Goal: Task Accomplishment & Management: Manage account settings

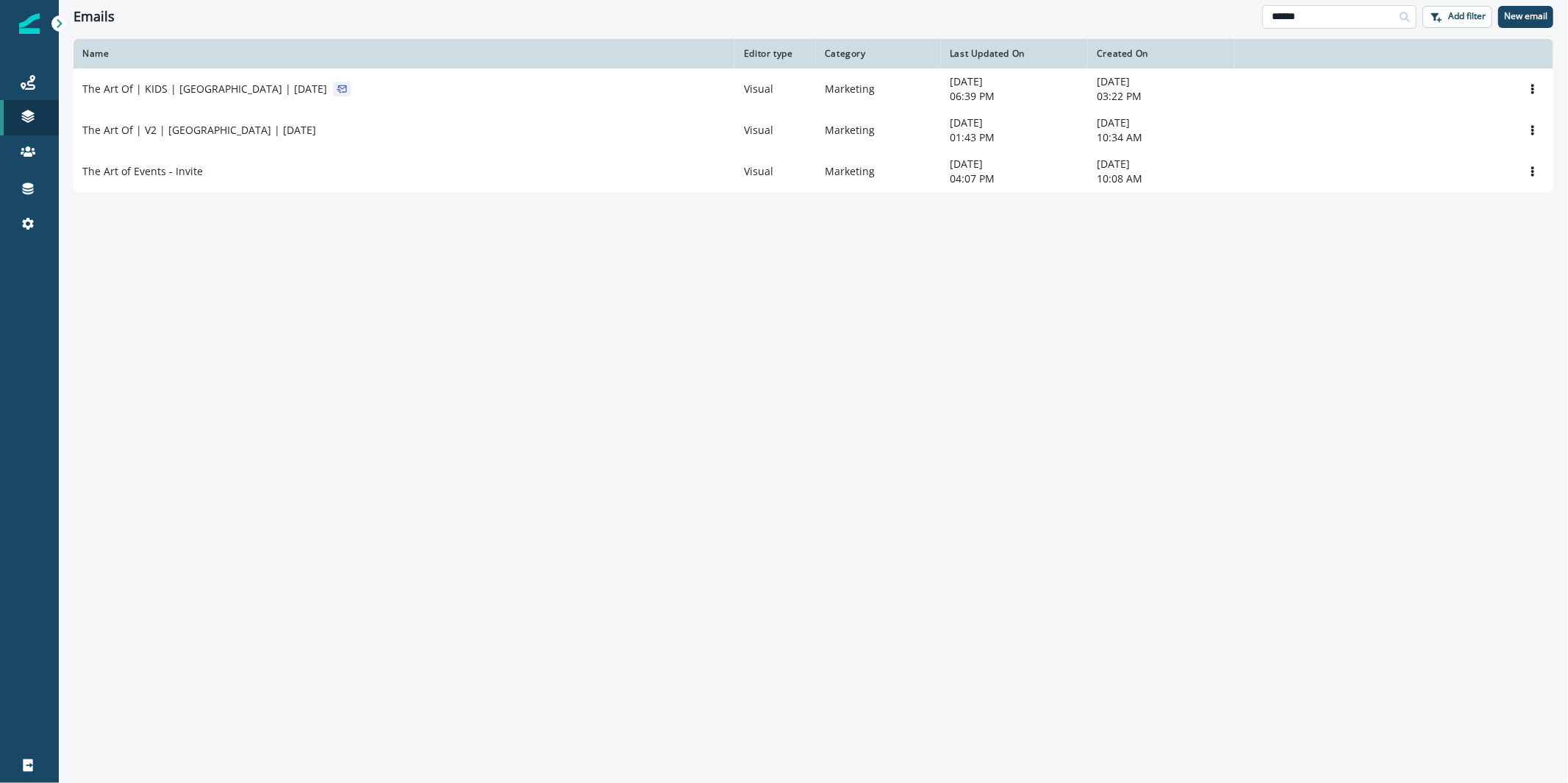
click at [1368, 16] on input "******" at bounding box center [1339, 17] width 155 height 24
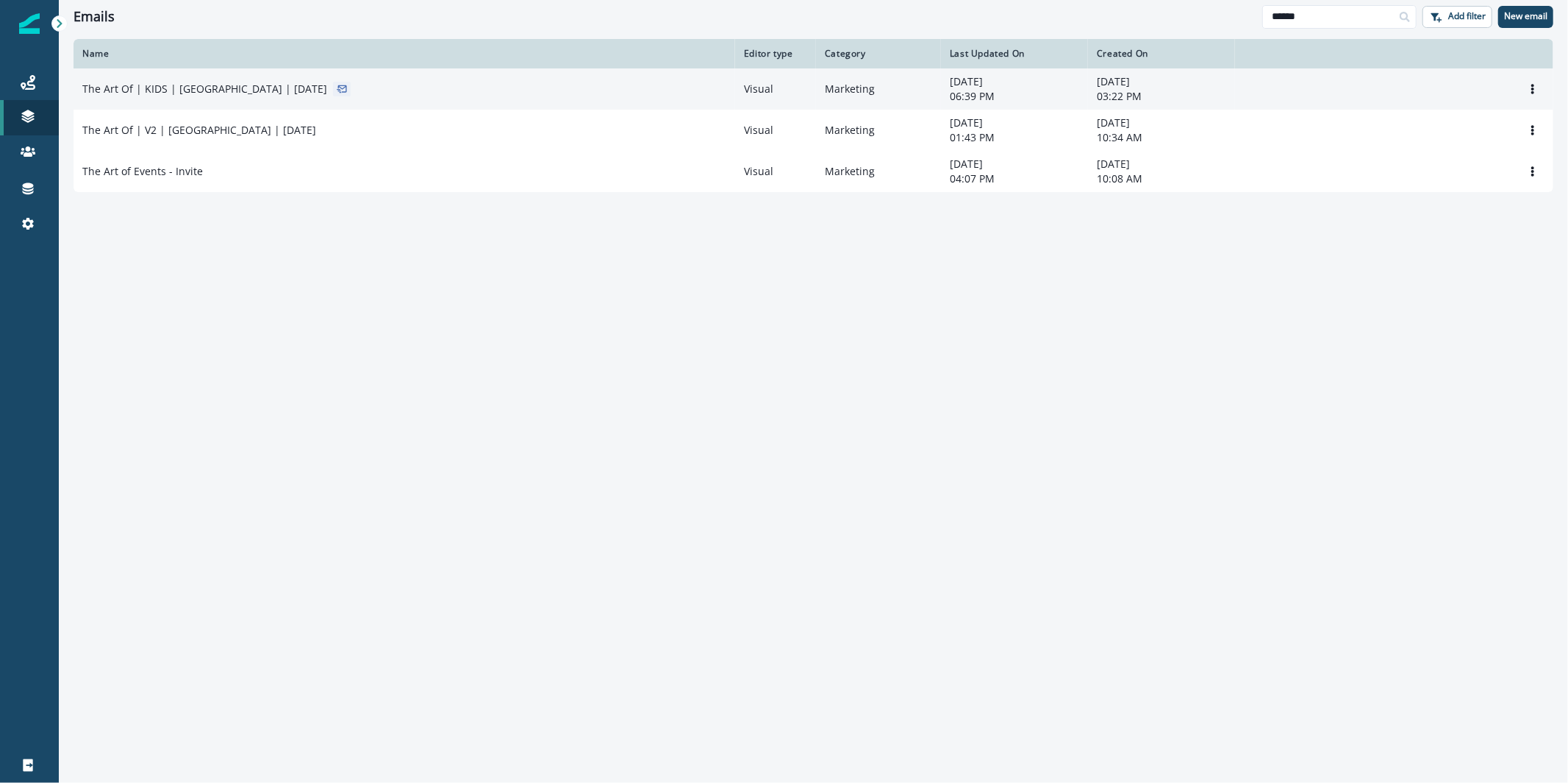
click at [566, 103] on td "The Art Of | KIDS | [GEOGRAPHIC_DATA] | [DATE]" at bounding box center [404, 89] width 662 height 41
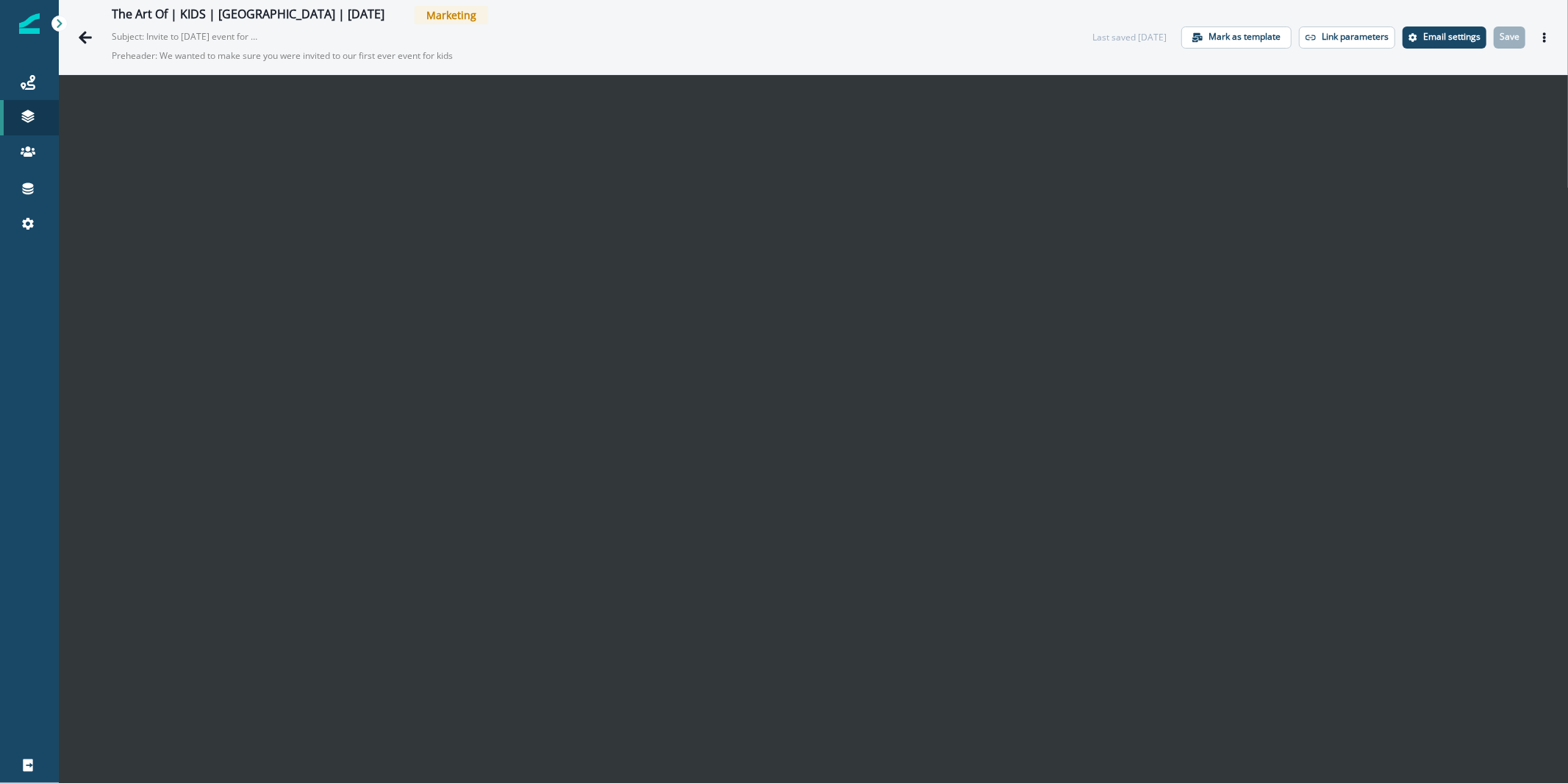
click at [114, 39] on p "Subject: Invite to Sunday event for kids, with Clay in SF" at bounding box center [185, 34] width 147 height 19
click at [85, 40] on icon "Go back" at bounding box center [85, 38] width 15 height 15
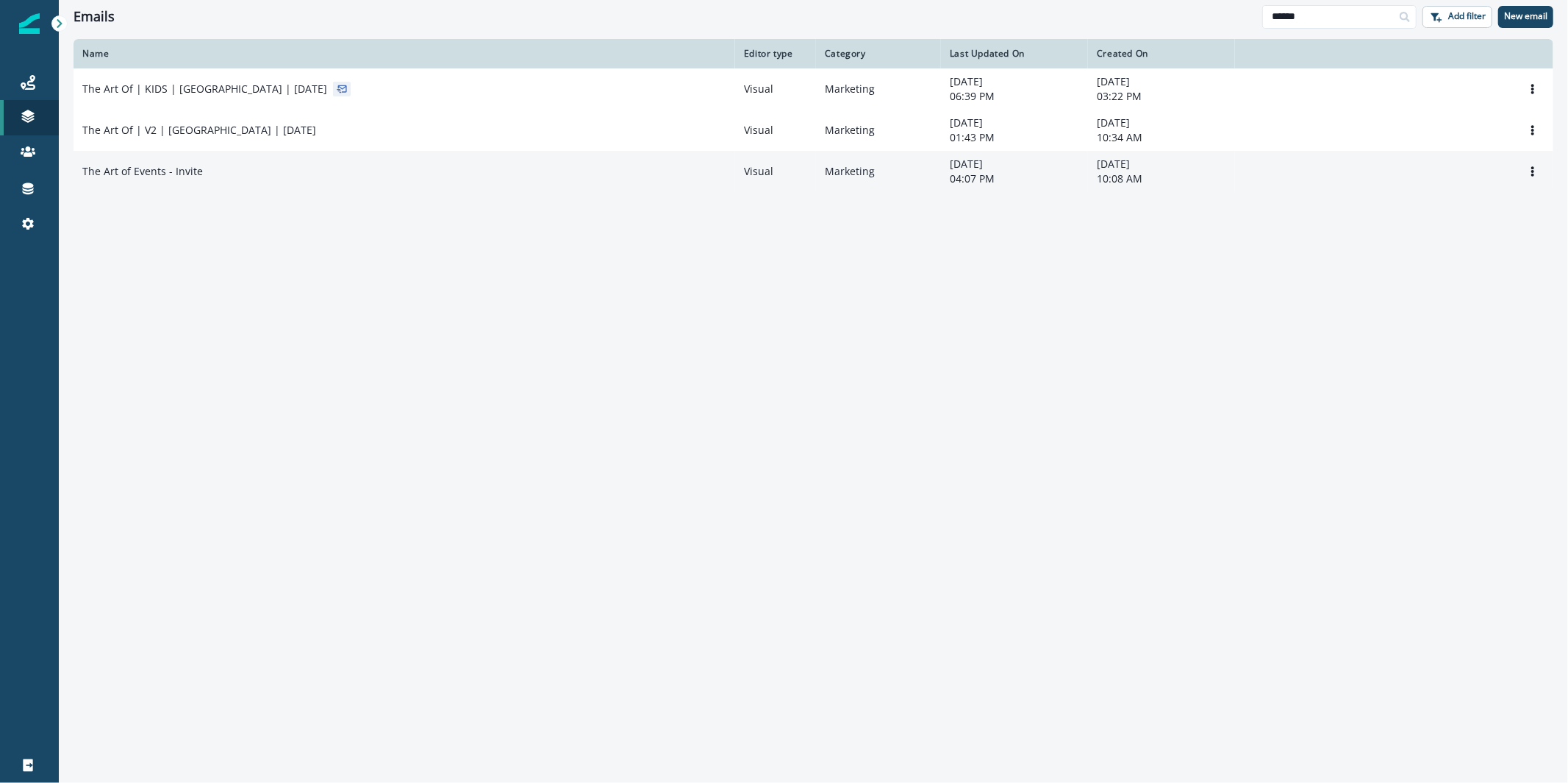
click at [168, 158] on td "The Art of Events - Invite" at bounding box center [404, 171] width 662 height 41
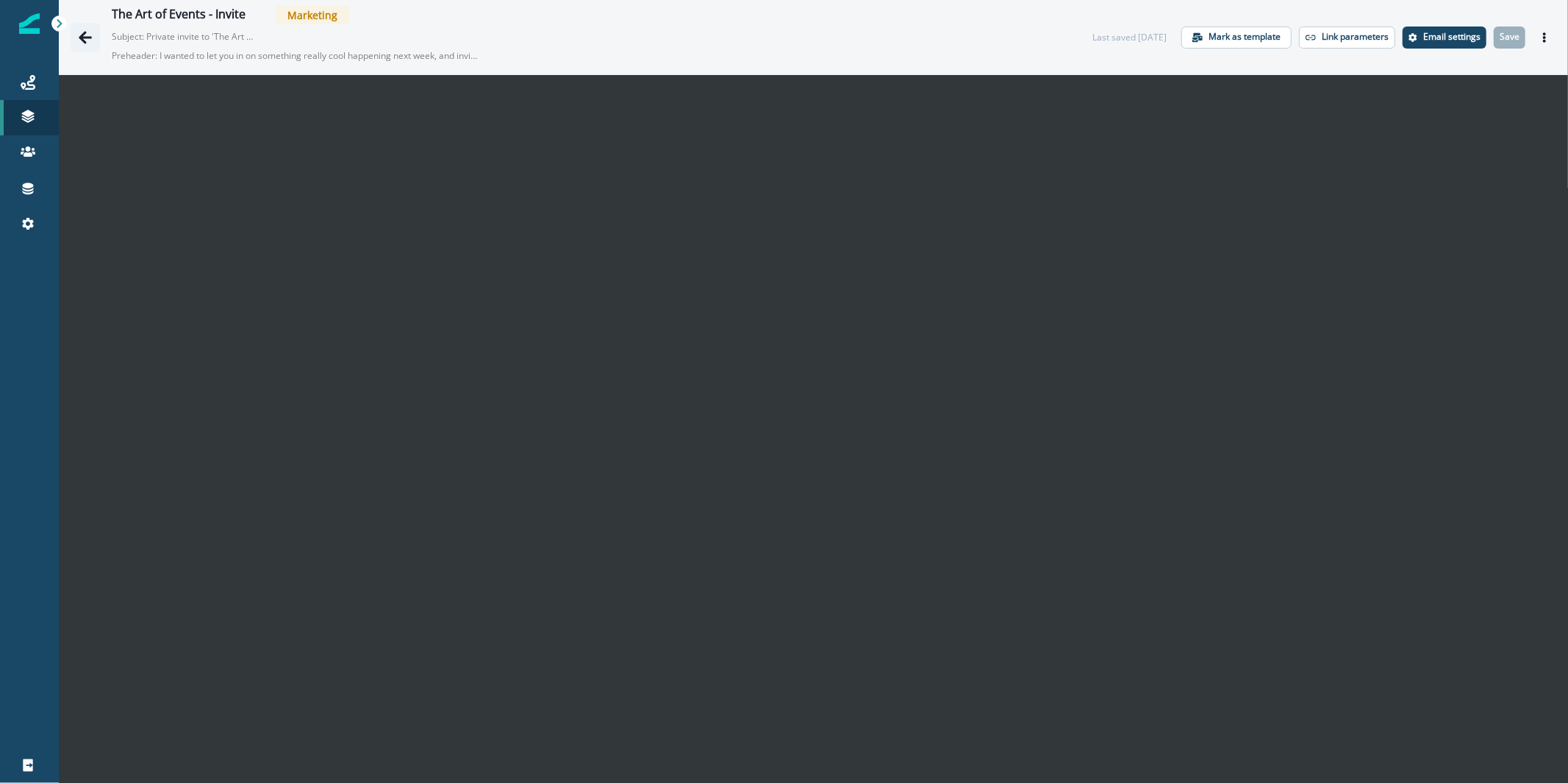
click at [87, 34] on icon "Go back" at bounding box center [85, 38] width 15 height 15
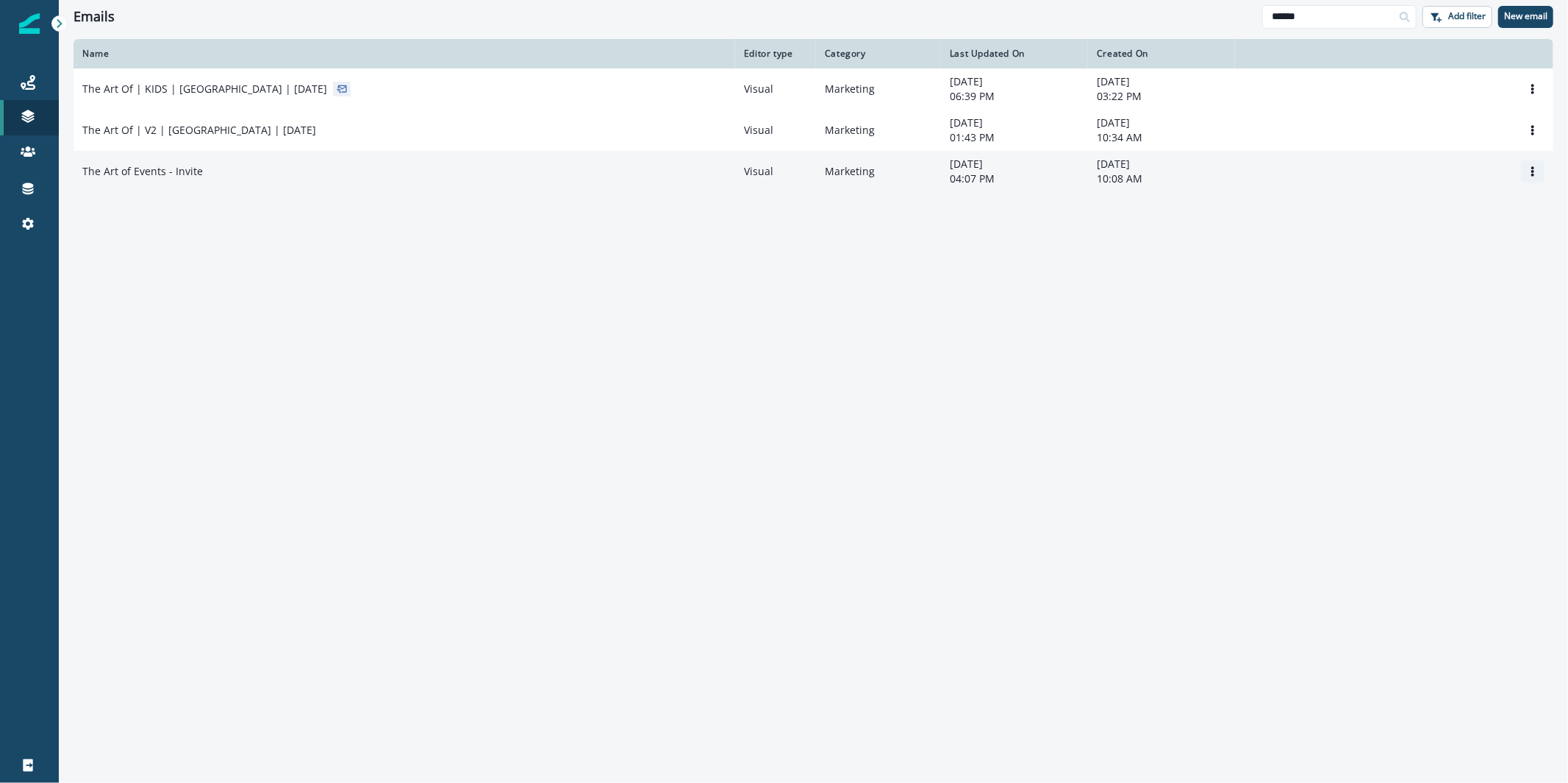
click at [1529, 172] on icon "Options" at bounding box center [1532, 171] width 10 height 10
click at [1500, 203] on button "Clone" at bounding box center [1463, 209] width 163 height 24
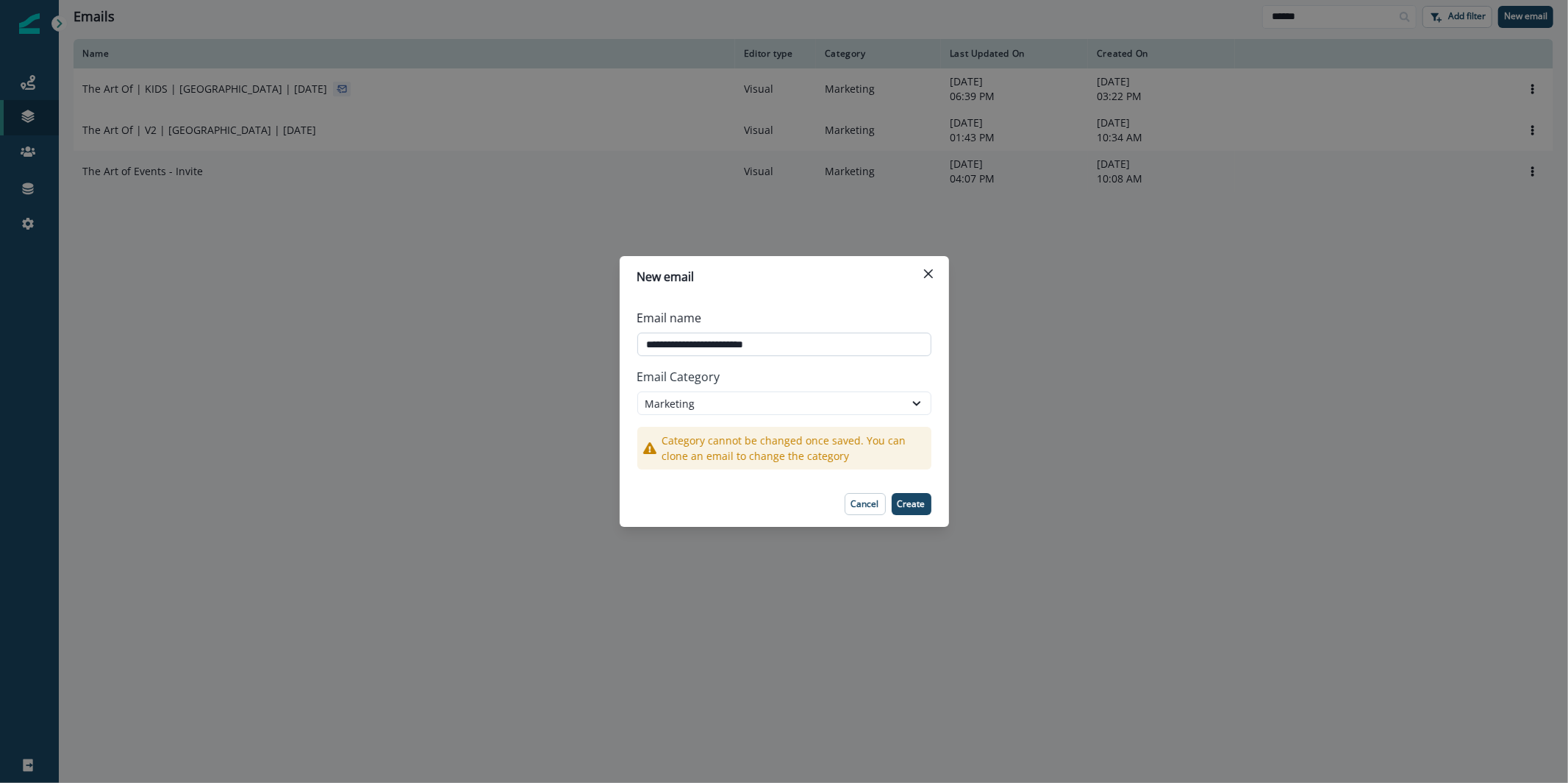
click at [853, 349] on input "**********" at bounding box center [784, 344] width 294 height 24
paste input "**********"
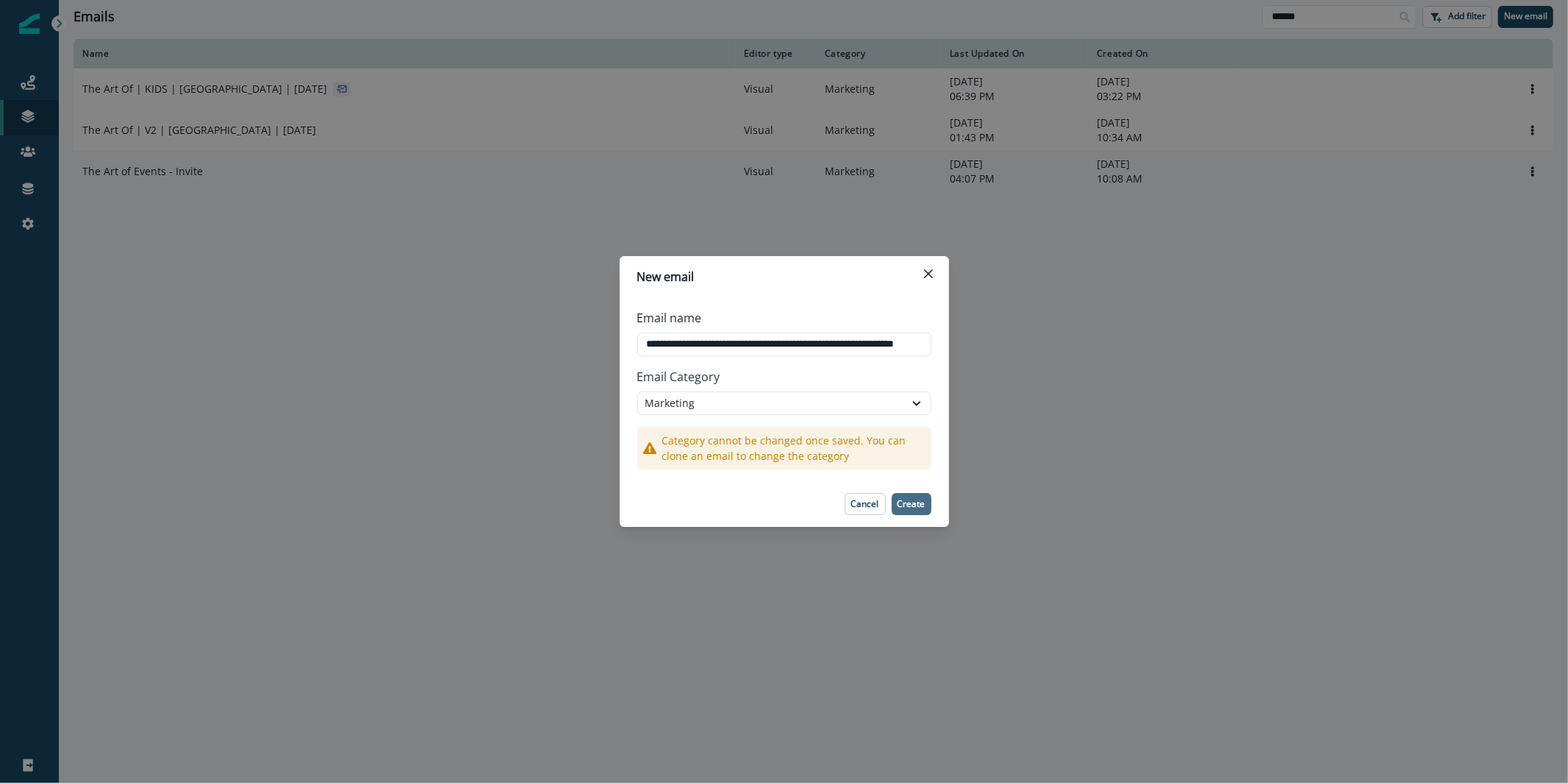
type input "**********"
click at [927, 503] on button "Create" at bounding box center [911, 504] width 39 height 22
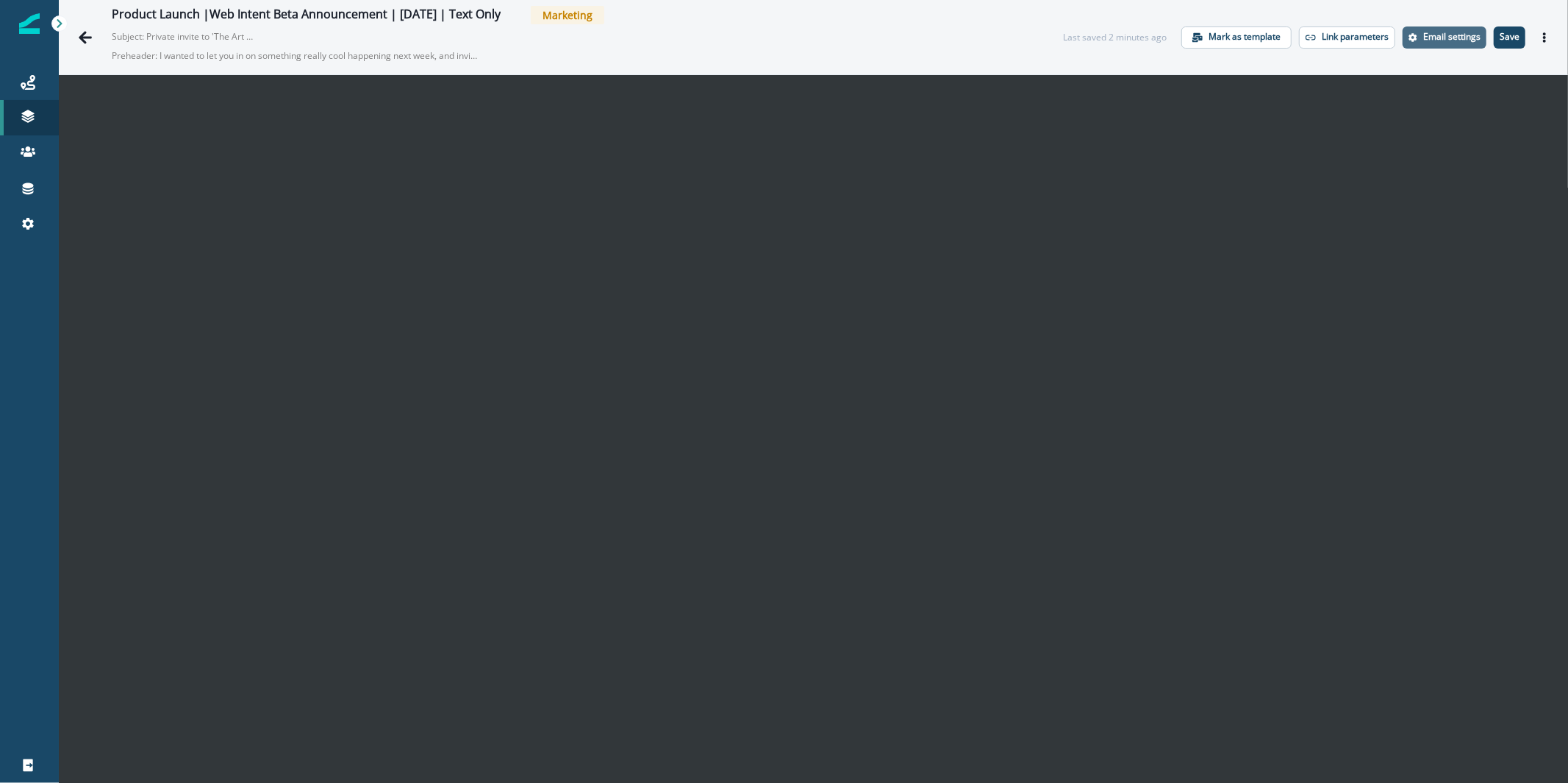
click at [1440, 36] on p "Email settings" at bounding box center [1452, 37] width 58 height 10
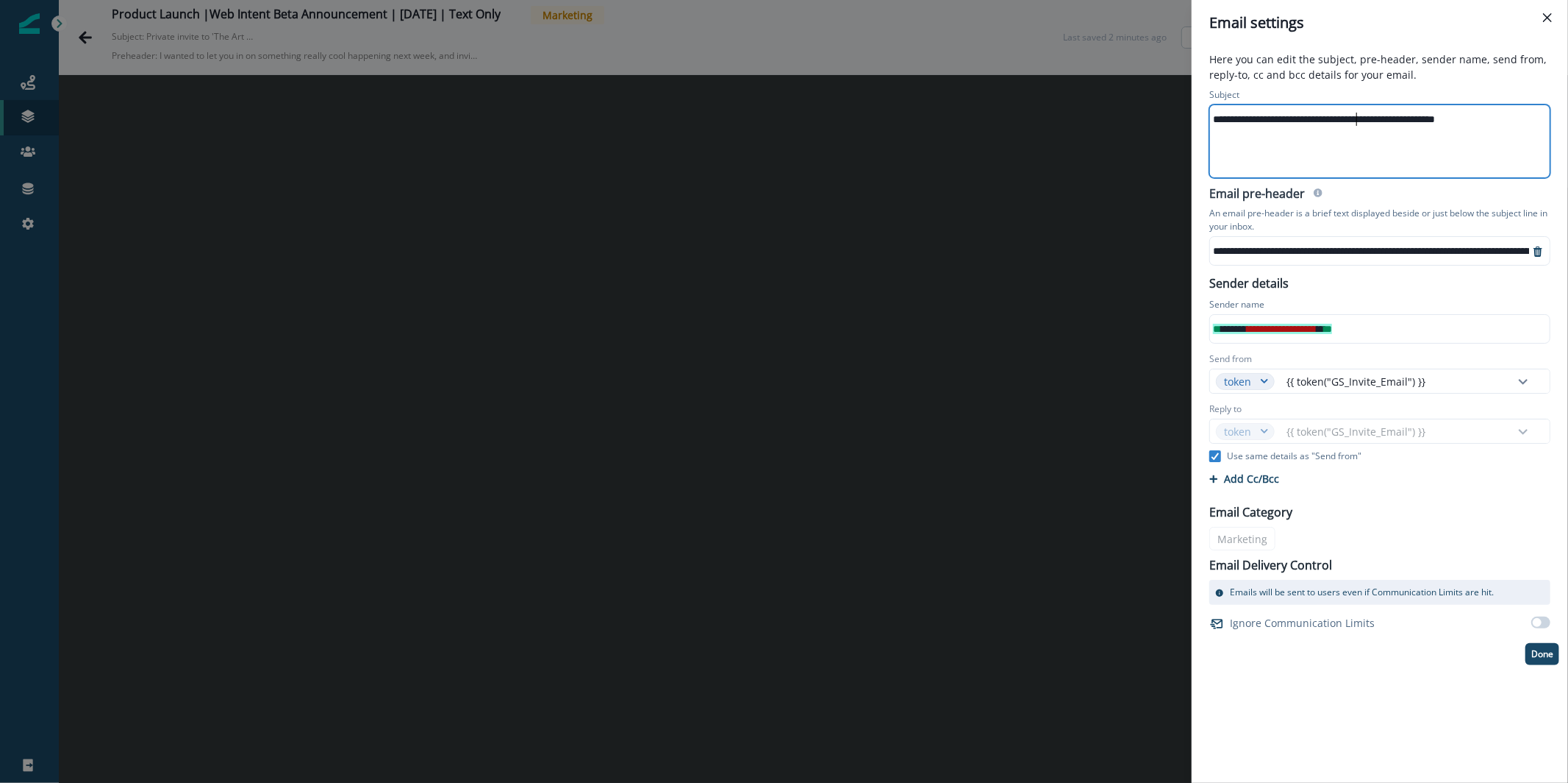
click at [1359, 117] on div "**********" at bounding box center [1379, 119] width 338 height 22
click at [210, 219] on div "**********" at bounding box center [784, 391] width 1568 height 783
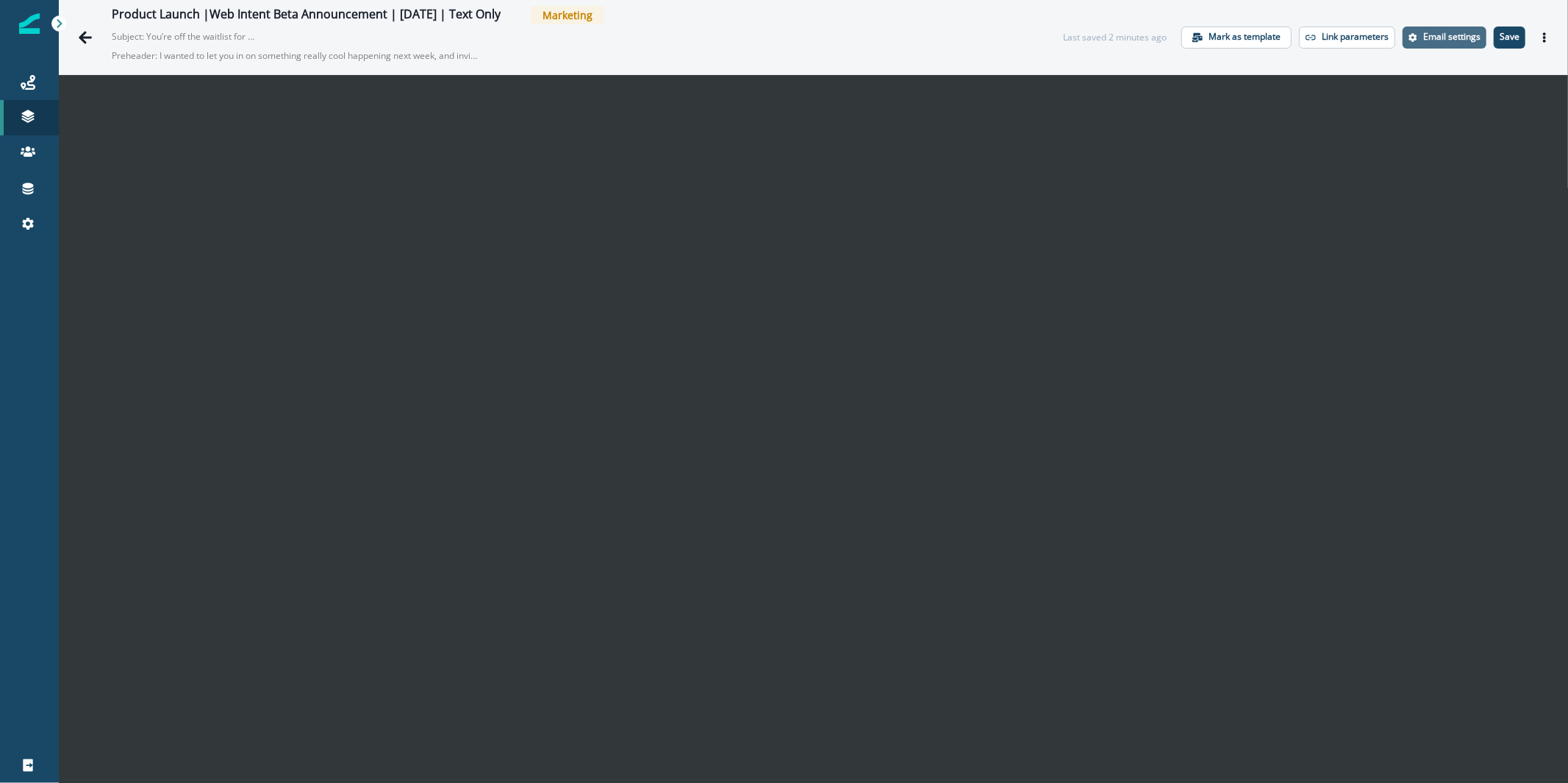
click at [1453, 32] on p "Email settings" at bounding box center [1452, 37] width 58 height 10
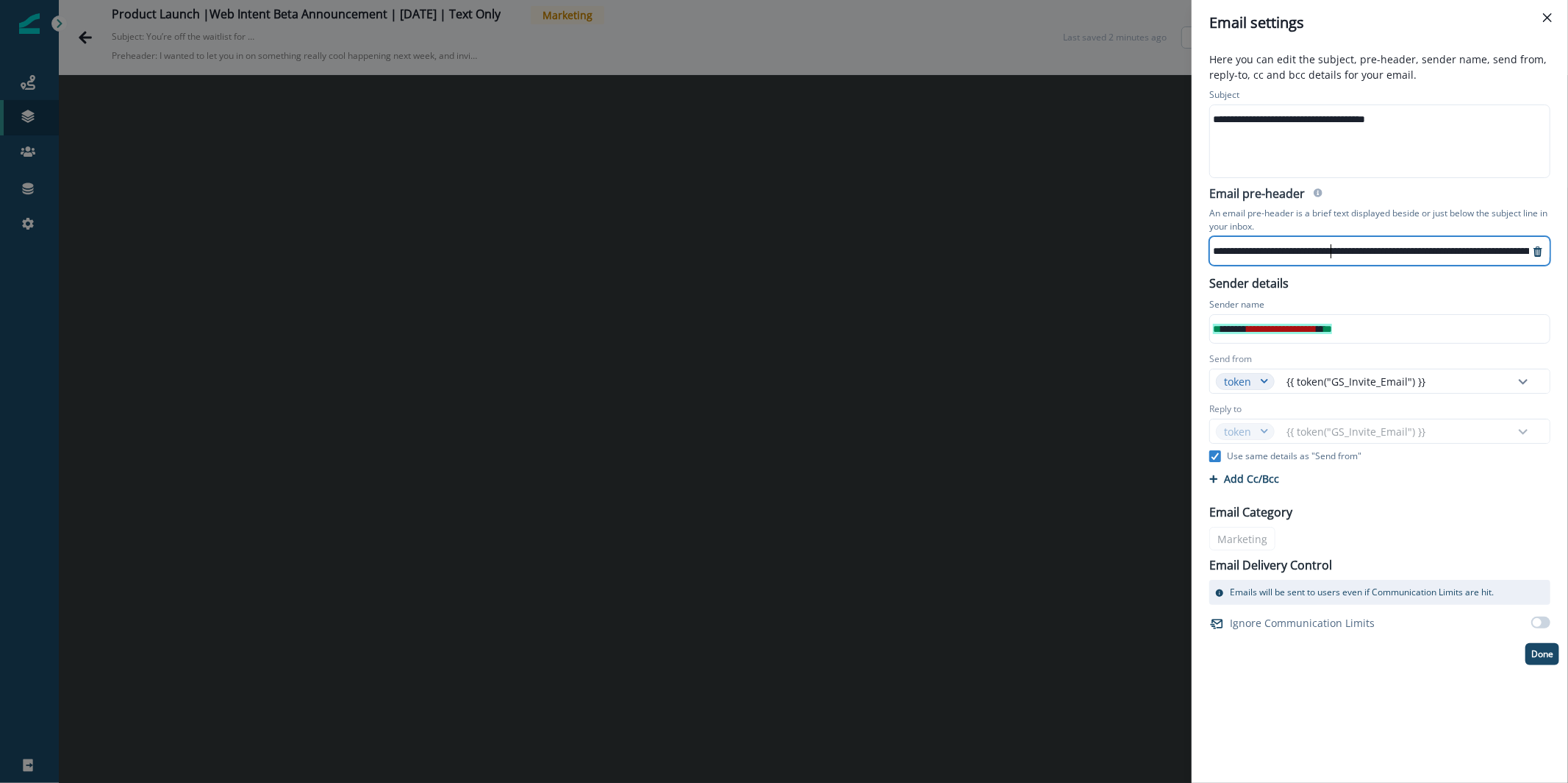
click at [1332, 248] on div "**********" at bounding box center [1551, 251] width 681 height 22
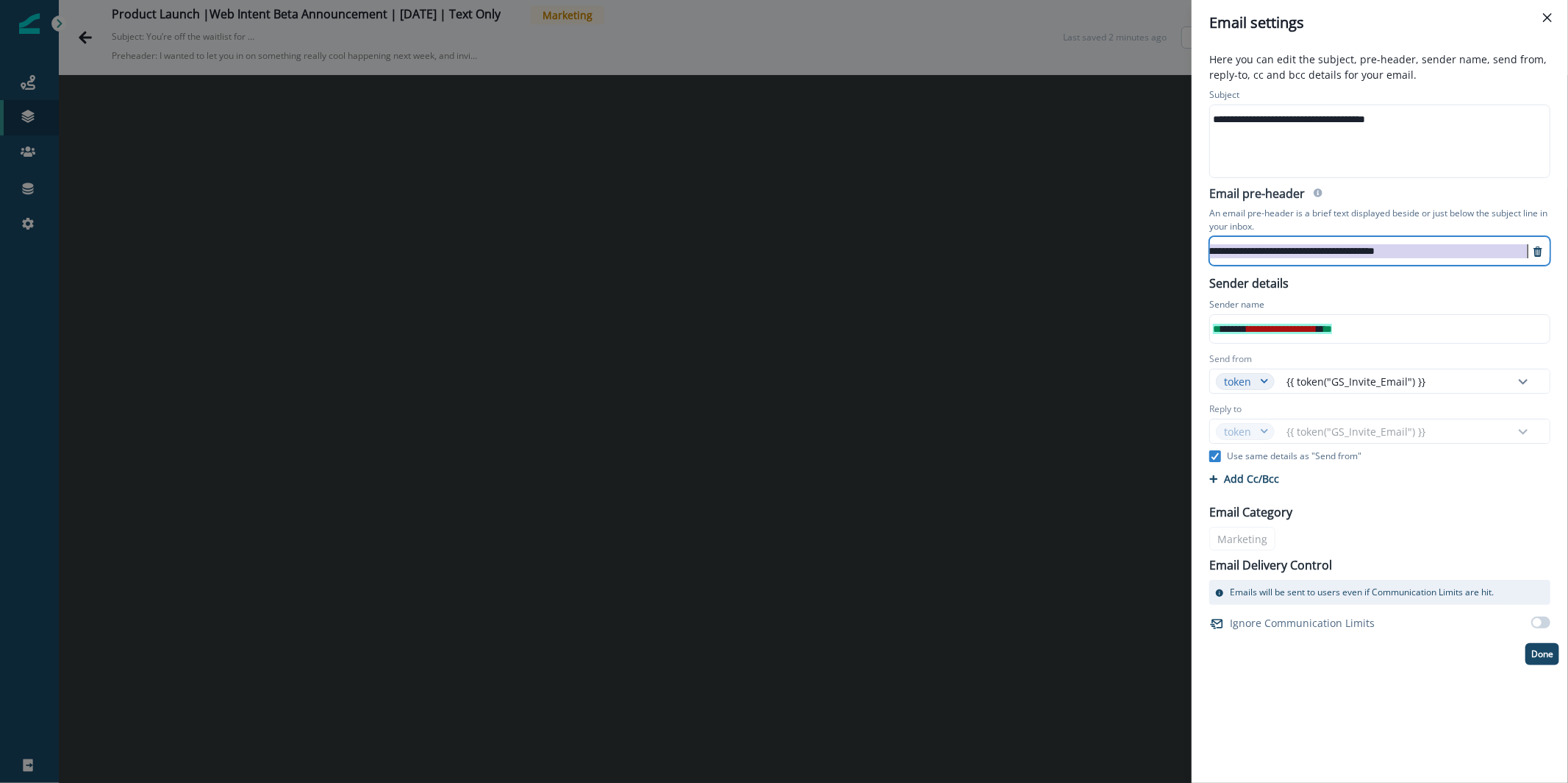
click at [1332, 248] on div "**********" at bounding box center [1189, 251] width 681 height 22
click at [392, 170] on div "**********" at bounding box center [784, 391] width 1568 height 783
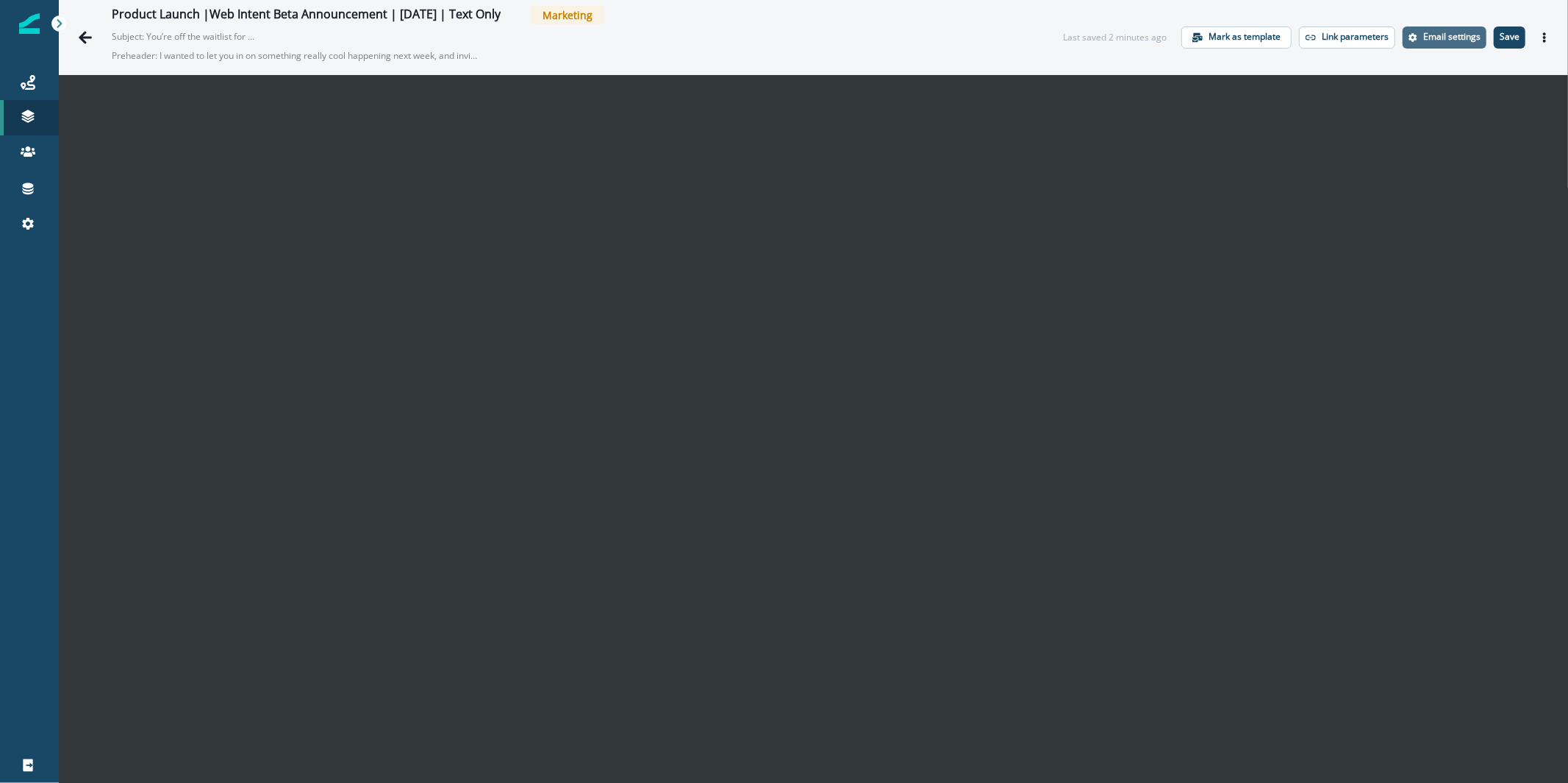
click at [1441, 40] on p "Email settings" at bounding box center [1452, 37] width 58 height 10
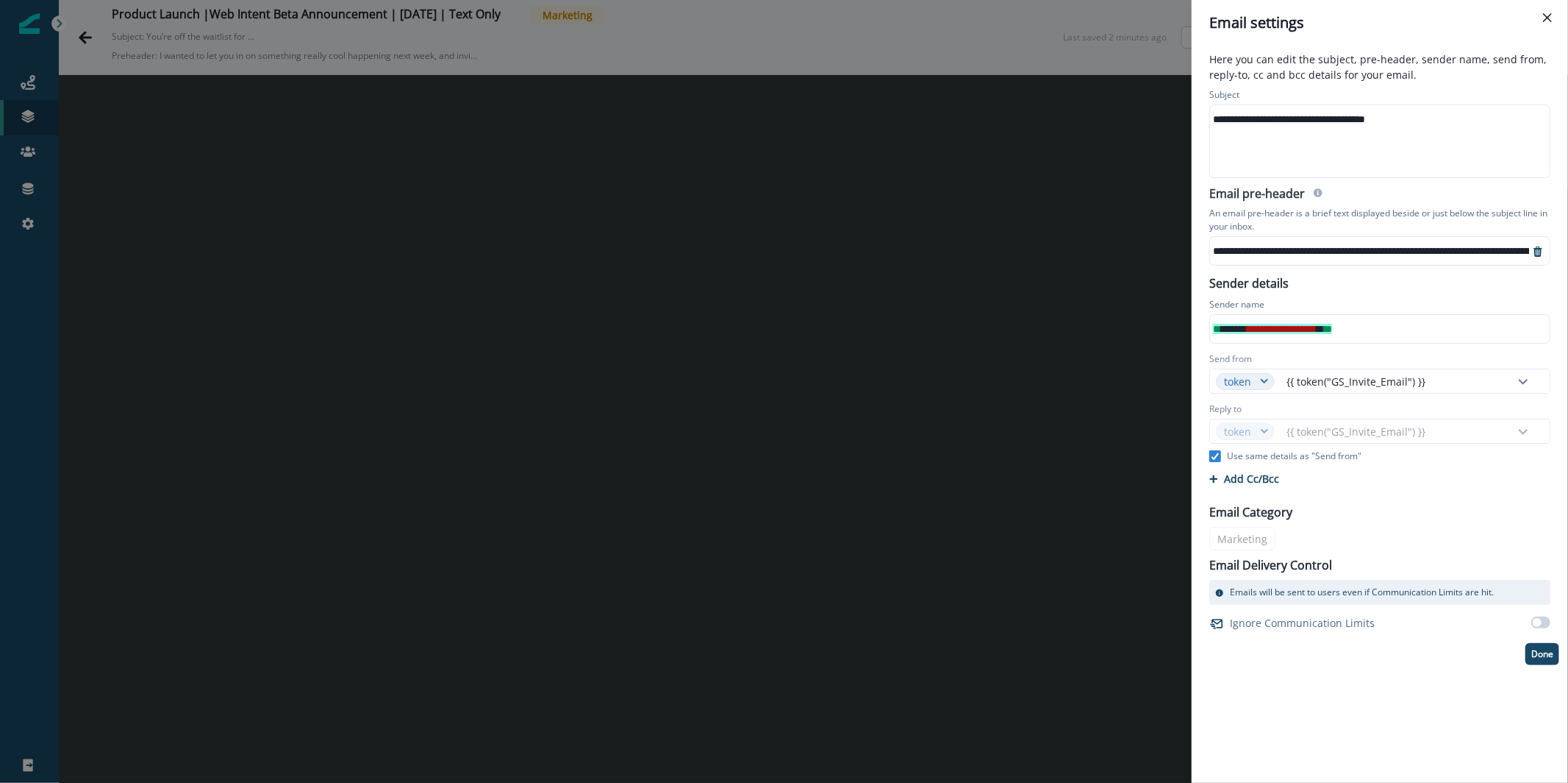
click at [1223, 248] on div "**********" at bounding box center [1551, 251] width 681 height 22
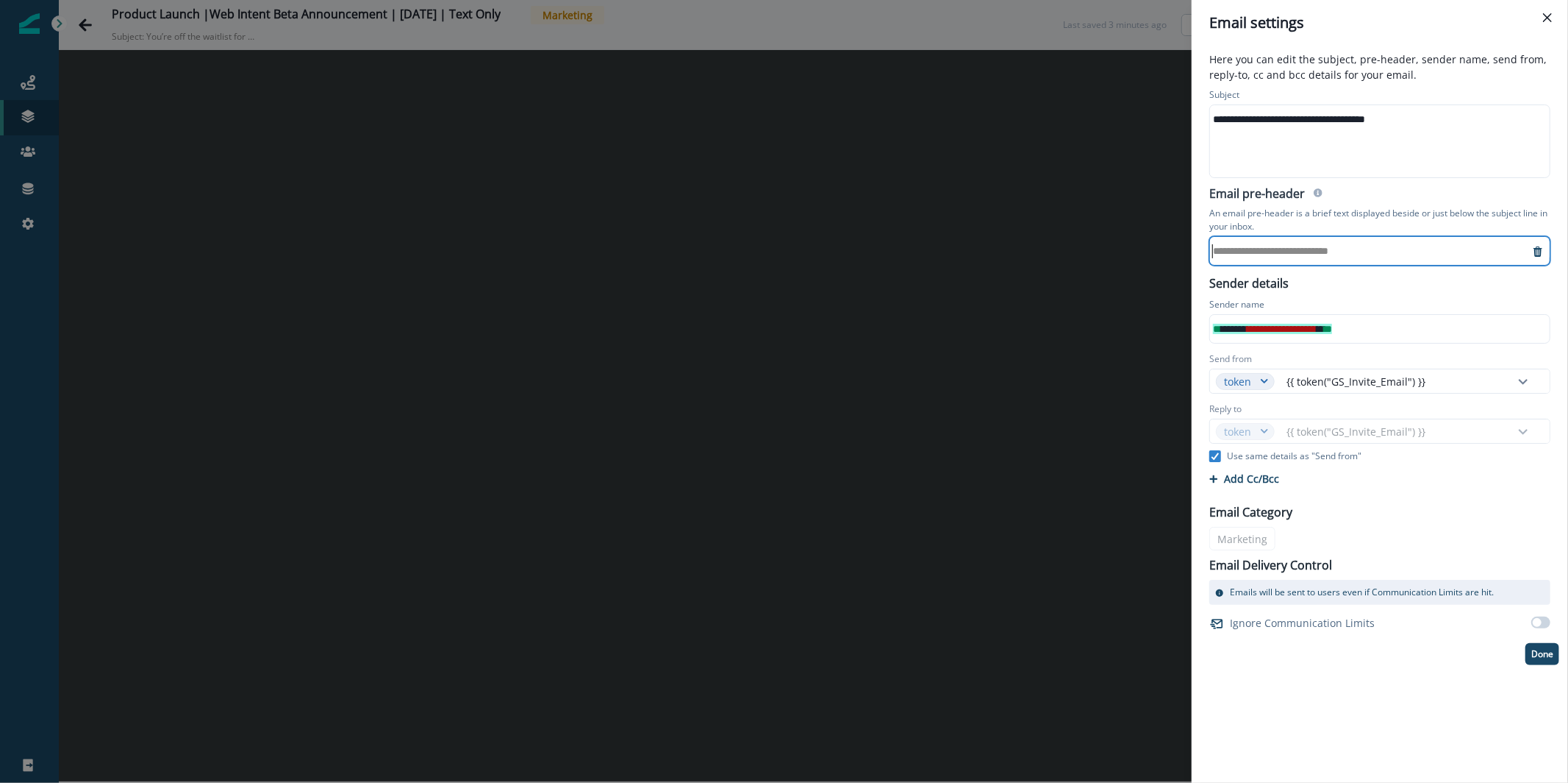
click at [800, 217] on div "**********" at bounding box center [784, 391] width 1568 height 783
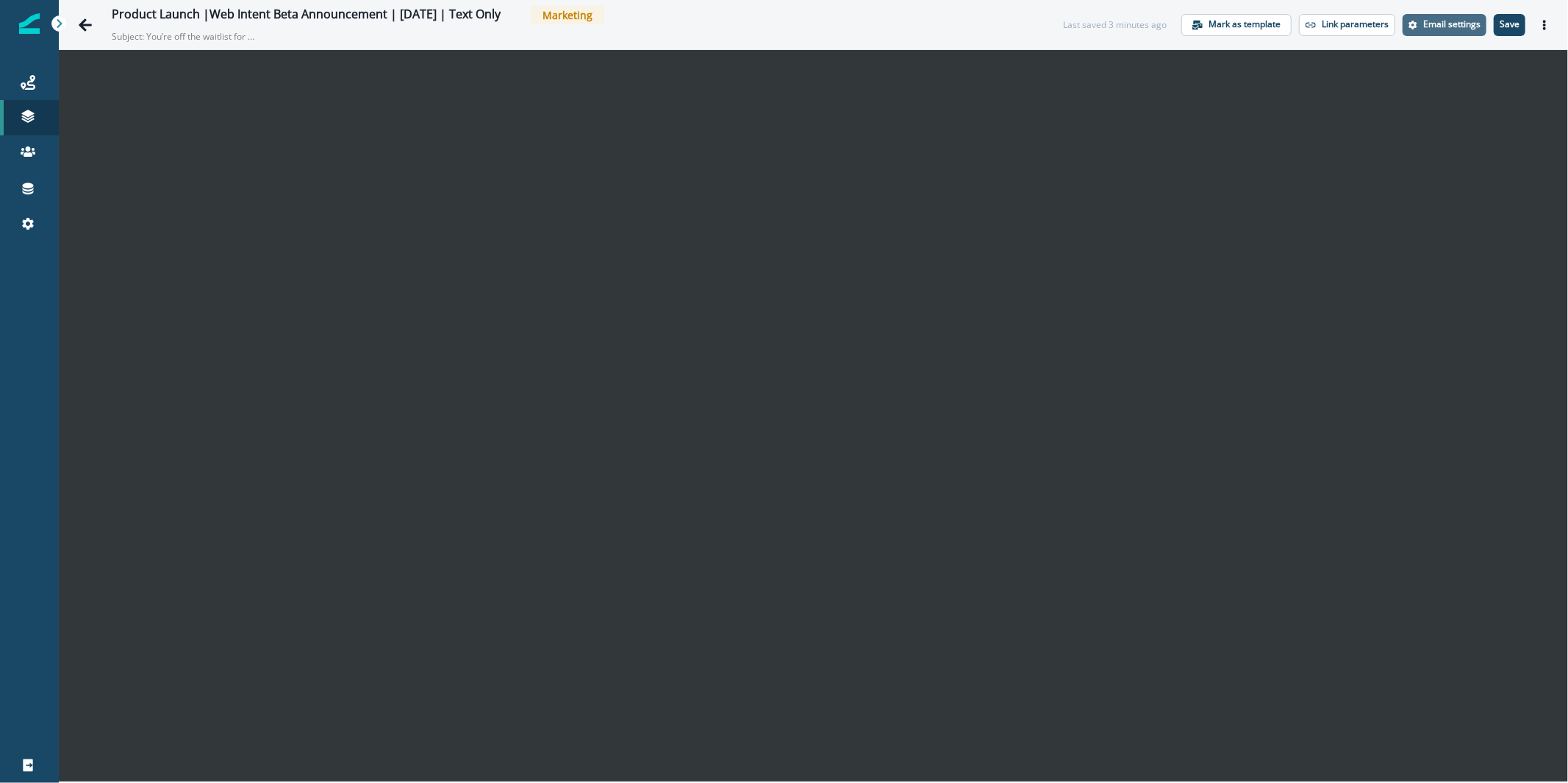
click at [1454, 27] on p "Email settings" at bounding box center [1452, 24] width 58 height 10
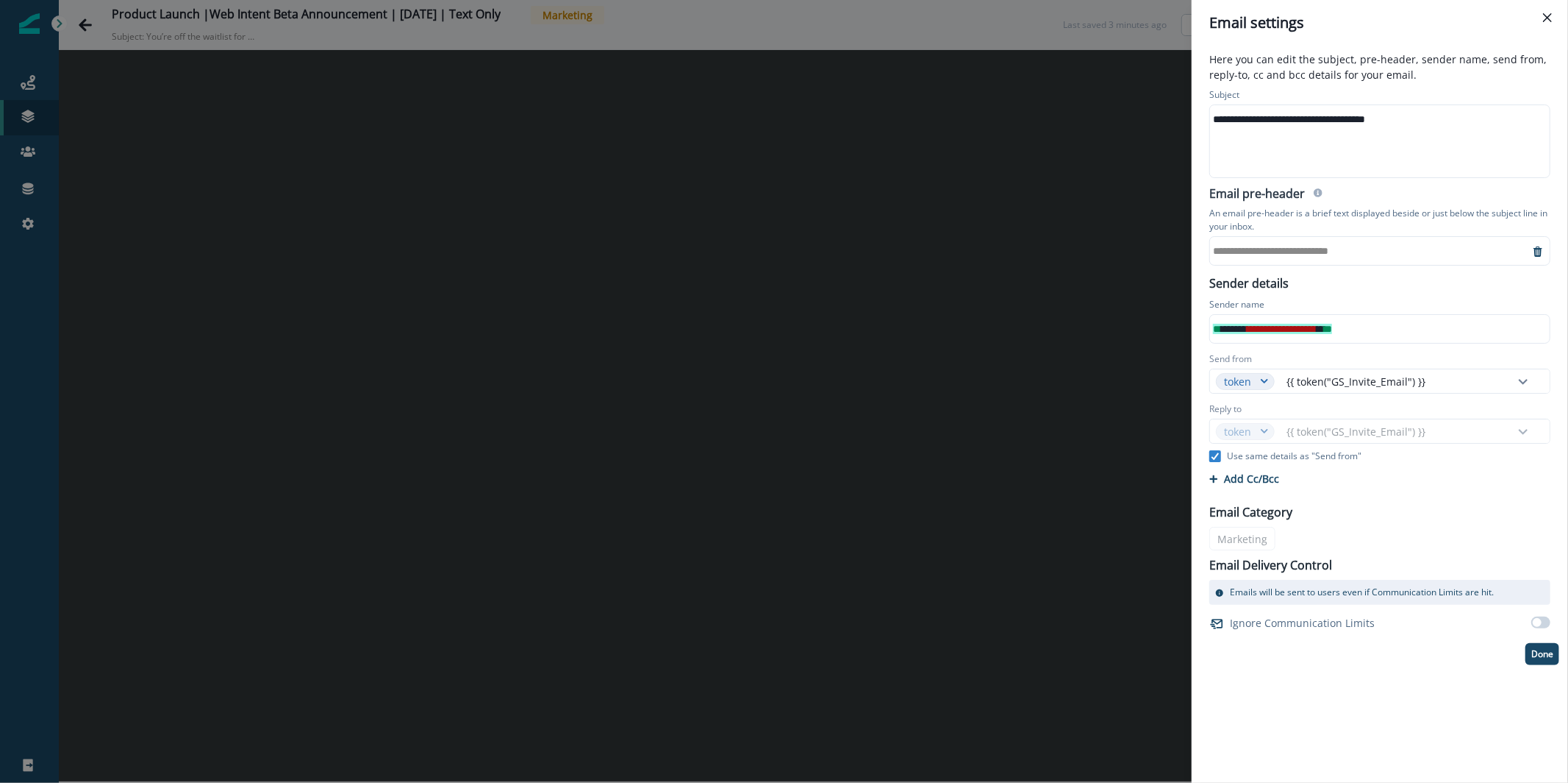
drag, startPoint x: 1293, startPoint y: 235, endPoint x: 1292, endPoint y: 245, distance: 10.0
click at [1293, 234] on div "**********" at bounding box center [1380, 226] width 359 height 84
click at [1286, 259] on div "**********" at bounding box center [1369, 251] width 319 height 22
paste div
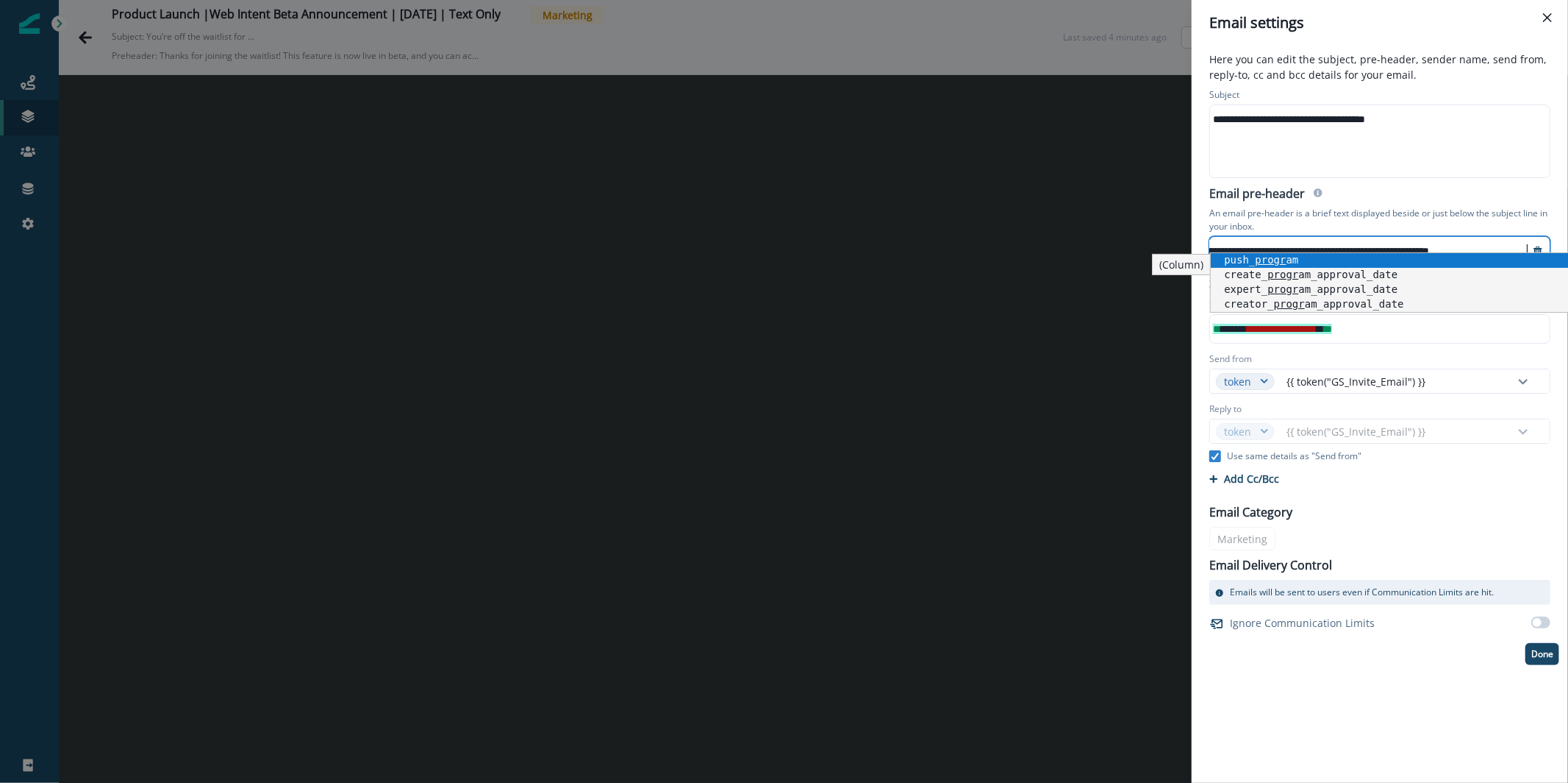
scroll to position [5, 231]
click at [1276, 329] on span "*" at bounding box center [1274, 328] width 4 height 10
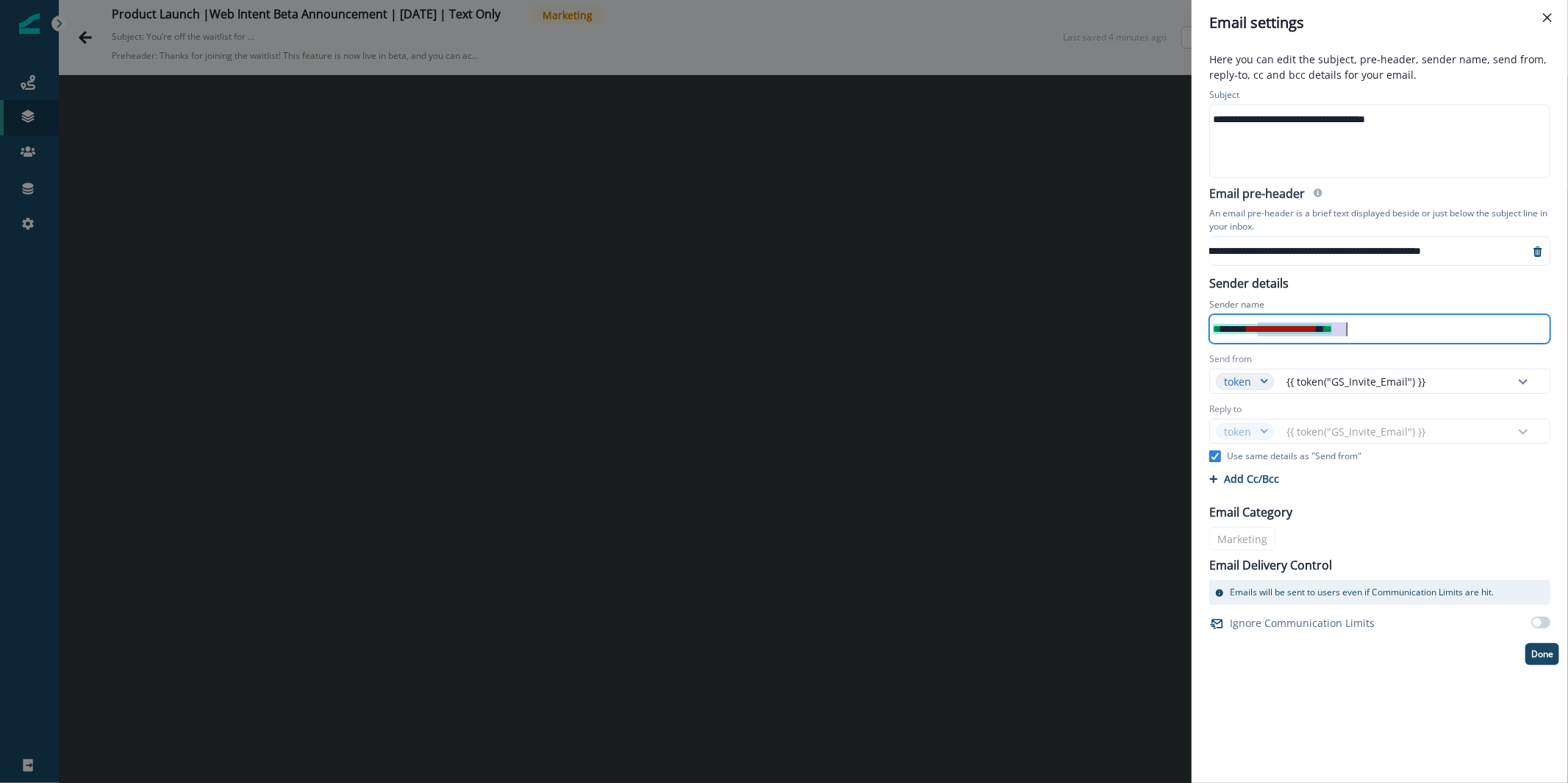
click at [1276, 329] on span "*" at bounding box center [1274, 328] width 4 height 10
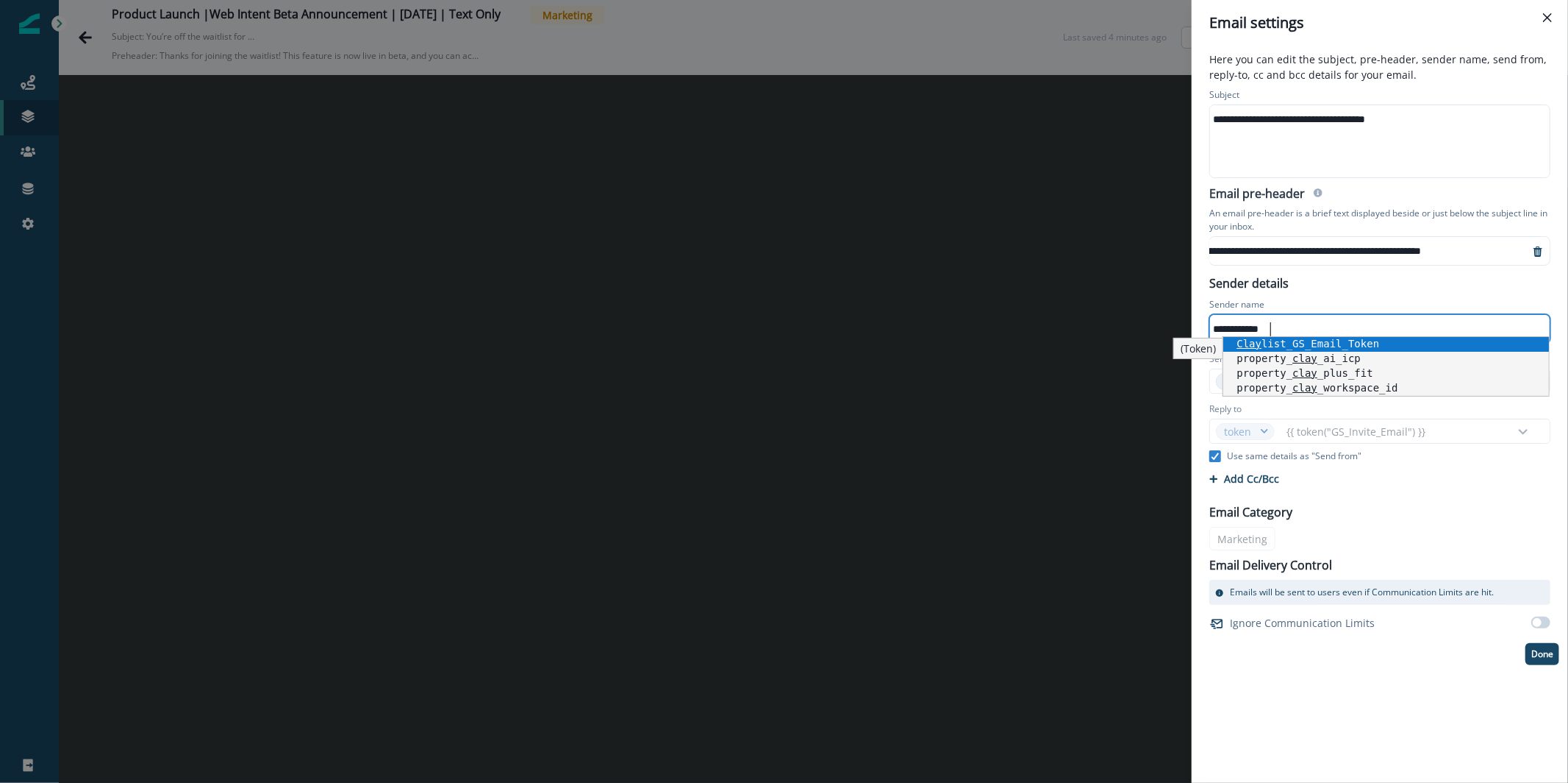
click at [1321, 298] on div "Sender name" at bounding box center [1379, 306] width 341 height 16
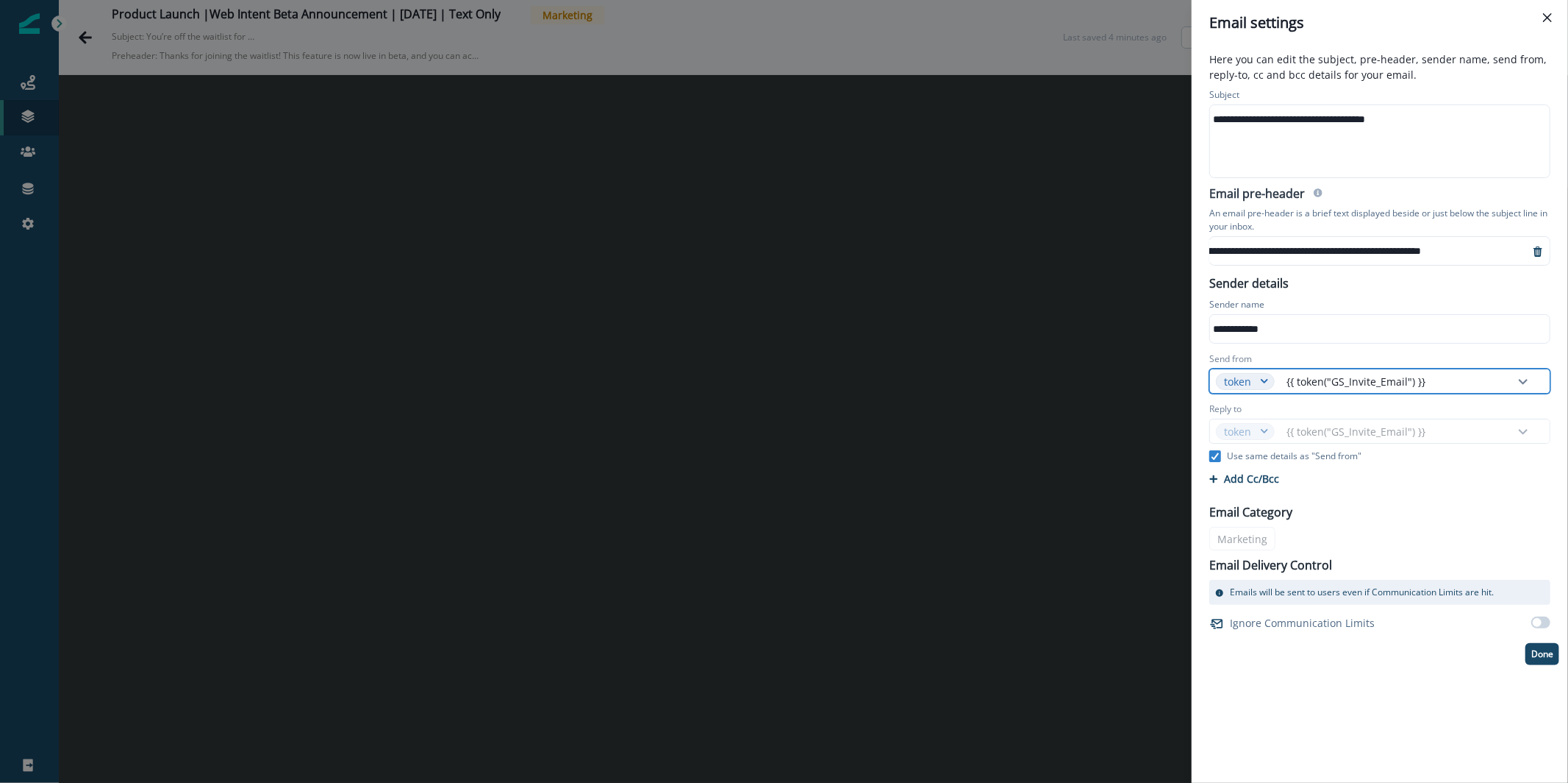
click at [1355, 386] on div at bounding box center [1395, 381] width 219 height 18
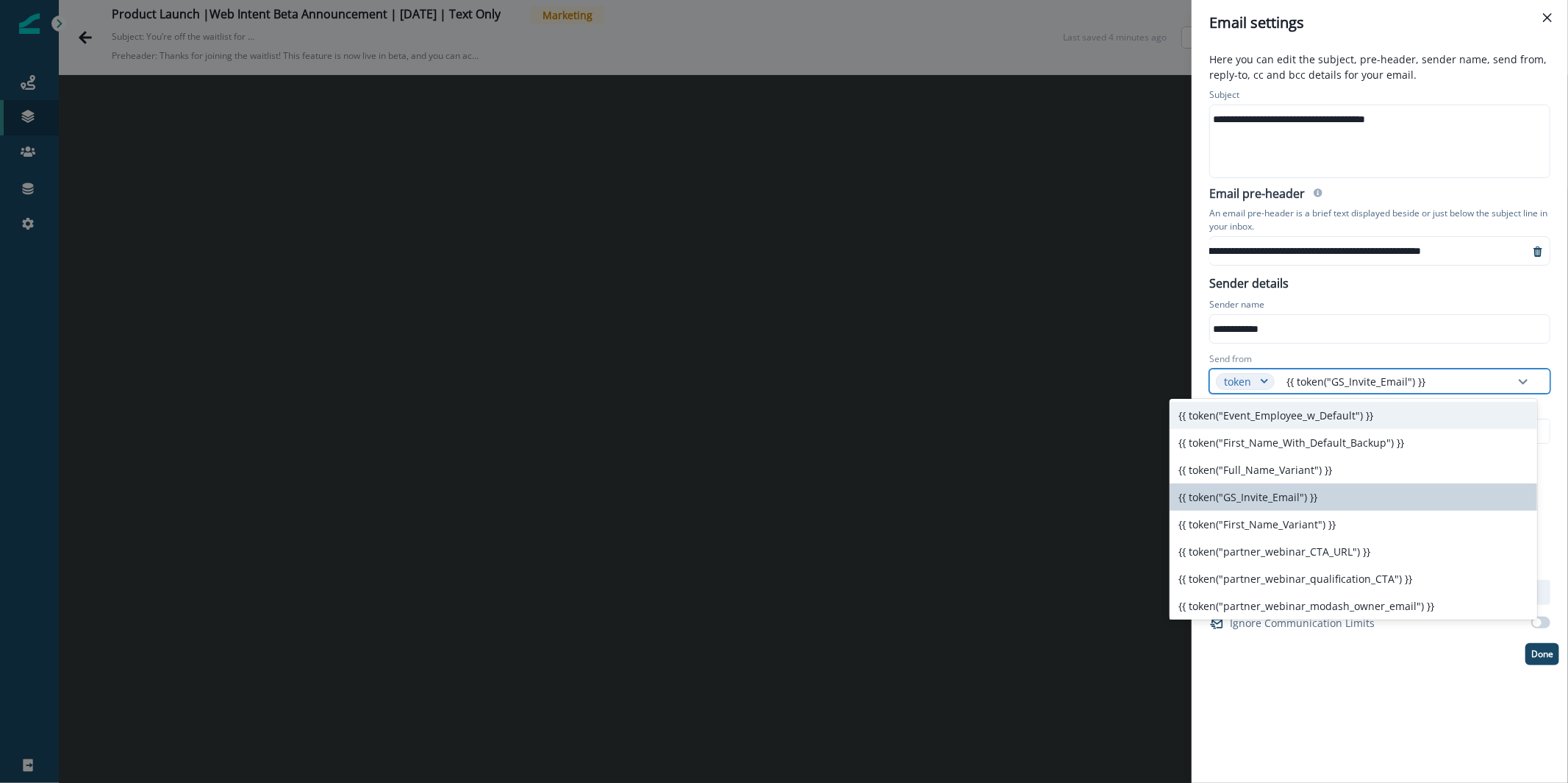
click at [1335, 382] on div at bounding box center [1395, 381] width 219 height 18
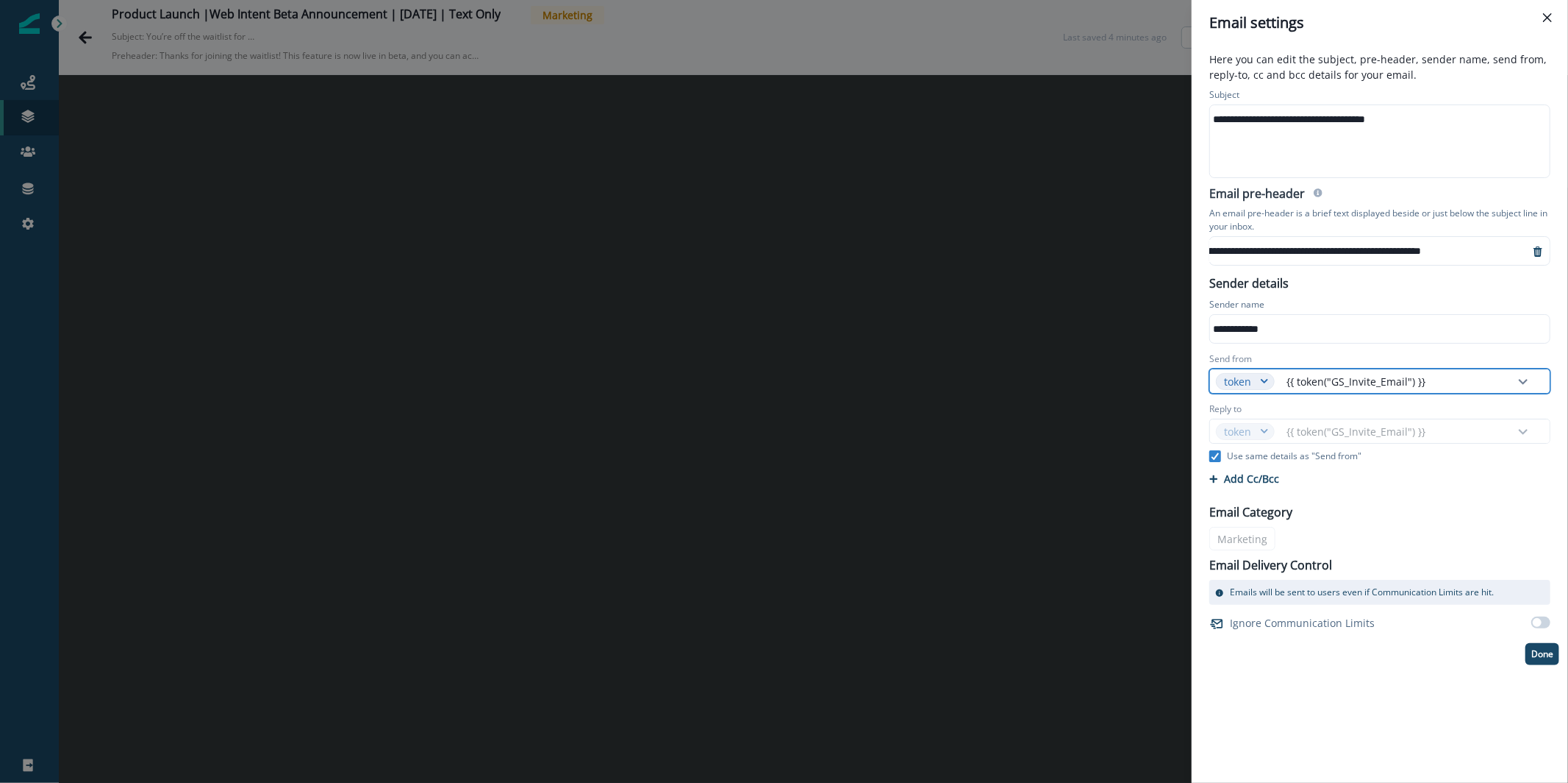
click at [1335, 382] on div at bounding box center [1395, 381] width 219 height 18
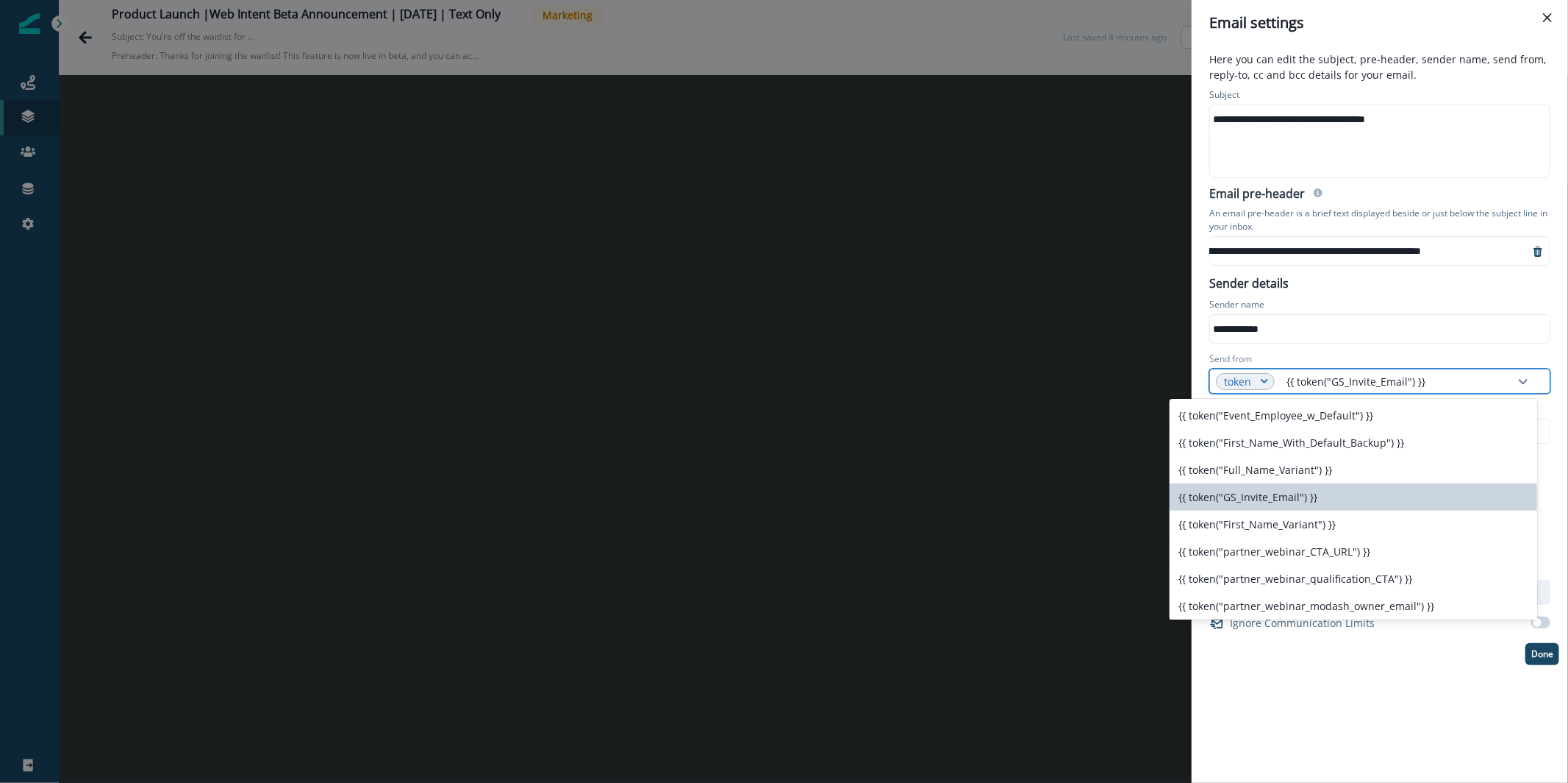
click at [1247, 377] on div "token" at bounding box center [1238, 381] width 29 height 16
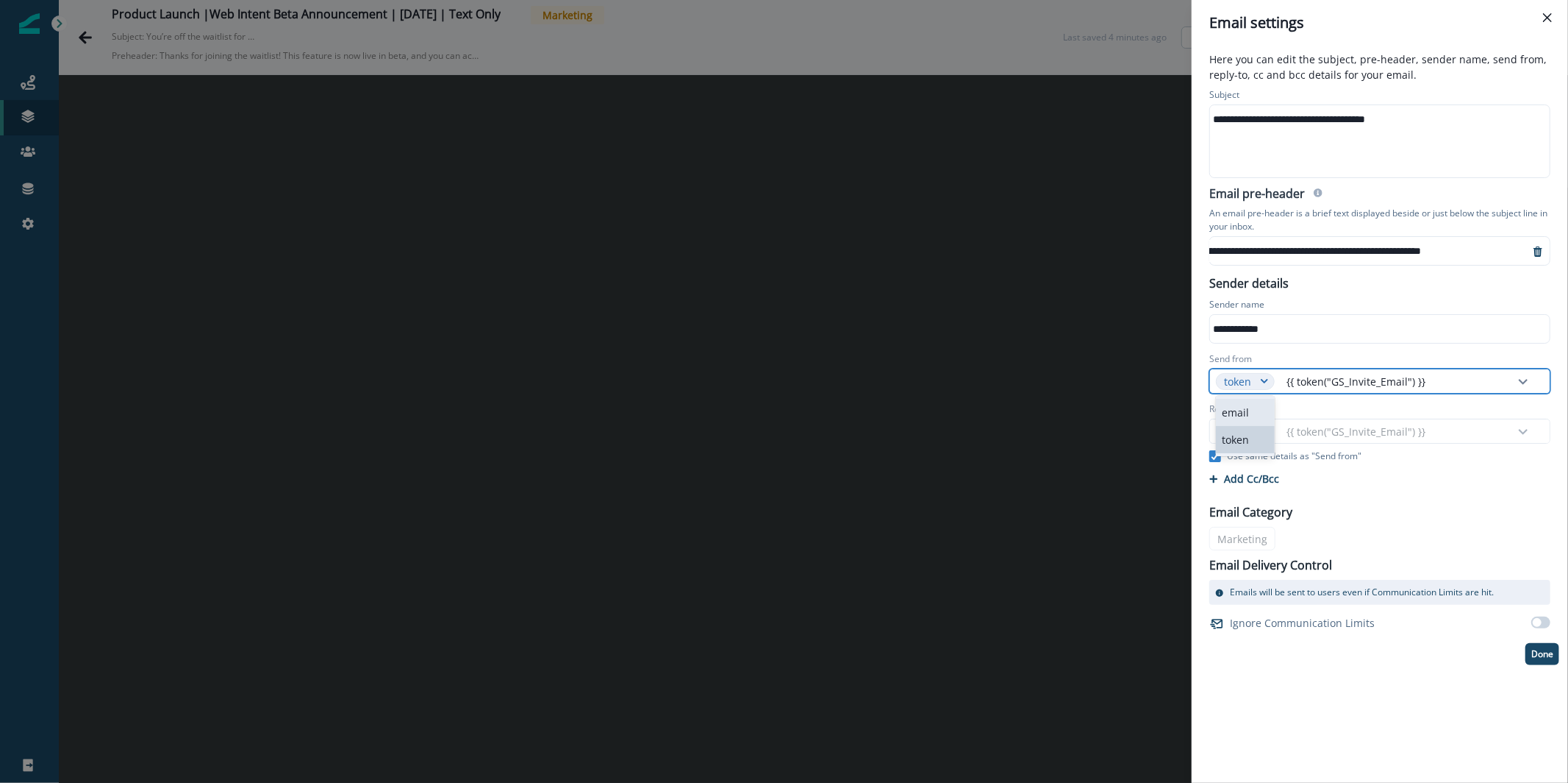
click at [1245, 407] on p "email" at bounding box center [1245, 412] width 59 height 27
click at [1282, 379] on input "Send from" at bounding box center [1359, 381] width 160 height 24
type input "*"
type input "**"
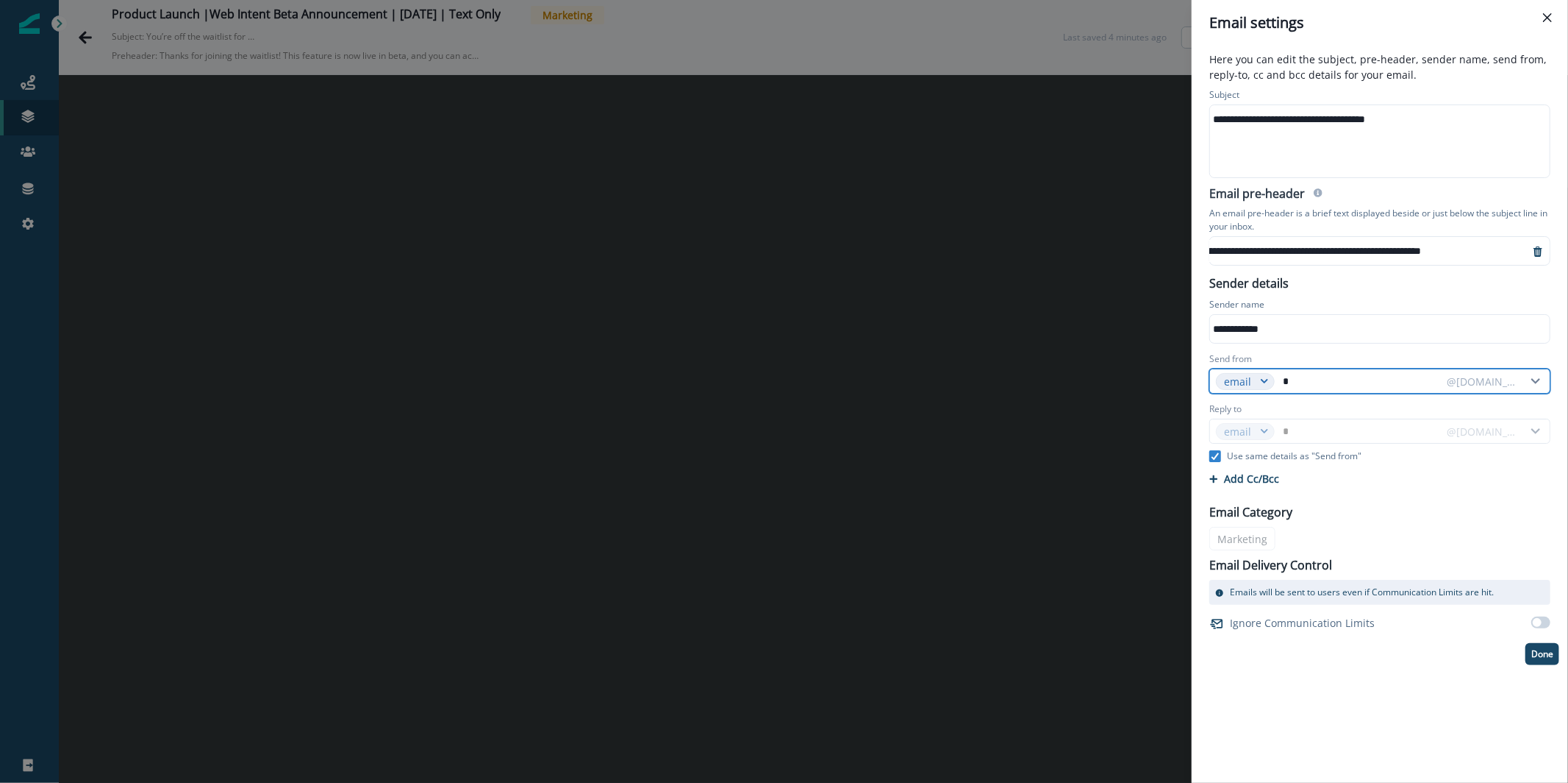
type input "**"
type input "***"
type input "****"
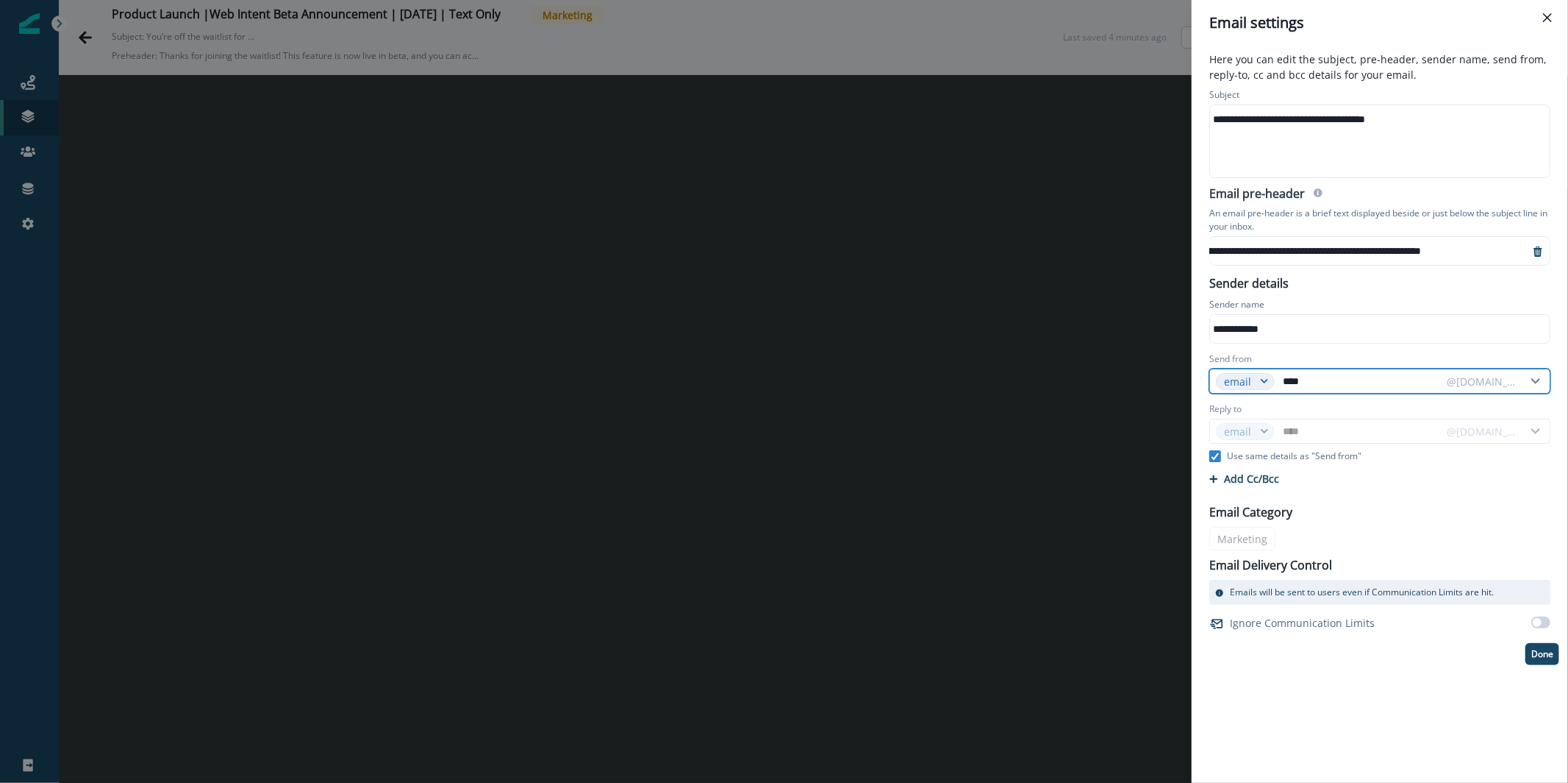
type input "*****"
type input "******"
type input "*******"
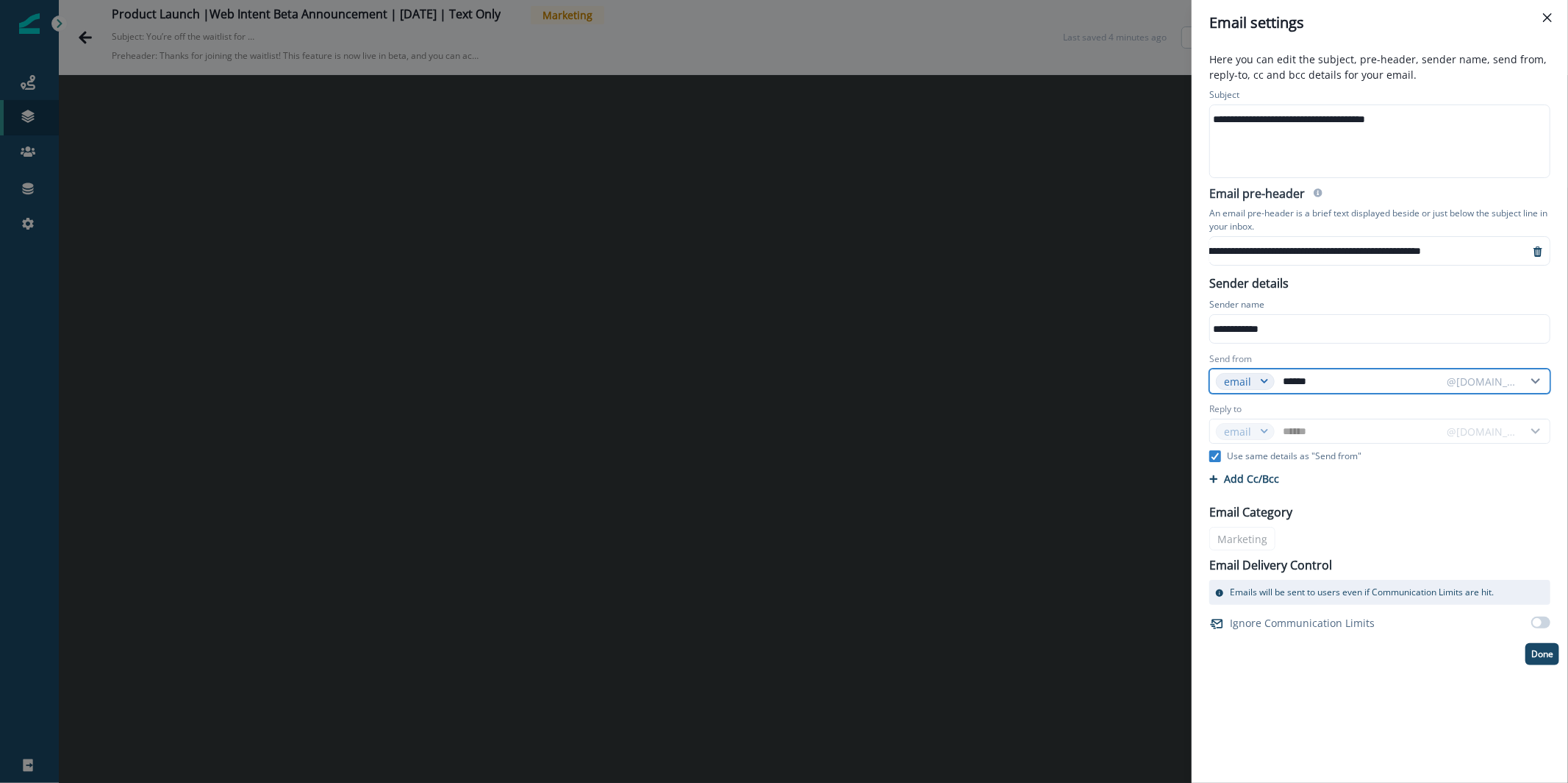
type input "*******"
type input "********"
type input "*********"
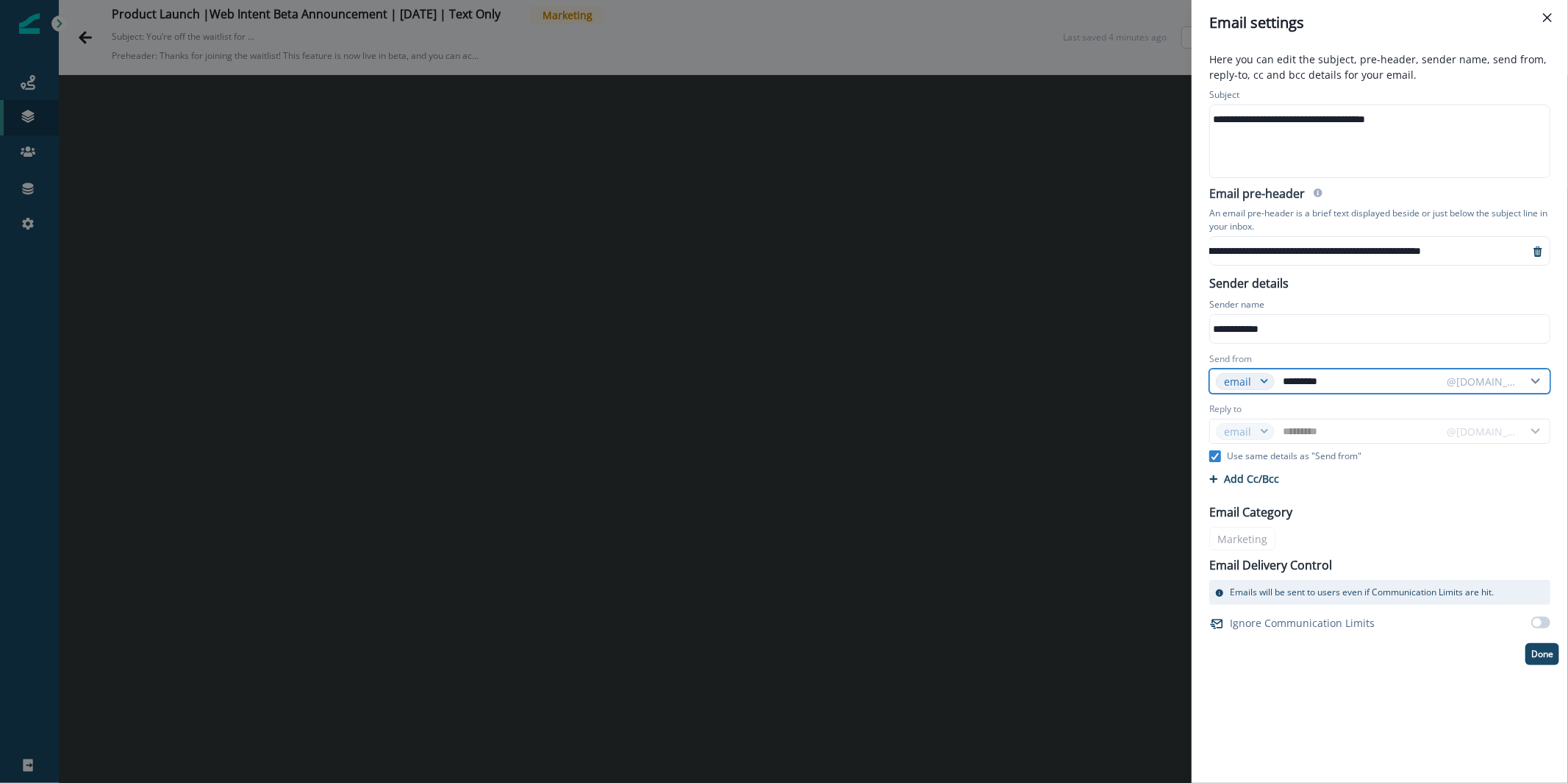
type input "**********"
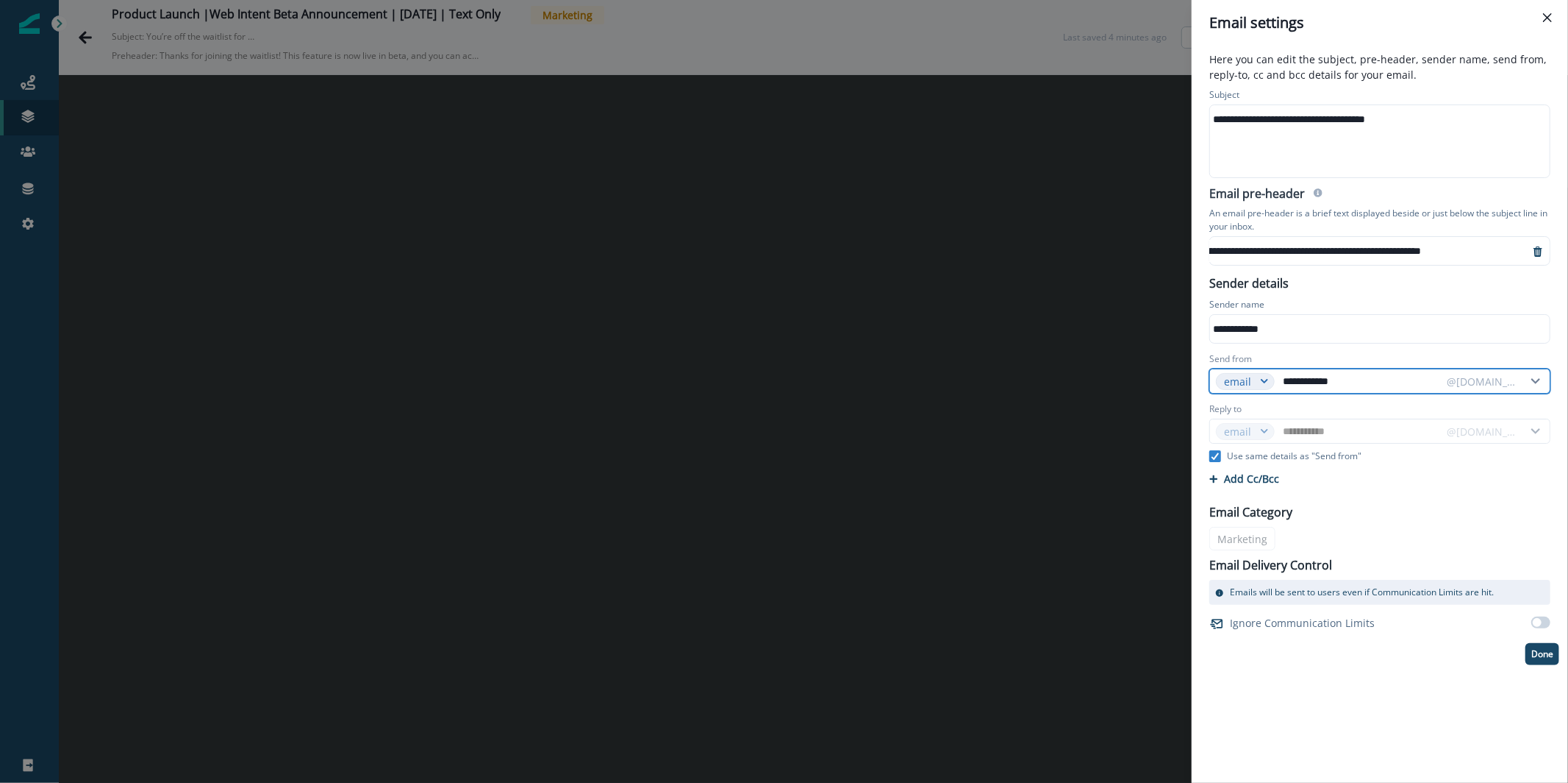
type input "**********"
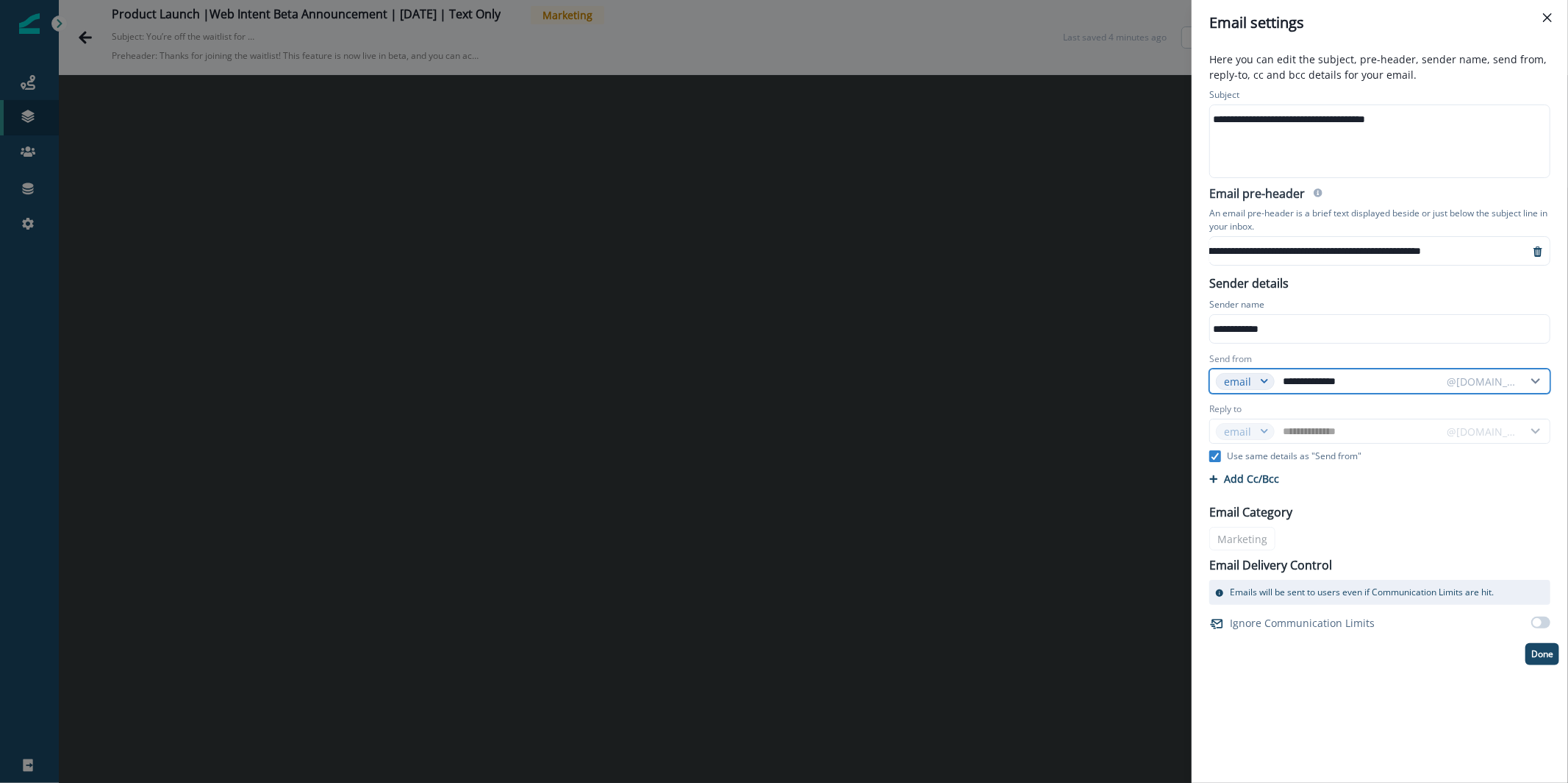
type input "**********"
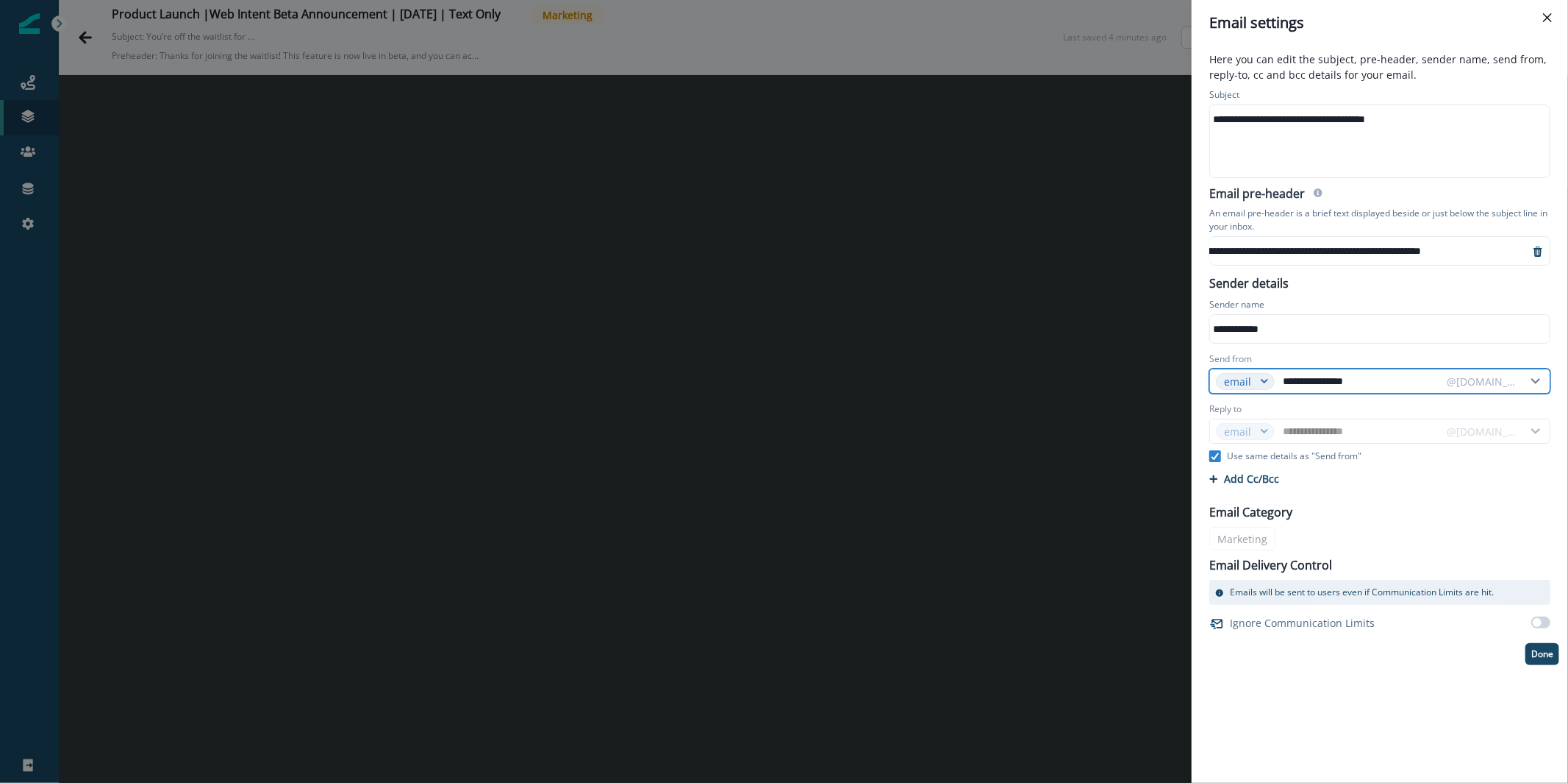
type input "**********"
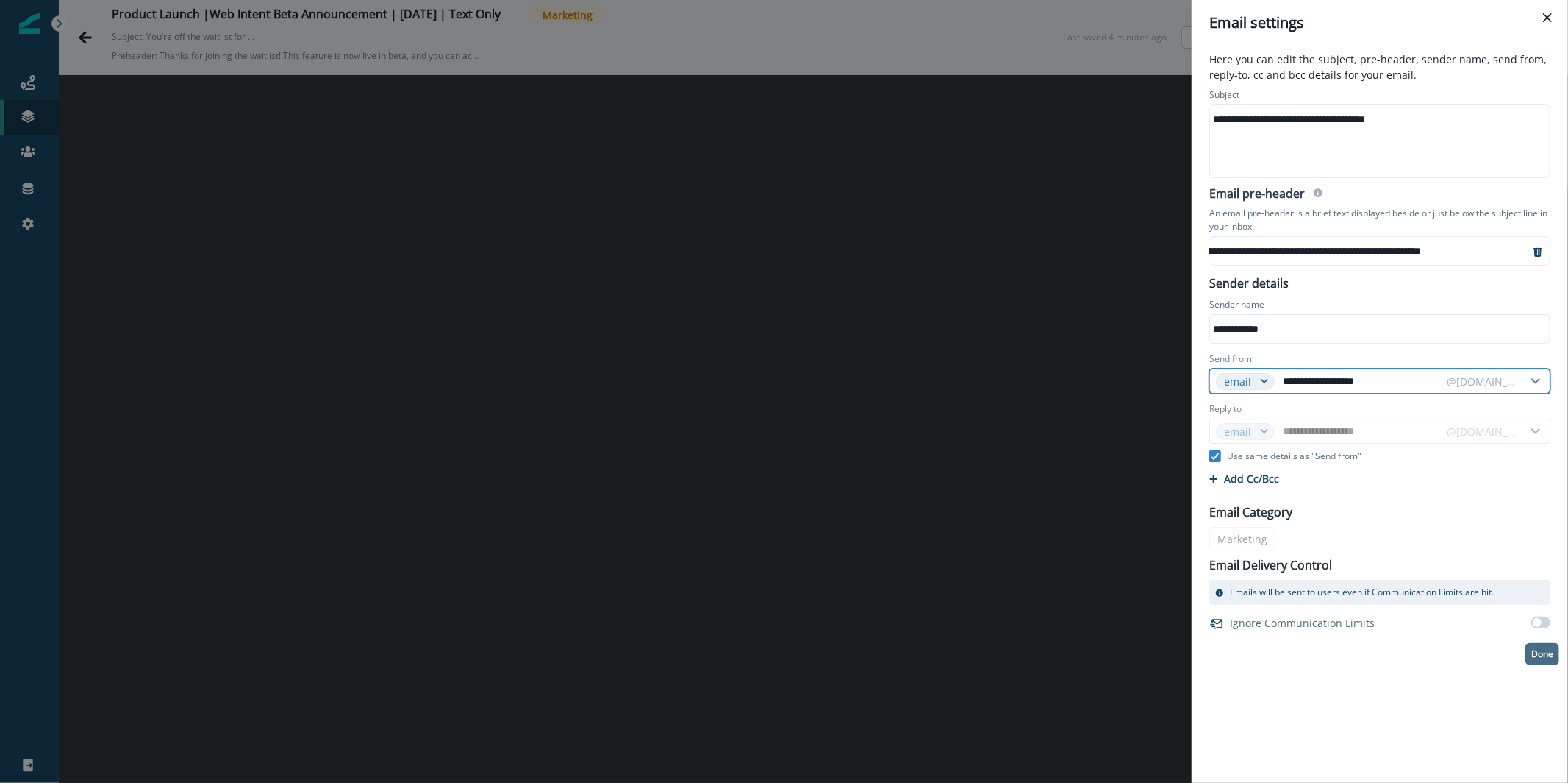
type input "**********"
click at [1544, 658] on p "Done" at bounding box center [1542, 653] width 22 height 10
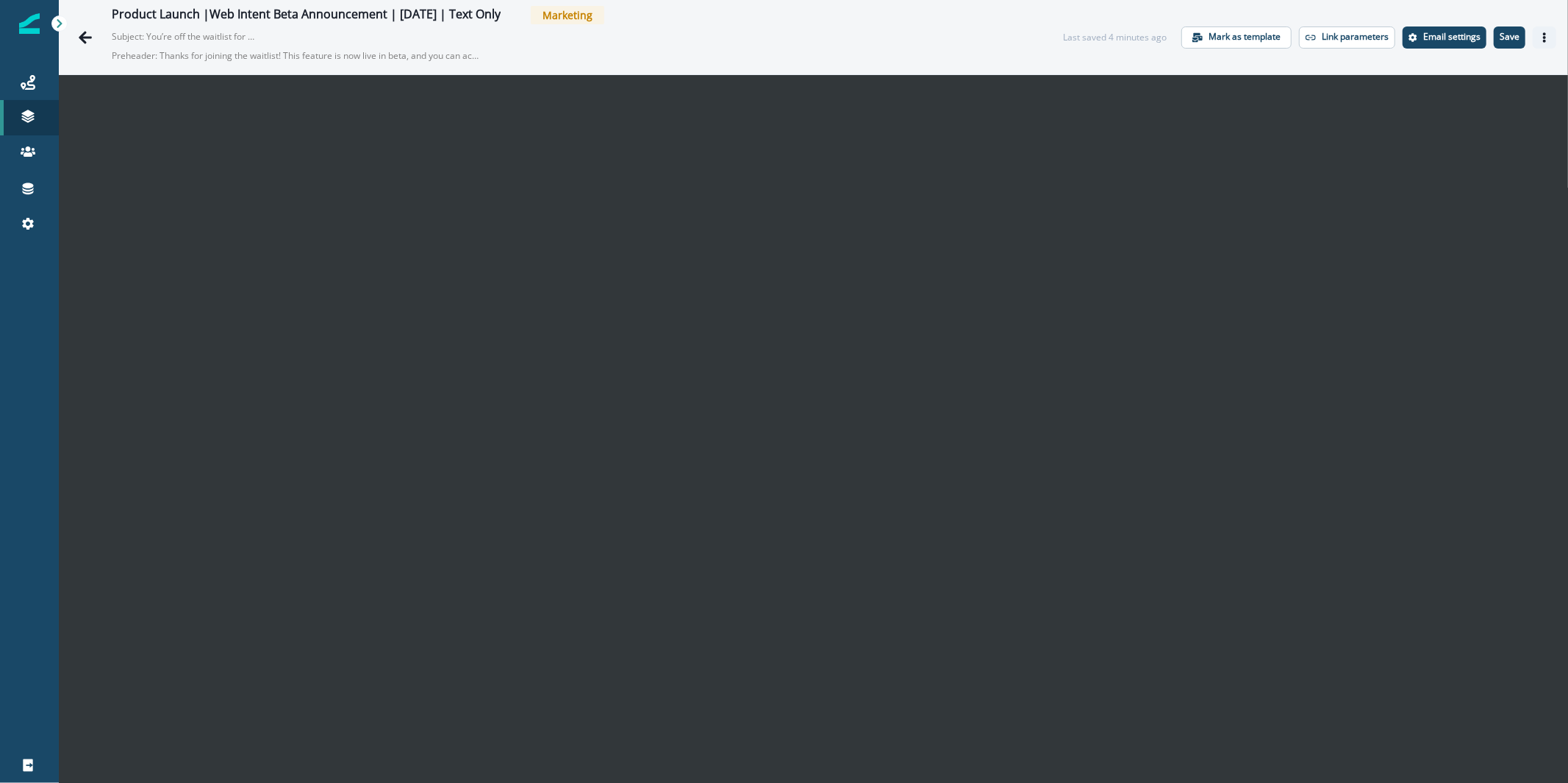
click at [1533, 46] on button "Actions" at bounding box center [1545, 38] width 24 height 22
click at [1533, 42] on button "Actions" at bounding box center [1545, 38] width 24 height 22
click at [1533, 43] on button "Actions" at bounding box center [1545, 38] width 24 height 22
click at [1491, 118] on button "Send test email" at bounding box center [1462, 126] width 163 height 27
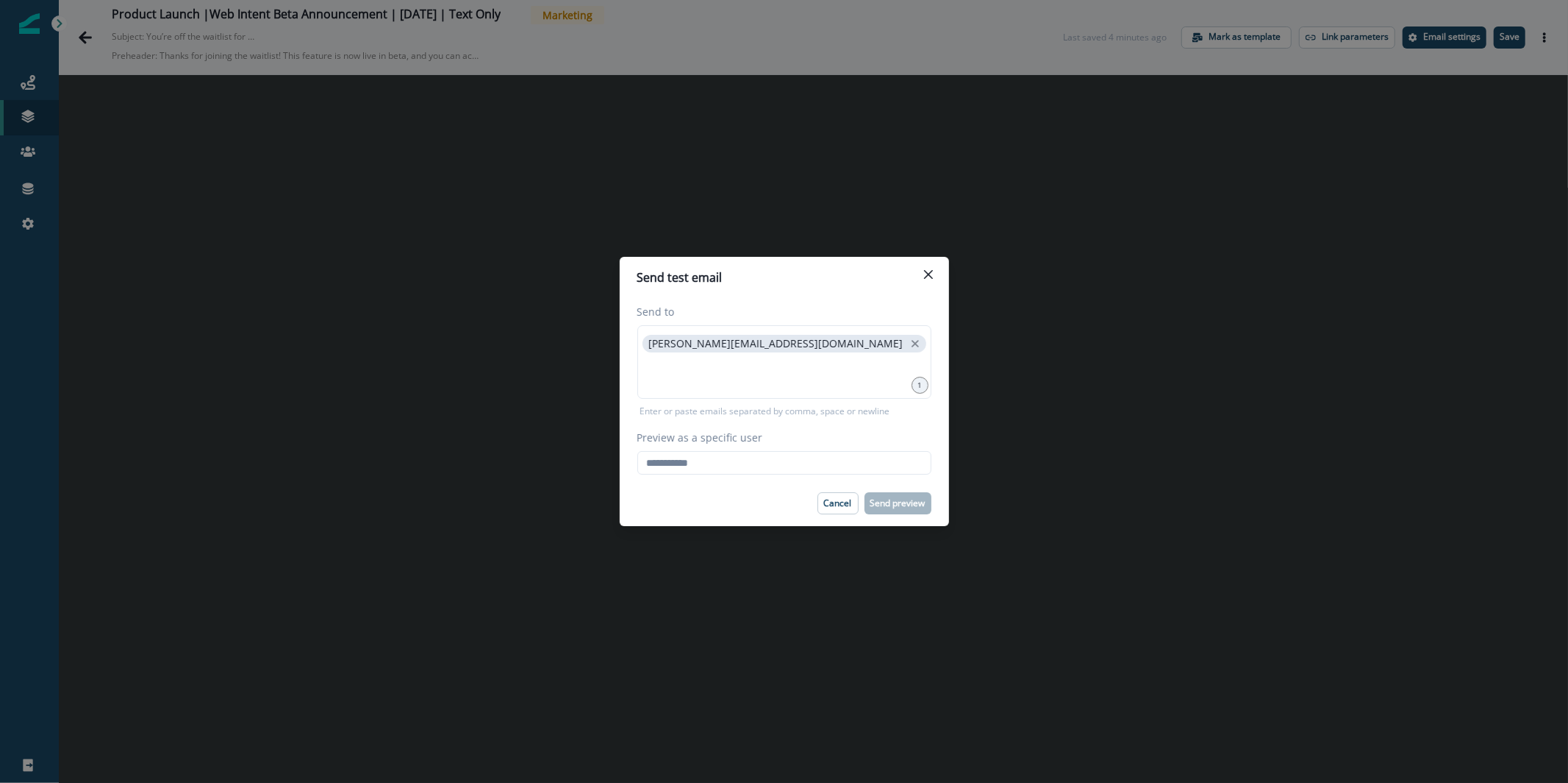
click at [779, 476] on div "Send to karishma.rajaratnam@clay.com 1 Enter or paste emails separated by comma…" at bounding box center [784, 388] width 330 height 182
click at [779, 458] on input "Preview as a specific user" at bounding box center [784, 462] width 294 height 24
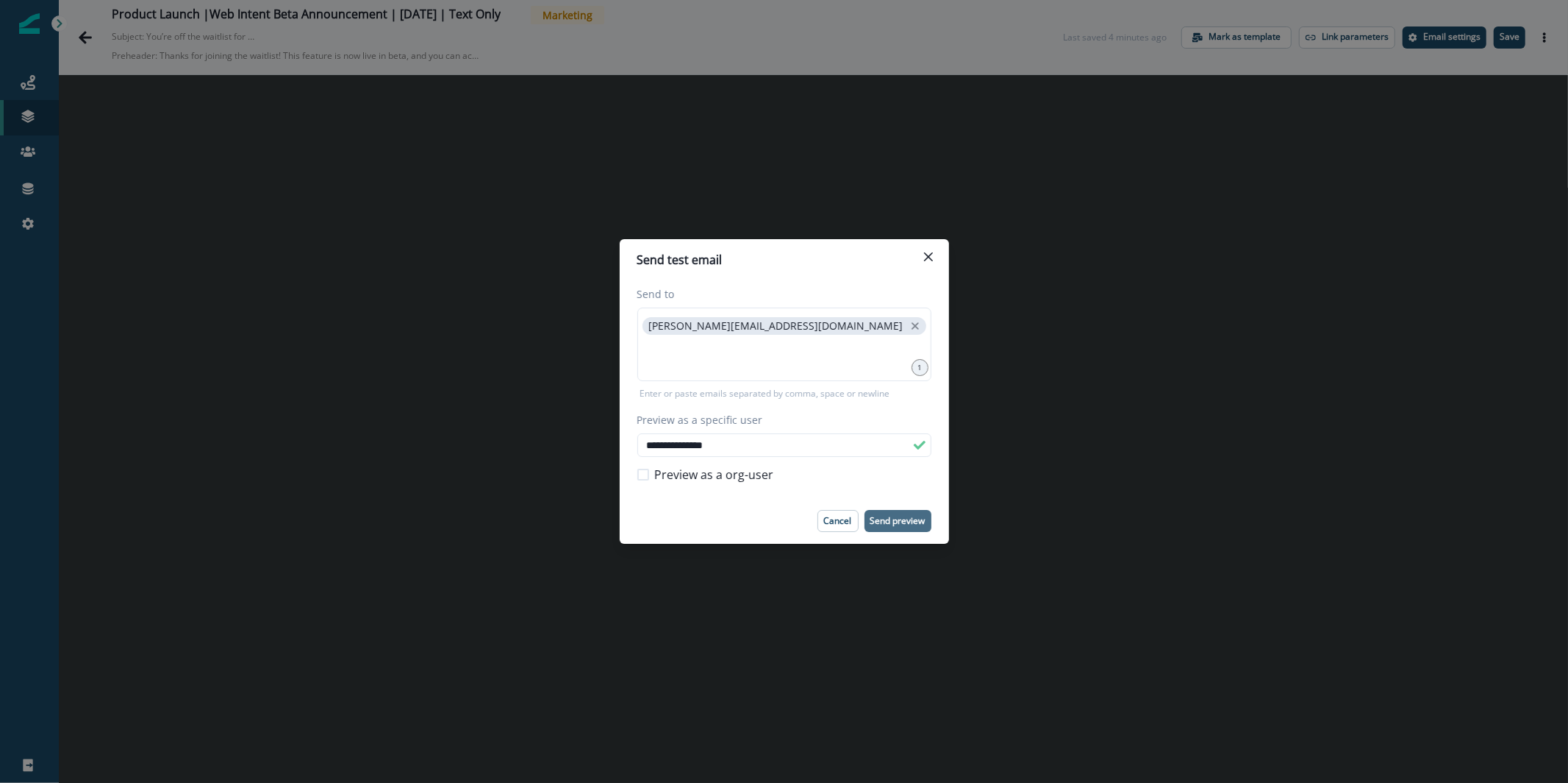
type input "**********"
click at [913, 512] on button "Send preview" at bounding box center [897, 521] width 67 height 22
click at [393, 540] on div "**********" at bounding box center [784, 391] width 1568 height 783
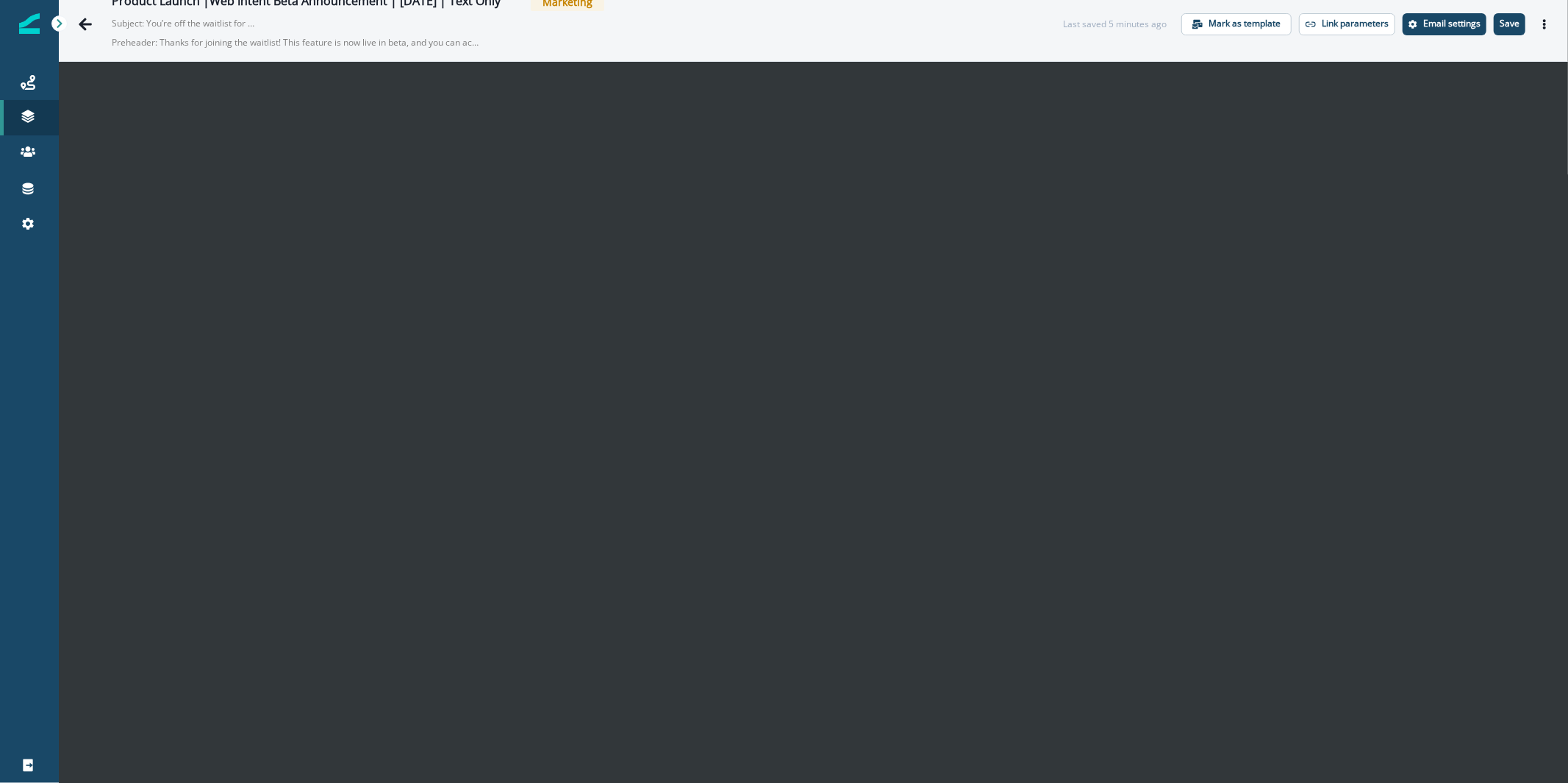
scroll to position [24, 0]
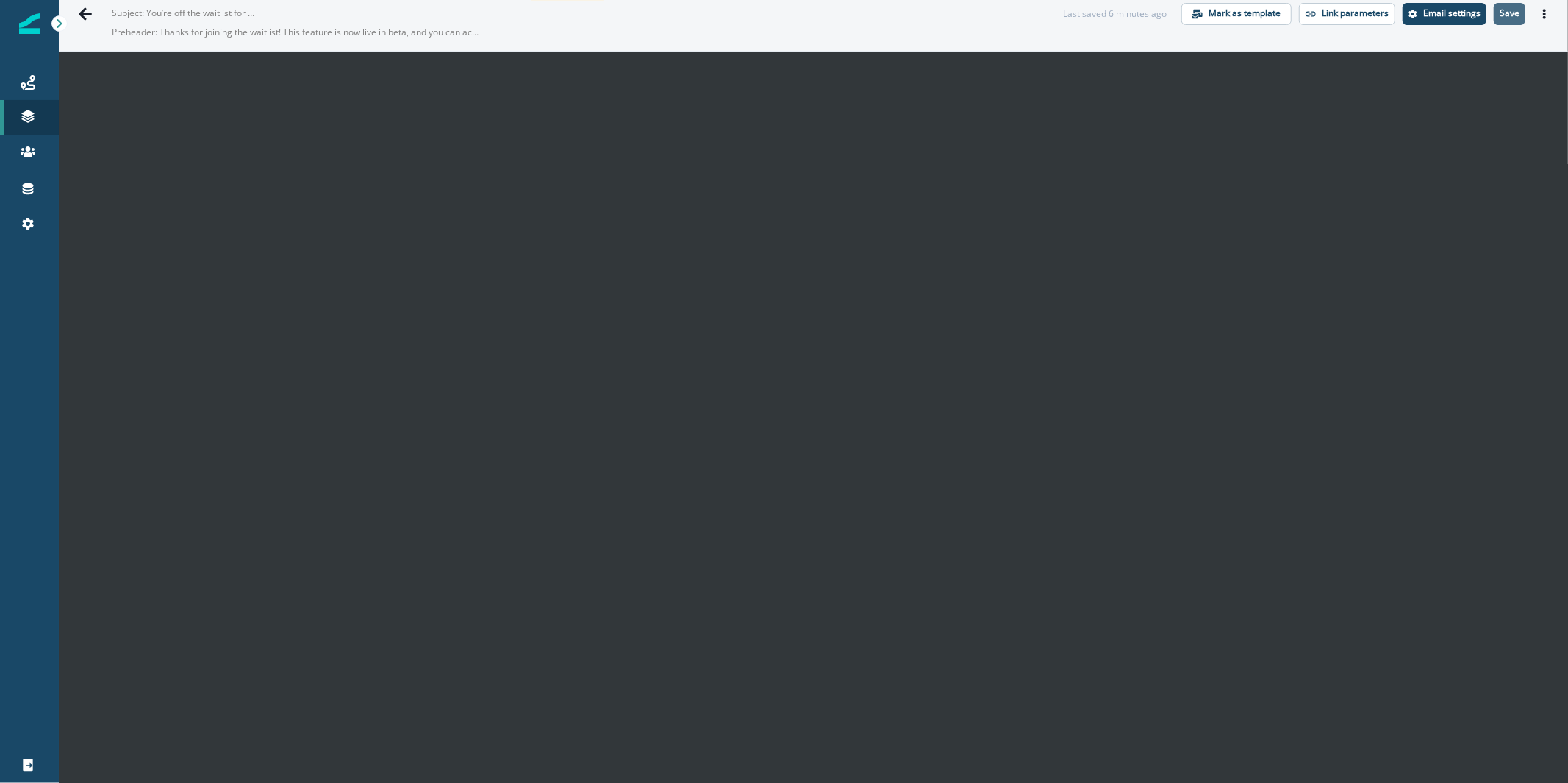
click at [1503, 13] on p "Save" at bounding box center [1509, 13] width 20 height 10
click at [1541, 10] on button "Actions" at bounding box center [1545, 14] width 24 height 22
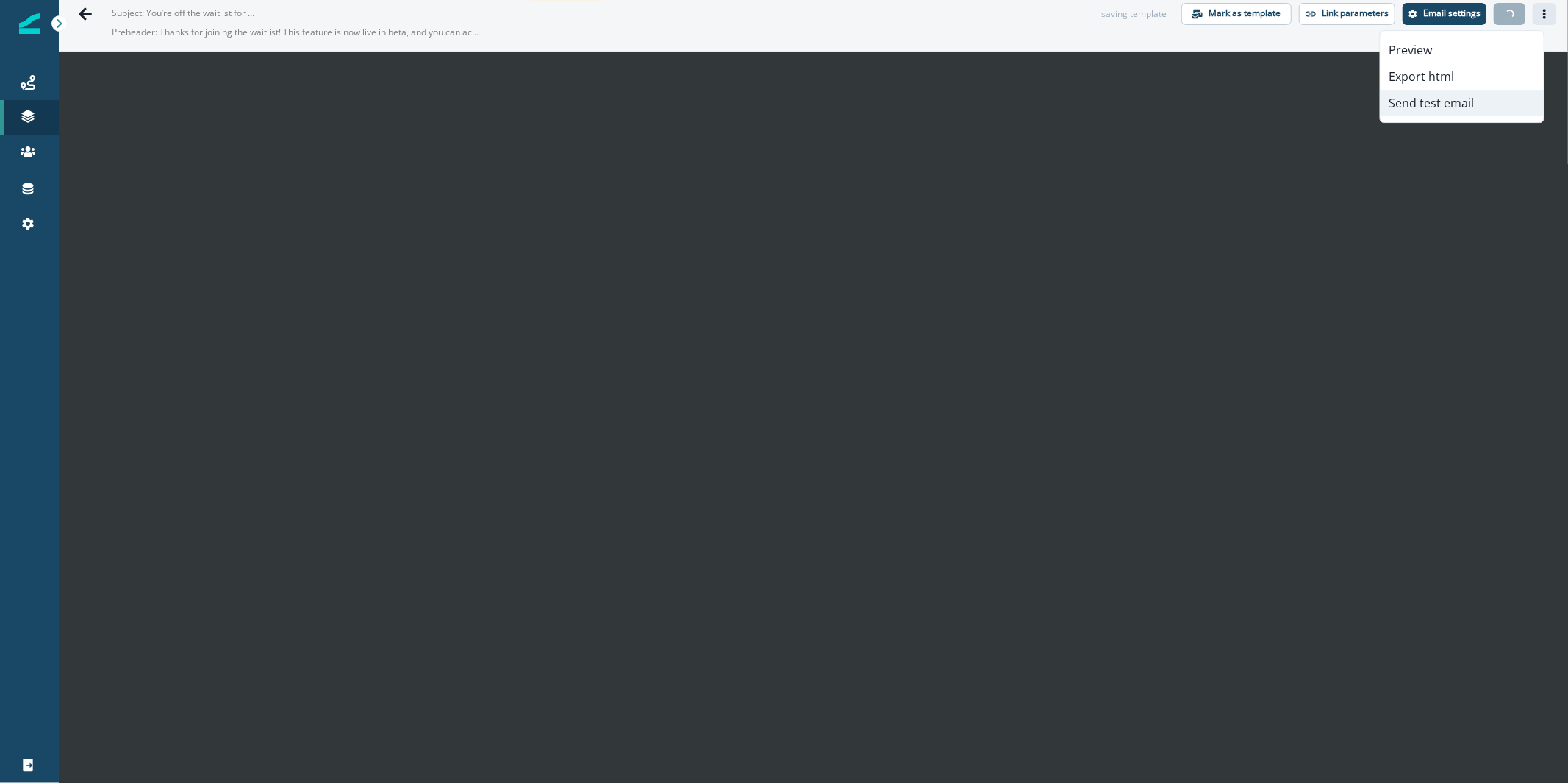
click at [1460, 108] on button "Send test email" at bounding box center [1462, 103] width 163 height 27
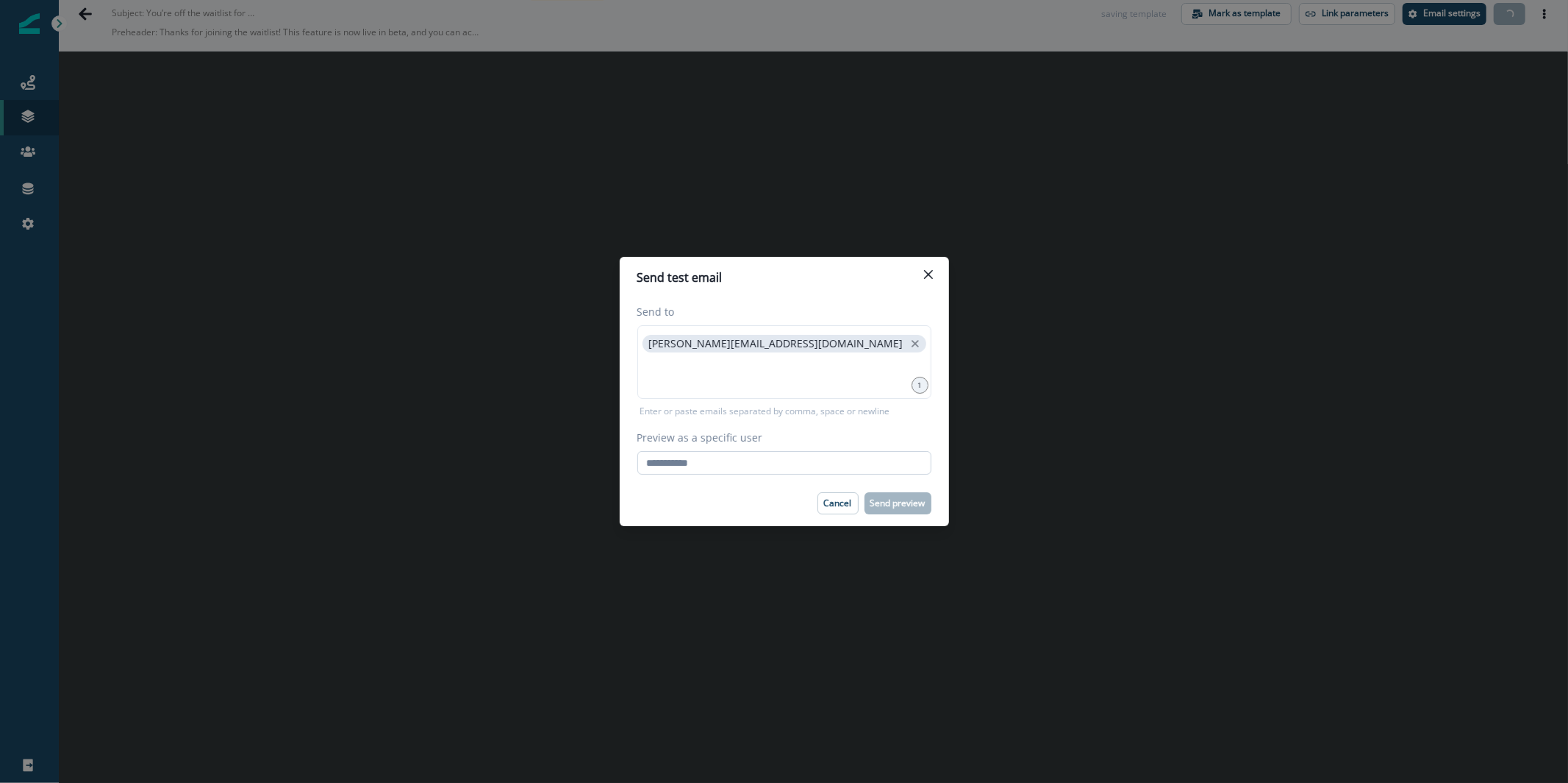
click at [699, 473] on input "Preview as a specific user" at bounding box center [784, 462] width 294 height 24
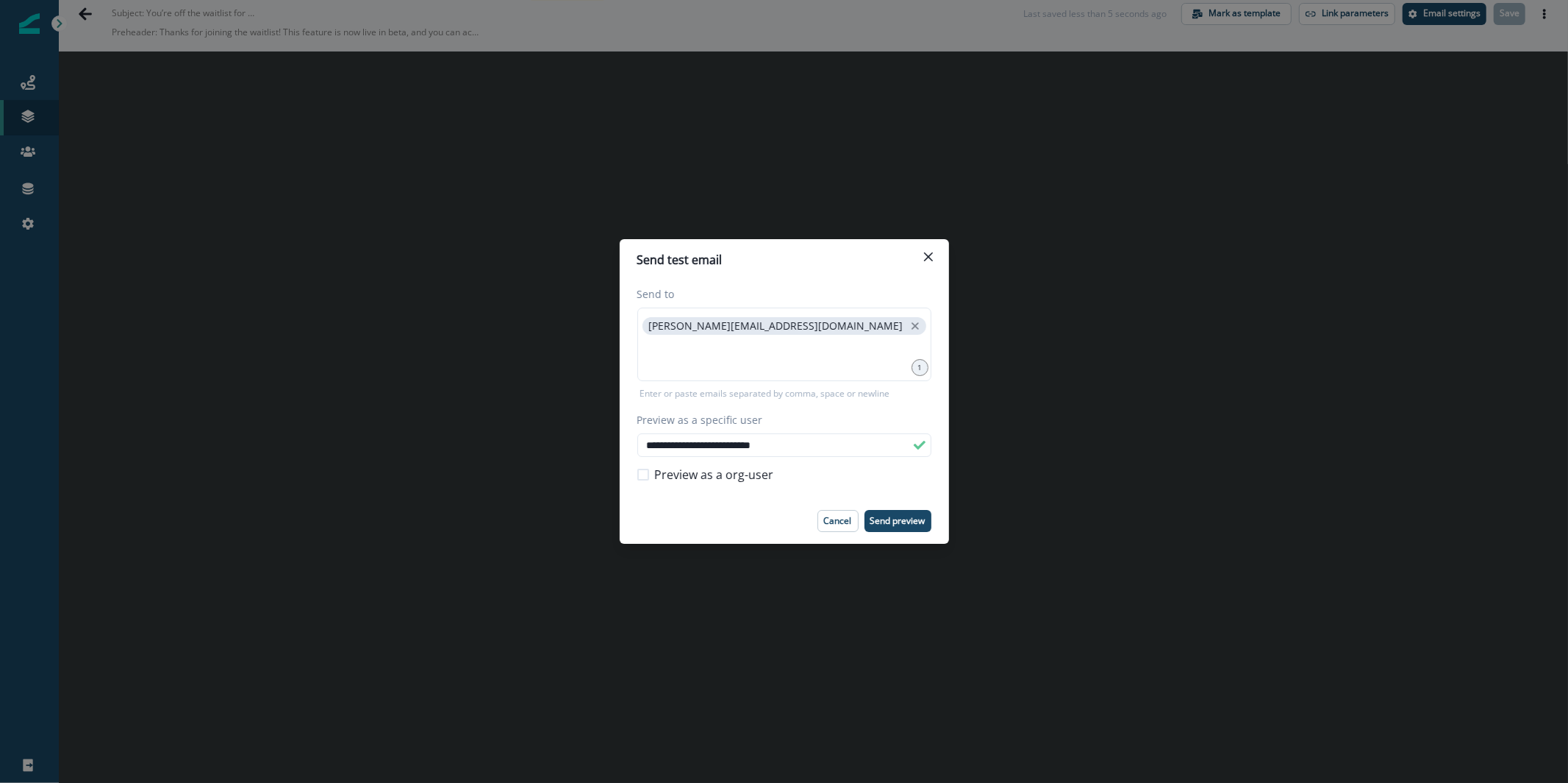
type input "**********"
click at [903, 536] on footer "Cancel Send preview" at bounding box center [784, 521] width 330 height 46
click at [910, 525] on p "Send preview" at bounding box center [898, 520] width 55 height 10
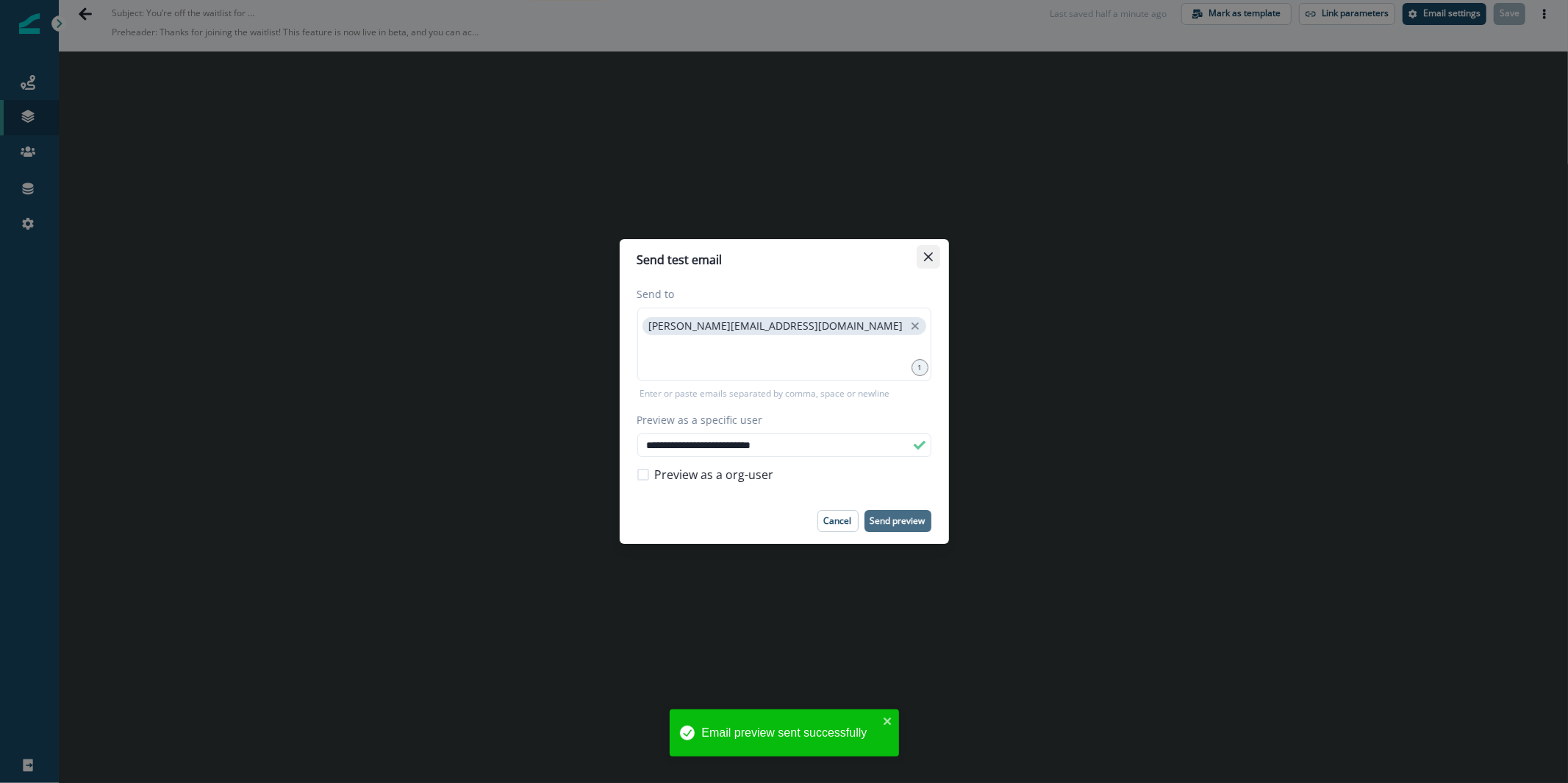
click at [925, 261] on button "Close" at bounding box center [928, 256] width 24 height 24
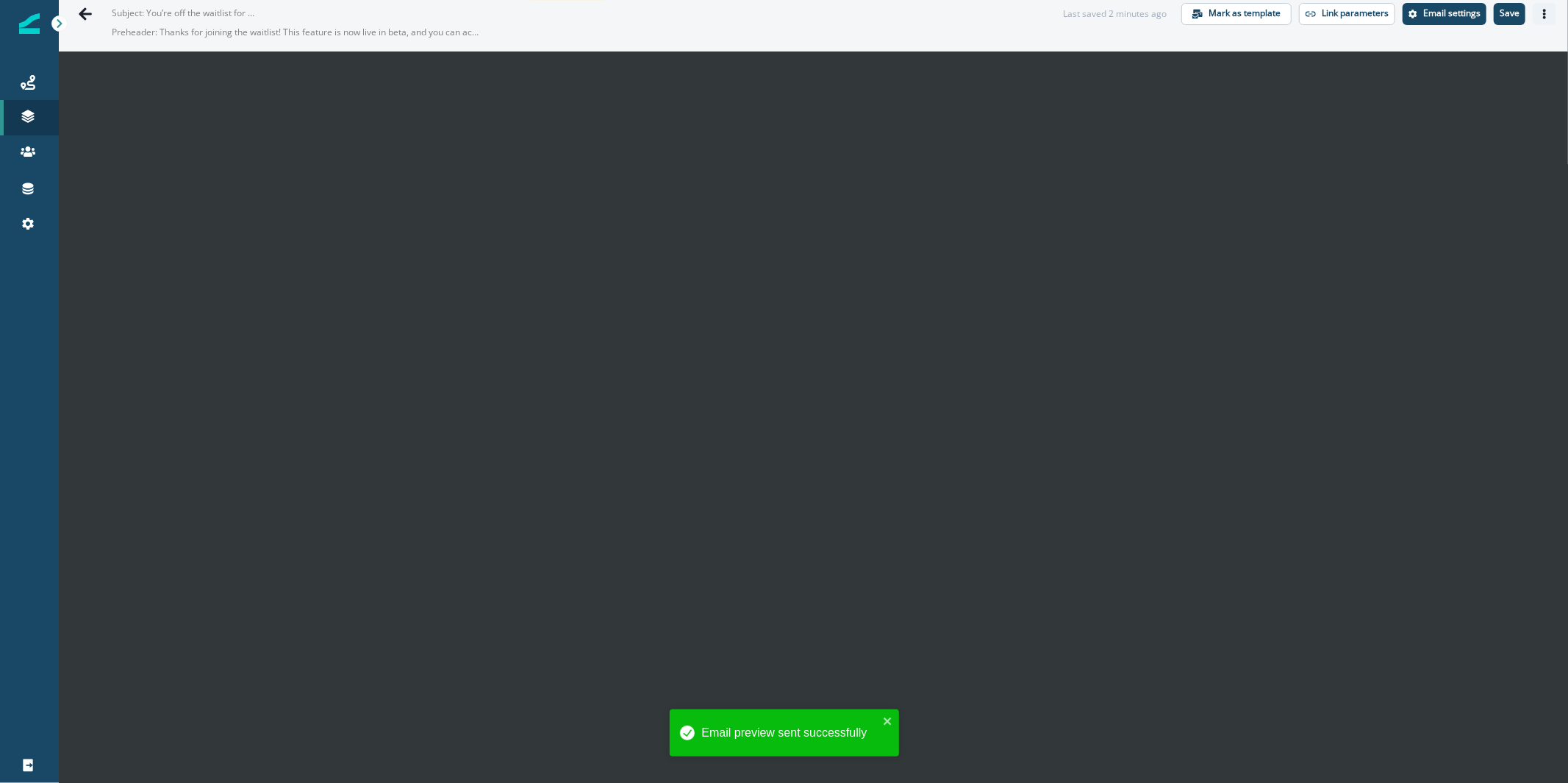
click at [1533, 3] on button "Actions" at bounding box center [1545, 14] width 24 height 22
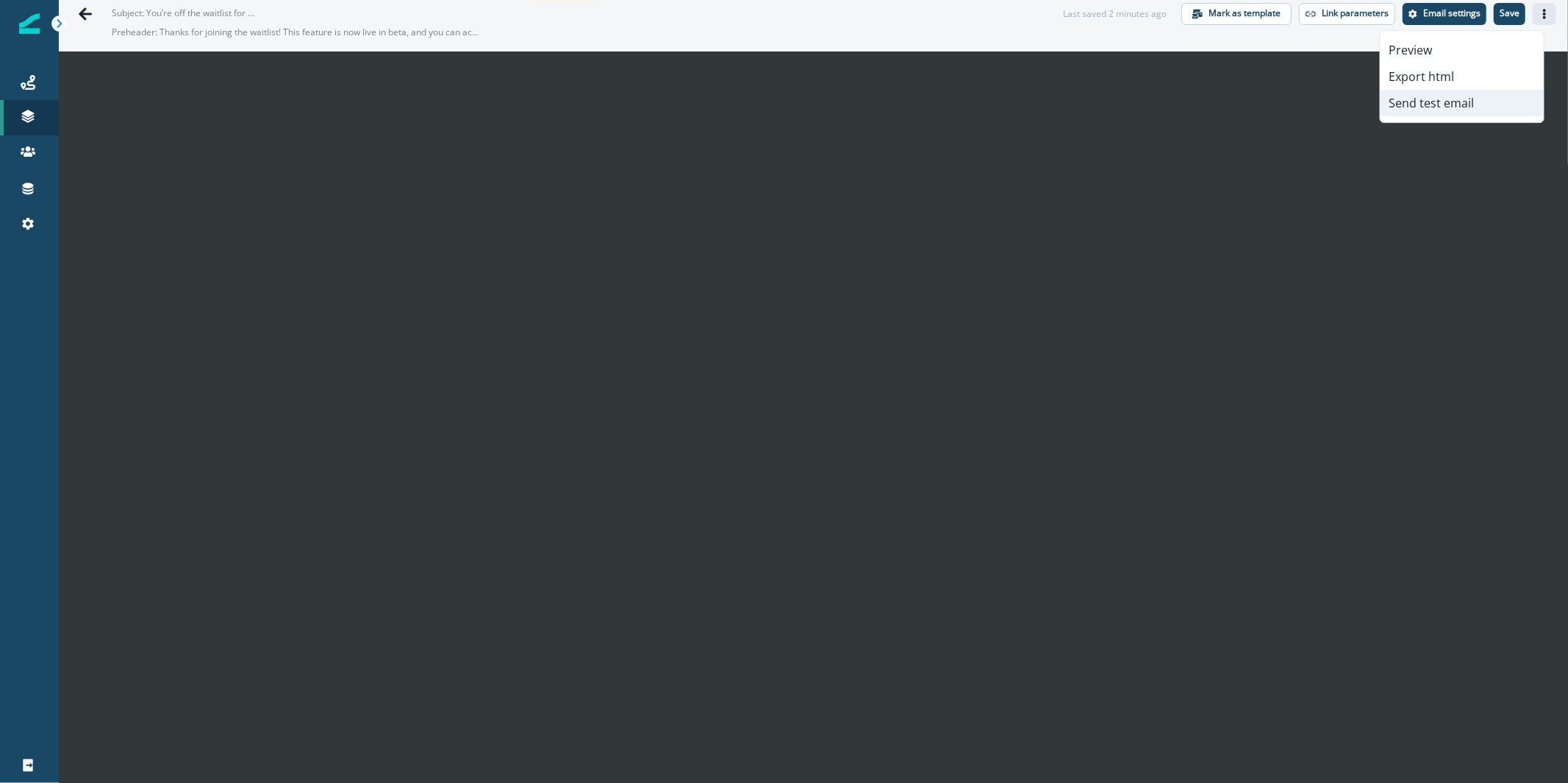
click at [1465, 110] on button "Send test email" at bounding box center [1462, 103] width 163 height 27
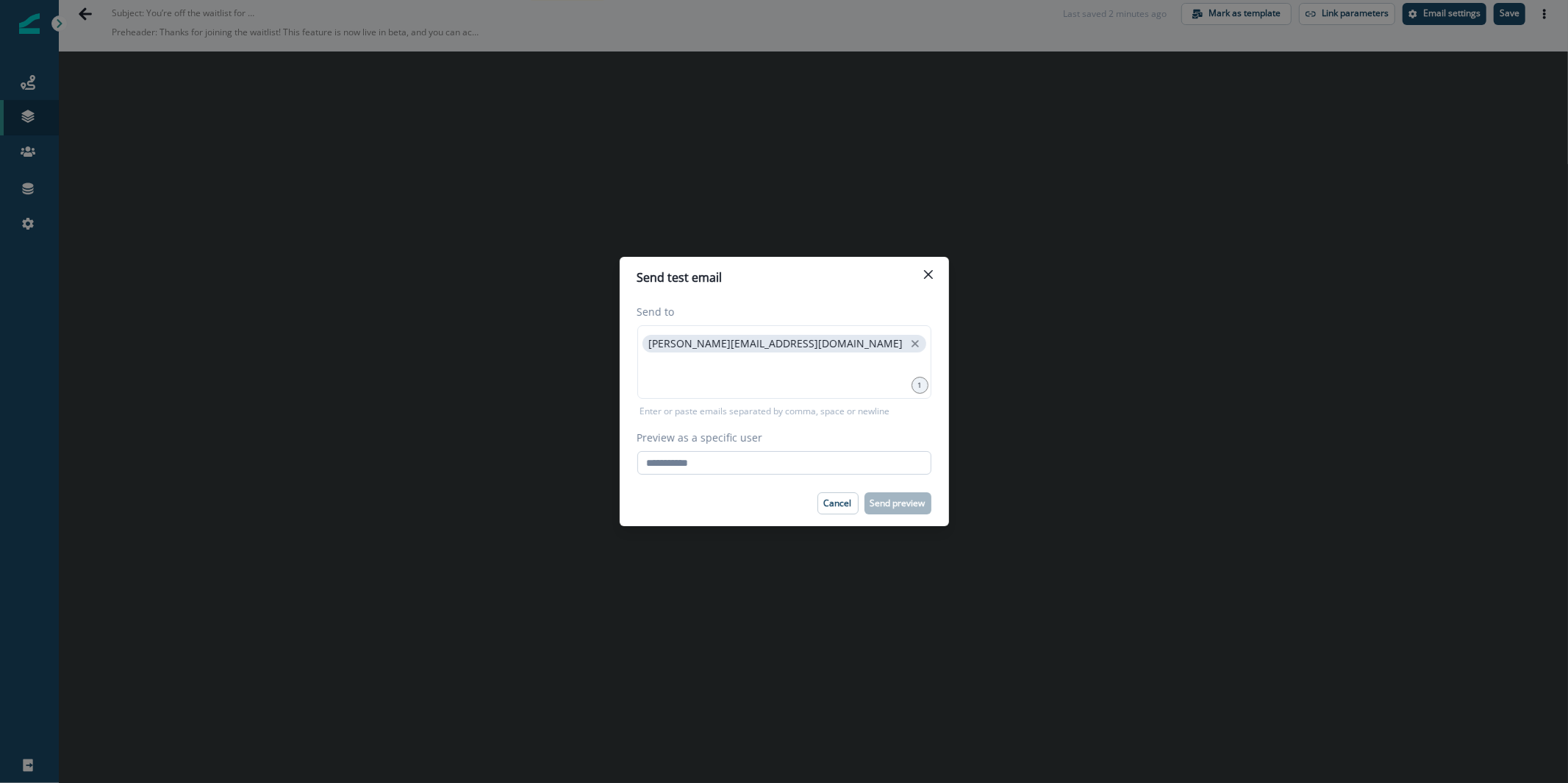
click at [745, 459] on input "Preview as a specific user" at bounding box center [784, 462] width 294 height 24
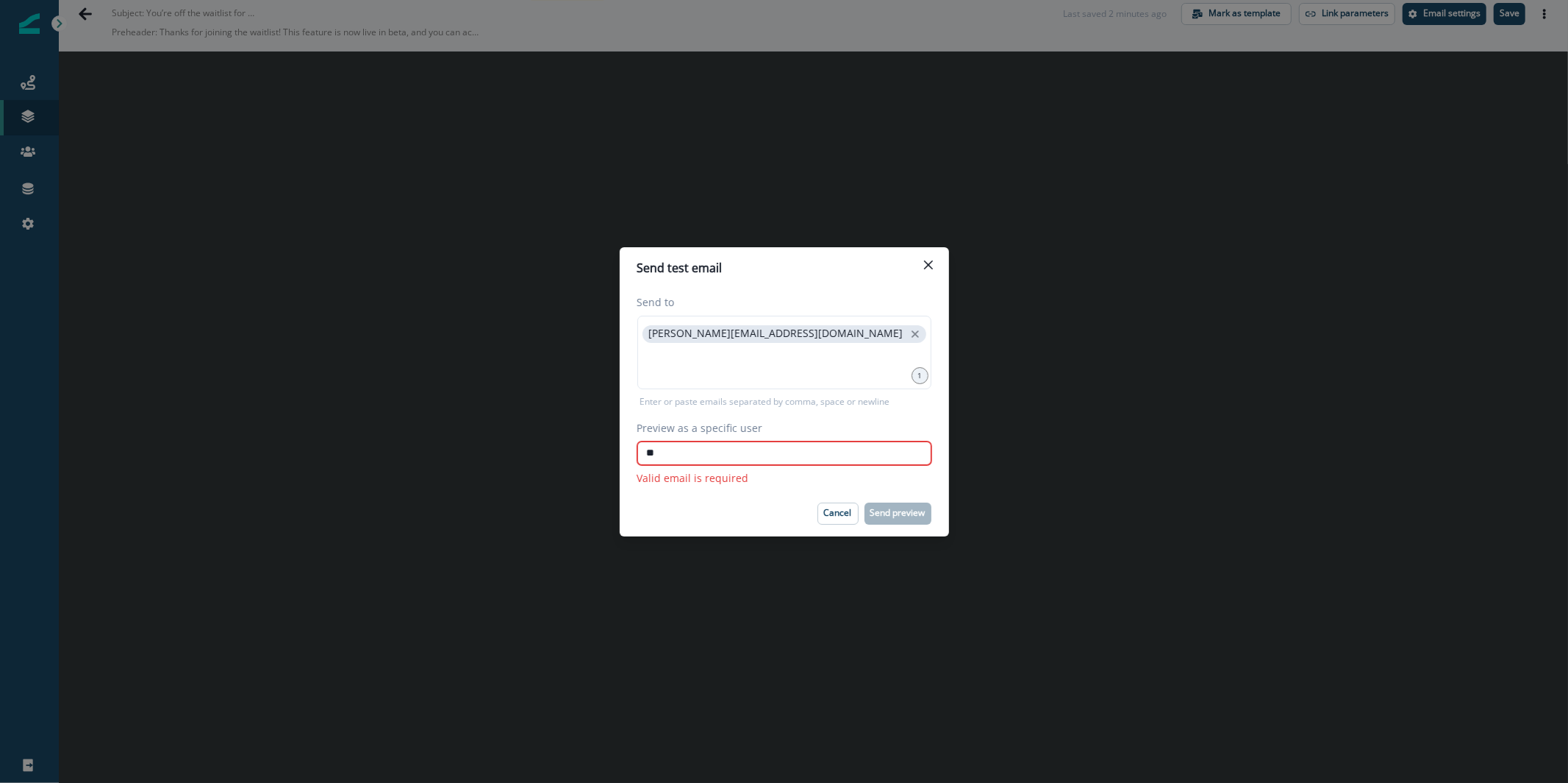
type input "*"
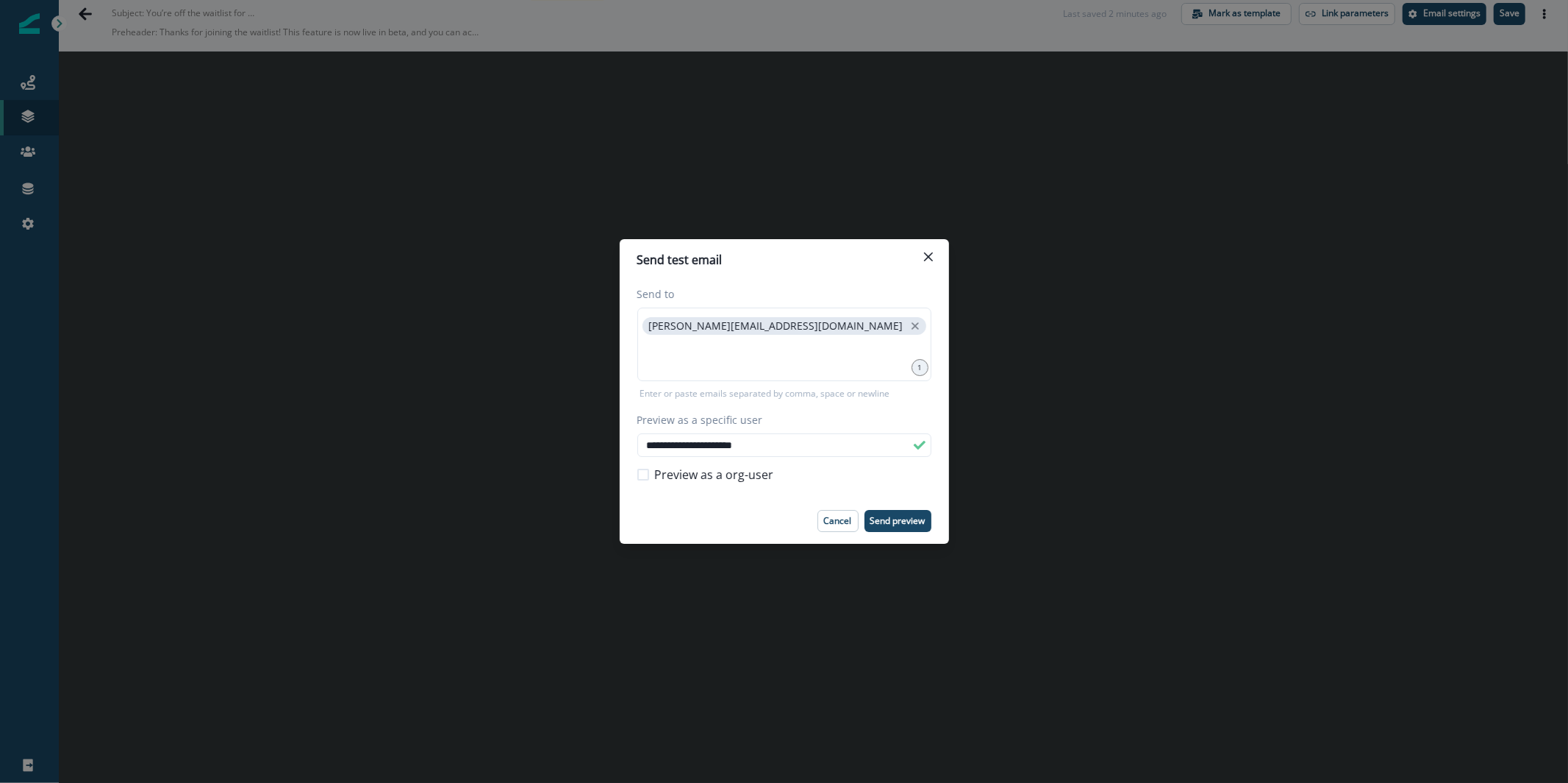
type input "**********"
click at [903, 523] on p "Send preview" at bounding box center [898, 520] width 55 height 10
click at [922, 249] on button "Close" at bounding box center [928, 256] width 24 height 24
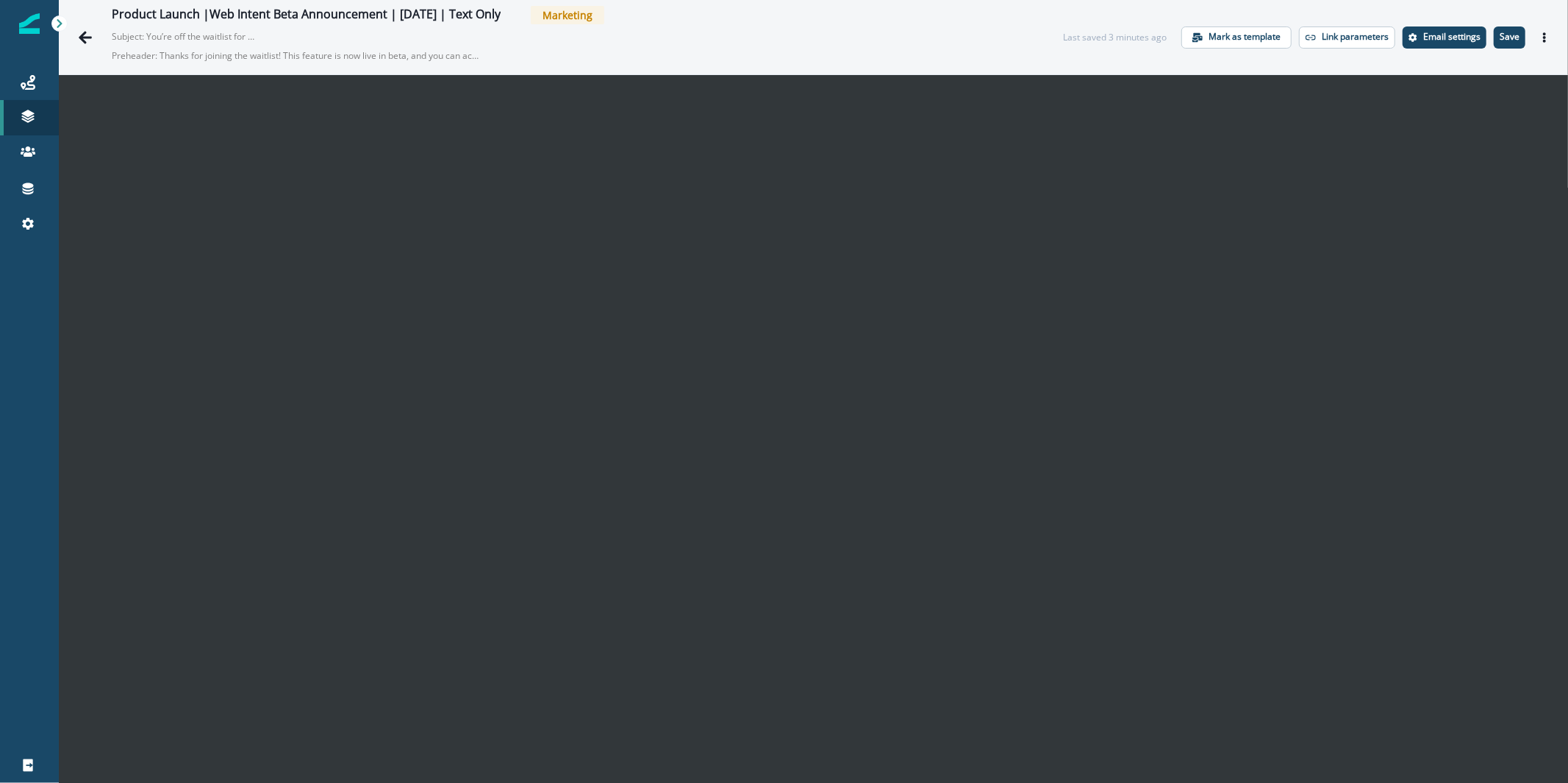
scroll to position [23, 0]
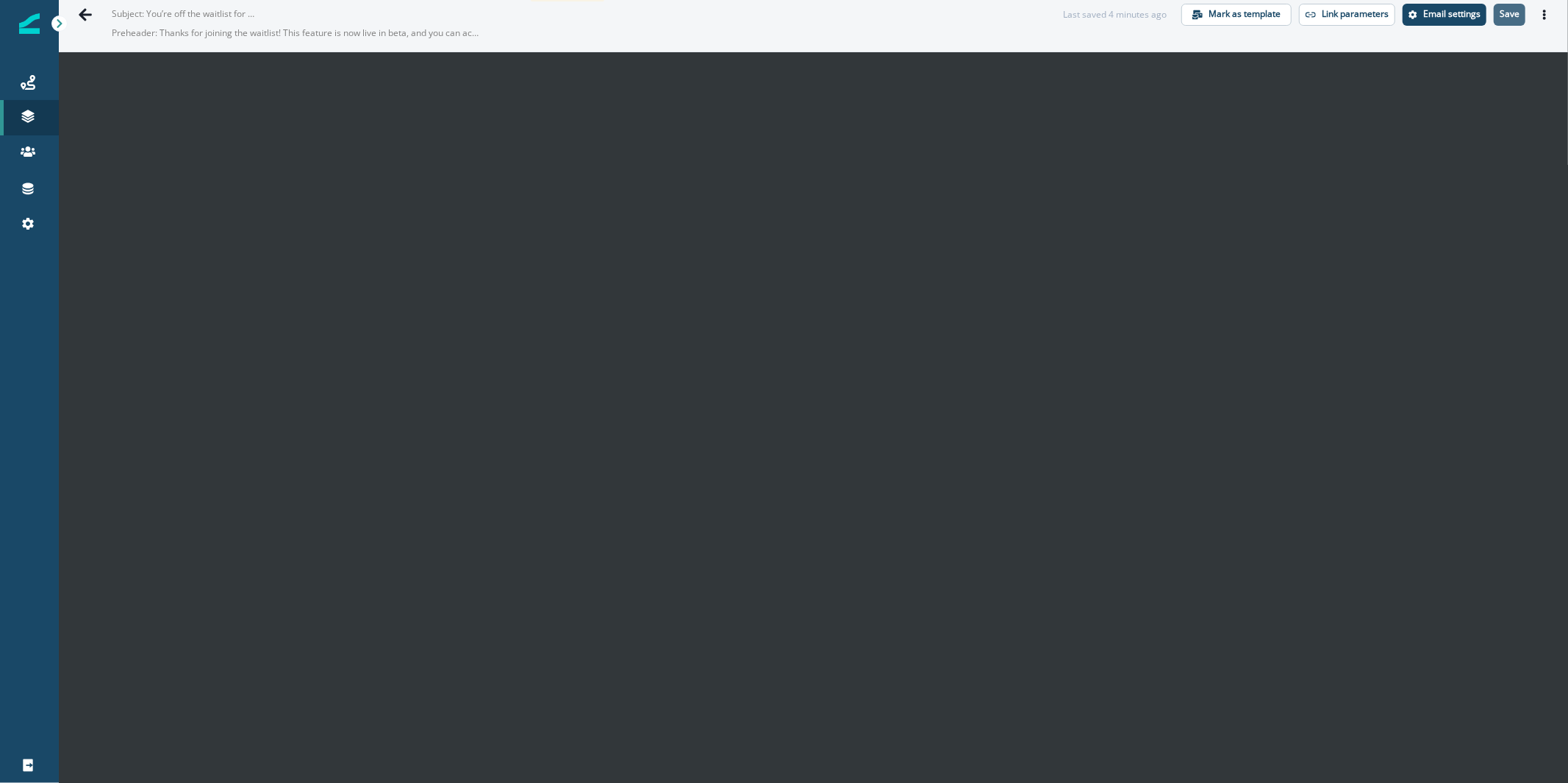
click at [1499, 14] on p "Save" at bounding box center [1509, 14] width 20 height 10
click at [1539, 13] on button "Actions" at bounding box center [1545, 15] width 24 height 22
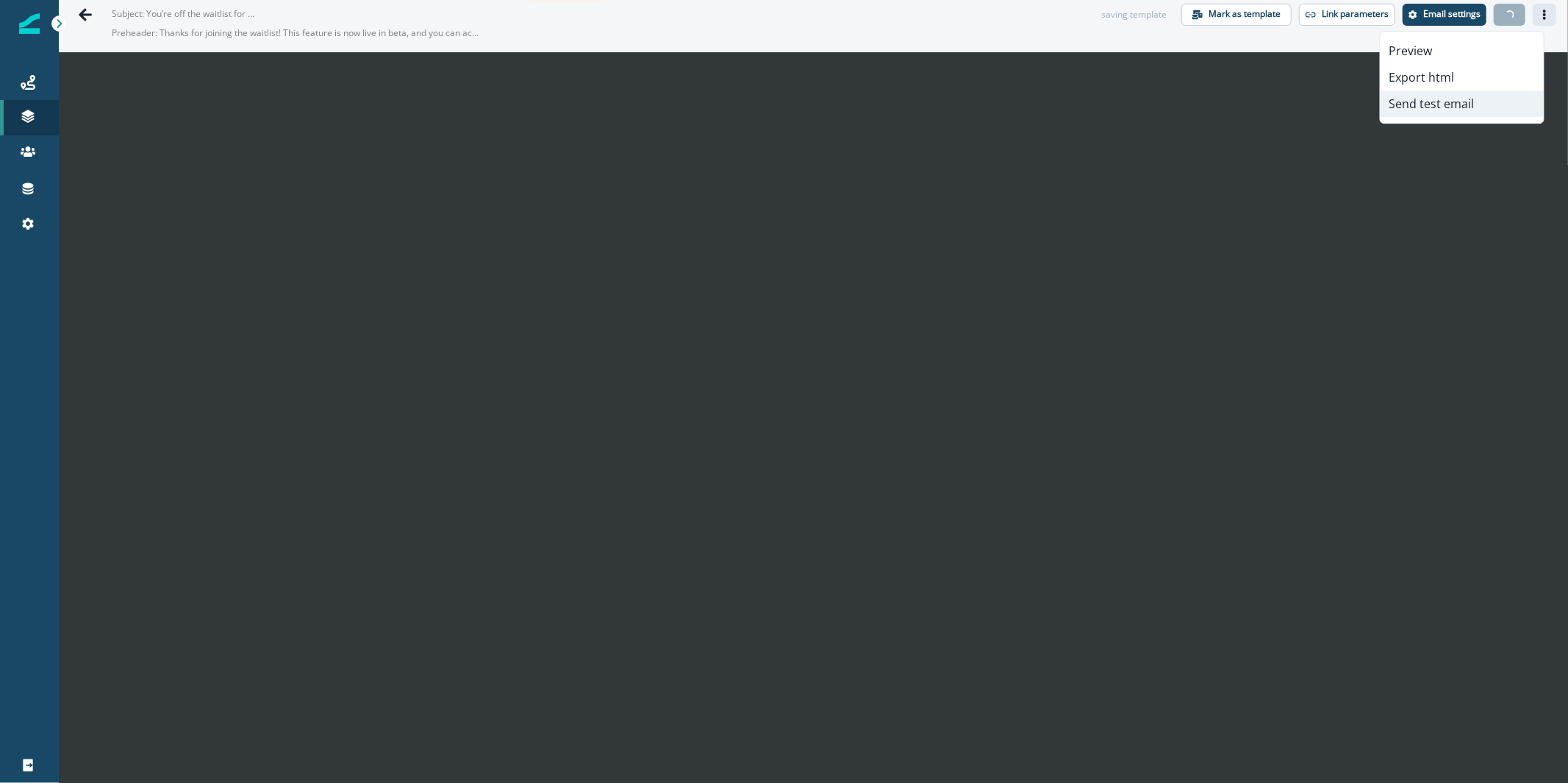
click at [1478, 108] on button "Send test email" at bounding box center [1462, 103] width 163 height 27
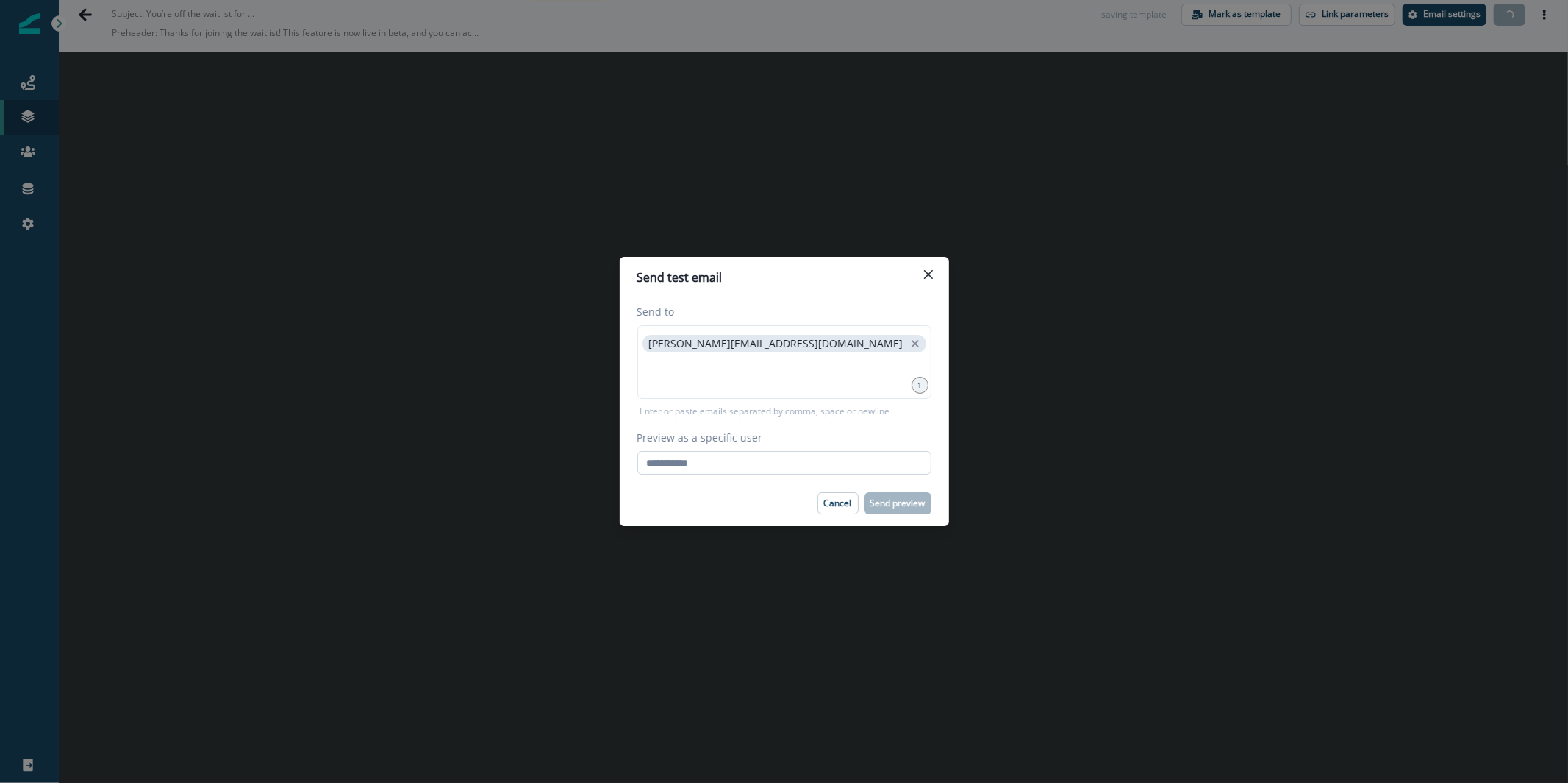
click at [795, 458] on input "Preview as a specific user" at bounding box center [784, 462] width 294 height 24
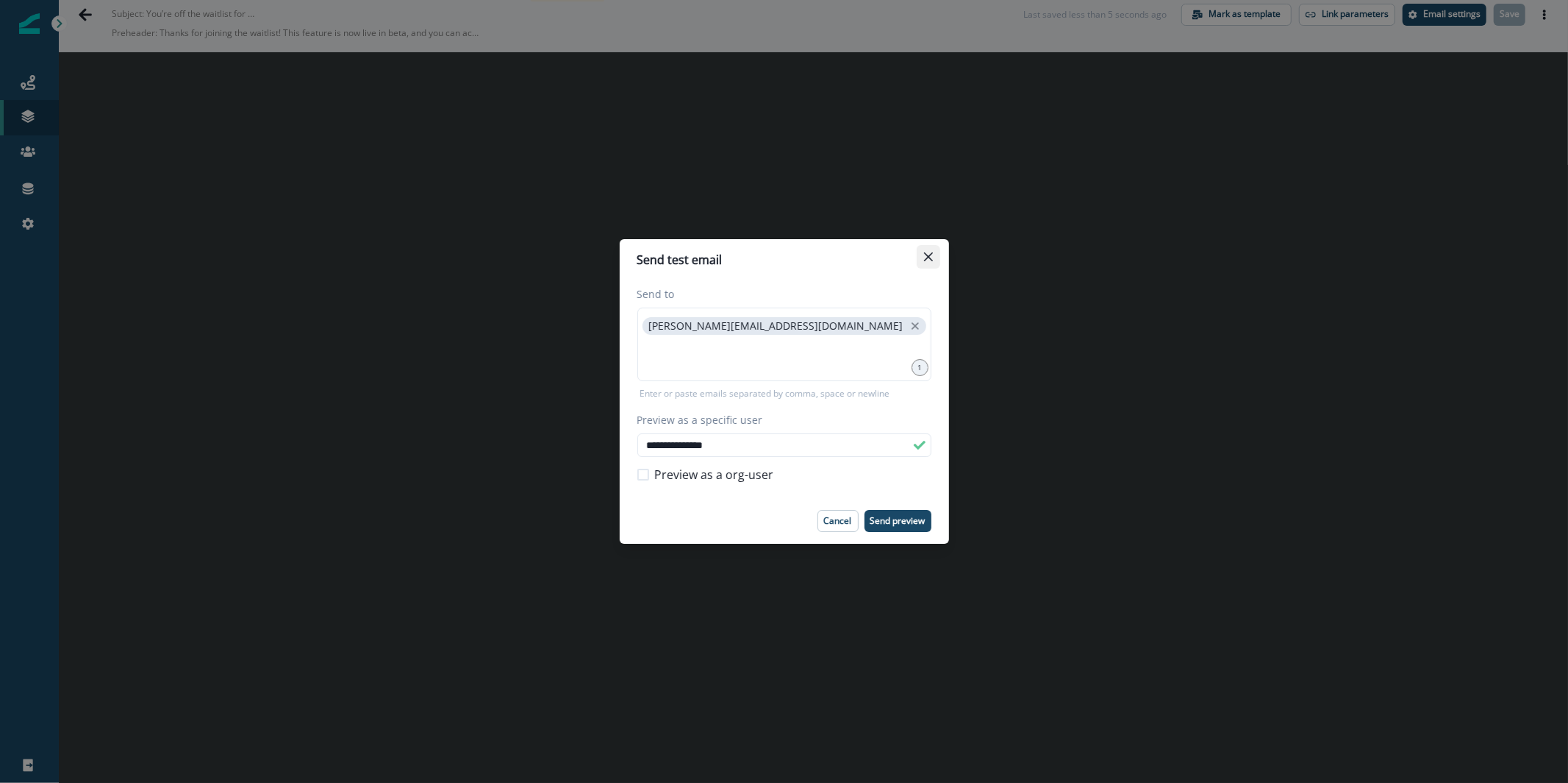
type input "**********"
click at [926, 252] on icon "Close" at bounding box center [929, 256] width 9 height 9
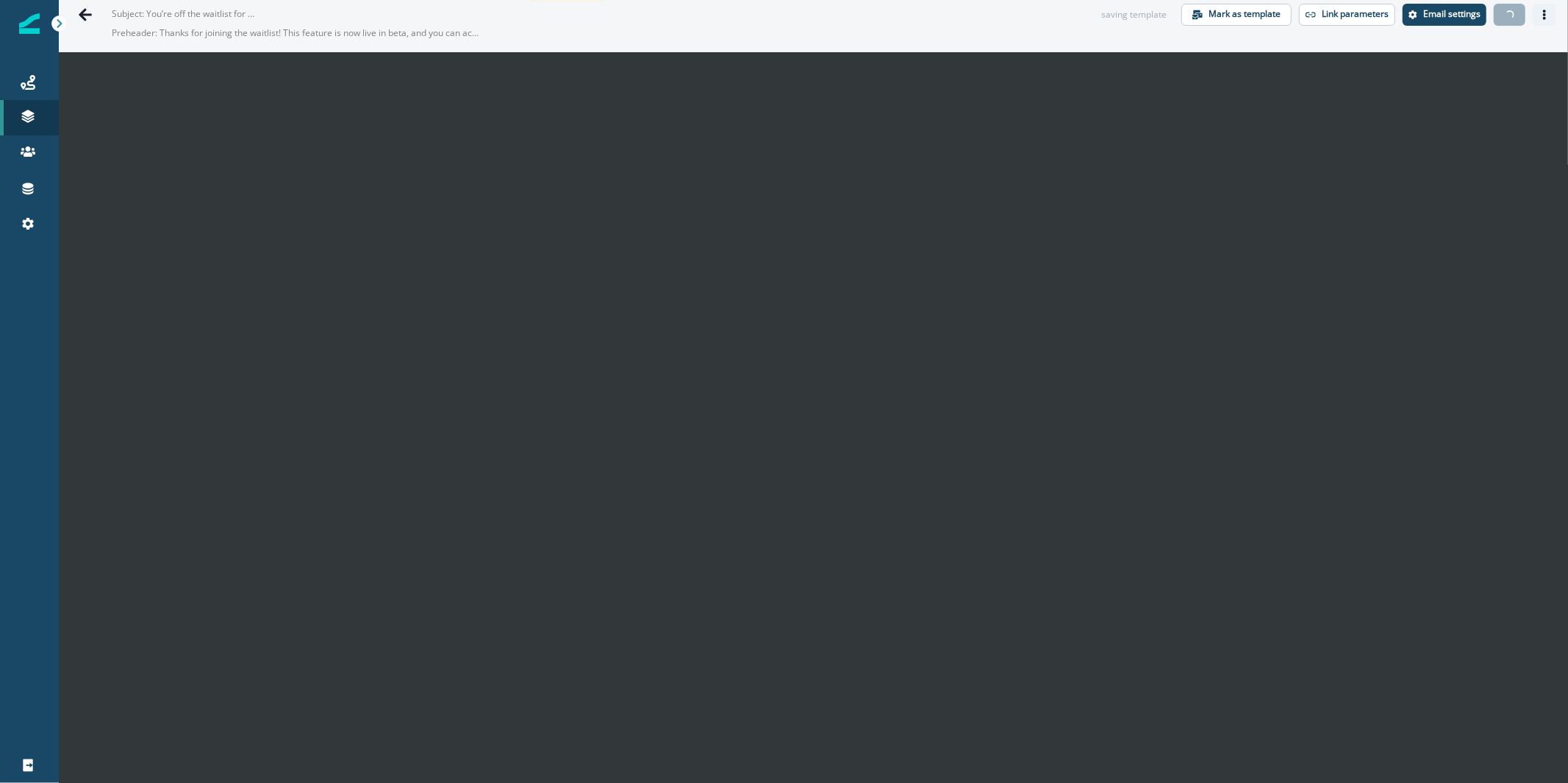
click at [1537, 12] on button "Actions" at bounding box center [1545, 15] width 24 height 22
click at [92, 16] on icon "Go back" at bounding box center [85, 15] width 15 height 15
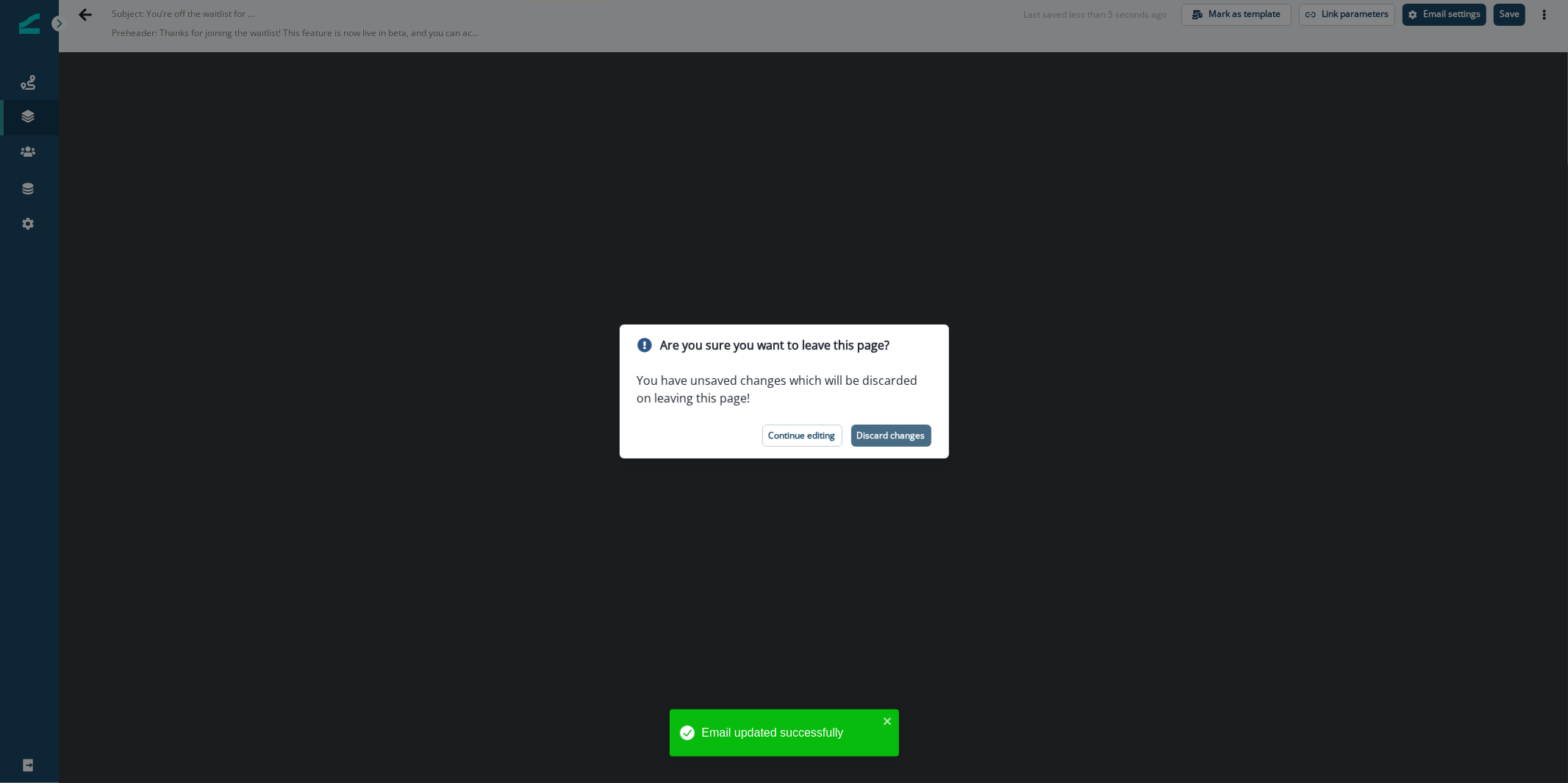
click at [888, 444] on button "Discard changes" at bounding box center [892, 435] width 81 height 22
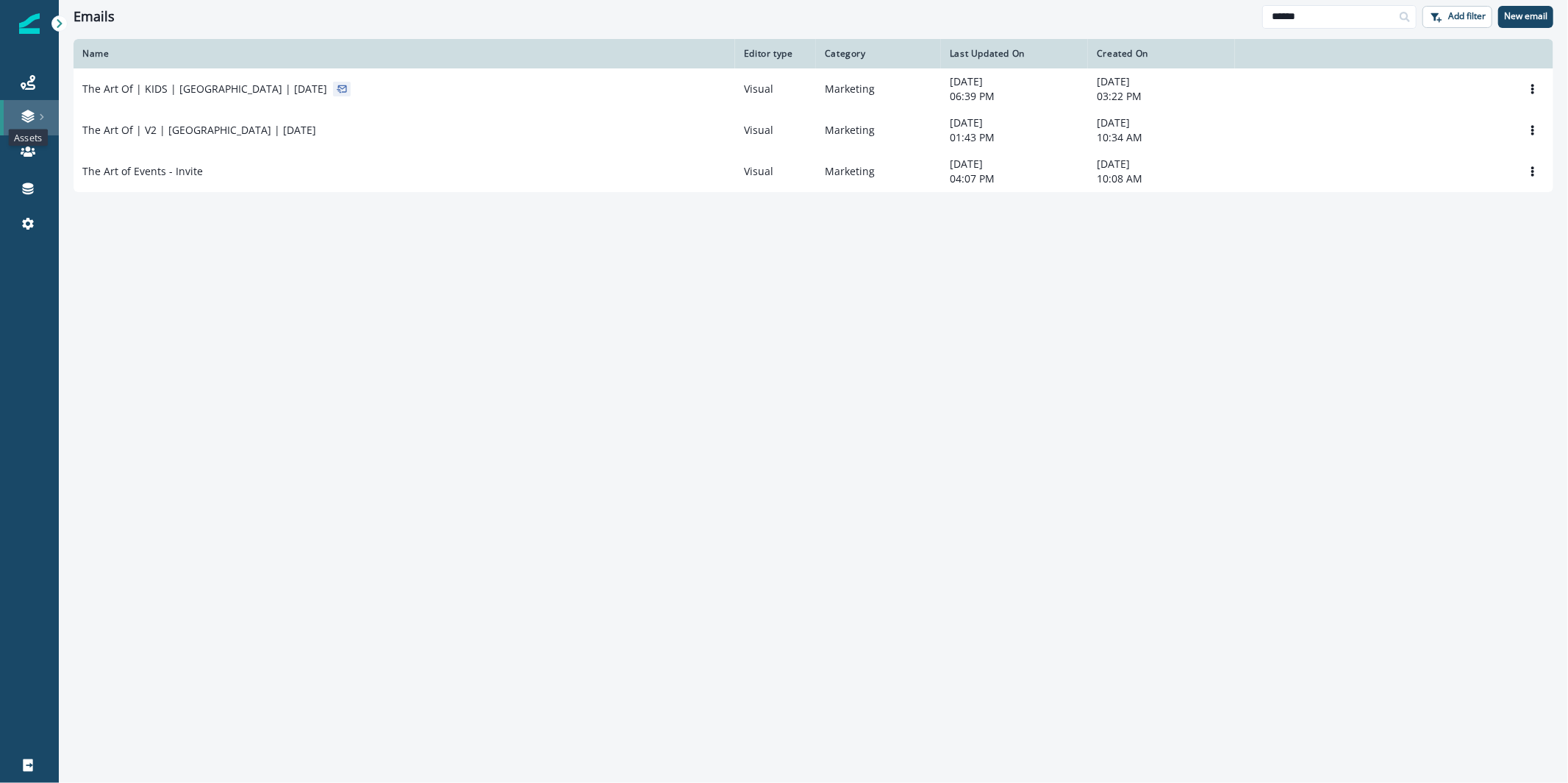
click at [31, 114] on icon at bounding box center [27, 114] width 13 height 7
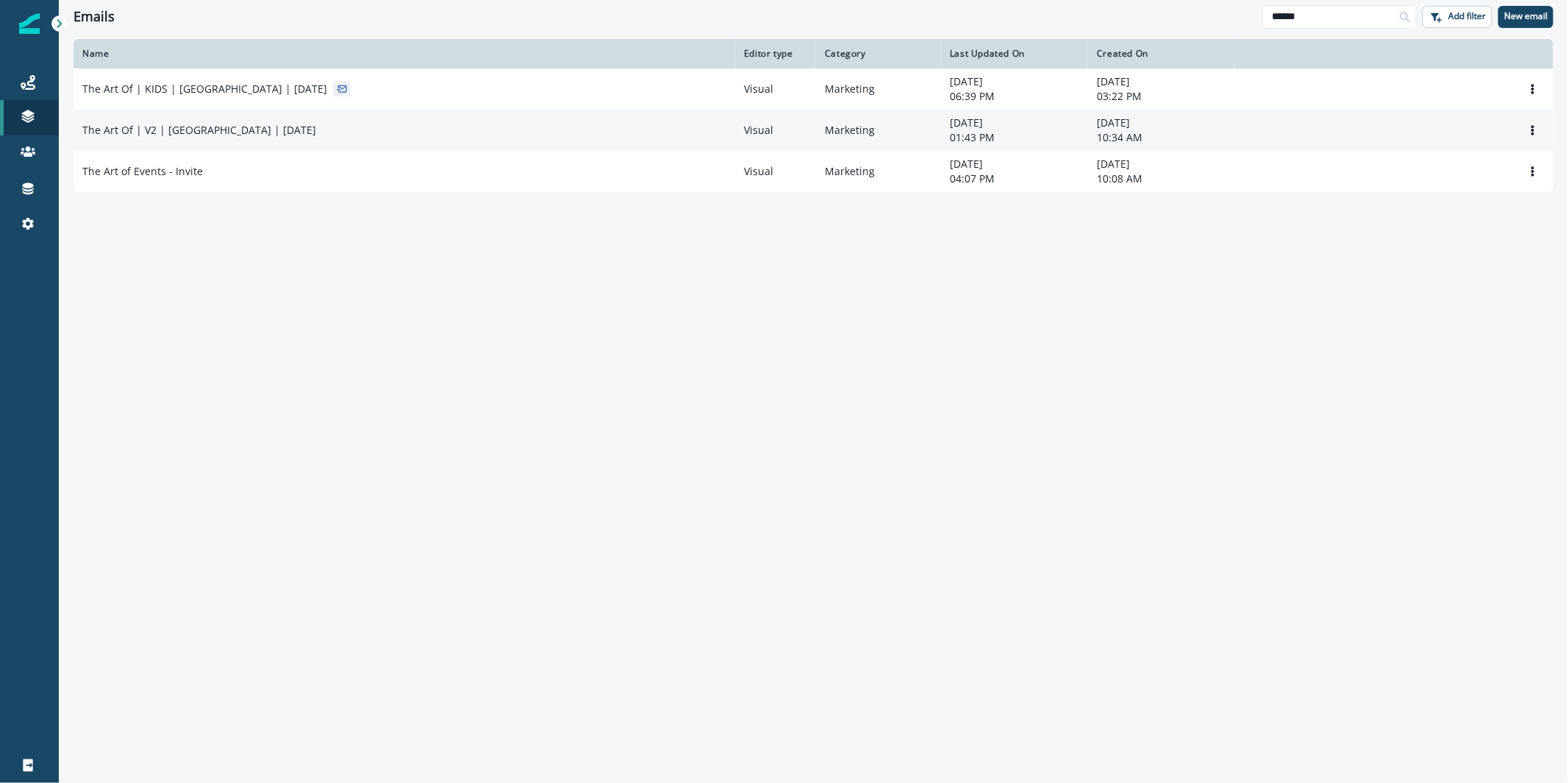
click at [174, 117] on td "The Art Of | V2 | San Francisco | August 2025" at bounding box center [404, 130] width 662 height 41
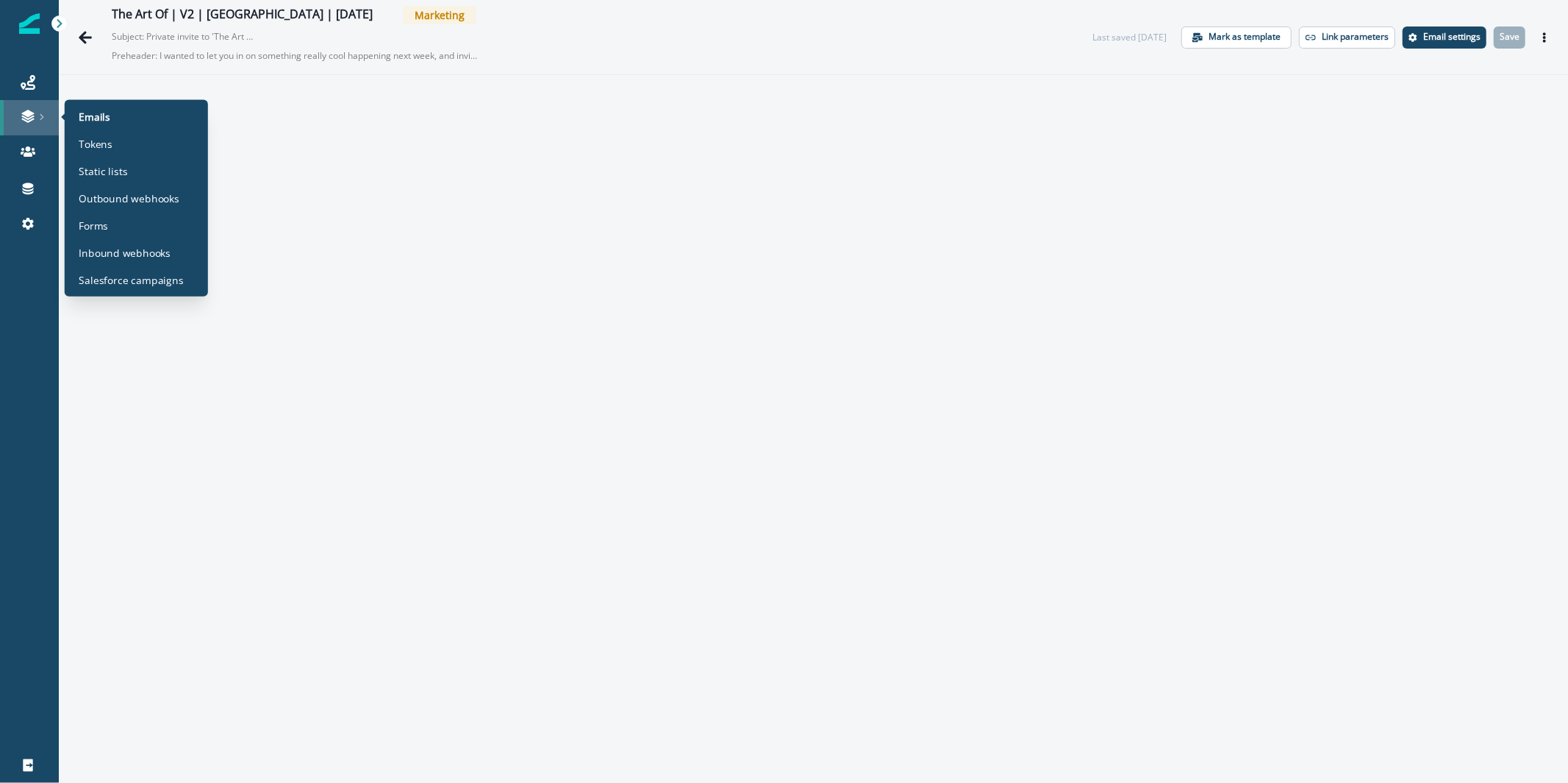
click at [36, 115] on div at bounding box center [28, 116] width 47 height 15
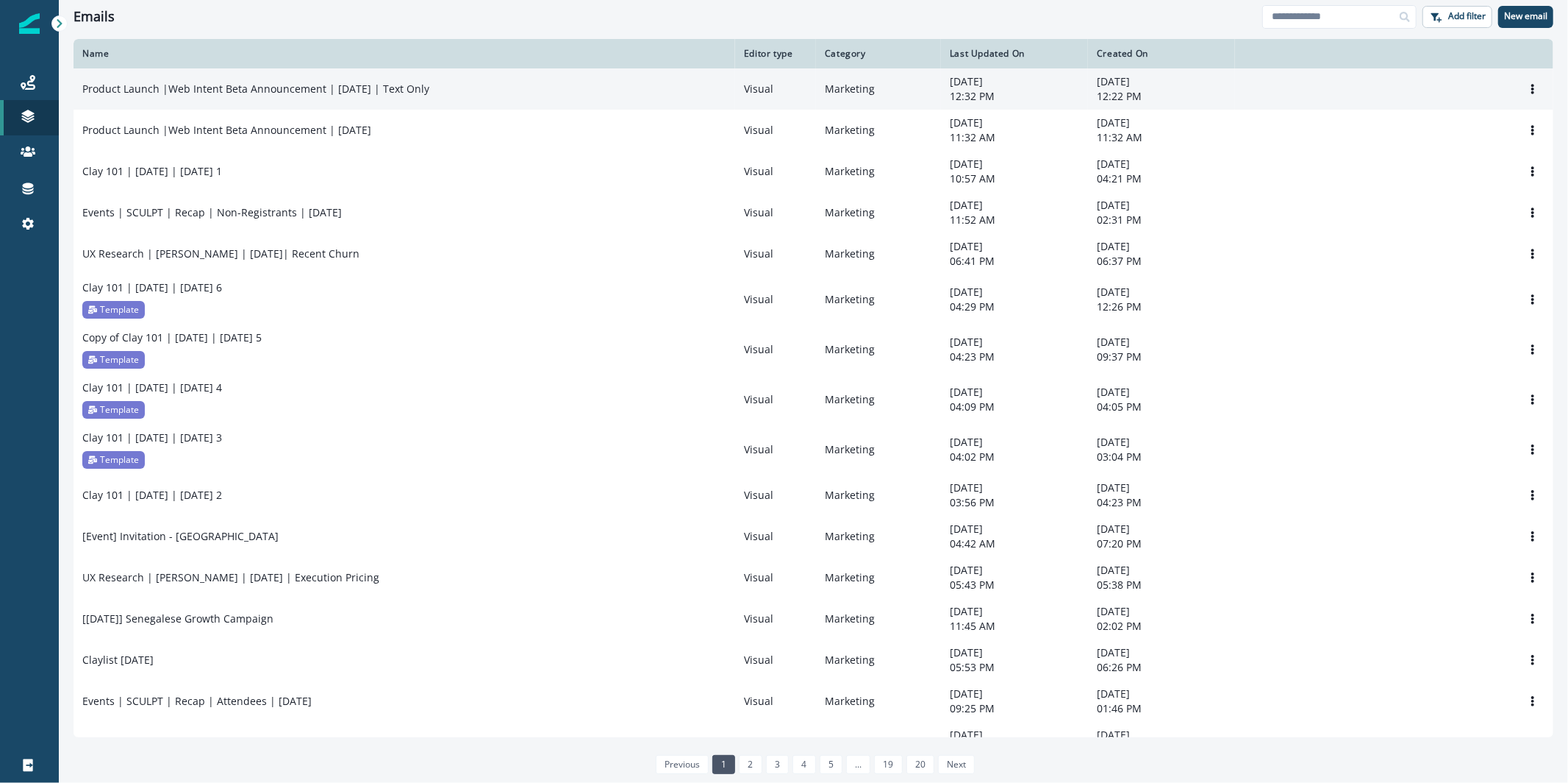
click at [320, 86] on p "Product Launch |Web Intent Beta Announcement | Sep 2025 | Text Only" at bounding box center [255, 89] width 347 height 15
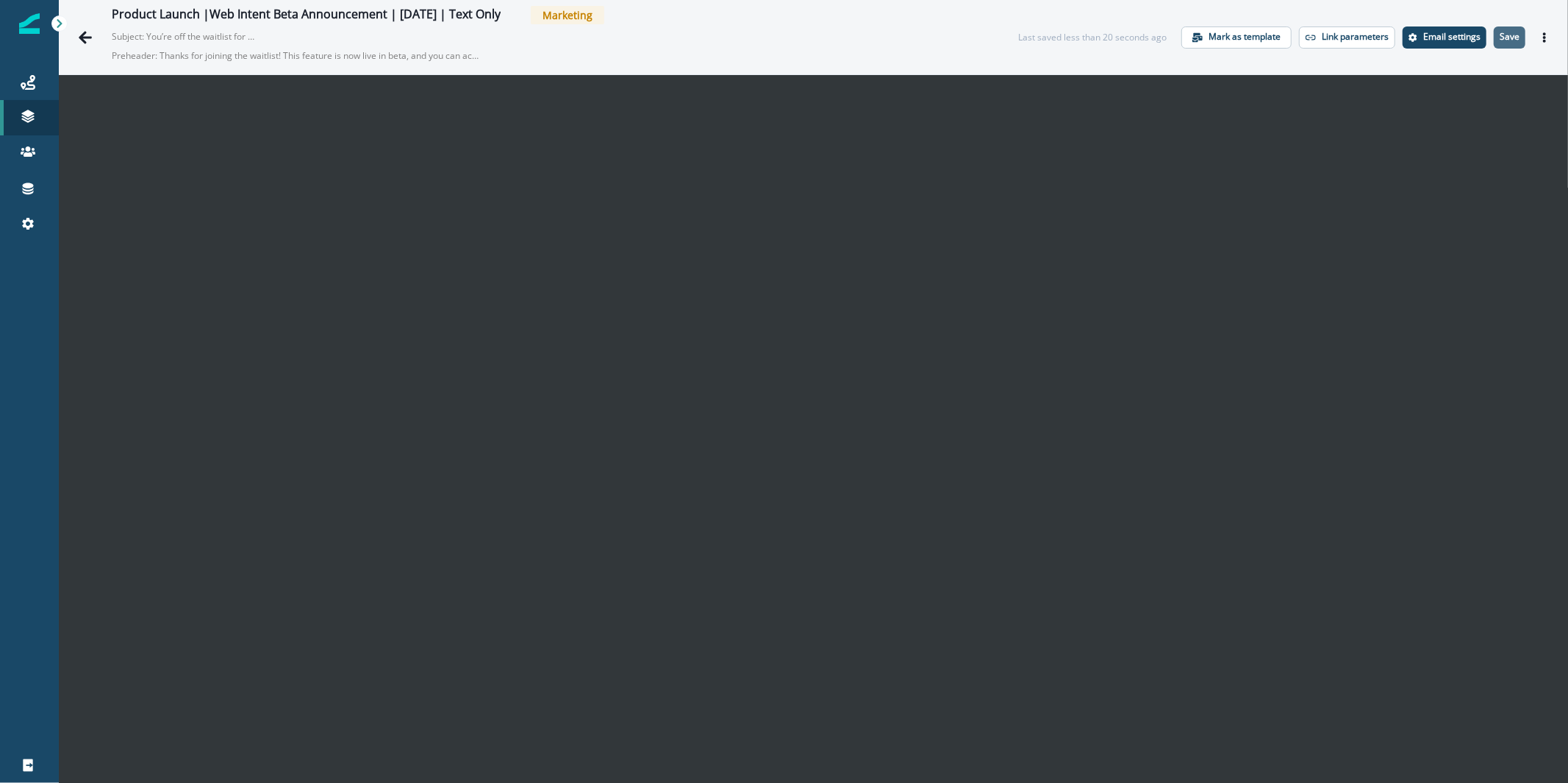
click at [1499, 37] on p "Save" at bounding box center [1509, 37] width 20 height 10
click at [1540, 41] on icon "Actions" at bounding box center [1544, 37] width 10 height 10
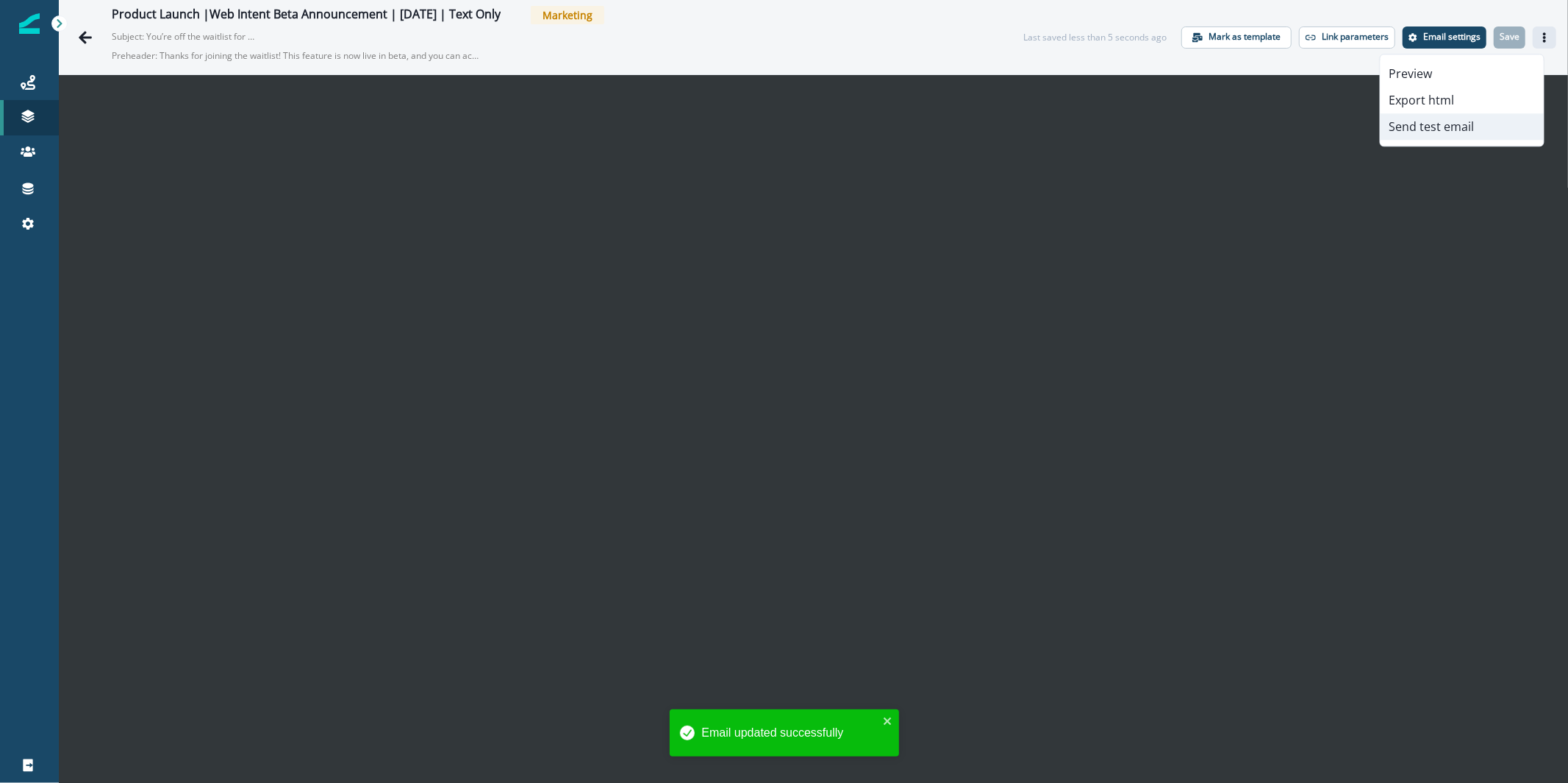
click at [1451, 125] on button "Send test email" at bounding box center [1462, 126] width 163 height 27
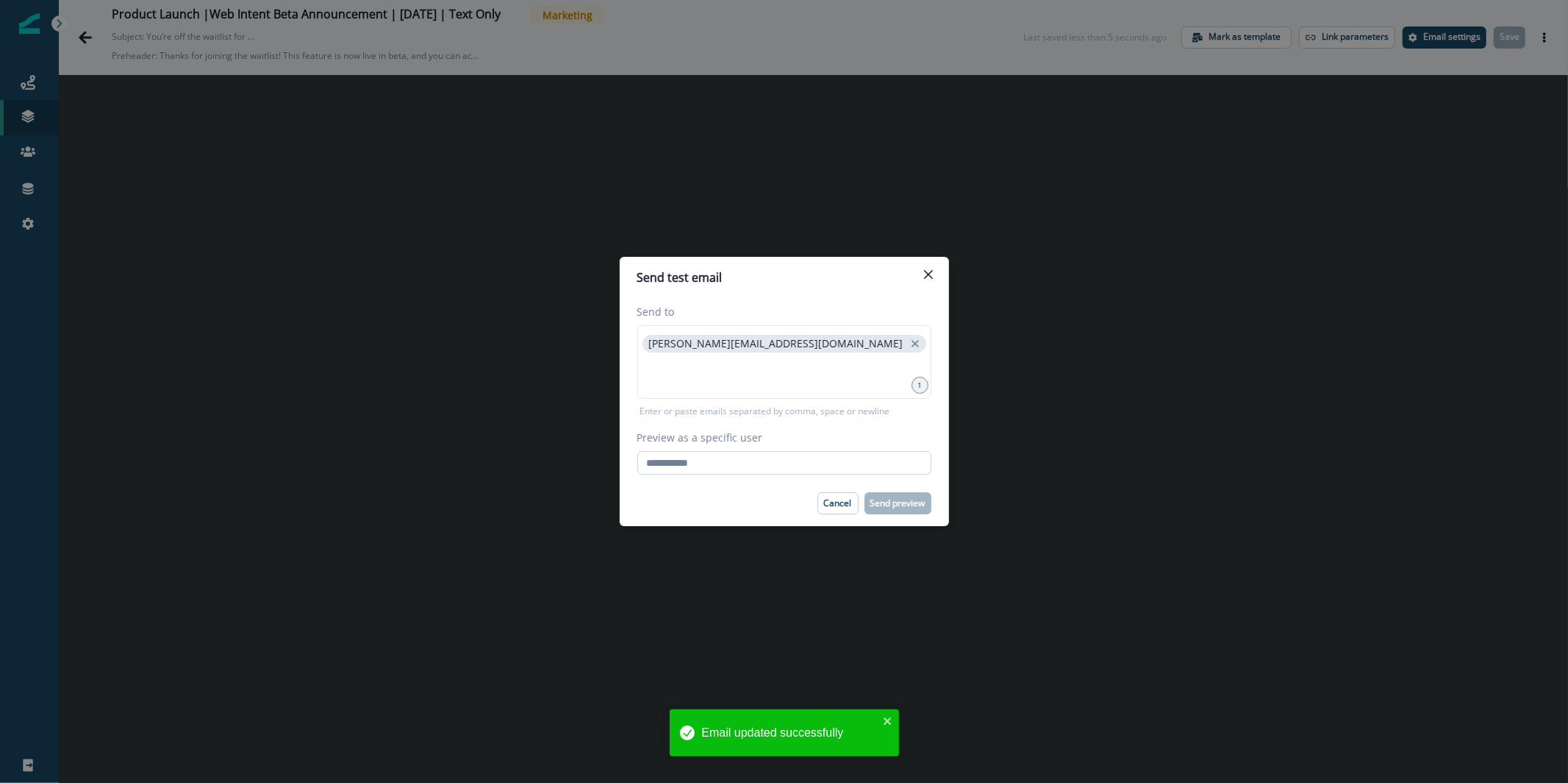
click at [838, 473] on input "Preview as a specific user" at bounding box center [784, 462] width 294 height 24
type input "**********"
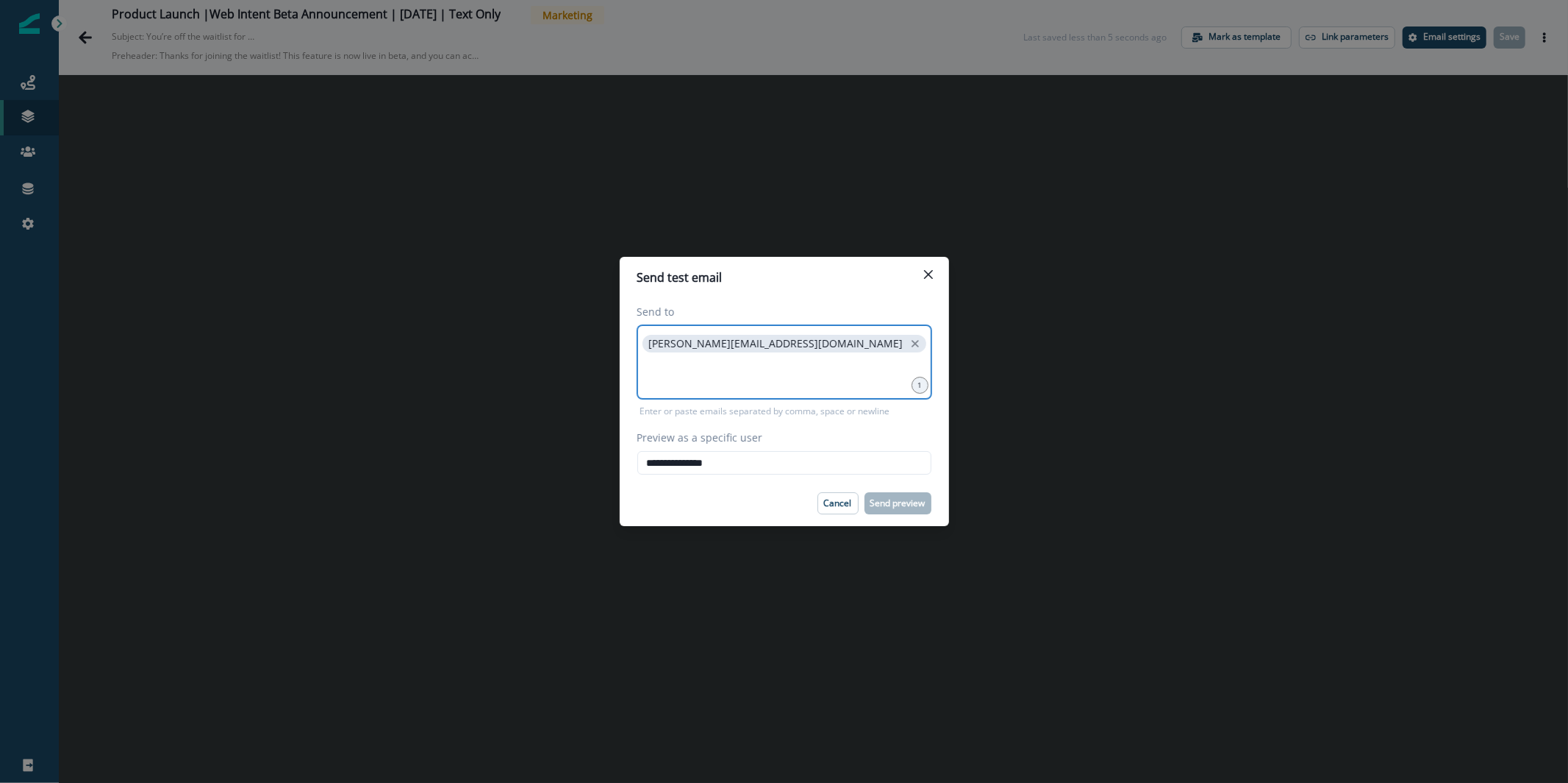
click at [790, 365] on input at bounding box center [784, 374] width 289 height 29
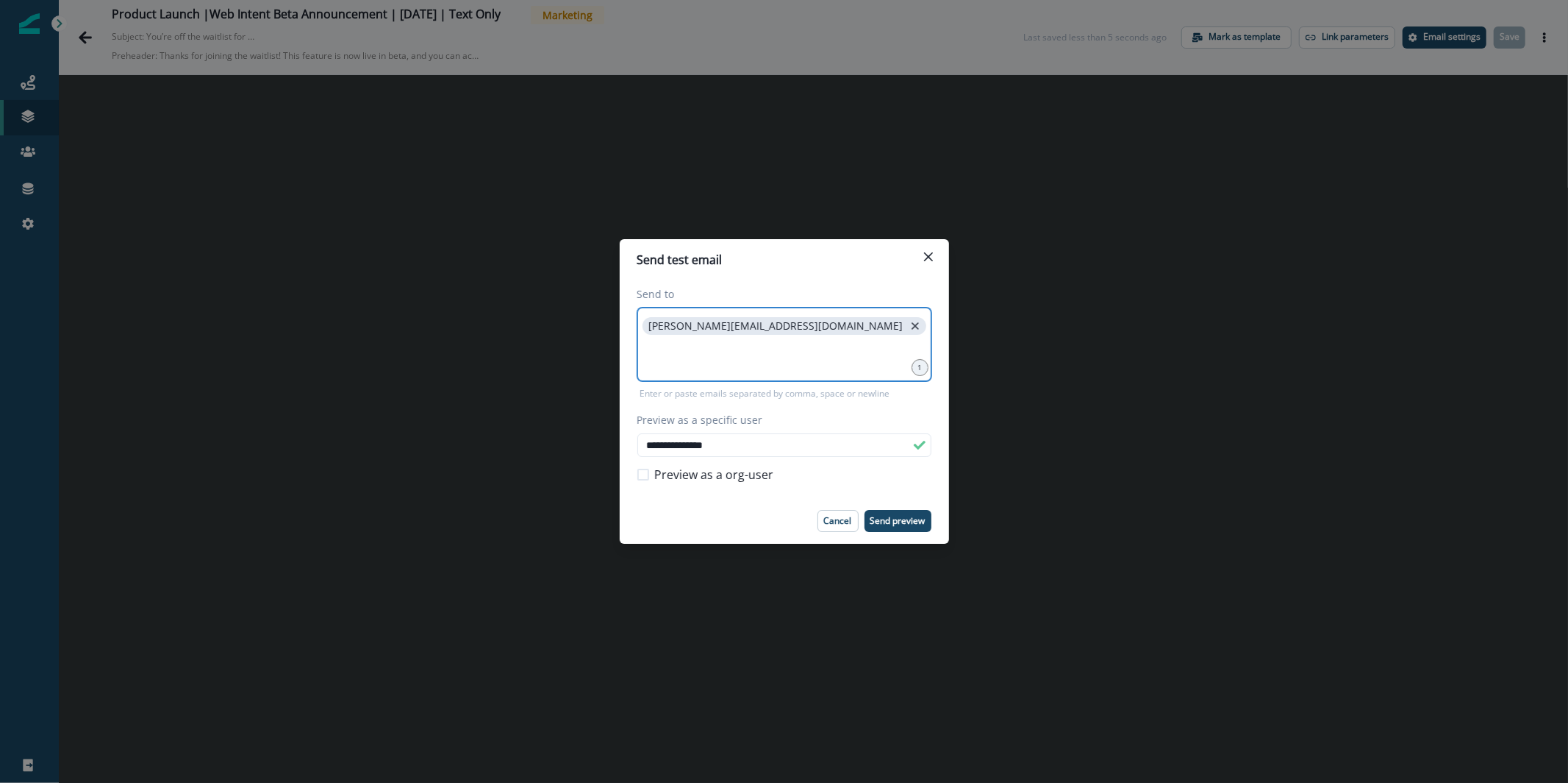
click at [909, 332] on icon "close" at bounding box center [915, 326] width 13 height 13
type input "**********"
click at [911, 528] on button "Send preview" at bounding box center [897, 521] width 67 height 22
click at [934, 264] on button "Close" at bounding box center [928, 256] width 24 height 24
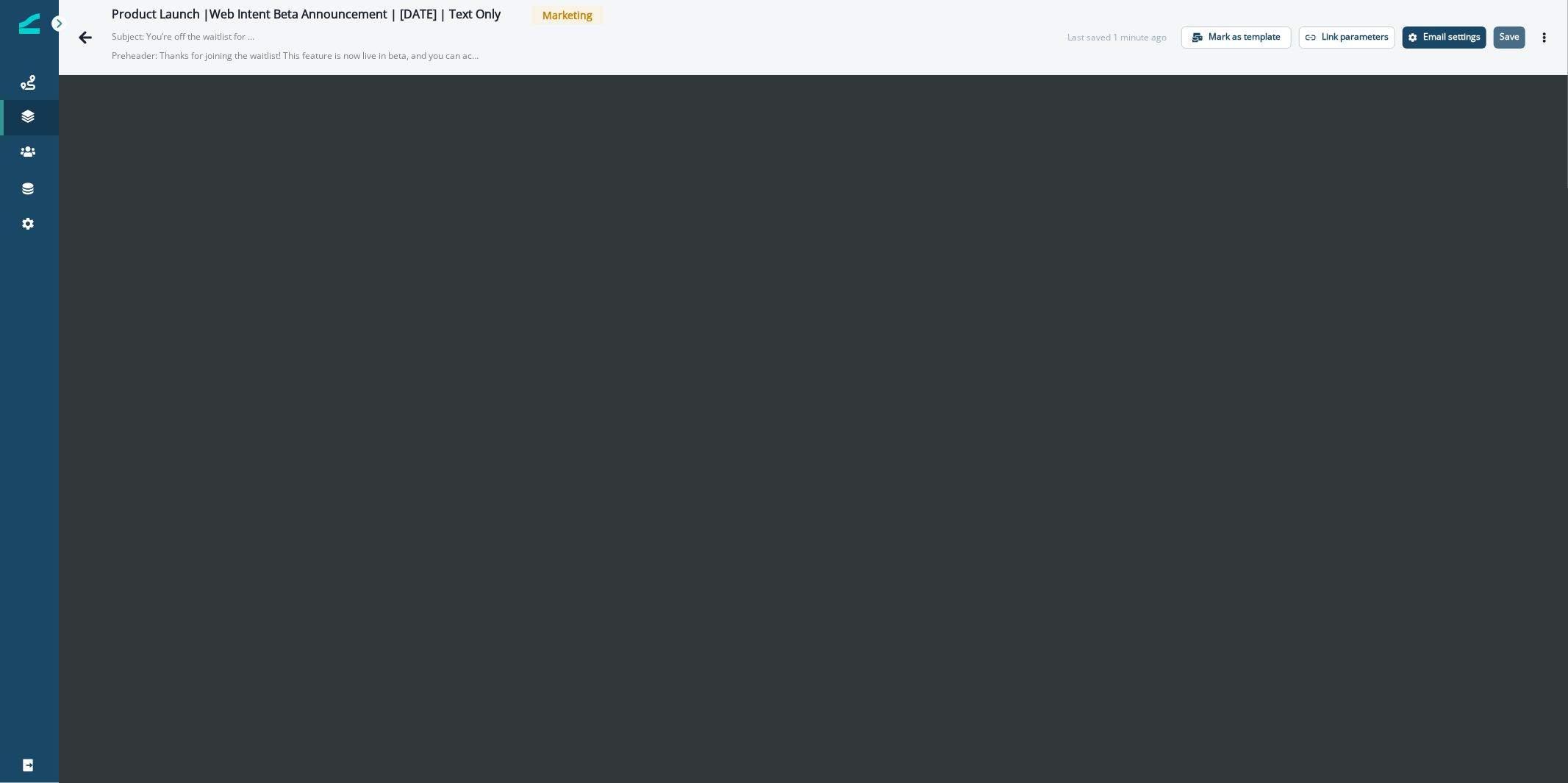
click at [1504, 40] on p "Save" at bounding box center [1509, 37] width 20 height 10
click at [514, 13] on icon "Edit name" at bounding box center [511, 16] width 9 height 9
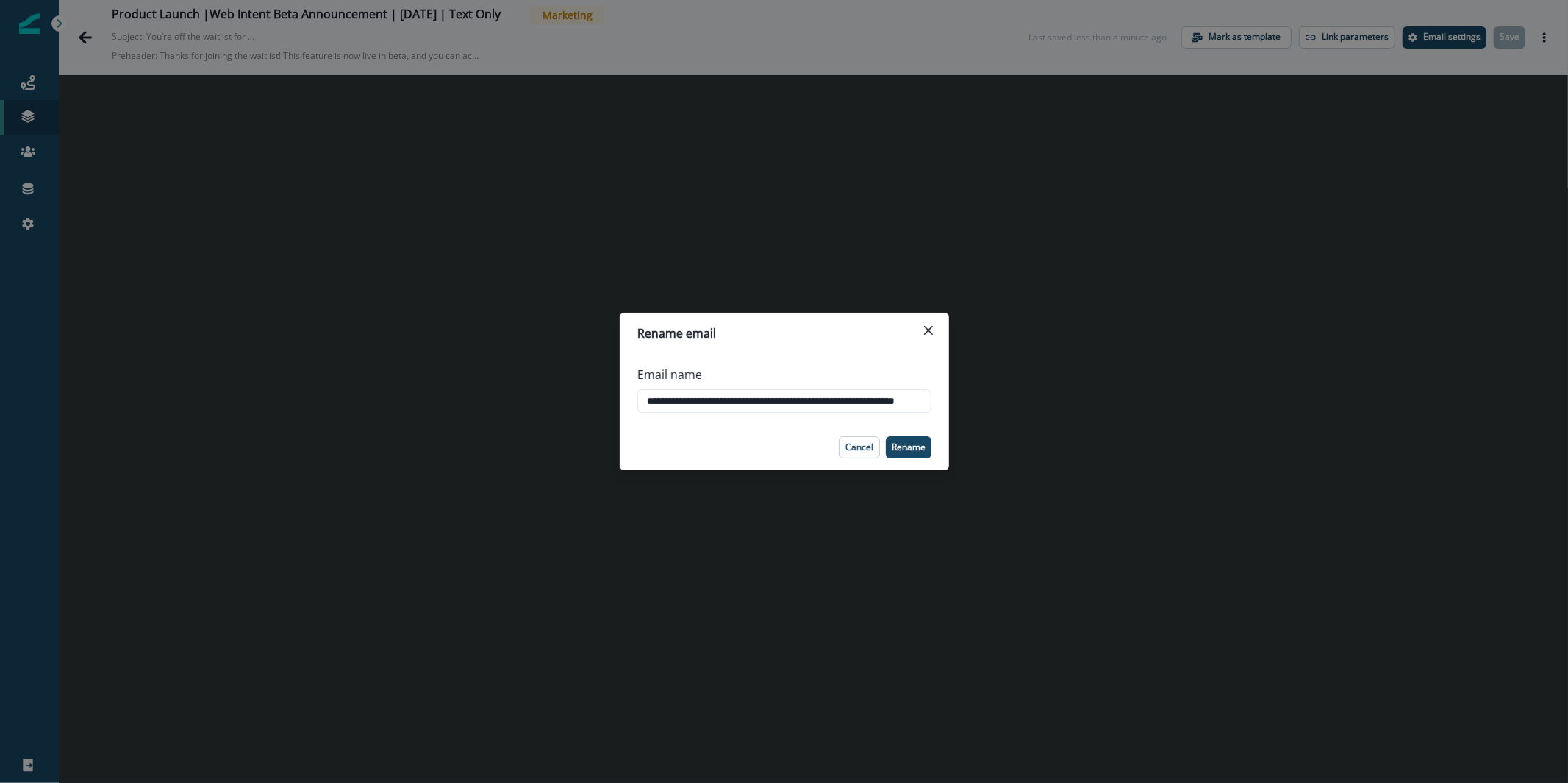
scroll to position [0, 74]
drag, startPoint x: 876, startPoint y: 400, endPoint x: 953, endPoint y: 404, distance: 77.1
click at [953, 404] on div "**********" at bounding box center [784, 391] width 1568 height 783
type input "**********"
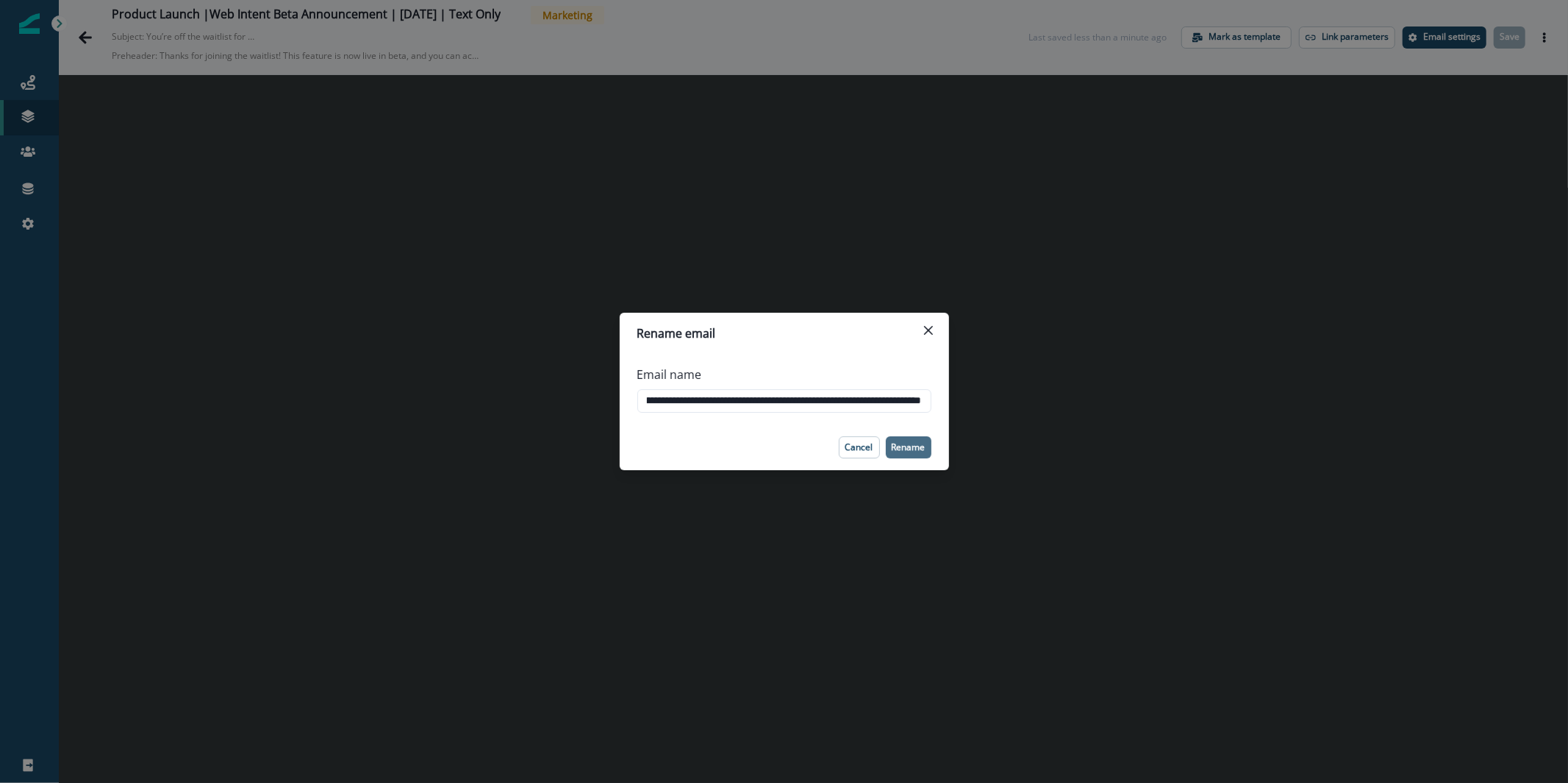
click at [910, 447] on p "Rename" at bounding box center [908, 447] width 34 height 10
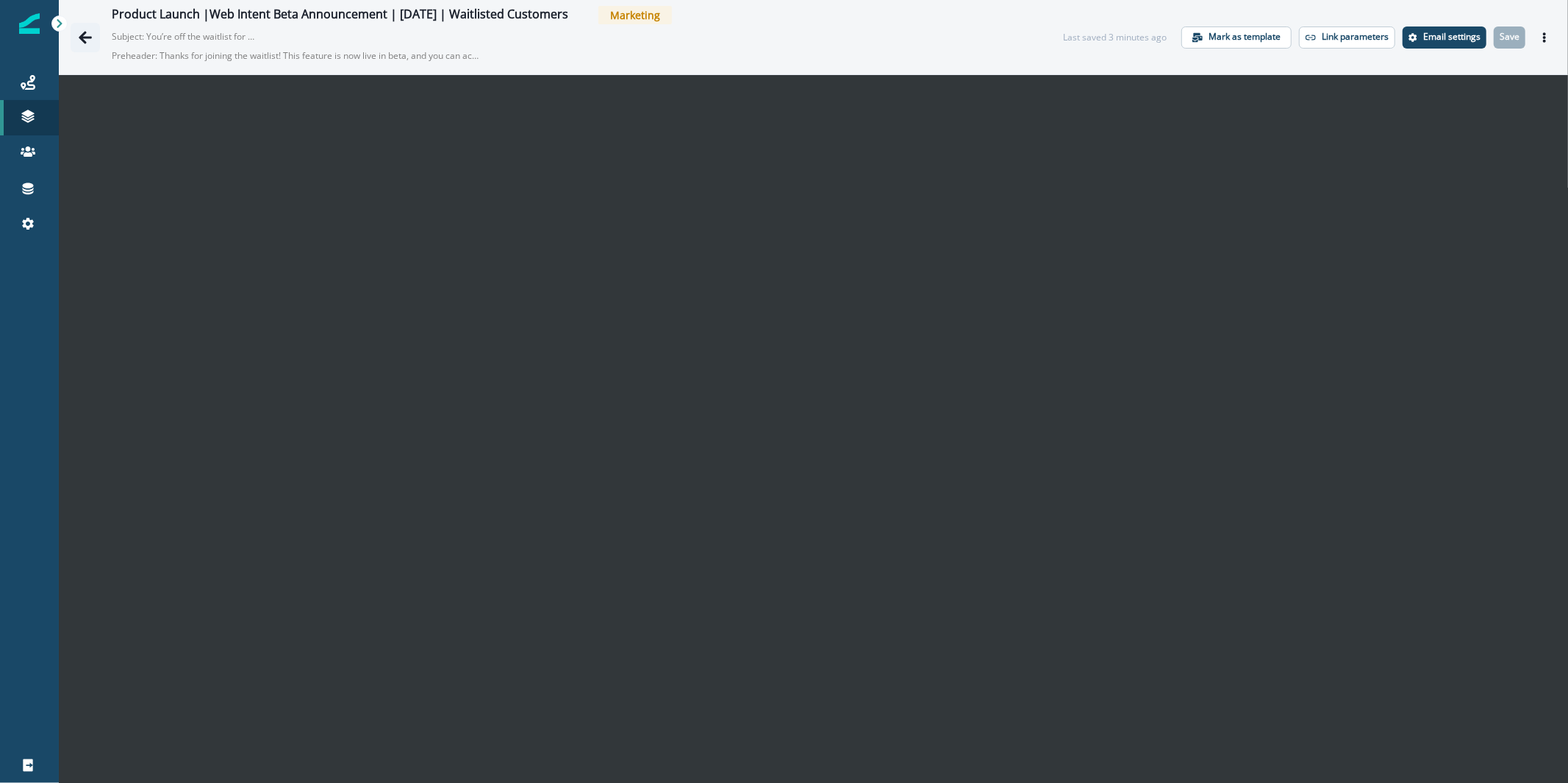
click at [90, 39] on icon "Go back" at bounding box center [85, 38] width 15 height 15
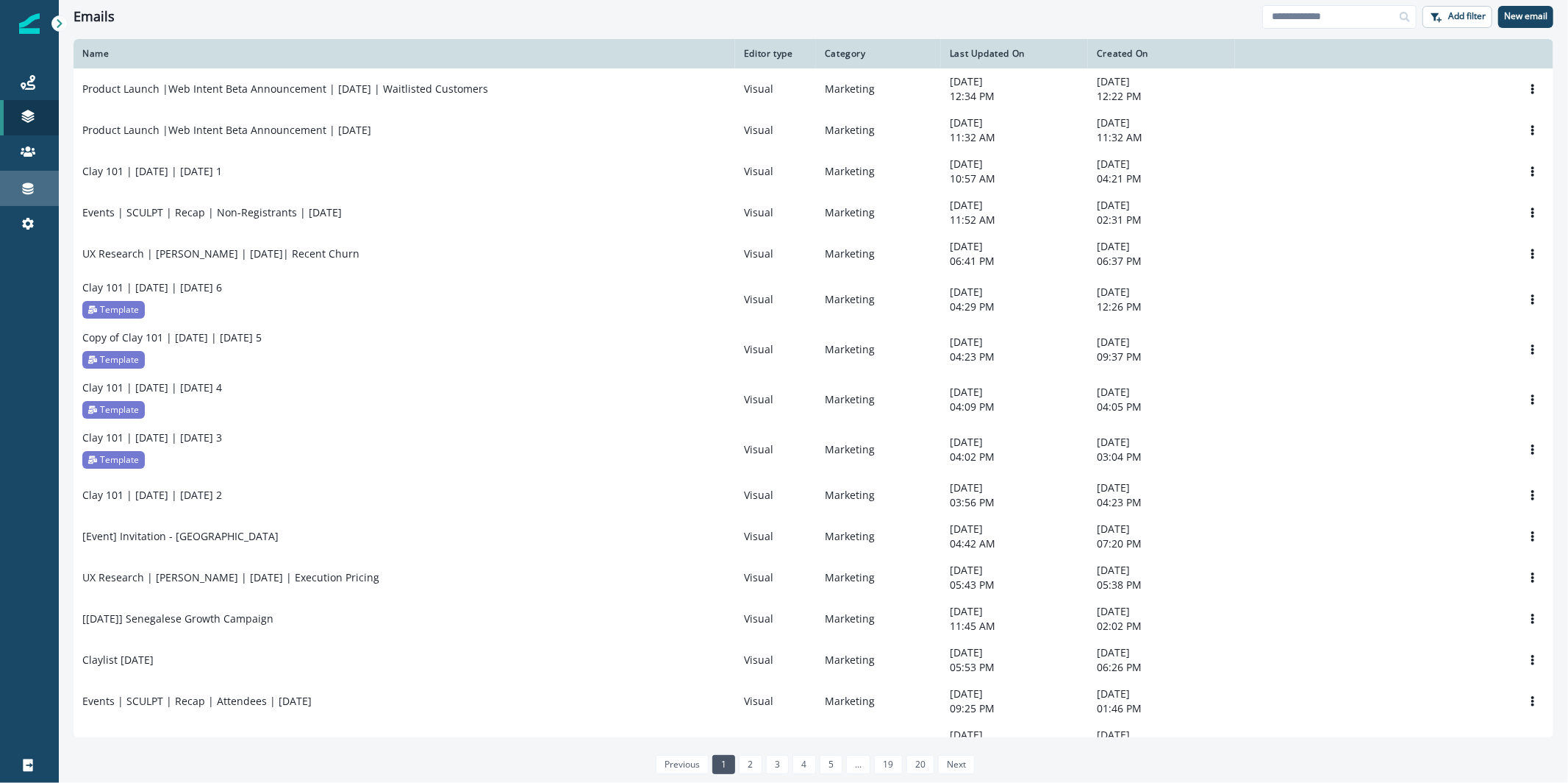
click at [39, 185] on div "Connections" at bounding box center [28, 188] width 47 height 17
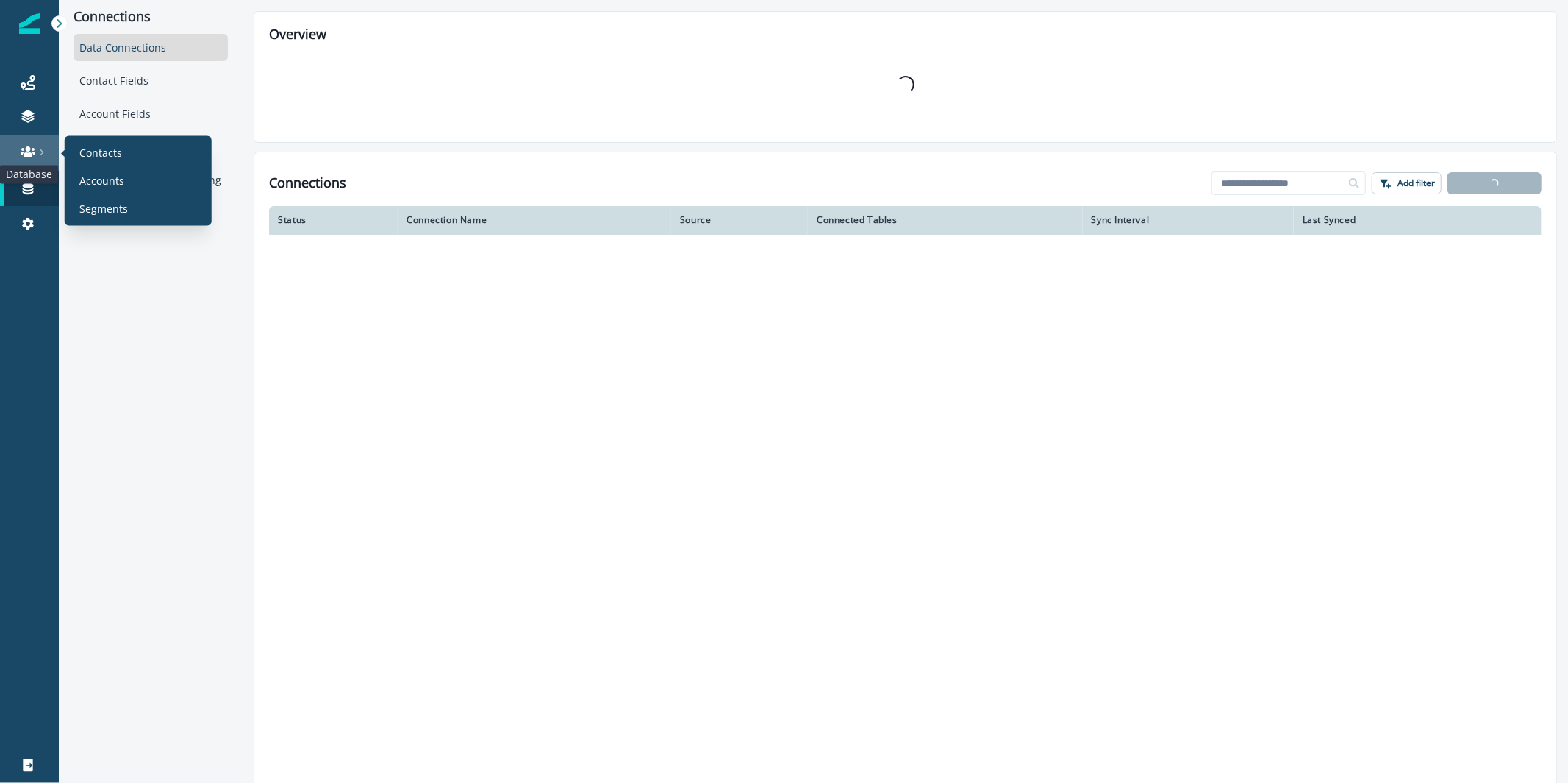
click at [28, 151] on icon at bounding box center [27, 151] width 15 height 10
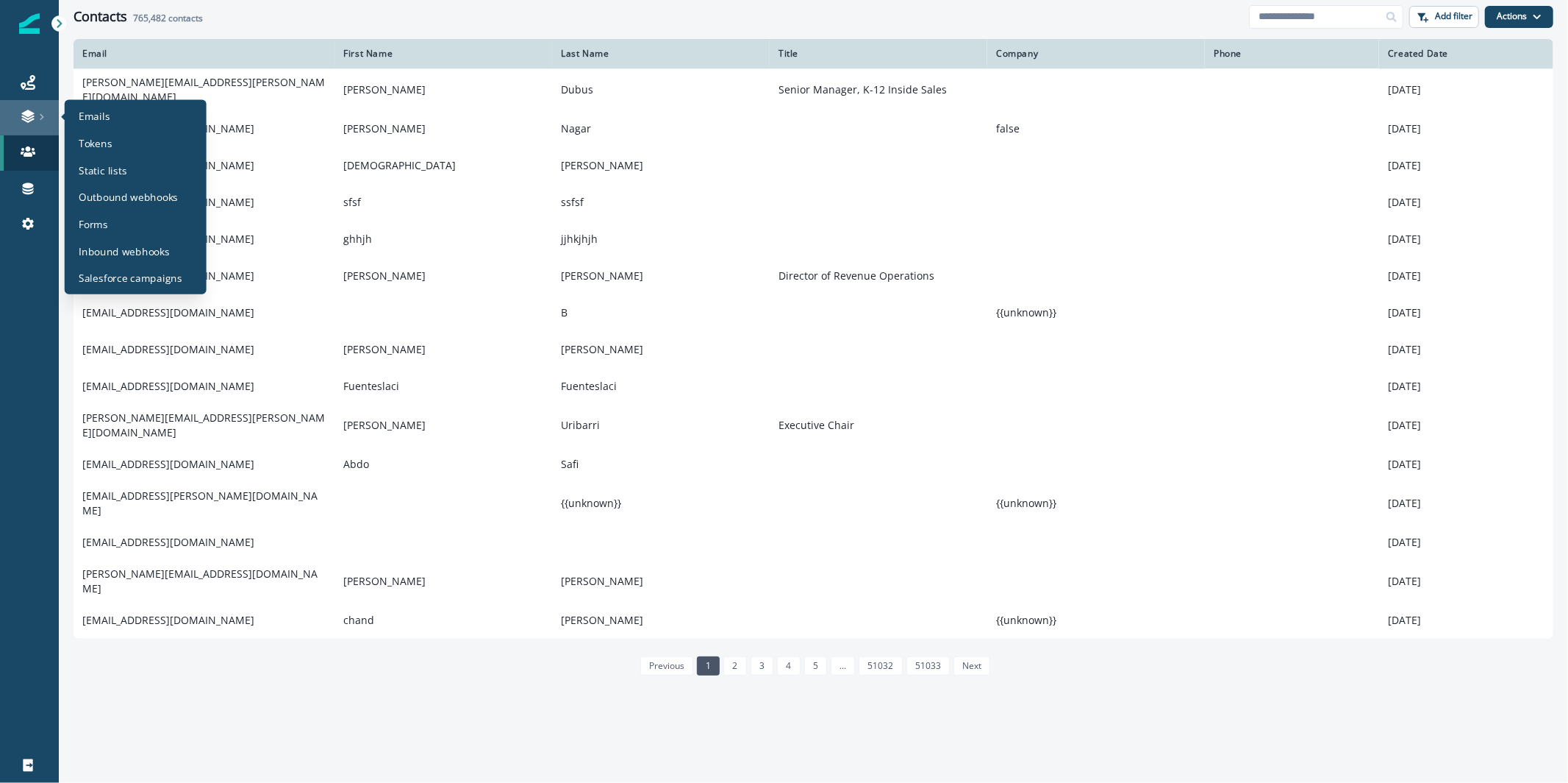
click at [27, 127] on link at bounding box center [29, 117] width 59 height 36
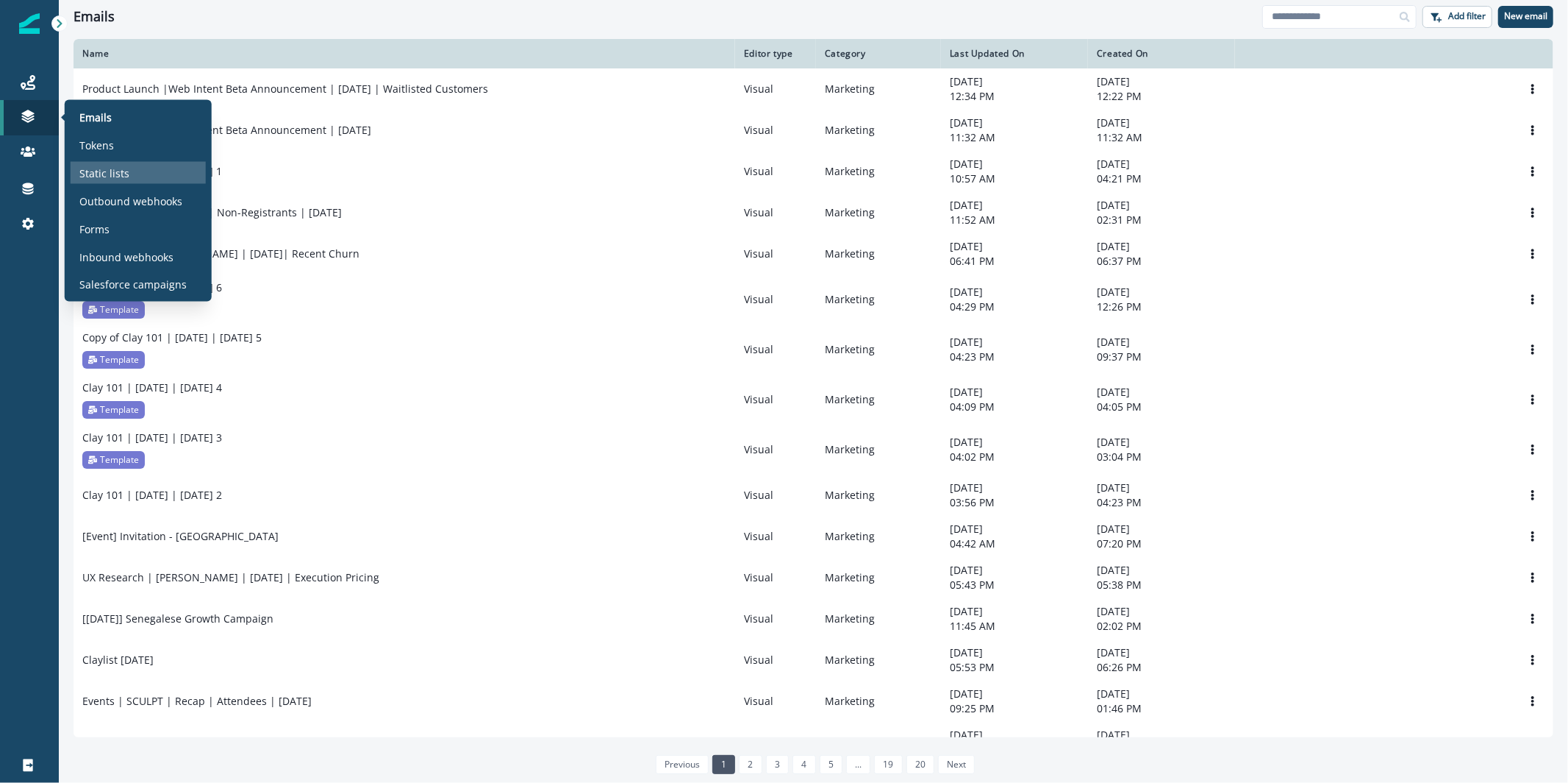
click at [122, 178] on p "Static lists" at bounding box center [104, 172] width 50 height 16
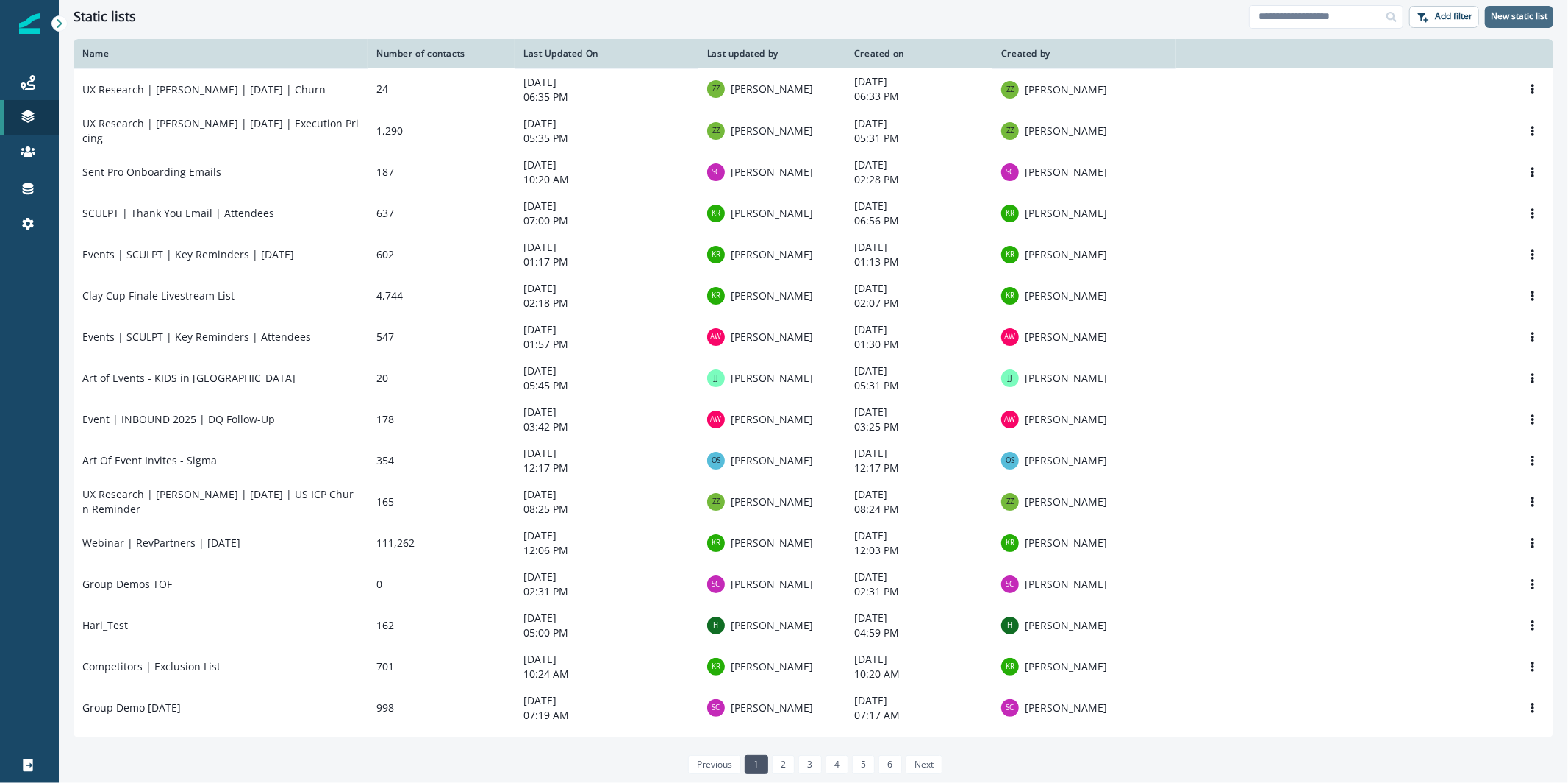
click at [1537, 18] on p "New static list" at bounding box center [1519, 16] width 57 height 10
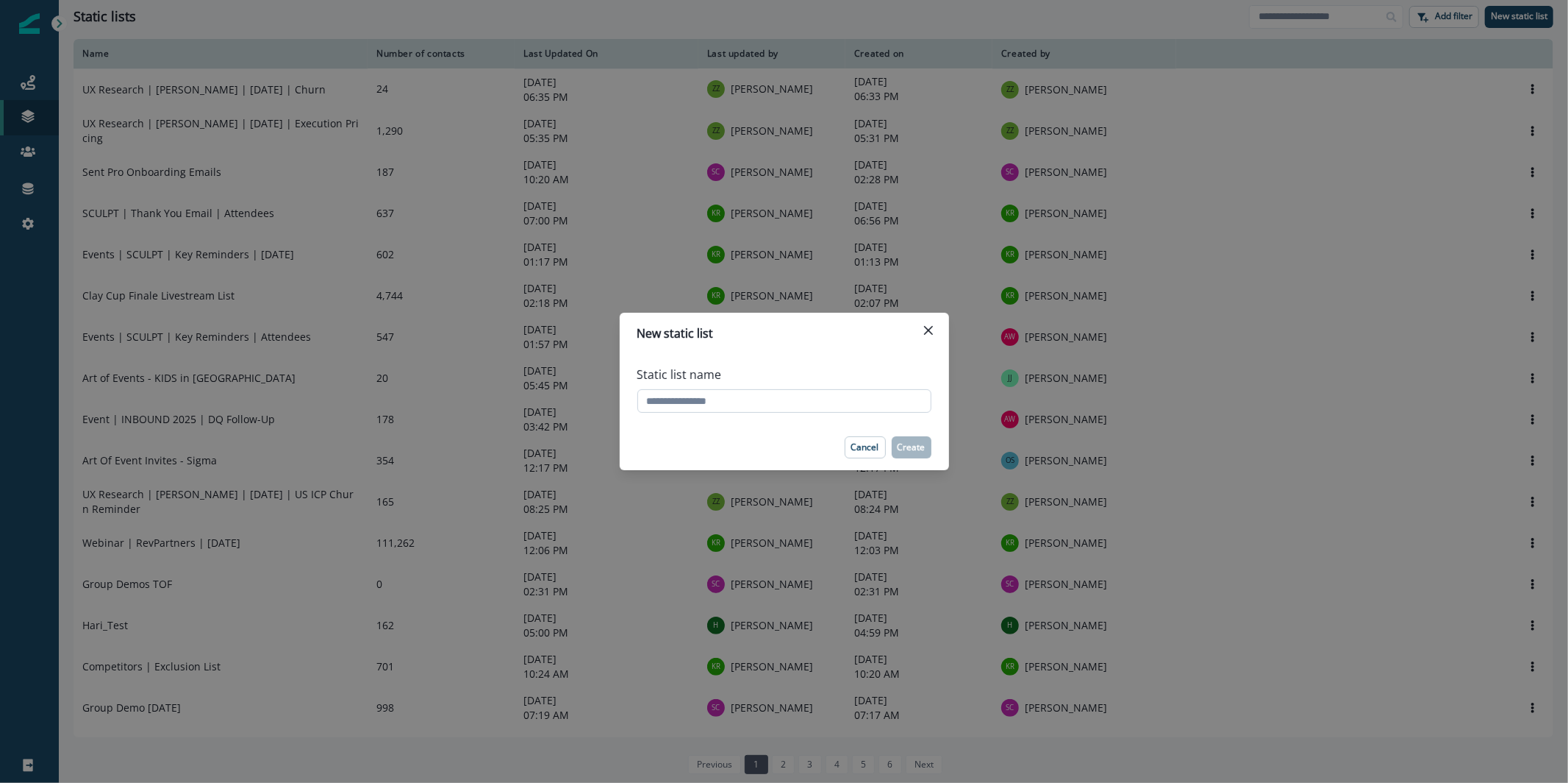
click at [768, 397] on input "Static list name" at bounding box center [784, 401] width 294 height 24
type input "**********"
click at [908, 442] on p "Create" at bounding box center [912, 447] width 28 height 10
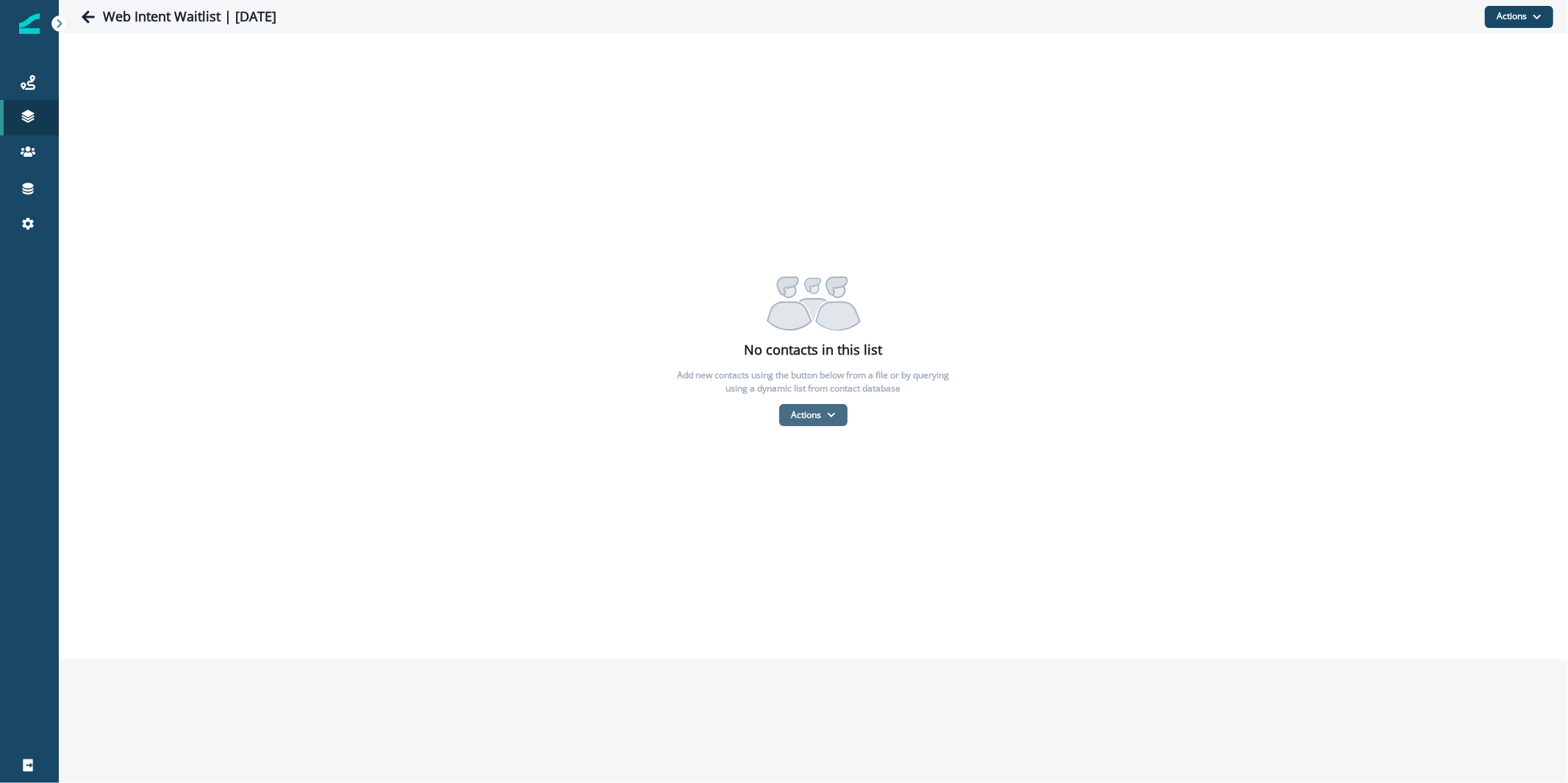
click at [835, 412] on icon "button" at bounding box center [832, 415] width 9 height 9
click at [834, 469] on button "From a CSV file" at bounding box center [845, 478] width 131 height 25
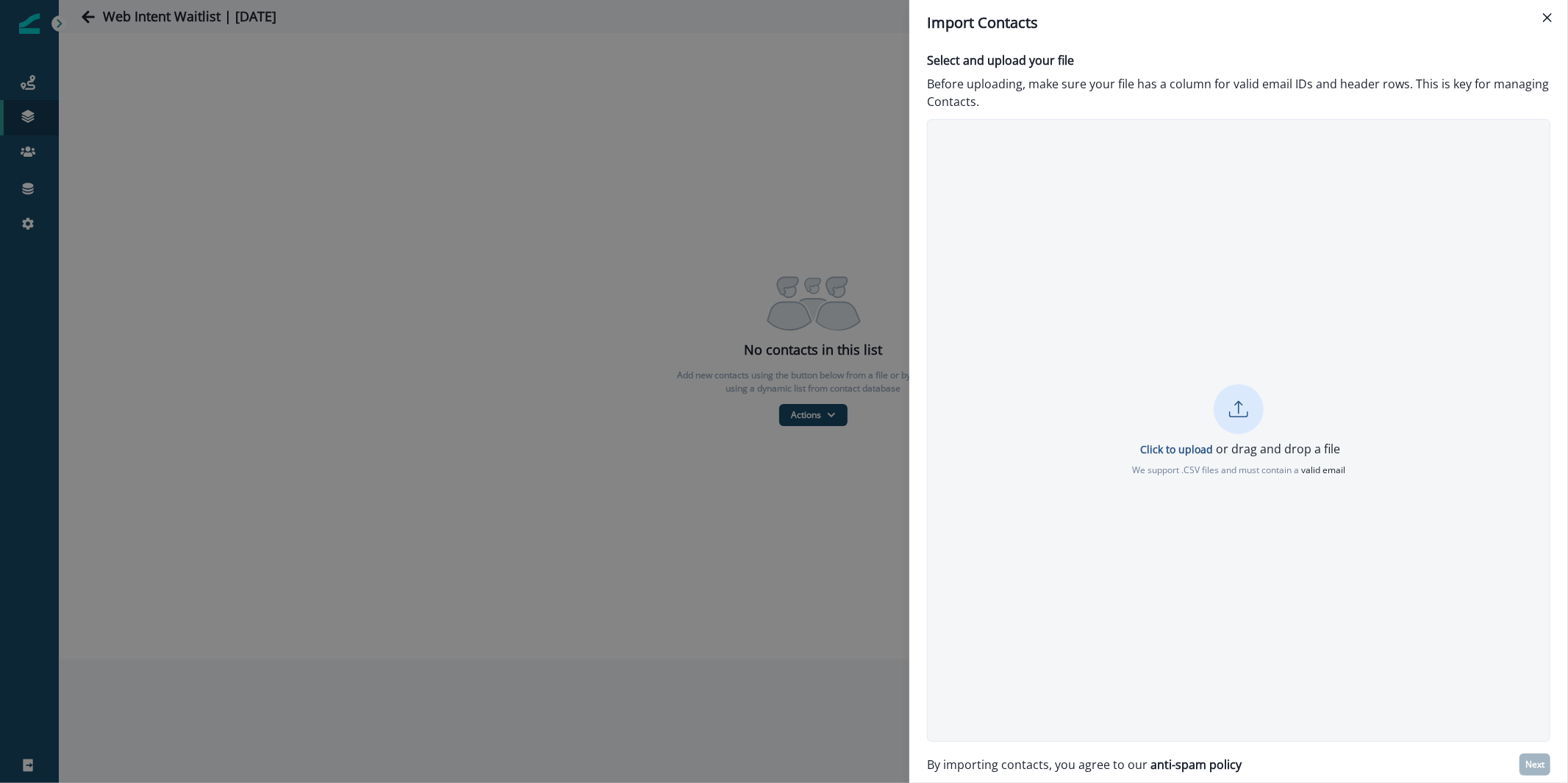
click at [1314, 431] on div "Click to upload or drag and drop a file We support .CSV files and must contain …" at bounding box center [1238, 430] width 622 height 92
click at [1232, 478] on button "Cancel" at bounding box center [1238, 486] width 50 height 22
click at [1234, 401] on icon at bounding box center [1238, 408] width 19 height 19
click at [1257, 376] on div "Click to upload or drag and drop a file We support .CSV files and must contain …" at bounding box center [1238, 430] width 623 height 622
click at [1242, 412] on icon at bounding box center [1238, 408] width 19 height 19
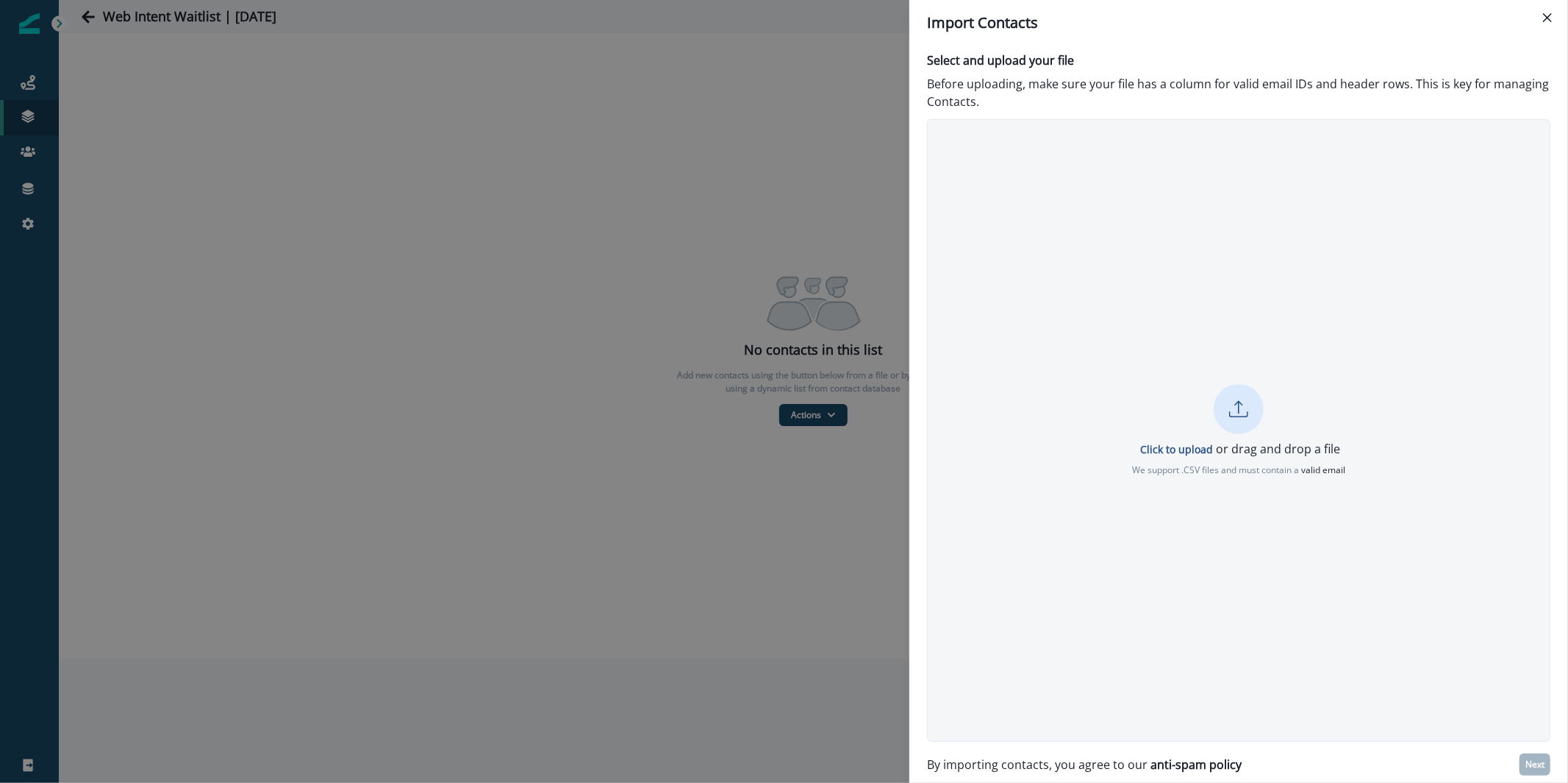
click at [1211, 414] on div "Click to upload or drag and drop a file We support .CSV files and must contain …" at bounding box center [1238, 430] width 622 height 92
click at [1537, 764] on p "Next" at bounding box center [1534, 764] width 19 height 10
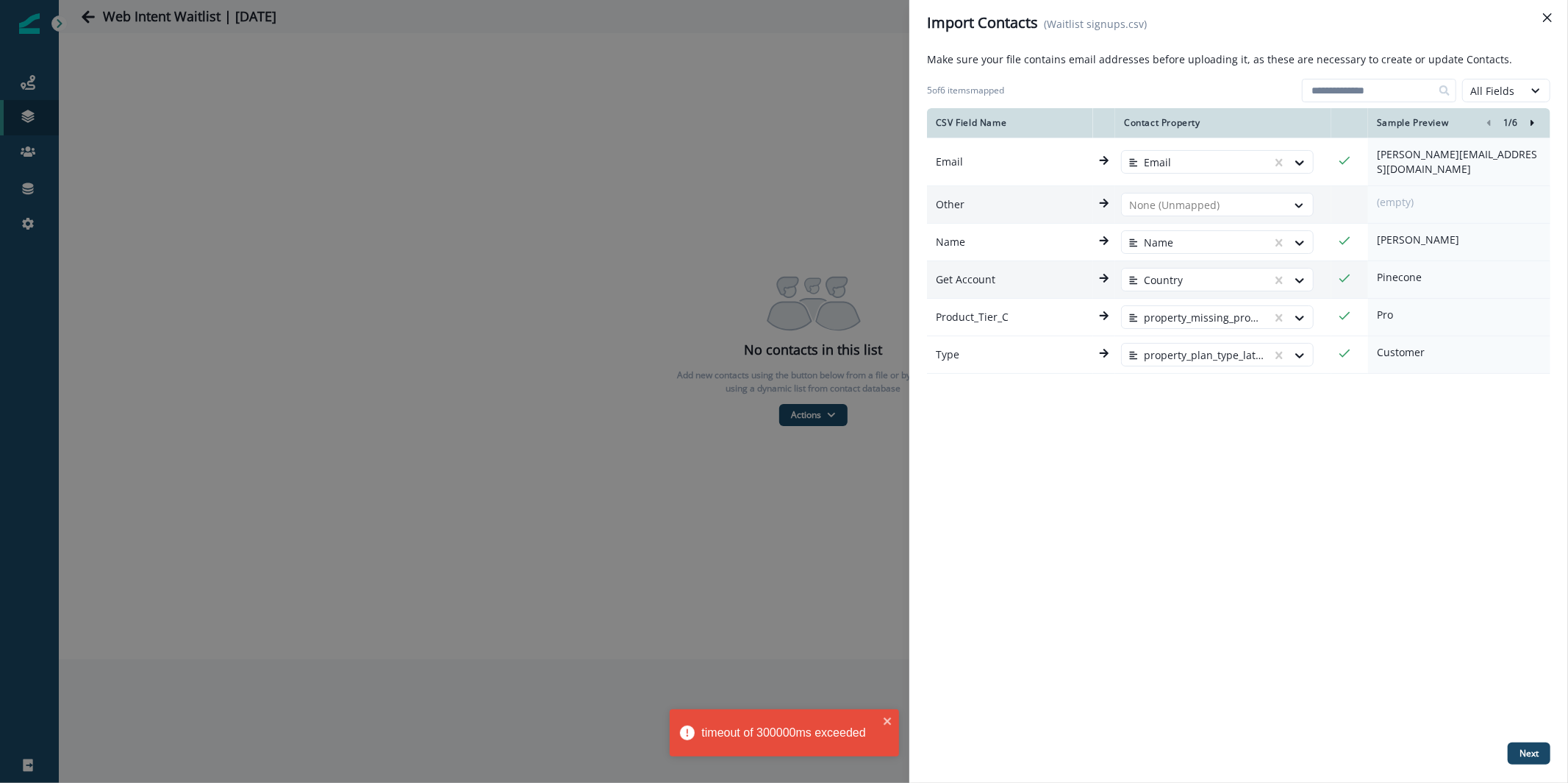
click at [1238, 285] on td "Country" at bounding box center [1223, 279] width 216 height 38
click at [1236, 278] on div "Country" at bounding box center [1197, 280] width 150 height 24
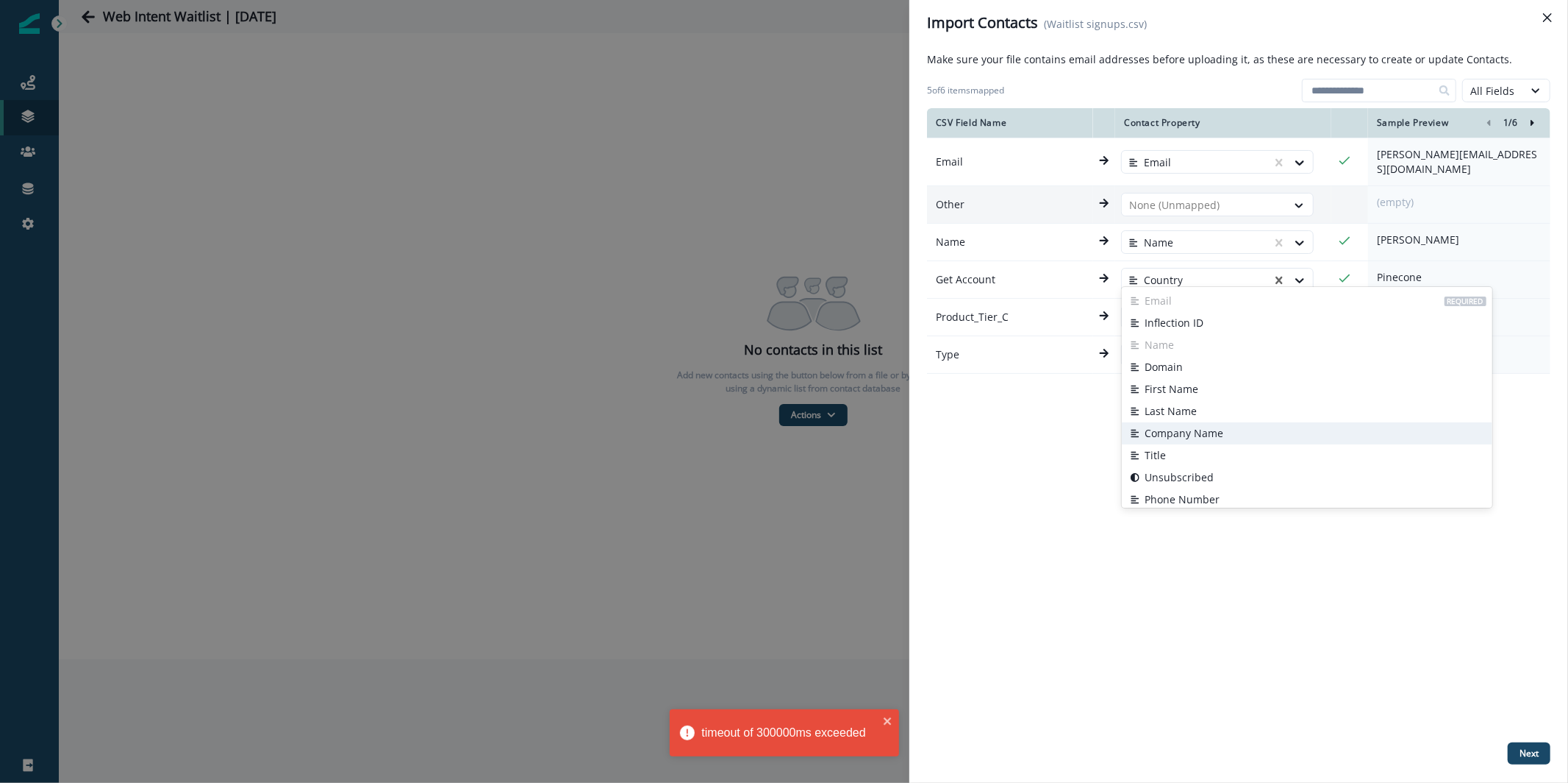
click at [1234, 437] on button "Company Name" at bounding box center [1307, 433] width 371 height 22
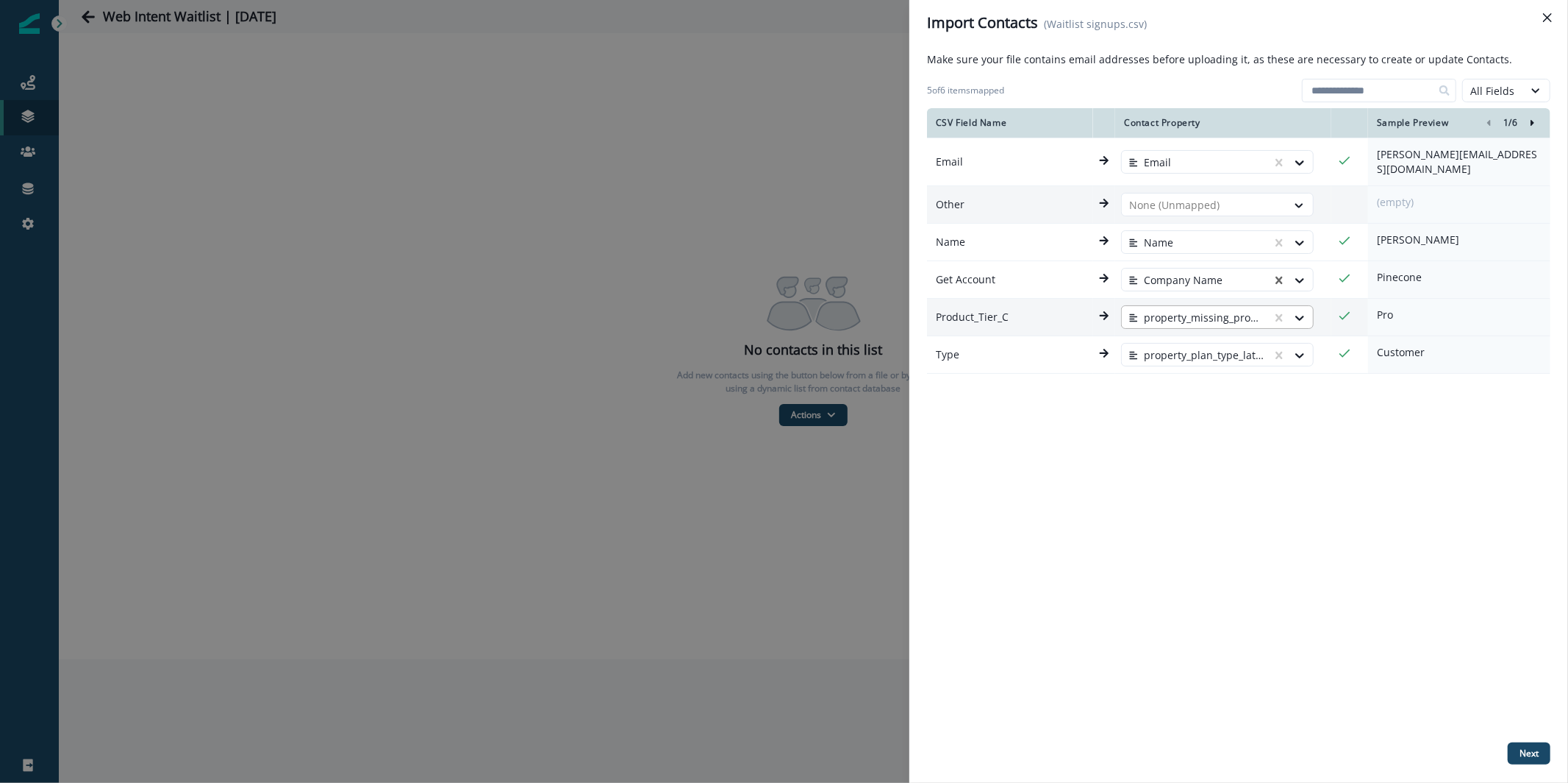
click at [1238, 309] on div at bounding box center [1197, 317] width 135 height 17
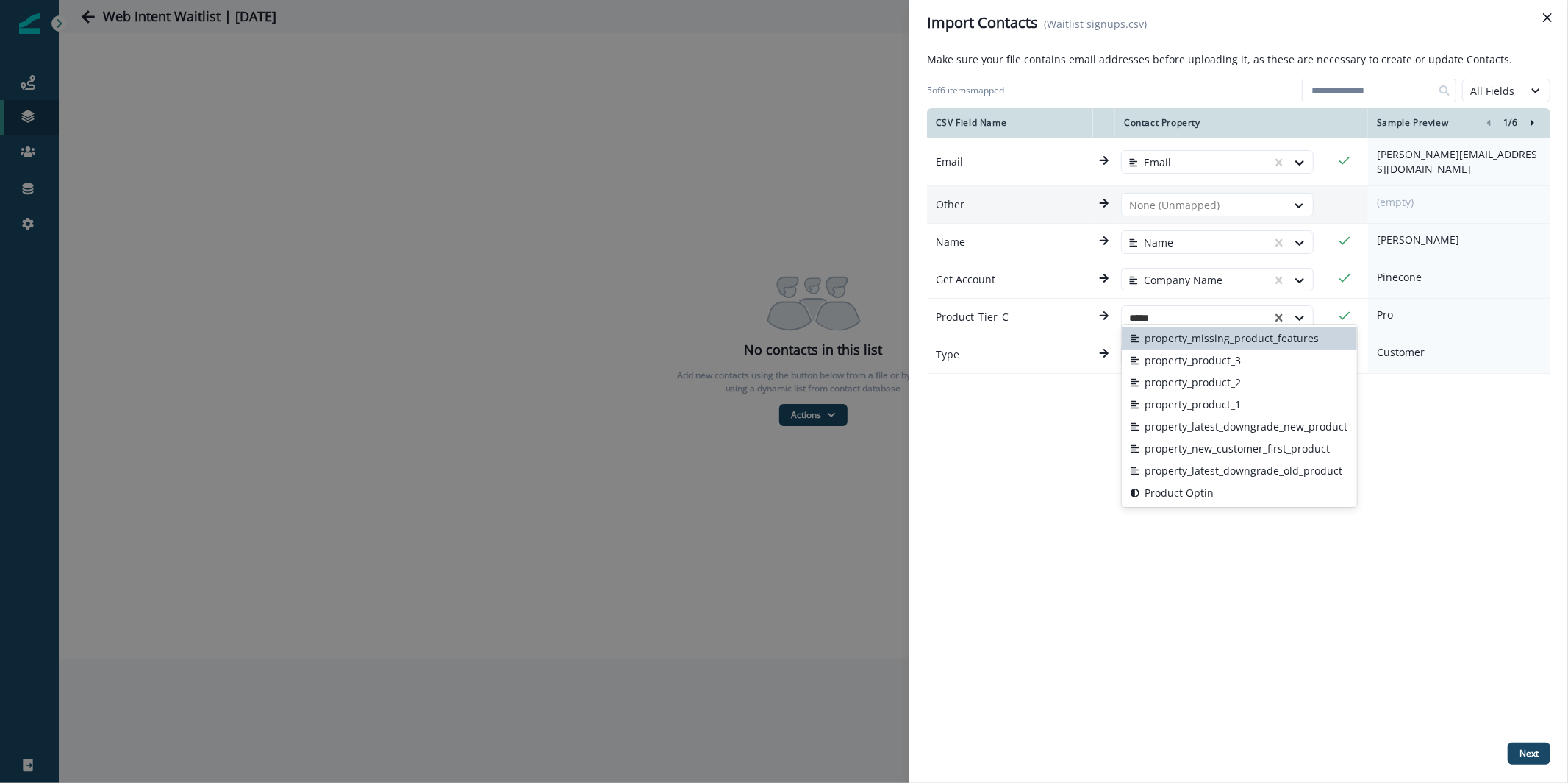
type input "*****"
click at [1003, 464] on div "CSV Field Name Contact Property Sample Preview 1 / 6 Email Email sarah@pinecone…" at bounding box center [1238, 422] width 623 height 628
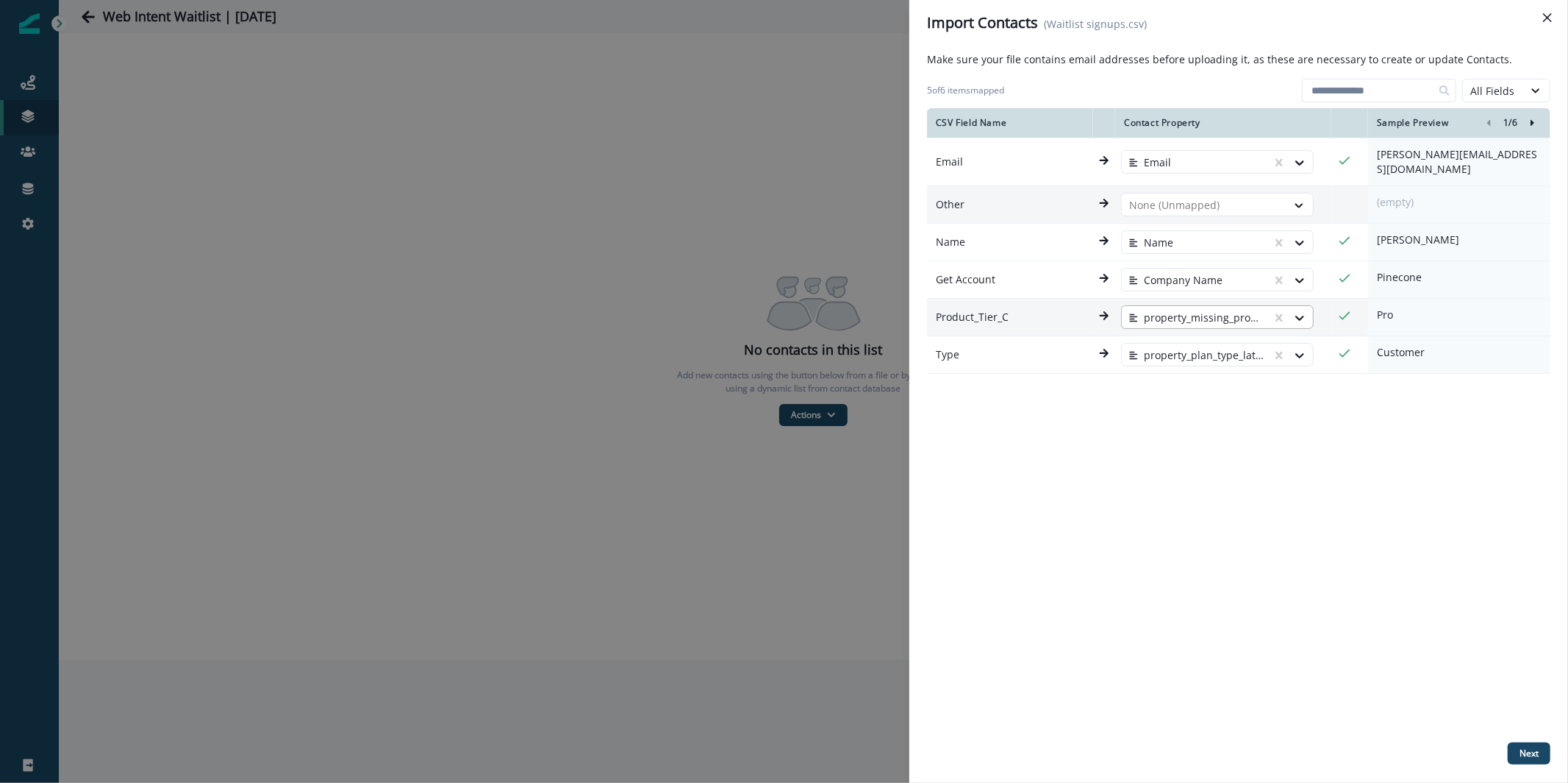
click at [1153, 312] on div at bounding box center [1197, 317] width 135 height 17
type input "*"
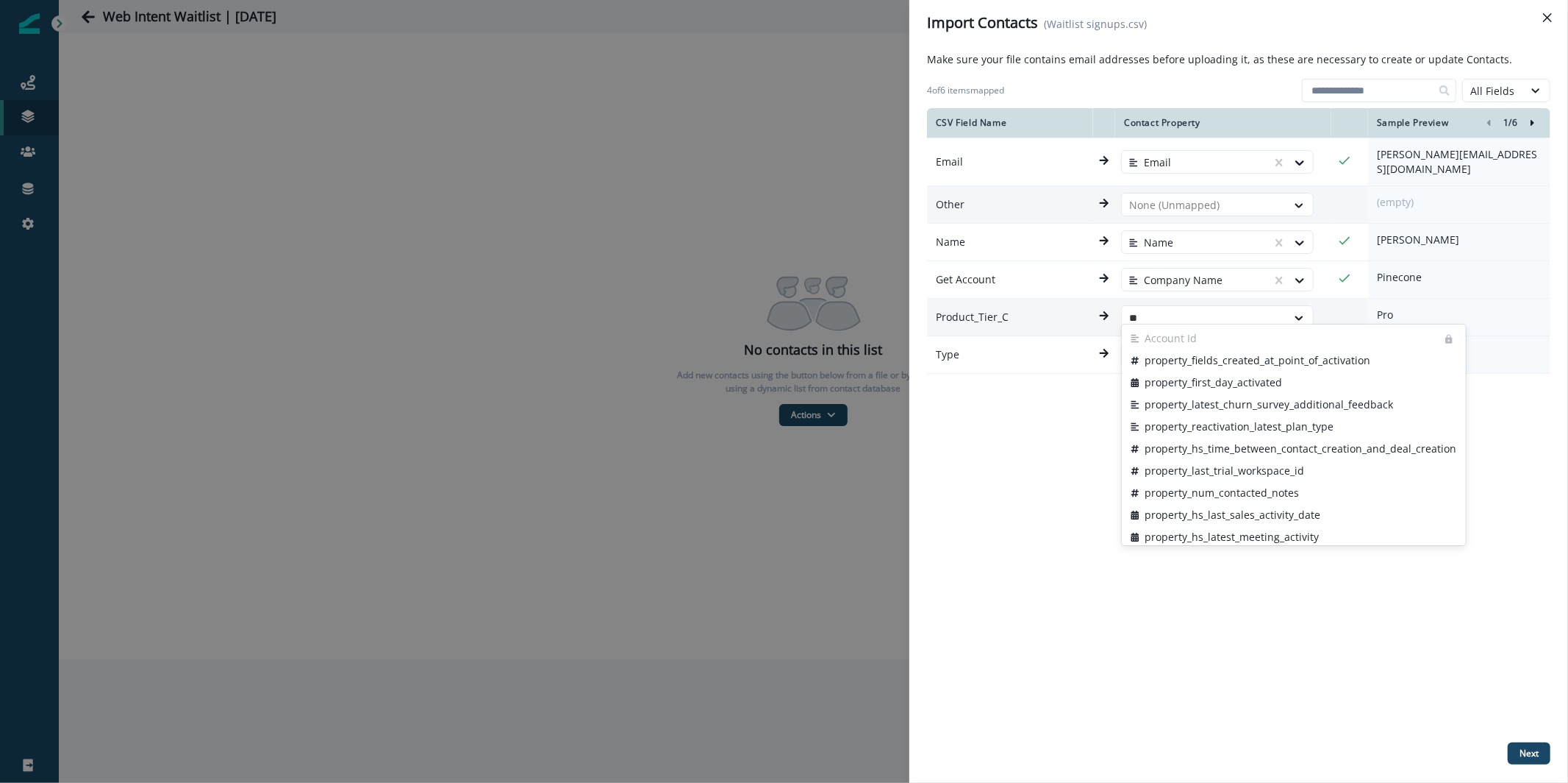
type input "*"
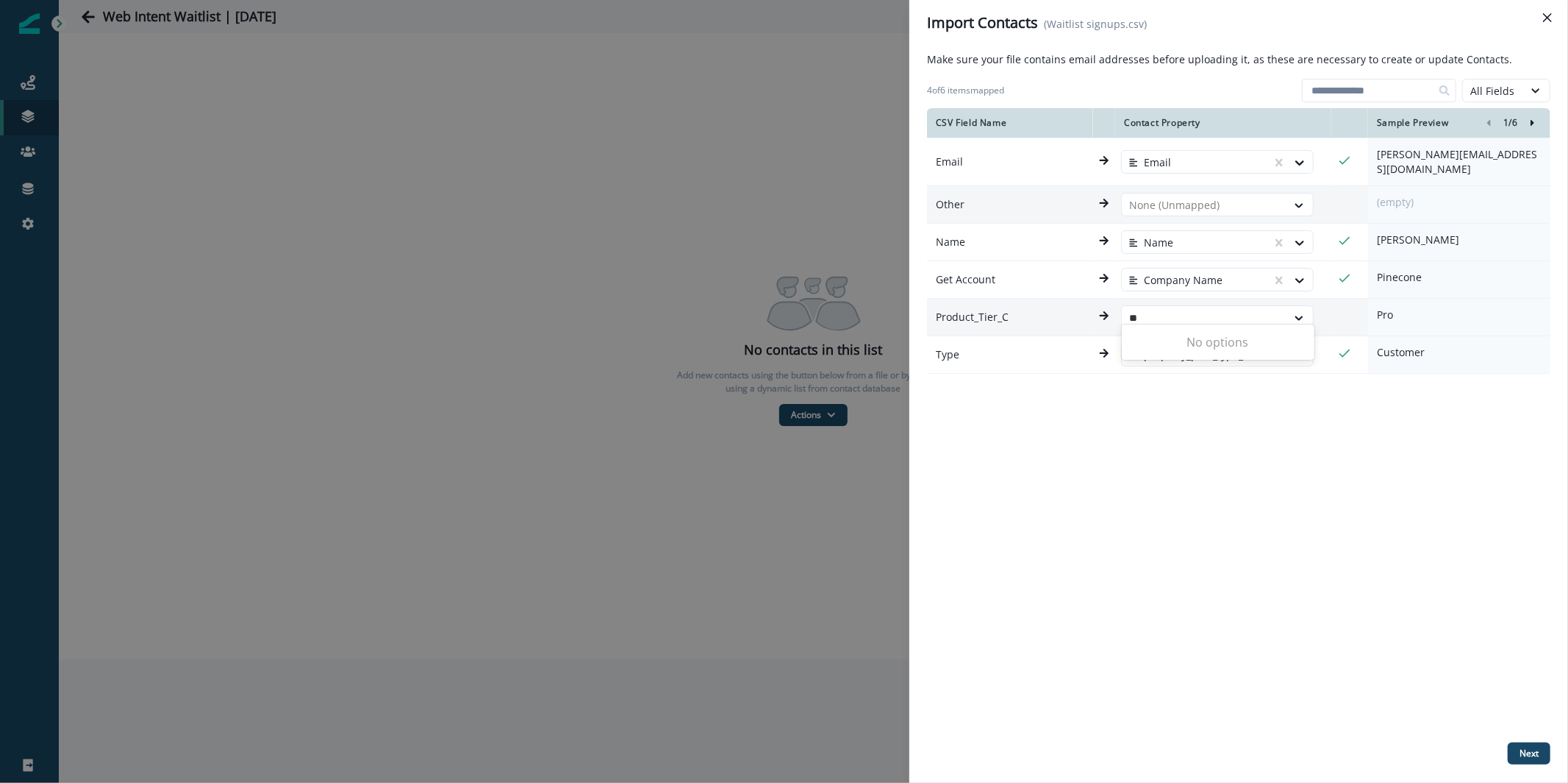
type input "*"
click at [1269, 417] on div "CSV Field Name Contact Property Sample Preview 1 / 6 Email Email sarah@pinecone…" at bounding box center [1238, 422] width 623 height 628
click at [1238, 354] on div "property_plan_type_latest_churn_" at bounding box center [1197, 355] width 150 height 24
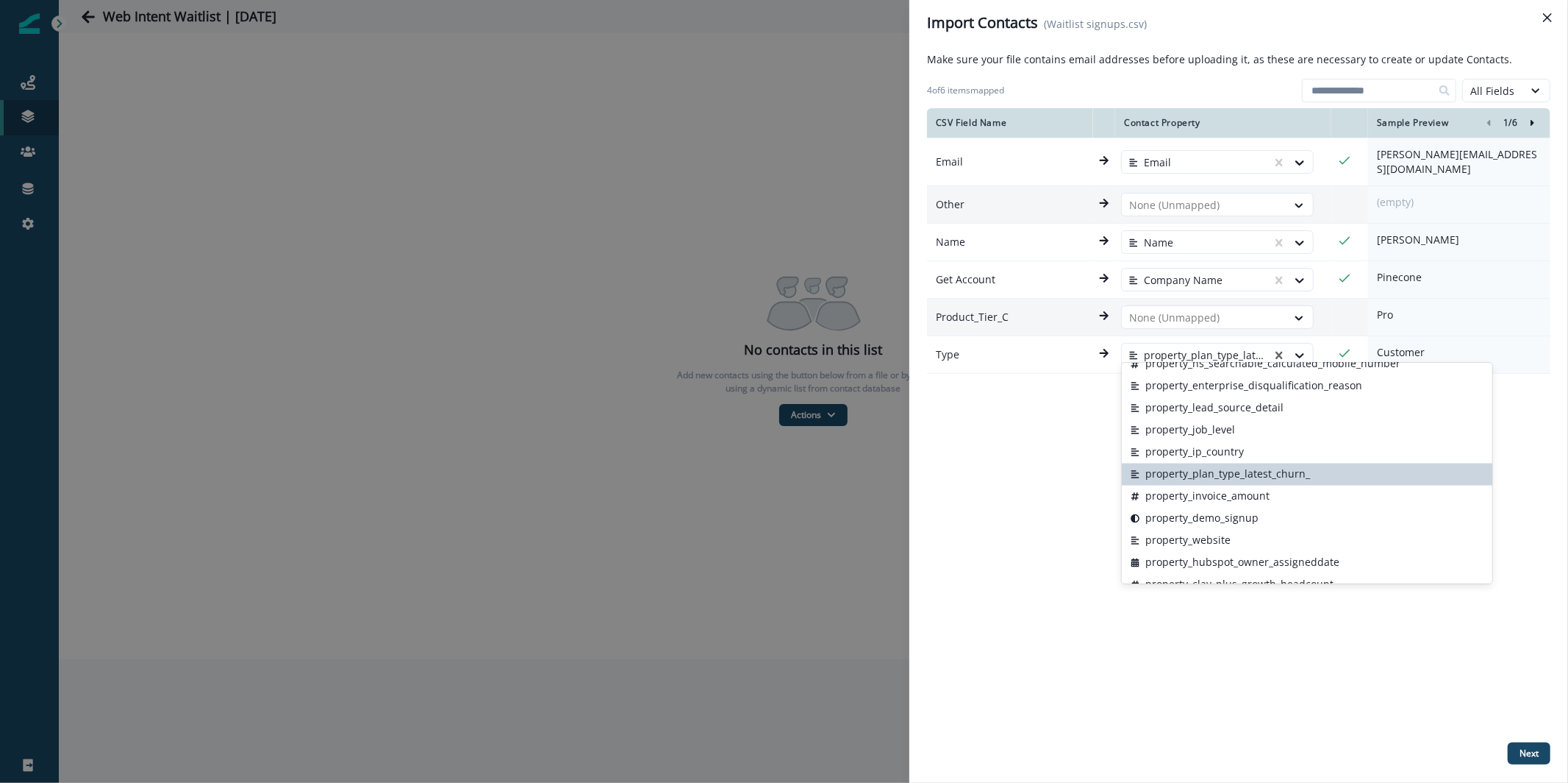
scroll to position [2050, 0]
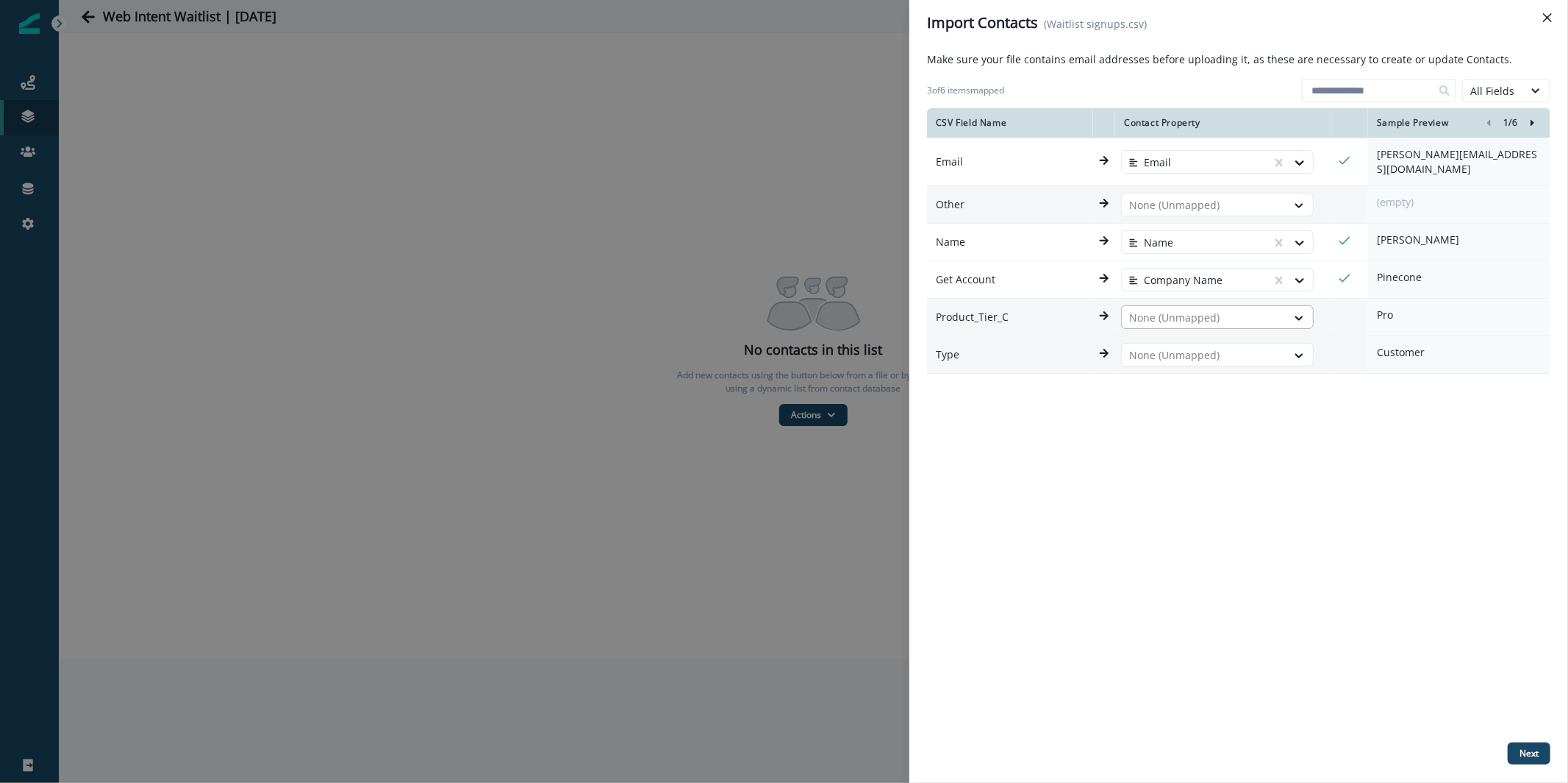
click at [1231, 312] on div at bounding box center [1205, 317] width 150 height 17
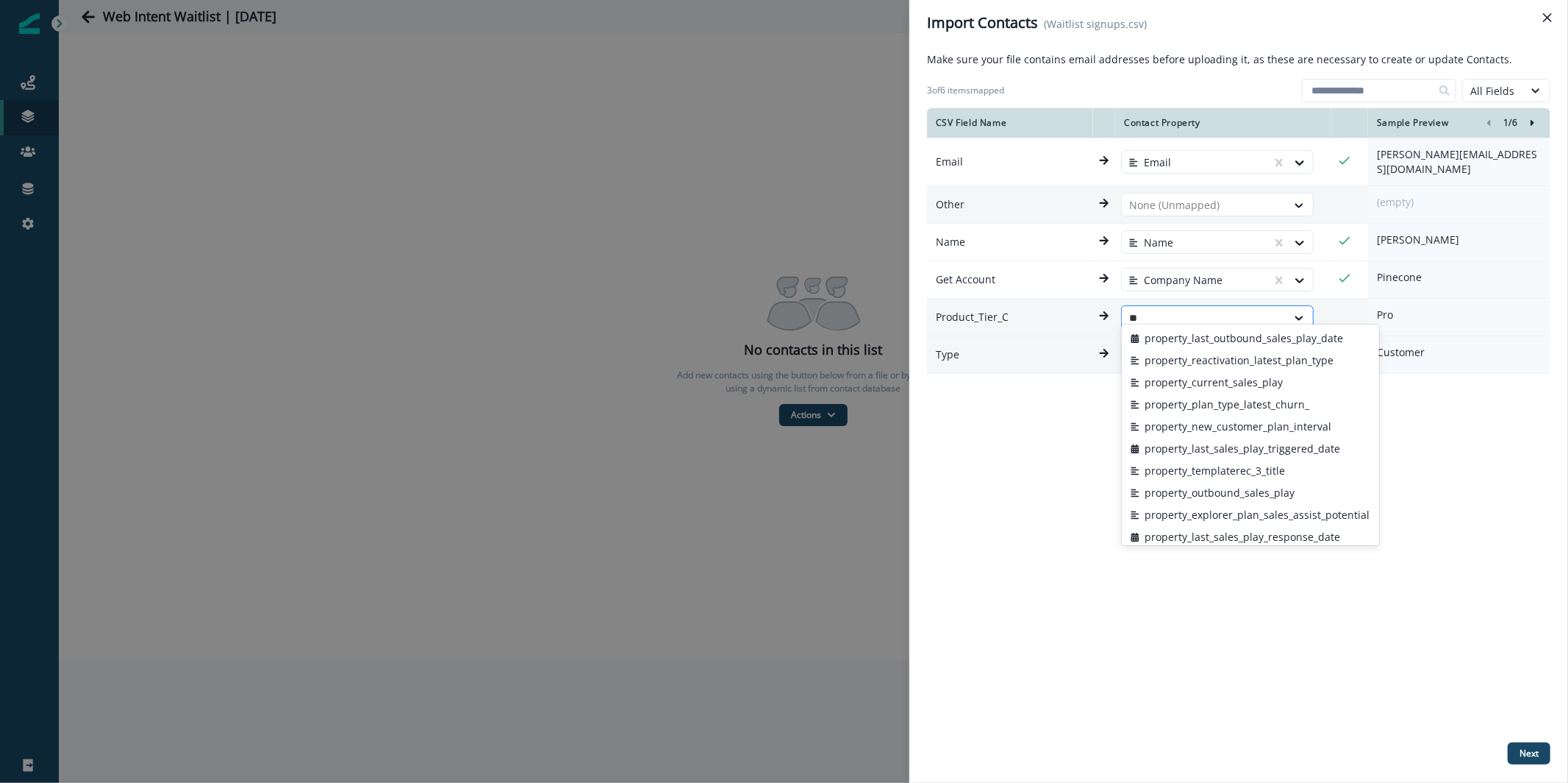
type input "*"
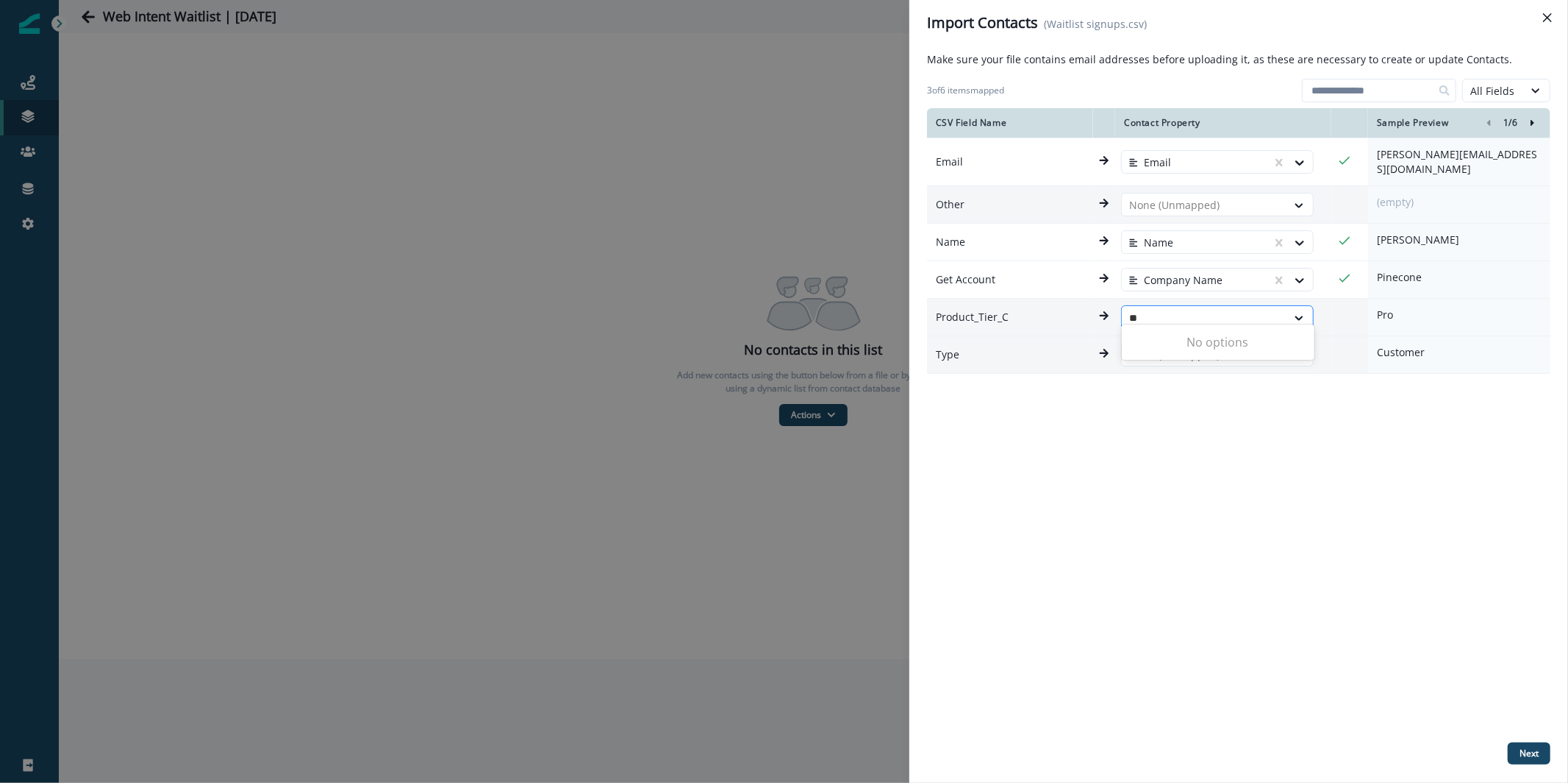
type input "*"
click at [1495, 77] on div "3 of 6 items mapped All Fields" at bounding box center [1238, 88] width 623 height 29
click at [1495, 86] on div "All Fields" at bounding box center [1493, 91] width 46 height 16
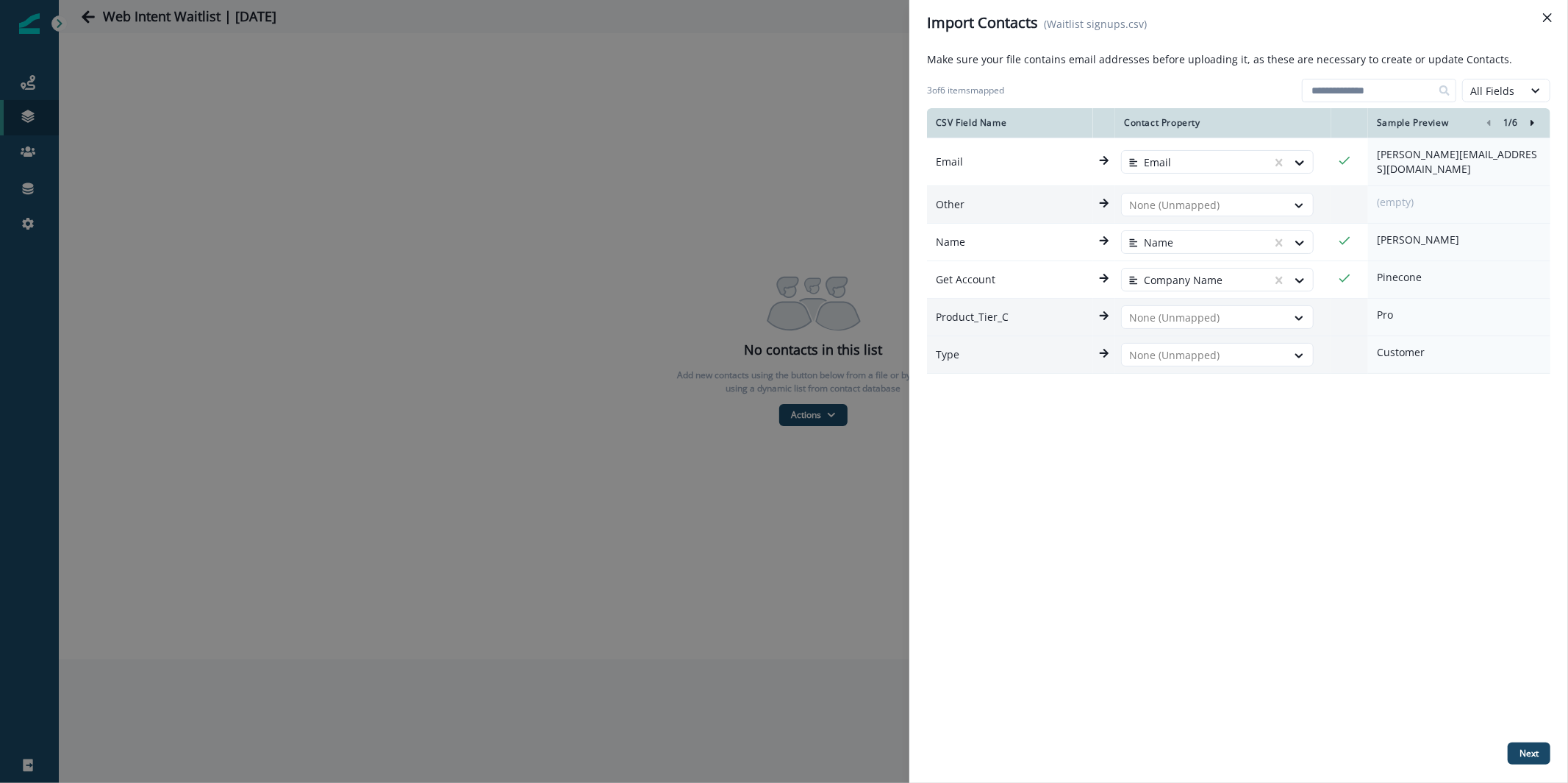
click at [1065, 312] on p "Product_Tier_C" at bounding box center [1011, 317] width 167 height 27
click at [1066, 310] on p "Product_Tier_C" at bounding box center [1011, 317] width 167 height 27
click at [1077, 304] on p "Product_Tier_C" at bounding box center [1011, 317] width 167 height 27
click at [1103, 310] on icon at bounding box center [1104, 315] width 10 height 10
click at [1162, 309] on div at bounding box center [1205, 317] width 150 height 17
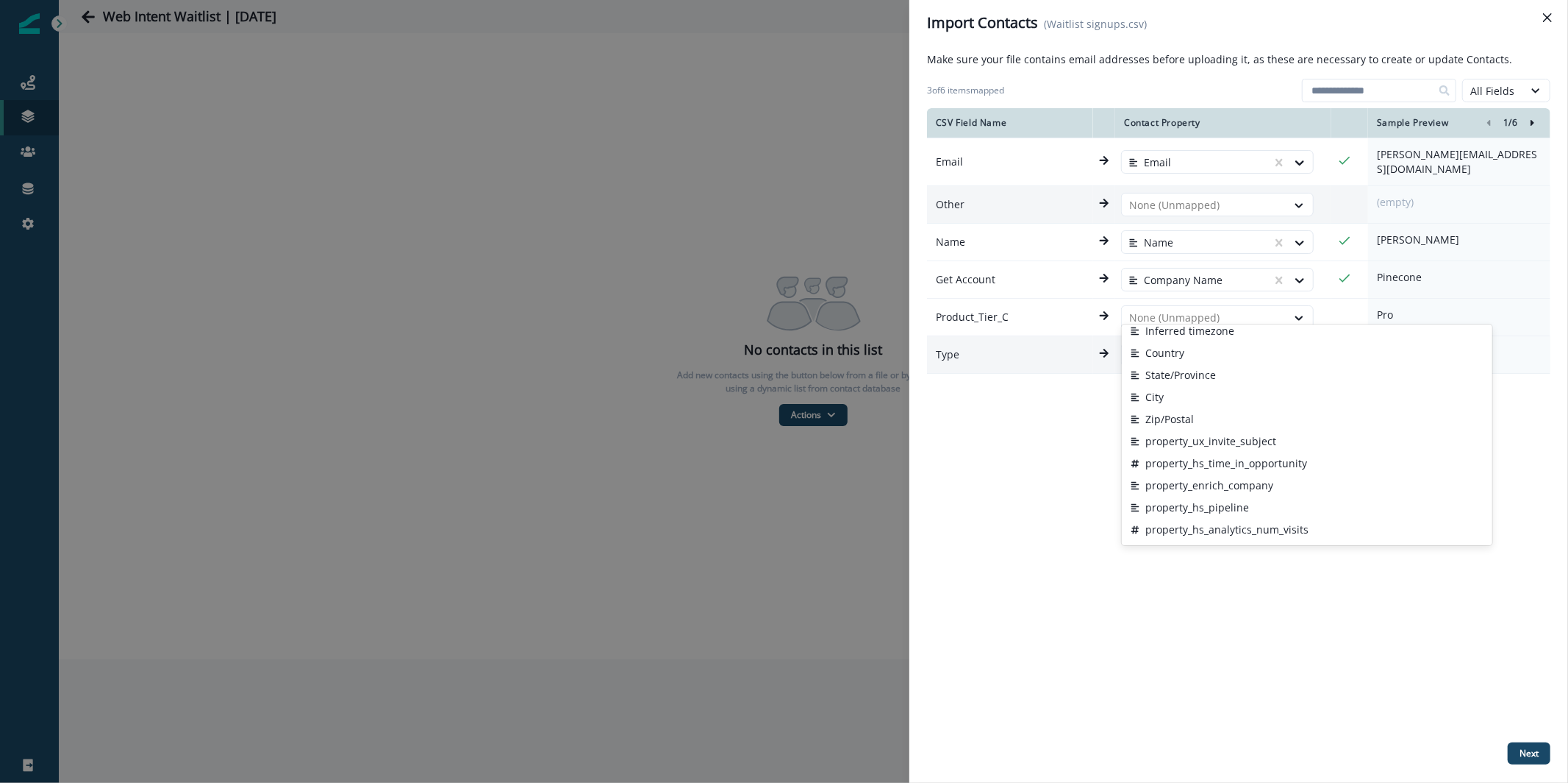
scroll to position [22, 0]
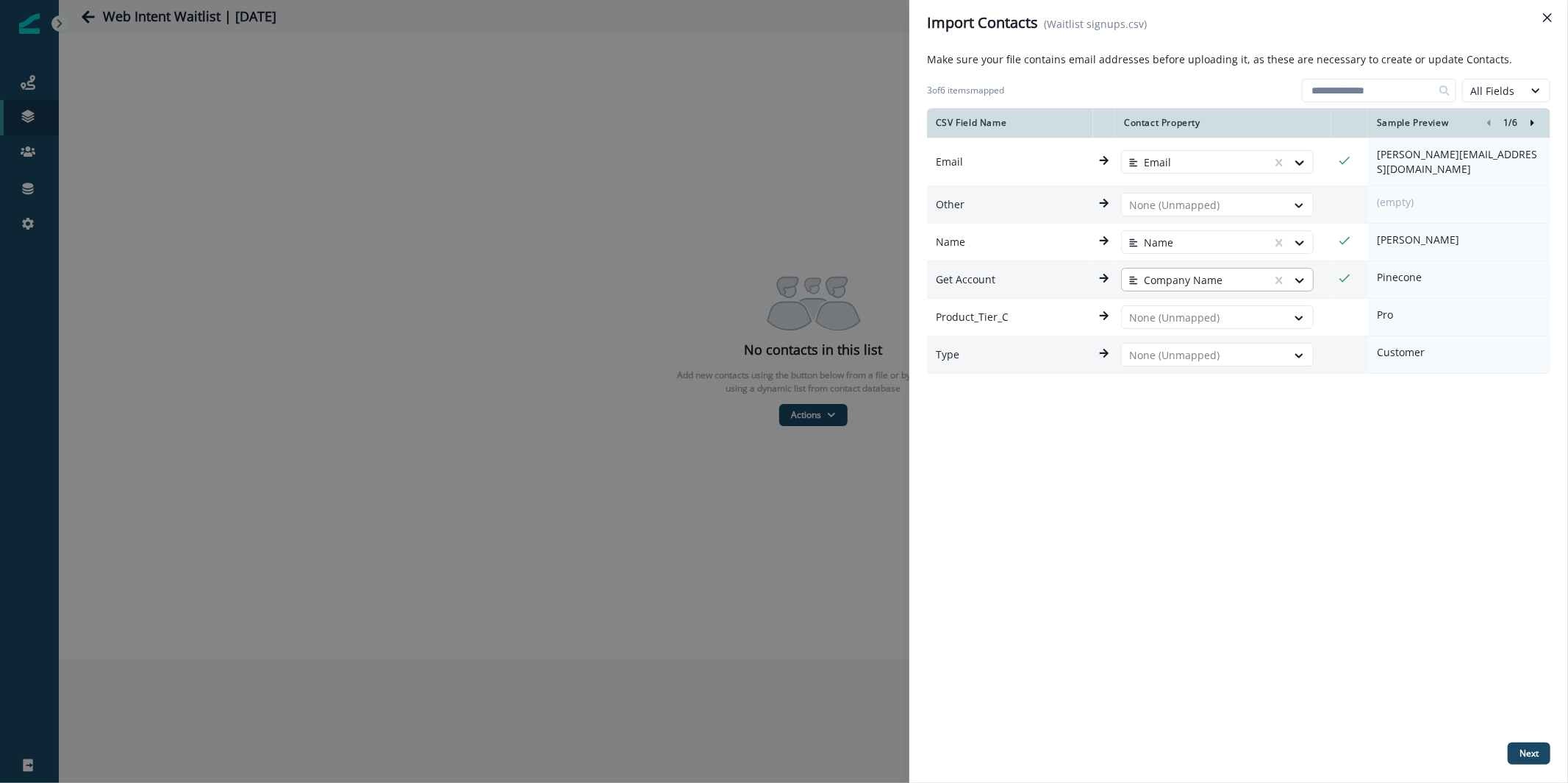
click at [1202, 277] on div at bounding box center [1197, 279] width 135 height 17
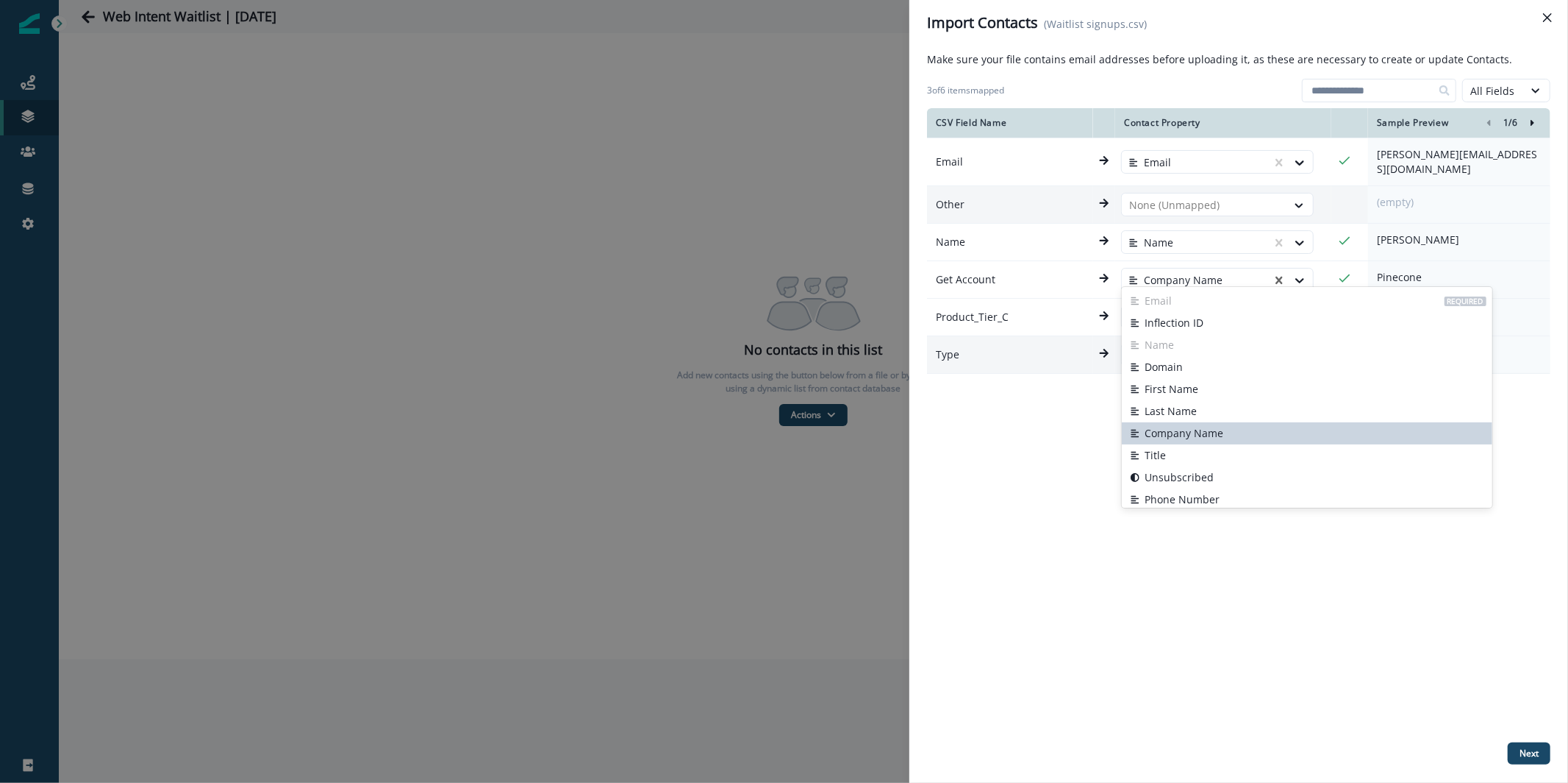
click at [994, 498] on div "CSV Field Name Contact Property Sample Preview 1 / 6 Email Email sarah@pinecone…" at bounding box center [1238, 422] width 623 height 628
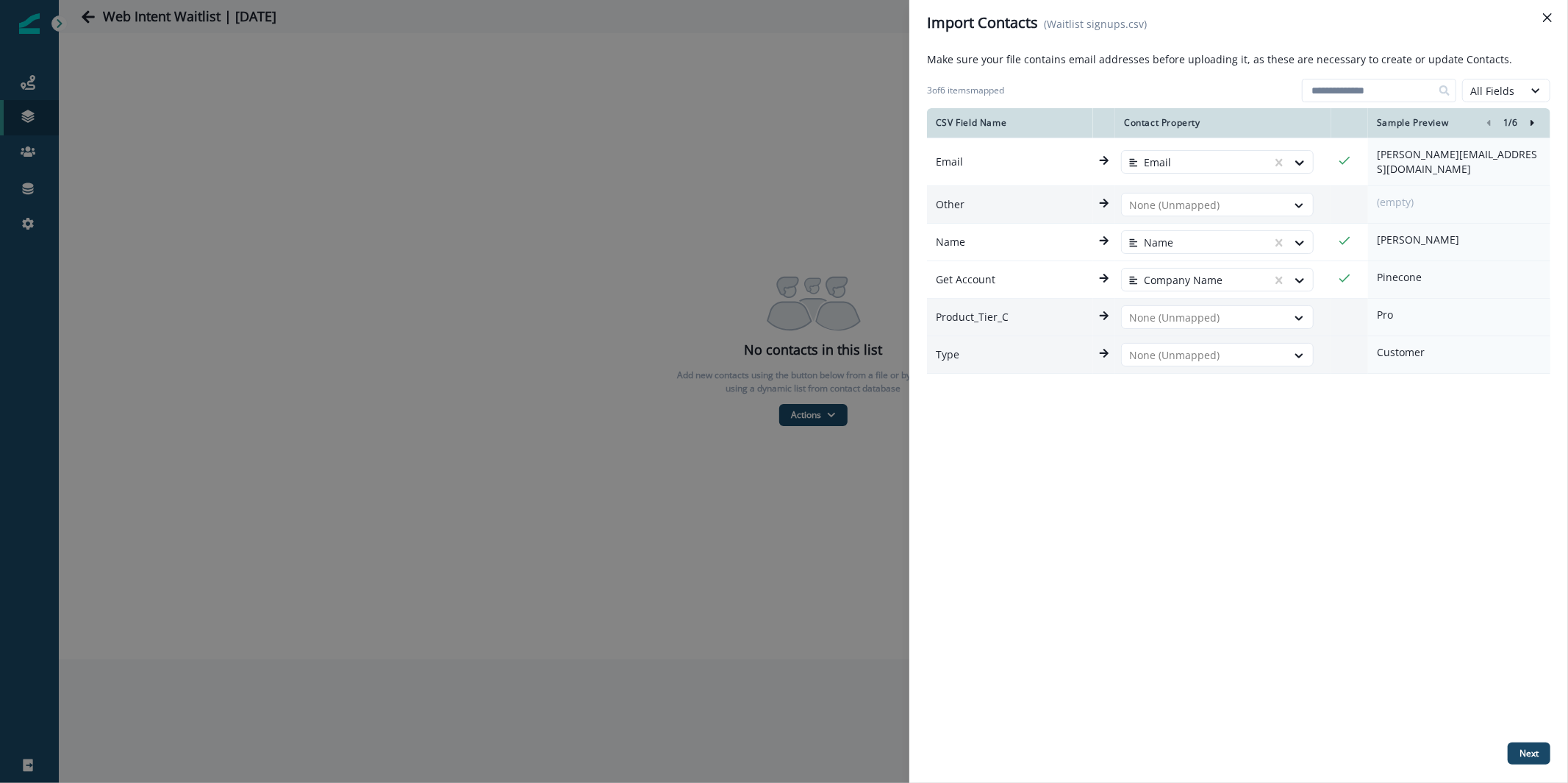
click at [1168, 299] on td "None (Unmapped)" at bounding box center [1223, 317] width 216 height 38
click at [1524, 760] on button "Next" at bounding box center [1529, 753] width 43 height 22
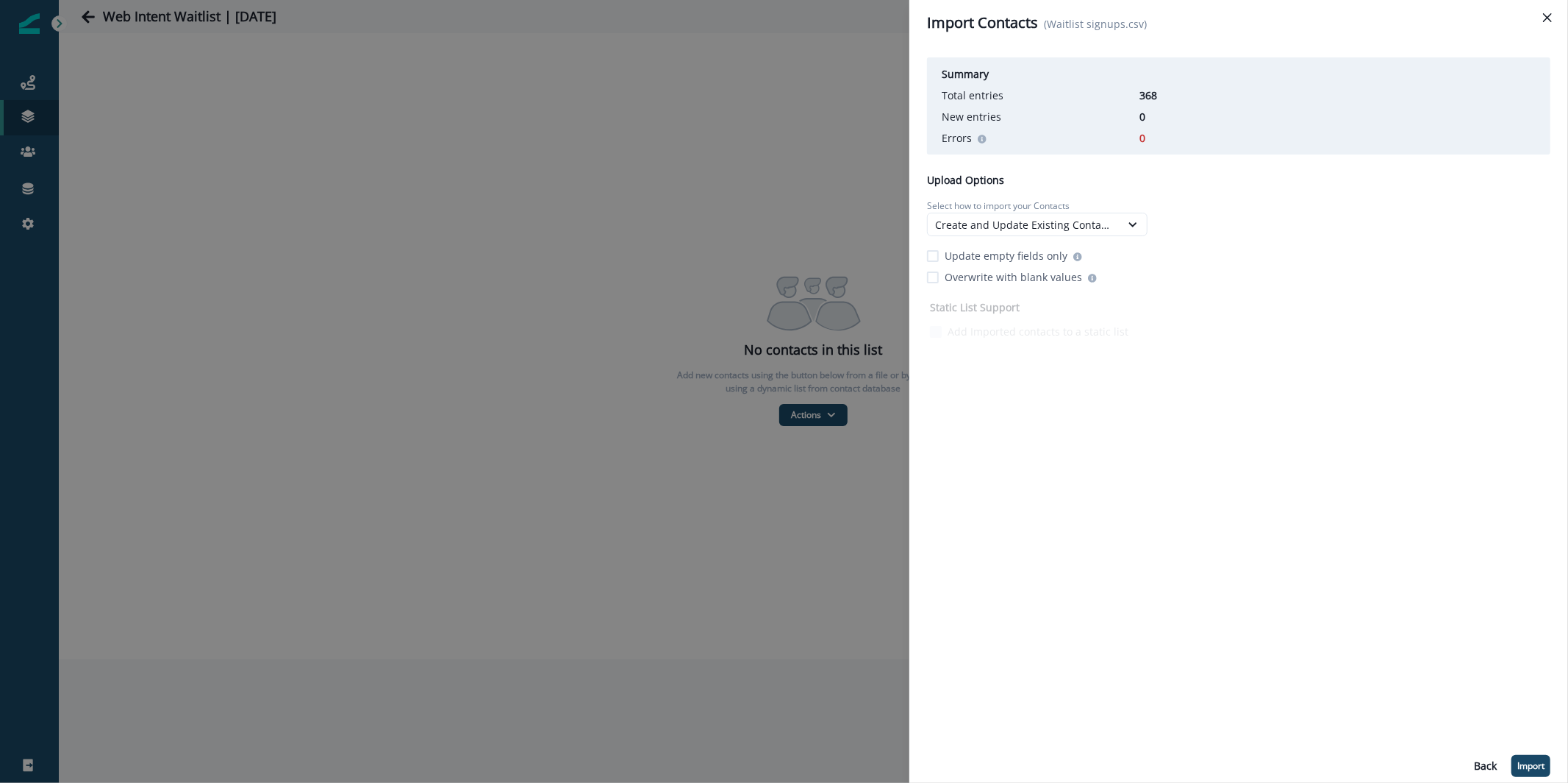
click at [991, 248] on p "Update empty fields only" at bounding box center [1006, 256] width 123 height 16
click at [976, 223] on div "Create and Update Existing Contacts" at bounding box center [1024, 224] width 178 height 16
click at [1002, 250] on div "Create and Update Existing Contacts" at bounding box center [1037, 258] width 221 height 27
click at [997, 248] on p "Update empty fields only" at bounding box center [1006, 256] width 123 height 16
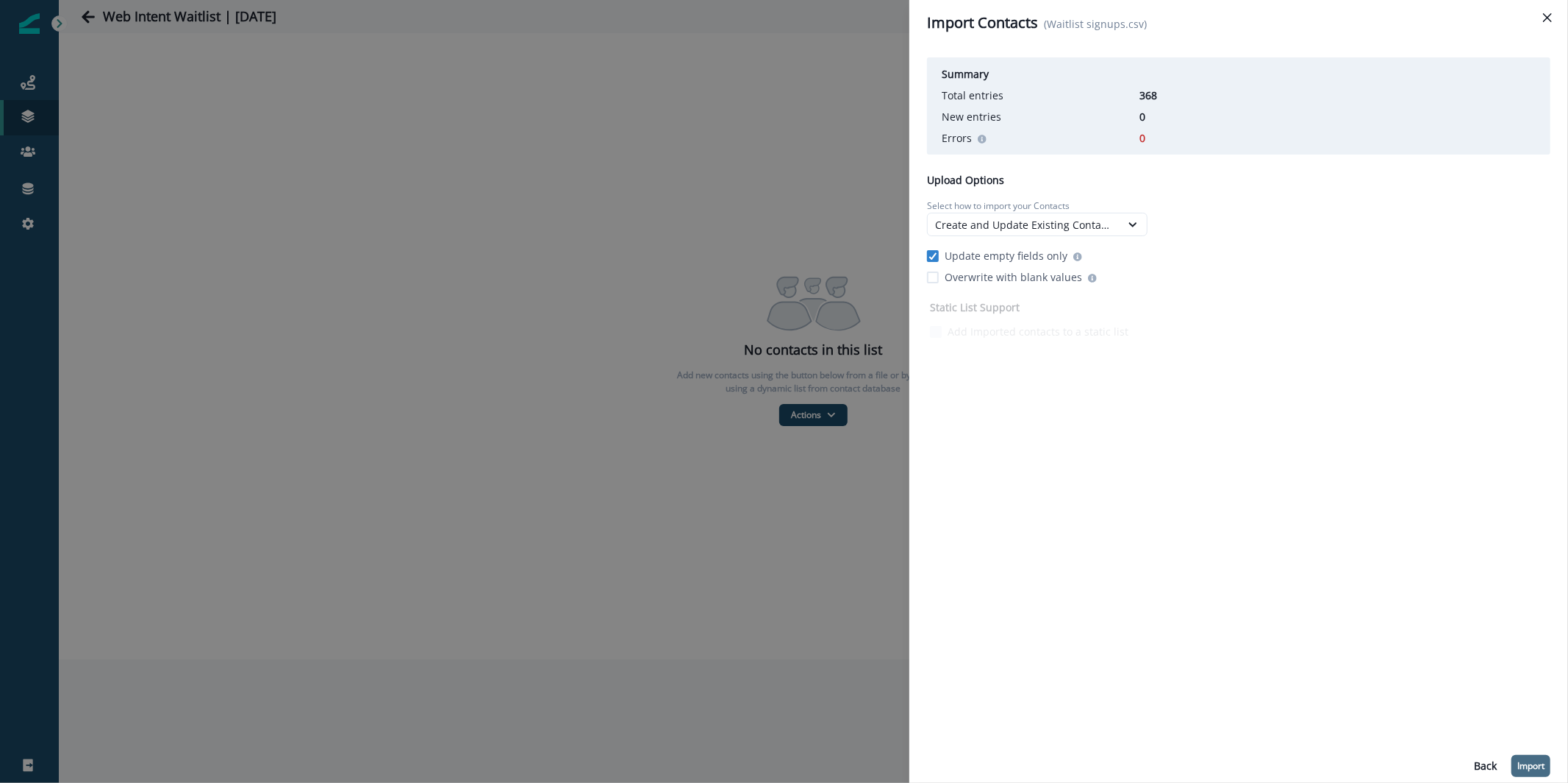
click at [1514, 759] on button "Import" at bounding box center [1530, 766] width 39 height 22
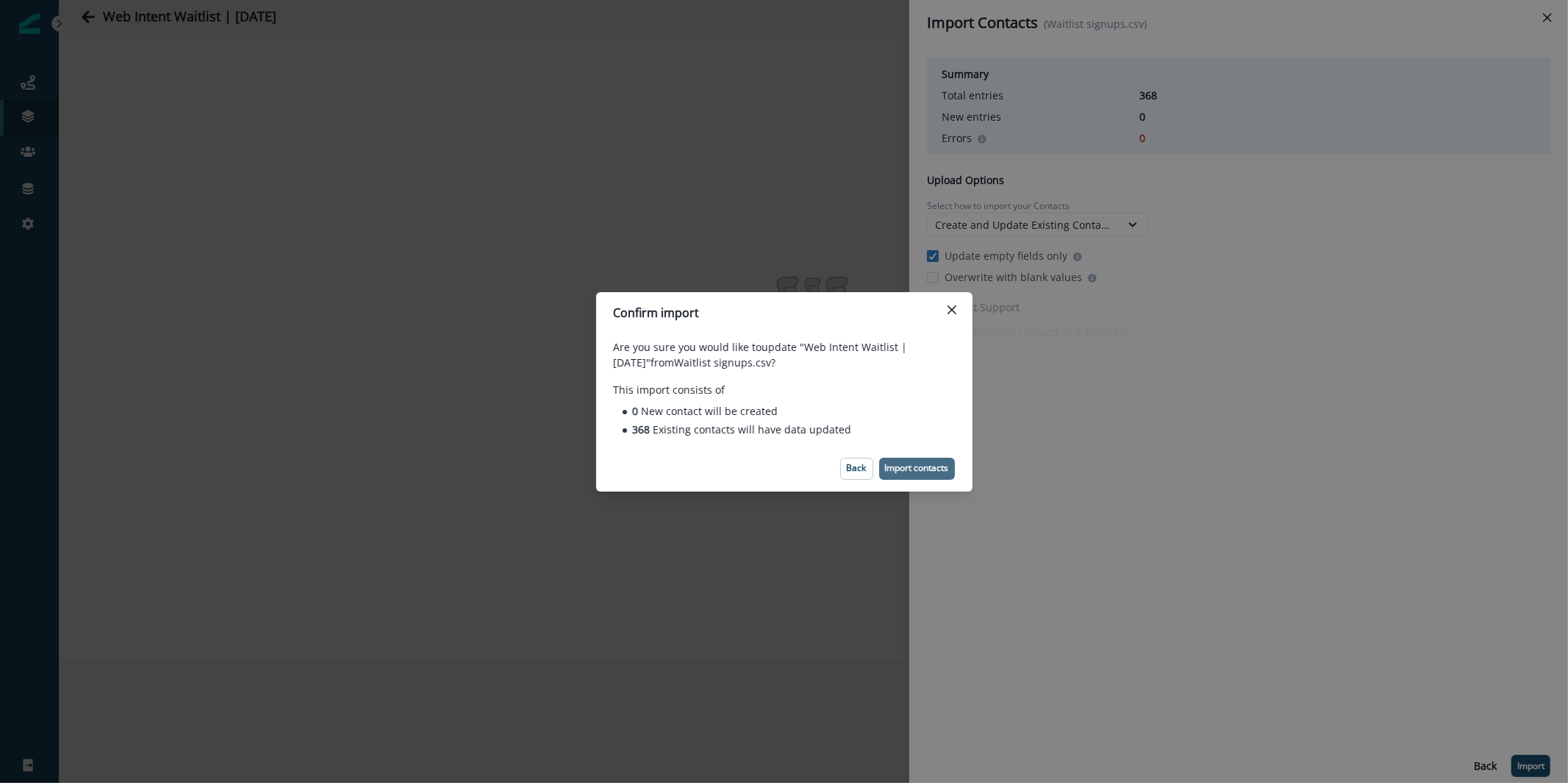
click at [934, 472] on p "Import contacts" at bounding box center [917, 467] width 64 height 10
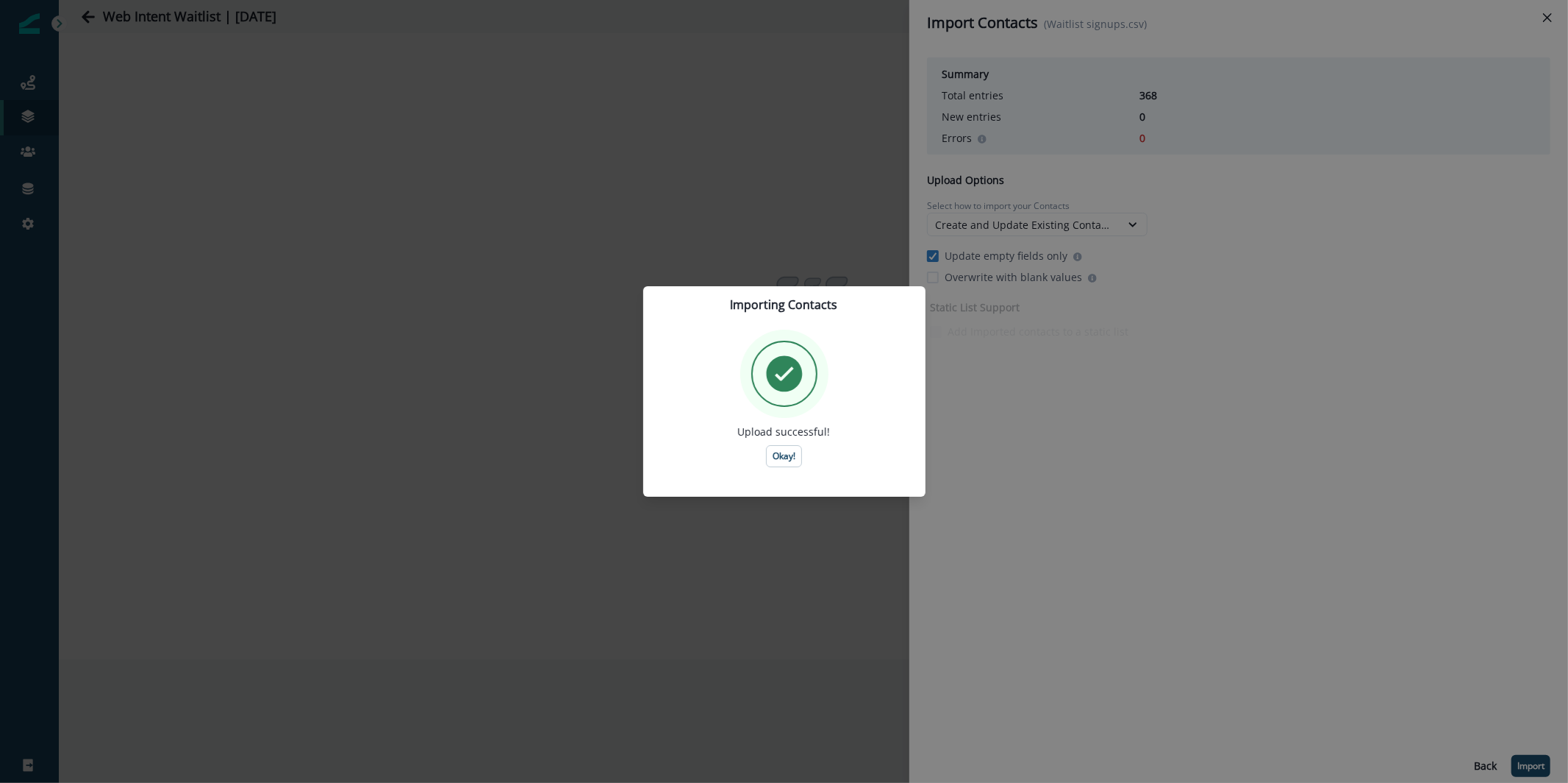
click at [535, 122] on div "Importing Contacts Upload successful! Okay!" at bounding box center [784, 391] width 1568 height 783
click at [762, 461] on div "Upload successful! Okay!" at bounding box center [784, 398] width 247 height 137
click at [783, 458] on p "Okay!" at bounding box center [784, 455] width 23 height 10
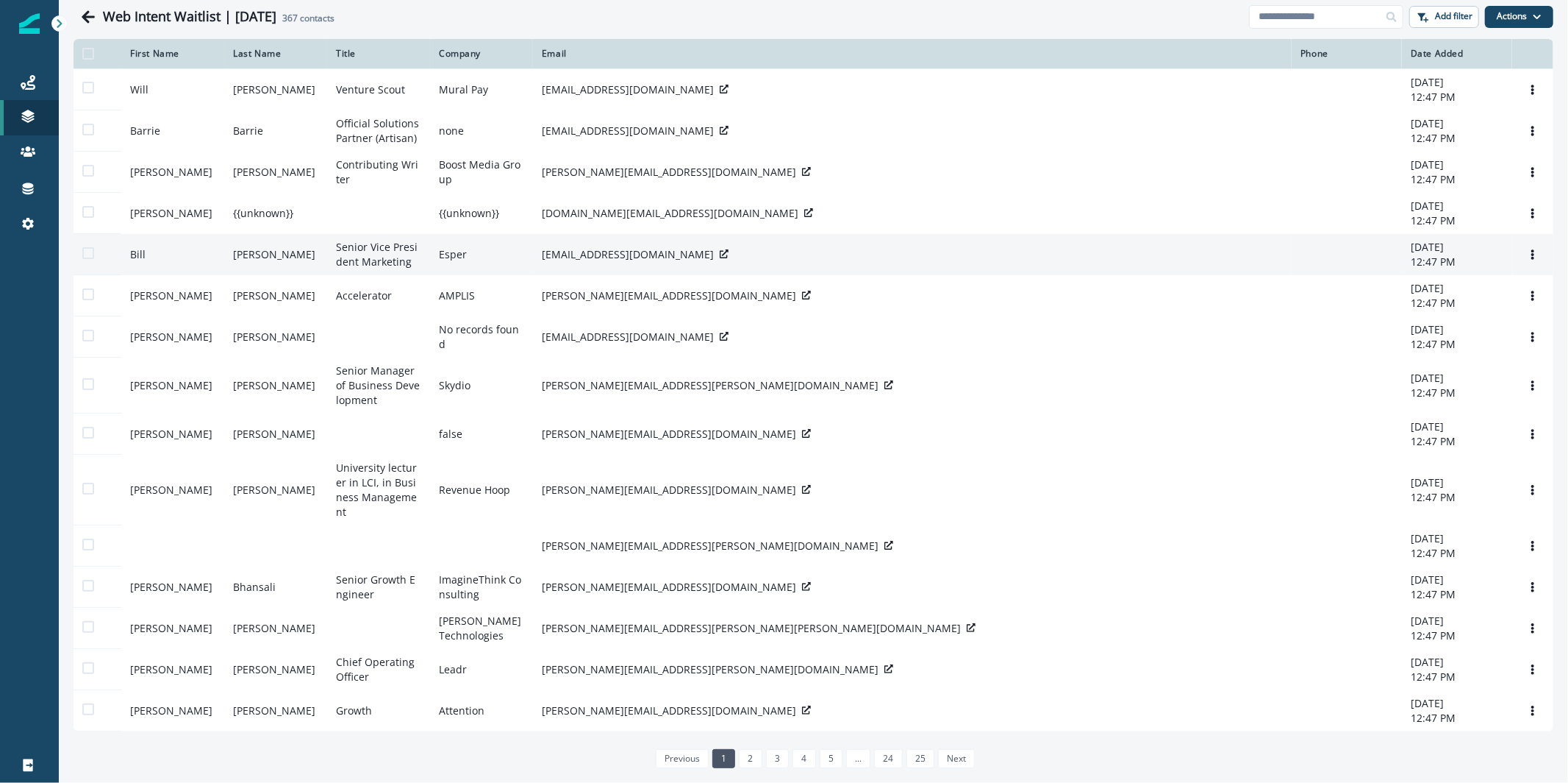
scroll to position [179, 0]
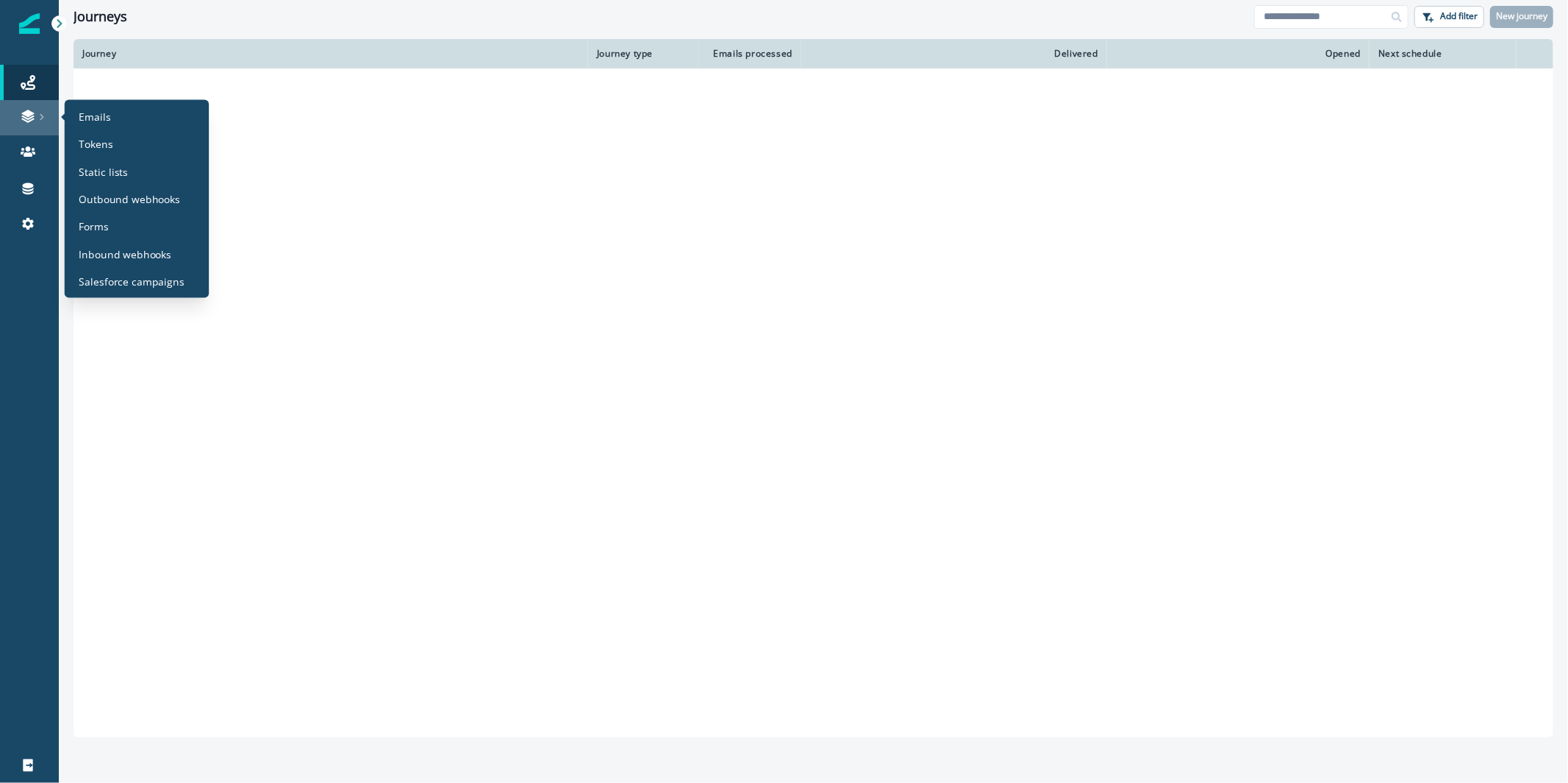
click at [41, 119] on icon at bounding box center [41, 116] width 4 height 6
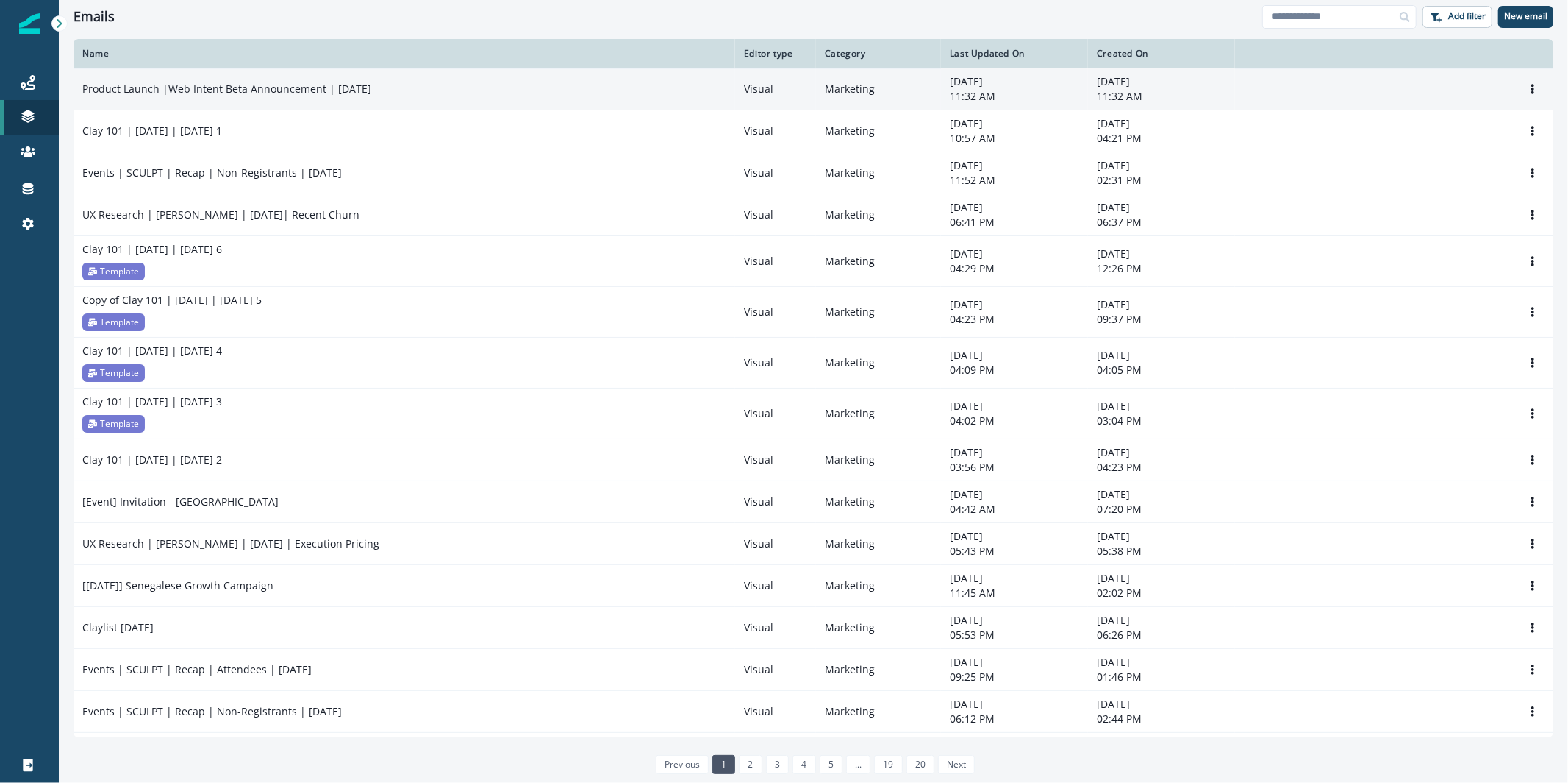
click at [244, 87] on p "Product Launch |Web Intent Beta Announcement | Sep 2025" at bounding box center [227, 89] width 289 height 15
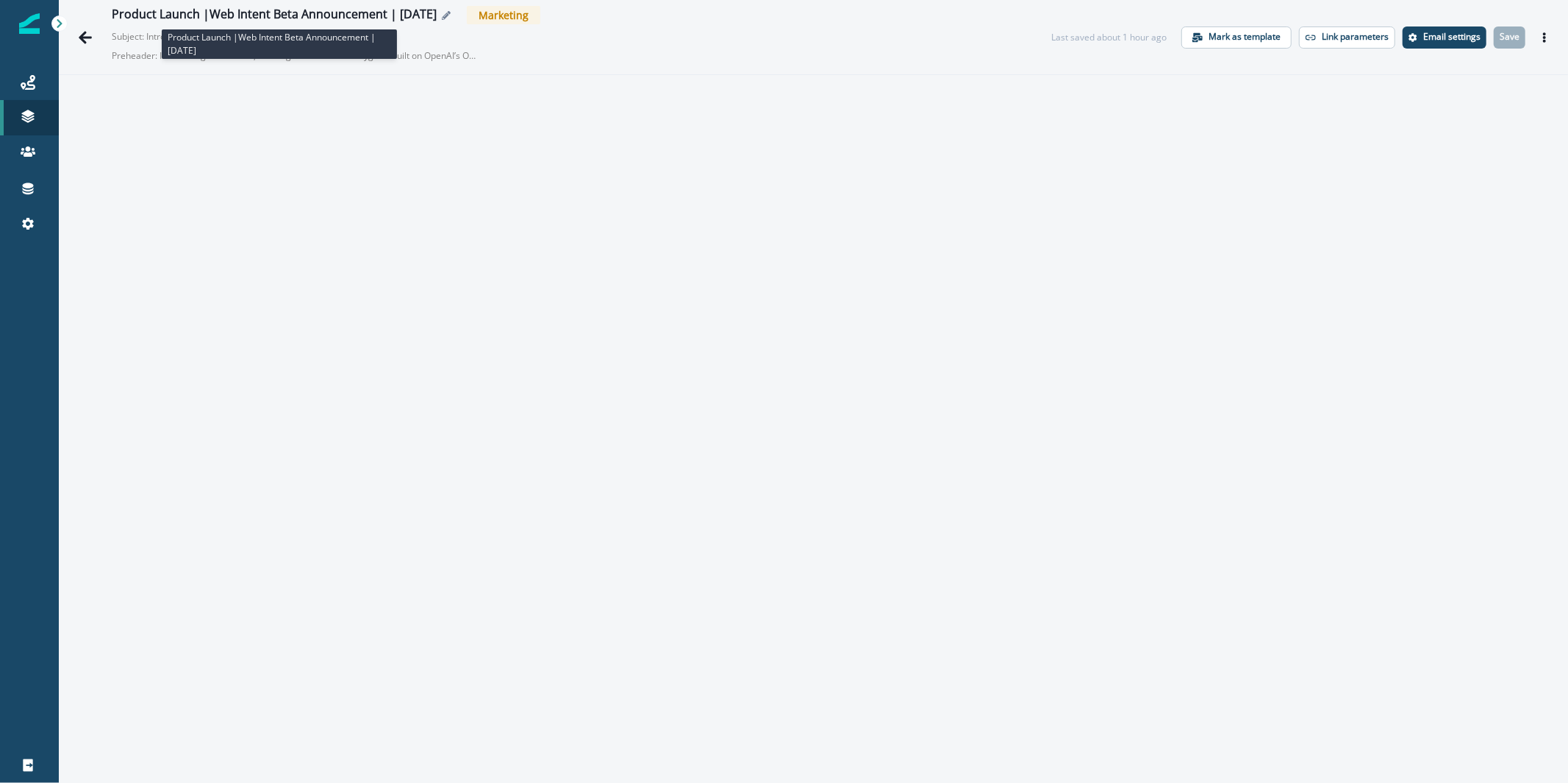
click at [278, 9] on div "Product Launch |Web Intent Beta Announcement | Sep 2025" at bounding box center [274, 16] width 325 height 16
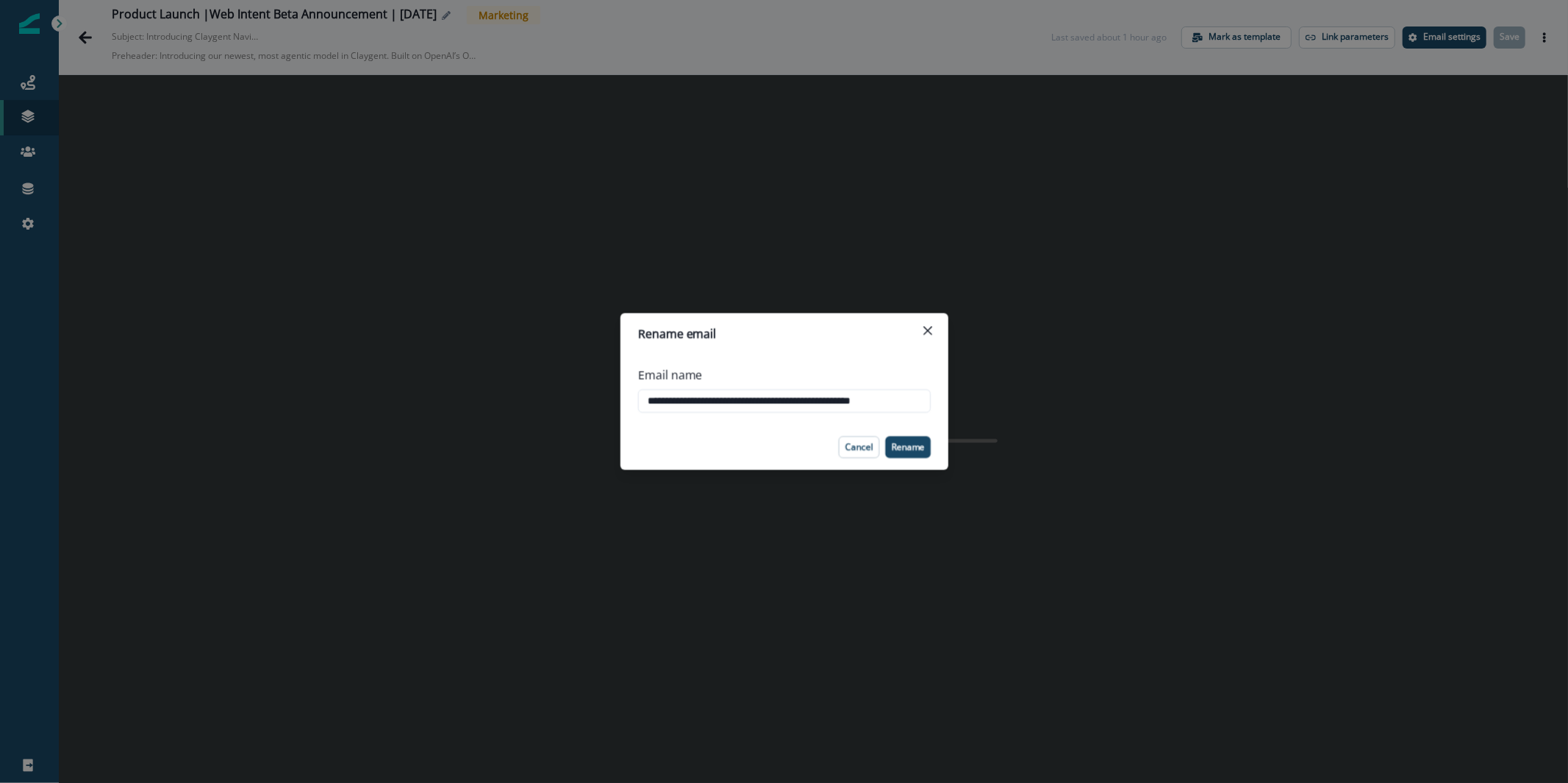
scroll to position [0, 17]
click at [803, 399] on input "**********" at bounding box center [784, 401] width 294 height 24
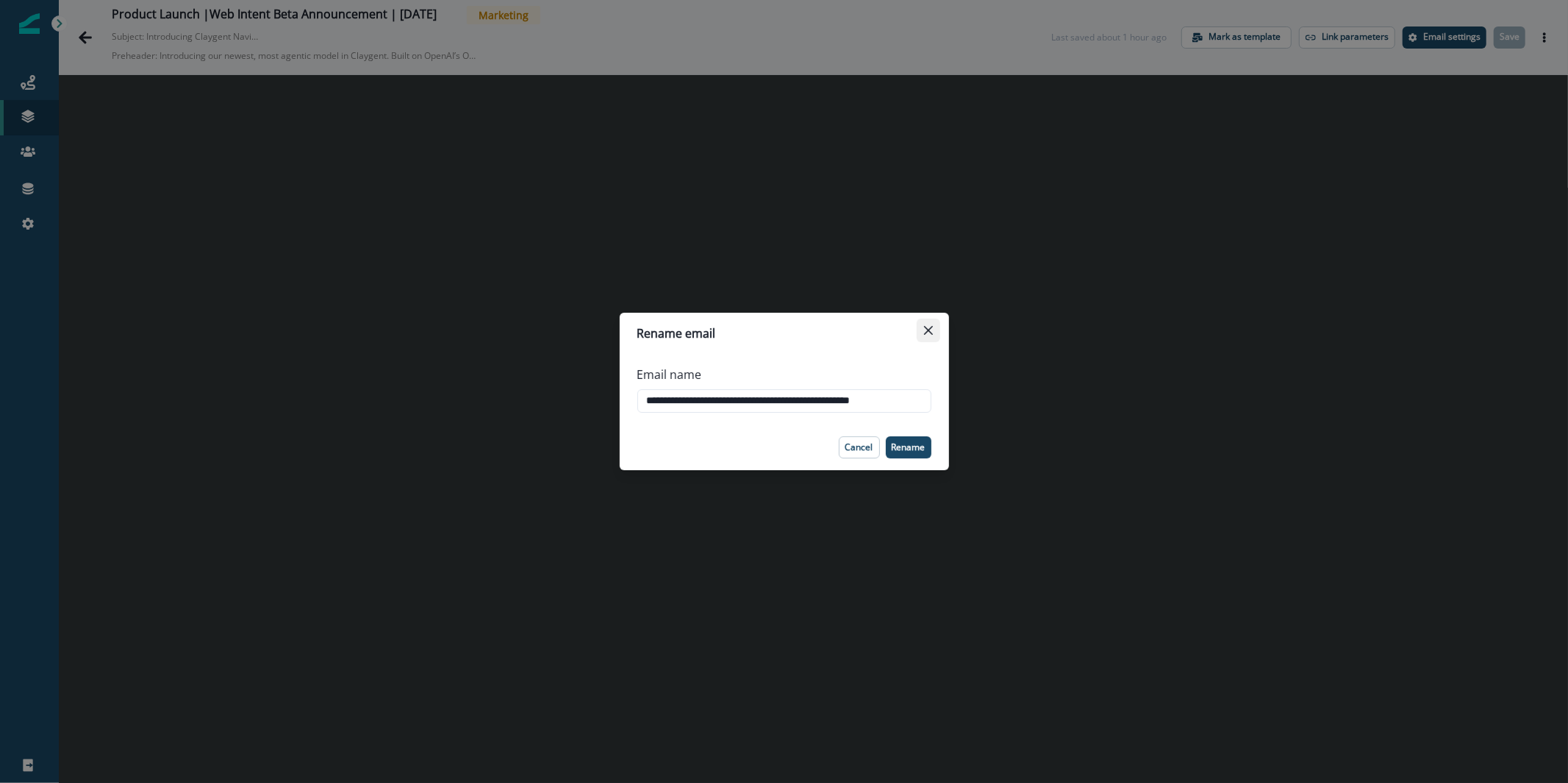
click at [934, 334] on button "Close" at bounding box center [928, 331] width 24 height 24
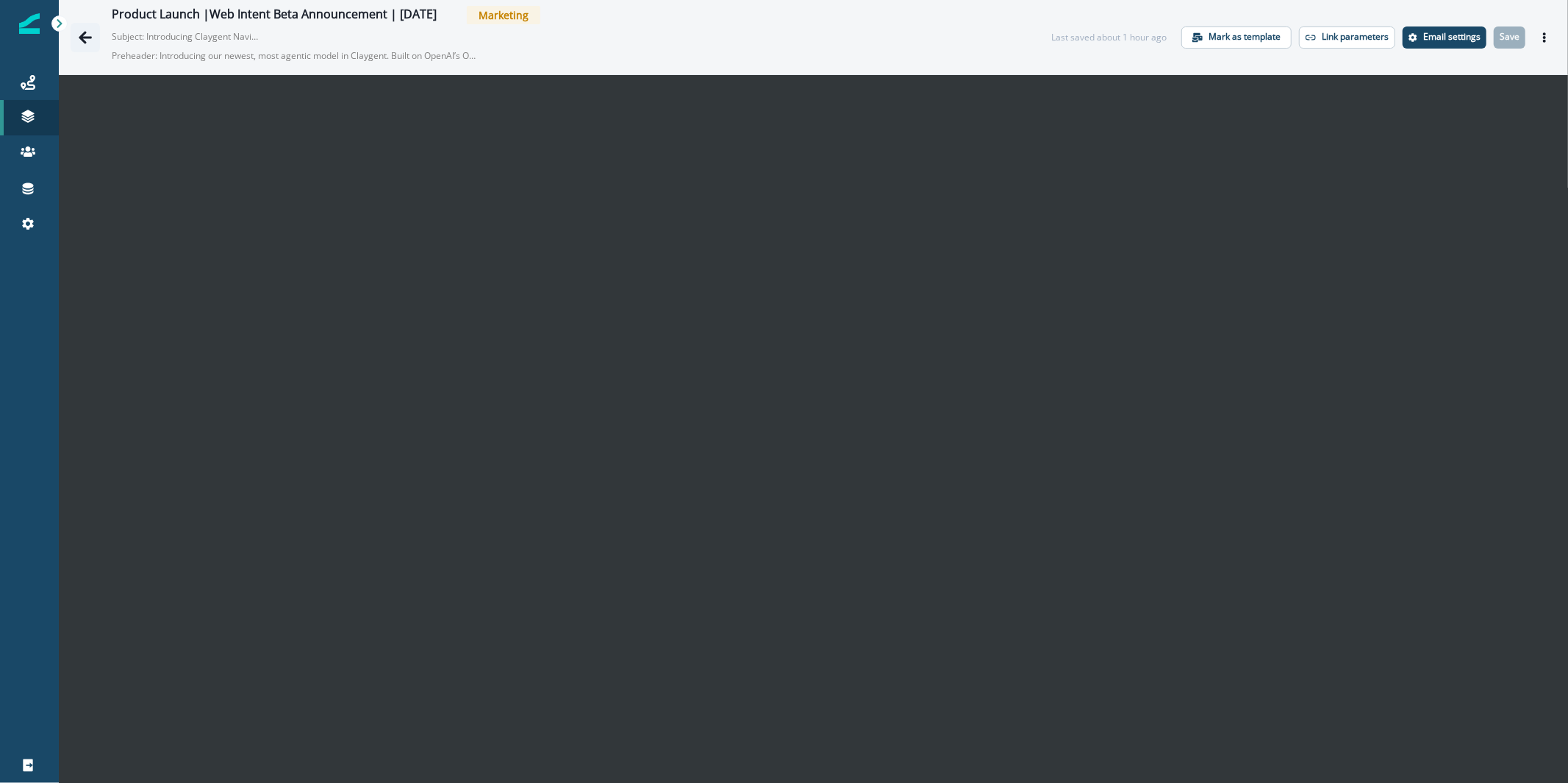
click at [83, 39] on icon "Go back" at bounding box center [85, 38] width 13 height 13
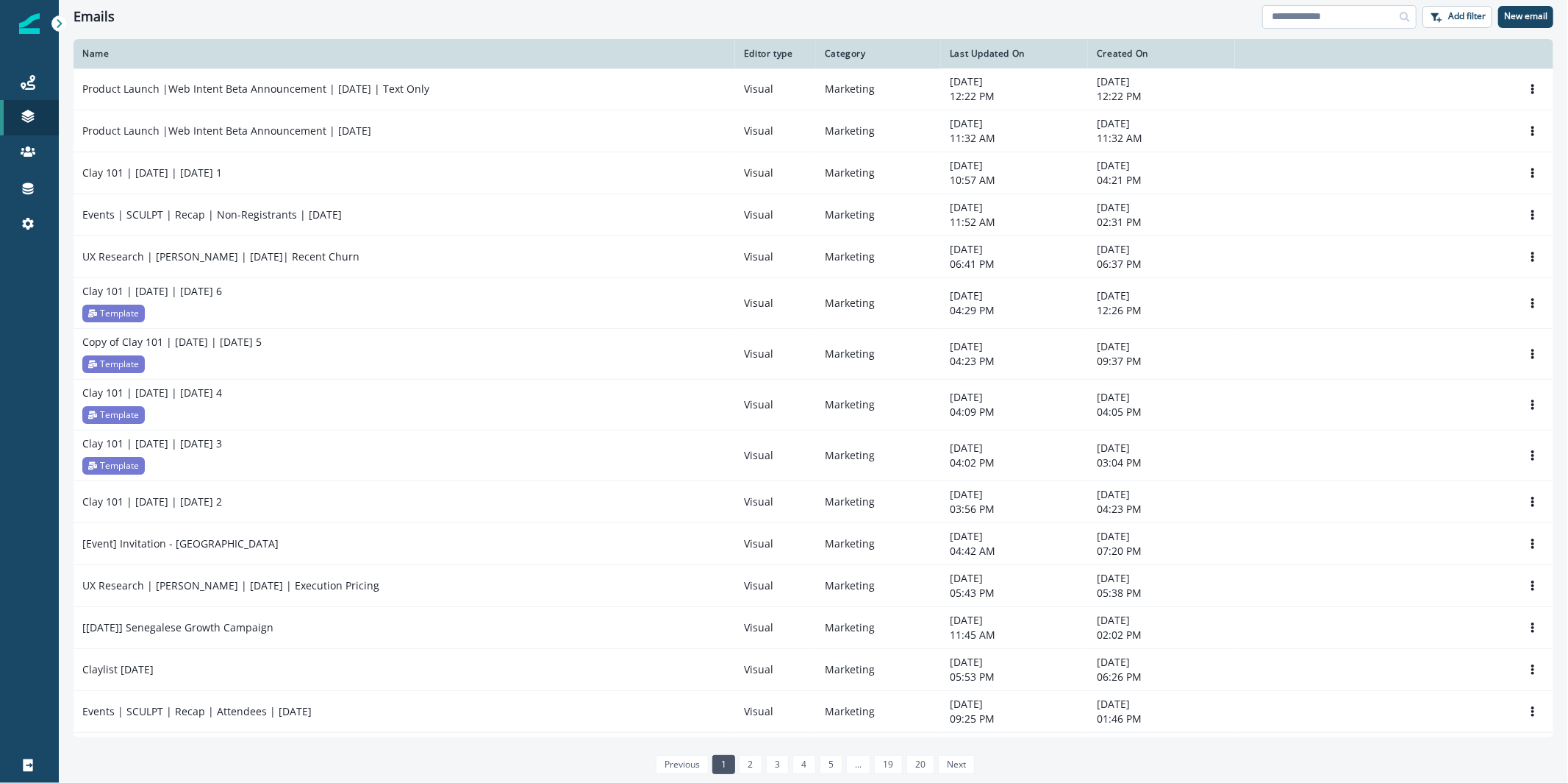
click at [1307, 25] on input at bounding box center [1339, 17] width 155 height 24
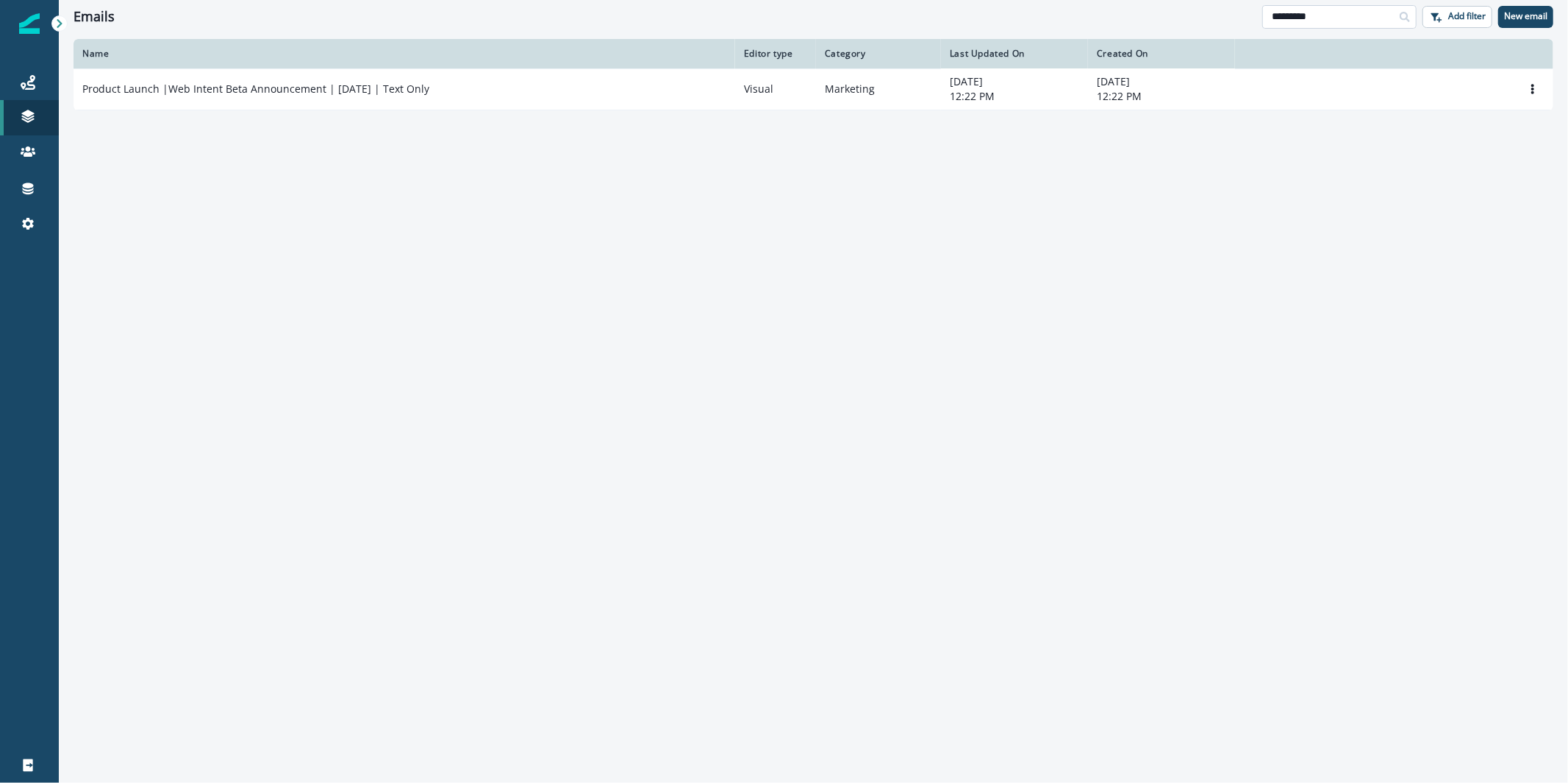
click at [1308, 14] on input "*********" at bounding box center [1339, 17] width 155 height 24
type input "****"
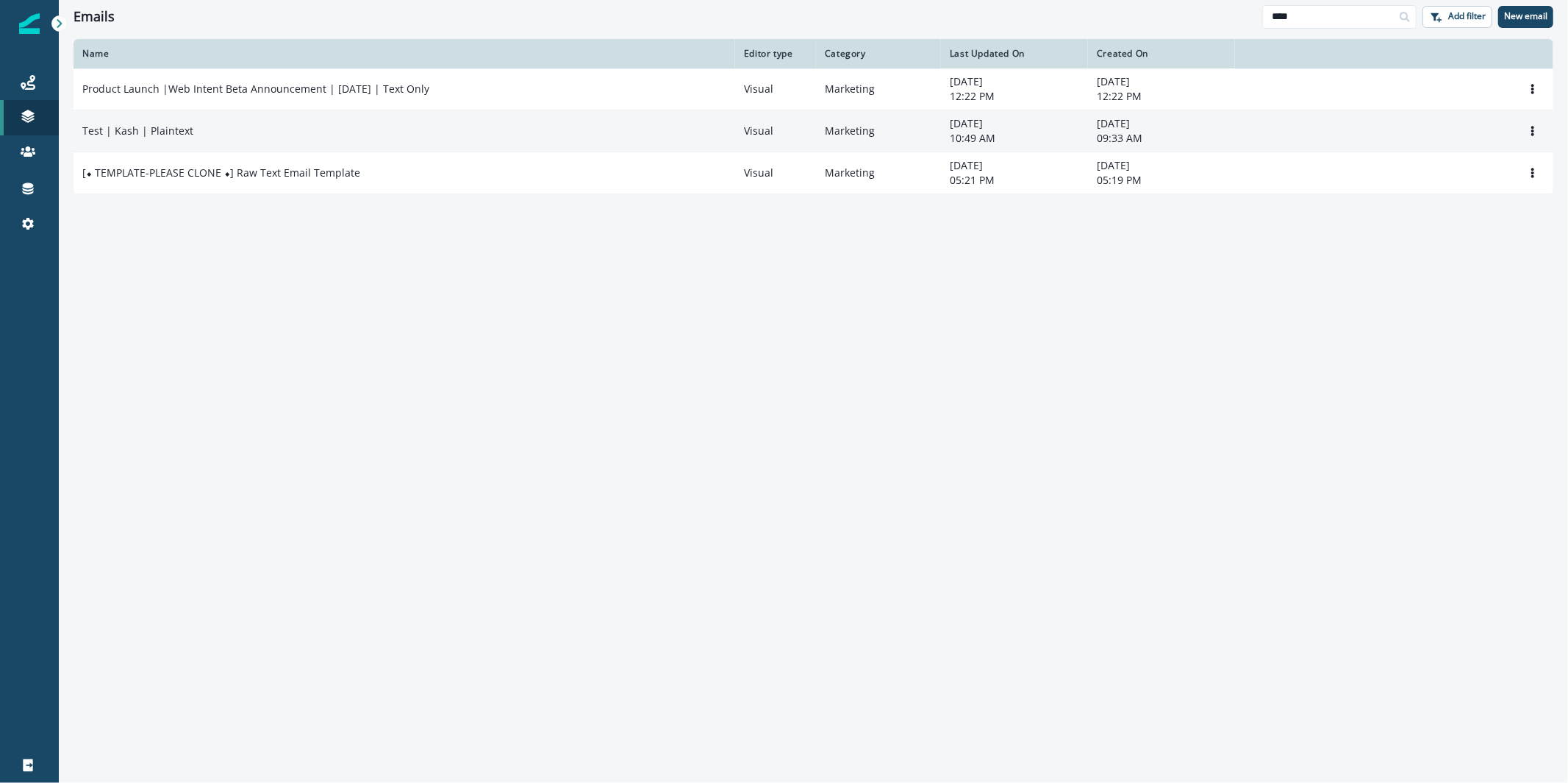
click at [378, 124] on div "Test | Kash | Plaintext" at bounding box center [405, 131] width 644 height 15
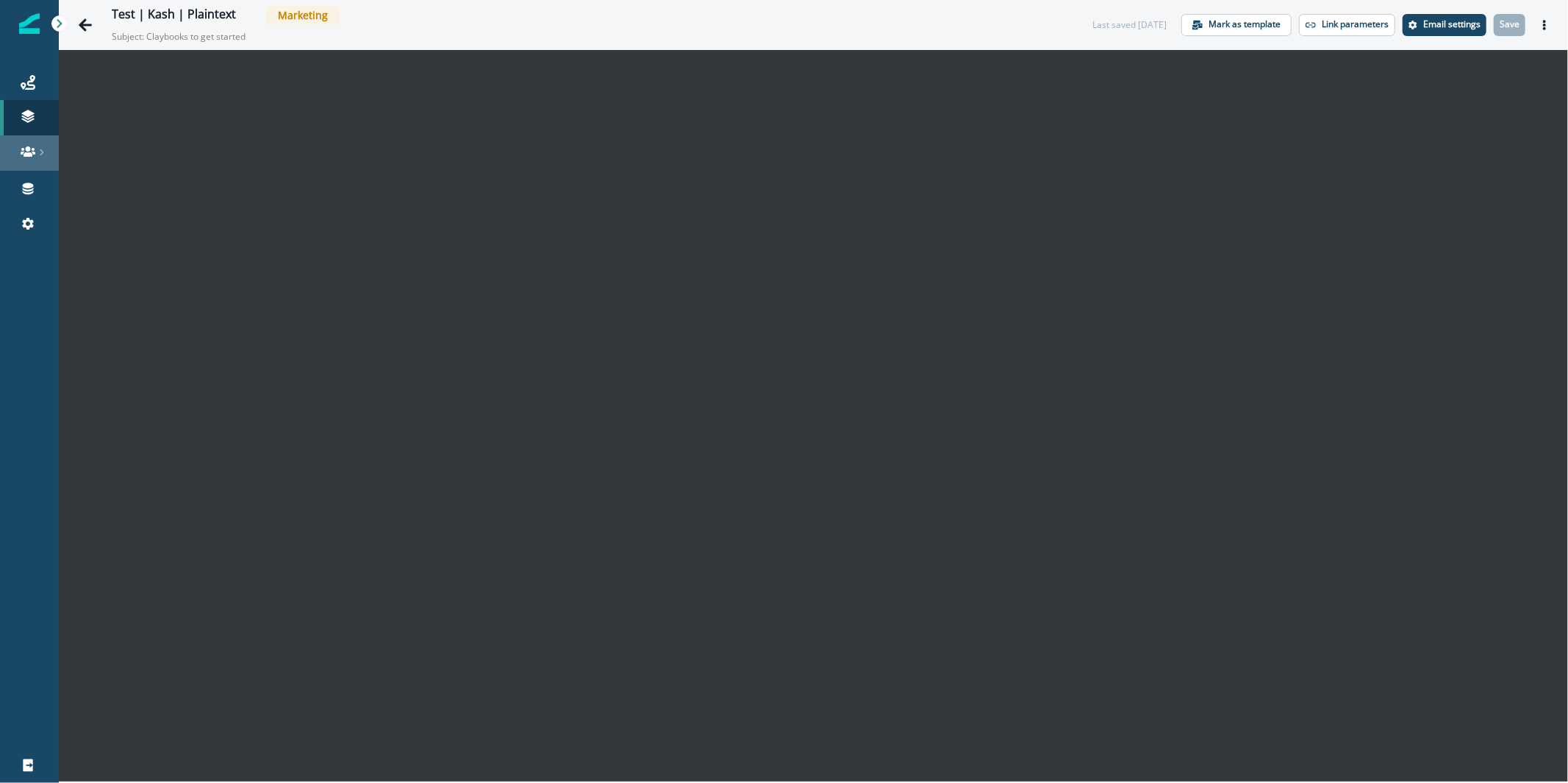
click at [28, 144] on icon at bounding box center [27, 151] width 15 height 15
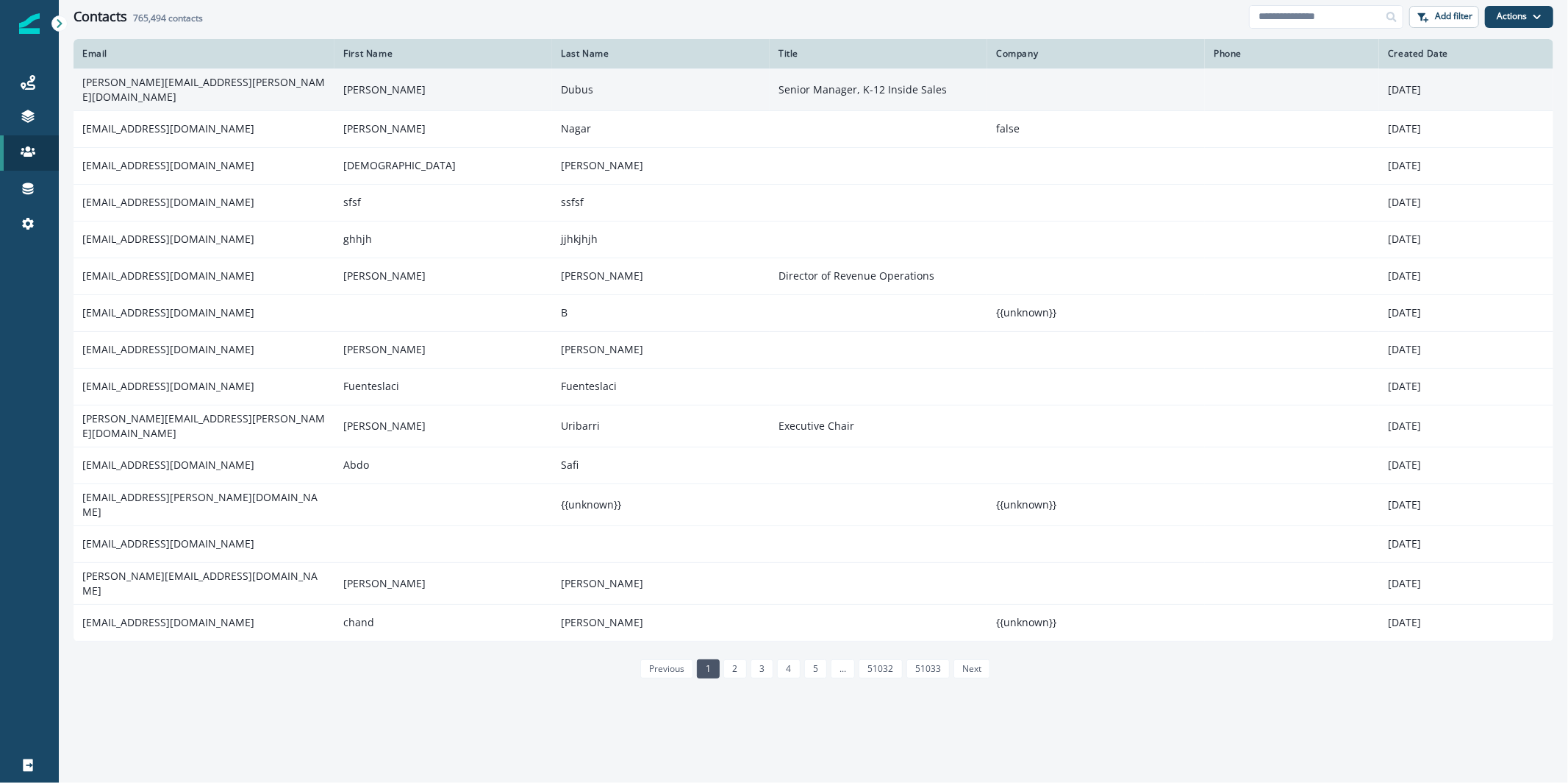
click at [174, 95] on td "mallory.dubus@varsitytutors.com" at bounding box center [203, 90] width 261 height 42
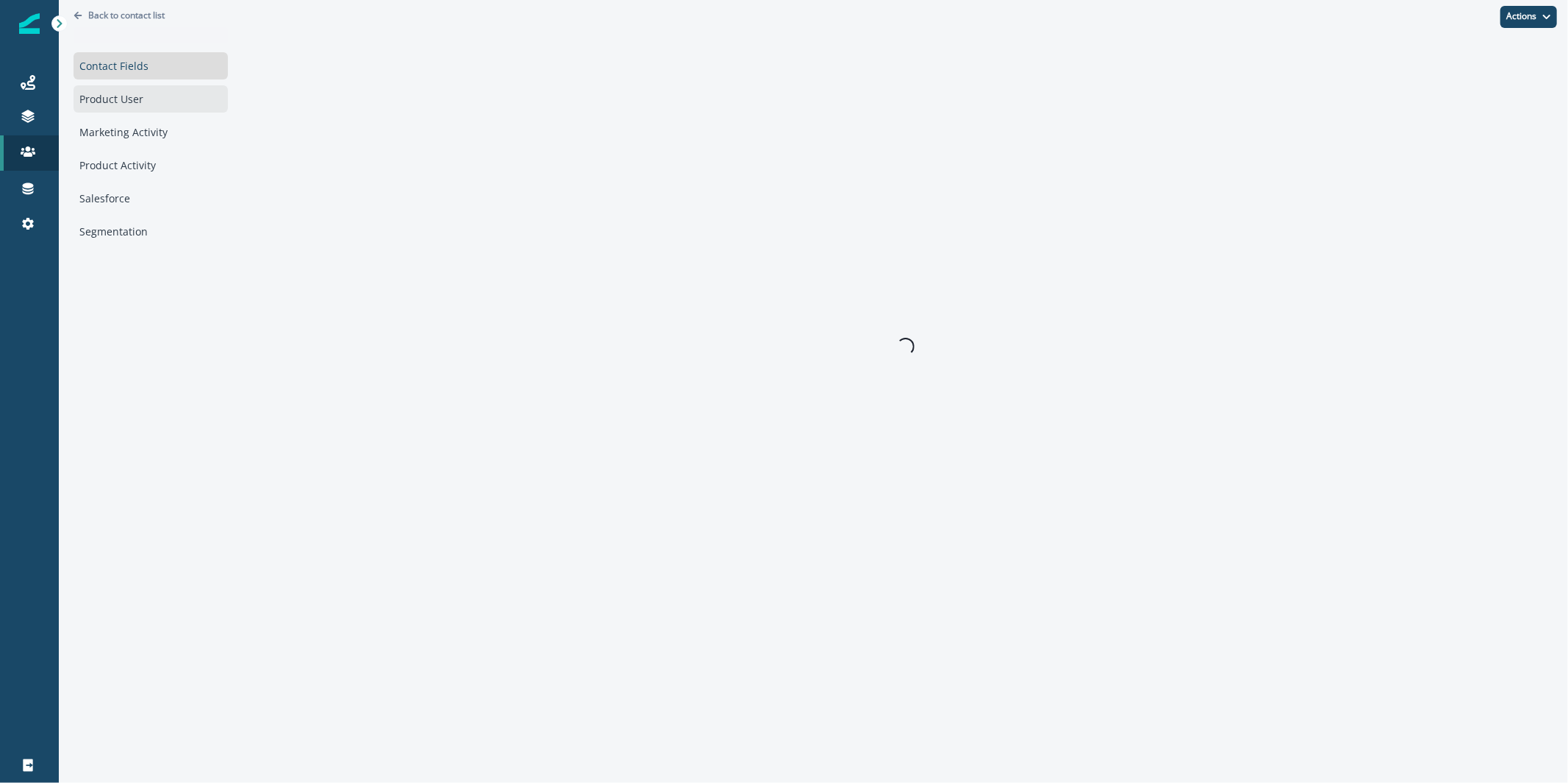
click at [189, 93] on div "Product User" at bounding box center [150, 99] width 155 height 27
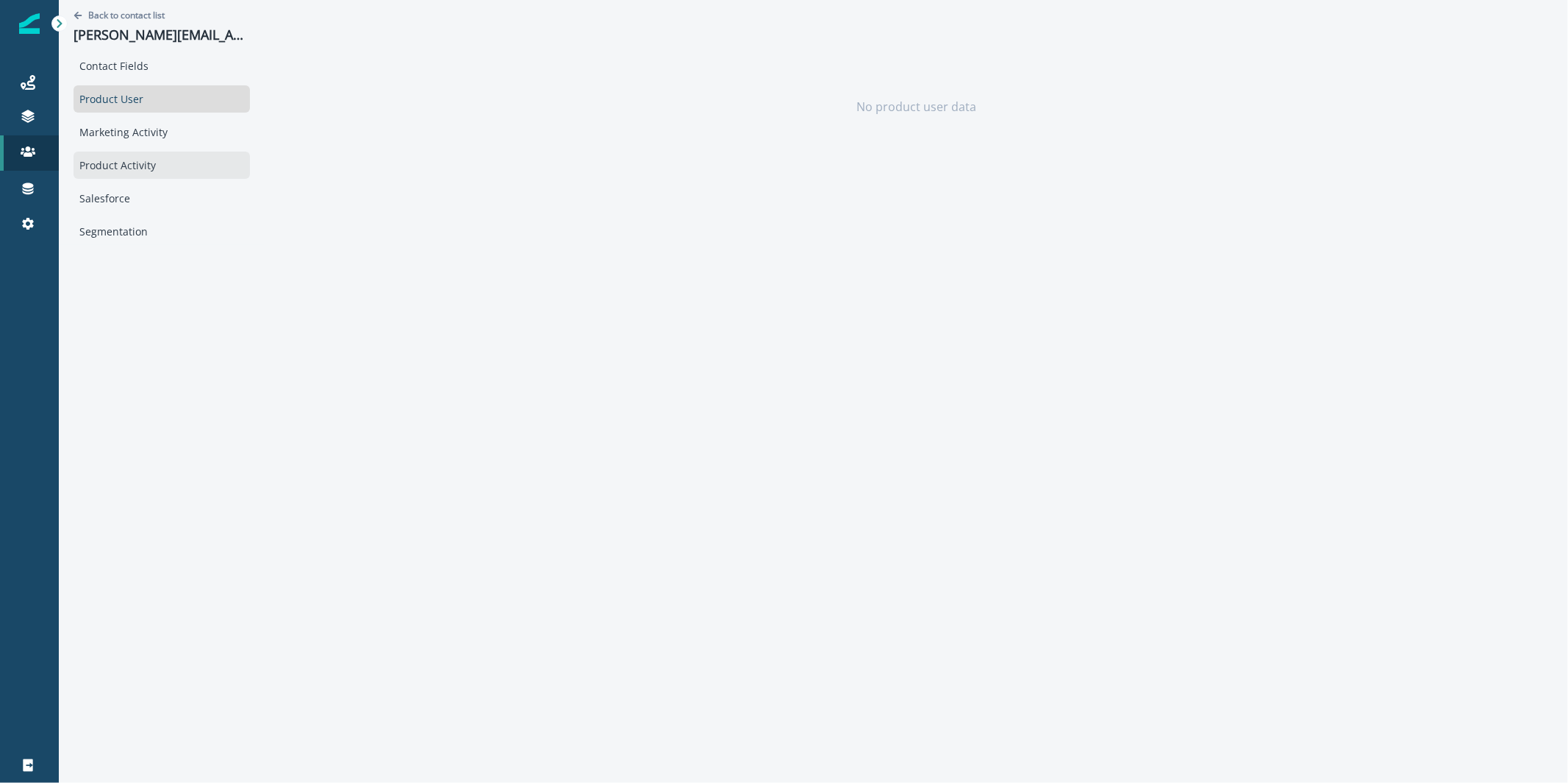
click at [162, 169] on div "Product Activity" at bounding box center [161, 165] width 177 height 27
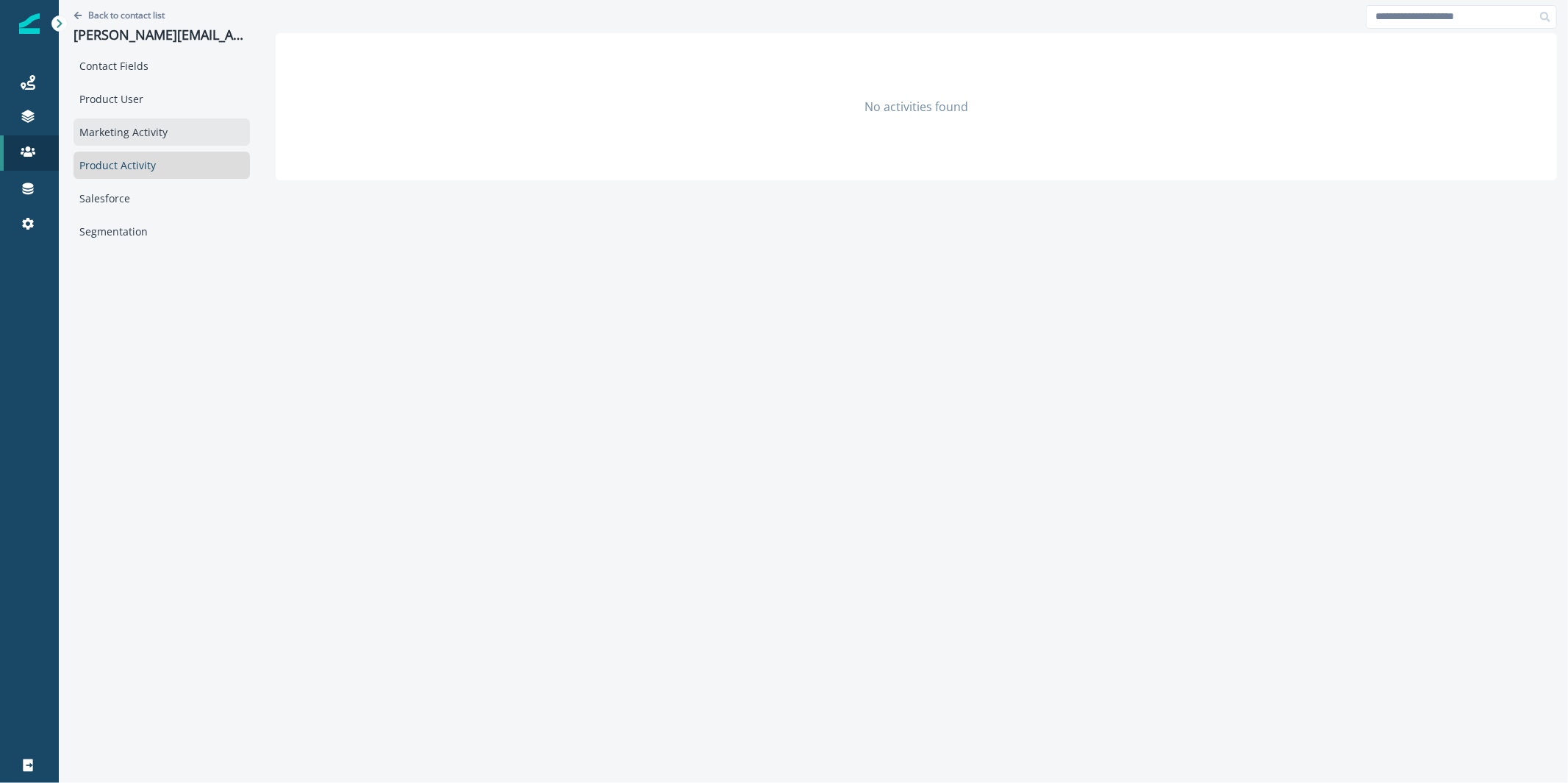
click at [158, 125] on div "Marketing Activity" at bounding box center [161, 132] width 177 height 27
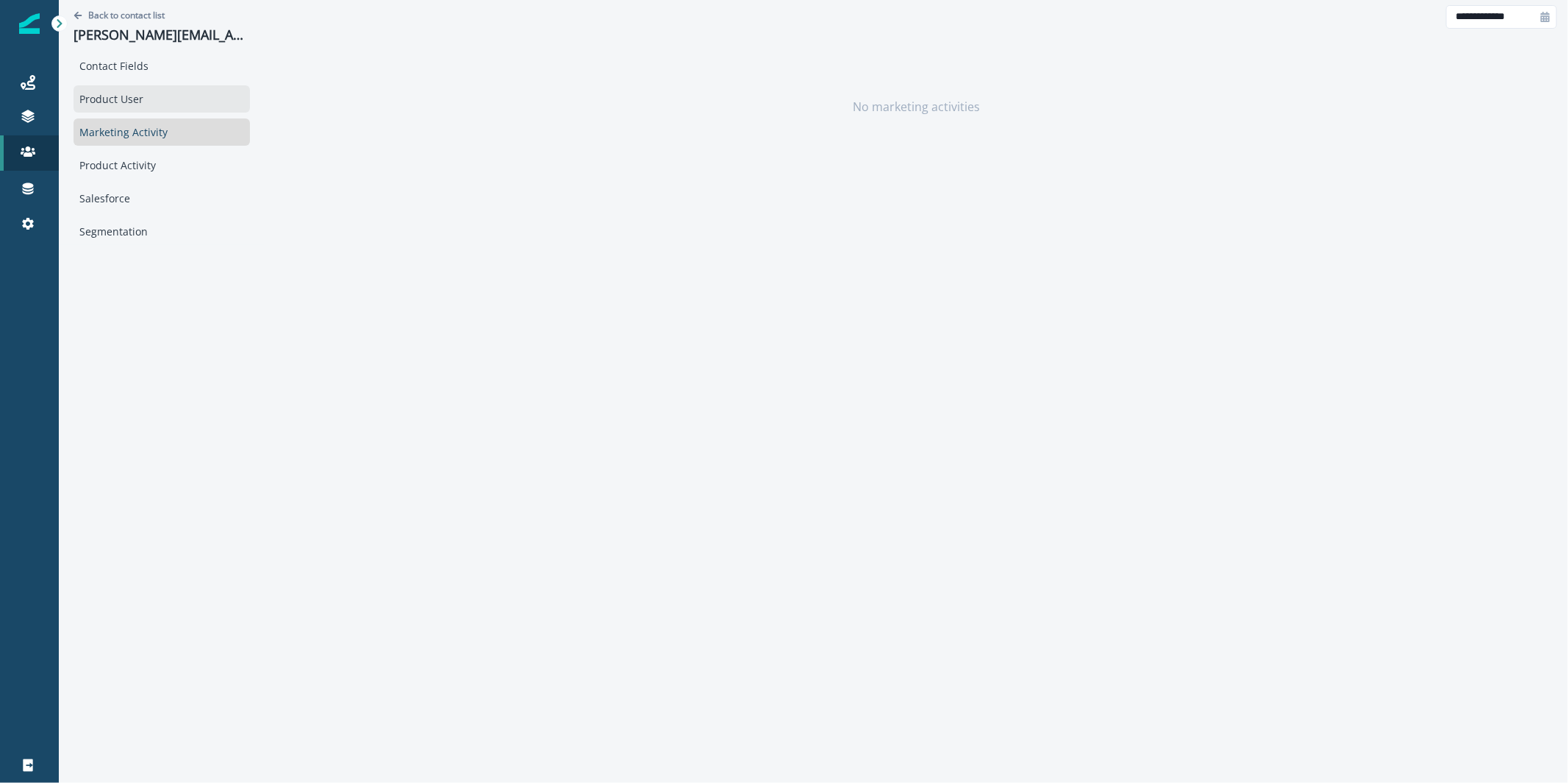
click at [159, 101] on div "Product User" at bounding box center [161, 99] width 177 height 27
click at [94, 11] on p "Back to contact list" at bounding box center [126, 16] width 77 height 13
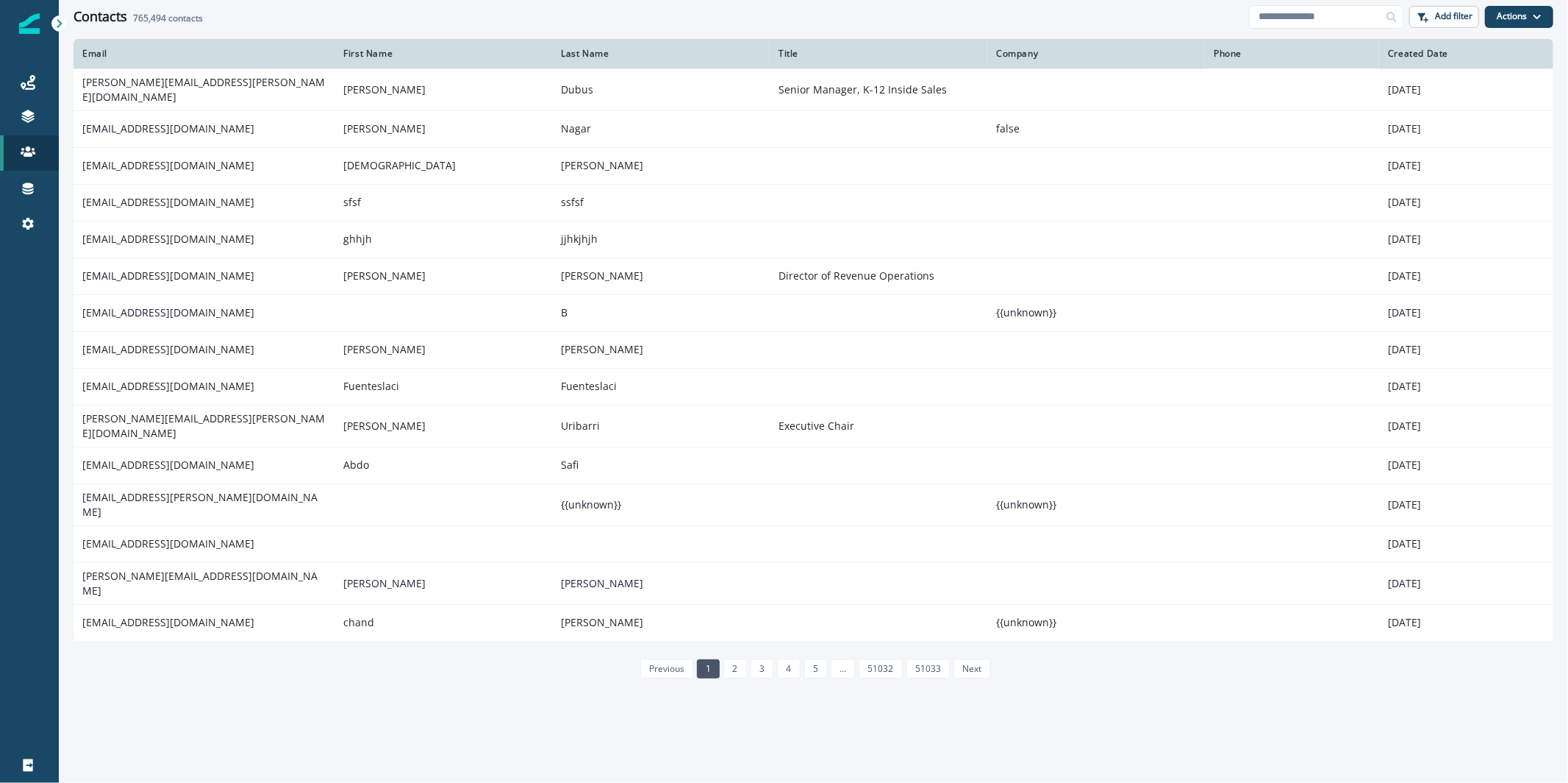
click at [1295, 30] on div "Contacts 765,494 contacts Add filter Actions Create Contact Import Contacts" at bounding box center [813, 16] width 1509 height 33
click at [1293, 26] on input at bounding box center [1326, 17] width 155 height 24
type input "*********"
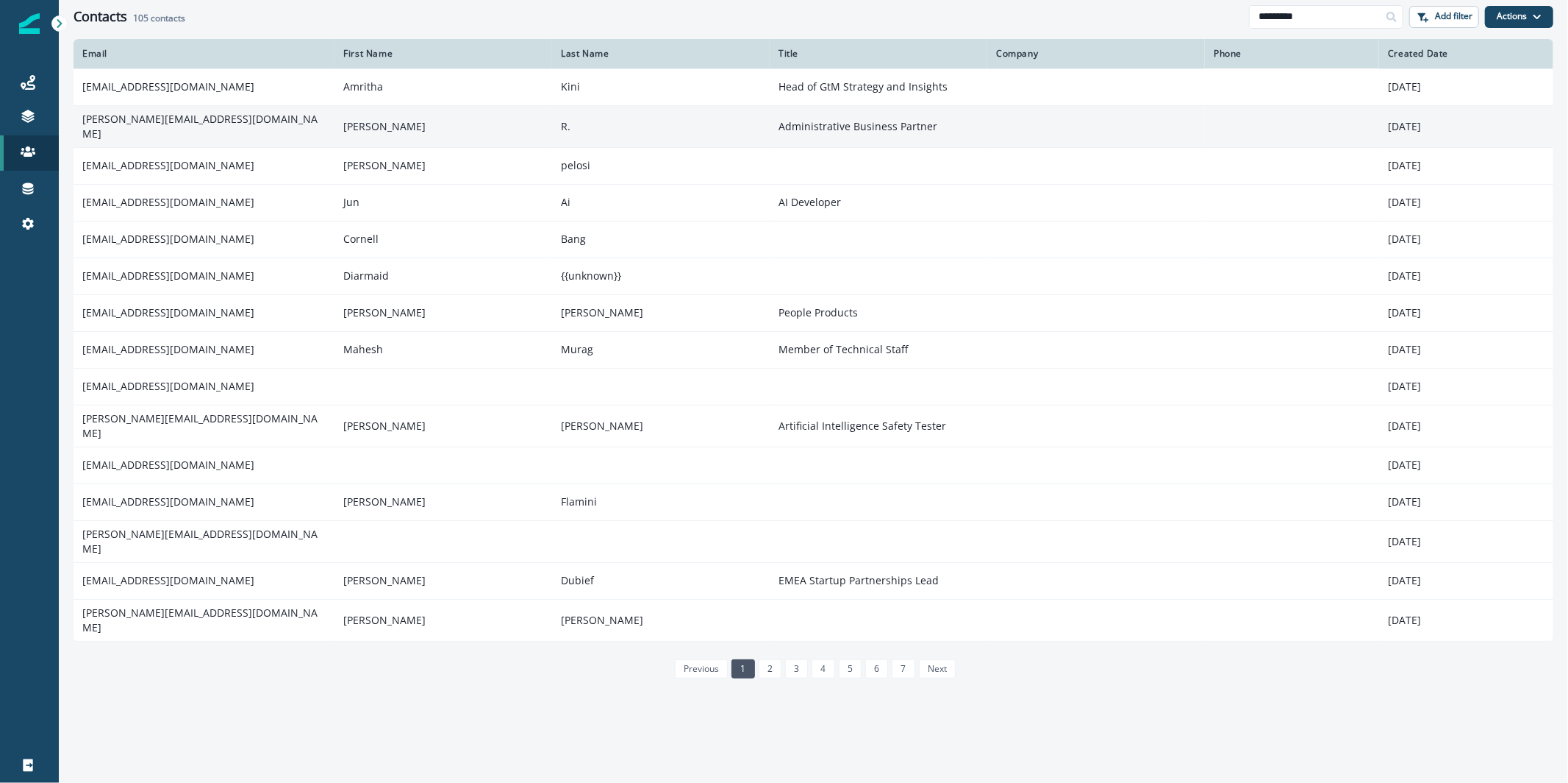
click at [193, 133] on td "jamie@anthropic.com" at bounding box center [203, 126] width 261 height 42
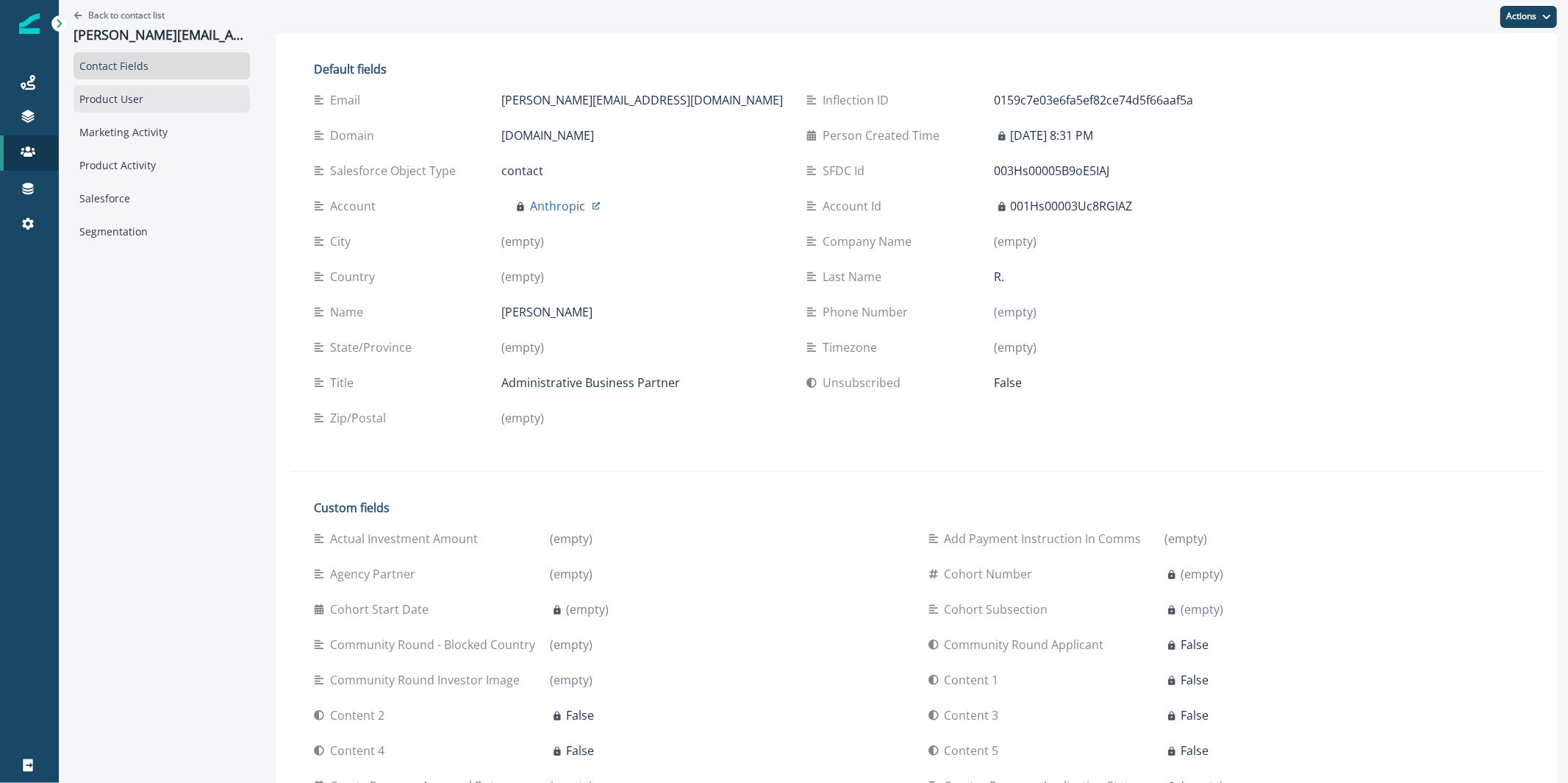
click at [147, 103] on div "Product User" at bounding box center [161, 99] width 177 height 27
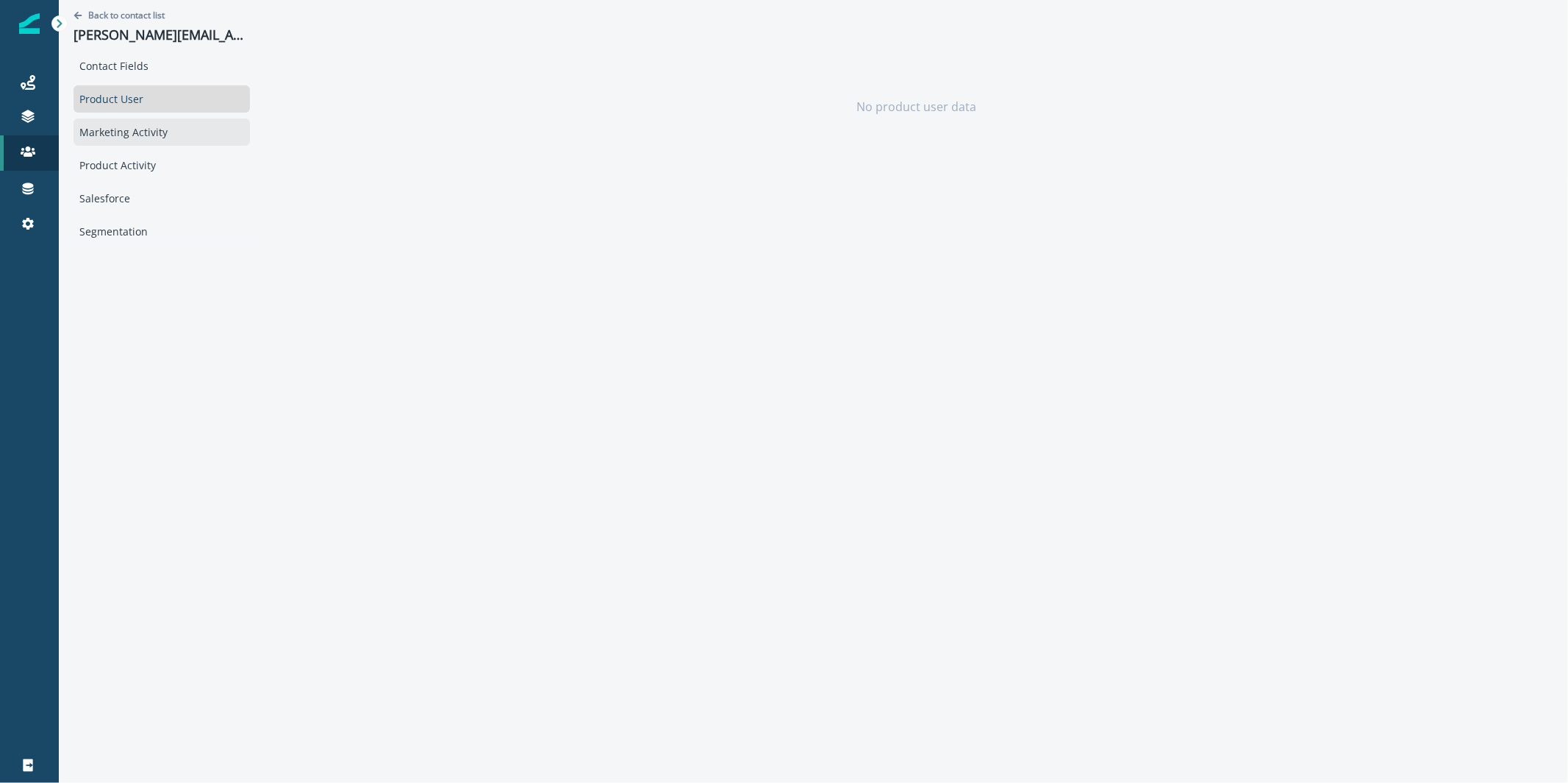
click at [148, 133] on div "Marketing Activity" at bounding box center [161, 132] width 177 height 27
click at [144, 169] on div "Product Activity" at bounding box center [161, 165] width 177 height 27
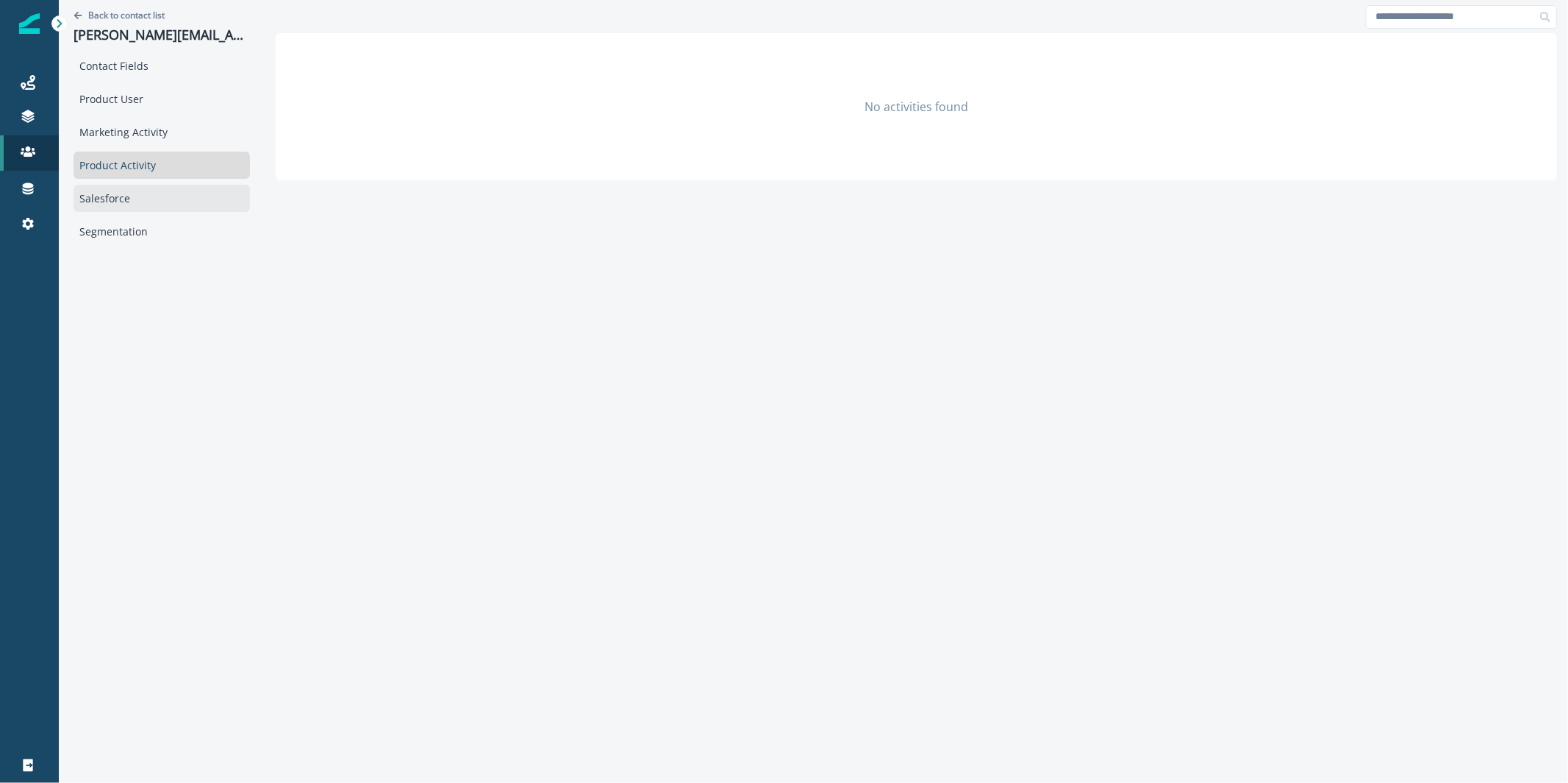
click at [146, 198] on div "Salesforce" at bounding box center [161, 199] width 177 height 27
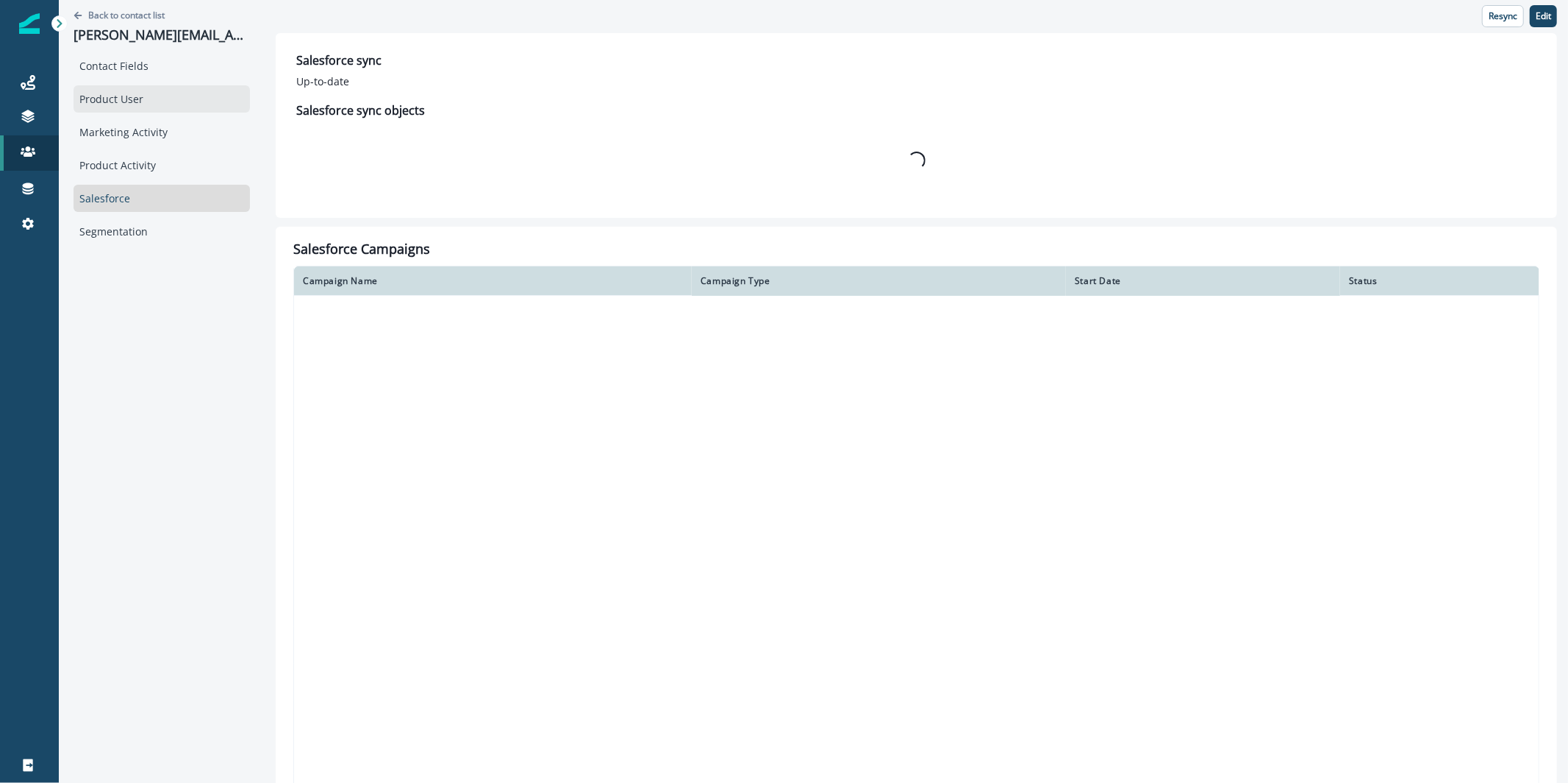
click at [131, 105] on div "Product User" at bounding box center [161, 99] width 177 height 27
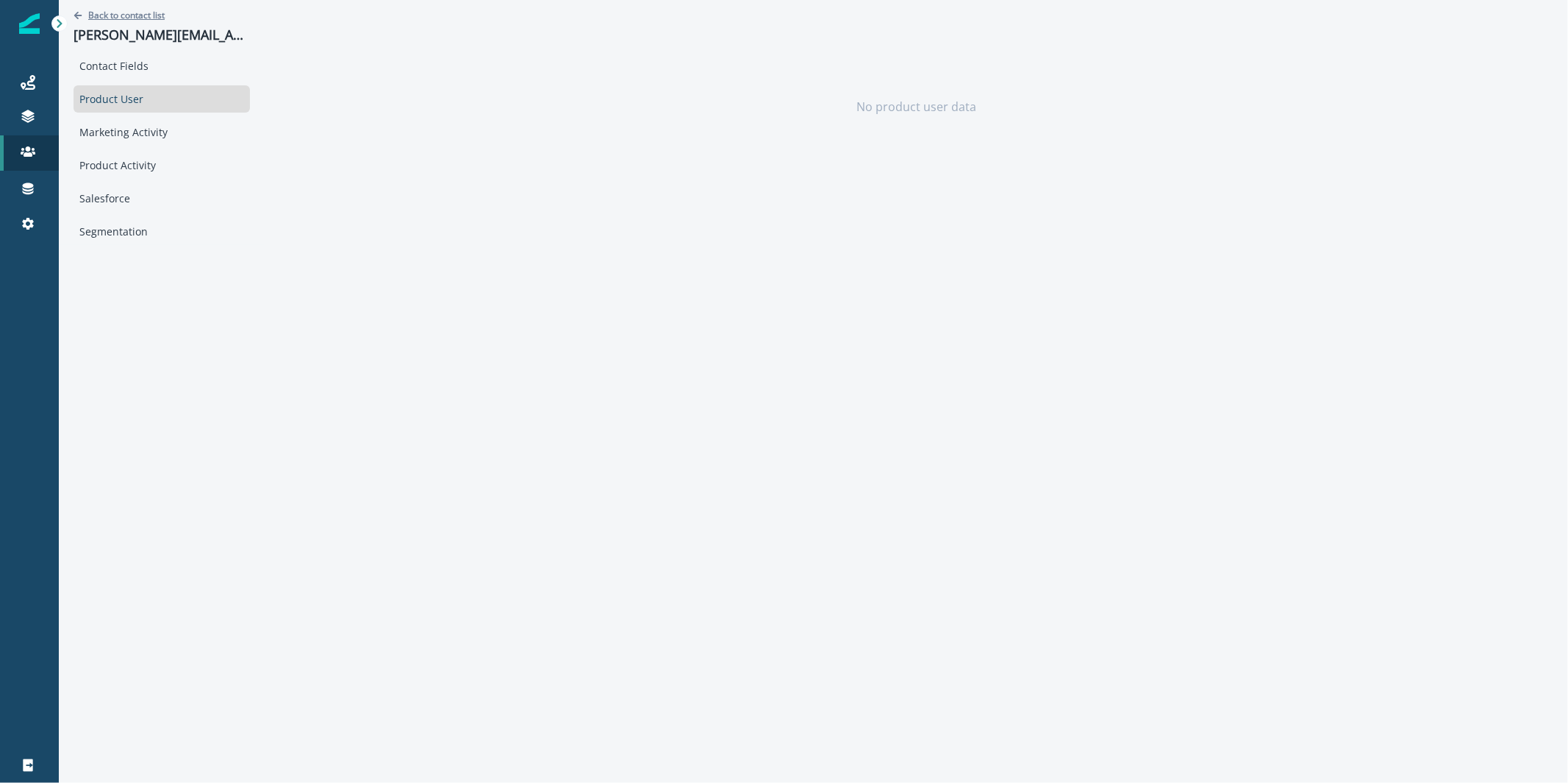
click at [112, 9] on p "Back to contact list" at bounding box center [126, 16] width 77 height 13
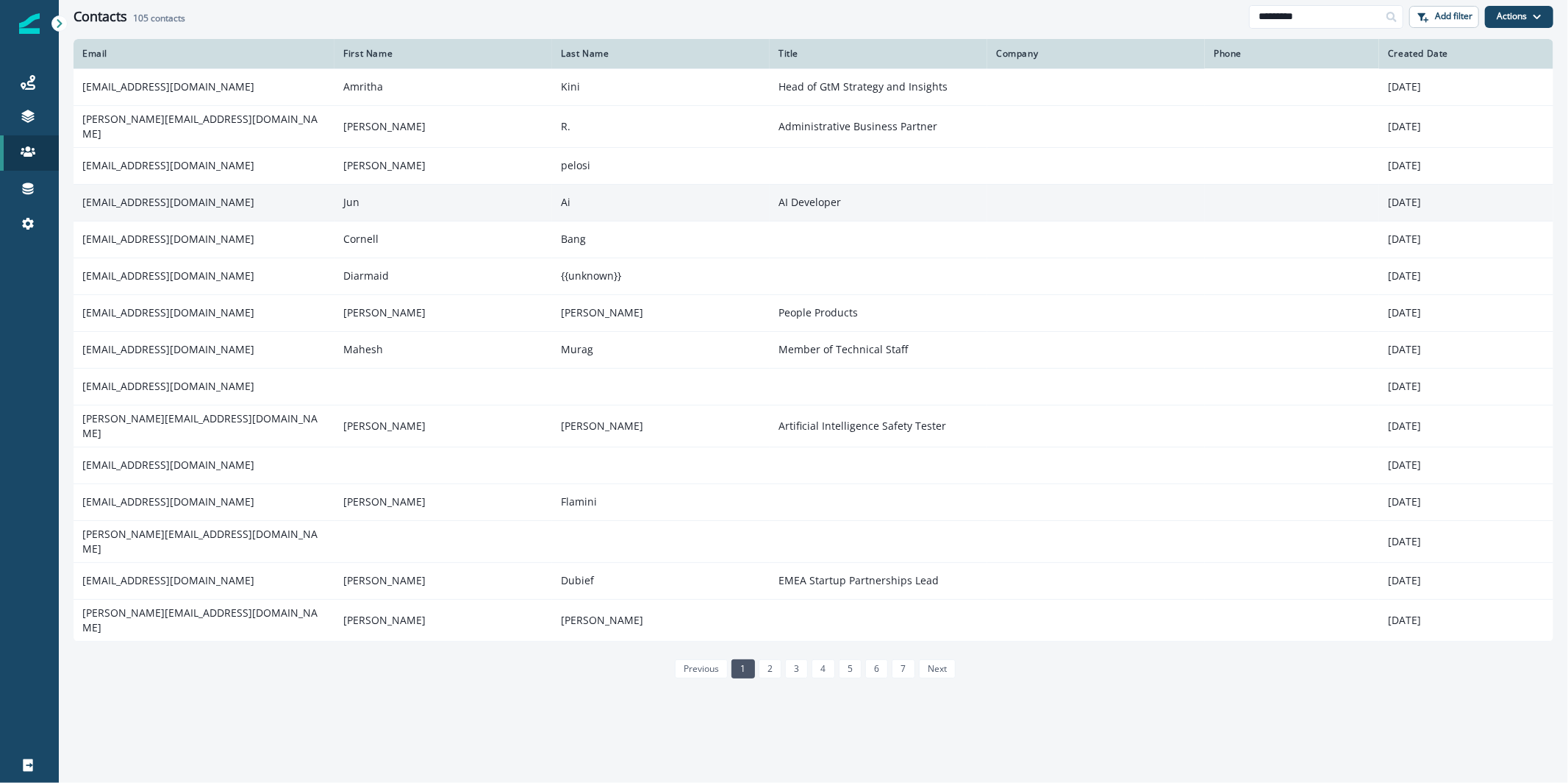
click at [298, 202] on td "kai@anthropic.com" at bounding box center [203, 202] width 261 height 37
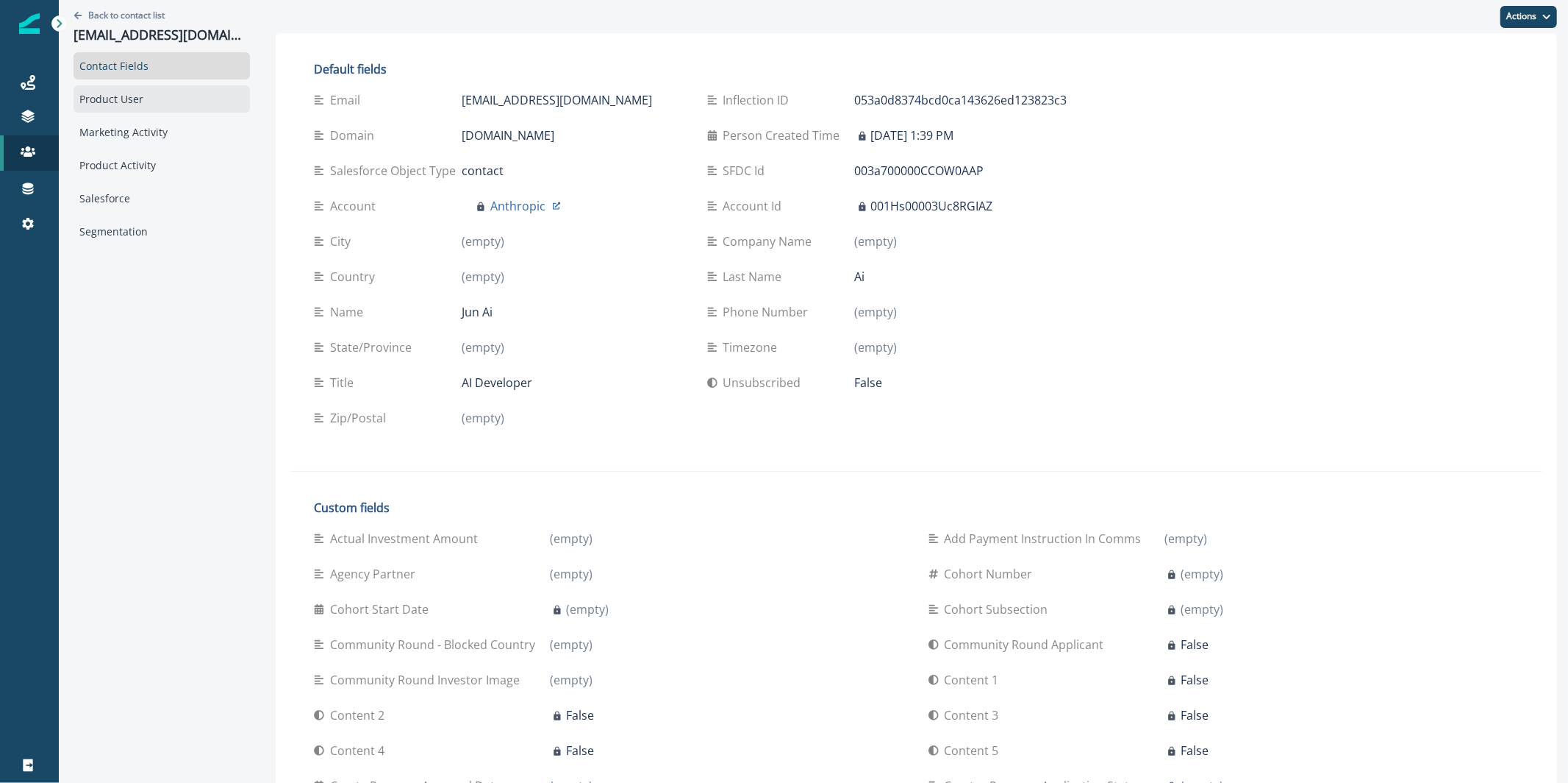
click at [145, 92] on div "Product User" at bounding box center [161, 99] width 177 height 27
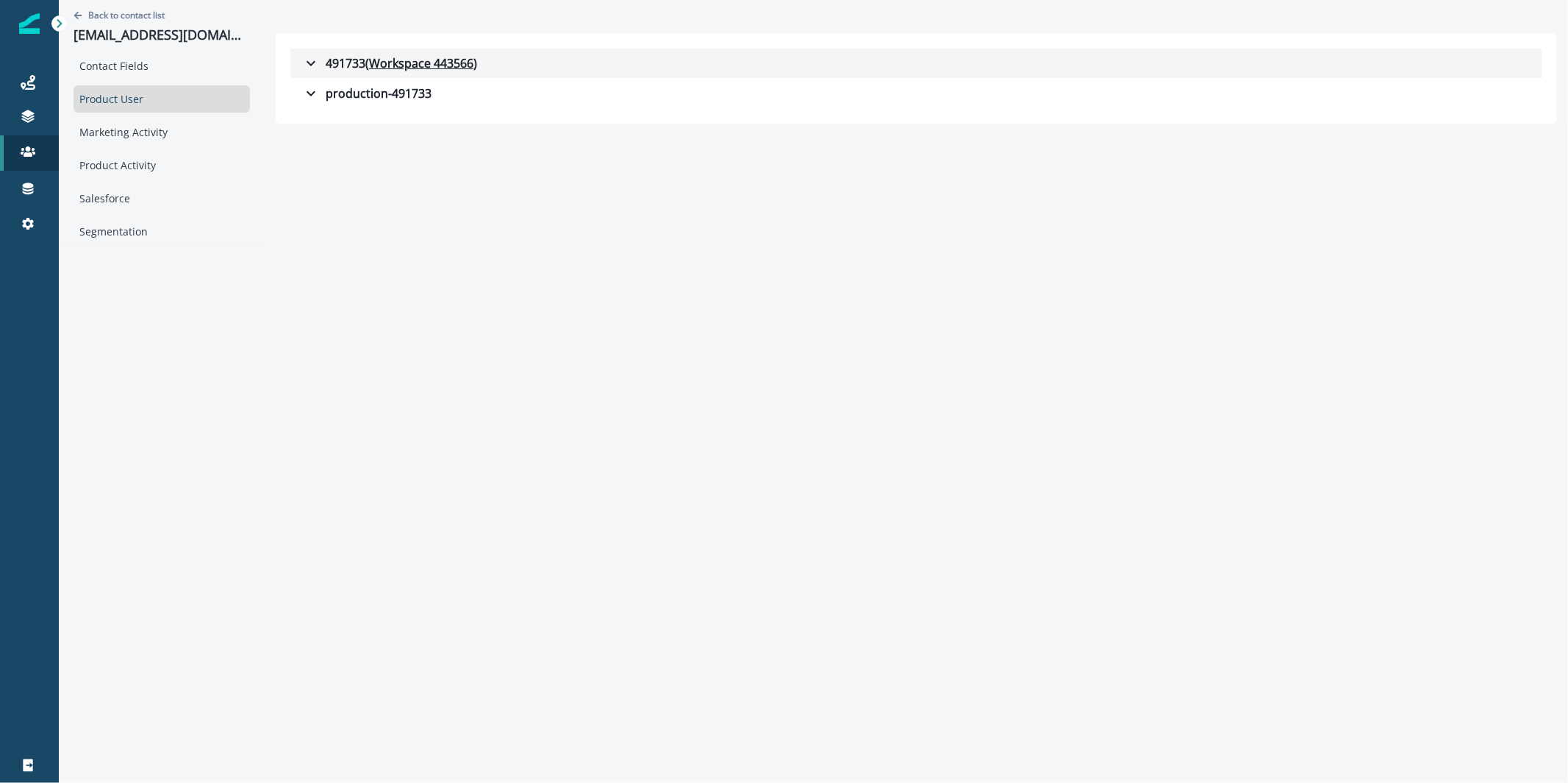
click at [326, 54] on div "491733 ( Workspace 443566 )" at bounding box center [389, 62] width 175 height 17
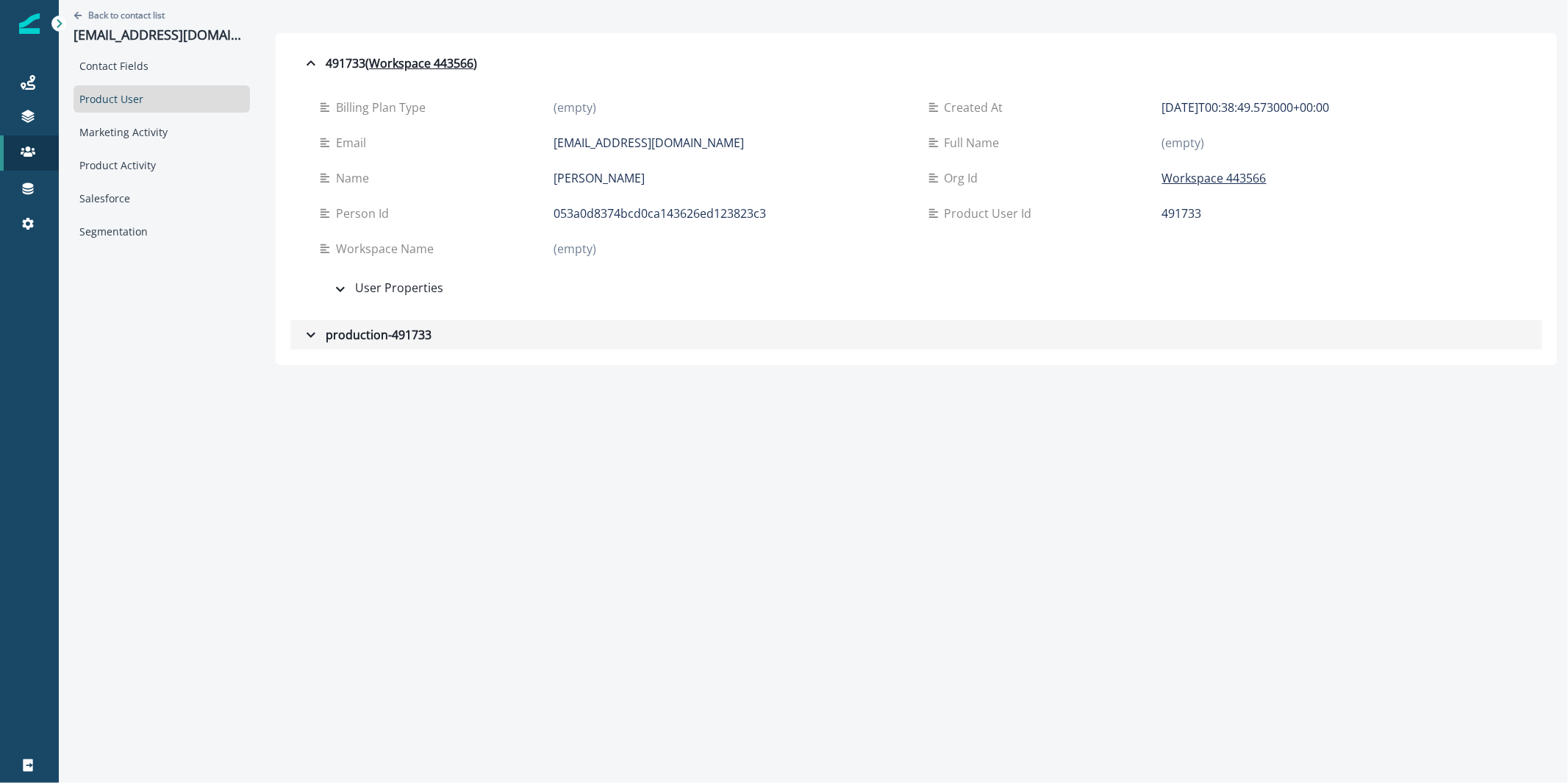
click at [317, 338] on div "production-491733" at bounding box center [366, 334] width 129 height 17
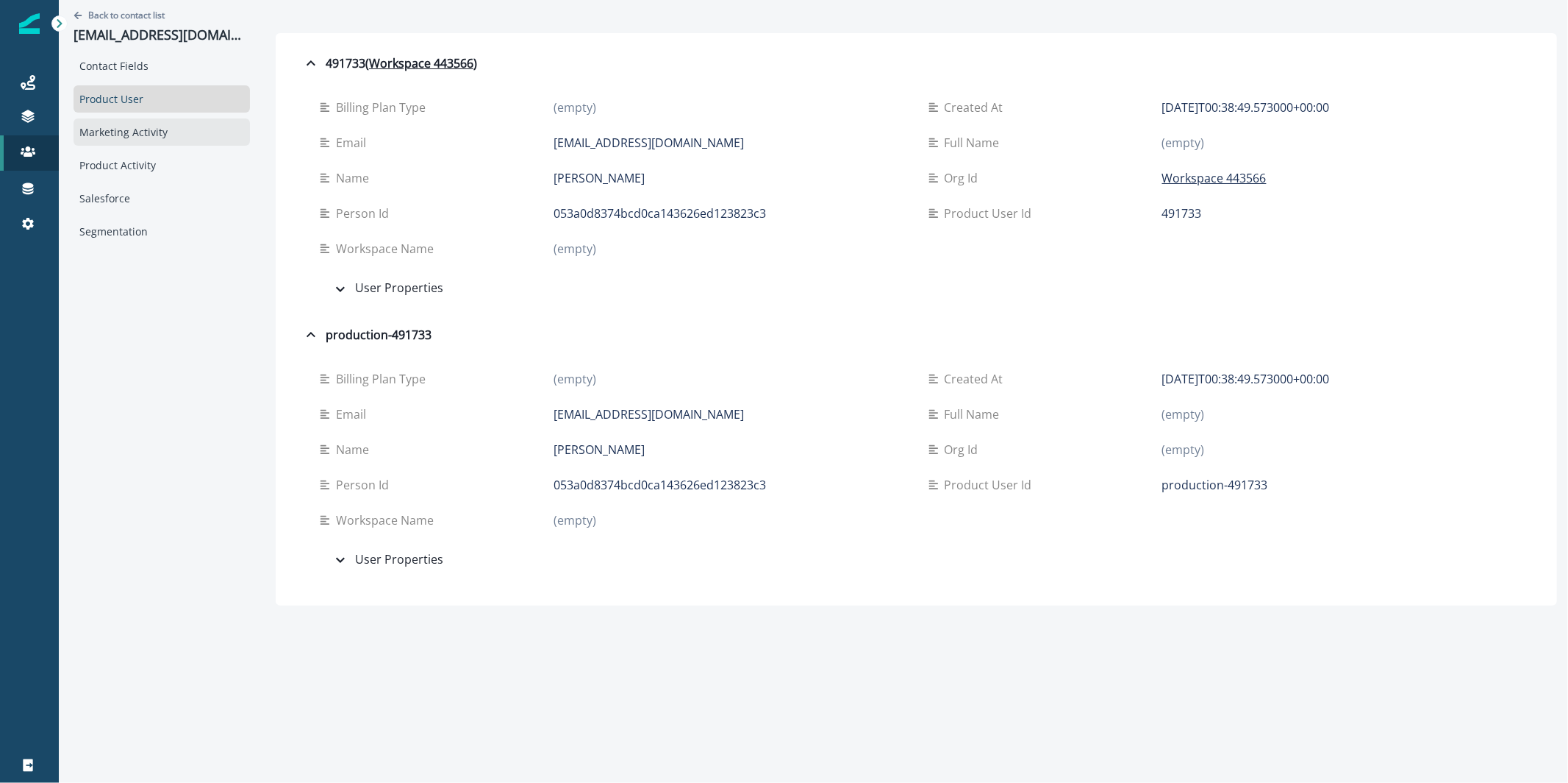
click at [161, 127] on div "Marketing Activity" at bounding box center [161, 132] width 177 height 27
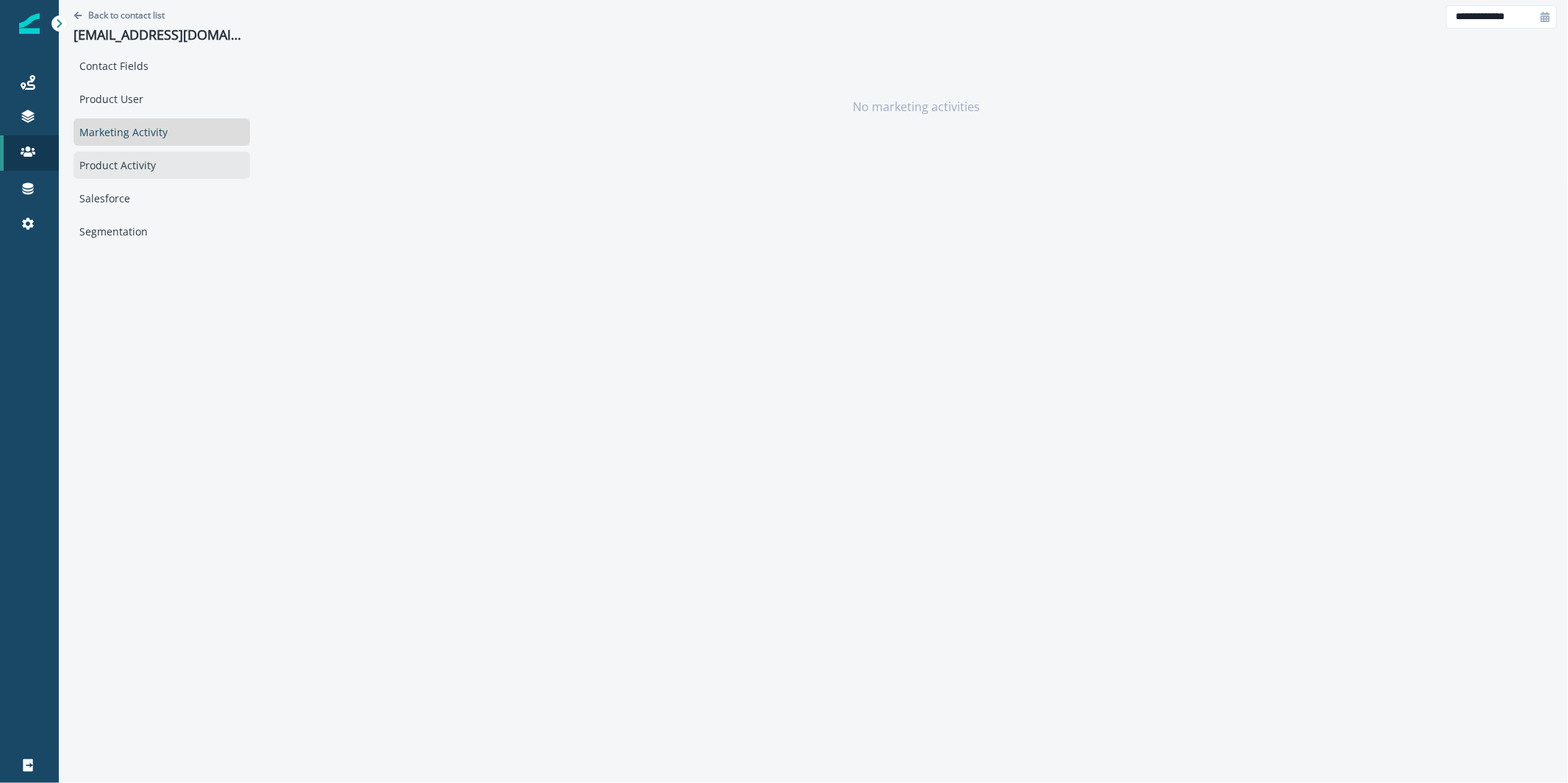
click at [158, 151] on div "Product Activity" at bounding box center [161, 165] width 177 height 27
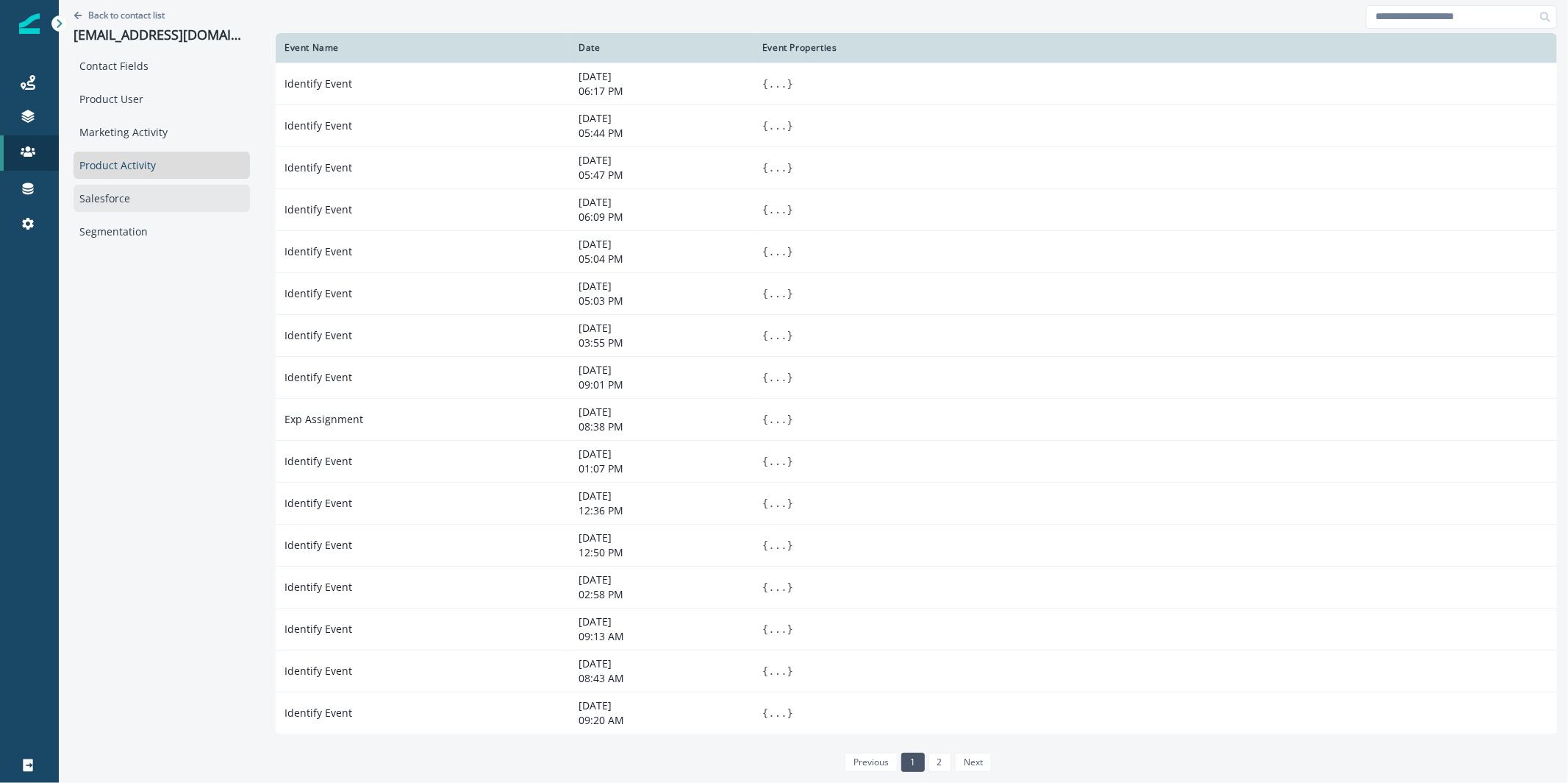
click at [155, 202] on div "Salesforce" at bounding box center [161, 199] width 177 height 27
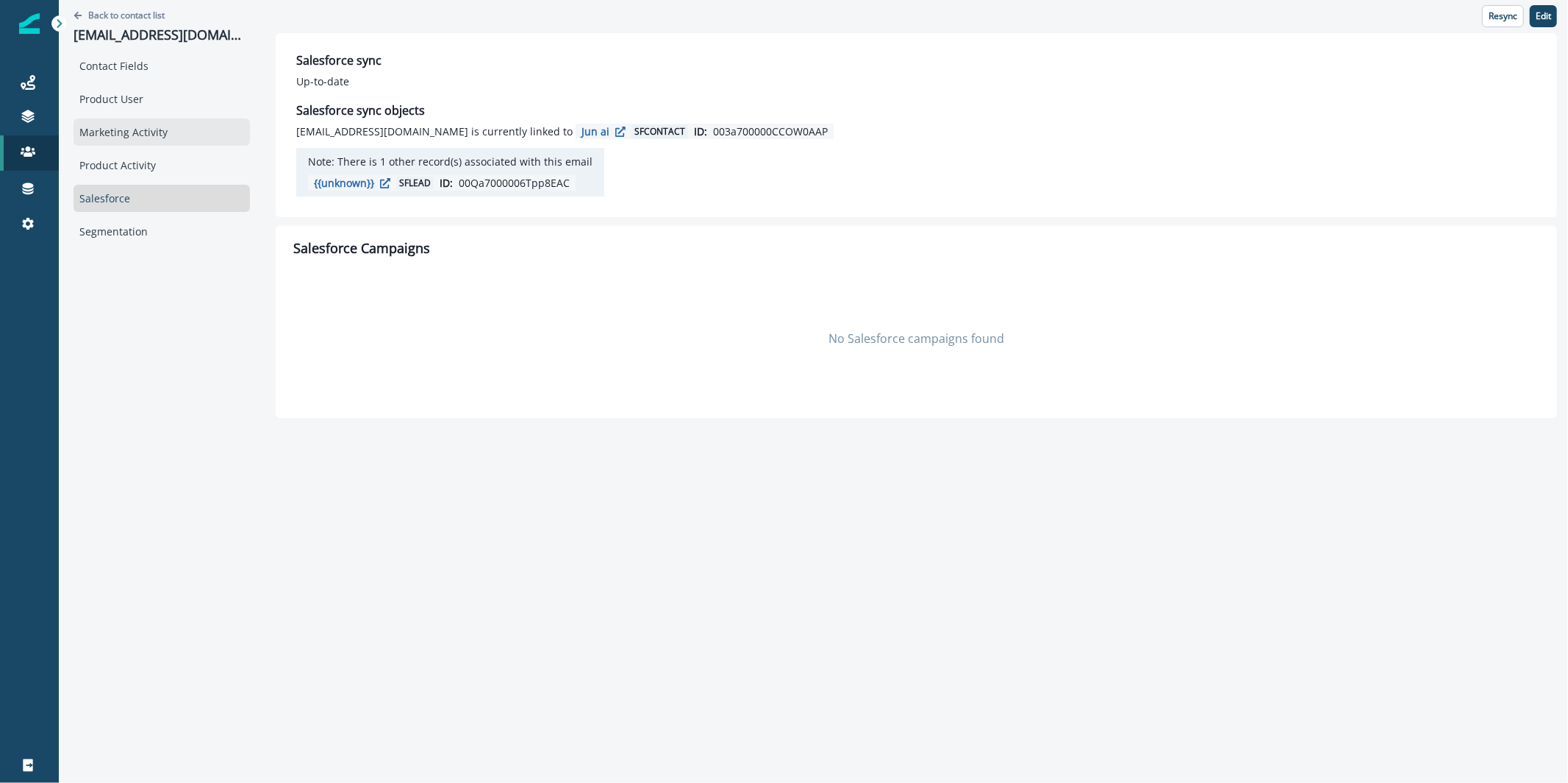
click at [144, 127] on div "Marketing Activity" at bounding box center [161, 132] width 177 height 27
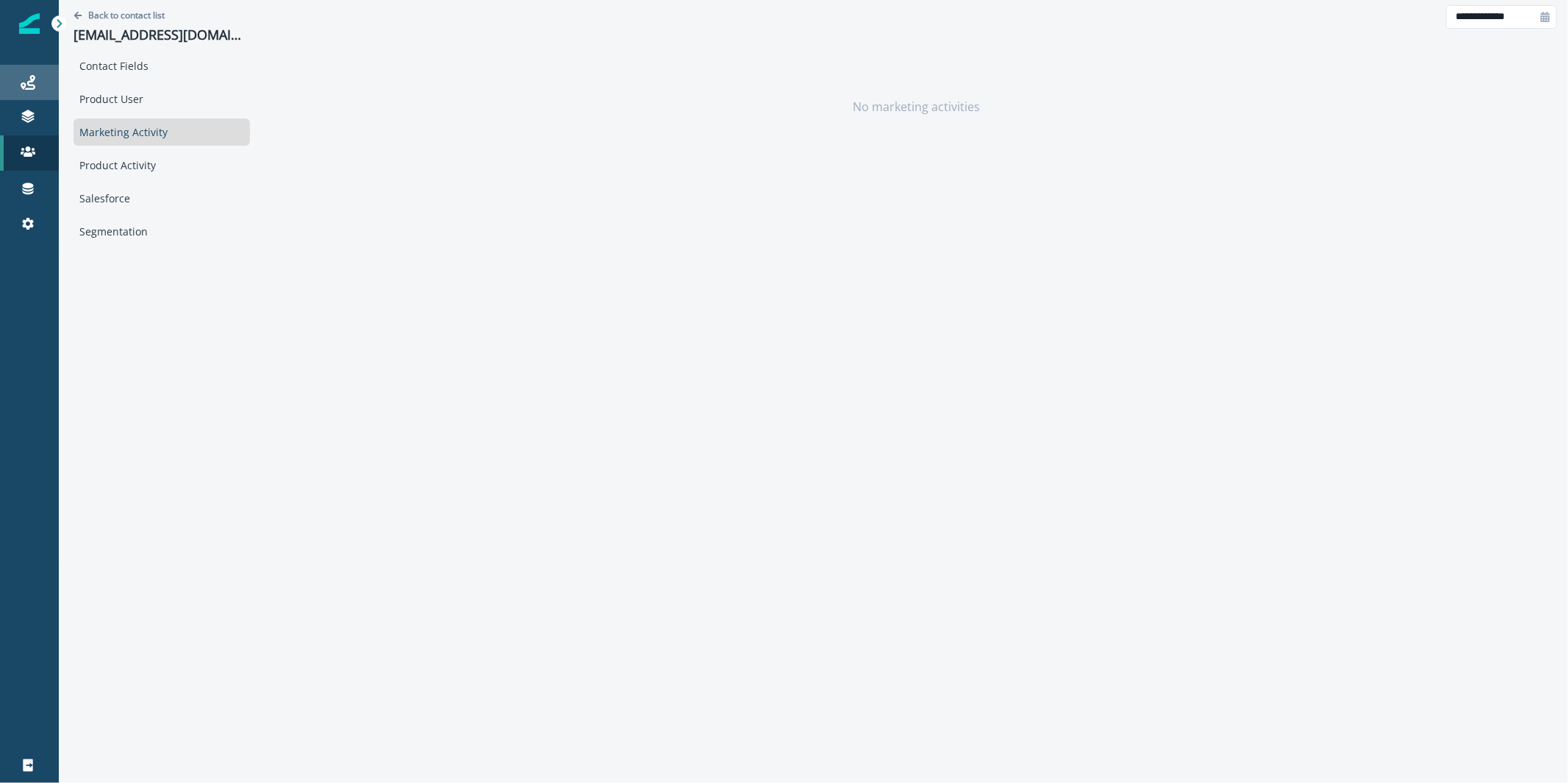
click at [31, 82] on icon at bounding box center [27, 82] width 15 height 15
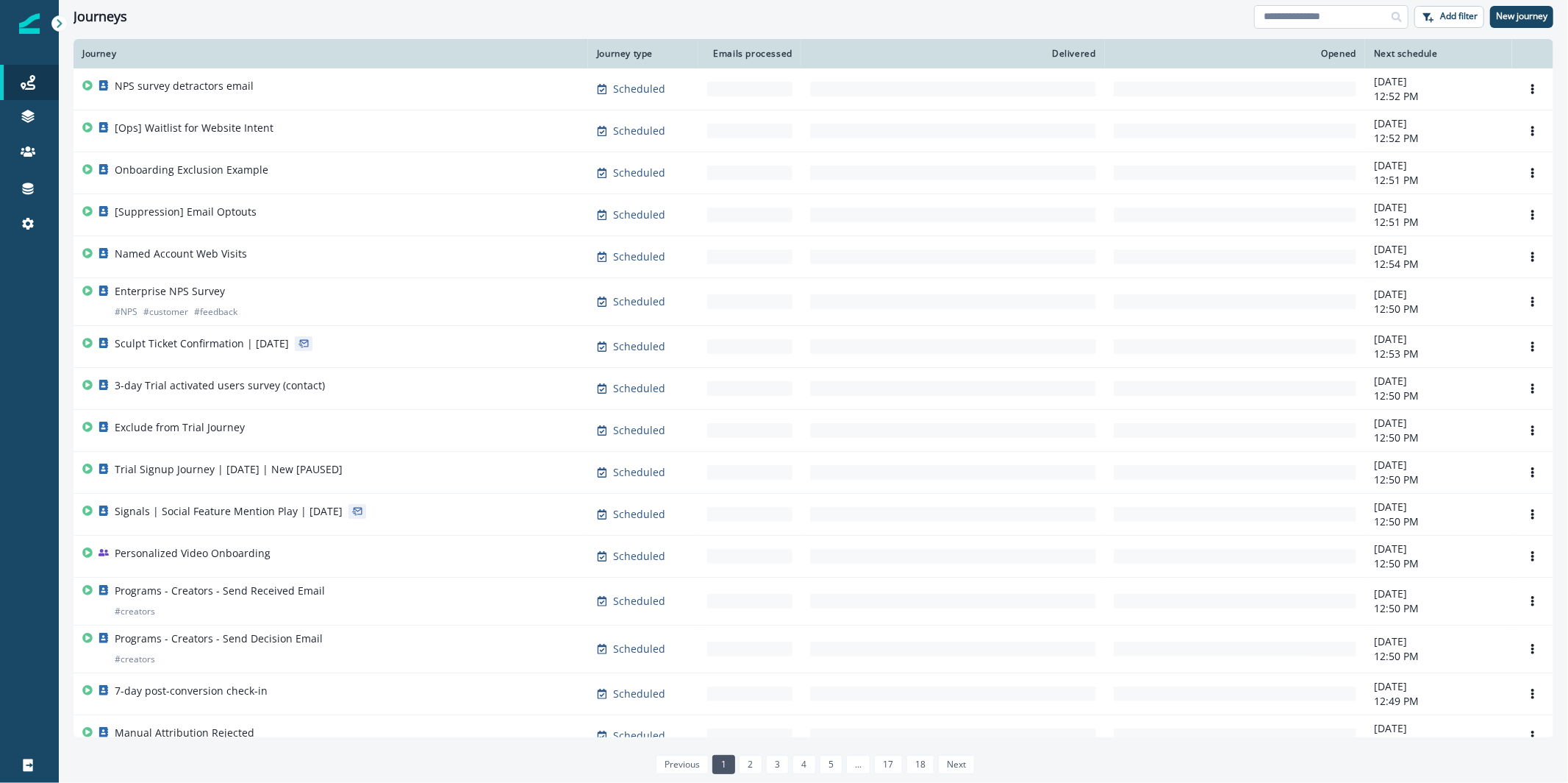
click at [1264, 25] on input at bounding box center [1331, 17] width 155 height 24
type input "*******"
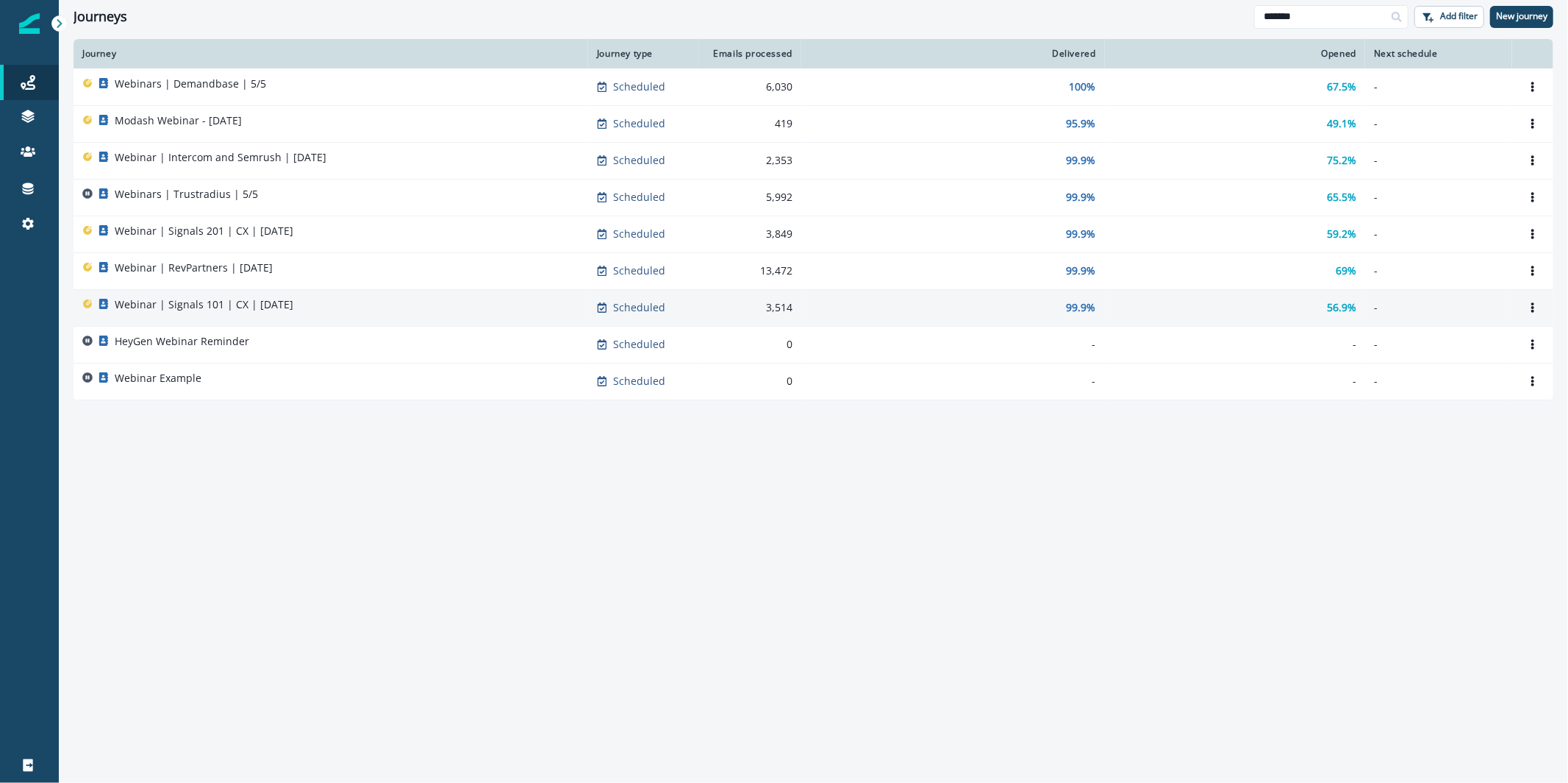
click at [301, 312] on div "Webinar | Signals 101 | CX | [DATE]" at bounding box center [330, 307] width 497 height 20
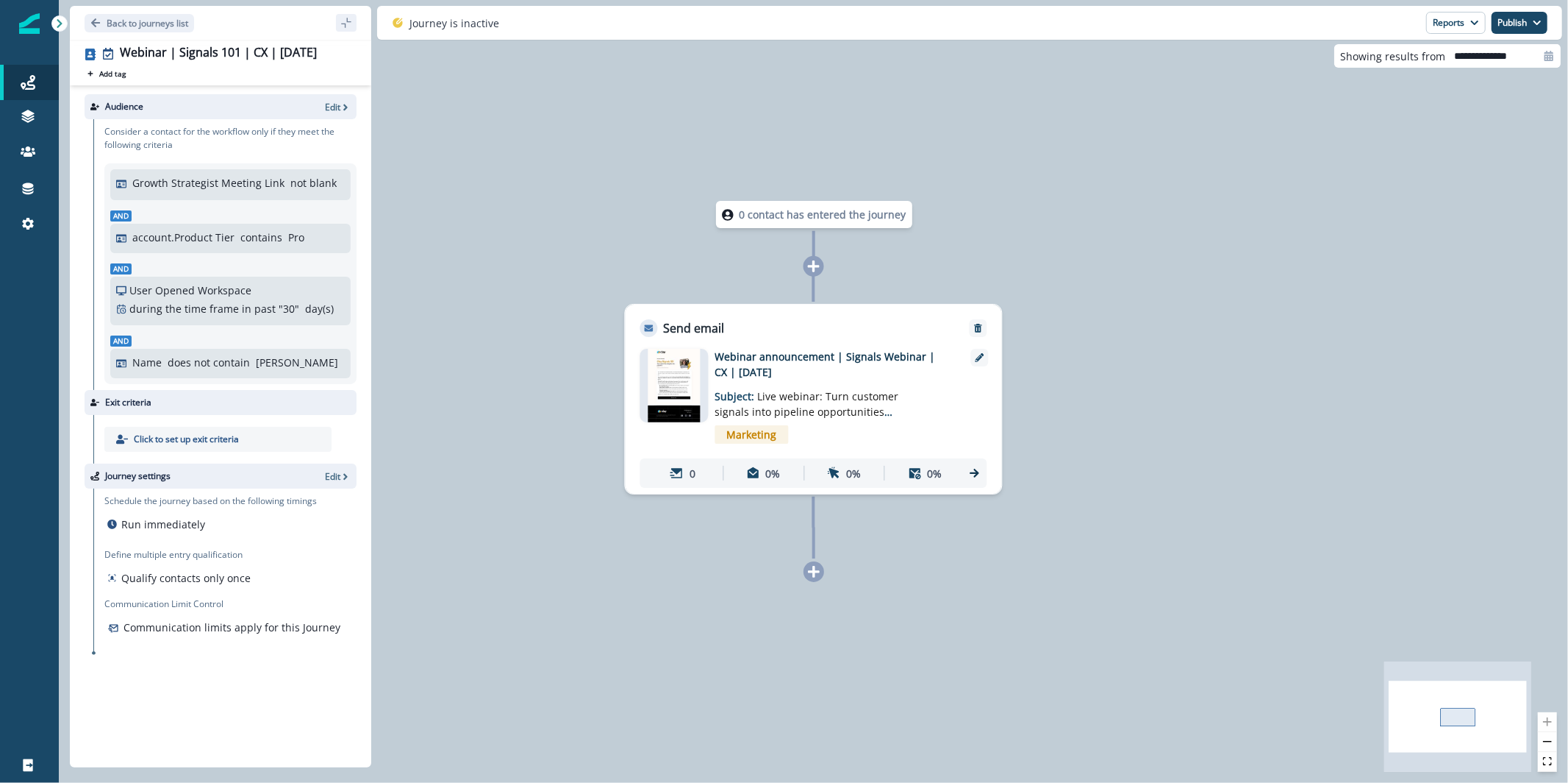
click at [260, 243] on p "contains" at bounding box center [262, 237] width 42 height 16
click at [334, 105] on p "Edit" at bounding box center [332, 107] width 16 height 13
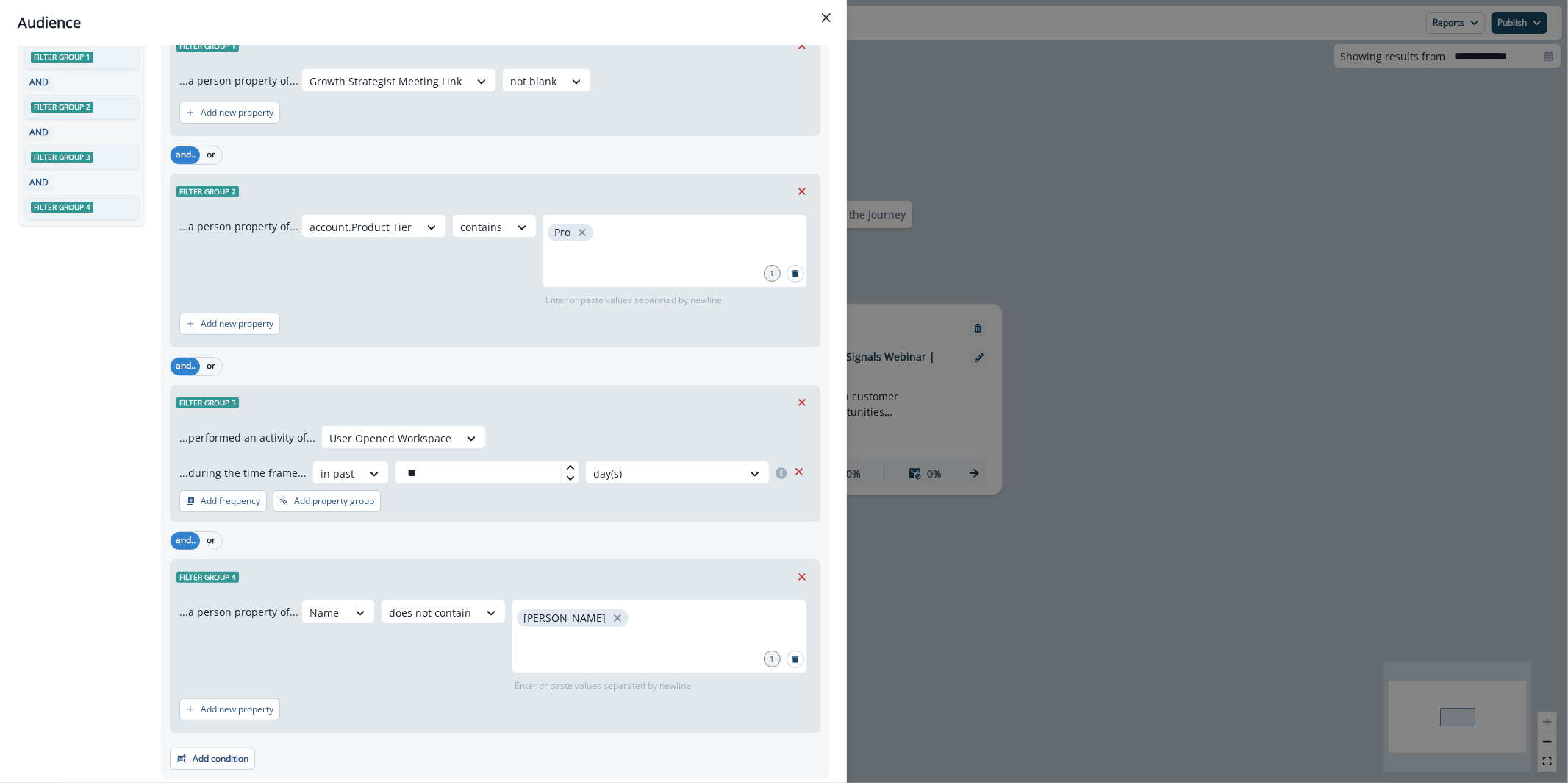
scroll to position [144, 0]
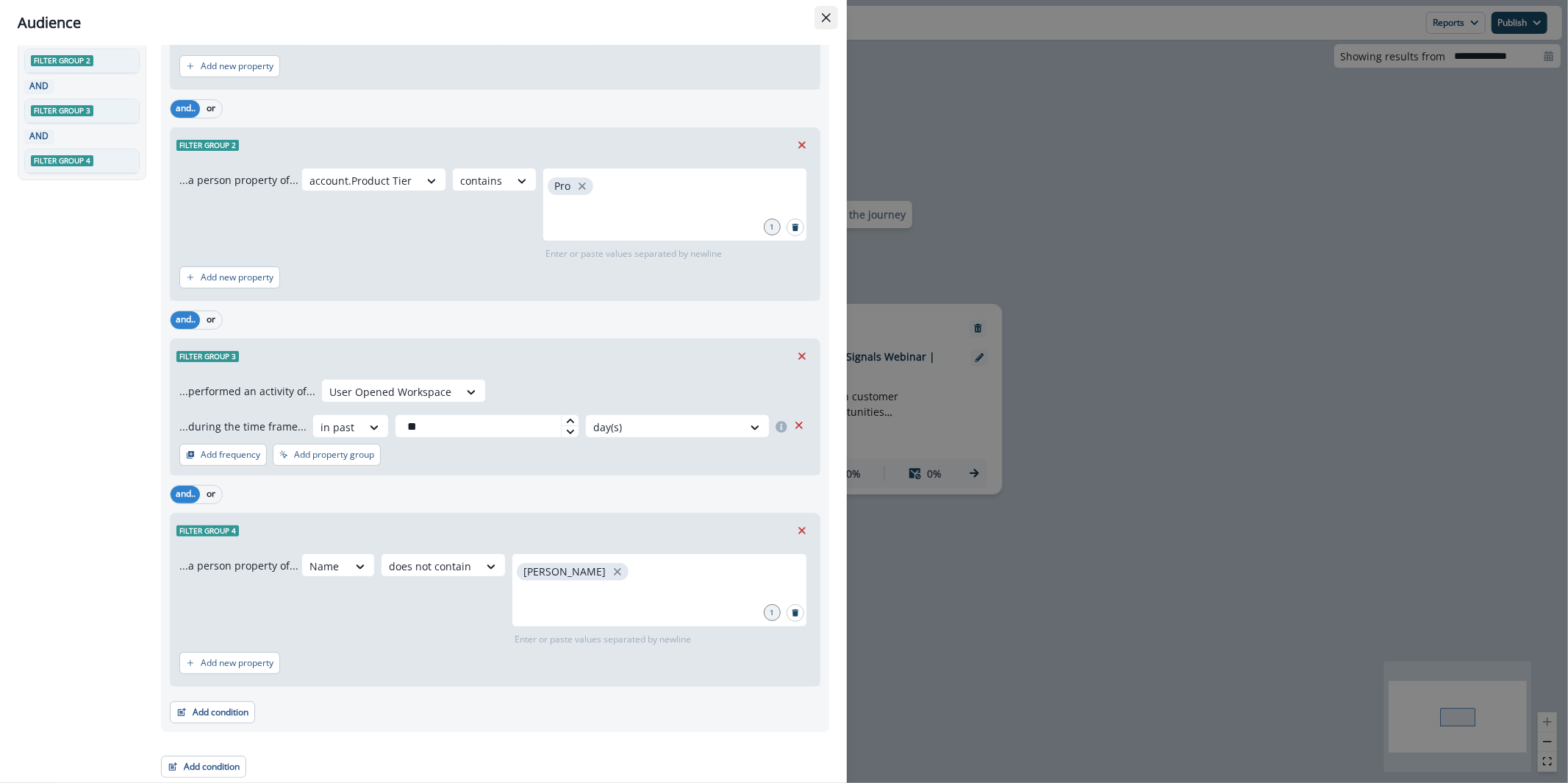
click at [822, 20] on icon "Close" at bounding box center [827, 17] width 9 height 9
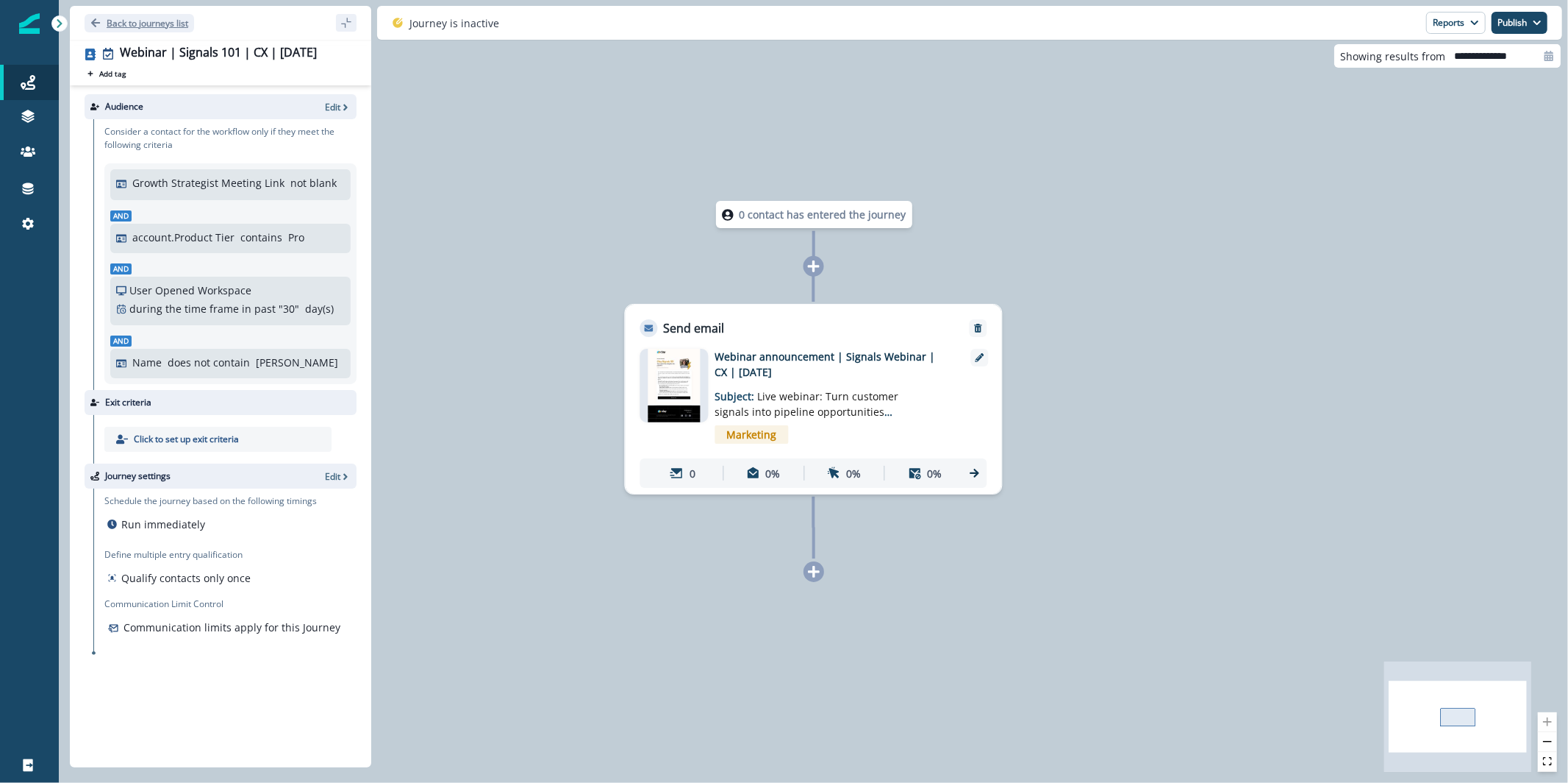
click at [162, 30] on button "Back to journeys list" at bounding box center [139, 23] width 110 height 18
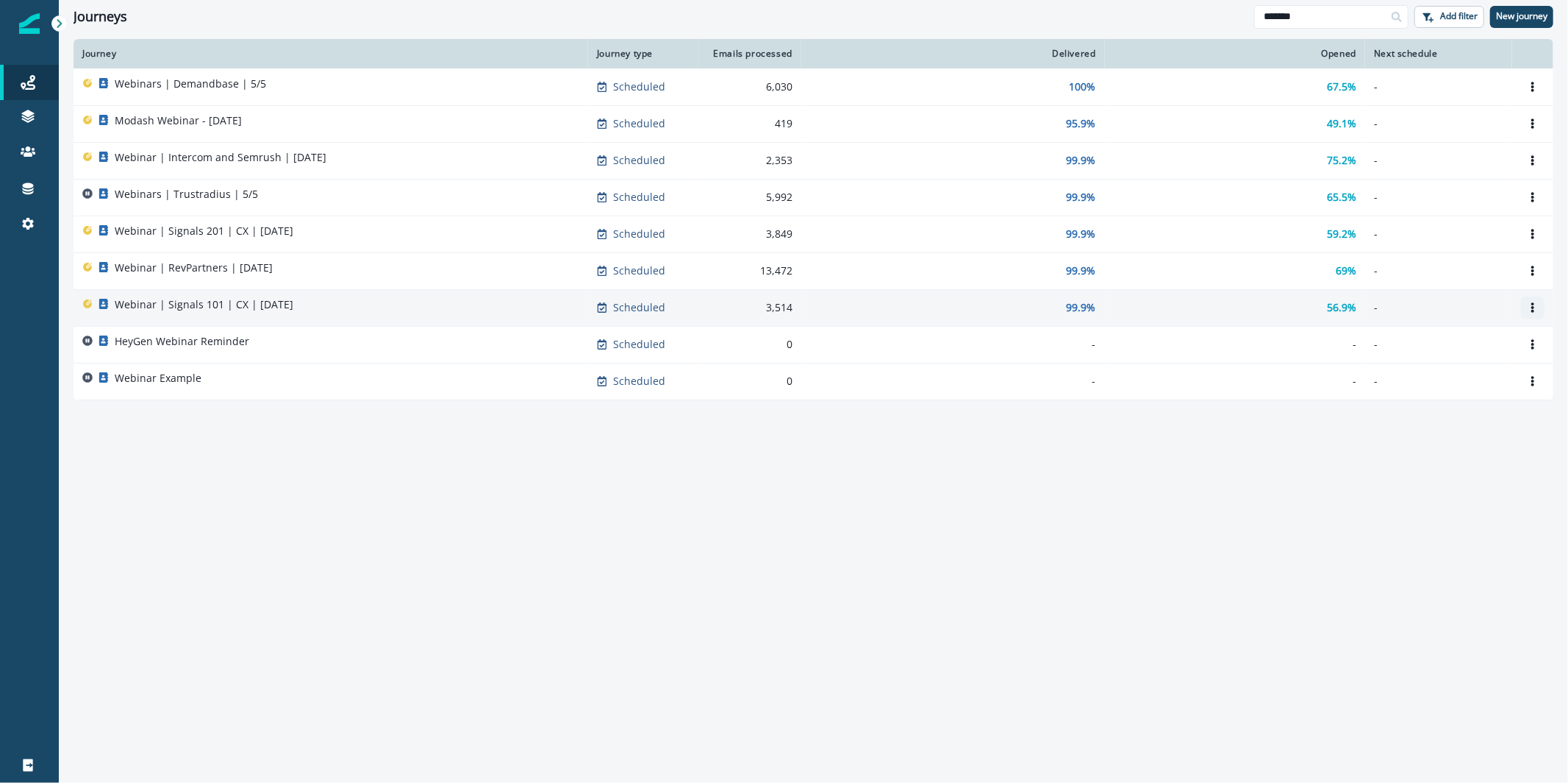
click at [1522, 309] on button "Options" at bounding box center [1533, 308] width 24 height 22
click at [1487, 344] on button "Clone" at bounding box center [1463, 343] width 163 height 24
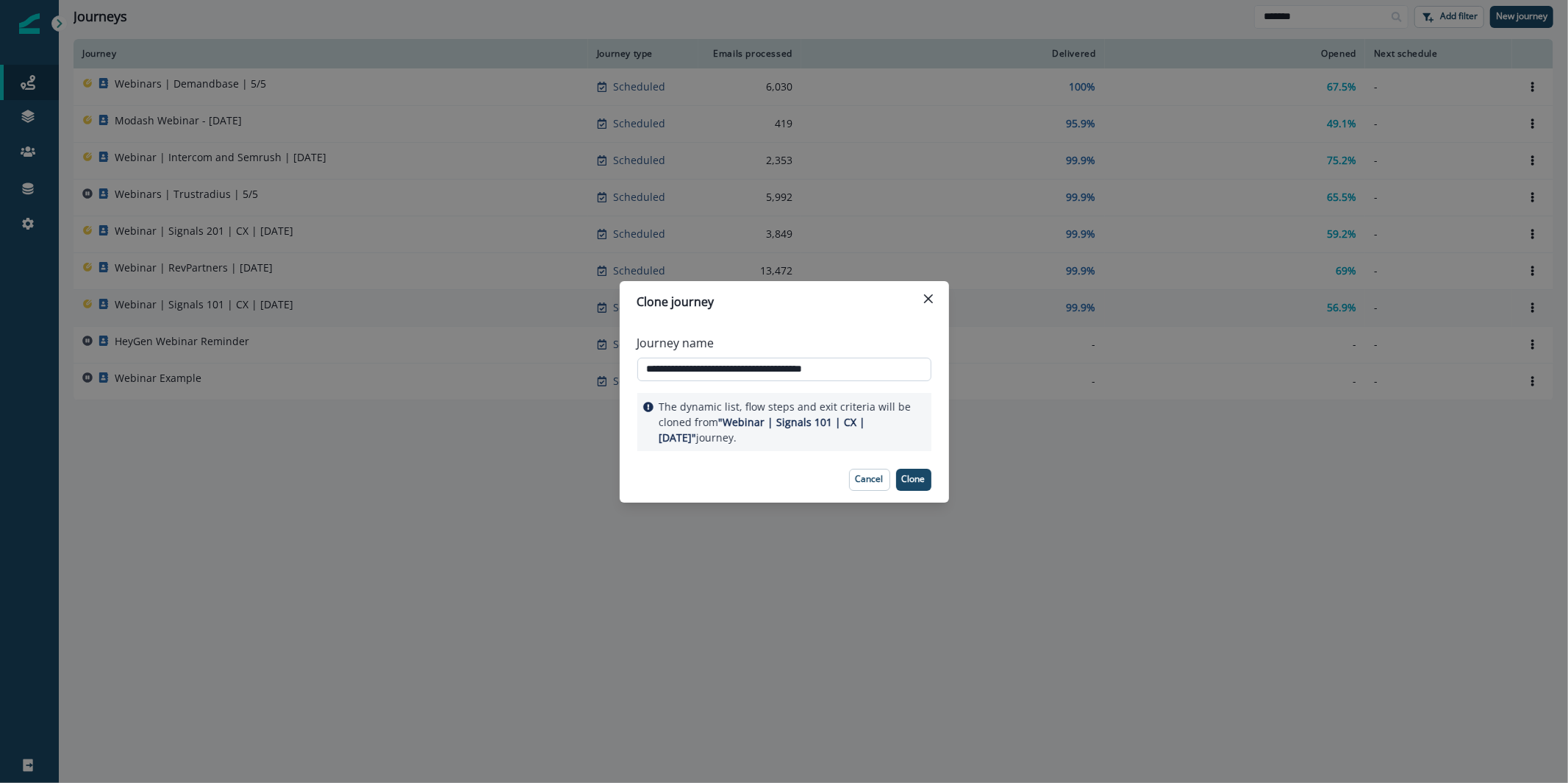
click at [784, 357] on input "**********" at bounding box center [784, 369] width 294 height 24
paste input "**********"
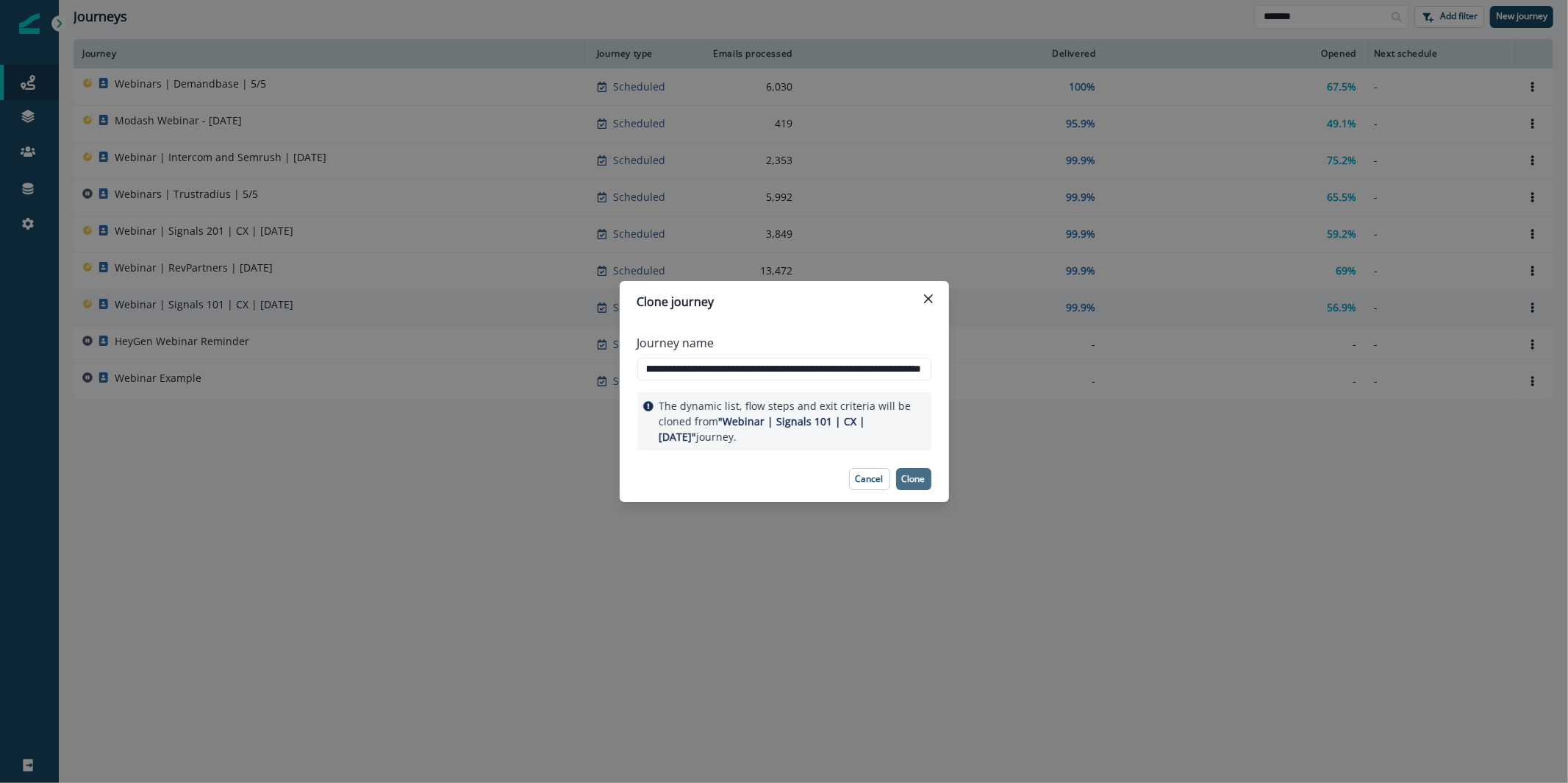
type input "**********"
click at [911, 487] on button "Clone" at bounding box center [914, 479] width 36 height 22
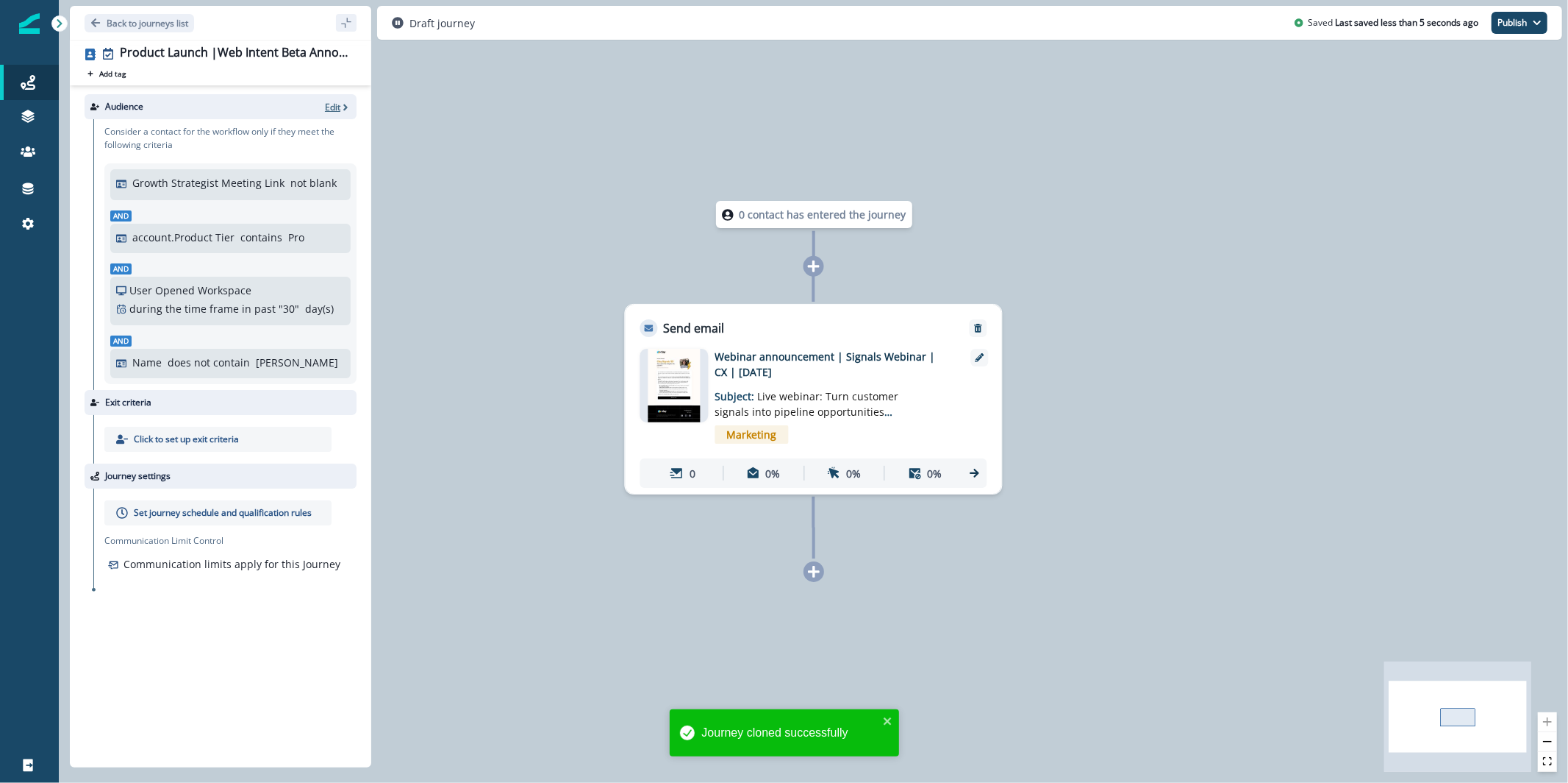
click at [330, 110] on p "Edit" at bounding box center [332, 107] width 16 height 13
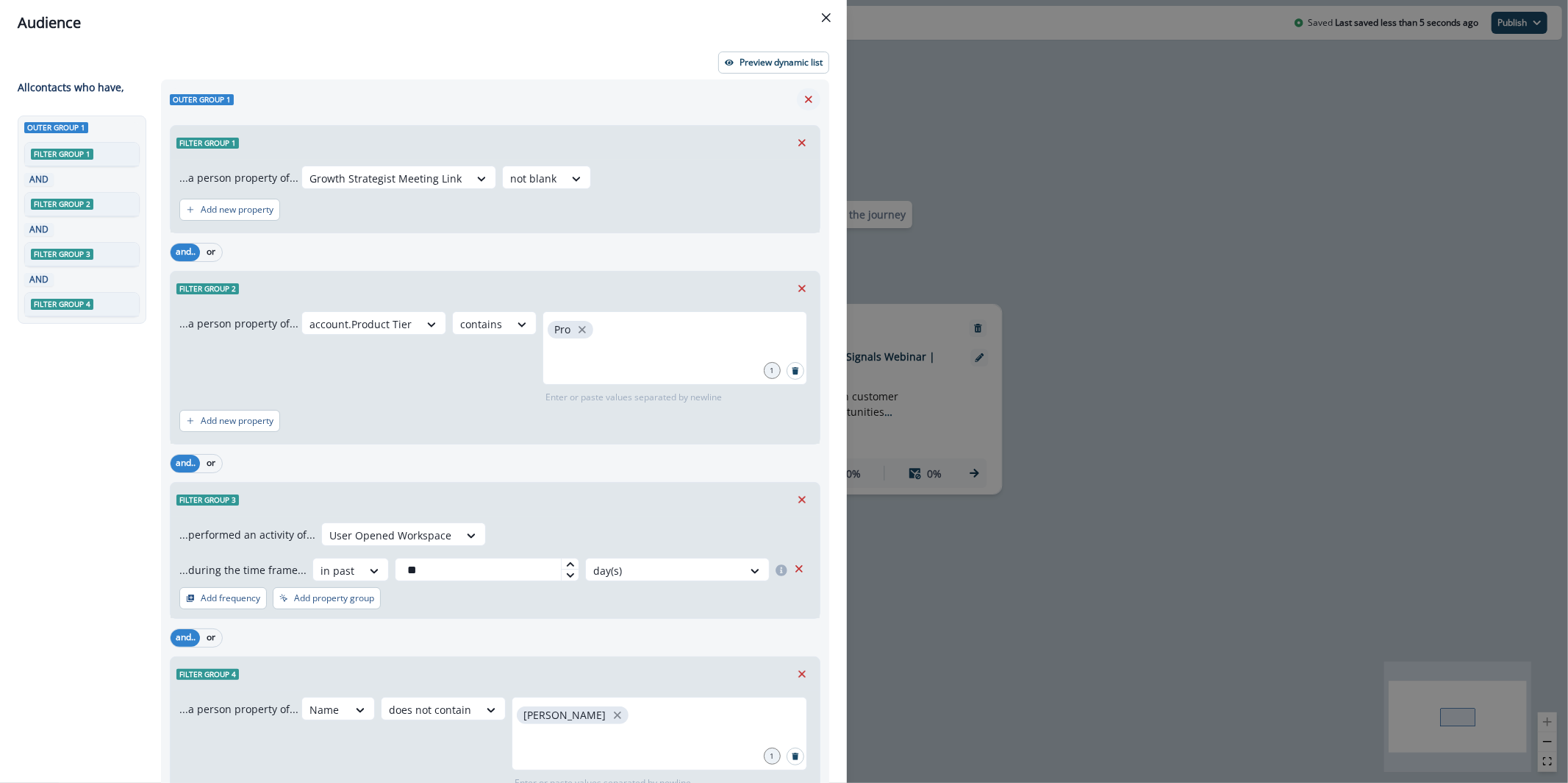
click at [805, 99] on icon "Remove" at bounding box center [808, 99] width 7 height 7
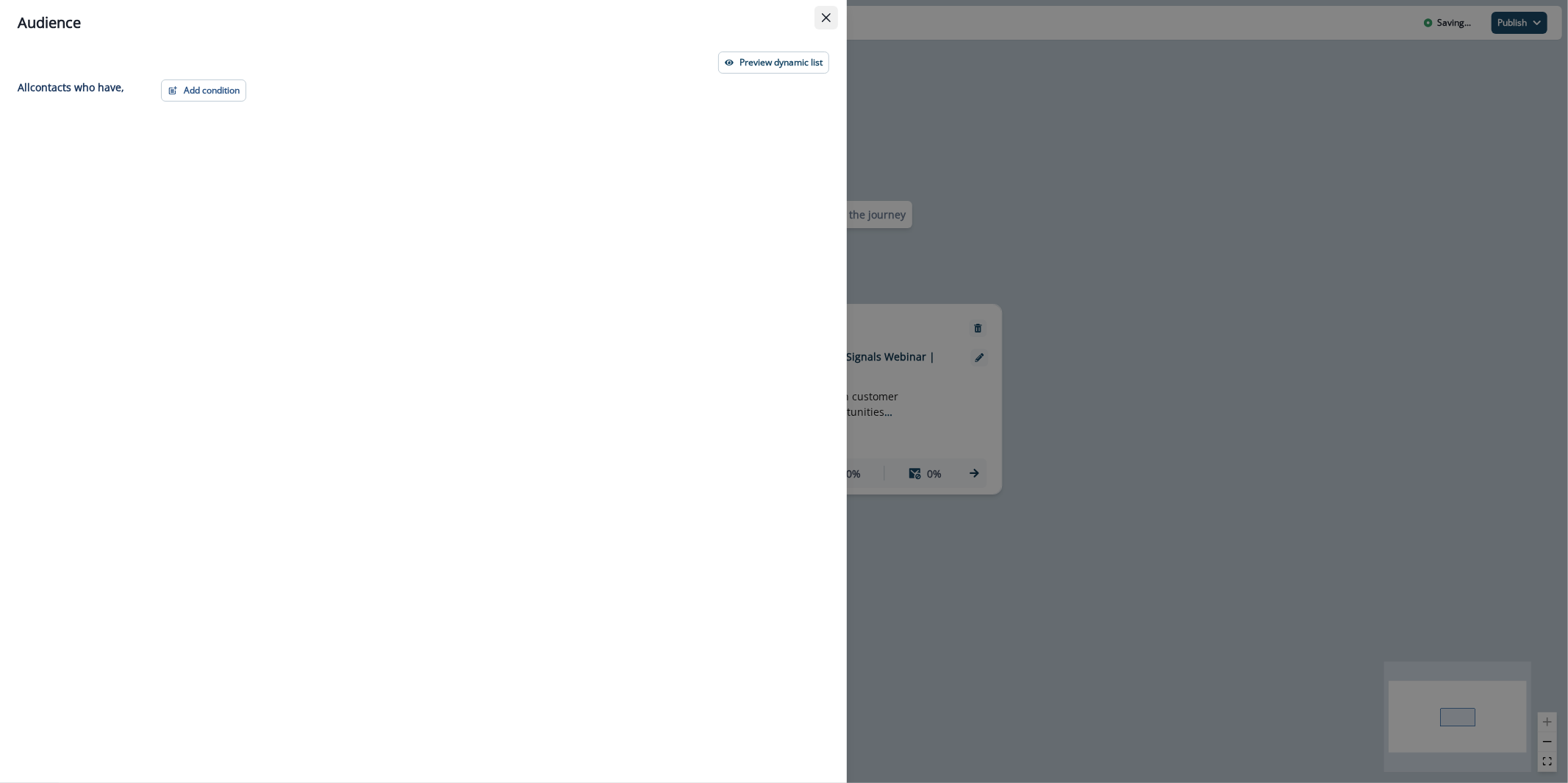
click at [816, 25] on button "Close" at bounding box center [827, 17] width 24 height 24
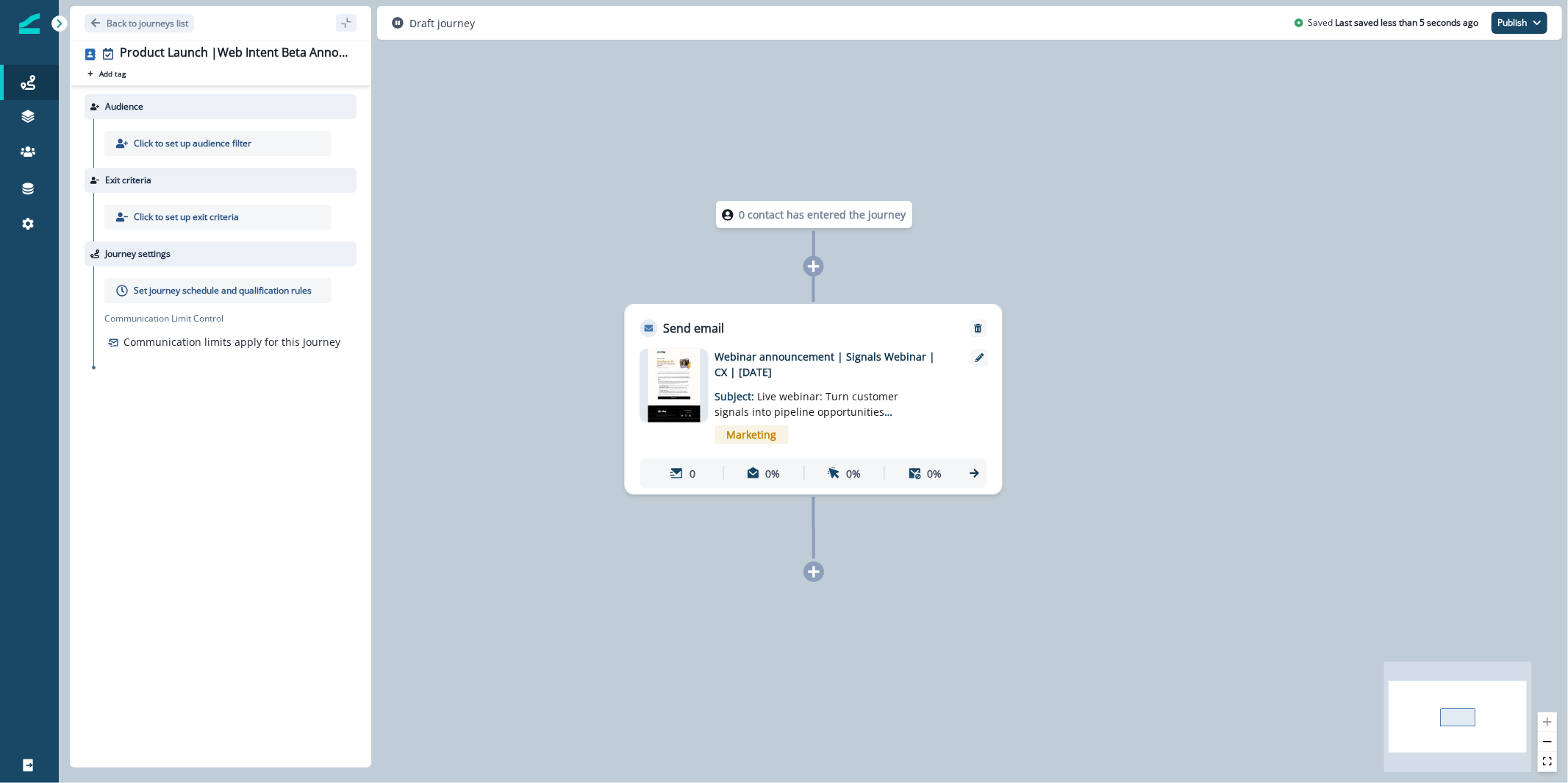
click at [220, 158] on div "Click to set up audience filter" at bounding box center [225, 143] width 264 height 49
click at [237, 148] on p "Click to set up audience filter" at bounding box center [192, 143] width 117 height 13
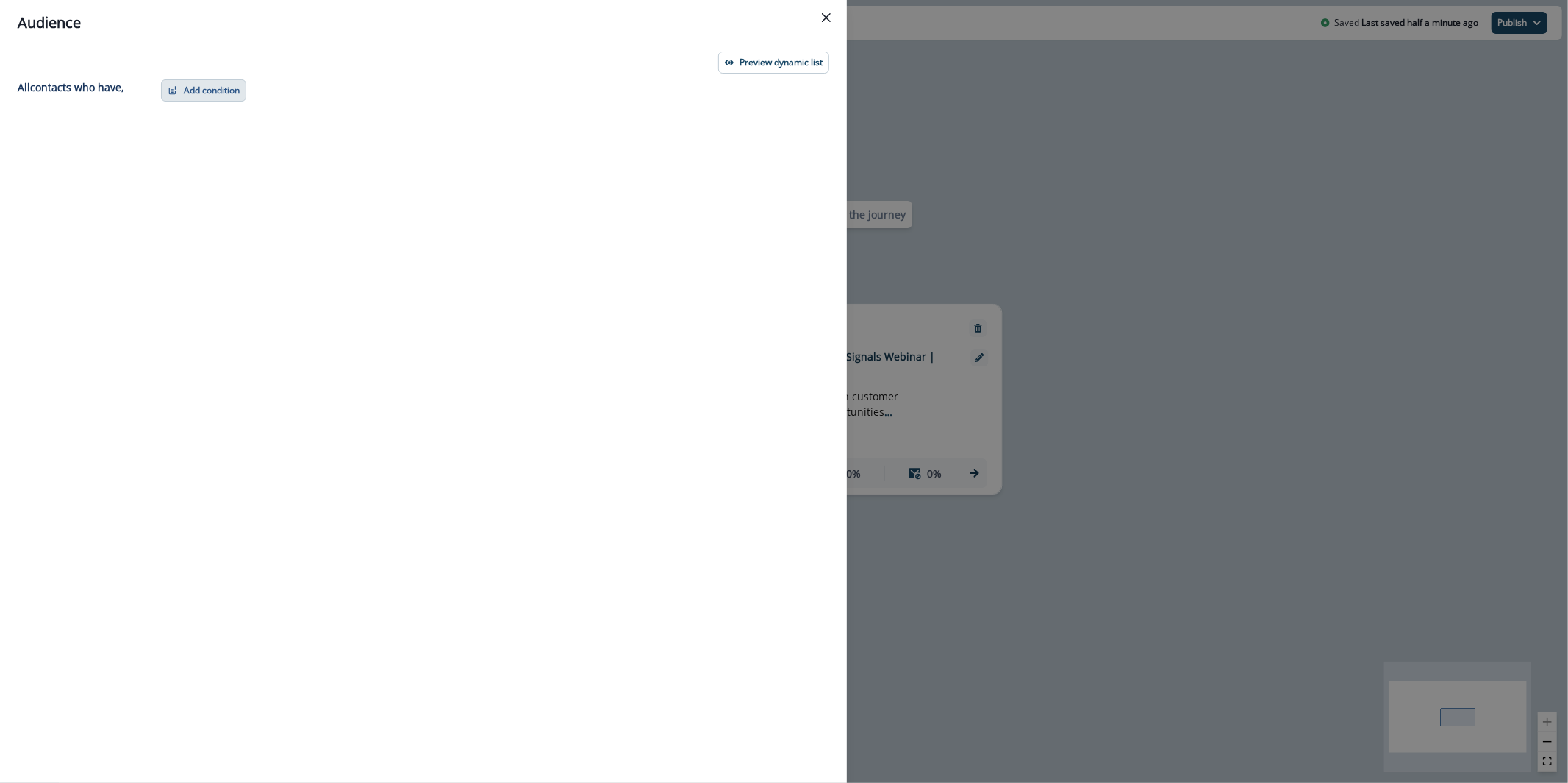
click at [198, 86] on button "Add condition" at bounding box center [203, 91] width 85 height 22
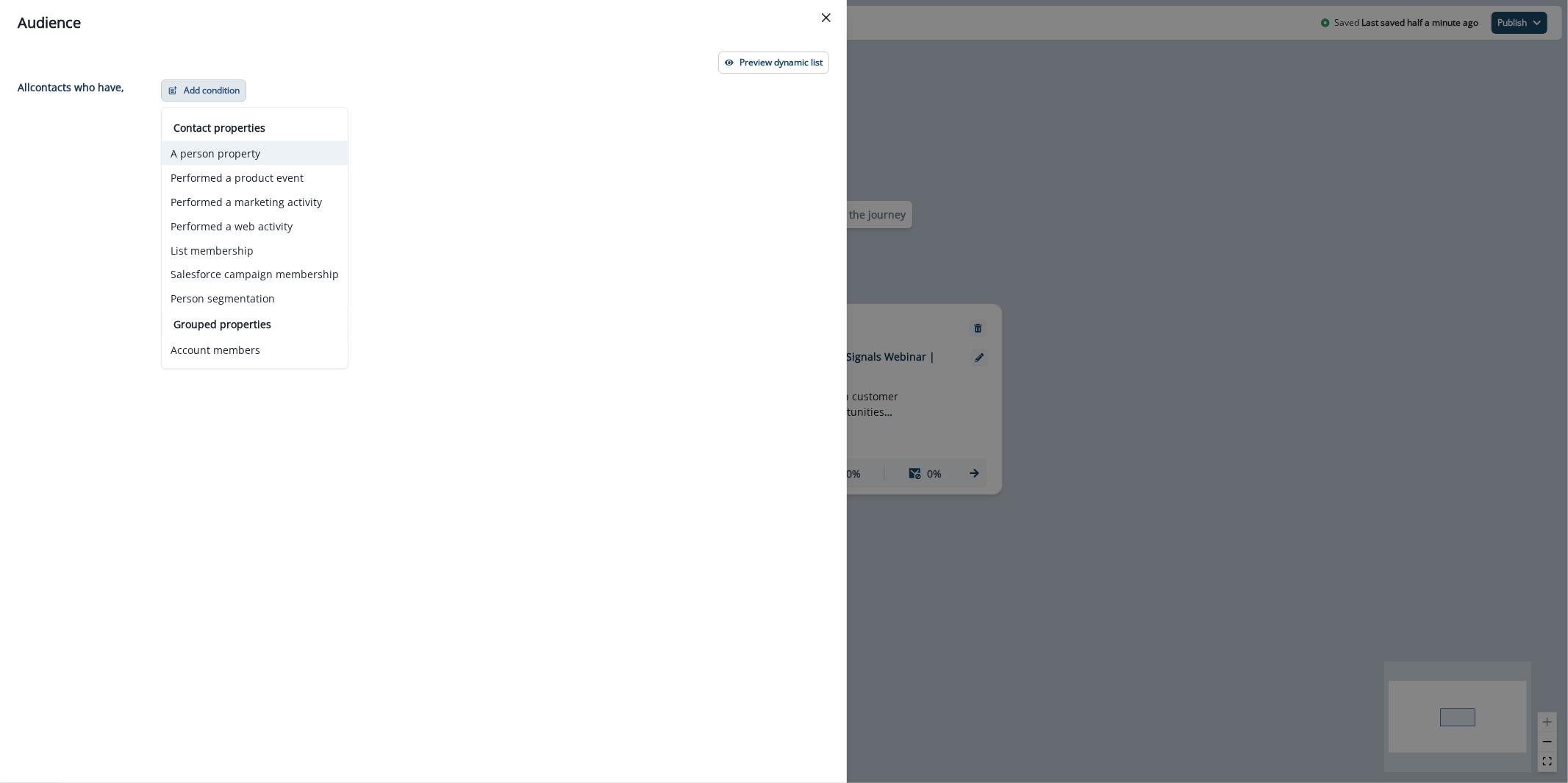
click at [231, 157] on button "A person property" at bounding box center [254, 153] width 186 height 25
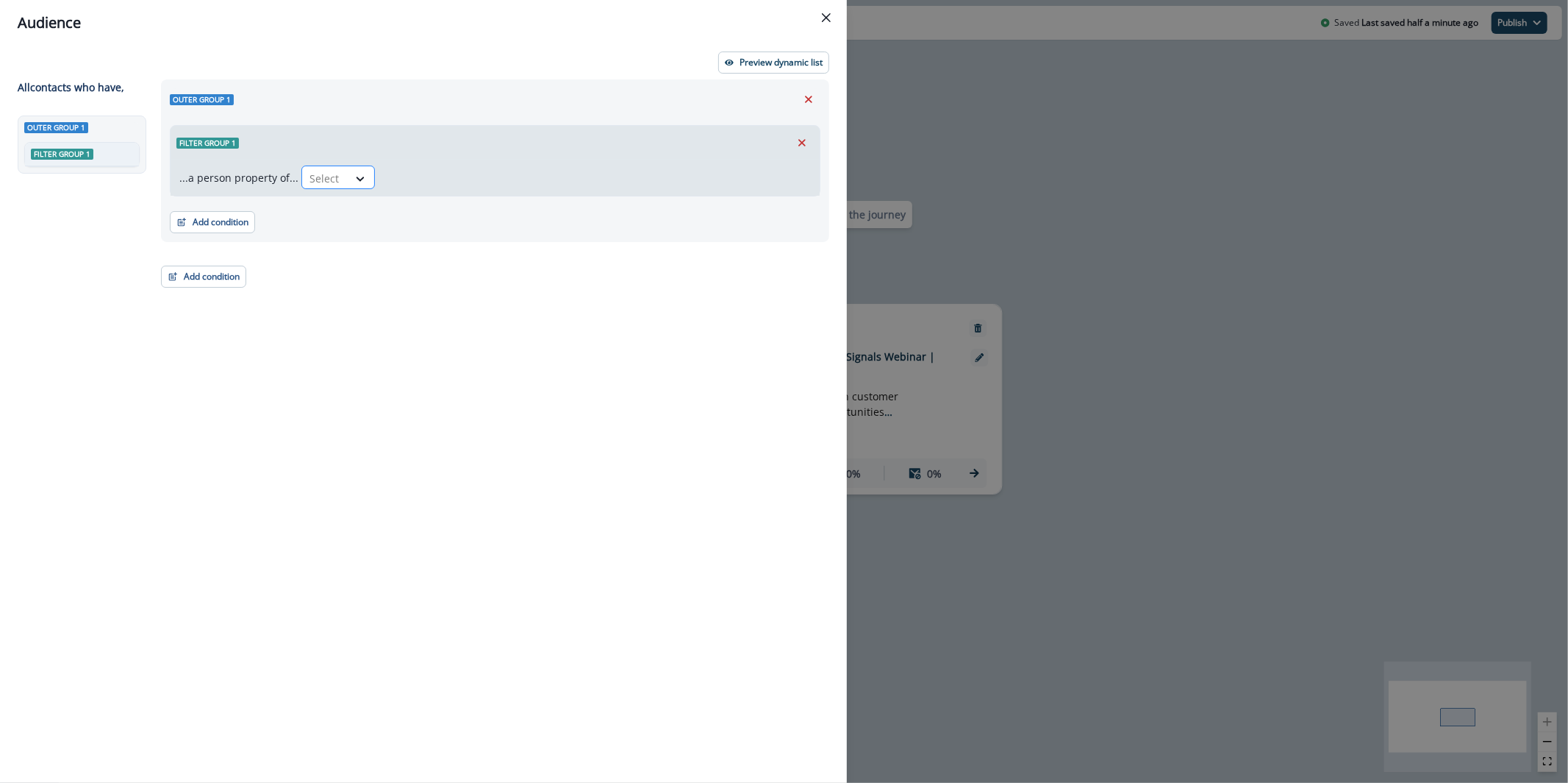
click at [338, 177] on div "Select" at bounding box center [325, 179] width 46 height 25
type input "**********"
click at [480, 186] on div at bounding box center [476, 179] width 31 height 18
click at [513, 375] on div "contains" at bounding box center [503, 375] width 115 height 27
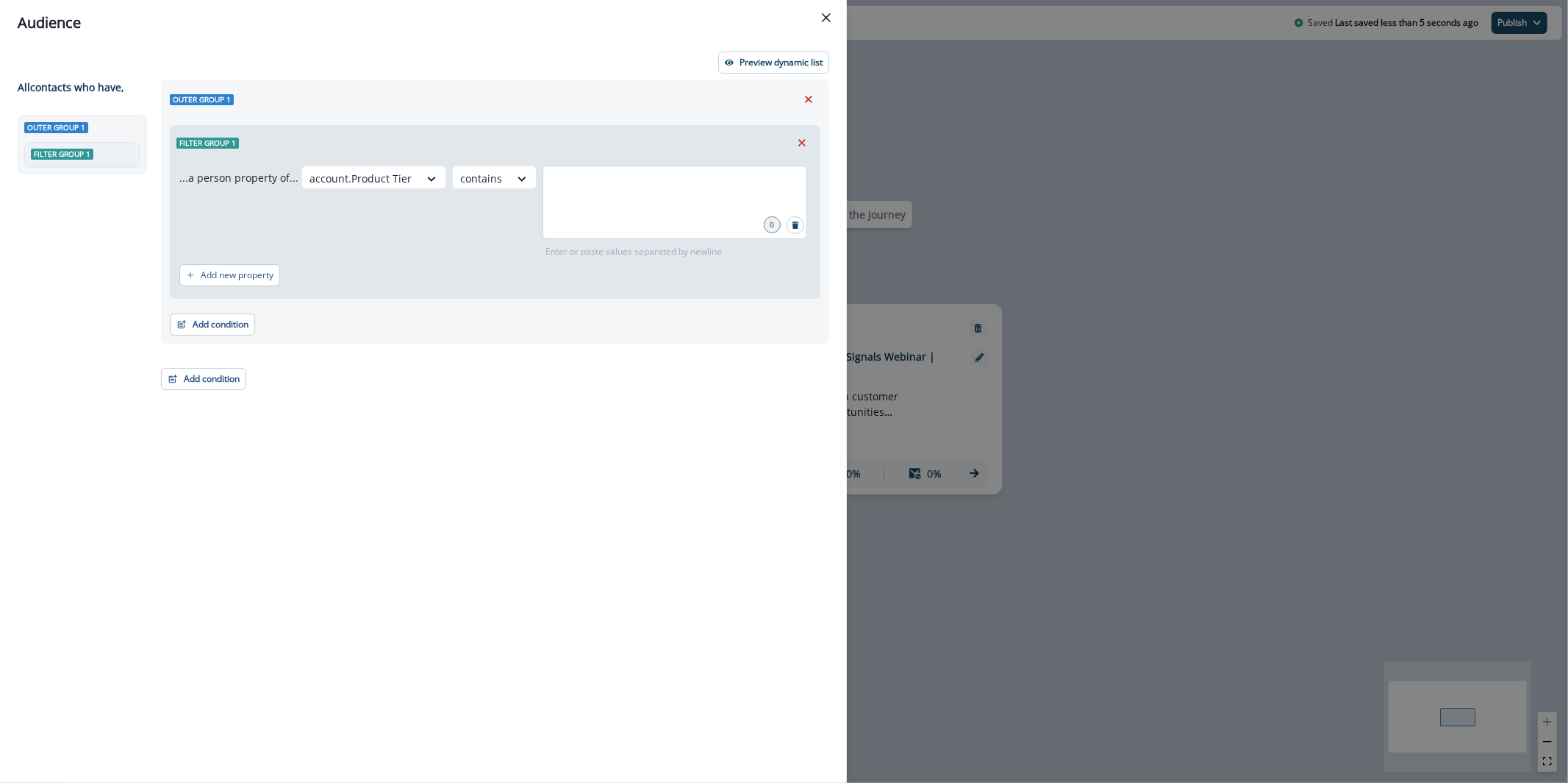
click at [561, 223] on div at bounding box center [675, 202] width 265 height 73
type input "***"
type input "**********"
click at [233, 328] on button "Add condition" at bounding box center [212, 324] width 85 height 22
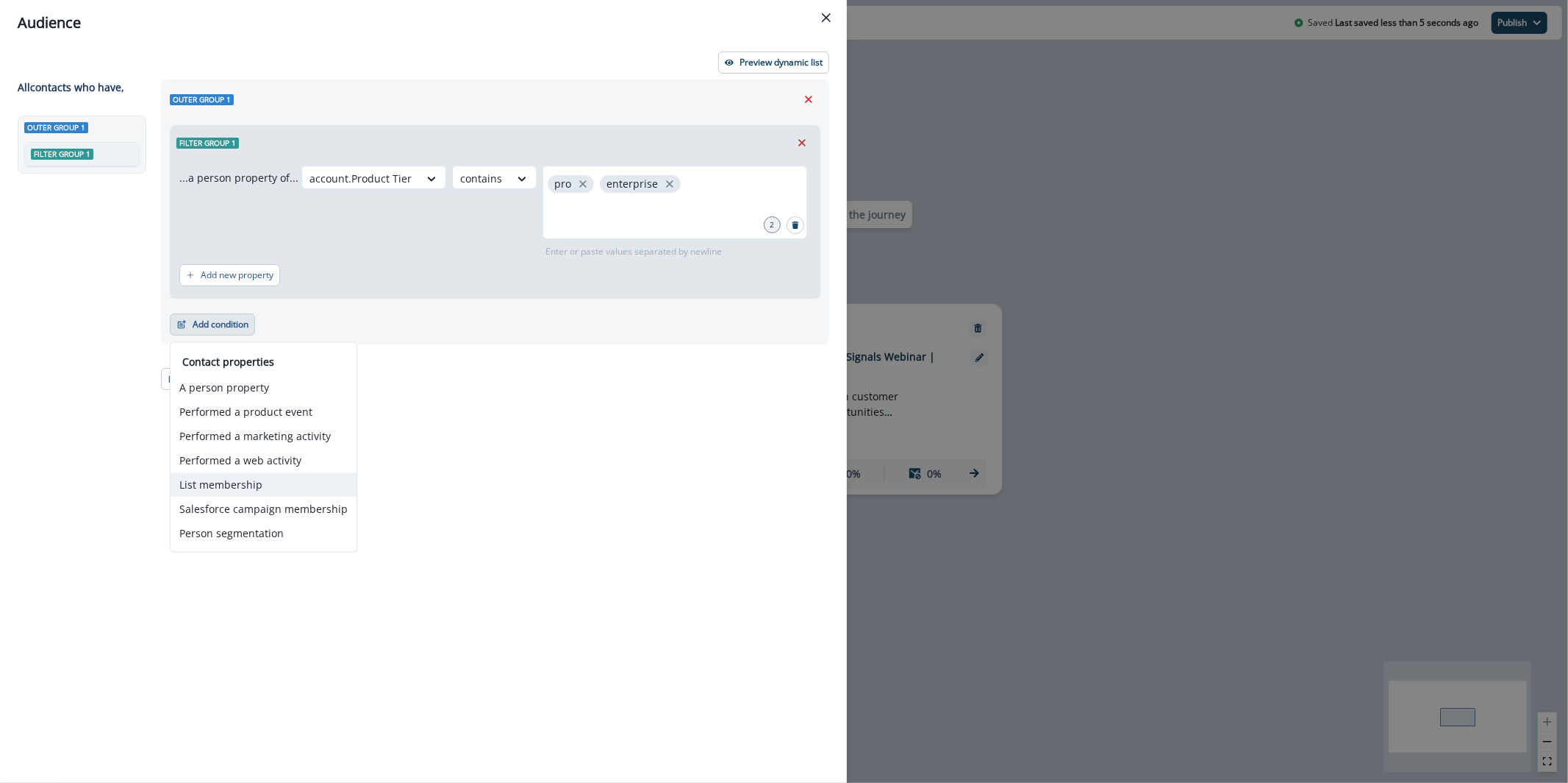
click at [256, 485] on button "List membership" at bounding box center [263, 484] width 186 height 25
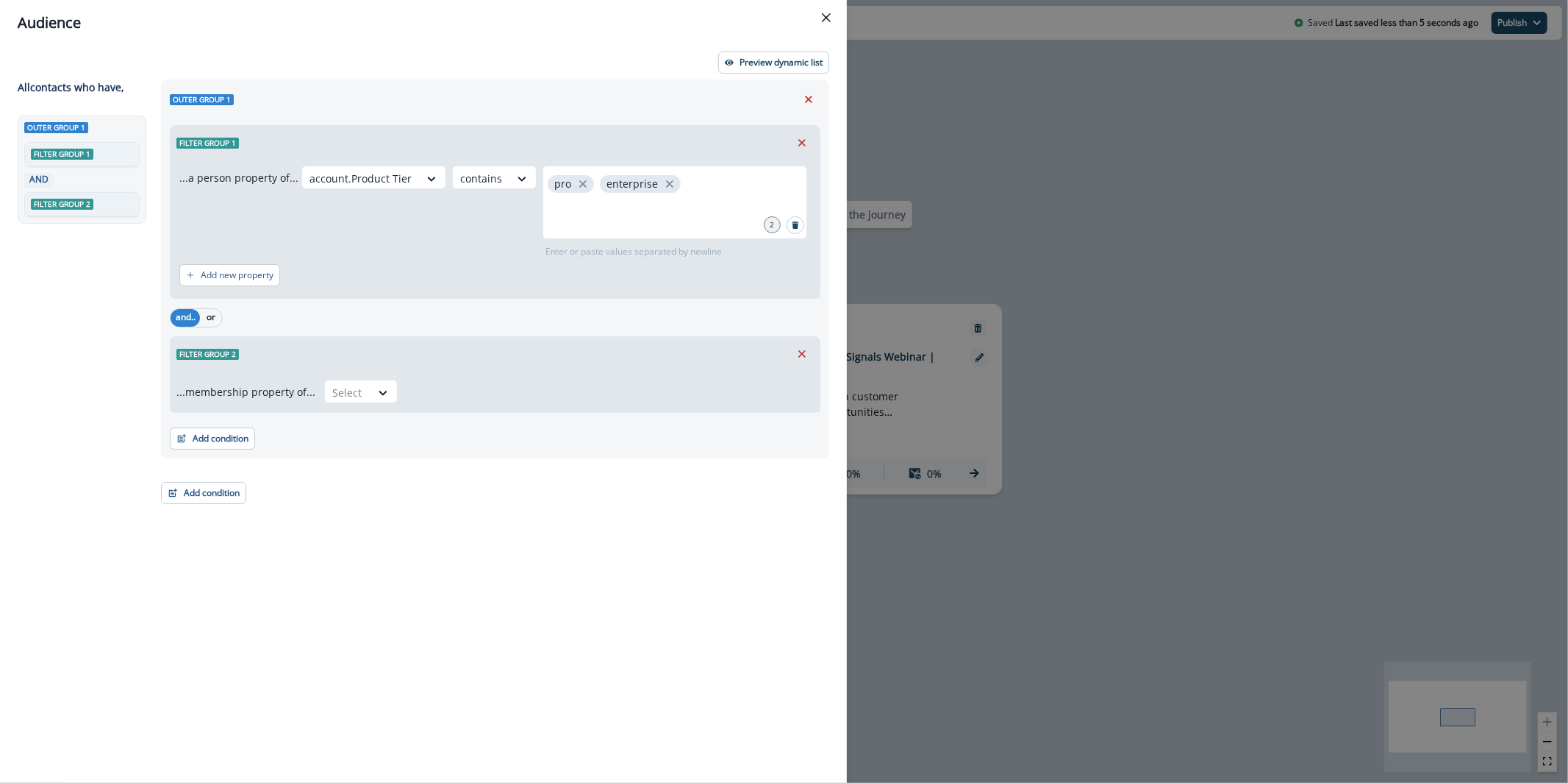
click at [386, 407] on div "...membership property of... Select" at bounding box center [494, 391] width 649 height 41
click at [384, 404] on div at bounding box center [384, 392] width 27 height 25
click at [383, 428] on div "in" at bounding box center [356, 426] width 73 height 27
click at [518, 416] on div "Add condition Contact properties A person property Performed a product event Pe…" at bounding box center [495, 431] width 651 height 37
click at [514, 403] on div "Select" at bounding box center [597, 392] width 379 height 25
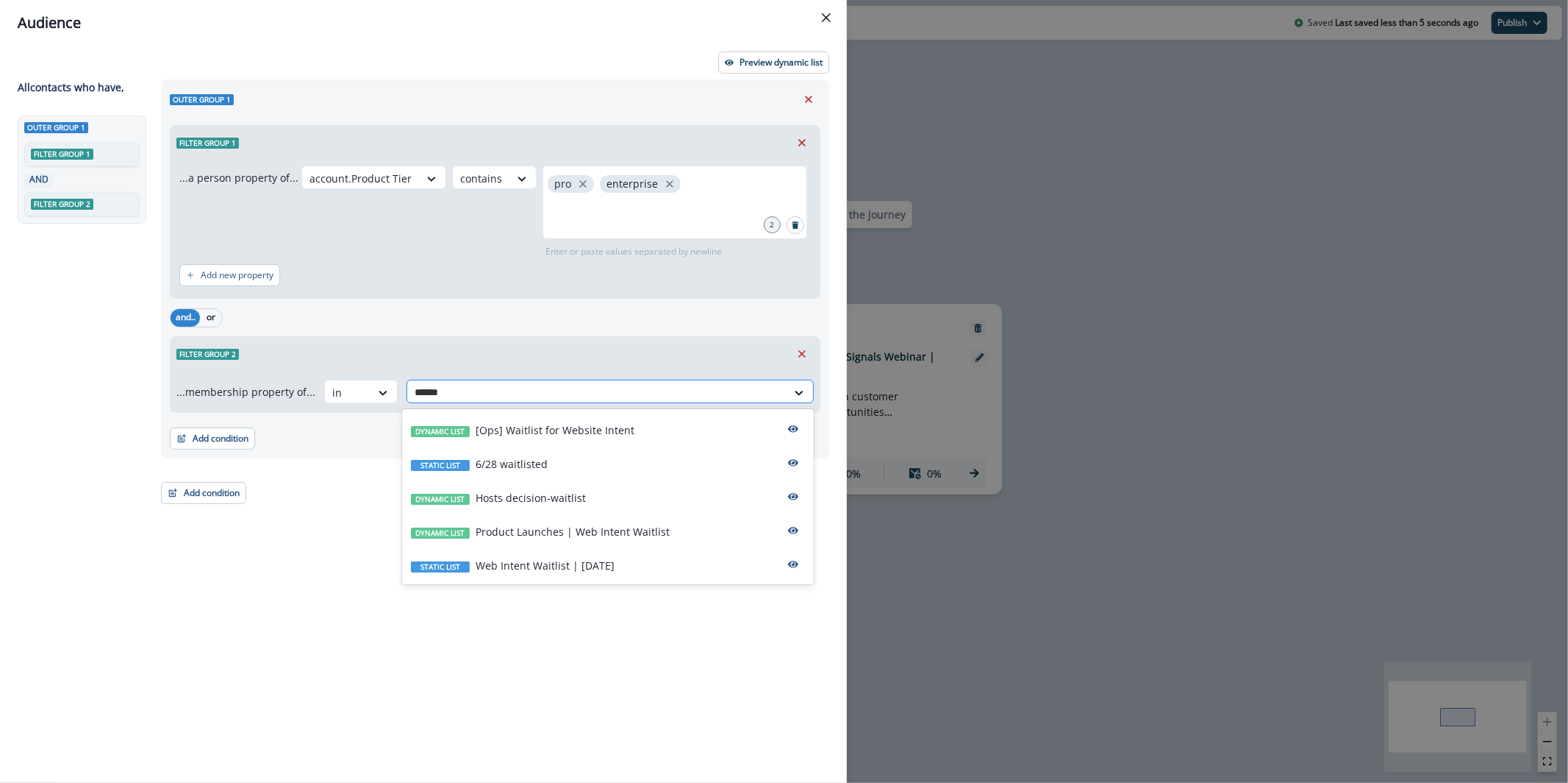
type input "*******"
click at [619, 572] on div "Static list Web Intent Waitlist | Sep 26" at bounding box center [608, 564] width 412 height 34
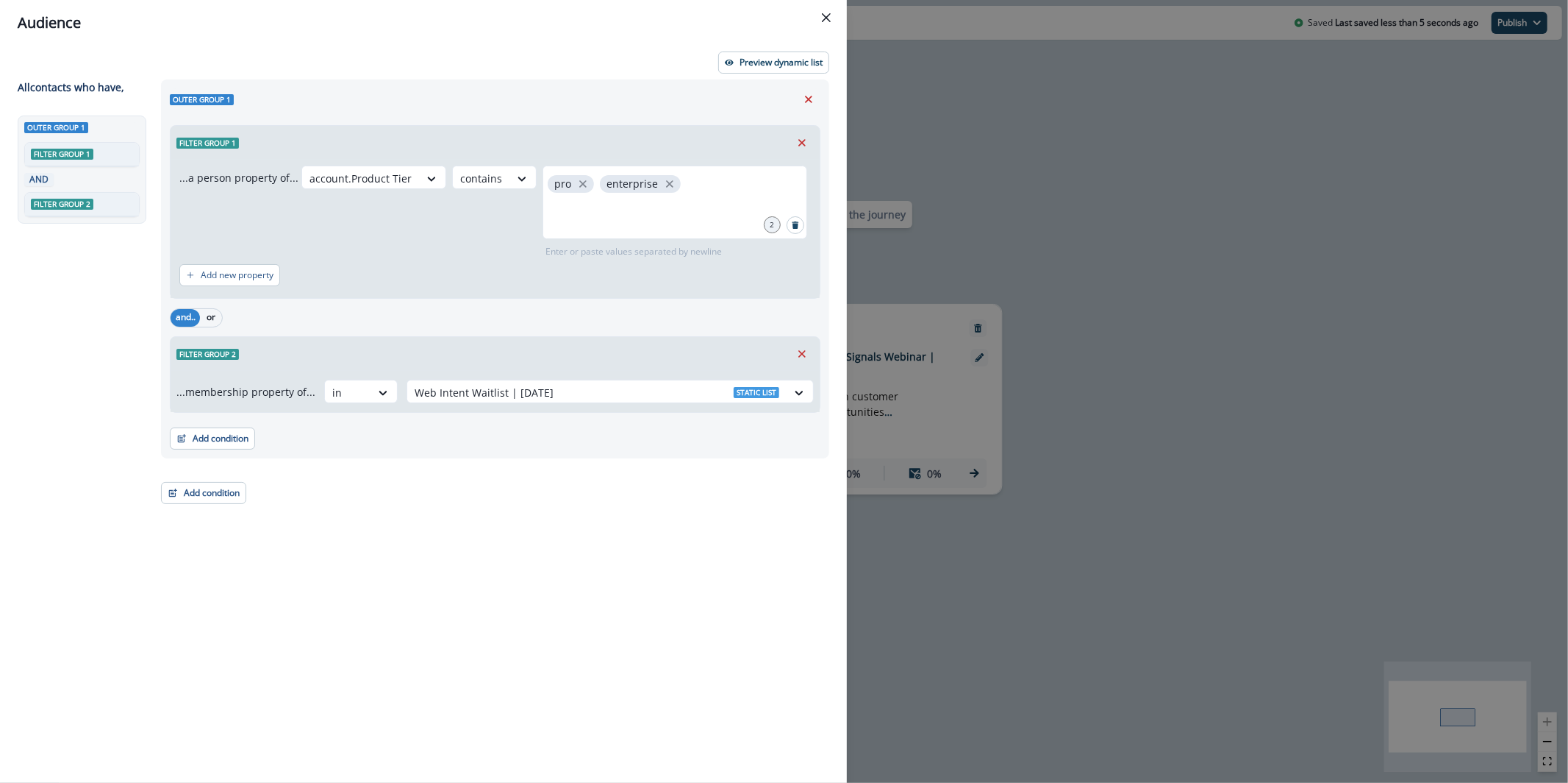
click at [780, 74] on div "Preview dynamic list All contact s who have, Outer group 1 Filter group 1 AND F…" at bounding box center [423, 414] width 847 height 737
click at [779, 68] on button "Preview dynamic list" at bounding box center [773, 62] width 111 height 22
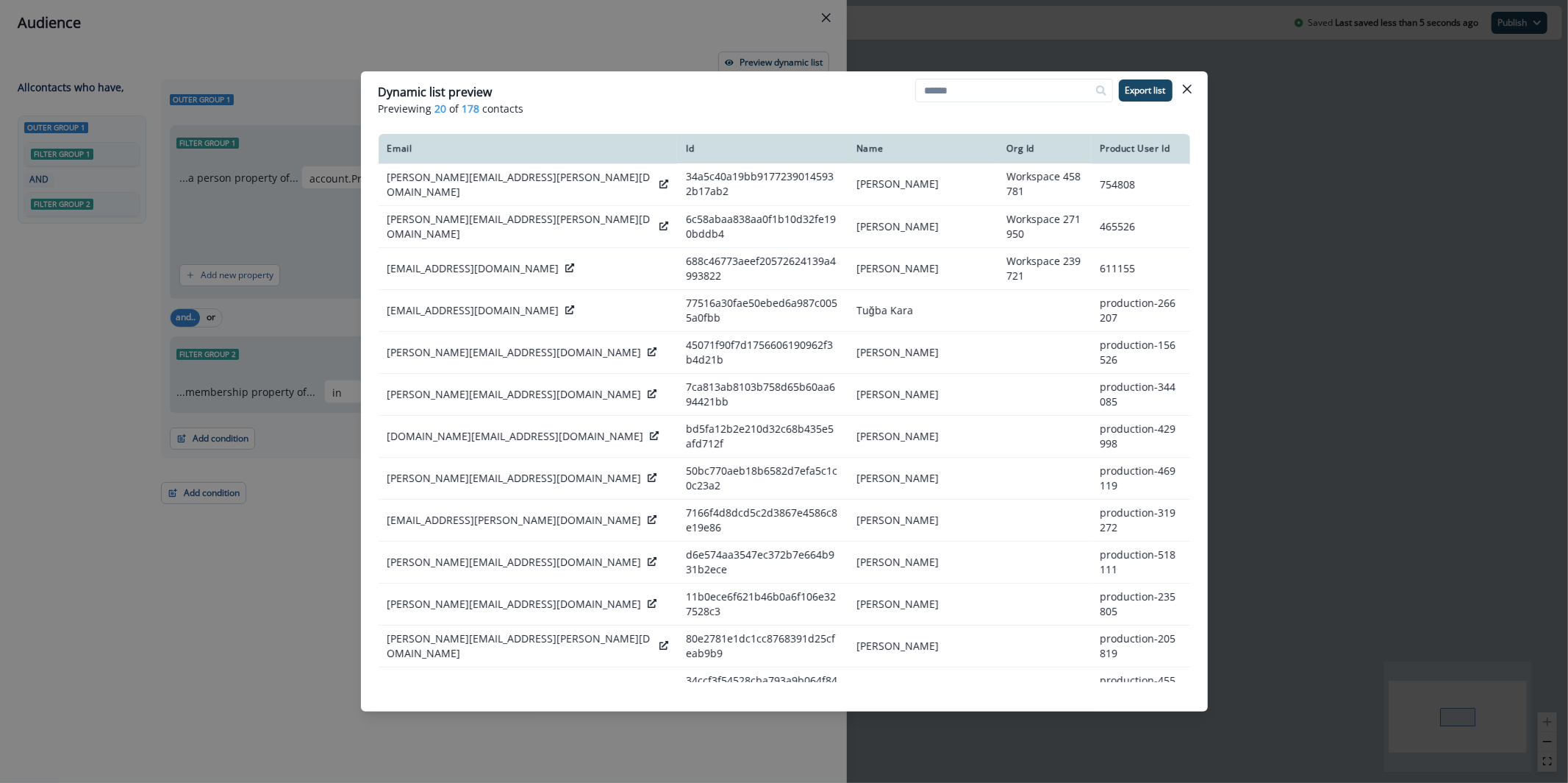
click at [708, 35] on div "Dynamic list preview Previewing 20 of 178 contacts Export list Email Id Name Or…" at bounding box center [784, 391] width 1568 height 783
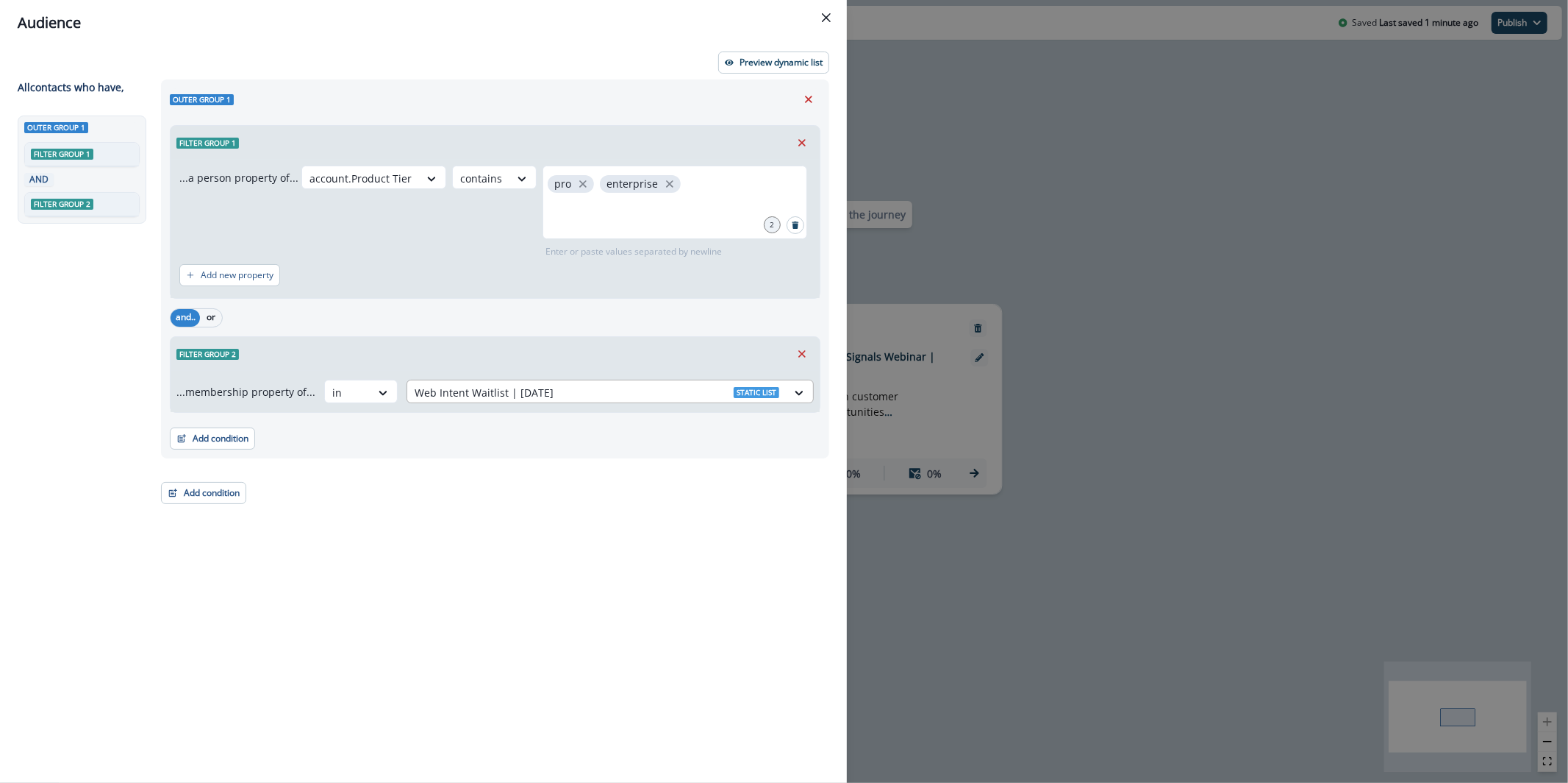
click at [547, 383] on div at bounding box center [597, 392] width 364 height 18
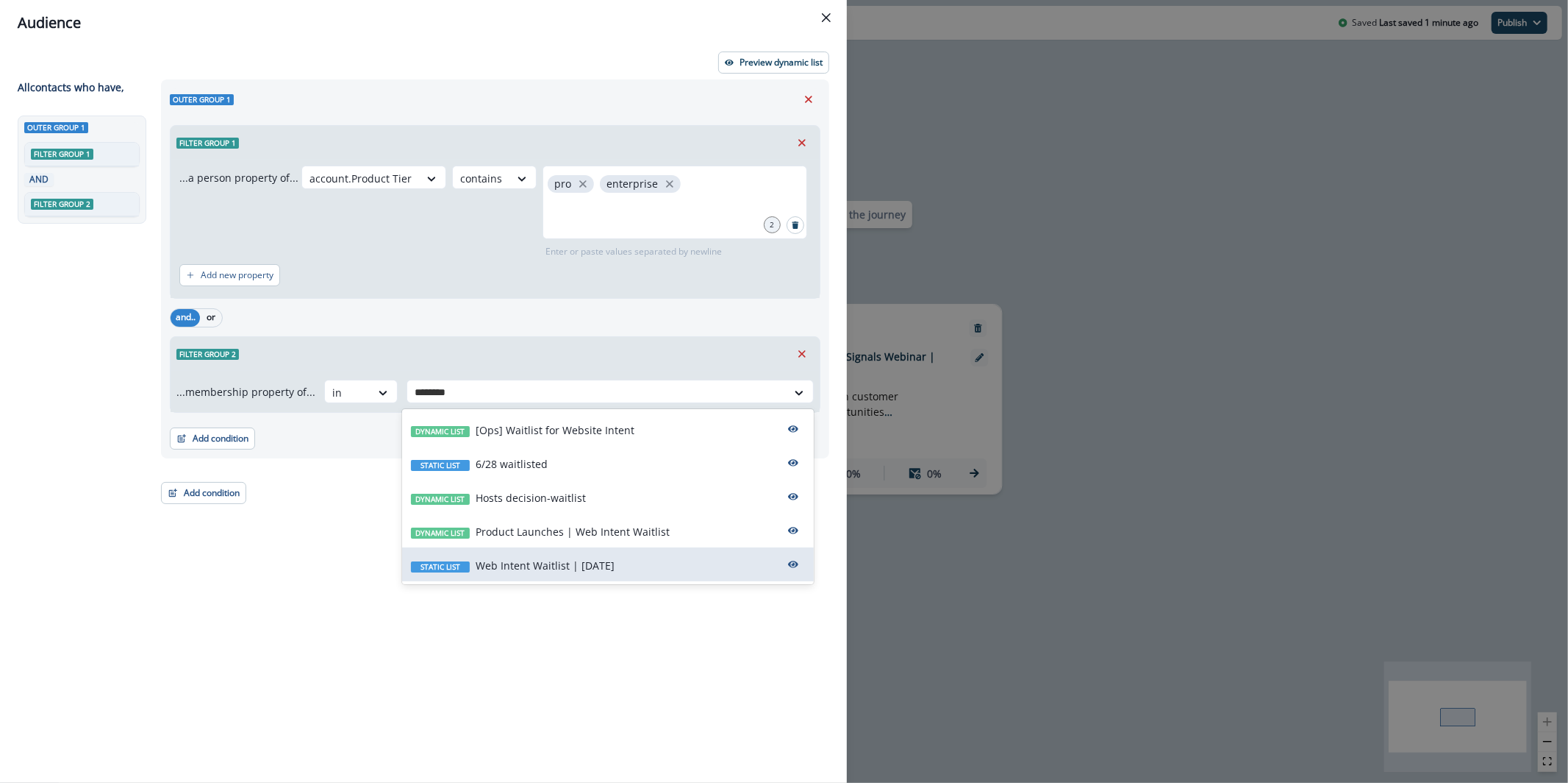
type input "********"
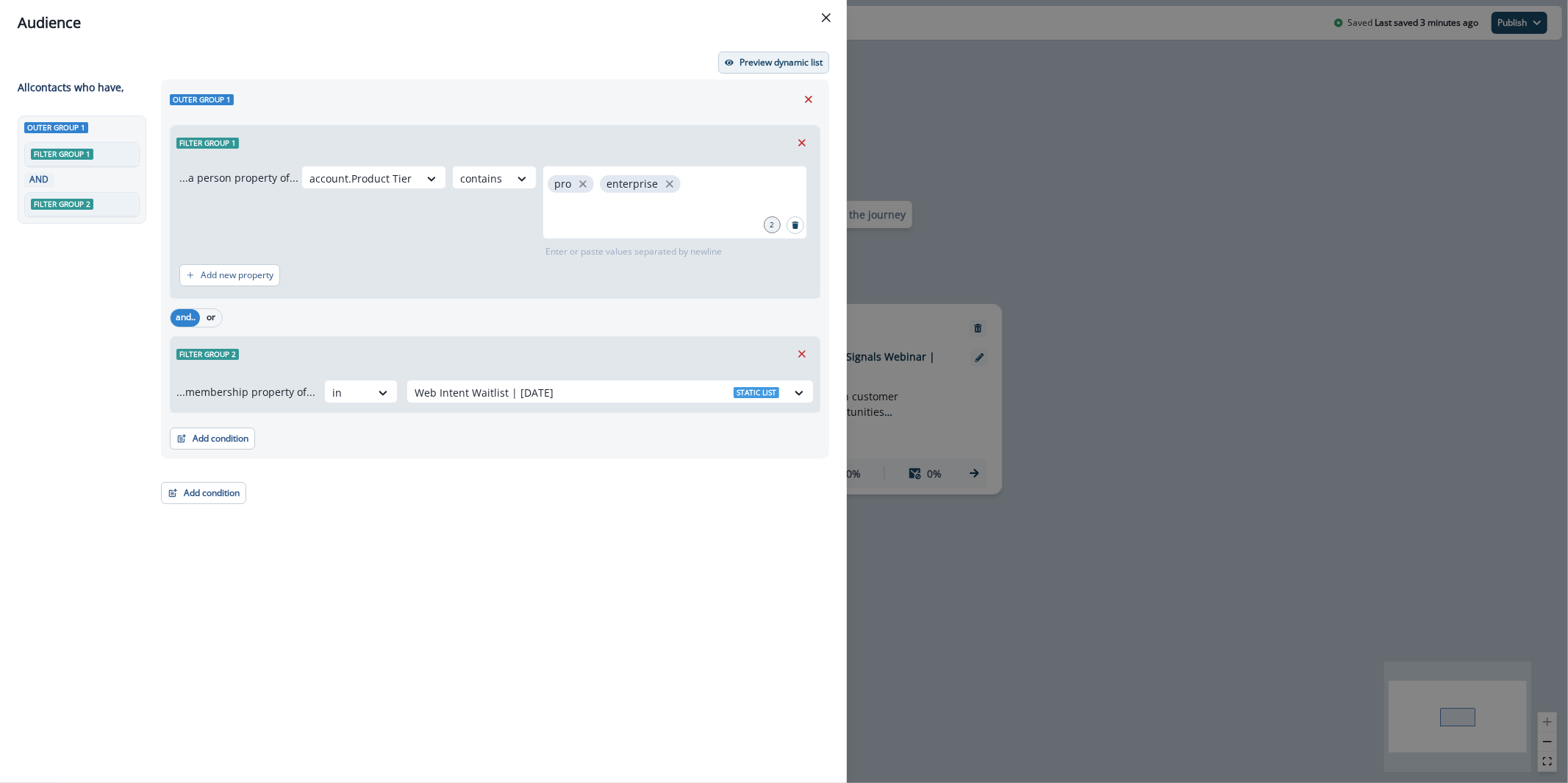
click at [791, 71] on button "Preview dynamic list" at bounding box center [773, 62] width 111 height 22
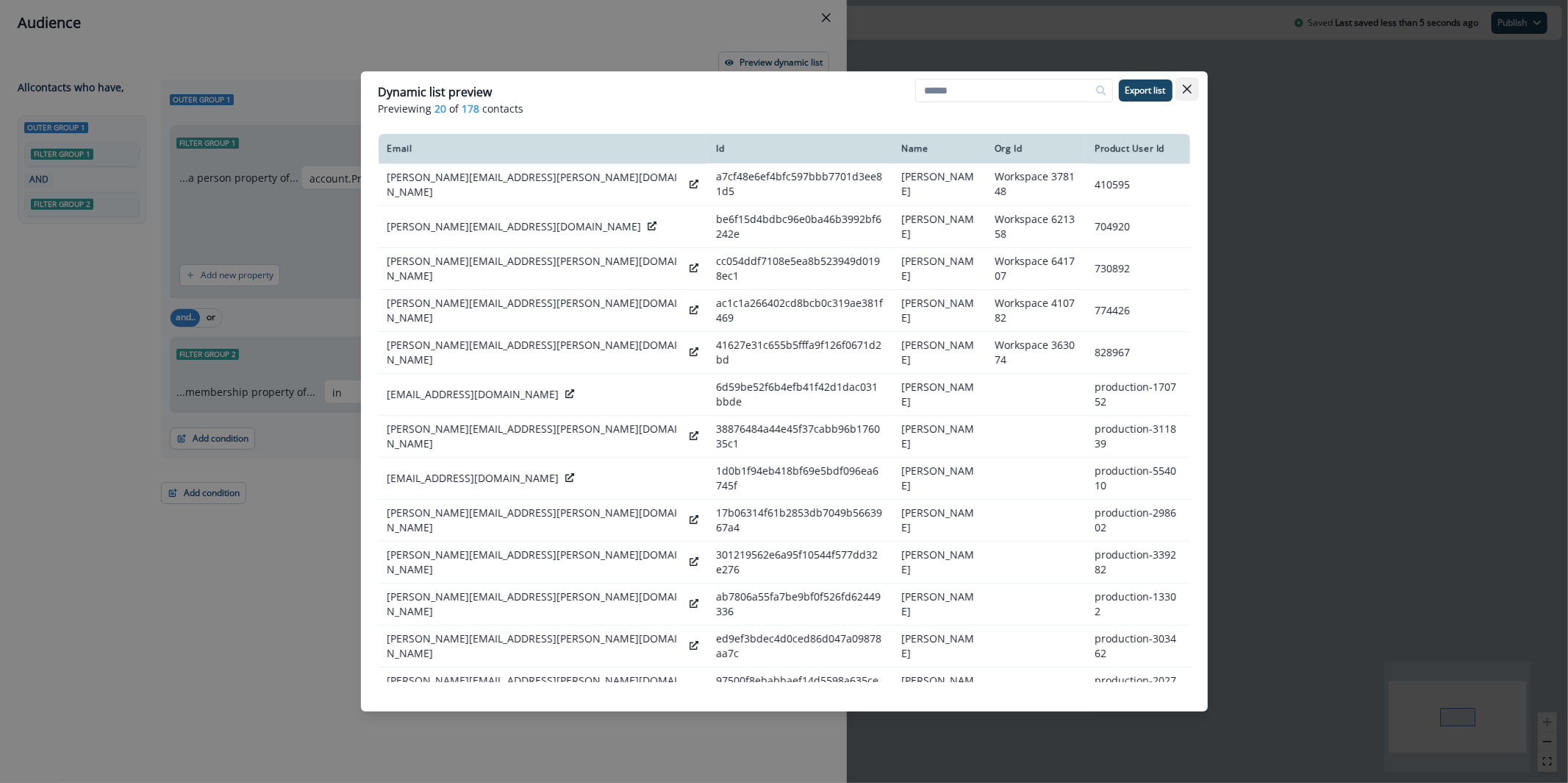
click at [1181, 88] on button "Close" at bounding box center [1187, 89] width 24 height 24
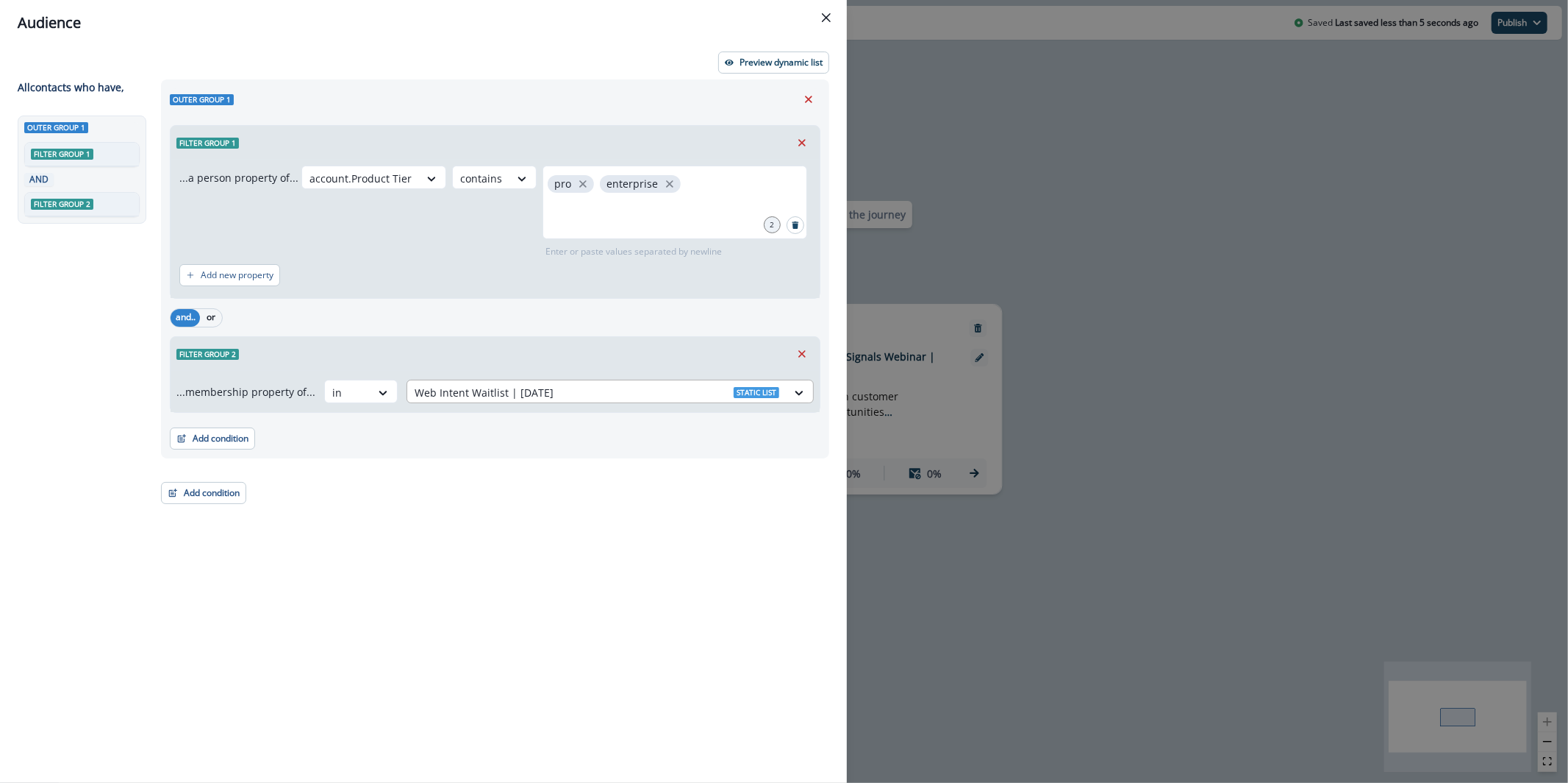
click at [487, 403] on div "Web Intent Waitlist | Sep 26 Static list" at bounding box center [597, 392] width 379 height 25
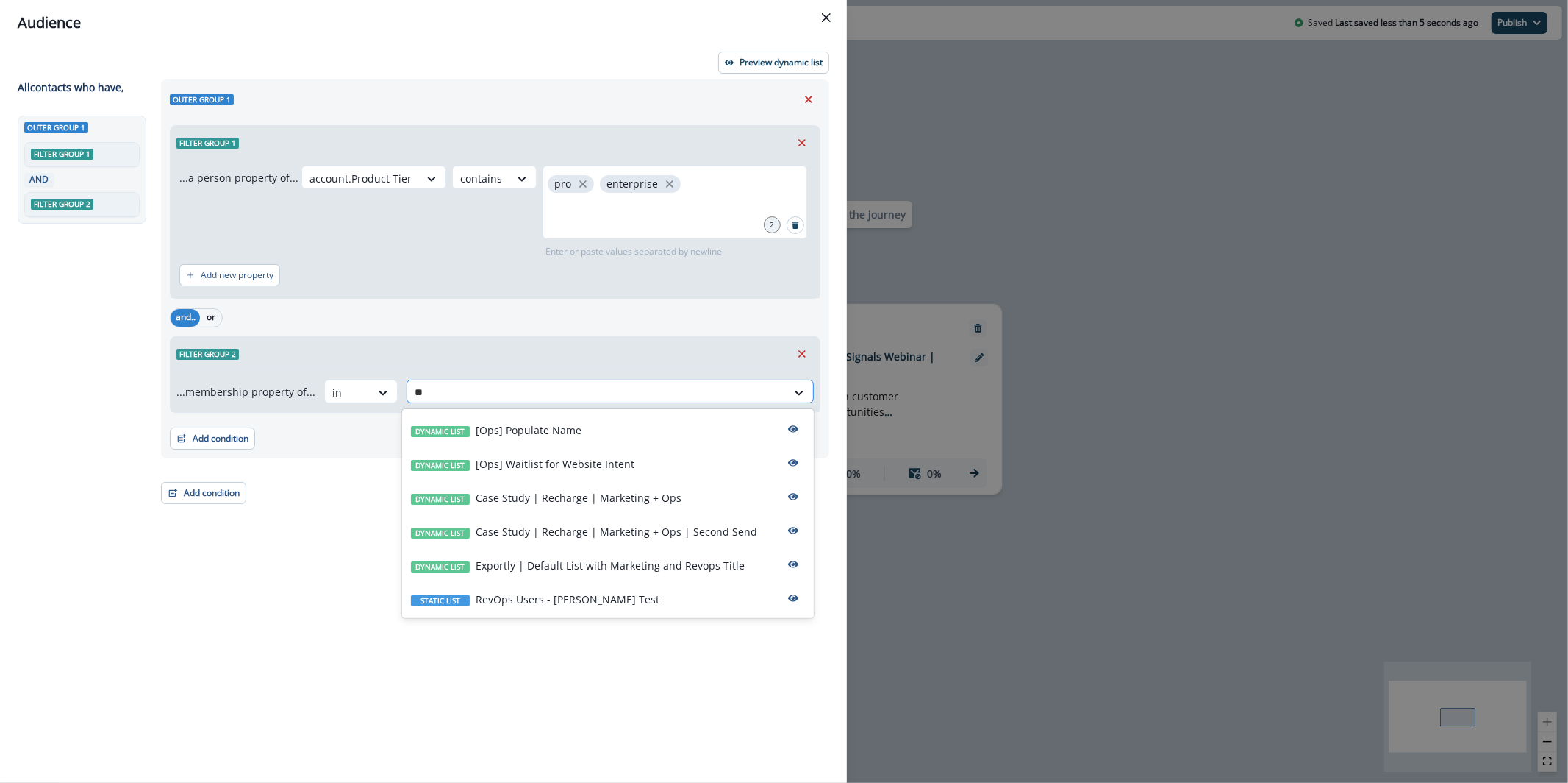
type input "*"
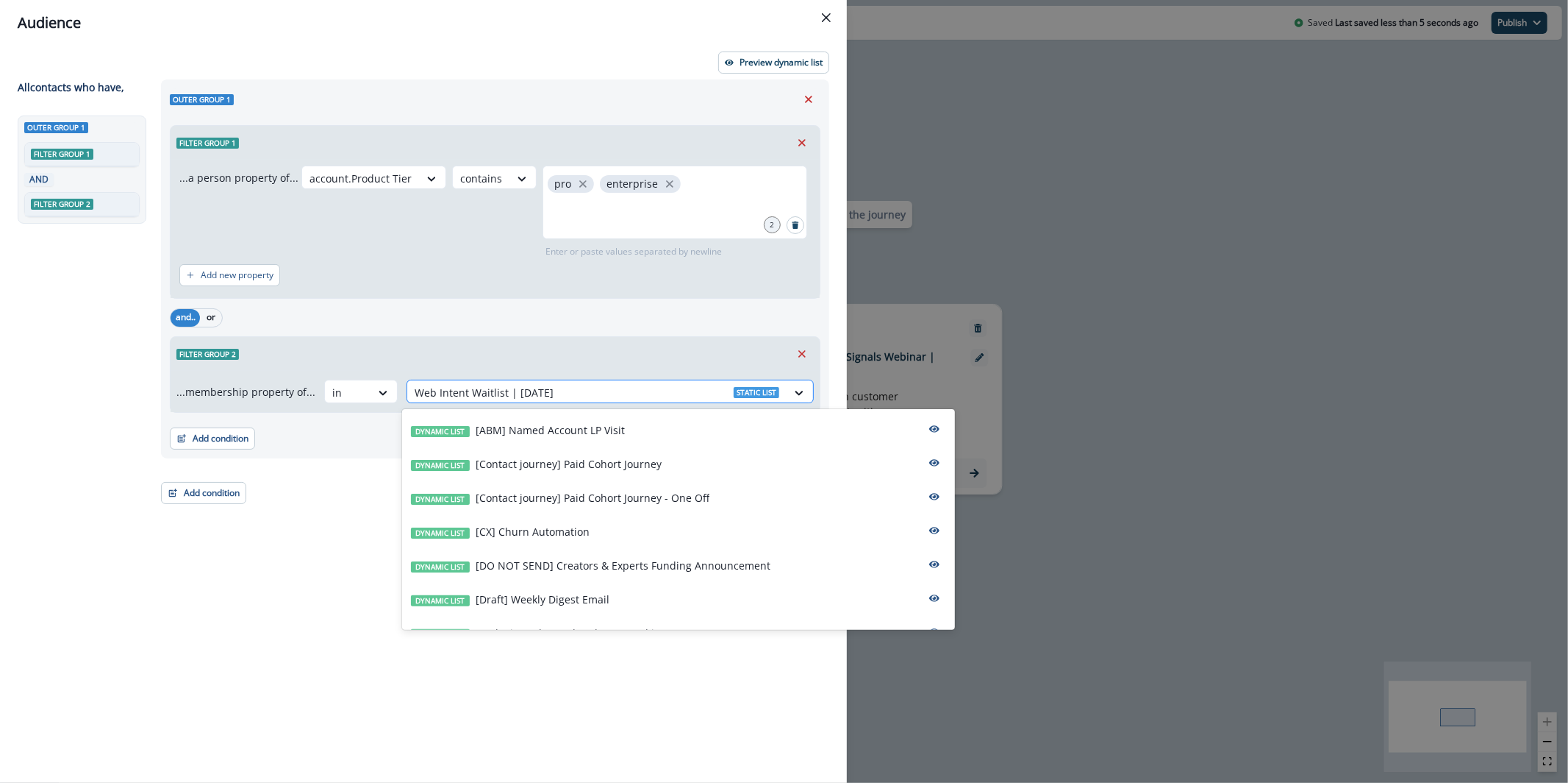
type input "*"
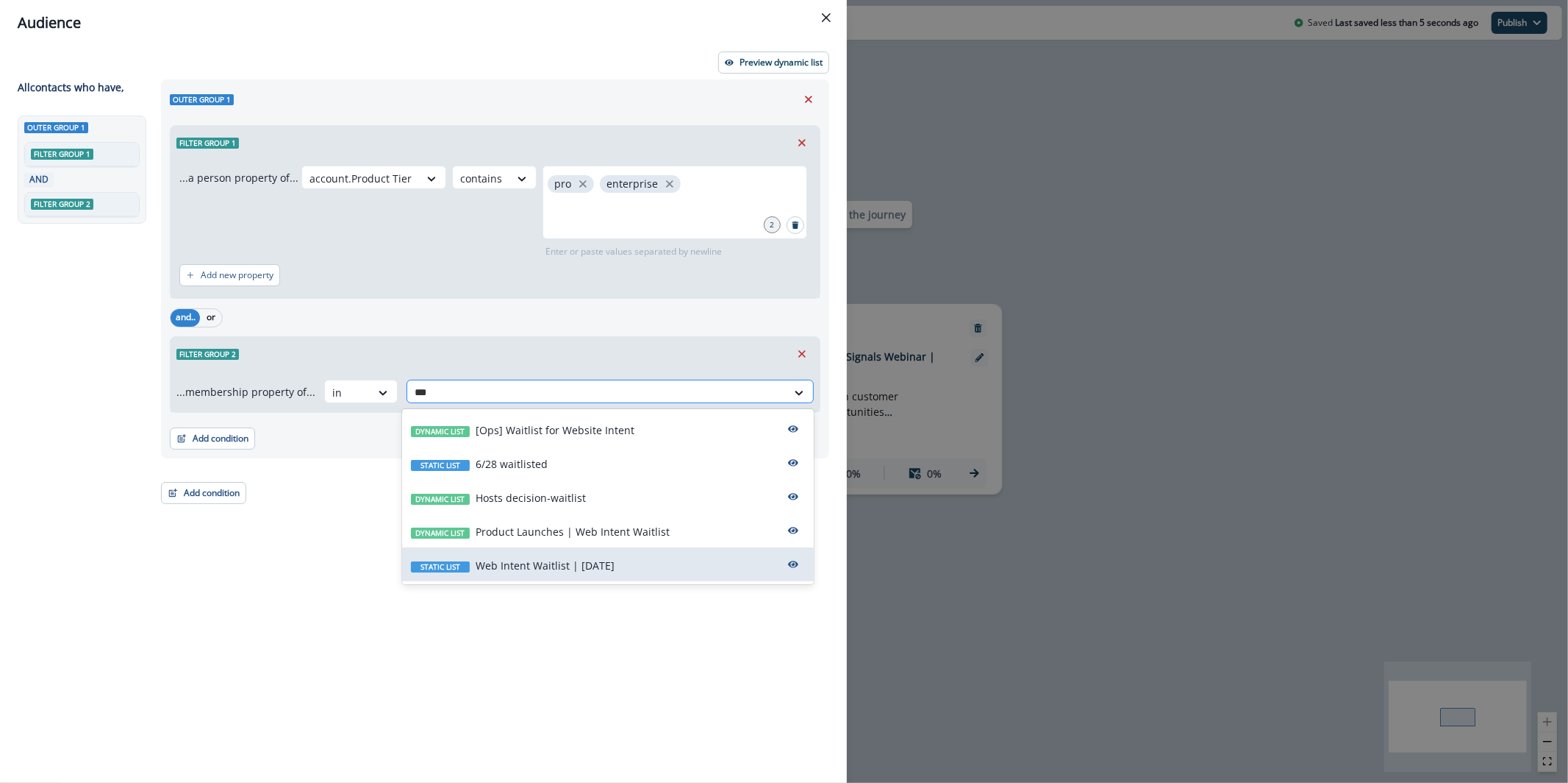
type input "****"
click at [577, 572] on p "Web Intent Waitlist | Sep 26" at bounding box center [546, 565] width 139 height 16
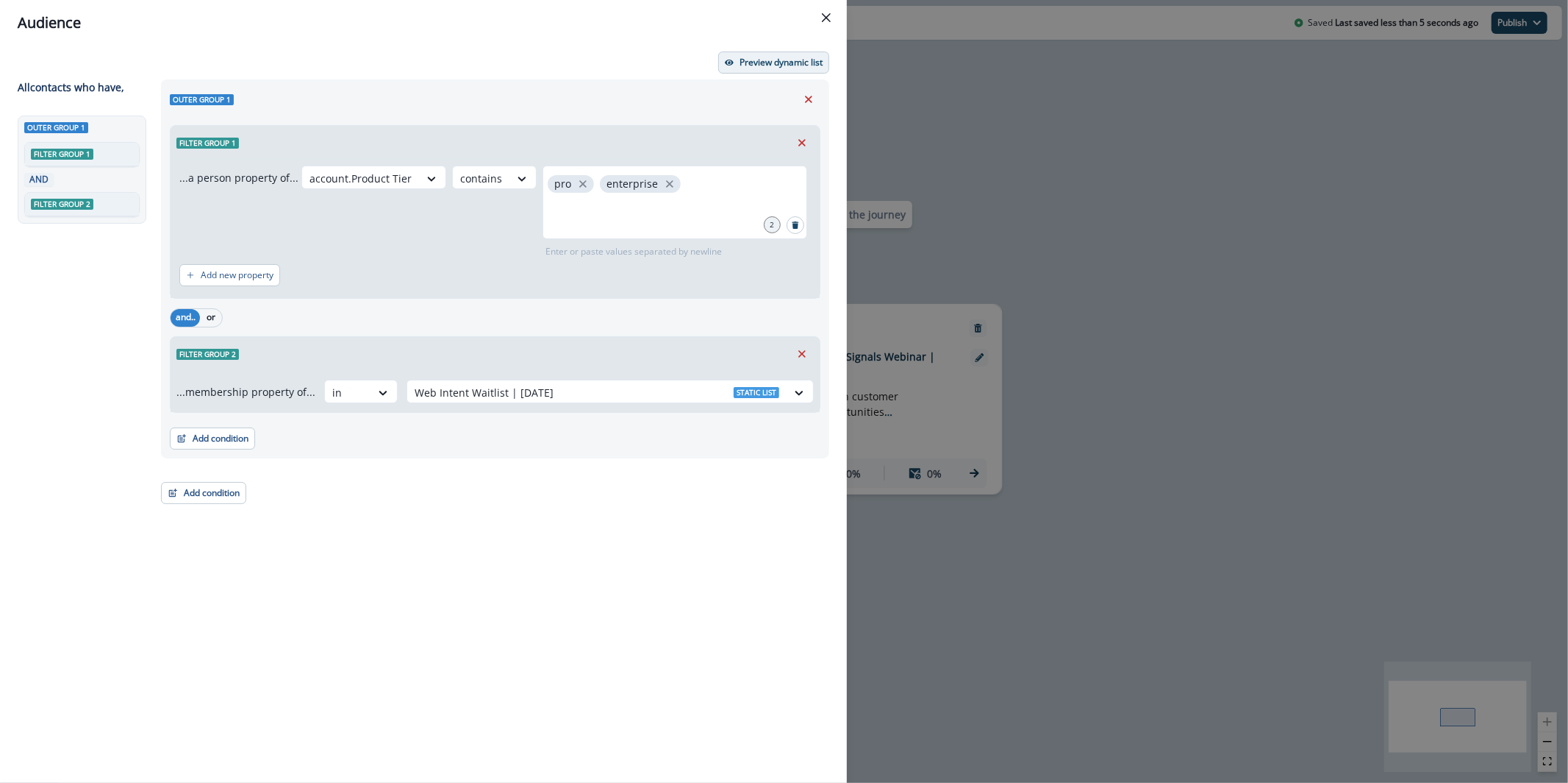
click at [774, 67] on p "Preview dynamic list" at bounding box center [781, 62] width 83 height 10
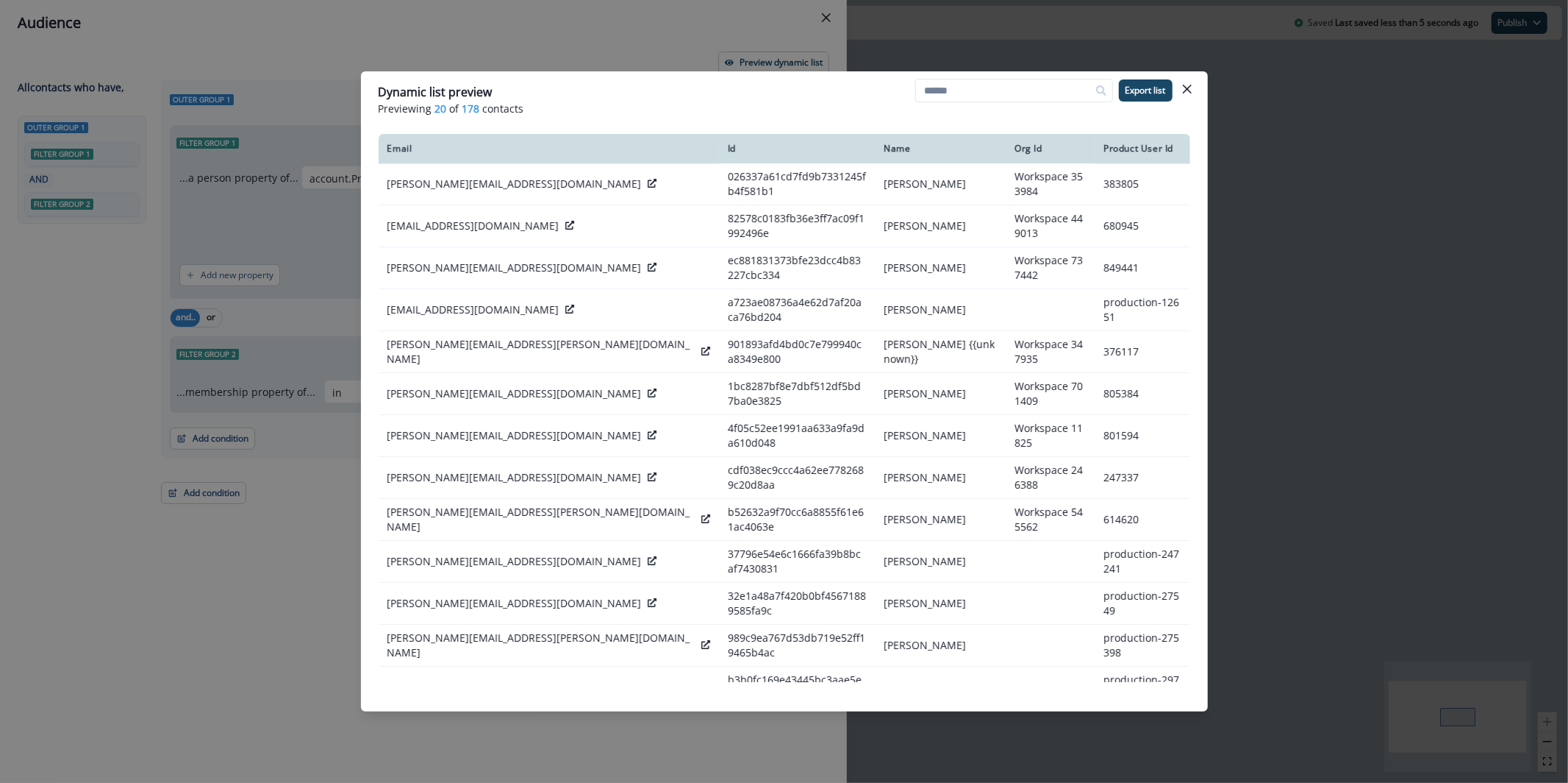
click at [711, 54] on div "Dynamic list preview Previewing 20 of 178 contacts Export list Email Id Name Or…" at bounding box center [784, 391] width 1568 height 783
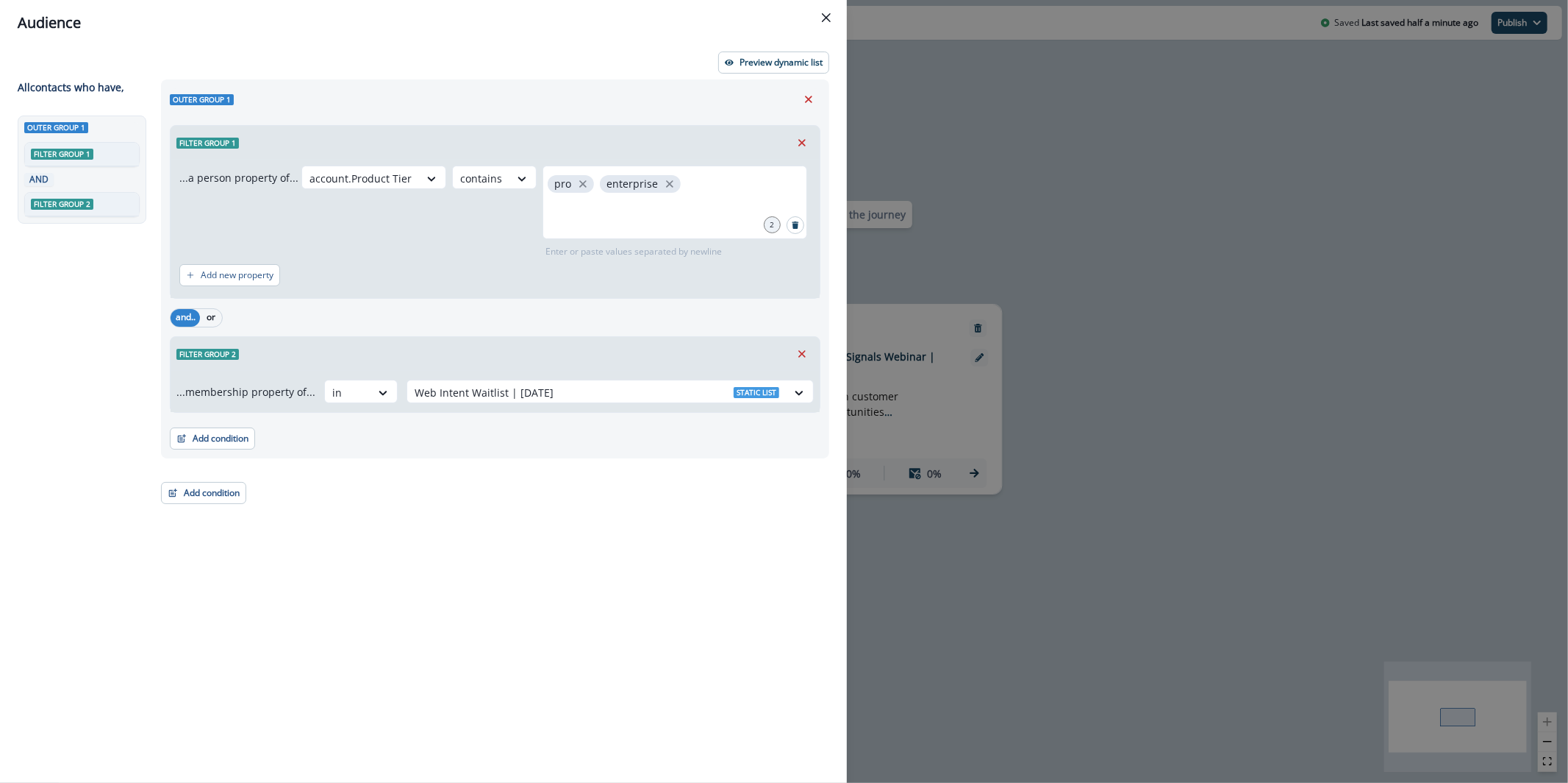
click at [654, 410] on div "...membership property of... in Web Intent Waitlist | Sep 26 Static list" at bounding box center [494, 391] width 649 height 41
click at [653, 398] on div at bounding box center [597, 392] width 364 height 18
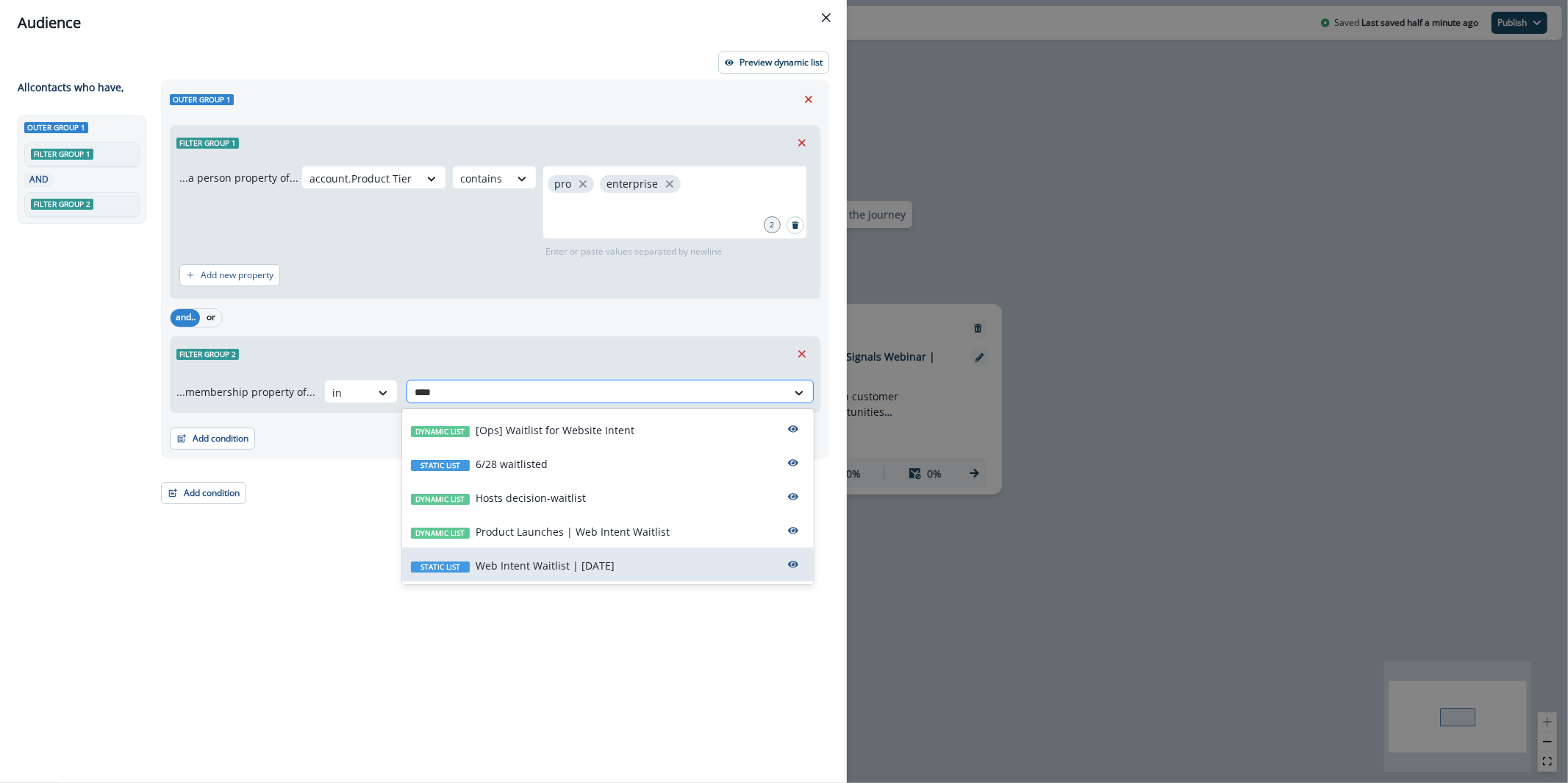
type input "*****"
click at [682, 434] on div "Dynamic list [Ops] Waitlist for Website Intent" at bounding box center [608, 429] width 412 height 34
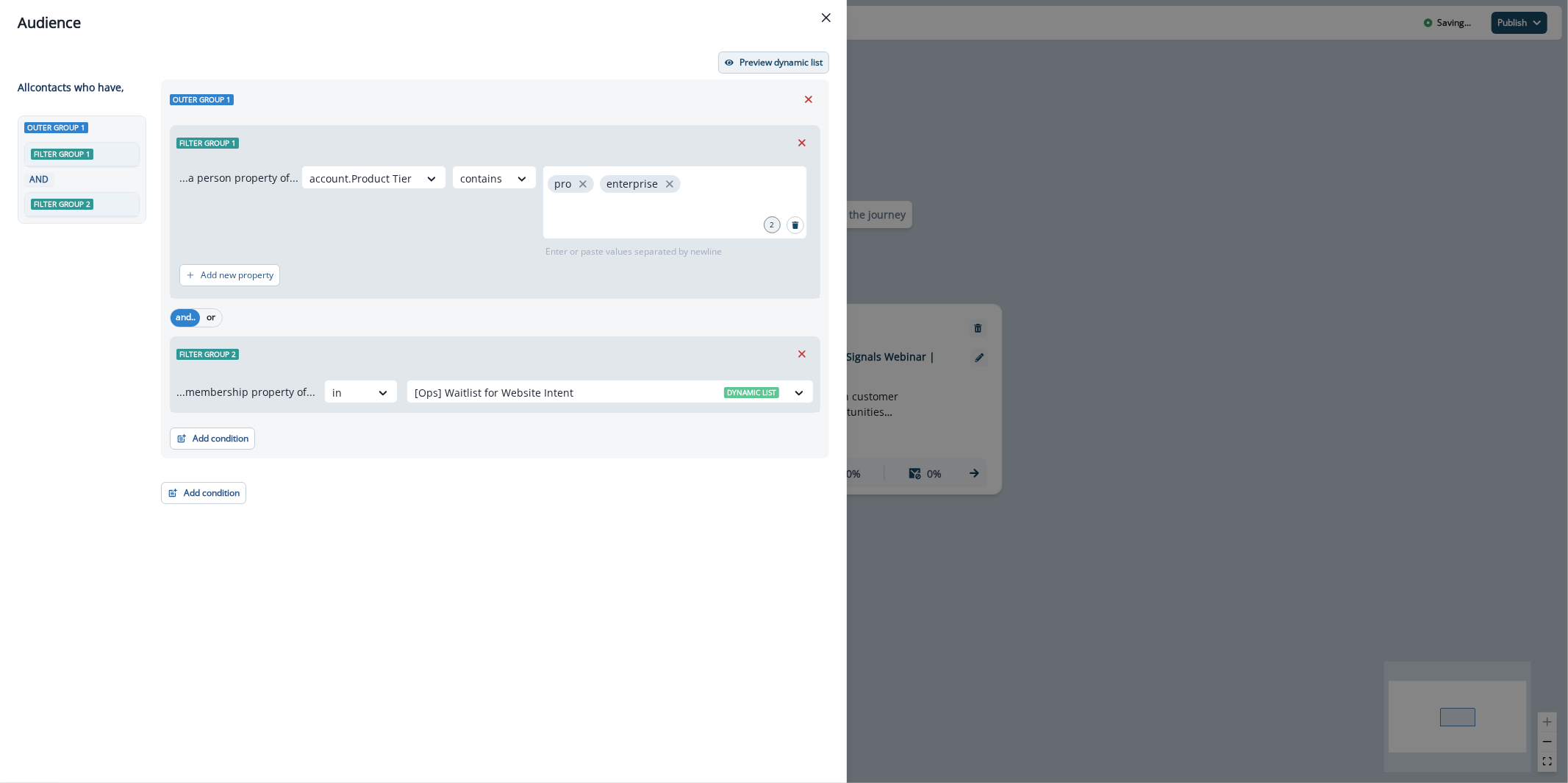
click at [773, 58] on p "Preview dynamic list" at bounding box center [781, 62] width 83 height 10
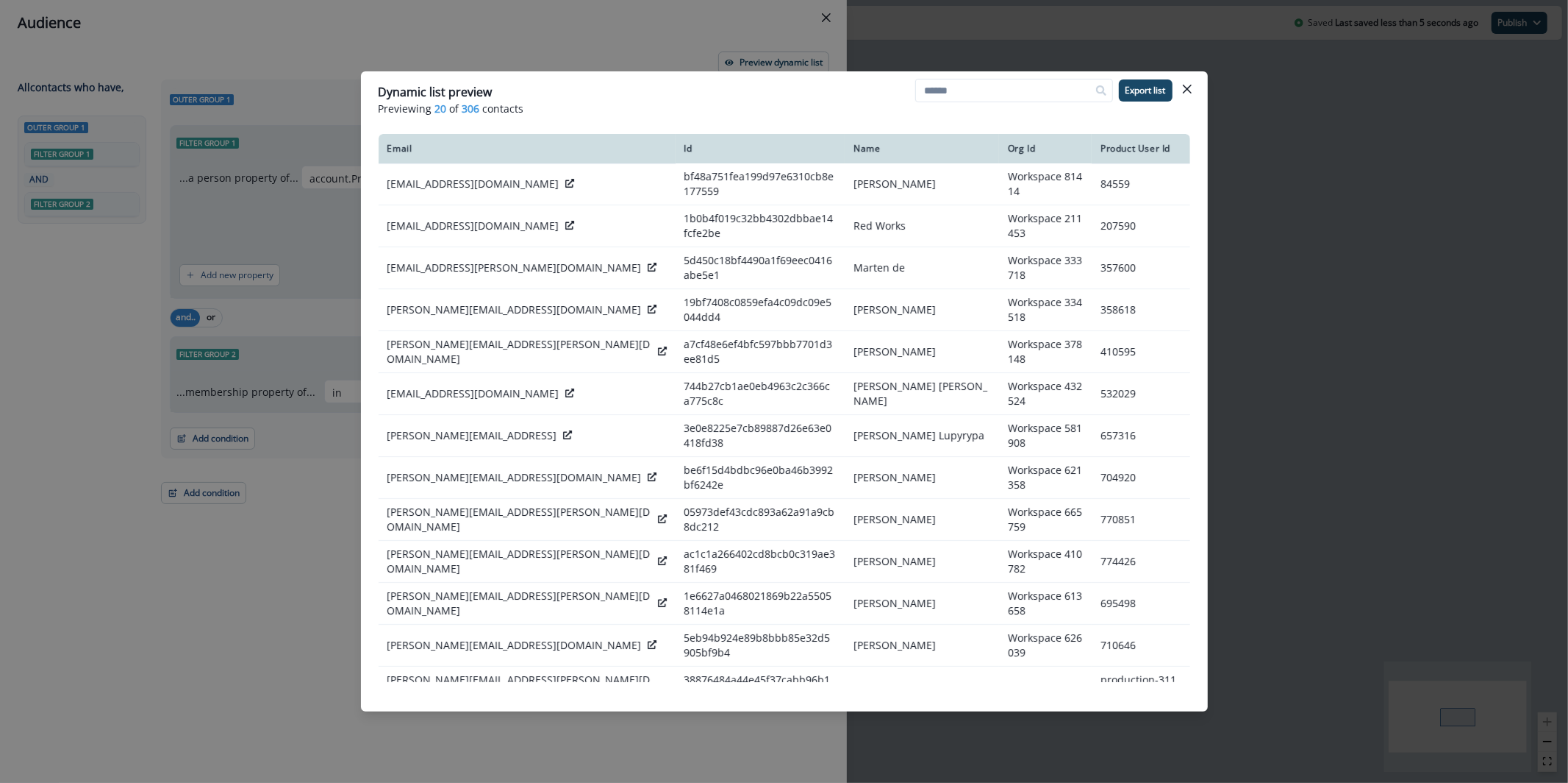
click at [661, 47] on div "Dynamic list preview Previewing 20 of 306 contacts Export list Email Id Name Or…" at bounding box center [784, 391] width 1568 height 783
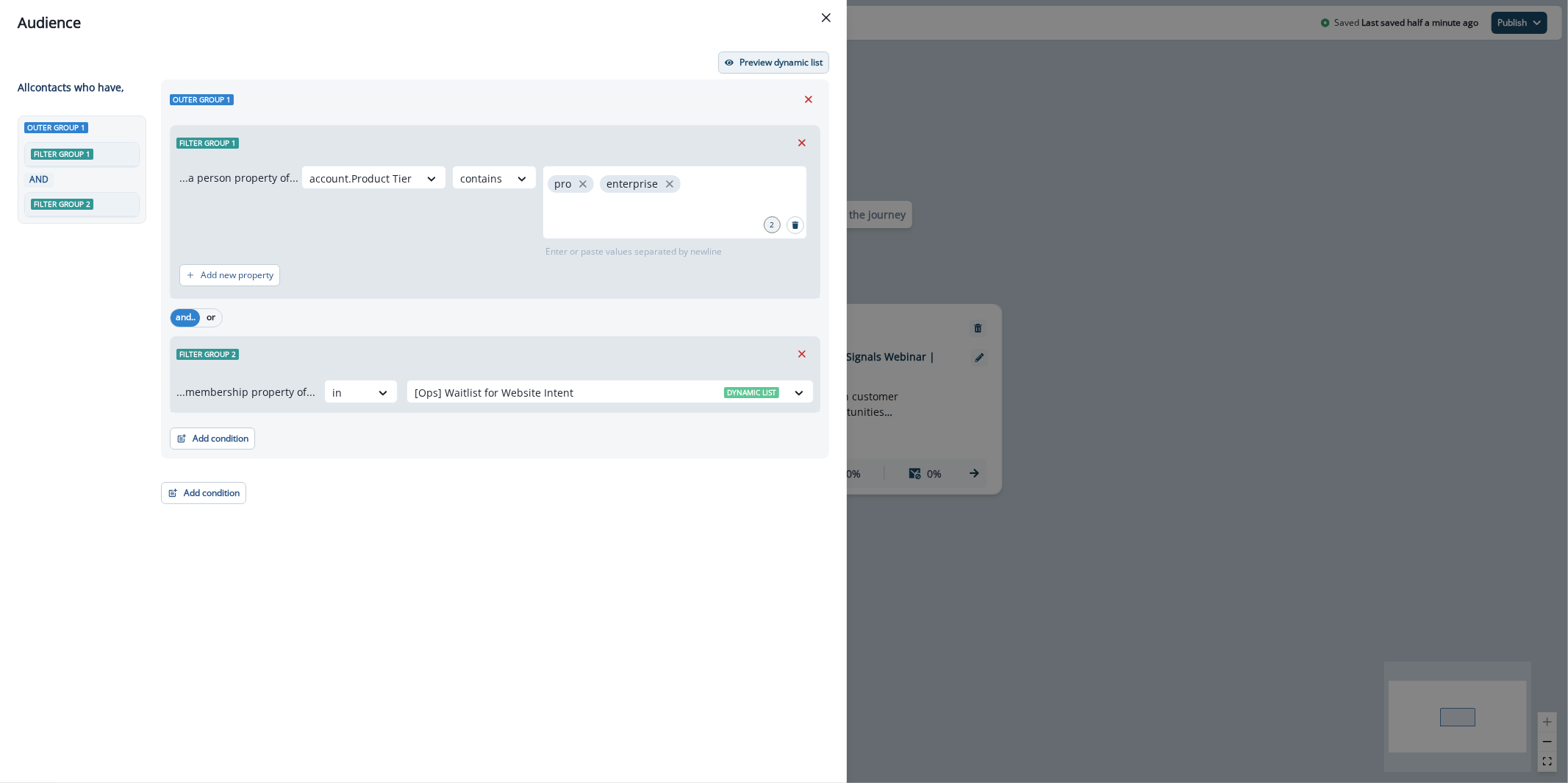
click at [770, 68] on button "Preview dynamic list" at bounding box center [773, 62] width 111 height 22
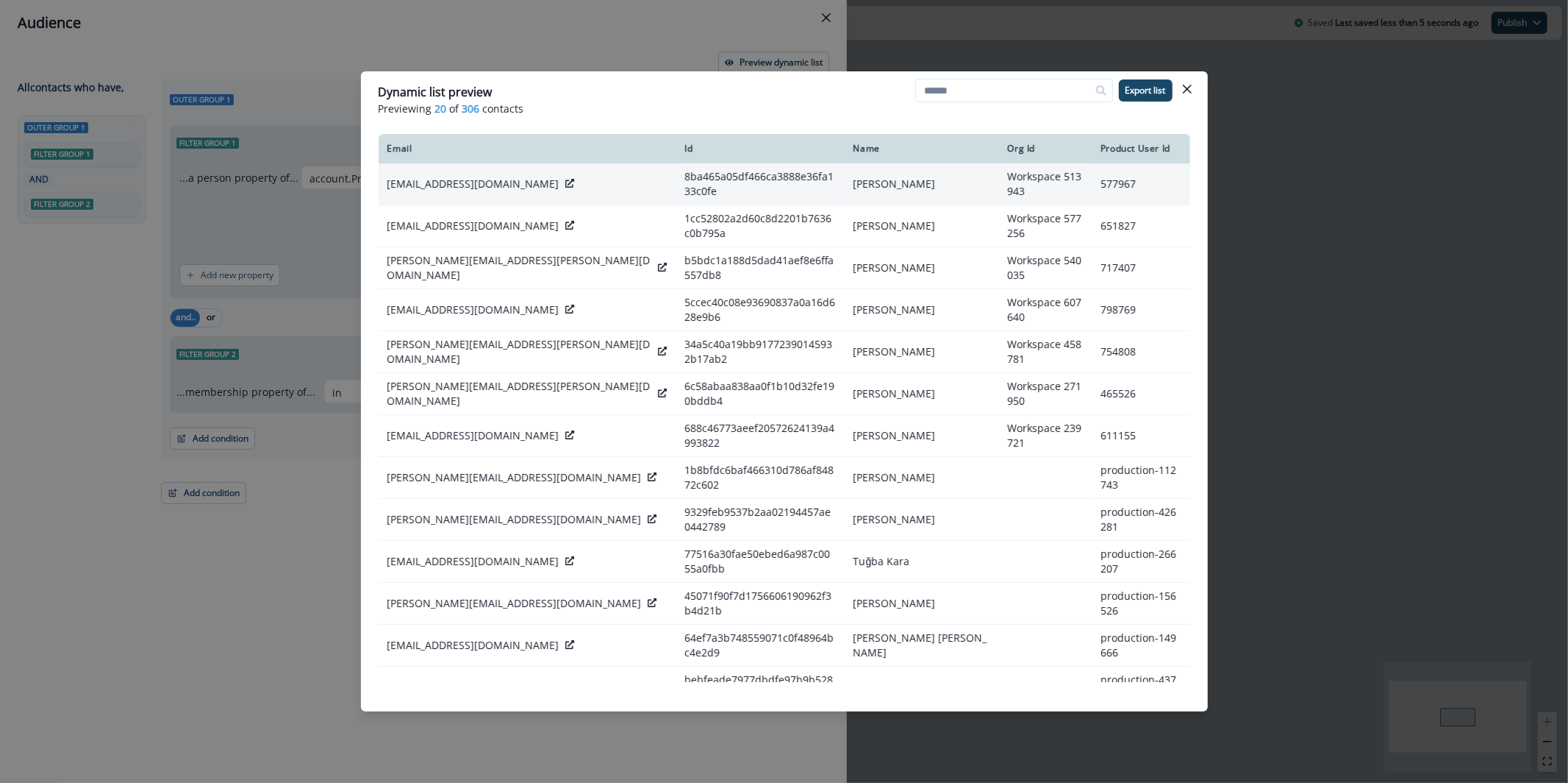
click at [566, 180] on icon at bounding box center [570, 183] width 9 height 9
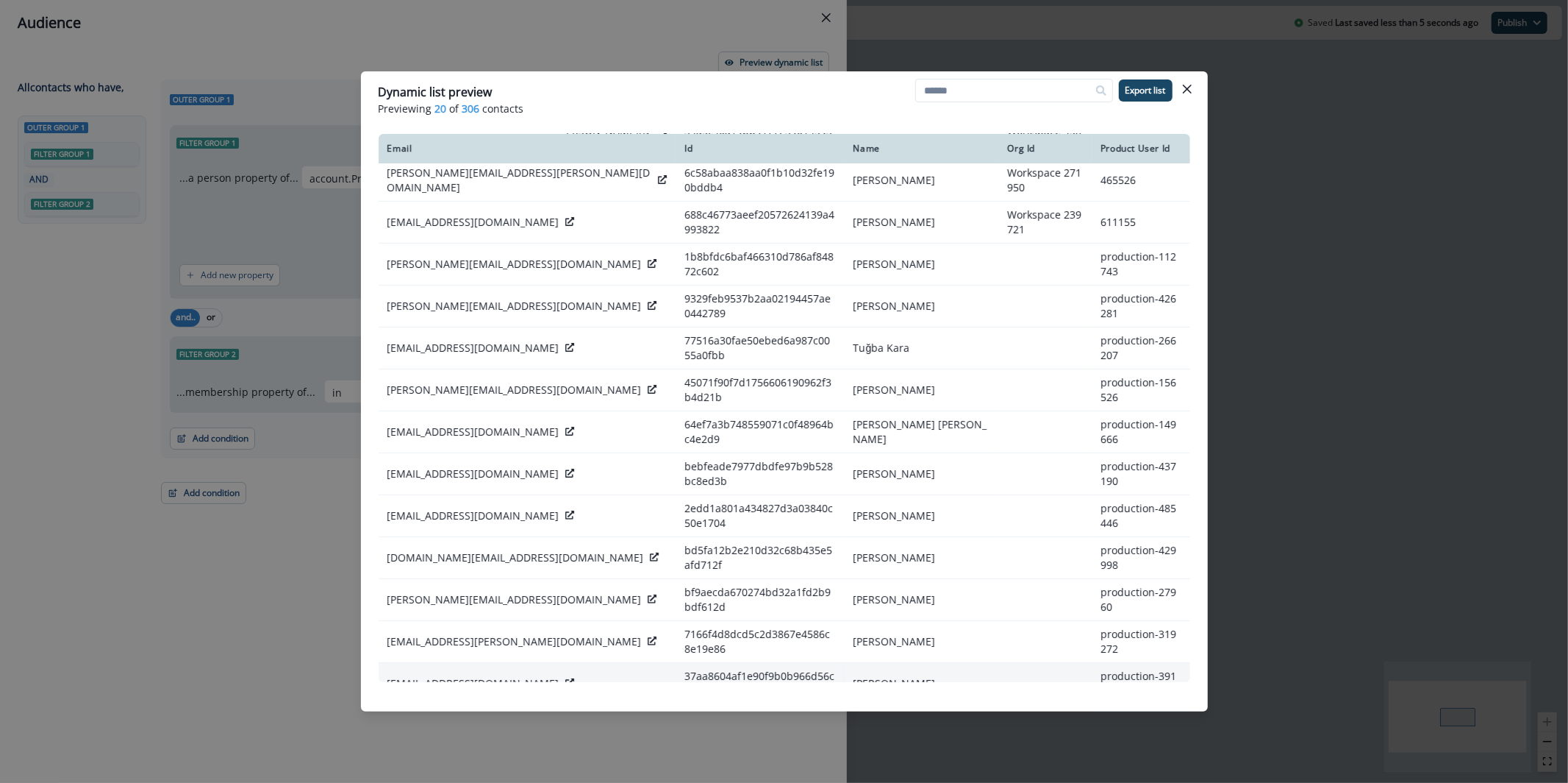
scroll to position [216, 0]
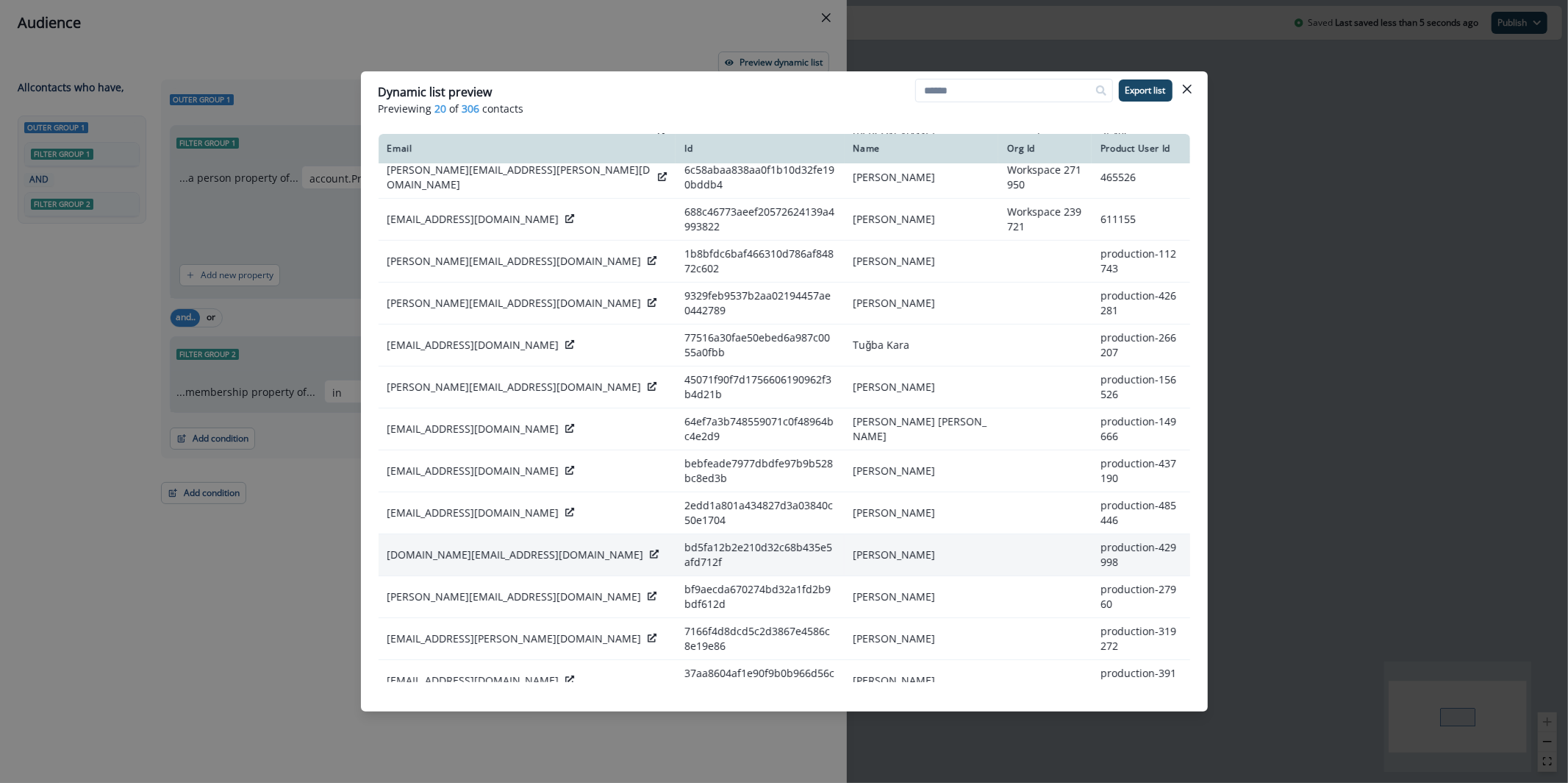
click at [650, 549] on icon at bounding box center [654, 554] width 9 height 9
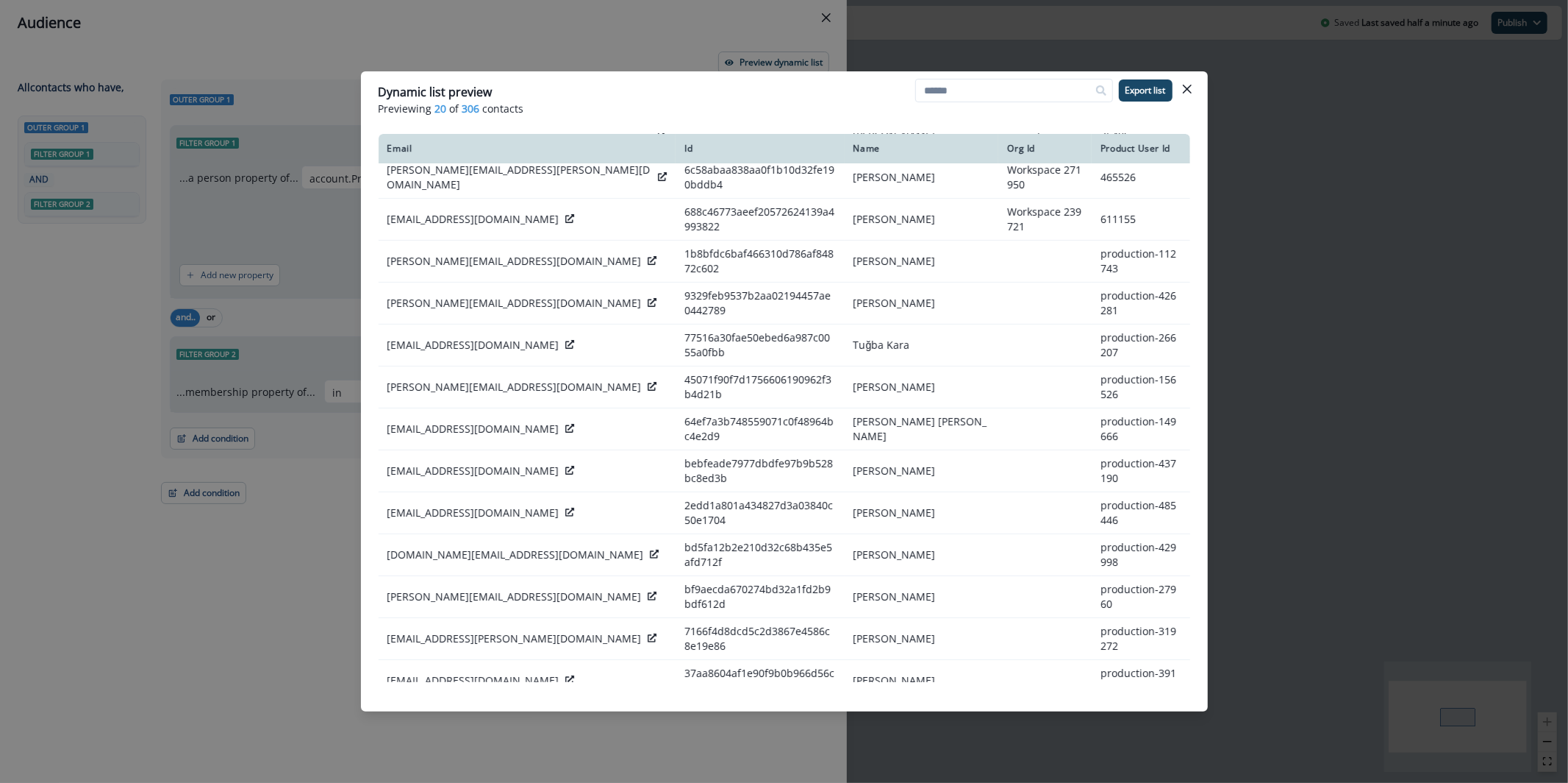
click at [521, 708] on div "sam.lee@deepgram.com" at bounding box center [527, 723] width 280 height 29
click at [658, 717] on icon at bounding box center [663, 722] width 9 height 9
click at [648, 759] on icon at bounding box center [653, 764] width 9 height 9
click at [1201, 92] on header "Dynamic list preview Previewing 20 of 306 contacts Export list" at bounding box center [784, 100] width 847 height 57
click at [1199, 91] on header "Dynamic list preview Previewing 20 of 306 contacts Export list" at bounding box center [784, 100] width 847 height 57
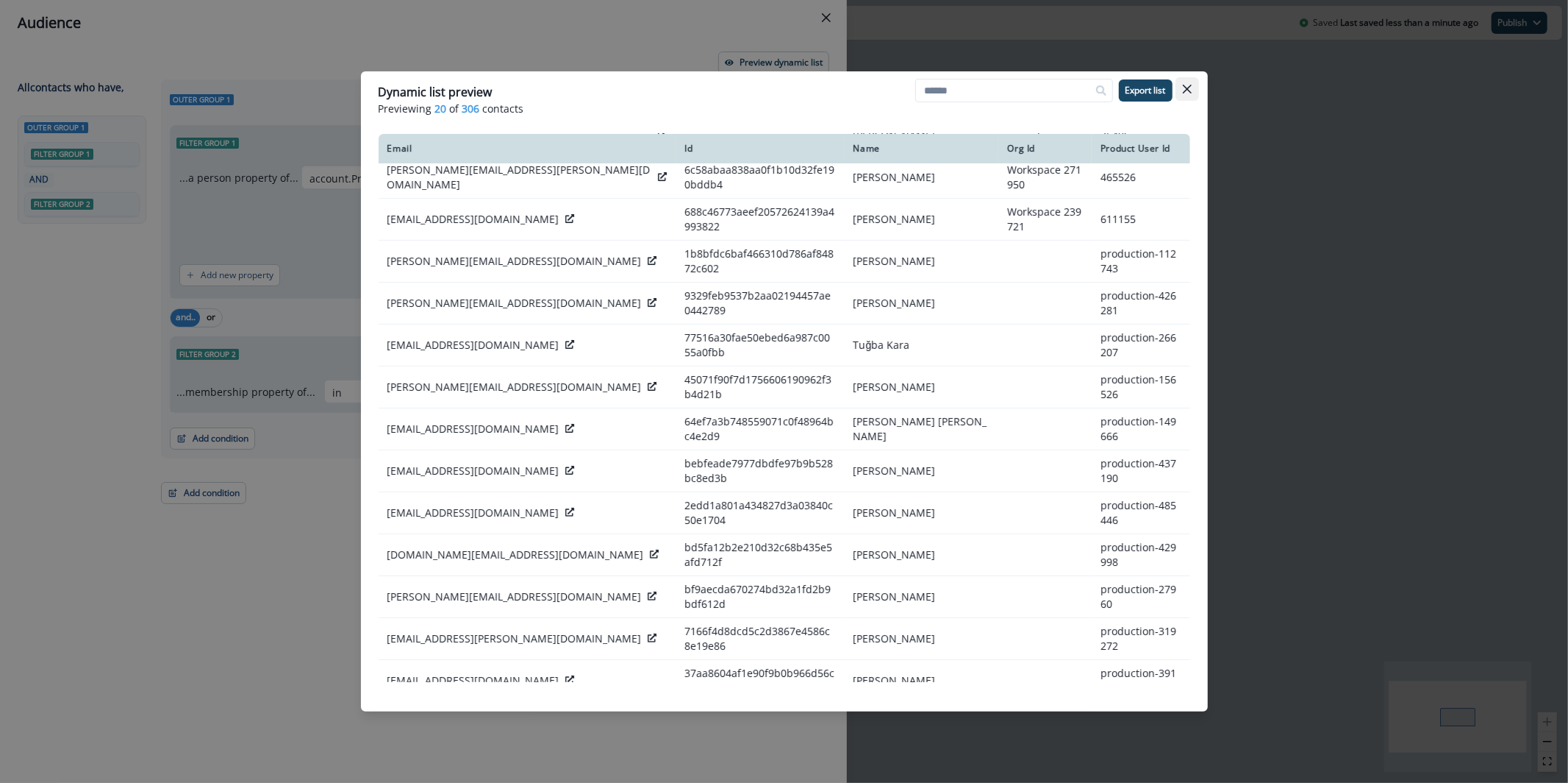
click at [1188, 93] on button "Close" at bounding box center [1187, 89] width 24 height 24
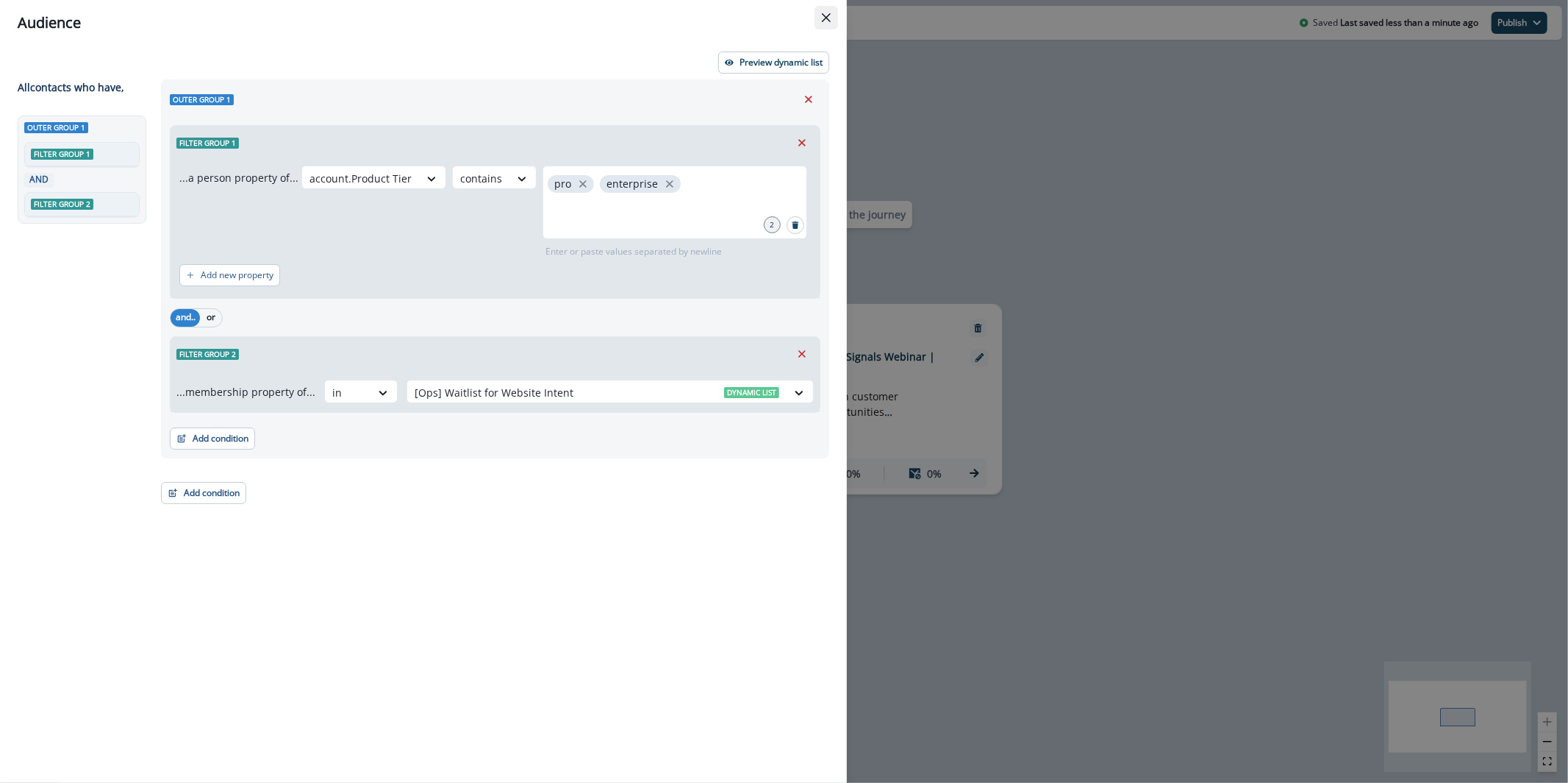
click at [831, 15] on button "Close" at bounding box center [827, 17] width 24 height 24
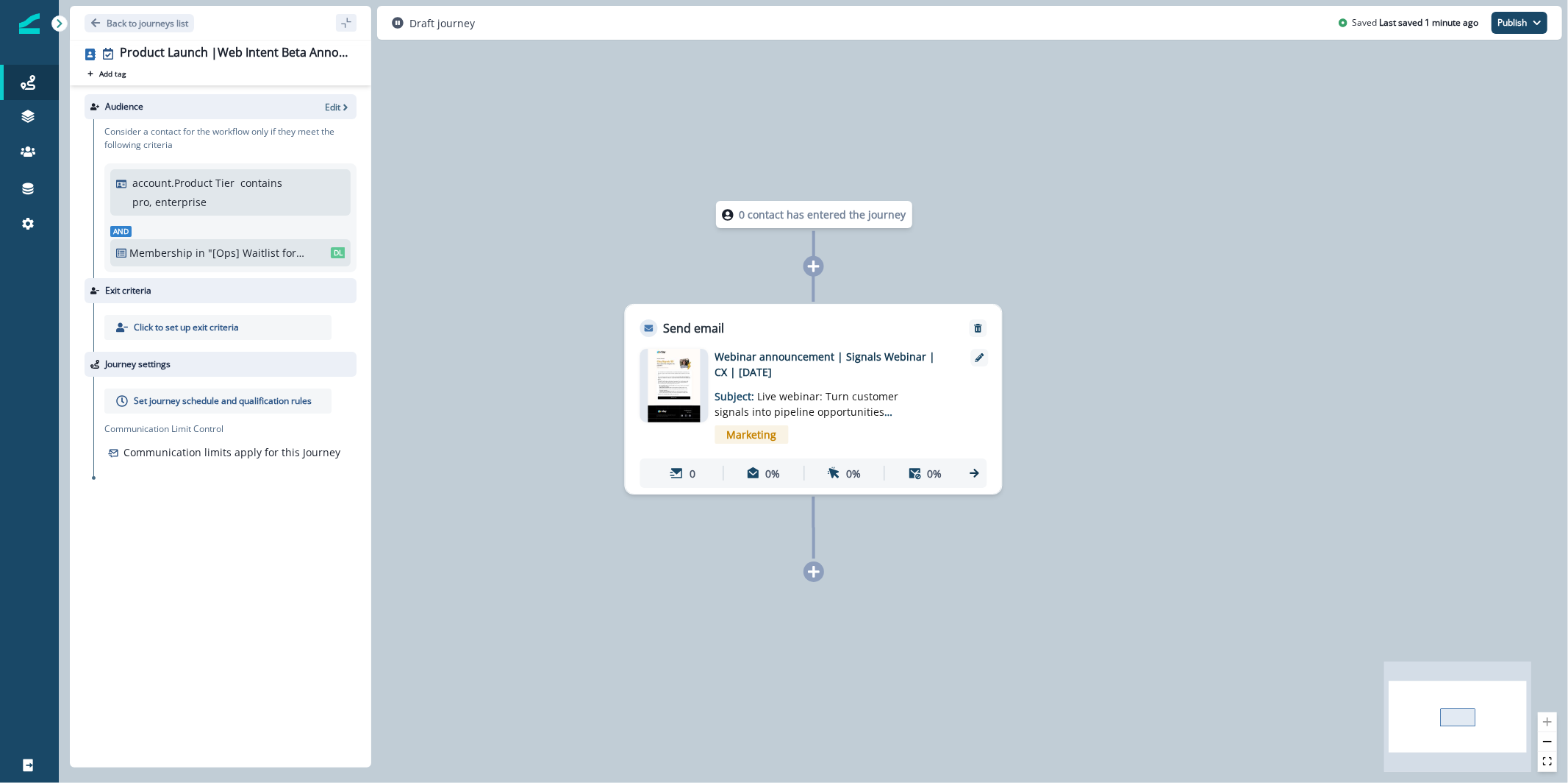
click at [211, 323] on p "Click to set up exit criteria" at bounding box center [186, 327] width 105 height 13
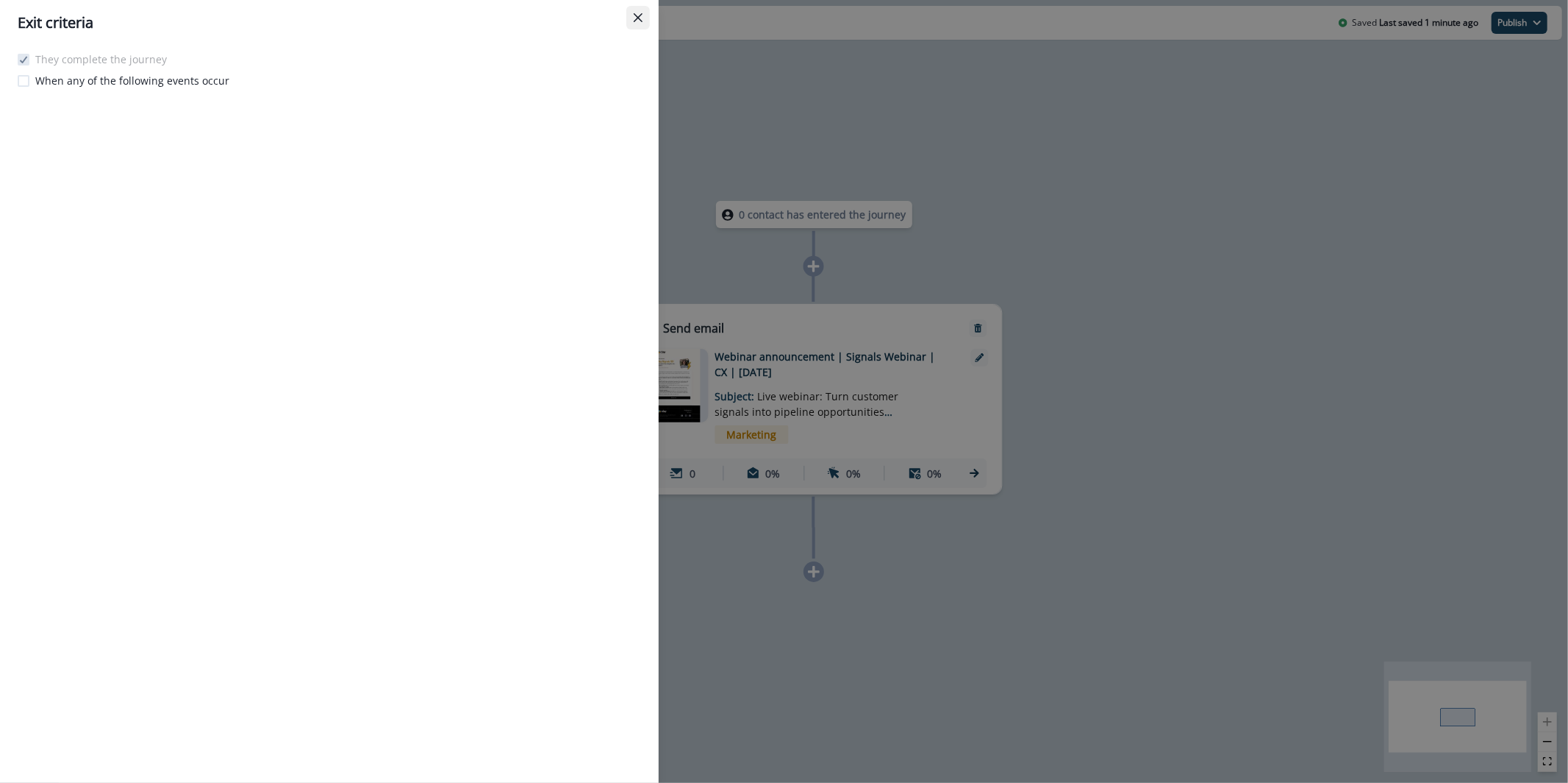
click at [637, 20] on icon "Close" at bounding box center [638, 17] width 9 height 9
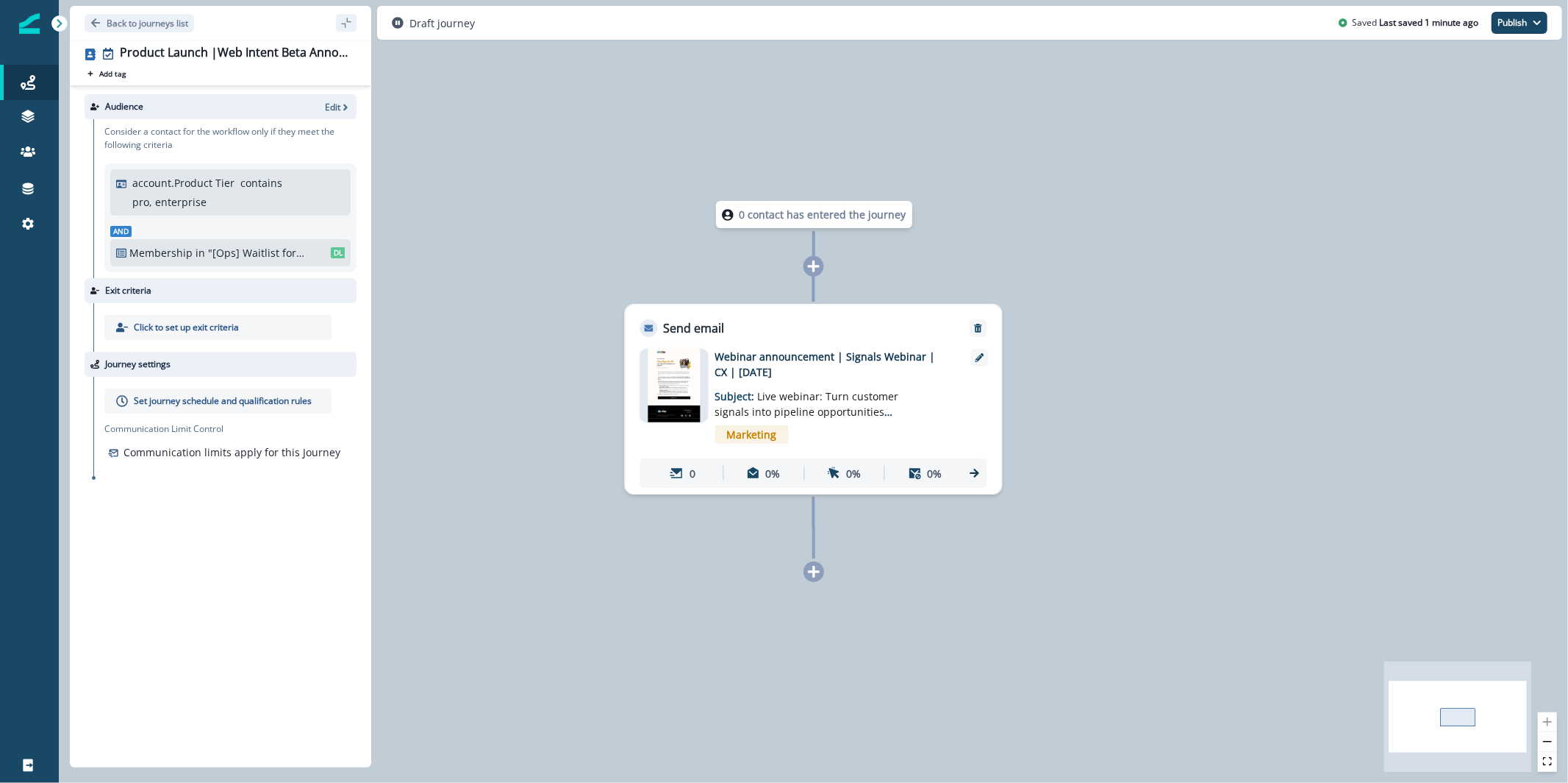
click at [690, 397] on img at bounding box center [674, 386] width 51 height 73
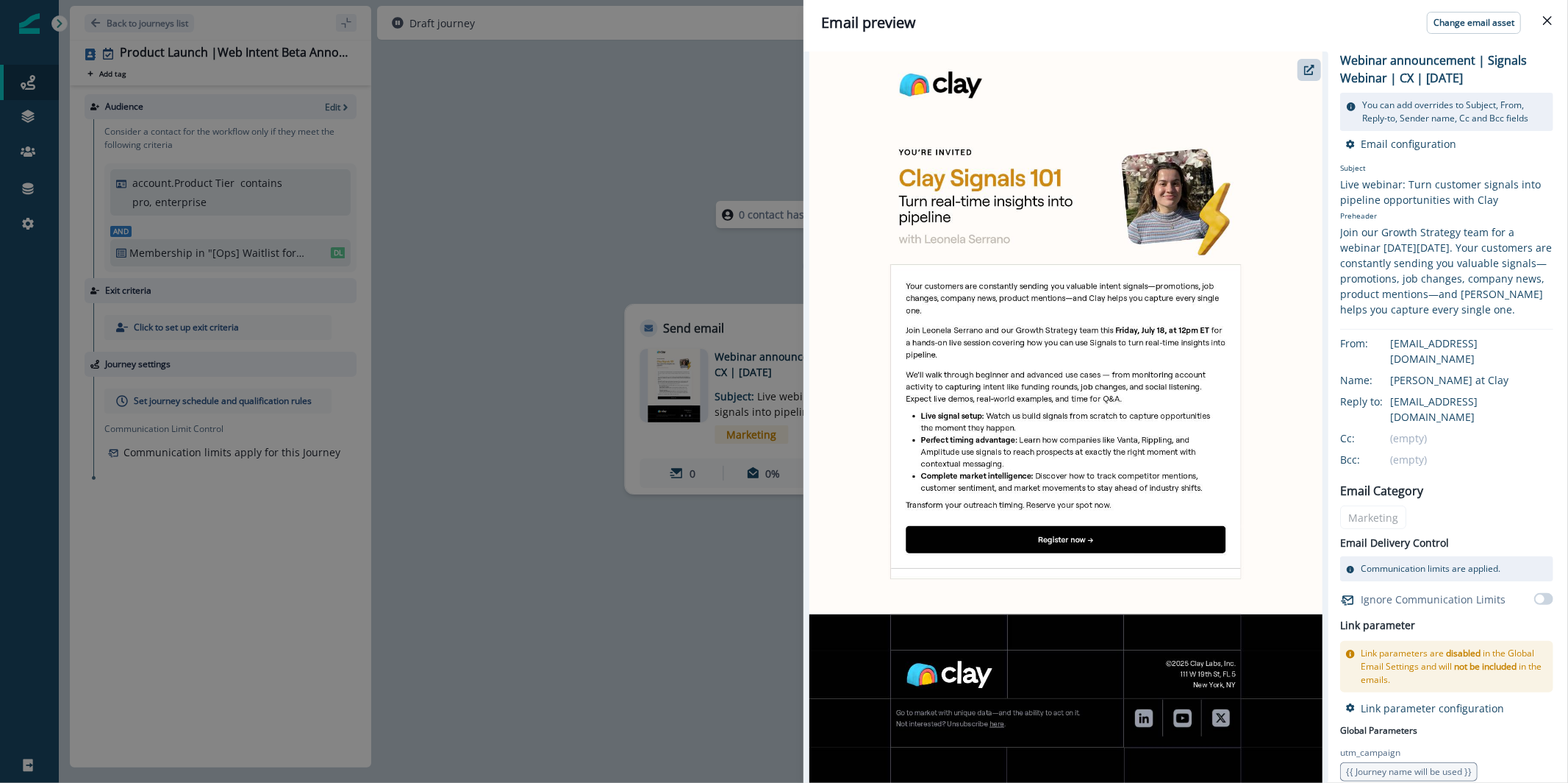
click at [484, 213] on div "Email preview Change email asset Webinar announcement | Signals Webinar | CX | …" at bounding box center [784, 391] width 1568 height 783
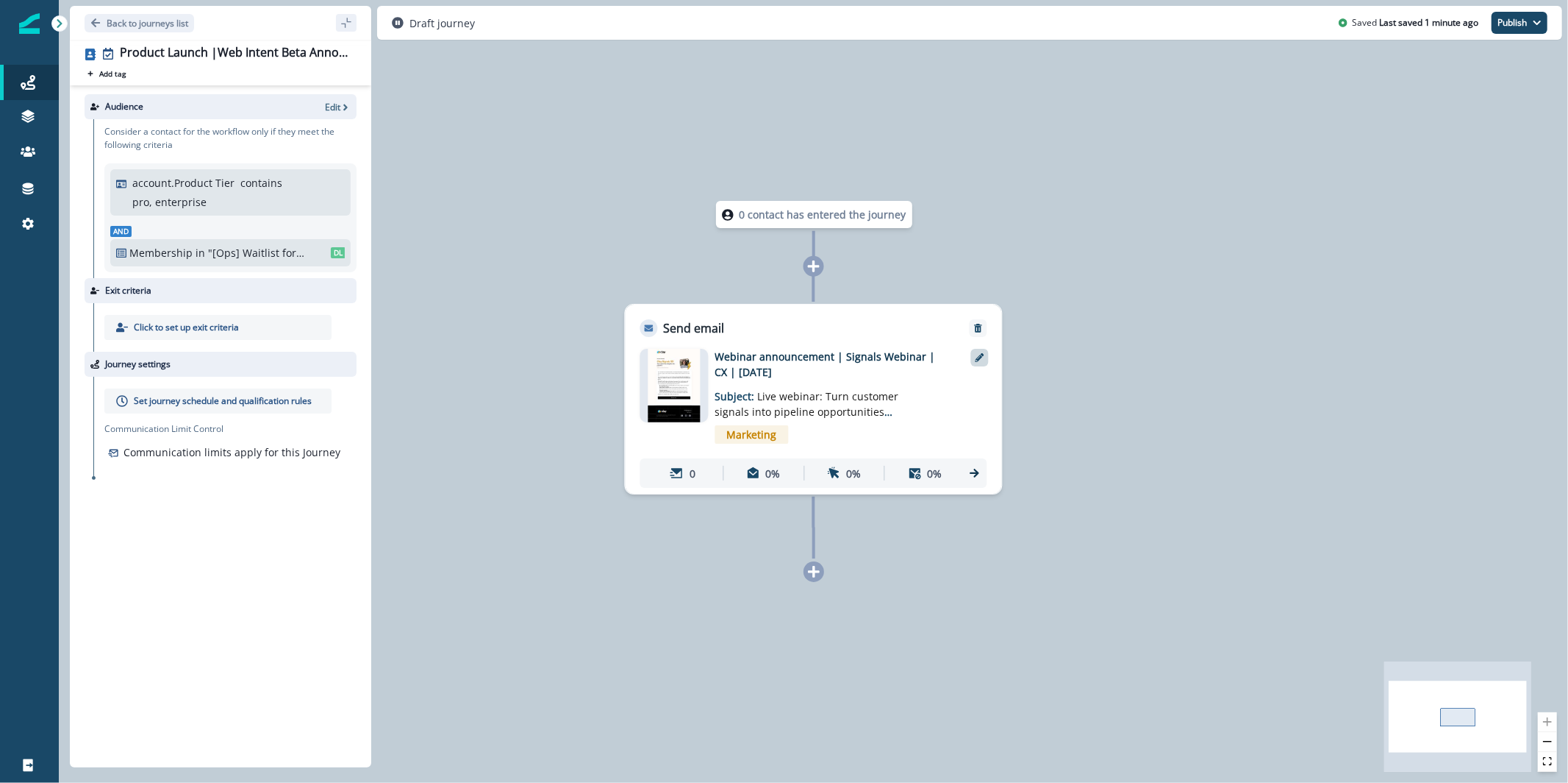
click at [983, 358] on icon at bounding box center [980, 357] width 9 height 9
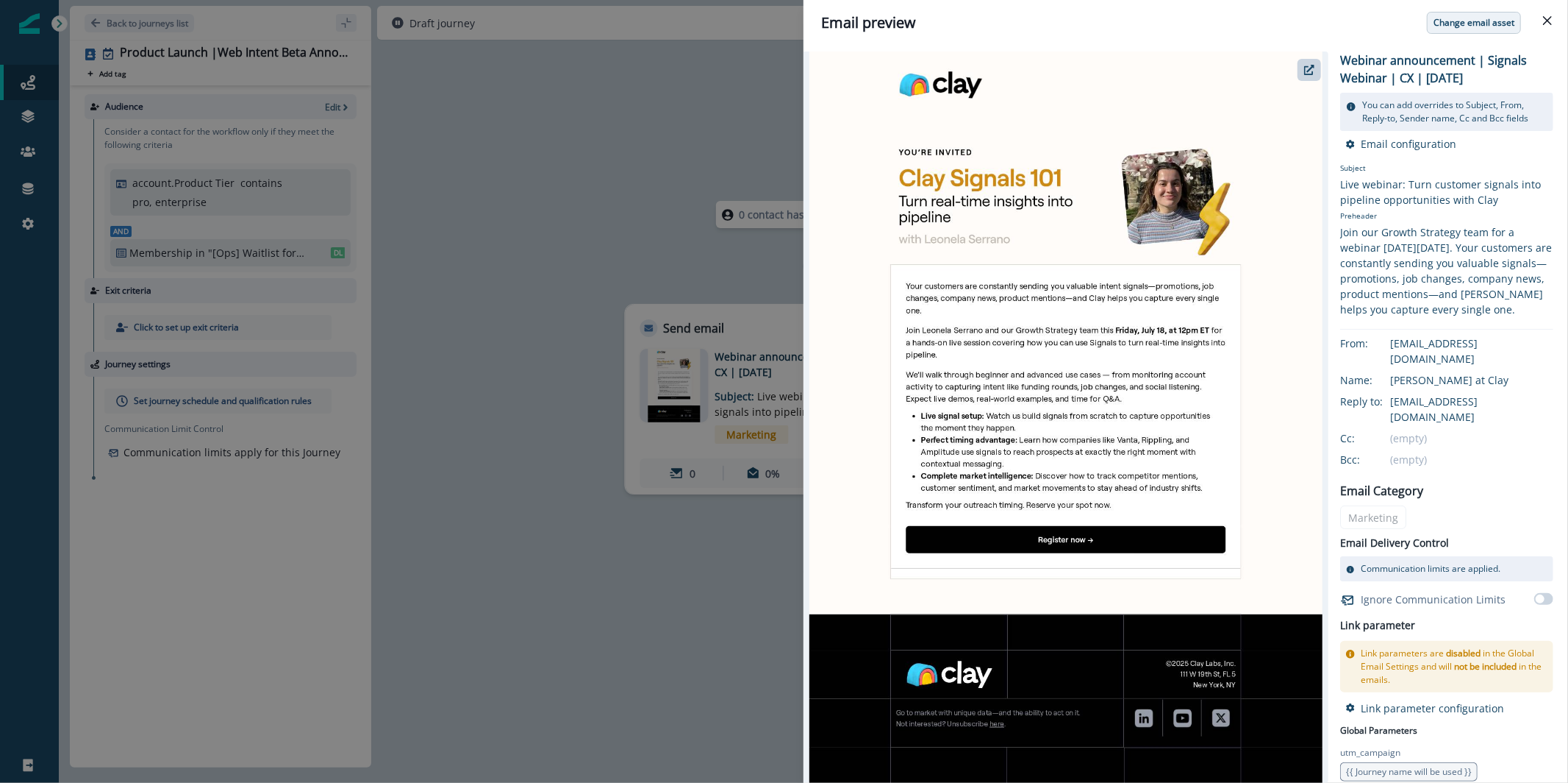
click at [1483, 28] on button "Change email asset" at bounding box center [1474, 23] width 94 height 22
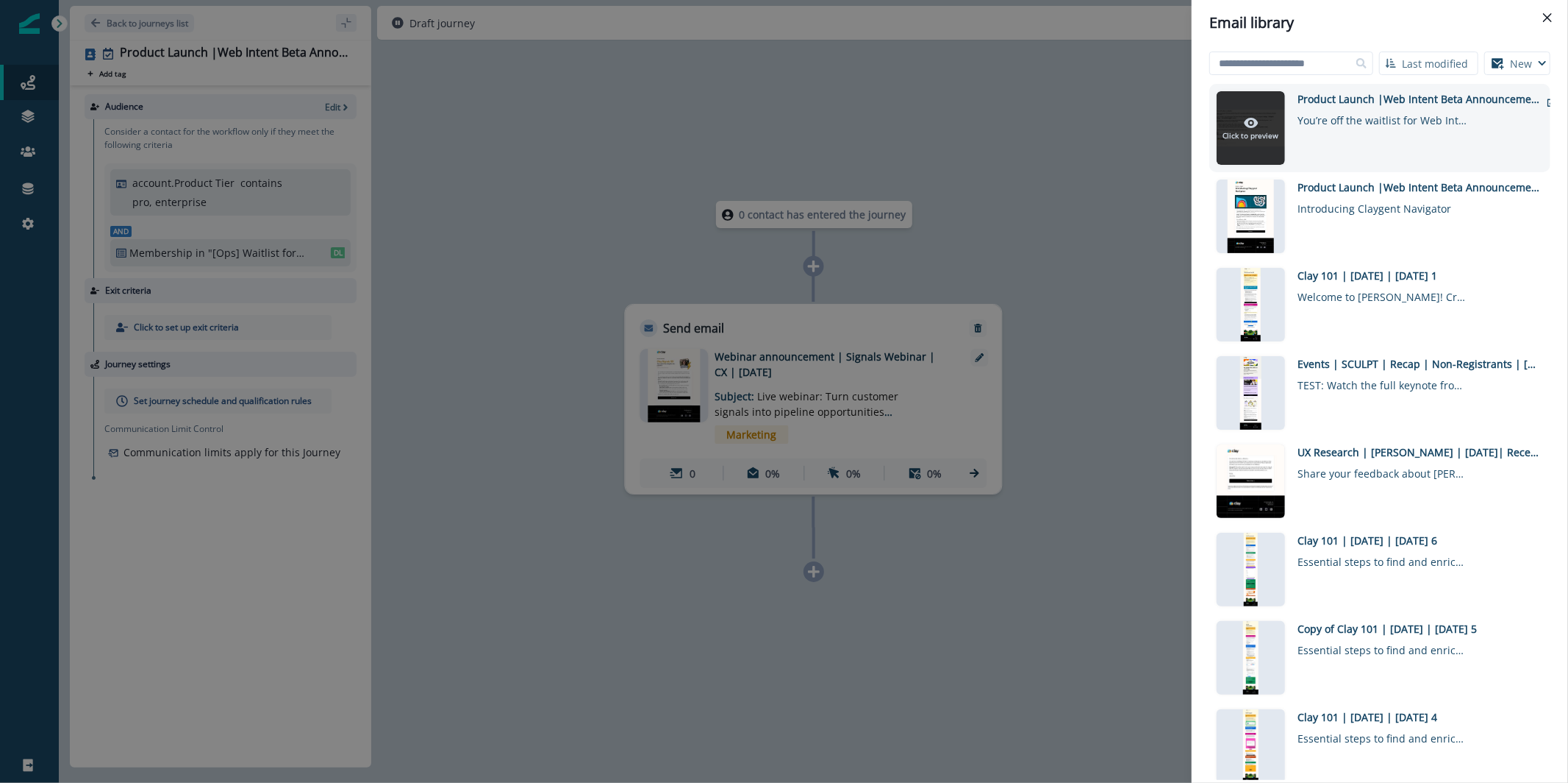
click at [1278, 124] on div at bounding box center [1250, 128] width 69 height 73
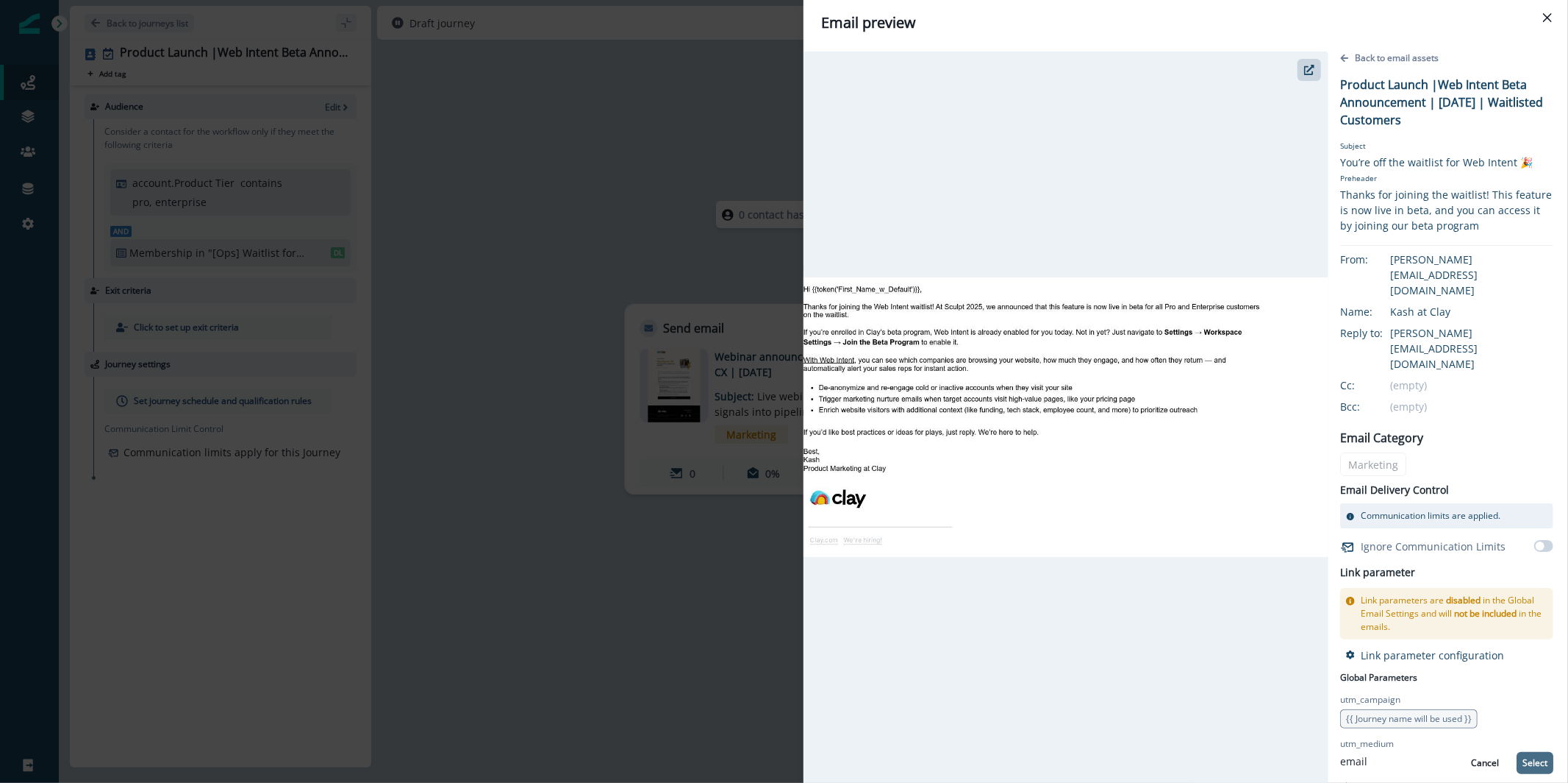
click at [1529, 761] on p "Select" at bounding box center [1534, 762] width 25 height 10
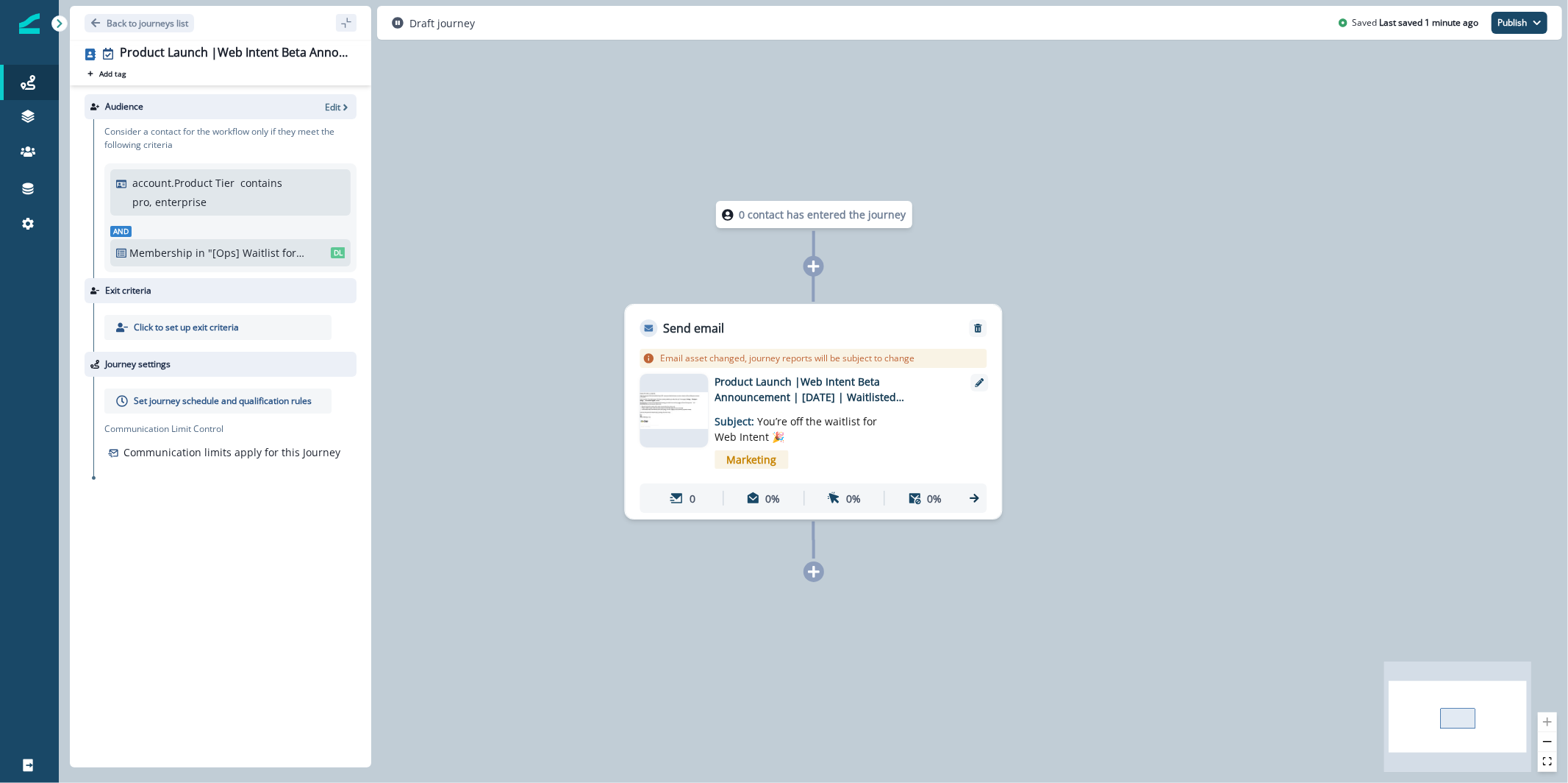
click at [650, 424] on img at bounding box center [675, 410] width 69 height 37
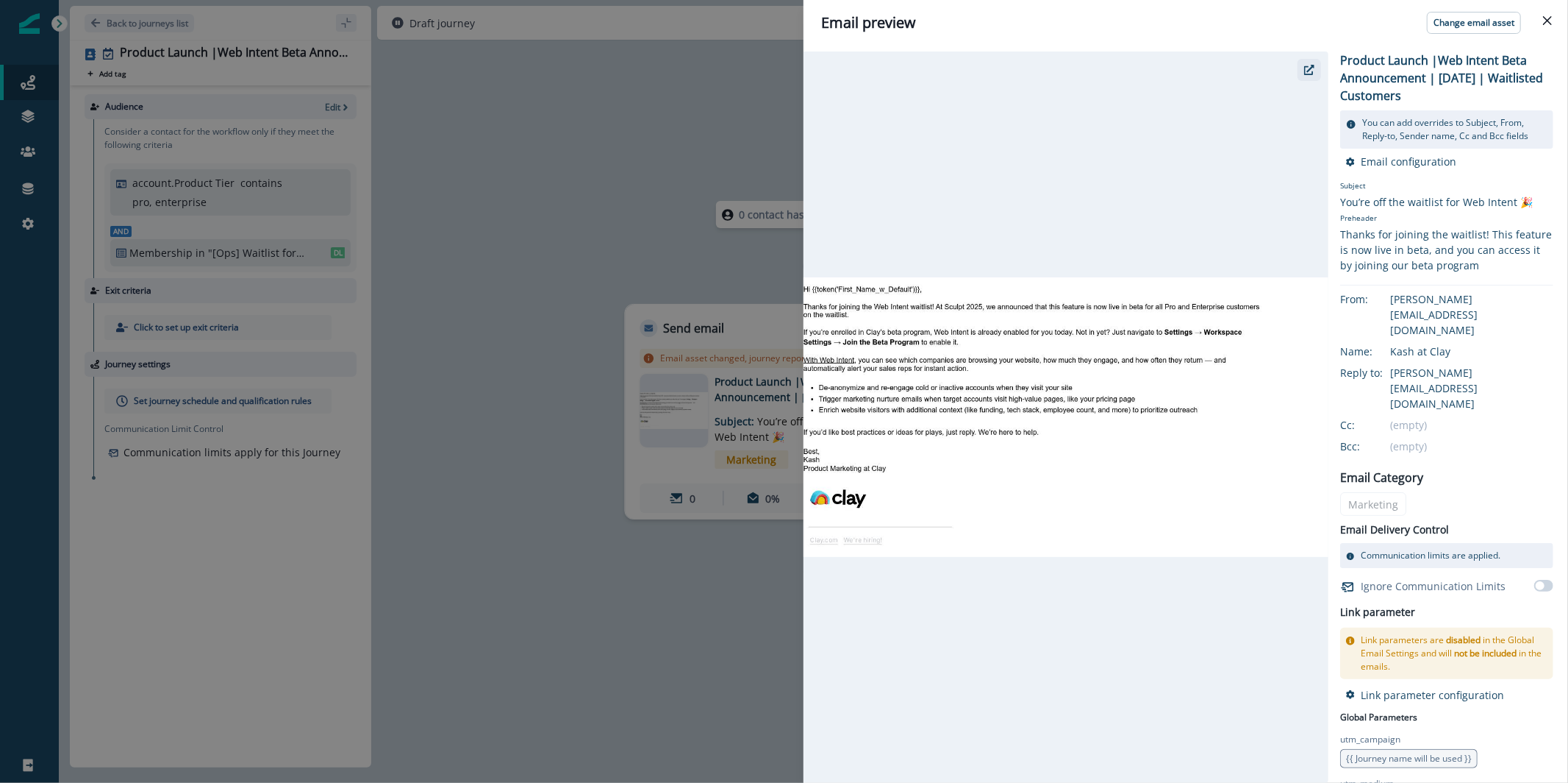
click at [1306, 80] on button "button" at bounding box center [1310, 70] width 24 height 22
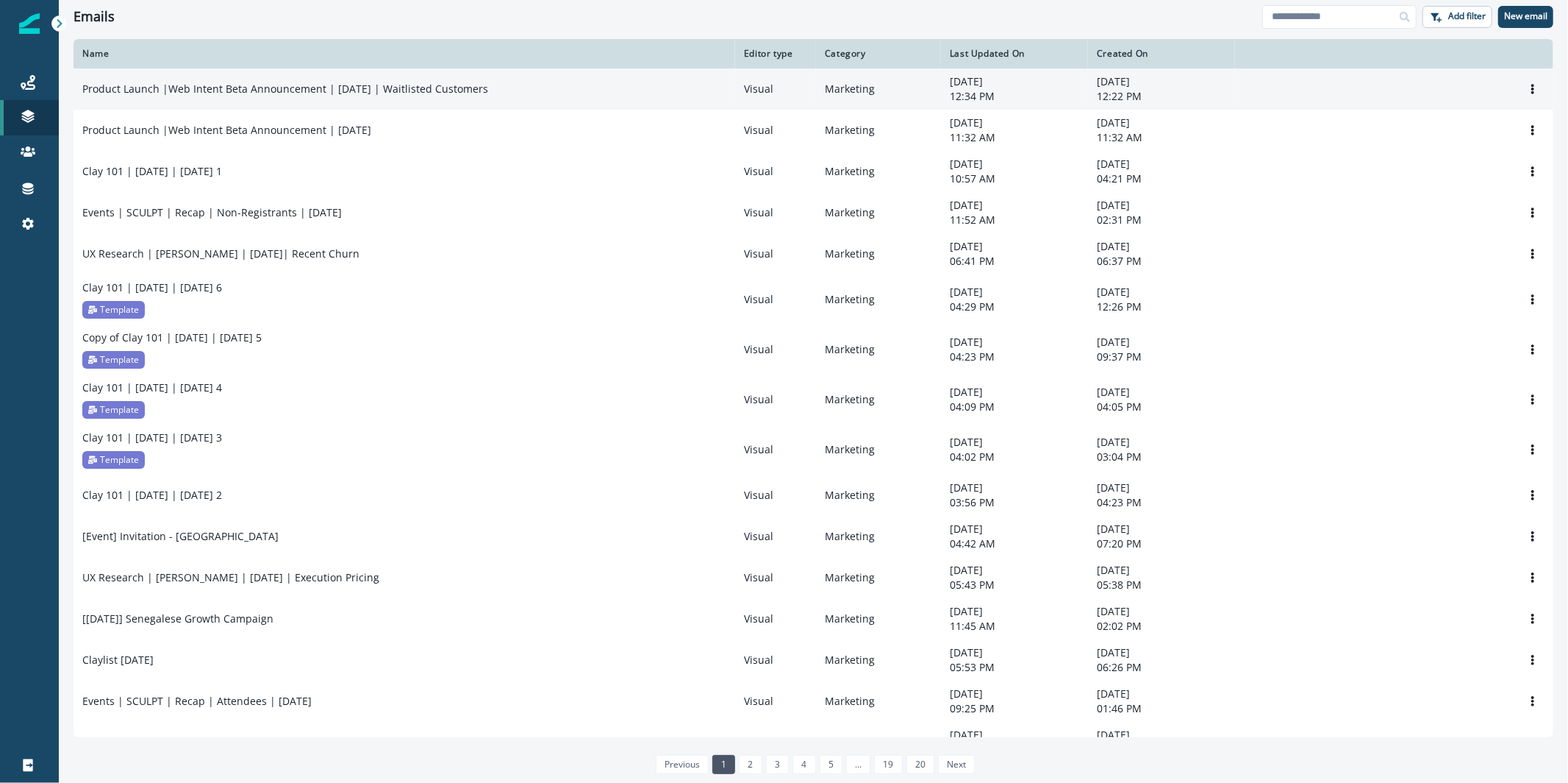
click at [229, 100] on td "Product Launch |Web Intent Beta Announcement | [DATE] | Waitlisted Customers" at bounding box center [404, 89] width 662 height 41
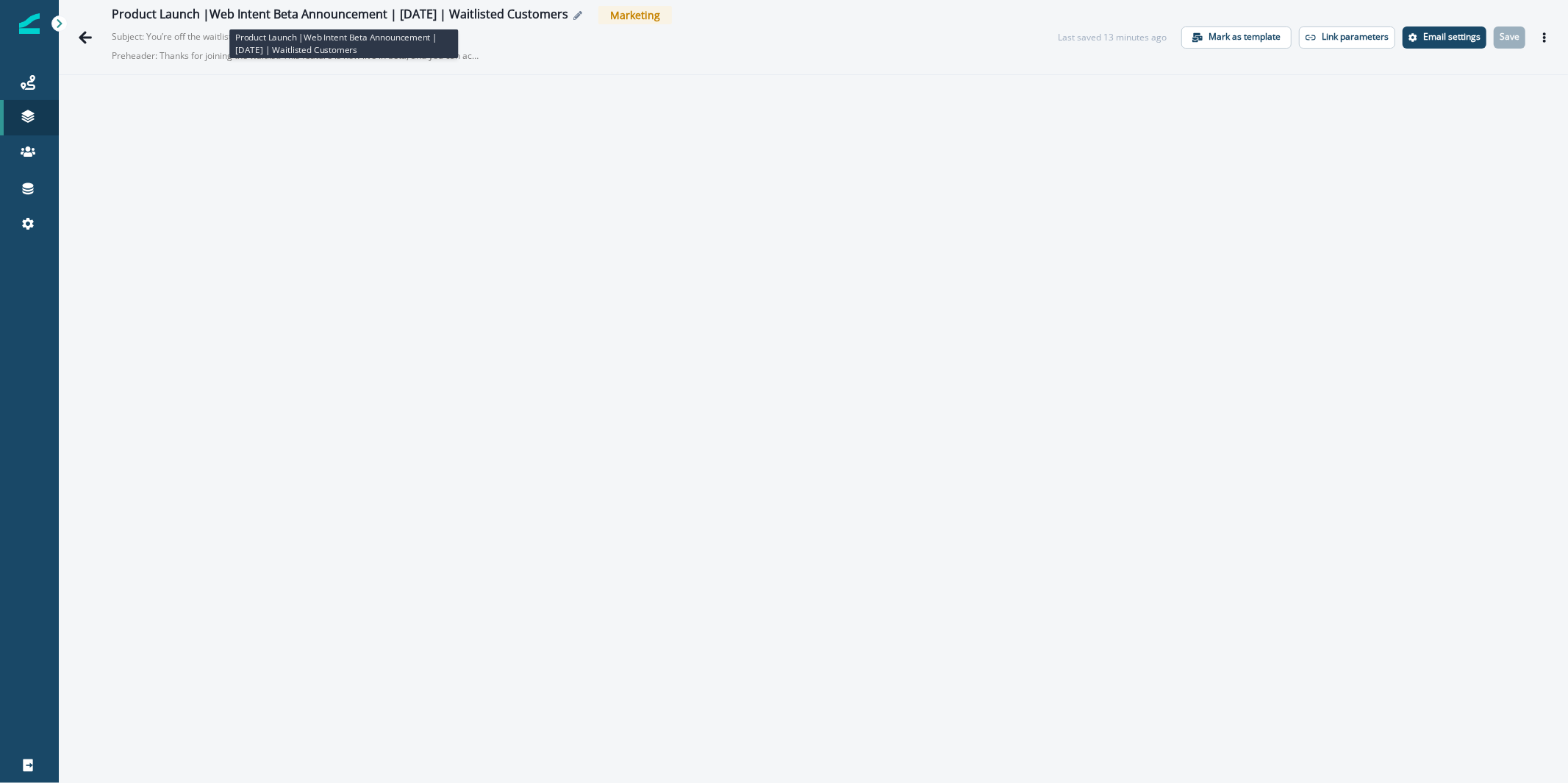
click at [309, 16] on div "Product Launch |Web Intent Beta Announcement | [DATE] | Waitlisted Customers" at bounding box center [340, 16] width 457 height 16
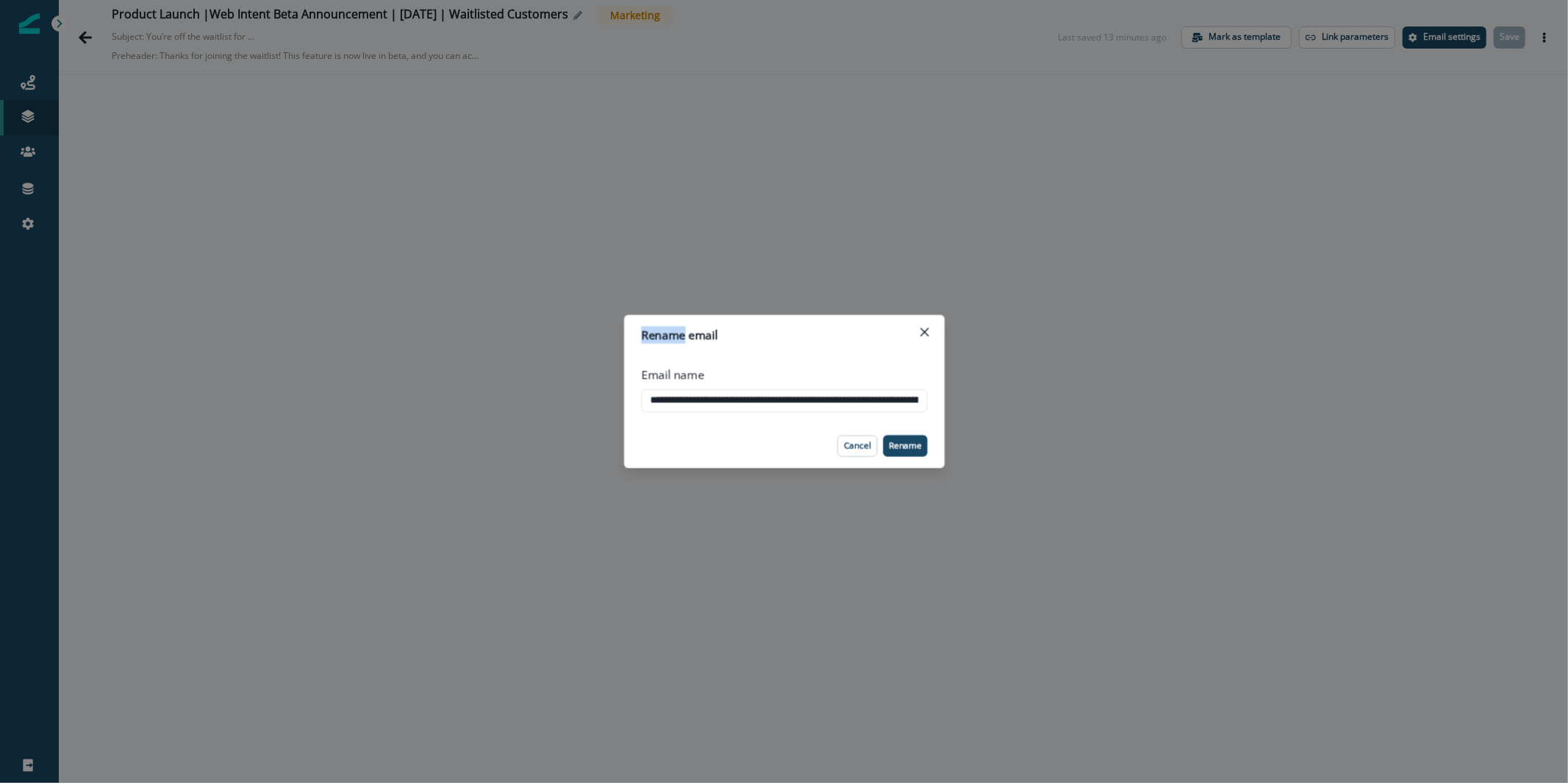
click at [309, 16] on div "**********" at bounding box center [784, 391] width 1568 height 783
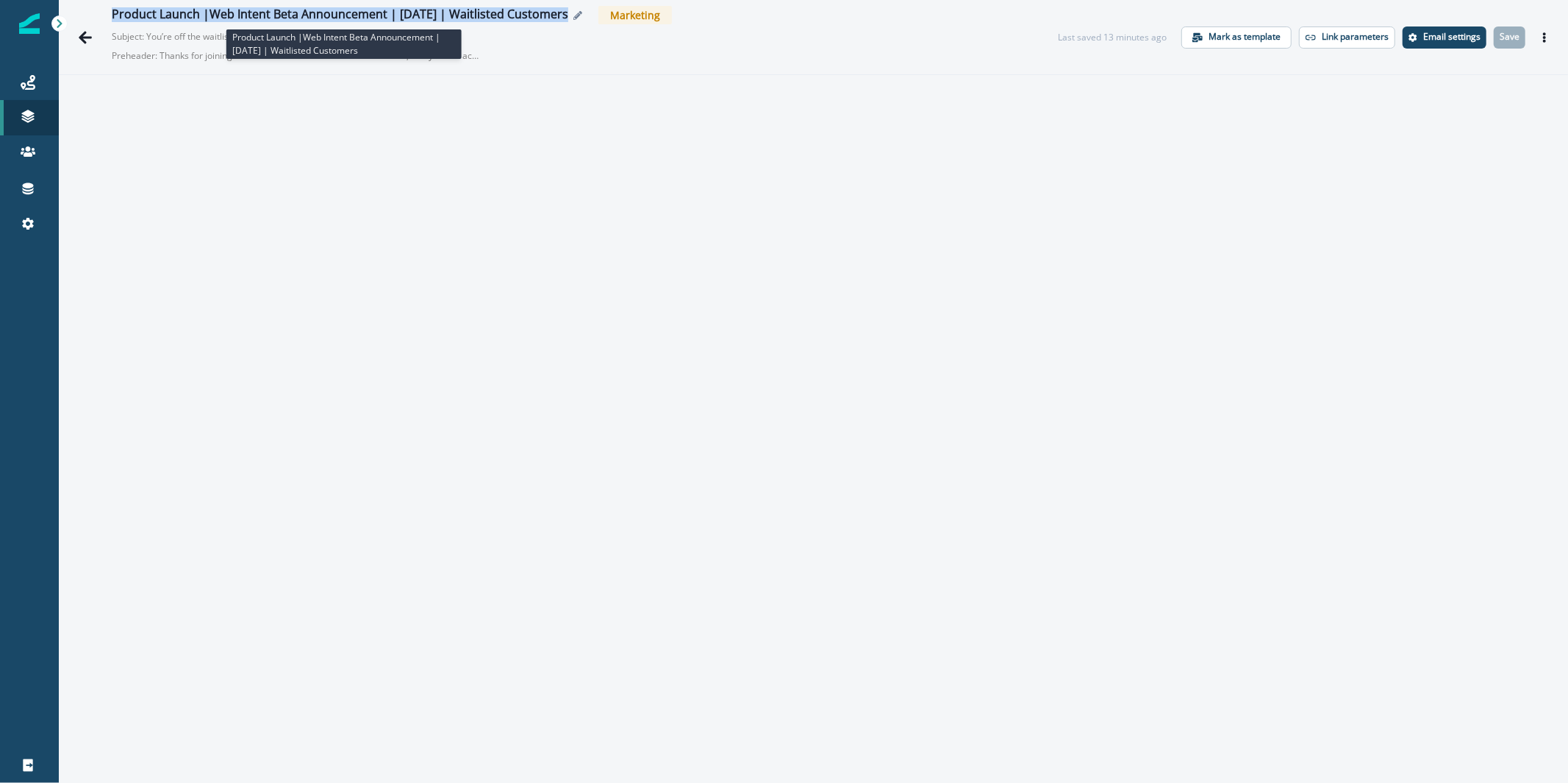
click at [309, 16] on div "Product Launch |Web Intent Beta Announcement | [DATE] | Waitlisted Customers" at bounding box center [340, 16] width 457 height 16
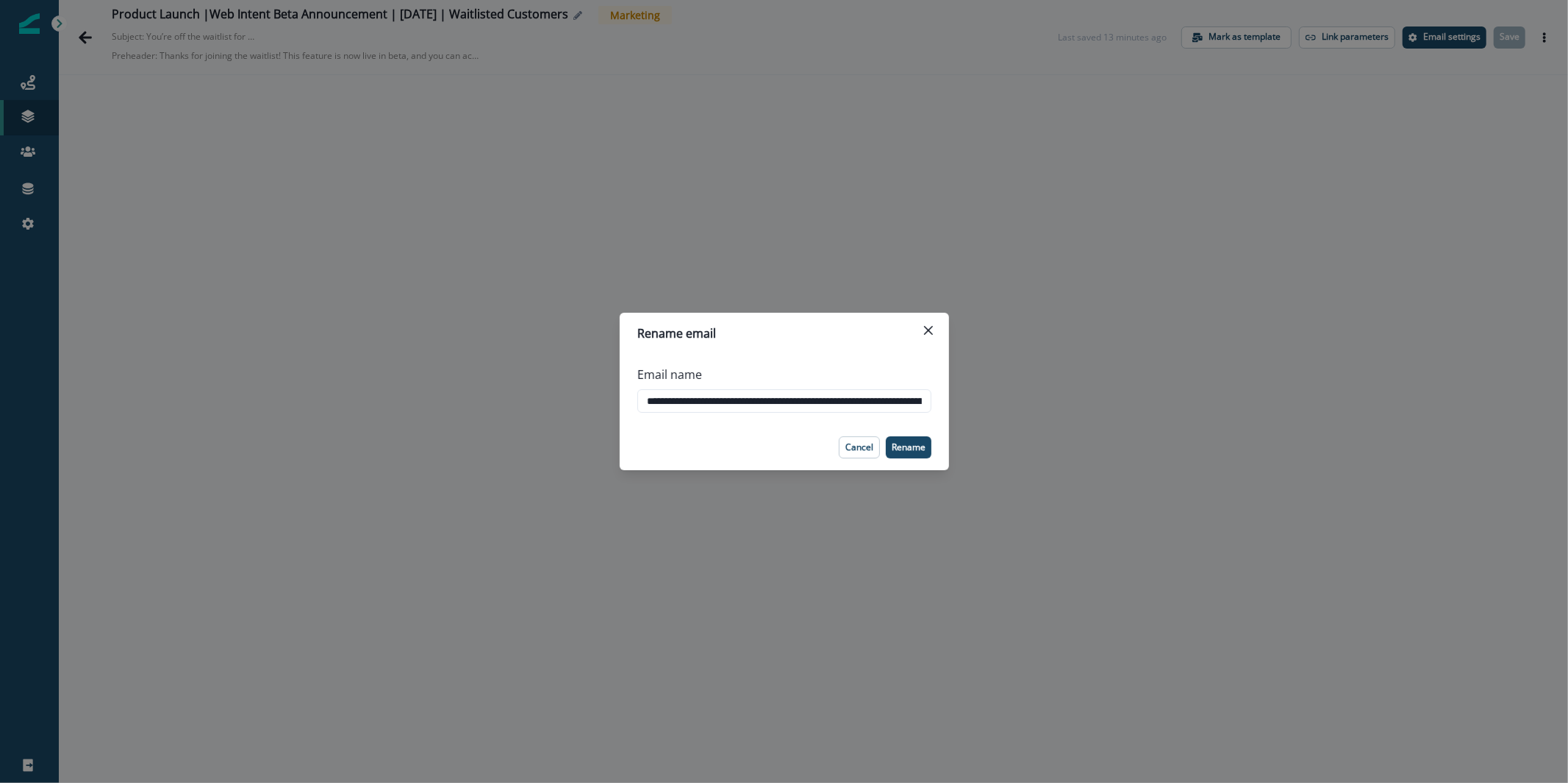
scroll to position [0, 131]
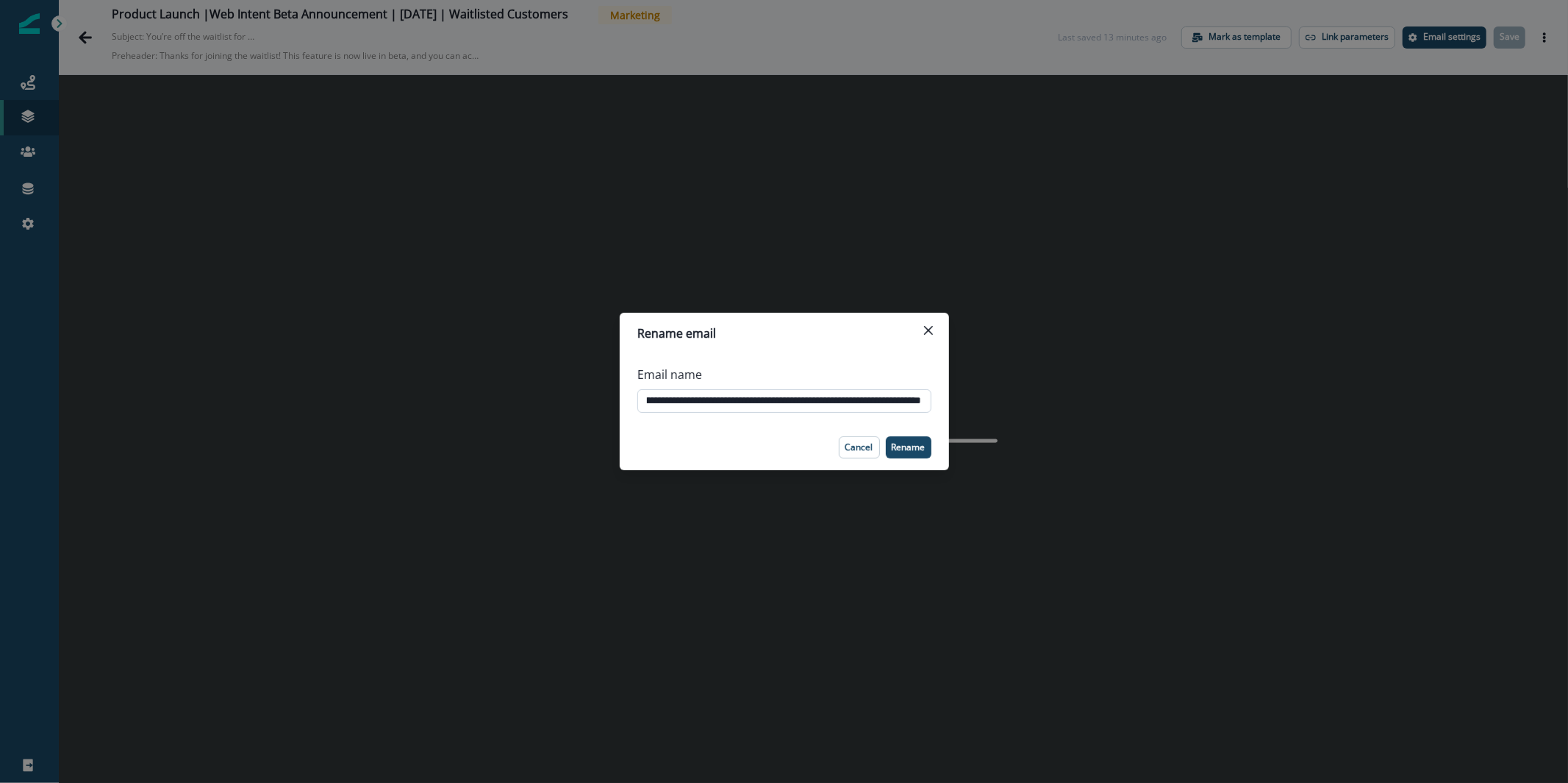
click at [801, 409] on input "**********" at bounding box center [784, 401] width 294 height 24
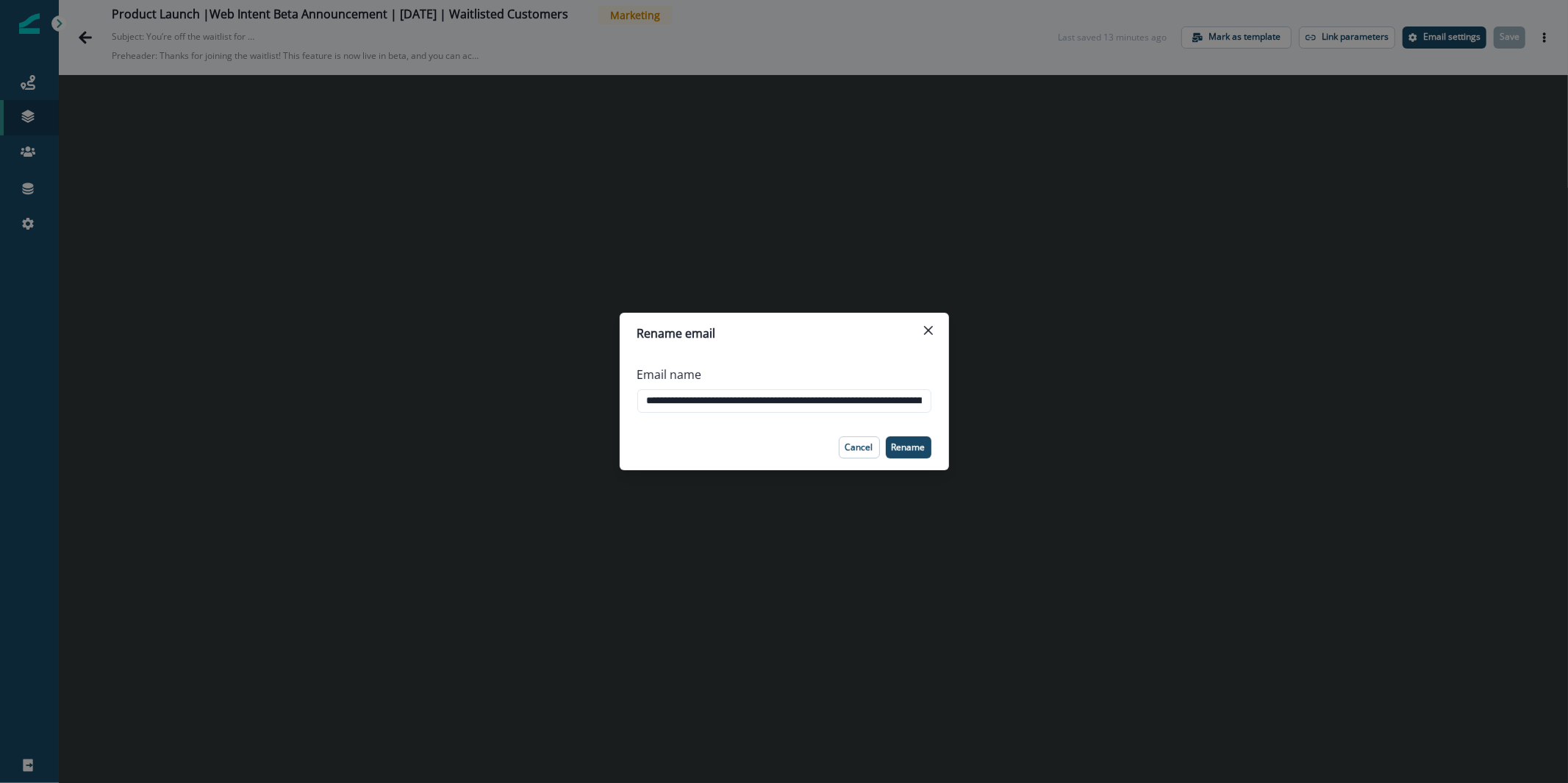
click at [847, 433] on footer "Cancel Rename" at bounding box center [784, 447] width 330 height 46
click at [845, 446] on button "Cancel" at bounding box center [859, 447] width 41 height 22
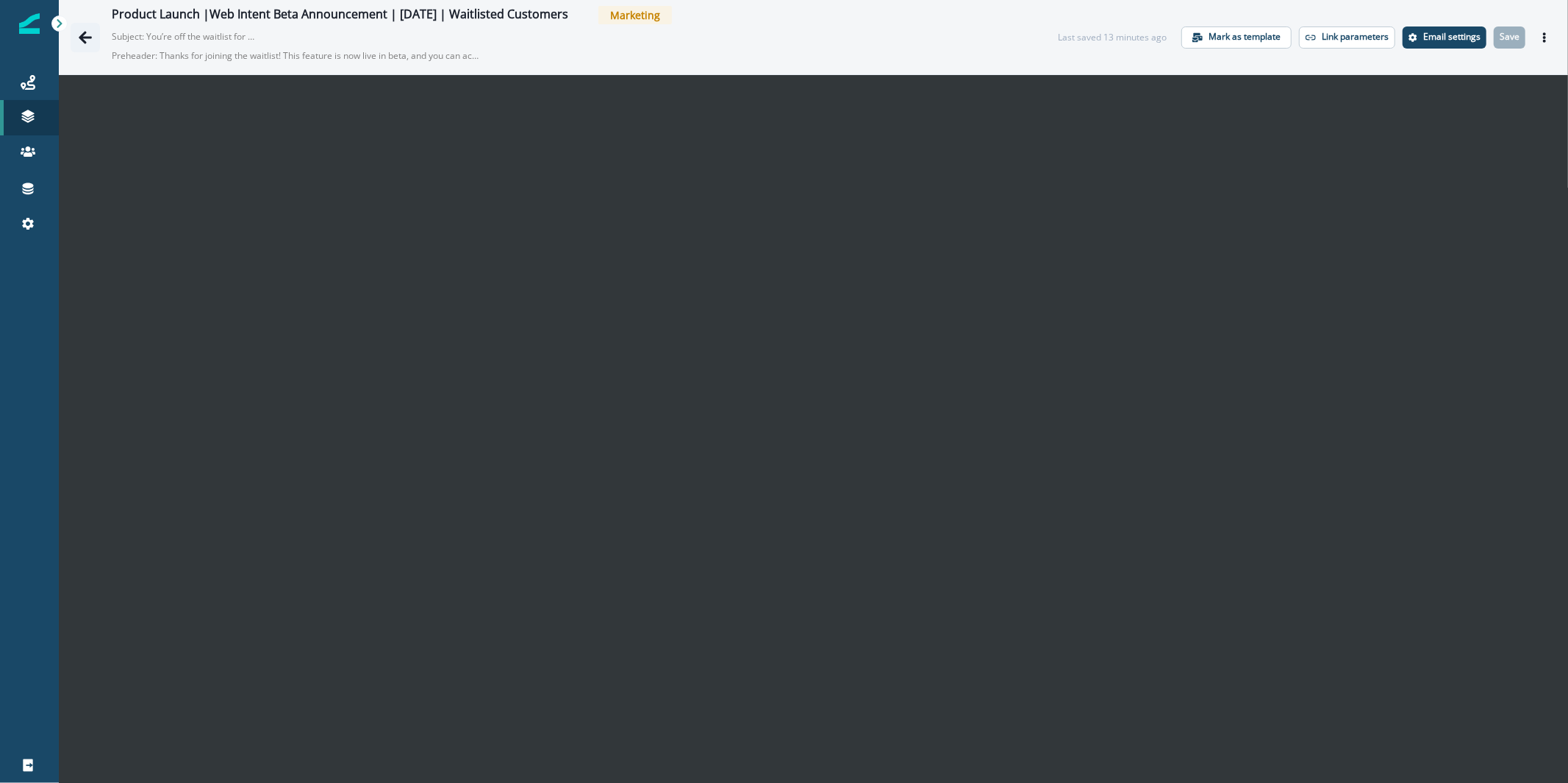
click at [81, 38] on icon "Go back" at bounding box center [85, 38] width 13 height 13
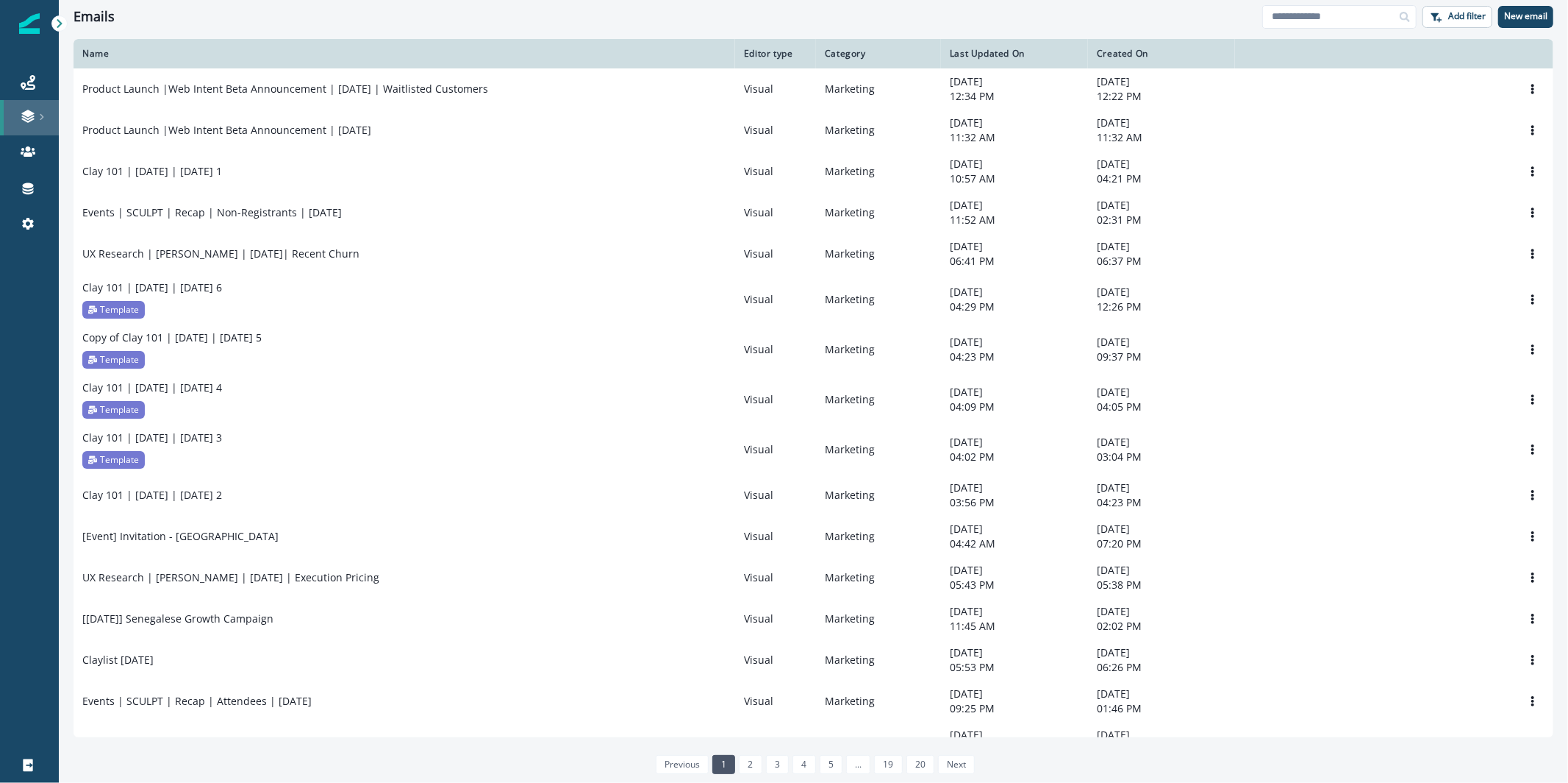
click at [39, 115] on icon at bounding box center [42, 117] width 7 height 7
click at [27, 81] on icon at bounding box center [27, 82] width 15 height 15
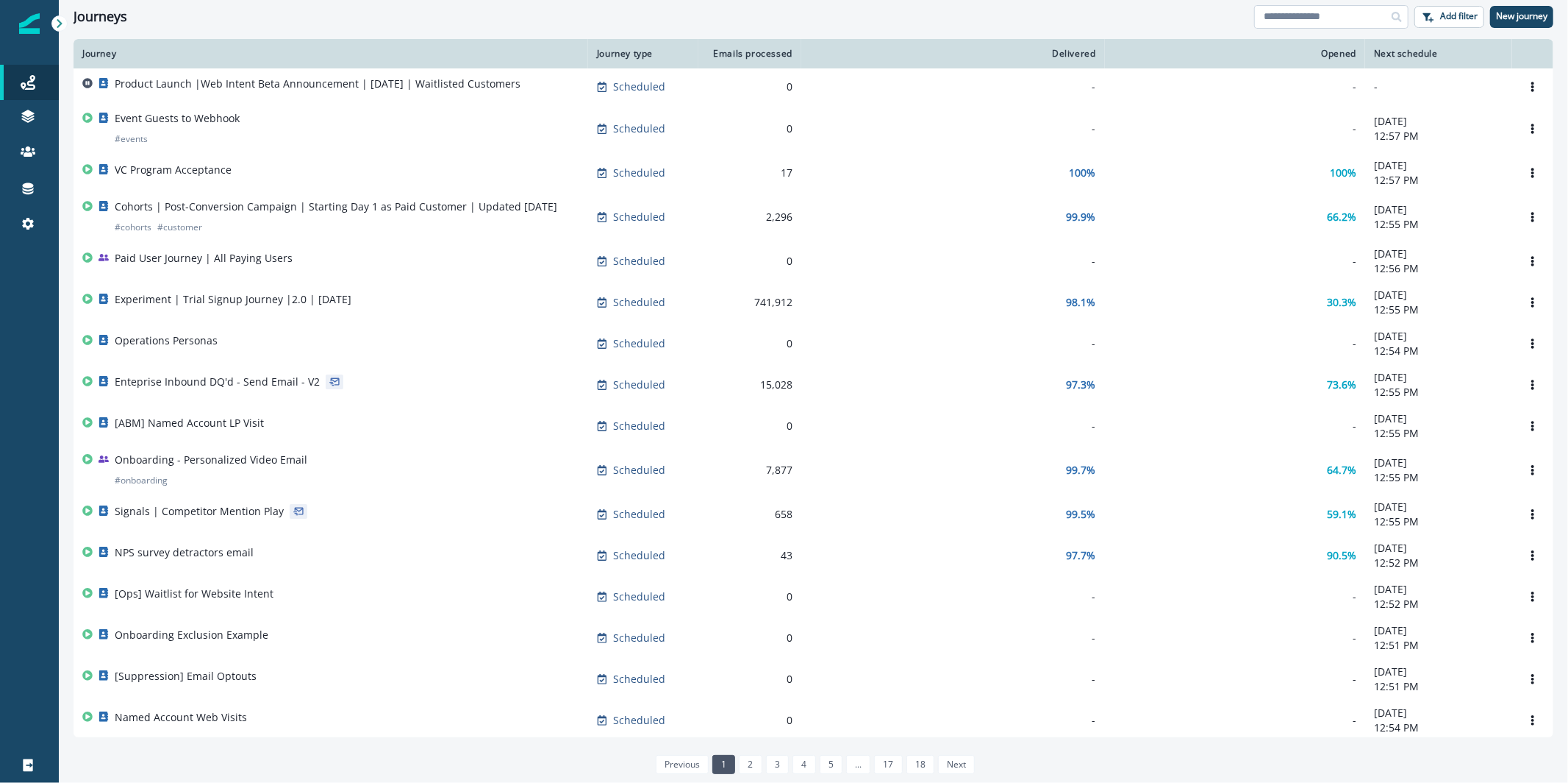
click at [1343, 7] on input at bounding box center [1331, 17] width 155 height 24
type input "*******"
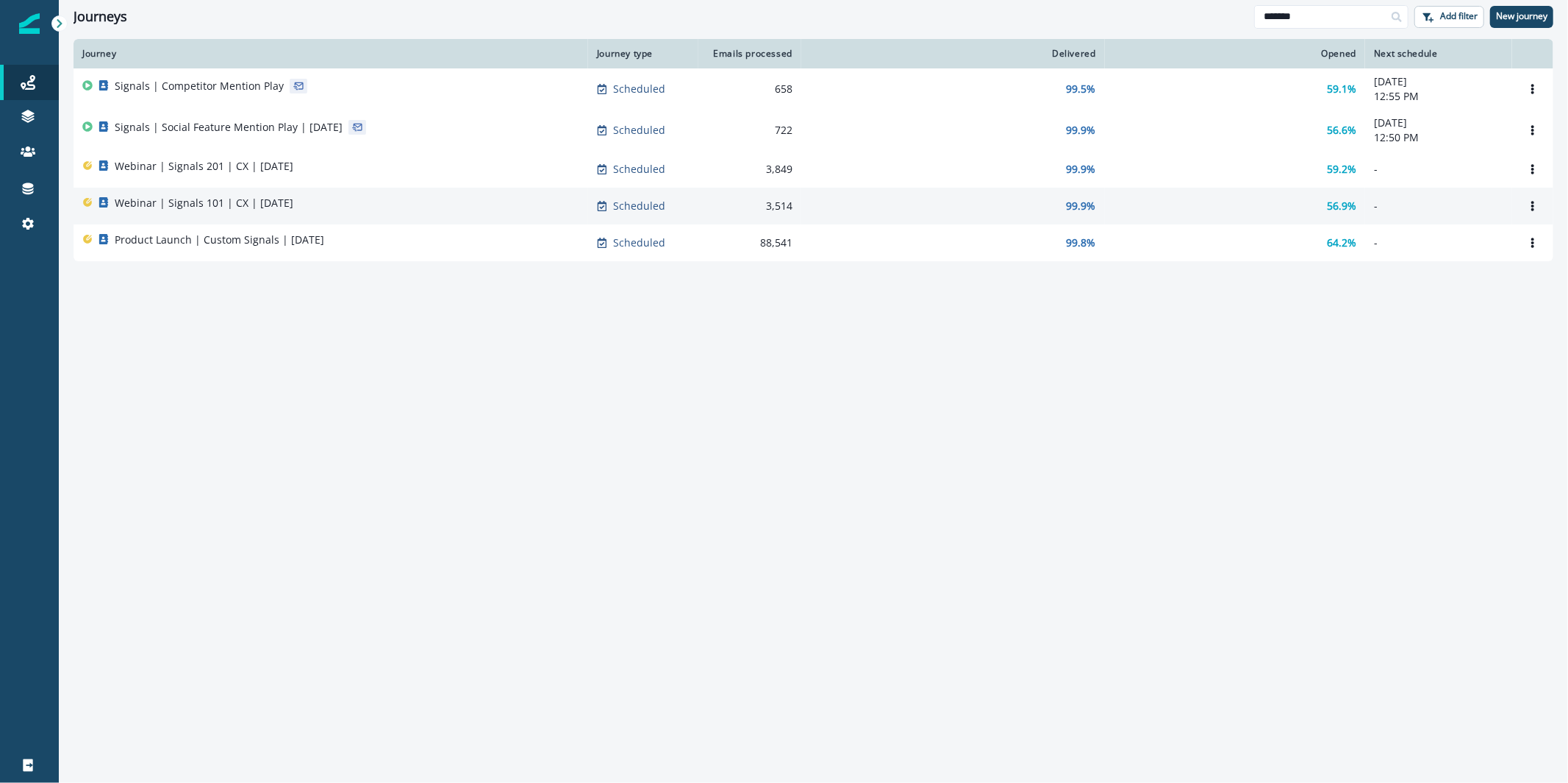
click at [289, 195] on td "Webinar | Signals 101 | CX | July 15" at bounding box center [330, 206] width 514 height 37
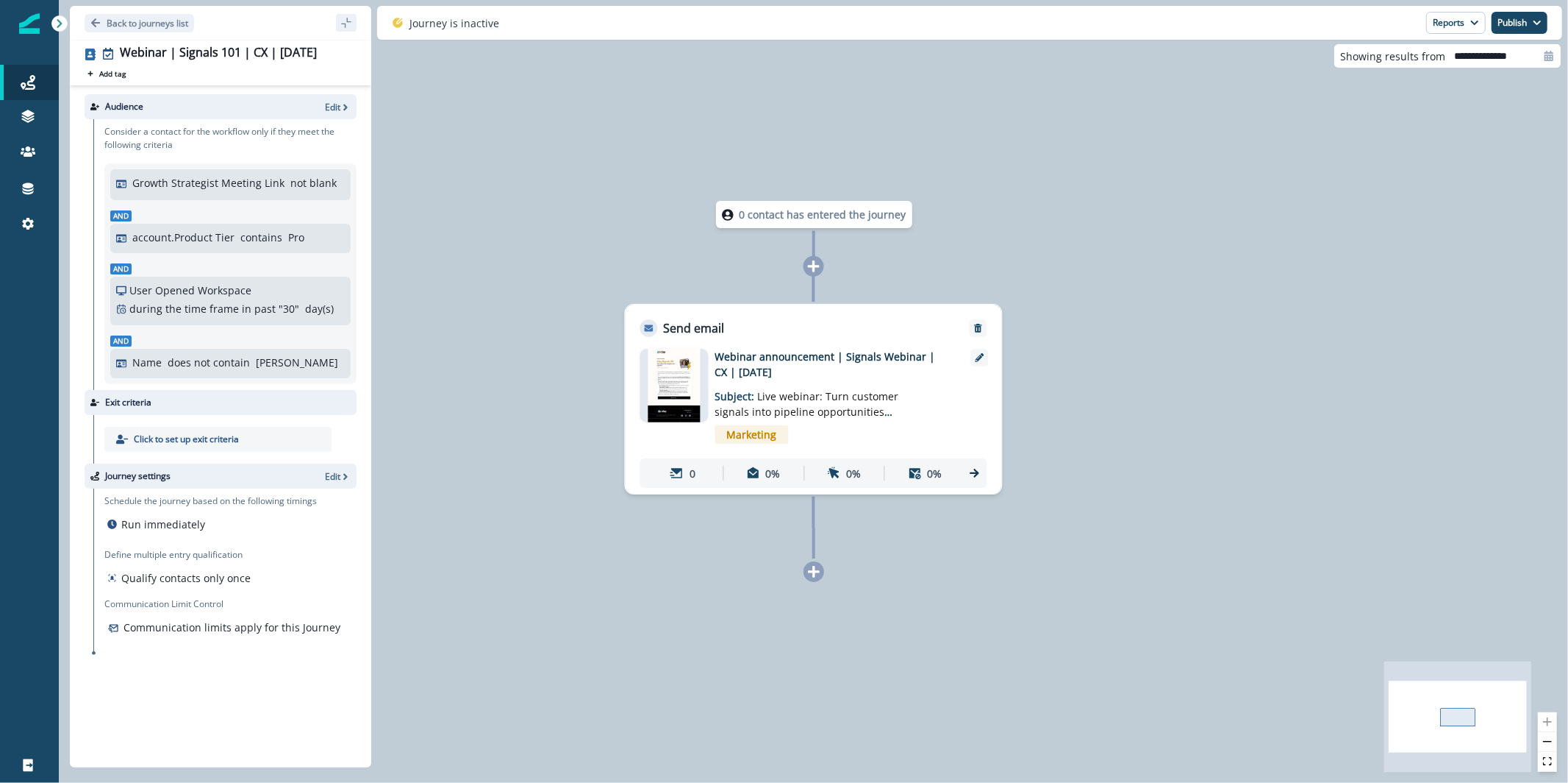
click at [158, 32] on div "Back to journeys list" at bounding box center [220, 22] width 301 height 34
click at [157, 30] on button "Back to journeys list" at bounding box center [139, 23] width 110 height 18
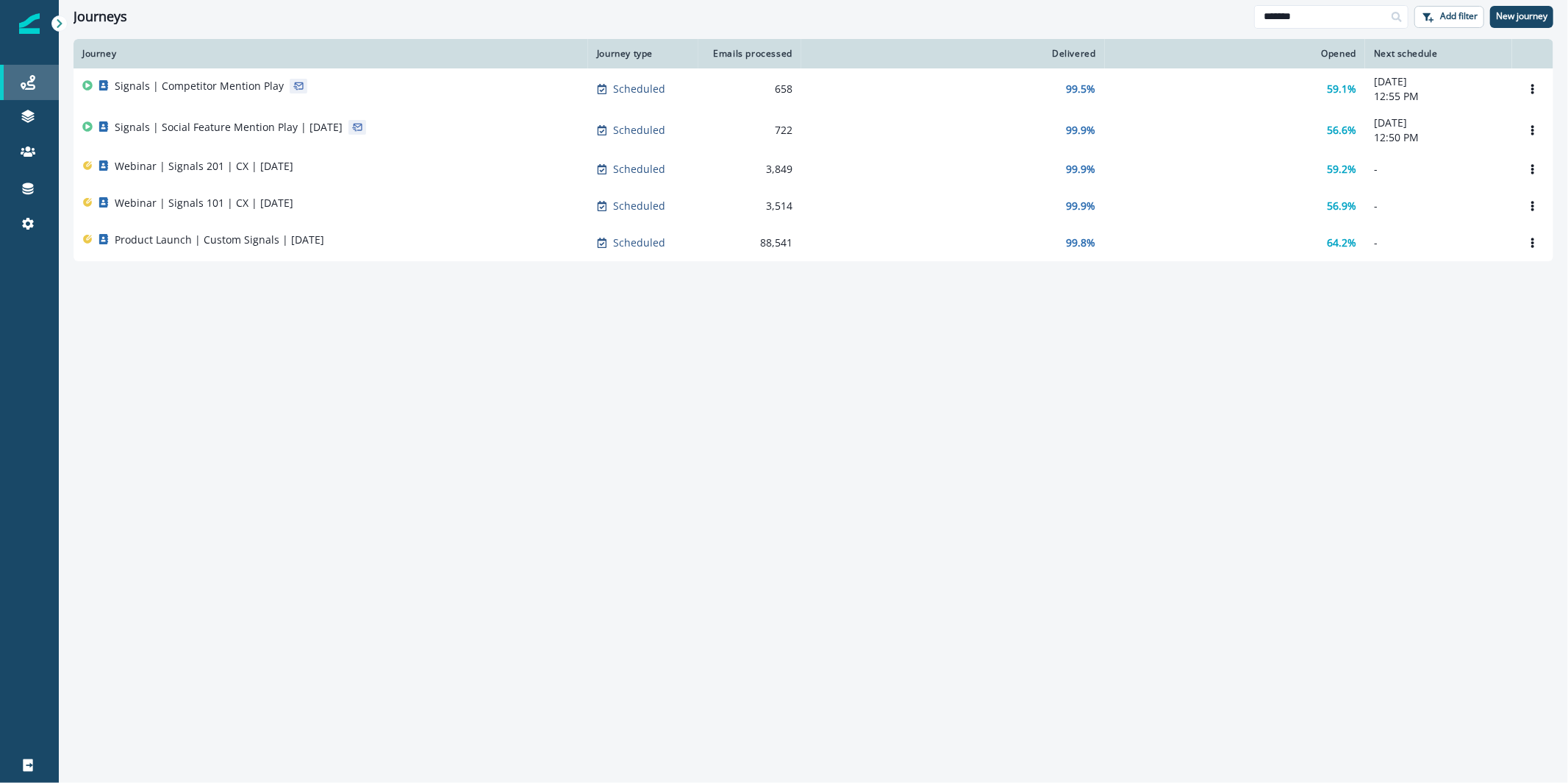
click at [9, 81] on div "Journeys" at bounding box center [28, 82] width 47 height 17
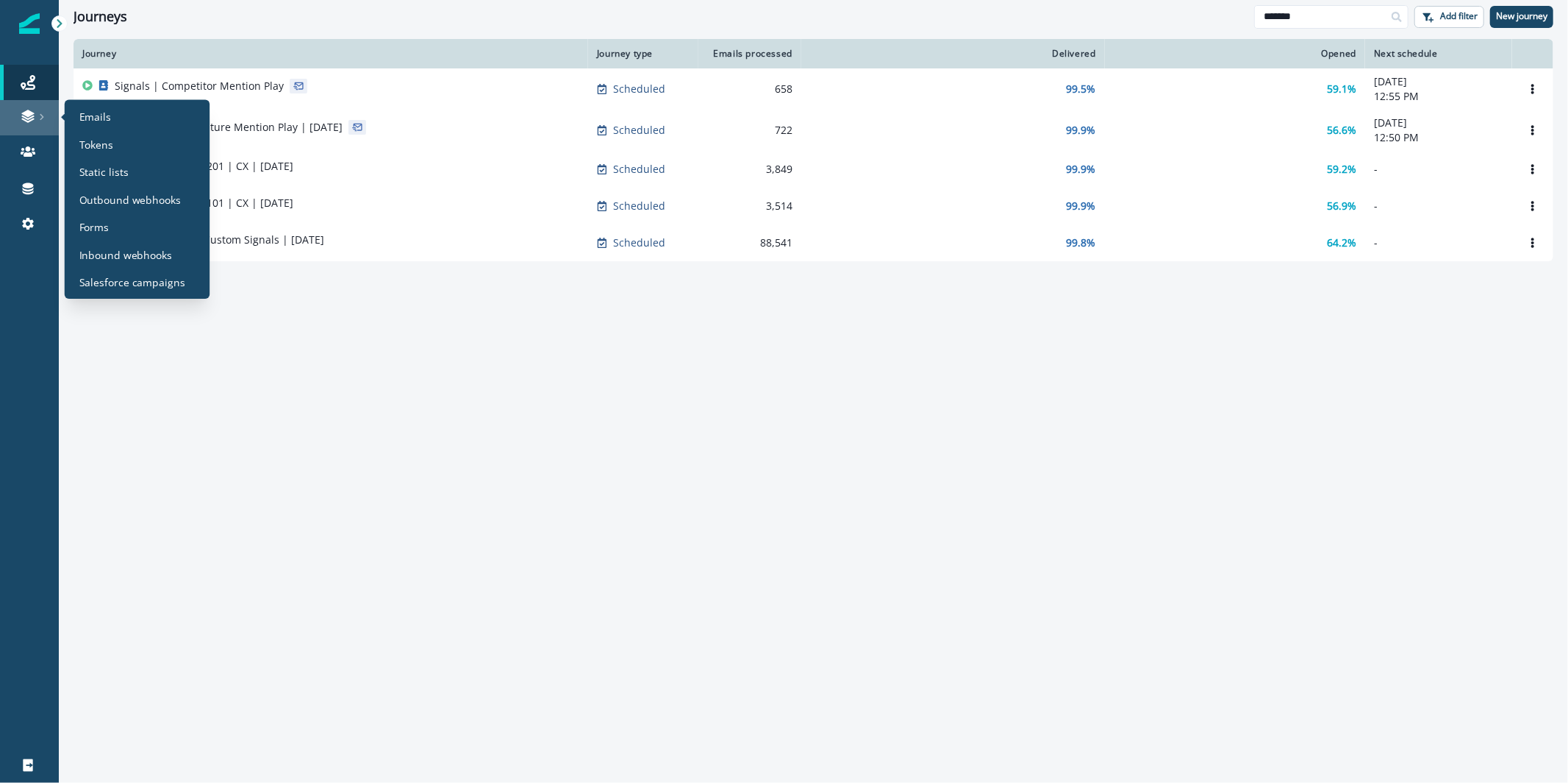
click at [43, 114] on icon at bounding box center [42, 117] width 7 height 7
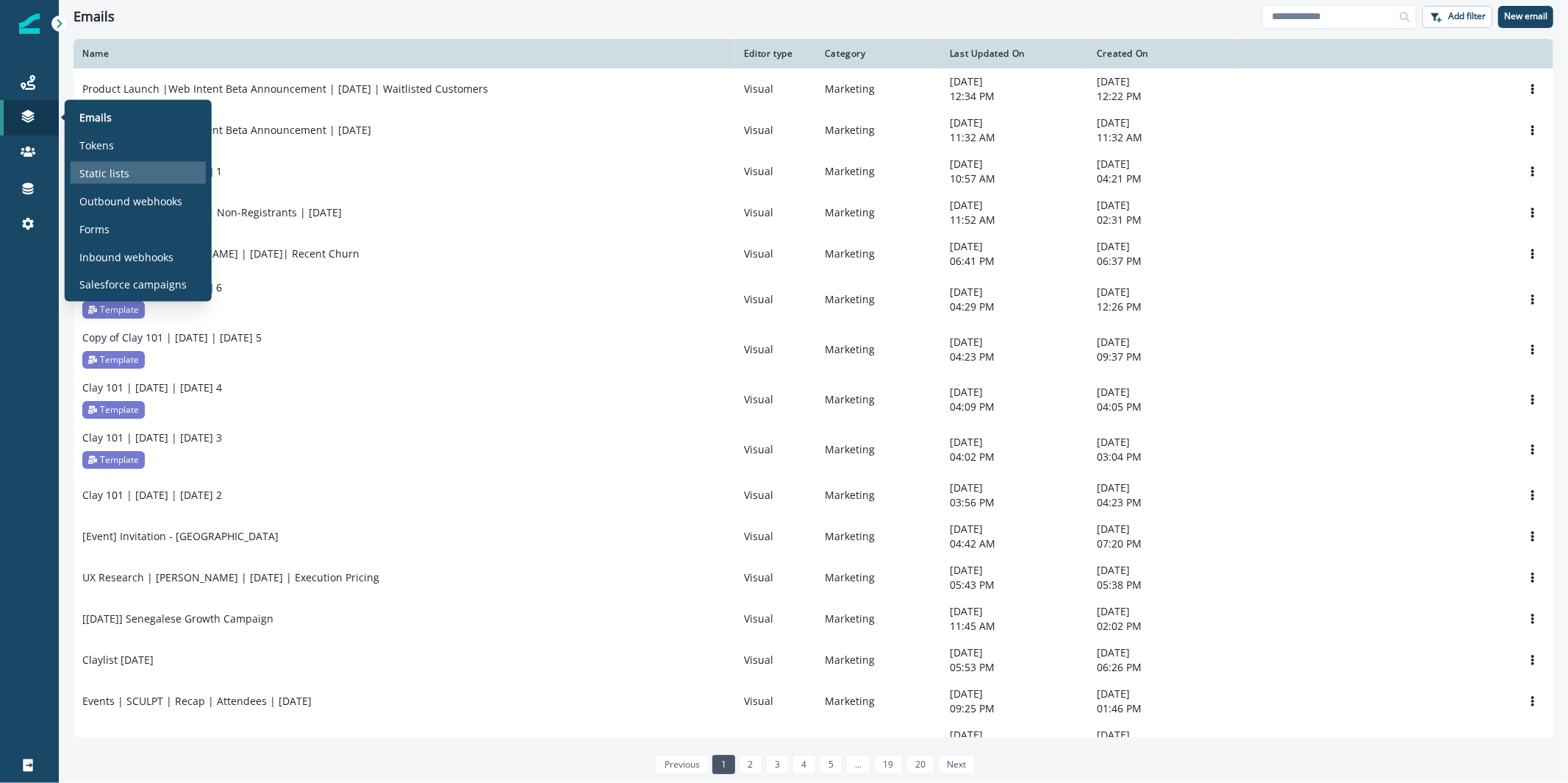
click at [124, 180] on div "Static lists" at bounding box center [138, 173] width 135 height 22
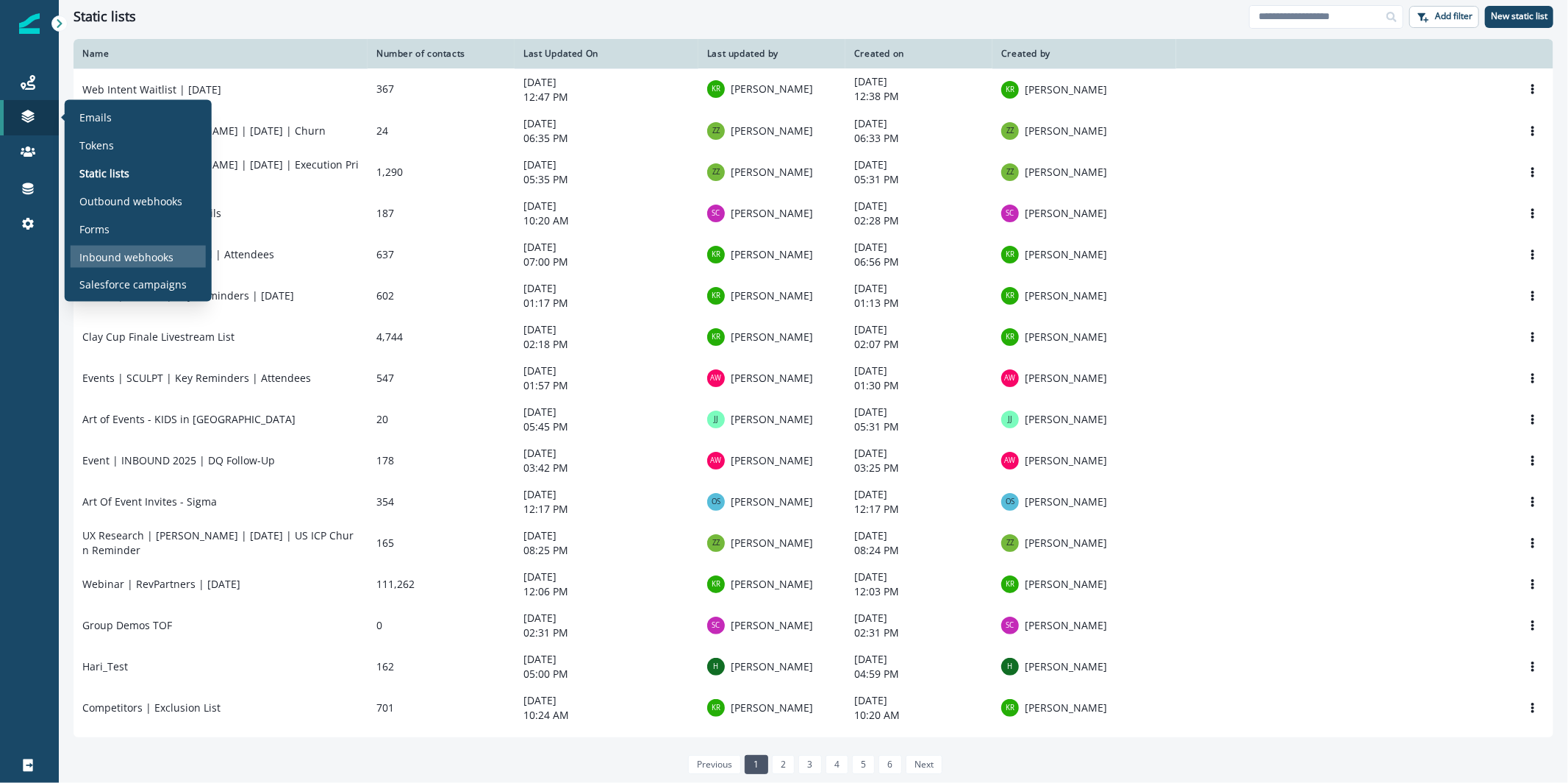
click at [127, 255] on p "Inbound webhooks" at bounding box center [126, 256] width 94 height 16
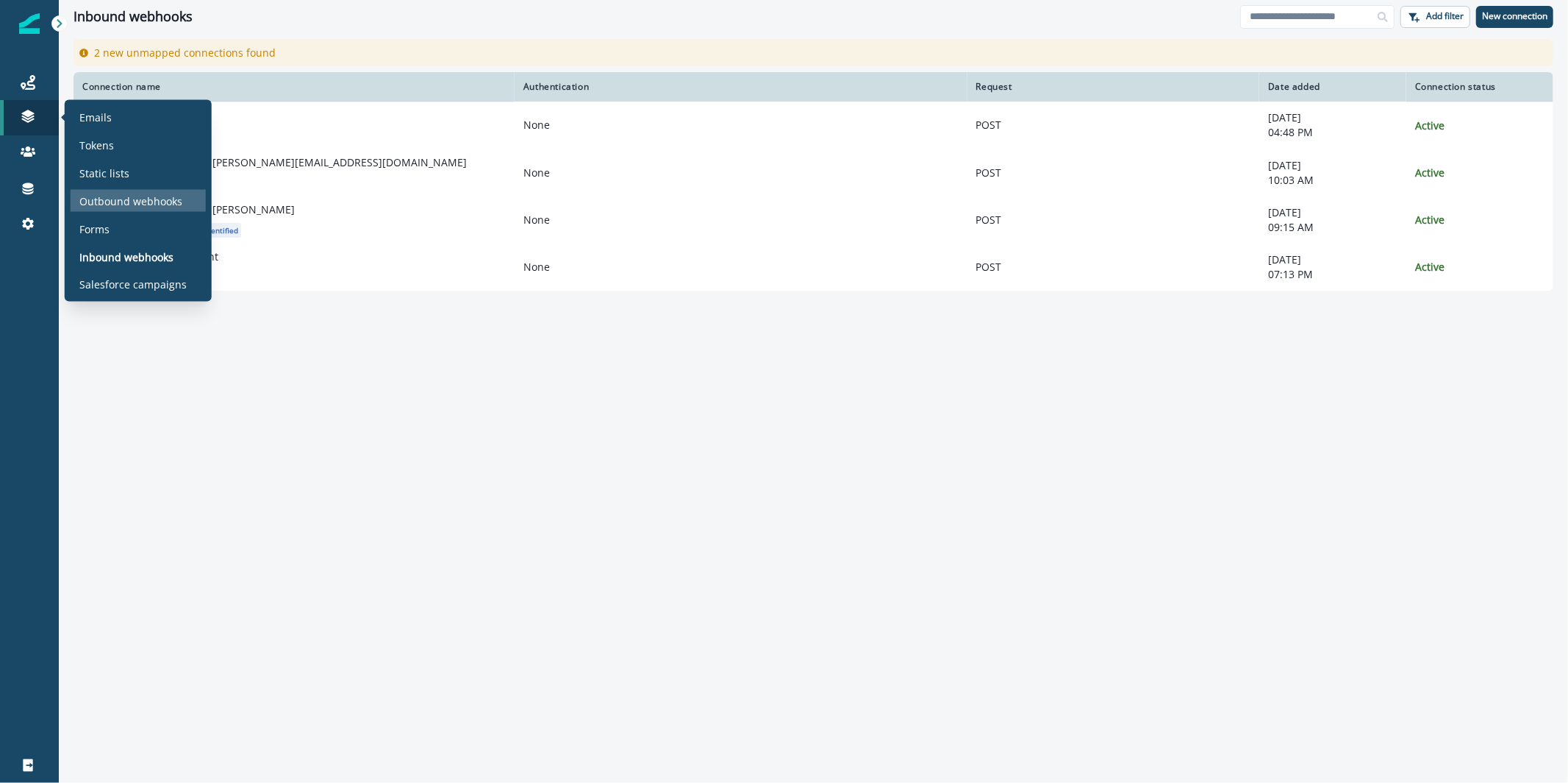
click at [125, 207] on p "Outbound webhooks" at bounding box center [131, 200] width 103 height 16
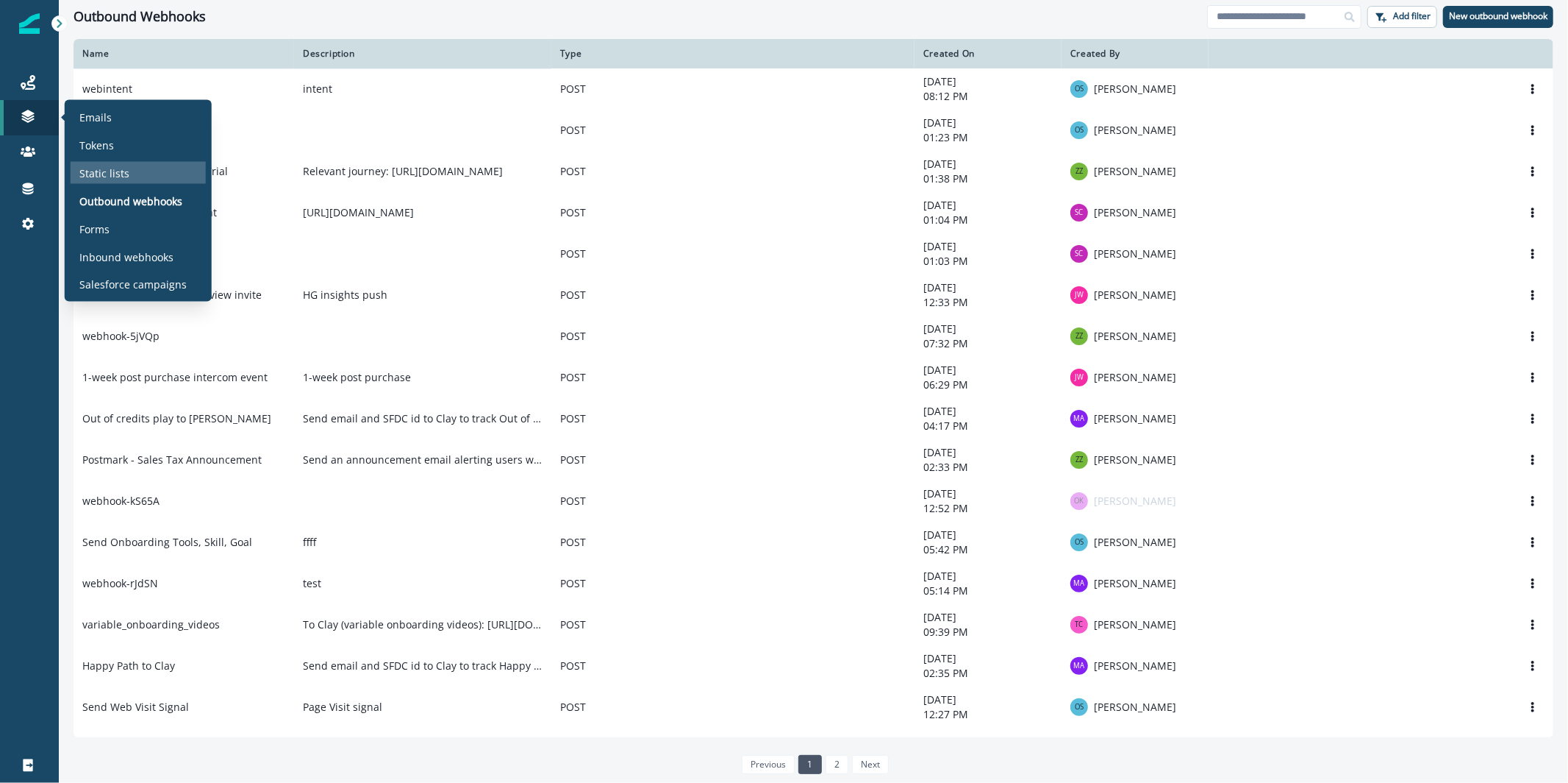
click at [119, 165] on p "Static lists" at bounding box center [104, 172] width 50 height 16
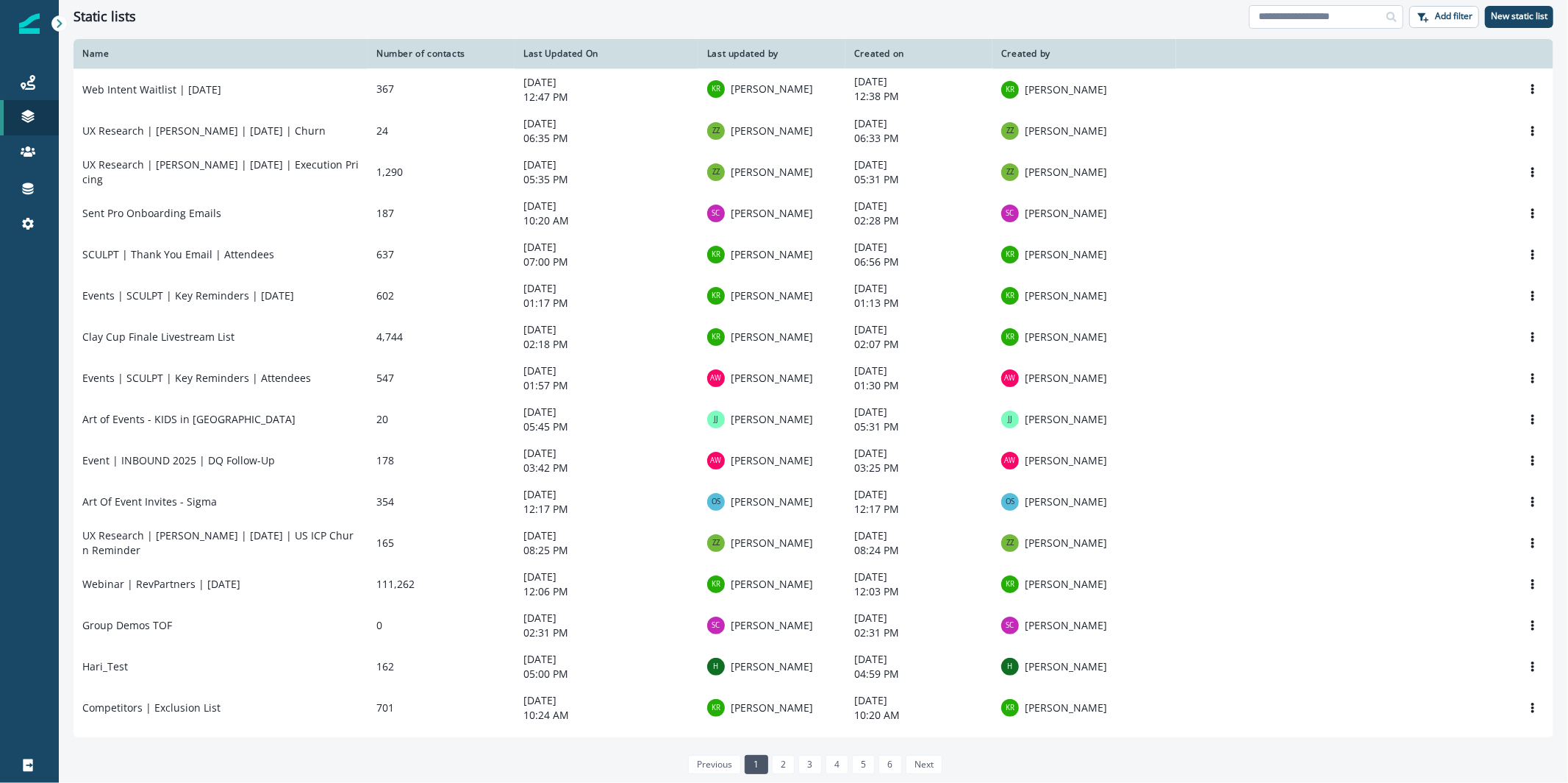
click at [1299, 15] on input at bounding box center [1326, 17] width 155 height 24
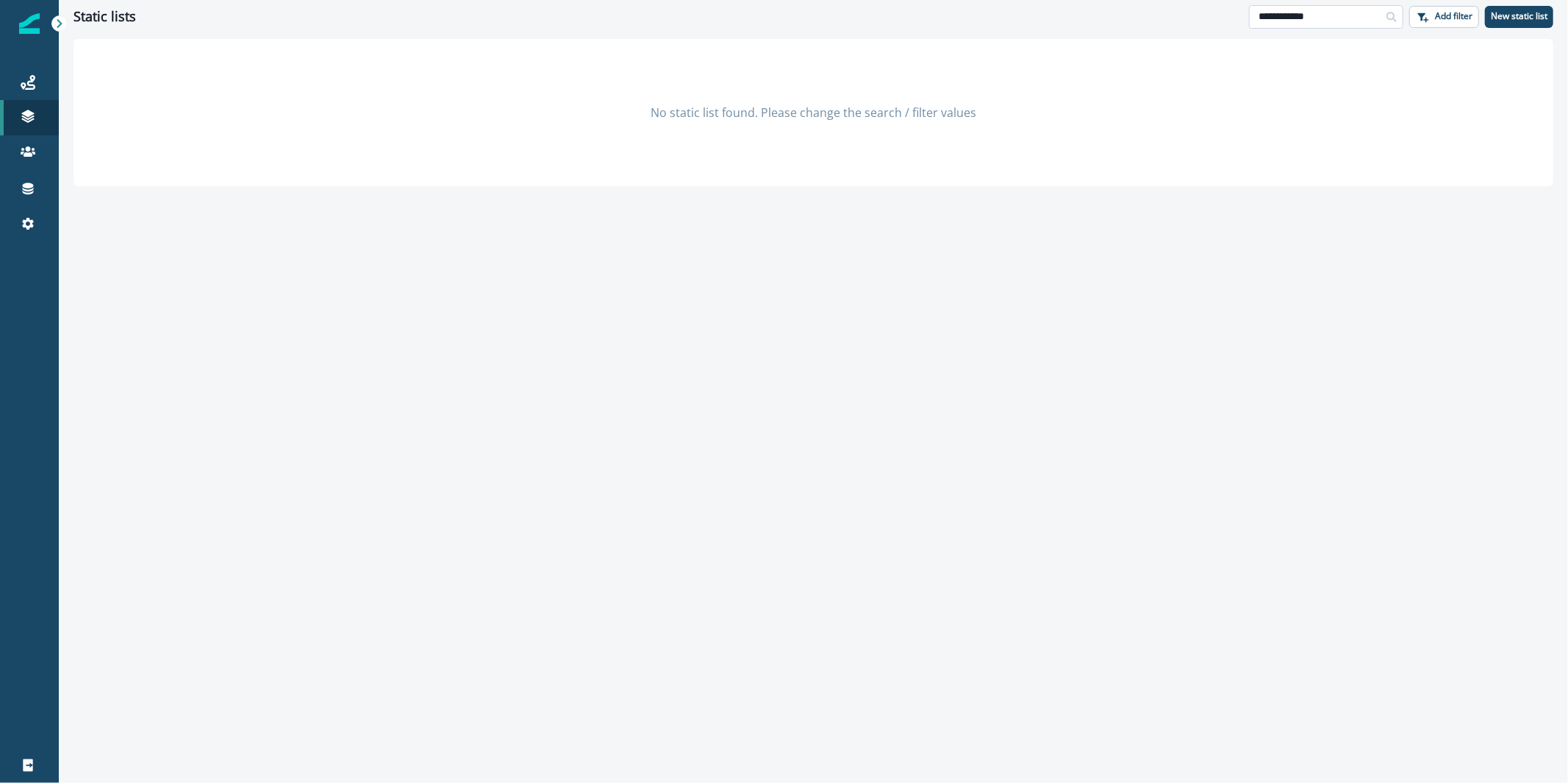
click at [1264, 16] on input "**********" at bounding box center [1326, 17] width 155 height 24
type input "********"
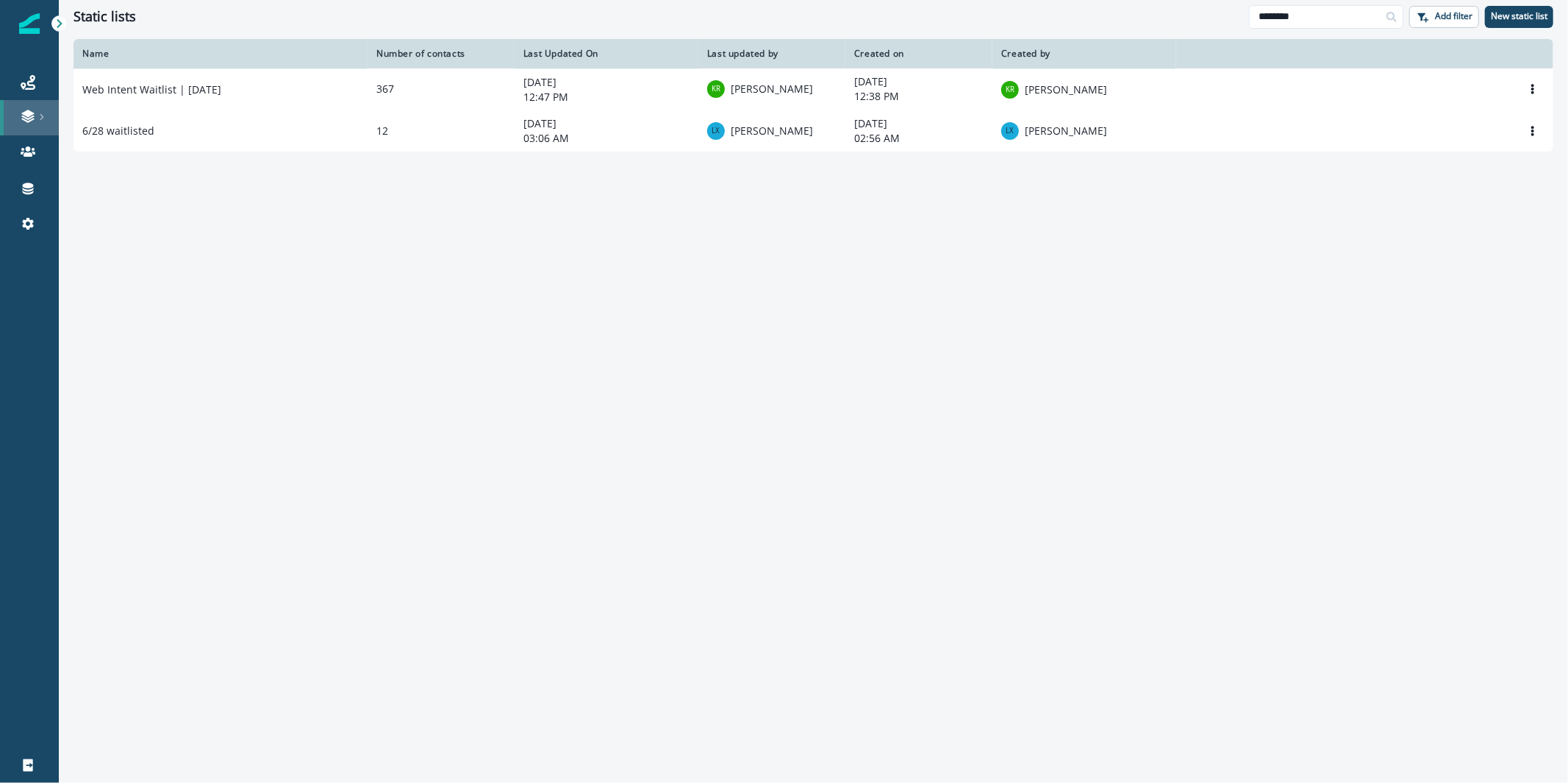
click at [50, 103] on link at bounding box center [29, 117] width 59 height 36
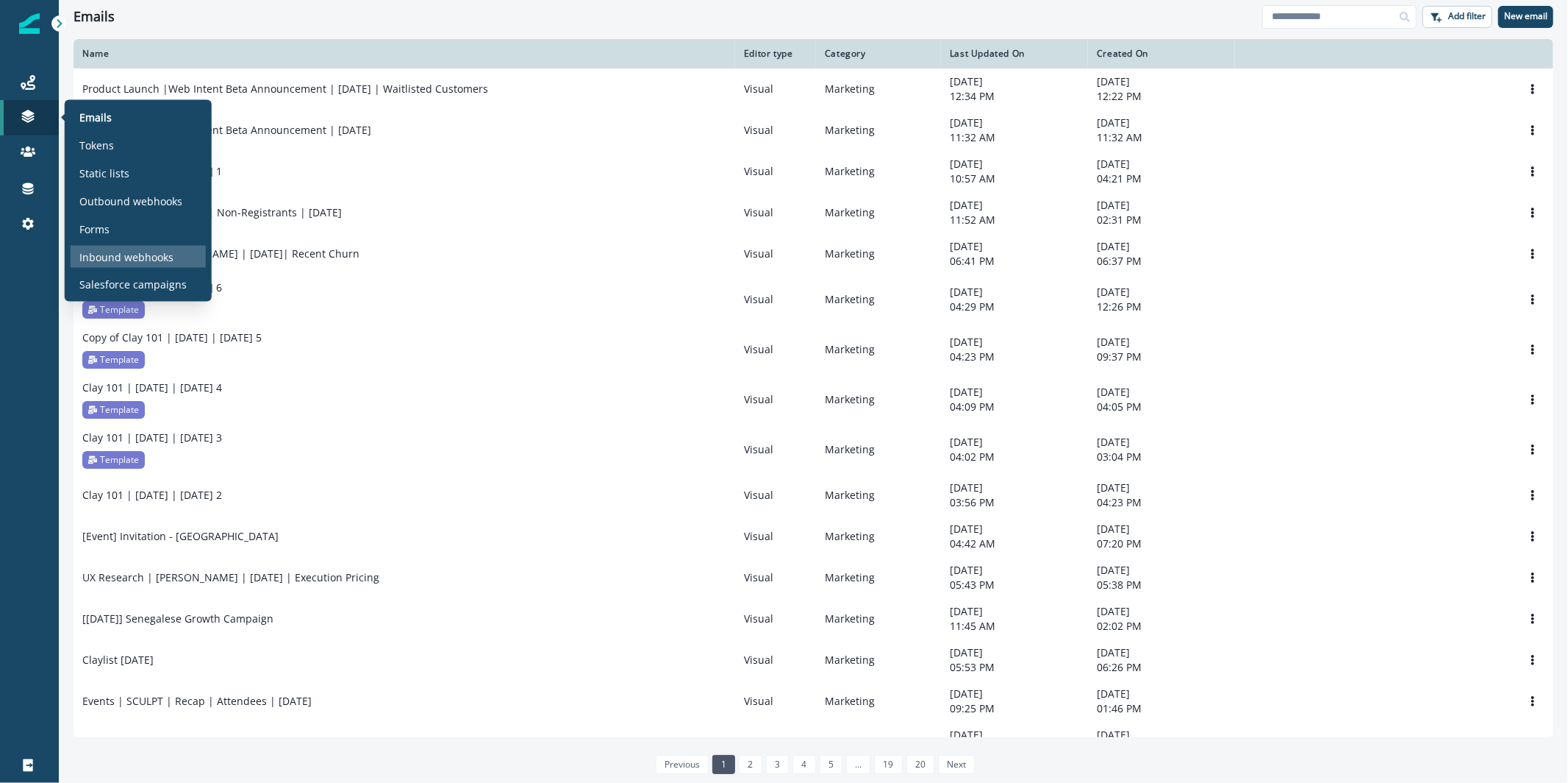
click at [120, 256] on p "Inbound webhooks" at bounding box center [126, 256] width 94 height 16
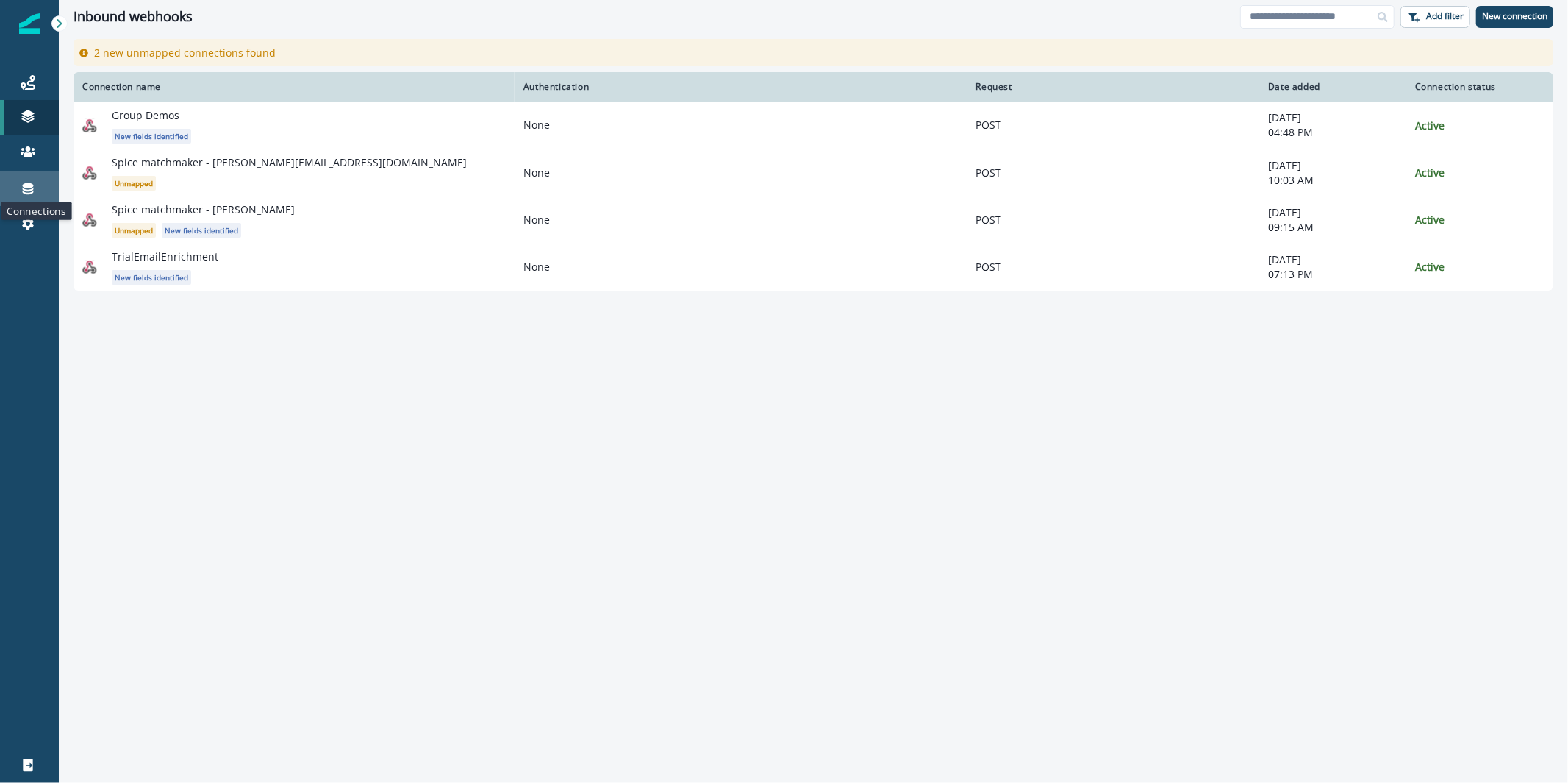
click at [27, 181] on icon at bounding box center [27, 189] width 15 height 15
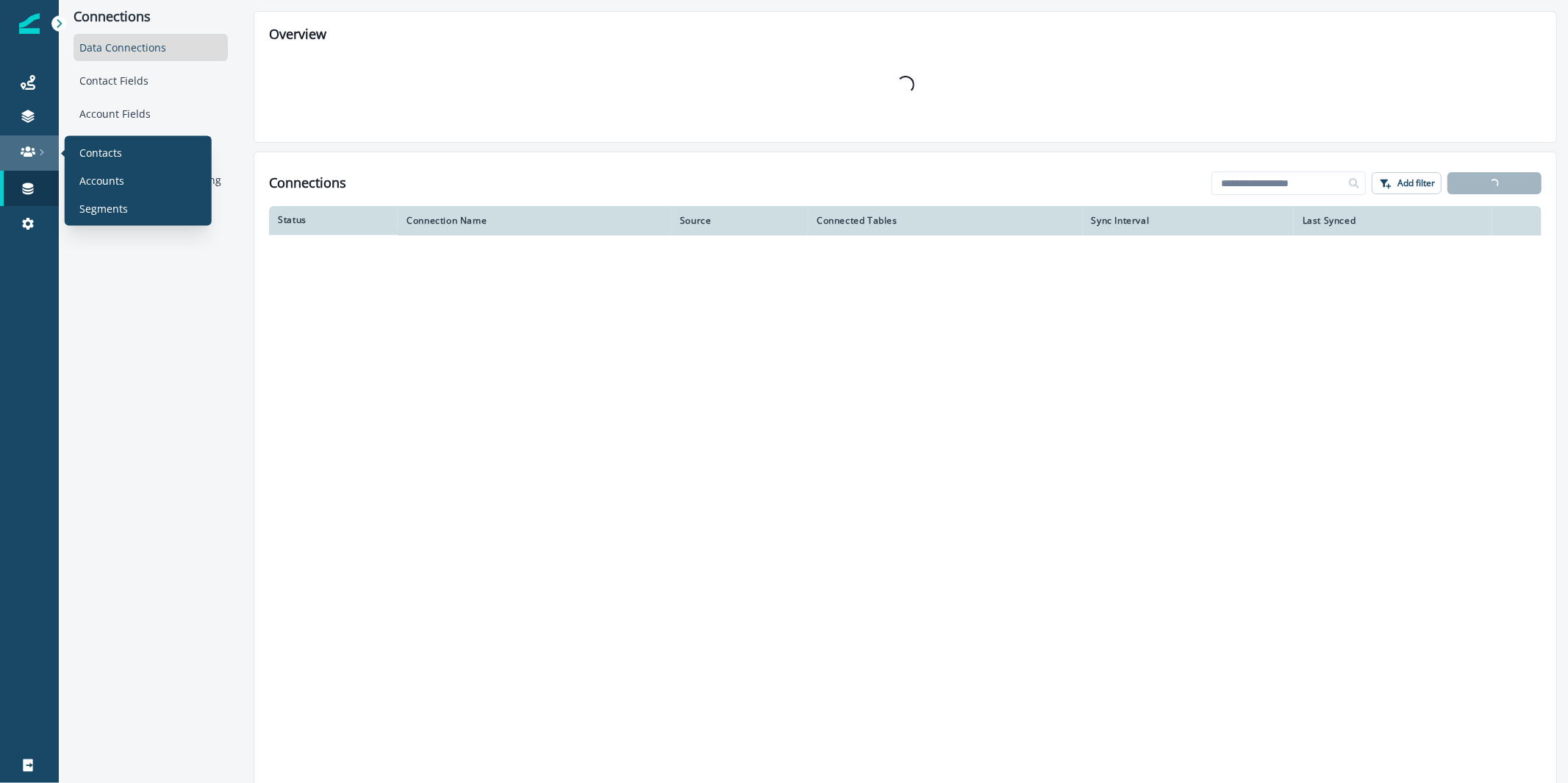
click at [26, 159] on link at bounding box center [29, 153] width 59 height 36
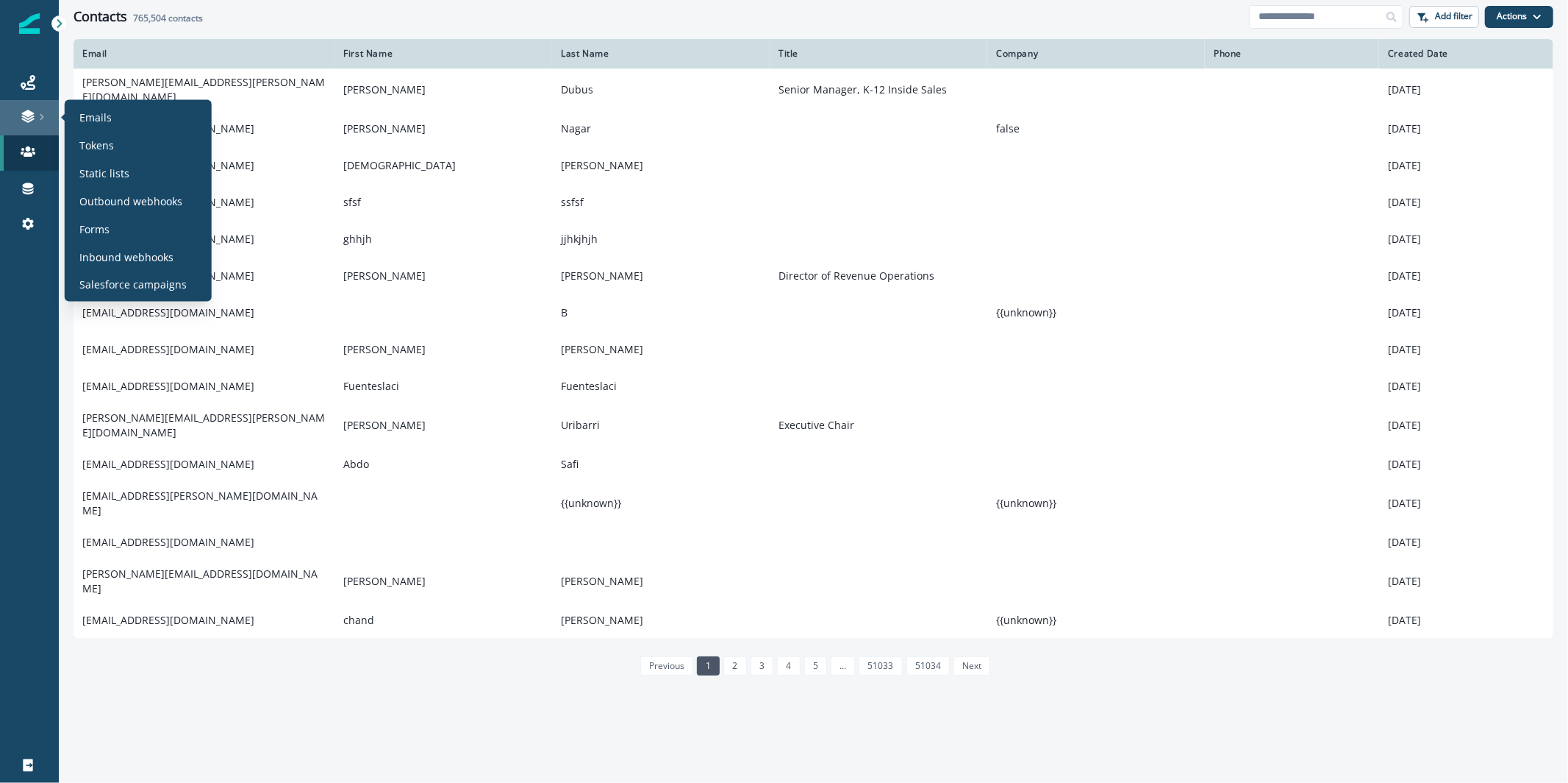
click at [18, 101] on link at bounding box center [29, 117] width 59 height 36
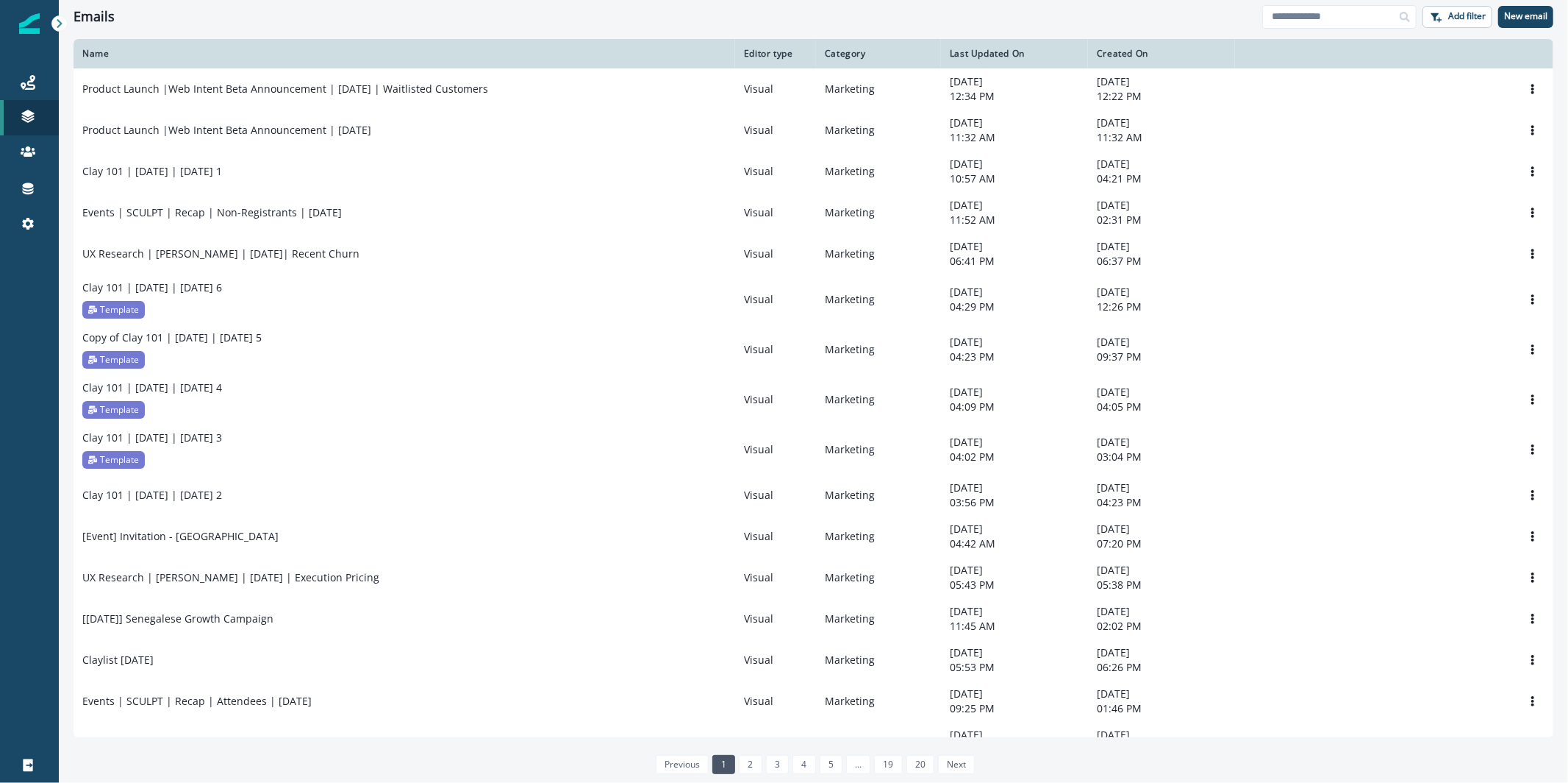
click at [24, 52] on div "Journeys Emails Tokens Static lists Outbound webhooks Forms Inbound webhooks Sa…" at bounding box center [29, 152] width 59 height 212
click at [32, 39] on div at bounding box center [29, 23] width 20 height 47
click at [21, 69] on link "Journeys" at bounding box center [29, 82] width 59 height 36
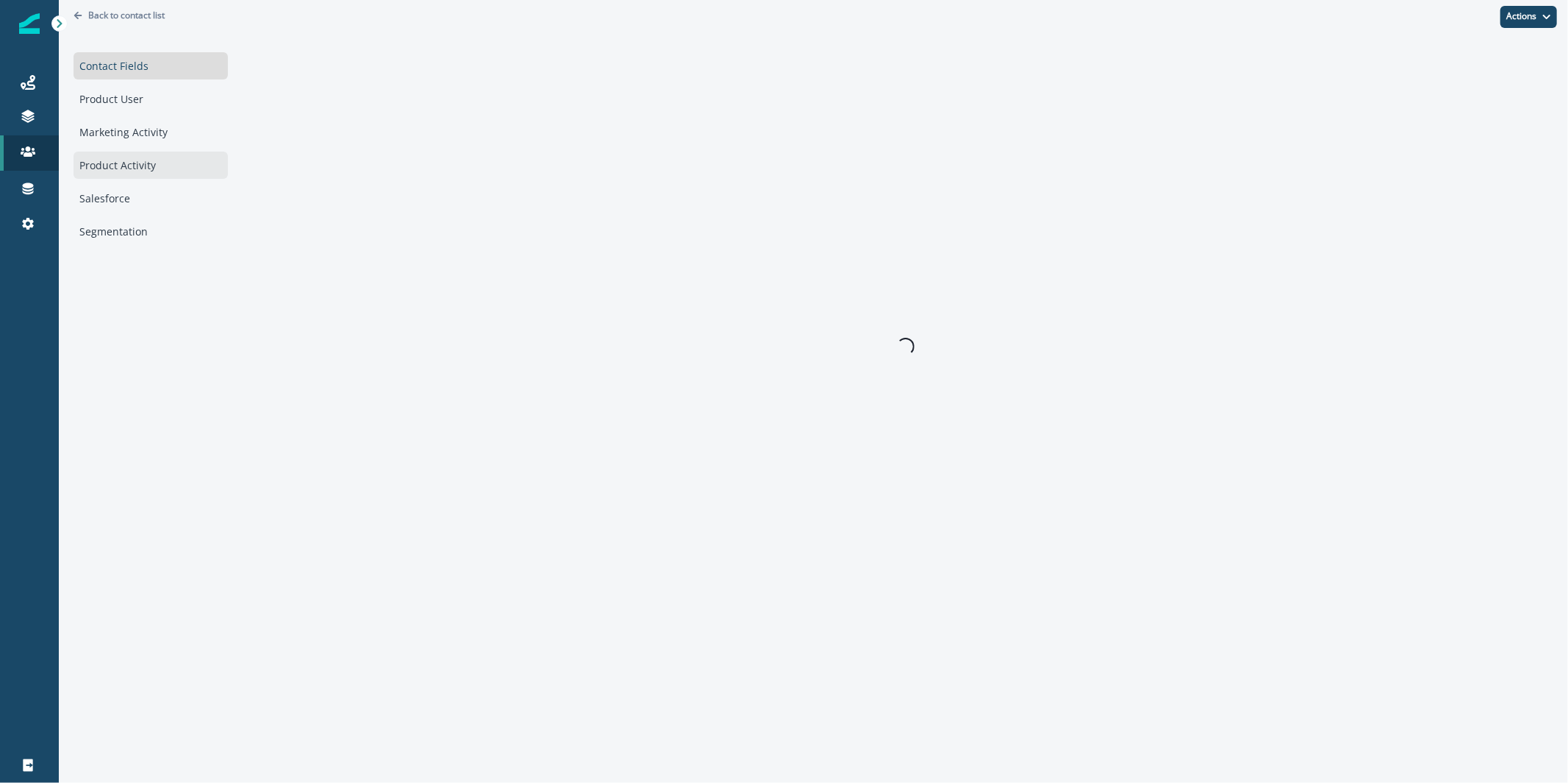
click at [149, 158] on div "Product Activity" at bounding box center [150, 165] width 155 height 27
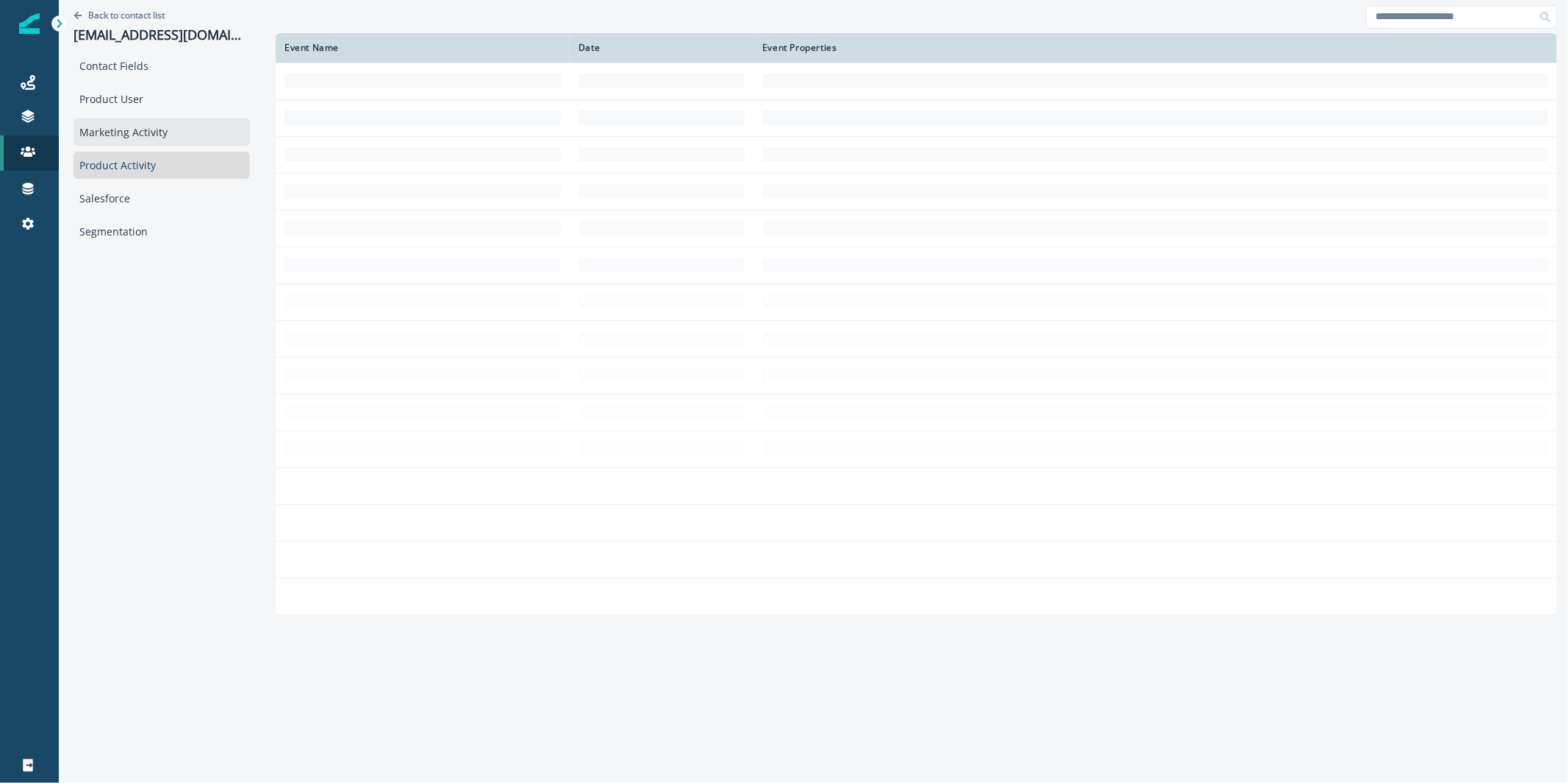
click at [168, 132] on div "Marketing Activity" at bounding box center [161, 132] width 177 height 27
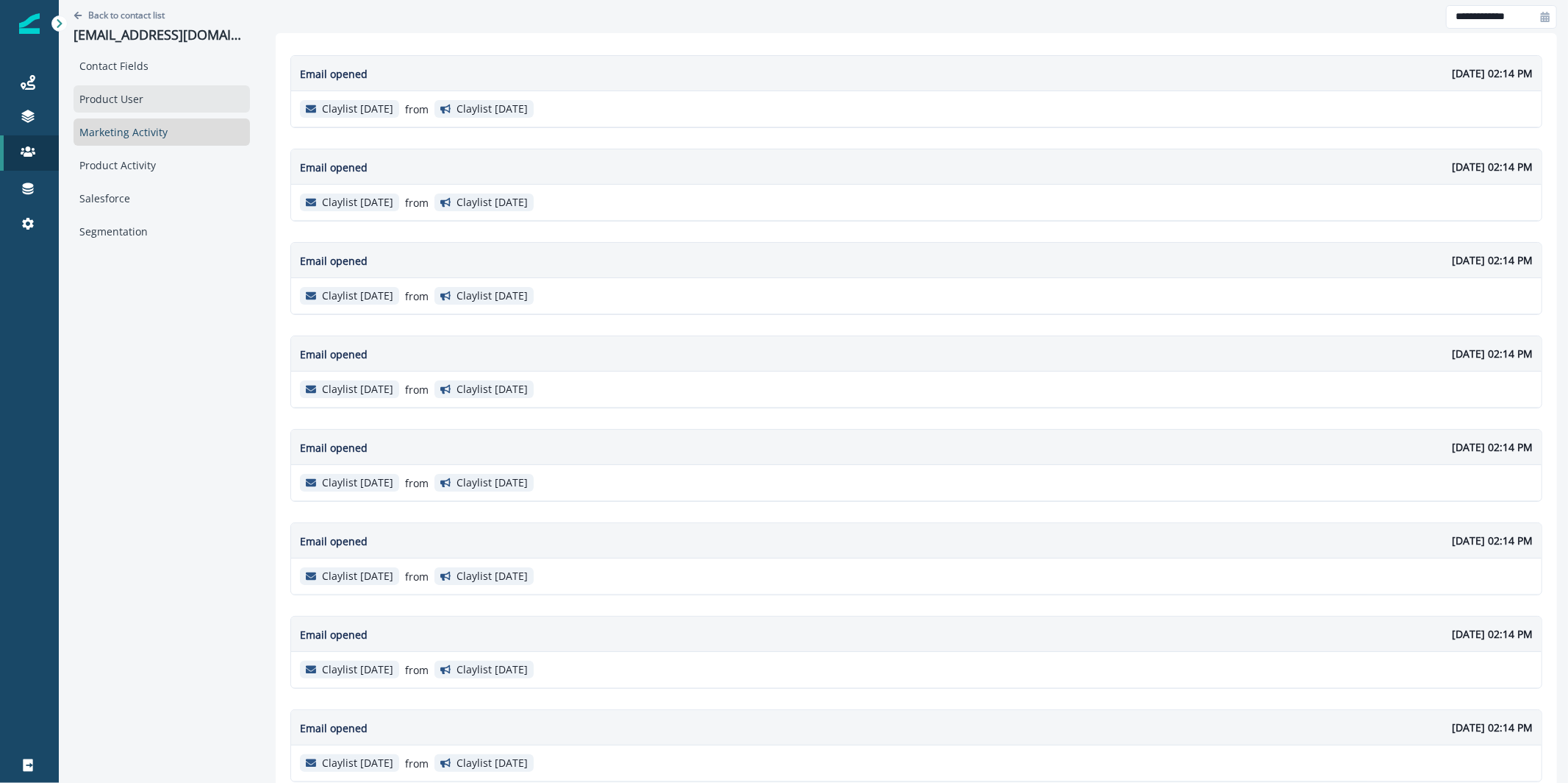
click at [162, 99] on div "Product User" at bounding box center [161, 99] width 177 height 27
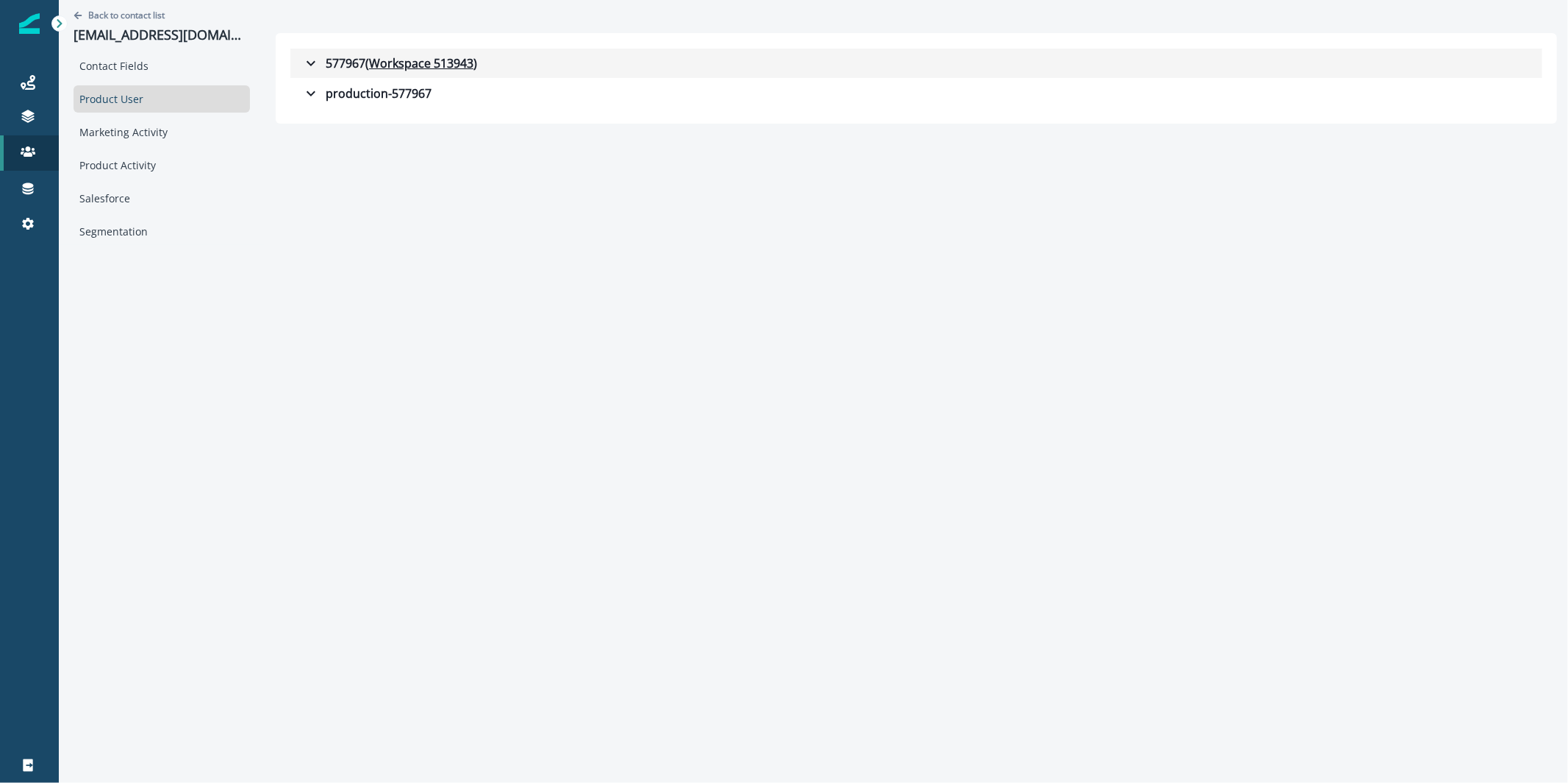
click at [308, 54] on div "577967 ( Workspace 513943 )" at bounding box center [389, 62] width 175 height 17
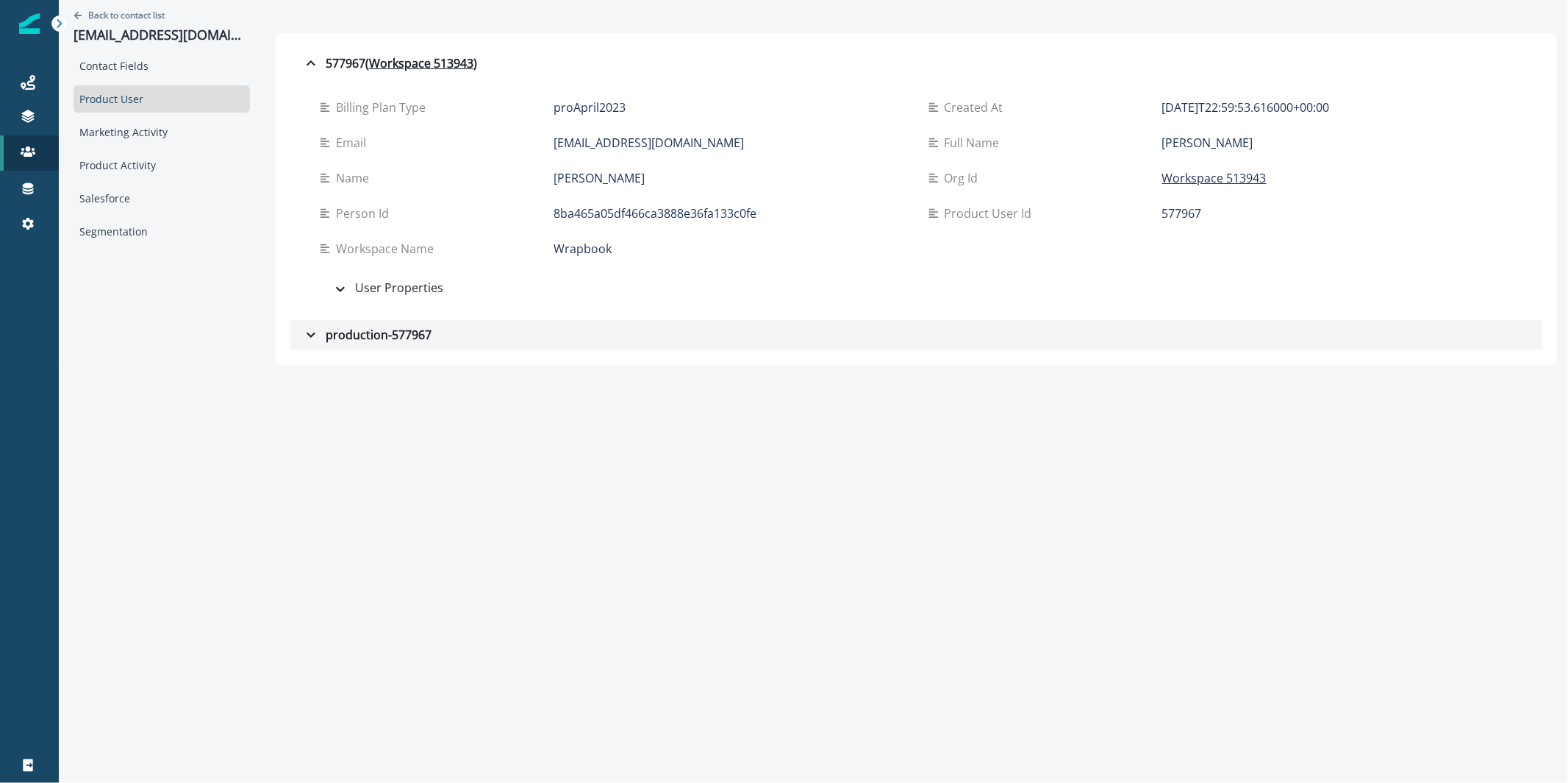
click at [333, 338] on div "production-577967" at bounding box center [366, 334] width 129 height 17
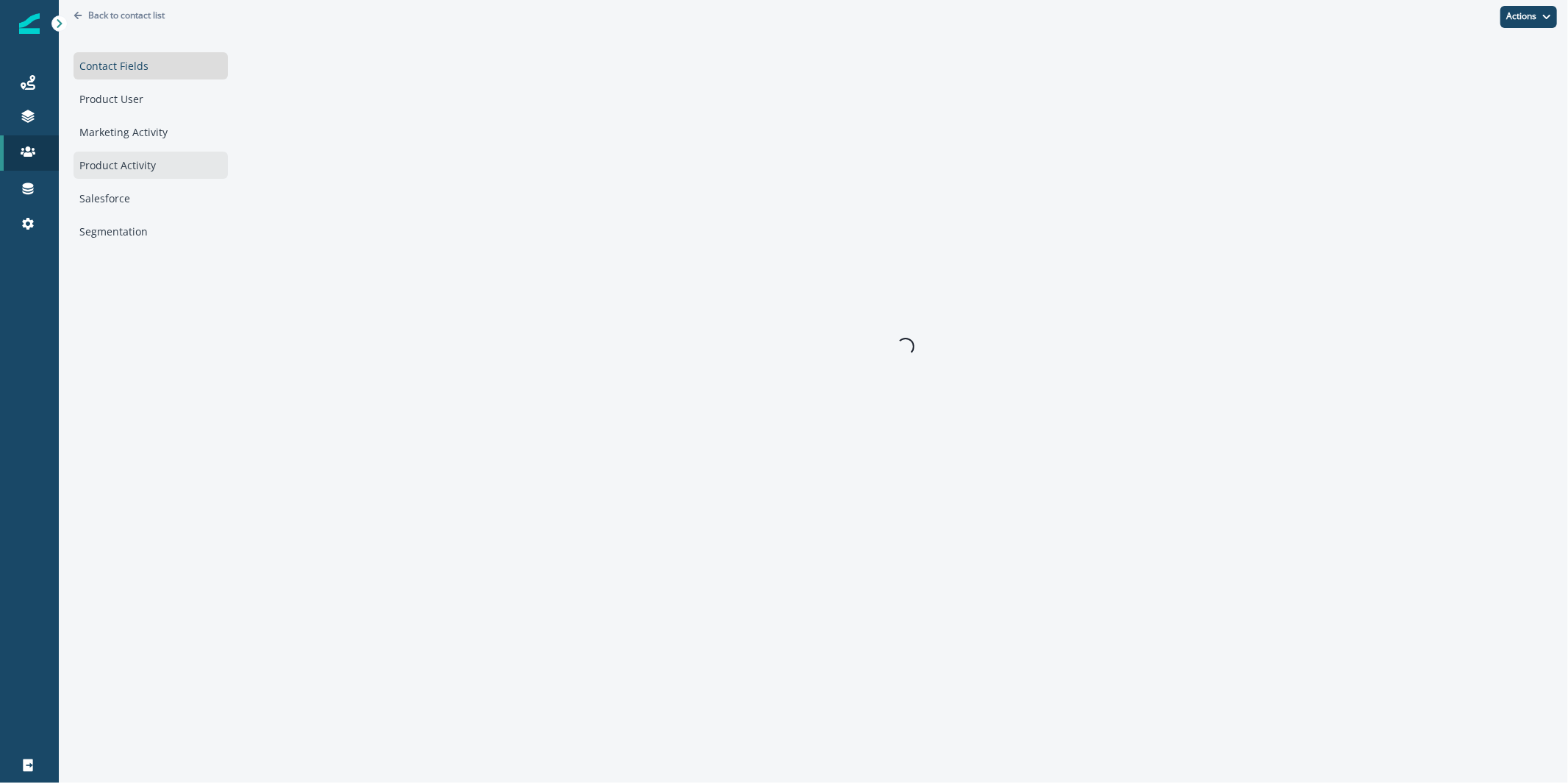
click at [109, 173] on div "Product Activity" at bounding box center [150, 165] width 155 height 27
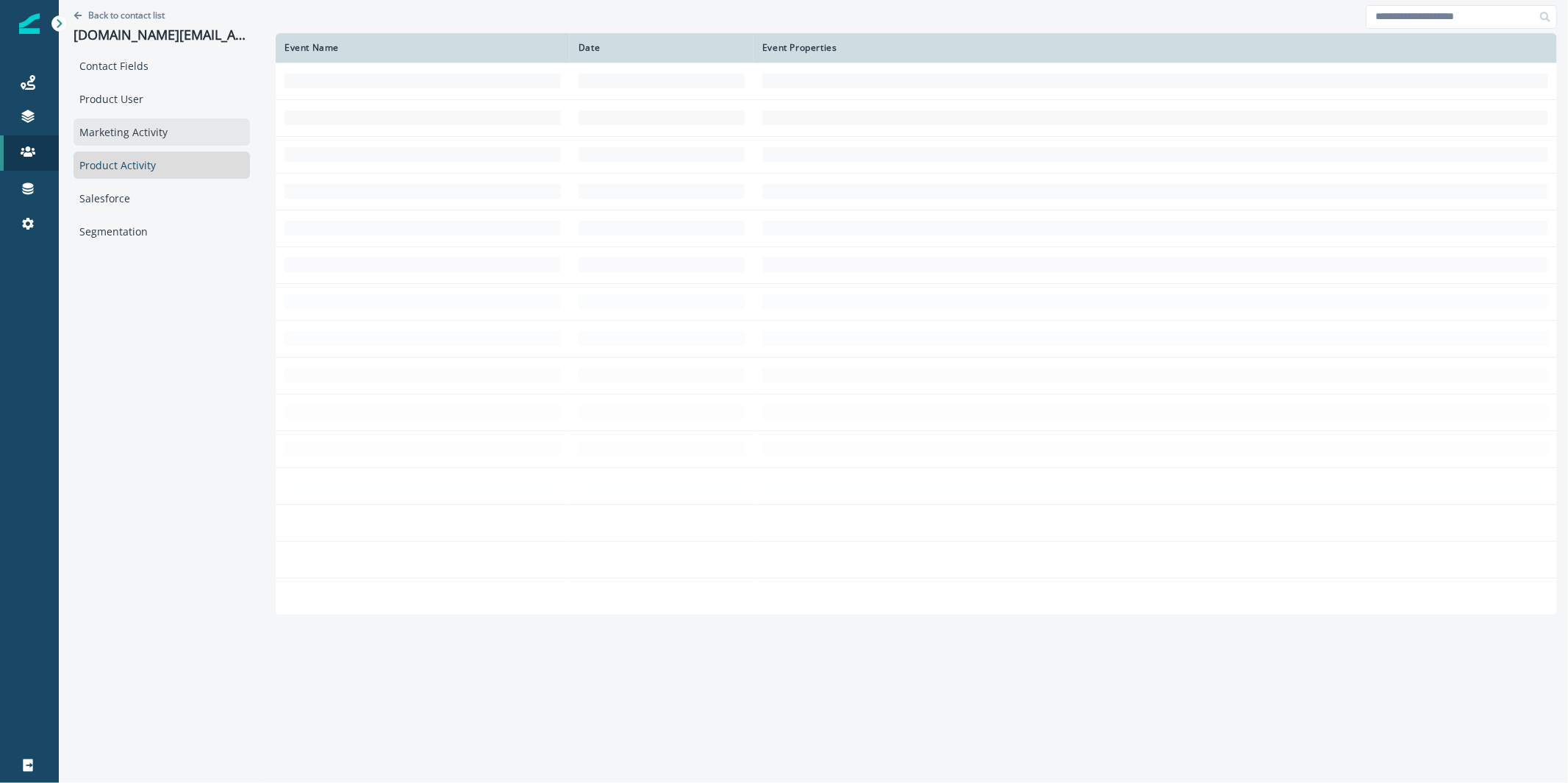
click at [169, 125] on div "Marketing Activity" at bounding box center [161, 132] width 177 height 27
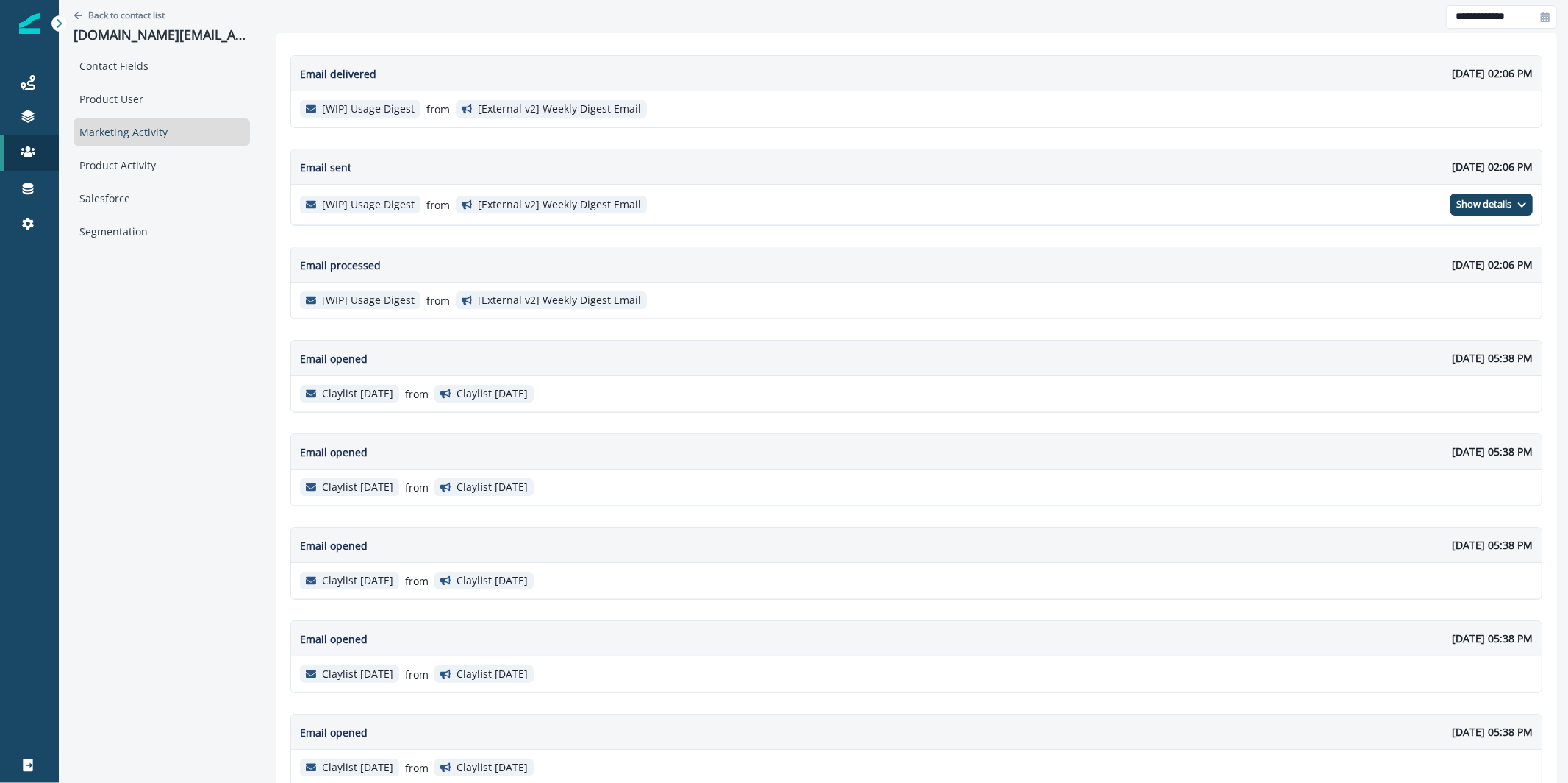
click at [151, 82] on div "Contact Fields Product User Marketing Activity Product Activity Salesforce Segm…" at bounding box center [161, 148] width 177 height 192
click at [149, 86] on div "Product User" at bounding box center [161, 99] width 177 height 27
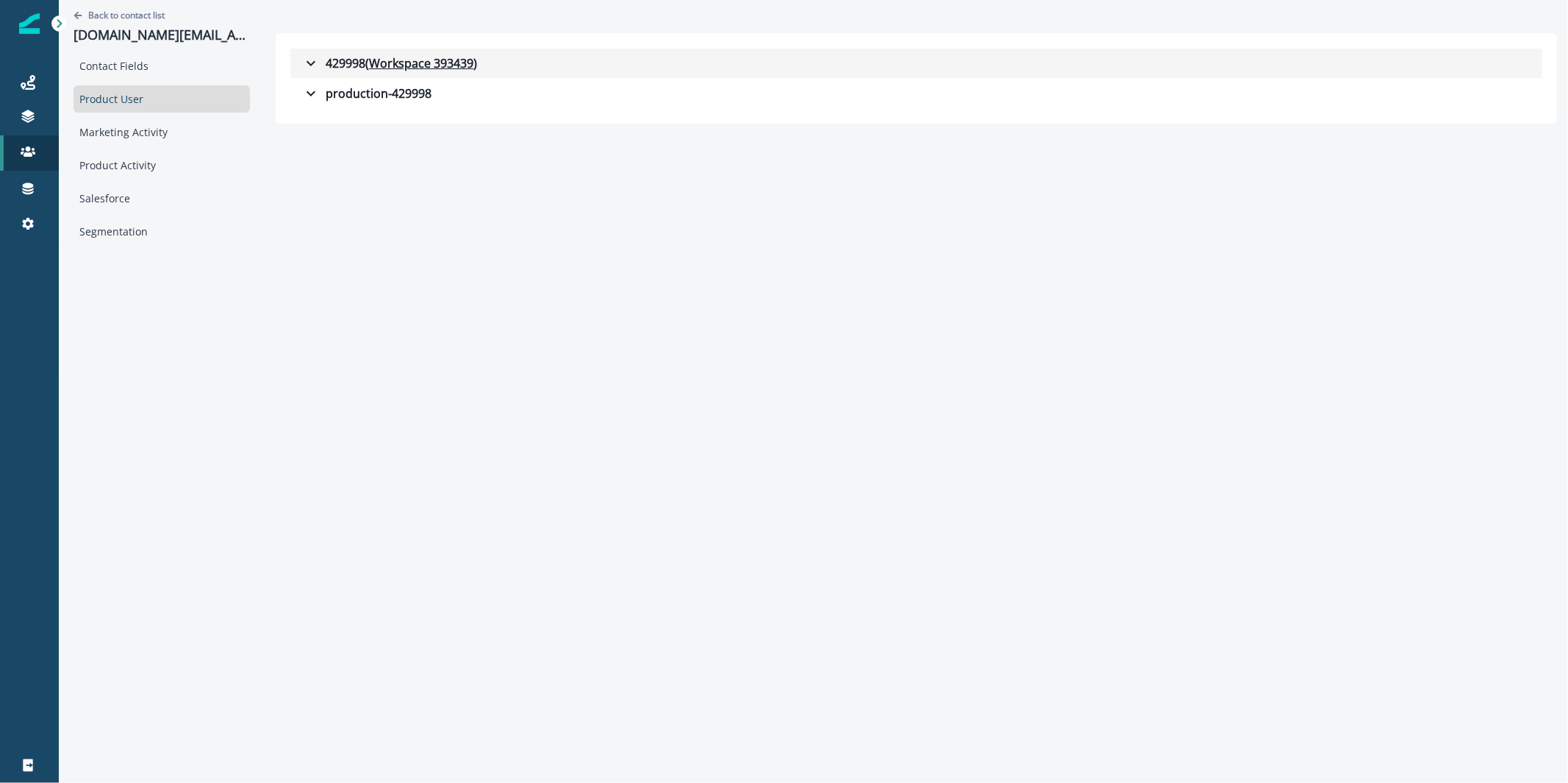
click at [302, 66] on icon "button" at bounding box center [310, 62] width 17 height 17
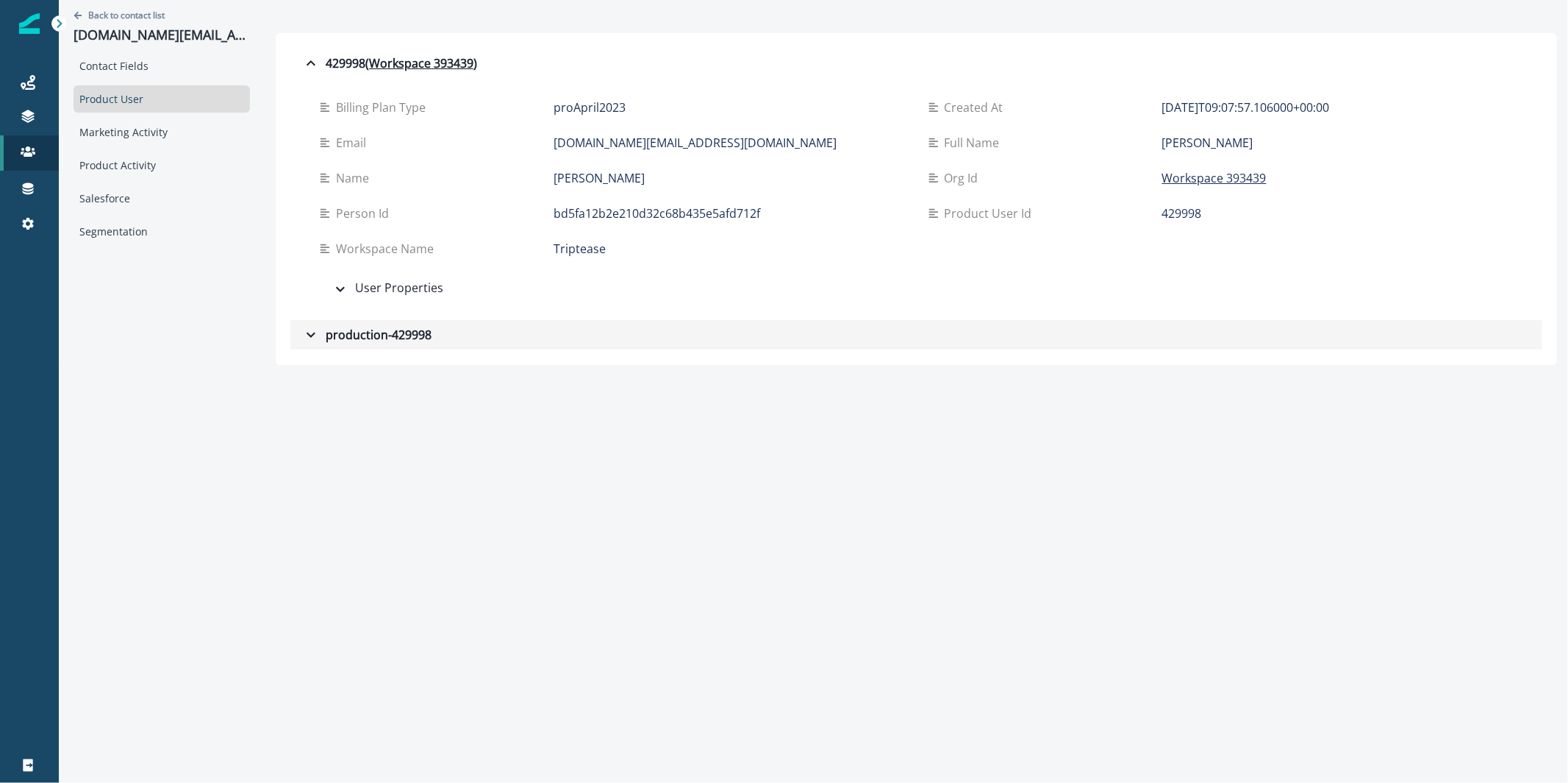
click at [342, 336] on div "production-429998" at bounding box center [366, 334] width 129 height 17
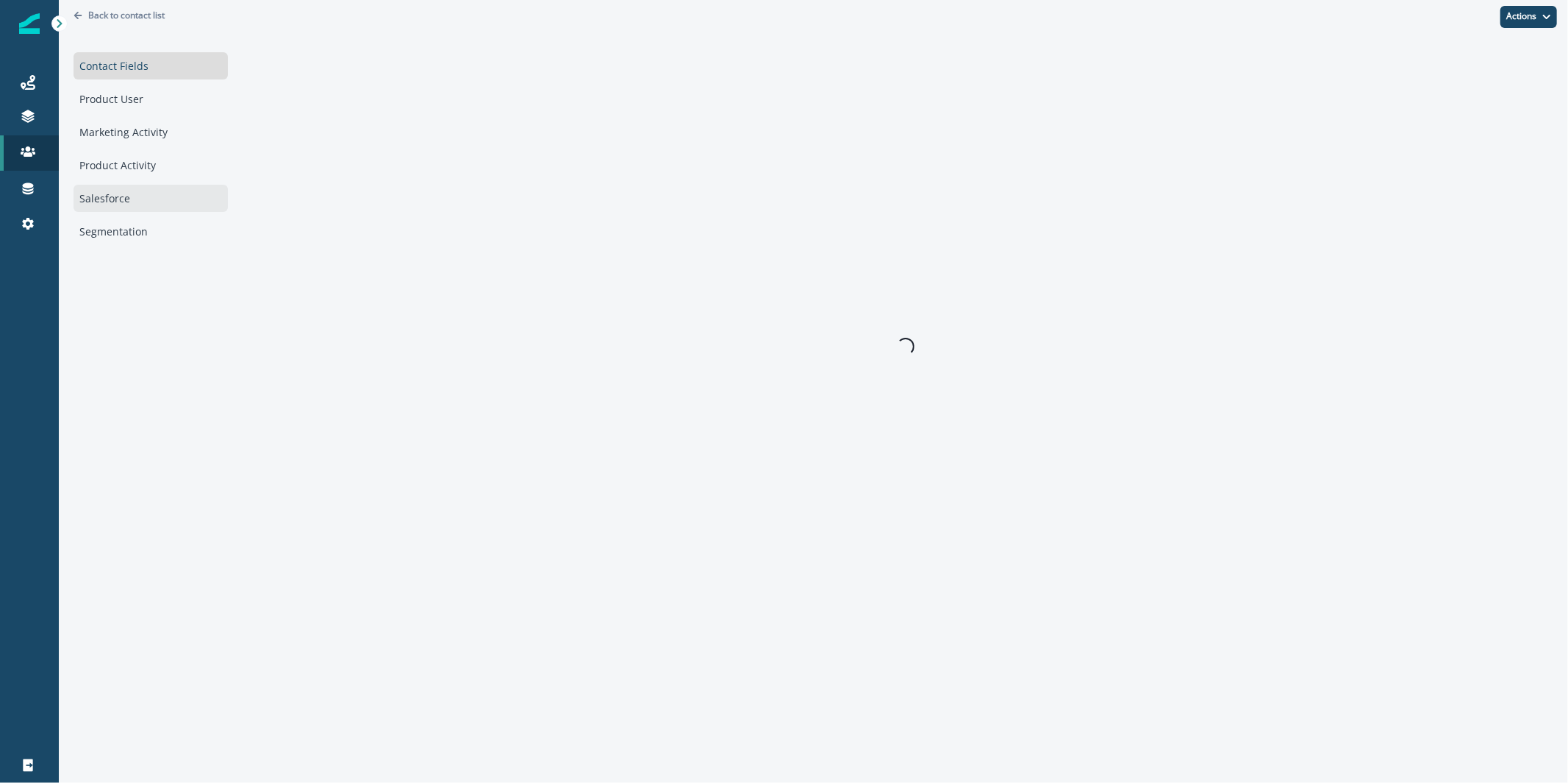
click at [158, 185] on div "Salesforce" at bounding box center [150, 199] width 155 height 27
click at [157, 169] on div "Product Activity" at bounding box center [150, 165] width 155 height 27
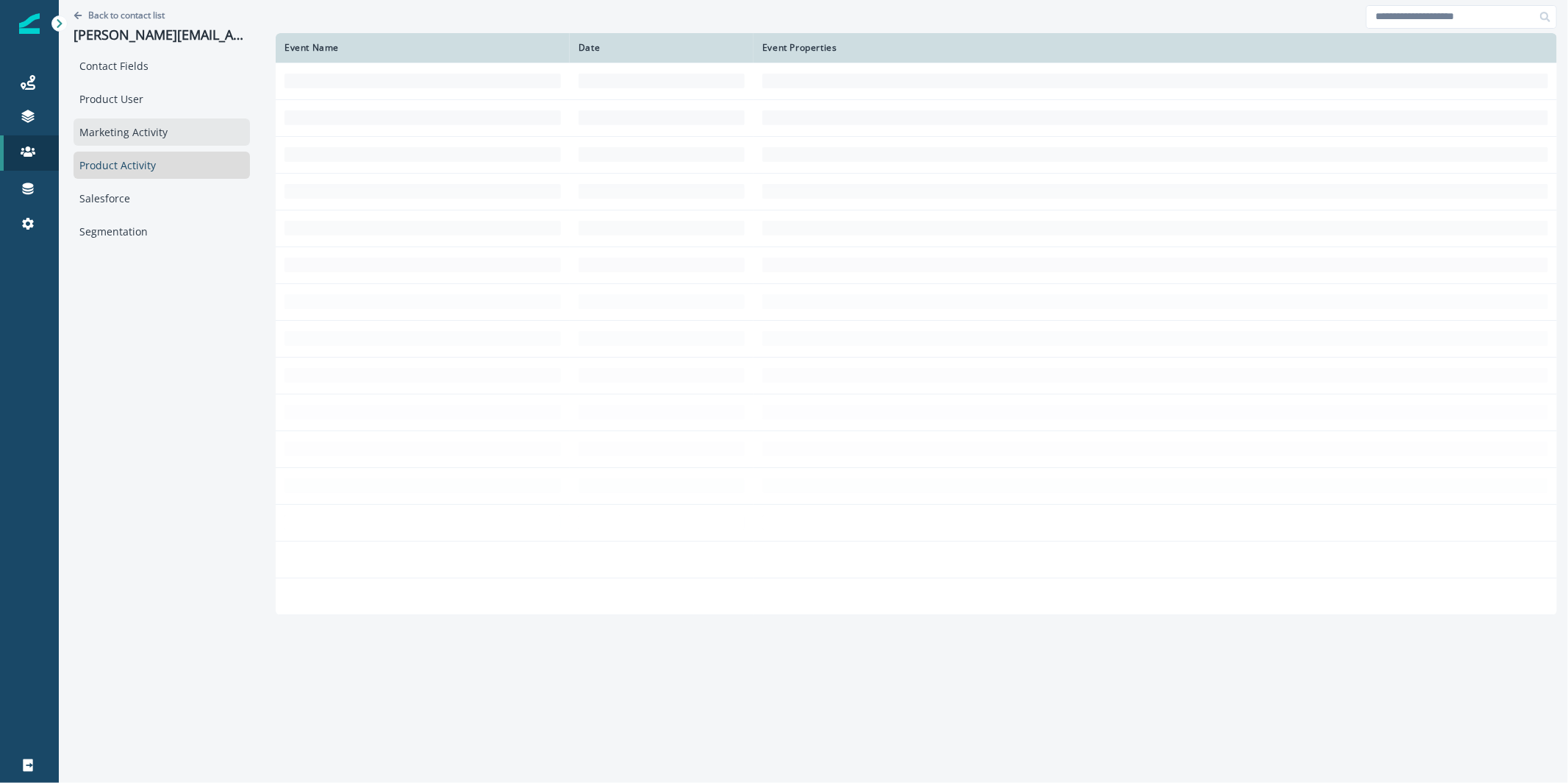
click at [145, 125] on div "Marketing Activity" at bounding box center [161, 132] width 177 height 27
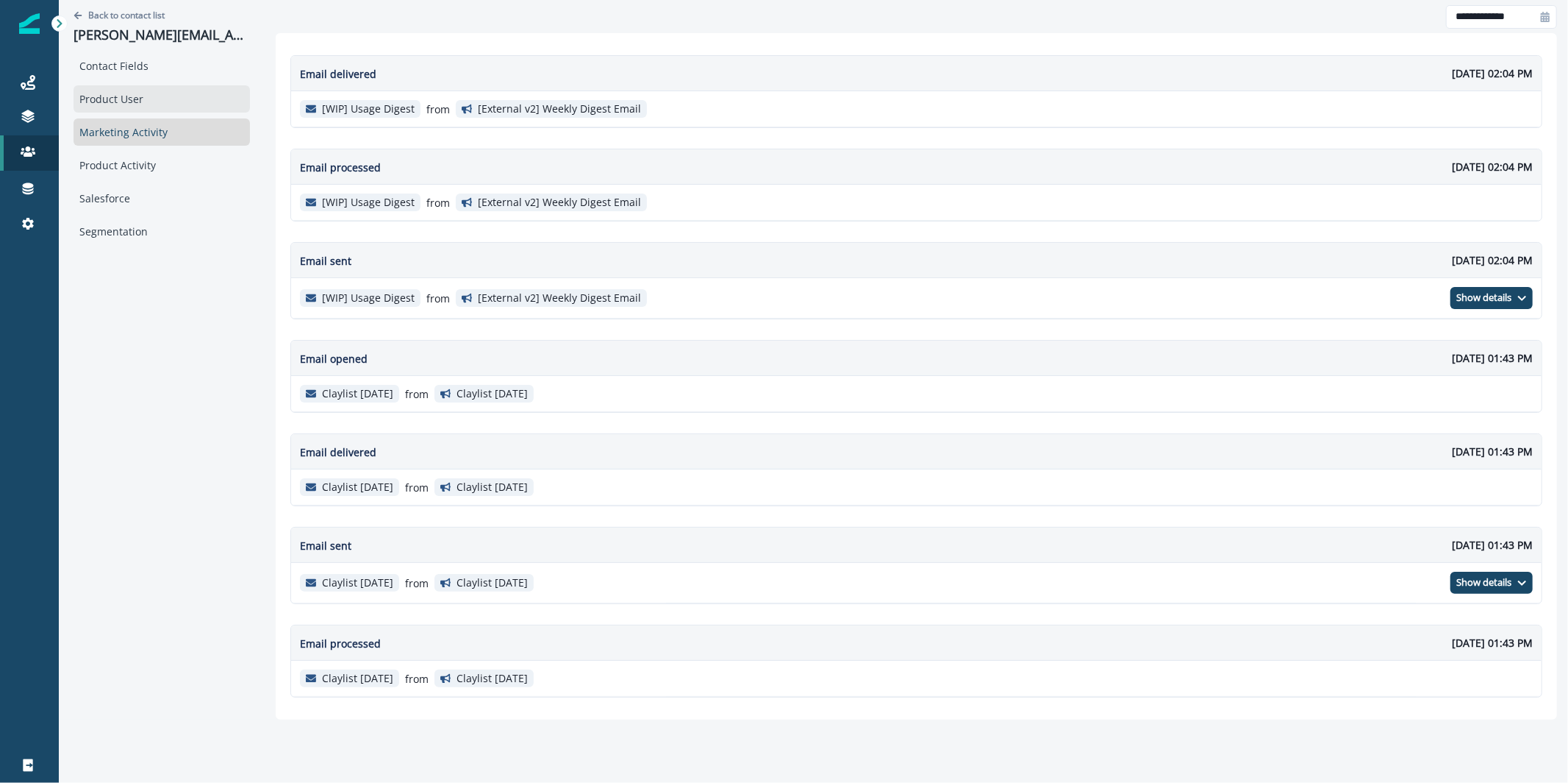
click at [144, 93] on div "Product User" at bounding box center [161, 99] width 177 height 27
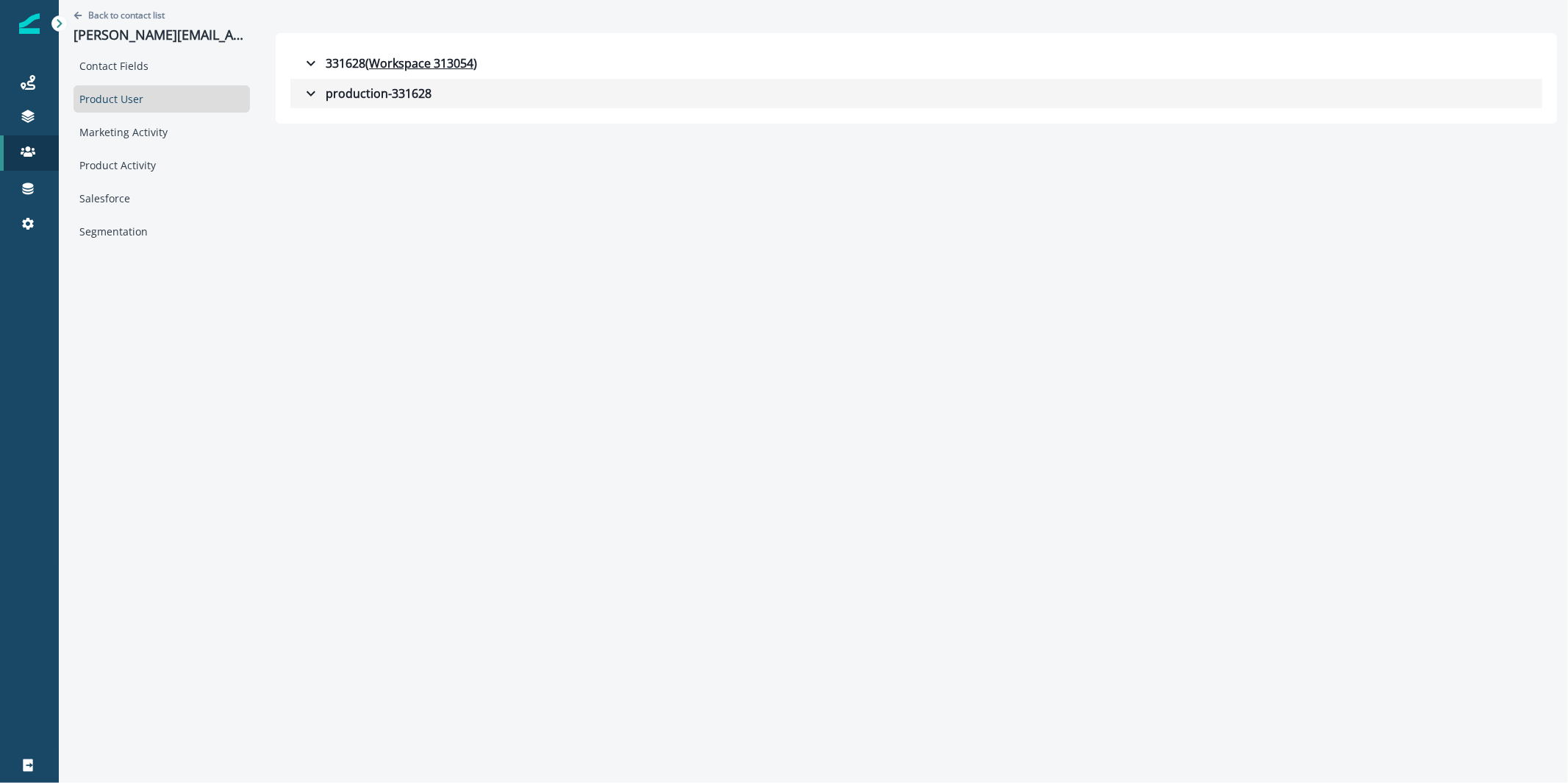
click at [302, 97] on icon "button" at bounding box center [310, 92] width 17 height 17
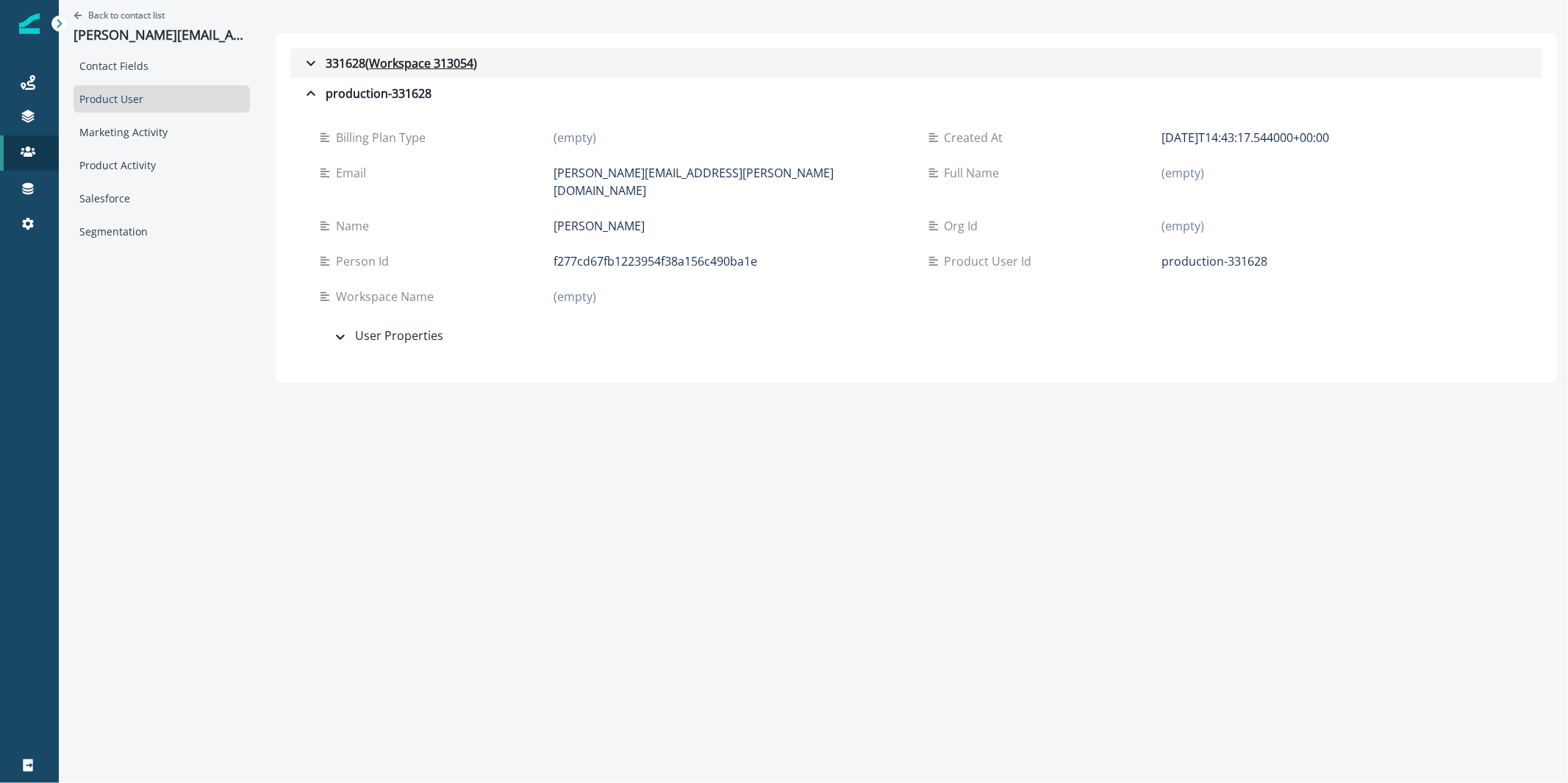
click at [308, 58] on div "331628 ( Workspace 313054 )" at bounding box center [389, 62] width 175 height 17
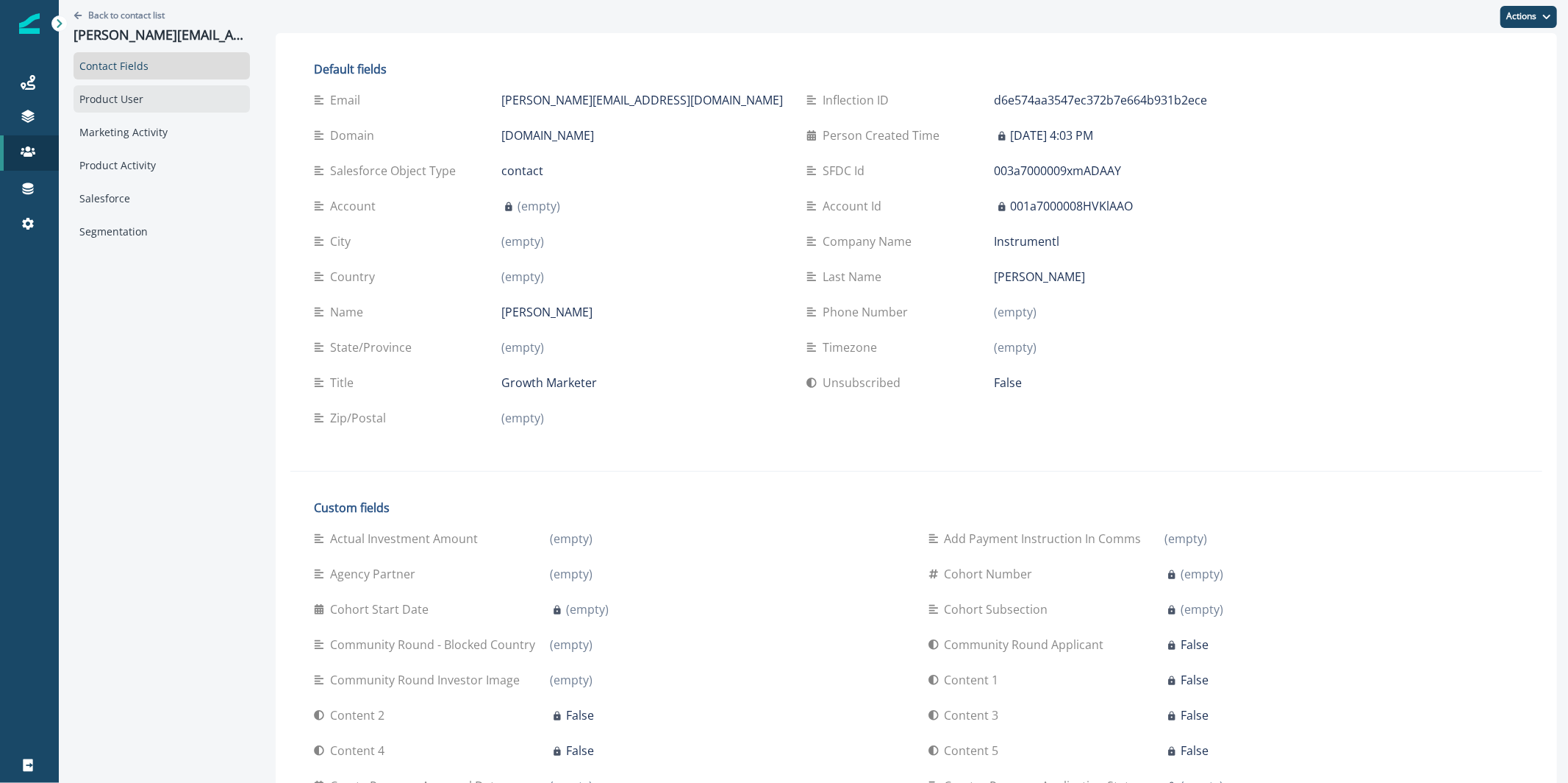
click at [129, 99] on div "Product User" at bounding box center [161, 99] width 177 height 27
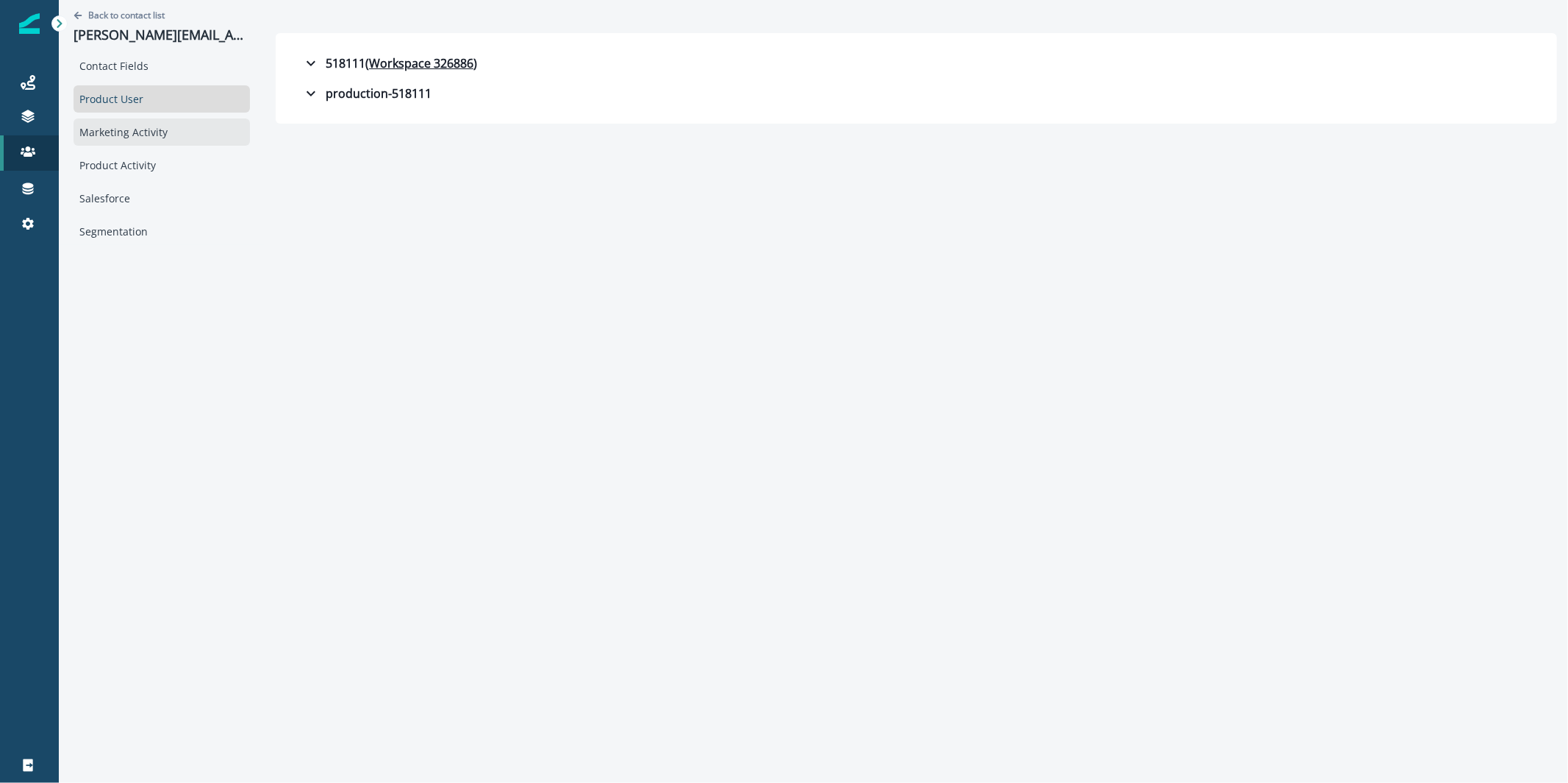
click at [135, 134] on div "Marketing Activity" at bounding box center [161, 132] width 177 height 27
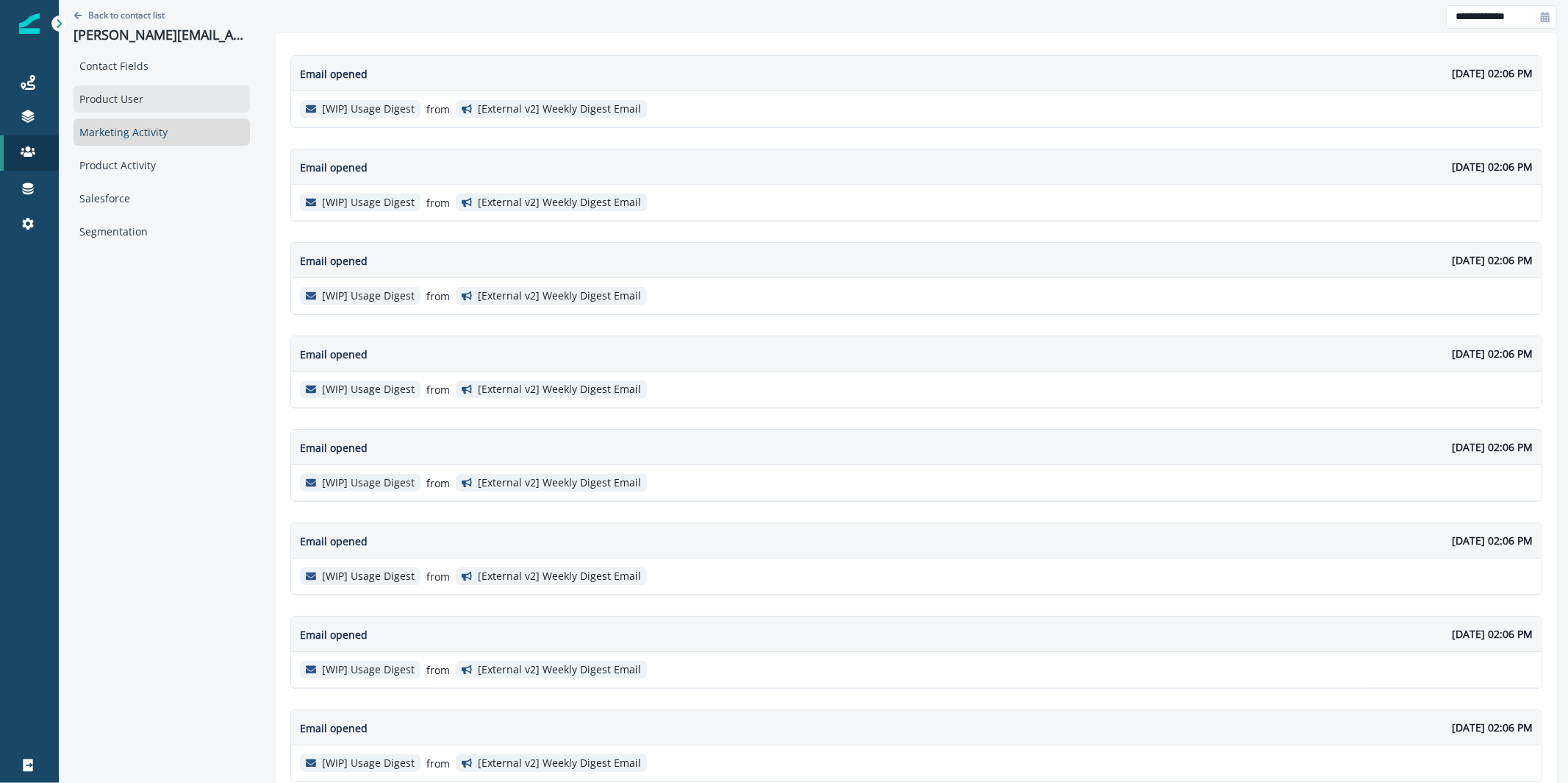
click at [151, 93] on div "Product User" at bounding box center [161, 99] width 177 height 27
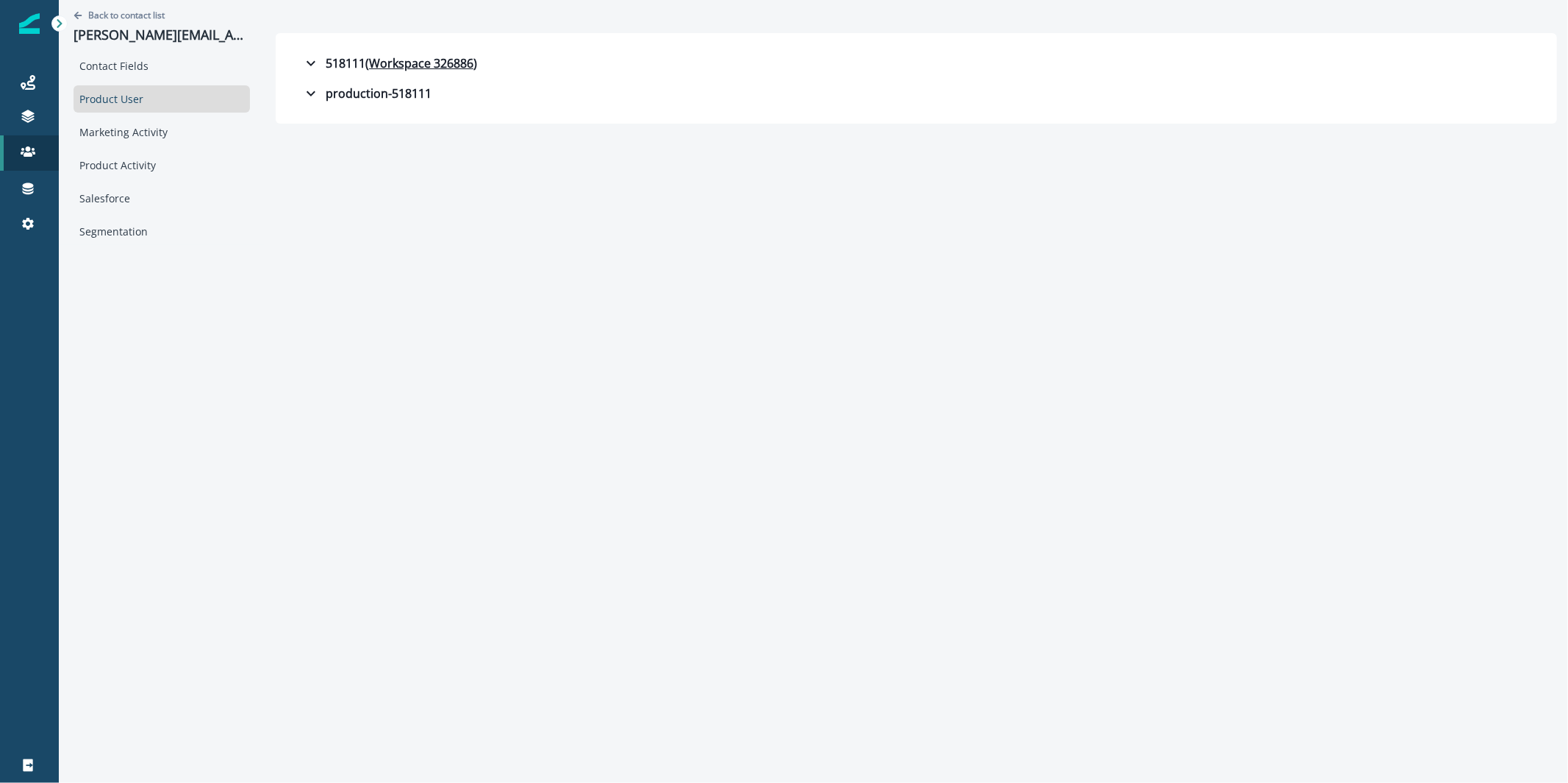
click at [377, 114] on div "518111 ( Workspace 326886 ) Billing plan type proApril2023 Created at [DATE]T15…" at bounding box center [916, 78] width 1281 height 91
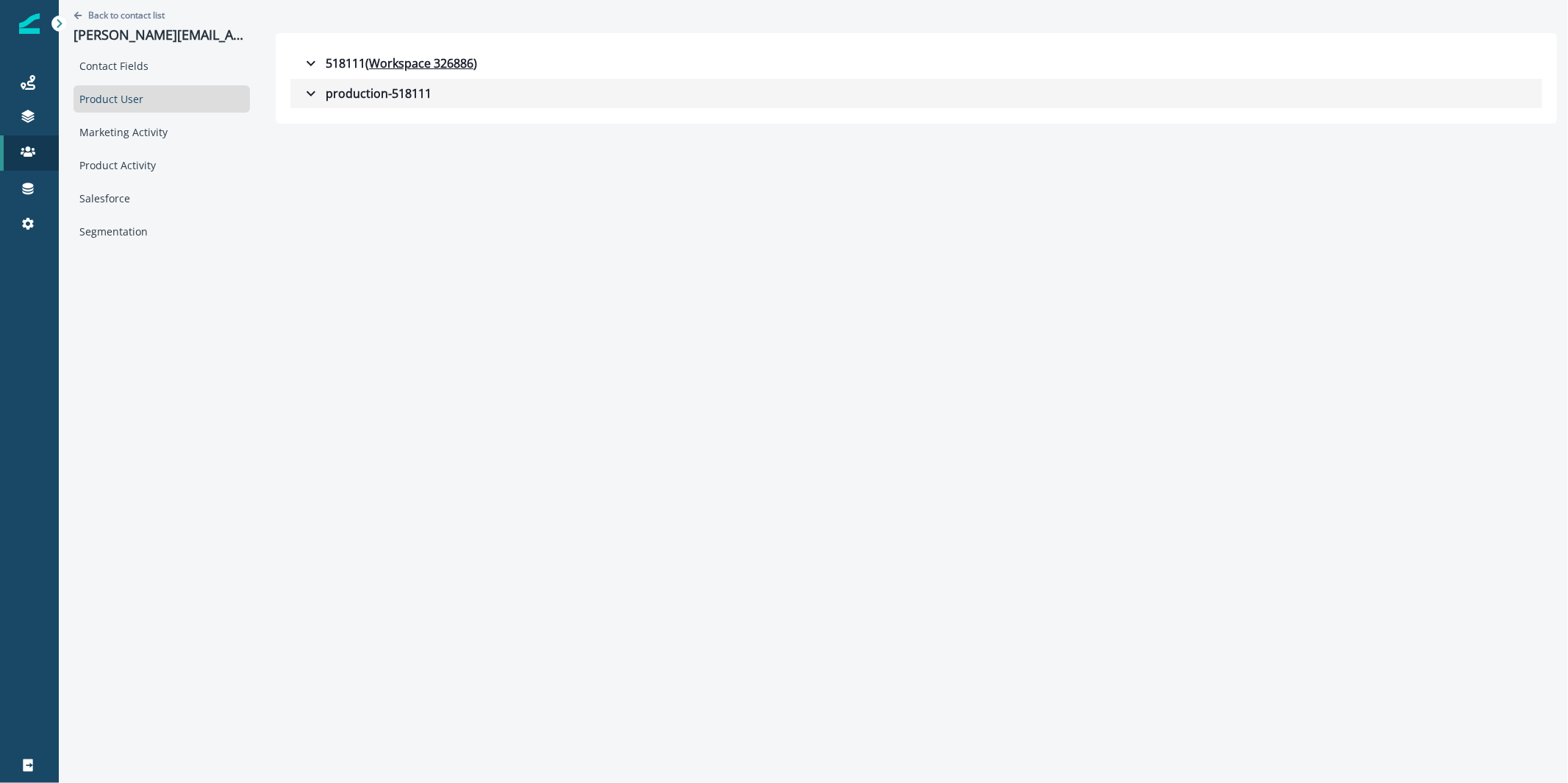
click at [364, 97] on div "production-518111" at bounding box center [366, 92] width 129 height 17
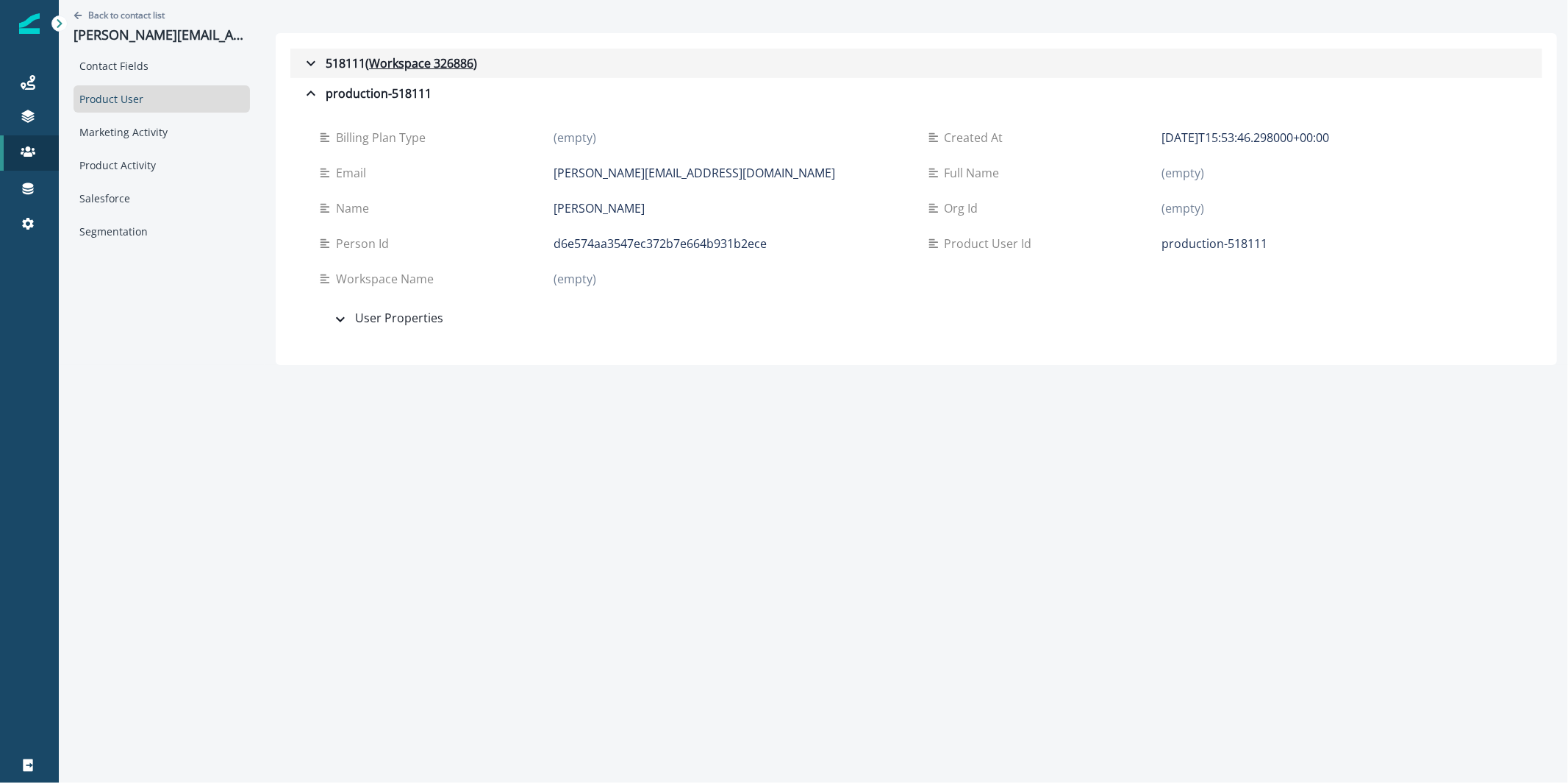
click at [312, 59] on div "518111 ( Workspace 326886 )" at bounding box center [389, 62] width 175 height 17
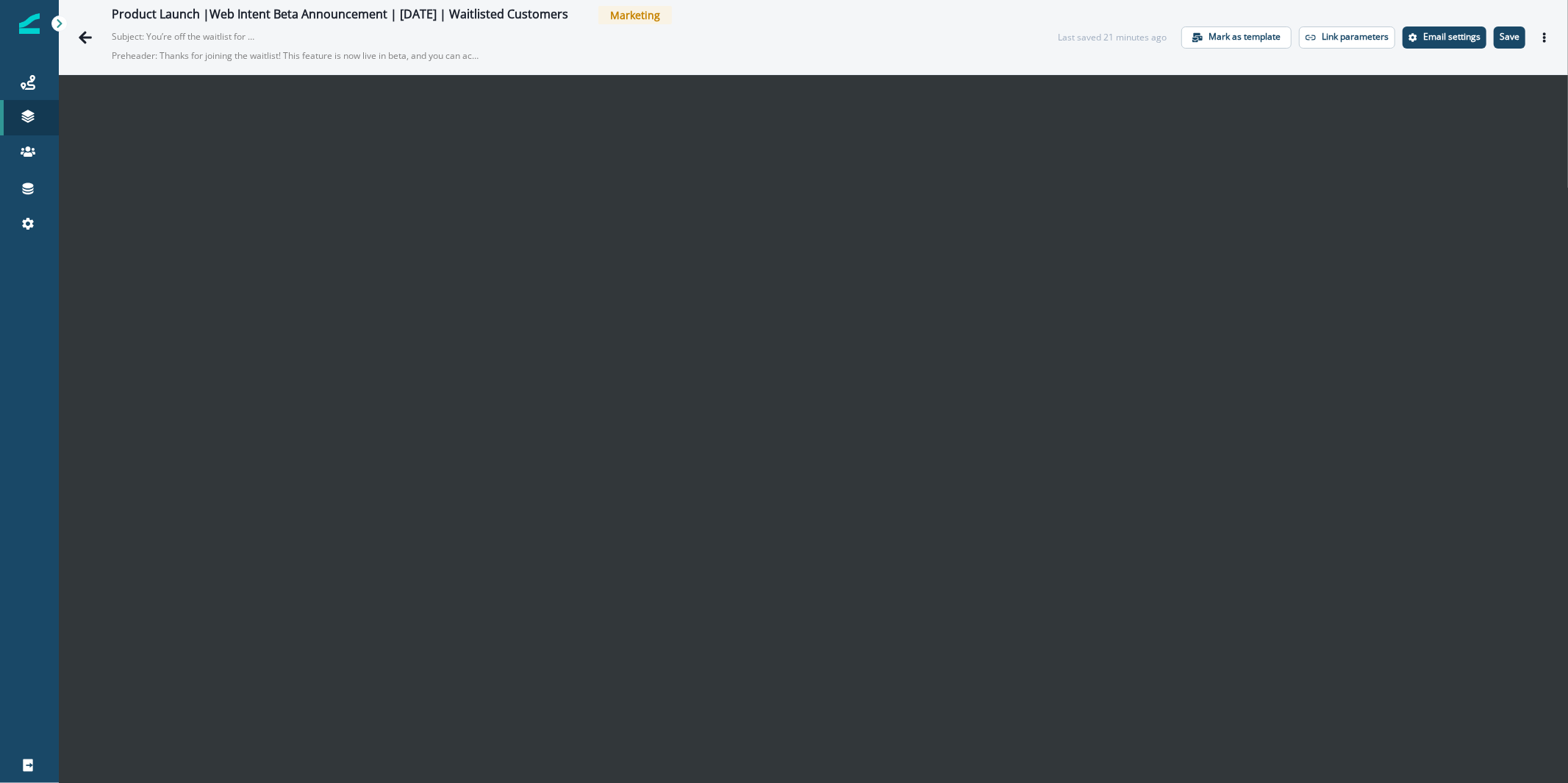
click at [1499, 38] on p "Save" at bounding box center [1509, 37] width 20 height 10
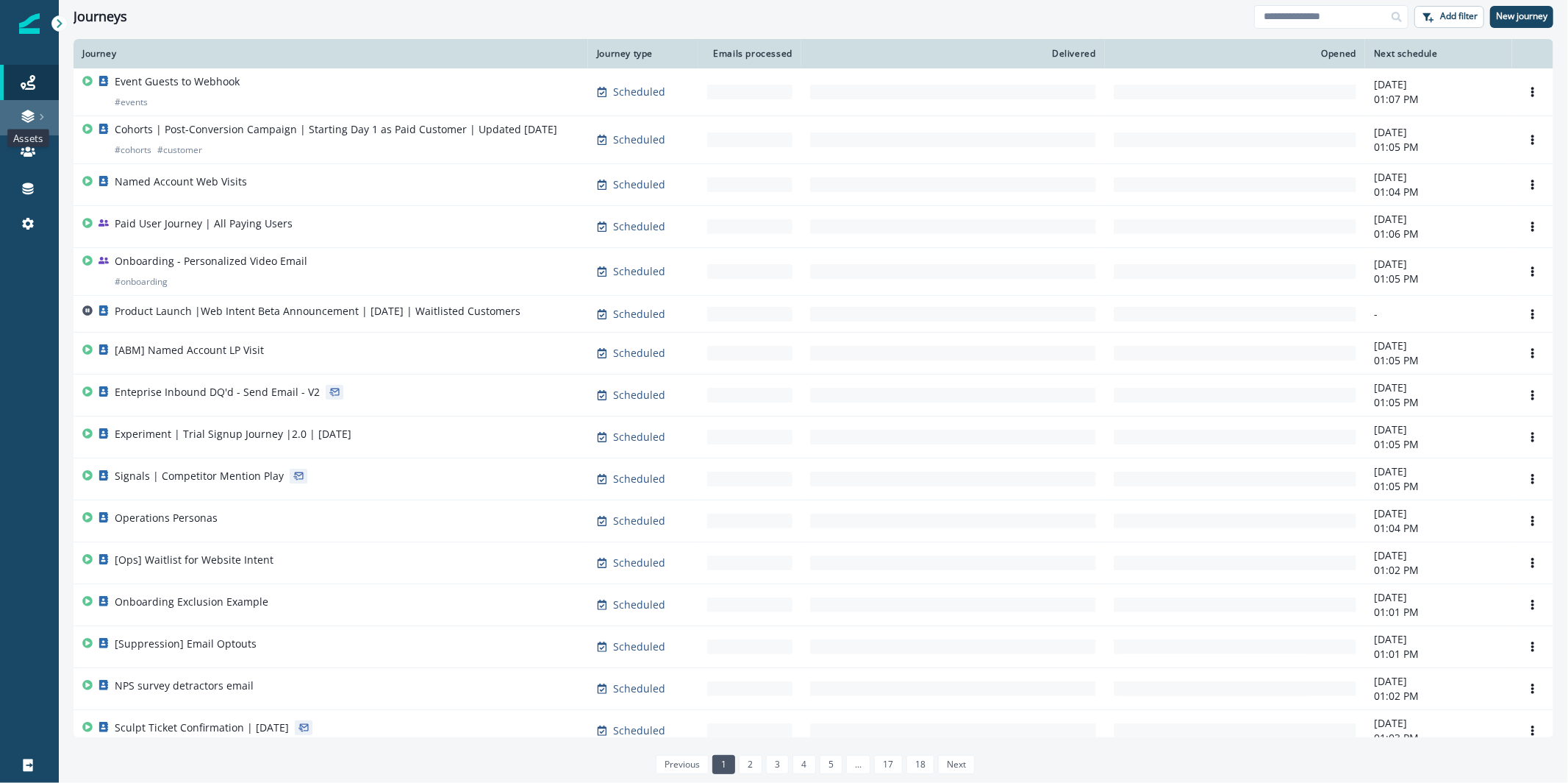
click at [28, 117] on icon at bounding box center [27, 116] width 15 height 15
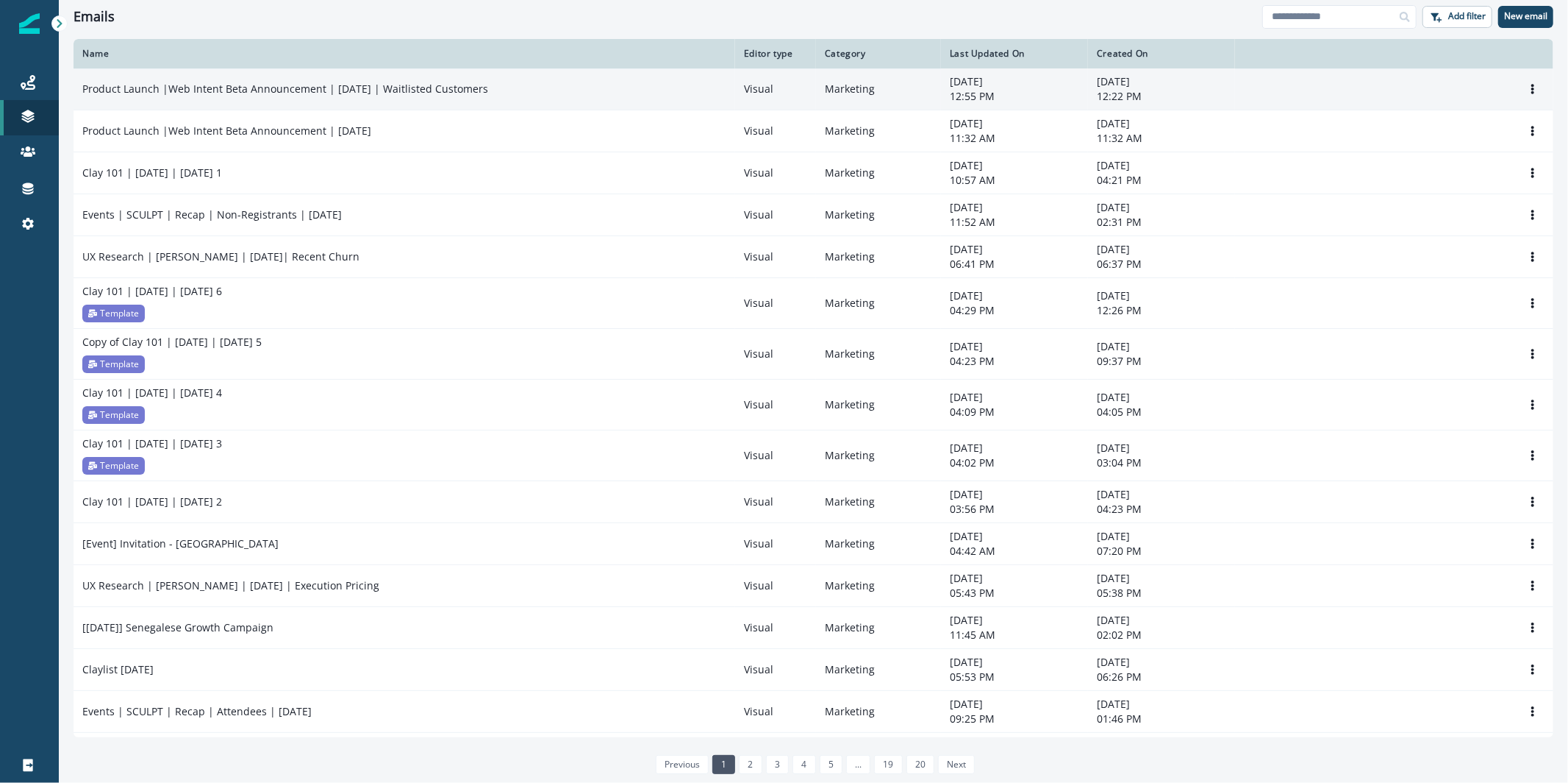
click at [373, 92] on p "Product Launch |Web Intent Beta Announcement | [DATE] | Waitlisted Customers" at bounding box center [285, 89] width 406 height 15
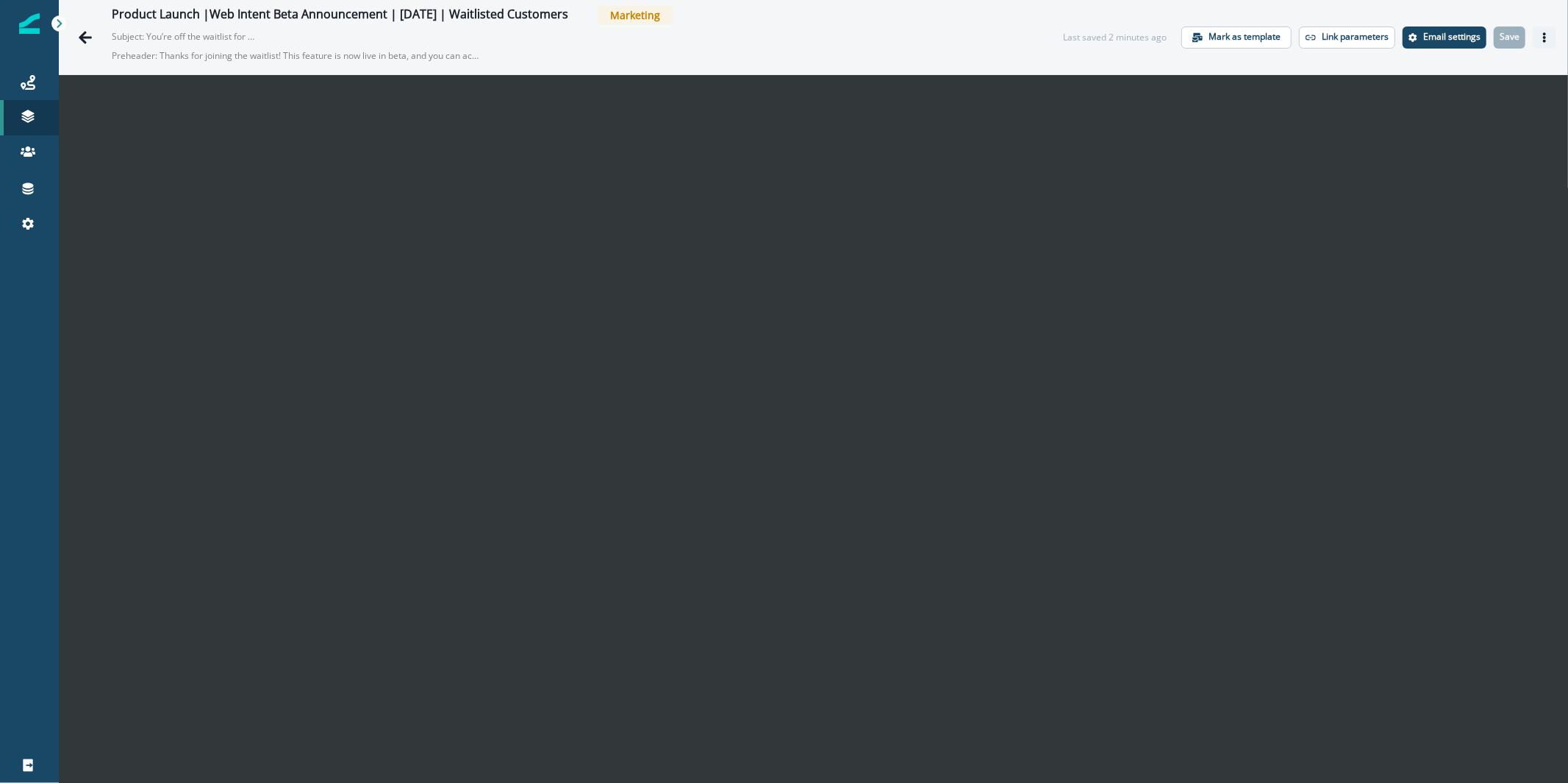
click at [1533, 43] on button "Actions" at bounding box center [1545, 38] width 24 height 22
click at [1471, 119] on button "Send test email" at bounding box center [1462, 126] width 163 height 27
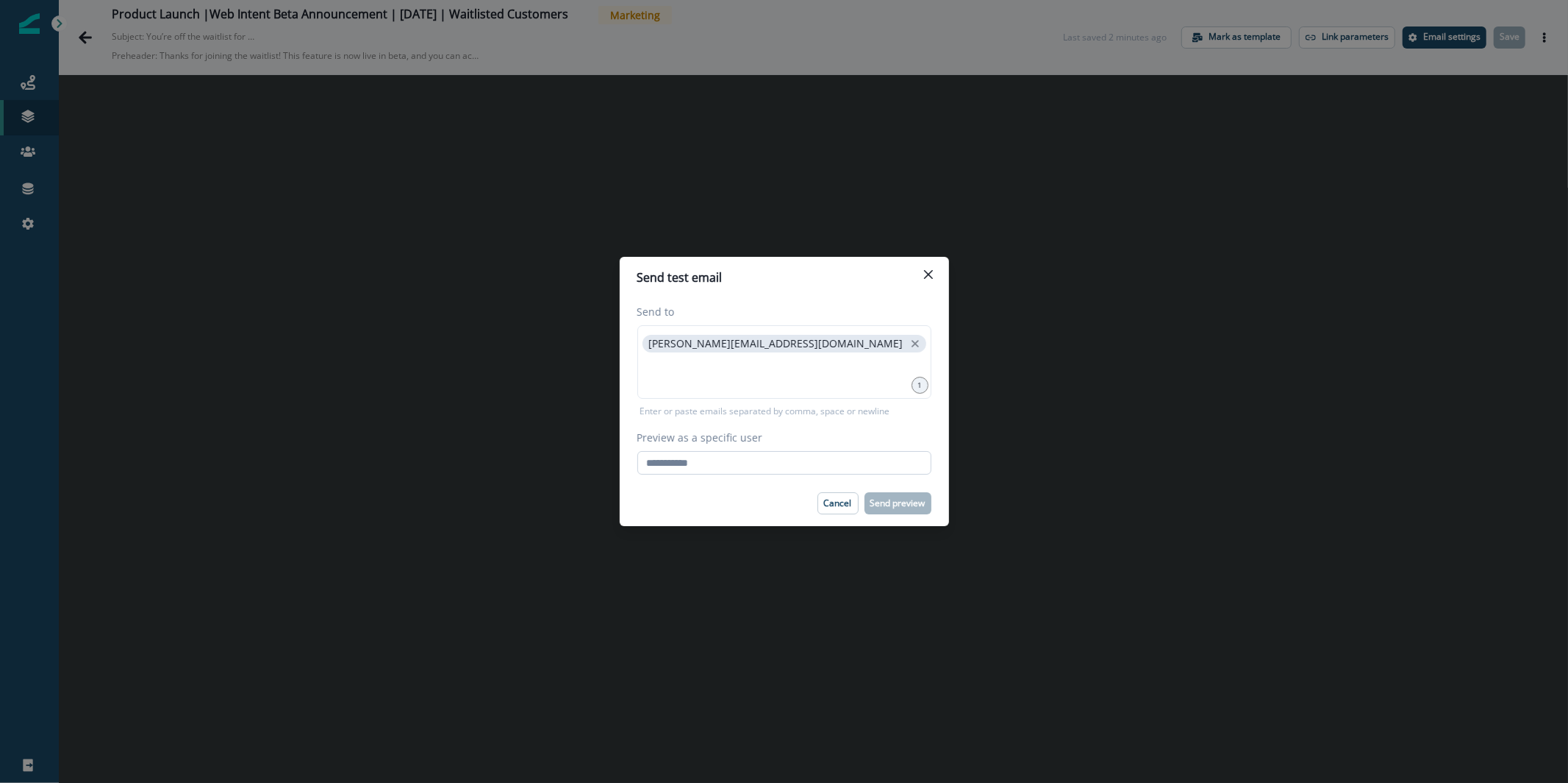
click at [762, 464] on input "Preview as a specific user" at bounding box center [784, 462] width 294 height 24
paste input "**********"
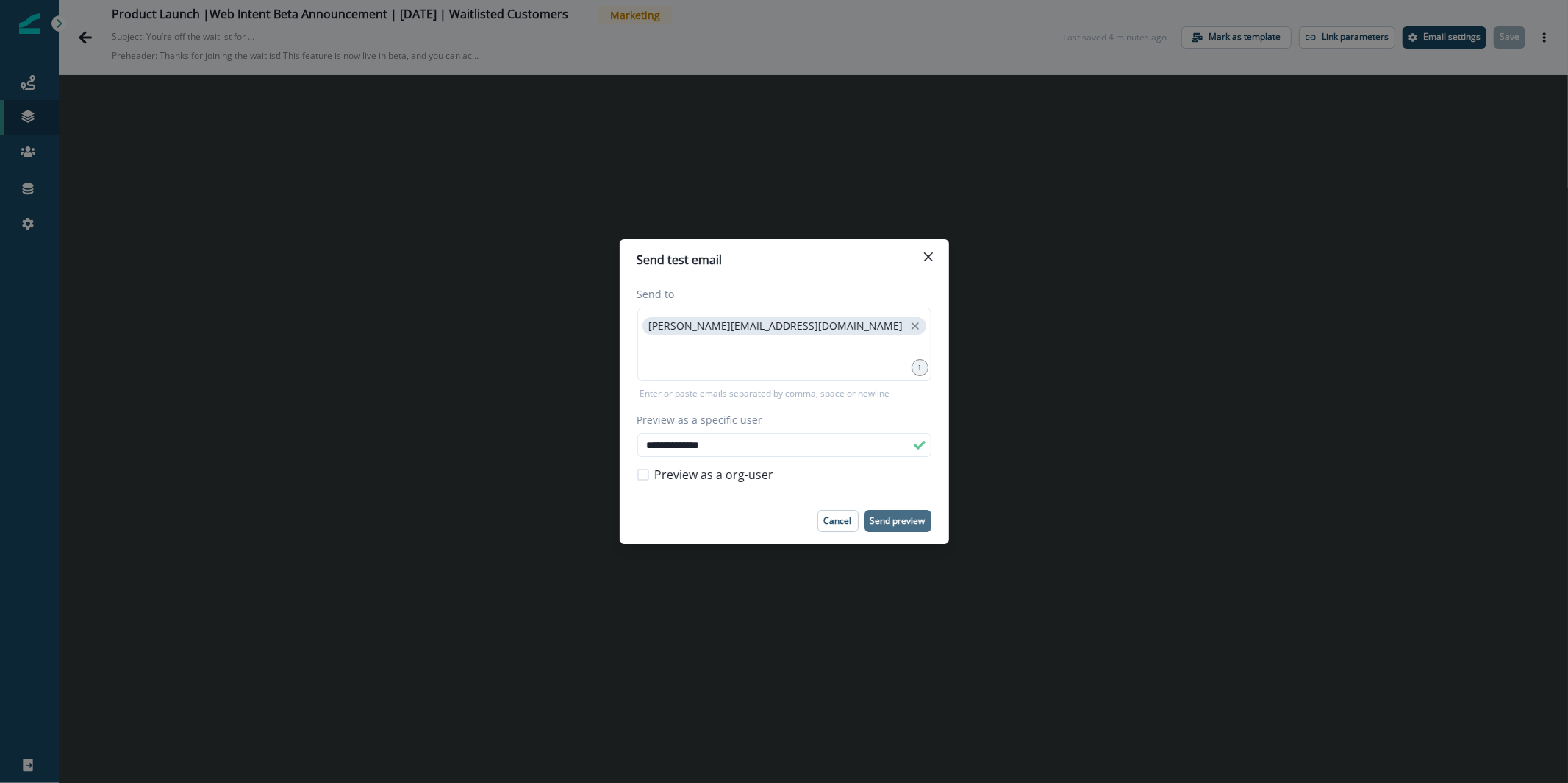
type input "**********"
click at [904, 517] on p "Send preview" at bounding box center [898, 520] width 55 height 10
click at [933, 251] on button "Close" at bounding box center [928, 256] width 24 height 24
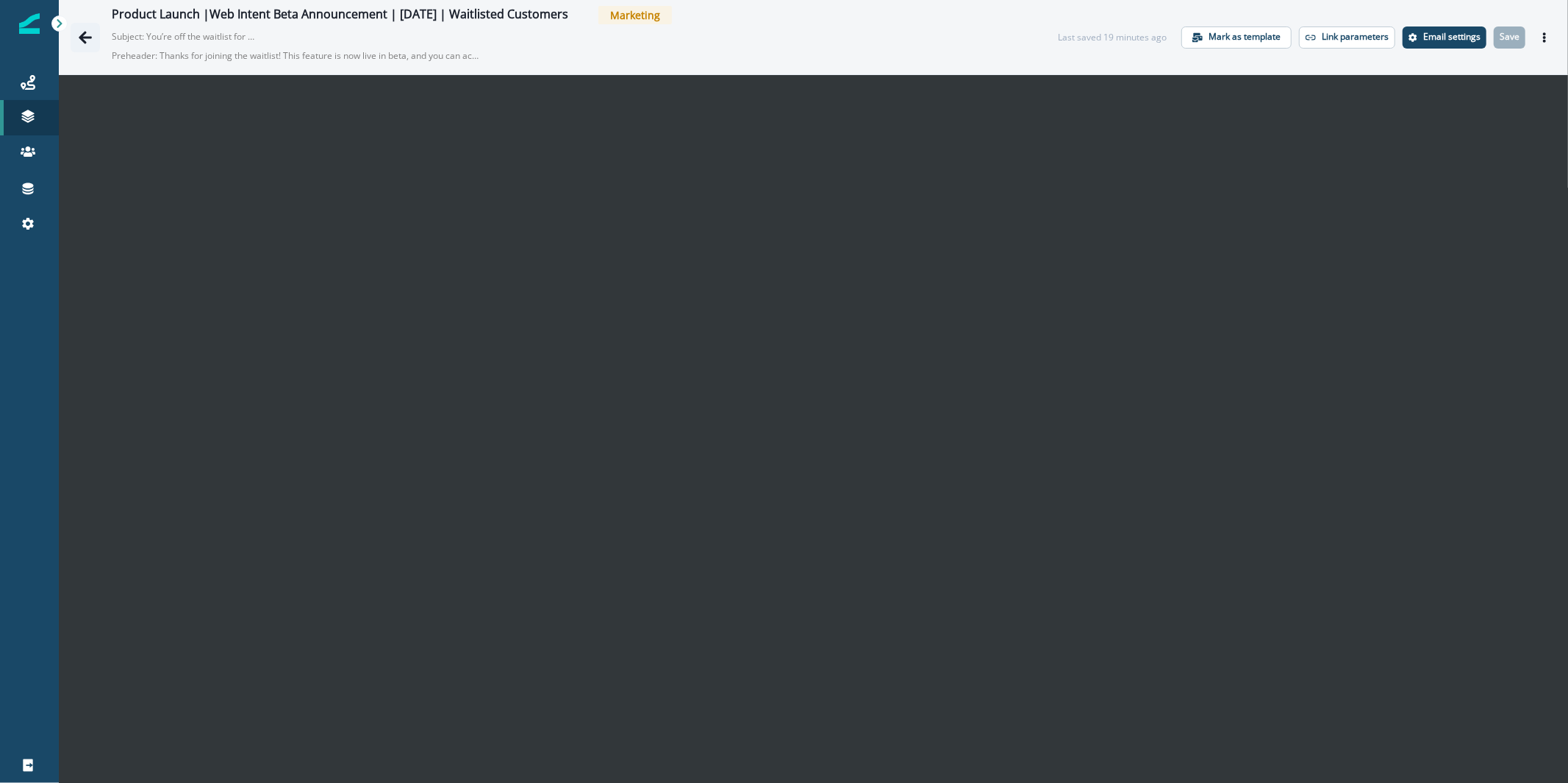
click at [85, 36] on icon "Go back" at bounding box center [85, 38] width 13 height 13
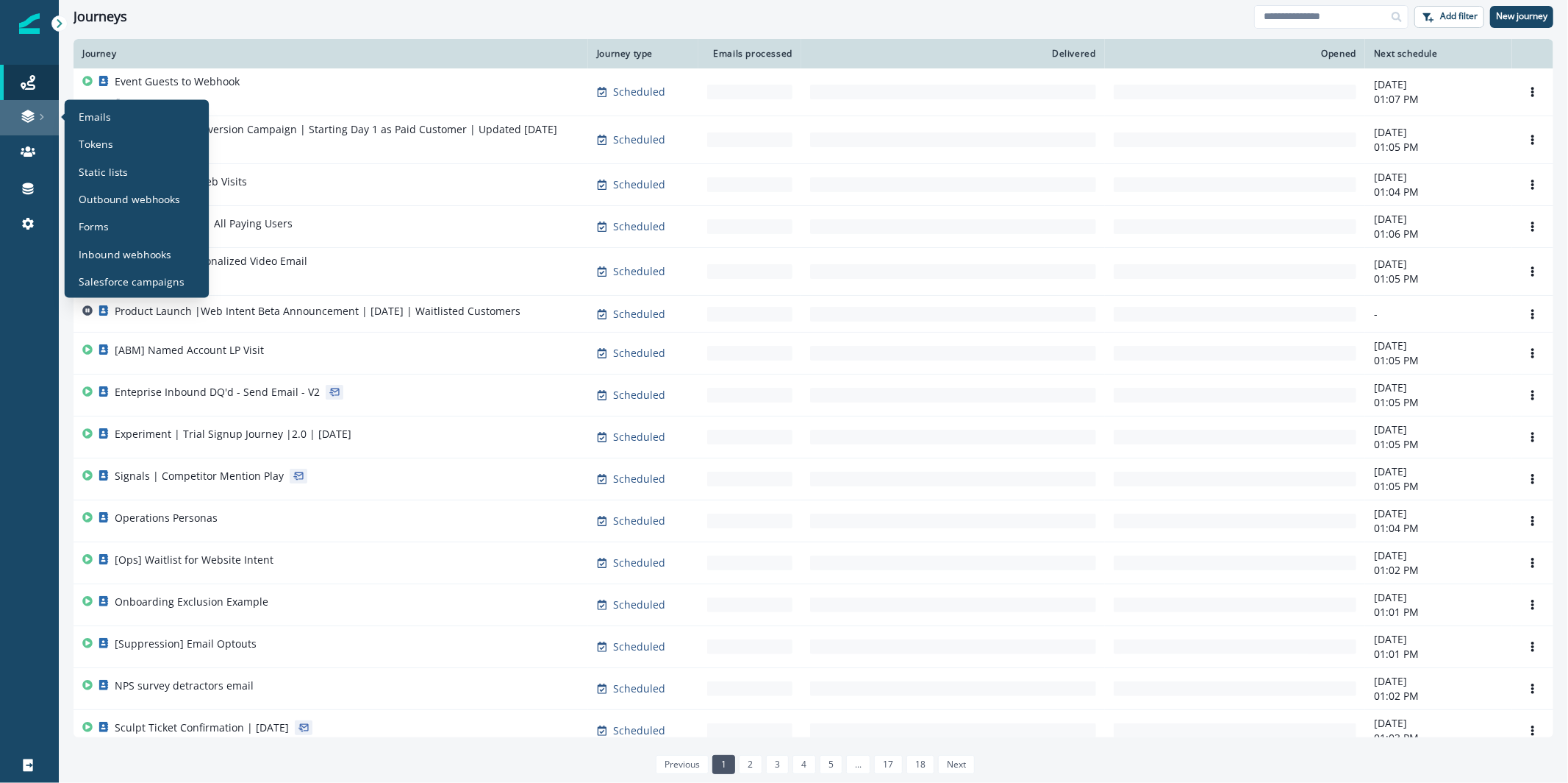
click at [39, 117] on icon at bounding box center [42, 117] width 7 height 7
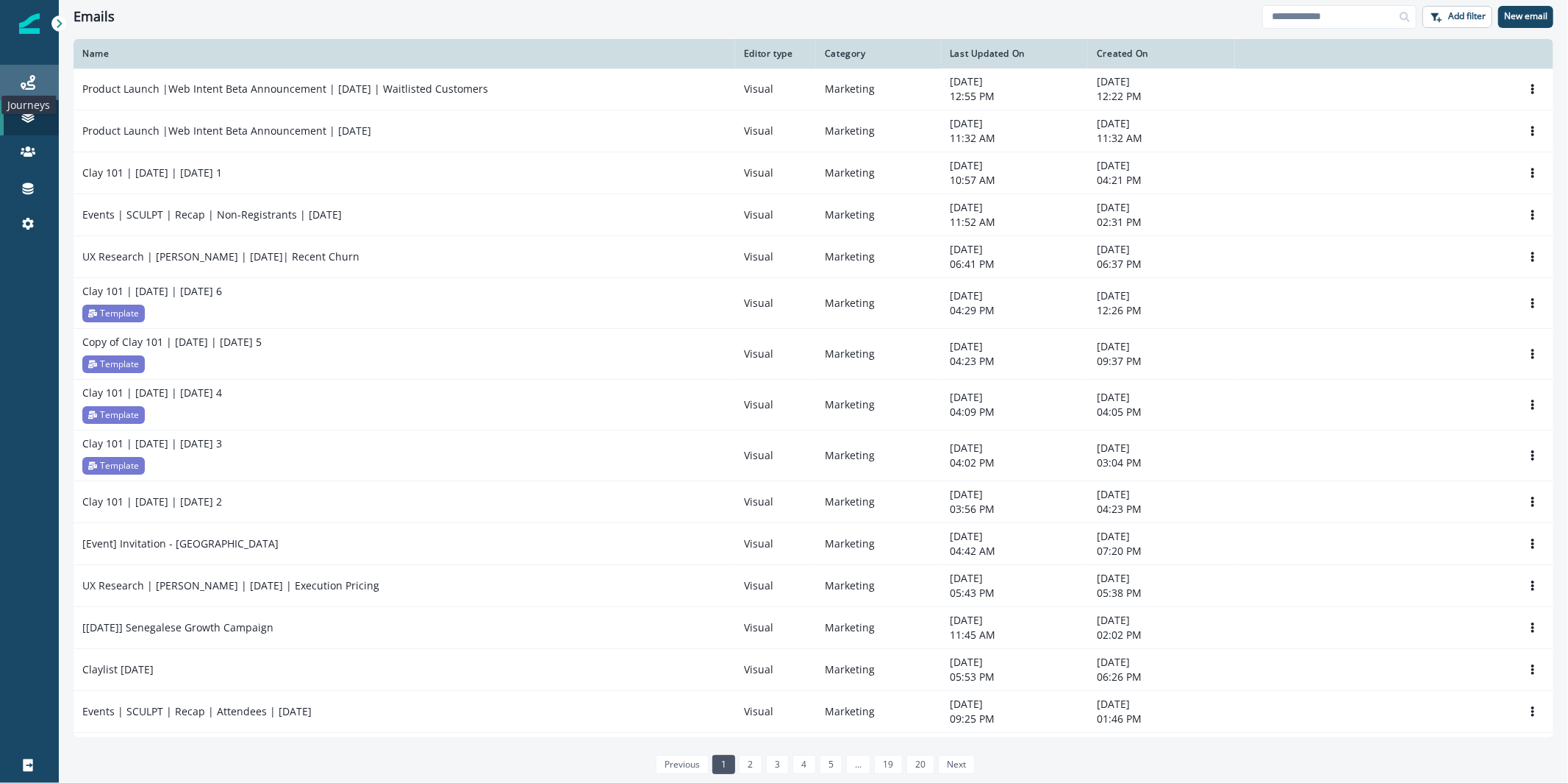
click at [32, 75] on icon at bounding box center [27, 82] width 15 height 15
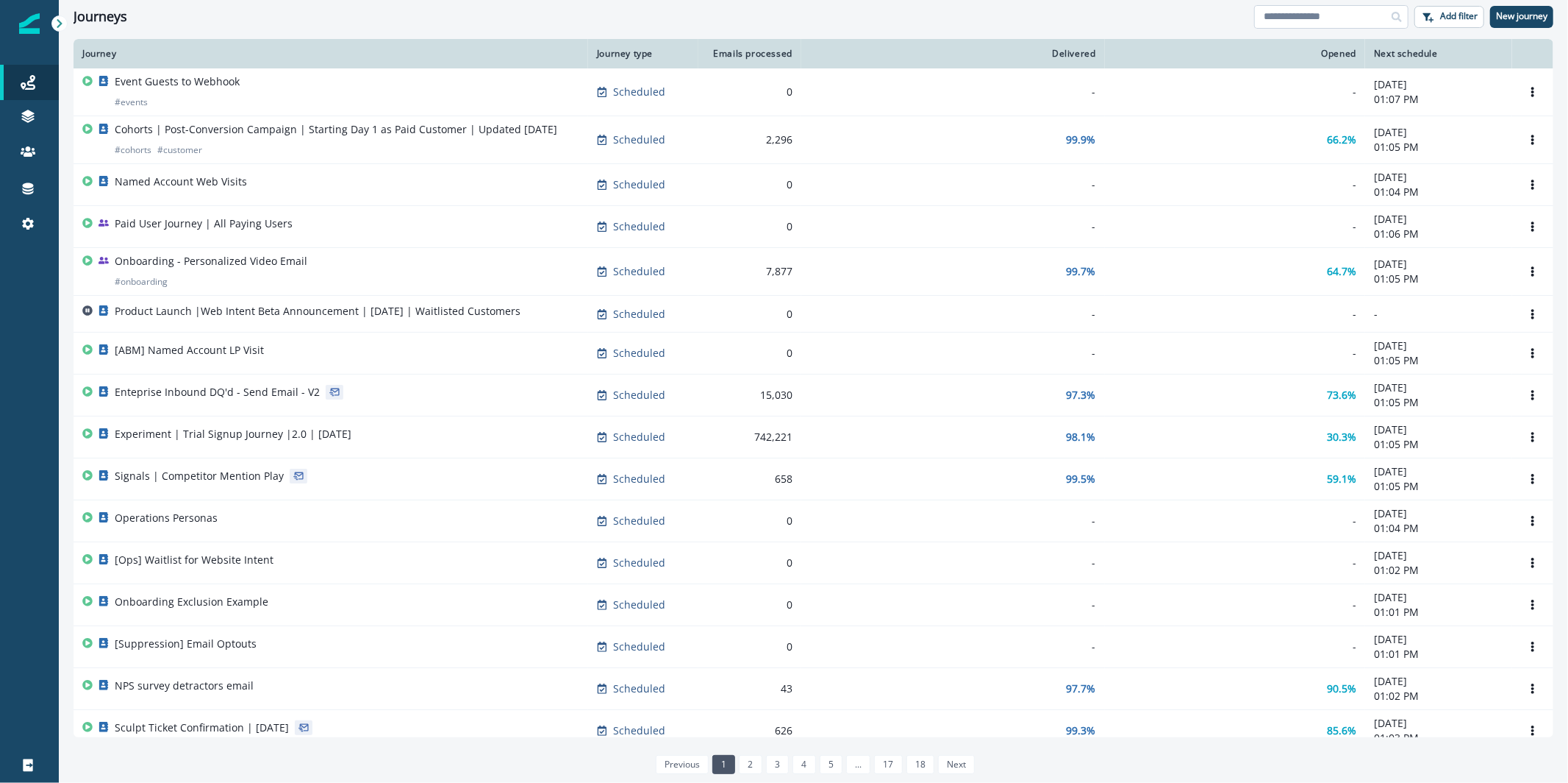
click at [1342, 19] on input at bounding box center [1331, 17] width 155 height 24
type input "**********"
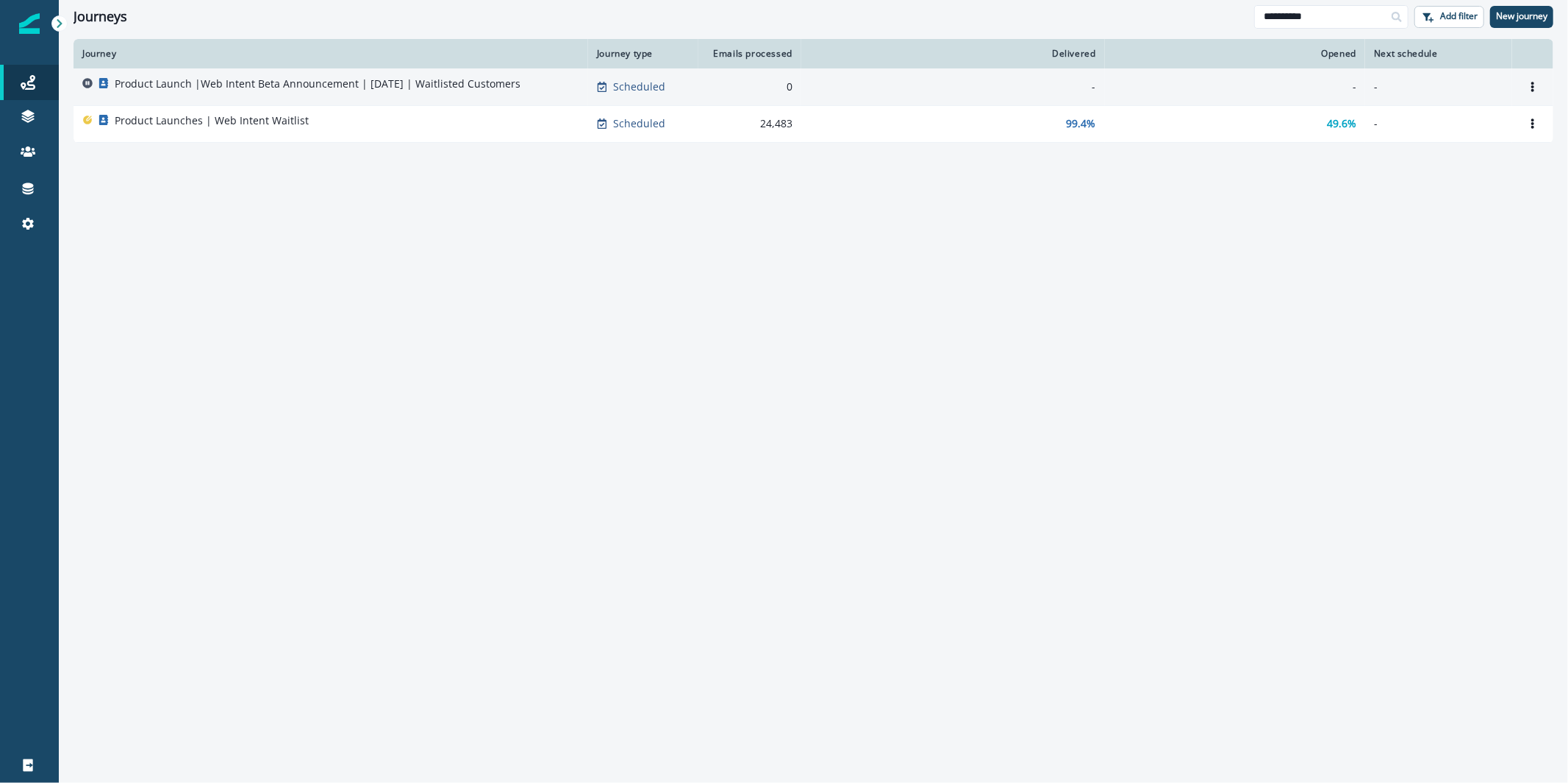
click at [242, 85] on p "Product Launch |Web Intent Beta Announcement | [DATE] | Waitlisted Customers" at bounding box center [317, 84] width 406 height 15
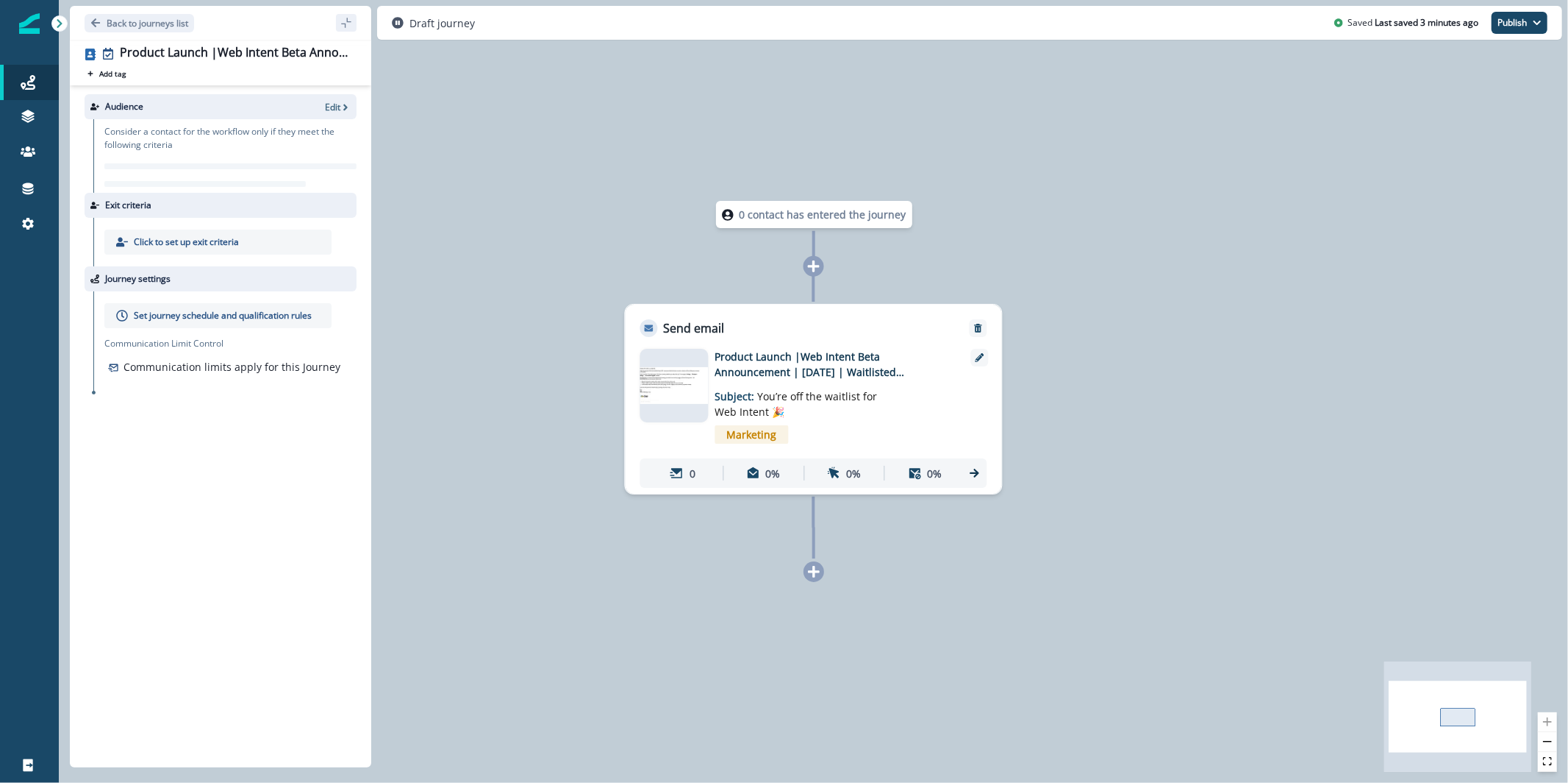
click at [341, 114] on div "Audience Edit" at bounding box center [220, 106] width 272 height 25
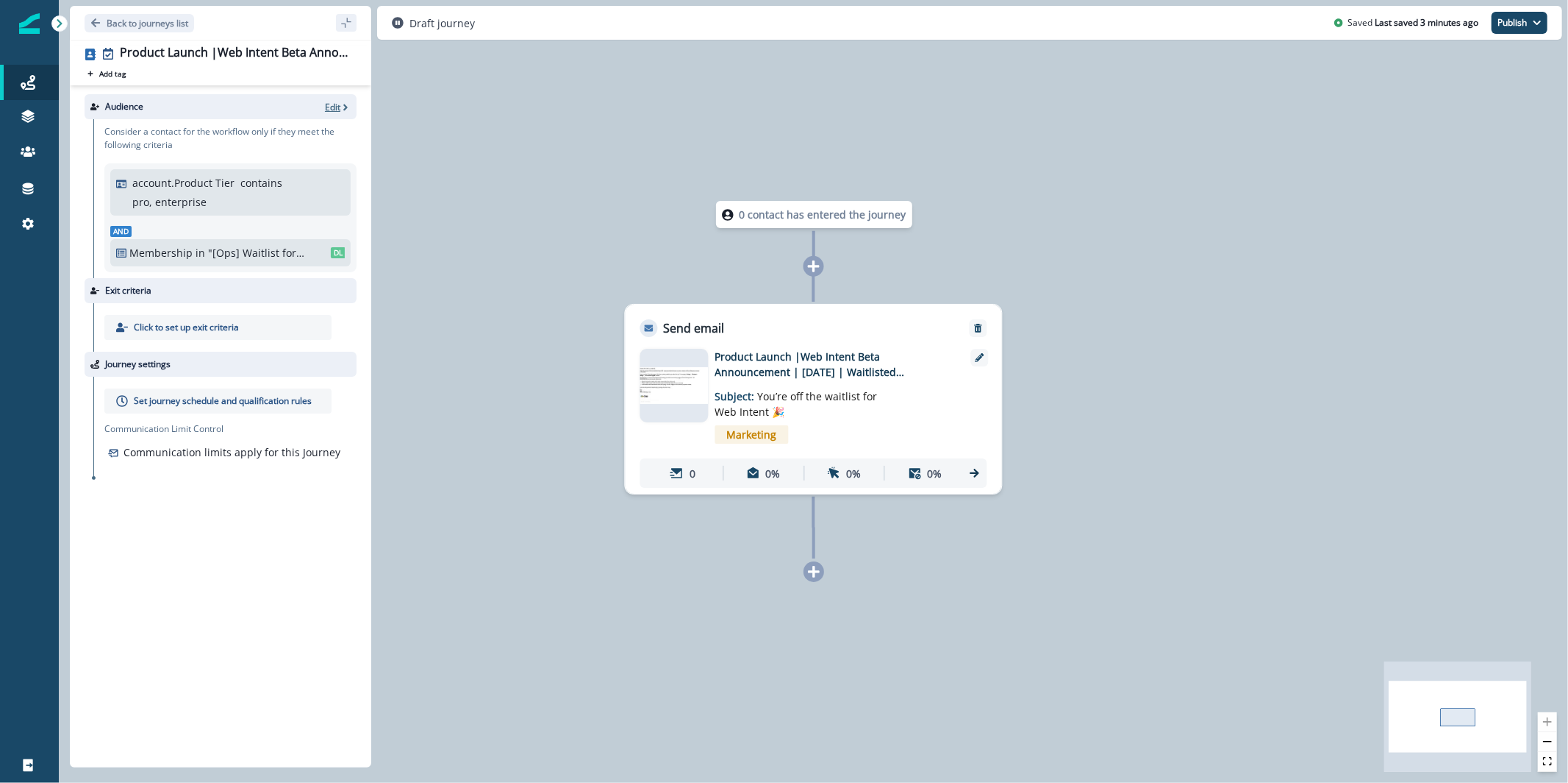
click at [344, 103] on icon "button" at bounding box center [345, 107] width 10 height 10
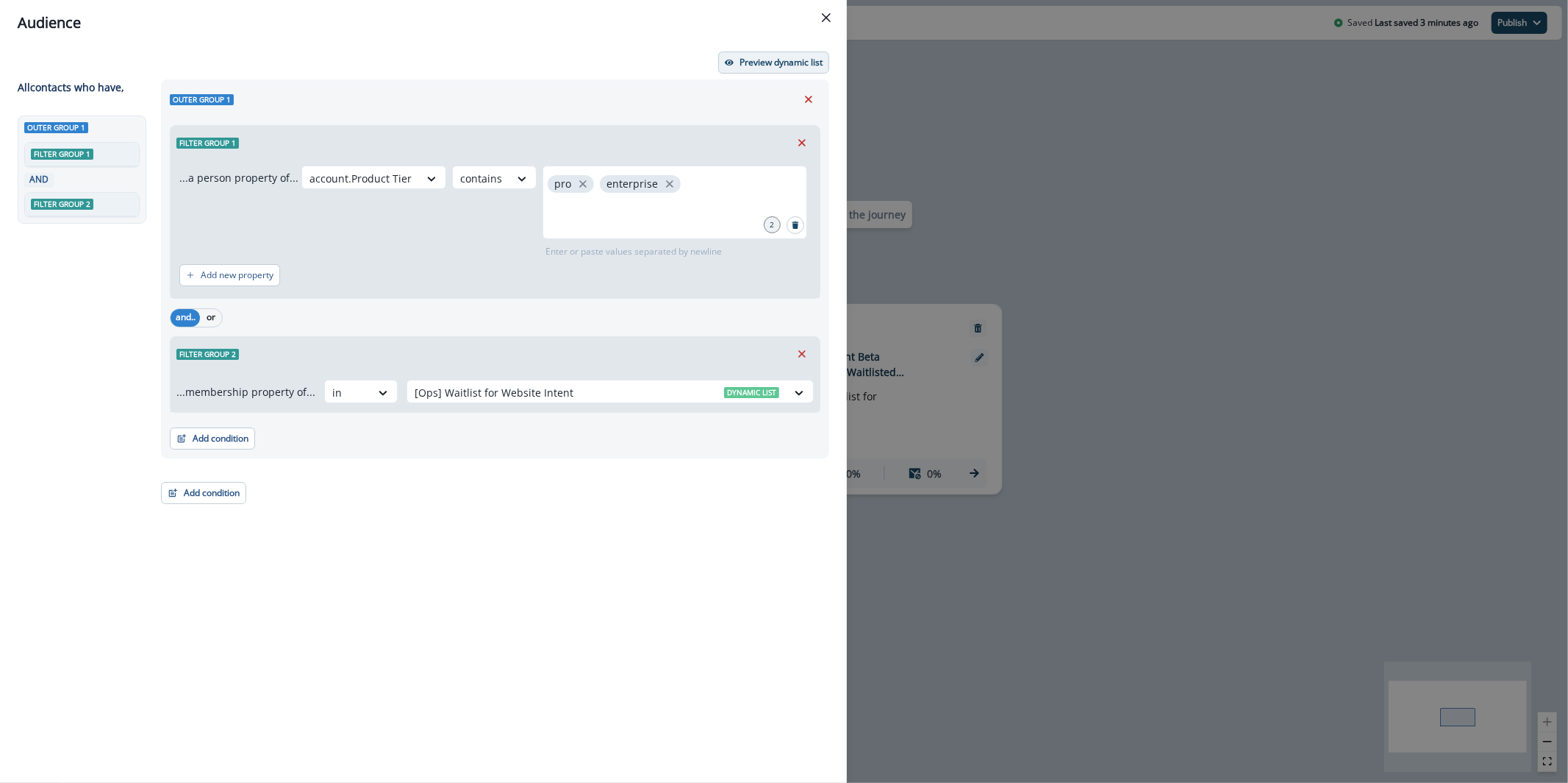
click at [817, 54] on button "Preview dynamic list" at bounding box center [773, 62] width 111 height 22
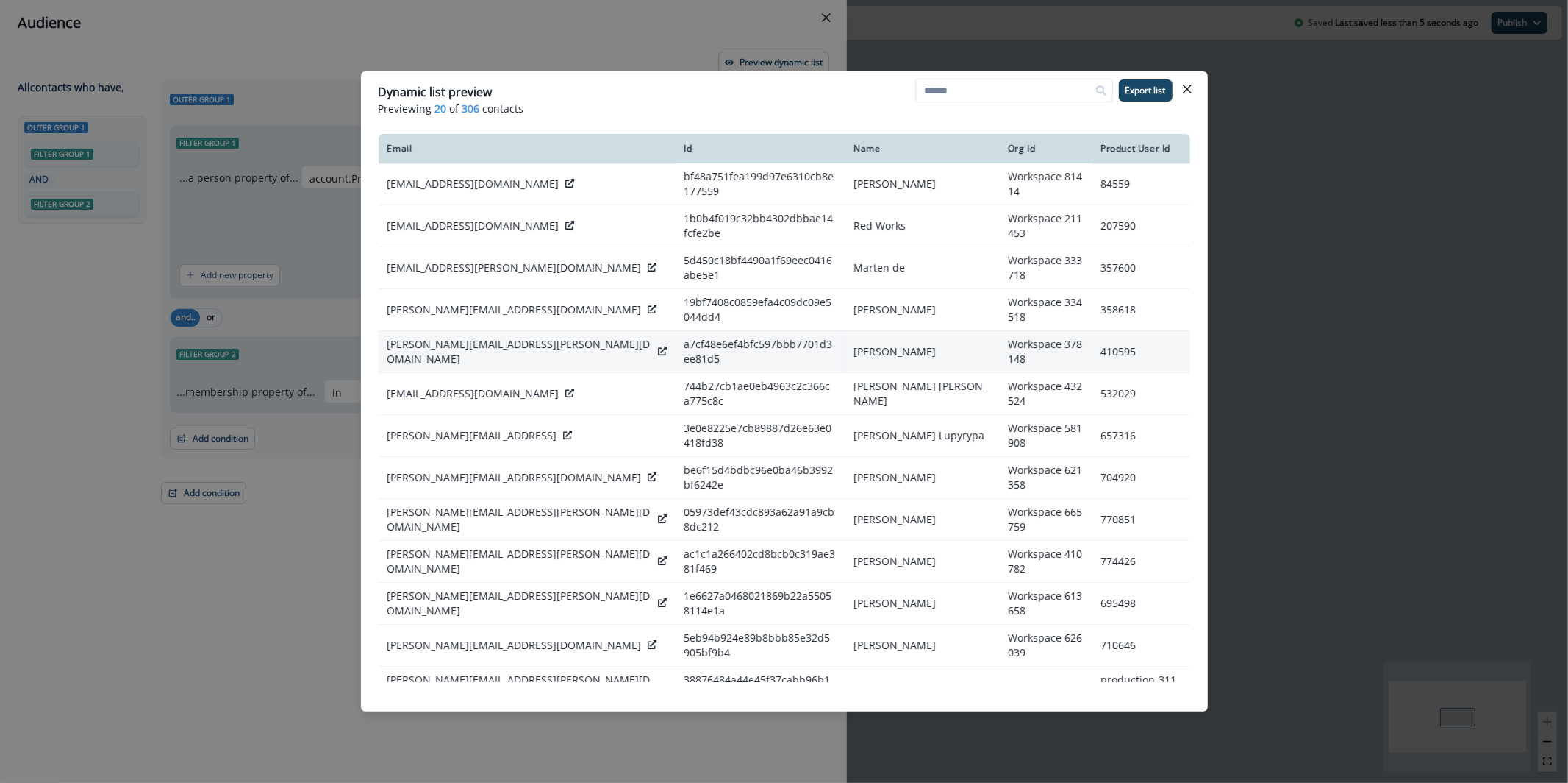
scroll to position [216, 0]
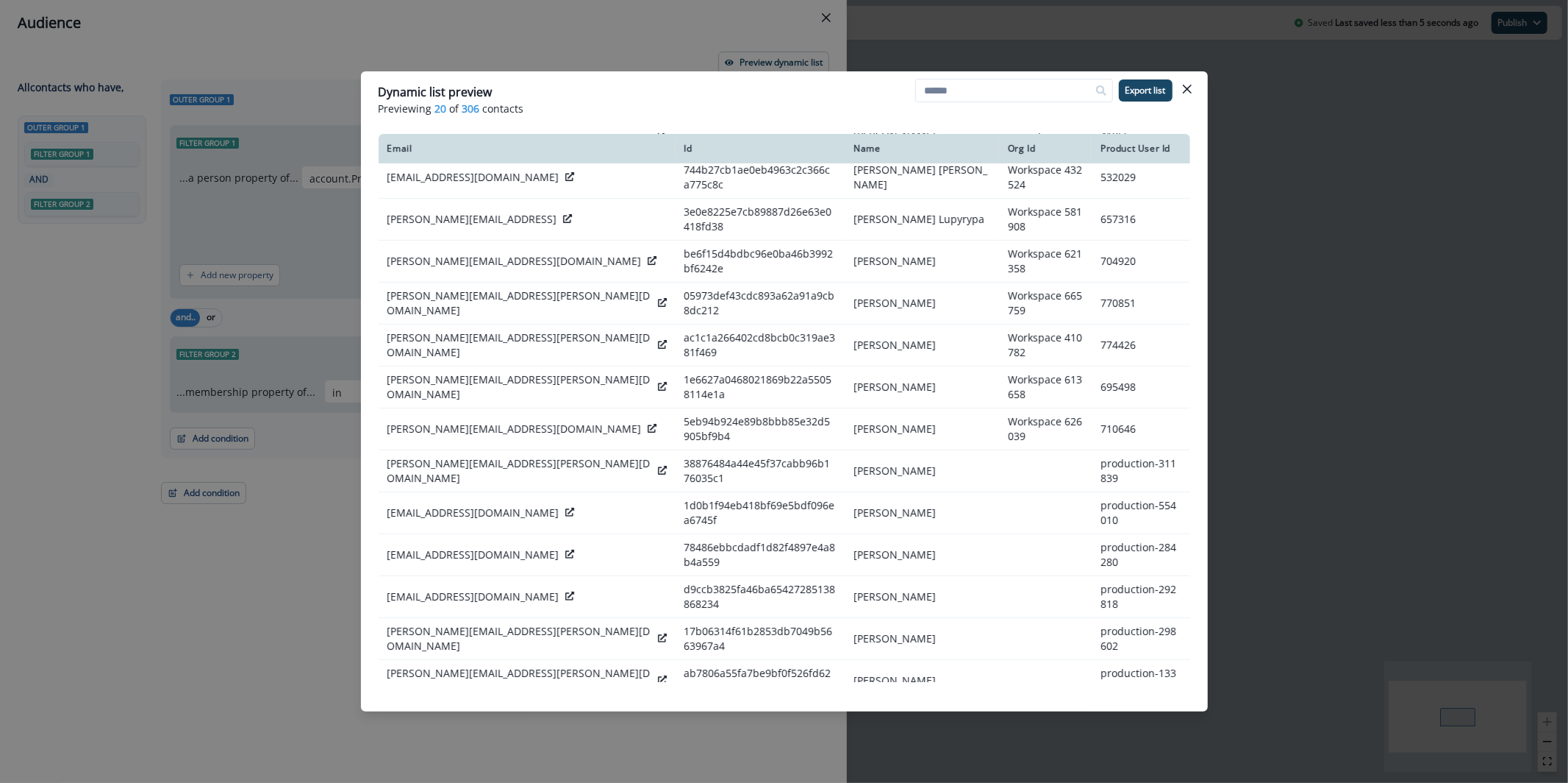
click at [556, 749] on div "[PERSON_NAME][EMAIL_ADDRESS][PERSON_NAME][DOMAIN_NAME]" at bounding box center [526, 764] width 279 height 29
click at [658, 759] on icon at bounding box center [663, 764] width 9 height 9
click at [1166, 91] on button "Export list" at bounding box center [1145, 91] width 54 height 22
click at [1432, 748] on div "1 Export in progress" at bounding box center [1443, 765] width 221 height 34
click at [1432, 756] on div "1 Export in progress" at bounding box center [1443, 765] width 221 height 34
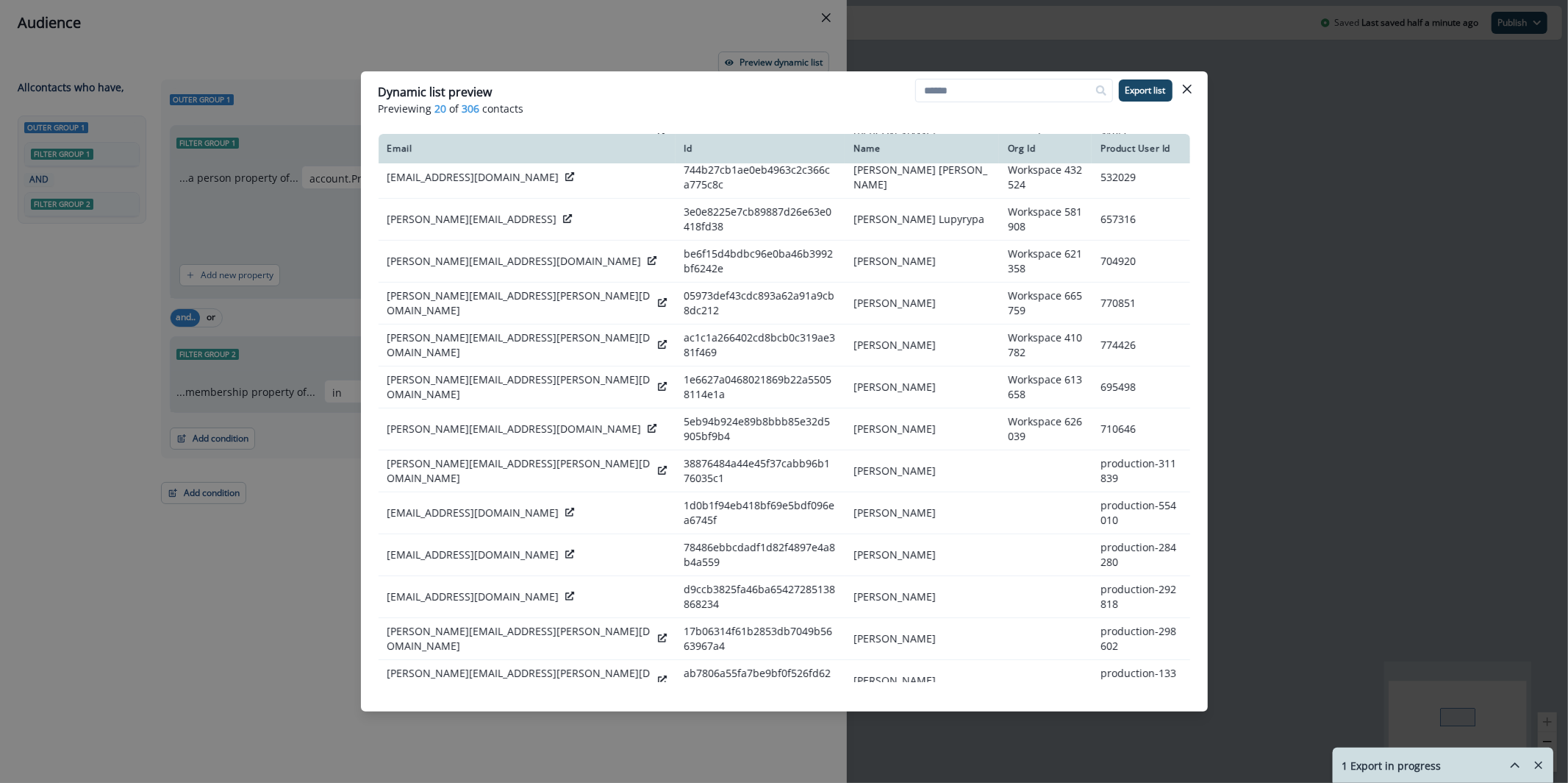
click at [1436, 761] on div "1 Export in progress" at bounding box center [1443, 765] width 221 height 34
click at [419, 46] on div "Dynamic list preview Previewing 20 of 306 contacts Export list Email Id Name Or…" at bounding box center [784, 391] width 1568 height 783
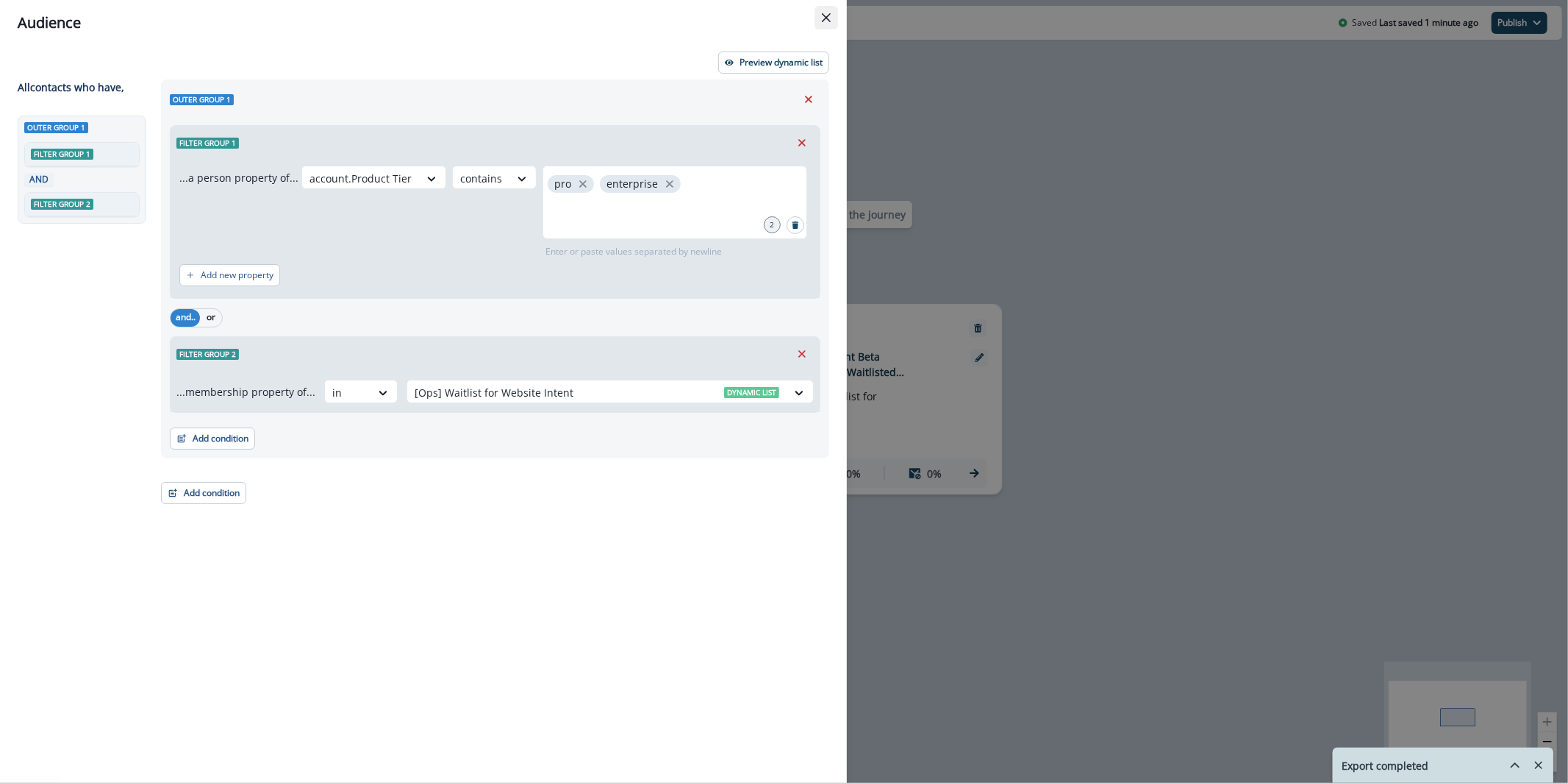
click at [819, 19] on button "Close" at bounding box center [827, 17] width 24 height 24
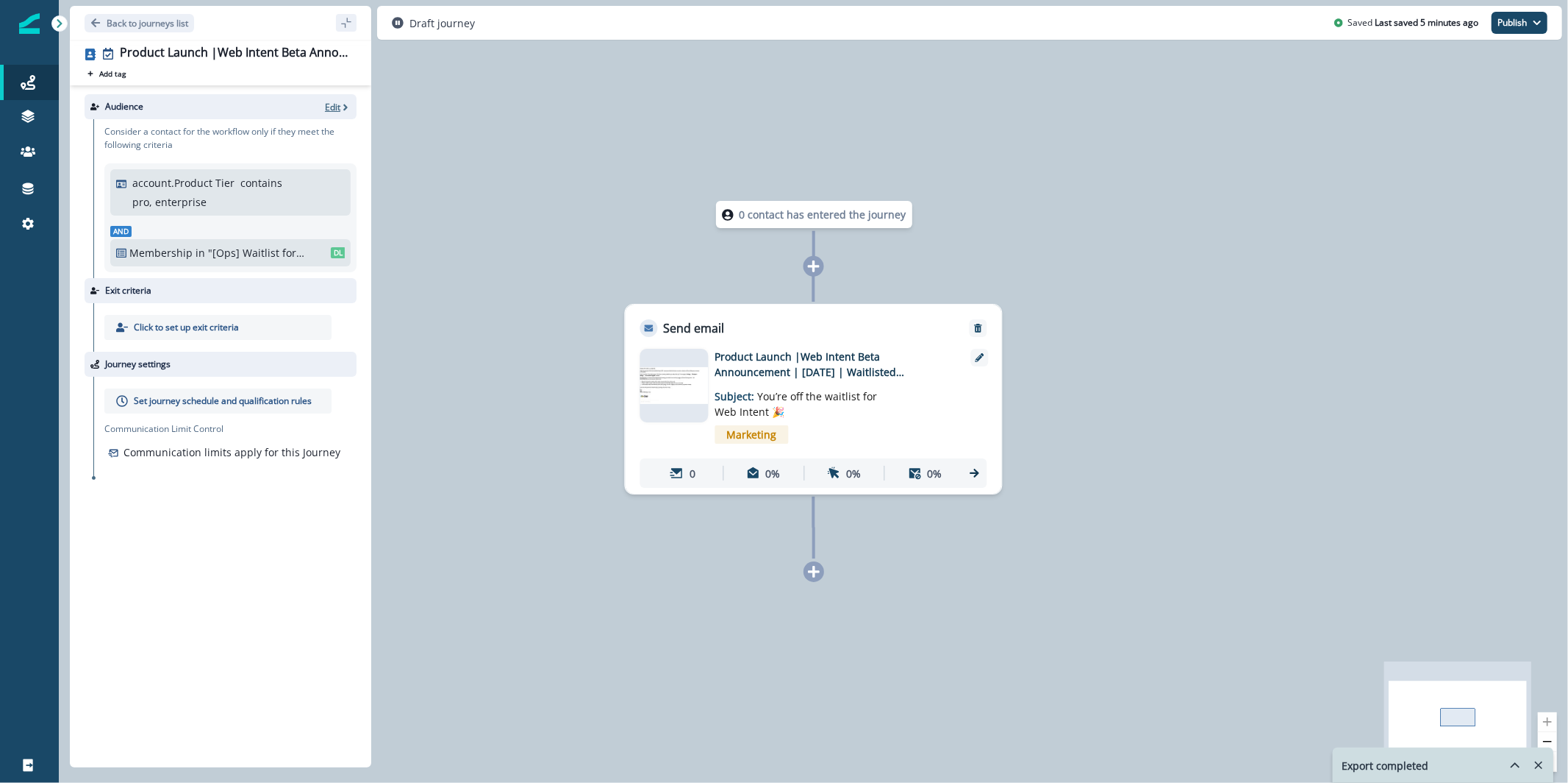
drag, startPoint x: 323, startPoint y: 113, endPoint x: 333, endPoint y: 109, distance: 10.8
click at [323, 113] on div "Audience Edit" at bounding box center [220, 106] width 272 height 25
click at [334, 109] on p "Edit" at bounding box center [332, 107] width 16 height 13
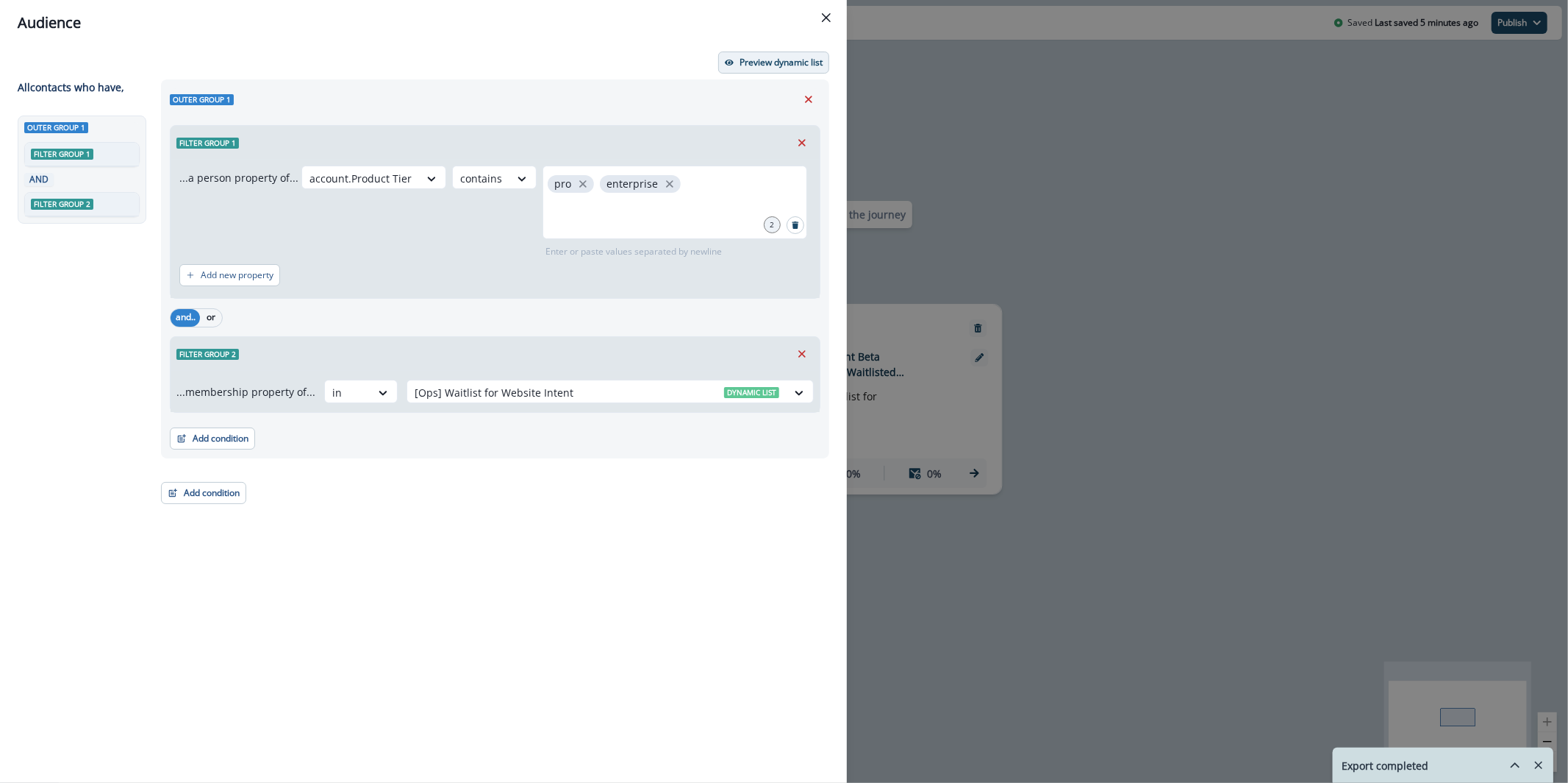
click at [794, 64] on p "Preview dynamic list" at bounding box center [781, 62] width 83 height 10
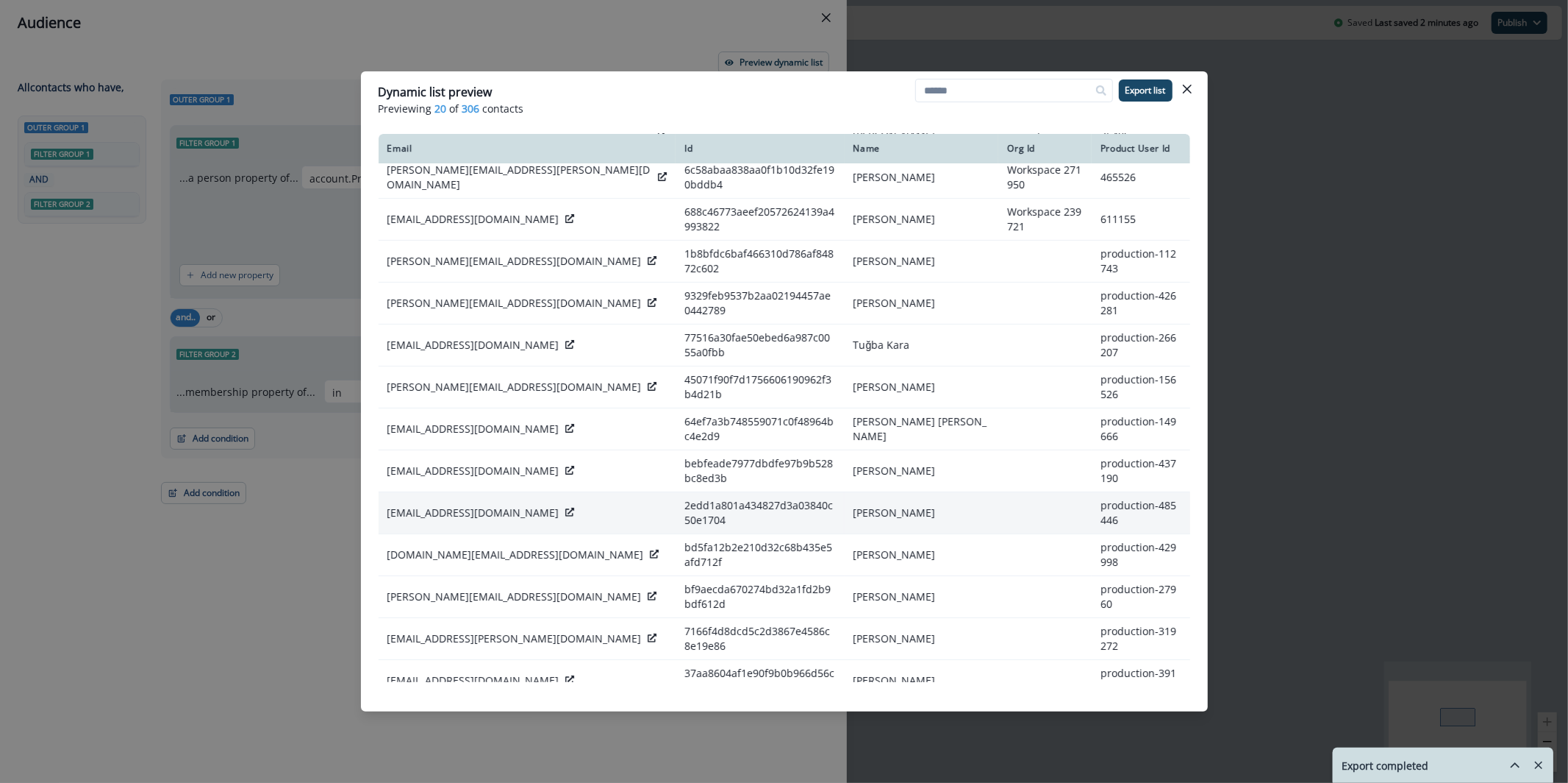
click at [486, 506] on p "[EMAIL_ADDRESS][DOMAIN_NAME]" at bounding box center [473, 513] width 172 height 15
copy div "[EMAIL_ADDRESS][DOMAIN_NAME]"
click at [461, 589] on p "[PERSON_NAME][EMAIL_ADDRESS][DOMAIN_NAME]" at bounding box center [514, 596] width 254 height 15
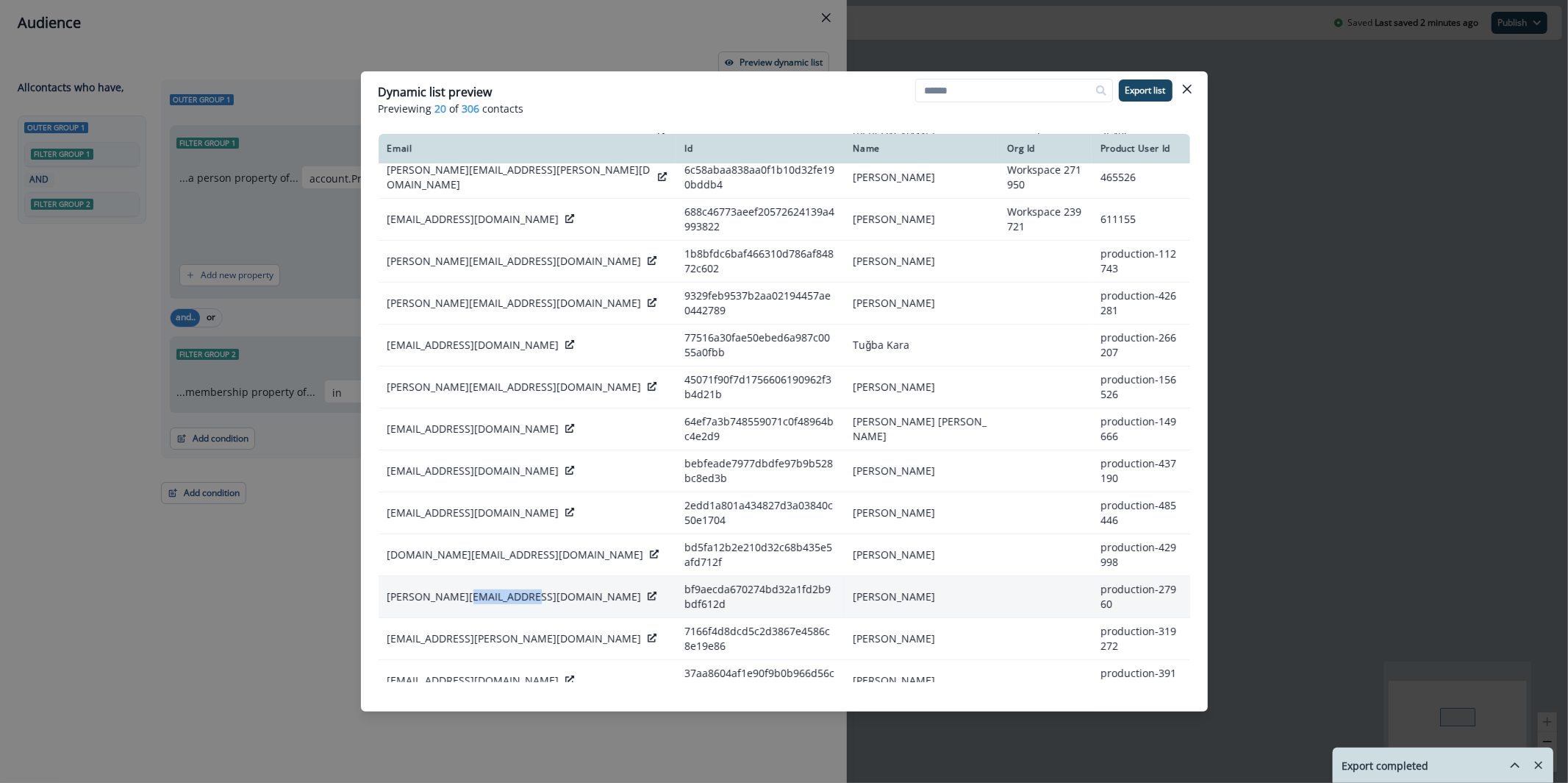
click at [461, 589] on p "[PERSON_NAME][EMAIL_ADDRESS][DOMAIN_NAME]" at bounding box center [514, 596] width 254 height 15
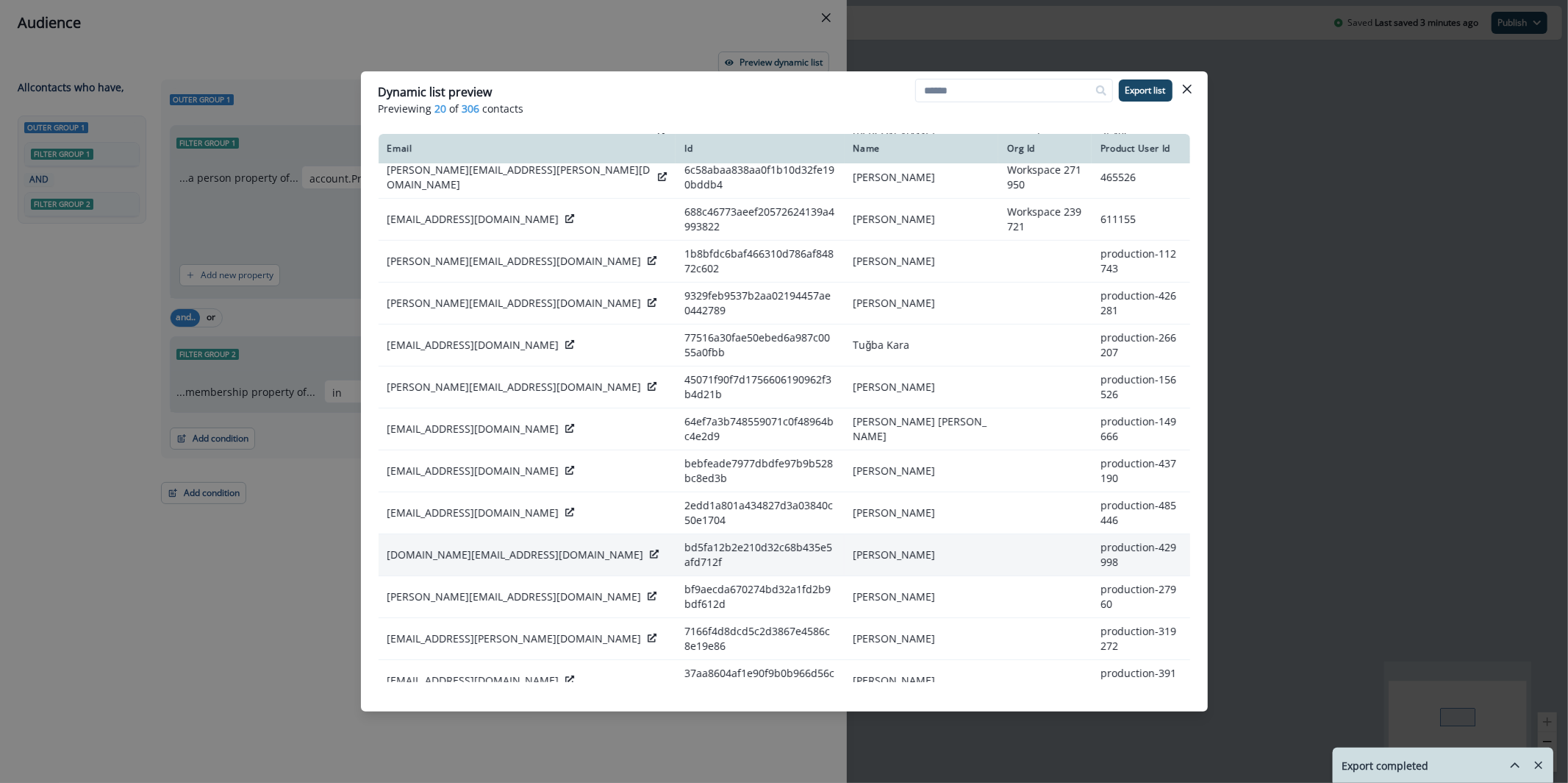
click at [461, 534] on td "[DOMAIN_NAME][EMAIL_ADDRESS][DOMAIN_NAME]" at bounding box center [527, 555] width 297 height 42
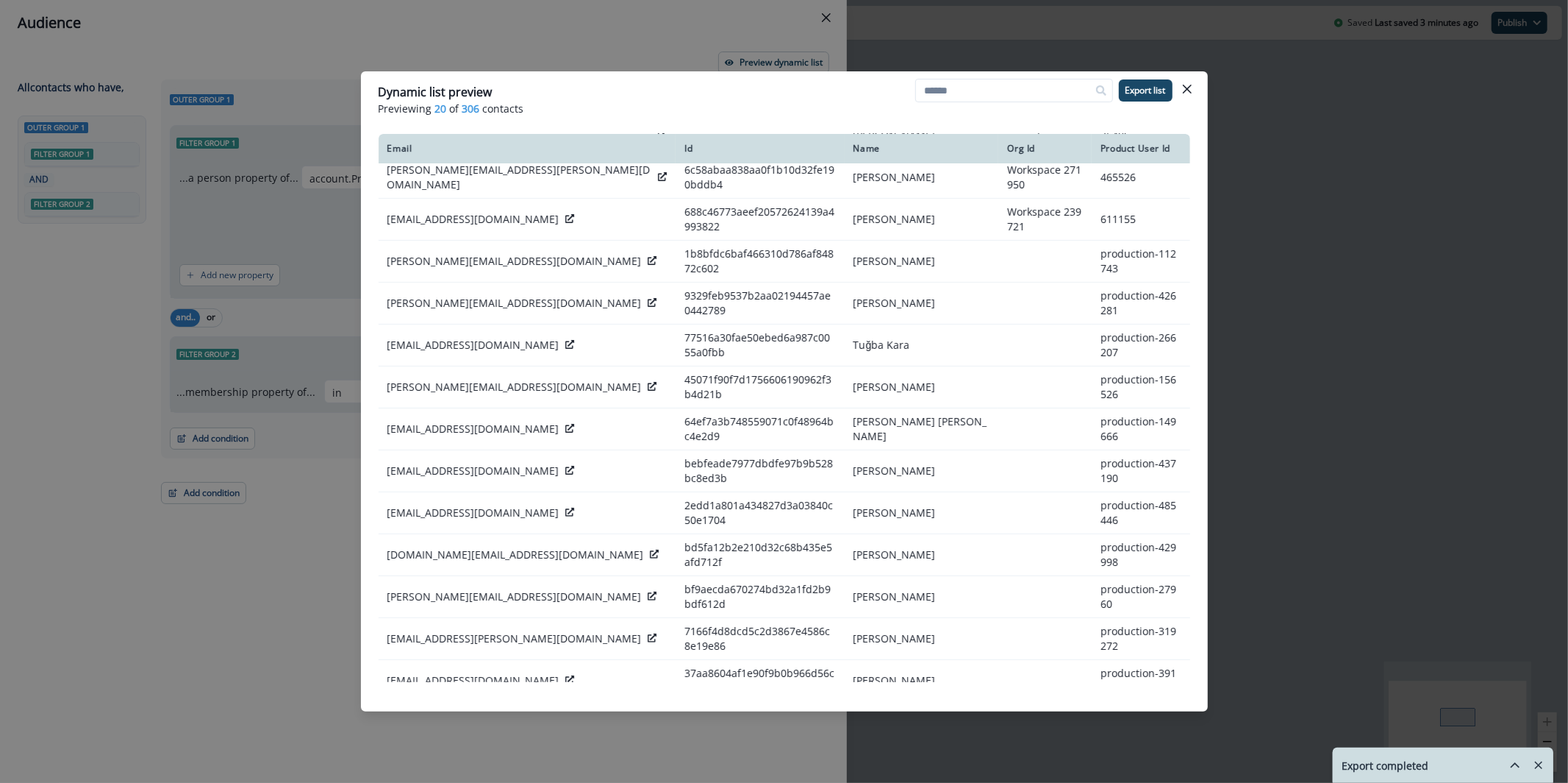
click at [446, 708] on p "[PERSON_NAME][EMAIL_ADDRESS][PERSON_NAME][DOMAIN_NAME]" at bounding box center [520, 723] width 265 height 29
copy div "[PERSON_NAME][EMAIL_ADDRESS][PERSON_NAME][DOMAIN_NAME]"
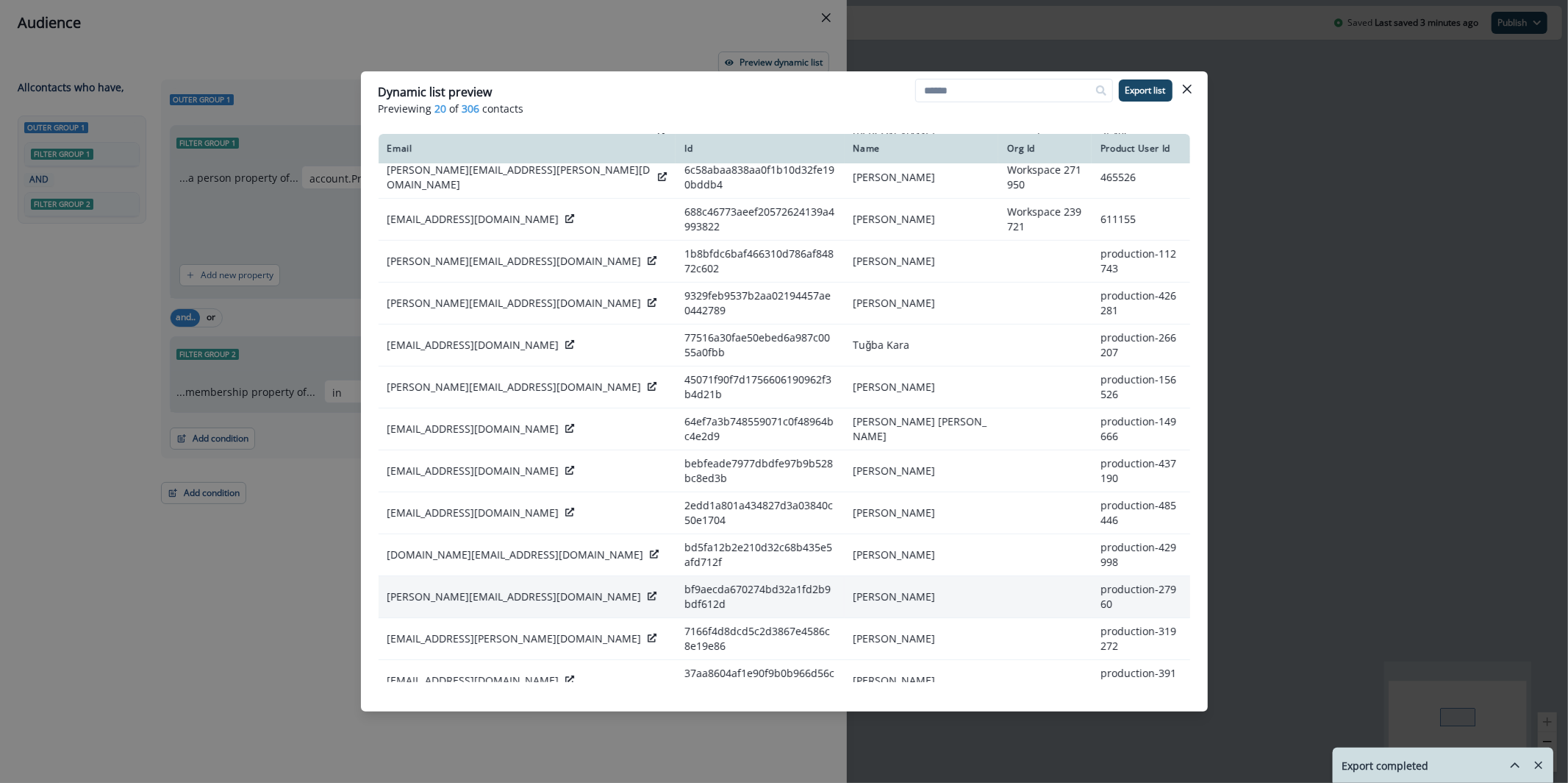
click at [486, 576] on td "[PERSON_NAME][EMAIL_ADDRESS][DOMAIN_NAME]" at bounding box center [527, 597] width 297 height 42
click at [481, 589] on p "[PERSON_NAME][EMAIL_ADDRESS][DOMAIN_NAME]" at bounding box center [514, 596] width 254 height 15
copy div "[PERSON_NAME][EMAIL_ADDRESS][DOMAIN_NAME]"
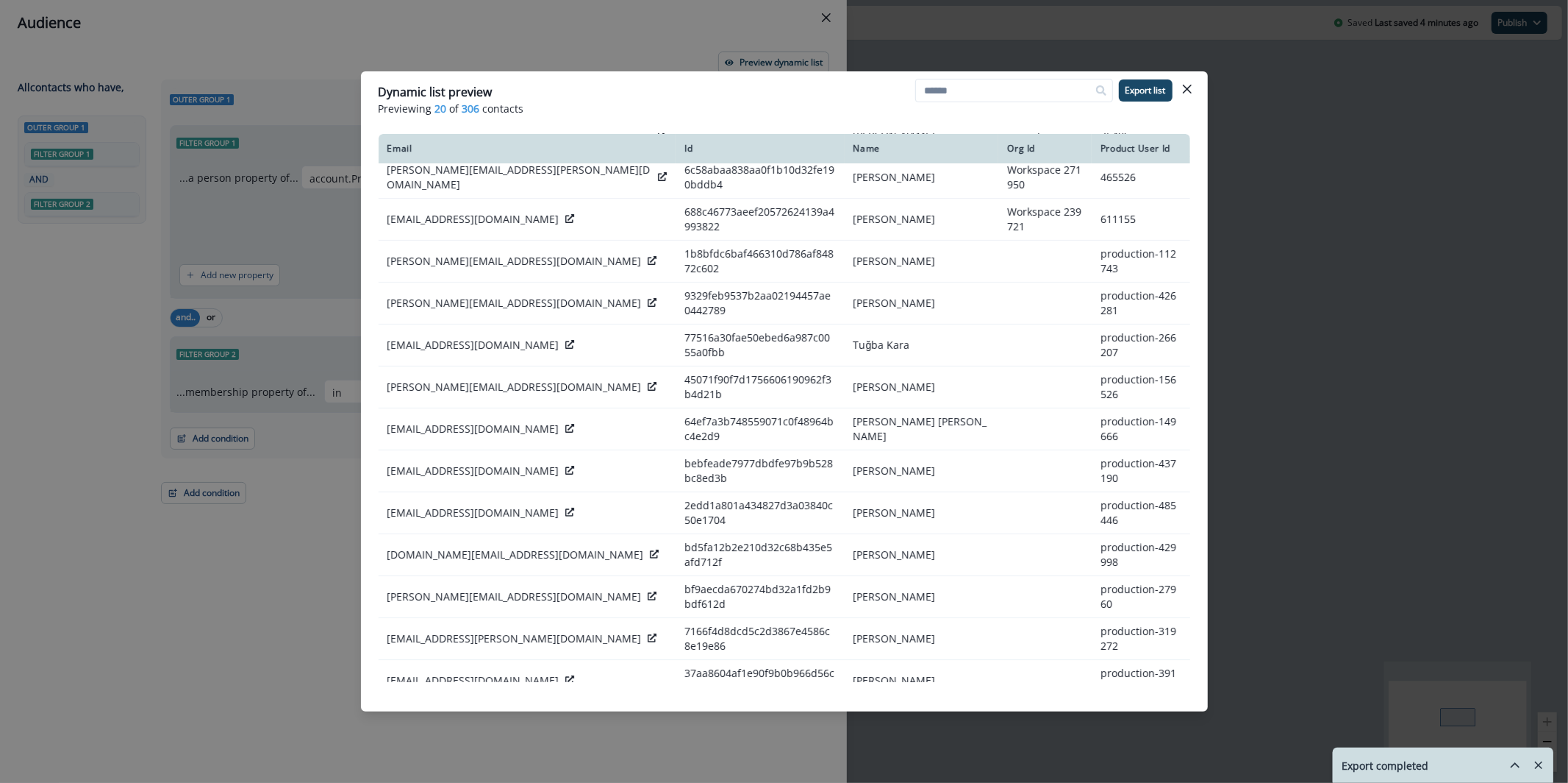
click at [463, 708] on p "[PERSON_NAME][EMAIL_ADDRESS][PERSON_NAME][DOMAIN_NAME]" at bounding box center [520, 723] width 265 height 29
copy div "sam.lee@deepgram.com"
click at [458, 756] on p "ryan@instrumentl.com" at bounding box center [514, 764] width 254 height 15
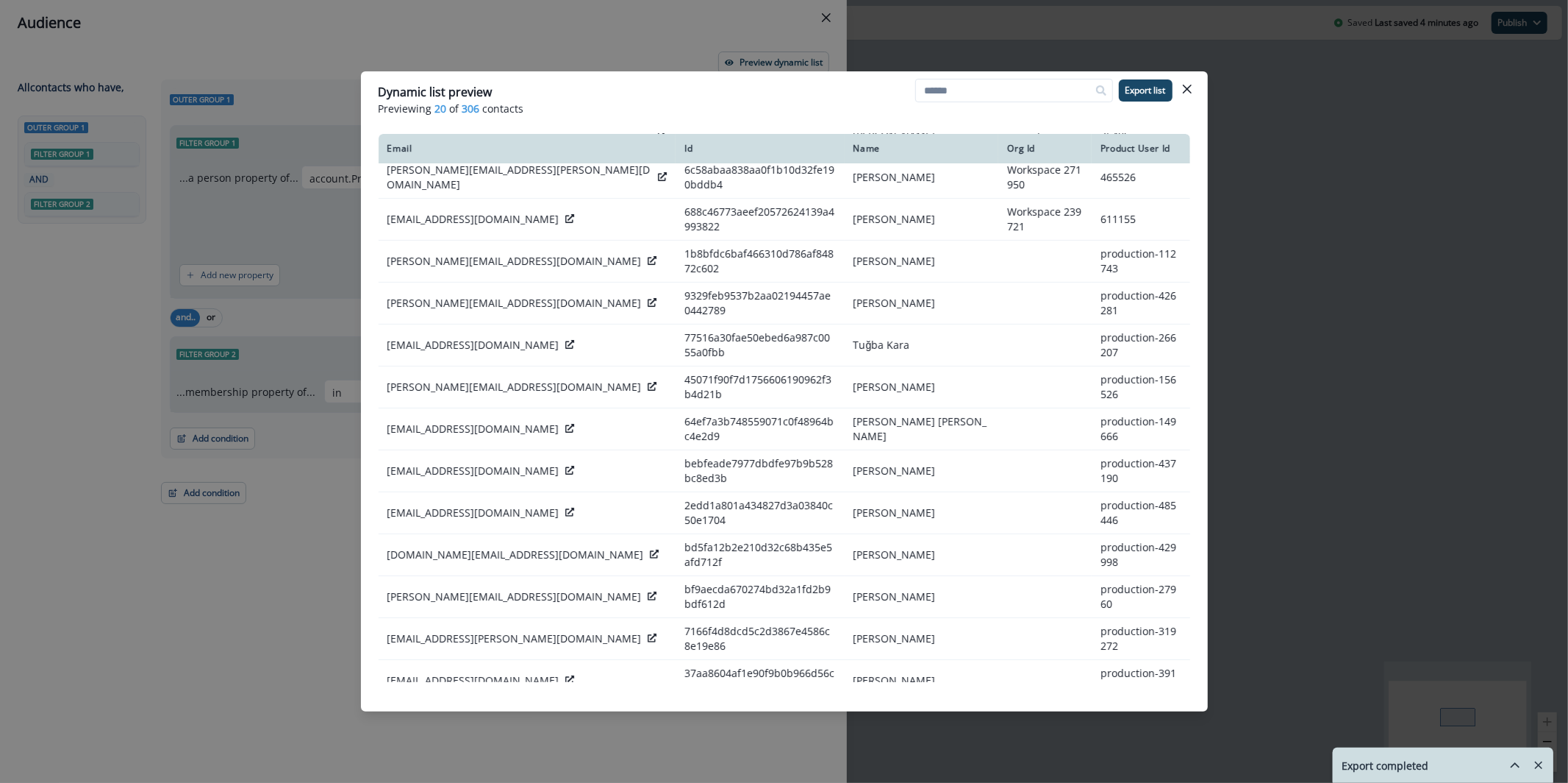
click at [458, 756] on p "ryan@instrumentl.com" at bounding box center [514, 764] width 254 height 15
copy div "ryan@instrumentl.com"
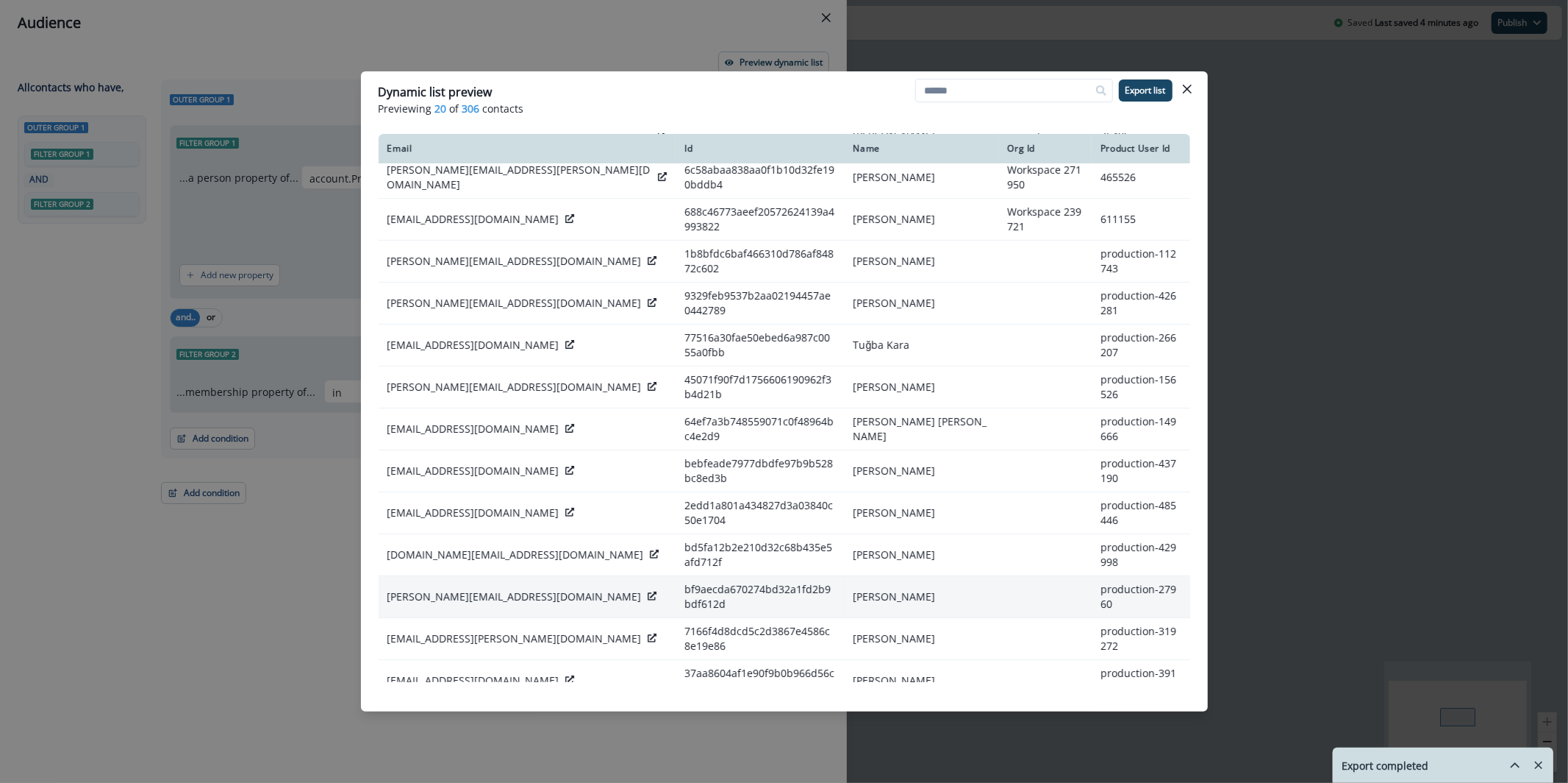
click at [480, 589] on p "james.pinhorn@salesmanago.com" at bounding box center [514, 596] width 254 height 15
copy div "james.pinhorn@salesmanago.com"
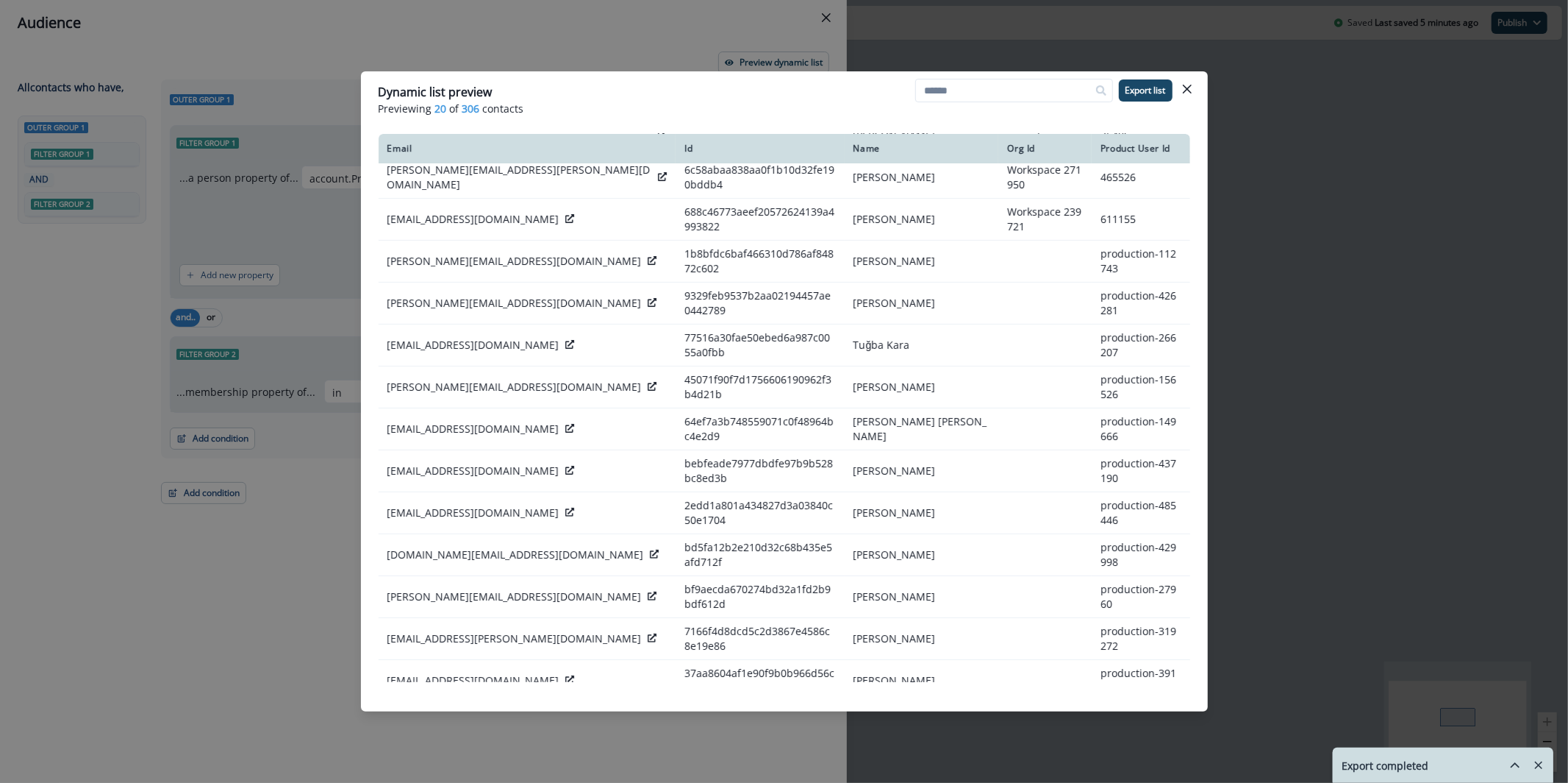
click at [643, 31] on div "Dynamic list preview Previewing 20 of 306 contacts Export list Email Id Name Or…" at bounding box center [784, 391] width 1568 height 783
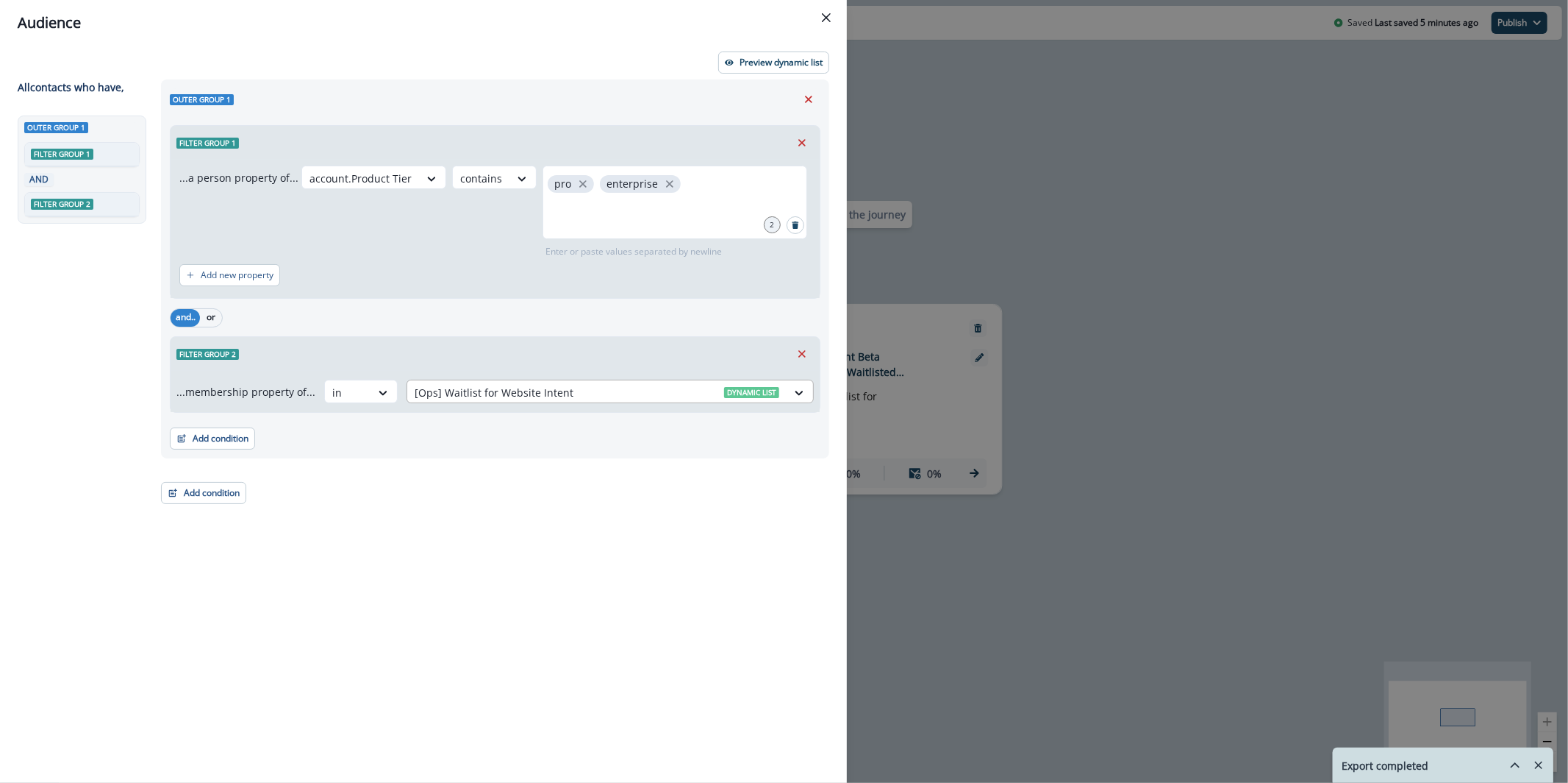
click at [654, 397] on div at bounding box center [597, 392] width 364 height 18
click at [644, 305] on div "and.. or" at bounding box center [495, 317] width 651 height 26
click at [752, 58] on p "Preview dynamic list" at bounding box center [781, 62] width 83 height 10
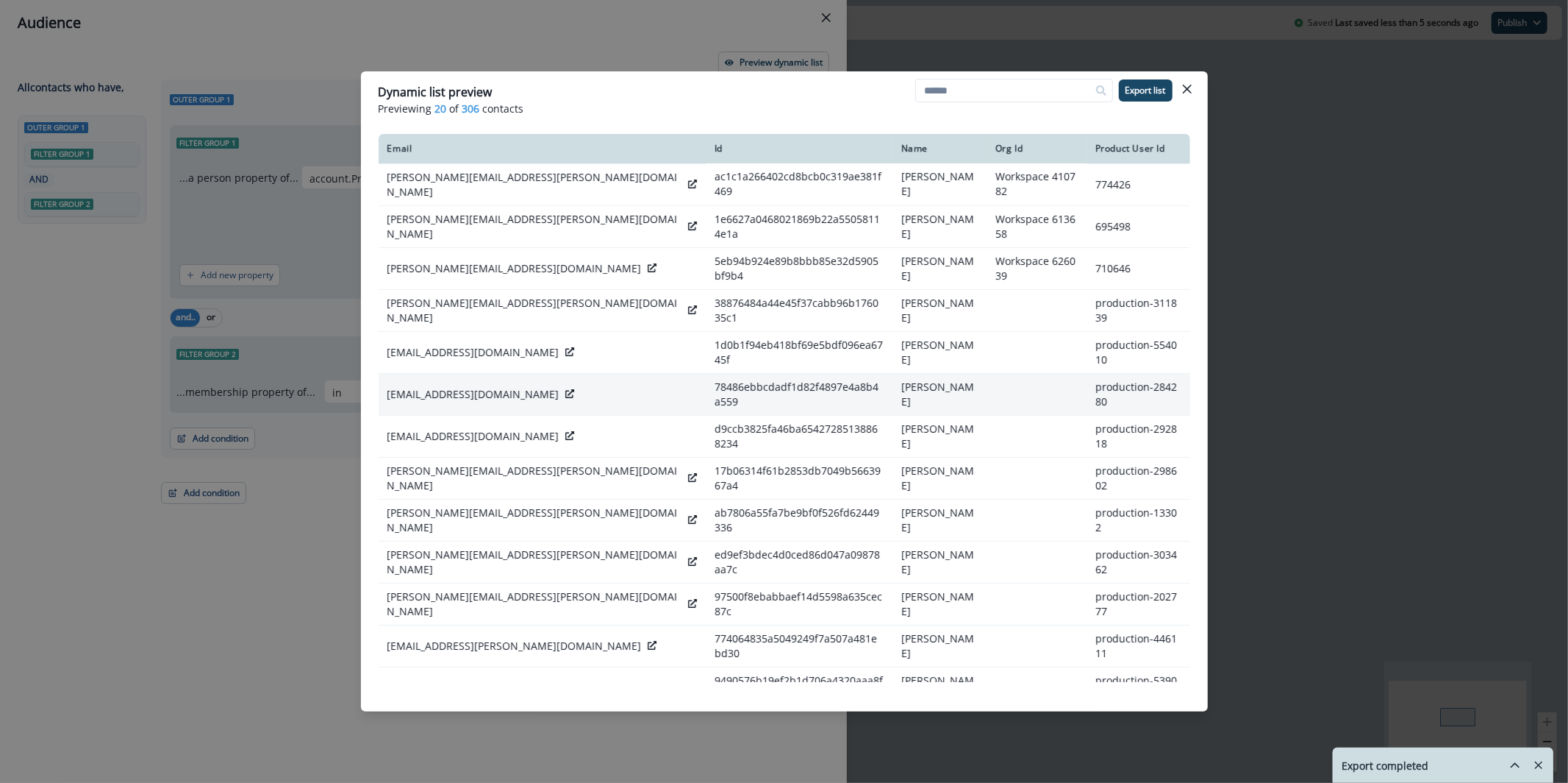
click at [442, 386] on p "lily@outverse.com" at bounding box center [473, 394] width 172 height 15
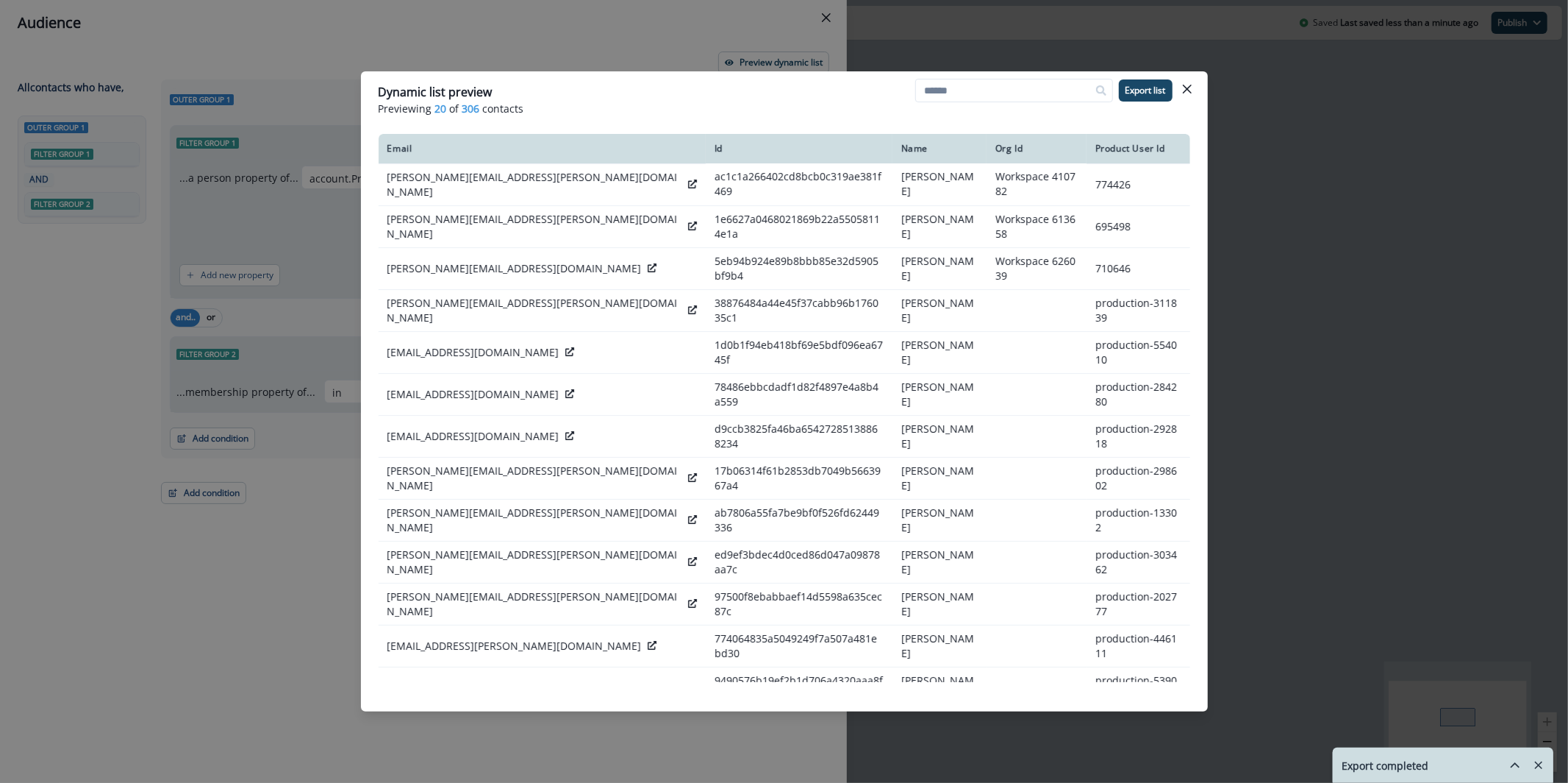
click at [673, 26] on div "Dynamic list preview Previewing 20 of 306 contacts Export list Email Id Name Or…" at bounding box center [784, 391] width 1568 height 783
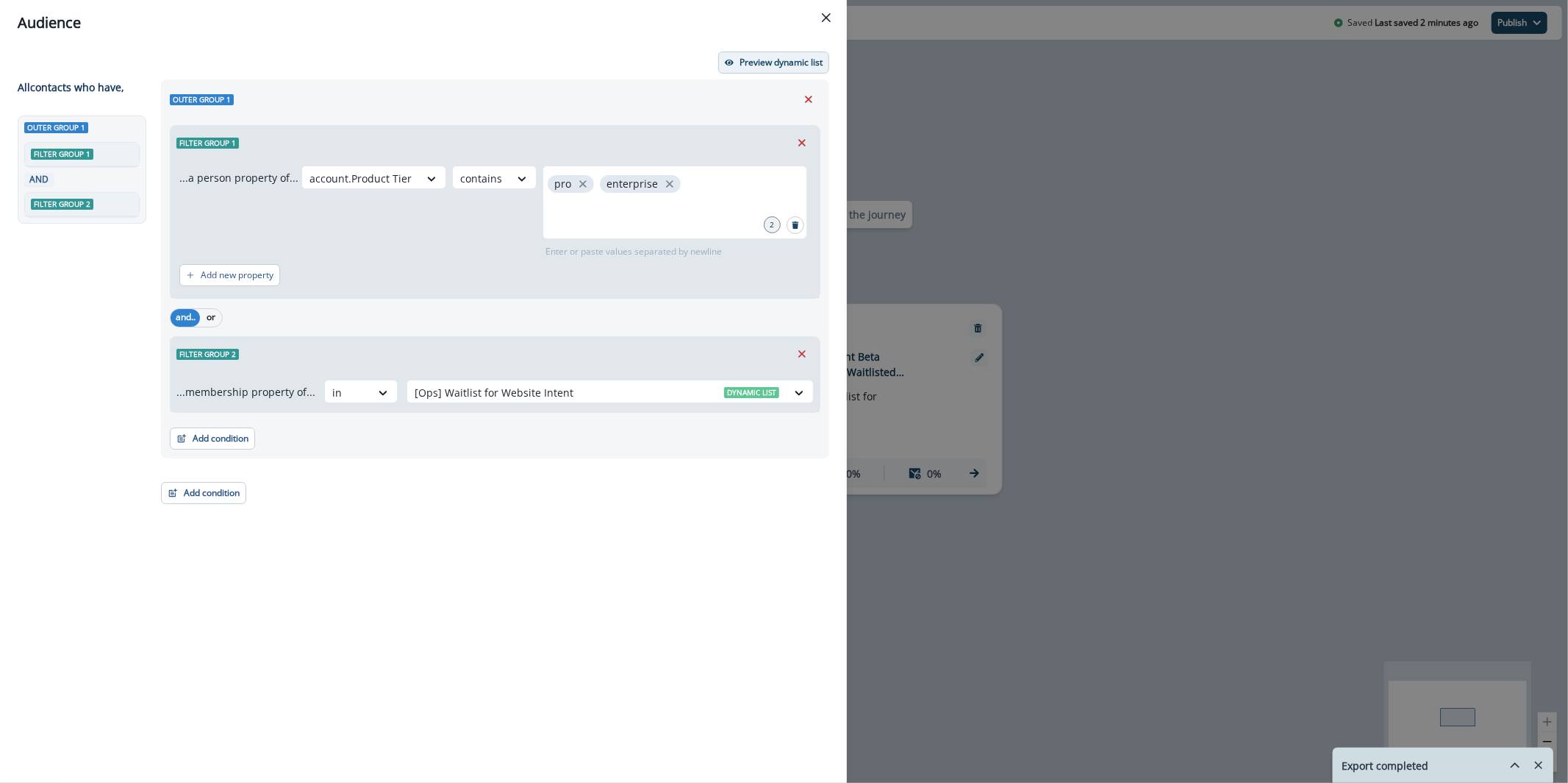
click at [767, 51] on button "Preview dynamic list" at bounding box center [773, 62] width 111 height 22
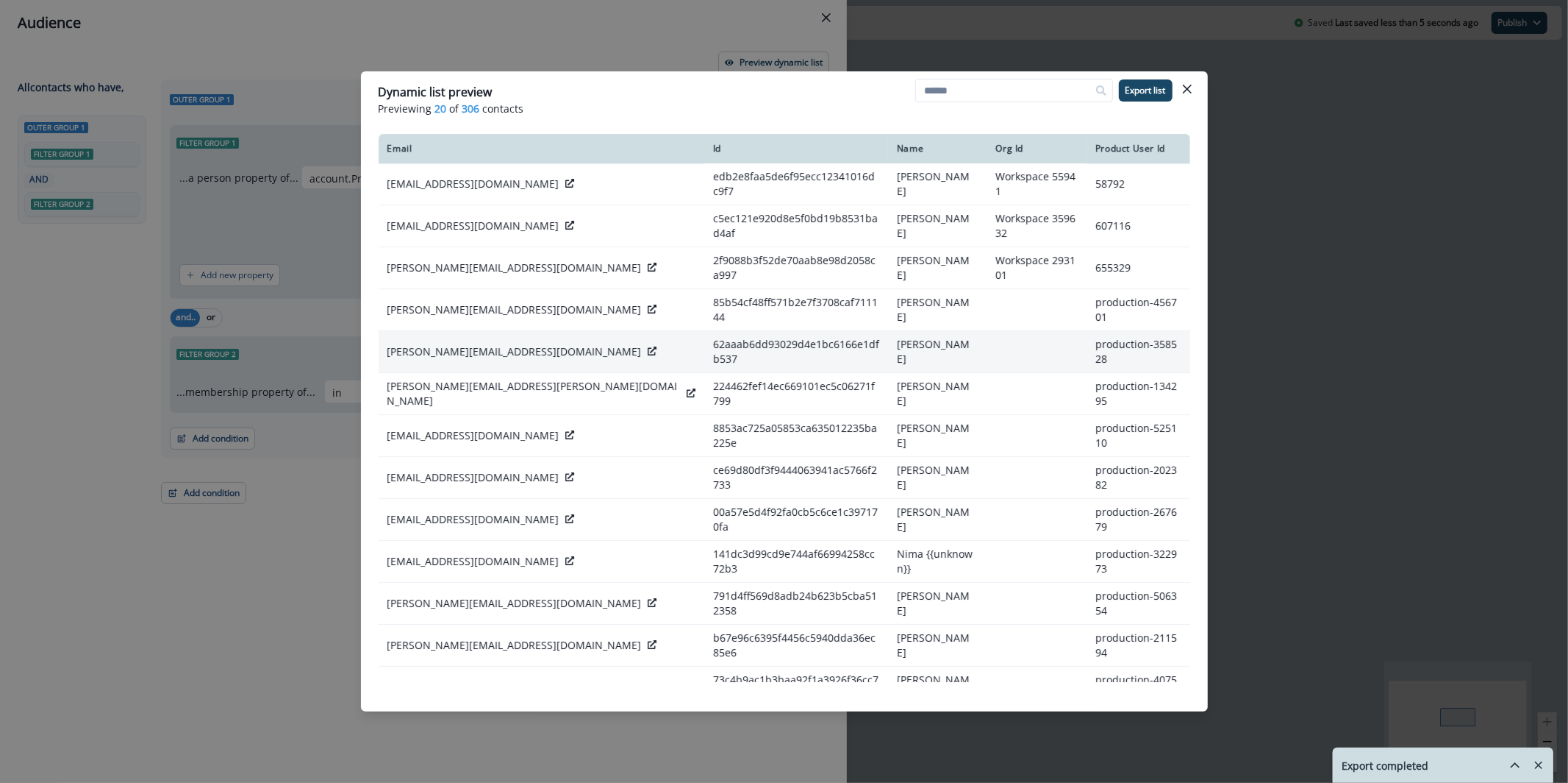
click at [535, 344] on p "[PERSON_NAME][EMAIL_ADDRESS][DOMAIN_NAME]" at bounding box center [514, 352] width 254 height 15
copy div "[PERSON_NAME][EMAIL_ADDRESS][DOMAIN_NAME]"
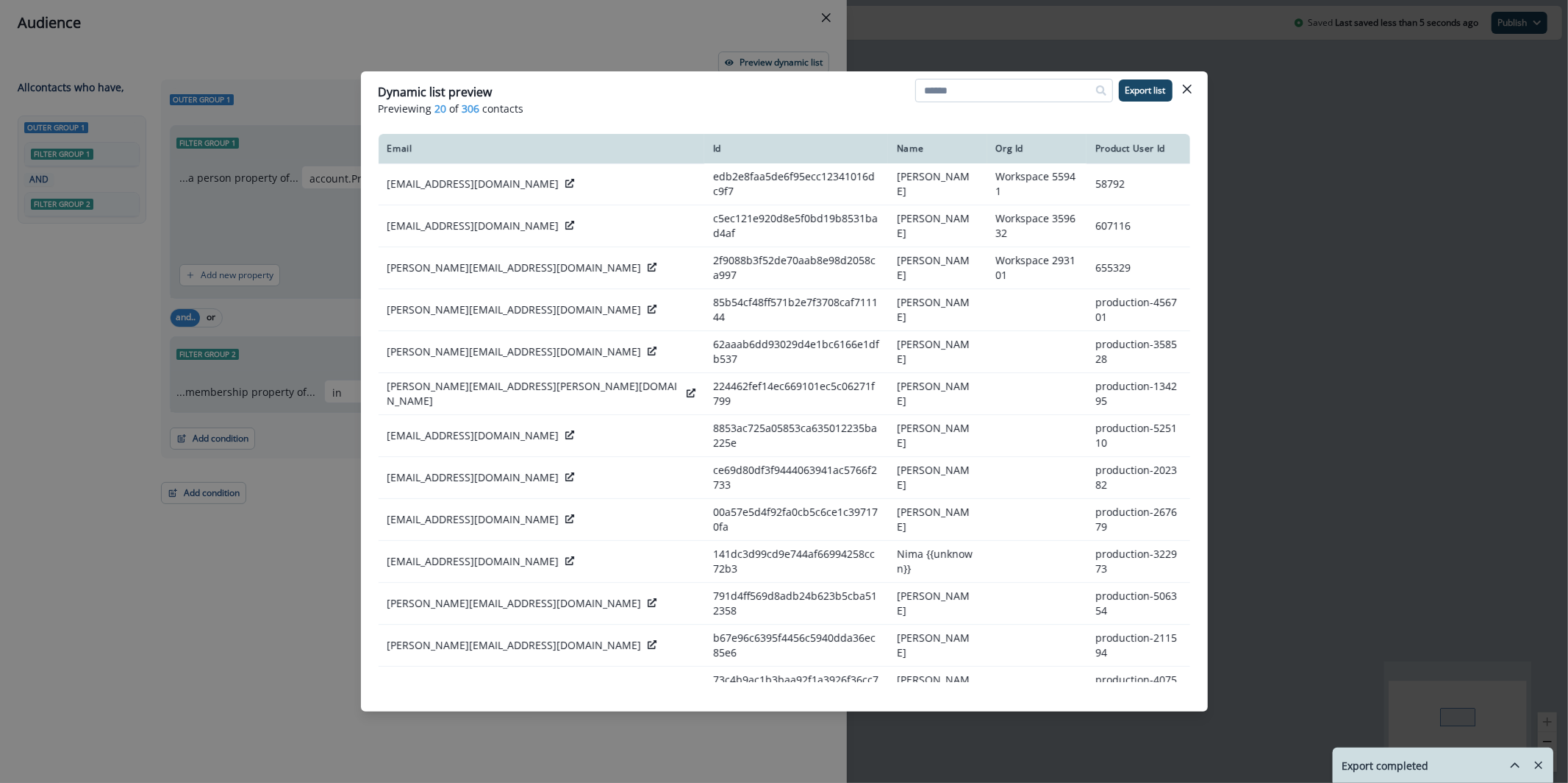
click at [1025, 96] on input at bounding box center [1014, 91] width 198 height 24
paste input "**********"
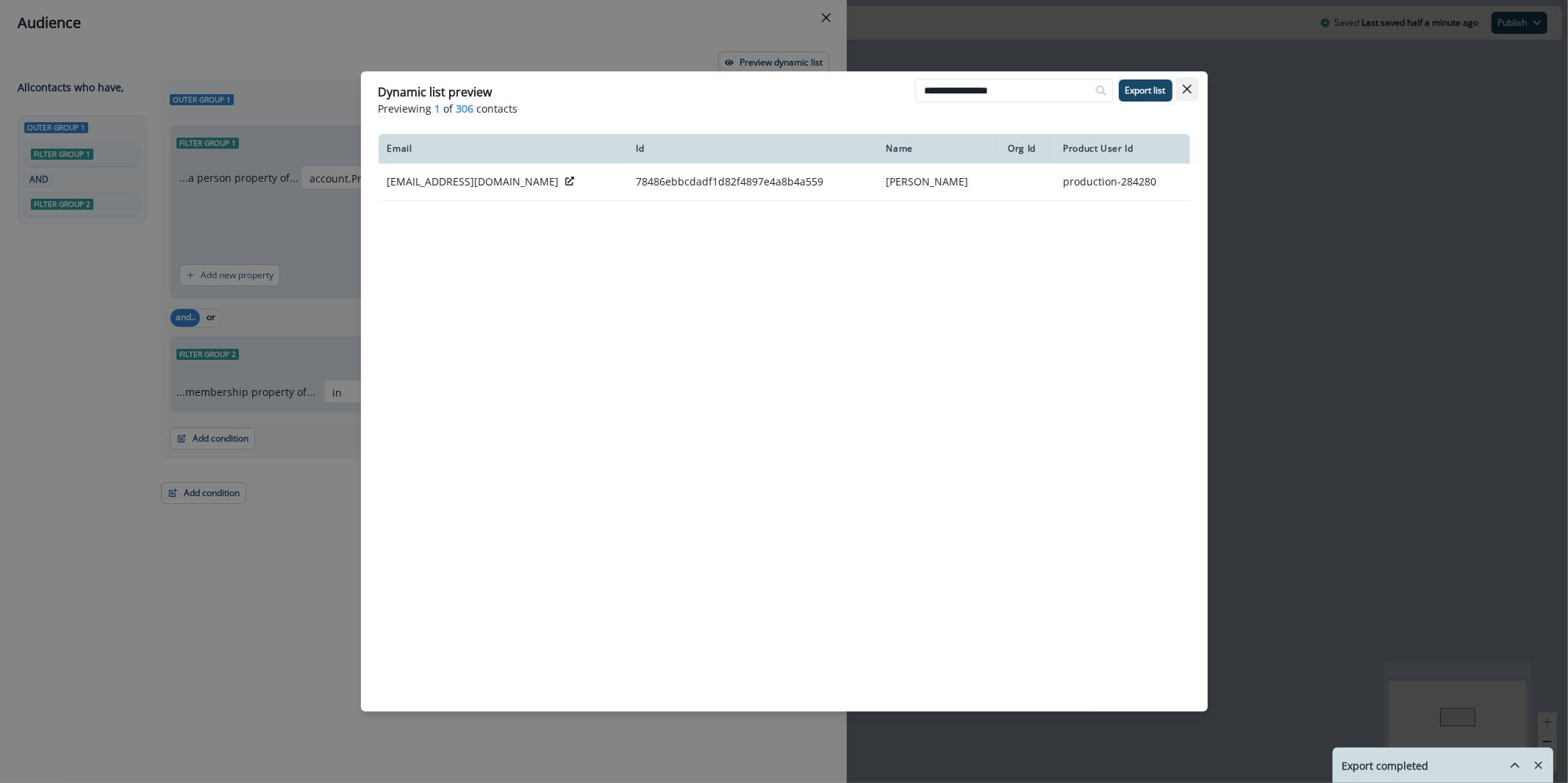
type input "**********"
click at [1195, 89] on button "Close" at bounding box center [1187, 89] width 24 height 24
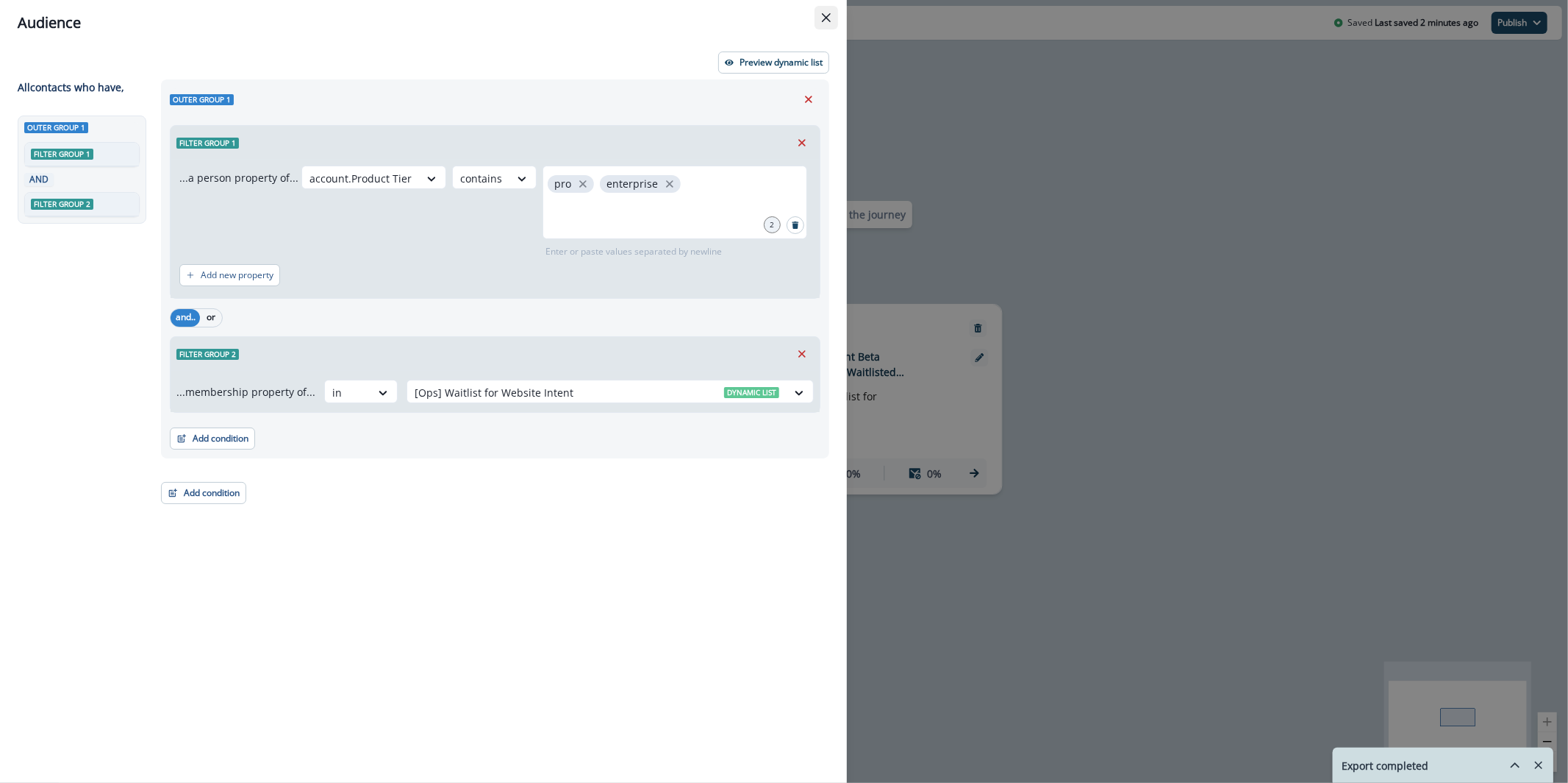
click at [817, 16] on button "Close" at bounding box center [827, 17] width 24 height 24
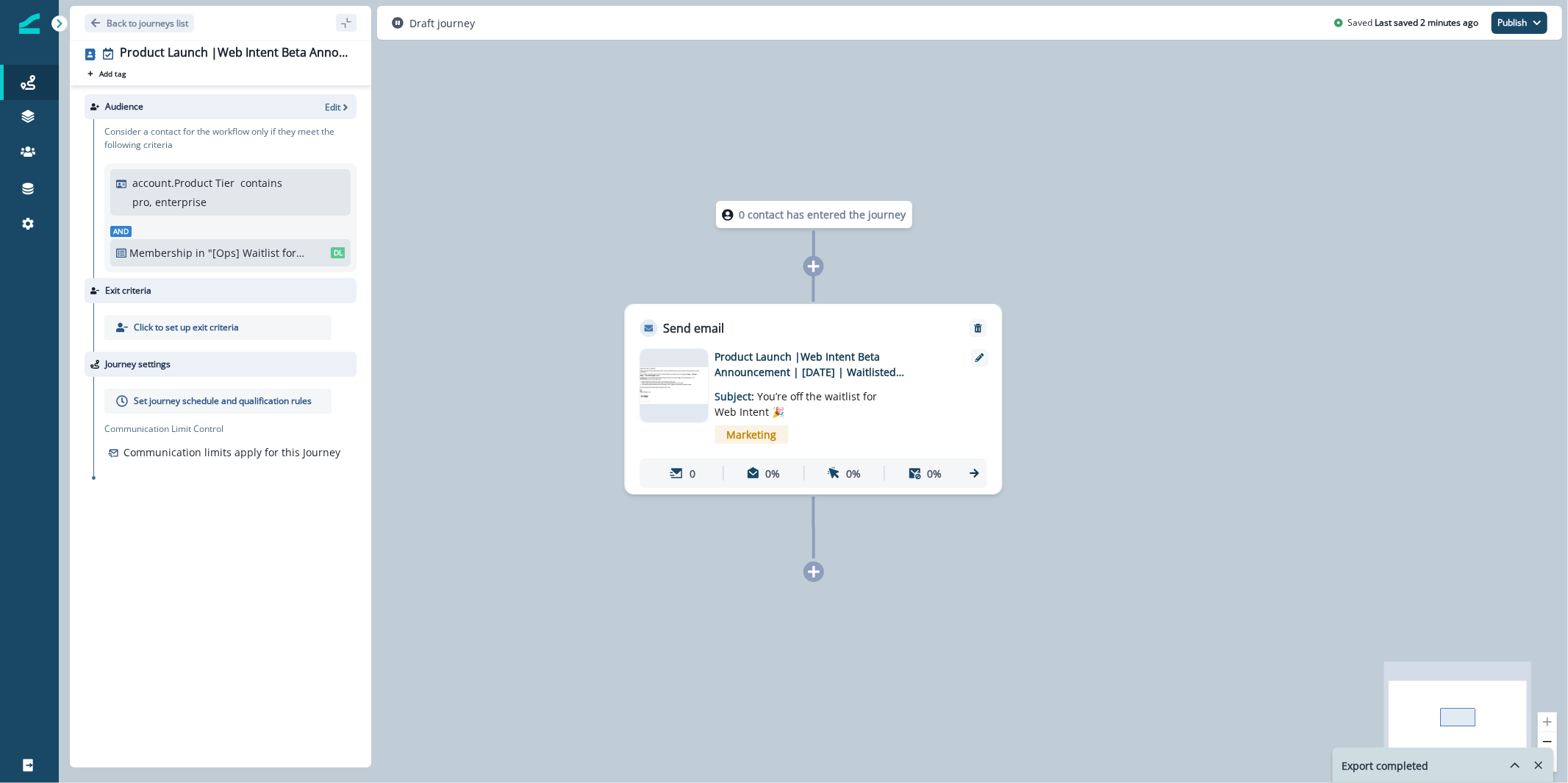
click at [581, 102] on div "0 contact has entered the journey Send email Email asset changed, journey repor…" at bounding box center [813, 391] width 1509 height 783
click at [144, 19] on p "Back to journeys list" at bounding box center [146, 23] width 81 height 13
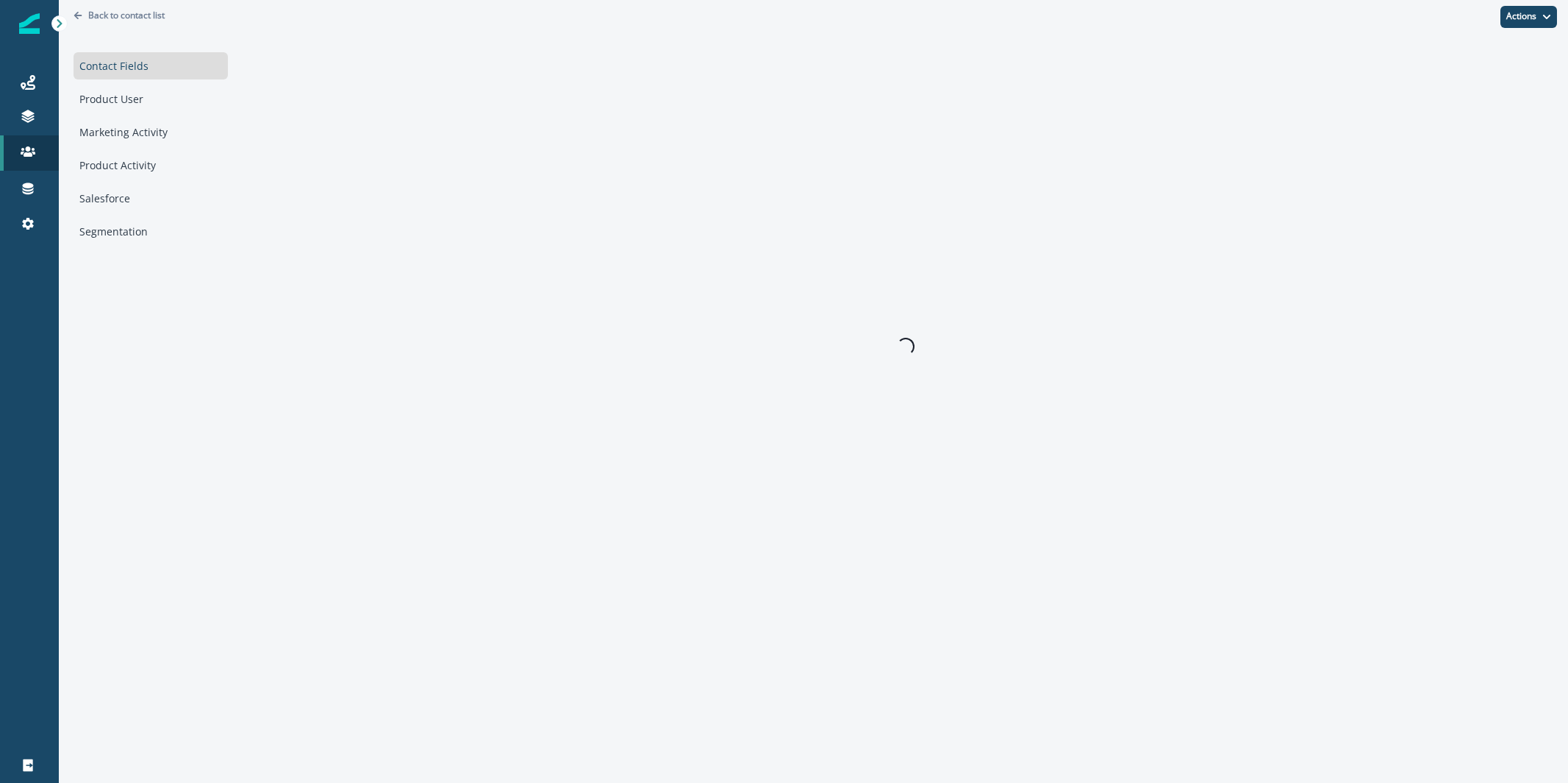
click at [136, 124] on div "Marketing Activity" at bounding box center [150, 132] width 155 height 27
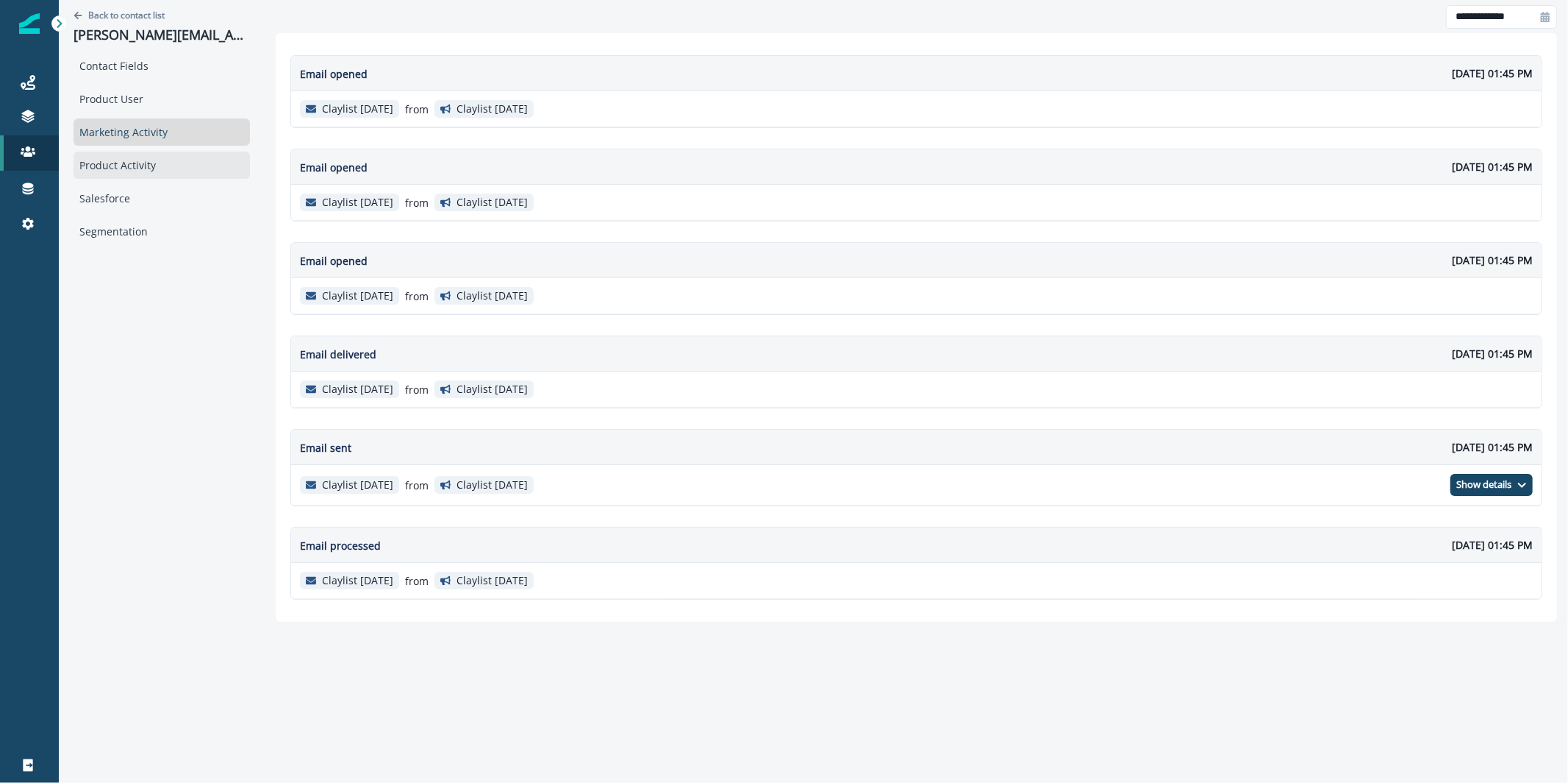
click at [140, 170] on div "Product Activity" at bounding box center [161, 165] width 177 height 27
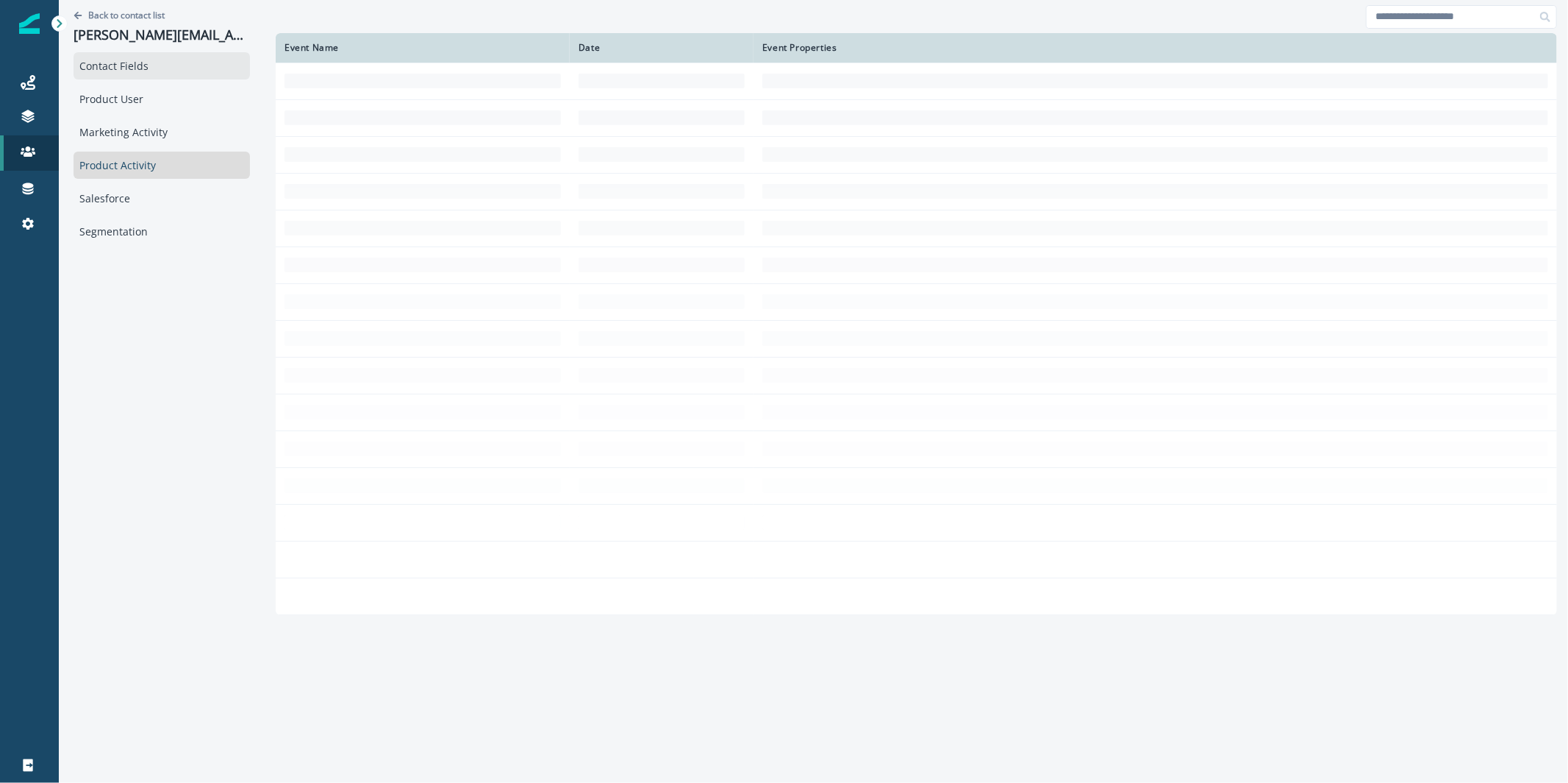
click at [133, 61] on div "Contact Fields" at bounding box center [161, 66] width 177 height 27
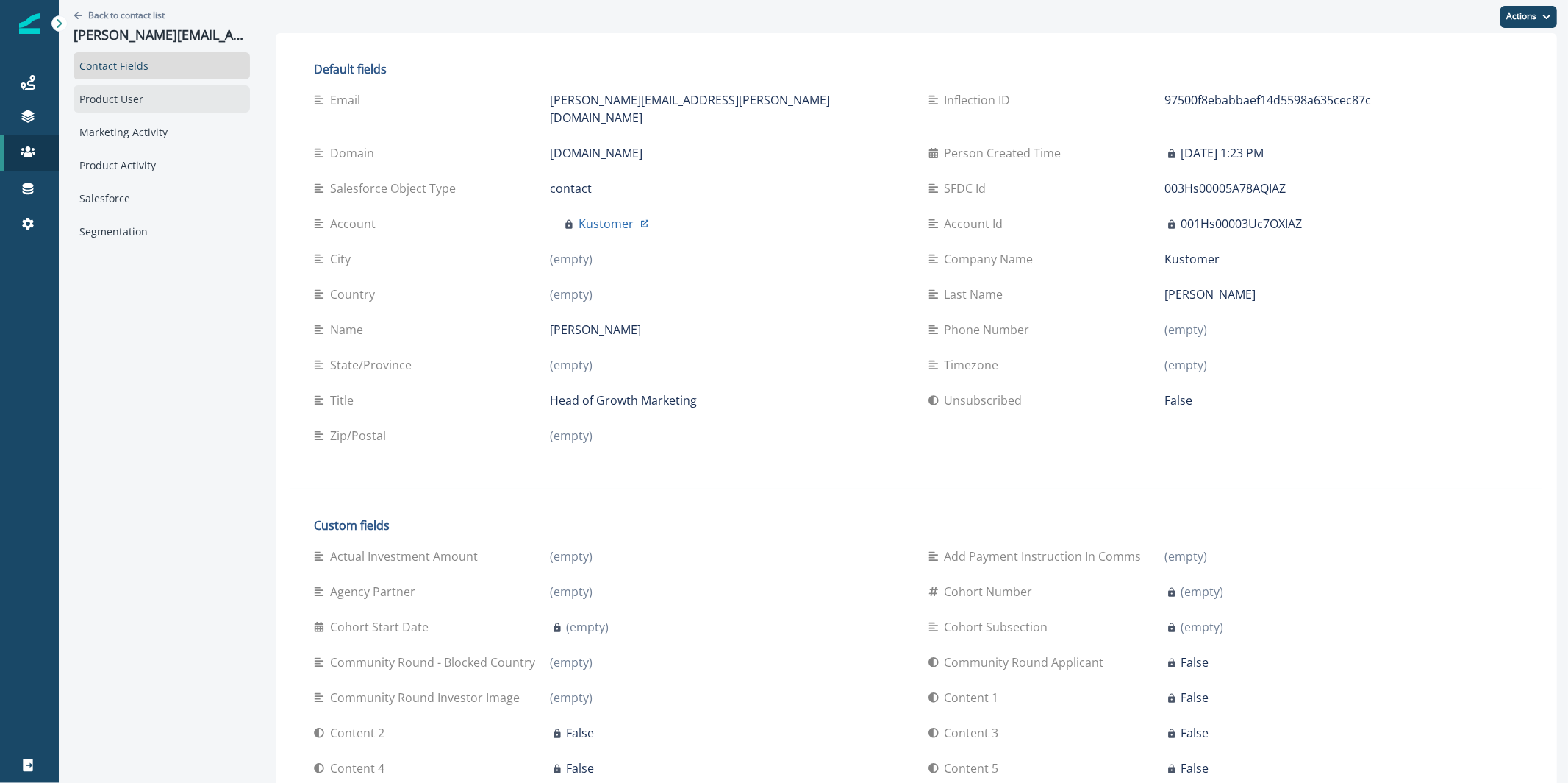
click at [134, 92] on div "Product User" at bounding box center [161, 99] width 177 height 27
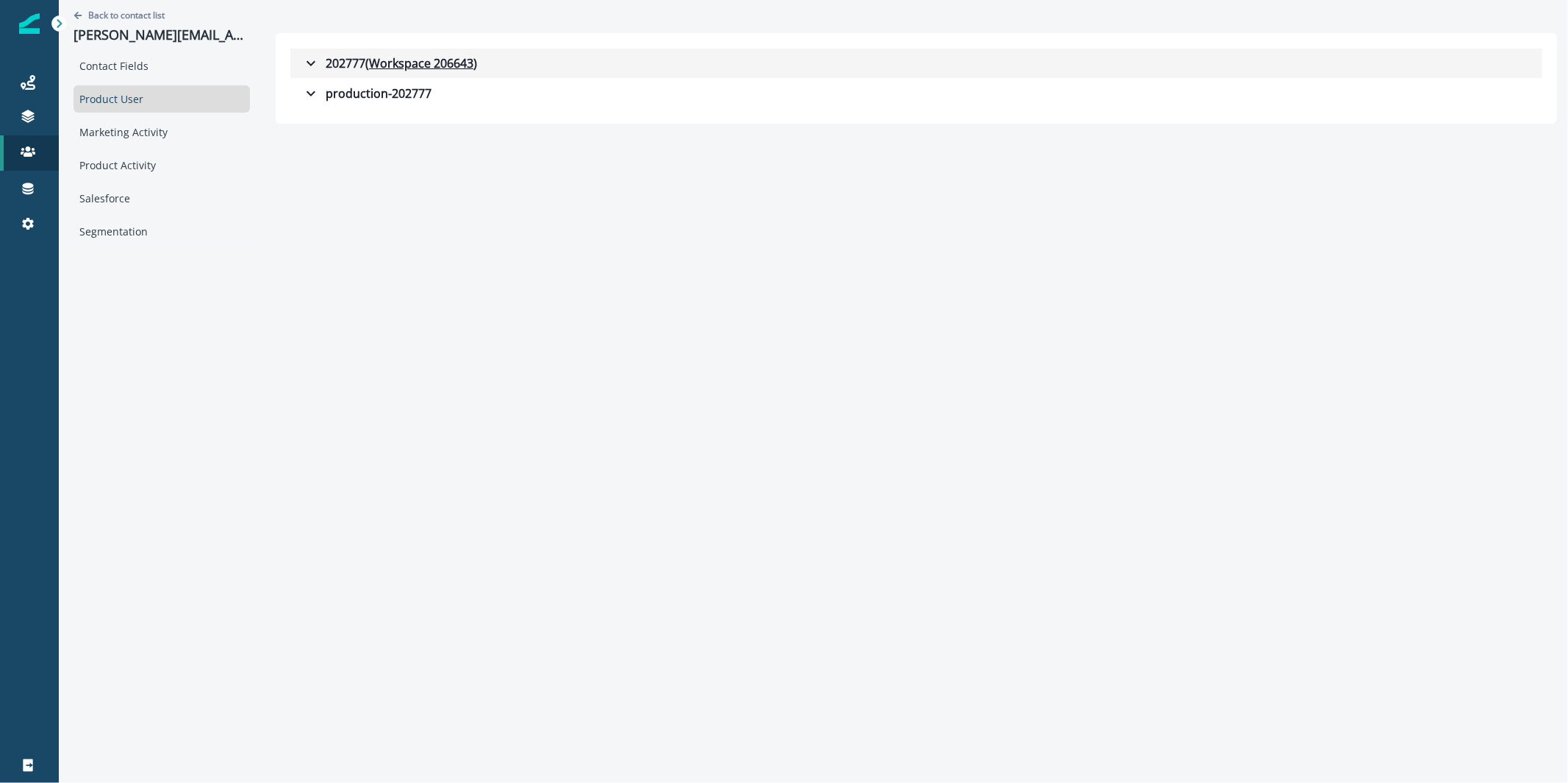
click at [329, 61] on div "202777 ( Workspace 206643 )" at bounding box center [389, 62] width 175 height 17
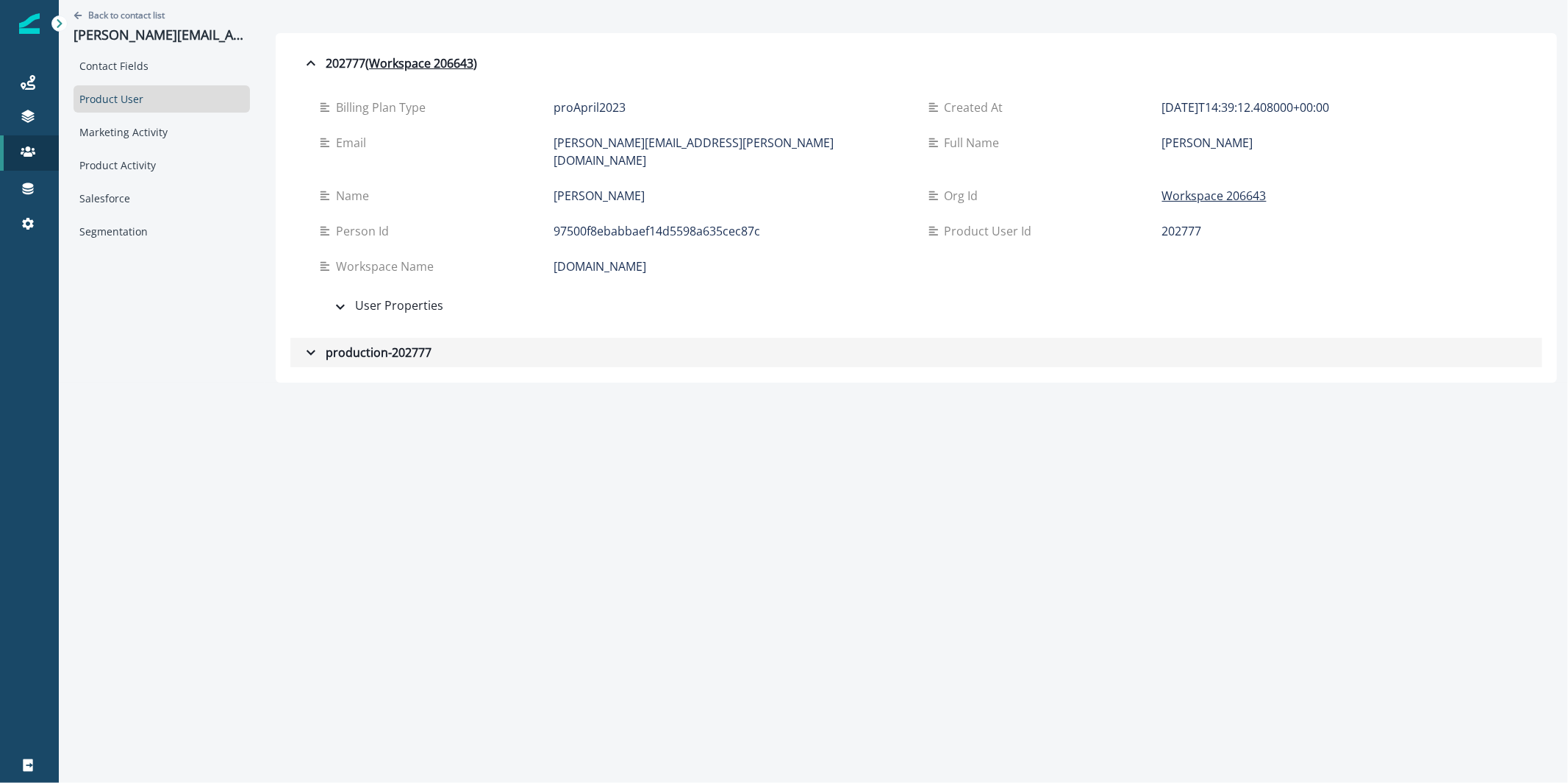
click at [349, 343] on div "production-202777" at bounding box center [366, 352] width 129 height 17
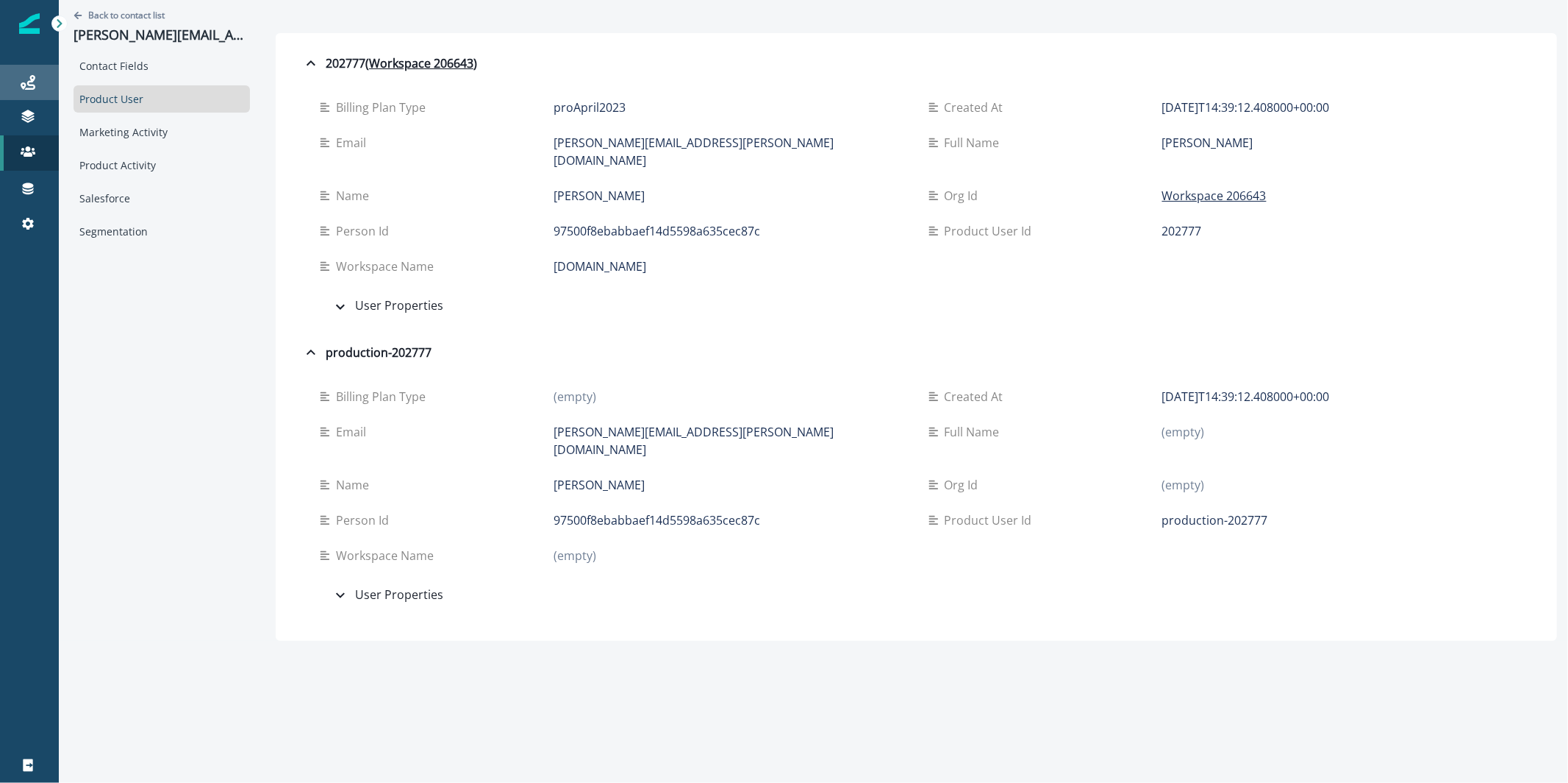
click at [43, 77] on div "Journeys" at bounding box center [28, 82] width 47 height 17
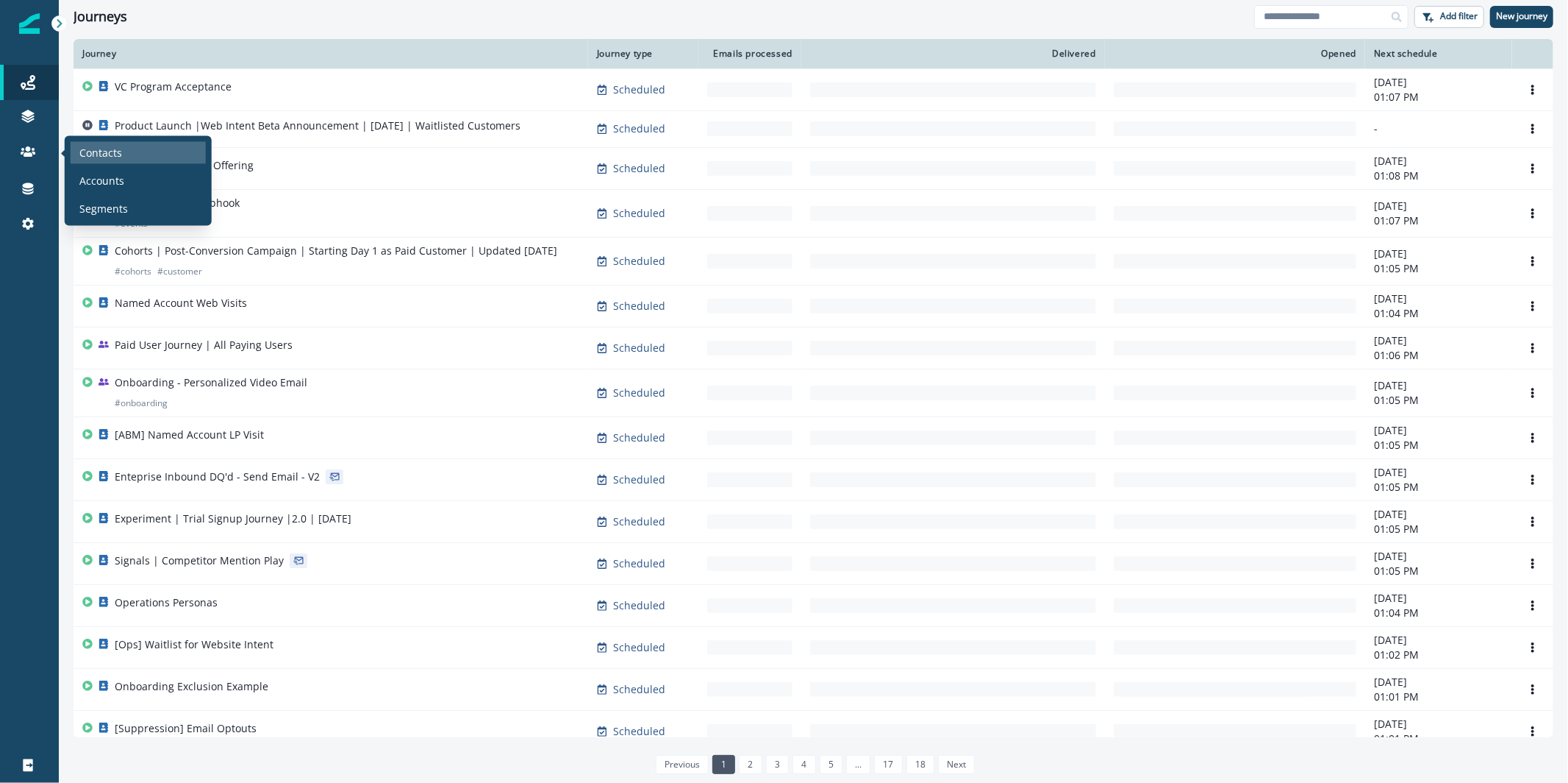
click at [103, 149] on p "Contacts" at bounding box center [101, 152] width 43 height 16
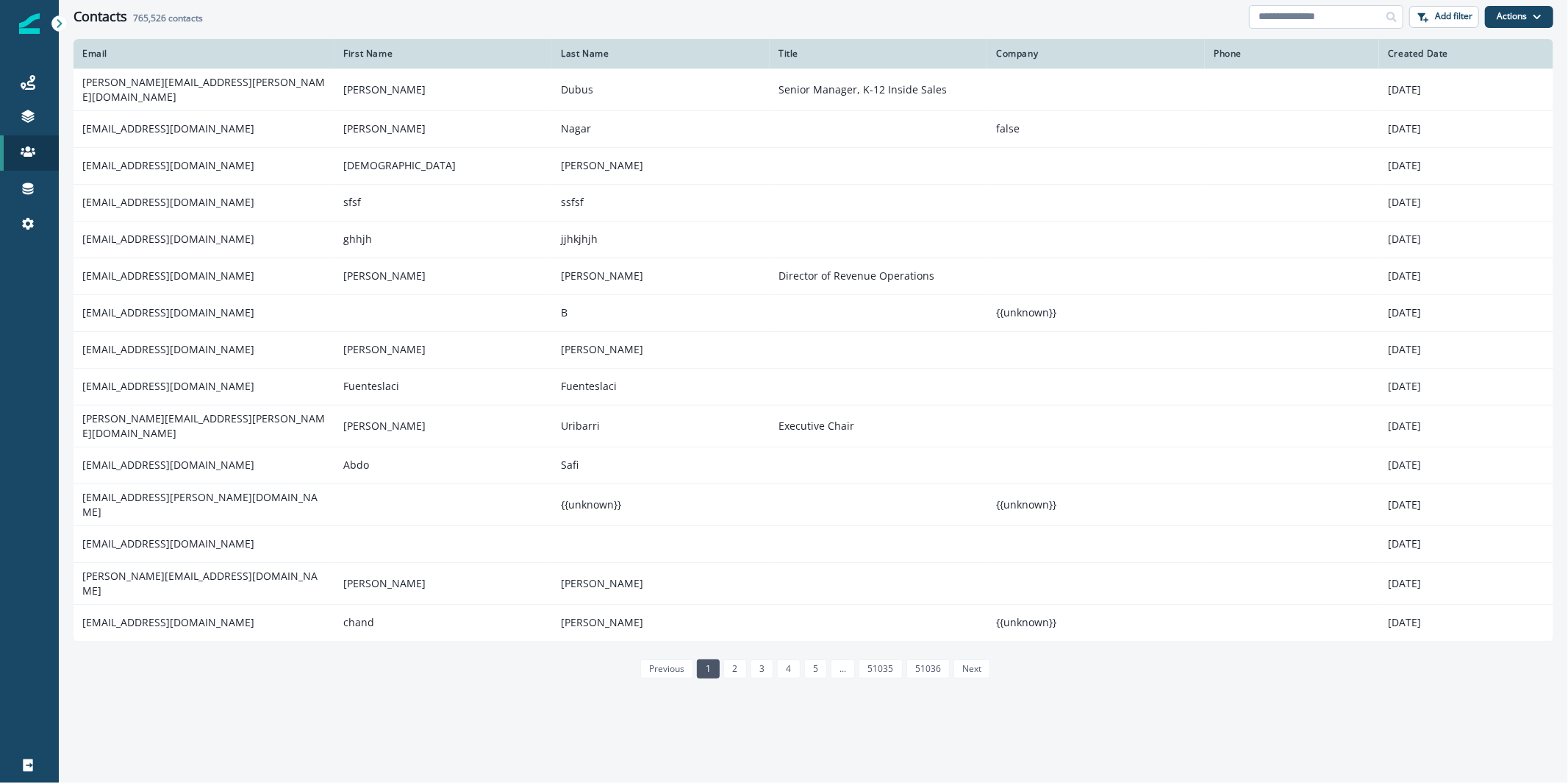
click at [1328, 8] on input at bounding box center [1326, 17] width 155 height 24
paste input "**********"
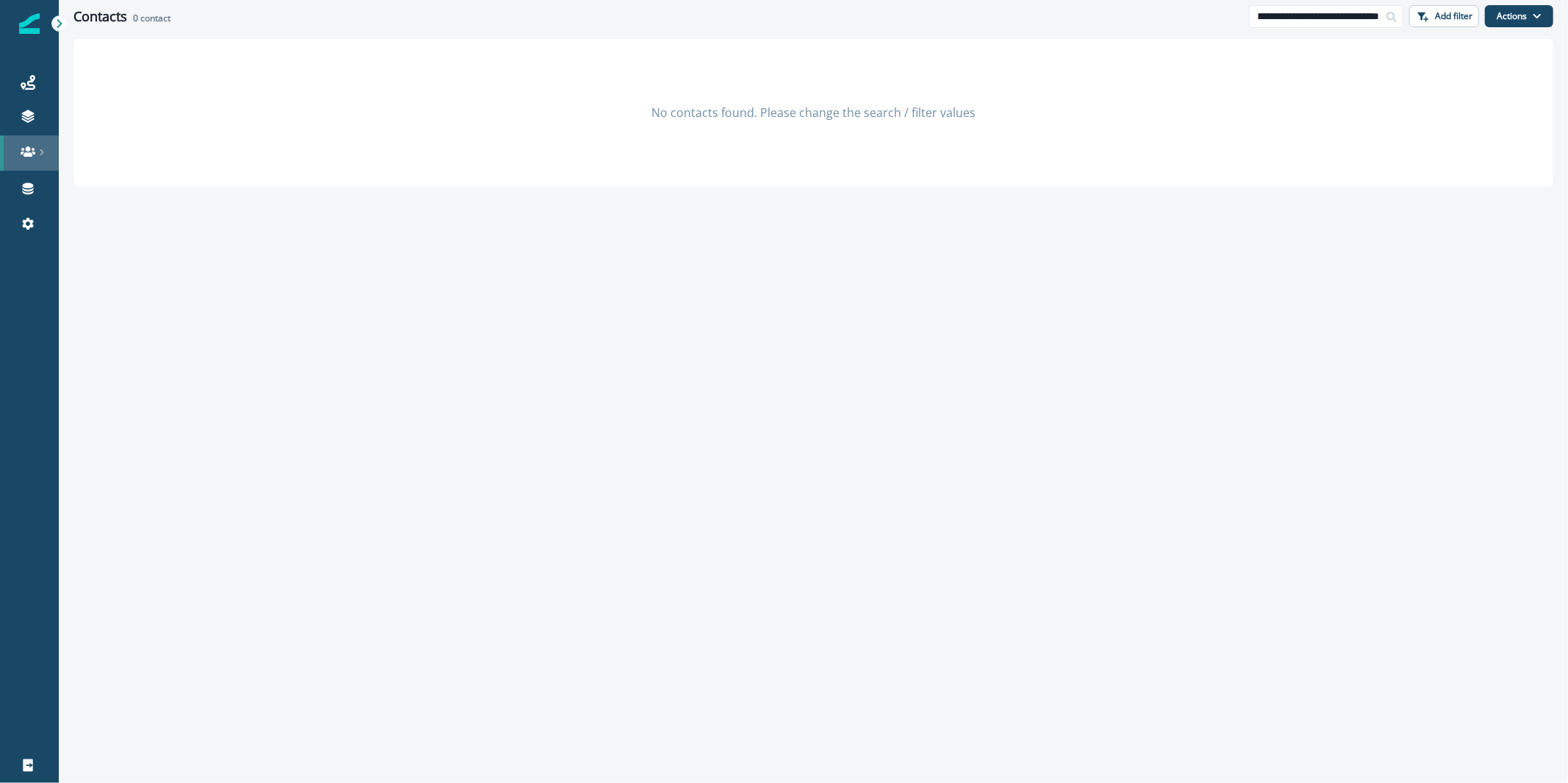
type input "**********"
click at [1318, 11] on input "**********" at bounding box center [1326, 17] width 155 height 24
paste input "**********"
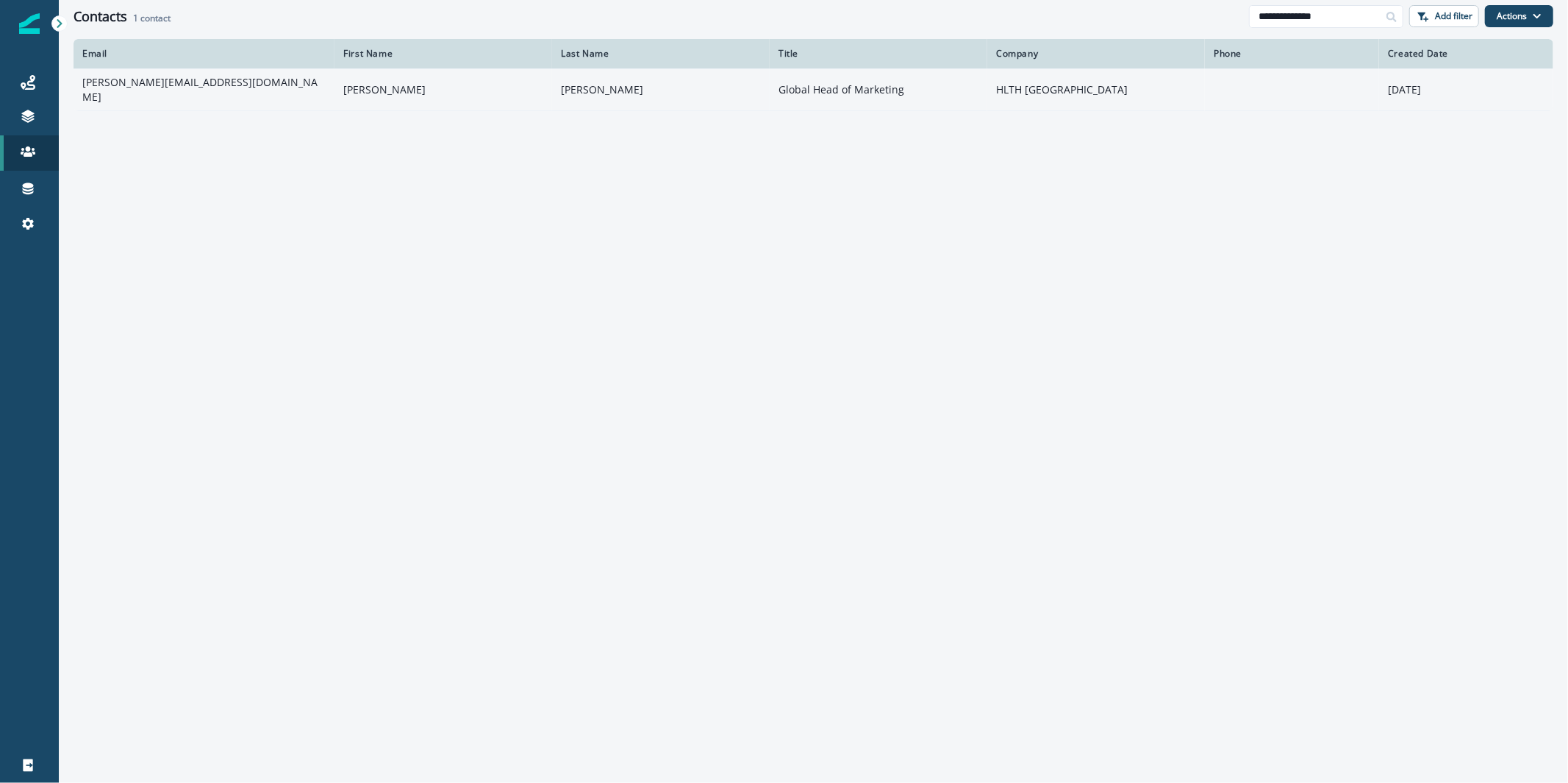
type input "**********"
click at [368, 88] on td "Barry" at bounding box center [443, 90] width 218 height 42
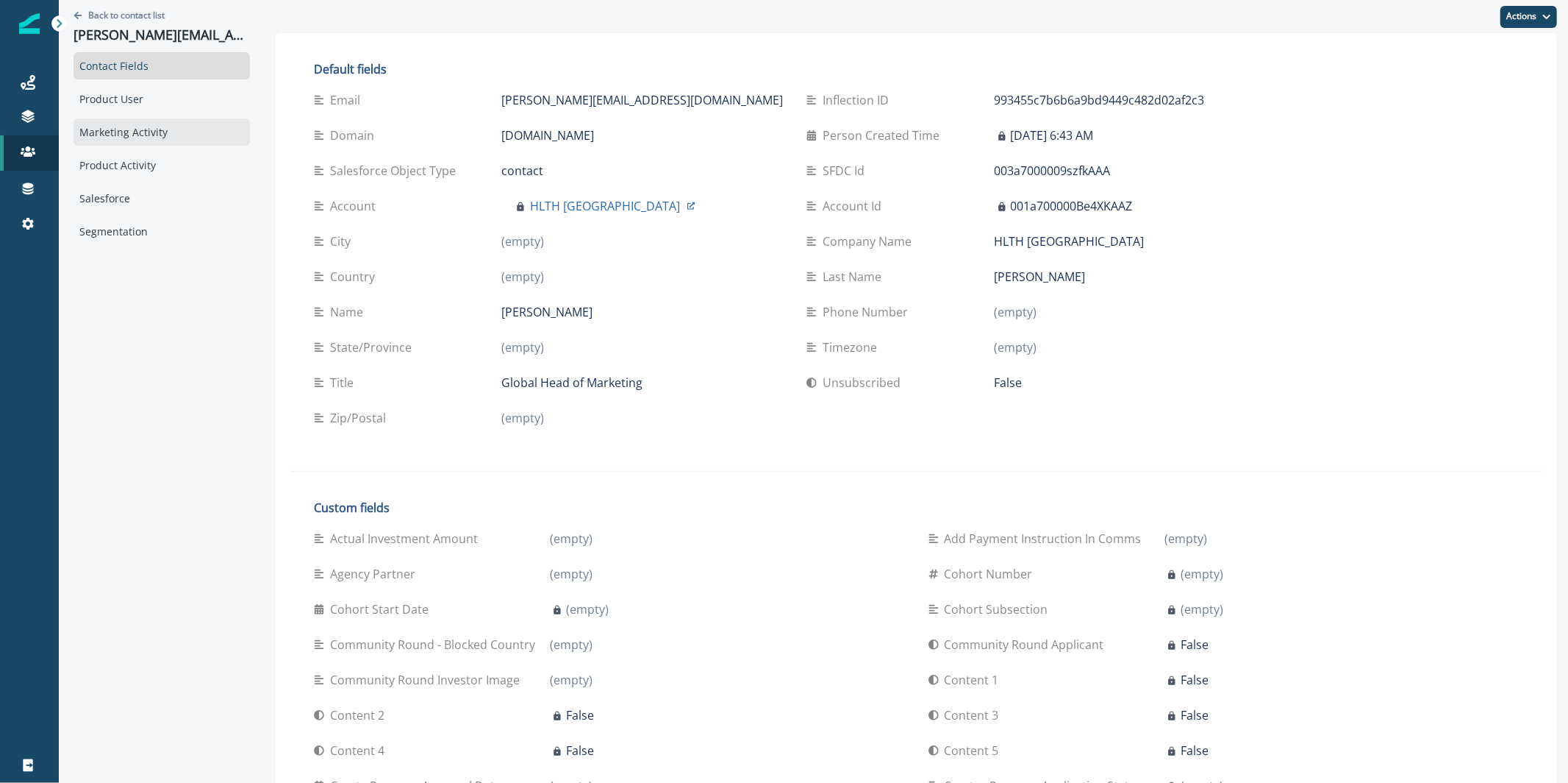
click at [179, 140] on div "Marketing Activity" at bounding box center [161, 132] width 177 height 27
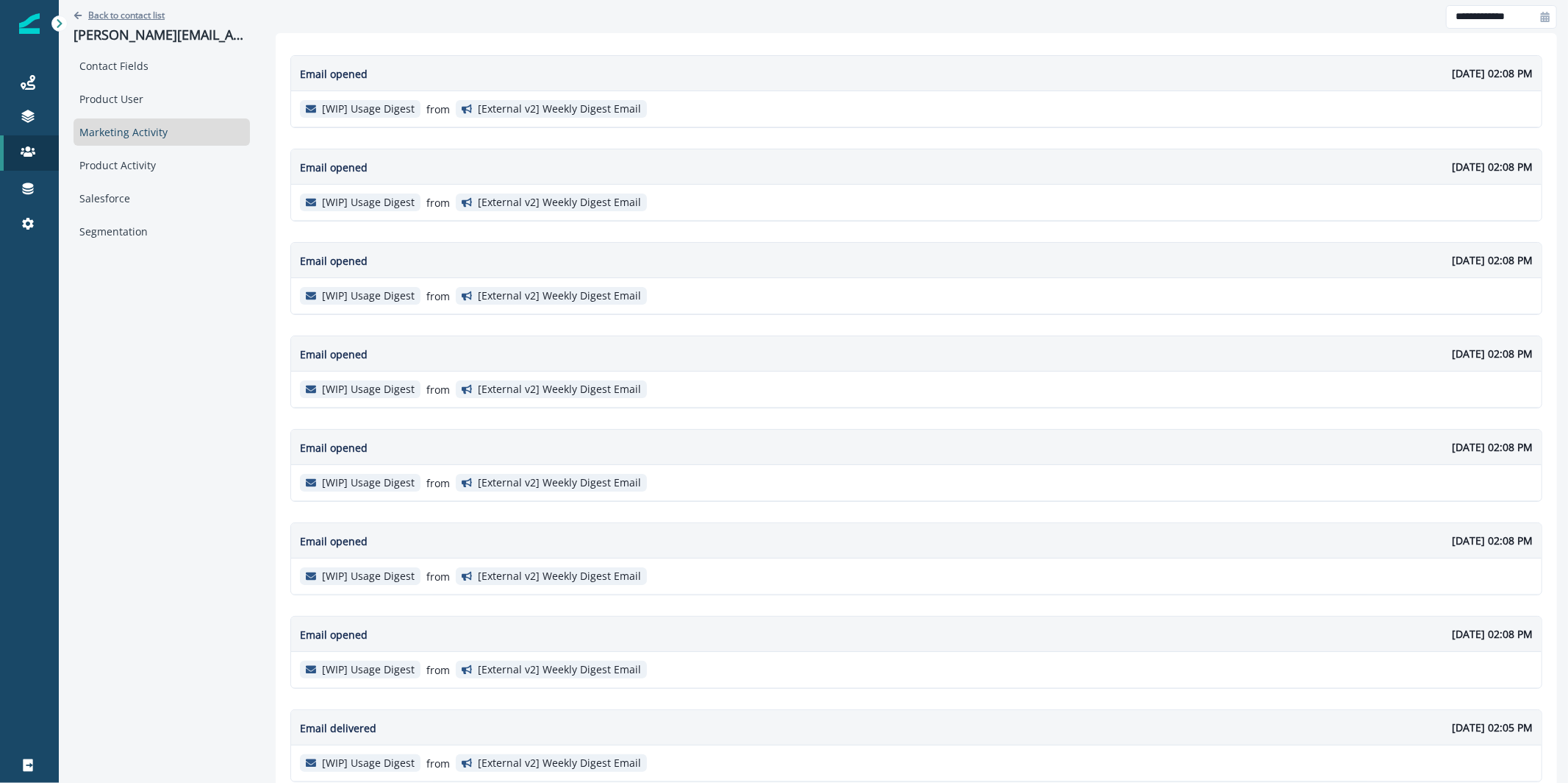
click at [151, 16] on p "Back to contact list" at bounding box center [126, 16] width 77 height 13
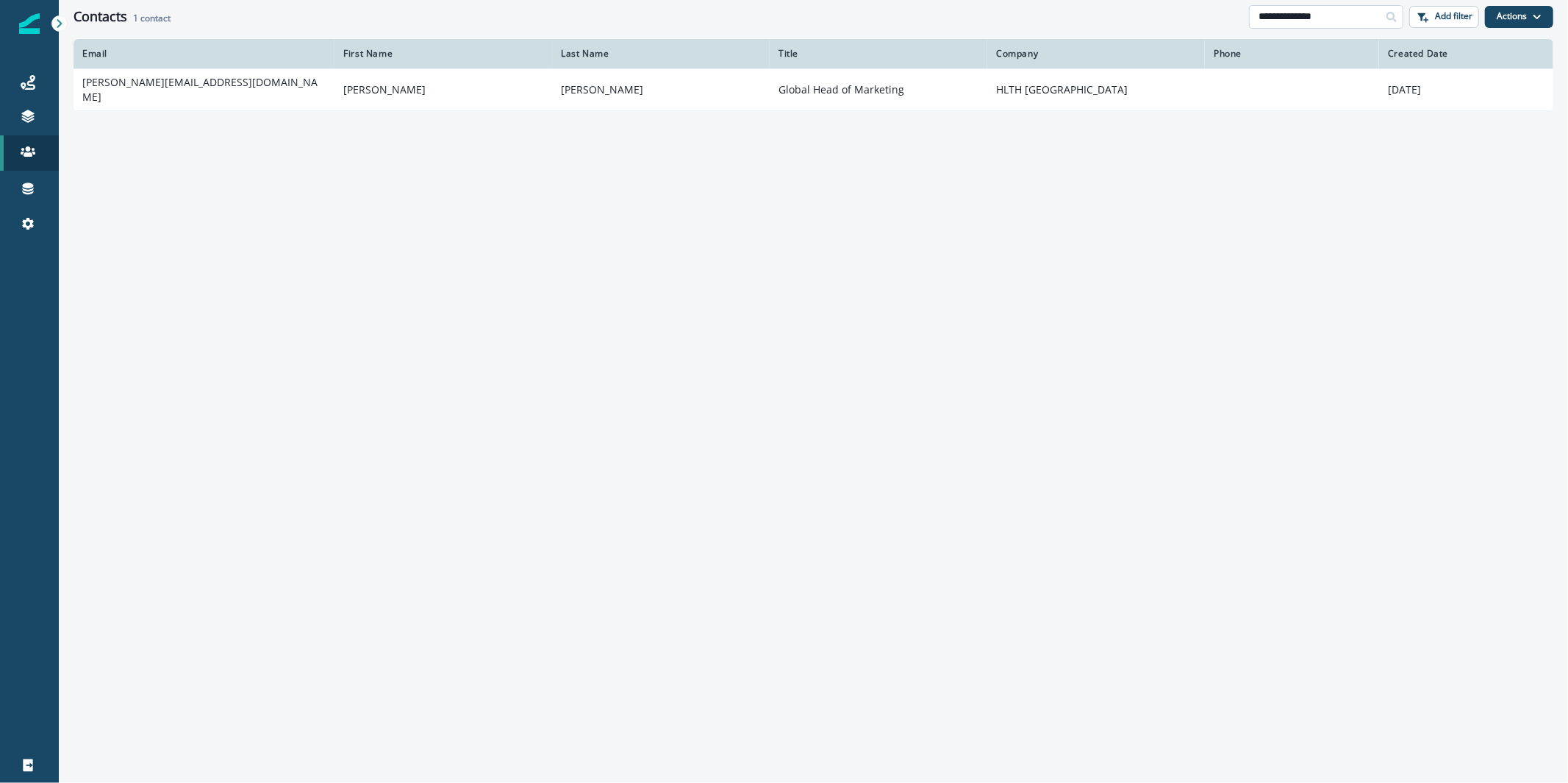
click at [1315, 7] on input "**********" at bounding box center [1326, 17] width 155 height 24
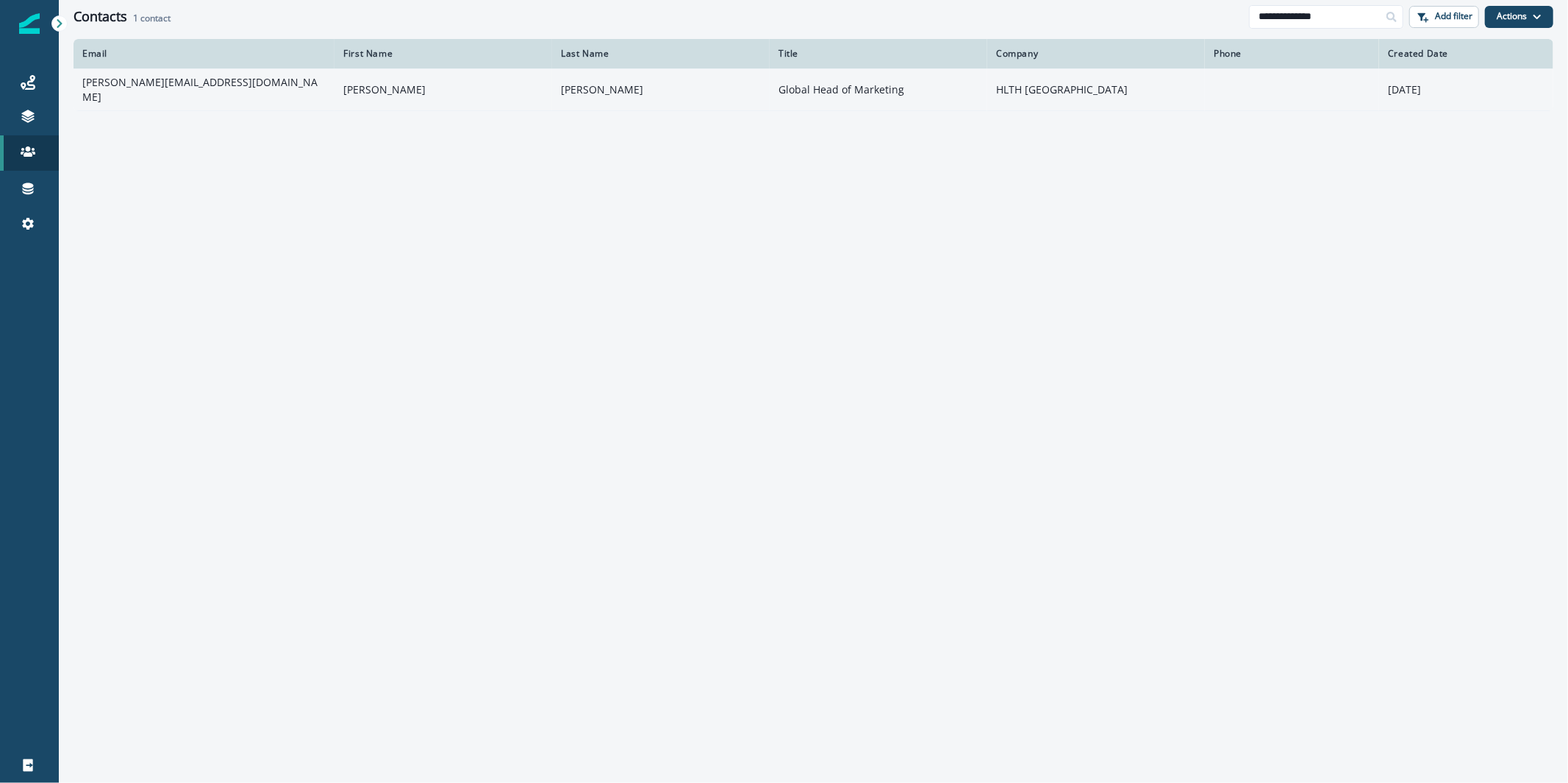
click at [273, 88] on td "barry@hlth.com" at bounding box center [203, 90] width 261 height 42
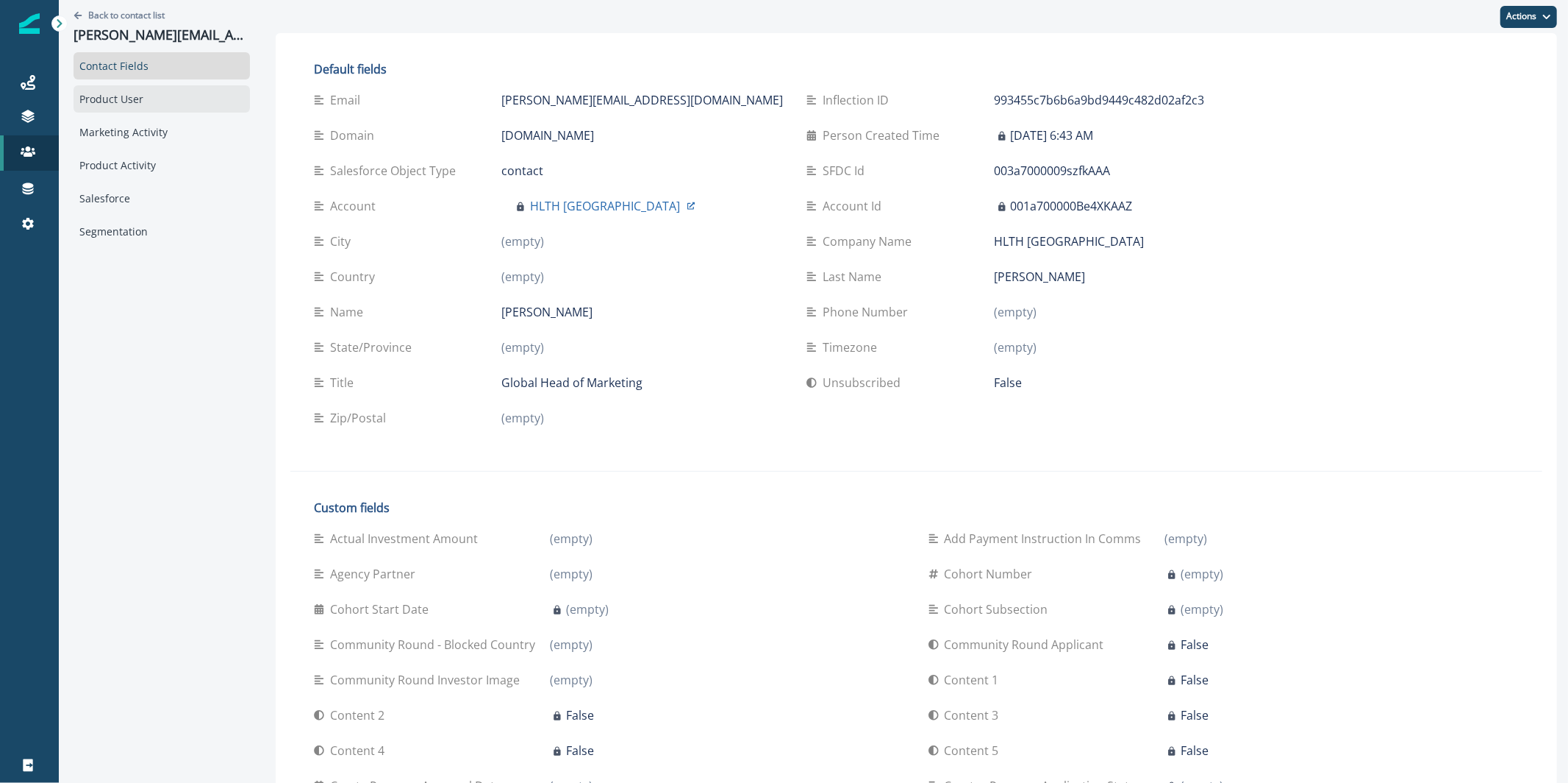
click at [98, 103] on div "Product User" at bounding box center [161, 99] width 177 height 27
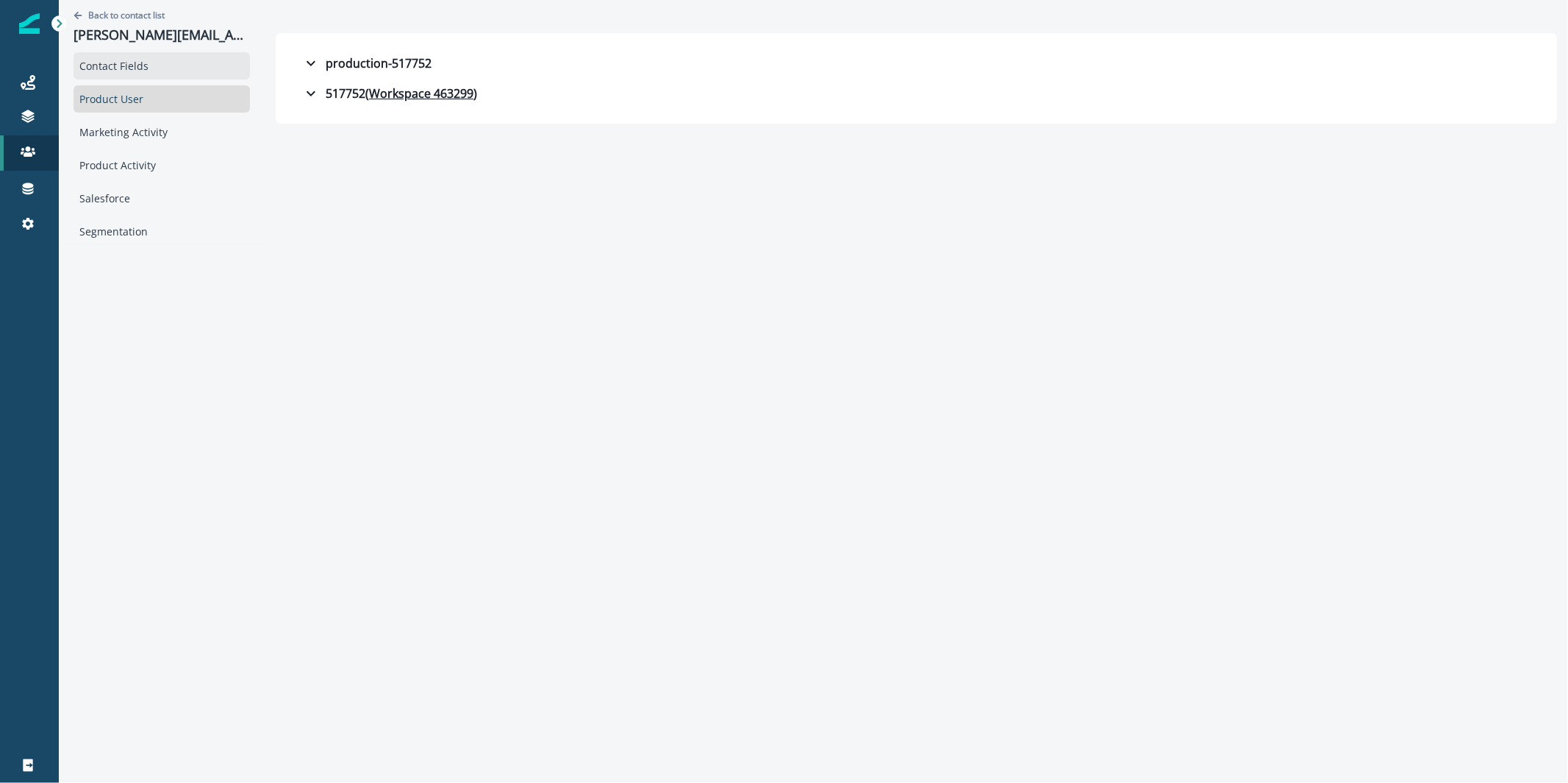
click at [126, 65] on div "Contact Fields" at bounding box center [161, 66] width 177 height 27
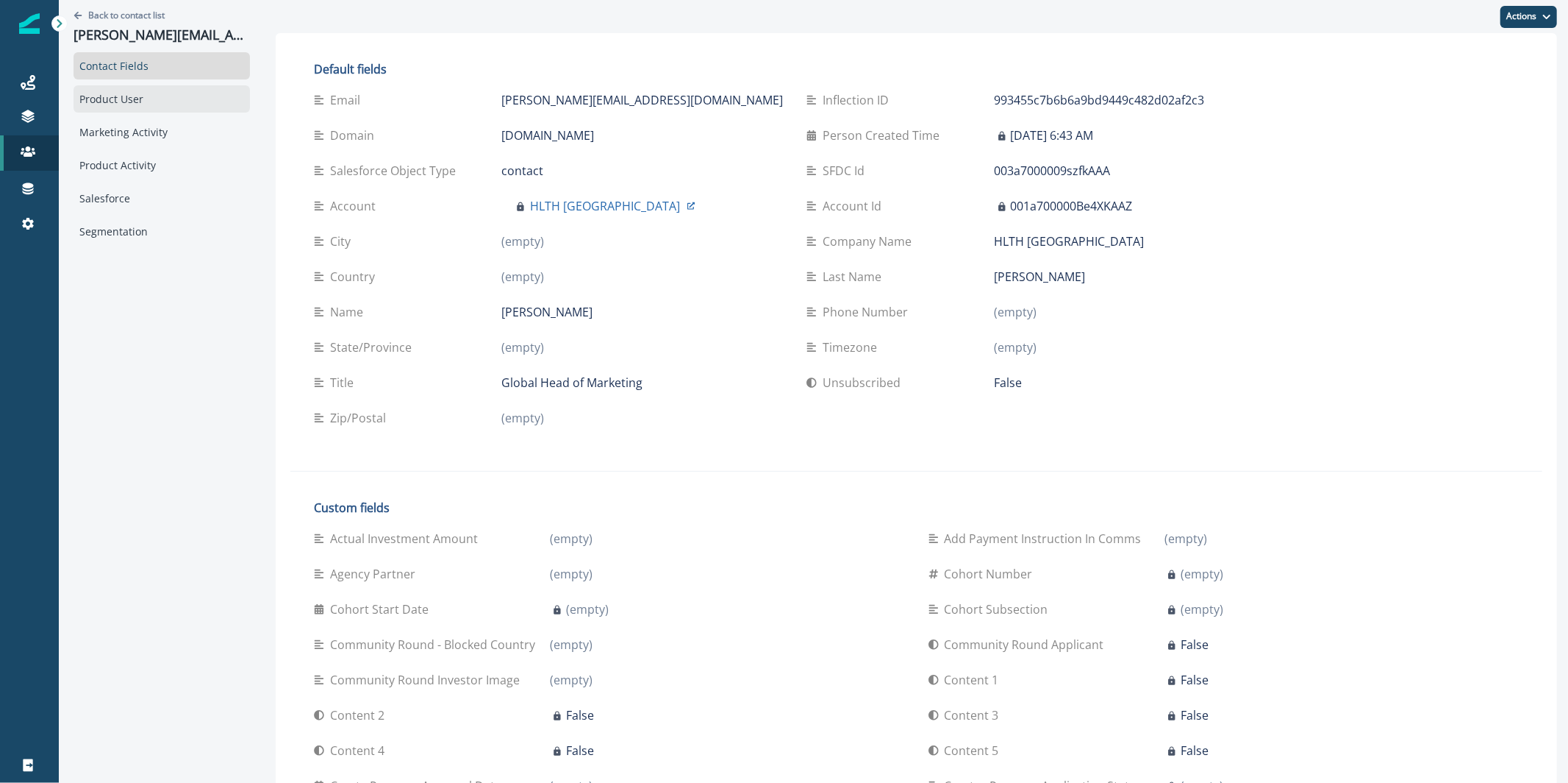
click at [134, 92] on div "Product User" at bounding box center [161, 99] width 177 height 27
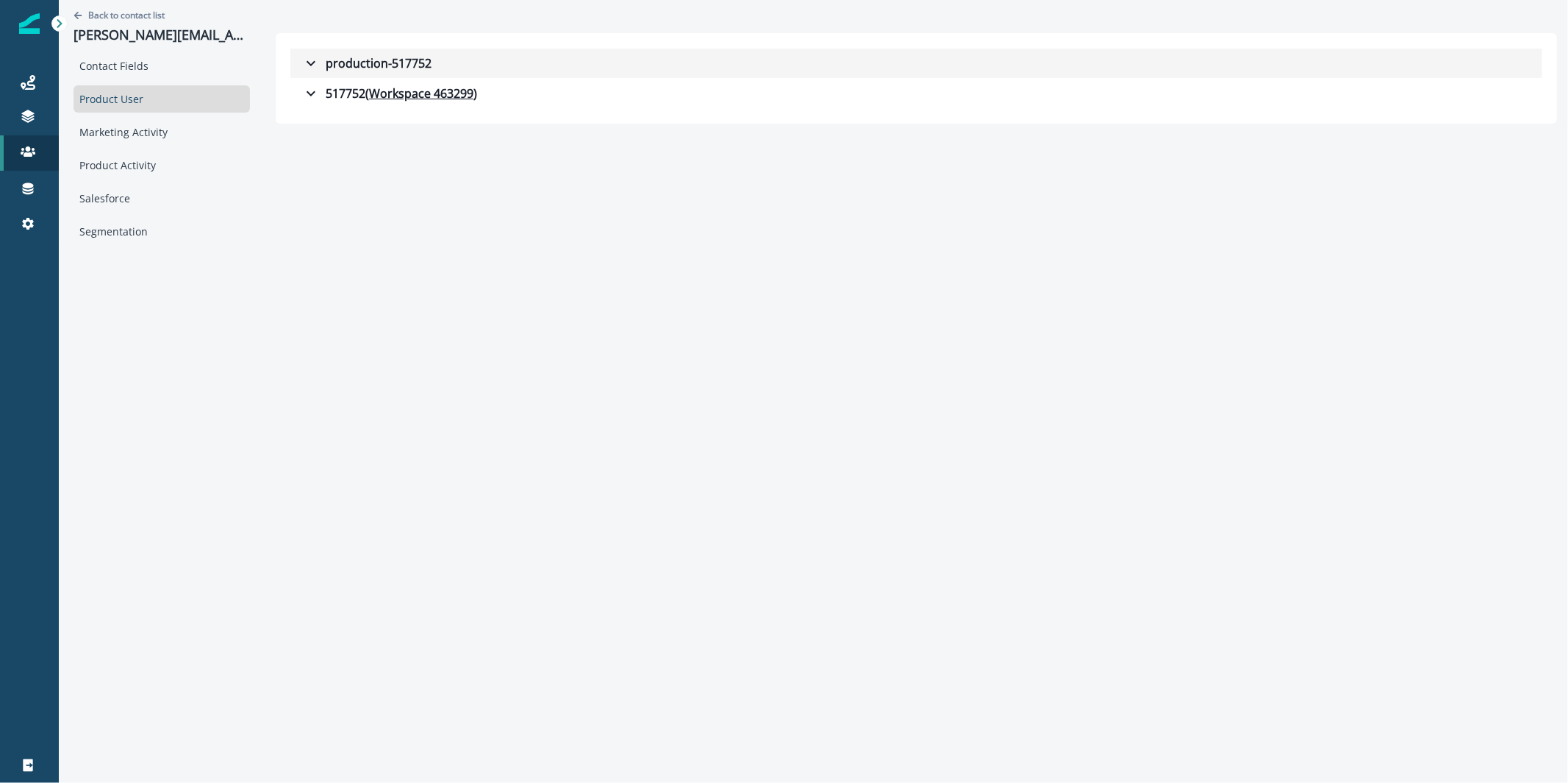
click at [310, 58] on div "production-517752" at bounding box center [366, 62] width 129 height 17
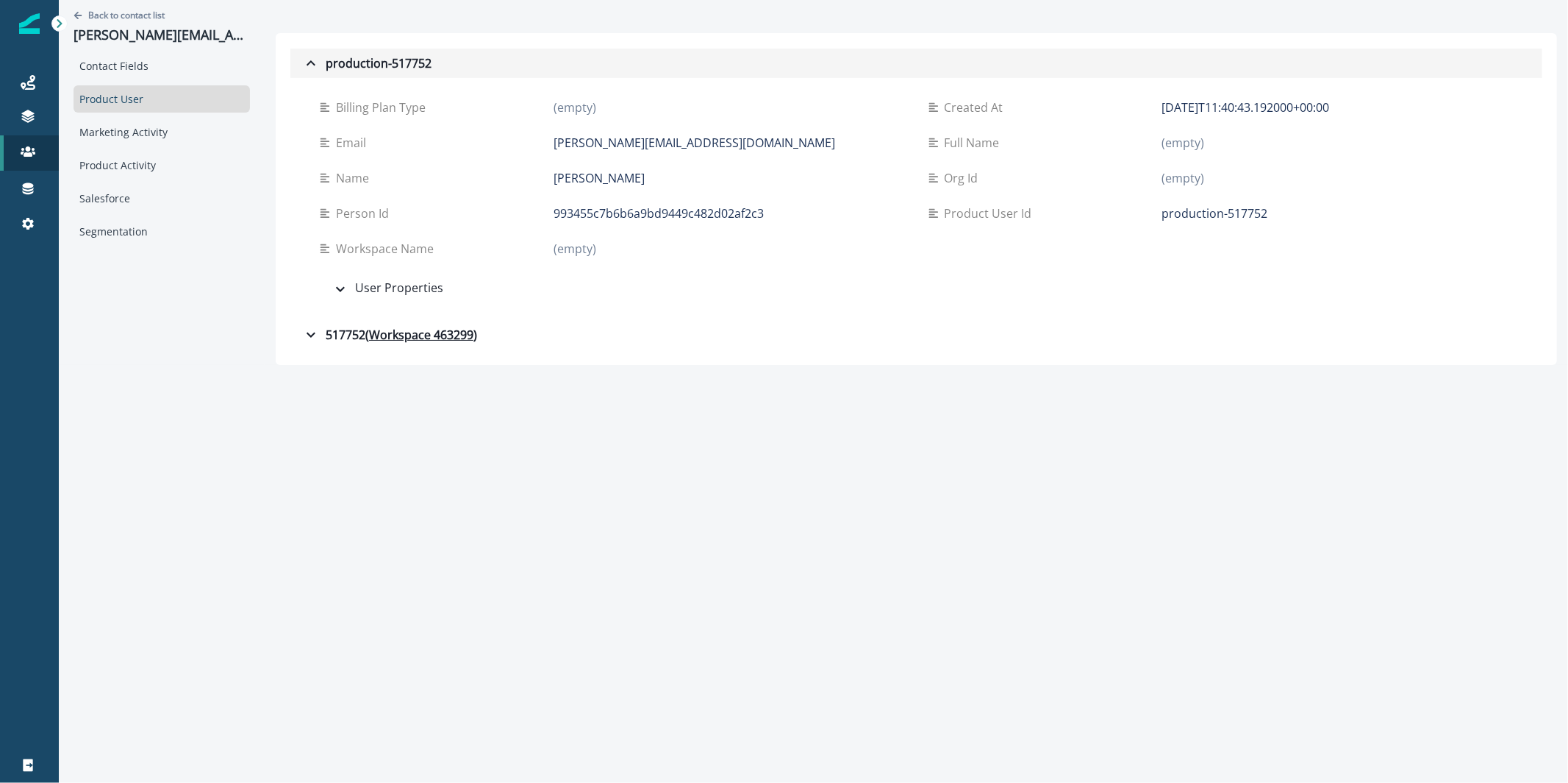
click at [310, 58] on div "production-517752" at bounding box center [366, 62] width 129 height 17
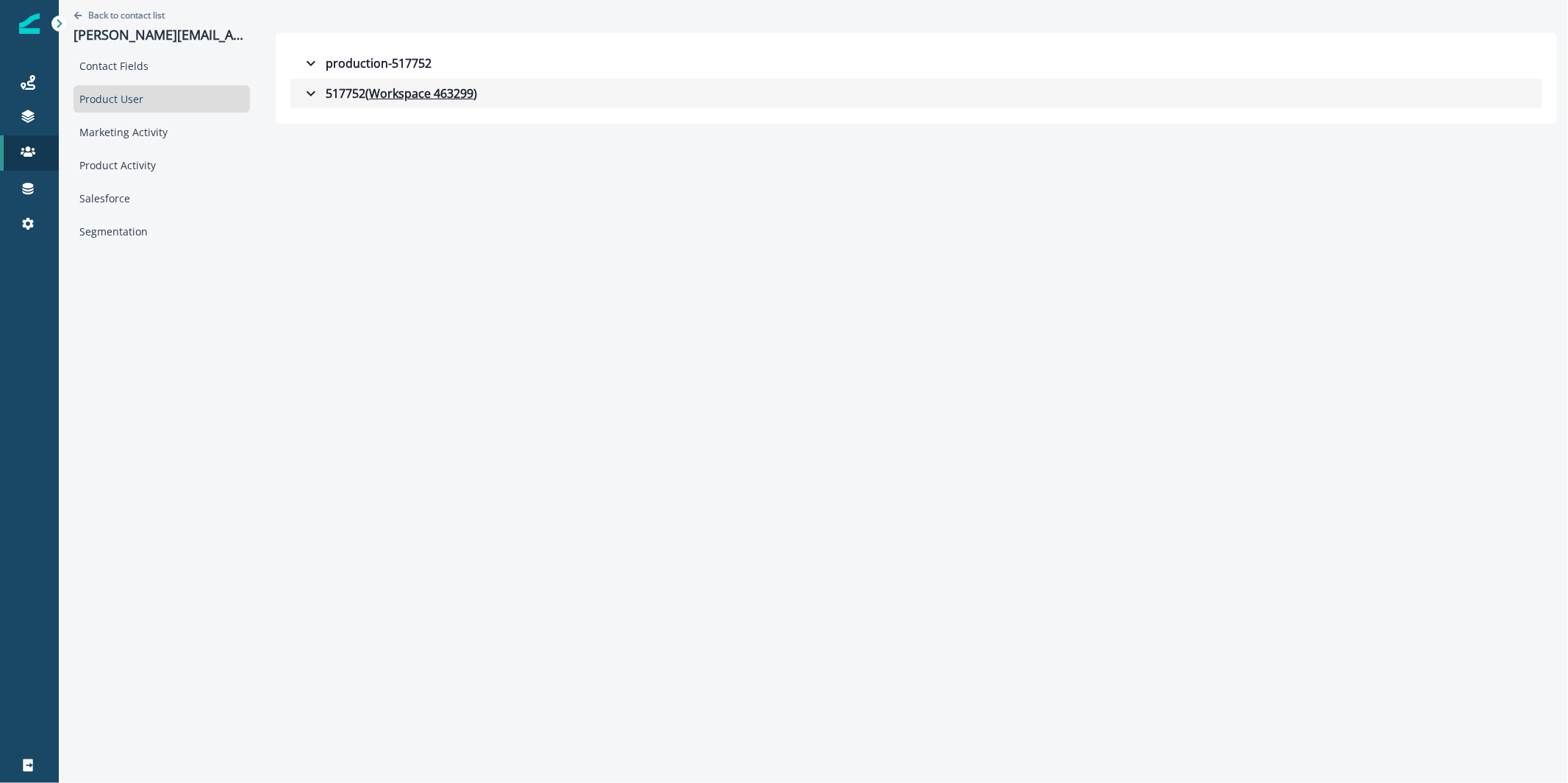
click at [303, 101] on div "517752 ( Workspace 463299 )" at bounding box center [389, 92] width 175 height 17
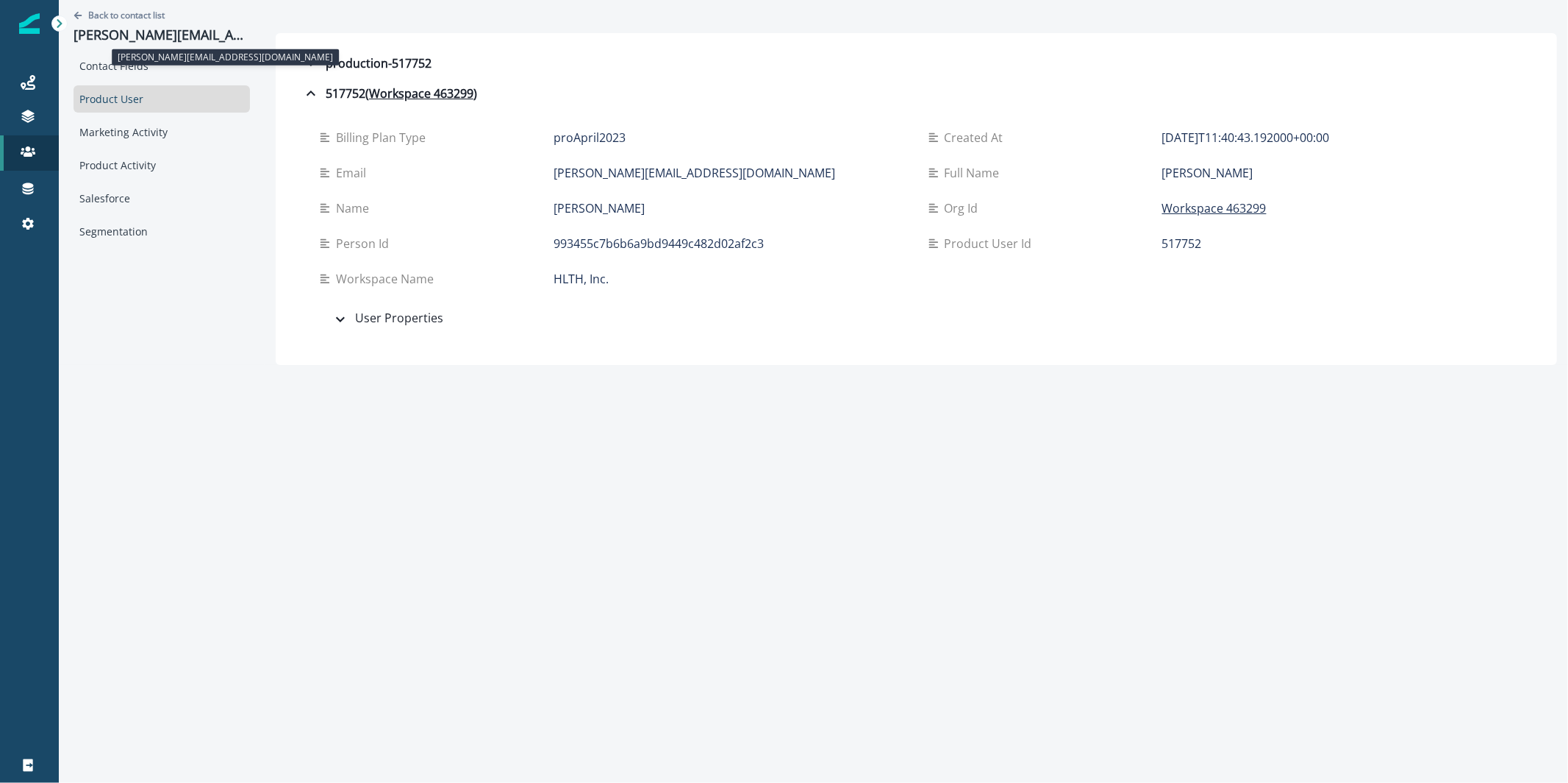
click at [178, 32] on p "barry@hlth.com" at bounding box center [161, 36] width 177 height 16
copy p "barry@hlth.com"
drag, startPoint x: 165, startPoint y: 60, endPoint x: 195, endPoint y: 45, distance: 33.5
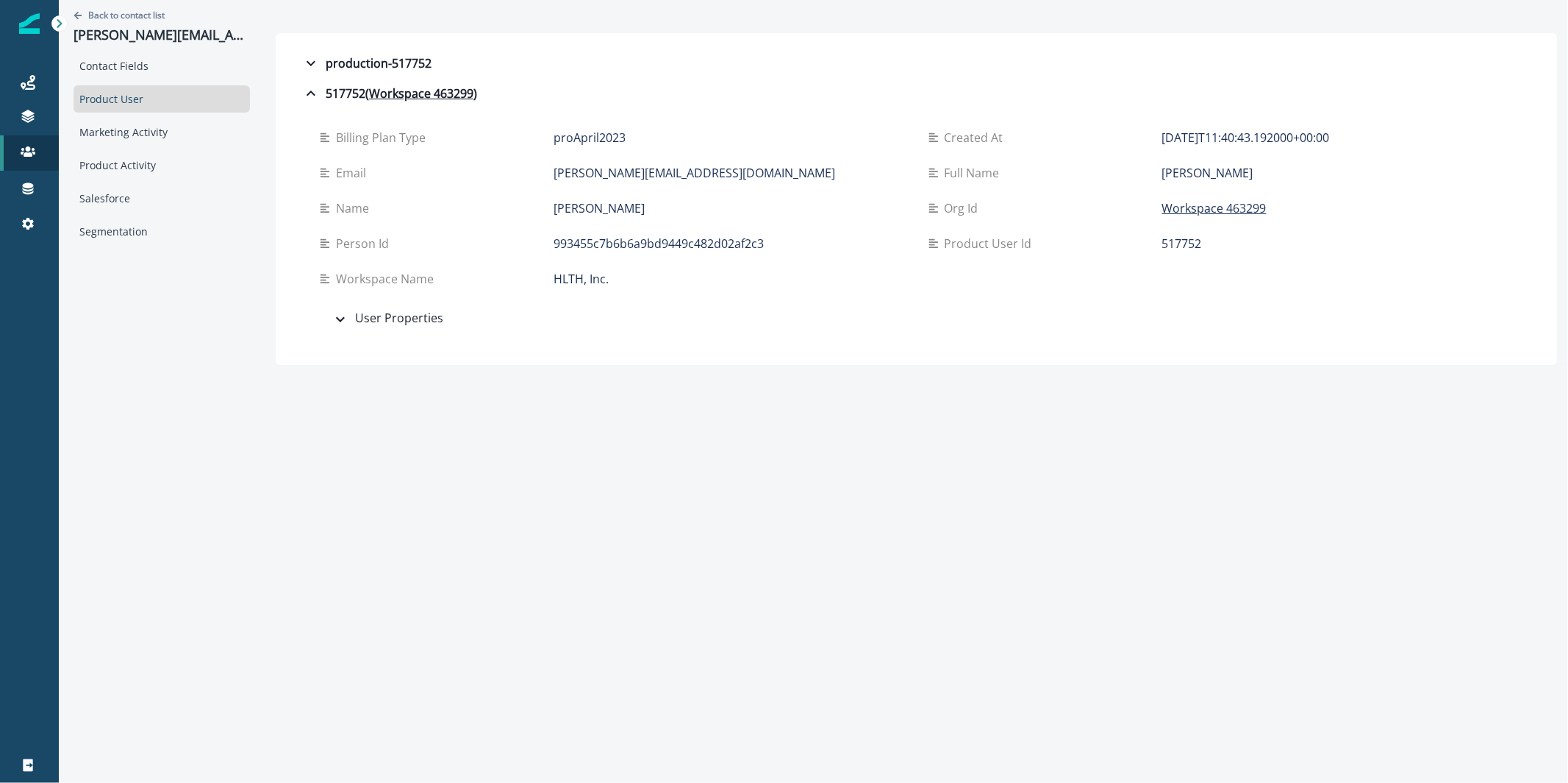
click at [165, 60] on div "Contact Fields" at bounding box center [161, 66] width 177 height 27
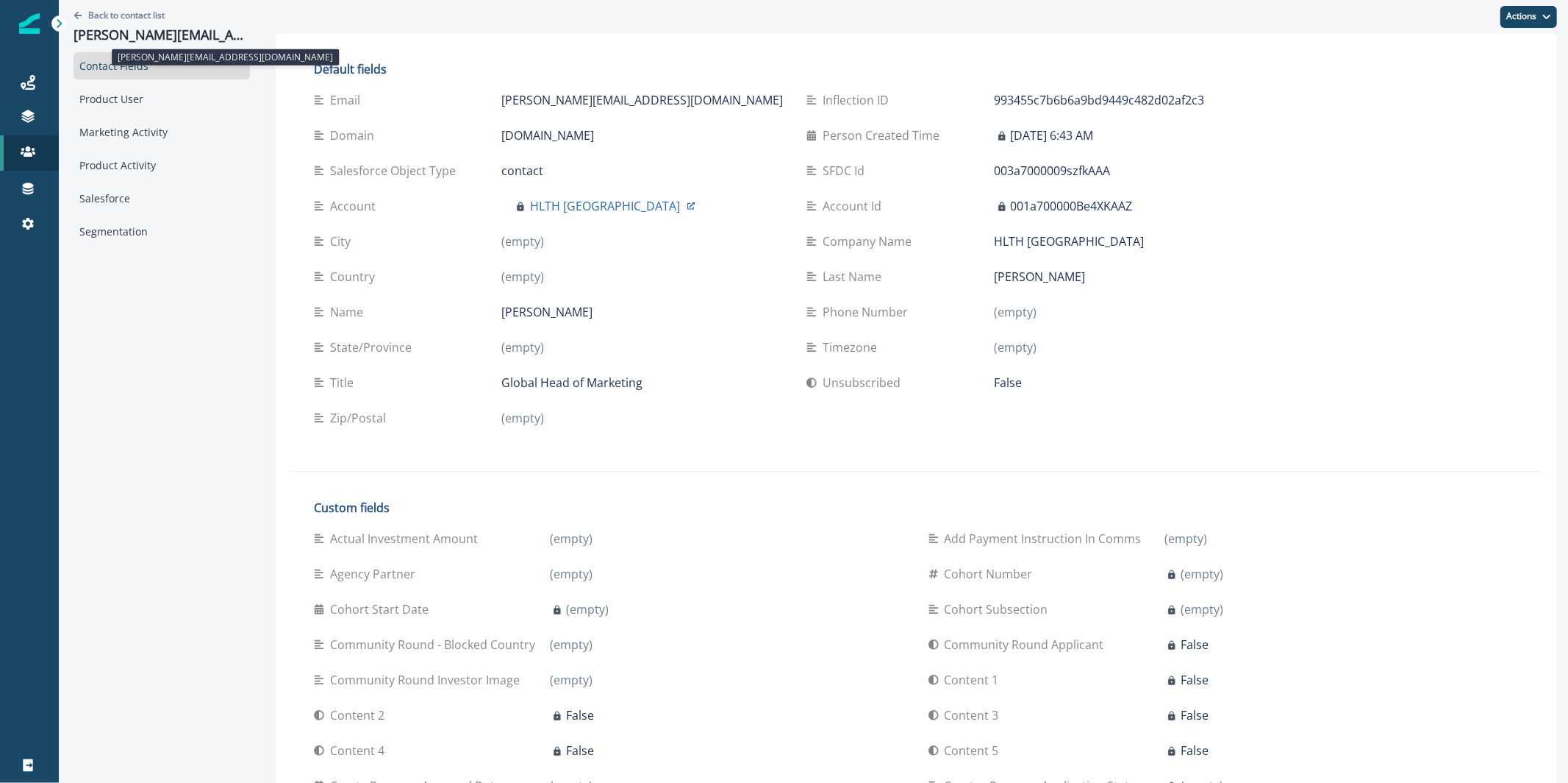
click at [196, 29] on p "barry@hlth.com" at bounding box center [161, 36] width 177 height 16
copy p "barry@hlth.com"
click at [106, 18] on p "Back to contact list" at bounding box center [126, 16] width 77 height 13
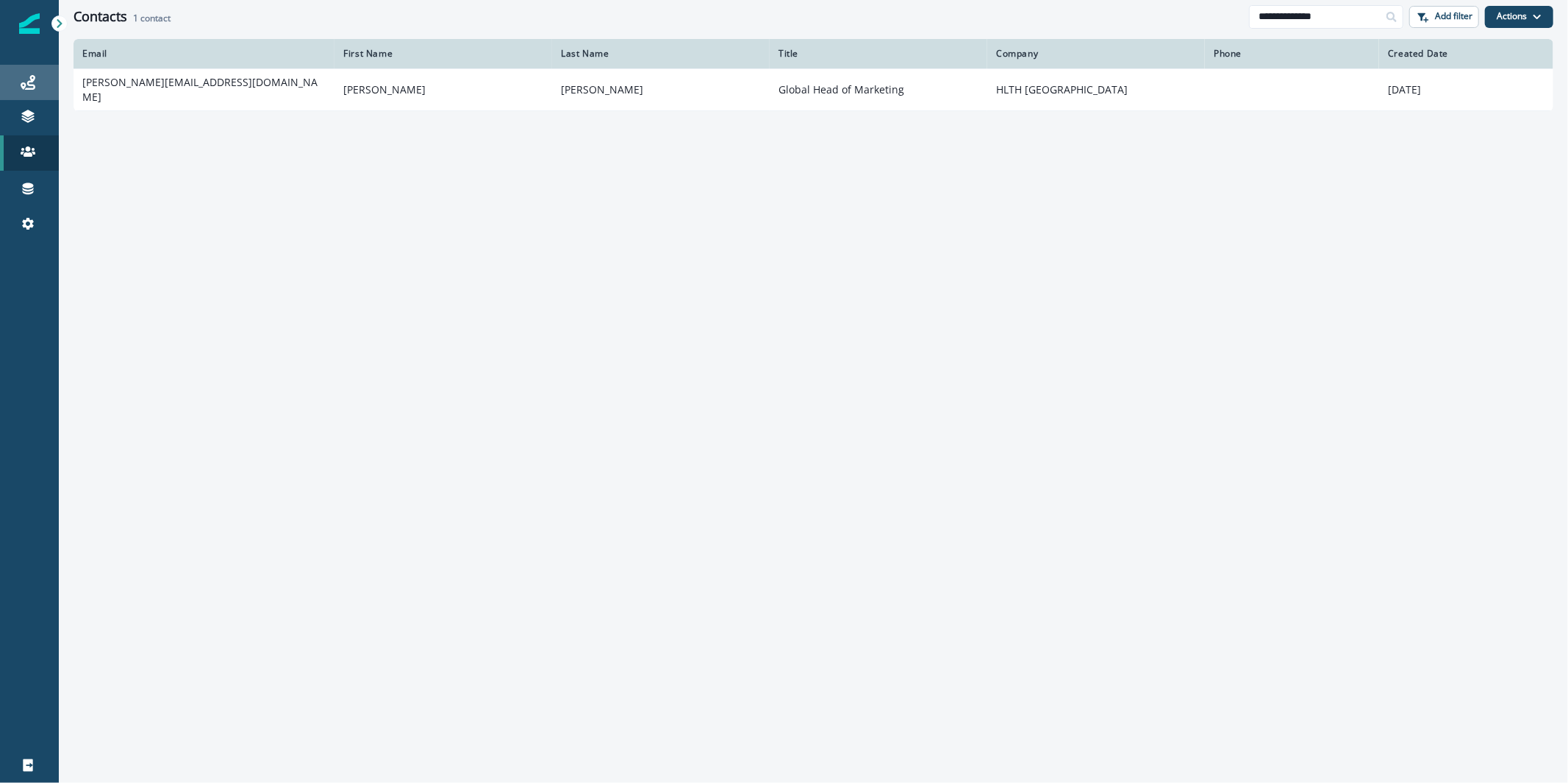
click at [37, 76] on div "Journeys" at bounding box center [28, 82] width 47 height 17
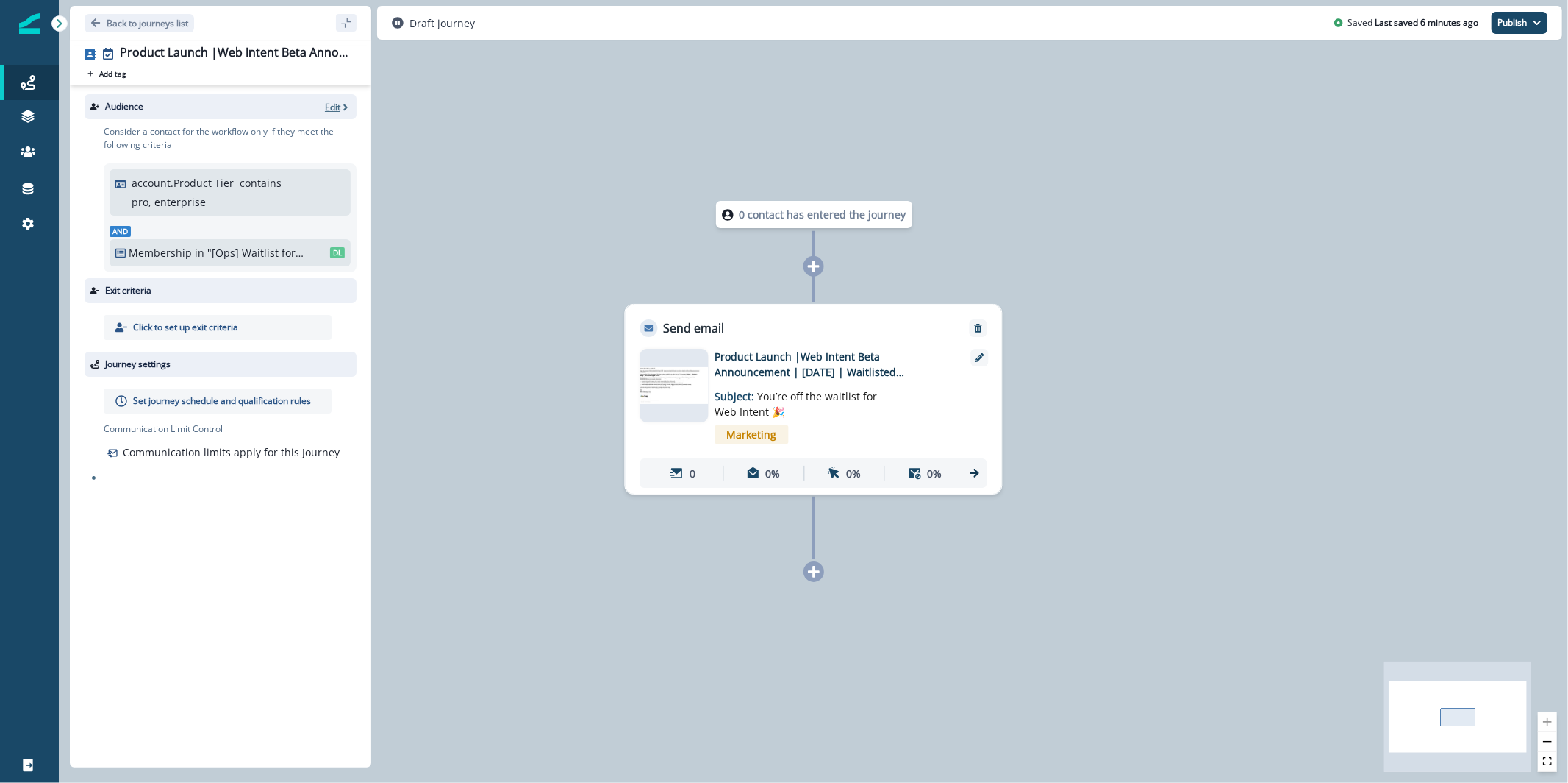
click at [345, 108] on icon "button" at bounding box center [345, 106] width 5 height 6
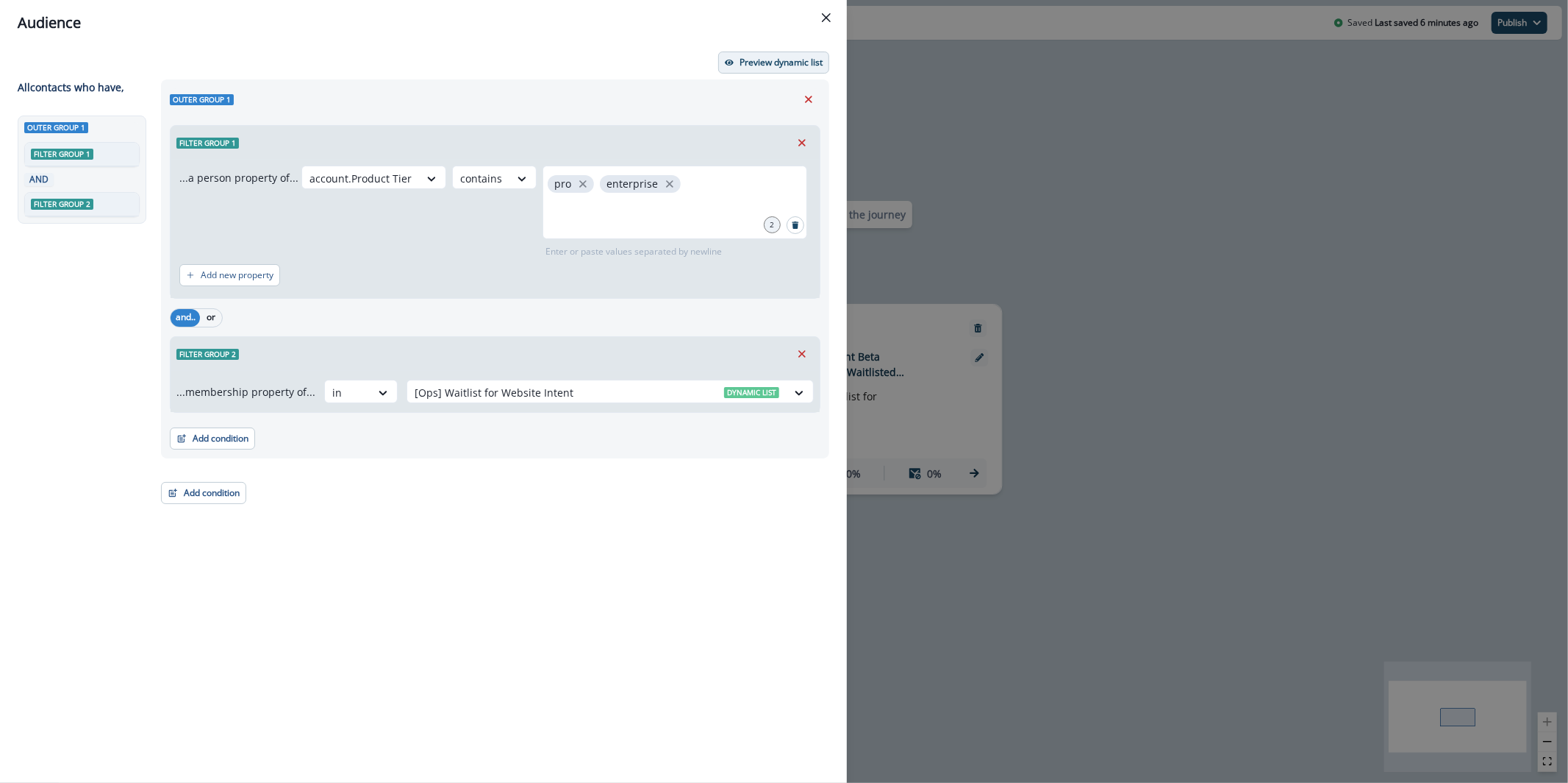
click at [774, 73] on button "Preview dynamic list" at bounding box center [773, 62] width 111 height 22
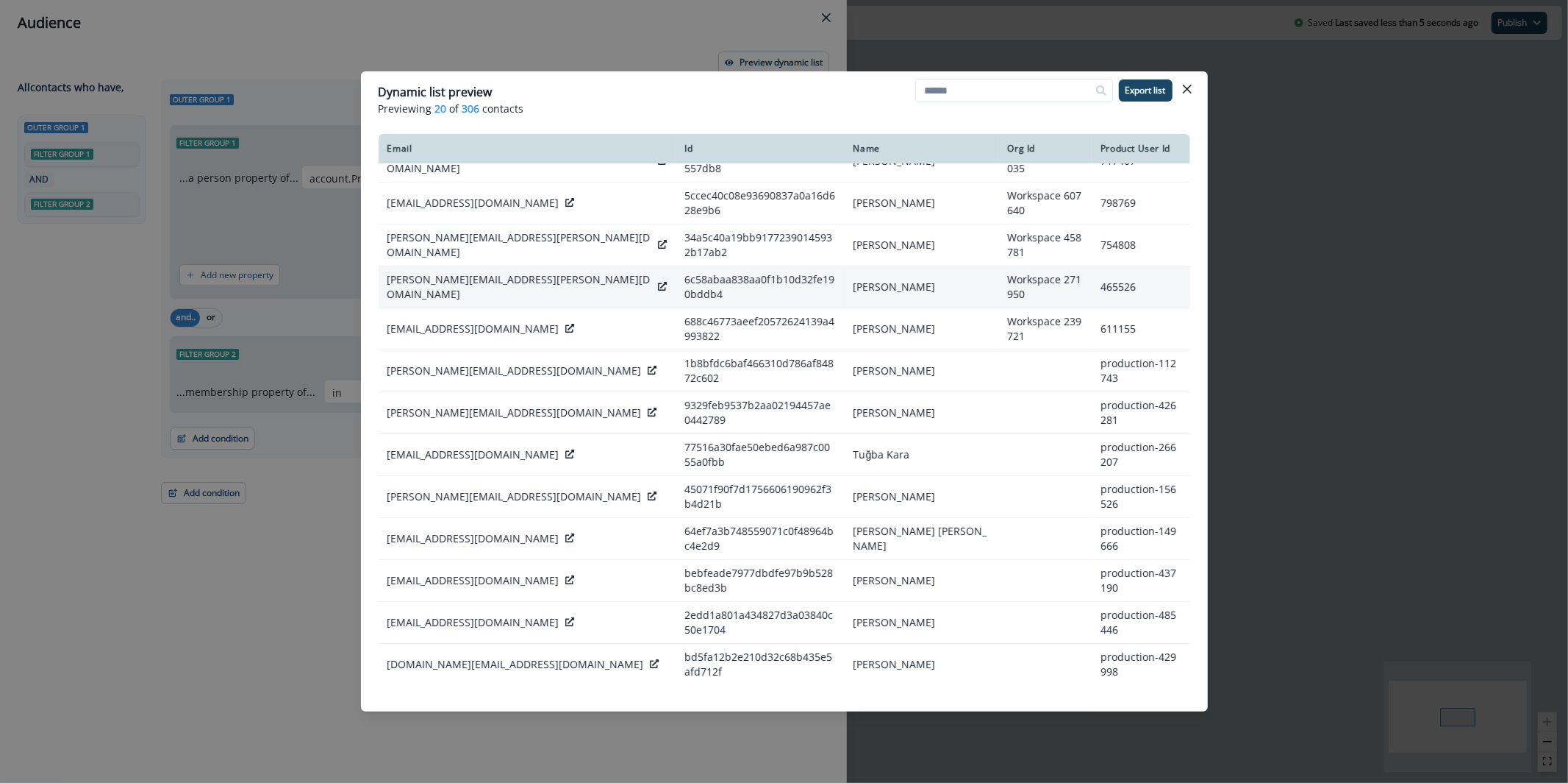
scroll to position [216, 0]
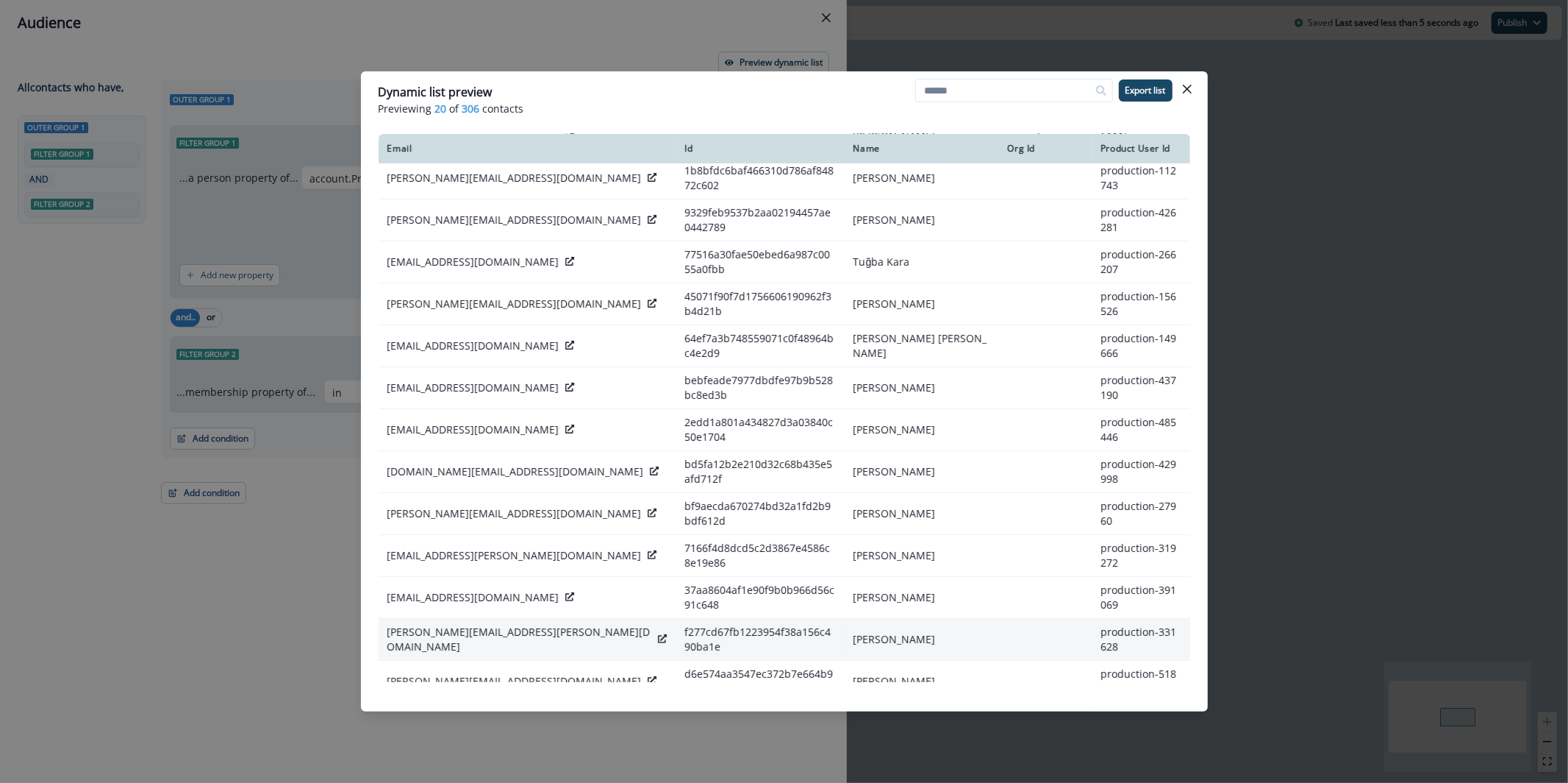
click at [470, 618] on td "[PERSON_NAME][EMAIL_ADDRESS][PERSON_NAME][DOMAIN_NAME]" at bounding box center [527, 639] width 297 height 42
click at [470, 618] on td "sam.lee@deepgram.com" at bounding box center [527, 639] width 297 height 42
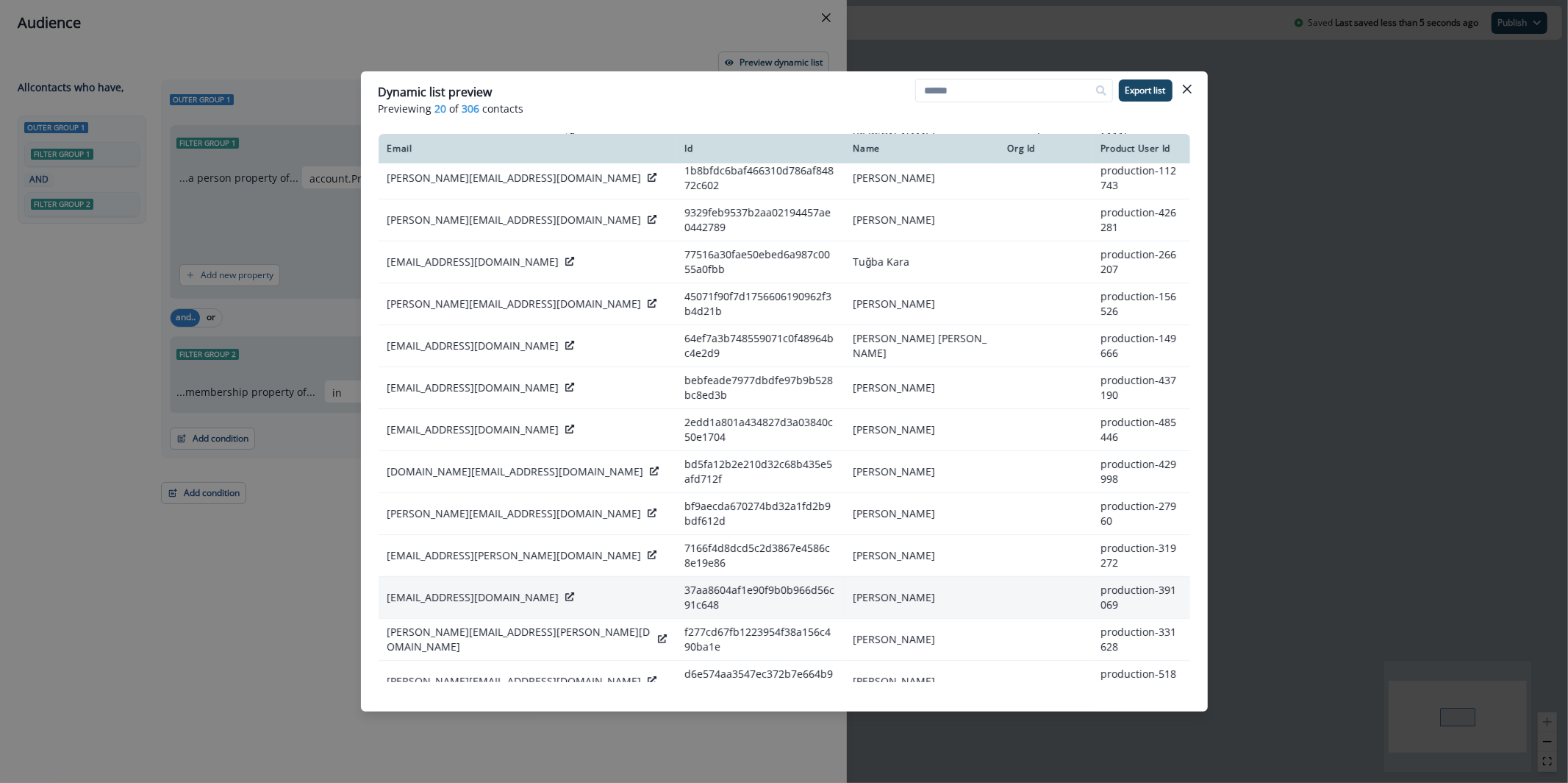
click at [473, 576] on td "sdr.sparrow@surveysparrow.com" at bounding box center [527, 597] width 297 height 42
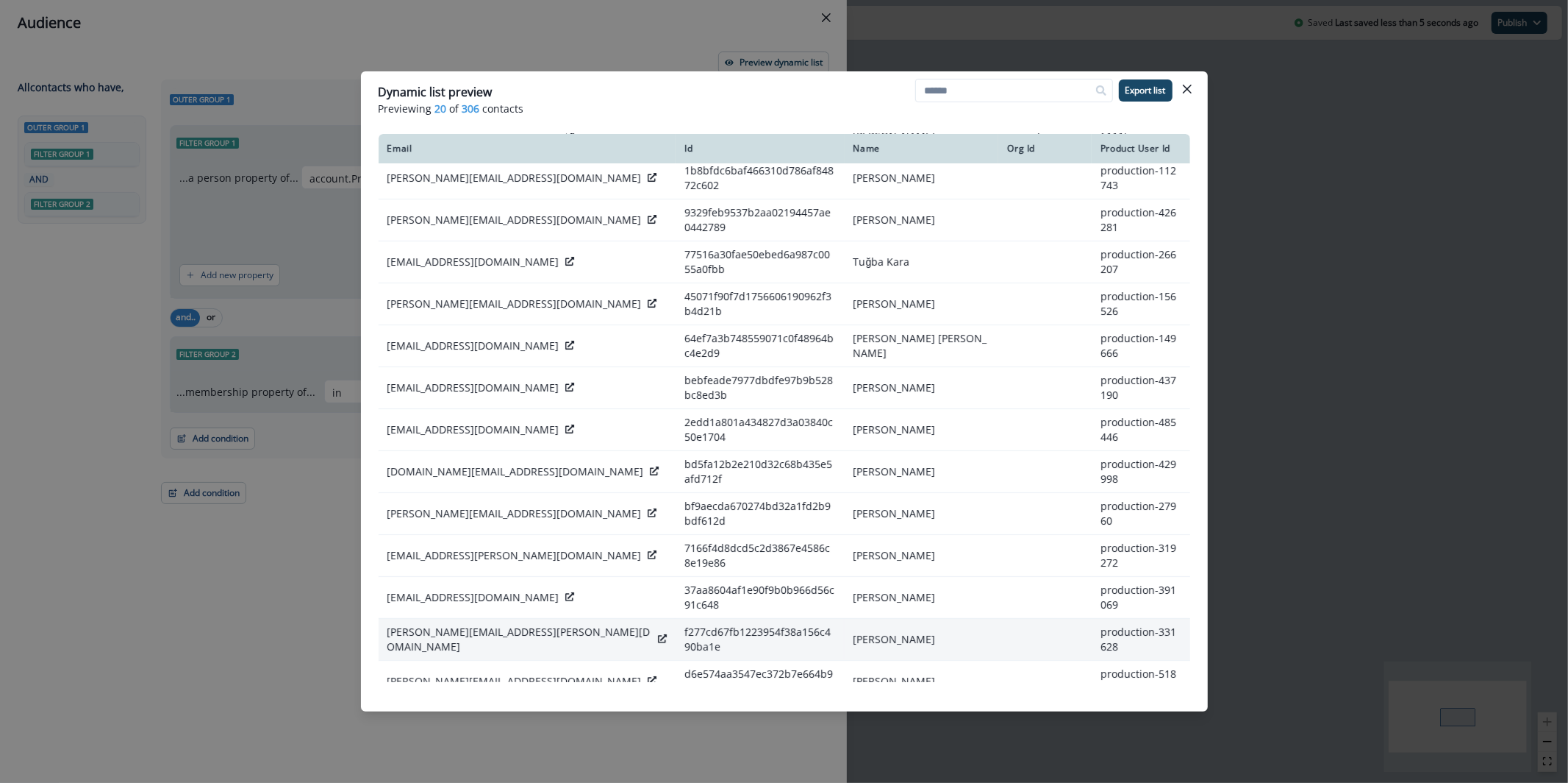
click at [446, 625] on p "sam.lee@deepgram.com" at bounding box center [520, 639] width 265 height 29
copy div "sam.lee@deepgram.com"
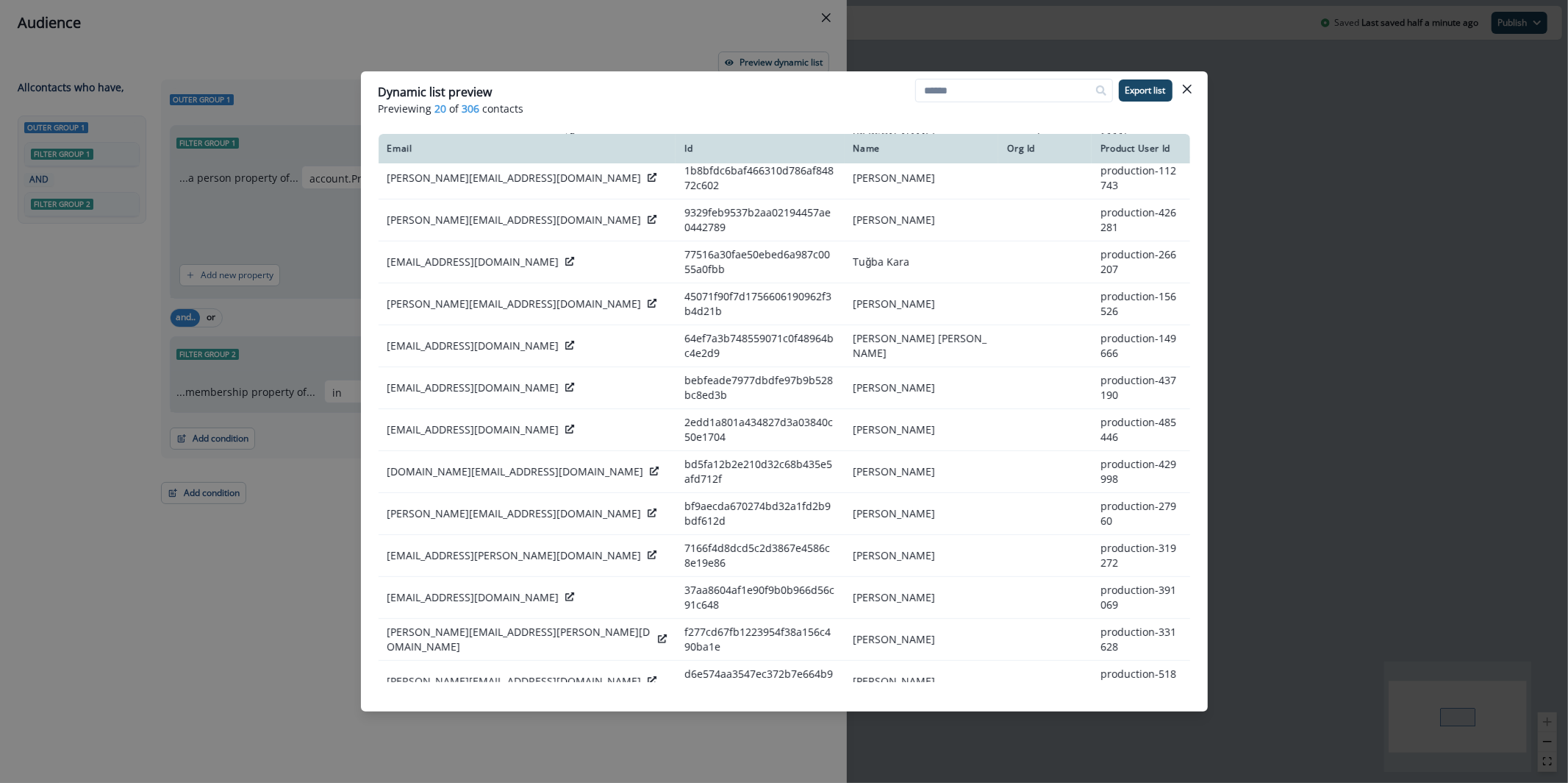
click at [472, 715] on p "rose.seng@baseten.co" at bounding box center [473, 723] width 172 height 15
copy div "rose.seng@baseten.co"
click at [284, 560] on div "Dynamic list preview Previewing 20 of 306 contacts Export list Email Id Name Or…" at bounding box center [784, 391] width 1568 height 783
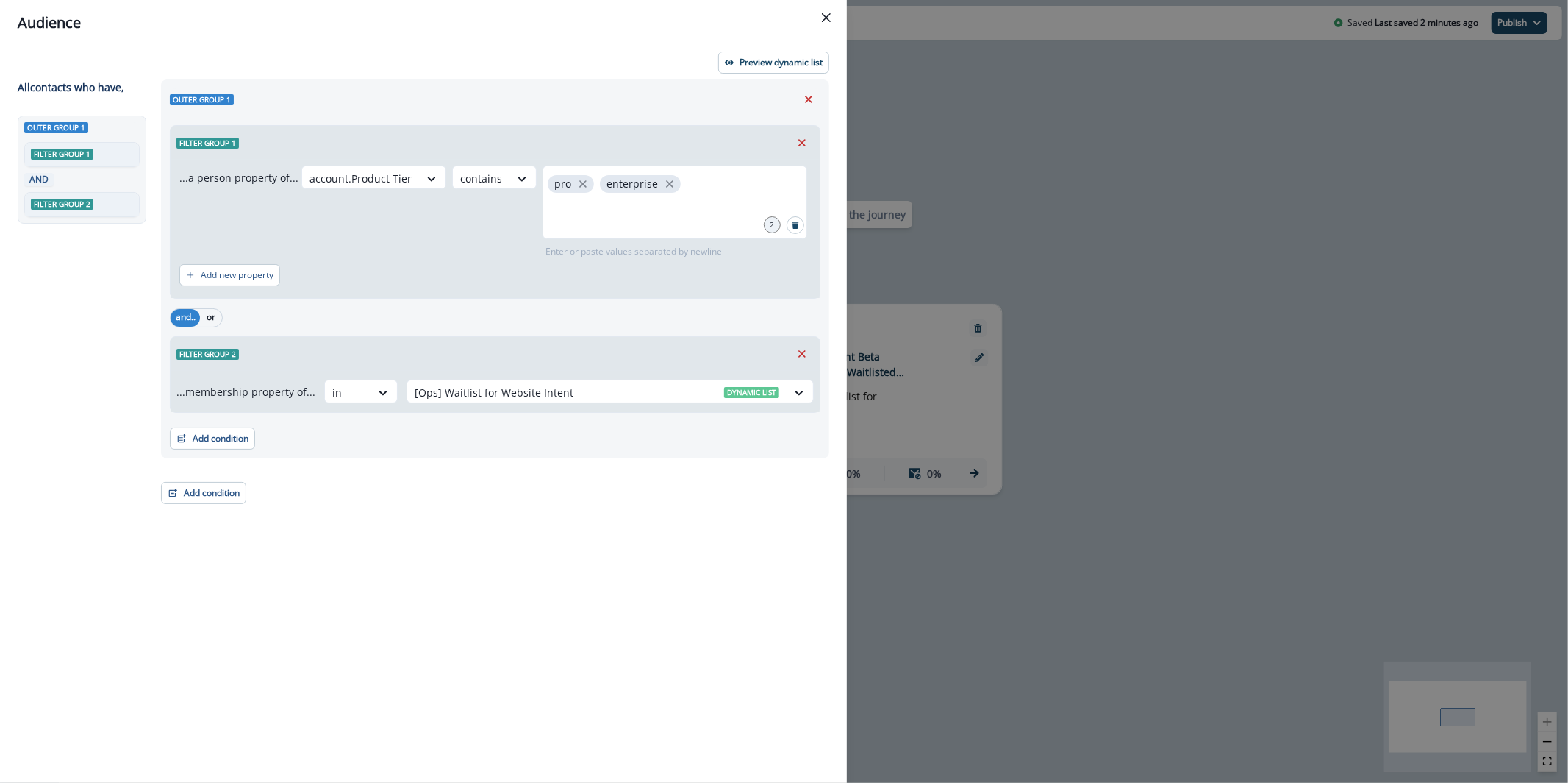
click at [762, 38] on header "Audience" at bounding box center [423, 23] width 847 height 46
click at [762, 66] on p "Preview dynamic list" at bounding box center [781, 62] width 83 height 10
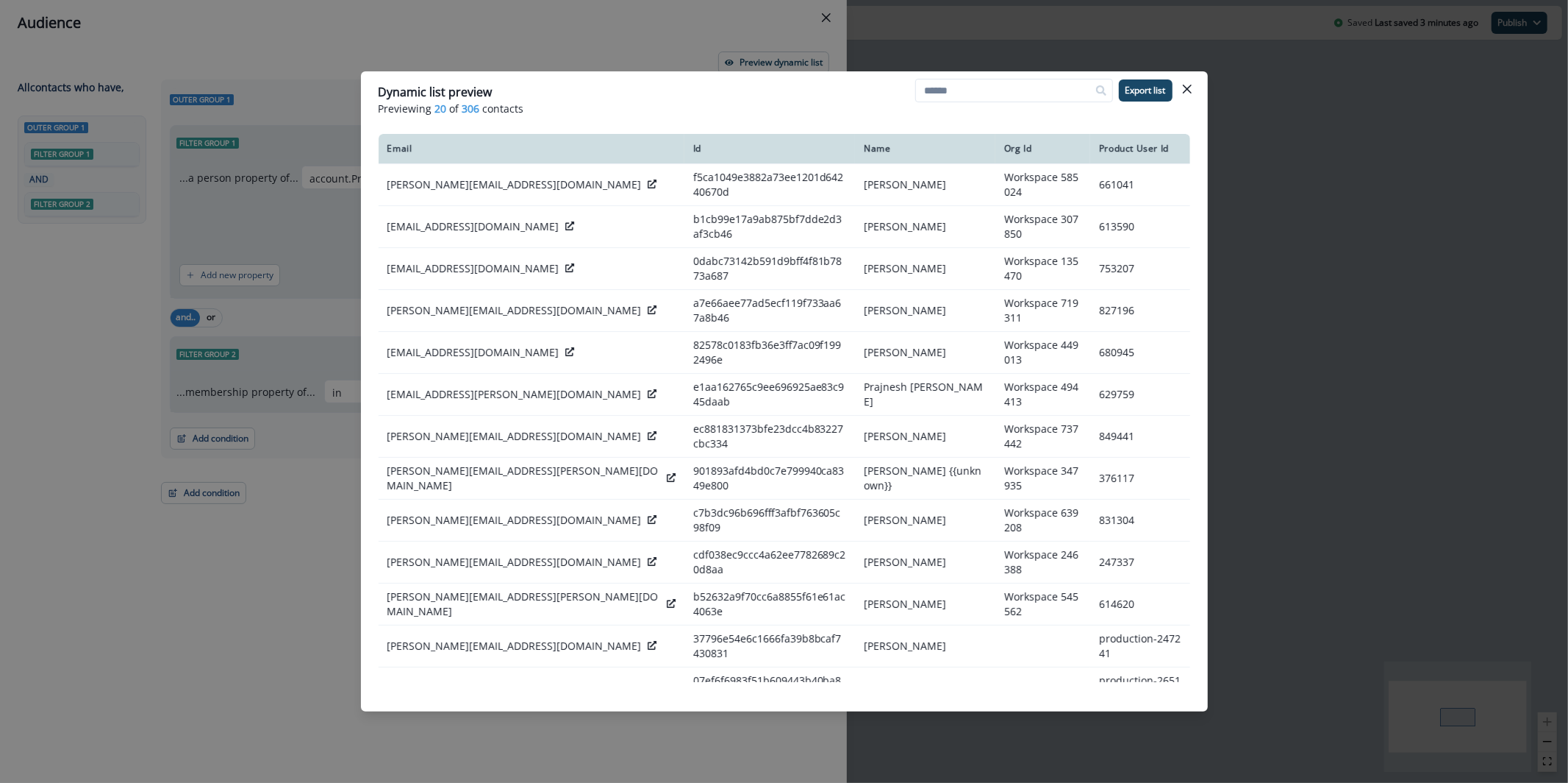
click at [413, 44] on div "Dynamic list preview Previewing 20 of 306 contacts Export list Email Id Name Or…" at bounding box center [784, 391] width 1568 height 783
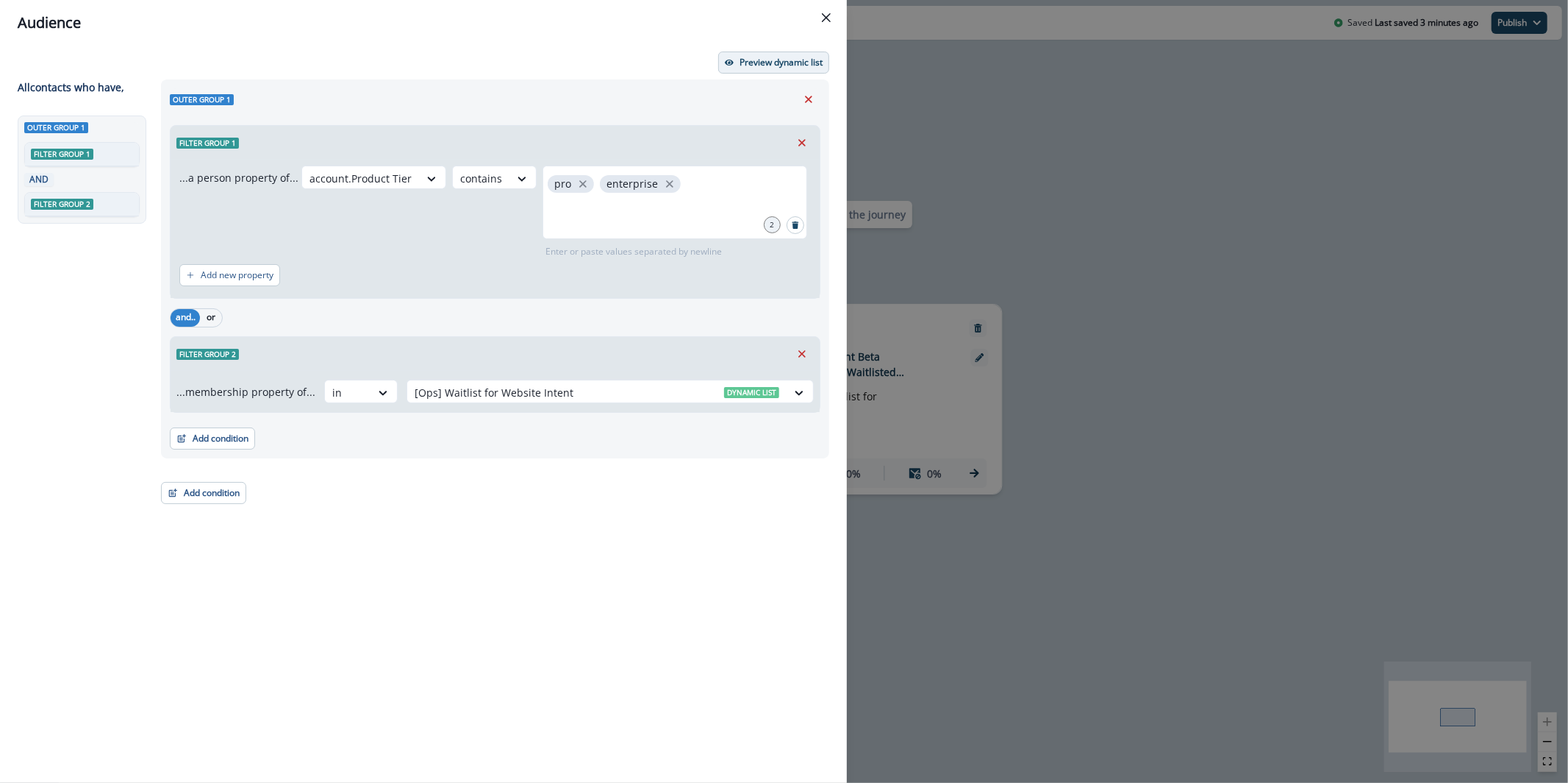
click at [761, 53] on button "Preview dynamic list" at bounding box center [773, 62] width 111 height 22
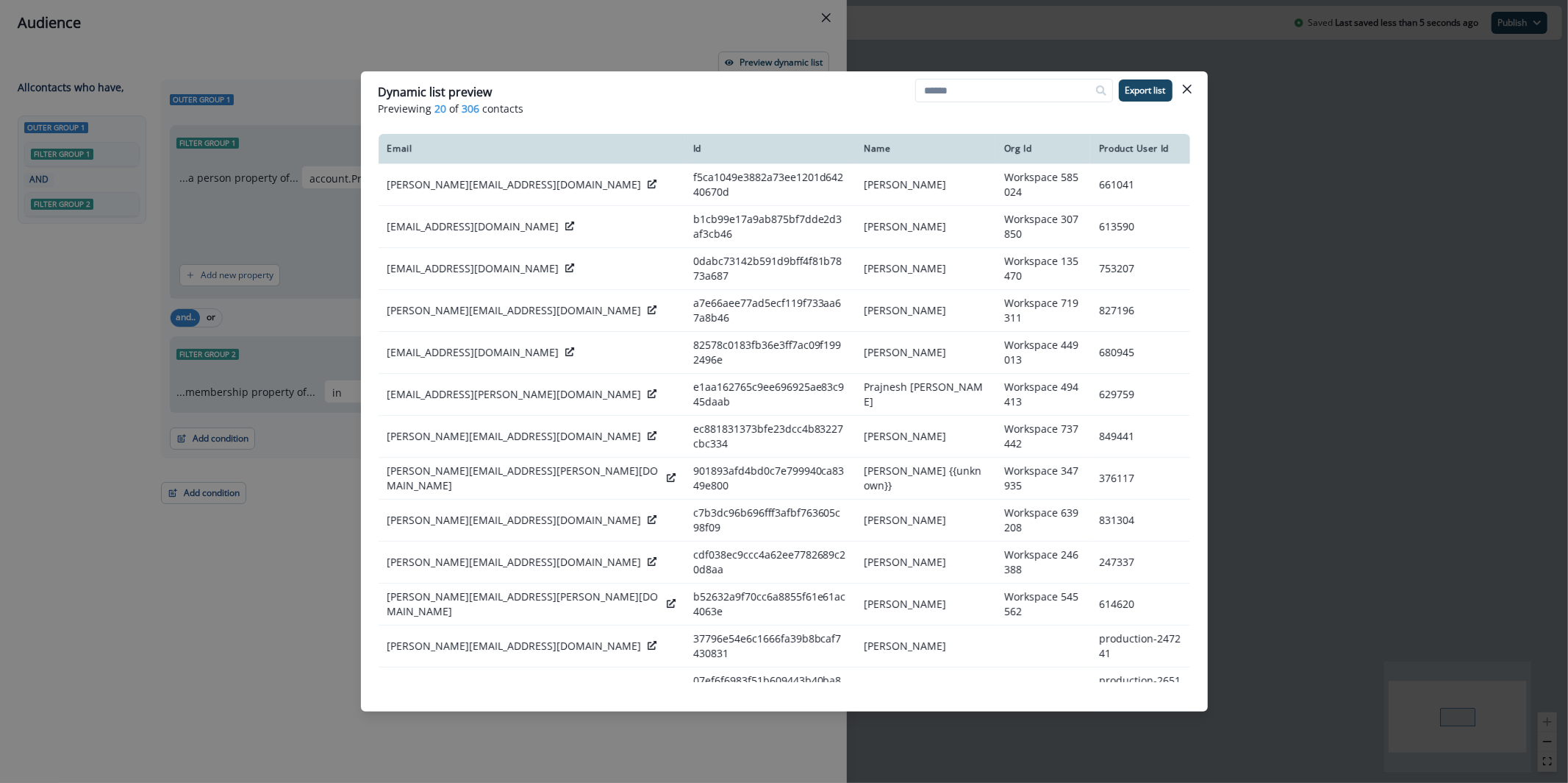
click at [574, 5] on div "Dynamic list preview Previewing 20 of 306 contacts Export list Email Id Name Or…" at bounding box center [784, 391] width 1568 height 783
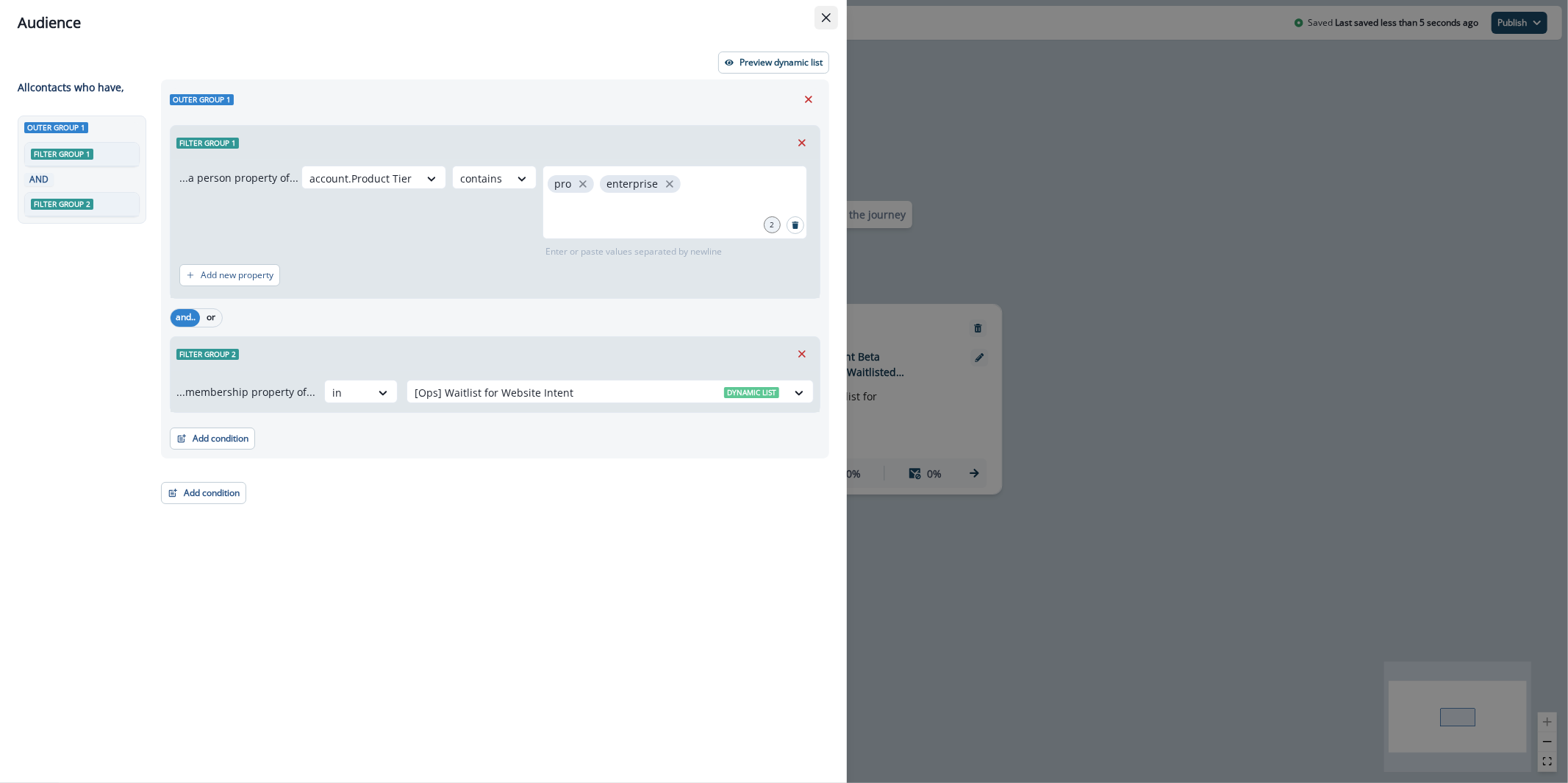
click at [822, 14] on icon "Close" at bounding box center [827, 17] width 9 height 9
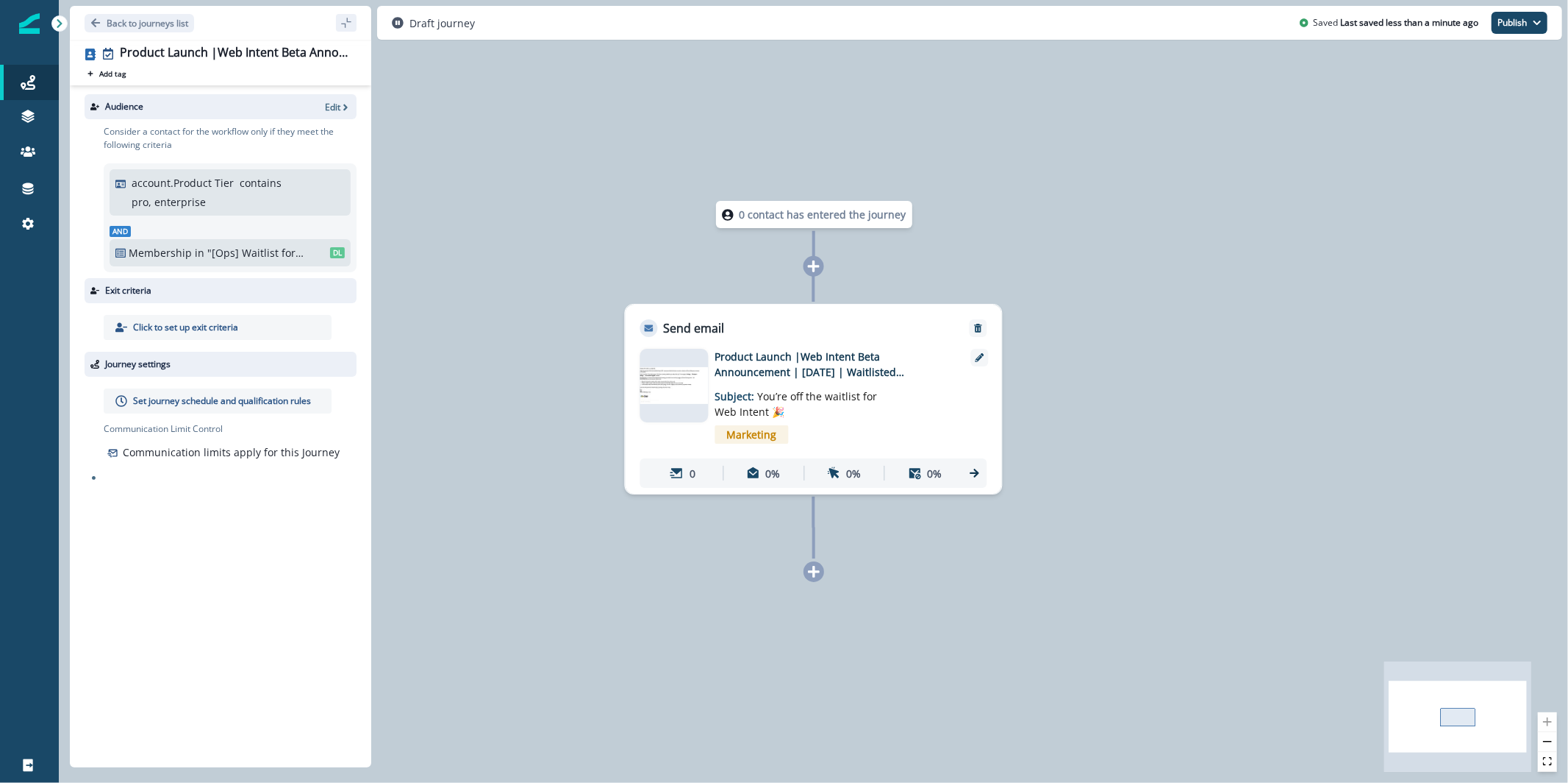
click at [325, 257] on div ""[Ops] Waitlist for Website Intent" DL" at bounding box center [276, 252] width 137 height 16
click at [334, 107] on p "Edit" at bounding box center [332, 107] width 16 height 13
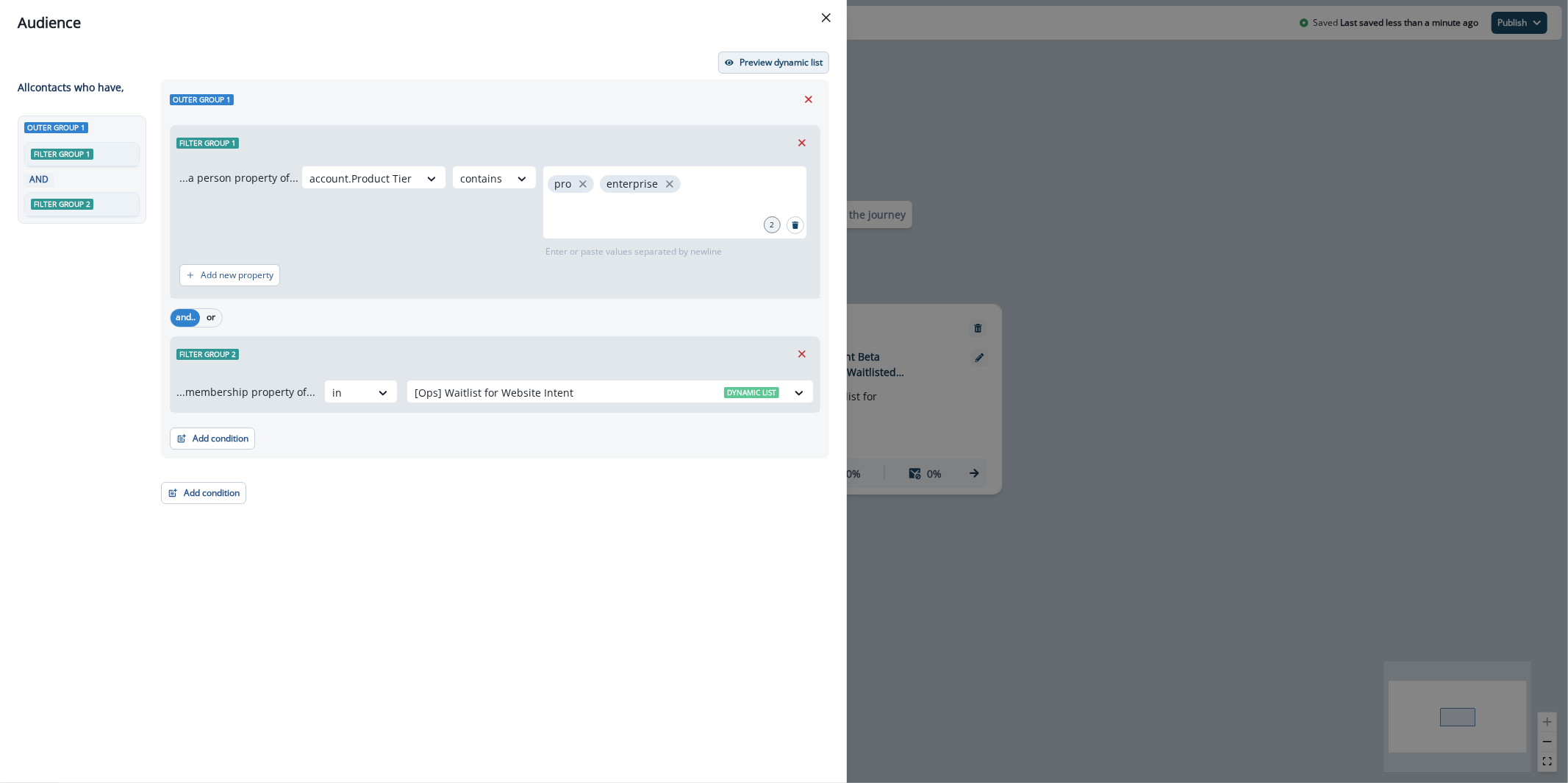
click at [741, 63] on p "Preview dynamic list" at bounding box center [781, 62] width 83 height 10
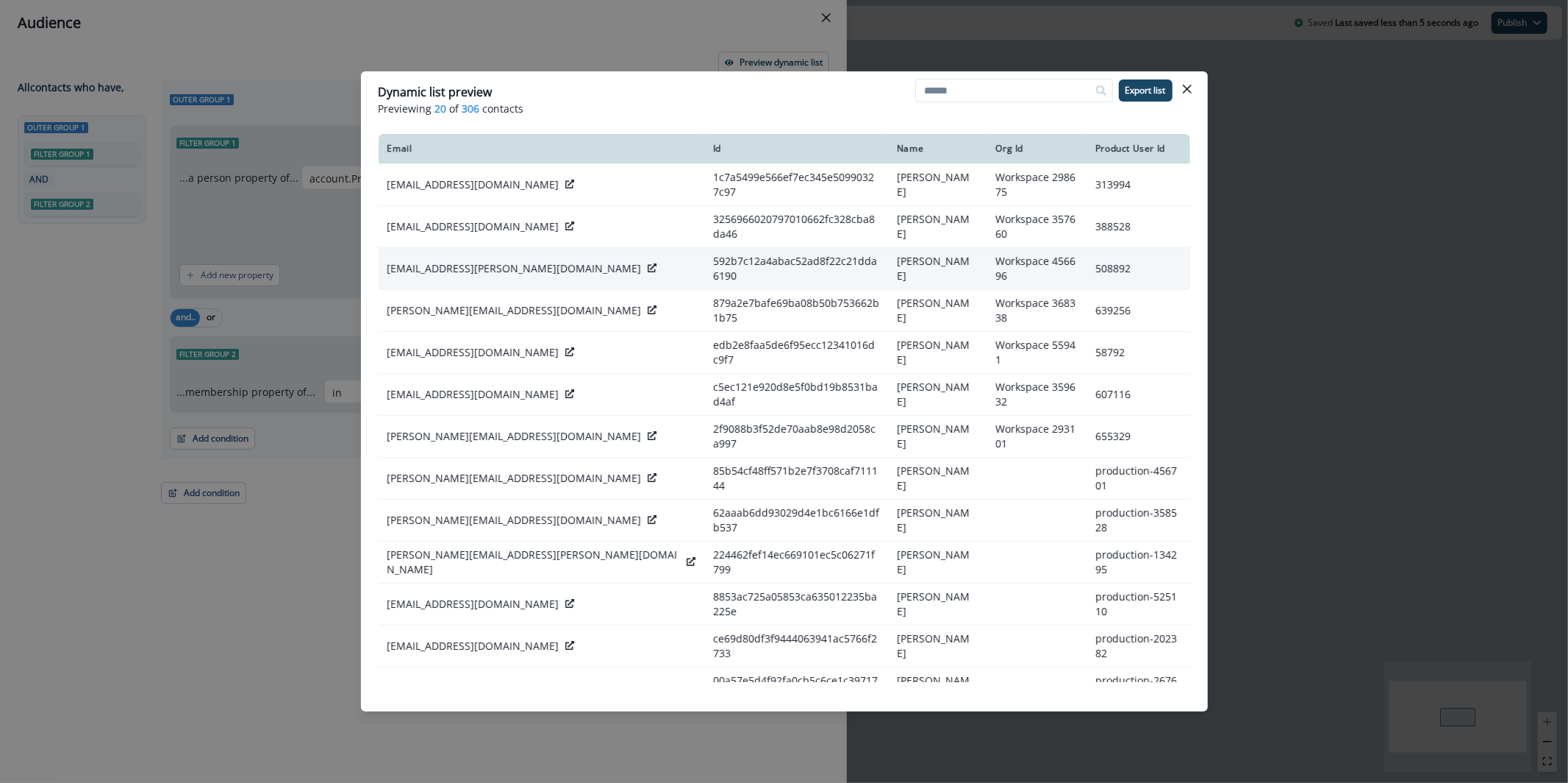
click at [436, 264] on td "nick@gable.to" at bounding box center [542, 268] width 326 height 42
click at [436, 264] on td "[EMAIL_ADDRESS][PERSON_NAME][DOMAIN_NAME]" at bounding box center [542, 268] width 326 height 42
copy div "[EMAIL_ADDRESS][PERSON_NAME][DOMAIN_NAME]"
click at [262, 198] on div "Dynamic list preview Previewing 20 of 306 contacts Export list Email Id Name Or…" at bounding box center [784, 391] width 1568 height 783
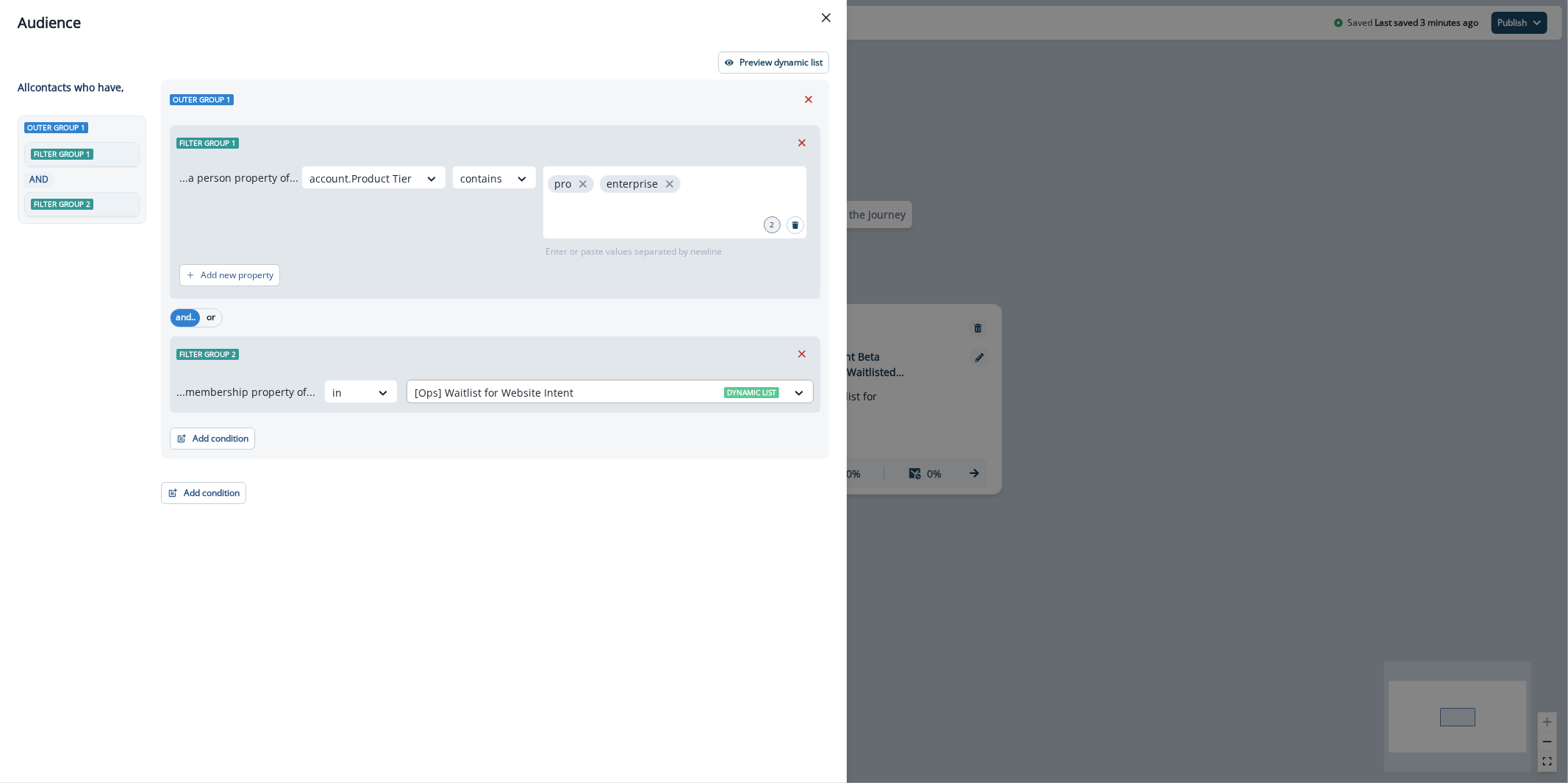
click at [516, 388] on div at bounding box center [597, 392] width 364 height 18
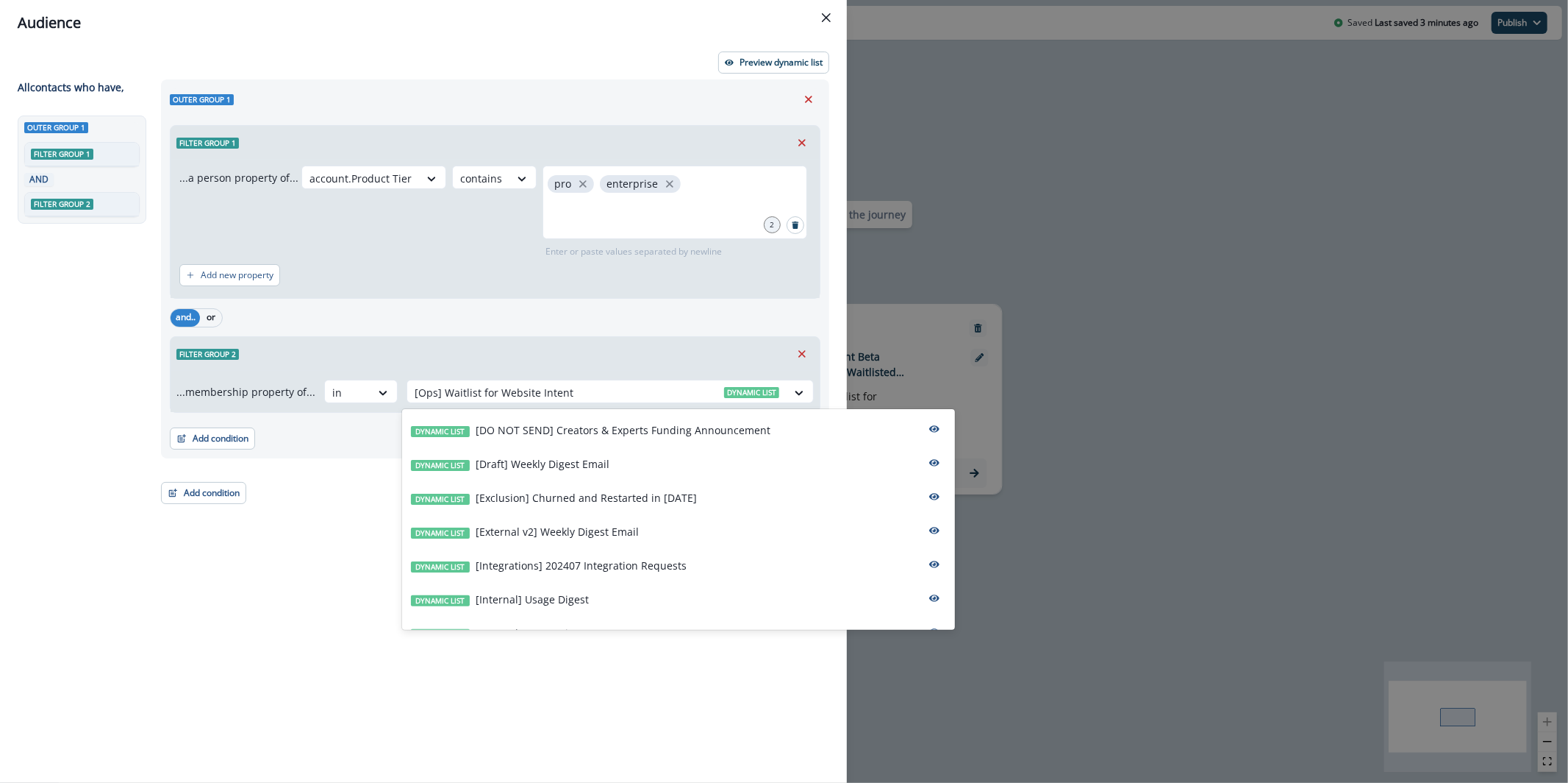
scroll to position [136, 0]
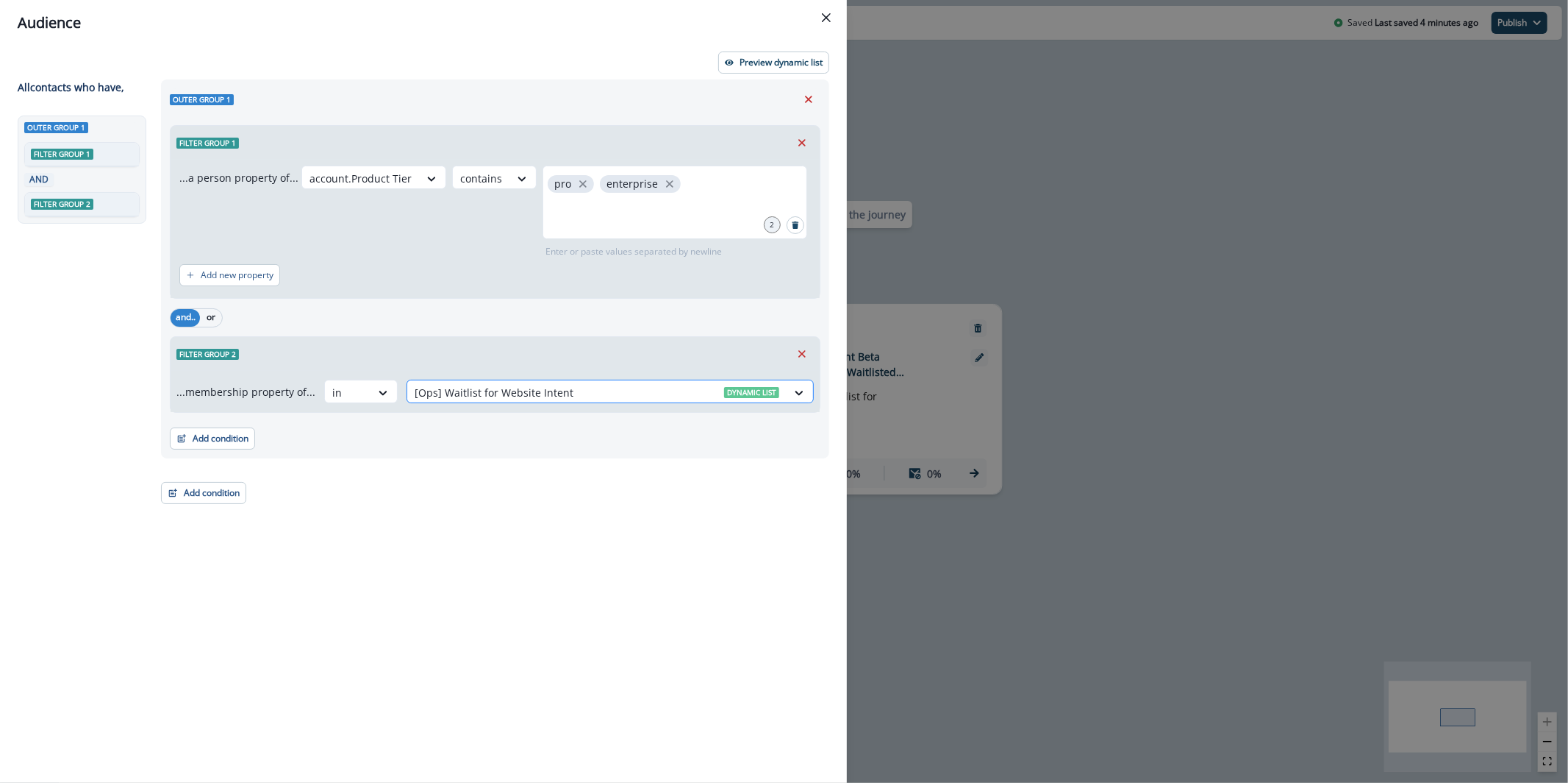
click at [539, 386] on div at bounding box center [597, 392] width 364 height 18
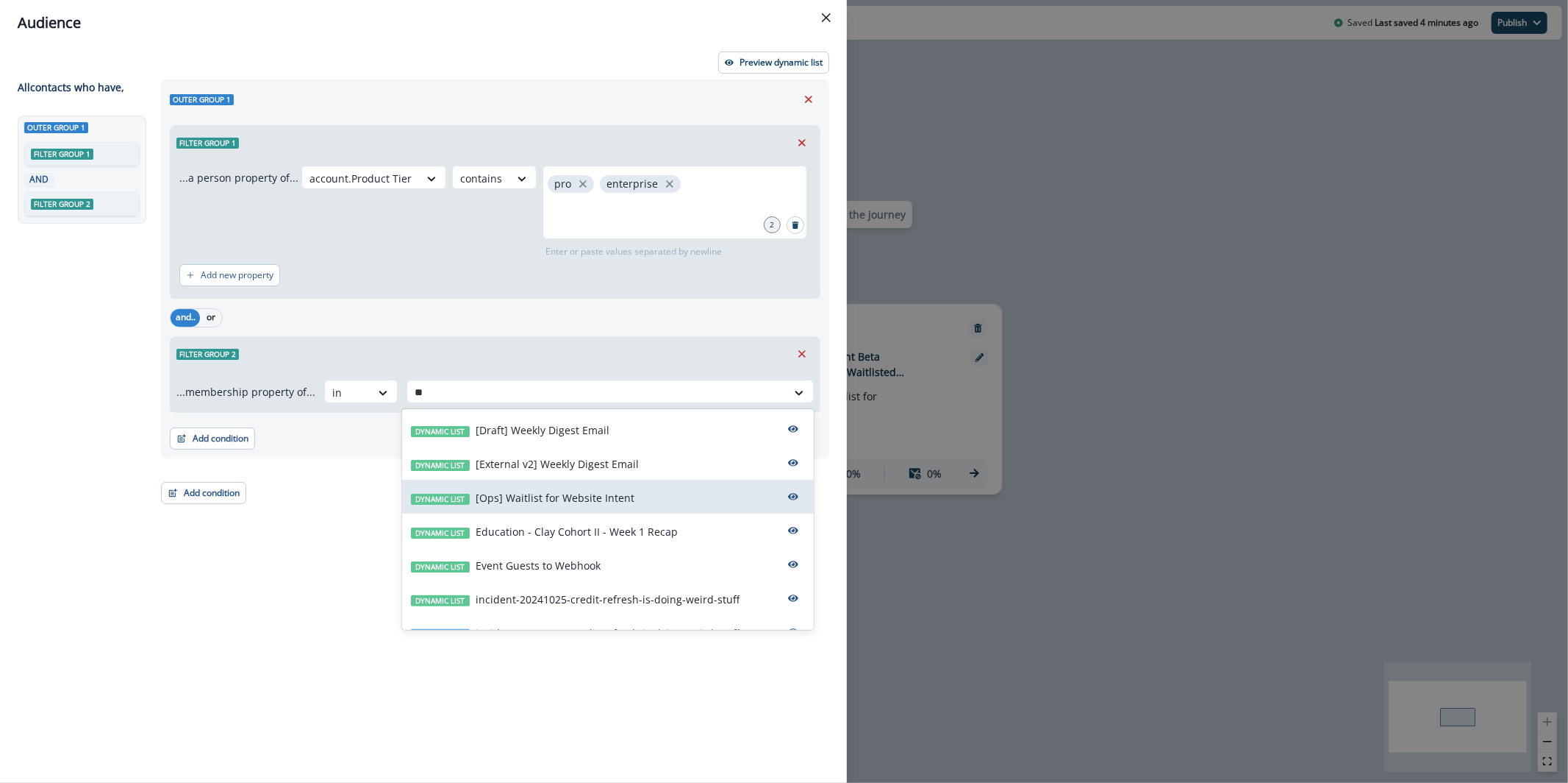
type input "*"
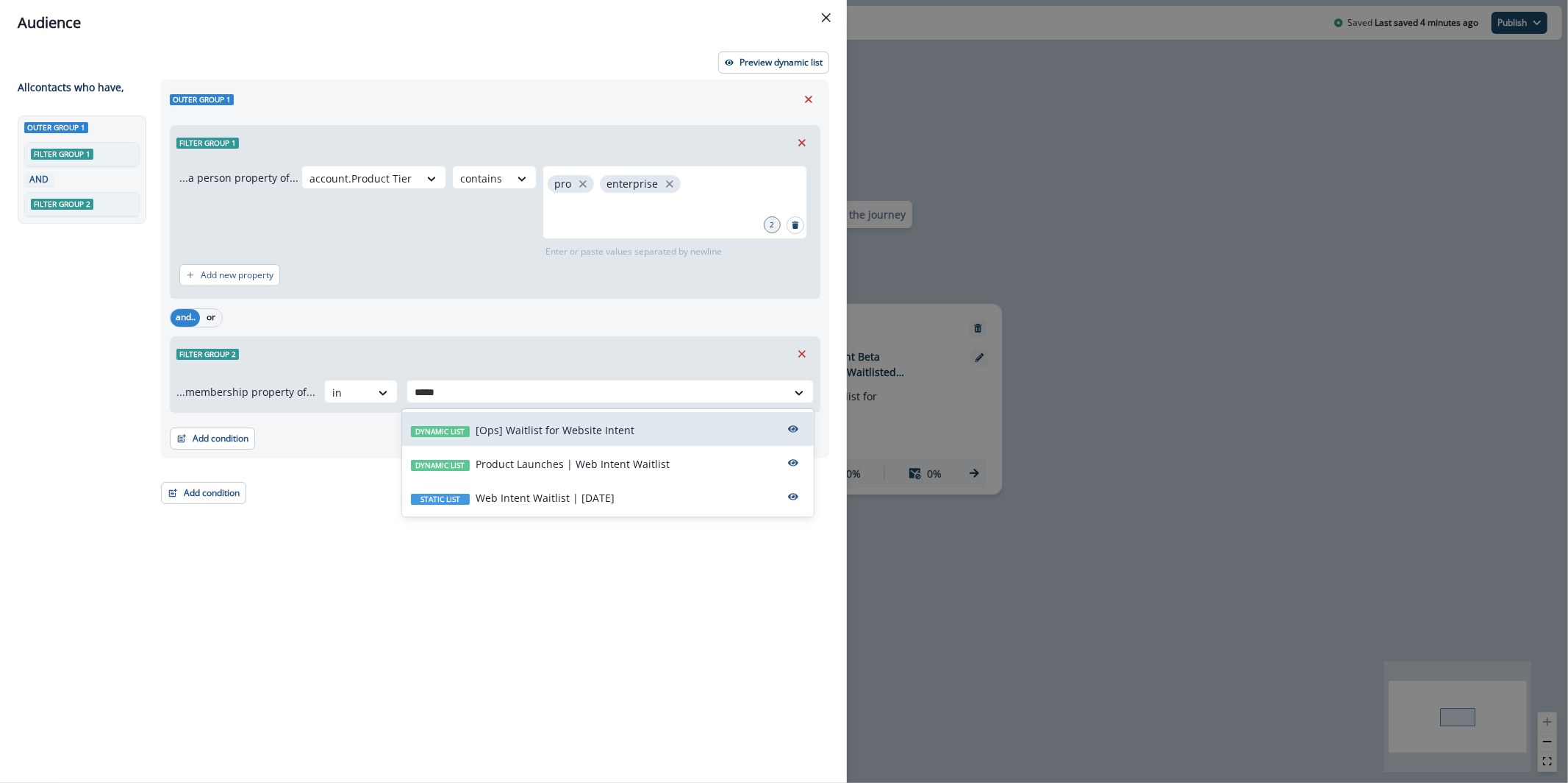
type input "******"
click at [594, 511] on div "Static list Web Intent Waitlist | Sep 26" at bounding box center [608, 496] width 412 height 34
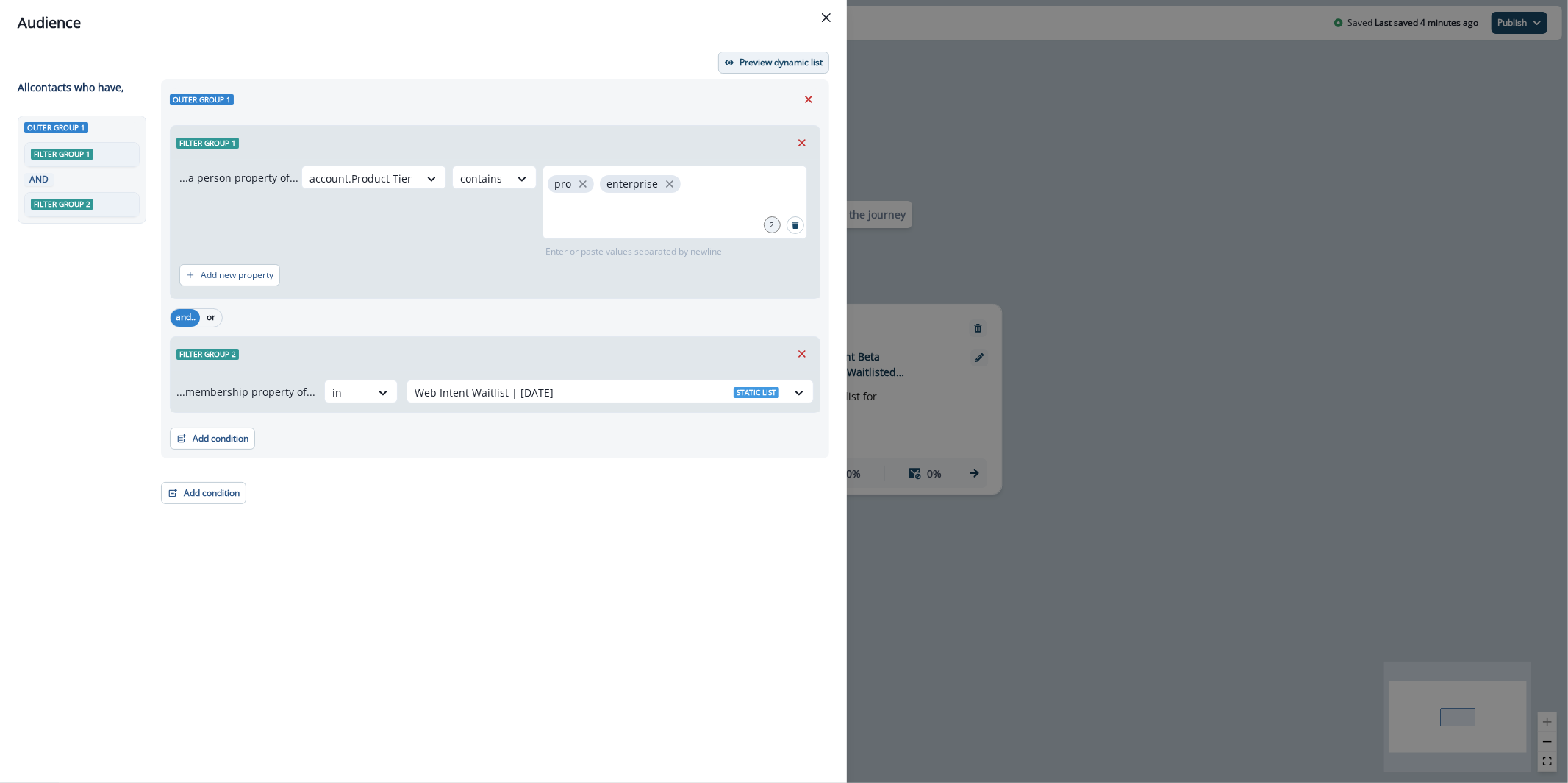
click at [738, 65] on button "Preview dynamic list" at bounding box center [773, 62] width 111 height 22
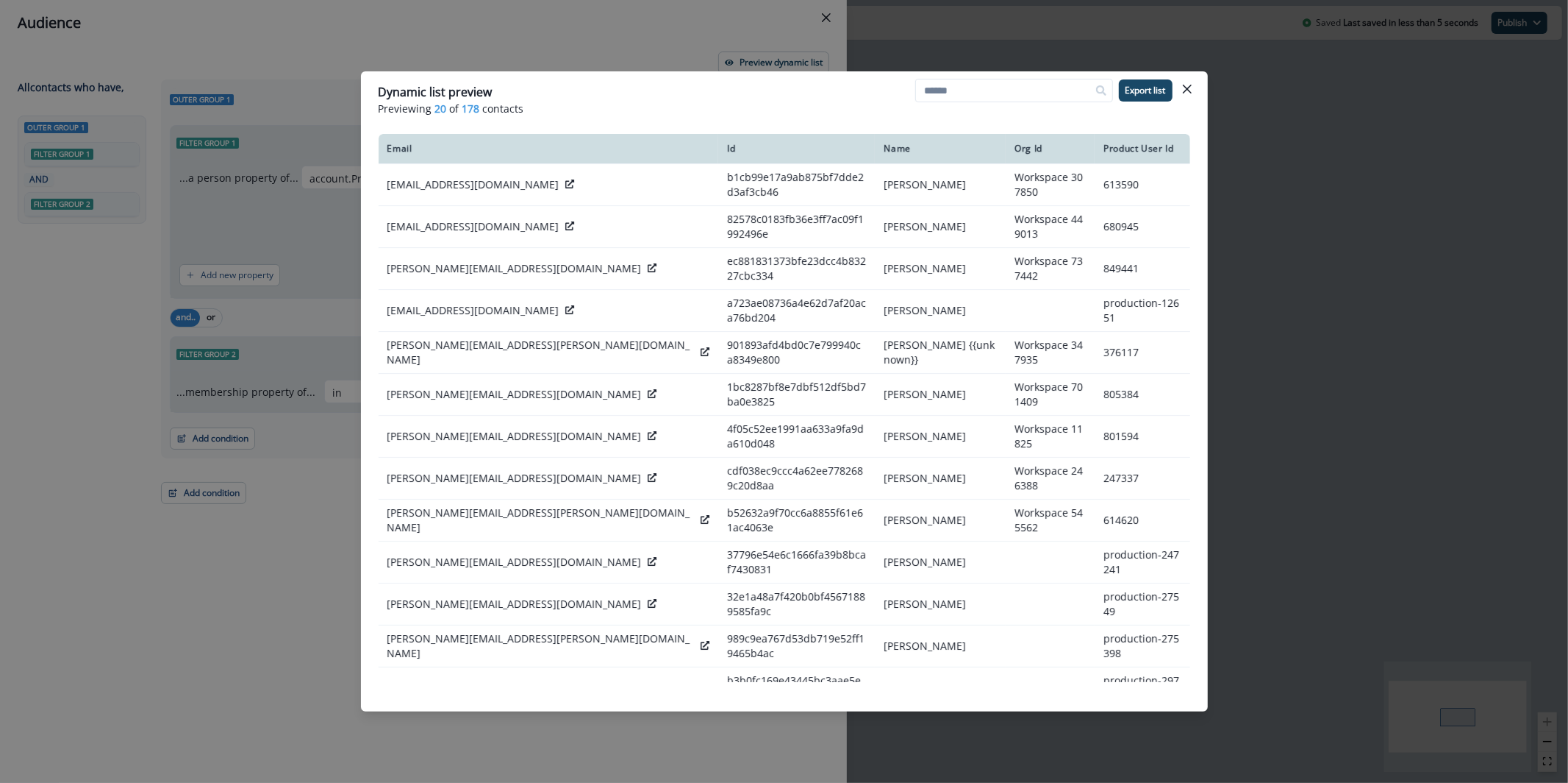
click at [514, 47] on div "Dynamic list preview Previewing 20 of 178 contacts Export list Email Id Name Or…" at bounding box center [784, 391] width 1568 height 783
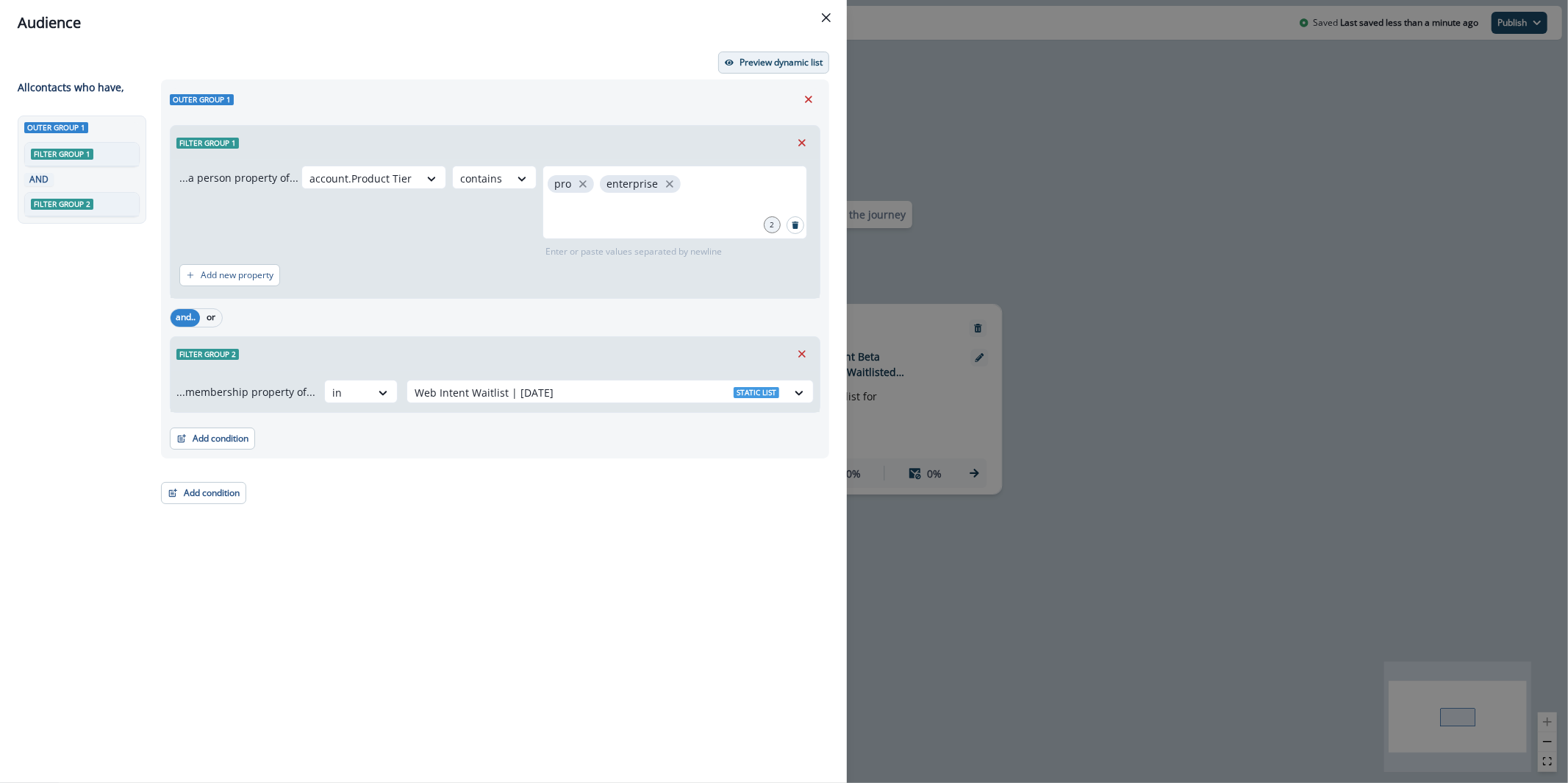
click at [793, 69] on button "Preview dynamic list" at bounding box center [773, 62] width 111 height 22
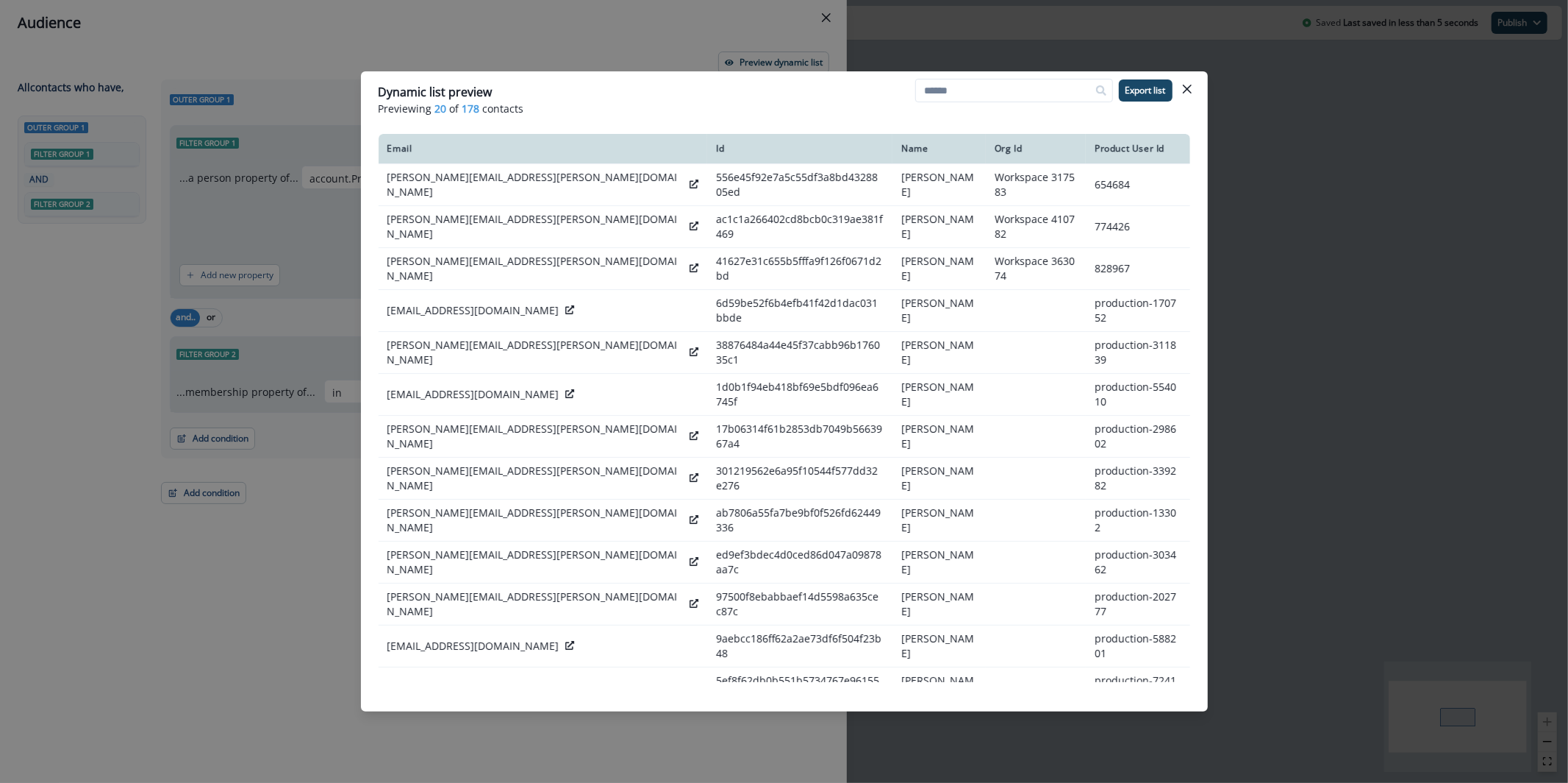
click at [270, 201] on div "Dynamic list preview Previewing 20 of 178 contacts Export list Email Id Name Or…" at bounding box center [784, 391] width 1568 height 783
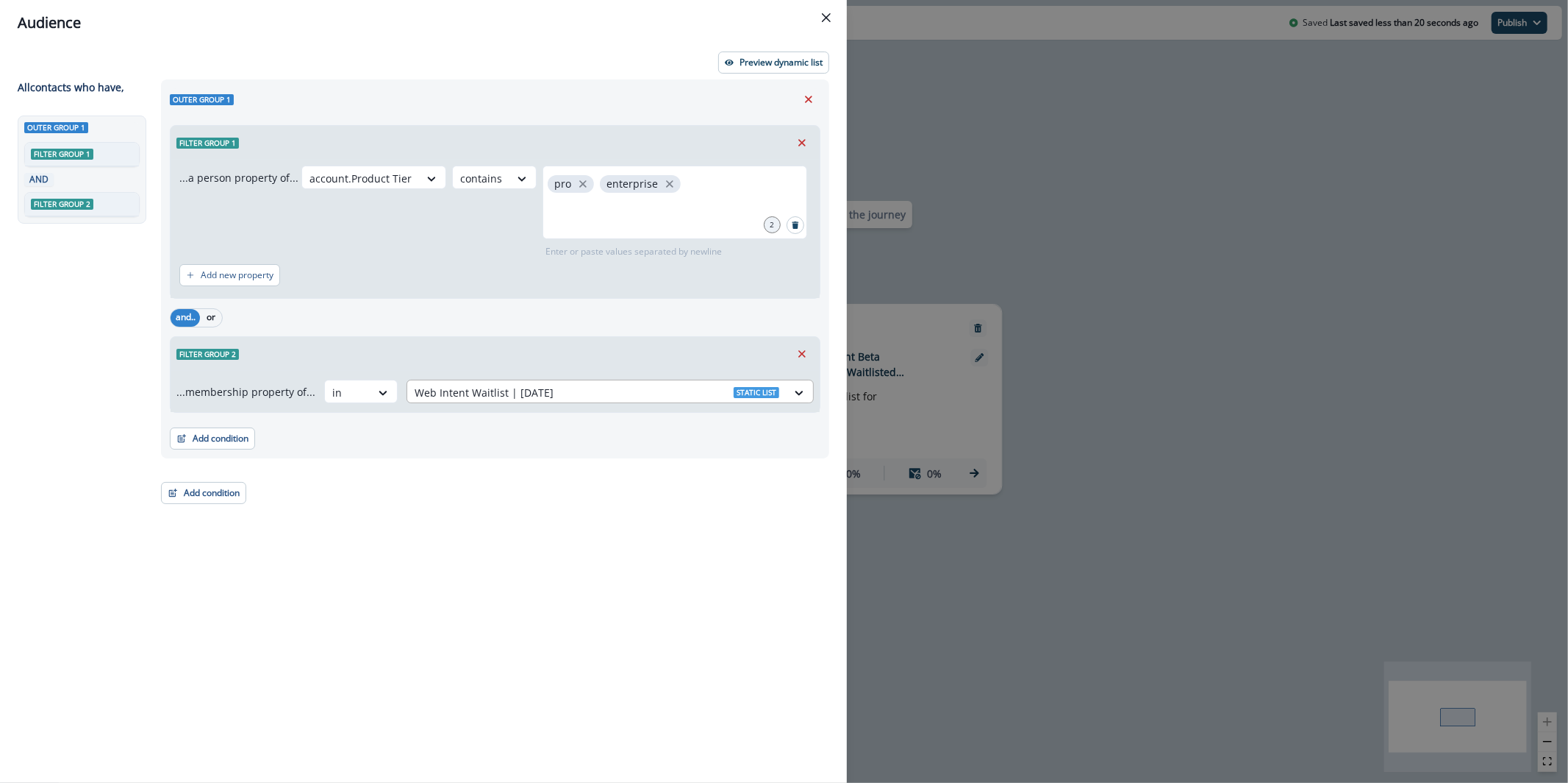
click at [614, 394] on div at bounding box center [597, 392] width 364 height 18
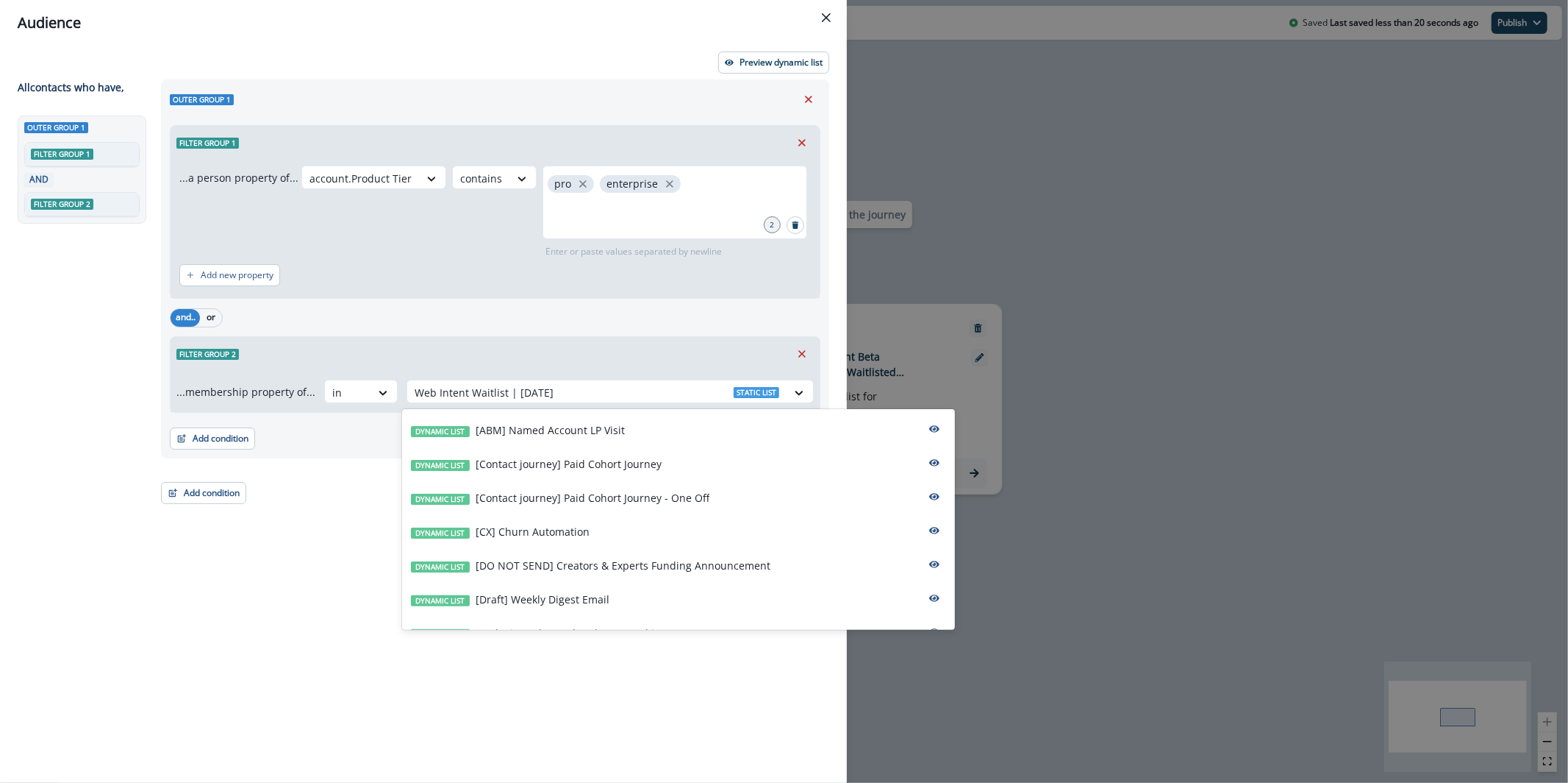
click at [588, 353] on div "Filter group 2" at bounding box center [494, 353] width 649 height 34
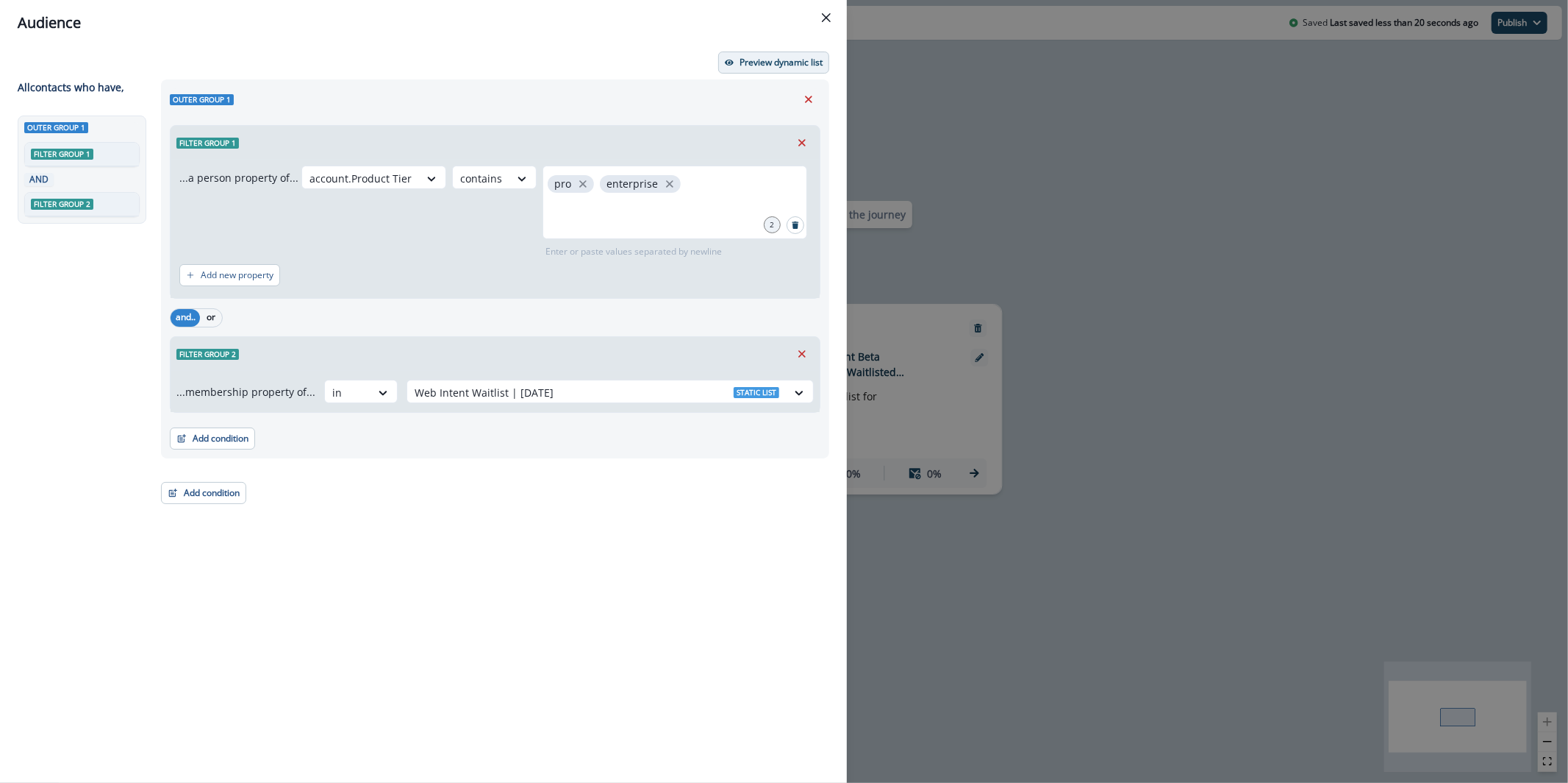
click at [768, 66] on p "Preview dynamic list" at bounding box center [781, 62] width 83 height 10
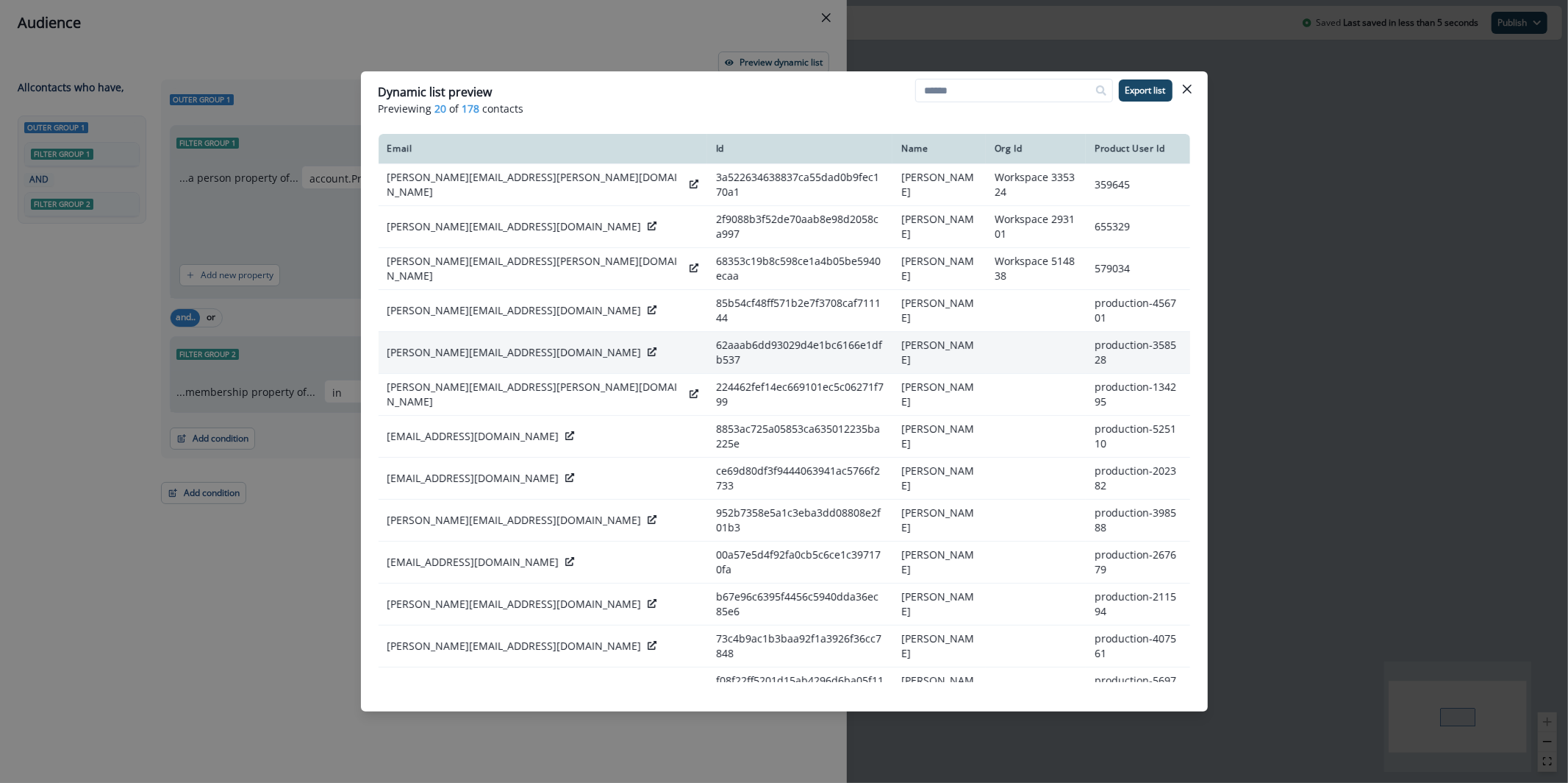
click at [499, 331] on td "manideep@weareuncapped.com" at bounding box center [543, 352] width 329 height 42
copy div "manideep@weareuncapped.com"
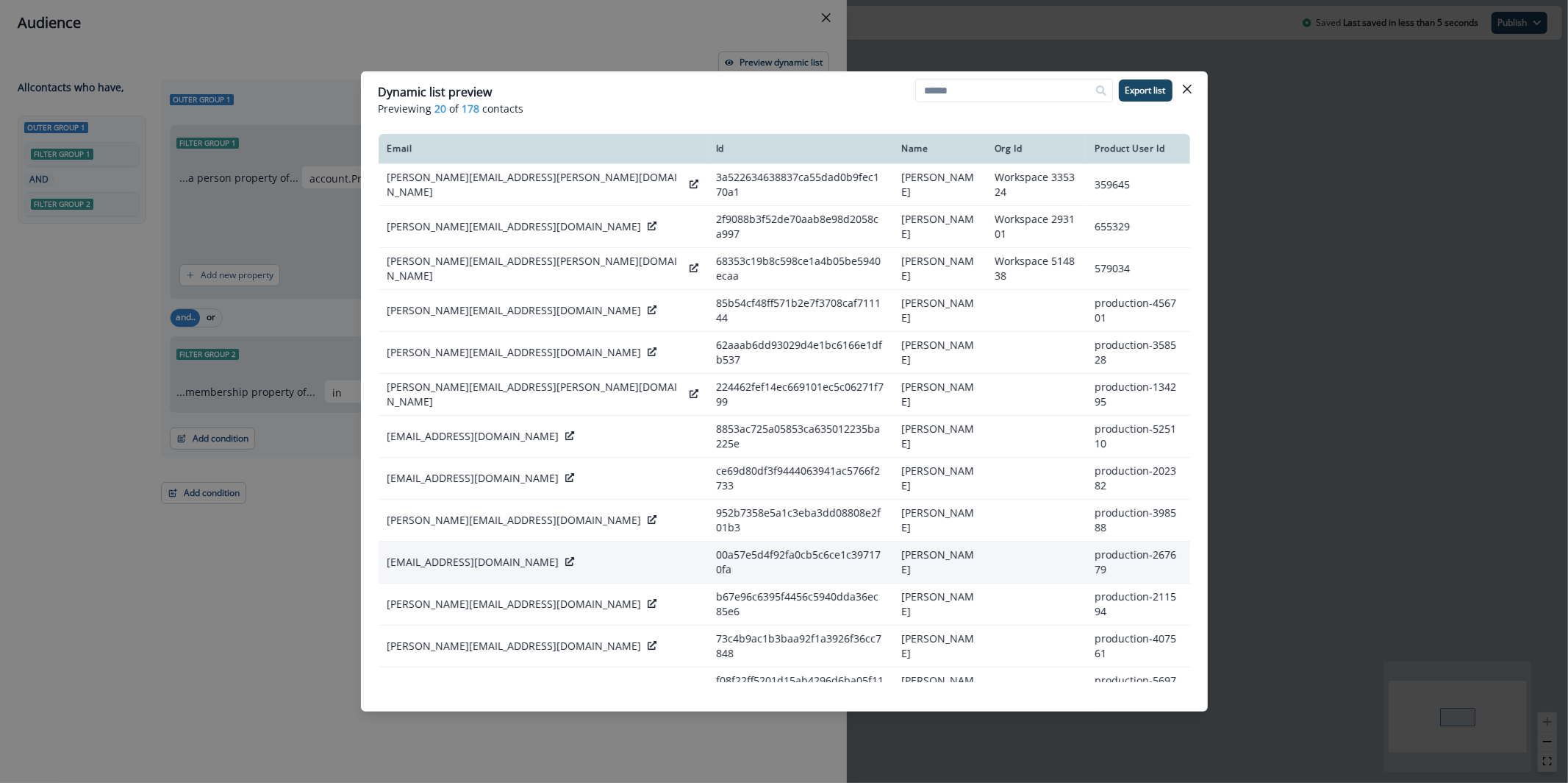
click at [427, 555] on p "will@muralpay.com" at bounding box center [473, 562] width 172 height 15
copy div "will@muralpay.com"
click at [820, 27] on div "Dynamic list preview Previewing 20 of 178 contacts Export list Email Id Name Or…" at bounding box center [784, 391] width 1568 height 783
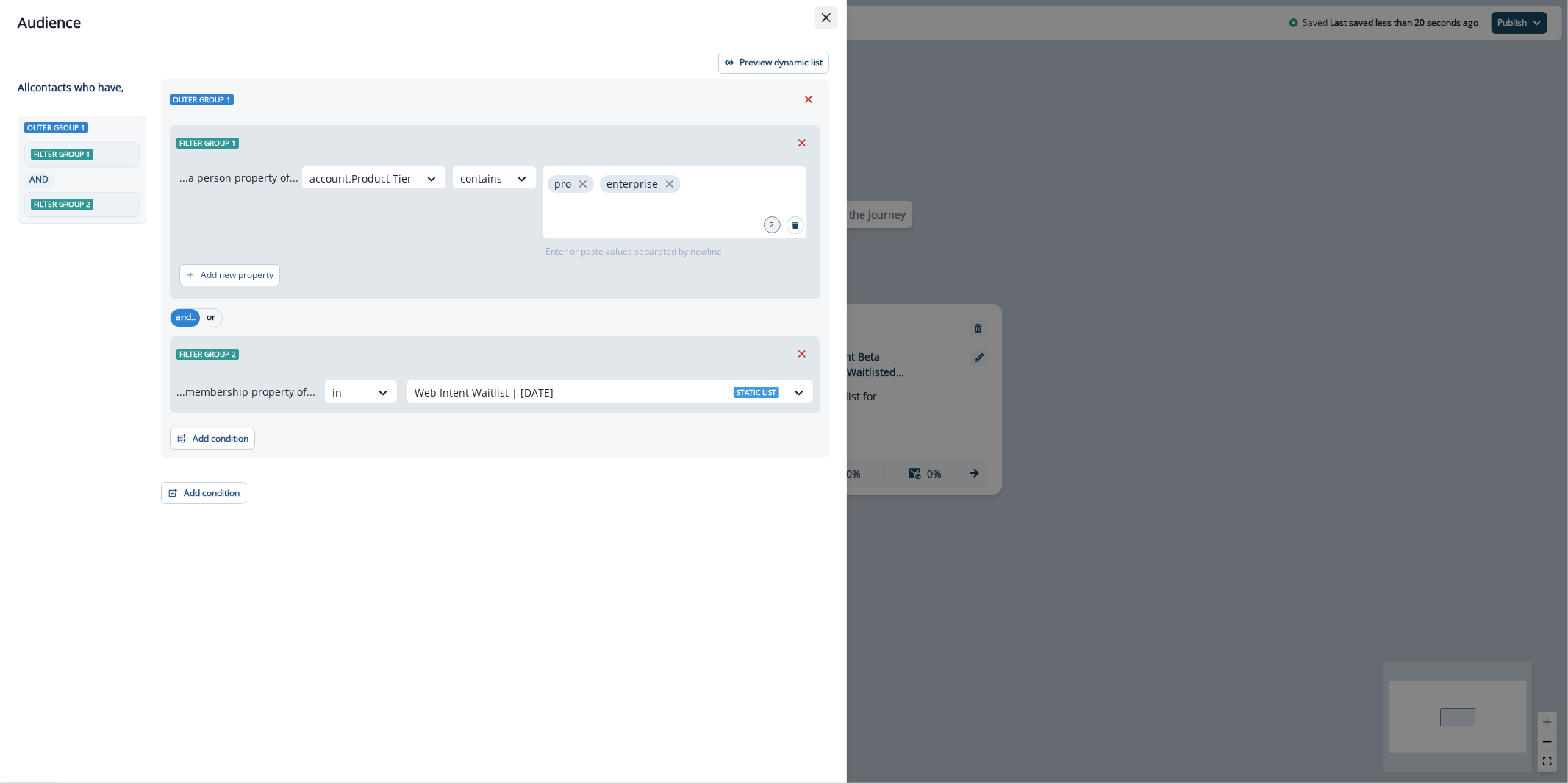
click at [821, 26] on button "Close" at bounding box center [827, 17] width 24 height 24
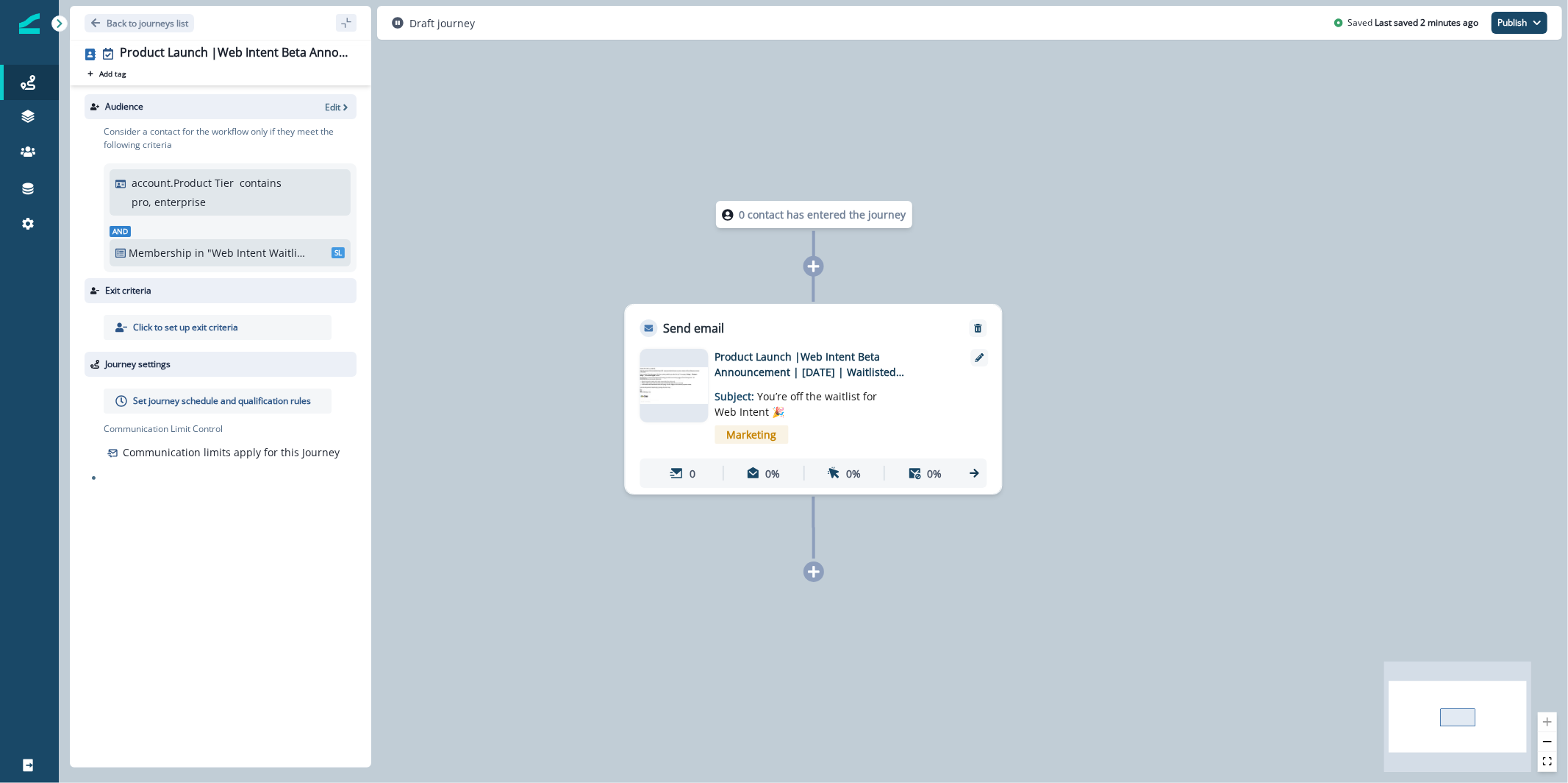
click at [686, 382] on img at bounding box center [675, 386] width 69 height 37
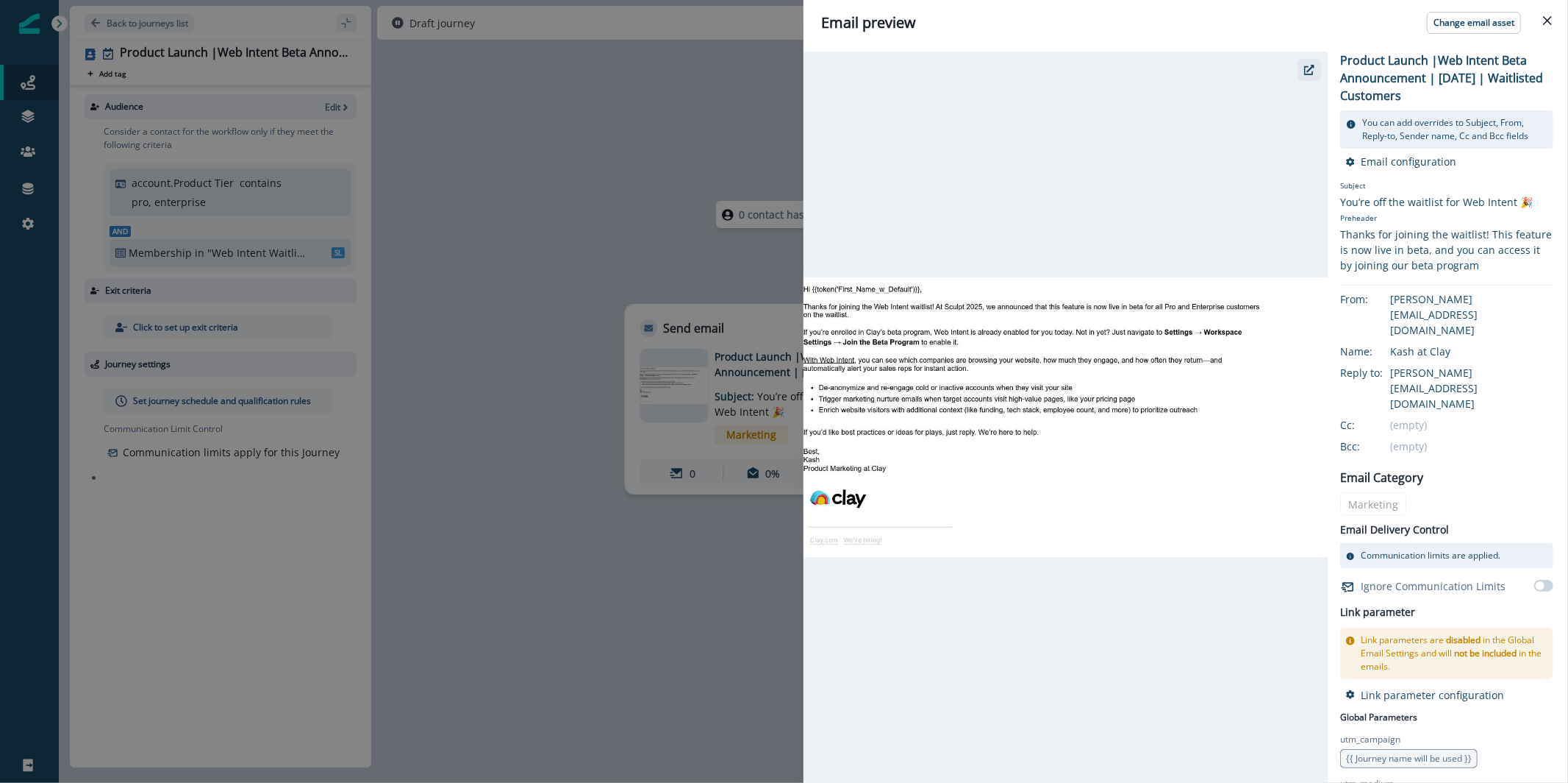
click at [1311, 65] on icon "button" at bounding box center [1309, 70] width 10 height 10
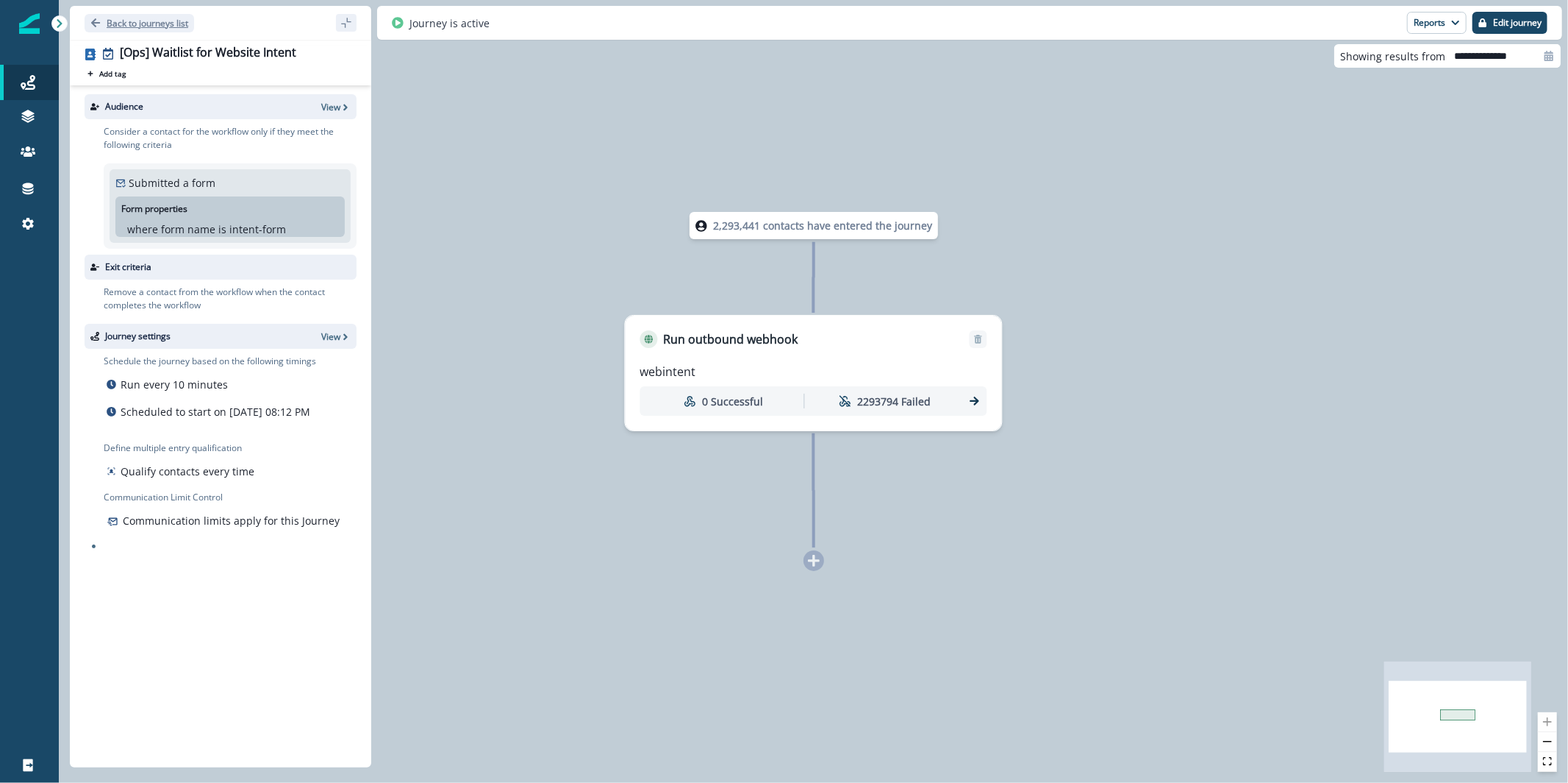
click at [92, 20] on icon "Go back" at bounding box center [95, 22] width 10 height 10
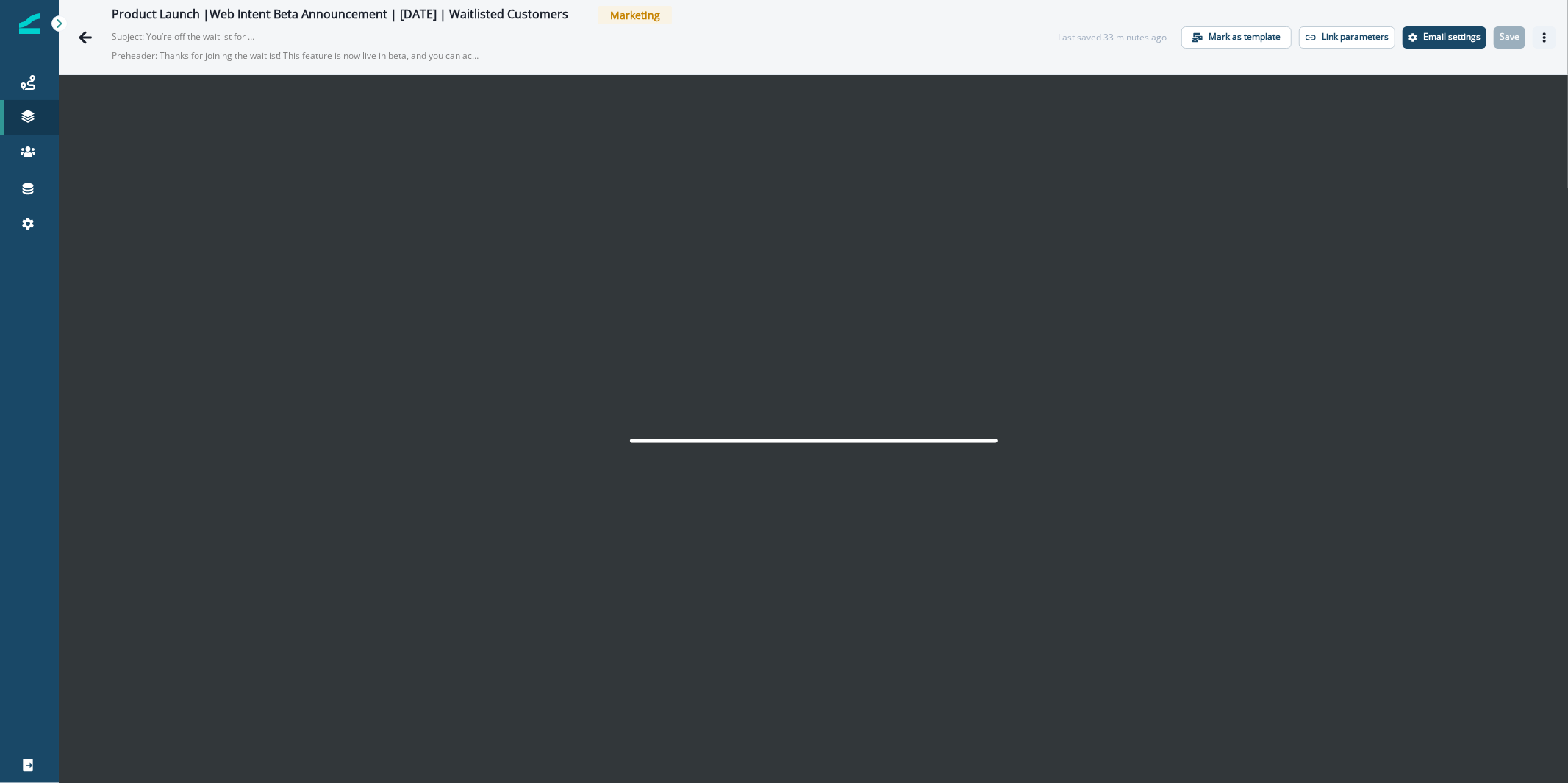
click at [1540, 38] on icon "Actions" at bounding box center [1544, 37] width 10 height 10
click at [1540, 33] on icon "Actions" at bounding box center [1544, 37] width 10 height 10
click at [1543, 40] on icon "Actions" at bounding box center [1544, 37] width 3 height 10
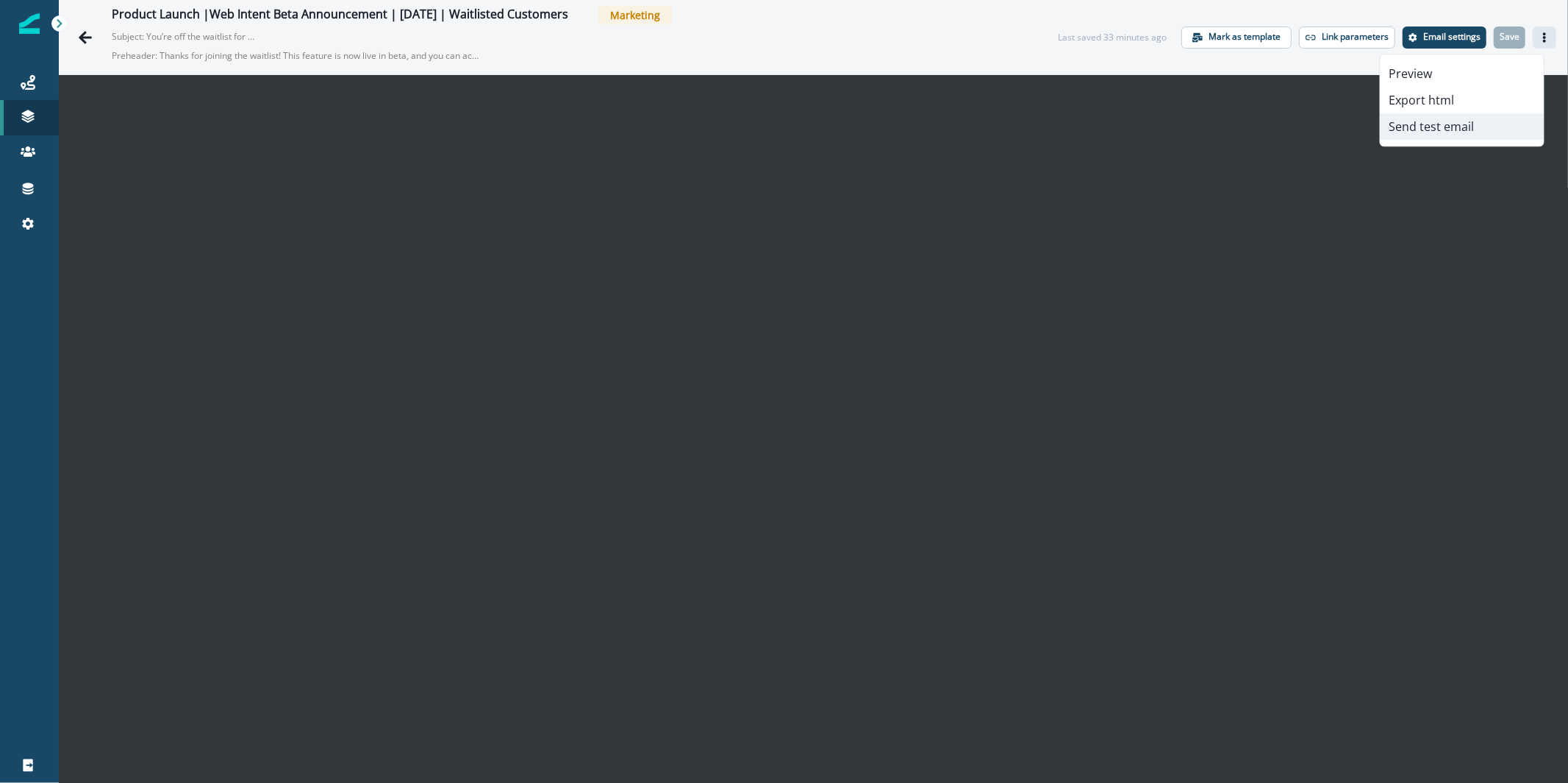
click at [1444, 130] on button "Send test email" at bounding box center [1462, 126] width 163 height 27
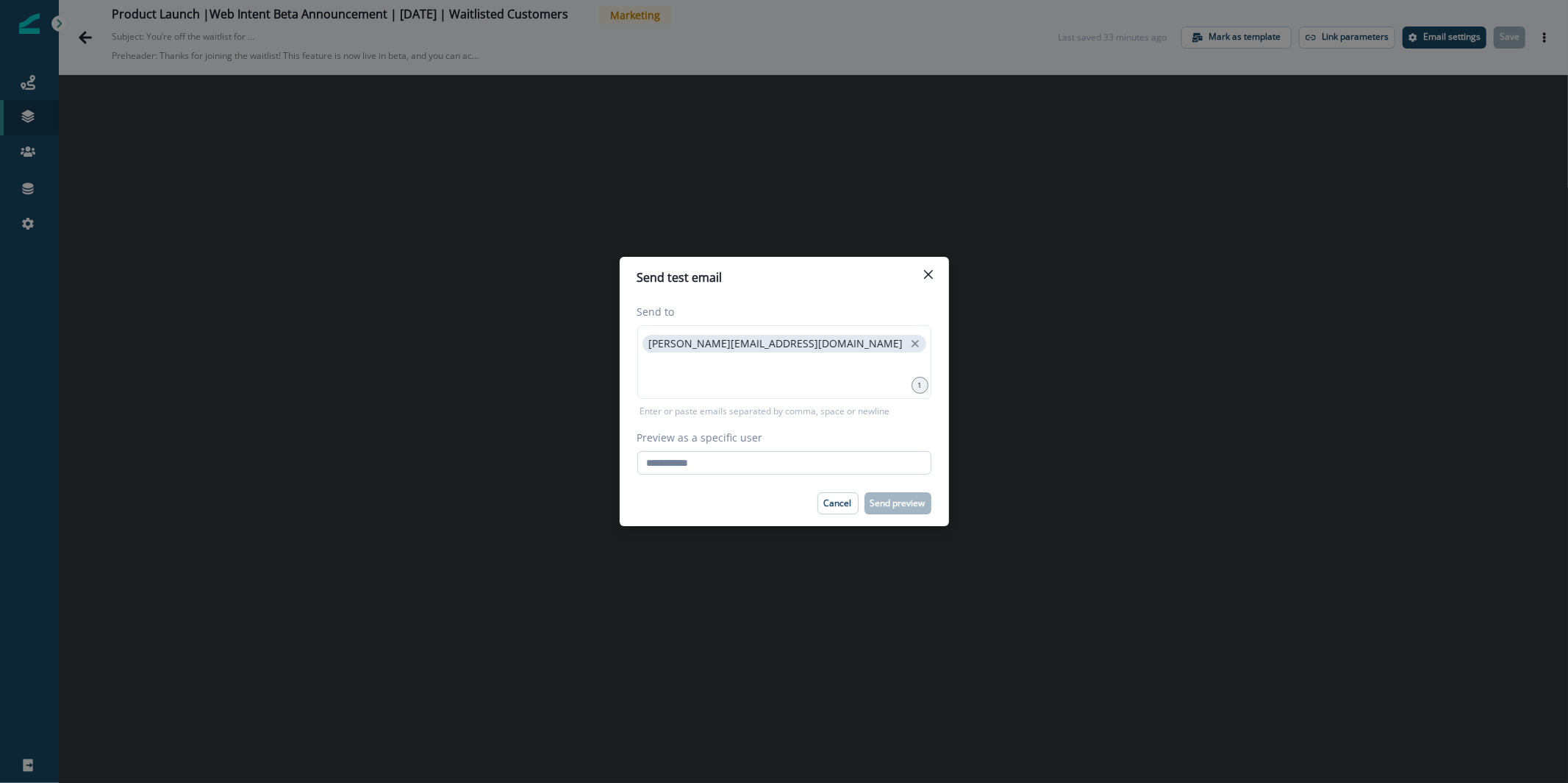
click at [804, 467] on input "Preview as a specific user" at bounding box center [784, 462] width 294 height 24
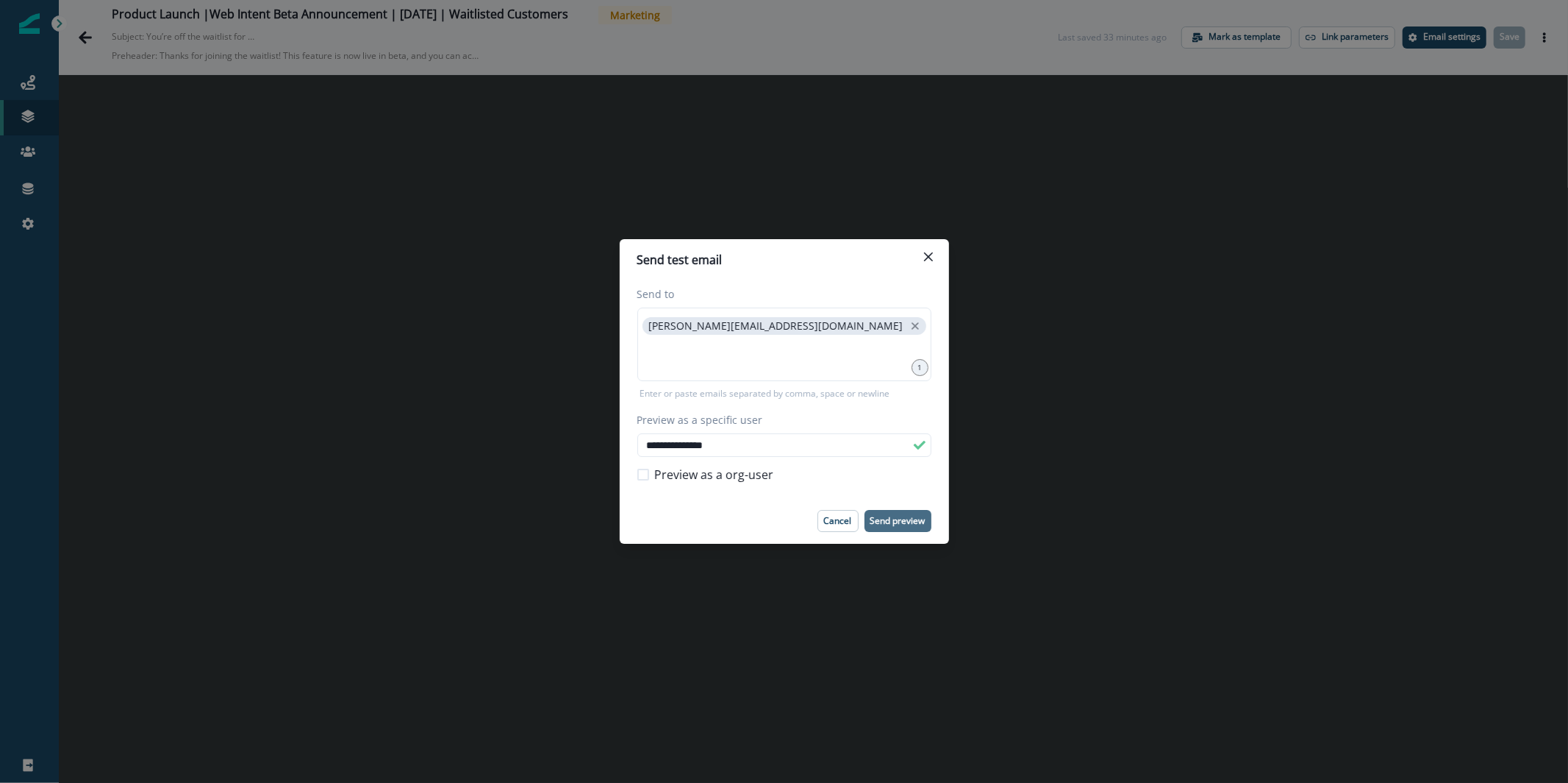
type input "**********"
click at [902, 521] on p "Send preview" at bounding box center [898, 520] width 55 height 10
click at [928, 254] on icon "Close" at bounding box center [929, 256] width 9 height 9
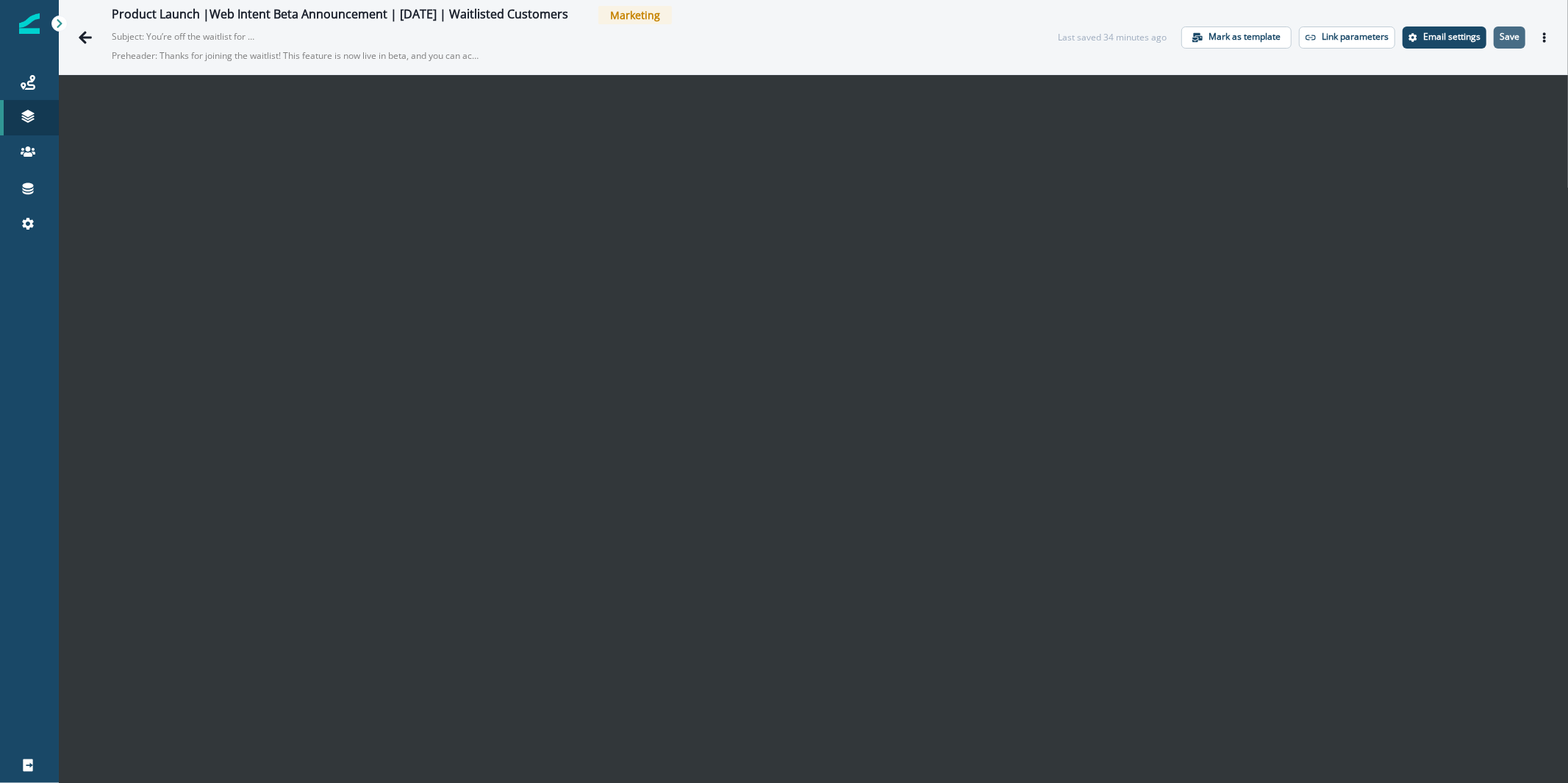
click at [1500, 32] on p "Save" at bounding box center [1509, 37] width 20 height 10
click at [84, 38] on icon "Go back" at bounding box center [85, 38] width 15 height 15
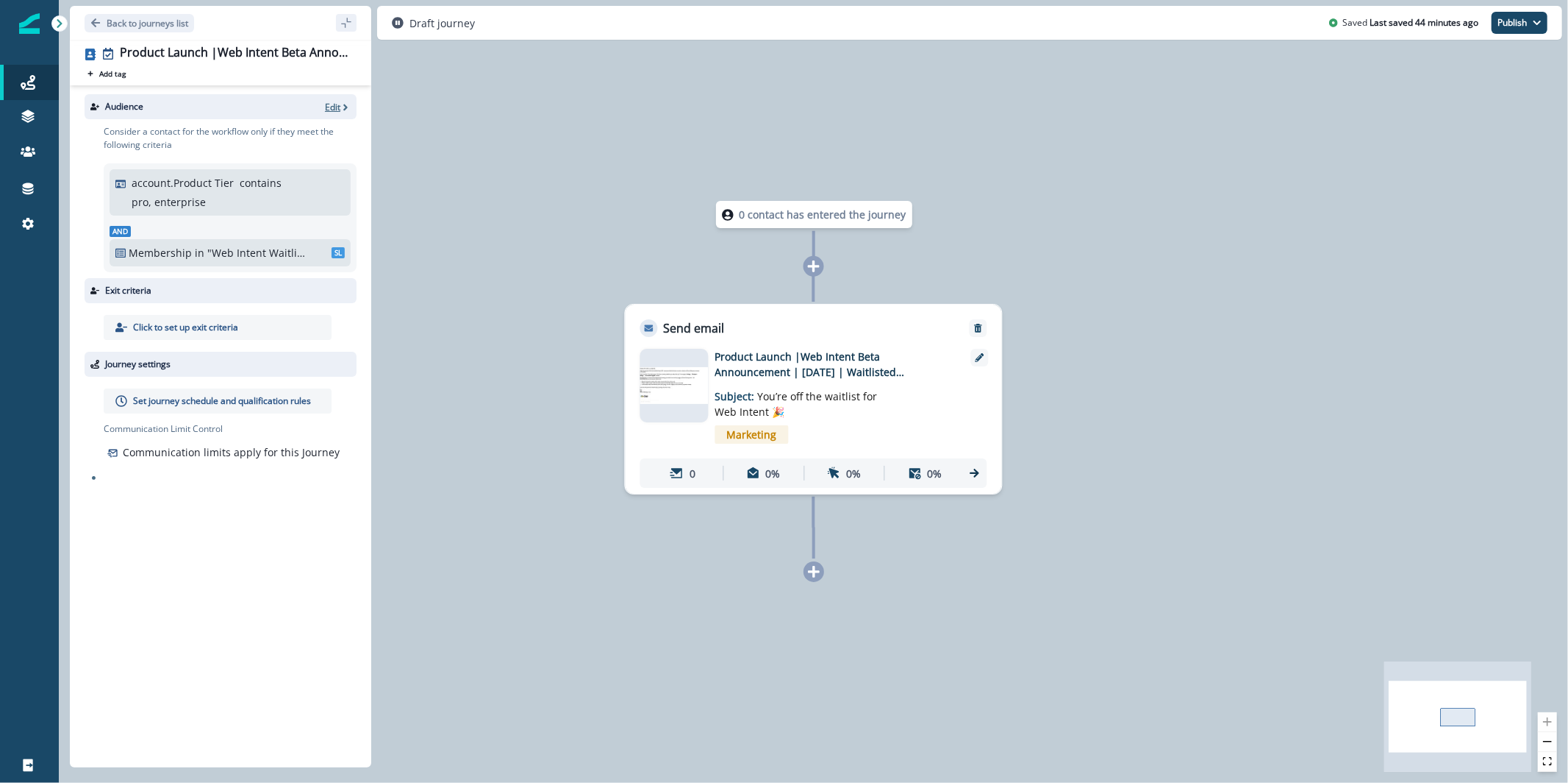
click at [348, 103] on icon "button" at bounding box center [345, 107] width 10 height 10
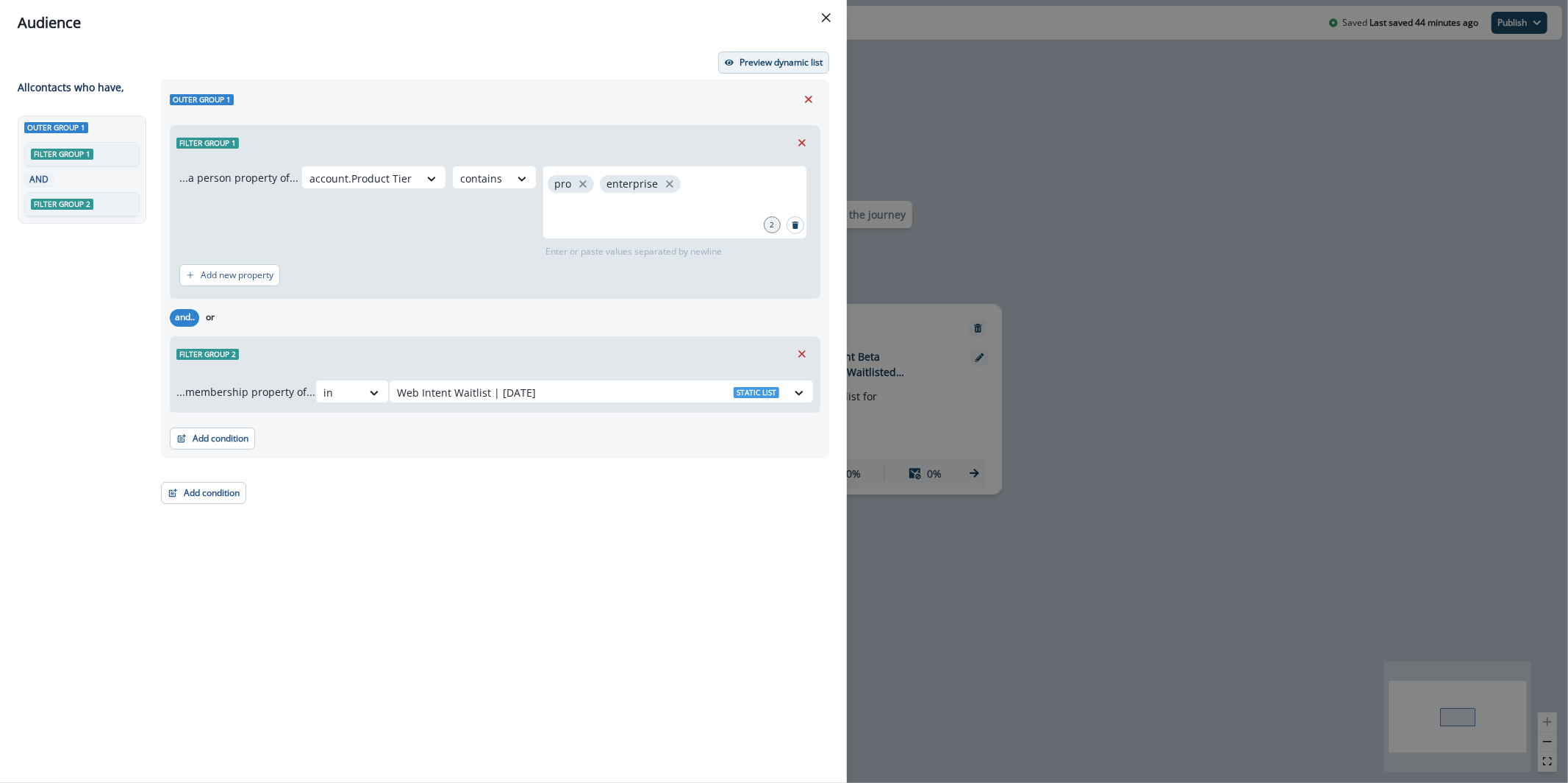
click at [771, 63] on p "Preview dynamic list" at bounding box center [781, 62] width 83 height 10
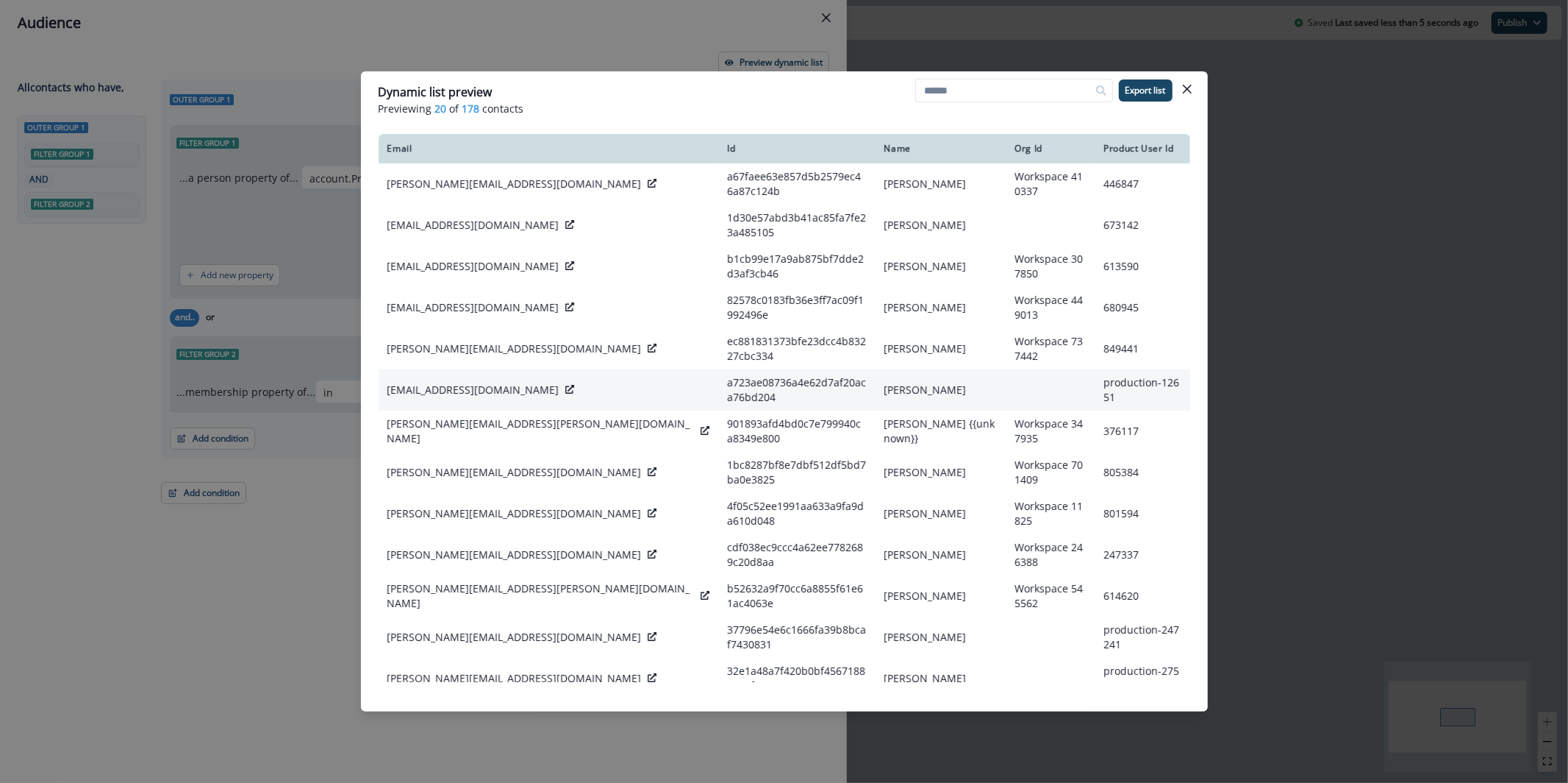
click at [484, 383] on p "[EMAIL_ADDRESS][DOMAIN_NAME]" at bounding box center [473, 390] width 172 height 15
copy div "[EMAIL_ADDRESS][DOMAIN_NAME]"
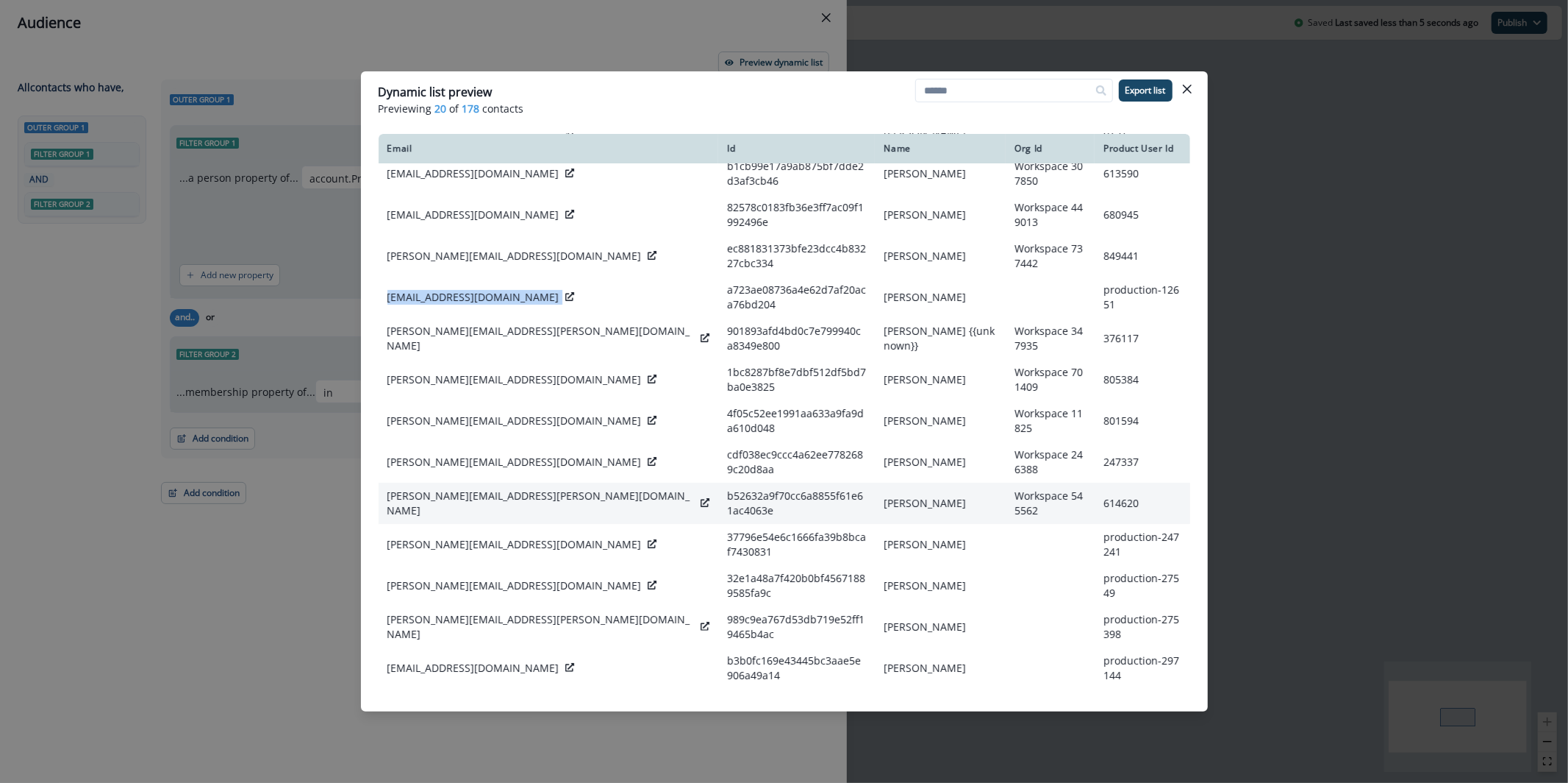
scroll to position [108, 0]
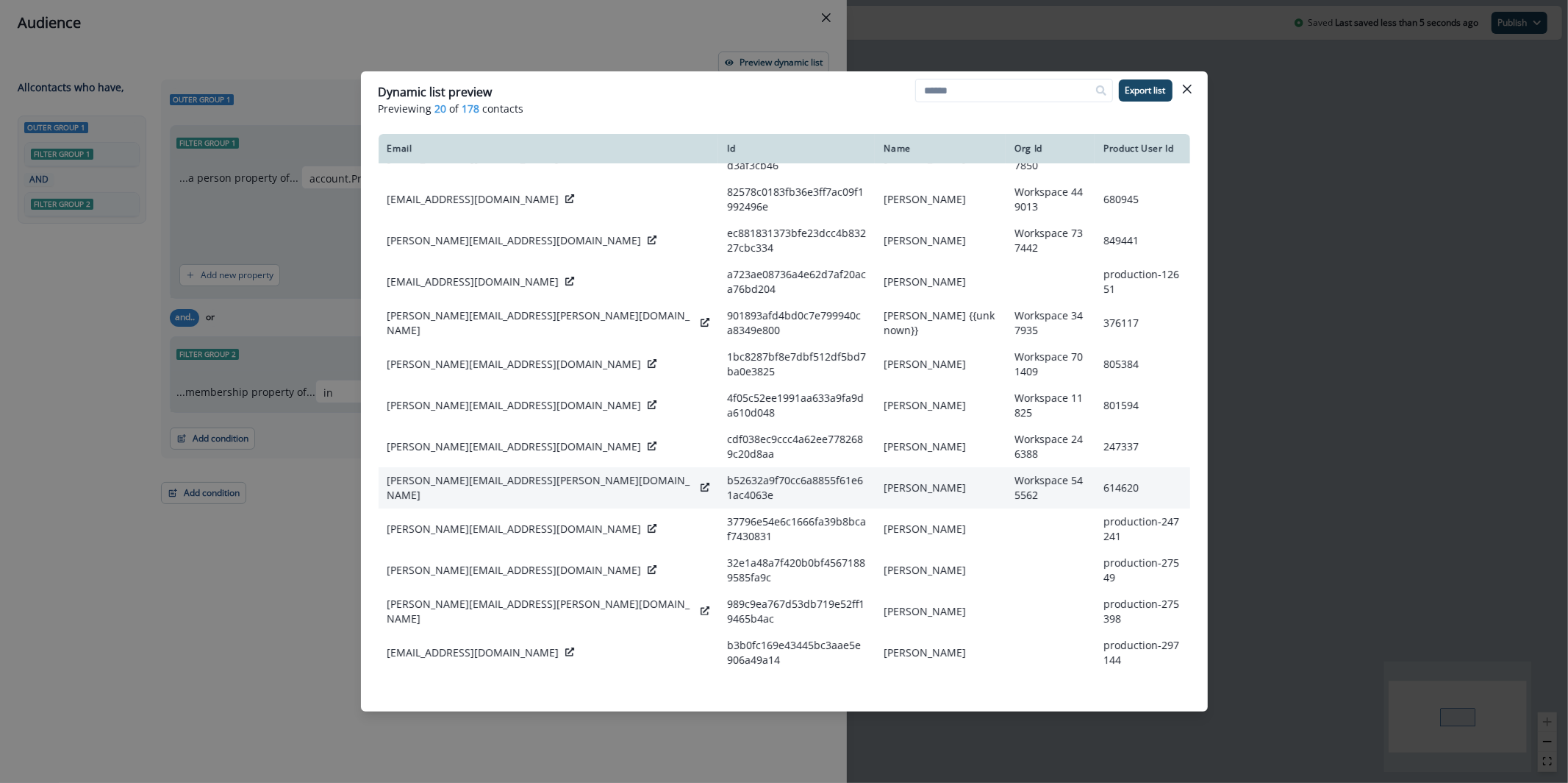
click at [471, 473] on p "[PERSON_NAME][EMAIL_ADDRESS][PERSON_NAME][DOMAIN_NAME]" at bounding box center [541, 487] width 308 height 29
click at [471, 473] on p "molly.gilson@constrafor.com" at bounding box center [541, 487] width 308 height 29
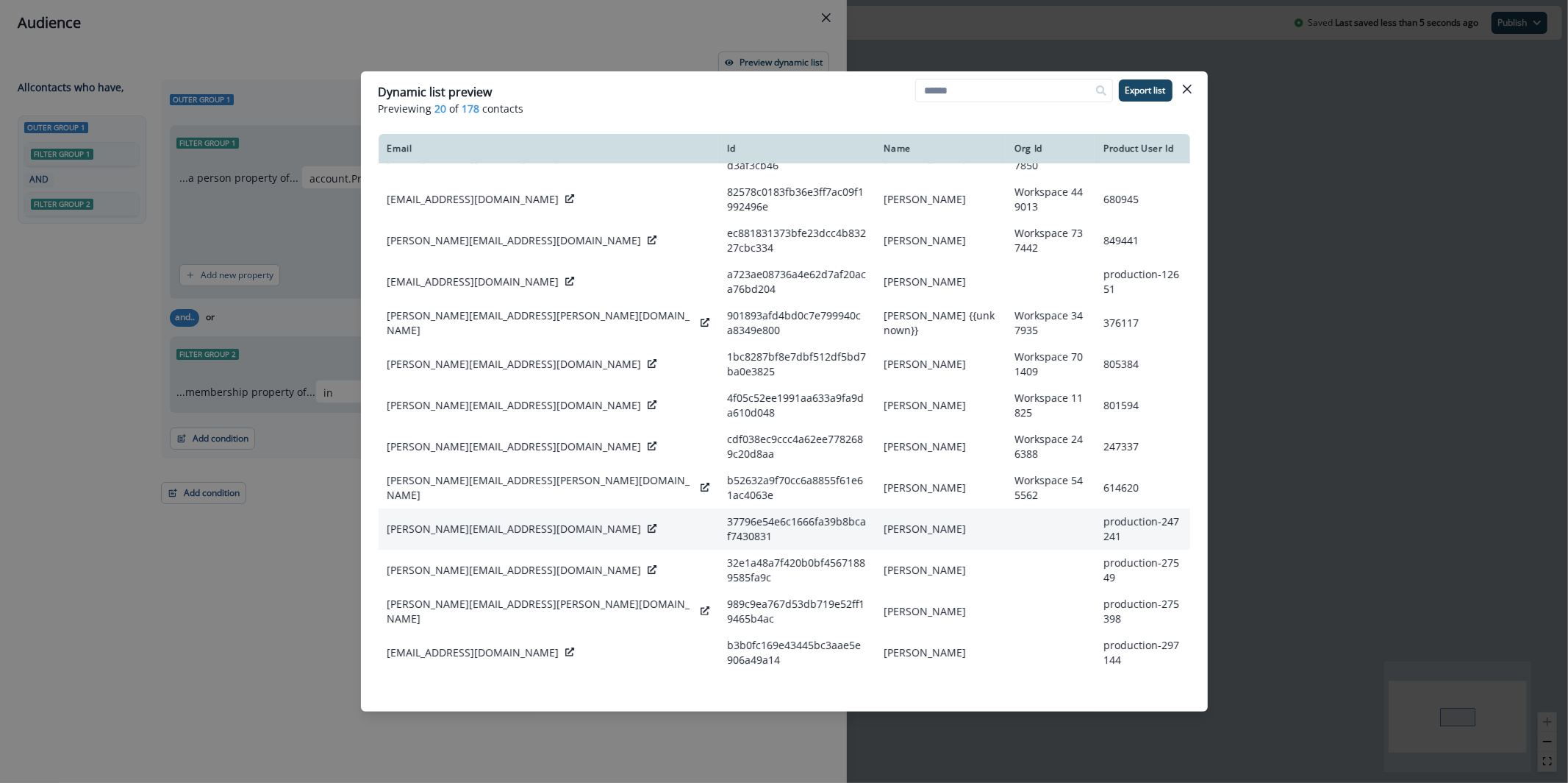
click at [428, 521] on p "rick@greenfly.com" at bounding box center [514, 528] width 254 height 15
copy div "rick@greenfly.com"
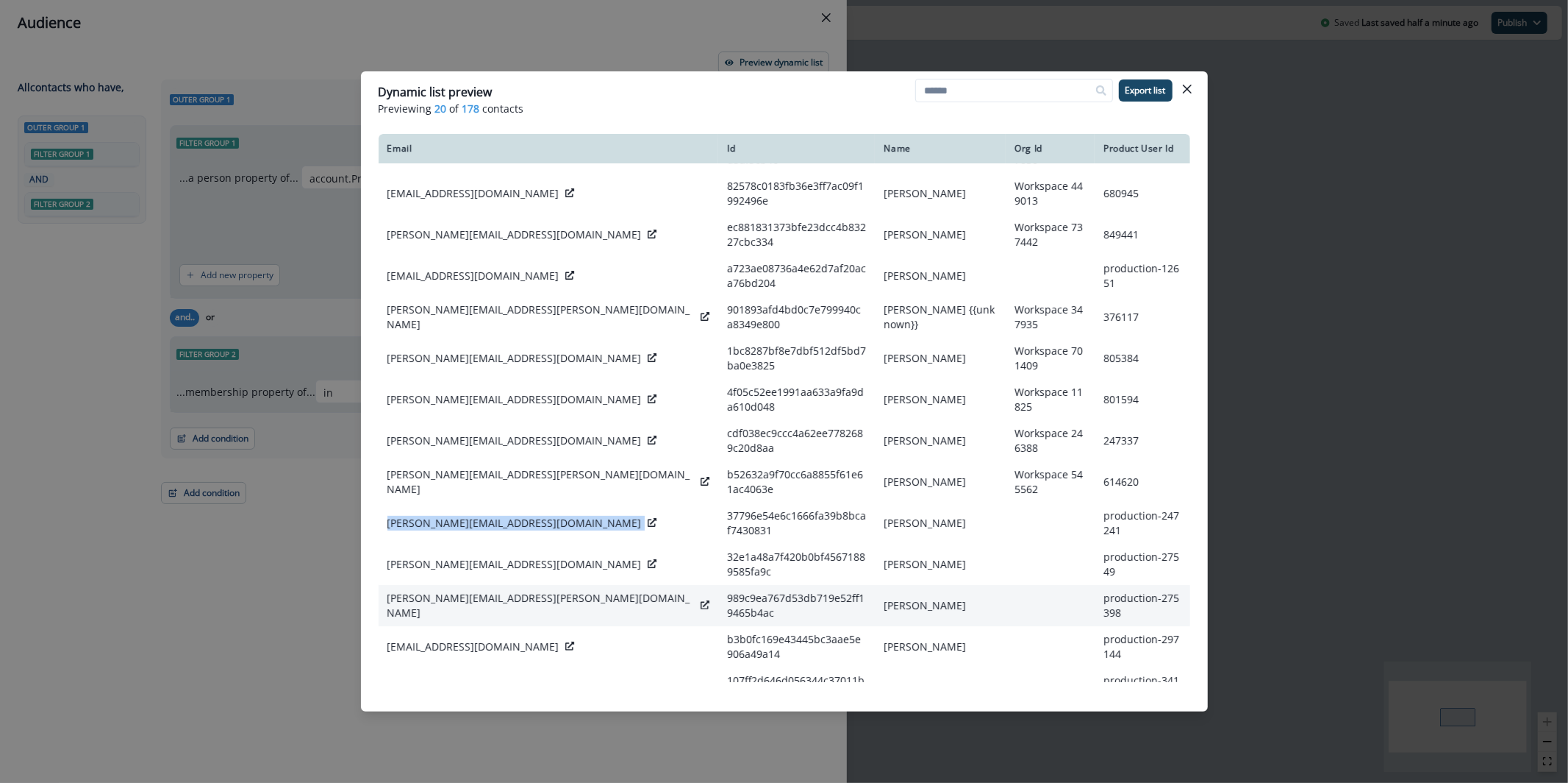
scroll to position [136, 0]
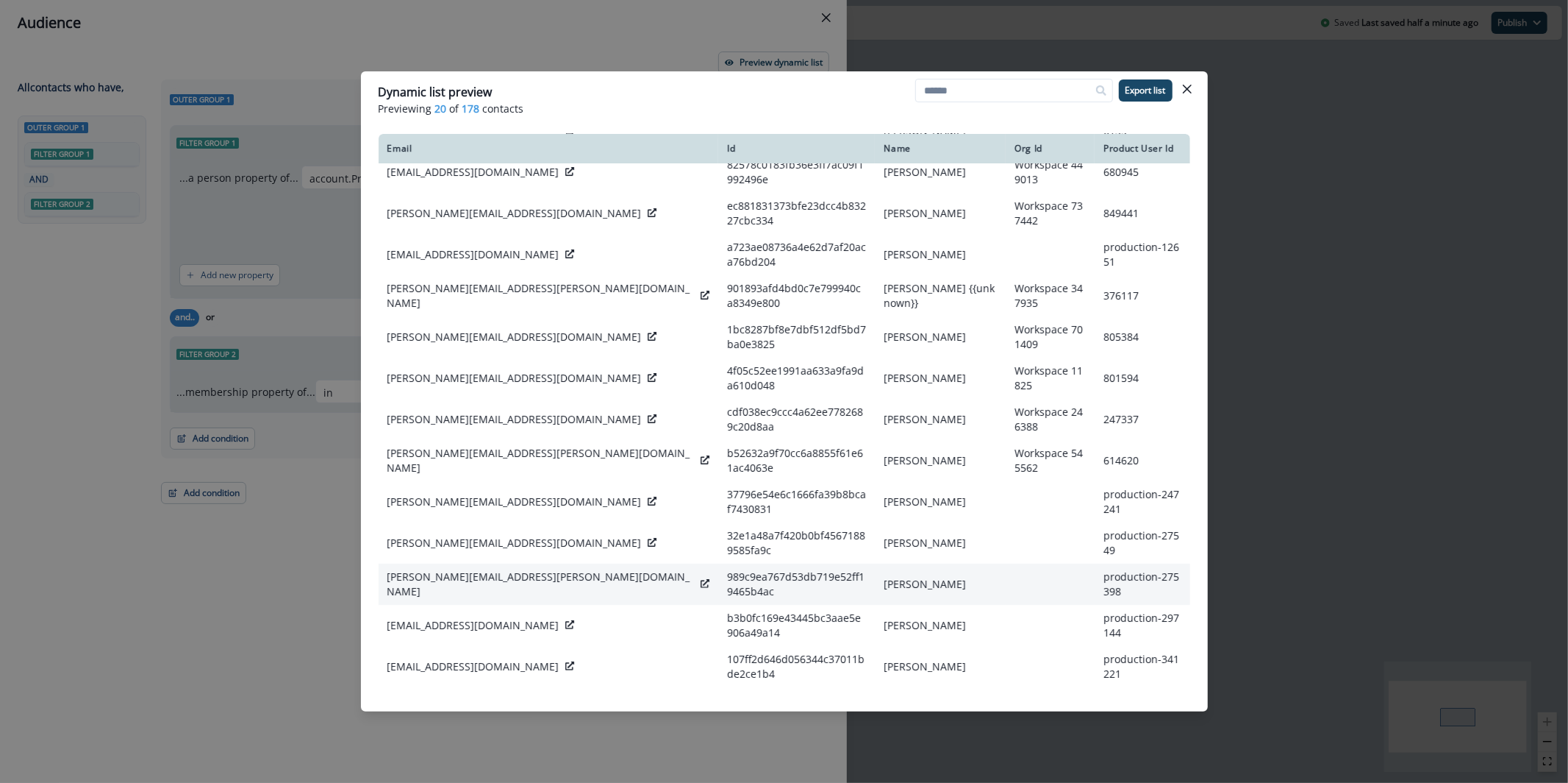
click at [472, 570] on p "william.chin@partnerstack.com" at bounding box center [541, 584] width 308 height 29
copy div "william.chin@partnerstack.com"
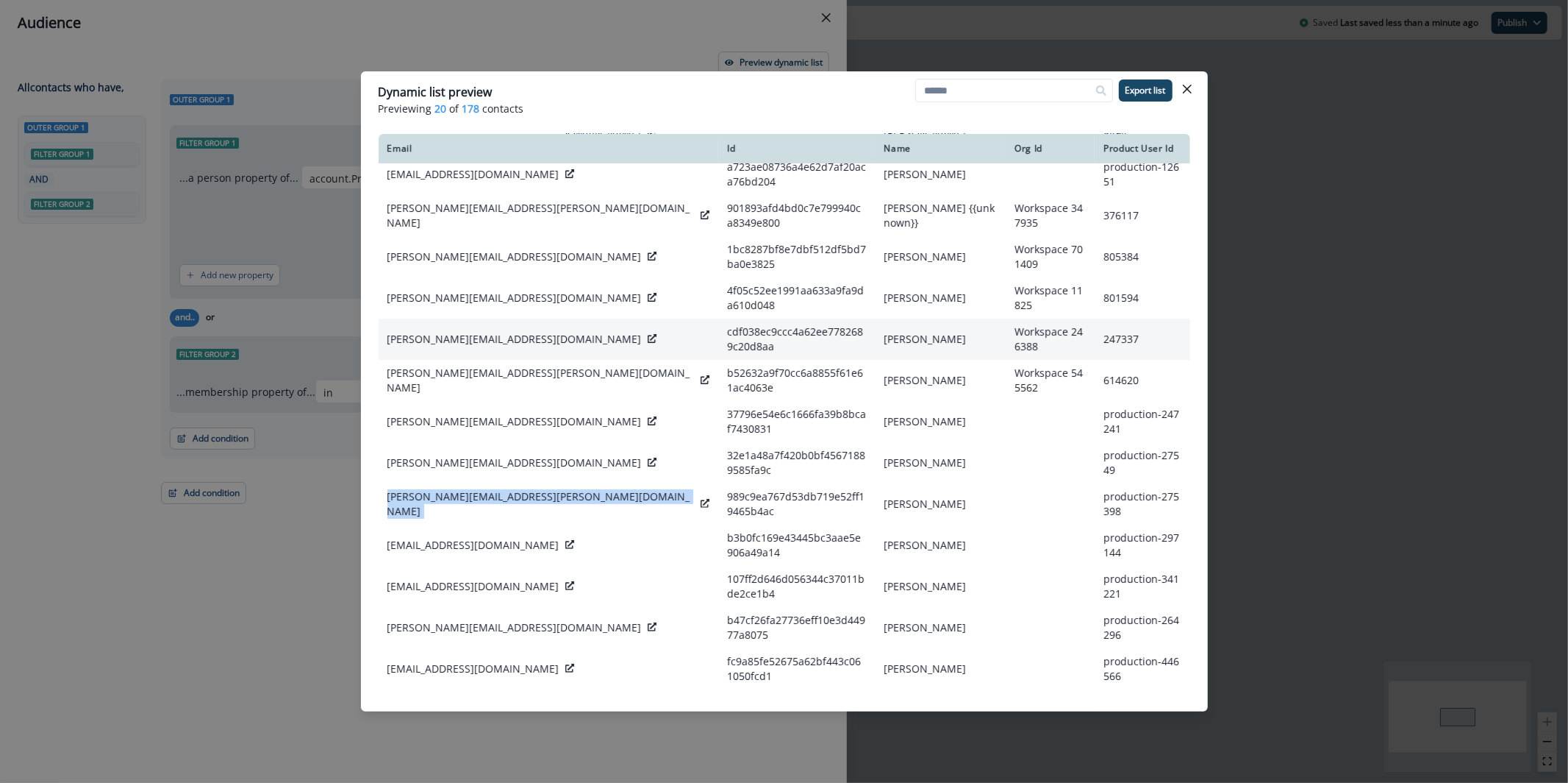
scroll to position [216, 0]
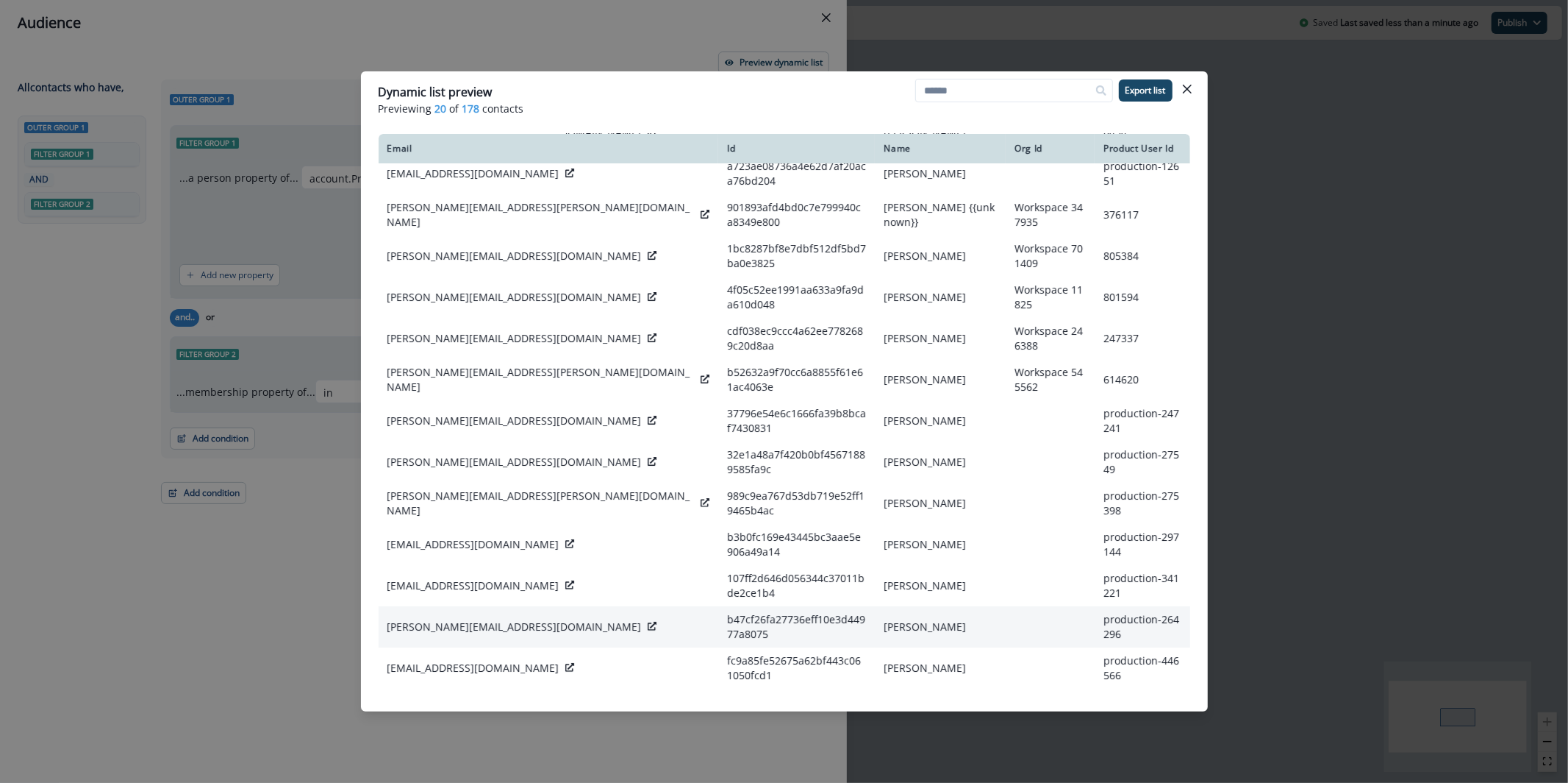
click at [438, 619] on p "hridey@wizcommerce.com" at bounding box center [514, 626] width 254 height 15
copy div "hridey@wizcommerce.com"
click at [1192, 90] on button "Close" at bounding box center [1187, 89] width 24 height 24
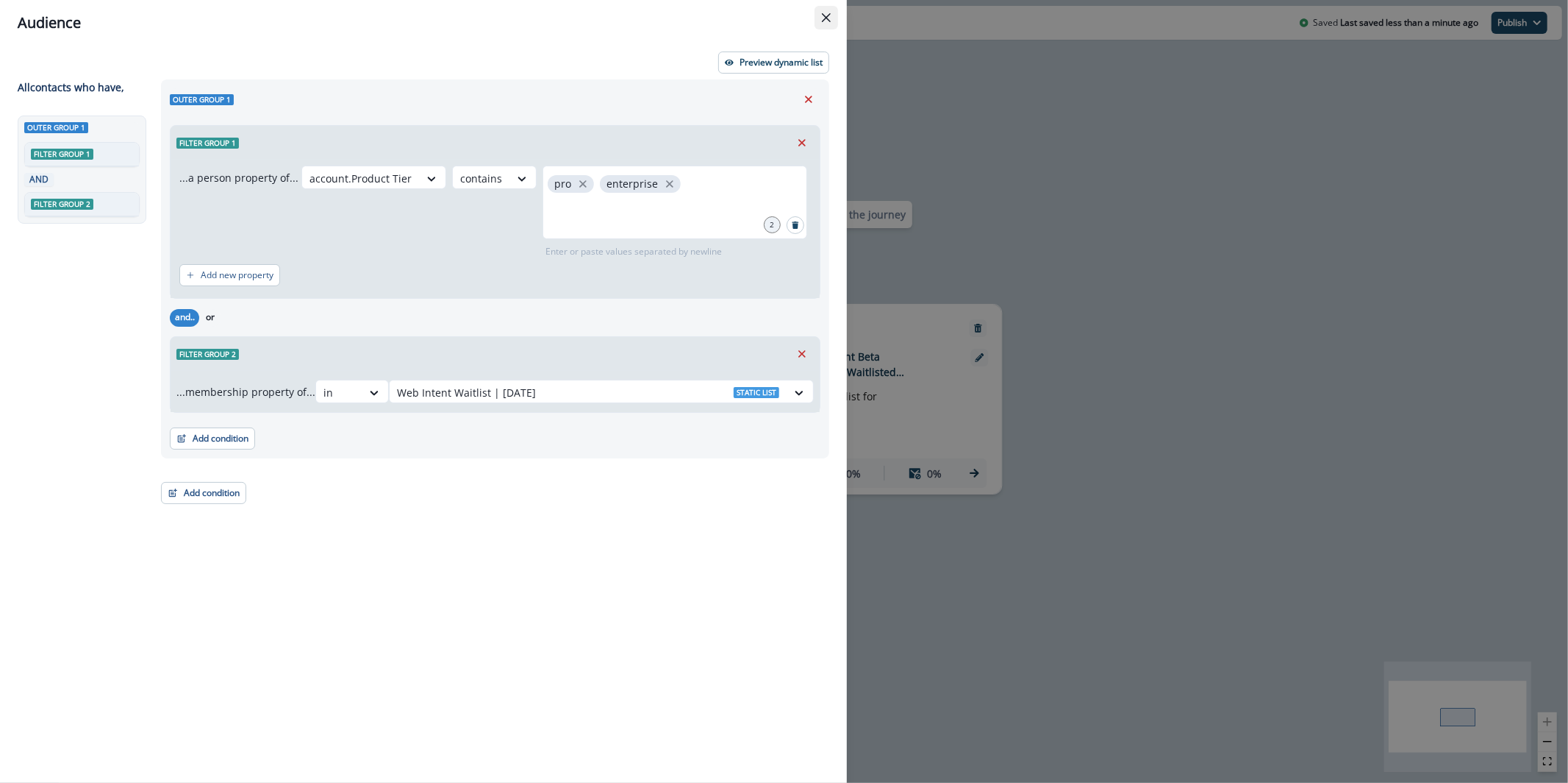
click at [829, 24] on button "Close" at bounding box center [827, 17] width 24 height 24
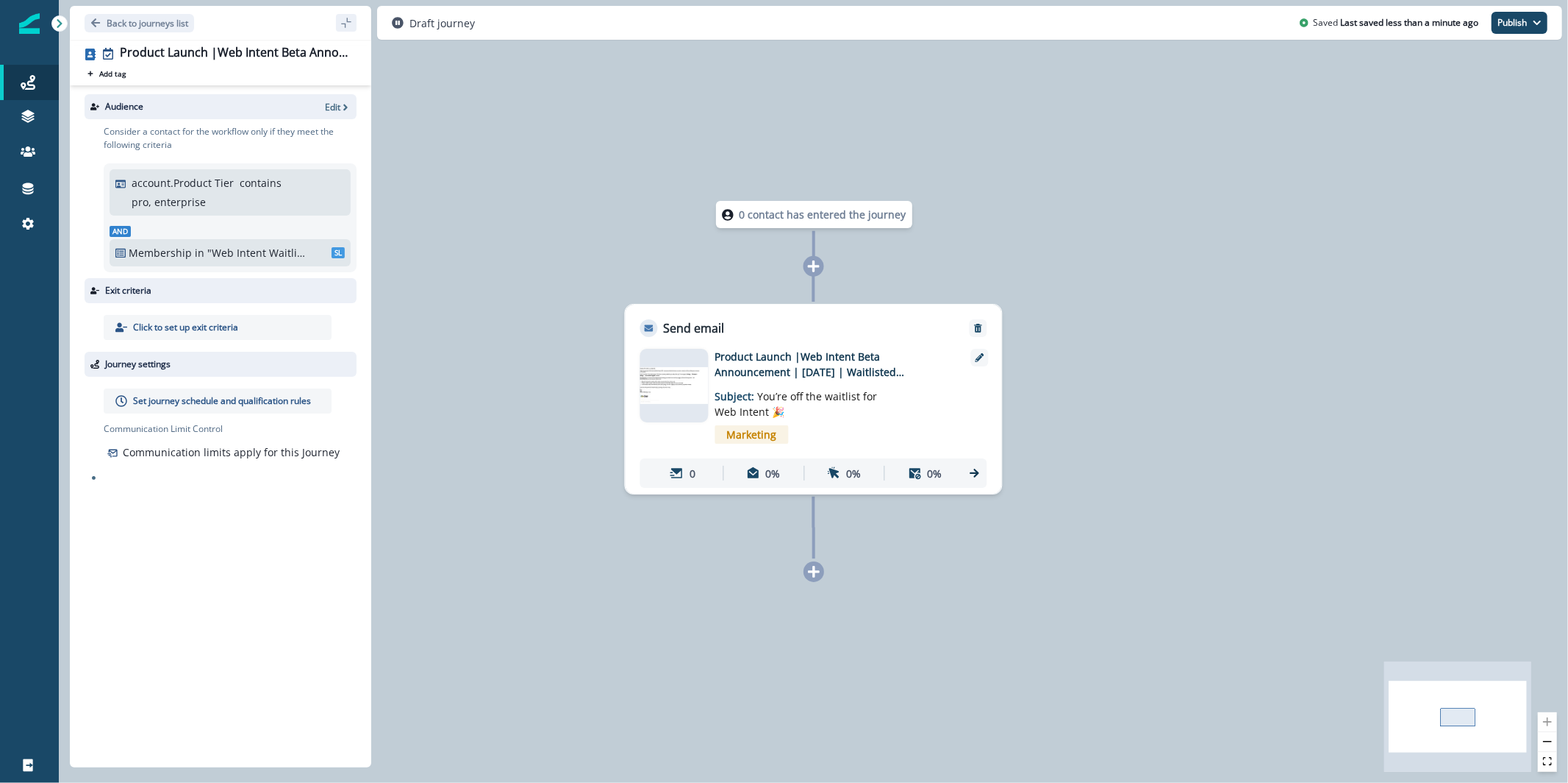
click at [664, 412] on div at bounding box center [675, 386] width 69 height 73
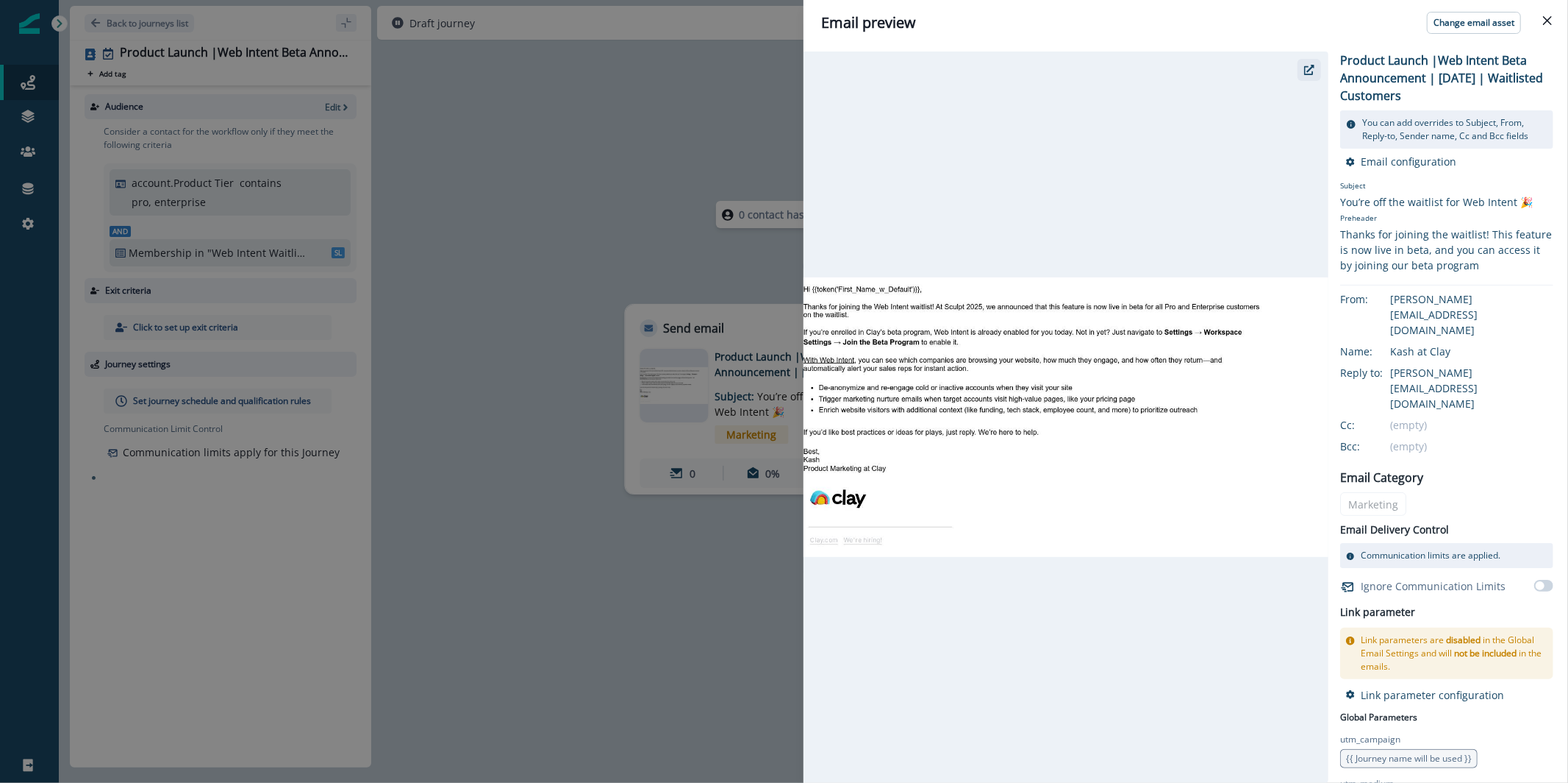
click at [1306, 75] on button "button" at bounding box center [1310, 70] width 24 height 22
click at [592, 137] on div "Email preview Change email asset Product Launch |Web Intent Beta Announcement |…" at bounding box center [784, 391] width 1568 height 783
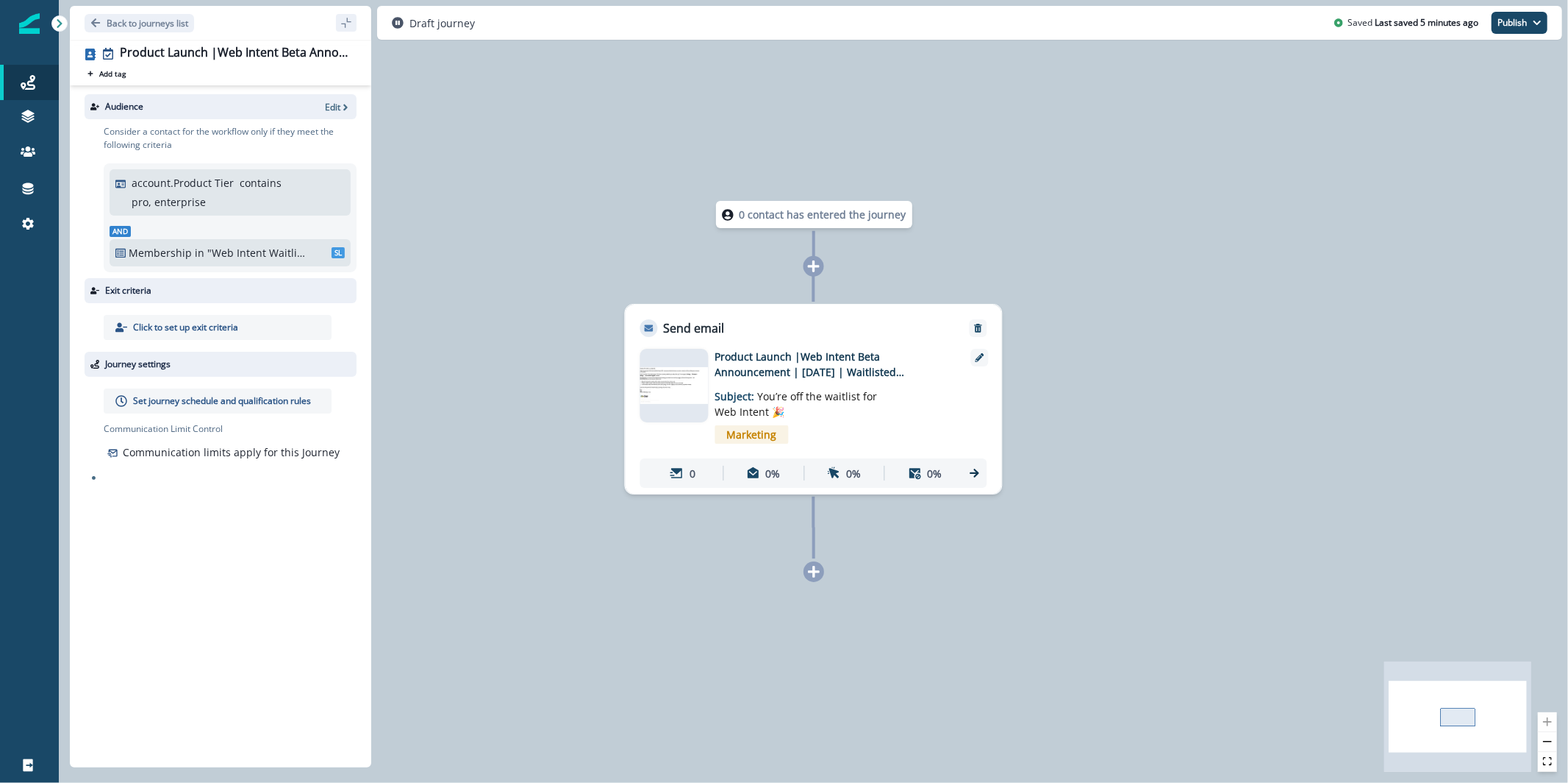
click at [669, 402] on img at bounding box center [675, 386] width 69 height 37
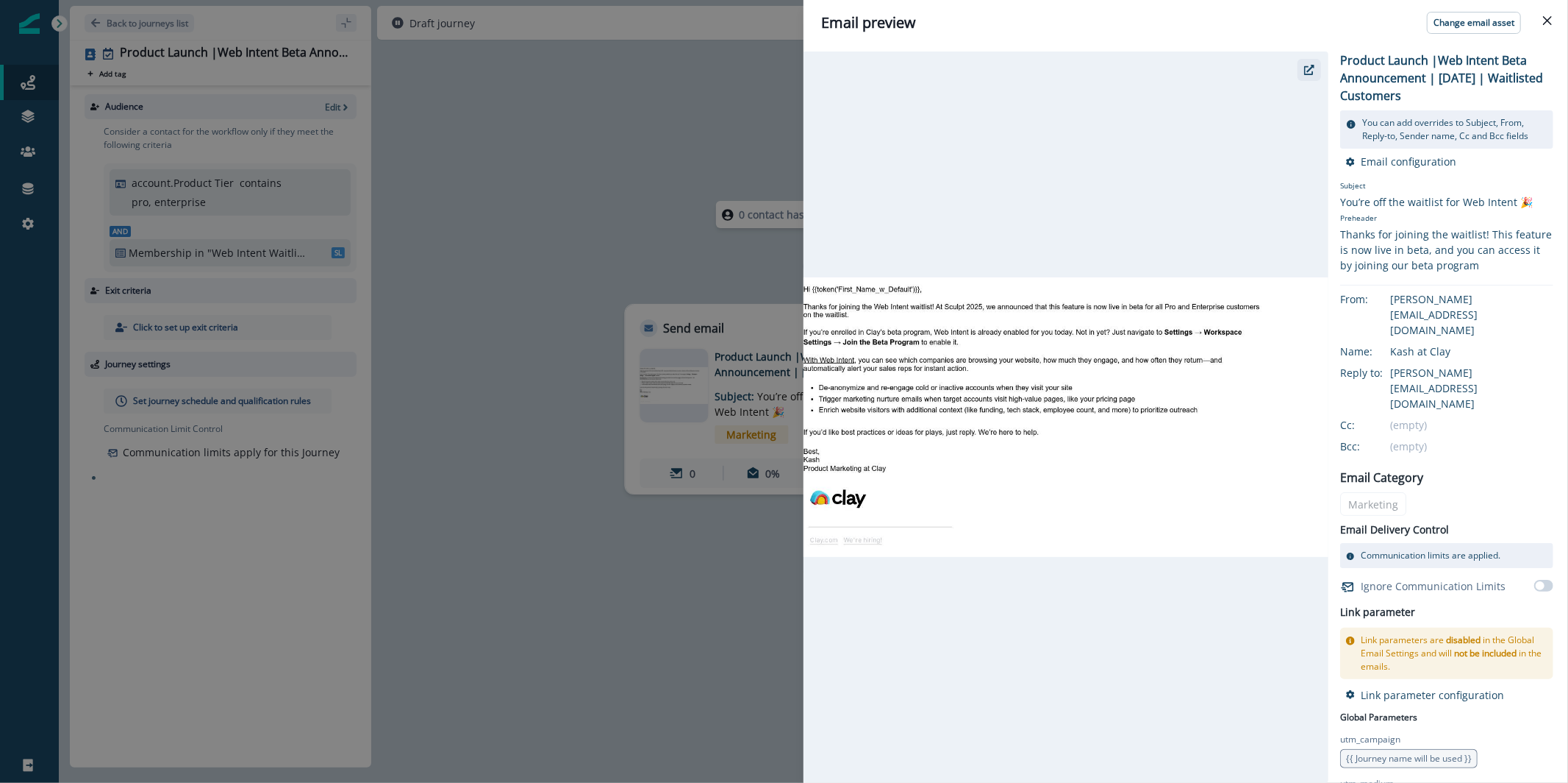
click at [1309, 75] on button "button" at bounding box center [1310, 70] width 24 height 22
click at [710, 288] on div "Email preview Change email asset Product Launch |Web Intent Beta Announcement |…" at bounding box center [784, 391] width 1568 height 783
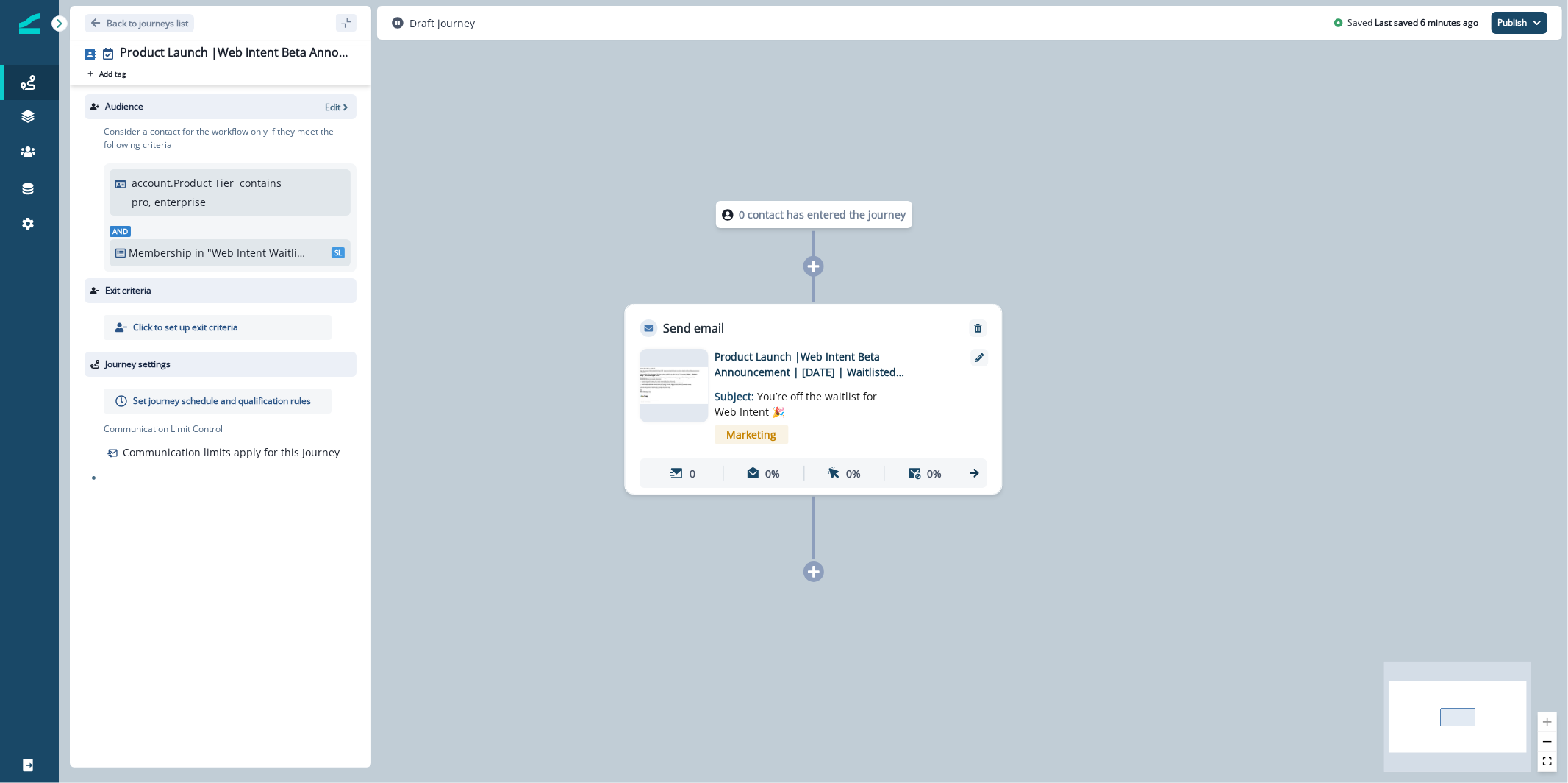
click at [700, 383] on img at bounding box center [675, 386] width 69 height 37
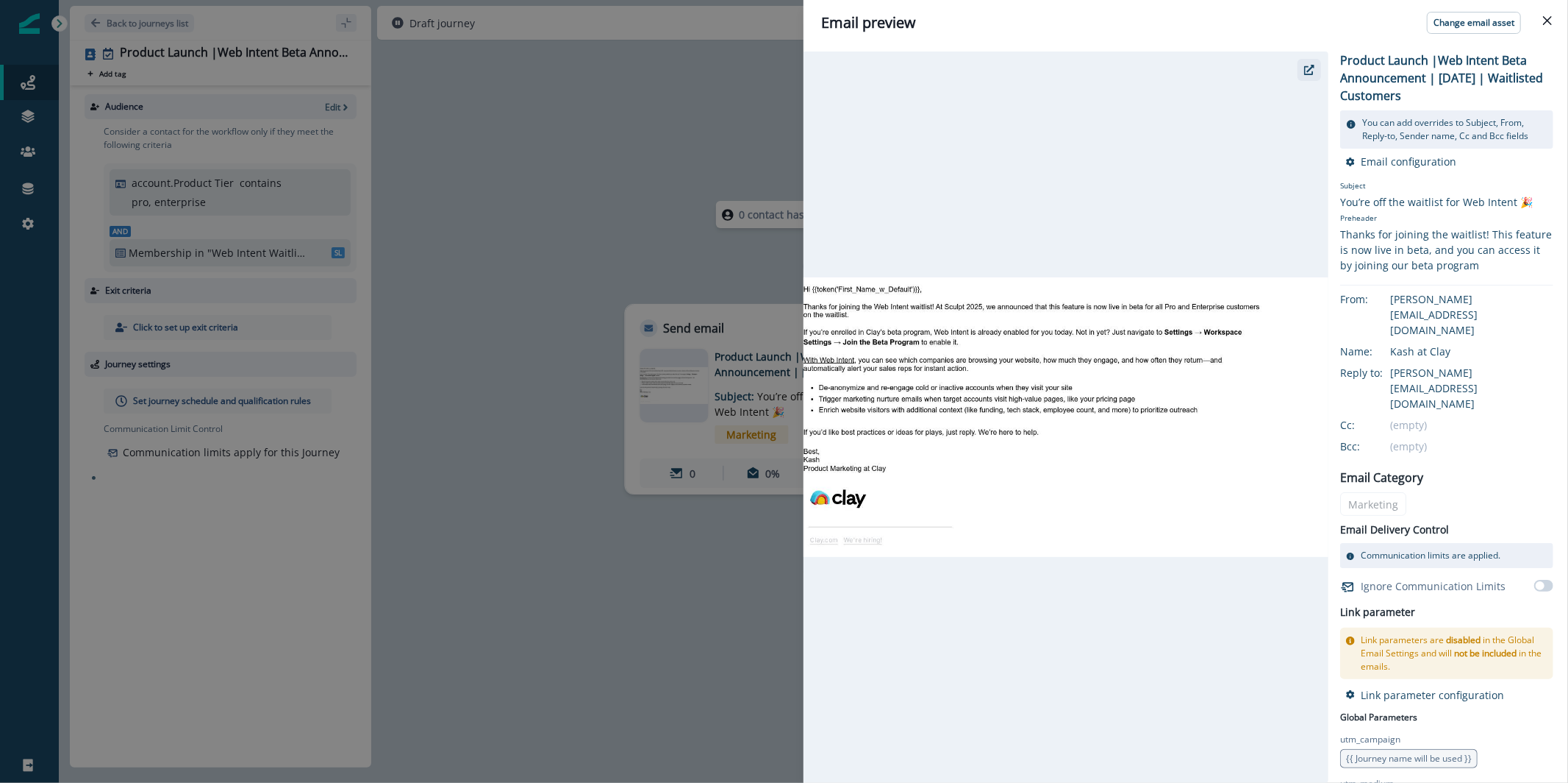
click at [1313, 60] on button "button" at bounding box center [1310, 70] width 24 height 22
click at [655, 186] on div "Email preview Change email asset Product Launch |Web Intent Beta Announcement |…" at bounding box center [784, 391] width 1568 height 783
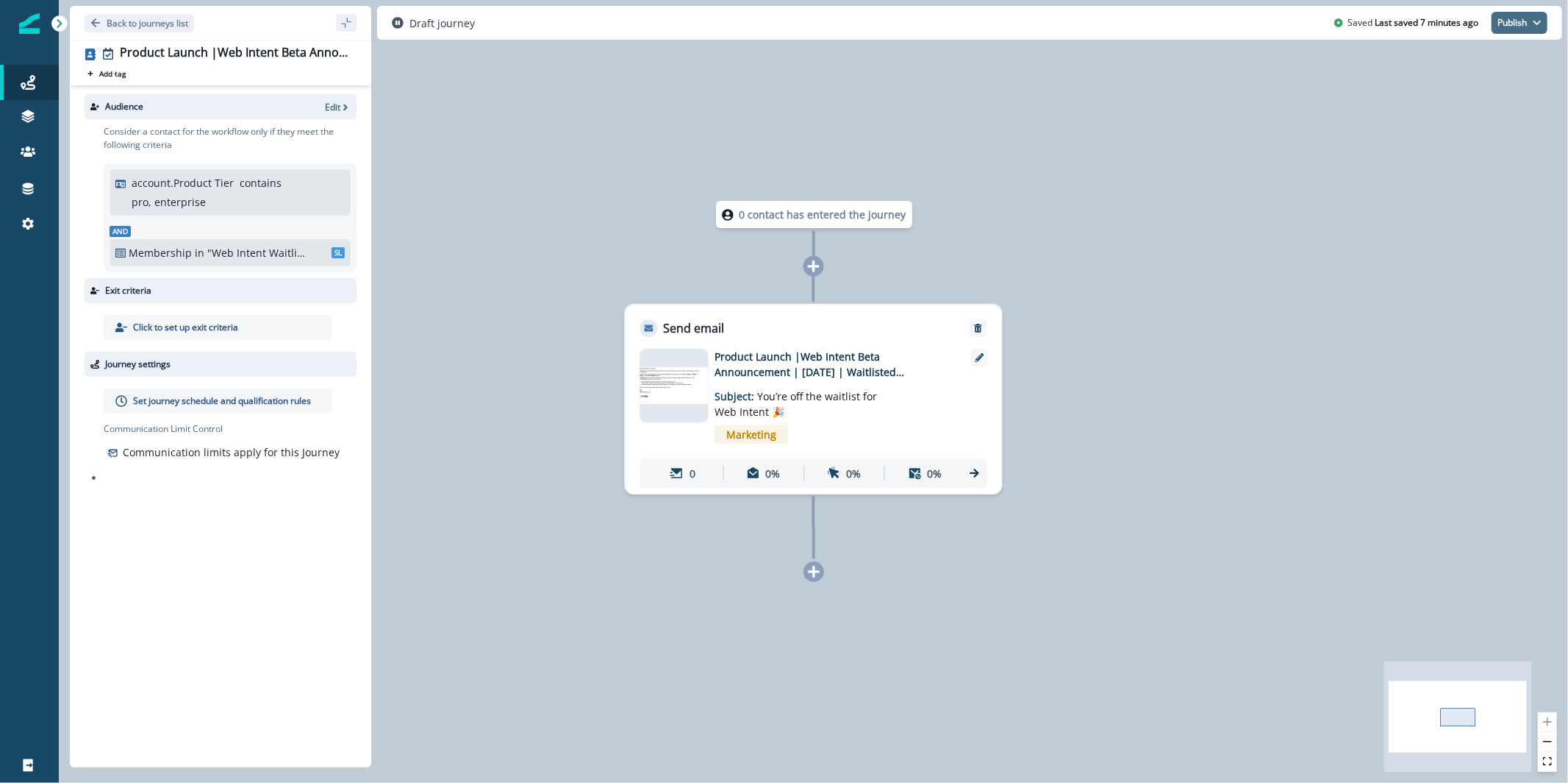
click at [1522, 20] on button "Publish" at bounding box center [1519, 23] width 56 height 22
click at [670, 403] on img at bounding box center [675, 386] width 69 height 37
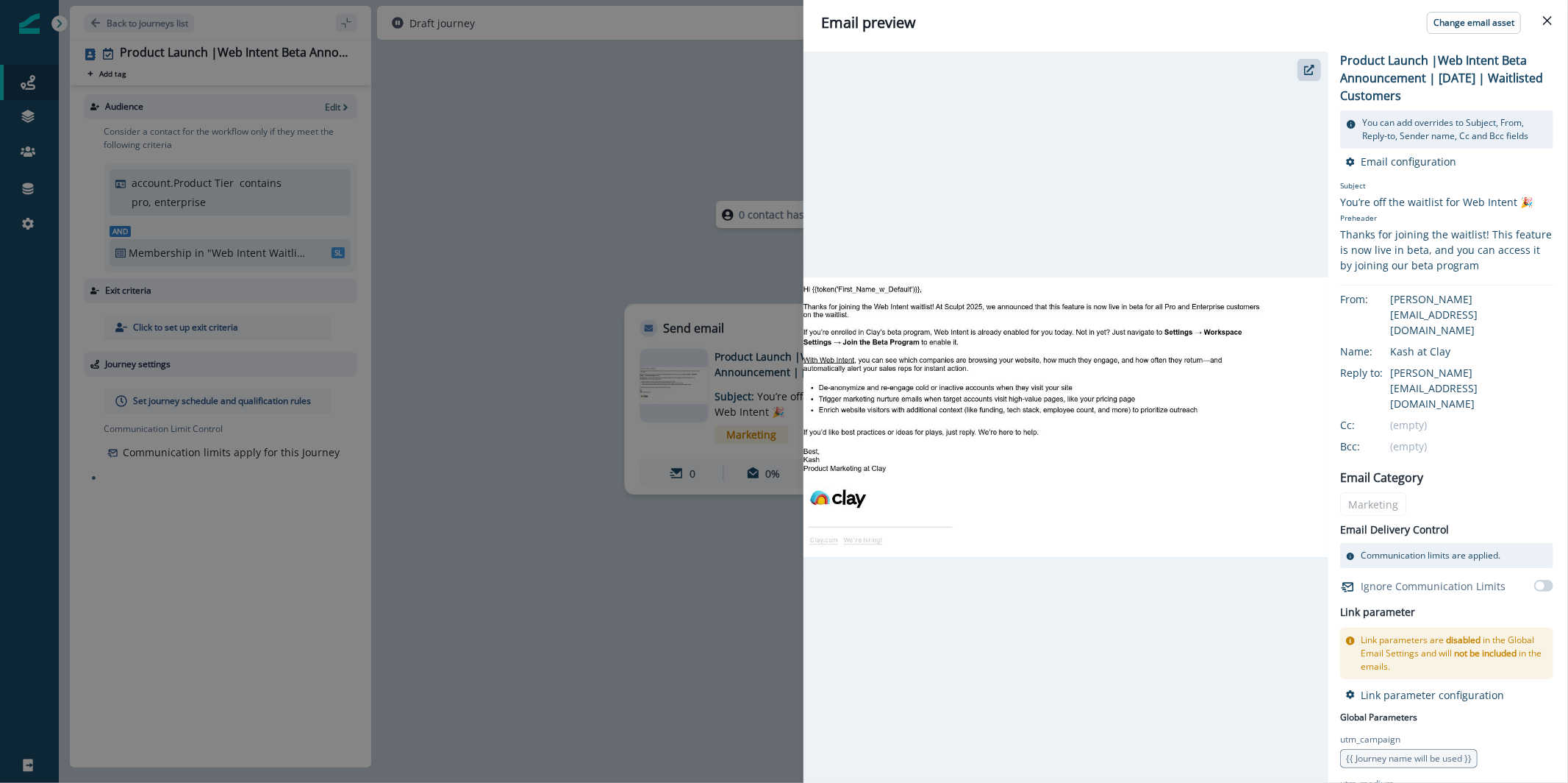
click at [669, 127] on div "Email preview Change email asset Product Launch |Web Intent Beta Announcement |…" at bounding box center [784, 391] width 1568 height 783
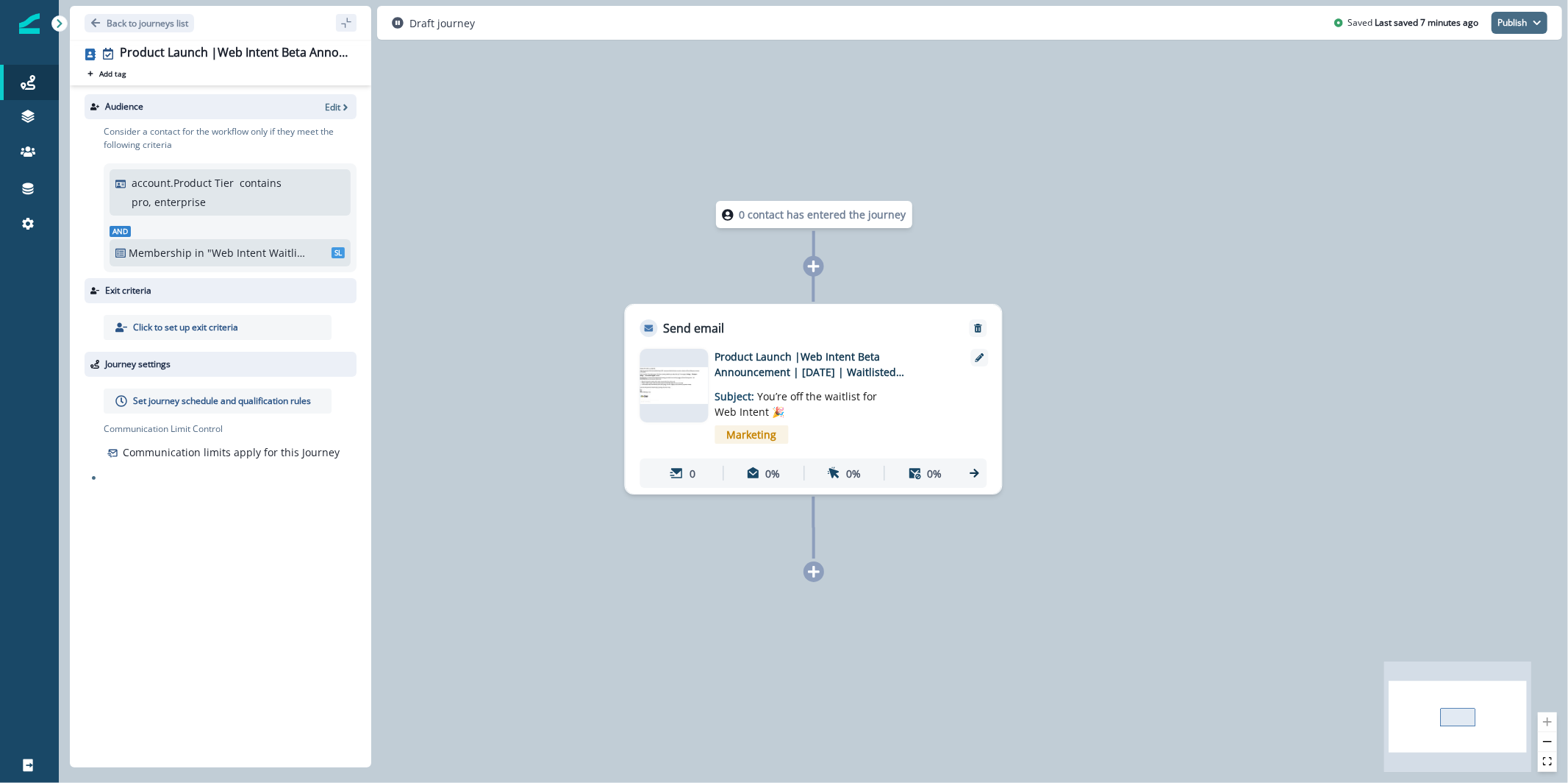
click at [1523, 16] on button "Publish" at bounding box center [1519, 23] width 56 height 22
click at [1499, 69] on button "as active journey" at bounding box center [1465, 60] width 163 height 27
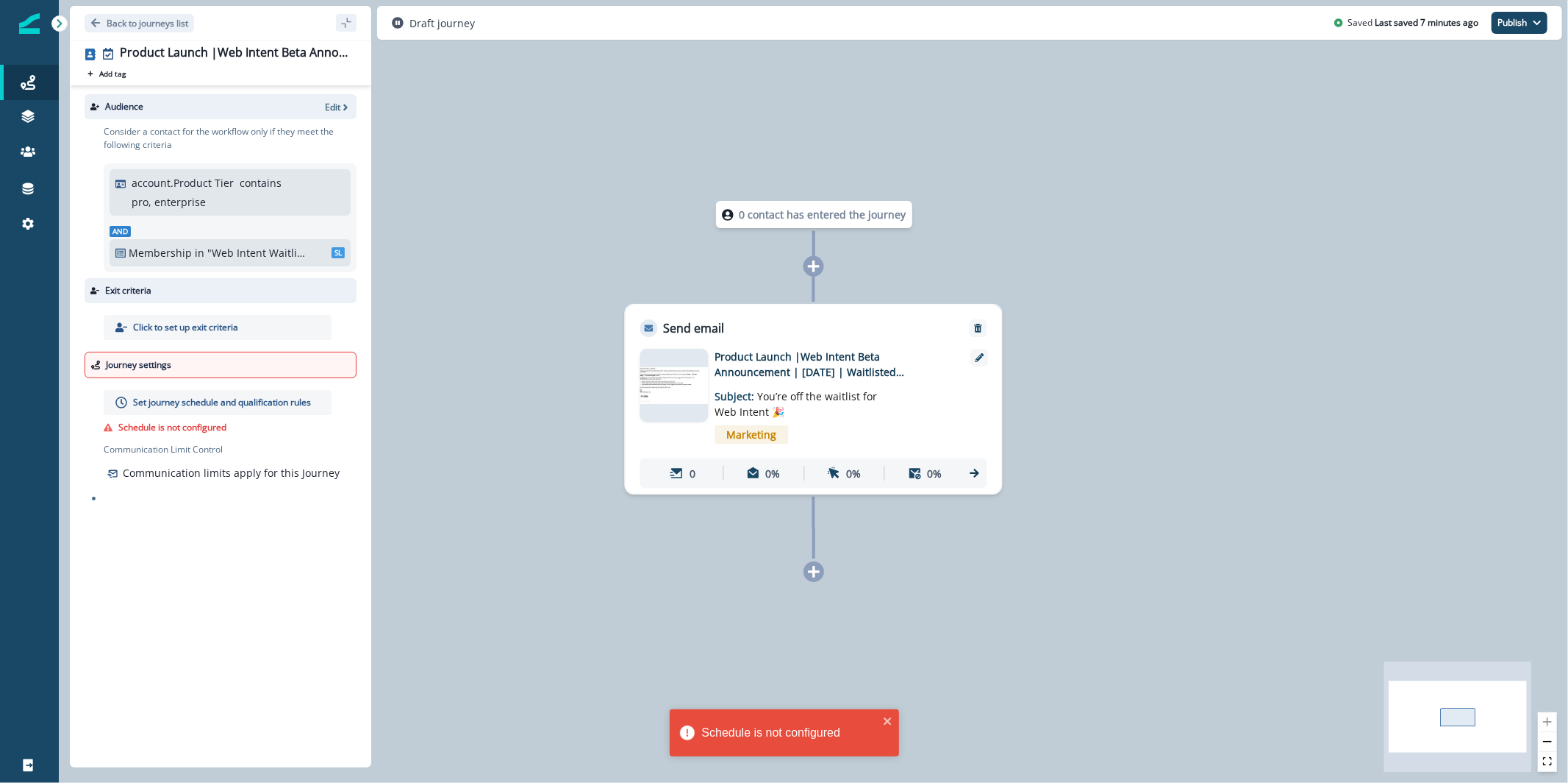
click at [206, 361] on div at bounding box center [264, 364] width 173 height 13
click at [176, 327] on p "Click to set up exit criteria" at bounding box center [185, 327] width 105 height 13
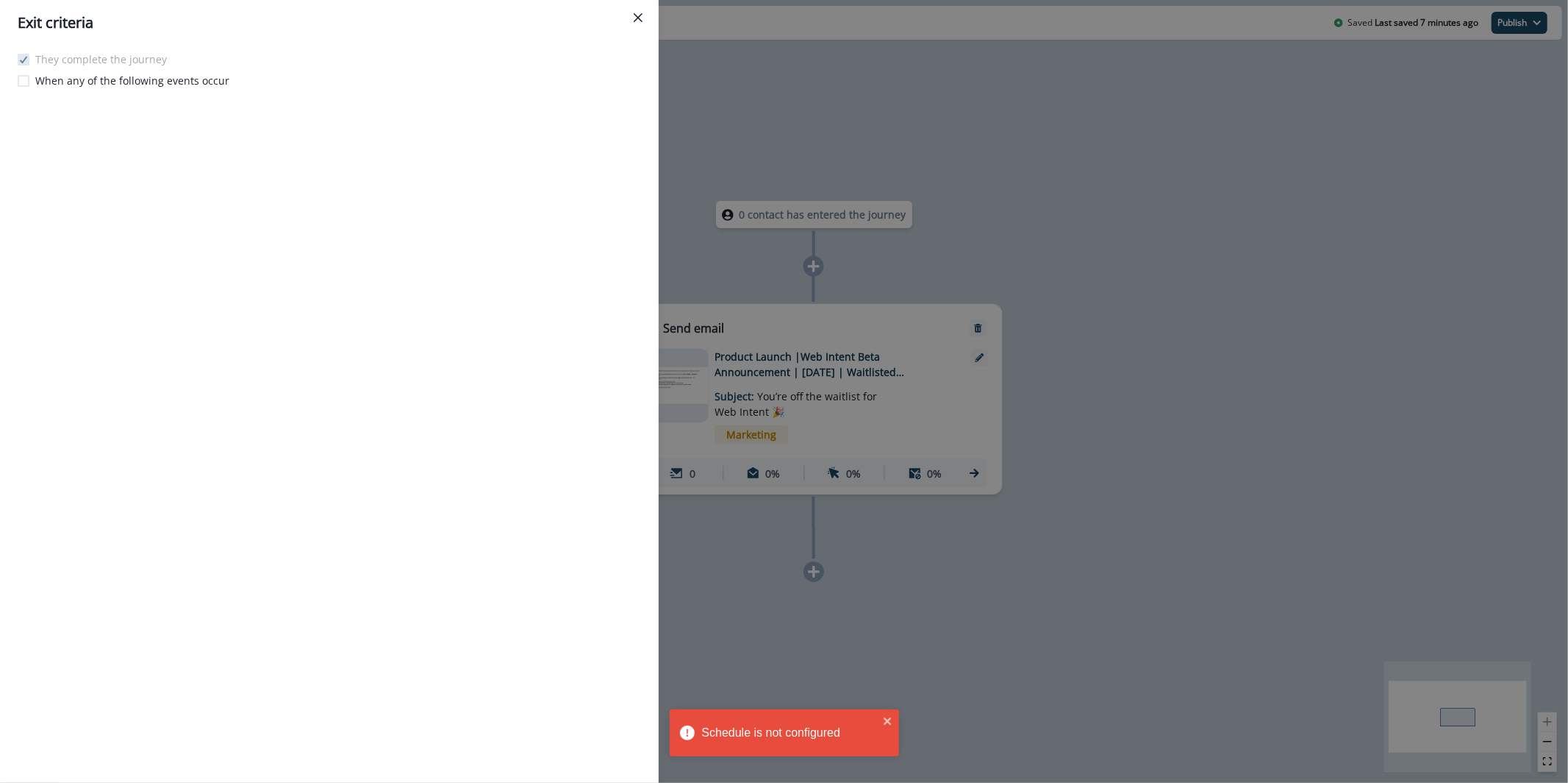
click at [114, 81] on p "When any of the following events occur" at bounding box center [133, 81] width 194 height 16
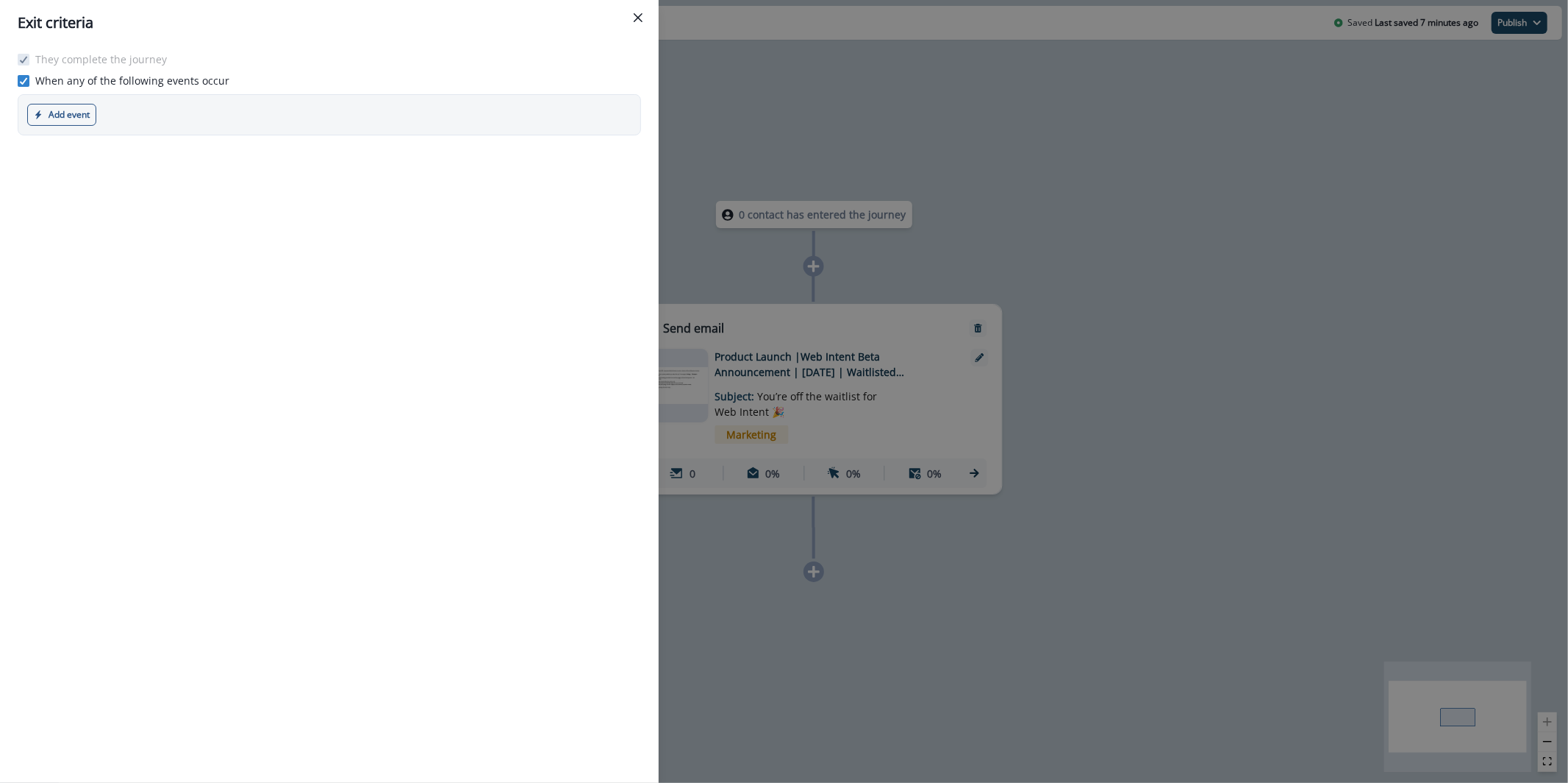
click at [114, 81] on p "When any of the following events occur" at bounding box center [133, 81] width 194 height 16
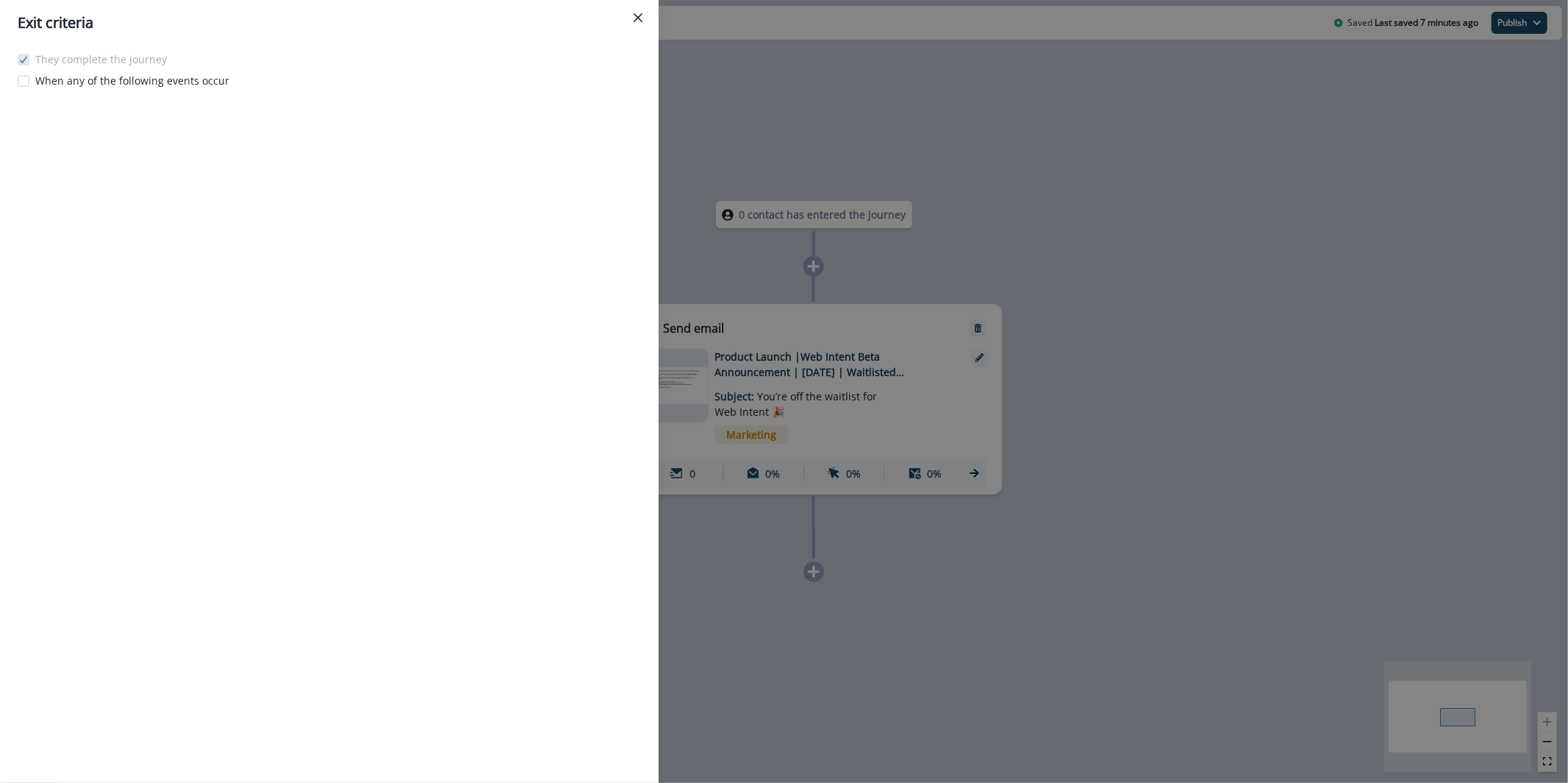
click at [635, 20] on icon "Close" at bounding box center [638, 17] width 9 height 9
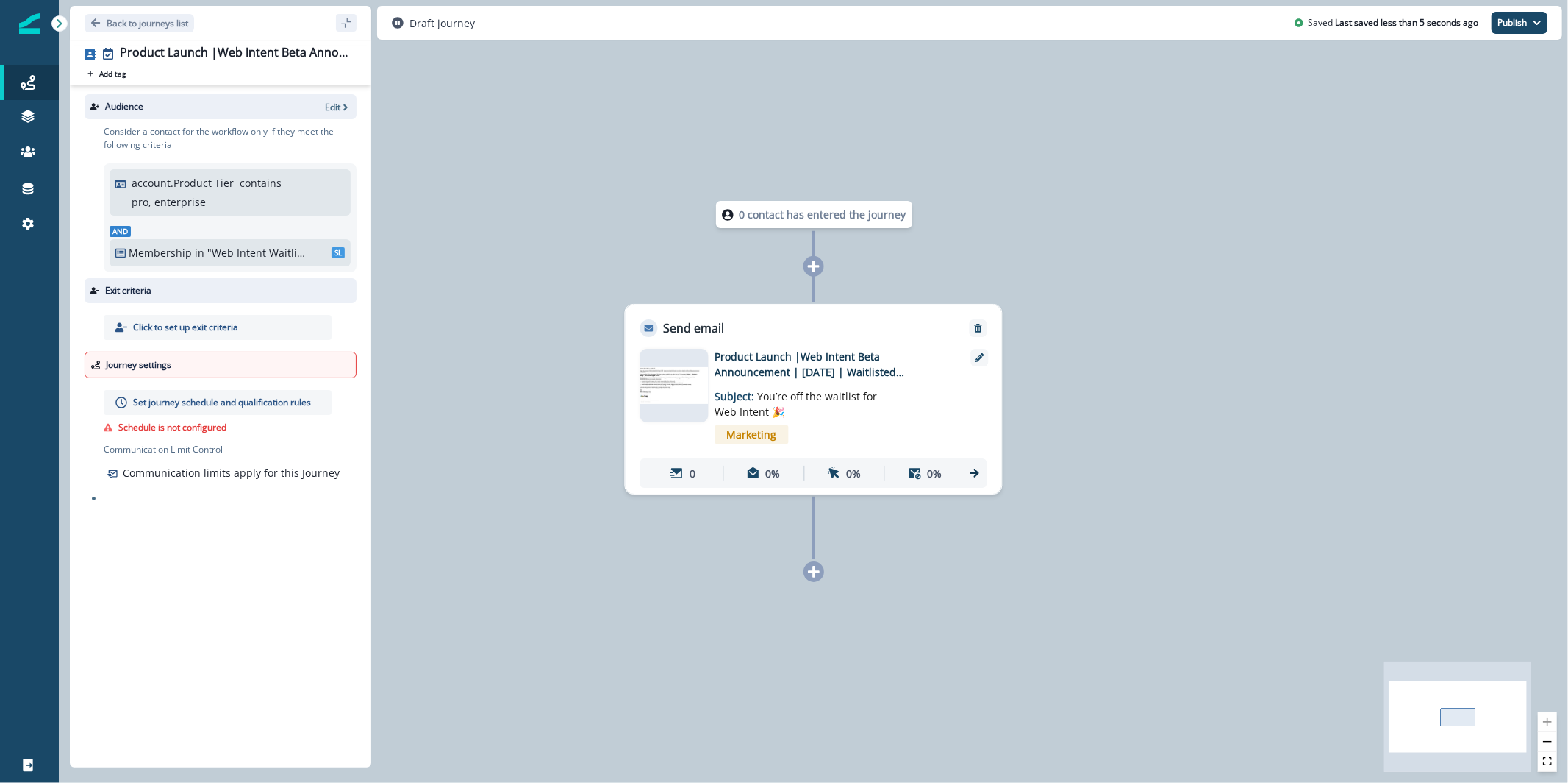
click at [178, 407] on p "Set journey schedule and qualification rules" at bounding box center [222, 402] width 178 height 13
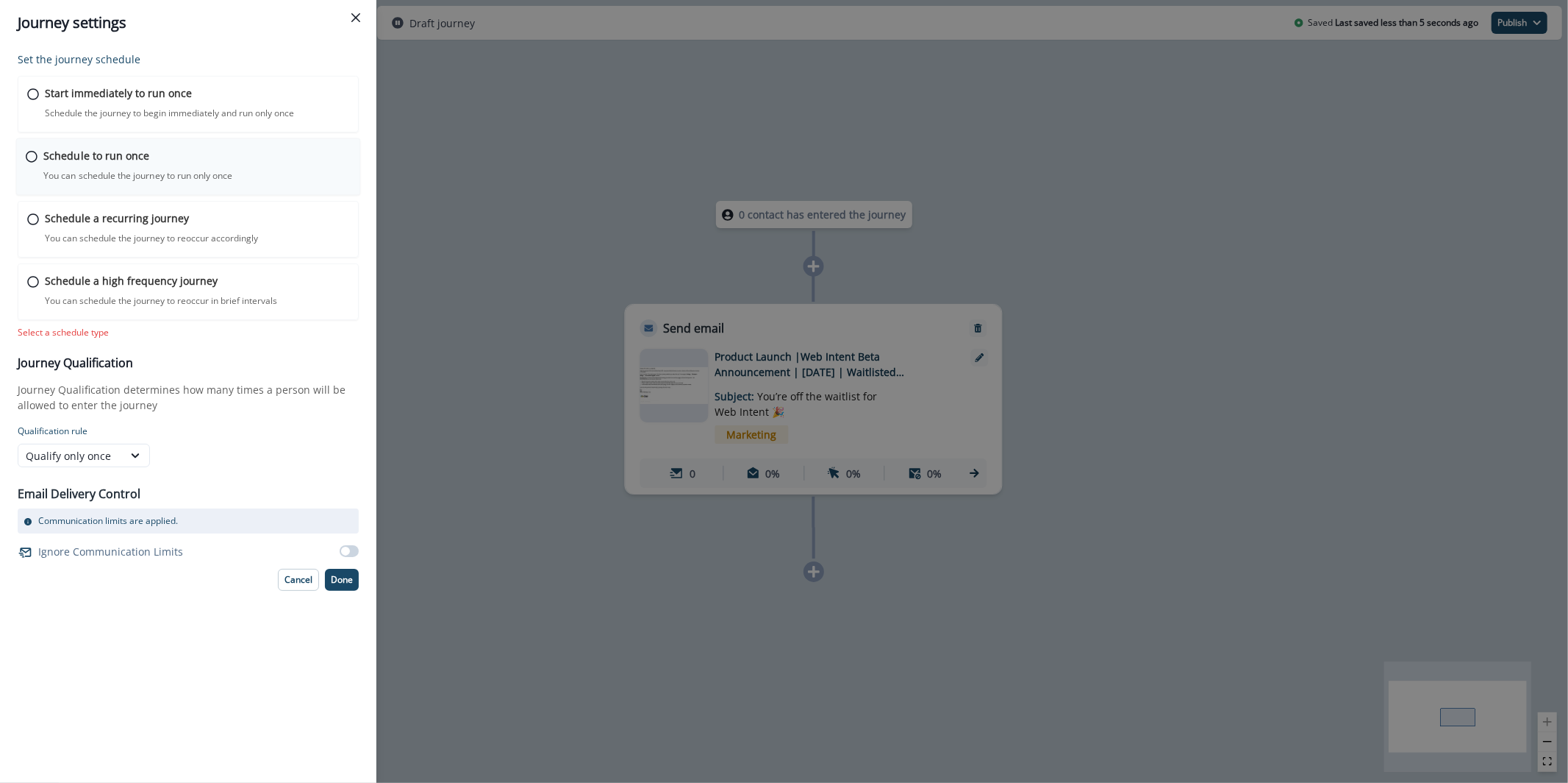
click at [203, 148] on div "Schedule to run once You can schedule the journey to run only once Journey is s…" at bounding box center [197, 165] width 308 height 35
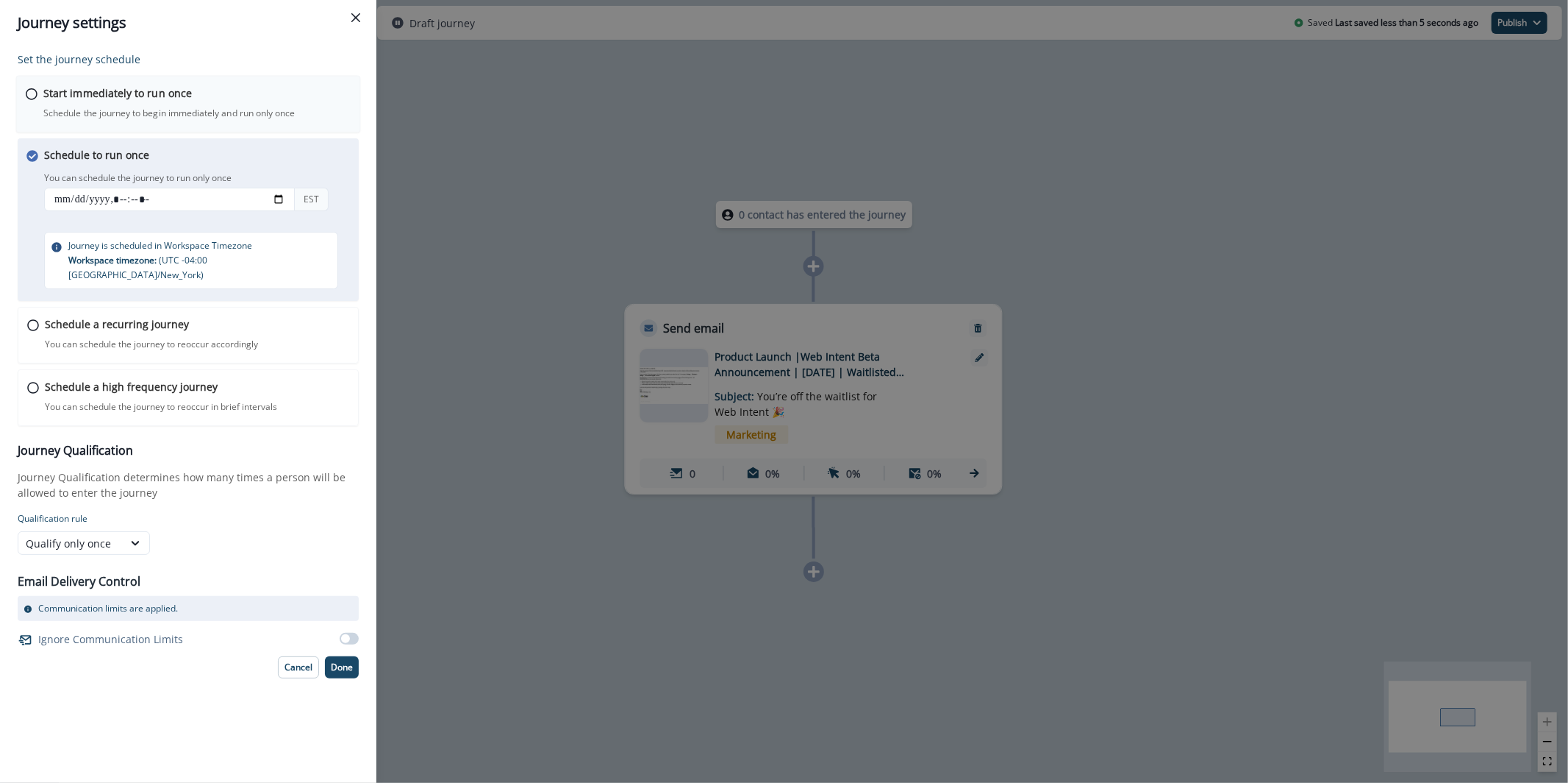
click at [203, 103] on div "Start immediately to run once Schedule the journey to begin immediately and run…" at bounding box center [197, 103] width 308 height 35
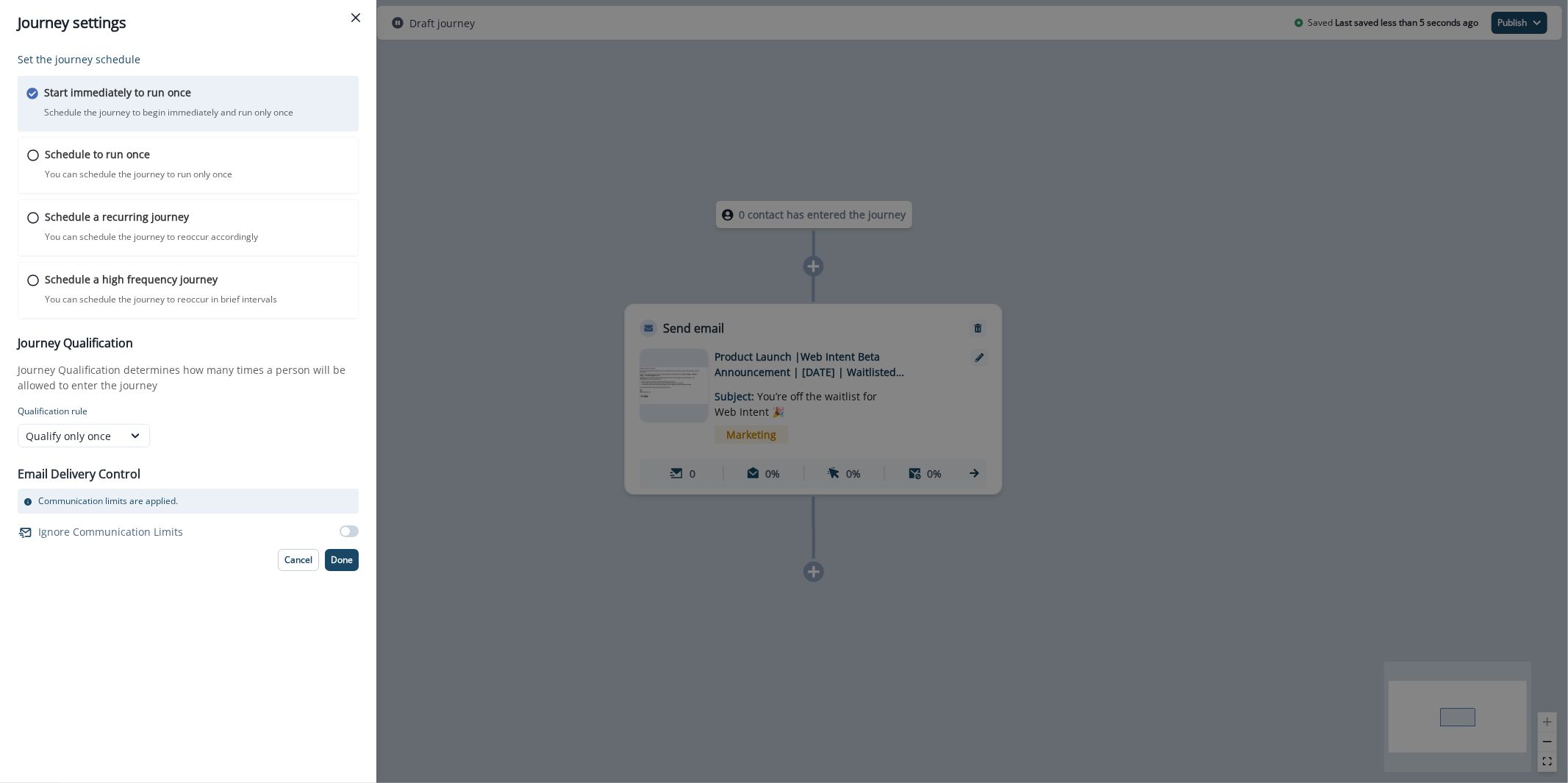
click at [352, 535] on span at bounding box center [349, 530] width 19 height 12
click at [350, 566] on button "Done" at bounding box center [341, 560] width 34 height 22
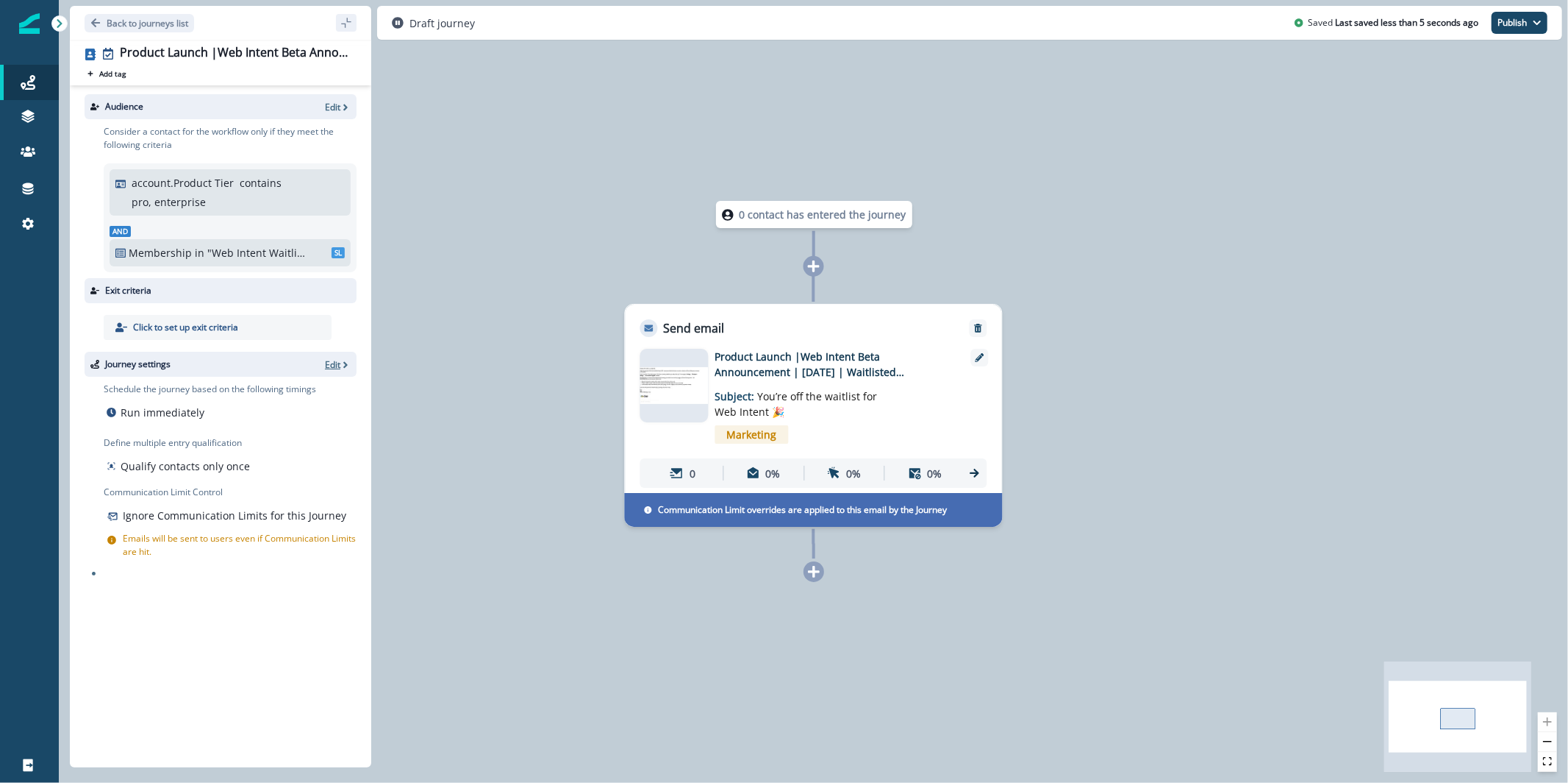
click at [330, 368] on p "Edit" at bounding box center [332, 364] width 16 height 13
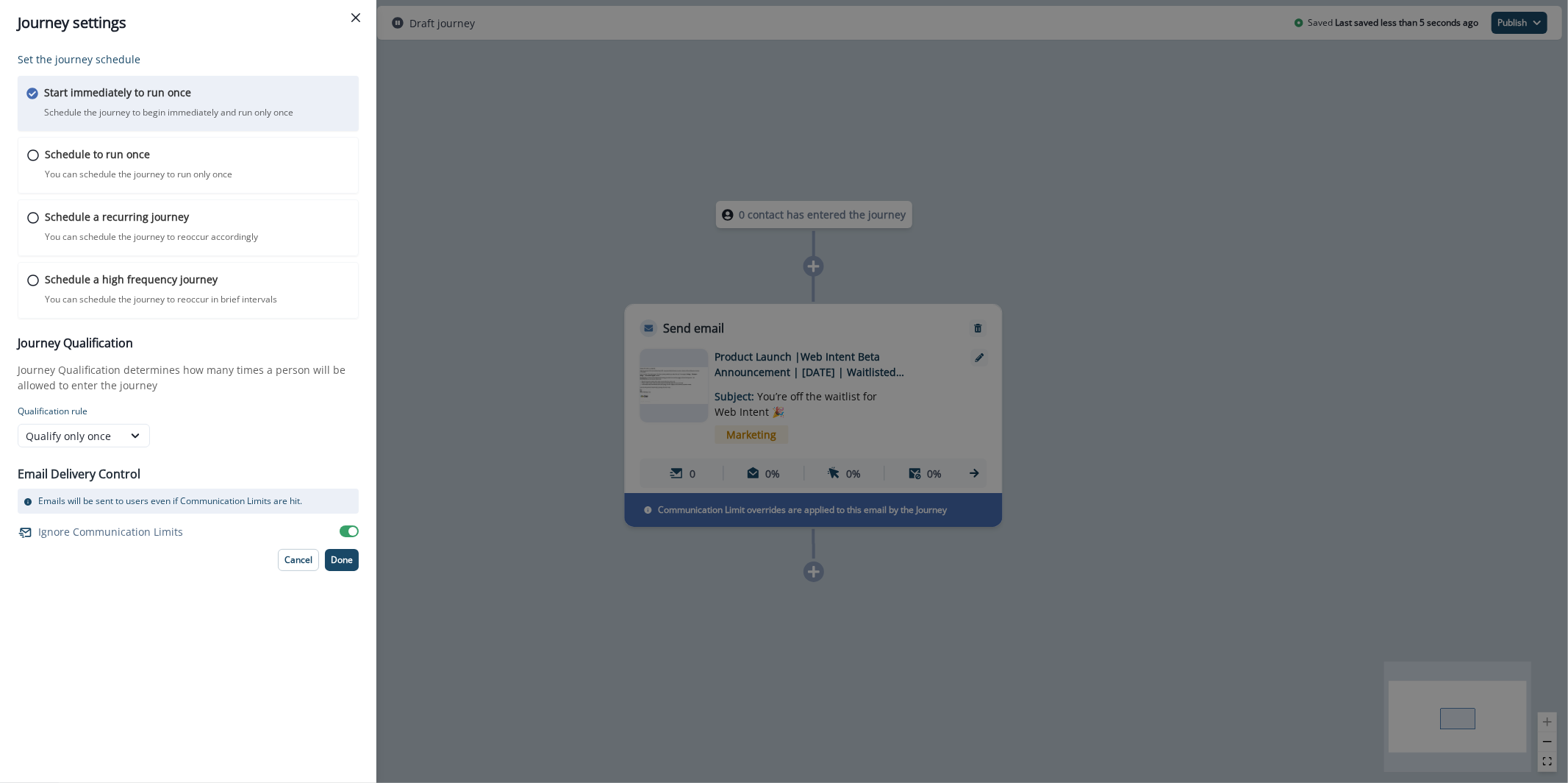
click at [349, 529] on span at bounding box center [353, 531] width 9 height 9
click at [342, 559] on p "Done" at bounding box center [341, 560] width 22 height 10
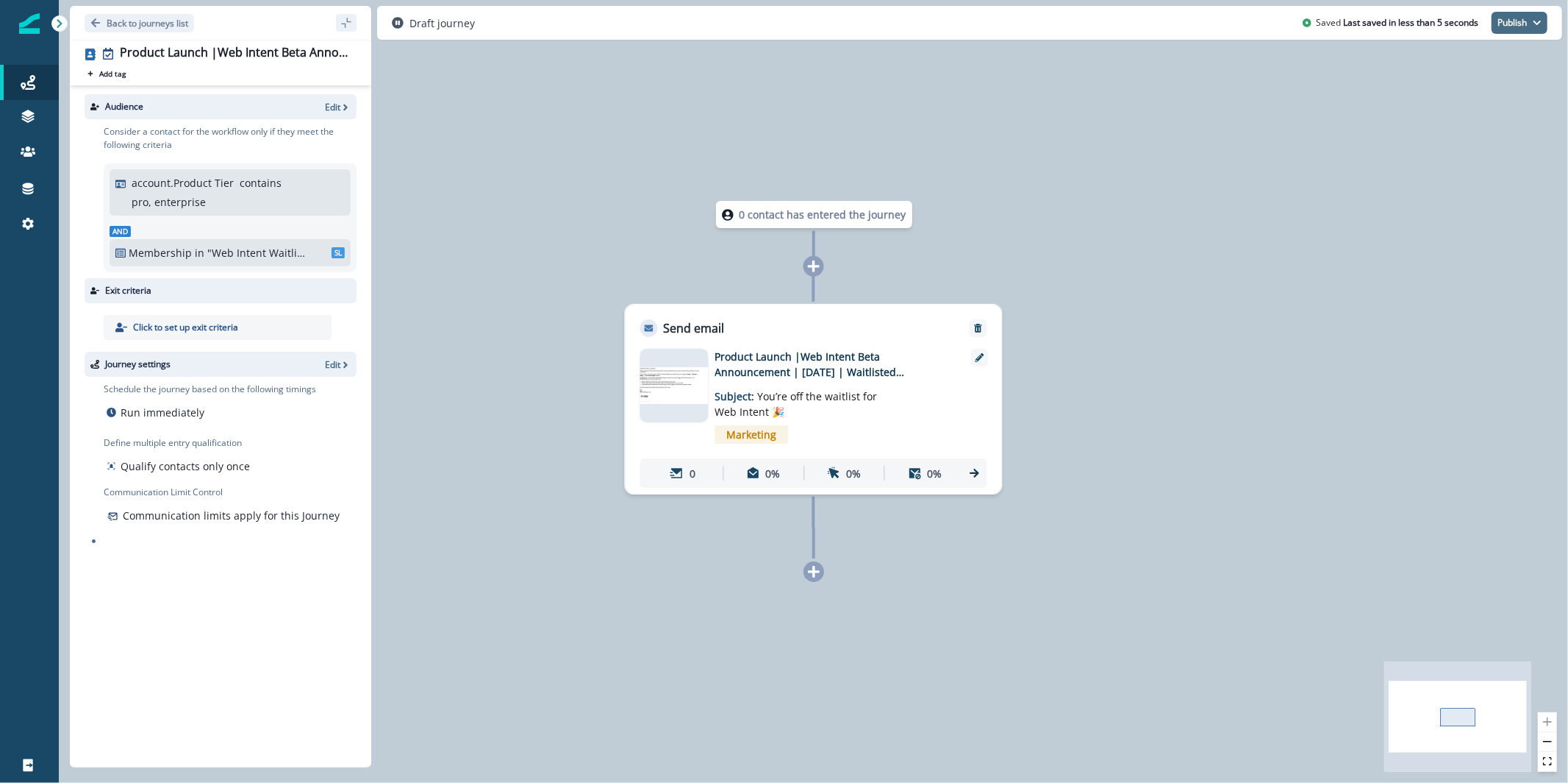
click at [1514, 33] on button "Publish" at bounding box center [1519, 23] width 56 height 22
click at [1465, 65] on button "as active journey" at bounding box center [1465, 60] width 163 height 27
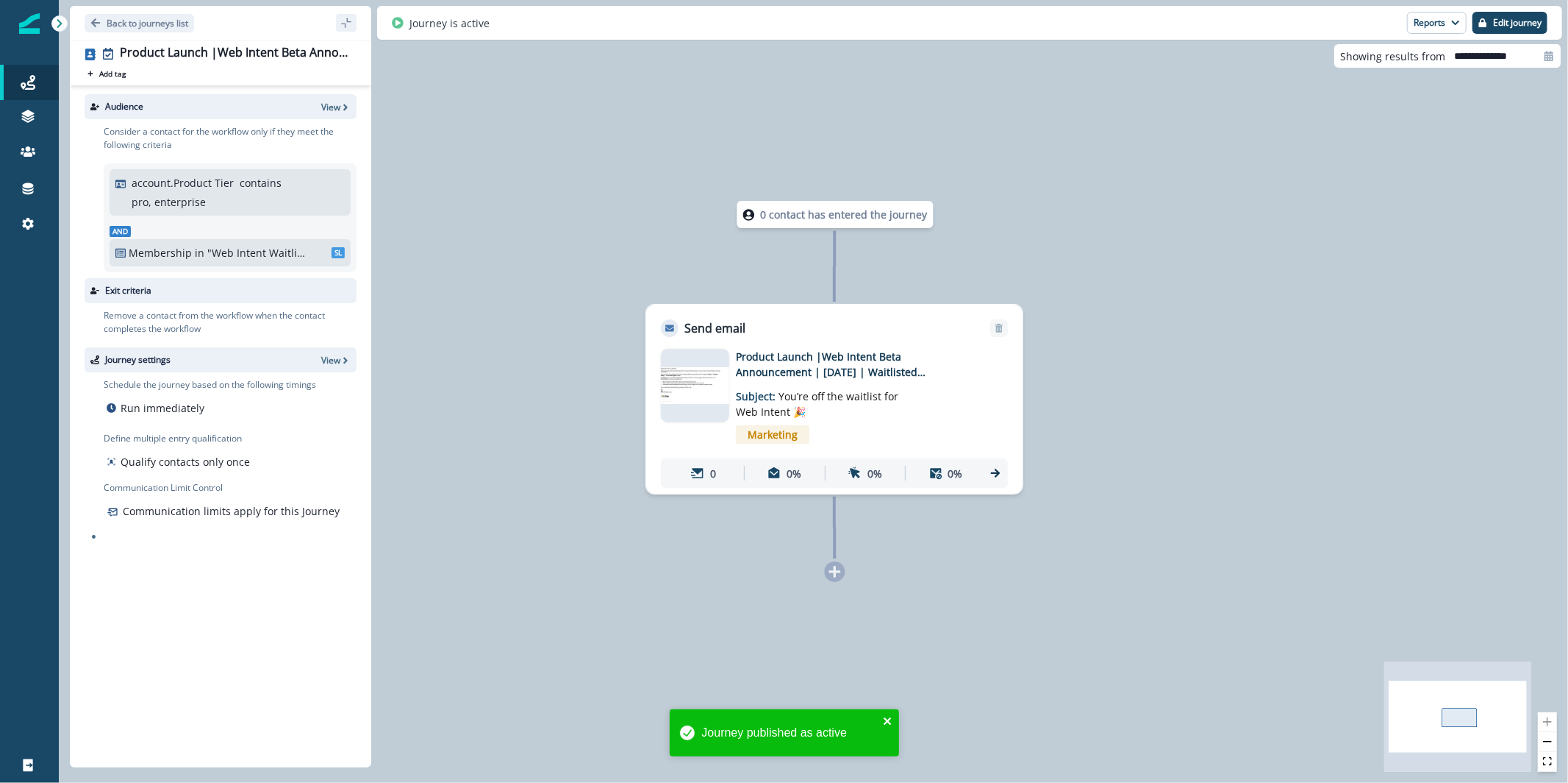
click at [887, 723] on icon "close" at bounding box center [888, 721] width 10 height 12
click at [338, 103] on p "View" at bounding box center [330, 107] width 19 height 13
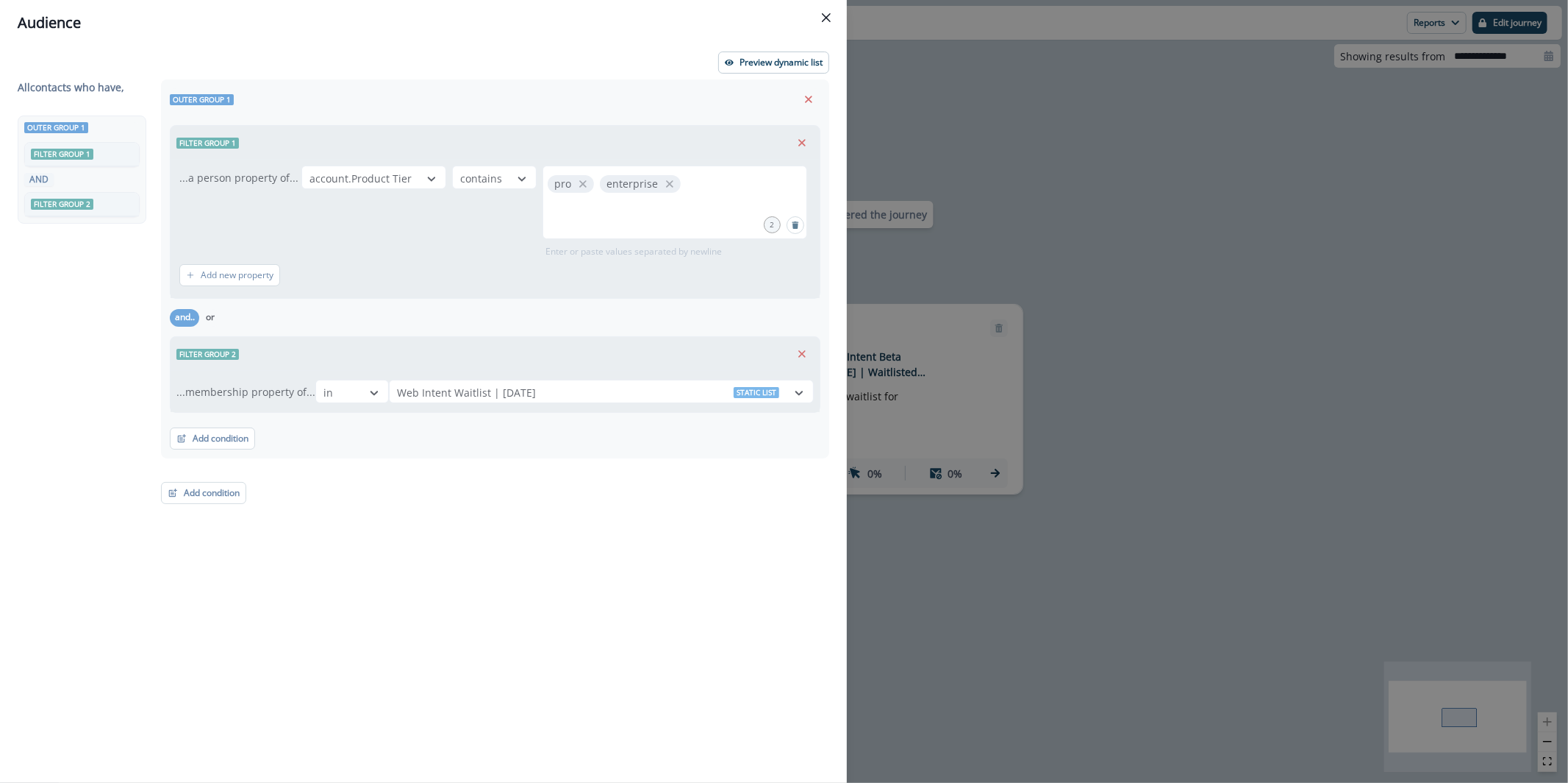
click at [1089, 584] on div "Audience Preview dynamic list All contact s who have, Outer group 1 Filter grou…" at bounding box center [784, 391] width 1568 height 783
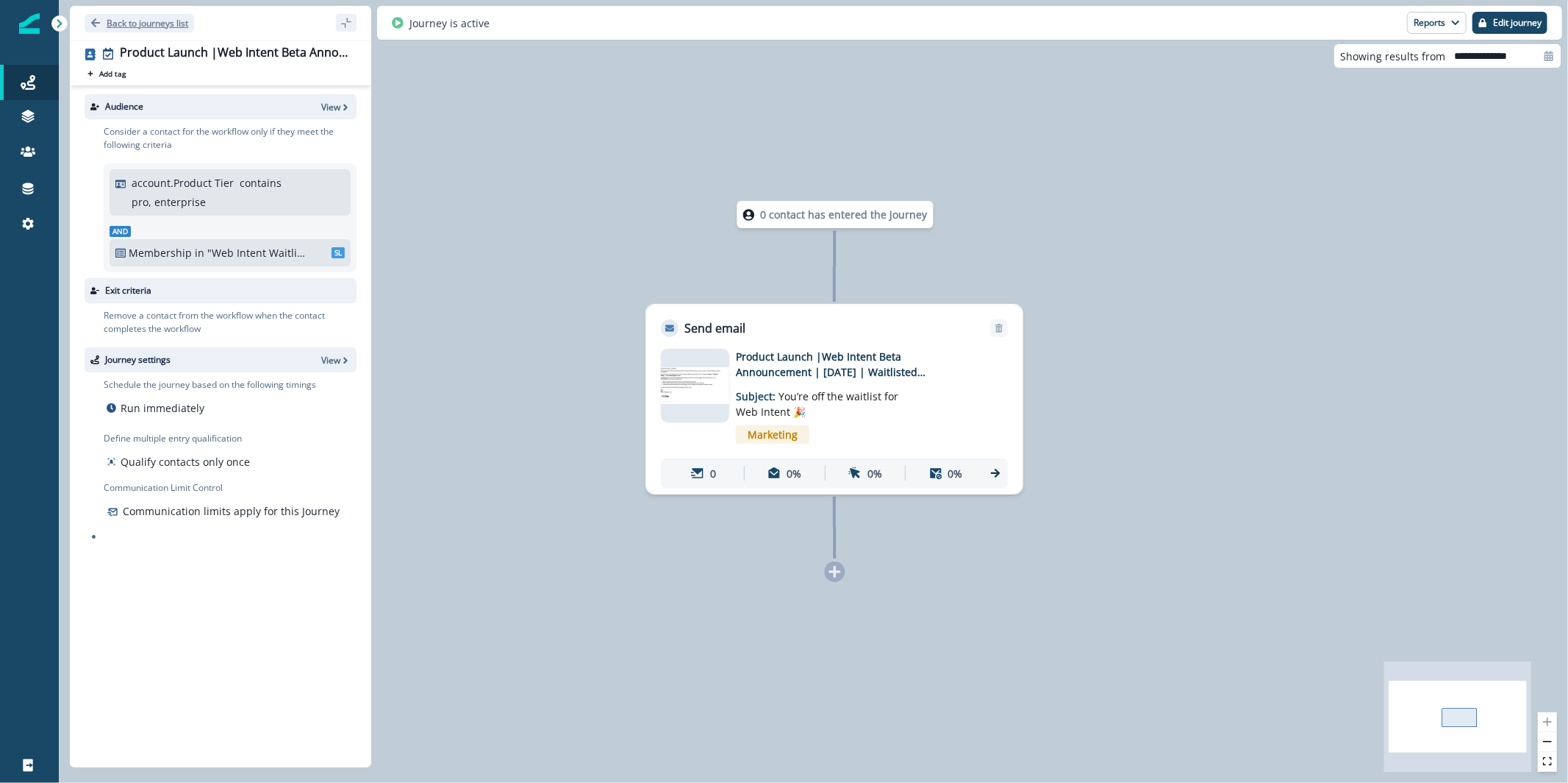
click at [165, 25] on p "Back to journeys list" at bounding box center [146, 23] width 81 height 13
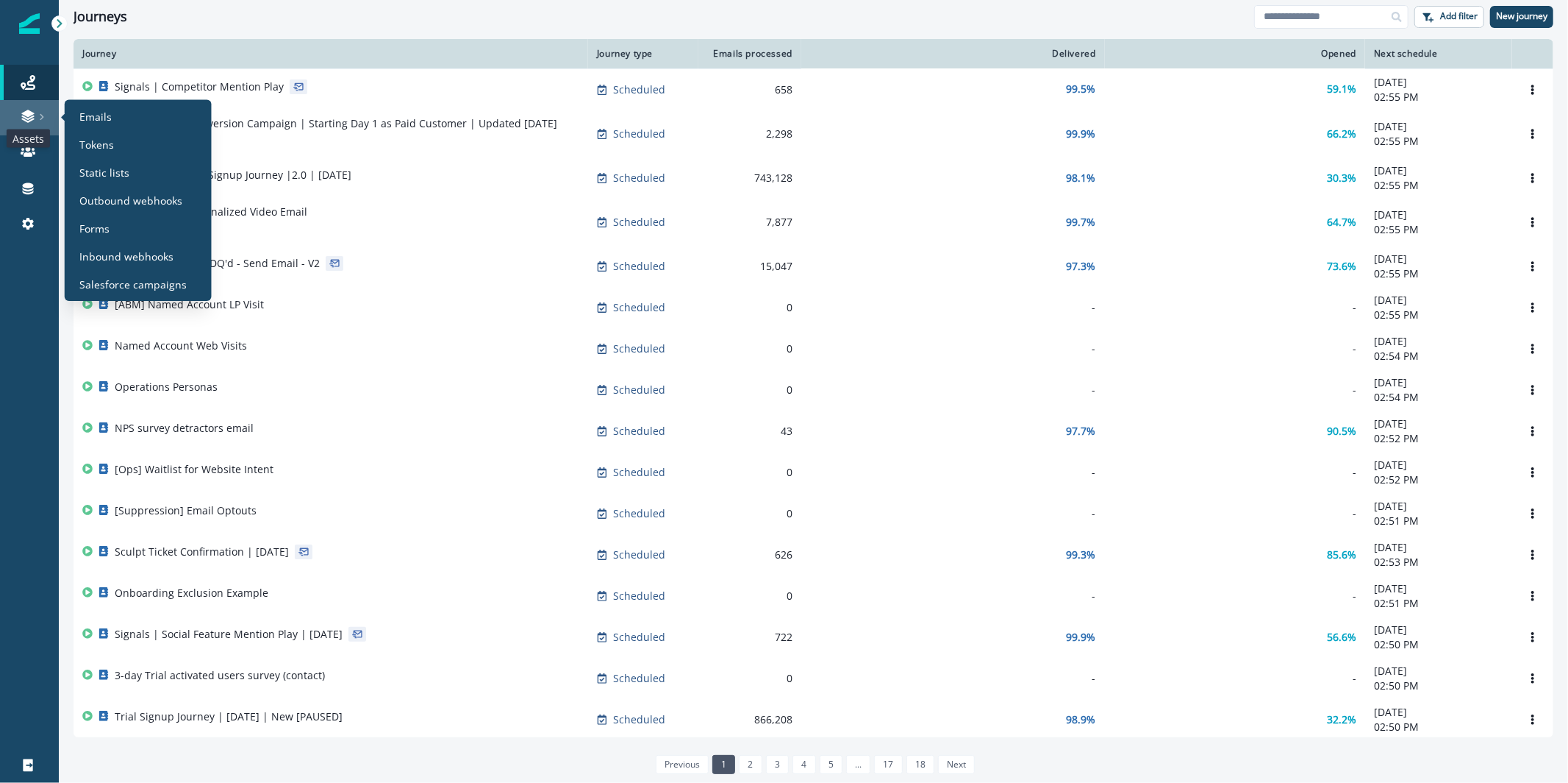
click at [27, 123] on icon at bounding box center [27, 116] width 15 height 15
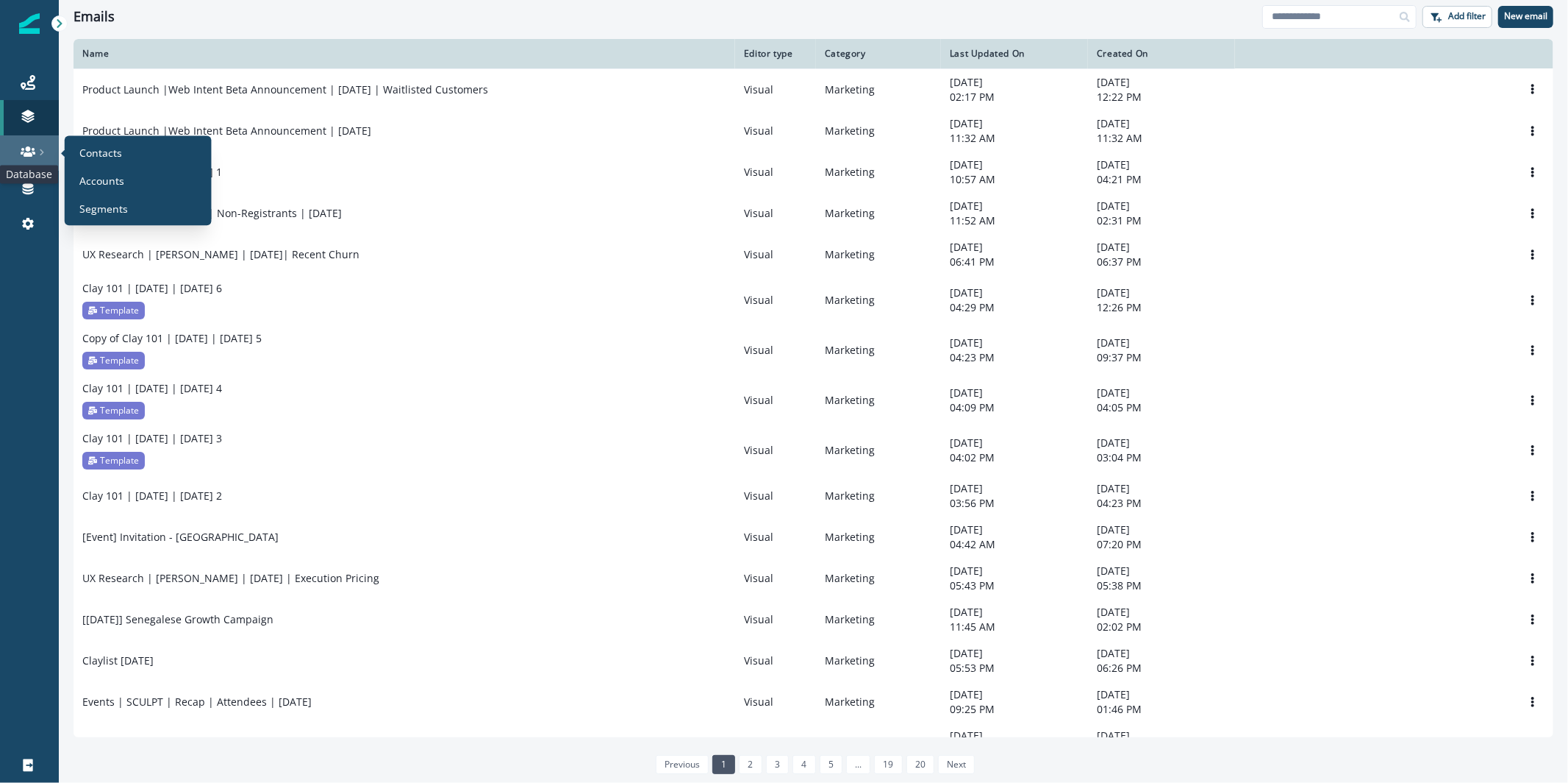
click at [34, 147] on icon at bounding box center [27, 151] width 15 height 15
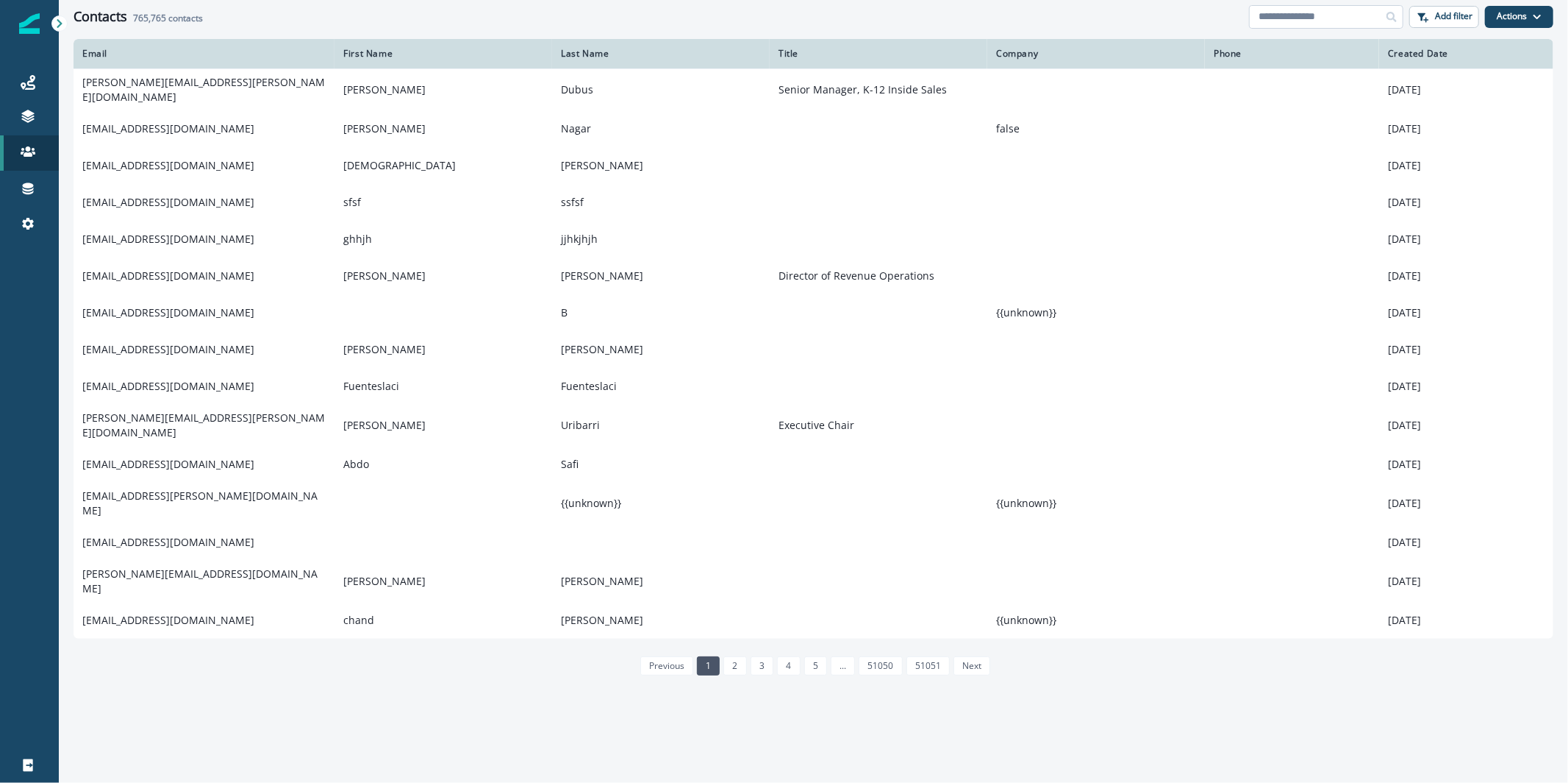
click at [1288, 12] on input at bounding box center [1326, 17] width 155 height 24
paste input "**********"
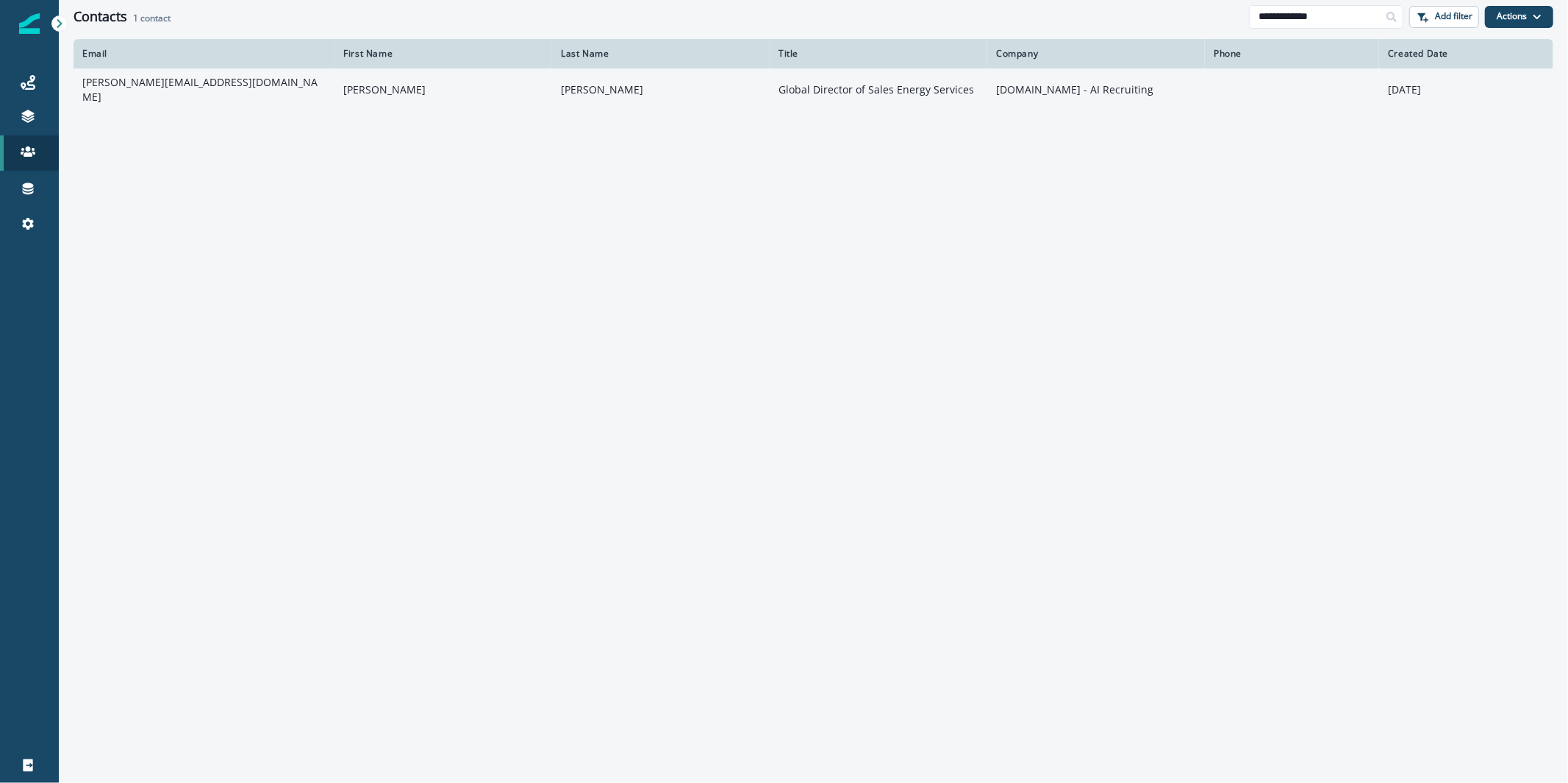
type input "**********"
click at [320, 77] on td "erica@pin.com" at bounding box center [203, 90] width 261 height 42
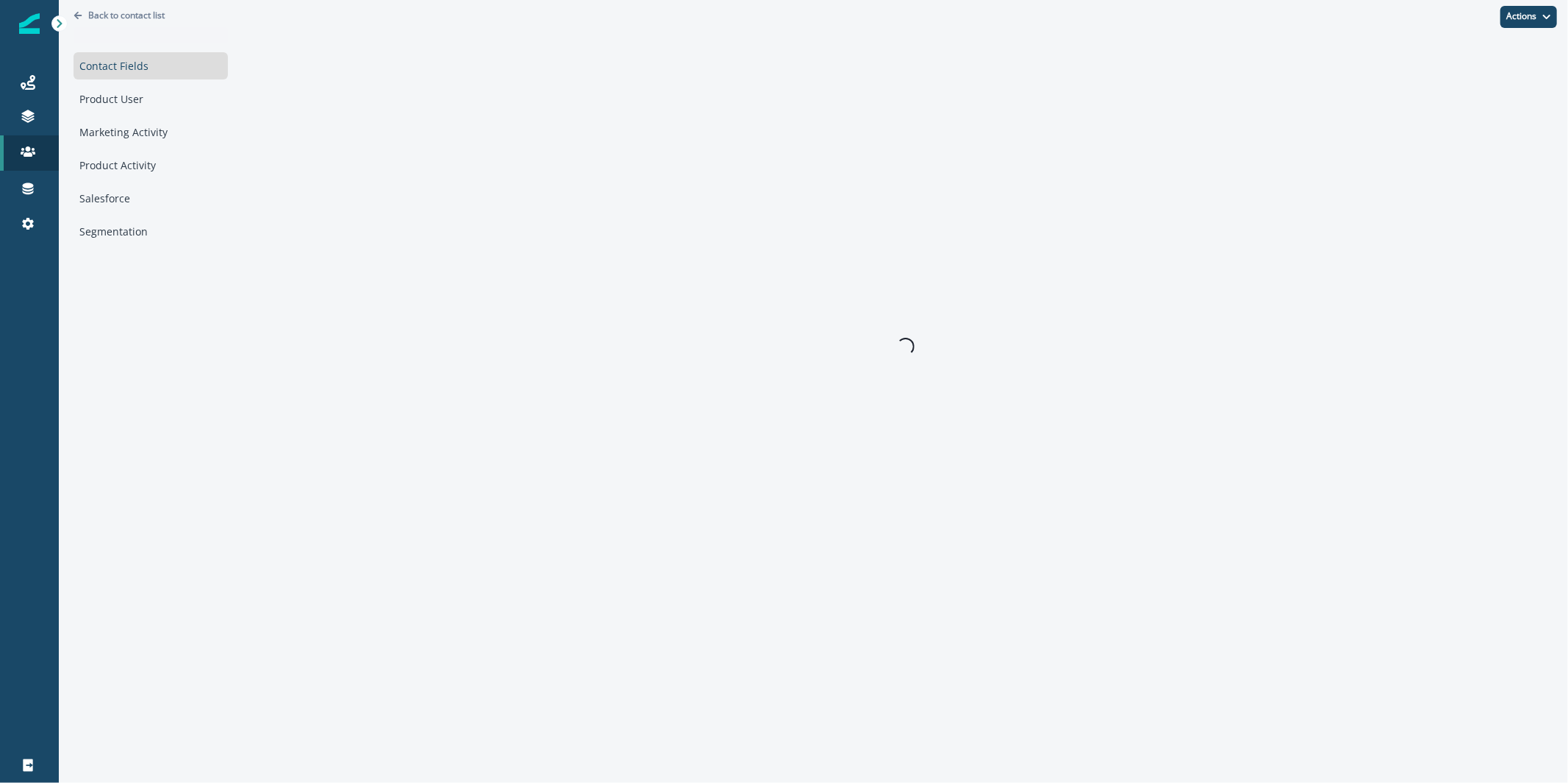
click at [185, 146] on div "Contact Fields Product User Marketing Activity Product Activity Salesforce Segm…" at bounding box center [150, 148] width 155 height 192
click at [184, 140] on div "Marketing Activity" at bounding box center [150, 132] width 155 height 27
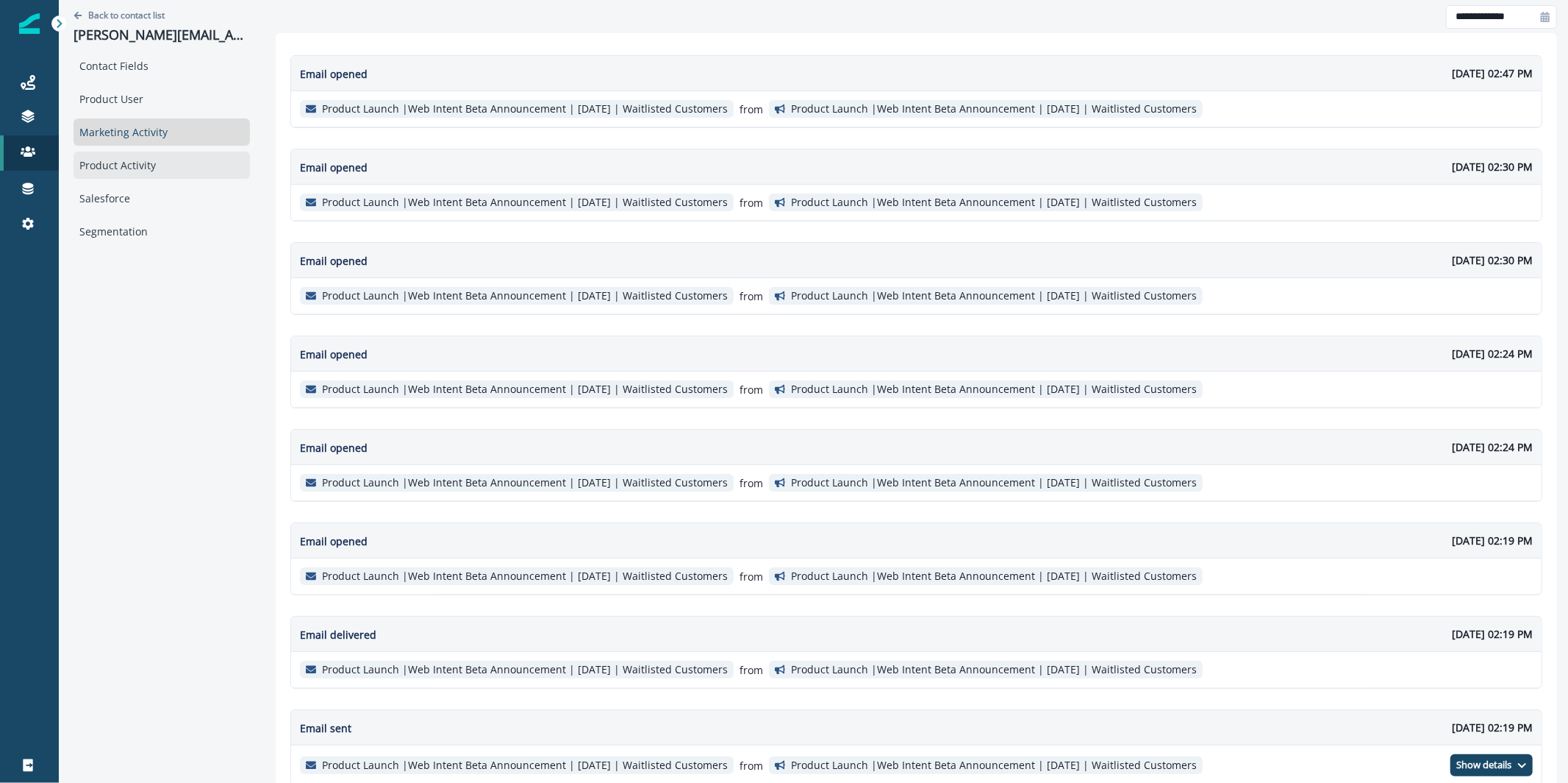
click at [183, 167] on div "Product Activity" at bounding box center [161, 165] width 177 height 27
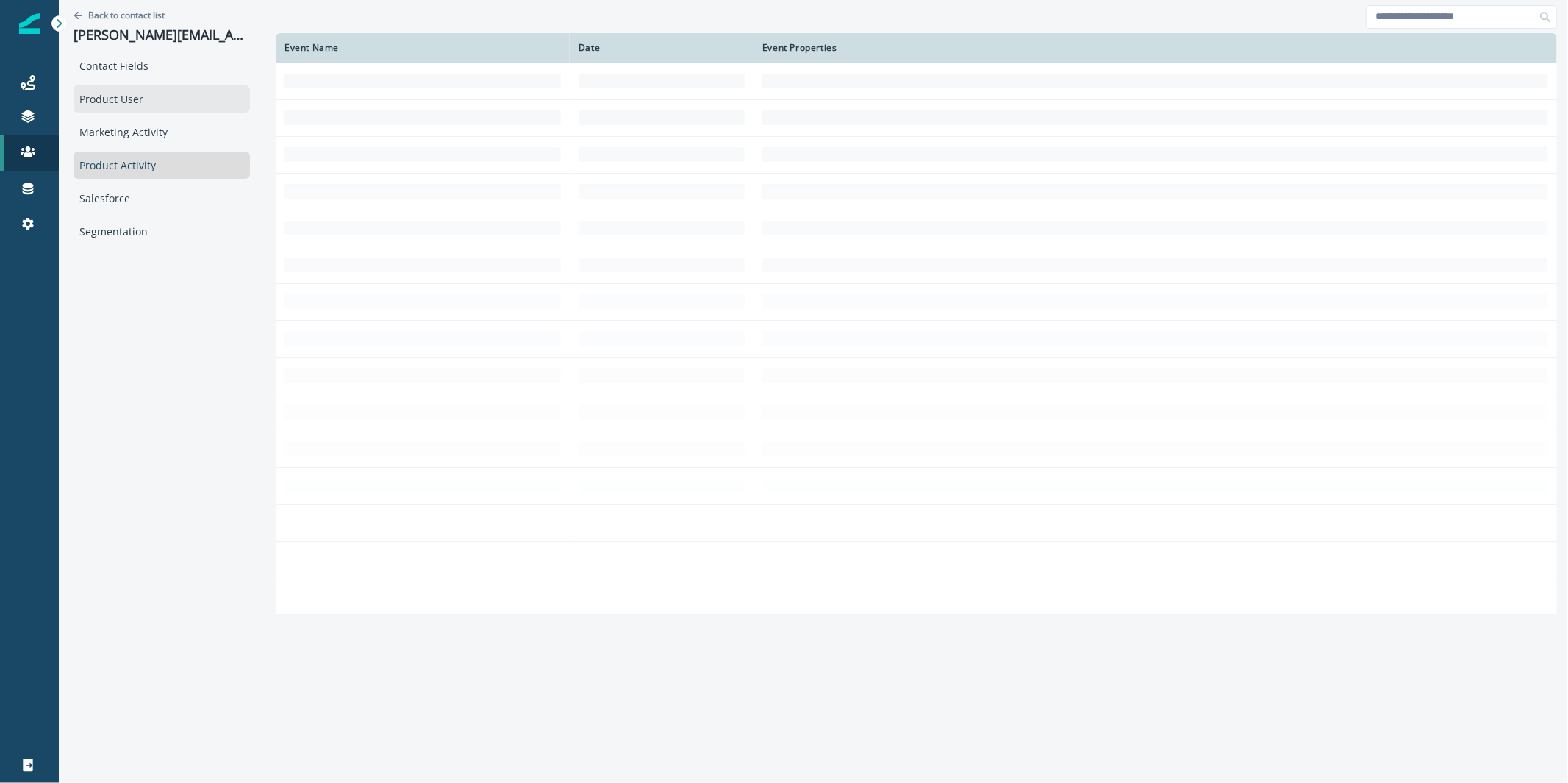
click at [155, 99] on div "Product User" at bounding box center [161, 99] width 177 height 27
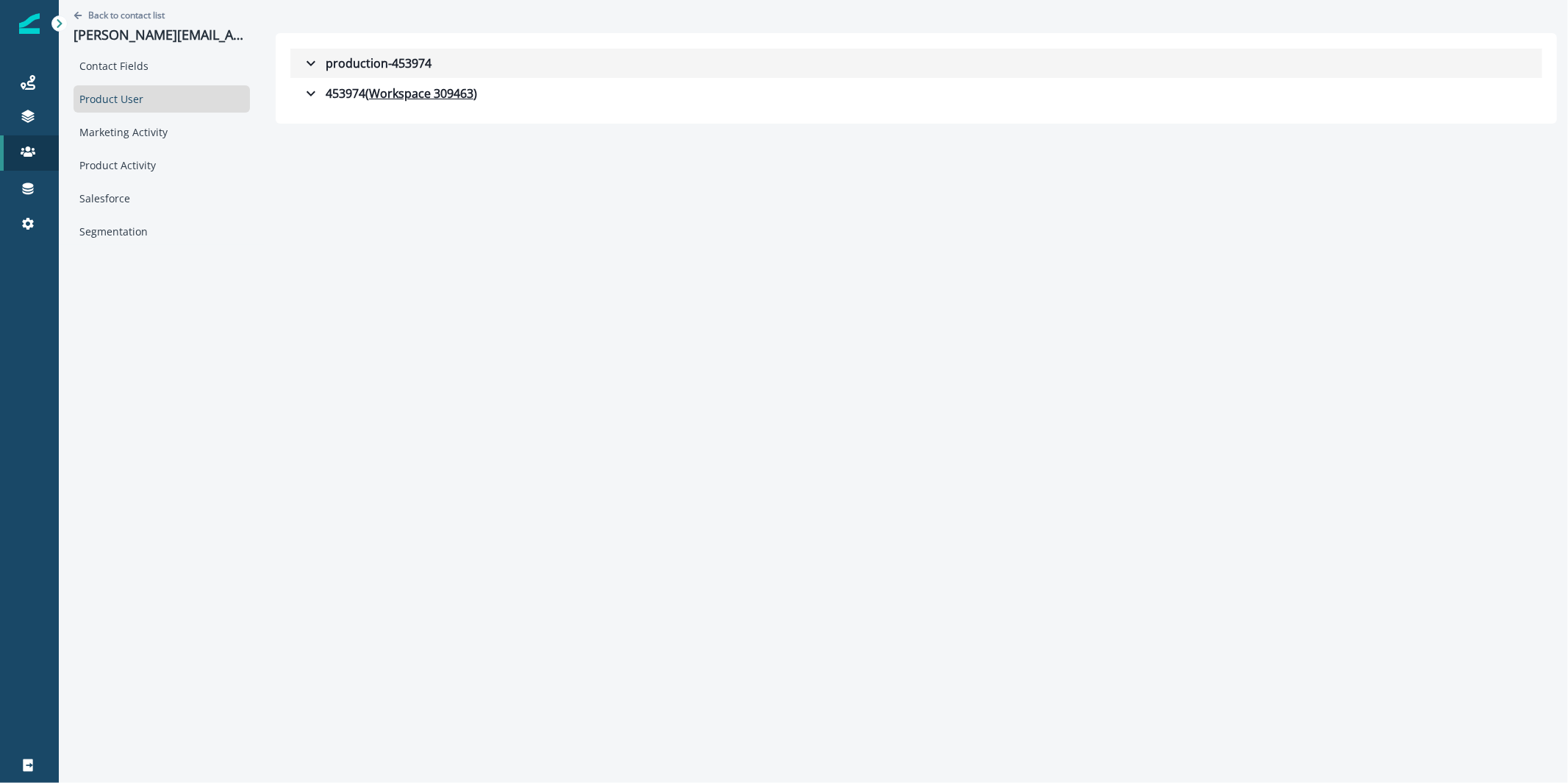
click at [302, 69] on icon "button" at bounding box center [310, 62] width 17 height 17
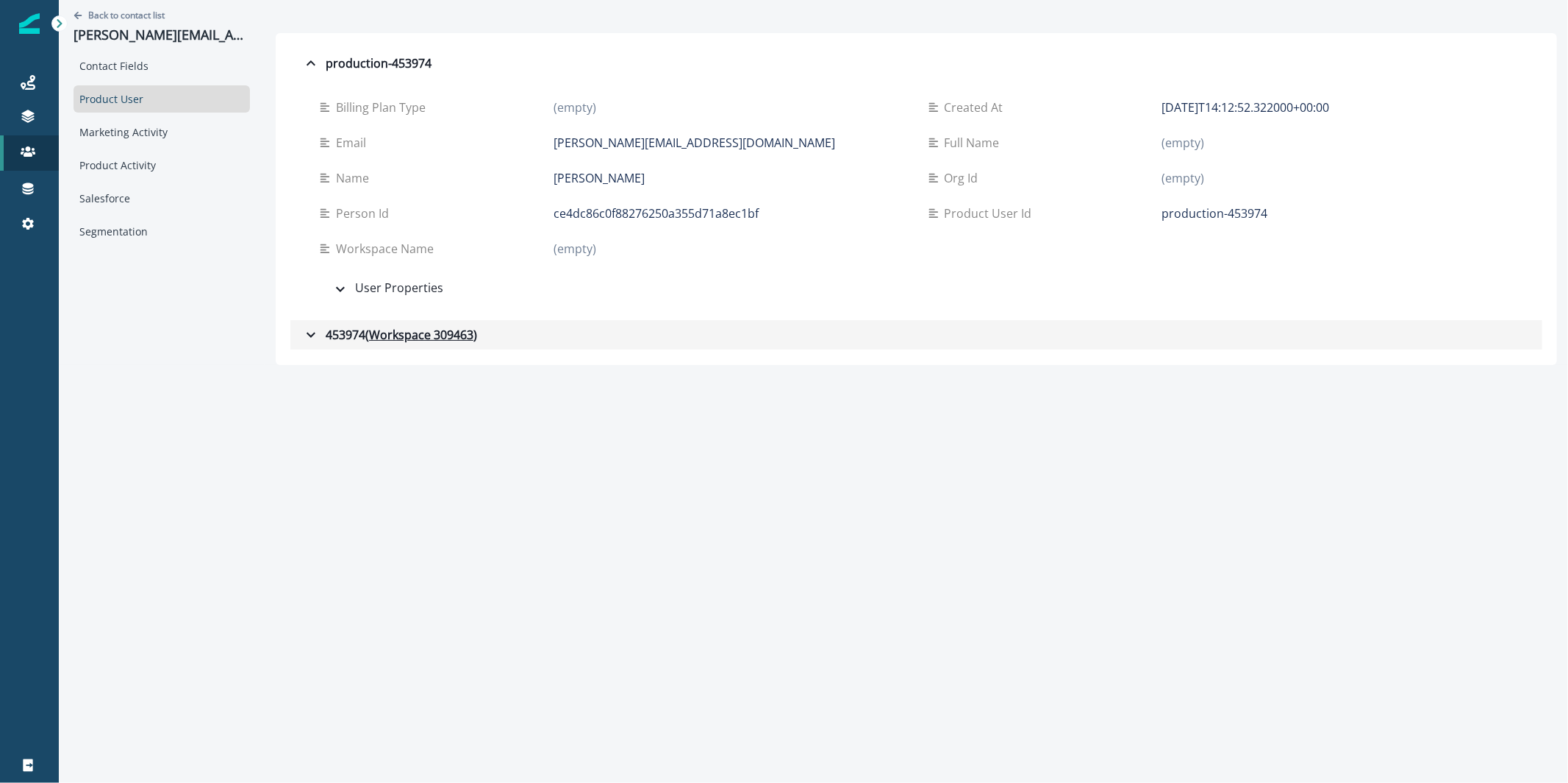
click at [333, 331] on div "453974 ( Workspace 309463 )" at bounding box center [389, 334] width 175 height 17
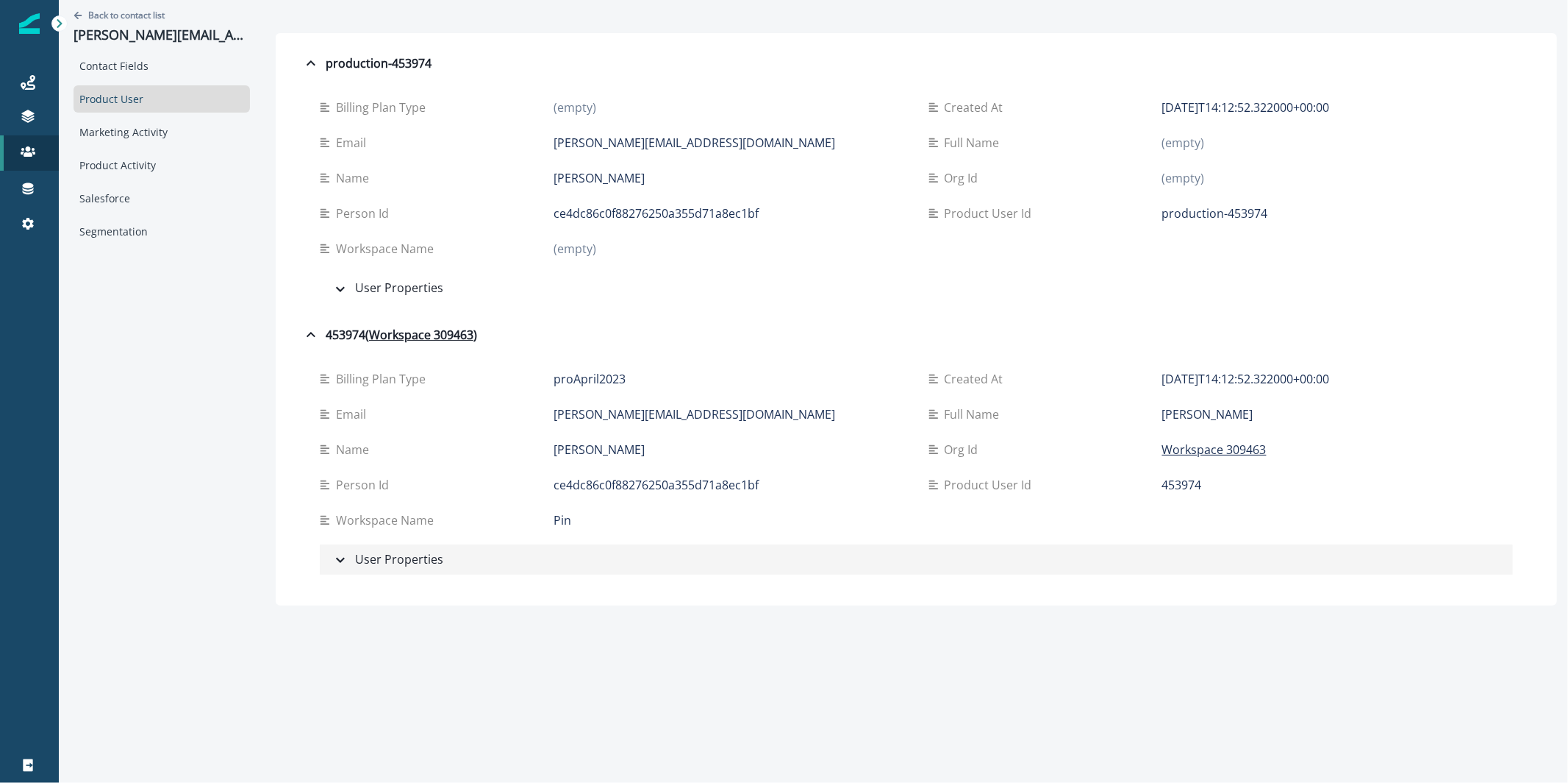
click at [379, 566] on div "User Properties" at bounding box center [387, 560] width 112 height 19
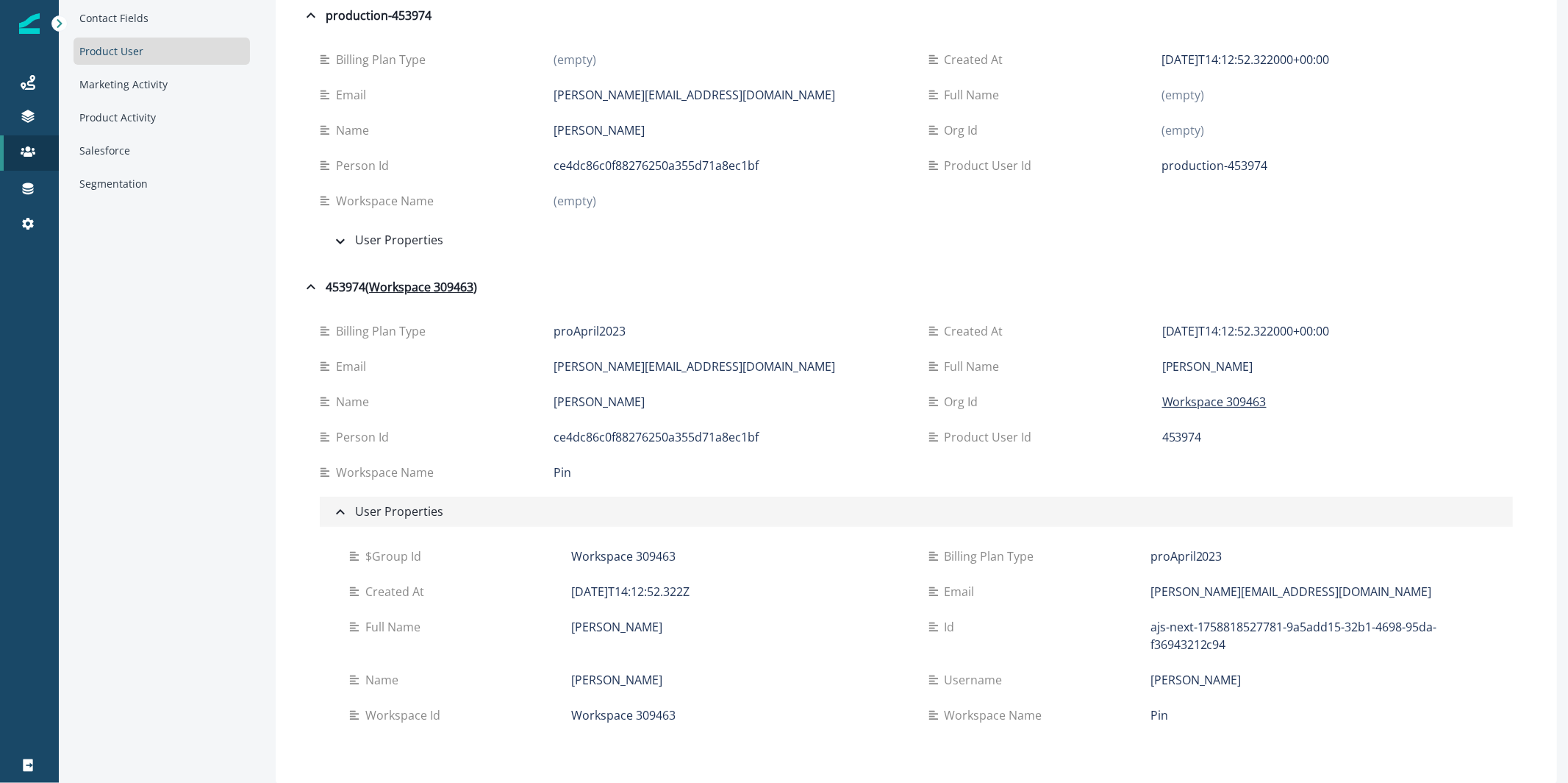
scroll to position [49, 0]
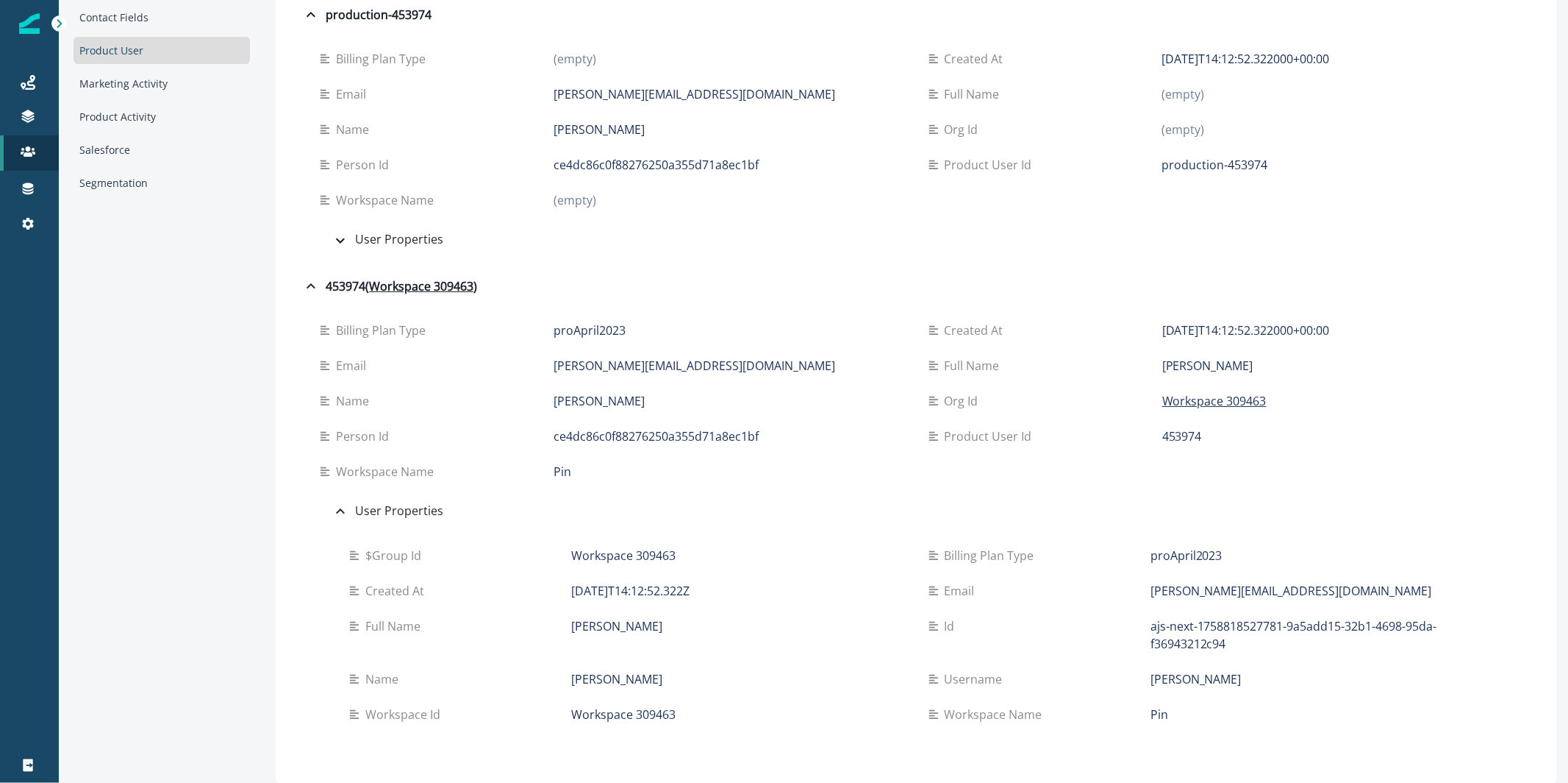
click at [150, 54] on div "Product User" at bounding box center [161, 50] width 177 height 27
drag, startPoint x: 157, startPoint y: 43, endPoint x: 213, endPoint y: 53, distance: 56.9
click at [157, 43] on div "Product User" at bounding box center [161, 50] width 177 height 27
click at [199, 82] on div "Marketing Activity" at bounding box center [161, 83] width 177 height 27
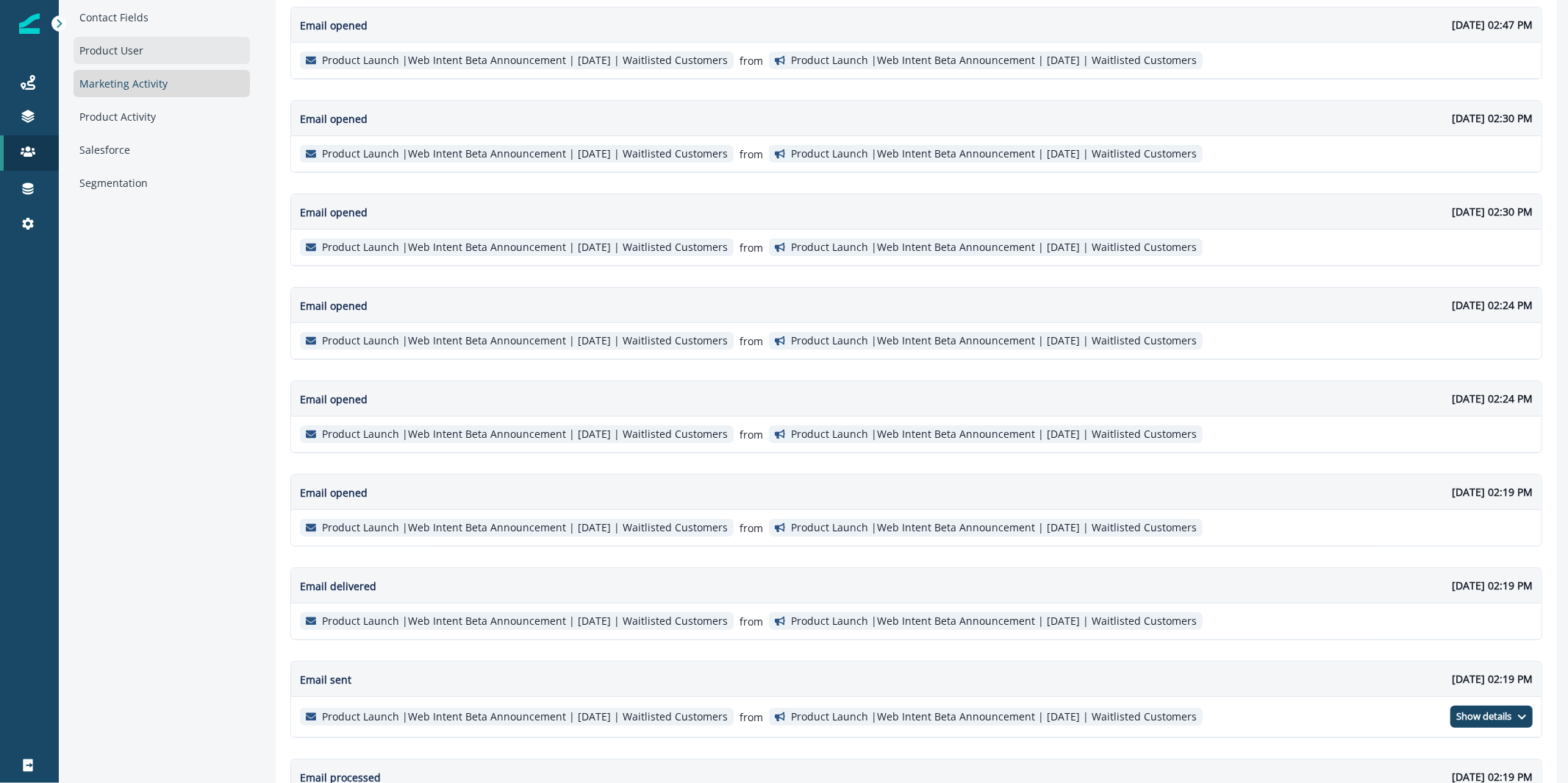
drag, startPoint x: 143, startPoint y: 114, endPoint x: 145, endPoint y: 105, distance: 9.2
click at [143, 114] on div "Product Activity" at bounding box center [161, 116] width 177 height 27
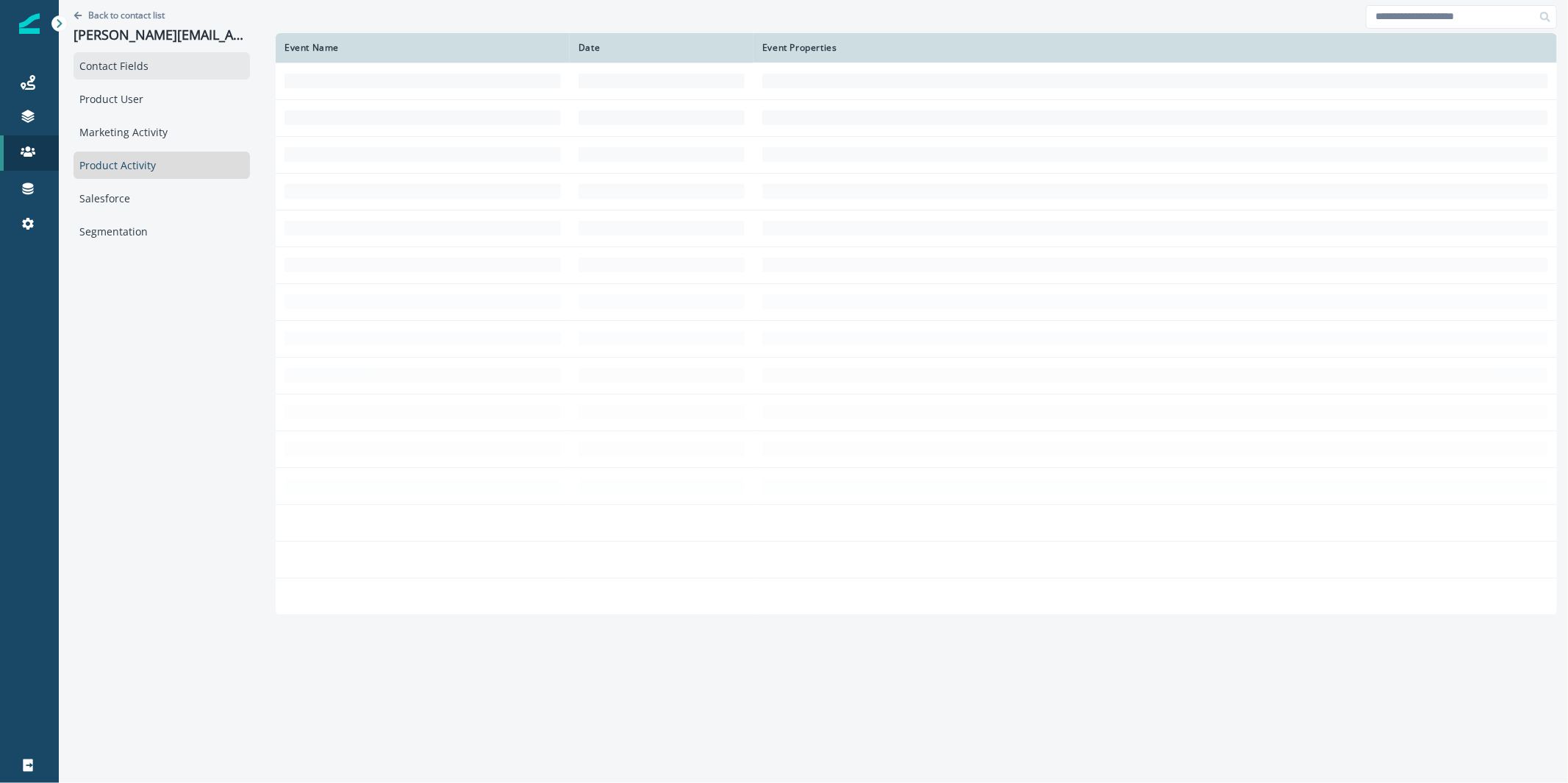
scroll to position [0, 0]
click at [144, 62] on div "Contact Fields" at bounding box center [161, 66] width 177 height 27
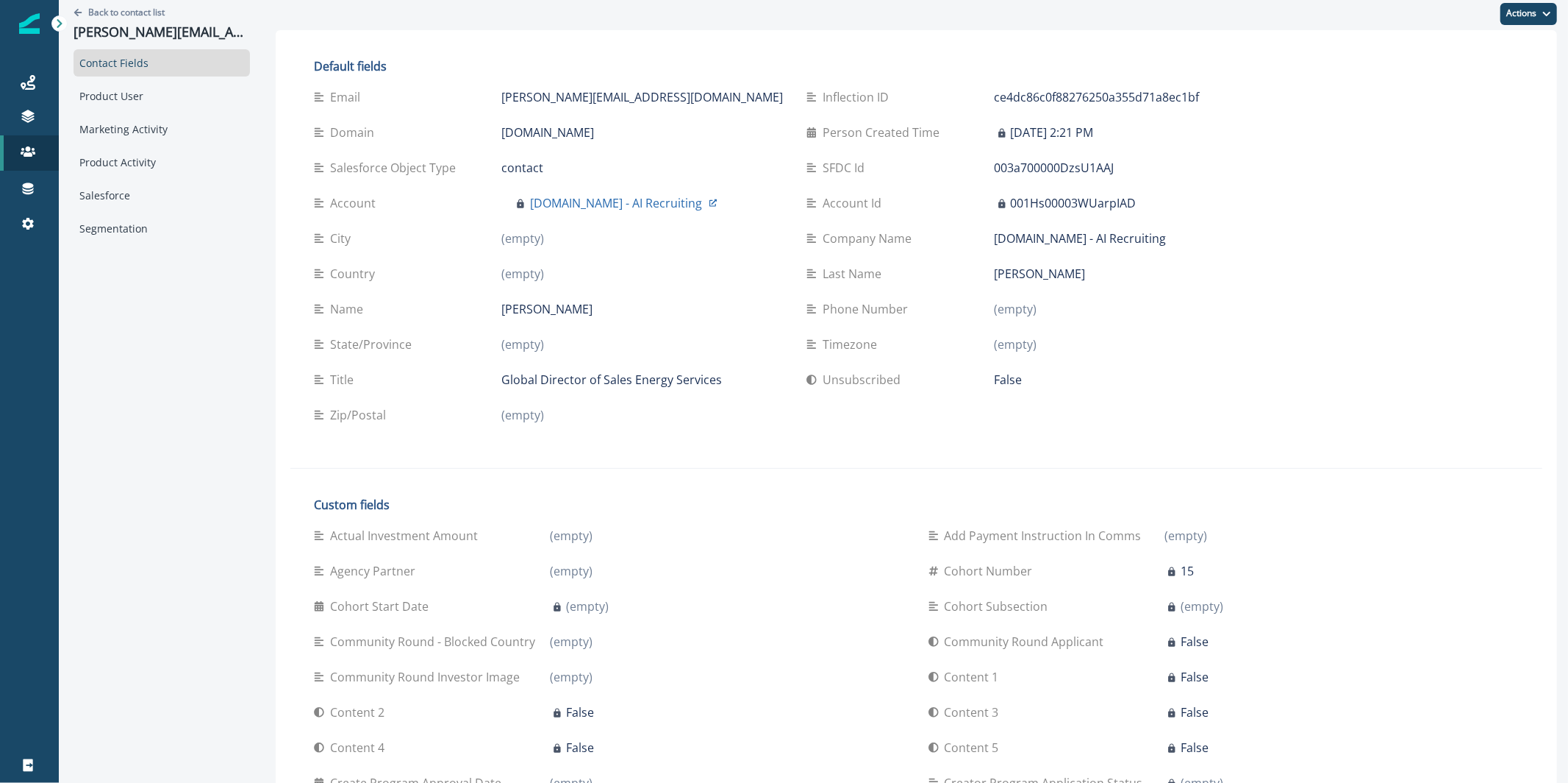
scroll to position [783, 0]
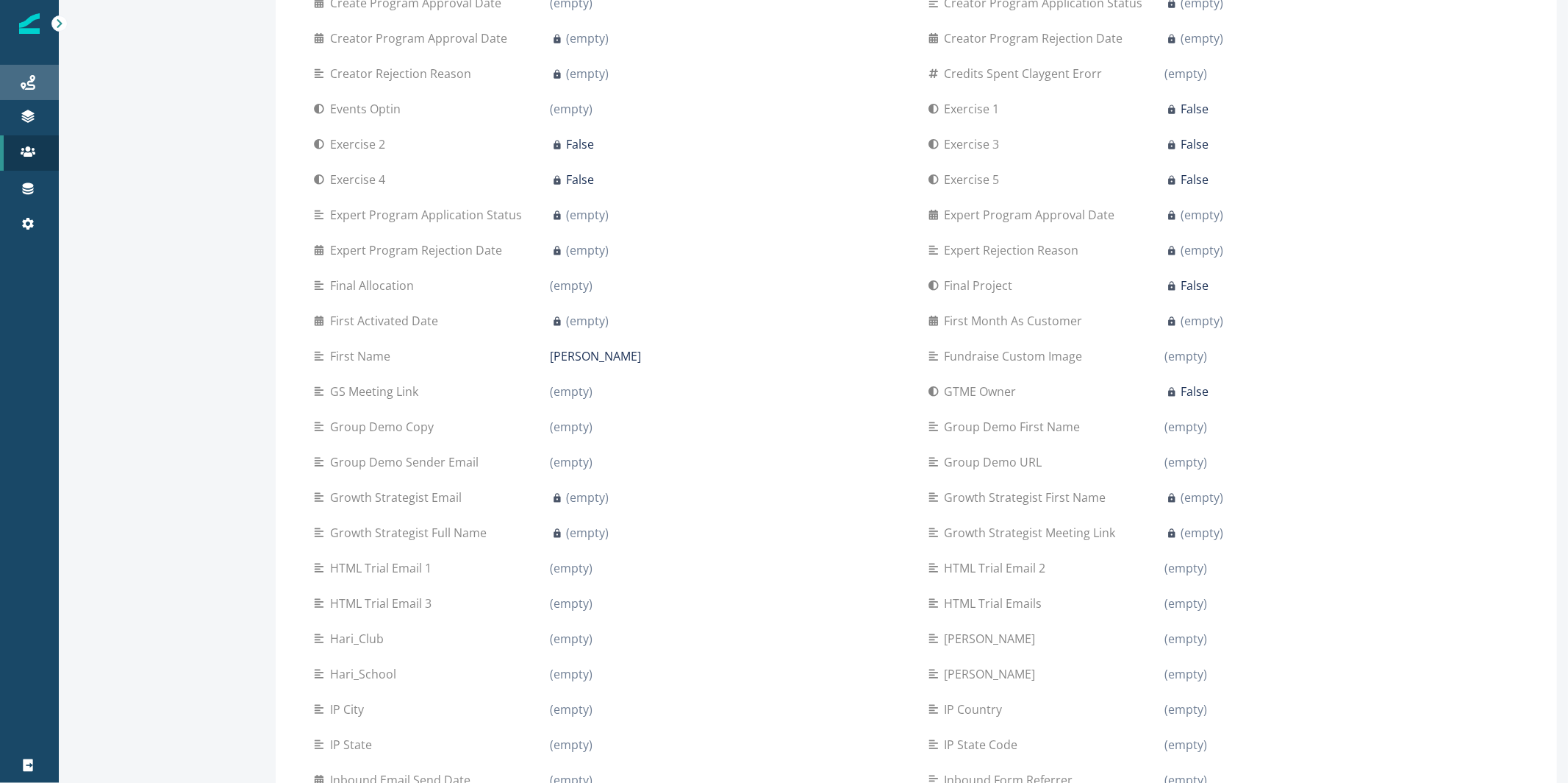
click at [42, 88] on div "Journeys" at bounding box center [28, 82] width 47 height 17
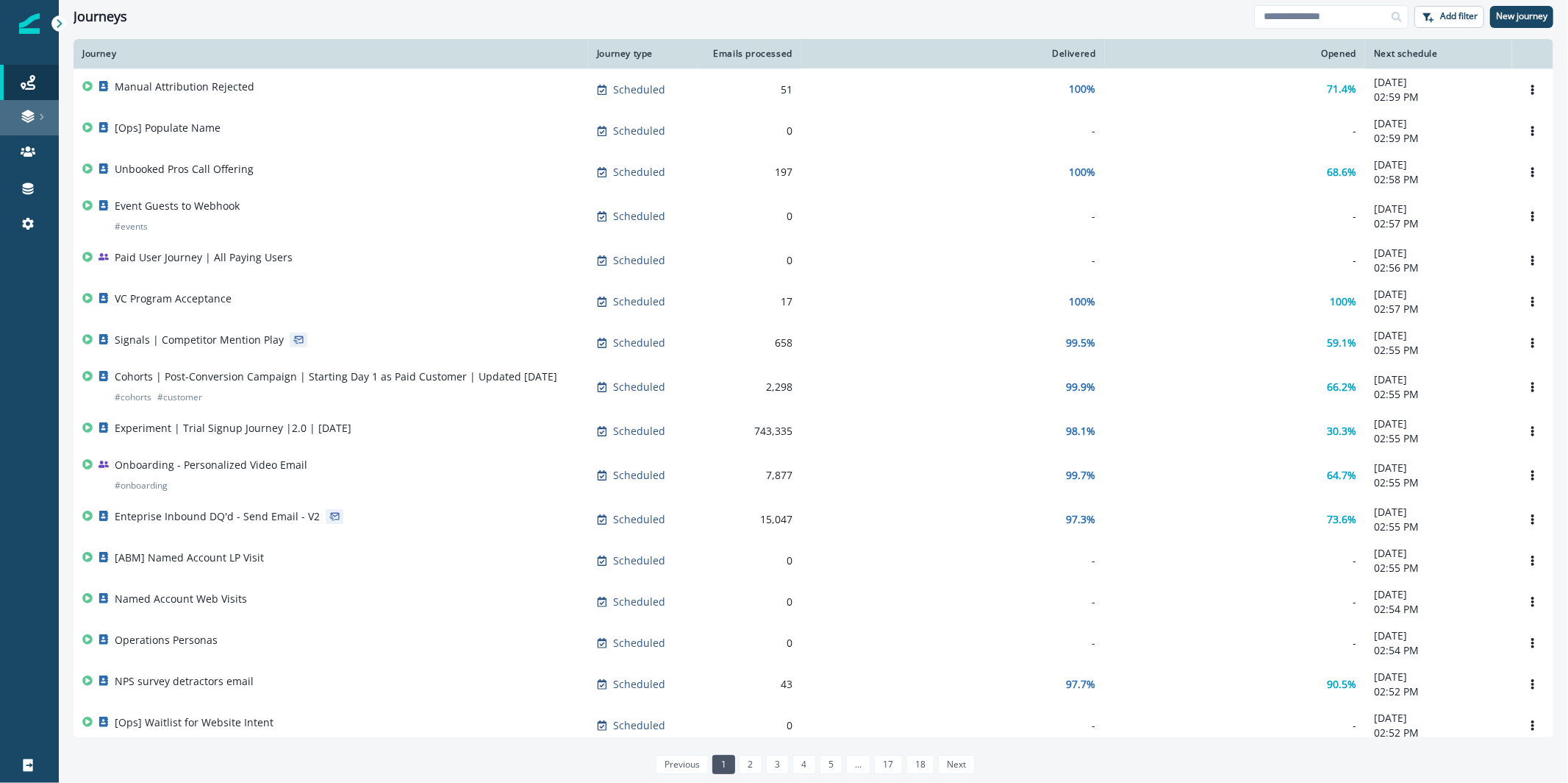
click at [22, 106] on link at bounding box center [29, 117] width 59 height 36
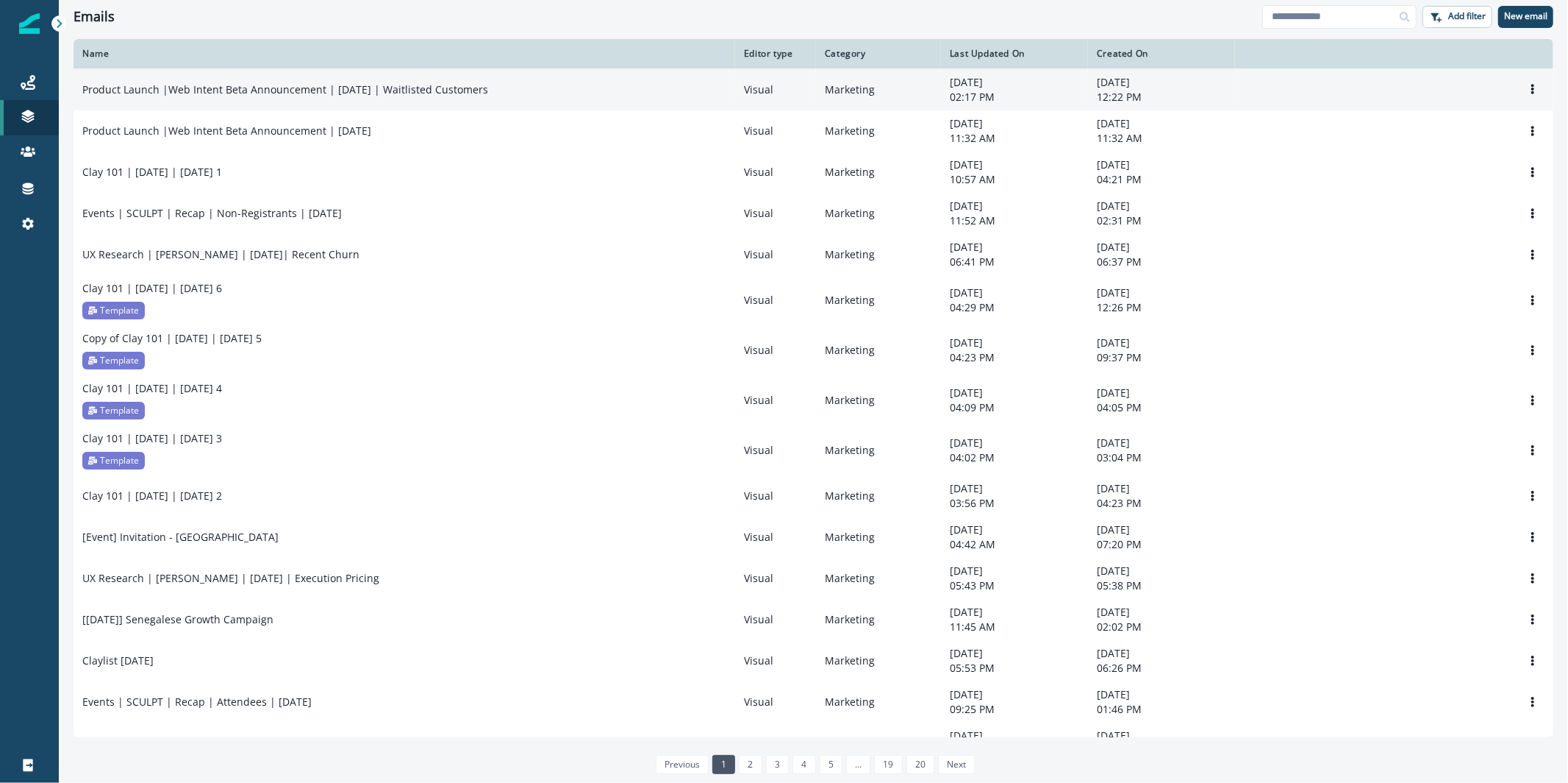
click at [406, 99] on td "Product Launch |Web Intent Beta Announcement | Sep 2025 | Waitlisted Customers" at bounding box center [404, 90] width 662 height 42
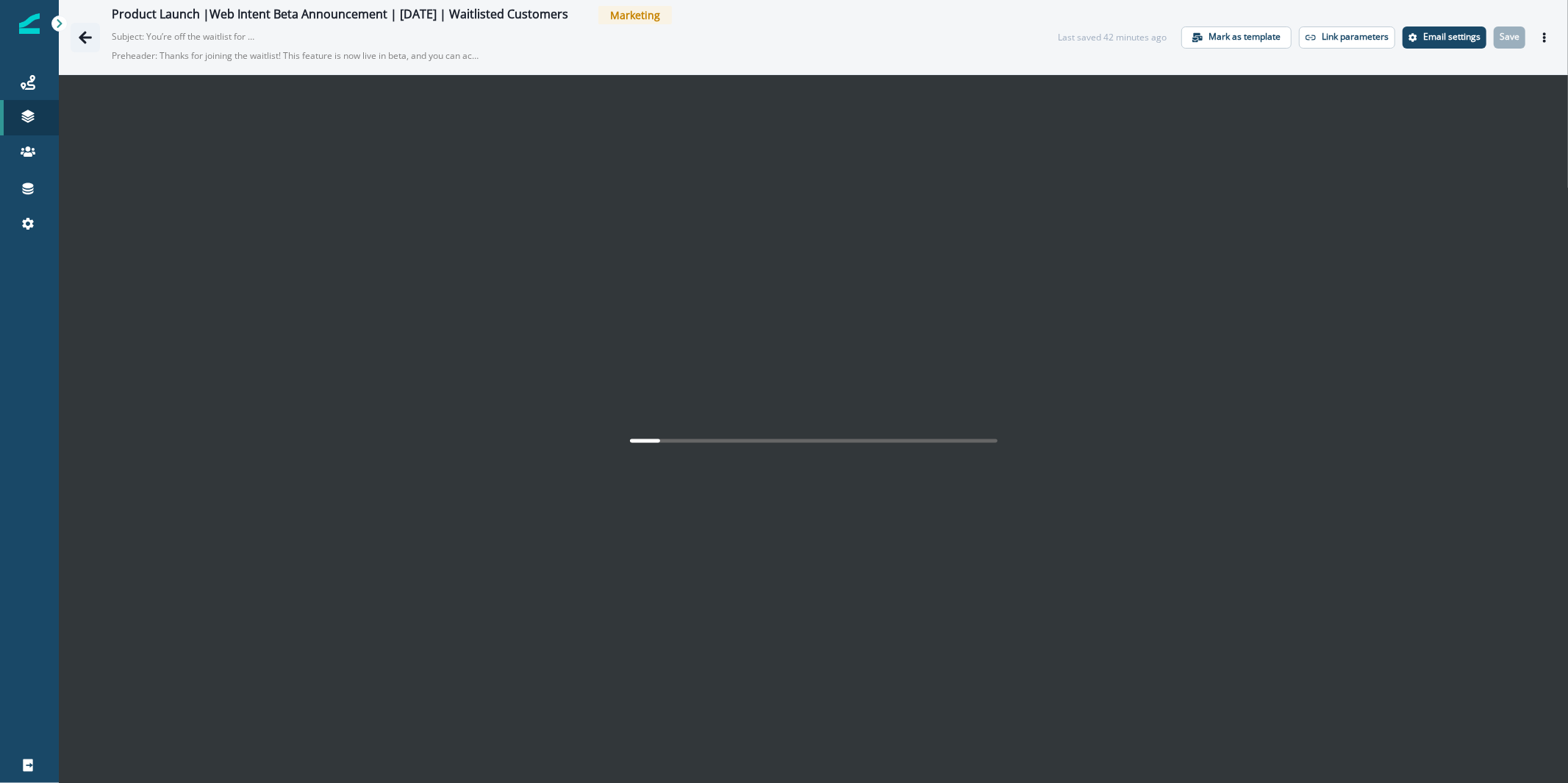
click at [85, 40] on icon "Go back" at bounding box center [85, 38] width 15 height 15
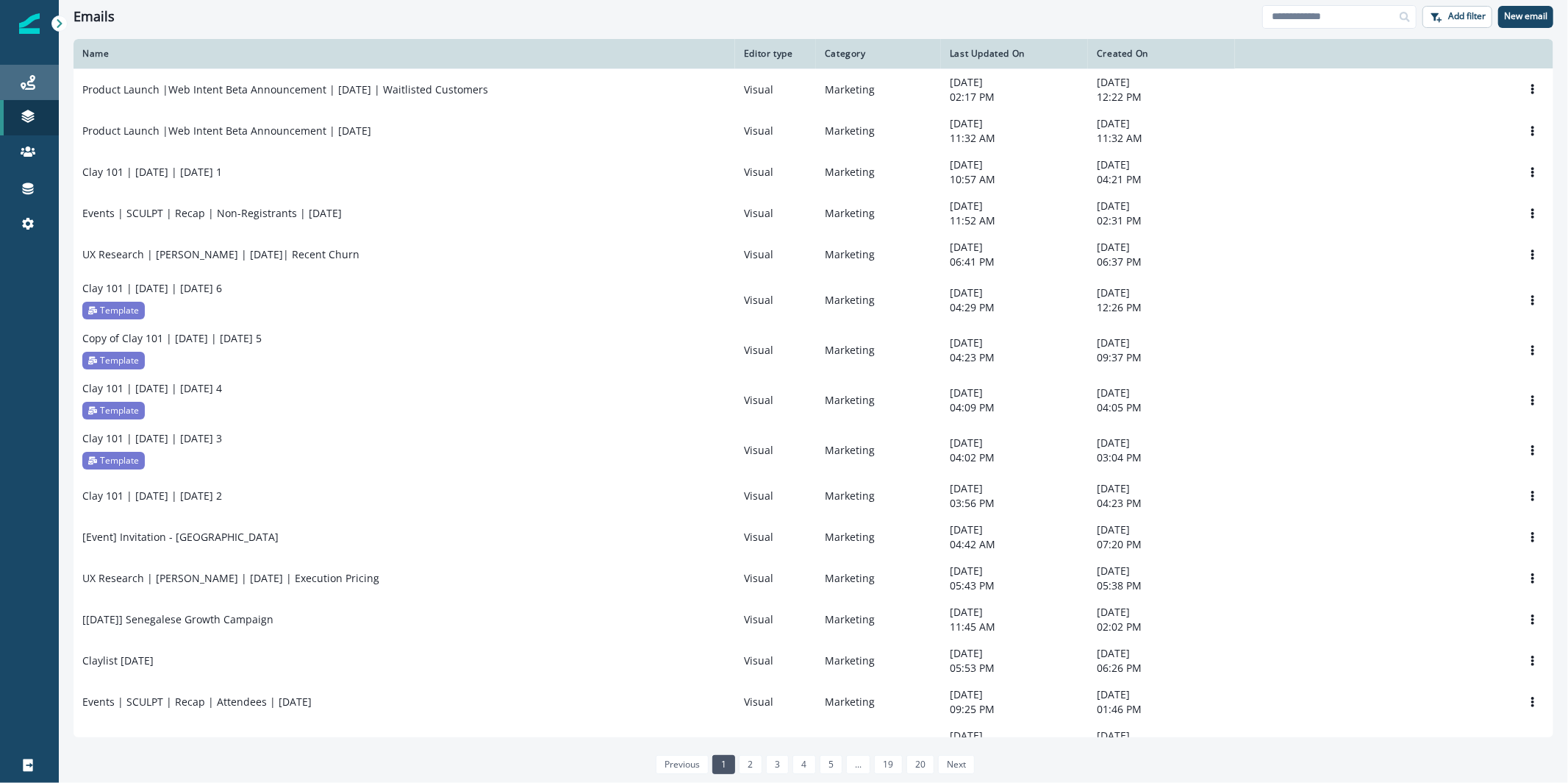
click at [49, 81] on div "Journeys" at bounding box center [28, 82] width 47 height 17
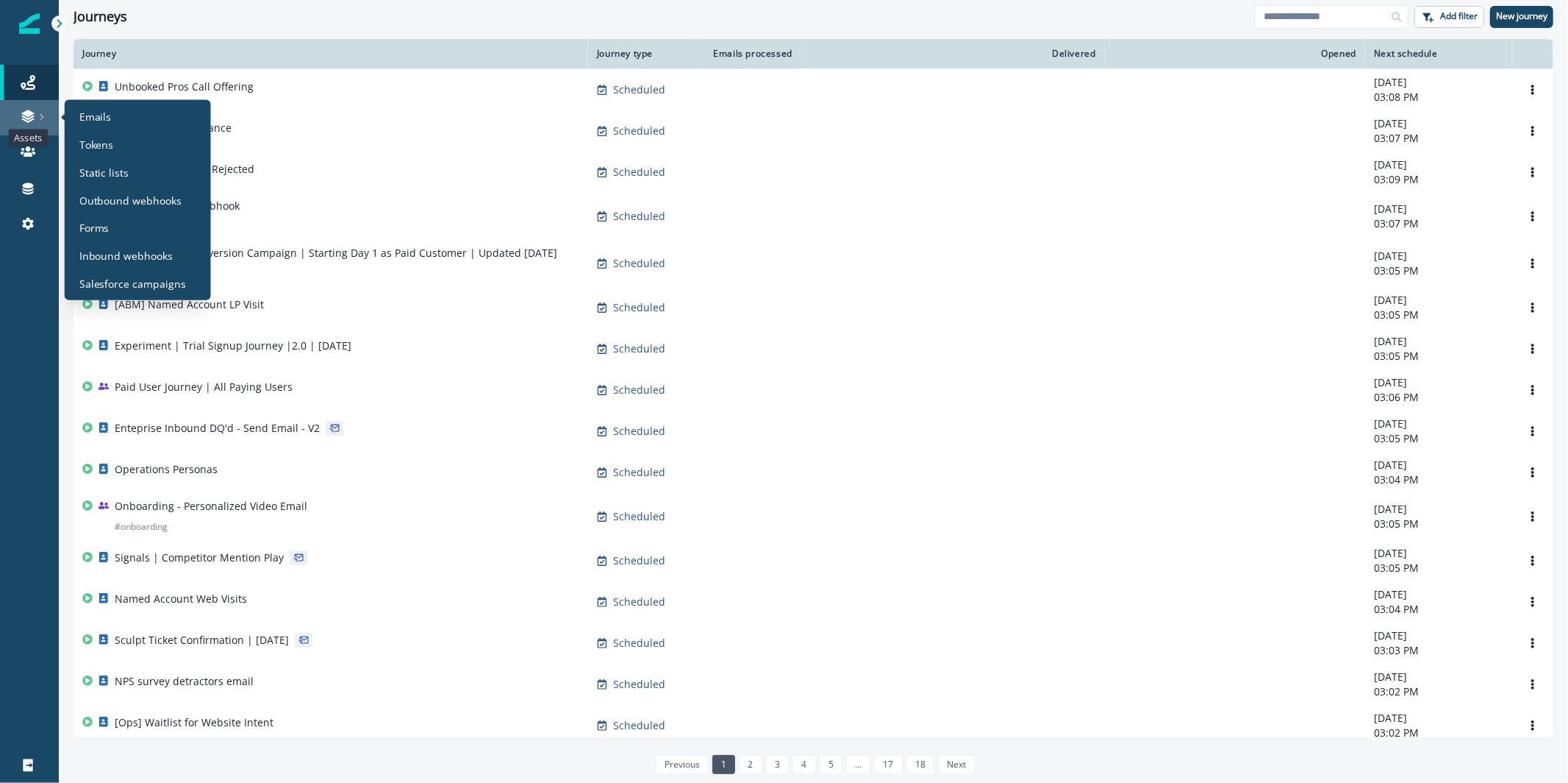
click at [27, 116] on icon at bounding box center [27, 114] width 13 height 7
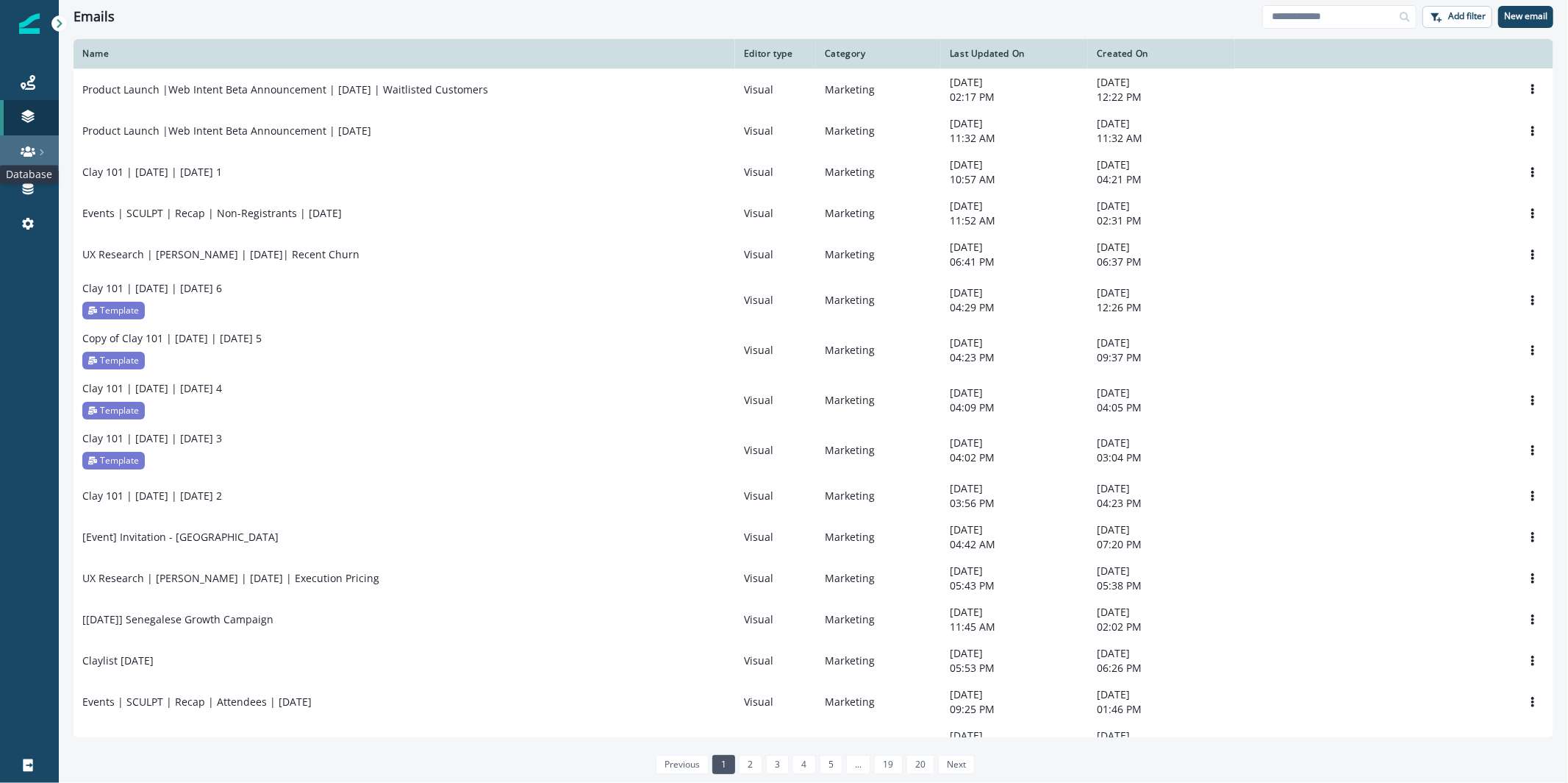
click at [27, 147] on icon at bounding box center [27, 151] width 15 height 10
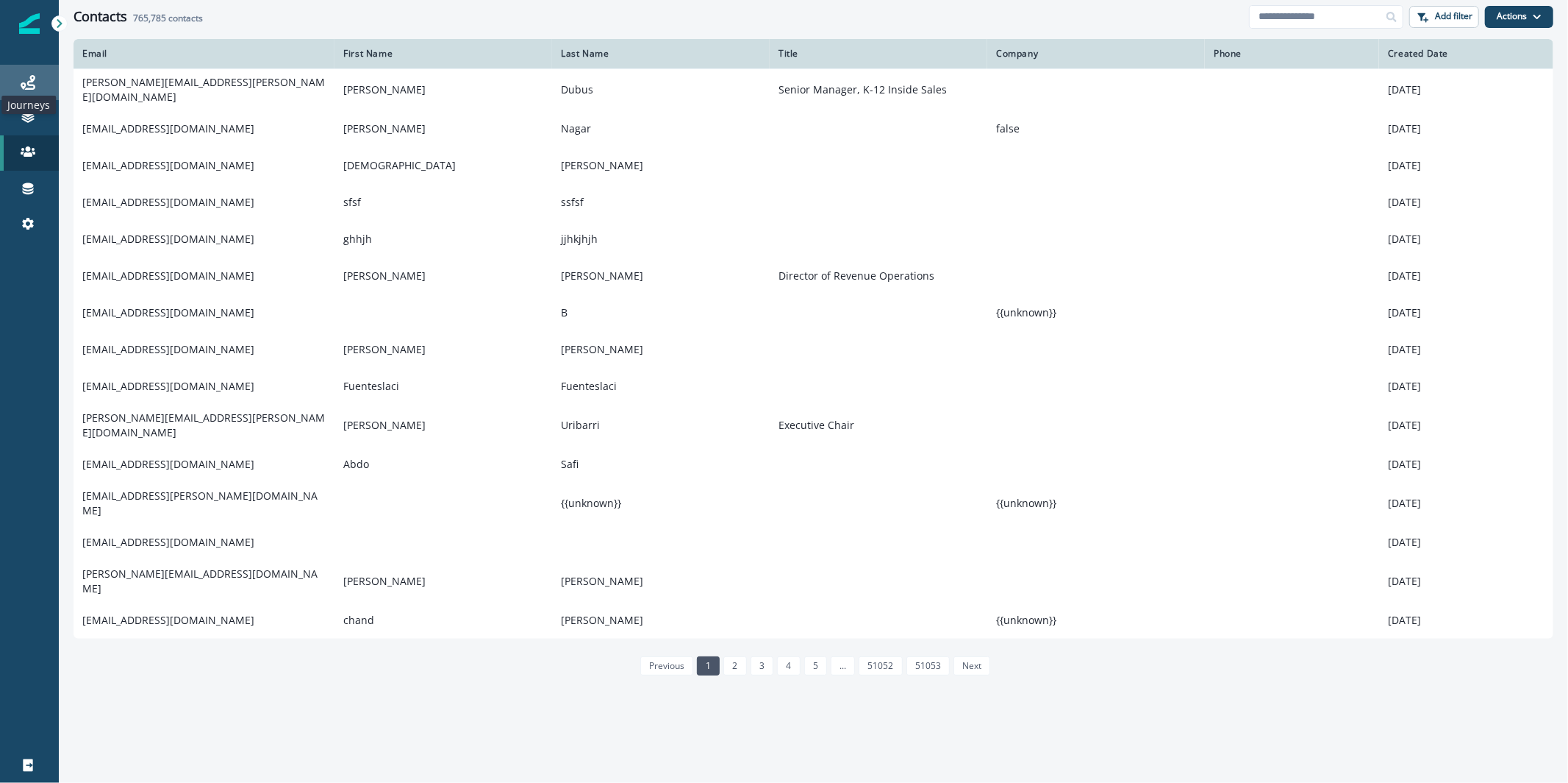
click at [22, 81] on icon at bounding box center [27, 82] width 15 height 15
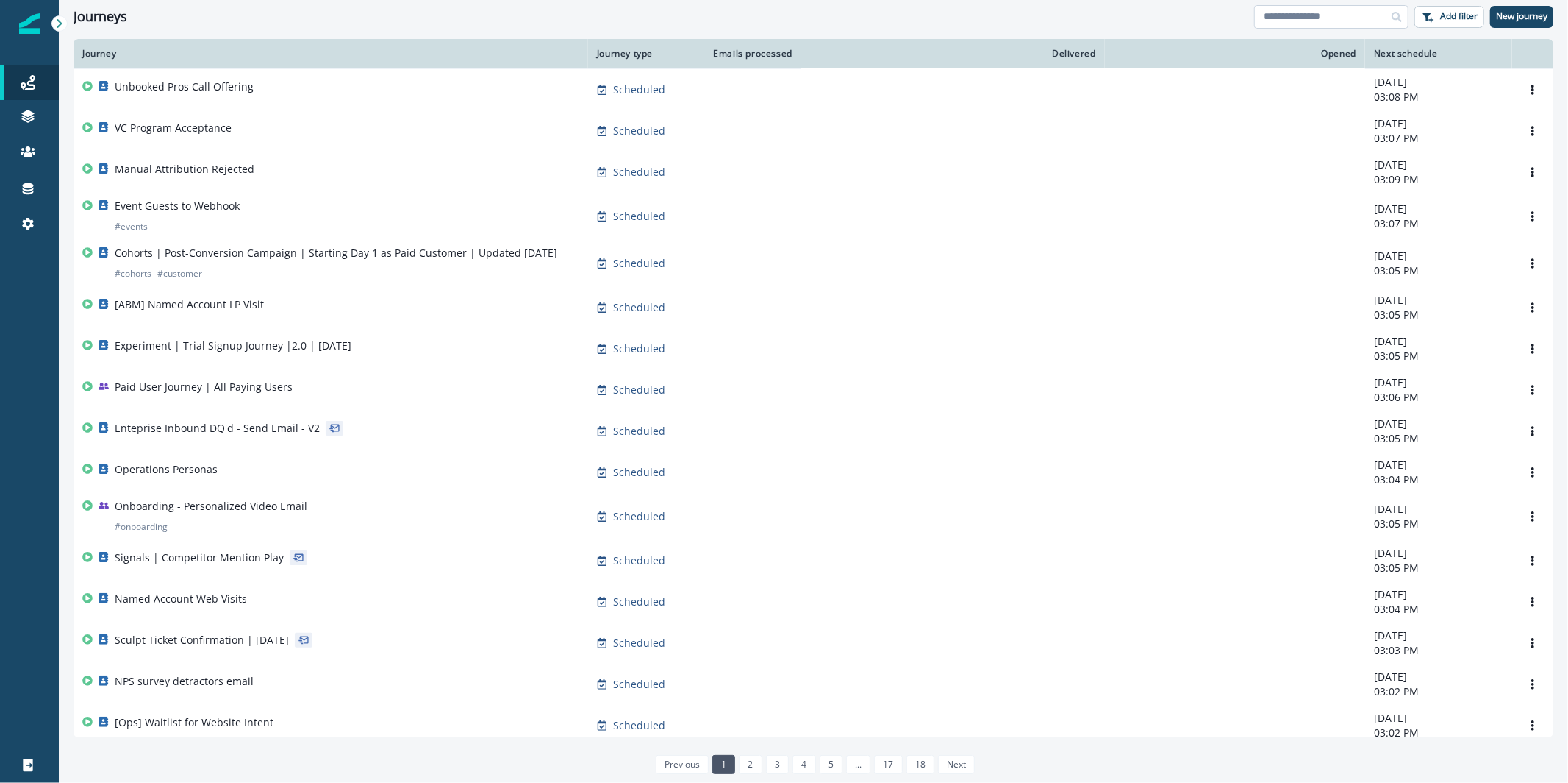
click at [1290, 7] on input at bounding box center [1331, 17] width 155 height 24
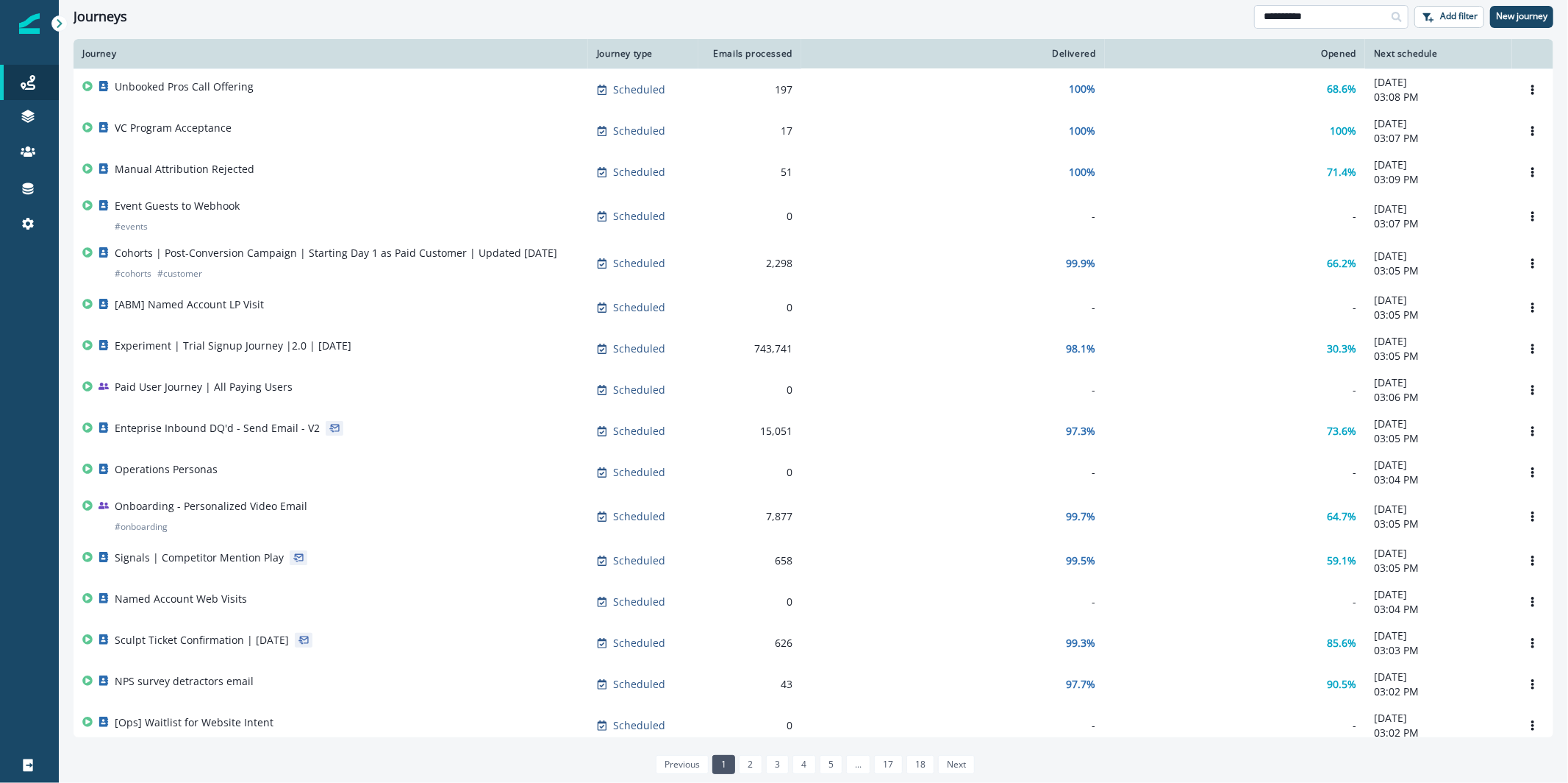
type input "**********"
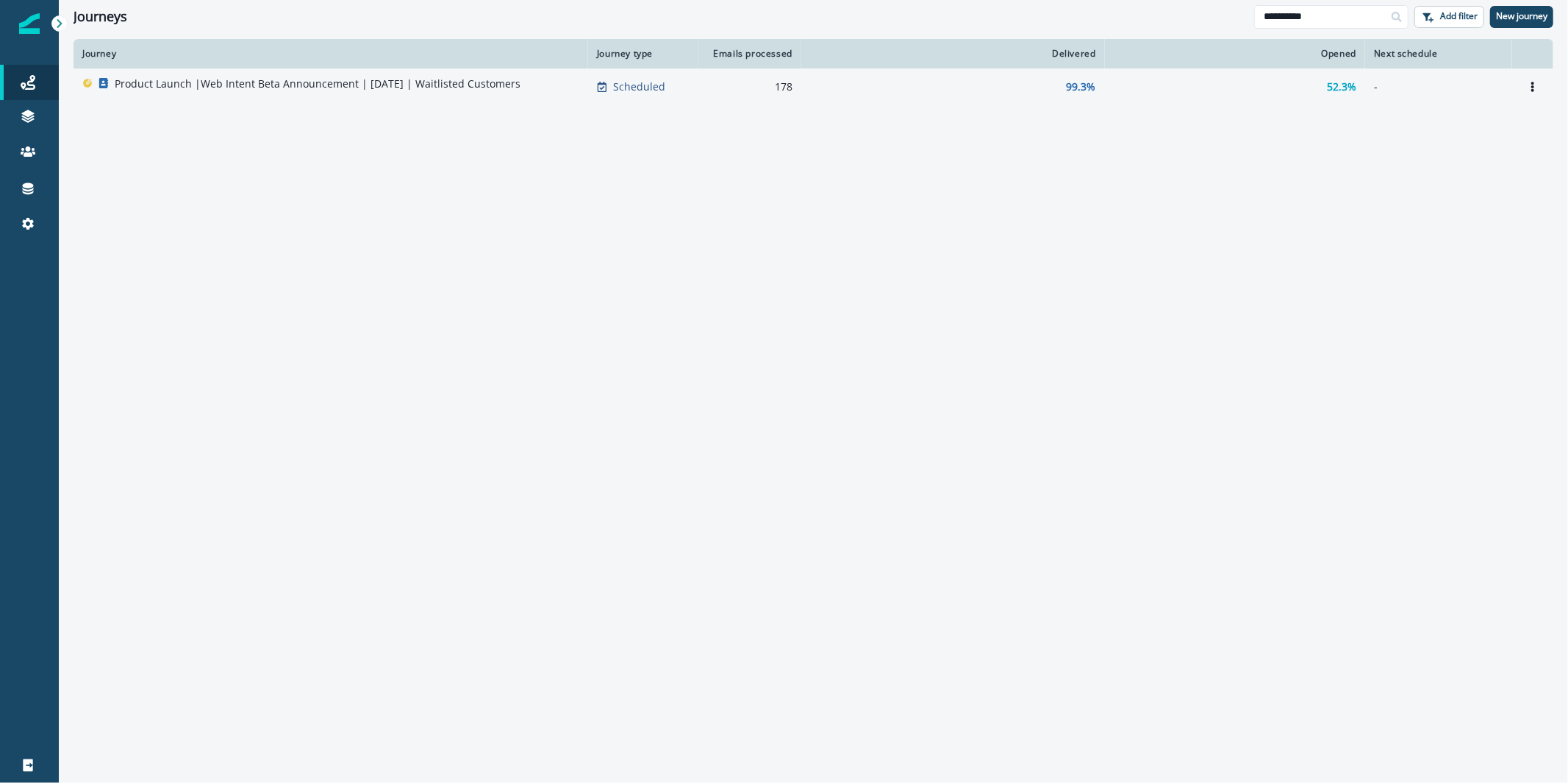
click at [244, 77] on p "Product Launch |Web Intent Beta Announcement | Sep 2025 | Waitlisted Customers" at bounding box center [317, 84] width 406 height 15
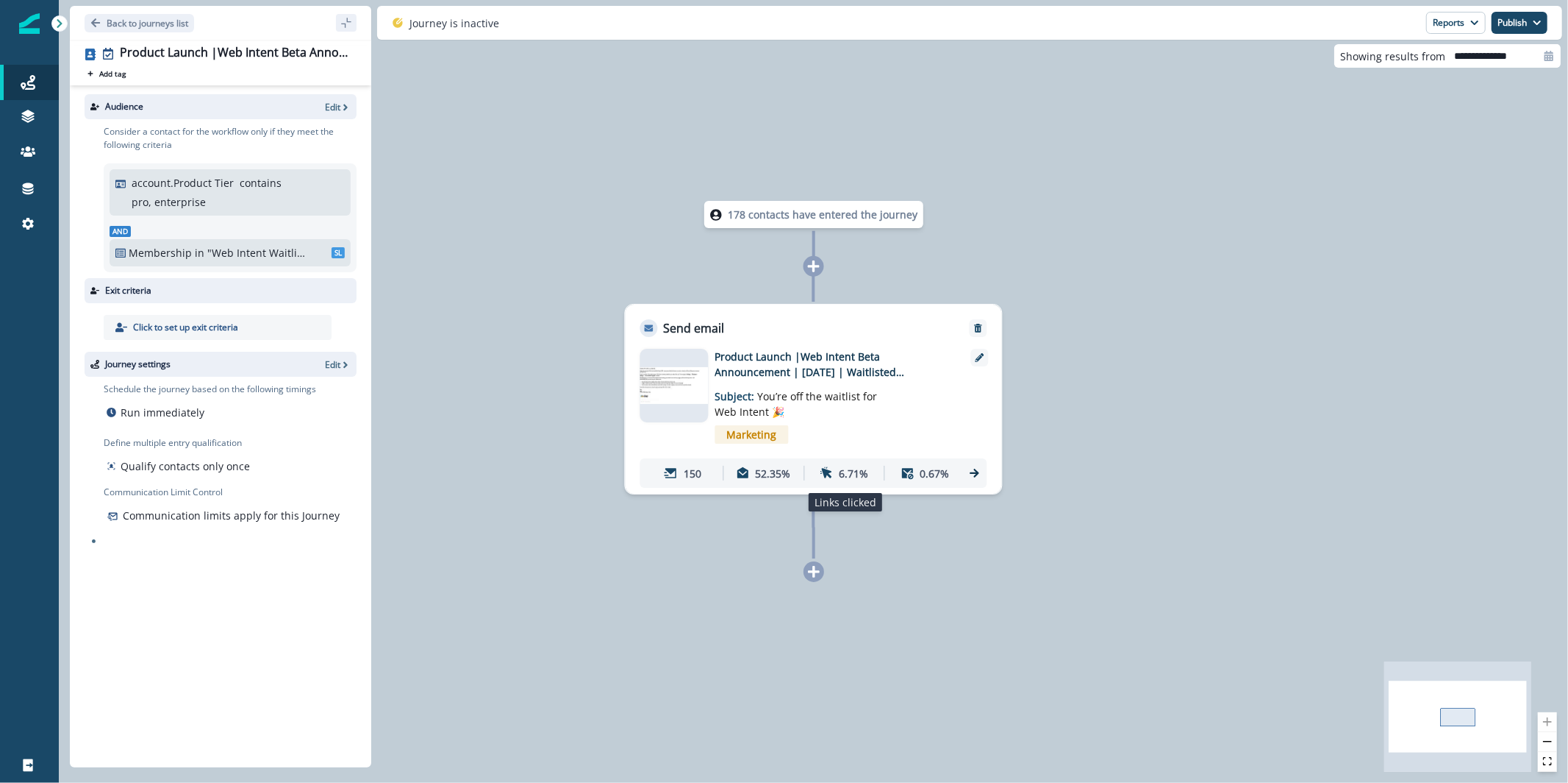
click at [849, 473] on p "6.71%" at bounding box center [853, 473] width 29 height 16
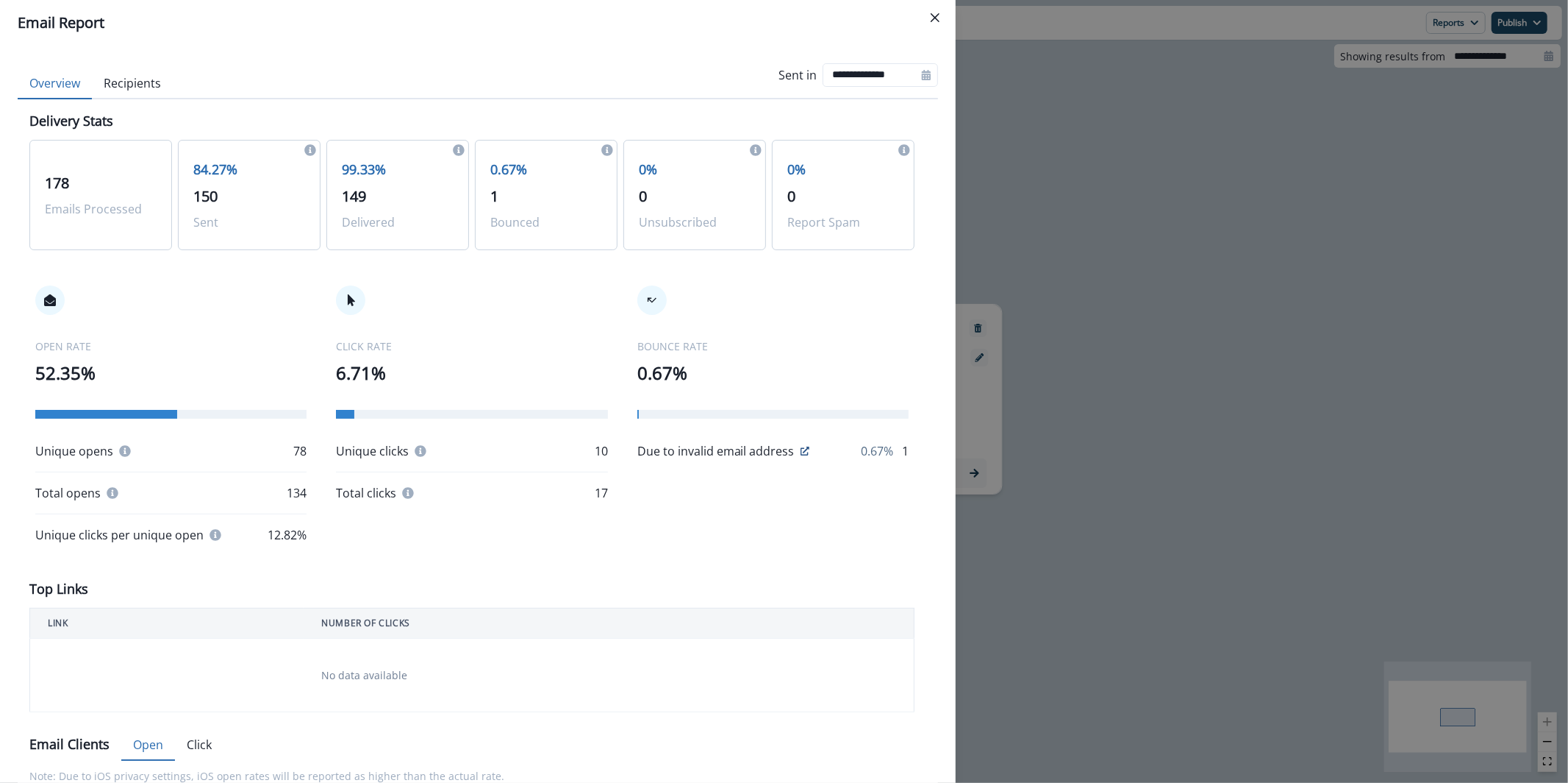
click at [1236, 481] on div "**********" at bounding box center [784, 391] width 1568 height 783
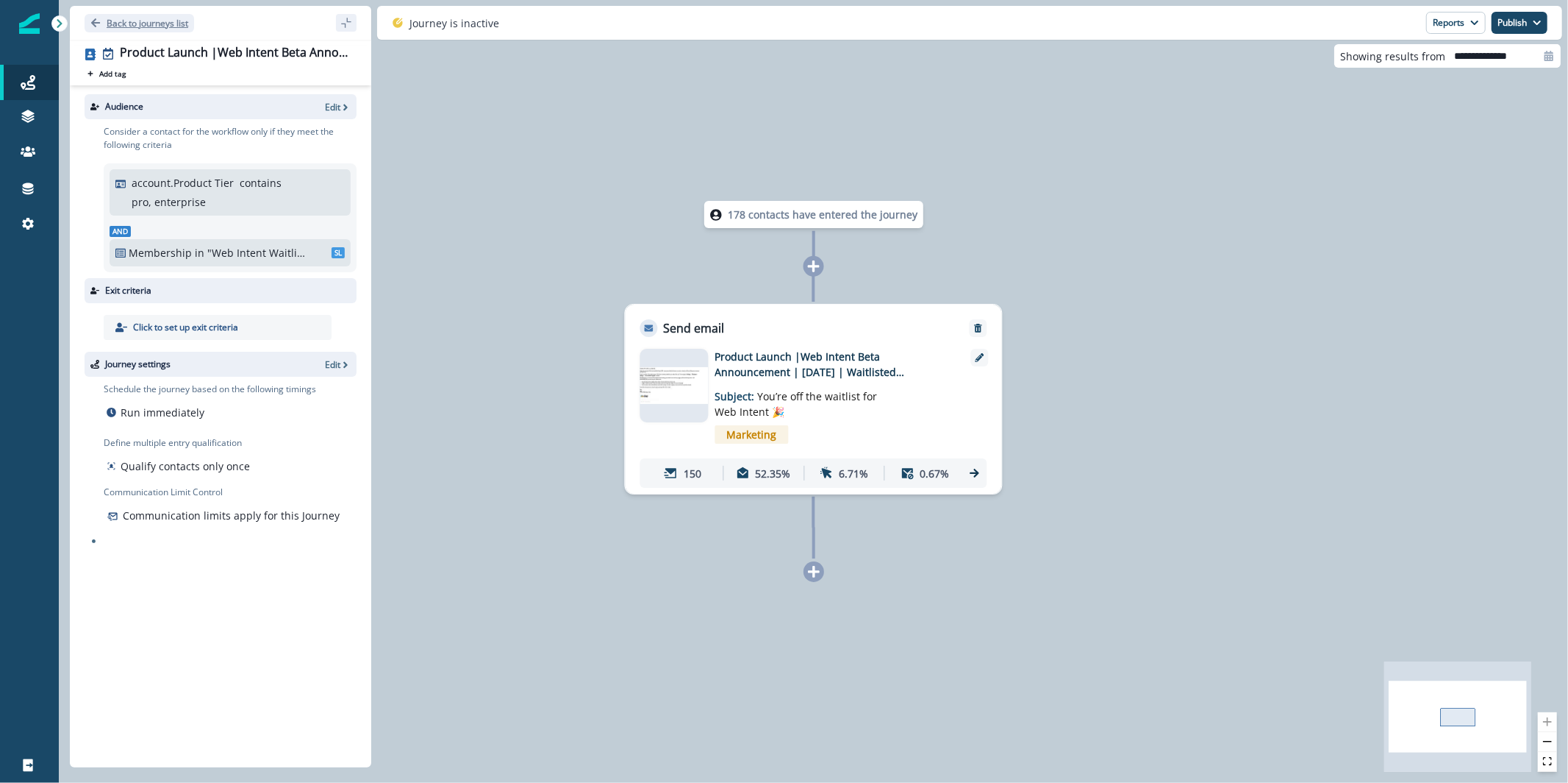
click at [146, 28] on button "Back to journeys list" at bounding box center [139, 23] width 110 height 18
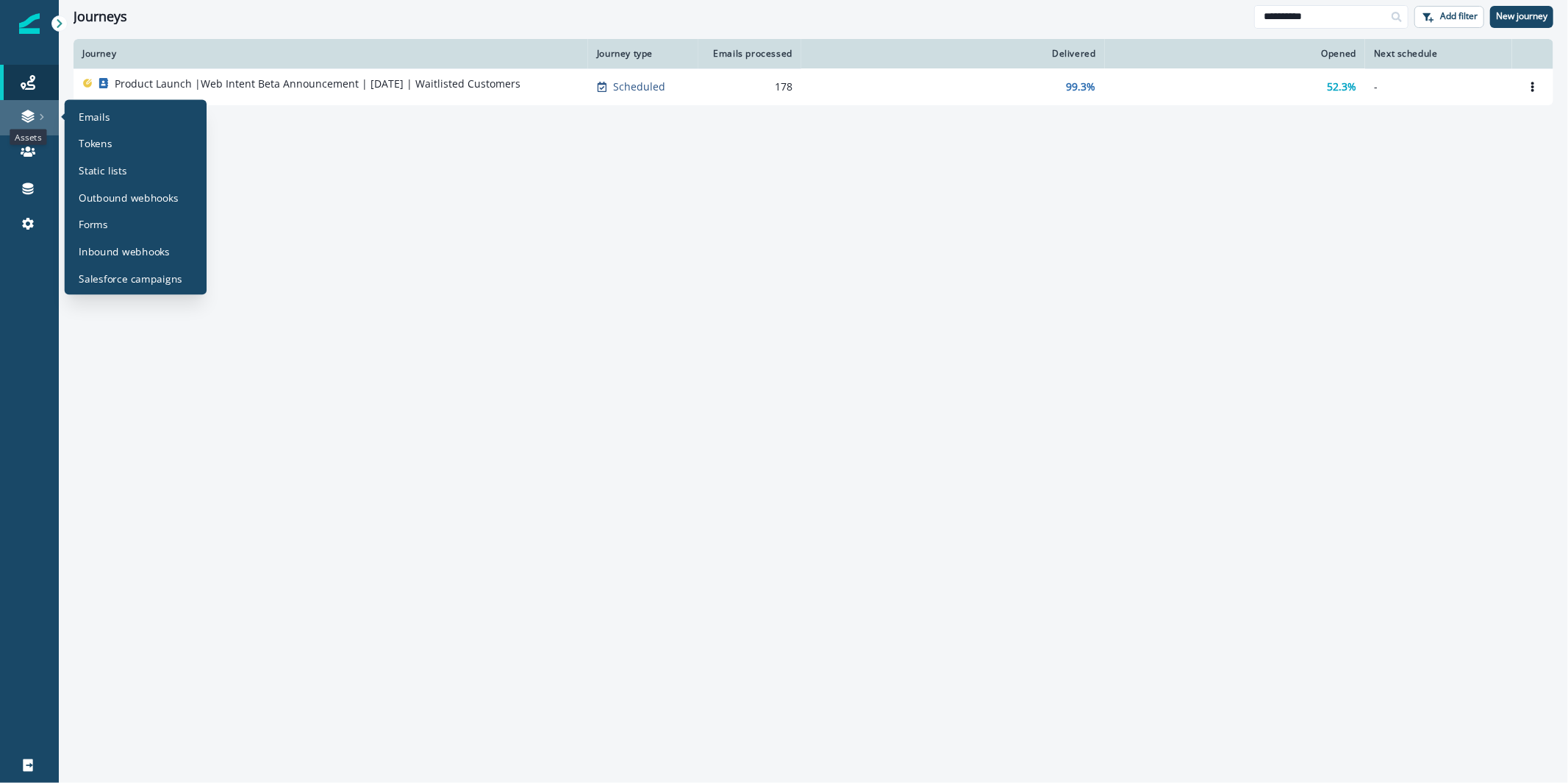
click at [20, 122] on icon at bounding box center [27, 116] width 15 height 15
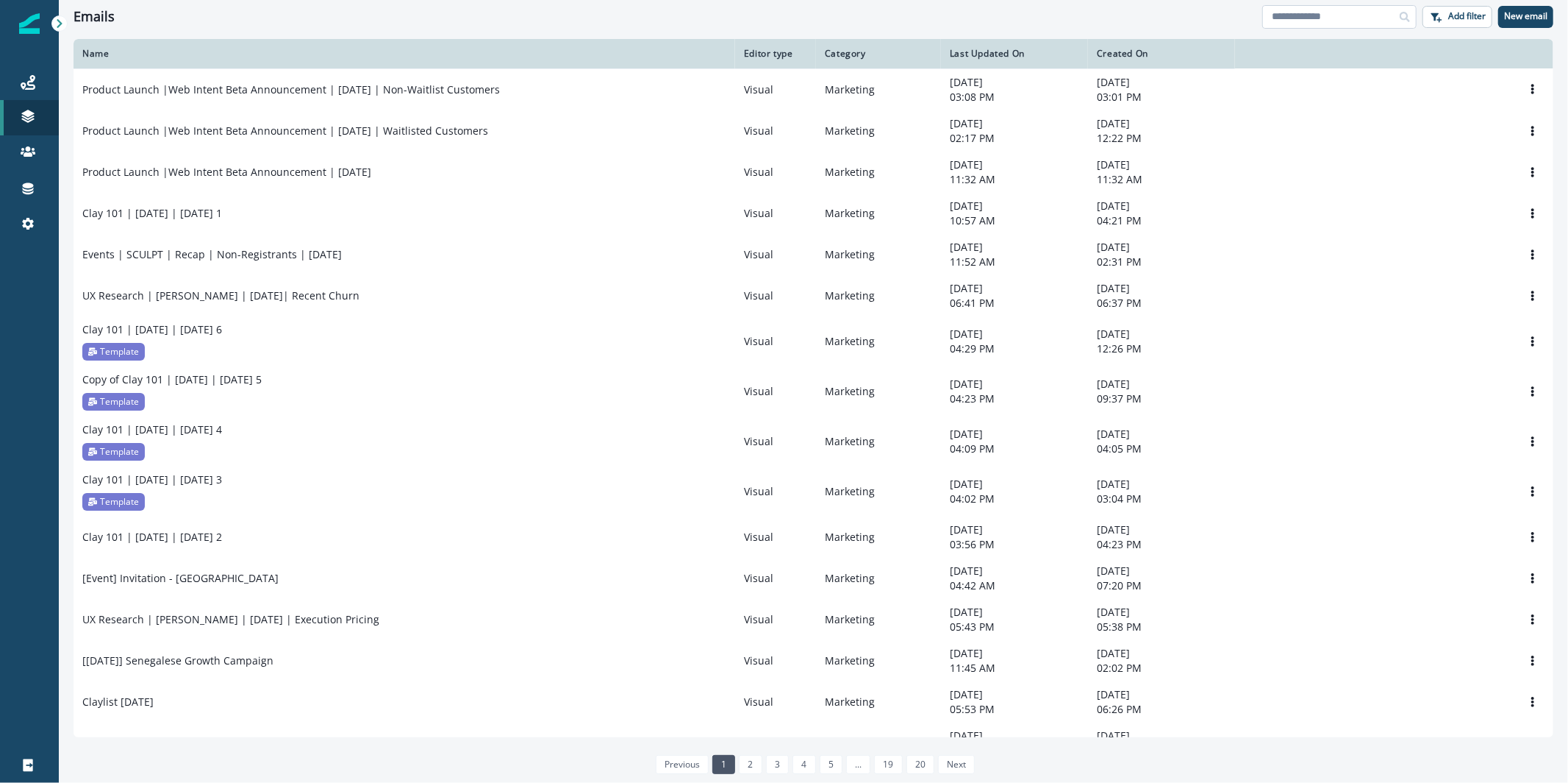
click at [1323, 12] on input at bounding box center [1339, 17] width 155 height 24
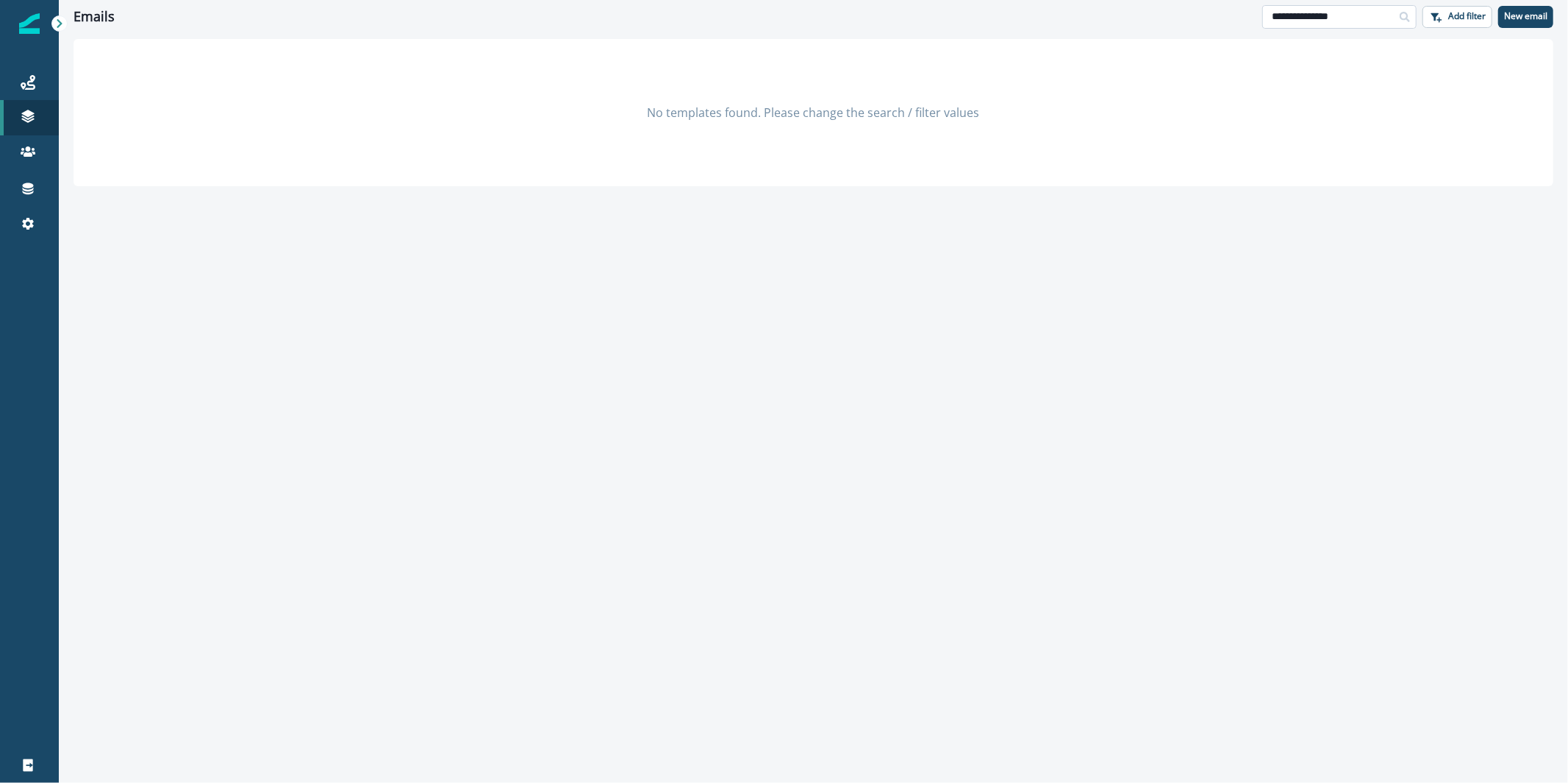
click at [1307, 16] on input "**********" at bounding box center [1339, 17] width 155 height 24
type input "******"
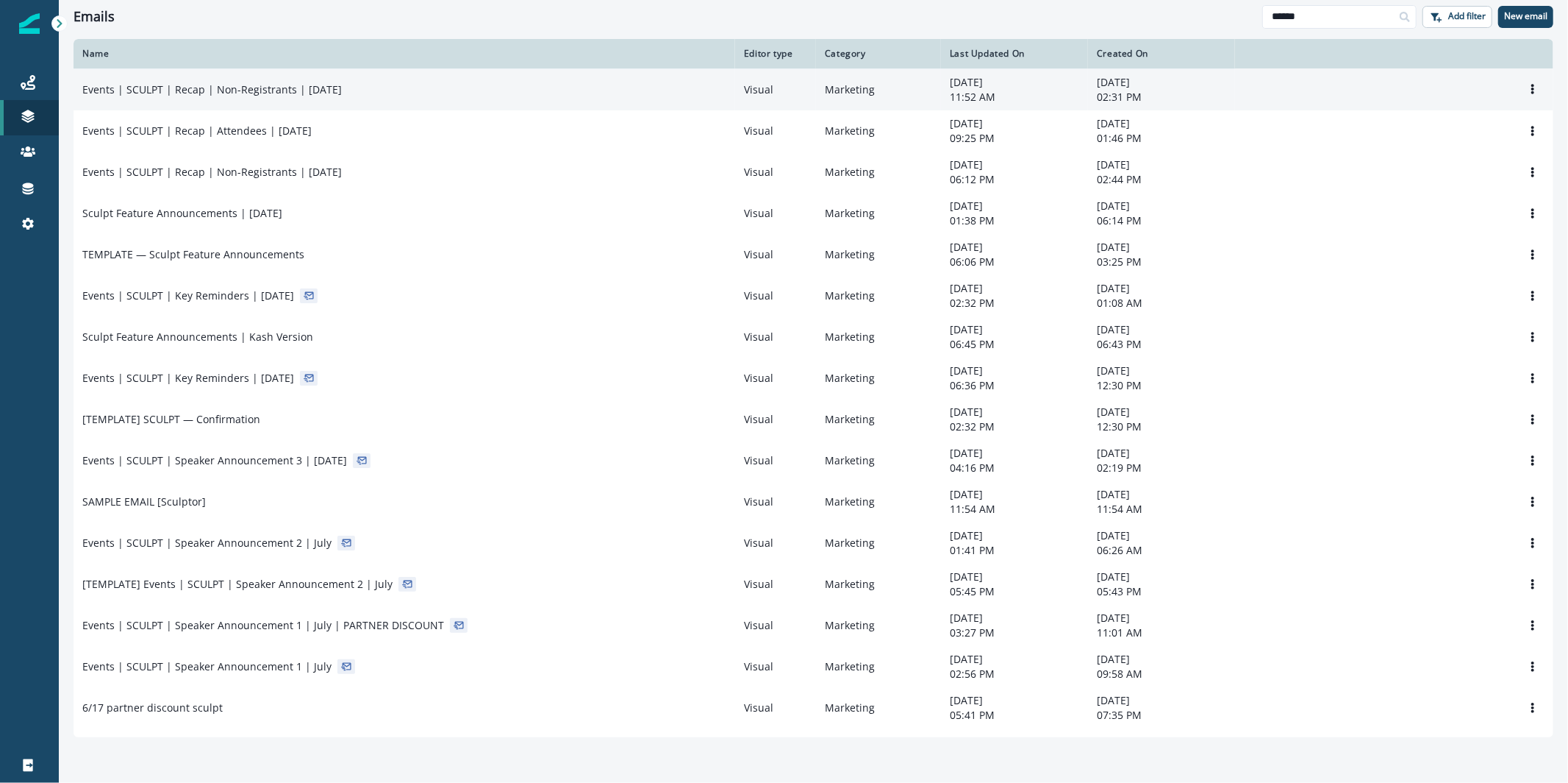
click at [402, 96] on td "Events | SCULPT | Recap | Non-Registrants | Sep 25" at bounding box center [404, 90] width 662 height 42
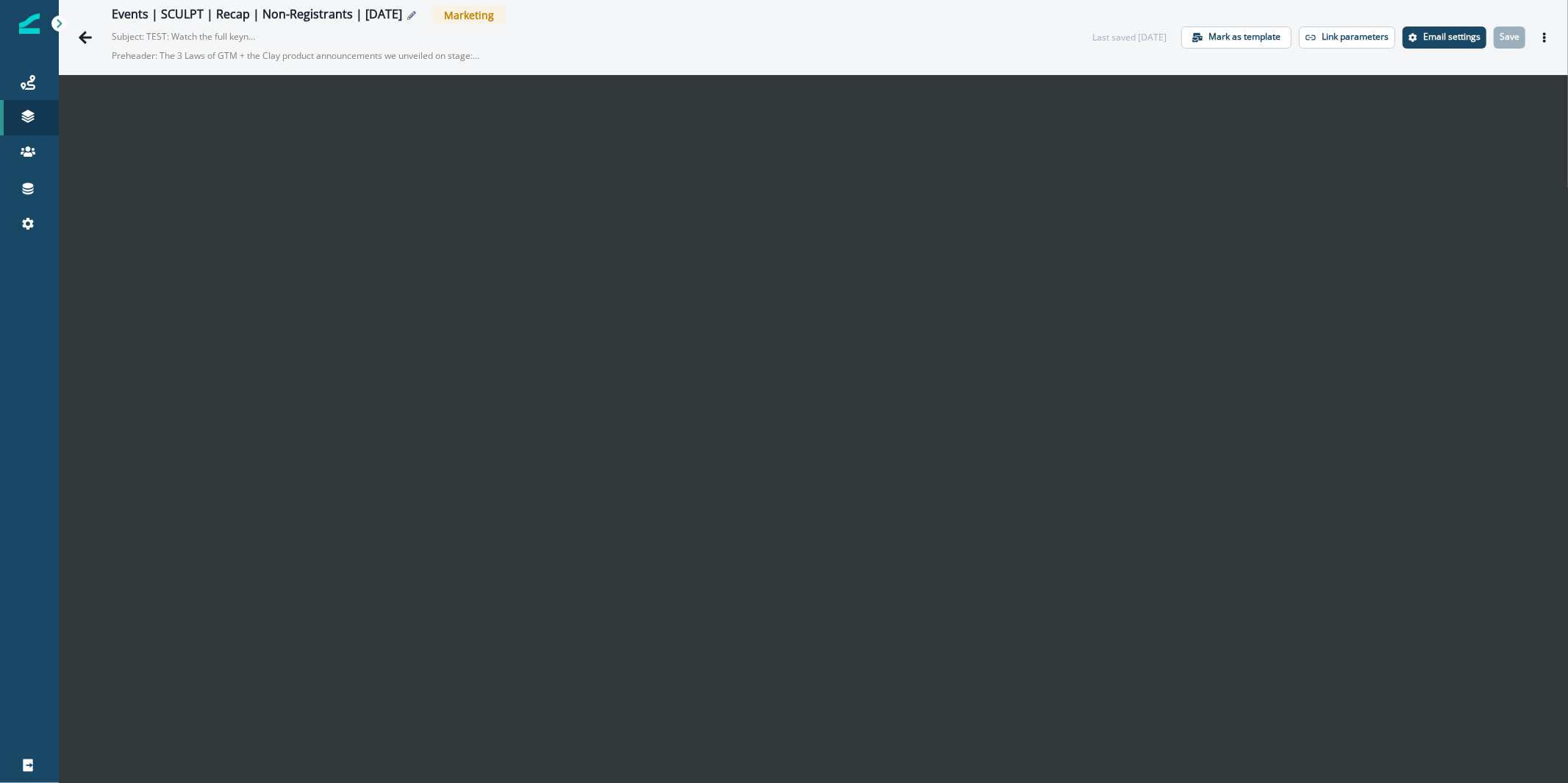
click at [406, 20] on div "Events | SCULPT | Recap | Non-Registrants | Sep 25" at bounding box center [269, 16] width 315 height 16
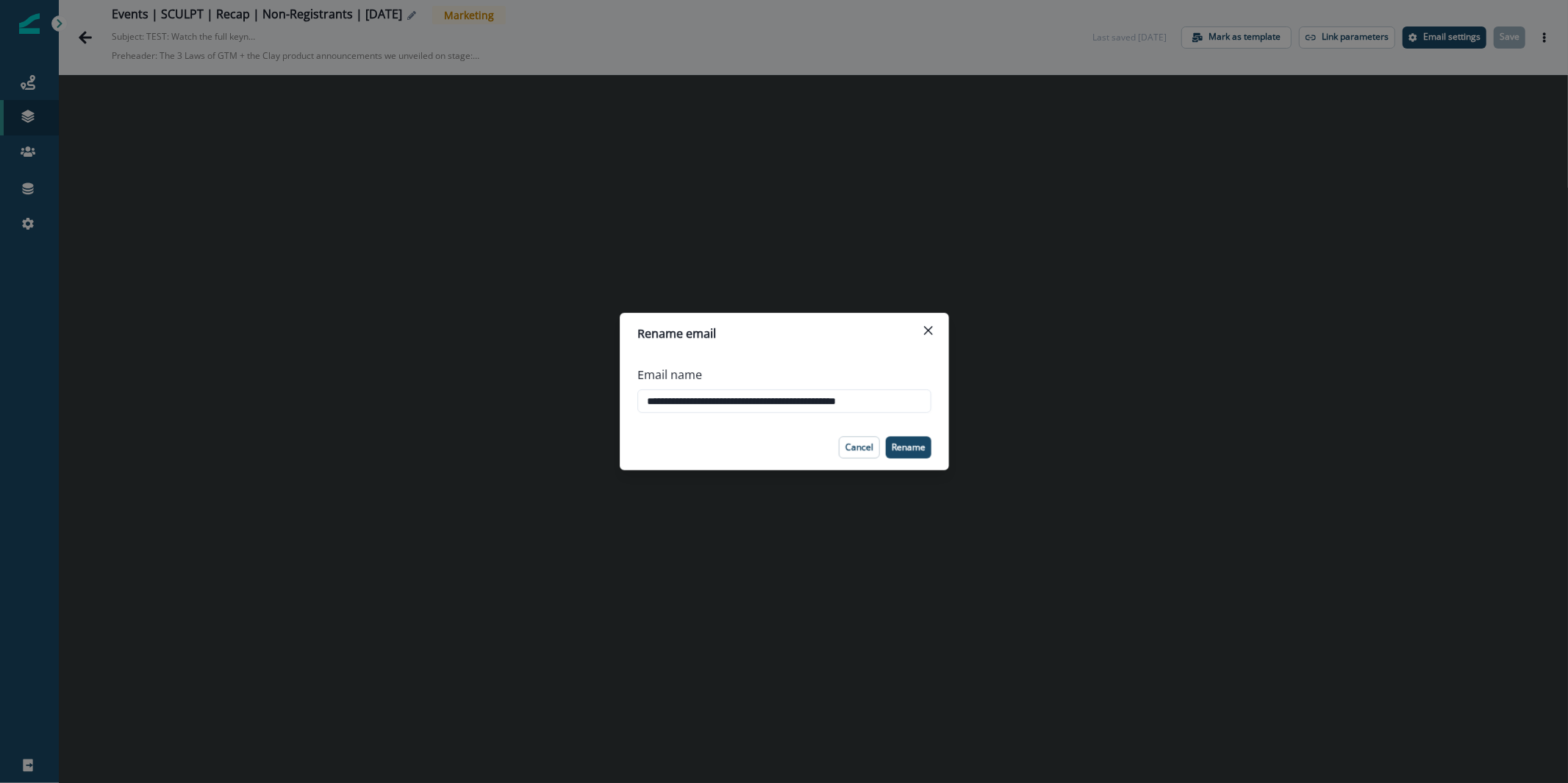
click at [407, 16] on div "**********" at bounding box center [784, 391] width 1568 height 783
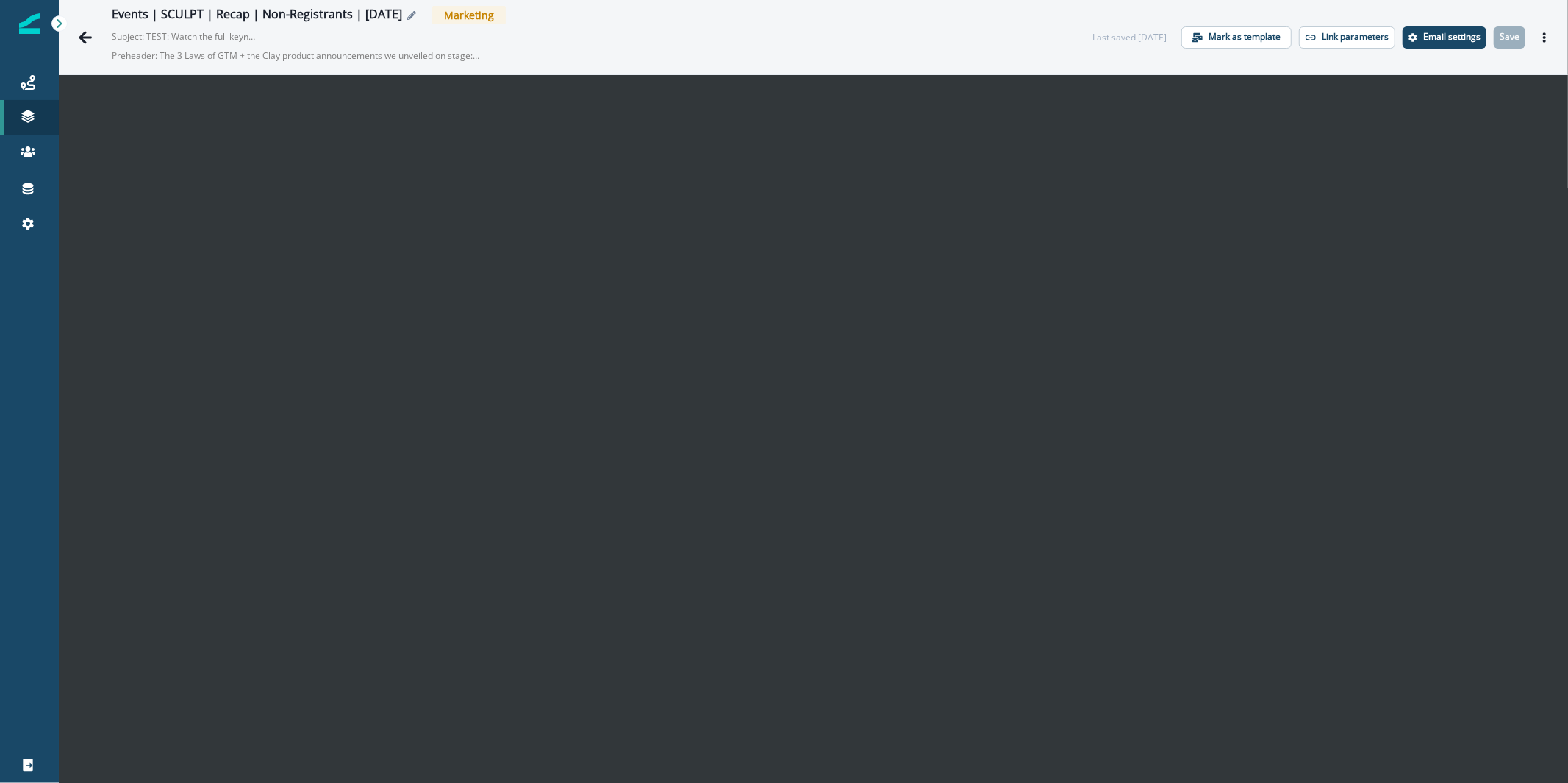
click at [411, 16] on icon "Edit name" at bounding box center [412, 16] width 9 height 9
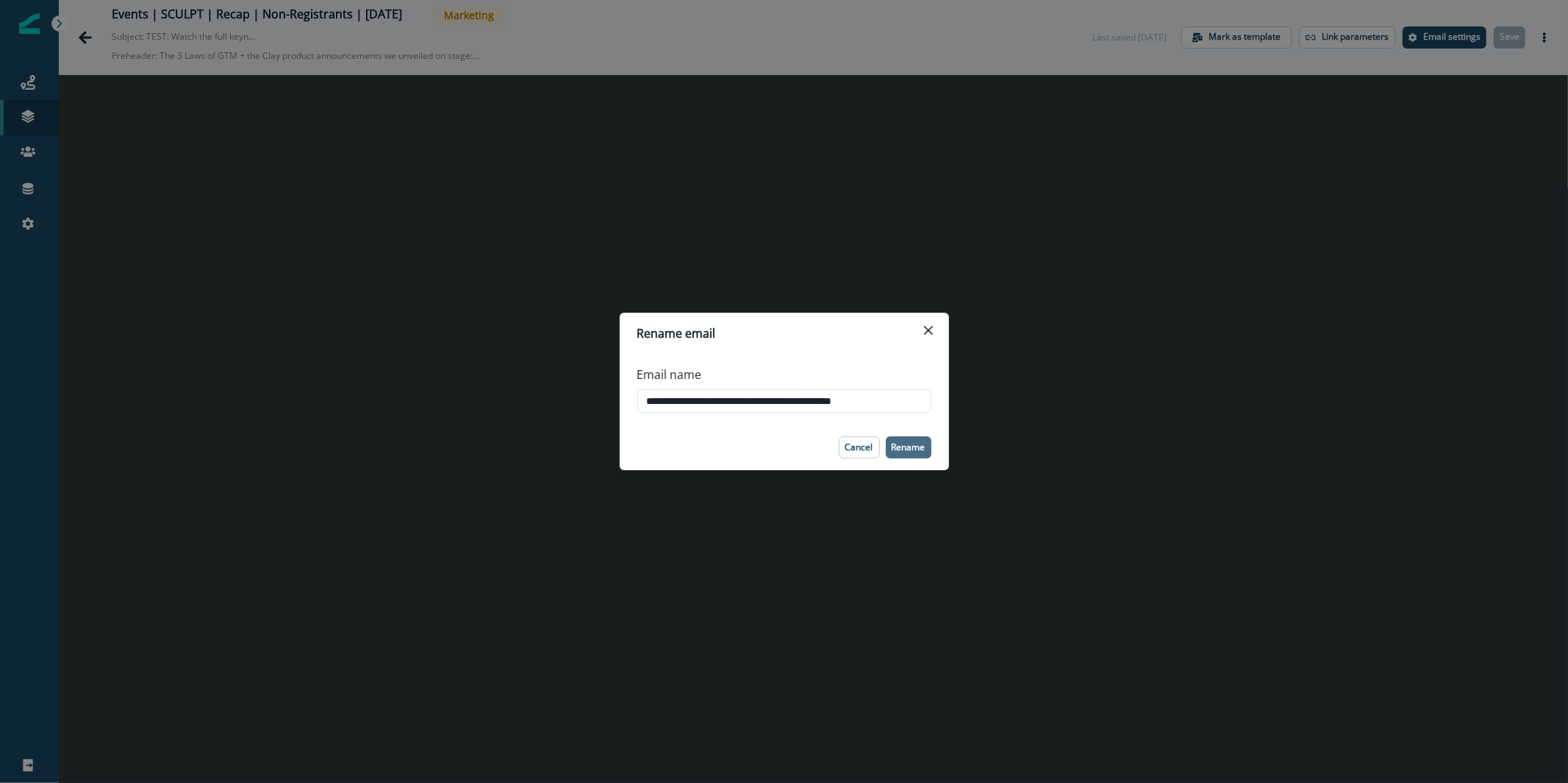
type input "**********"
click at [918, 442] on p "Rename" at bounding box center [908, 447] width 34 height 10
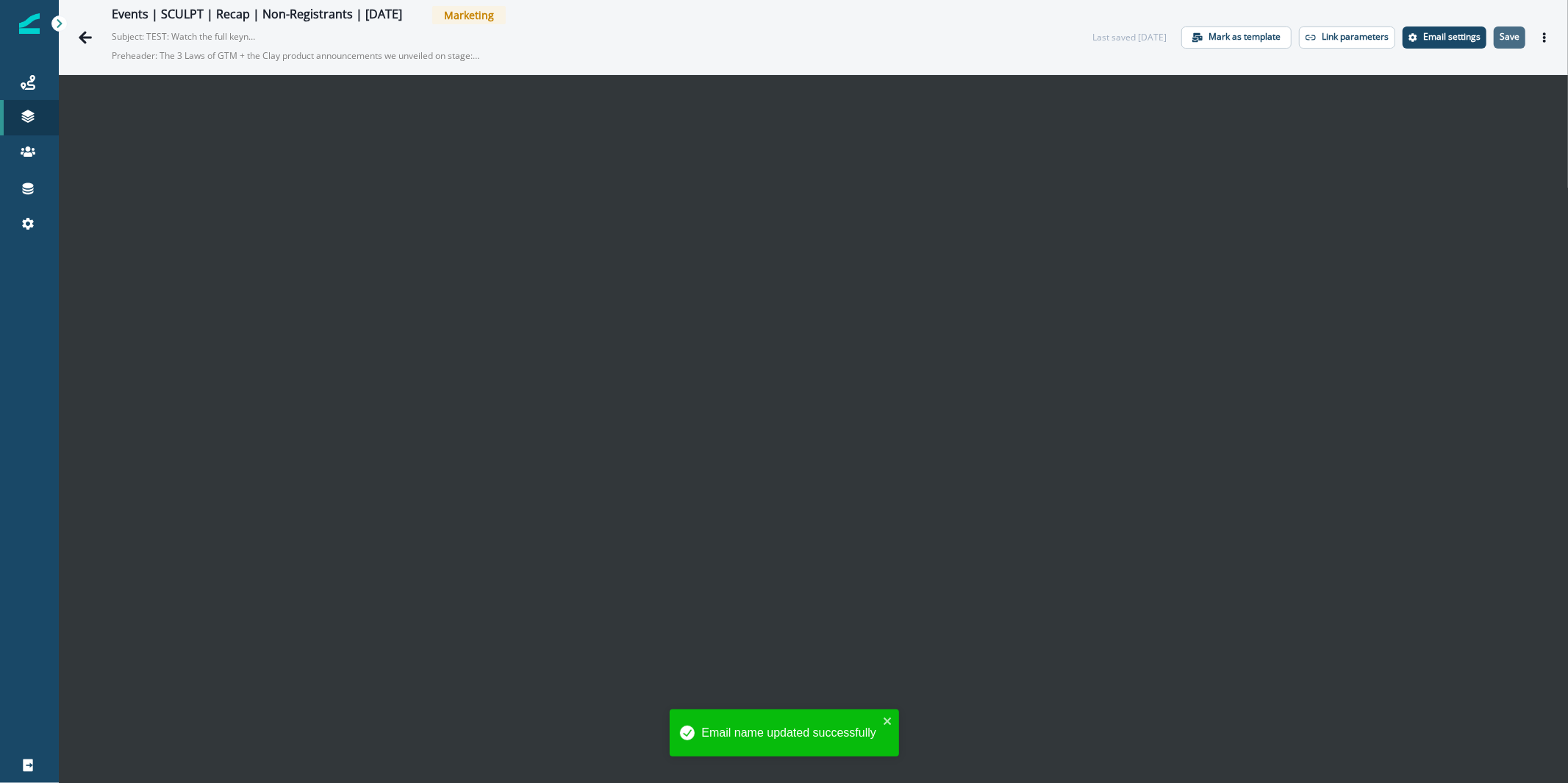
click at [1499, 40] on p "Save" at bounding box center [1509, 37] width 20 height 10
click at [1540, 36] on icon "Actions" at bounding box center [1544, 37] width 10 height 10
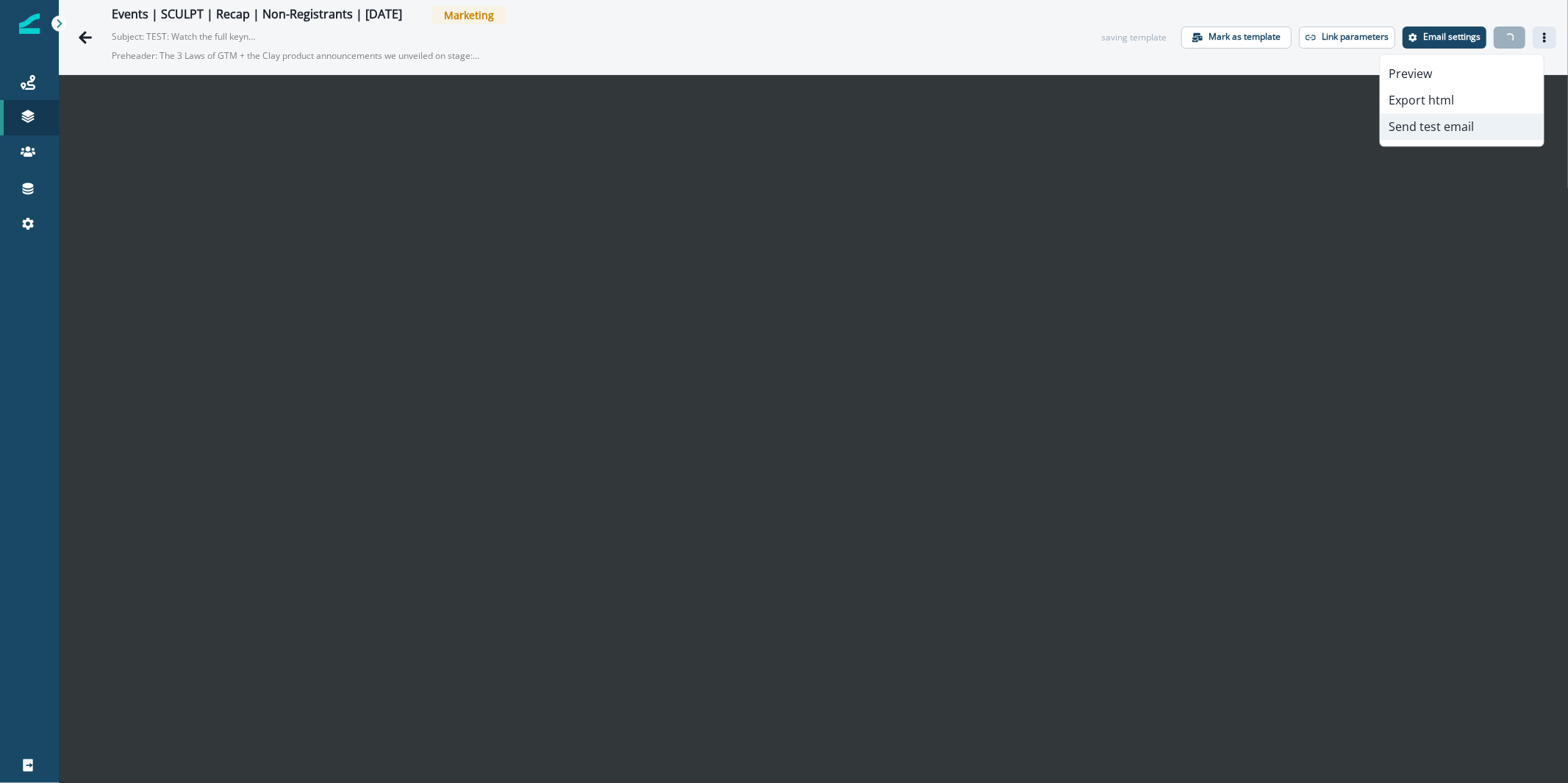
click at [1482, 126] on button "Send test email" at bounding box center [1462, 126] width 163 height 27
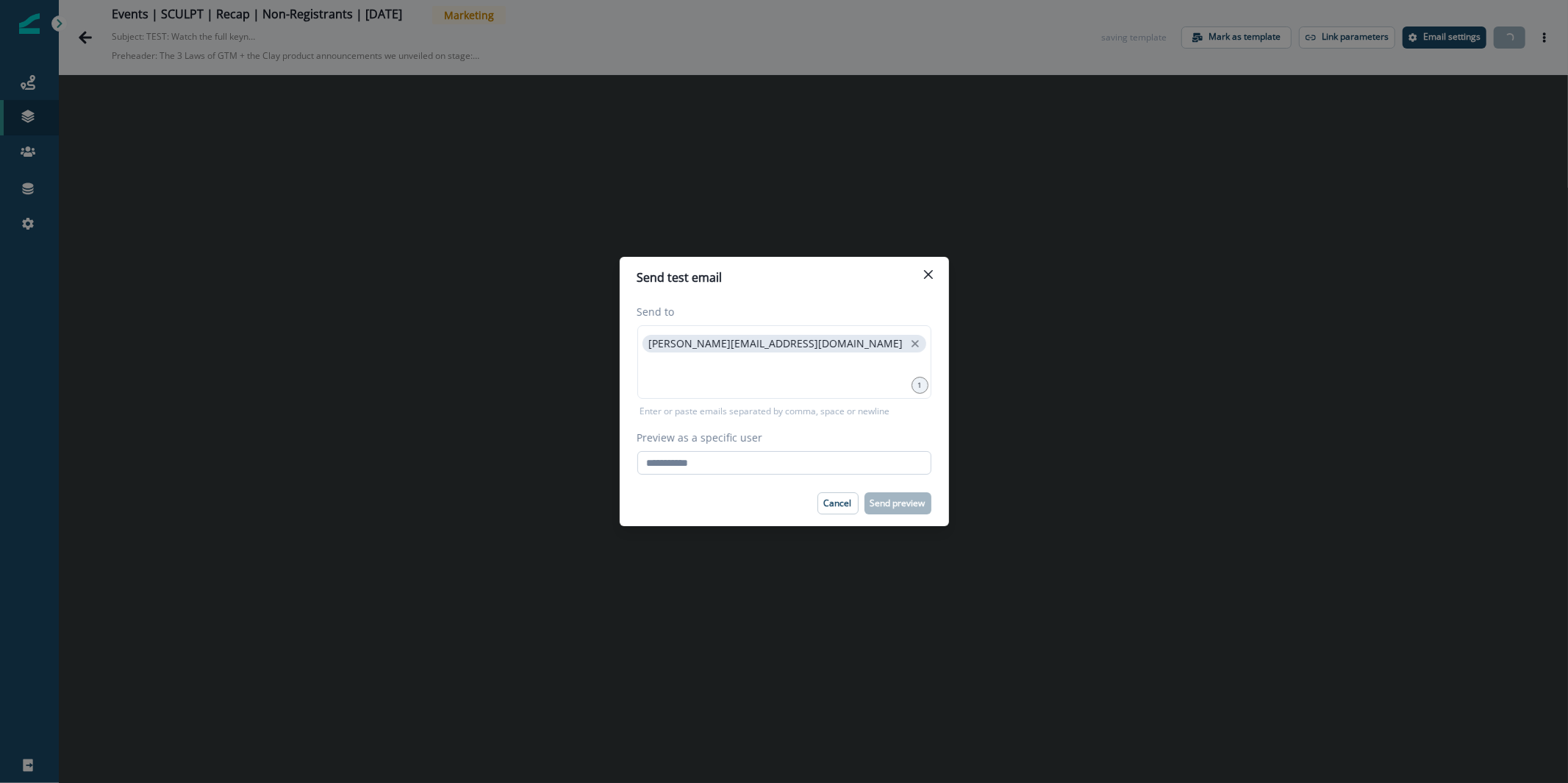
click at [810, 471] on input "Preview as a specific user" at bounding box center [784, 462] width 294 height 24
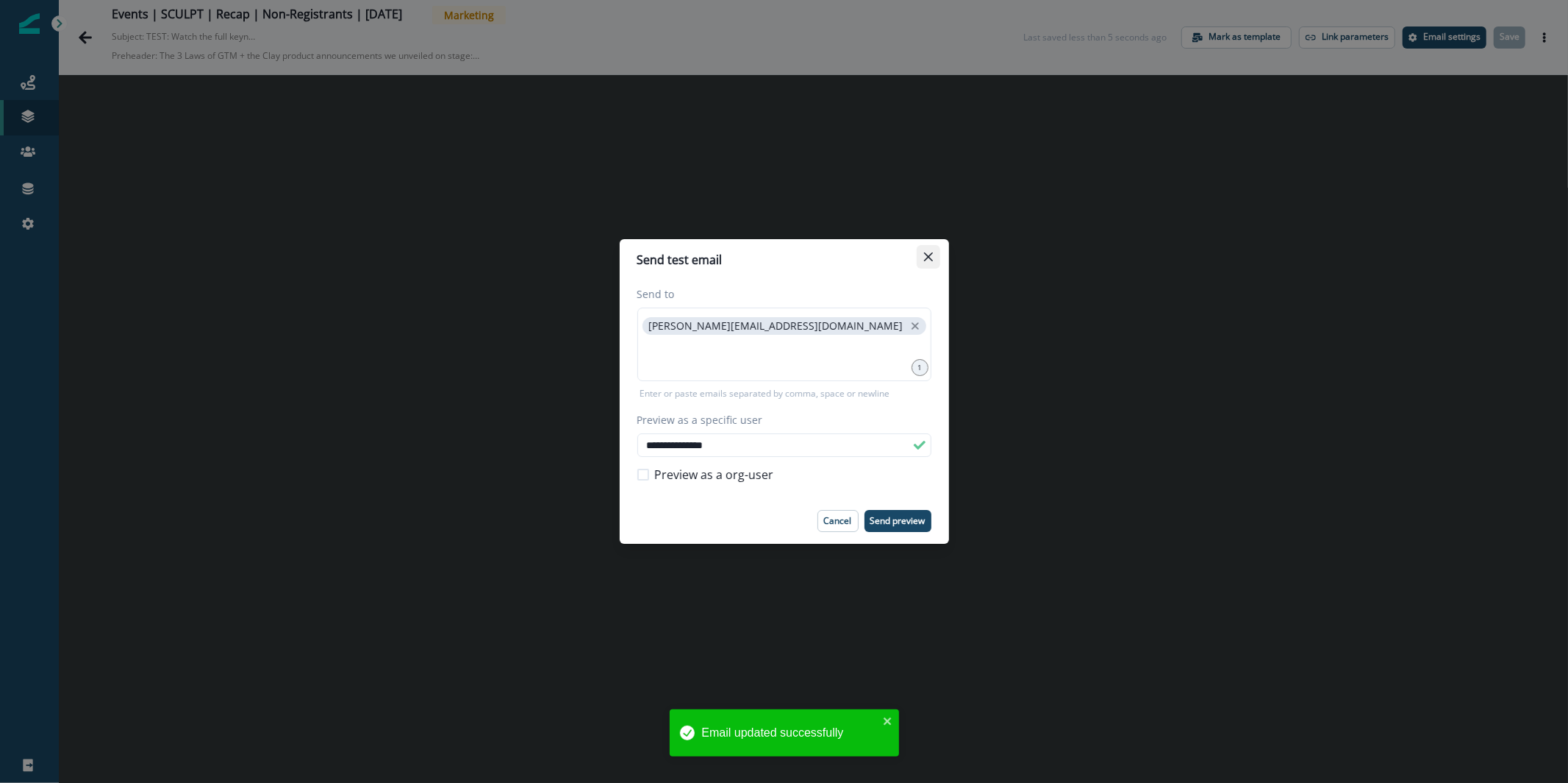
type input "**********"
click at [932, 264] on button "Close" at bounding box center [928, 256] width 24 height 24
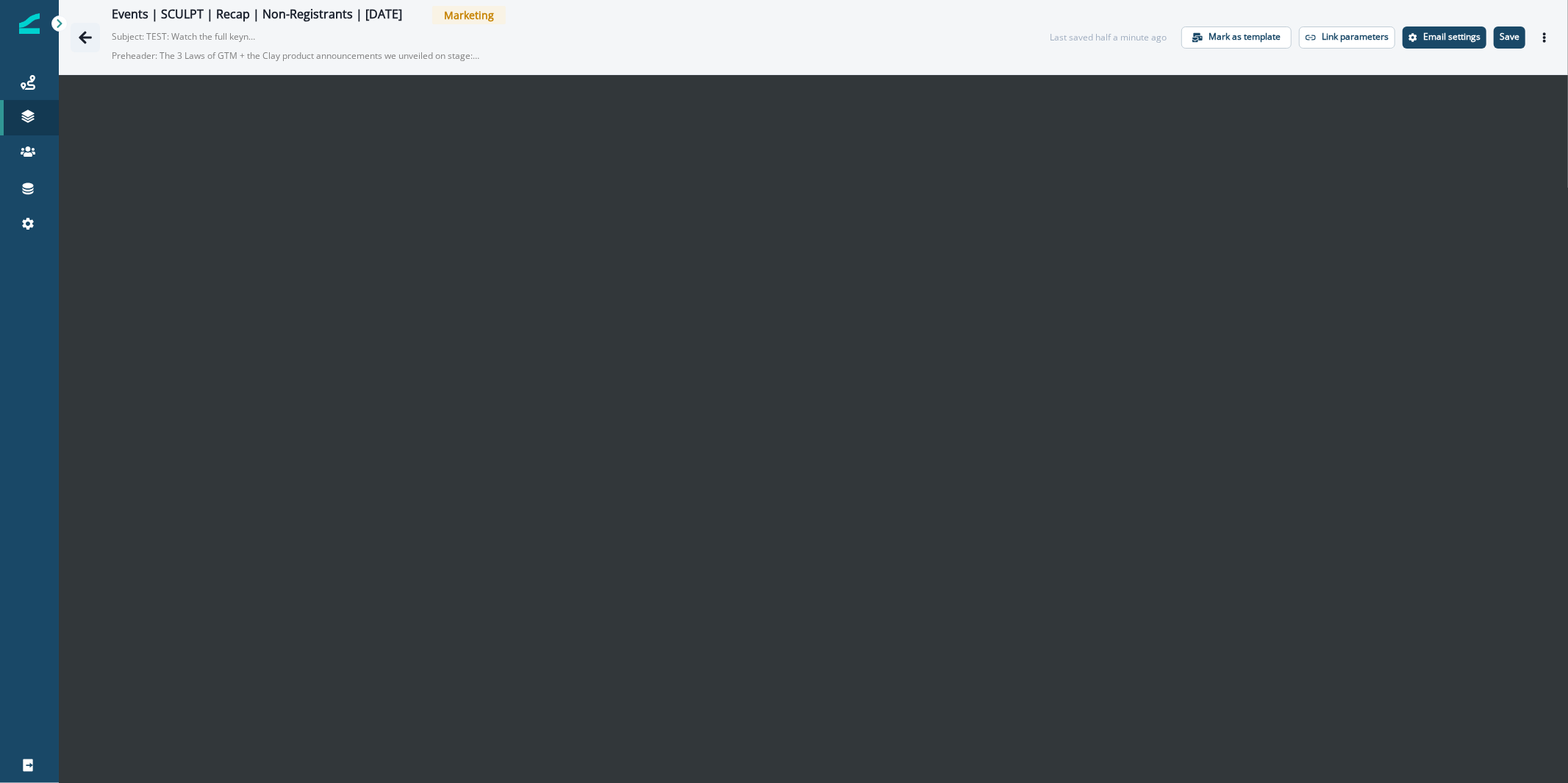
click at [89, 38] on icon "Go back" at bounding box center [85, 38] width 13 height 13
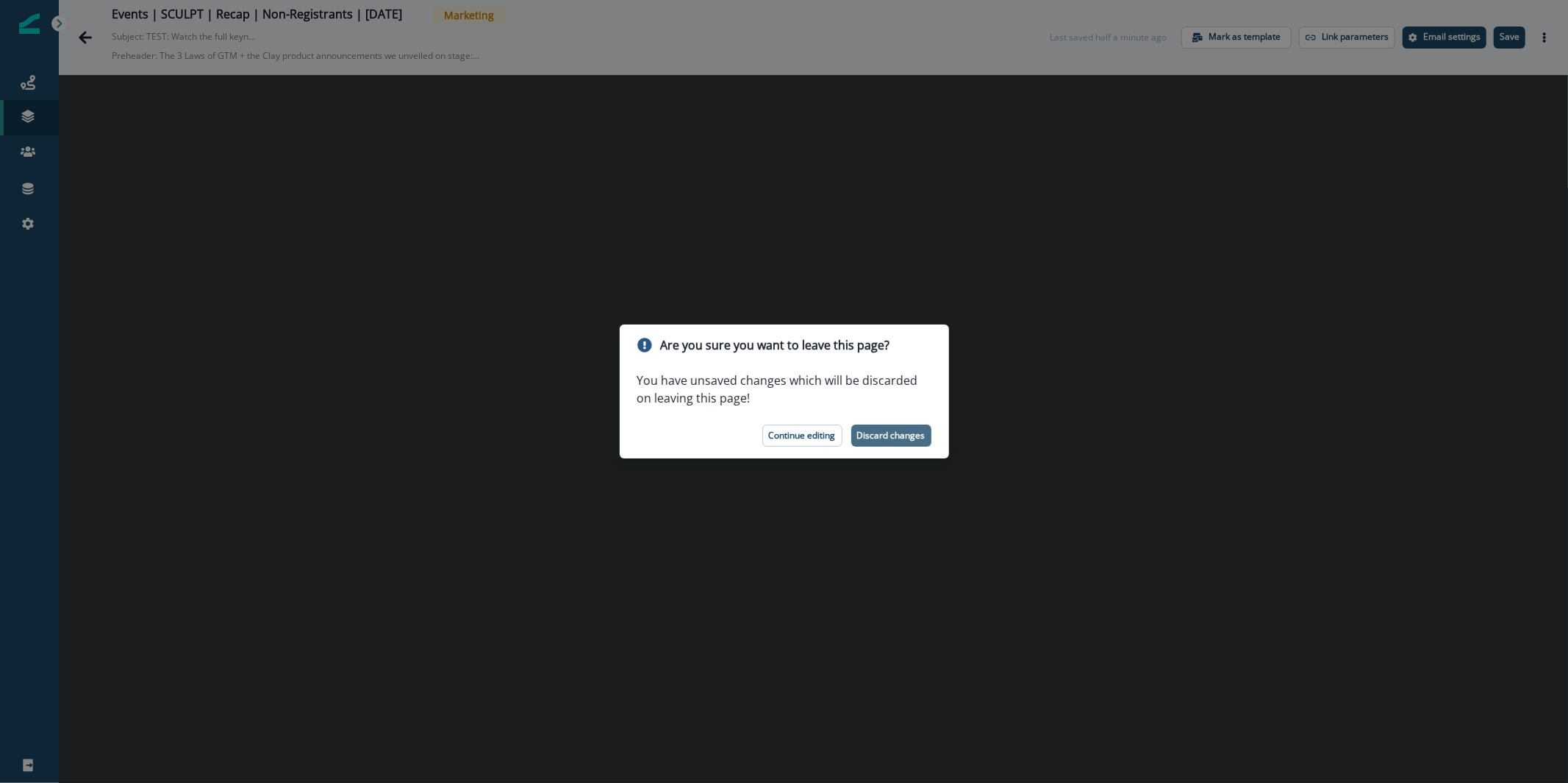
click at [915, 428] on button "Discard changes" at bounding box center [892, 435] width 81 height 22
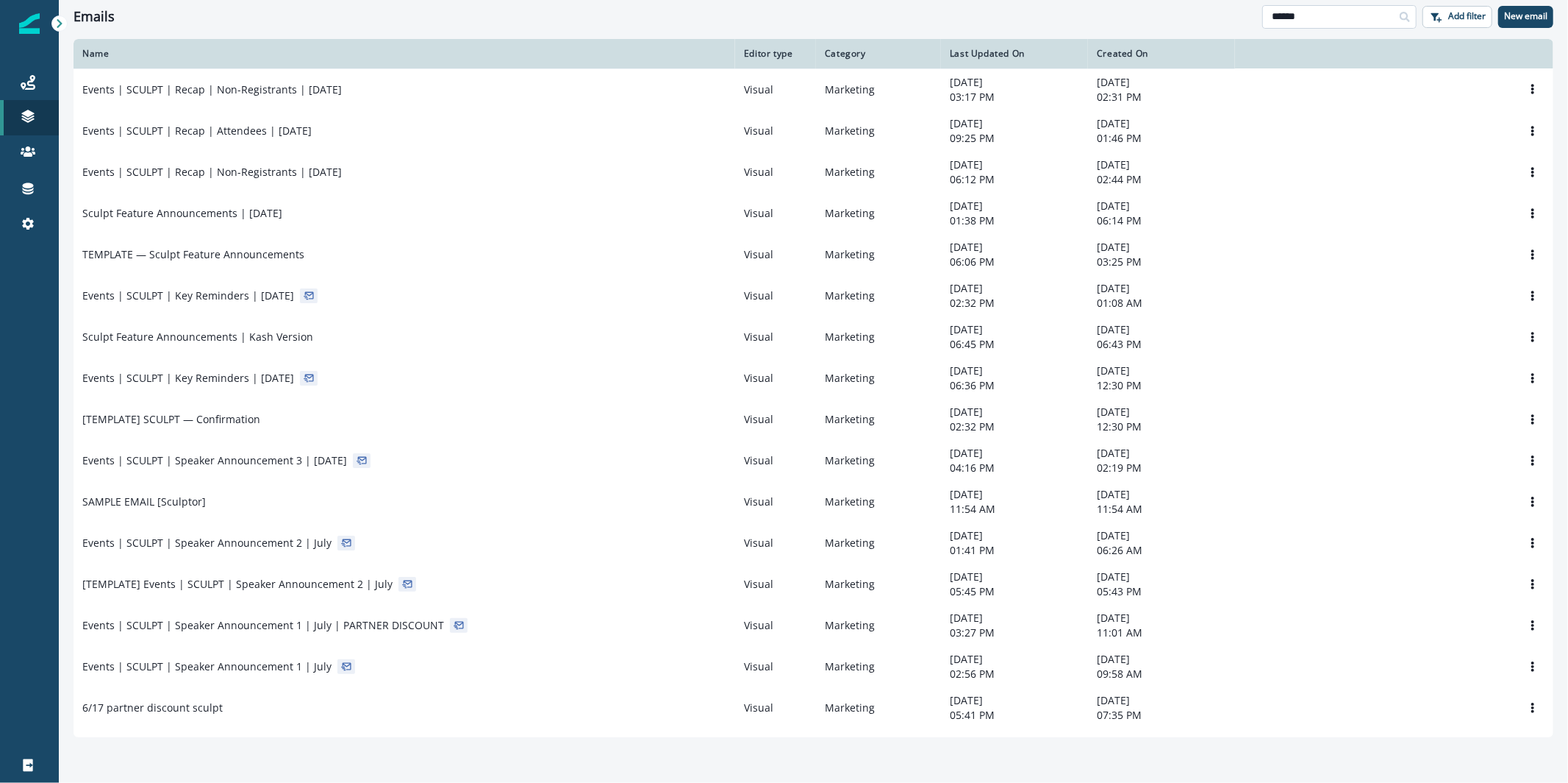
click at [1321, 16] on input "******" at bounding box center [1339, 17] width 155 height 24
click at [1320, 16] on input "******" at bounding box center [1339, 17] width 155 height 24
type input "**********"
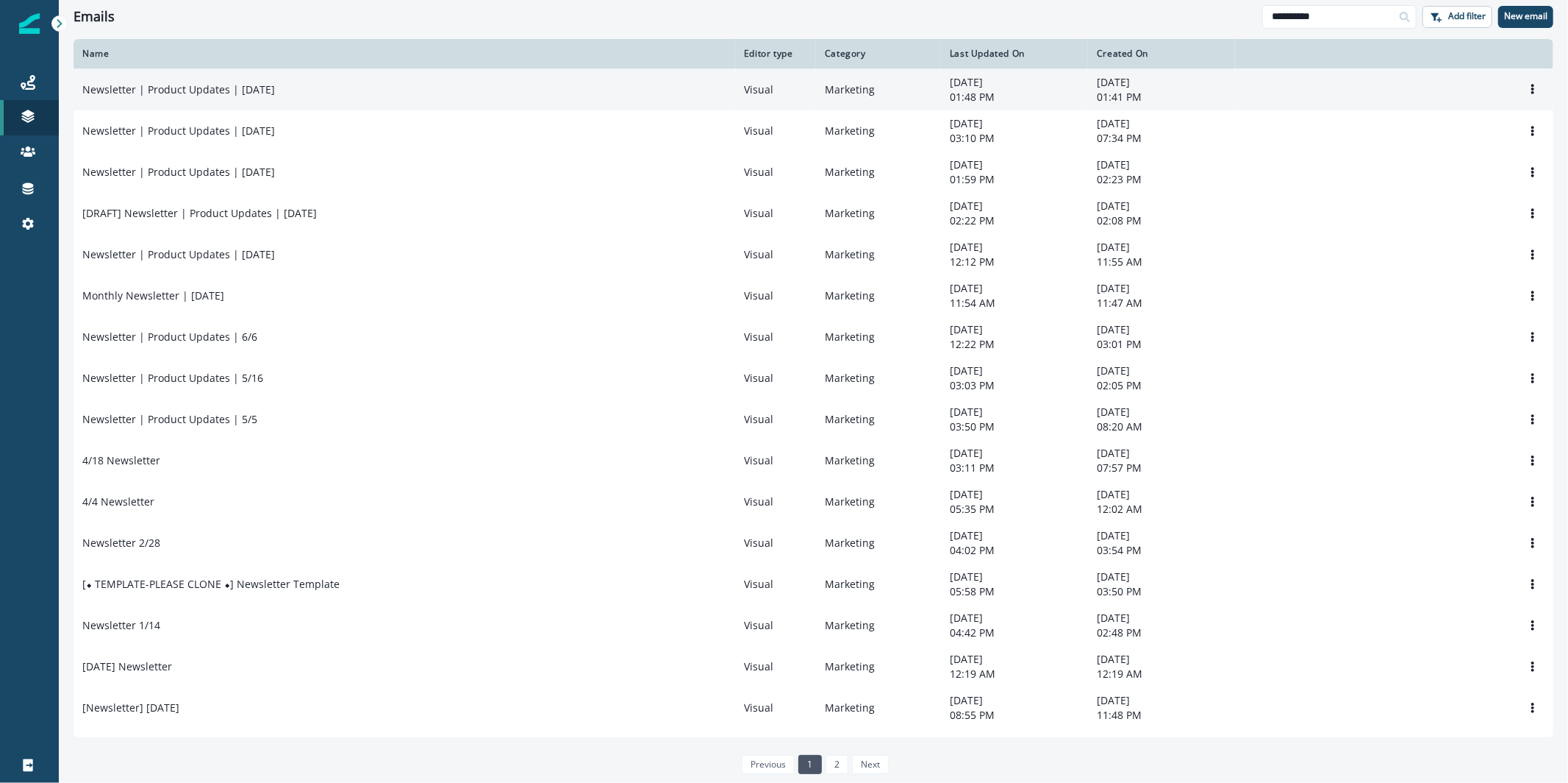
click at [185, 96] on p "Newsletter | Product Updates | [DATE]" at bounding box center [178, 90] width 192 height 15
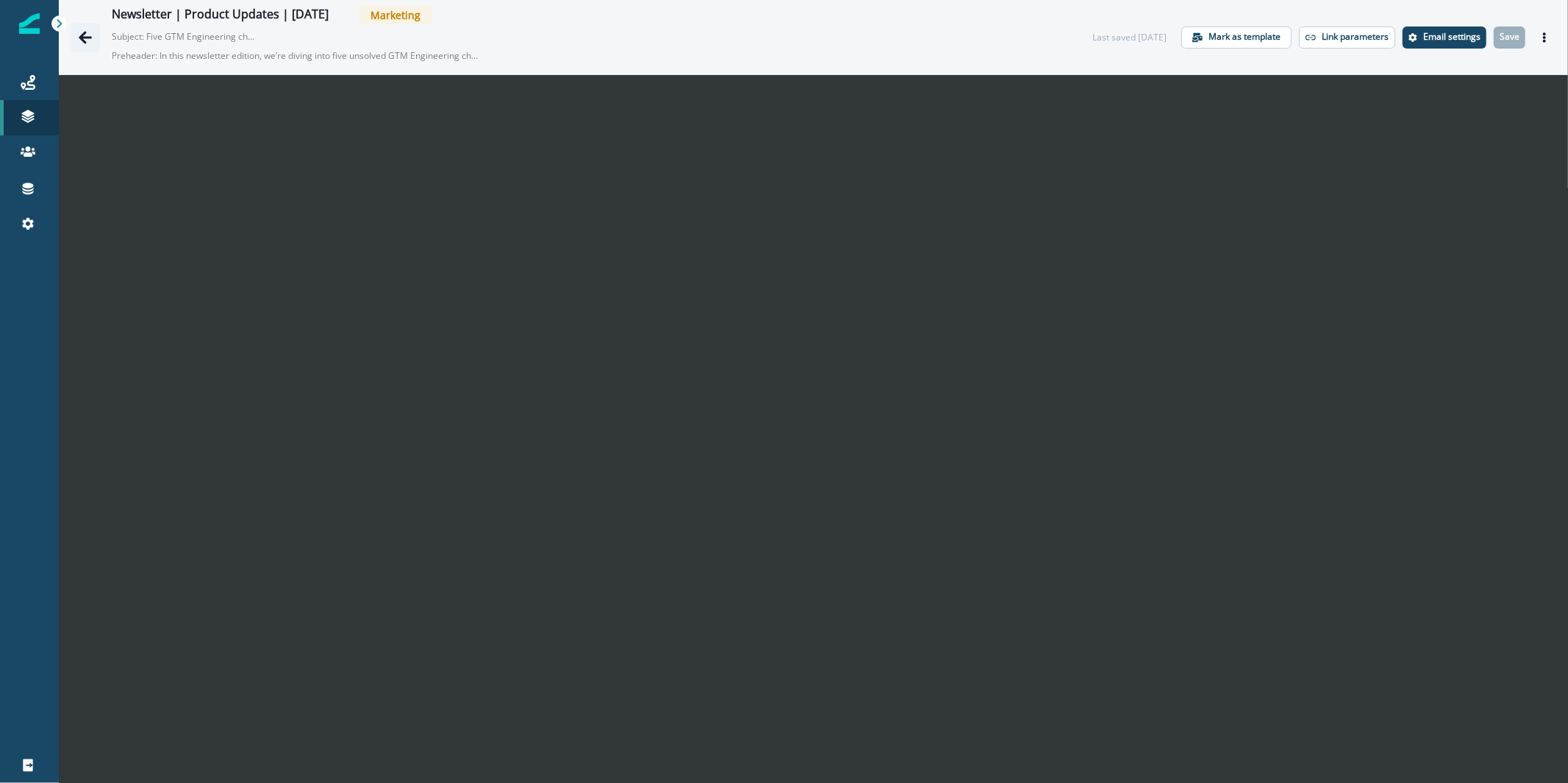
click at [89, 32] on icon "Go back" at bounding box center [85, 38] width 15 height 15
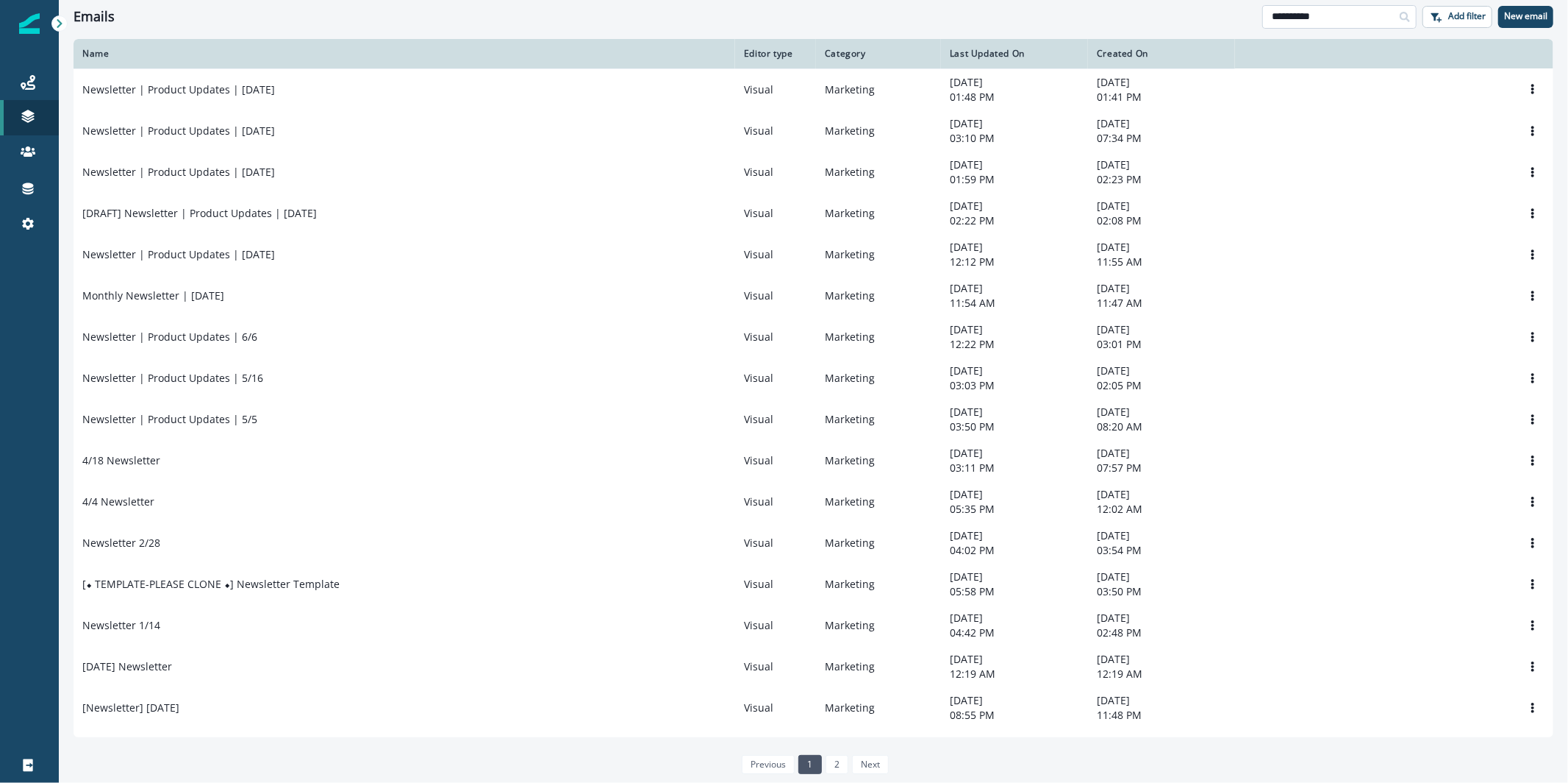
click at [1284, 10] on input "**********" at bounding box center [1339, 17] width 155 height 24
type input "******"
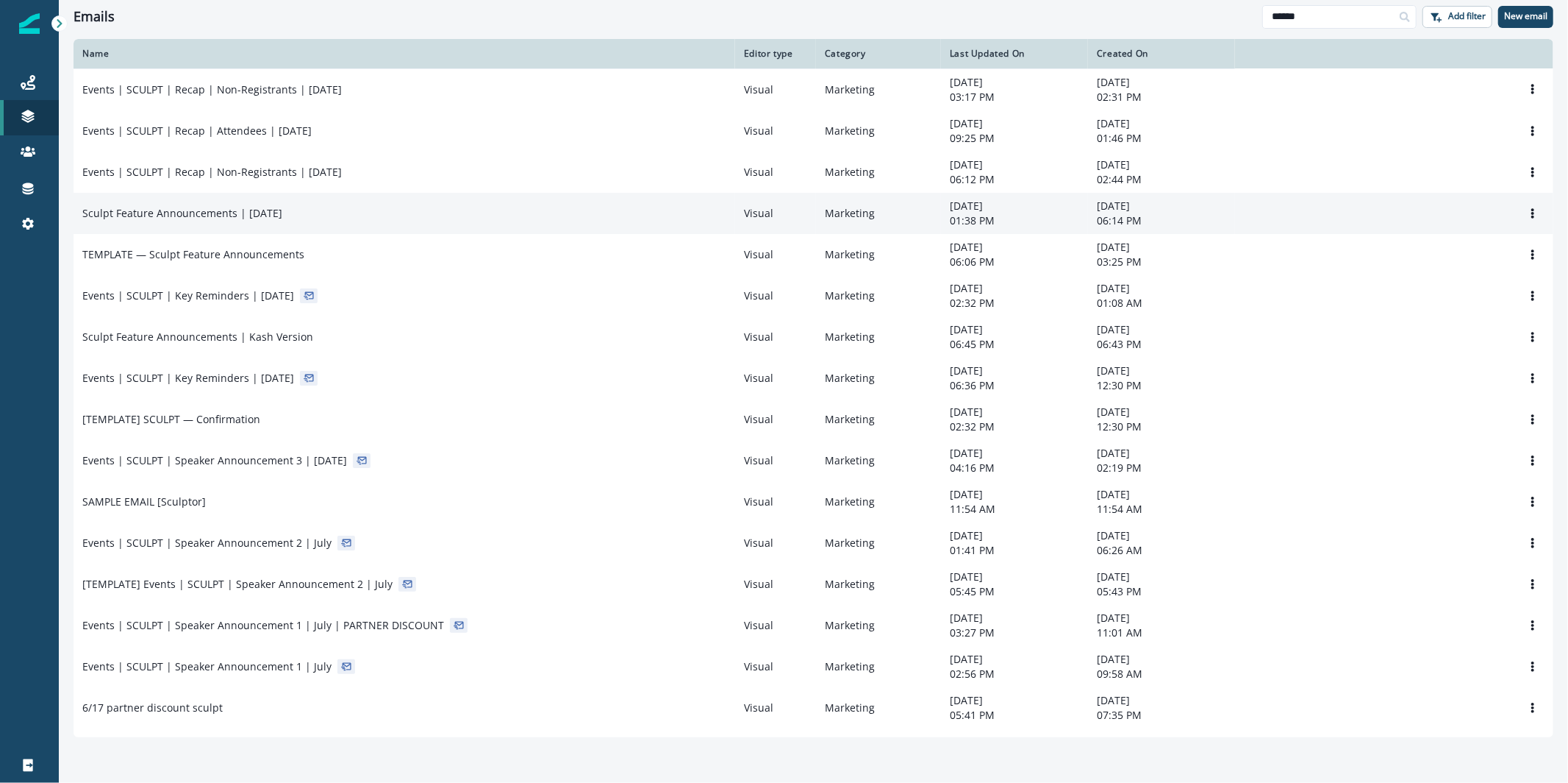
click at [318, 220] on div "Sculpt Feature Announcements | [DATE]" at bounding box center [405, 213] width 644 height 15
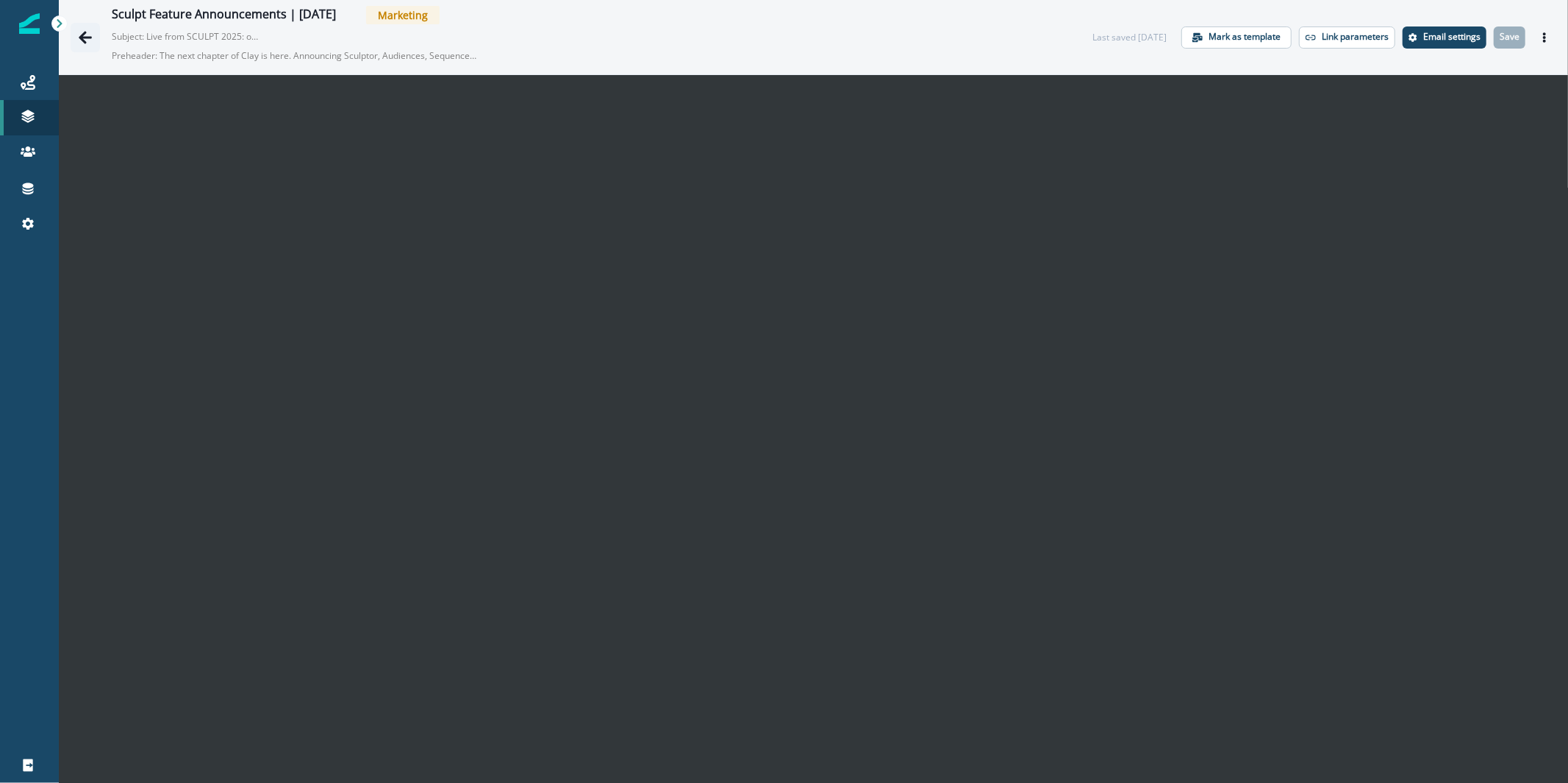
click at [87, 32] on icon "Go back" at bounding box center [85, 38] width 15 height 15
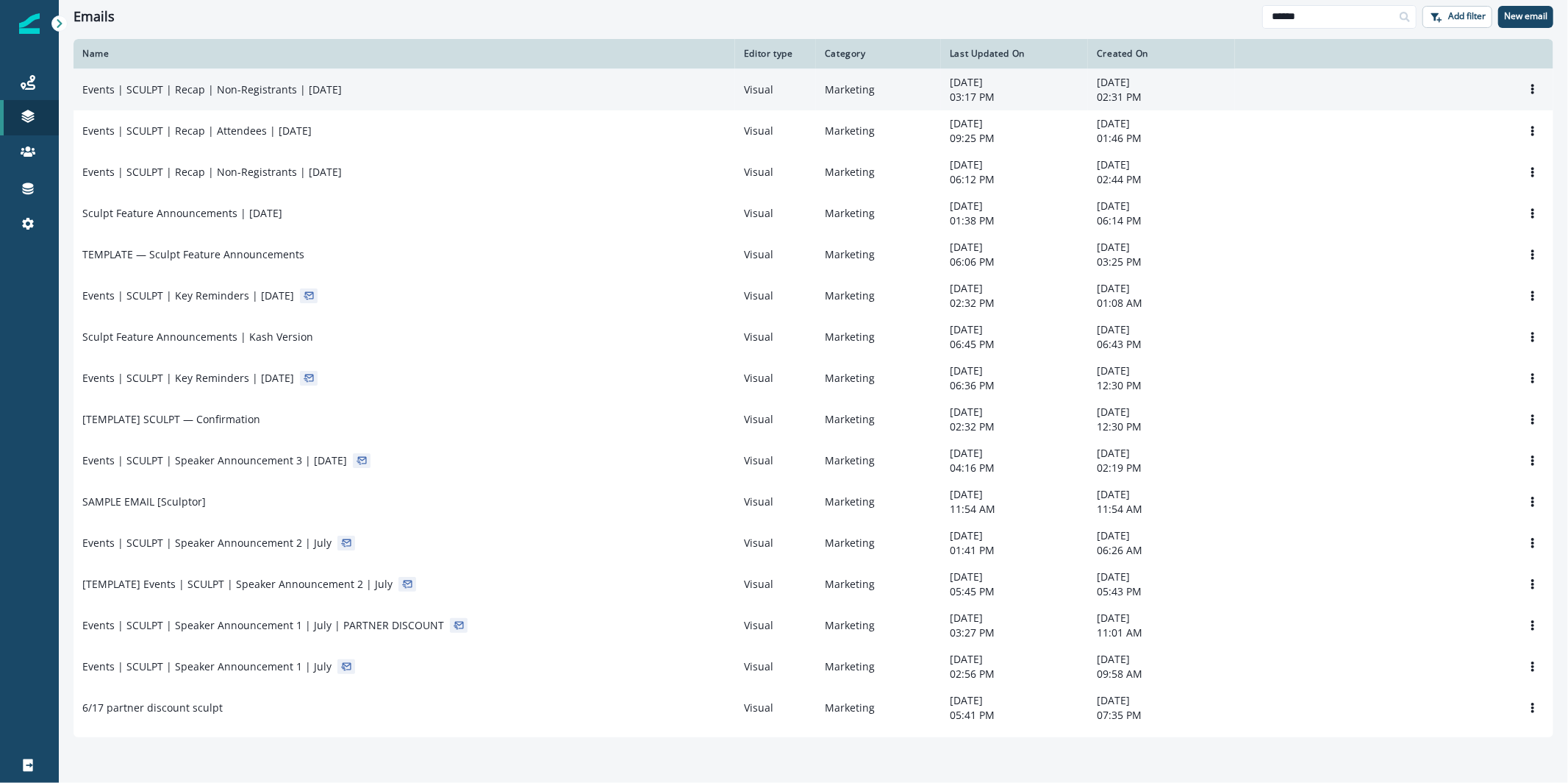
click at [338, 95] on div "Events | SCULPT | Recap | Non-Registrants | Sep 26" at bounding box center [405, 90] width 644 height 15
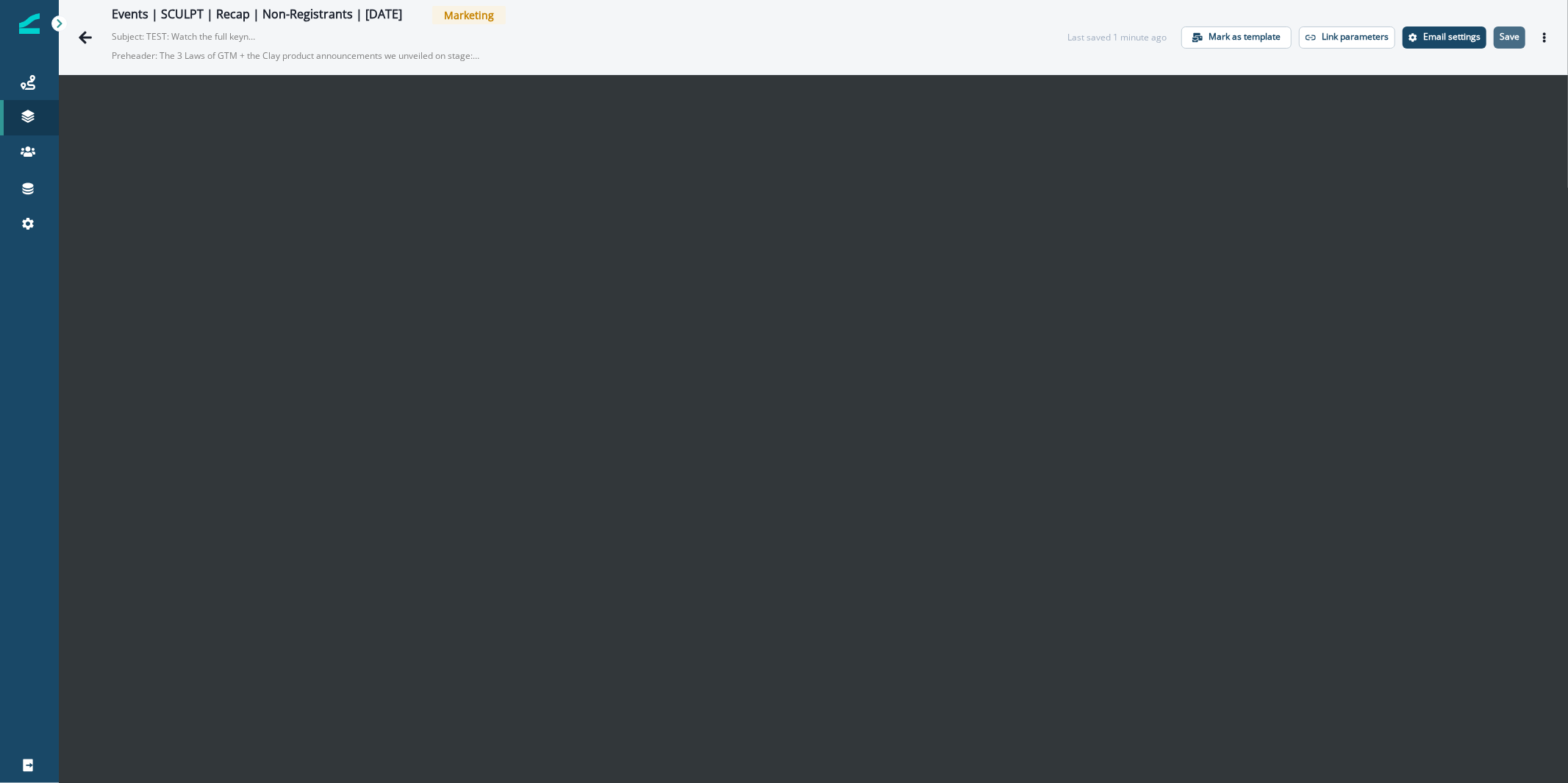
click at [1494, 27] on button "Save" at bounding box center [1509, 38] width 32 height 22
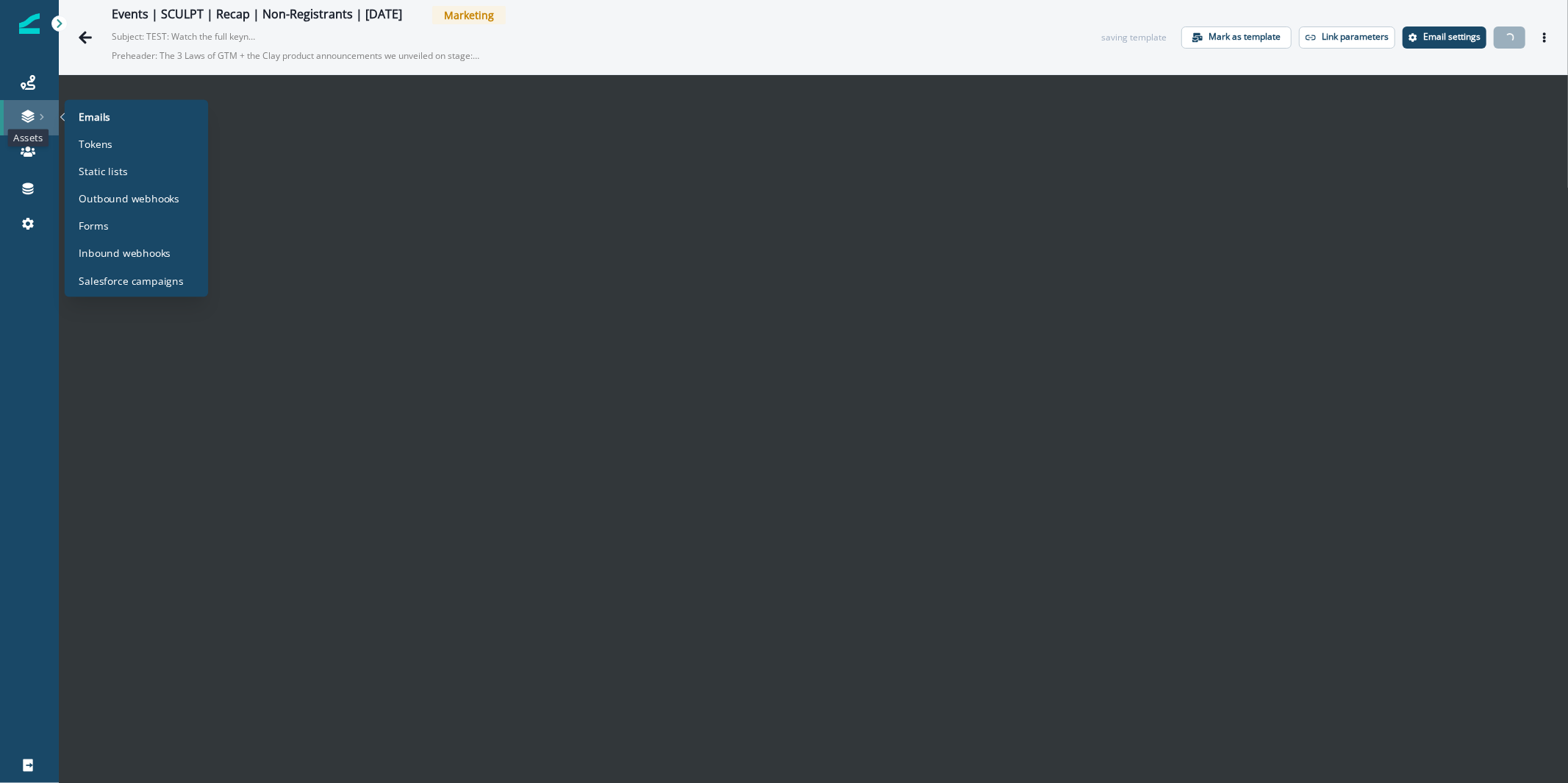
click at [33, 112] on icon at bounding box center [27, 116] width 15 height 15
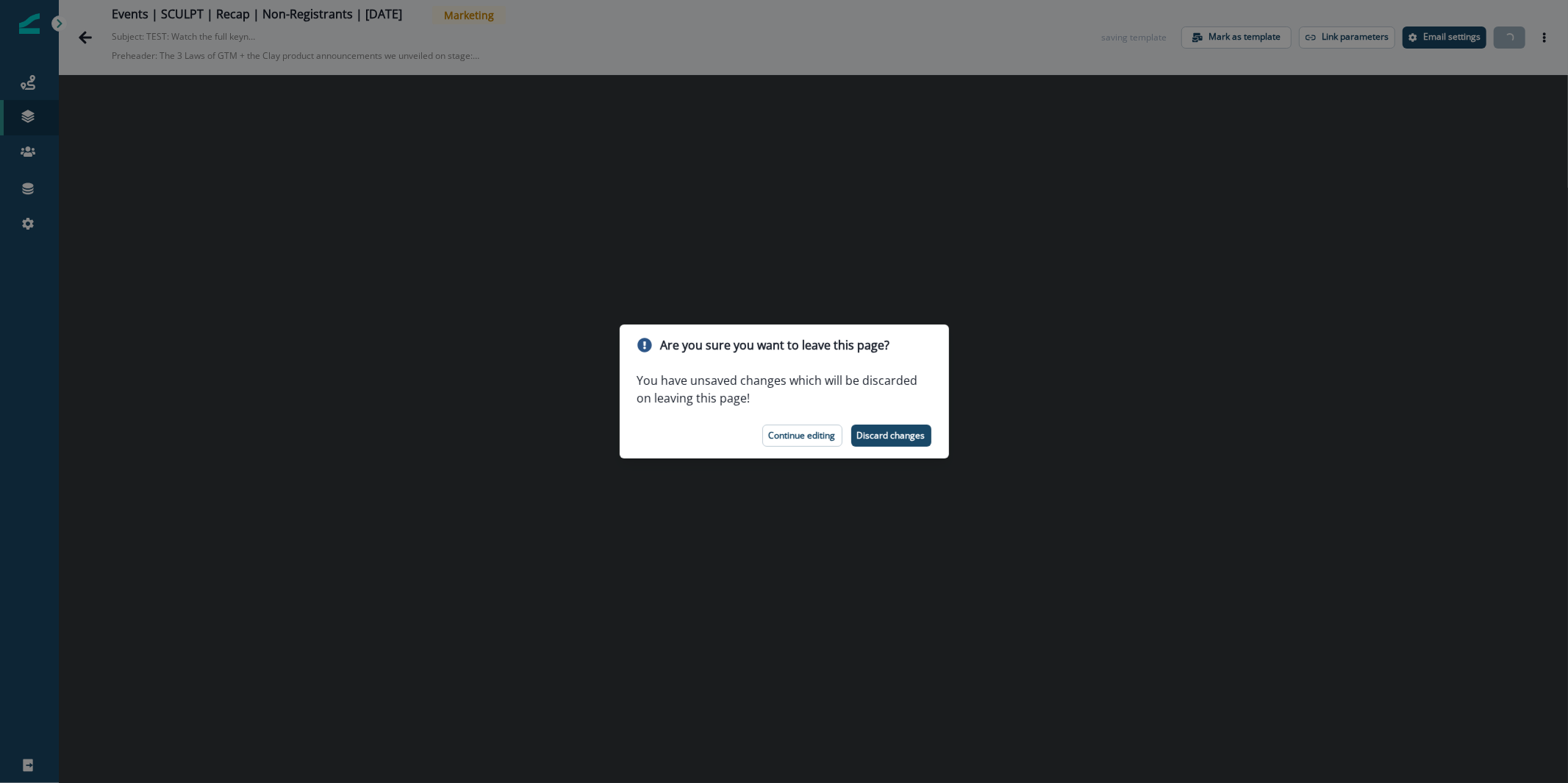
click at [36, 82] on div "Are you sure you want to leave this page? You have unsaved changes which will b…" at bounding box center [784, 391] width 1568 height 783
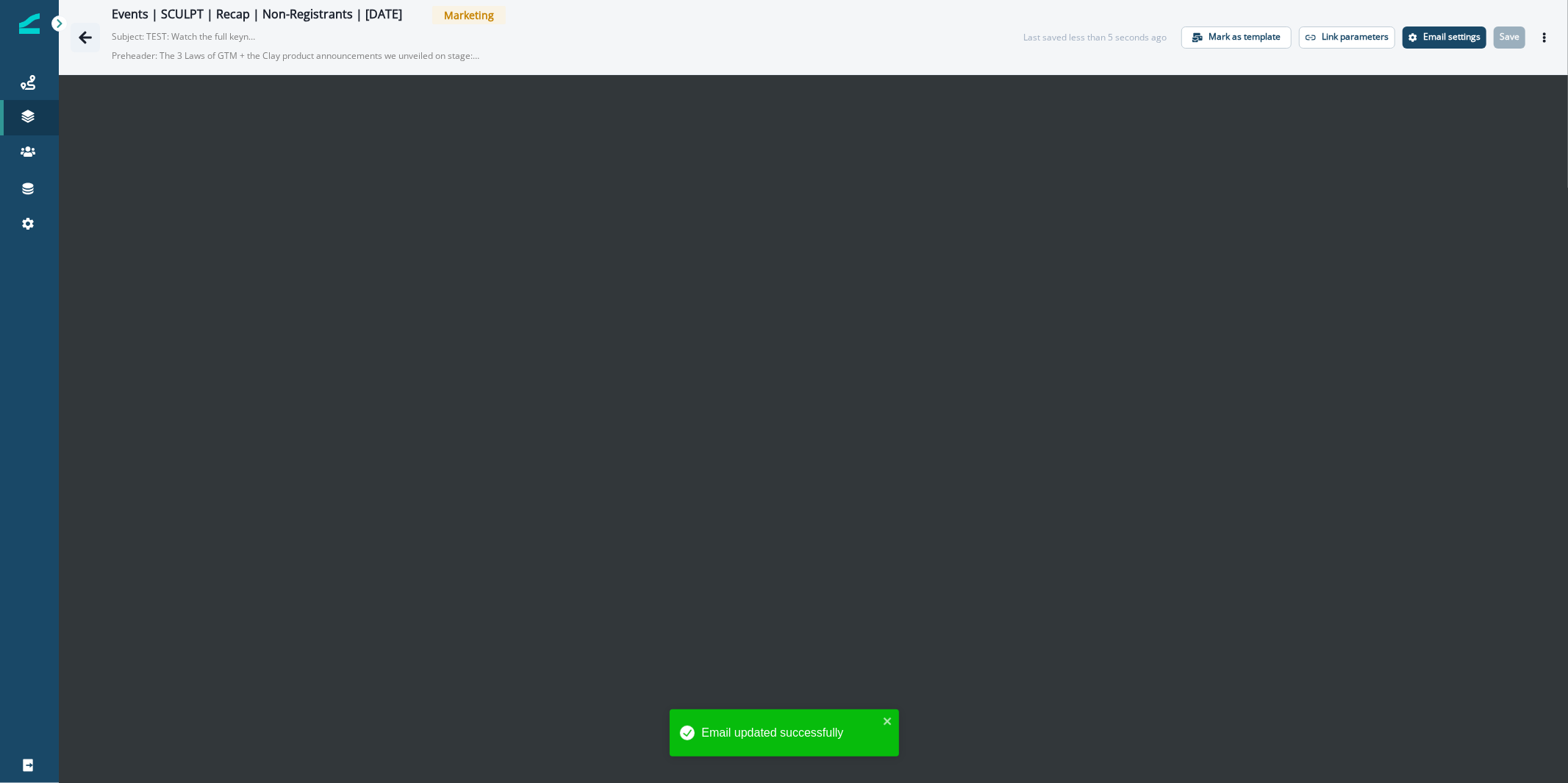
click at [94, 46] on button "Go back" at bounding box center [85, 38] width 29 height 29
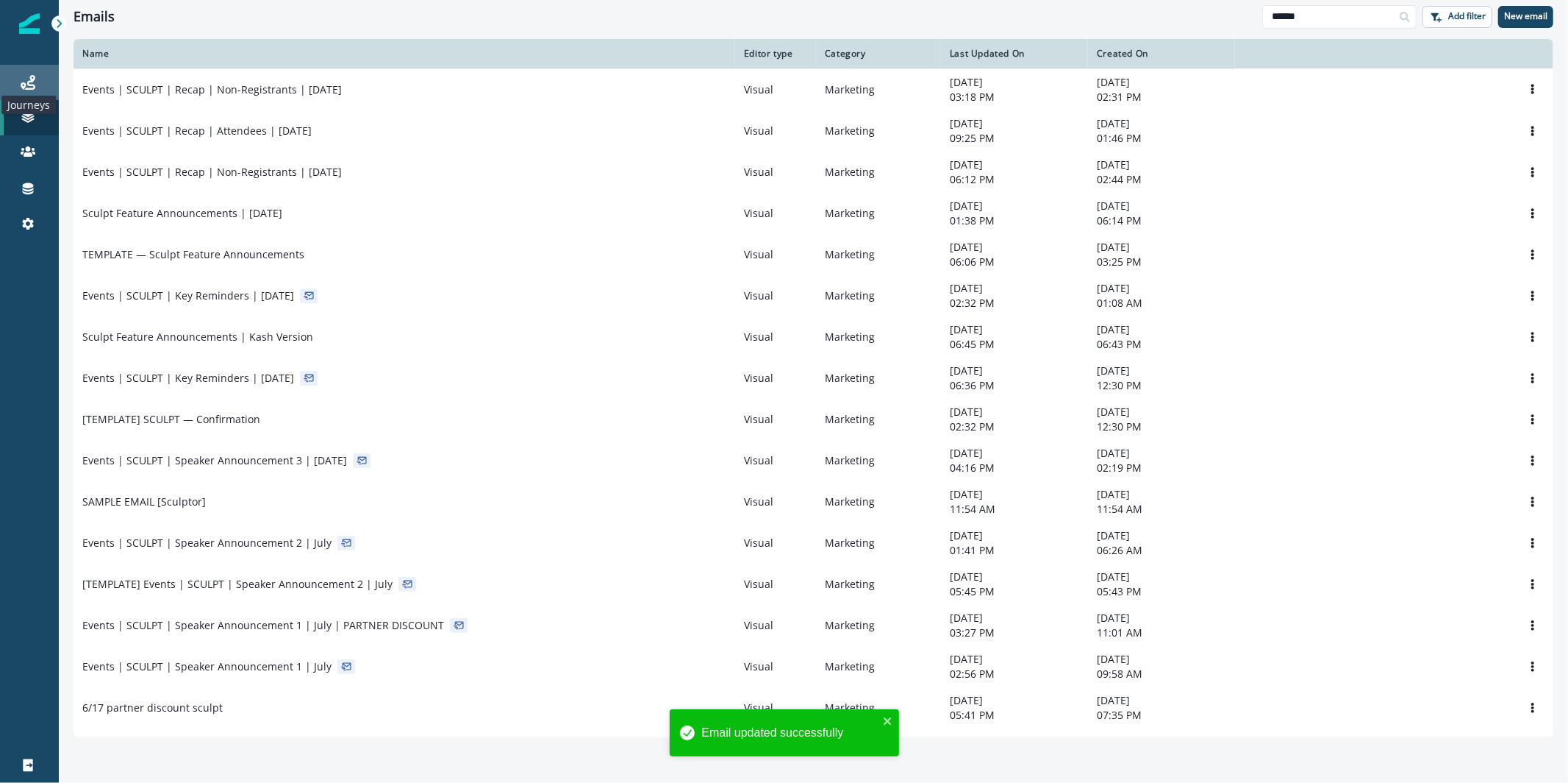
click at [33, 79] on icon at bounding box center [27, 82] width 15 height 15
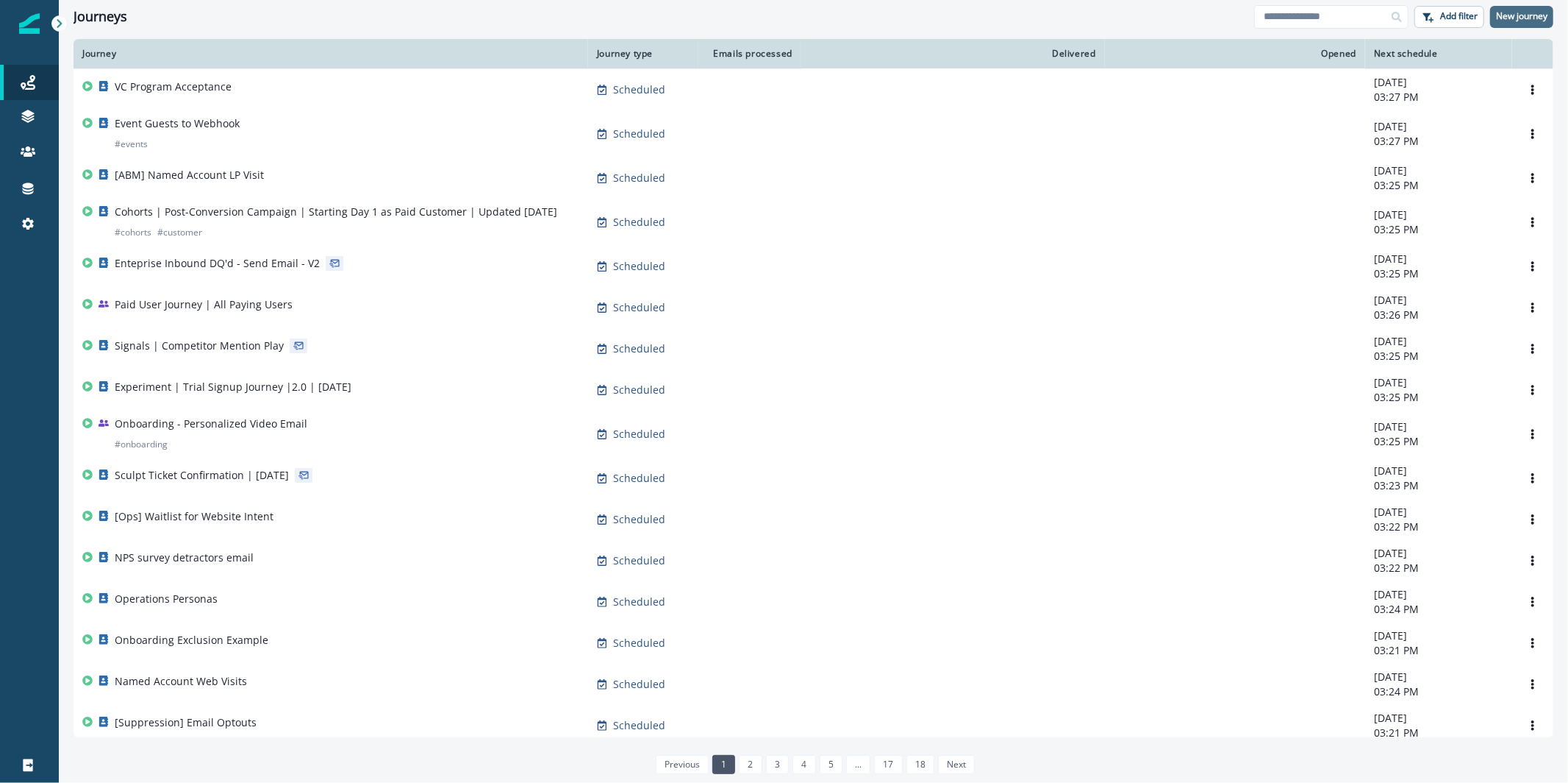
click at [1514, 13] on p "New journey" at bounding box center [1521, 16] width 51 height 10
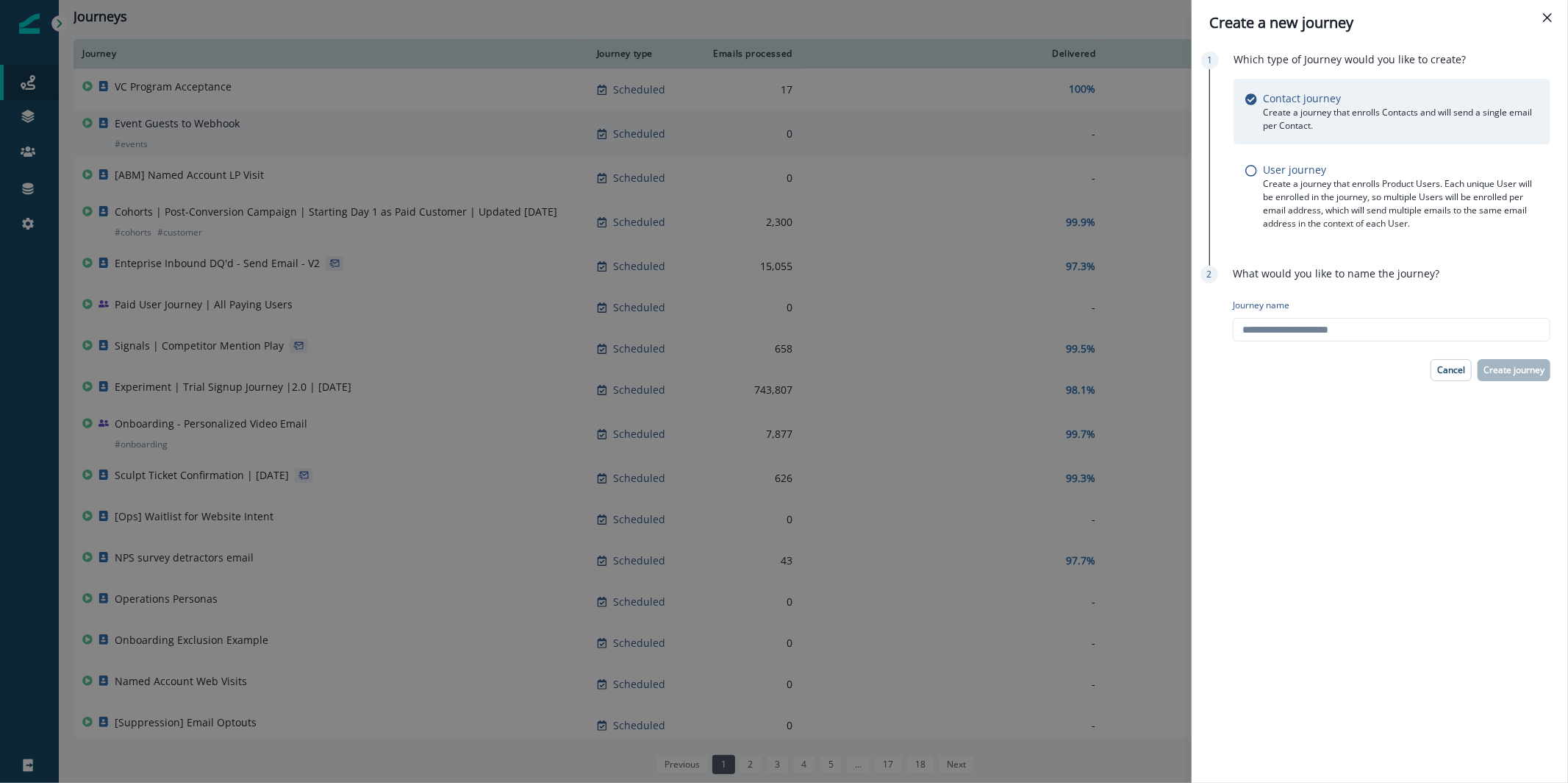
click at [735, 157] on div "Create a new journey Which type of Journey would you like to create? Contact jo…" at bounding box center [784, 391] width 1568 height 783
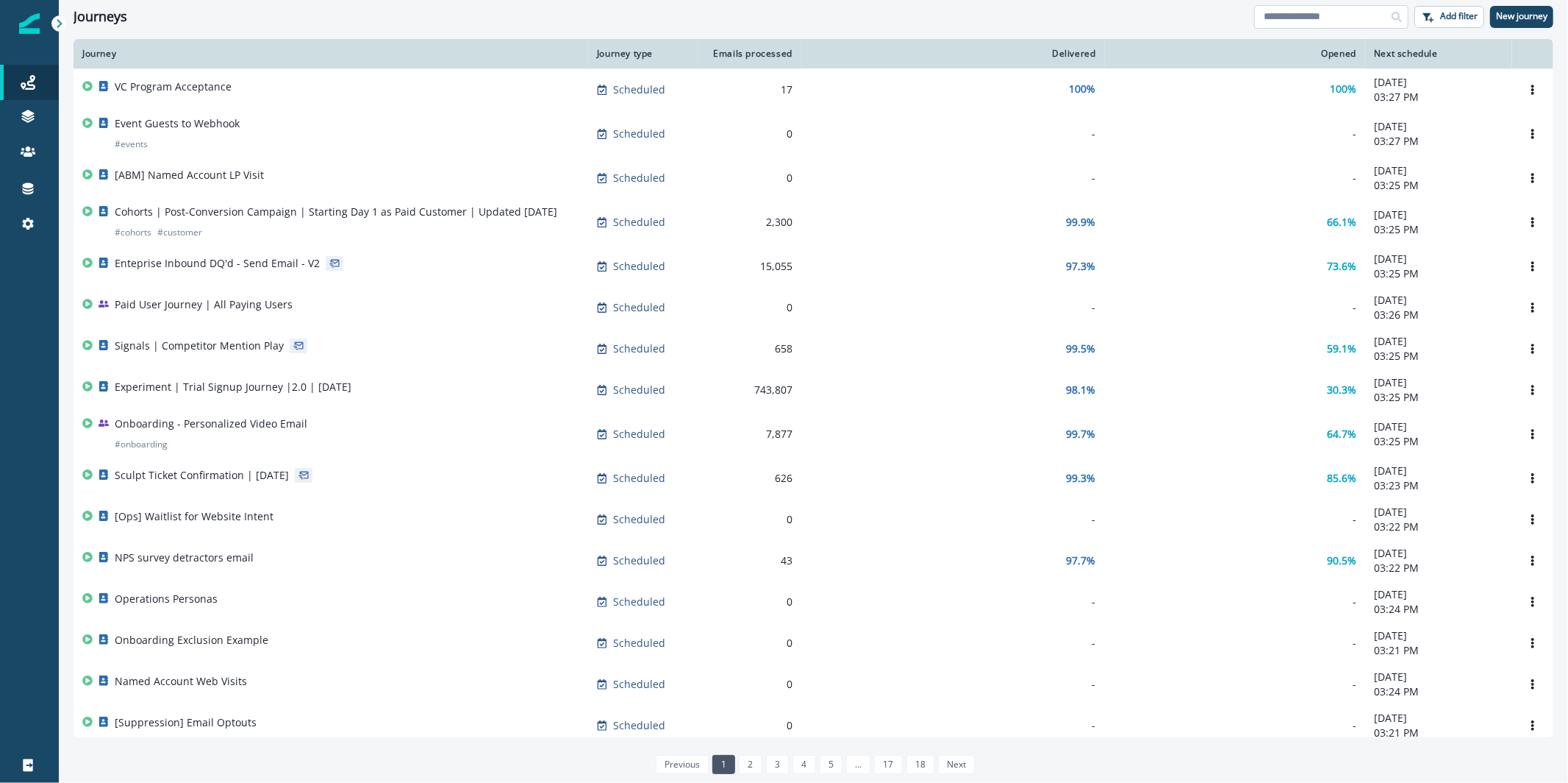
click at [1348, 9] on input at bounding box center [1331, 17] width 155 height 24
type input "**********"
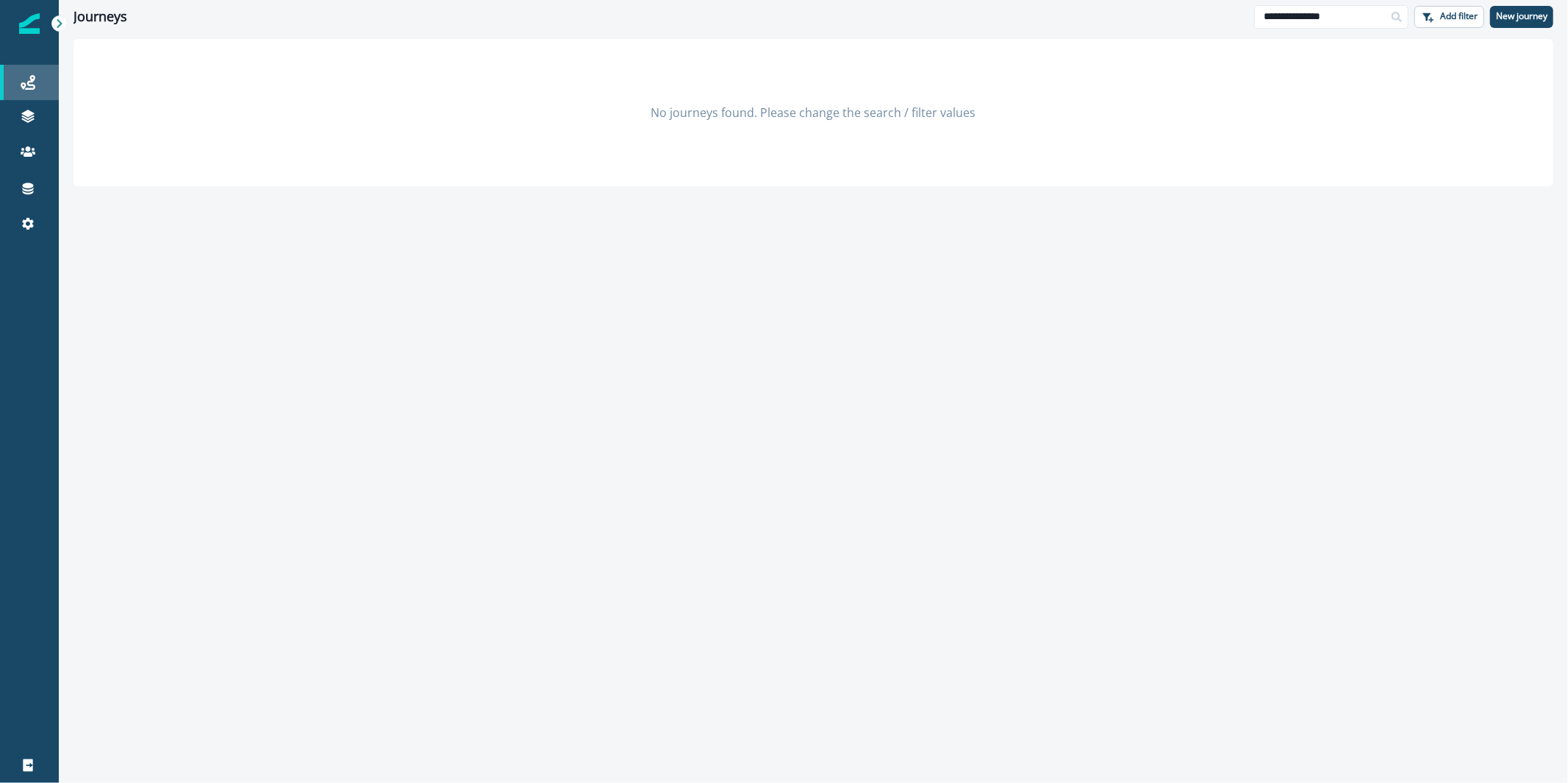
click at [26, 81] on icon at bounding box center [27, 82] width 15 height 15
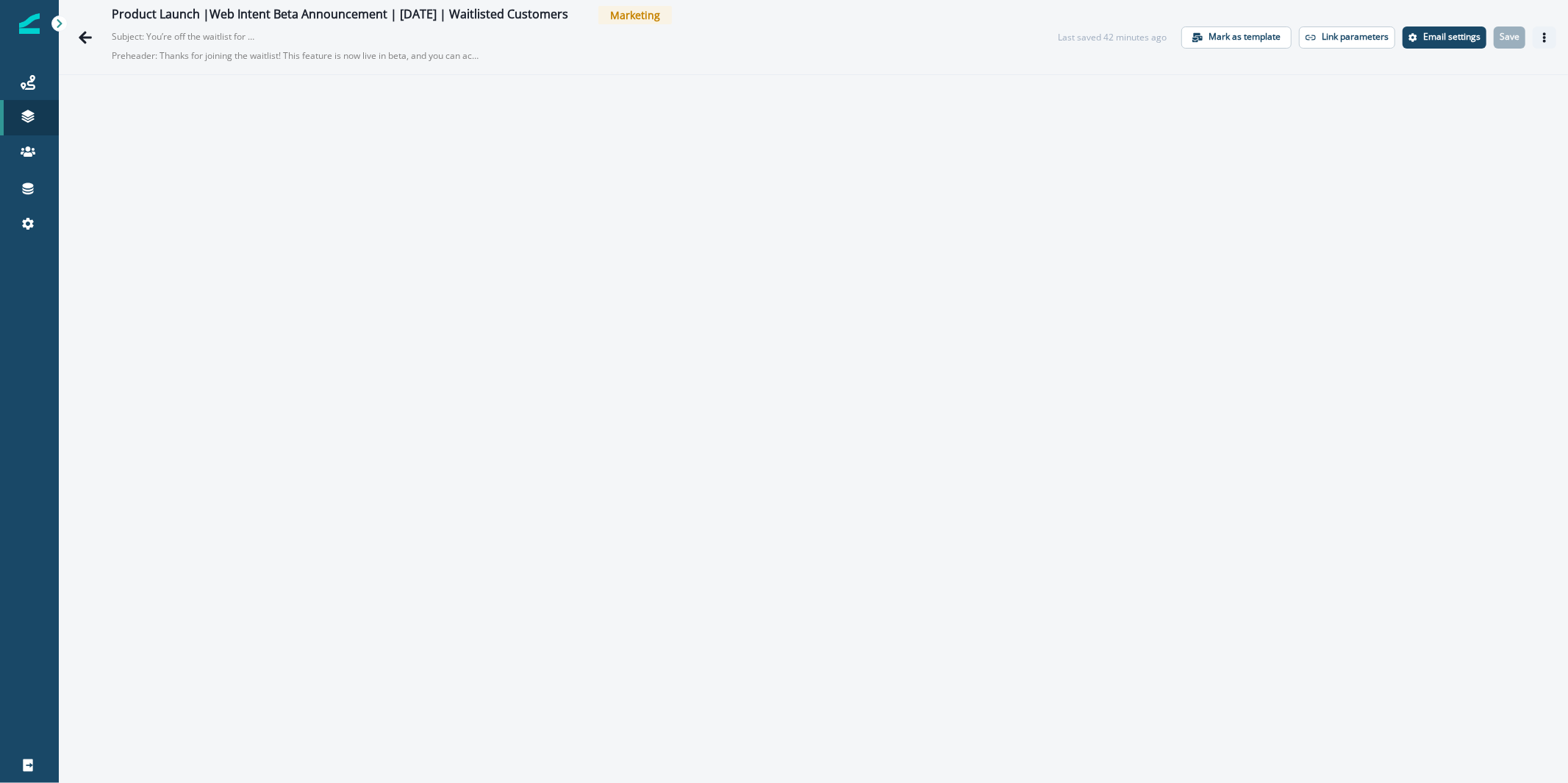
click at [1534, 43] on button "Actions" at bounding box center [1545, 38] width 24 height 22
click at [1444, 123] on button "Send test email" at bounding box center [1462, 126] width 163 height 27
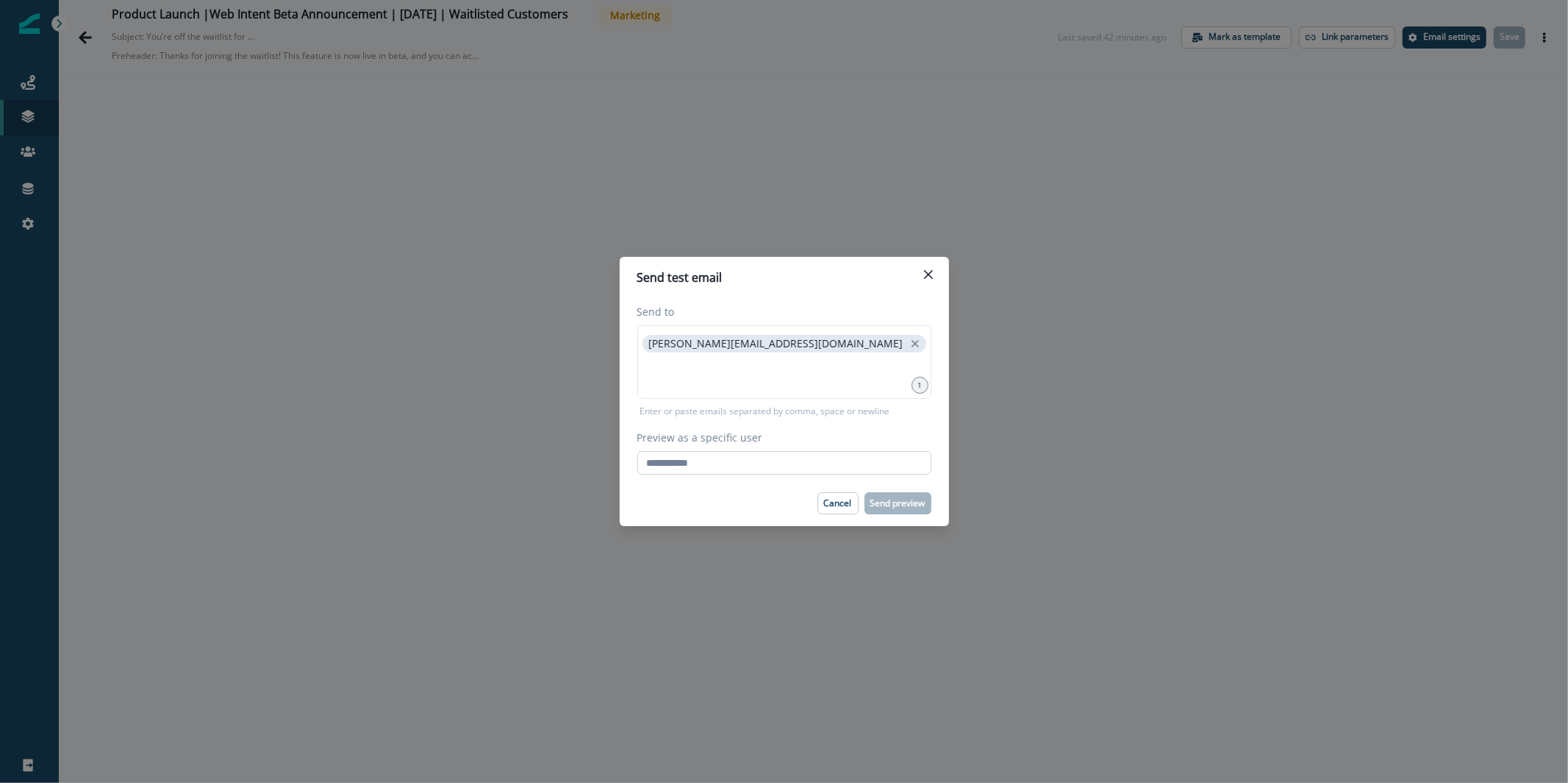
click at [710, 453] on input "Preview as a specific user" at bounding box center [784, 462] width 294 height 24
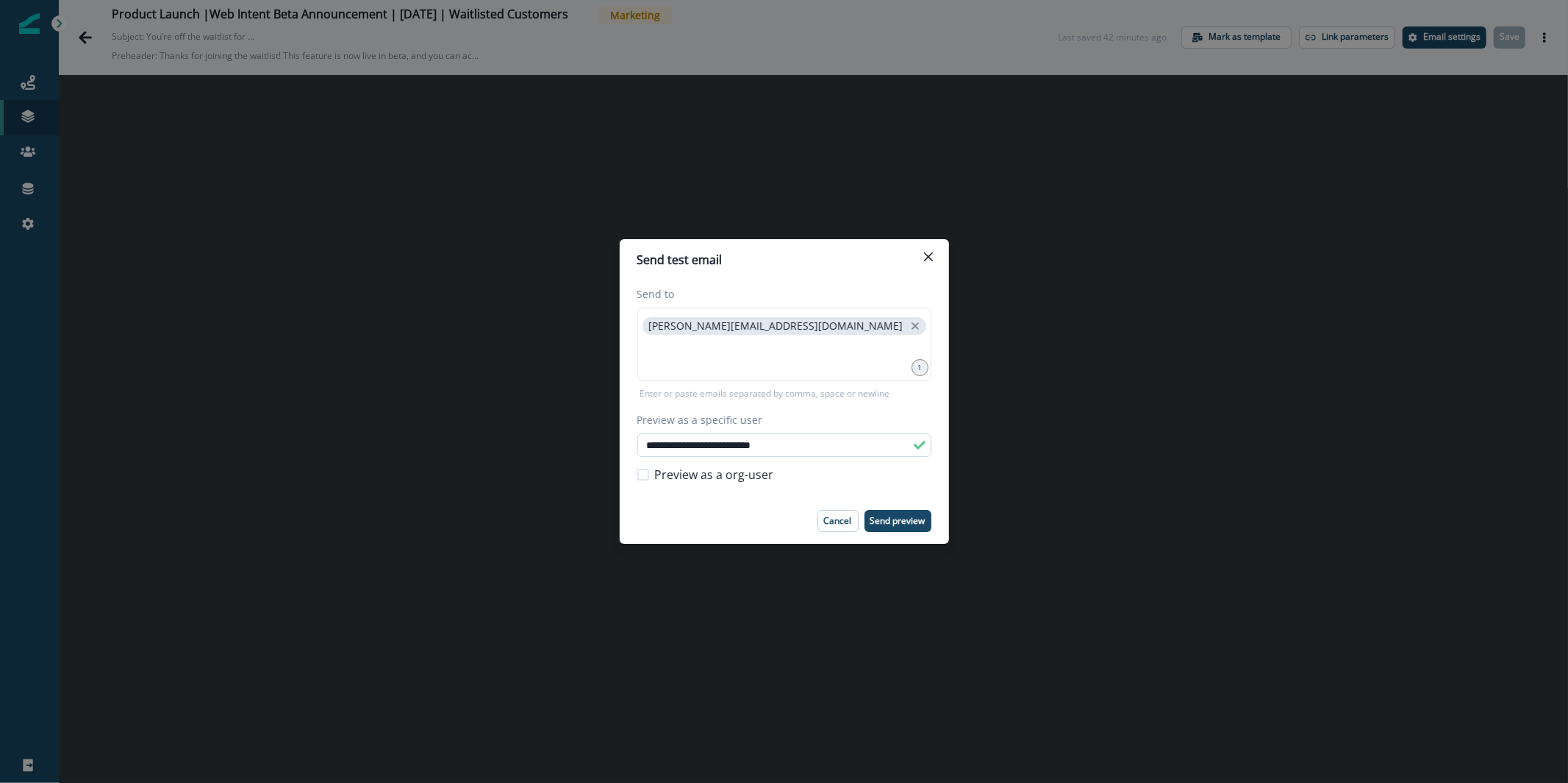
click at [790, 450] on input "**********" at bounding box center [784, 445] width 294 height 24
paste input "email"
type input "**********"
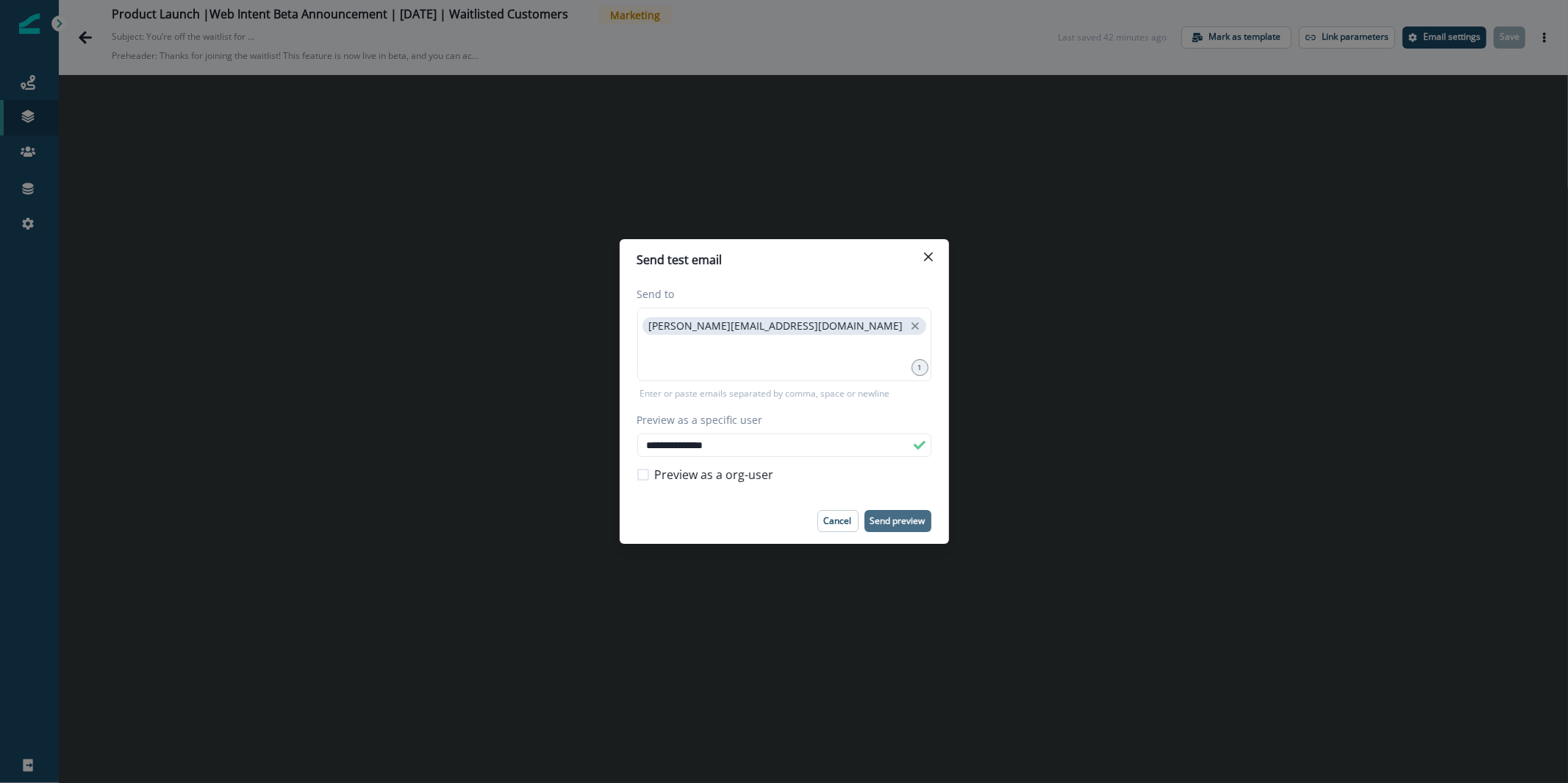
click at [909, 525] on p "Send preview" at bounding box center [898, 520] width 55 height 10
click at [510, 338] on div "**********" at bounding box center [784, 391] width 1568 height 783
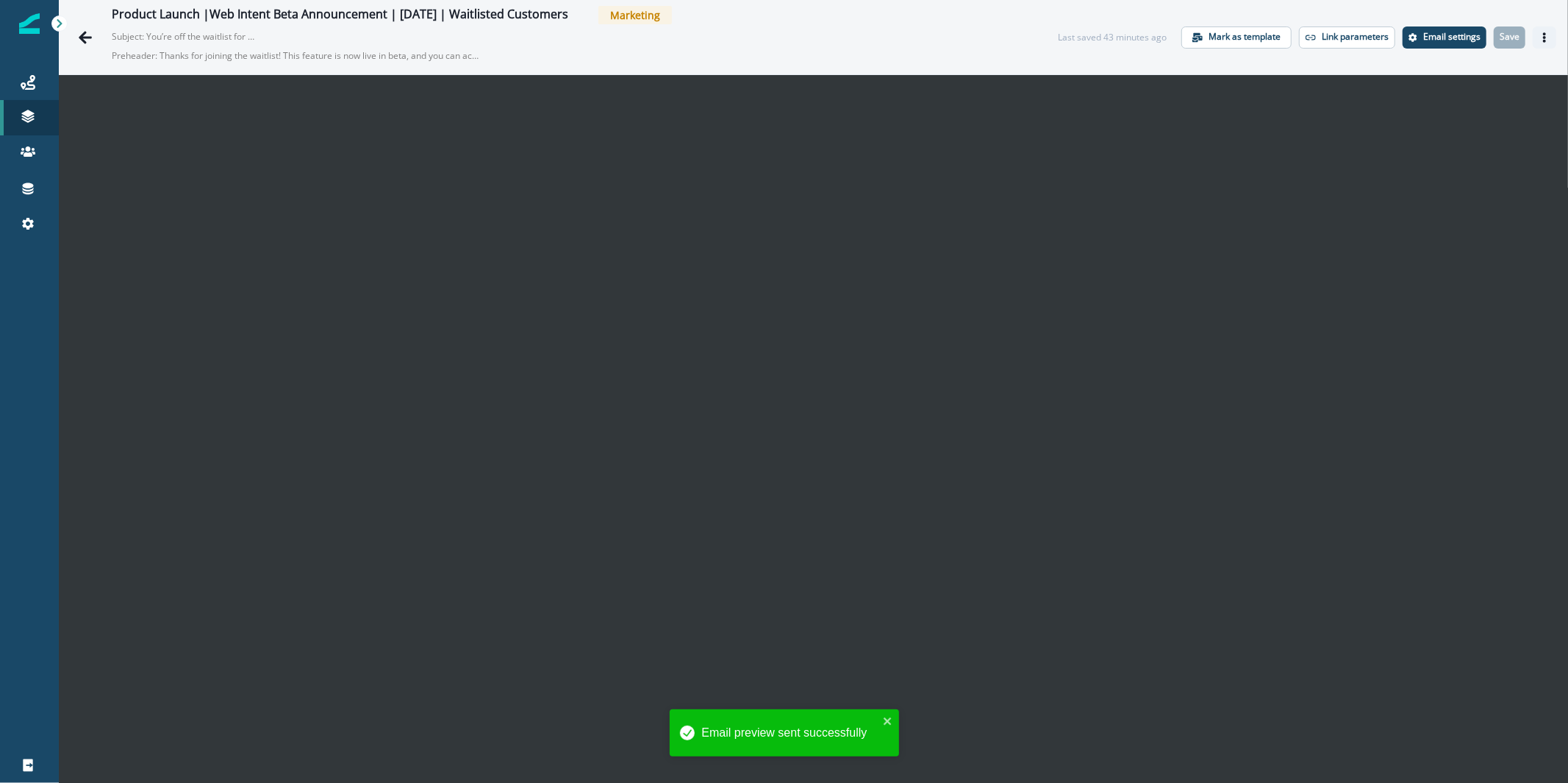
click at [1540, 32] on icon "Actions" at bounding box center [1544, 37] width 10 height 10
click at [1540, 40] on icon "Actions" at bounding box center [1544, 37] width 10 height 10
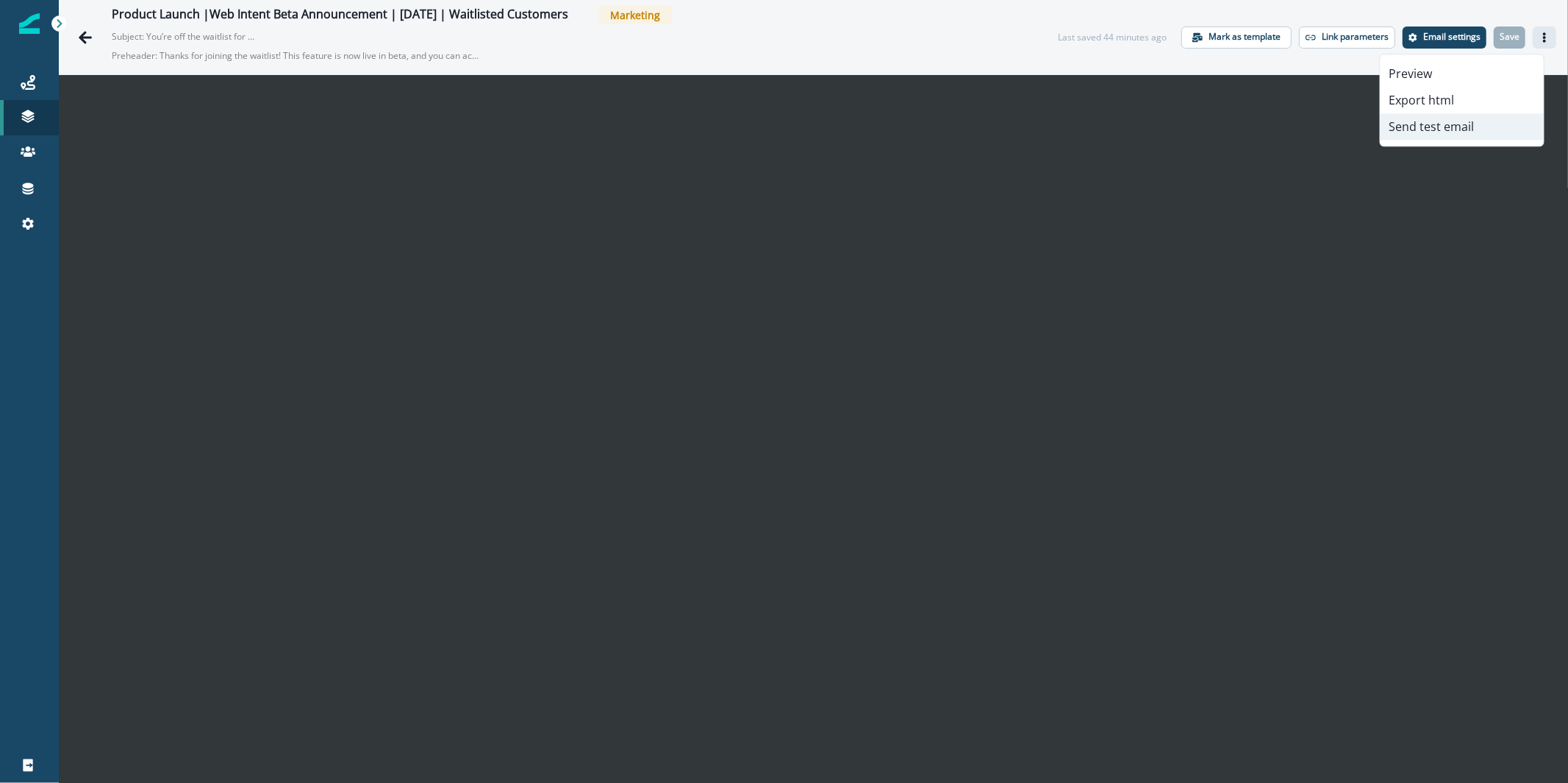
click at [1438, 122] on button "Send test email" at bounding box center [1462, 126] width 163 height 27
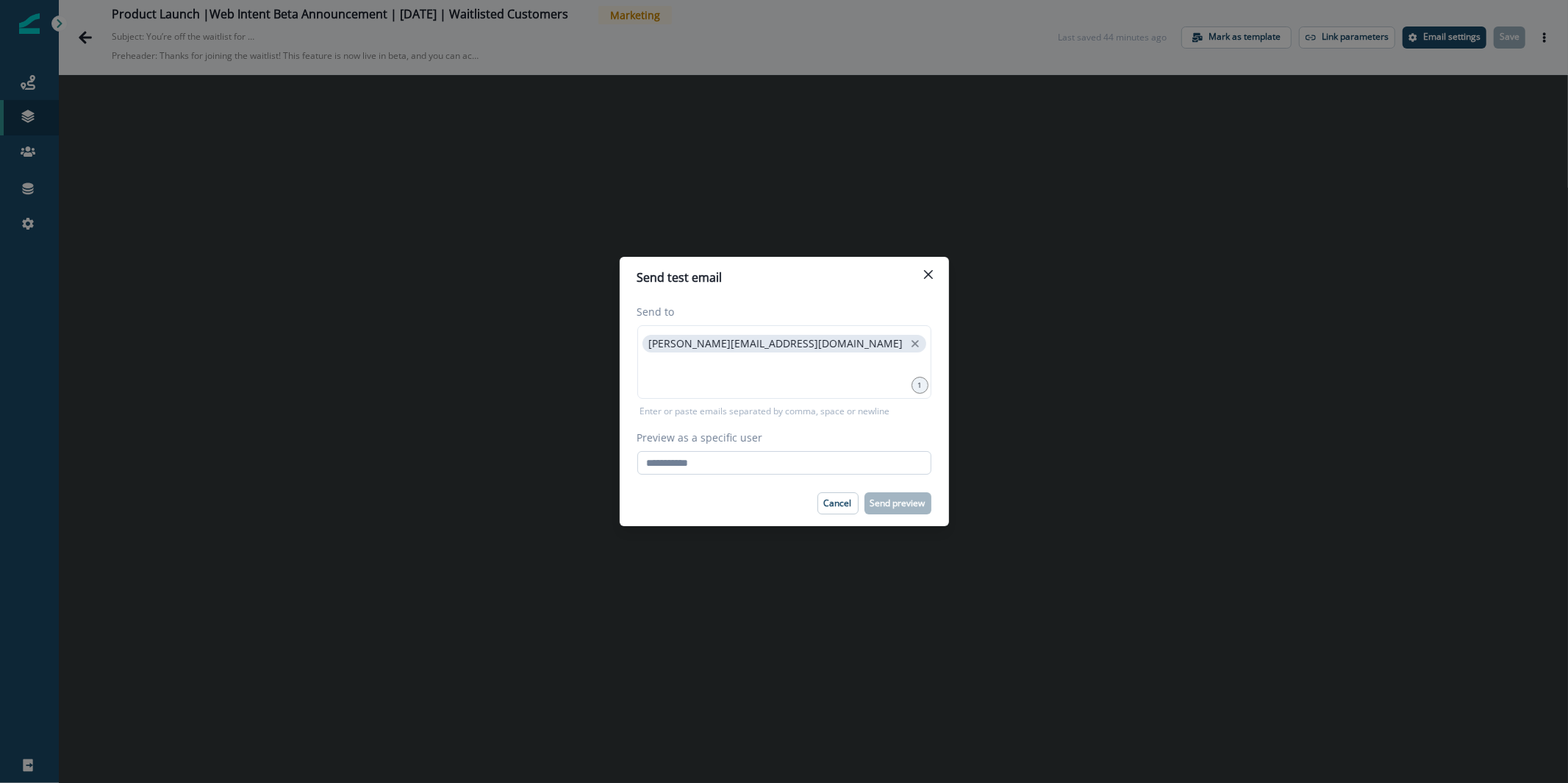
click at [771, 482] on footer "Cancel Send preview" at bounding box center [784, 503] width 330 height 46
click at [773, 458] on input "Preview as a specific user" at bounding box center [784, 462] width 294 height 24
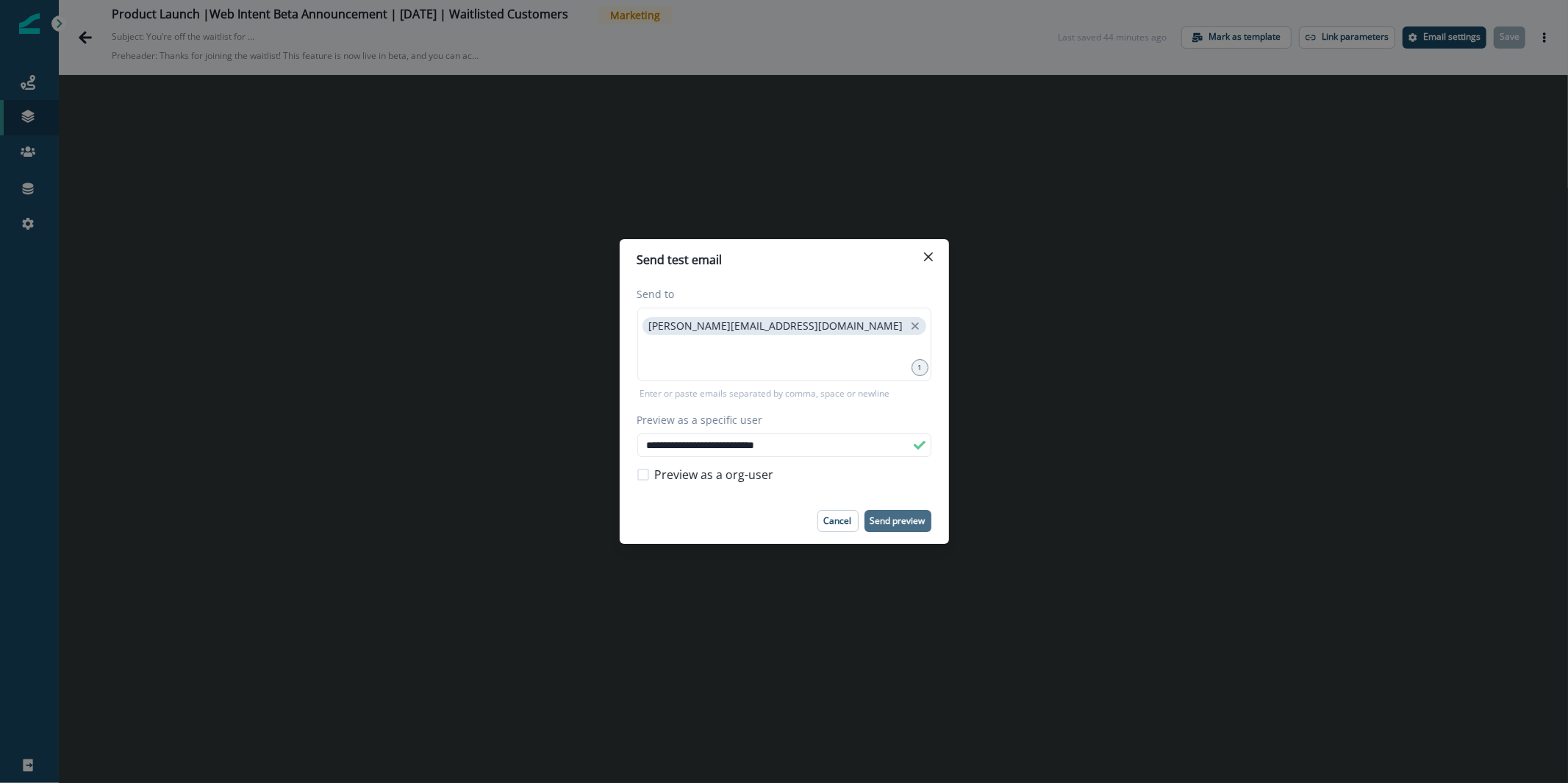
type input "**********"
click at [921, 525] on p "Send preview" at bounding box center [898, 520] width 55 height 10
click at [931, 257] on icon "Close" at bounding box center [929, 256] width 9 height 9
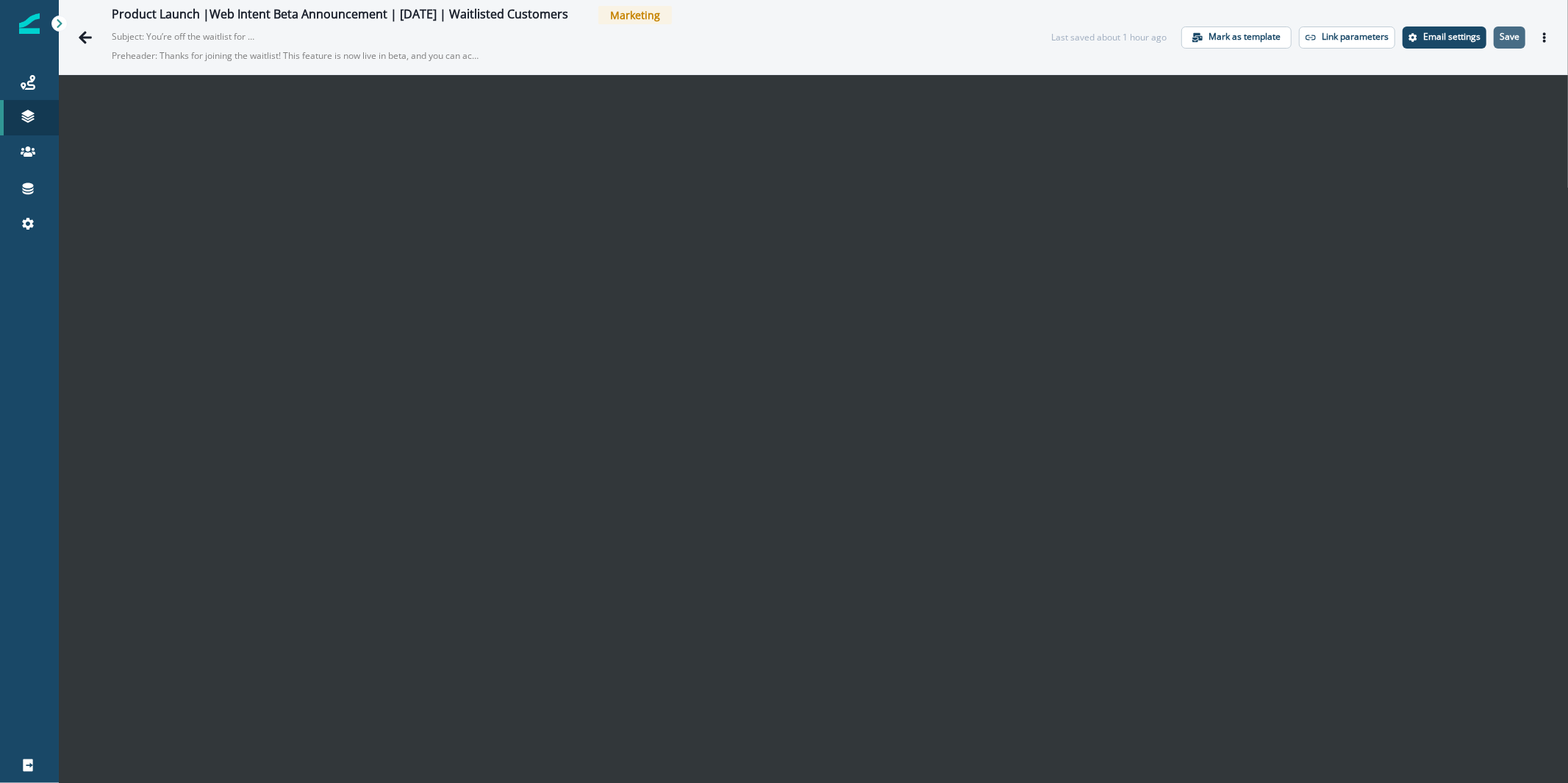
click at [1504, 36] on p "Save" at bounding box center [1509, 37] width 20 height 10
click at [1543, 37] on icon "Actions" at bounding box center [1544, 37] width 3 height 10
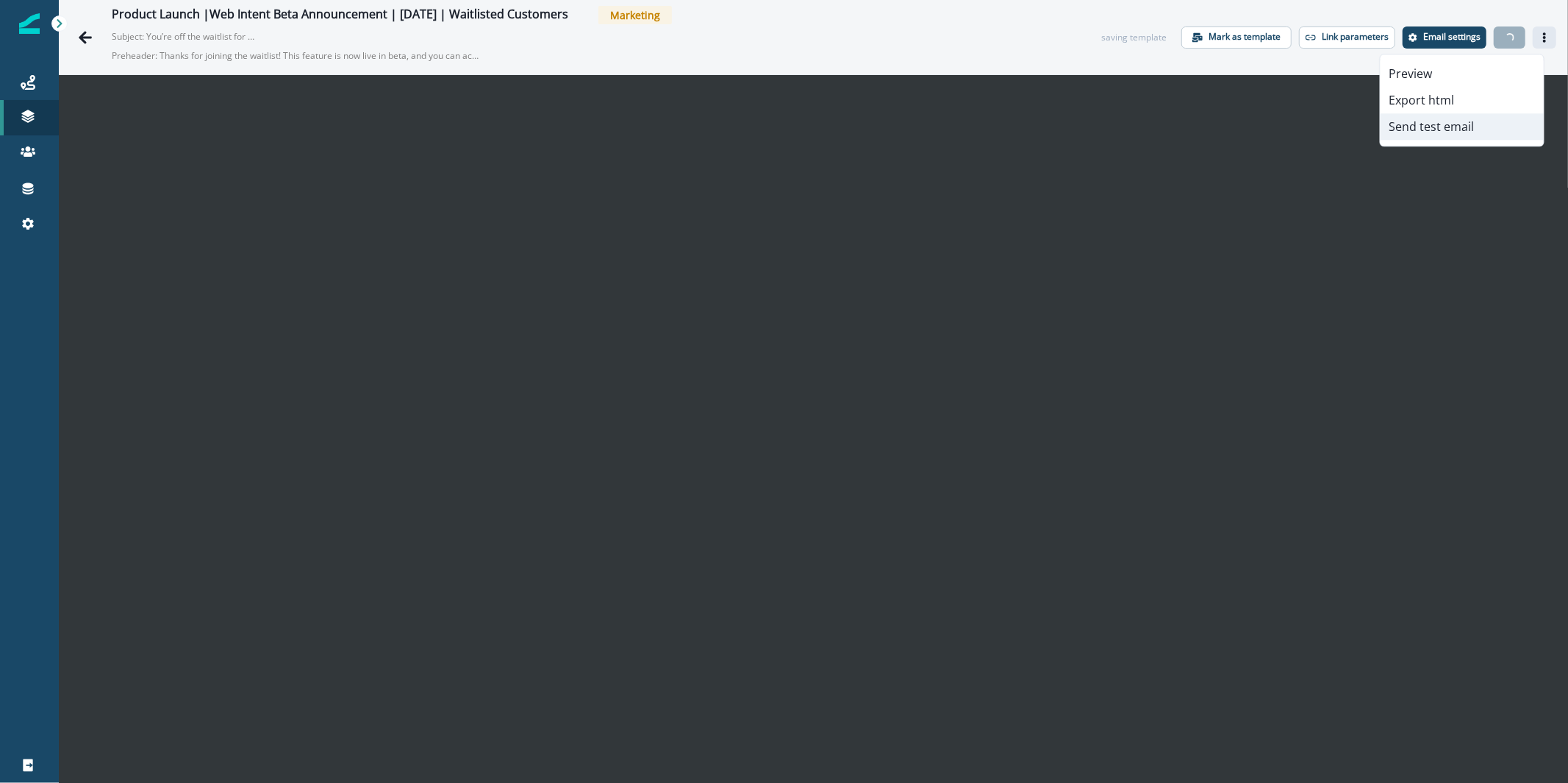
click at [1458, 126] on button "Send test email" at bounding box center [1462, 126] width 163 height 27
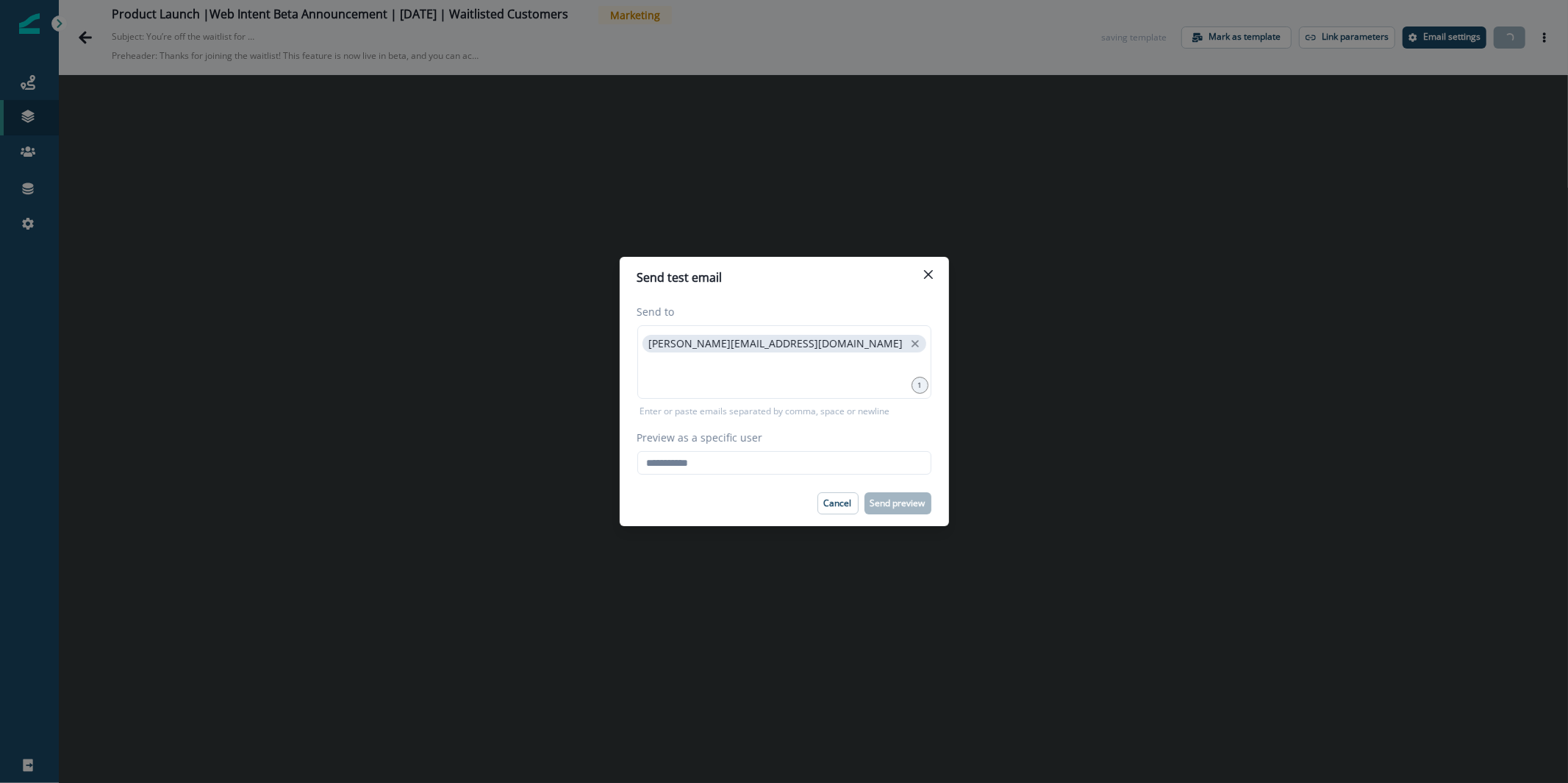
click at [722, 486] on footer "Cancel Send preview" at bounding box center [784, 503] width 330 height 46
click at [717, 470] on input "Preview as a specific user" at bounding box center [784, 462] width 294 height 24
paste input "**********"
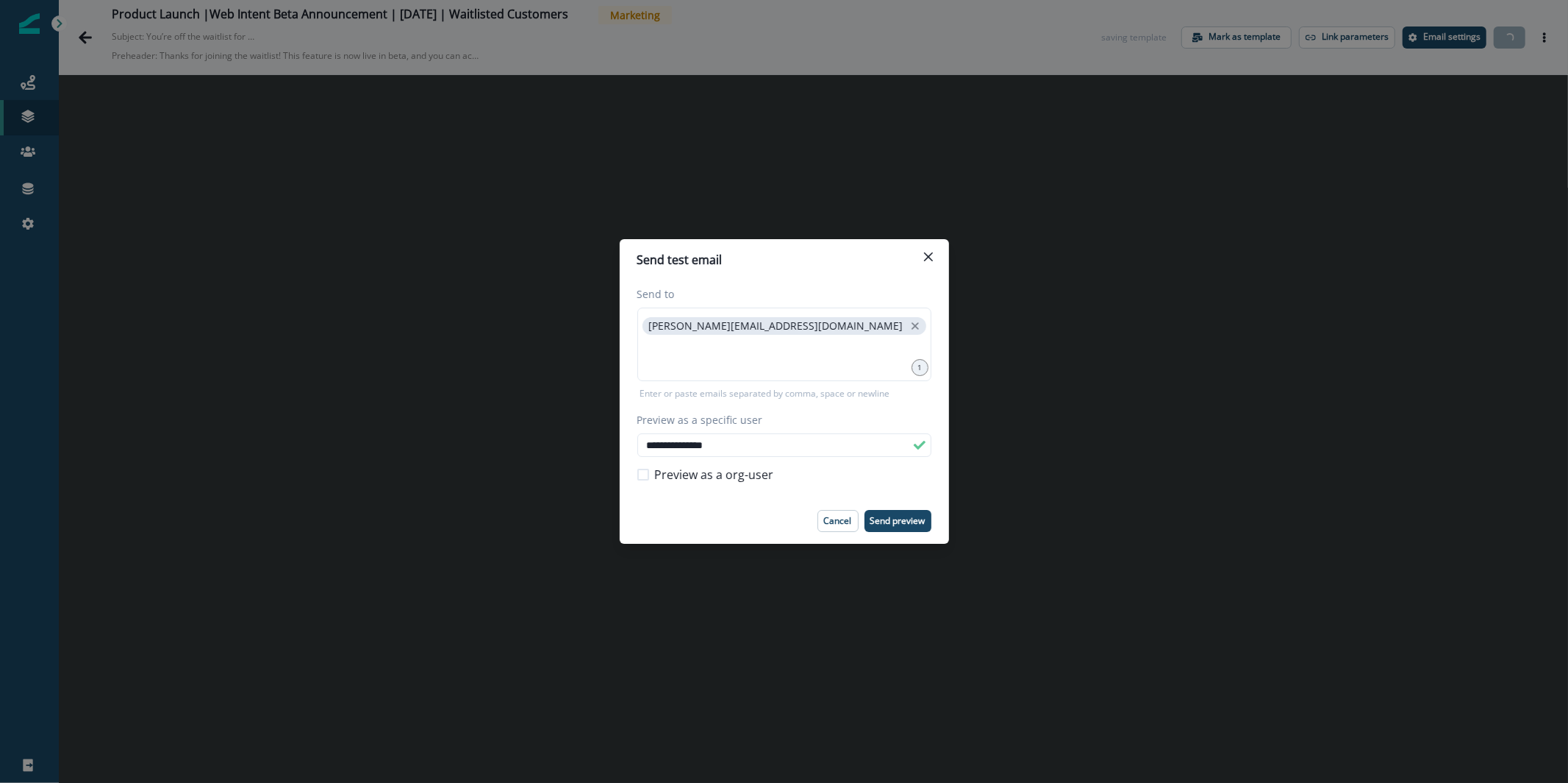
type input "**********"
click at [918, 532] on footer "Cancel Send preview" at bounding box center [784, 521] width 330 height 46
click at [915, 524] on p "Send preview" at bounding box center [898, 520] width 55 height 10
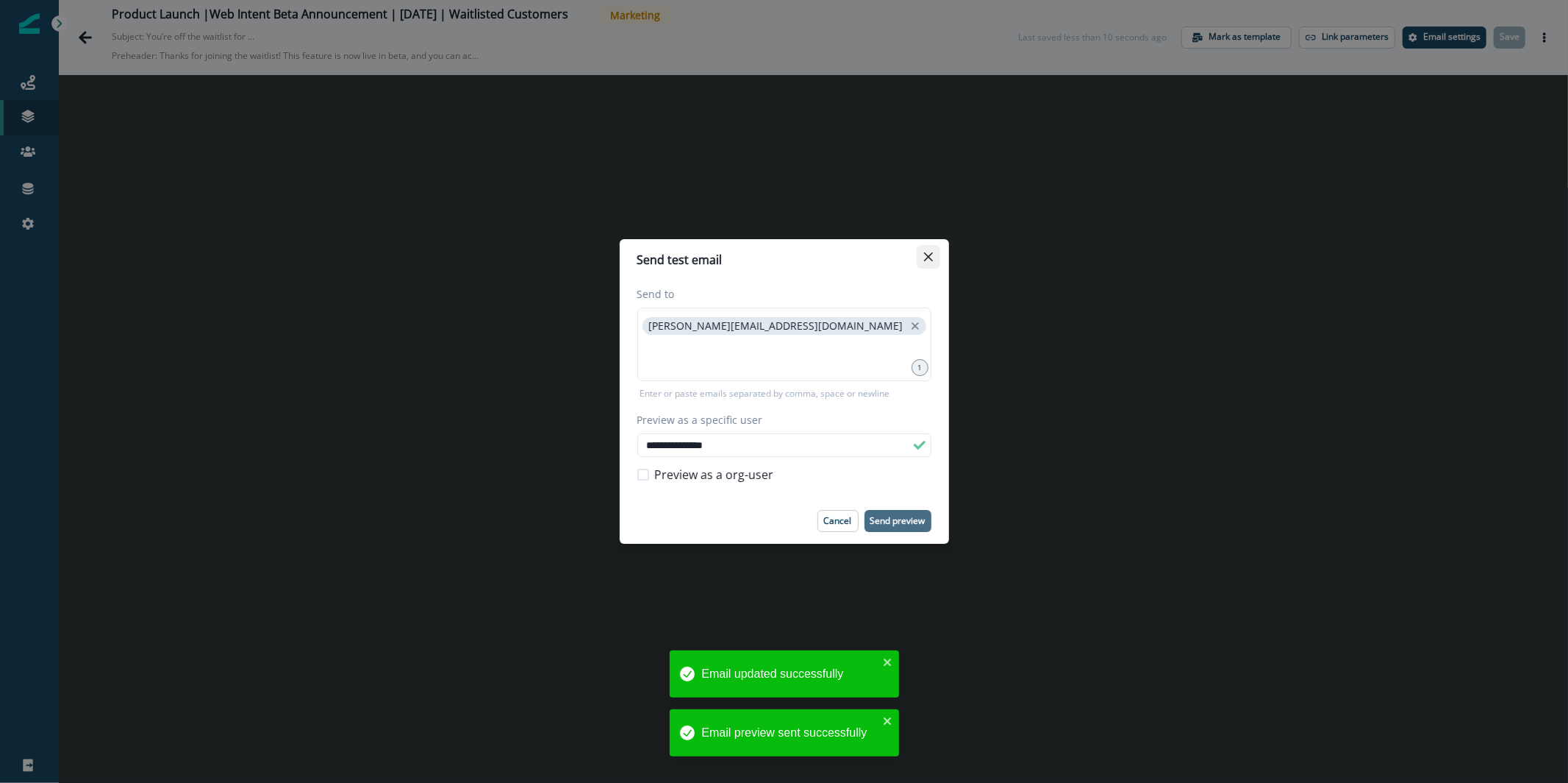
click at [925, 245] on button "Close" at bounding box center [928, 256] width 24 height 24
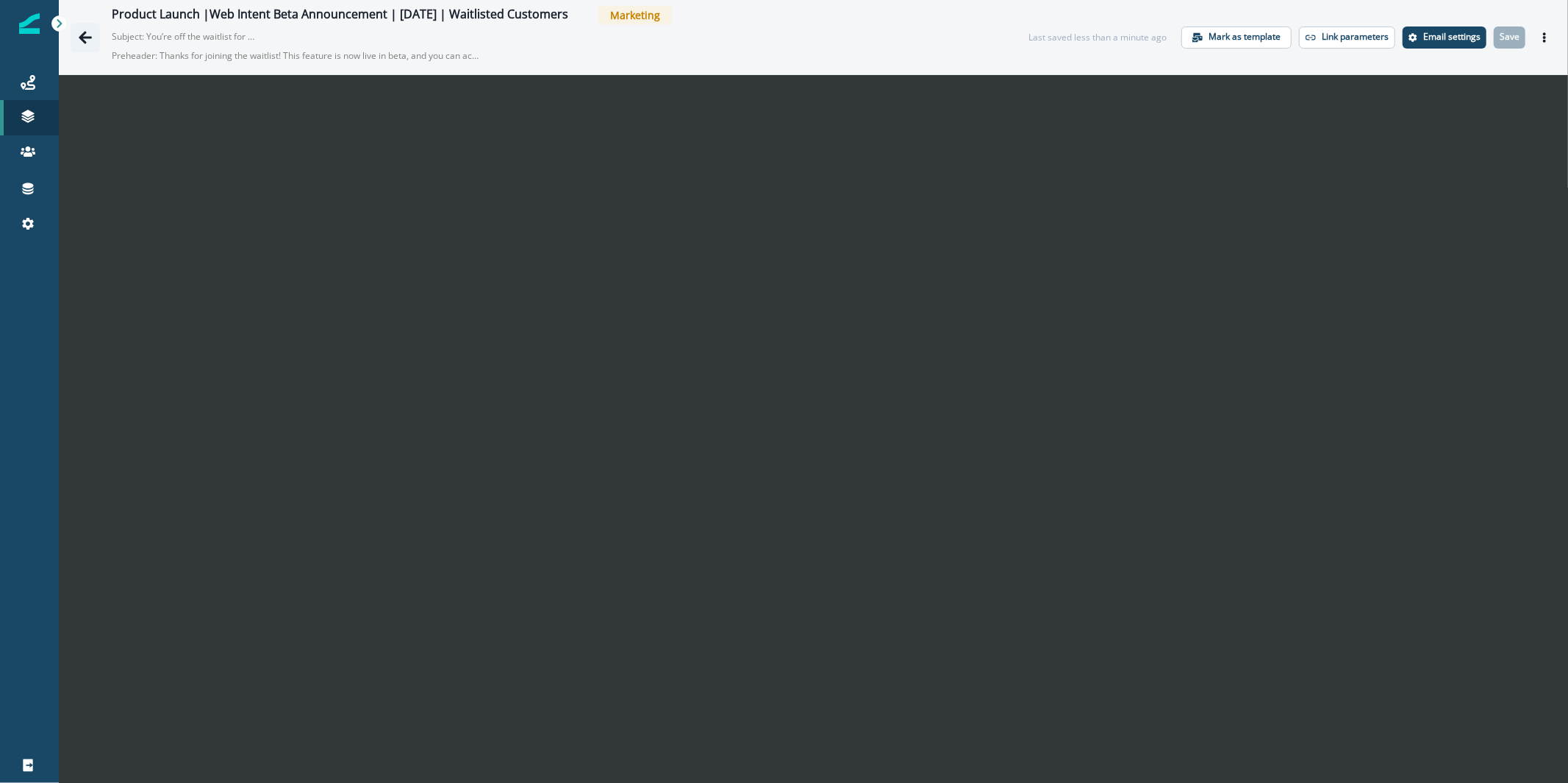
click at [78, 43] on icon "Go back" at bounding box center [85, 38] width 15 height 15
click at [1507, 43] on button "Save" at bounding box center [1509, 38] width 32 height 22
click at [1540, 36] on icon "Actions" at bounding box center [1544, 37] width 10 height 10
click at [1476, 122] on button "Send test email" at bounding box center [1462, 126] width 163 height 27
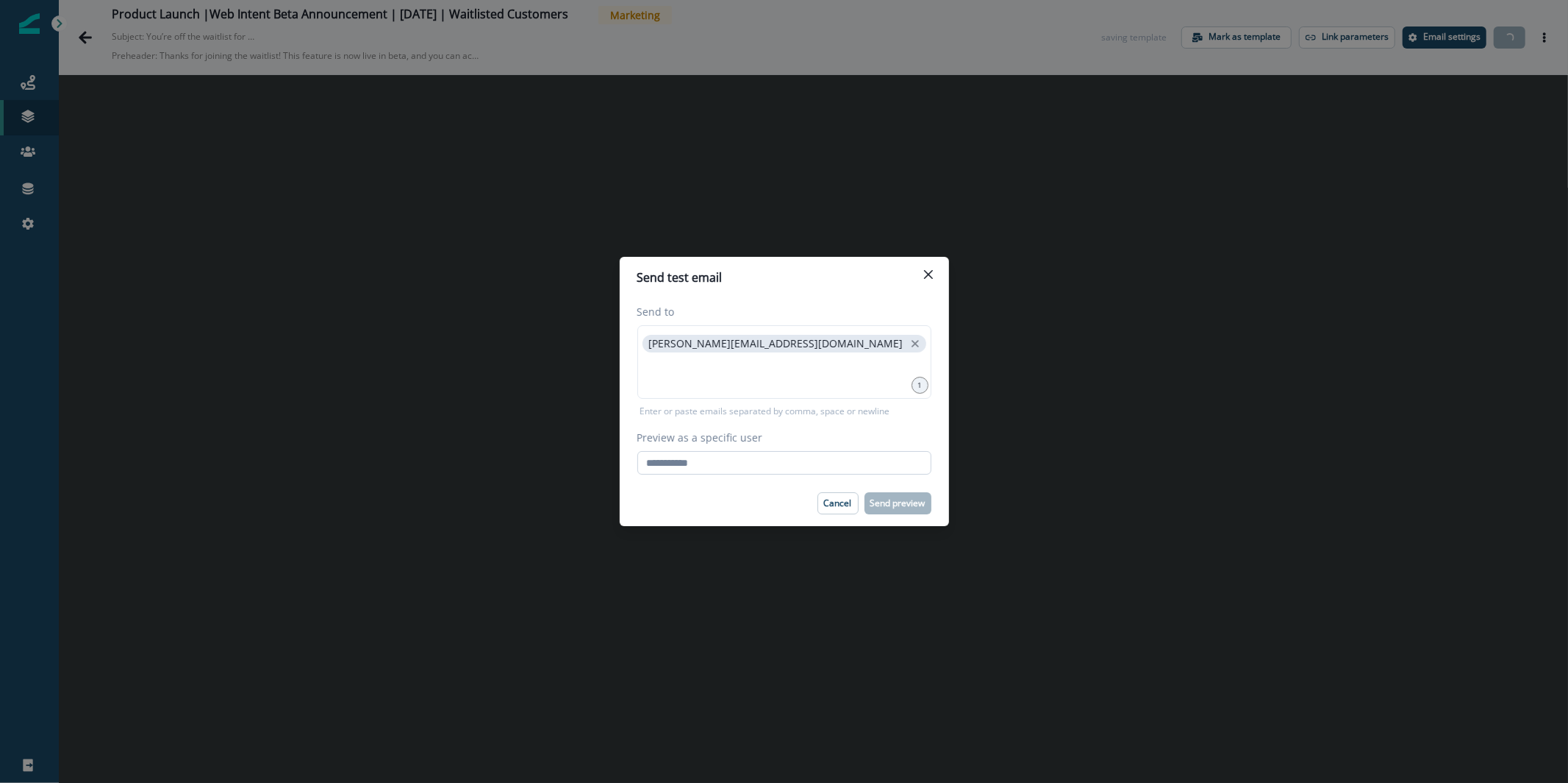
click at [738, 463] on input "Preview as a specific user" at bounding box center [784, 462] width 294 height 24
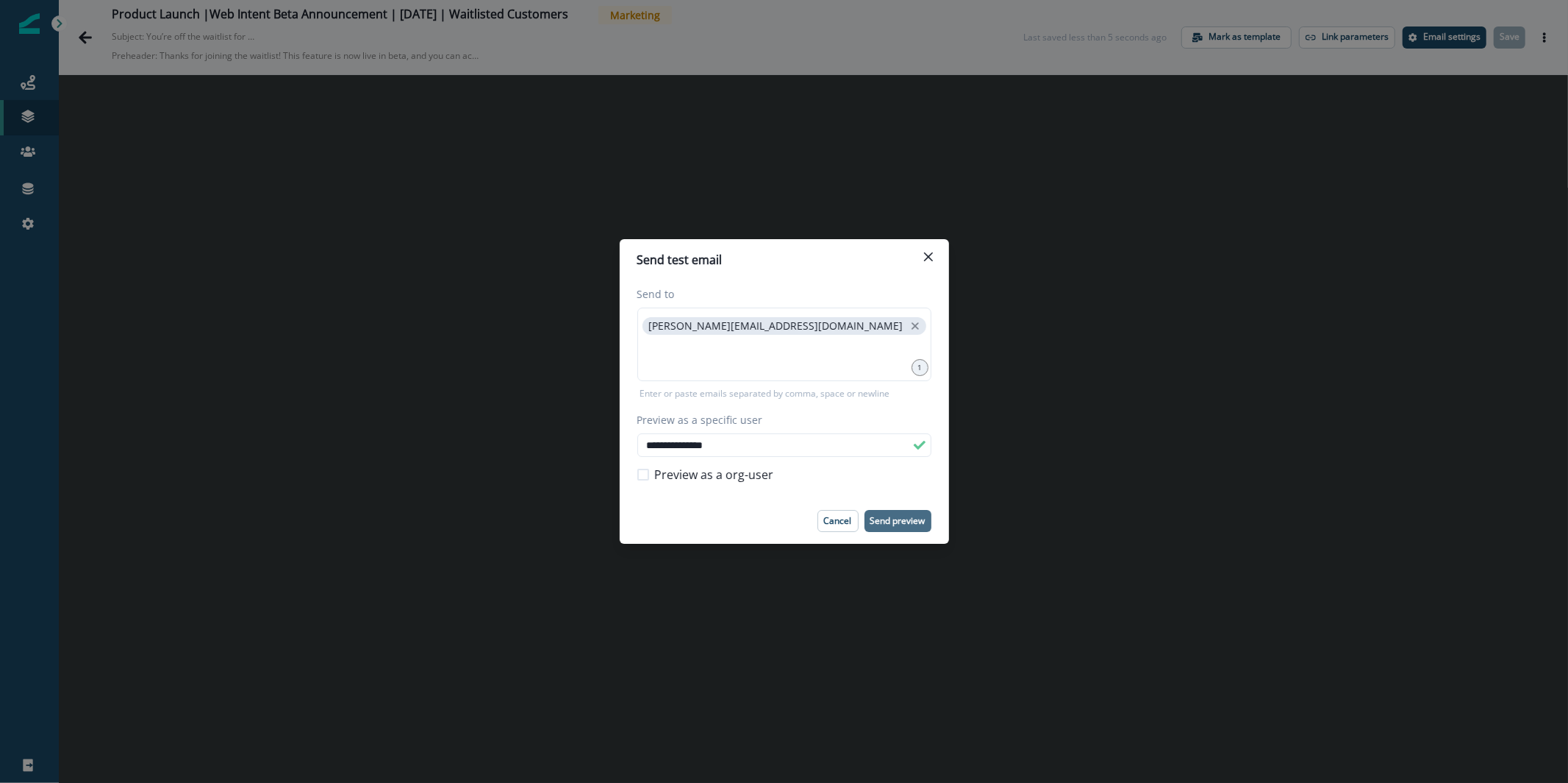
type input "**********"
click at [880, 519] on p "Send preview" at bounding box center [898, 520] width 55 height 10
click at [923, 260] on button "Close" at bounding box center [928, 256] width 24 height 24
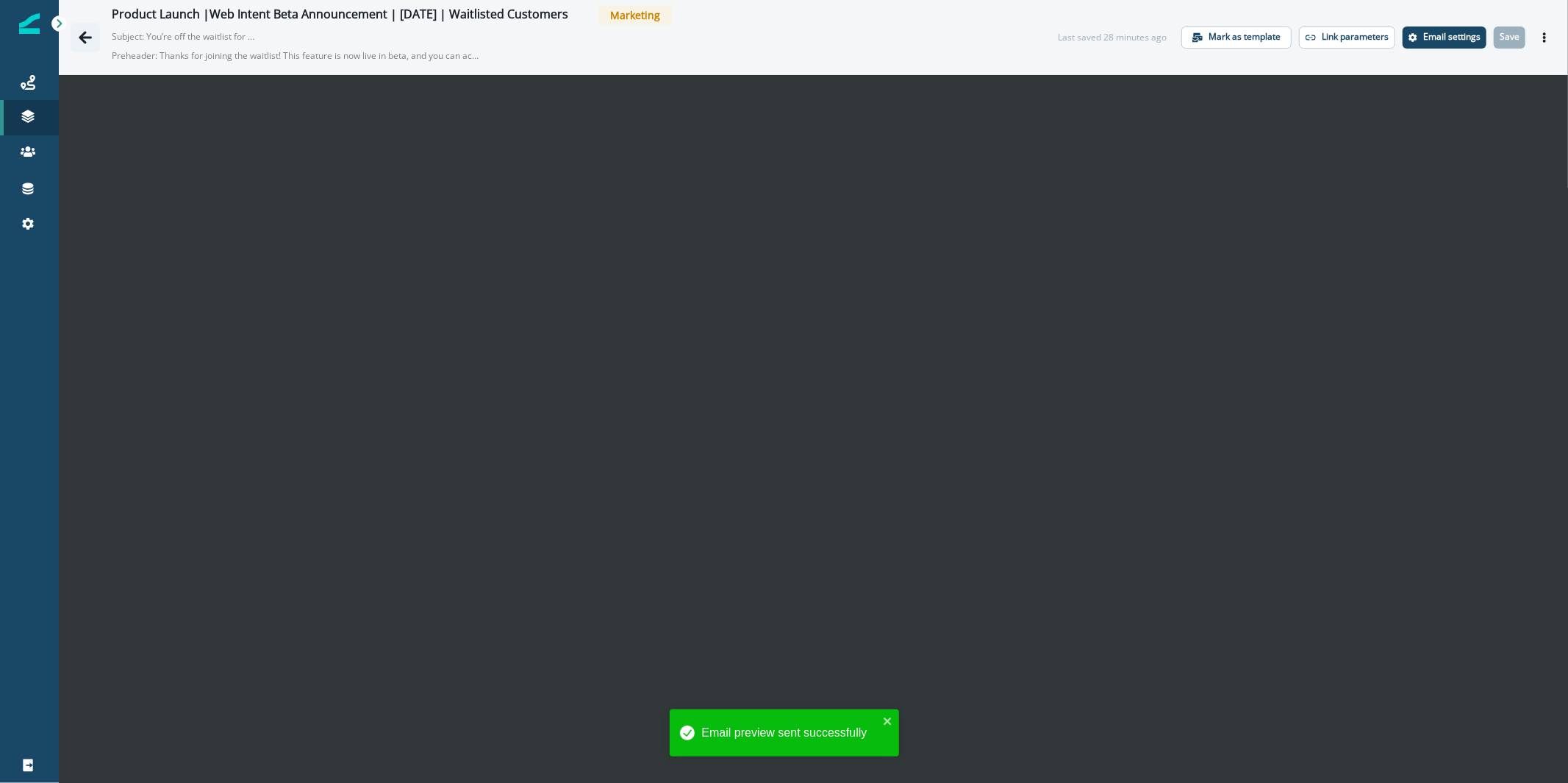
click at [88, 39] on icon "Go back" at bounding box center [85, 38] width 15 height 15
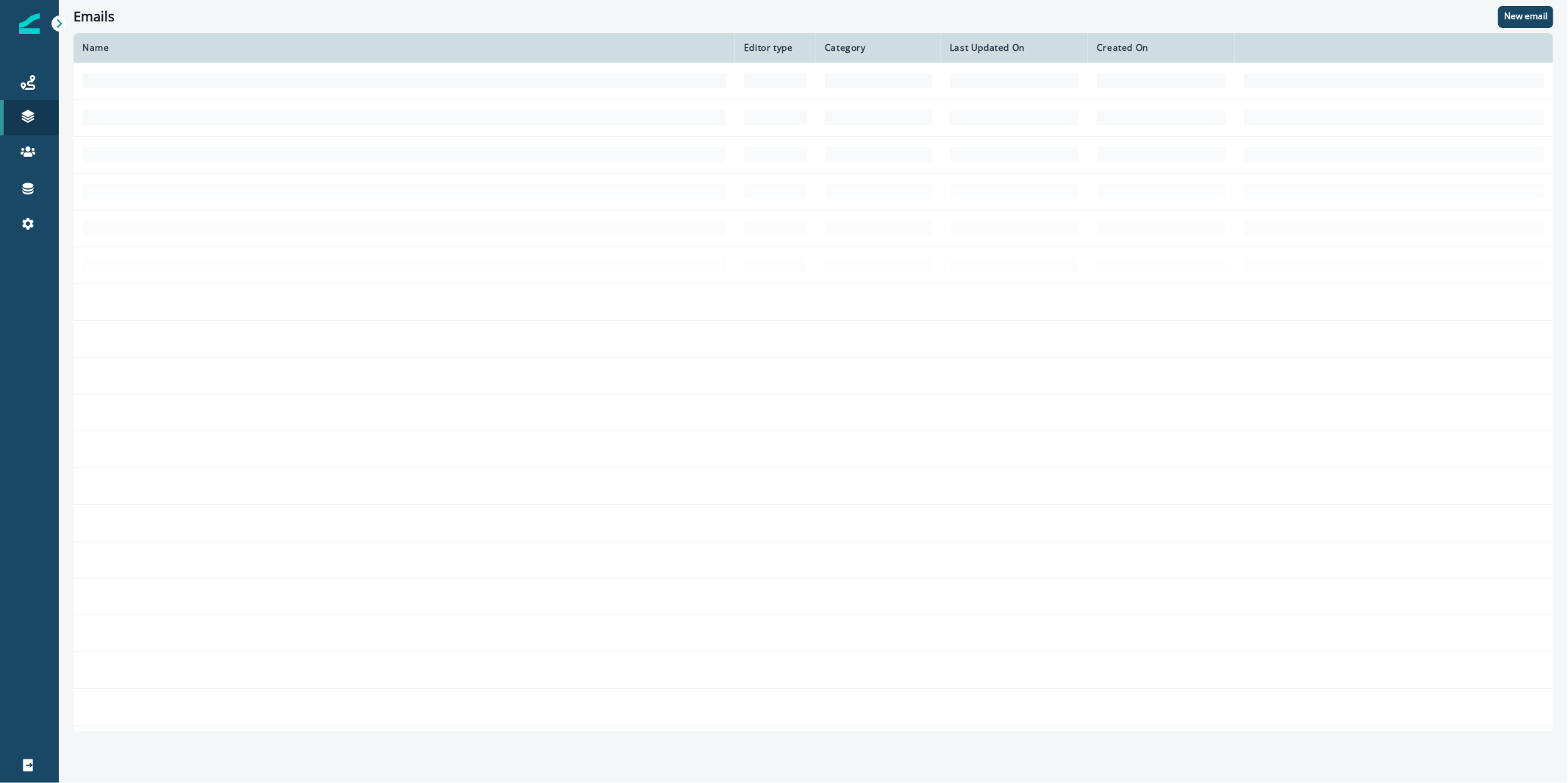
click at [88, 38] on th "Name" at bounding box center [404, 48] width 662 height 29
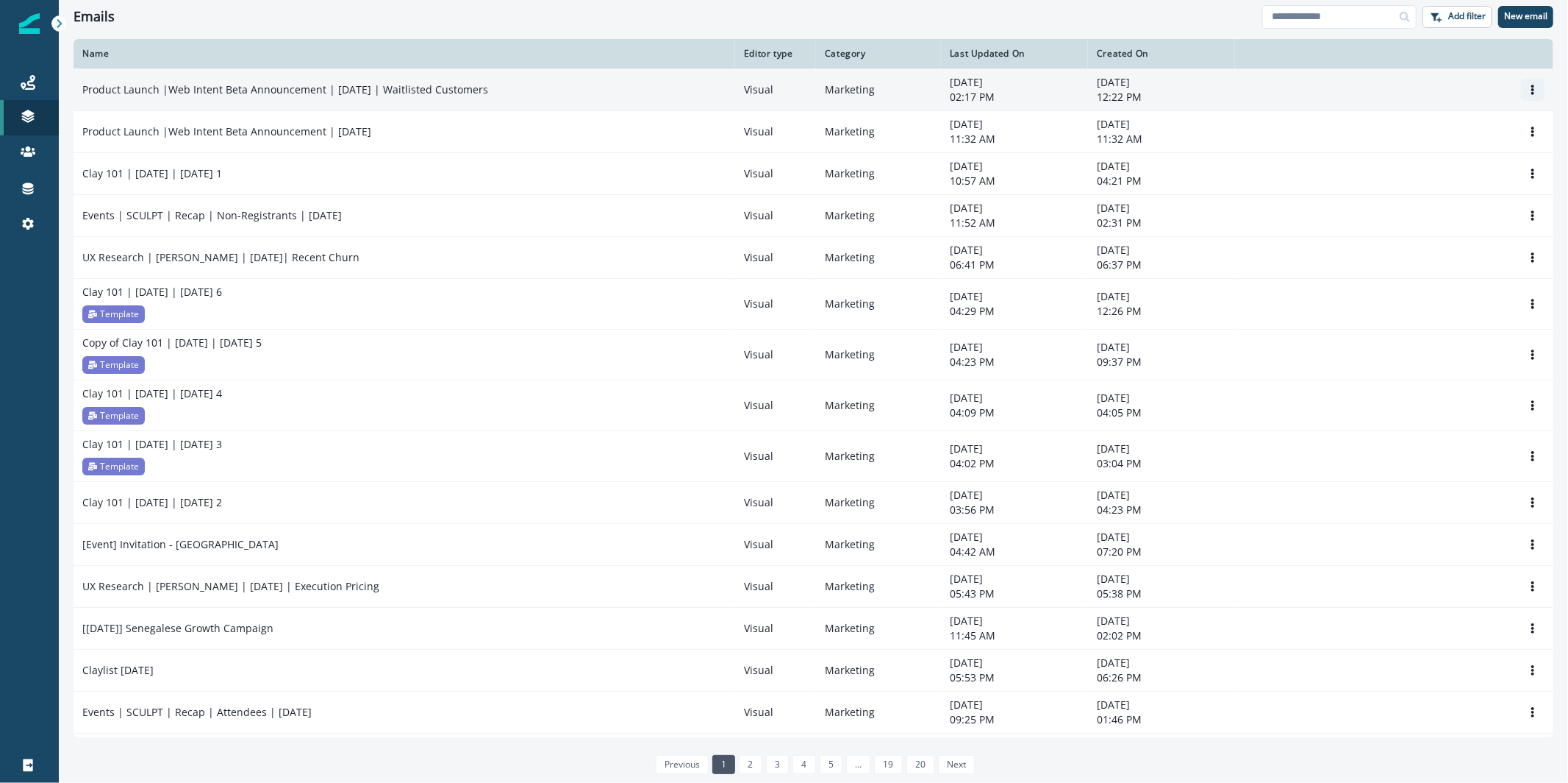
click at [1528, 85] on icon "Options" at bounding box center [1532, 89] width 10 height 10
click at [1444, 129] on button "Clone" at bounding box center [1450, 125] width 163 height 24
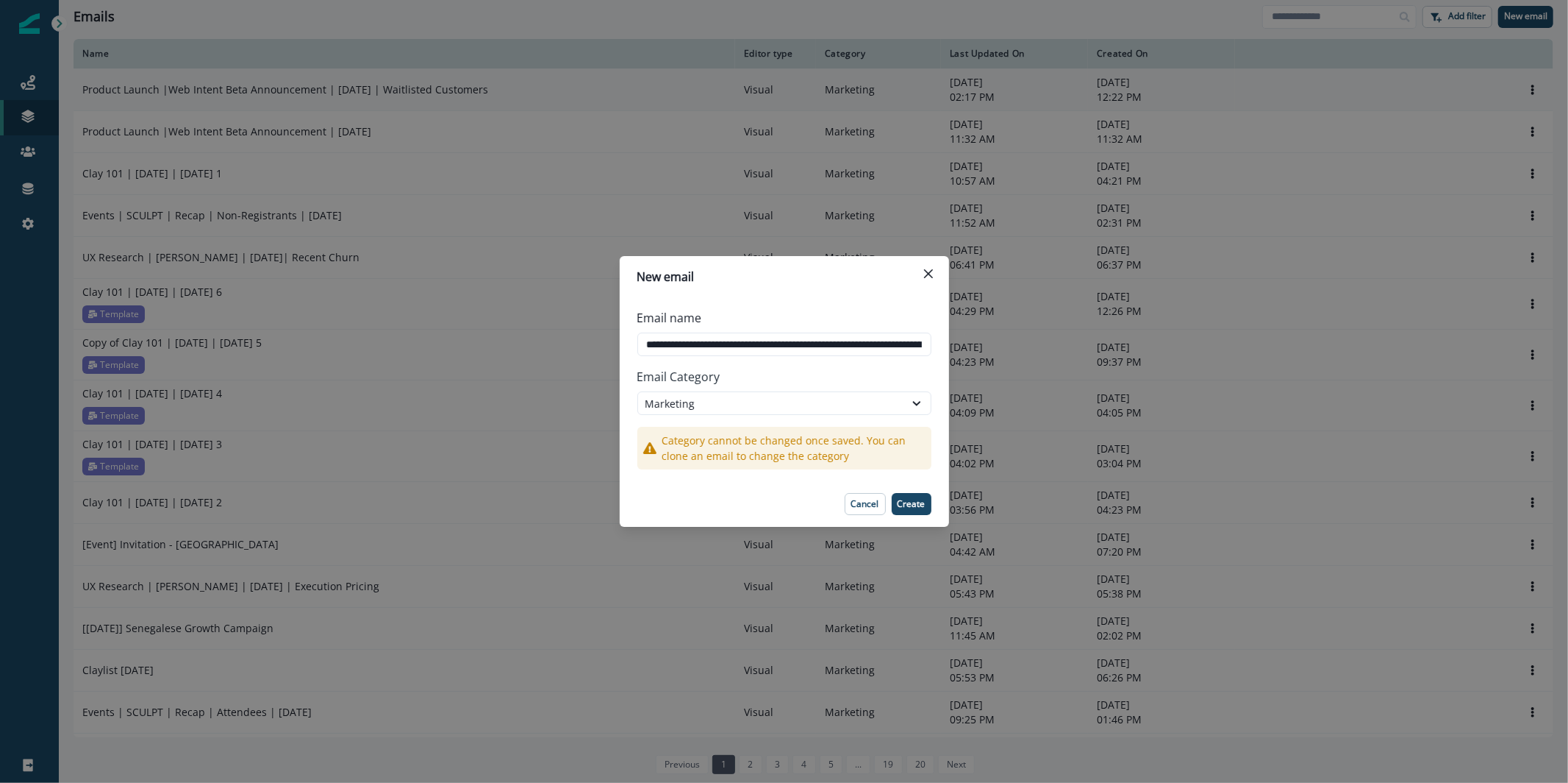
click at [924, 520] on footer "Cancel Create" at bounding box center [784, 504] width 330 height 46
click at [924, 513] on button "Create" at bounding box center [911, 504] width 39 height 22
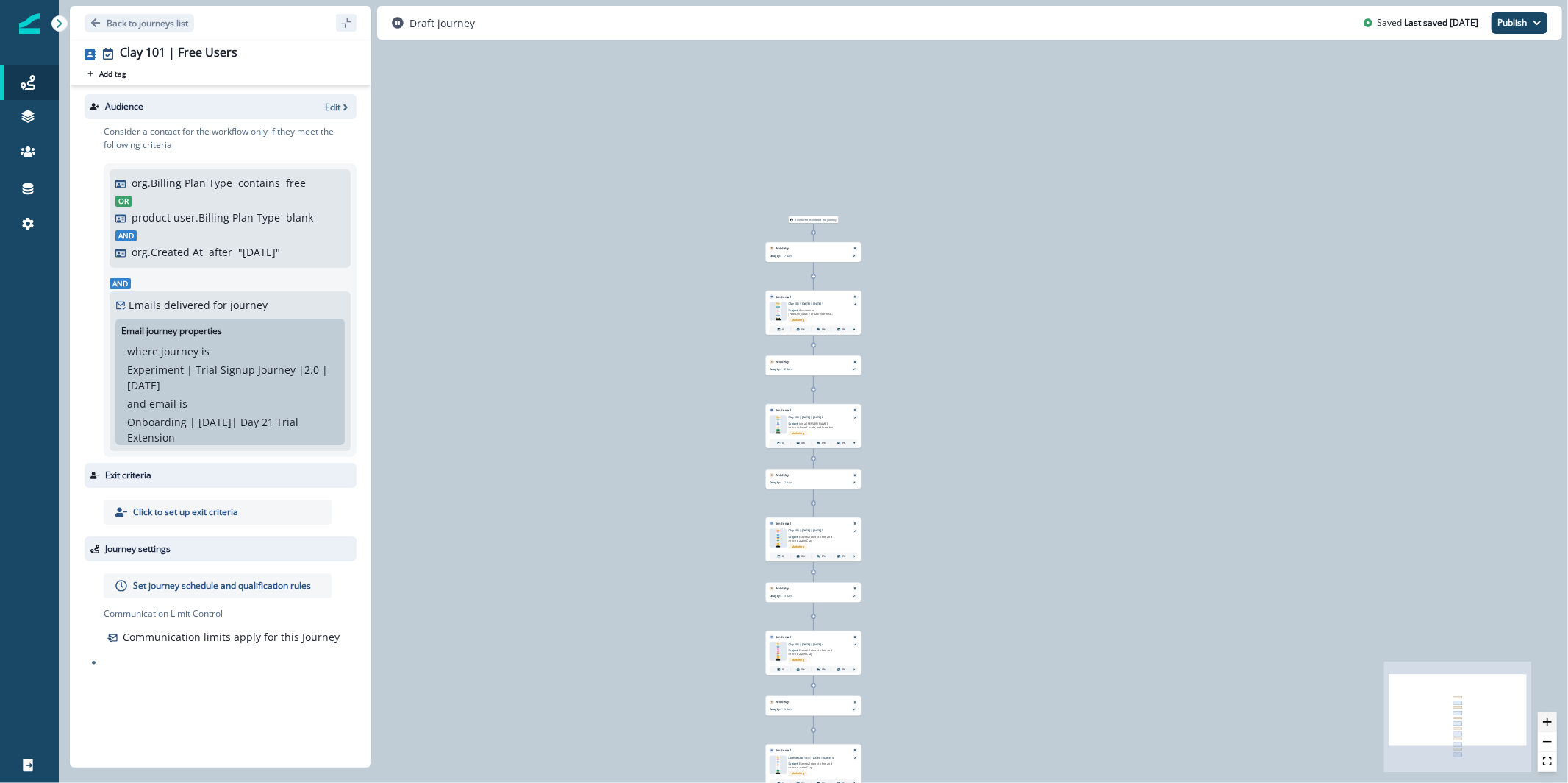
click at [1545, 718] on icon "zoom in" at bounding box center [1548, 722] width 9 height 9
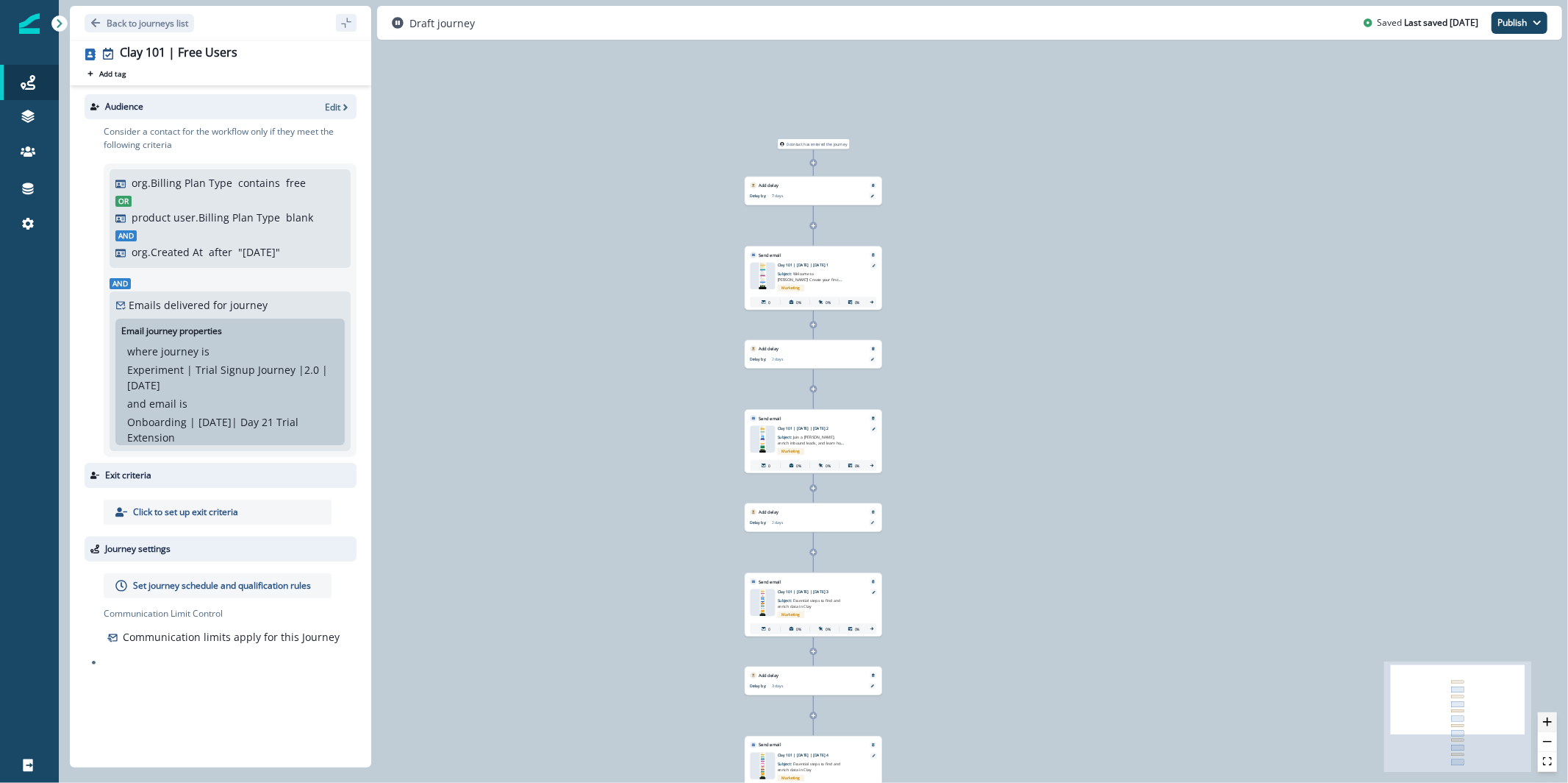
click at [1545, 718] on icon "zoom in" at bounding box center [1548, 722] width 9 height 9
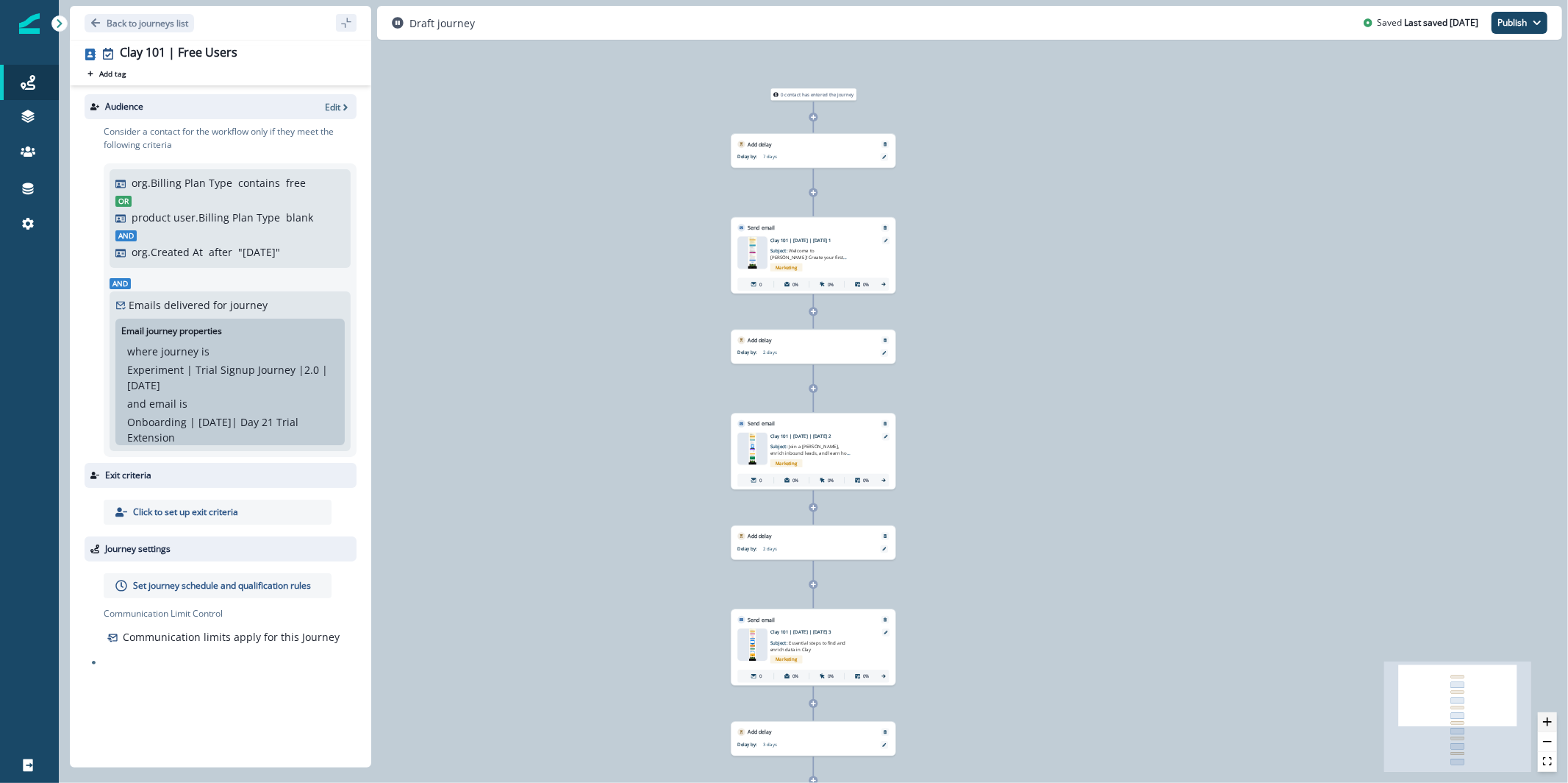
click at [1545, 718] on icon "zoom in" at bounding box center [1548, 722] width 9 height 9
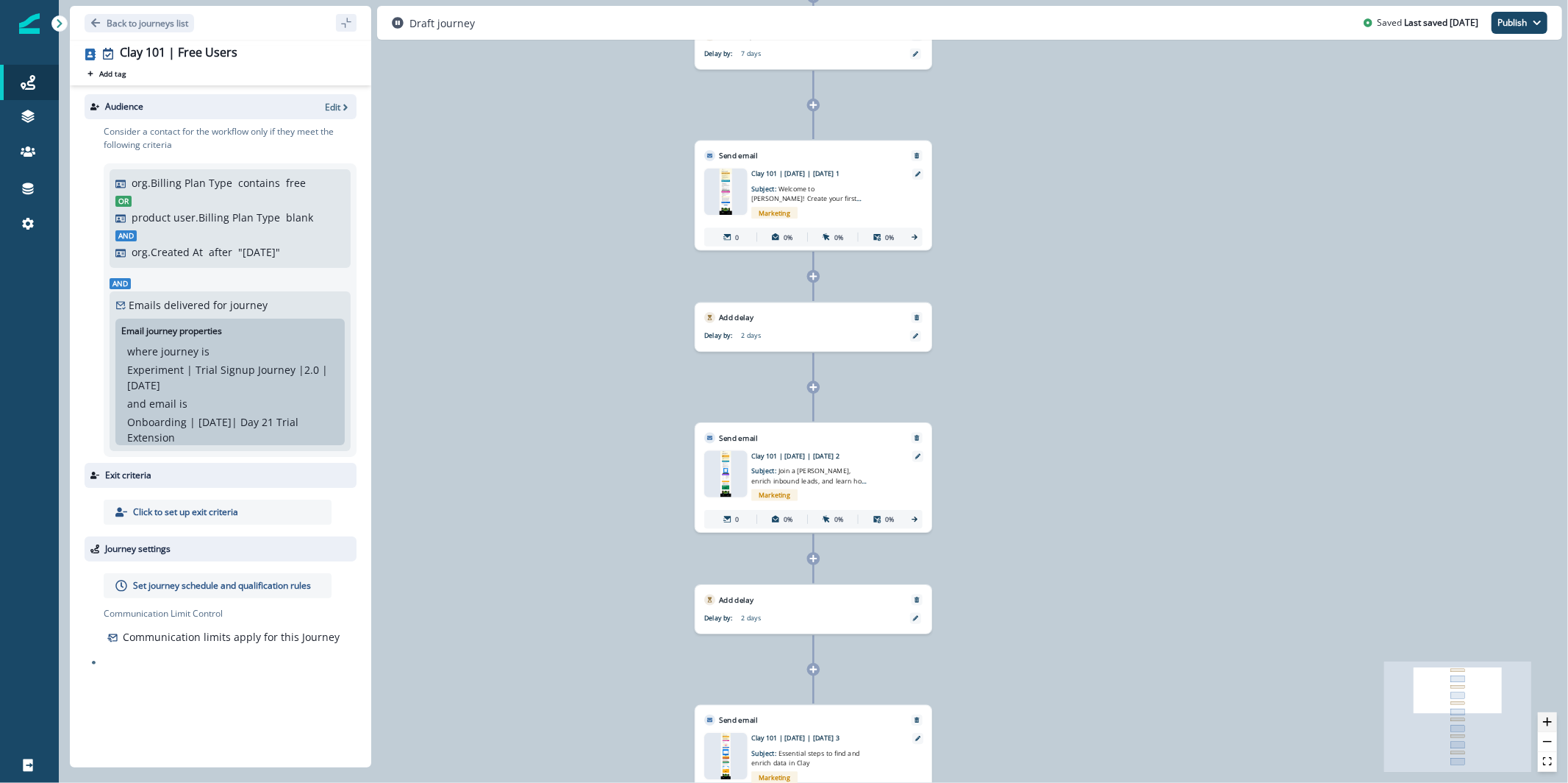
click at [1545, 718] on icon "zoom in" at bounding box center [1548, 722] width 9 height 9
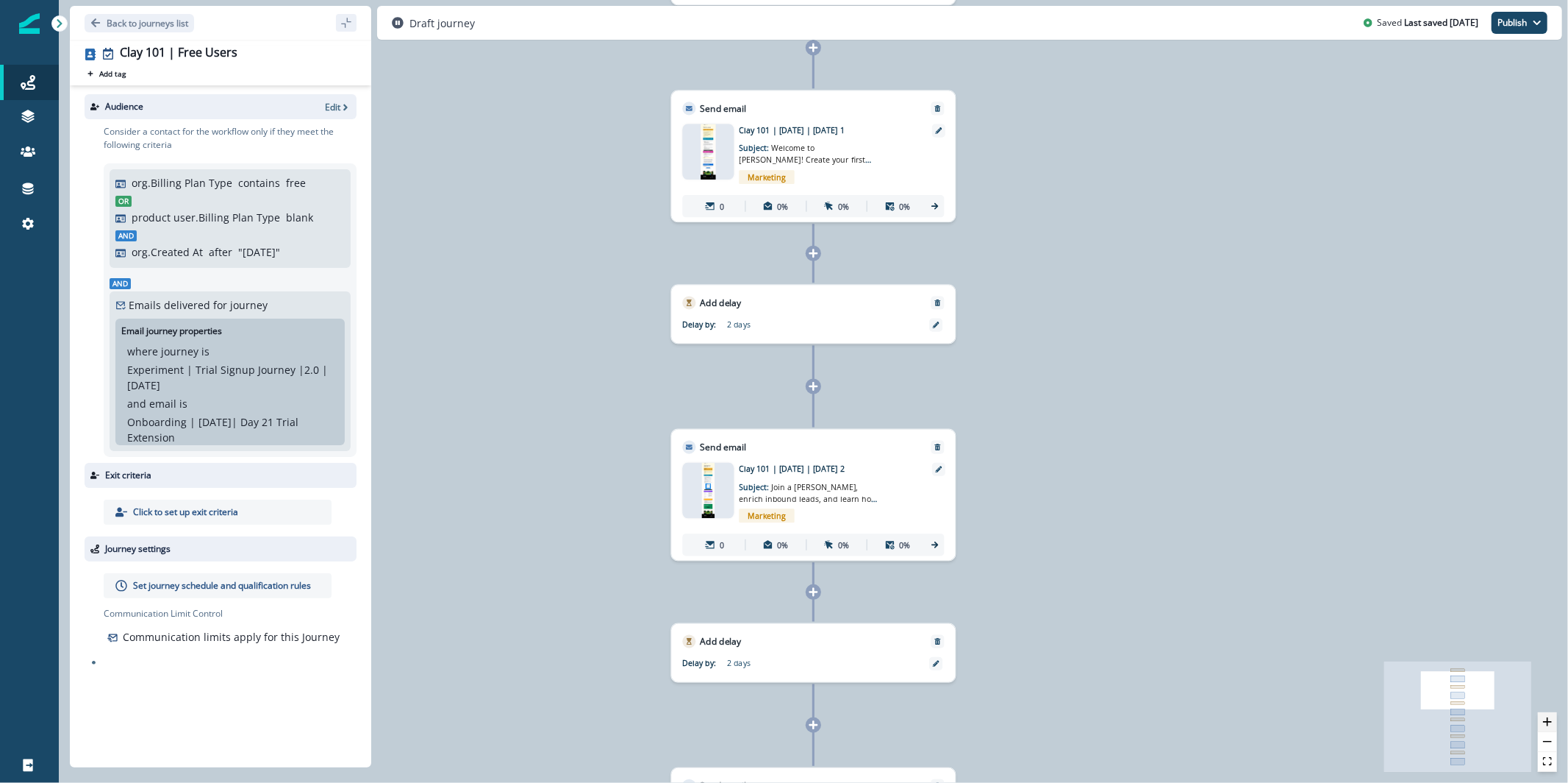
click at [1545, 718] on icon "zoom in" at bounding box center [1548, 722] width 9 height 9
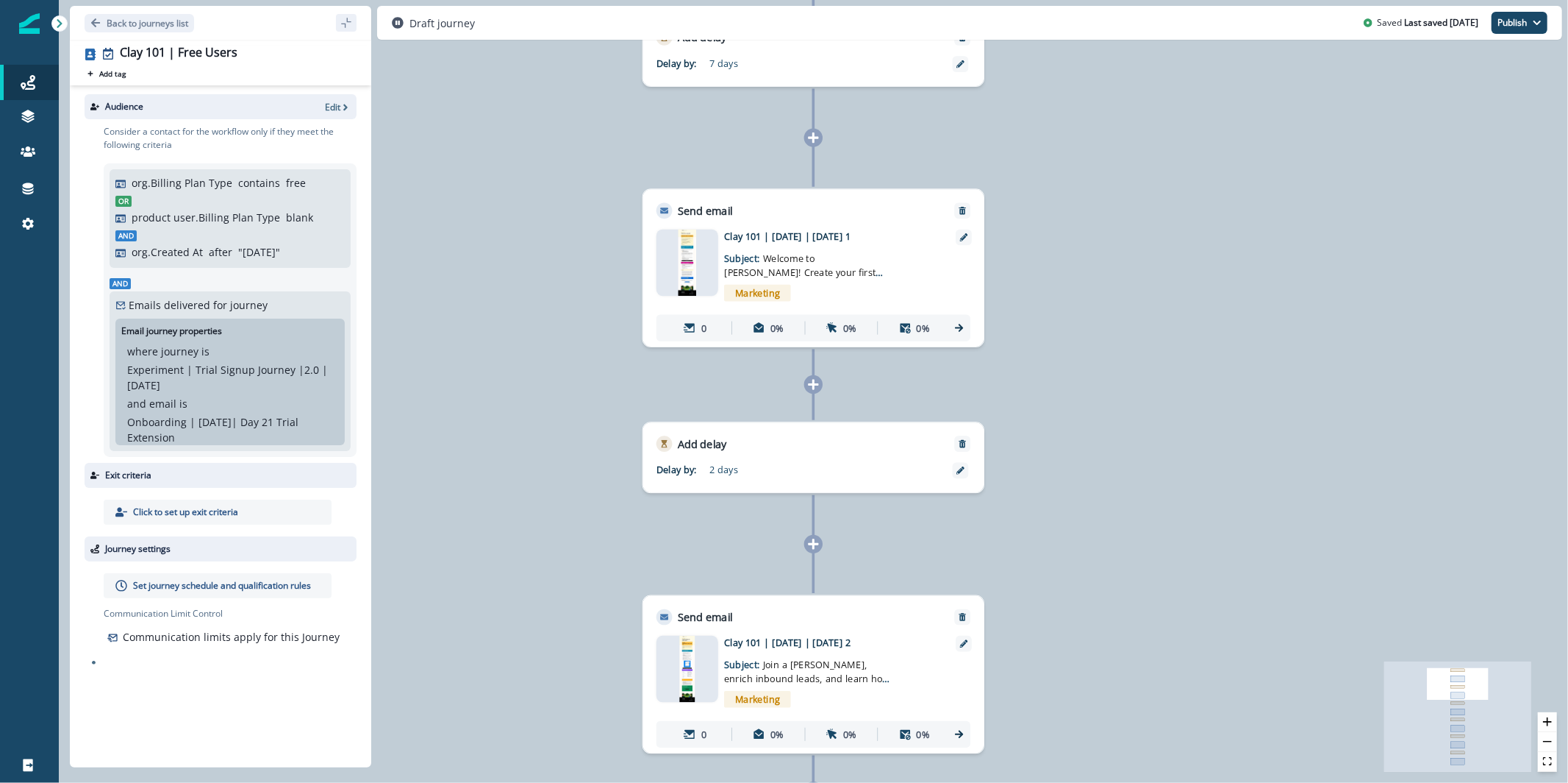
click at [704, 258] on div at bounding box center [687, 263] width 61 height 67
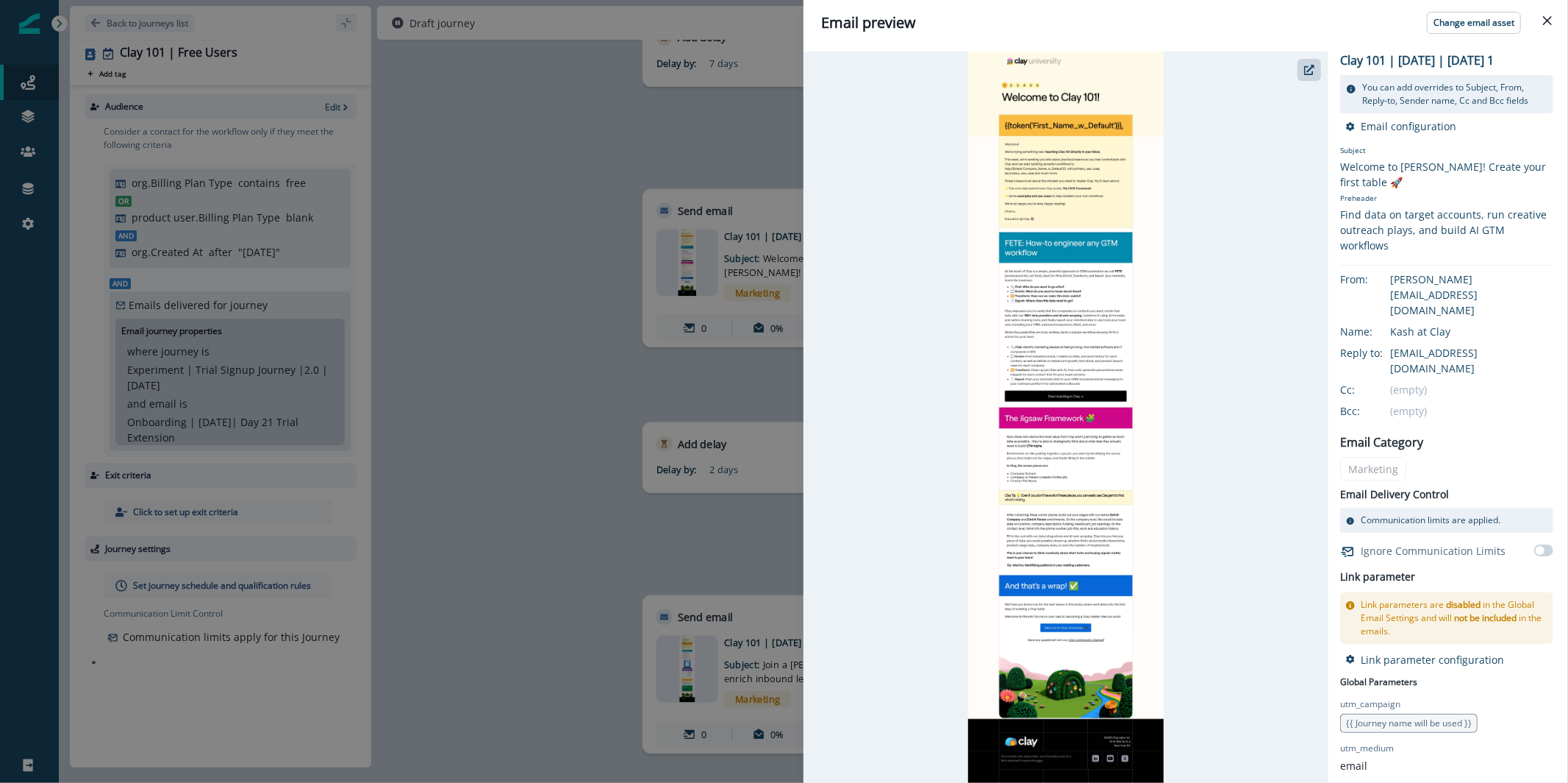
click at [482, 81] on div "Email preview Change email asset Clay 101 | [DATE] | [DATE] 1 You can add overr…" at bounding box center [784, 391] width 1568 height 783
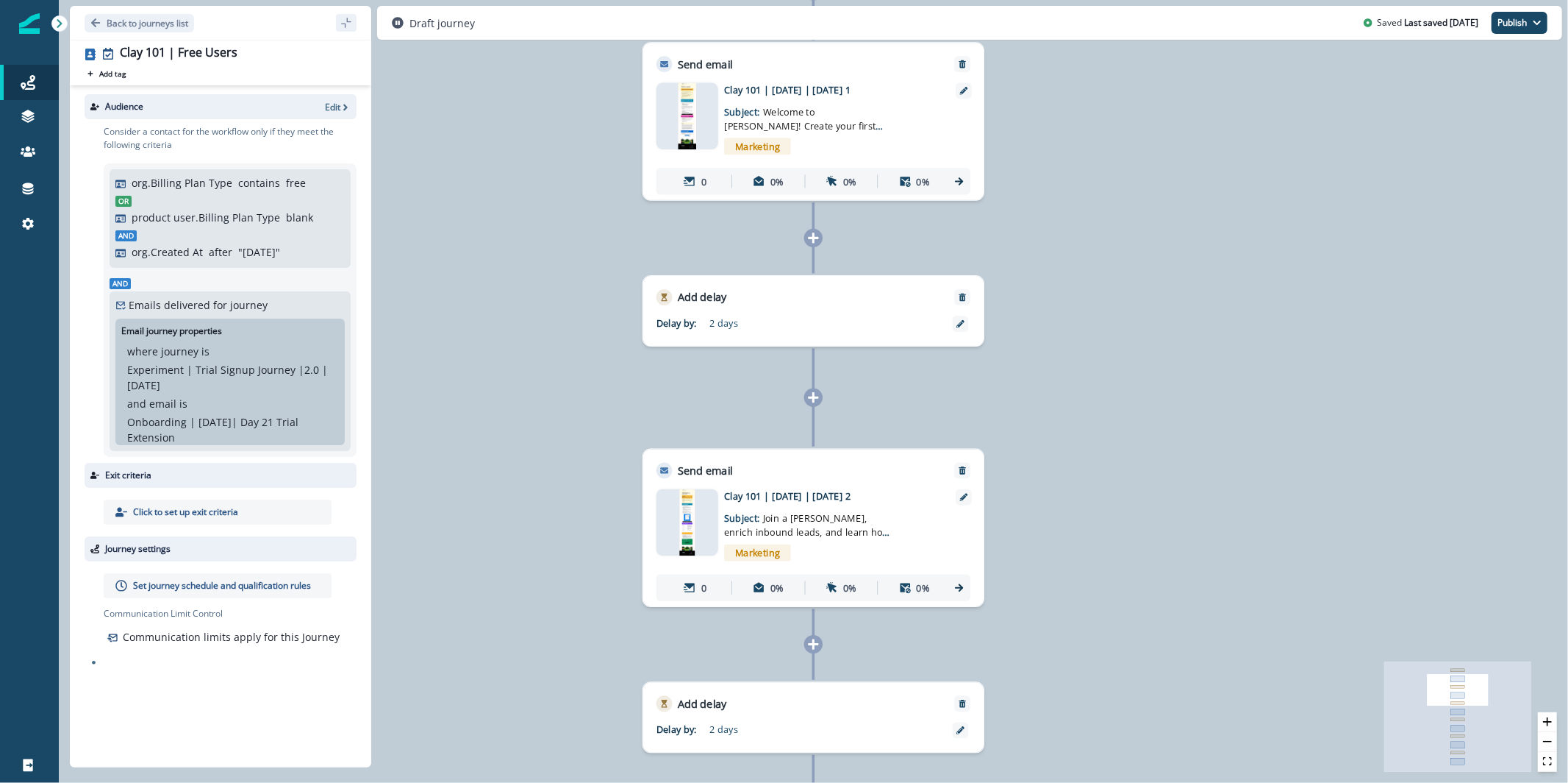
click at [680, 514] on img at bounding box center [687, 522] width 16 height 67
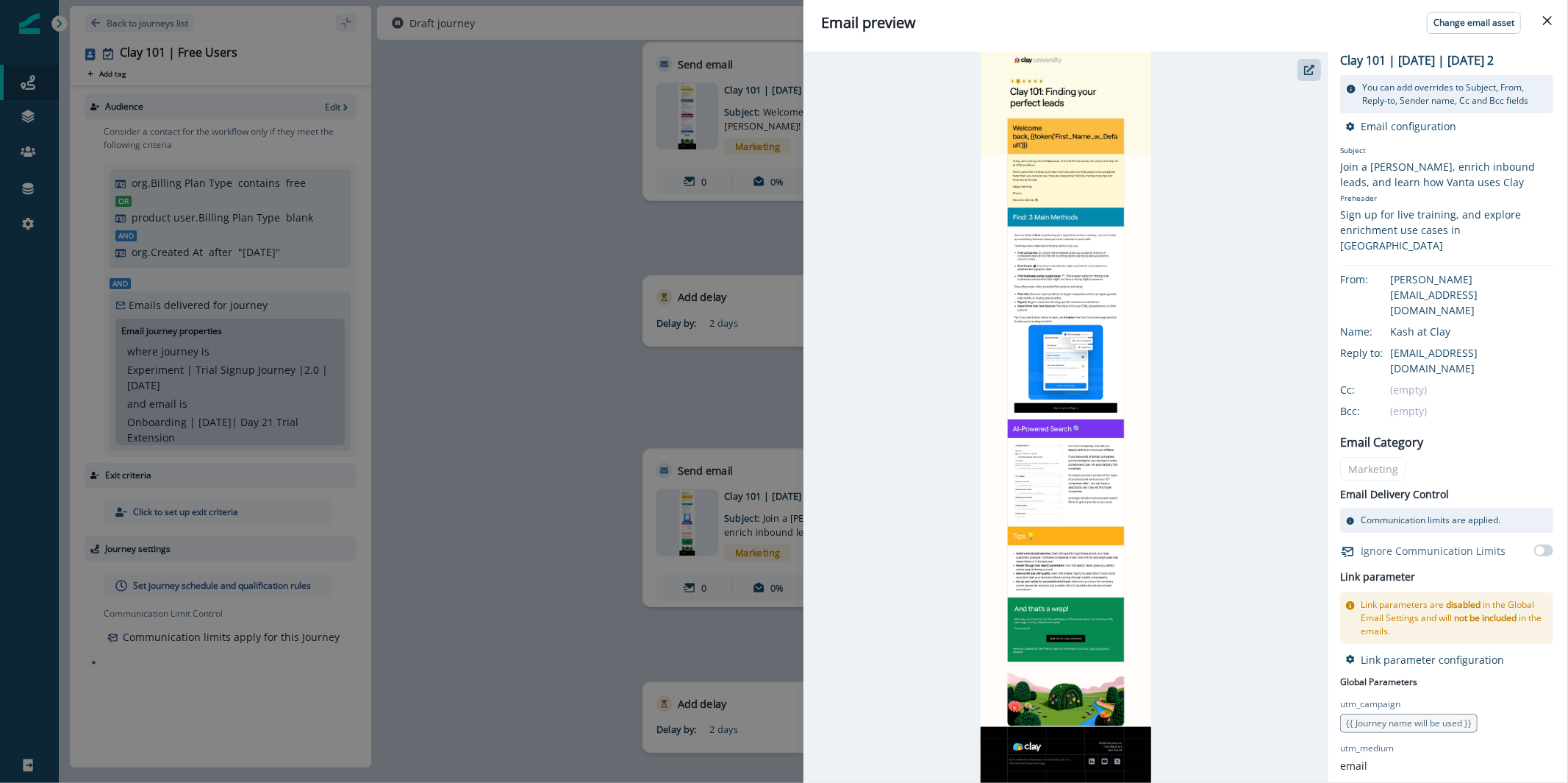
click at [619, 219] on div "Email preview Change email asset Clay 101 | [DATE] | [DATE] 2 You can add overr…" at bounding box center [784, 391] width 1568 height 783
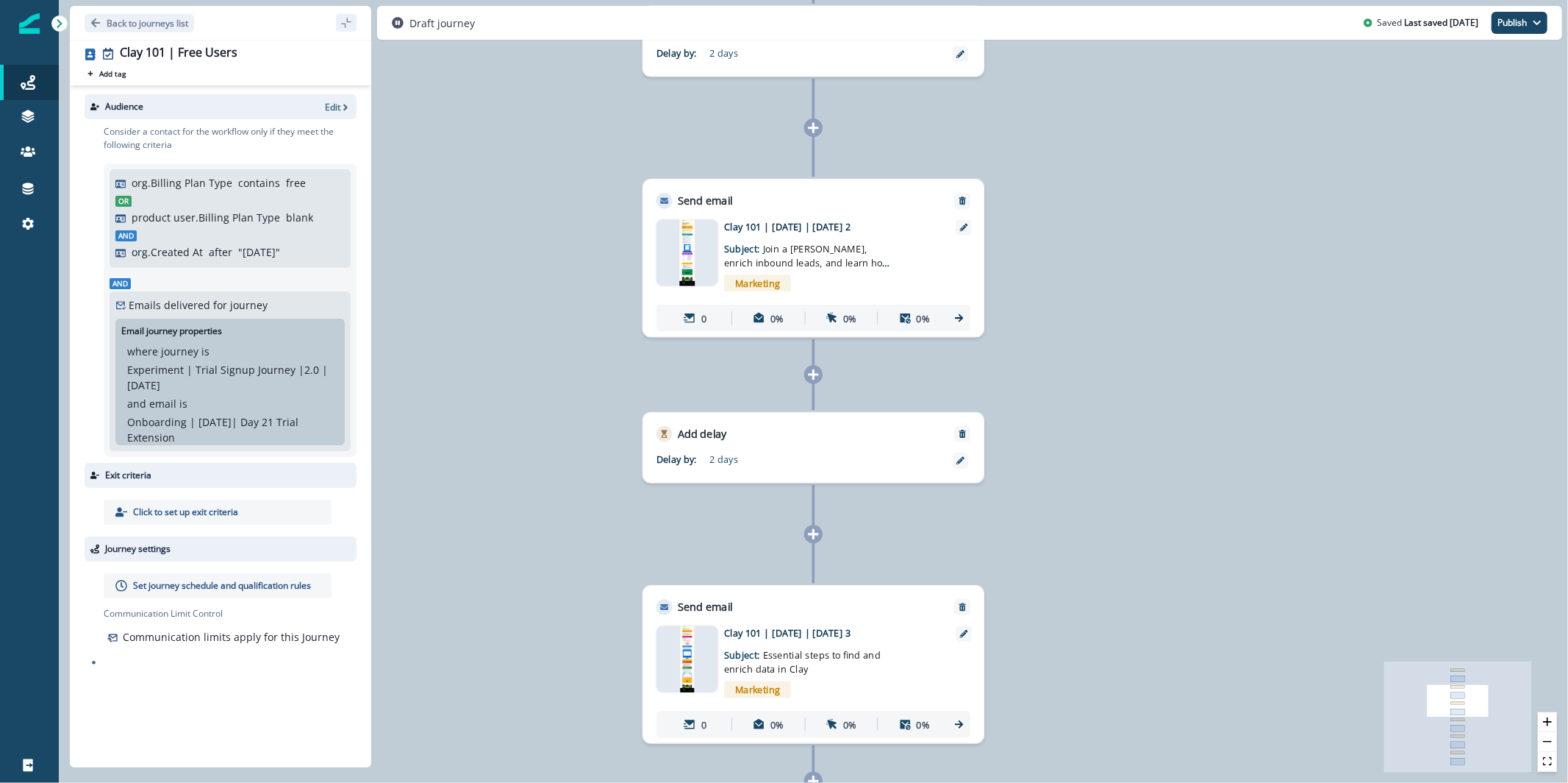
click at [670, 634] on div at bounding box center [687, 658] width 61 height 67
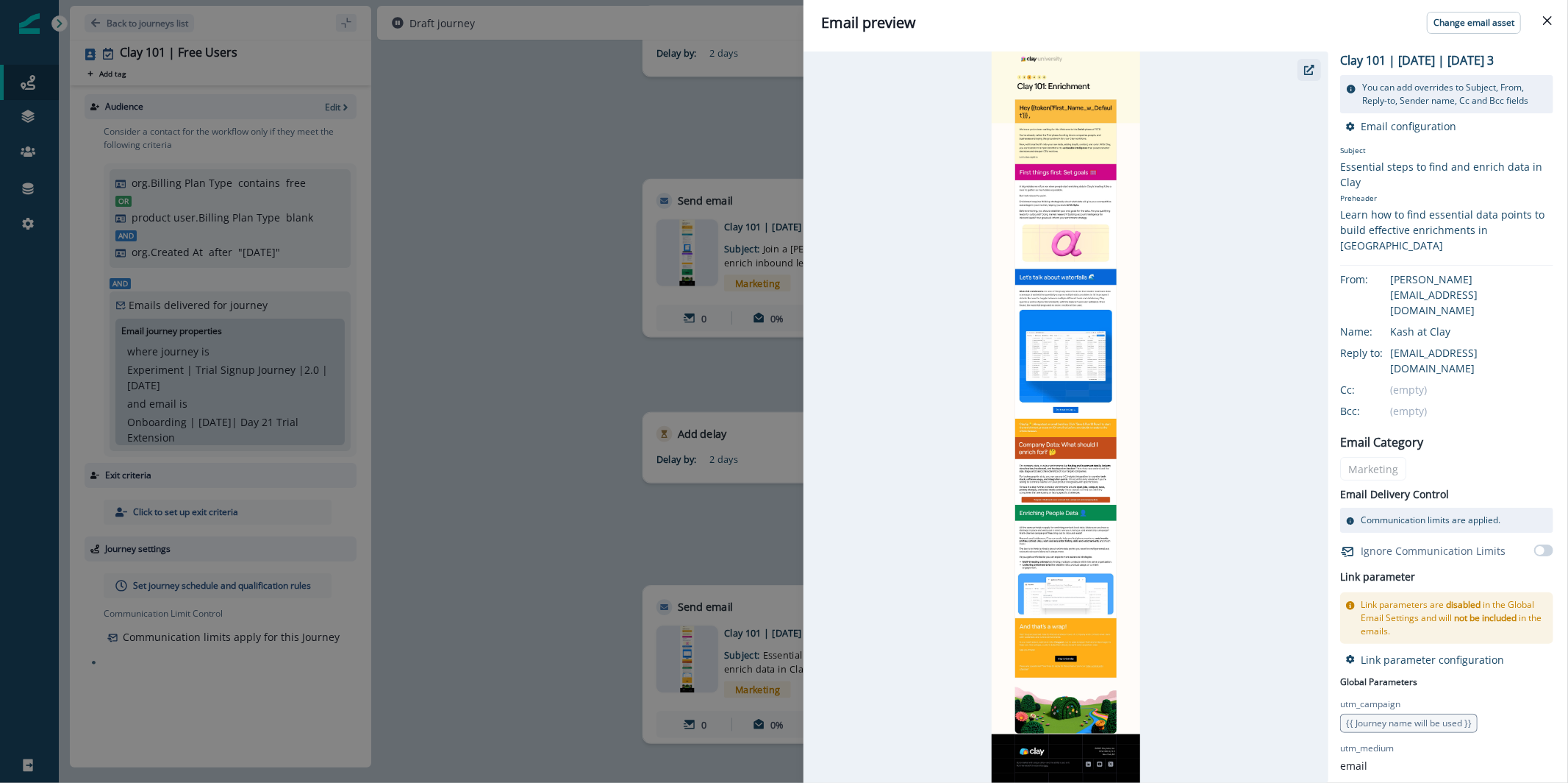
click at [1307, 71] on icon "button" at bounding box center [1309, 70] width 10 height 10
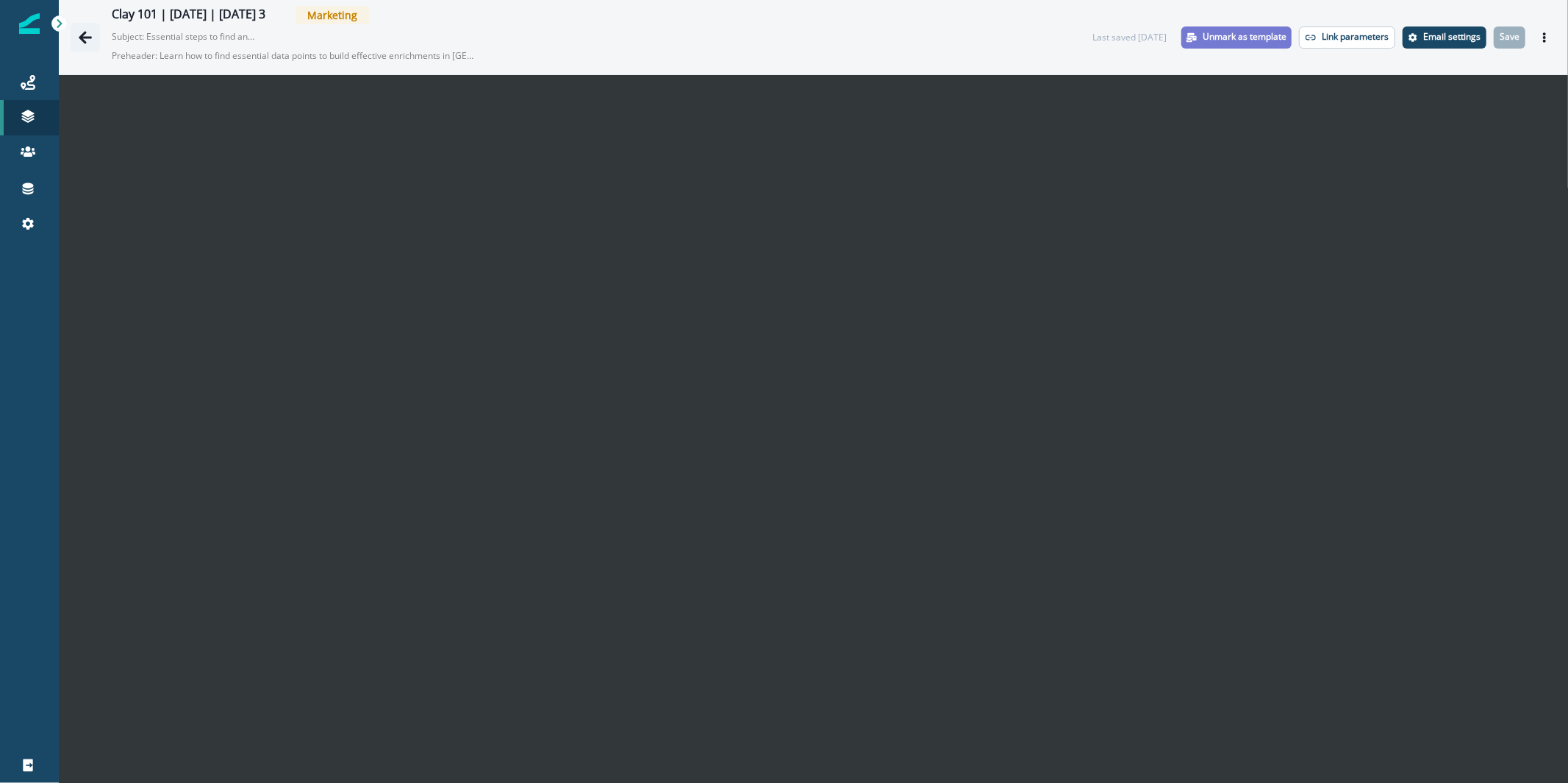
click at [74, 32] on button "Go back" at bounding box center [85, 38] width 29 height 29
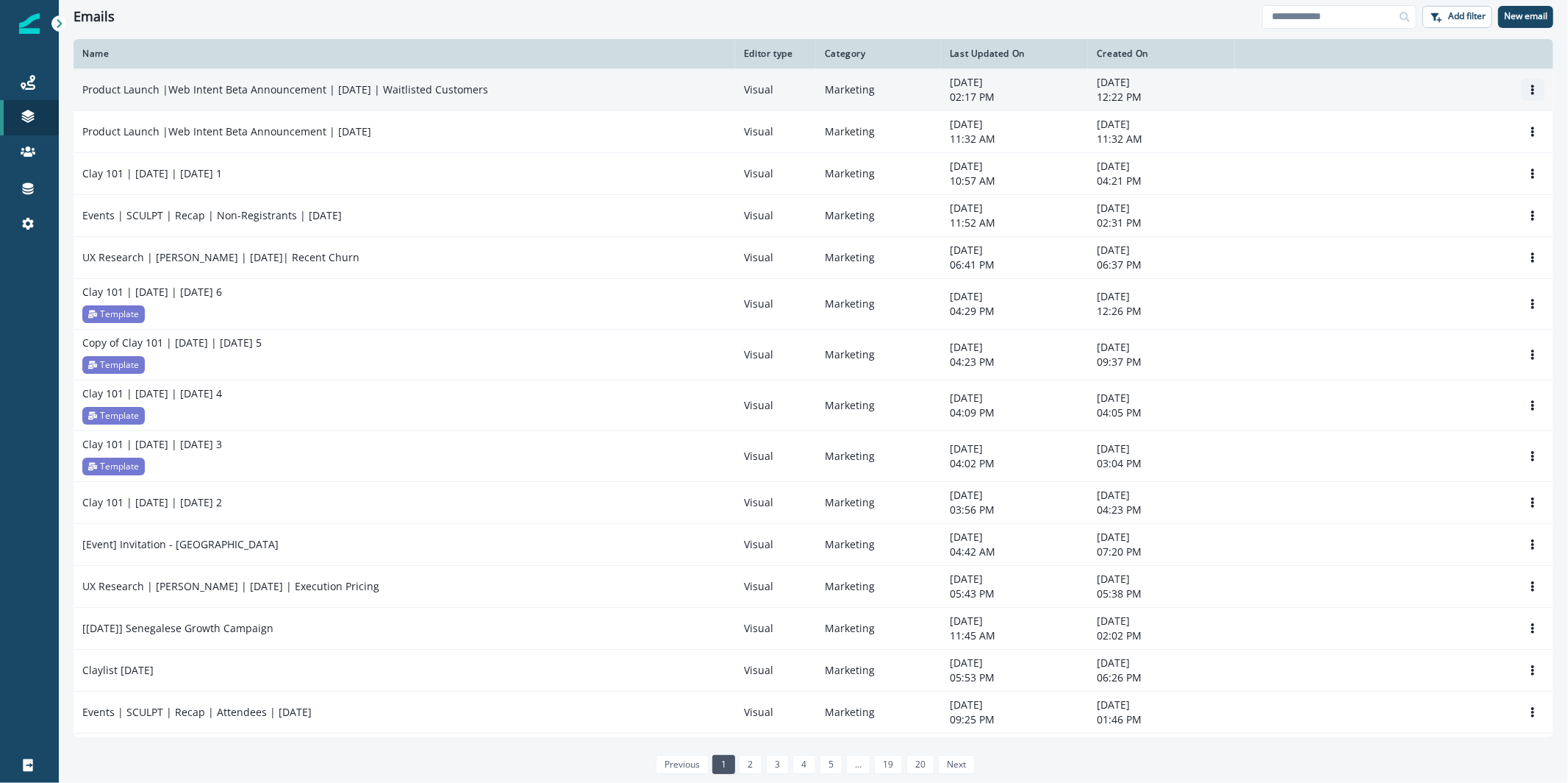
click at [1528, 84] on icon "Options" at bounding box center [1532, 89] width 10 height 10
click at [1438, 122] on button "Clone" at bounding box center [1450, 125] width 163 height 24
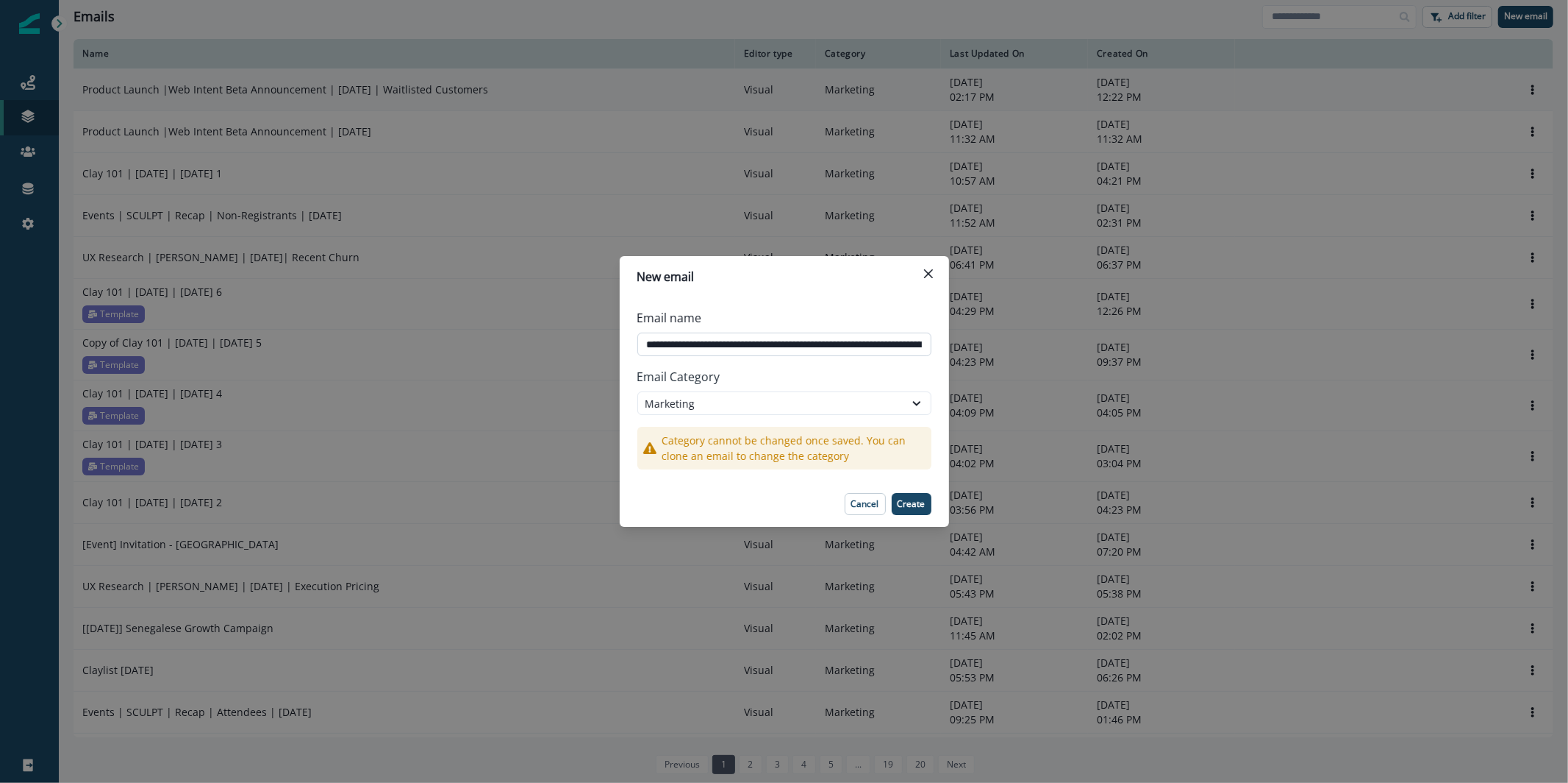
click at [822, 353] on input "**********" at bounding box center [784, 344] width 294 height 24
click at [872, 349] on input "**********" at bounding box center [784, 344] width 294 height 24
click at [841, 345] on input "**********" at bounding box center [784, 344] width 294 height 24
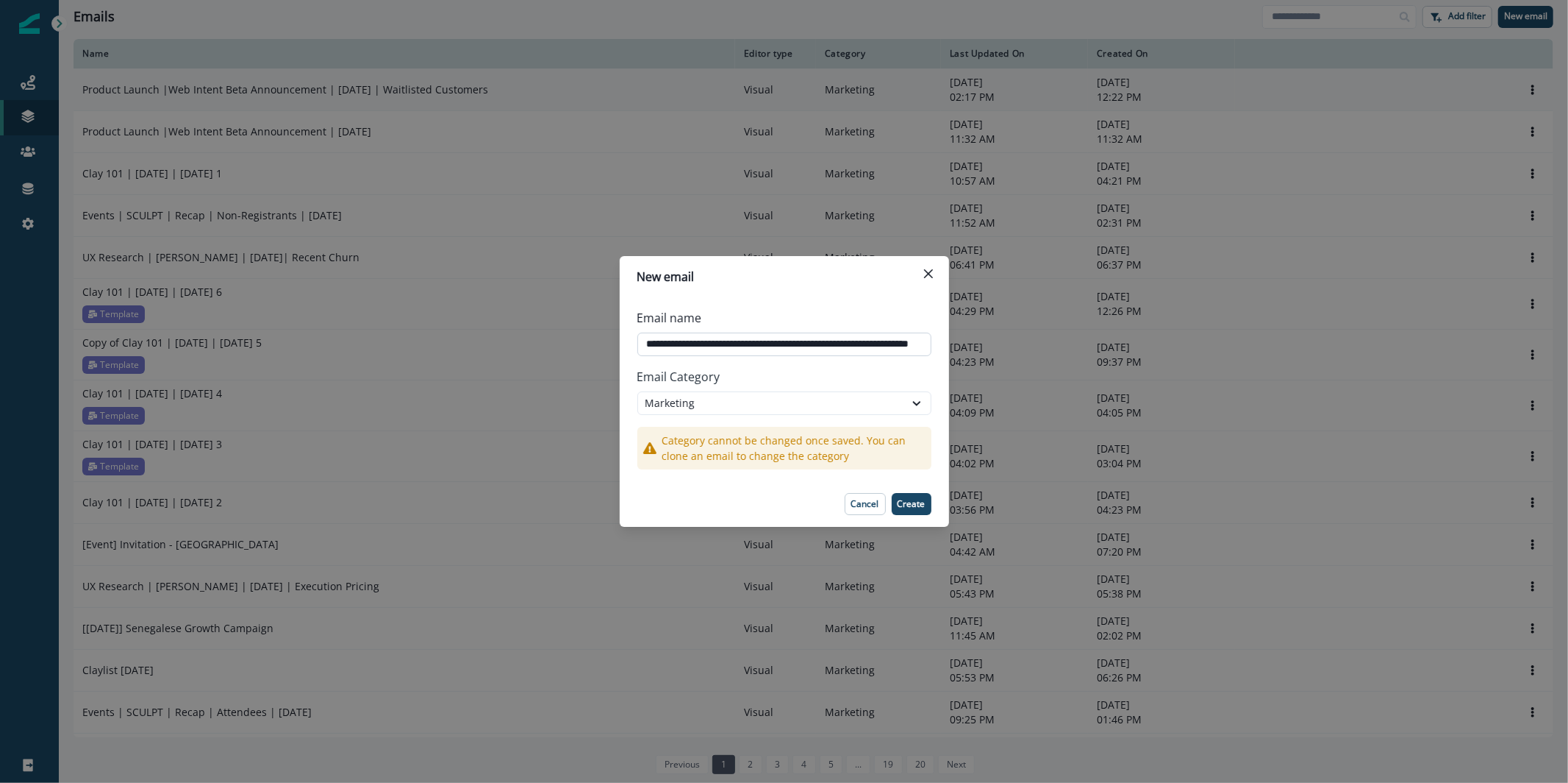
scroll to position [0, 92]
type input "**********"
click at [919, 502] on p "Create" at bounding box center [912, 504] width 28 height 10
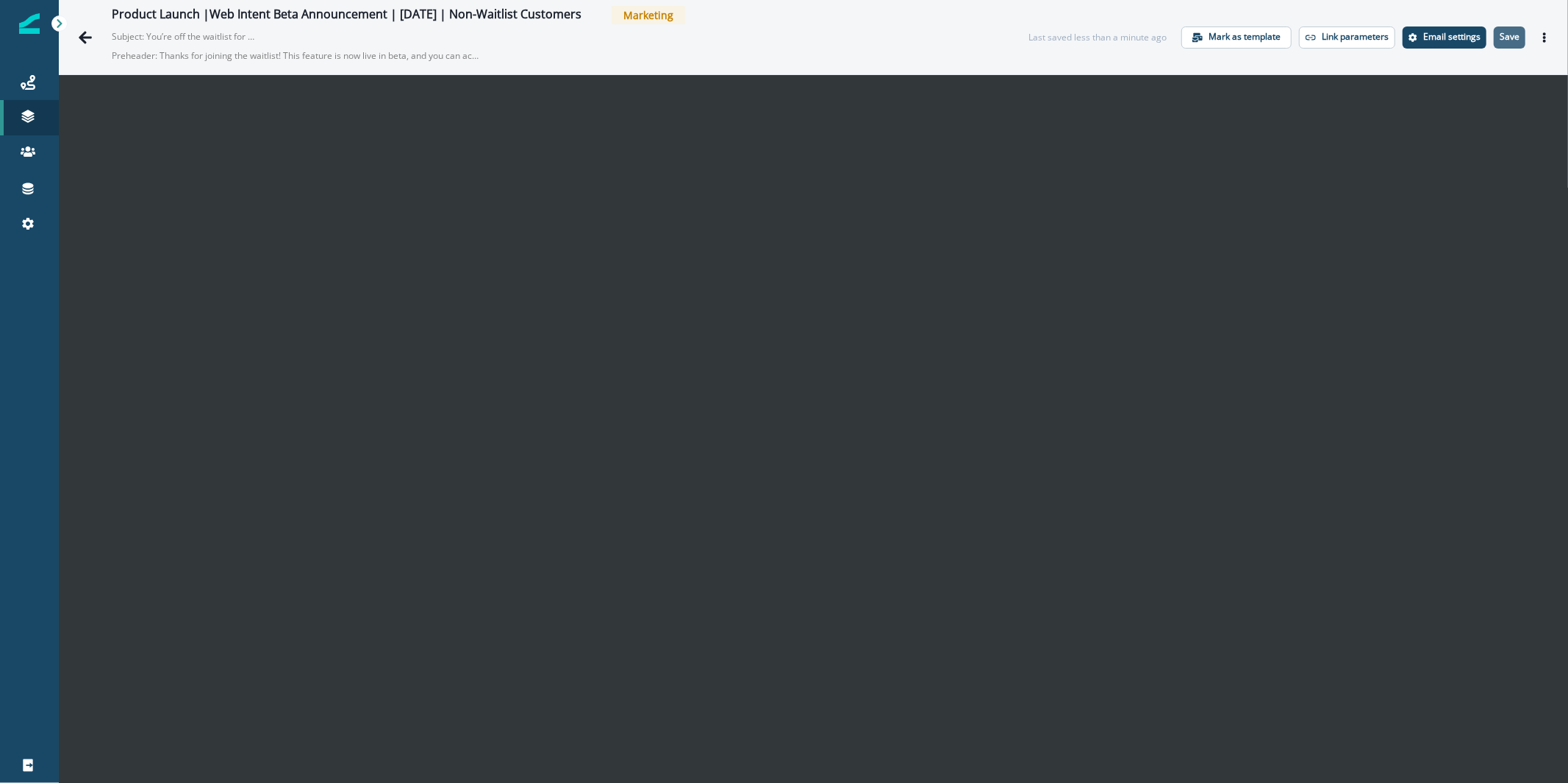
click at [1500, 42] on p "Save" at bounding box center [1509, 37] width 20 height 10
click at [1555, 42] on div "Product Launch |Web Intent Beta Announcement | Sep 2025 | Non-Waitlist Customer…" at bounding box center [813, 37] width 1509 height 74
click at [1545, 39] on div "Product Launch |Web Intent Beta Announcement | Sep 2025 | Non-Waitlist Customer…" at bounding box center [813, 37] width 1509 height 74
click at [1537, 34] on button "Actions" at bounding box center [1545, 38] width 24 height 22
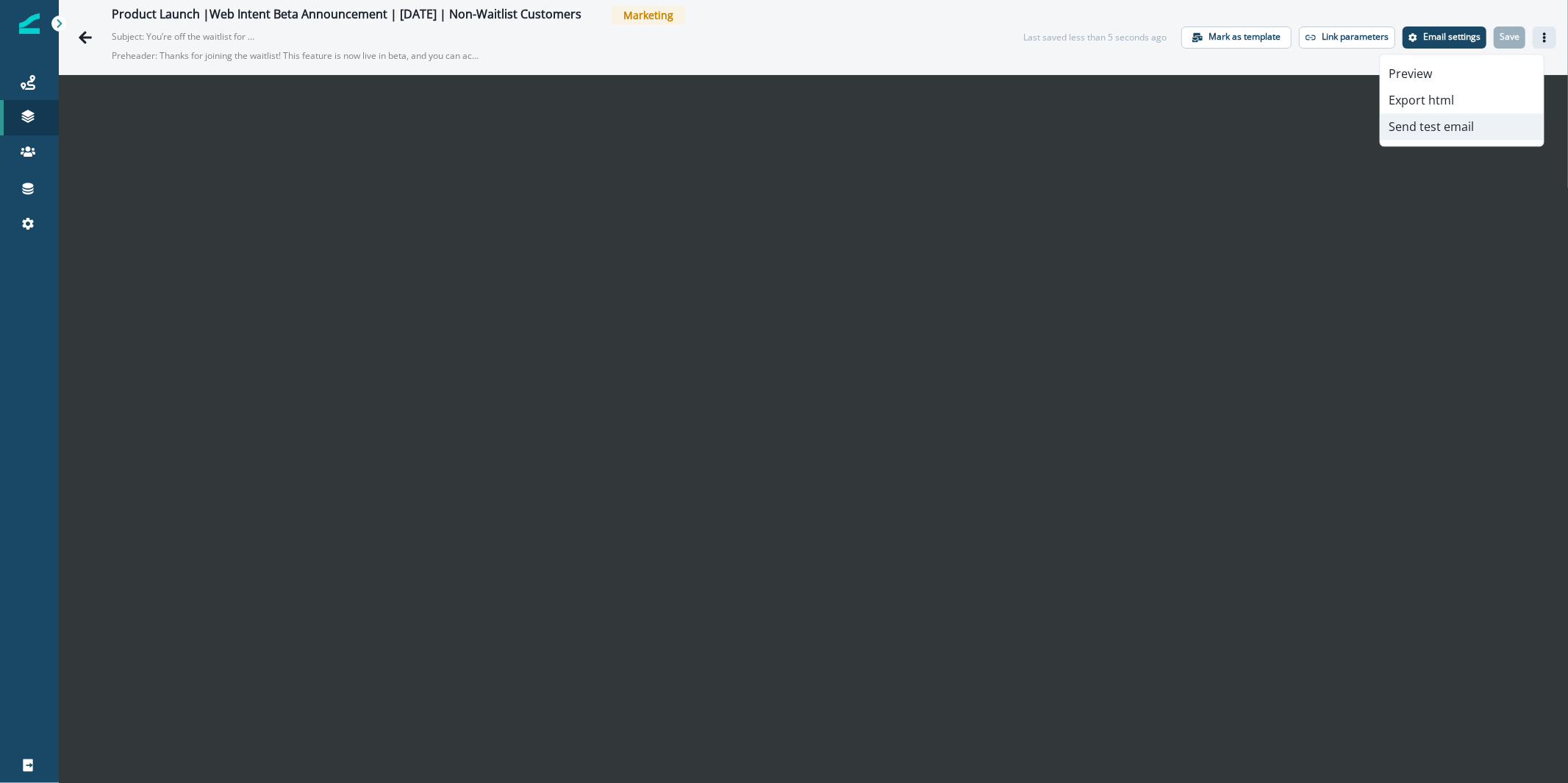
click at [1454, 134] on button "Send test email" at bounding box center [1462, 126] width 163 height 27
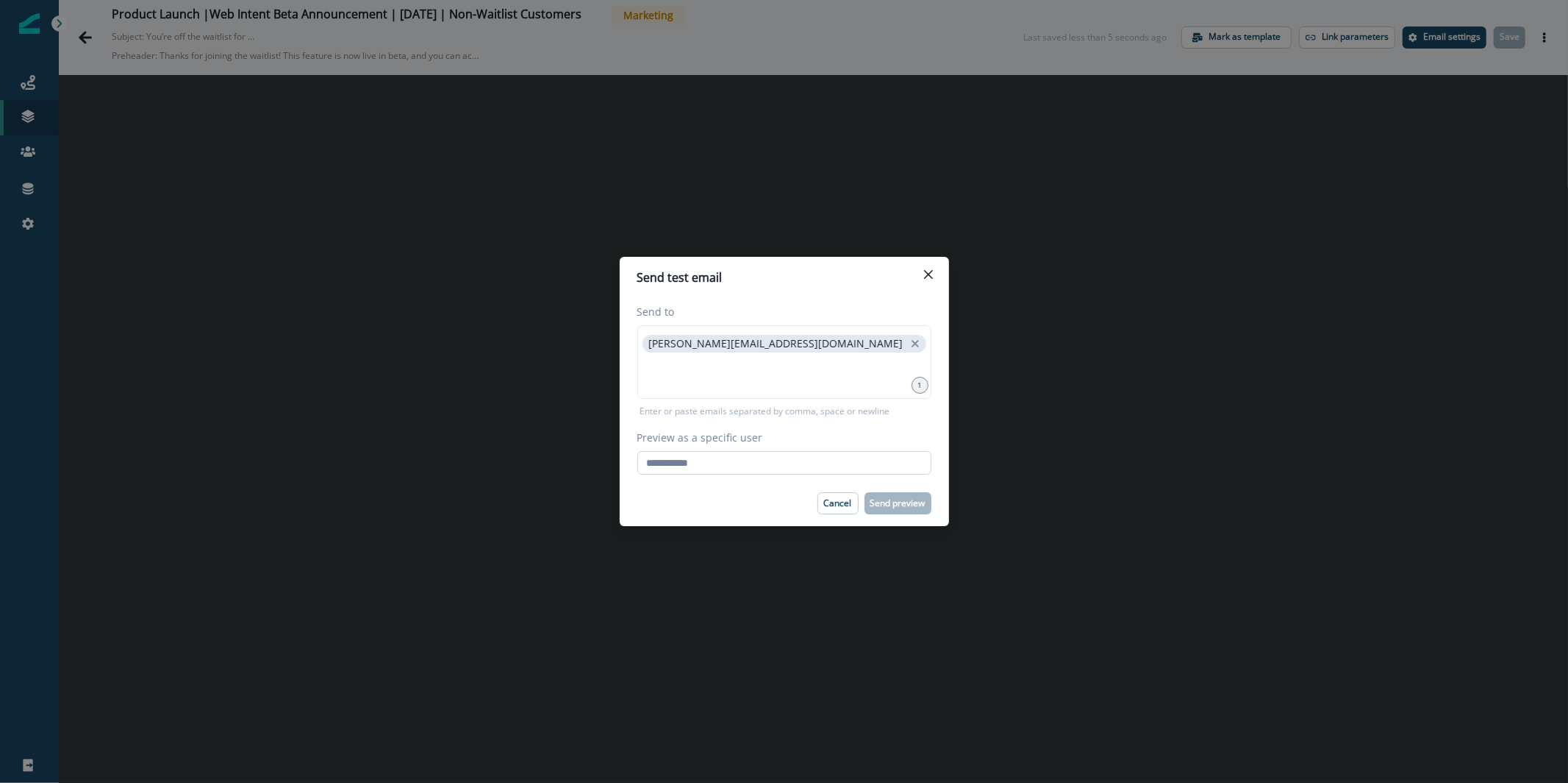
click at [687, 462] on input "Preview as a specific user" at bounding box center [784, 462] width 294 height 24
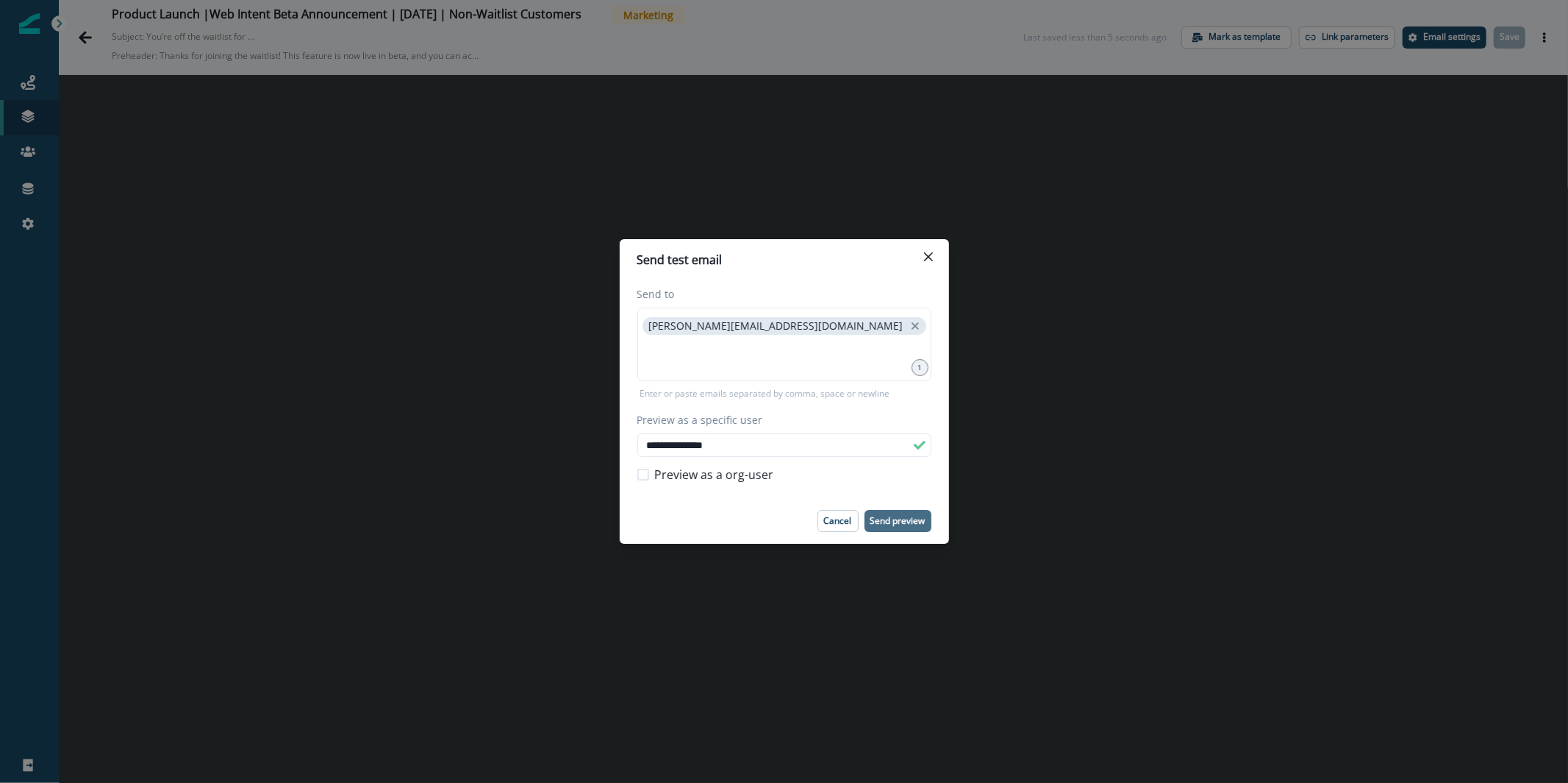
type input "**********"
click at [906, 527] on button "Send preview" at bounding box center [897, 521] width 67 height 22
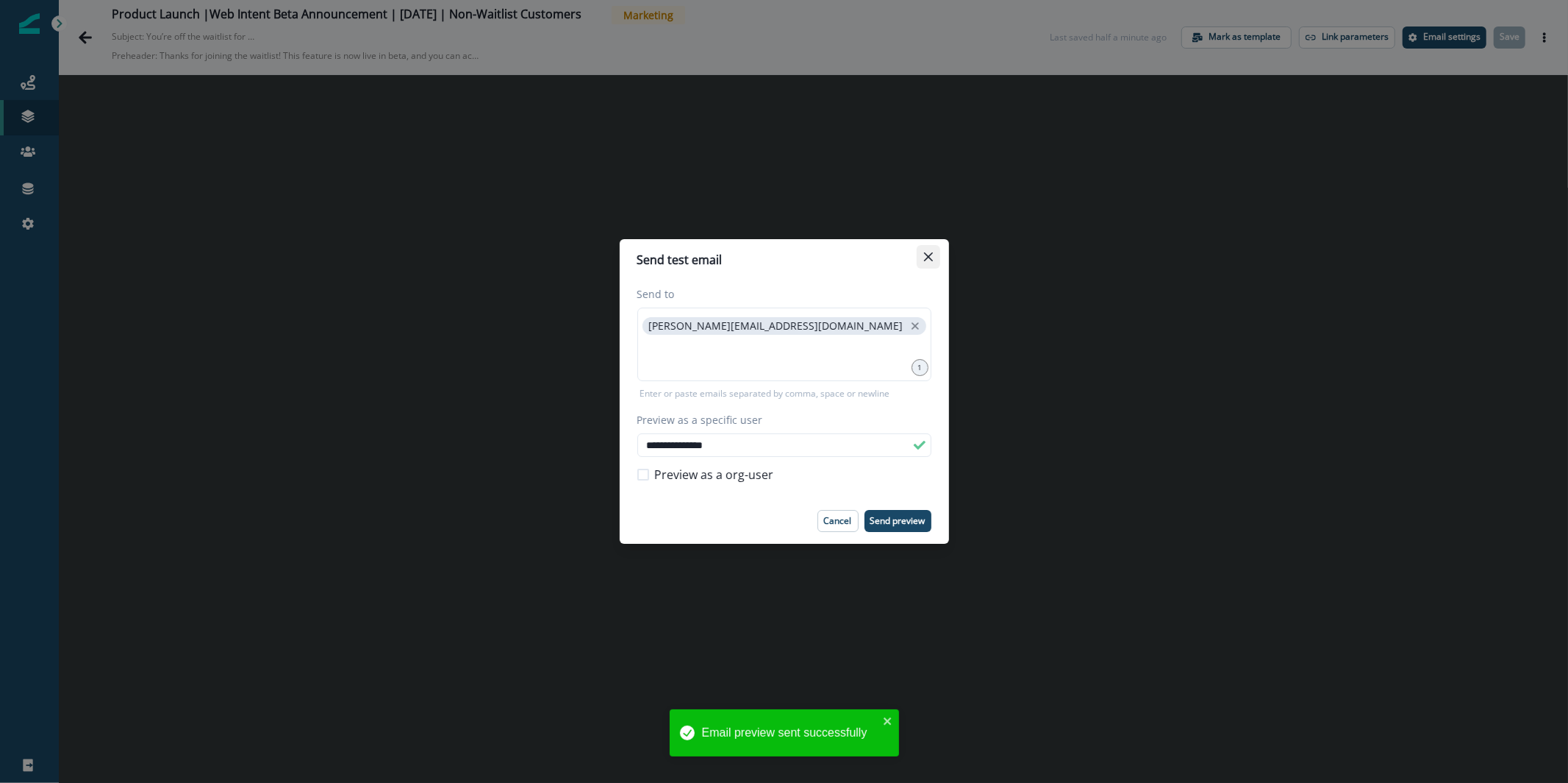
click at [929, 264] on button "Close" at bounding box center [928, 256] width 24 height 24
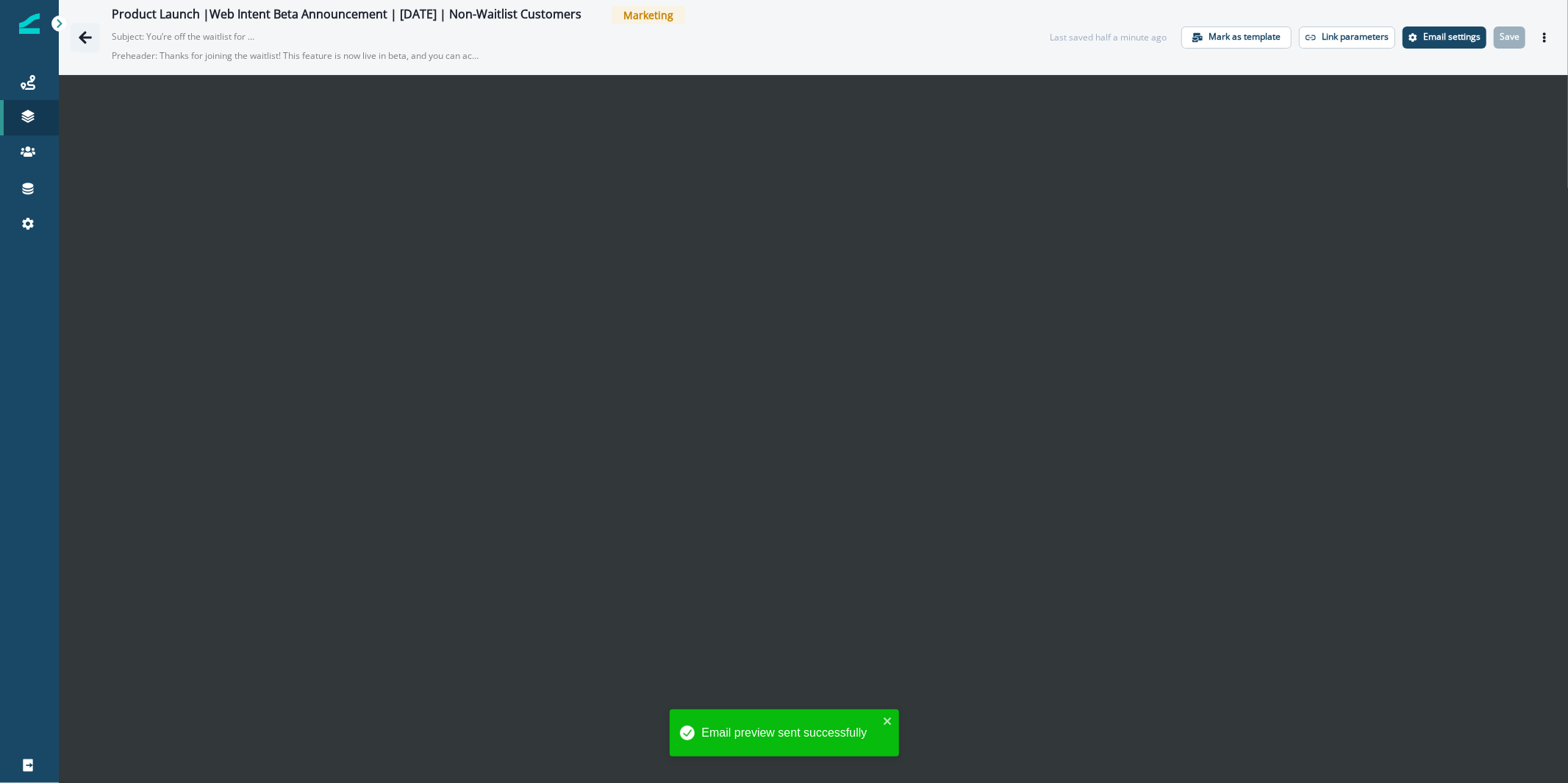
click at [83, 38] on icon "Go back" at bounding box center [85, 38] width 15 height 15
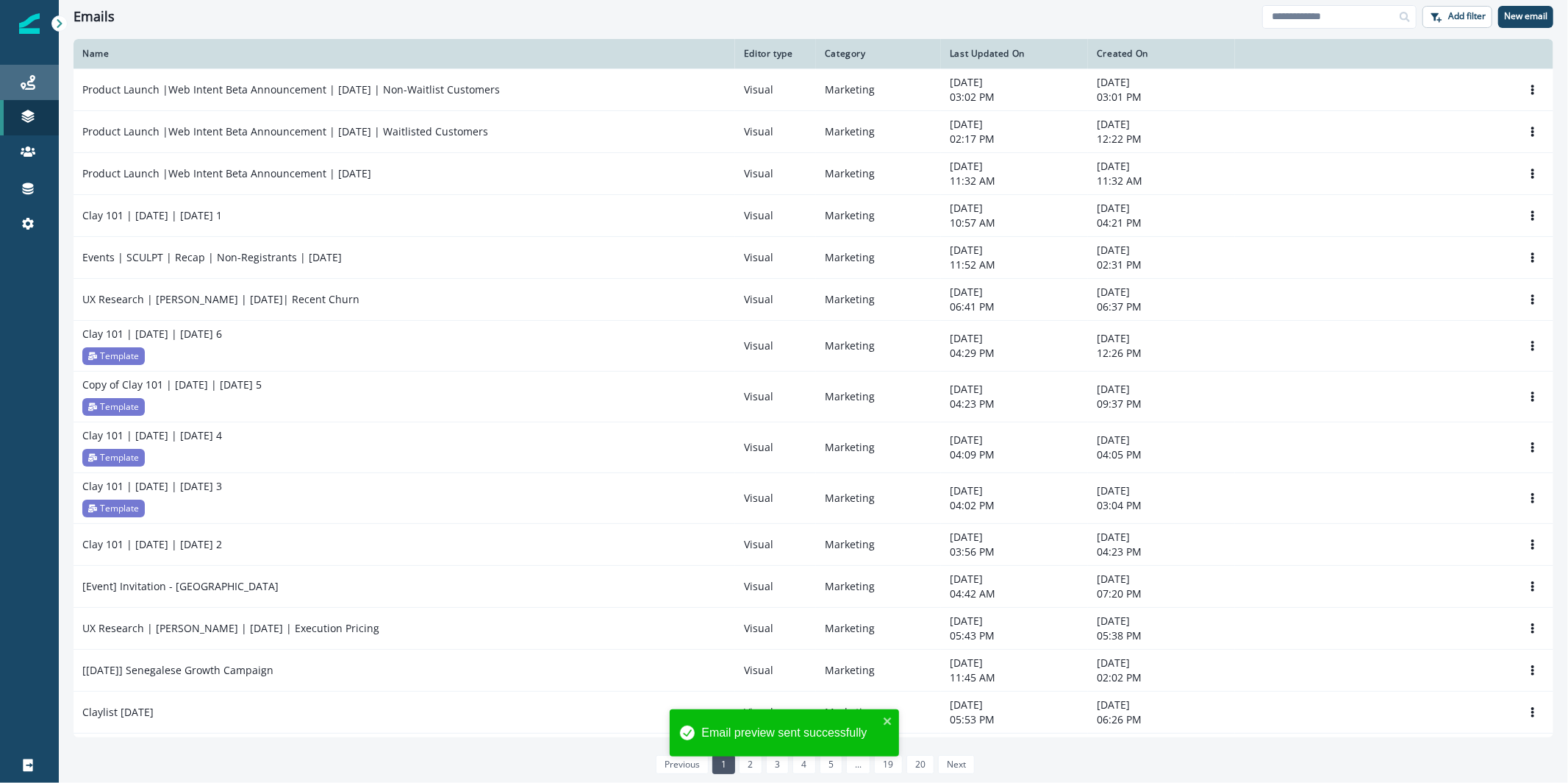
click at [29, 80] on icon at bounding box center [27, 82] width 15 height 15
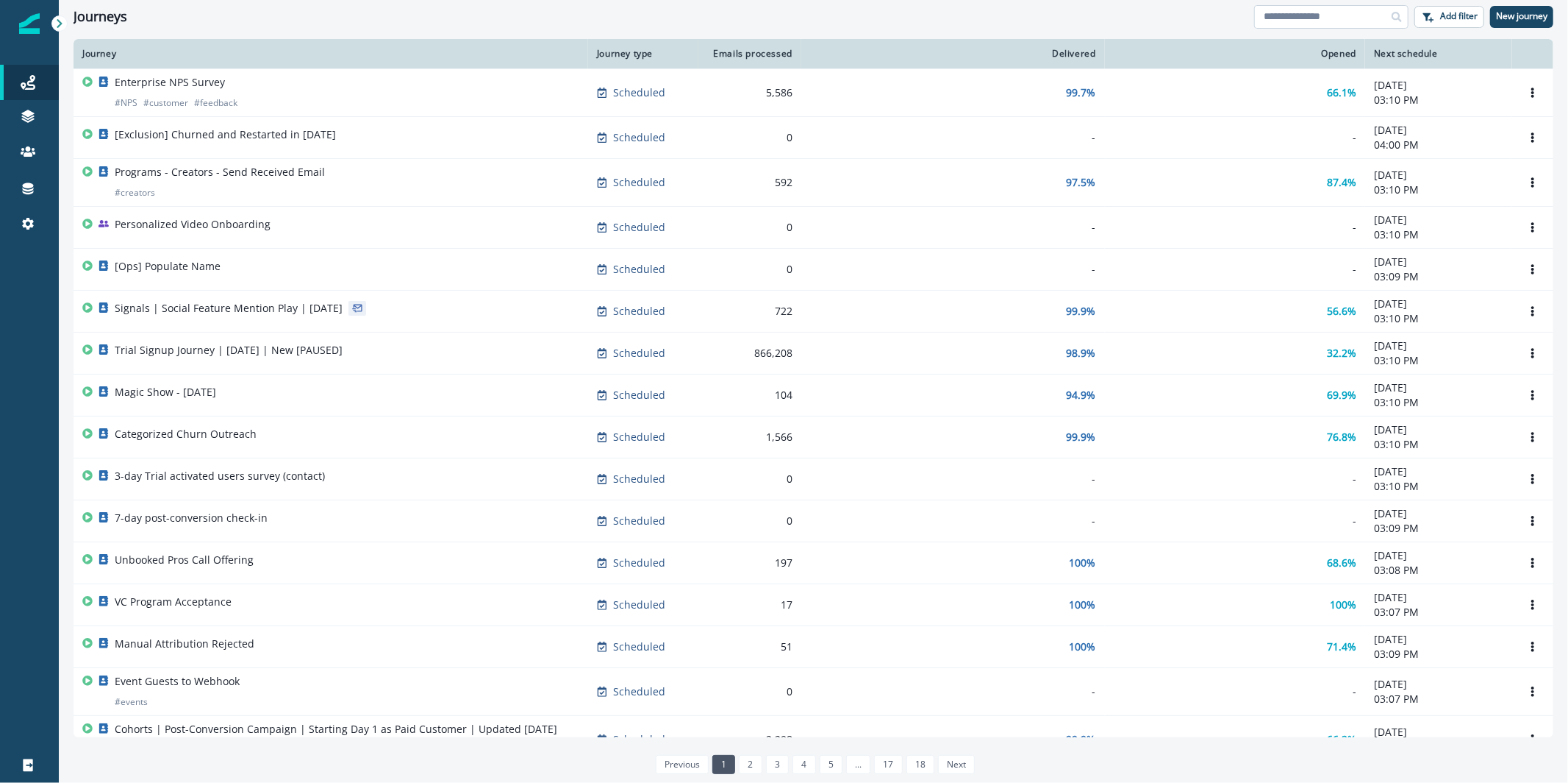
click at [1338, 16] on input at bounding box center [1331, 17] width 155 height 24
type input "**********"
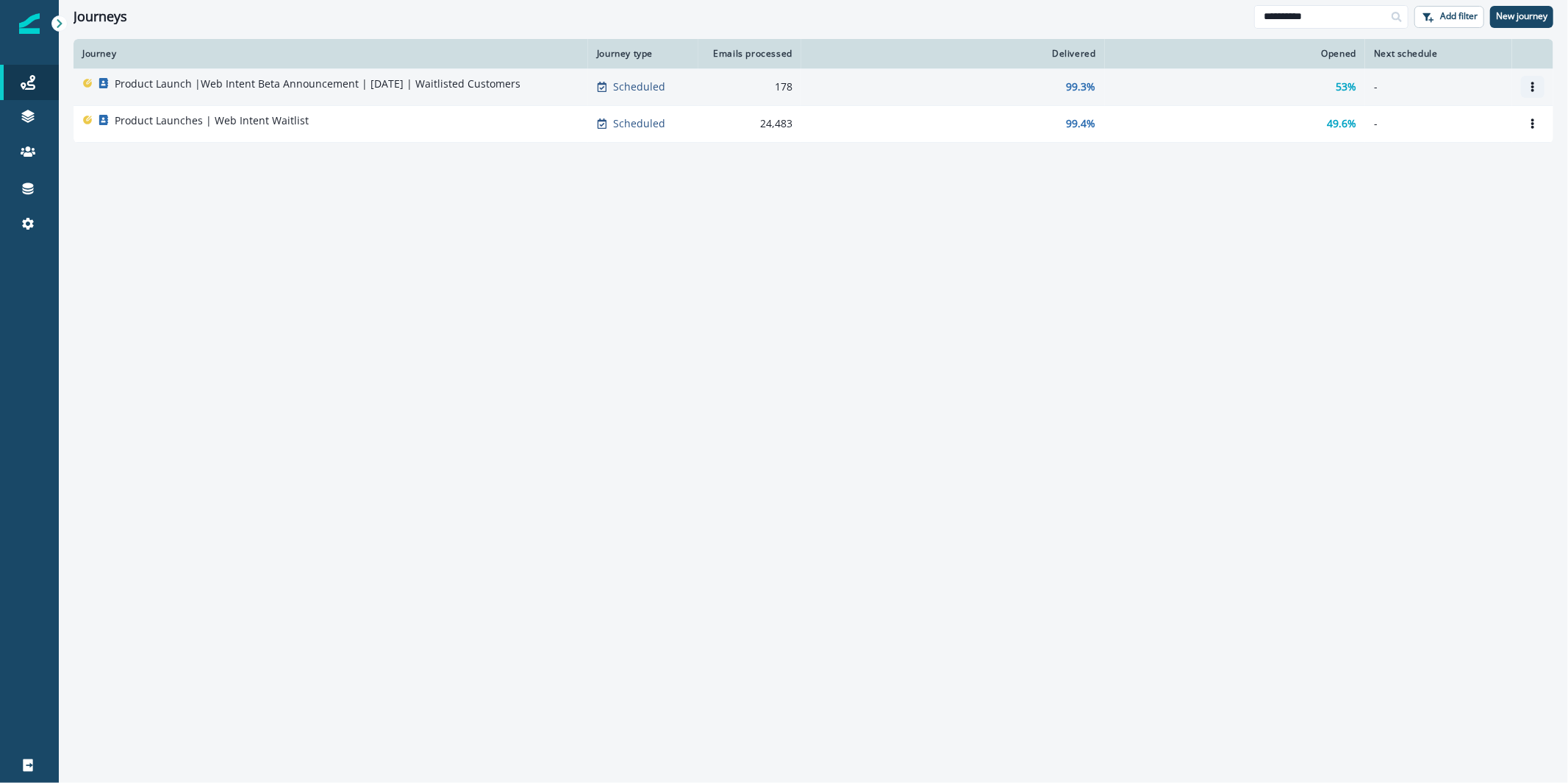
click at [1528, 88] on icon "Options" at bounding box center [1532, 86] width 10 height 10
click at [1469, 129] on button "Clone" at bounding box center [1463, 122] width 163 height 24
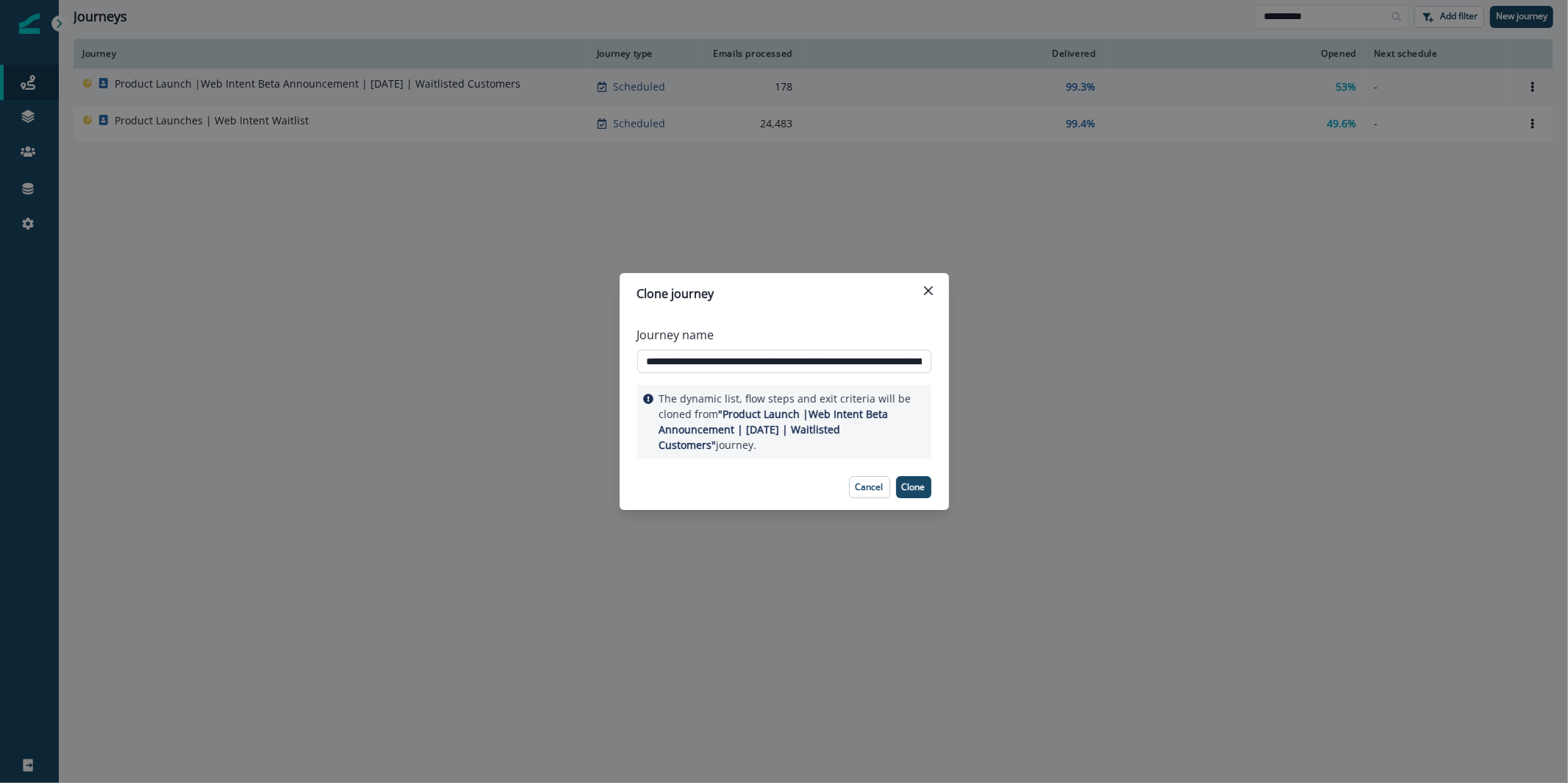
click at [703, 363] on input "**********" at bounding box center [784, 361] width 294 height 24
click at [924, 361] on input "**********" at bounding box center [784, 361] width 294 height 24
click at [813, 364] on input "**********" at bounding box center [784, 361] width 294 height 24
click at [916, 364] on input "**********" at bounding box center [784, 361] width 294 height 24
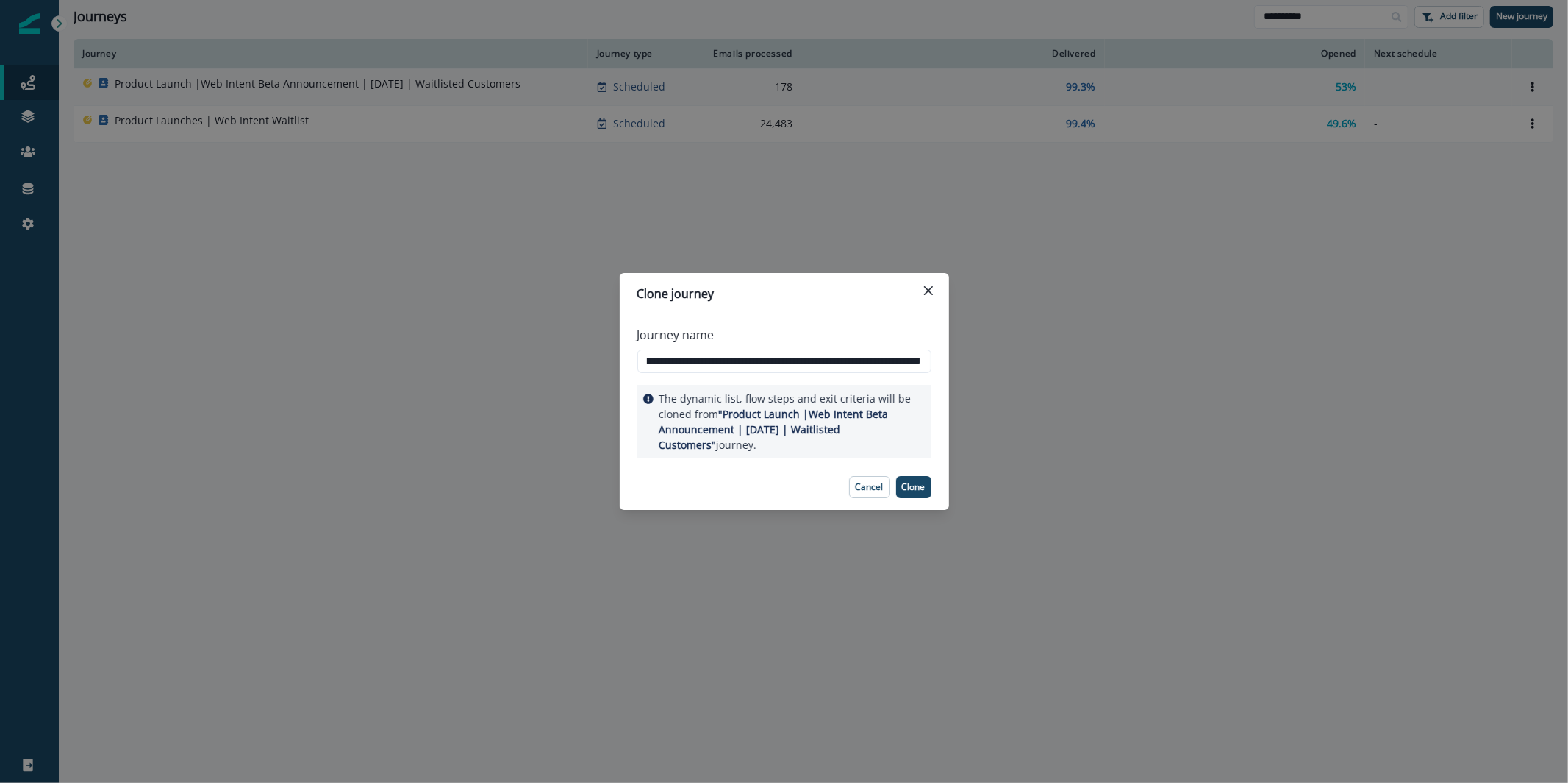
scroll to position [0, 181]
drag, startPoint x: 892, startPoint y: 365, endPoint x: 964, endPoint y: 370, distance: 72.2
click at [964, 370] on div "**********" at bounding box center [784, 391] width 1568 height 783
type input "**********"
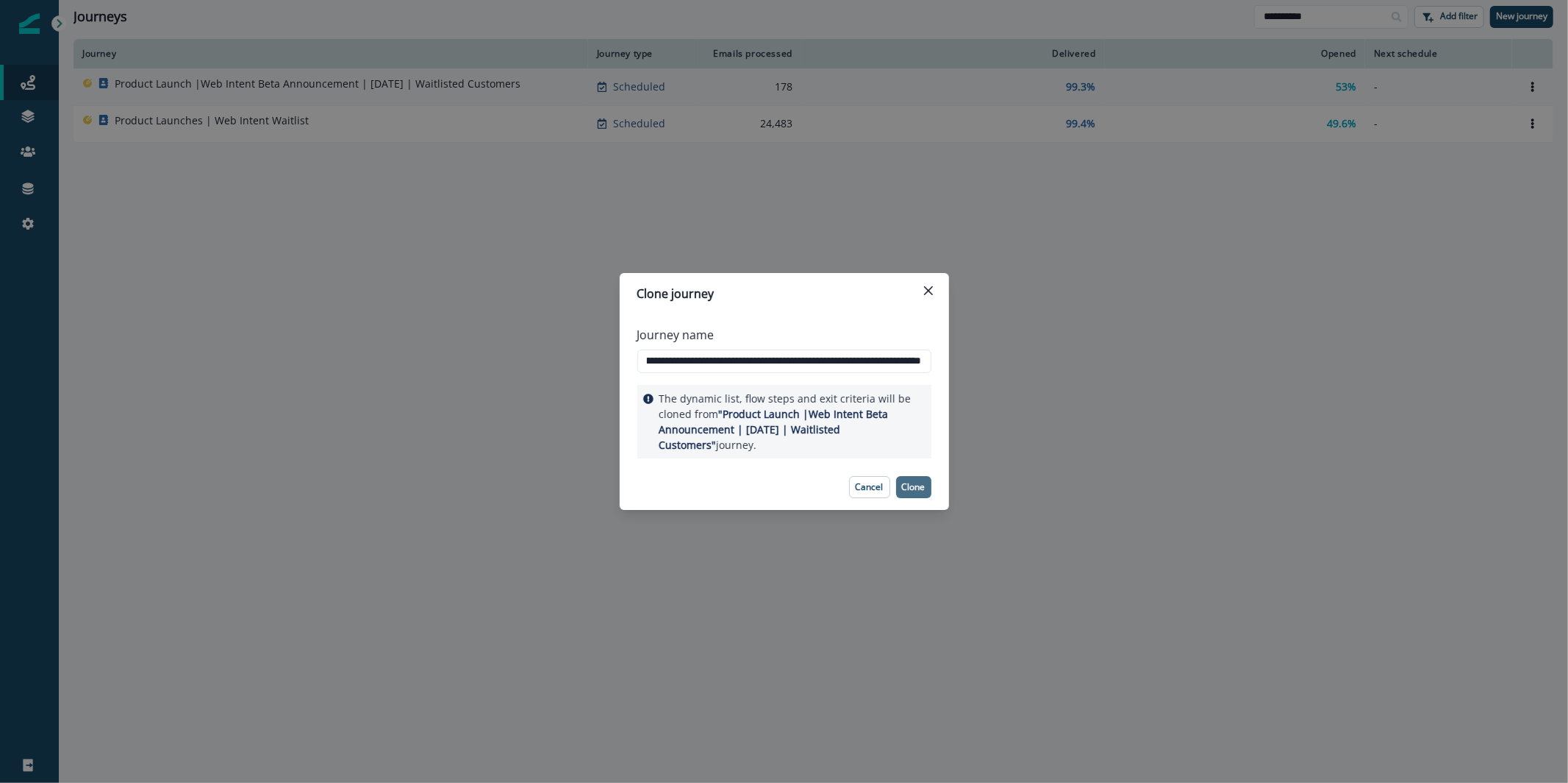
click at [905, 482] on p "Clone" at bounding box center [914, 486] width 24 height 10
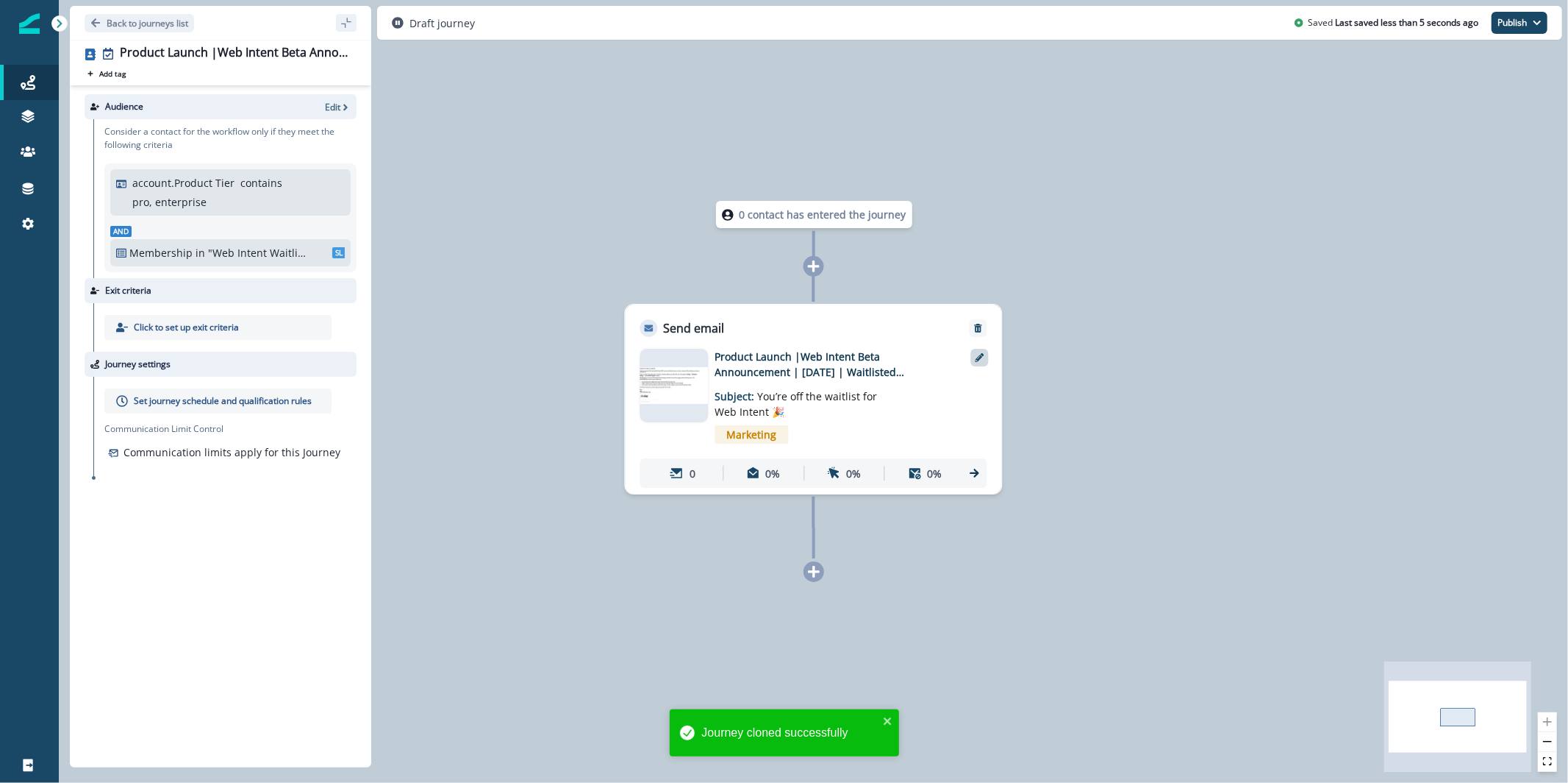
click at [978, 354] on icon at bounding box center [980, 357] width 9 height 9
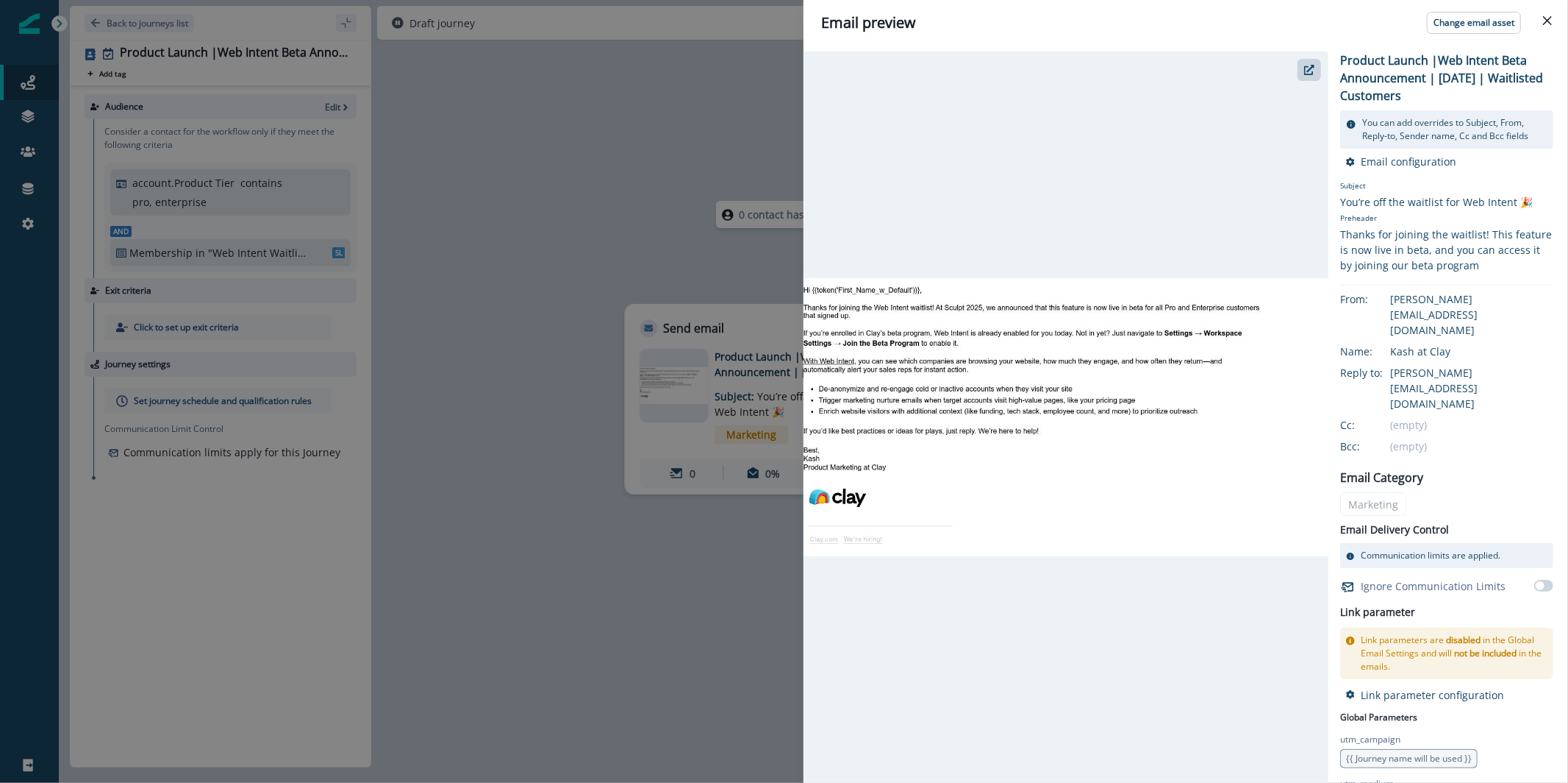
click at [752, 147] on div "Email preview Change email asset Product Launch |Web Intent Beta Announcement |…" at bounding box center [784, 391] width 1568 height 783
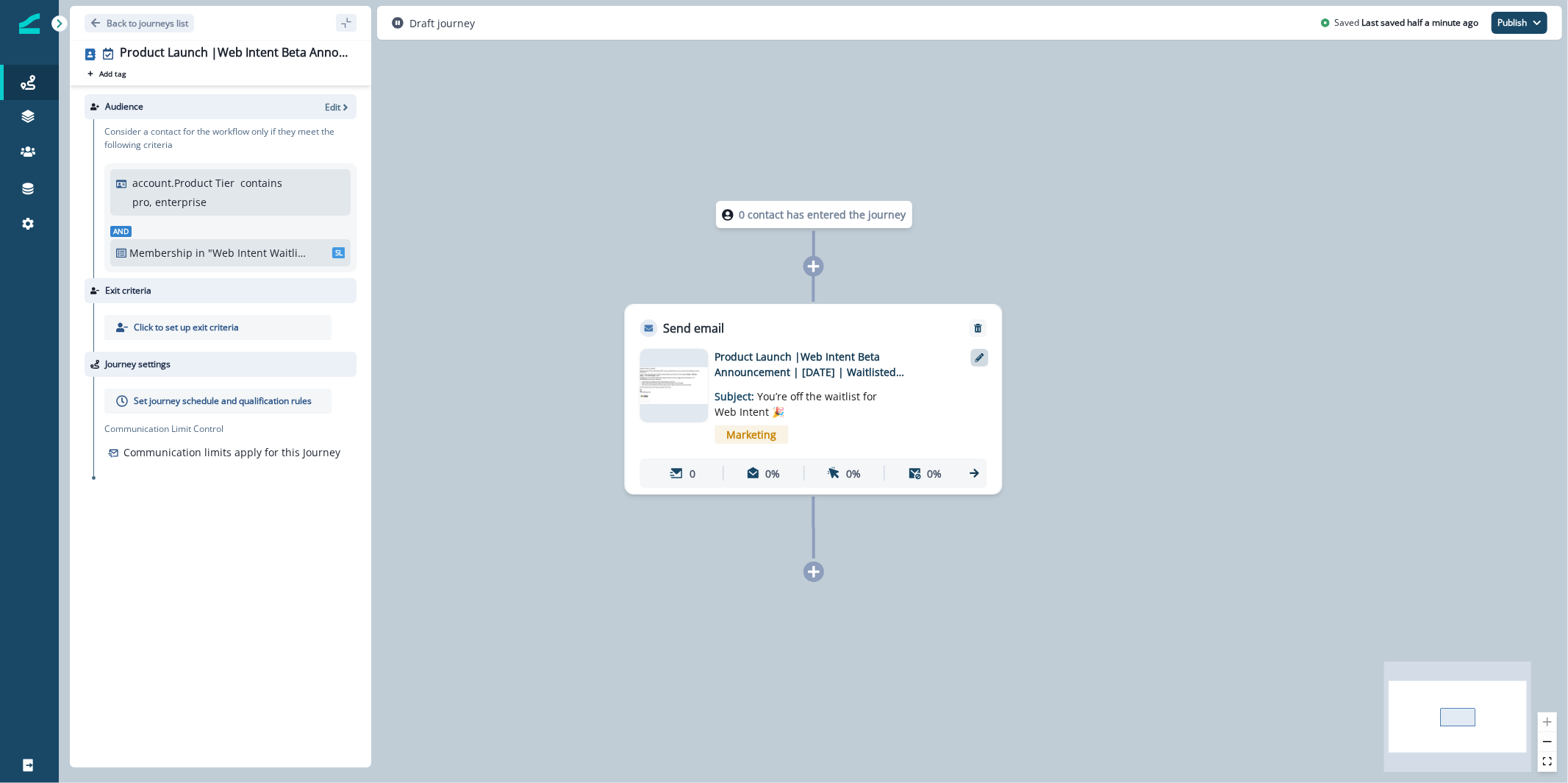
drag, startPoint x: 963, startPoint y: 360, endPoint x: 977, endPoint y: 362, distance: 14.1
click at [963, 360] on div "Product Launch |Web Intent Beta Announcement | Sep 2025 | Waitlisted Customers …" at bounding box center [814, 419] width 347 height 139
click at [981, 362] on div at bounding box center [979, 357] width 17 height 17
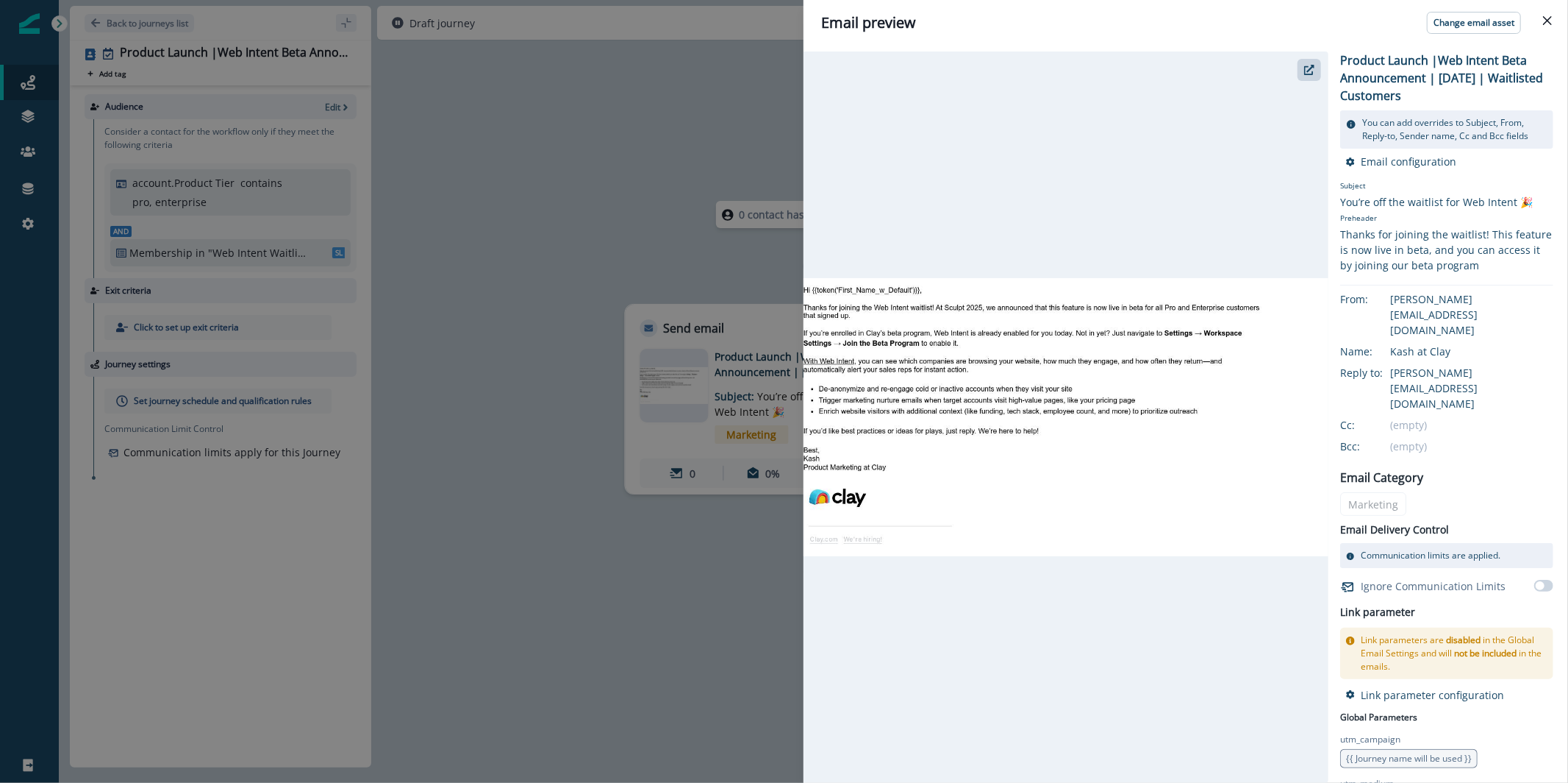
click at [1470, 34] on header "Email preview Change email asset" at bounding box center [1185, 23] width 764 height 46
click at [1471, 27] on p "Change email asset" at bounding box center [1474, 22] width 81 height 10
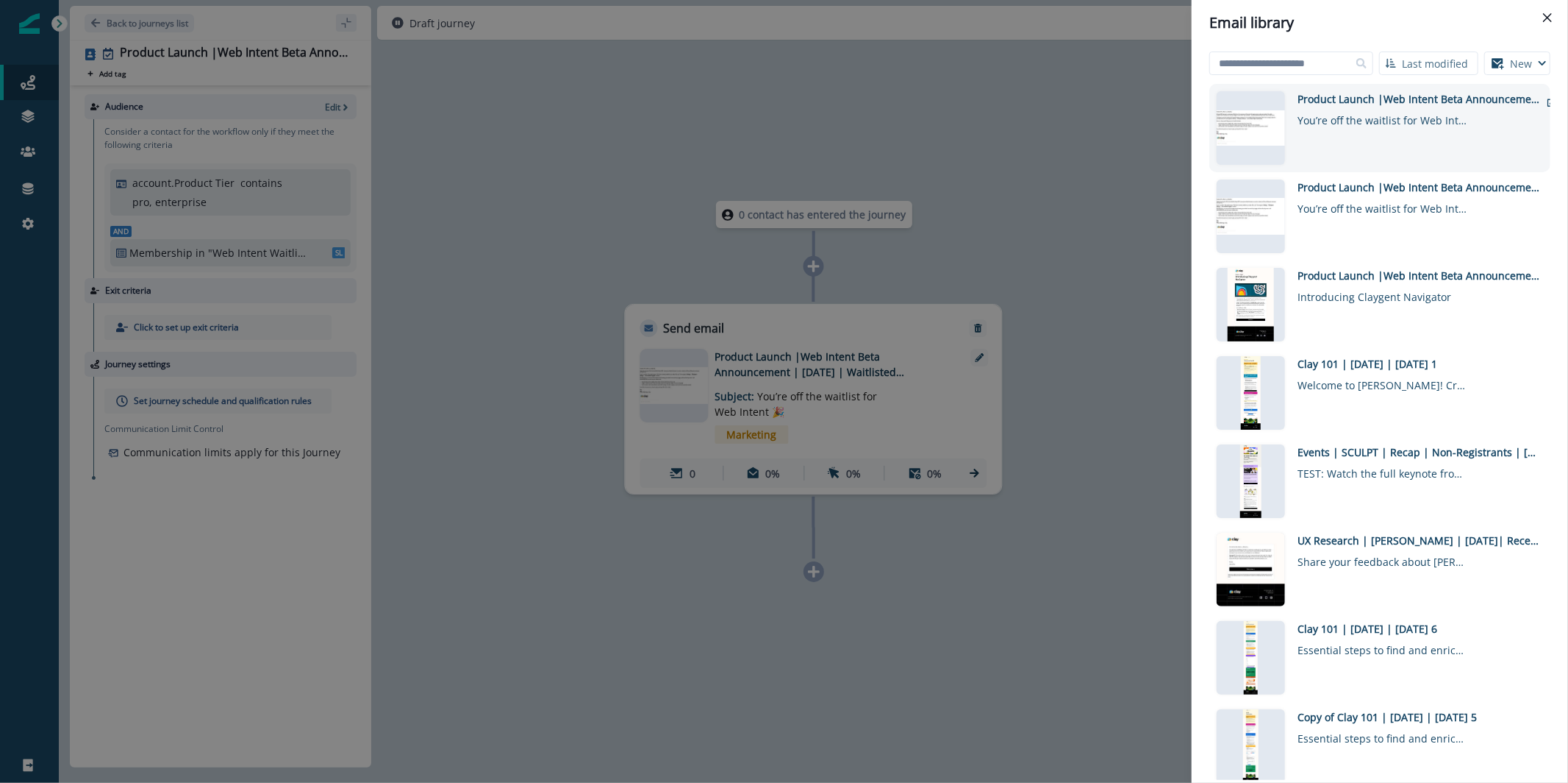
click at [1336, 140] on div "Product Launch |Web Intent Beta Announcement | Sep 2025 | Non-Waitlist Customer…" at bounding box center [1419, 128] width 243 height 73
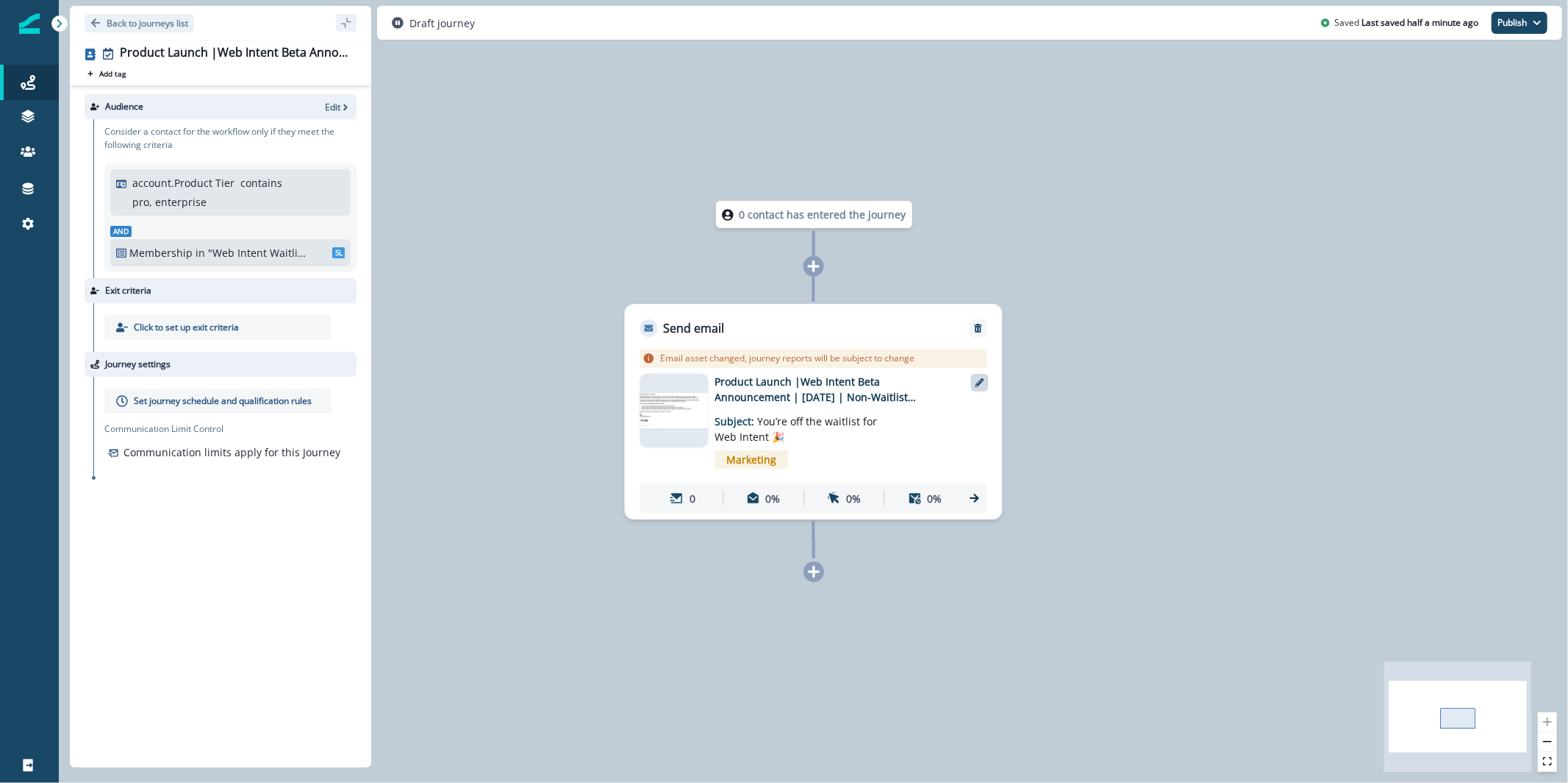
click at [975, 386] on div at bounding box center [979, 382] width 17 height 17
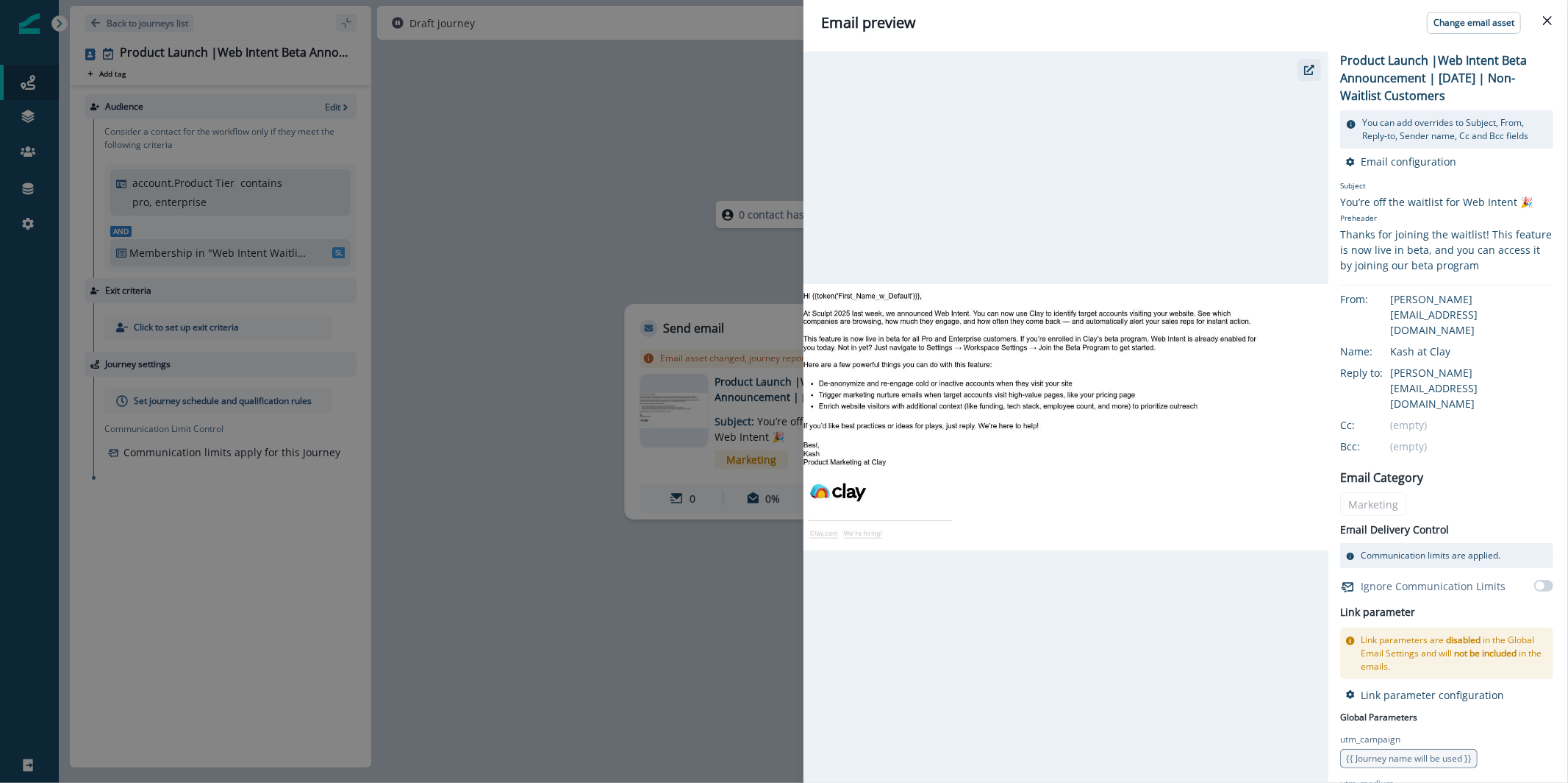
click at [1313, 69] on button "button" at bounding box center [1310, 70] width 24 height 22
click at [741, 145] on div "Email preview Change email asset Product Launch |Web Intent Beta Announcement |…" at bounding box center [784, 391] width 1568 height 783
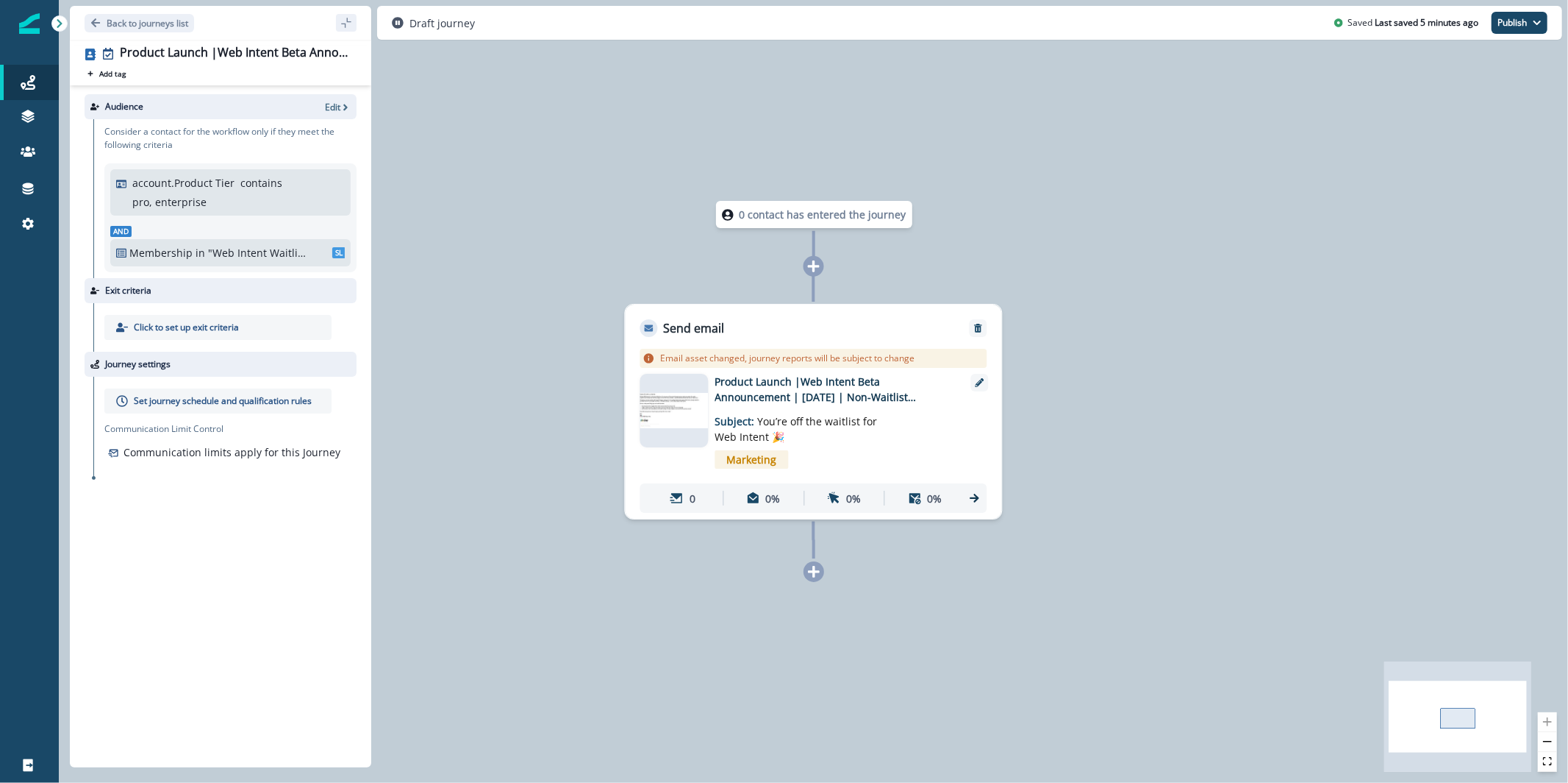
click at [656, 413] on img at bounding box center [675, 410] width 69 height 35
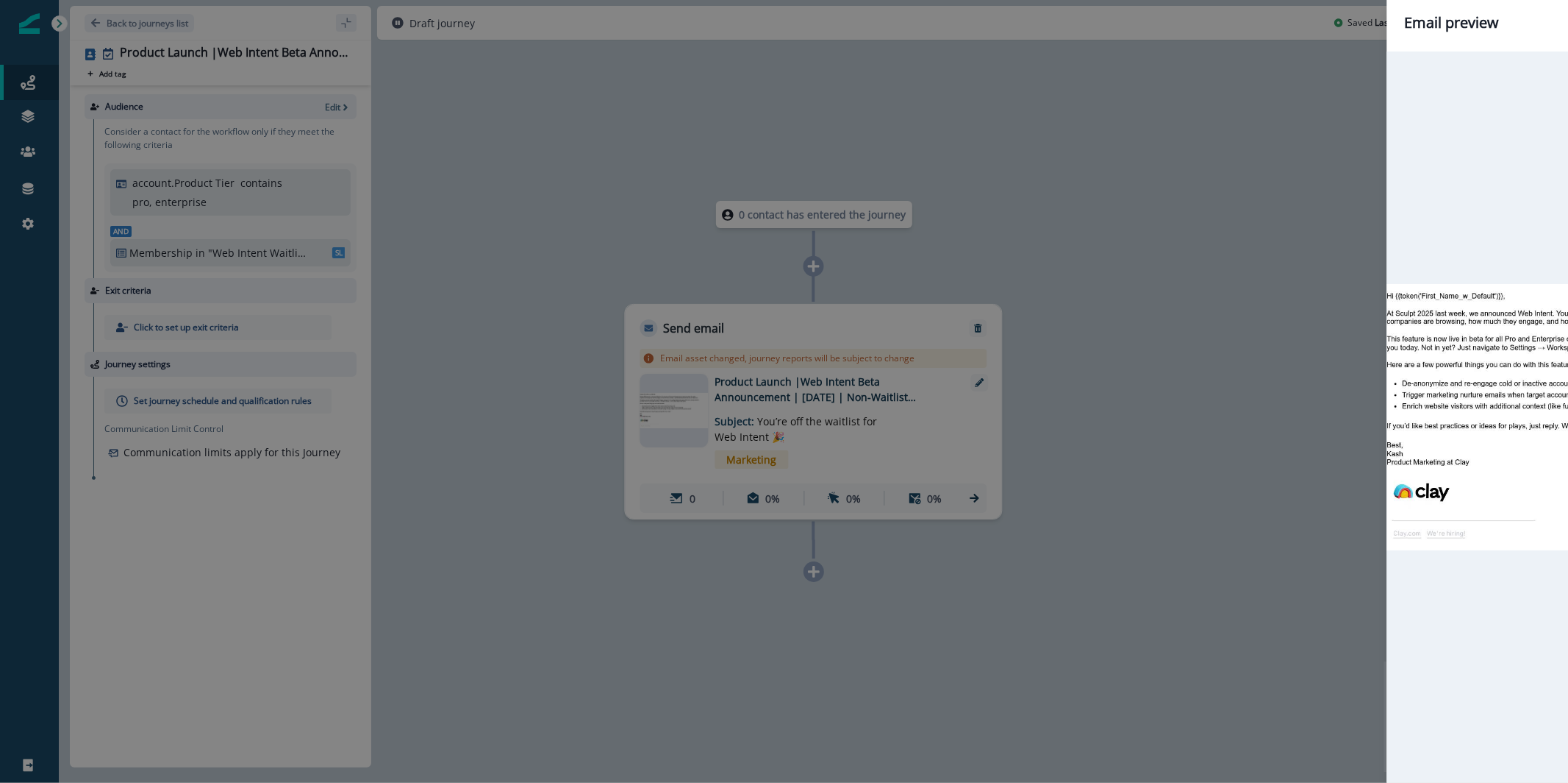
click at [689, 418] on div "Email preview Change email asset Product Launch |Web Intent Beta Announcement |…" at bounding box center [784, 391] width 1568 height 783
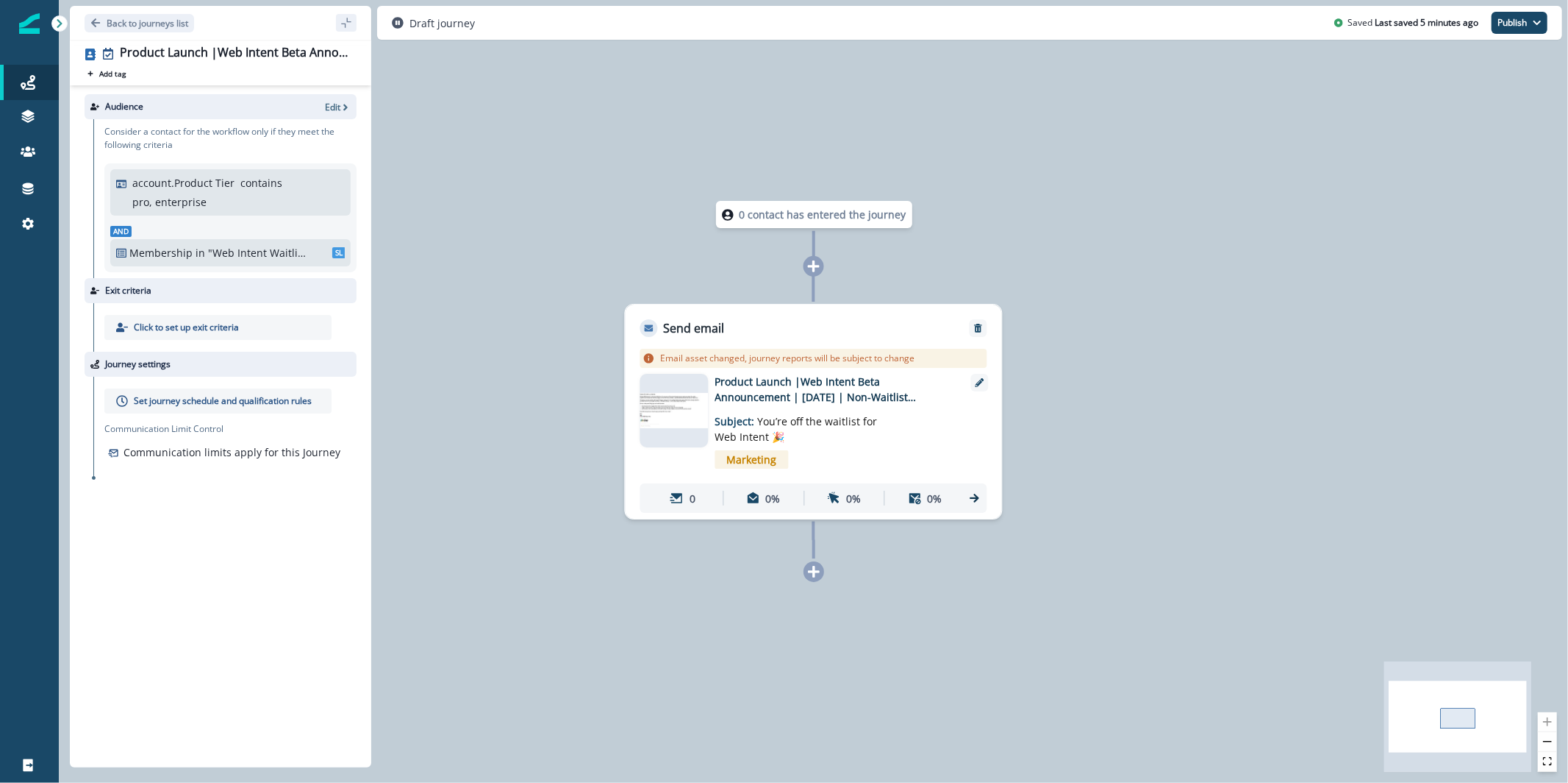
click at [689, 418] on img at bounding box center [675, 410] width 69 height 35
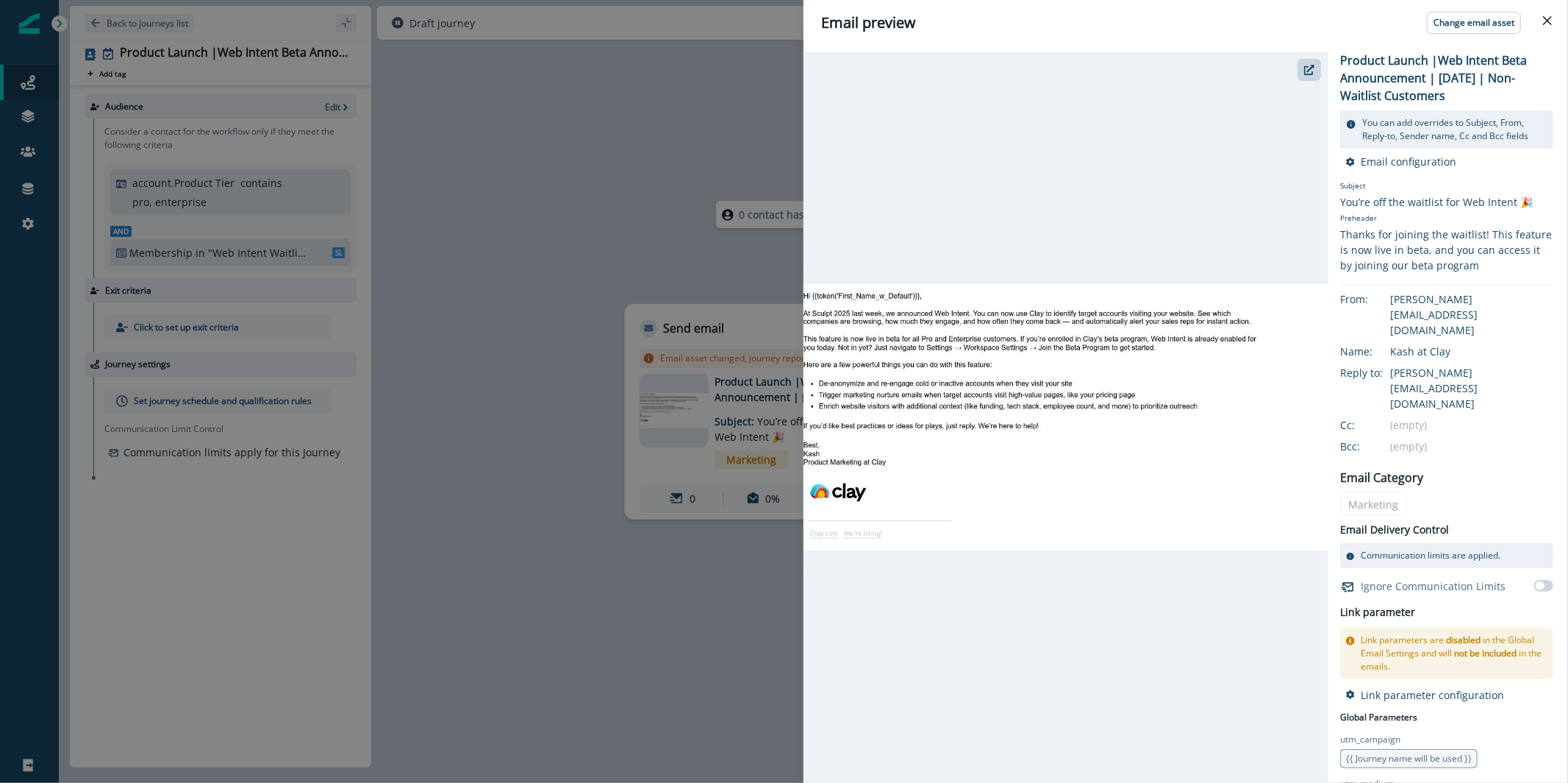
click at [509, 249] on div "Email preview Change email asset Product Launch |Web Intent Beta Announcement |…" at bounding box center [784, 391] width 1568 height 783
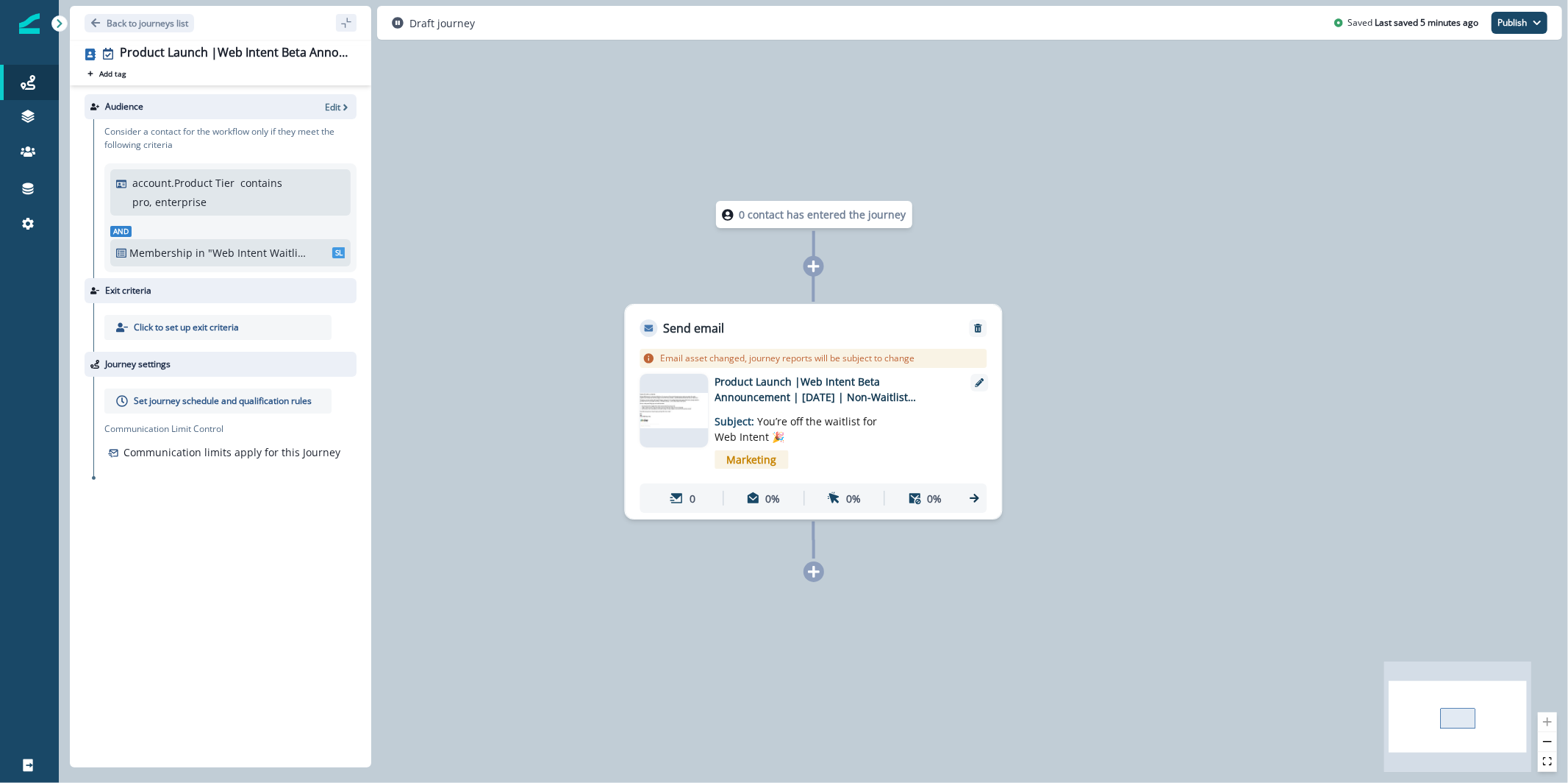
click at [312, 112] on div at bounding box center [234, 106] width 170 height 13
click at [342, 108] on icon "button" at bounding box center [345, 107] width 10 height 10
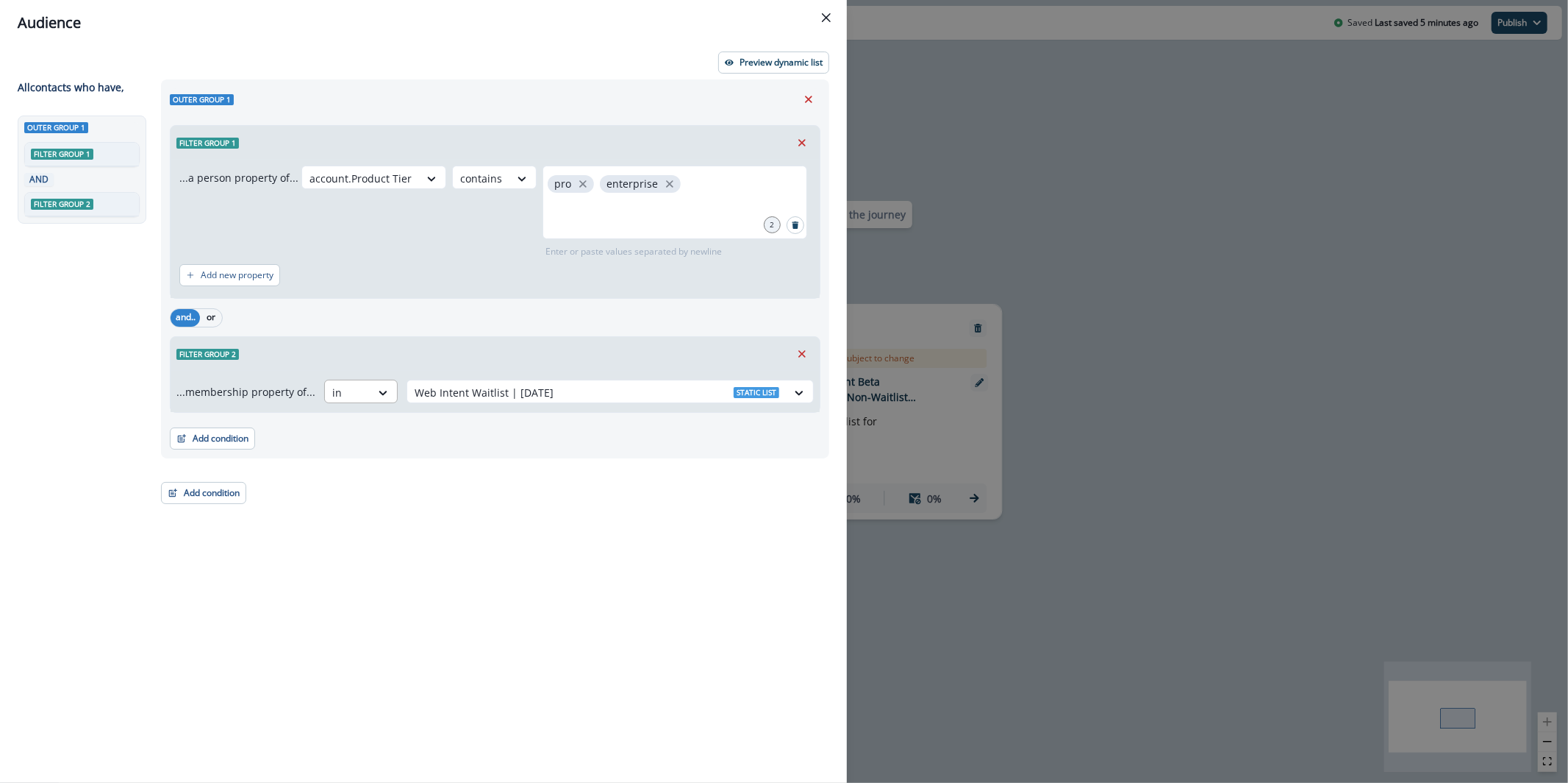
click at [375, 383] on div at bounding box center [384, 392] width 27 height 25
click at [366, 454] on div "not in" at bounding box center [356, 452] width 73 height 27
click at [573, 375] on div "...membership property of... not in Select" at bounding box center [494, 391] width 649 height 41
click at [568, 387] on div at bounding box center [597, 392] width 364 height 18
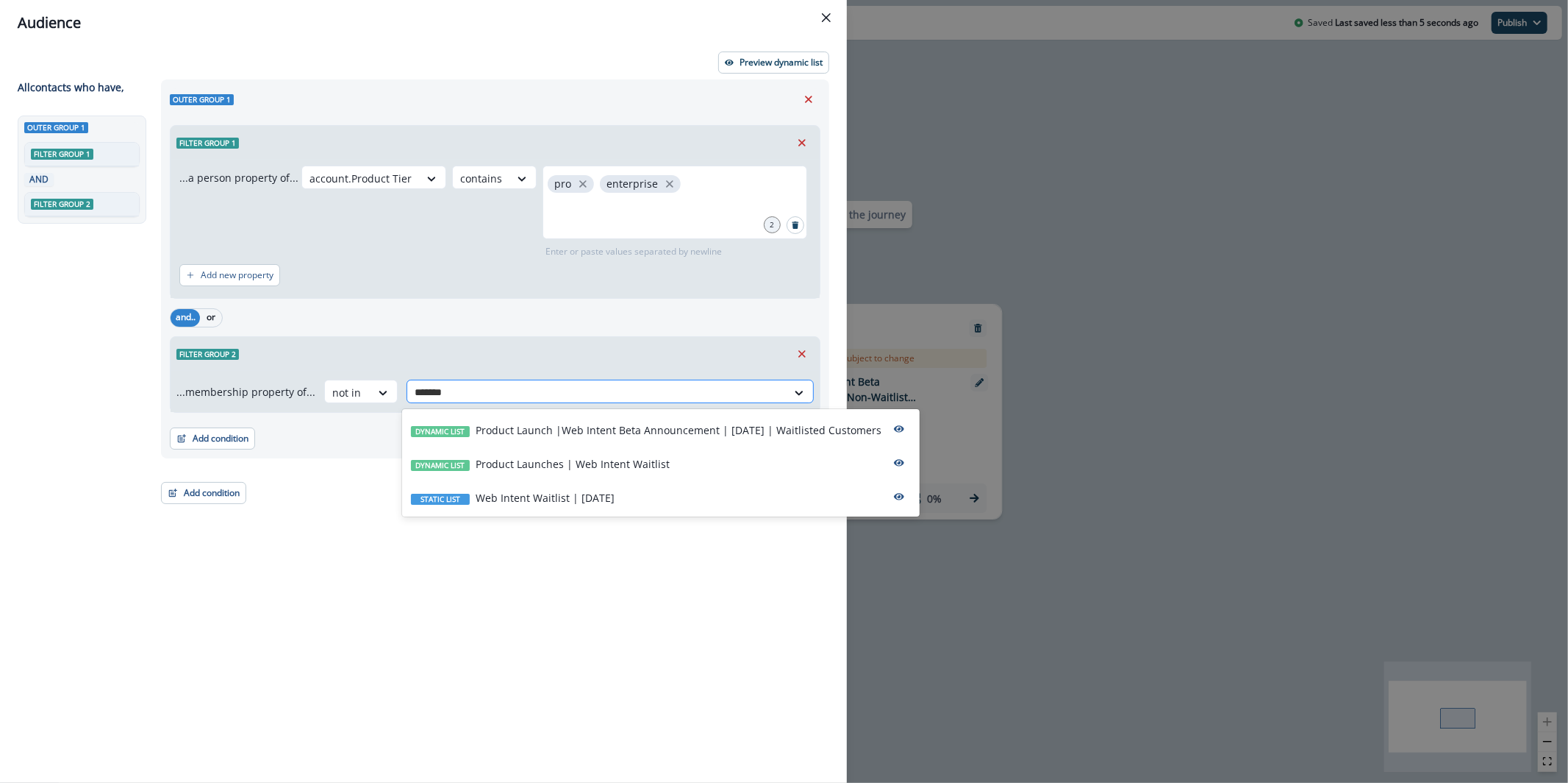
type input "********"
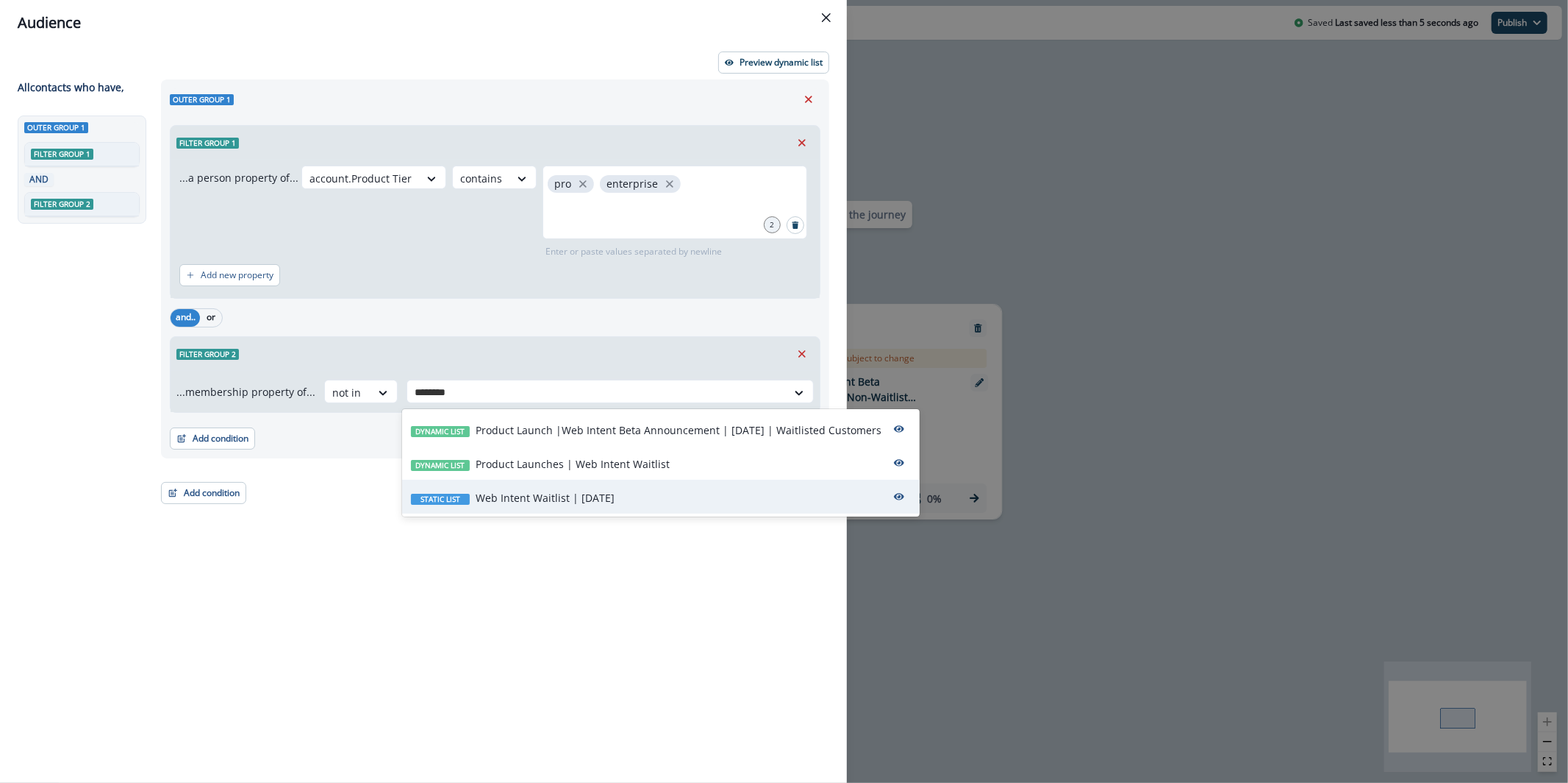
click at [655, 496] on div "Static list Web Intent Waitlist | Sep 26" at bounding box center [660, 496] width 517 height 34
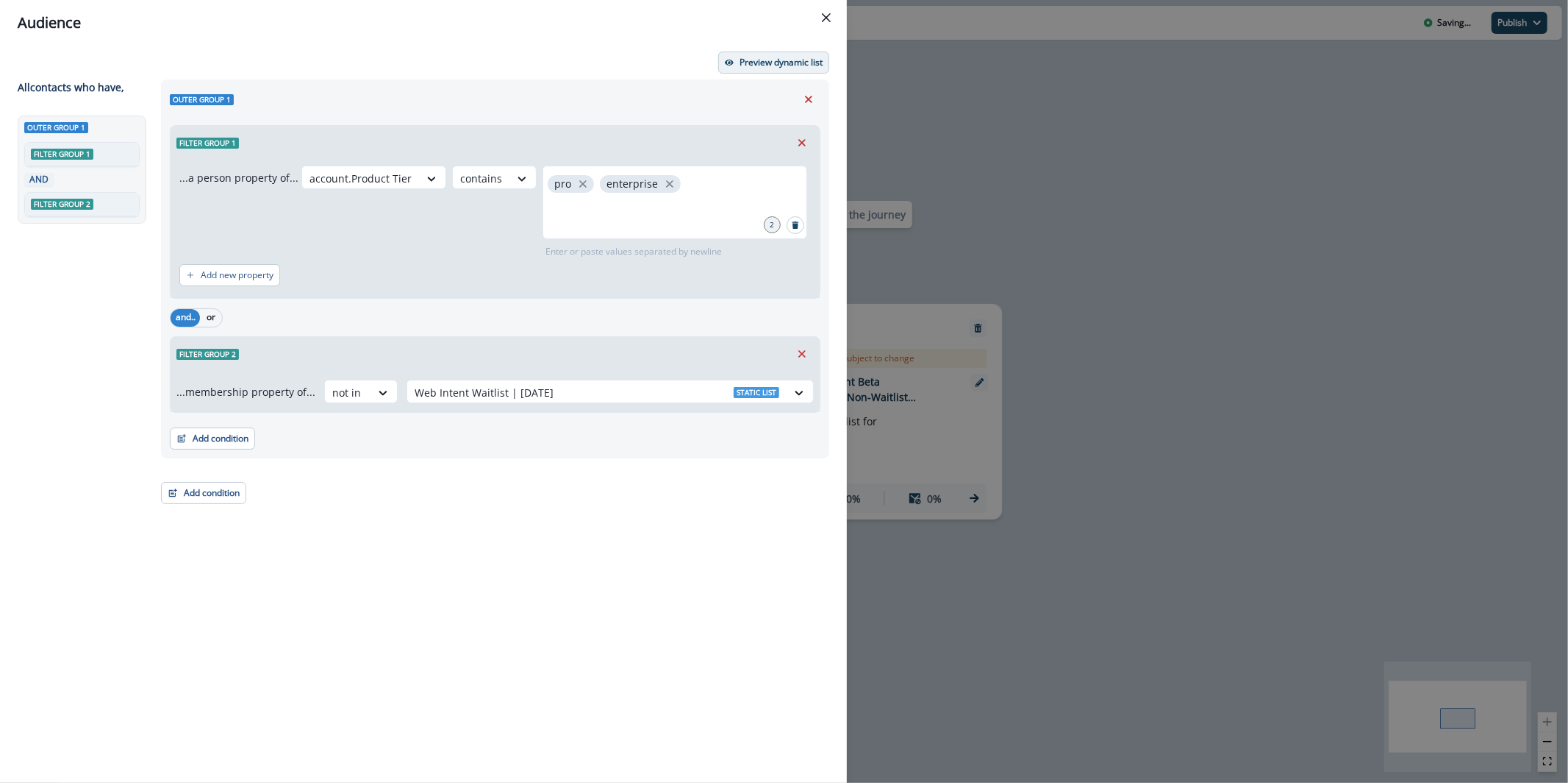
click at [781, 69] on button "Preview dynamic list" at bounding box center [773, 62] width 111 height 22
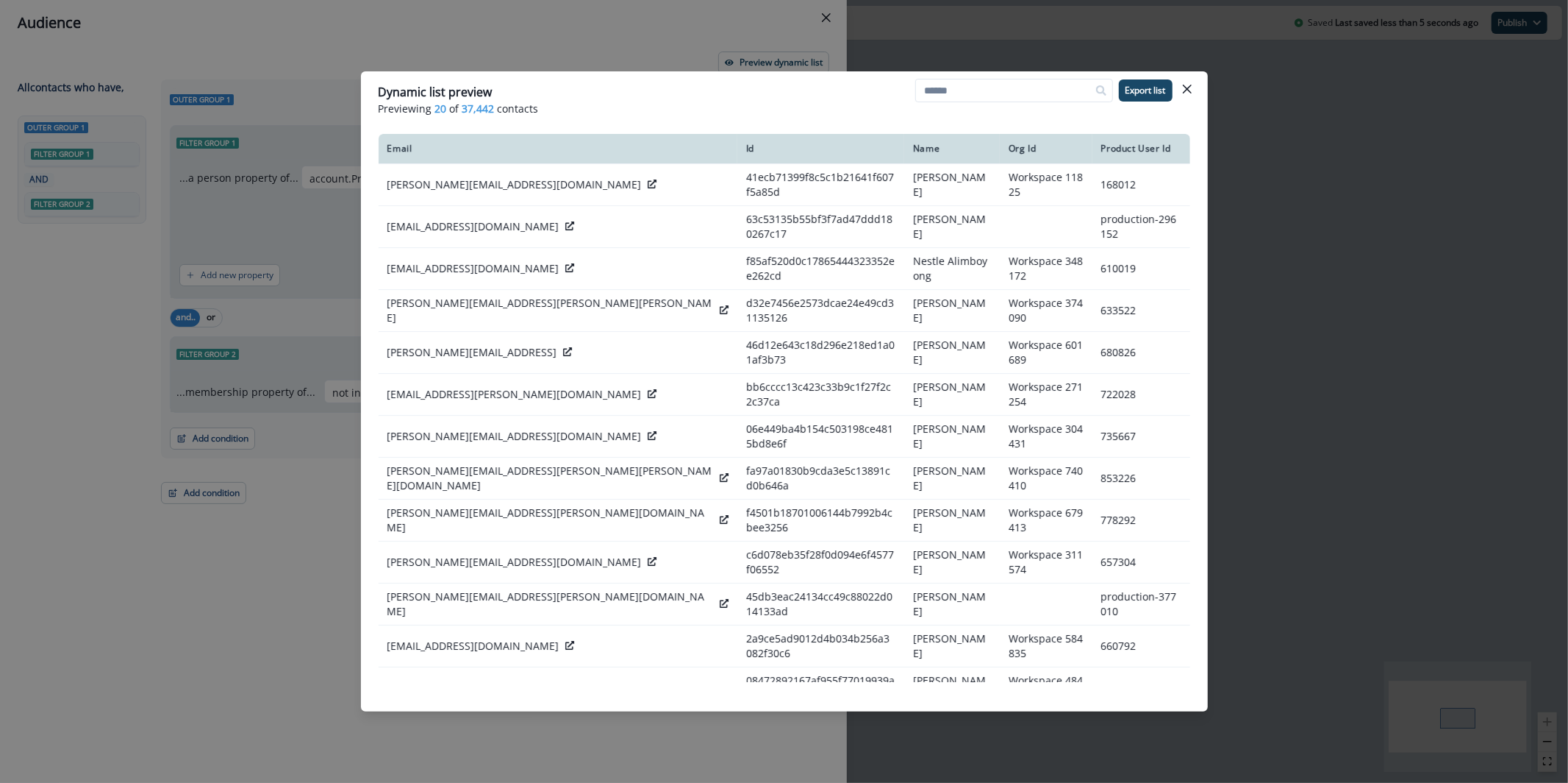
click at [784, 55] on div "Dynamic list preview Previewing 20 of 37,442 contacts Export list Email Id Name…" at bounding box center [784, 391] width 1568 height 783
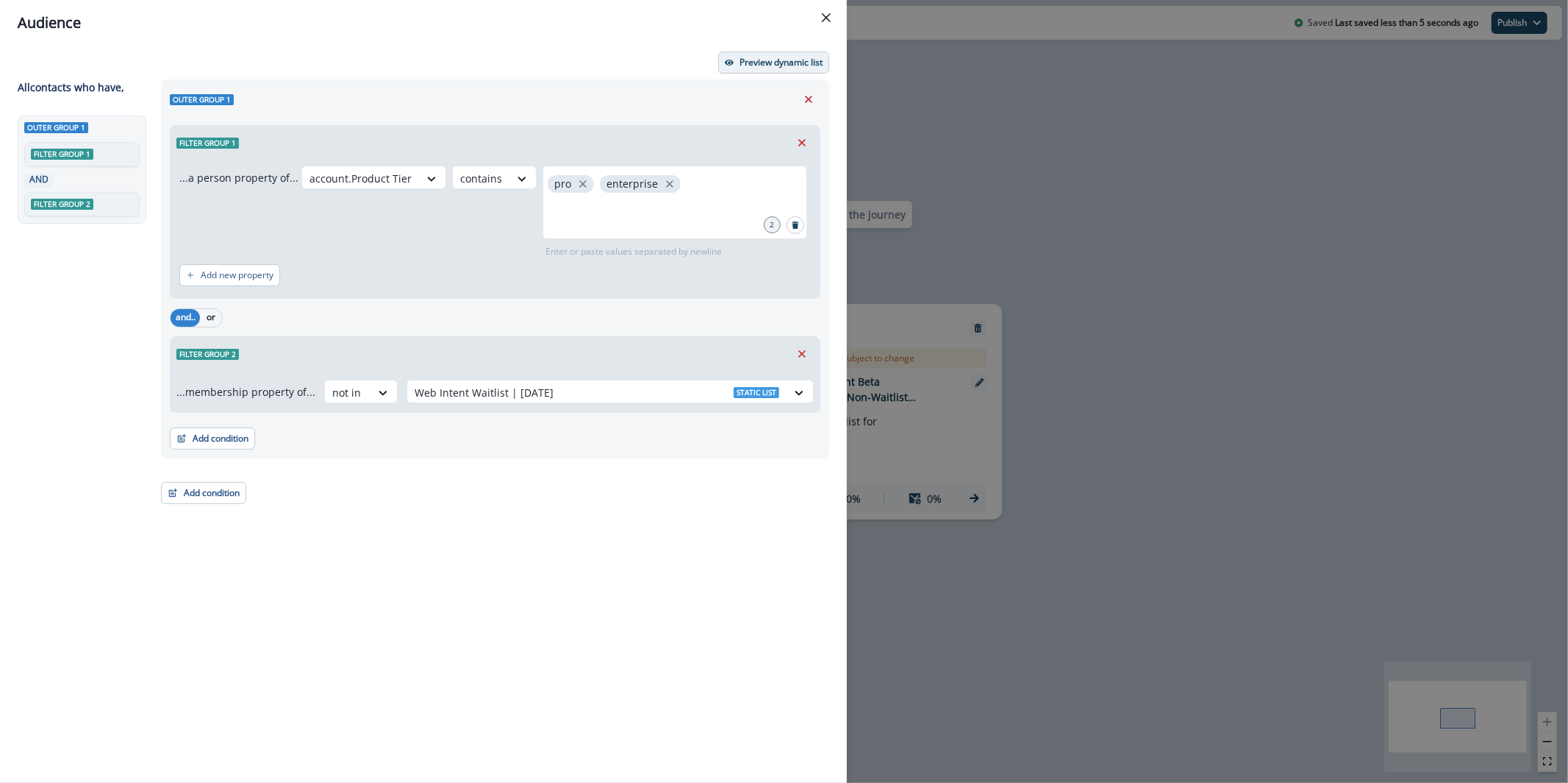
click at [760, 66] on p "Preview dynamic list" at bounding box center [781, 62] width 83 height 10
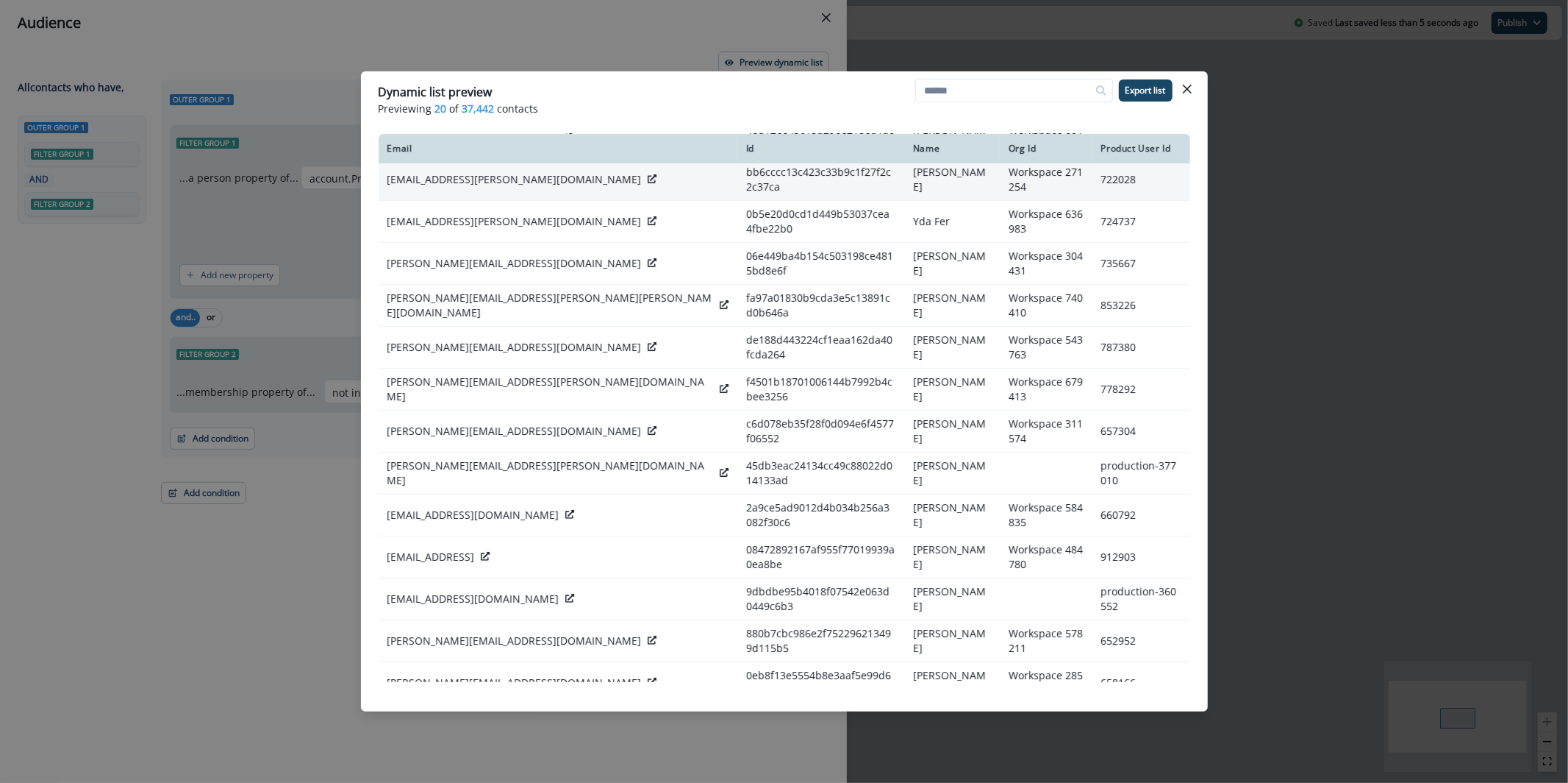
scroll to position [216, 0]
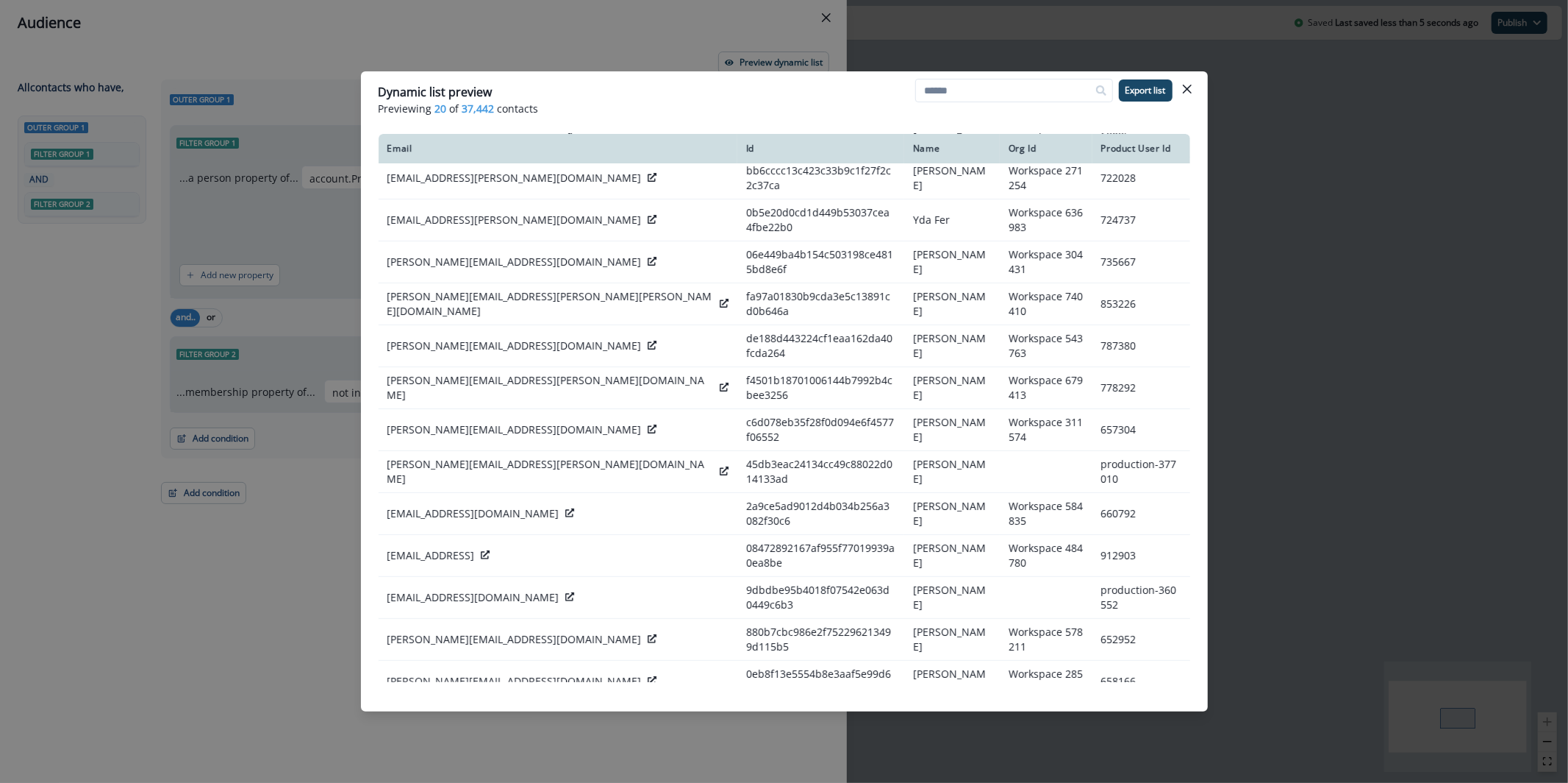
click at [340, 128] on div "Dynamic list preview Previewing 20 of 37,442 contacts Export list Email Id Name…" at bounding box center [784, 391] width 1568 height 783
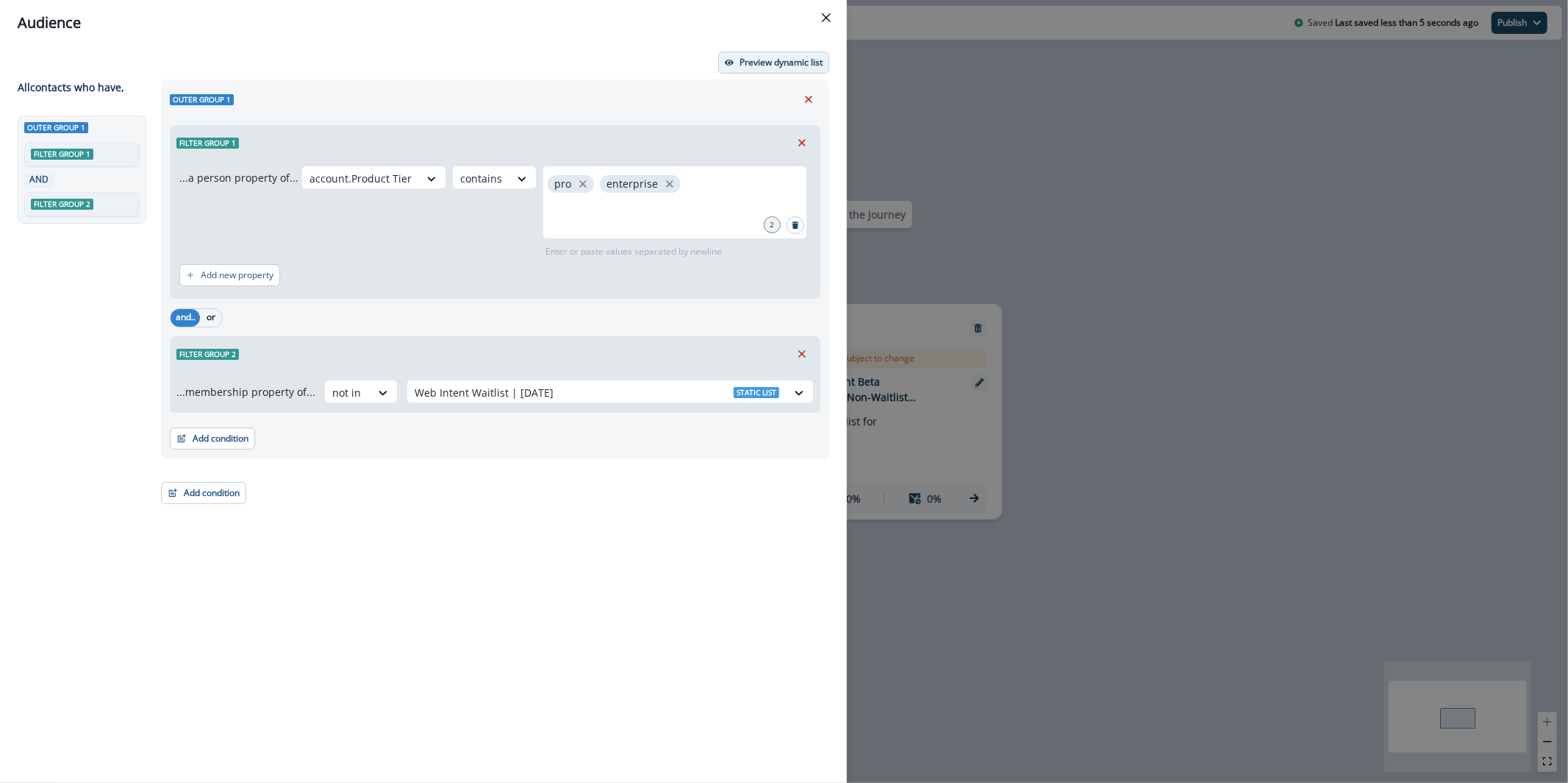
click at [758, 60] on p "Preview dynamic list" at bounding box center [781, 62] width 83 height 10
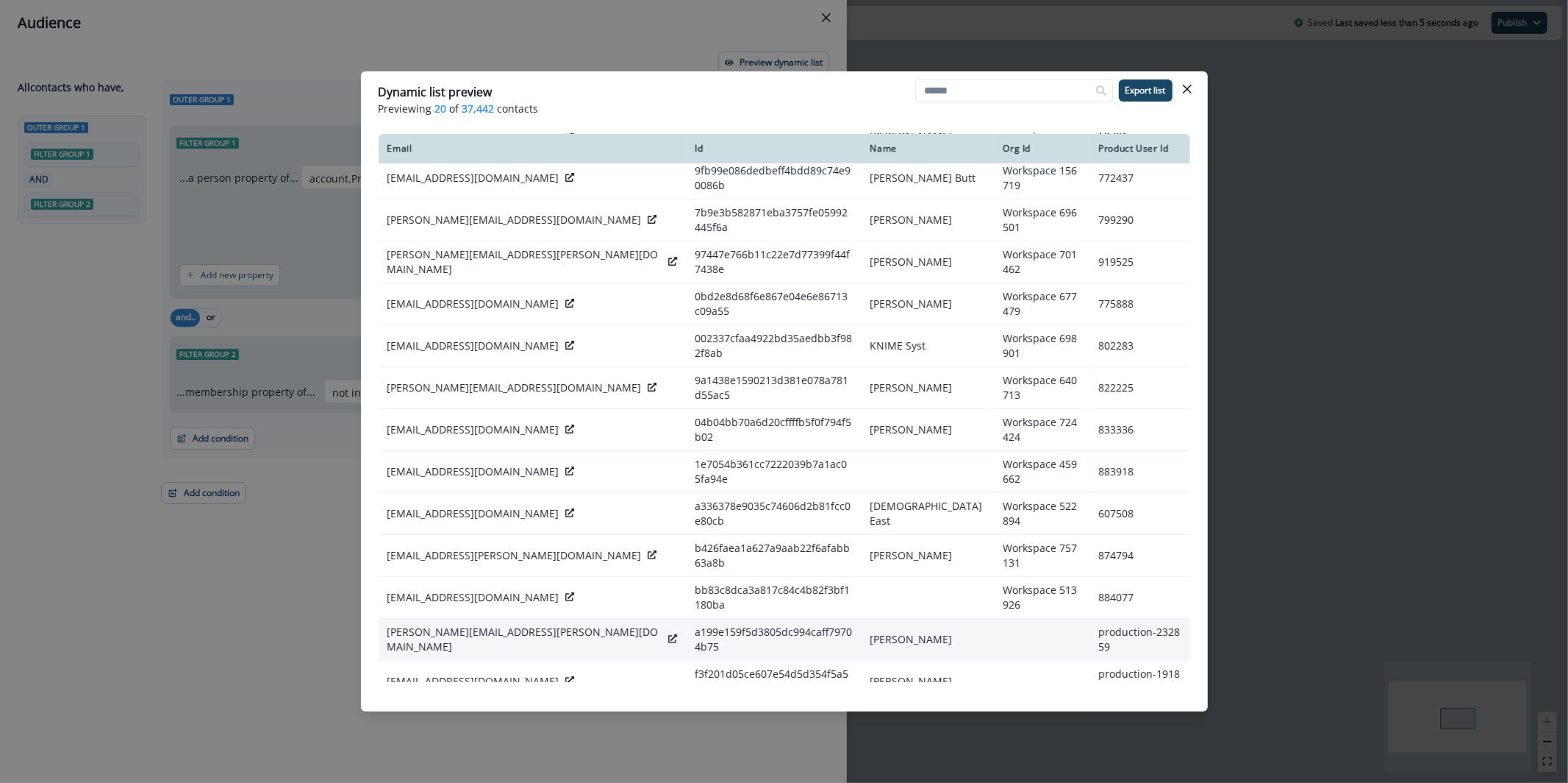
click at [668, 634] on icon at bounding box center [673, 638] width 9 height 9
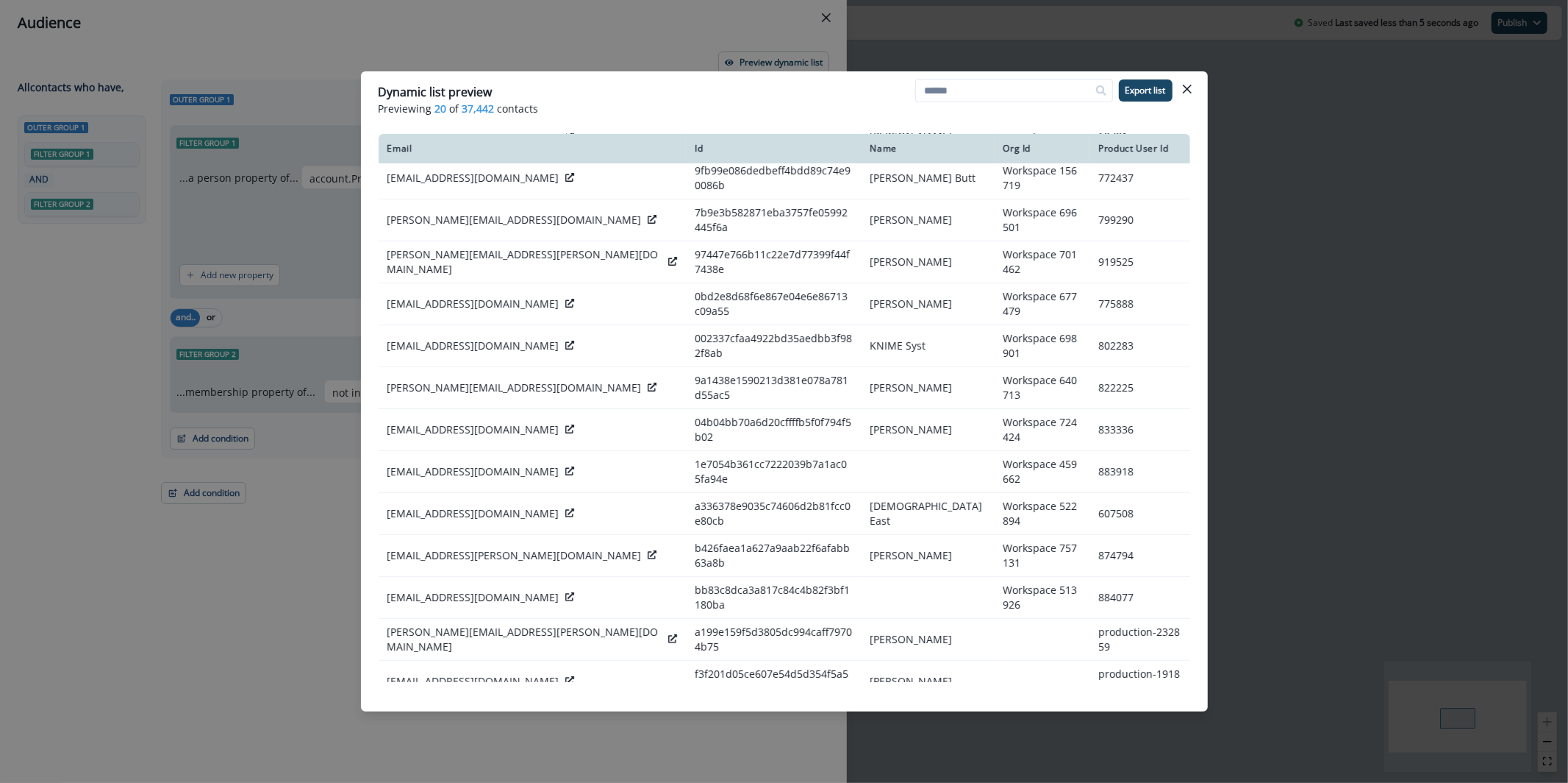
click at [668, 718] on icon at bounding box center [673, 723] width 9 height 9
click at [1185, 80] on button "Close" at bounding box center [1187, 89] width 24 height 24
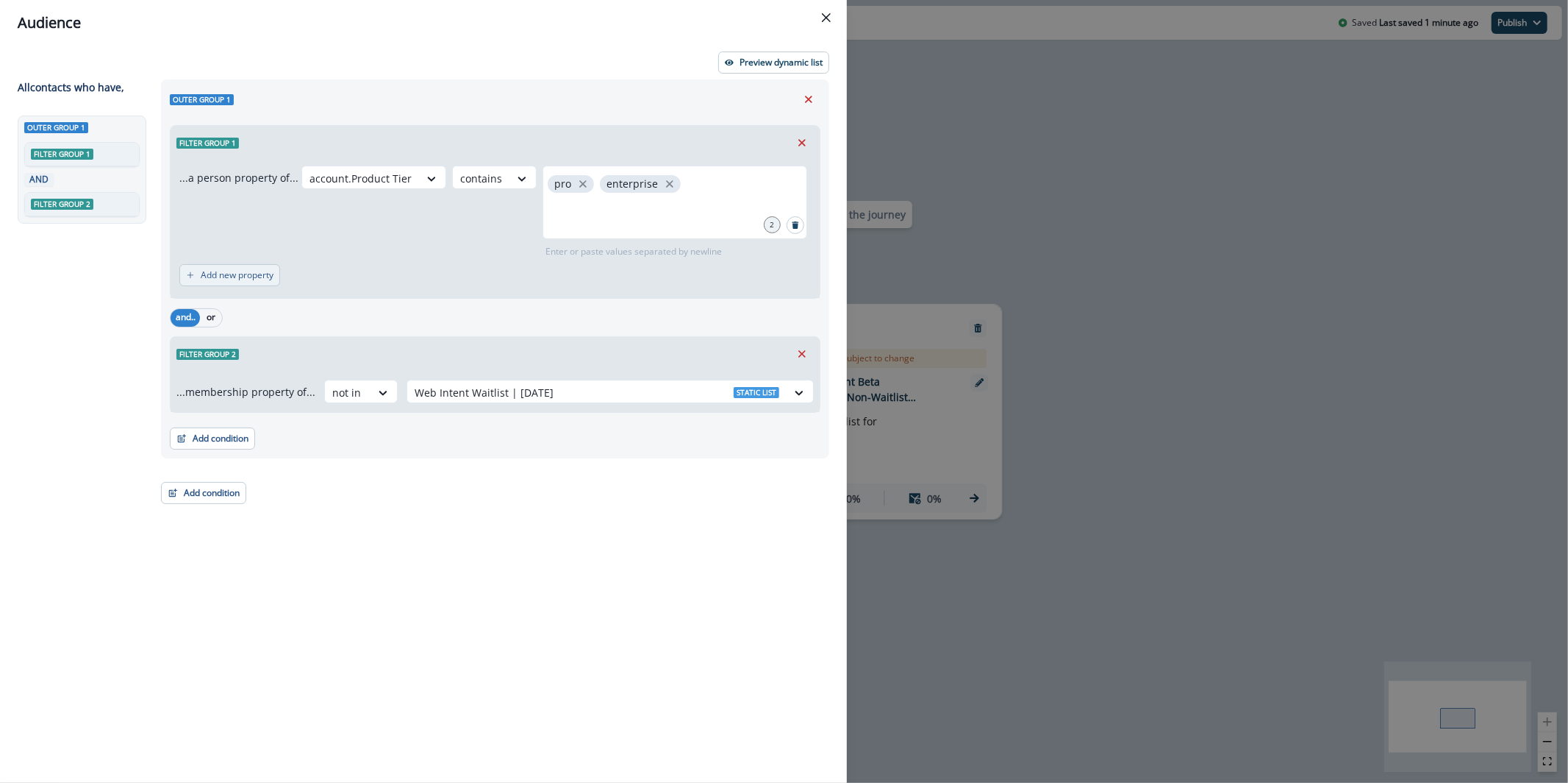
click at [271, 277] on p "Add new property" at bounding box center [237, 275] width 73 height 10
click at [229, 281] on button "or" at bounding box center [221, 283] width 22 height 17
click at [300, 278] on div at bounding box center [294, 283] width 25 height 15
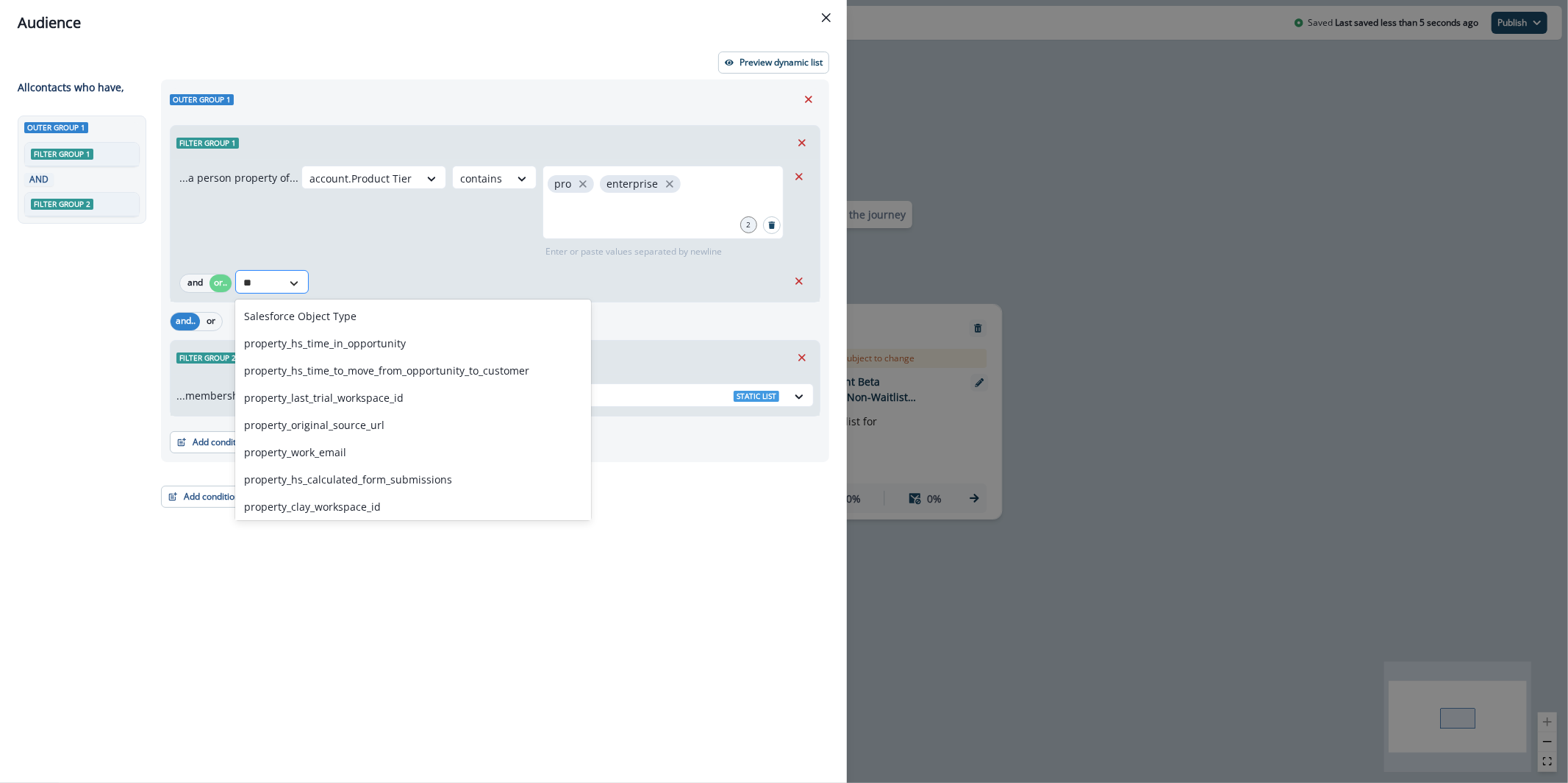
type input "*"
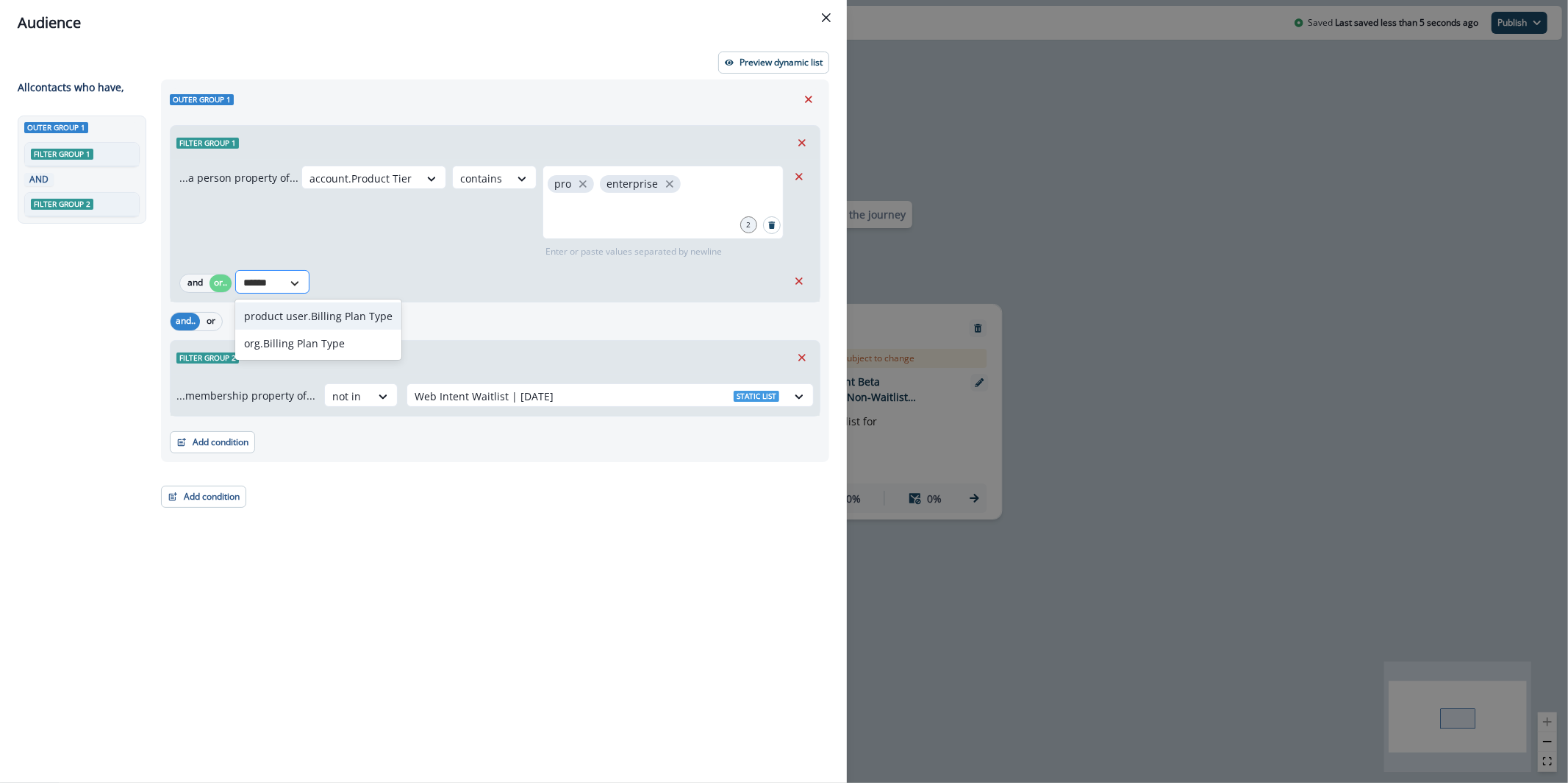
type input "*******"
click at [325, 353] on div "org.Billing Plan Type" at bounding box center [319, 343] width 167 height 27
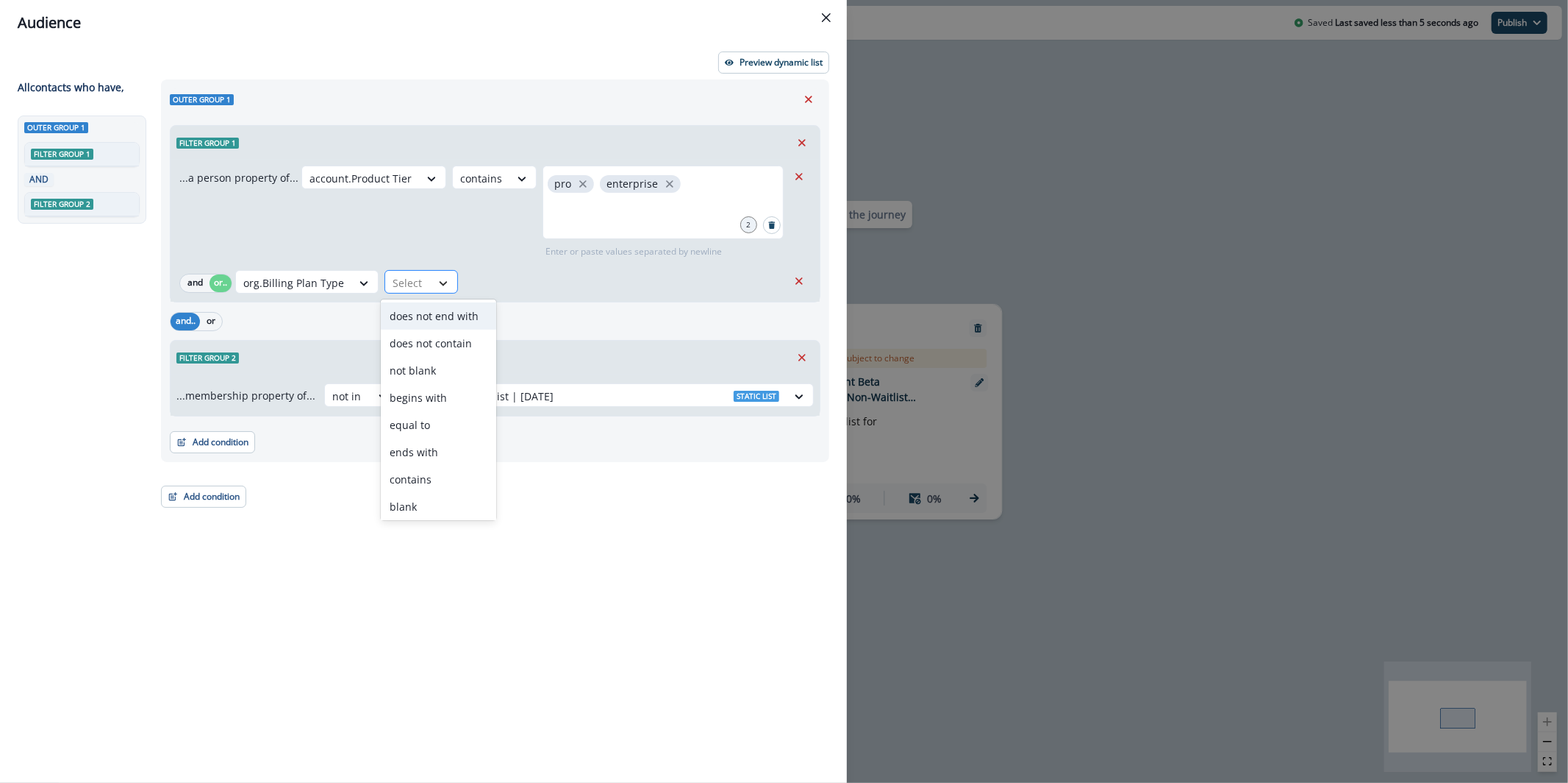
click at [445, 288] on icon at bounding box center [443, 283] width 13 height 15
click at [445, 490] on div "contains" at bounding box center [438, 479] width 115 height 27
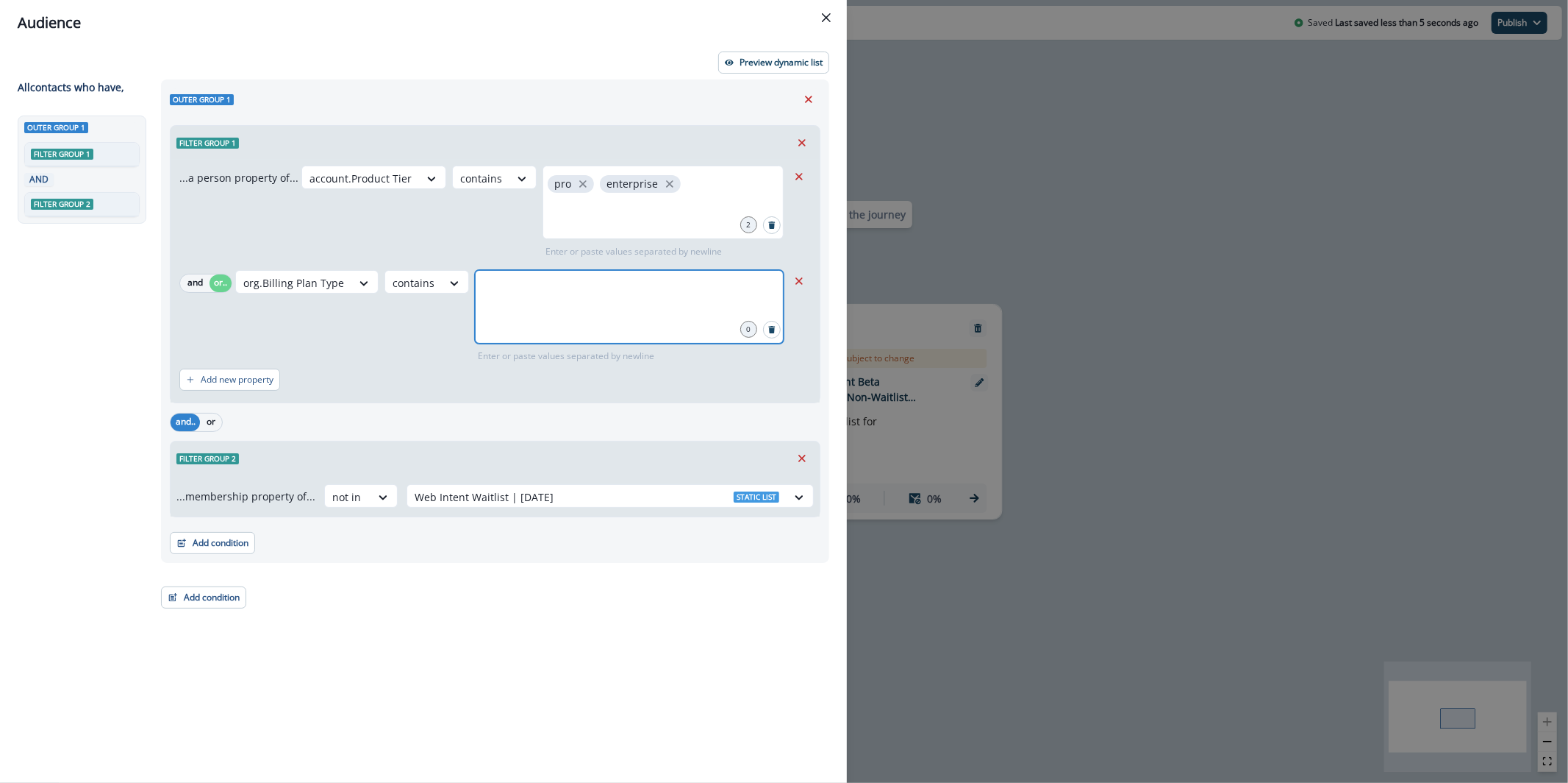
click at [523, 298] on input "text" at bounding box center [629, 288] width 304 height 29
type input "**********"
type input "***"
click at [779, 72] on button "Preview dynamic list" at bounding box center [773, 62] width 111 height 22
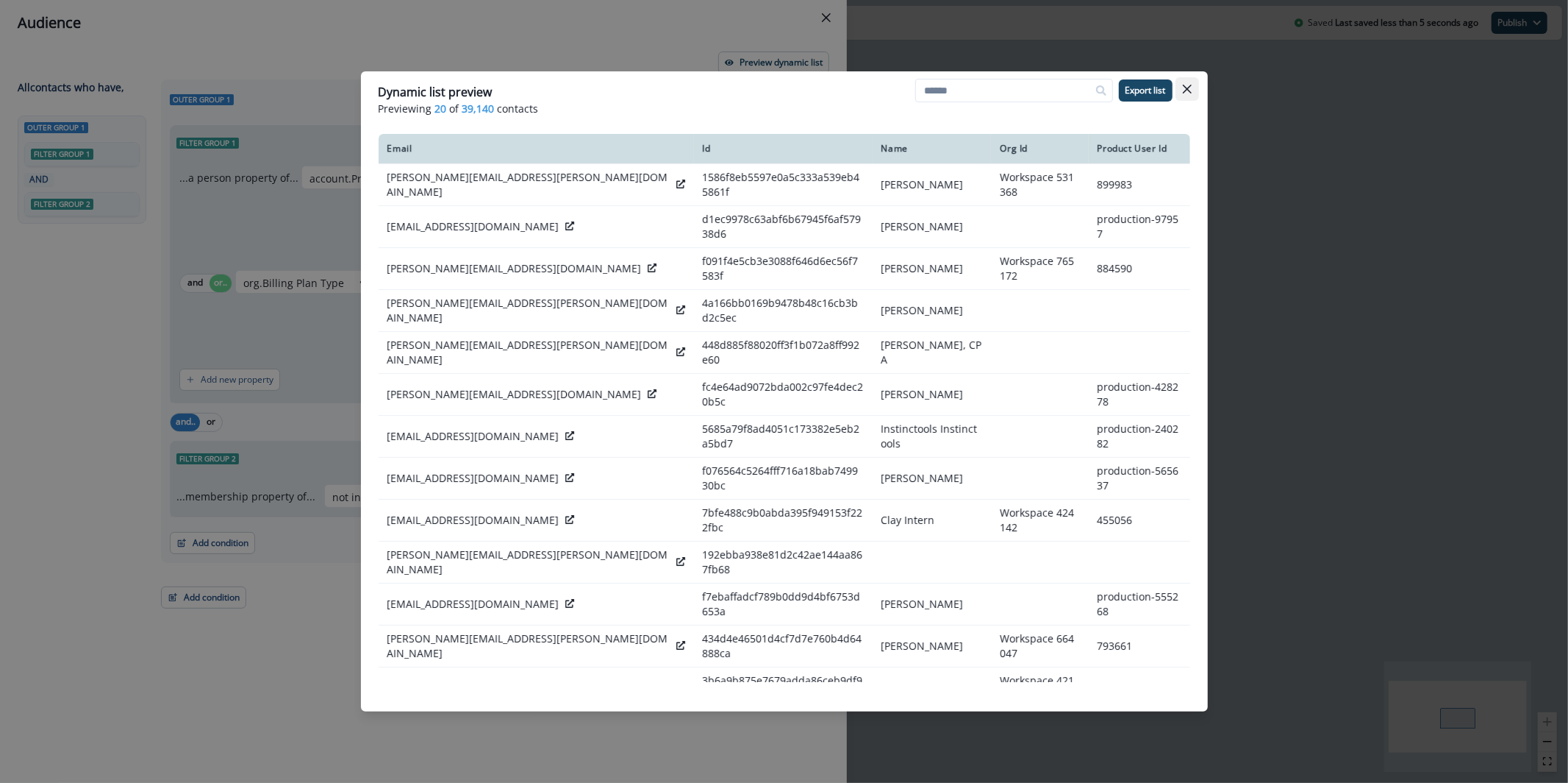
click at [1187, 87] on icon "Close" at bounding box center [1187, 89] width 9 height 9
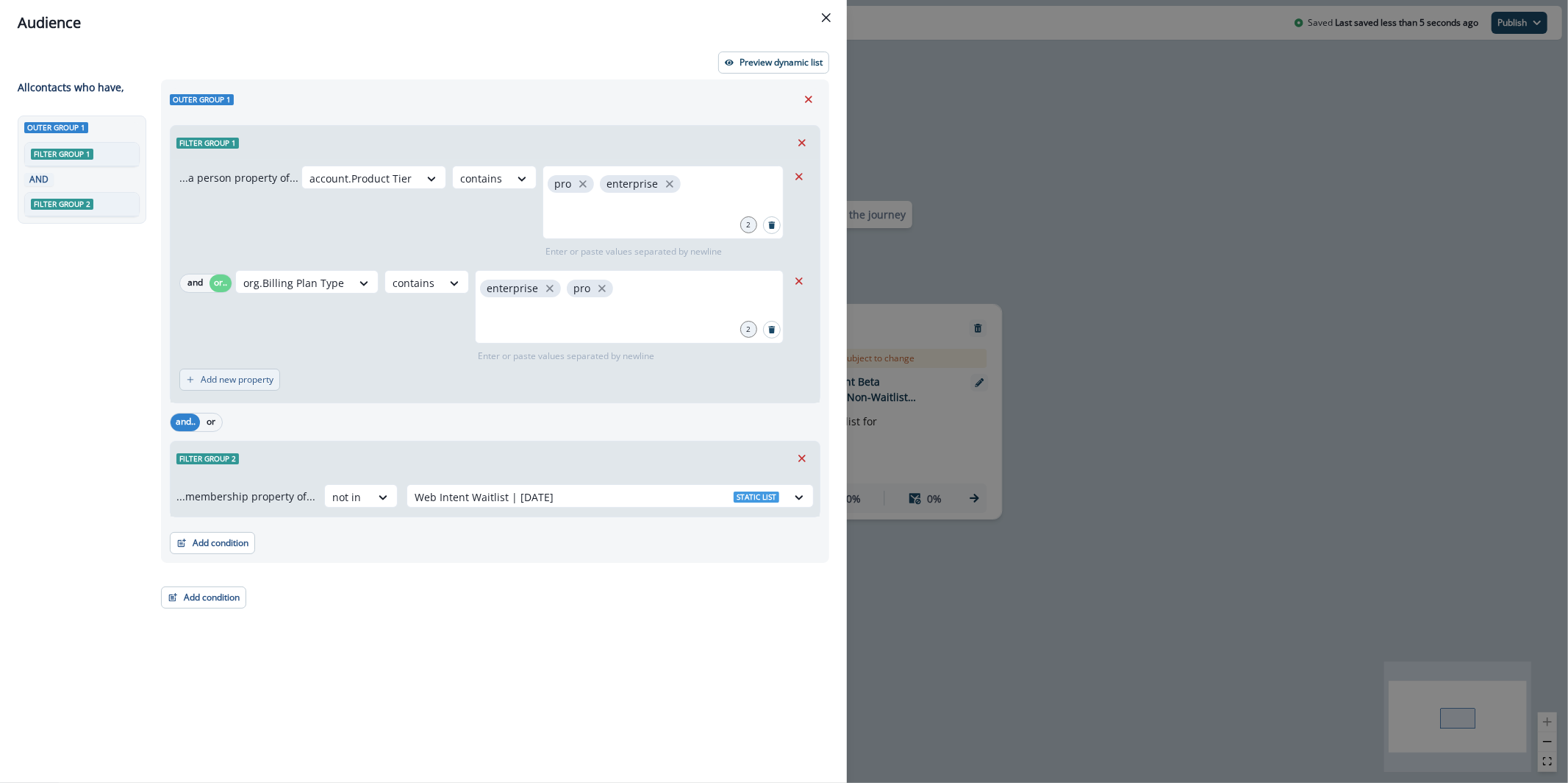
click at [254, 385] on button "Add new property" at bounding box center [230, 379] width 101 height 22
click at [220, 394] on button "or" at bounding box center [221, 387] width 22 height 17
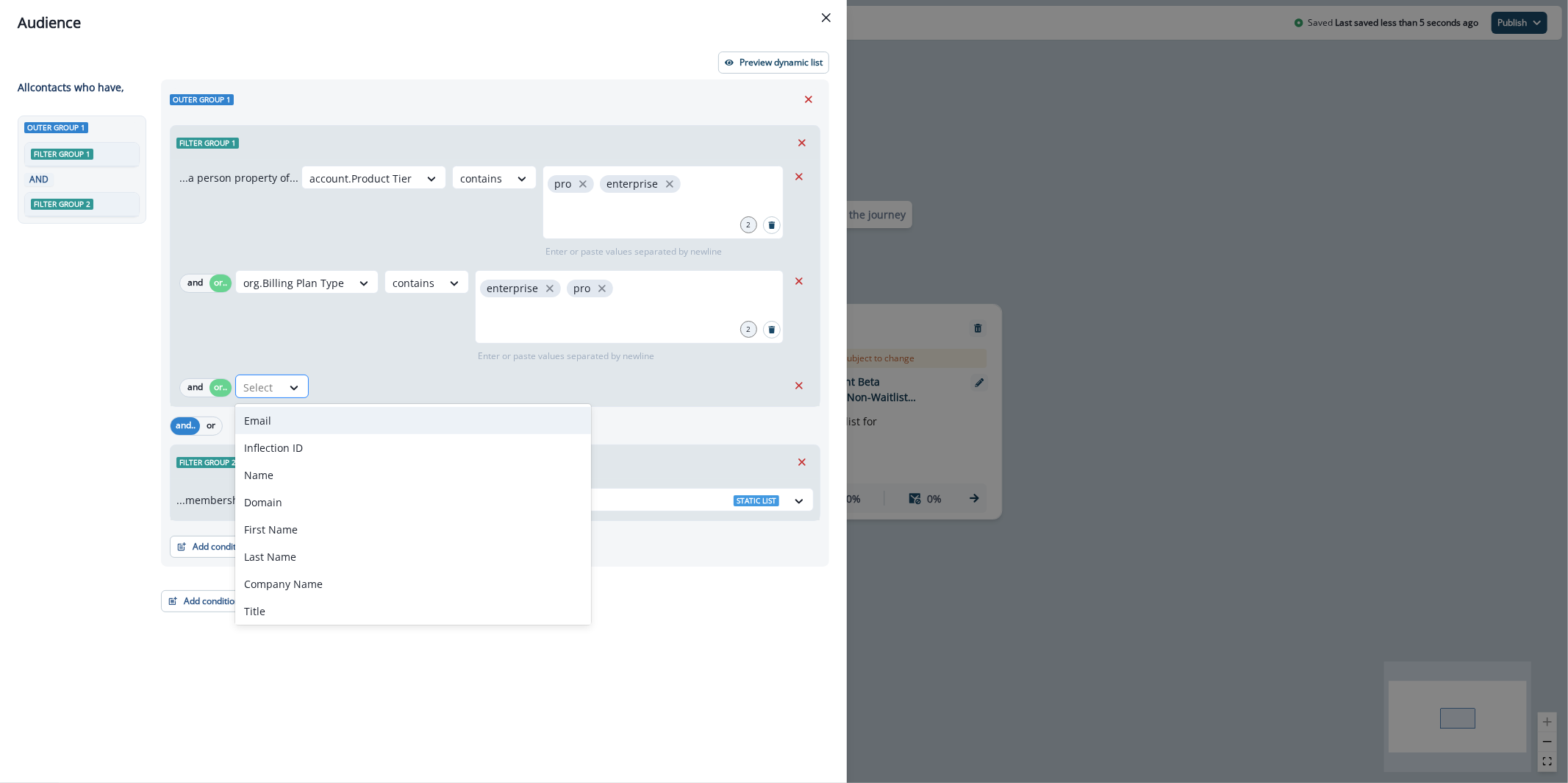
click at [268, 386] on div at bounding box center [259, 387] width 31 height 18
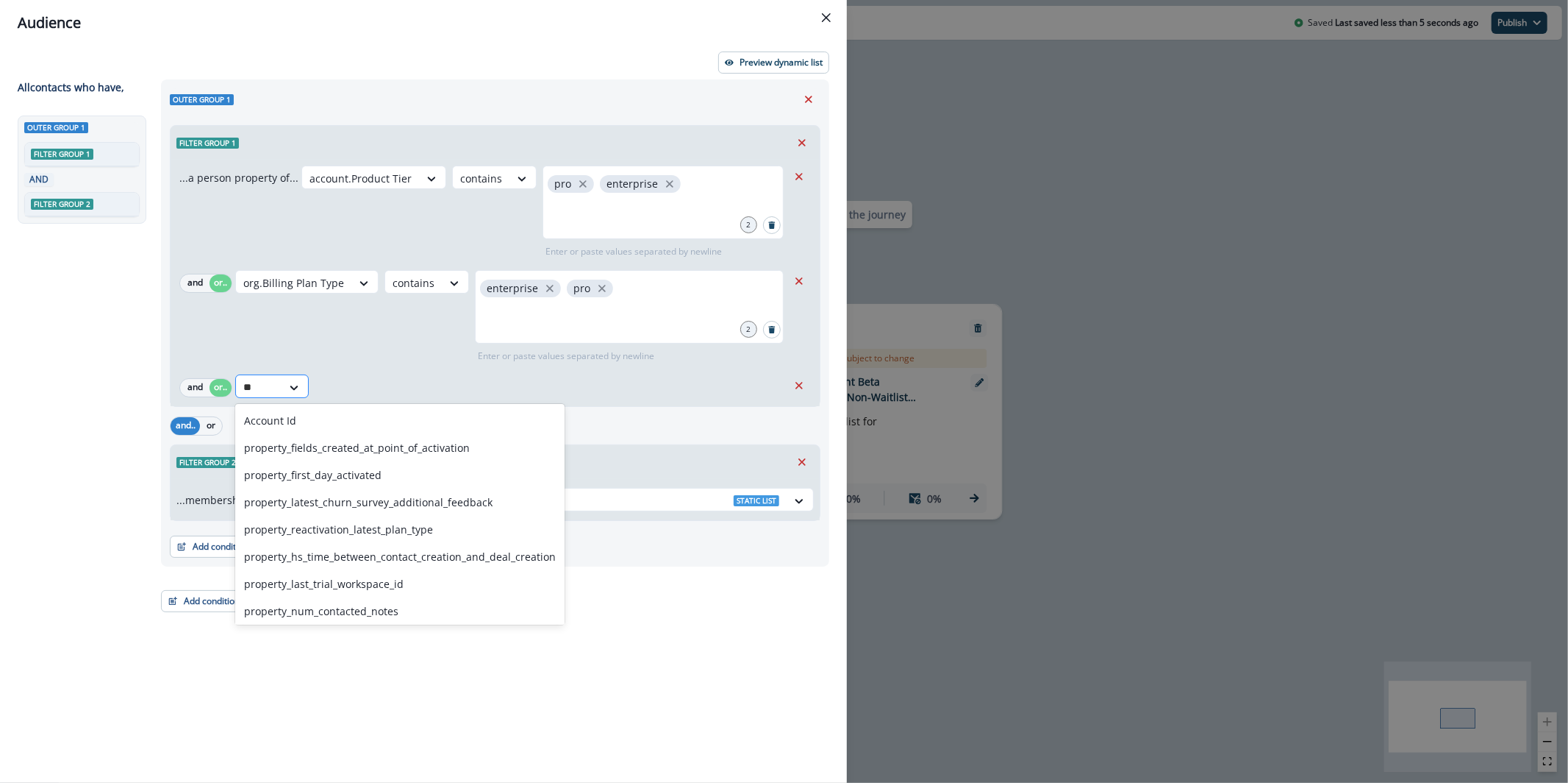
type input "*"
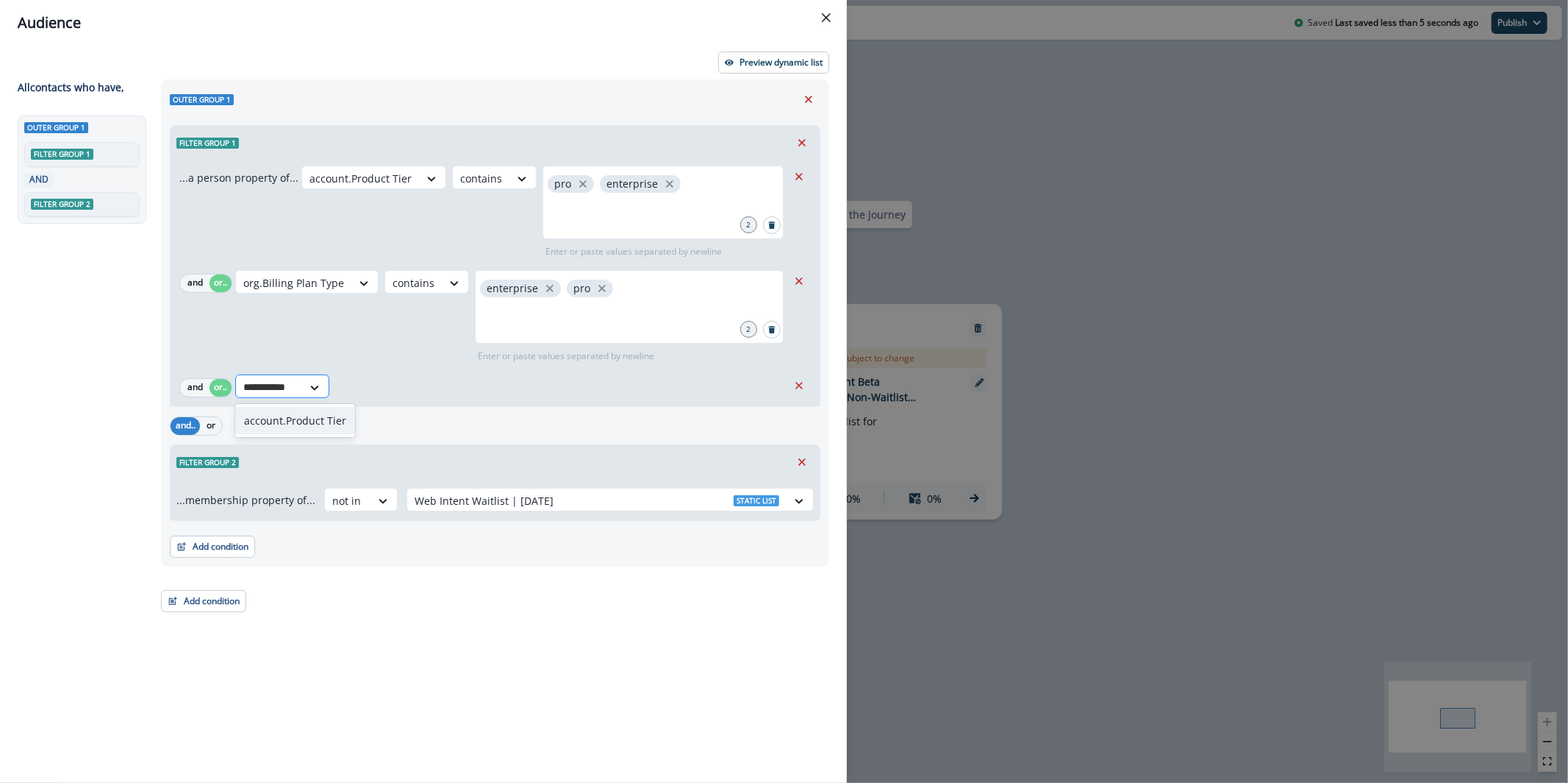
type input "**********"
click at [436, 375] on div at bounding box center [445, 387] width 27 height 25
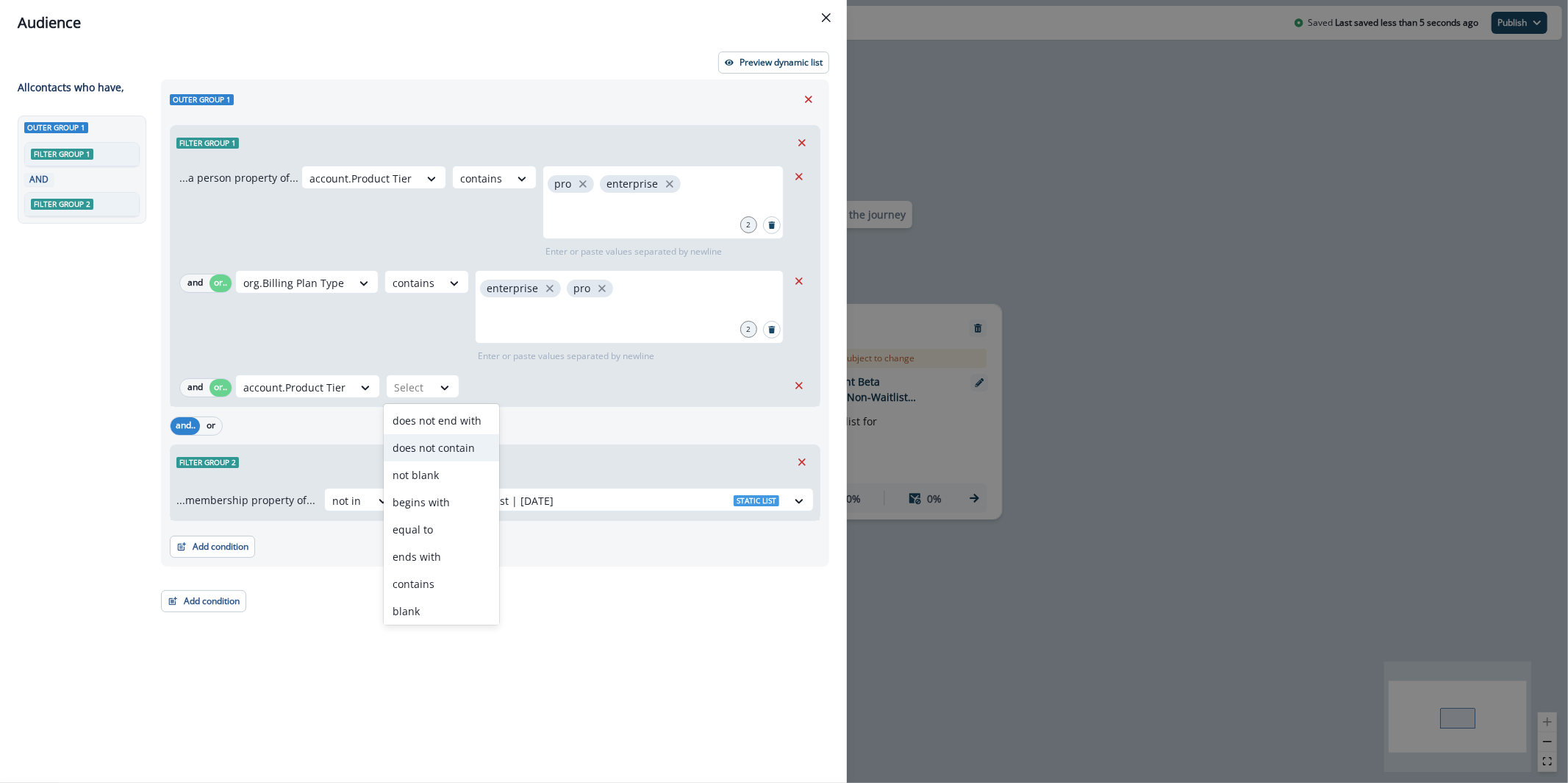
click at [450, 456] on div "does not contain" at bounding box center [441, 448] width 115 height 27
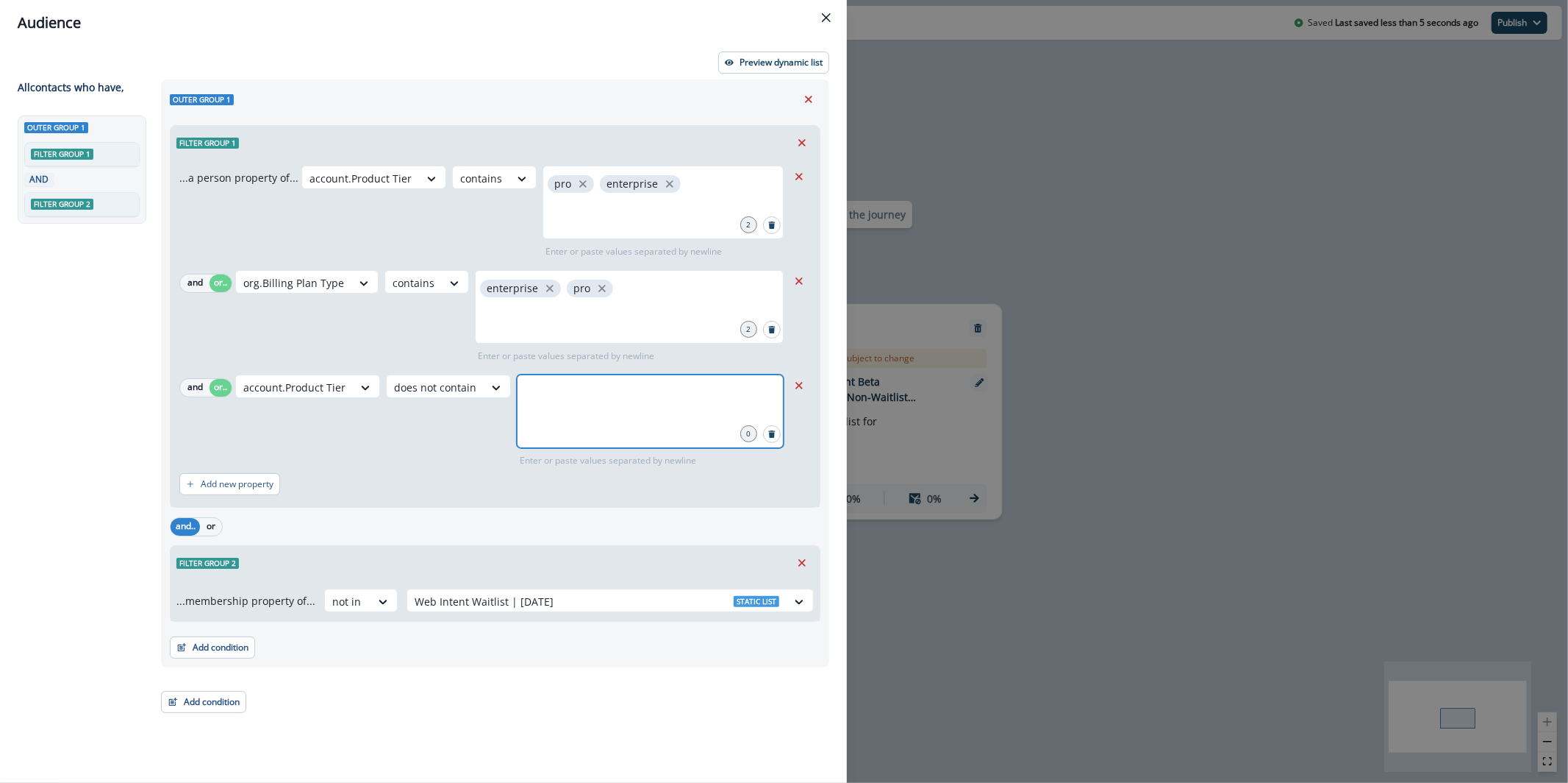
click at [542, 397] on input "text" at bounding box center [650, 393] width 263 height 29
type input "****"
click at [769, 69] on button "Preview dynamic list" at bounding box center [773, 62] width 111 height 22
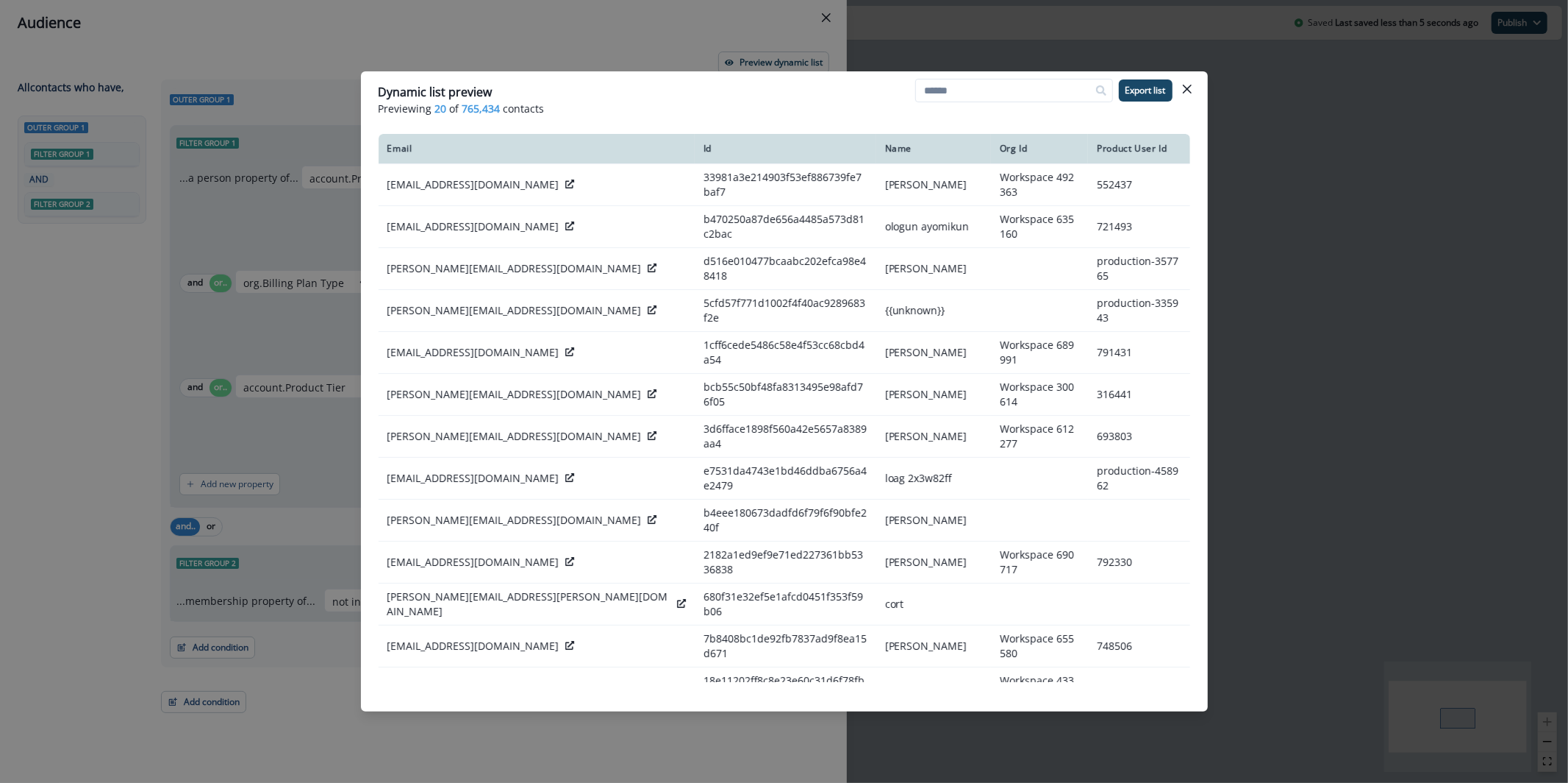
click at [546, 58] on div "Dynamic list preview Previewing 20 of 765,434 contacts Export list Email Id Nam…" at bounding box center [784, 391] width 1568 height 783
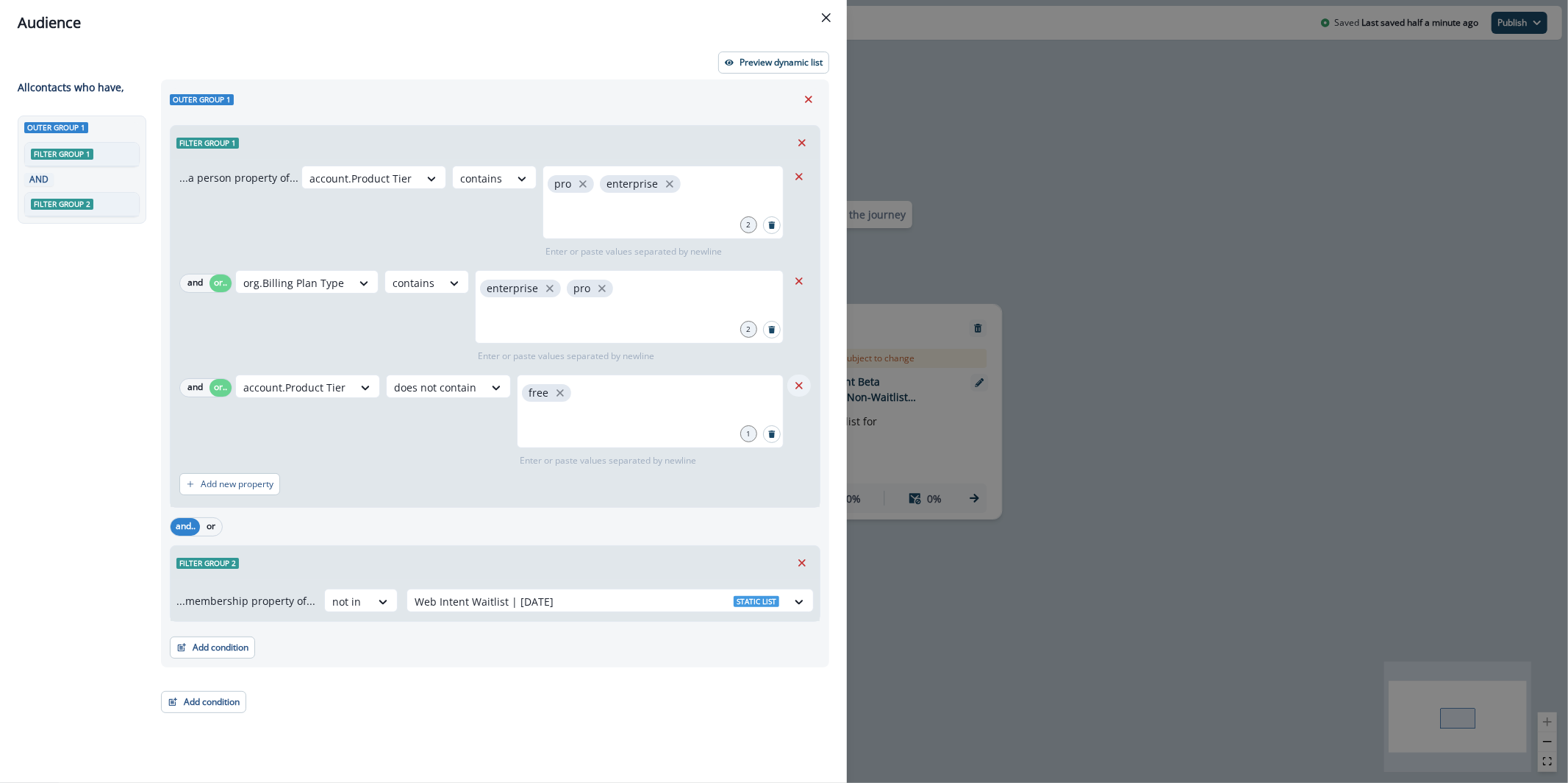
click at [802, 392] on button "Remove" at bounding box center [799, 386] width 24 height 22
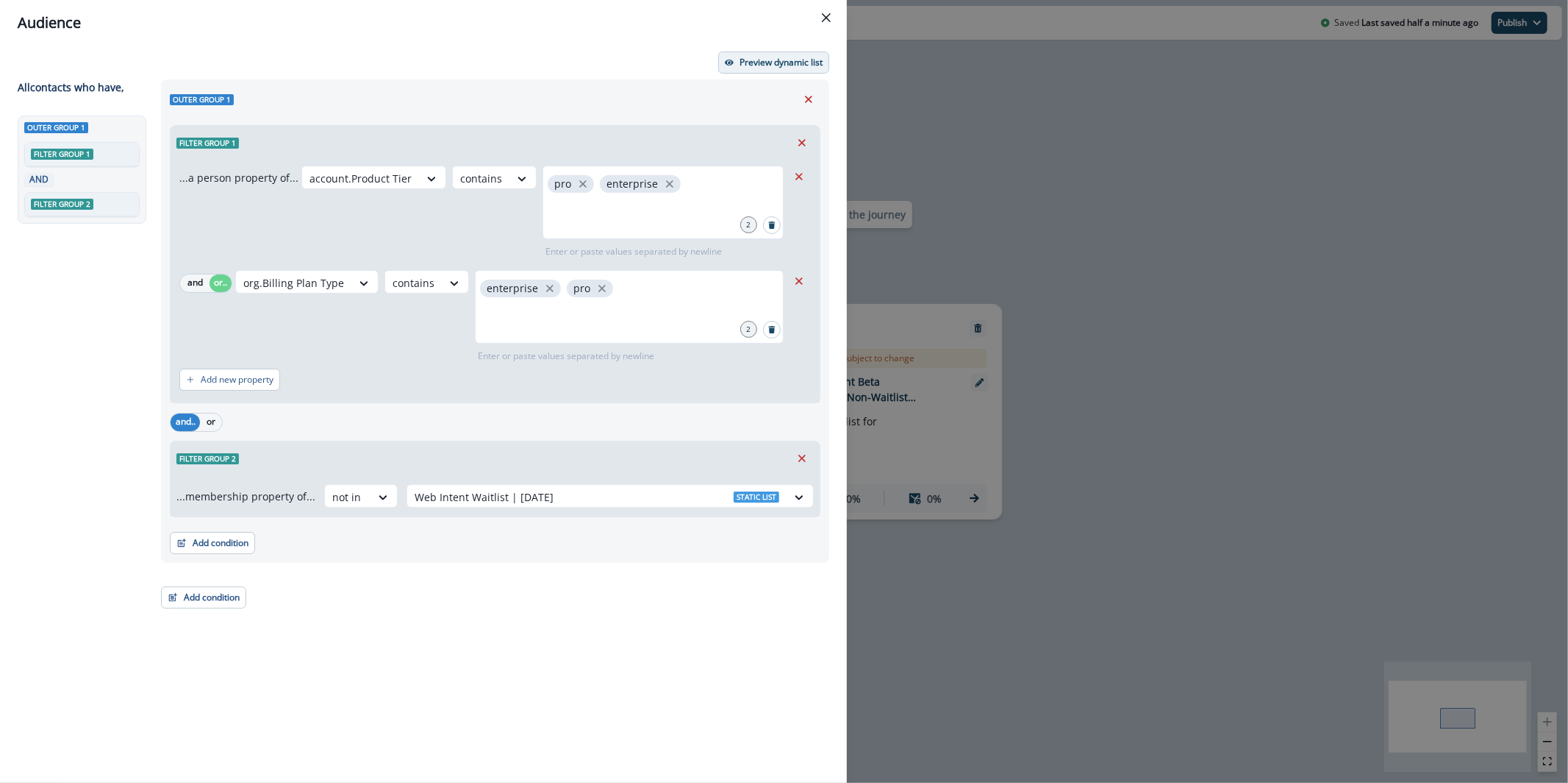
click at [740, 69] on button "Preview dynamic list" at bounding box center [773, 62] width 111 height 22
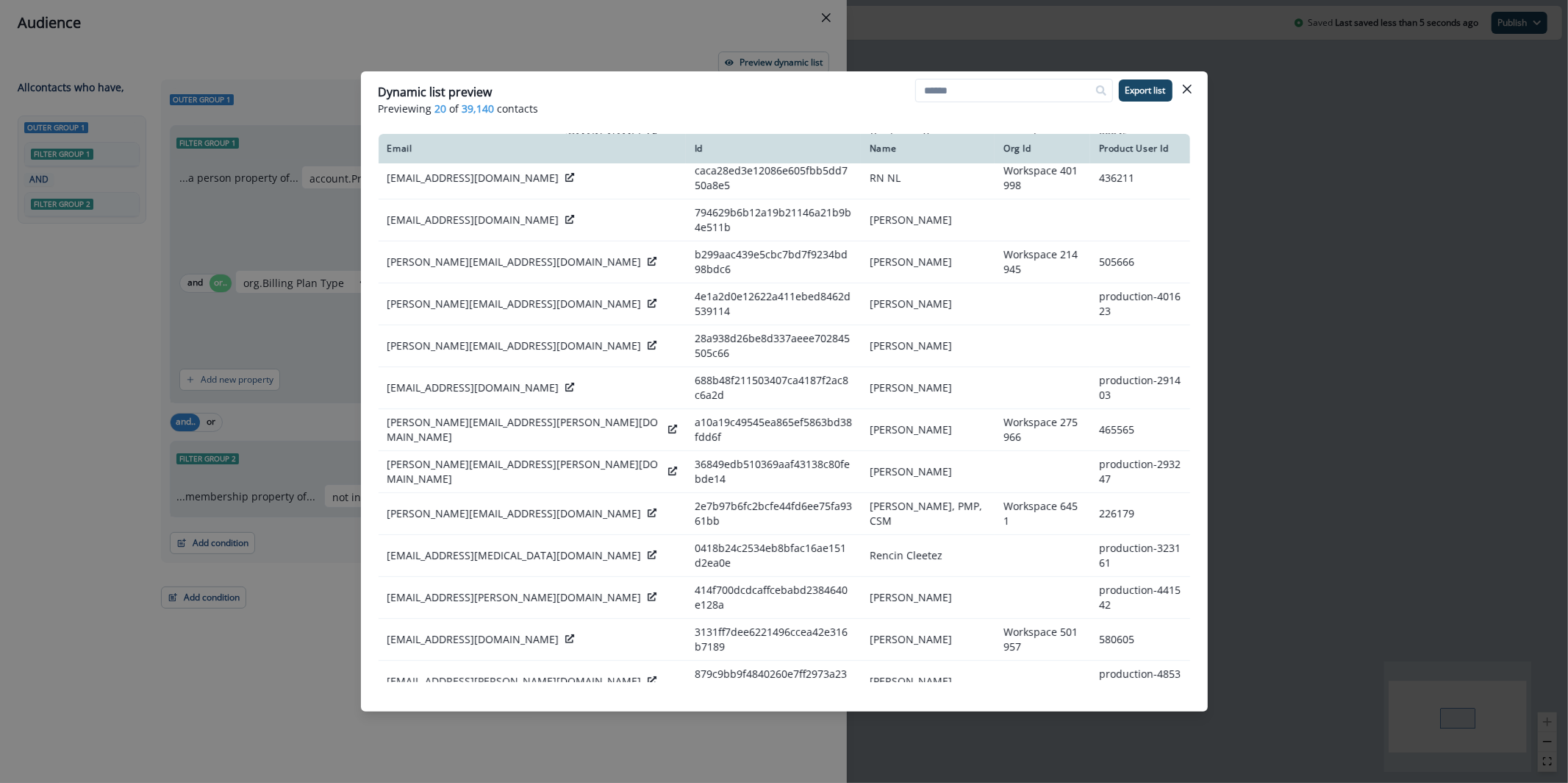
click at [566, 718] on icon at bounding box center [570, 723] width 9 height 9
click at [1196, 81] on button "Close" at bounding box center [1187, 89] width 24 height 24
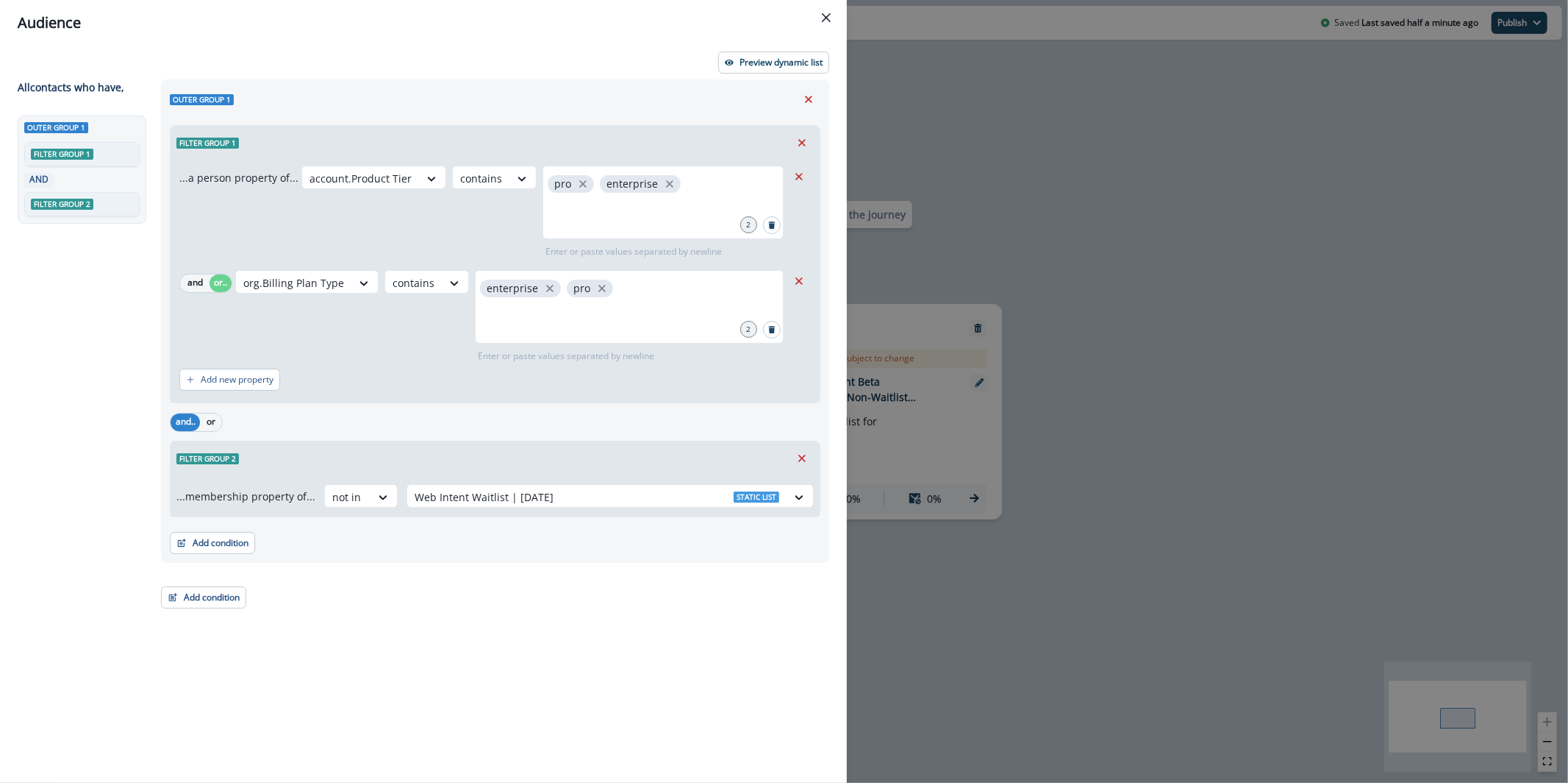
click at [1298, 256] on div "Audience Preview dynamic list All contact s who have, Outer group 1 Filter grou…" at bounding box center [784, 391] width 1568 height 783
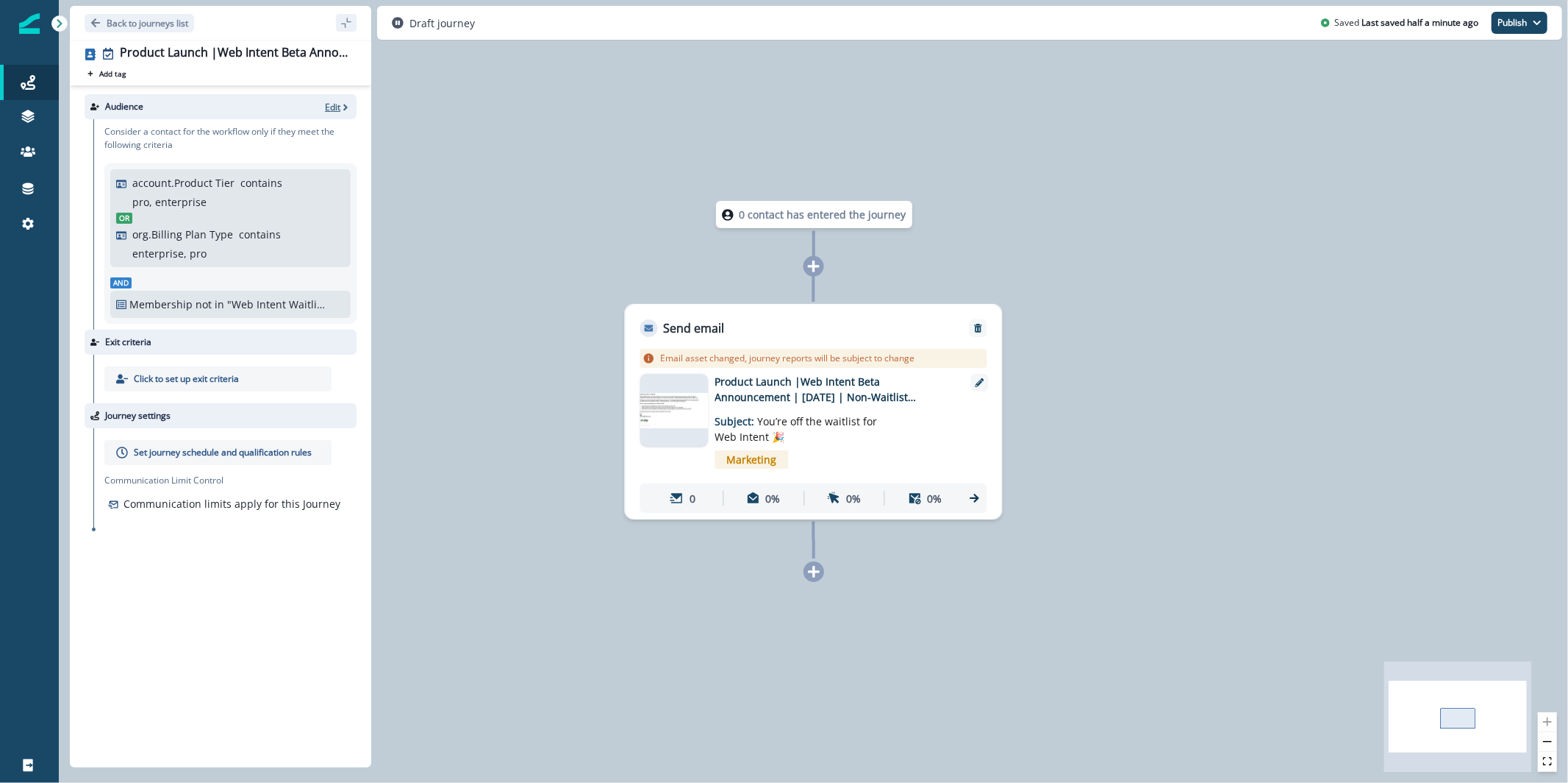
click at [348, 104] on icon "button" at bounding box center [345, 107] width 10 height 10
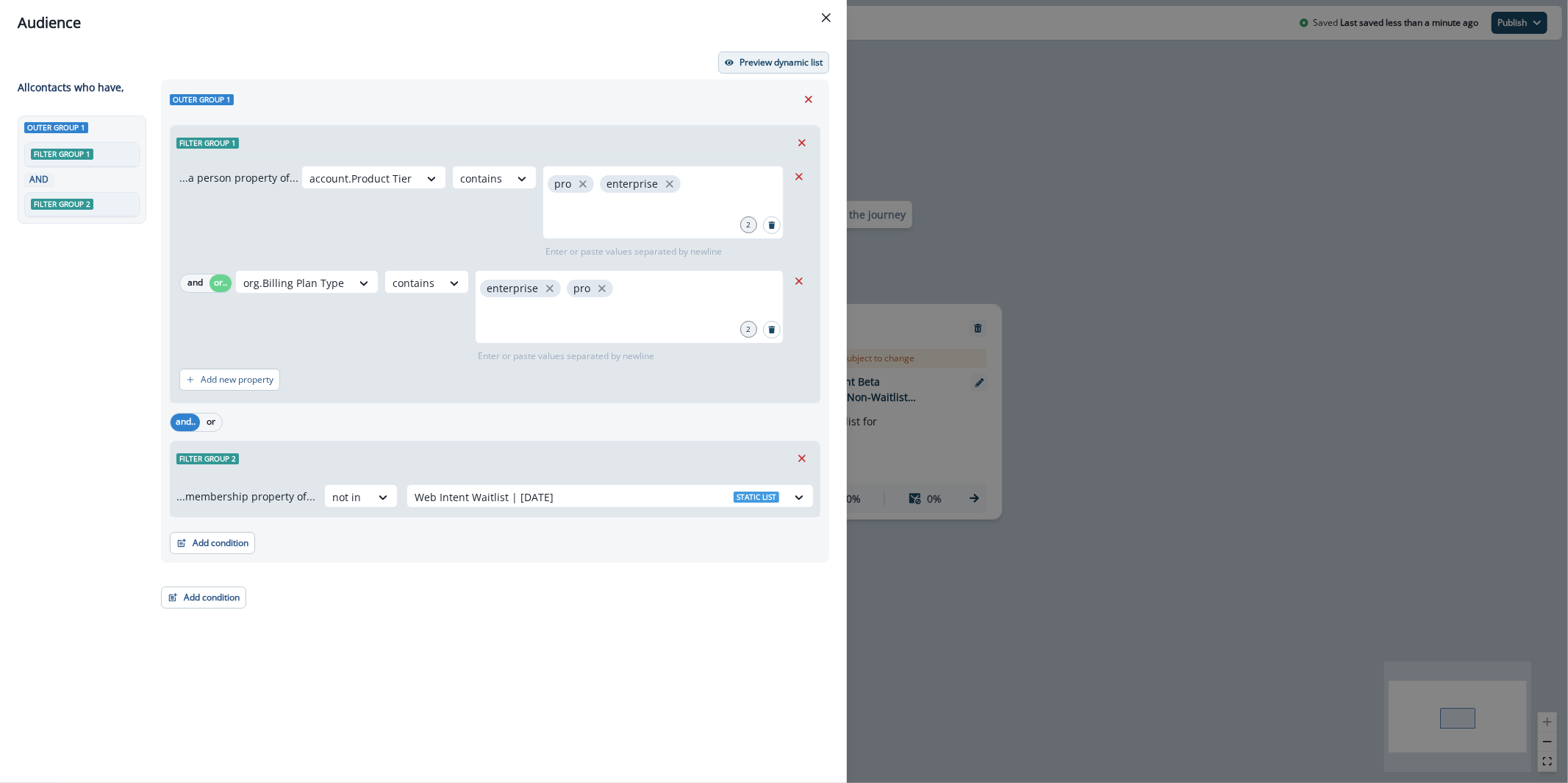
click at [806, 71] on button "Preview dynamic list" at bounding box center [773, 62] width 111 height 22
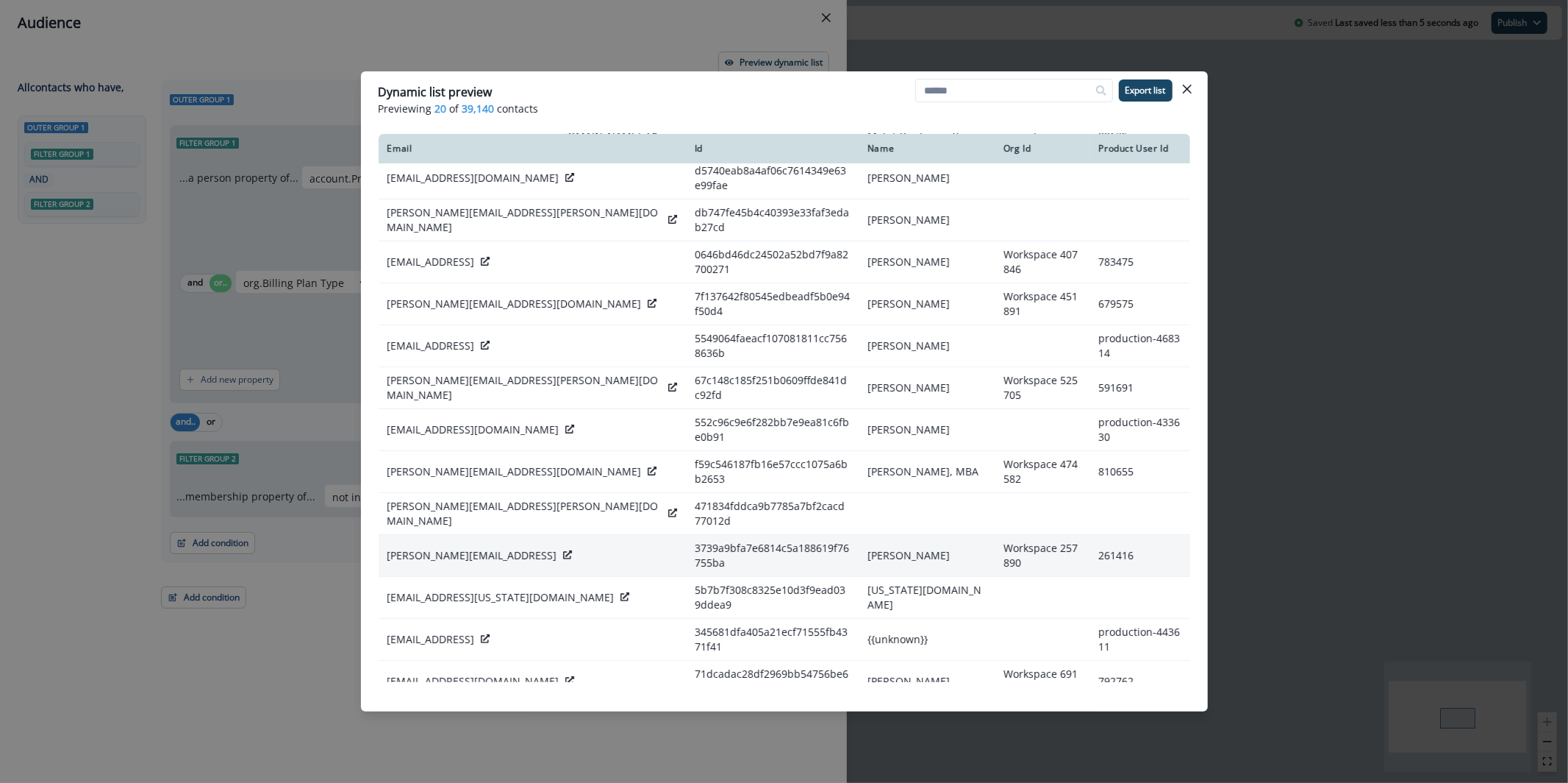
click at [563, 550] on icon at bounding box center [568, 555] width 9 height 9
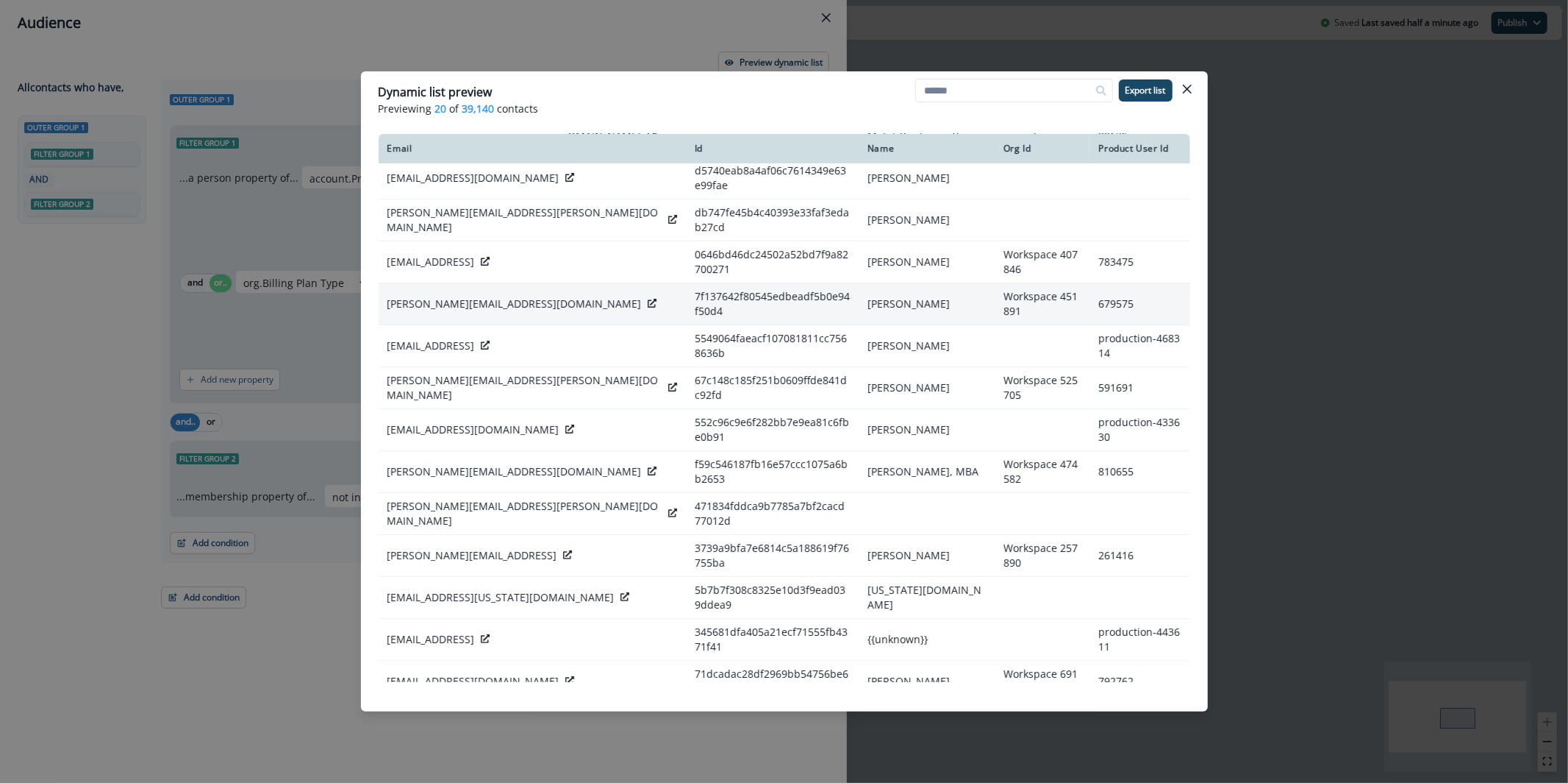
click at [483, 297] on div "alex@rentman.nl" at bounding box center [532, 304] width 289 height 15
click at [648, 299] on icon at bounding box center [653, 303] width 9 height 9
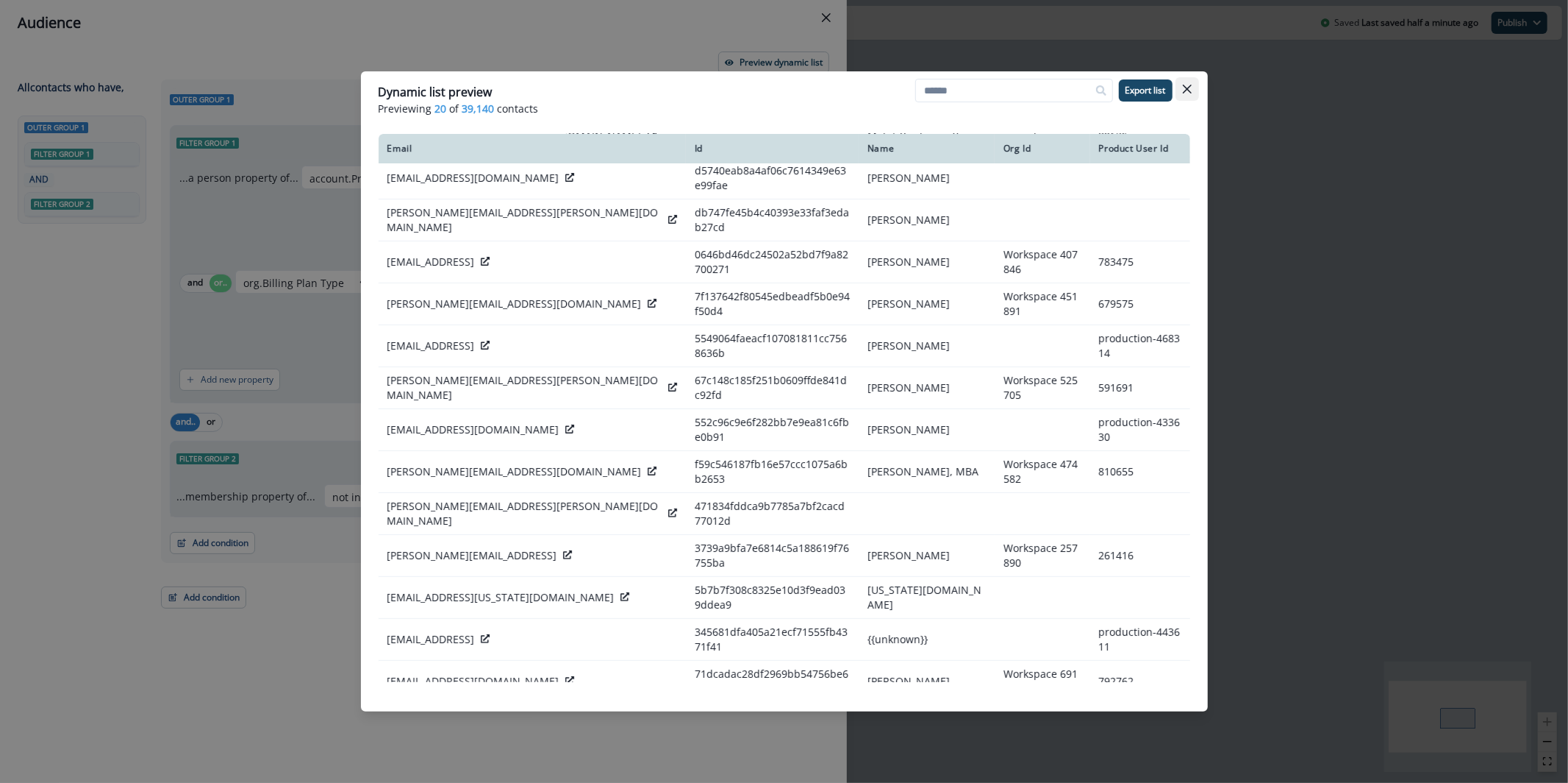
click at [1192, 88] on button "Close" at bounding box center [1187, 89] width 24 height 24
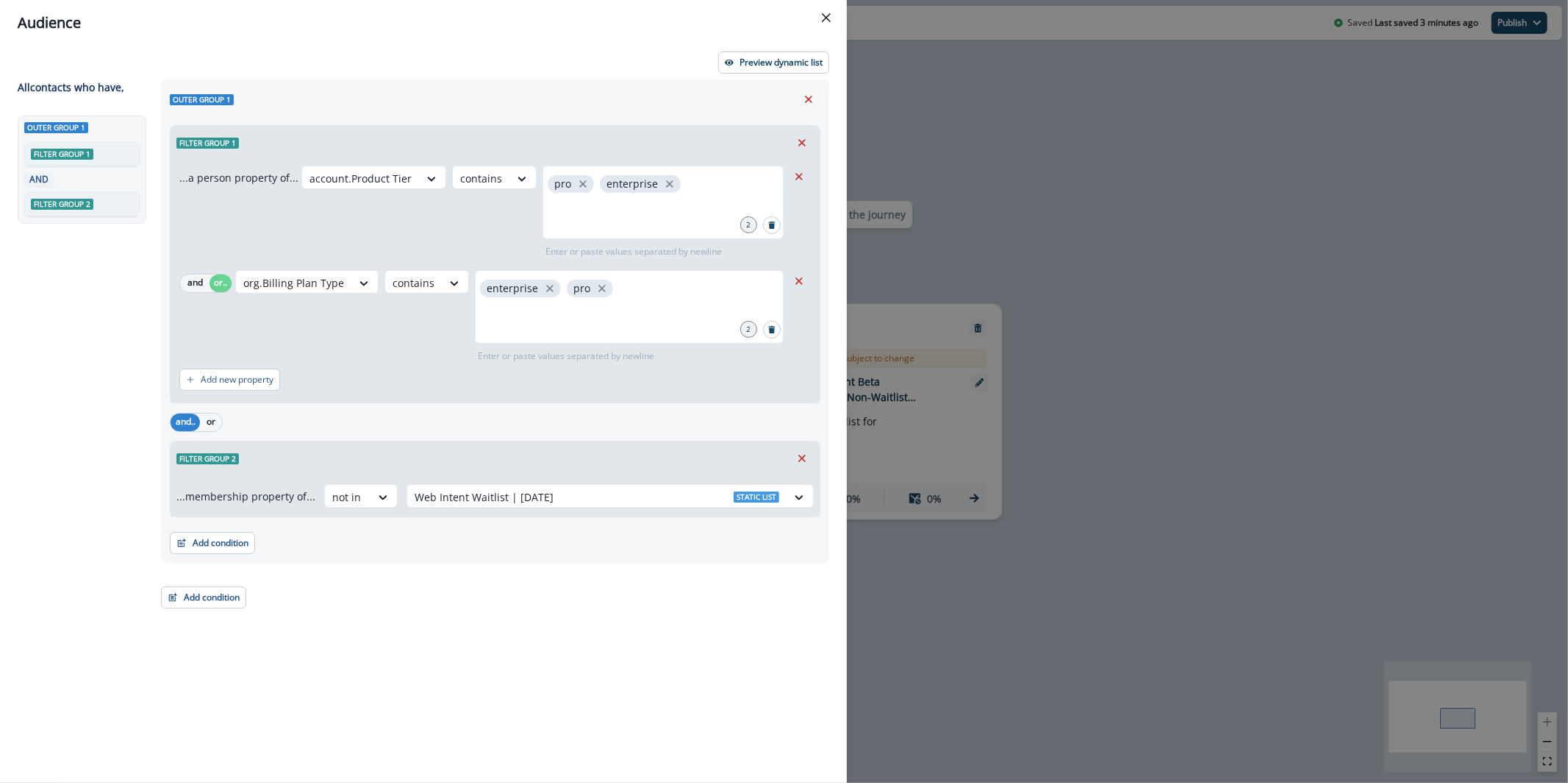
click at [1115, 375] on div "Audience Preview dynamic list All contact s who have, Outer group 1 Filter grou…" at bounding box center [784, 391] width 1568 height 783
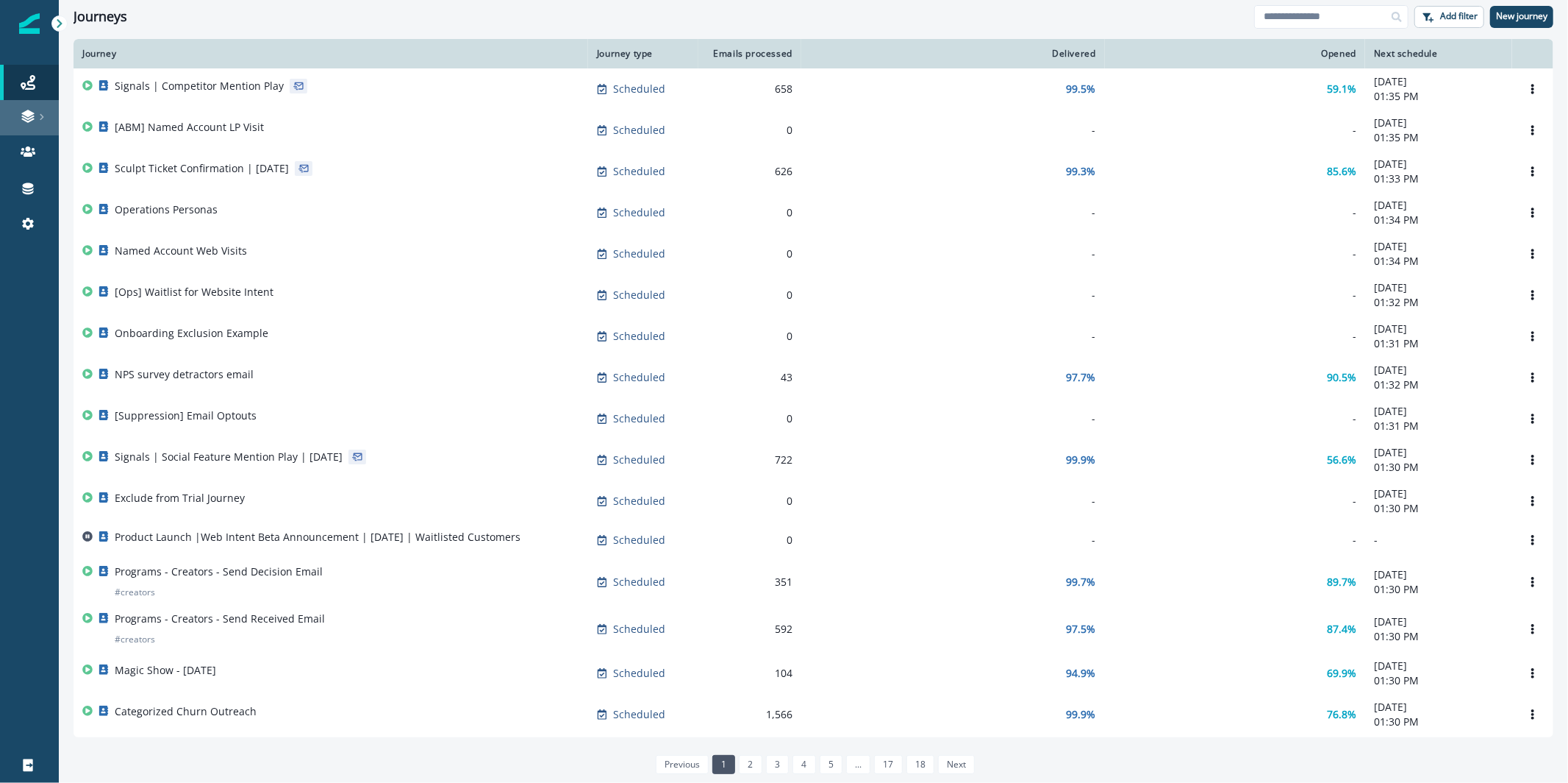
click at [36, 125] on link at bounding box center [29, 117] width 59 height 36
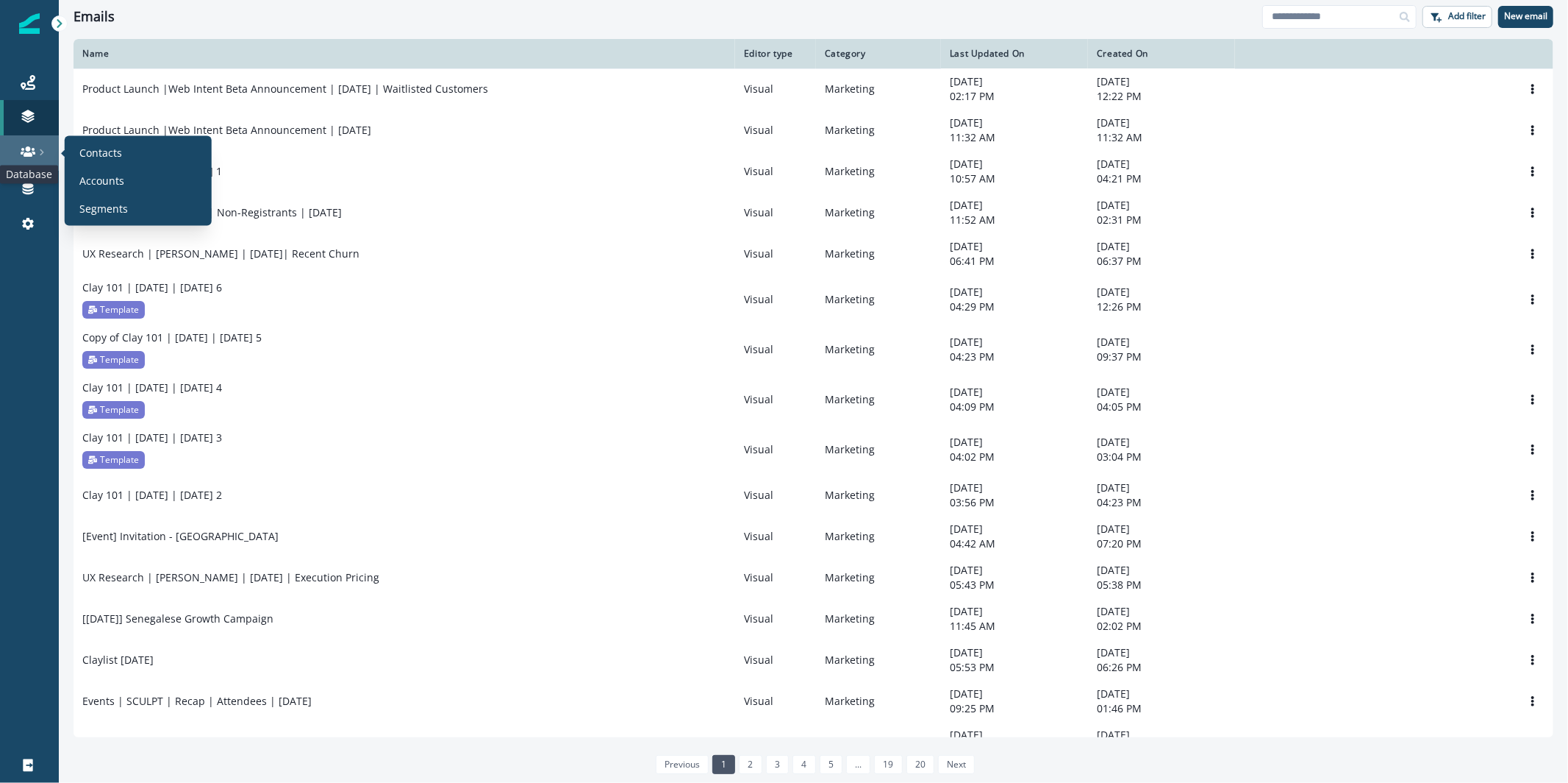
click at [31, 146] on icon at bounding box center [27, 151] width 15 height 15
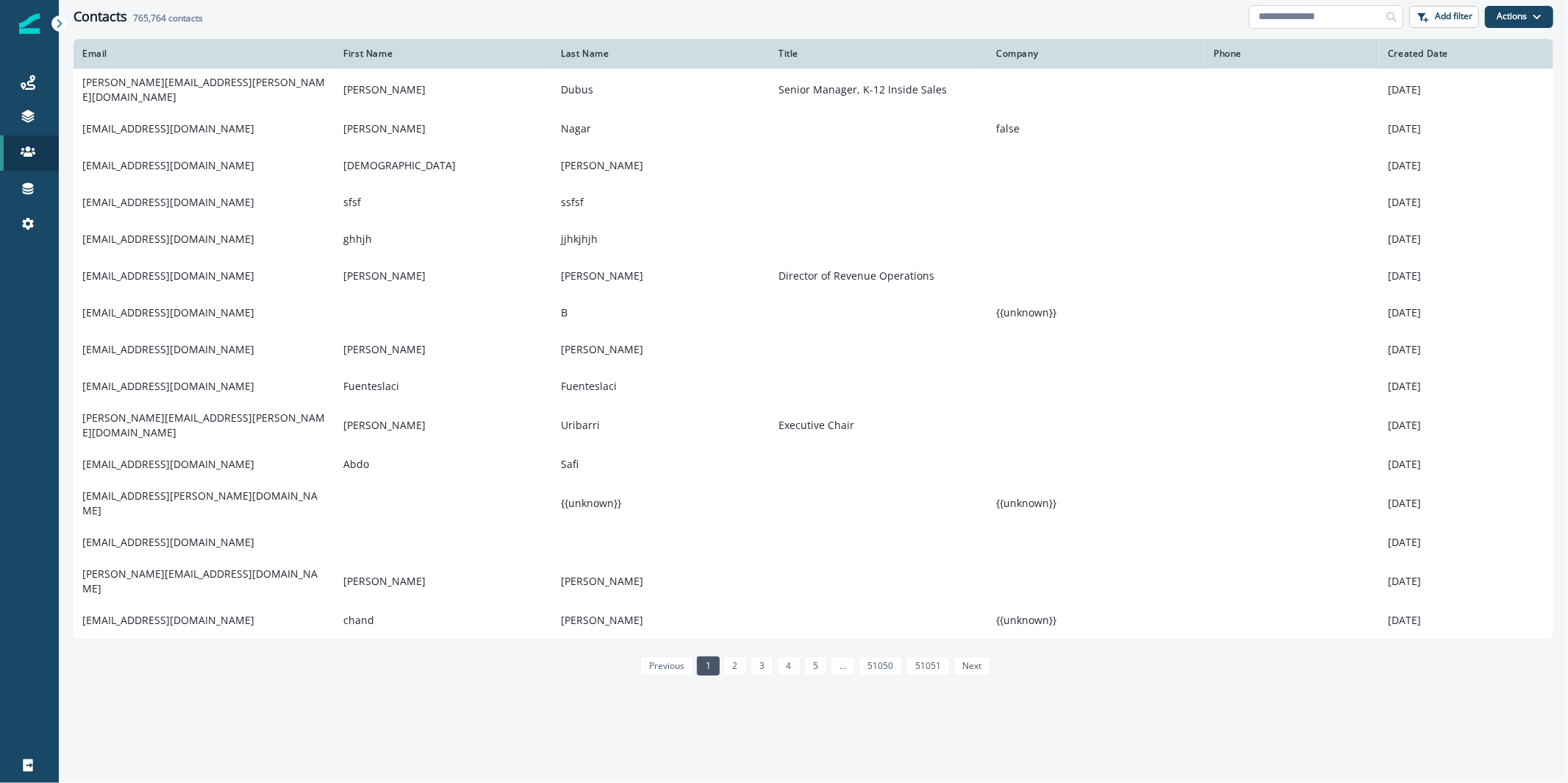
click at [1353, 10] on input at bounding box center [1326, 17] width 155 height 24
paste input "**********"
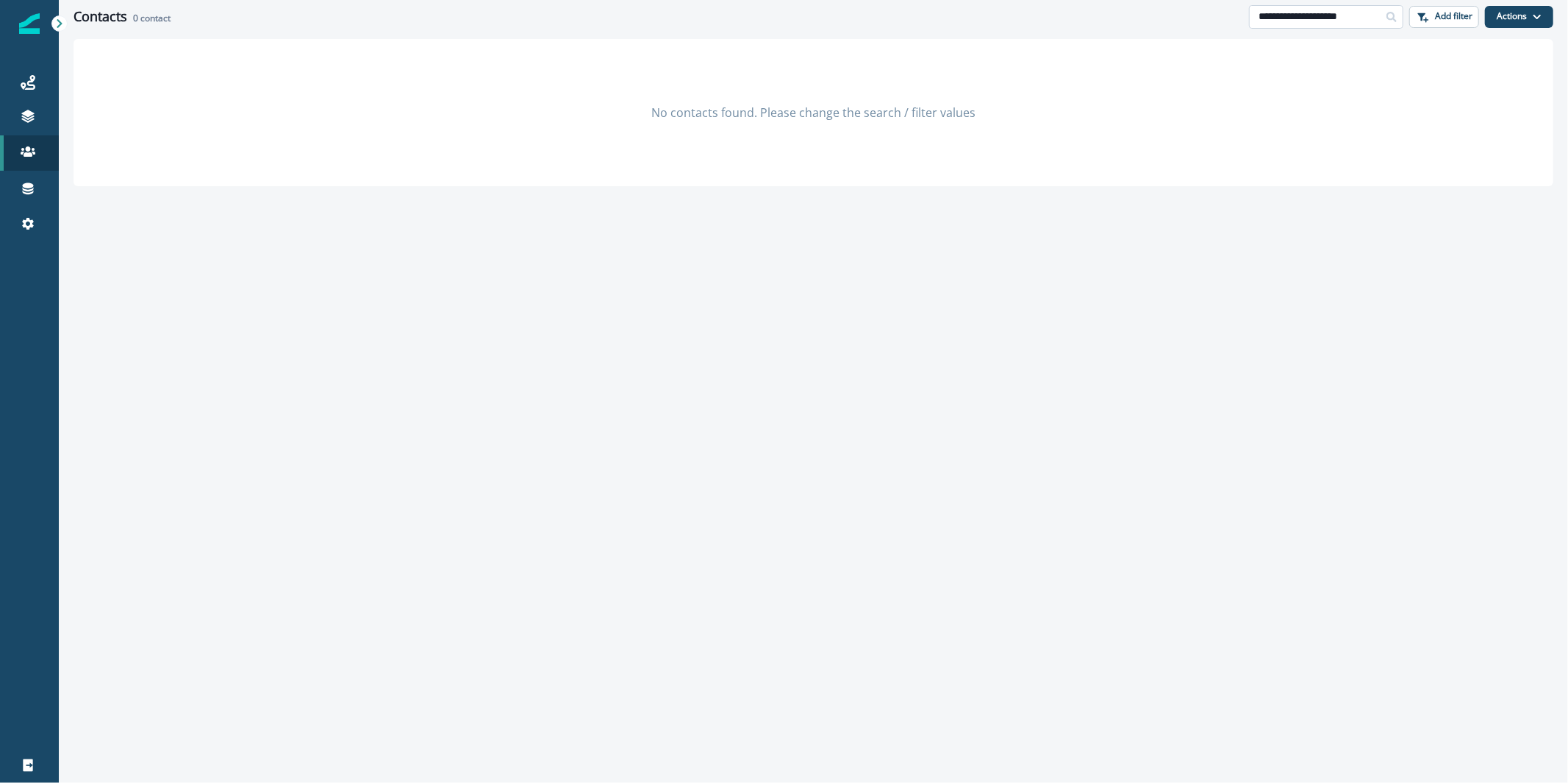
drag, startPoint x: 1368, startPoint y: 21, endPoint x: 1286, endPoint y: 16, distance: 82.2
click at [1286, 16] on input "**********" at bounding box center [1326, 17] width 155 height 24
click at [1323, 18] on input "*****" at bounding box center [1326, 17] width 155 height 24
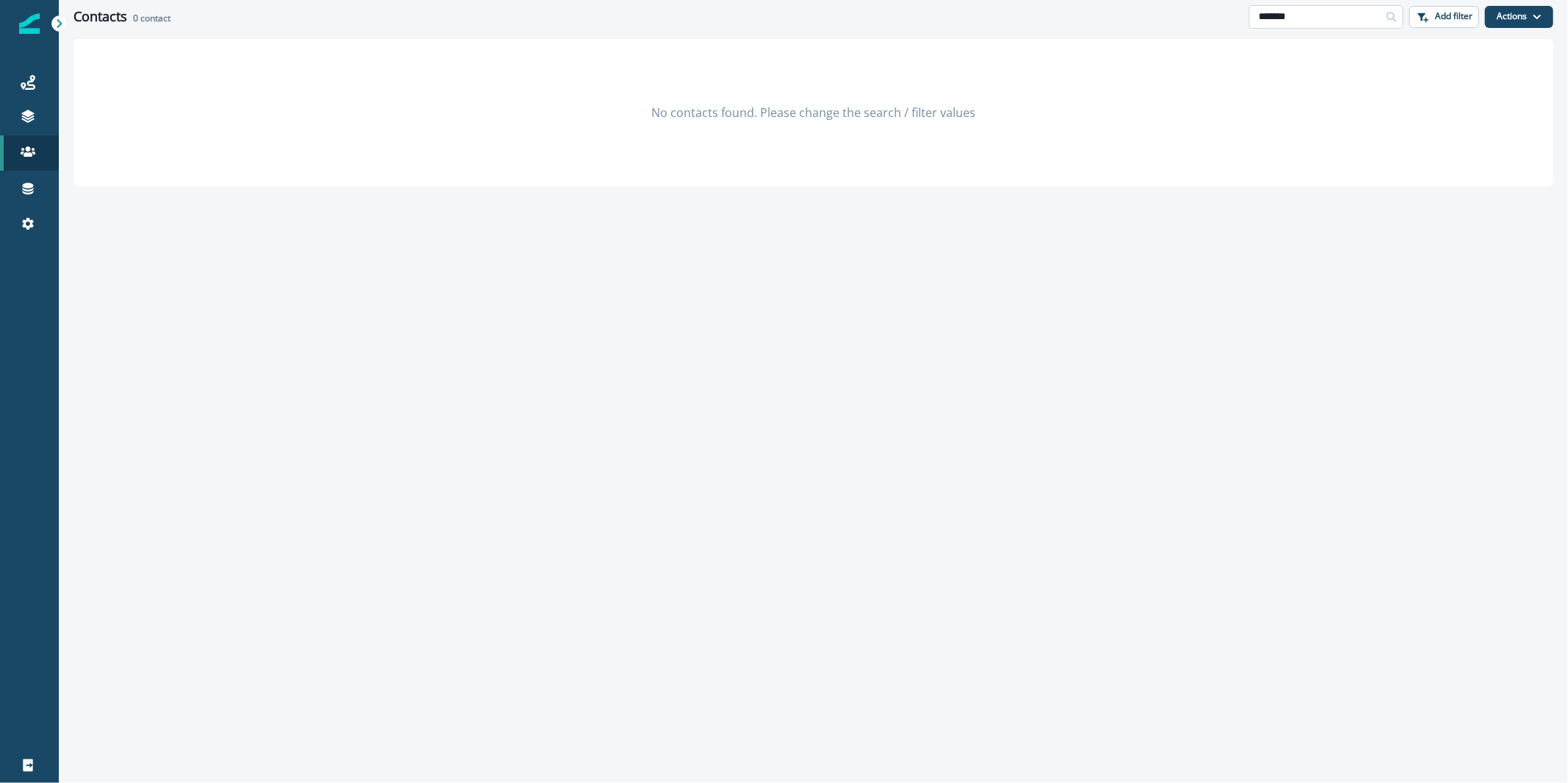
paste input "********"
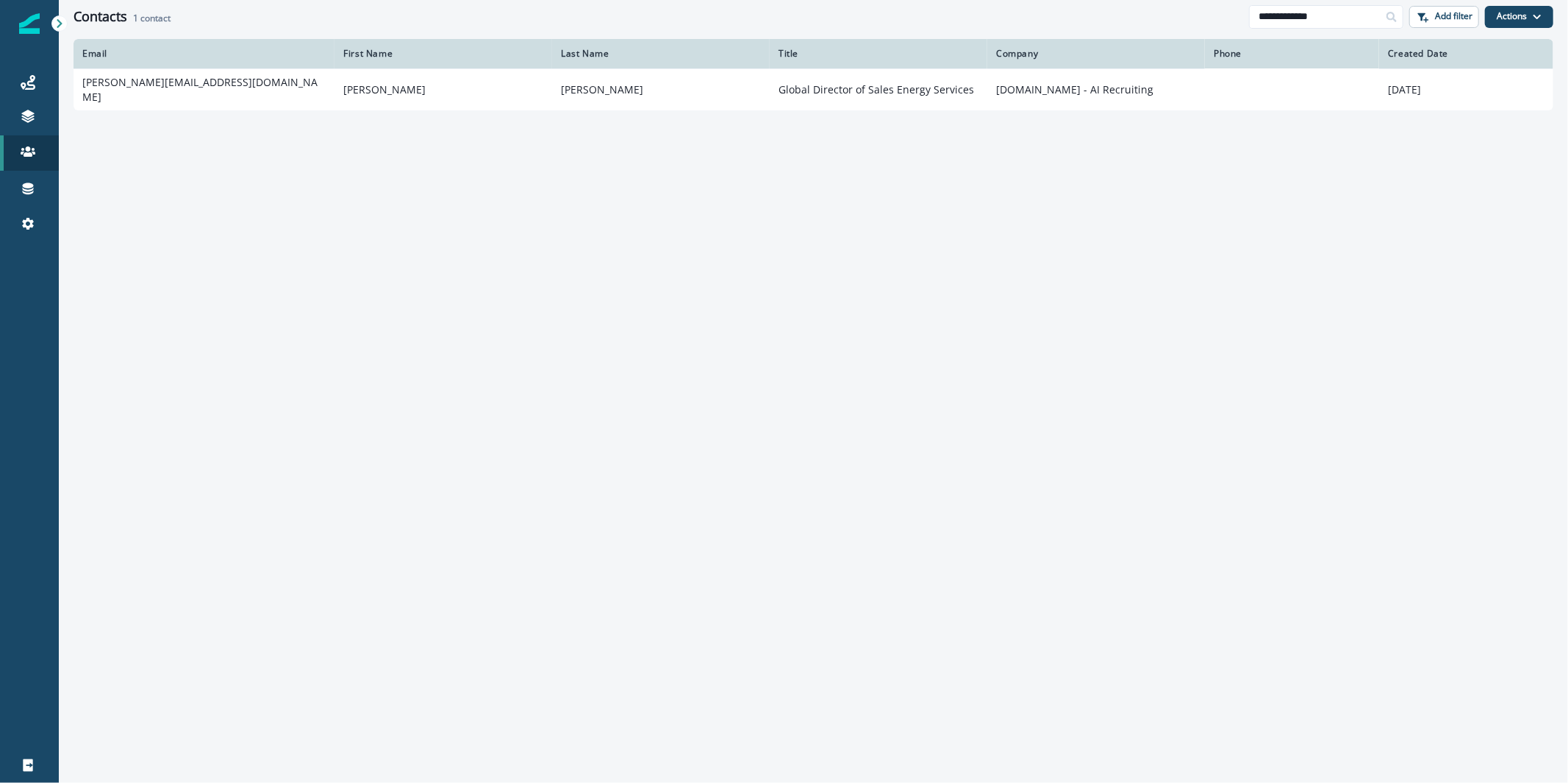
type input "**********"
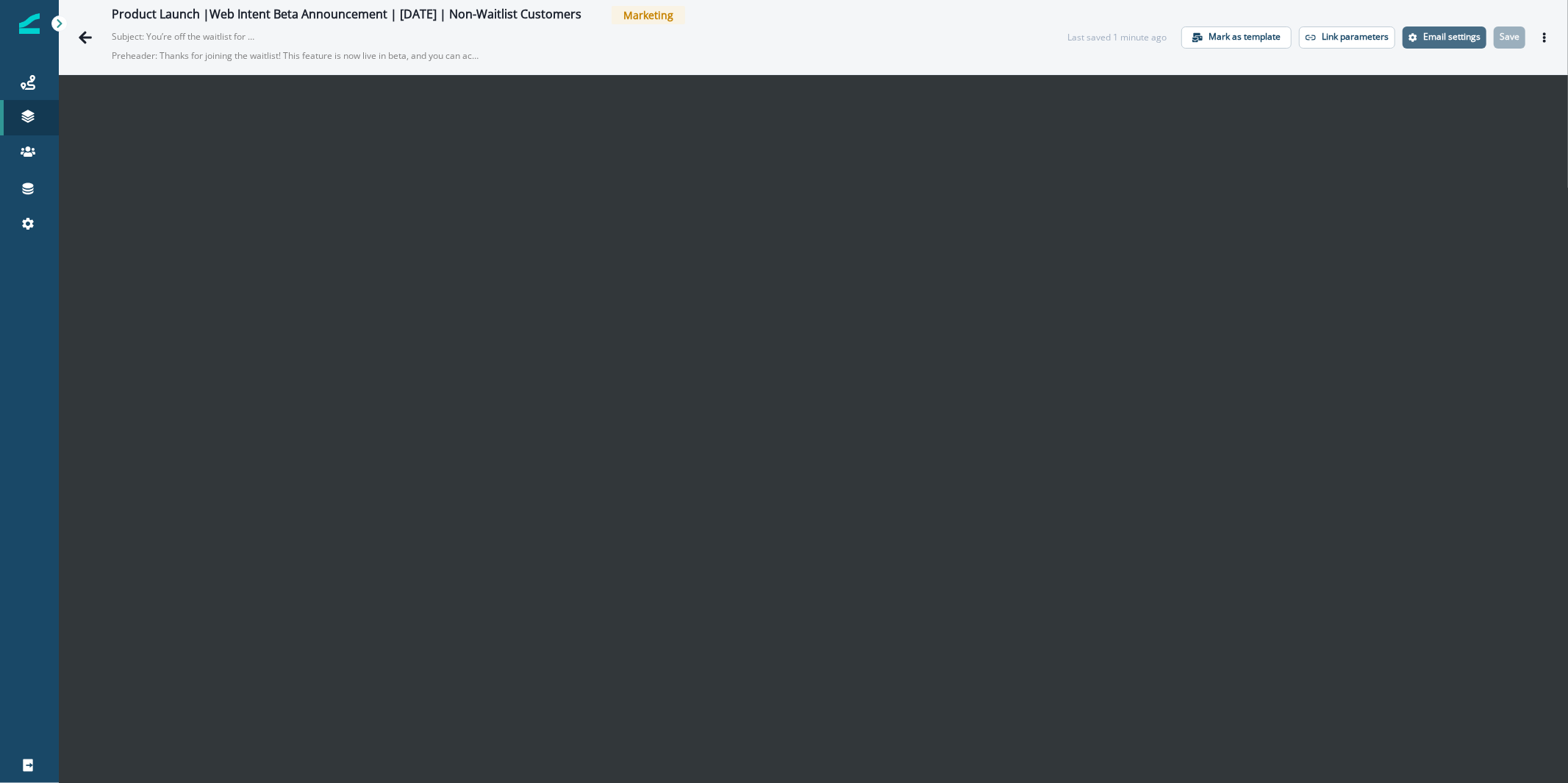
click at [1445, 39] on p "Email settings" at bounding box center [1452, 37] width 58 height 10
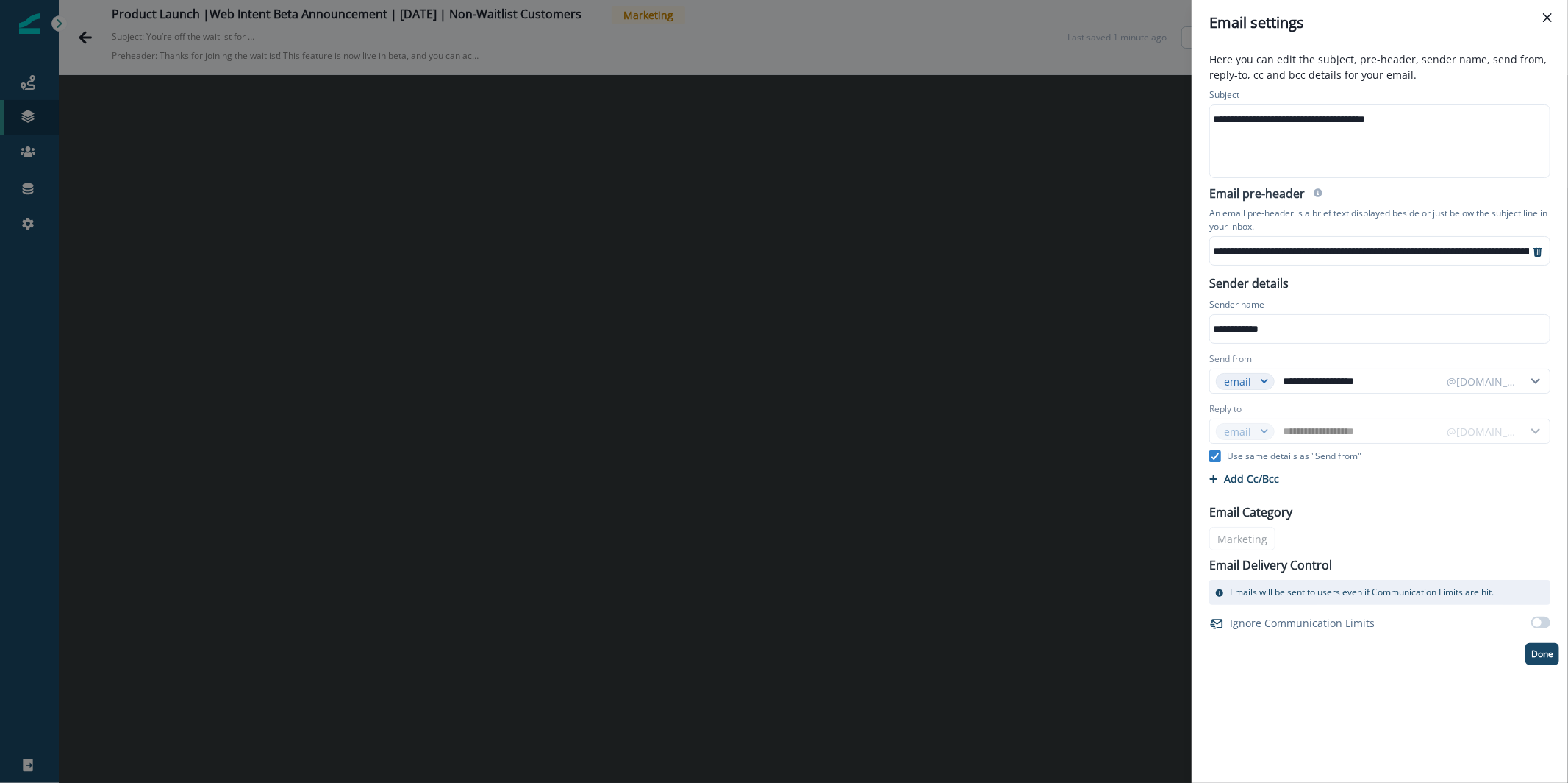
click at [1407, 159] on div "**********" at bounding box center [1379, 141] width 338 height 72
click at [1223, 122] on div "**********" at bounding box center [1379, 119] width 338 height 22
click at [781, 228] on div "**********" at bounding box center [784, 391] width 1568 height 783
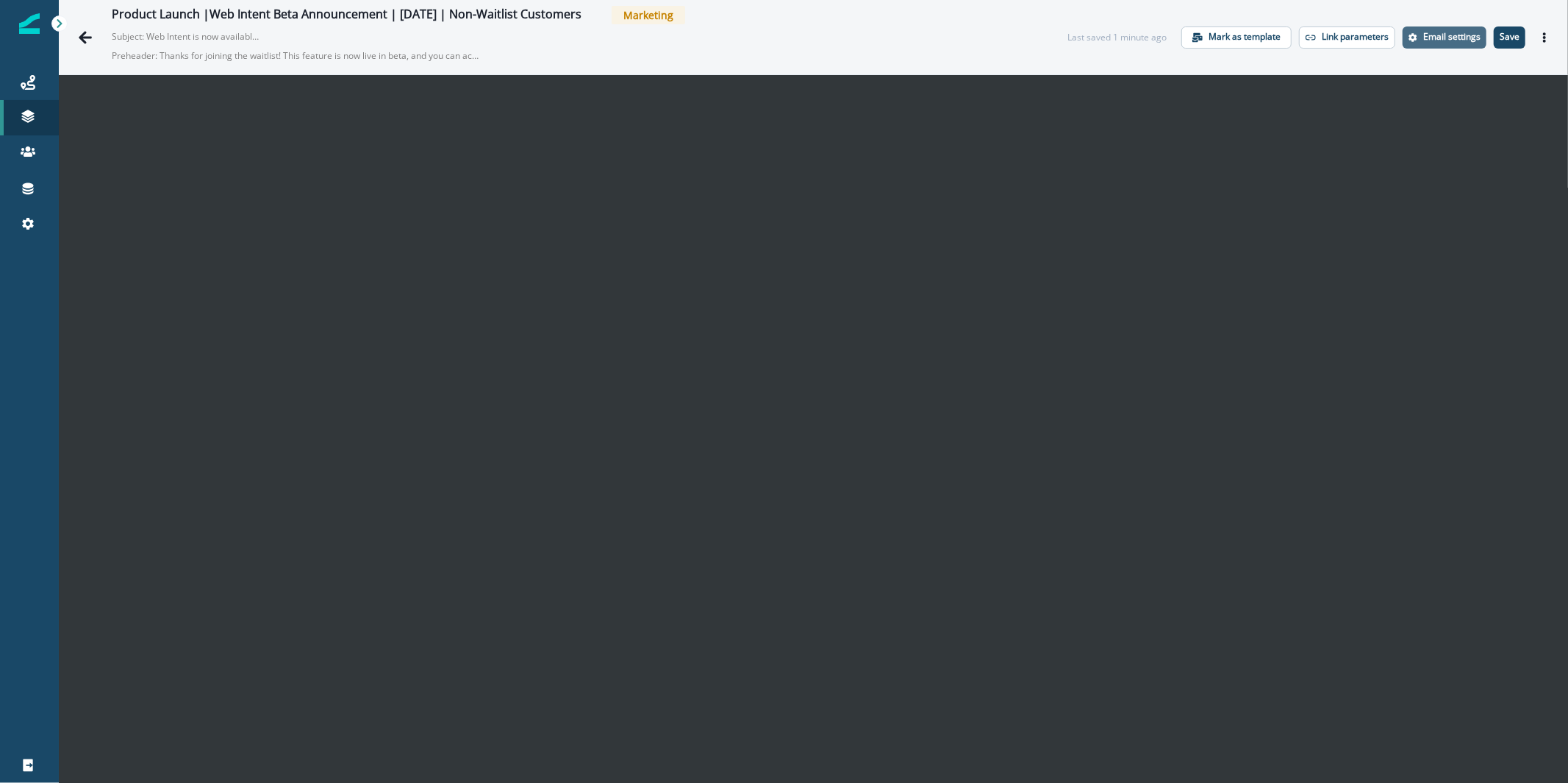
click at [1429, 39] on p "Email settings" at bounding box center [1452, 37] width 58 height 10
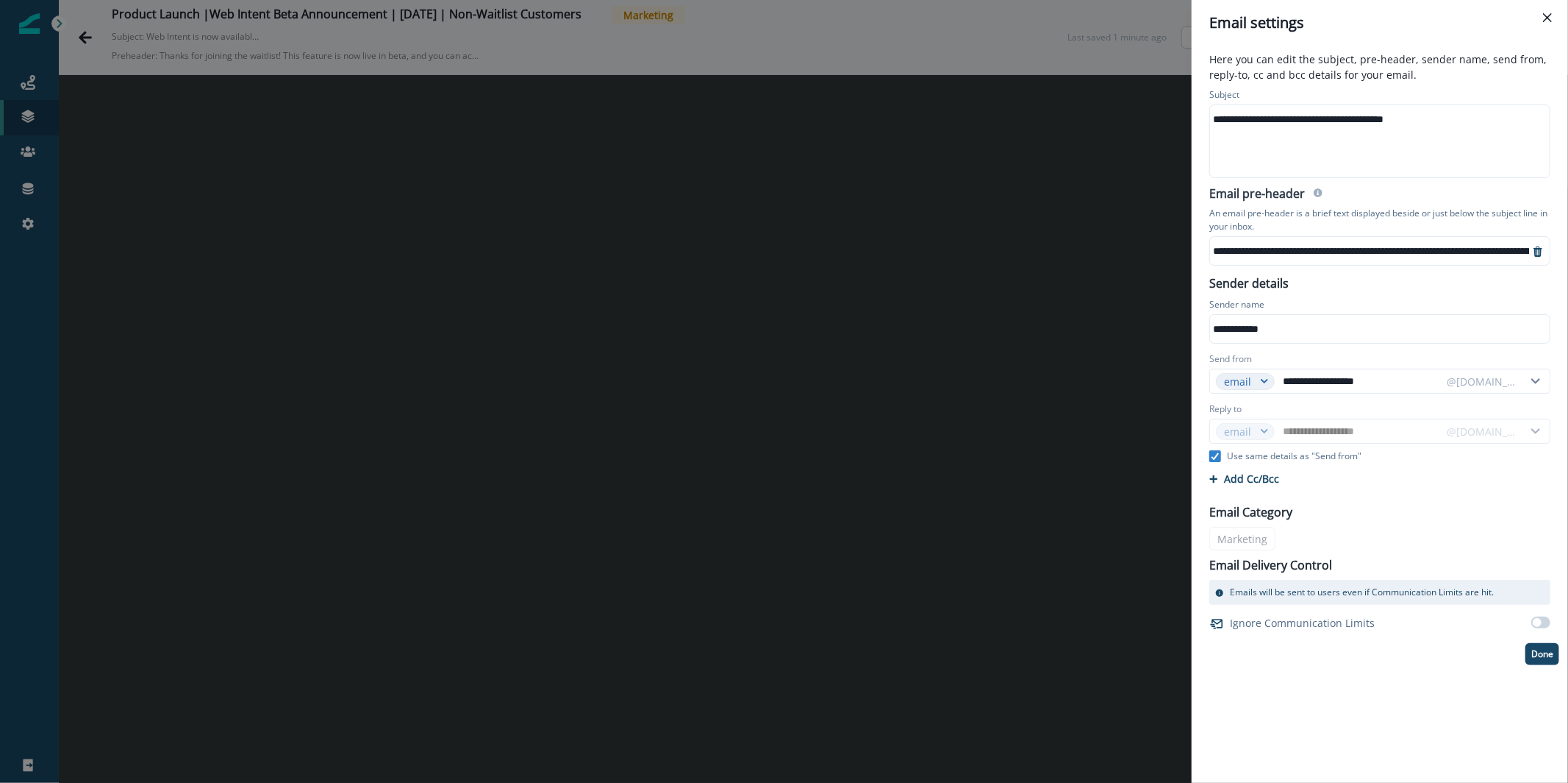
click at [1298, 246] on div "**********" at bounding box center [1479, 251] width 539 height 22
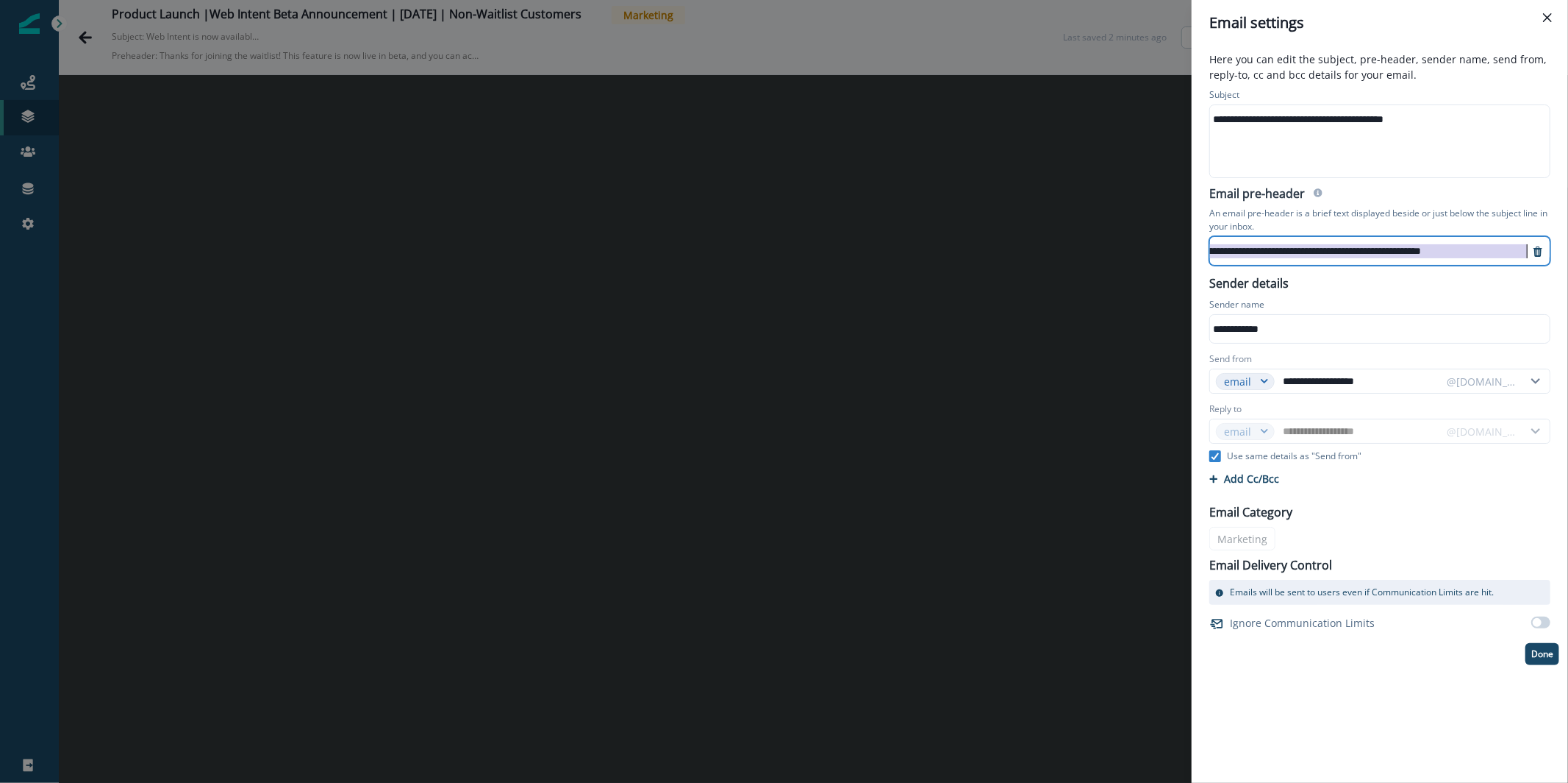
click at [1298, 246] on div "**********" at bounding box center [1260, 251] width 539 height 22
click at [323, 92] on div "**********" at bounding box center [784, 391] width 1568 height 783
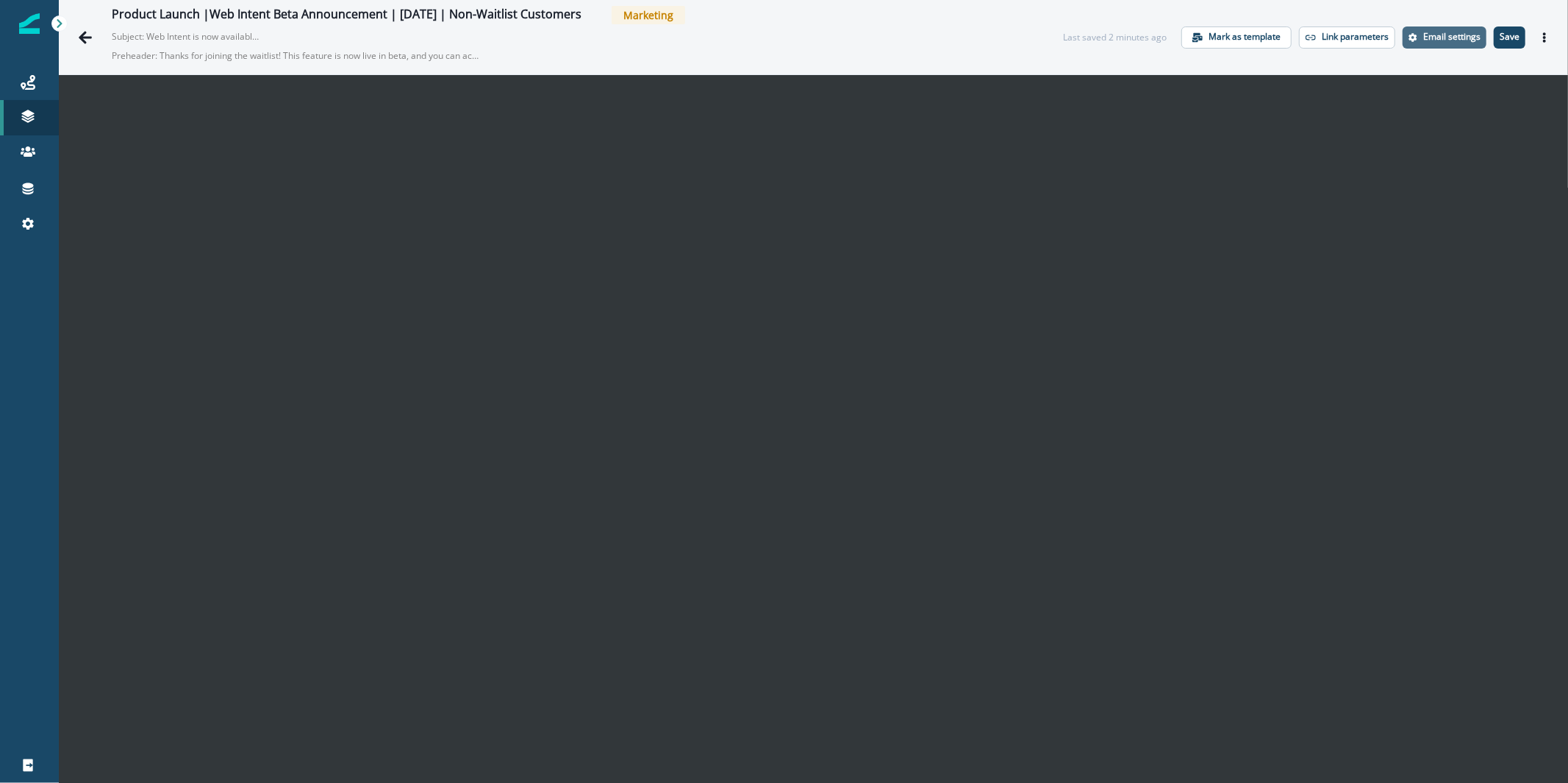
click at [1441, 32] on p "Email settings" at bounding box center [1452, 37] width 58 height 10
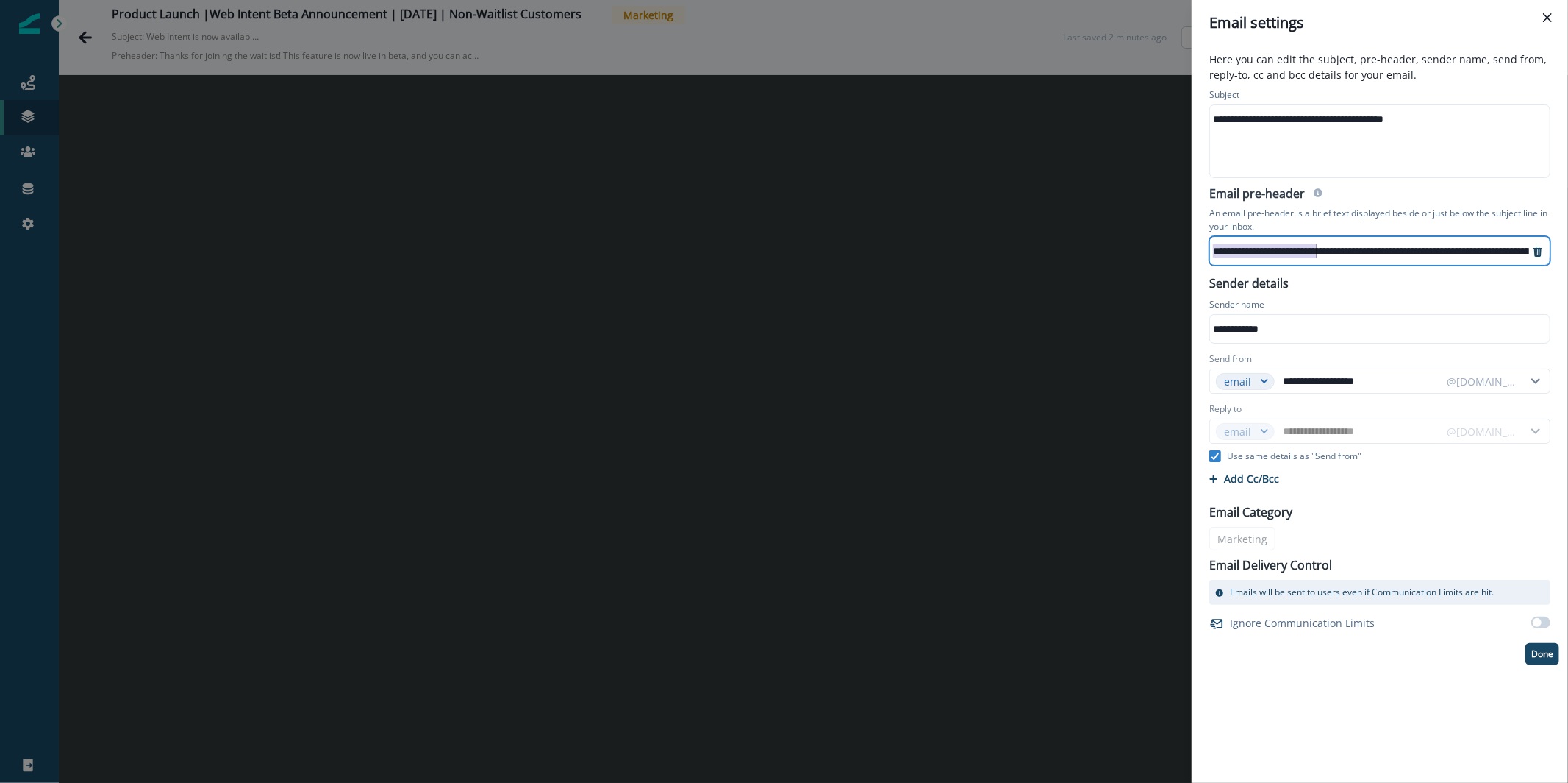
click at [1318, 241] on div "**********" at bounding box center [1479, 251] width 539 height 22
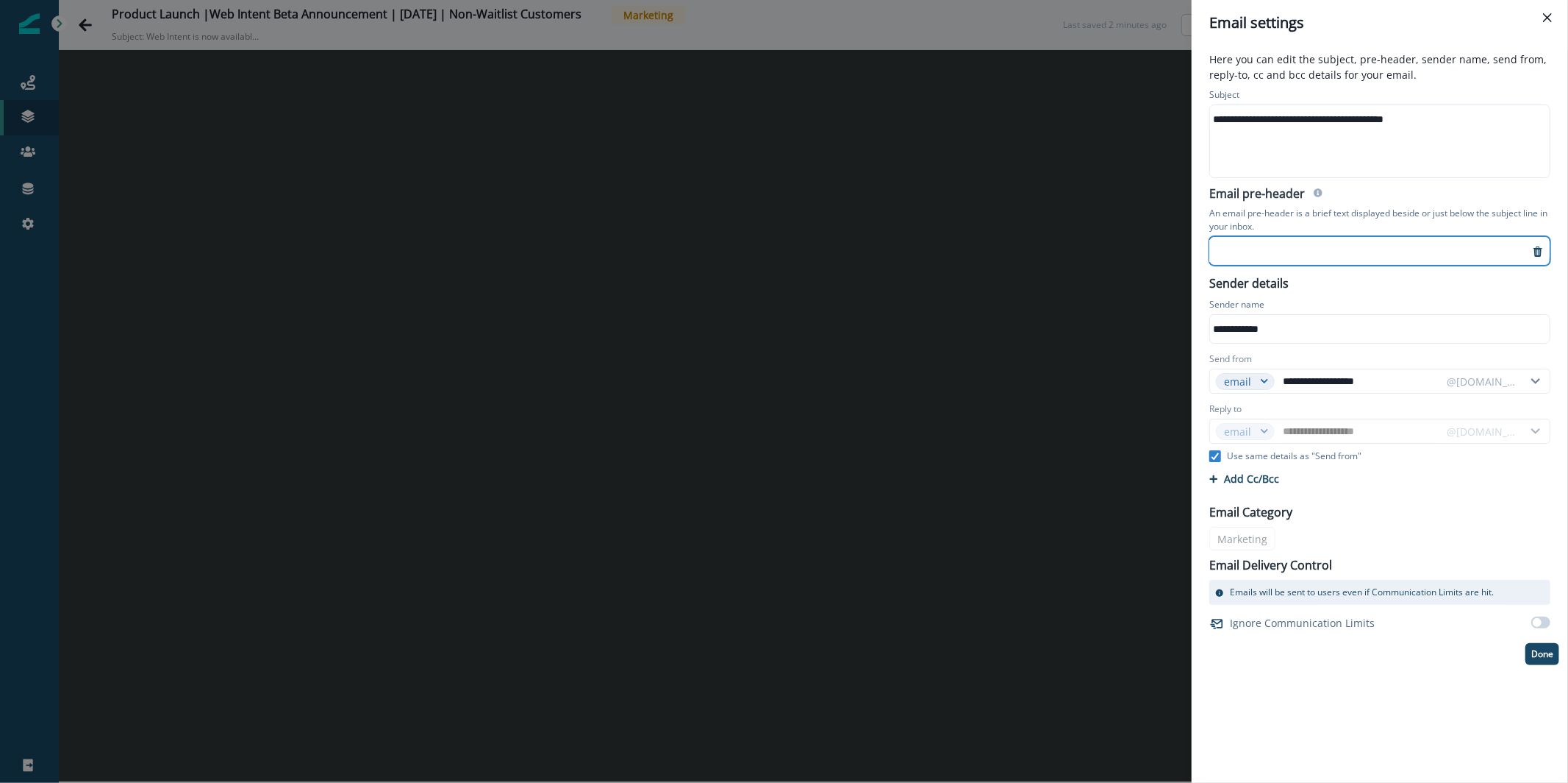
scroll to position [0, 0]
click at [408, 110] on div "**********" at bounding box center [784, 391] width 1568 height 783
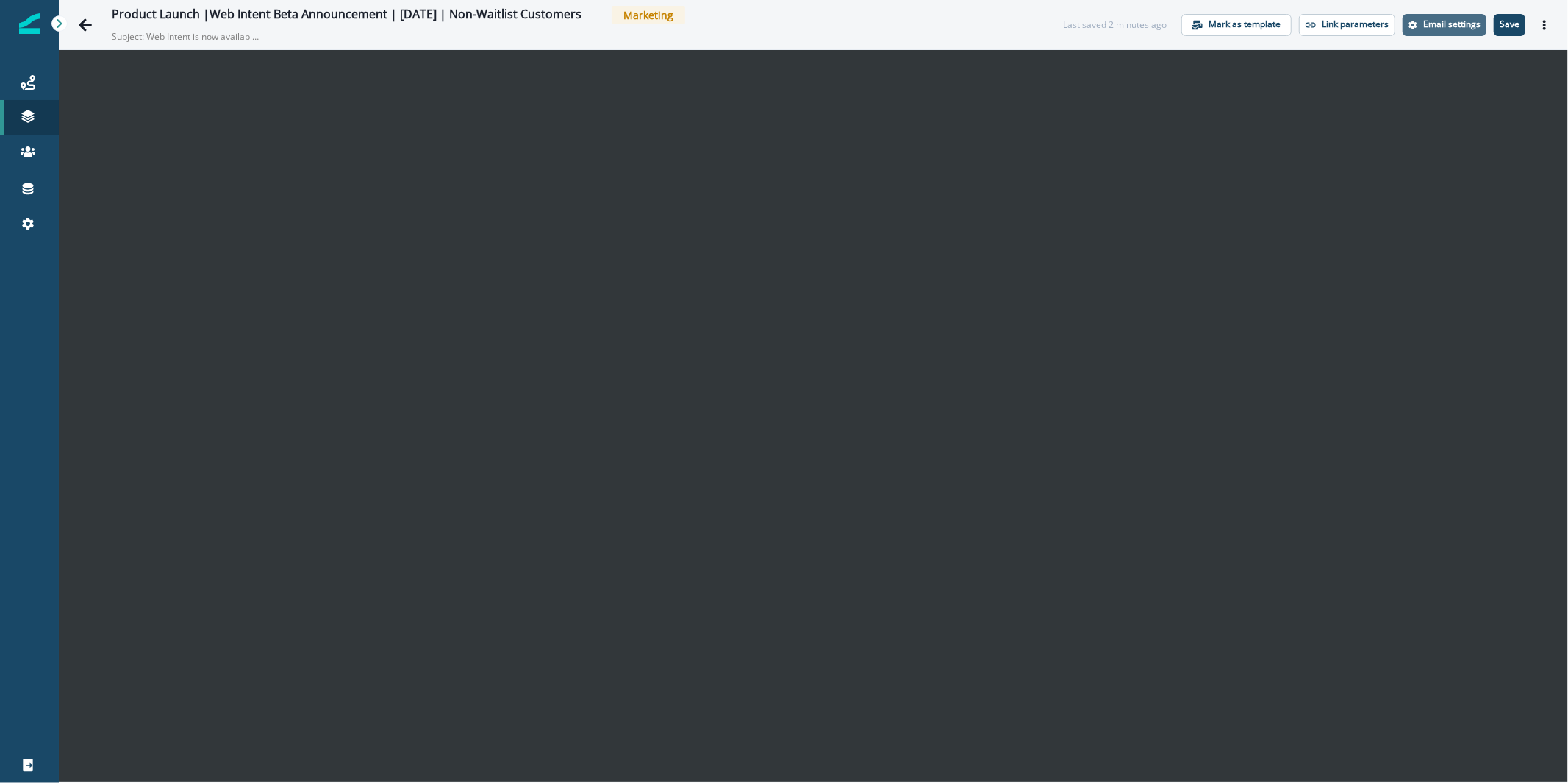
click at [1457, 25] on p "Email settings" at bounding box center [1452, 24] width 58 height 10
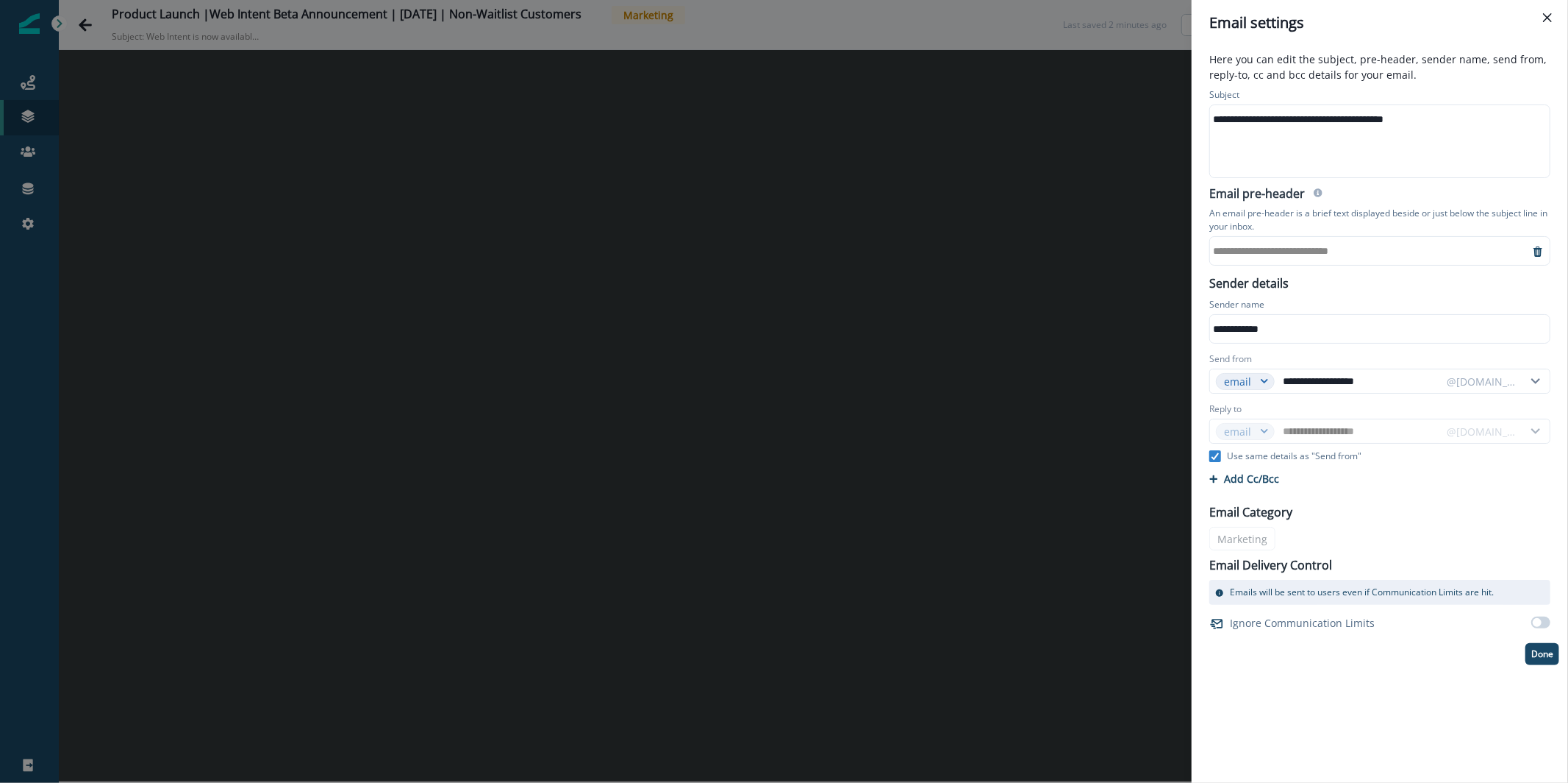
click at [1292, 256] on div "**********" at bounding box center [1369, 251] width 319 height 22
click at [1544, 658] on p "Done" at bounding box center [1542, 653] width 22 height 10
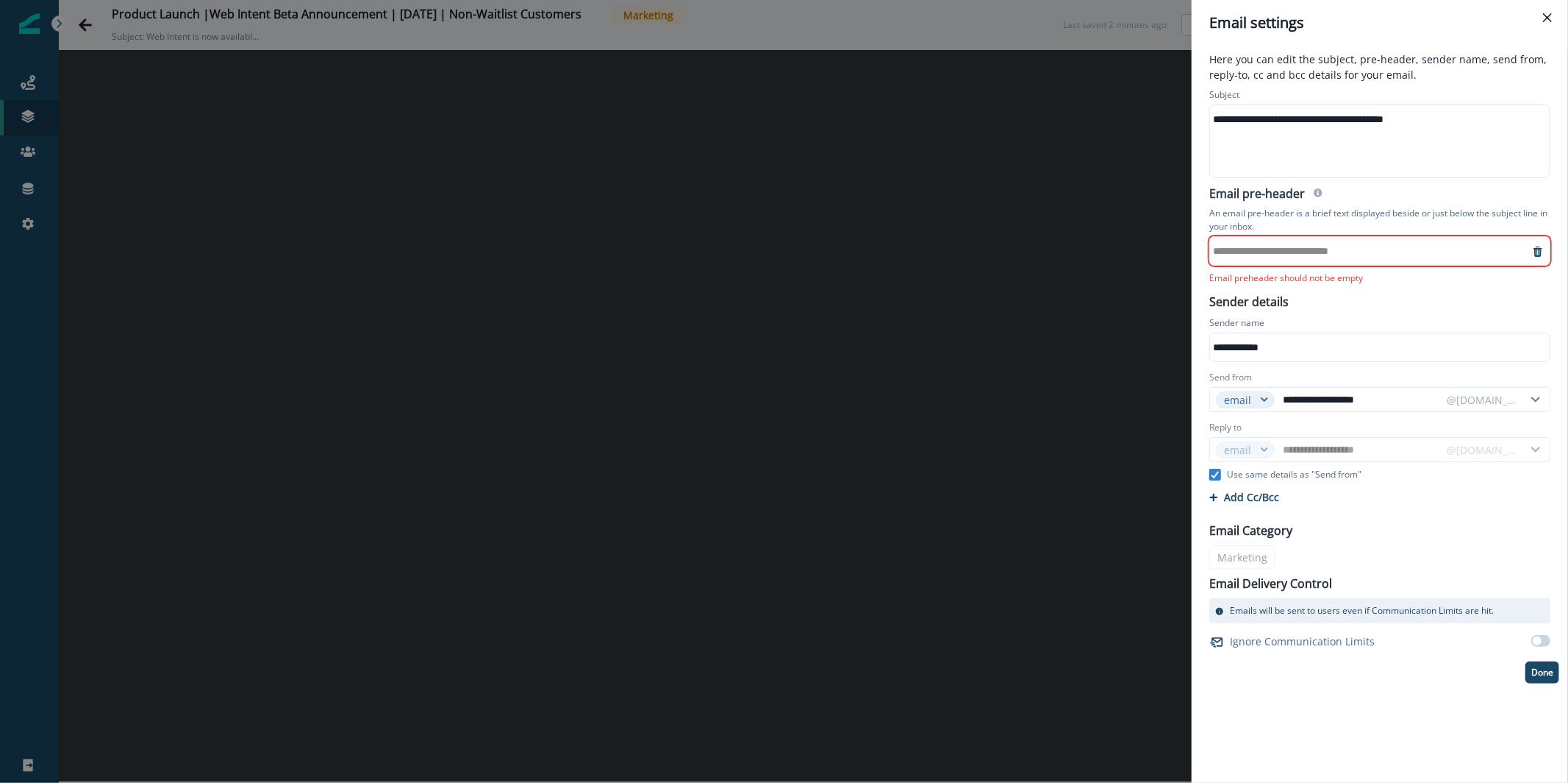
click at [1543, 253] on icon "remove-preheader" at bounding box center [1538, 251] width 12 height 12
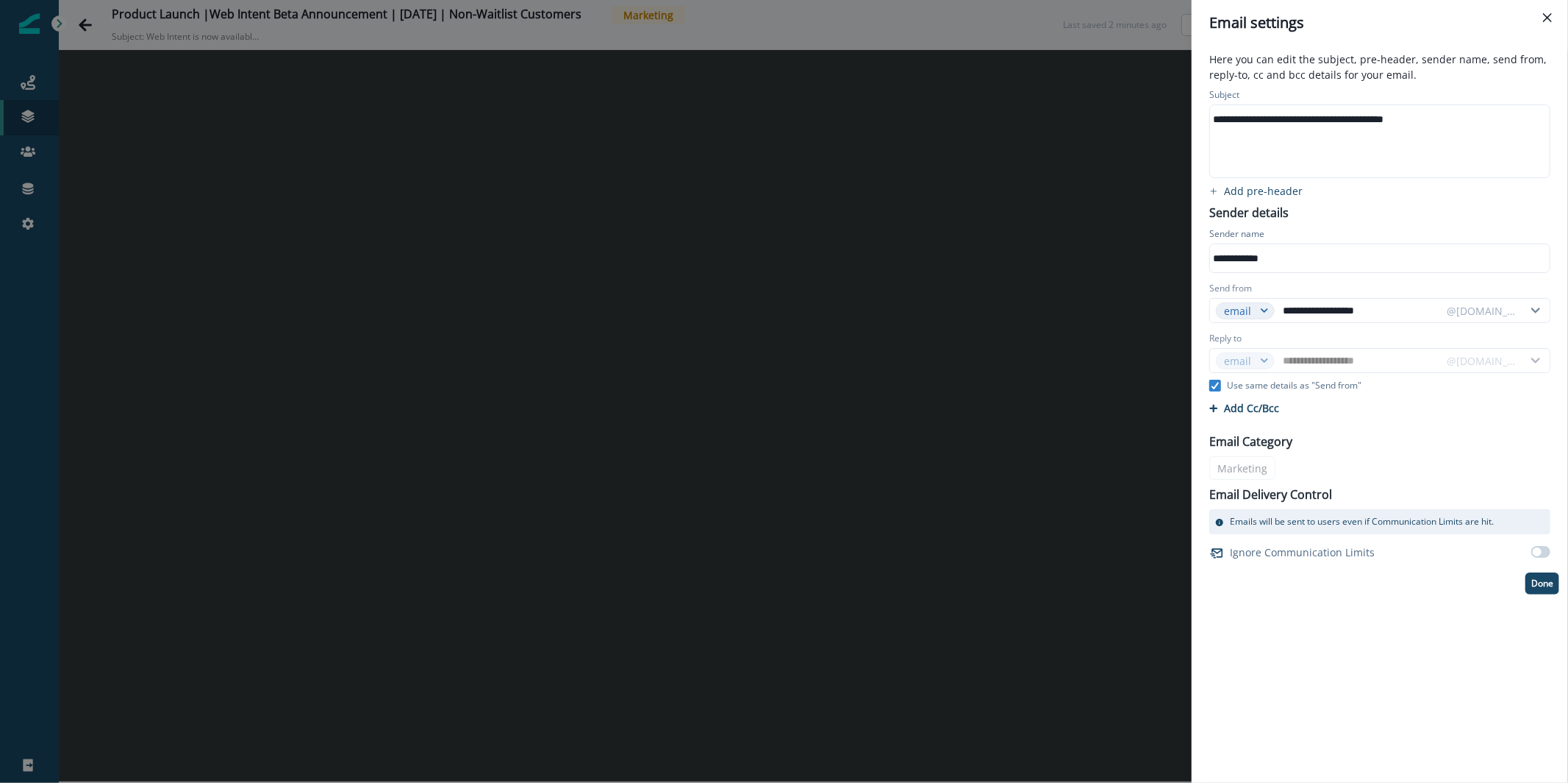
click at [1553, 596] on div "**********" at bounding box center [1379, 414] width 376 height 737
click at [1549, 587] on p "Done" at bounding box center [1542, 582] width 22 height 10
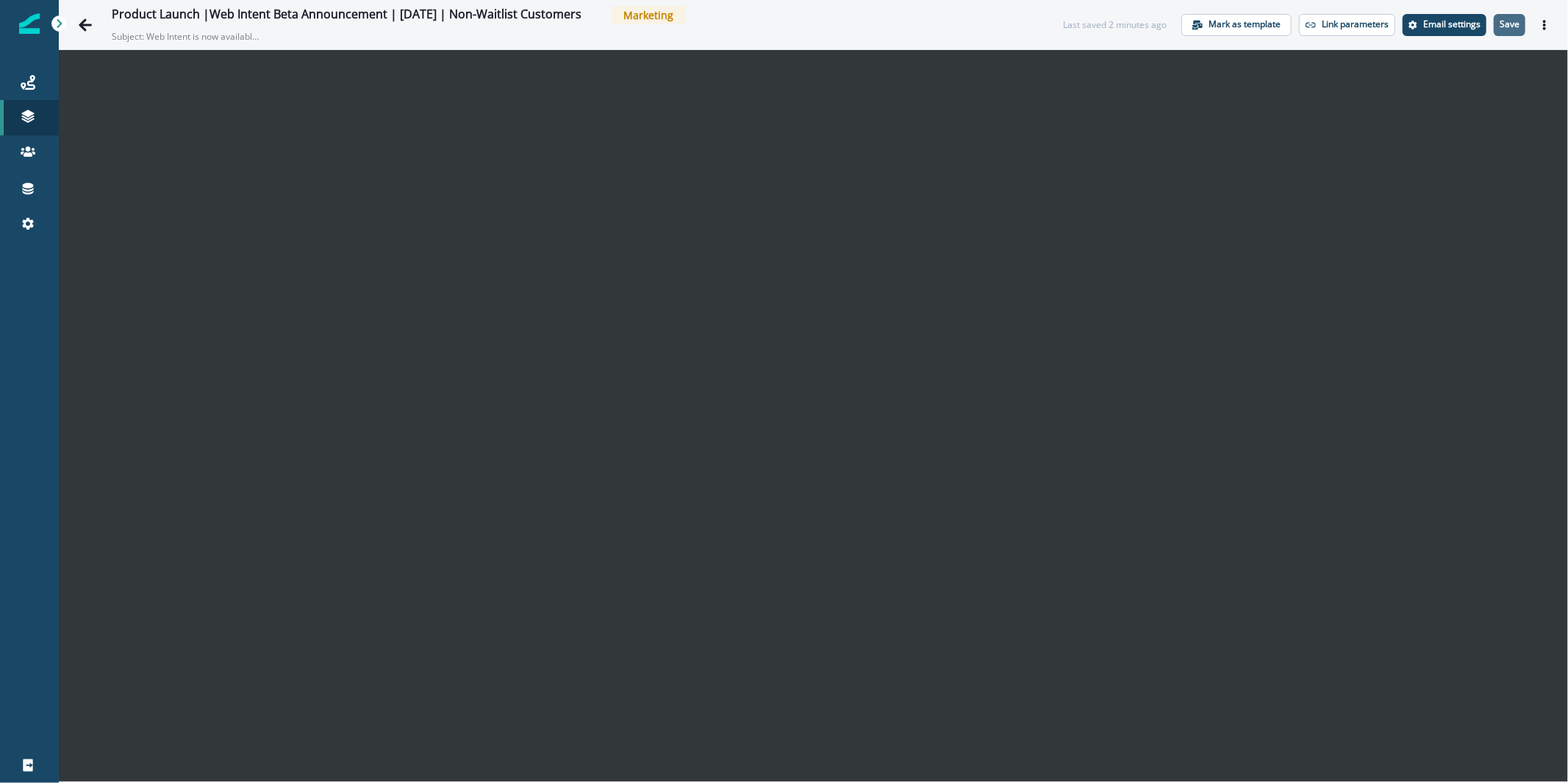
click at [1514, 16] on button "Save" at bounding box center [1509, 25] width 32 height 22
click at [1516, 34] on button "Save" at bounding box center [1509, 25] width 32 height 22
click at [1552, 20] on button "Actions" at bounding box center [1545, 25] width 24 height 22
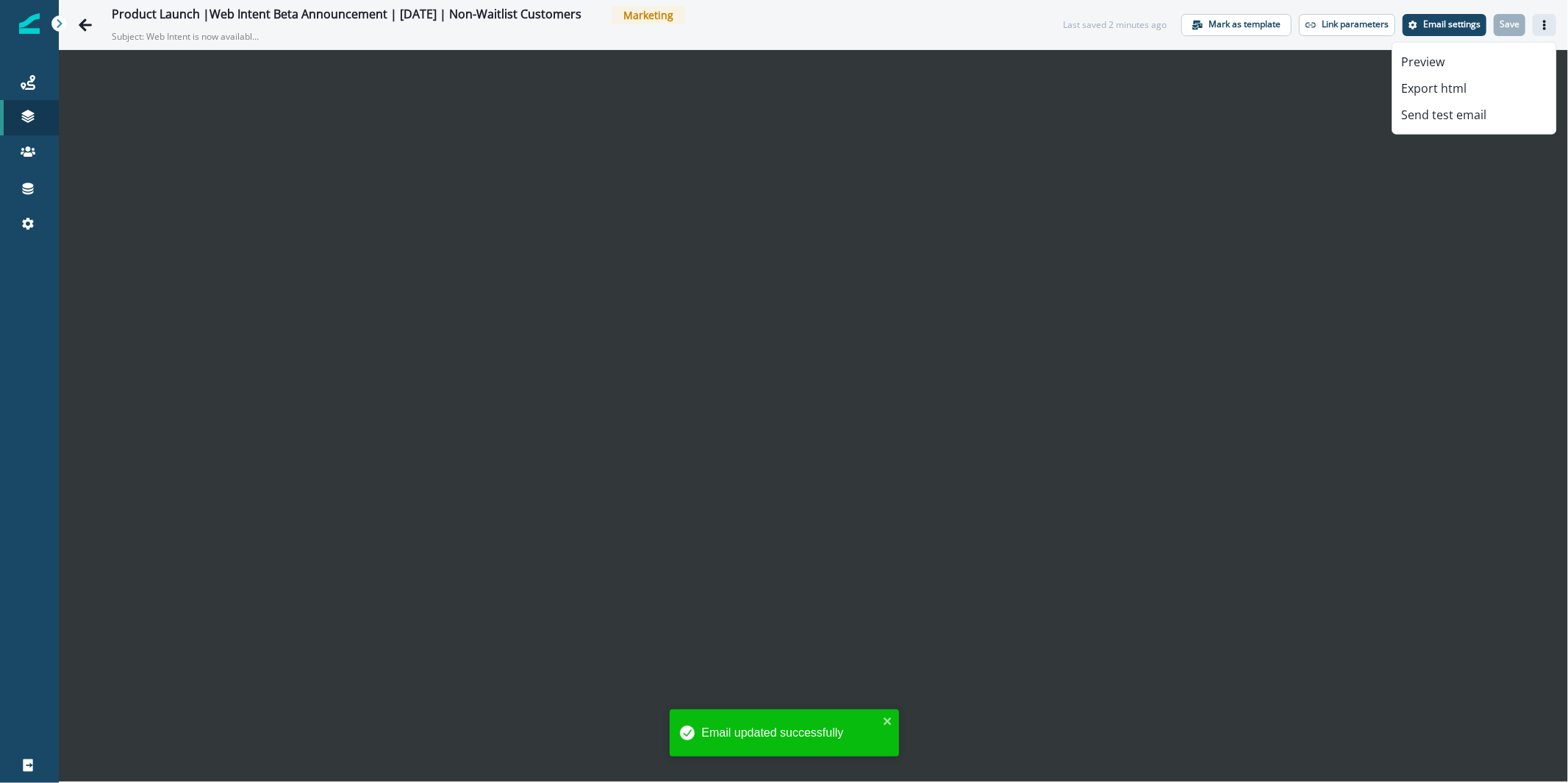
click at [1490, 129] on div "Preview Export html Send test email" at bounding box center [1474, 88] width 165 height 92
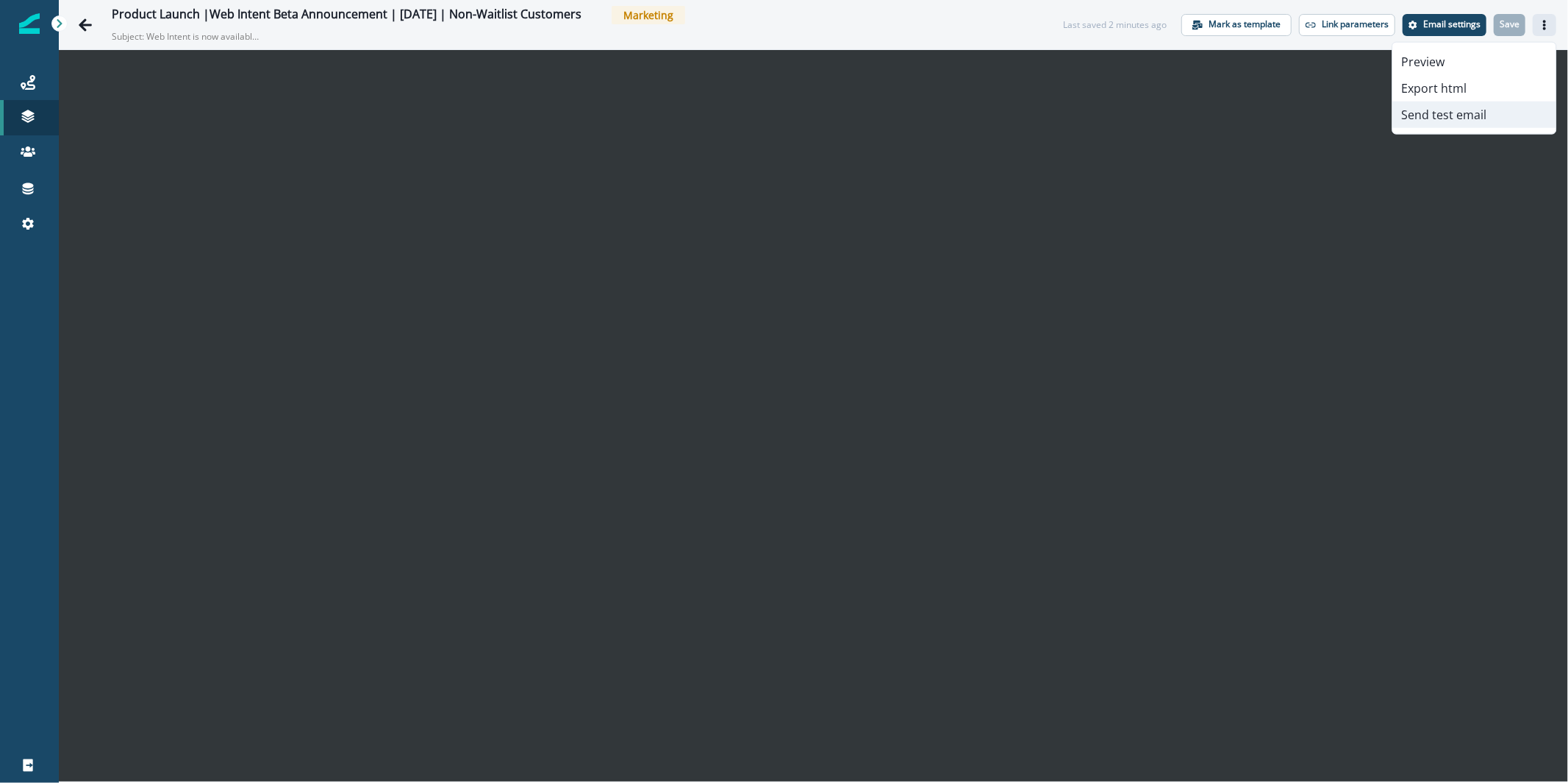
click at [1473, 124] on button "Send test email" at bounding box center [1474, 114] width 163 height 27
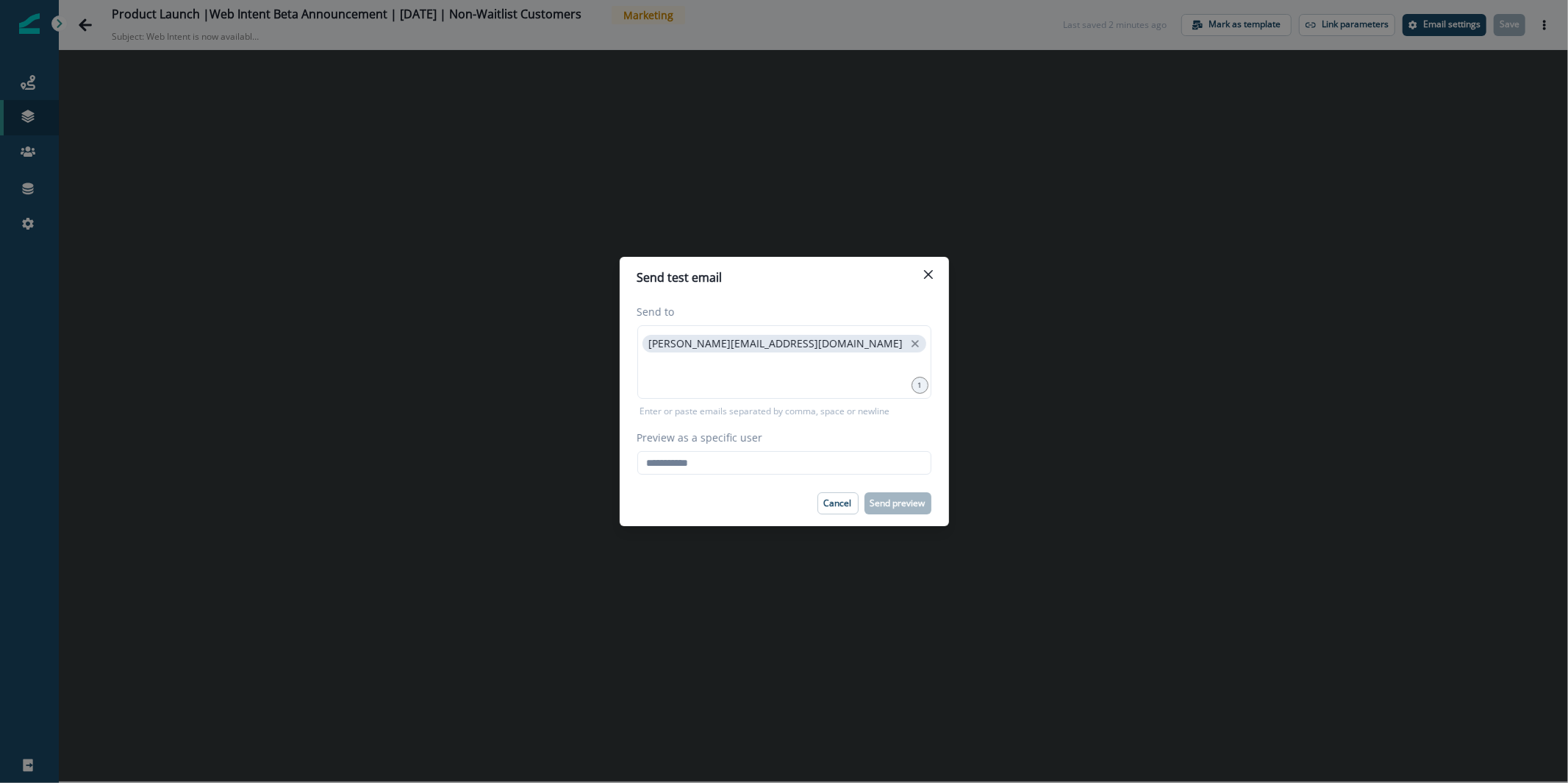
click at [873, 445] on div "Preview as a specific user Loading... Person data unavailable" at bounding box center [784, 451] width 294 height 45
click at [870, 451] on body "A newer version of [DOMAIN_NAME] is available. Refresh your page to load the la…" at bounding box center [784, 391] width 1568 height 783
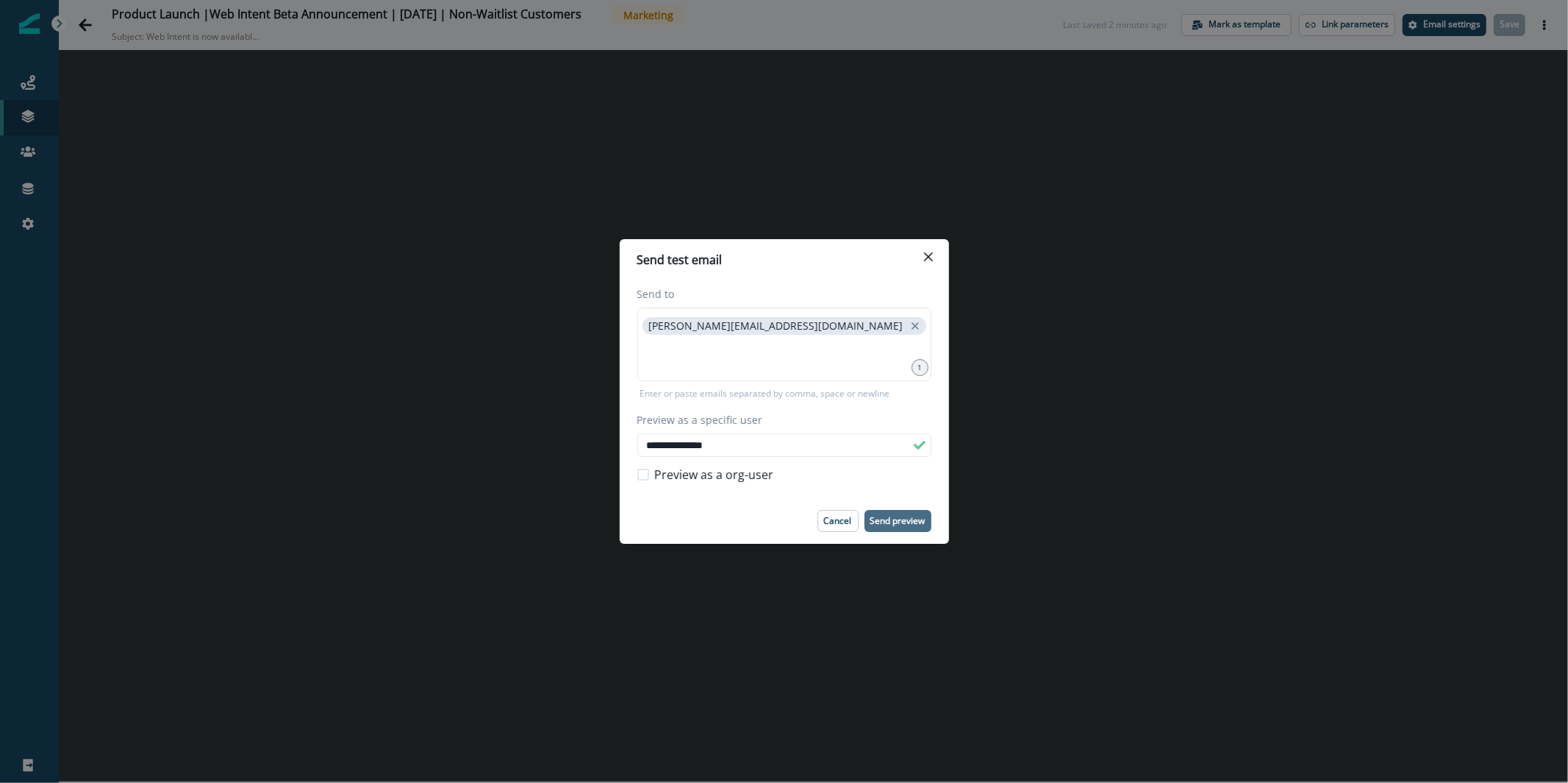
type input "**********"
click at [920, 522] on p "Send preview" at bounding box center [898, 520] width 55 height 10
click at [604, 203] on div "**********" at bounding box center [784, 391] width 1568 height 783
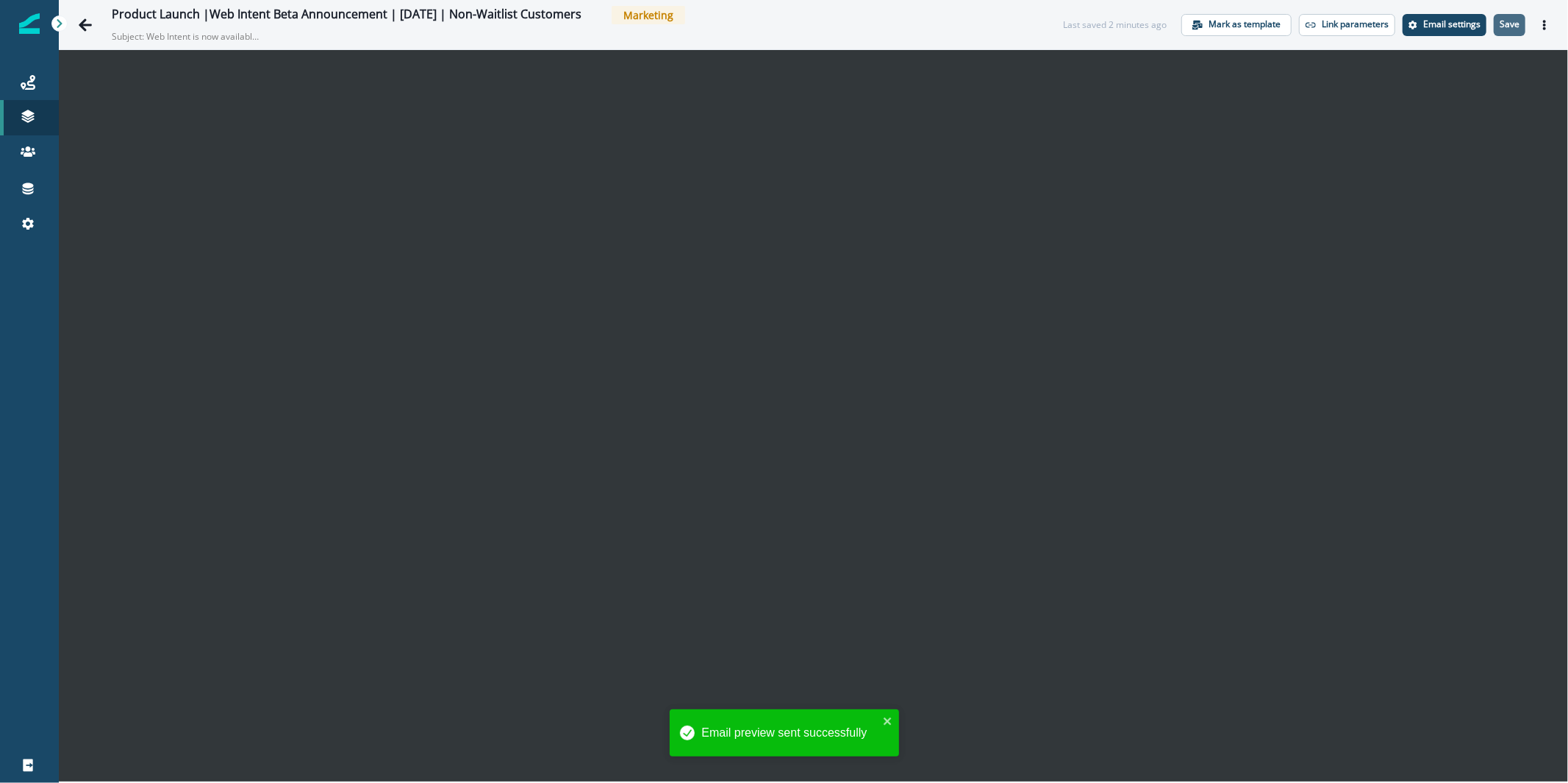
click at [1515, 26] on p "Save" at bounding box center [1509, 24] width 20 height 10
click at [1502, 27] on p "Save" at bounding box center [1509, 24] width 20 height 10
click at [1544, 27] on icon "Actions" at bounding box center [1544, 25] width 3 height 10
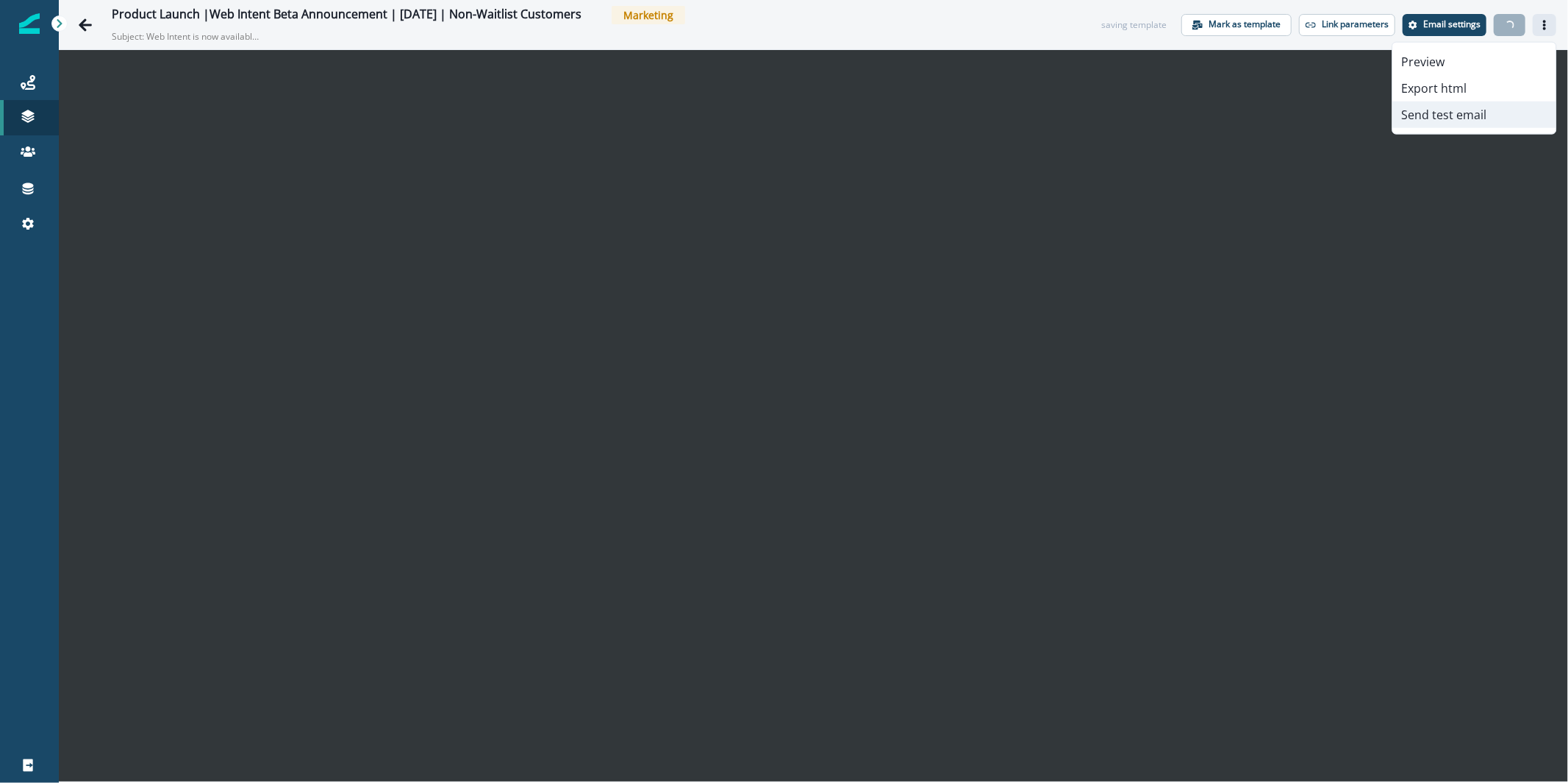
click at [1486, 118] on button "Send test email" at bounding box center [1474, 114] width 163 height 27
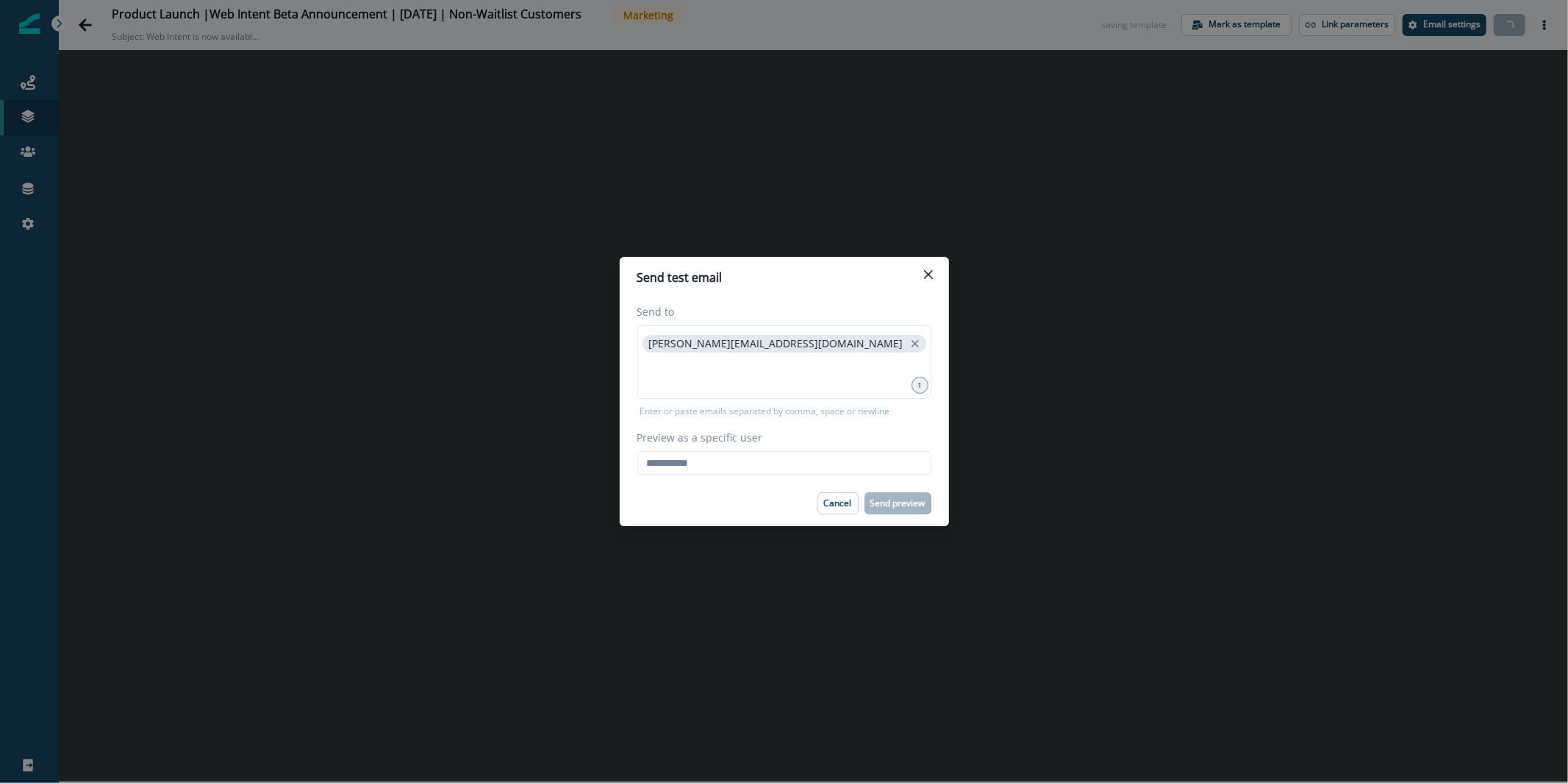
click at [727, 476] on div "Send to [PERSON_NAME][EMAIL_ADDRESS][DOMAIN_NAME] 1 Enter or paste emails separ…" at bounding box center [784, 388] width 330 height 182
click at [735, 462] on input "Preview as a specific user" at bounding box center [784, 462] width 294 height 24
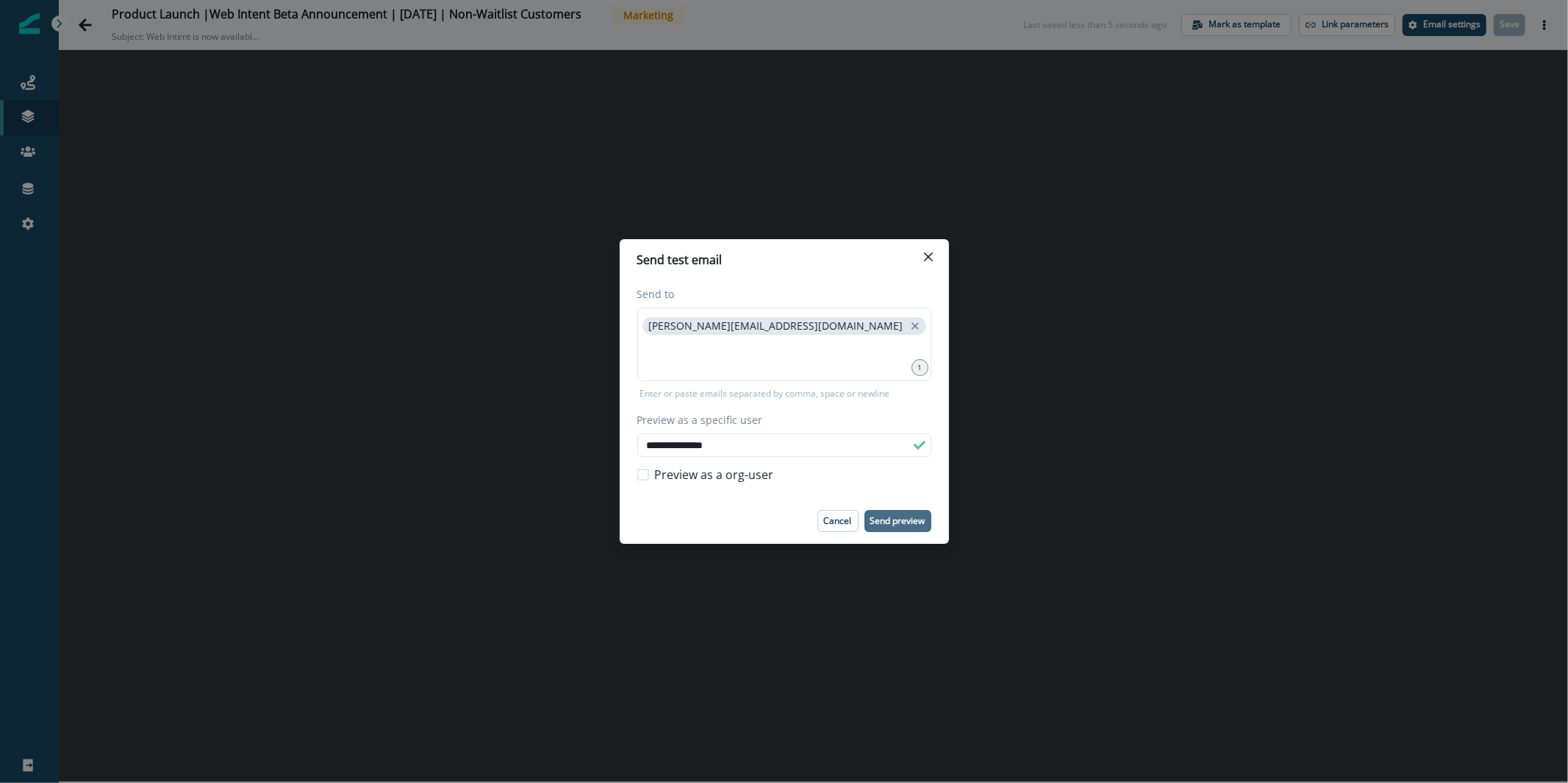
type input "**********"
click at [909, 525] on p "Send preview" at bounding box center [898, 520] width 55 height 10
click at [938, 263] on button "Close" at bounding box center [928, 256] width 24 height 24
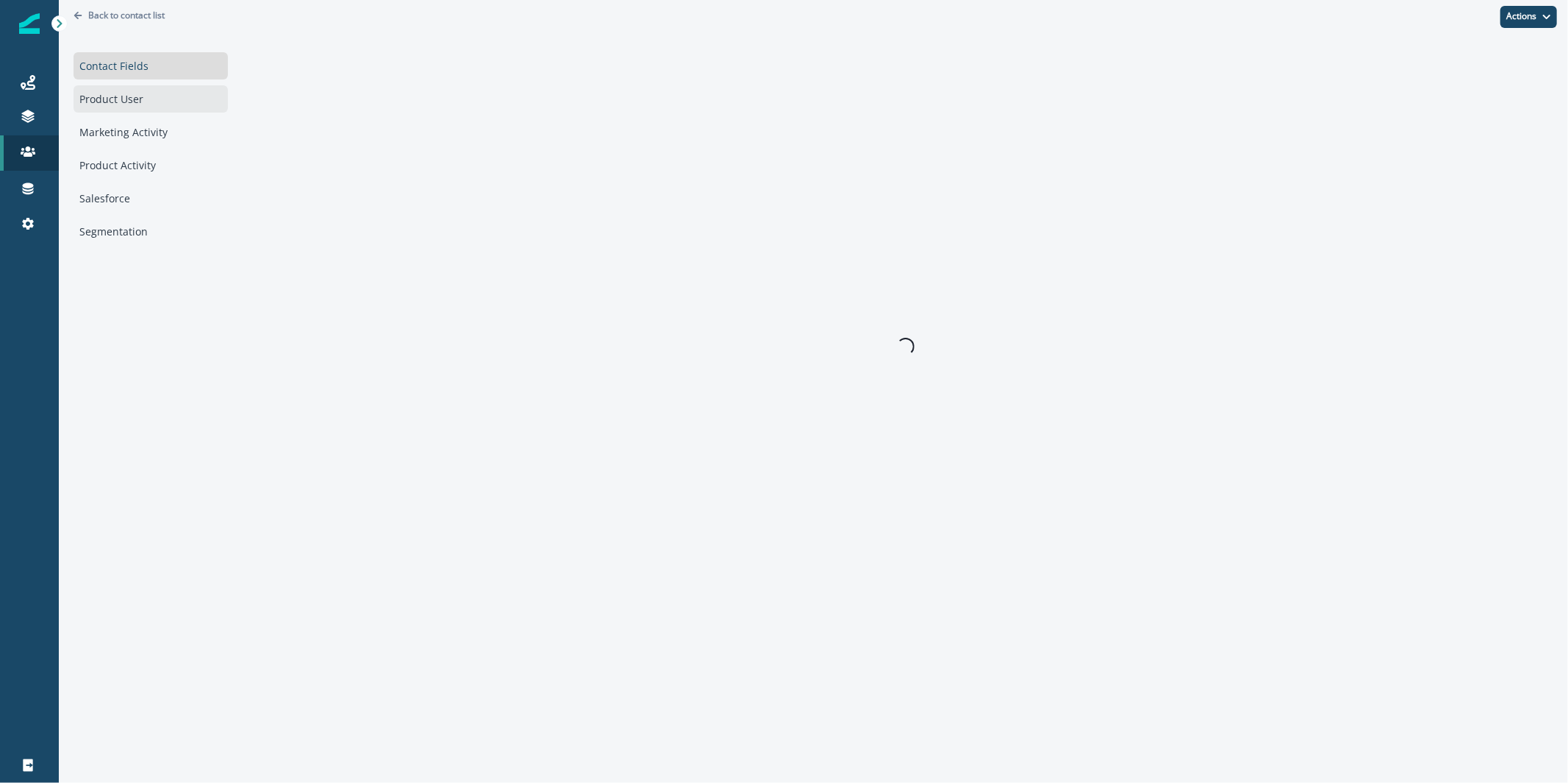
click at [178, 102] on div "Product User" at bounding box center [150, 99] width 155 height 27
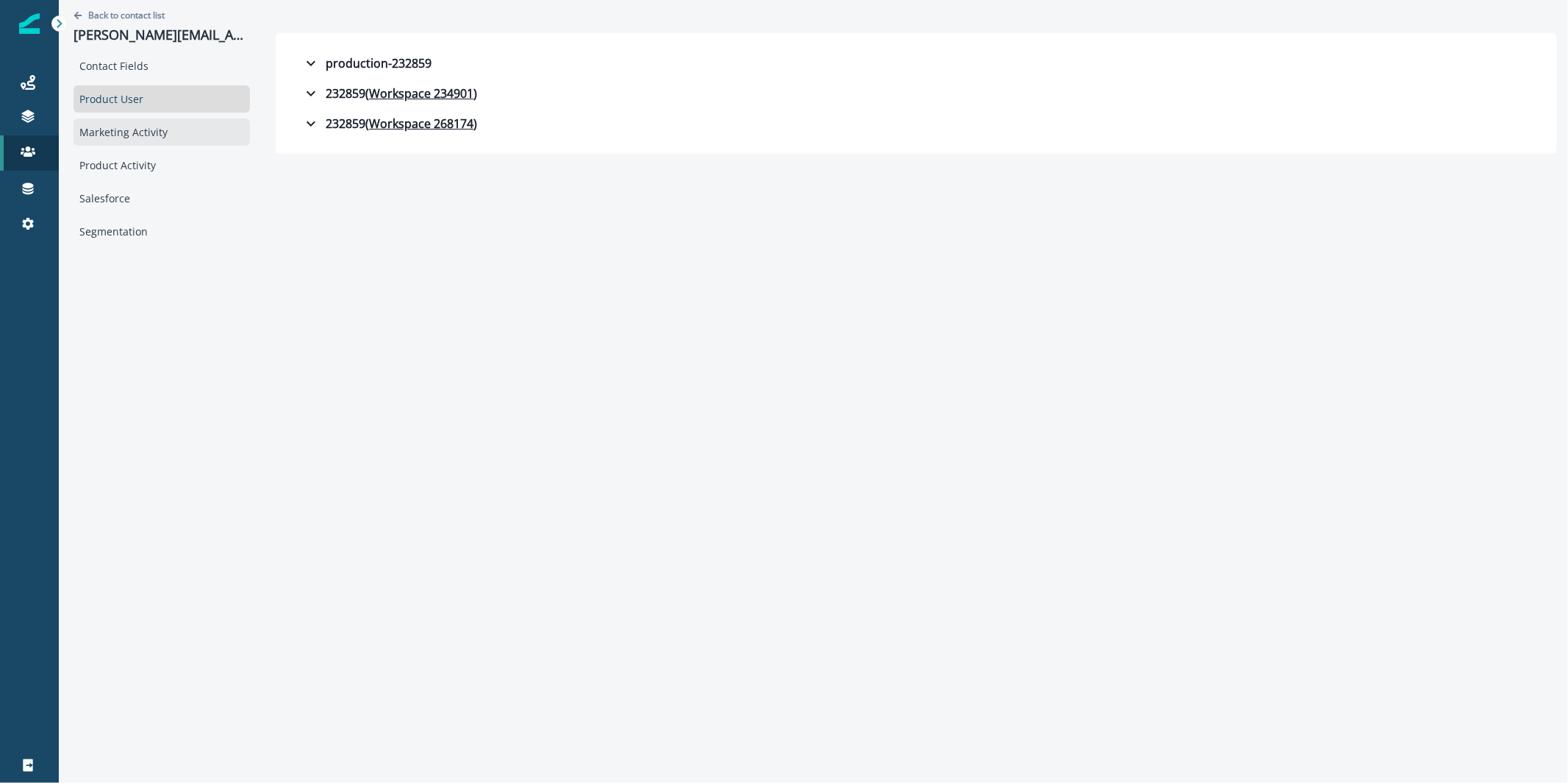
click at [170, 138] on div "Marketing Activity" at bounding box center [161, 132] width 177 height 27
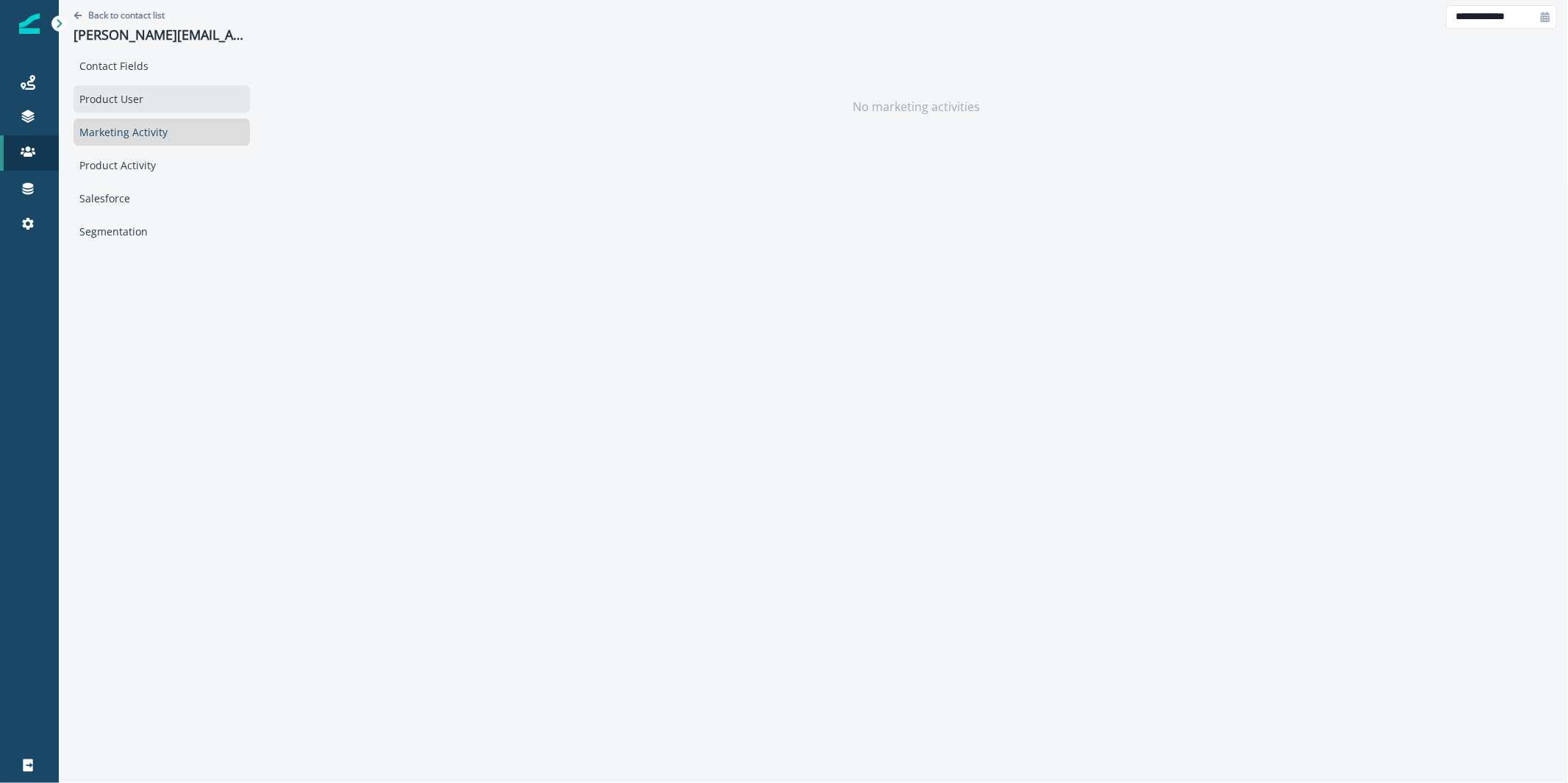
click at [167, 103] on div "Product User" at bounding box center [161, 99] width 177 height 27
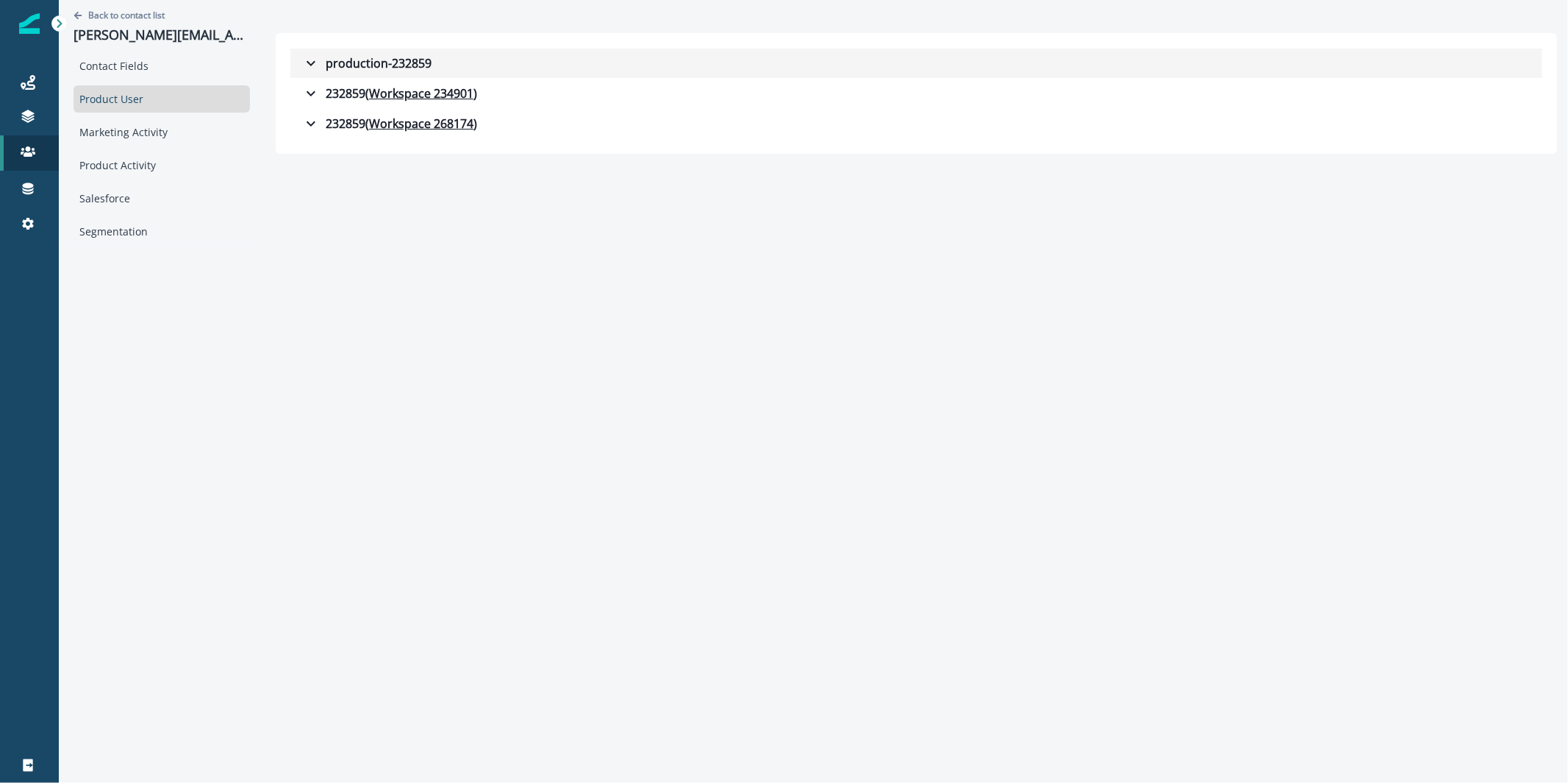
click at [297, 72] on button "production-232859" at bounding box center [916, 63] width 1252 height 29
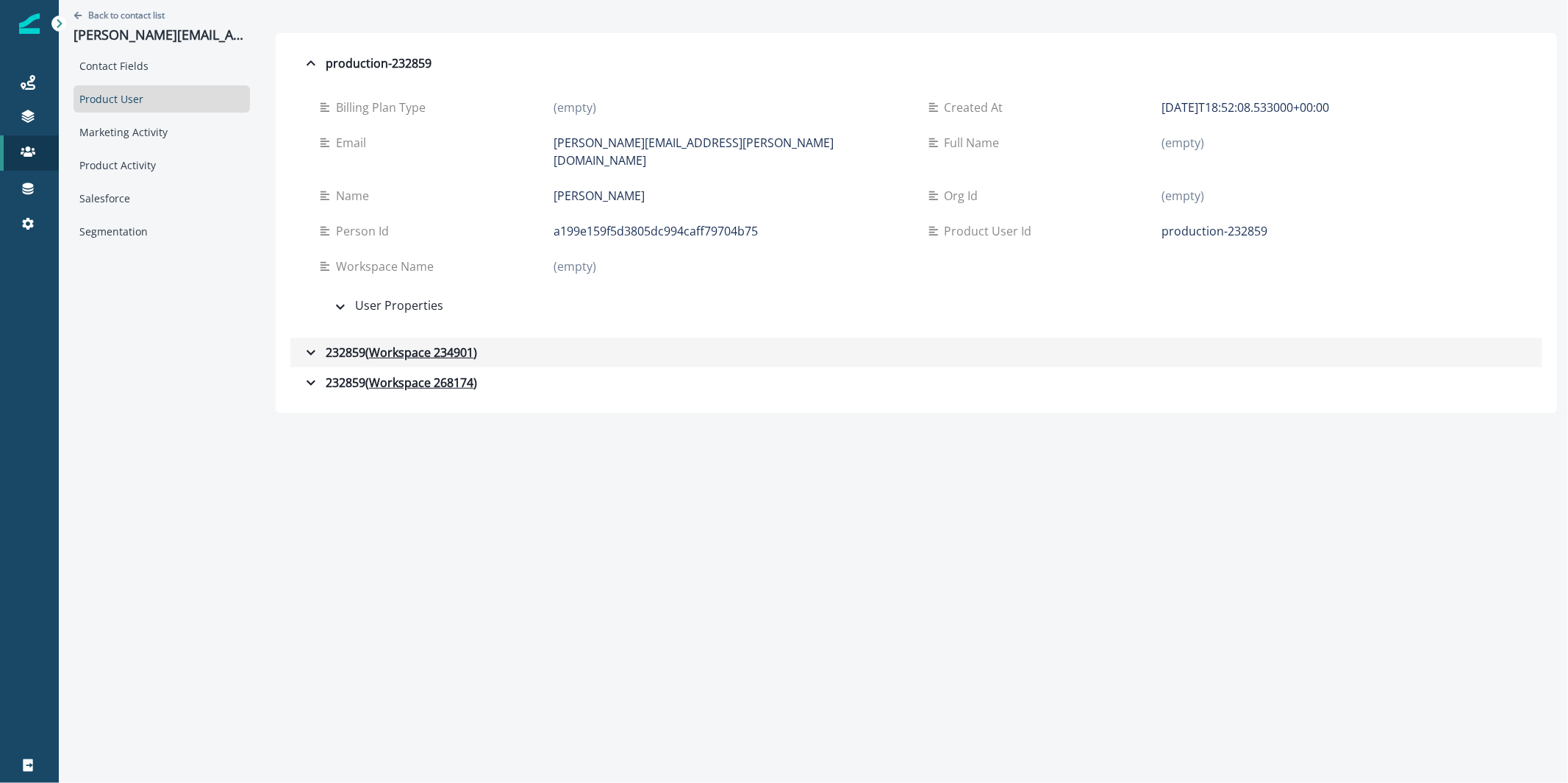
click at [302, 343] on icon "button" at bounding box center [310, 352] width 17 height 17
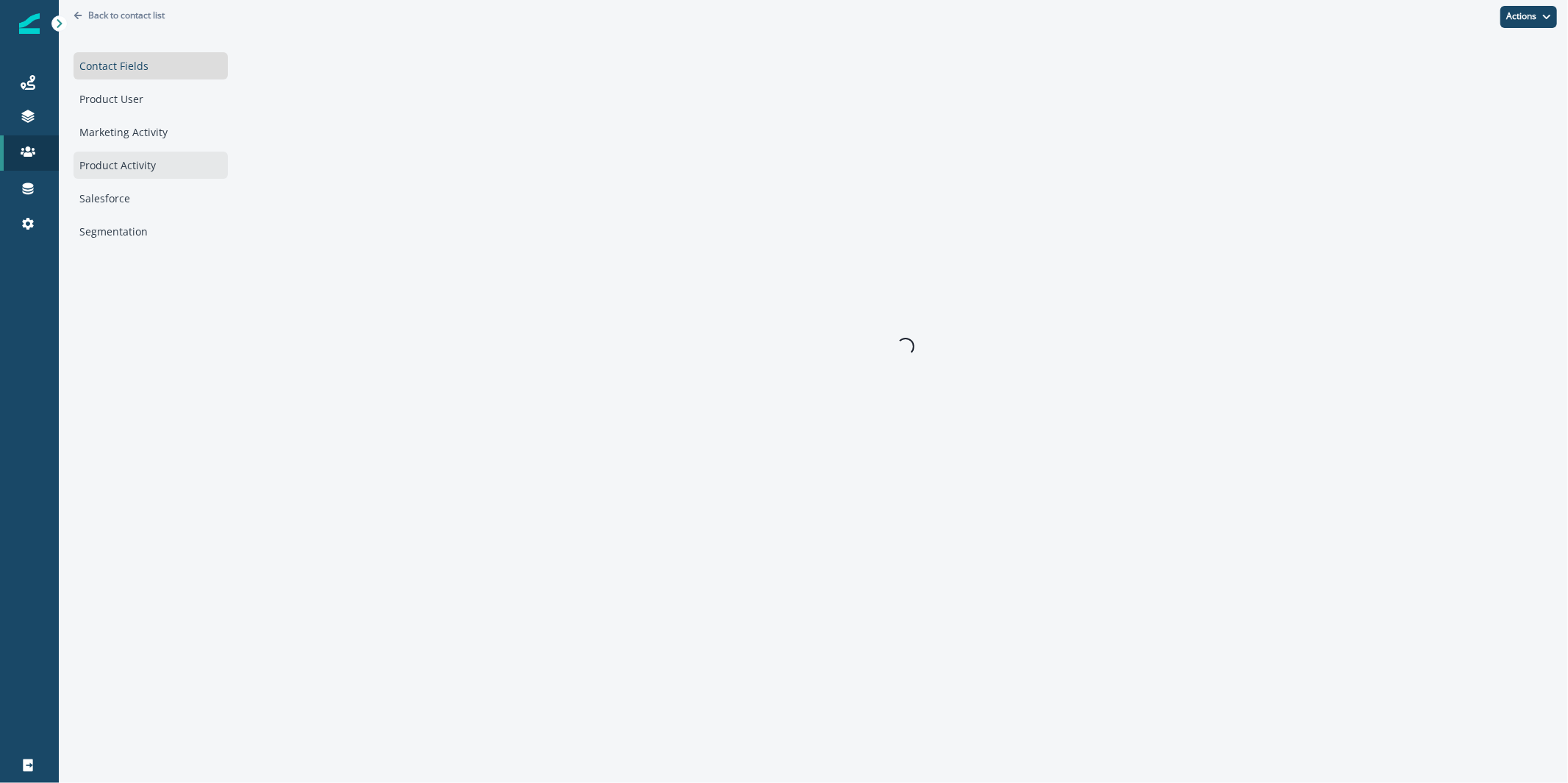
click at [82, 170] on div "Product Activity" at bounding box center [150, 165] width 155 height 27
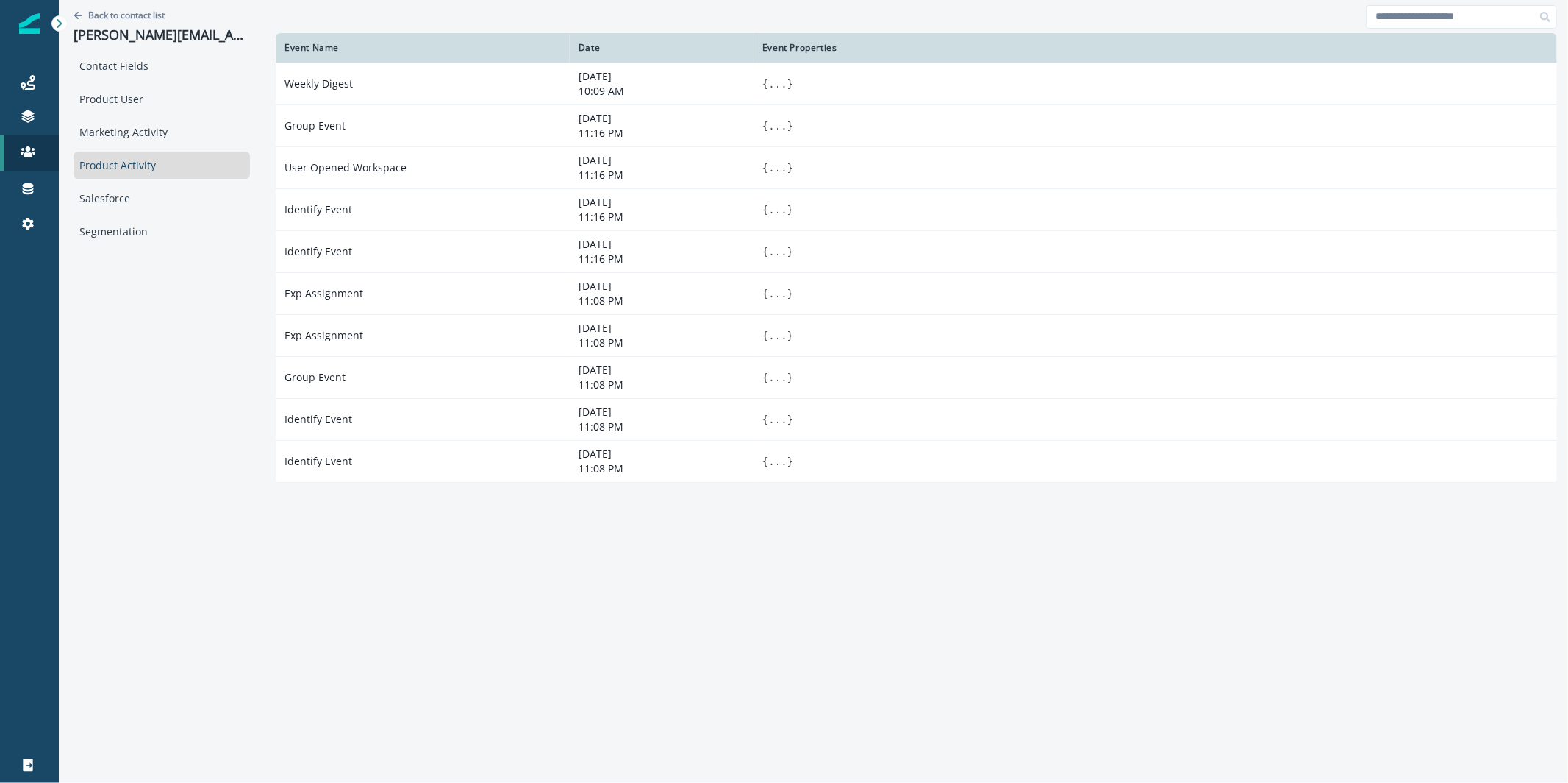
click at [118, 147] on div "Contact Fields Product User Marketing Activity Product Activity Salesforce Segm…" at bounding box center [161, 148] width 177 height 192
click at [133, 125] on div "Marketing Activity" at bounding box center [161, 132] width 177 height 27
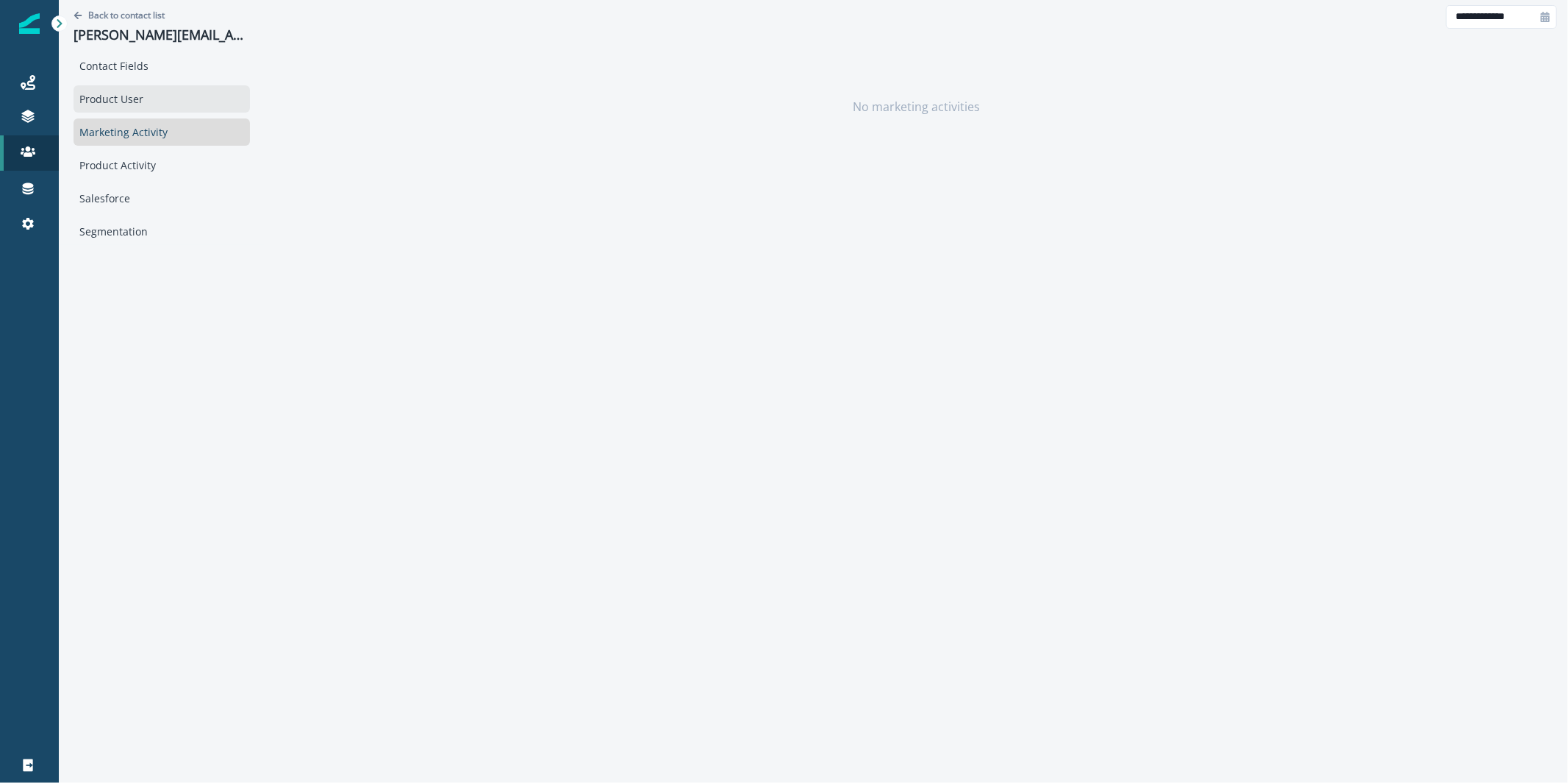
click at [149, 87] on div "Product User" at bounding box center [161, 99] width 177 height 27
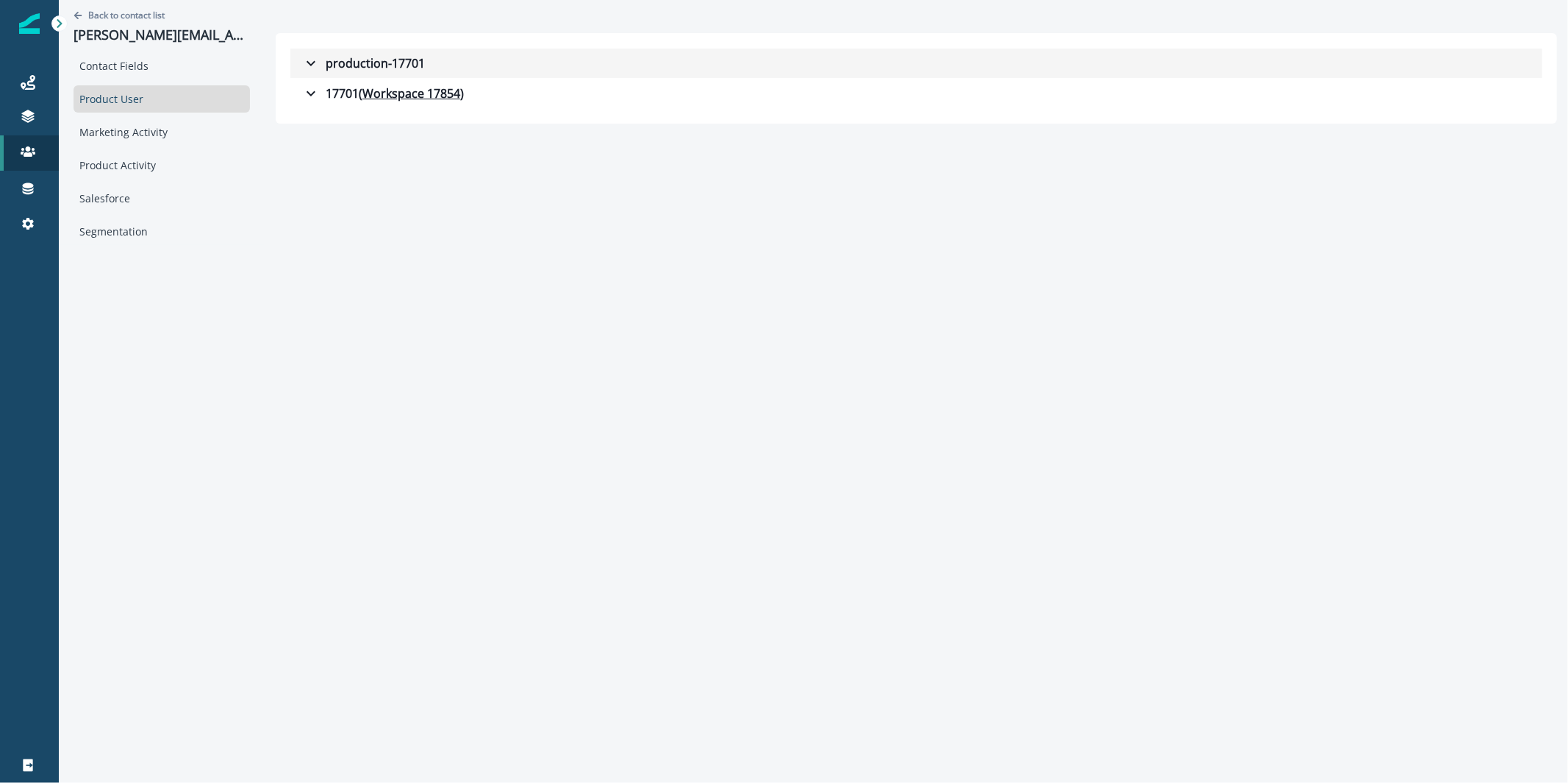
click at [344, 60] on div "production-17701" at bounding box center [363, 62] width 123 height 17
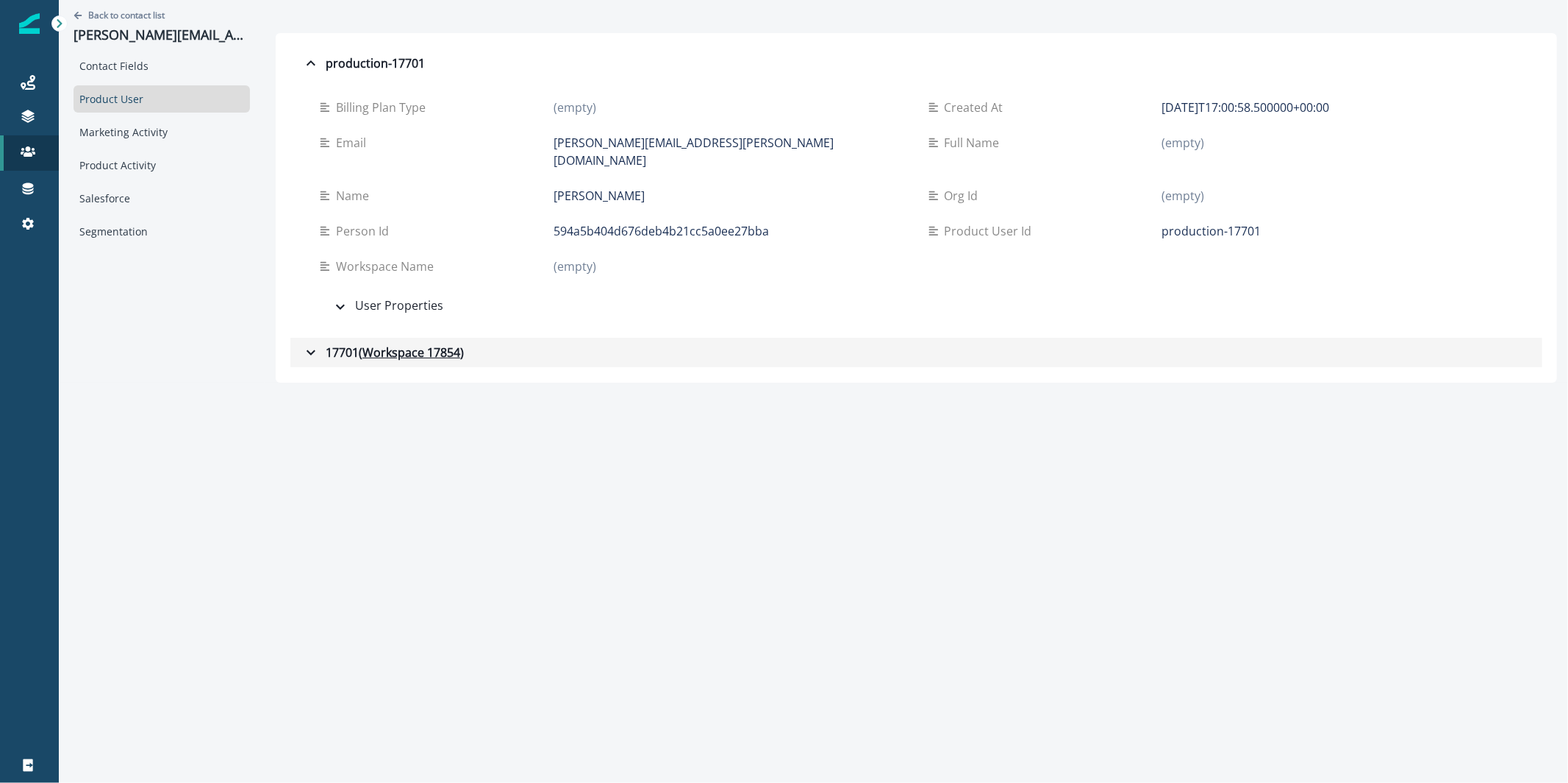
click at [302, 343] on icon "button" at bounding box center [310, 352] width 17 height 17
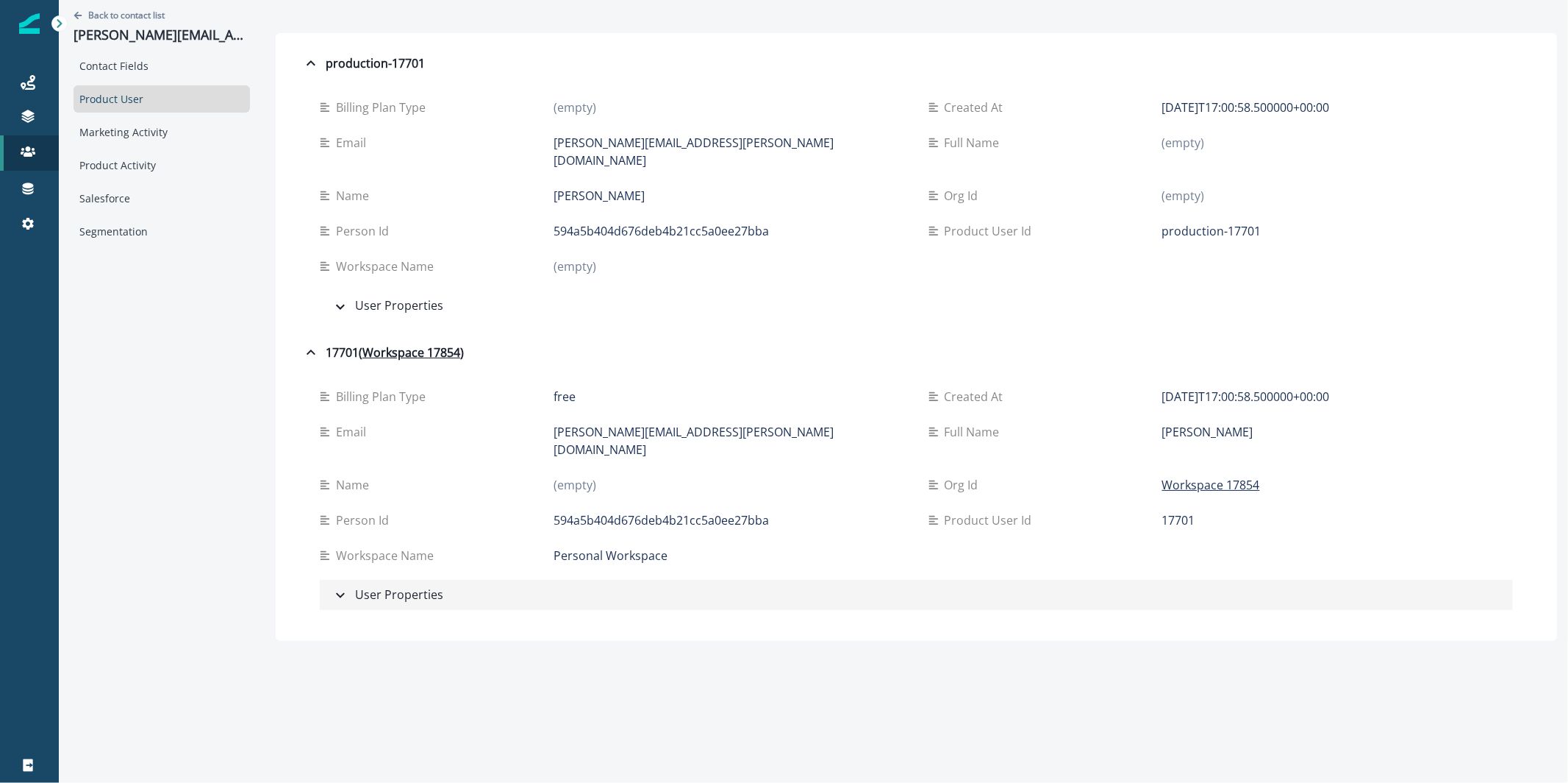
click at [381, 585] on div "User Properties" at bounding box center [387, 594] width 112 height 19
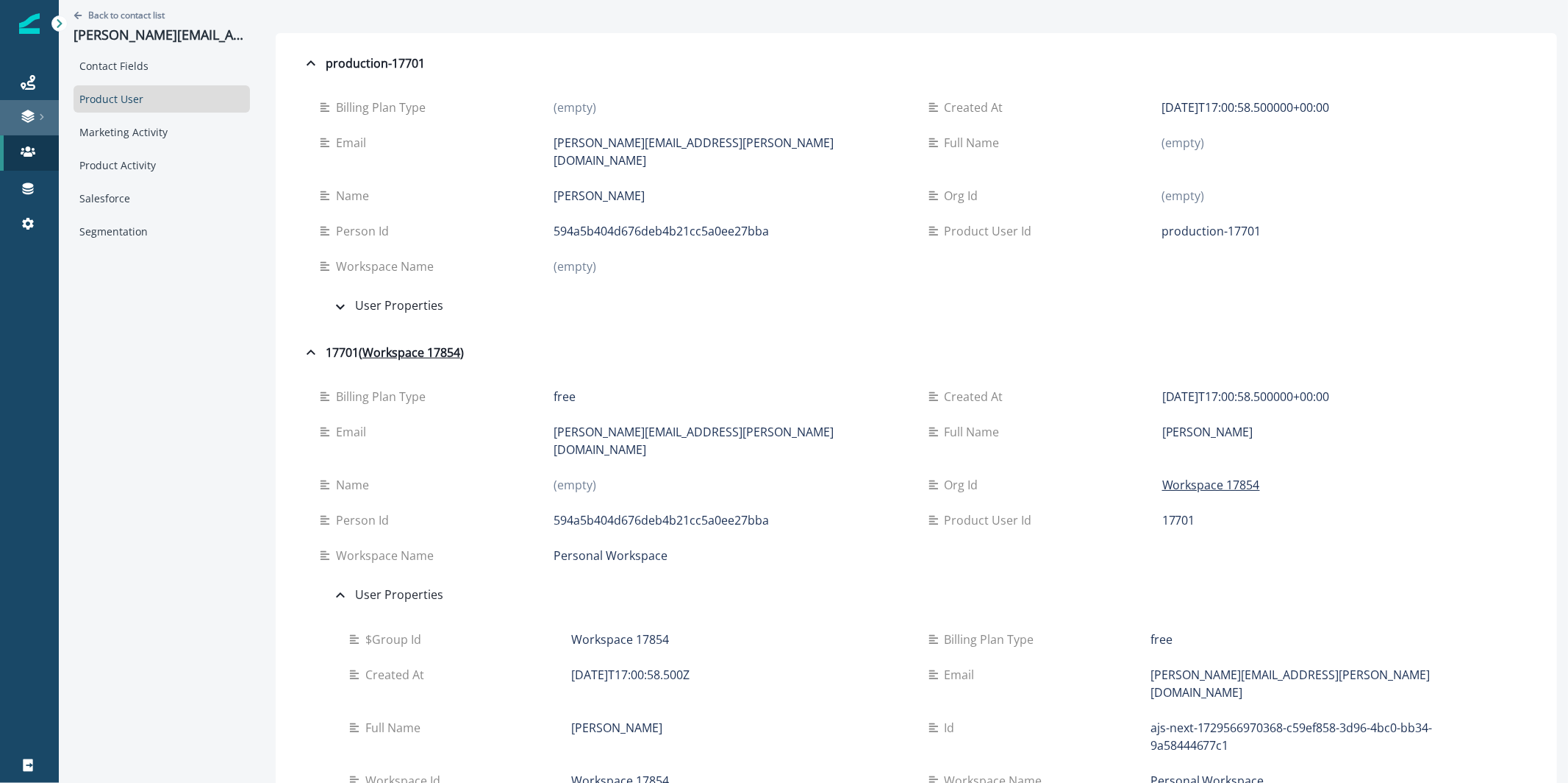
click at [38, 106] on link at bounding box center [29, 117] width 59 height 36
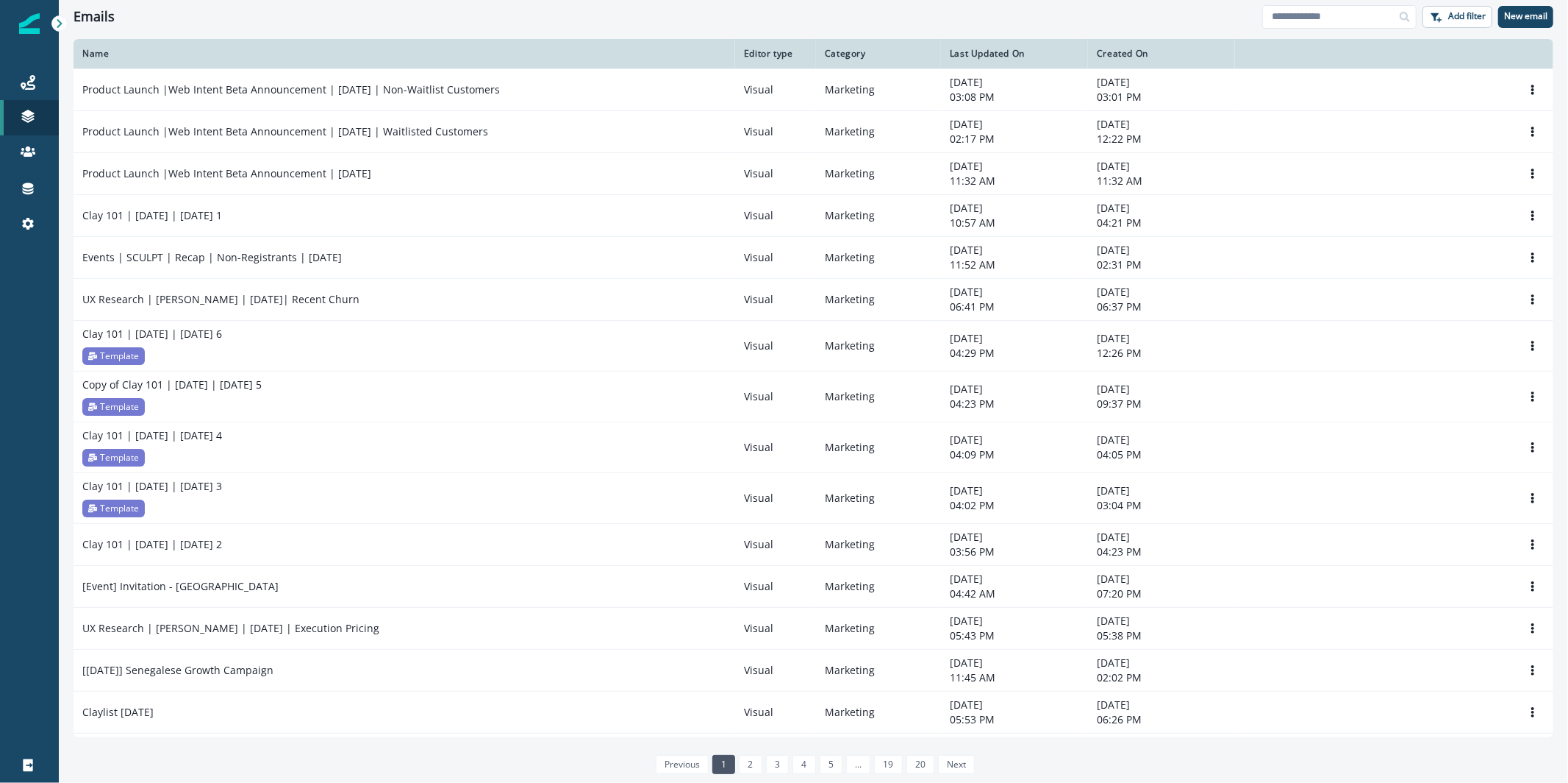
click at [1269, 2] on div "Emails Add filter New email" at bounding box center [813, 16] width 1509 height 33
click at [1283, 15] on input at bounding box center [1339, 17] width 155 height 24
click at [27, 82] on icon at bounding box center [27, 82] width 15 height 15
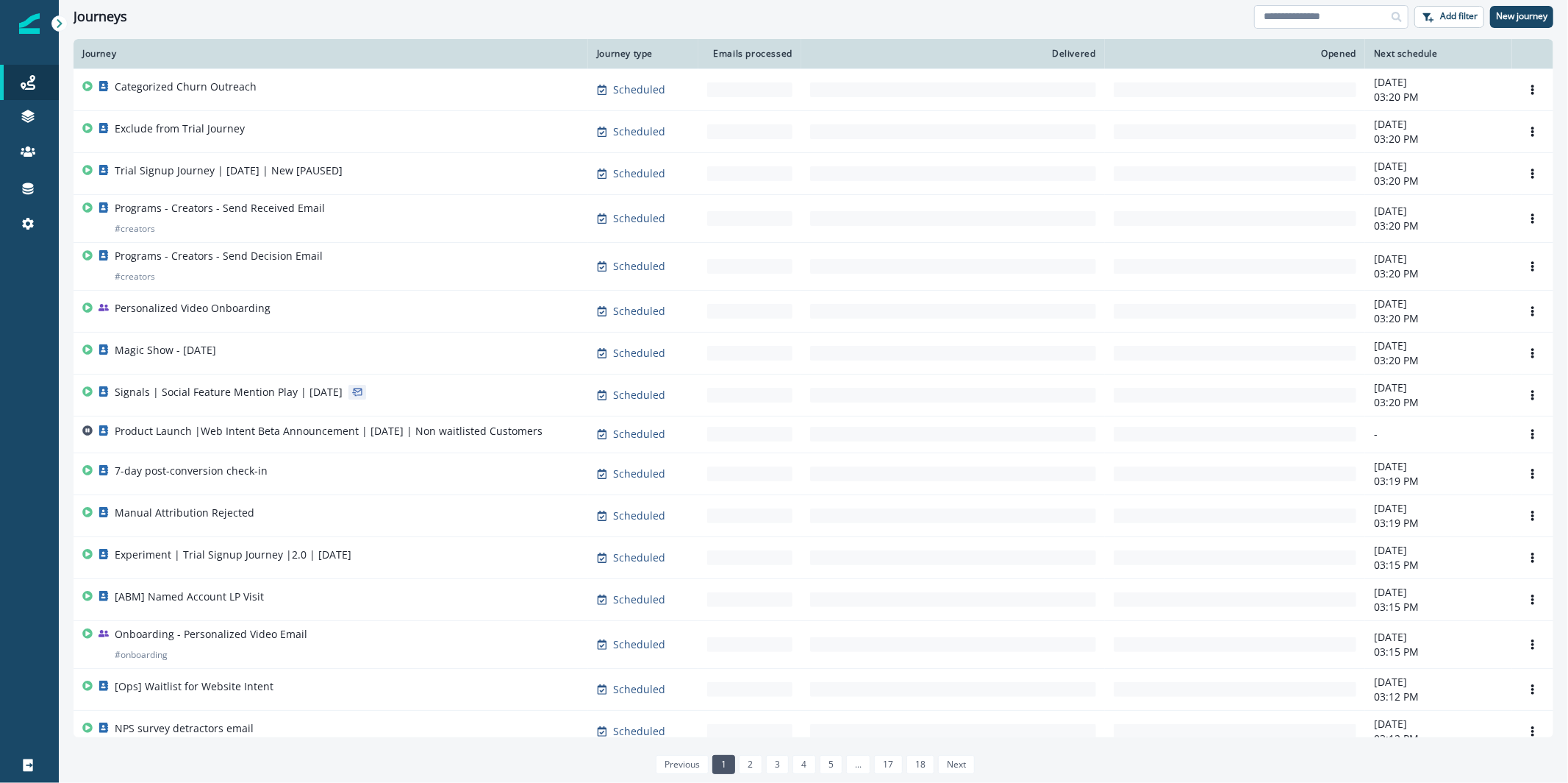
click at [1361, 13] on input at bounding box center [1331, 17] width 155 height 24
type input "*********"
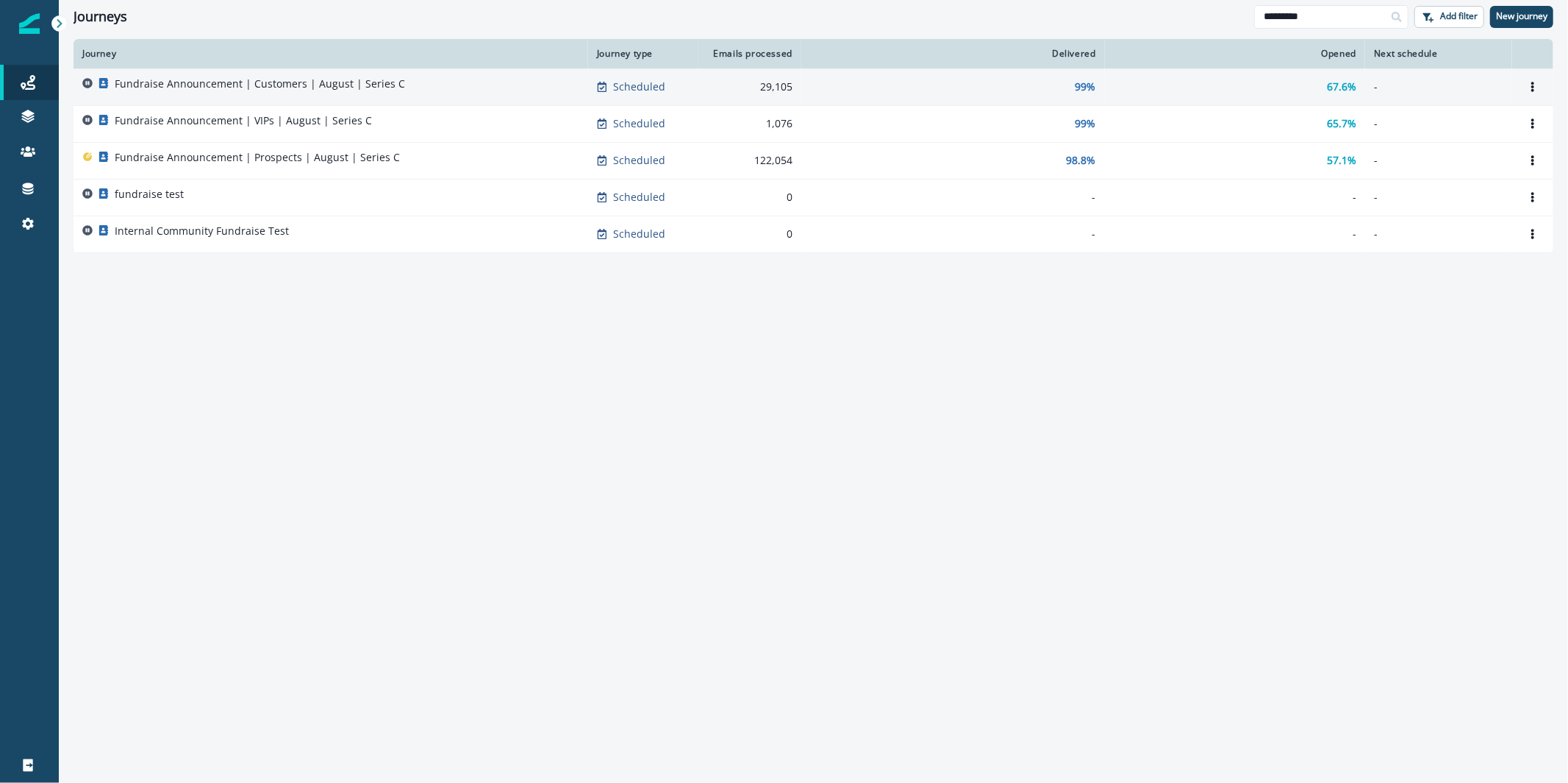
click at [351, 92] on div "Fundraise Announcement | Customers | August | Series C" at bounding box center [259, 87] width 290 height 20
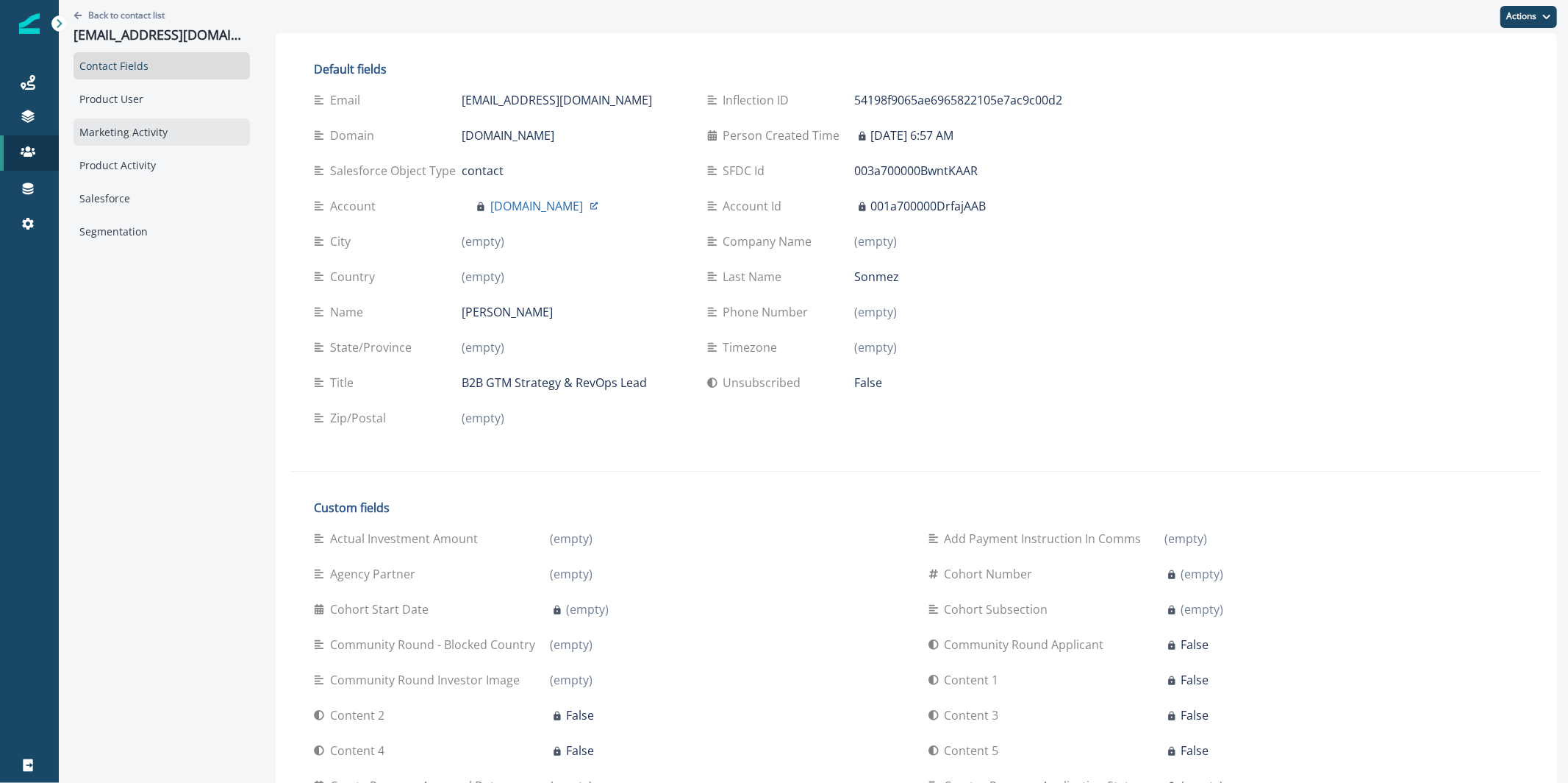
click at [144, 118] on div "Marketing Activity" at bounding box center [161, 132] width 177 height 27
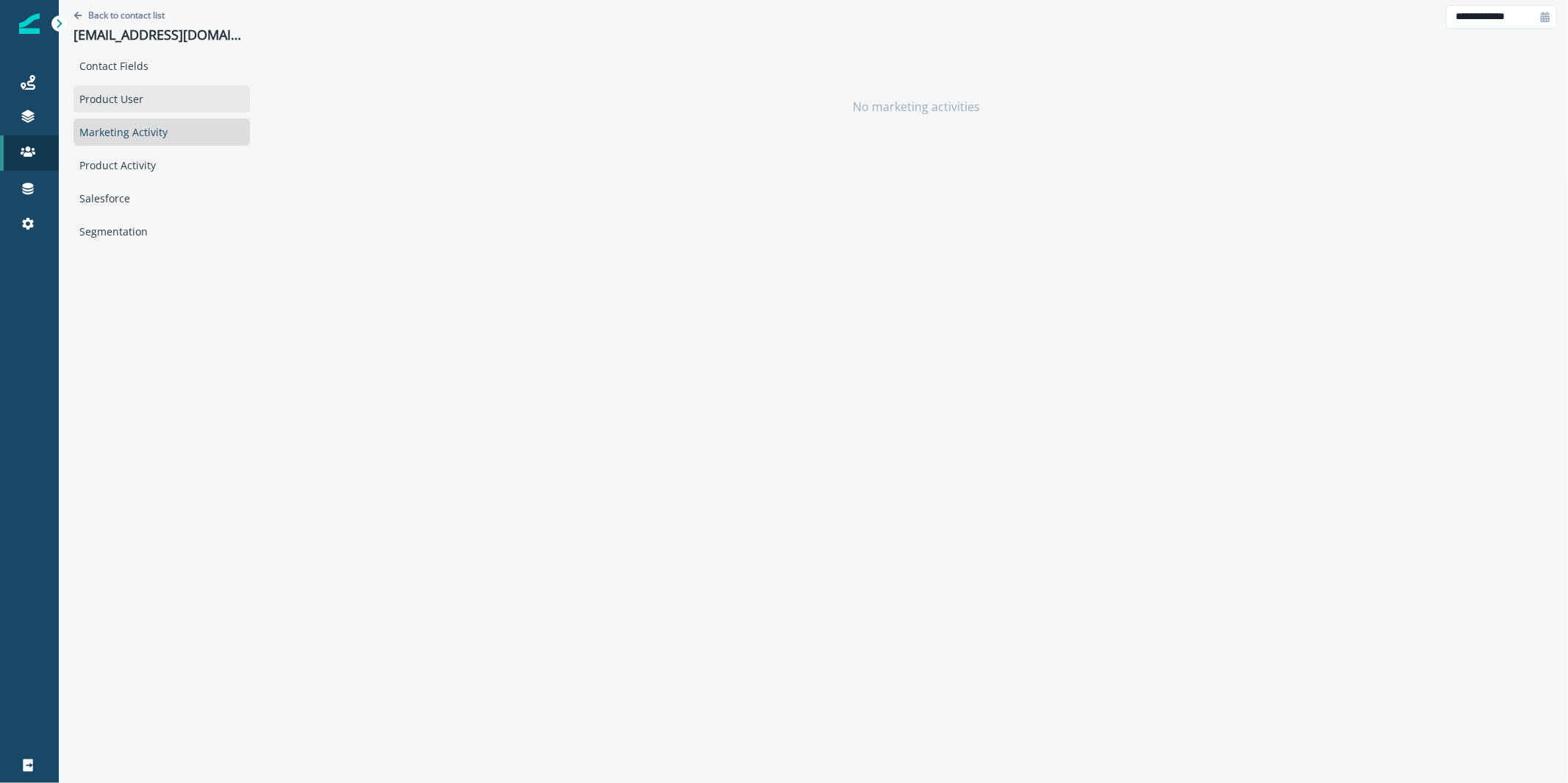
click at [149, 96] on div "Product User" at bounding box center [161, 99] width 177 height 27
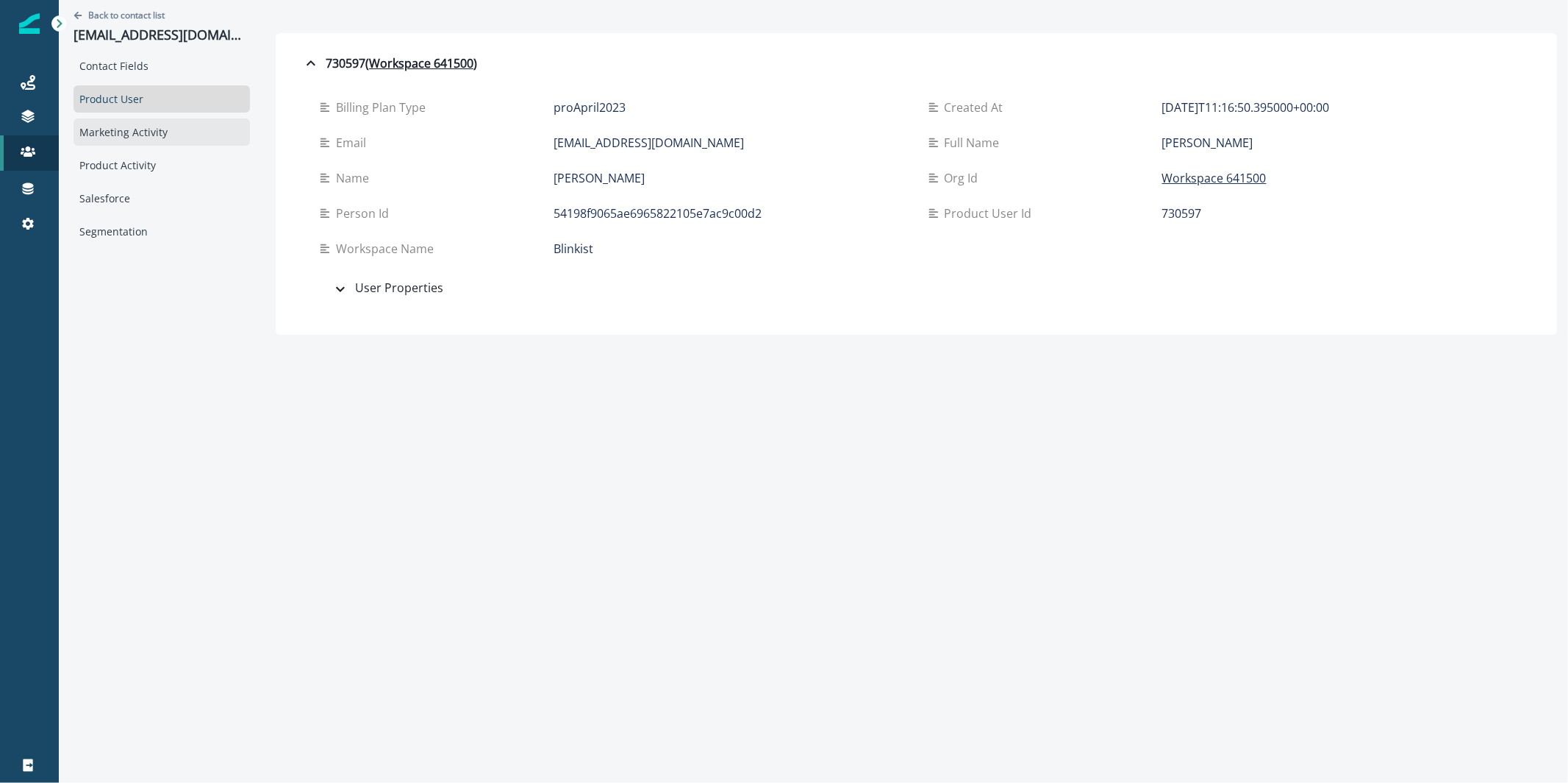
click at [149, 120] on div "Marketing Activity" at bounding box center [161, 132] width 177 height 27
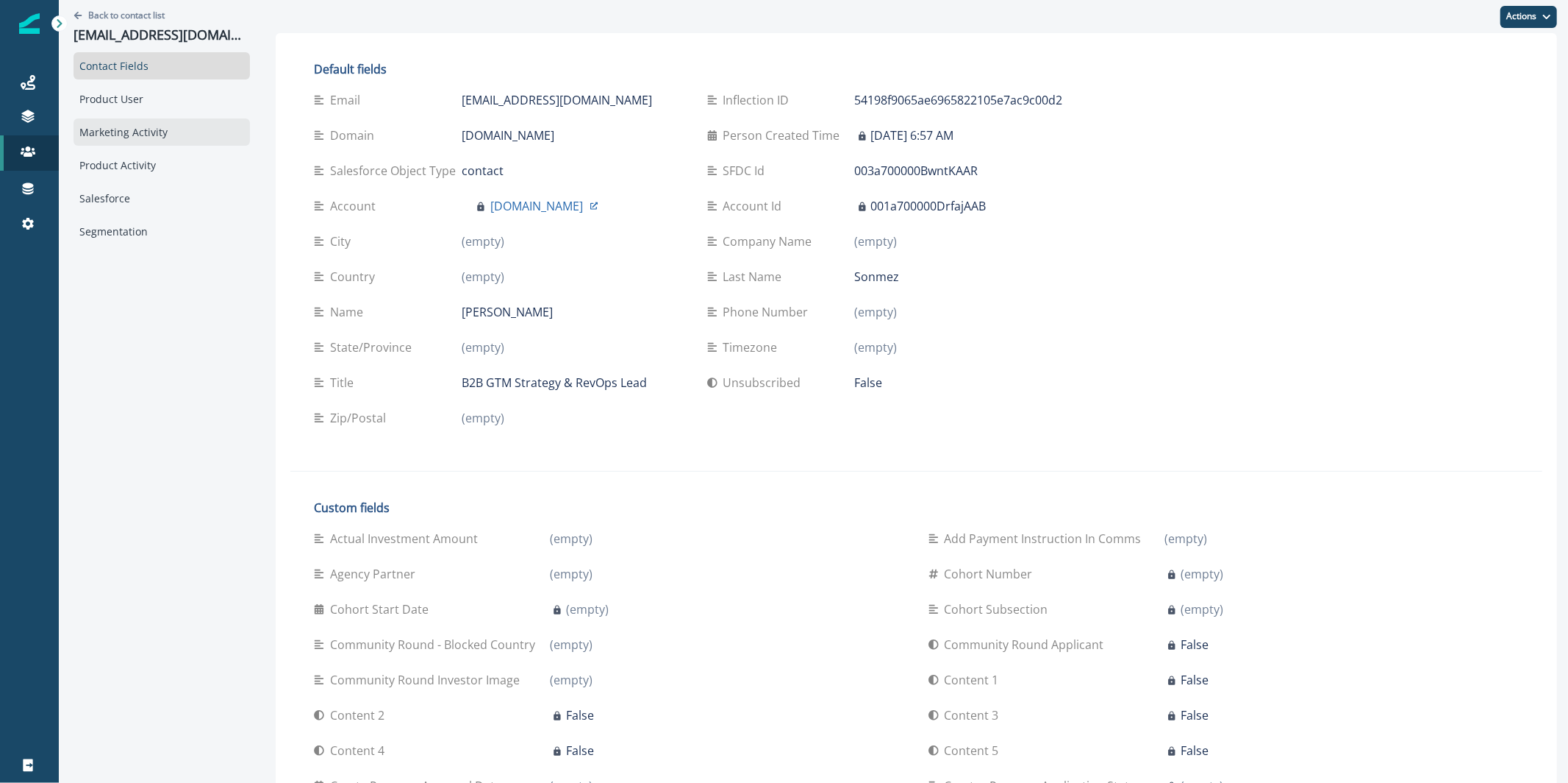
click at [185, 141] on div "Marketing Activity" at bounding box center [161, 132] width 177 height 27
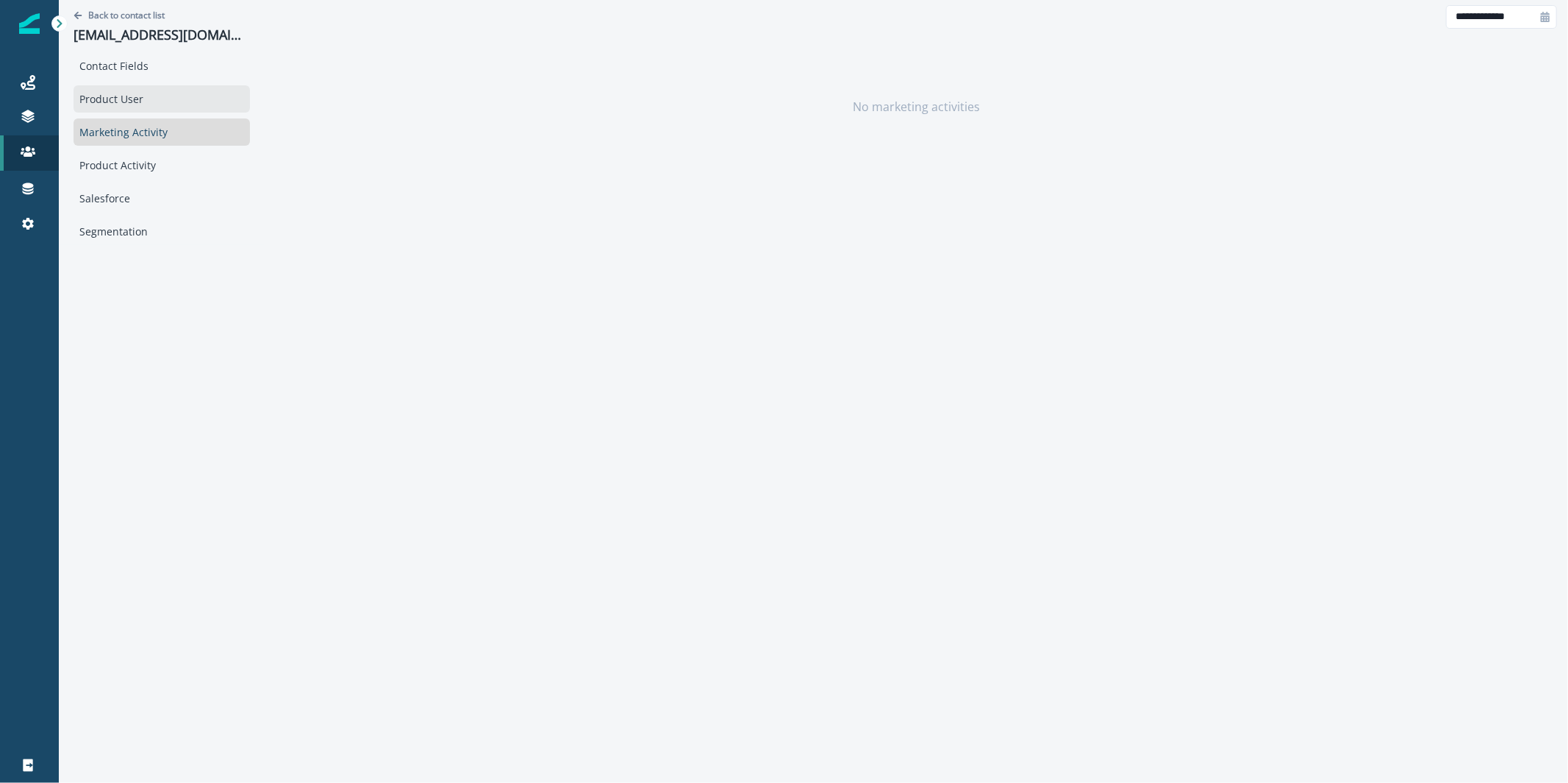
click at [148, 96] on div "Product User" at bounding box center [161, 99] width 177 height 27
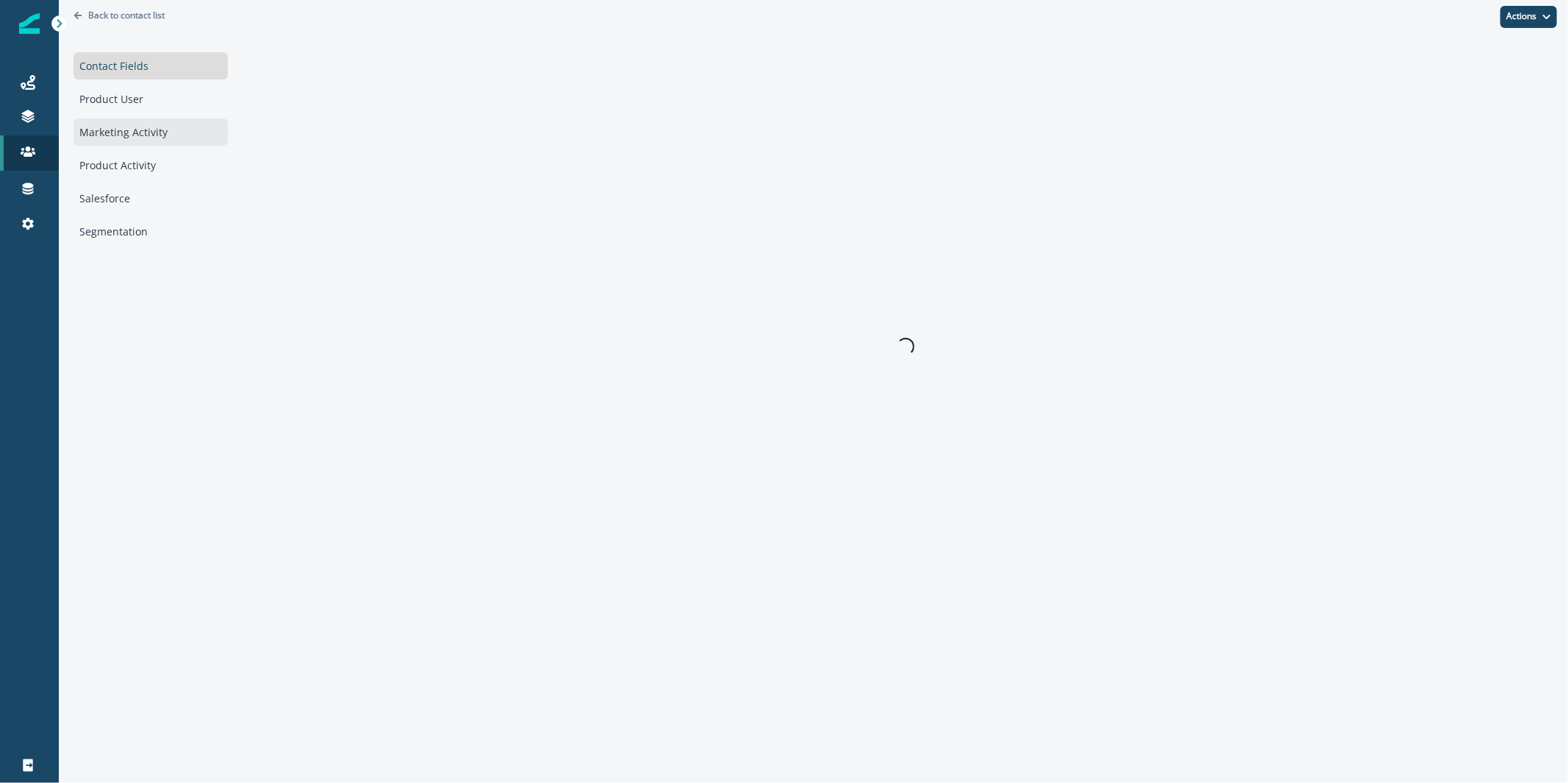
click at [126, 129] on div "Marketing Activity" at bounding box center [150, 132] width 155 height 27
click at [133, 159] on div "Product Activity" at bounding box center [150, 165] width 155 height 27
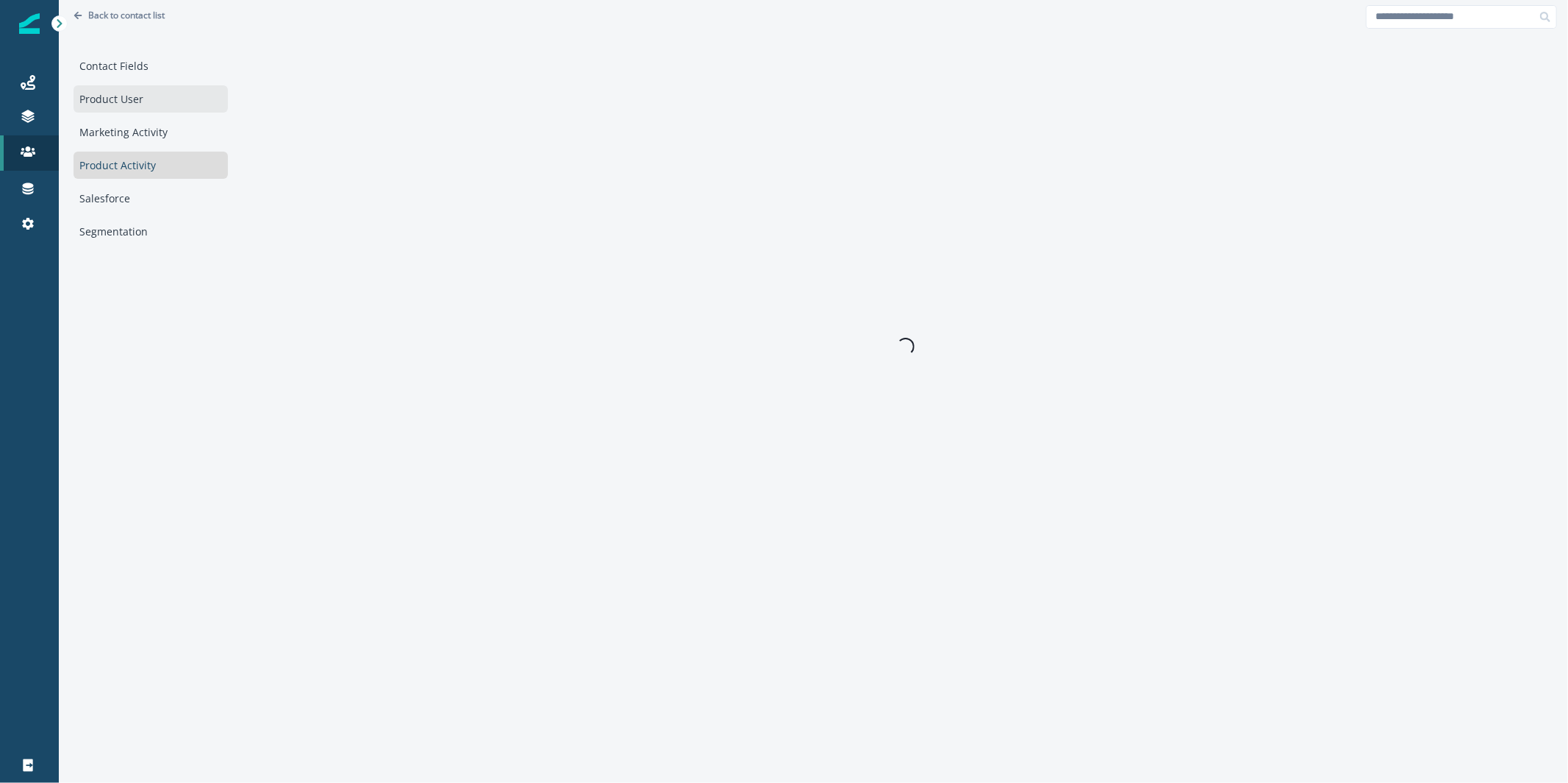
click at [147, 92] on div "Product User" at bounding box center [150, 99] width 155 height 27
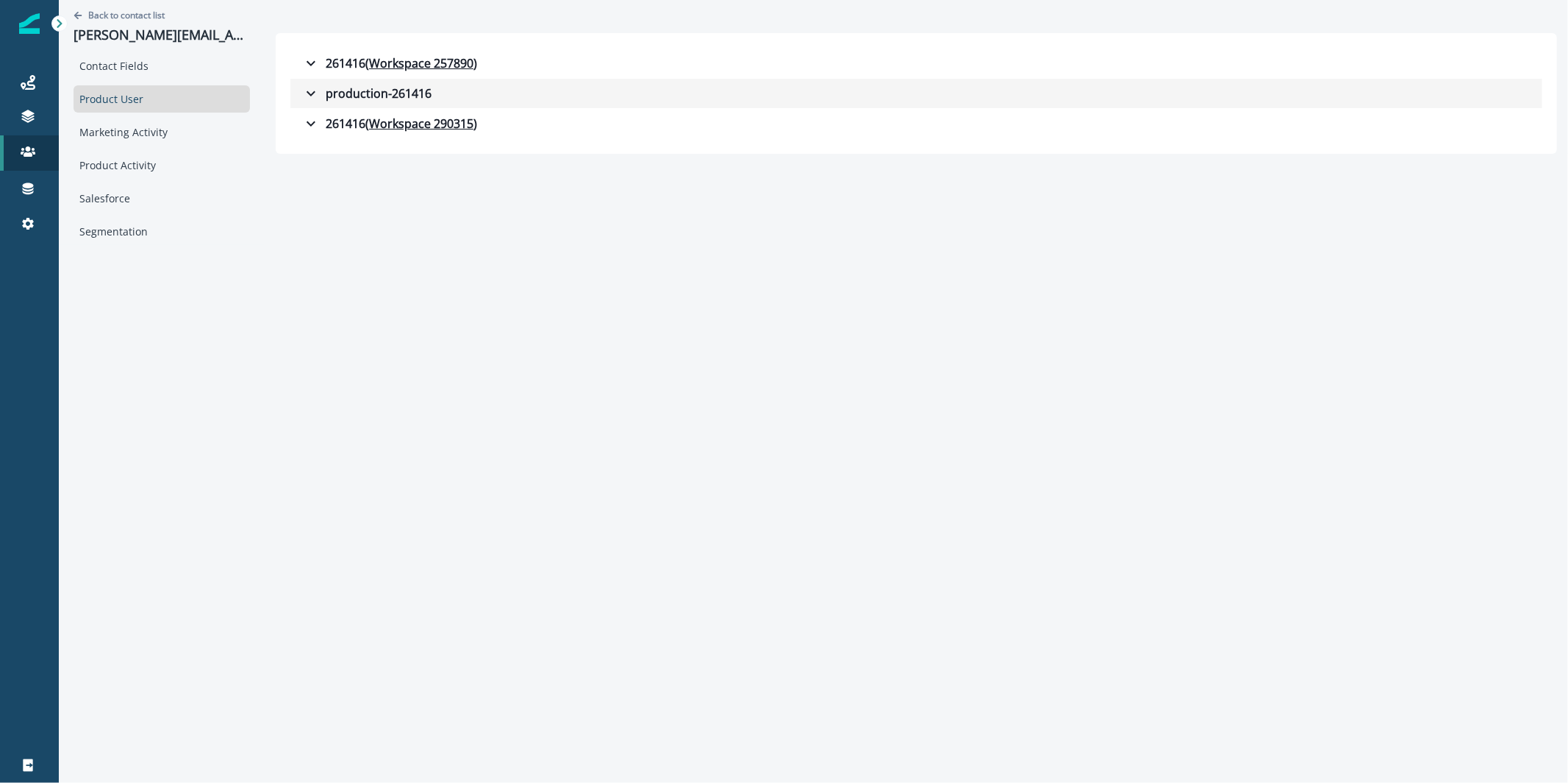
click at [343, 84] on div "production-261416" at bounding box center [366, 92] width 129 height 17
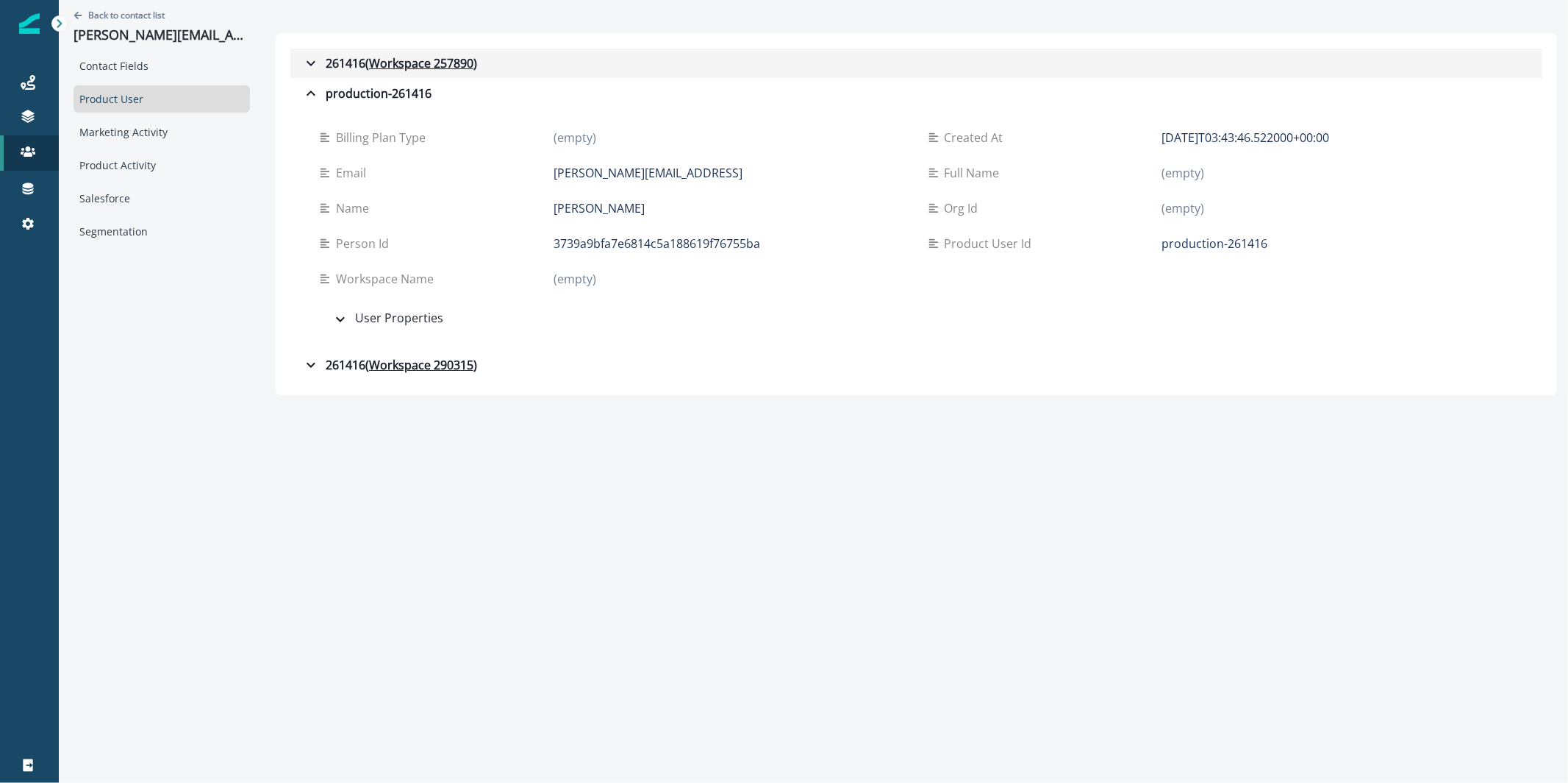
click at [302, 54] on icon "button" at bounding box center [310, 62] width 17 height 17
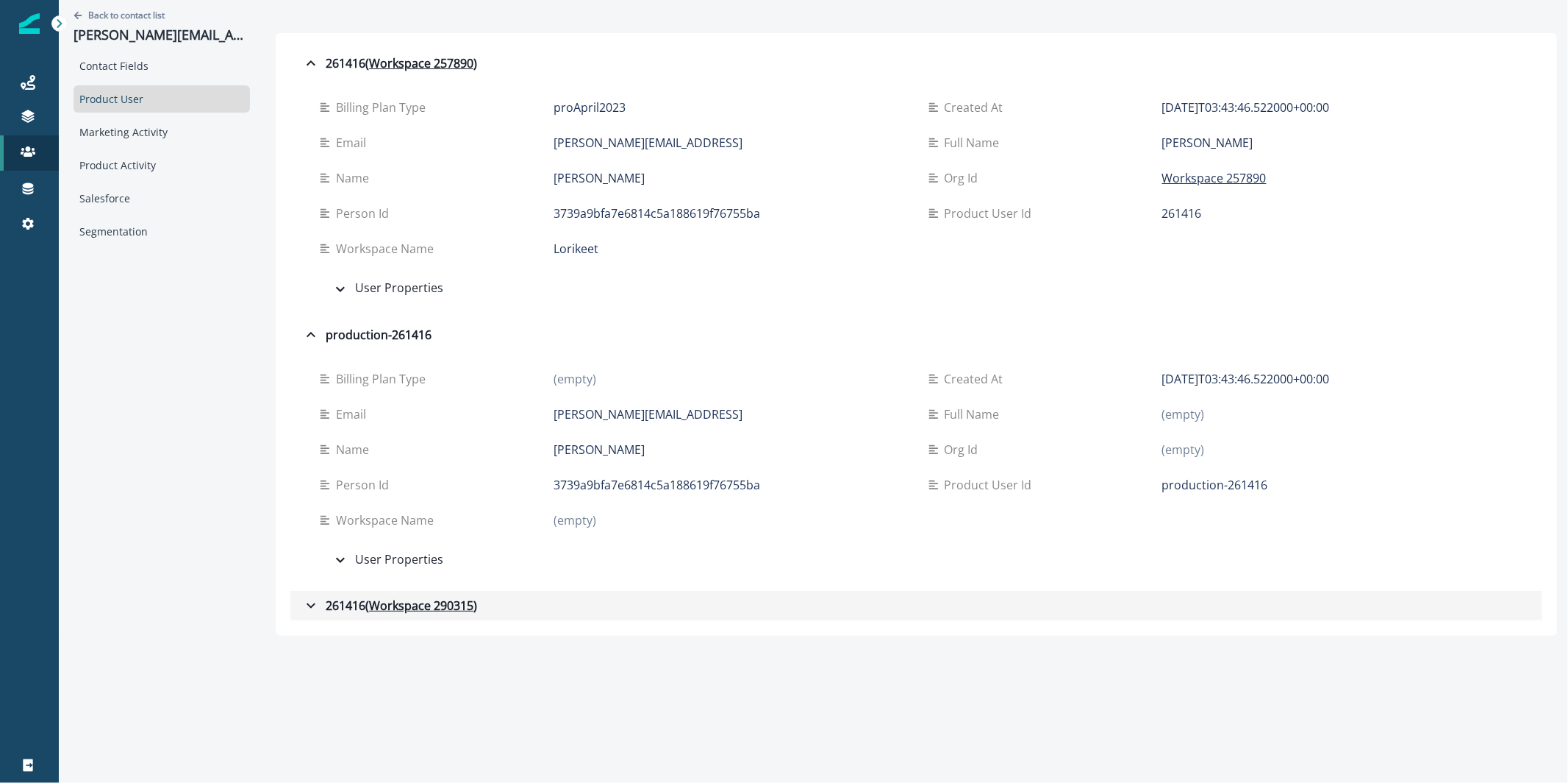
click at [313, 611] on div "261416 ( Workspace 290315 )" at bounding box center [389, 604] width 175 height 17
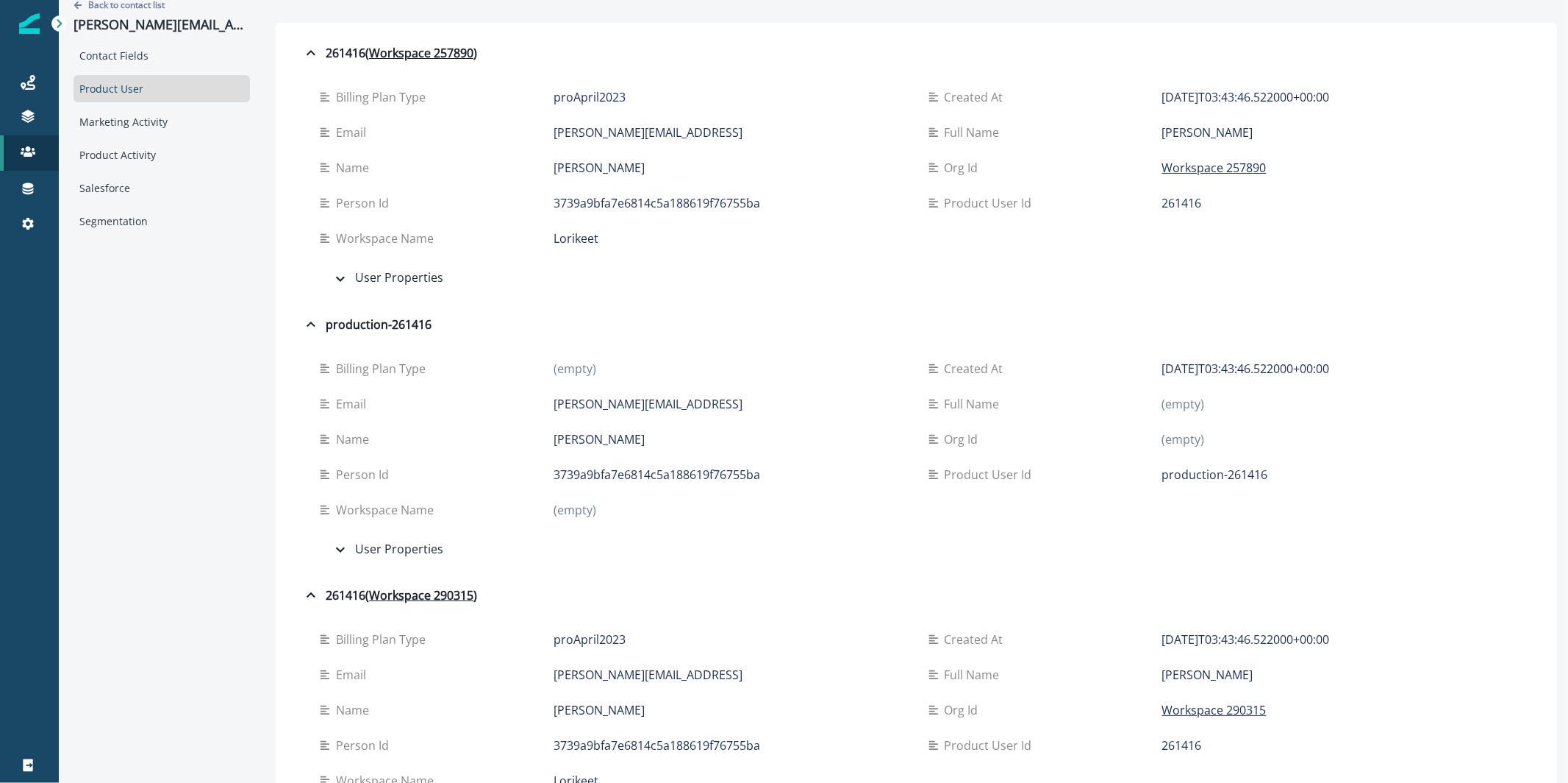
scroll to position [25, 0]
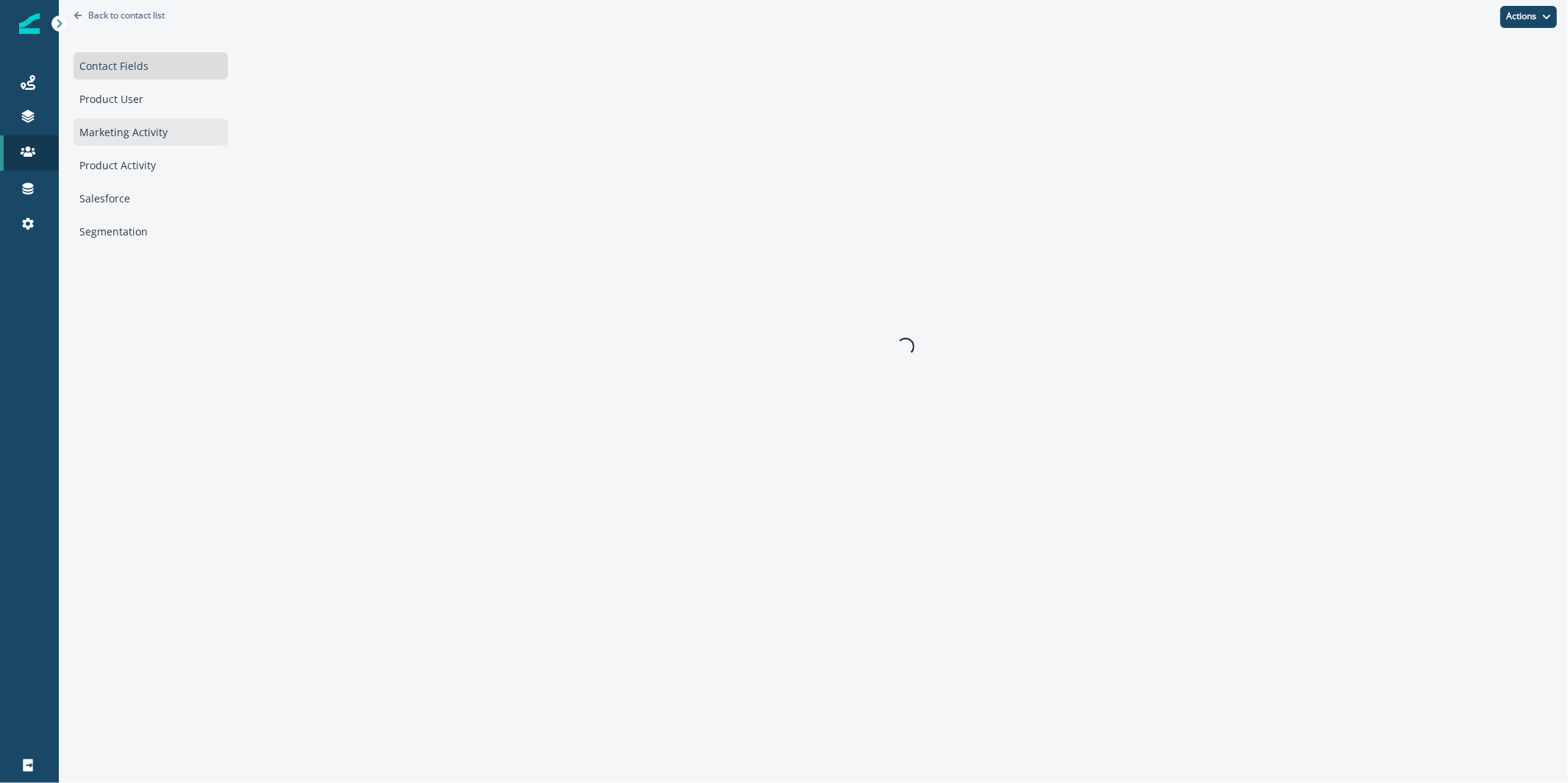
click at [140, 129] on div "Marketing Activity" at bounding box center [150, 132] width 155 height 27
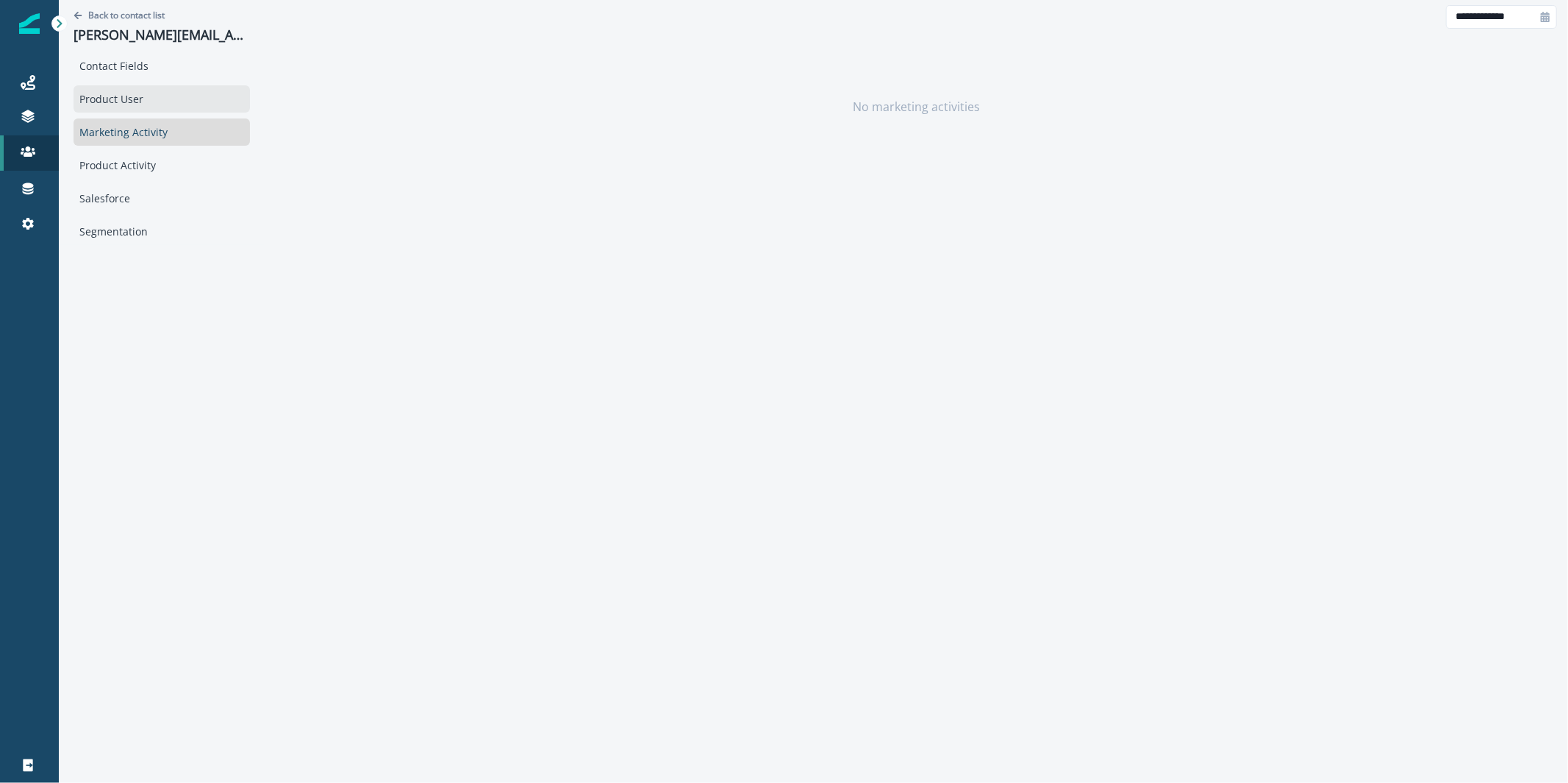
click at [150, 101] on div "Product User" at bounding box center [161, 99] width 177 height 27
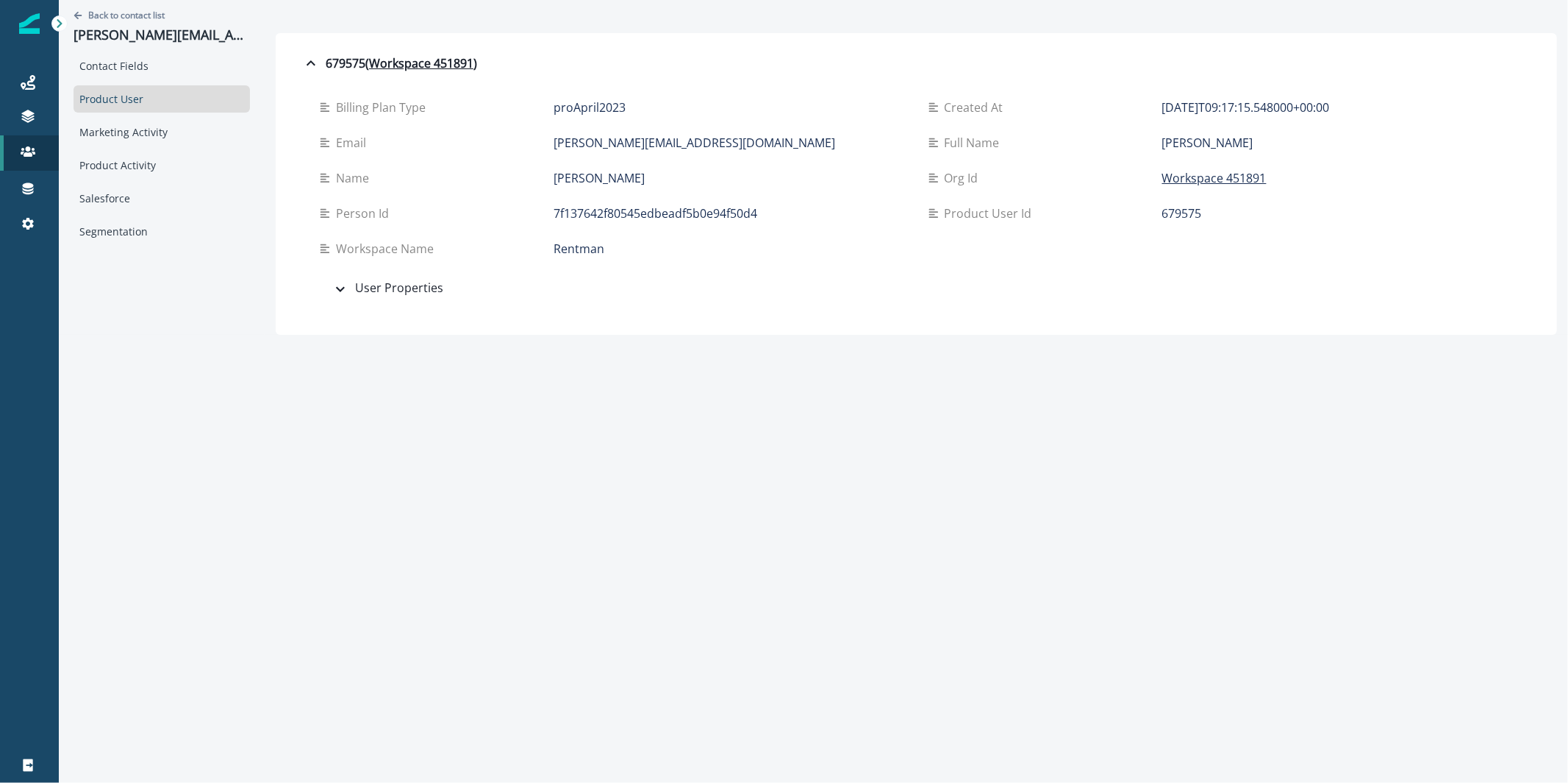
click at [152, 79] on div "Contact Fields Product User Marketing Activity Product Activity Salesforce Segm…" at bounding box center [161, 148] width 177 height 192
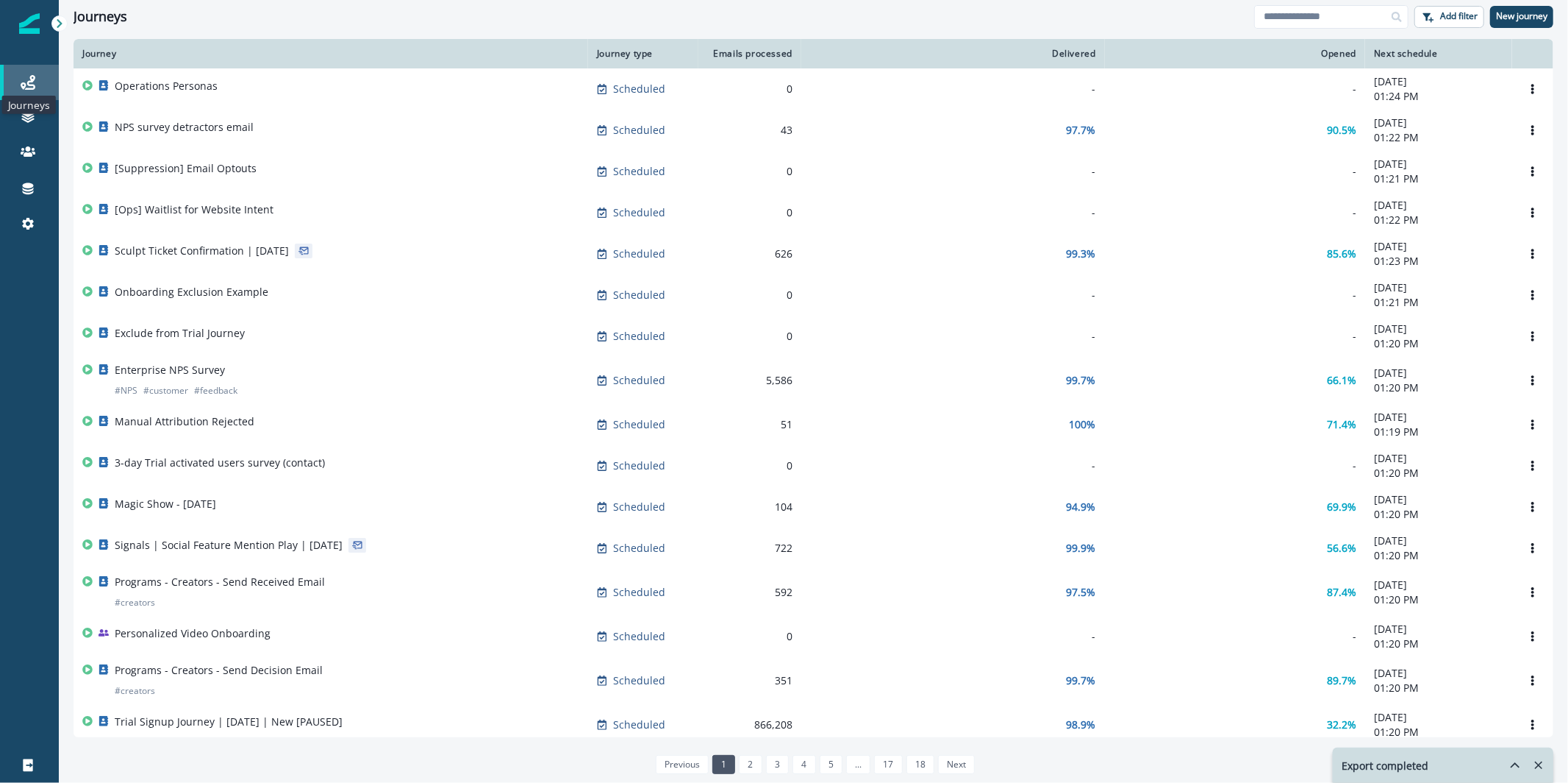
click at [20, 84] on icon at bounding box center [27, 82] width 15 height 15
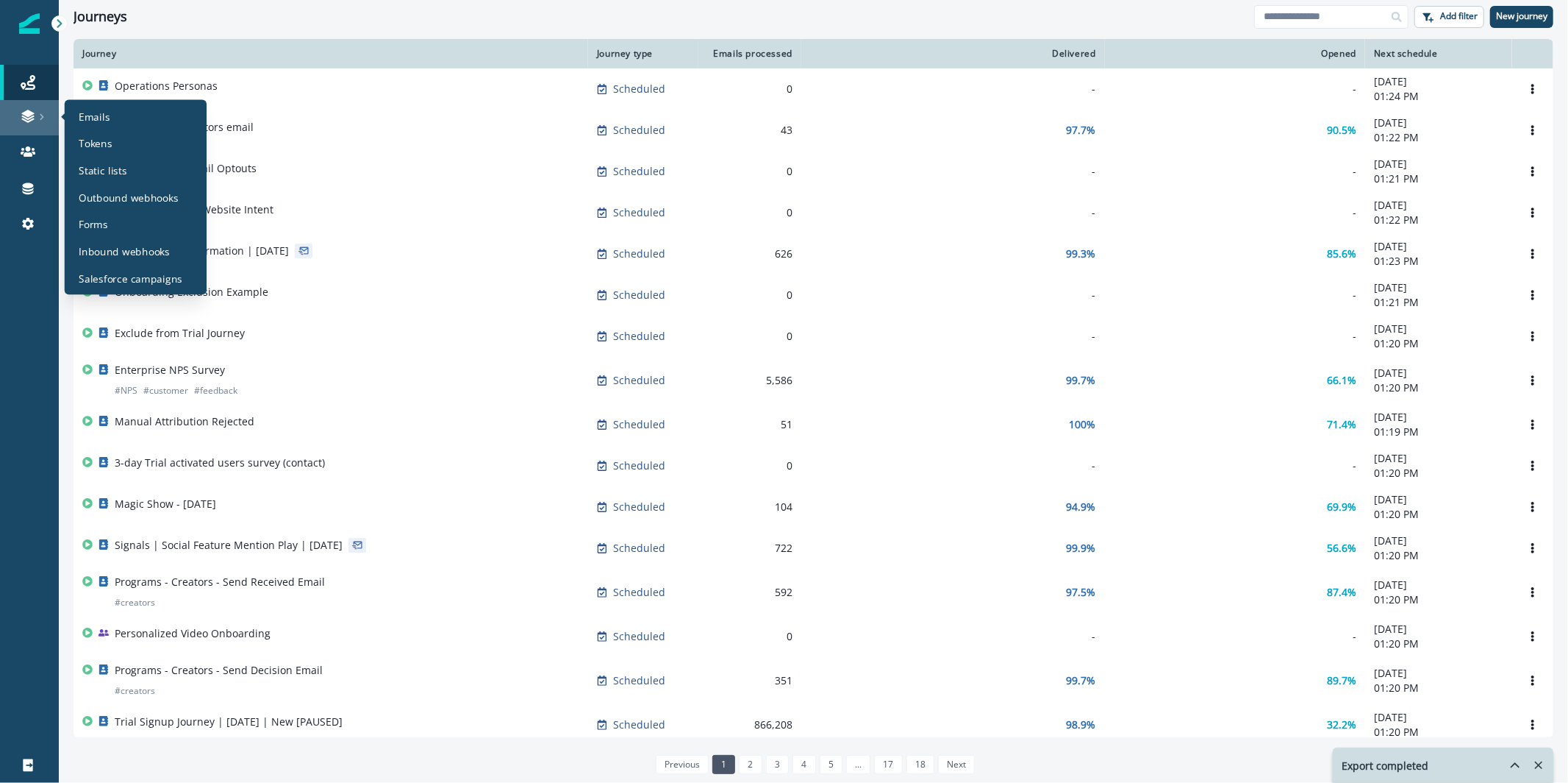
click at [38, 122] on div at bounding box center [28, 116] width 47 height 15
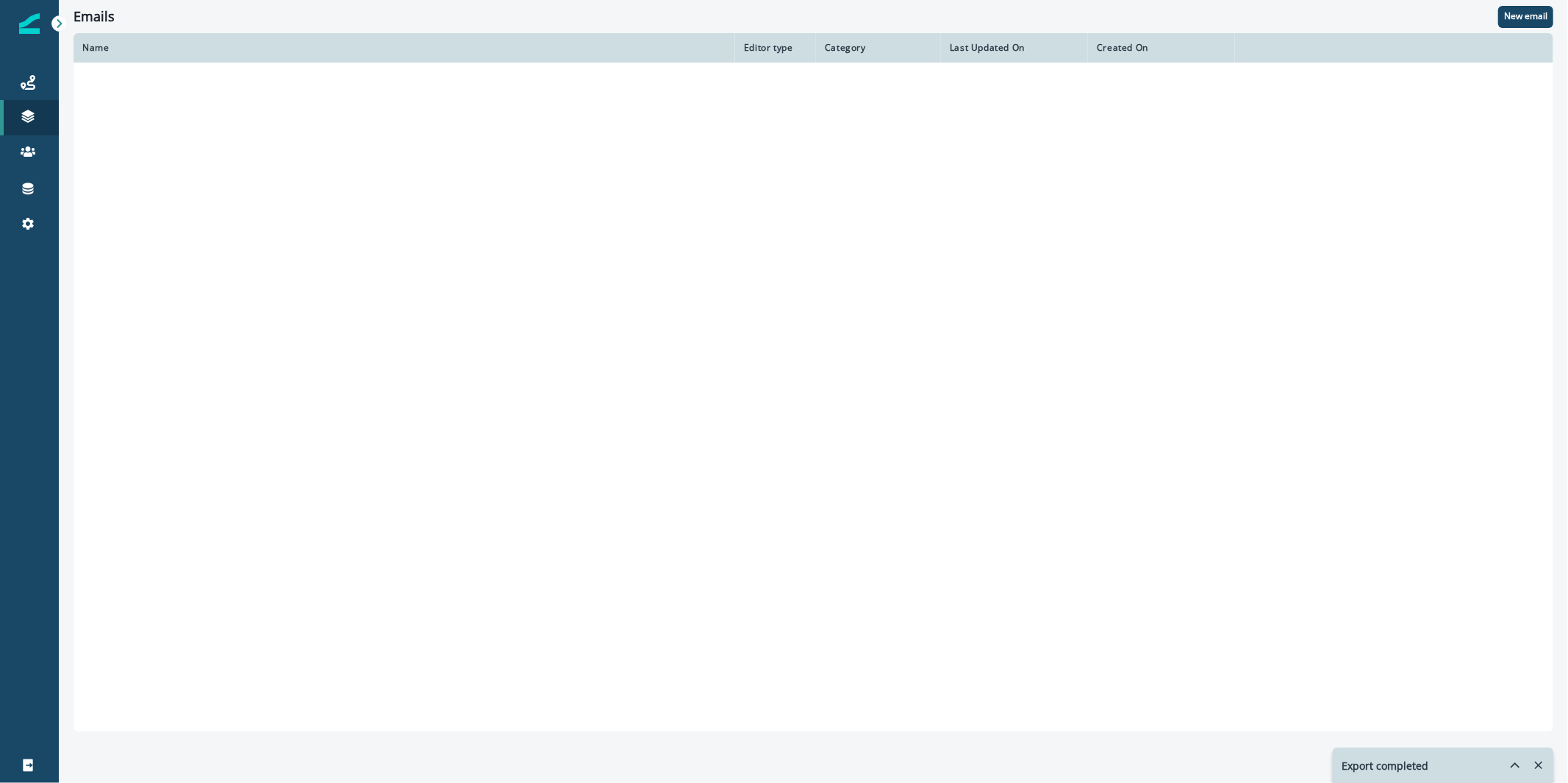
click at [30, 61] on div "Journeys Emails Tokens Static lists Outbound webhooks Forms Inbound webhooks Sa…" at bounding box center [29, 152] width 59 height 212
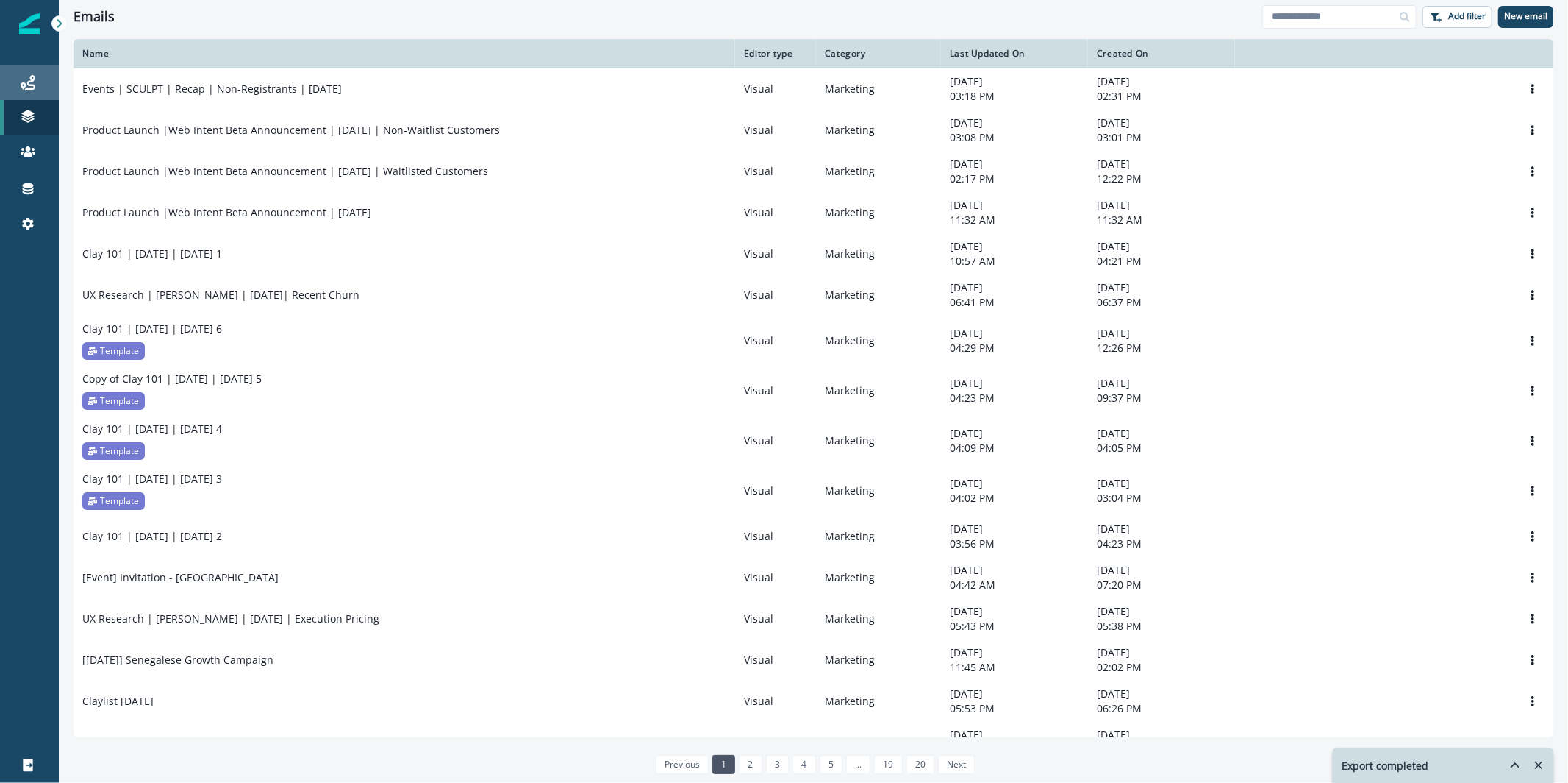
click at [36, 77] on div "Journeys" at bounding box center [28, 82] width 47 height 17
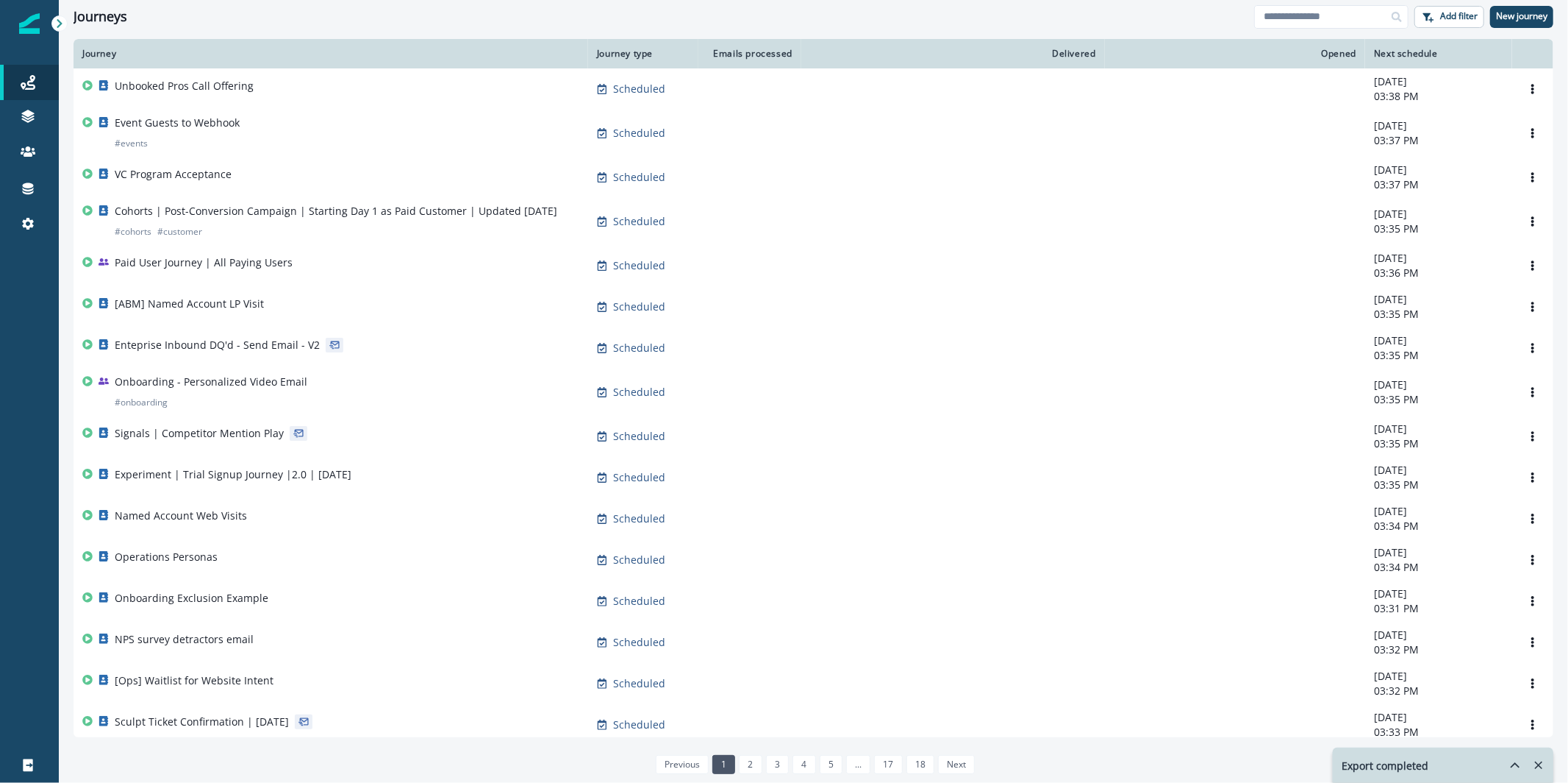
click at [1567, 28] on div "Journeys Add filter New journey" at bounding box center [813, 16] width 1509 height 33
click at [1529, 16] on p "New journey" at bounding box center [1521, 16] width 51 height 10
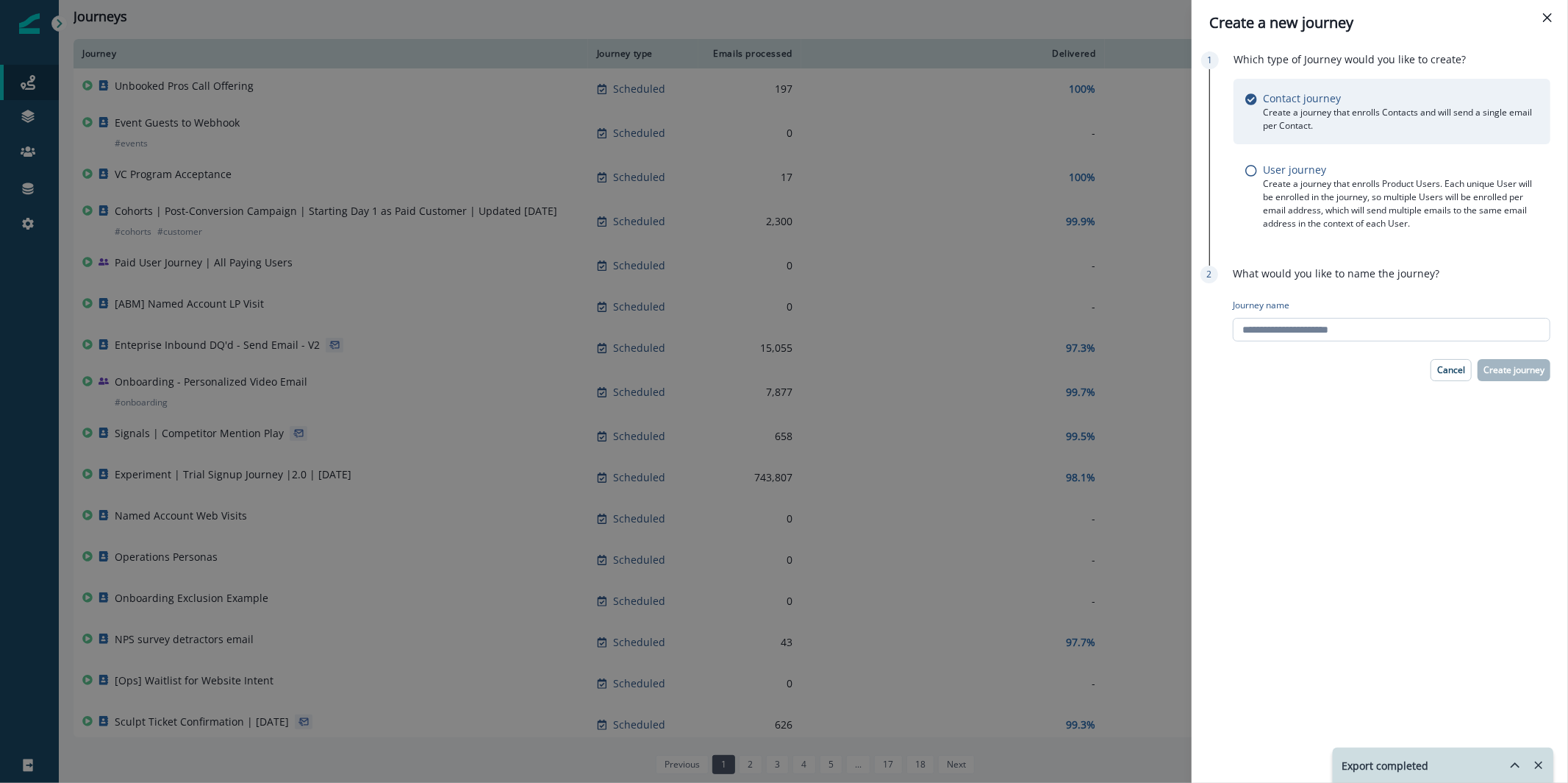
click at [1460, 334] on input "Journey name" at bounding box center [1391, 330] width 318 height 24
type input "**********"
click at [1508, 362] on button "Create journey" at bounding box center [1514, 370] width 73 height 22
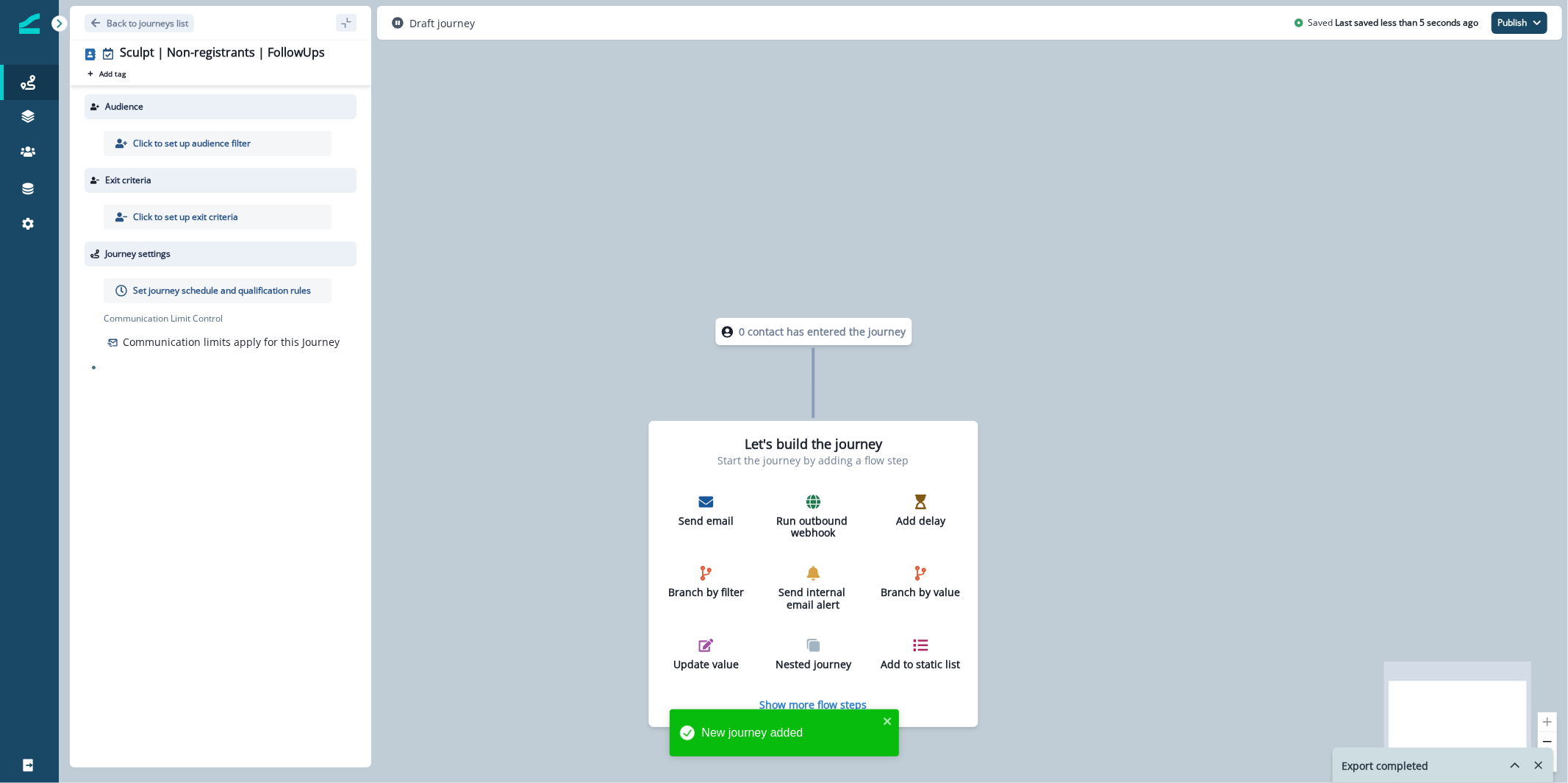
click at [247, 136] on div "Click to set up audience filter" at bounding box center [217, 143] width 228 height 25
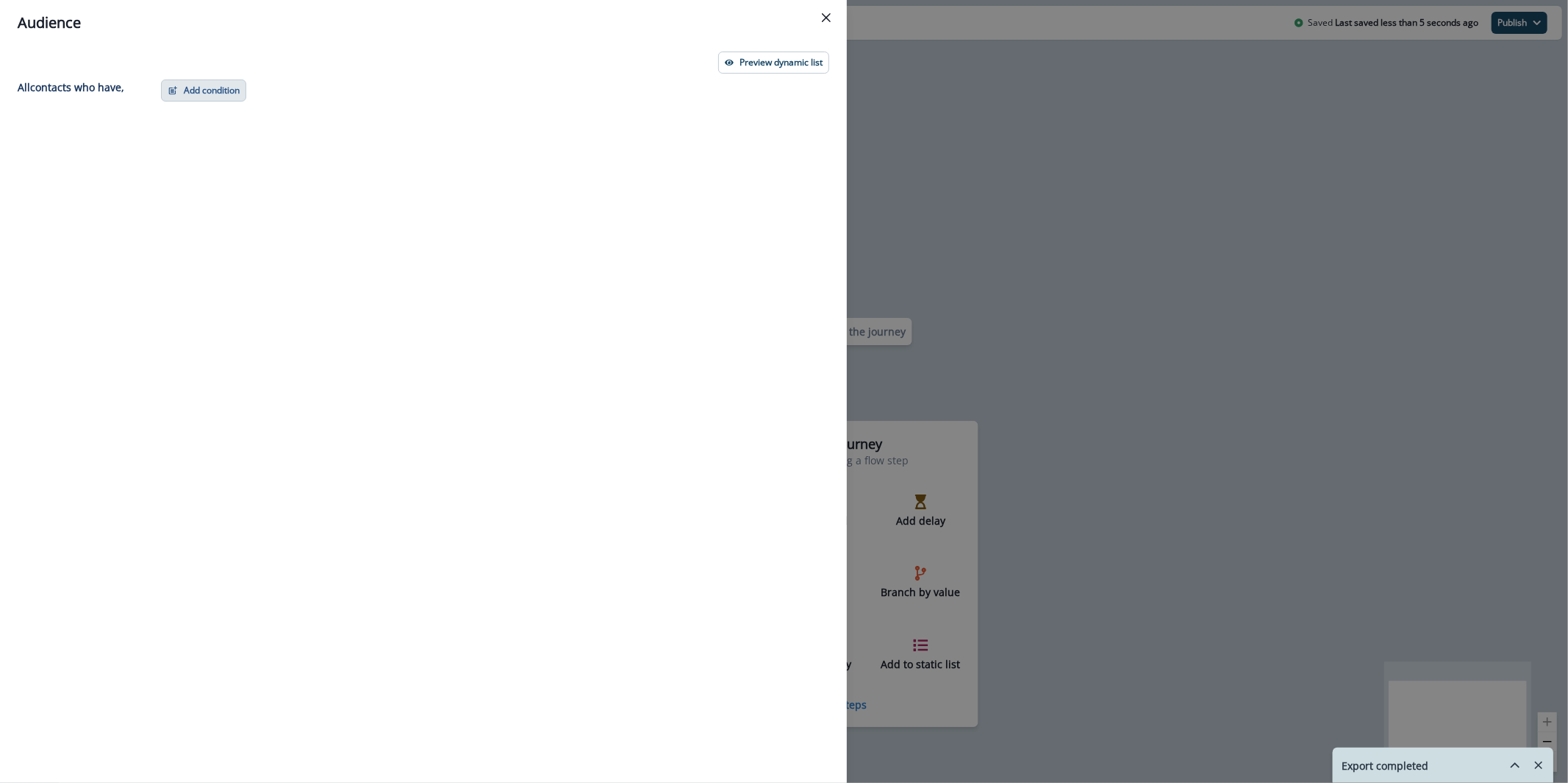
click at [203, 92] on button "Add condition" at bounding box center [203, 91] width 85 height 22
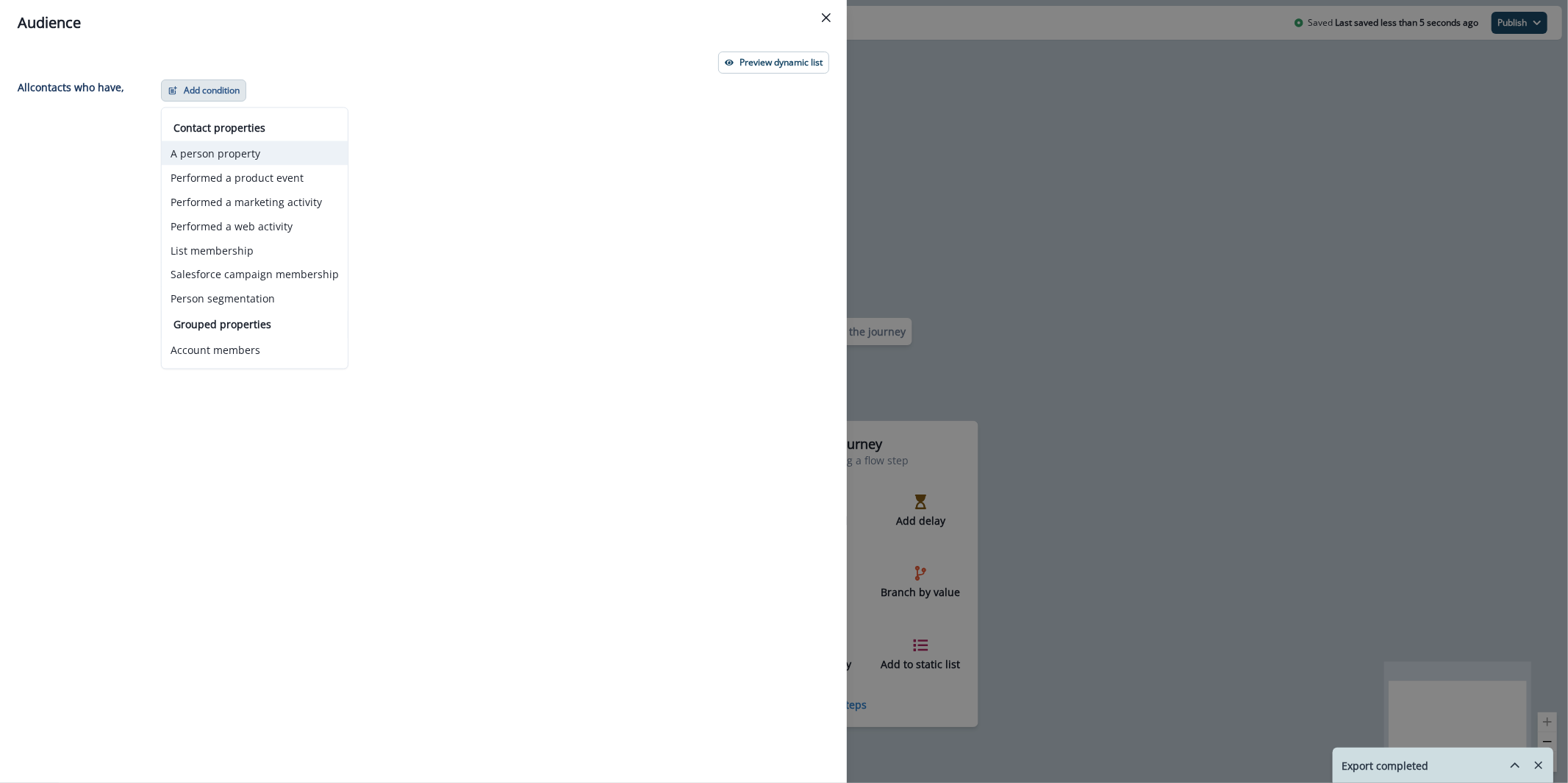
click at [315, 141] on button "A person property" at bounding box center [254, 153] width 186 height 25
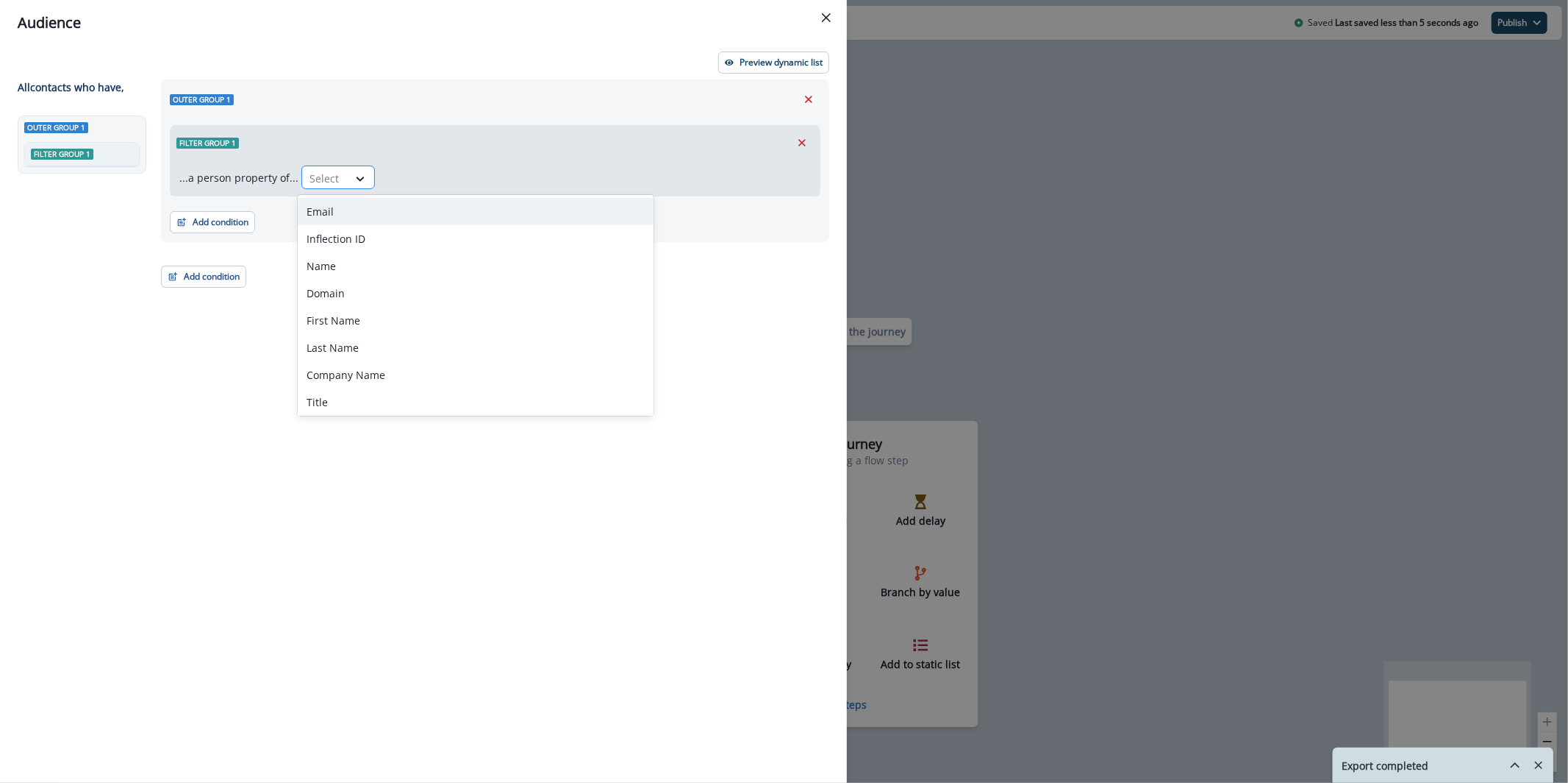
click at [313, 169] on div at bounding box center [325, 179] width 31 height 18
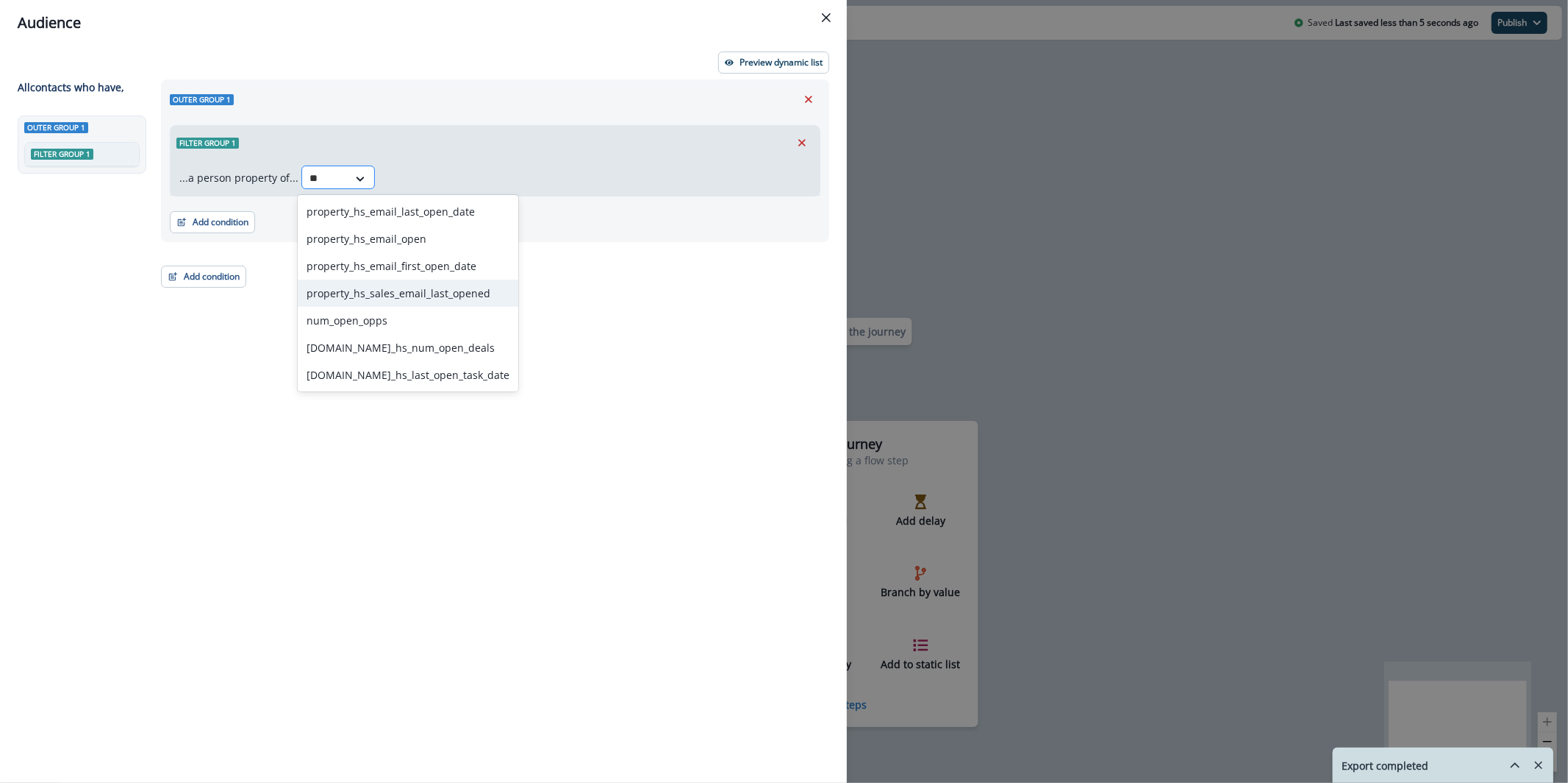
type input "*"
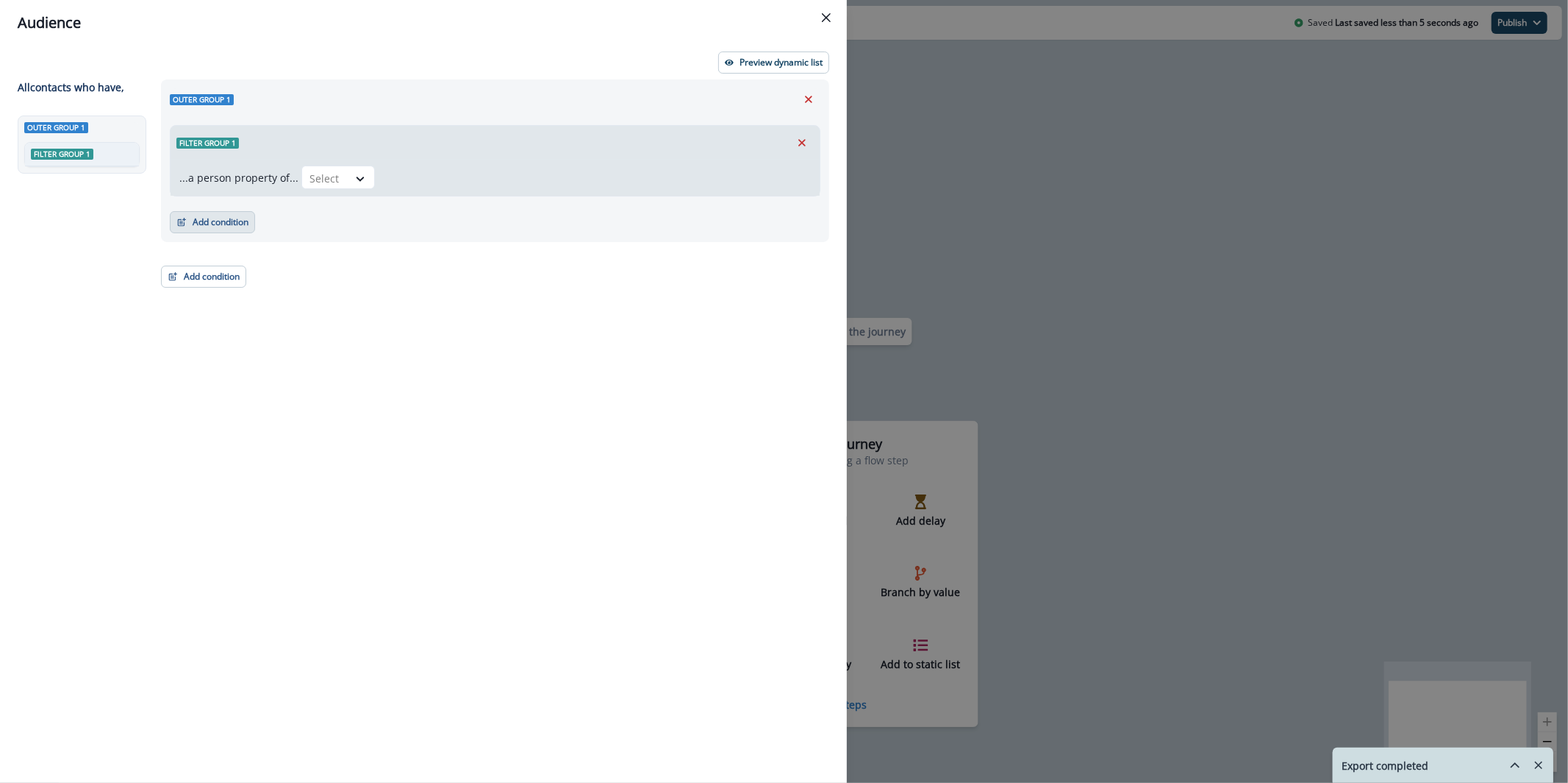
click at [236, 216] on button "Add condition" at bounding box center [212, 222] width 85 height 22
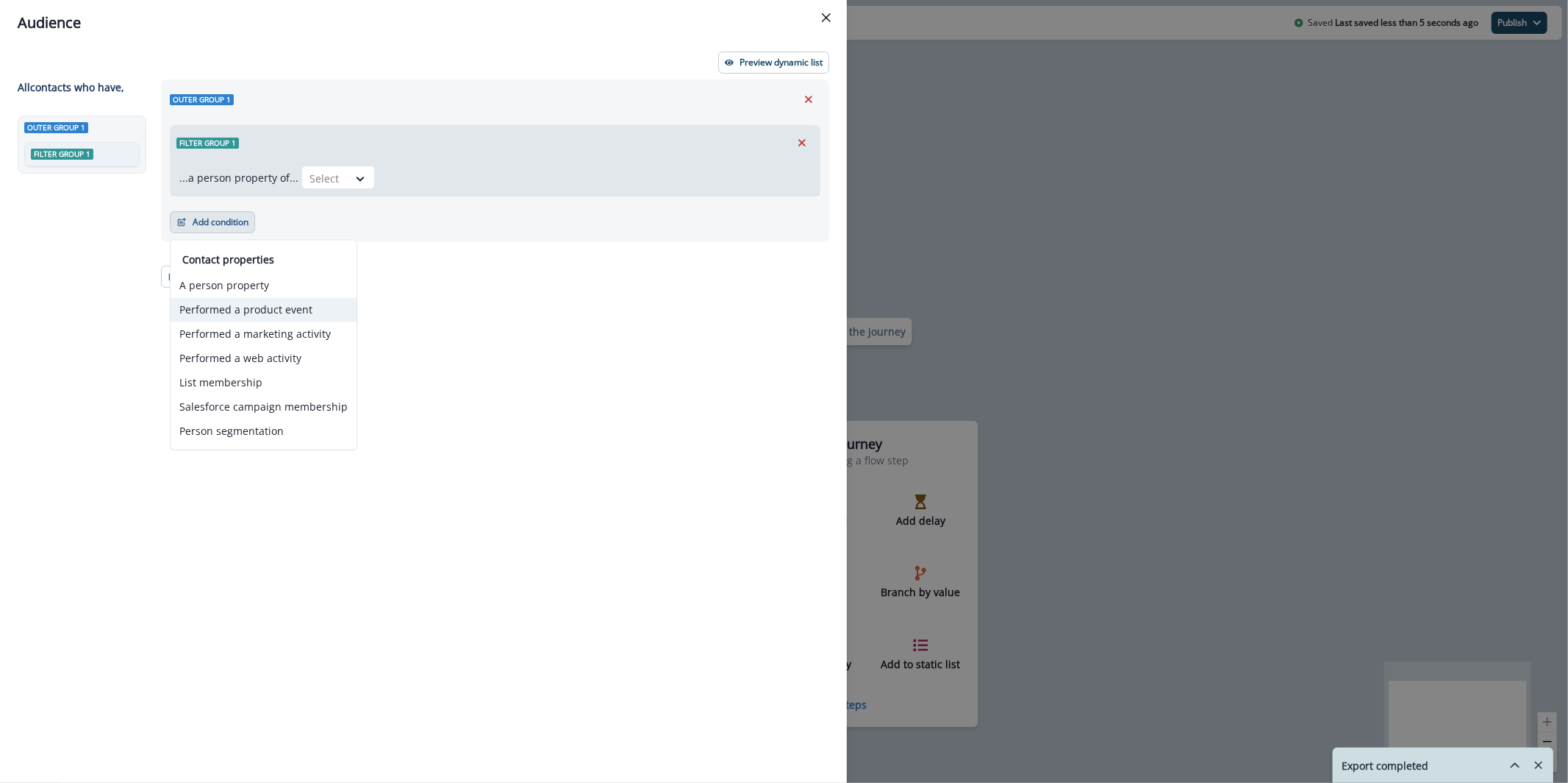
click at [272, 306] on button "Performed a product event" at bounding box center [263, 310] width 186 height 25
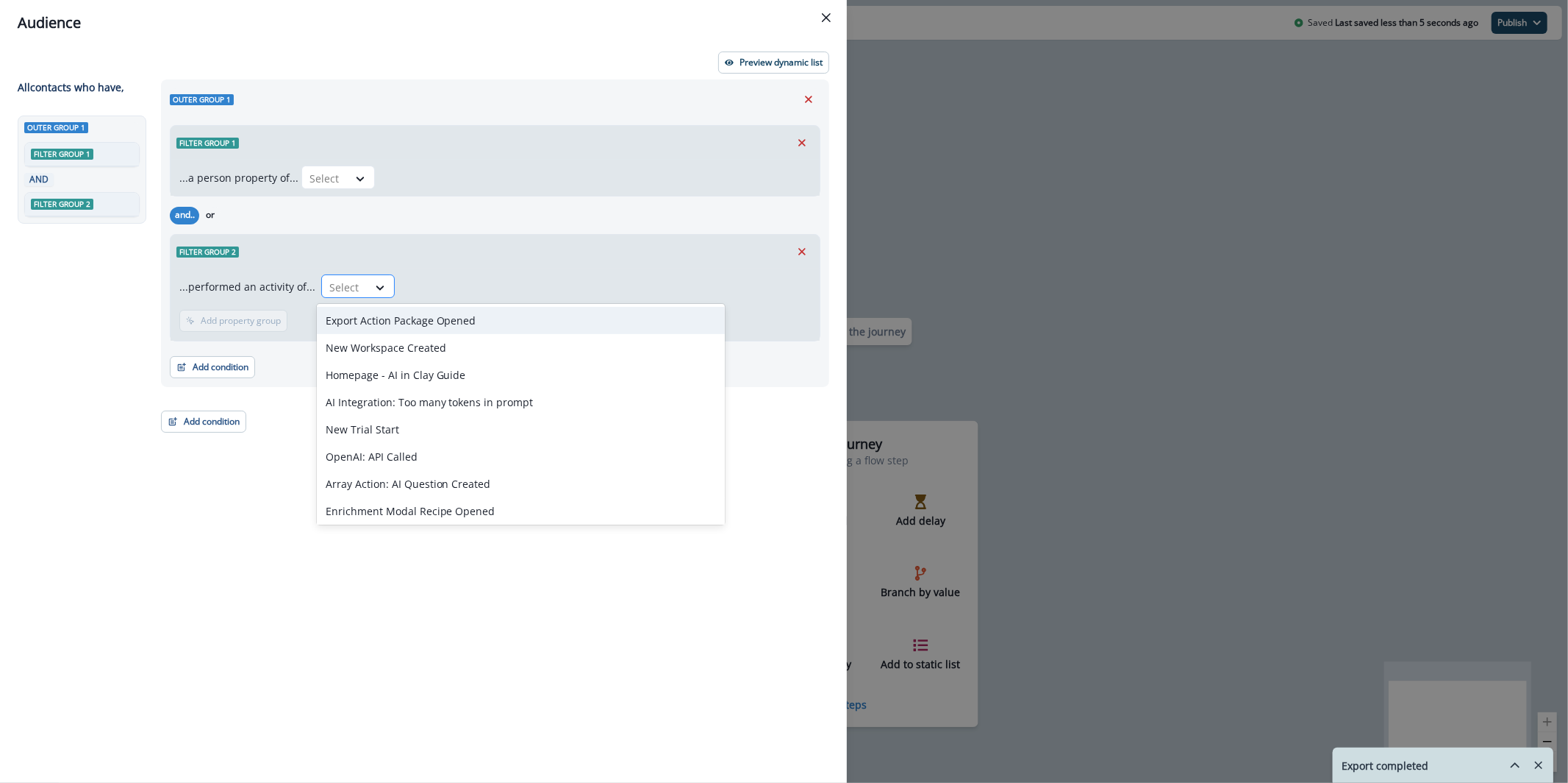
click at [356, 277] on div "Select" at bounding box center [345, 287] width 46 height 25
type input "*"
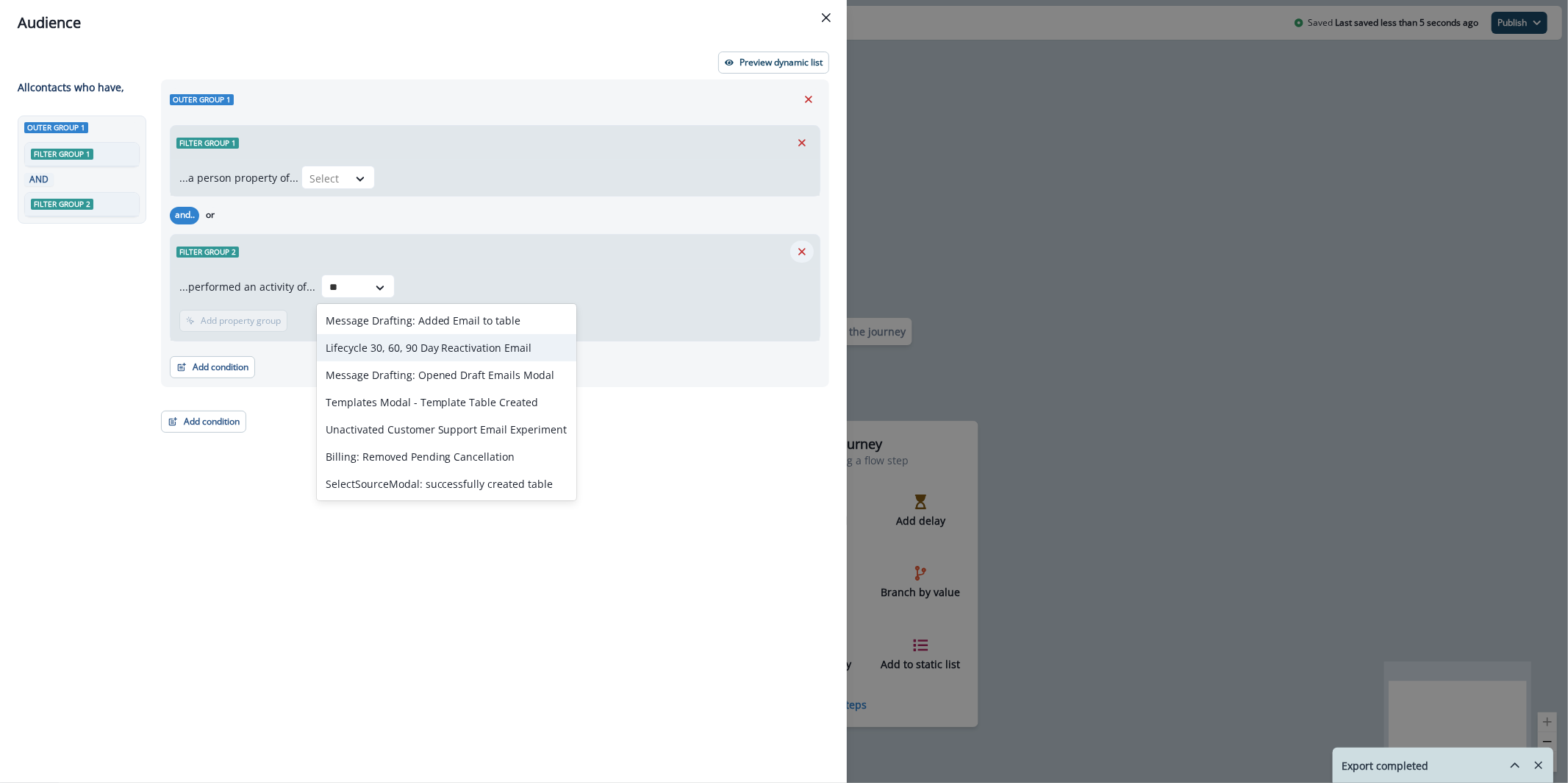
type input "**"
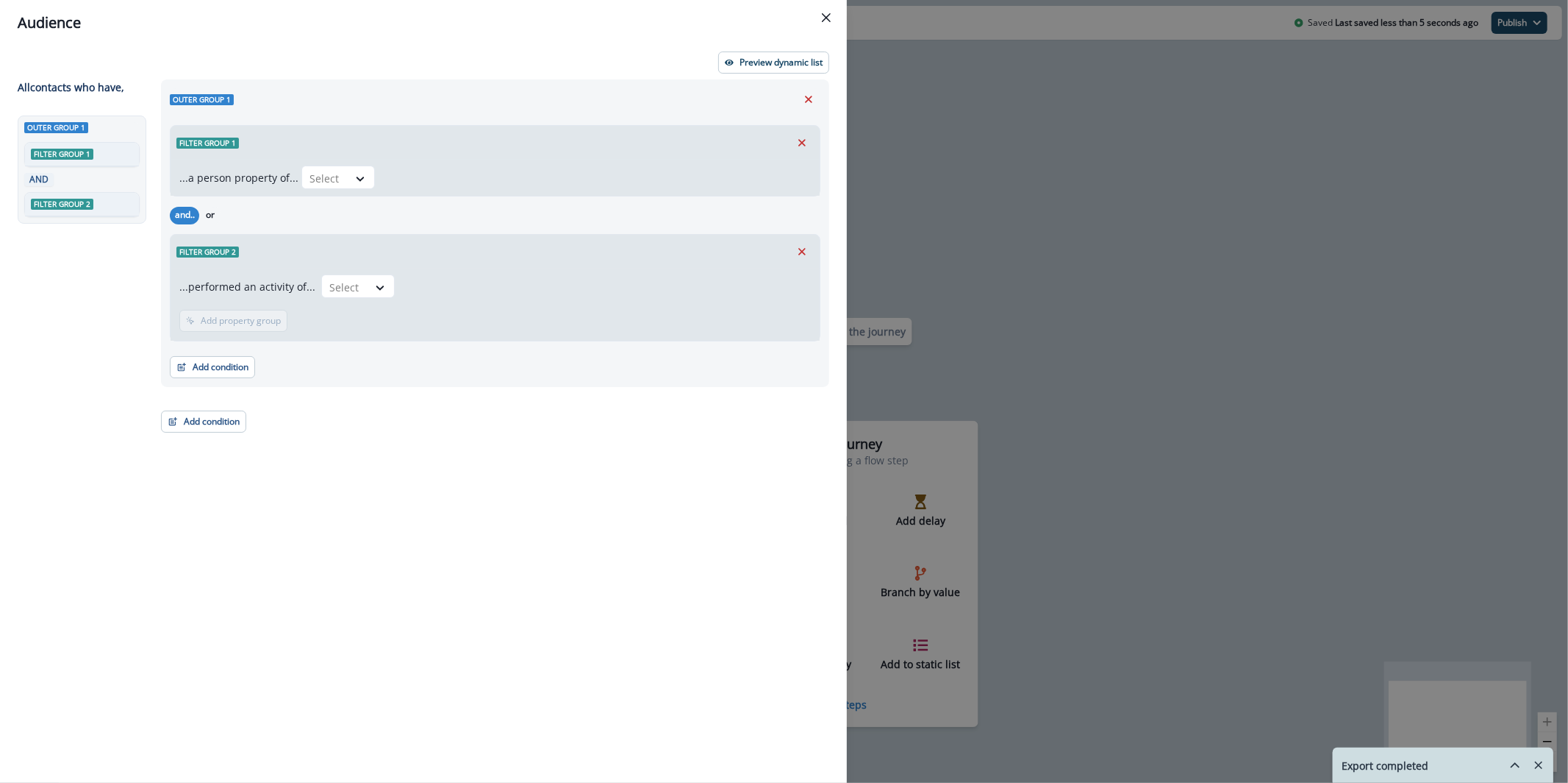
click at [801, 244] on button "Remove" at bounding box center [802, 252] width 24 height 22
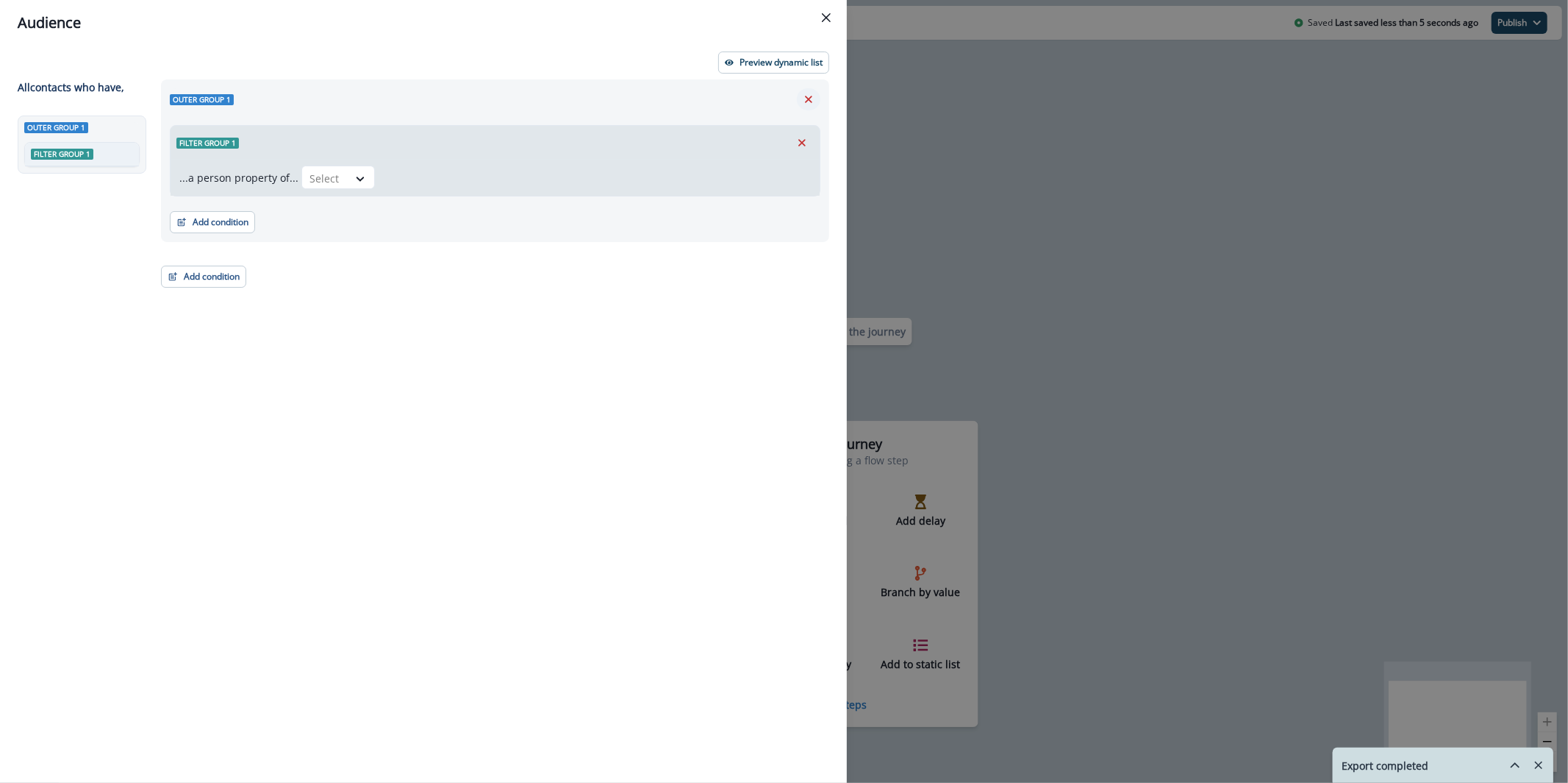
click at [818, 98] on button "Remove" at bounding box center [809, 99] width 24 height 22
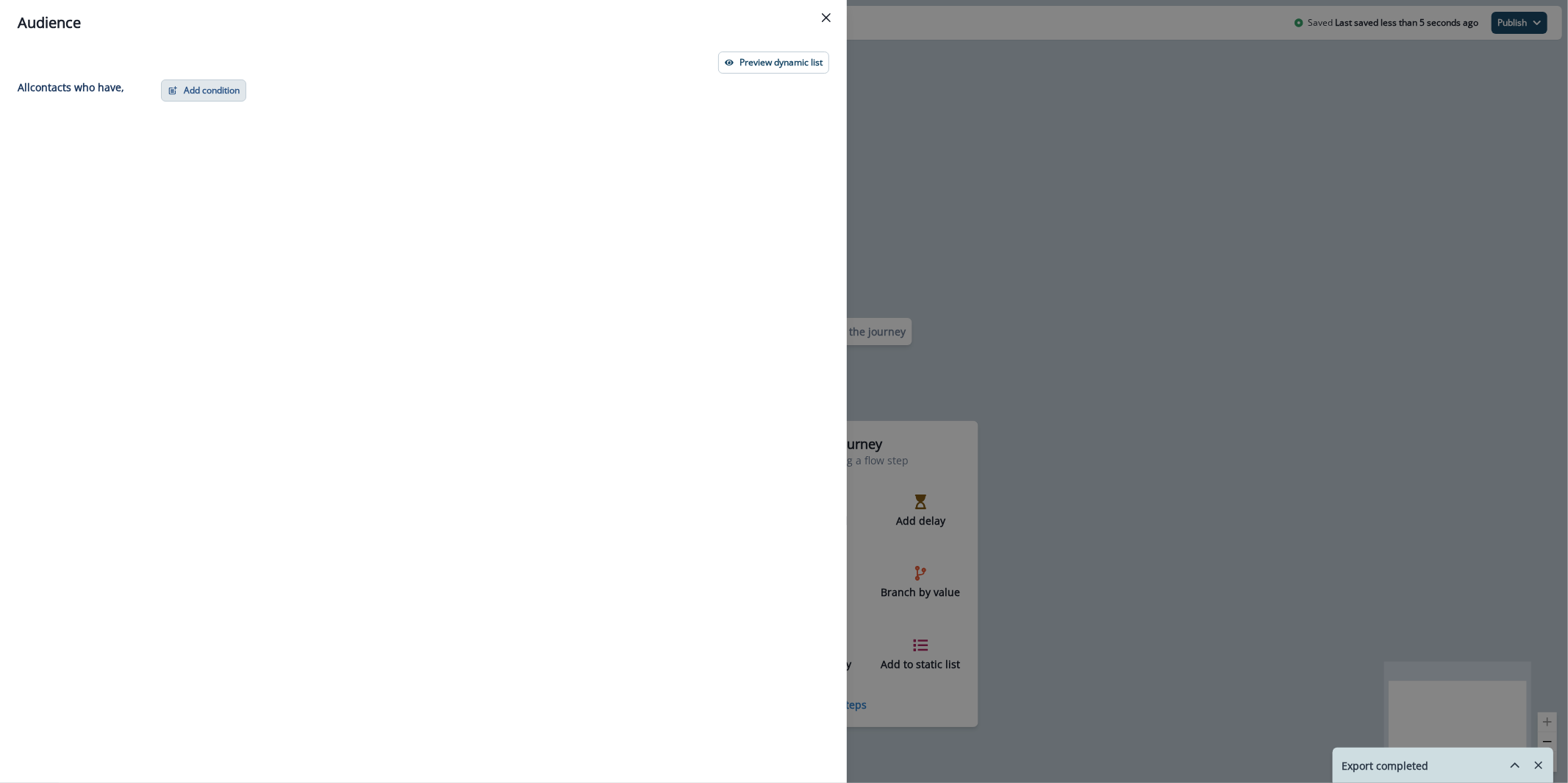
click at [211, 92] on button "Add condition" at bounding box center [203, 91] width 85 height 22
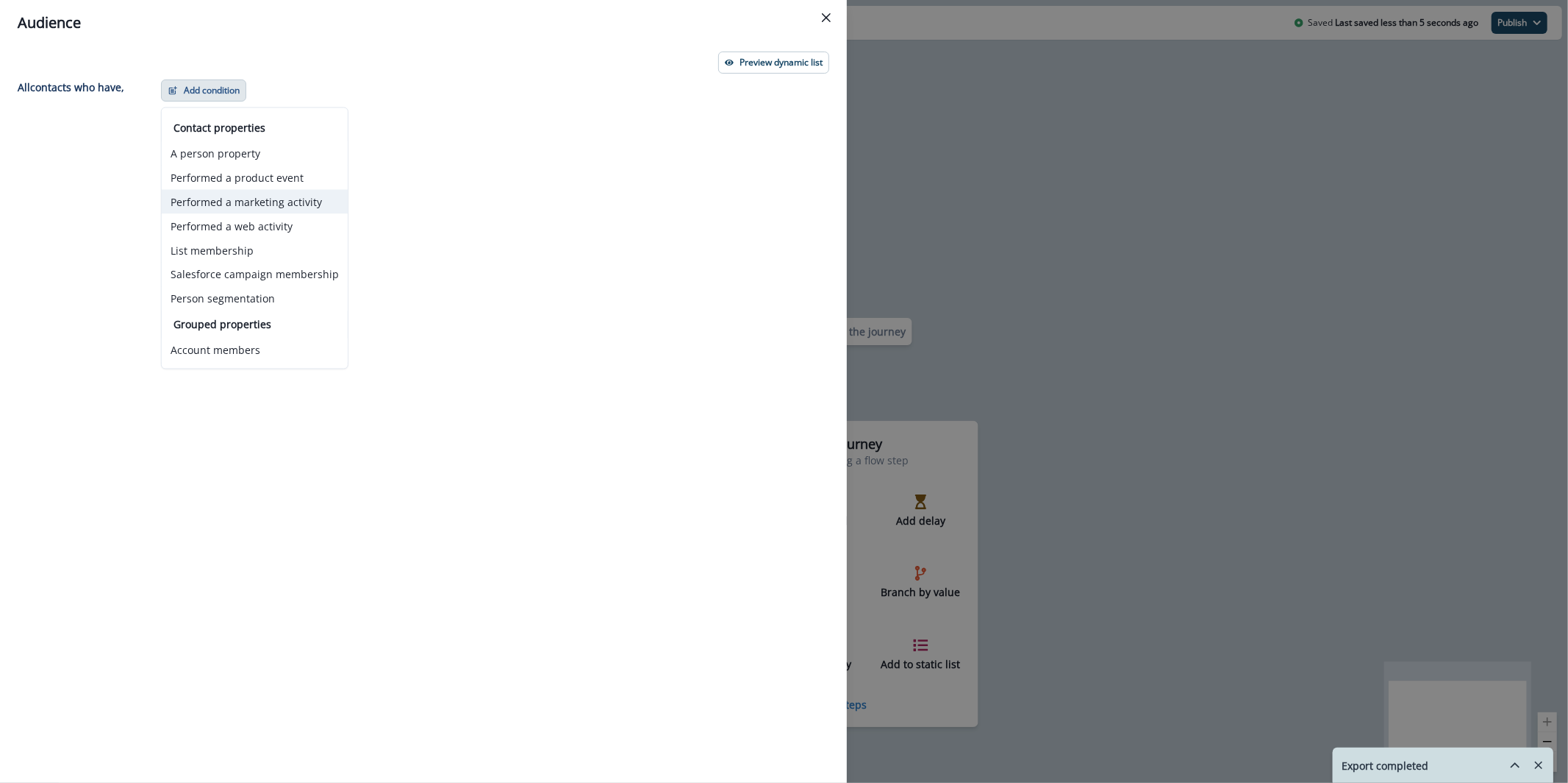
click at [256, 196] on button "Performed a marketing activity" at bounding box center [254, 201] width 186 height 25
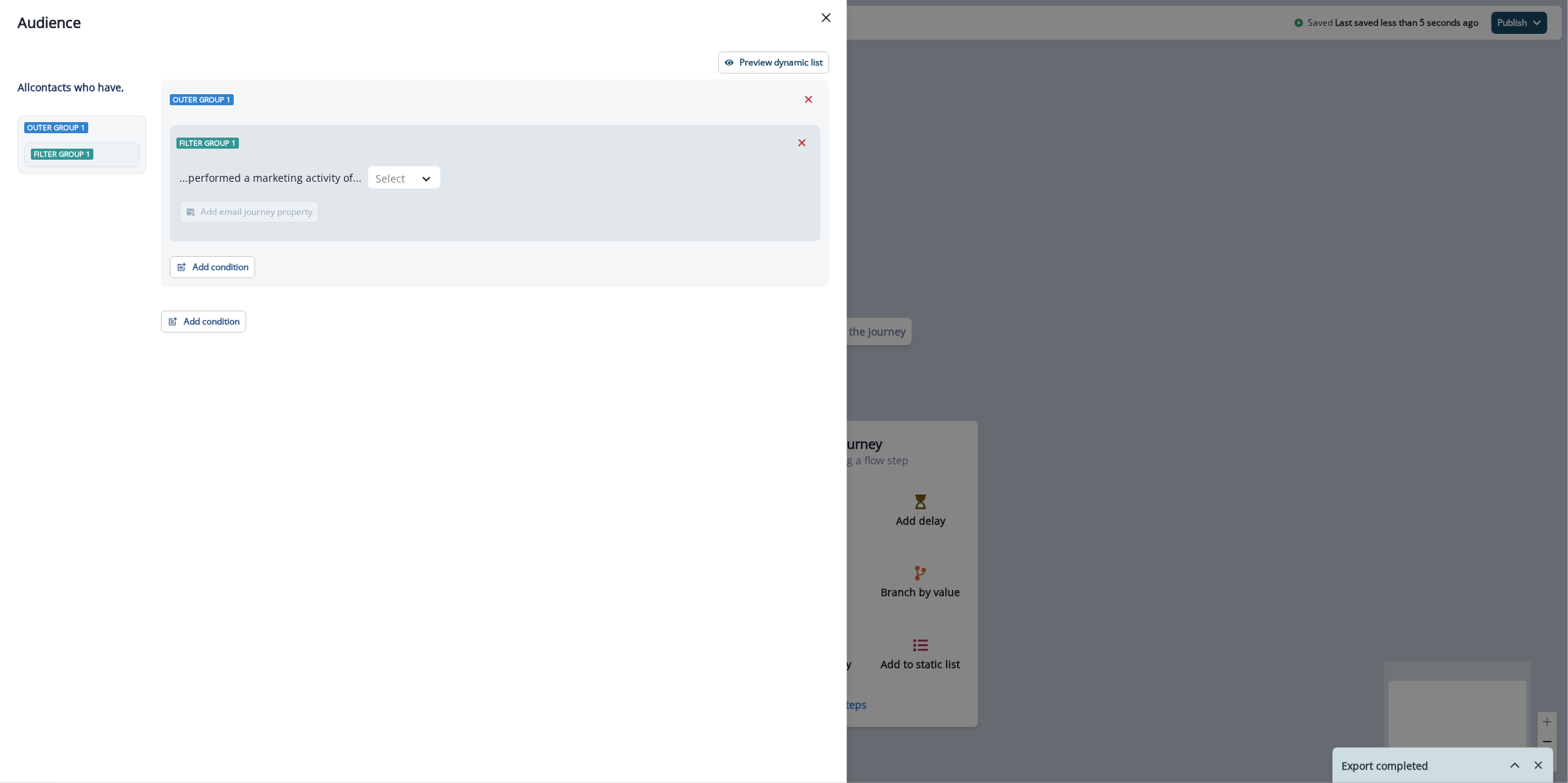
click at [441, 173] on div "...performed a marketing activity of... Select Add email journey property Email…" at bounding box center [494, 200] width 649 height 81
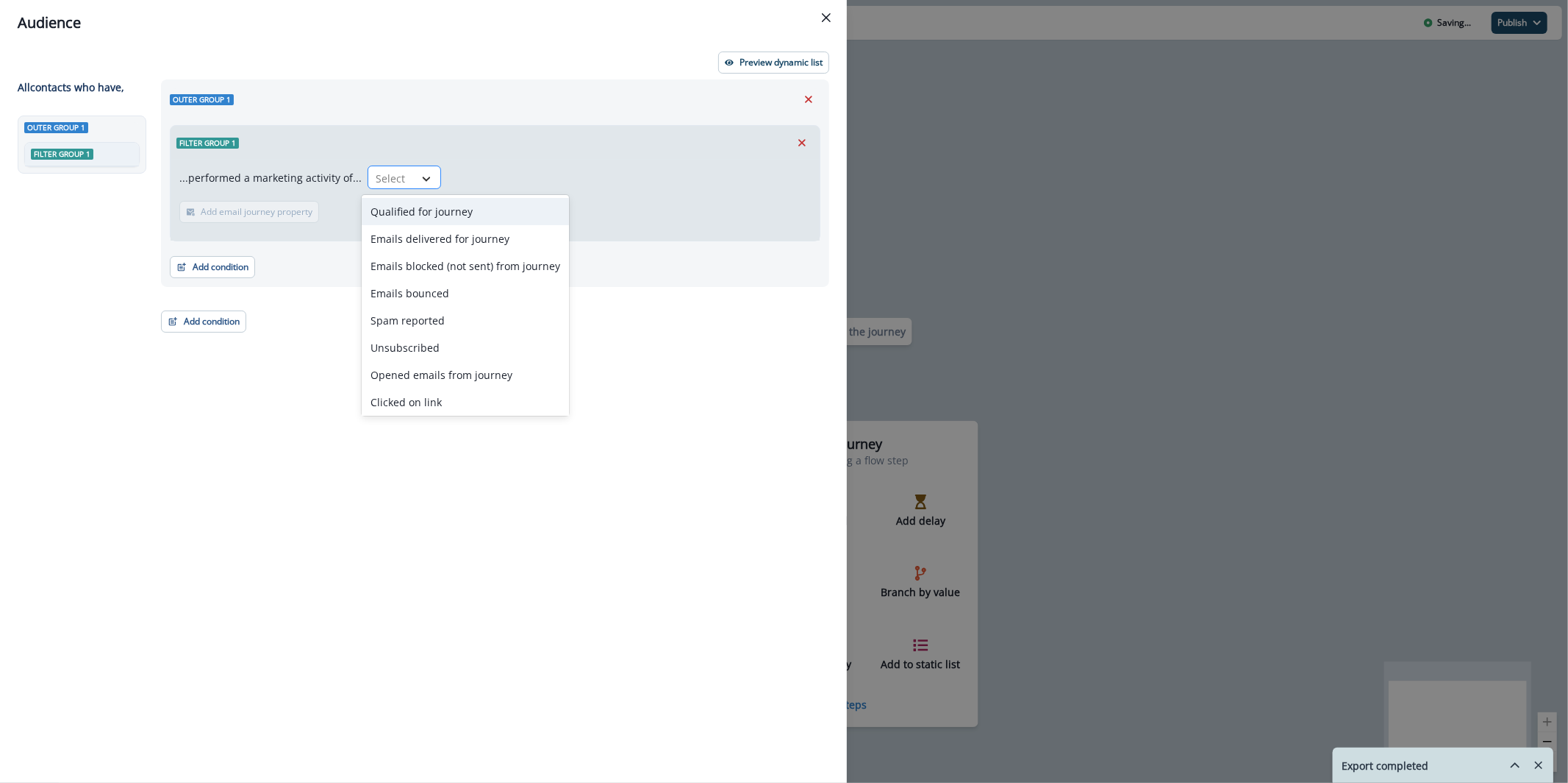
click at [427, 175] on div at bounding box center [426, 179] width 25 height 15
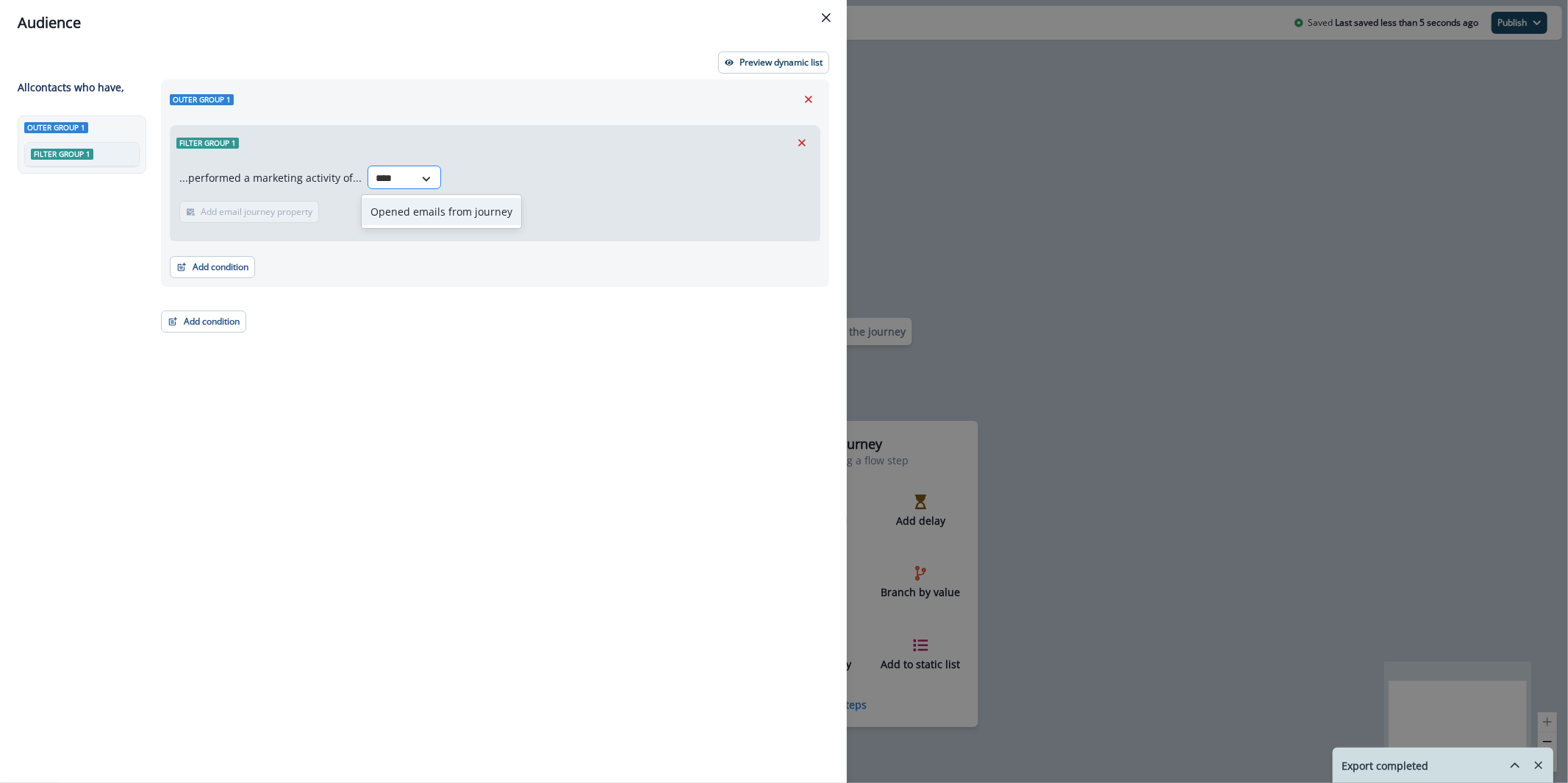
type input "*****"
click at [469, 209] on p "Add email journey property" at bounding box center [448, 212] width 112 height 10
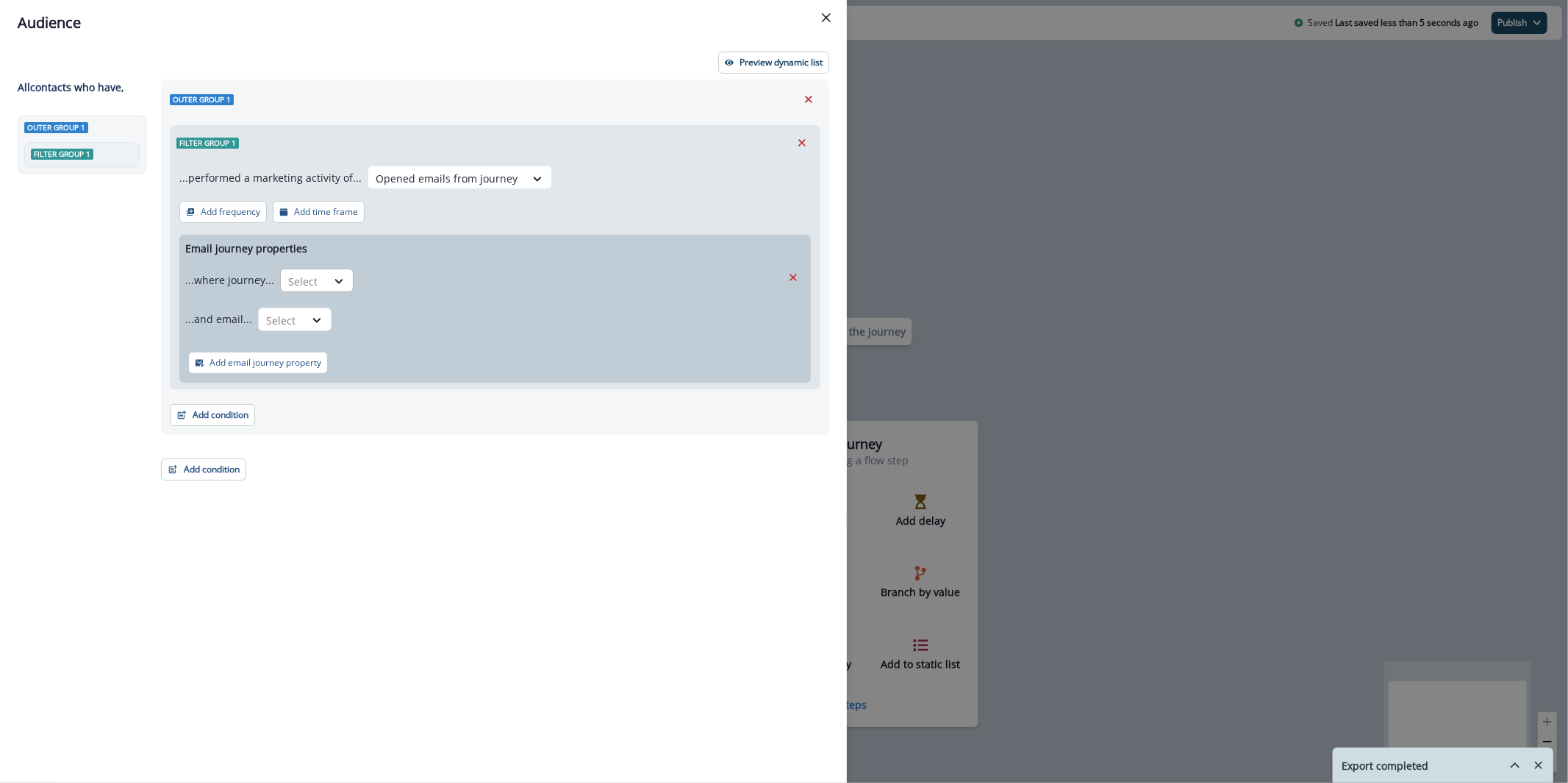
click at [308, 279] on div at bounding box center [304, 281] width 31 height 18
click at [351, 334] on div "is" at bounding box center [345, 341] width 137 height 27
click at [404, 271] on div "Select" at bounding box center [557, 281] width 394 height 25
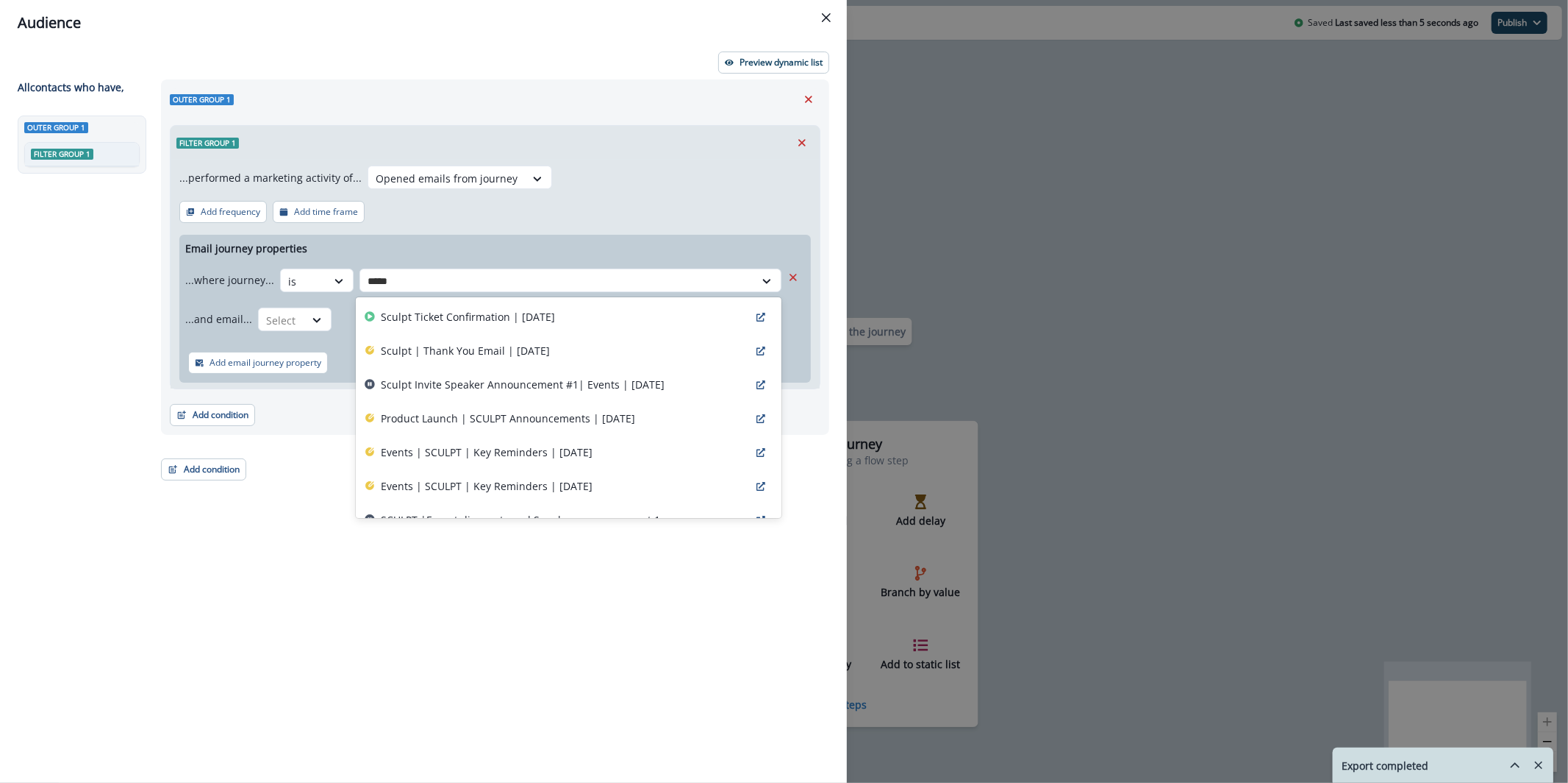
type input "******"
click at [556, 395] on div "Sculpt Invite Speaker Announcement #1| Events | [DATE]" at bounding box center [568, 385] width 425 height 34
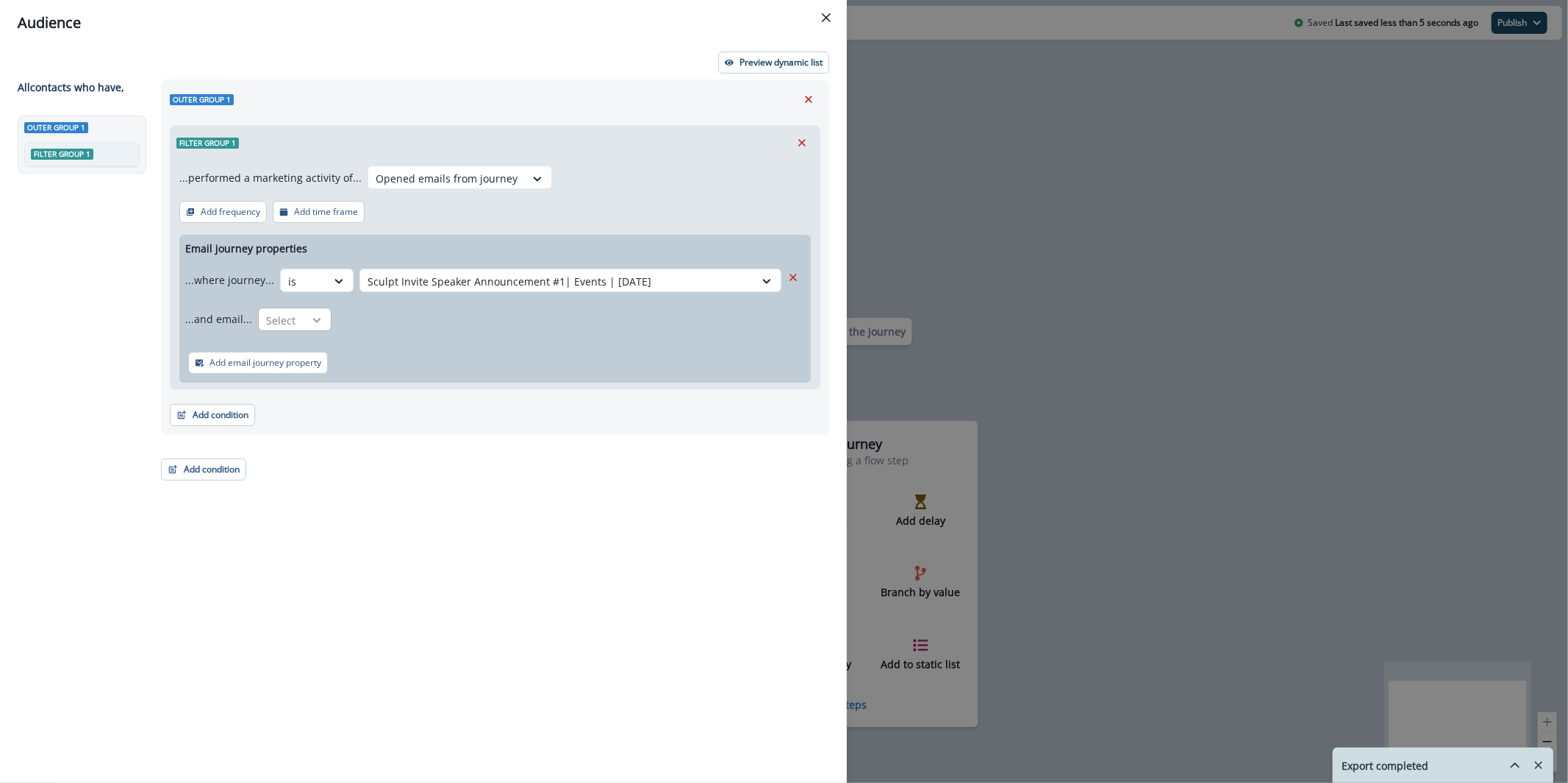
click at [324, 312] on div at bounding box center [316, 320] width 25 height 15
click at [360, 374] on div "is" at bounding box center [323, 380] width 137 height 27
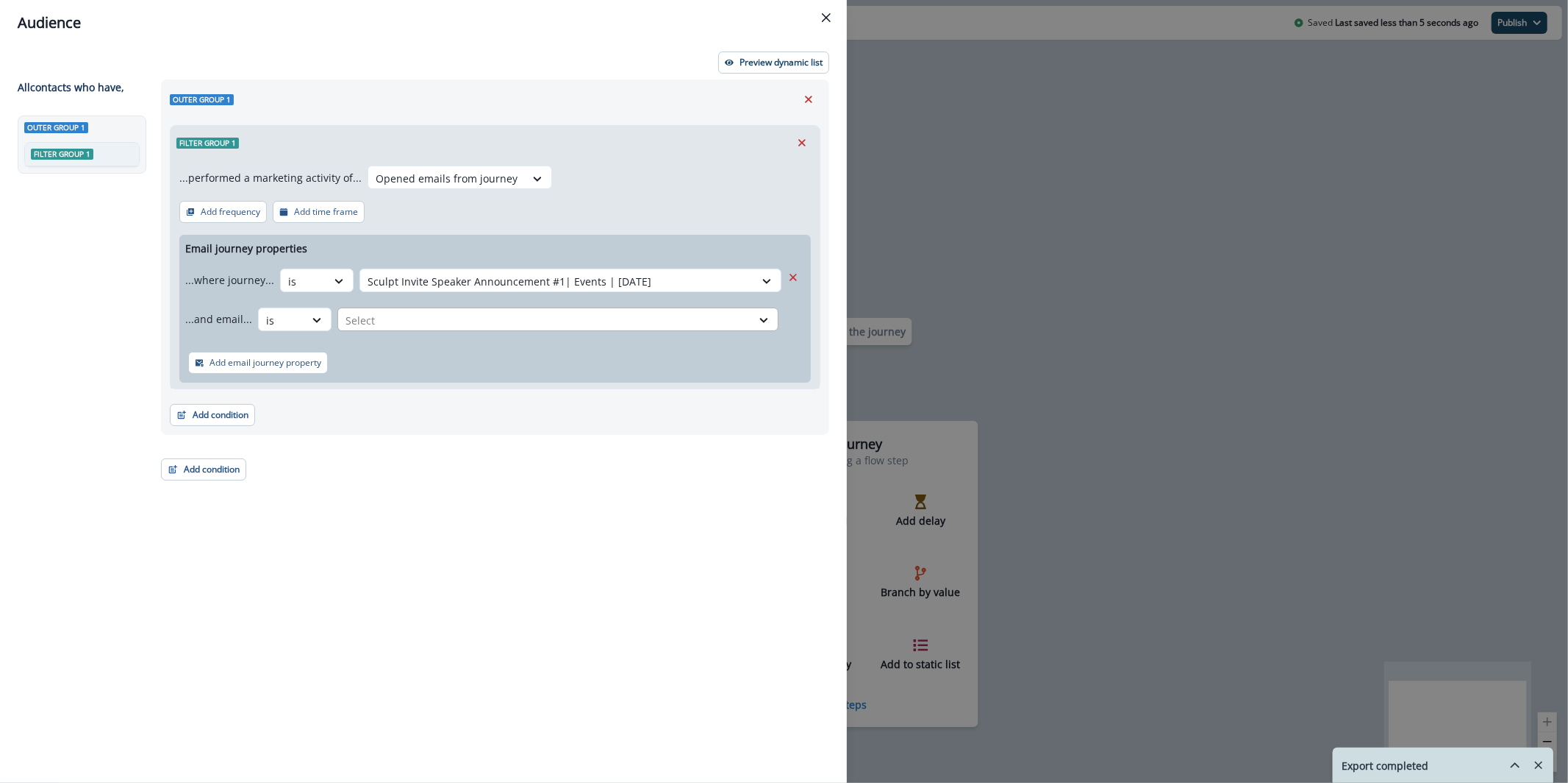
click at [394, 320] on div at bounding box center [544, 321] width 398 height 18
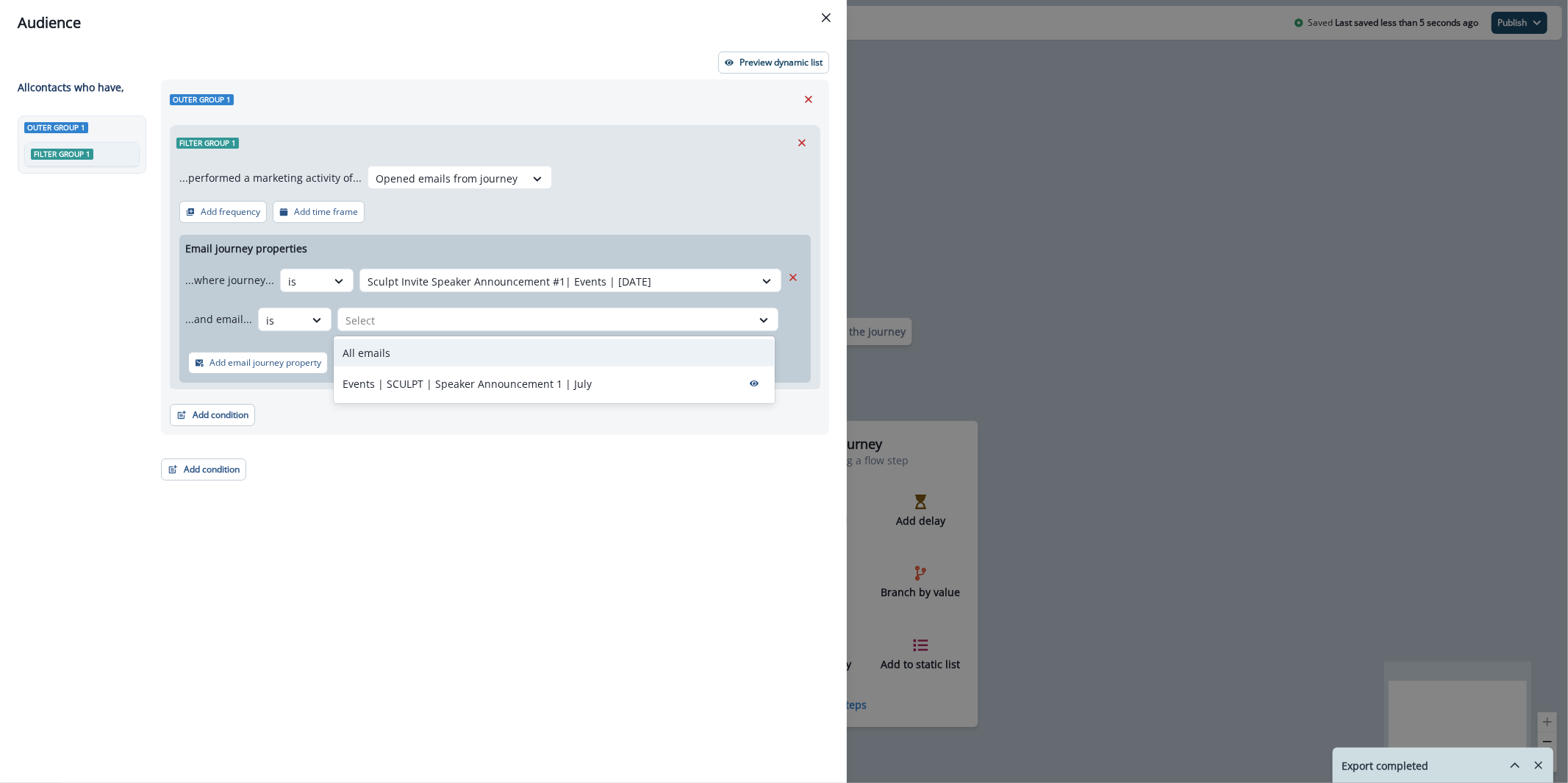
click at [409, 356] on div "All emails" at bounding box center [555, 353] width 441 height 27
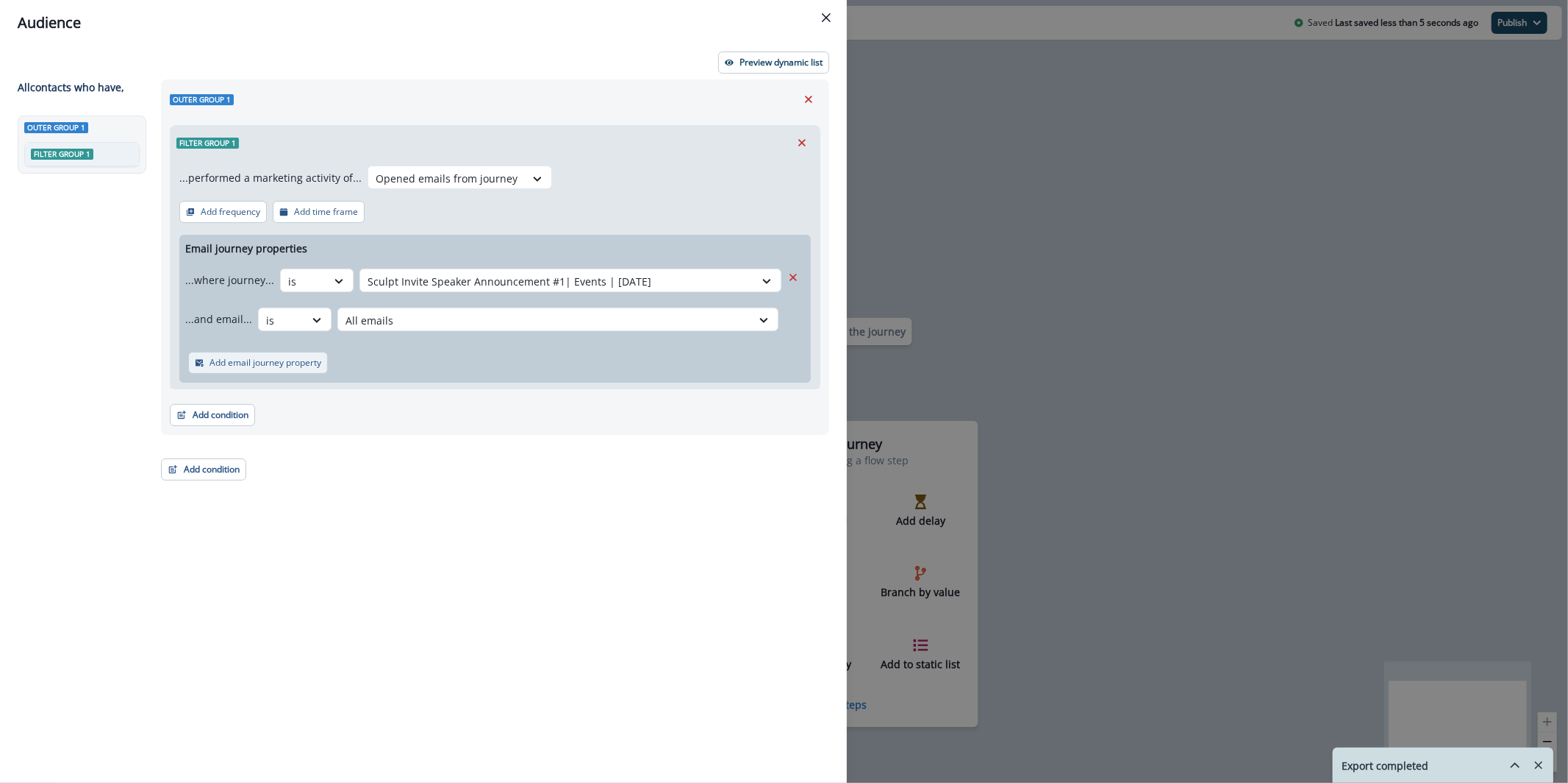
click at [296, 363] on p "Add email journey property" at bounding box center [265, 362] width 112 height 10
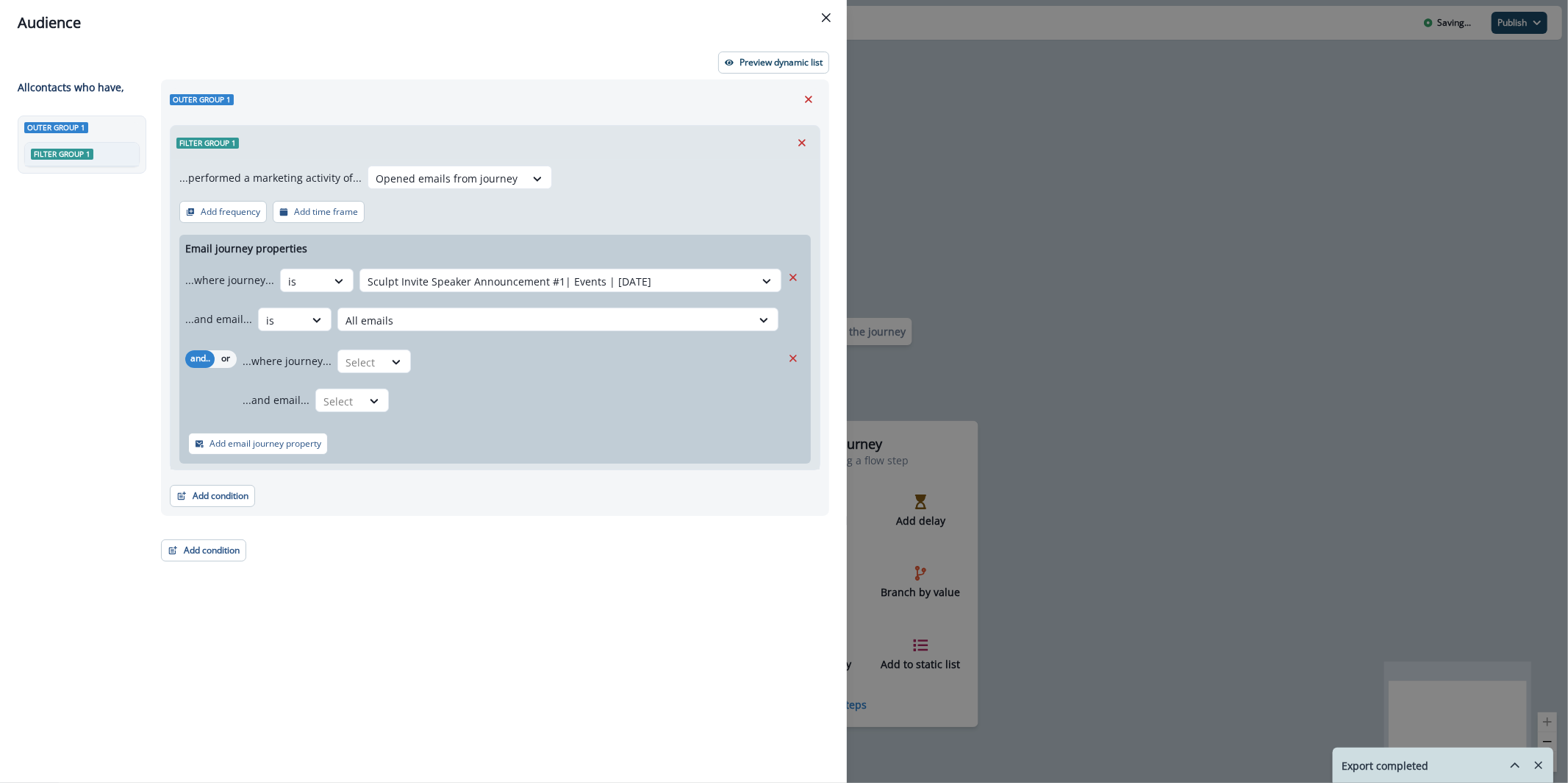
click at [239, 355] on div "and.. or ...where journey... Select ...and email... Select" at bounding box center [495, 380] width 632 height 75
click at [232, 354] on button "or" at bounding box center [226, 358] width 22 height 17
click at [393, 362] on icon at bounding box center [396, 362] width 8 height 5
click at [411, 434] on div "is" at bounding box center [405, 422] width 137 height 27
click at [458, 372] on div "Select" at bounding box center [586, 362] width 337 height 25
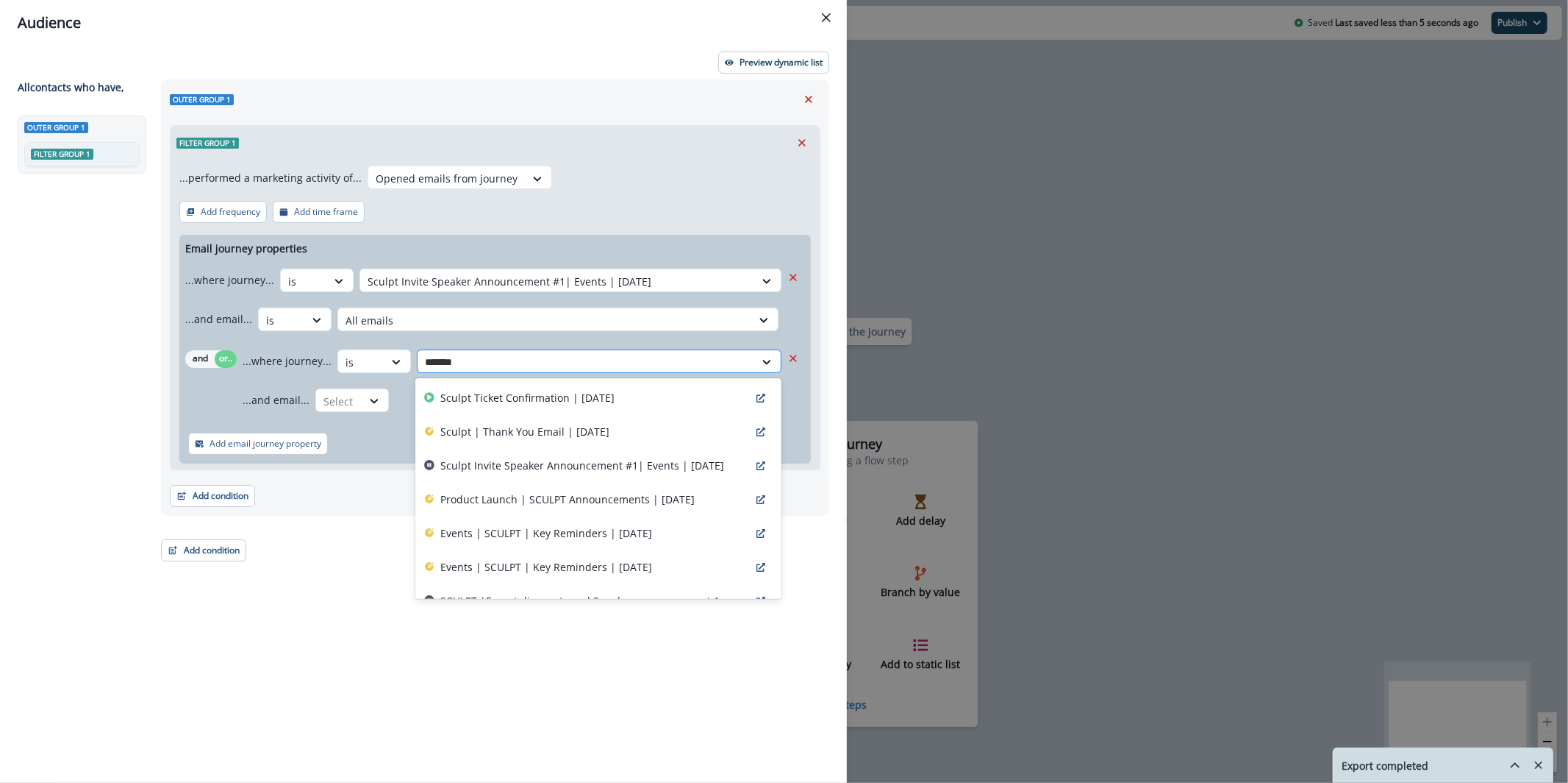
type input "******"
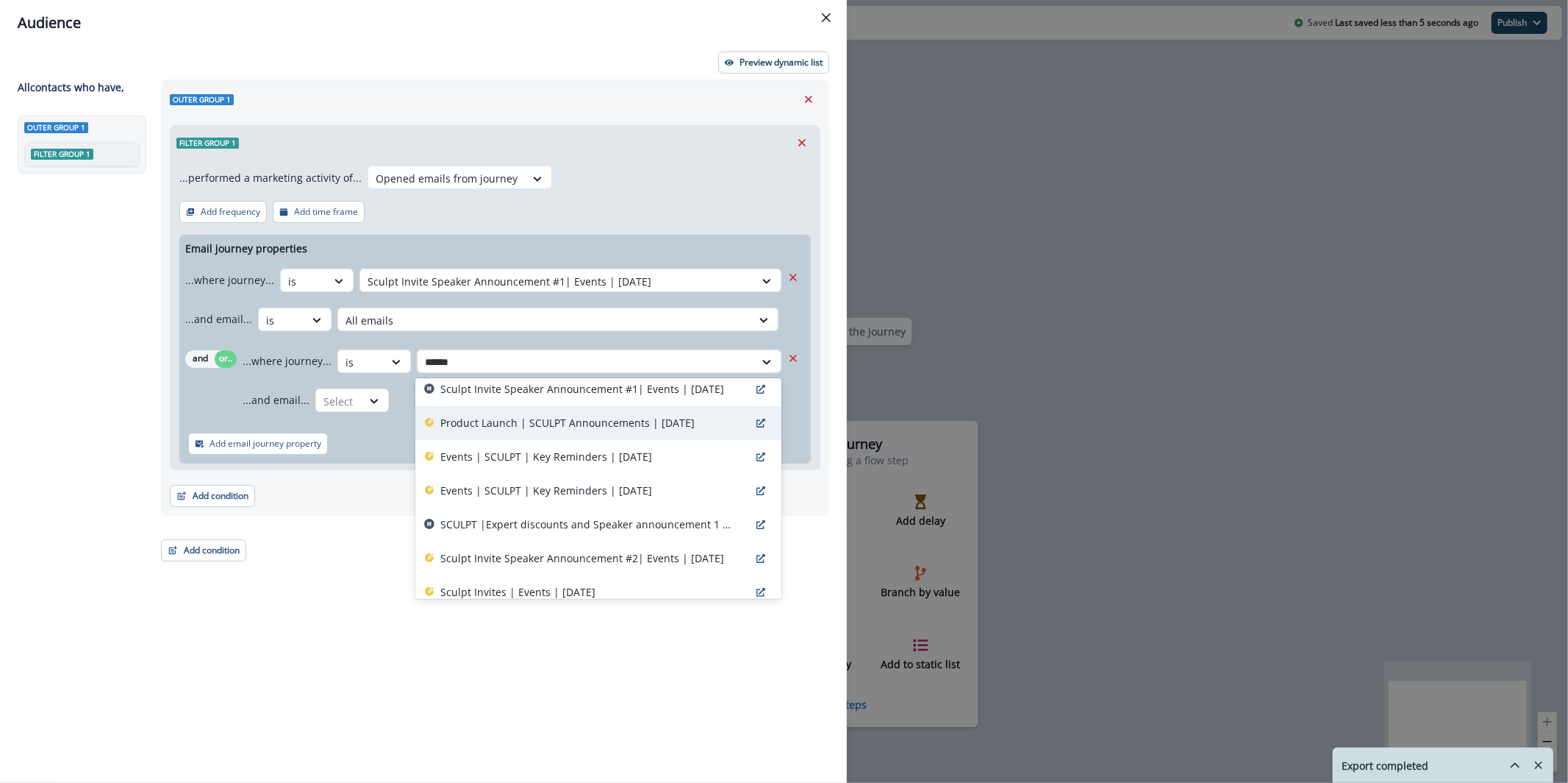
scroll to position [91, 0]
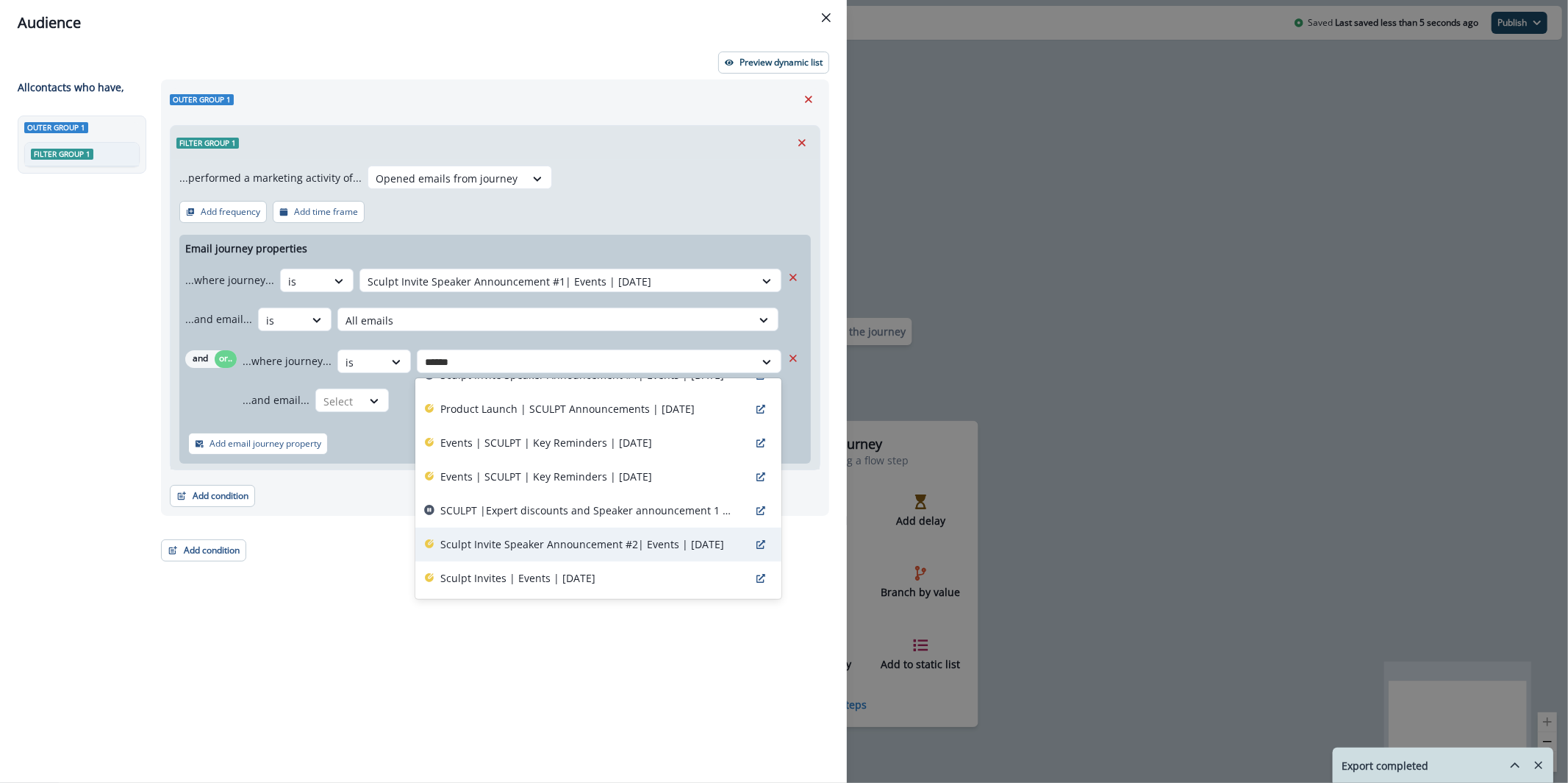
click at [625, 546] on p "Sculpt Invite Speaker Announcement #2| Events | [DATE]" at bounding box center [582, 543] width 284 height 16
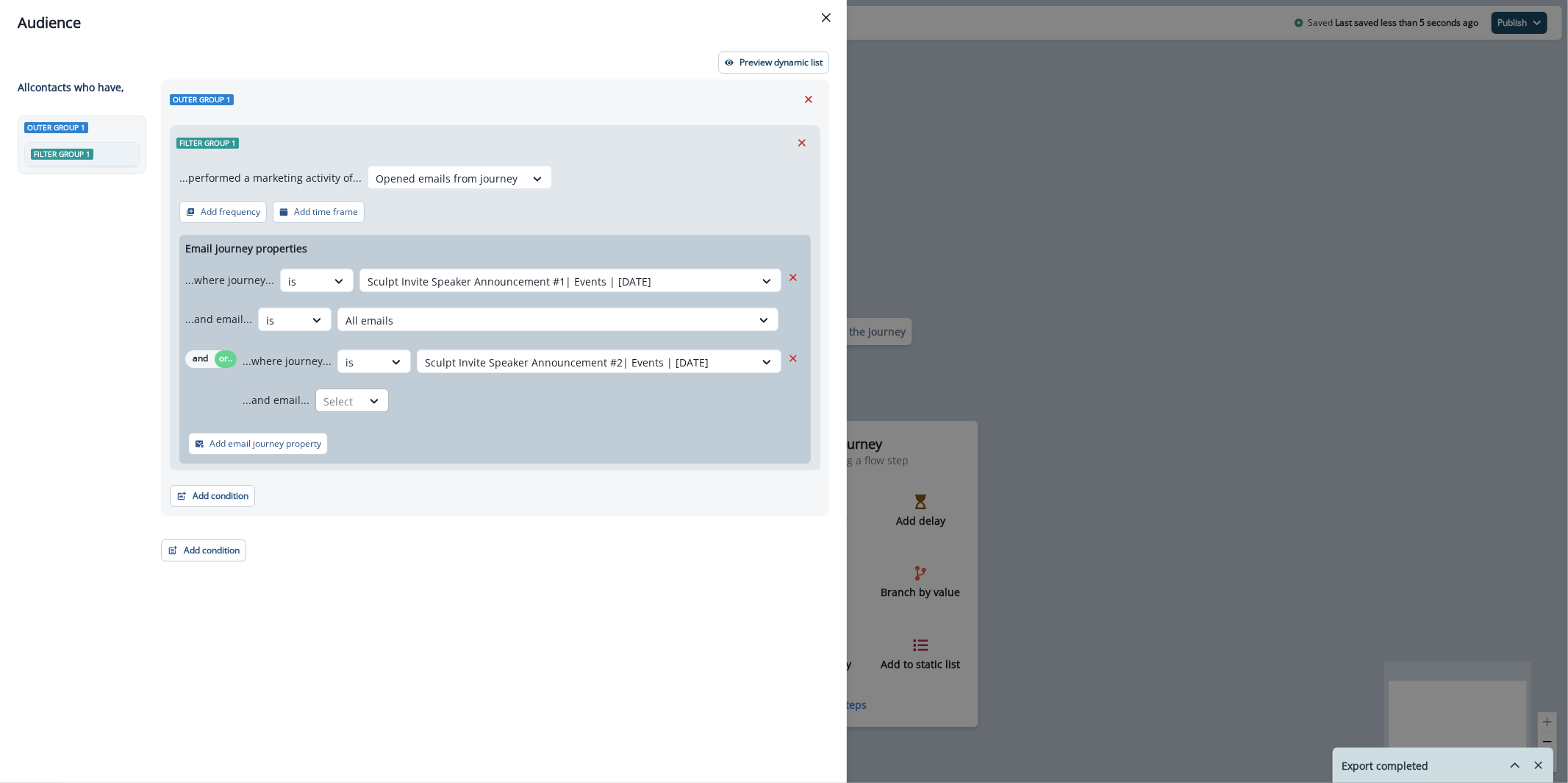
click at [386, 404] on div "...and email... Select" at bounding box center [512, 399] width 539 height 36
click at [379, 405] on div at bounding box center [373, 401] width 25 height 15
click at [394, 451] on div "is" at bounding box center [383, 461] width 137 height 27
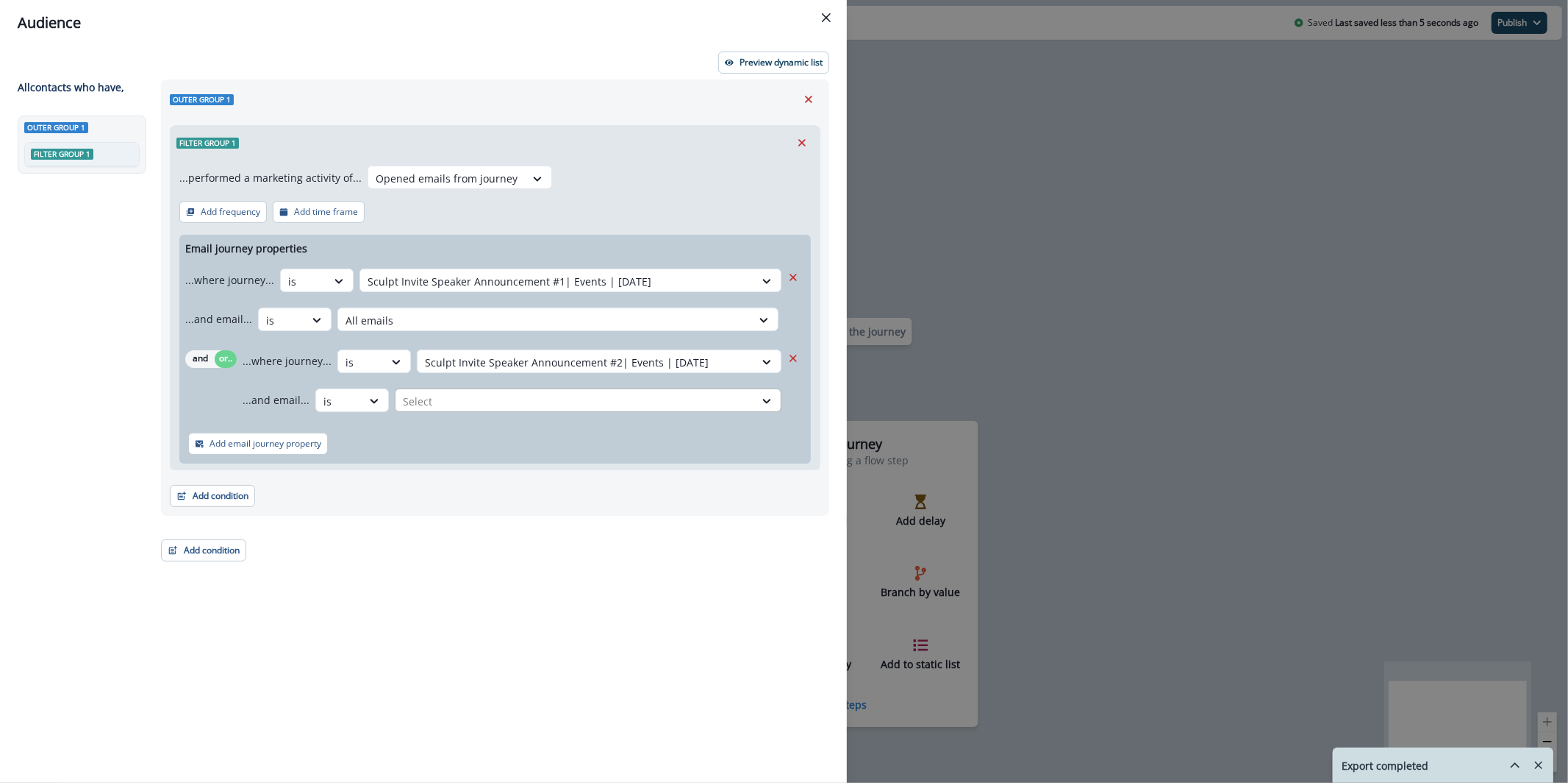
click at [430, 390] on div "Select" at bounding box center [575, 401] width 359 height 25
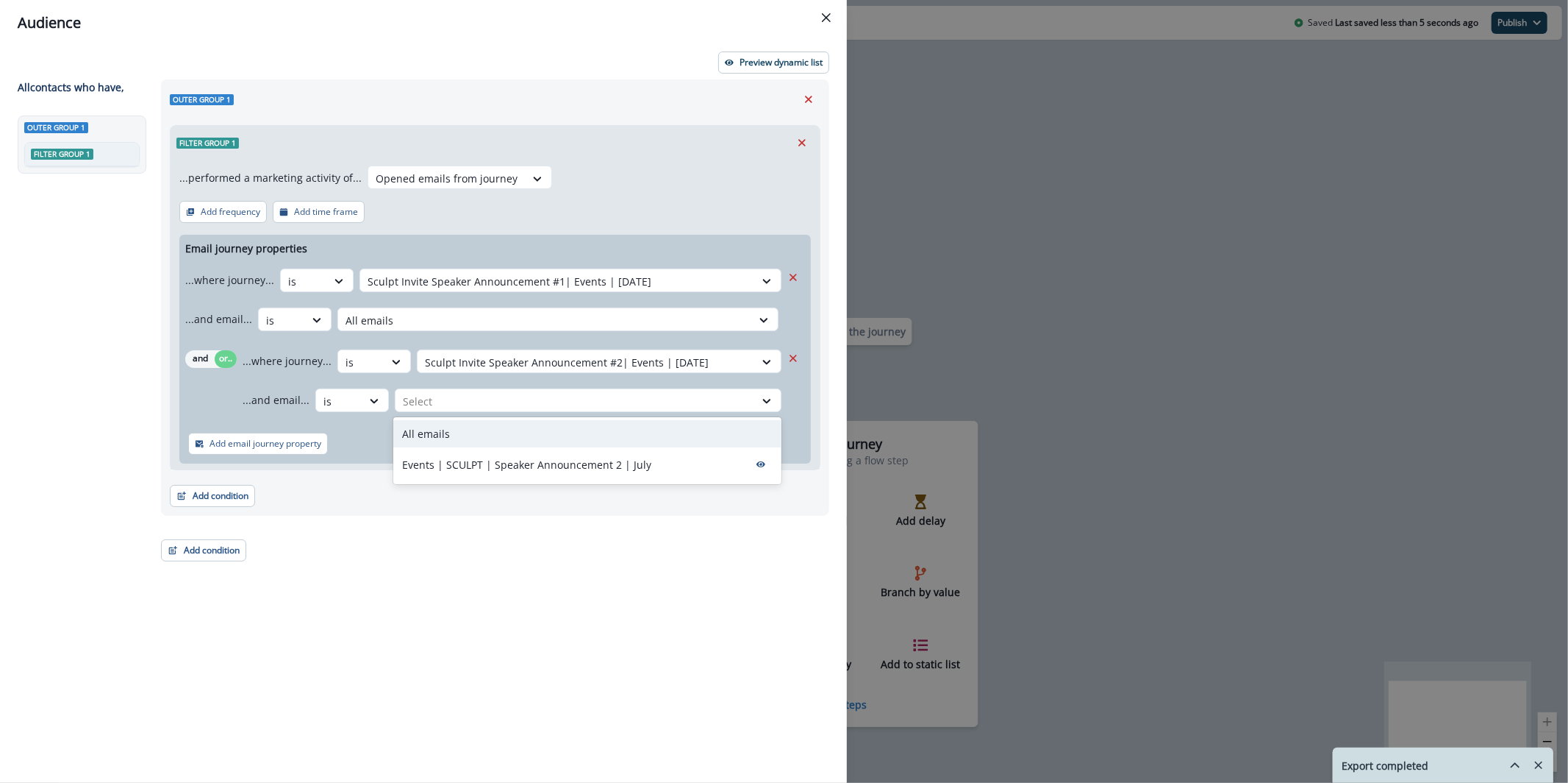
click at [449, 420] on div "All emails" at bounding box center [588, 434] width 388 height 27
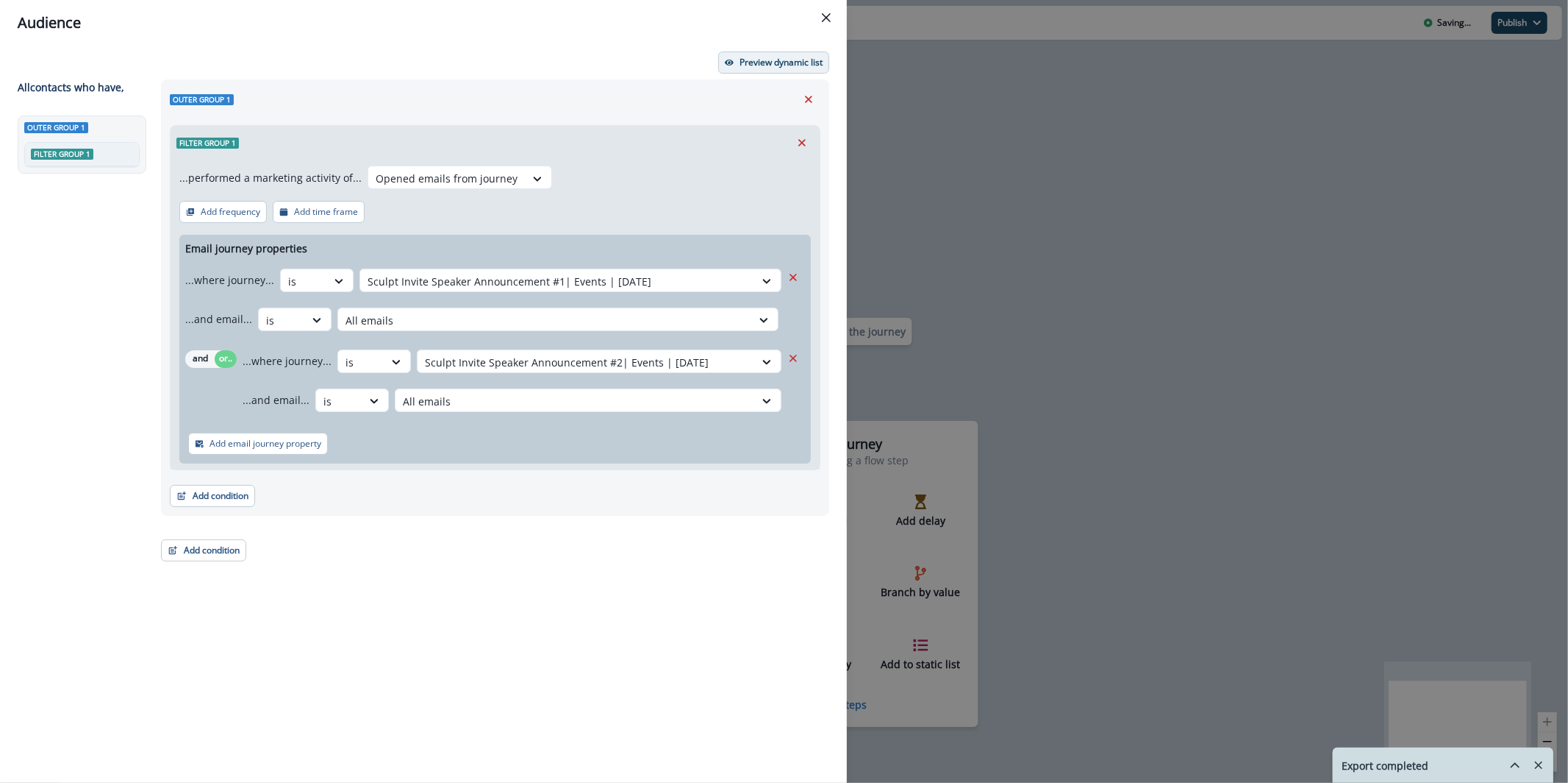
click at [763, 54] on button "Preview dynamic list" at bounding box center [773, 62] width 111 height 22
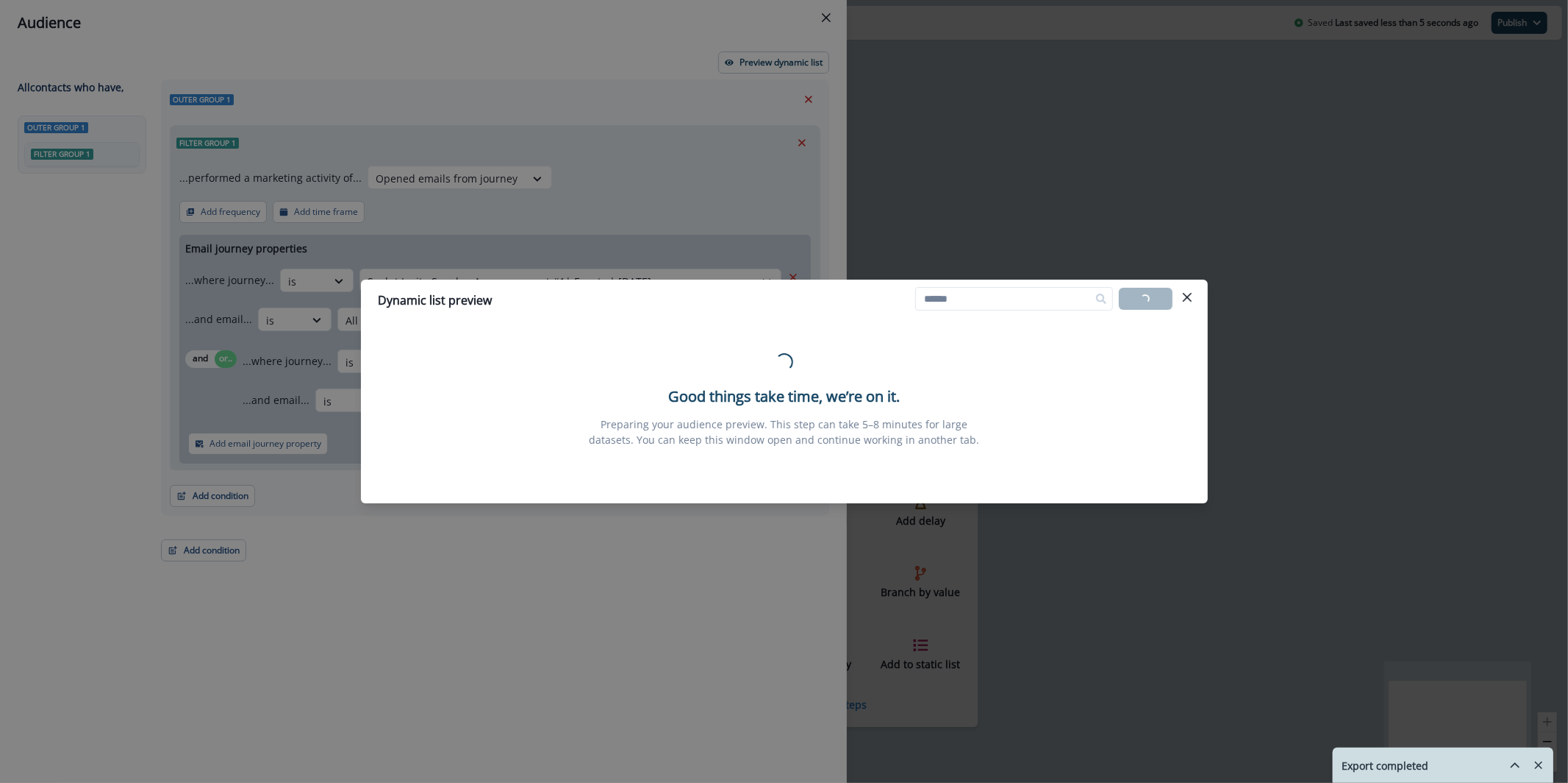
click at [571, 155] on div "Dynamic list preview Loading... Export list Loading... Good things take time, w…" at bounding box center [784, 391] width 1568 height 783
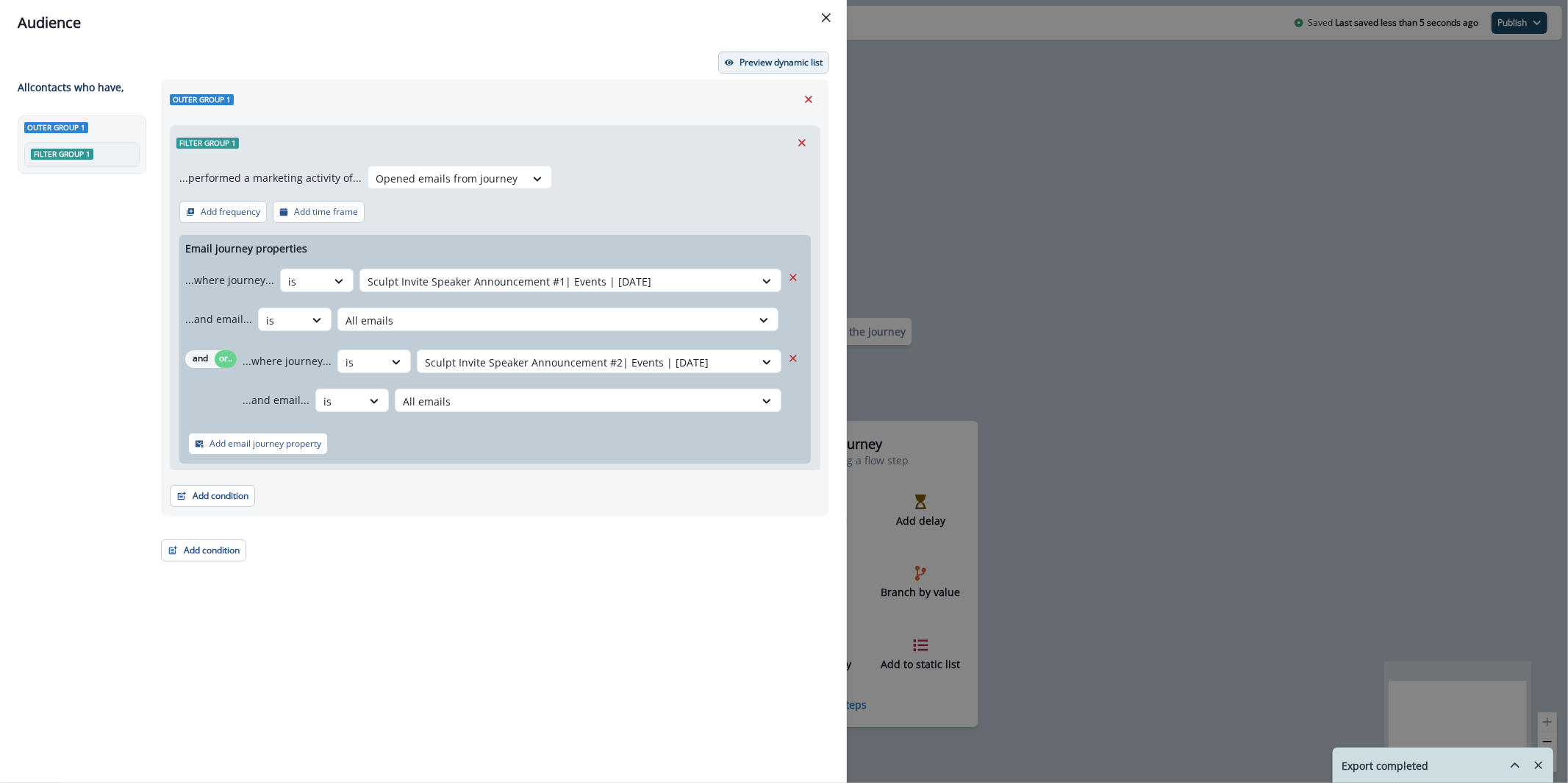
click at [763, 69] on button "Preview dynamic list" at bounding box center [773, 62] width 111 height 22
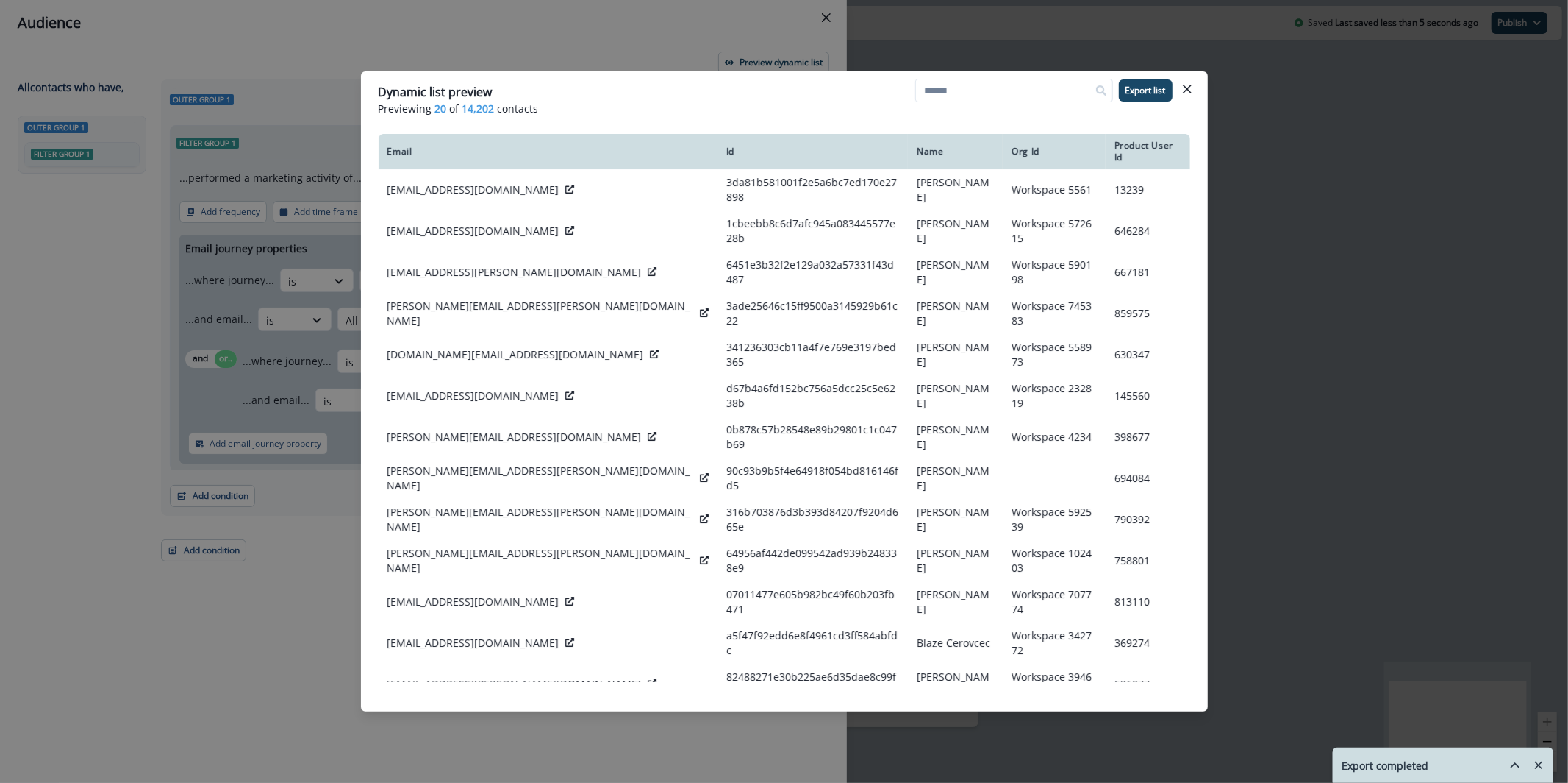
click at [678, 50] on div "Dynamic list preview Previewing 20 of 14,202 contacts Export list Email Id Name…" at bounding box center [784, 391] width 1568 height 783
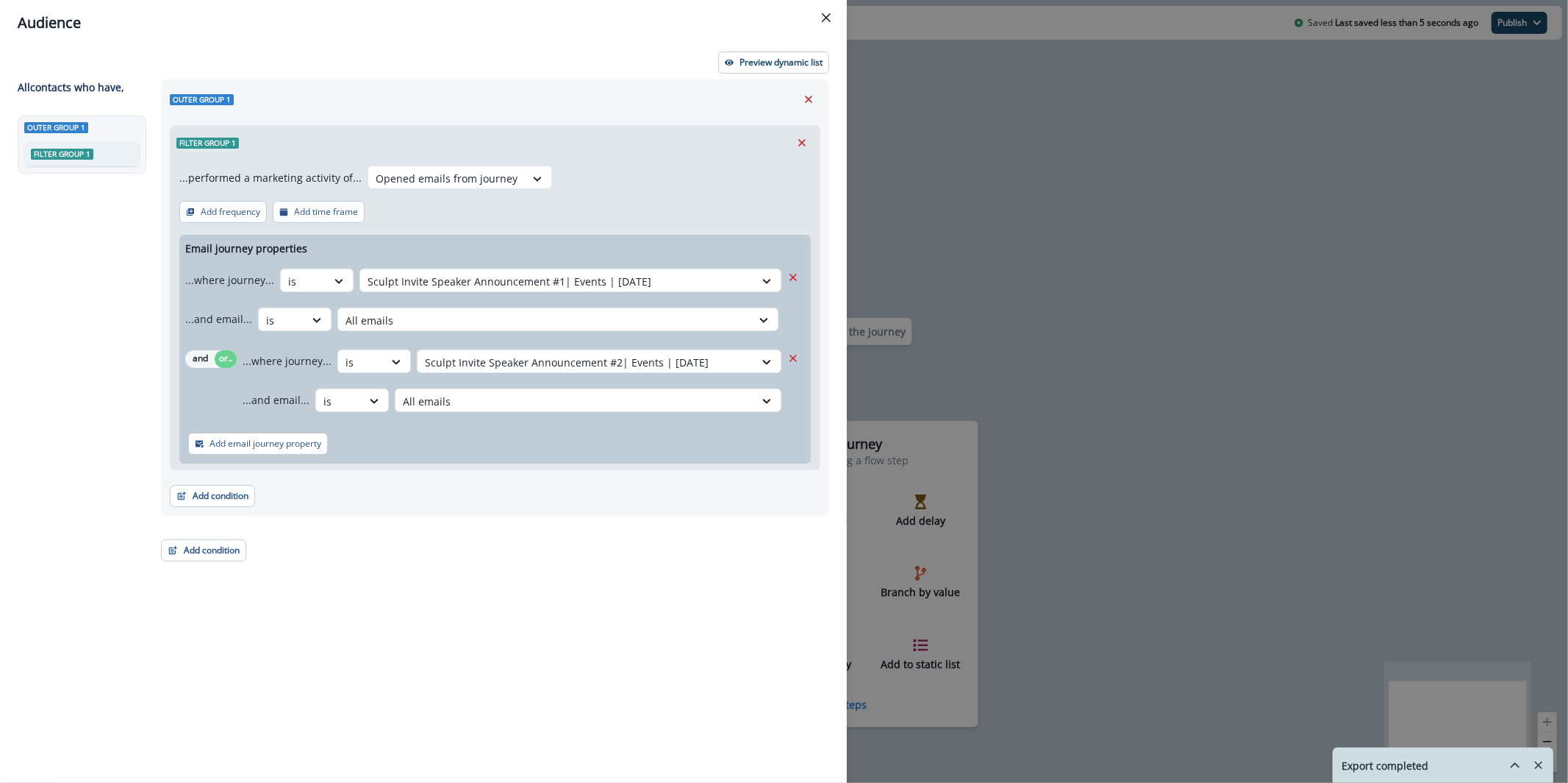
click at [304, 434] on button "Add email journey property" at bounding box center [258, 443] width 140 height 22
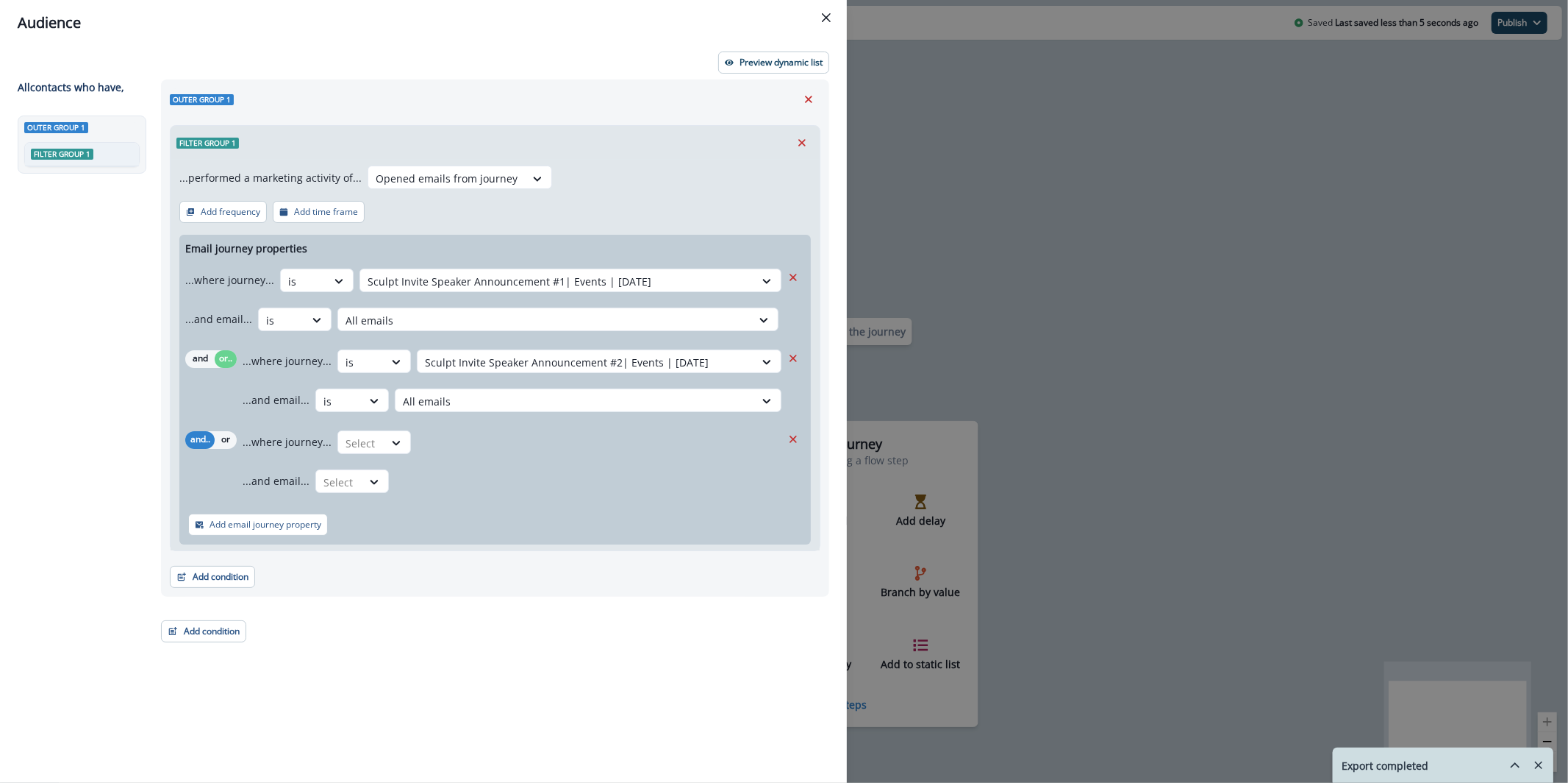
click at [242, 435] on div "and.. or ...where journey... Select ...and email... Select" at bounding box center [495, 462] width 632 height 75
click at [230, 436] on button "or" at bounding box center [226, 440] width 22 height 17
click at [364, 441] on div at bounding box center [361, 443] width 31 height 18
click at [404, 502] on div "is" at bounding box center [405, 503] width 137 height 27
click at [460, 451] on div at bounding box center [586, 443] width 322 height 18
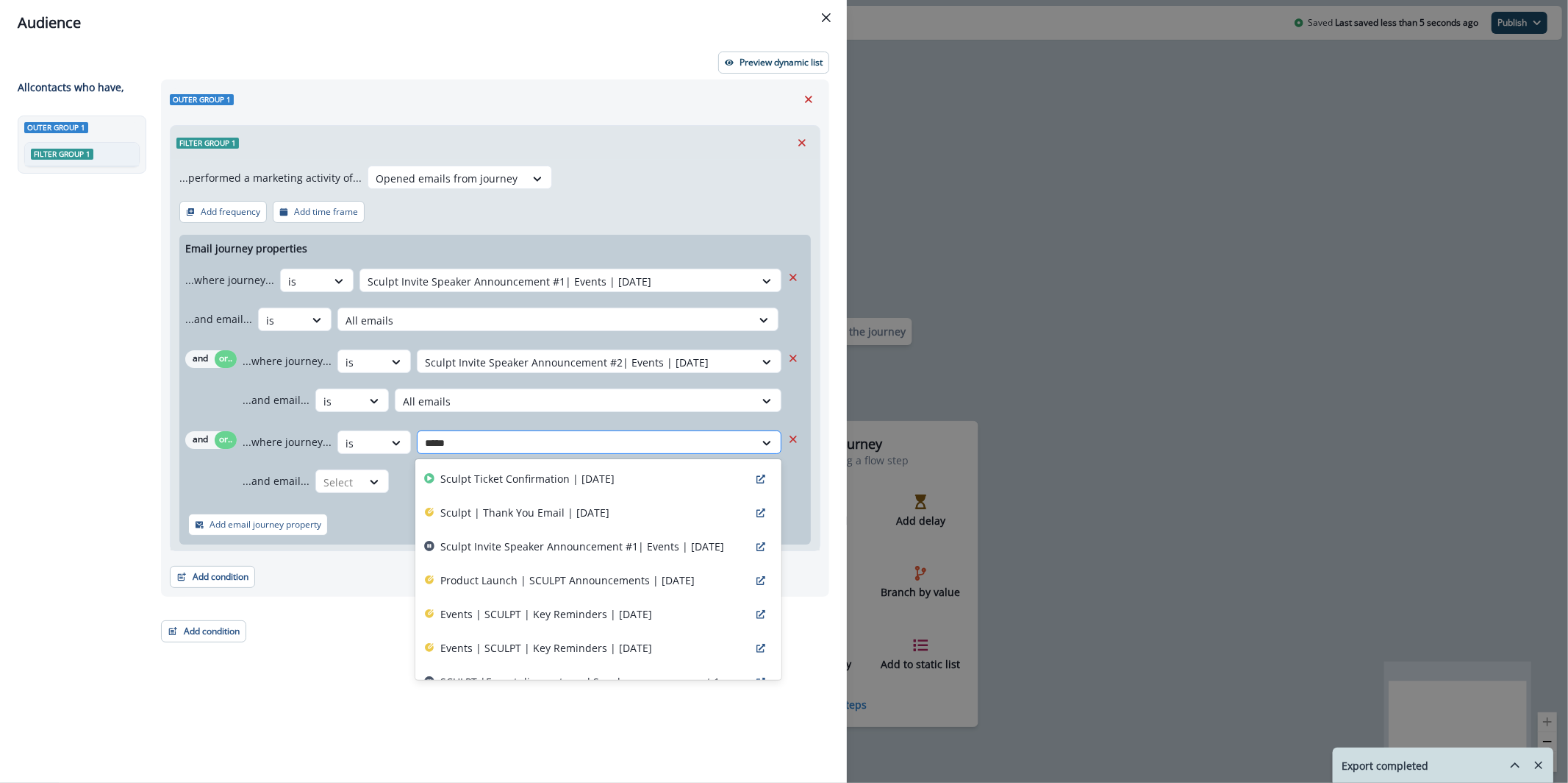
type input "******"
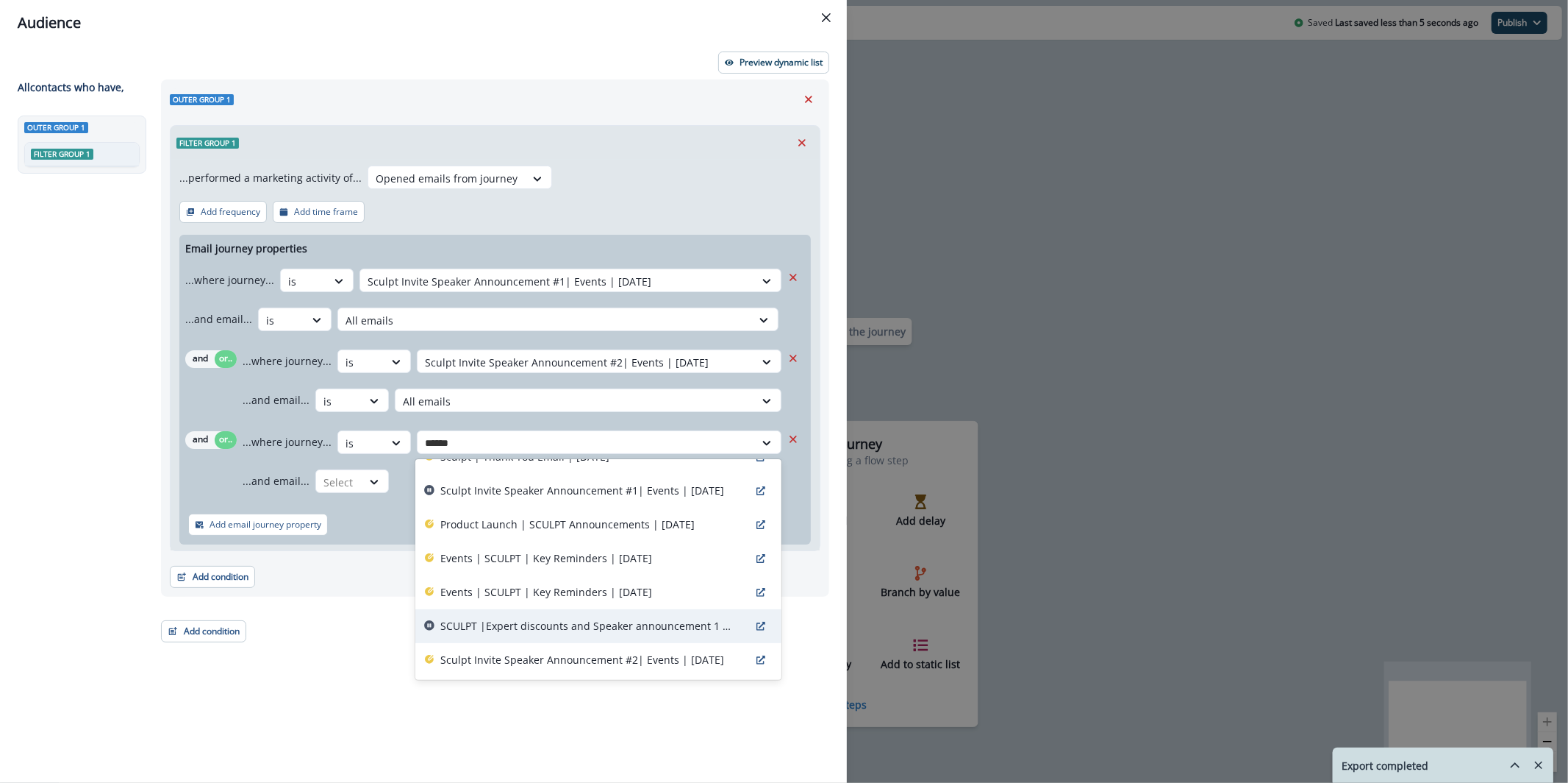
scroll to position [0, 0]
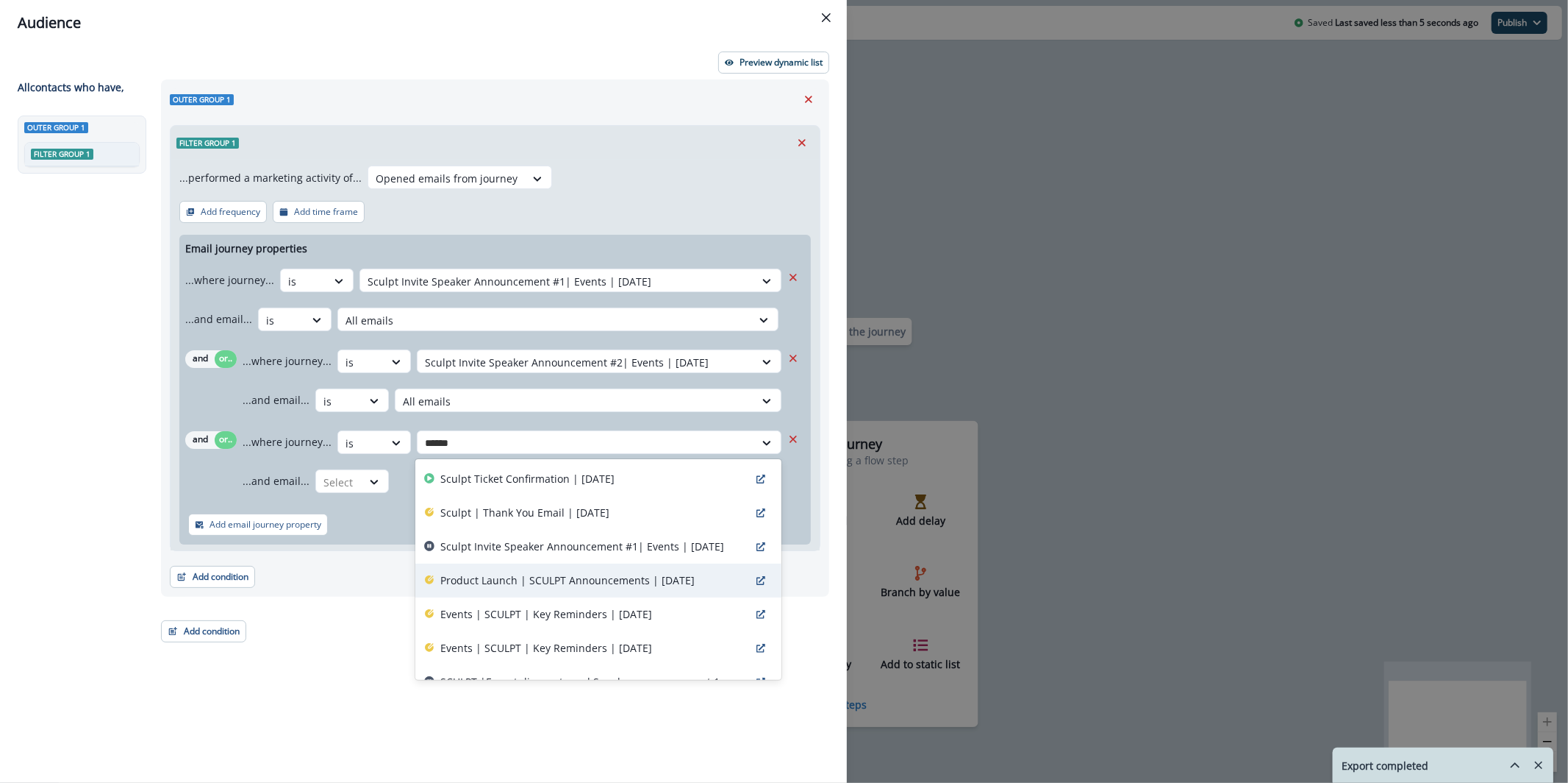
click at [598, 573] on p "Product Launch | SCULPT Announcements | [DATE]" at bounding box center [568, 580] width 254 height 16
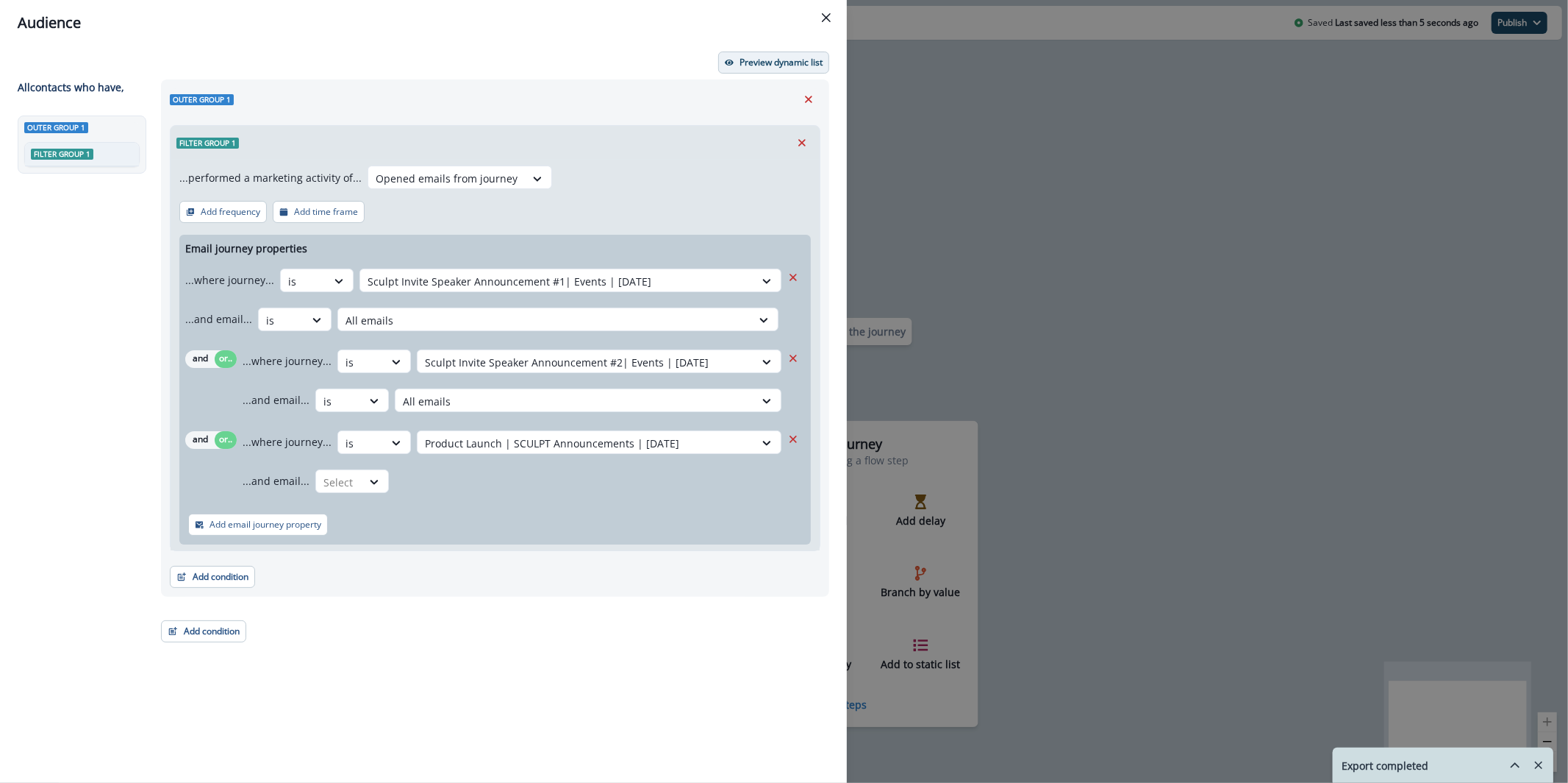
click at [762, 63] on p "Preview dynamic list" at bounding box center [781, 62] width 83 height 10
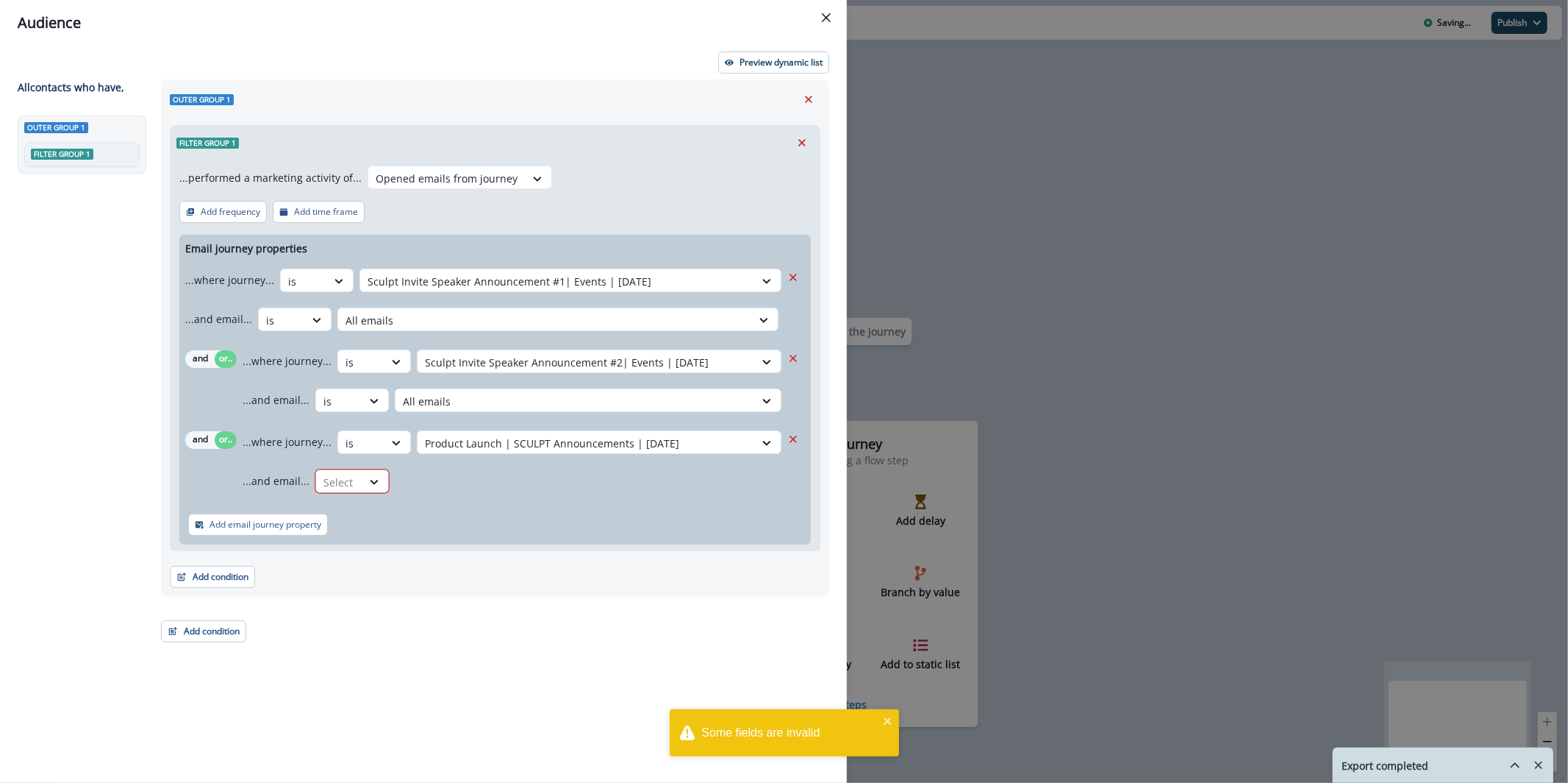
click at [349, 486] on div at bounding box center [339, 482] width 31 height 18
click at [386, 536] on div "is" at bounding box center [383, 542] width 137 height 27
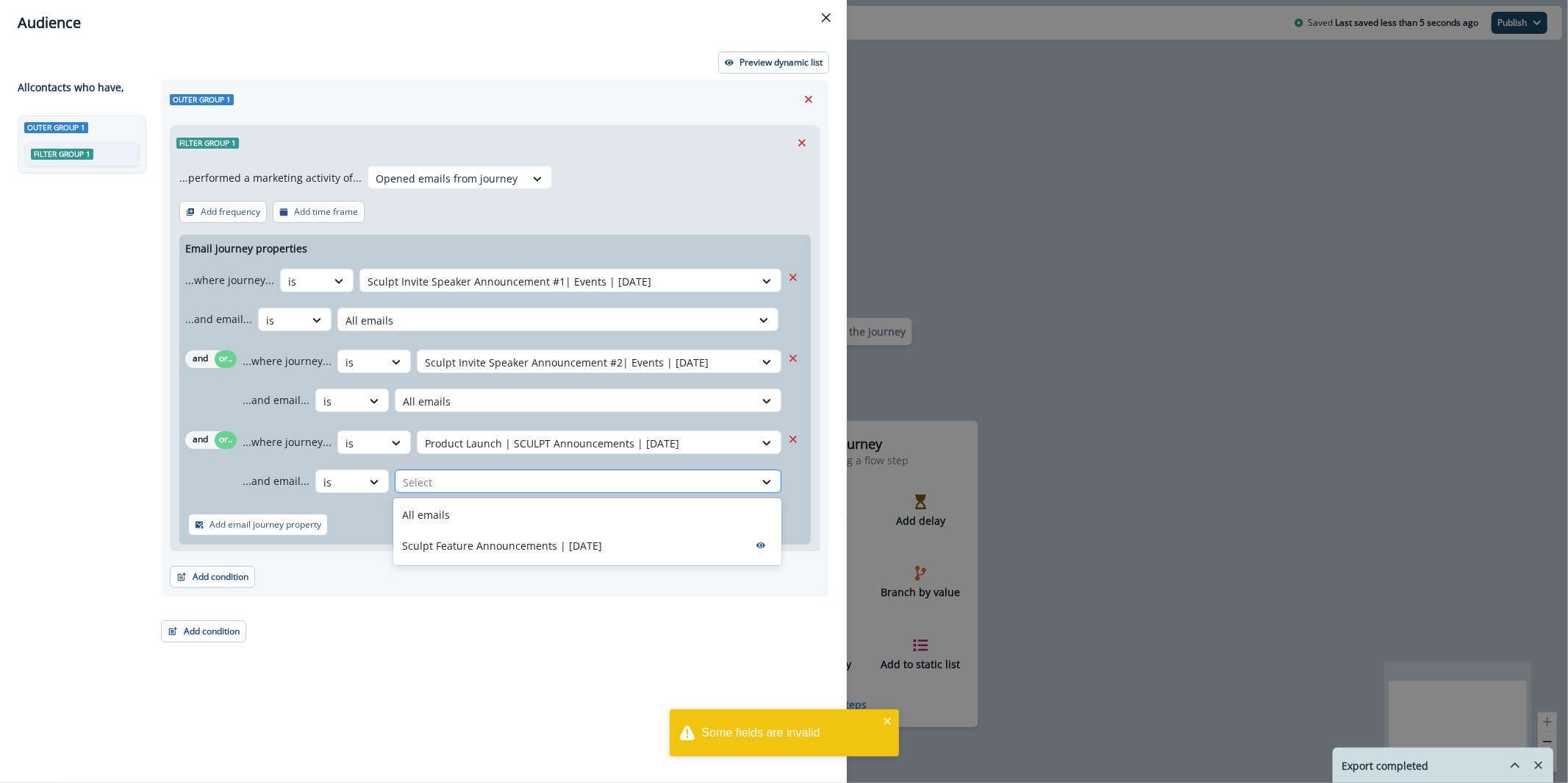
click at [467, 480] on div at bounding box center [575, 482] width 344 height 18
click at [501, 516] on div "All emails" at bounding box center [588, 515] width 388 height 27
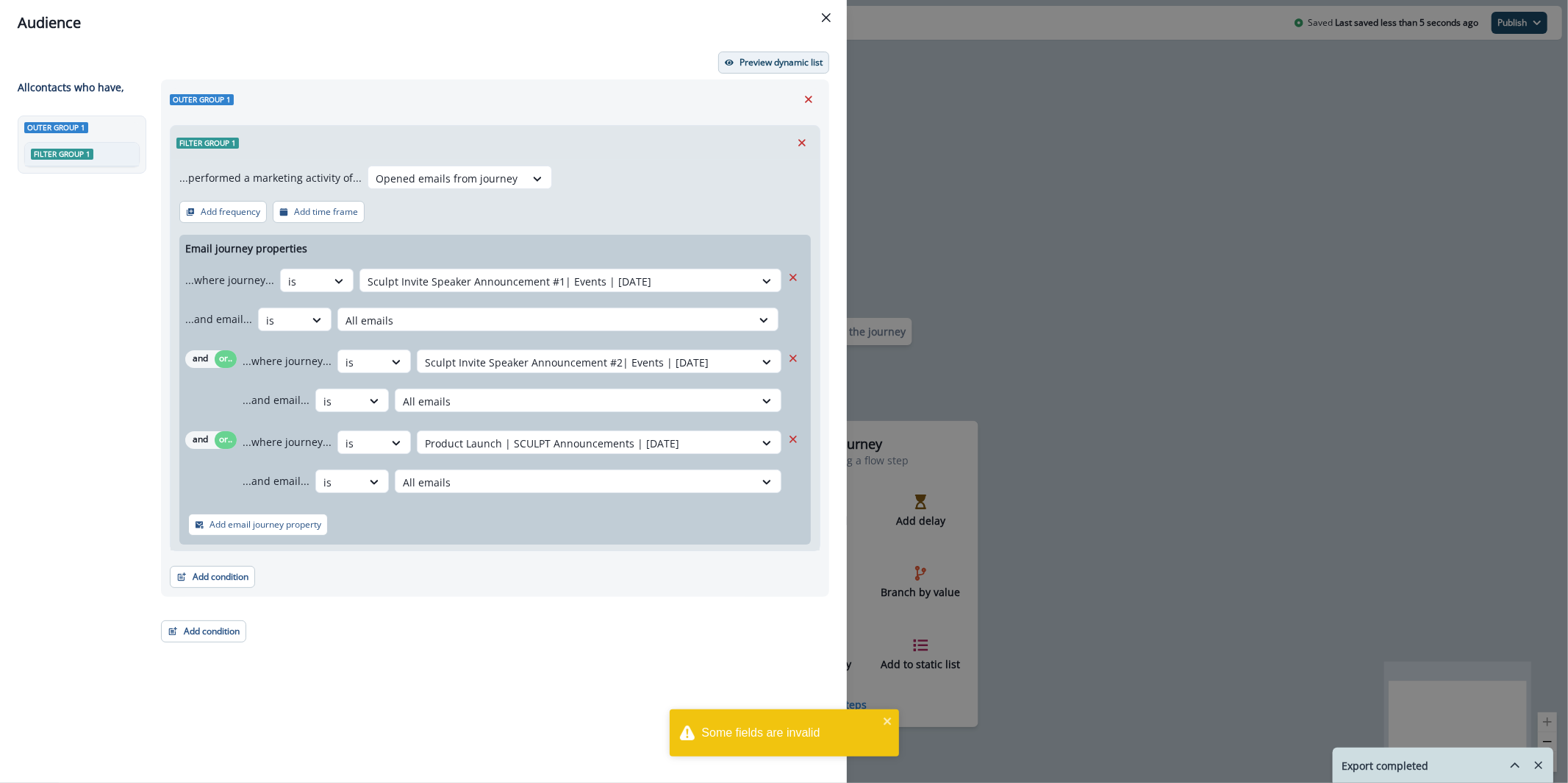
click at [797, 70] on button "Preview dynamic list" at bounding box center [773, 62] width 111 height 22
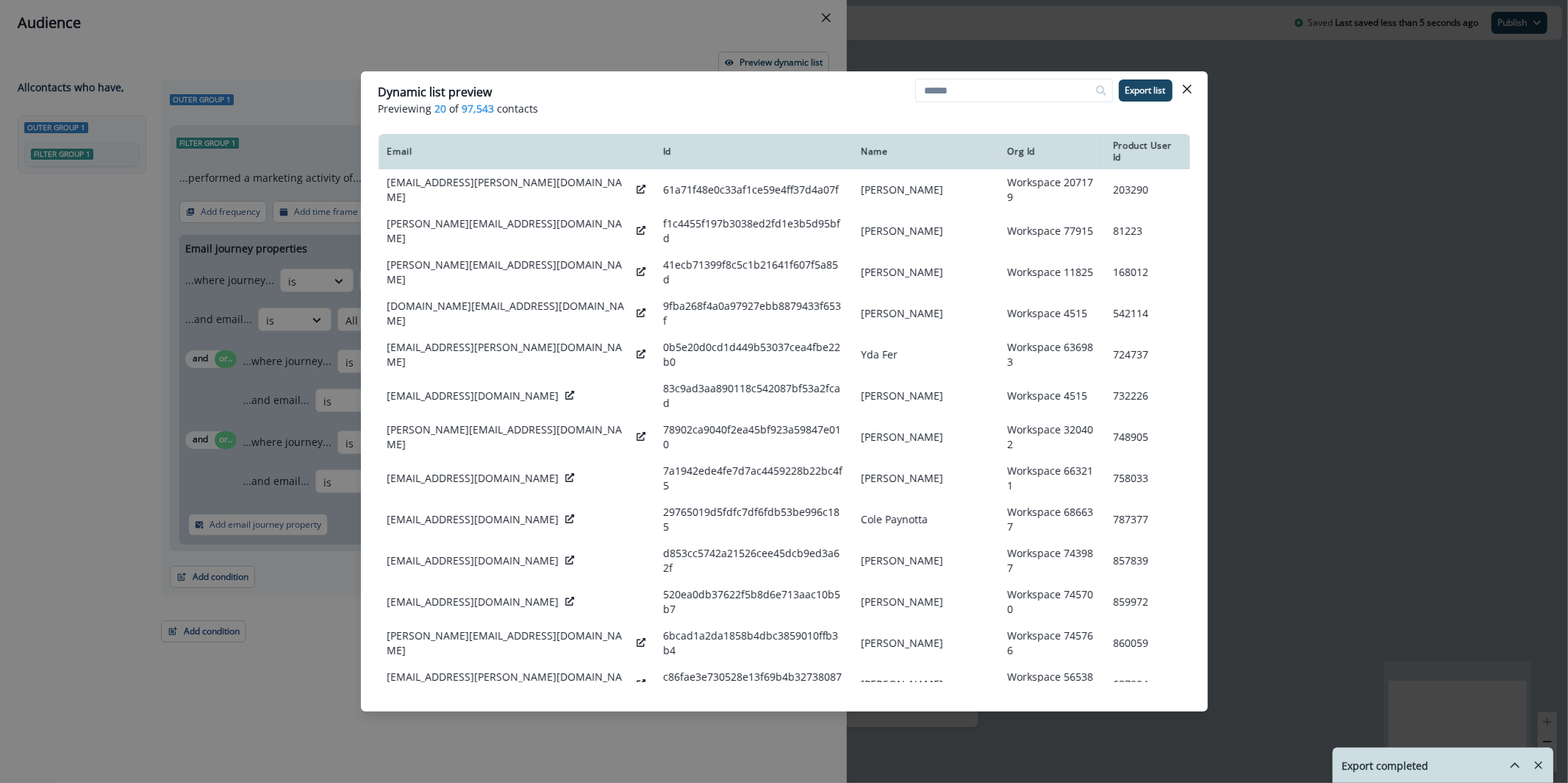
click at [612, 40] on div "Dynamic list preview Previewing 20 of 97,543 contacts Export list Email Id Name…" at bounding box center [784, 391] width 1568 height 783
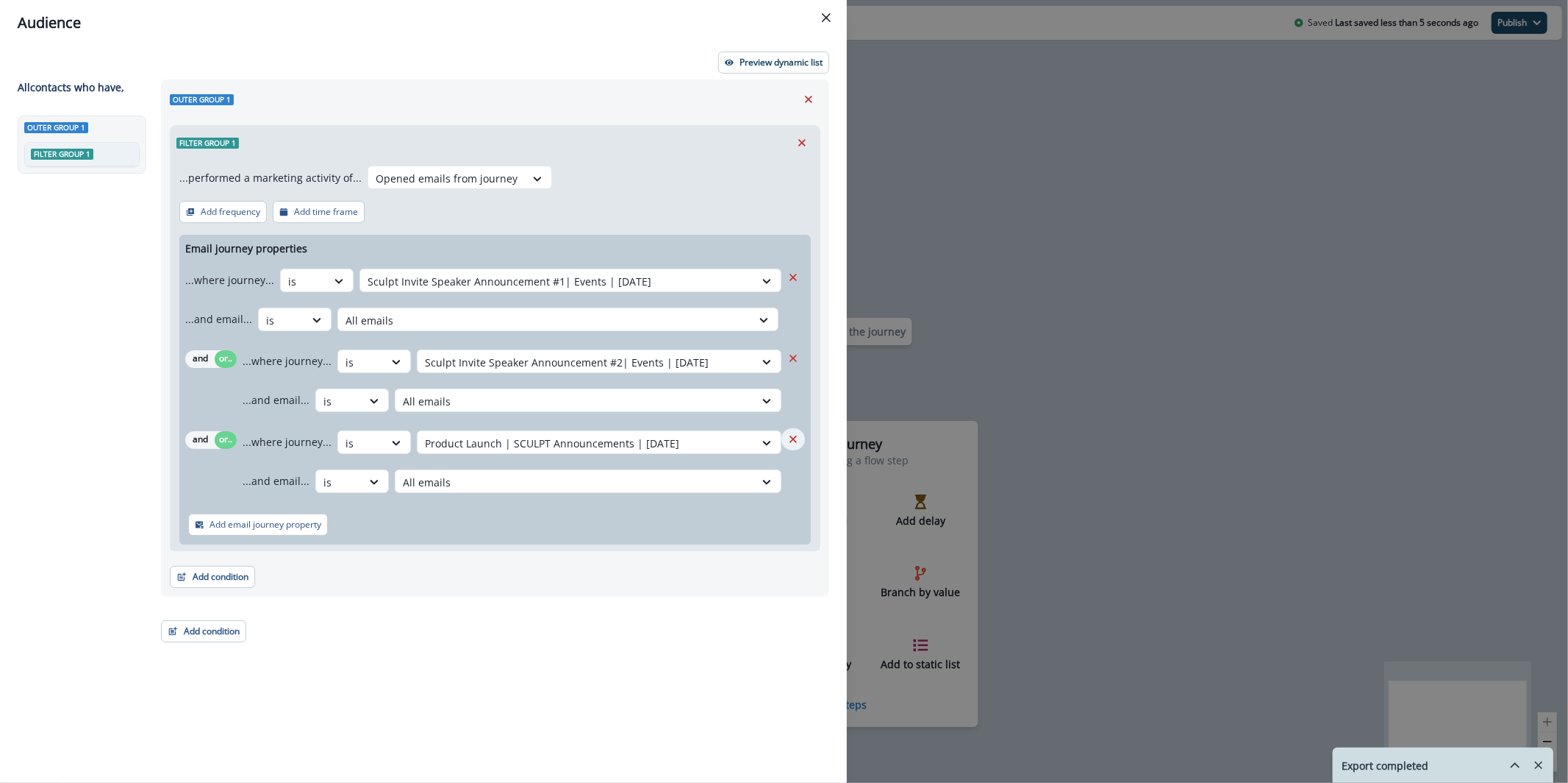
click at [789, 438] on icon "Remove" at bounding box center [793, 439] width 13 height 13
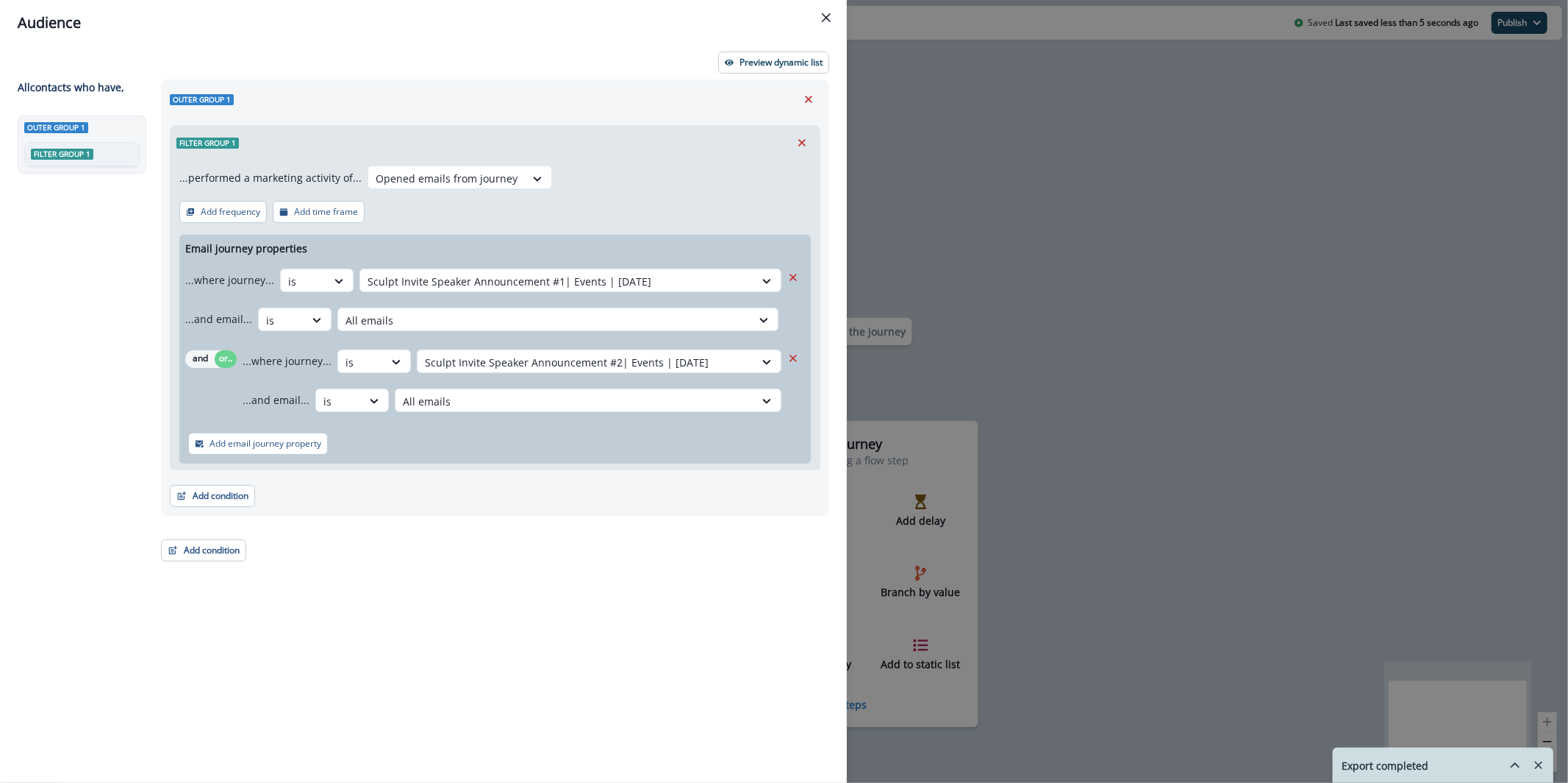
click at [329, 435] on div "Add email journey property" at bounding box center [495, 443] width 632 height 39
click at [324, 439] on button "Add email journey property" at bounding box center [258, 443] width 140 height 22
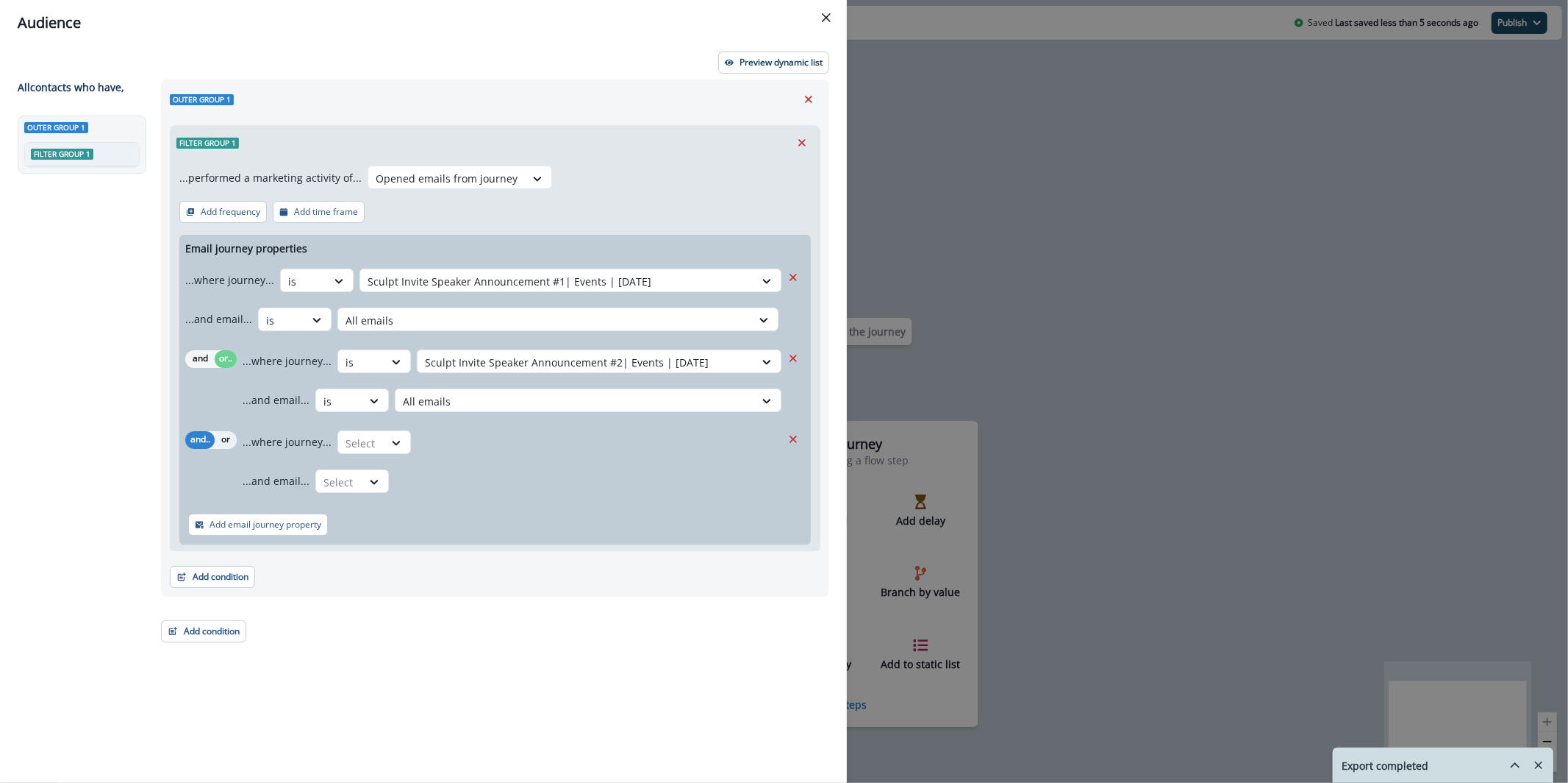
click at [233, 443] on button "or" at bounding box center [226, 440] width 22 height 17
click at [376, 440] on div "Select" at bounding box center [361, 443] width 46 height 25
click at [426, 505] on div "is" at bounding box center [405, 503] width 137 height 27
click at [471, 427] on div "...where journey... is Select" at bounding box center [512, 441] width 539 height 36
click at [472, 434] on div at bounding box center [586, 443] width 322 height 18
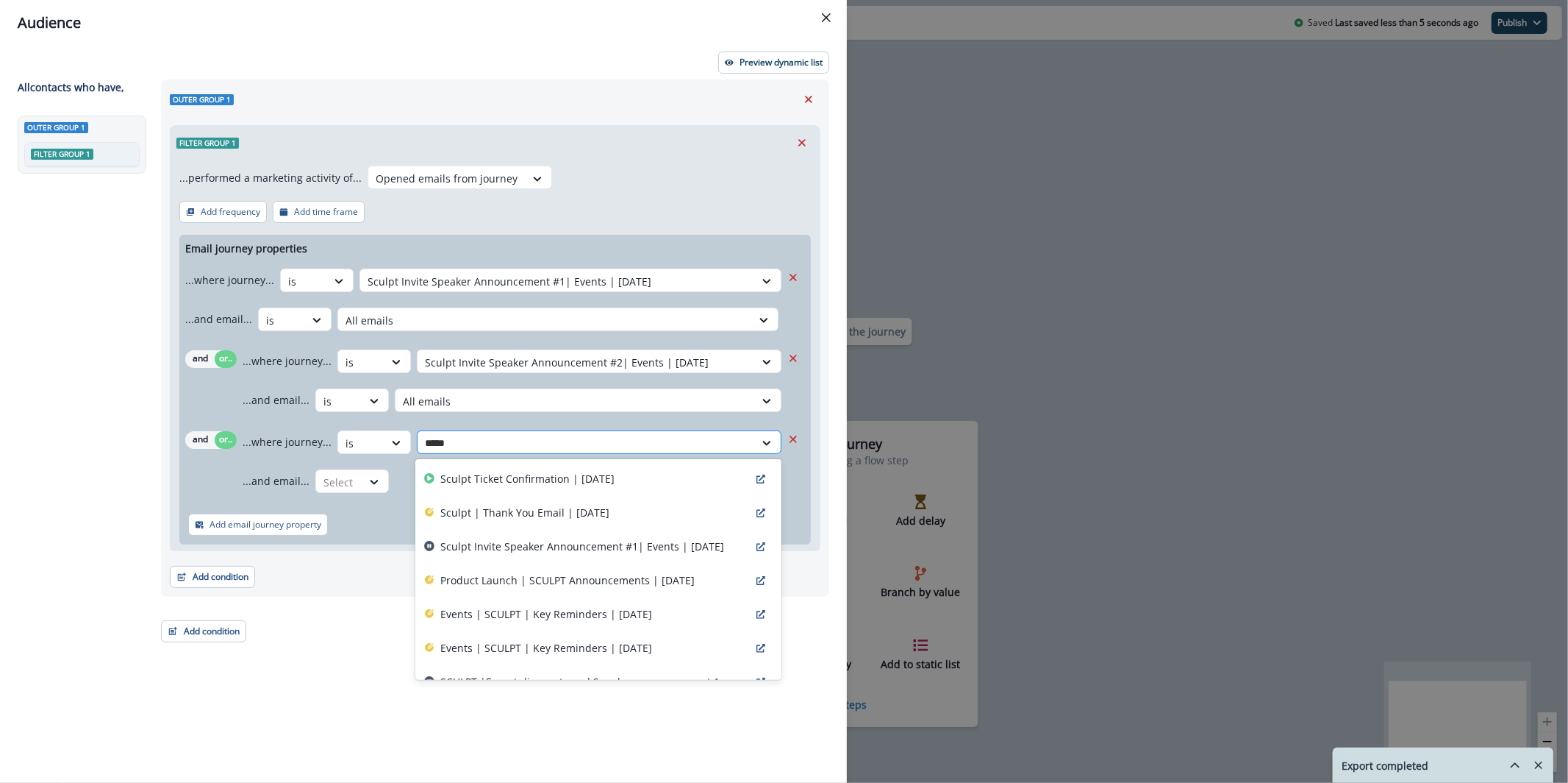
type input "******"
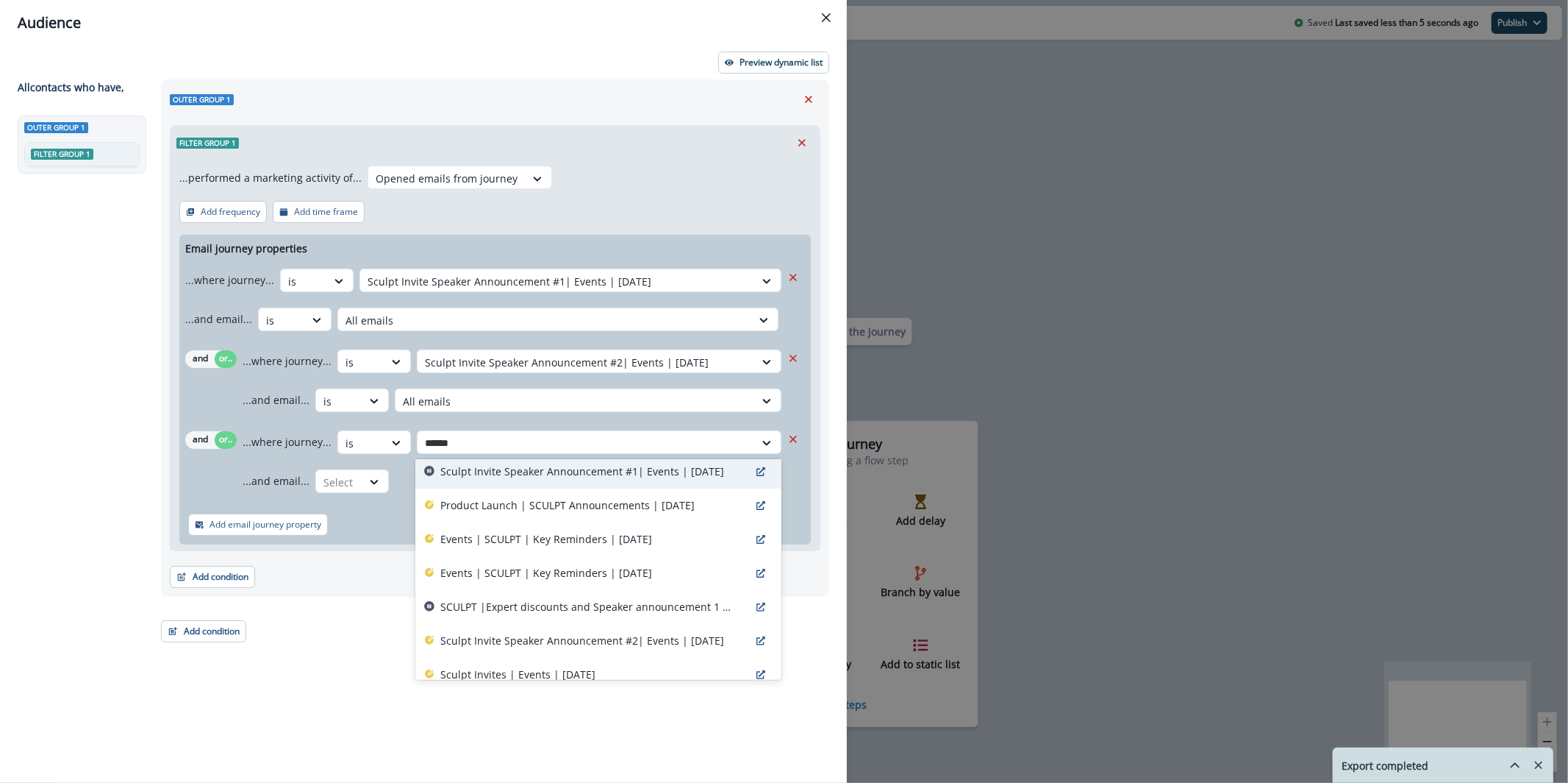
scroll to position [66, 0]
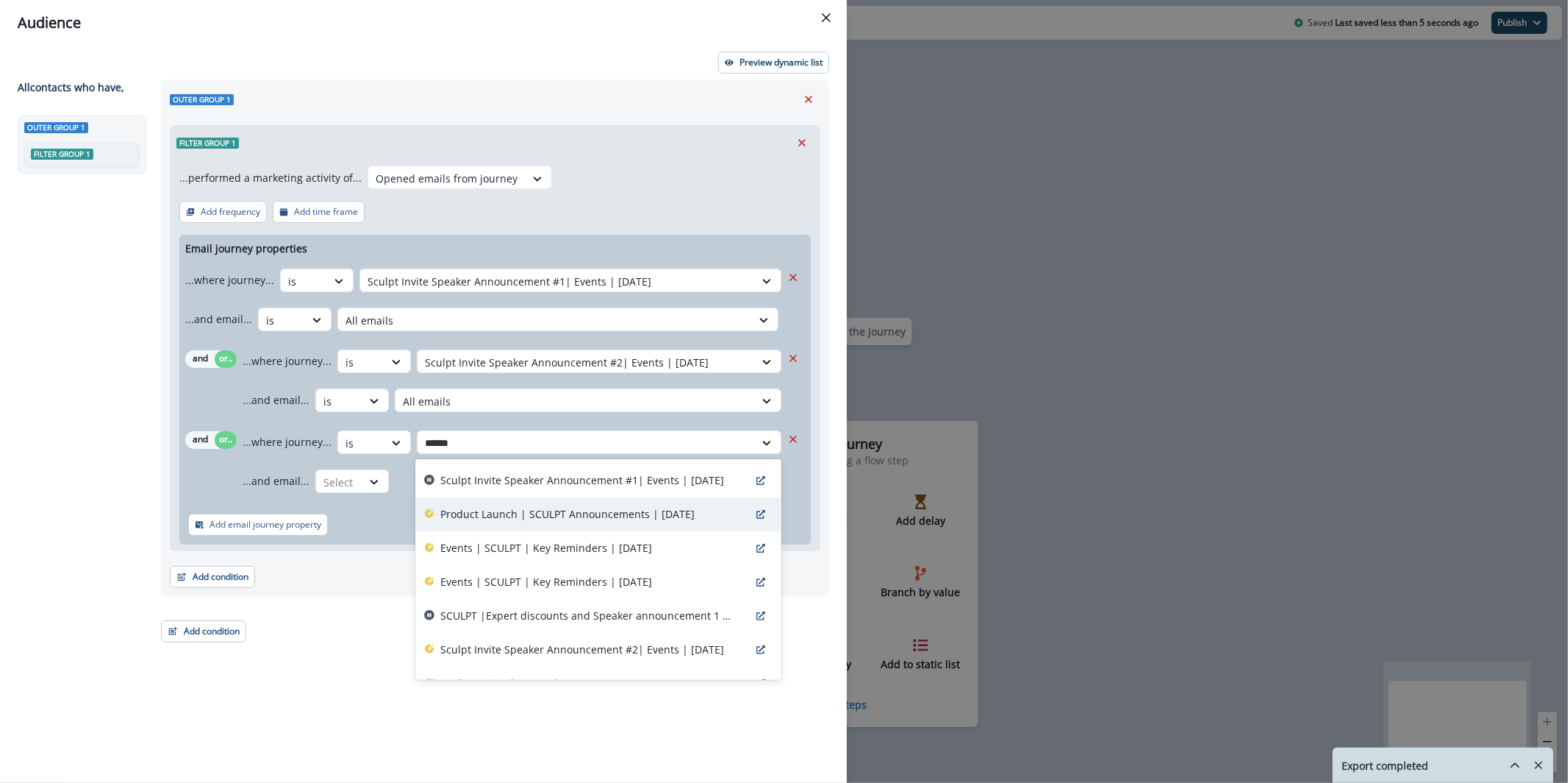
click at [682, 505] on div "Product Launch | SCULPT Announcements | [DATE]" at bounding box center [599, 514] width 366 height 34
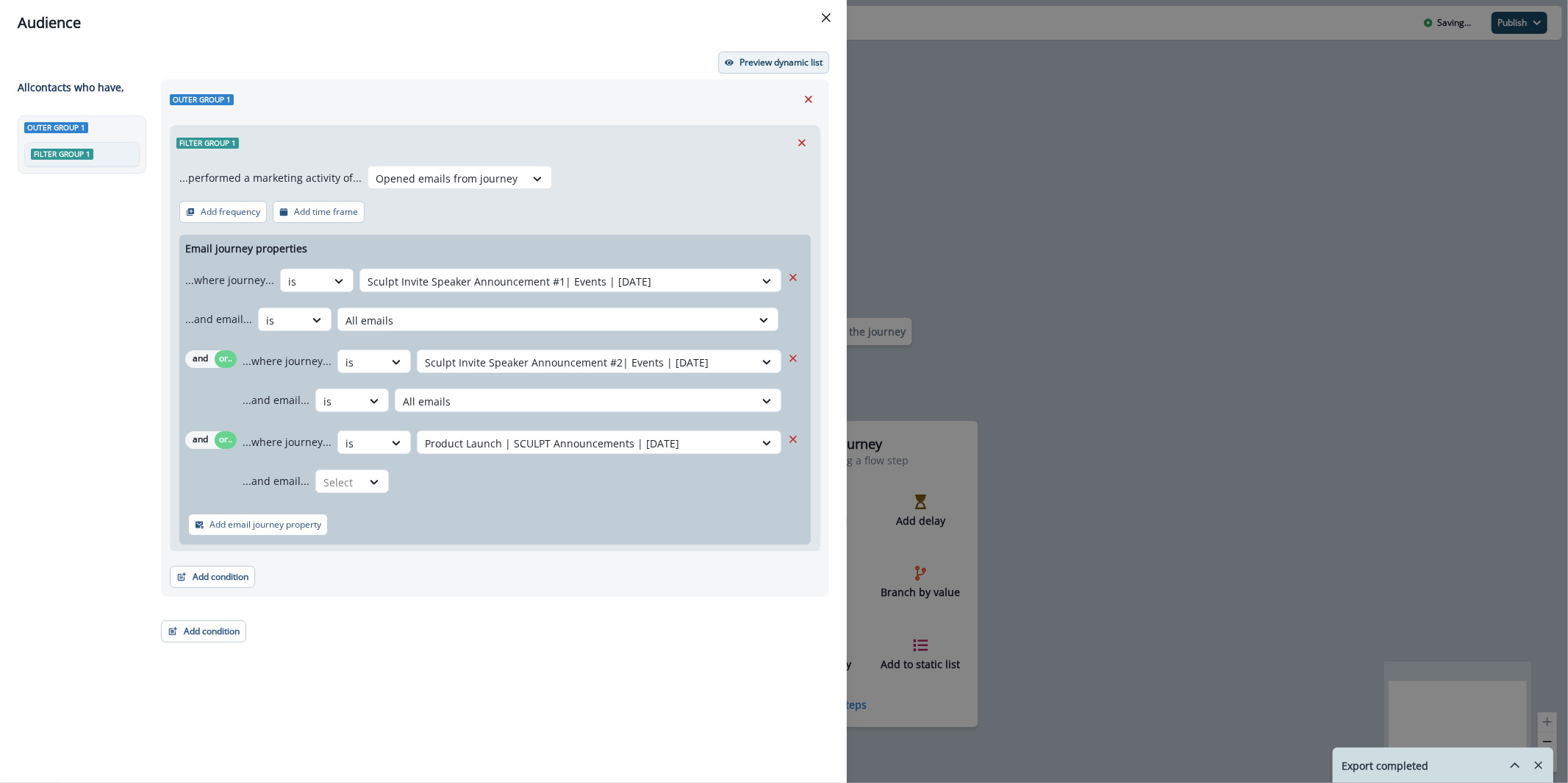
click at [763, 58] on p "Preview dynamic list" at bounding box center [781, 62] width 83 height 10
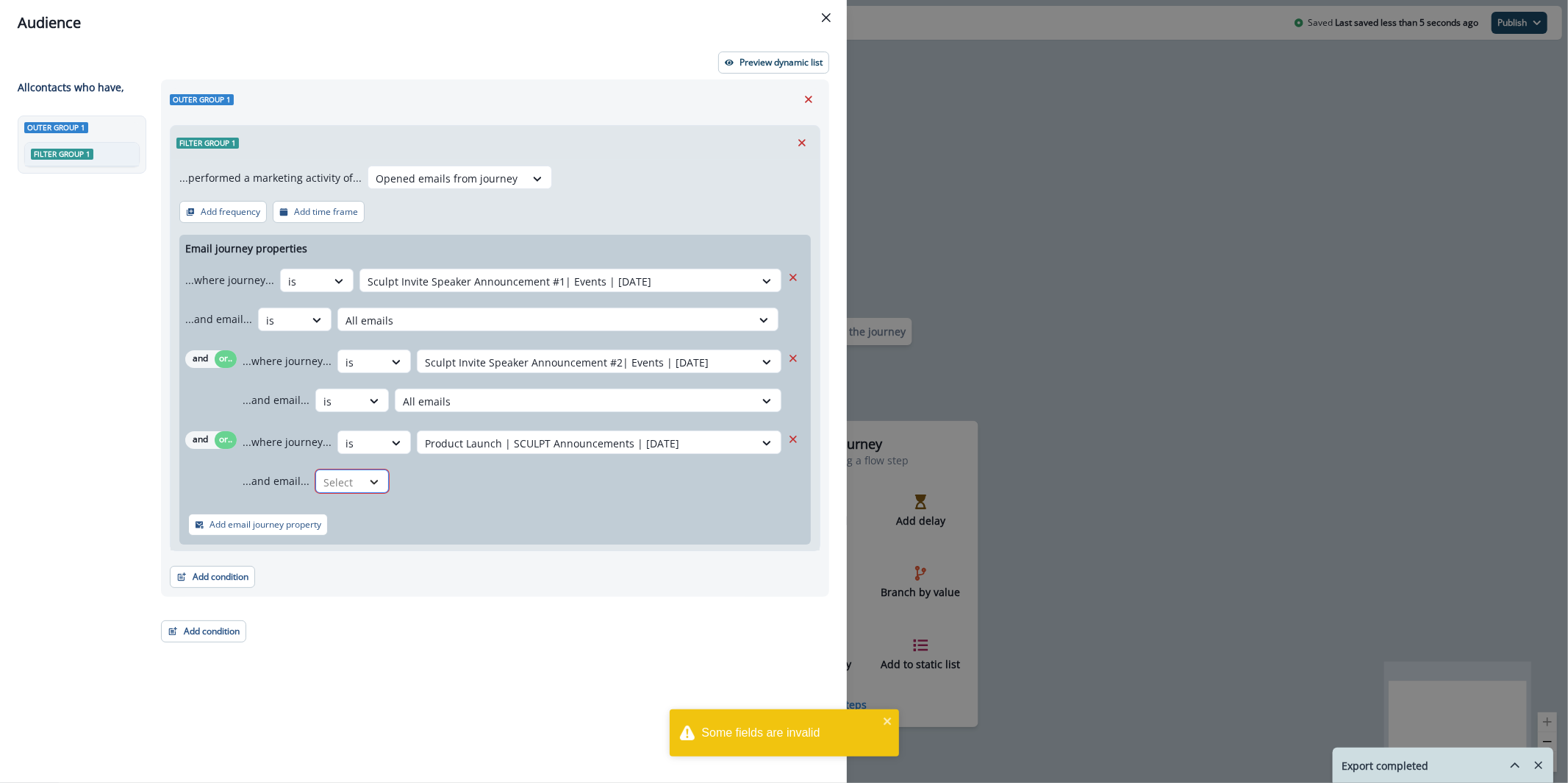
click at [379, 486] on div at bounding box center [373, 482] width 25 height 15
click at [381, 535] on div "is" at bounding box center [383, 542] width 137 height 27
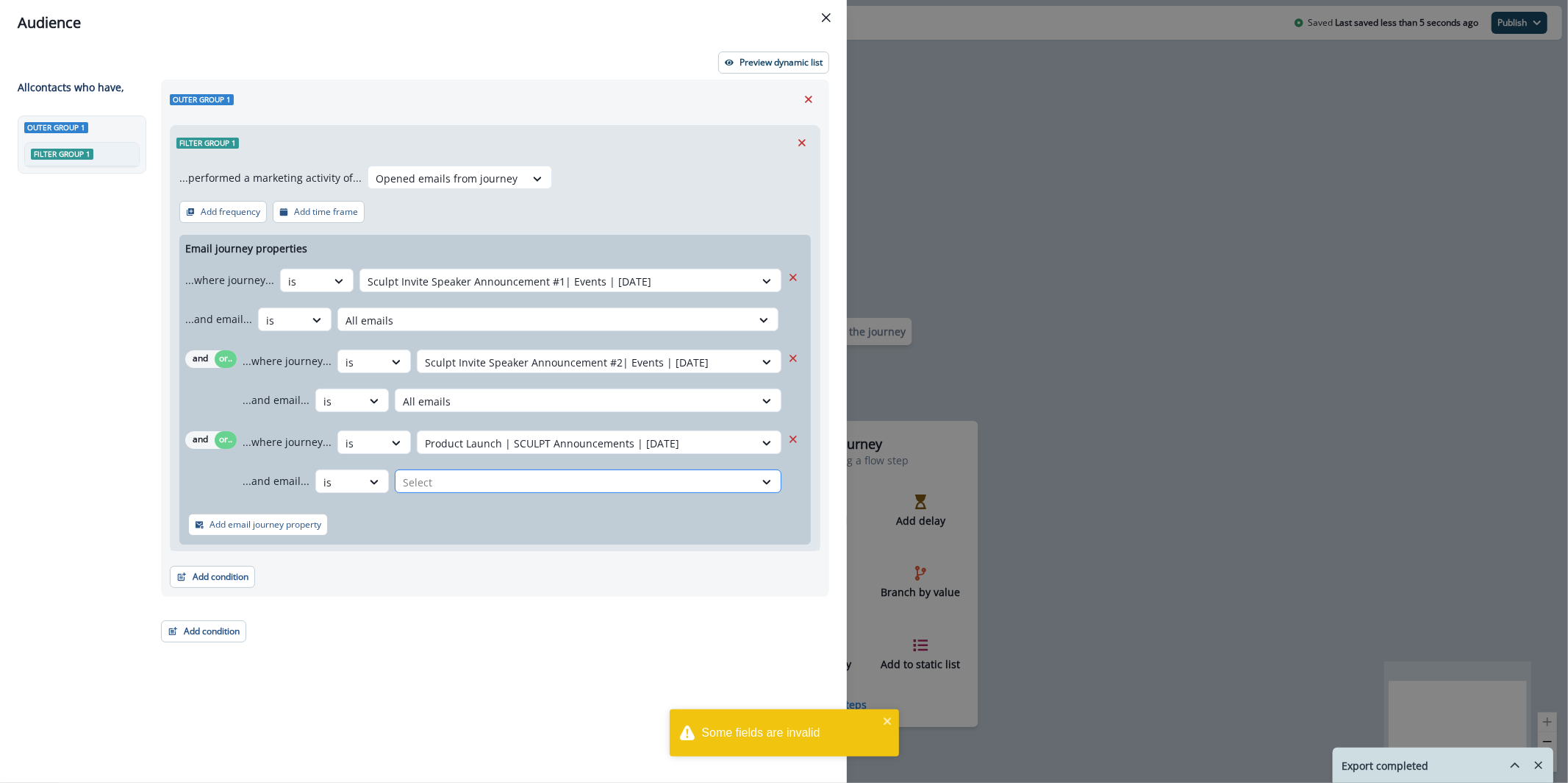
click at [453, 485] on div at bounding box center [575, 482] width 344 height 18
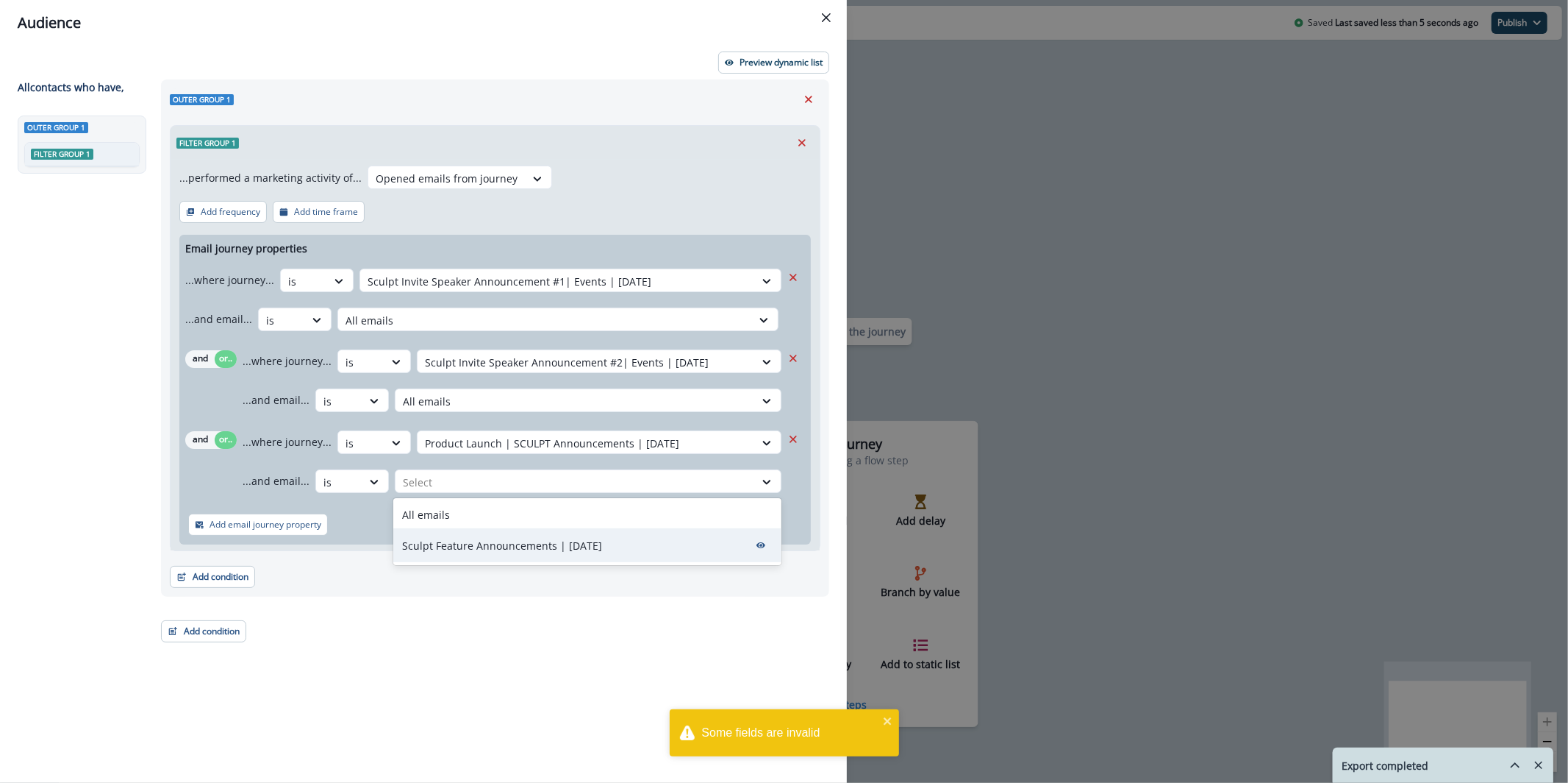
click at [480, 529] on div "Sculpt Feature Announcements | [DATE]" at bounding box center [588, 545] width 388 height 34
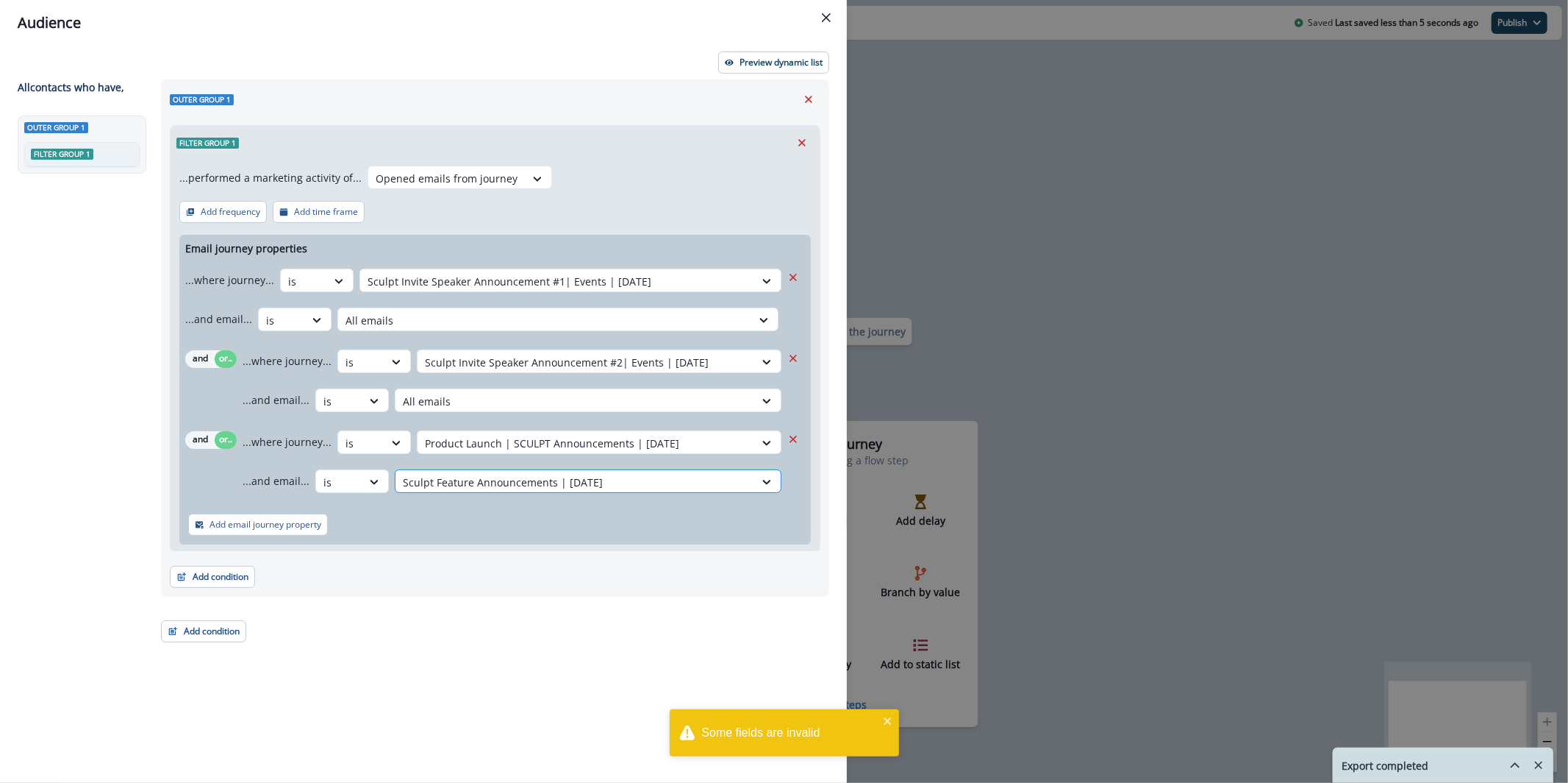
click at [478, 482] on div at bounding box center [575, 482] width 344 height 18
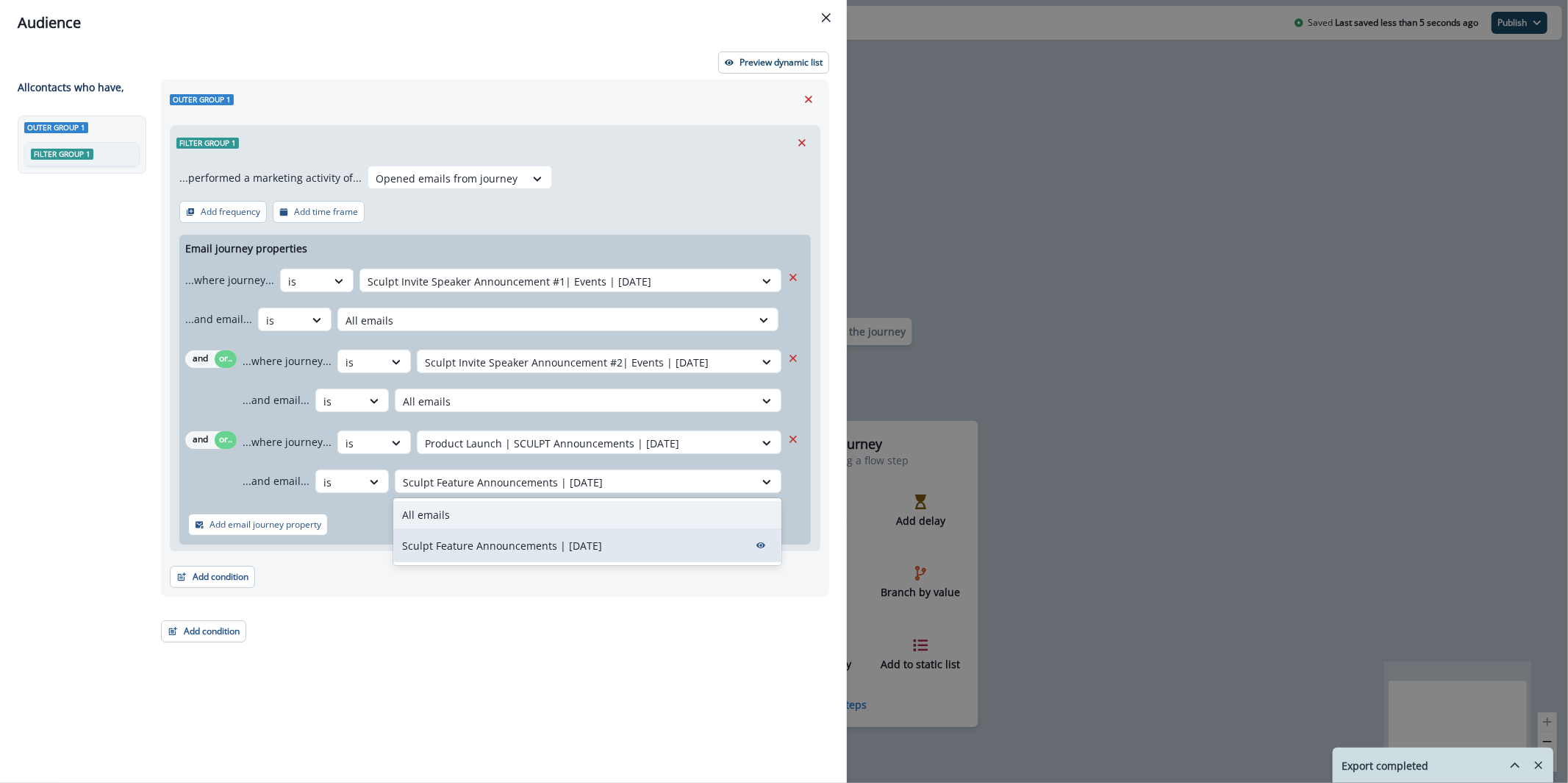
click at [491, 509] on div "All emails" at bounding box center [588, 515] width 388 height 27
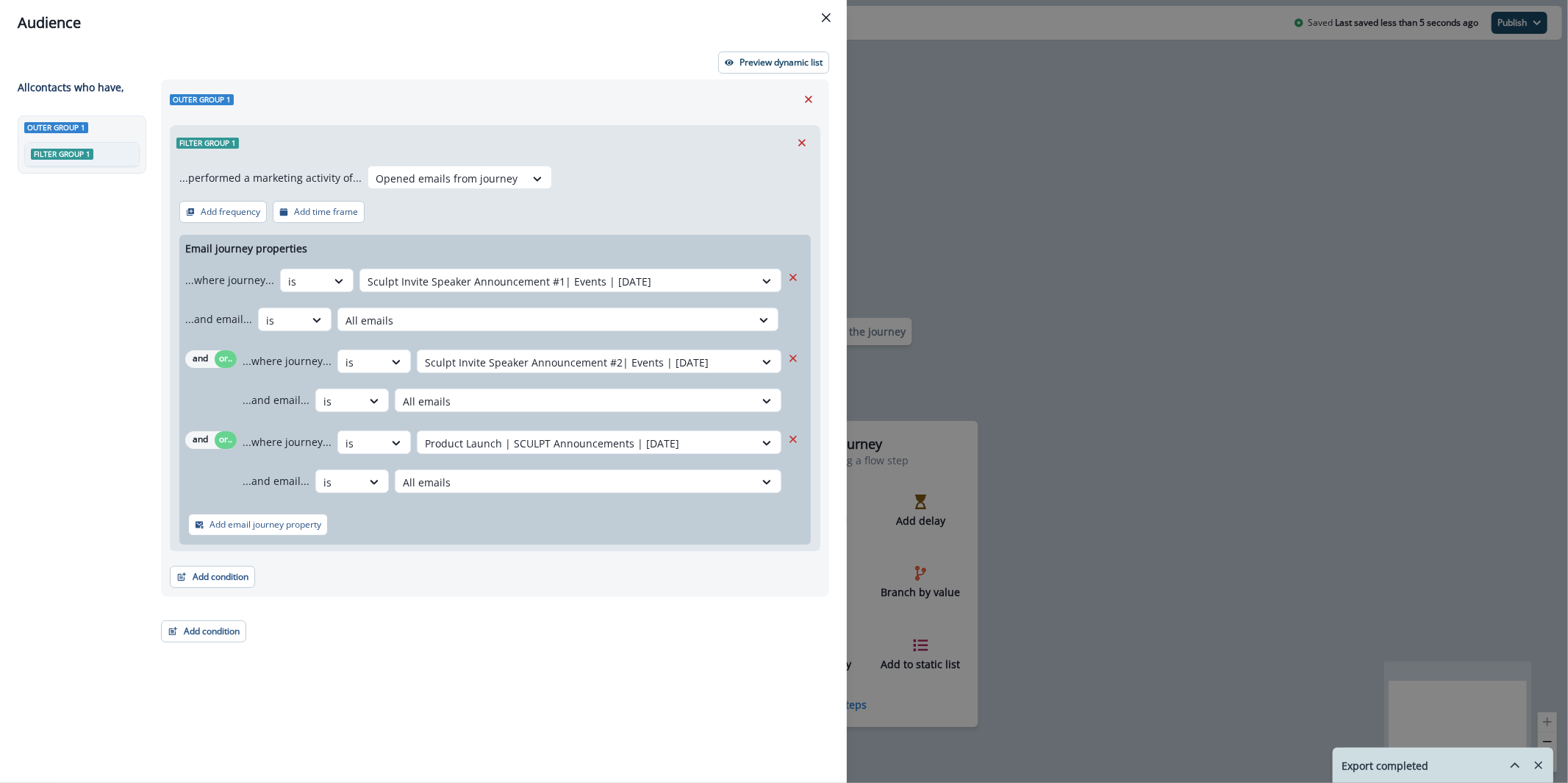
click at [775, 83] on div "Outer group 1 Filter group 1 ...performed a marketing activity of... Opened ema…" at bounding box center [495, 338] width 668 height 517
click at [774, 69] on button "Preview dynamic list" at bounding box center [773, 62] width 111 height 22
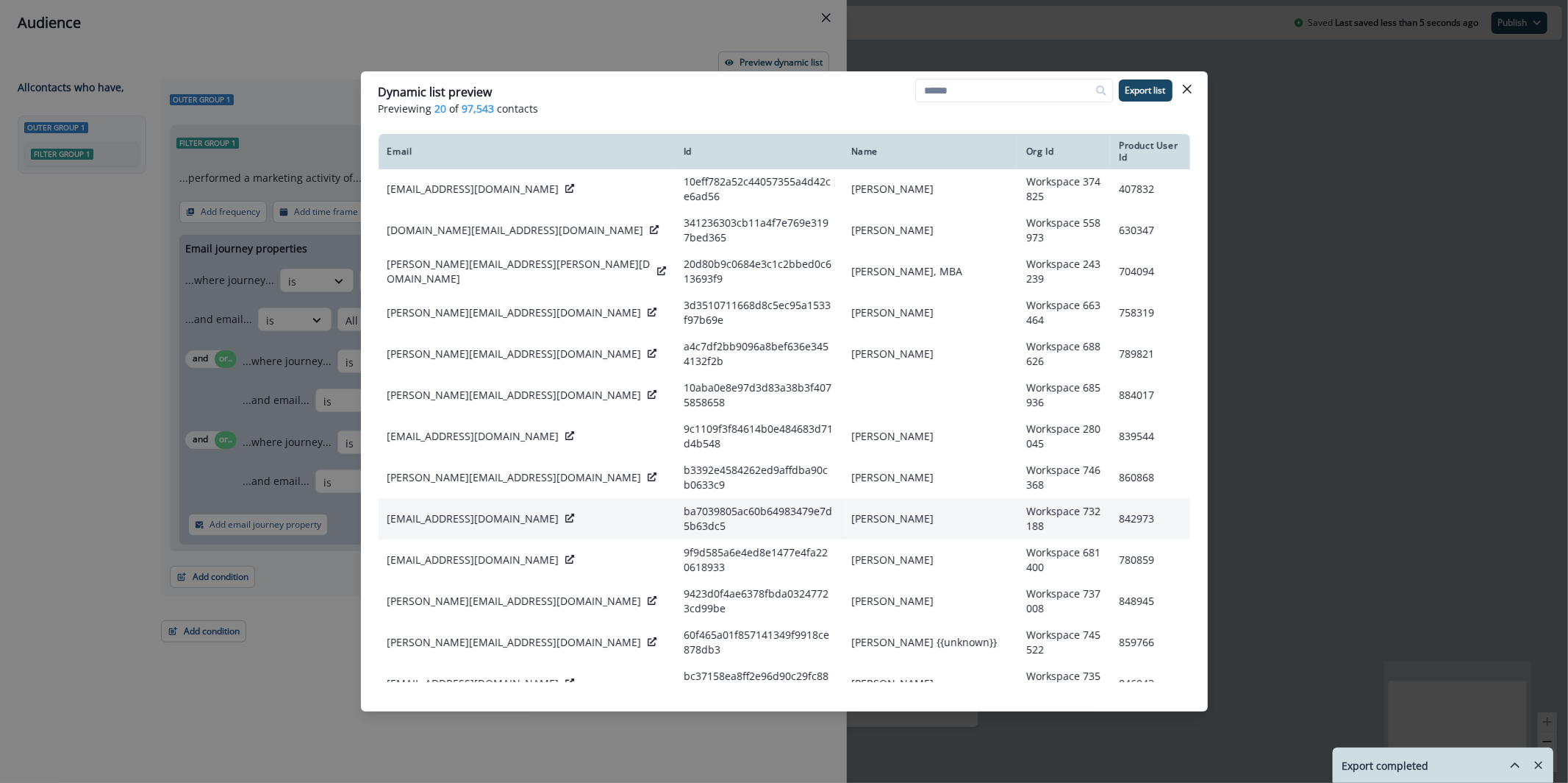
scroll to position [0, 0]
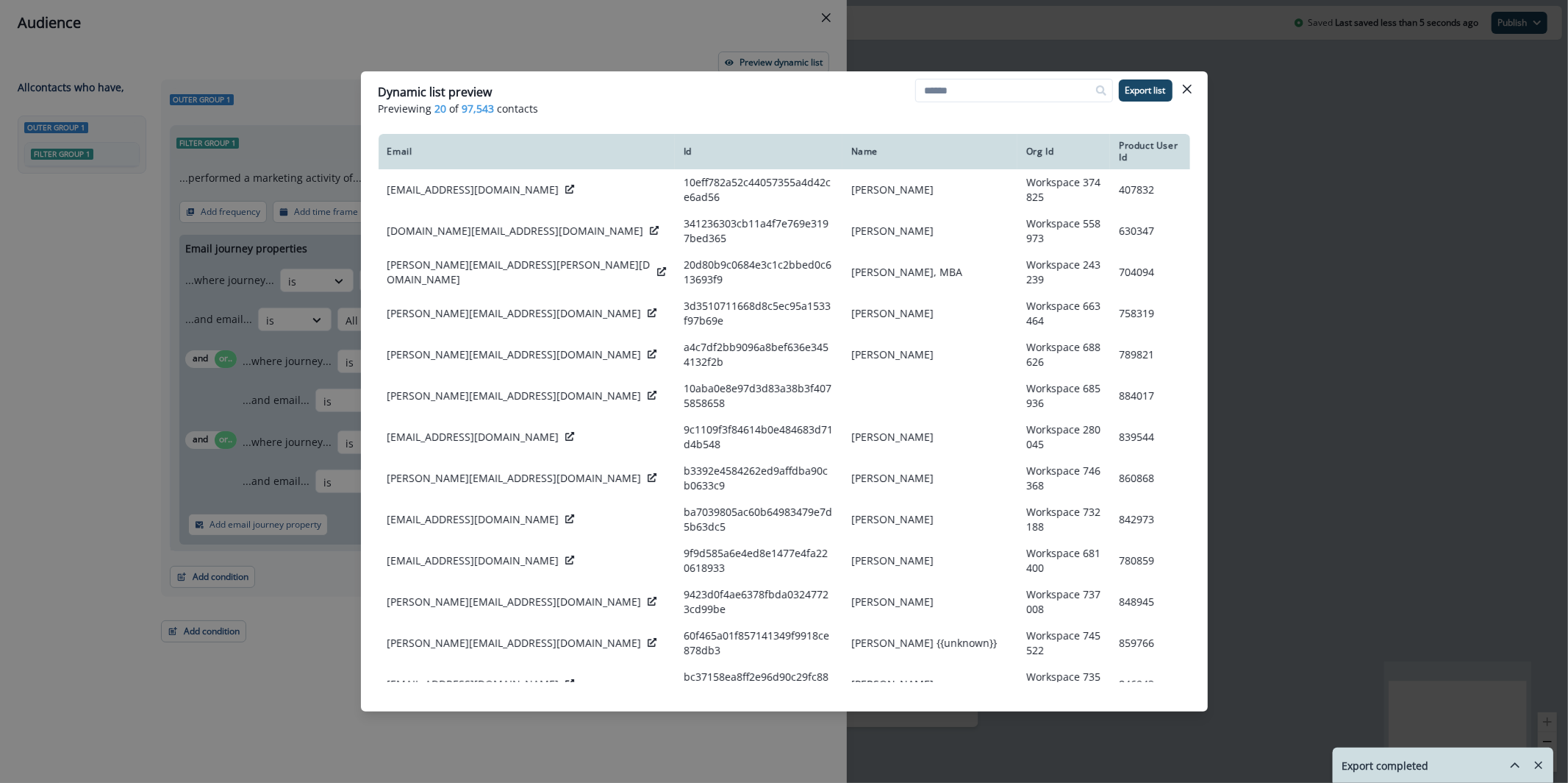
click at [592, 59] on div "Dynamic list preview Previewing 20 of 97,543 contacts Export list Email Id Name…" at bounding box center [784, 391] width 1568 height 783
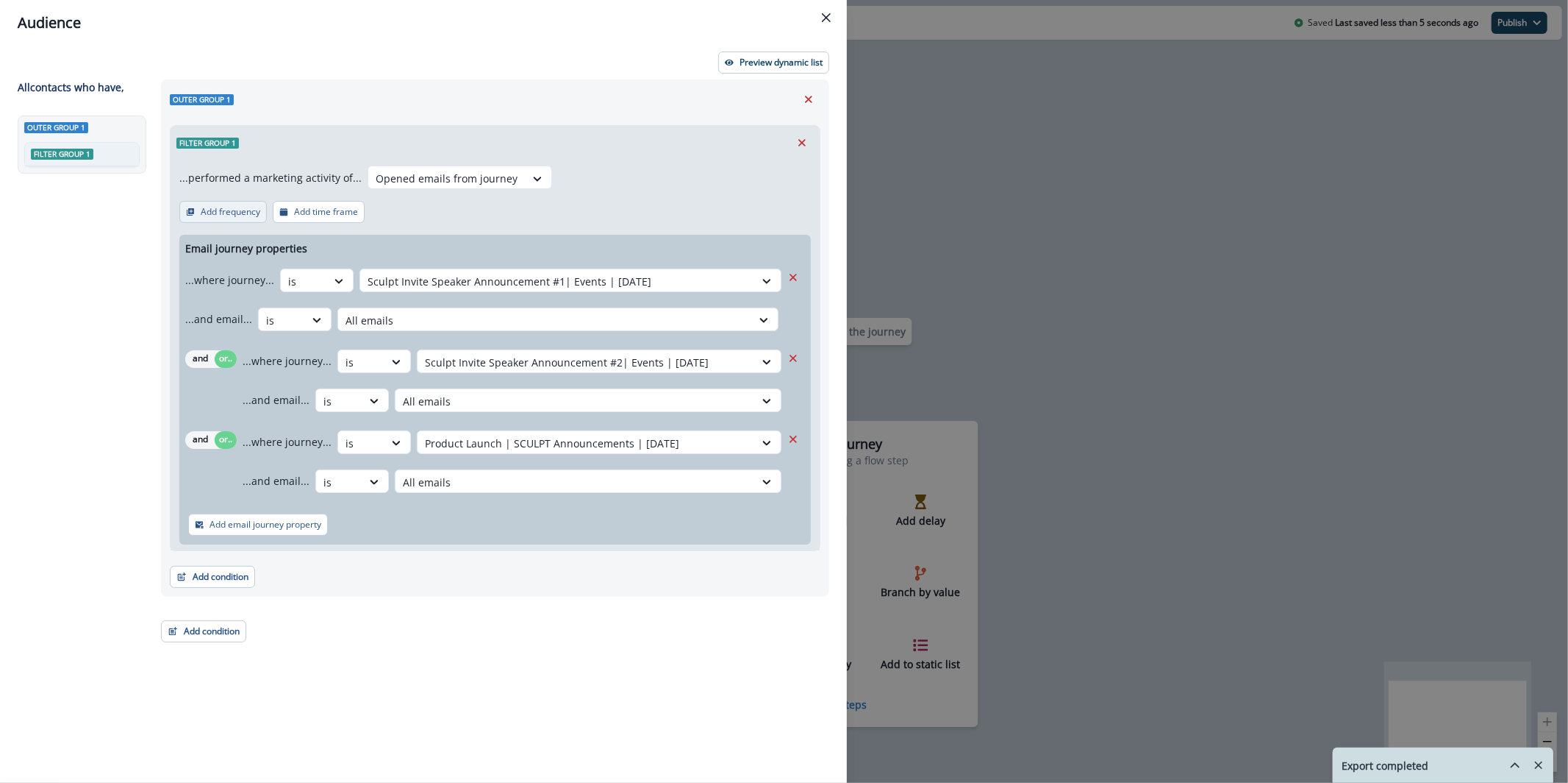
click at [255, 207] on p "Add frequency" at bounding box center [230, 212] width 59 height 10
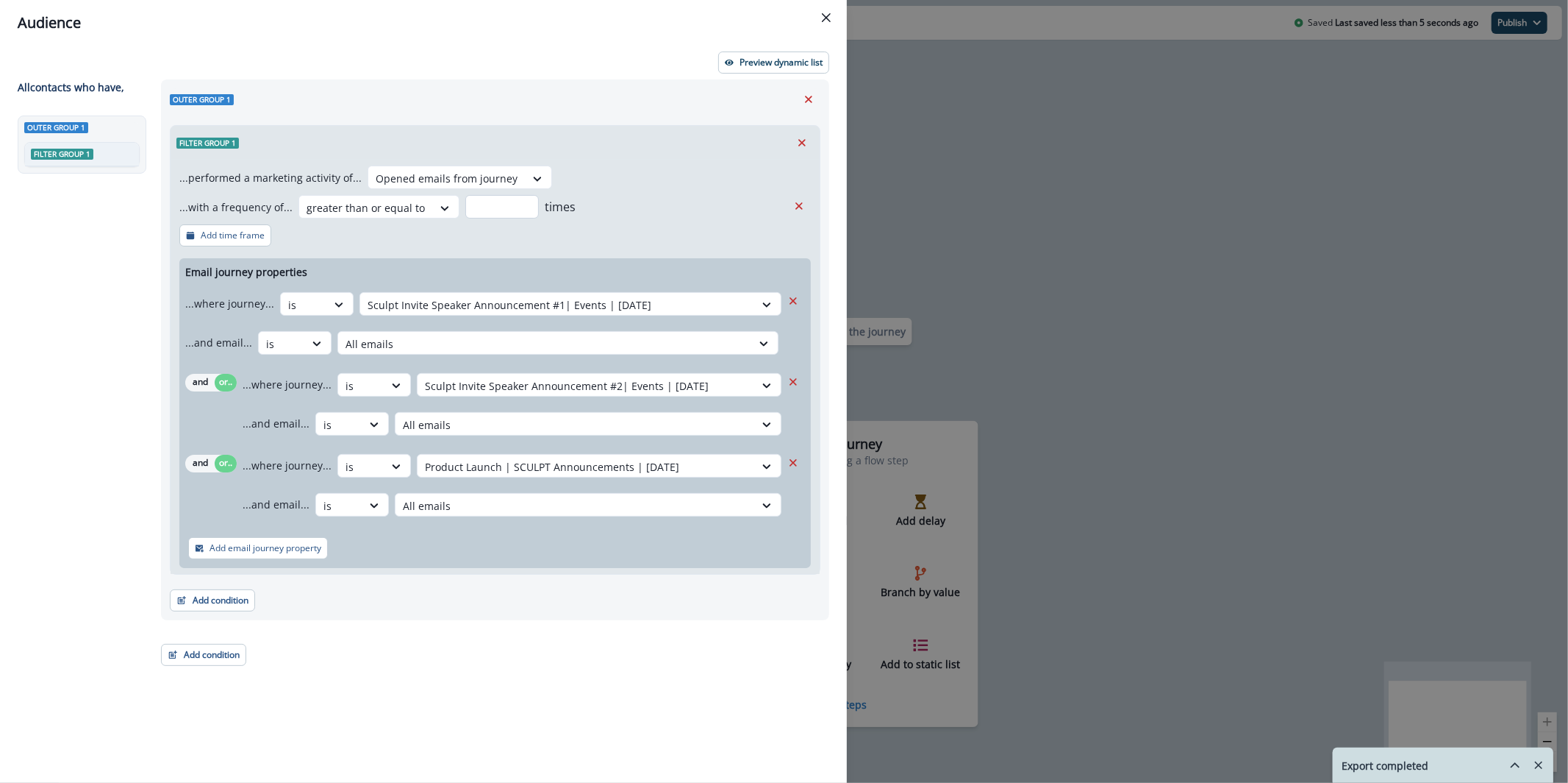
click at [513, 207] on input "number" at bounding box center [502, 207] width 73 height 24
type input "*"
click at [752, 69] on button "Preview dynamic list" at bounding box center [773, 62] width 111 height 22
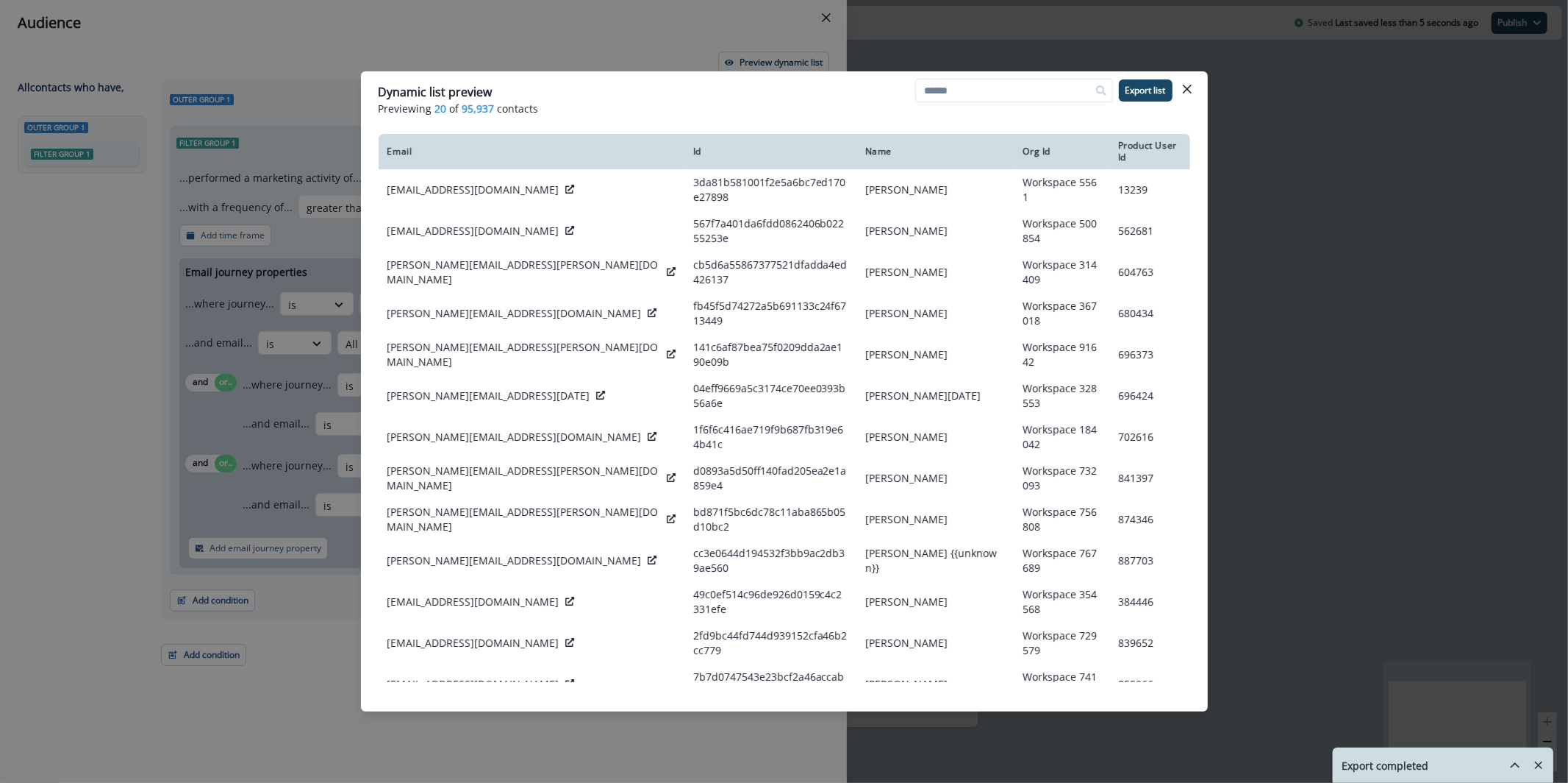
click at [654, 56] on div "Dynamic list preview Previewing 20 of 95,937 contacts Export list Email Id Name…" at bounding box center [784, 391] width 1568 height 783
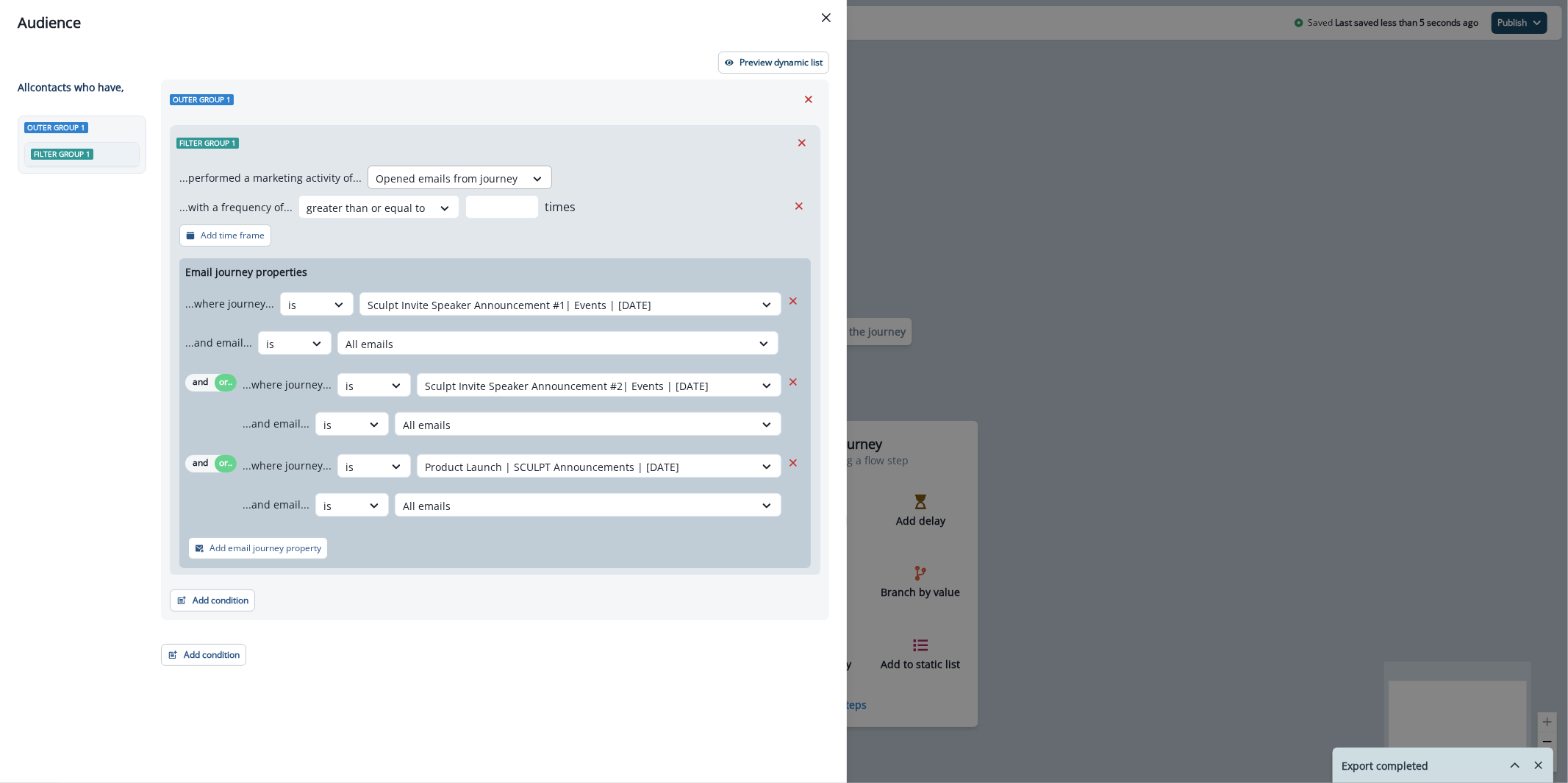
click at [459, 168] on div "Opened emails from journey" at bounding box center [446, 179] width 157 height 25
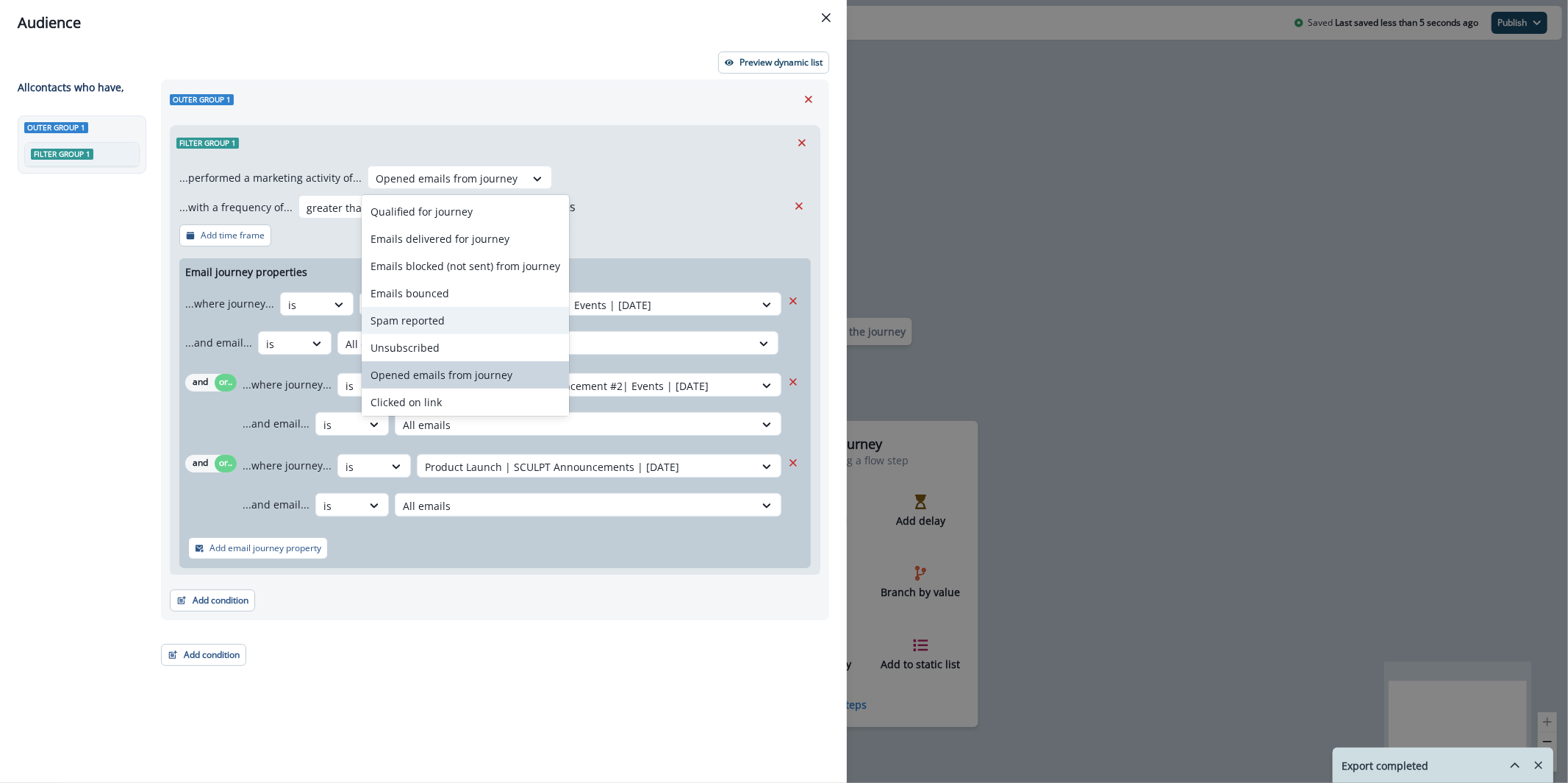
scroll to position [57, 0]
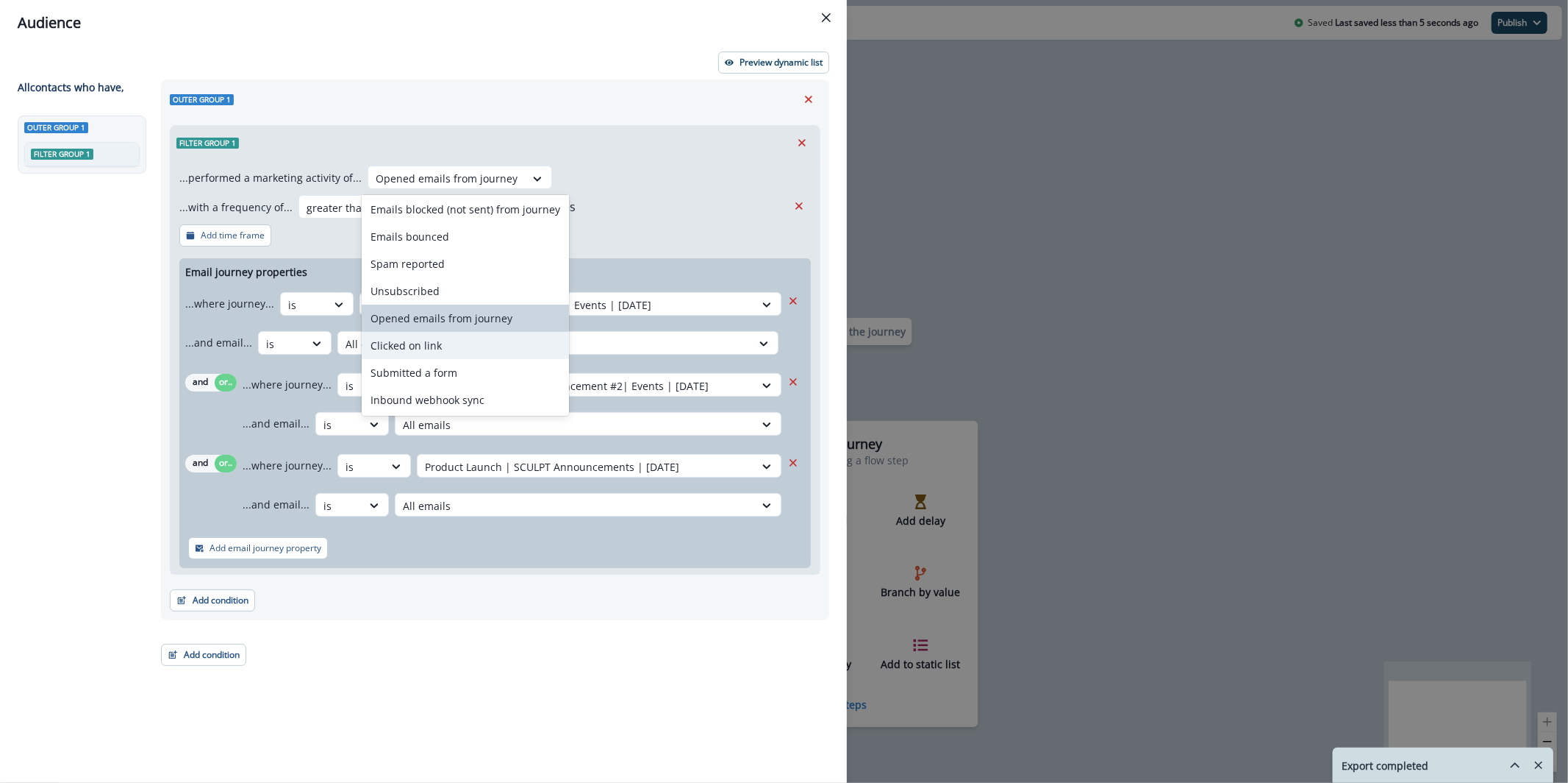
click at [483, 345] on div "Clicked on link" at bounding box center [465, 345] width 207 height 27
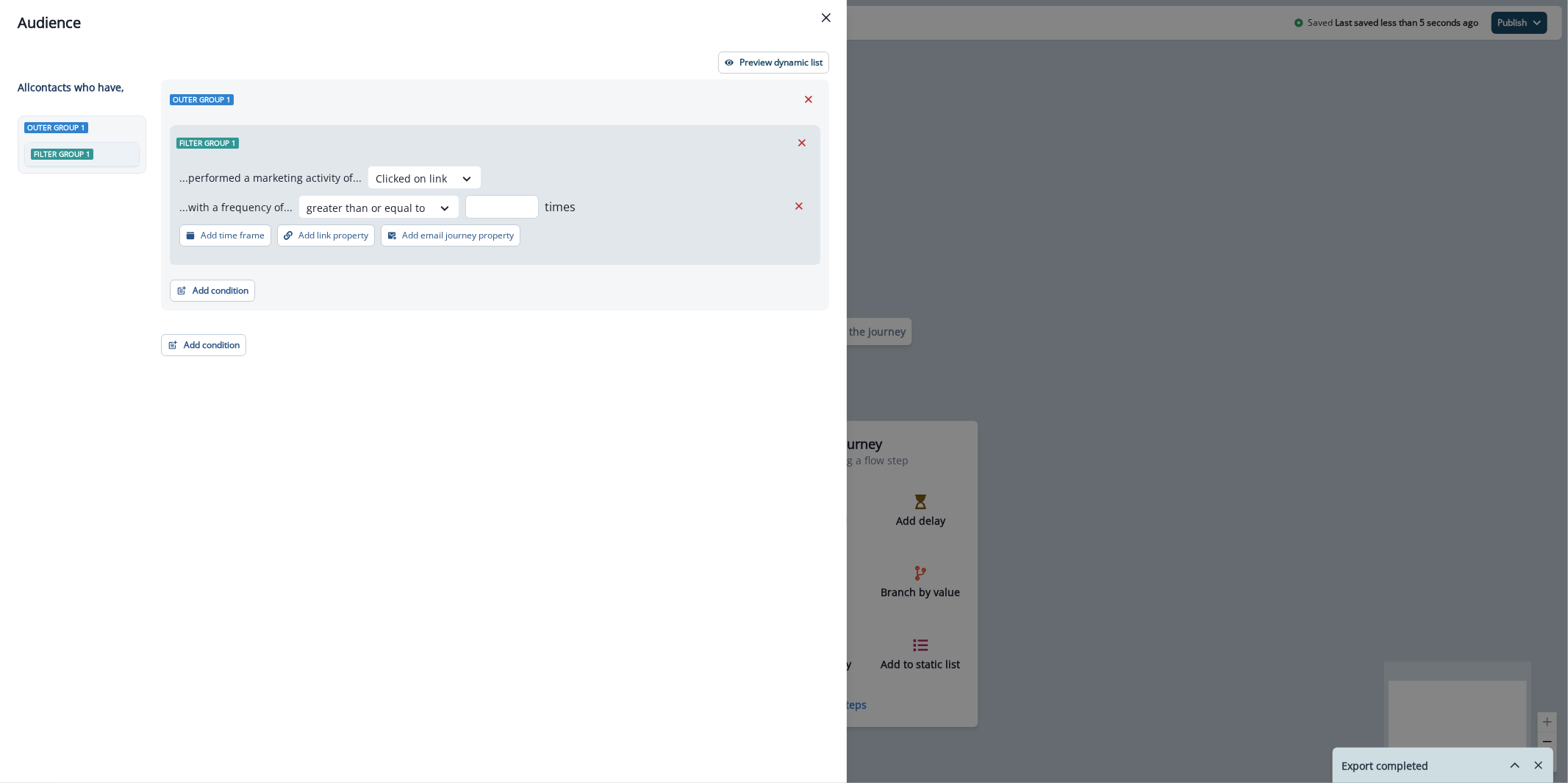
click at [494, 200] on input "*" at bounding box center [502, 207] width 73 height 24
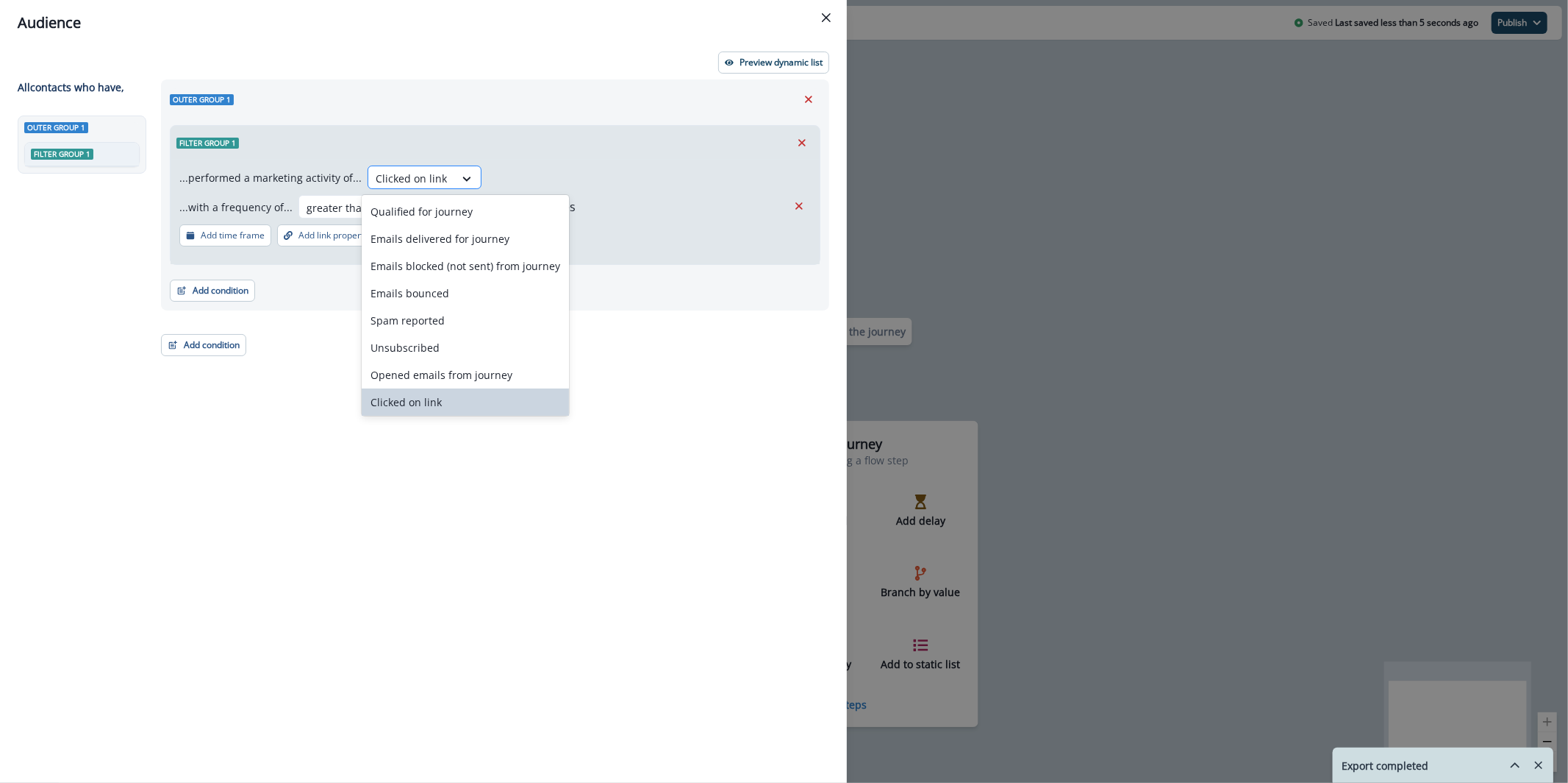
click at [435, 178] on div at bounding box center [411, 179] width 71 height 18
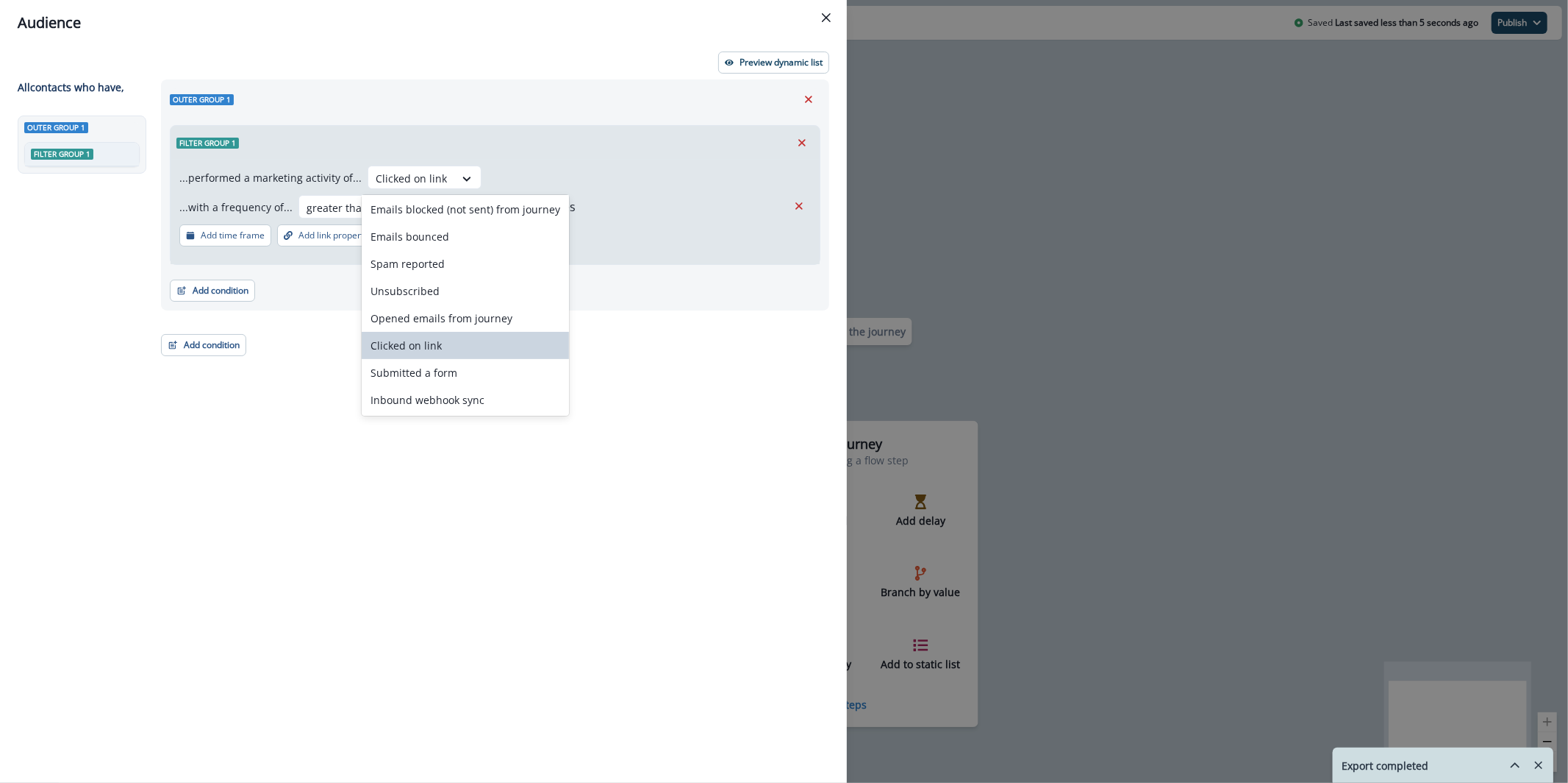
click at [508, 345] on div "Clicked on link" at bounding box center [465, 345] width 207 height 27
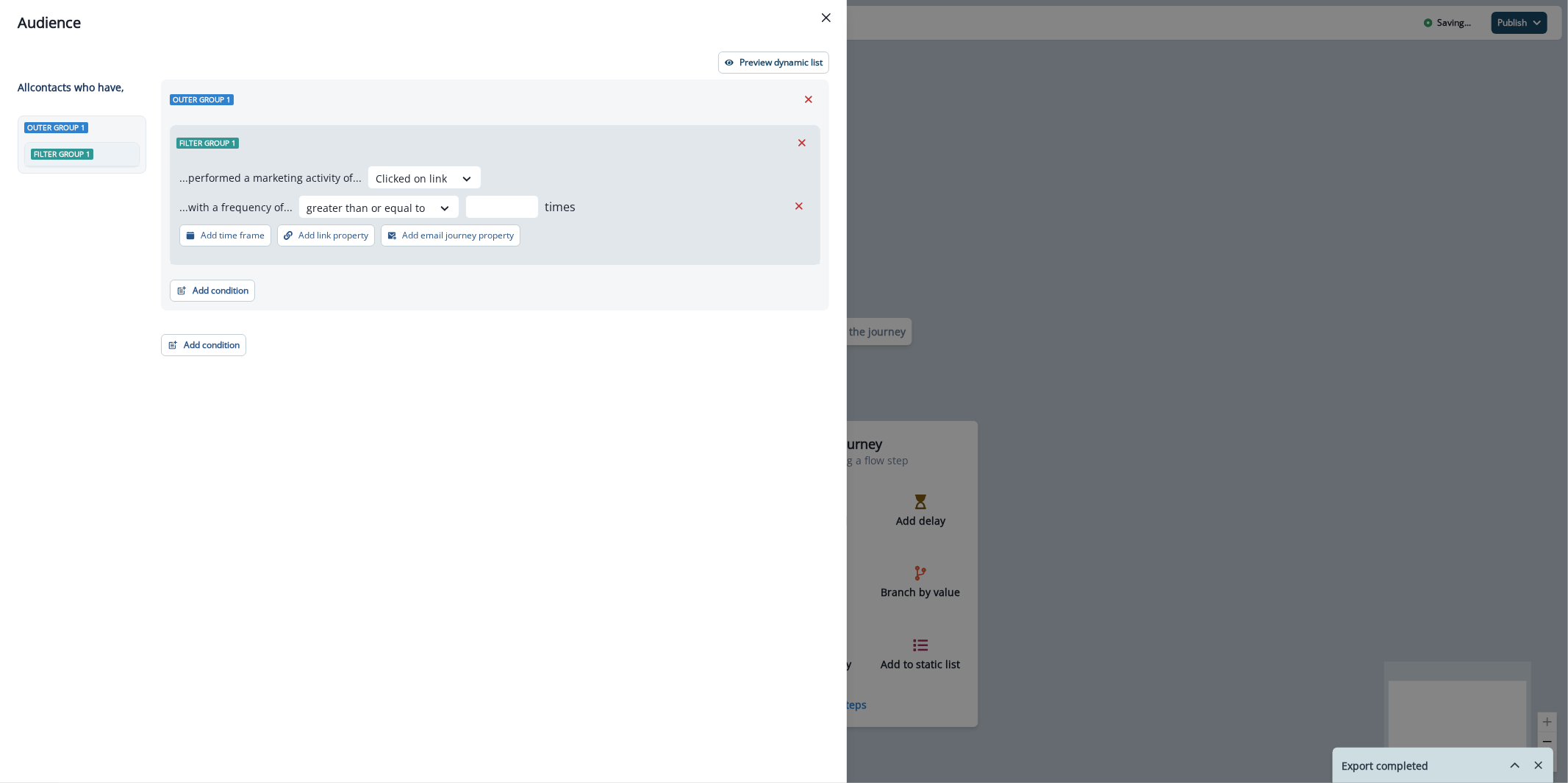
drag, startPoint x: 519, startPoint y: 205, endPoint x: 532, endPoint y: 207, distance: 13.2
click at [519, 205] on input "*" at bounding box center [502, 207] width 73 height 24
click at [806, 201] on button "Remove" at bounding box center [799, 206] width 24 height 22
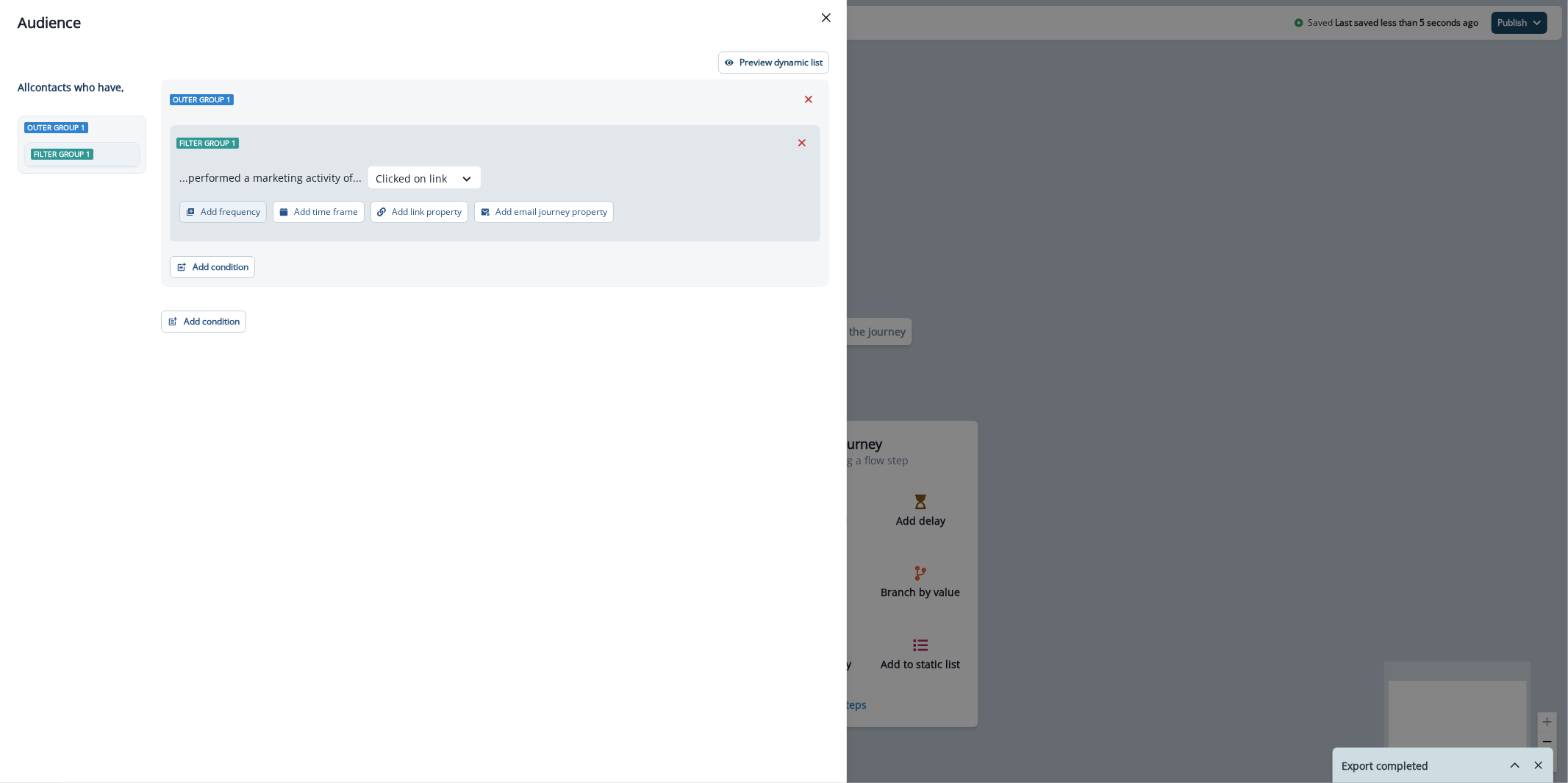
click at [238, 207] on p "Add frequency" at bounding box center [230, 212] width 59 height 10
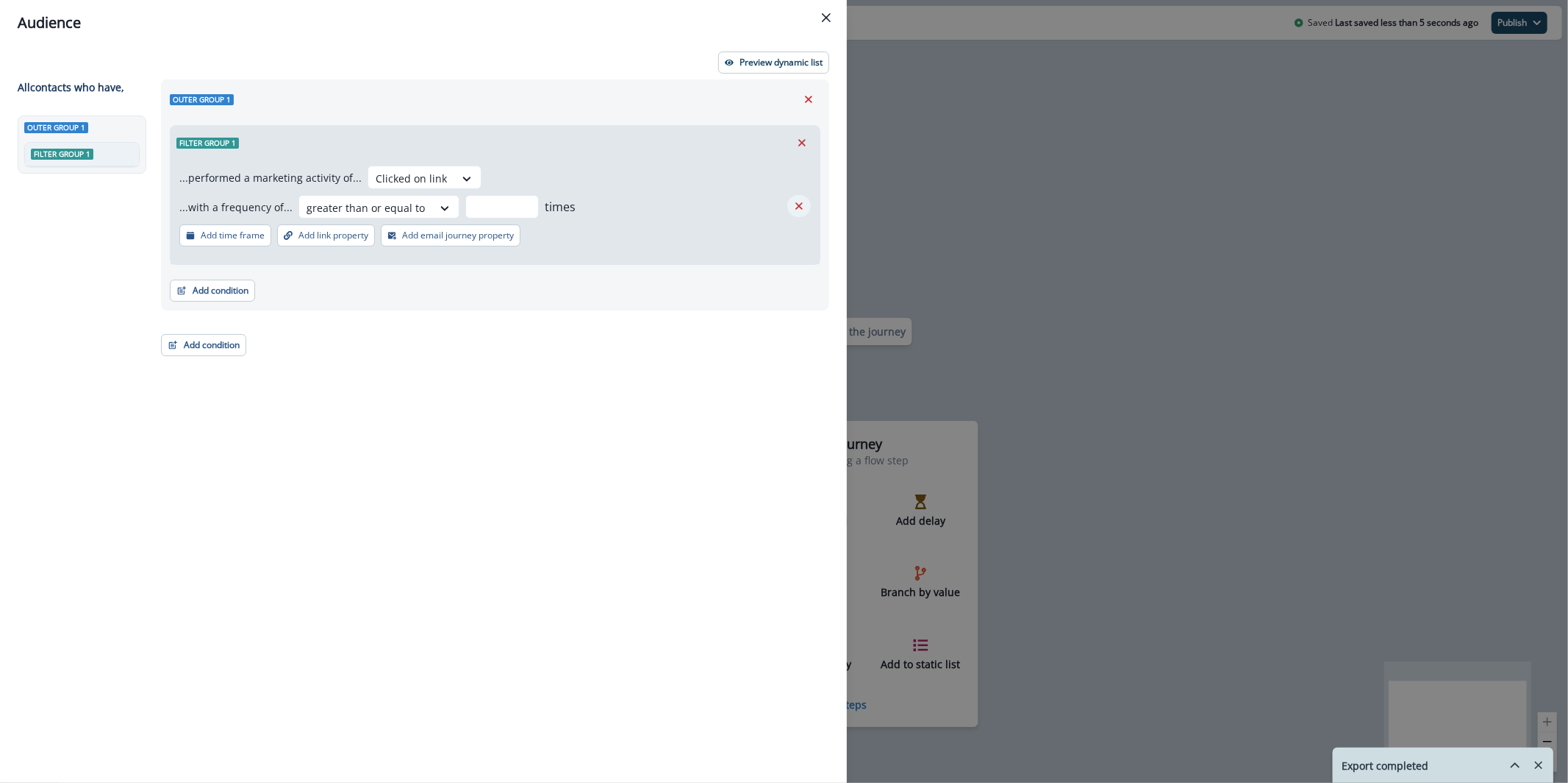
click at [801, 203] on icon "Remove" at bounding box center [799, 206] width 7 height 7
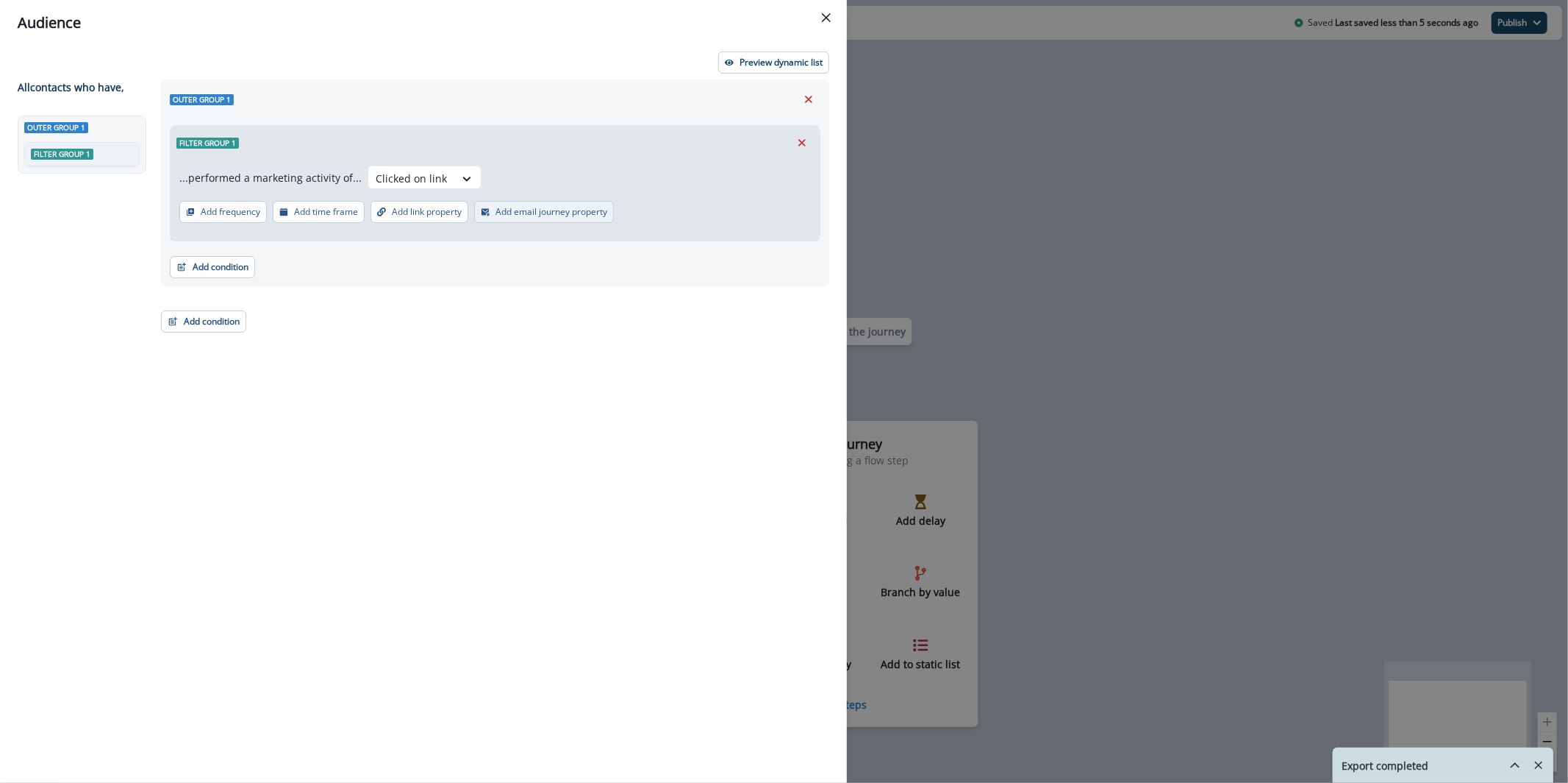
click at [534, 212] on p "Add email journey property" at bounding box center [551, 212] width 112 height 10
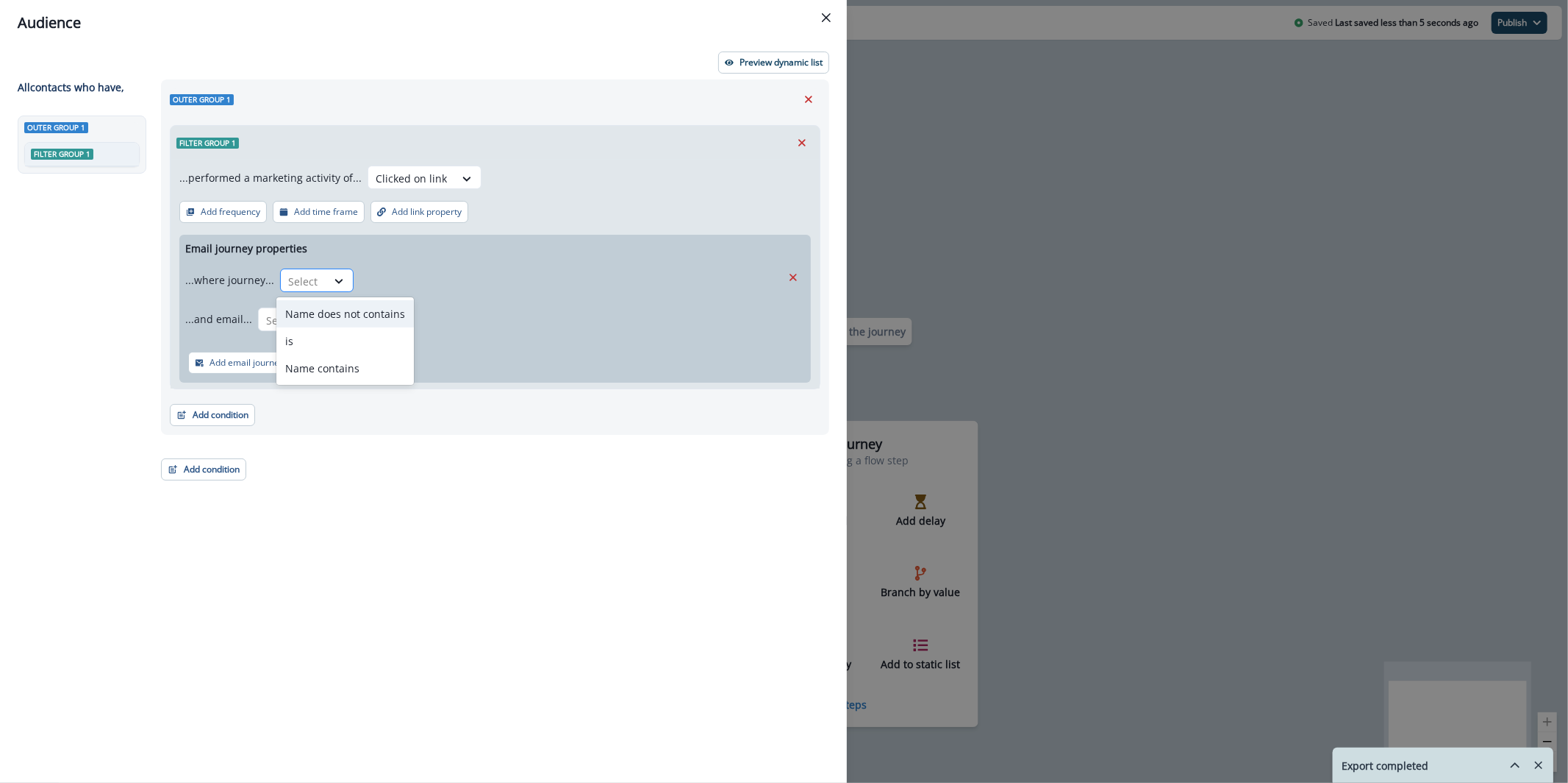
click at [306, 272] on div at bounding box center [304, 281] width 31 height 18
click at [353, 343] on div "is" at bounding box center [345, 341] width 137 height 27
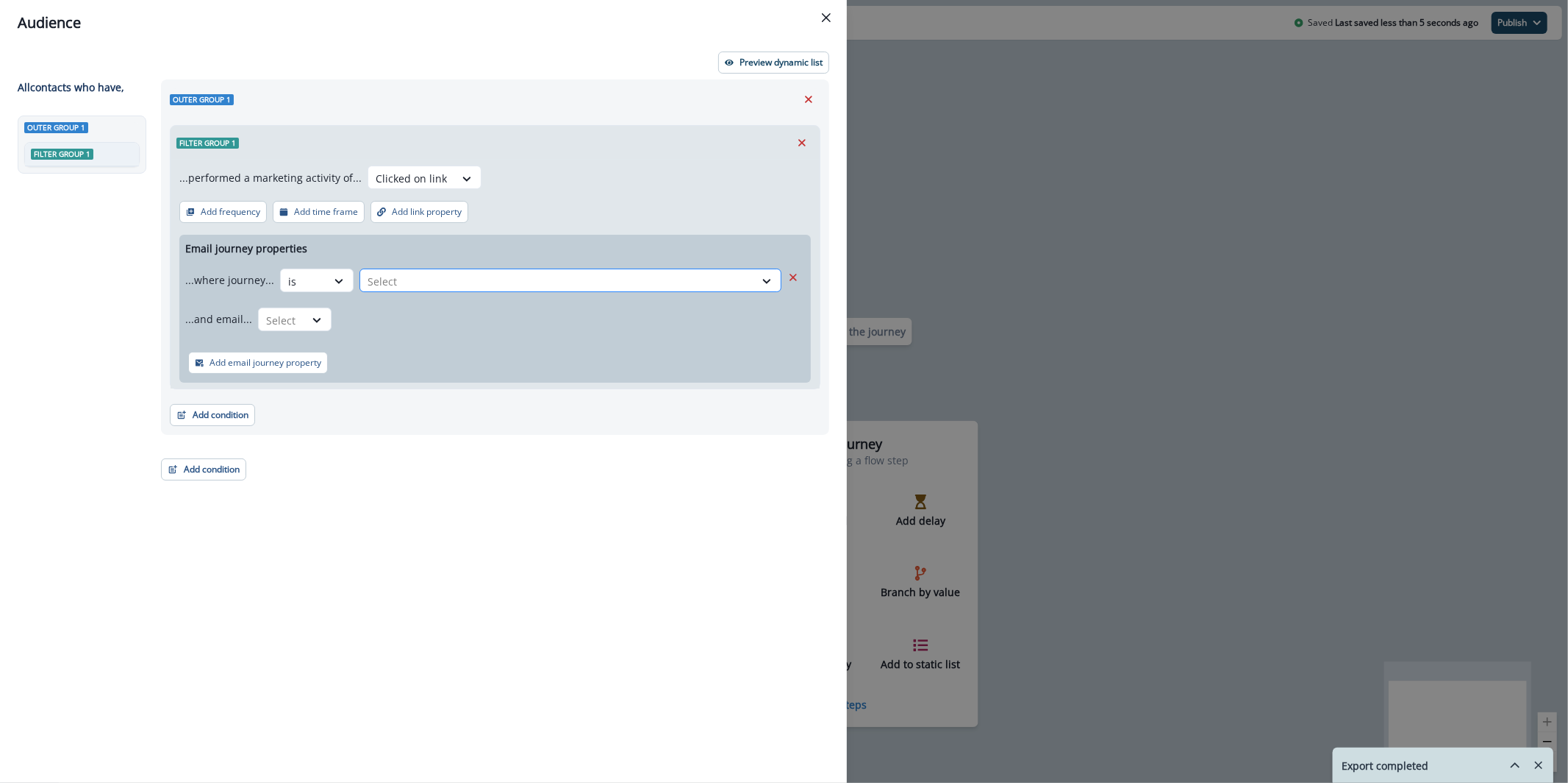
click at [416, 280] on div at bounding box center [557, 281] width 379 height 18
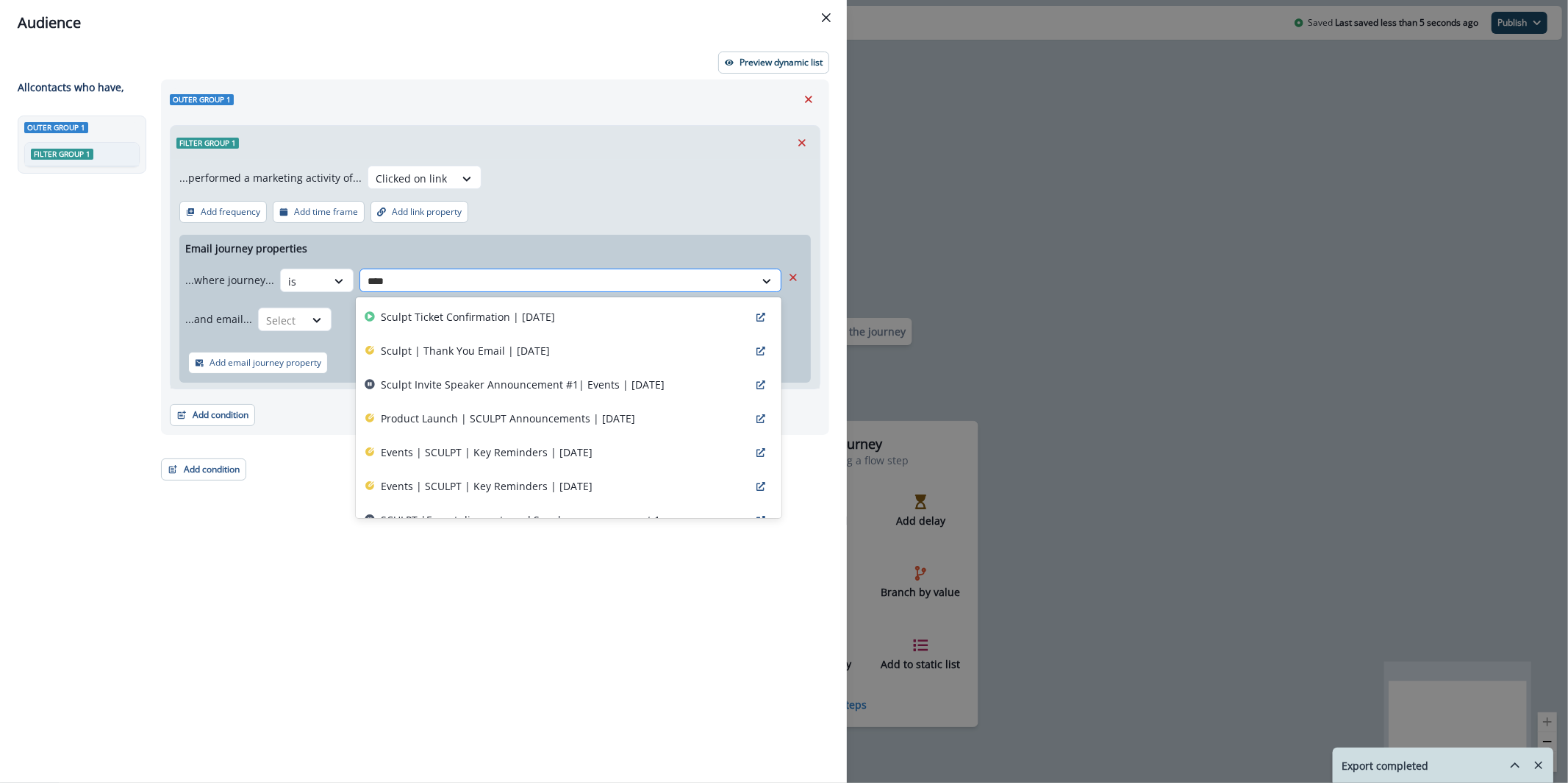
type input "*****"
click at [540, 409] on div "Product Launch | SCULPT Announcements | Sep 17" at bounding box center [568, 419] width 425 height 34
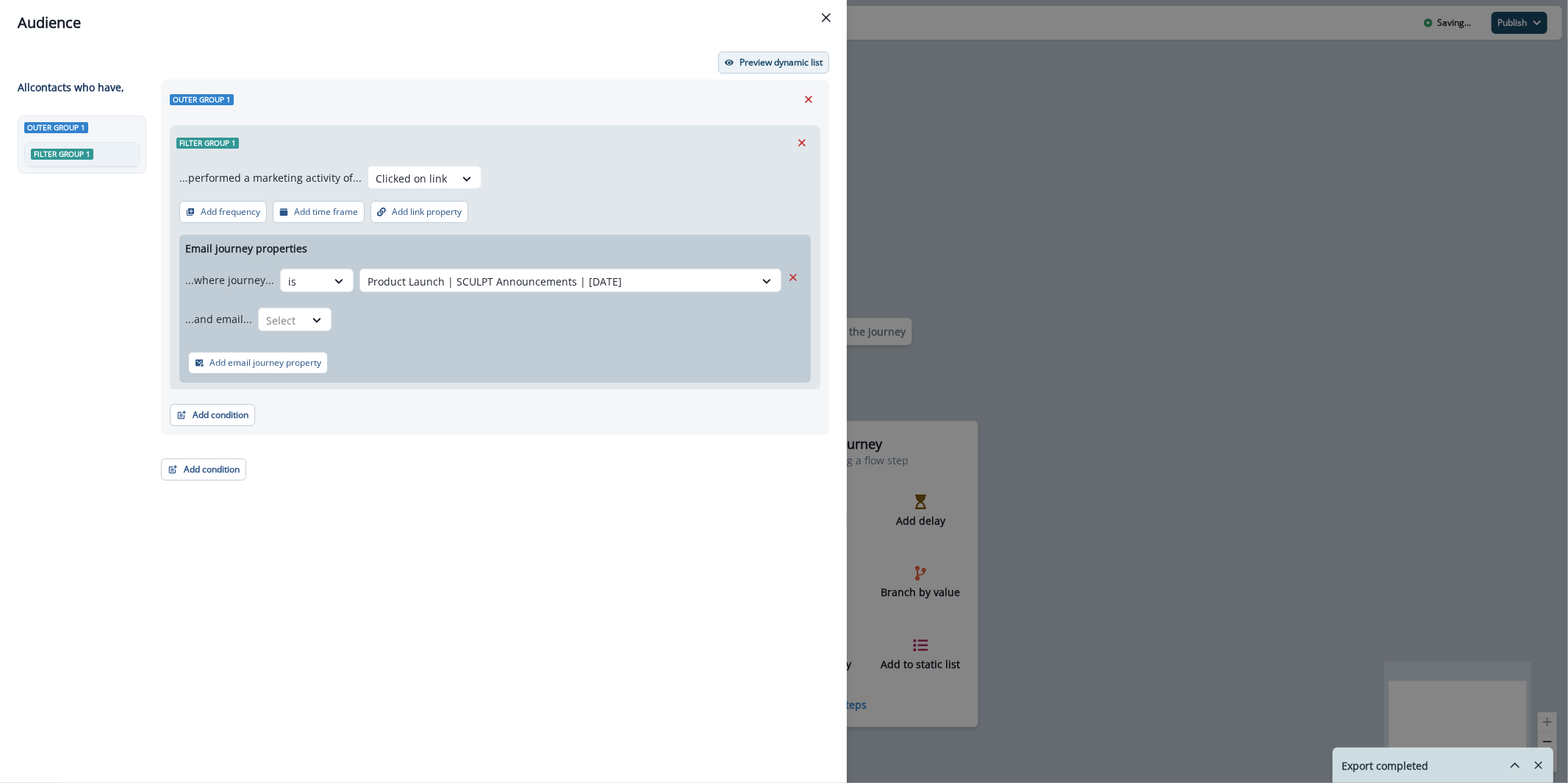
click at [741, 58] on p "Preview dynamic list" at bounding box center [781, 62] width 83 height 10
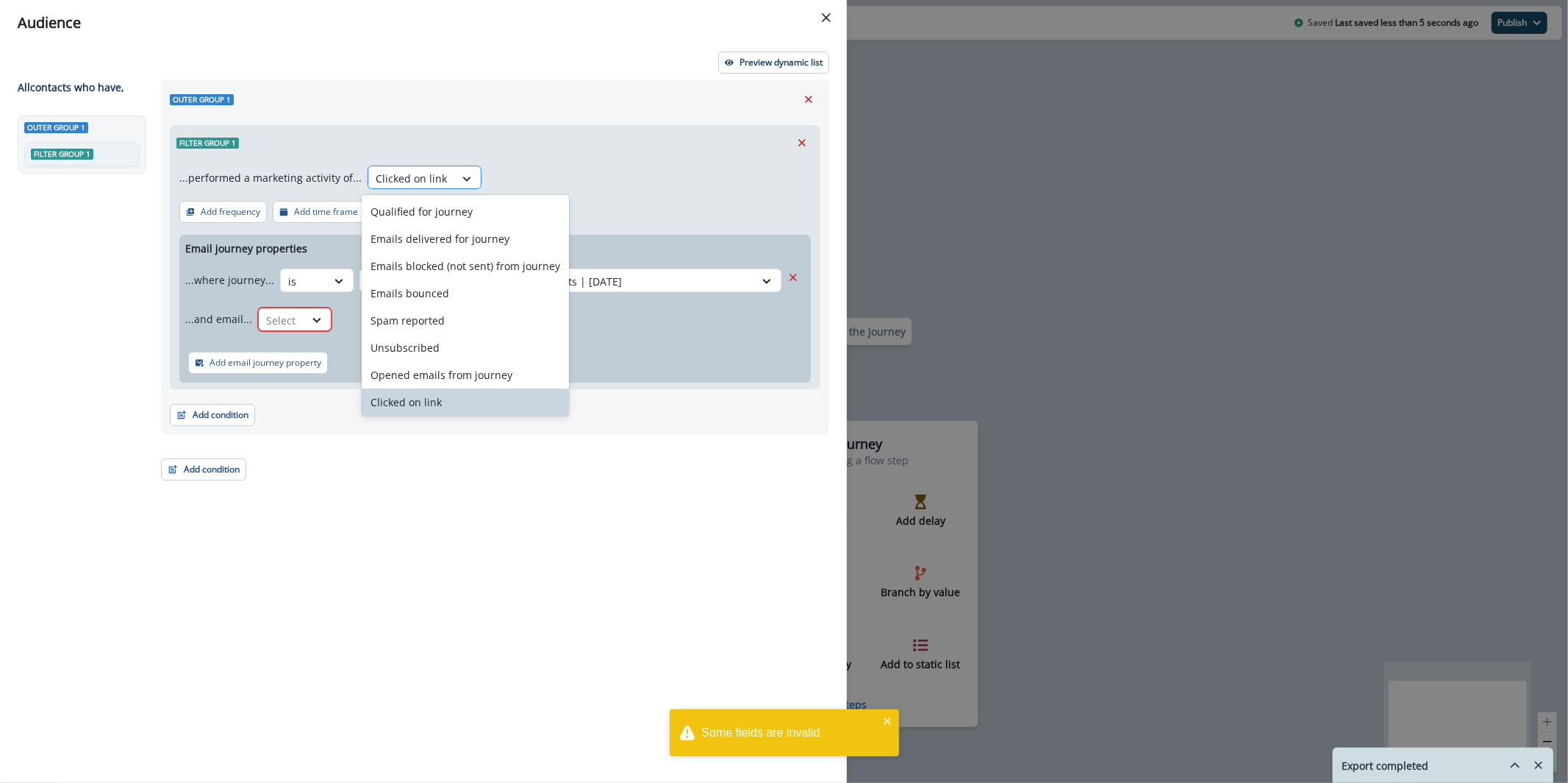
click at [454, 179] on div at bounding box center [466, 179] width 25 height 15
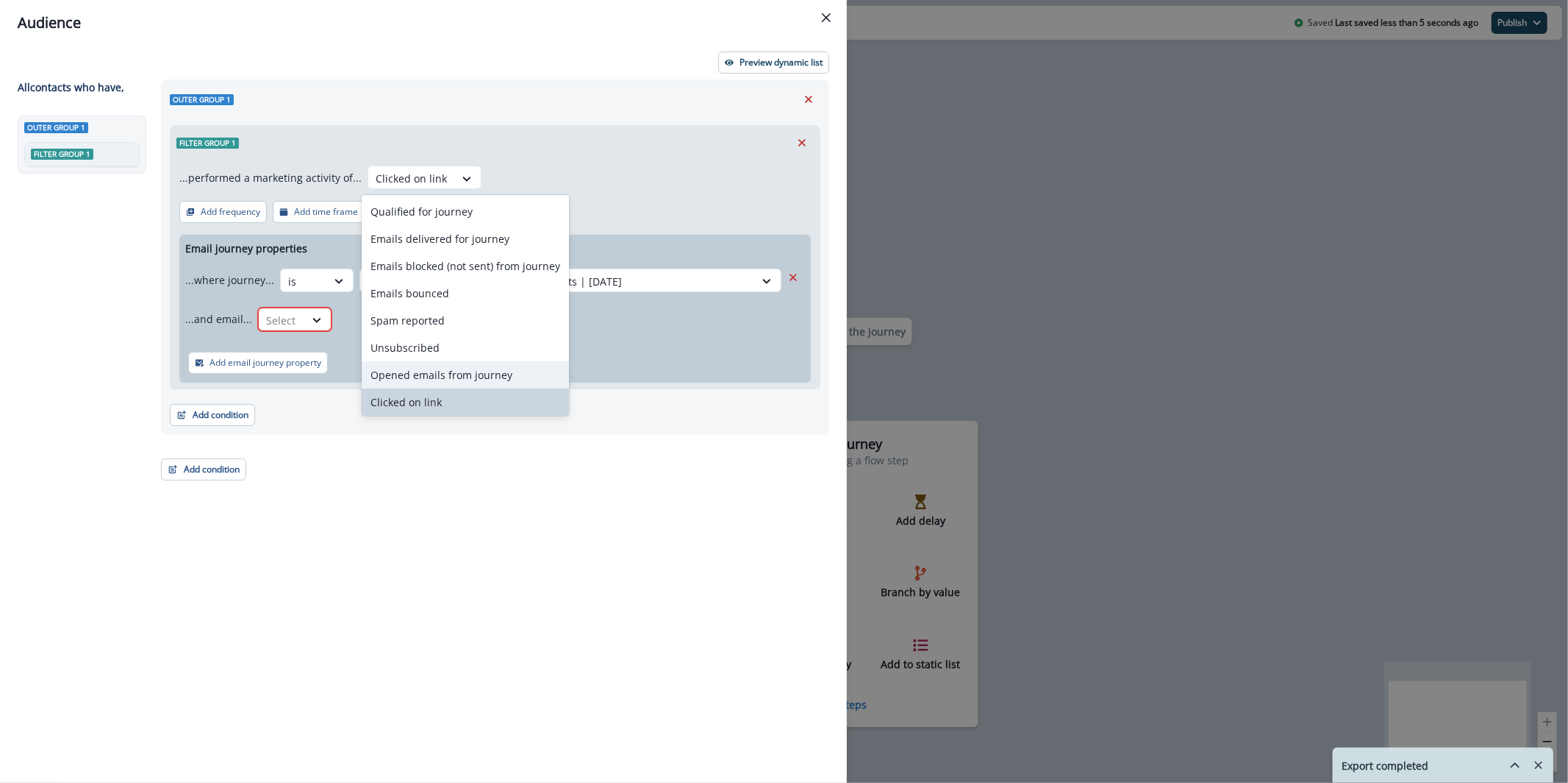
click at [498, 370] on div "Opened emails from journey" at bounding box center [465, 375] width 207 height 27
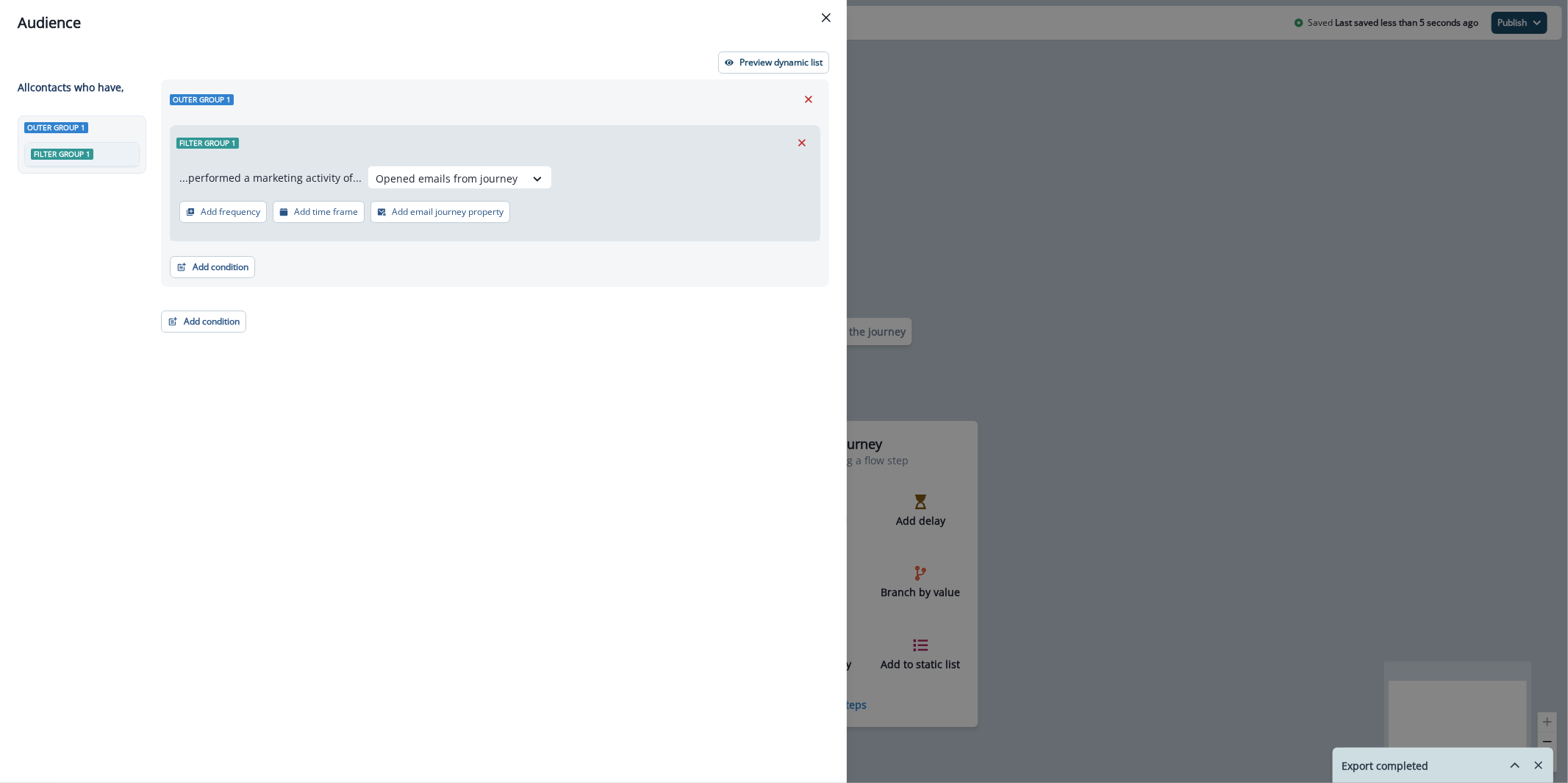
click at [412, 214] on p "Add email journey property" at bounding box center [448, 212] width 112 height 10
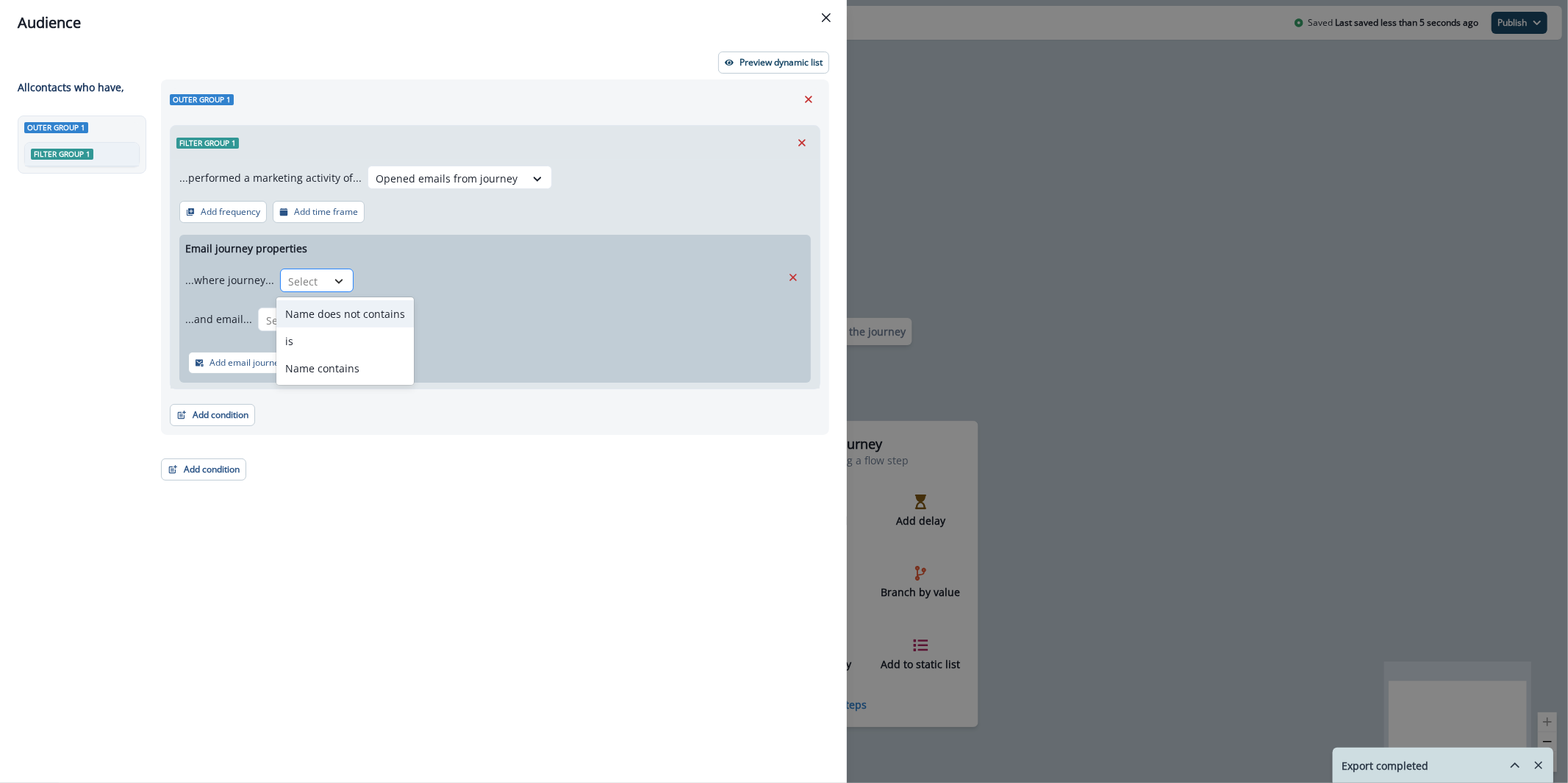
click at [327, 286] on div at bounding box center [339, 281] width 25 height 15
drag, startPoint x: 372, startPoint y: 345, endPoint x: 420, endPoint y: 306, distance: 61.8
click at [371, 345] on div "is" at bounding box center [345, 341] width 137 height 27
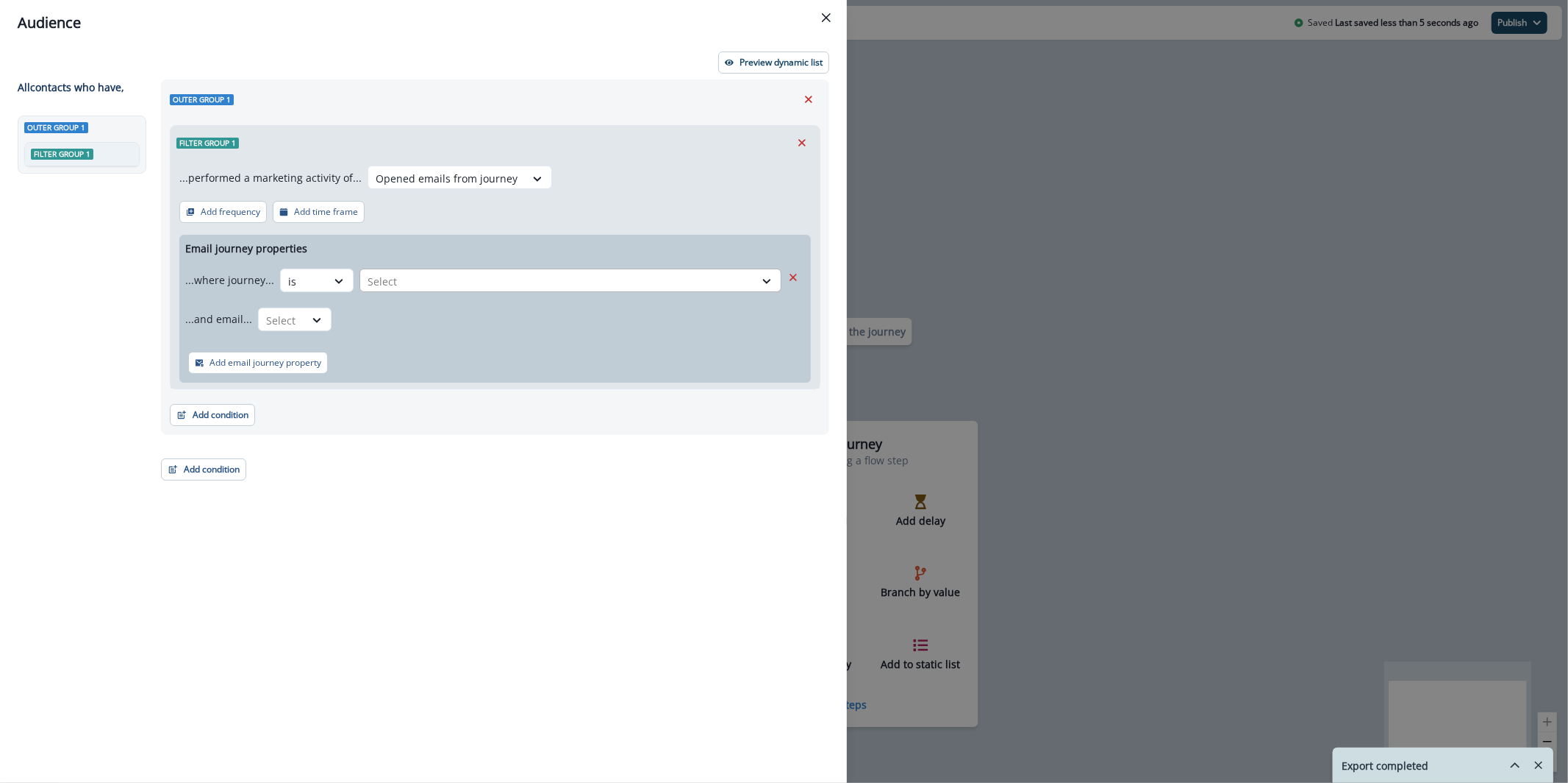
click at [451, 279] on div at bounding box center [557, 281] width 379 height 18
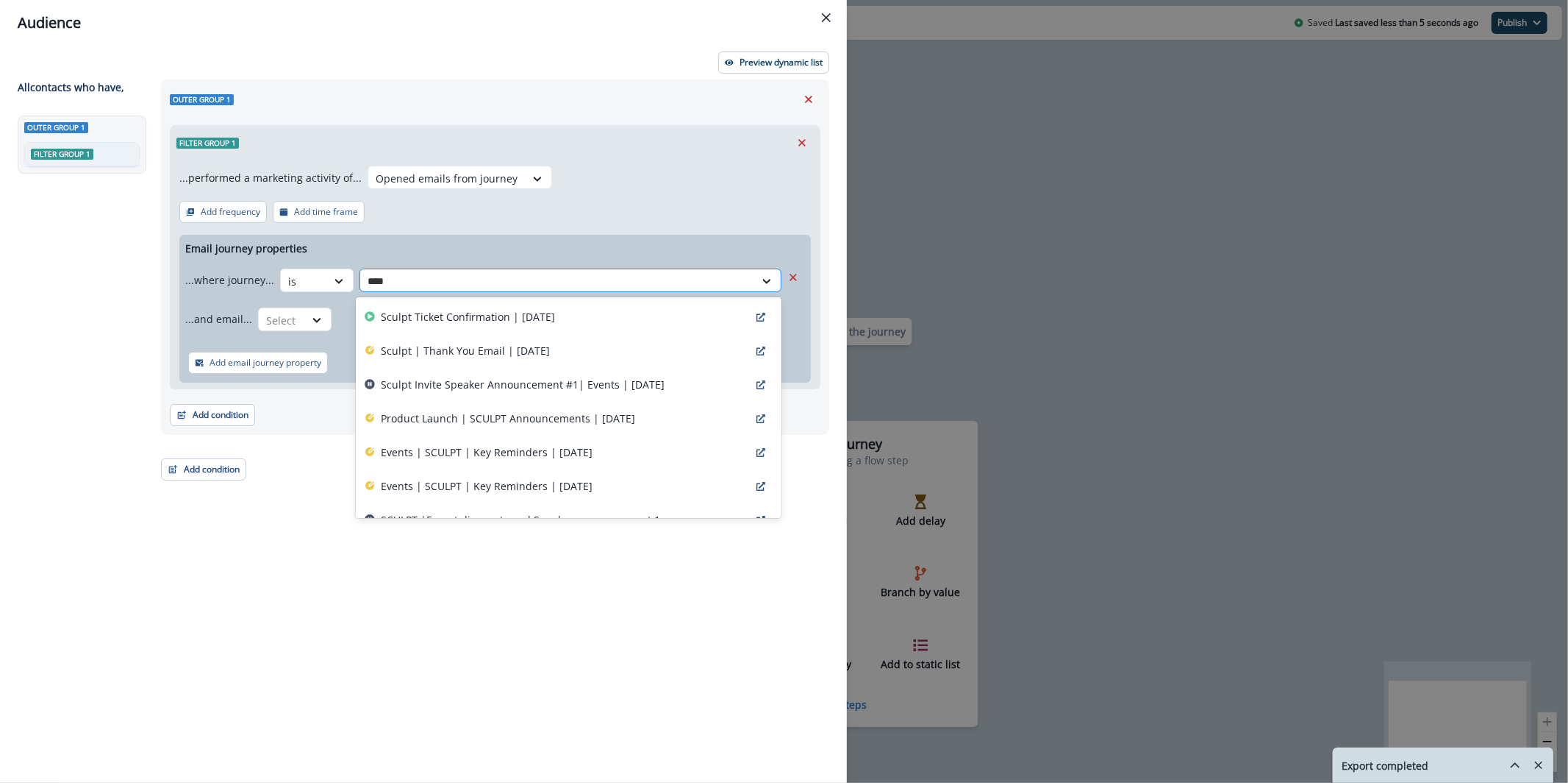
type input "*****"
click at [606, 418] on p "Product Launch | SCULPT Announcements | Sep 17" at bounding box center [508, 418] width 254 height 16
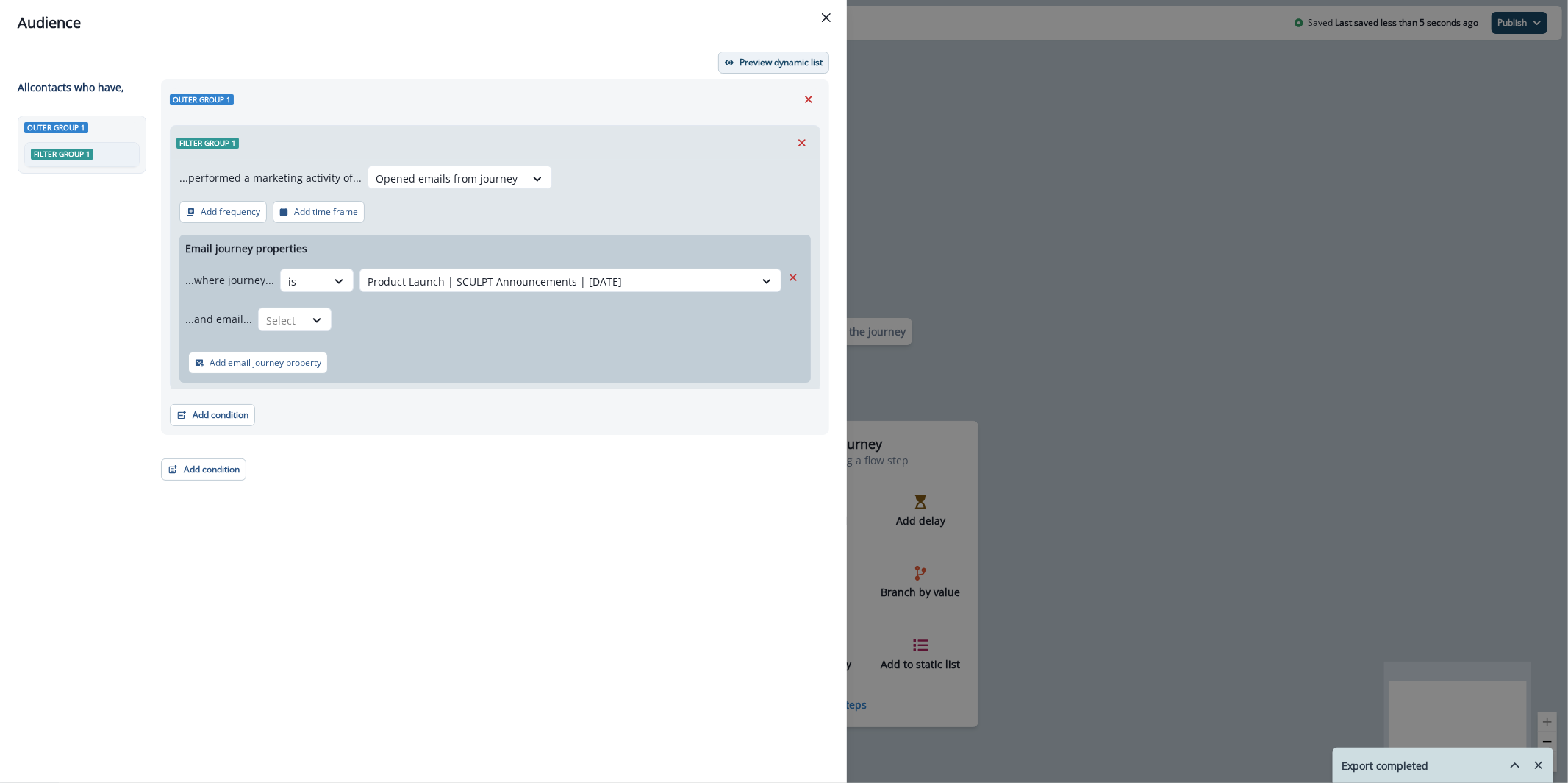
click at [763, 60] on p "Preview dynamic list" at bounding box center [781, 62] width 83 height 10
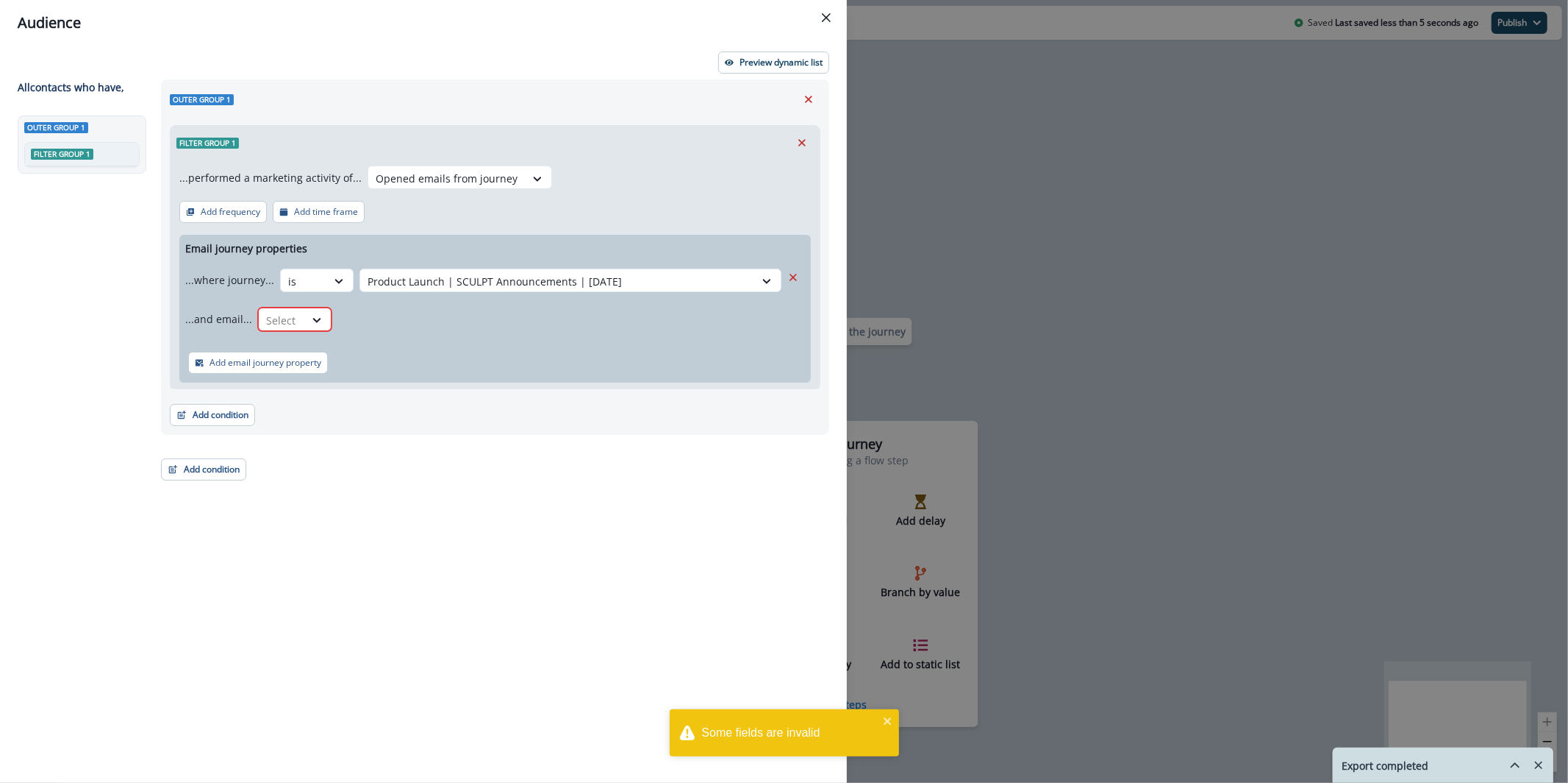
click at [749, 207] on div "...performed a marketing activity of... Opened emails from journey Add frequenc…" at bounding box center [494, 274] width 649 height 229
click at [310, 312] on icon at bounding box center [317, 320] width 13 height 15
click at [327, 369] on div "is" at bounding box center [323, 380] width 137 height 27
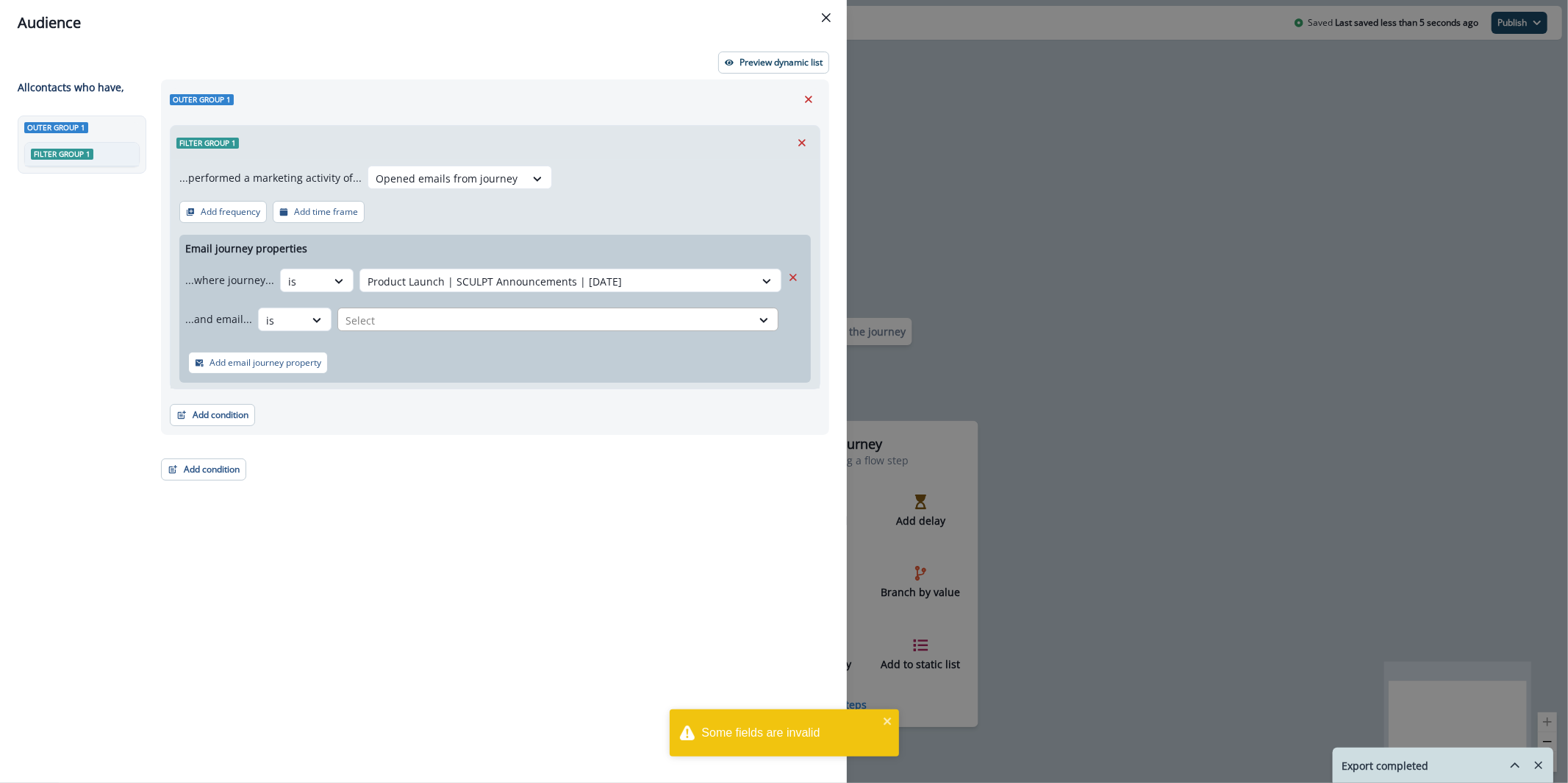
click at [401, 323] on div at bounding box center [544, 321] width 398 height 18
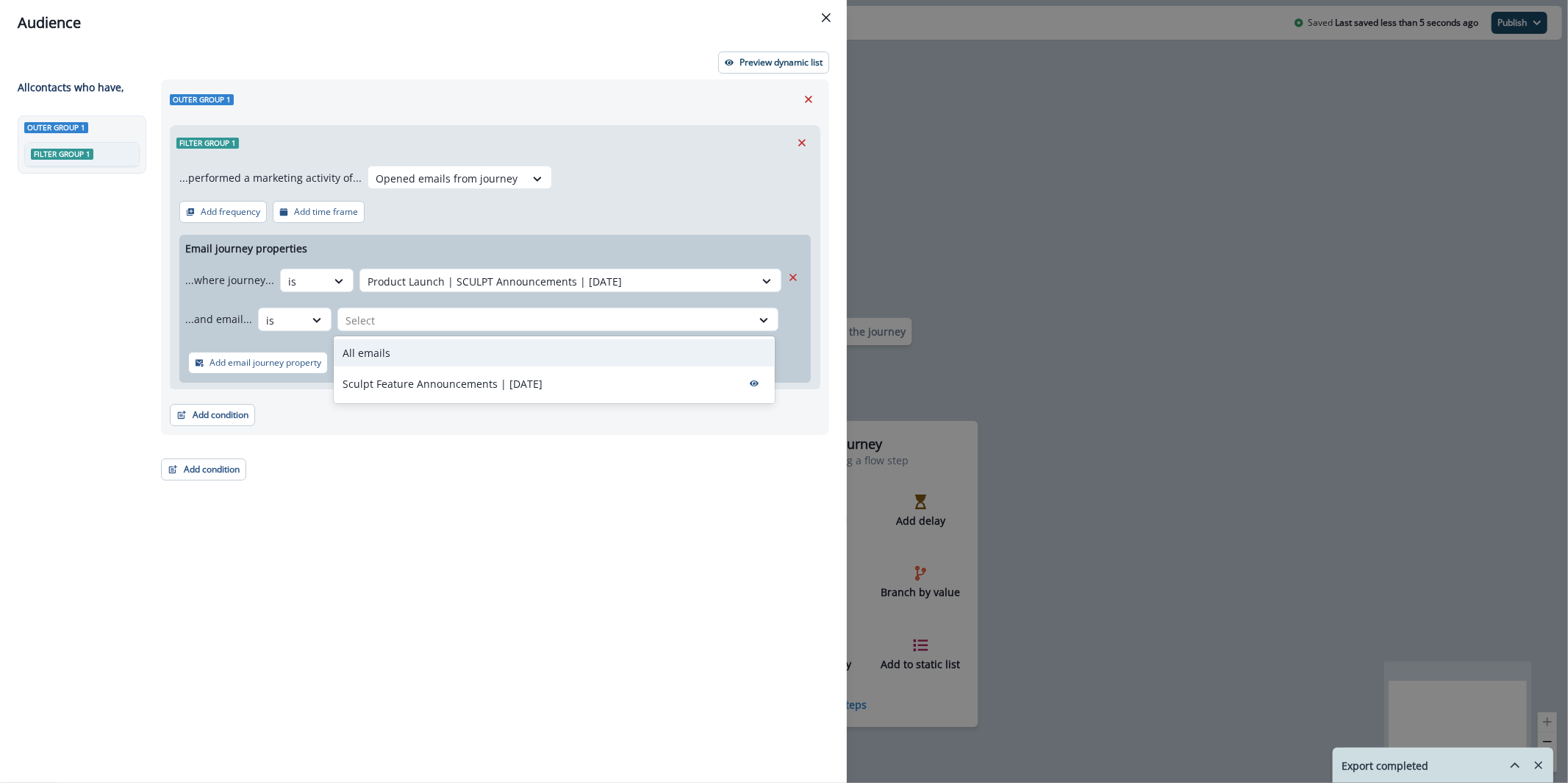
click at [413, 347] on div "All emails" at bounding box center [555, 353] width 441 height 27
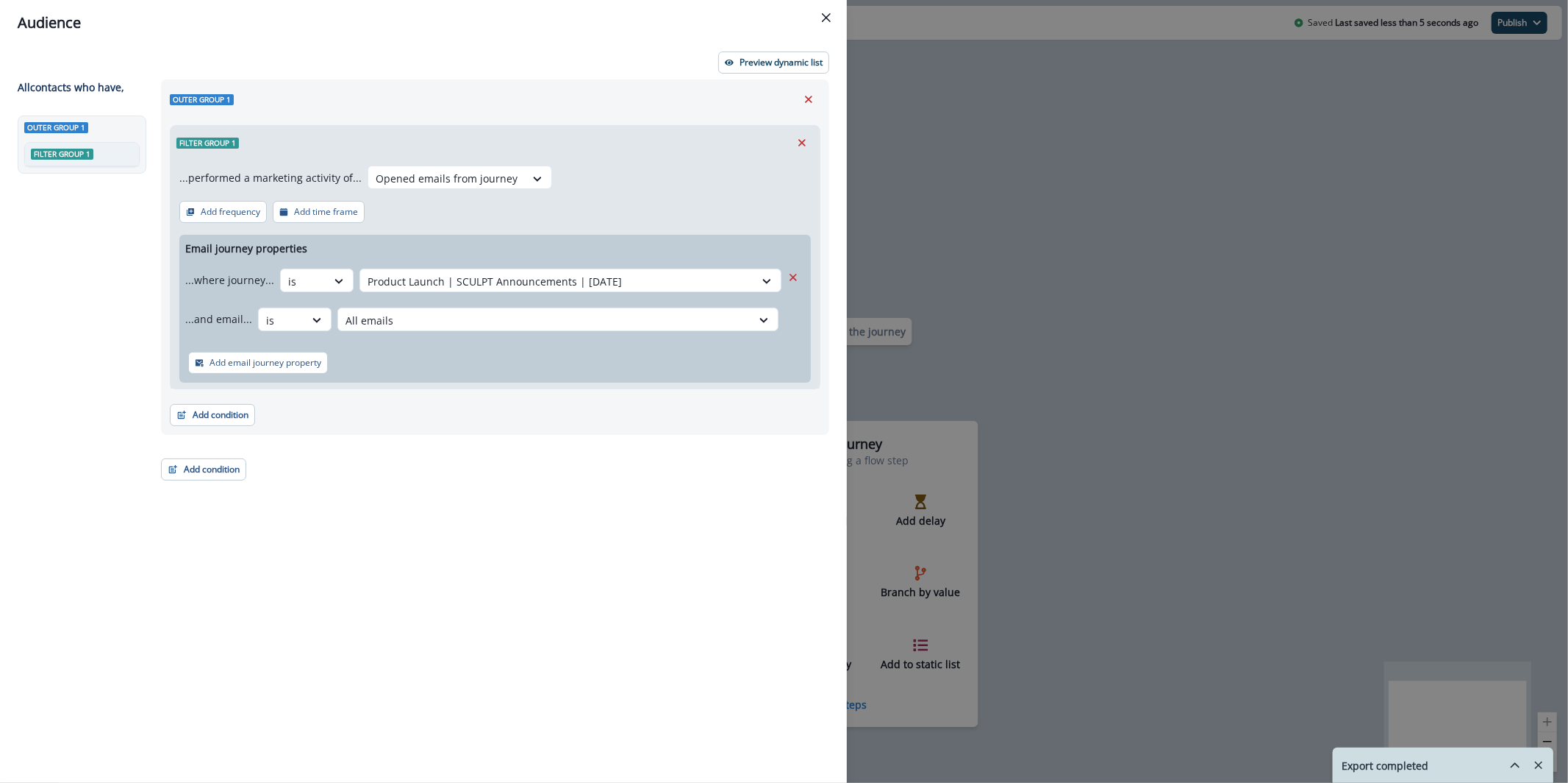
click at [819, 47] on div "Preview dynamic list All contact s who have, Outer group 1 Filter group 1 Outer…" at bounding box center [423, 414] width 847 height 737
click at [807, 63] on p "Preview dynamic list" at bounding box center [781, 62] width 83 height 10
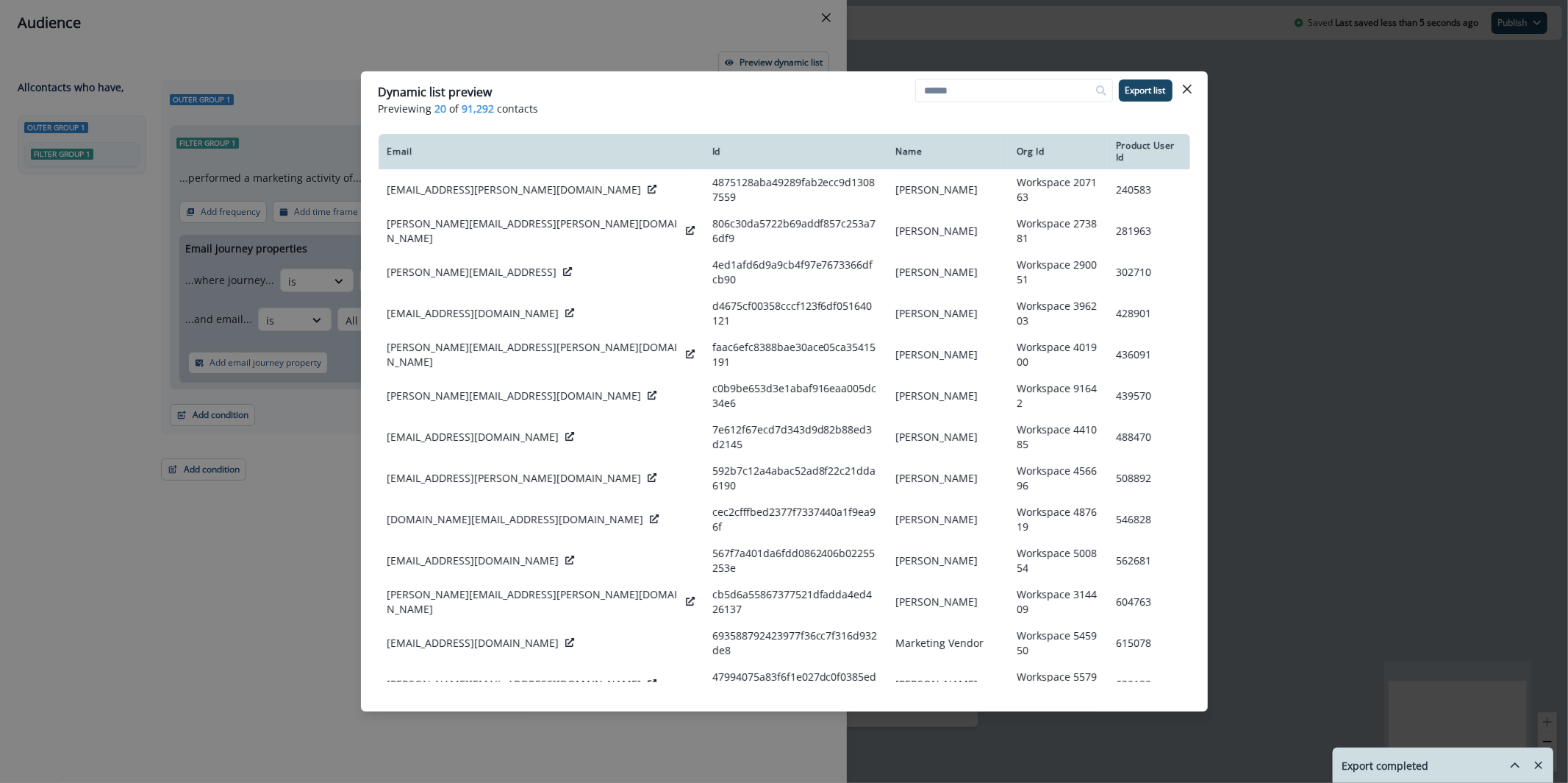
click at [598, 45] on div "Dynamic list preview Previewing 20 of 91,292 contacts Export list Email Id Name…" at bounding box center [784, 391] width 1568 height 783
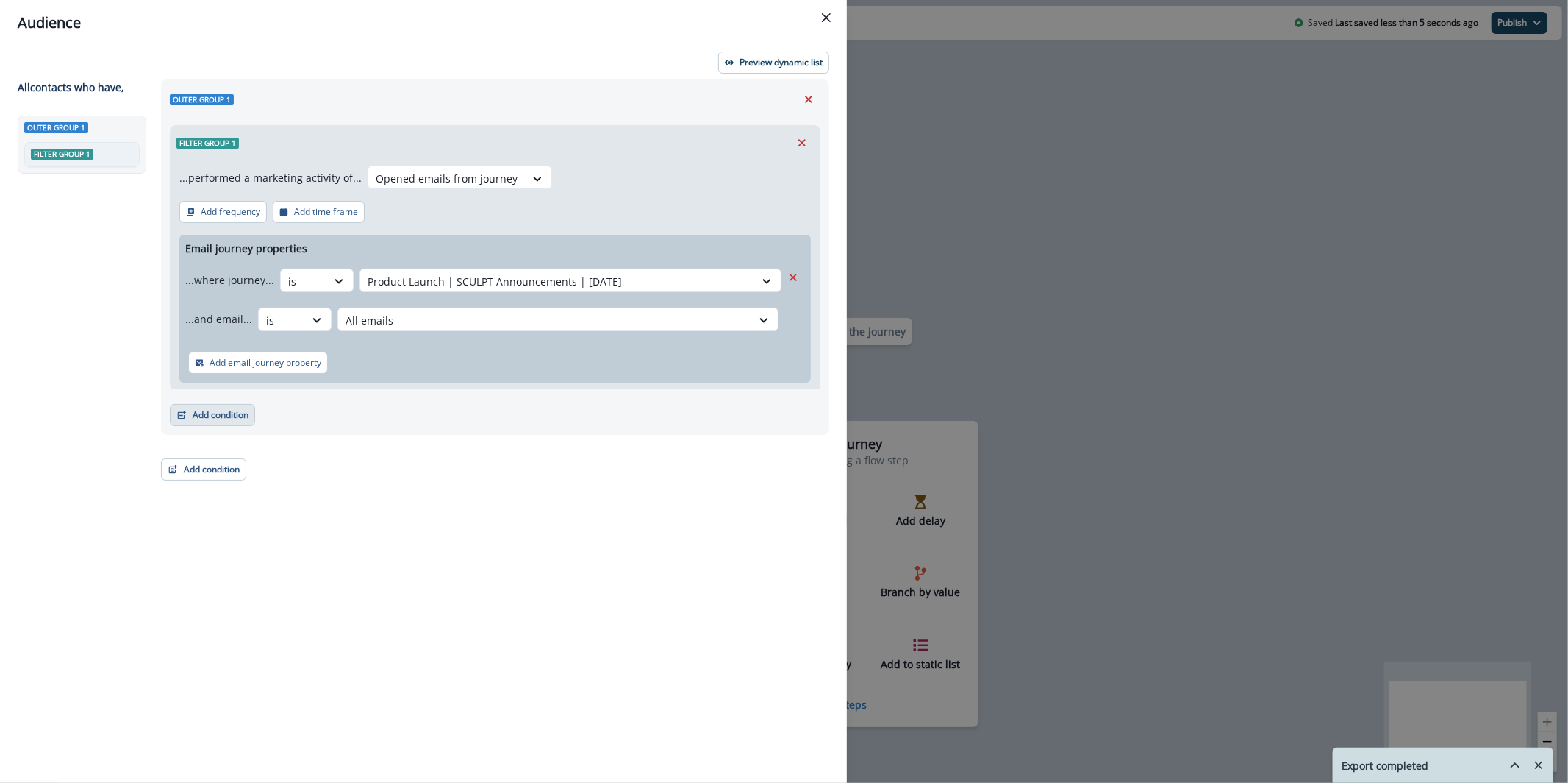
click at [226, 419] on button "Add condition" at bounding box center [212, 415] width 85 height 22
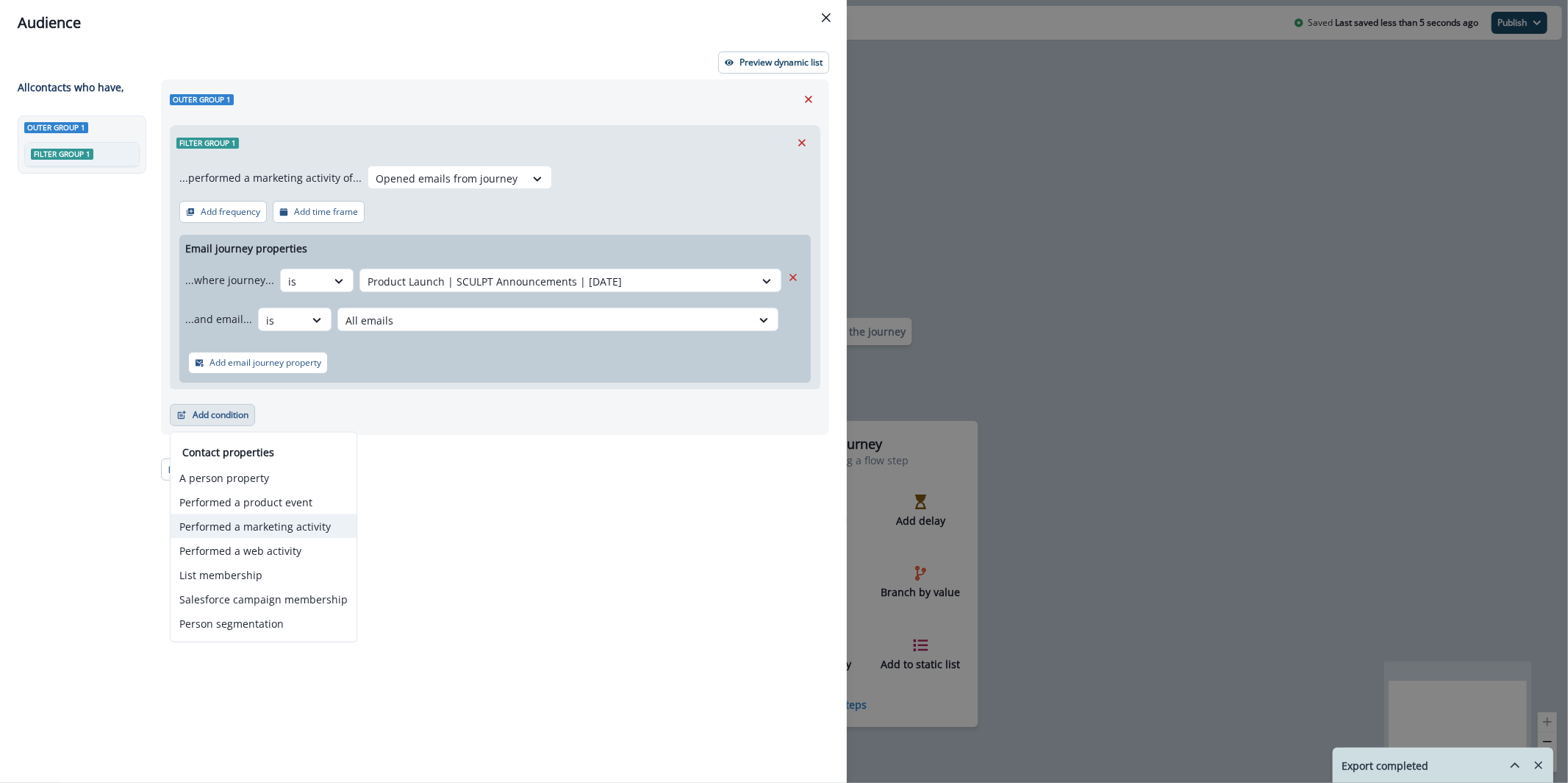
click at [288, 521] on button "Performed a marketing activity" at bounding box center [263, 526] width 186 height 25
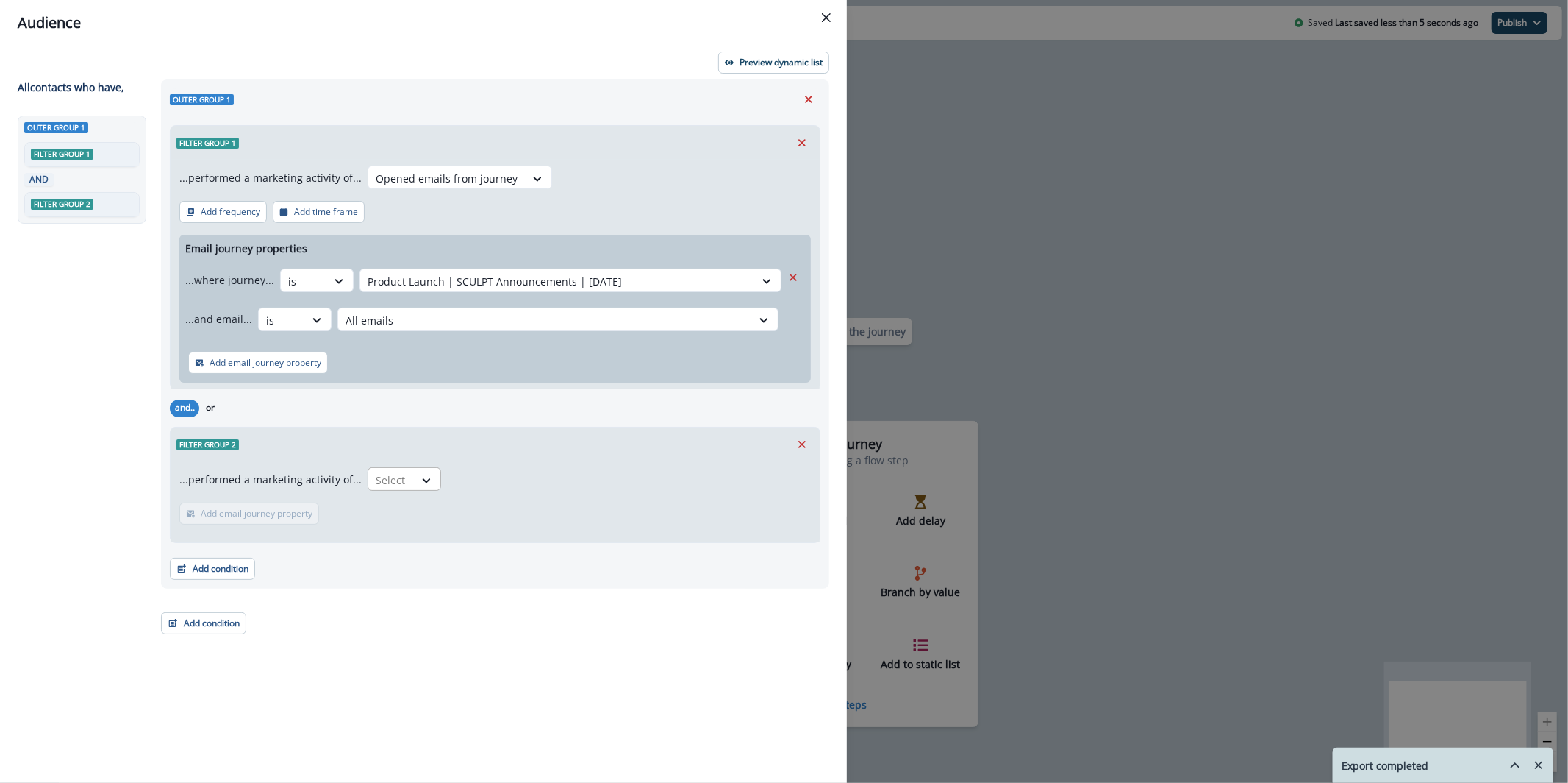
click at [407, 468] on div "Select" at bounding box center [391, 480] width 46 height 25
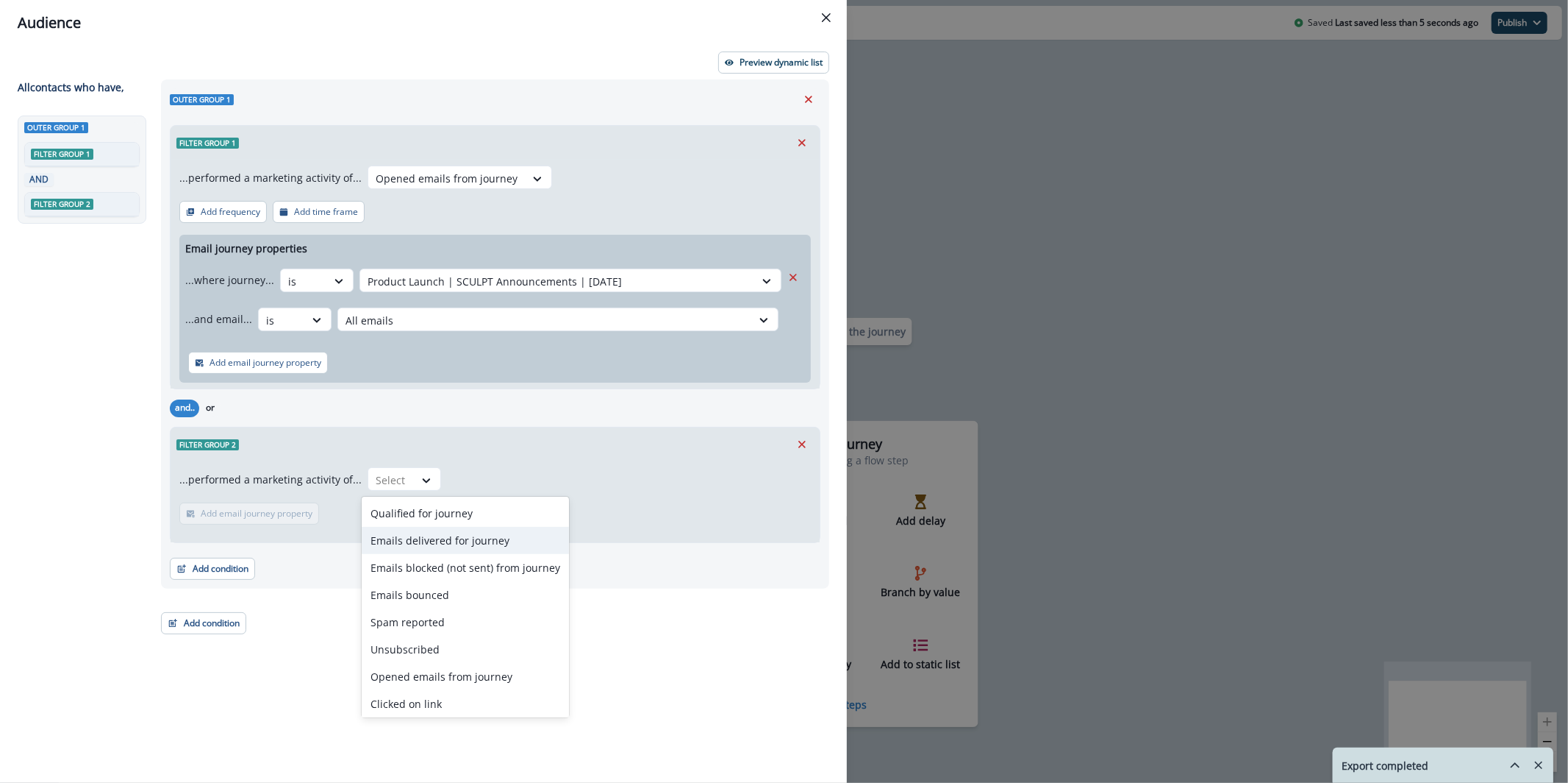
click at [432, 552] on div "Emails delivered for journey" at bounding box center [465, 540] width 207 height 27
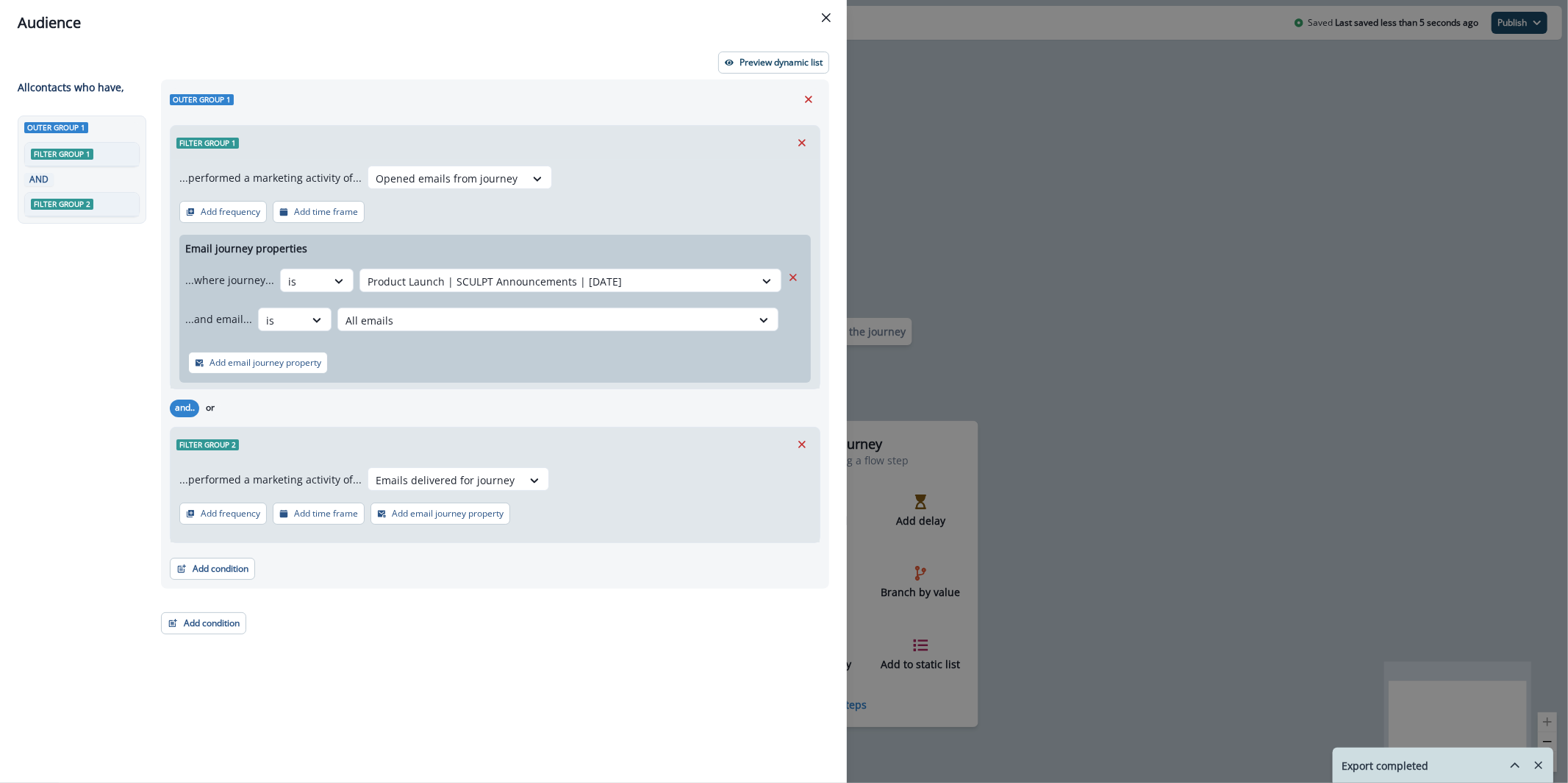
click at [419, 465] on div "...performed a marketing activity of... Emails delivered for journey Add freque…" at bounding box center [494, 502] width 649 height 81
click at [419, 469] on div "Emails delivered for journey" at bounding box center [445, 480] width 154 height 25
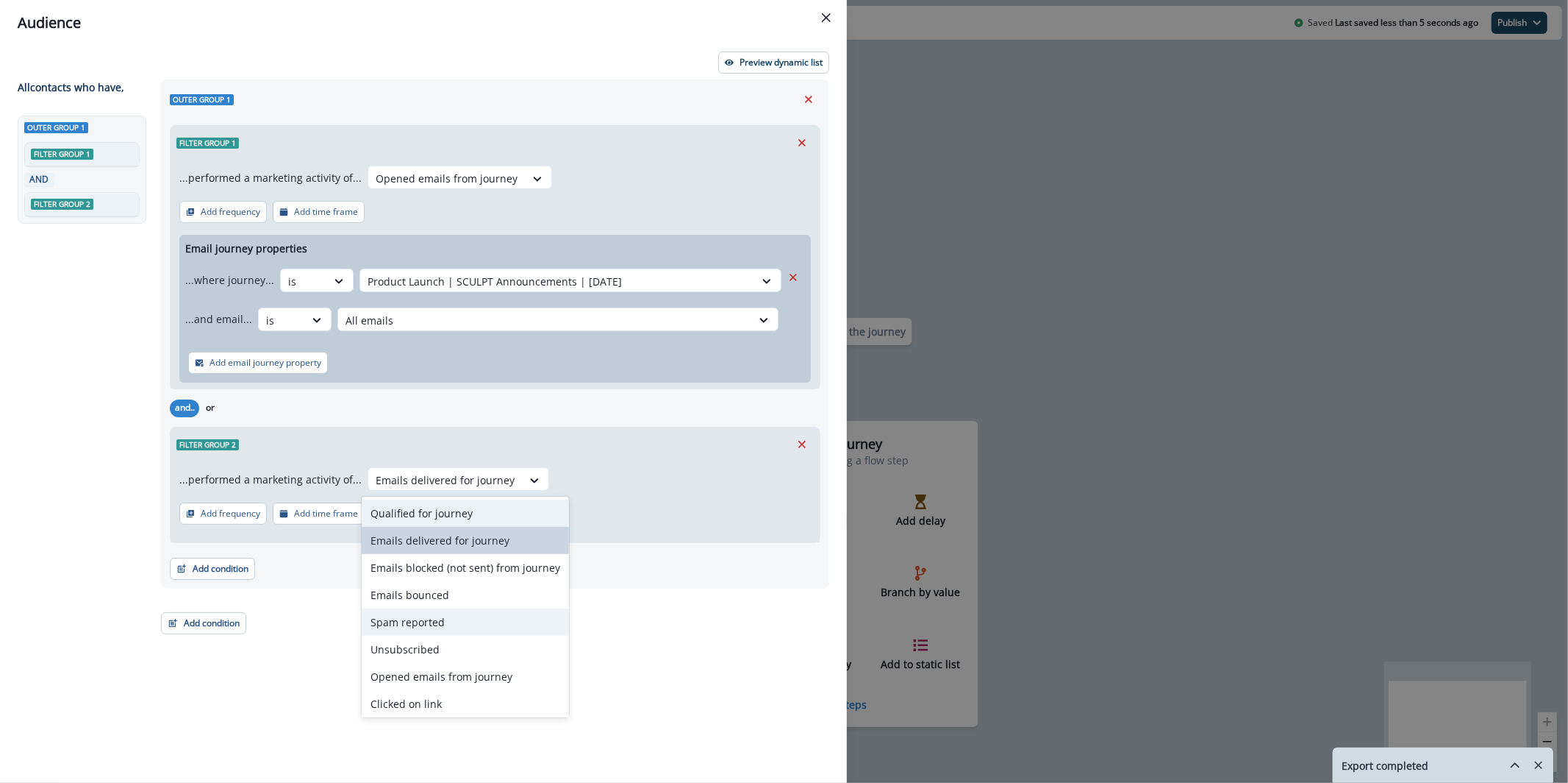
scroll to position [3, 0]
click at [525, 678] on div "Opened emails from journey" at bounding box center [465, 673] width 207 height 27
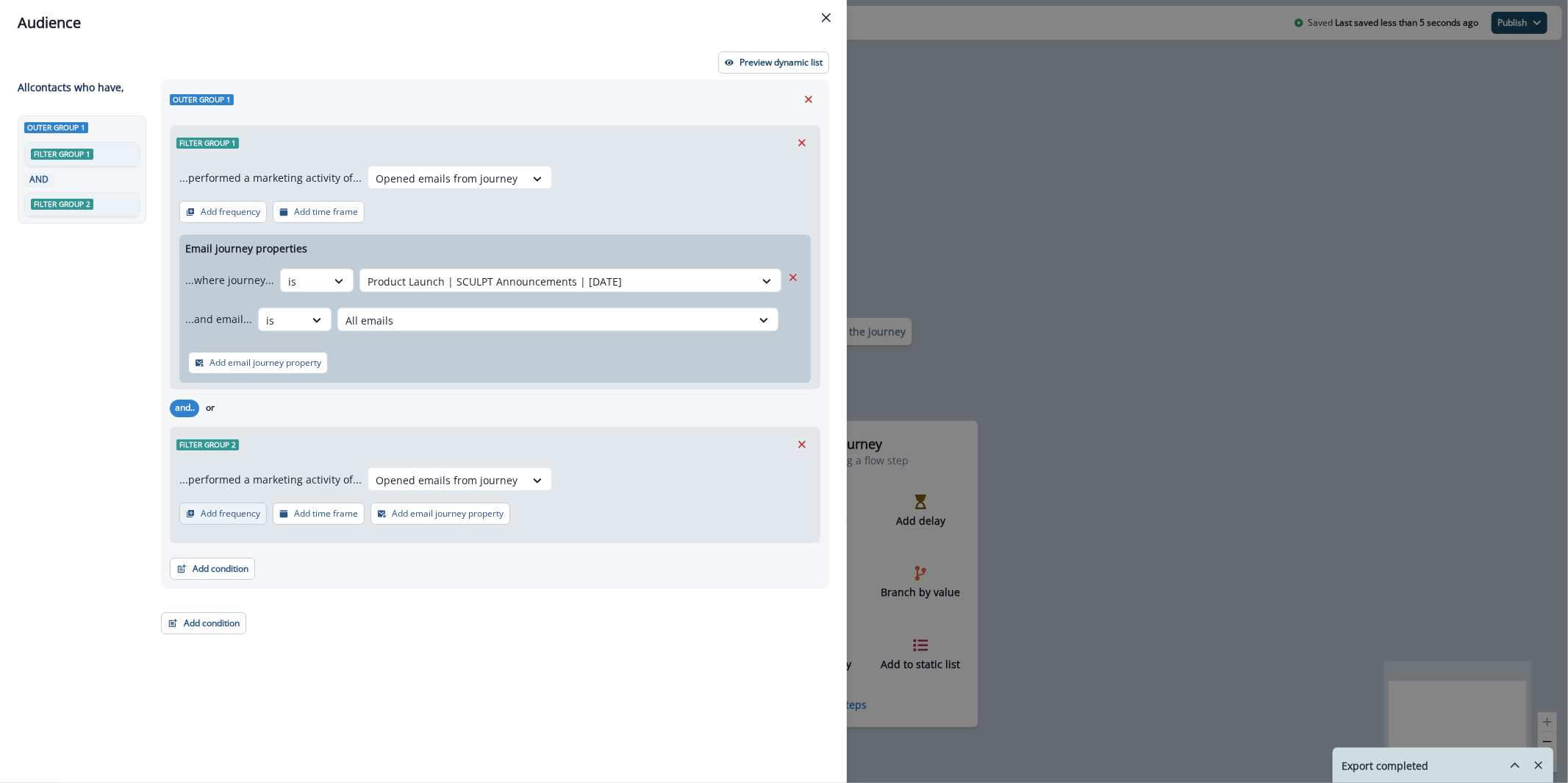
click at [237, 521] on button "Add frequency" at bounding box center [223, 514] width 88 height 22
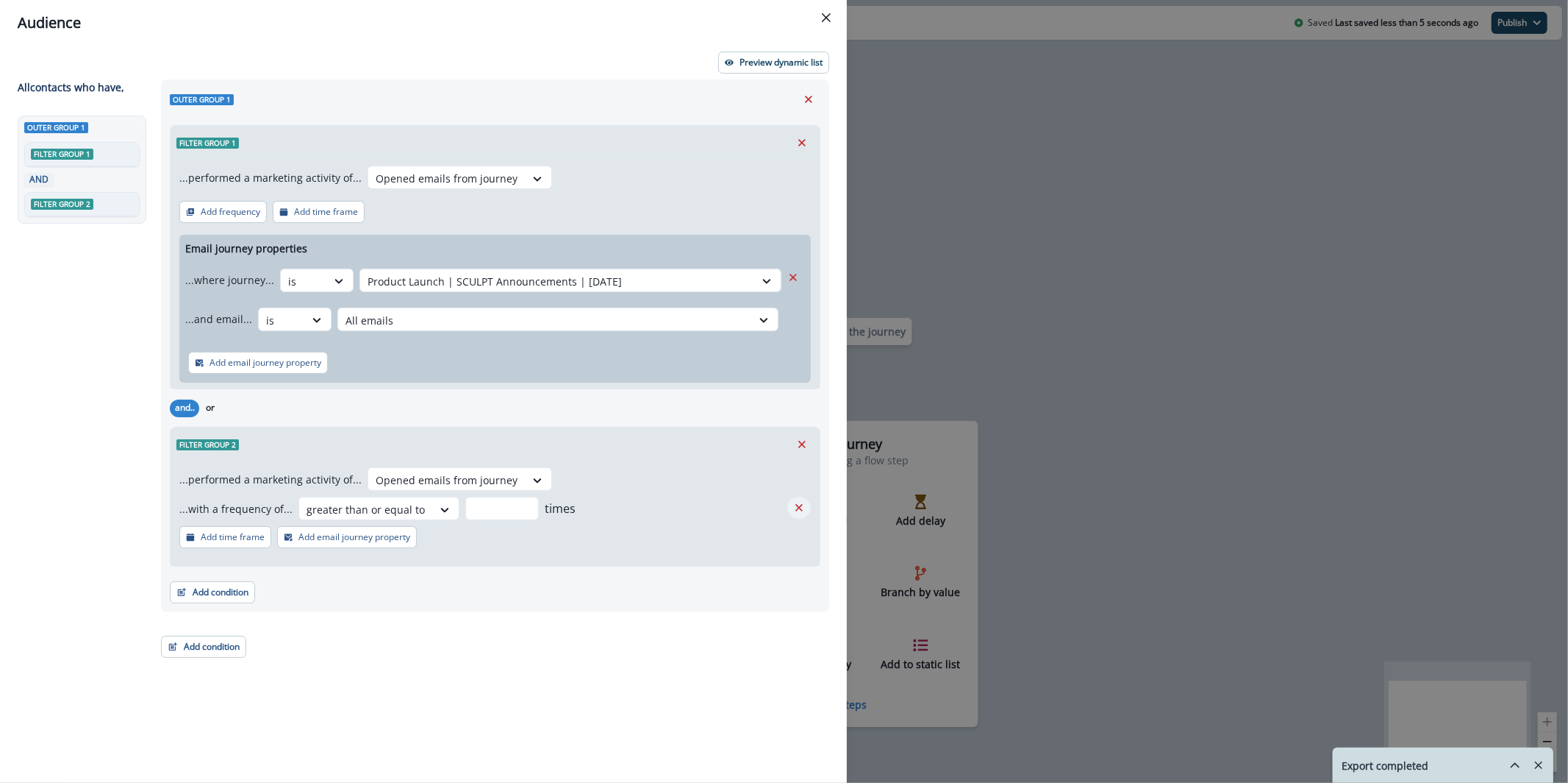
click at [801, 514] on icon "Remove" at bounding box center [799, 507] width 13 height 13
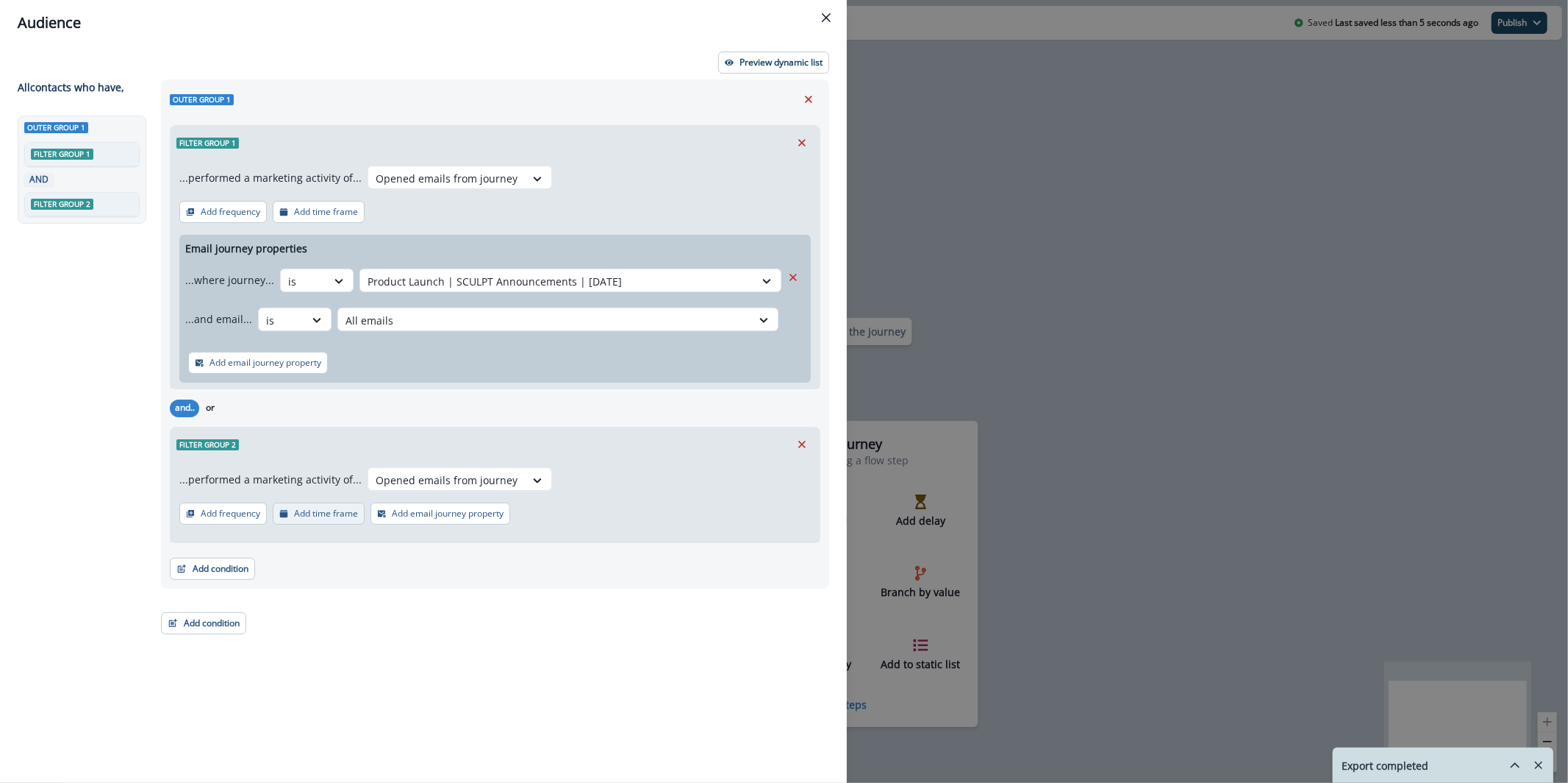
click at [307, 517] on p "Add time frame" at bounding box center [326, 513] width 64 height 10
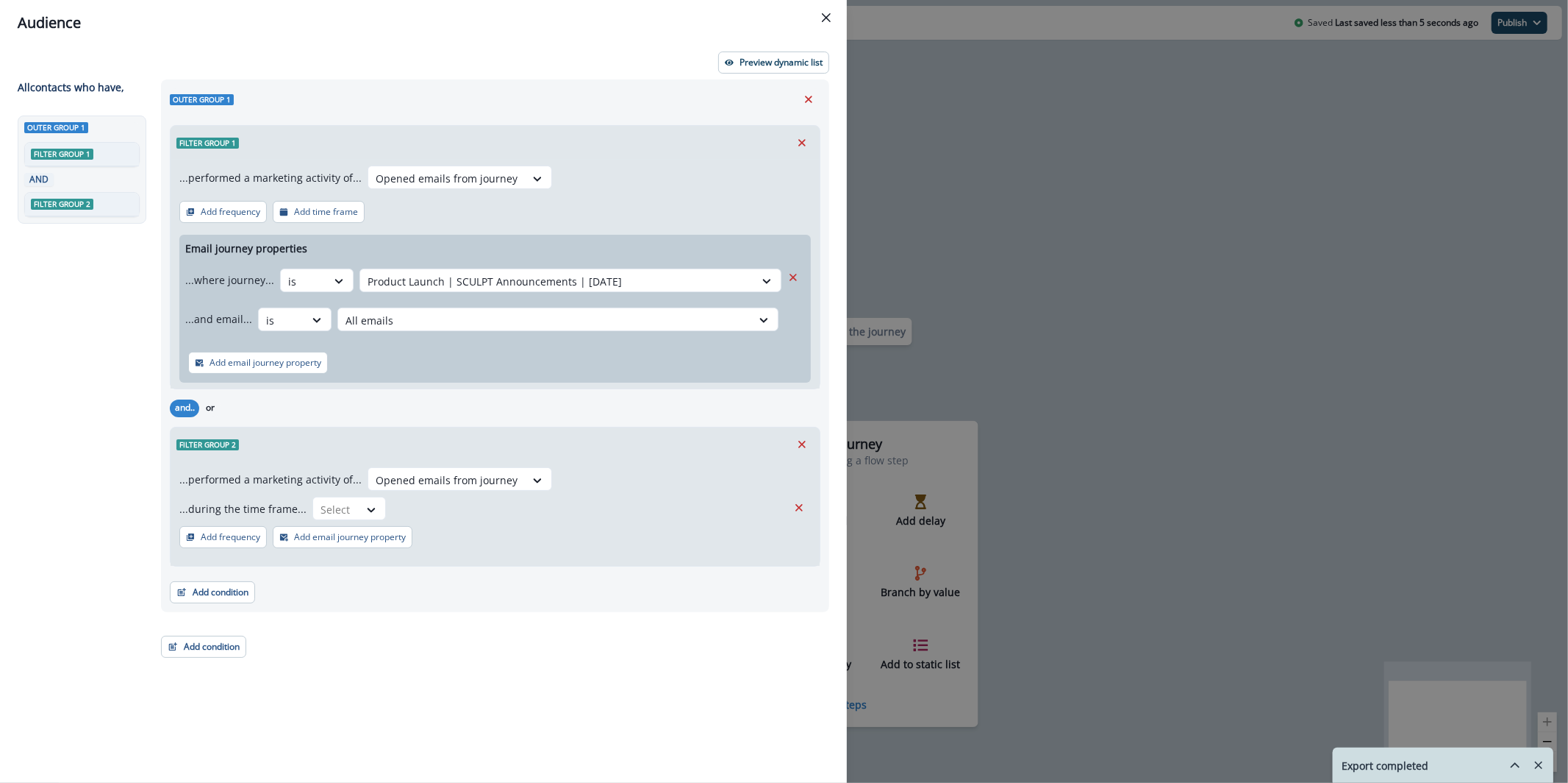
click at [357, 495] on div "...performed a marketing activity of... Opened emails from journey ...during th…" at bounding box center [494, 514] width 649 height 104
click at [364, 506] on icon at bounding box center [371, 510] width 13 height 15
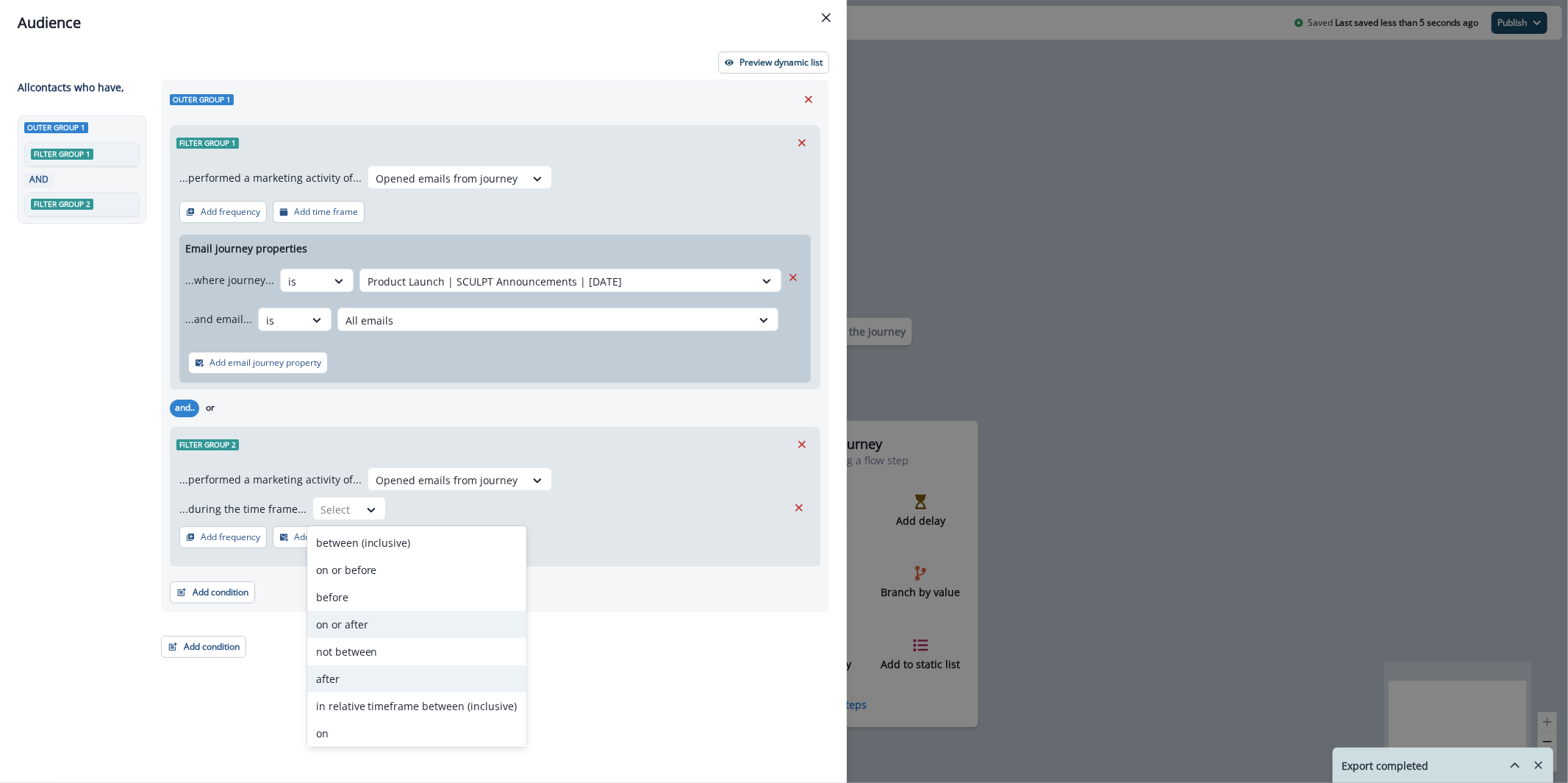
scroll to position [57, 0]
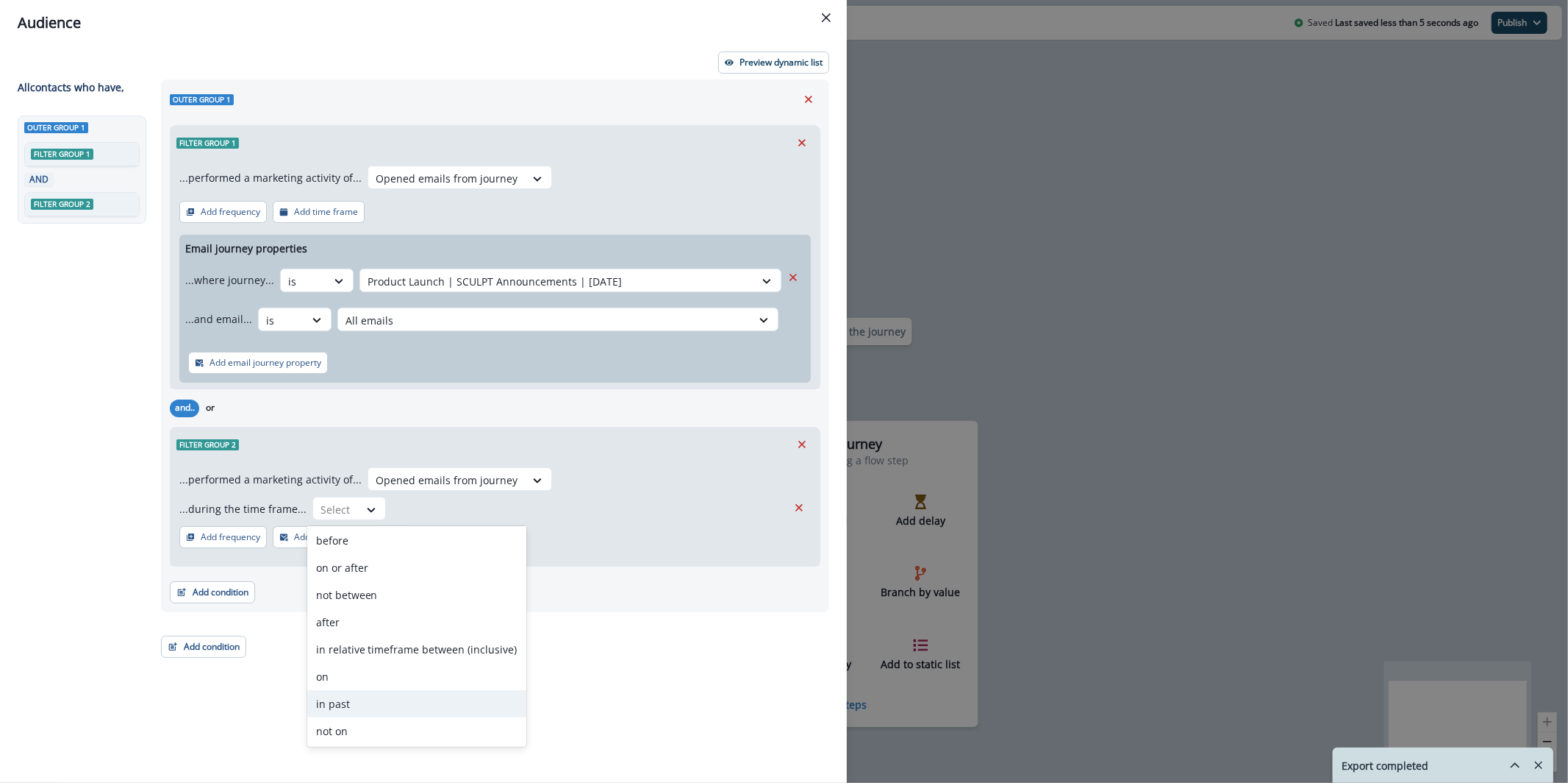
click at [417, 701] on div "in past" at bounding box center [416, 703] width 219 height 27
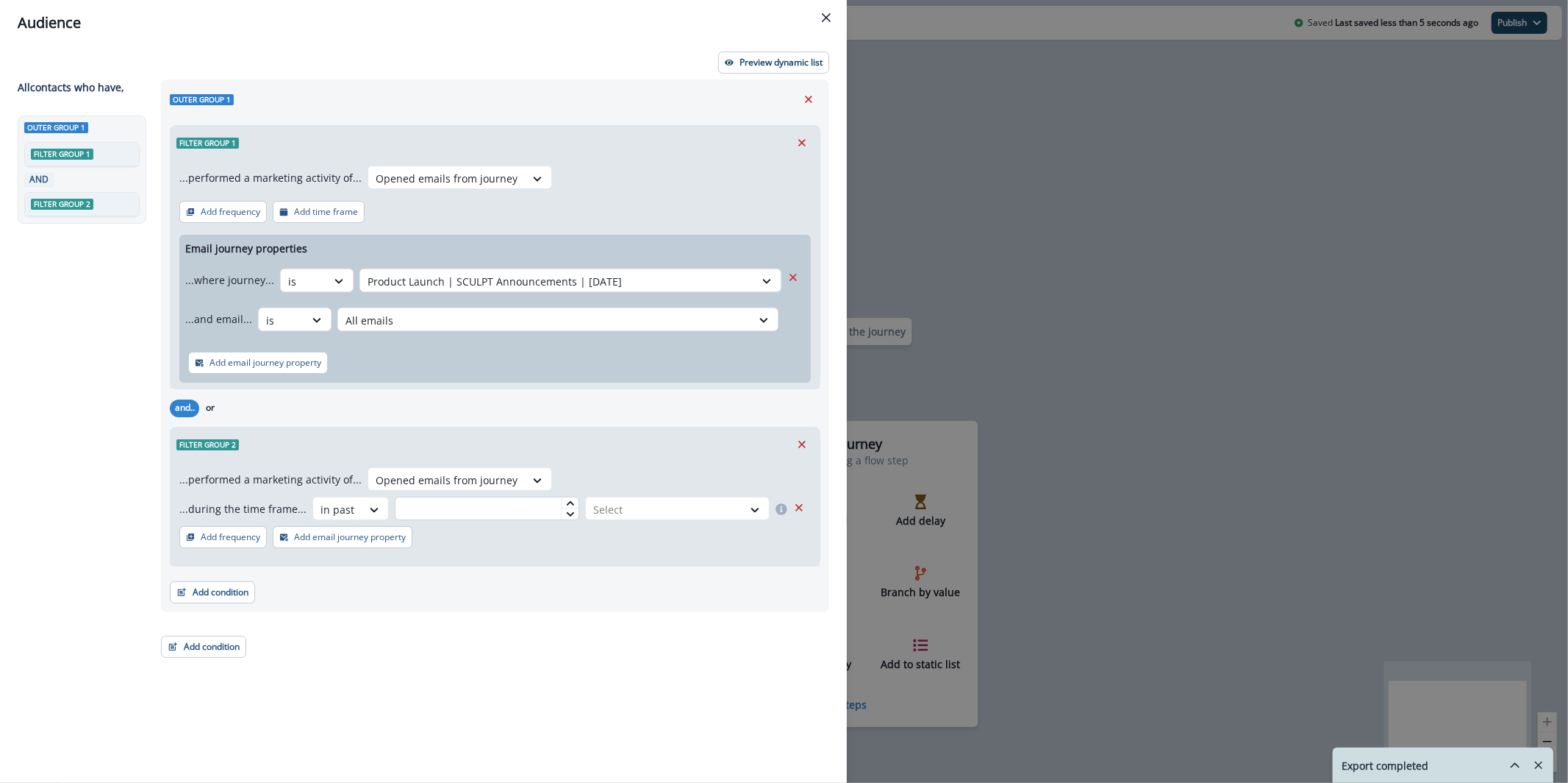
click at [442, 503] on input "text" at bounding box center [487, 508] width 185 height 24
type input "**"
click at [603, 514] on div at bounding box center [664, 509] width 142 height 18
click at [612, 543] on div "day(s)" at bounding box center [676, 542] width 189 height 27
click at [783, 61] on p "Preview dynamic list" at bounding box center [781, 62] width 83 height 10
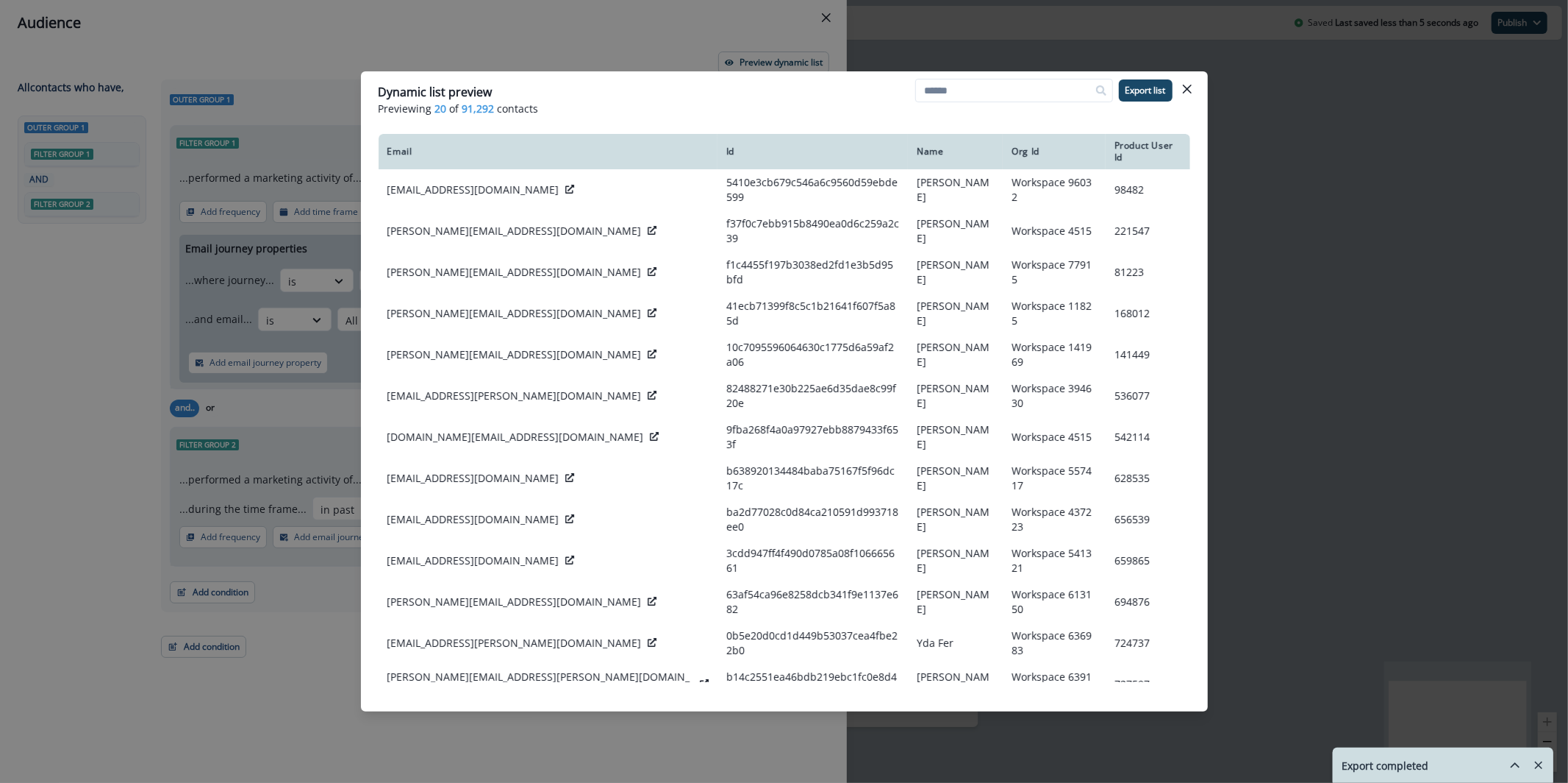
click at [638, 36] on div "Dynamic list preview Previewing 20 of 91,292 contacts Export list Email Id Name…" at bounding box center [784, 391] width 1568 height 783
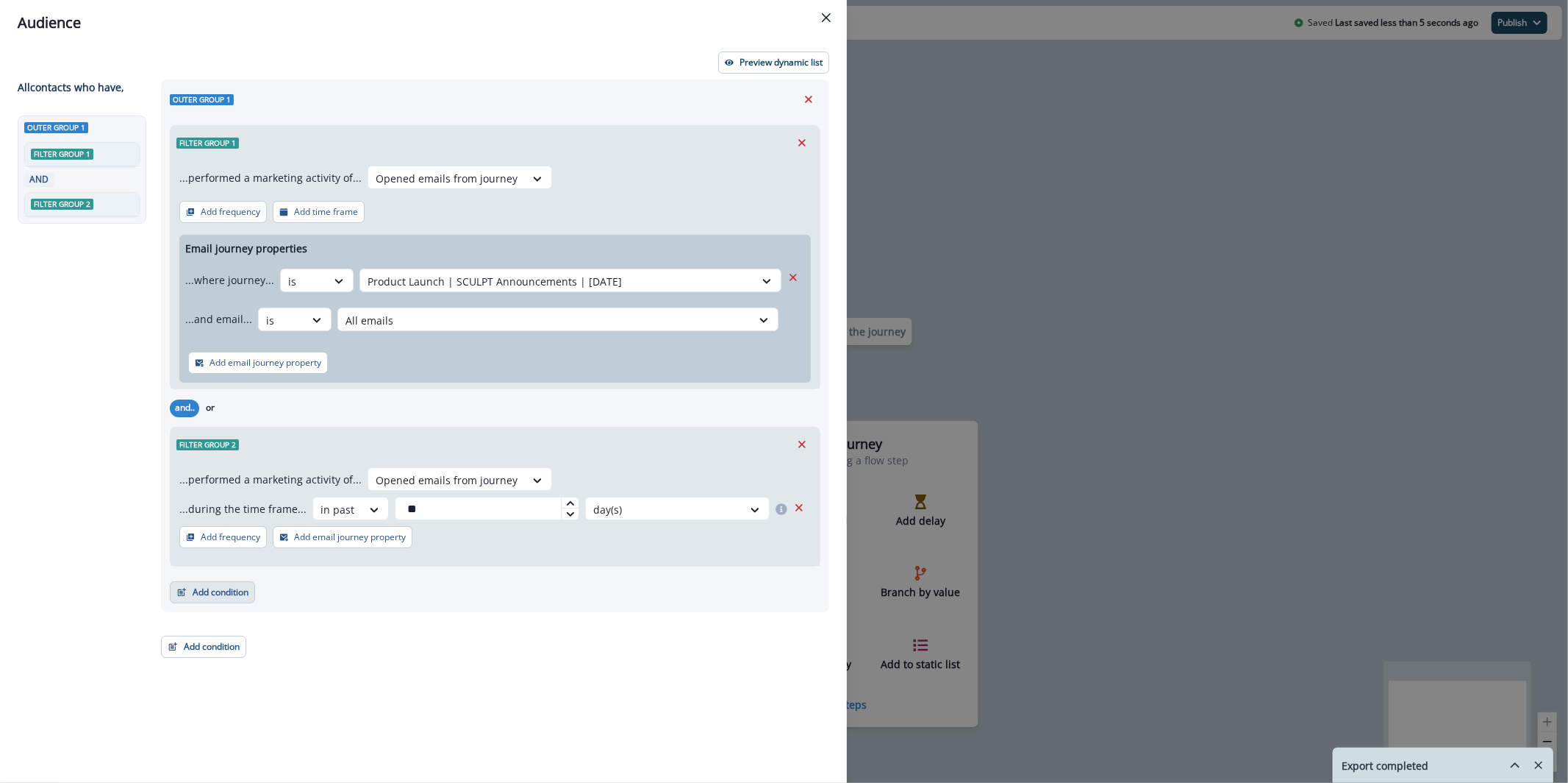
click at [200, 600] on button "Add condition" at bounding box center [212, 592] width 85 height 22
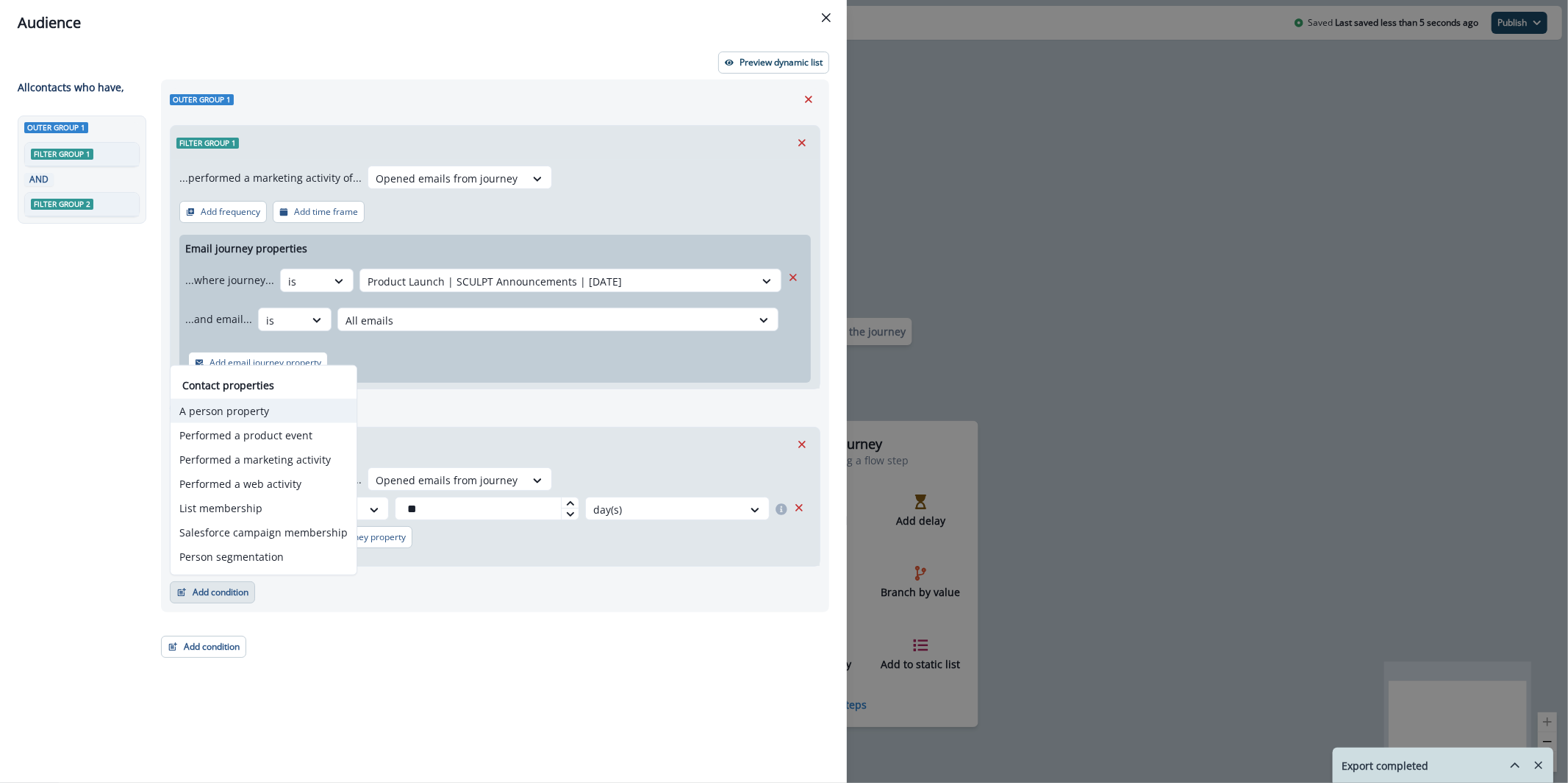
click at [259, 407] on button "A person property" at bounding box center [263, 410] width 186 height 25
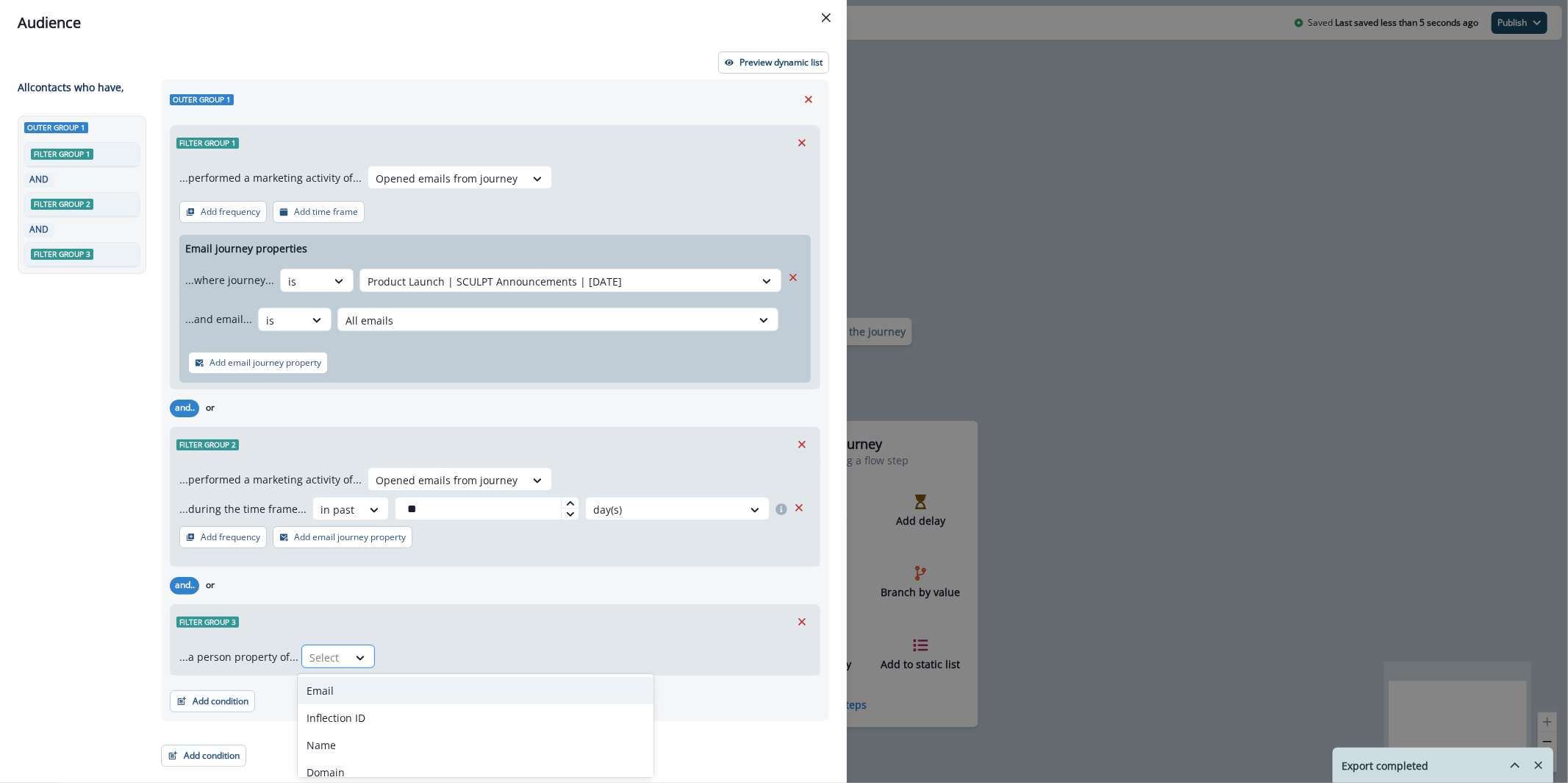
click at [319, 658] on div at bounding box center [325, 658] width 31 height 18
click at [458, 563] on div "...performed a marketing activity of... Opened emails from journey ...during th…" at bounding box center [494, 514] width 649 height 104
click at [329, 654] on div at bounding box center [325, 658] width 31 height 18
click at [805, 625] on icon "Remove" at bounding box center [802, 621] width 13 height 13
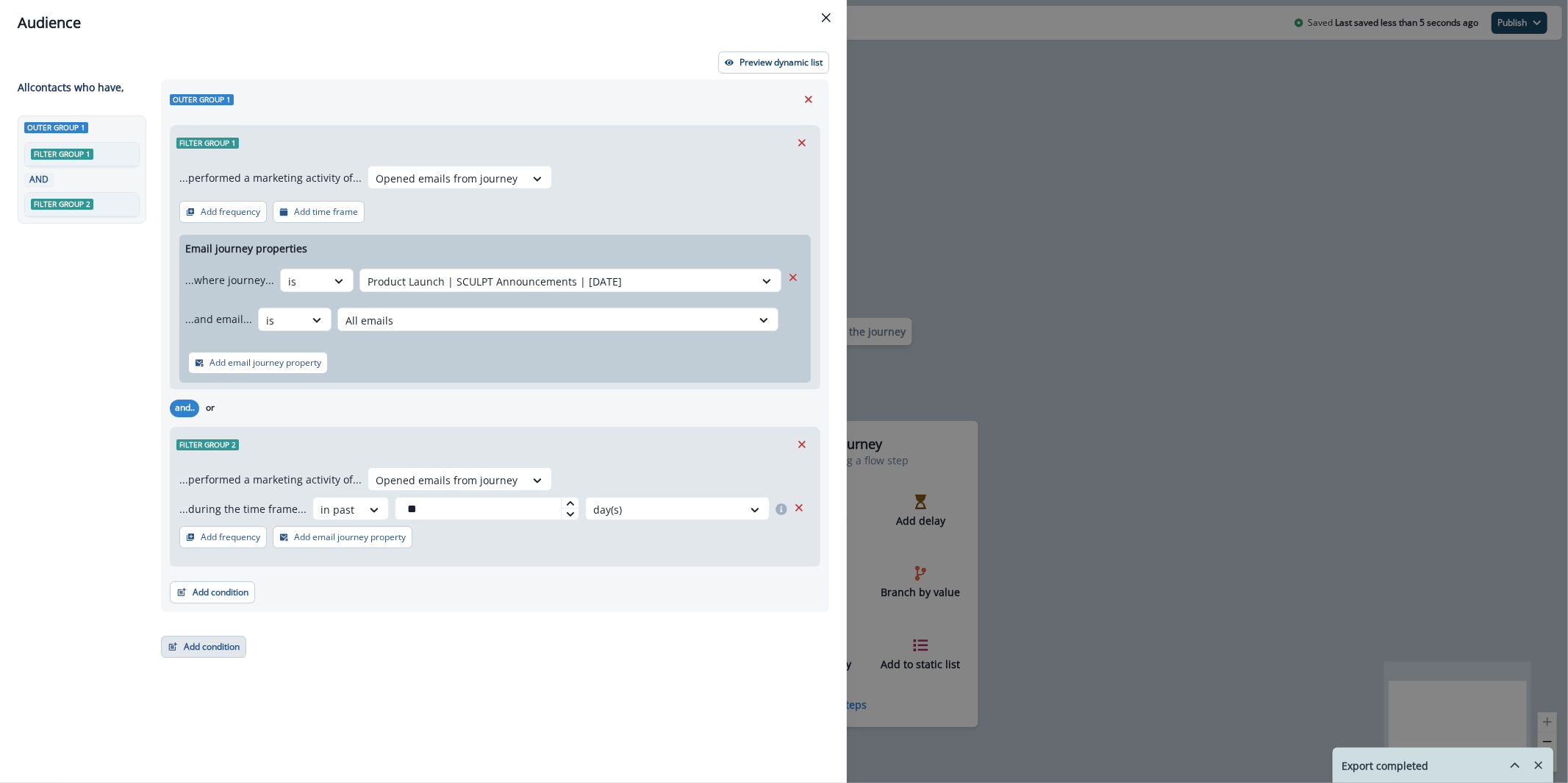
click at [199, 646] on button "Add condition" at bounding box center [203, 647] width 85 height 22
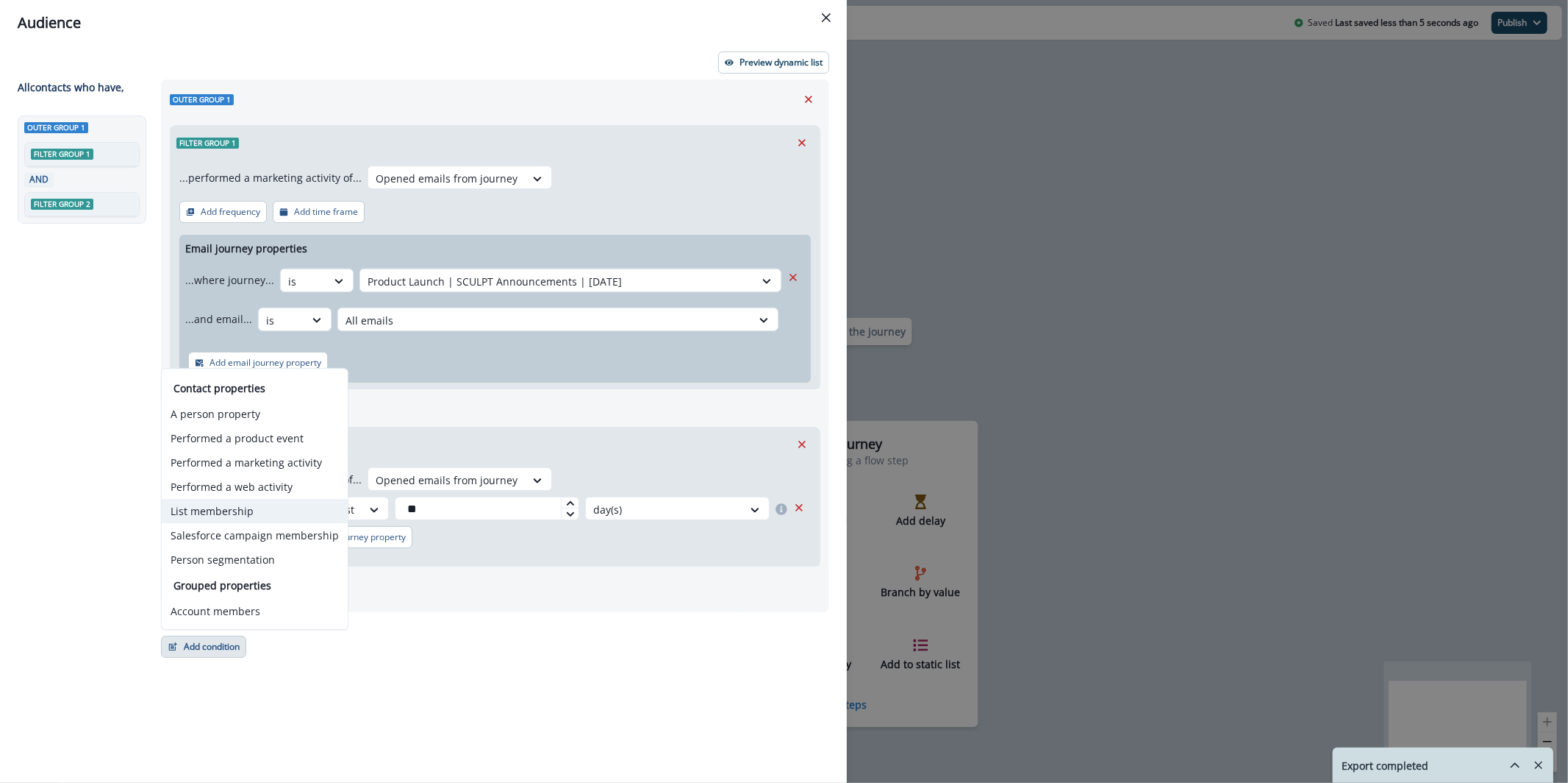
click at [278, 512] on button "List membership" at bounding box center [254, 511] width 186 height 25
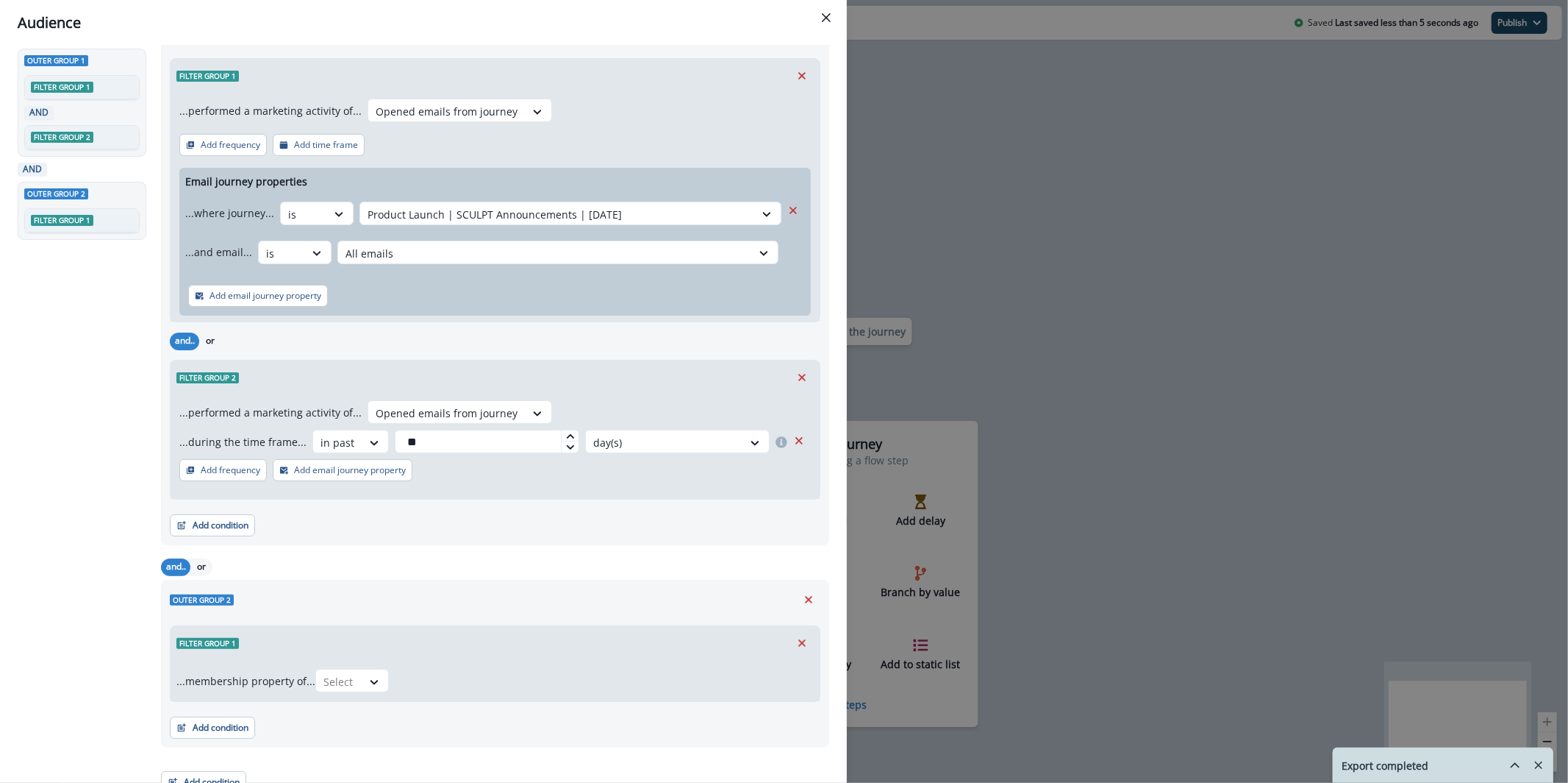
scroll to position [82, 0]
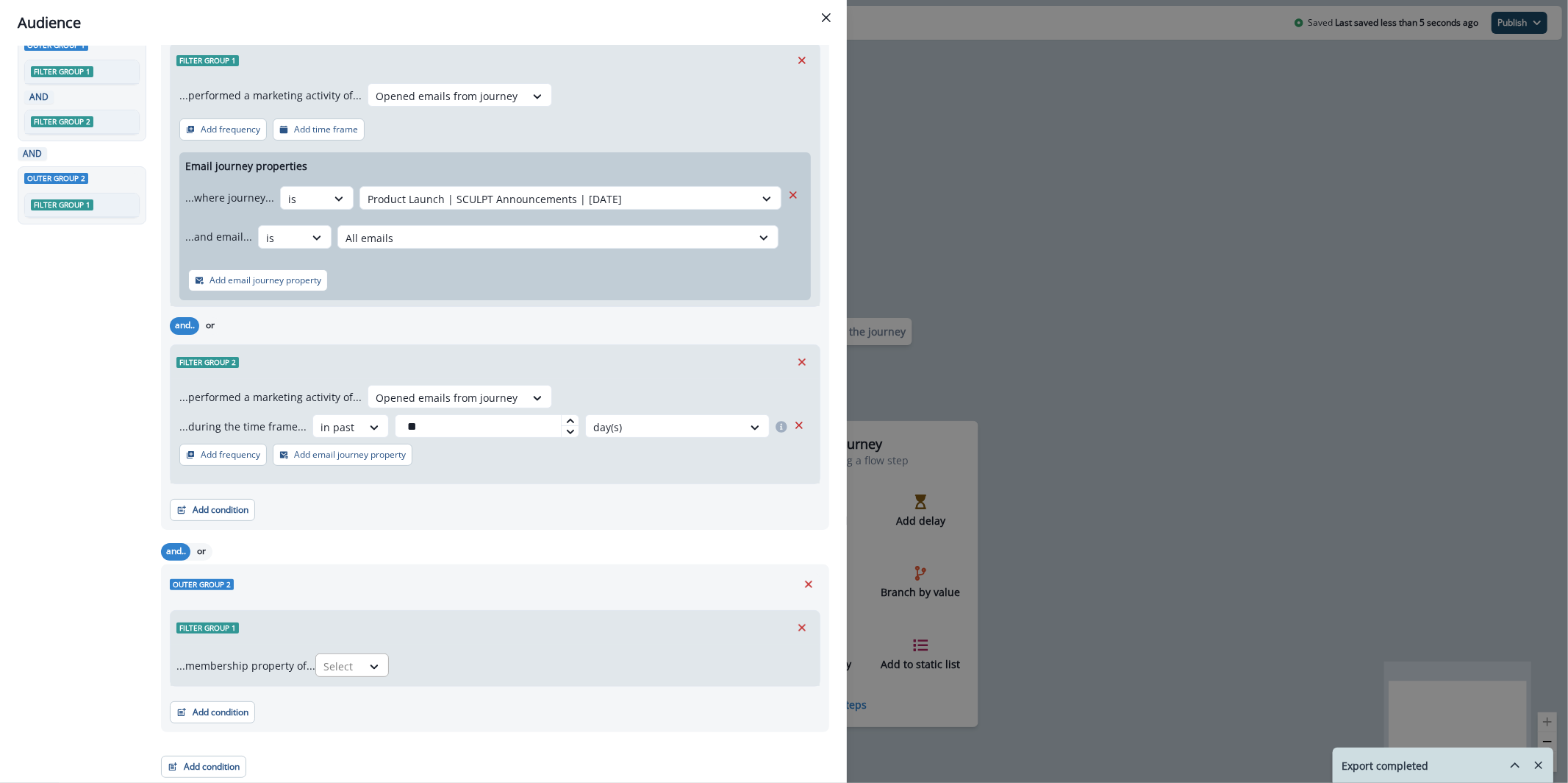
click at [365, 670] on div "Select" at bounding box center [352, 665] width 73 height 24
click at [376, 695] on div "not in" at bounding box center [356, 700] width 73 height 27
click at [436, 654] on div "Select" at bounding box center [574, 666] width 368 height 25
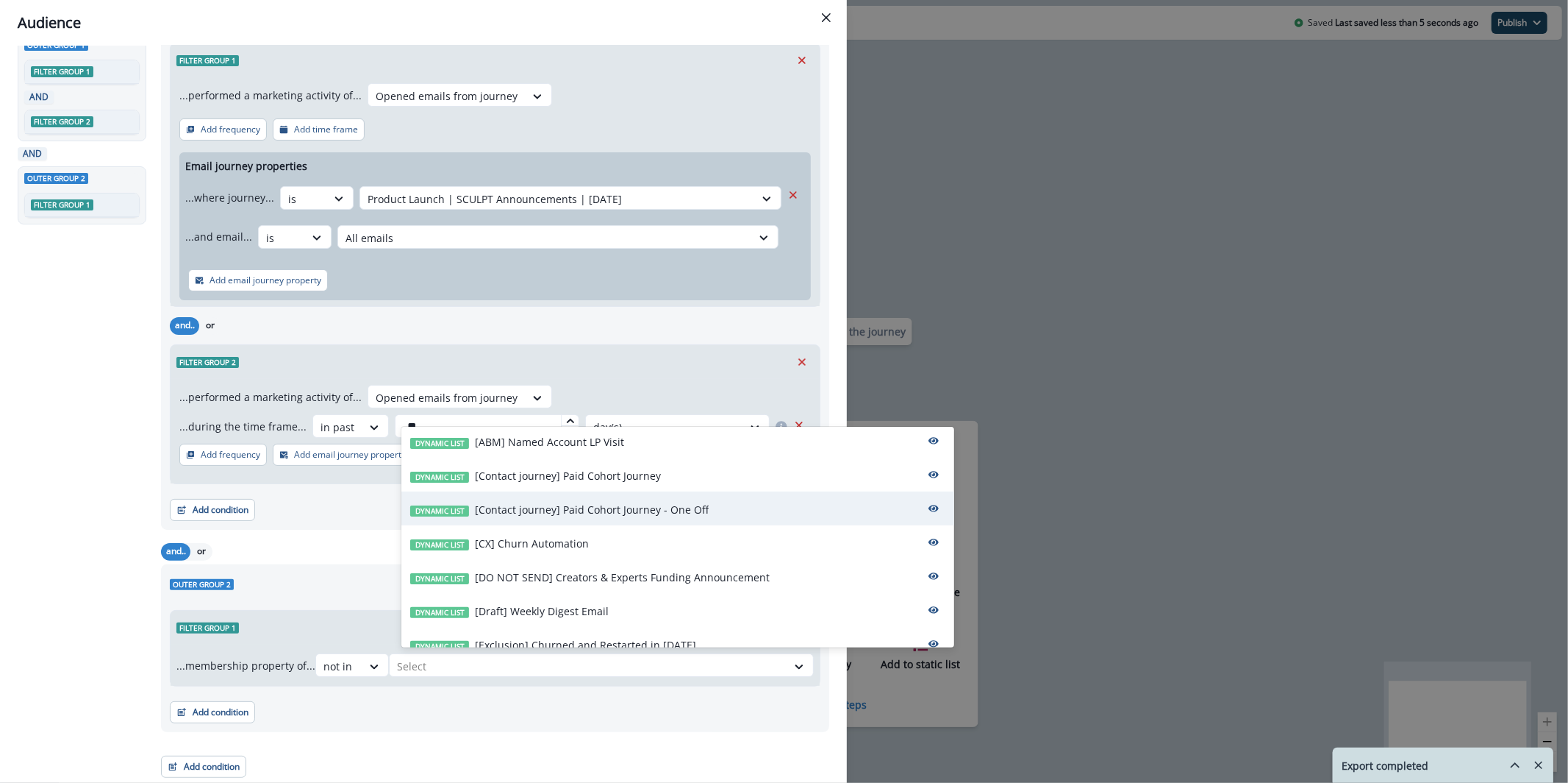
scroll to position [0, 0]
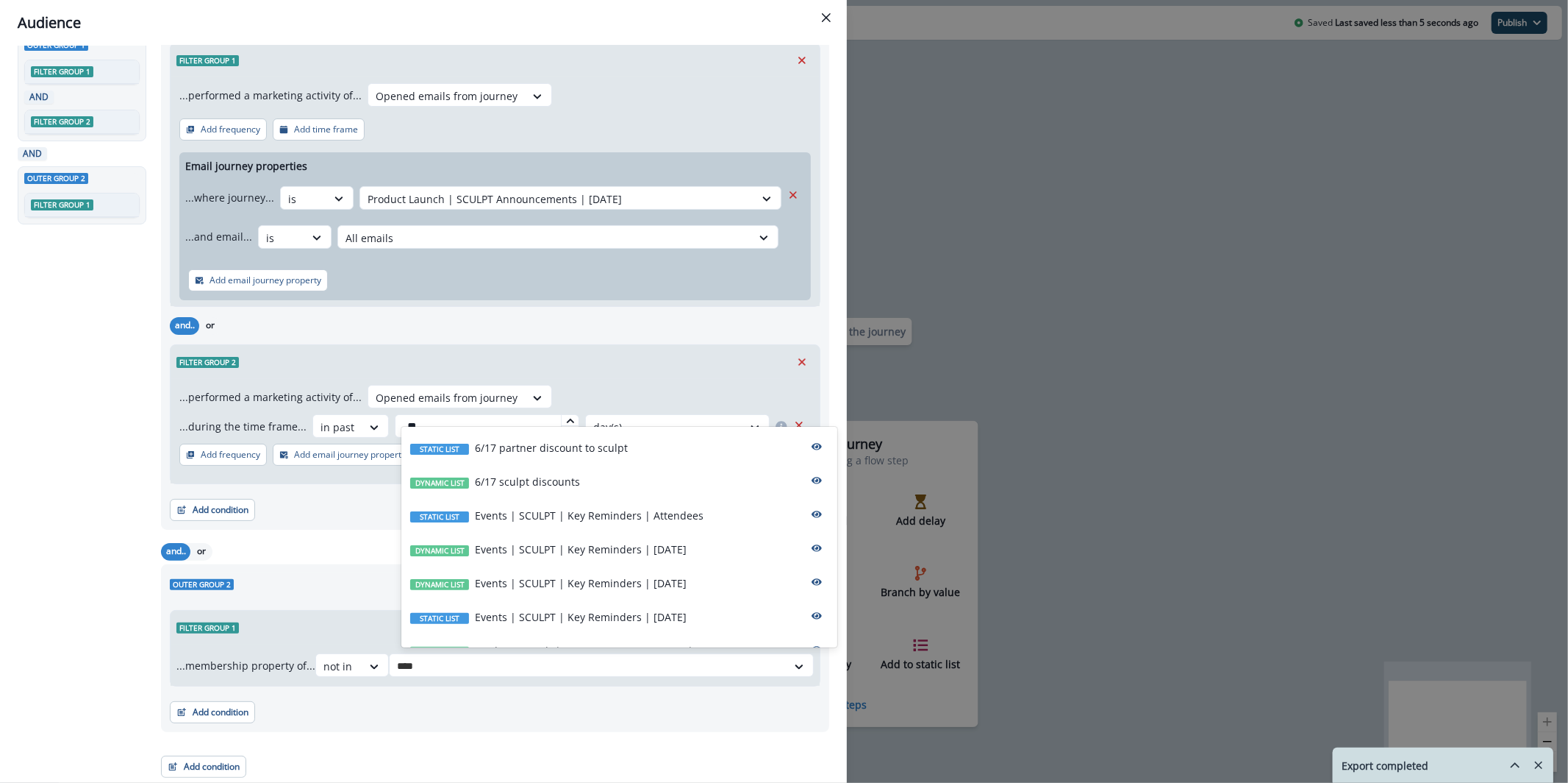
type input "*****"
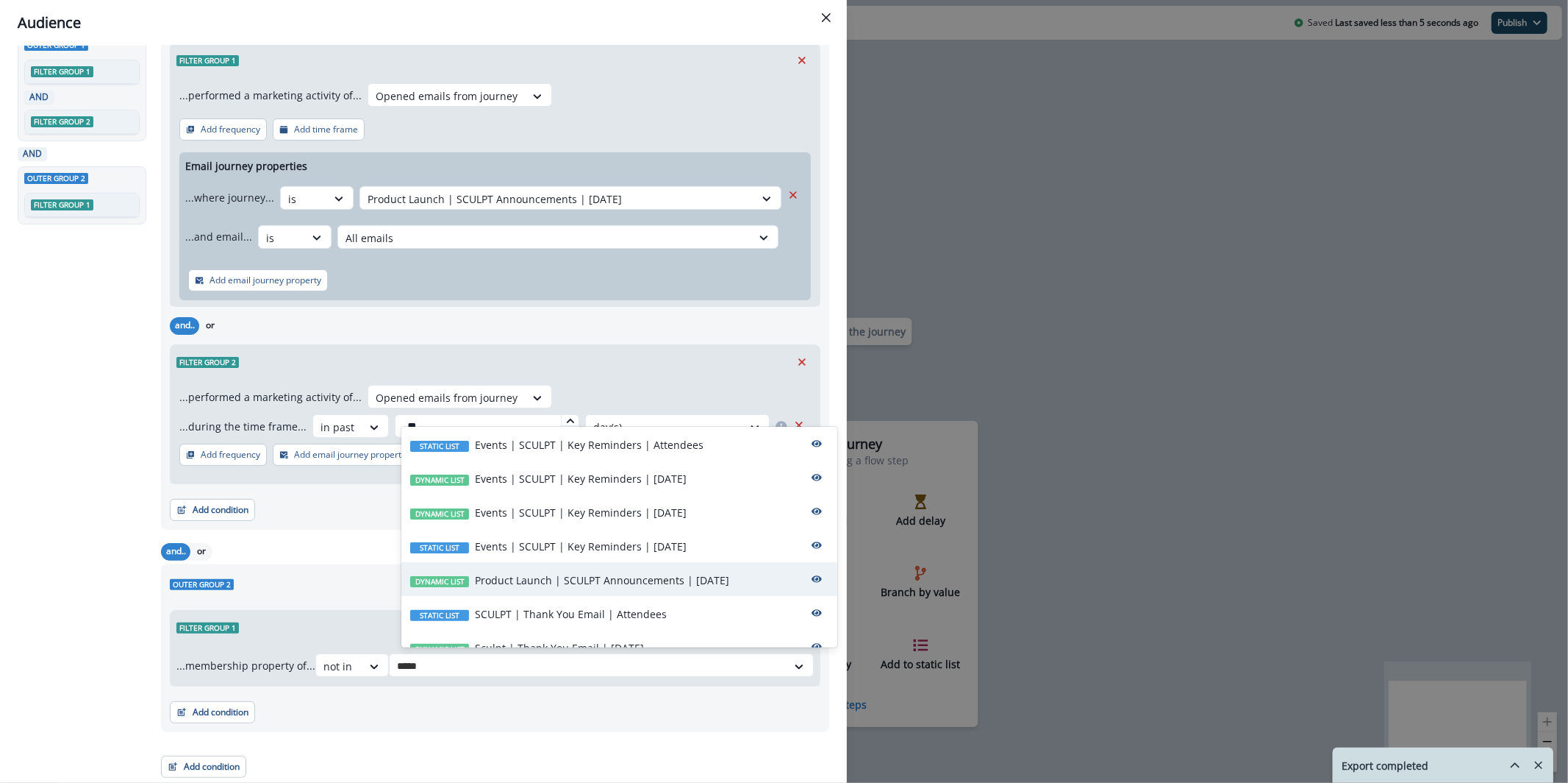
scroll to position [140, 0]
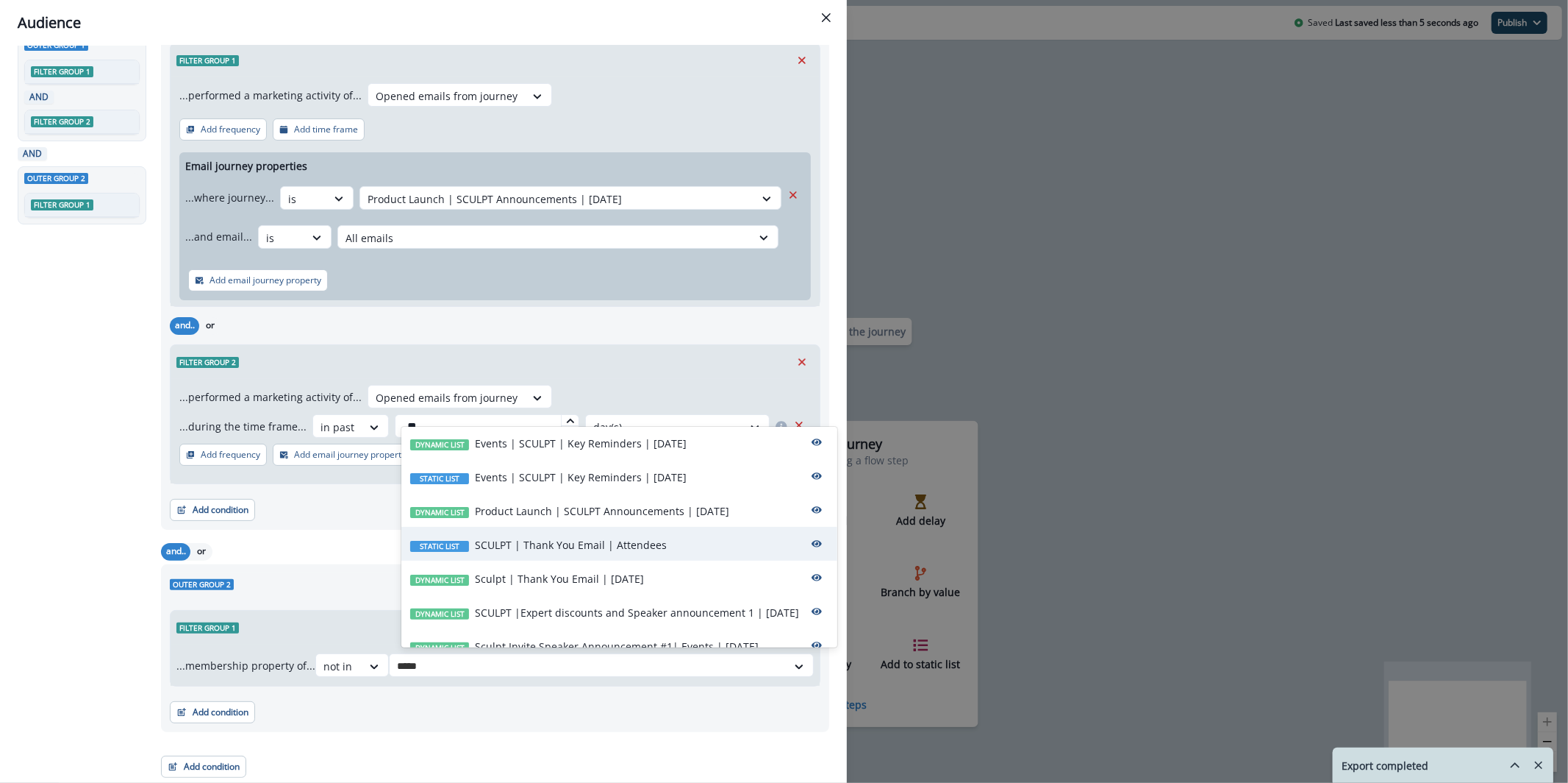
click at [600, 533] on div "Static list SCULPT | Thank You Email | Attendees" at bounding box center [620, 543] width 436 height 34
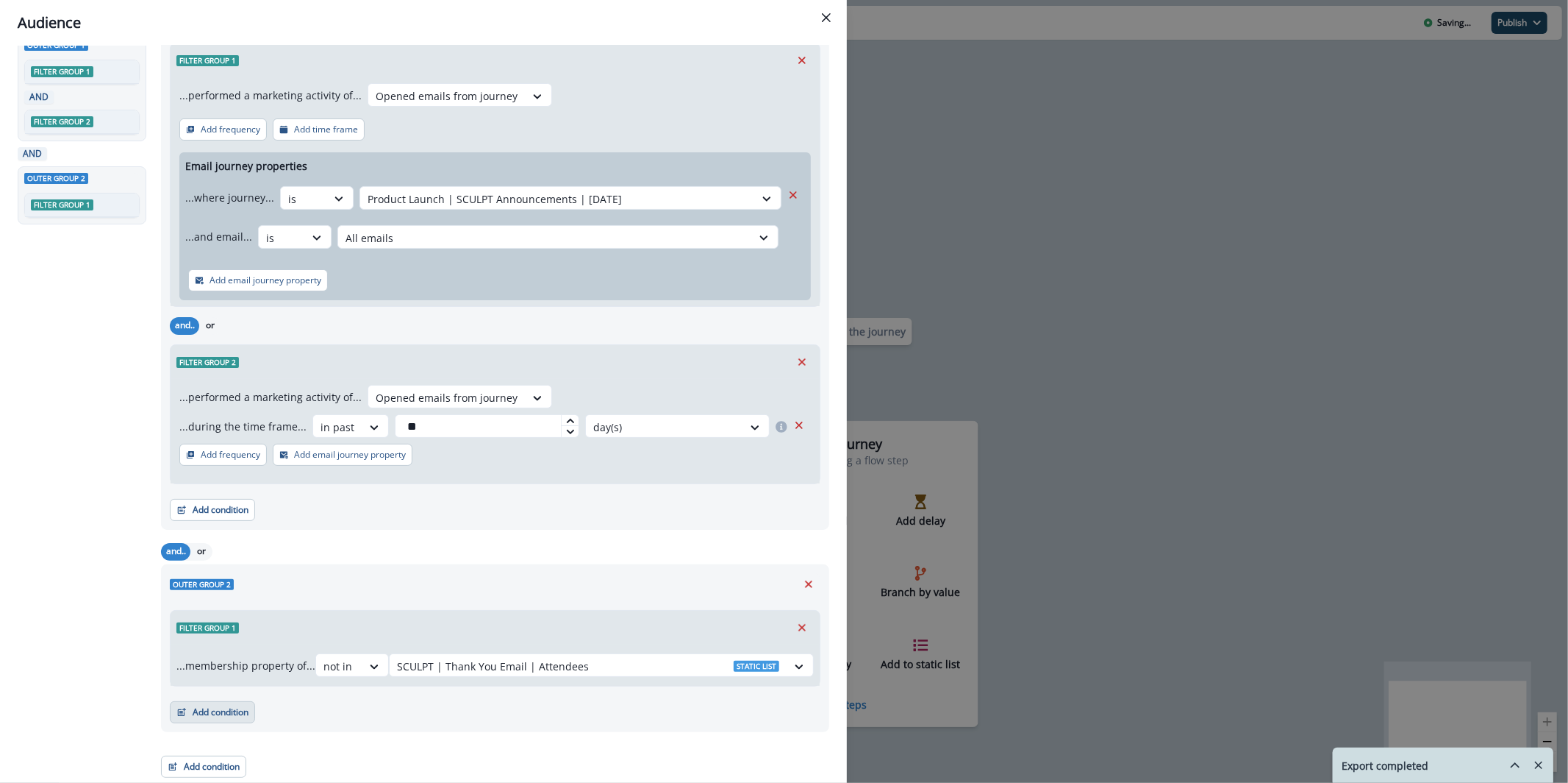
click at [237, 709] on button "Add condition" at bounding box center [212, 712] width 85 height 22
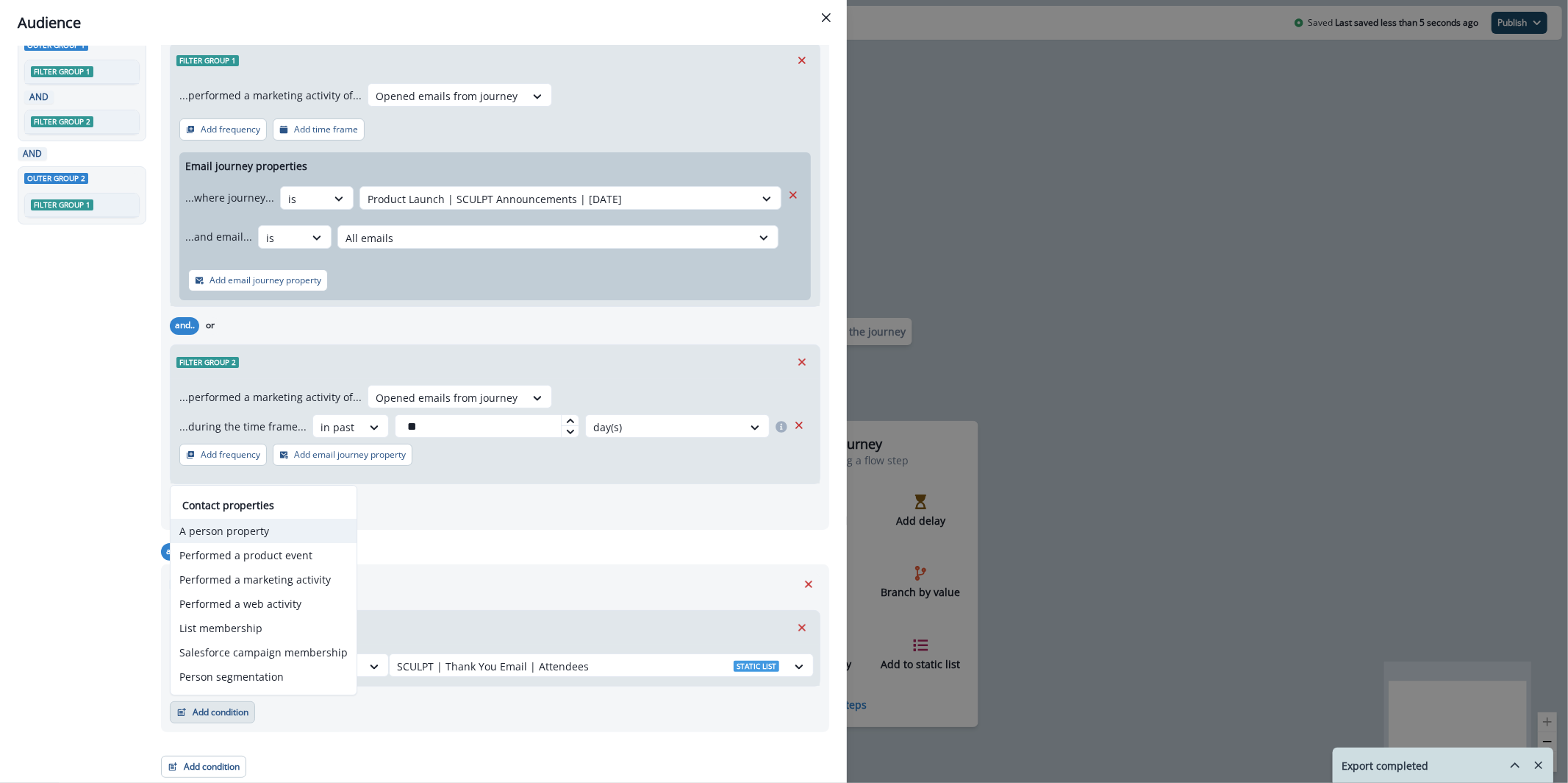
click at [289, 536] on button "A person property" at bounding box center [263, 530] width 186 height 25
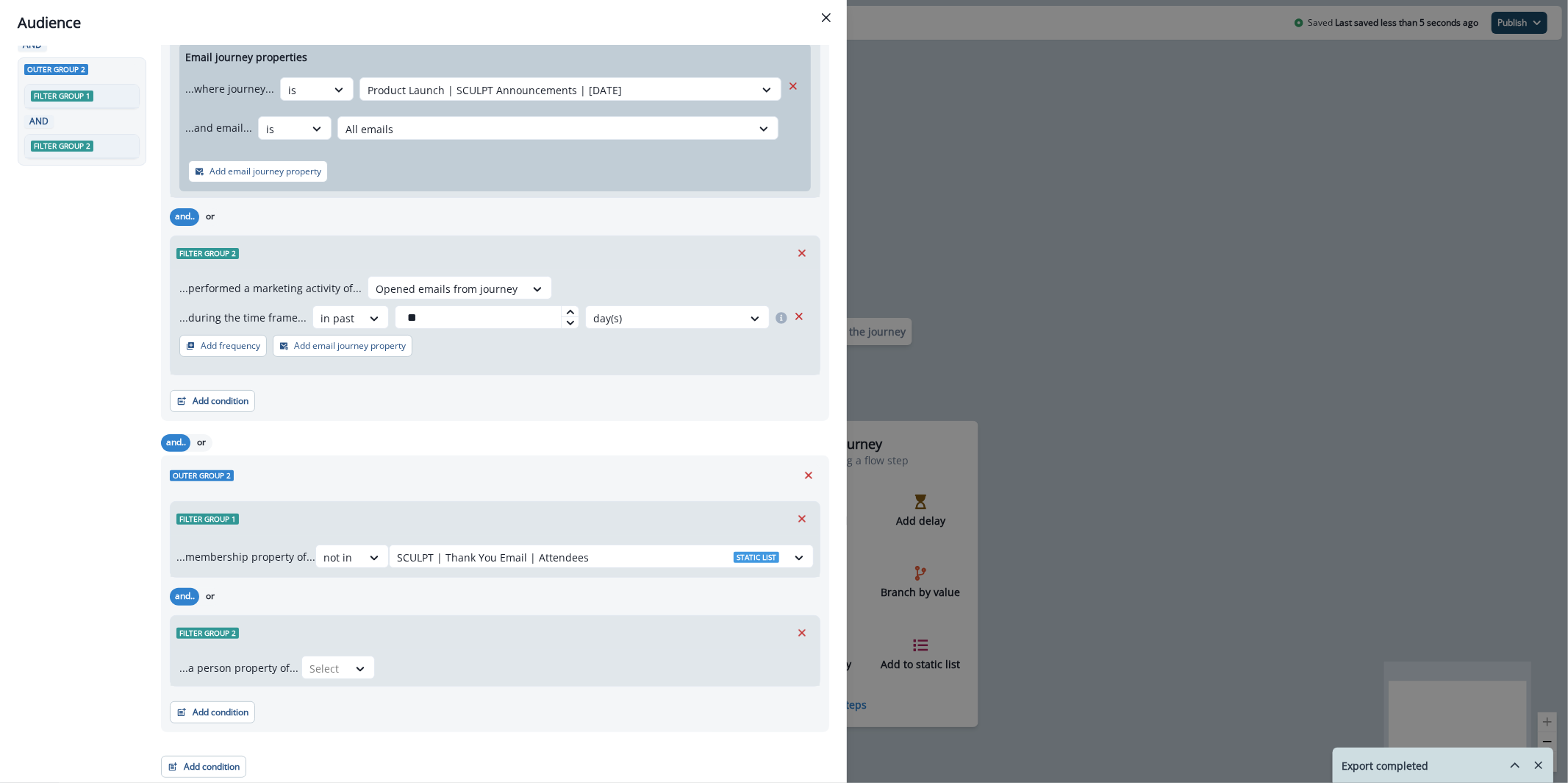
scroll to position [192, 0]
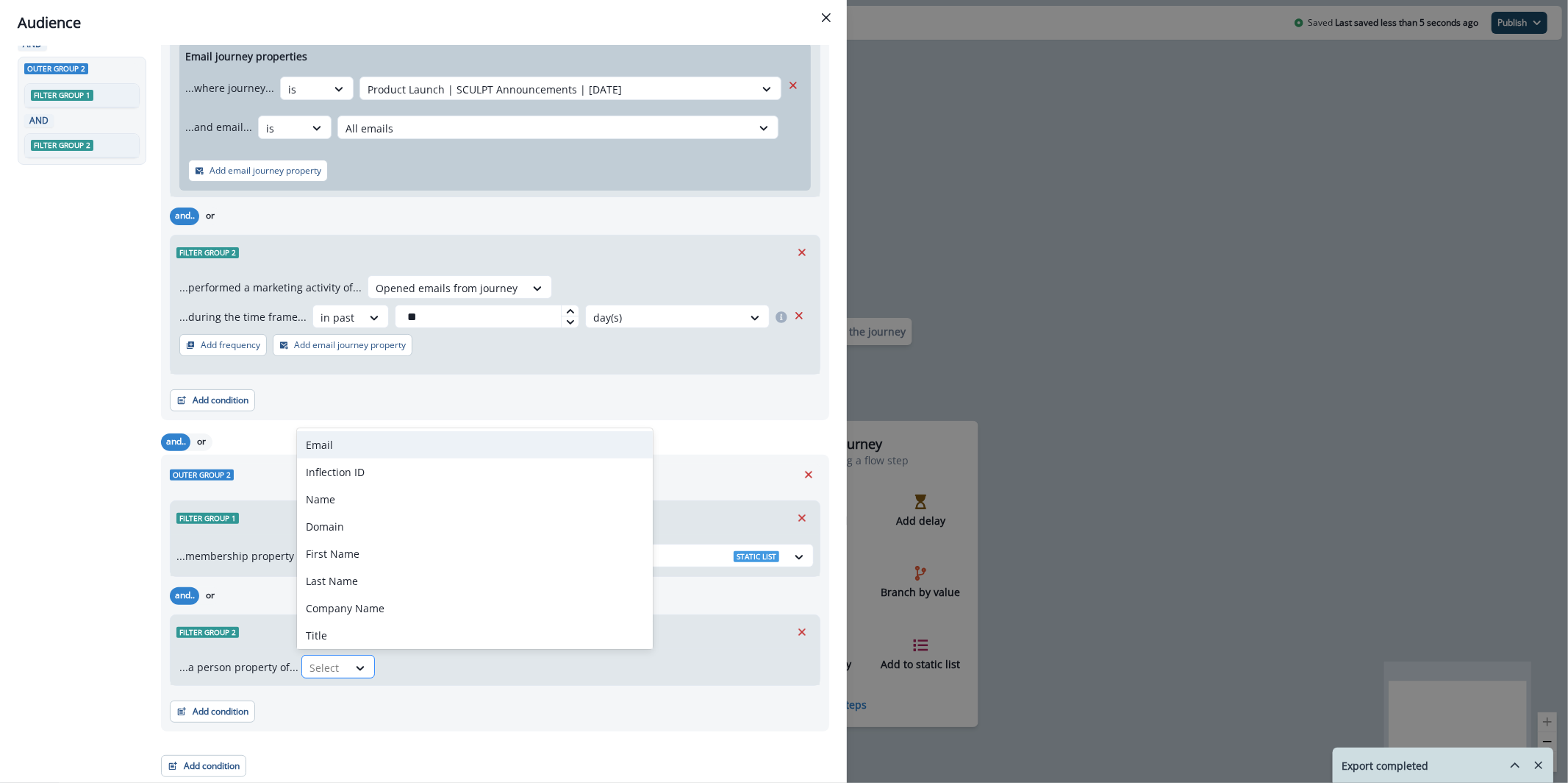
click at [341, 670] on div "Select" at bounding box center [325, 668] width 46 height 25
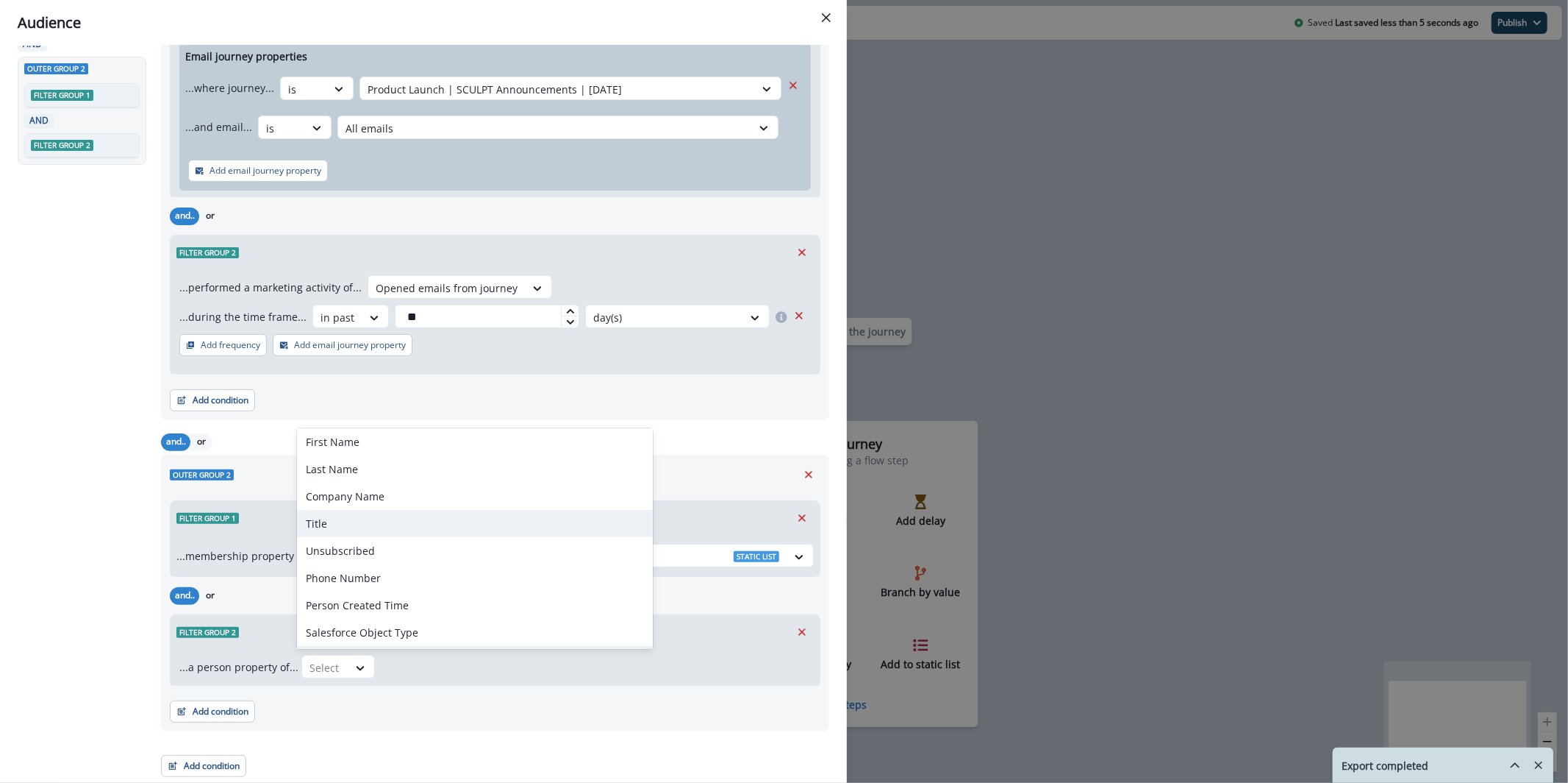
scroll to position [295, 0]
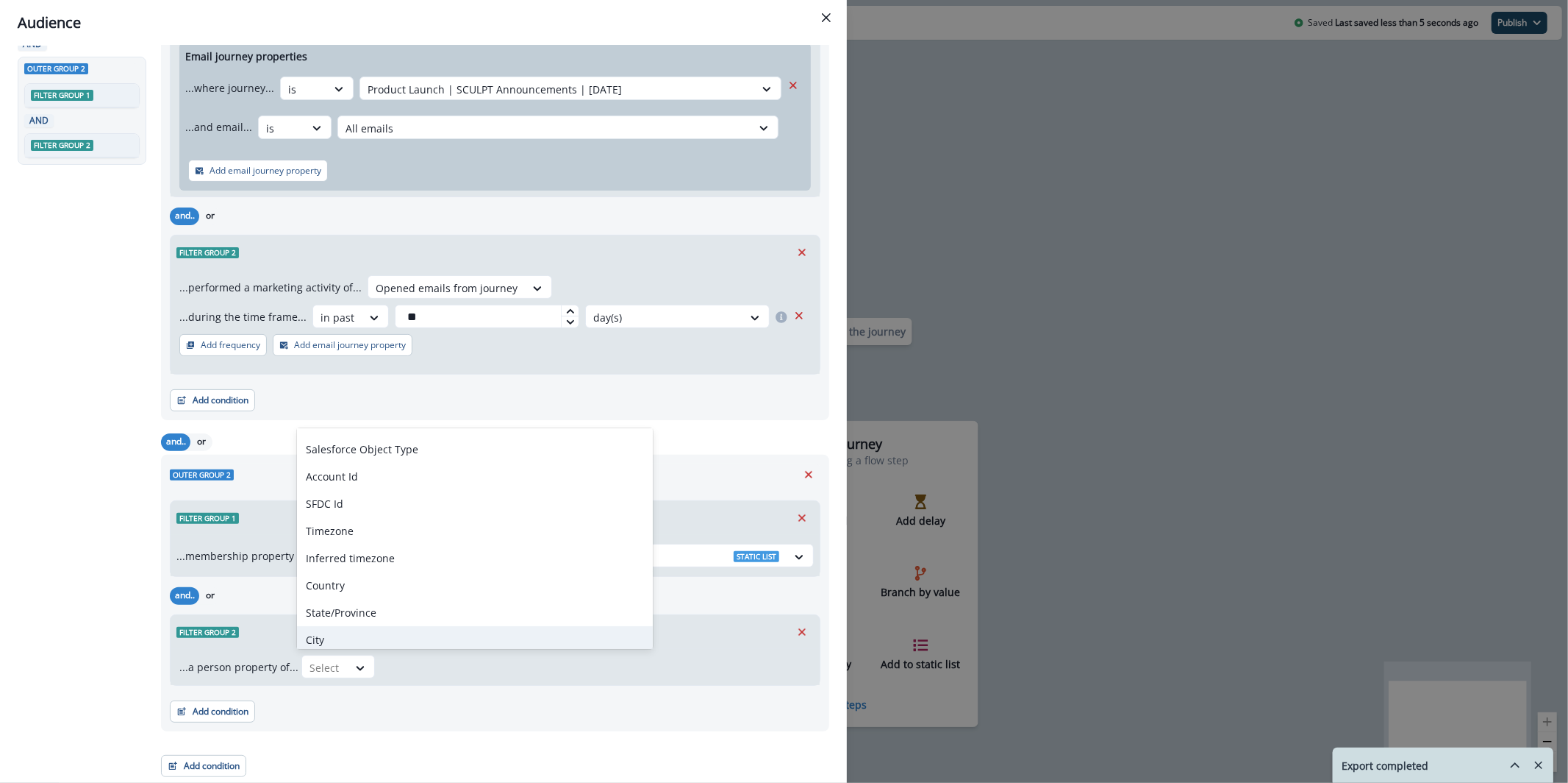
drag, startPoint x: 428, startPoint y: 734, endPoint x: 427, endPoint y: 726, distance: 8.1
click at [428, 734] on div "Outer group 1 Filter group 1 ...performed a marketing activity of... Opened ema…" at bounding box center [491, 332] width 677 height 889
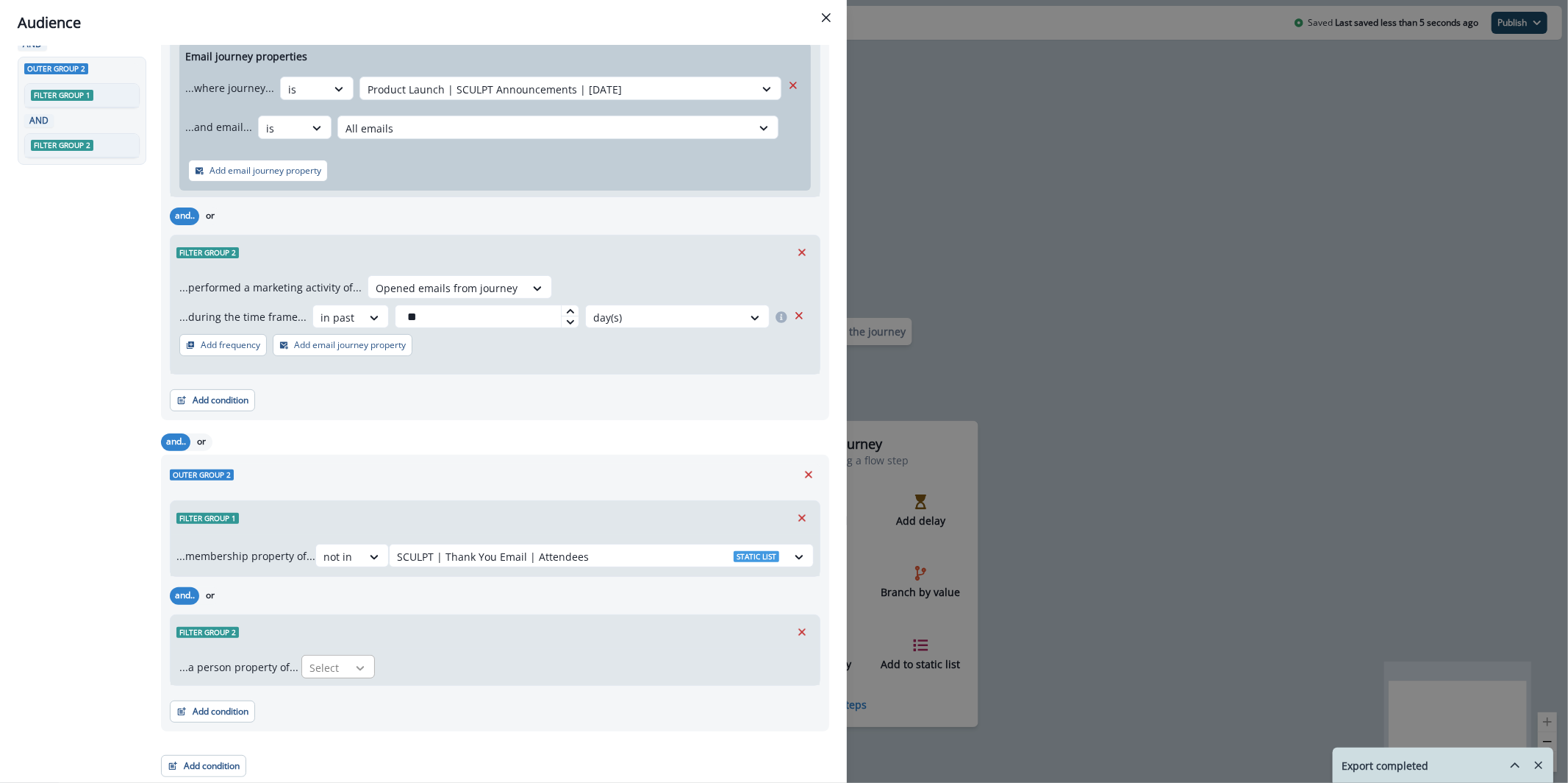
click at [362, 661] on icon at bounding box center [360, 668] width 13 height 15
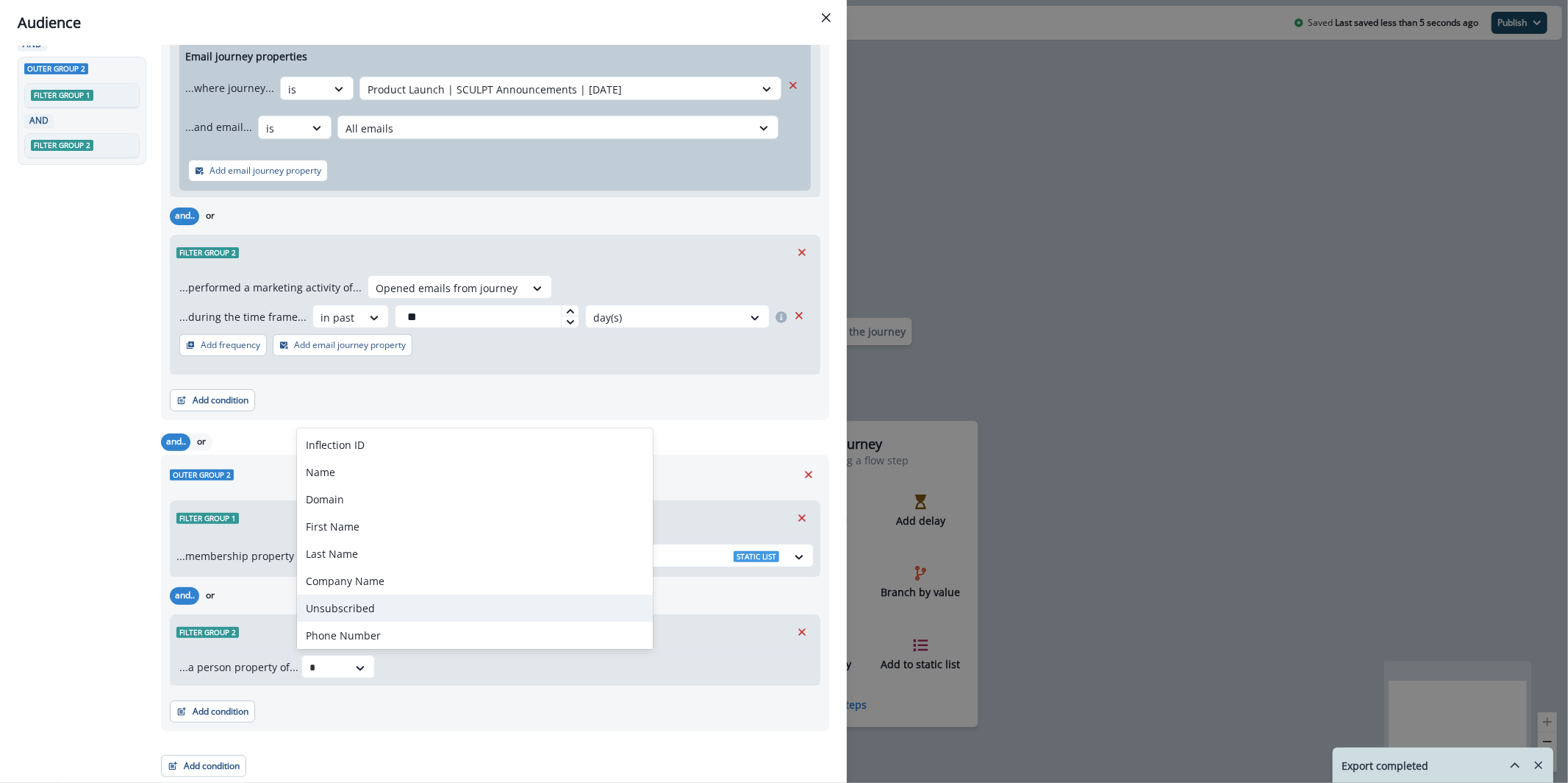
type input "*"
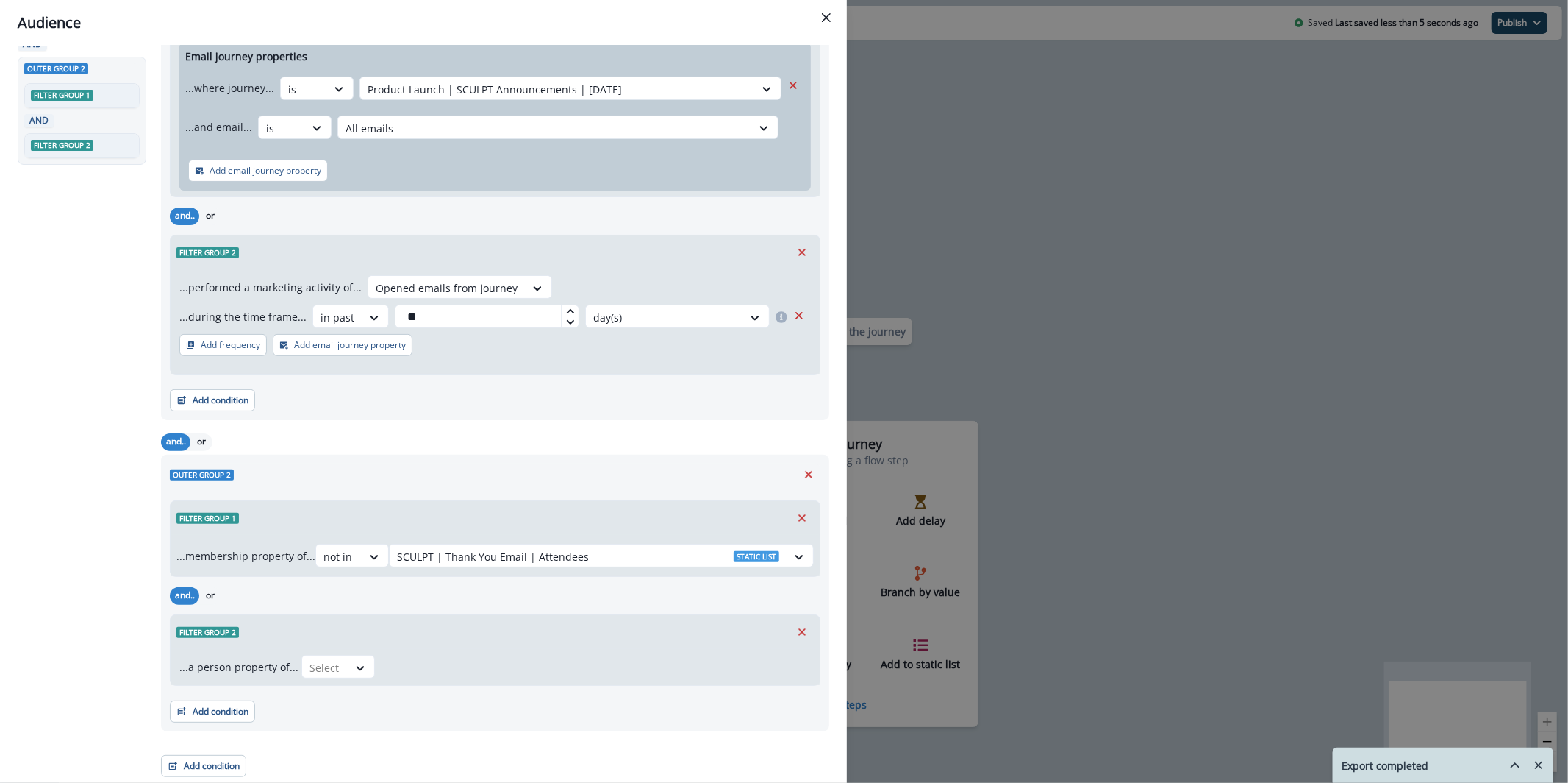
click at [702, 637] on div "Filter group 2" at bounding box center [494, 631] width 649 height 34
click at [795, 633] on icon "Remove" at bounding box center [802, 632] width 13 height 13
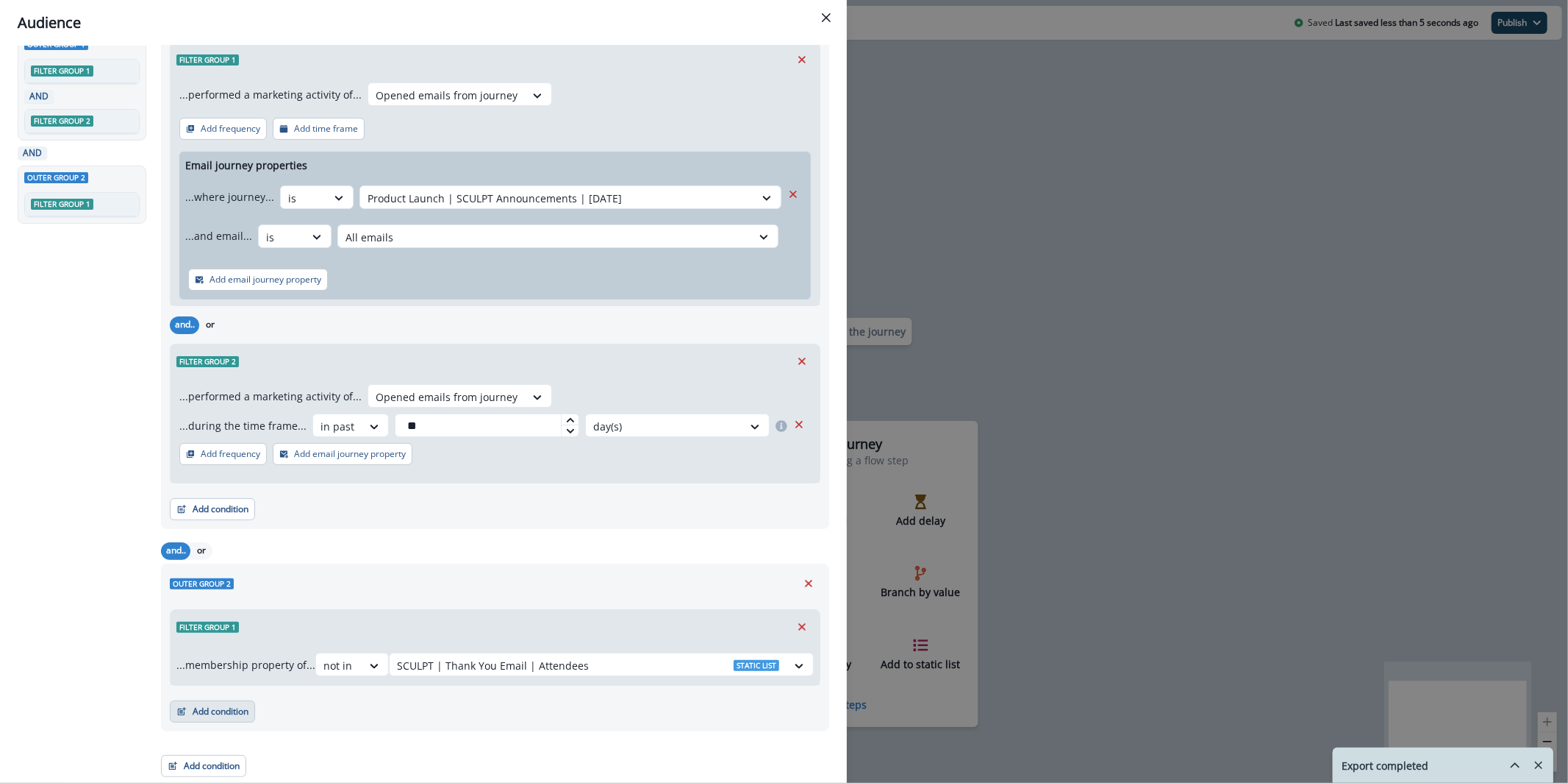
click at [213, 712] on button "Add condition" at bounding box center [212, 712] width 85 height 22
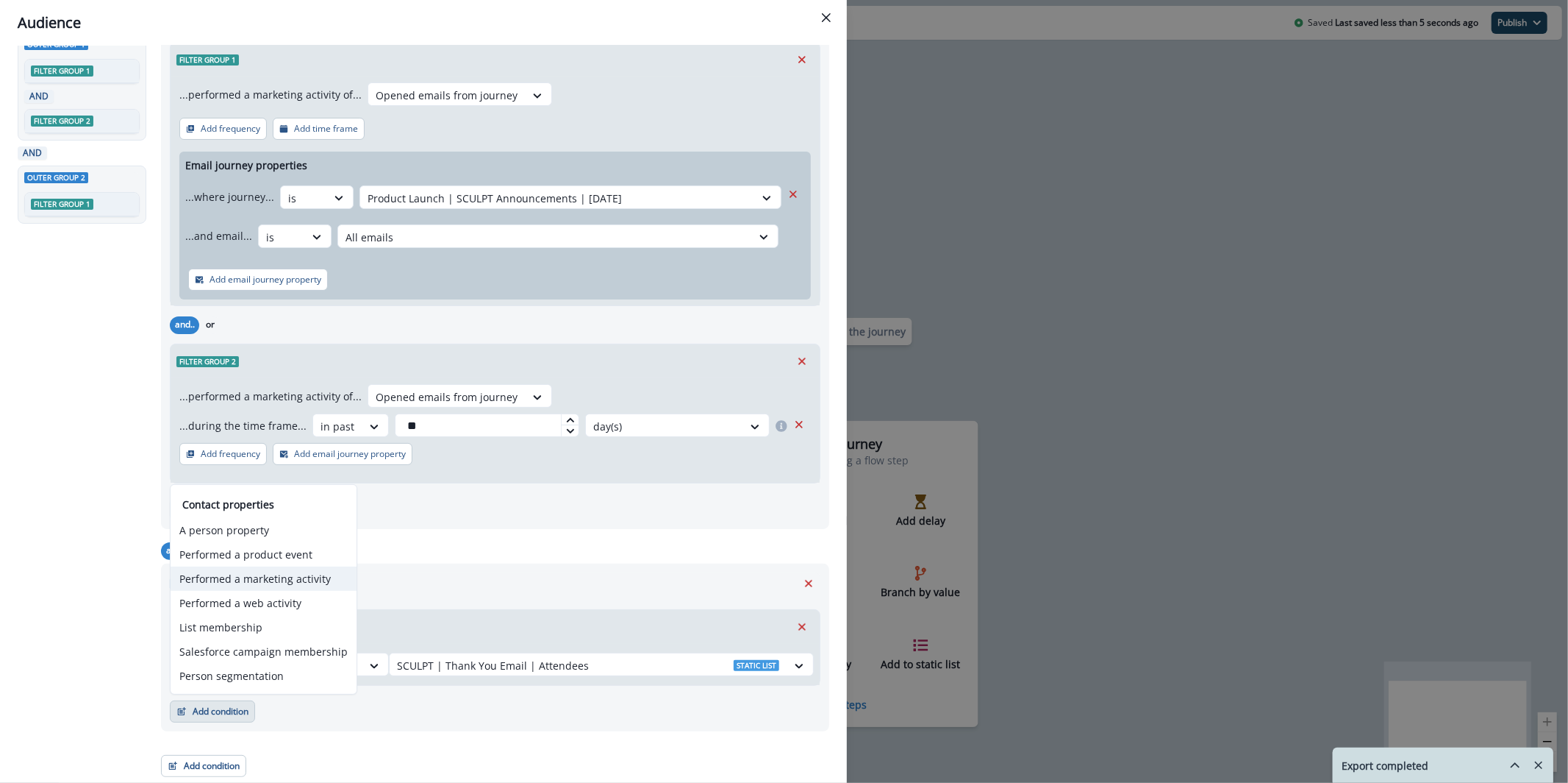
click at [274, 575] on button "Performed a marketing activity" at bounding box center [263, 578] width 186 height 25
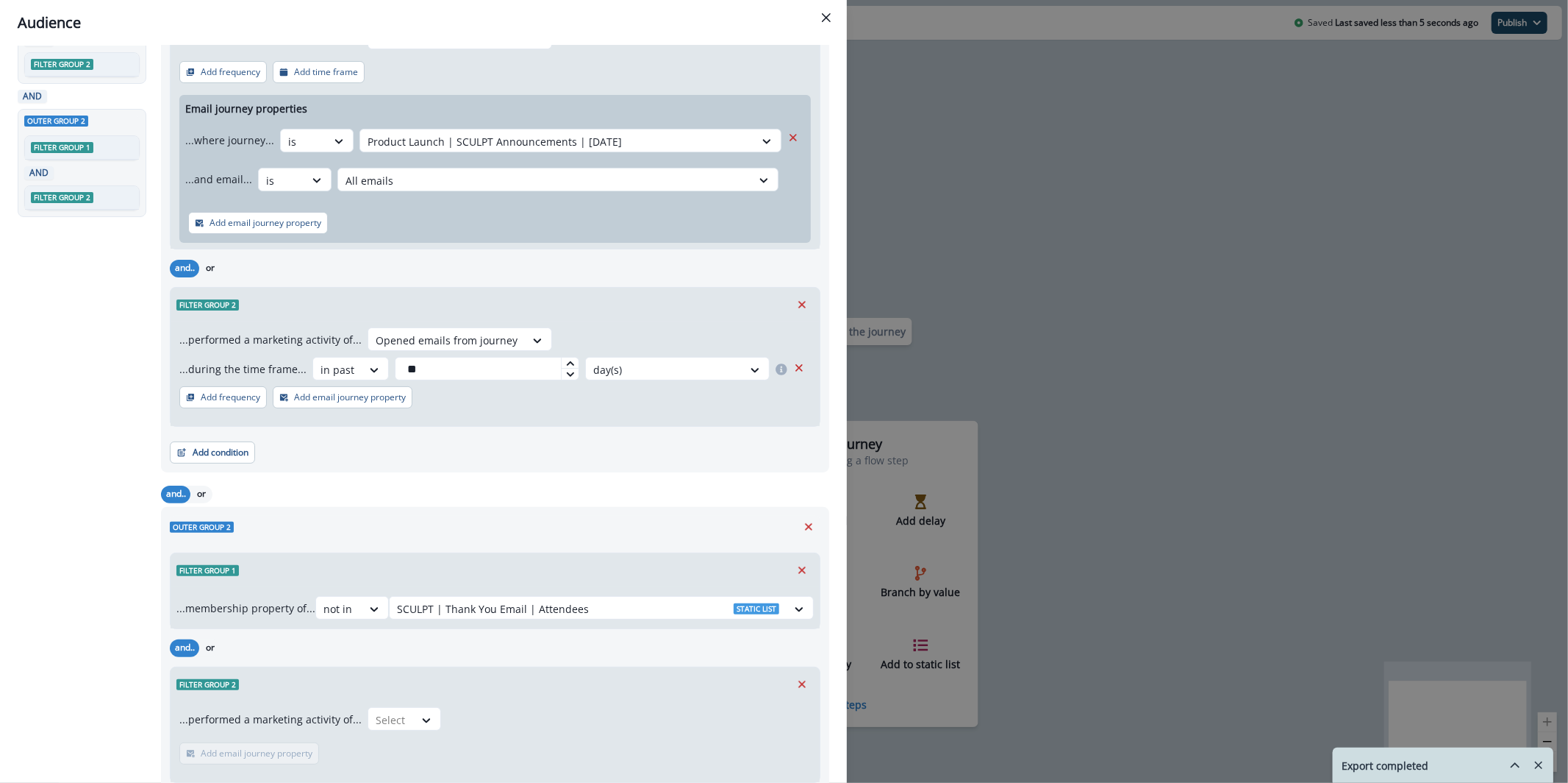
scroll to position [237, 0]
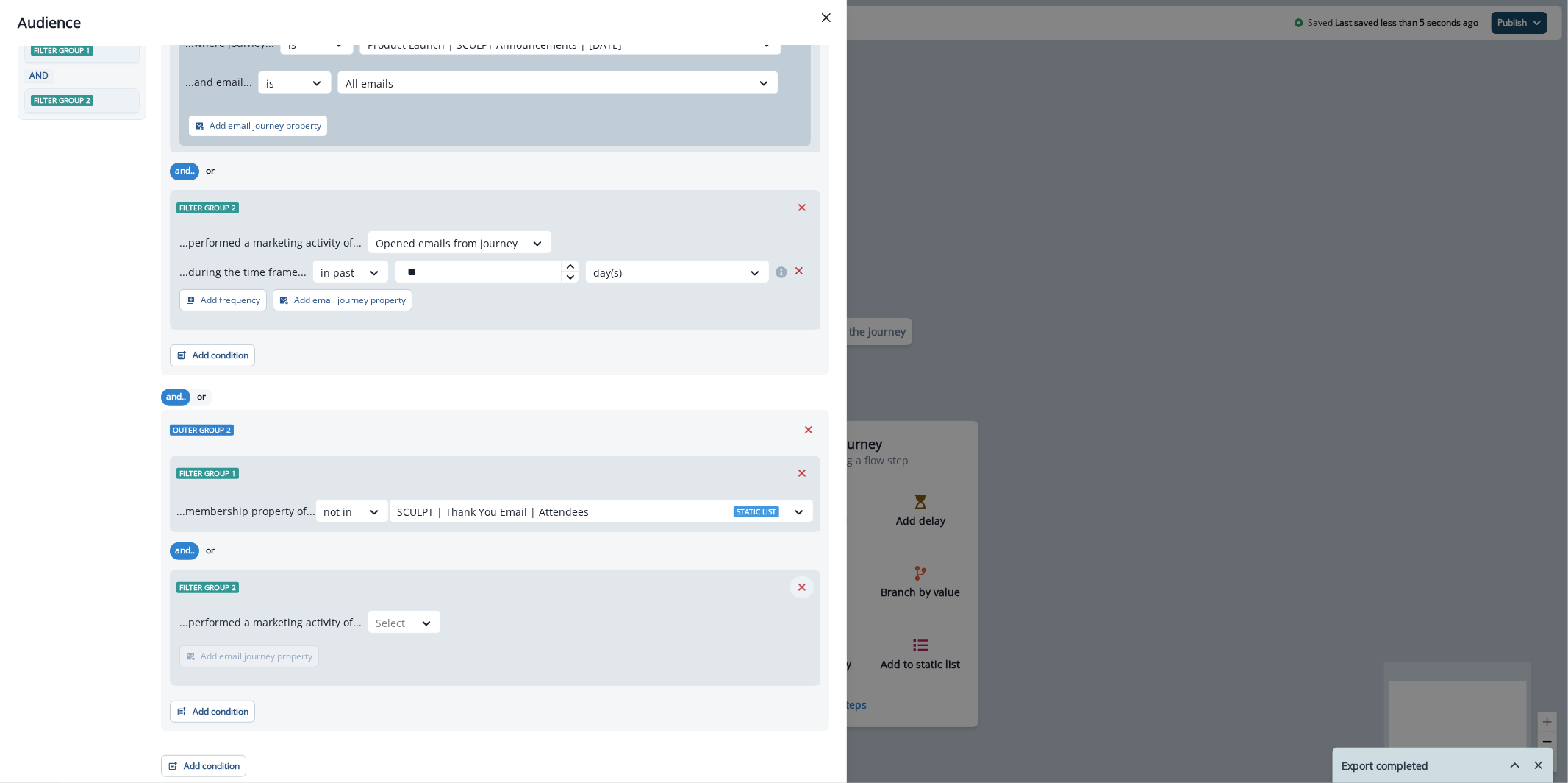
click at [790, 588] on button "Remove" at bounding box center [802, 587] width 24 height 22
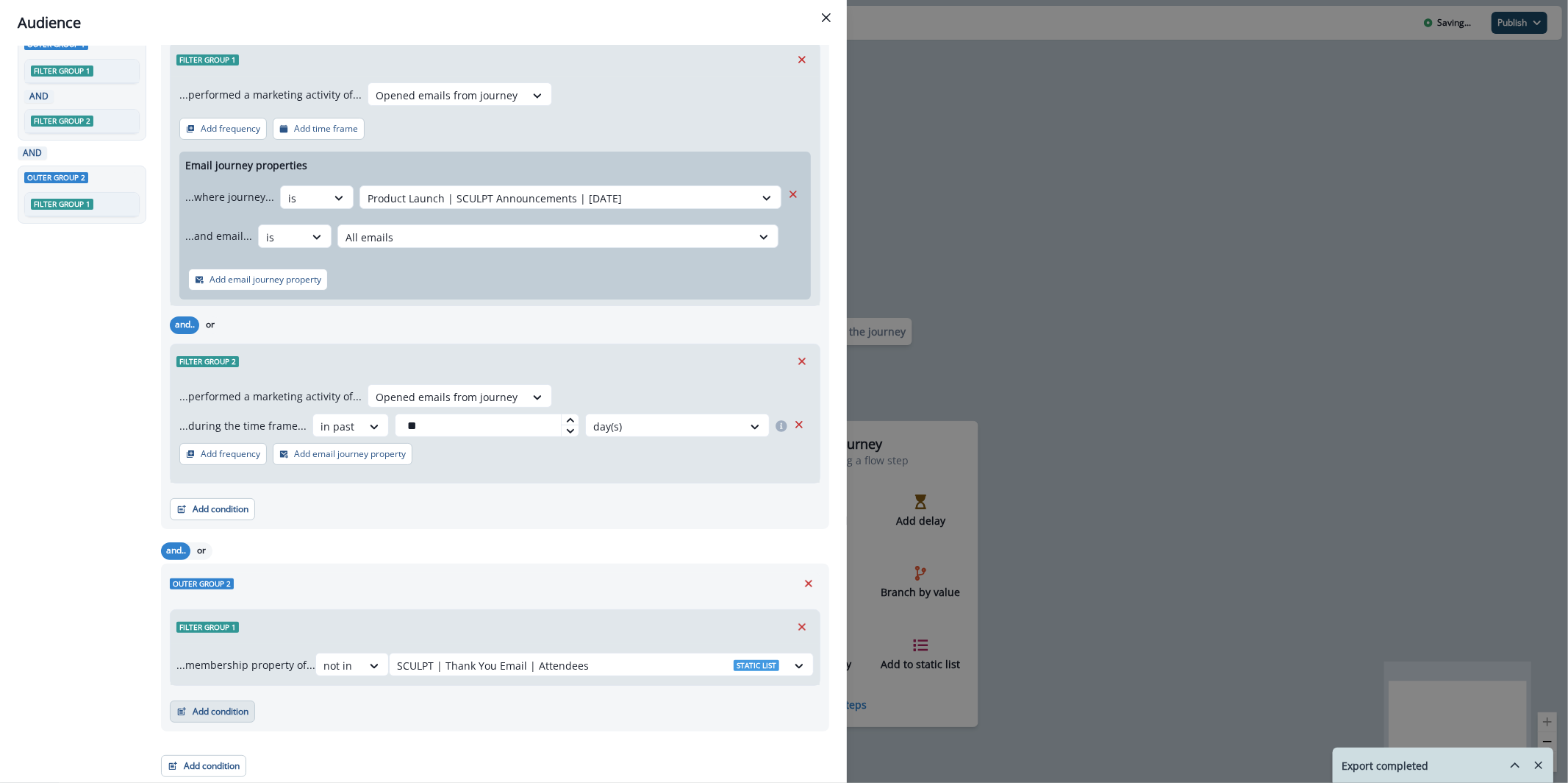
click at [203, 718] on button "Add condition" at bounding box center [212, 712] width 85 height 22
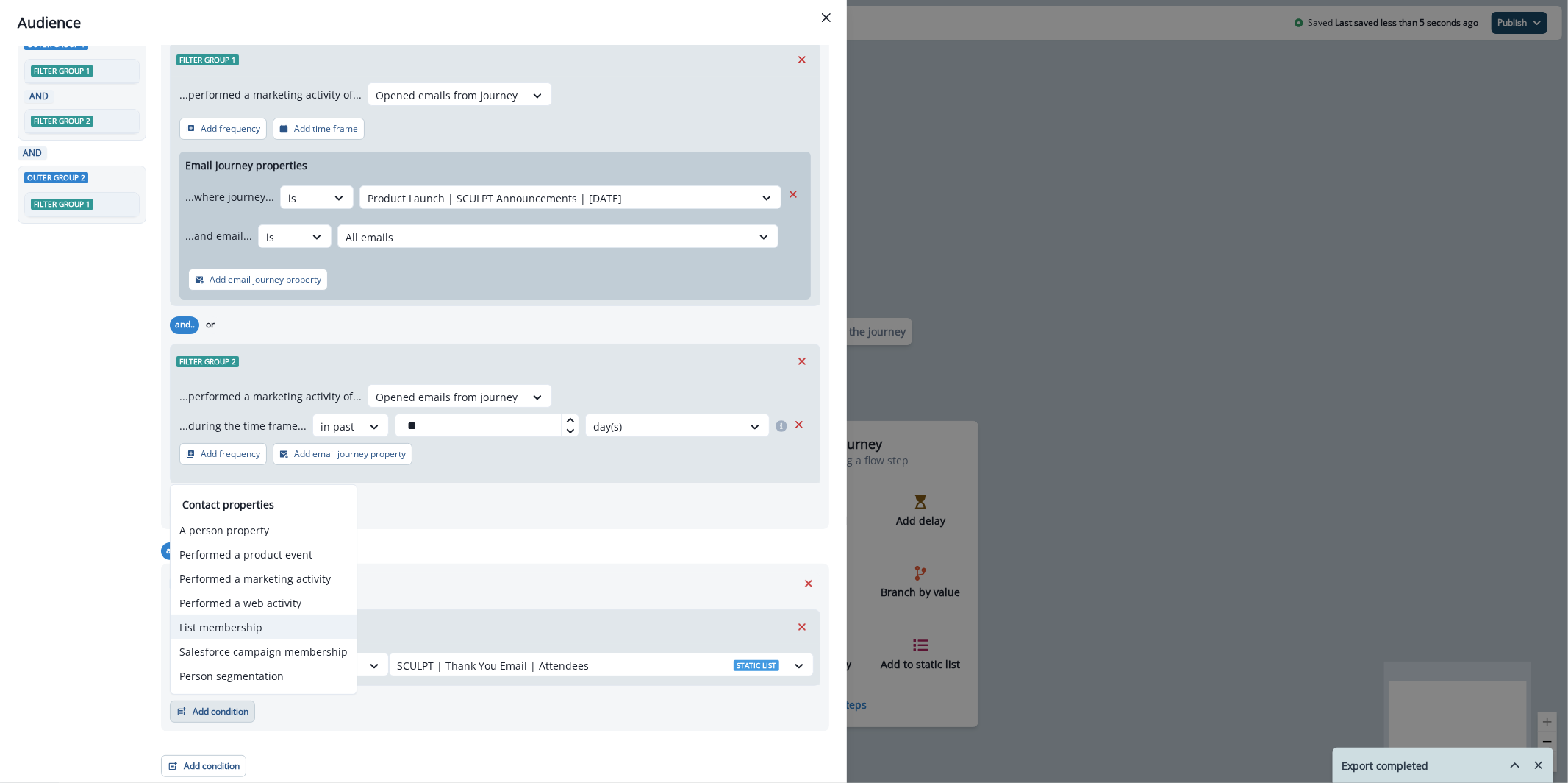
click at [296, 634] on button "List membership" at bounding box center [263, 626] width 186 height 25
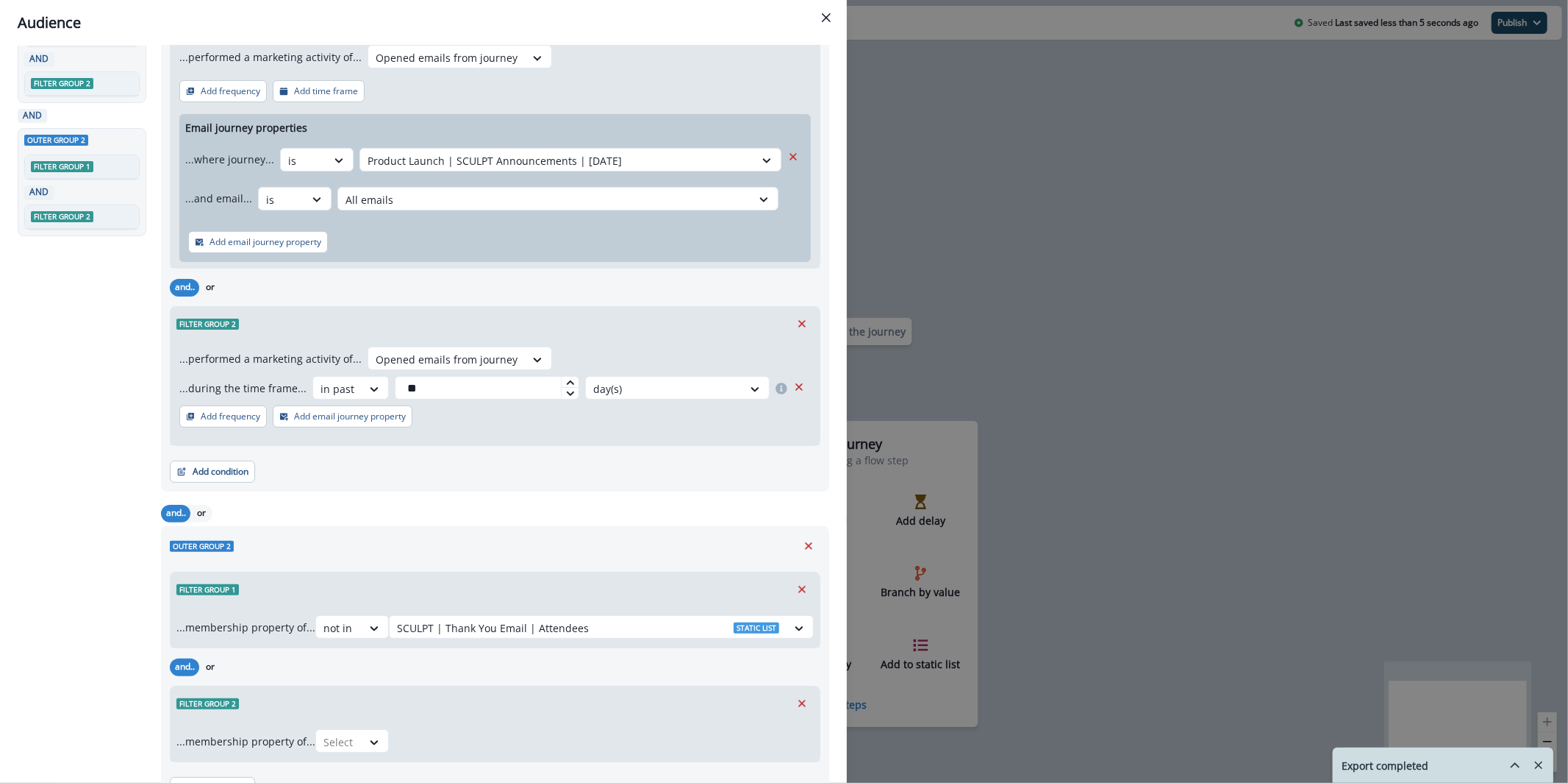
scroll to position [196, 0]
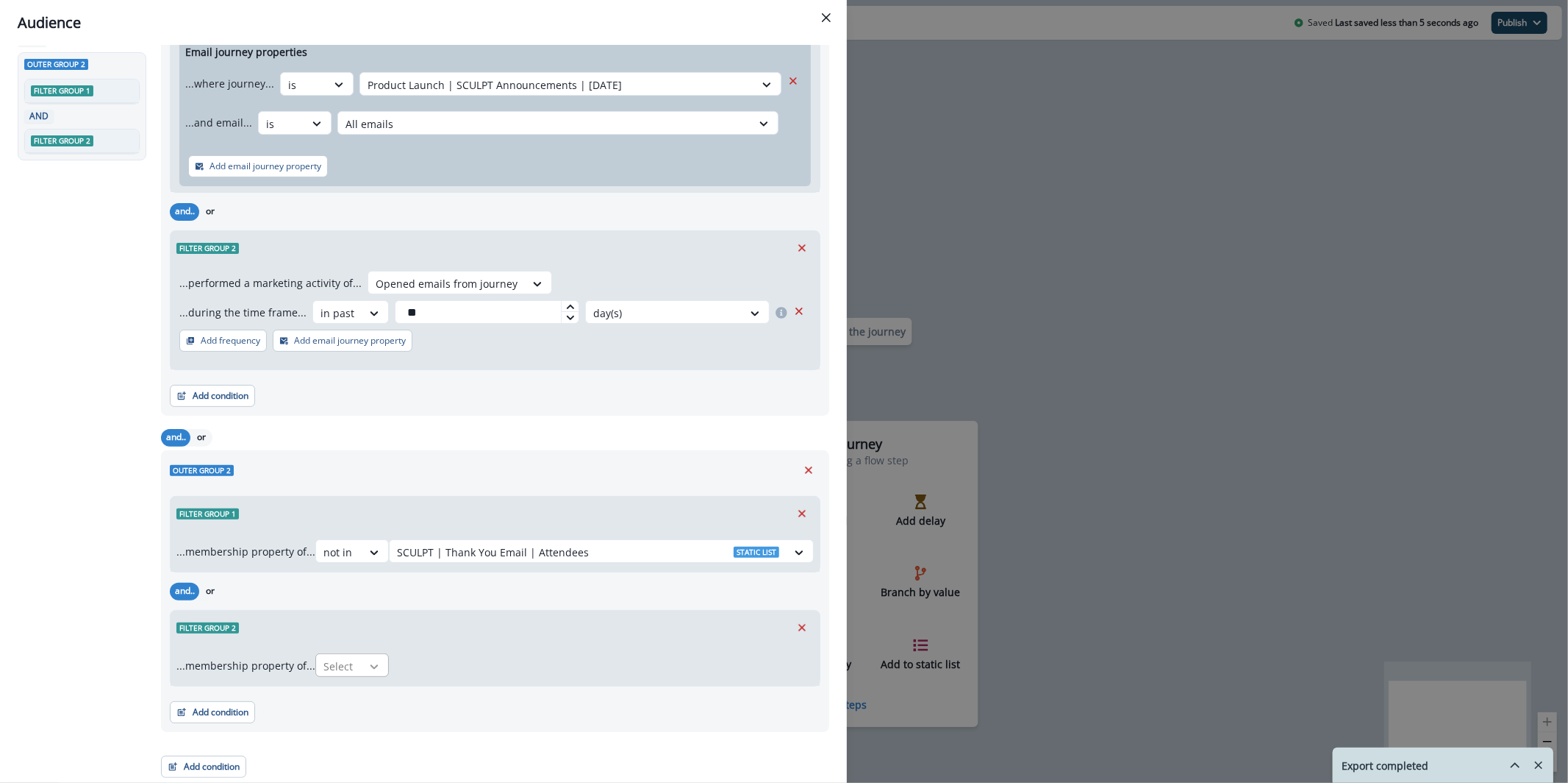
click at [381, 670] on icon at bounding box center [374, 667] width 13 height 15
click at [375, 691] on div "not in" at bounding box center [356, 699] width 73 height 27
click at [455, 666] on div at bounding box center [589, 666] width 383 height 18
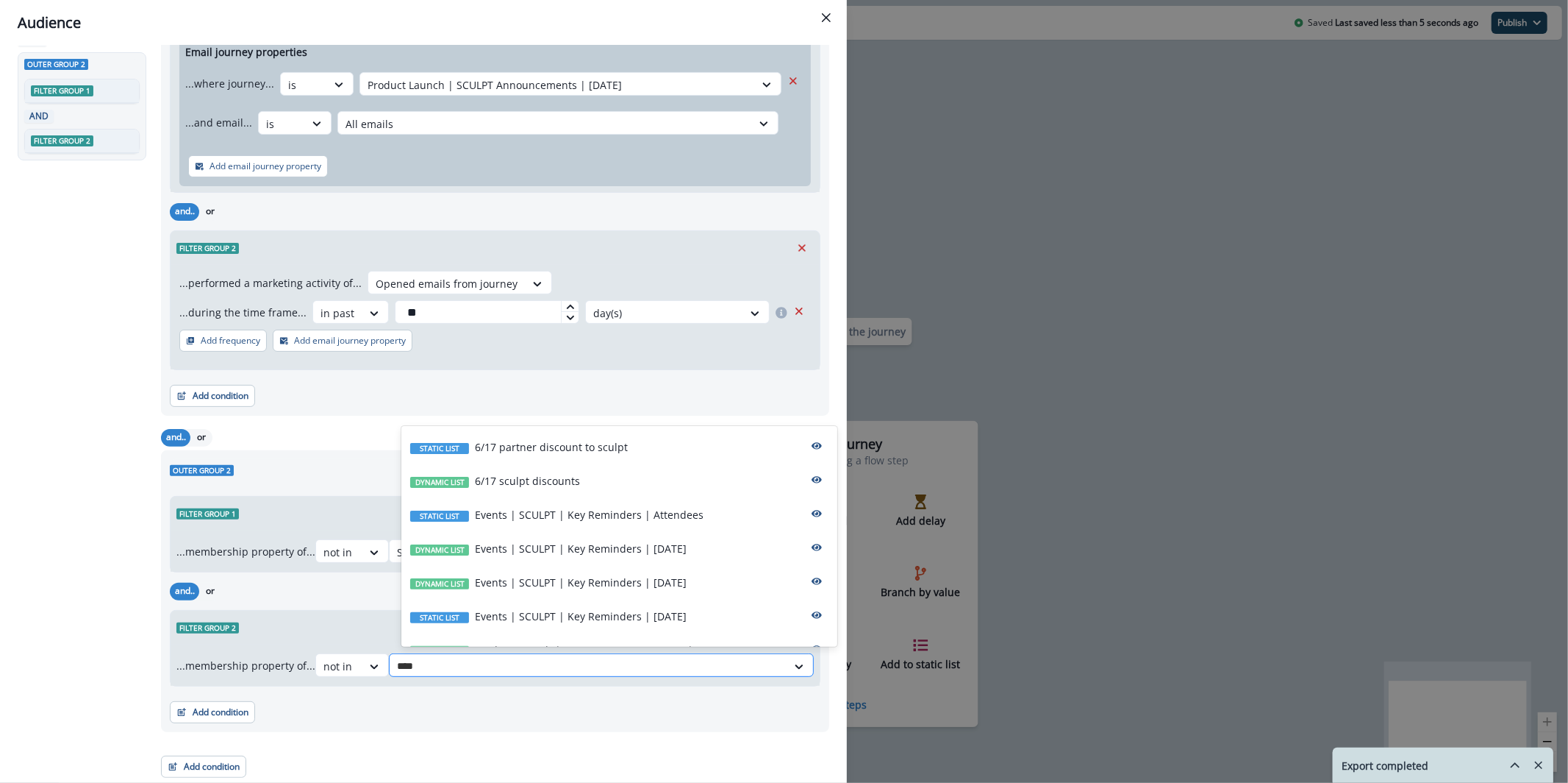
type input "*****"
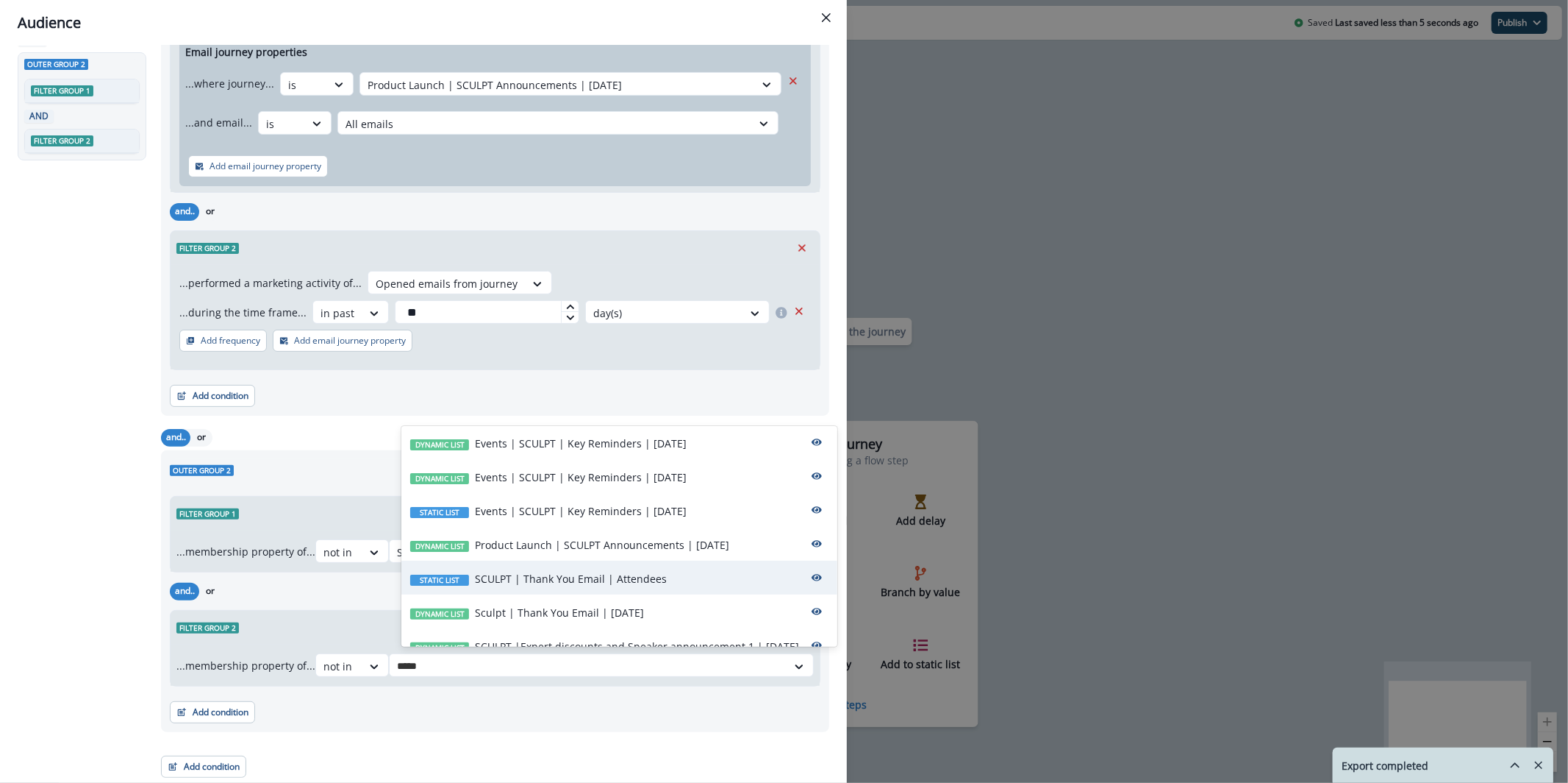
scroll to position [134, 0]
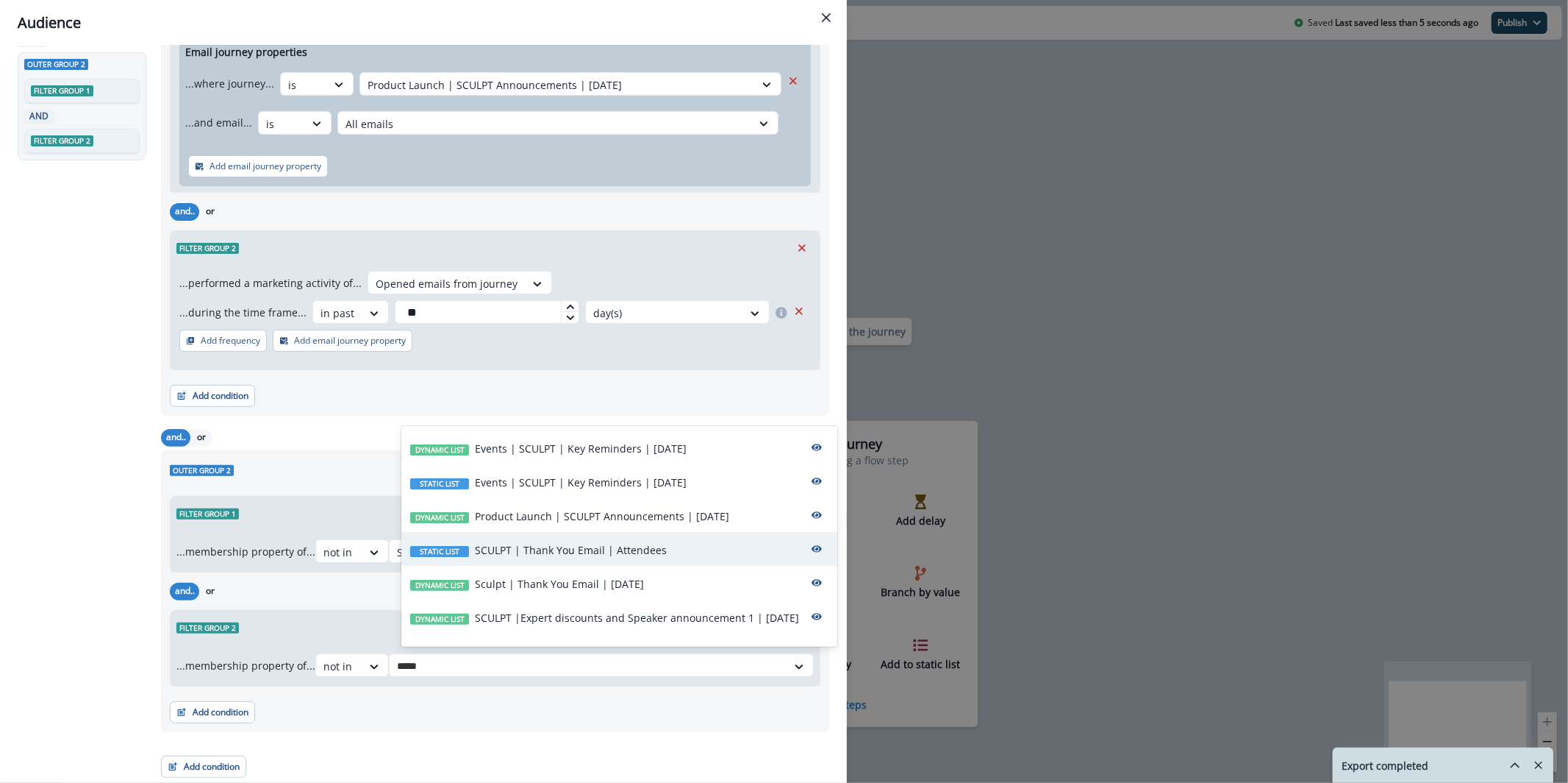
click at [600, 540] on div "Static list SCULPT | Thank You Email | Attendees" at bounding box center [620, 549] width 436 height 34
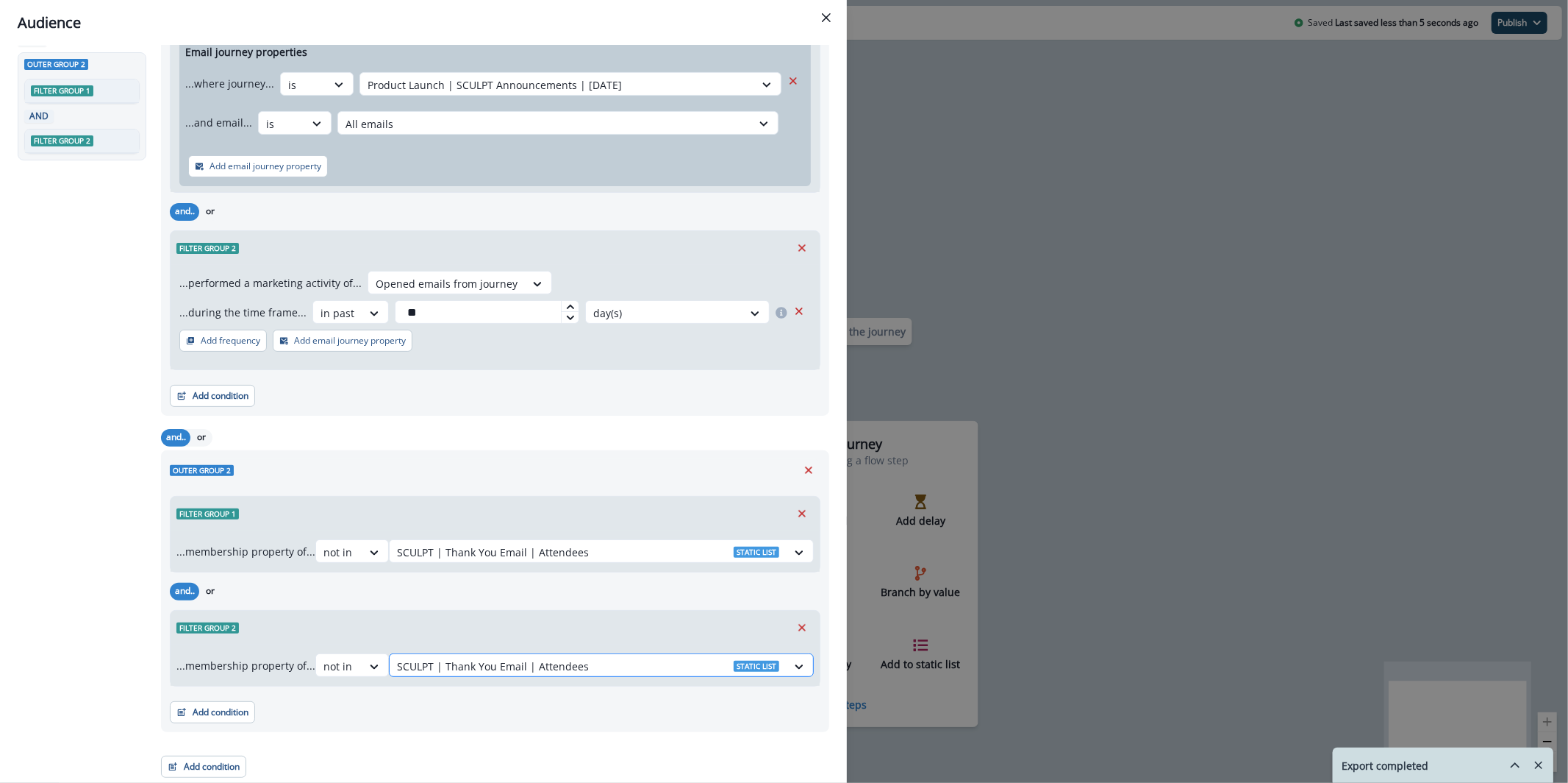
click at [577, 661] on div at bounding box center [589, 666] width 383 height 18
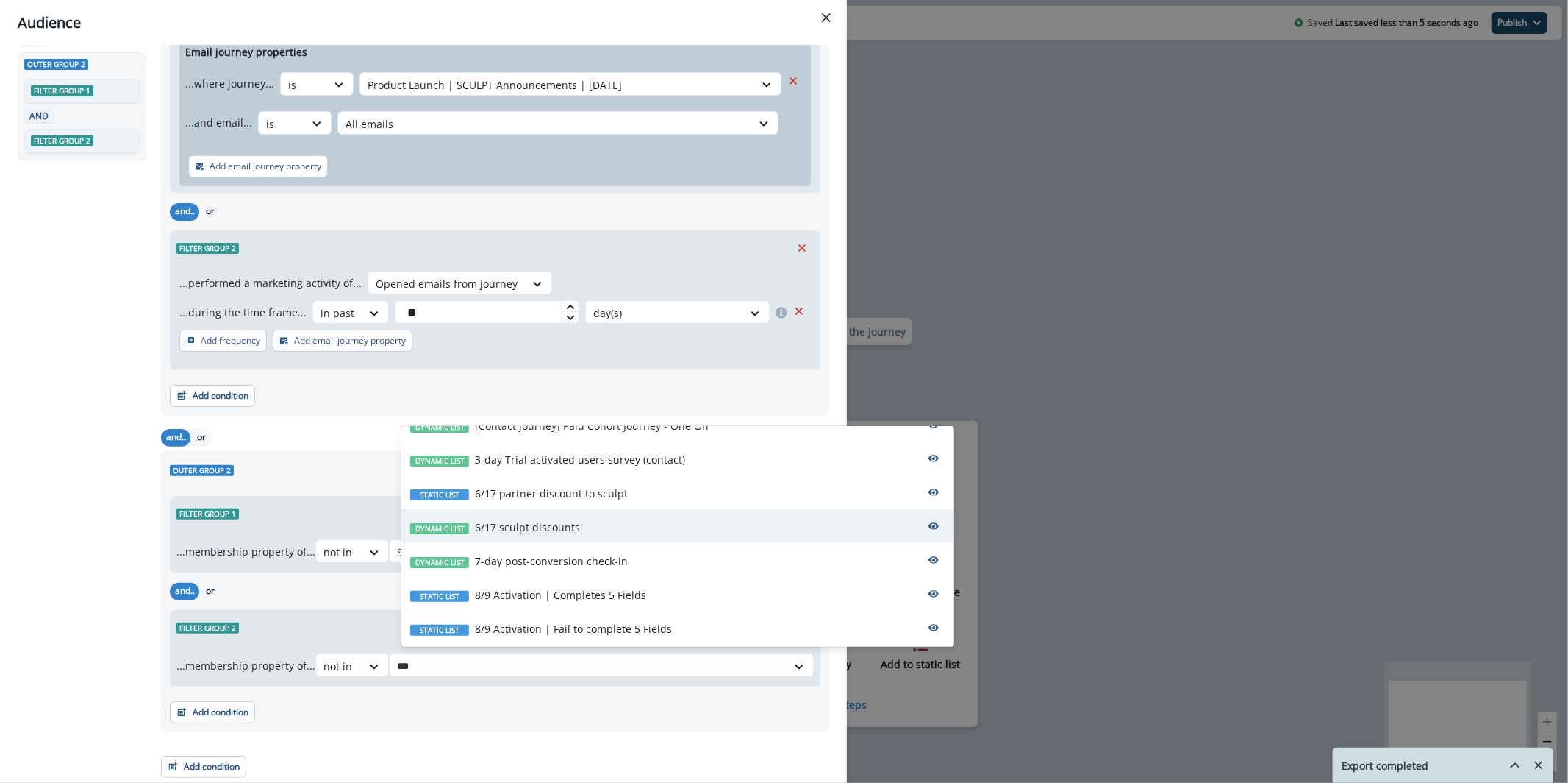
scroll to position [54, 0]
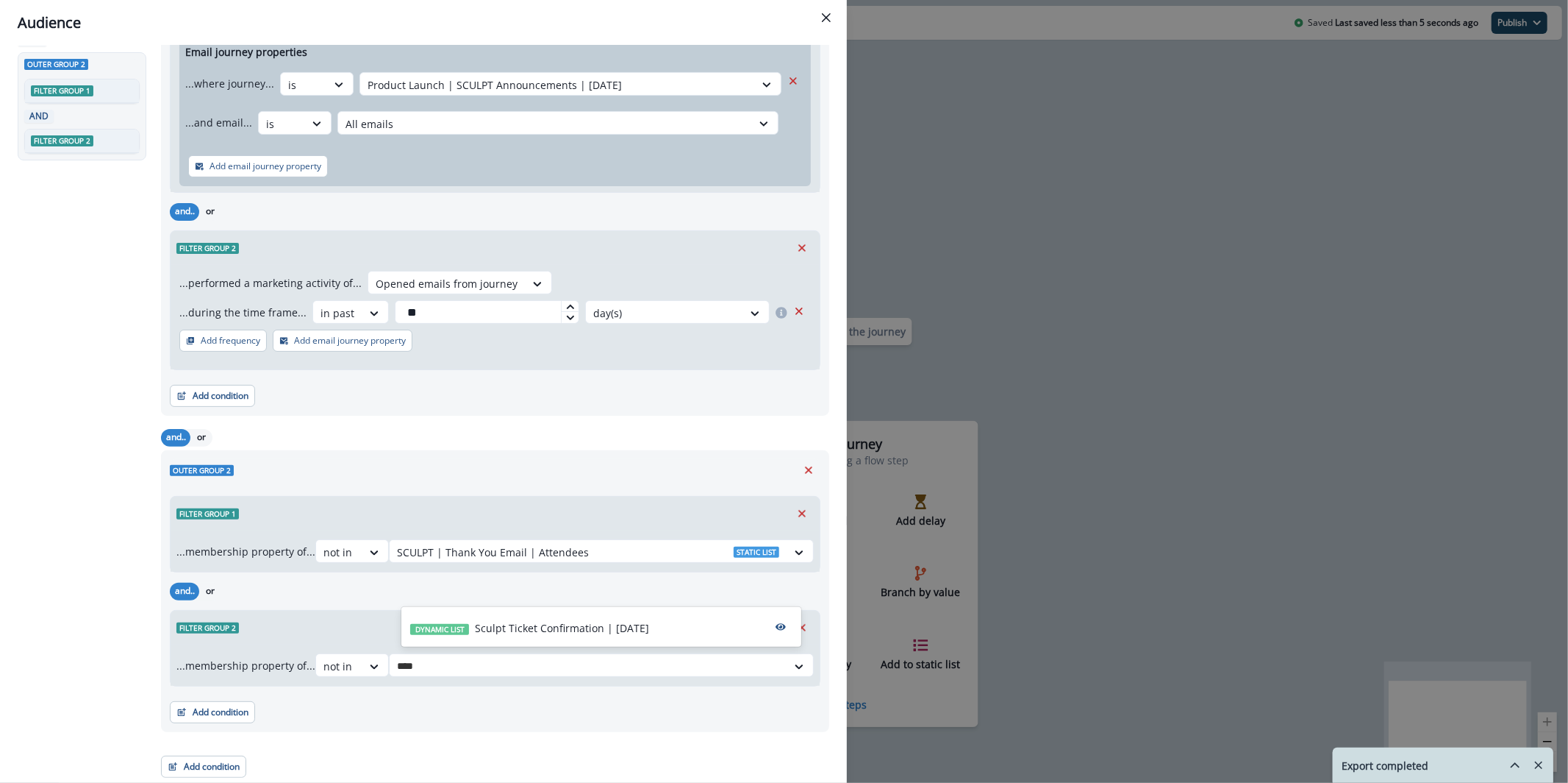
type input "*****"
click at [551, 618] on div "Dynamic list Sculpt Ticket Confirmation | May 2025" at bounding box center [601, 626] width 400 height 34
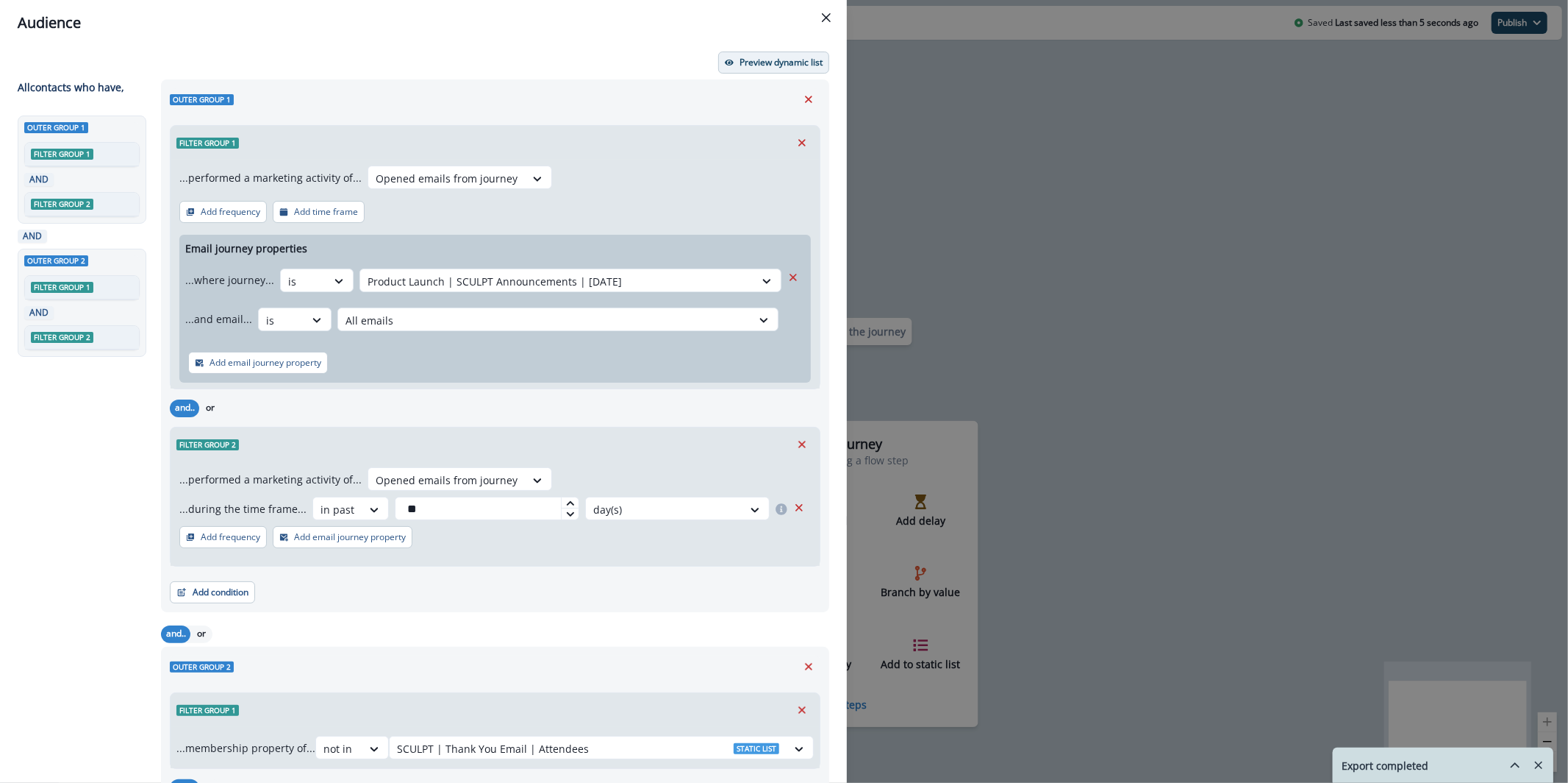
click at [747, 60] on p "Preview dynamic list" at bounding box center [781, 62] width 83 height 10
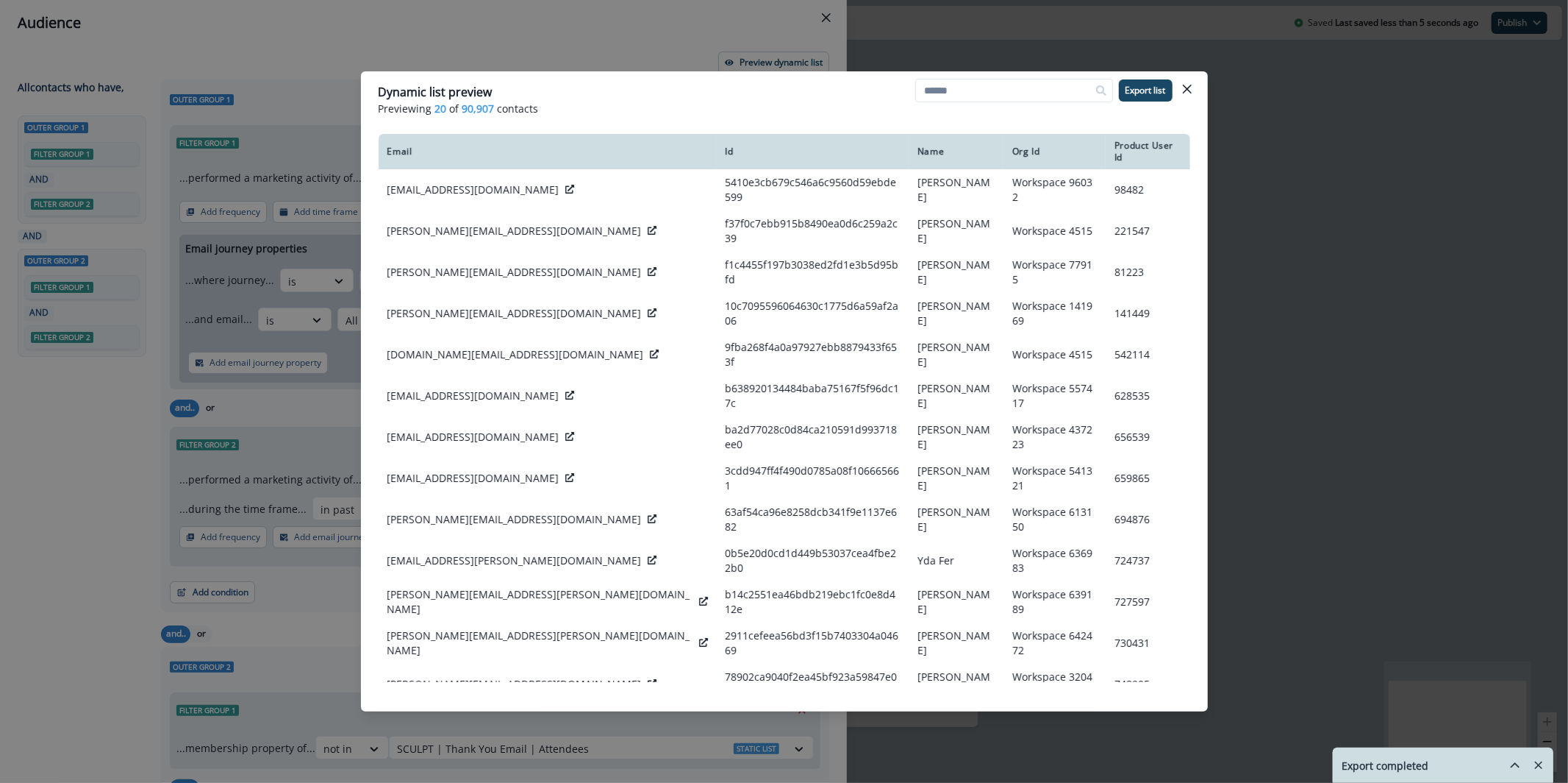
click at [303, 193] on div "Dynamic list preview Previewing 20 of 90,907 contacts Export list Email Id Name…" at bounding box center [784, 391] width 1568 height 783
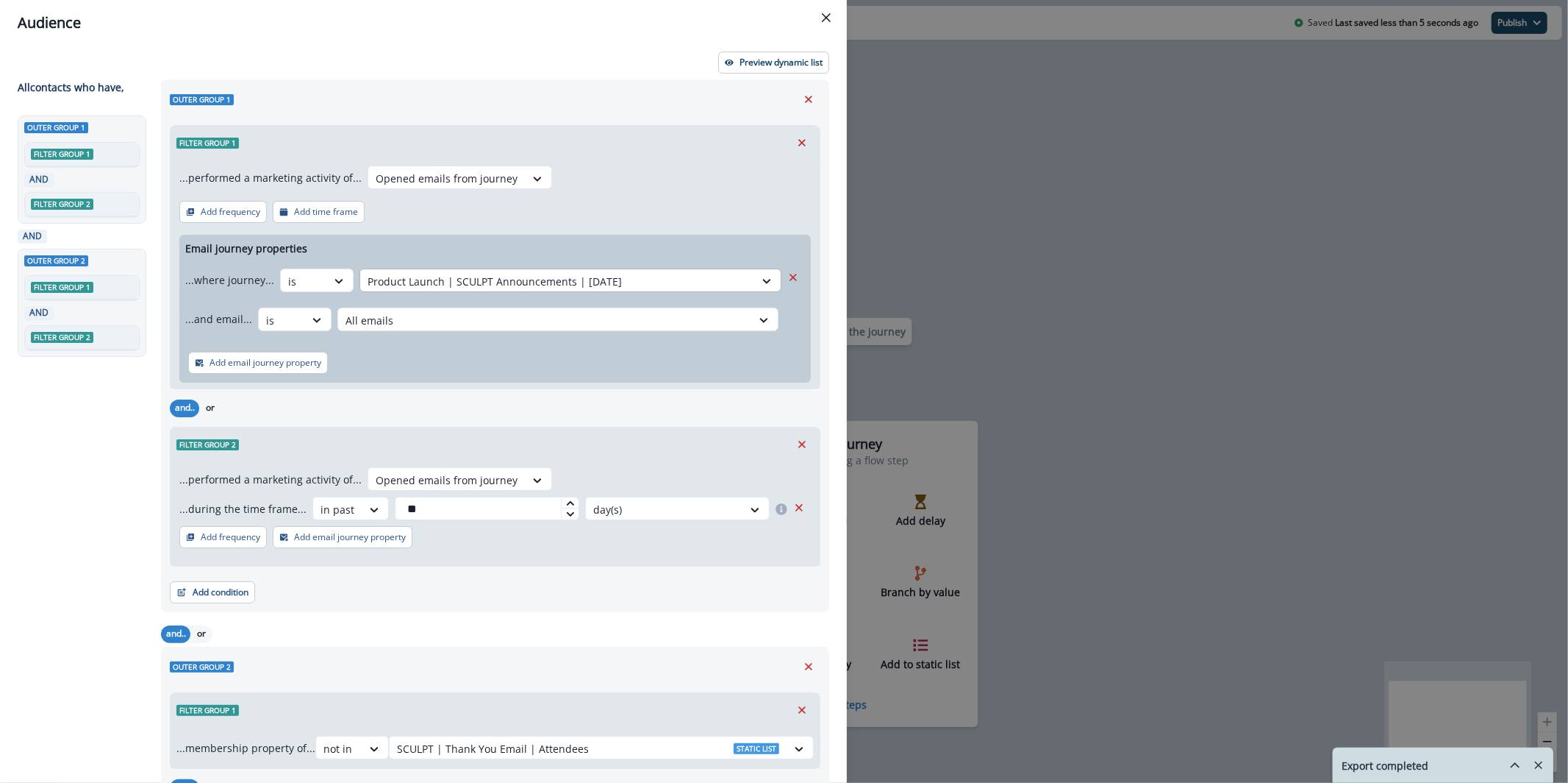
click at [562, 282] on div at bounding box center [557, 281] width 379 height 18
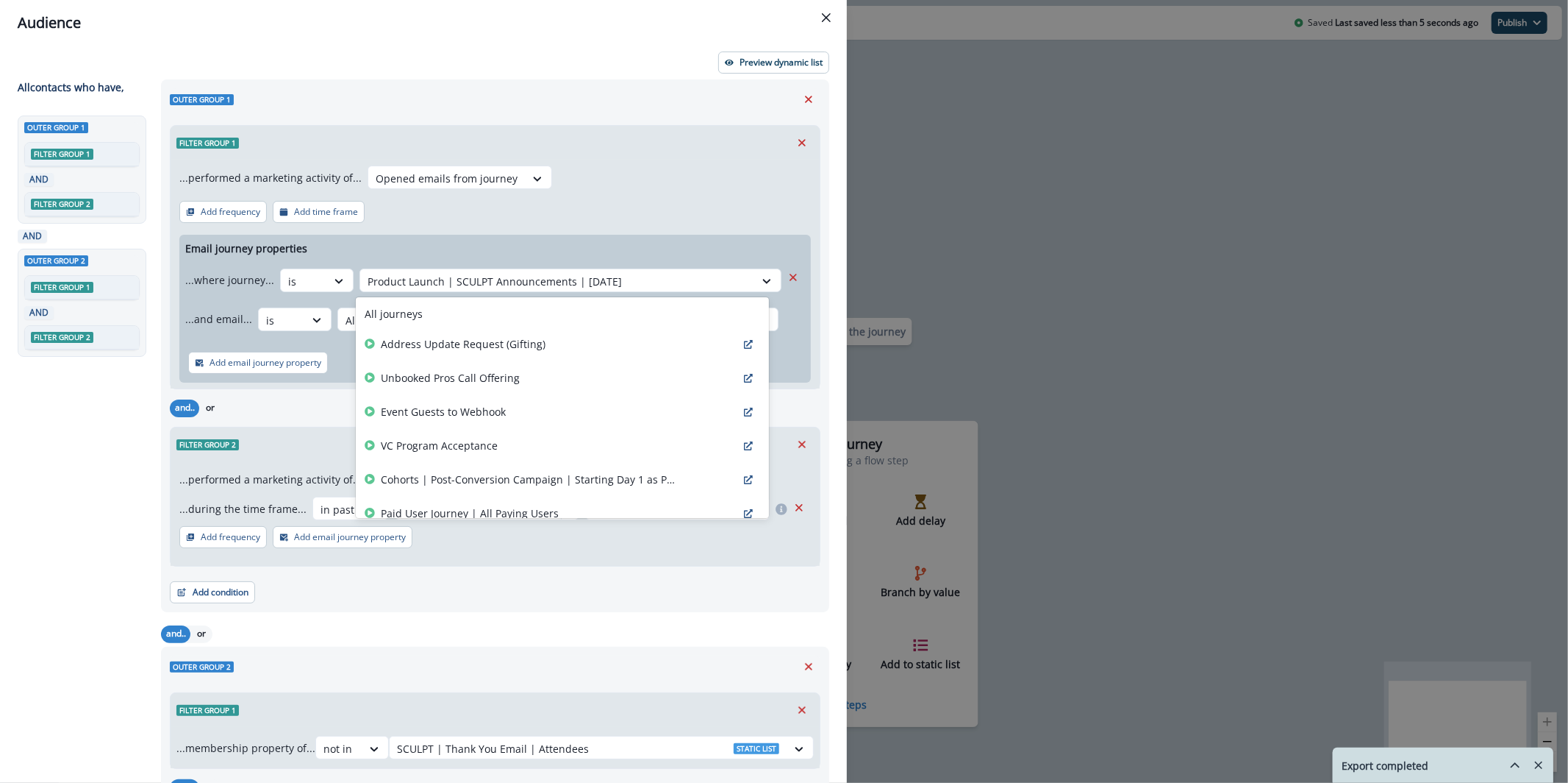
click at [544, 234] on div "Email journey properties ...where journey... is Product Launch | SCULPT Announc…" at bounding box center [495, 308] width 632 height 147
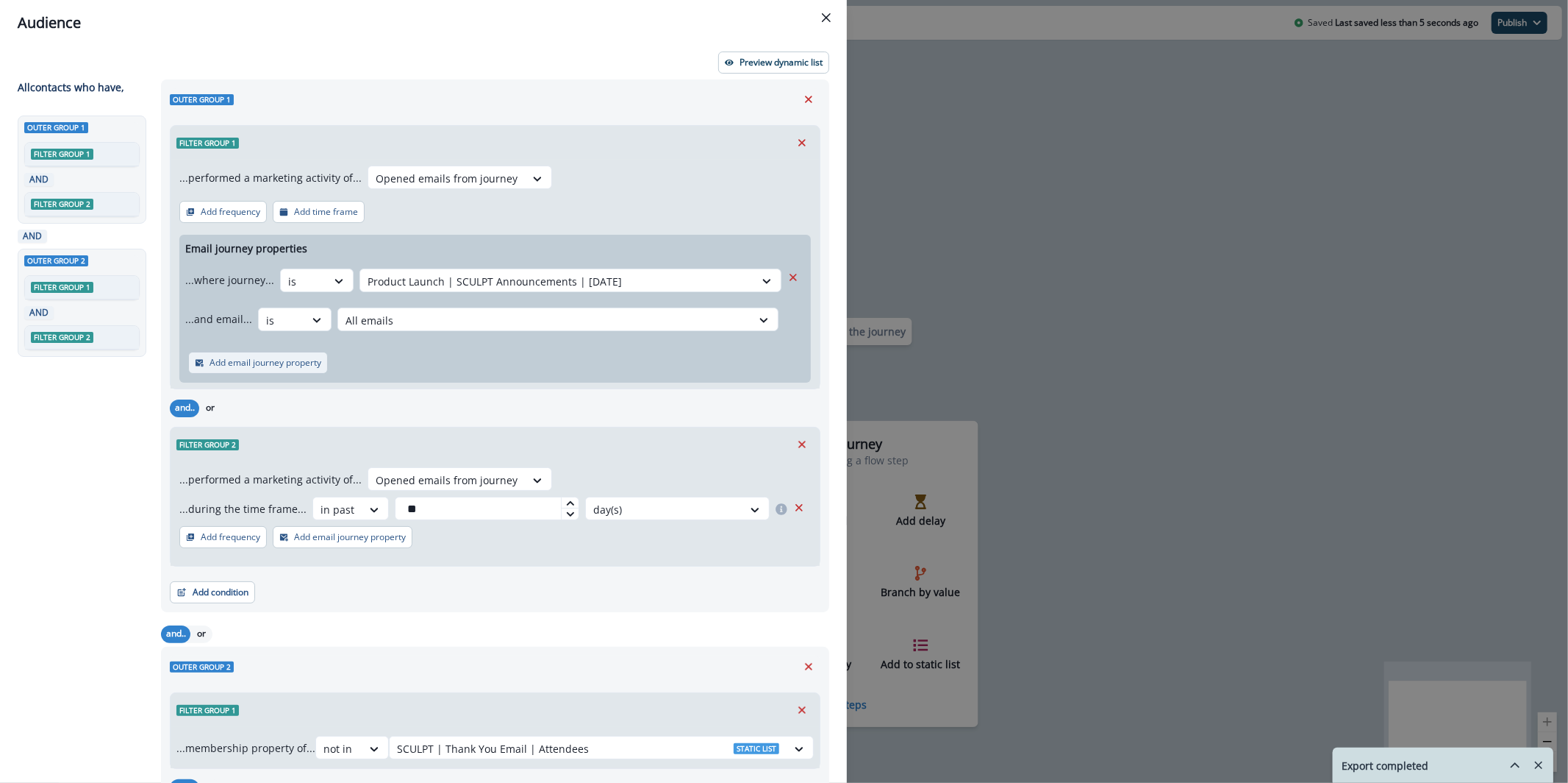
click at [287, 363] on p "Add email journey property" at bounding box center [265, 362] width 112 height 10
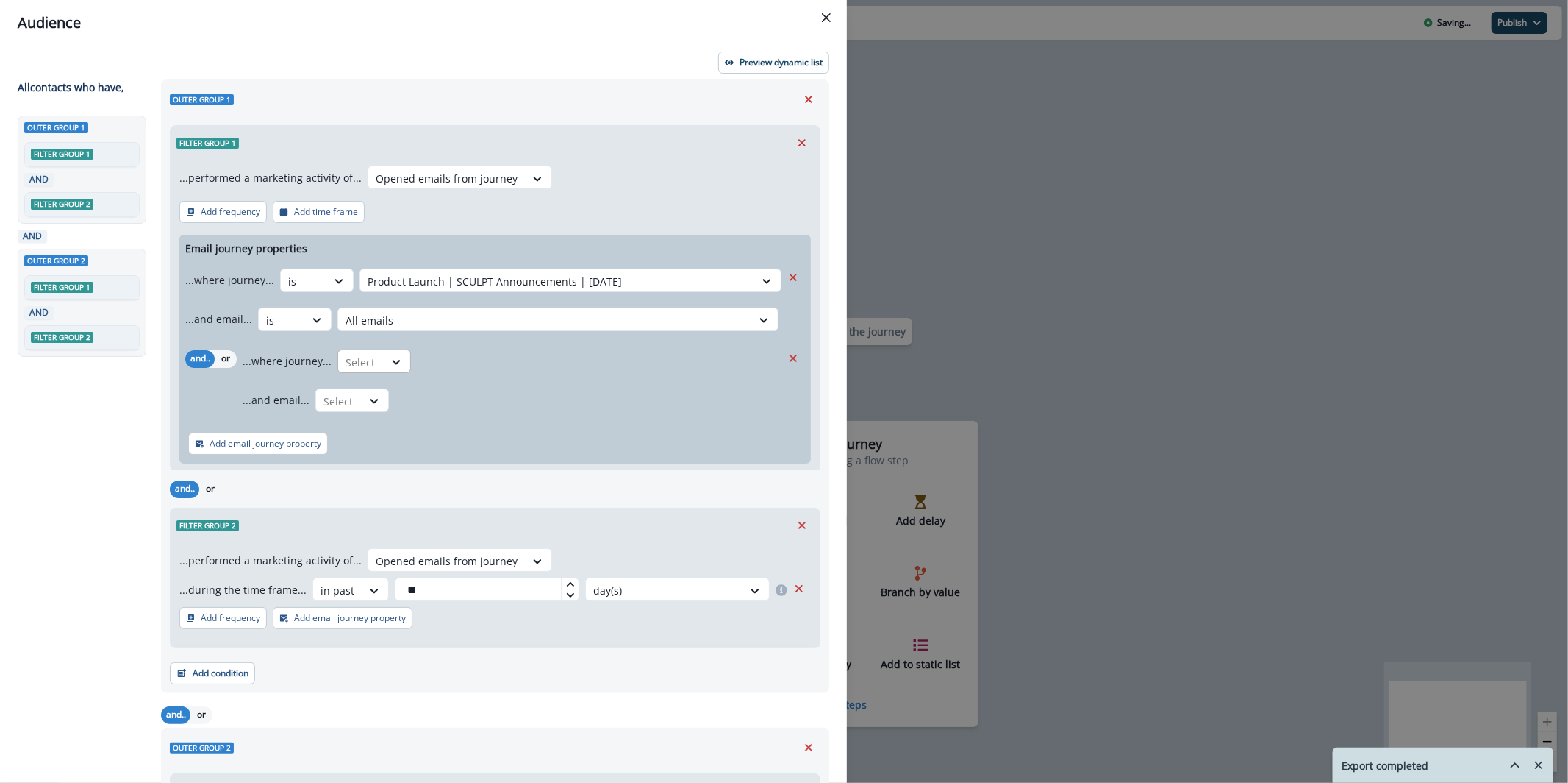
click at [351, 353] on div at bounding box center [361, 362] width 31 height 18
click at [384, 425] on div "is" at bounding box center [404, 422] width 137 height 27
click at [425, 371] on div "Select" at bounding box center [586, 362] width 337 height 25
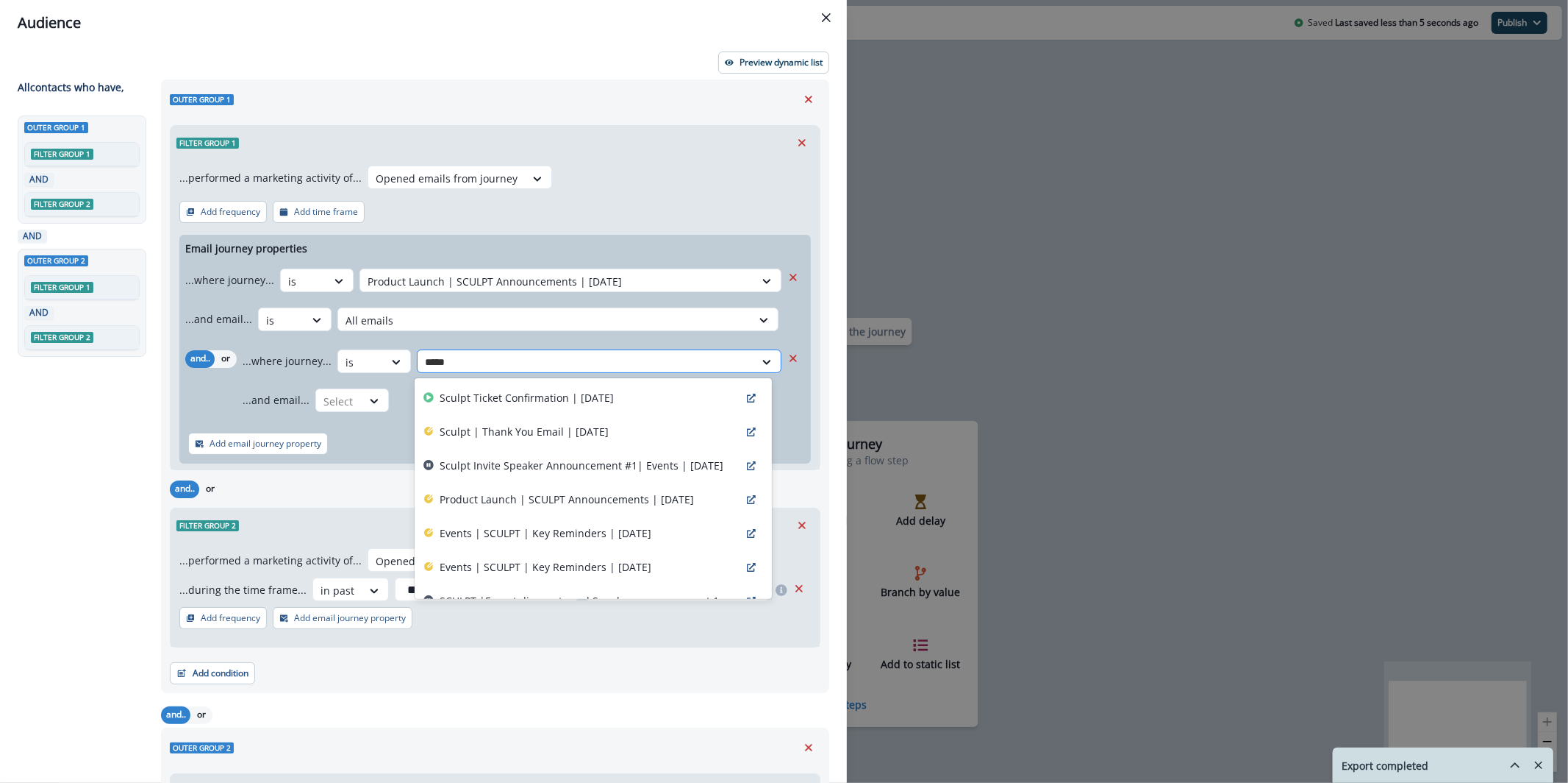
type input "******"
click at [619, 473] on p "Sculpt Invite Speaker Announcement #1| Events | [DATE]" at bounding box center [581, 465] width 284 height 16
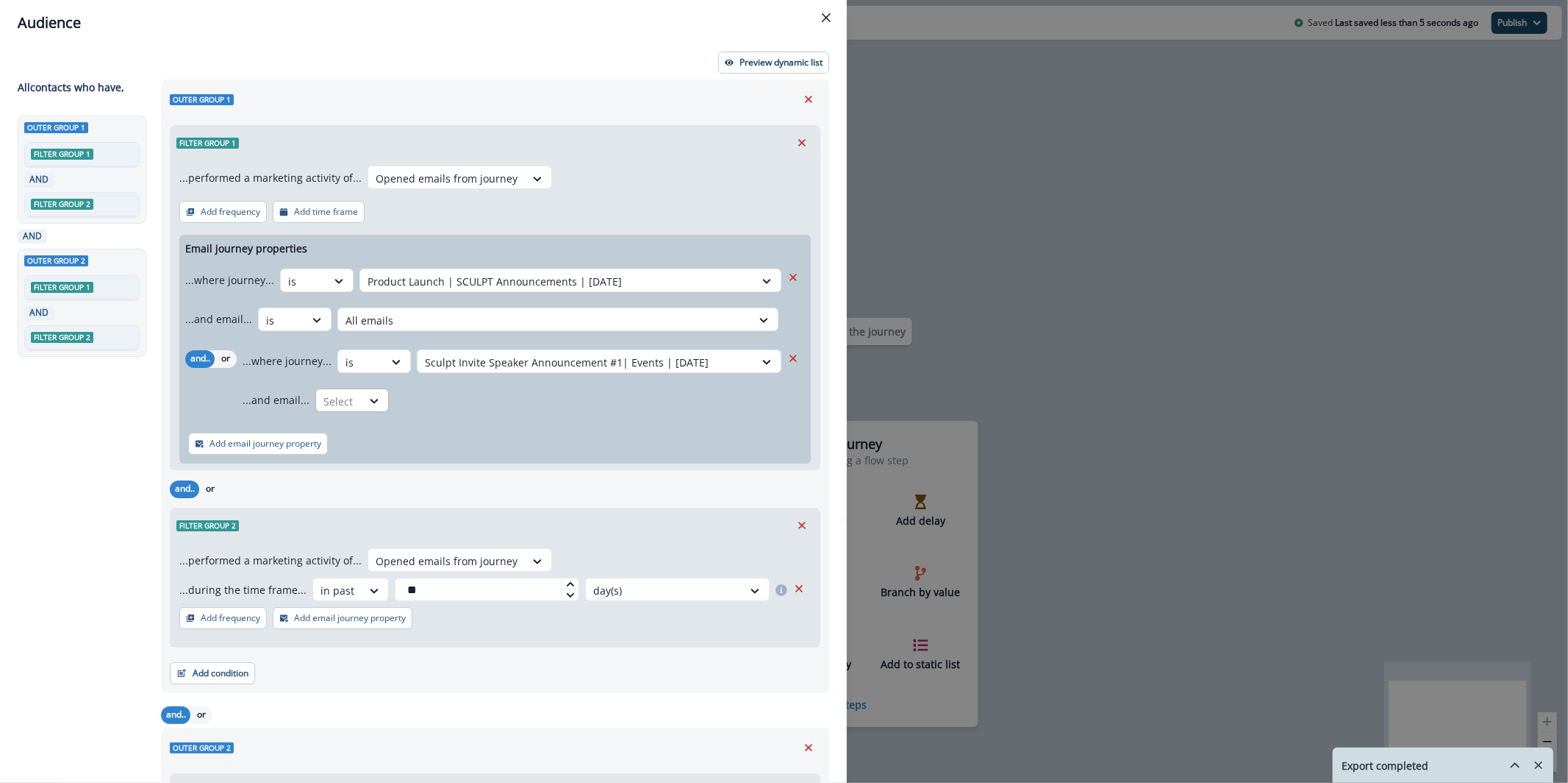
click at [342, 394] on div at bounding box center [339, 401] width 31 height 18
drag, startPoint x: 395, startPoint y: 454, endPoint x: 422, endPoint y: 428, distance: 37.5
click at [395, 454] on div "is" at bounding box center [382, 461] width 137 height 27
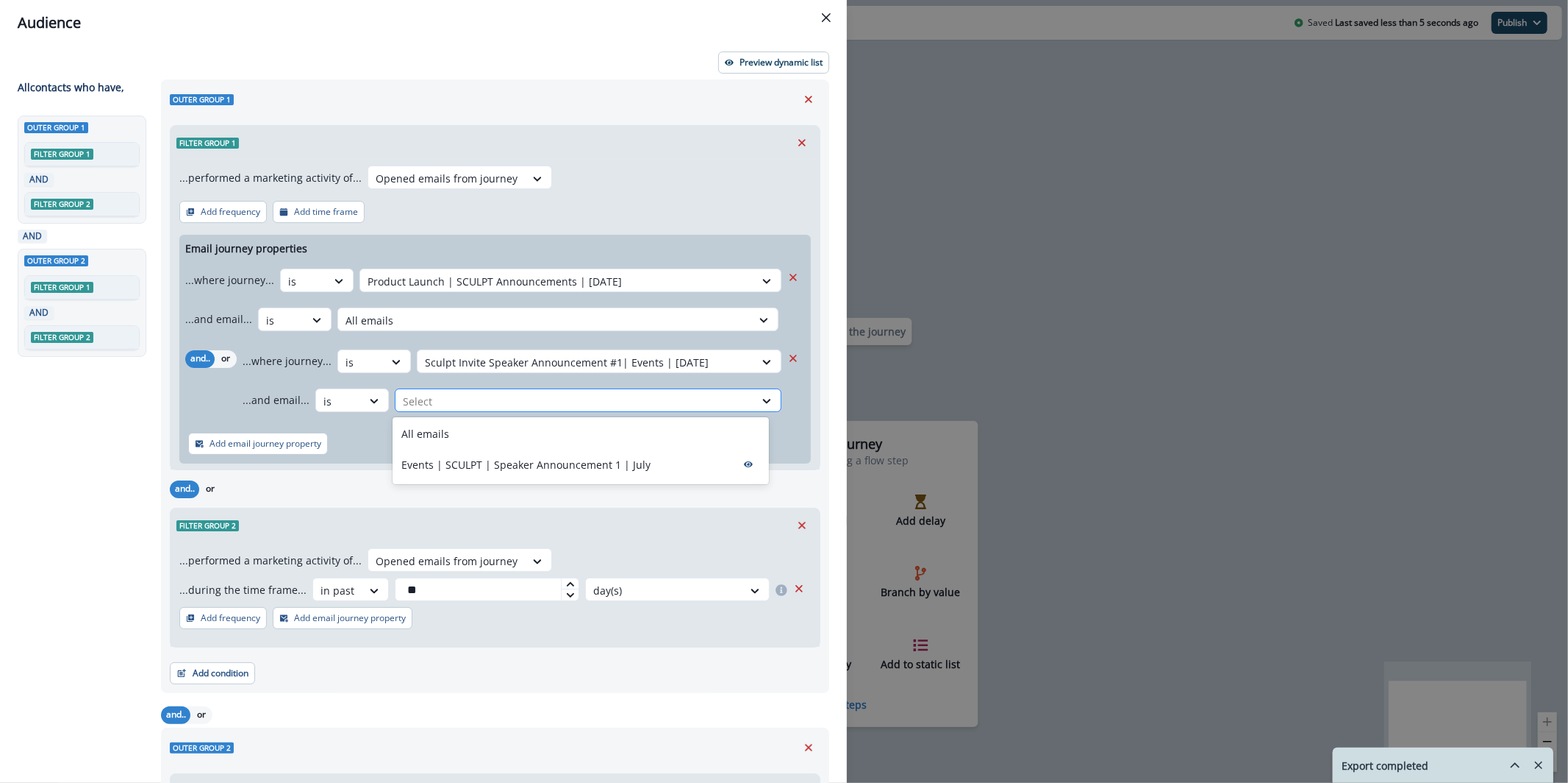
click at [464, 405] on div at bounding box center [575, 401] width 344 height 18
click at [462, 432] on div "All emails" at bounding box center [580, 434] width 376 height 27
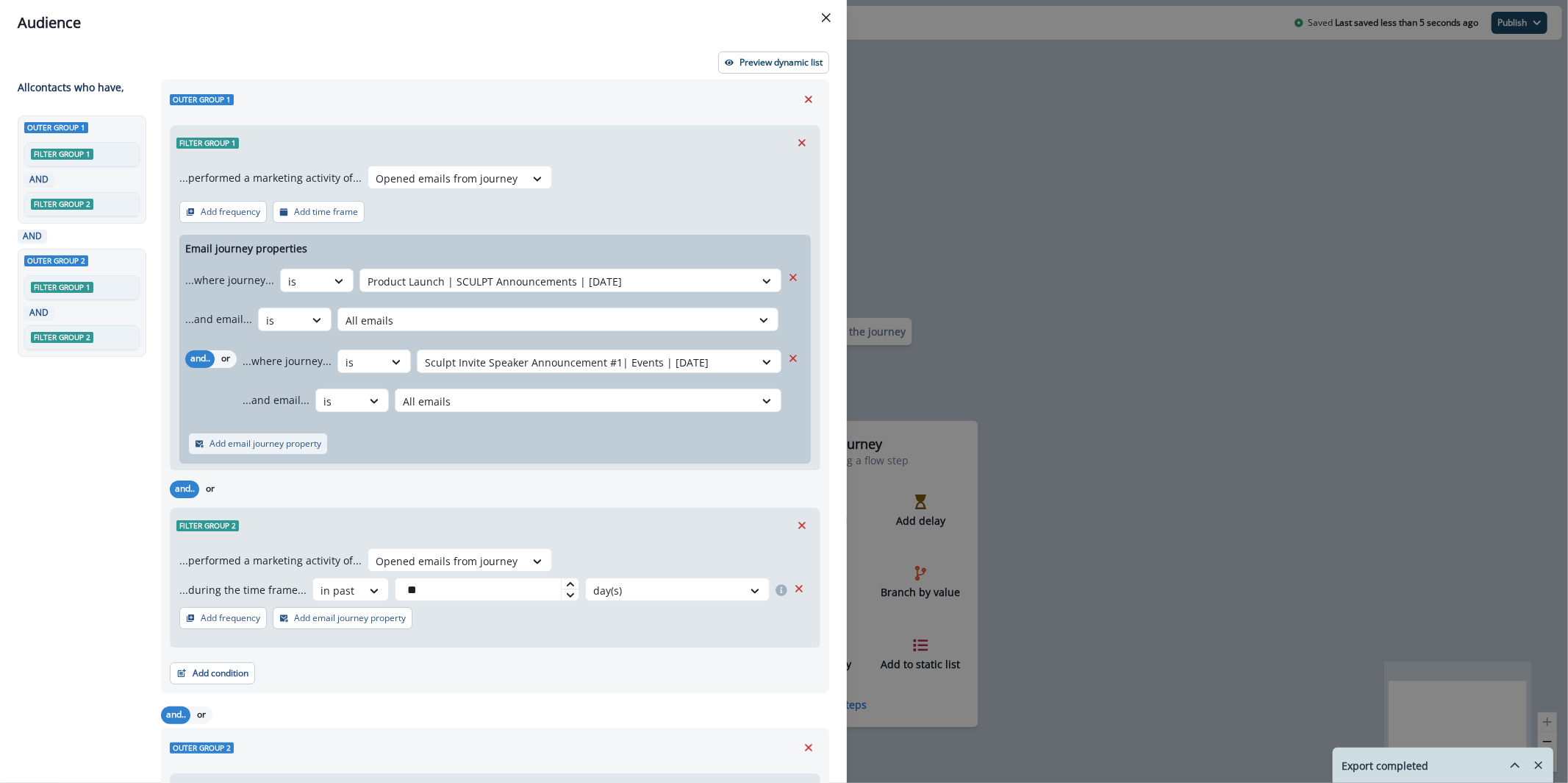
click at [281, 445] on p "Add email journey property" at bounding box center [265, 443] width 112 height 10
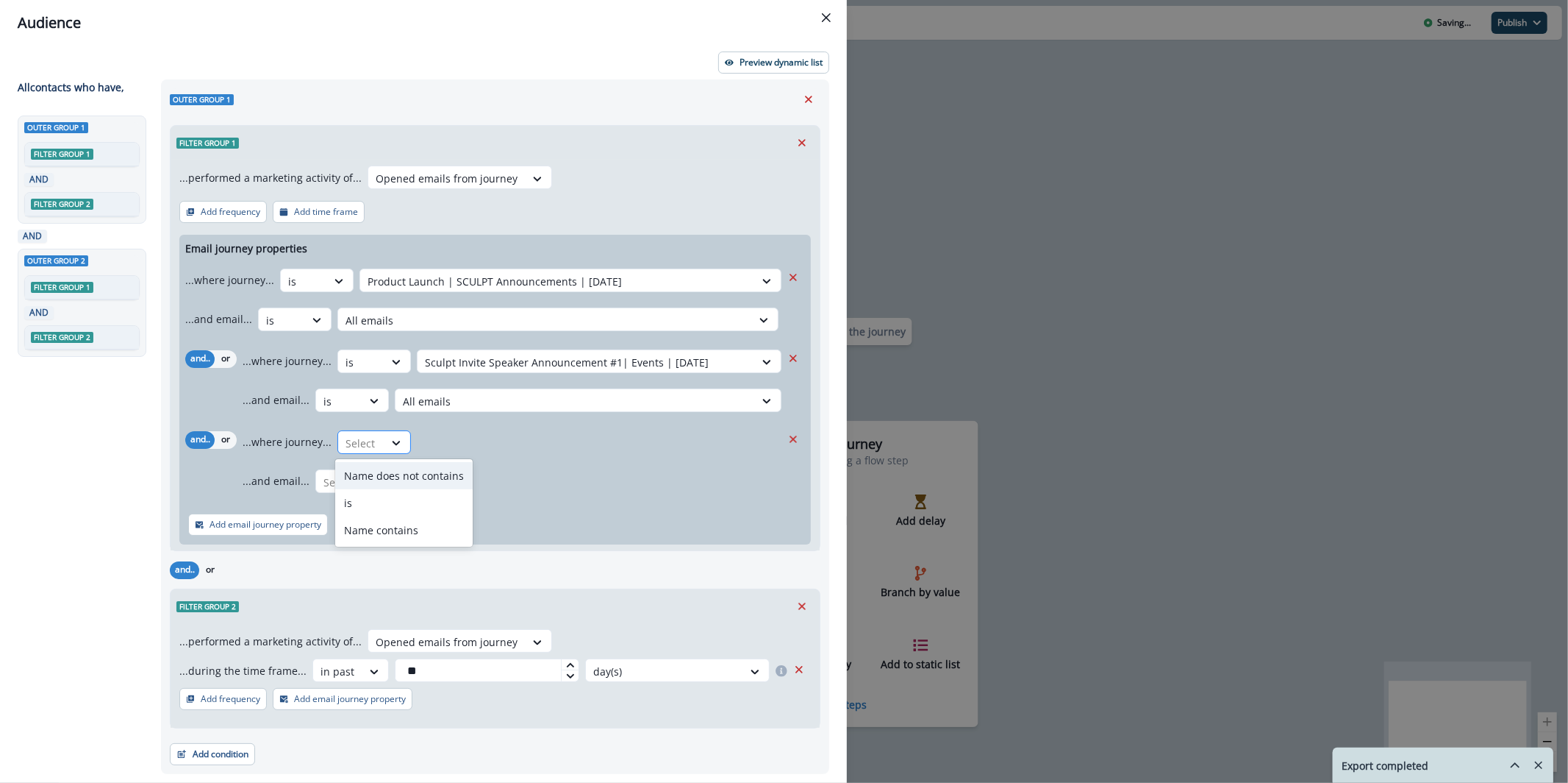
click at [374, 439] on div "Select" at bounding box center [361, 443] width 46 height 25
click at [401, 496] on div "is" at bounding box center [404, 503] width 137 height 27
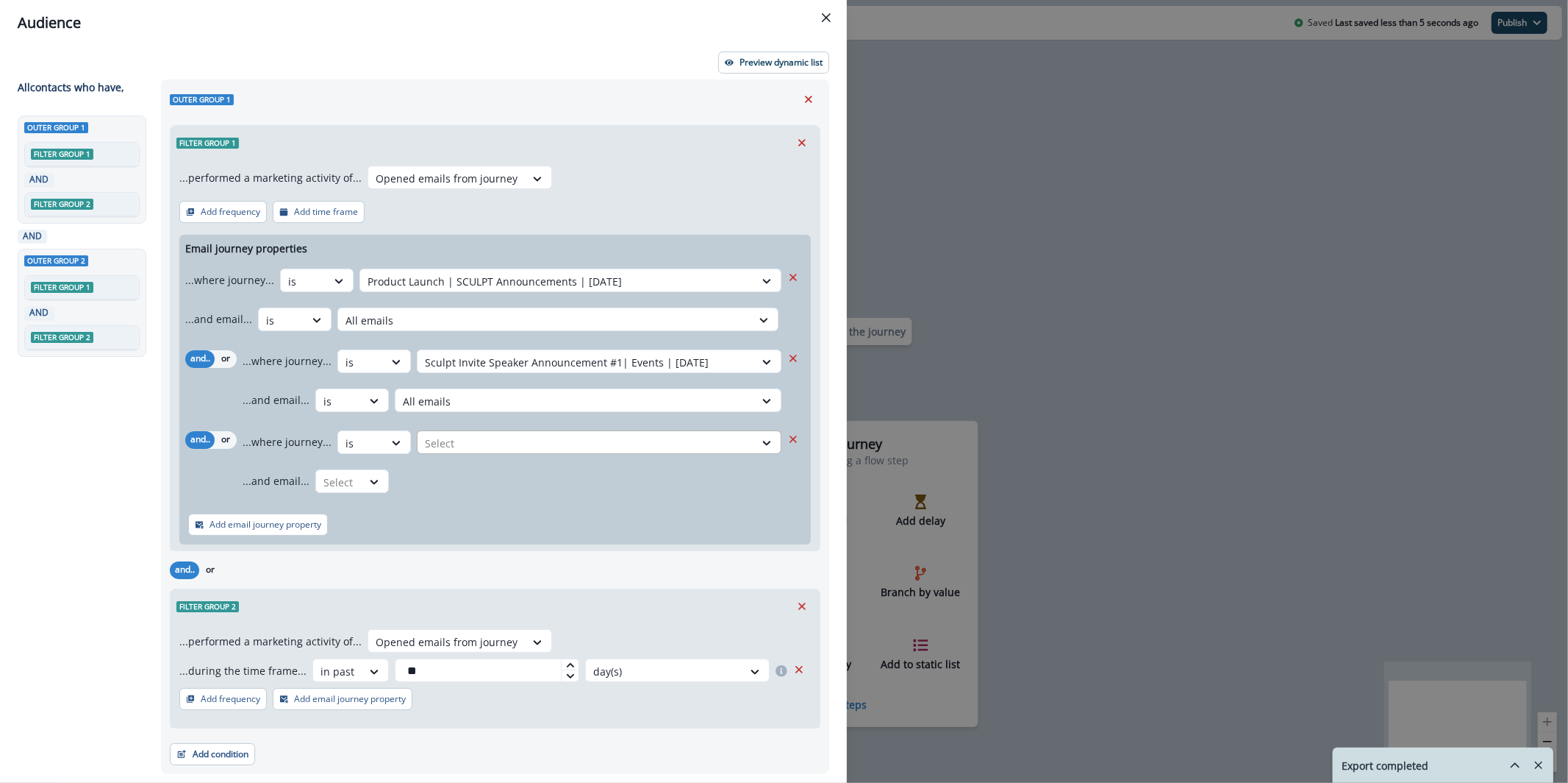
click at [532, 448] on div at bounding box center [586, 443] width 322 height 18
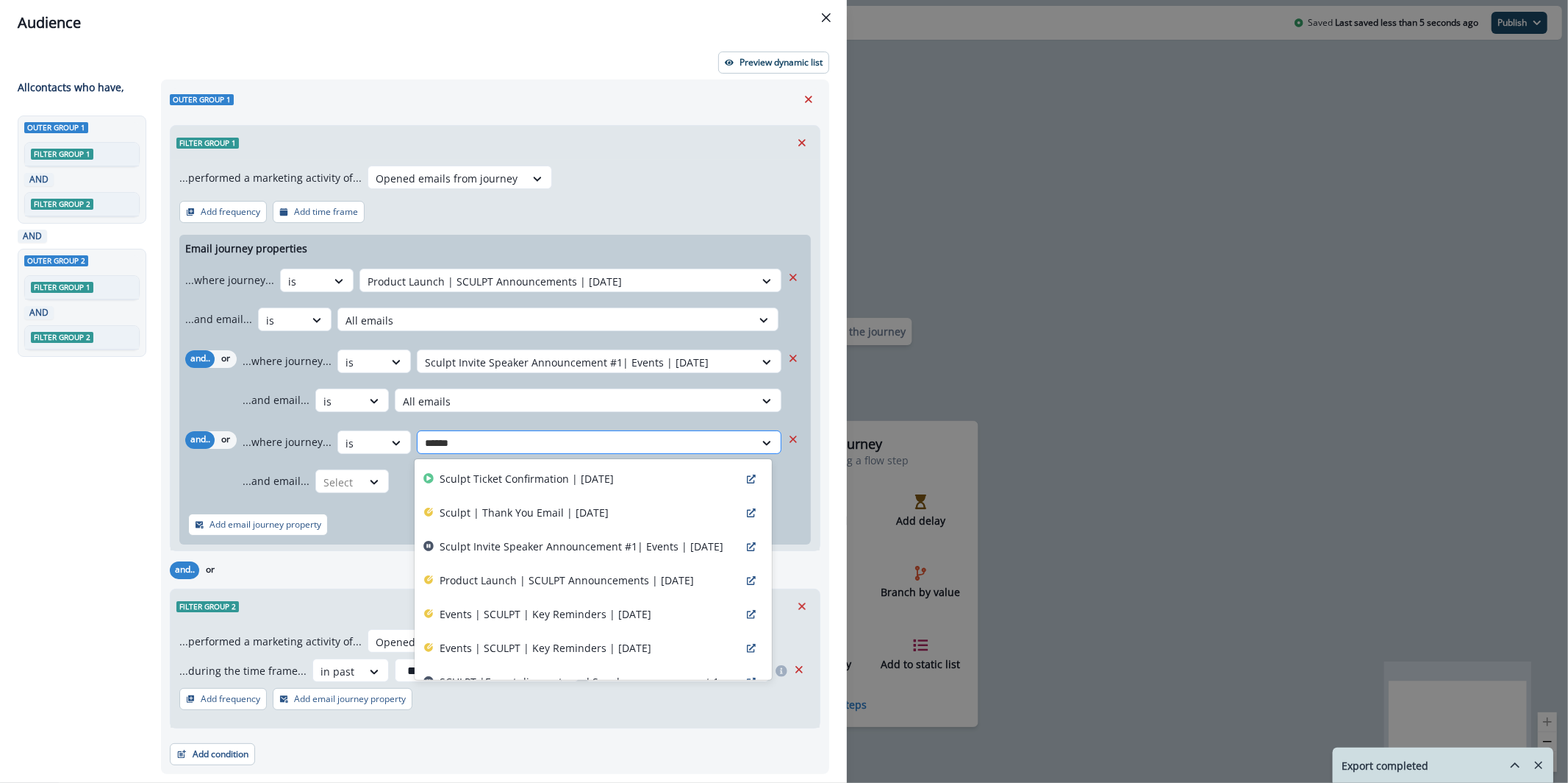
type input "******"
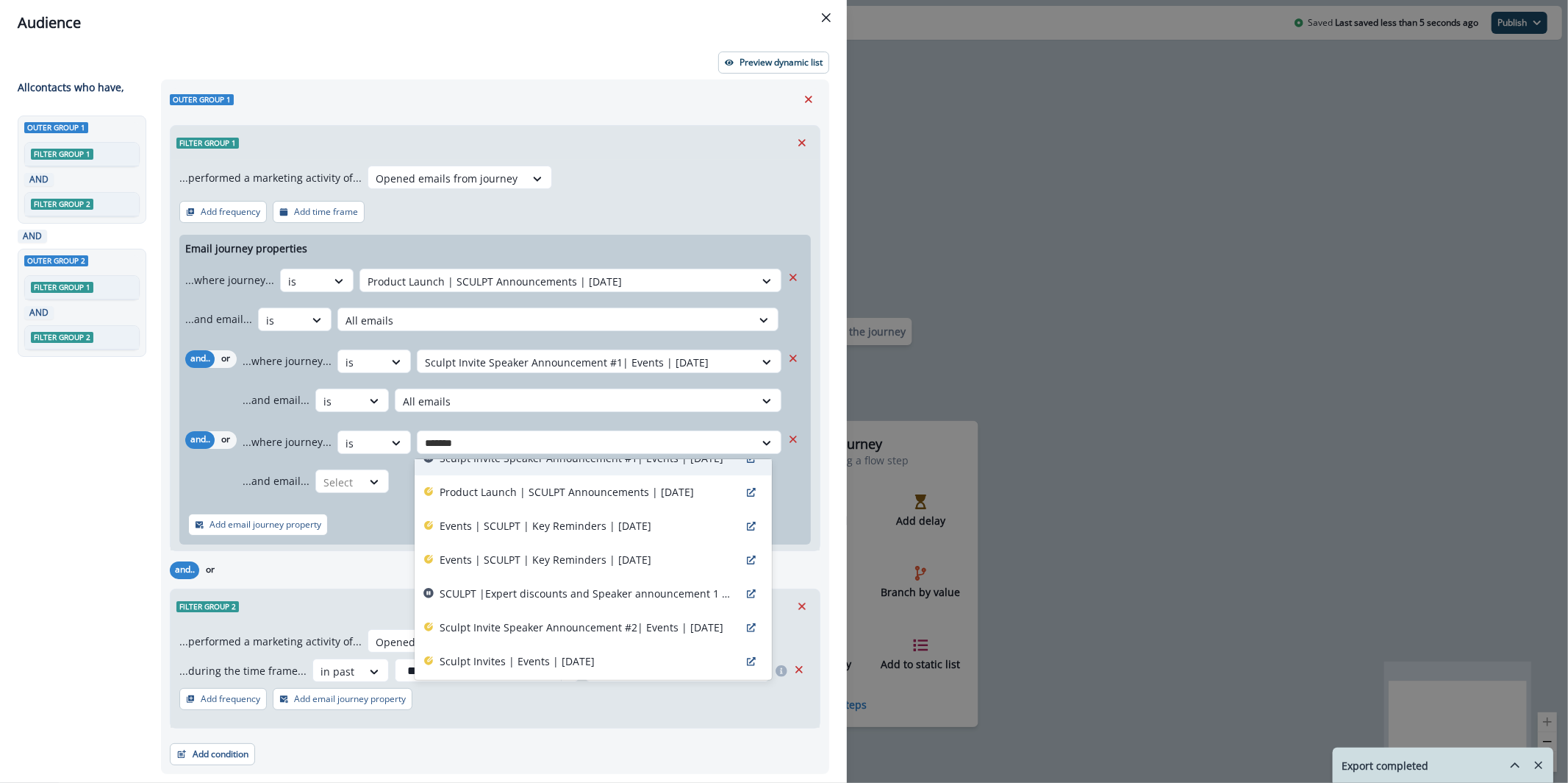
scroll to position [123, 0]
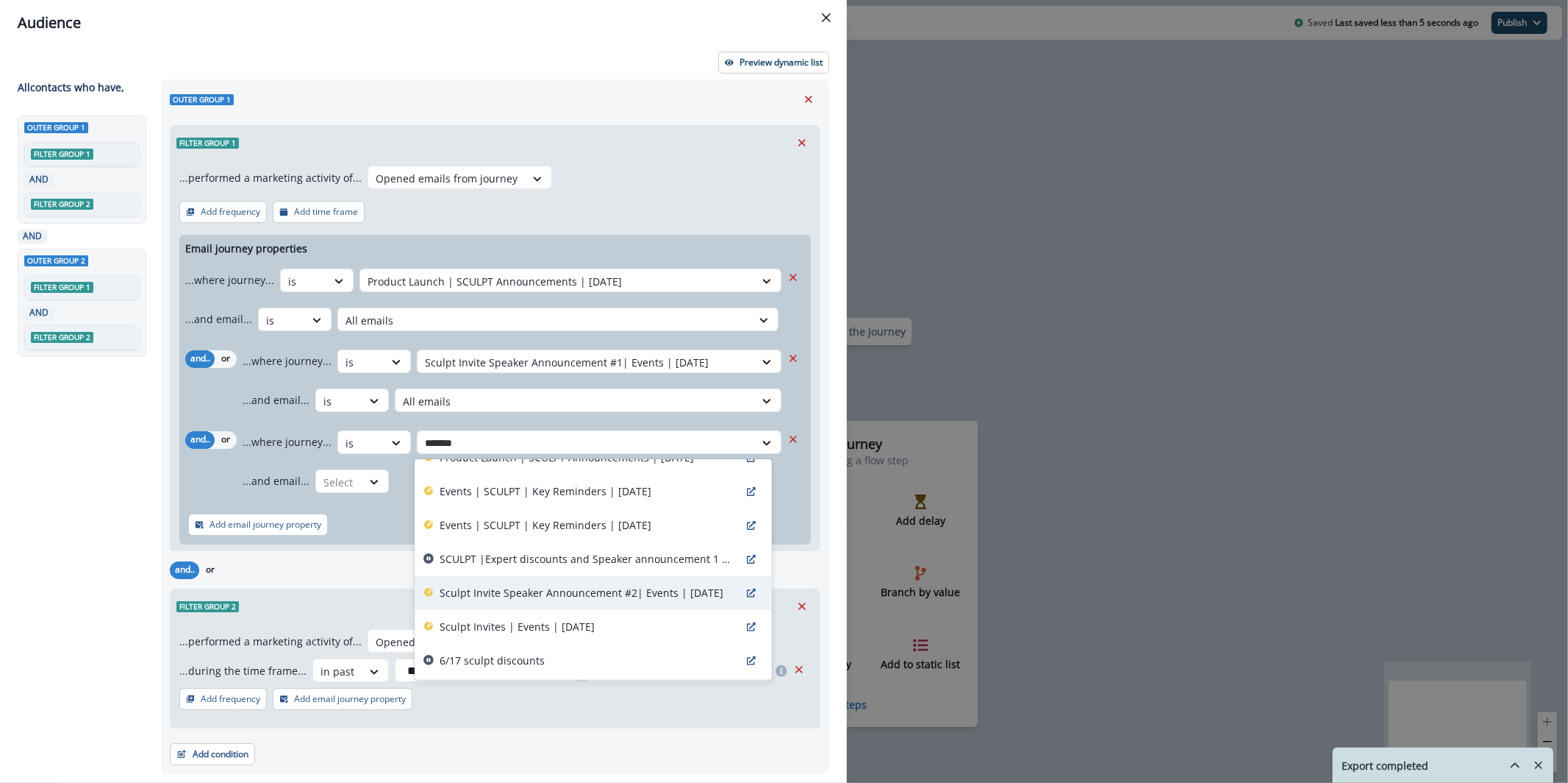
click at [574, 579] on div "Sculpt Invite Speaker Announcement #2| Events | [DATE]" at bounding box center [593, 593] width 357 height 34
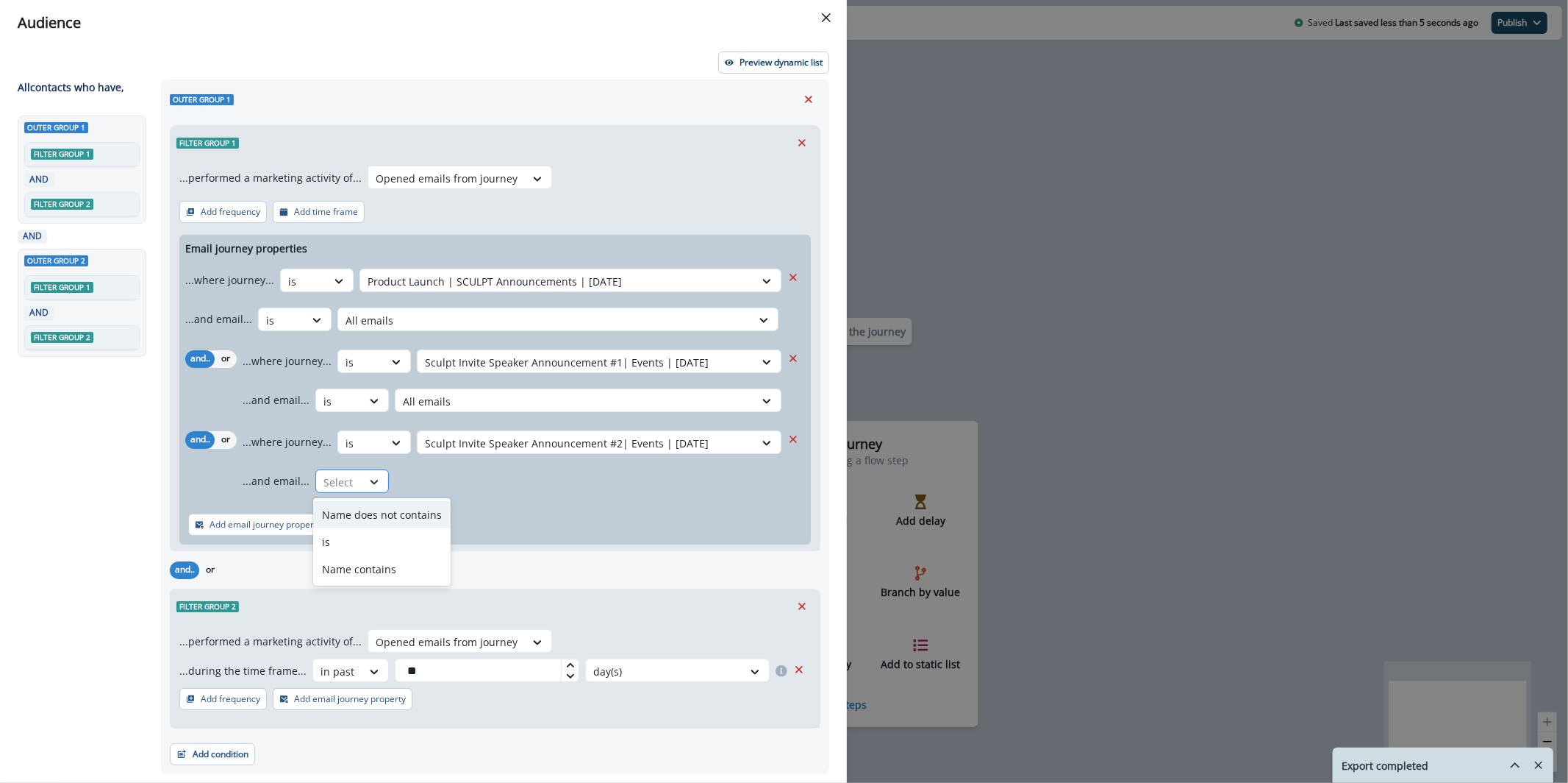
click at [363, 481] on div at bounding box center [373, 482] width 25 height 15
click at [379, 537] on div "is" at bounding box center [382, 542] width 137 height 27
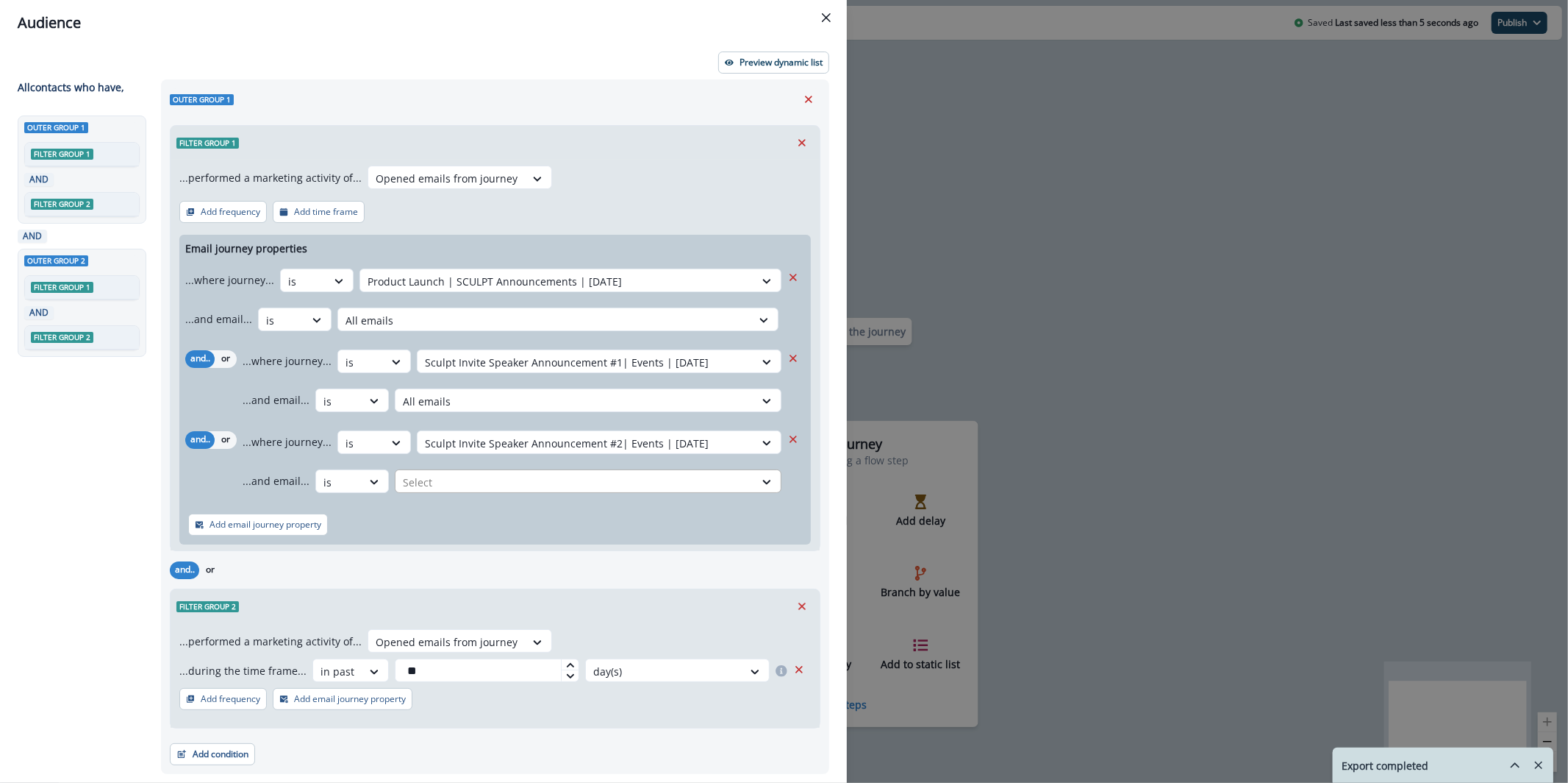
click at [458, 487] on div at bounding box center [575, 482] width 344 height 18
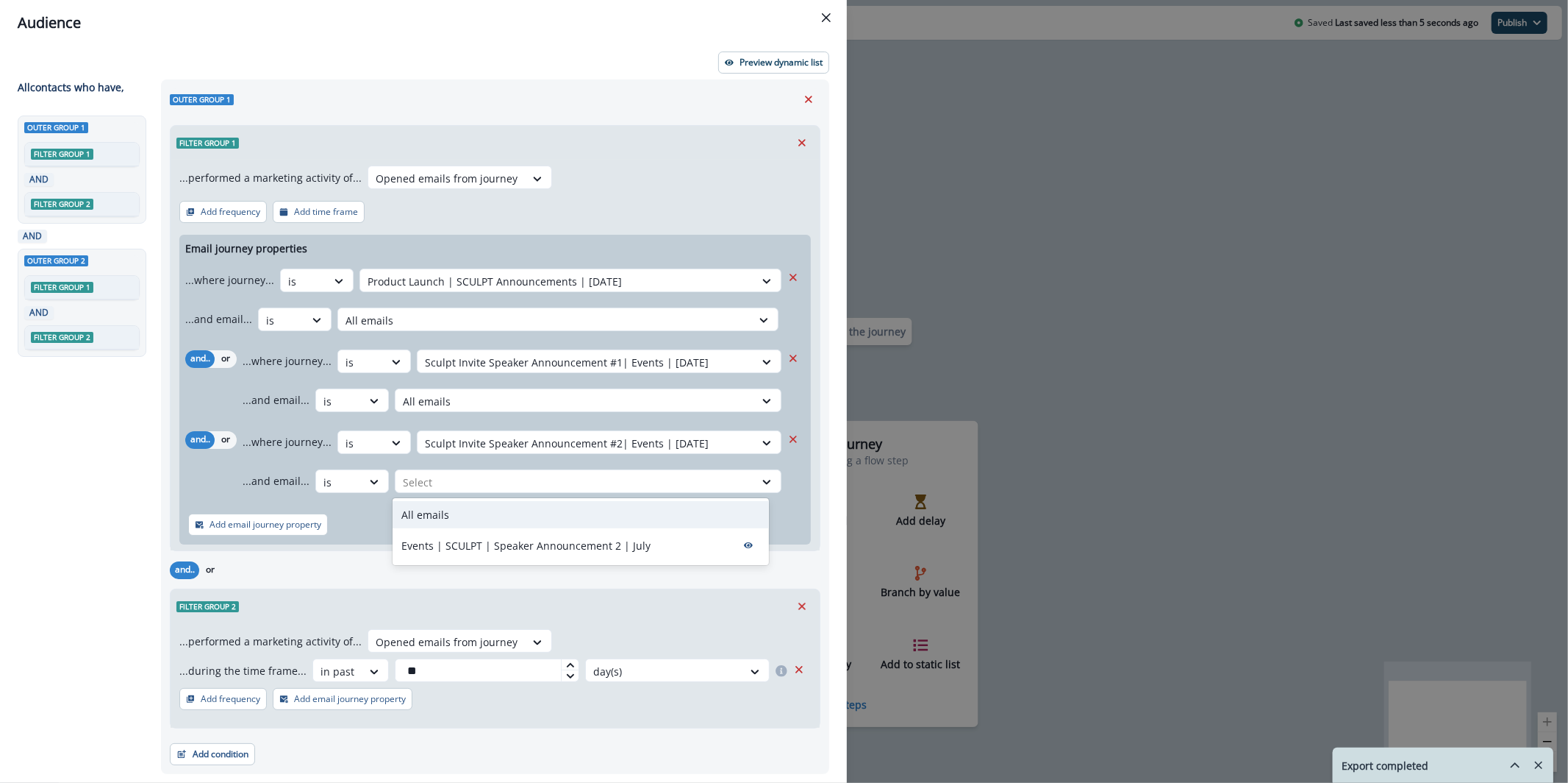
click at [454, 517] on div "All emails" at bounding box center [580, 515] width 376 height 27
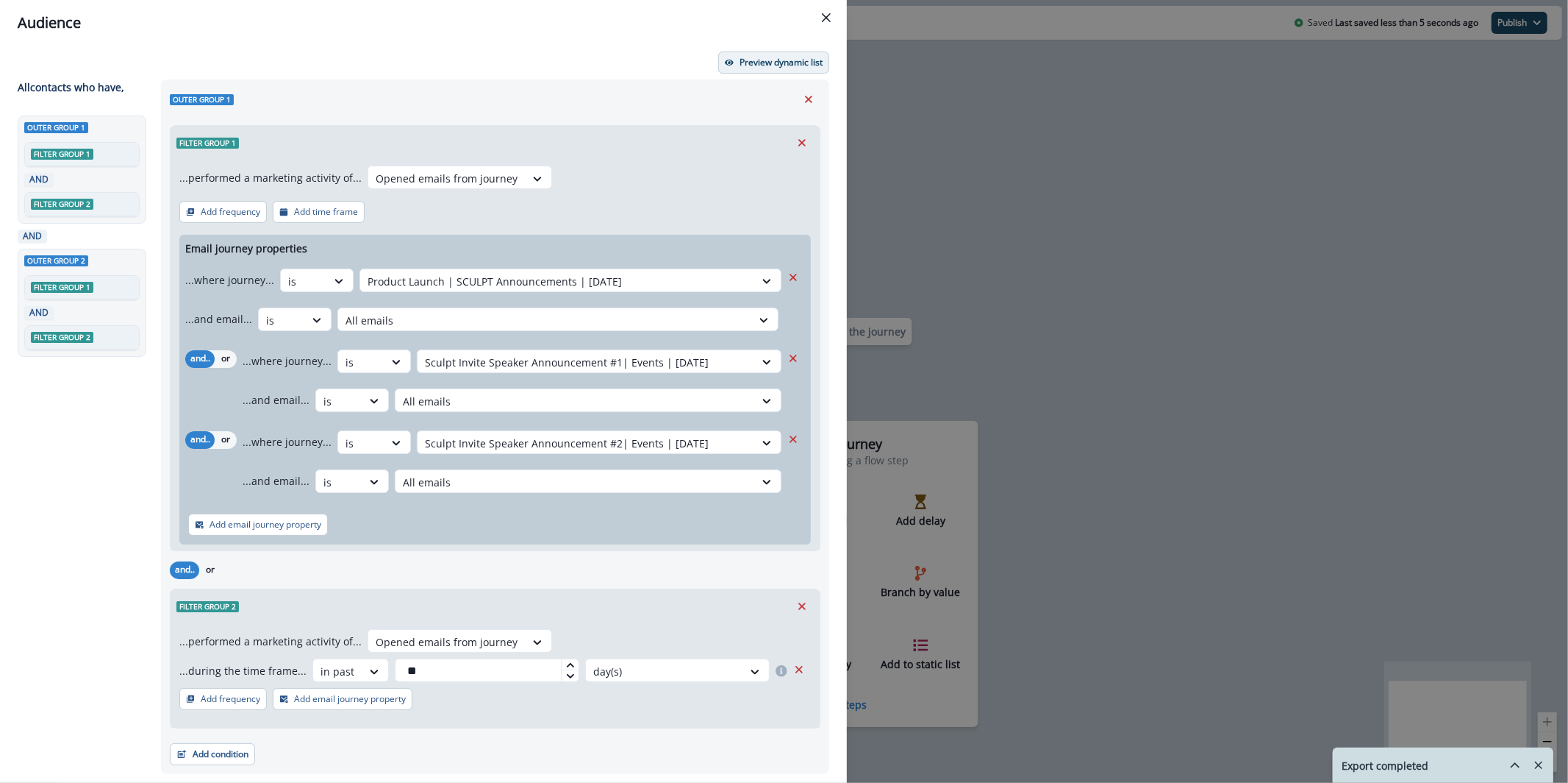
click at [788, 71] on button "Preview dynamic list" at bounding box center [773, 62] width 111 height 22
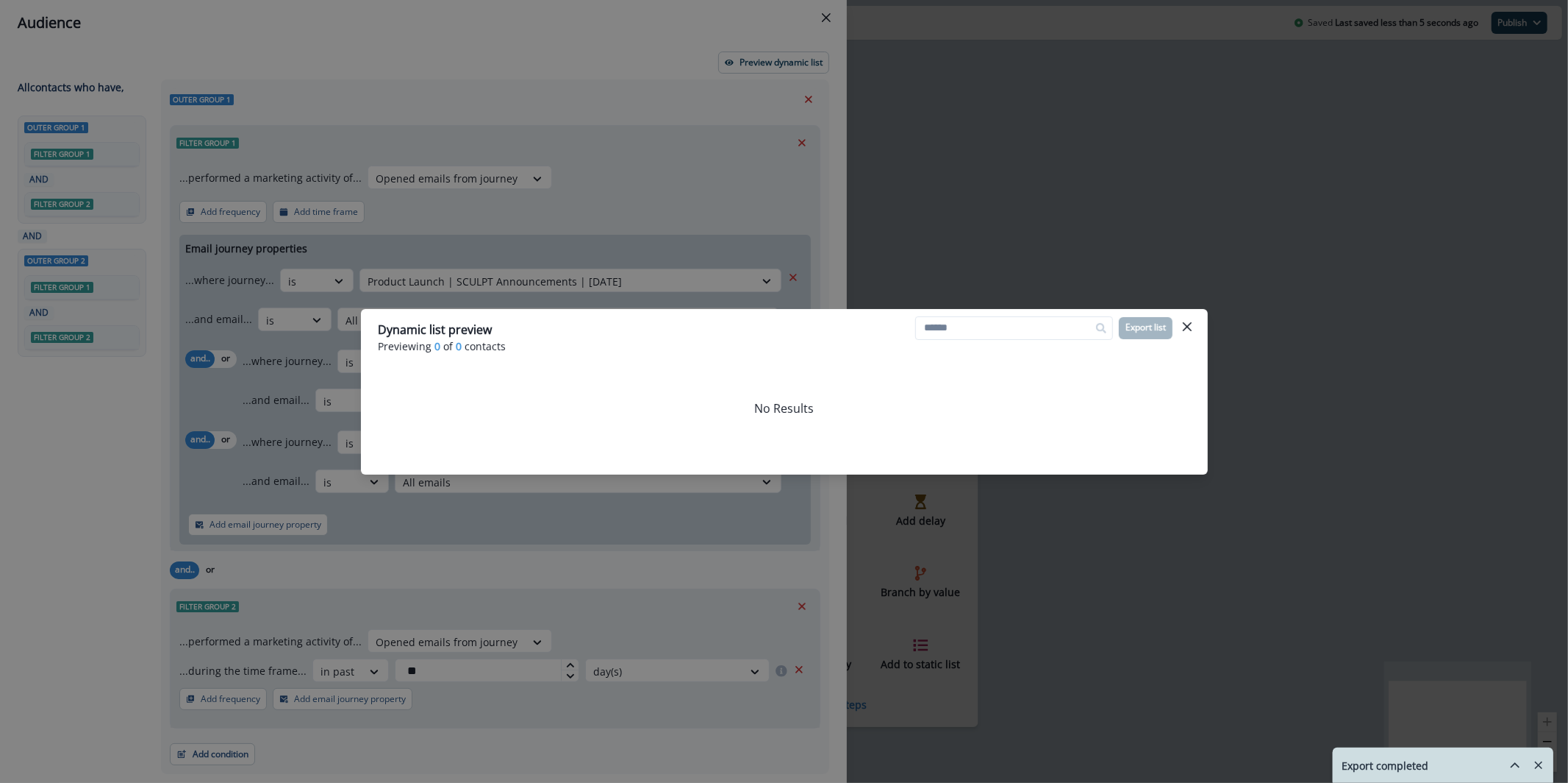
click at [622, 151] on div "Dynamic list preview Previewing 0 of 0 contacts Export list No Results" at bounding box center [784, 391] width 1568 height 783
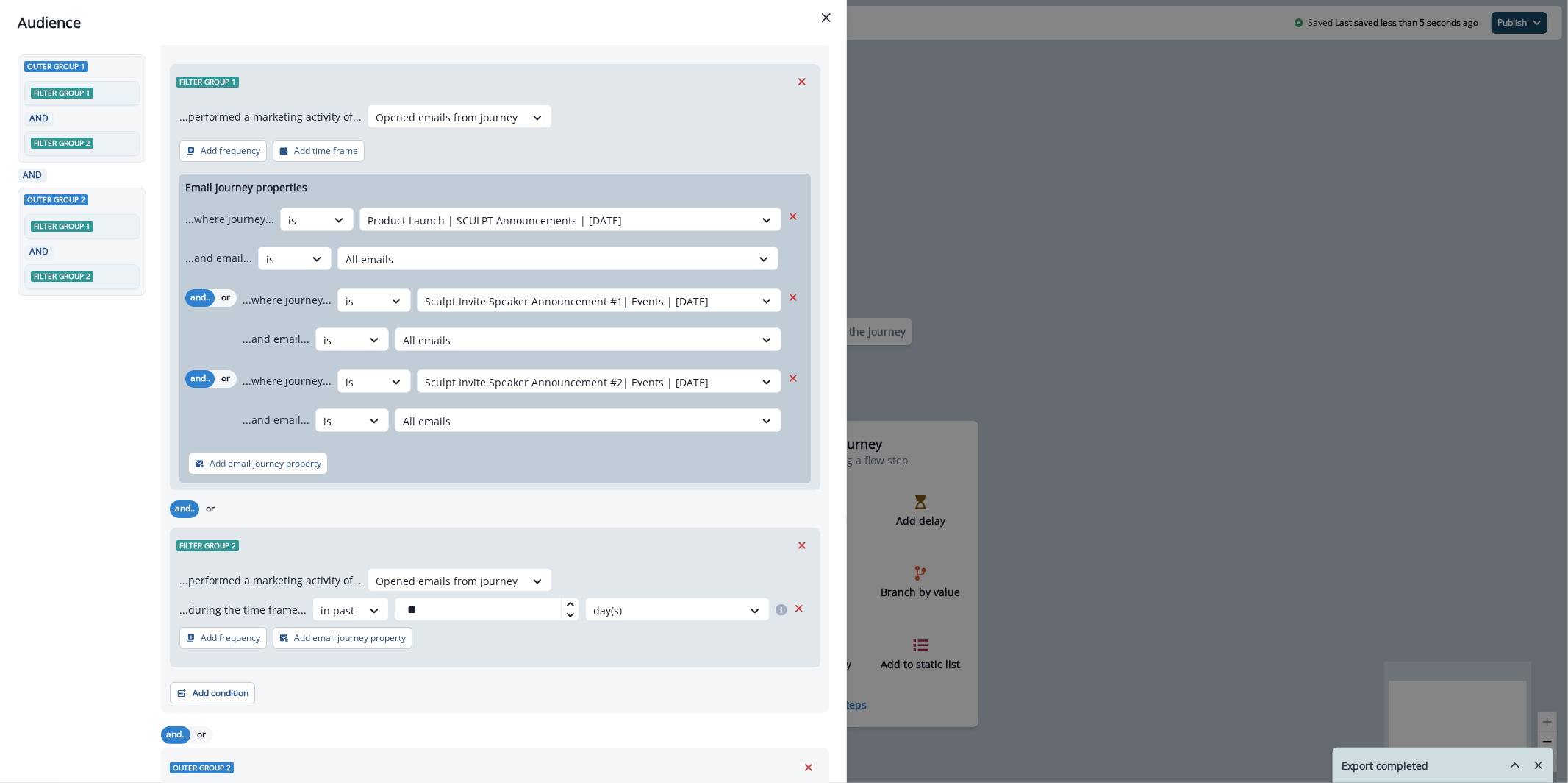
scroll to position [73, 0]
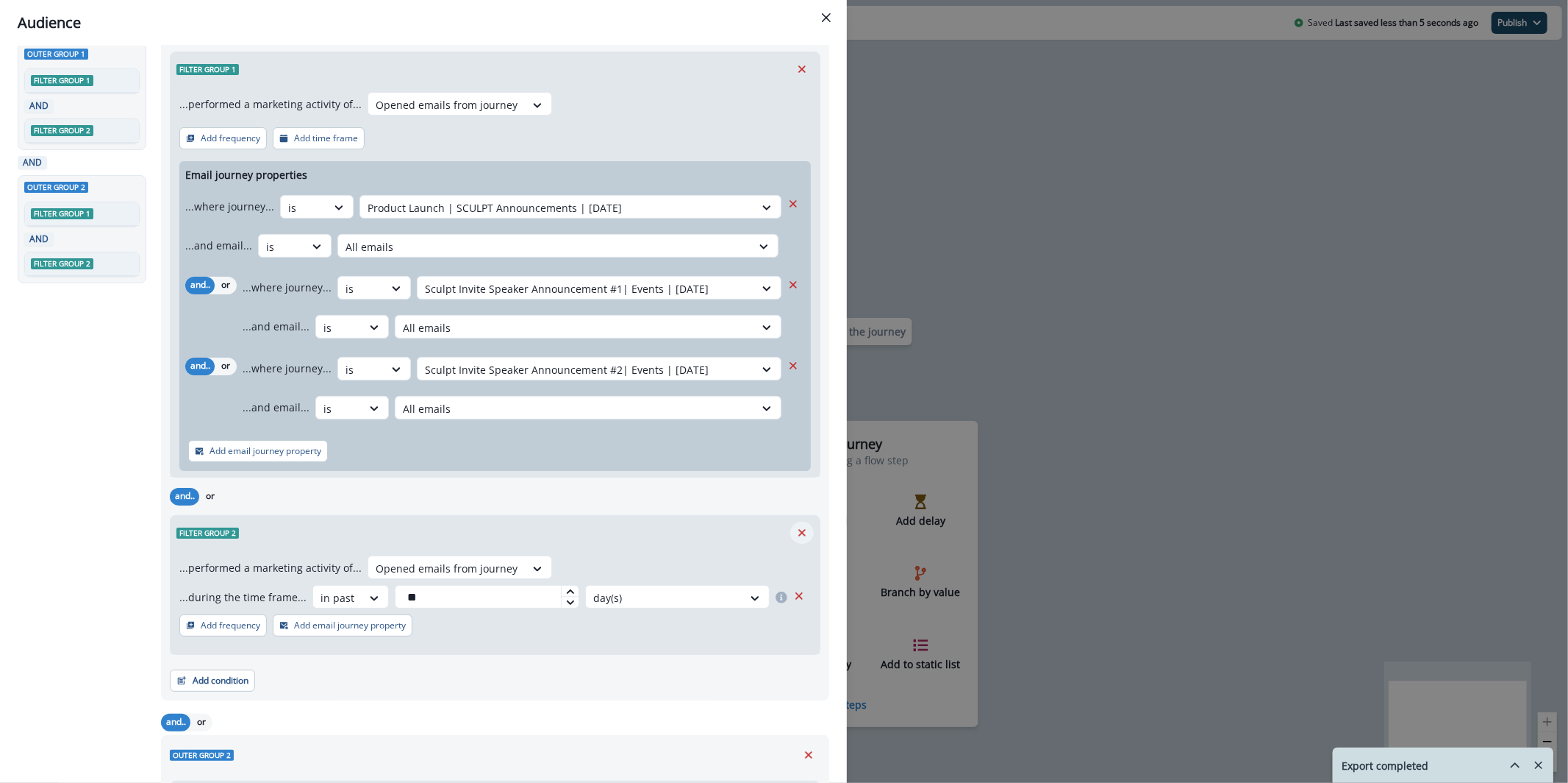
click at [795, 536] on icon "Remove" at bounding box center [802, 532] width 13 height 13
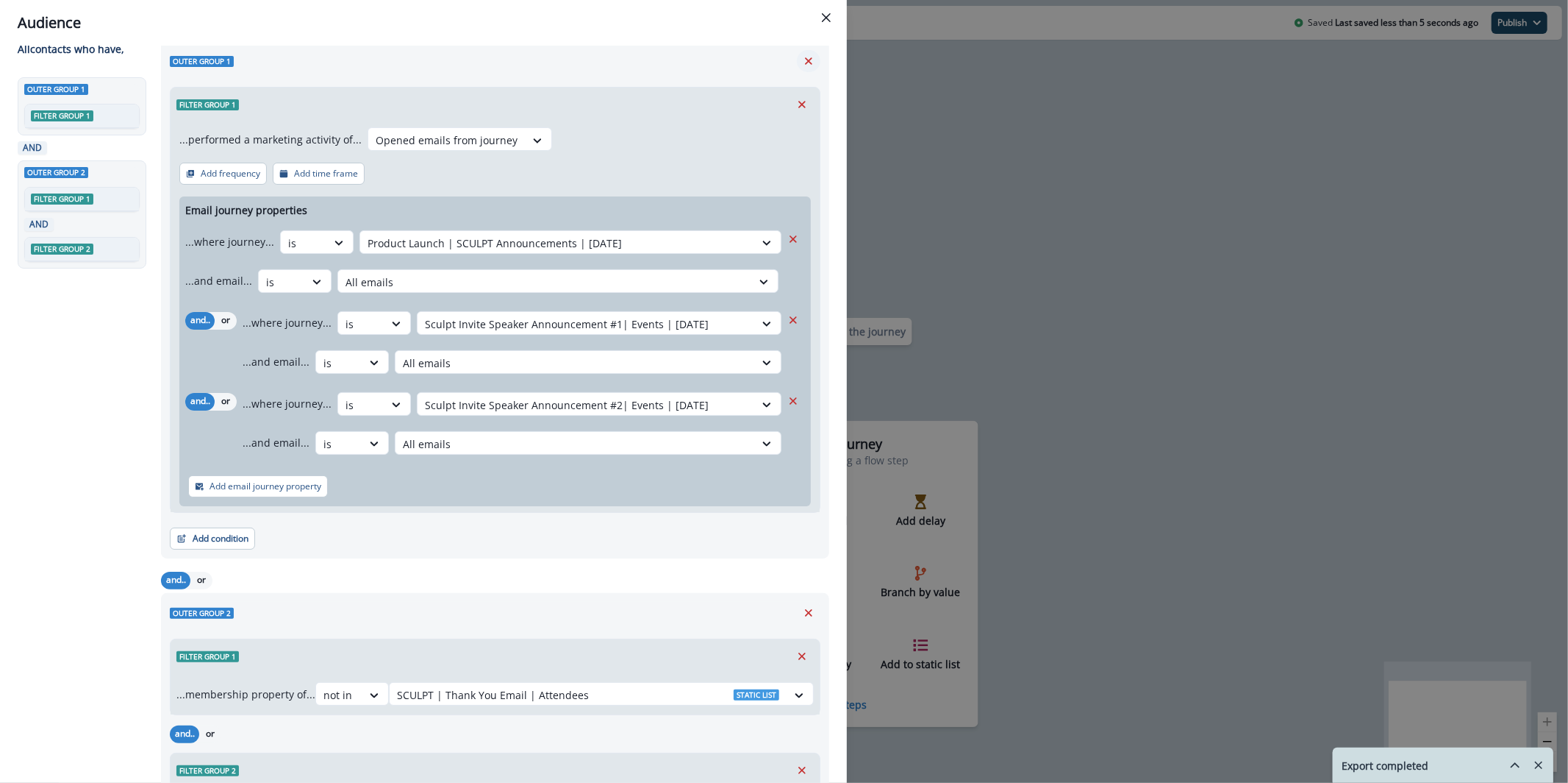
scroll to position [0, 0]
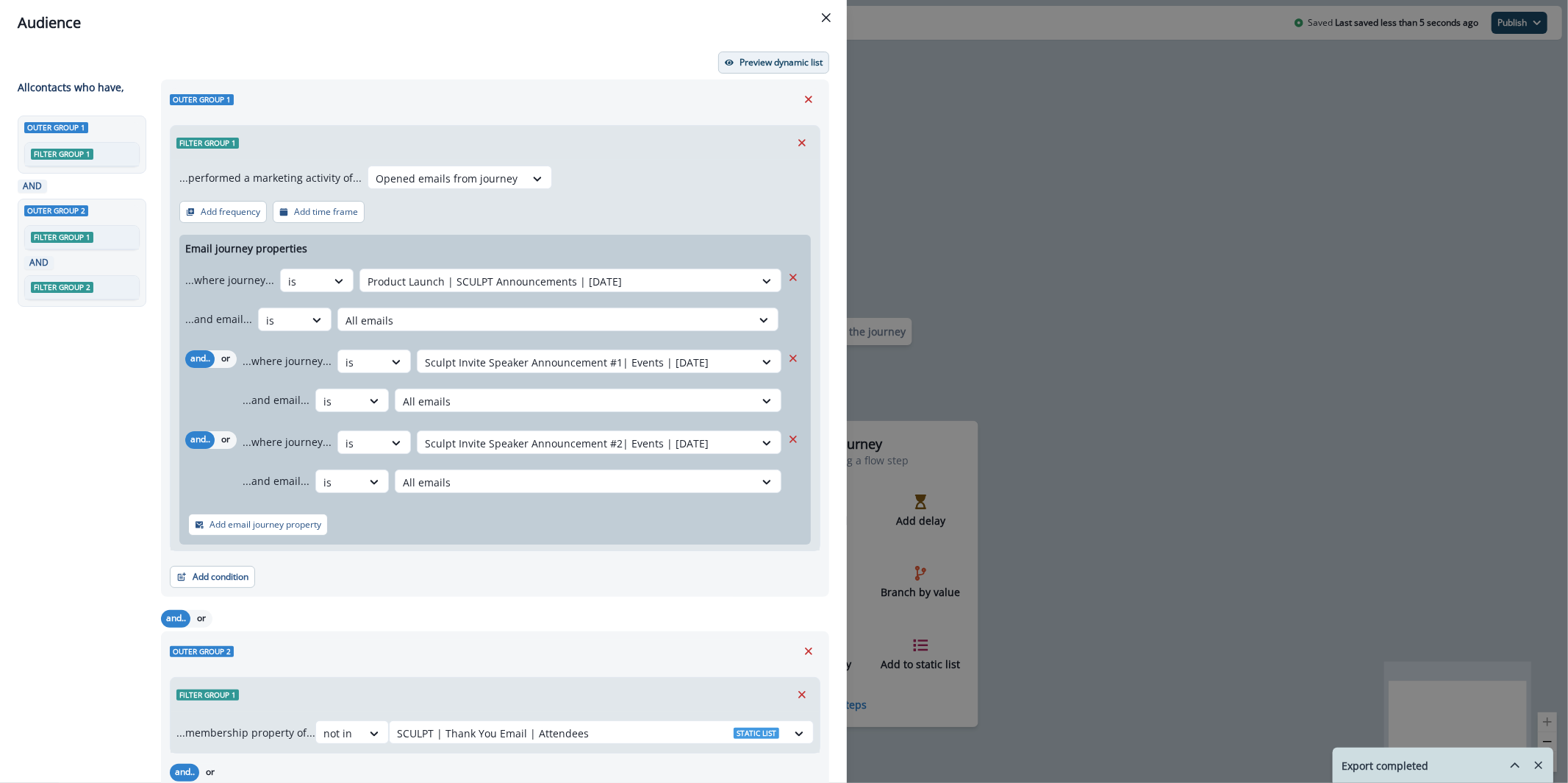
click at [773, 52] on button "Preview dynamic list" at bounding box center [773, 62] width 111 height 22
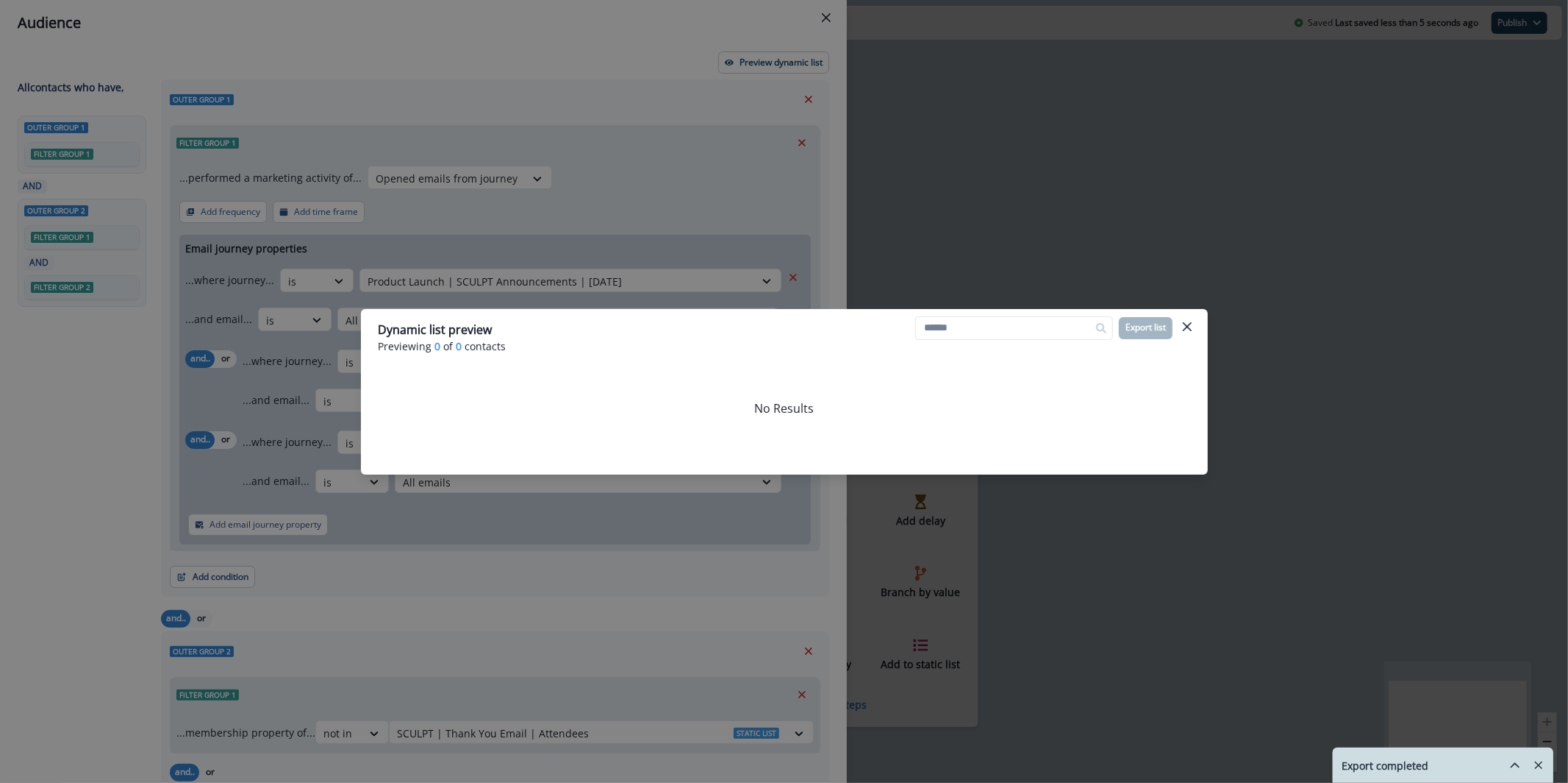
click at [751, 141] on div "Dynamic list preview Previewing 0 of 0 contacts Export list No Results" at bounding box center [784, 391] width 1568 height 783
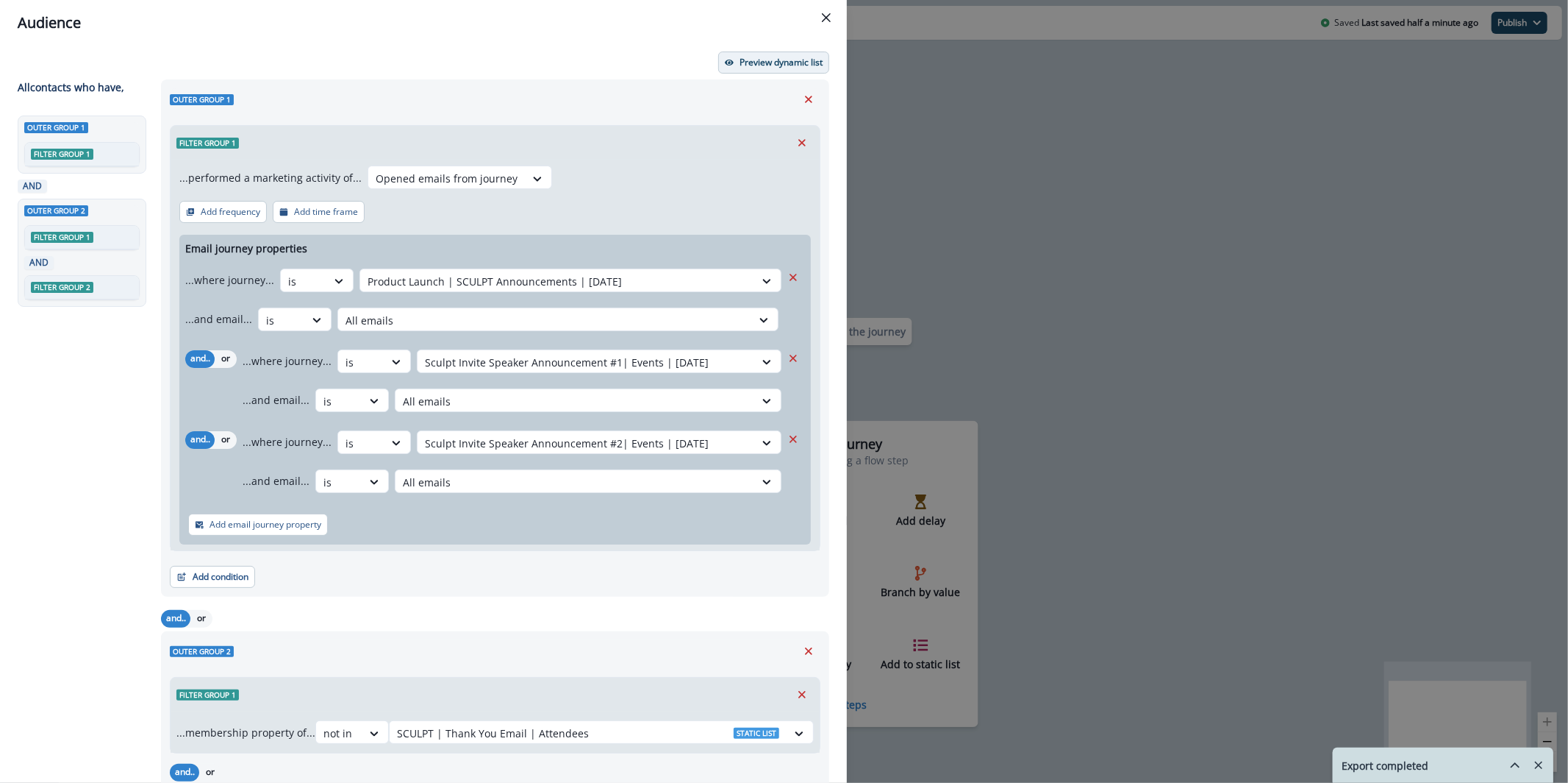
click at [781, 69] on button "Preview dynamic list" at bounding box center [773, 62] width 111 height 22
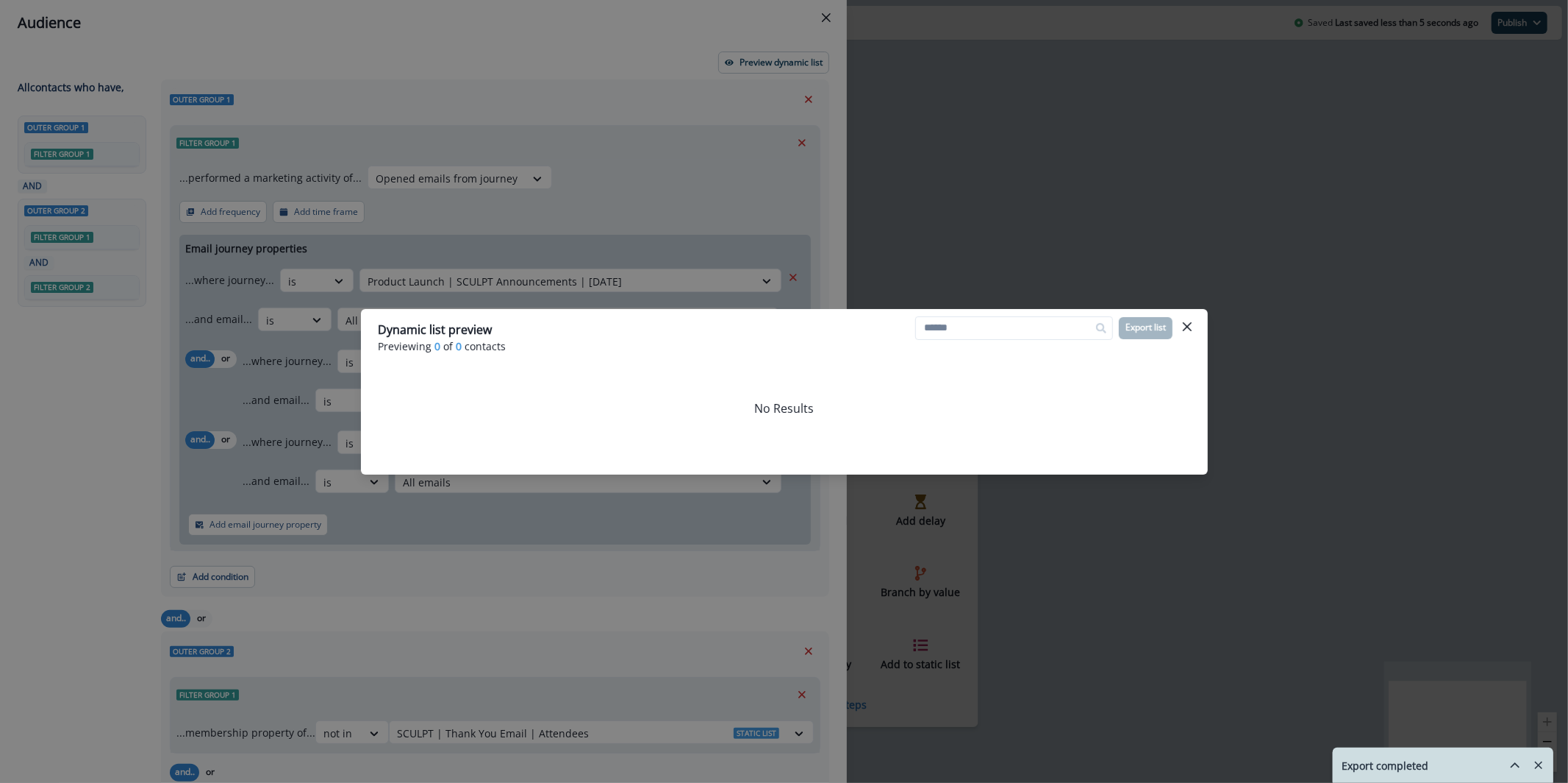
click at [663, 158] on div "Dynamic list preview Previewing 0 of 0 contacts Export list No Results" at bounding box center [784, 391] width 1568 height 783
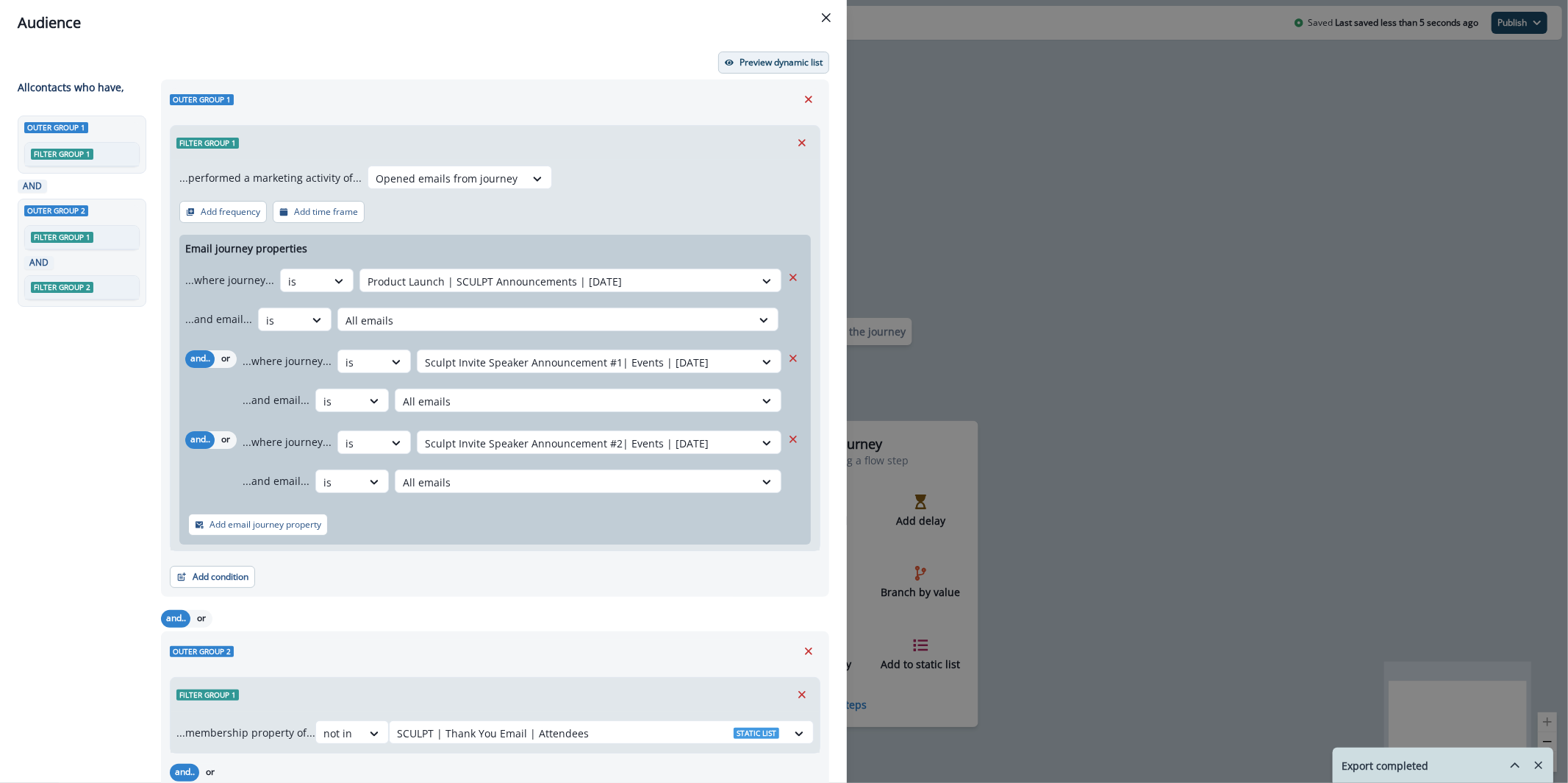
click at [764, 59] on p "Preview dynamic list" at bounding box center [781, 62] width 83 height 10
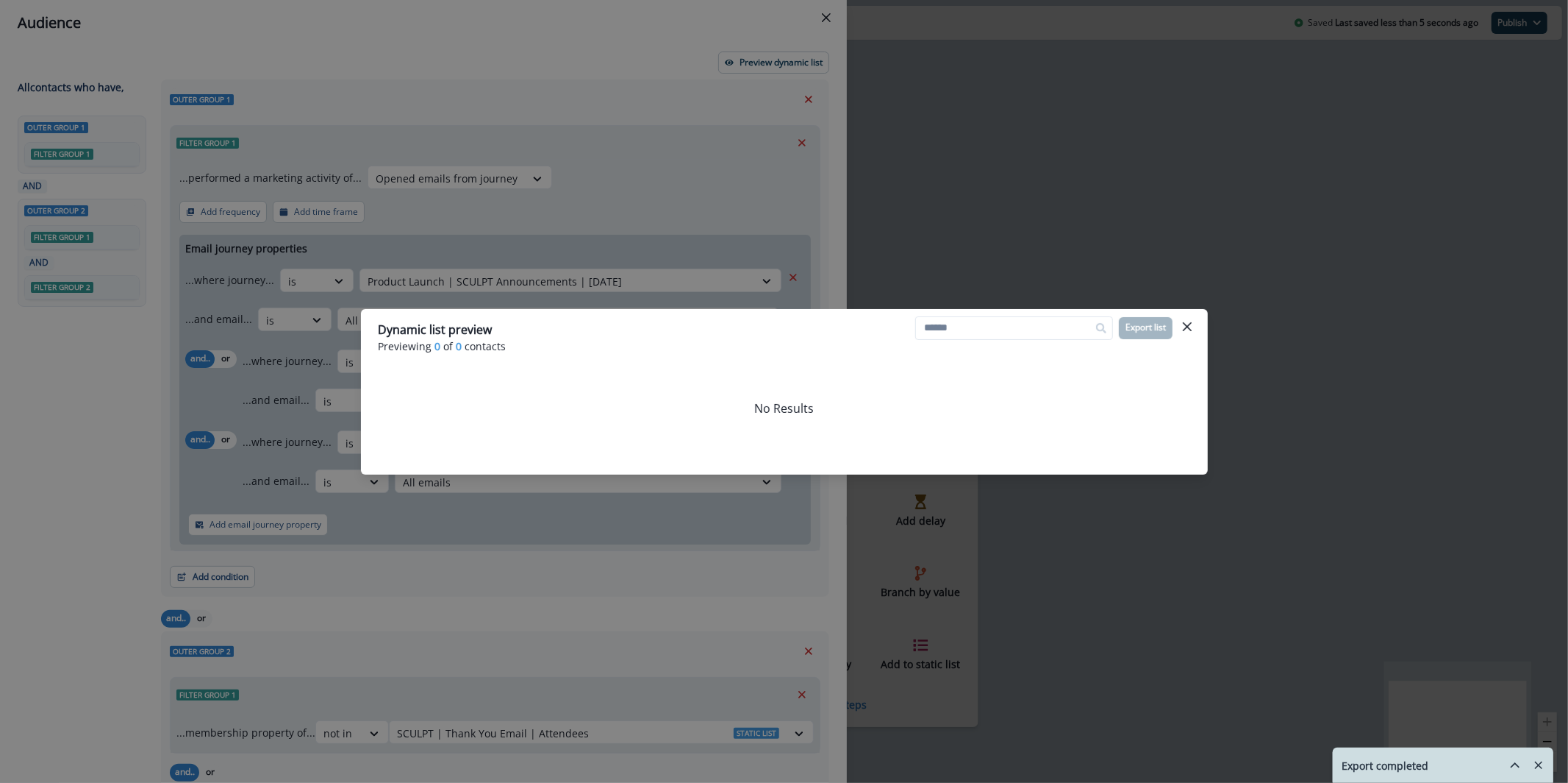
click at [730, 125] on div "Dynamic list preview Previewing 0 of 0 contacts Export list No Results" at bounding box center [784, 391] width 1568 height 783
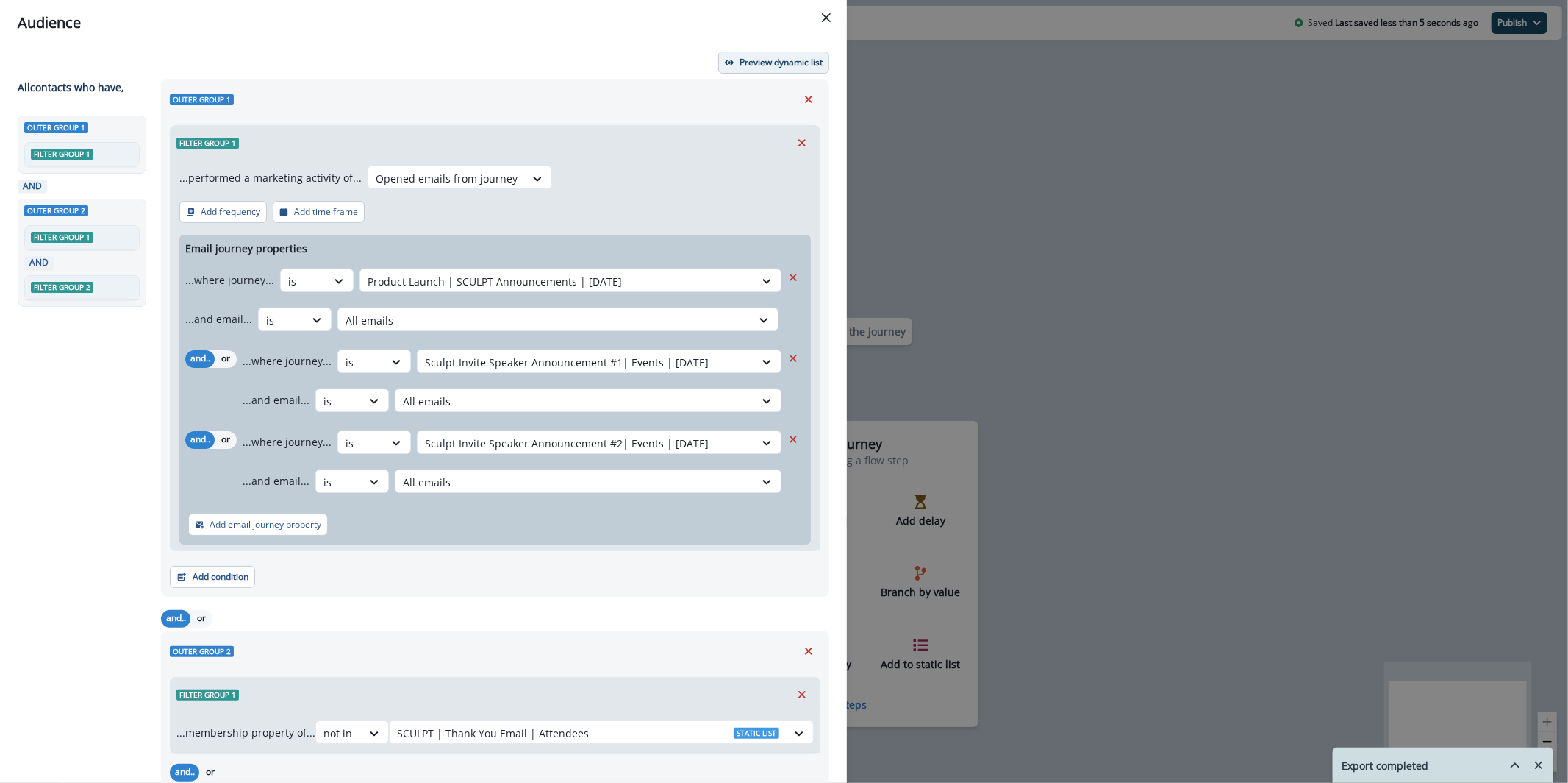
click at [772, 60] on p "Preview dynamic list" at bounding box center [781, 62] width 83 height 10
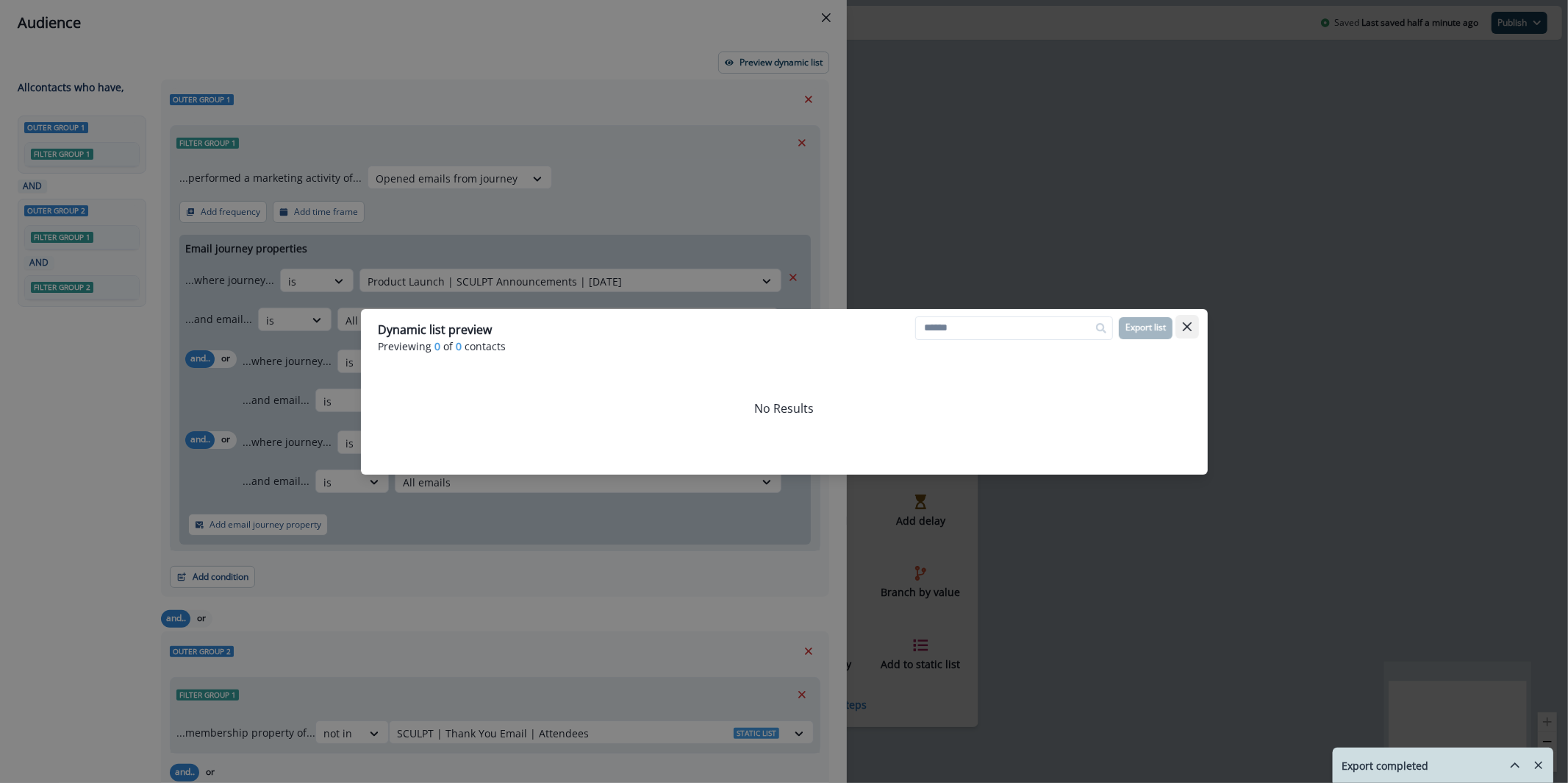
click at [1191, 322] on icon "Close" at bounding box center [1187, 327] width 9 height 9
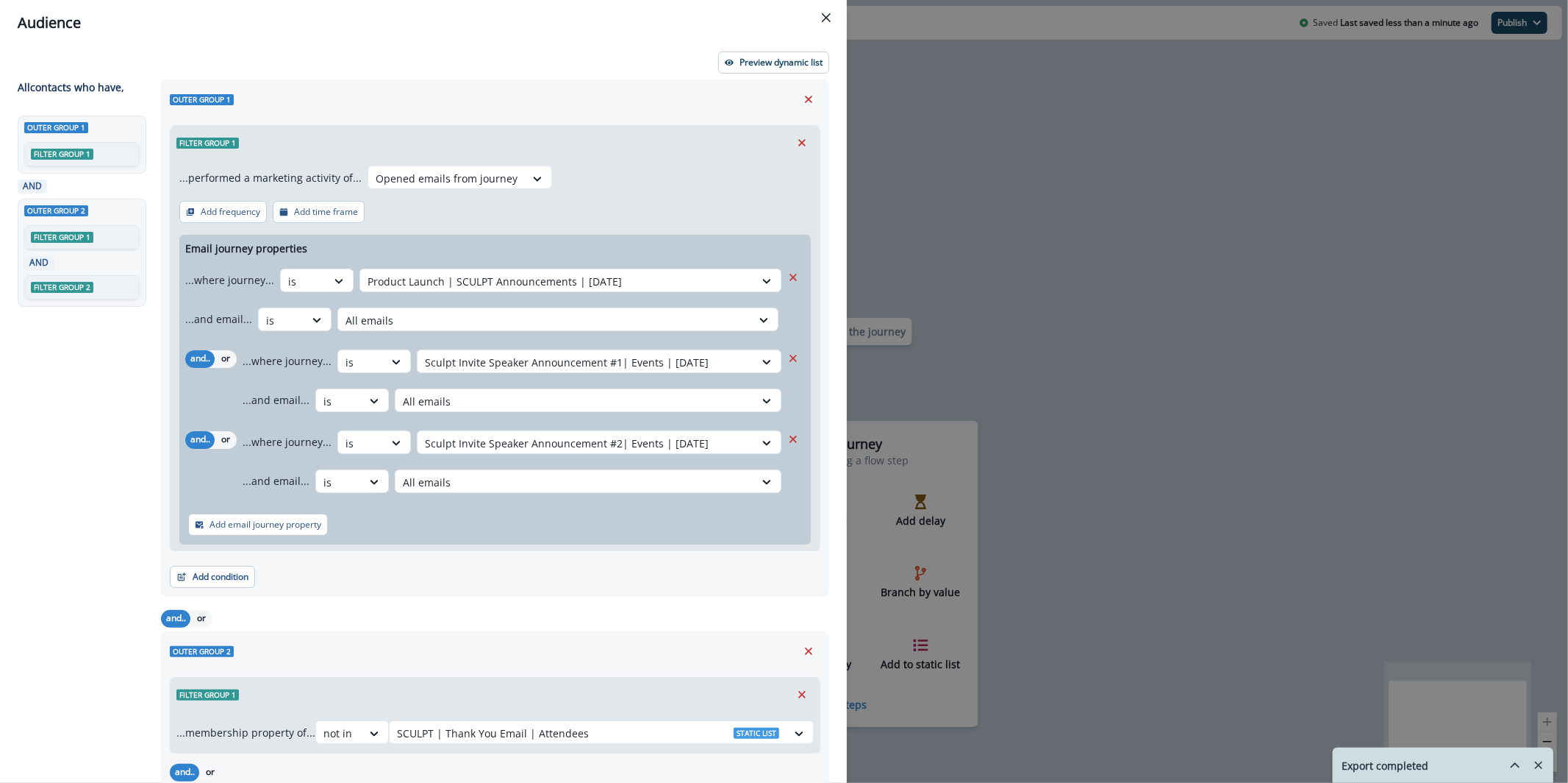
click at [1029, 266] on div "Audience Preview dynamic list All contact s who have, Outer group 1 Filter grou…" at bounding box center [784, 391] width 1568 height 783
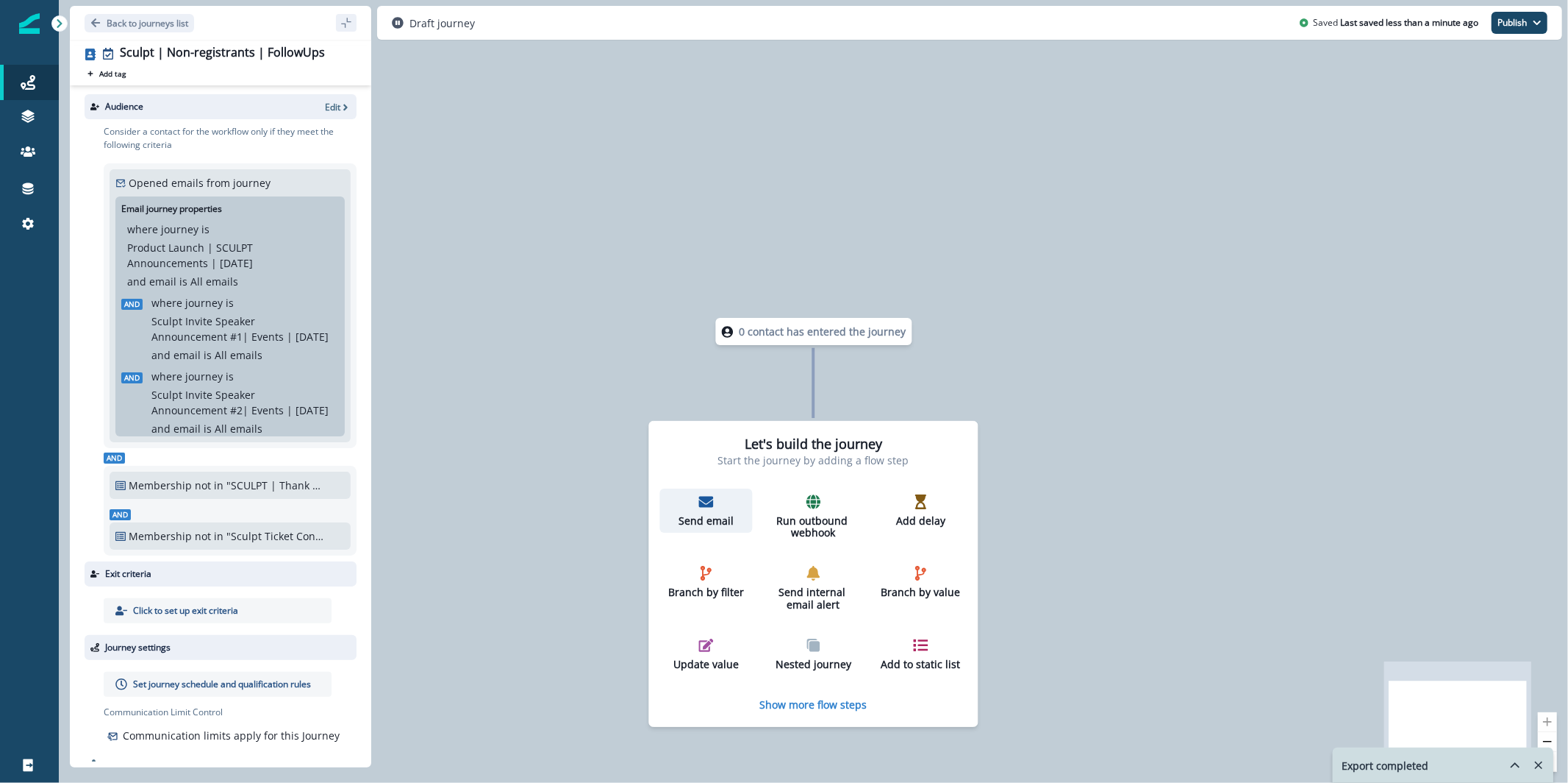
click at [705, 499] on icon "button" at bounding box center [707, 501] width 15 height 11
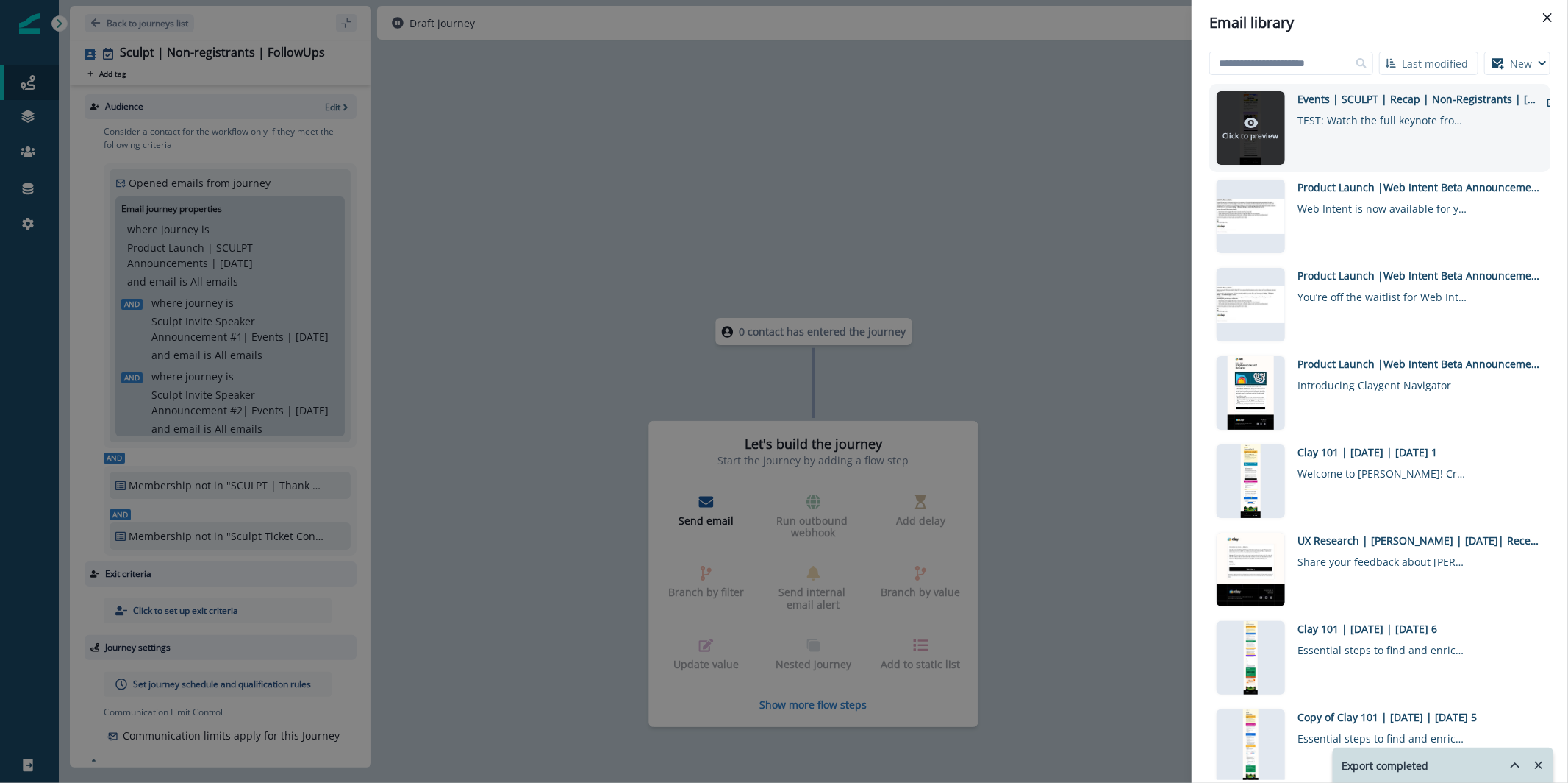
click at [1276, 155] on div at bounding box center [1250, 128] width 69 height 73
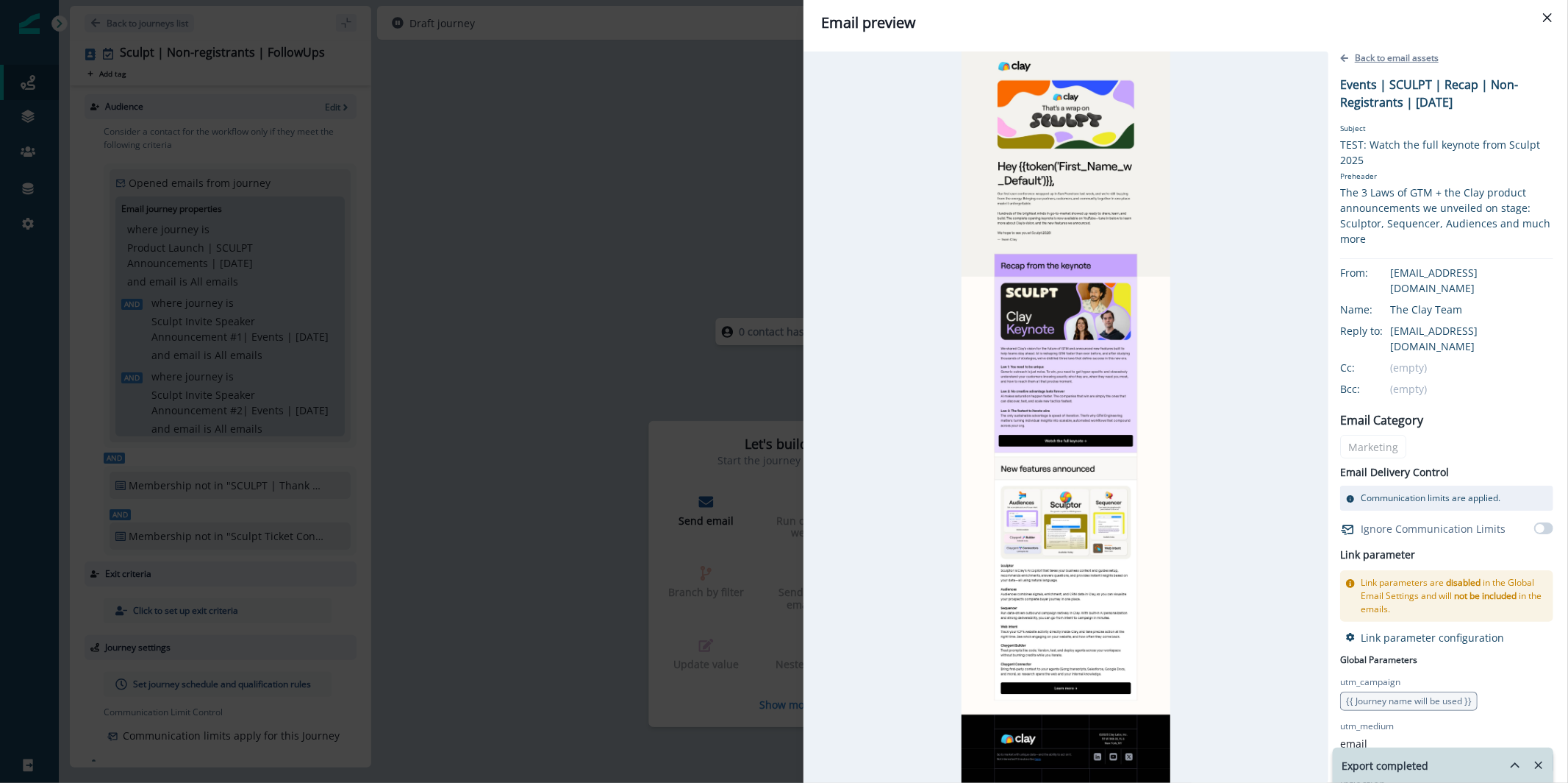
click at [1386, 67] on button "Back to email assets" at bounding box center [1390, 60] width 99 height 18
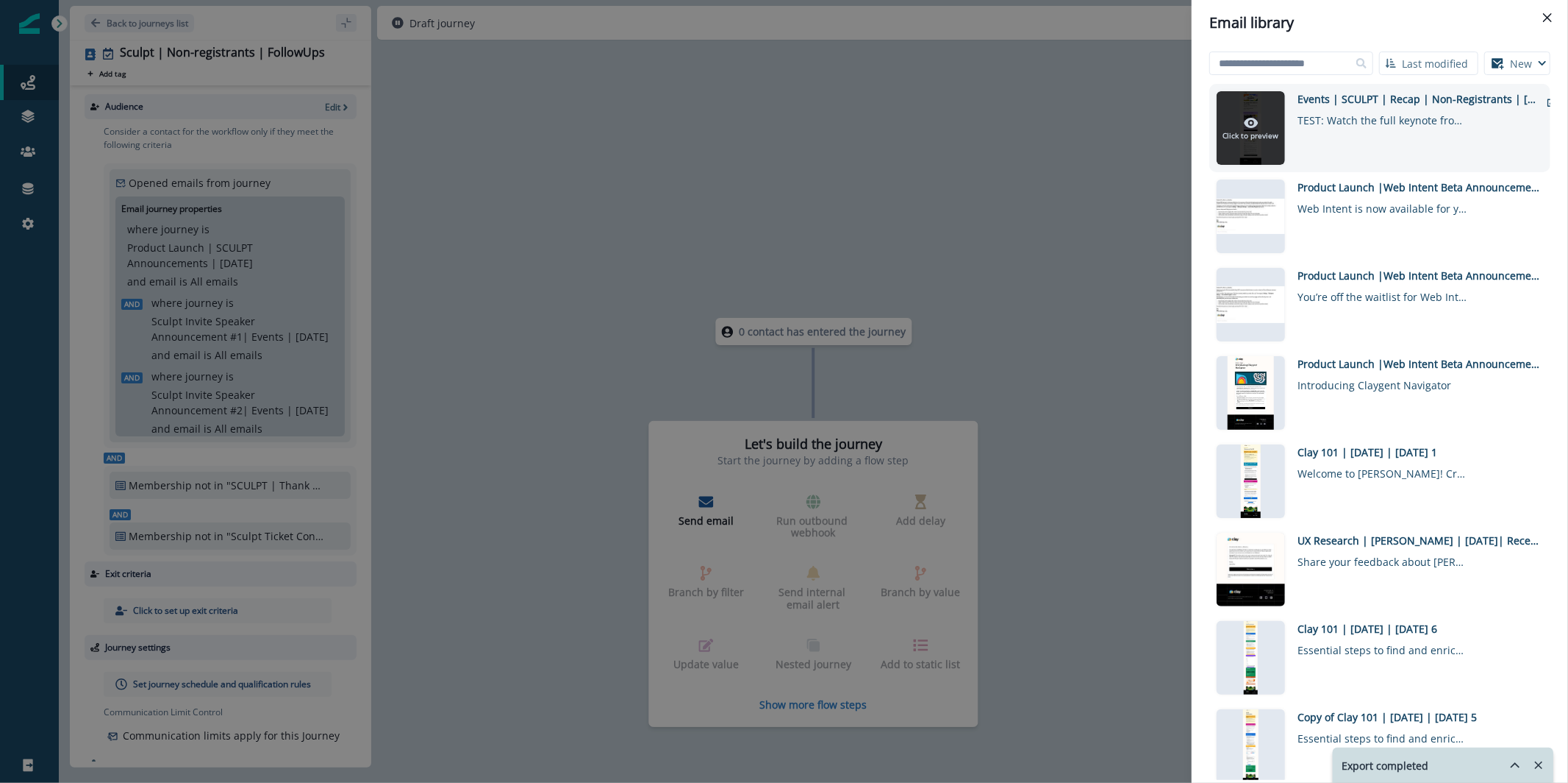
click at [1261, 114] on div at bounding box center [1250, 128] width 69 height 73
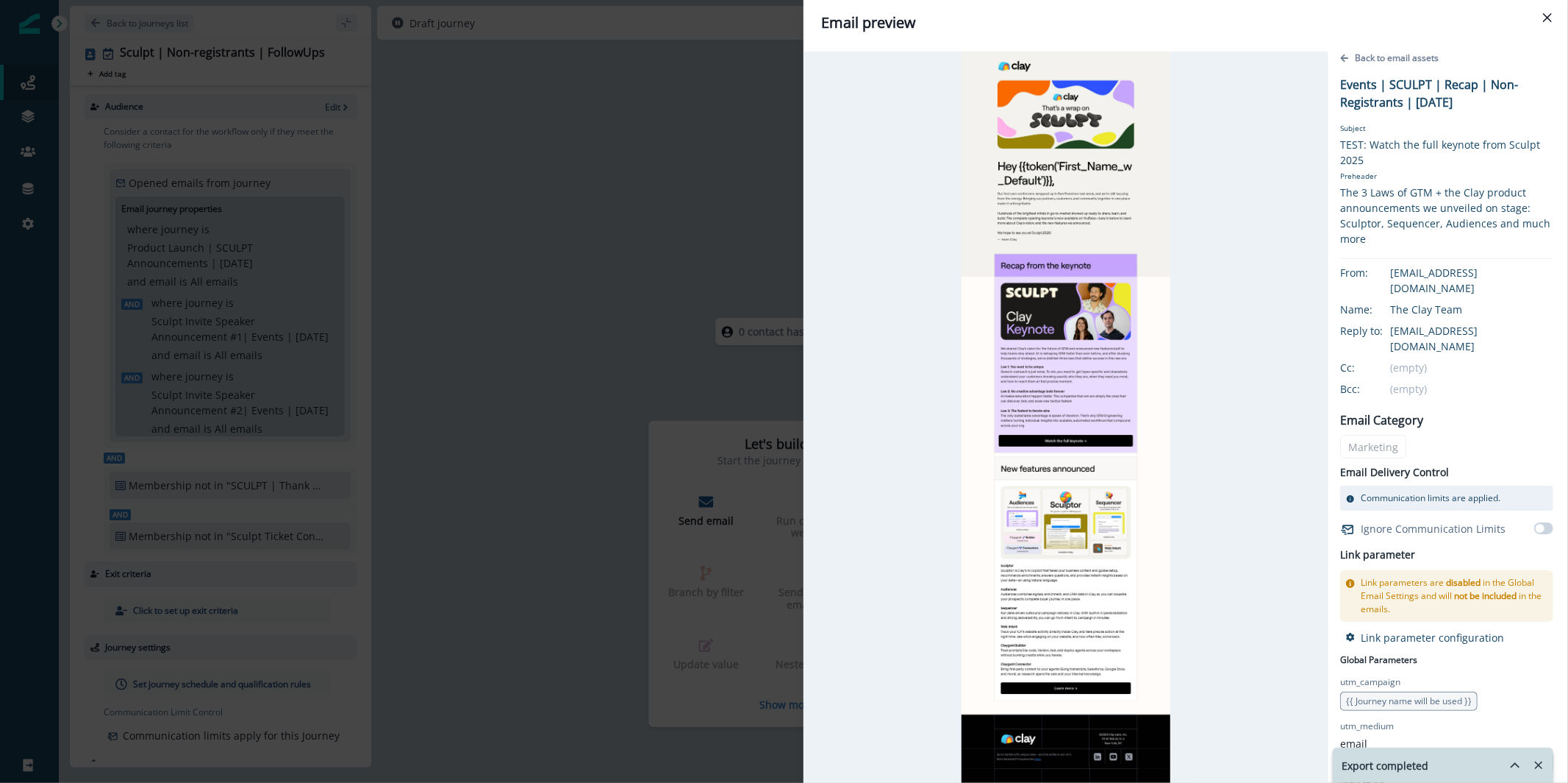
click at [734, 52] on div "Email preview Back to email assets Events | SCULPT | Recap | Non-Registrants | …" at bounding box center [784, 391] width 1568 height 783
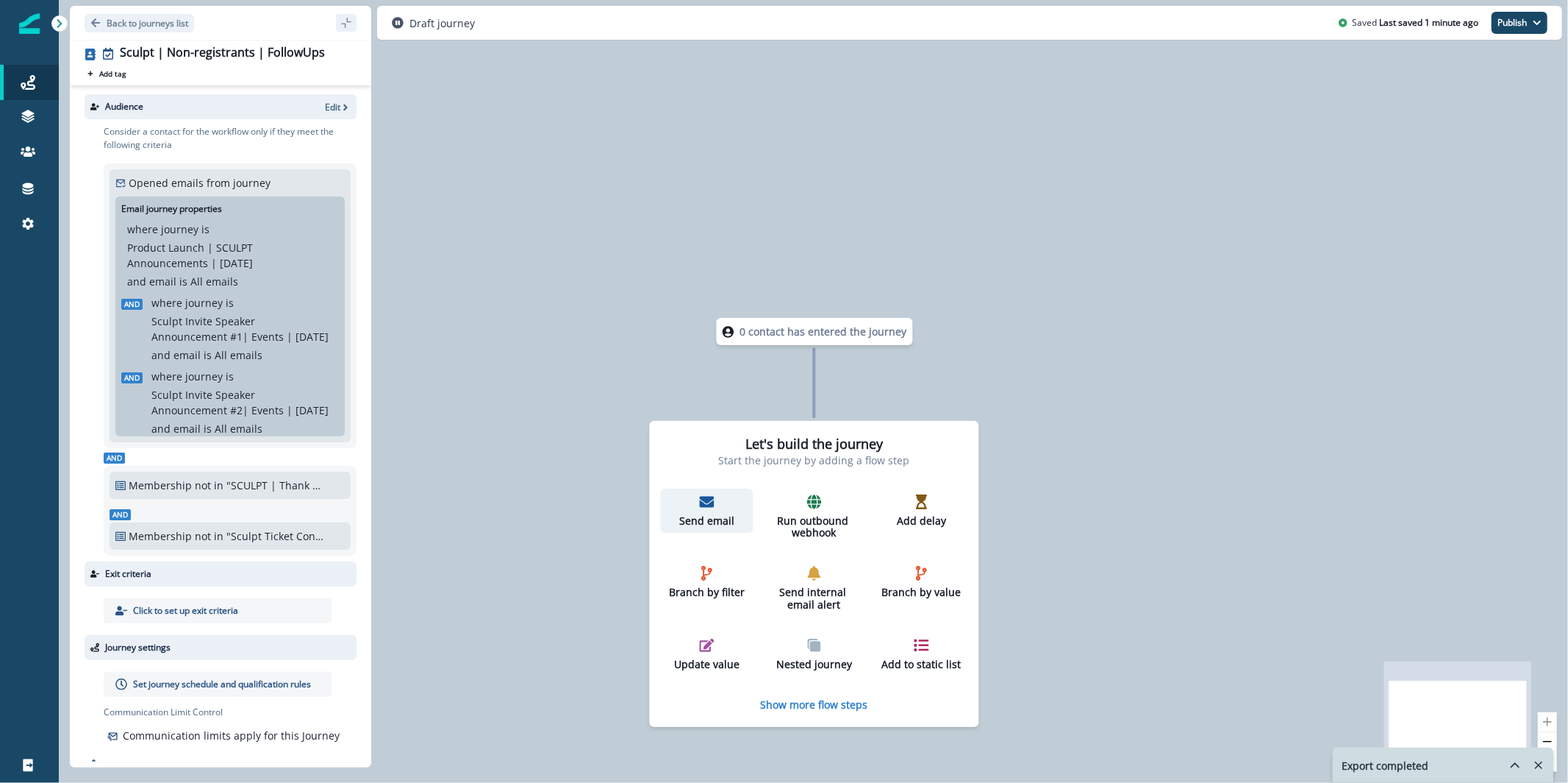
click at [686, 502] on div "Send email" at bounding box center [707, 511] width 81 height 33
click at [719, 517] on p "Send email" at bounding box center [707, 521] width 81 height 13
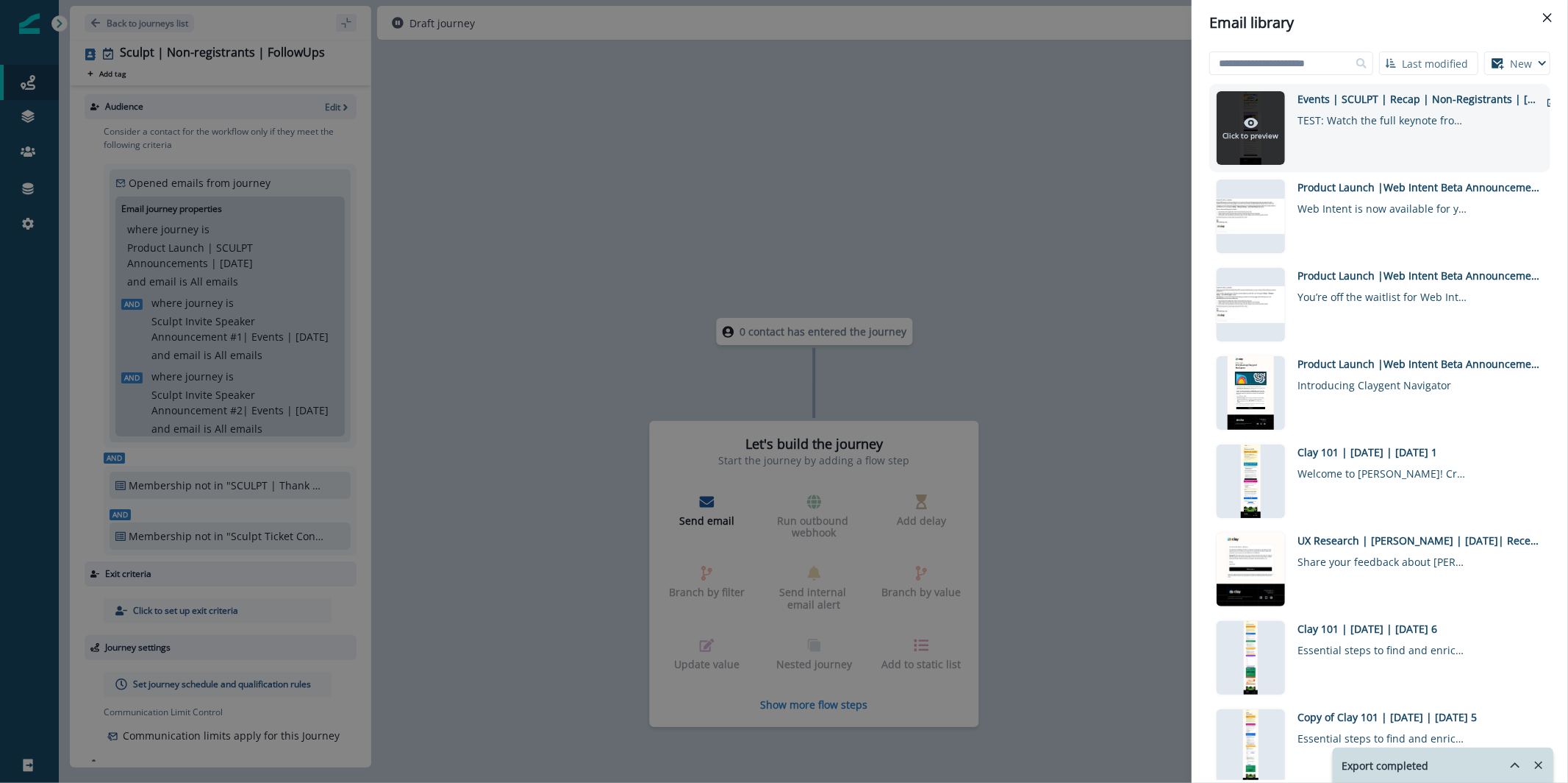
click at [1240, 113] on div at bounding box center [1250, 128] width 69 height 73
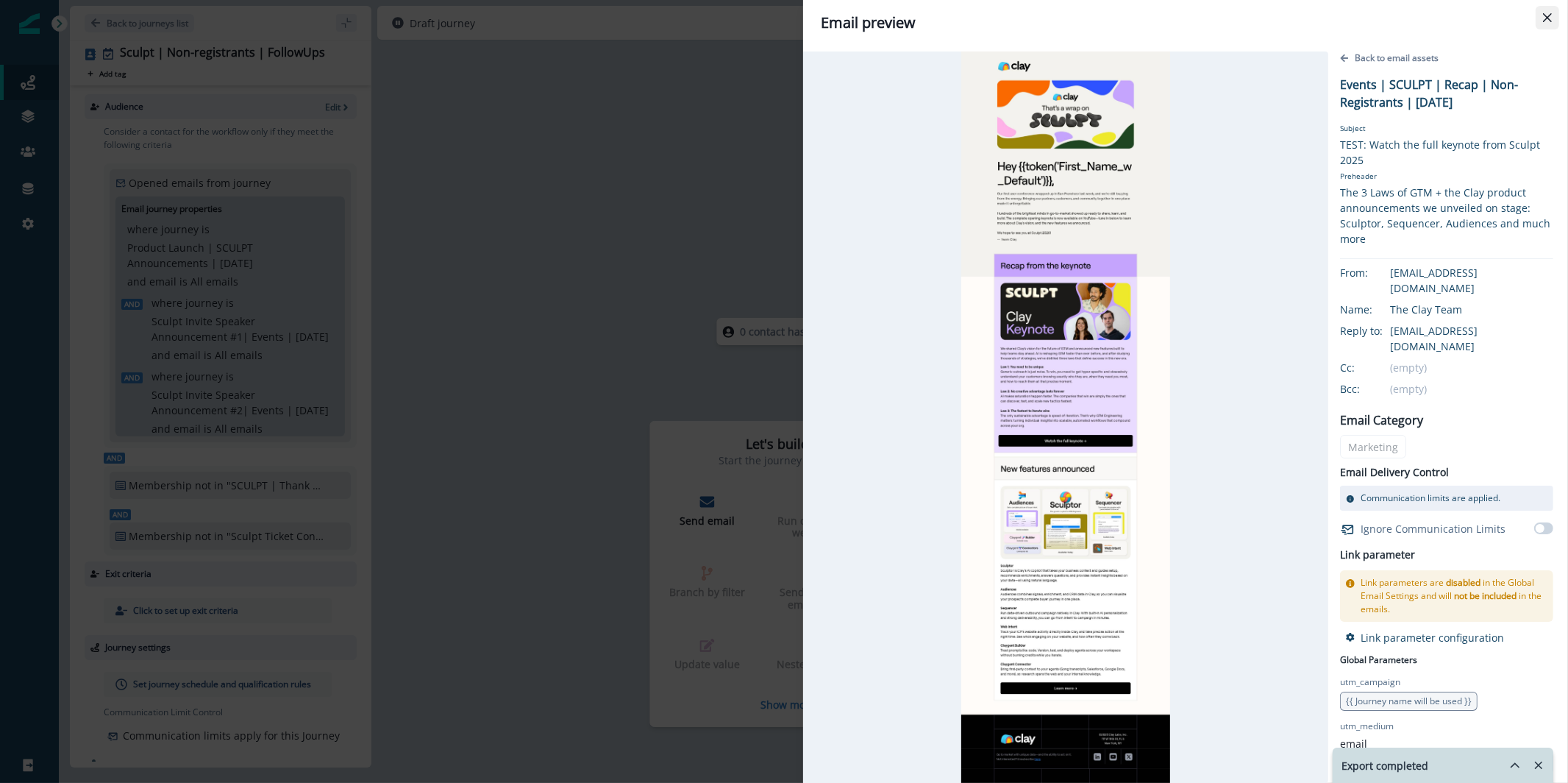
click at [1547, 19] on html "A newer version of Inflection.io is available. Refresh your page to load the la…" at bounding box center [784, 391] width 1568 height 783
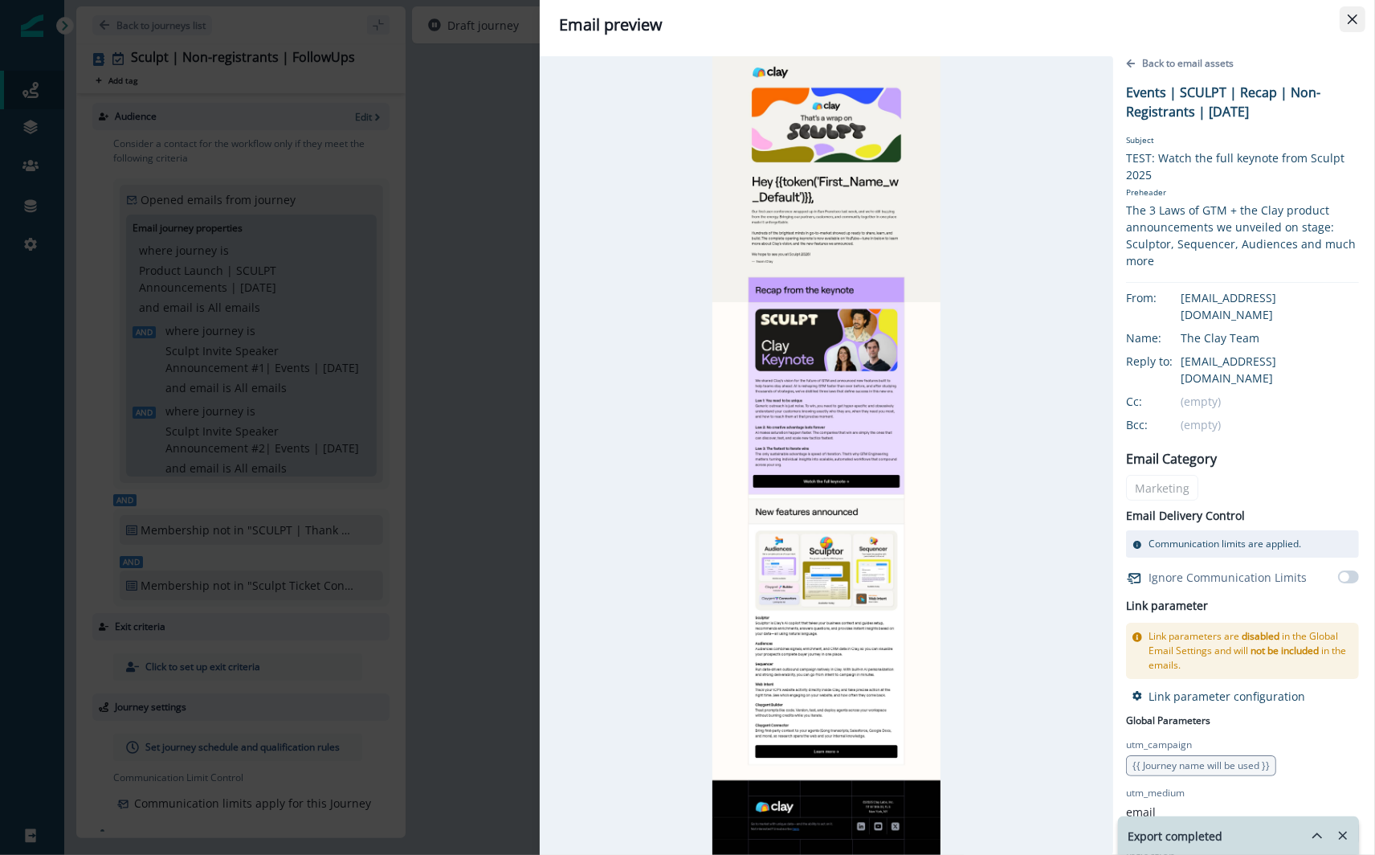
click at [1354, 14] on button "Close" at bounding box center [1353, 19] width 26 height 26
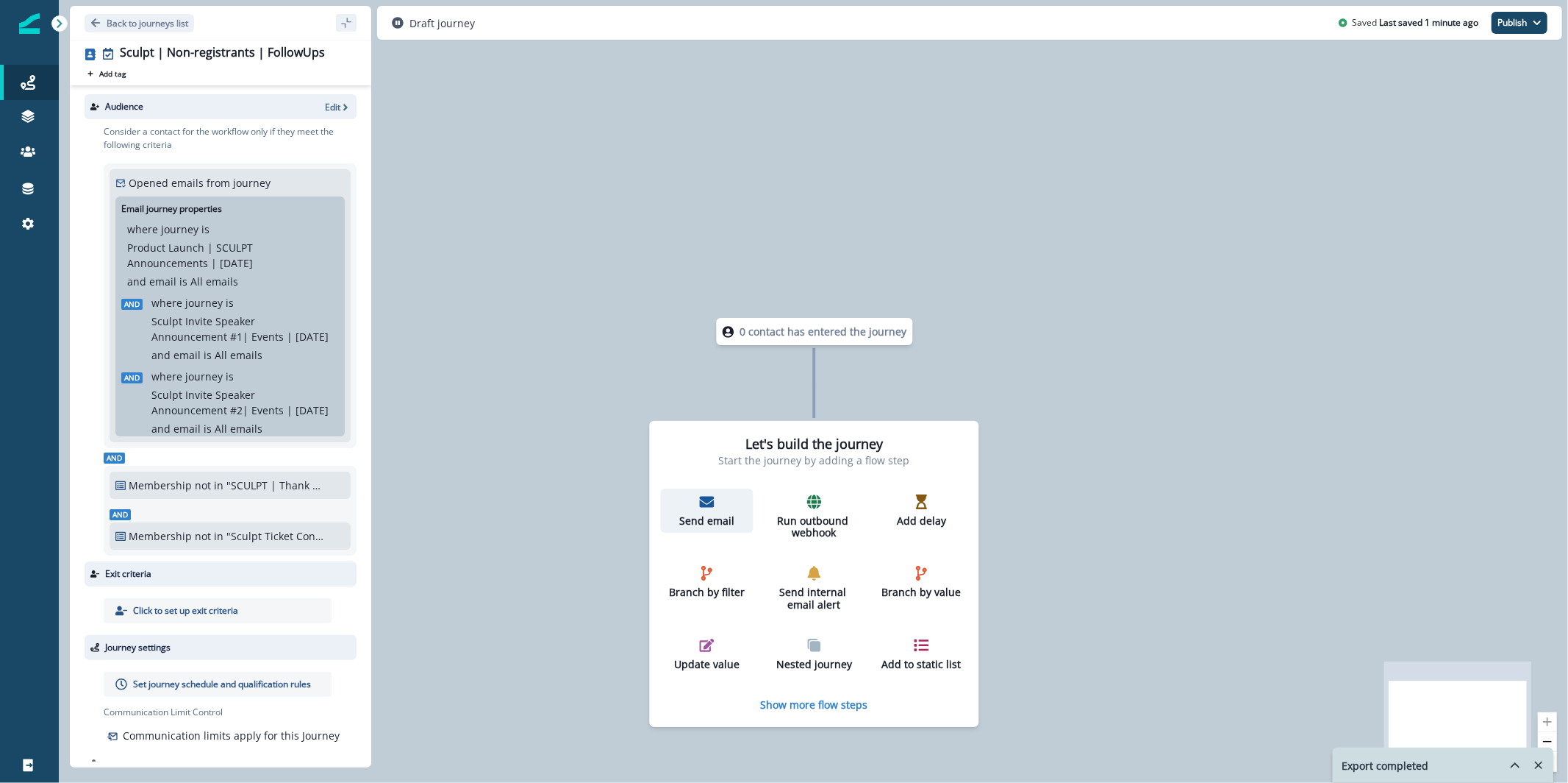
click at [697, 525] on p "Send email" at bounding box center [707, 521] width 81 height 13
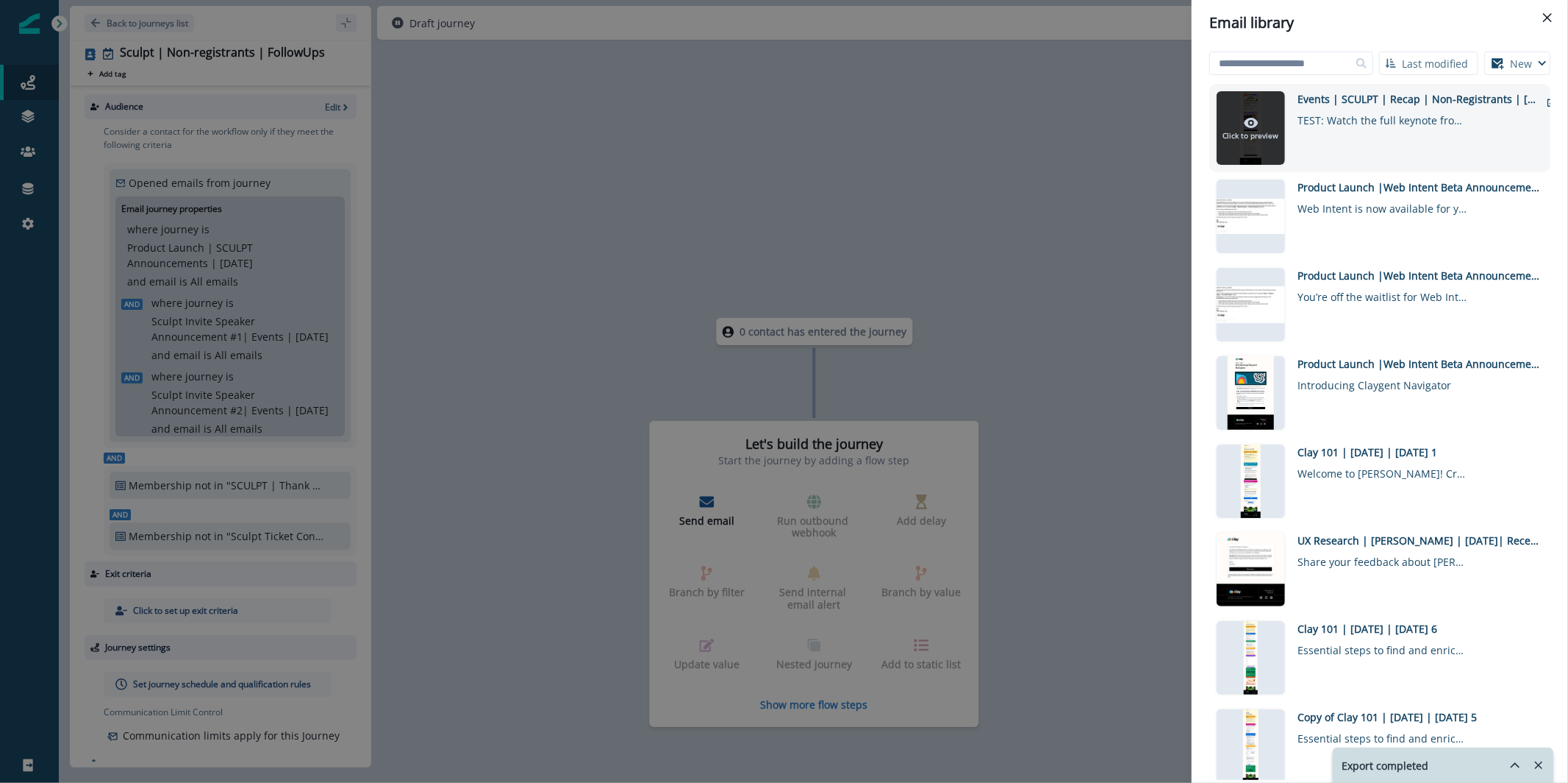
click at [1238, 134] on p "Click to preview" at bounding box center [1250, 136] width 56 height 11
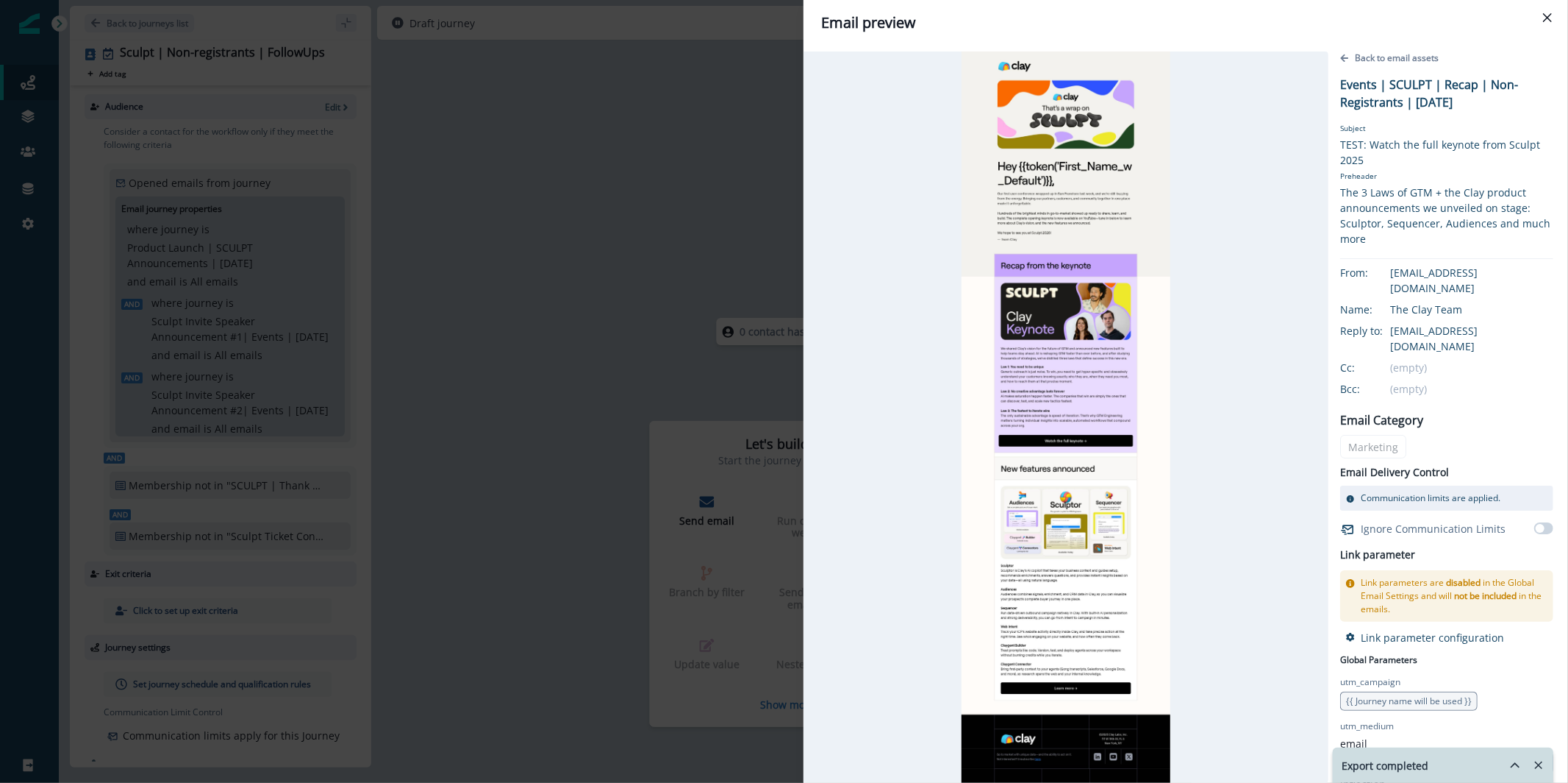
click at [1535, 765] on icon "Remove-exports" at bounding box center [1539, 765] width 13 height 13
click at [1518, 764] on p "Add flow step" at bounding box center [1519, 762] width 55 height 10
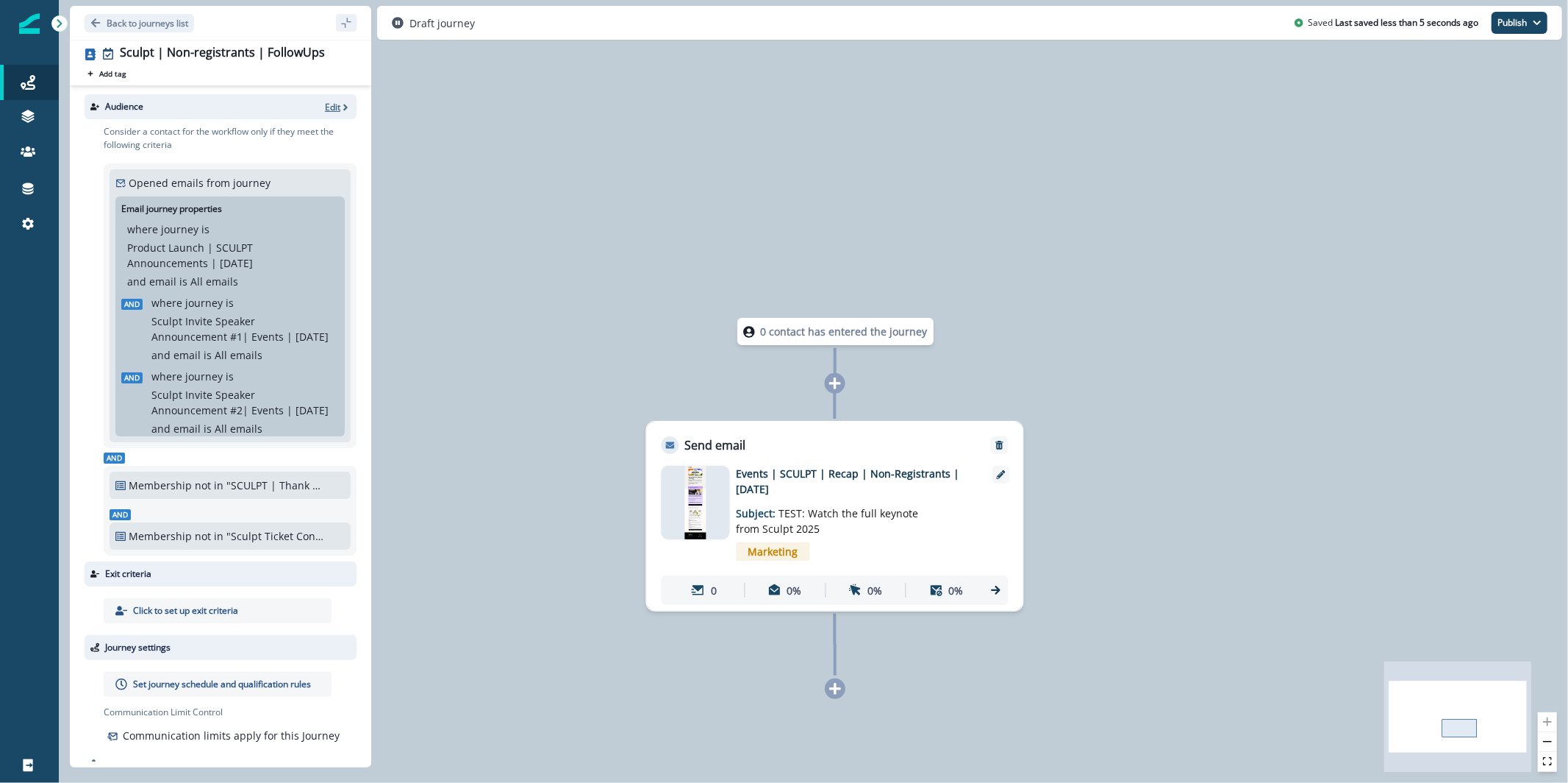
click at [341, 104] on icon "button" at bounding box center [345, 107] width 10 height 10
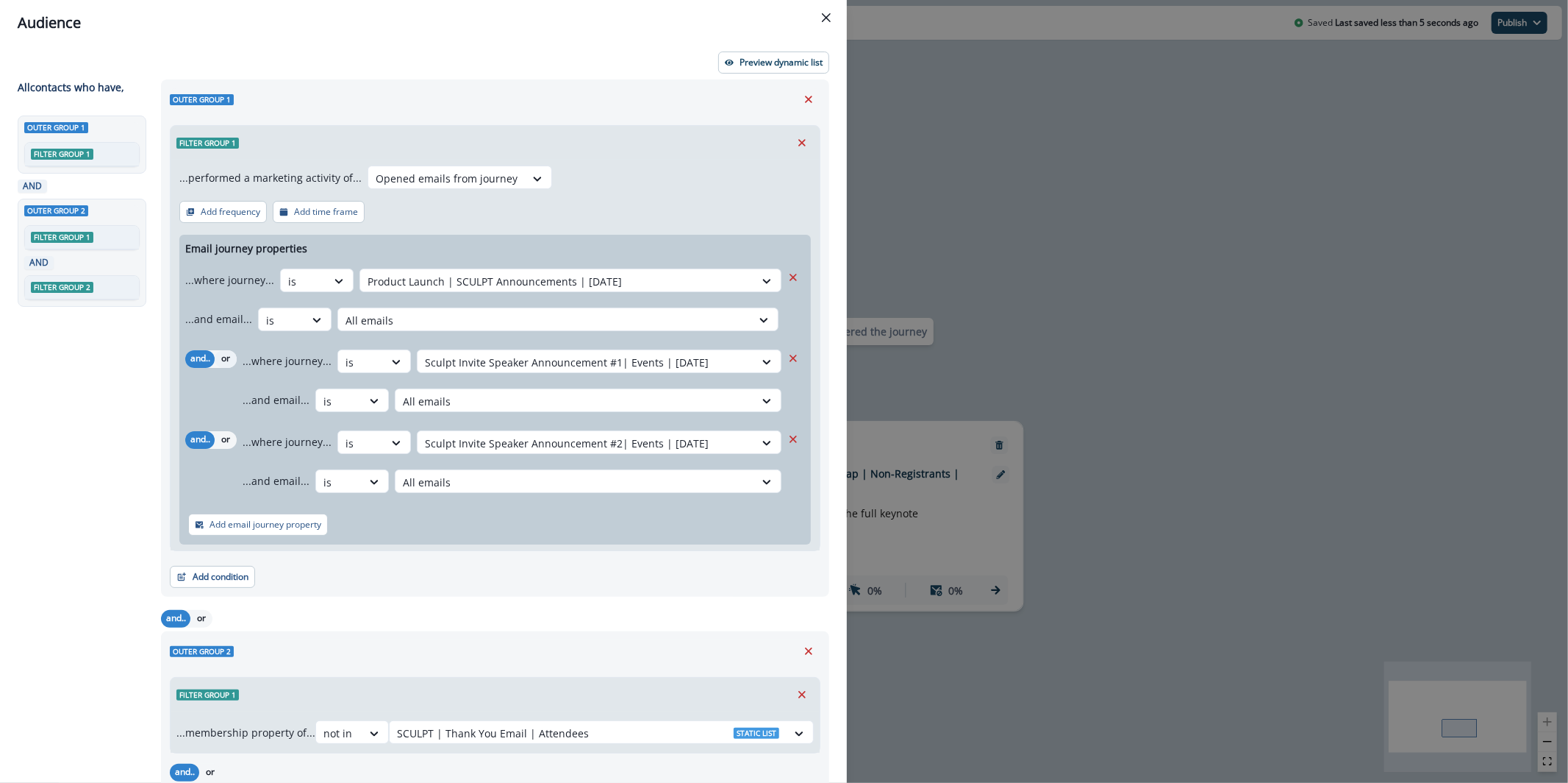
click at [221, 362] on button "or" at bounding box center [226, 358] width 22 height 17
click at [228, 439] on button "or" at bounding box center [226, 440] width 22 height 17
click at [782, 62] on p "Preview dynamic list" at bounding box center [781, 62] width 83 height 10
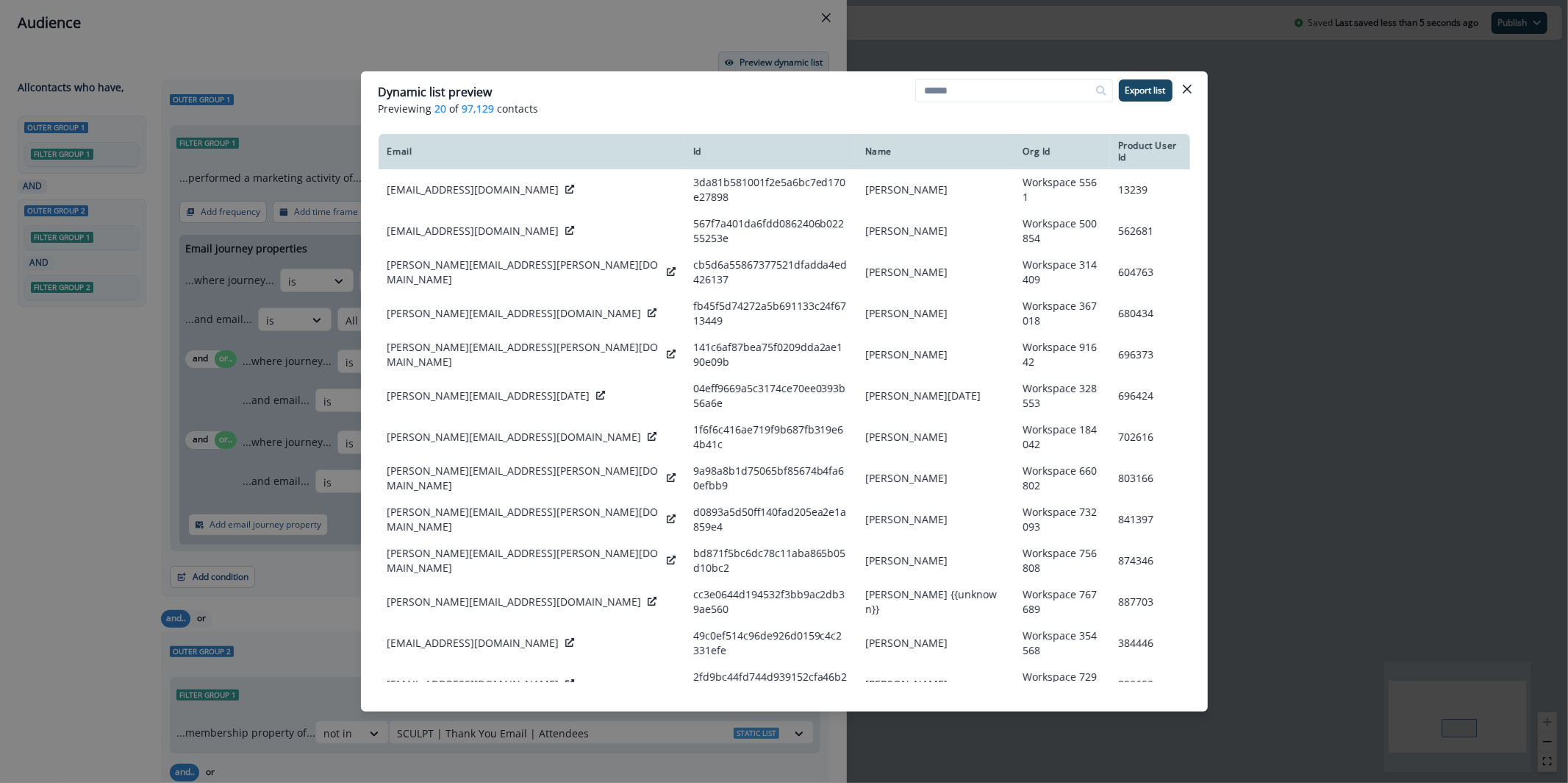
click at [767, 54] on div "Dynamic list preview Previewing 20 of 97,129 contacts Export list Email Id Name…" at bounding box center [784, 391] width 1568 height 783
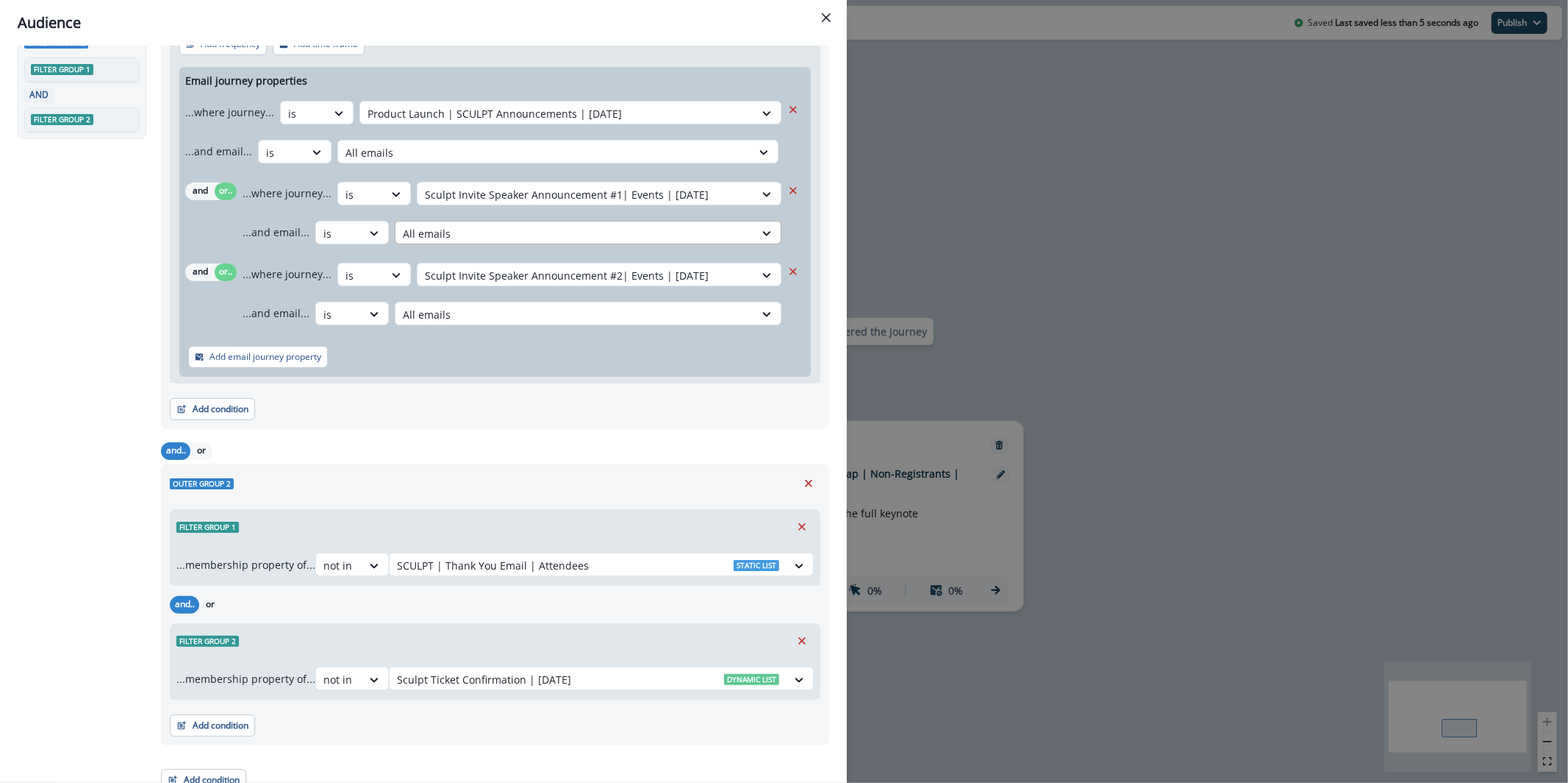
scroll to position [181, 0]
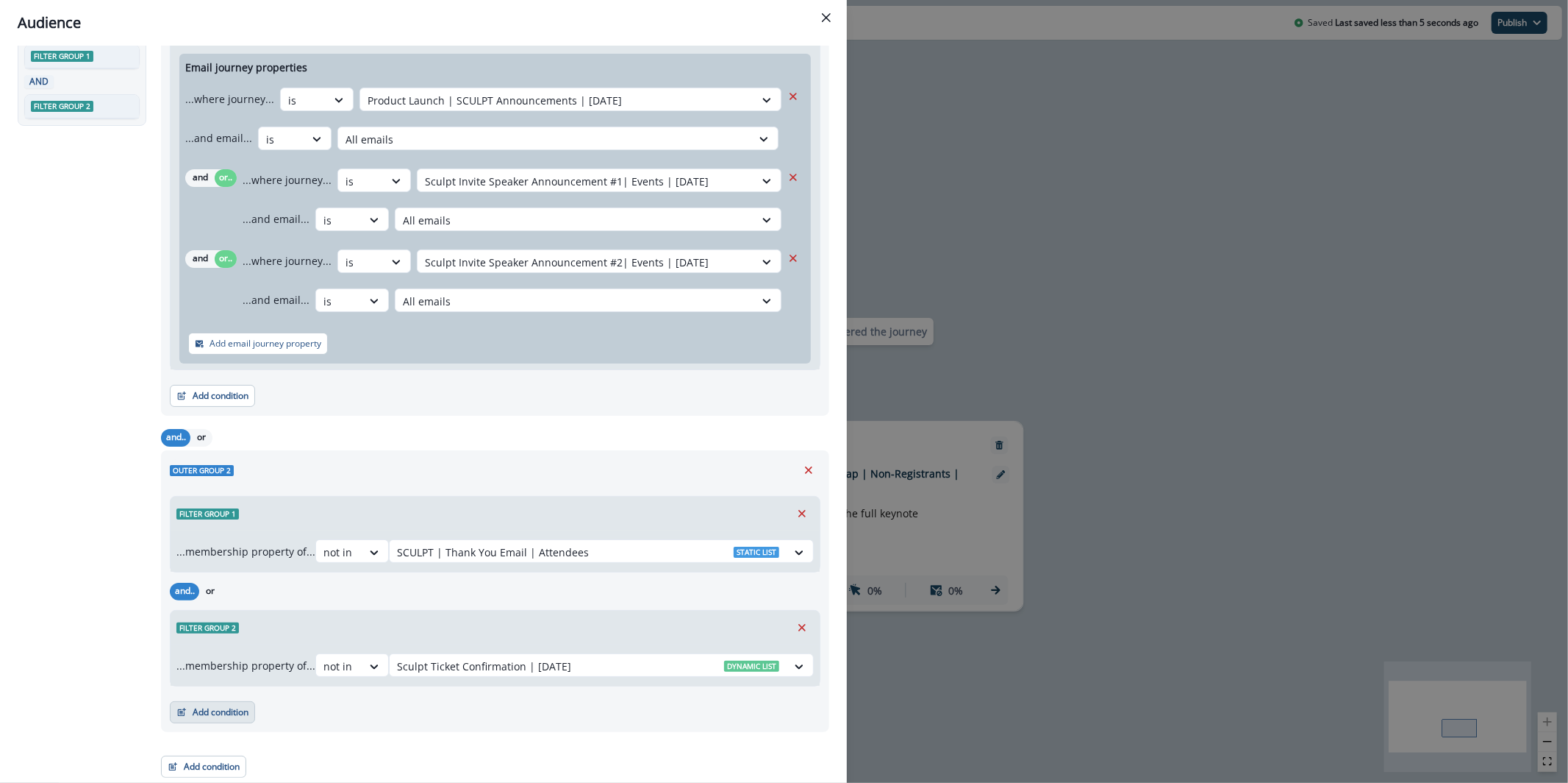
click at [227, 714] on button "Add condition" at bounding box center [212, 712] width 85 height 22
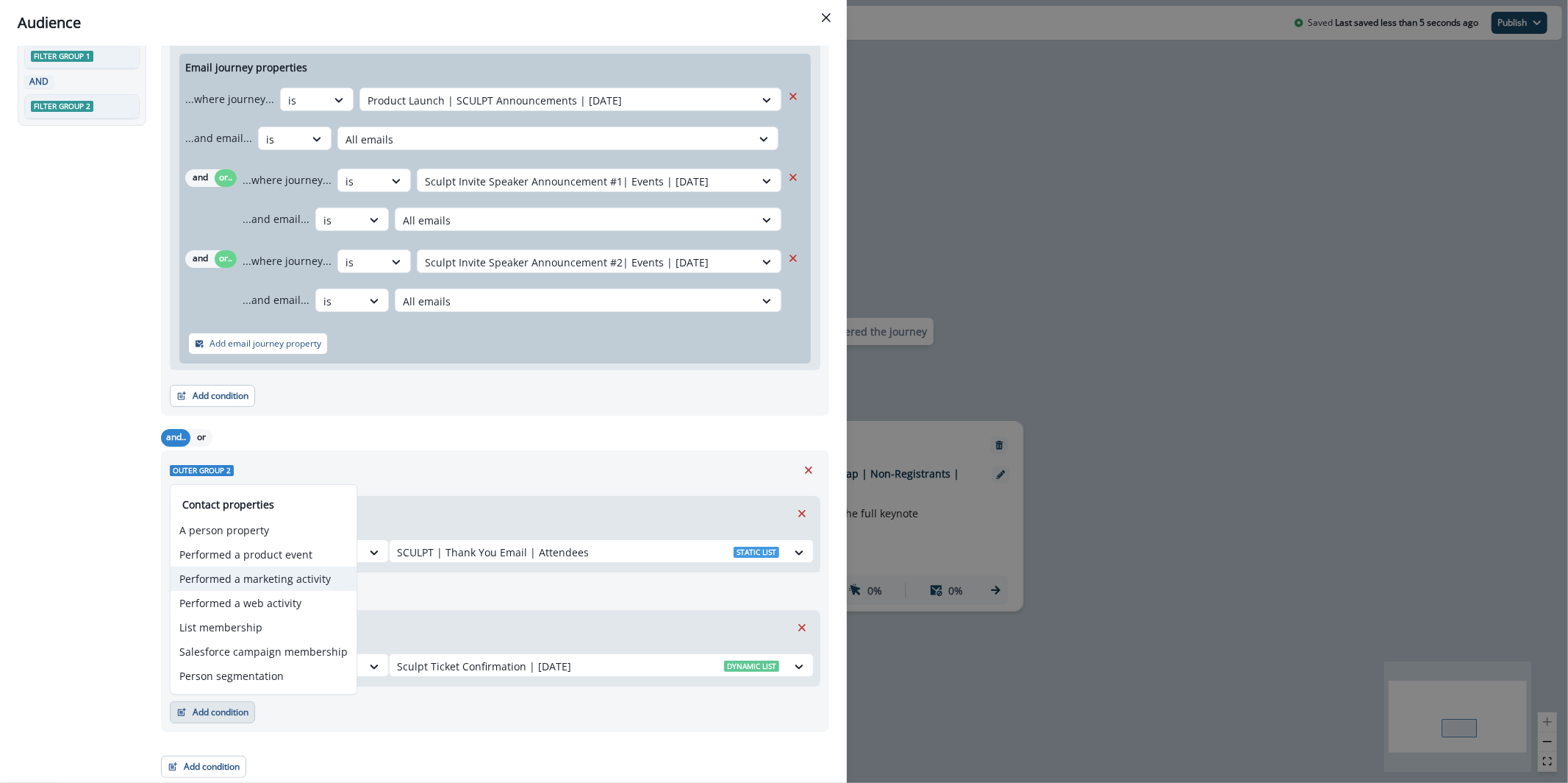
click at [285, 573] on button "Performed a marketing activity" at bounding box center [263, 578] width 186 height 25
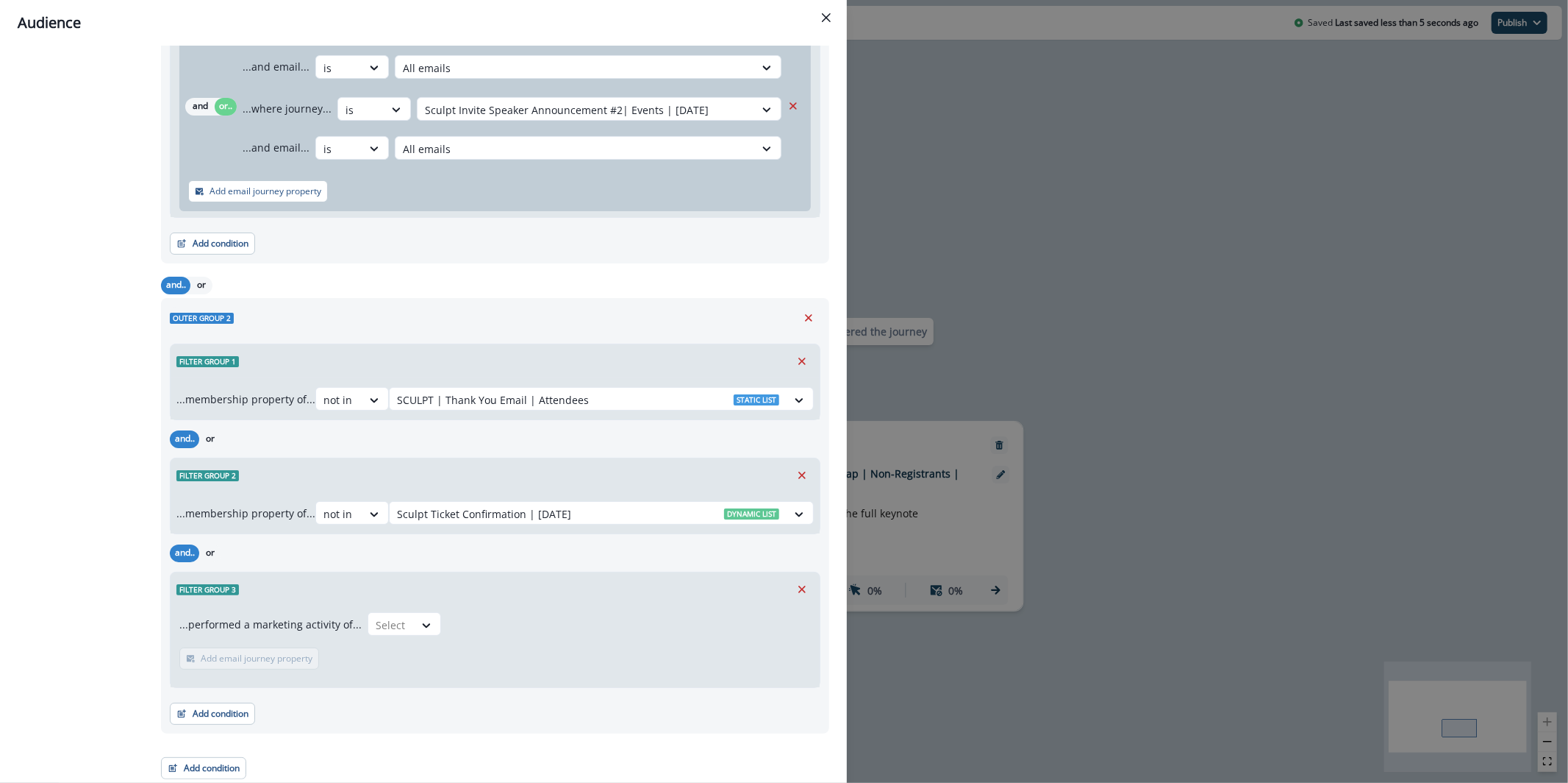
scroll to position [334, 0]
click at [377, 621] on div at bounding box center [391, 624] width 31 height 18
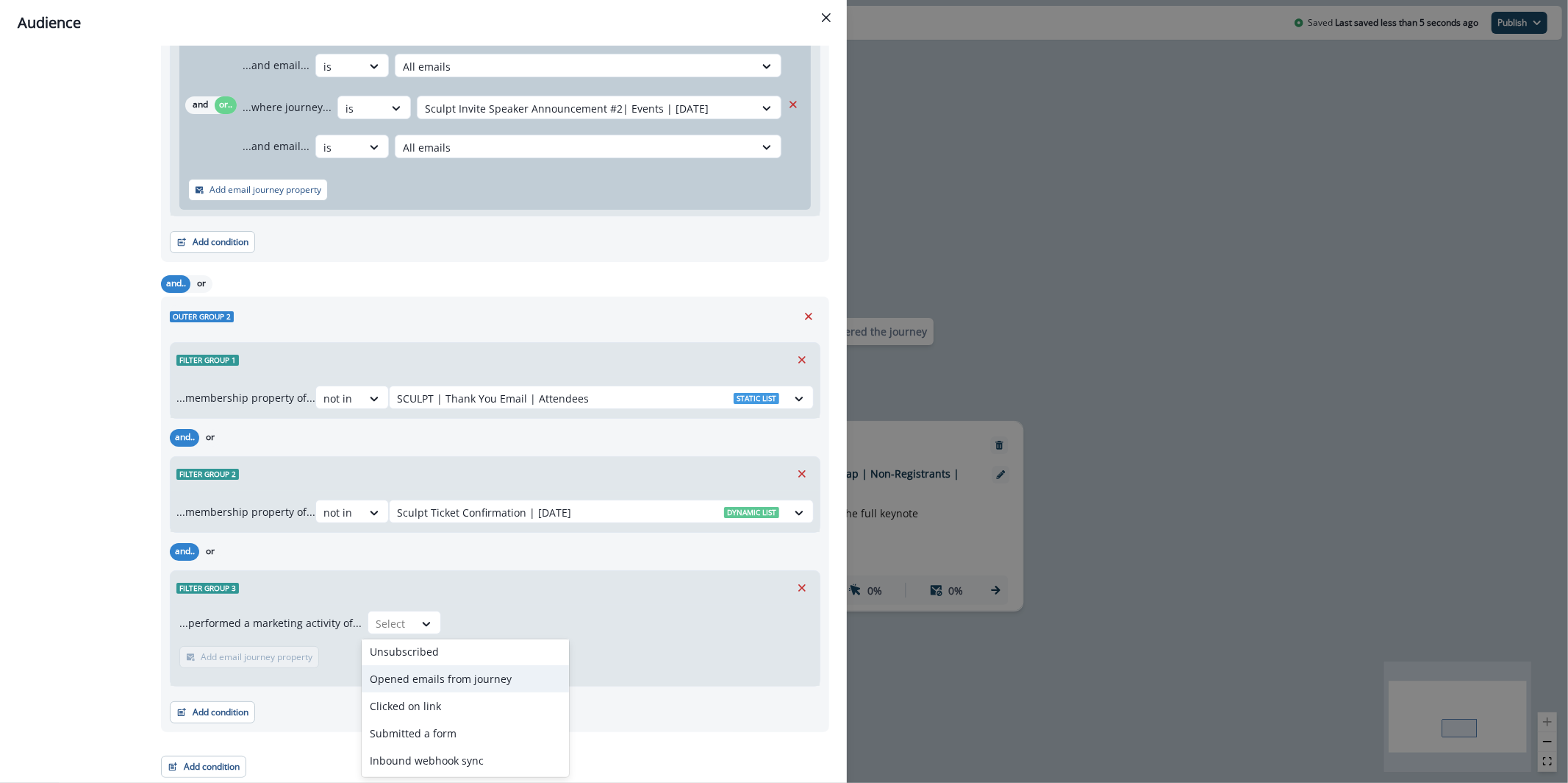
click at [492, 686] on div "Opened emails from journey" at bounding box center [465, 679] width 207 height 27
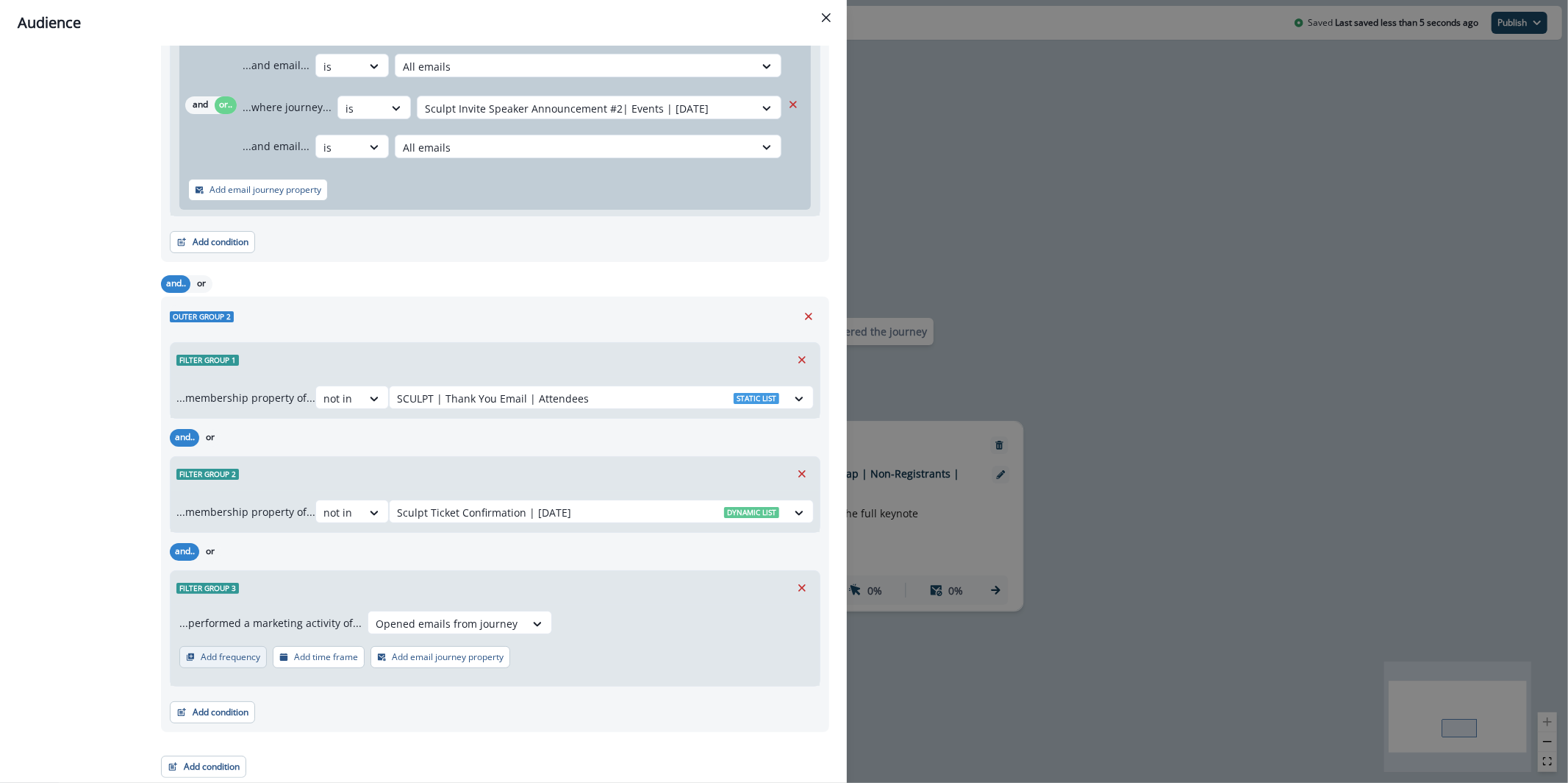
click at [233, 656] on p "Add frequency" at bounding box center [230, 657] width 59 height 10
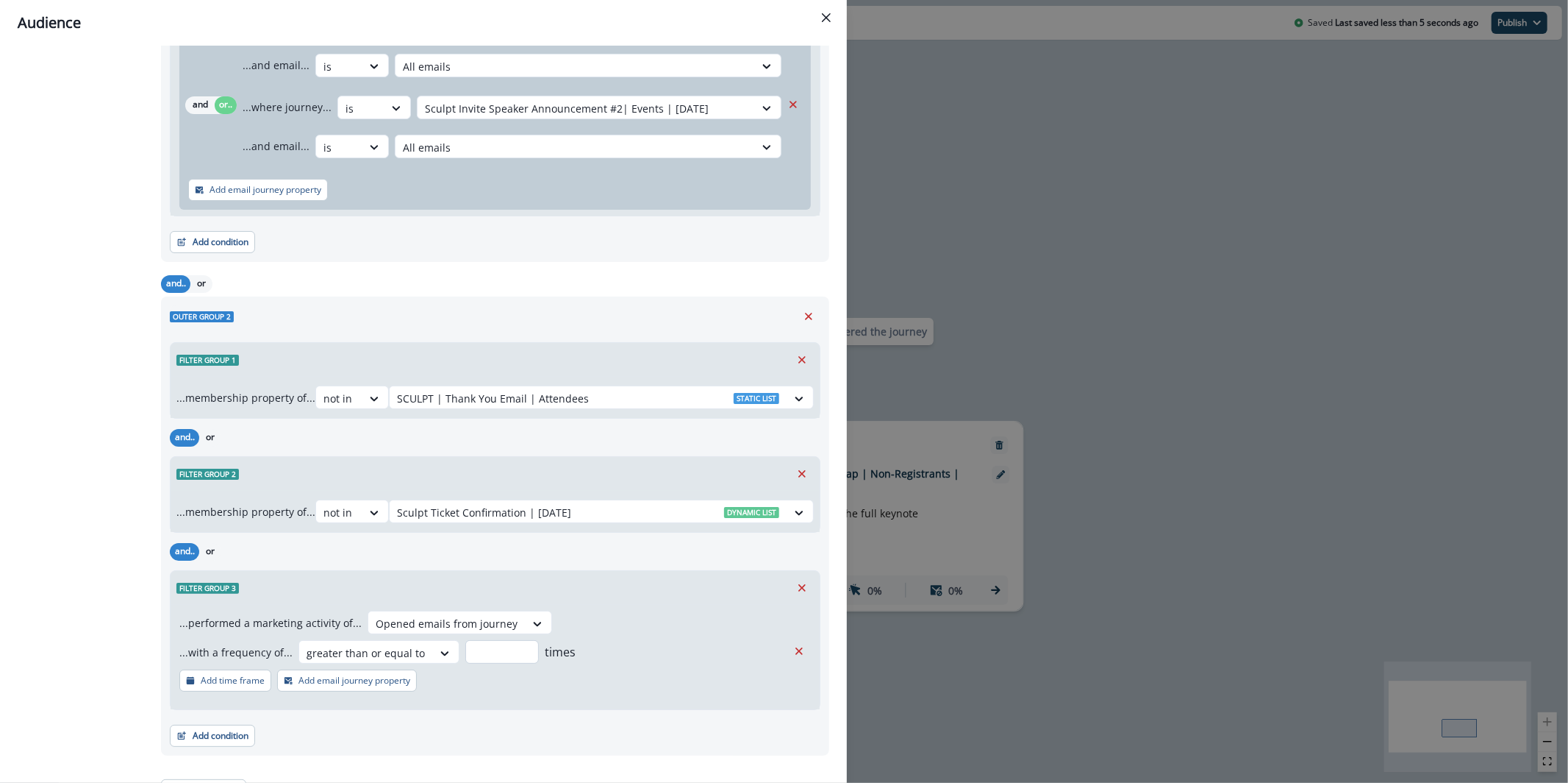
click at [513, 652] on input "number" at bounding box center [502, 652] width 73 height 24
click at [793, 645] on icon "Remove" at bounding box center [799, 651] width 13 height 13
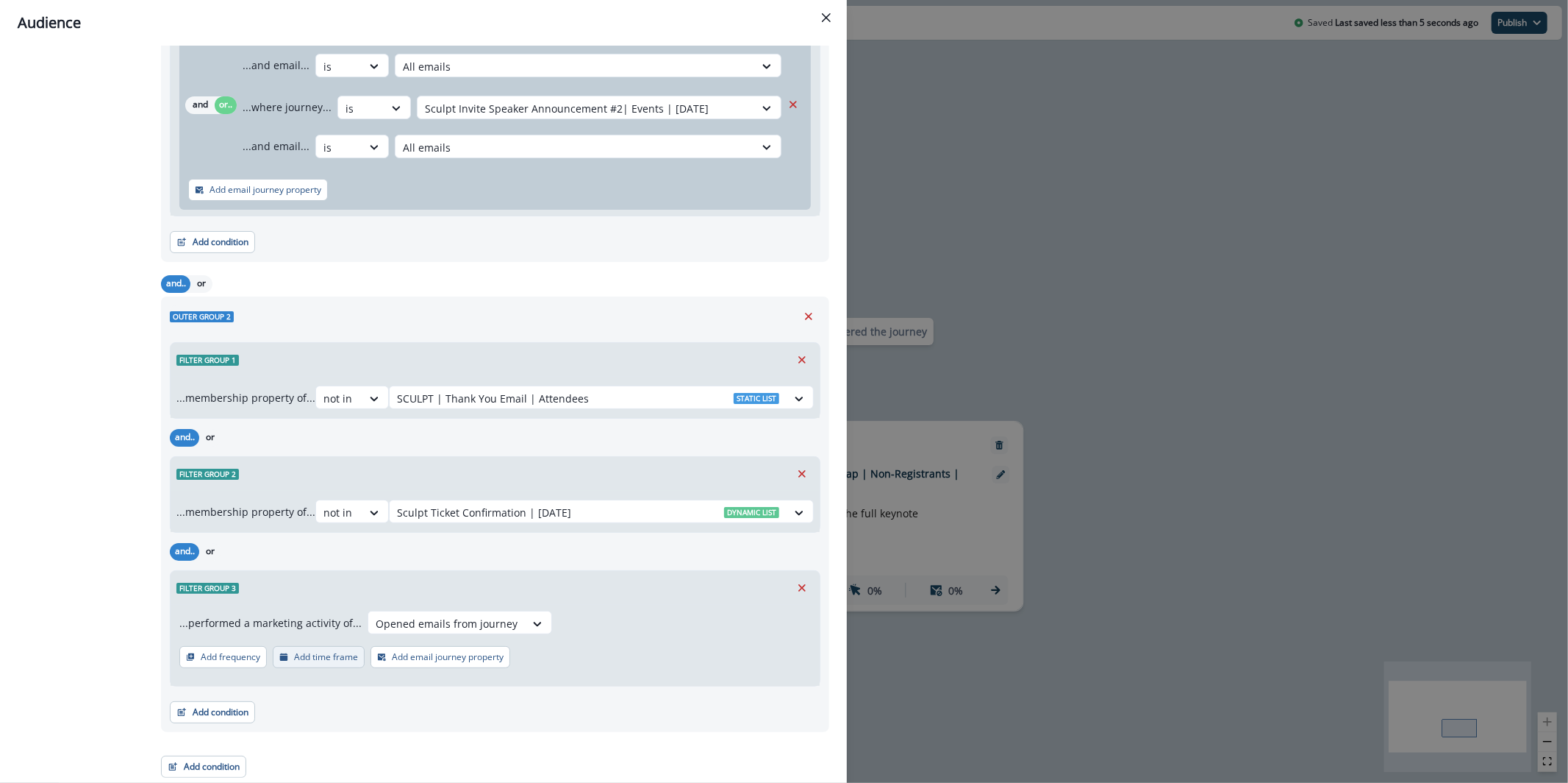
click at [339, 652] on p "Add time frame" at bounding box center [326, 657] width 64 height 10
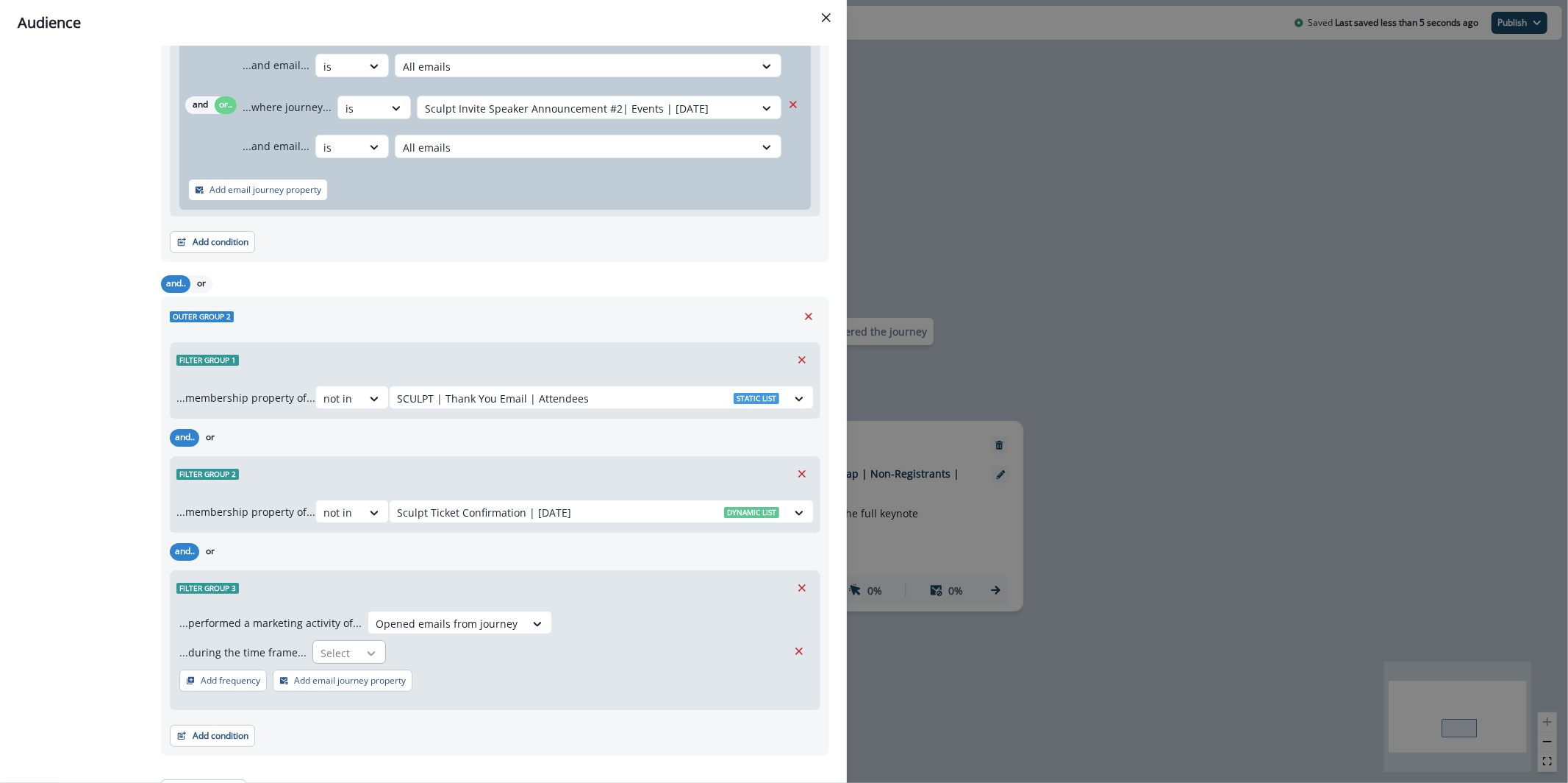
click at [369, 654] on icon at bounding box center [371, 653] width 13 height 15
click at [398, 725] on div "in past" at bounding box center [416, 733] width 219 height 27
click at [441, 662] on input "text" at bounding box center [487, 652] width 185 height 24
type input "**"
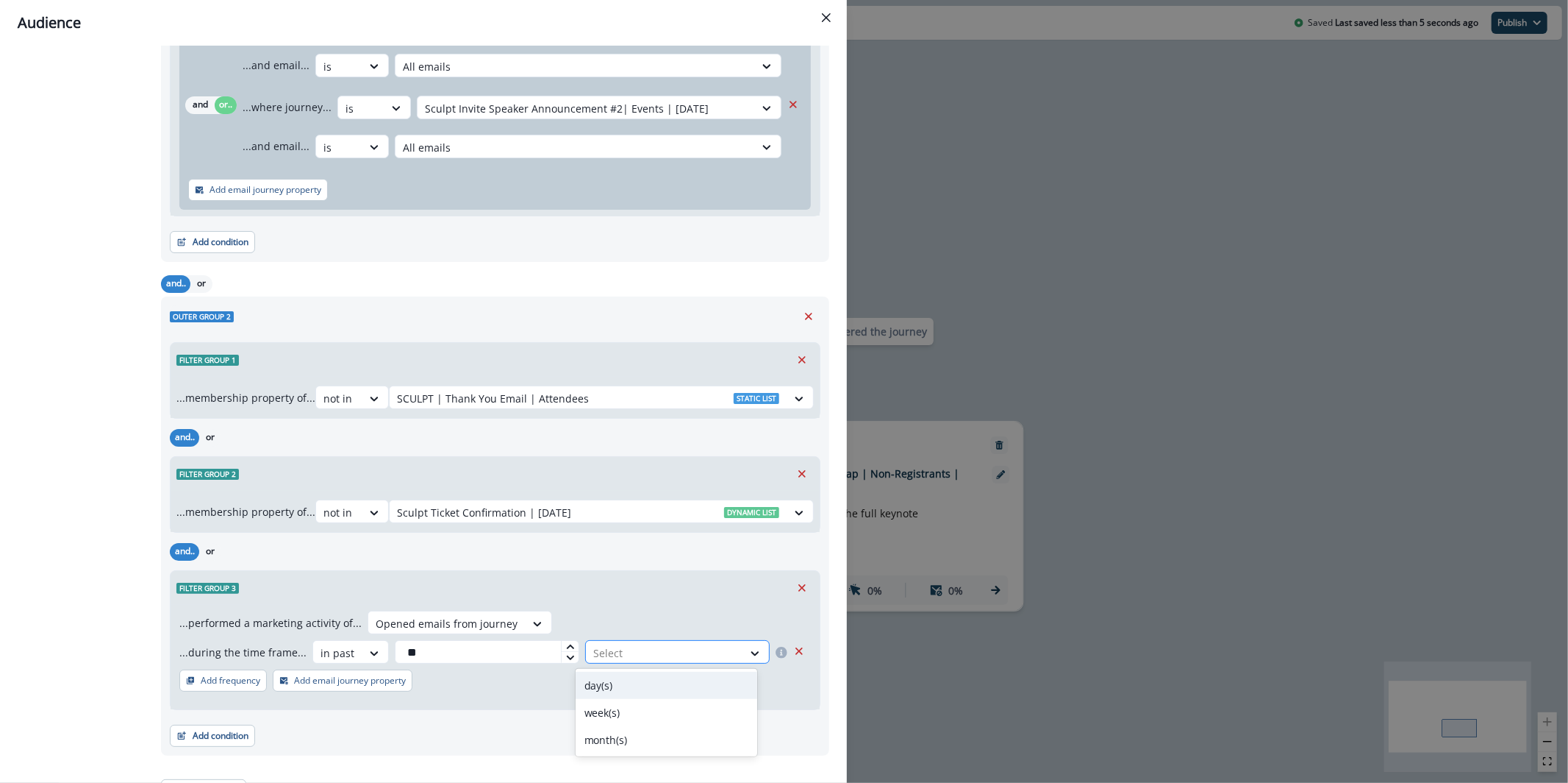
click at [651, 647] on div at bounding box center [664, 653] width 142 height 18
click at [644, 694] on div "day(s)" at bounding box center [666, 685] width 182 height 27
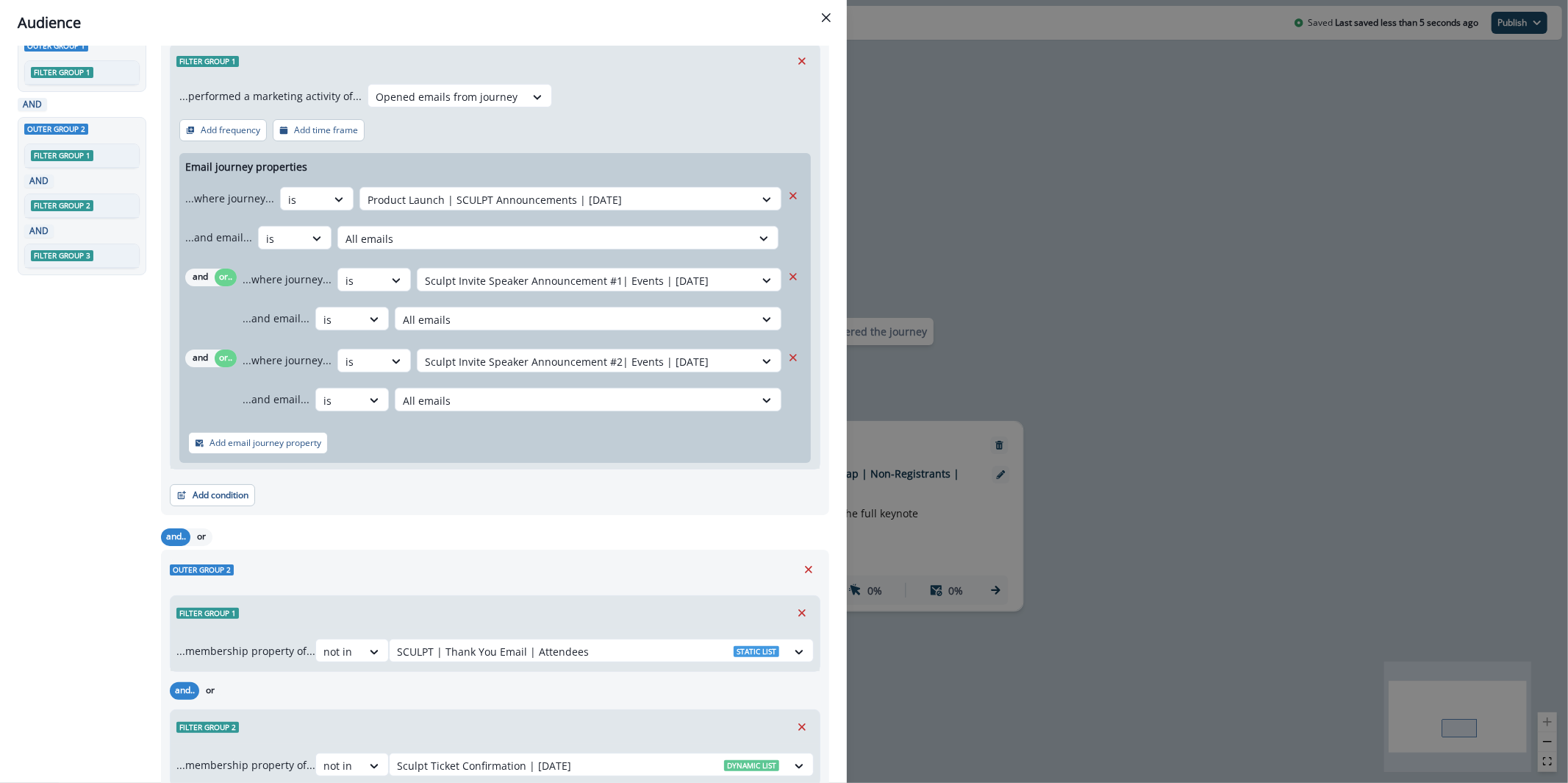
scroll to position [0, 0]
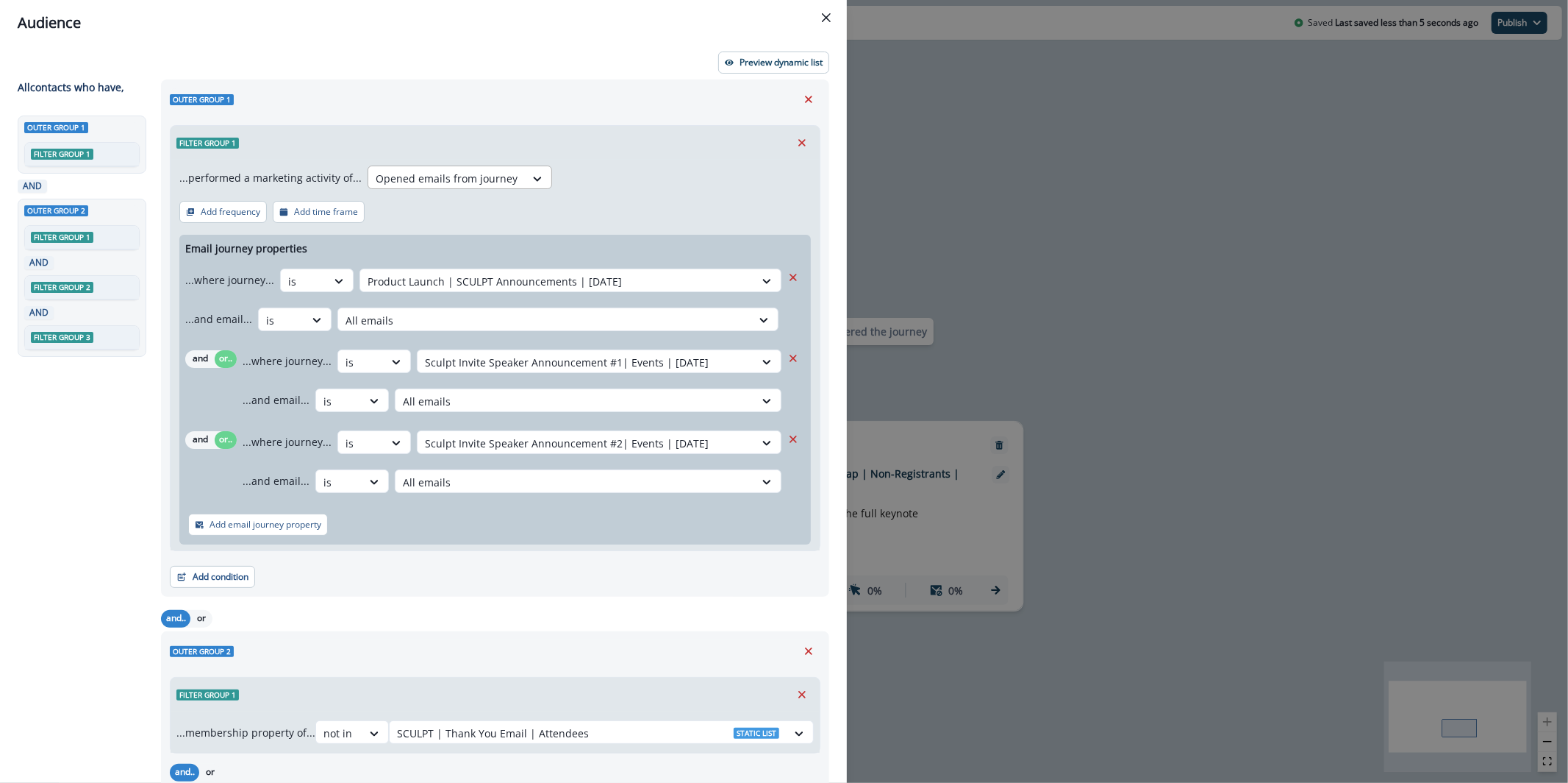
click at [439, 176] on div at bounding box center [446, 179] width 142 height 18
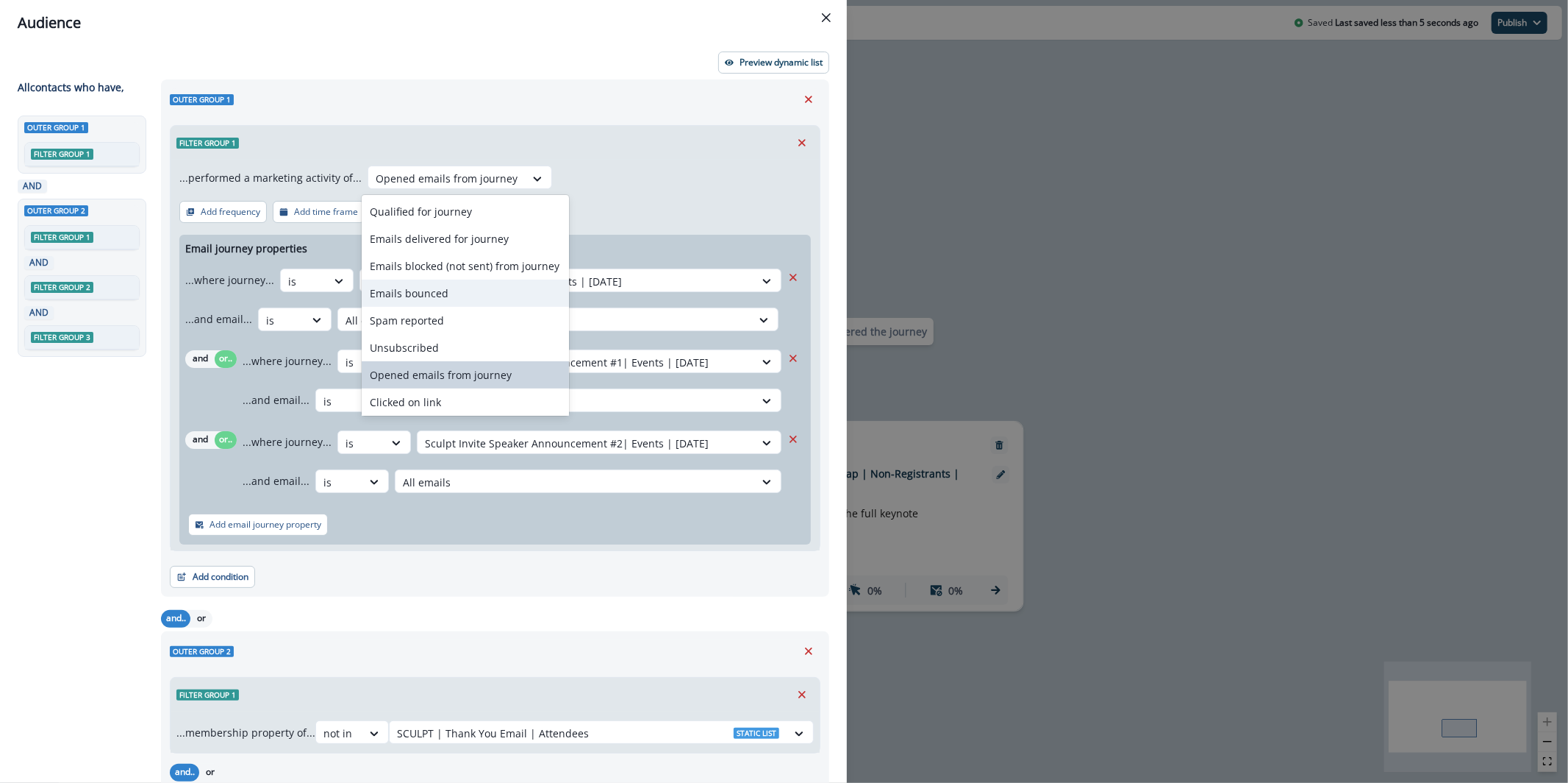
scroll to position [22, 0]
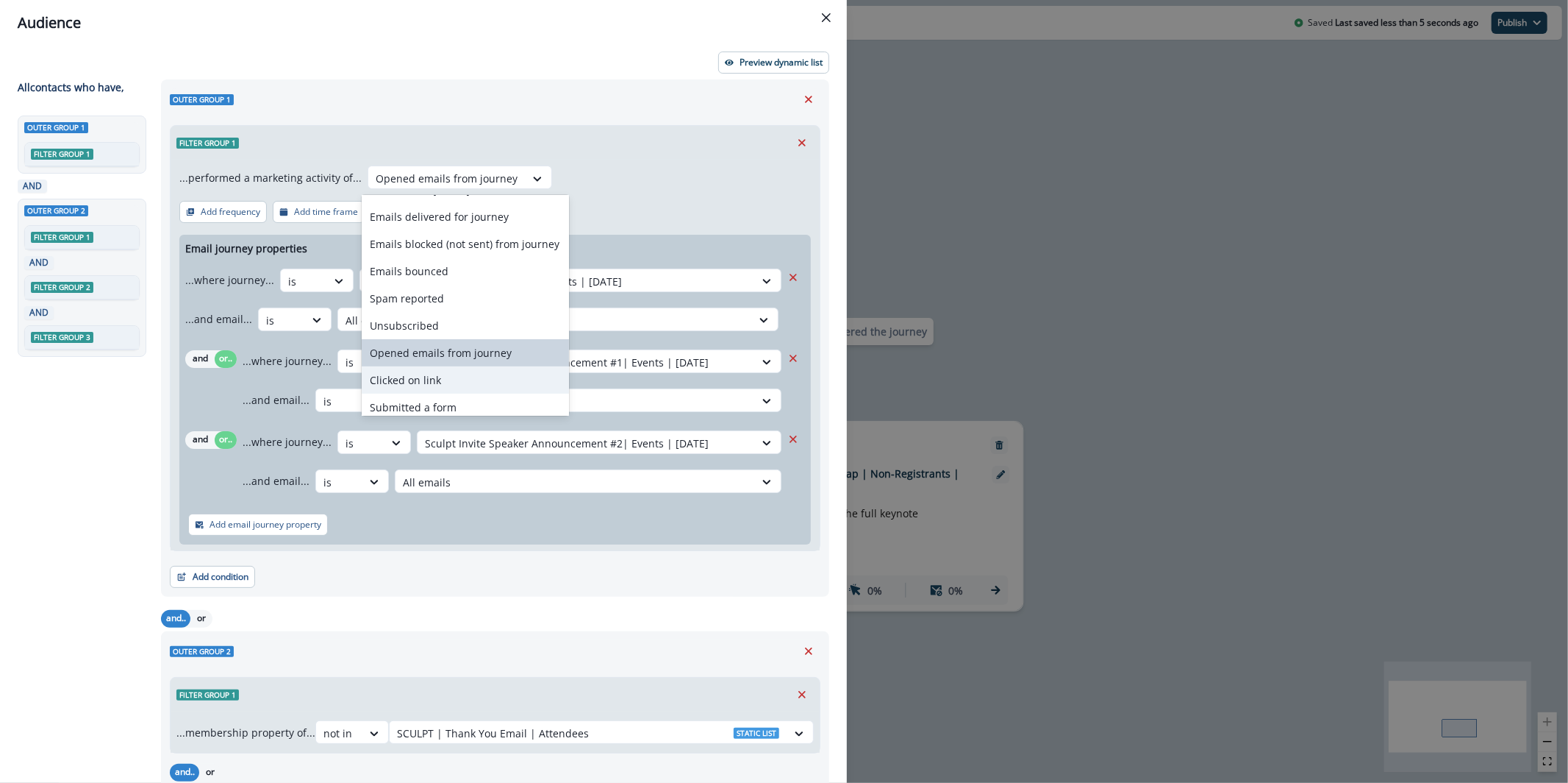
click at [481, 379] on div "Clicked on link" at bounding box center [465, 380] width 207 height 27
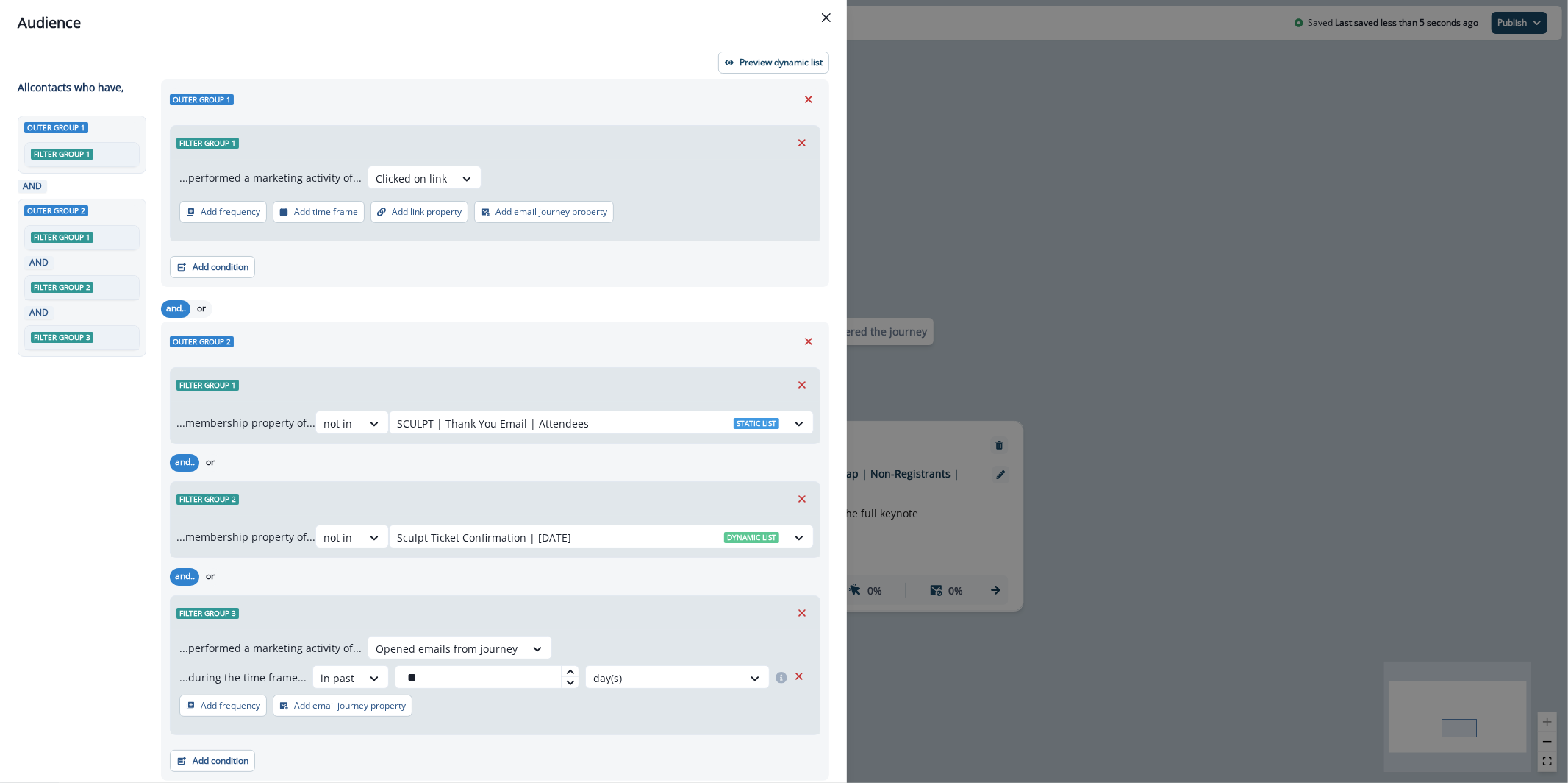
click at [575, 213] on p "Add email journey property" at bounding box center [551, 212] width 112 height 10
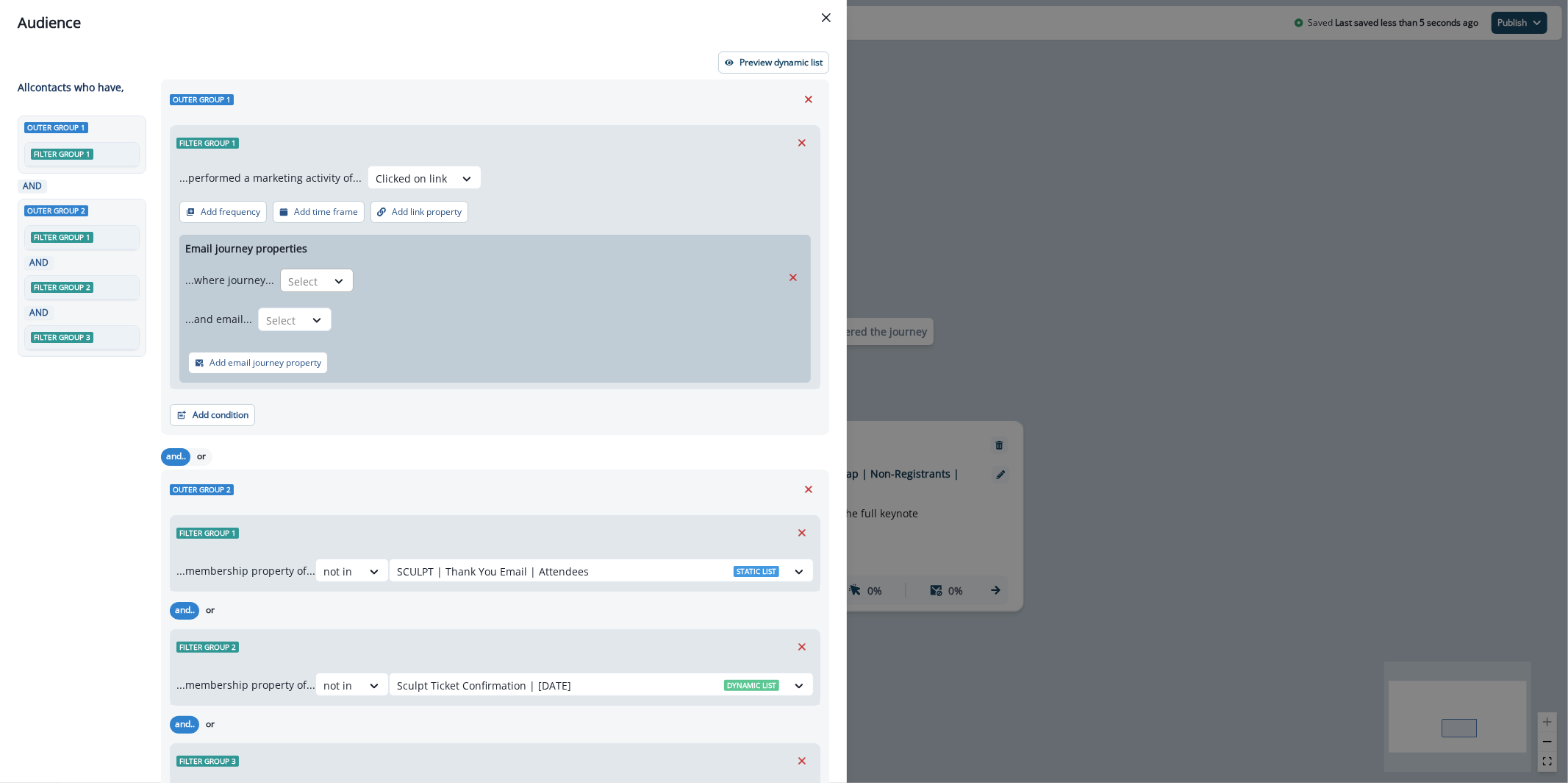
click at [302, 272] on div at bounding box center [304, 281] width 31 height 18
click at [353, 347] on div "is" at bounding box center [345, 341] width 137 height 27
click at [440, 293] on div "...where journey... option is, selected. is Select" at bounding box center [482, 279] width 596 height 36
click at [442, 283] on div at bounding box center [557, 281] width 379 height 18
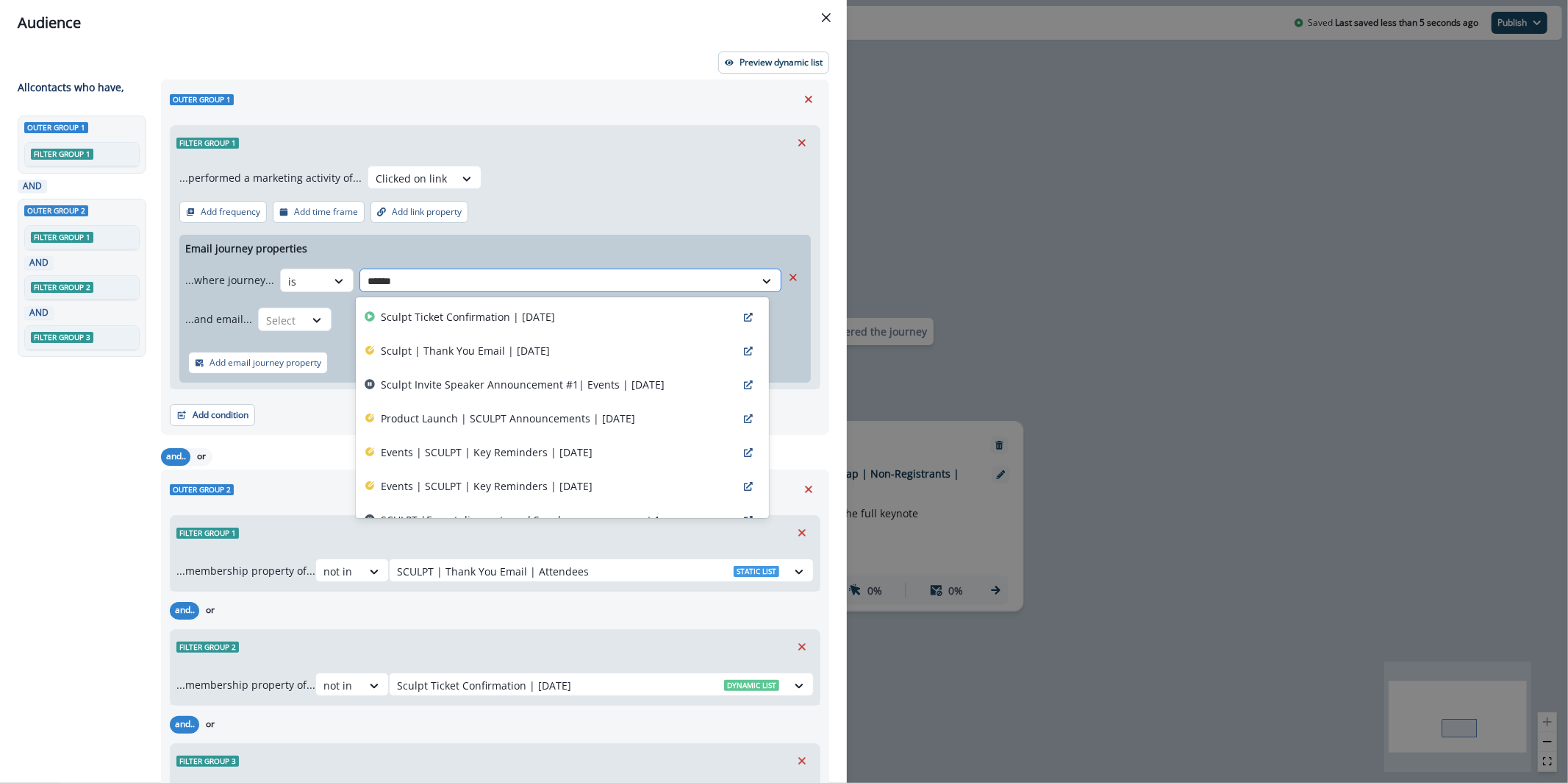
type input "******"
click at [505, 408] on div "Product Launch | SCULPT Announcements | Sep 17" at bounding box center [562, 419] width 413 height 34
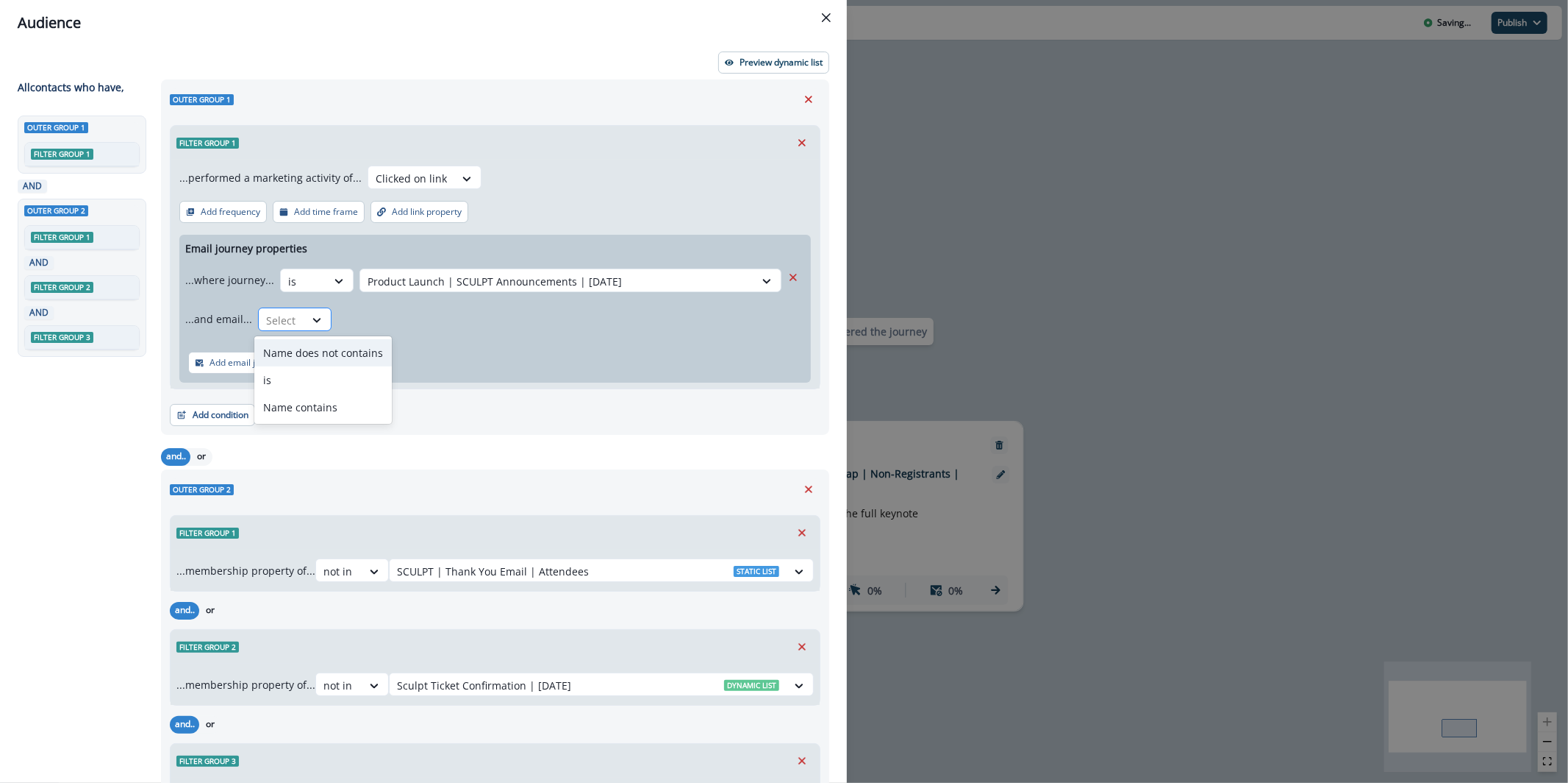
click at [306, 310] on div at bounding box center [317, 321] width 27 height 25
click at [333, 377] on div "is" at bounding box center [323, 380] width 137 height 27
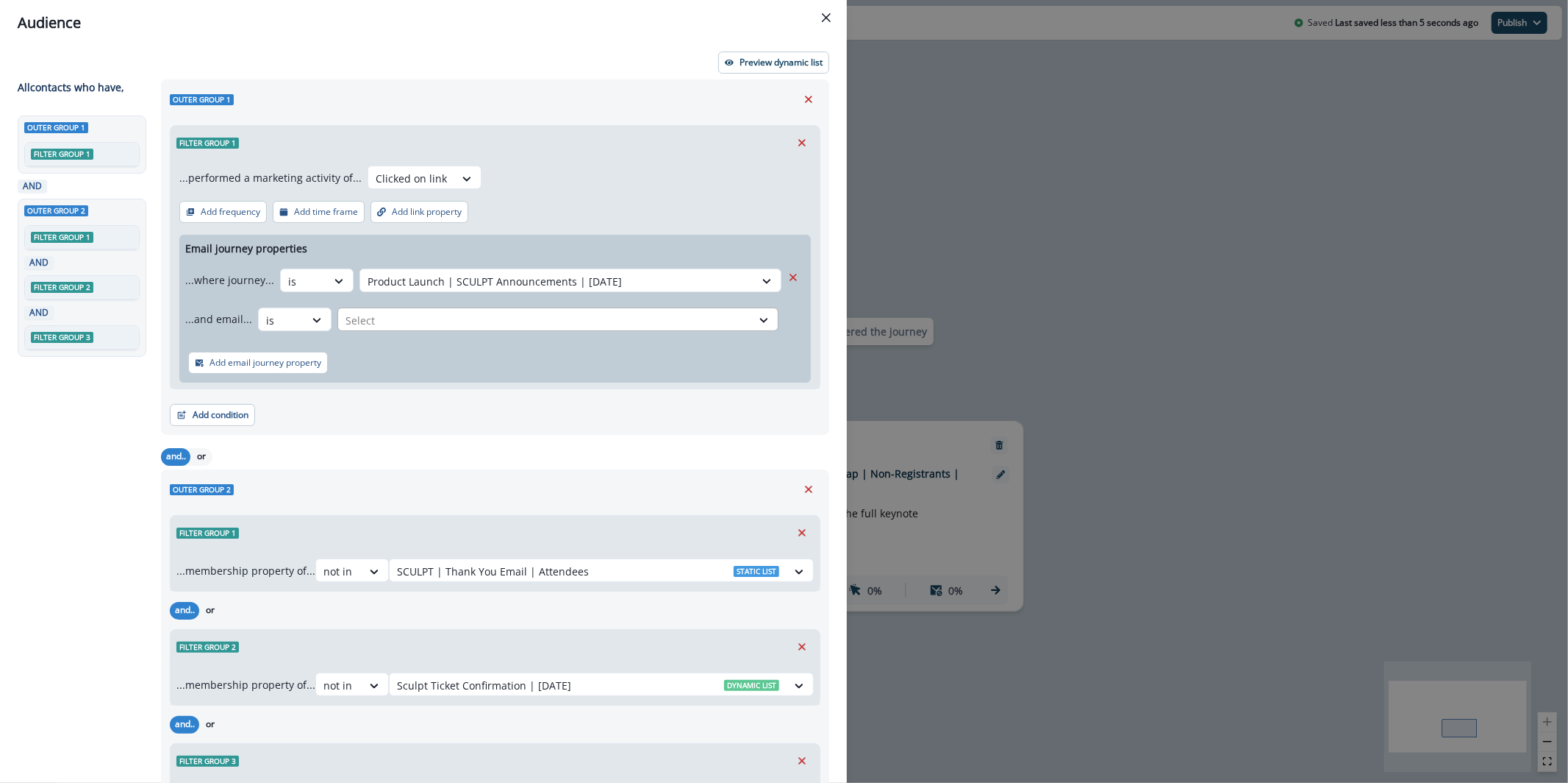
click at [407, 311] on div at bounding box center [544, 321] width 398 height 18
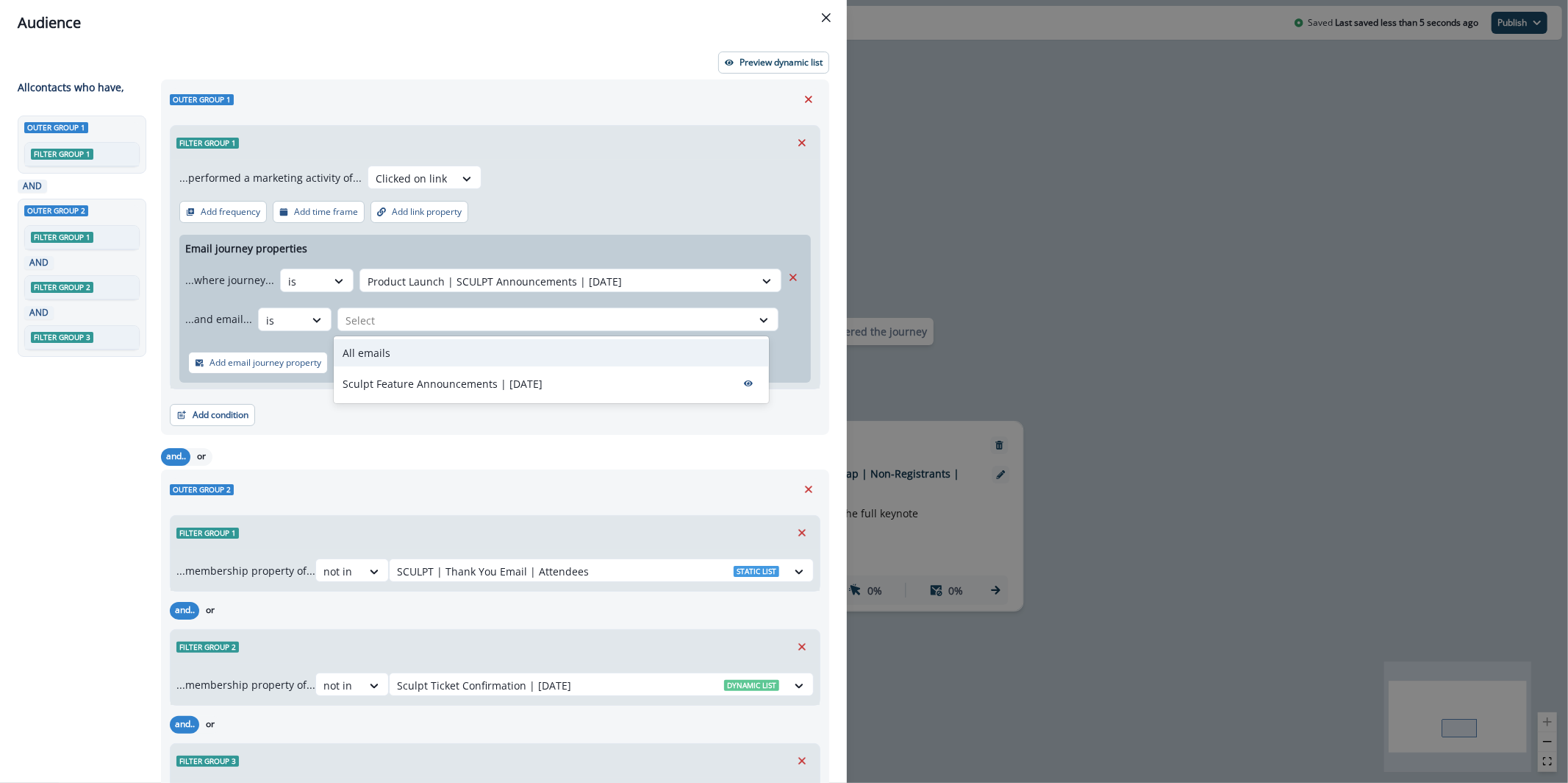
click at [415, 362] on div "All emails" at bounding box center [551, 353] width 435 height 27
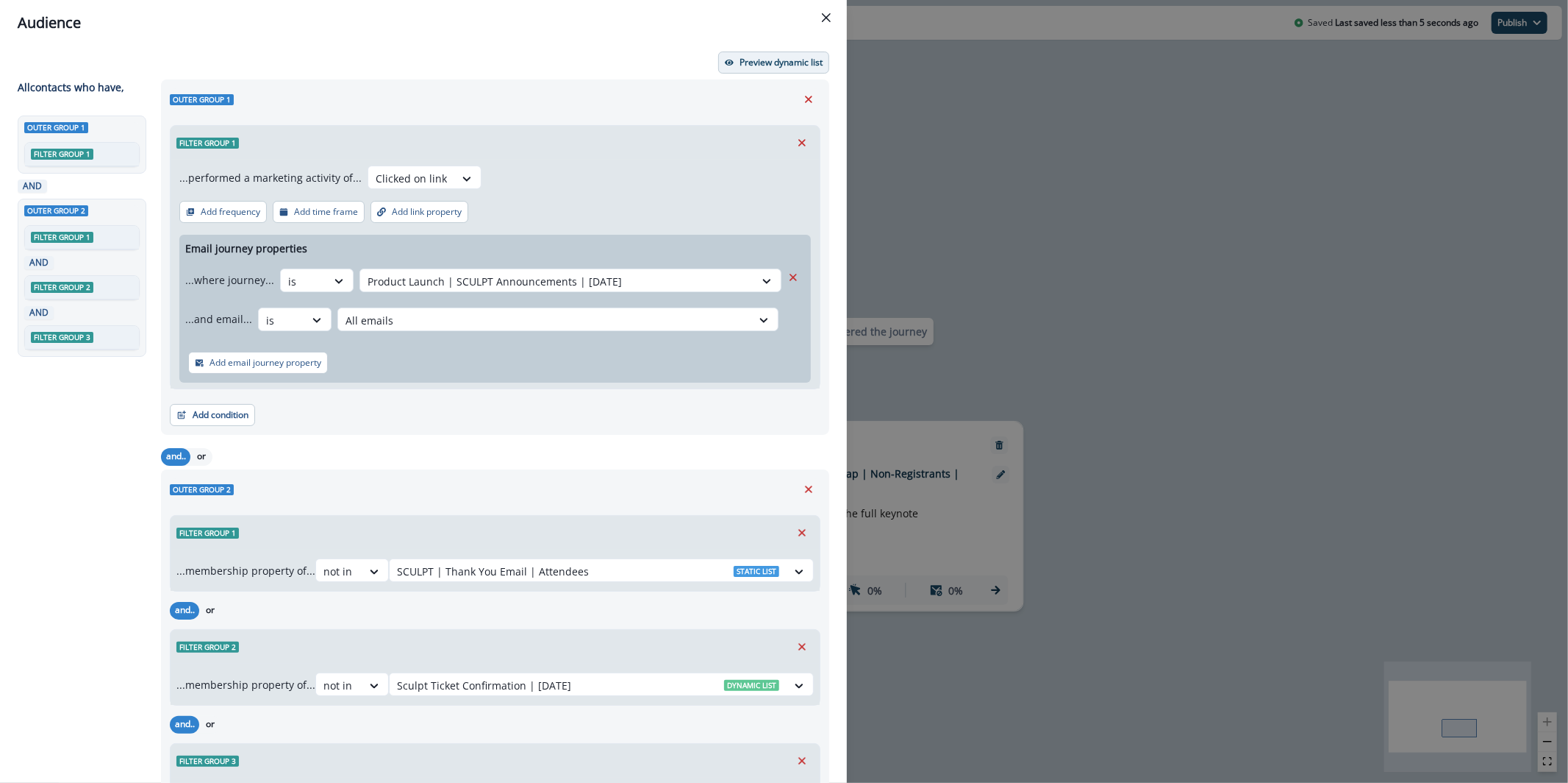
click at [784, 53] on button "Preview dynamic list" at bounding box center [773, 62] width 111 height 22
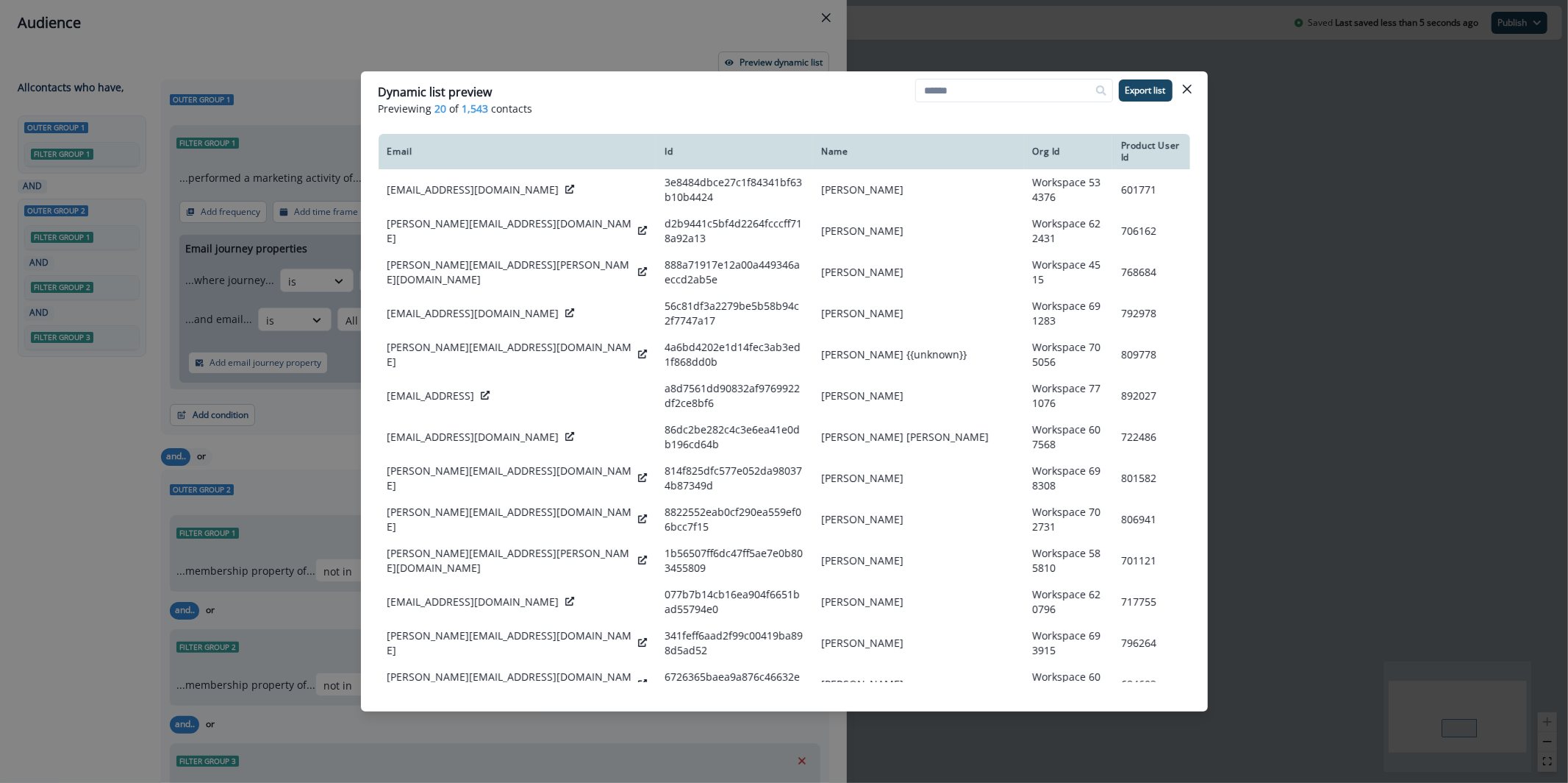
click at [665, 20] on div "Dynamic list preview Previewing 20 of 1,543 contacts Export list Email Id Name …" at bounding box center [784, 391] width 1568 height 783
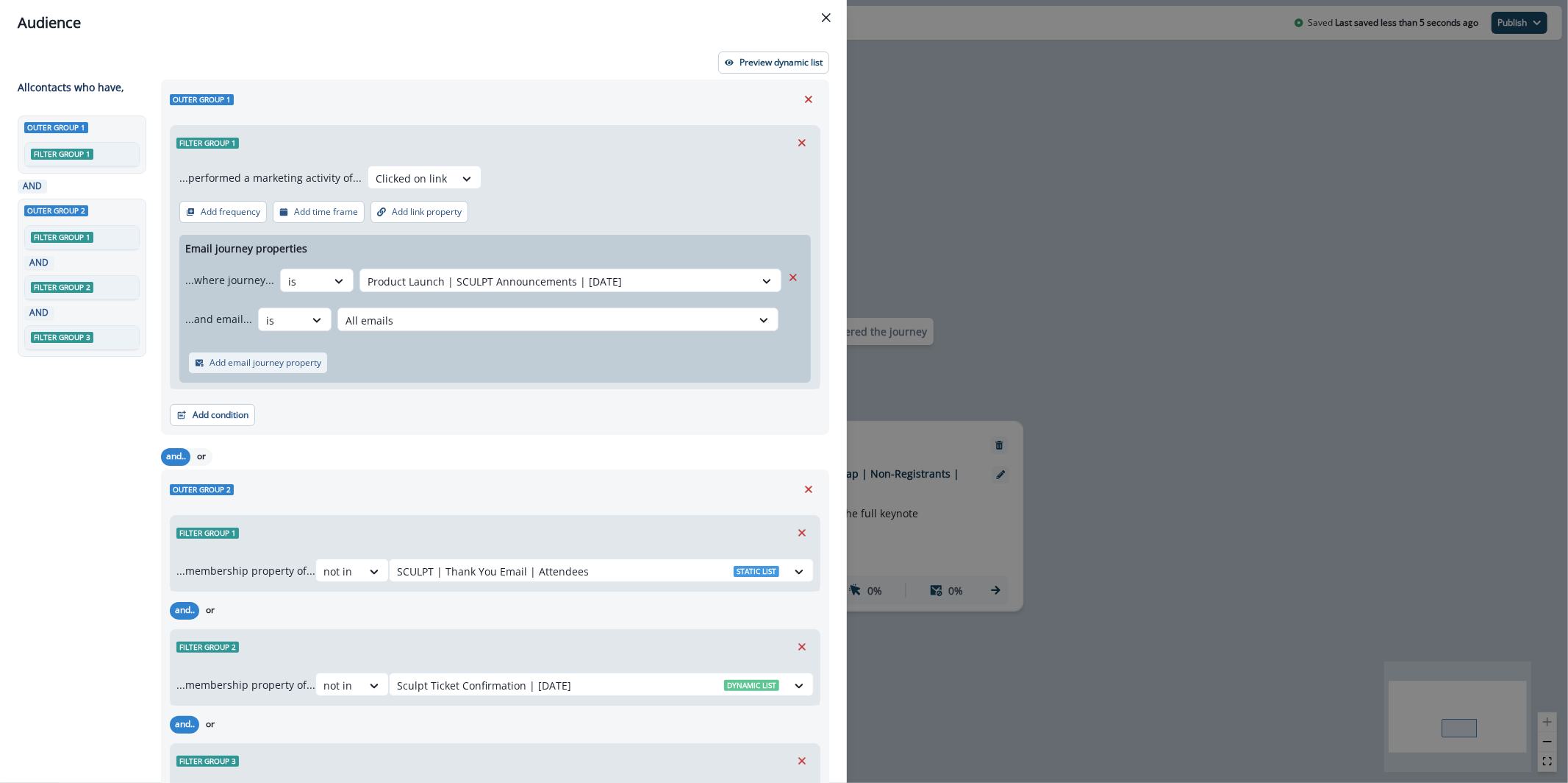
click at [256, 357] on p "Add email journey property" at bounding box center [265, 362] width 112 height 10
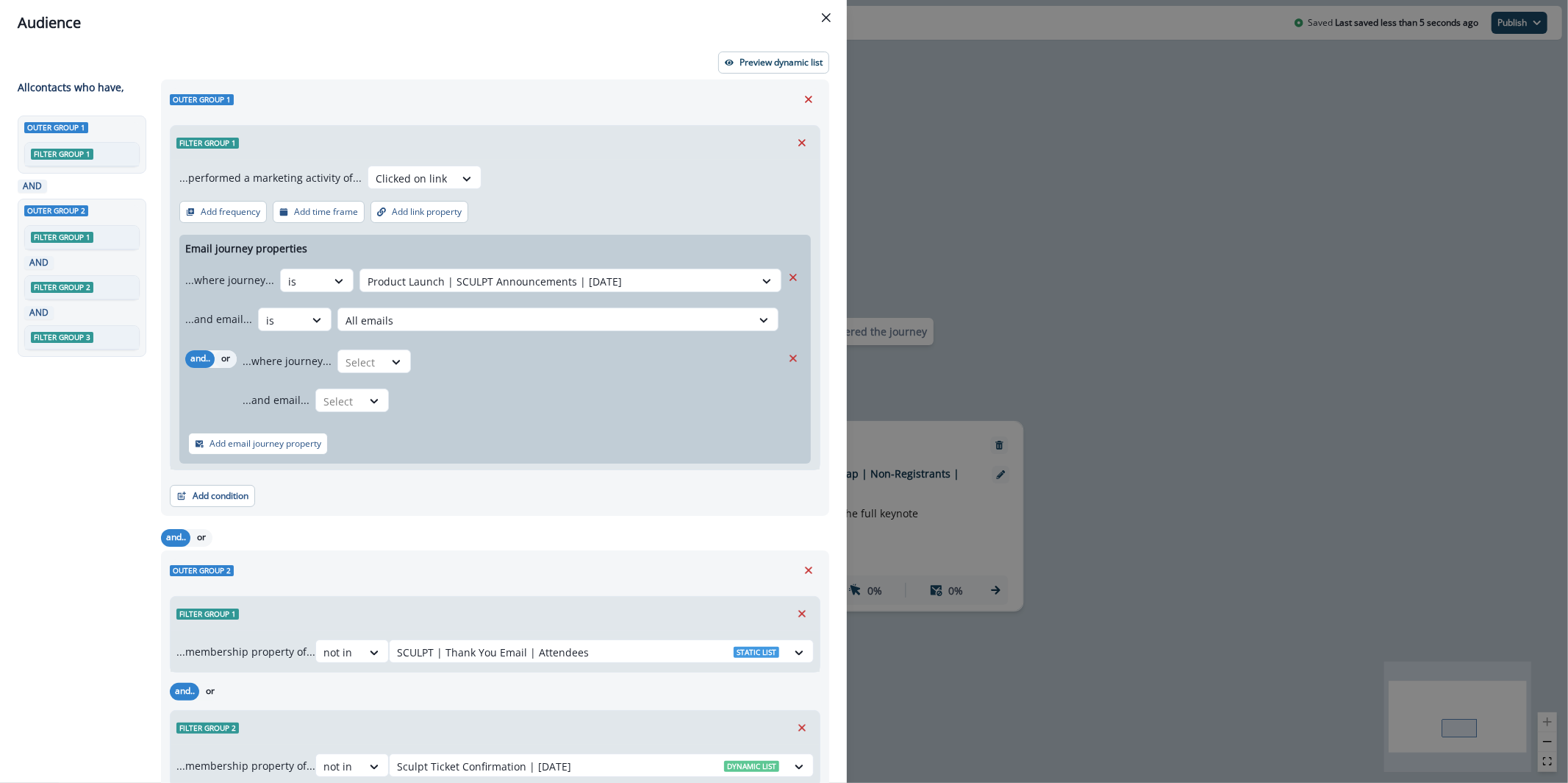
click at [235, 353] on button "or" at bounding box center [226, 358] width 22 height 17
click at [397, 363] on icon at bounding box center [396, 362] width 13 height 15
drag, startPoint x: 406, startPoint y: 422, endPoint x: 420, endPoint y: 406, distance: 21.3
click at [406, 422] on div "is" at bounding box center [404, 422] width 137 height 27
click at [449, 368] on div at bounding box center [586, 362] width 322 height 18
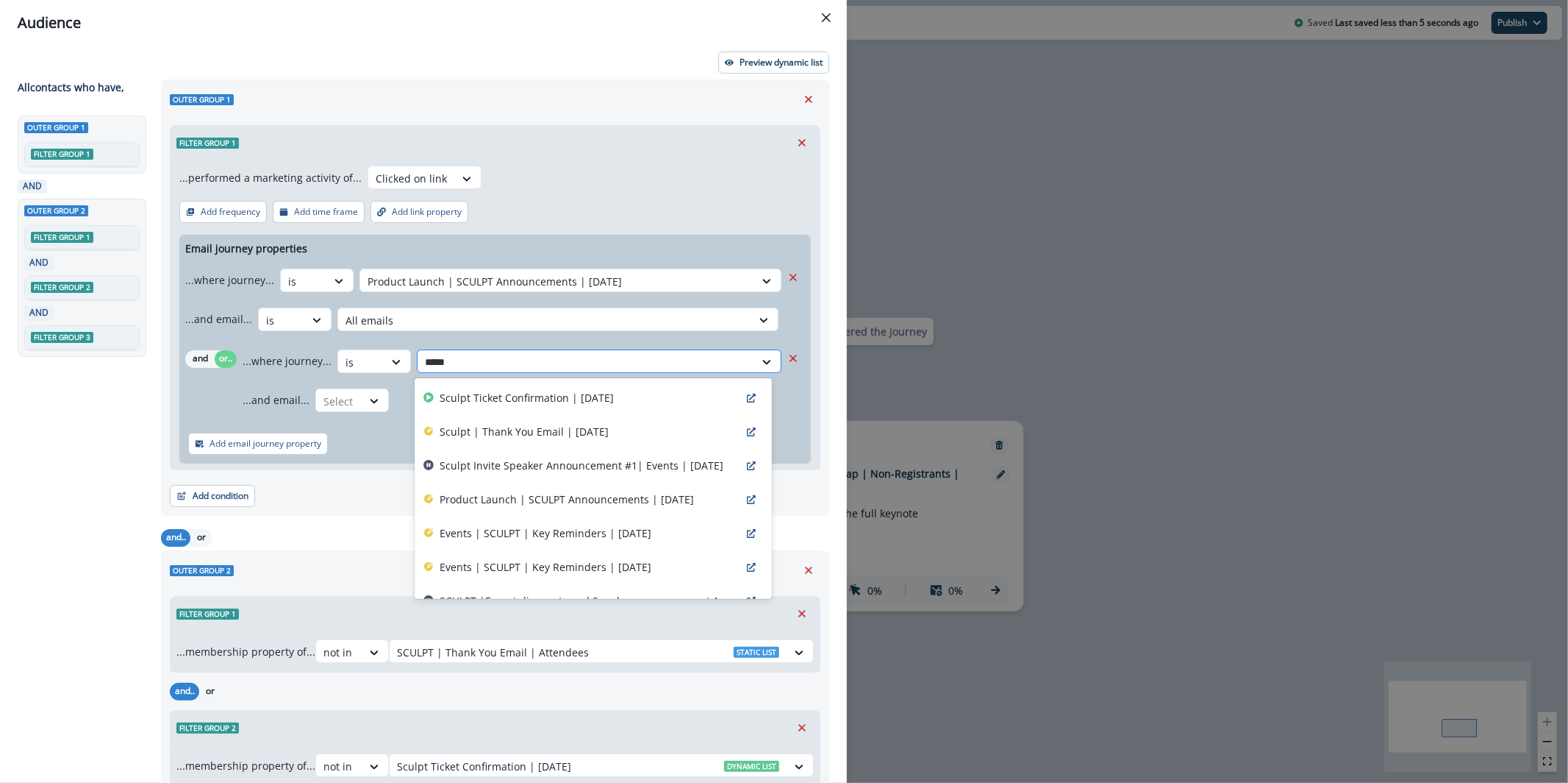
type input "******"
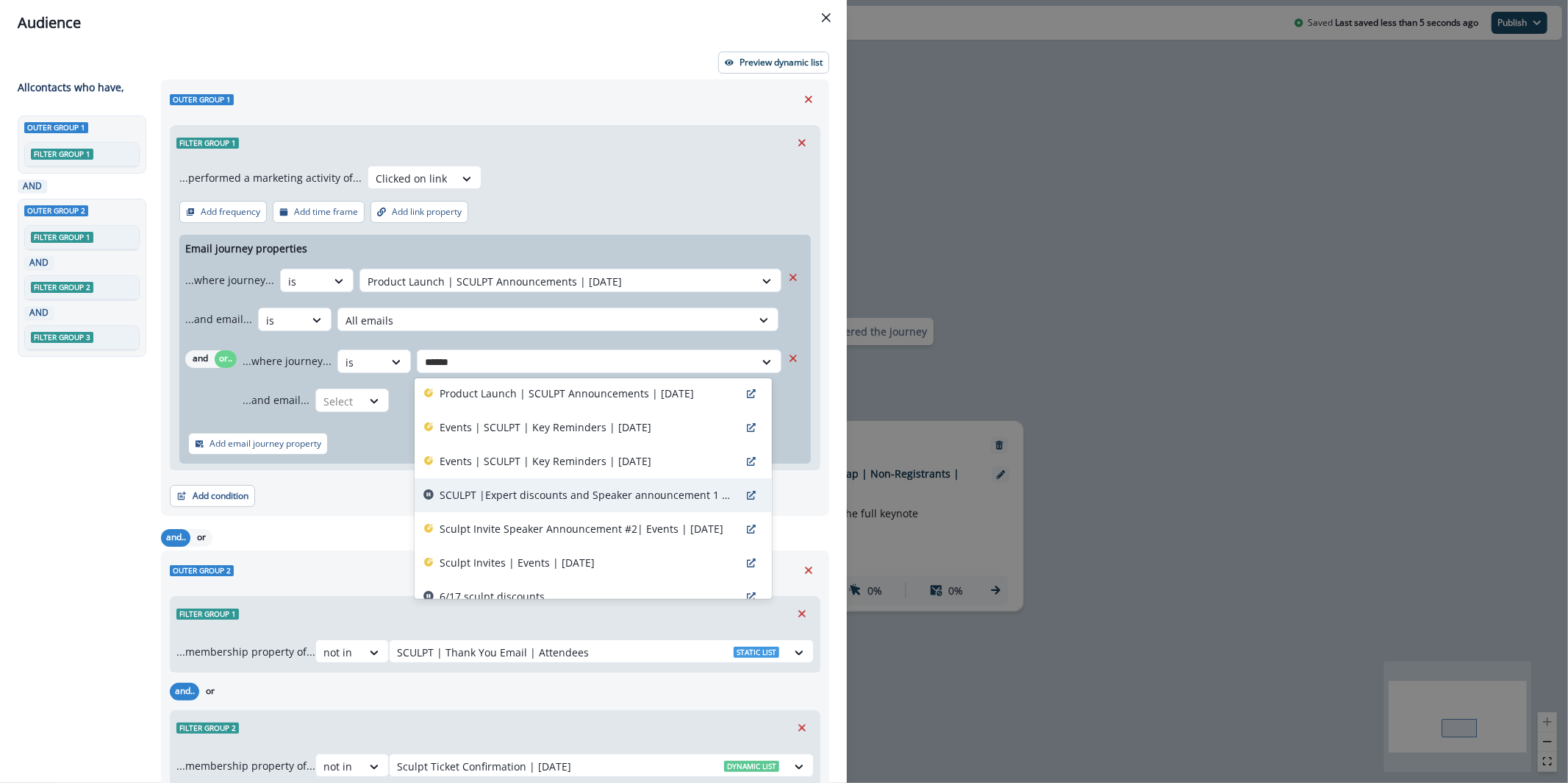
scroll to position [98, 0]
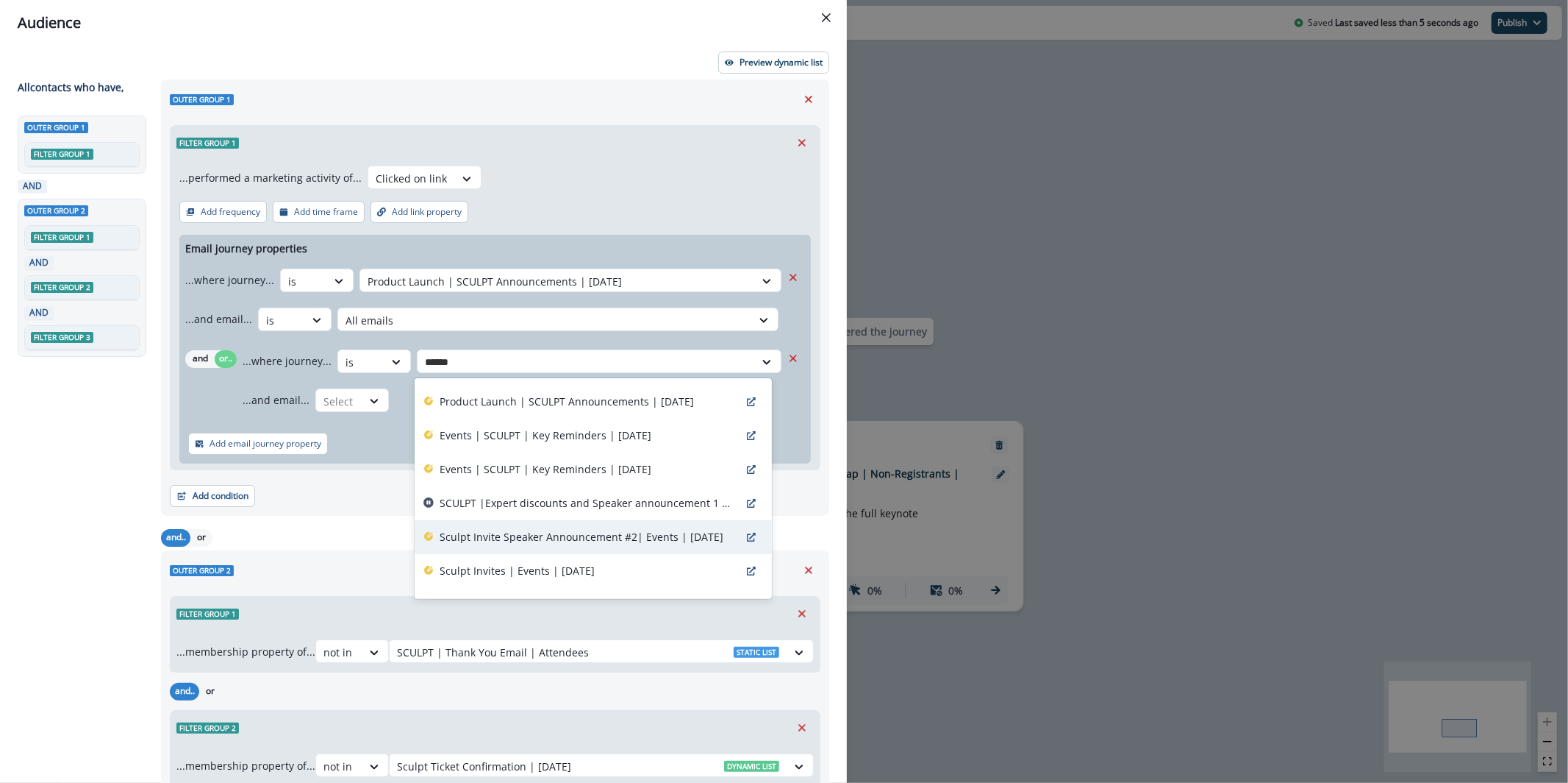
click at [585, 537] on p "Sculpt Invite Speaker Announcement #2| Events | July 30" at bounding box center [581, 536] width 284 height 16
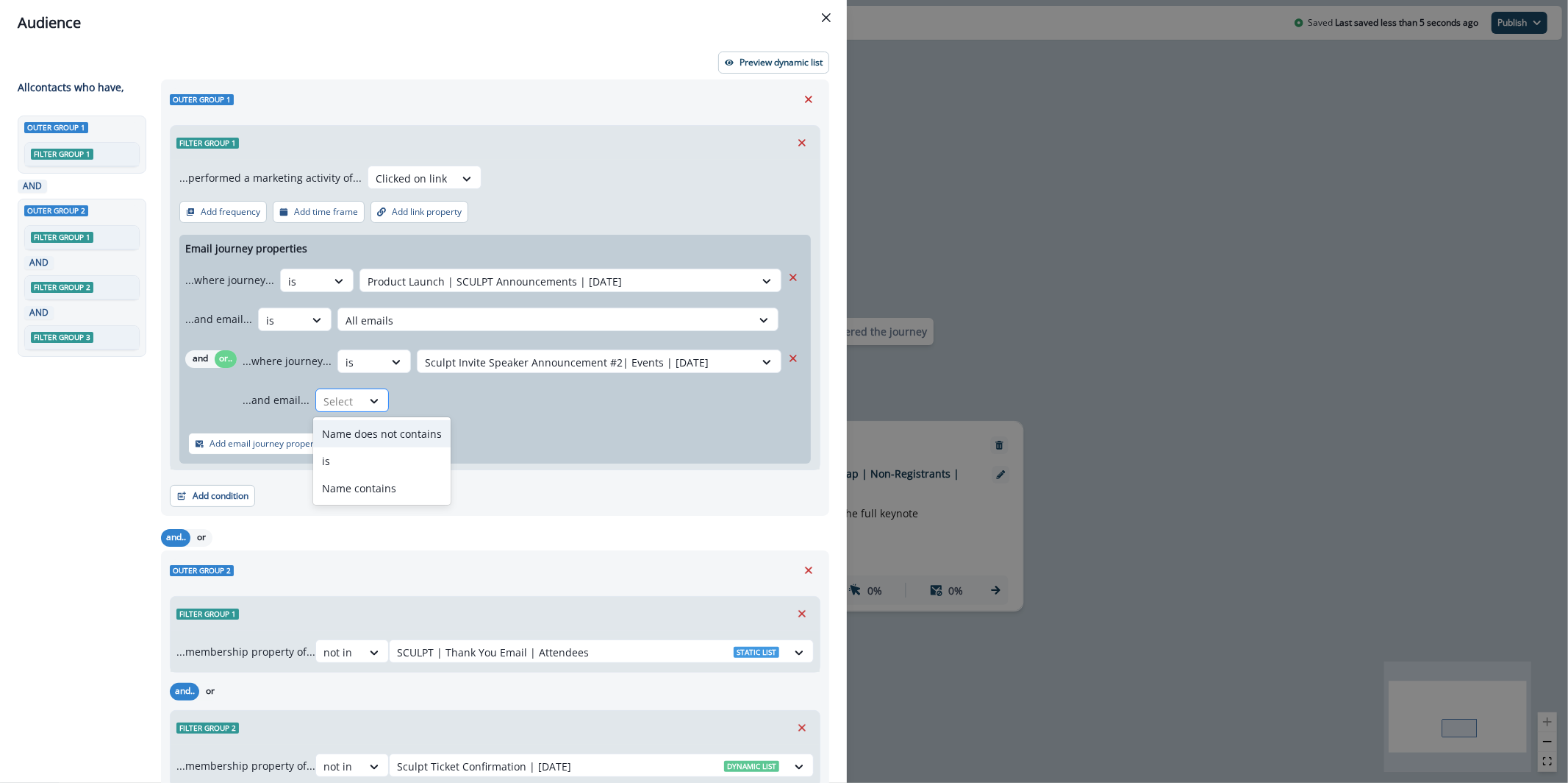
click at [357, 411] on div "Select" at bounding box center [339, 401] width 46 height 25
click at [391, 461] on div "is" at bounding box center [382, 461] width 137 height 27
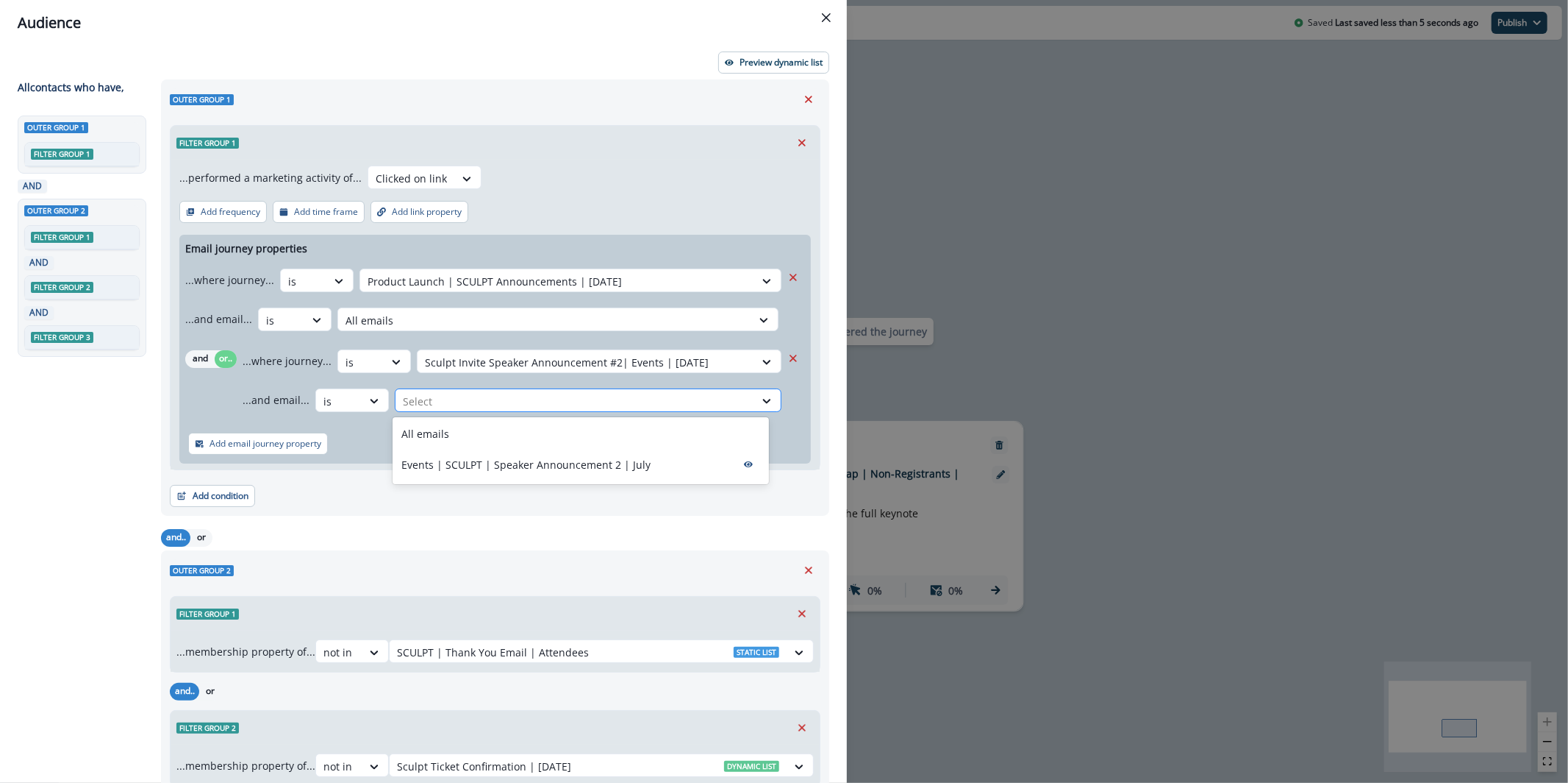
click at [456, 401] on div at bounding box center [575, 401] width 344 height 18
click at [461, 440] on div "All emails" at bounding box center [580, 434] width 376 height 27
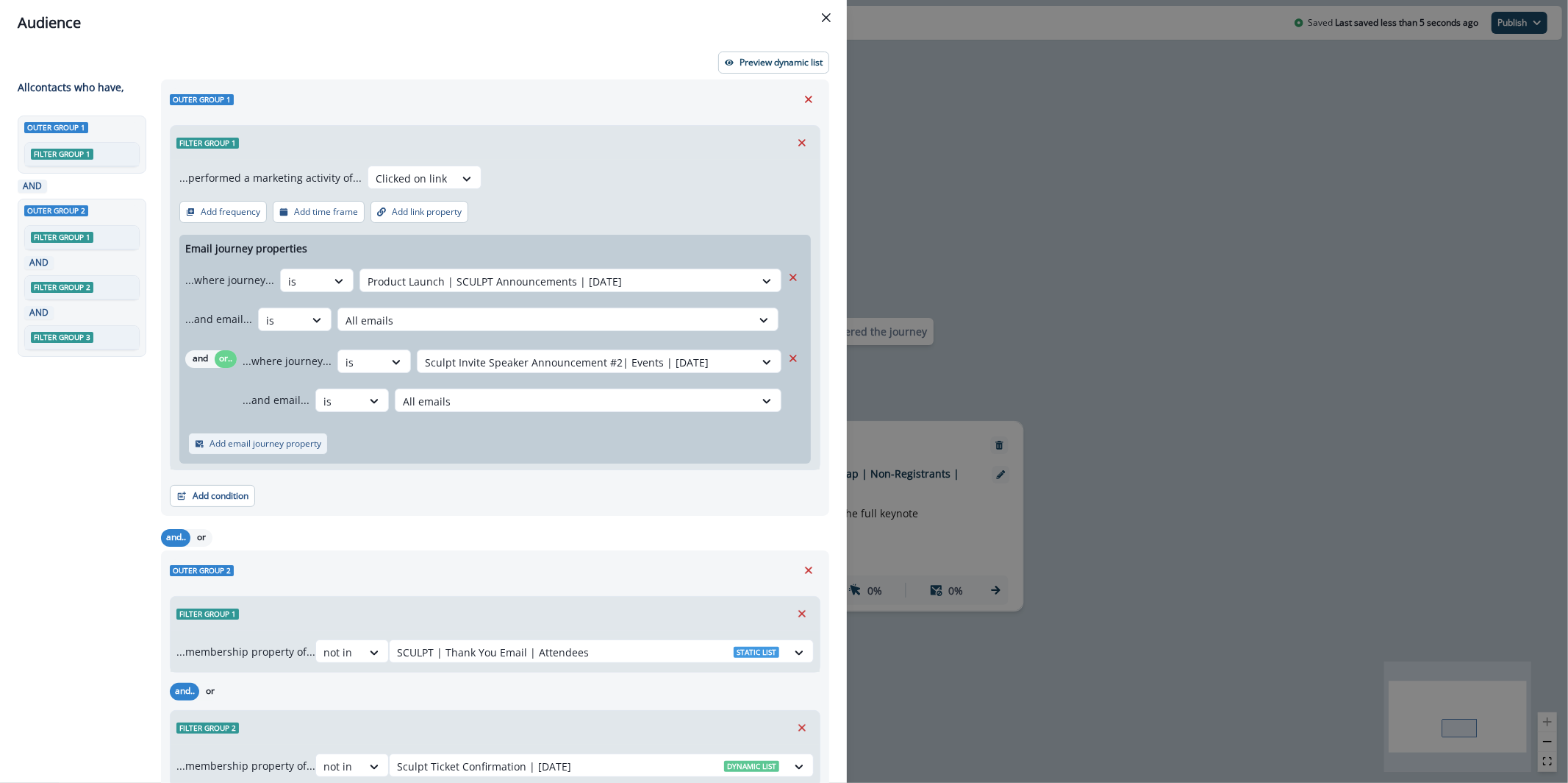
click at [269, 440] on p "Add email journey property" at bounding box center [265, 443] width 112 height 10
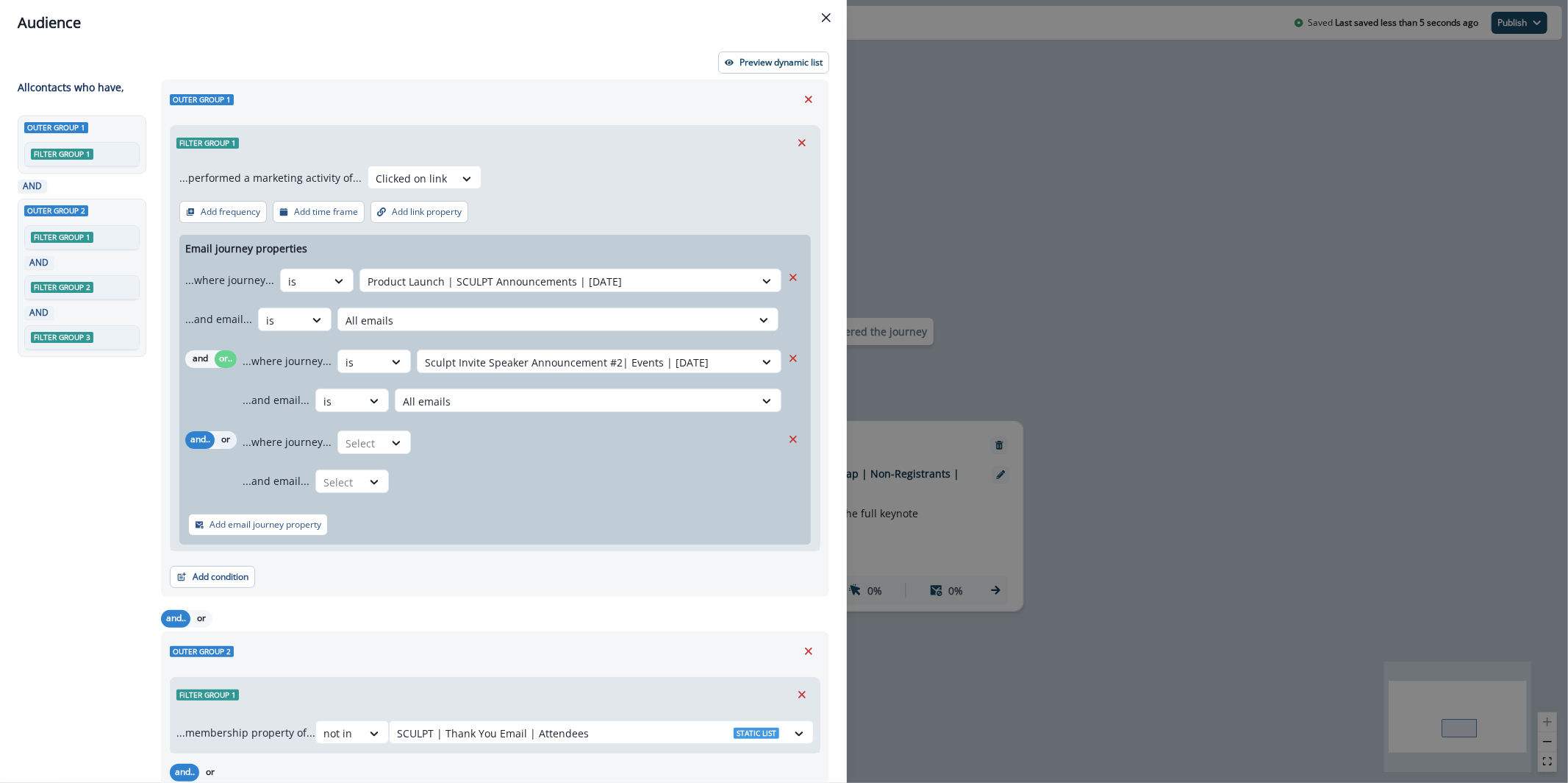
click at [229, 443] on button "or" at bounding box center [226, 440] width 22 height 17
click at [395, 448] on icon at bounding box center [396, 442] width 13 height 15
click at [408, 495] on div "is" at bounding box center [404, 503] width 137 height 27
click at [449, 435] on div at bounding box center [586, 443] width 322 height 18
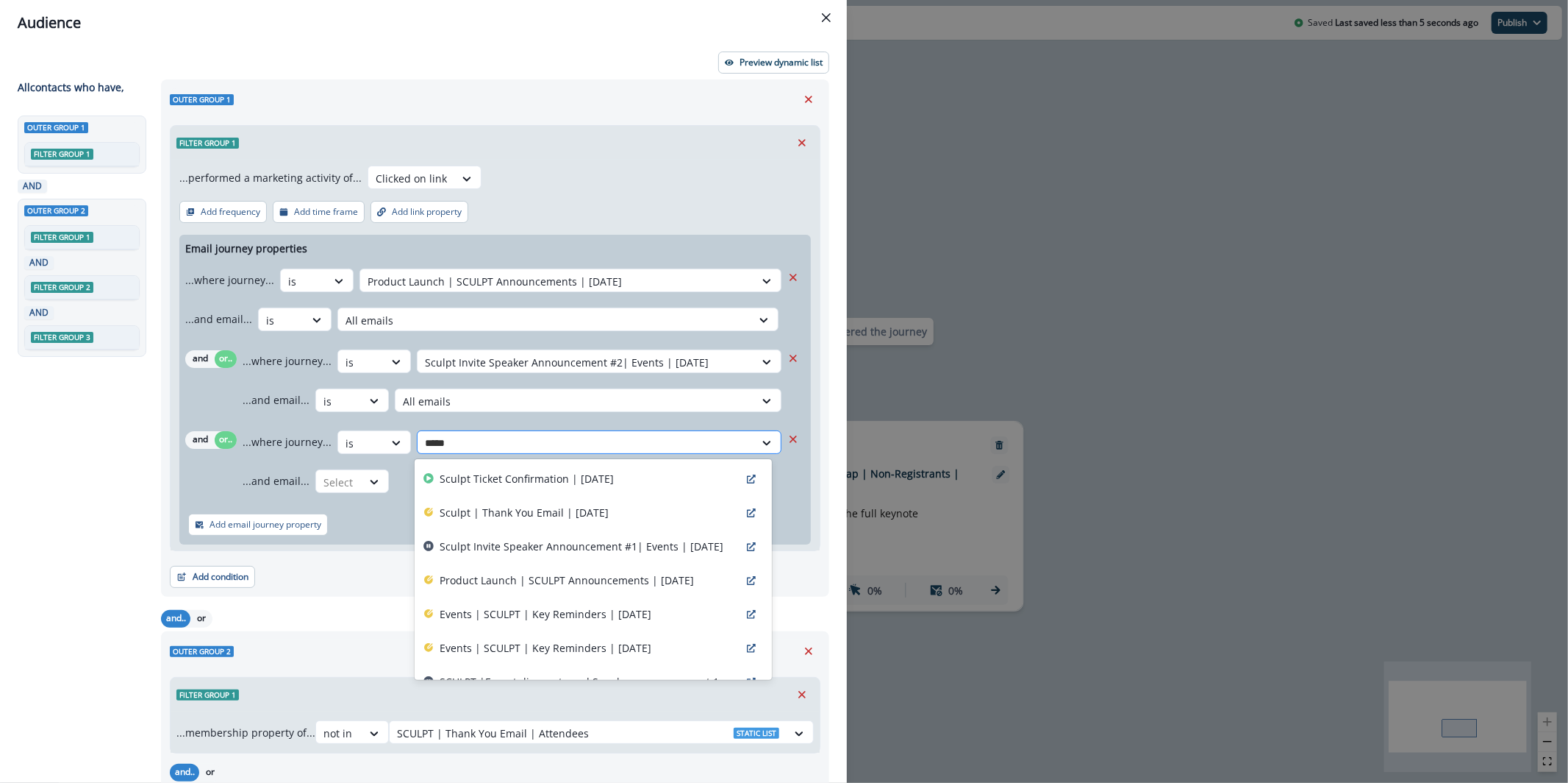
type input "******"
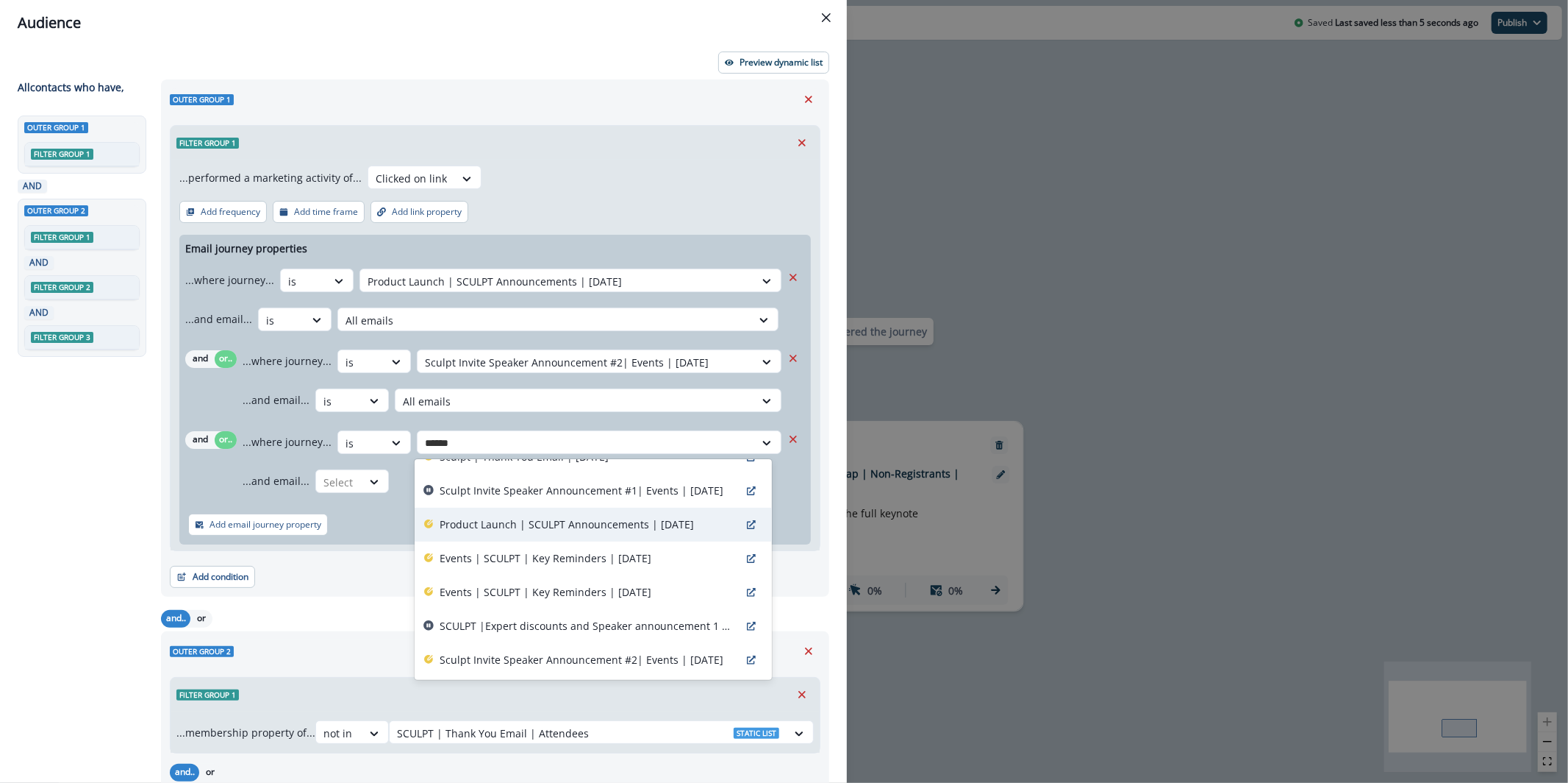
scroll to position [27, 0]
click at [667, 519] on p "Sculpt Invite Speaker Announcement #1| Events | July 19" at bounding box center [581, 519] width 284 height 16
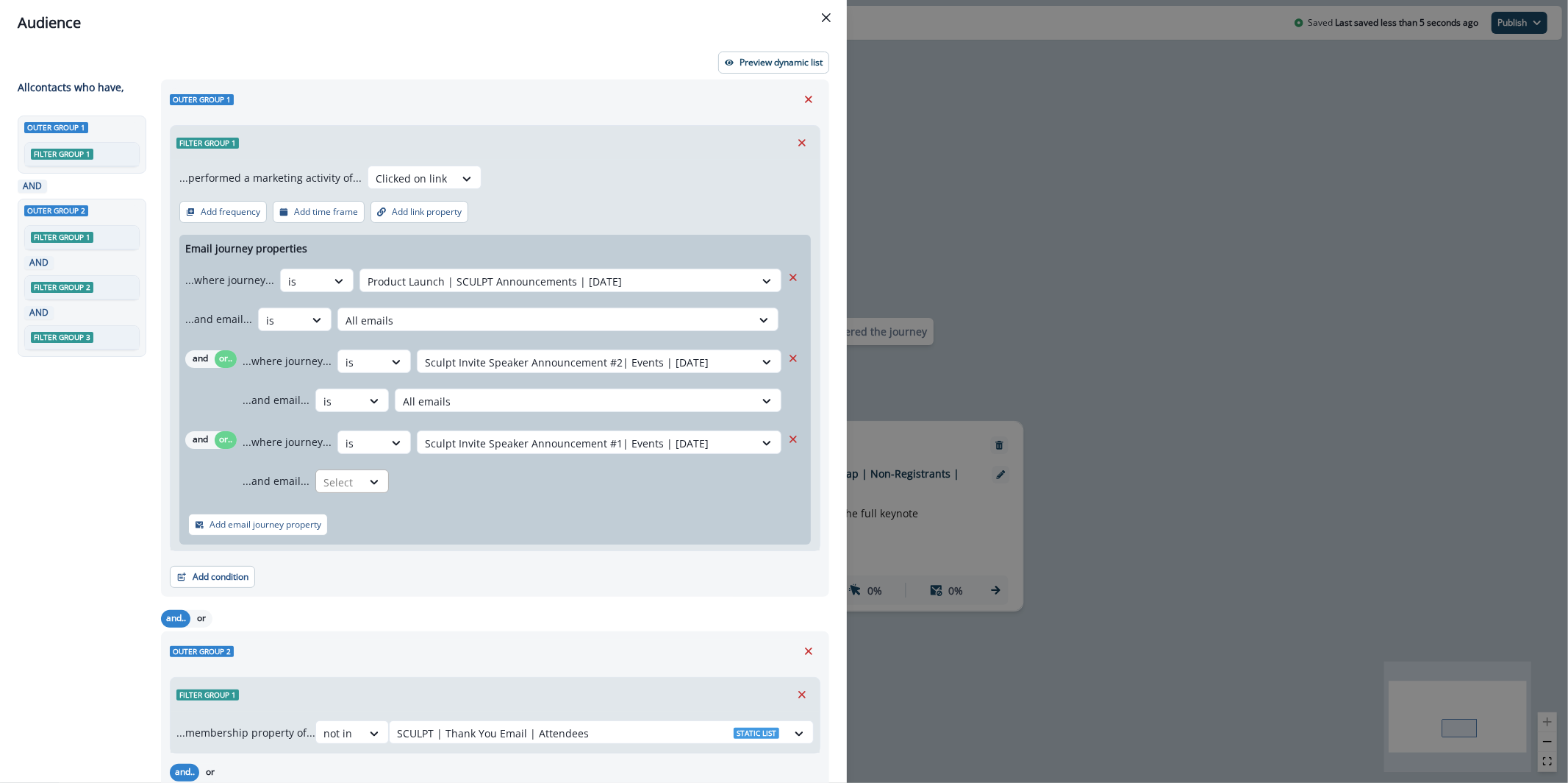
click at [358, 484] on div "Select" at bounding box center [339, 482] width 46 height 25
click at [407, 537] on div "is" at bounding box center [382, 542] width 137 height 27
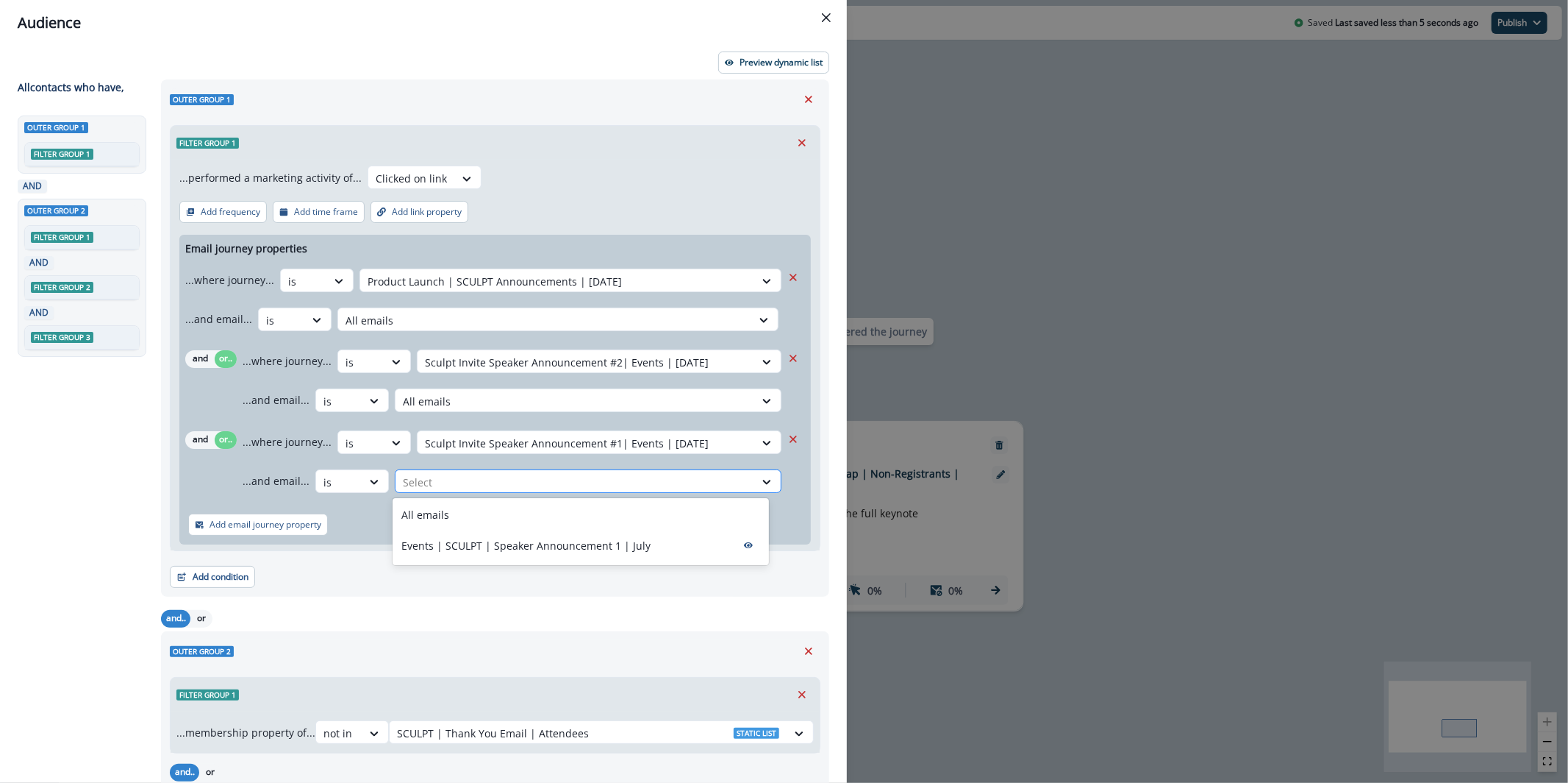
click at [462, 483] on div at bounding box center [575, 482] width 344 height 18
click at [478, 515] on div "All emails" at bounding box center [580, 515] width 376 height 27
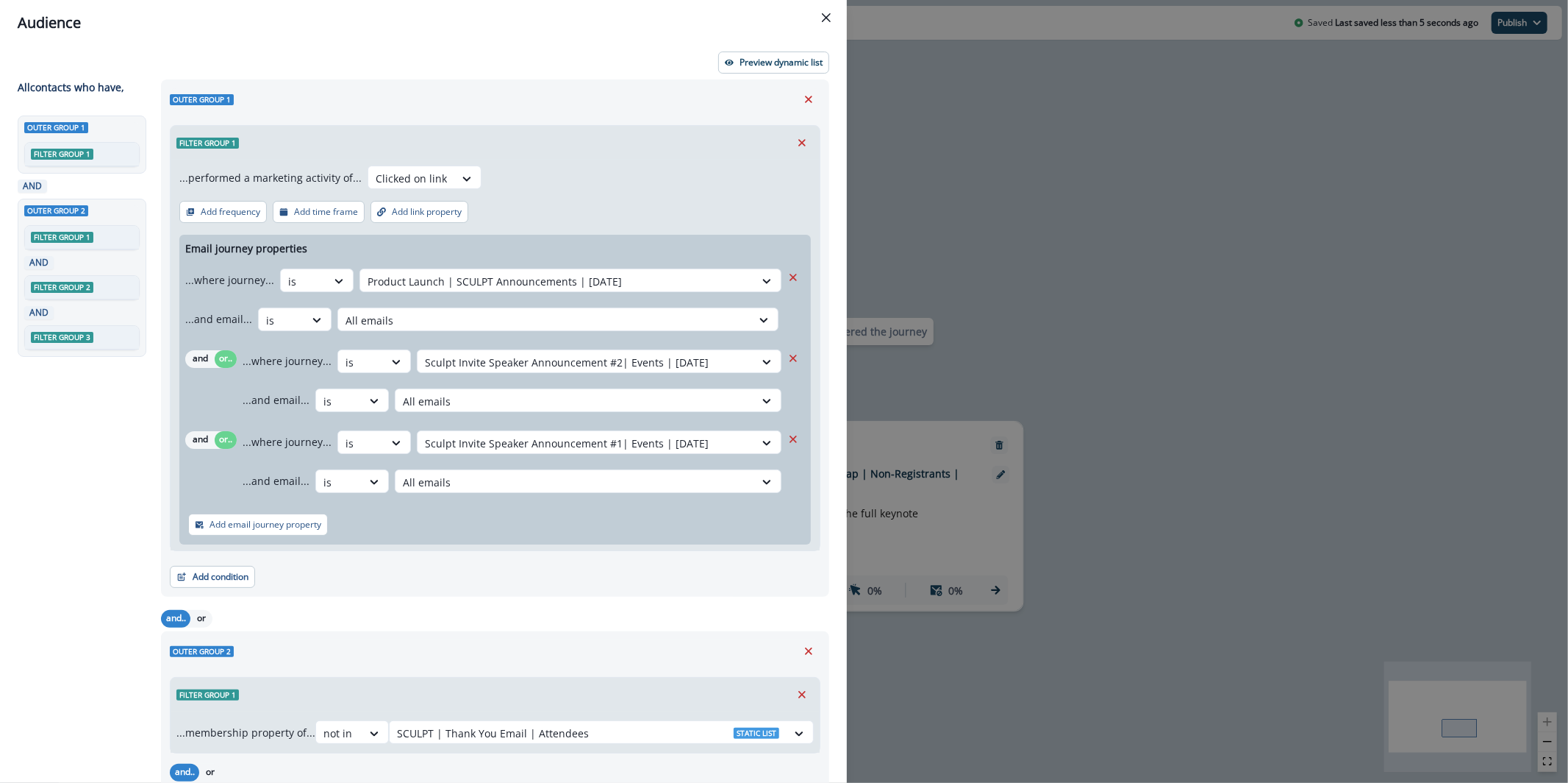
drag, startPoint x: 804, startPoint y: 88, endPoint x: 799, endPoint y: 81, distance: 8.6
click at [804, 88] on div "Outer group 1 Filter group 1 ...performed a marketing activity of... Clicked on…" at bounding box center [495, 338] width 668 height 517
click at [789, 68] on button "Preview dynamic list" at bounding box center [773, 62] width 111 height 22
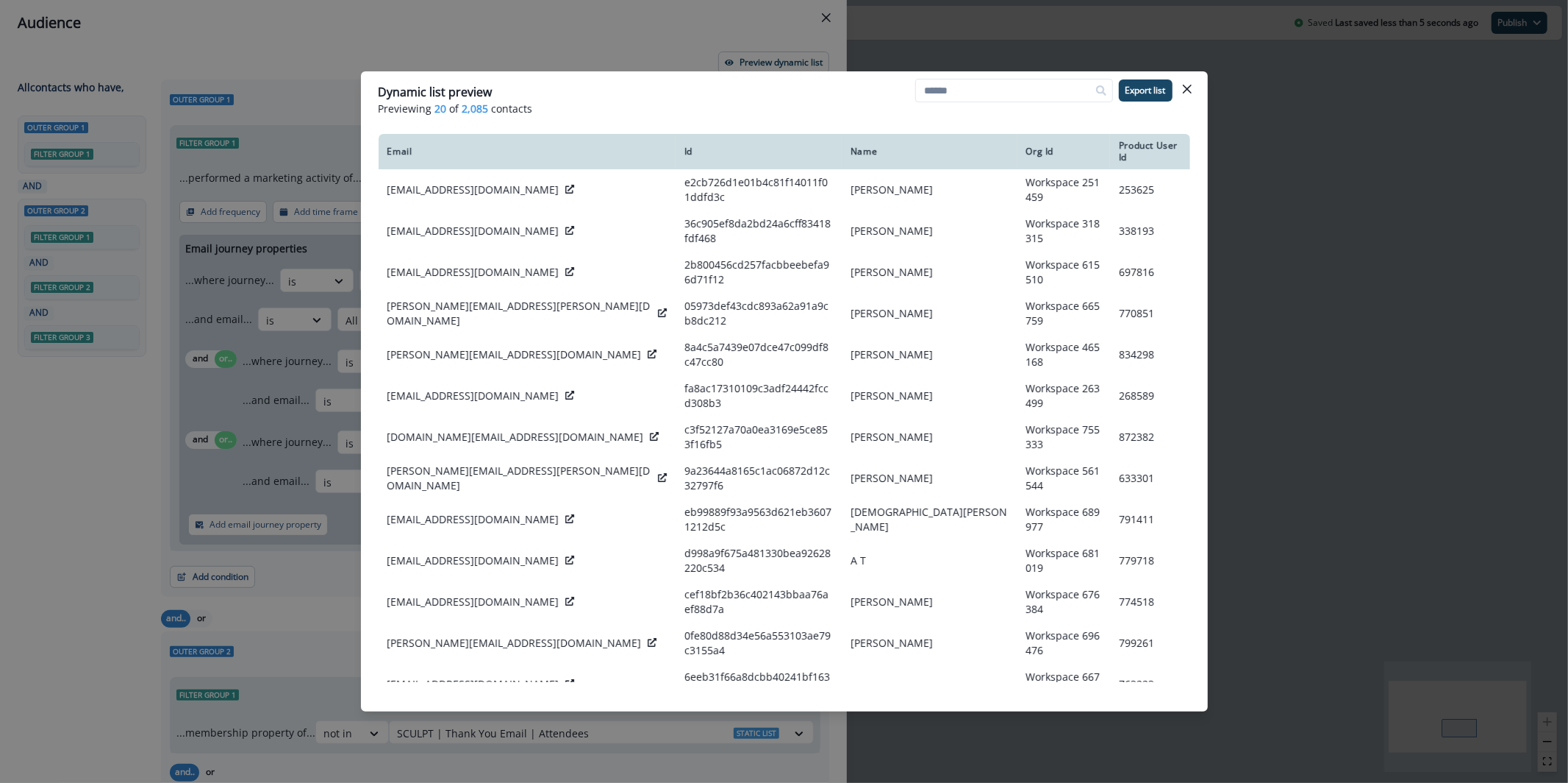
click at [641, 43] on div "Dynamic list preview Previewing 20 of 2,085 contacts Export list Email Id Name …" at bounding box center [784, 391] width 1568 height 783
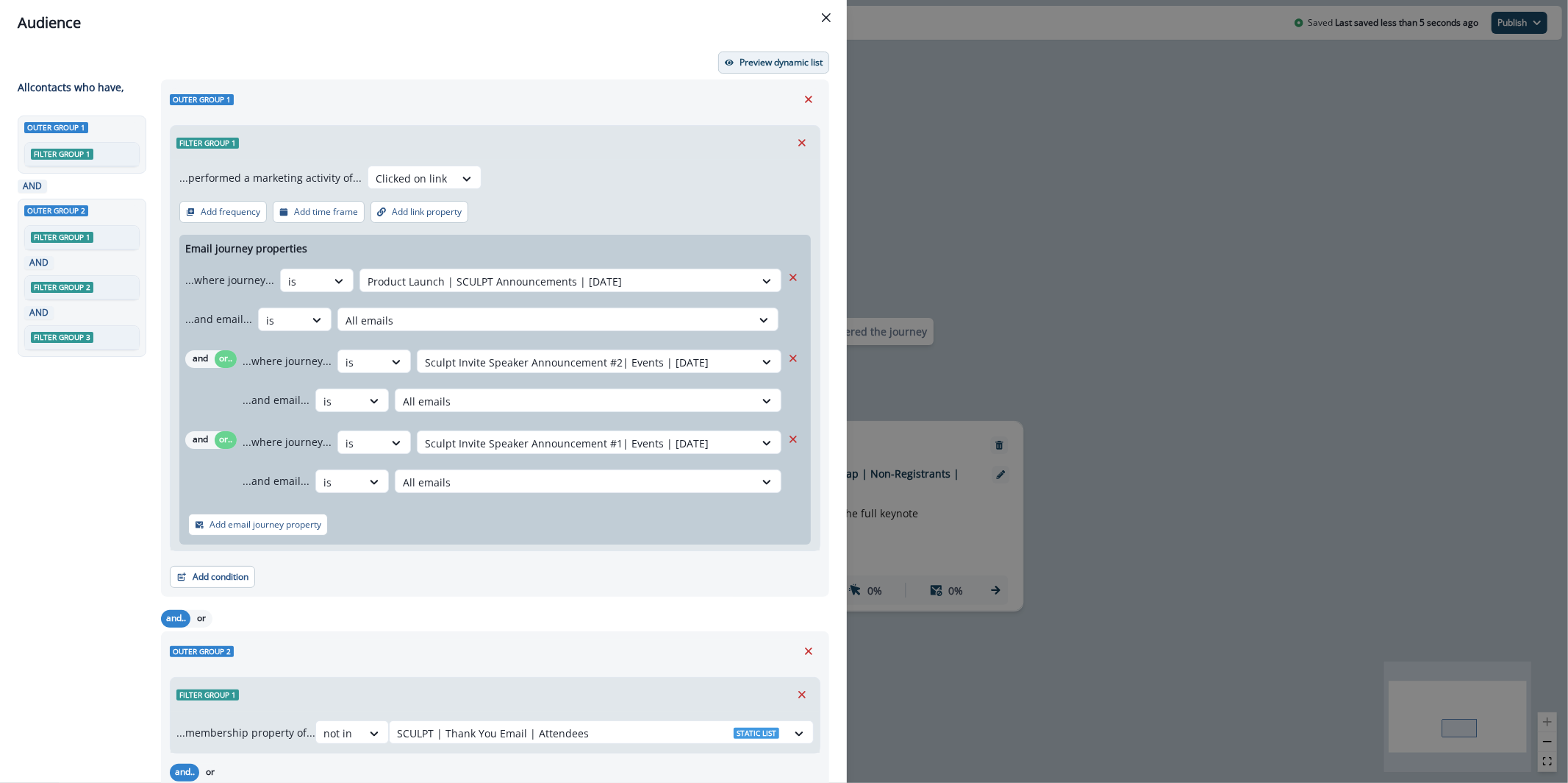
click at [758, 70] on button "Preview dynamic list" at bounding box center [773, 62] width 111 height 22
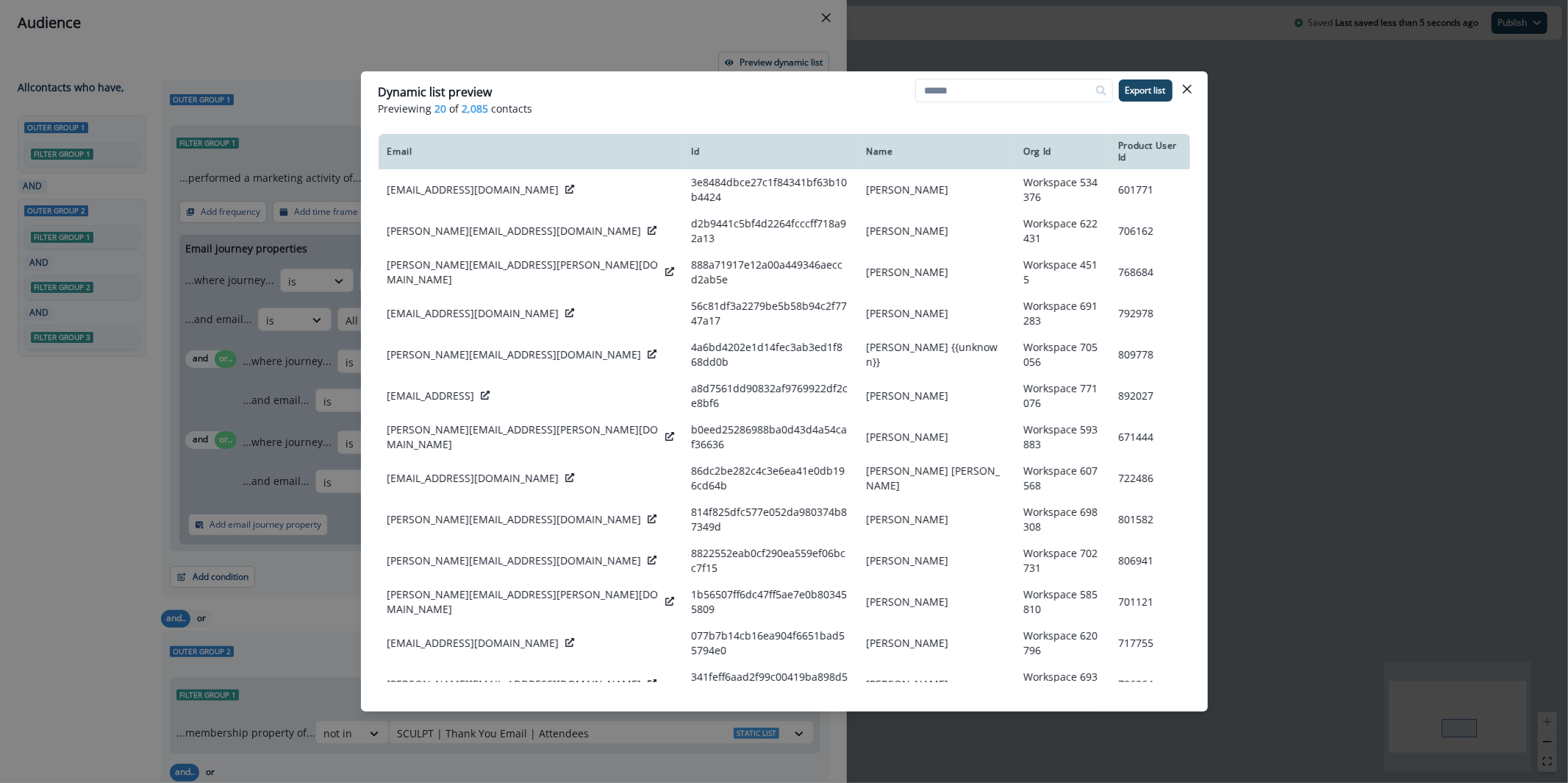
click at [333, 78] on div "Dynamic list preview Previewing 20 of 2,085 contacts Export list Email Id Name …" at bounding box center [784, 391] width 1568 height 783
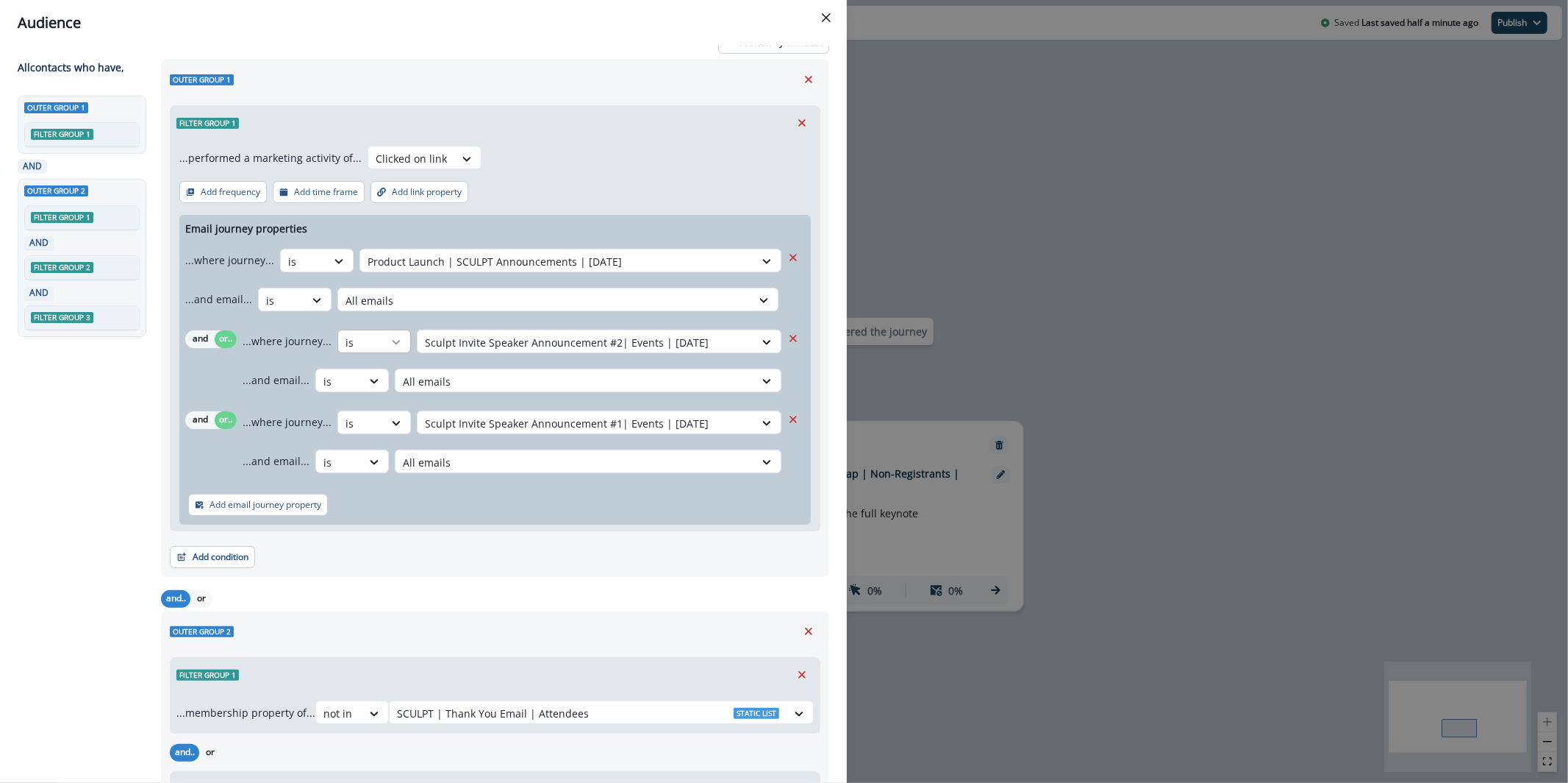
scroll to position [31, 0]
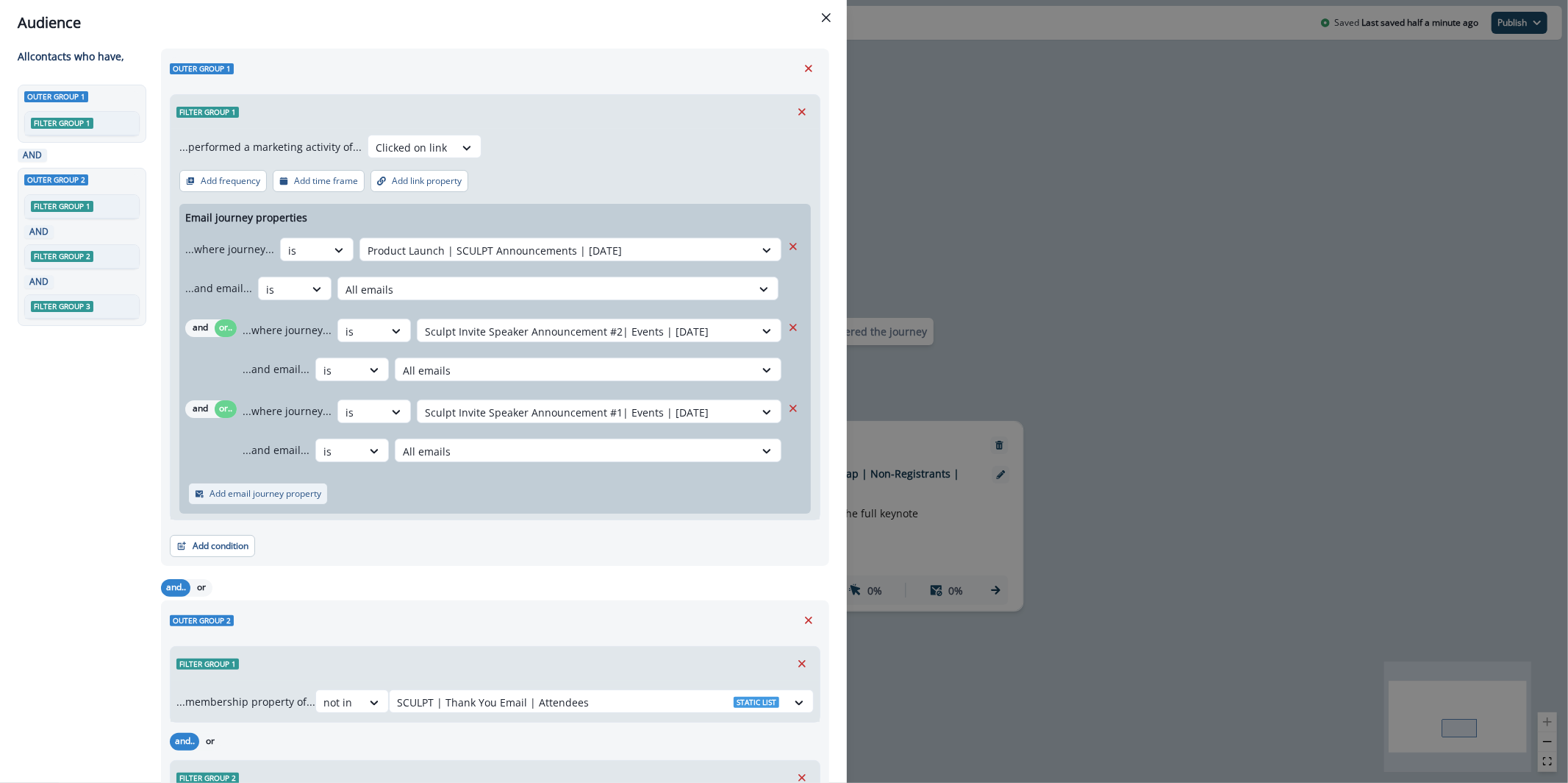
click at [223, 499] on button "Add email journey property" at bounding box center [258, 494] width 140 height 22
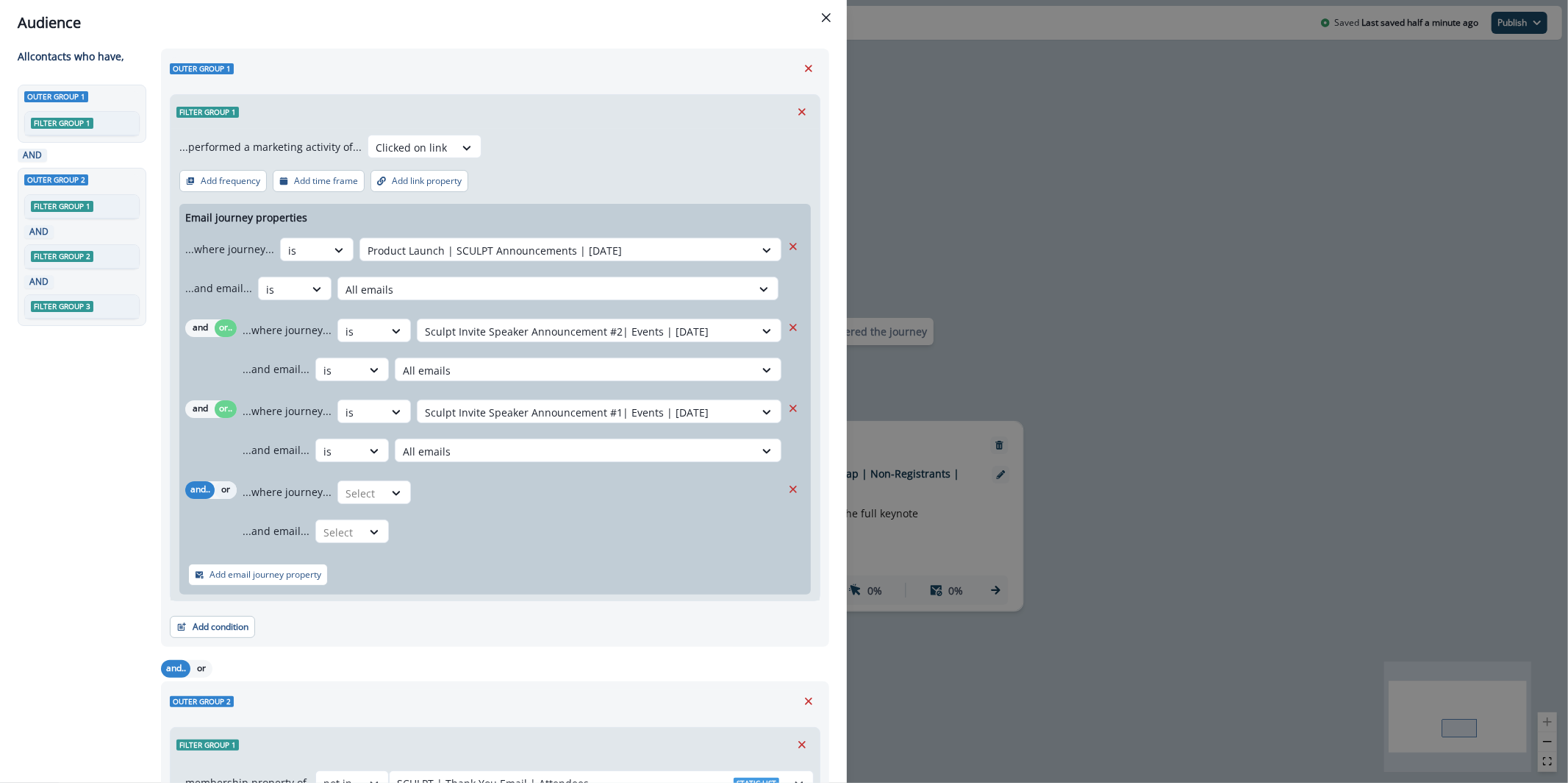
click at [235, 484] on button "or" at bounding box center [226, 489] width 22 height 17
click at [379, 500] on div "Select" at bounding box center [361, 493] width 46 height 25
click at [384, 546] on div "is" at bounding box center [404, 553] width 137 height 27
click at [446, 486] on div at bounding box center [586, 493] width 322 height 18
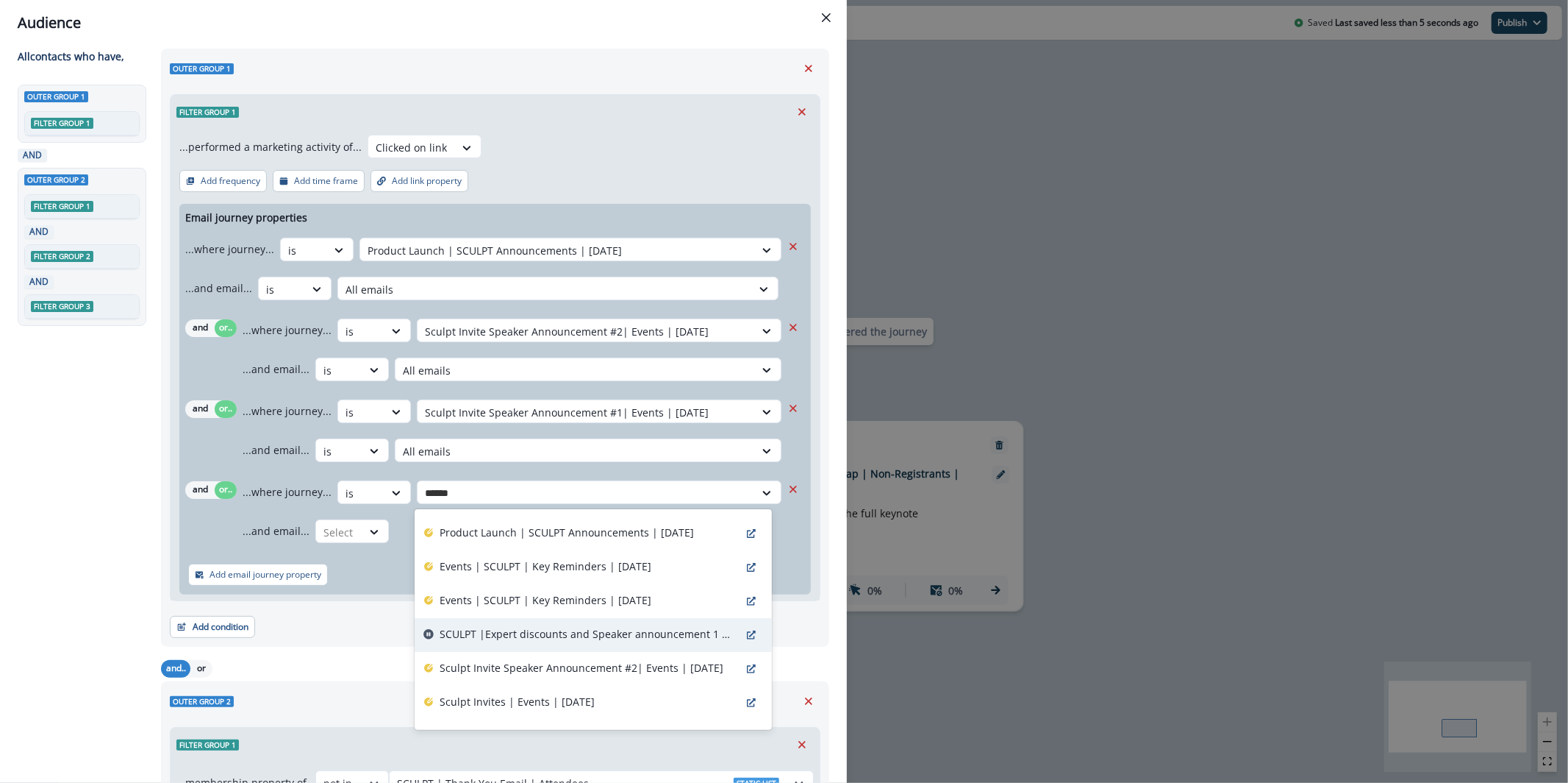
scroll to position [73, 0]
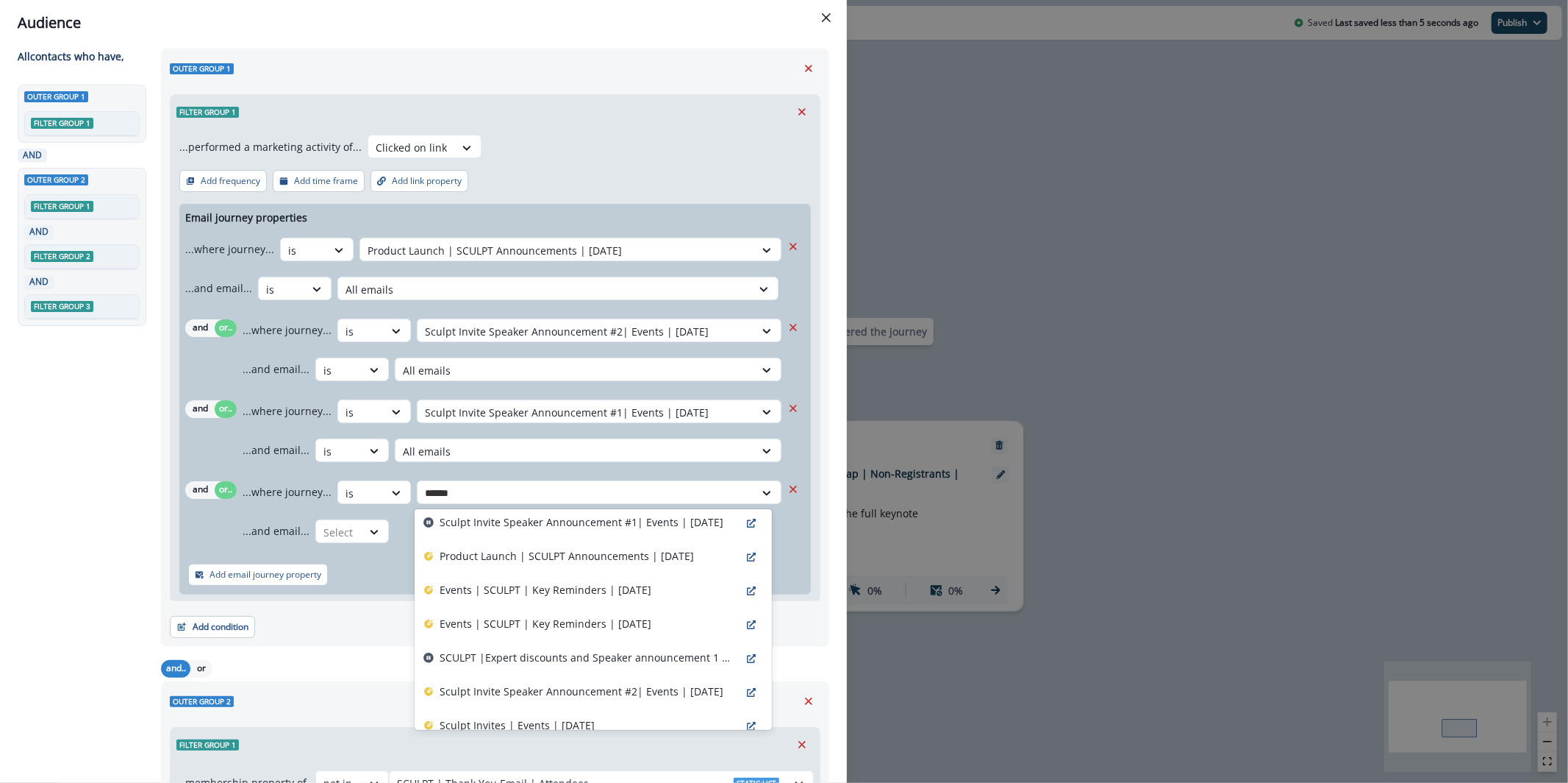
type input "******"
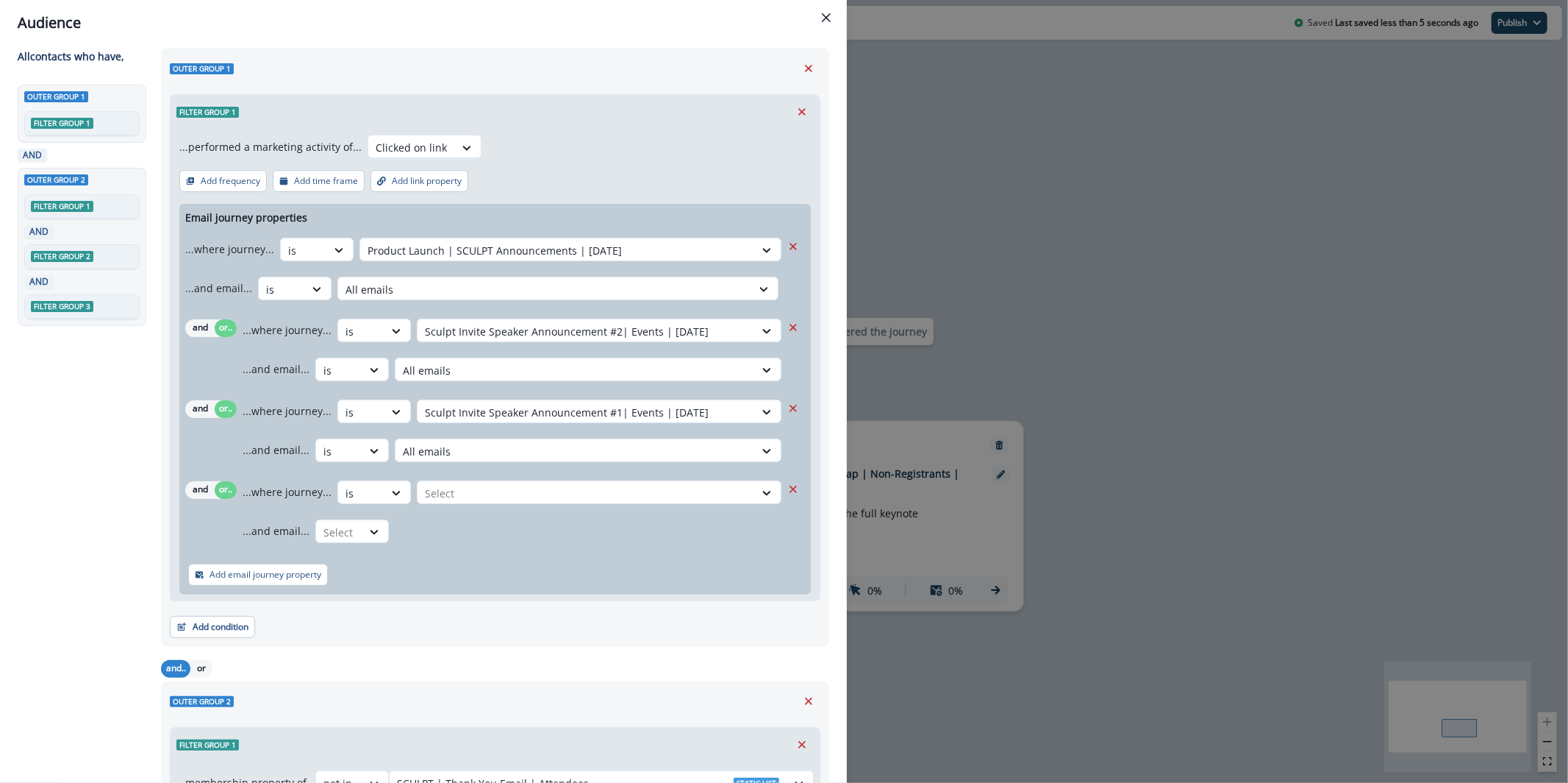
click at [827, 494] on div "Preview dynamic list All contact s who have, Outer group 1 Filter group 1 AND O…" at bounding box center [423, 414] width 847 height 737
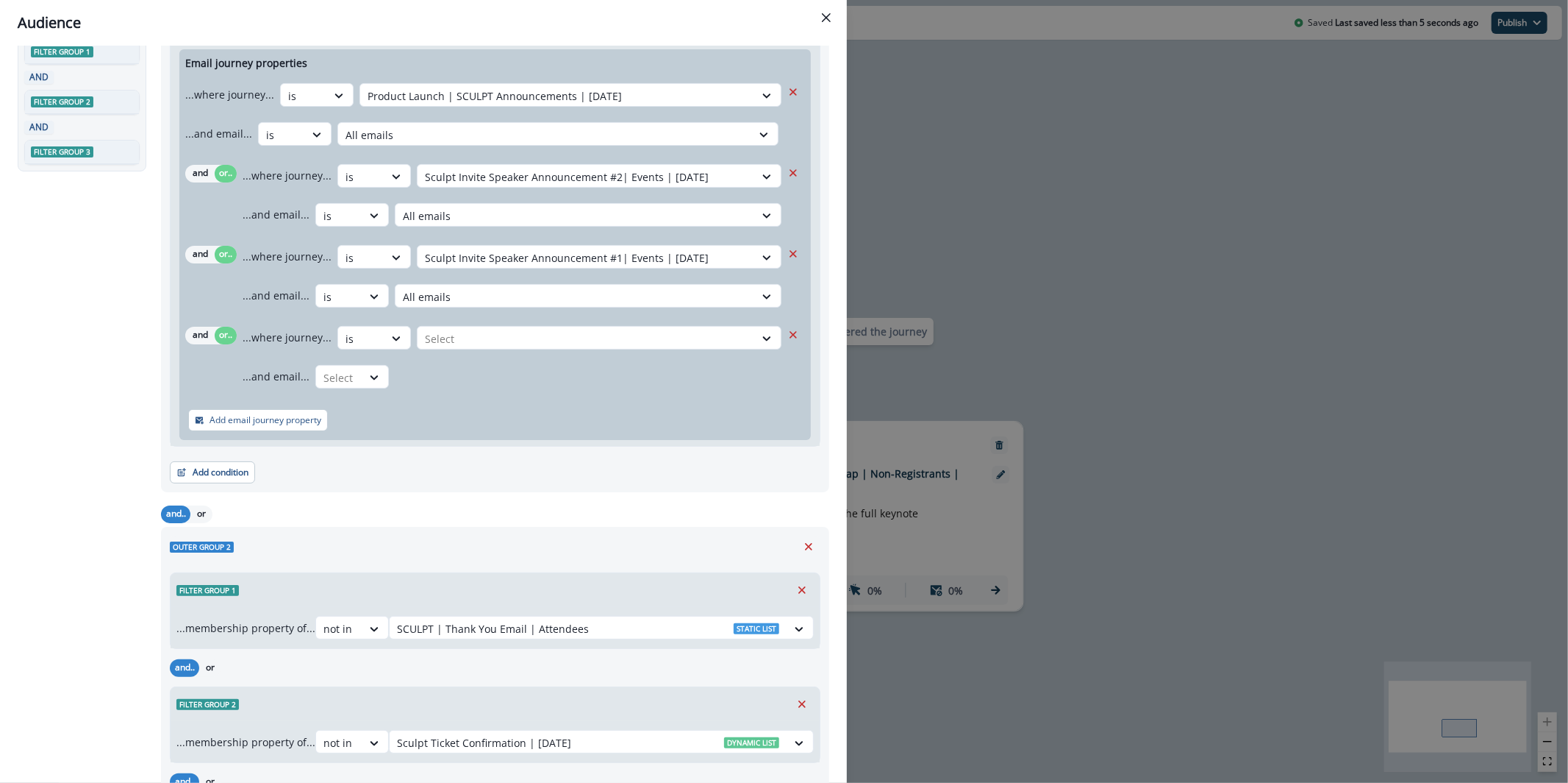
scroll to position [294, 0]
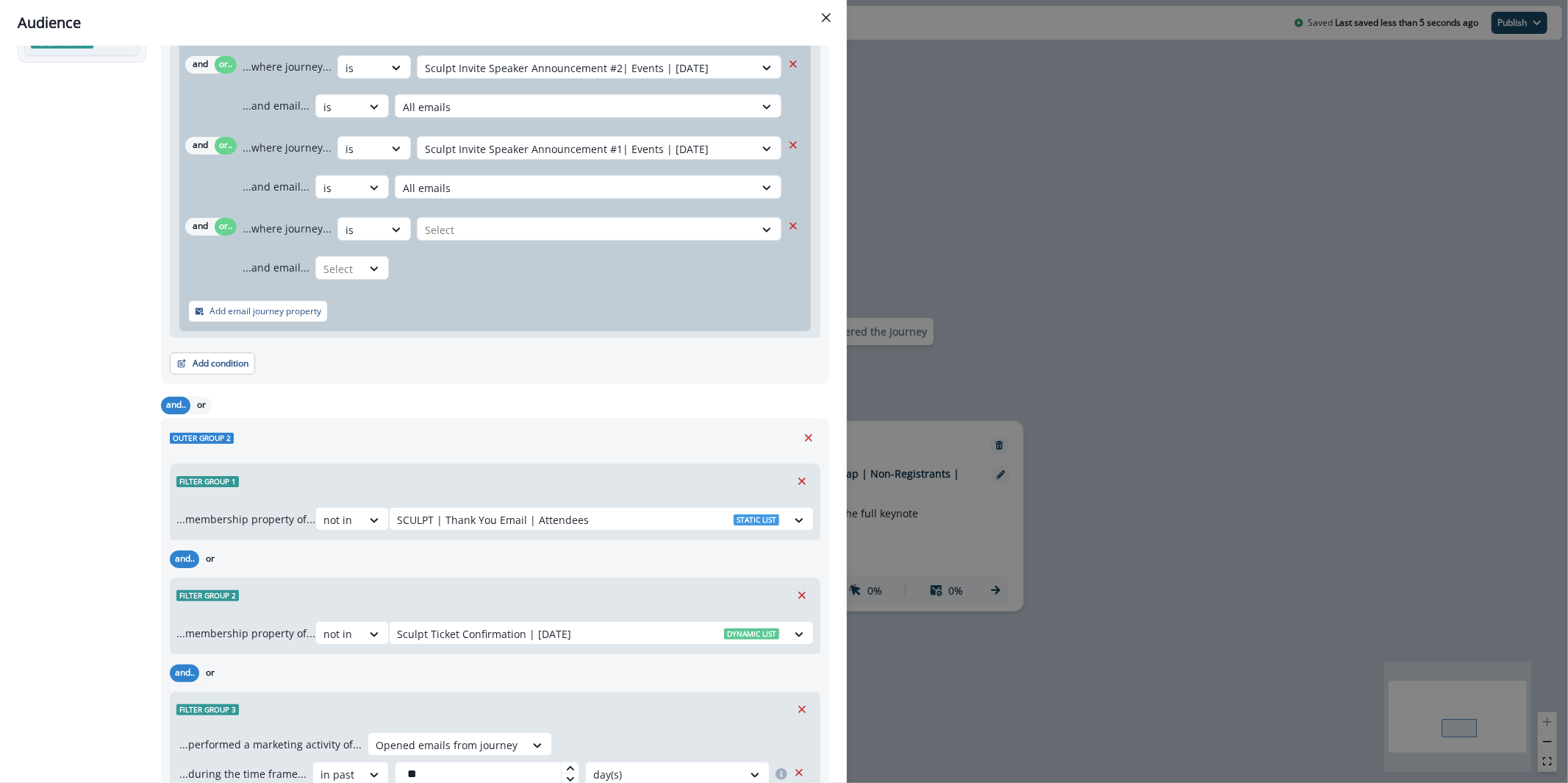
click at [1005, 357] on div "Audience Preview dynamic list All contact s who have, Outer group 1 Filter grou…" at bounding box center [784, 391] width 1568 height 783
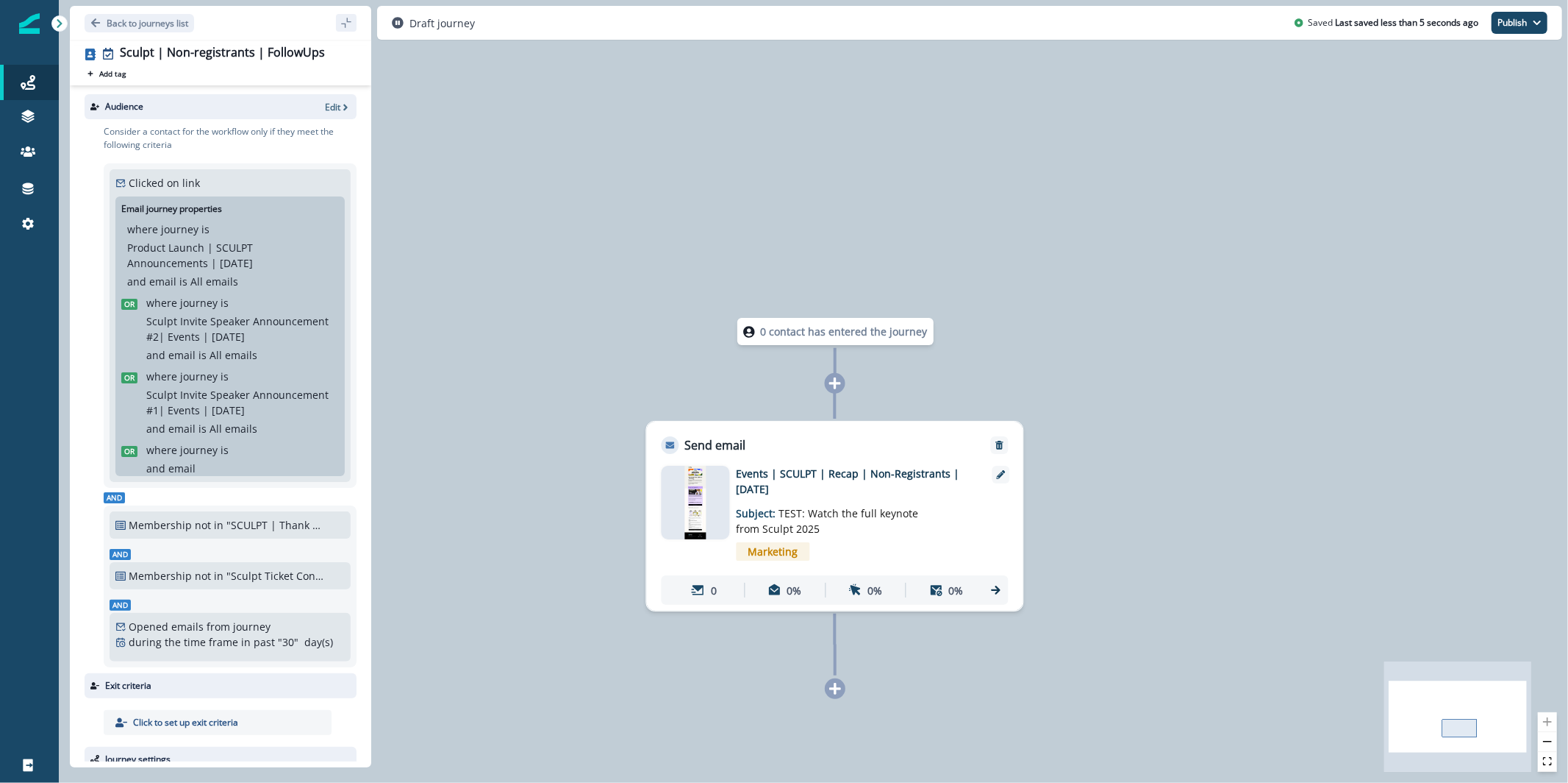
click at [701, 511] on img at bounding box center [696, 502] width 20 height 73
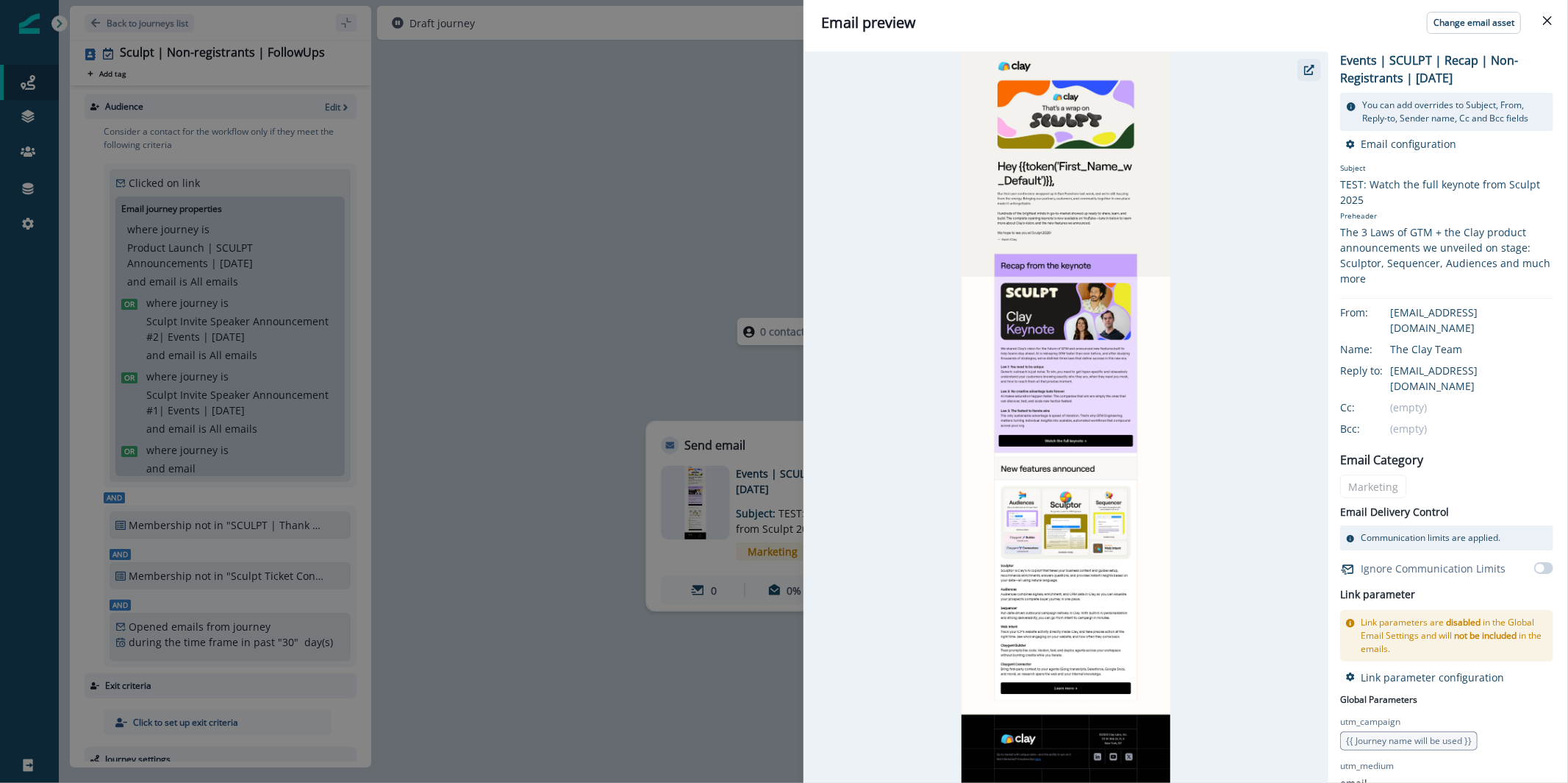
click at [1300, 65] on button "button" at bounding box center [1310, 70] width 24 height 22
click at [670, 200] on div "Email preview Change email asset Events | SCULPT | Recap | Non-Registrants | Se…" at bounding box center [784, 391] width 1568 height 783
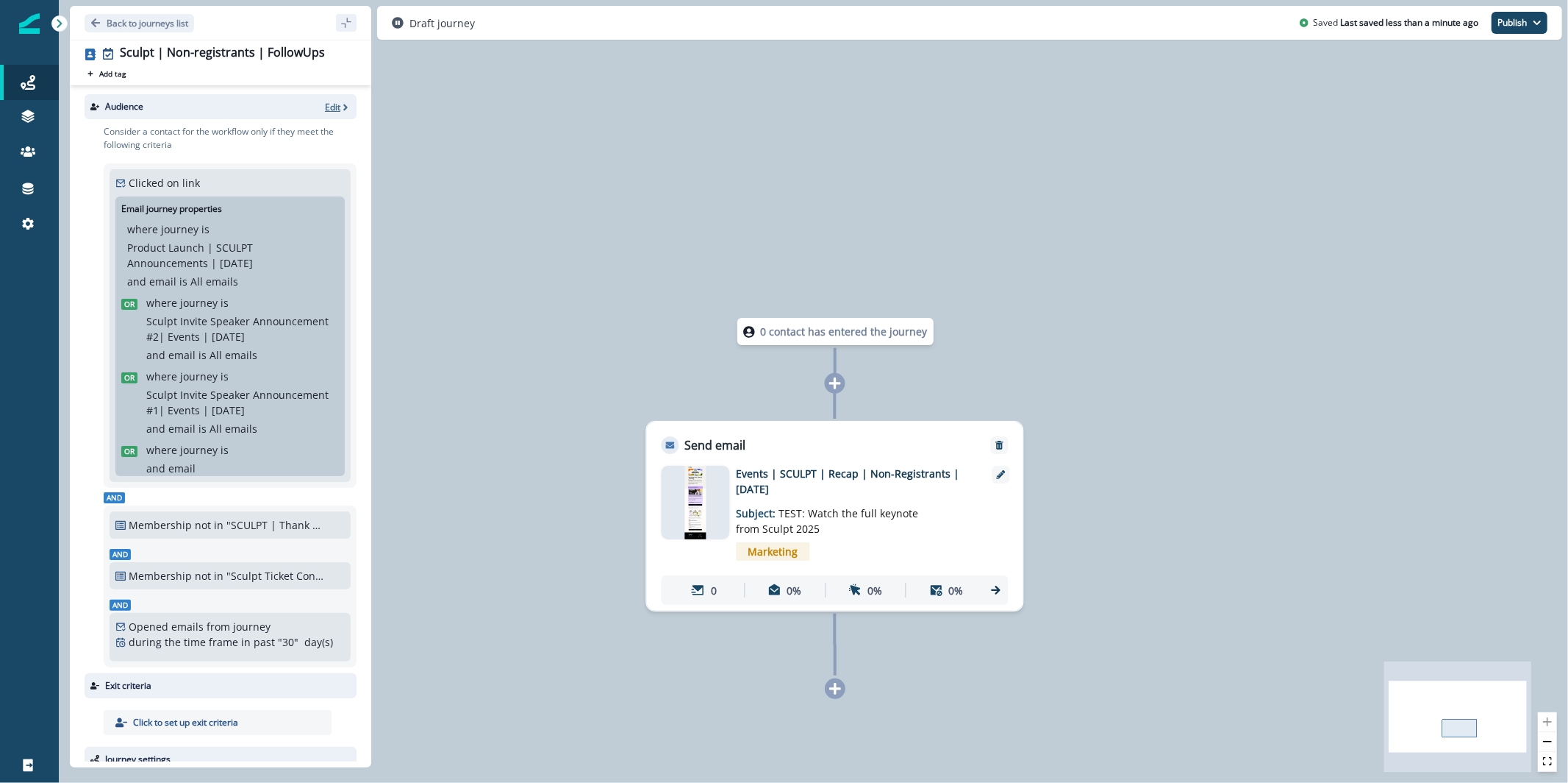
click at [325, 107] on p "Edit" at bounding box center [332, 107] width 16 height 13
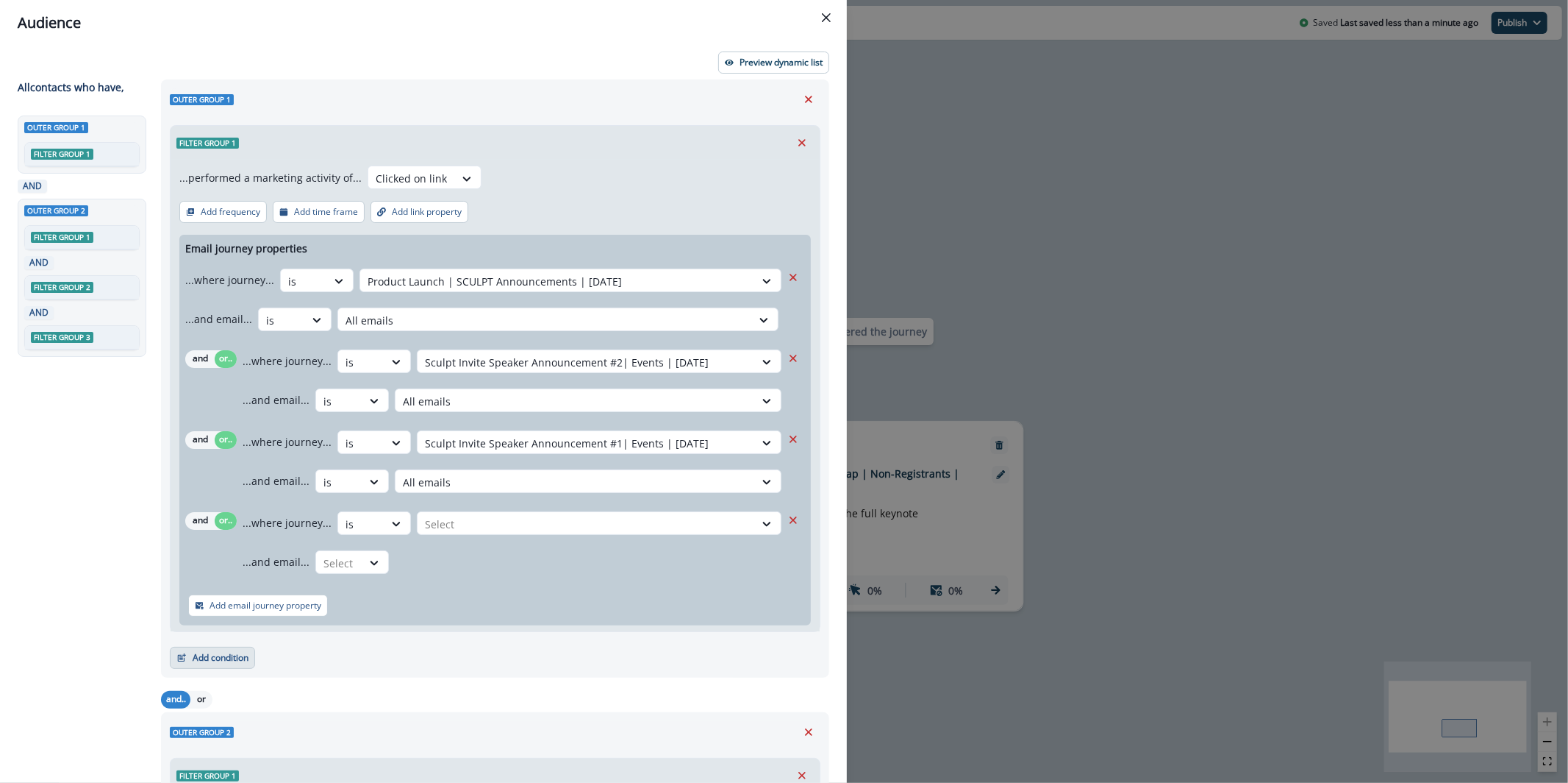
click at [223, 647] on button "Add condition" at bounding box center [212, 658] width 85 height 22
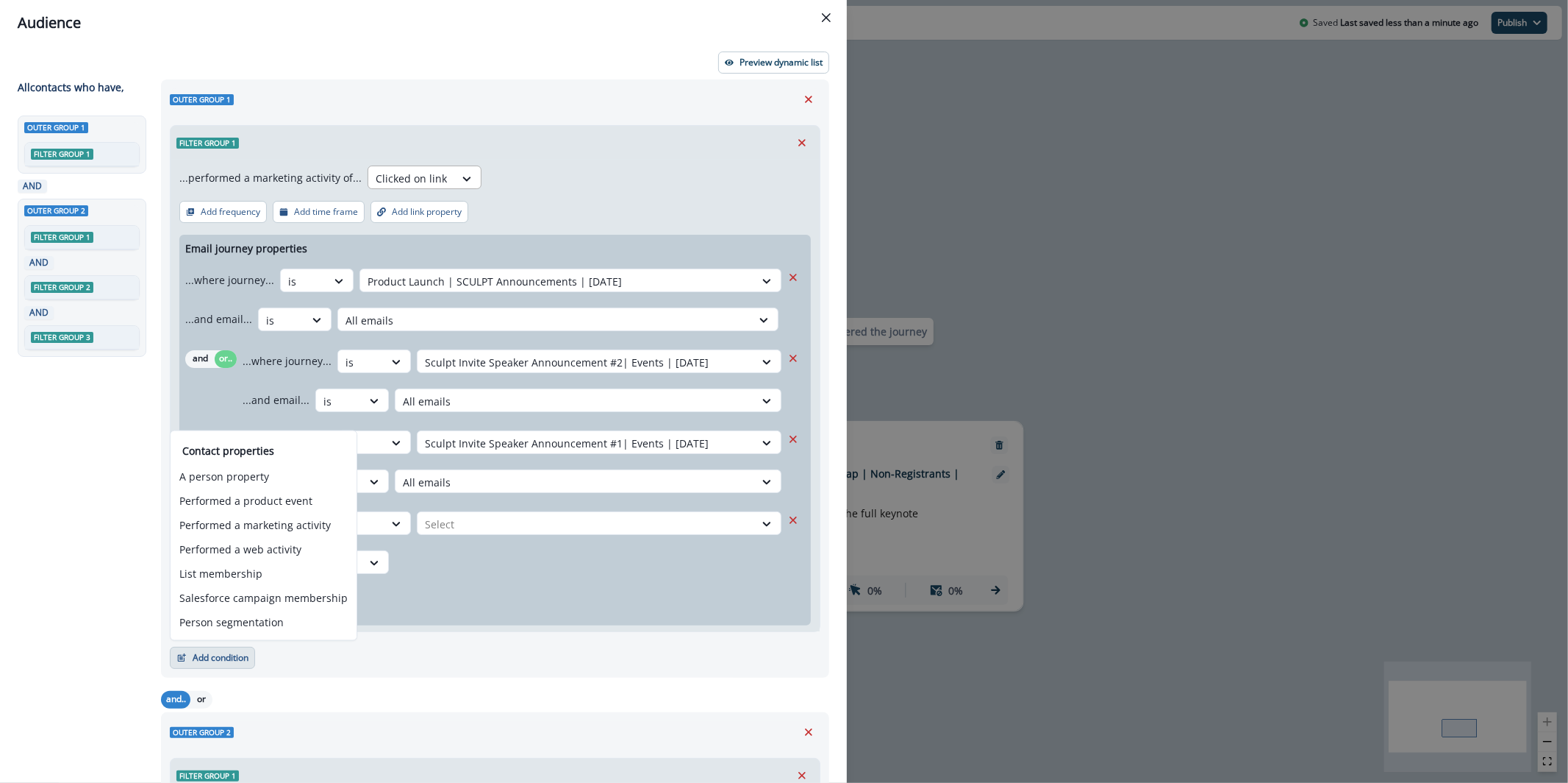
click at [382, 171] on div at bounding box center [411, 179] width 71 height 18
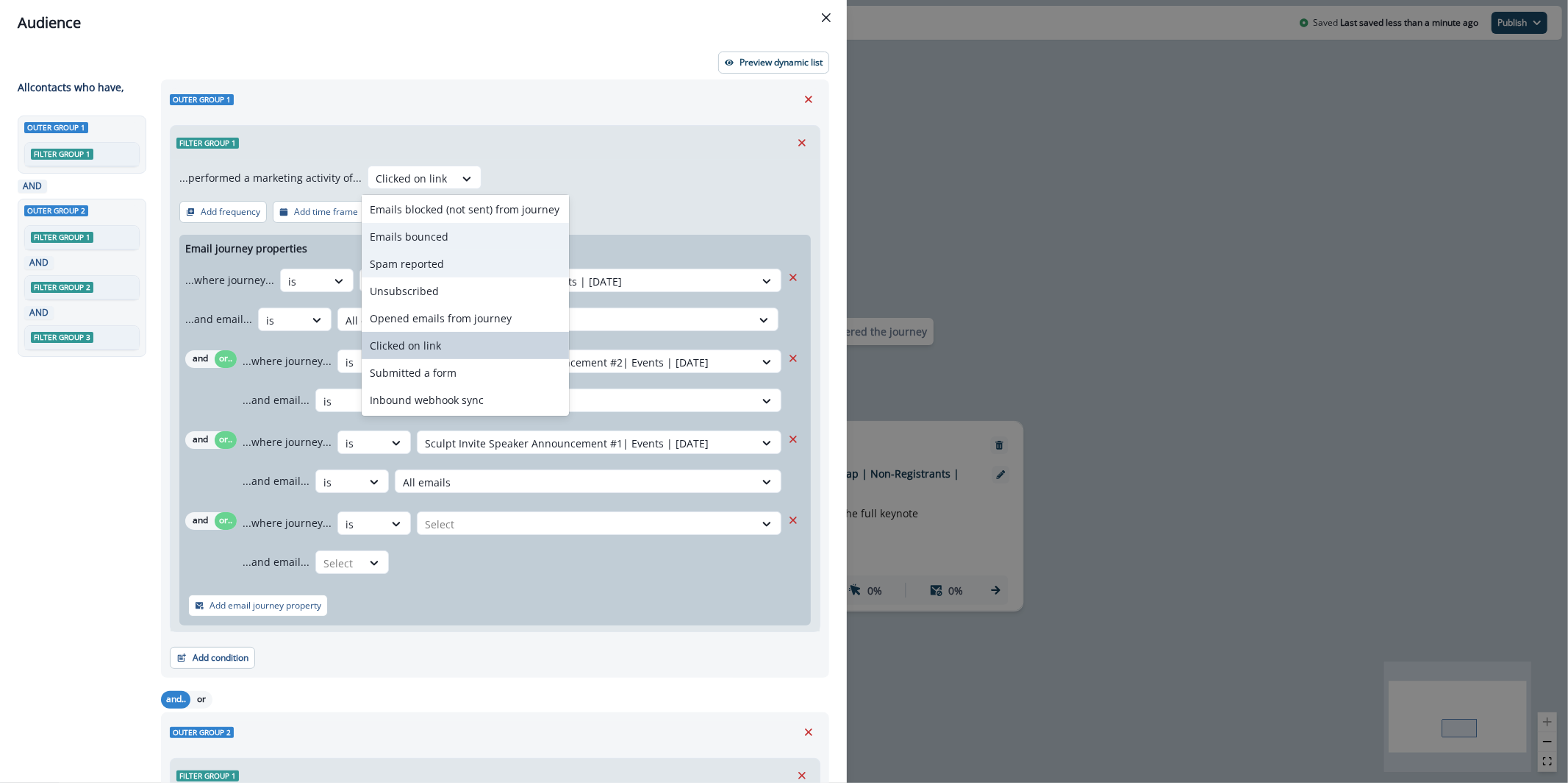
scroll to position [0, 0]
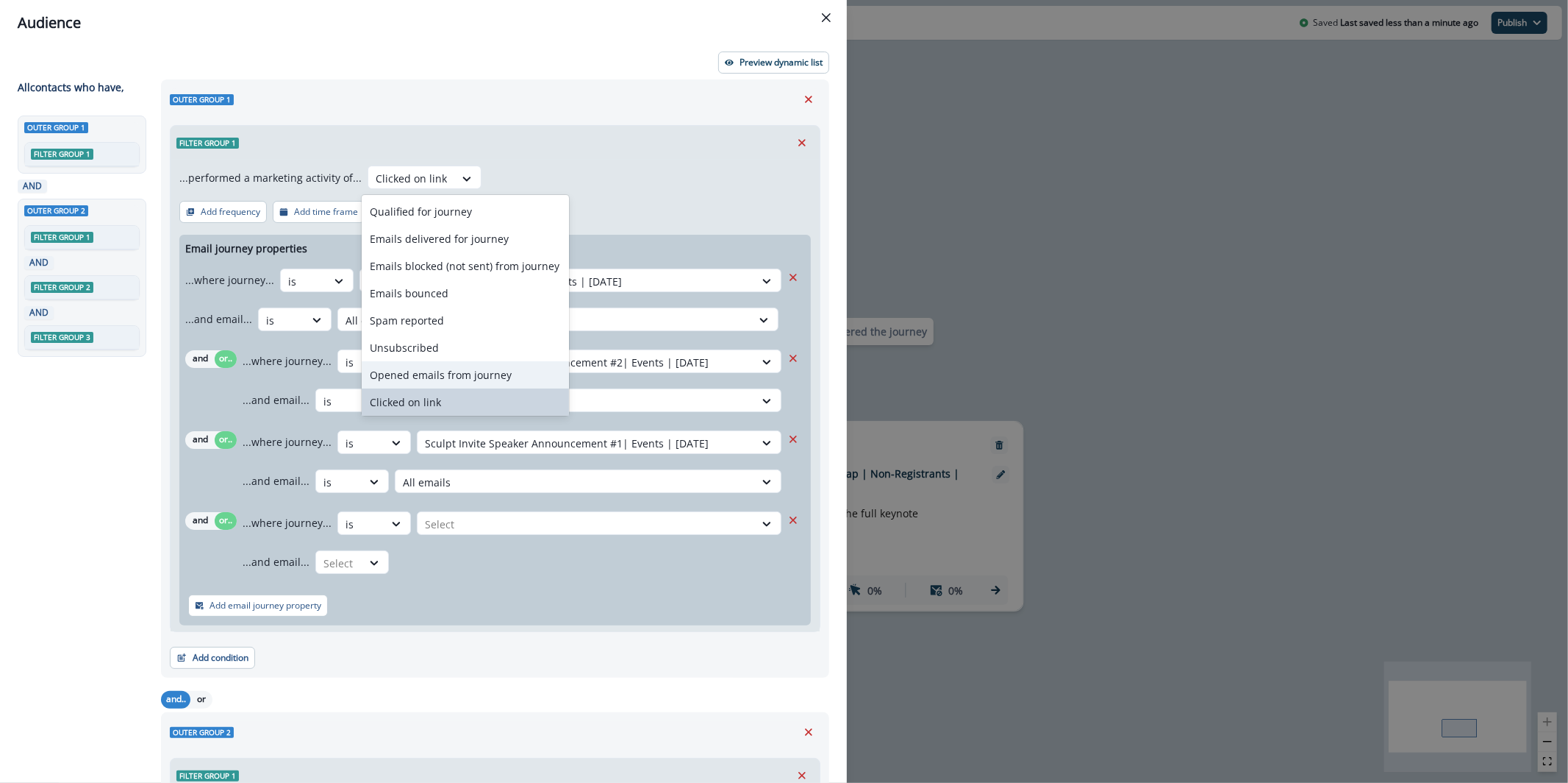
click at [477, 379] on div "Opened emails from journey" at bounding box center [465, 375] width 207 height 27
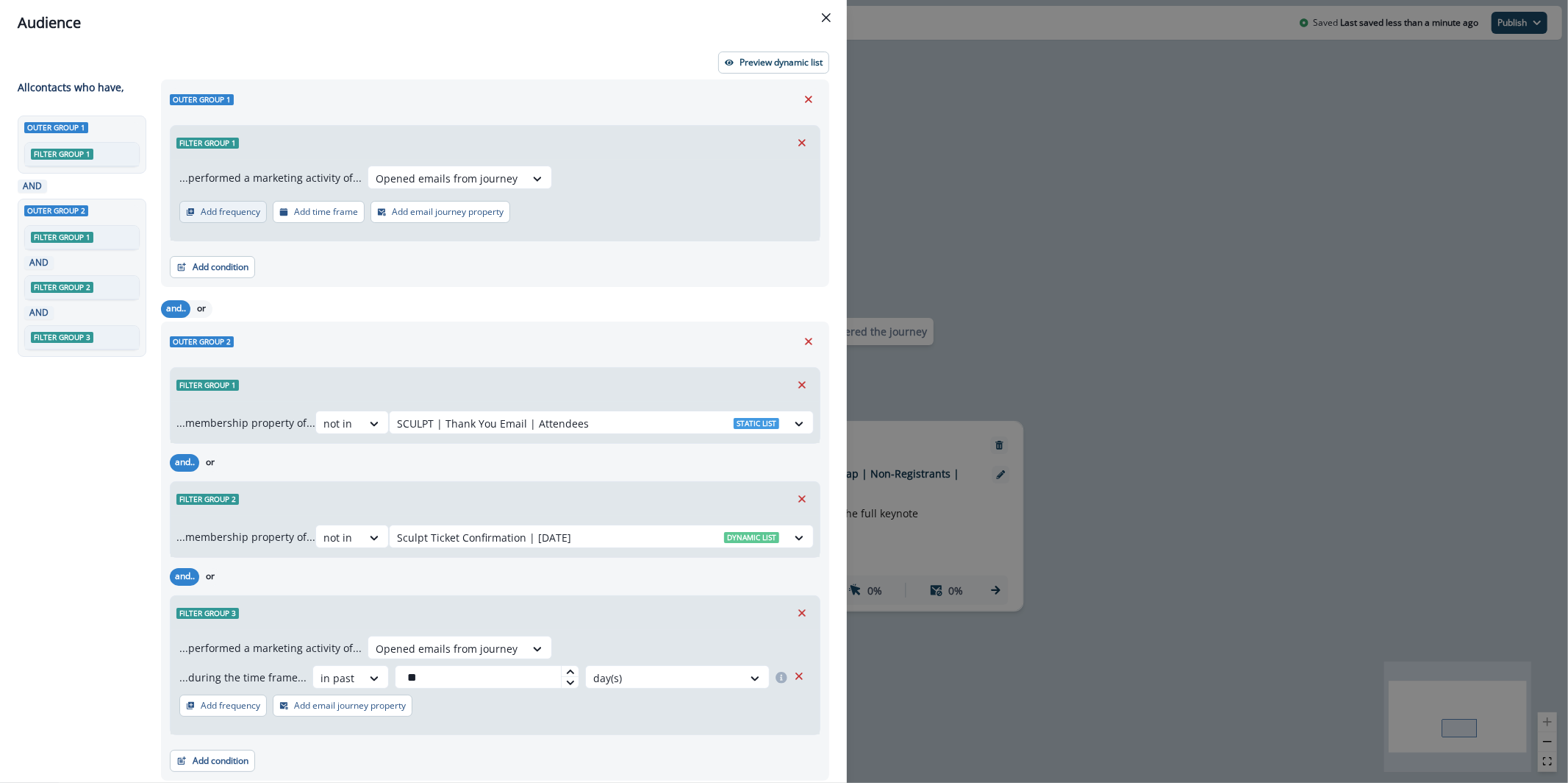
click at [236, 211] on p "Add frequency" at bounding box center [230, 212] width 59 height 10
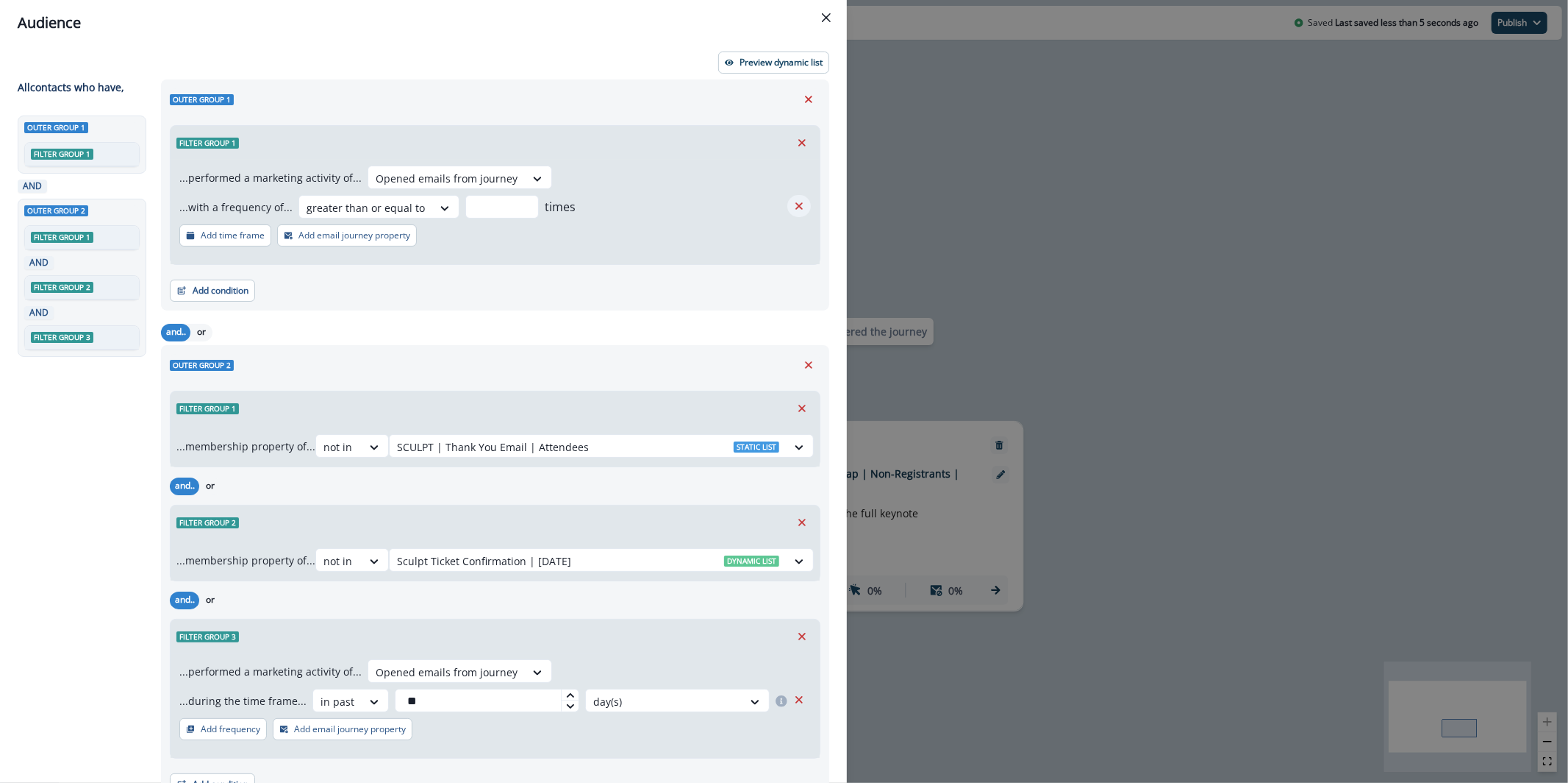
click at [793, 203] on icon "Remove" at bounding box center [799, 206] width 13 height 13
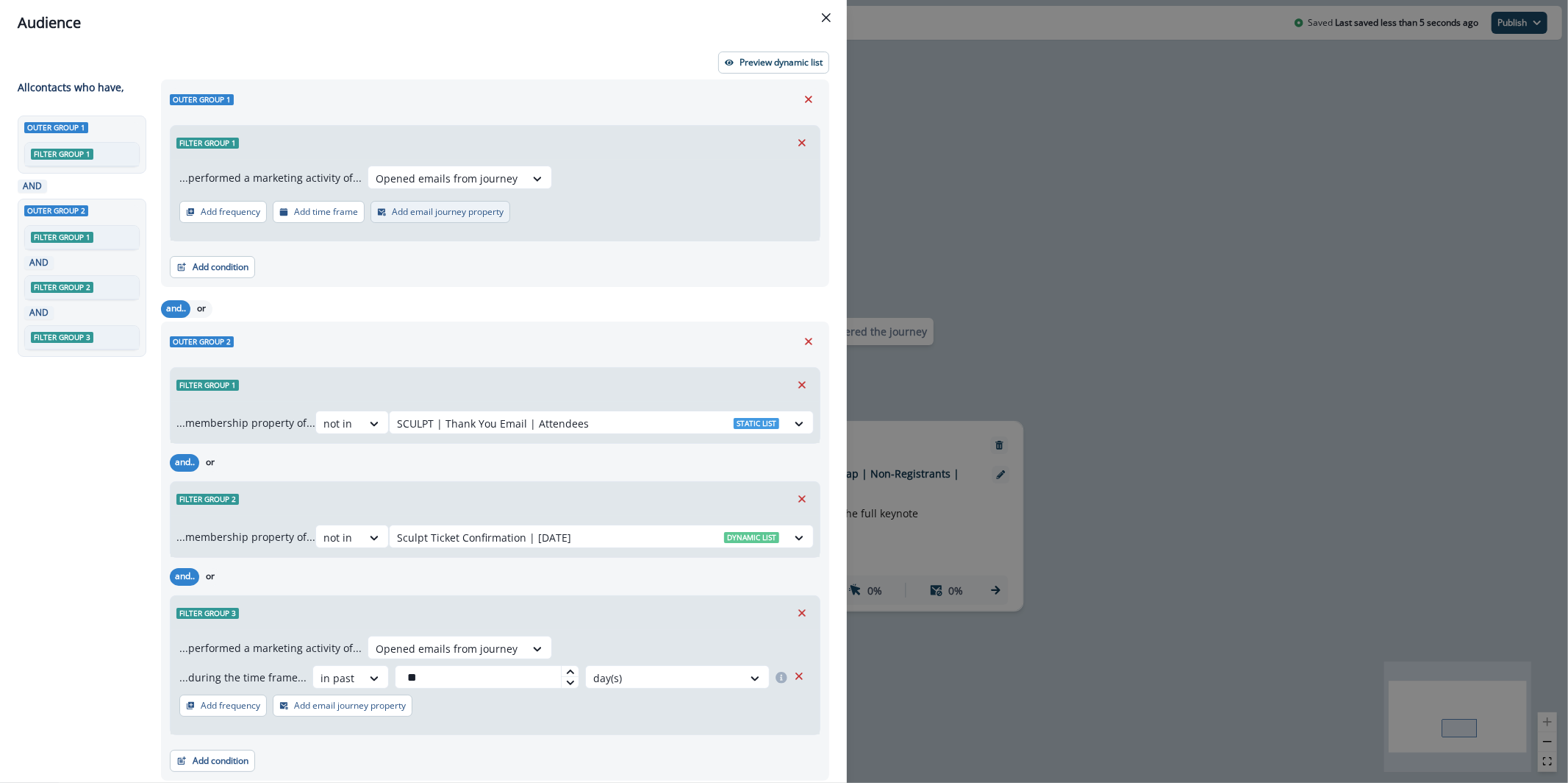
click at [439, 217] on button "Add email journey property" at bounding box center [440, 212] width 140 height 22
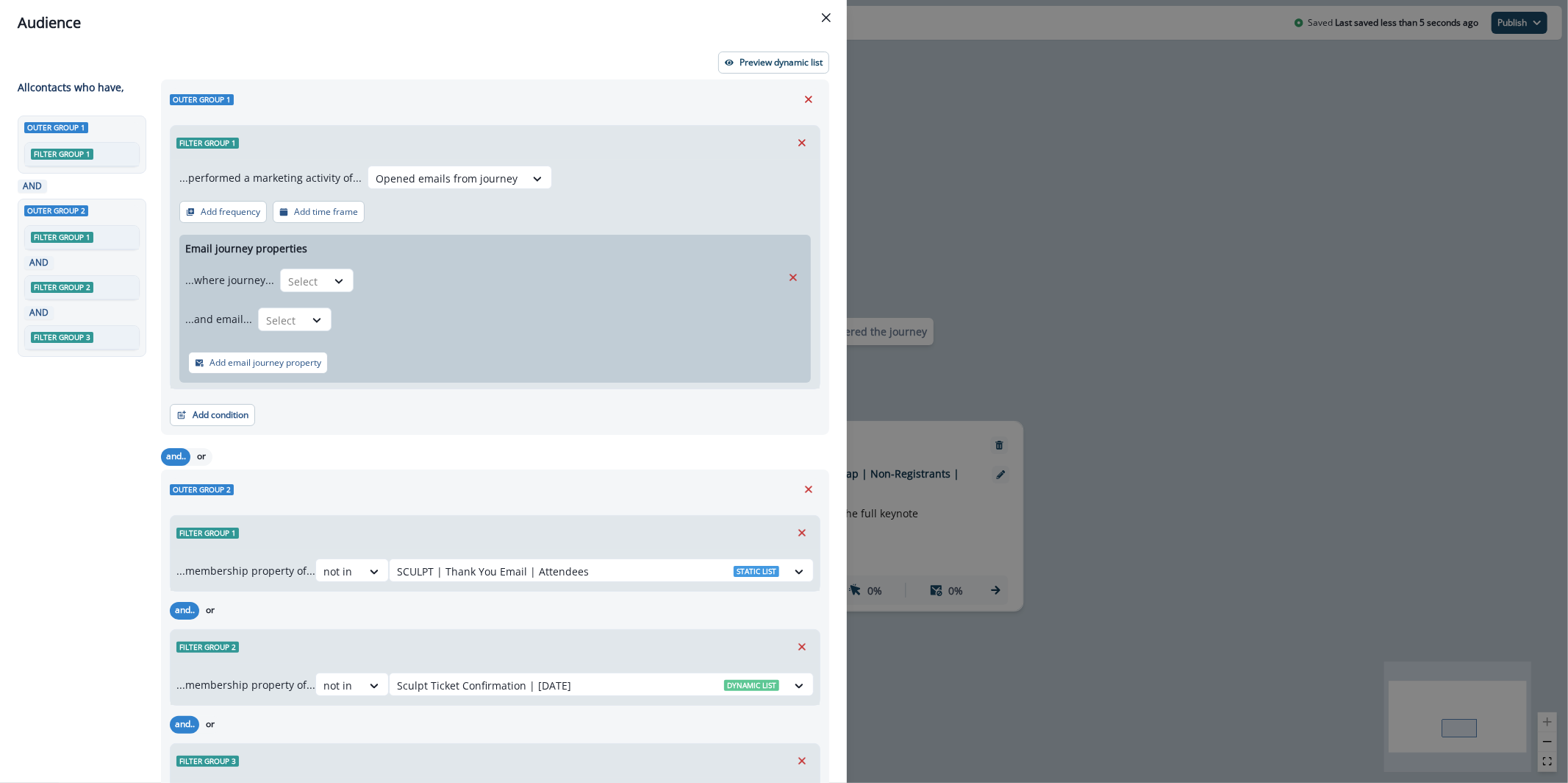
click at [275, 289] on div "...where journey... Select" at bounding box center [482, 279] width 596 height 36
click at [304, 277] on div at bounding box center [304, 281] width 31 height 18
click at [345, 343] on div "is" at bounding box center [345, 341] width 137 height 27
click at [433, 280] on div at bounding box center [557, 281] width 379 height 18
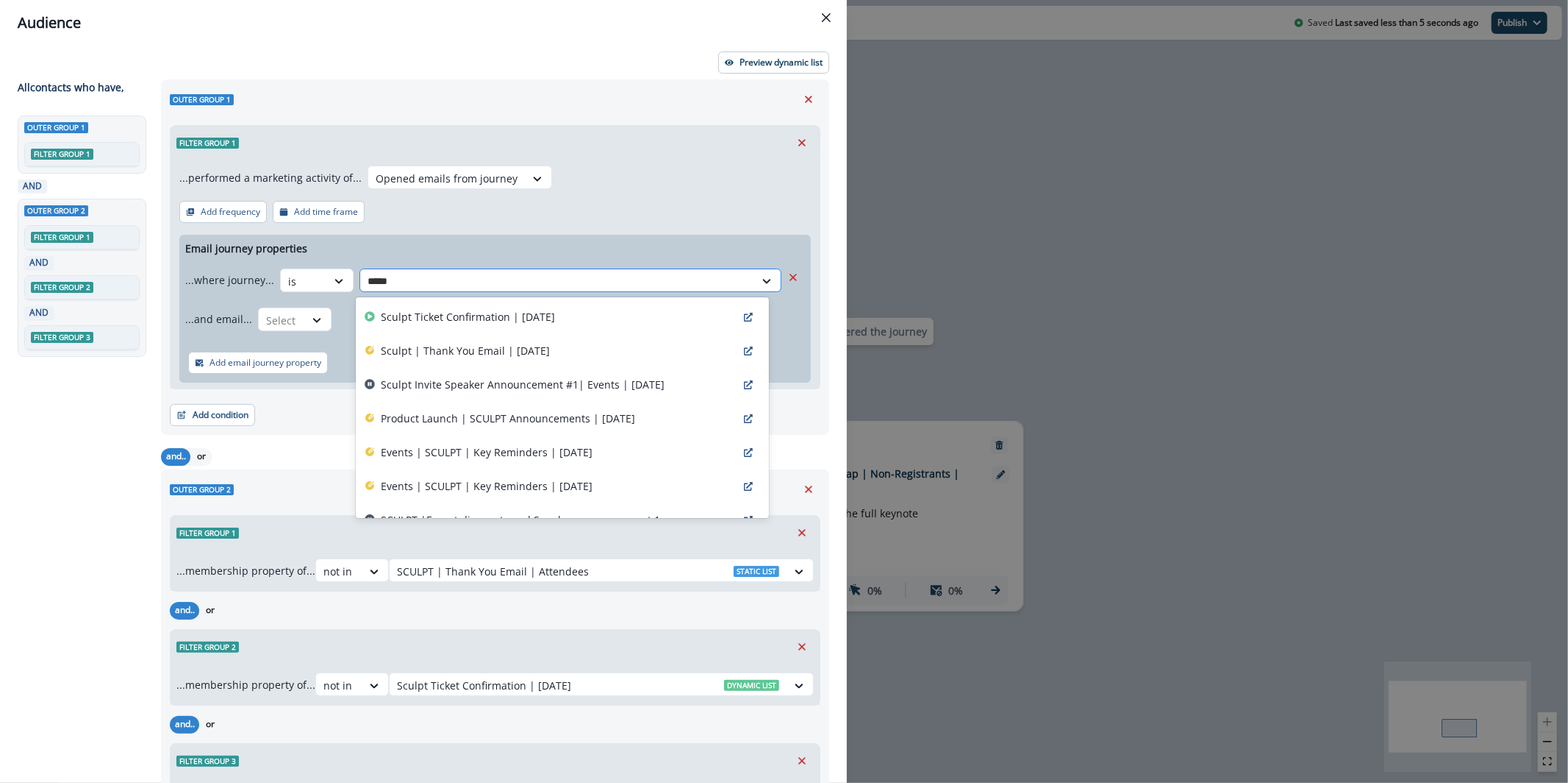
type input "******"
click at [568, 414] on p "Product Launch | SCULPT Announcements | Sep 17" at bounding box center [508, 418] width 254 height 16
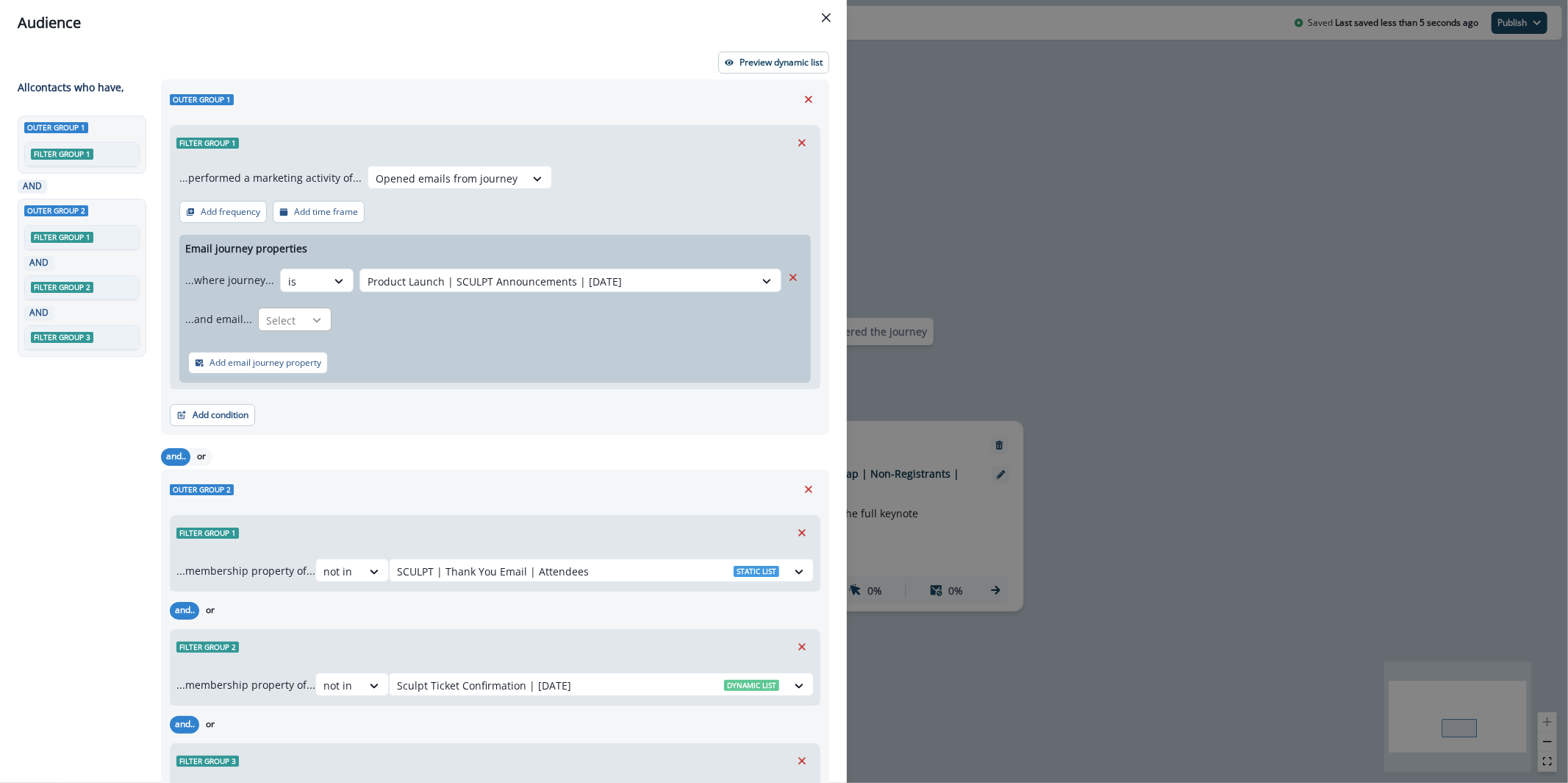
click at [304, 315] on div at bounding box center [316, 320] width 25 height 15
click at [331, 373] on div "is" at bounding box center [323, 380] width 137 height 27
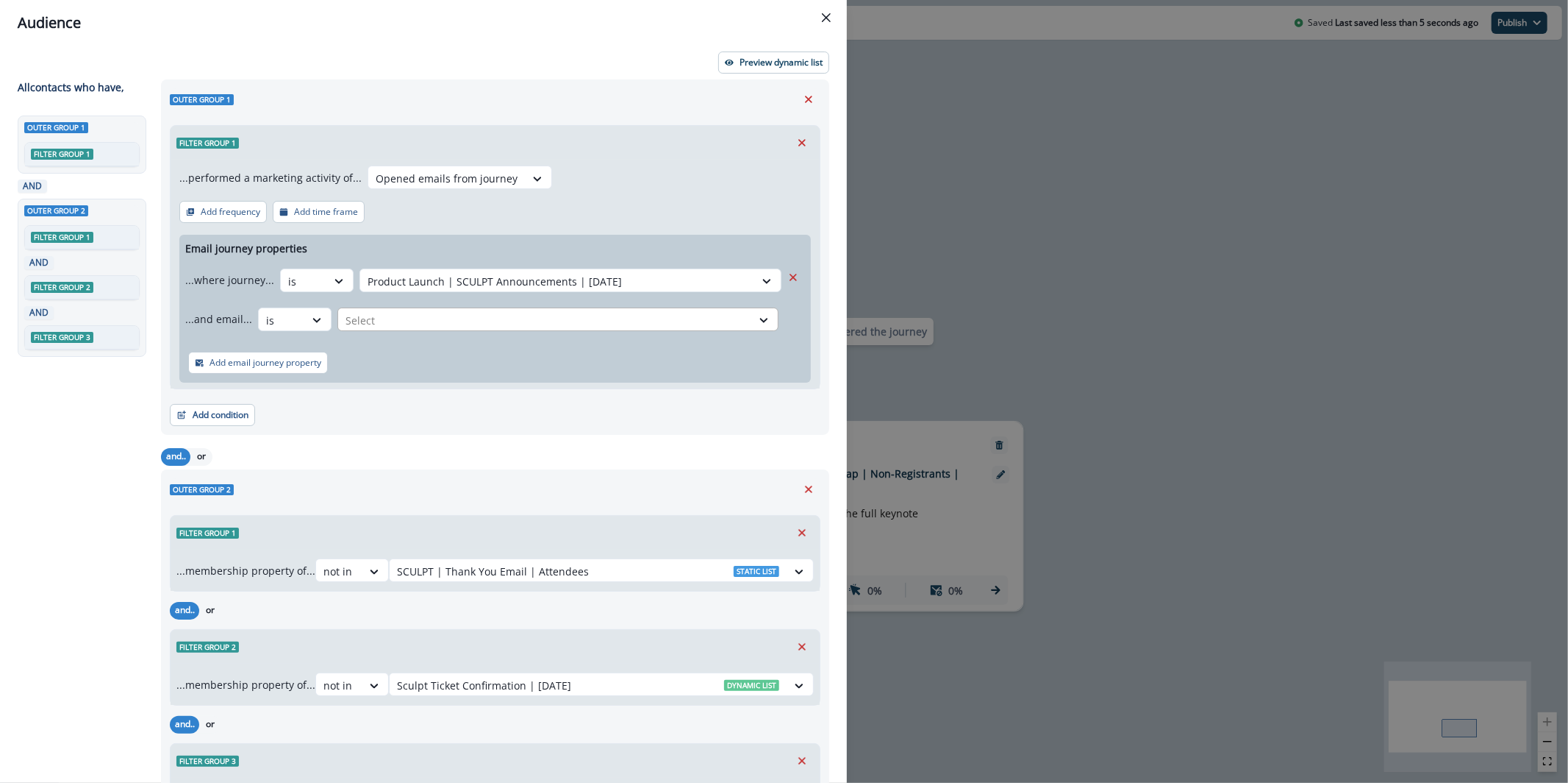
click at [395, 317] on div at bounding box center [544, 321] width 398 height 18
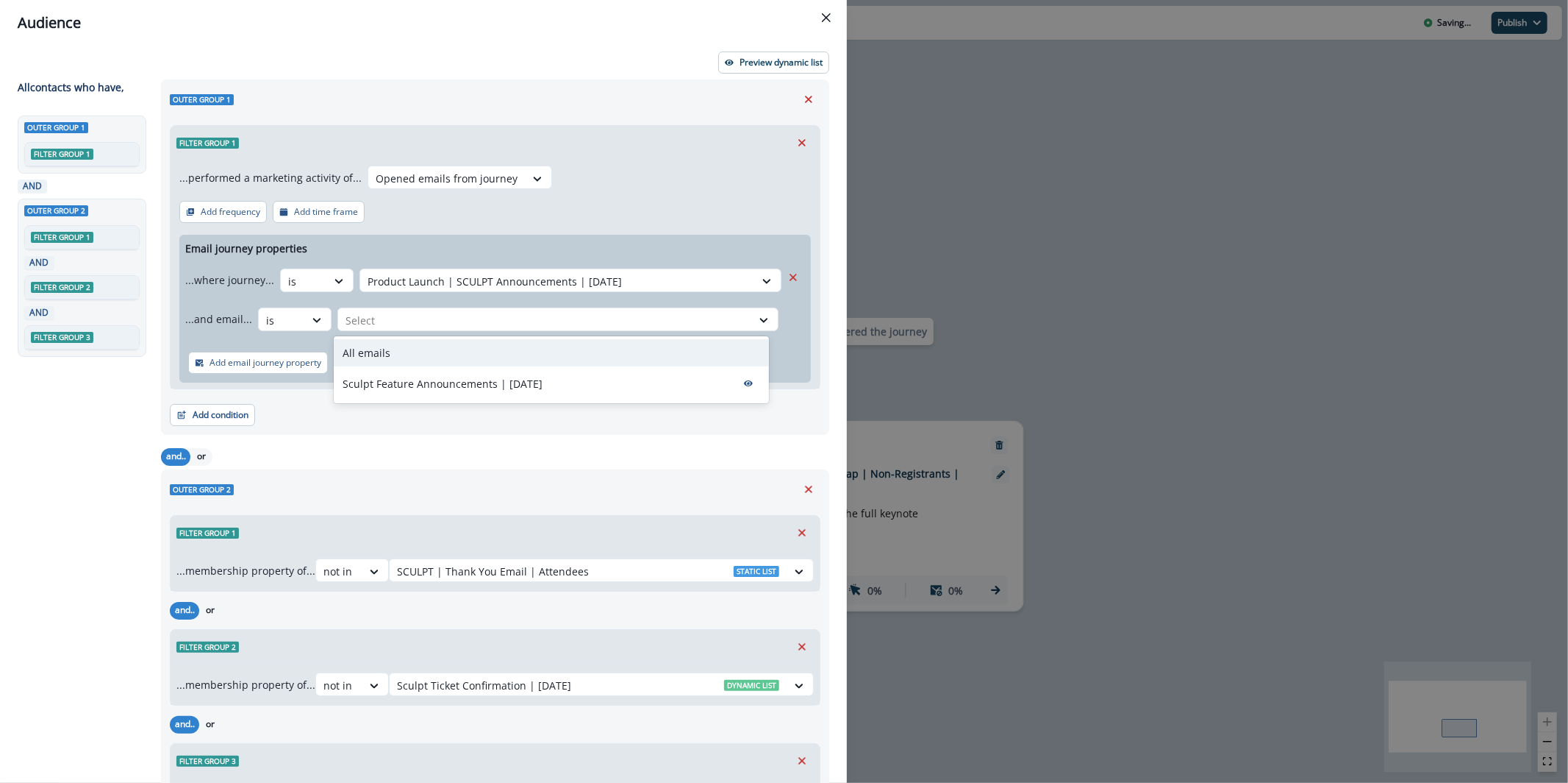
click at [406, 353] on div "All emails" at bounding box center [551, 353] width 435 height 27
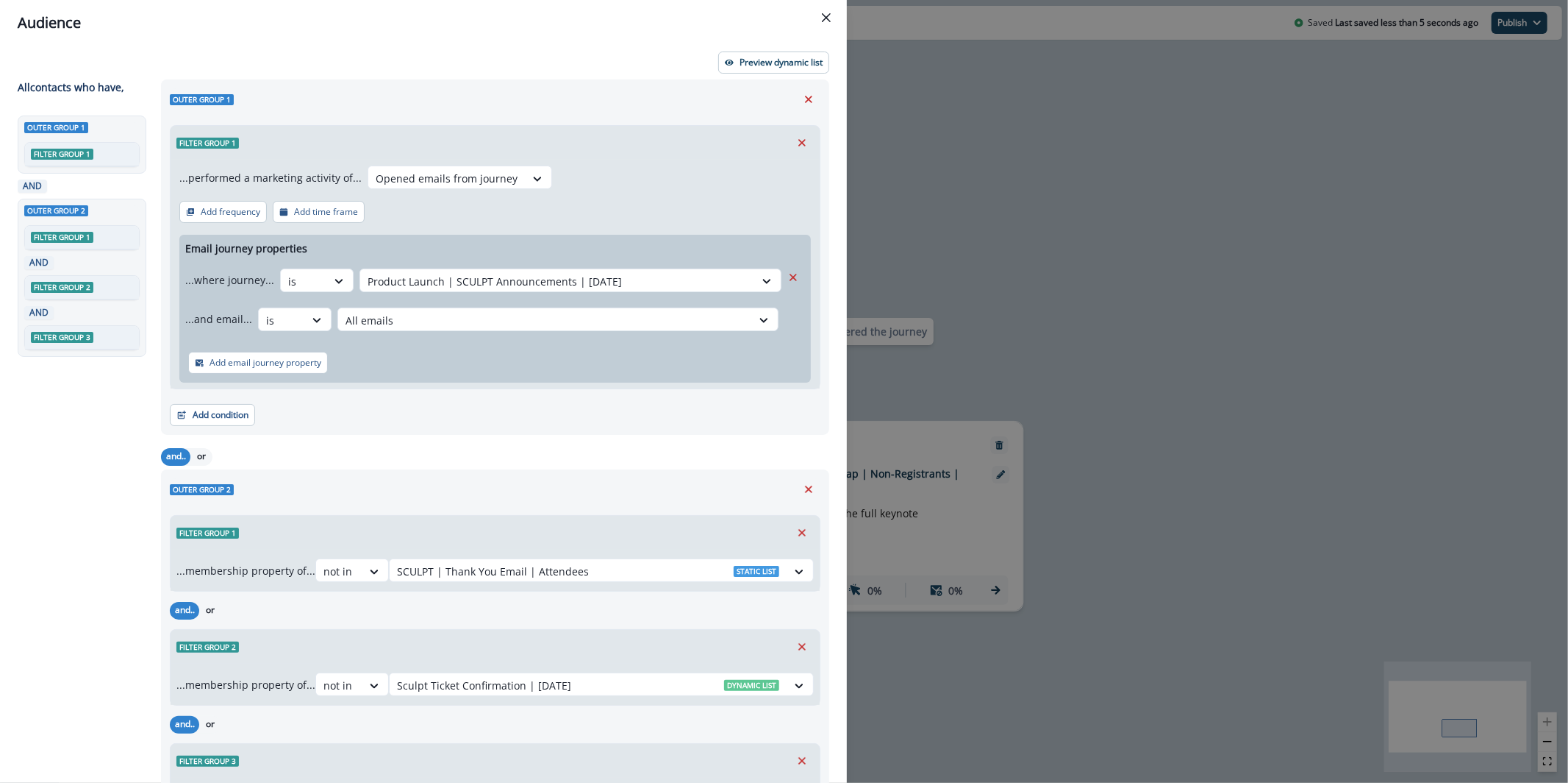
click at [730, 80] on div "Outer group 1 Filter group 1 ...performed a marketing activity of... Opened ema…" at bounding box center [495, 257] width 668 height 355
click at [730, 70] on button "Preview dynamic list" at bounding box center [773, 62] width 111 height 22
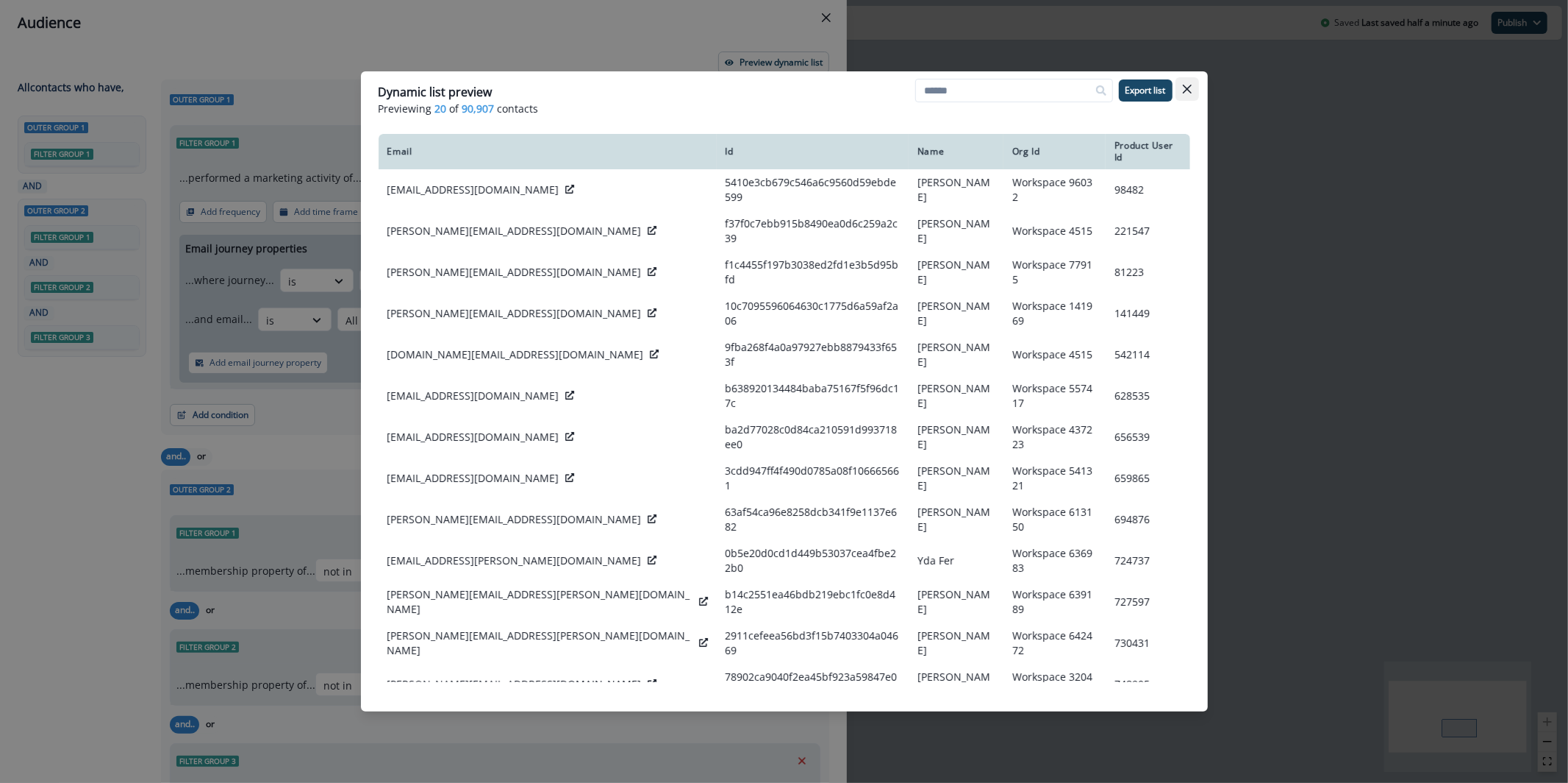
click at [1193, 91] on button "Close" at bounding box center [1187, 89] width 24 height 24
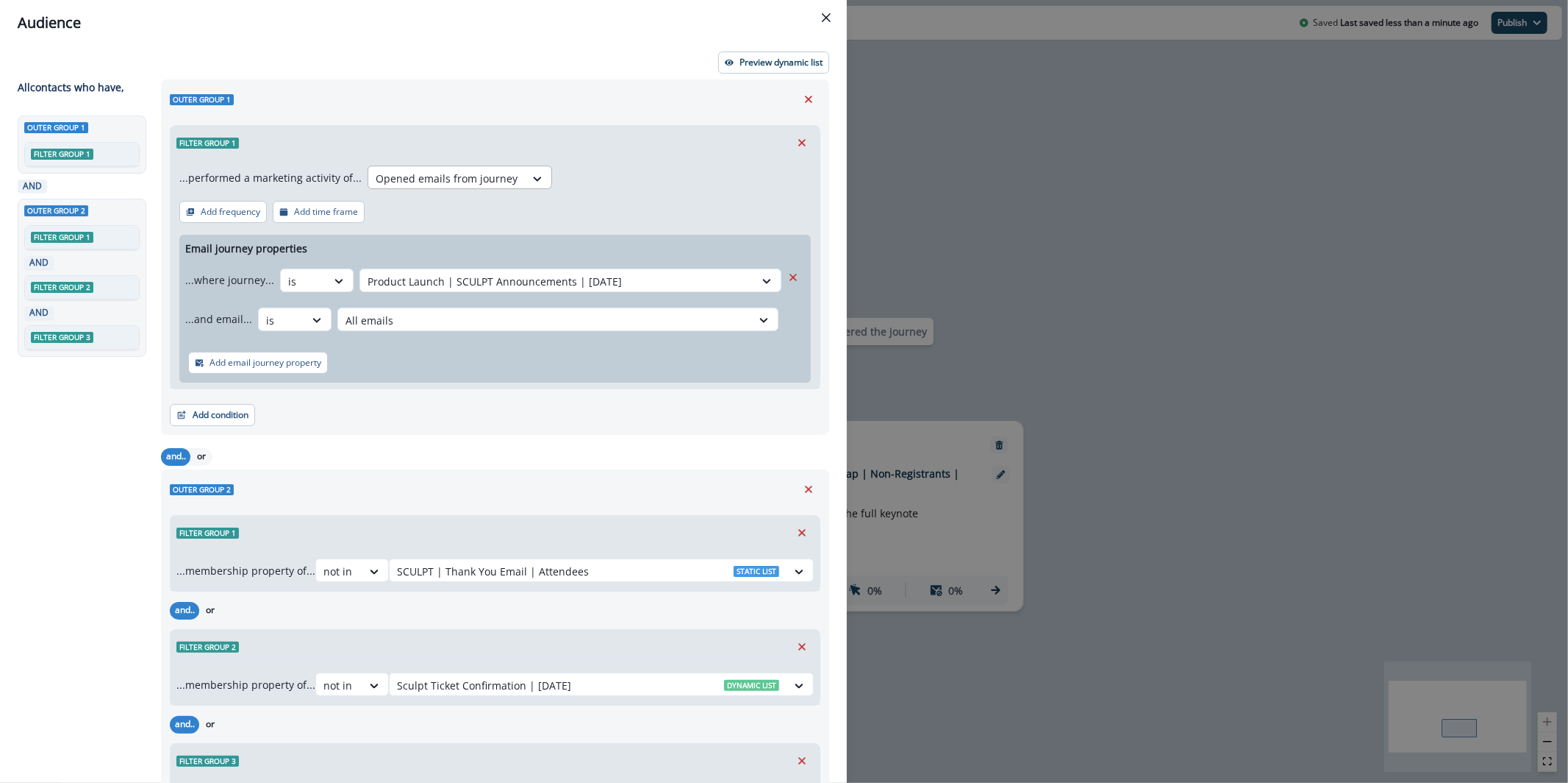
click at [416, 171] on div at bounding box center [446, 179] width 142 height 18
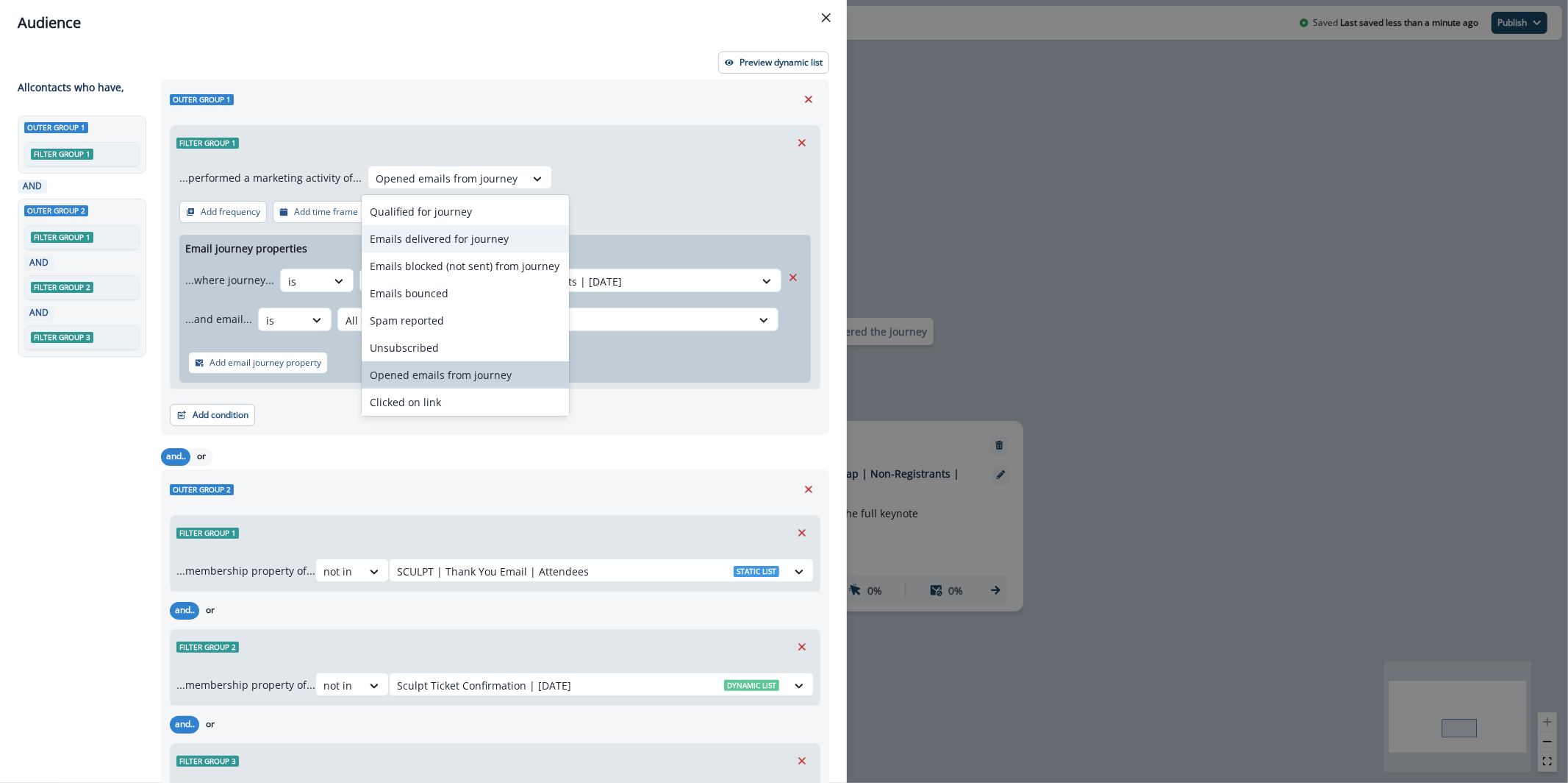
scroll to position [57, 0]
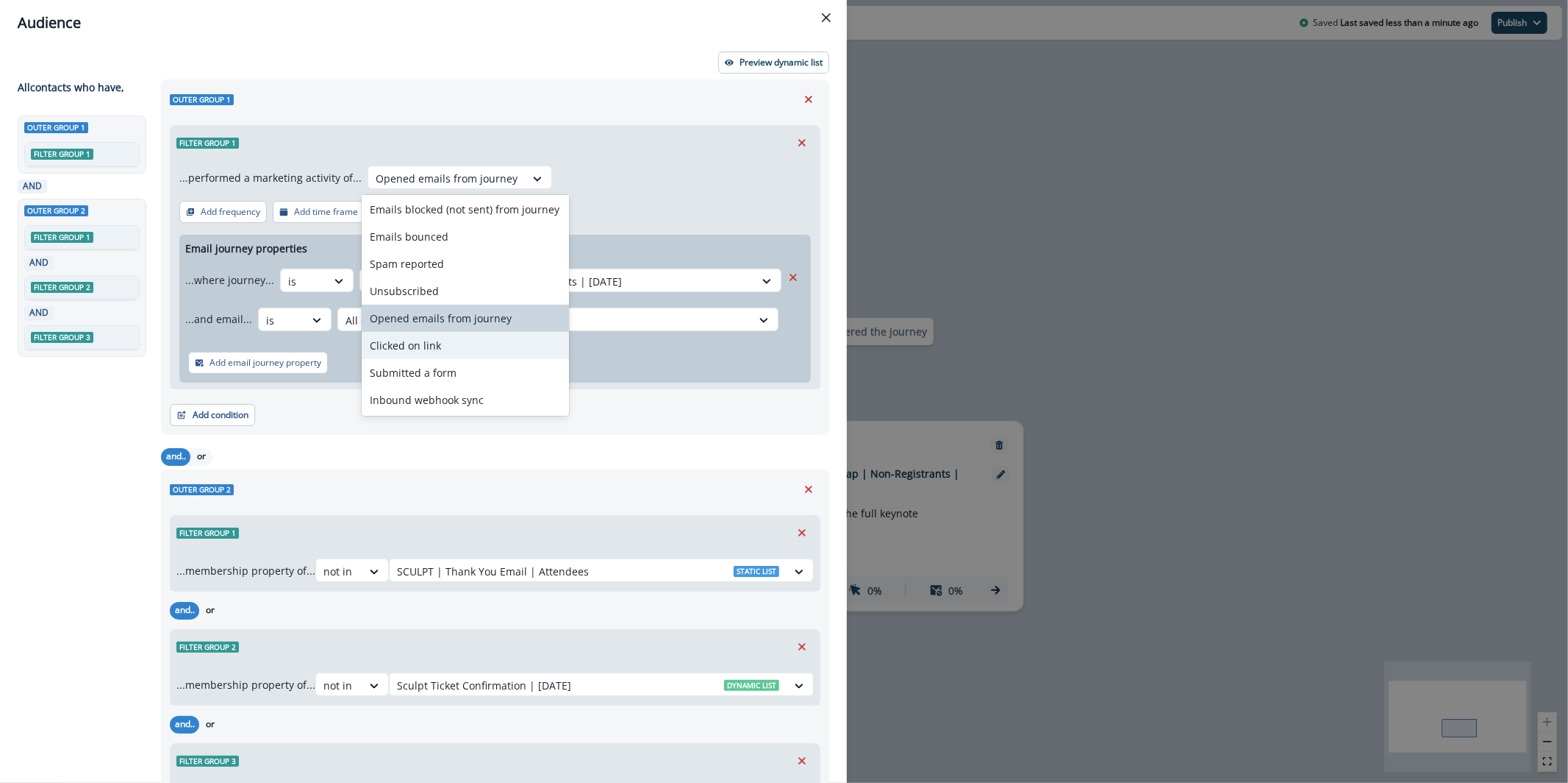
click at [485, 356] on div "Clicked on link" at bounding box center [465, 345] width 207 height 27
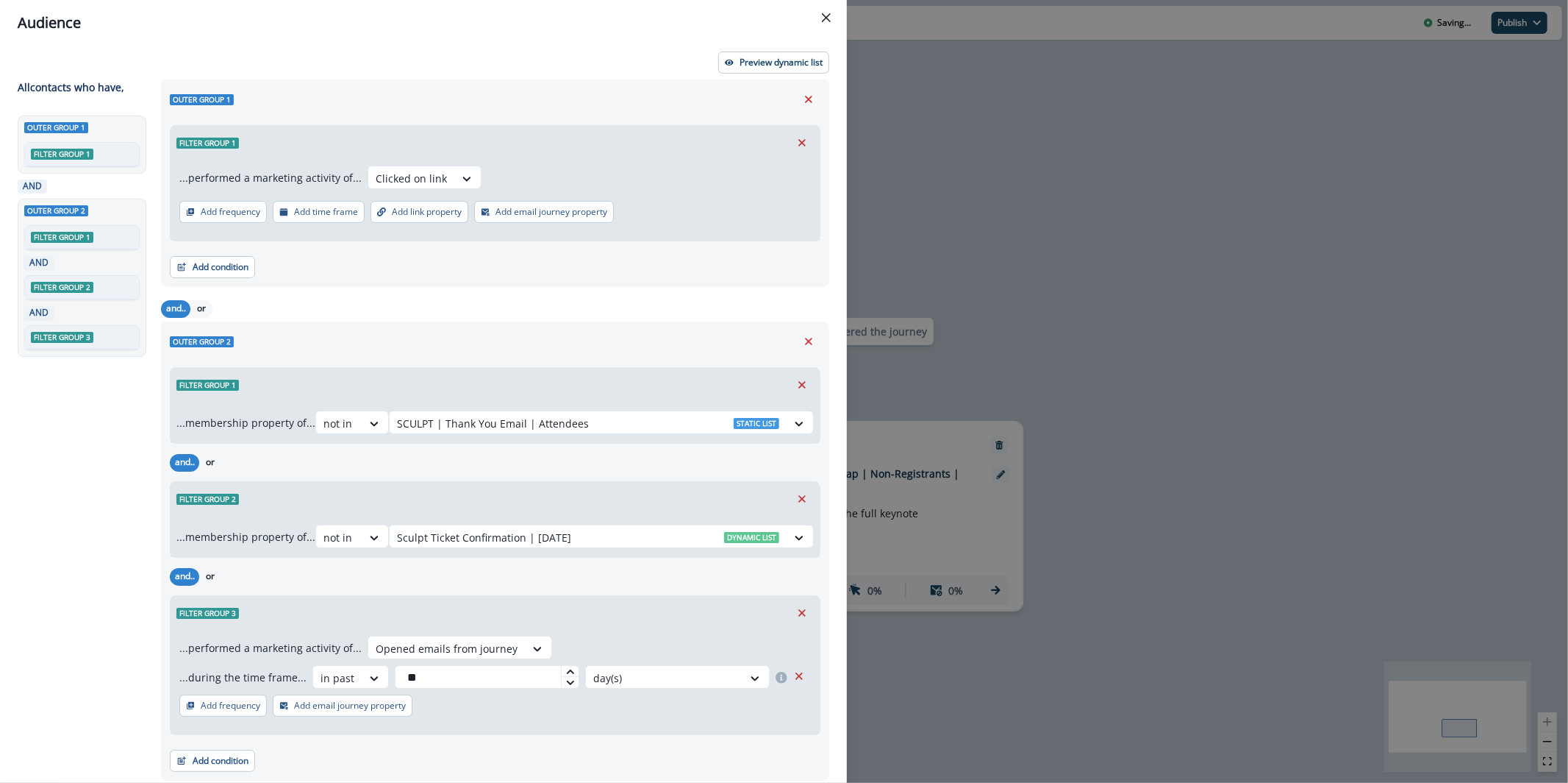
click at [250, 207] on p "Add frequency" at bounding box center [230, 212] width 59 height 10
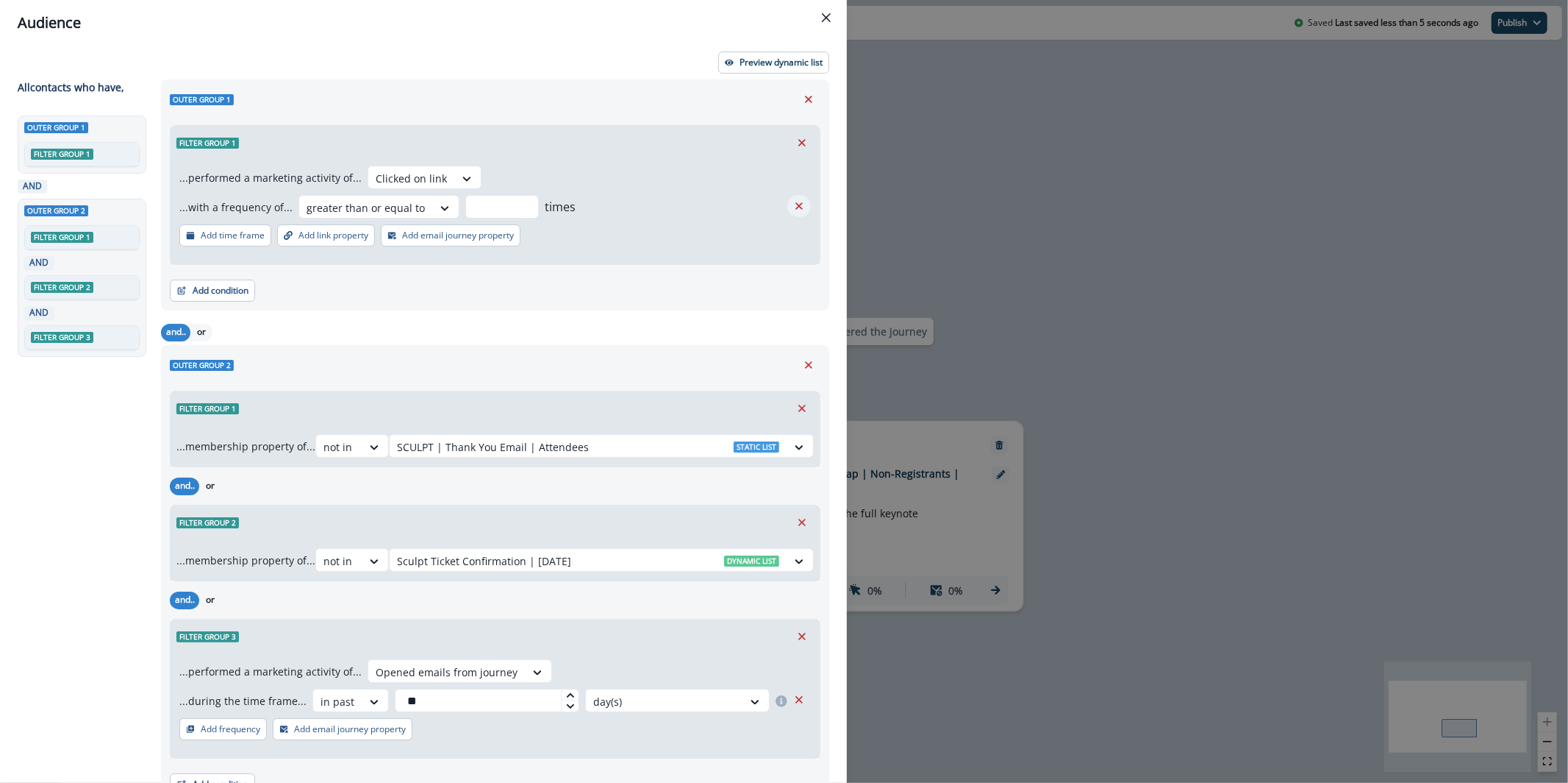
click at [793, 210] on icon "Remove" at bounding box center [799, 206] width 13 height 13
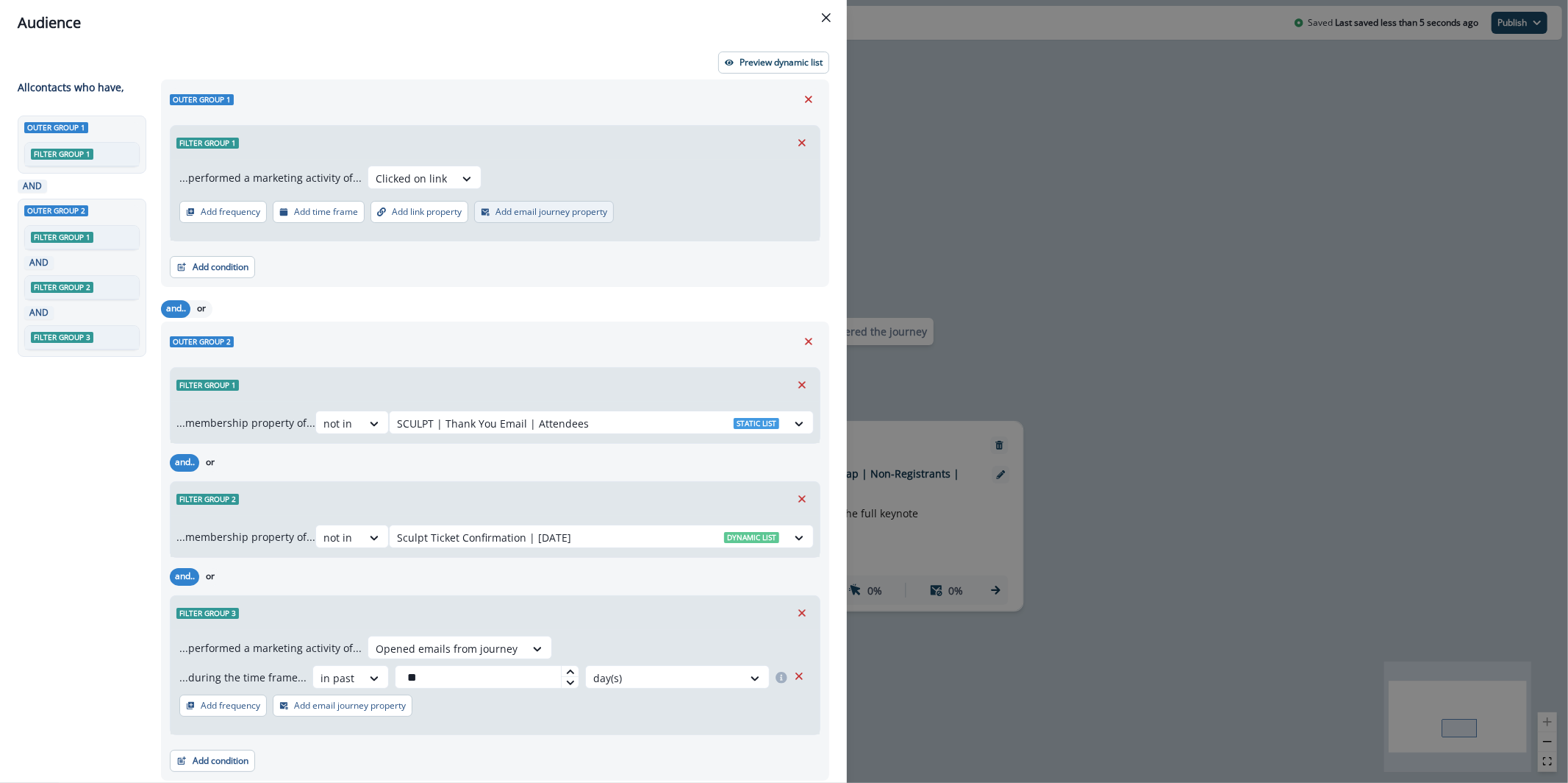
click at [517, 207] on p "Add email journey property" at bounding box center [551, 212] width 112 height 10
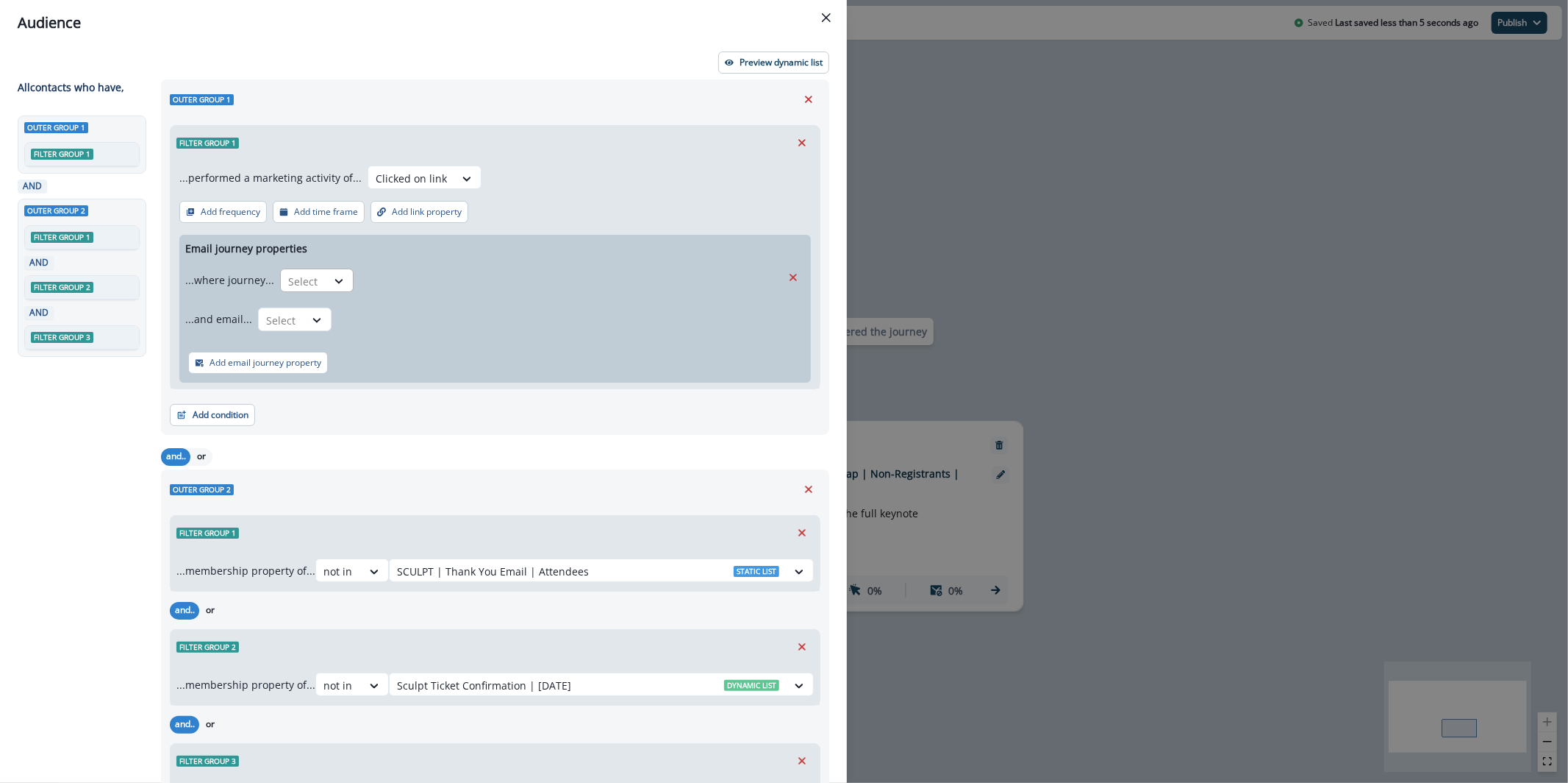
click at [294, 276] on div at bounding box center [304, 281] width 31 height 18
click at [371, 336] on div "is" at bounding box center [345, 341] width 137 height 27
click at [424, 278] on div at bounding box center [557, 281] width 379 height 18
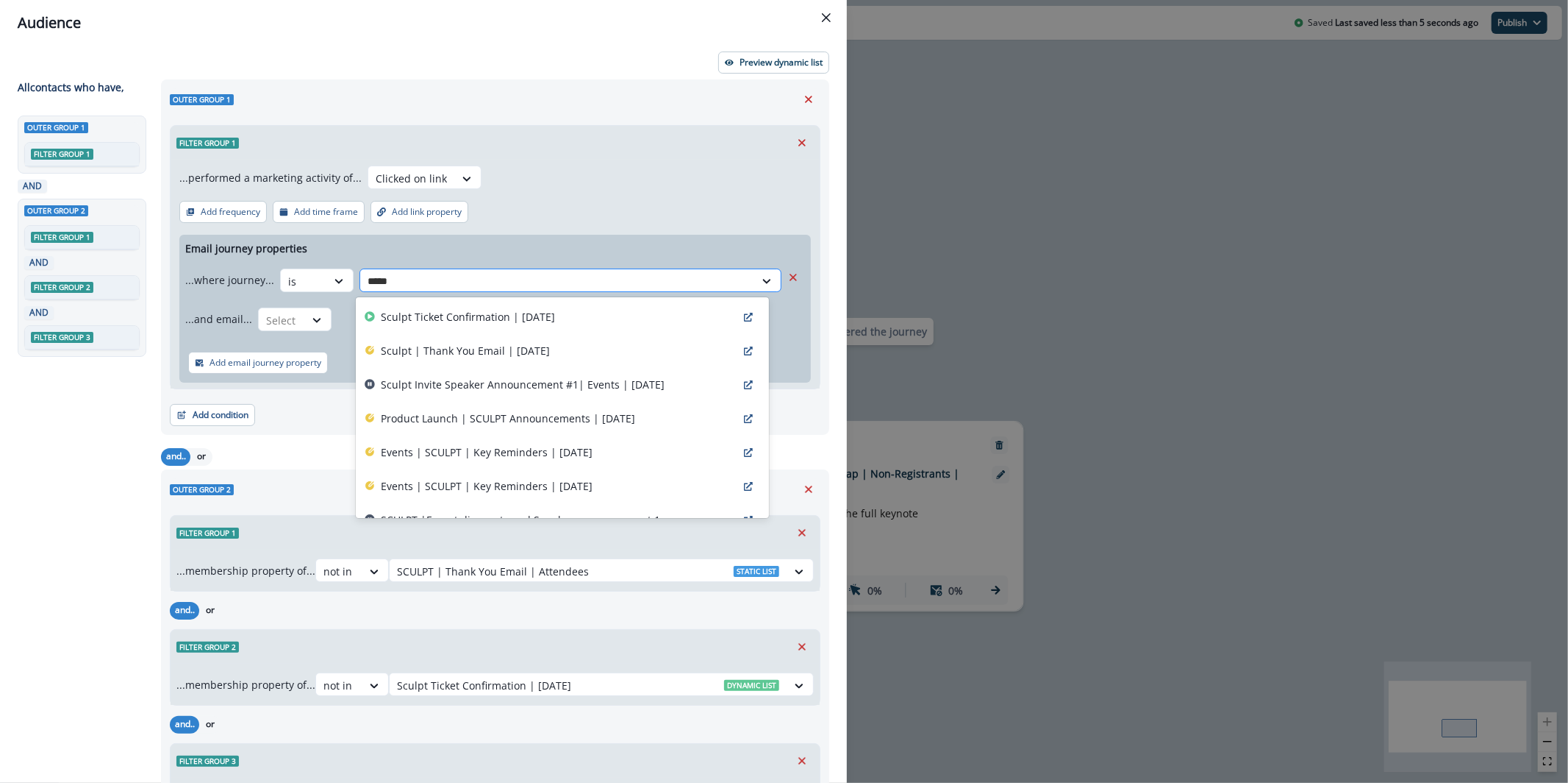
type input "******"
click at [645, 408] on div "Product Launch | SCULPT Announcements | Sep 17" at bounding box center [562, 419] width 413 height 34
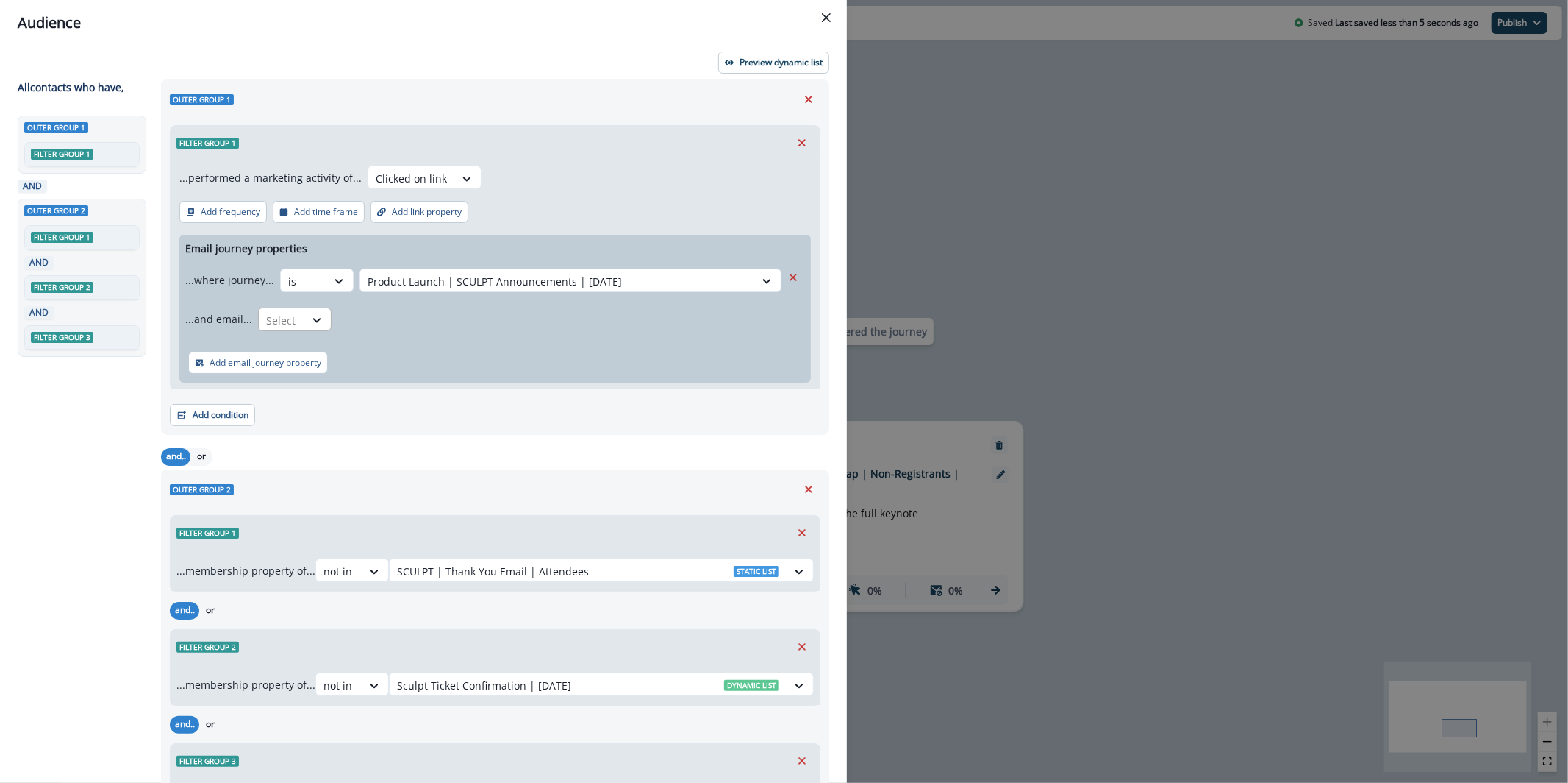
click at [289, 313] on div at bounding box center [282, 321] width 31 height 18
click at [335, 381] on div "is" at bounding box center [323, 380] width 137 height 27
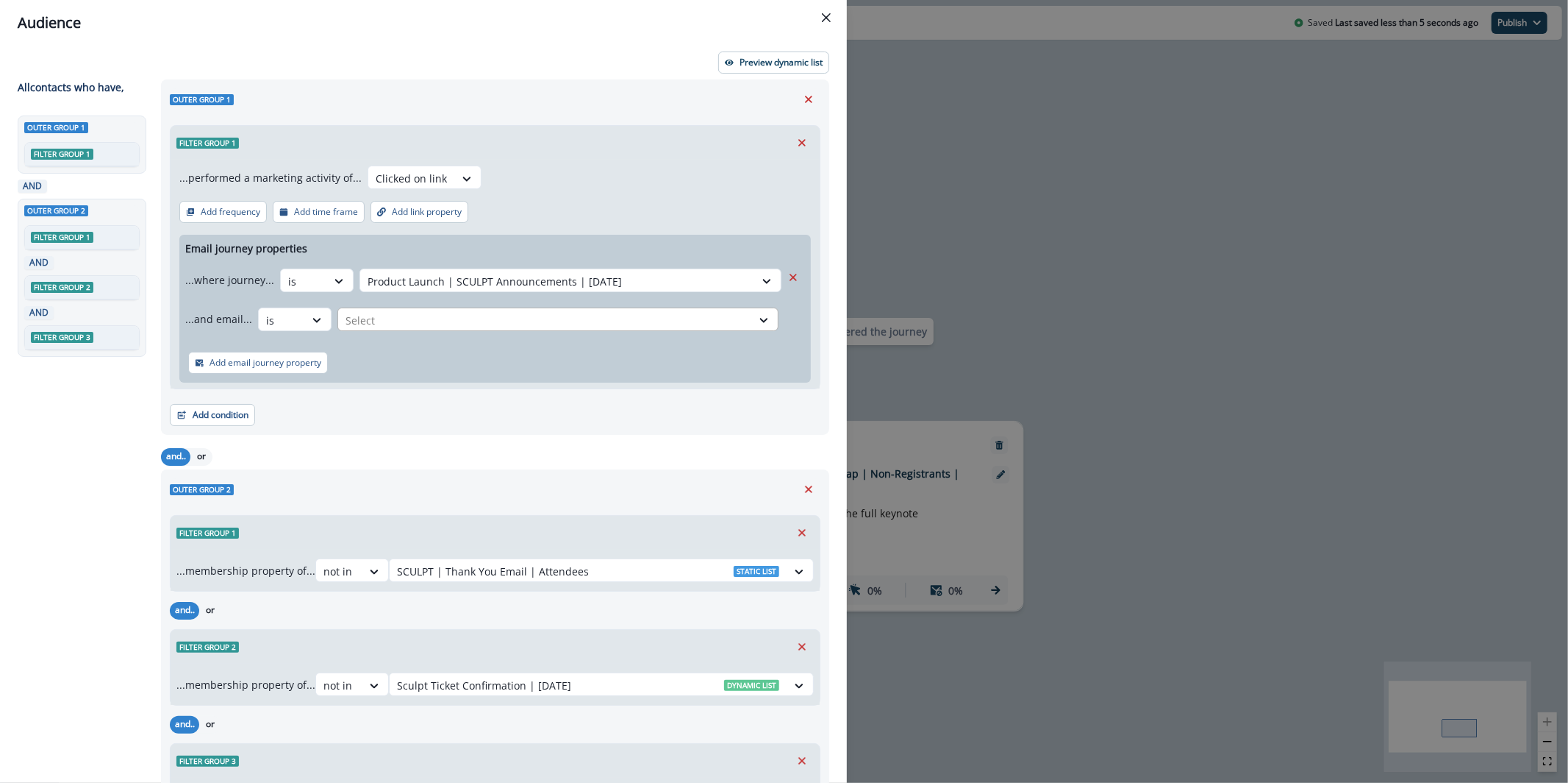
click at [417, 324] on div at bounding box center [544, 321] width 398 height 18
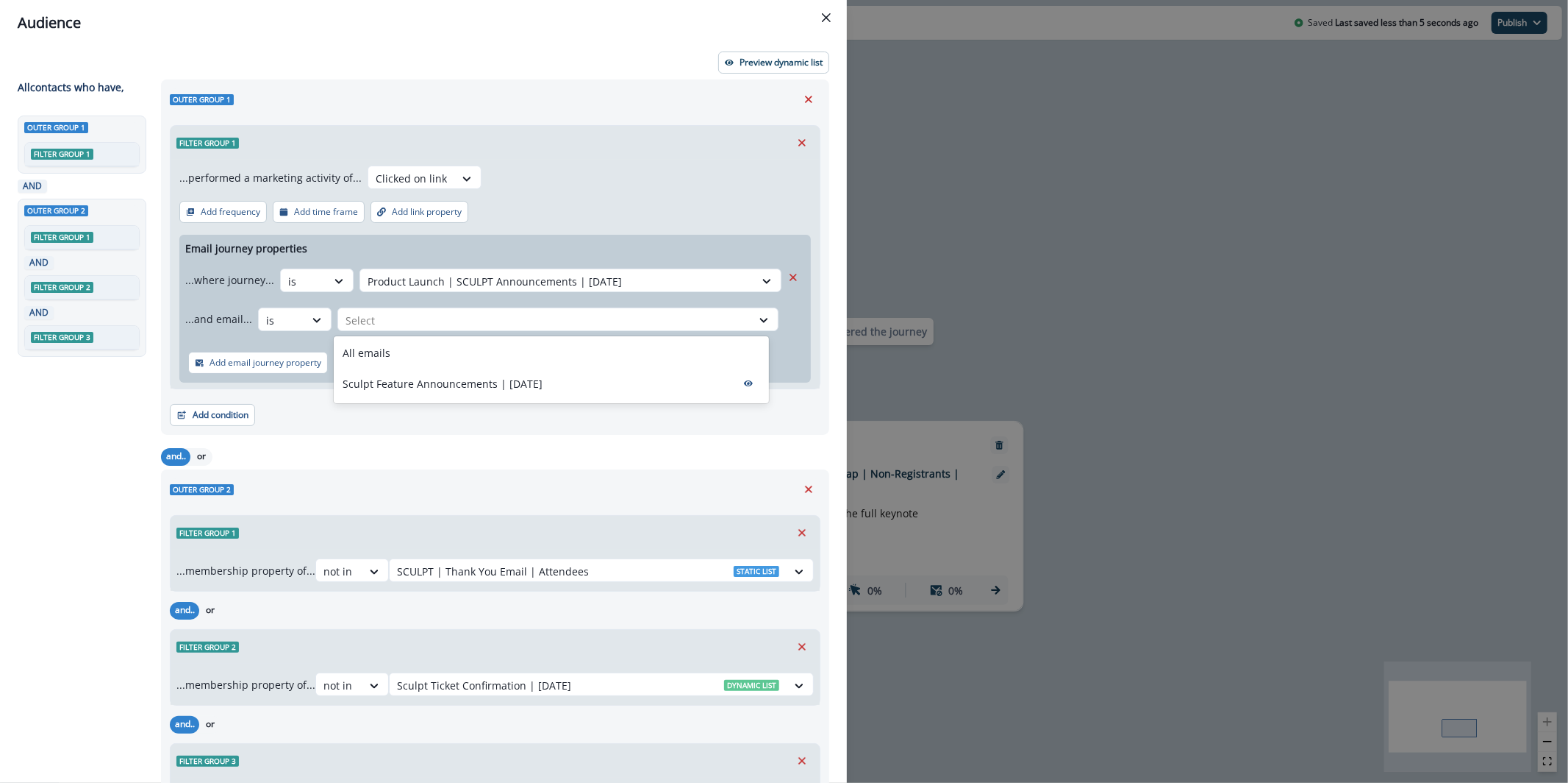
click at [436, 356] on div "All emails" at bounding box center [551, 353] width 435 height 27
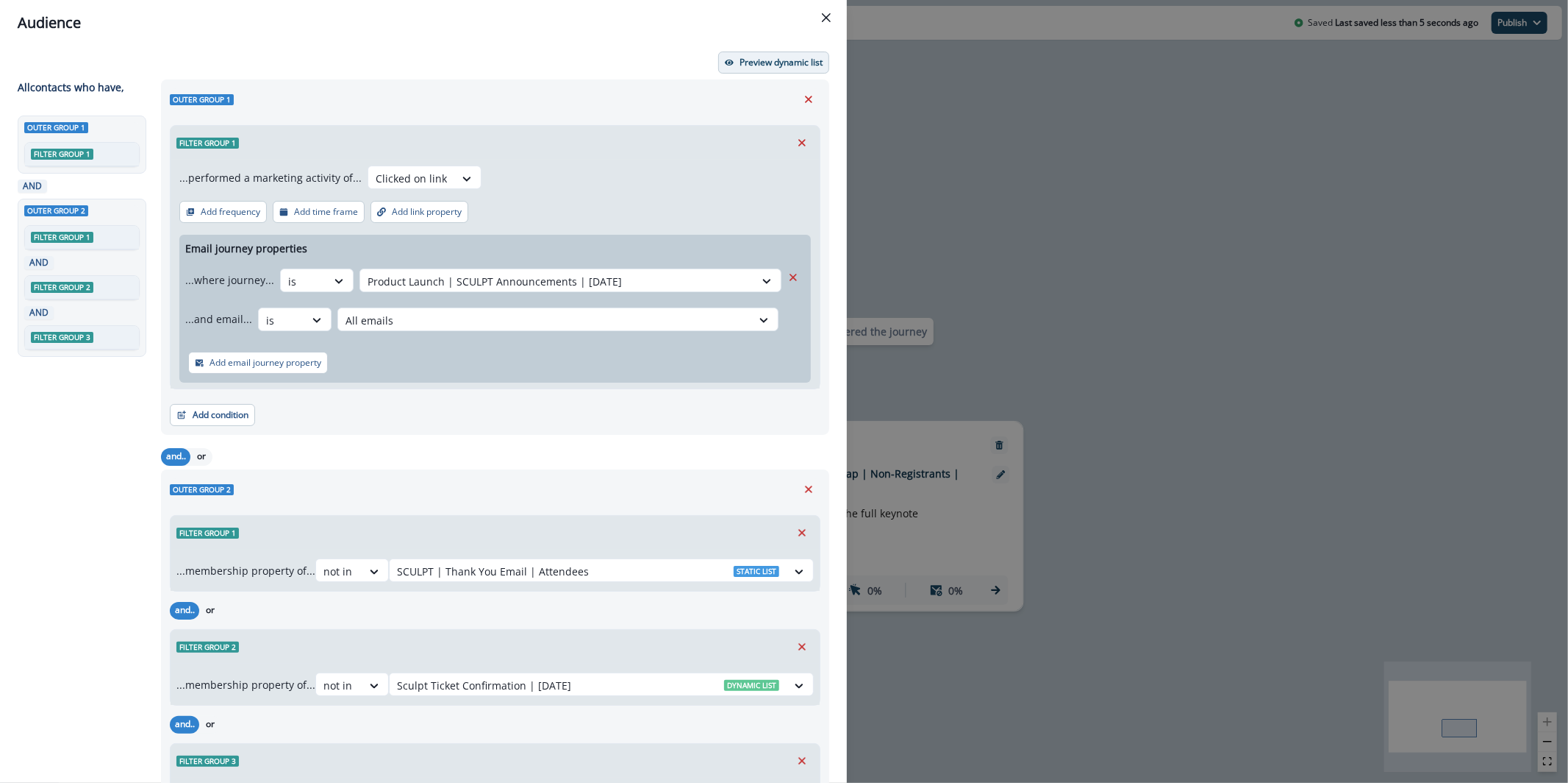
drag, startPoint x: 812, startPoint y: 38, endPoint x: 795, endPoint y: 51, distance: 21.4
click at [812, 38] on header "Audience" at bounding box center [423, 23] width 847 height 46
click at [789, 58] on p "Preview dynamic list" at bounding box center [781, 62] width 83 height 10
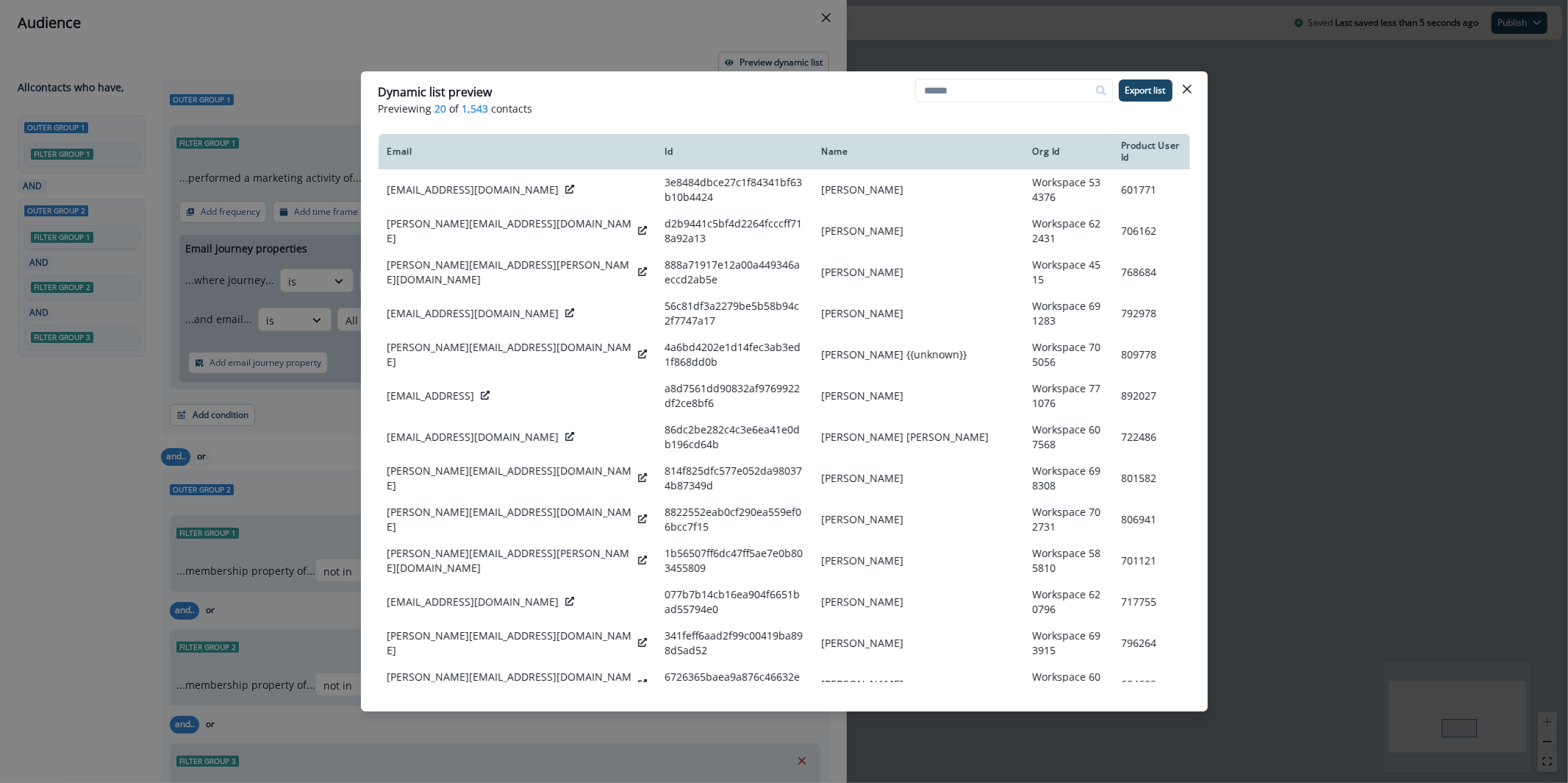
click at [627, 46] on div "Dynamic list preview Previewing 20 of 1,543 contacts Export list Email Id Name …" at bounding box center [784, 391] width 1568 height 783
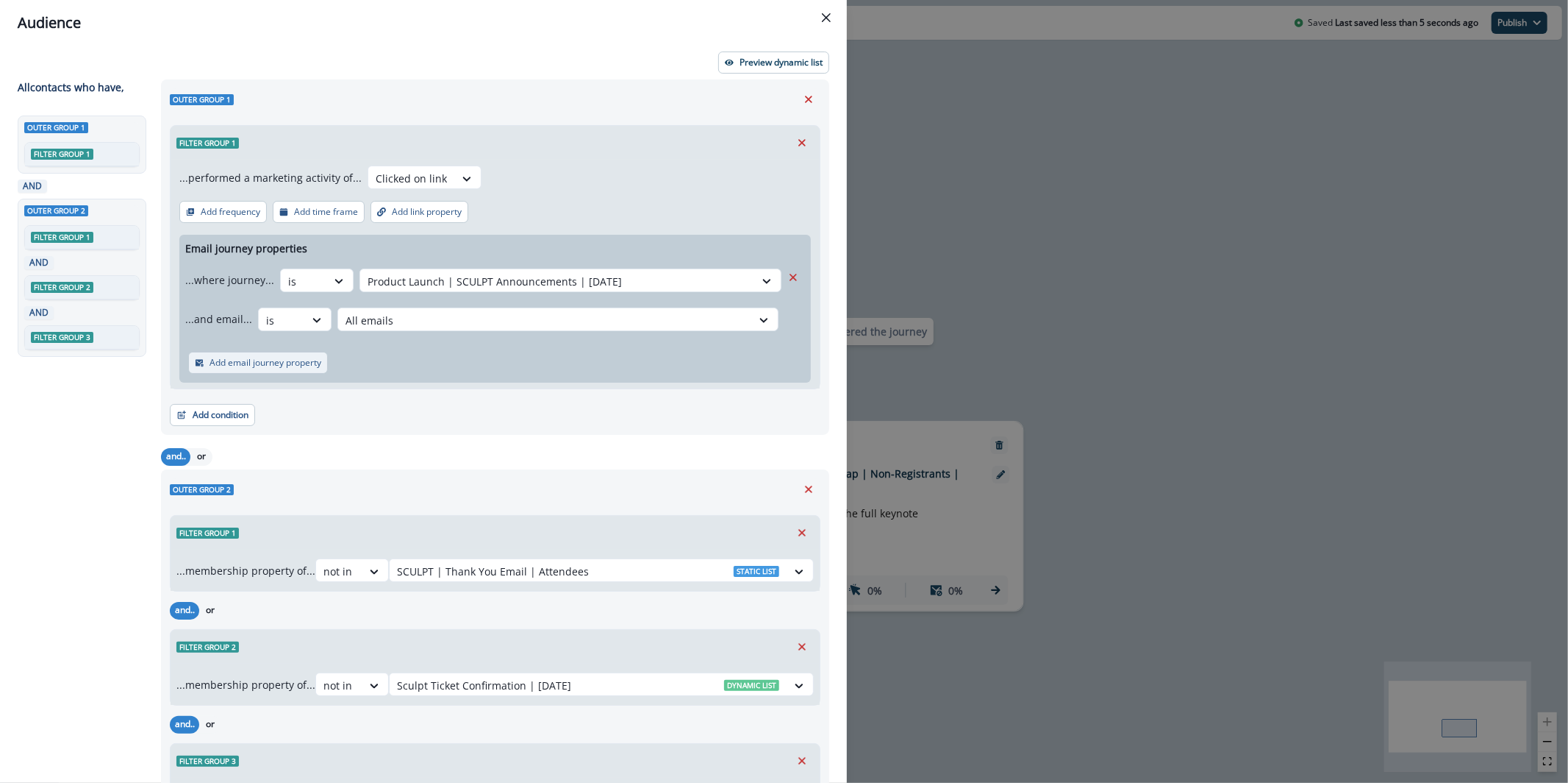
click at [247, 368] on button "Add email journey property" at bounding box center [258, 363] width 140 height 22
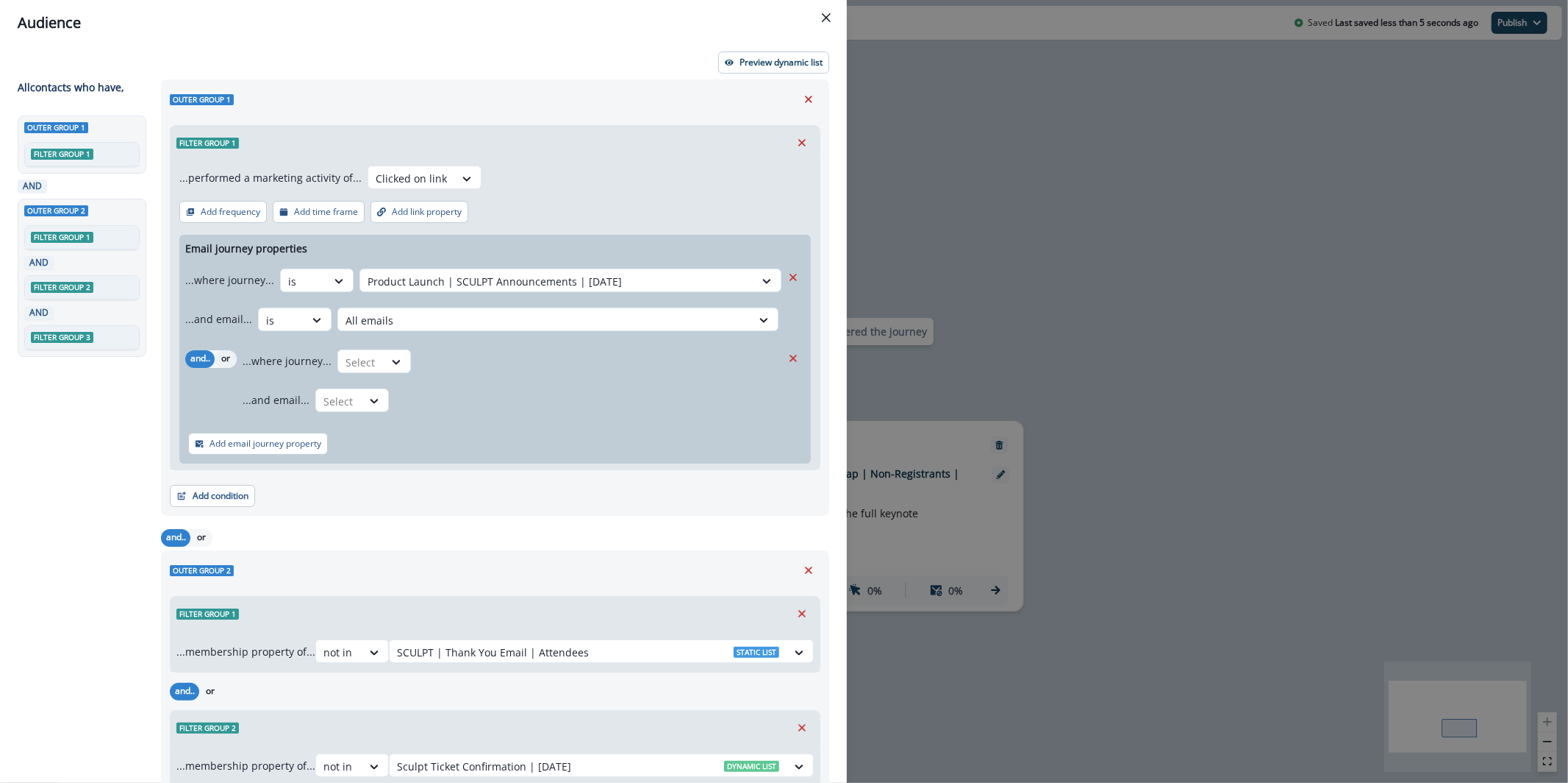
click at [230, 362] on button "or" at bounding box center [226, 358] width 22 height 17
click at [374, 364] on div "Select" at bounding box center [361, 362] width 46 height 25
click at [391, 412] on div "is" at bounding box center [404, 422] width 137 height 27
click at [438, 364] on div at bounding box center [586, 362] width 322 height 18
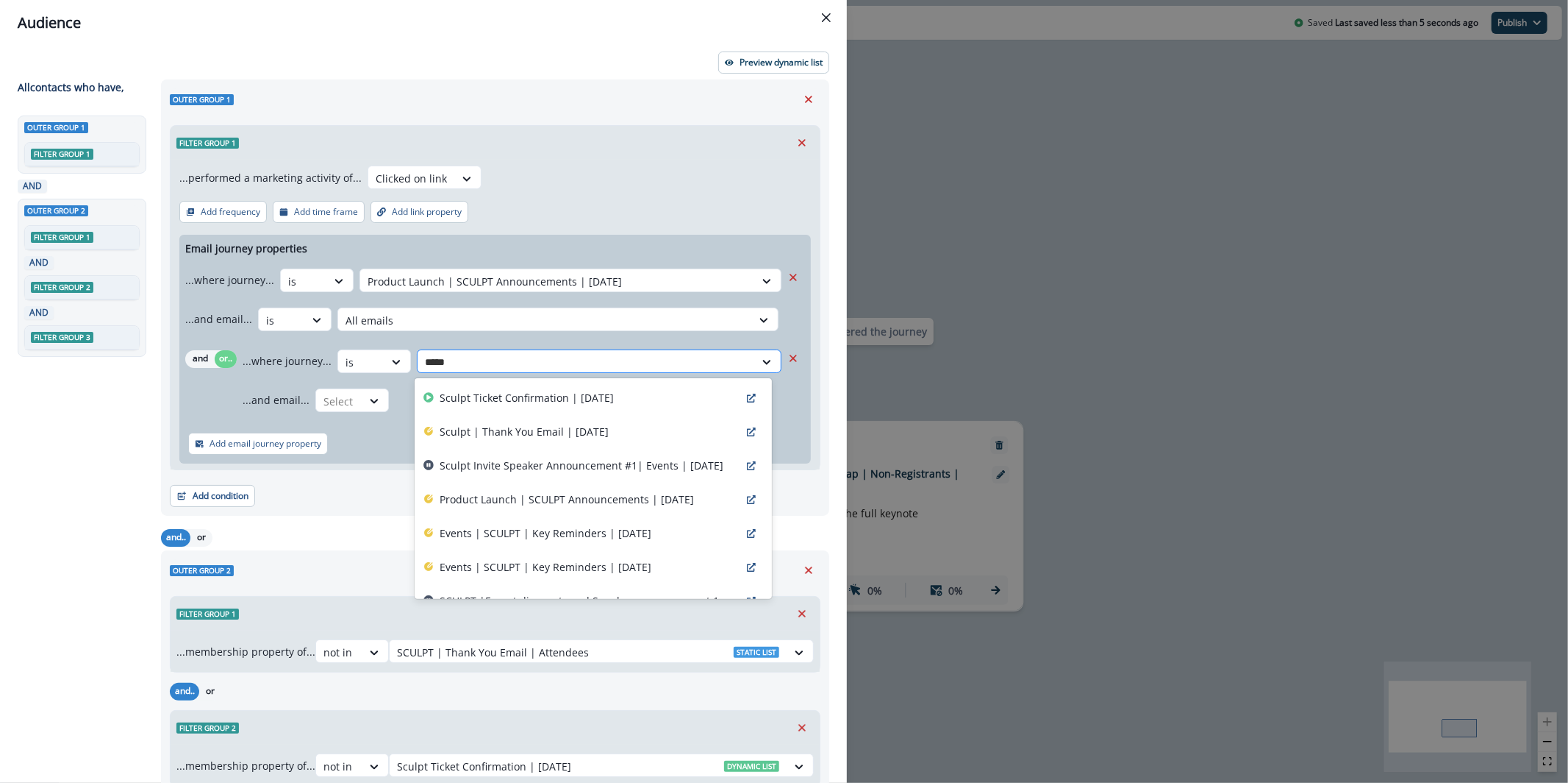
type input "******"
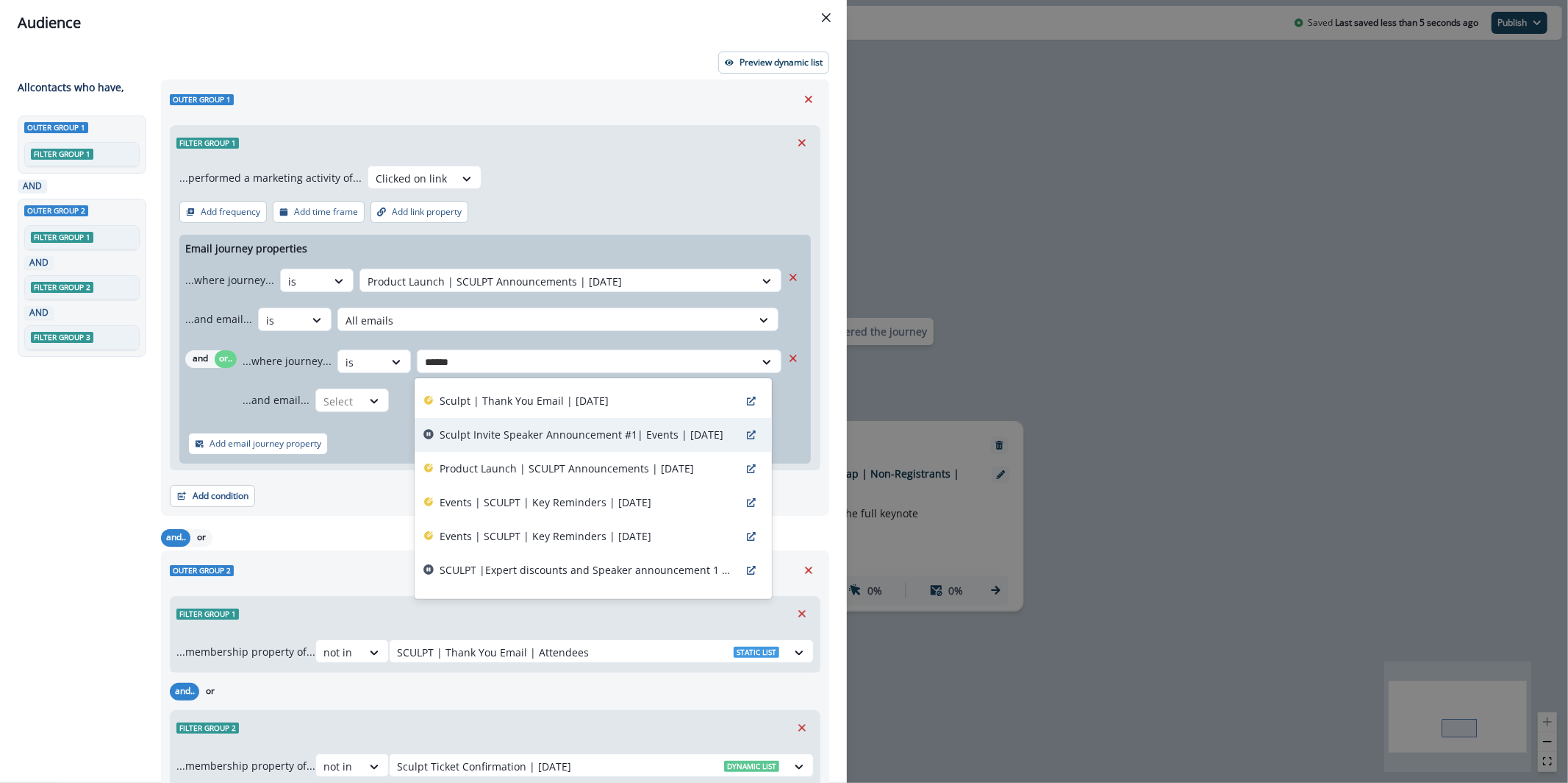
scroll to position [53, 0]
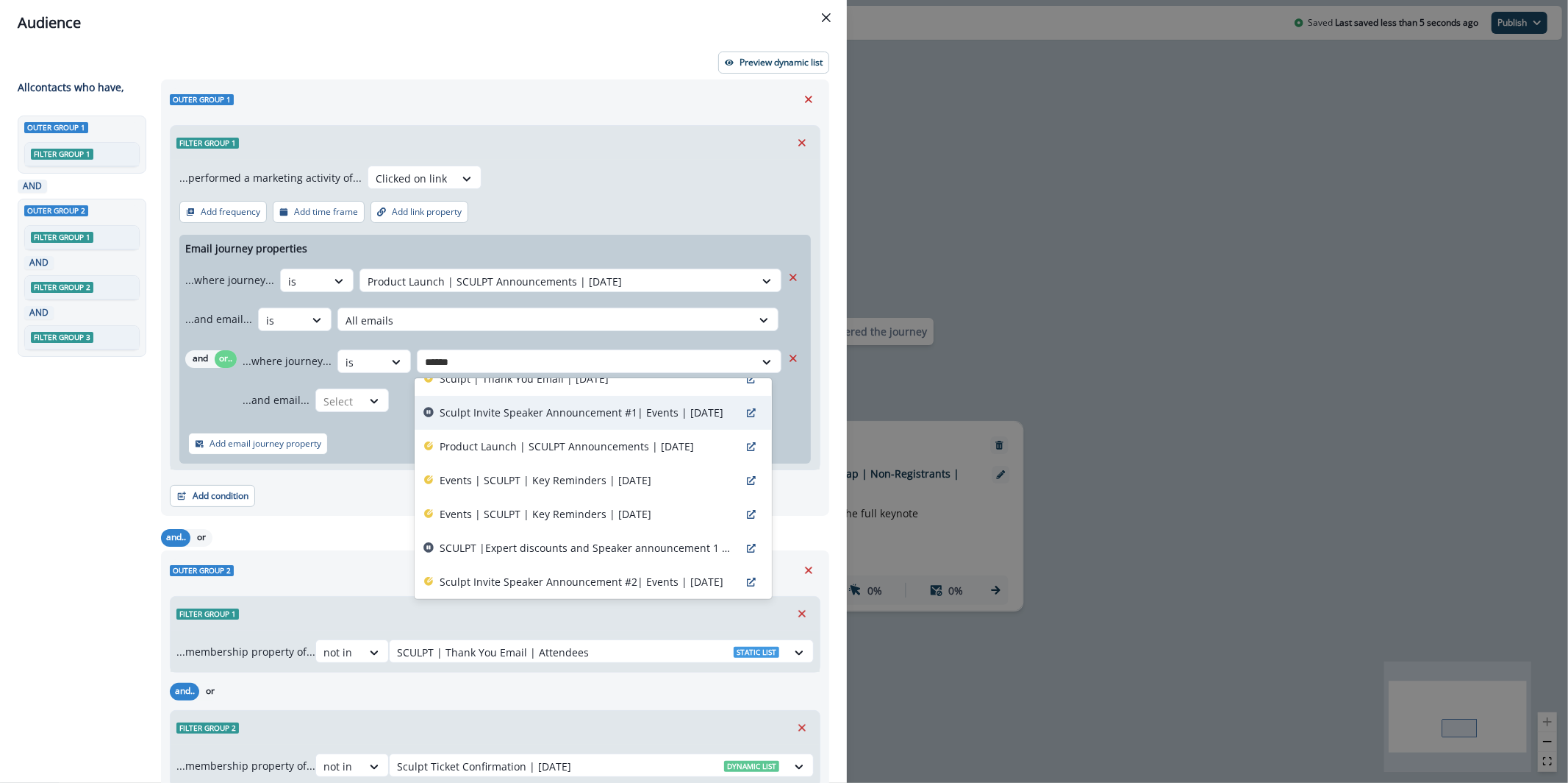
click at [624, 416] on p "Sculpt Invite Speaker Announcement #1| Events | [DATE]" at bounding box center [581, 412] width 284 height 16
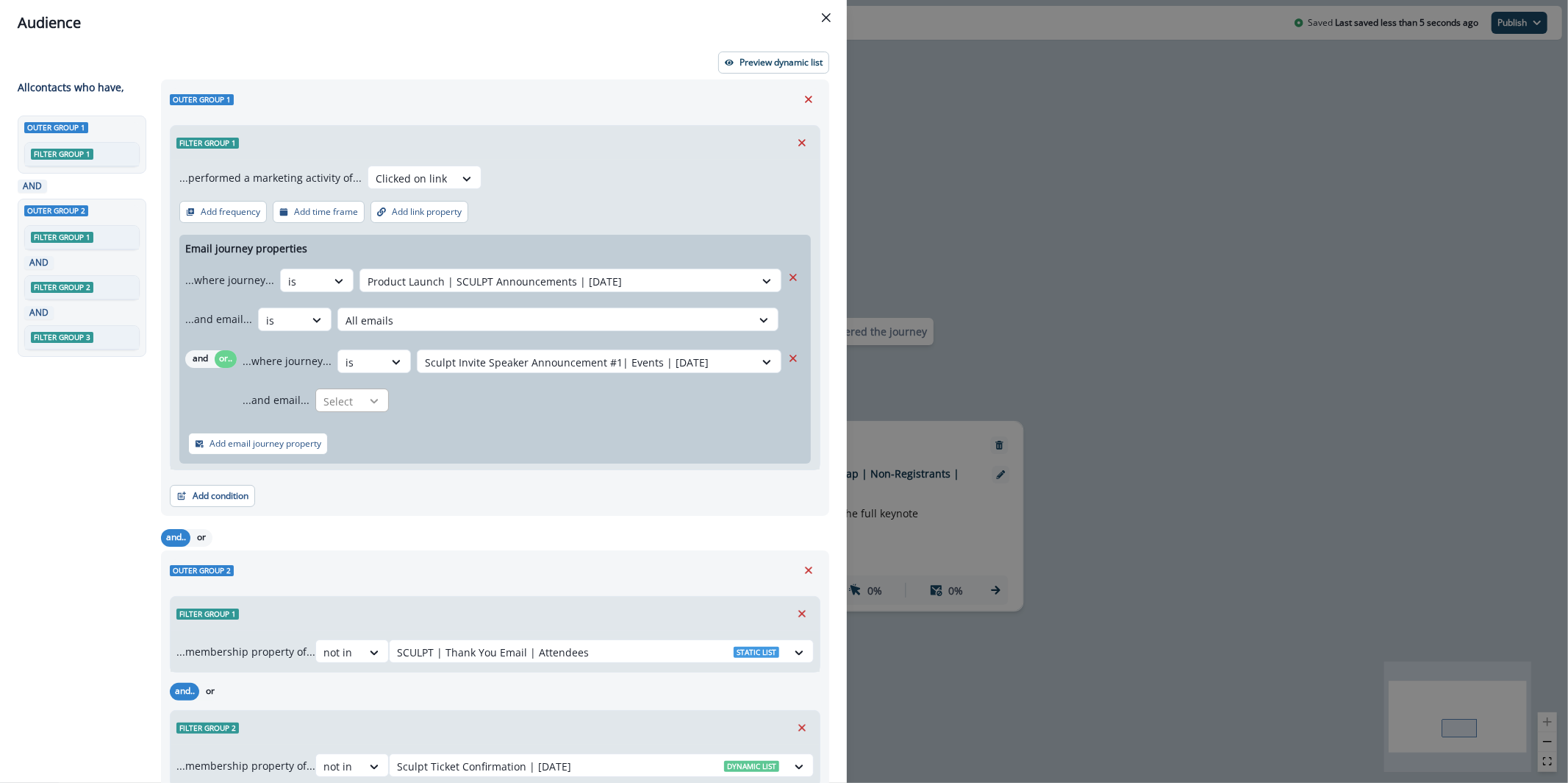
click at [368, 402] on icon at bounding box center [374, 401] width 13 height 15
click at [408, 462] on div "is" at bounding box center [382, 461] width 137 height 27
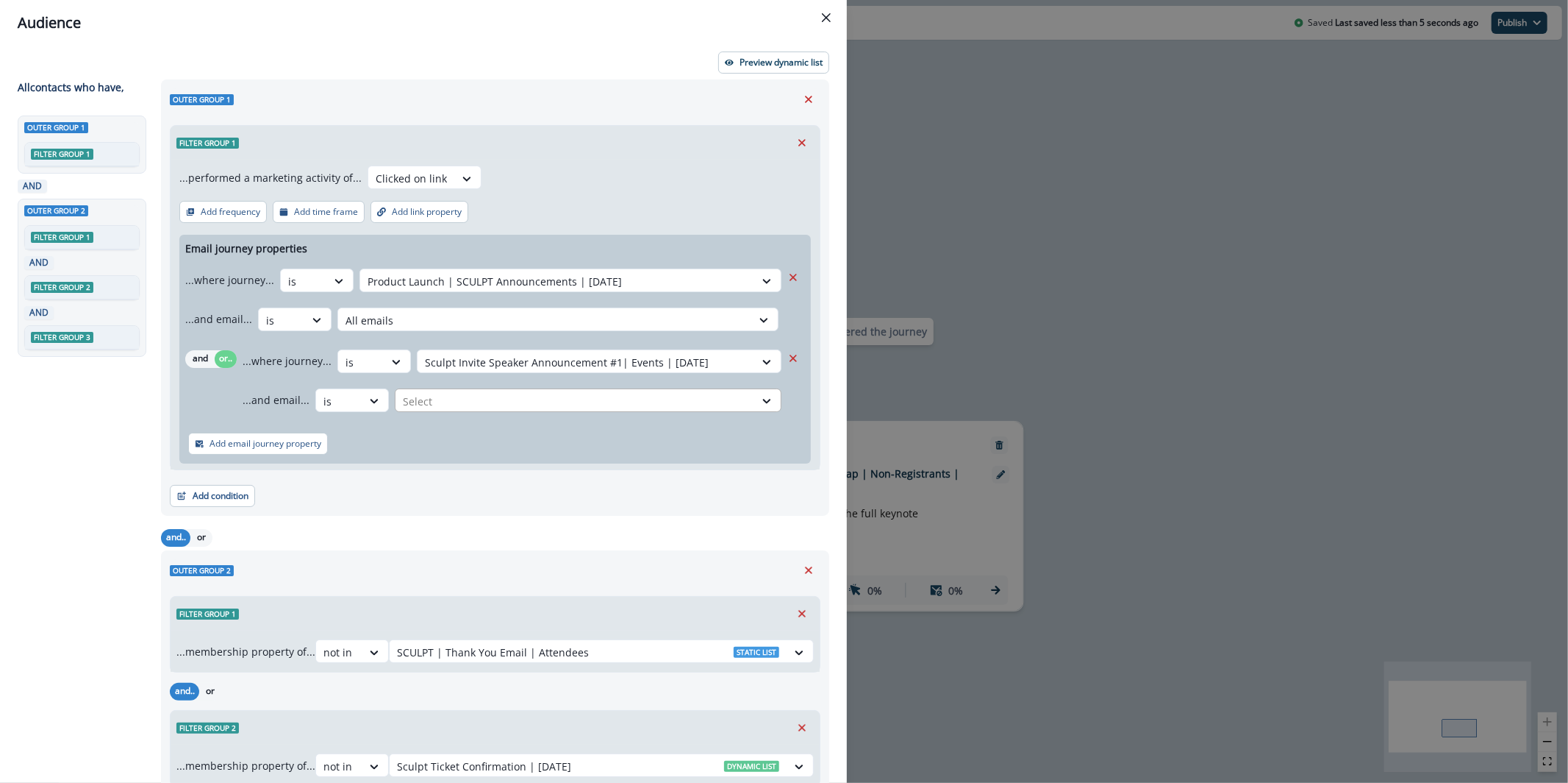
click at [458, 397] on div at bounding box center [575, 401] width 344 height 18
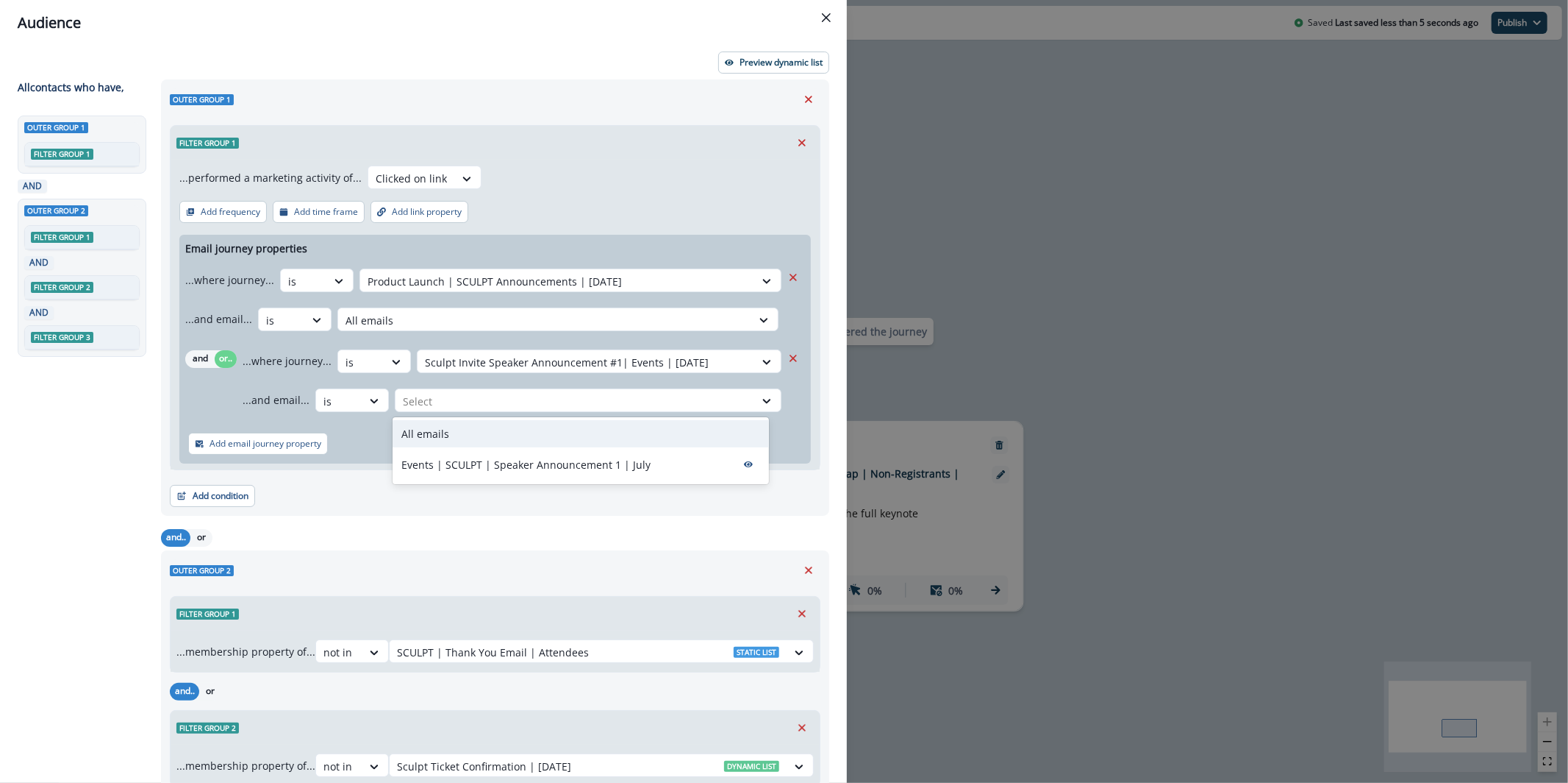
click at [480, 441] on div "All emails" at bounding box center [580, 434] width 376 height 27
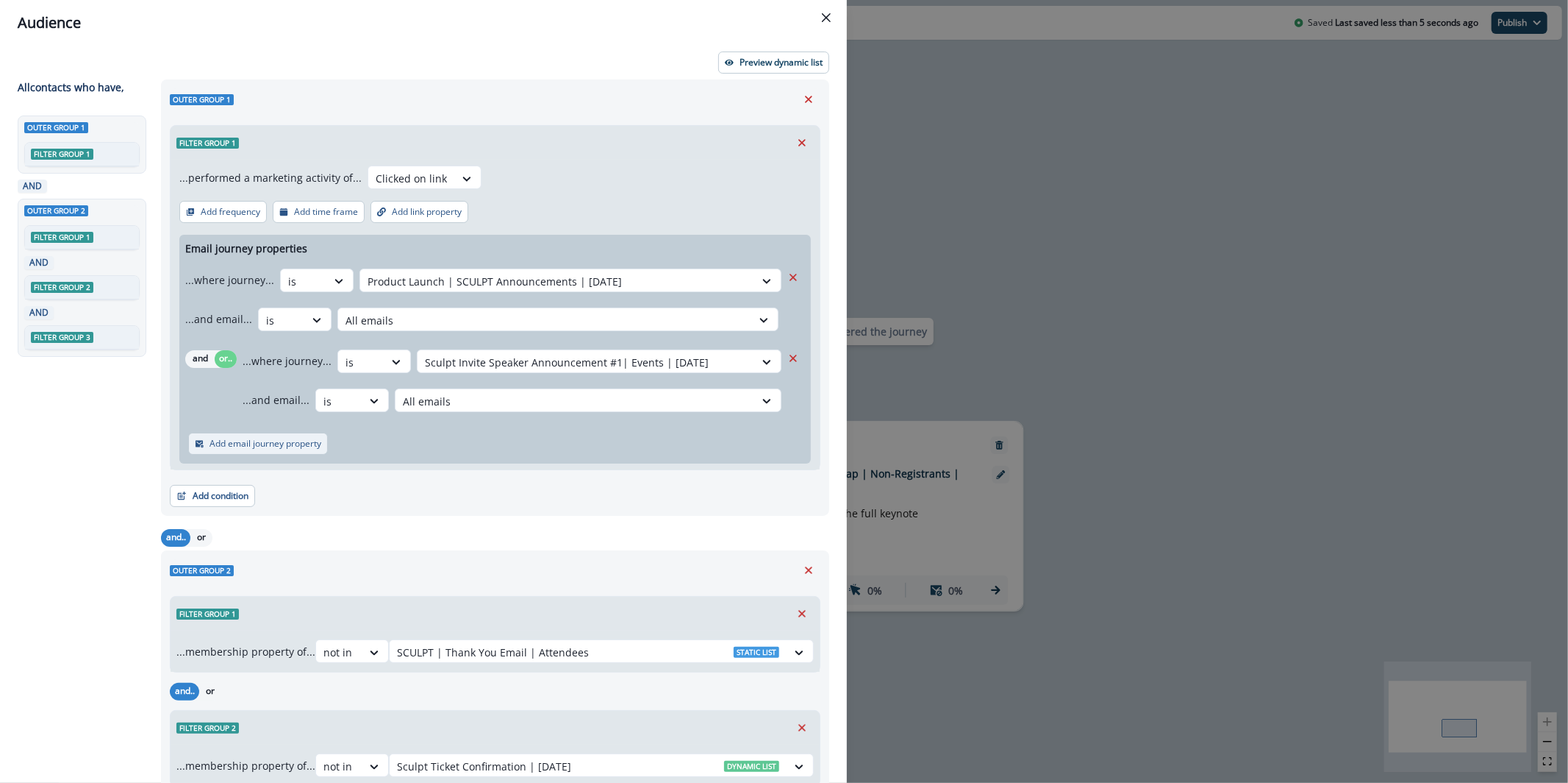
click at [299, 446] on p "Add email journey property" at bounding box center [265, 443] width 112 height 10
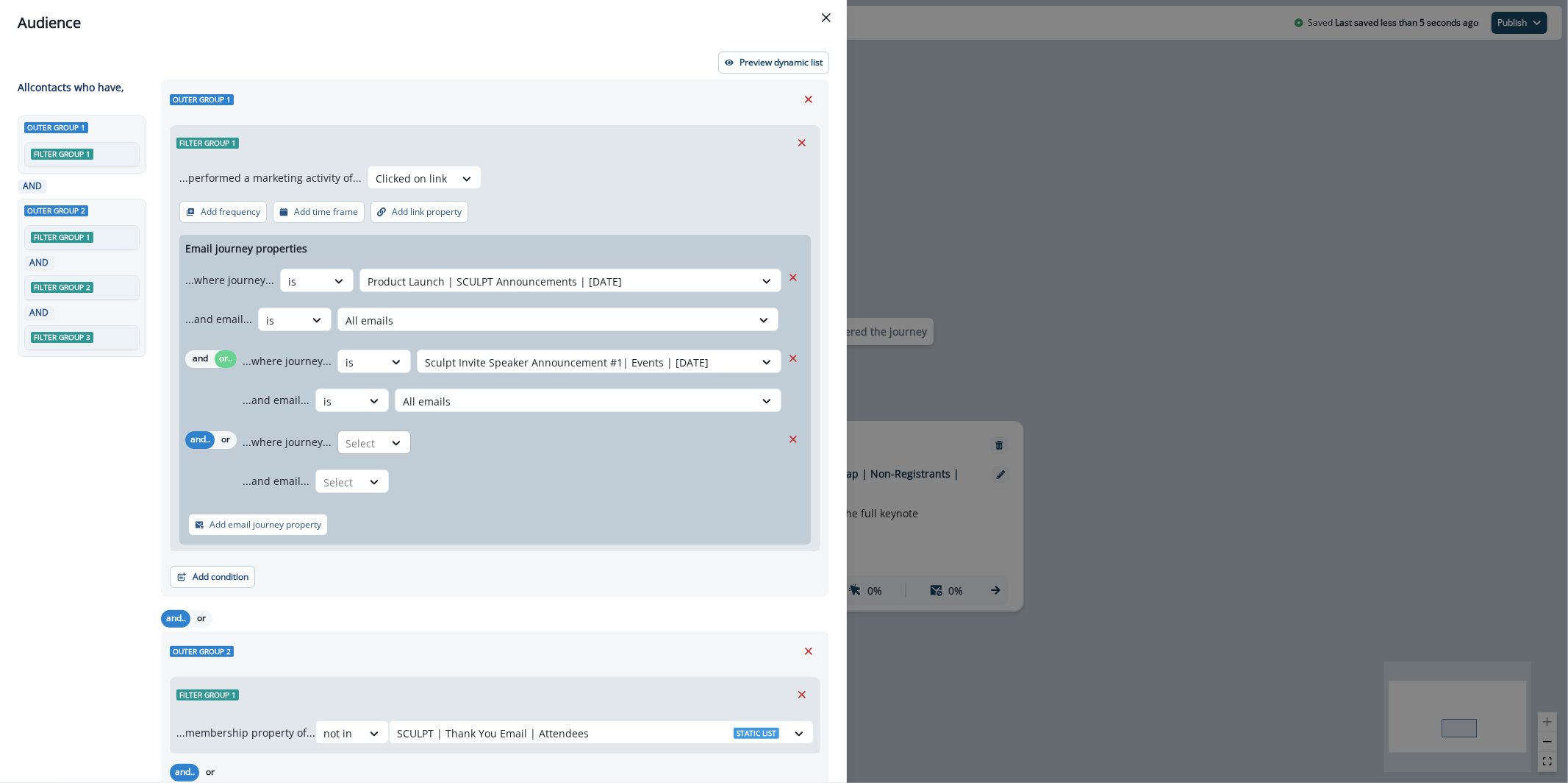
click at [358, 444] on div at bounding box center [361, 443] width 31 height 18
click at [391, 496] on div "is" at bounding box center [404, 503] width 137 height 27
click at [229, 443] on button "or" at bounding box center [226, 440] width 22 height 17
click at [532, 447] on div at bounding box center [586, 443] width 322 height 18
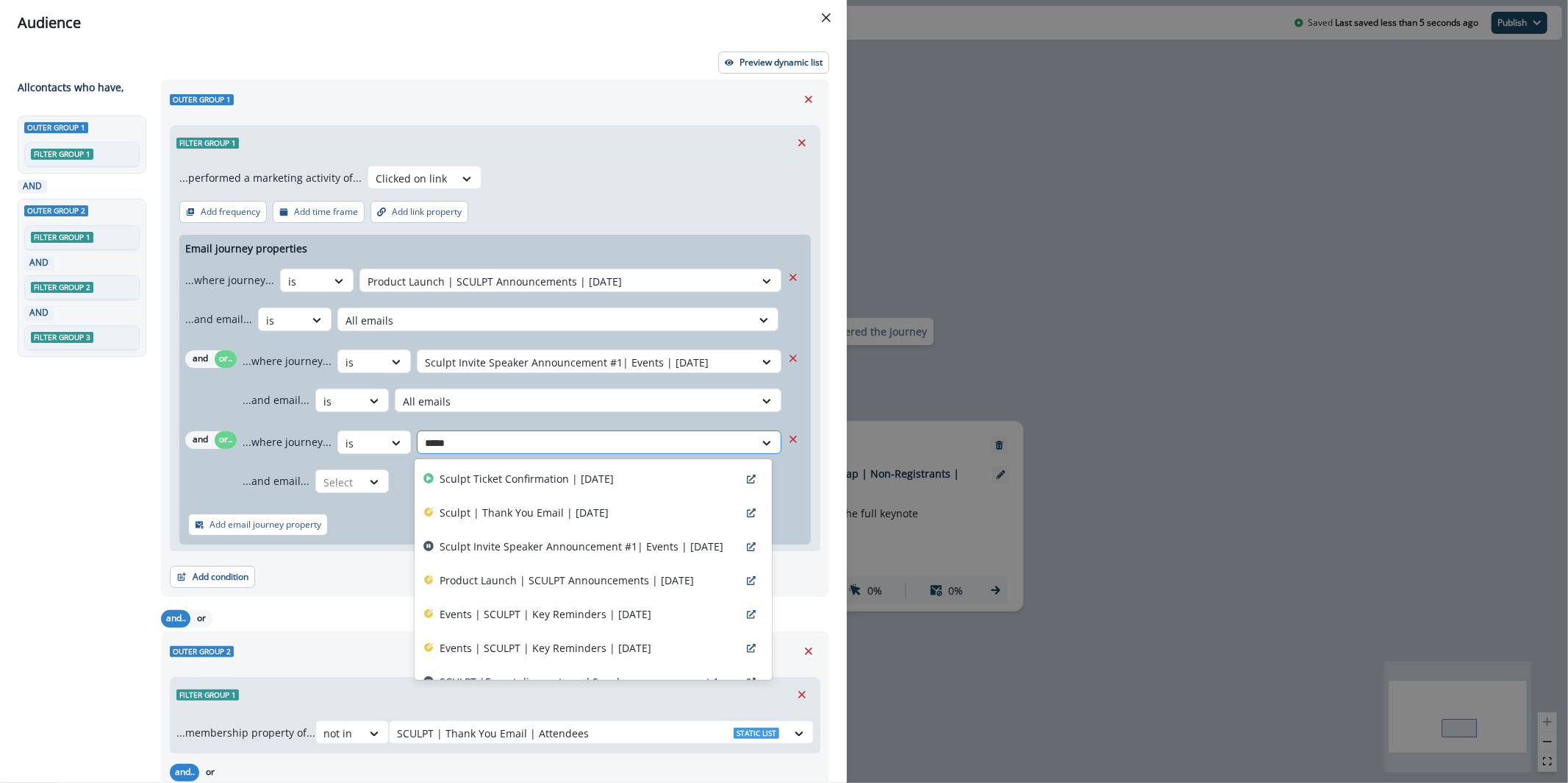
type input "******"
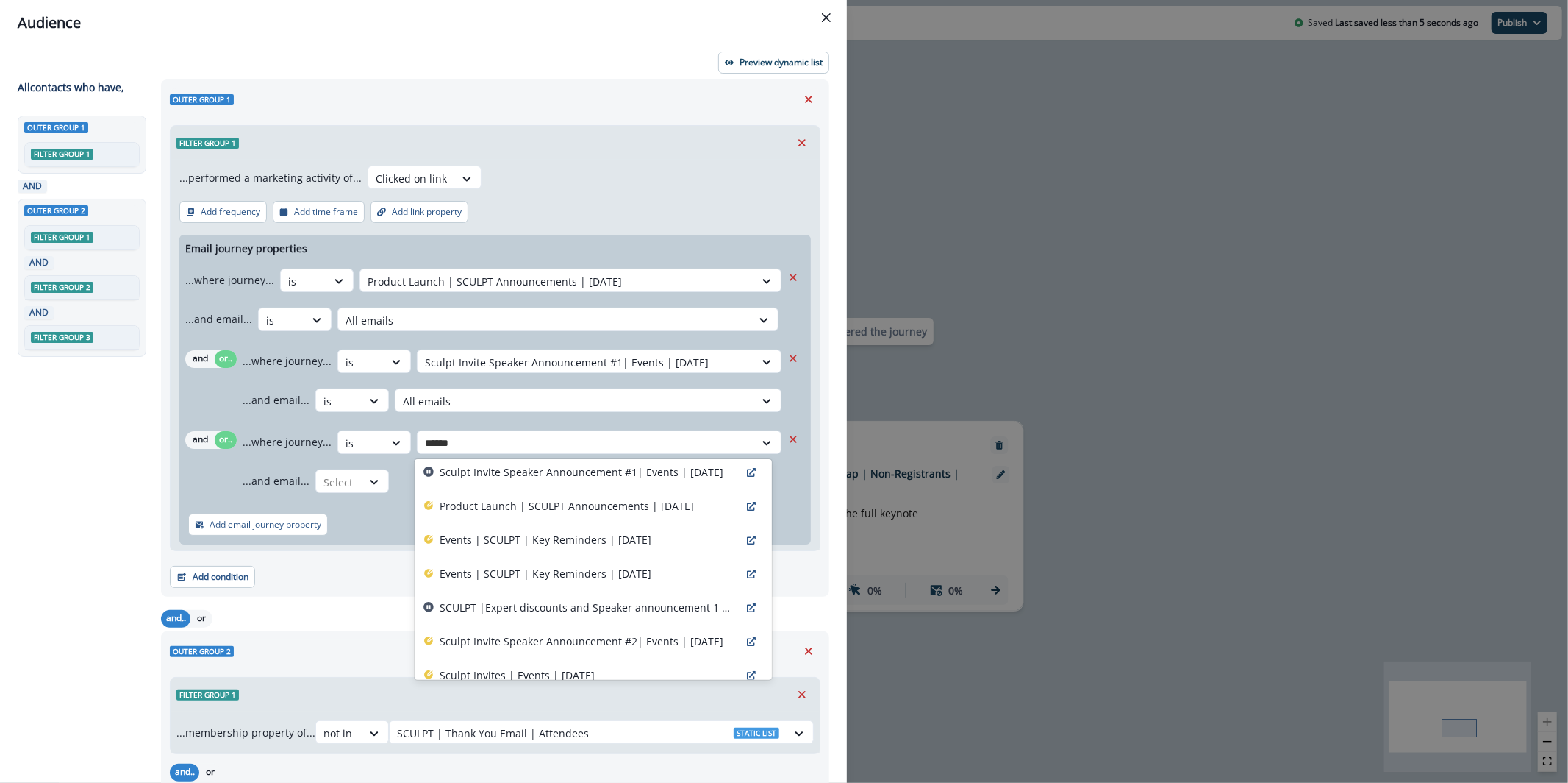
scroll to position [85, 0]
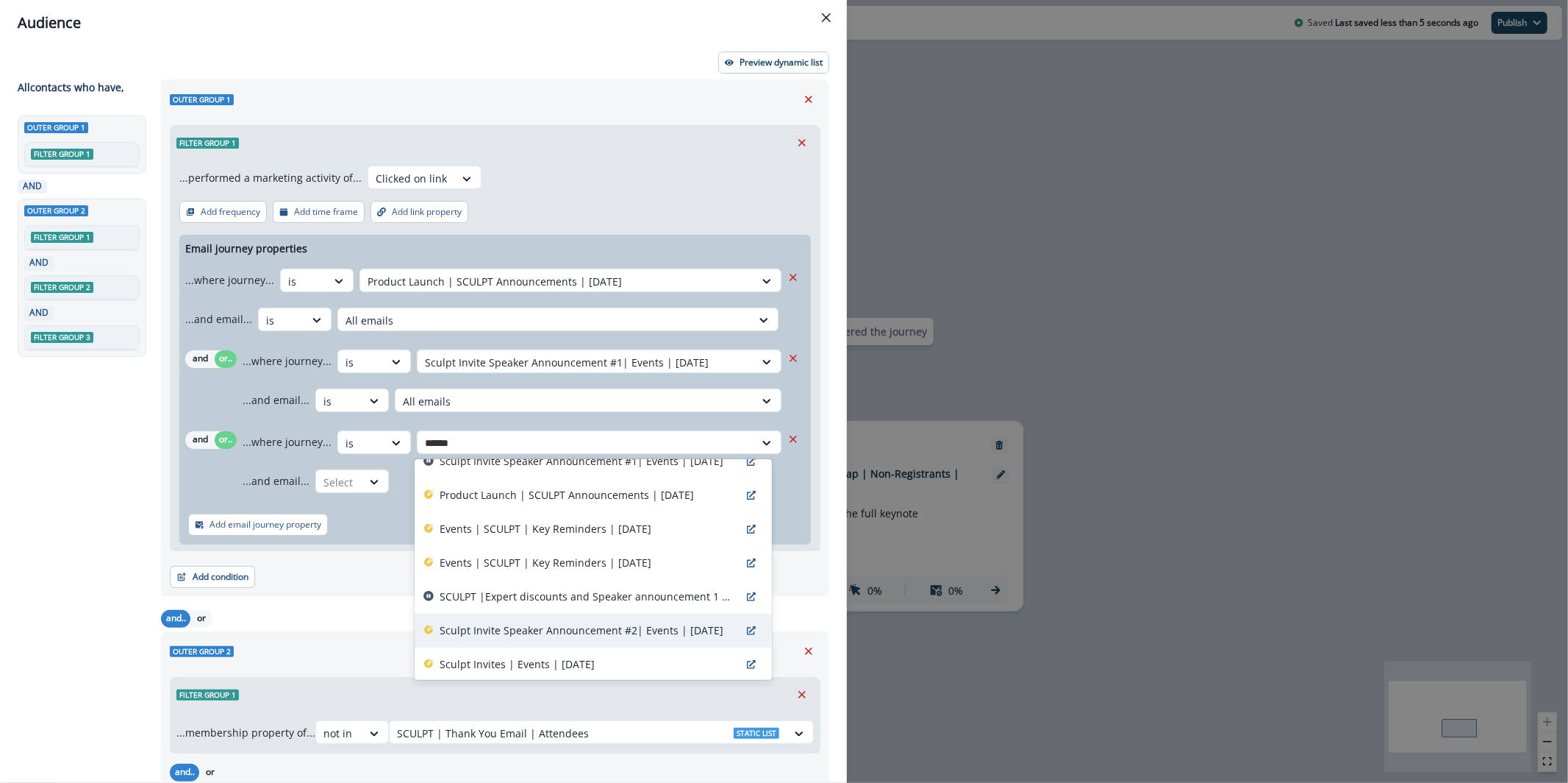
click at [649, 619] on div "Sculpt Invite Speaker Announcement #2| Events | [DATE]" at bounding box center [593, 630] width 357 height 34
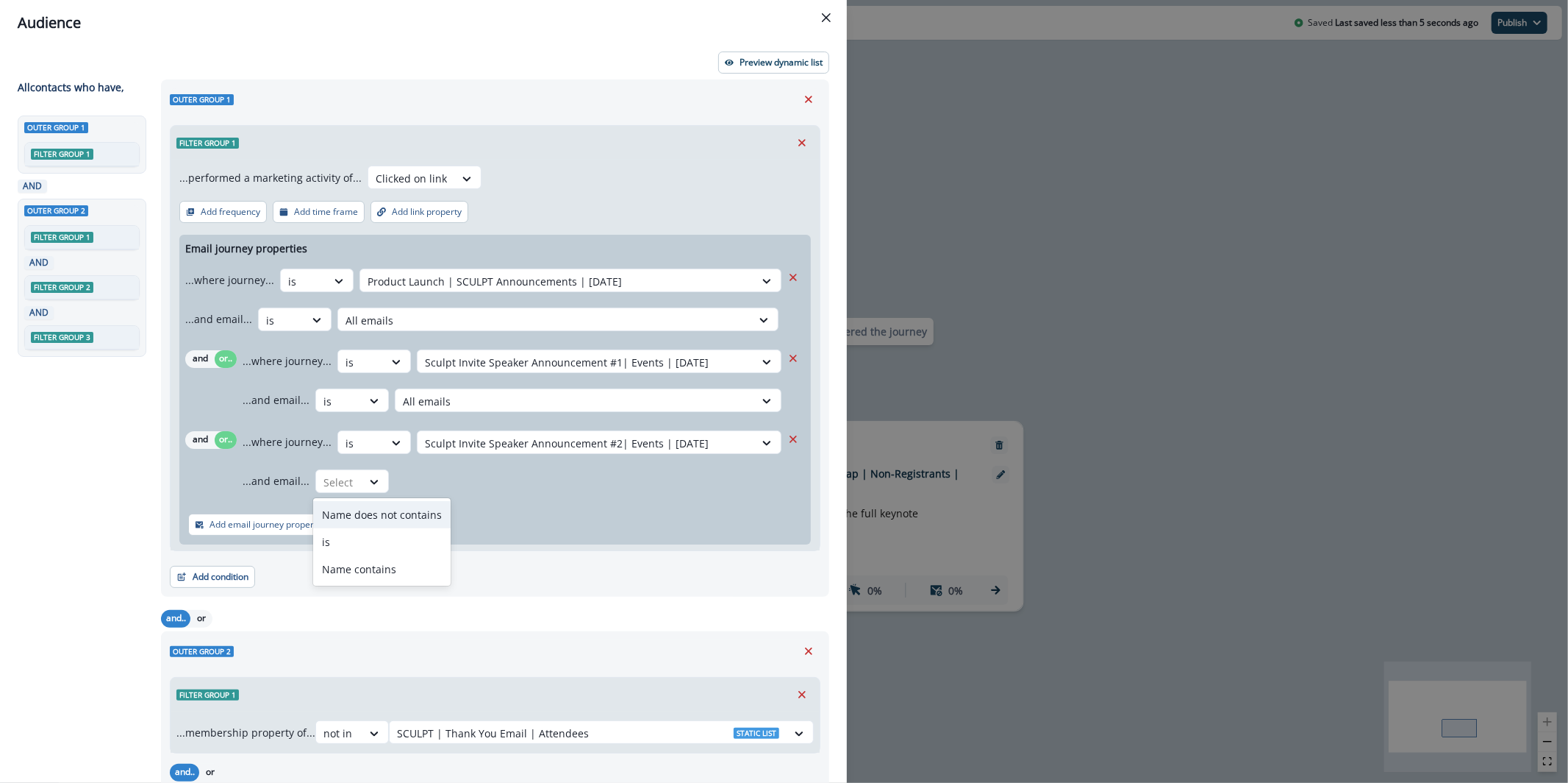
drag, startPoint x: 383, startPoint y: 481, endPoint x: 386, endPoint y: 491, distance: 10.4
click at [383, 481] on div at bounding box center [373, 482] width 25 height 15
drag, startPoint x: 411, startPoint y: 543, endPoint x: 427, endPoint y: 514, distance: 33.1
click at [410, 543] on div "is" at bounding box center [382, 542] width 137 height 27
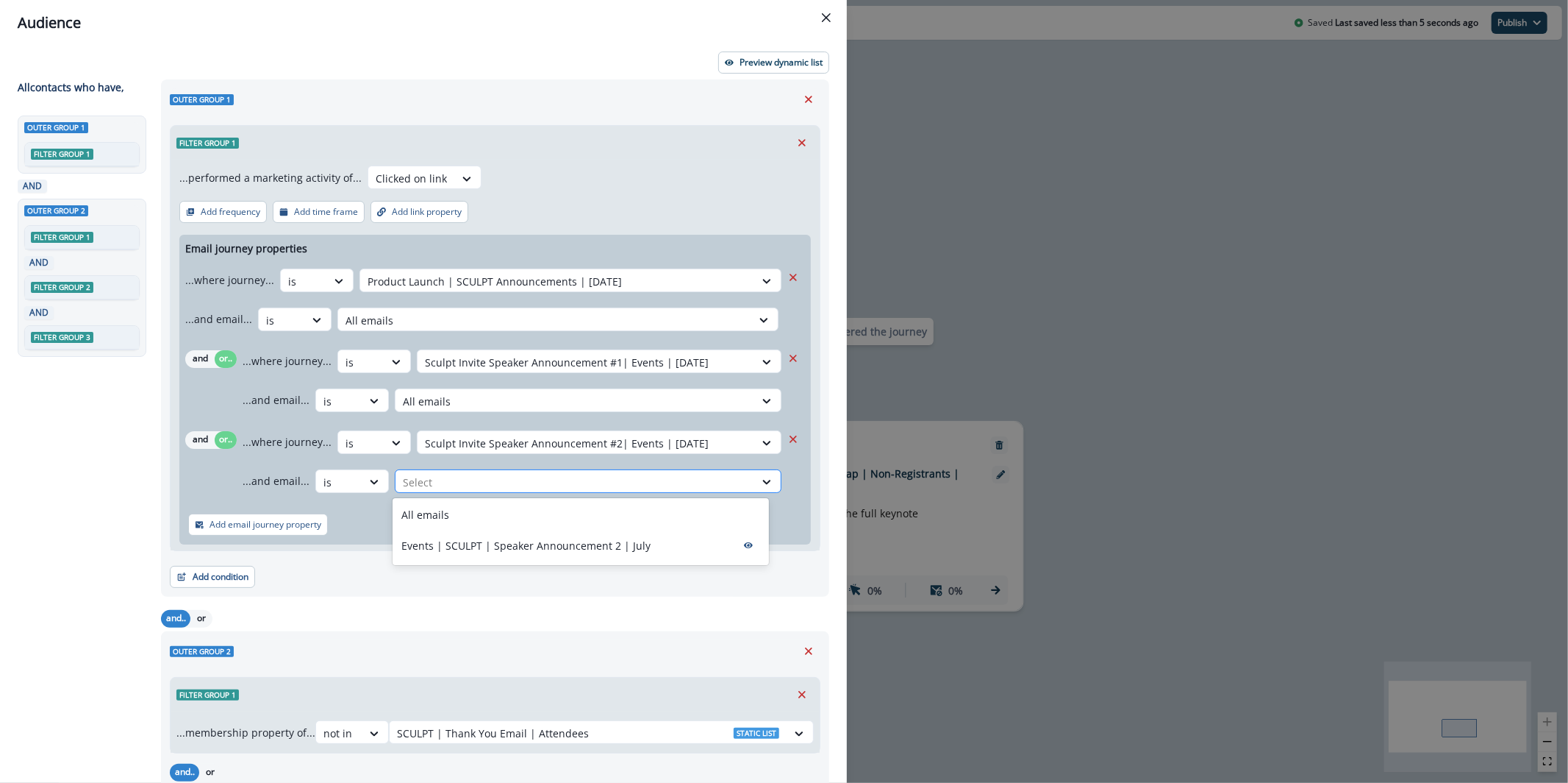
click at [438, 487] on div at bounding box center [575, 482] width 344 height 18
click at [453, 520] on div "All emails" at bounding box center [580, 515] width 376 height 27
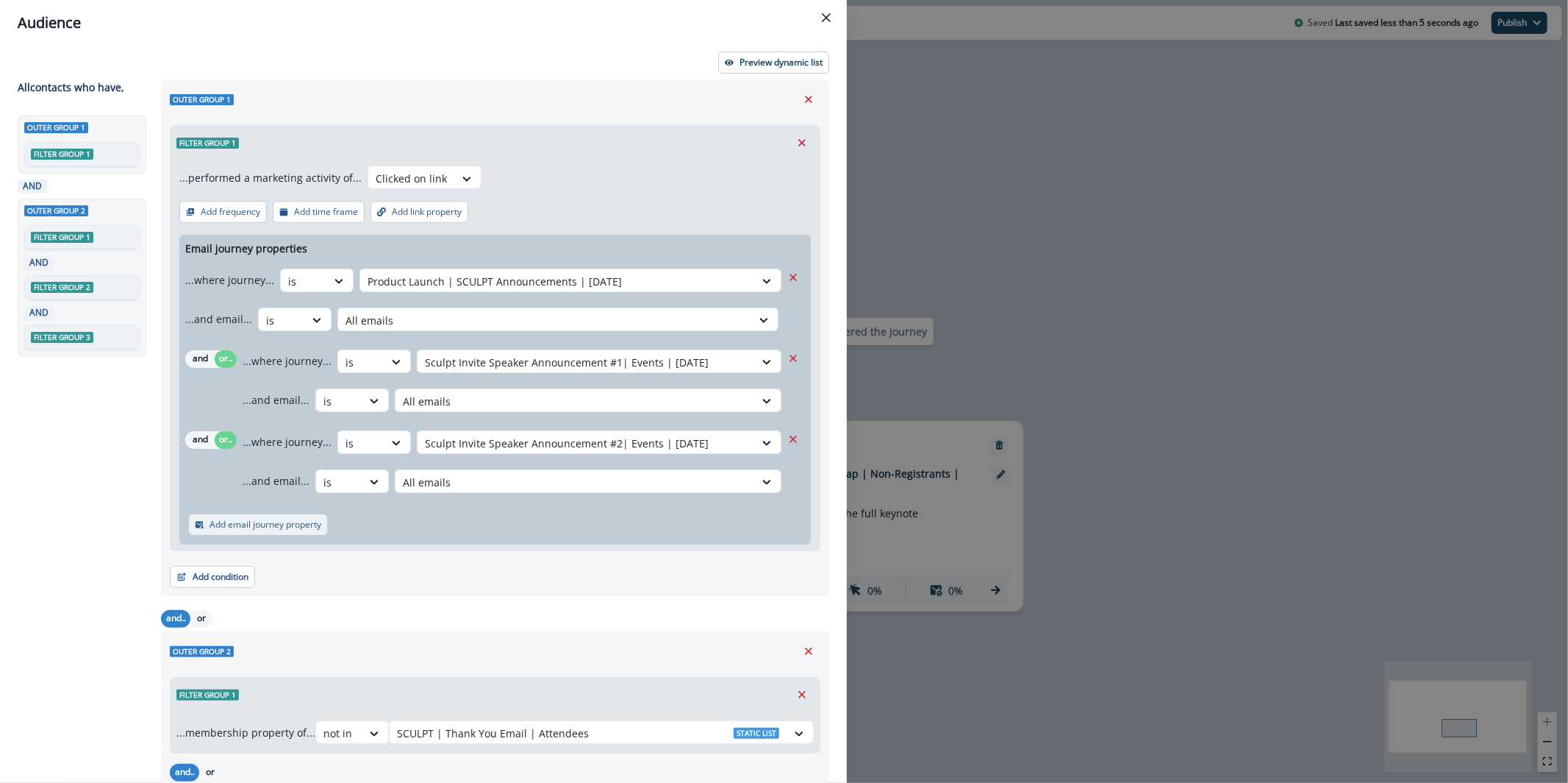
click at [240, 523] on p "Add email journey property" at bounding box center [265, 524] width 112 height 10
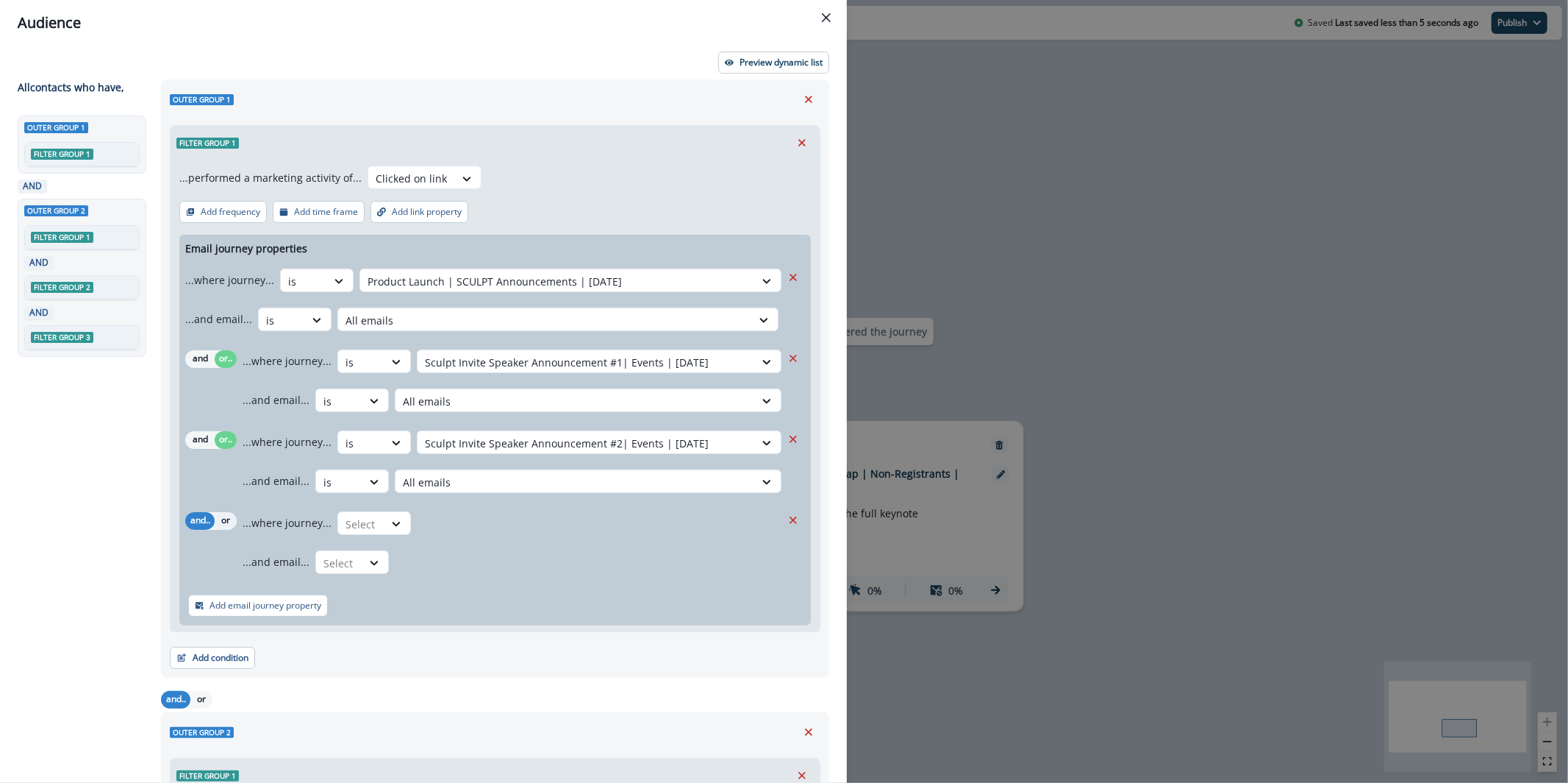
click at [229, 525] on button "or" at bounding box center [226, 520] width 22 height 17
click at [384, 529] on div at bounding box center [395, 524] width 25 height 15
click at [391, 577] on div "is" at bounding box center [404, 583] width 137 height 27
click at [466, 519] on div at bounding box center [586, 524] width 322 height 18
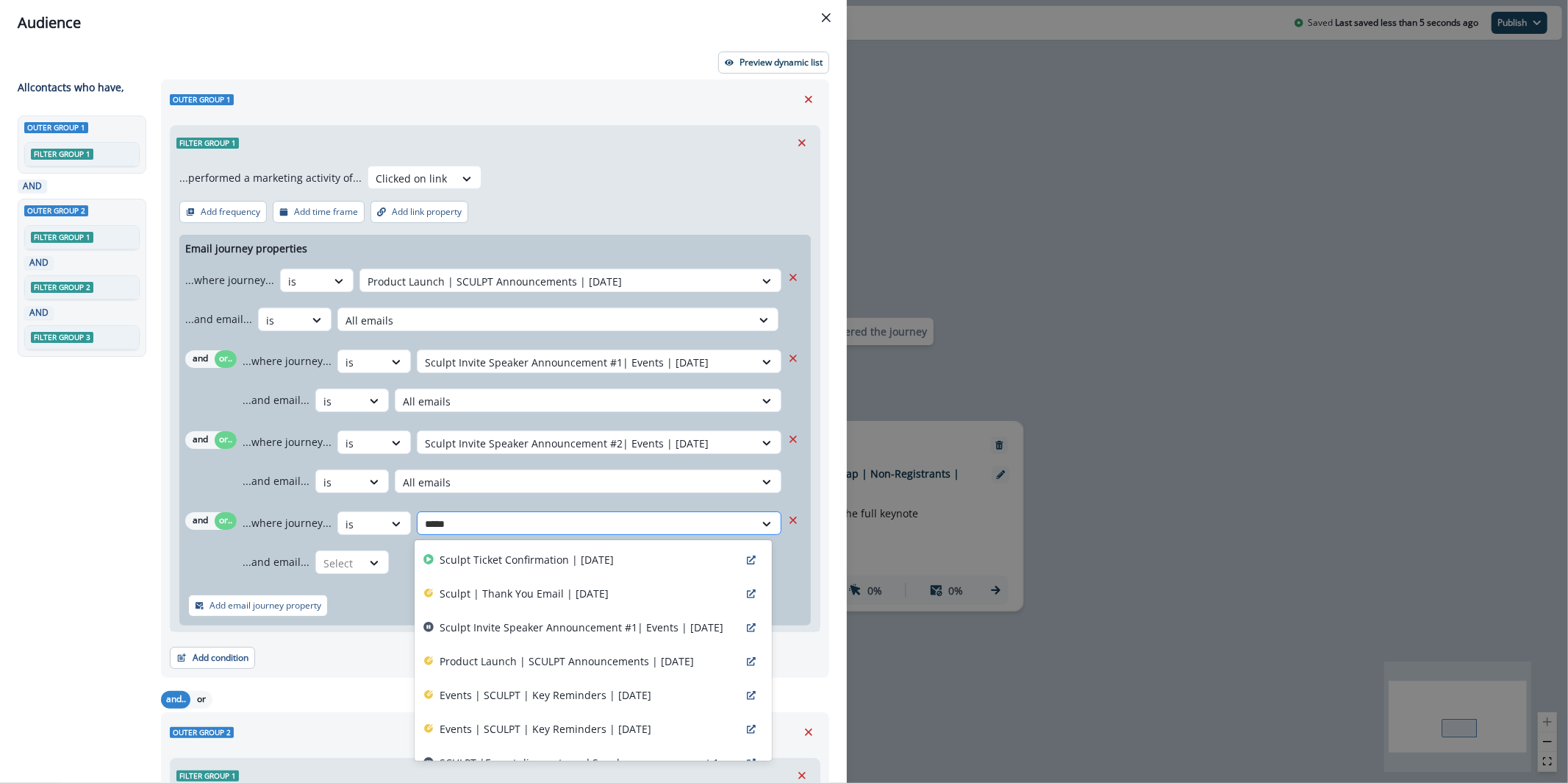
type input "******"
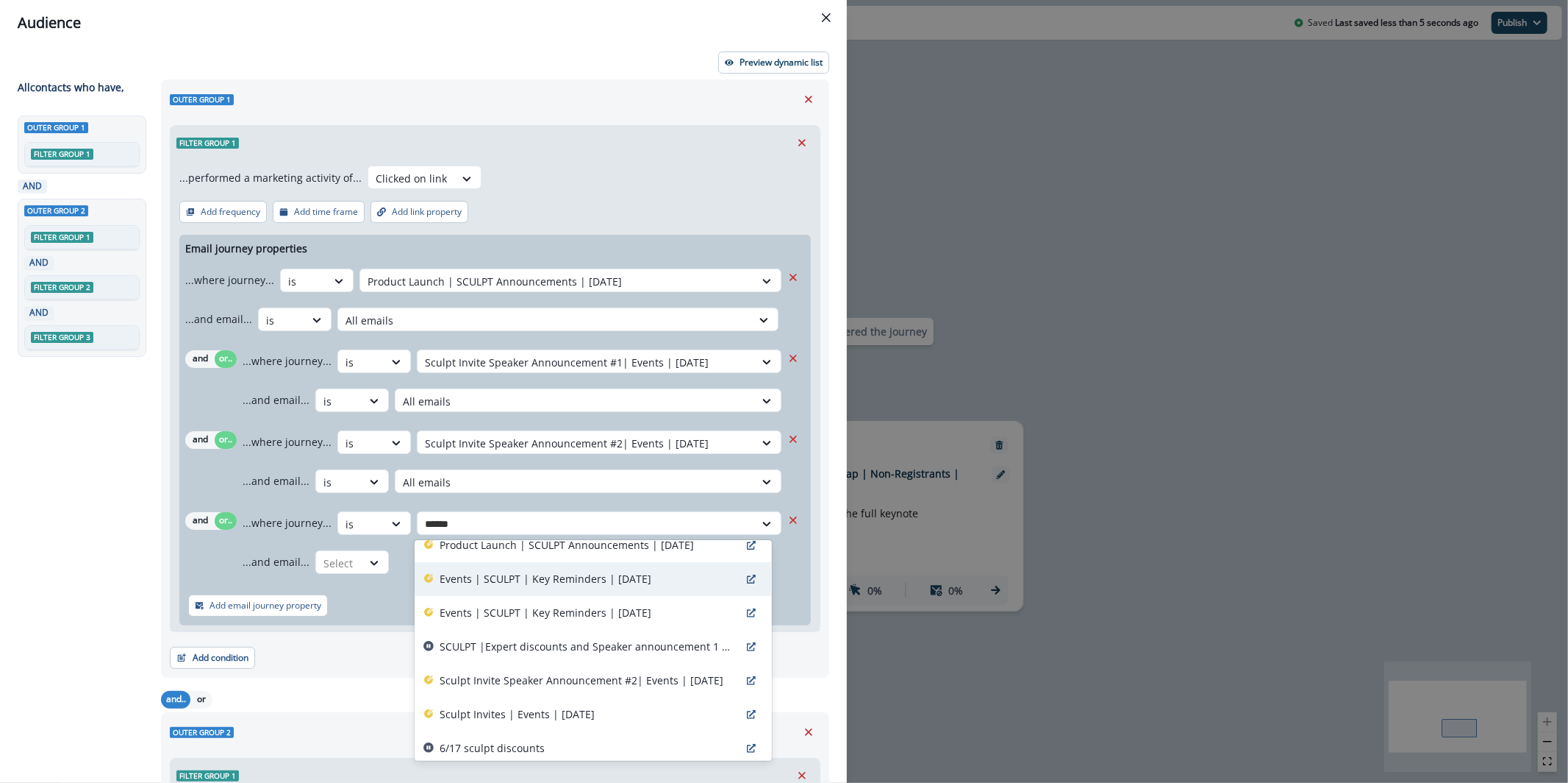
scroll to position [123, 0]
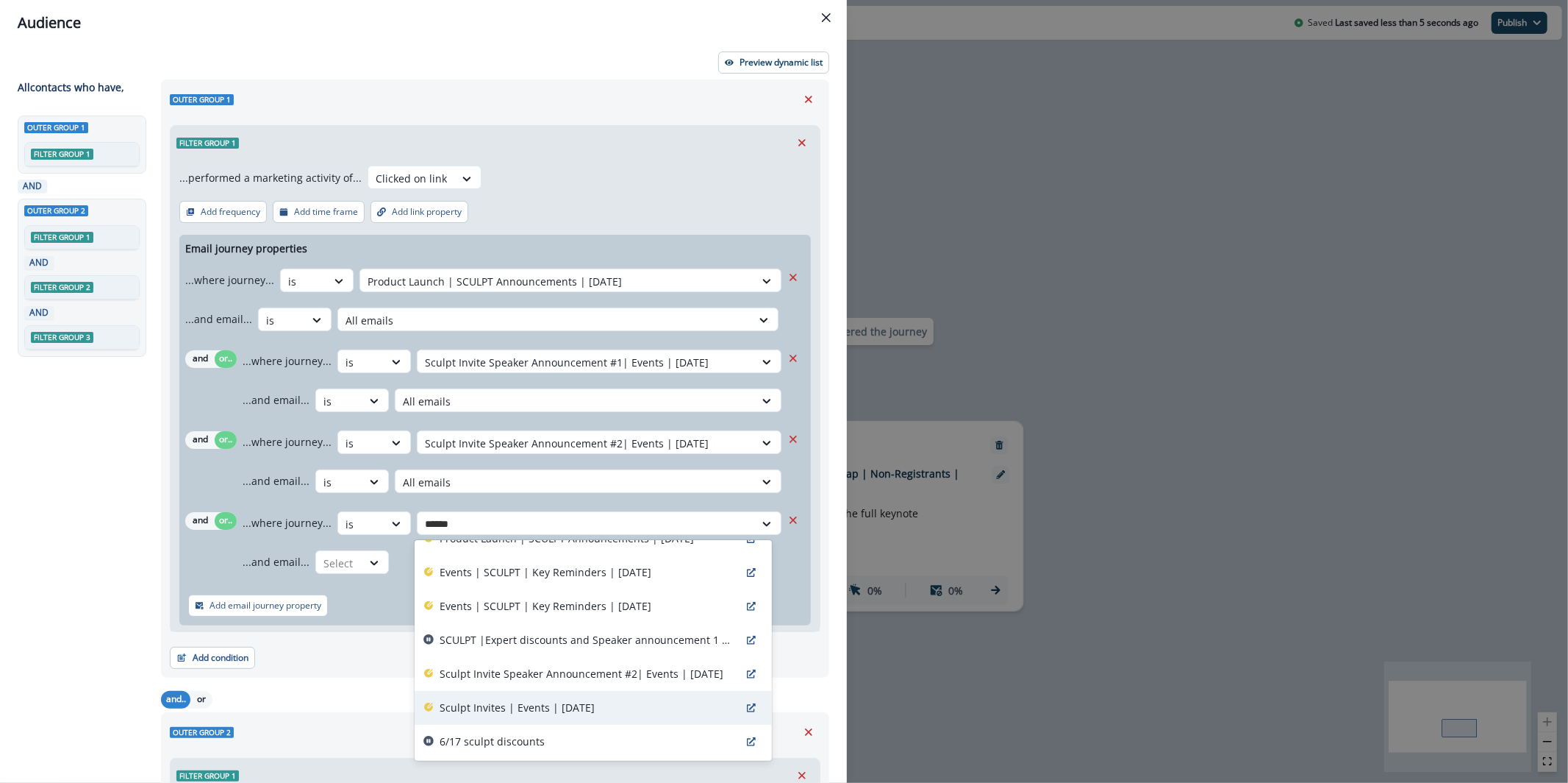
click at [627, 698] on div "Sculpt Invites | Events | [DATE]" at bounding box center [593, 707] width 357 height 34
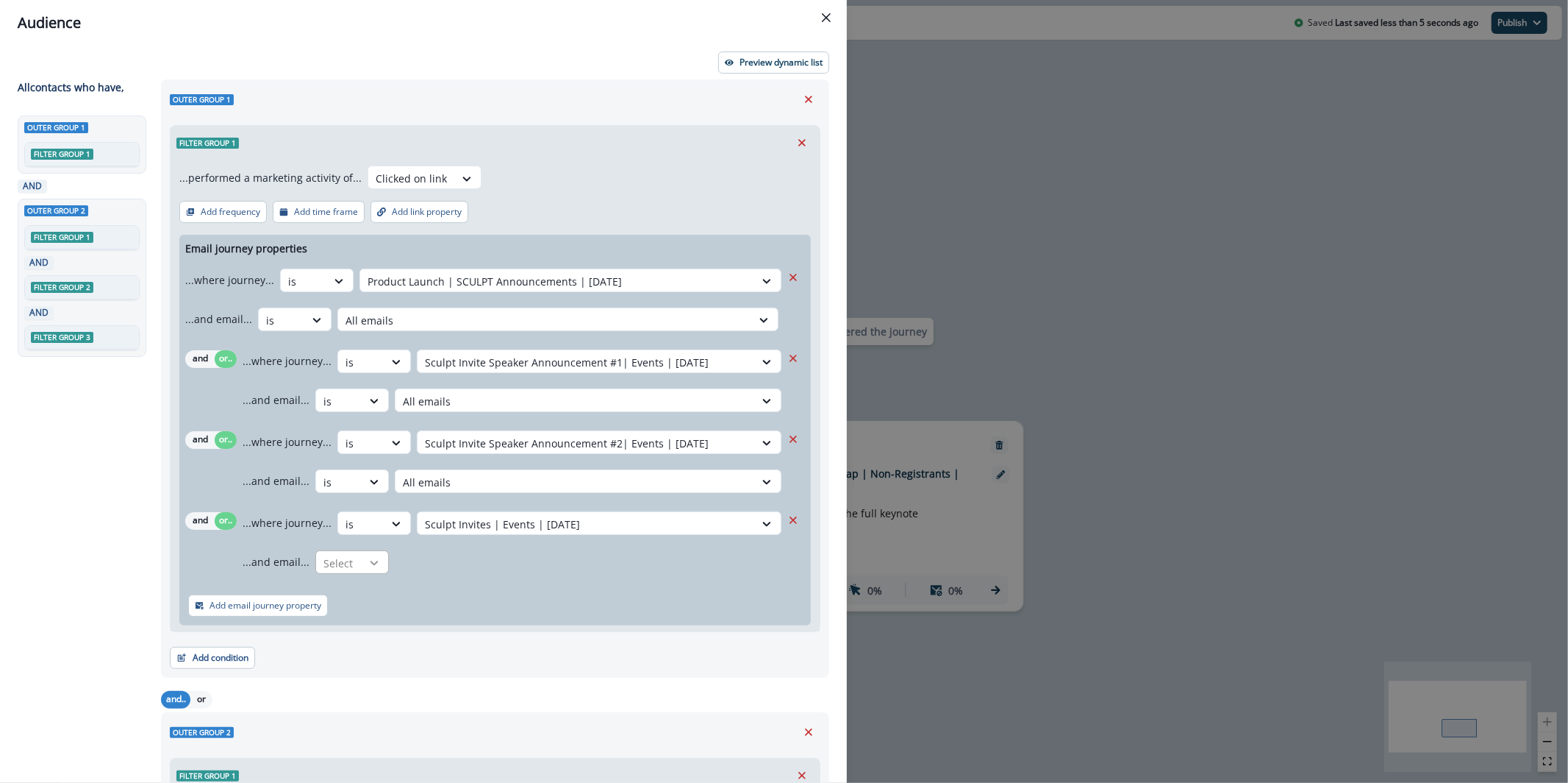
click at [377, 560] on icon at bounding box center [374, 562] width 13 height 15
click at [415, 611] on div "is" at bounding box center [382, 623] width 137 height 27
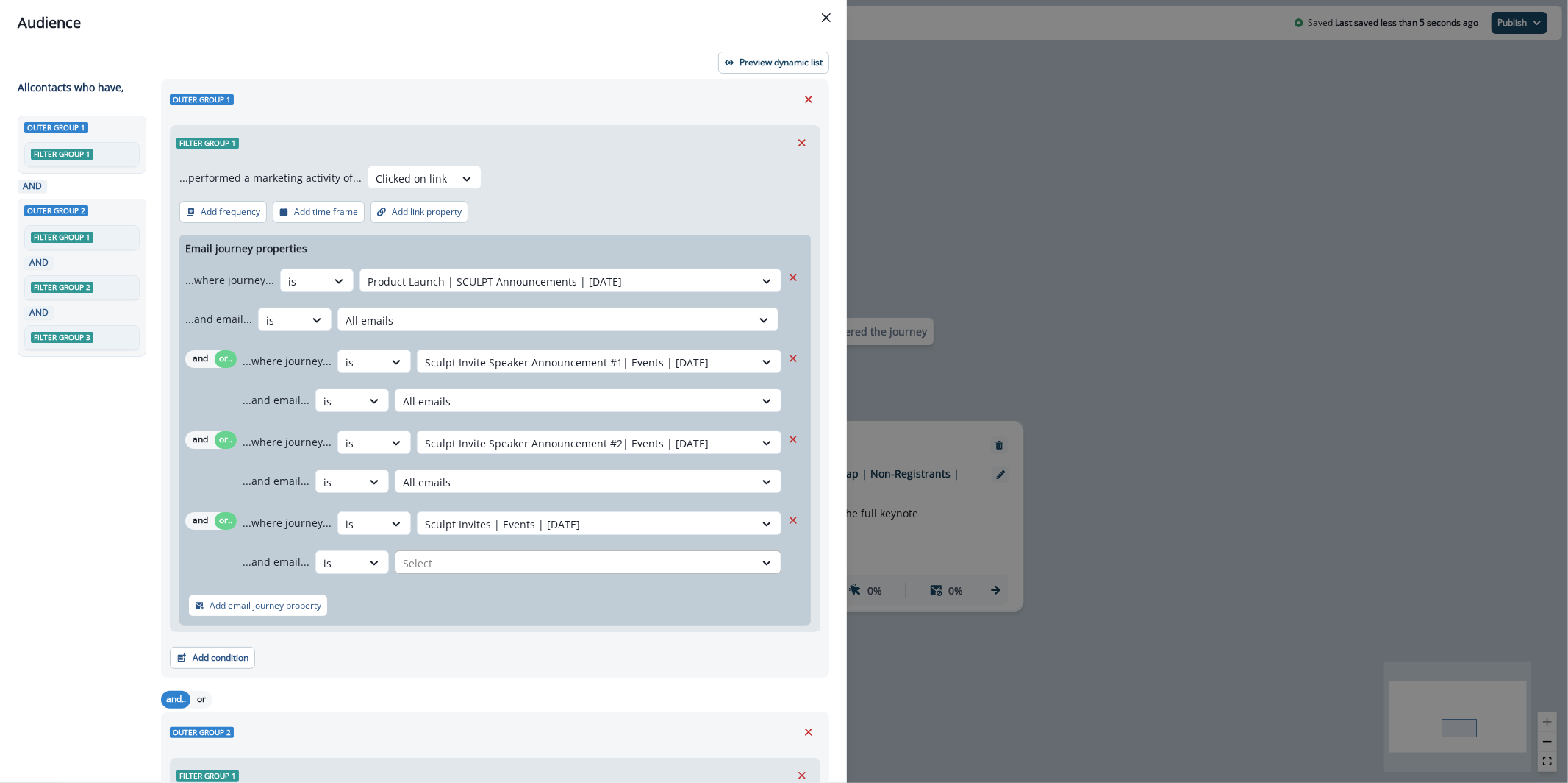
click at [471, 562] on div at bounding box center [575, 563] width 344 height 18
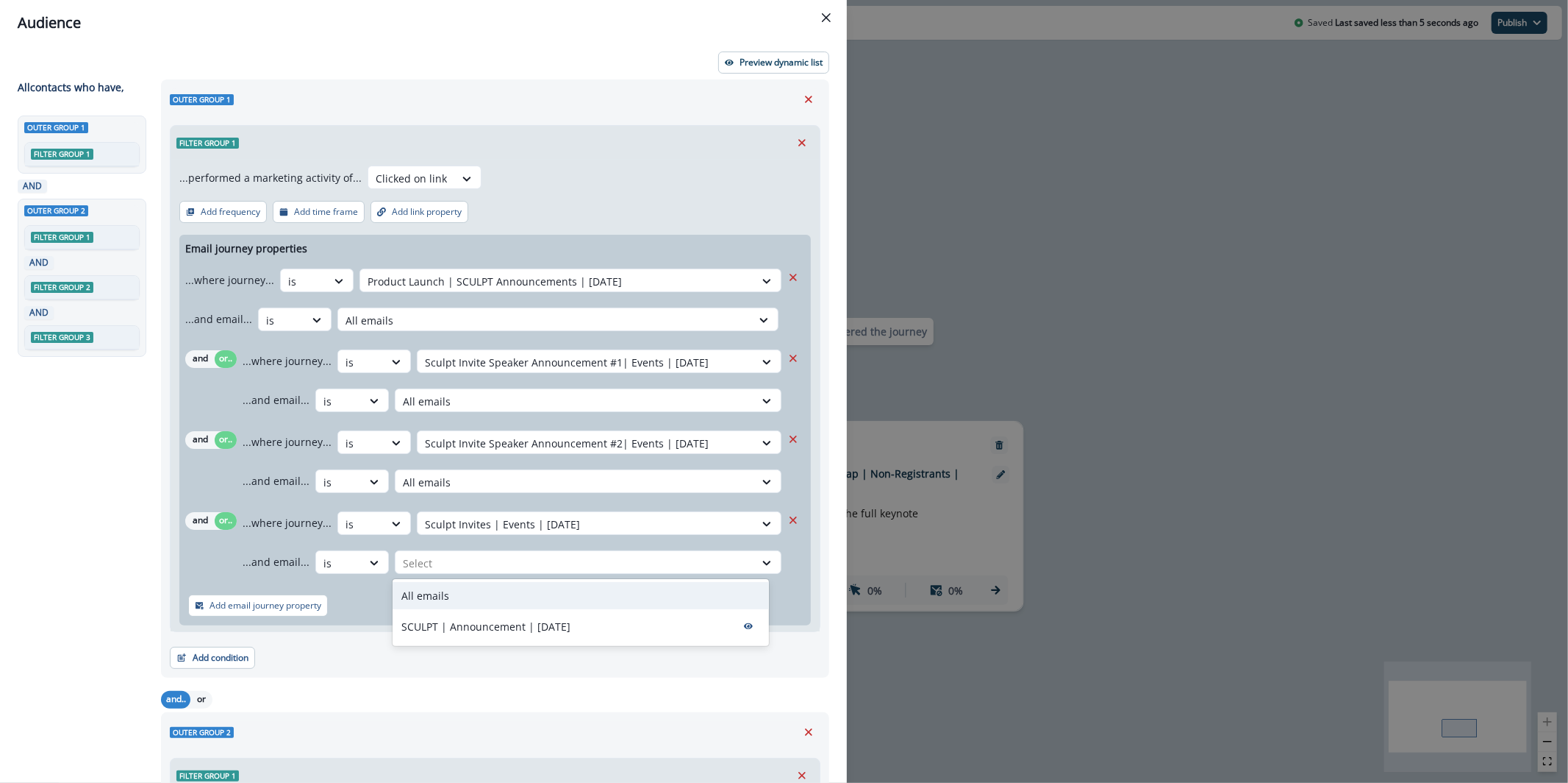
click at [484, 601] on div "All emails" at bounding box center [580, 595] width 376 height 27
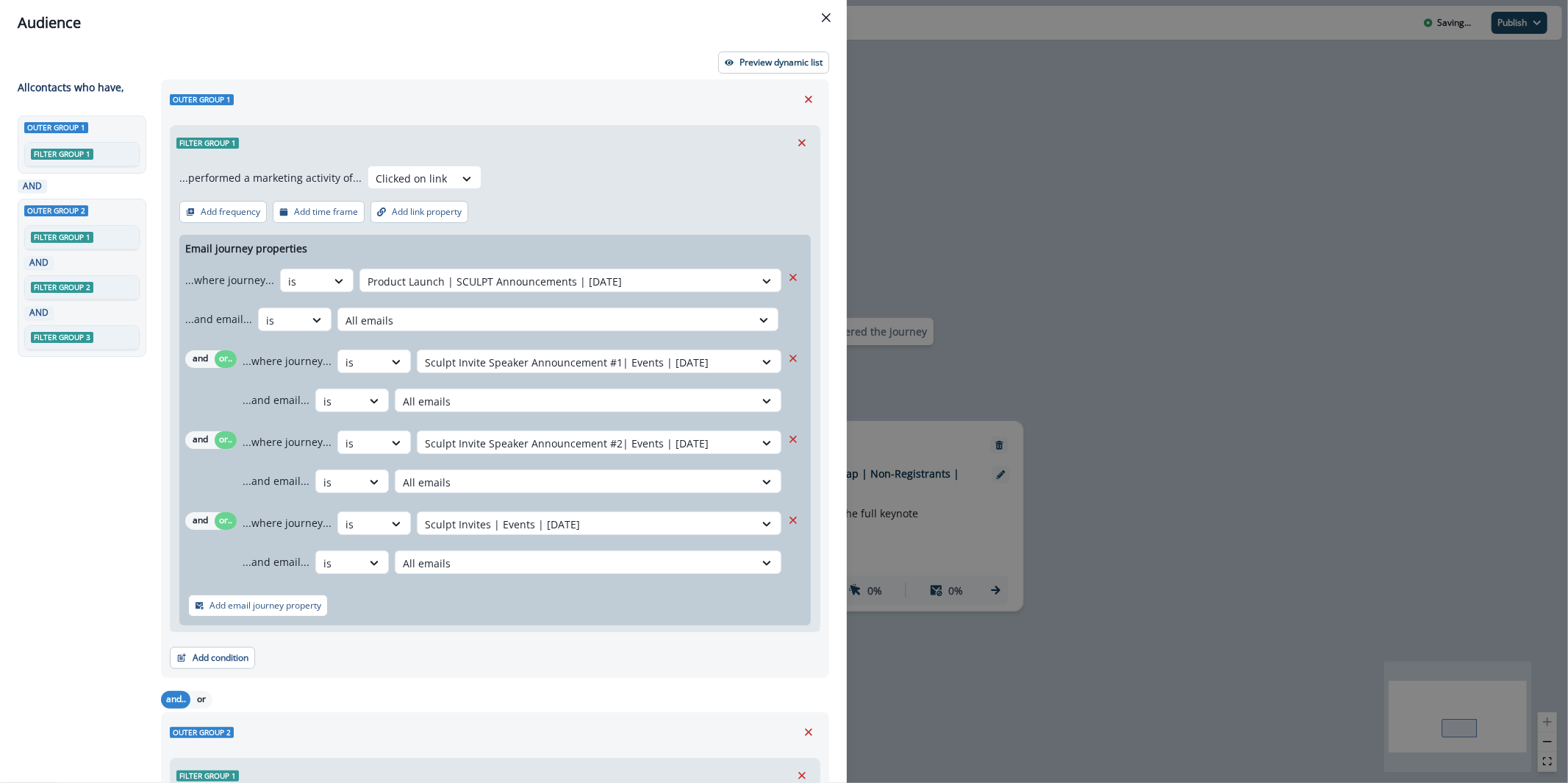
click at [764, 73] on div "Preview dynamic list All contact s who have, Outer group 1 Filter group 1 AND O…" at bounding box center [423, 414] width 847 height 737
click at [764, 71] on button "Preview dynamic list" at bounding box center [773, 62] width 111 height 22
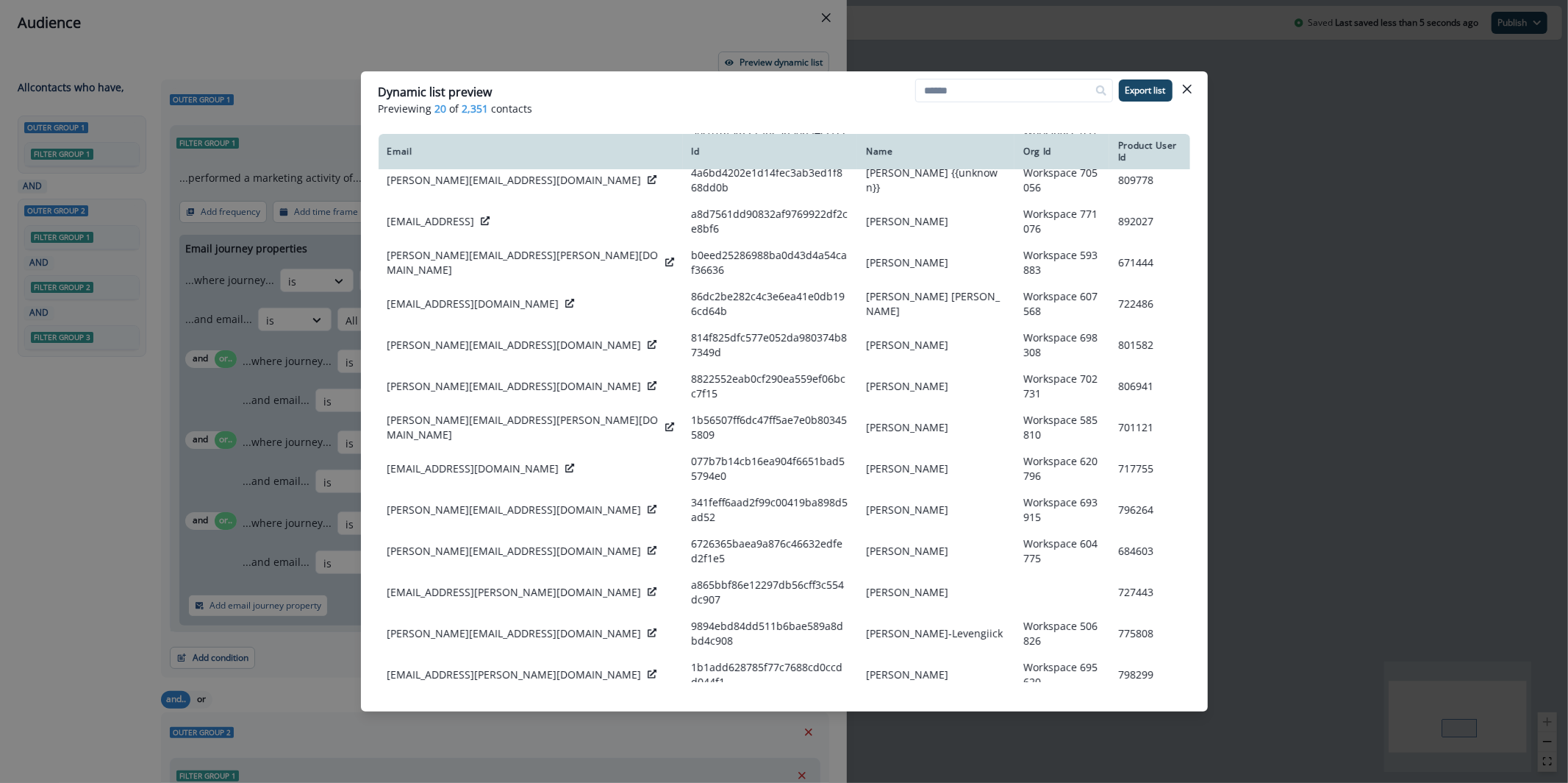
scroll to position [216, 0]
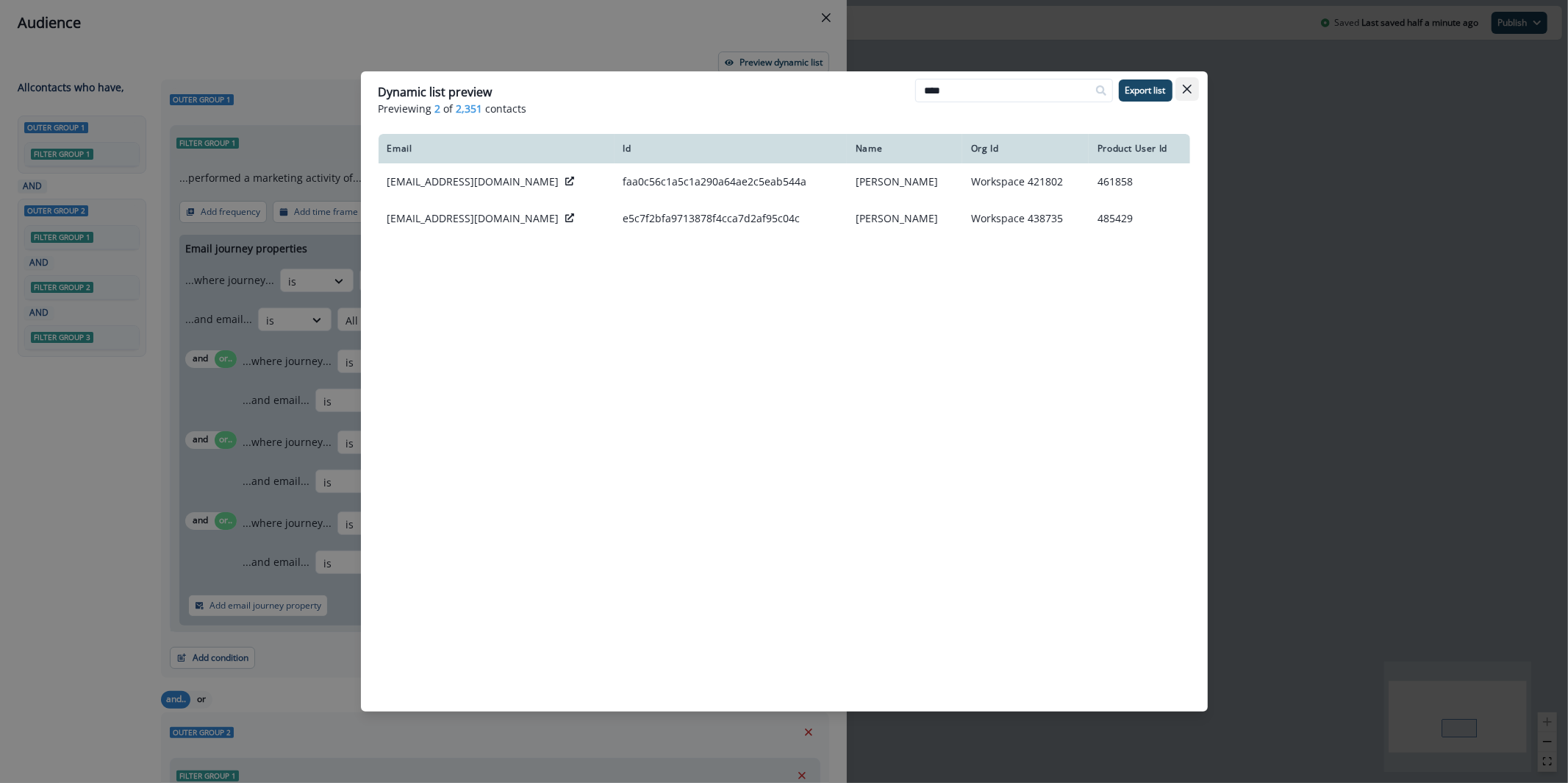
type input "****"
click at [1195, 88] on button "Close" at bounding box center [1187, 89] width 24 height 24
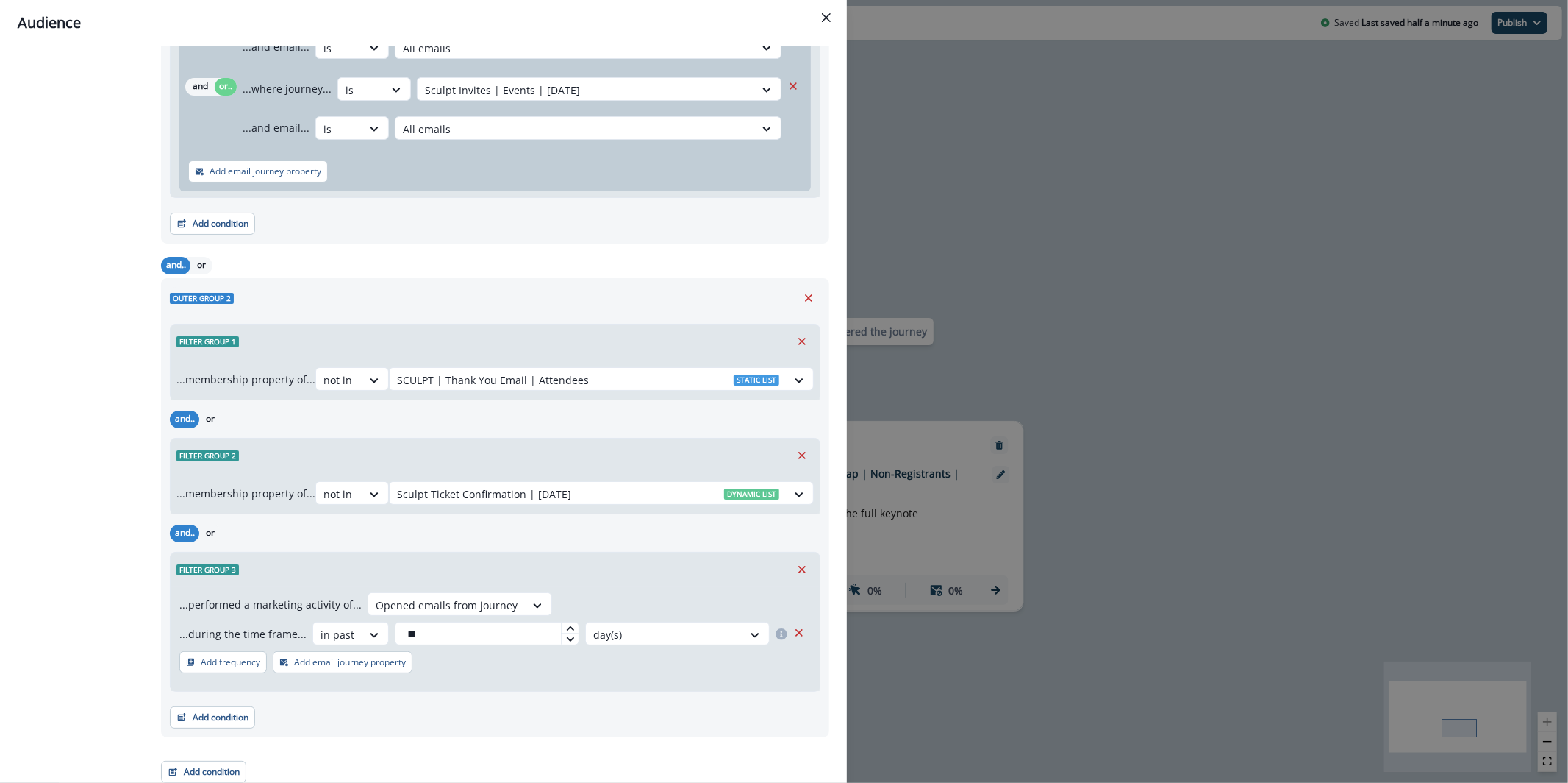
scroll to position [439, 0]
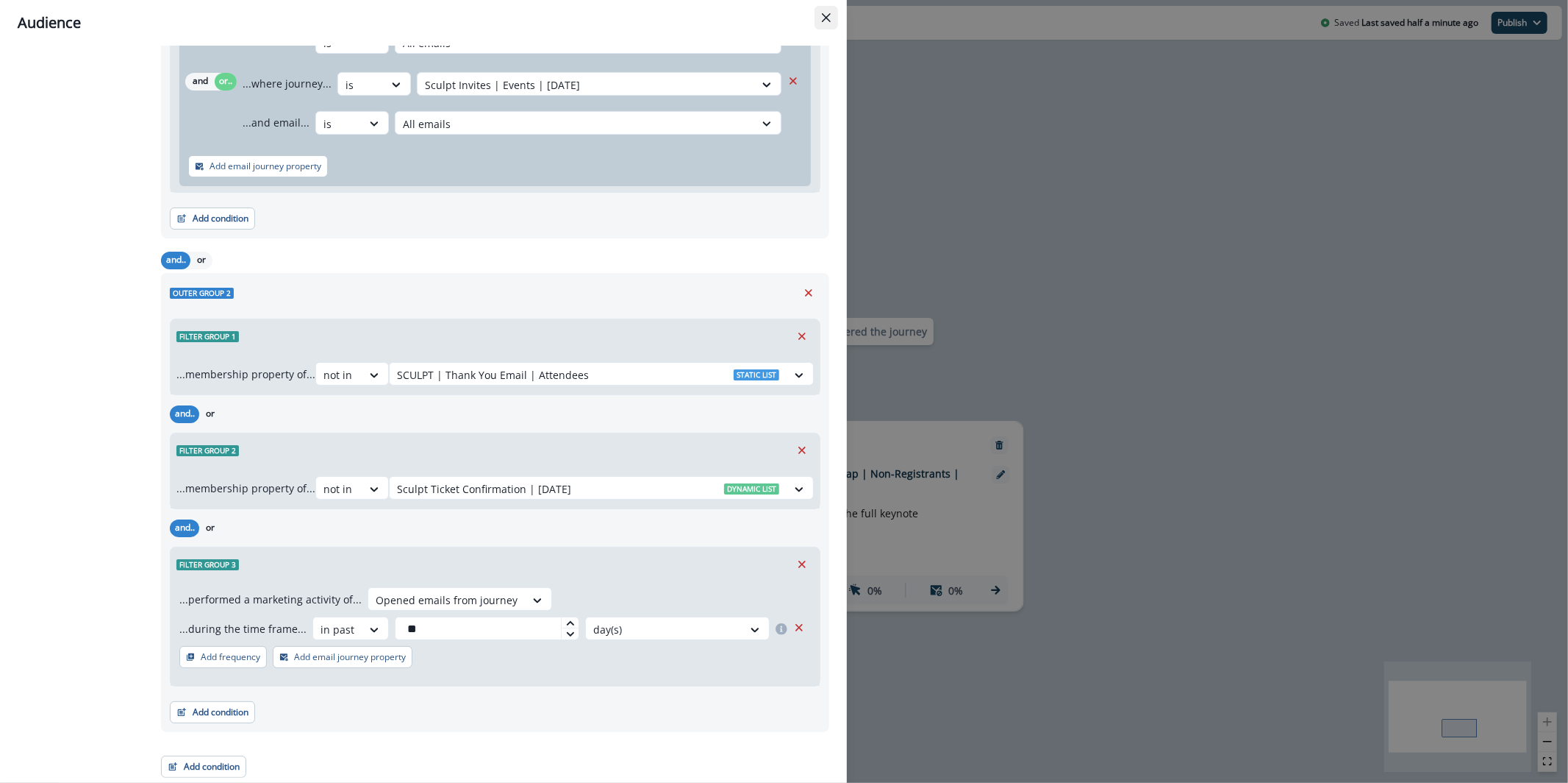
click at [831, 22] on button "Close" at bounding box center [827, 17] width 24 height 24
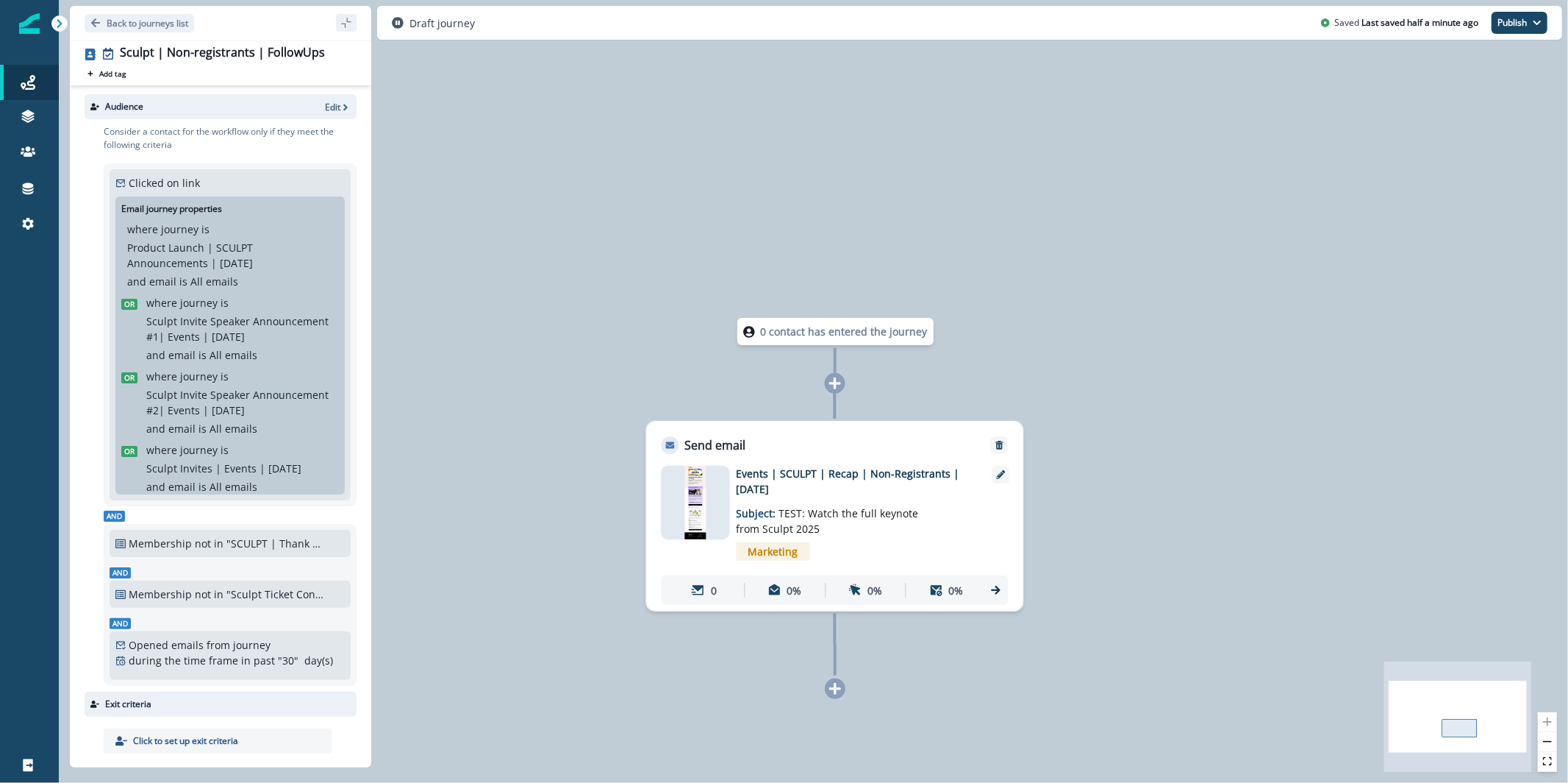
click at [715, 496] on div at bounding box center [696, 502] width 69 height 73
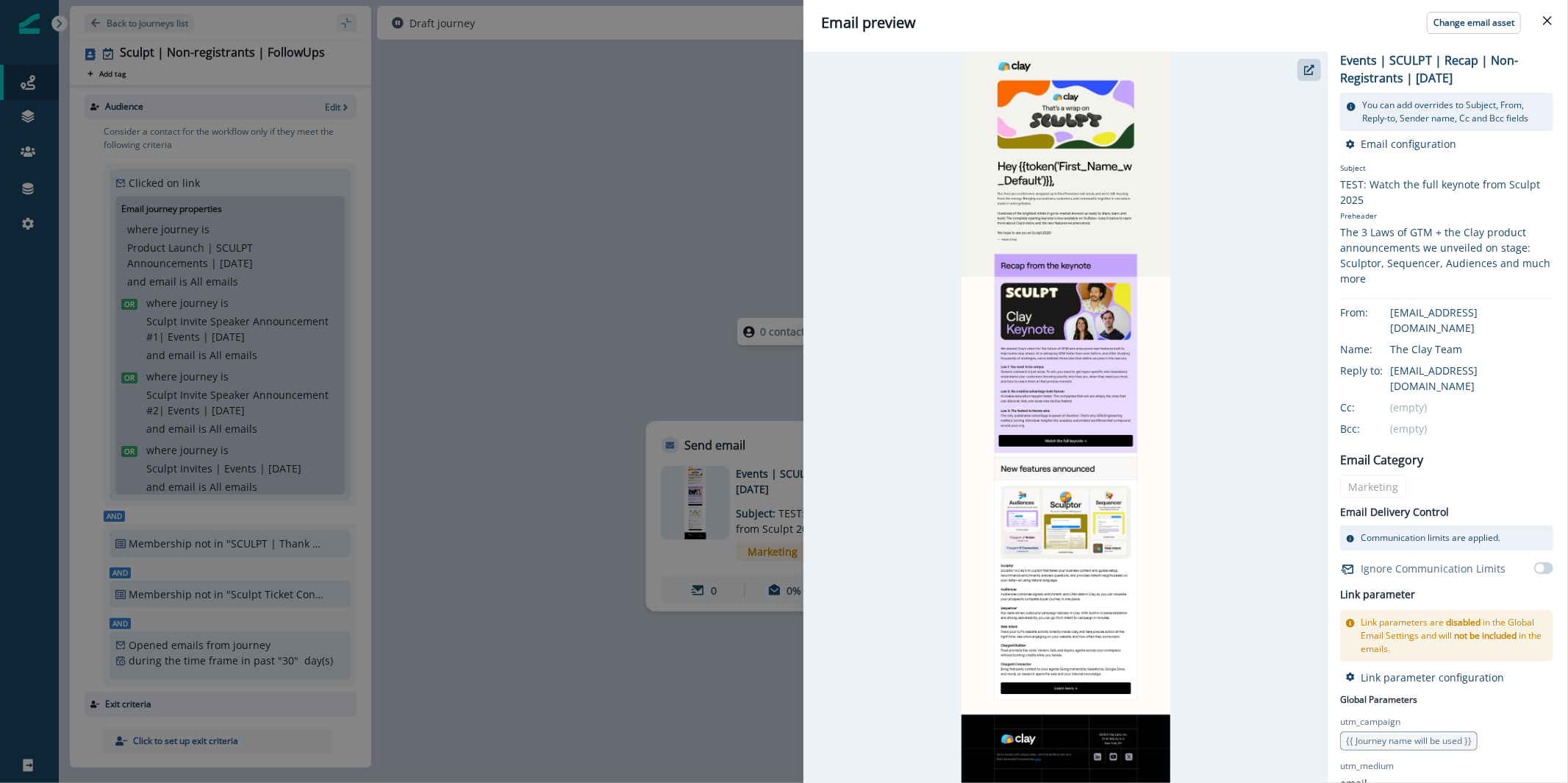
click at [698, 268] on div "Email preview Change email asset Events | SCULPT | Recap | Non-Registrants | [D…" at bounding box center [784, 391] width 1568 height 783
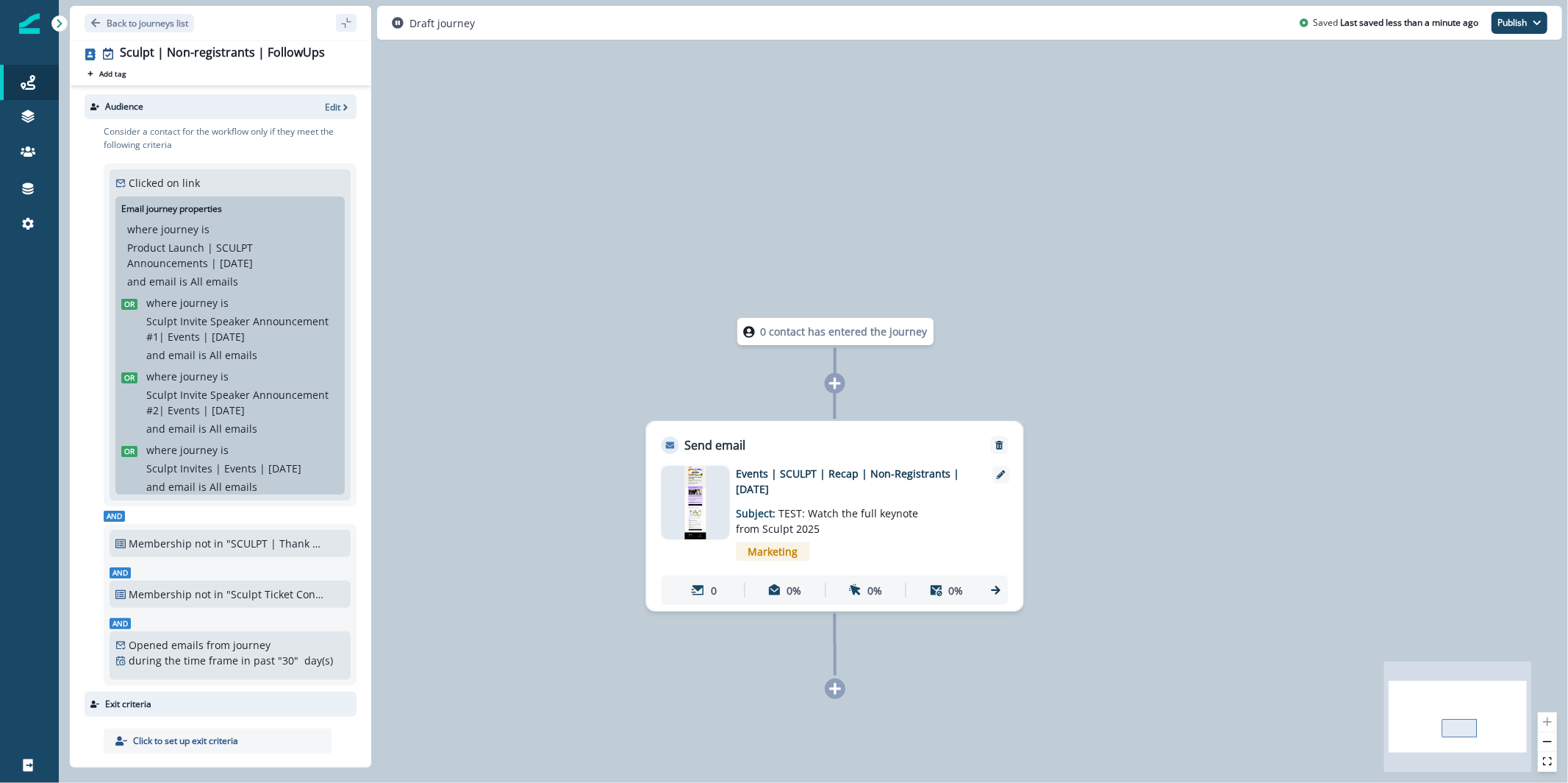
click at [674, 487] on div at bounding box center [696, 502] width 69 height 73
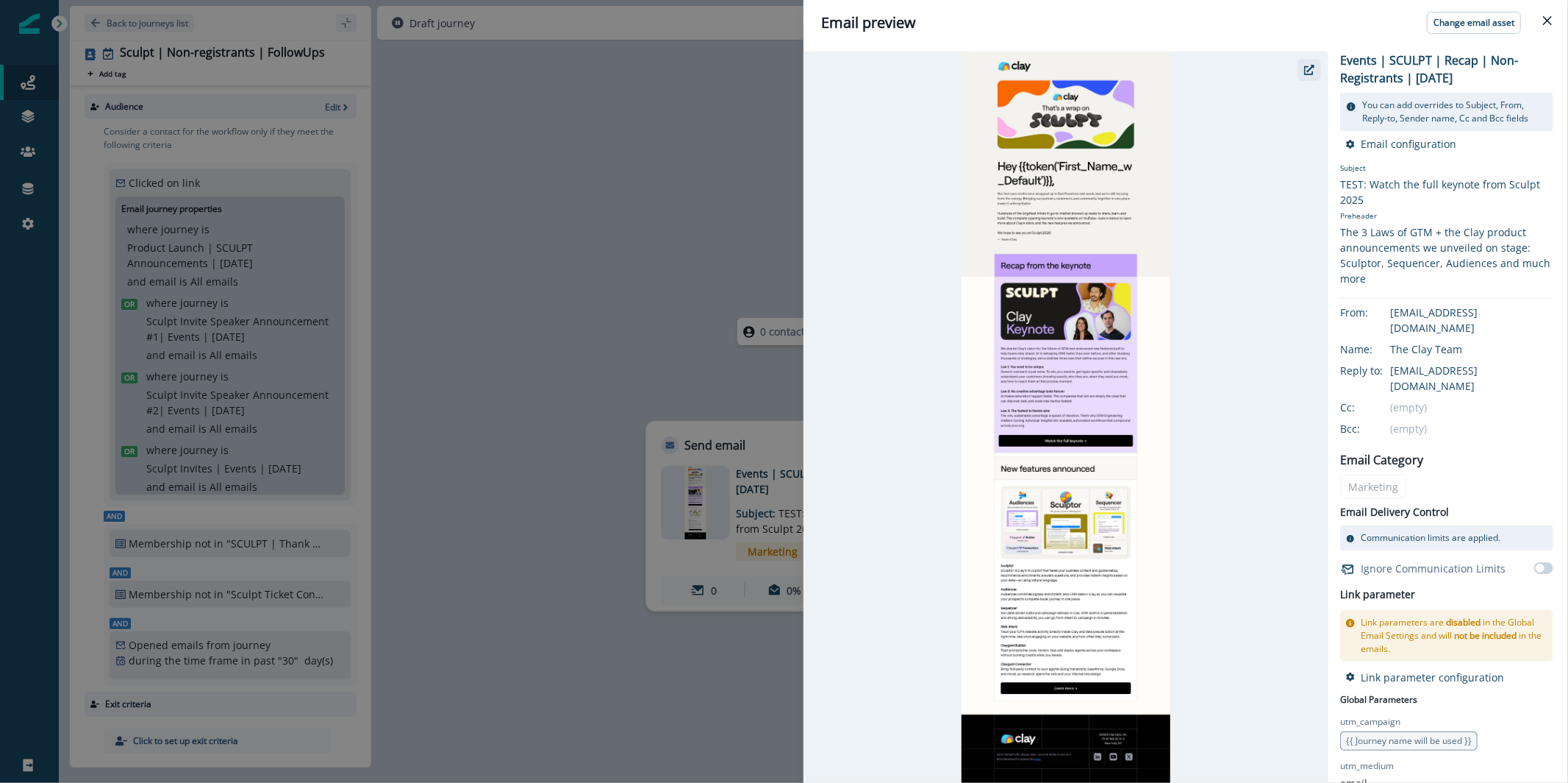
click at [1300, 77] on button "button" at bounding box center [1310, 70] width 24 height 22
click at [1543, 16] on icon "Close" at bounding box center [1548, 21] width 9 height 9
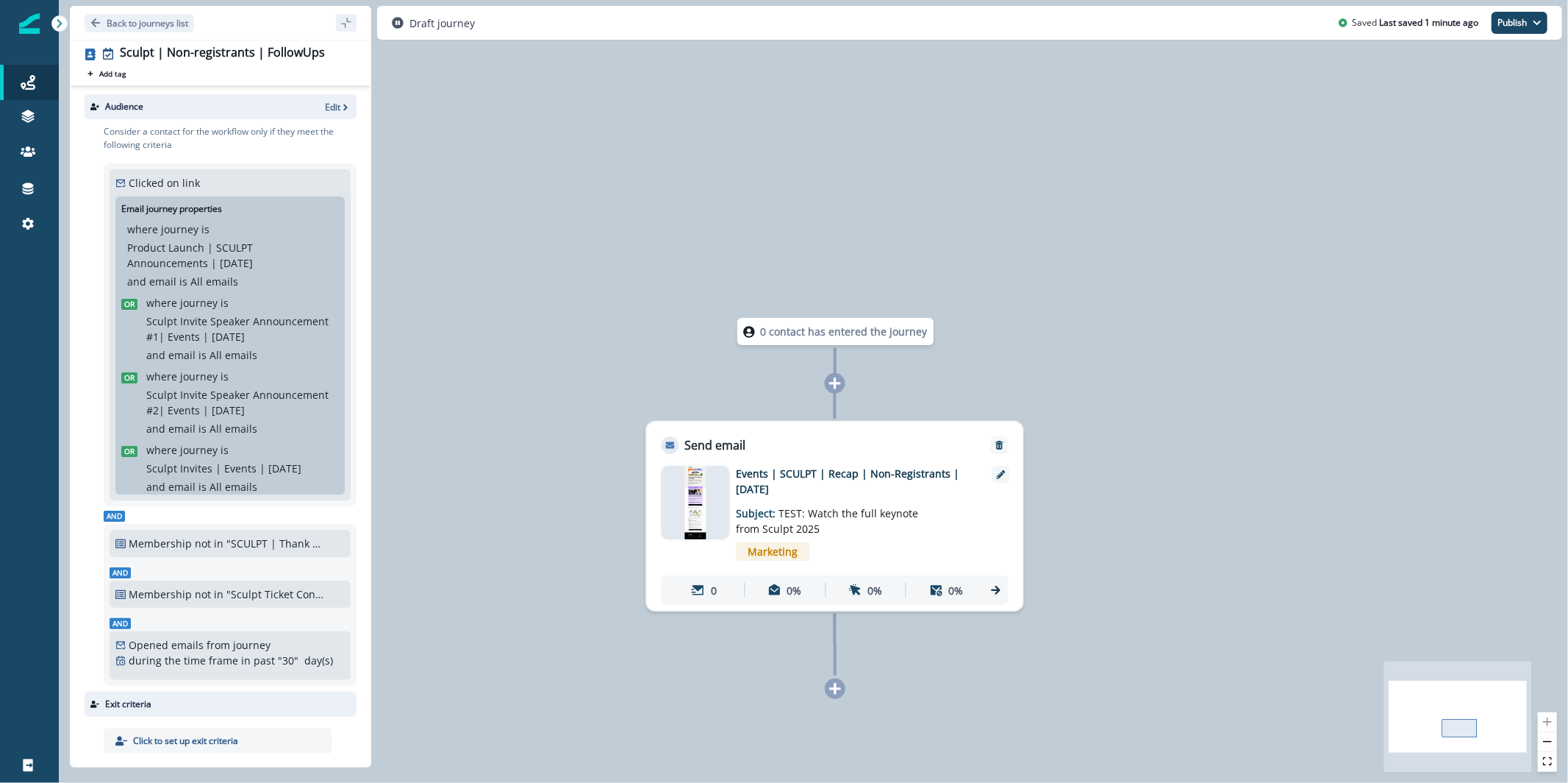
click at [692, 501] on img at bounding box center [696, 502] width 20 height 73
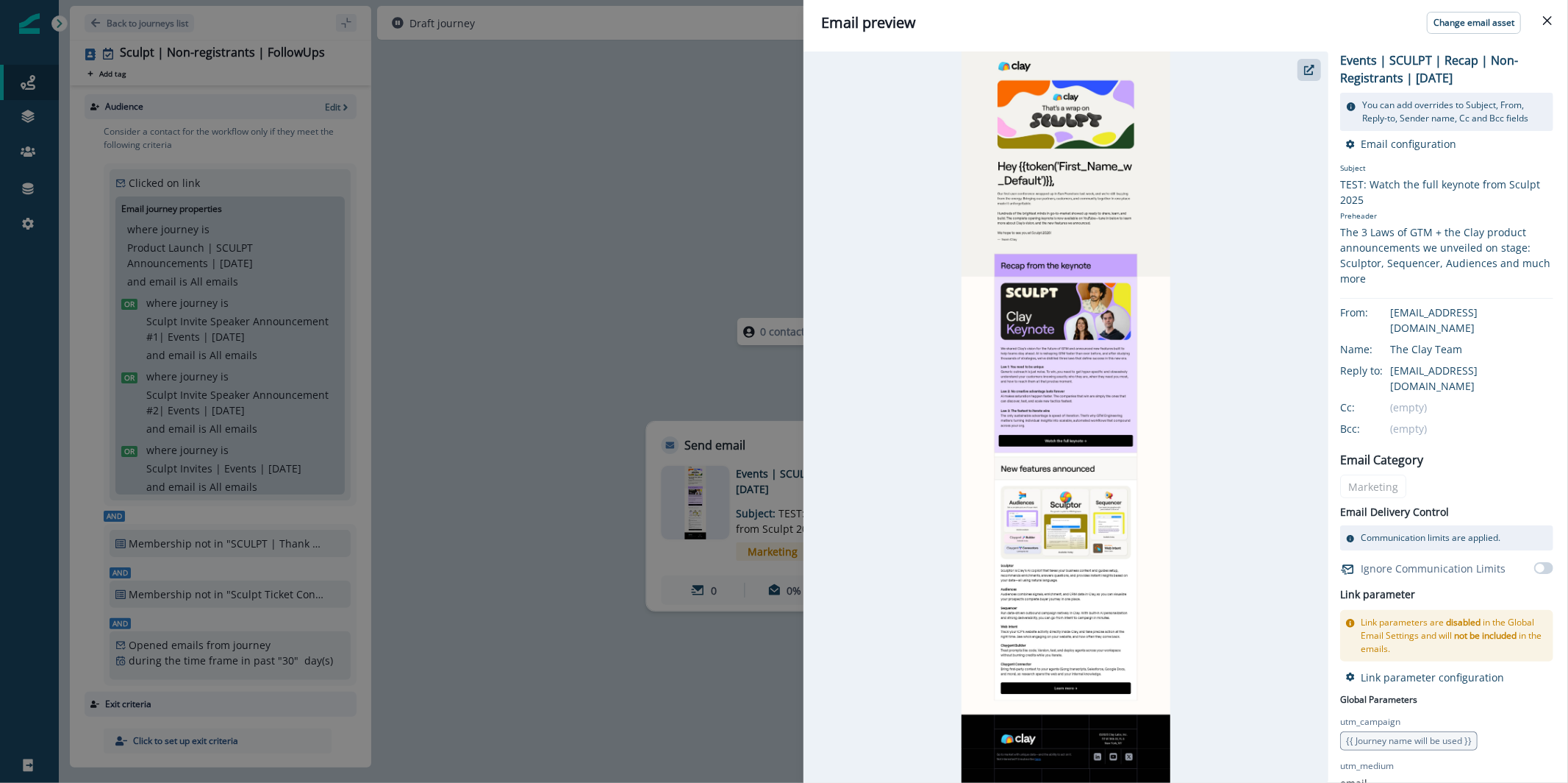
click at [556, 312] on div "Email preview Change email asset Events | SCULPT | Recap | Non-Registrants | [D…" at bounding box center [784, 391] width 1568 height 783
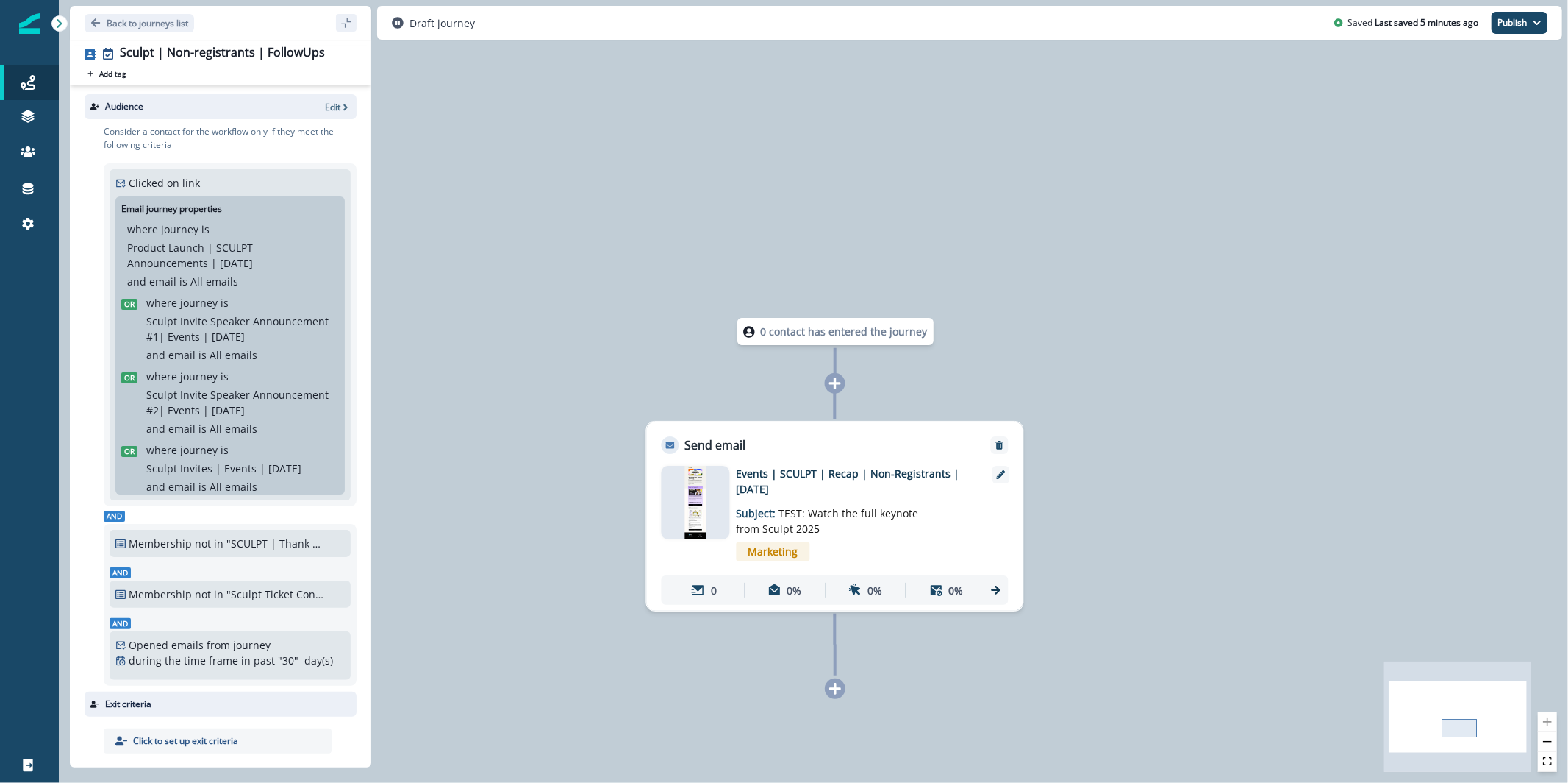
click at [676, 538] on div at bounding box center [696, 502] width 69 height 73
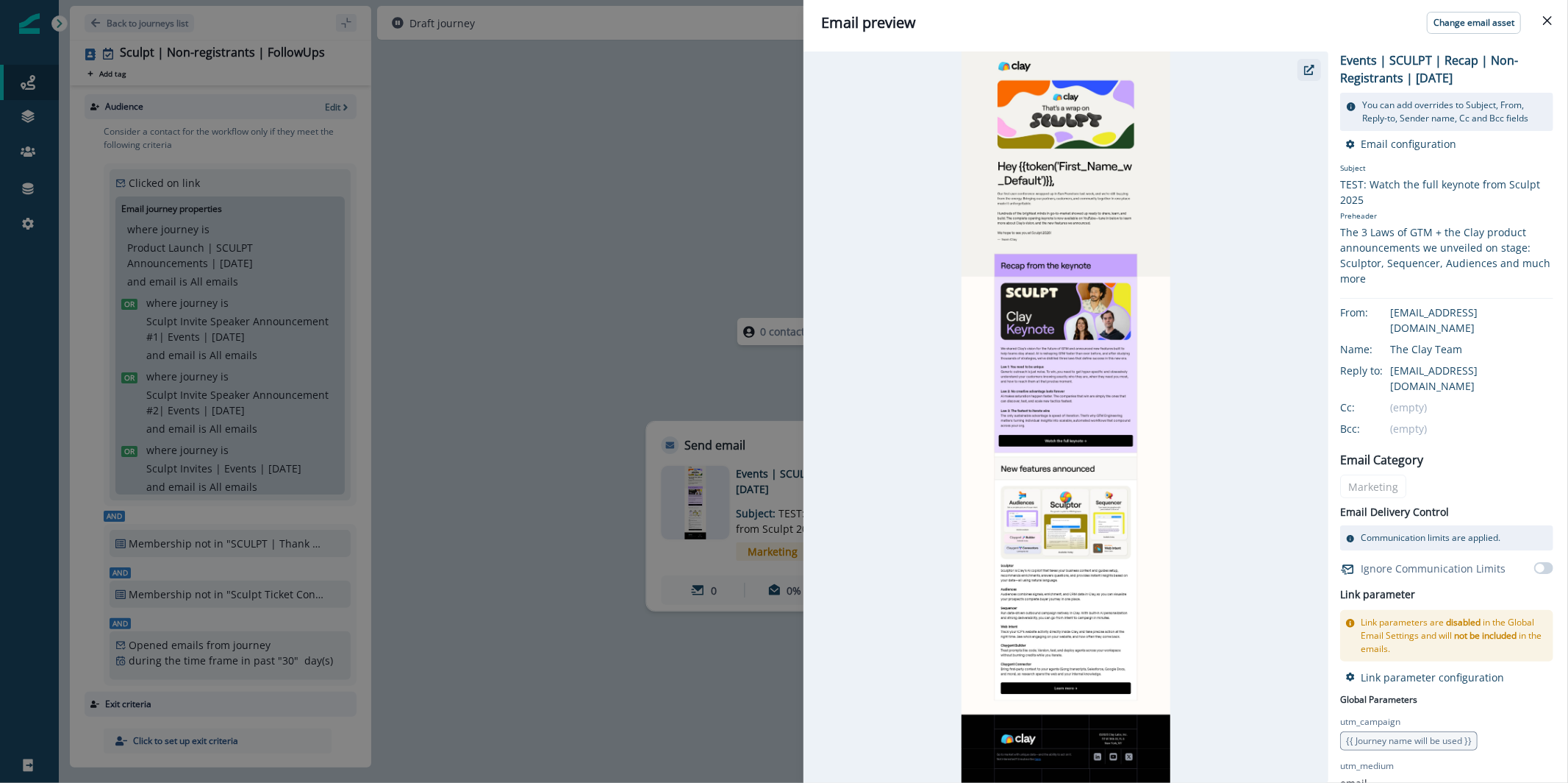
click at [1316, 71] on button "button" at bounding box center [1310, 70] width 24 height 22
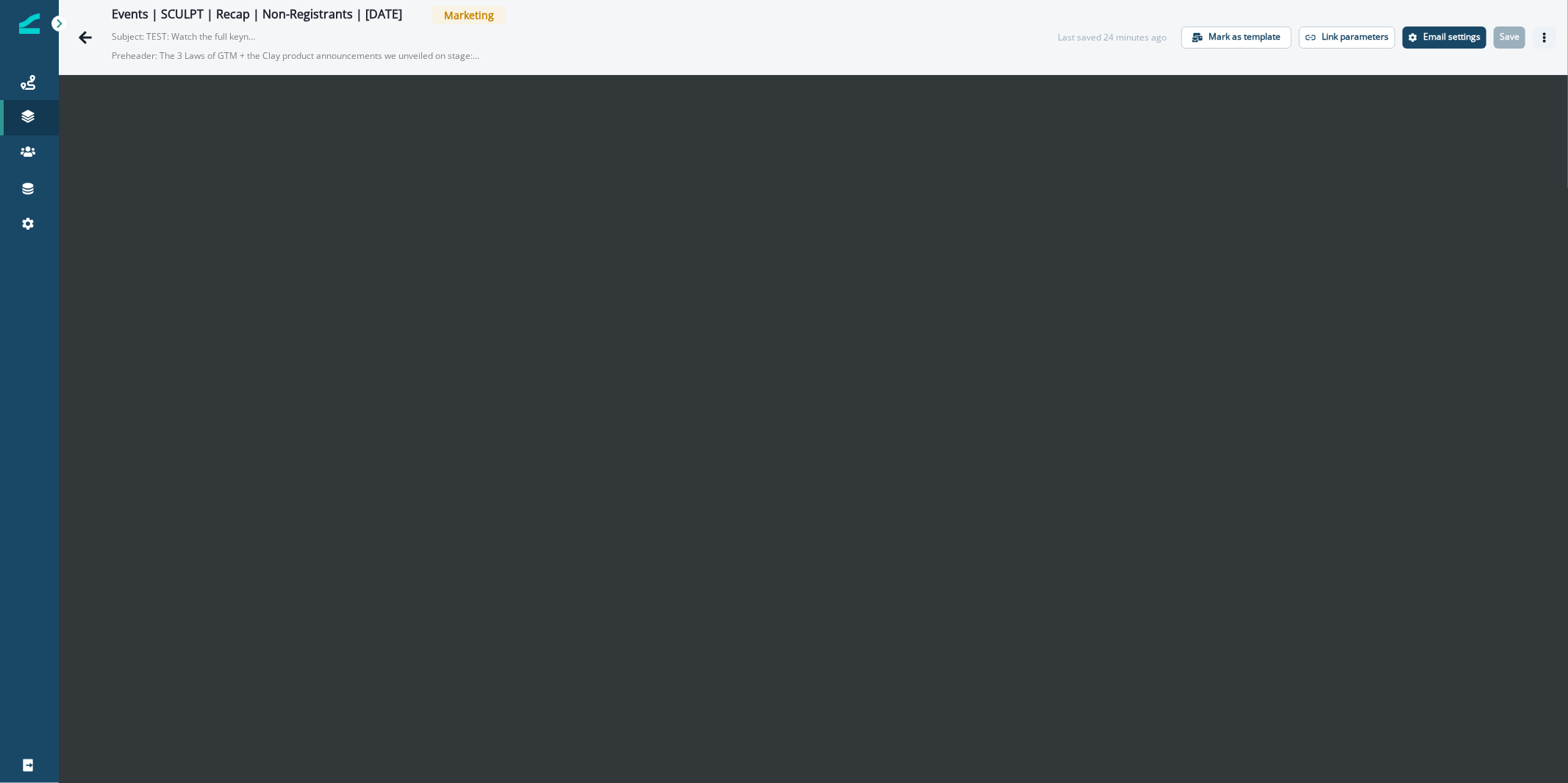
click at [1540, 32] on icon "Actions" at bounding box center [1544, 37] width 10 height 10
click at [1473, 122] on button "Send test email" at bounding box center [1462, 126] width 163 height 27
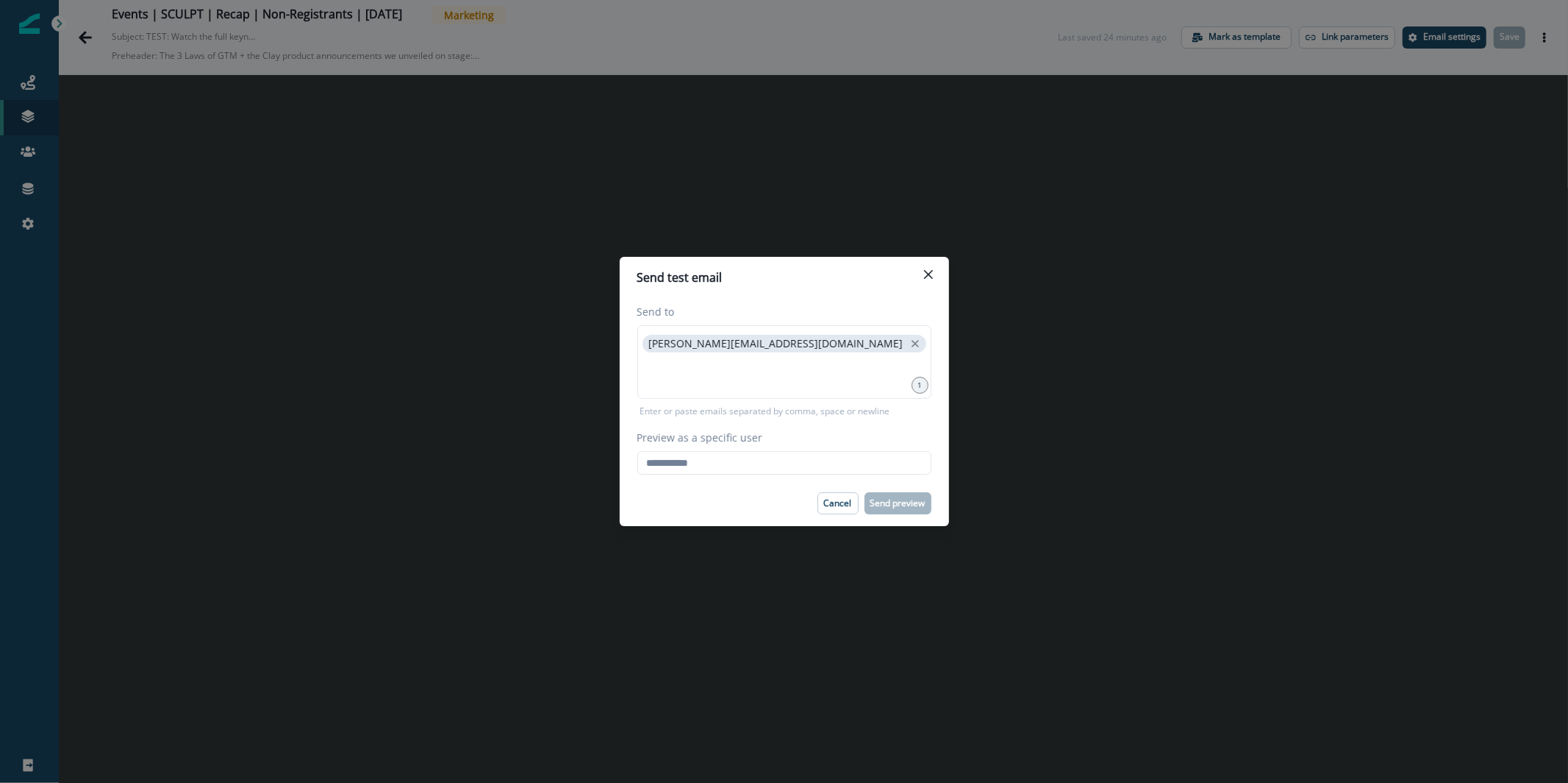
click at [825, 446] on div "Preview as a specific user Loading... Person data unavailable" at bounding box center [784, 451] width 294 height 45
click at [827, 456] on input "Preview as a specific user" at bounding box center [784, 462] width 294 height 24
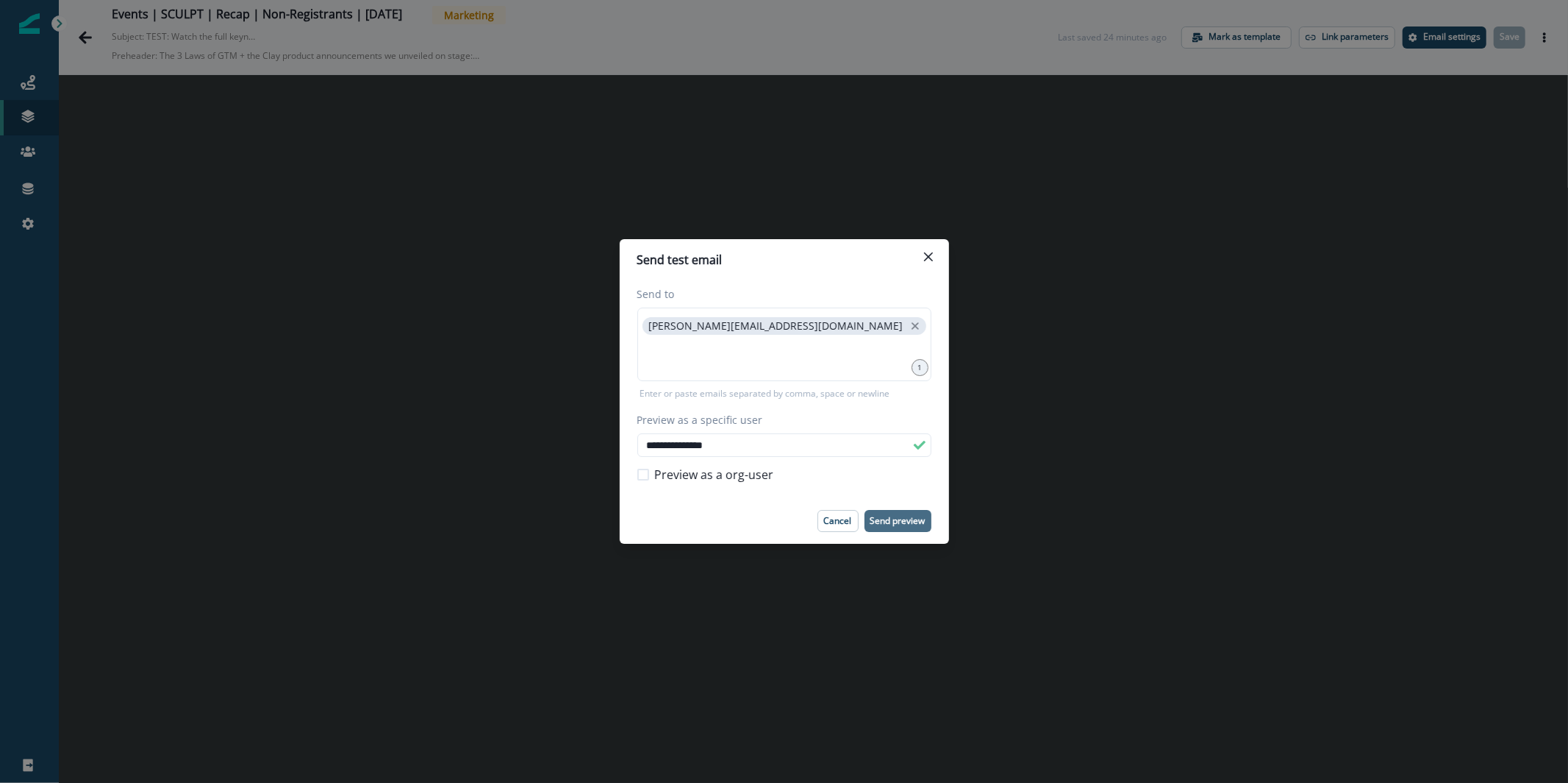
type input "**********"
click at [922, 517] on p "Send preview" at bounding box center [898, 520] width 55 height 10
click at [934, 254] on button "Close" at bounding box center [928, 256] width 24 height 24
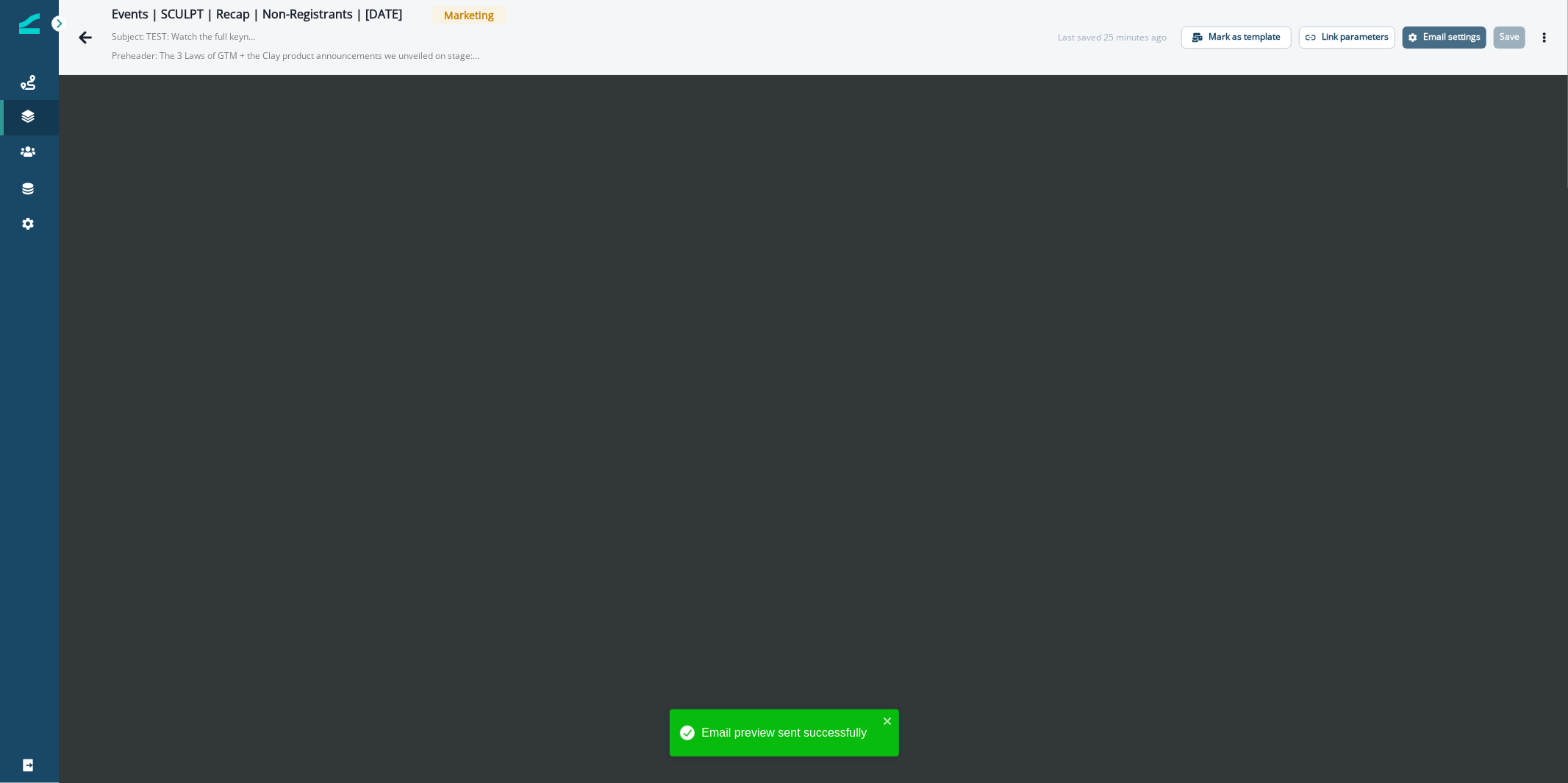
click at [1430, 38] on p "Email settings" at bounding box center [1452, 37] width 58 height 10
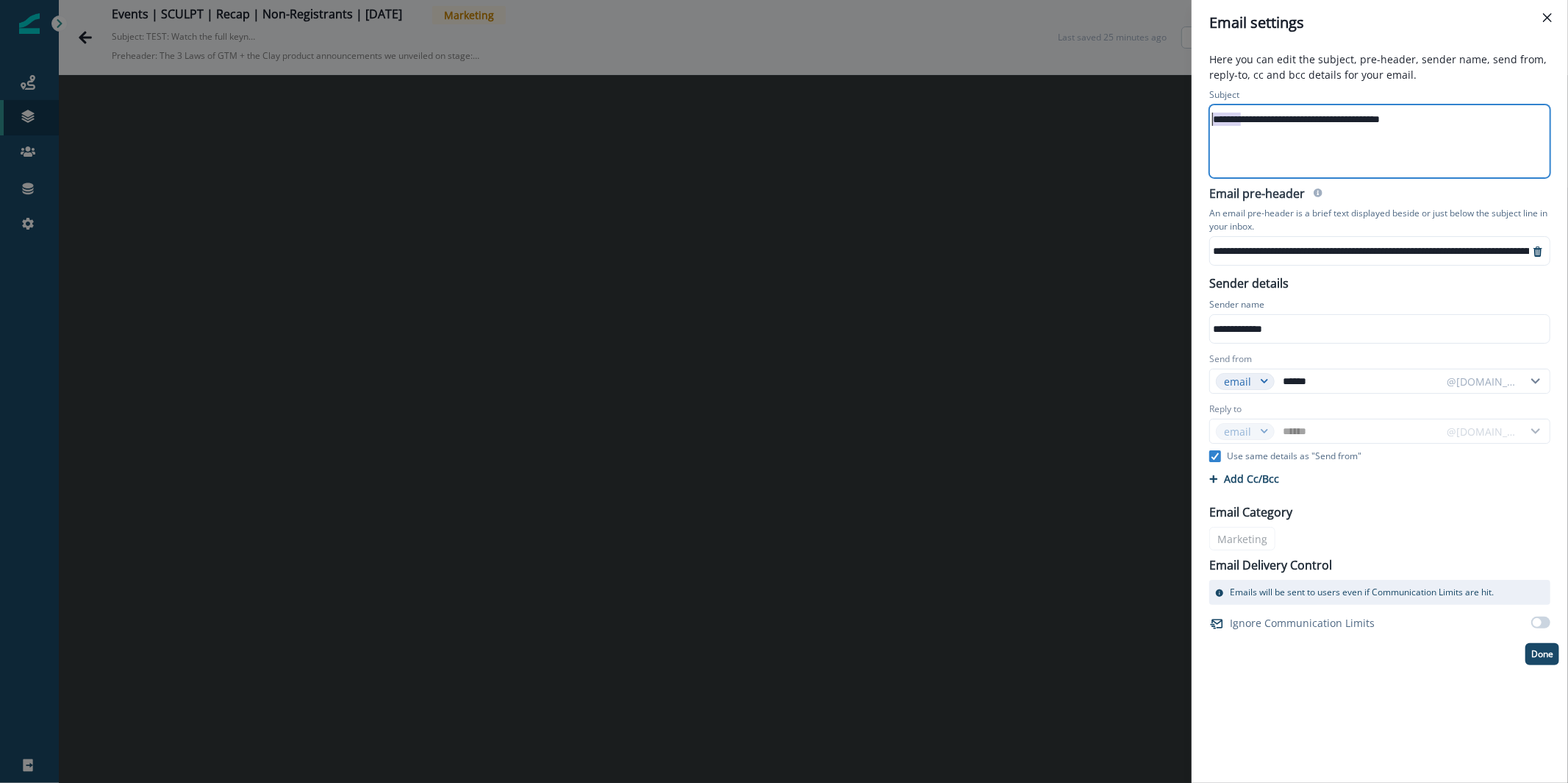
drag, startPoint x: 1243, startPoint y: 123, endPoint x: 1142, endPoint y: 125, distance: 101.0
click at [1142, 125] on div "**********" at bounding box center [784, 391] width 1568 height 783
click at [1559, 653] on div "**********" at bounding box center [1379, 414] width 376 height 737
click at [1551, 654] on p "Done" at bounding box center [1542, 653] width 22 height 10
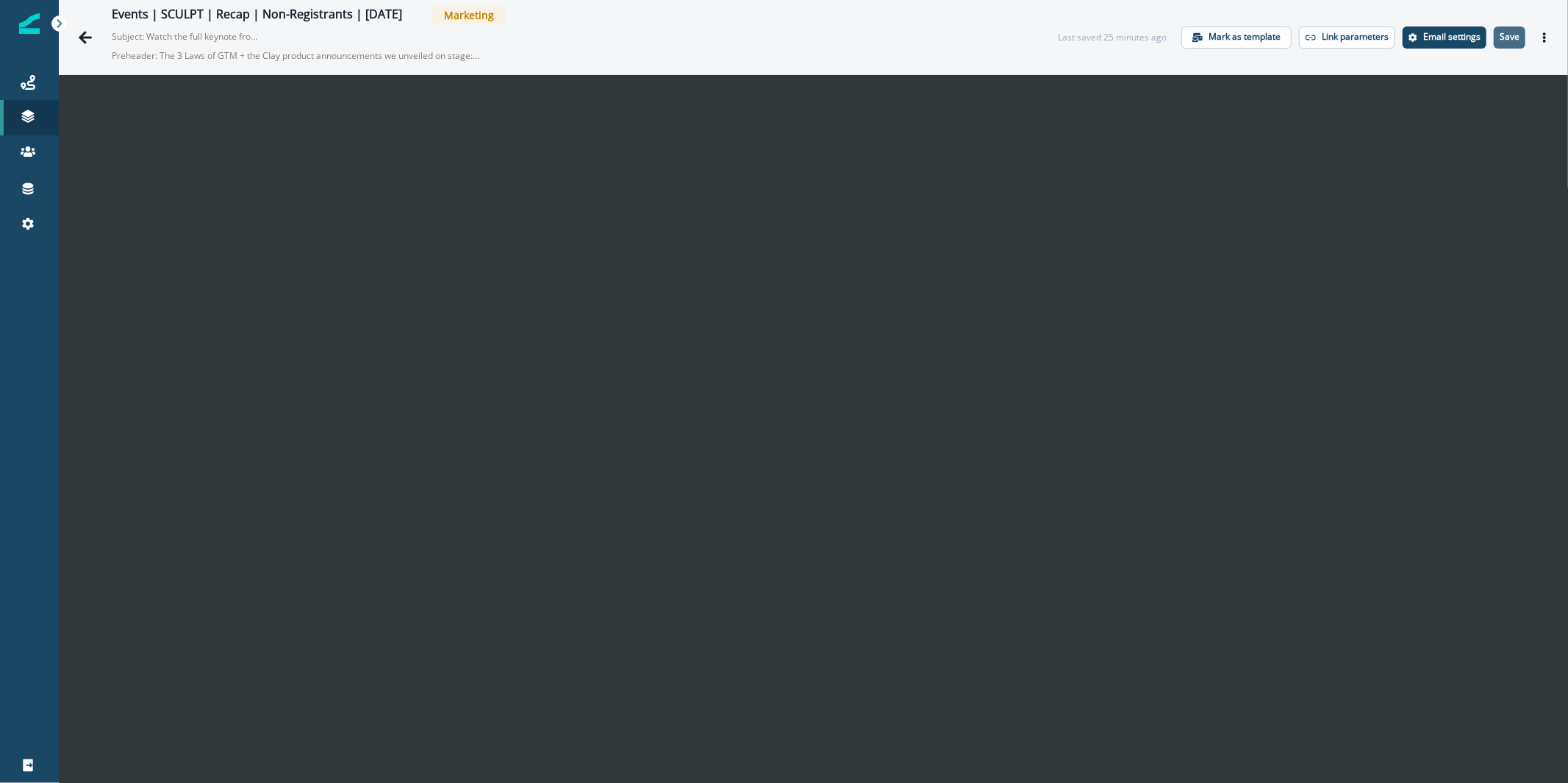
click at [1499, 27] on button "Save" at bounding box center [1509, 38] width 32 height 22
click at [1533, 28] on button "Actions" at bounding box center [1545, 38] width 24 height 22
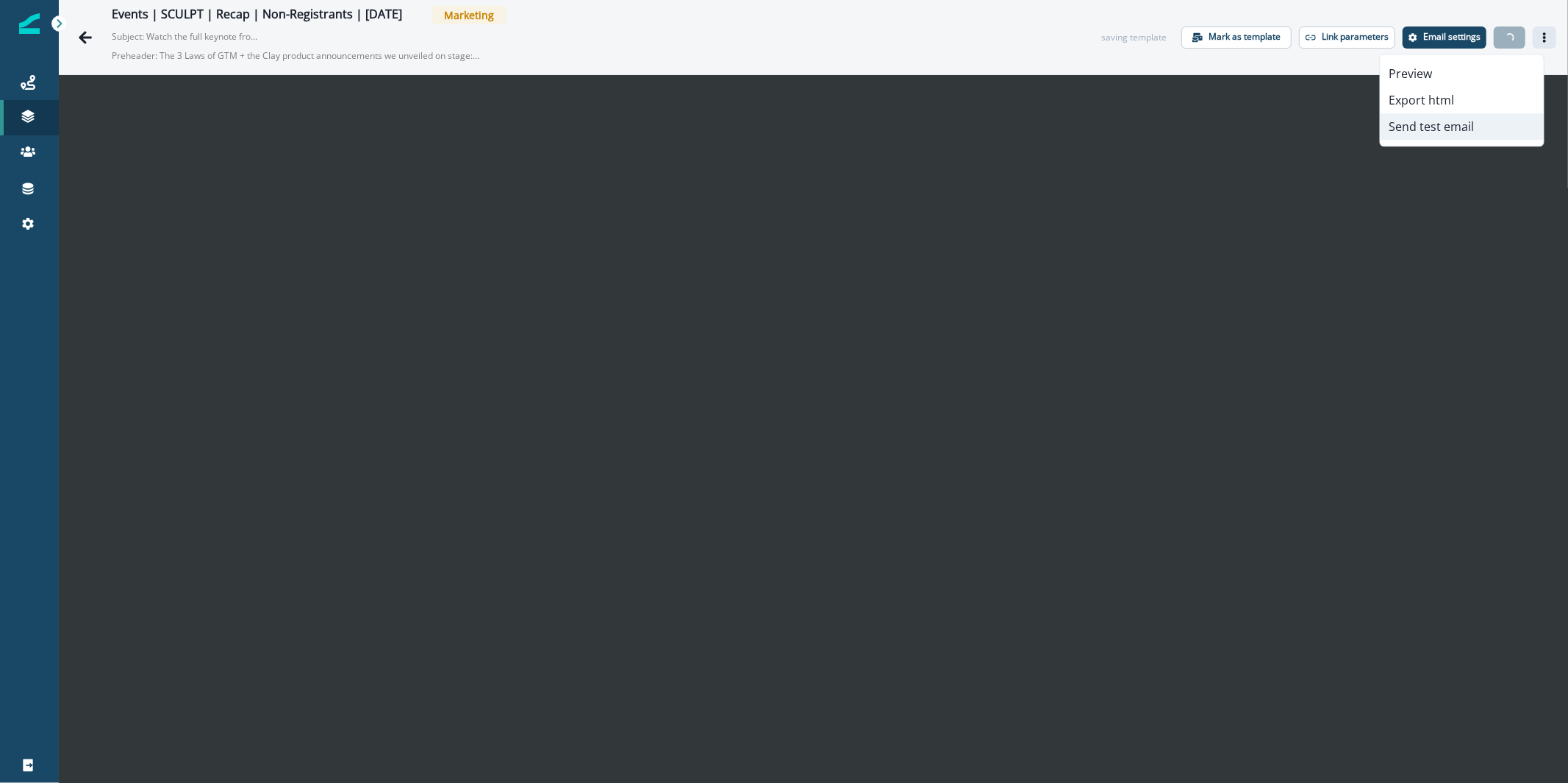
click at [1484, 136] on button "Send test email" at bounding box center [1462, 126] width 163 height 27
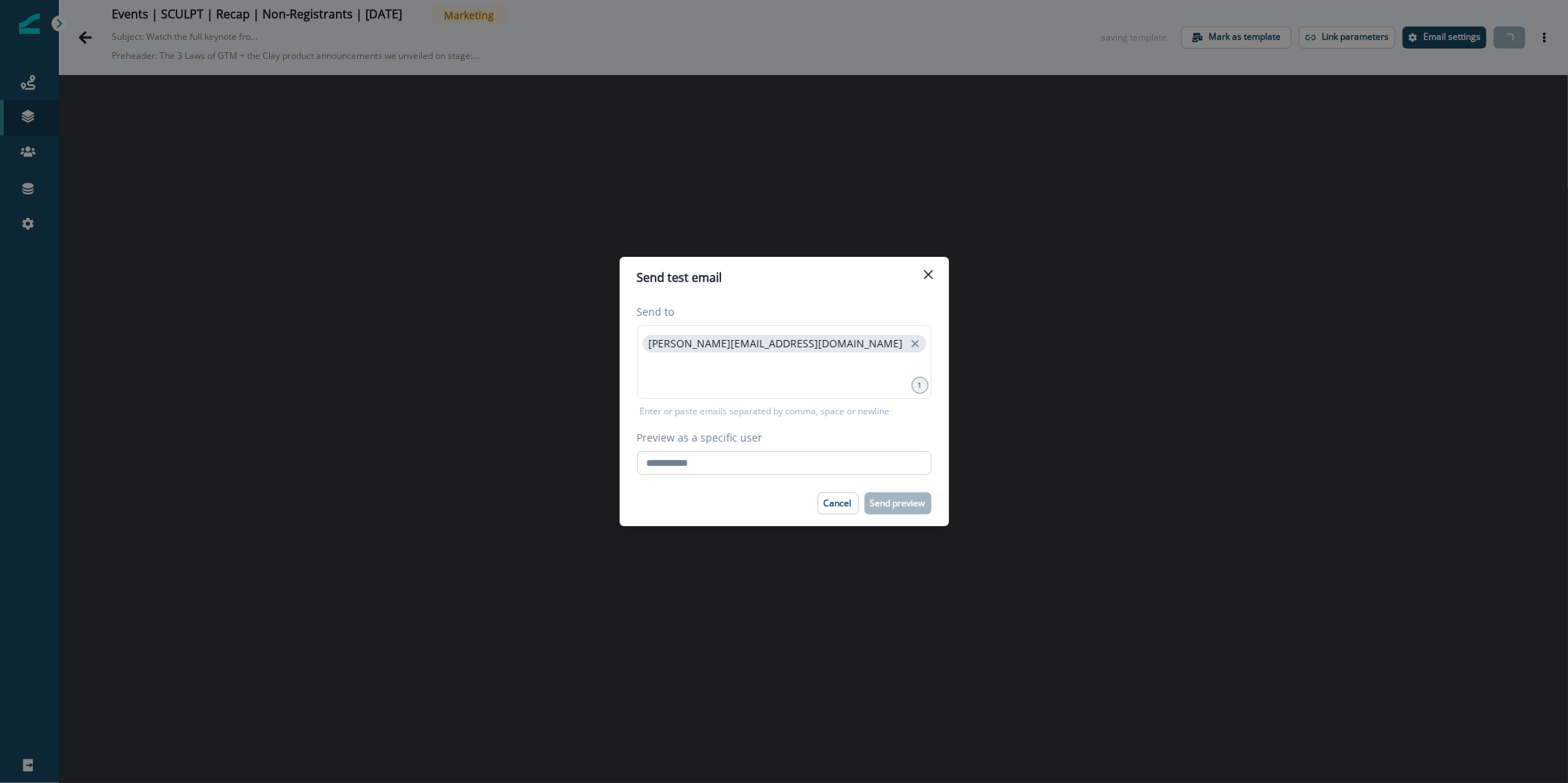
click at [834, 453] on input "Preview as a specific user" at bounding box center [784, 462] width 294 height 24
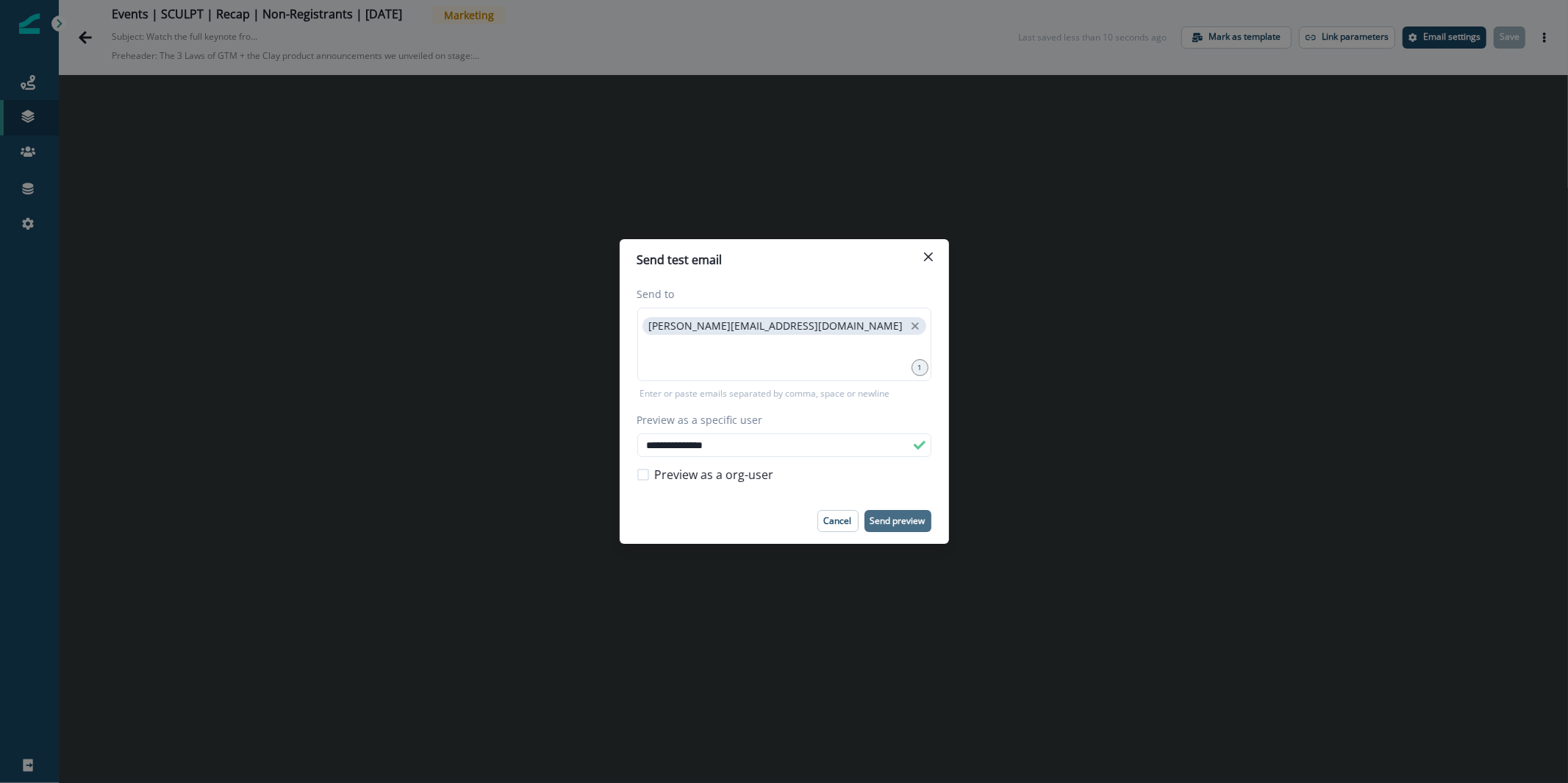
type input "**********"
click at [914, 517] on p "Send preview" at bounding box center [898, 520] width 55 height 10
click at [935, 255] on button "Close" at bounding box center [928, 256] width 24 height 24
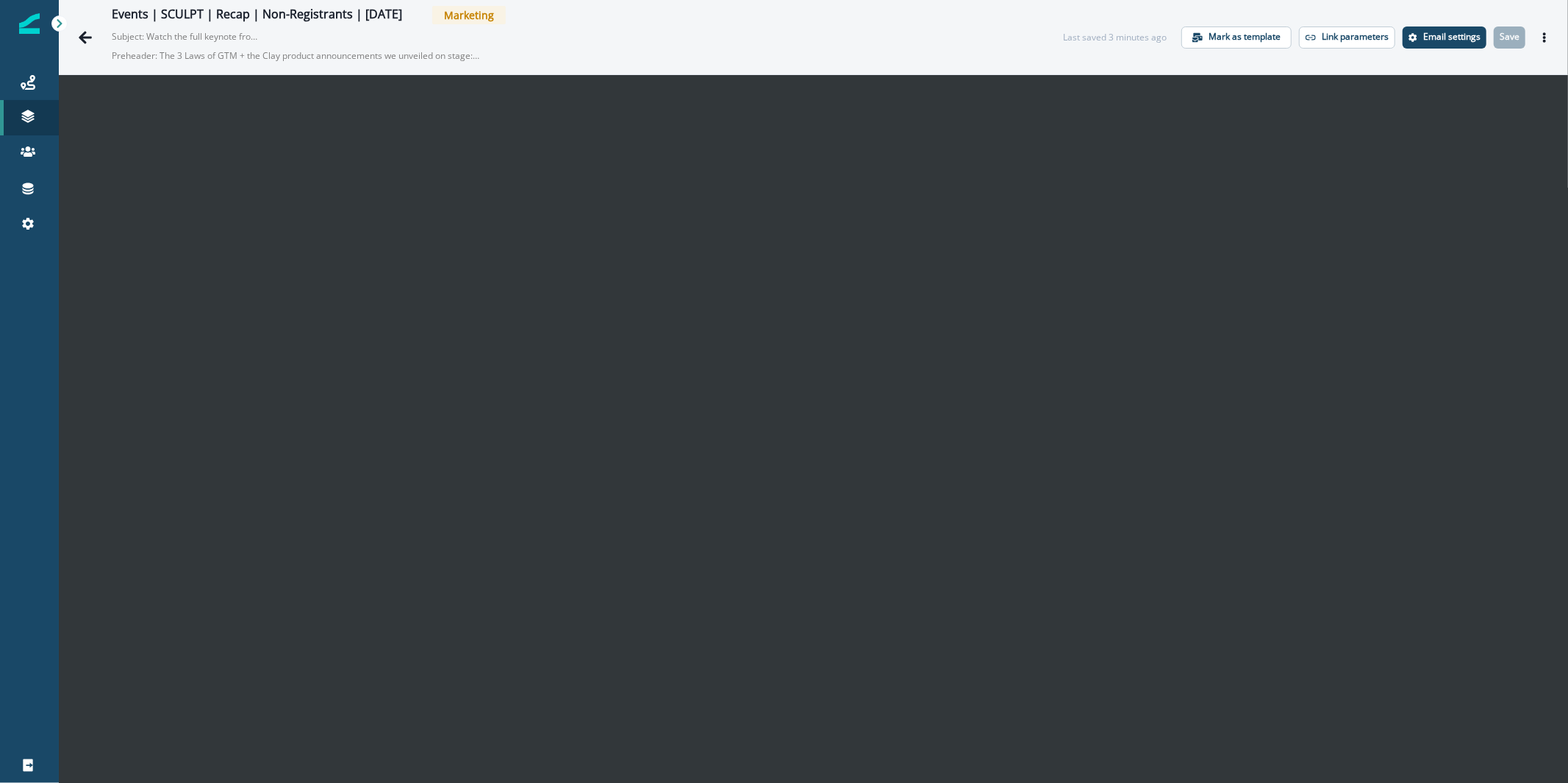
click at [1537, 29] on button "Actions" at bounding box center [1545, 38] width 24 height 22
click at [1469, 128] on button "Send test email" at bounding box center [1462, 126] width 163 height 27
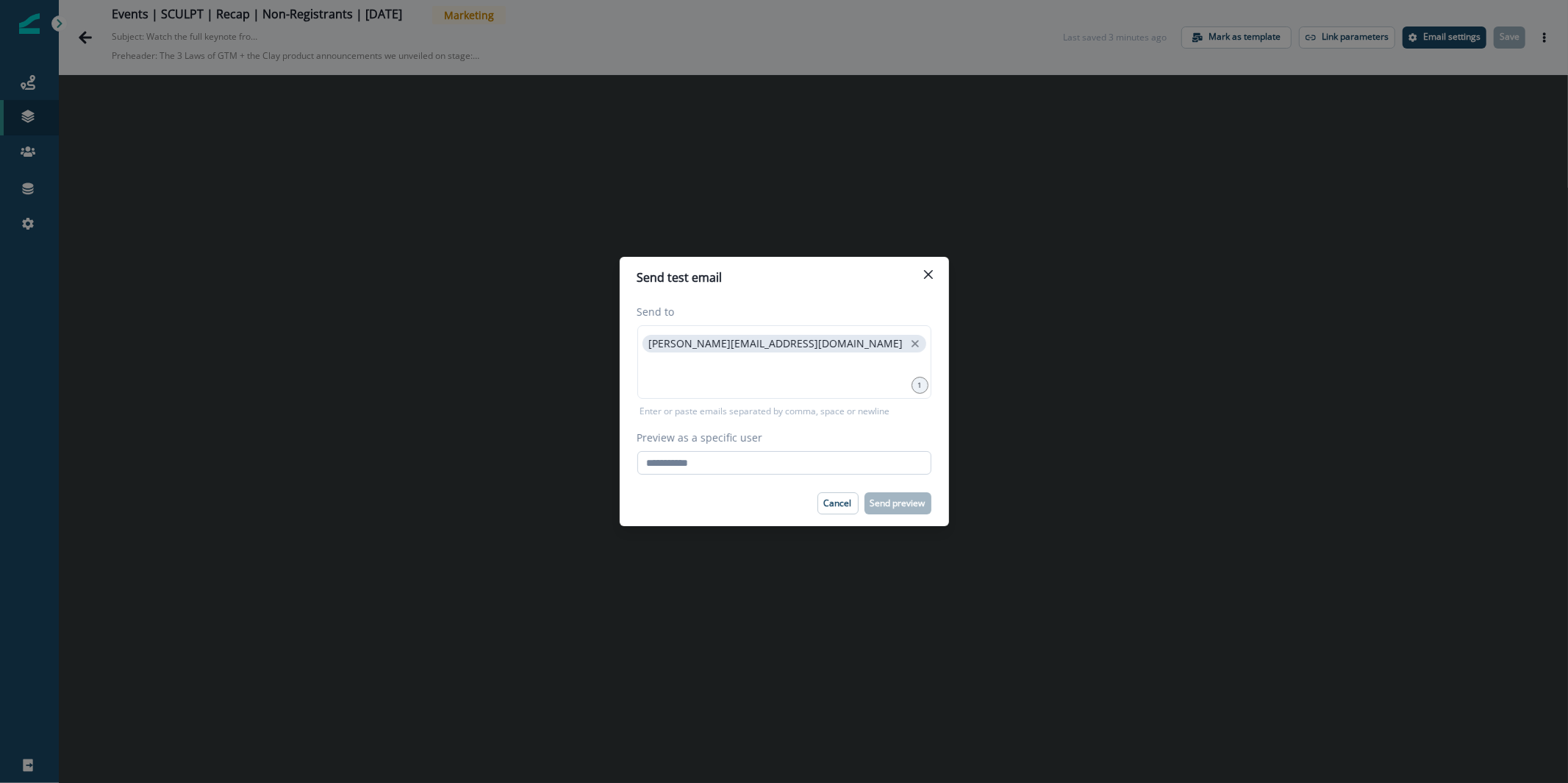
click at [907, 455] on input "Preview as a specific user" at bounding box center [784, 462] width 294 height 24
click at [988, 417] on div "Send test email Send to [PERSON_NAME][EMAIL_ADDRESS][DOMAIN_NAME] 1 Enter or pa…" at bounding box center [784, 391] width 1568 height 783
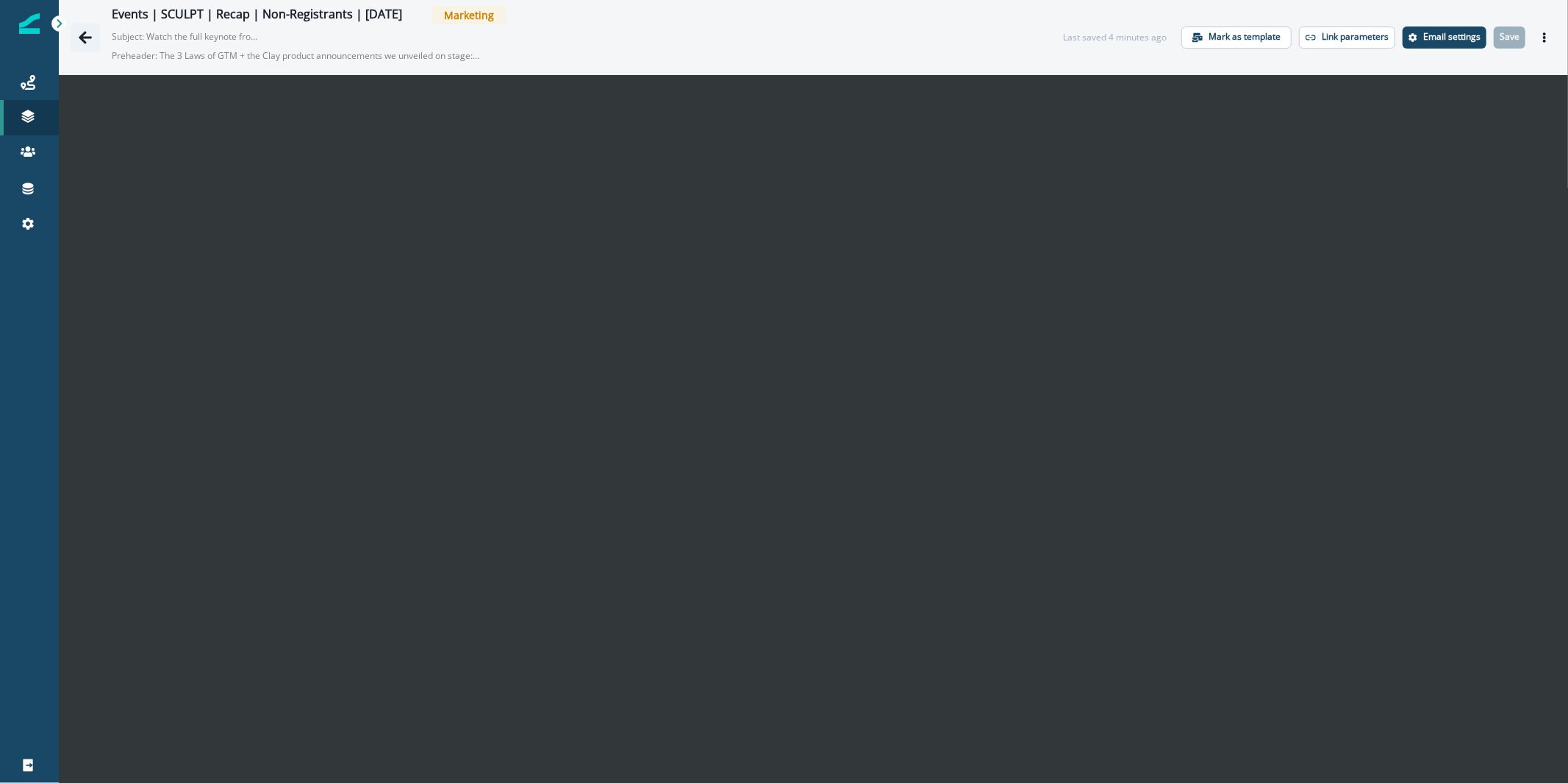
click at [93, 32] on button "Go back" at bounding box center [85, 38] width 29 height 29
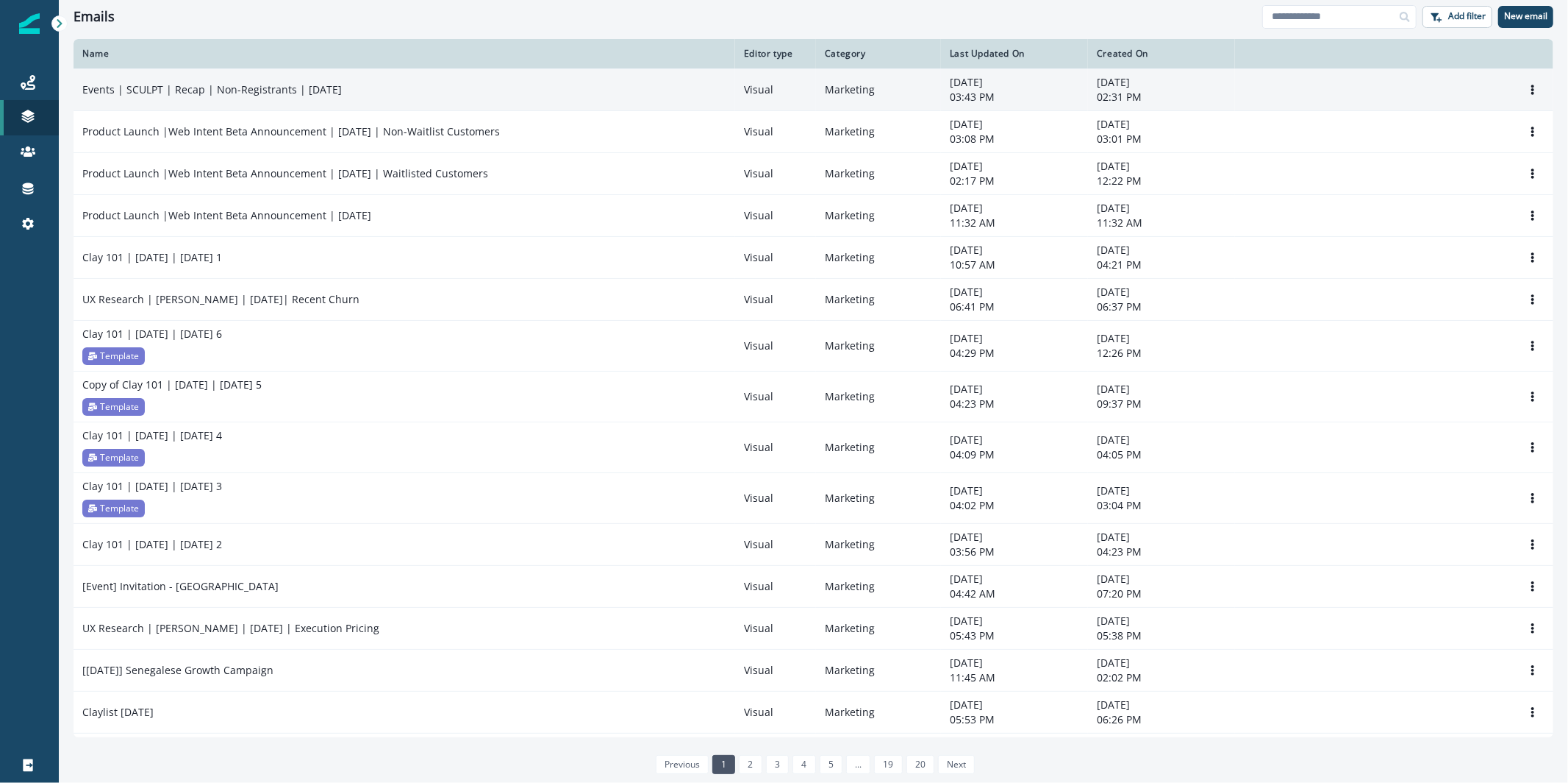
click at [217, 92] on p "Events | SCULPT | Recap | Non-Registrants | [DATE]" at bounding box center [212, 90] width 260 height 15
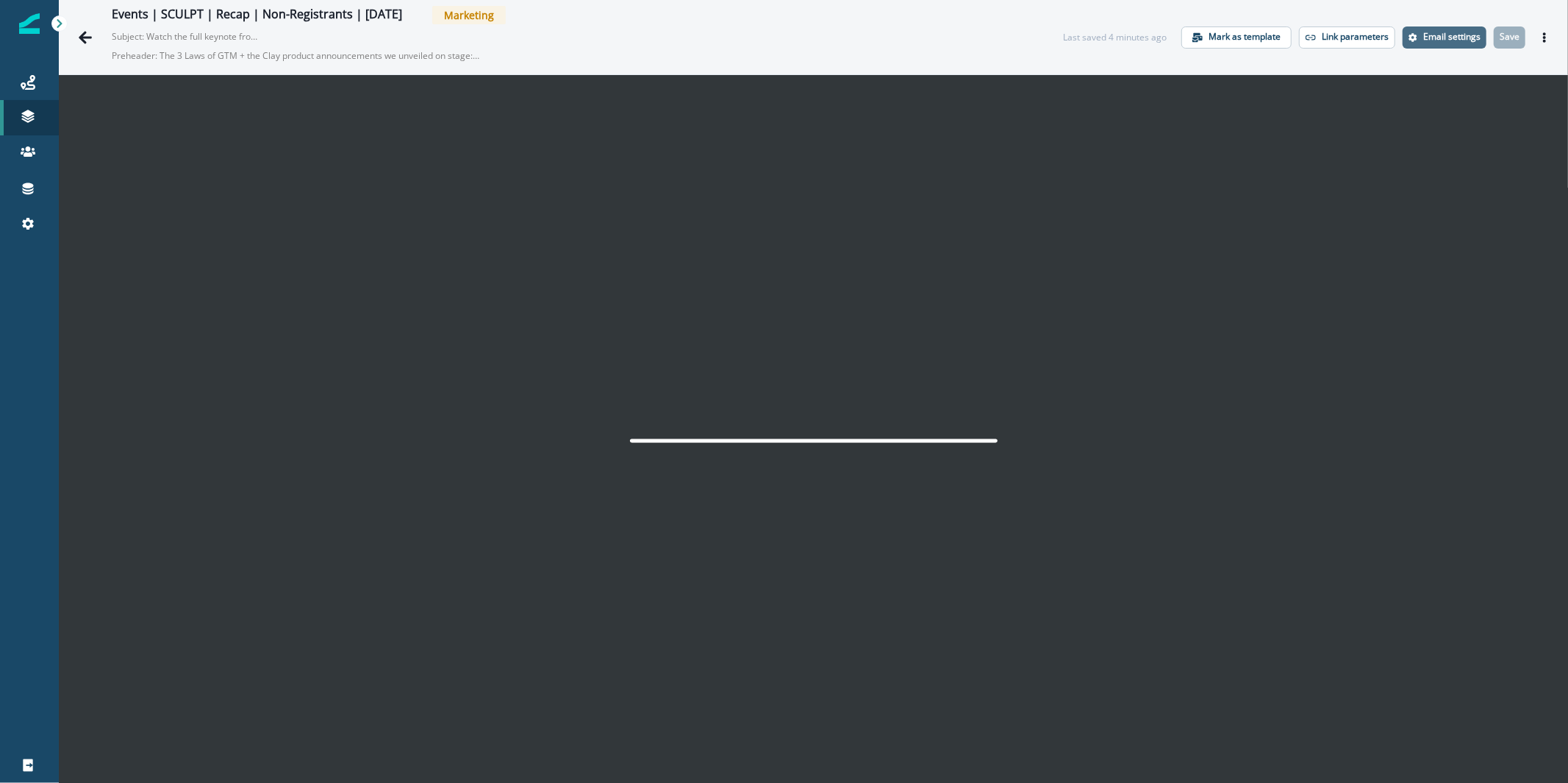
click at [1454, 43] on button "Email settings" at bounding box center [1444, 38] width 84 height 22
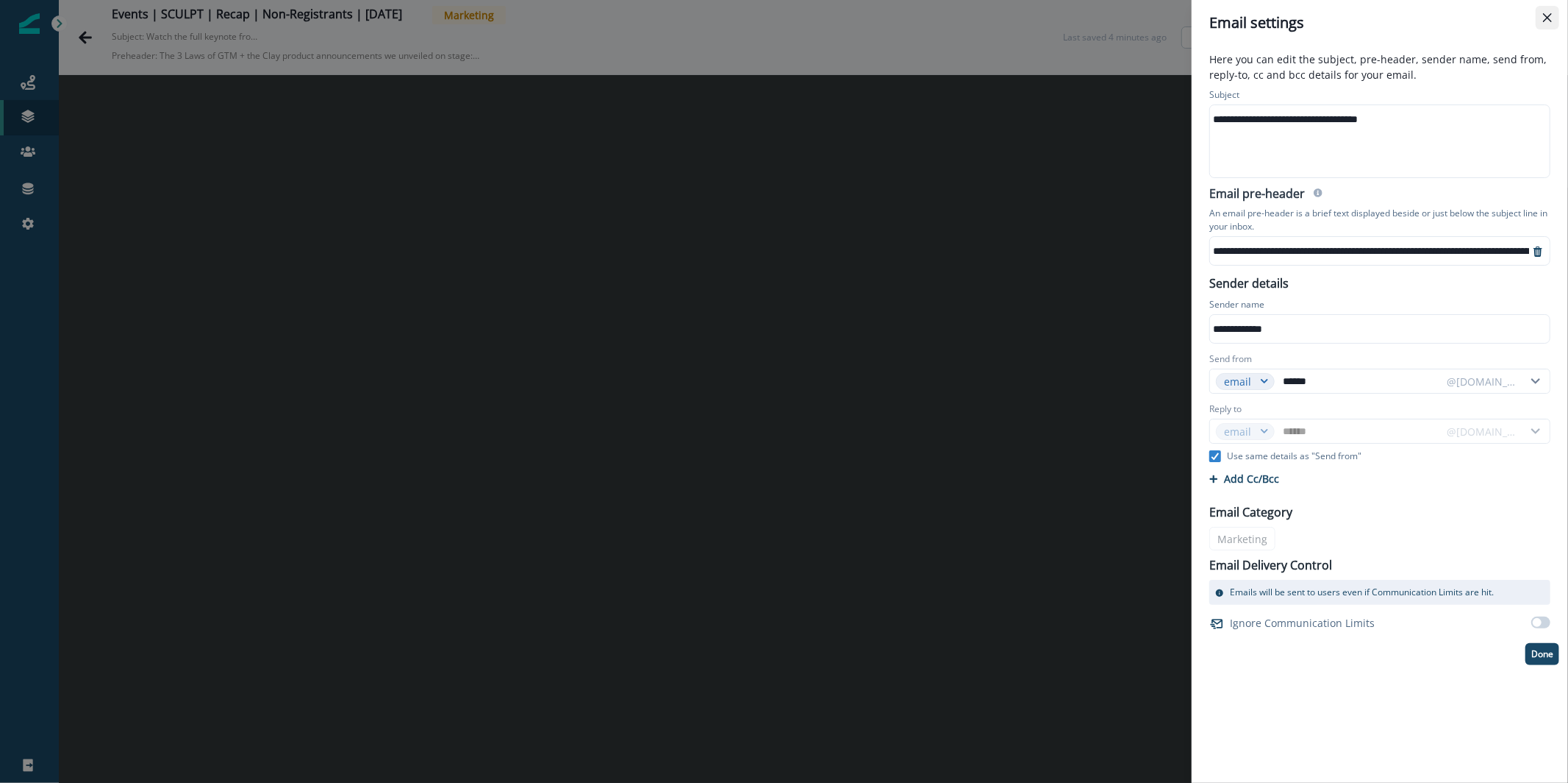
click at [1541, 24] on button "Close" at bounding box center [1548, 17] width 24 height 24
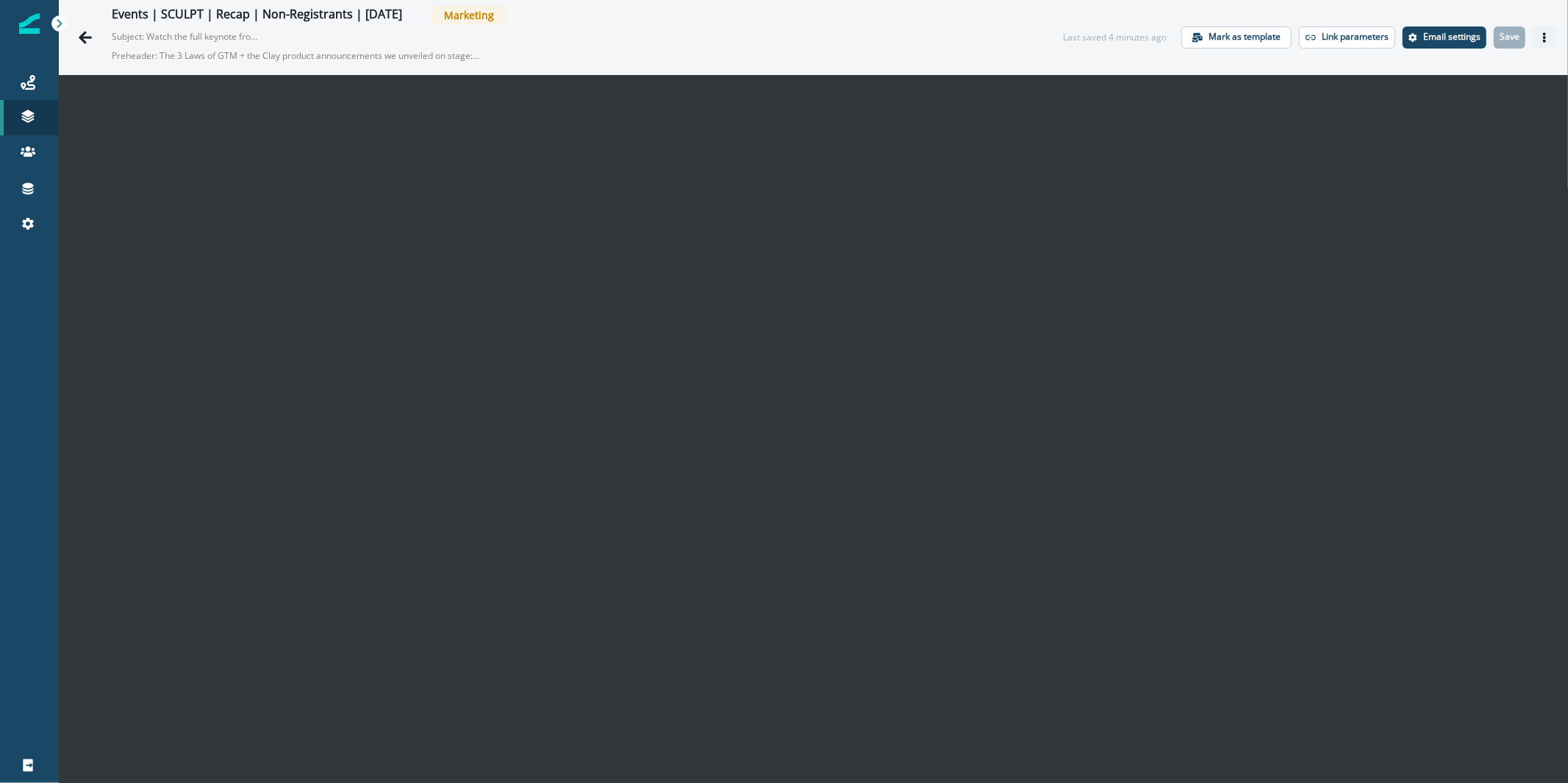
click at [1543, 33] on icon "Actions" at bounding box center [1544, 37] width 3 height 10
click at [1476, 120] on button "Send test email" at bounding box center [1462, 126] width 163 height 27
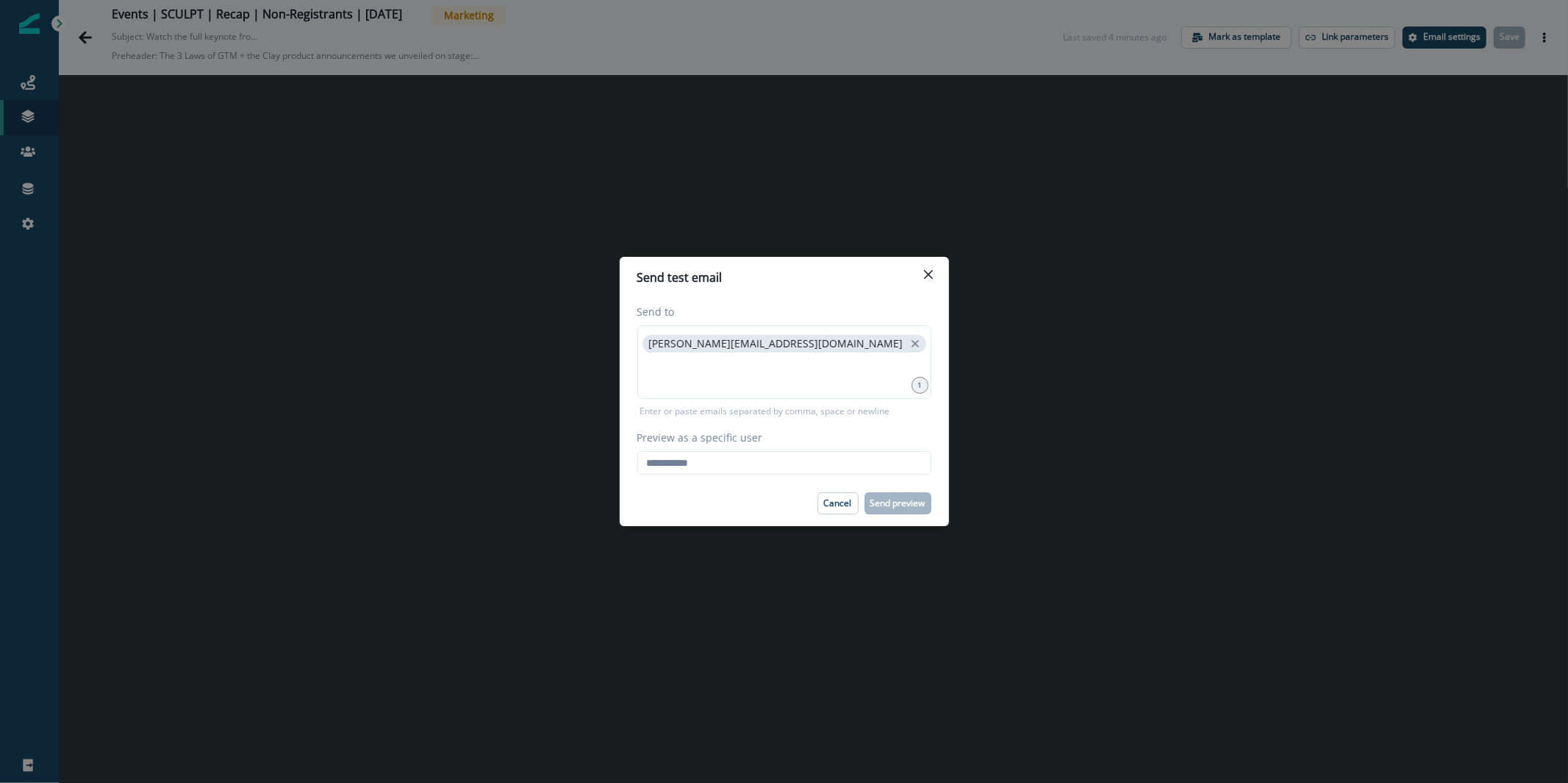
click at [771, 446] on div "Preview as a specific user Loading... Person data unavailable" at bounding box center [784, 451] width 294 height 45
click at [769, 450] on div "Preview as a specific user Loading... Person data unavailable" at bounding box center [784, 451] width 294 height 45
click at [765, 461] on input "Preview as a specific user" at bounding box center [784, 462] width 294 height 24
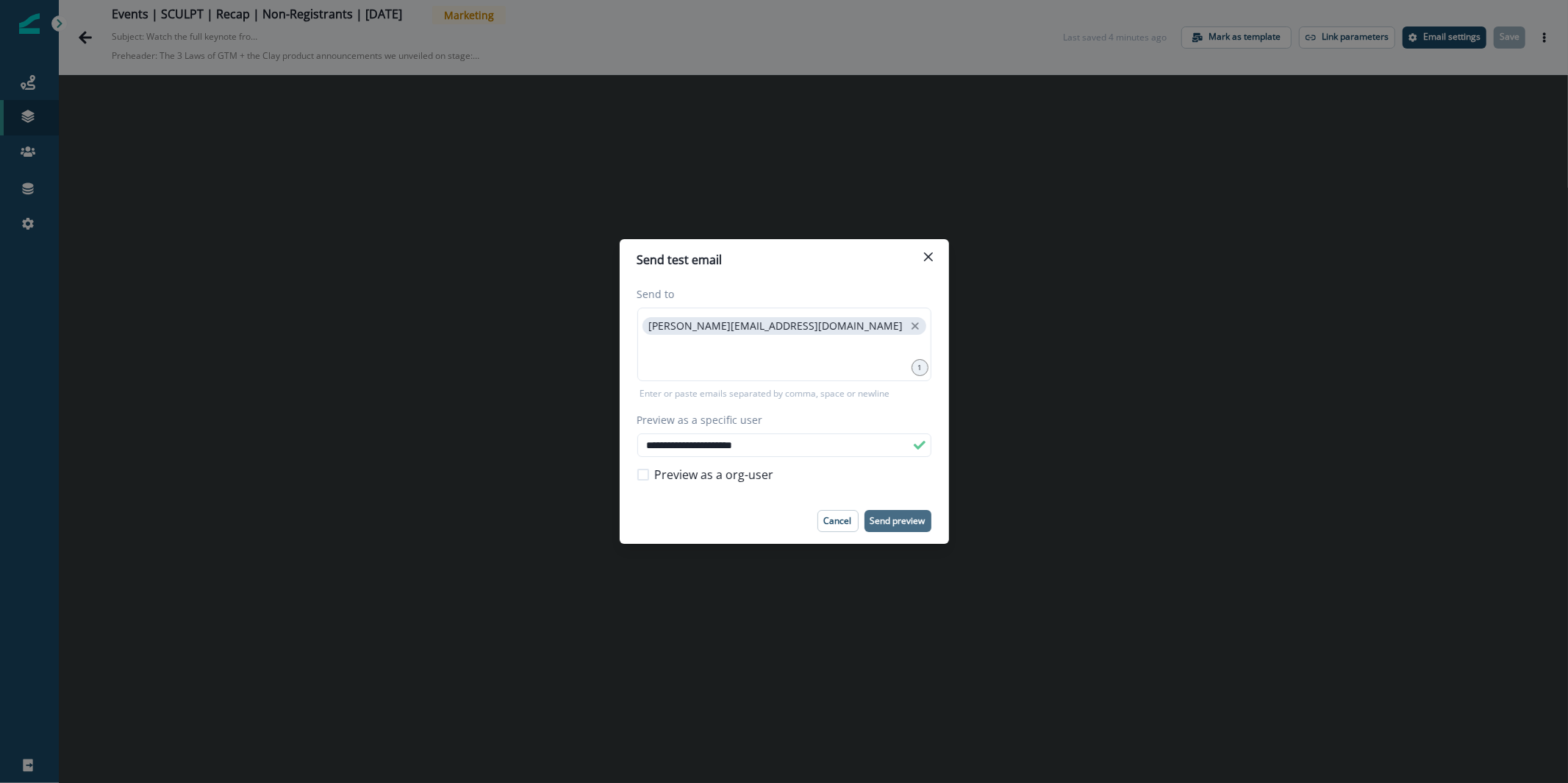
type input "**********"
click at [916, 521] on p "Send preview" at bounding box center [898, 520] width 55 height 10
click at [930, 260] on icon "Close" at bounding box center [929, 256] width 9 height 9
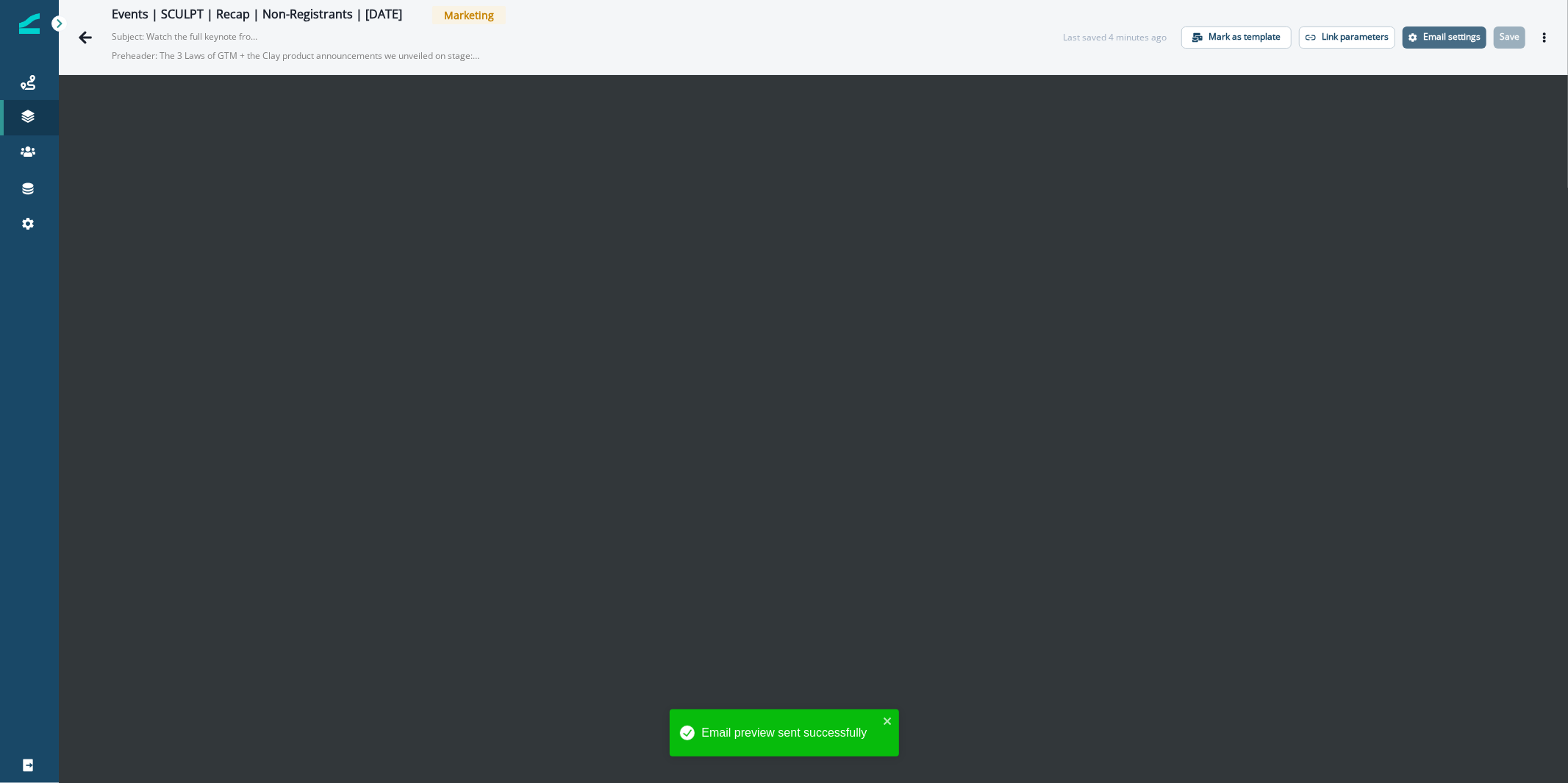
click at [1406, 27] on button "Email settings" at bounding box center [1444, 38] width 84 height 22
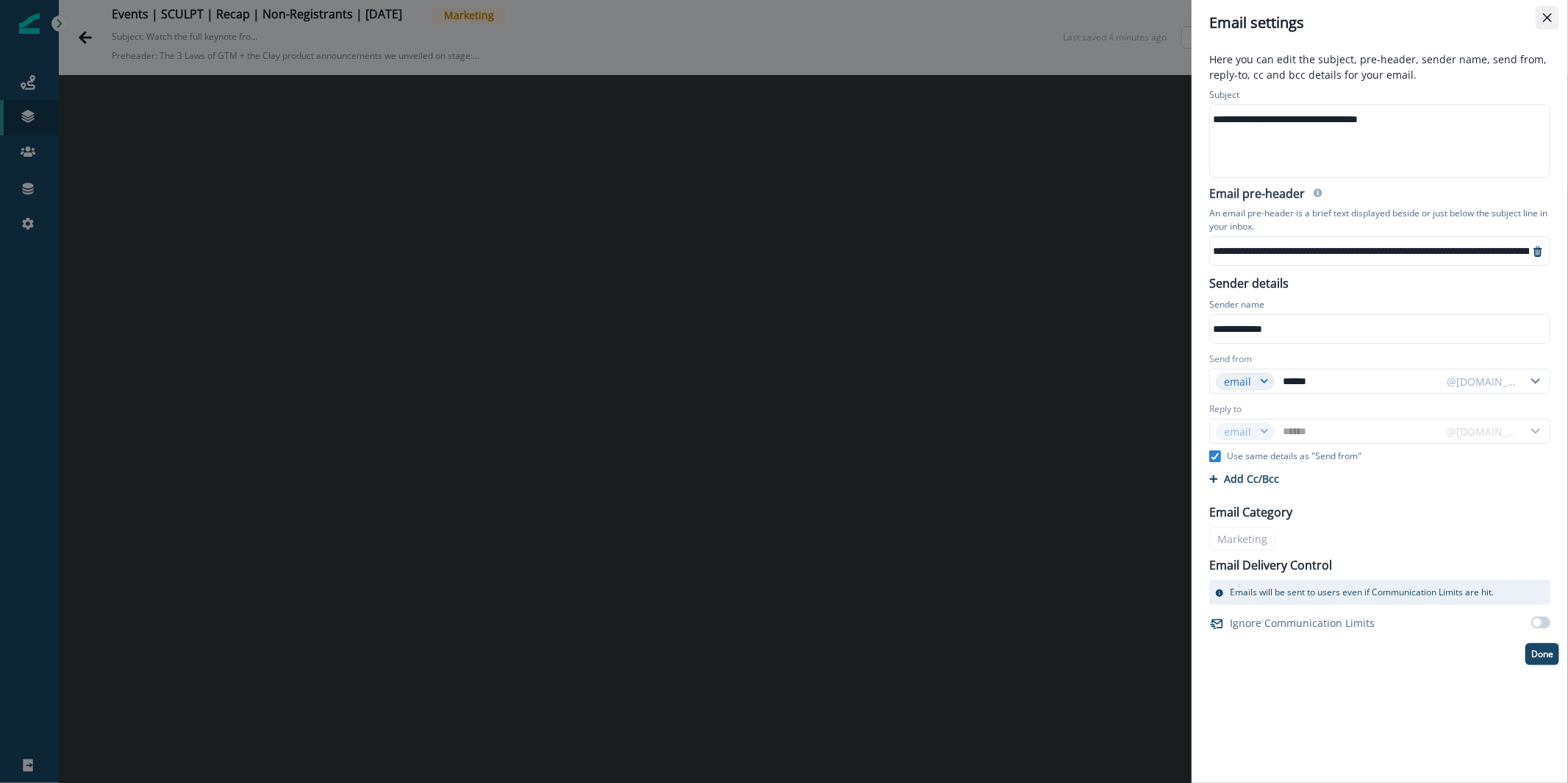
click at [1552, 13] on button "Close" at bounding box center [1548, 17] width 24 height 24
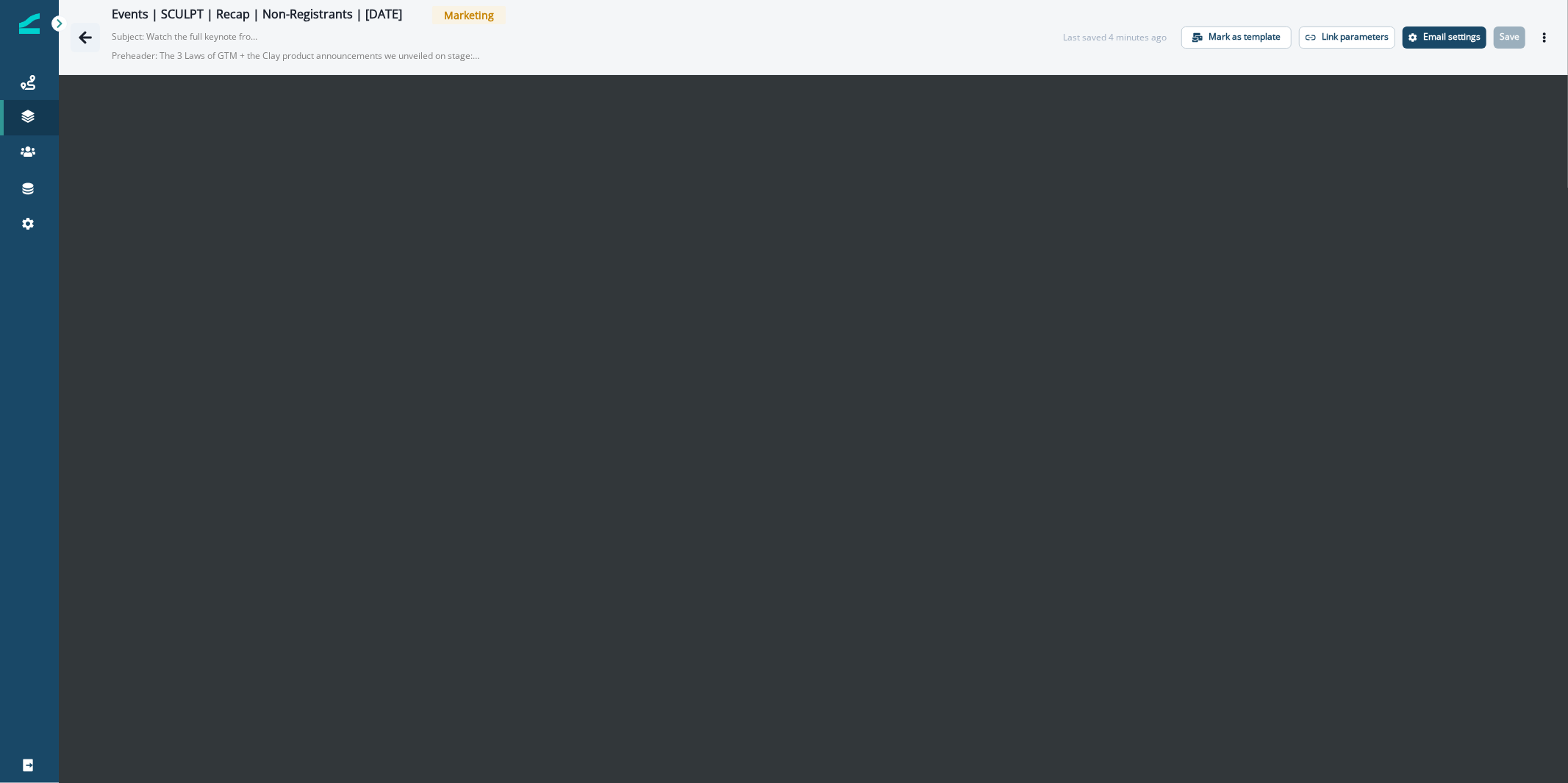
click at [81, 38] on icon "Go back" at bounding box center [85, 38] width 13 height 13
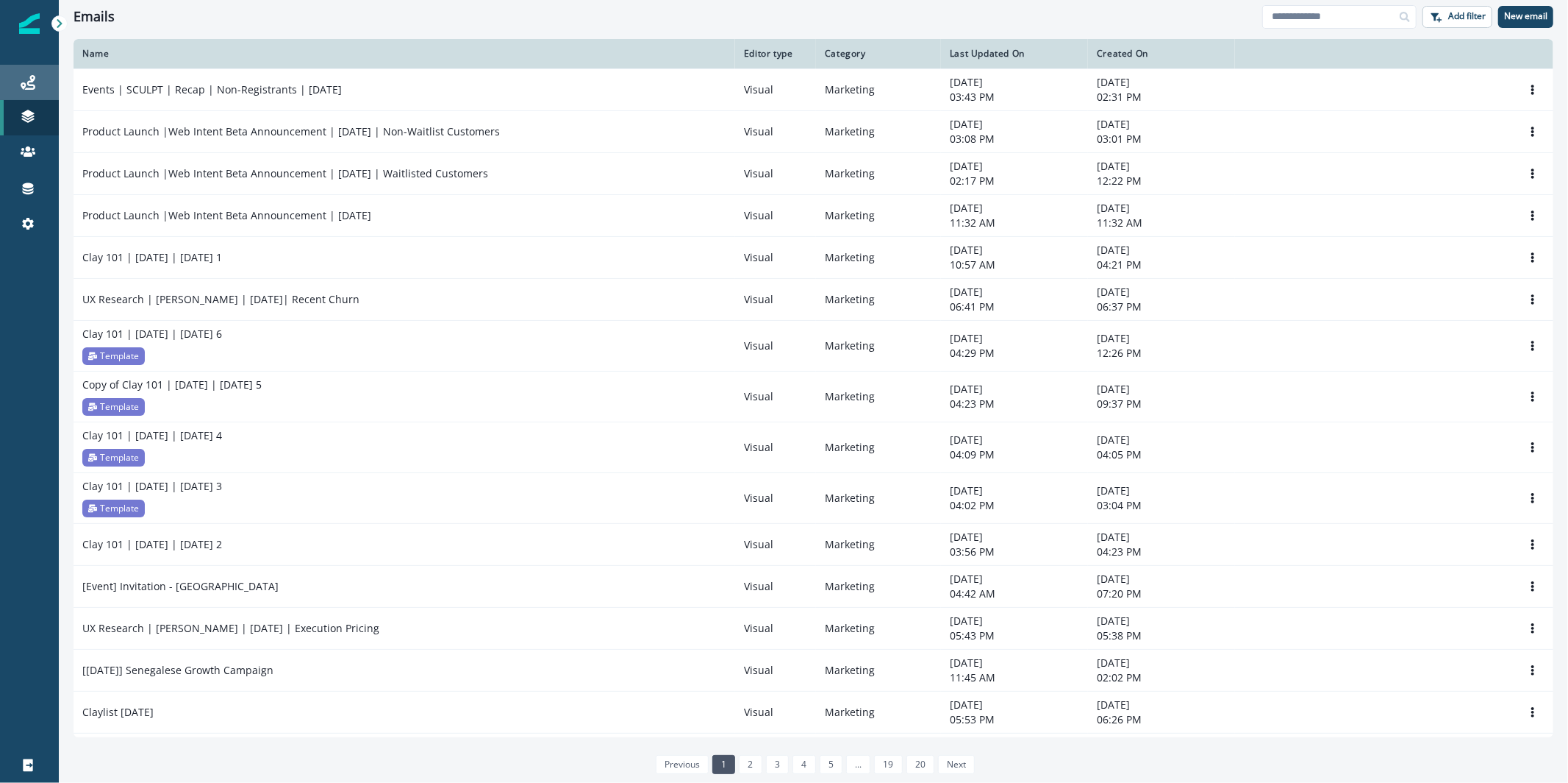
click at [39, 82] on div "Journeys" at bounding box center [28, 82] width 47 height 17
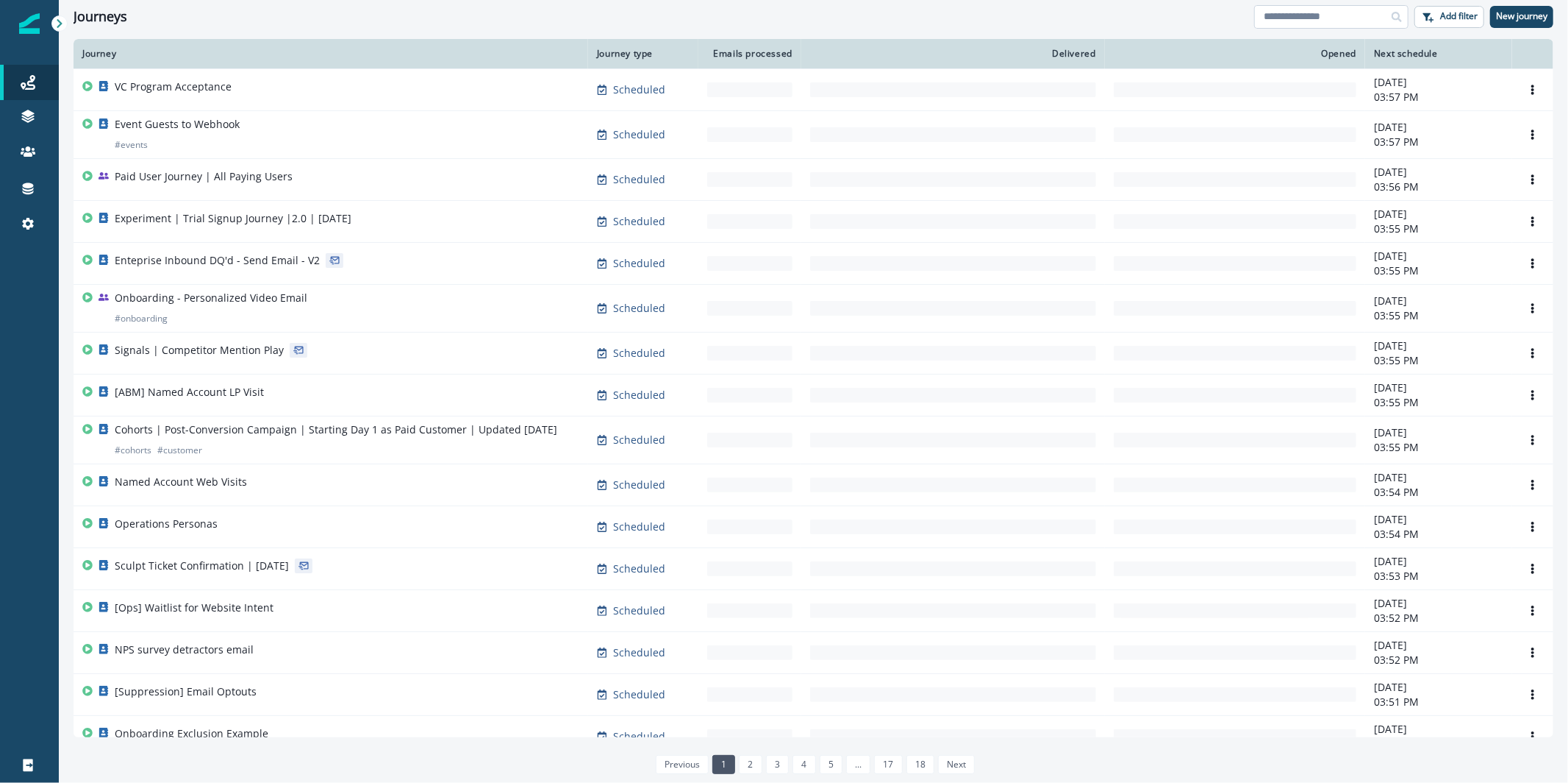
click at [1300, 19] on input at bounding box center [1331, 17] width 155 height 24
type input "******"
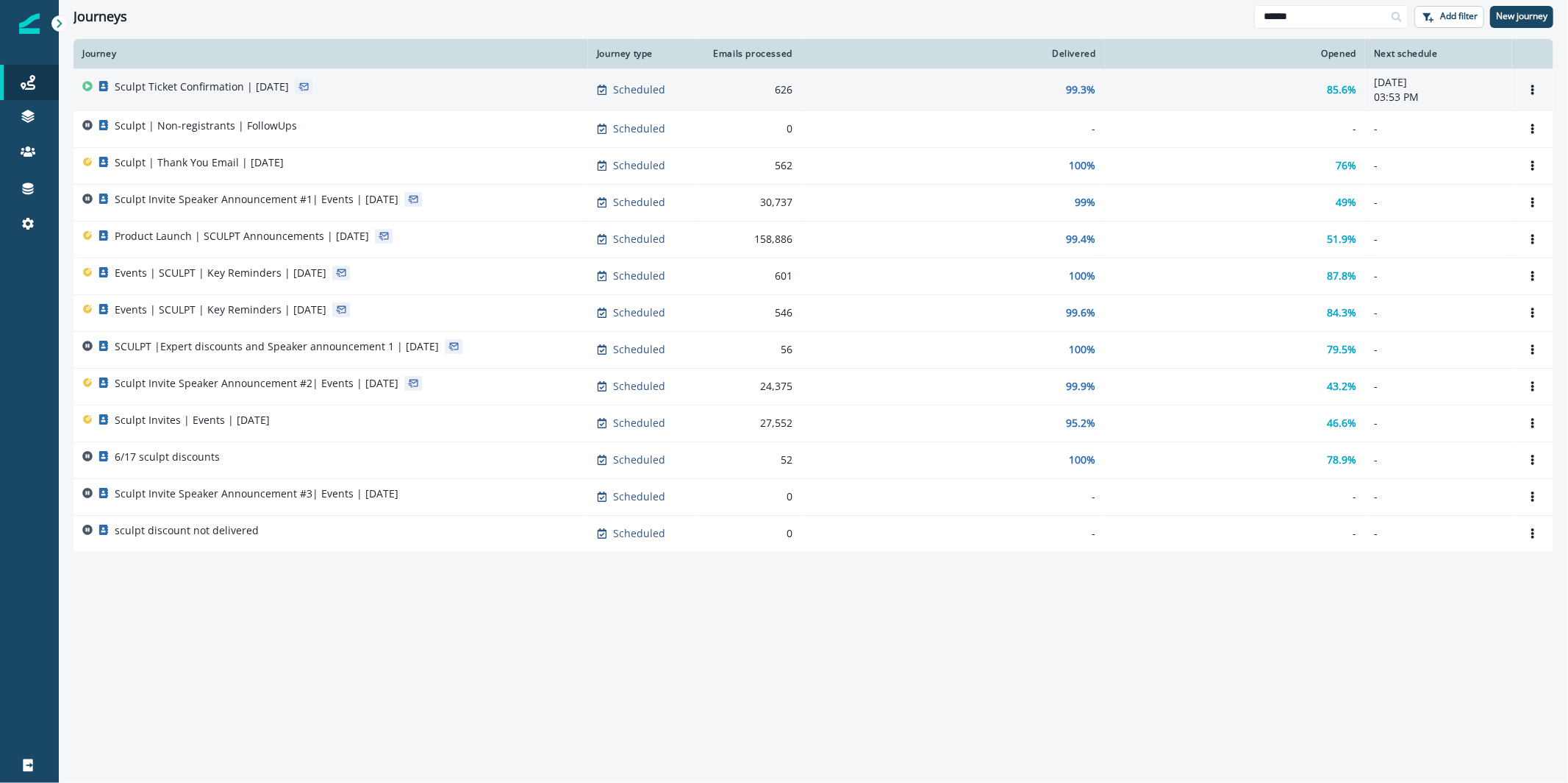
click at [477, 92] on div "Sculpt Ticket Confirmation | [DATE]" at bounding box center [330, 90] width 497 height 20
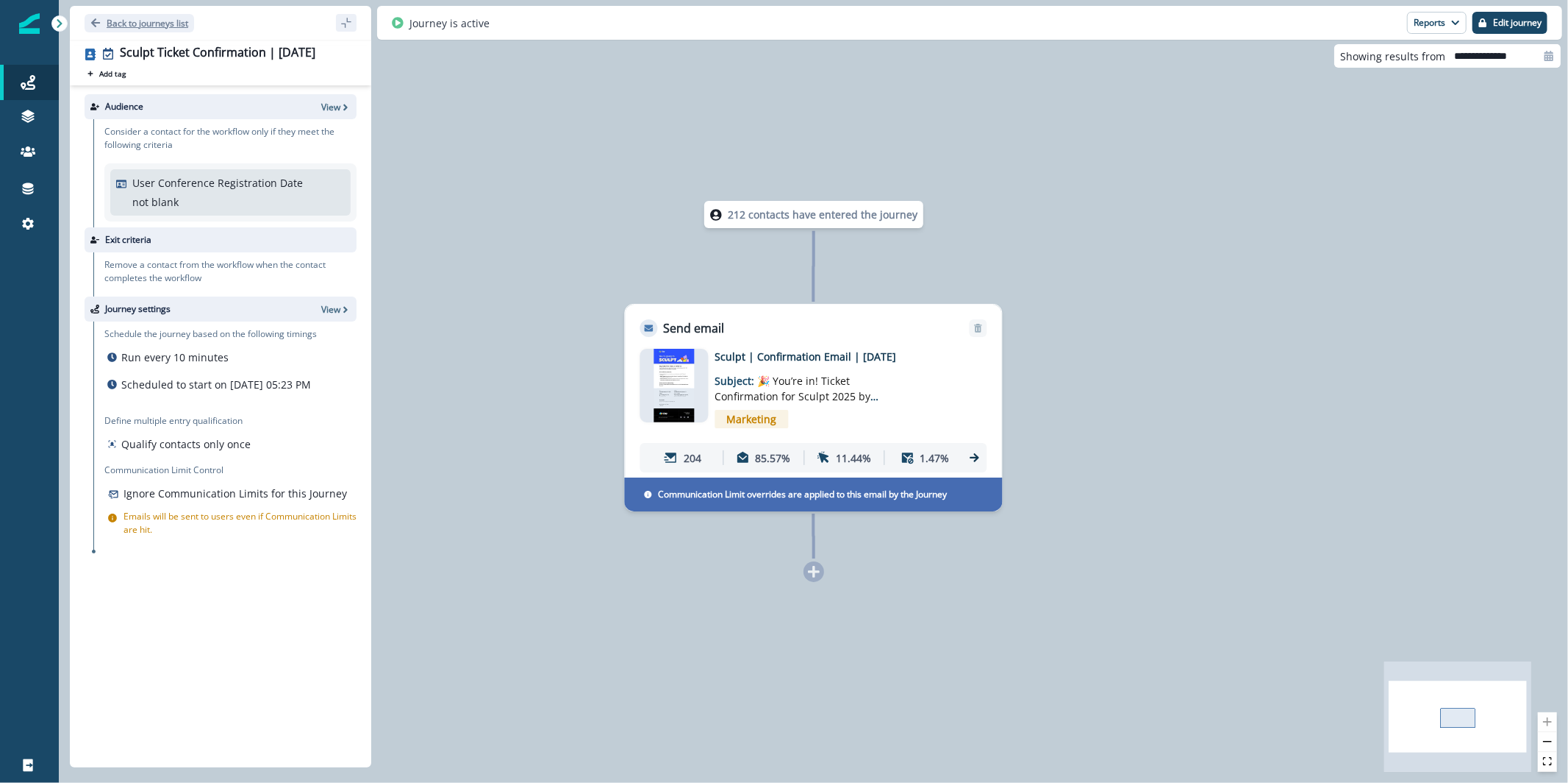
click at [156, 20] on p "Back to journeys list" at bounding box center [146, 23] width 81 height 13
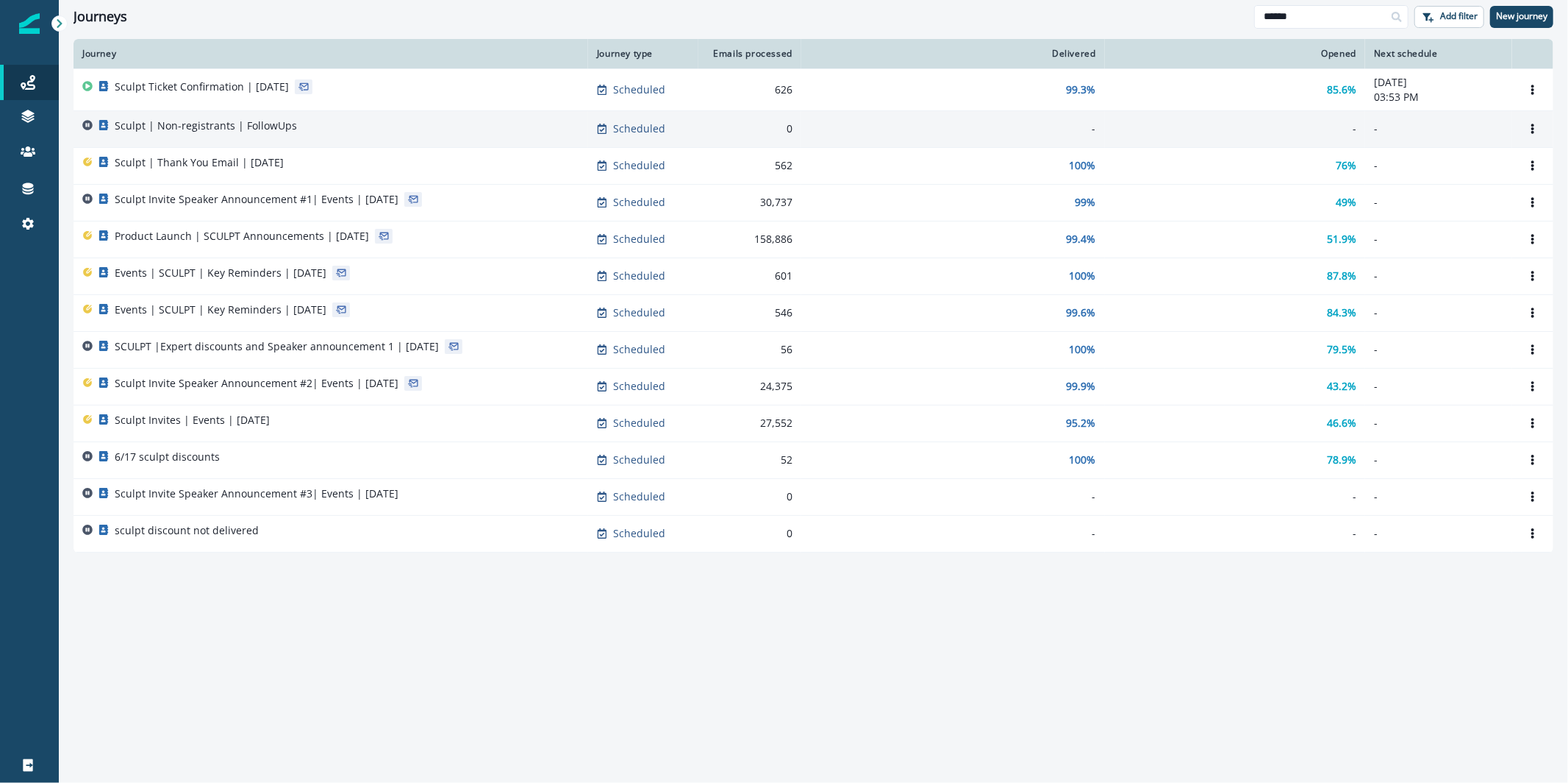
click at [438, 118] on div "Sculpt | Non-registrants | FollowUps" at bounding box center [330, 128] width 497 height 20
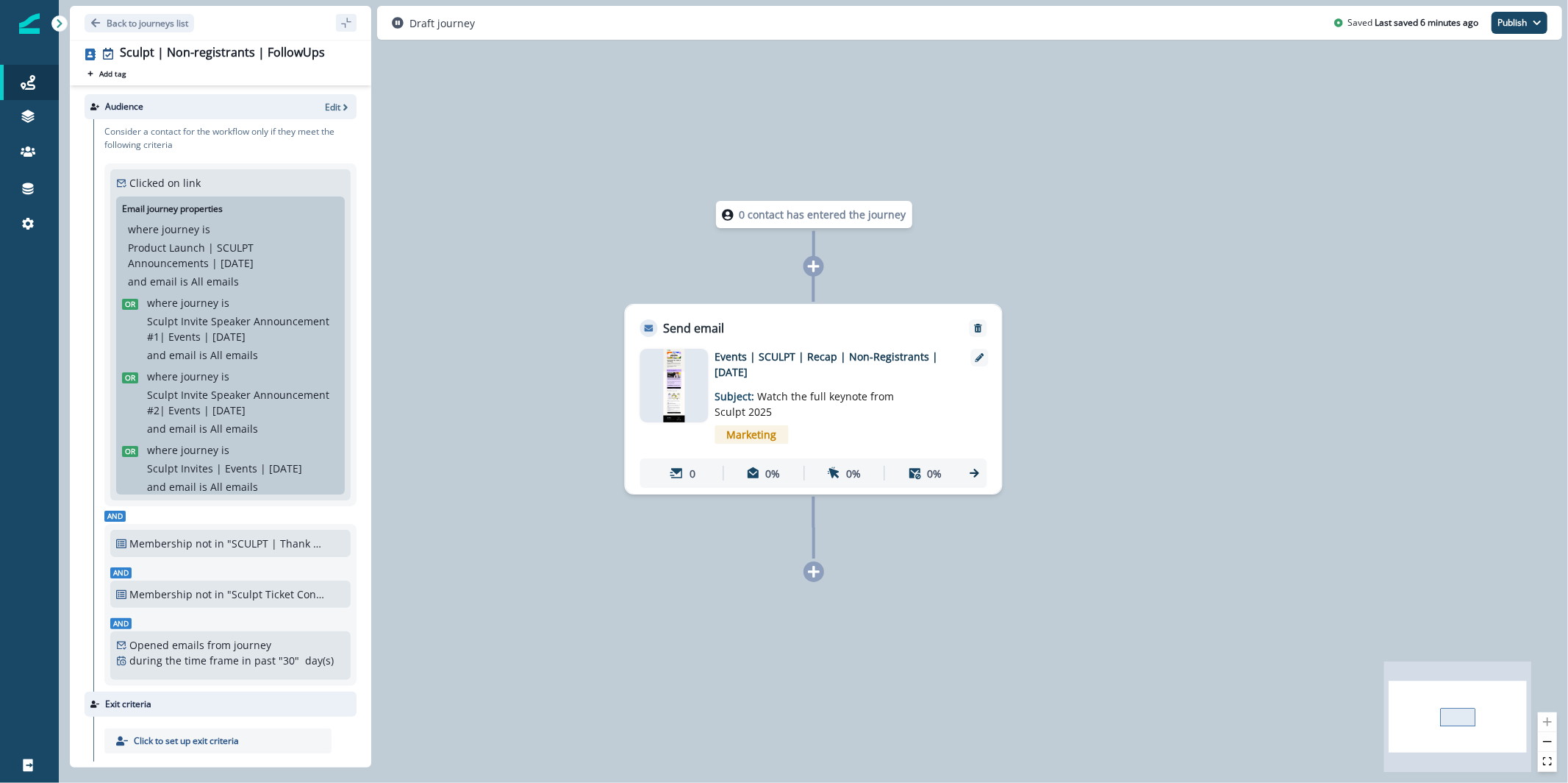
click at [665, 406] on img at bounding box center [674, 386] width 20 height 73
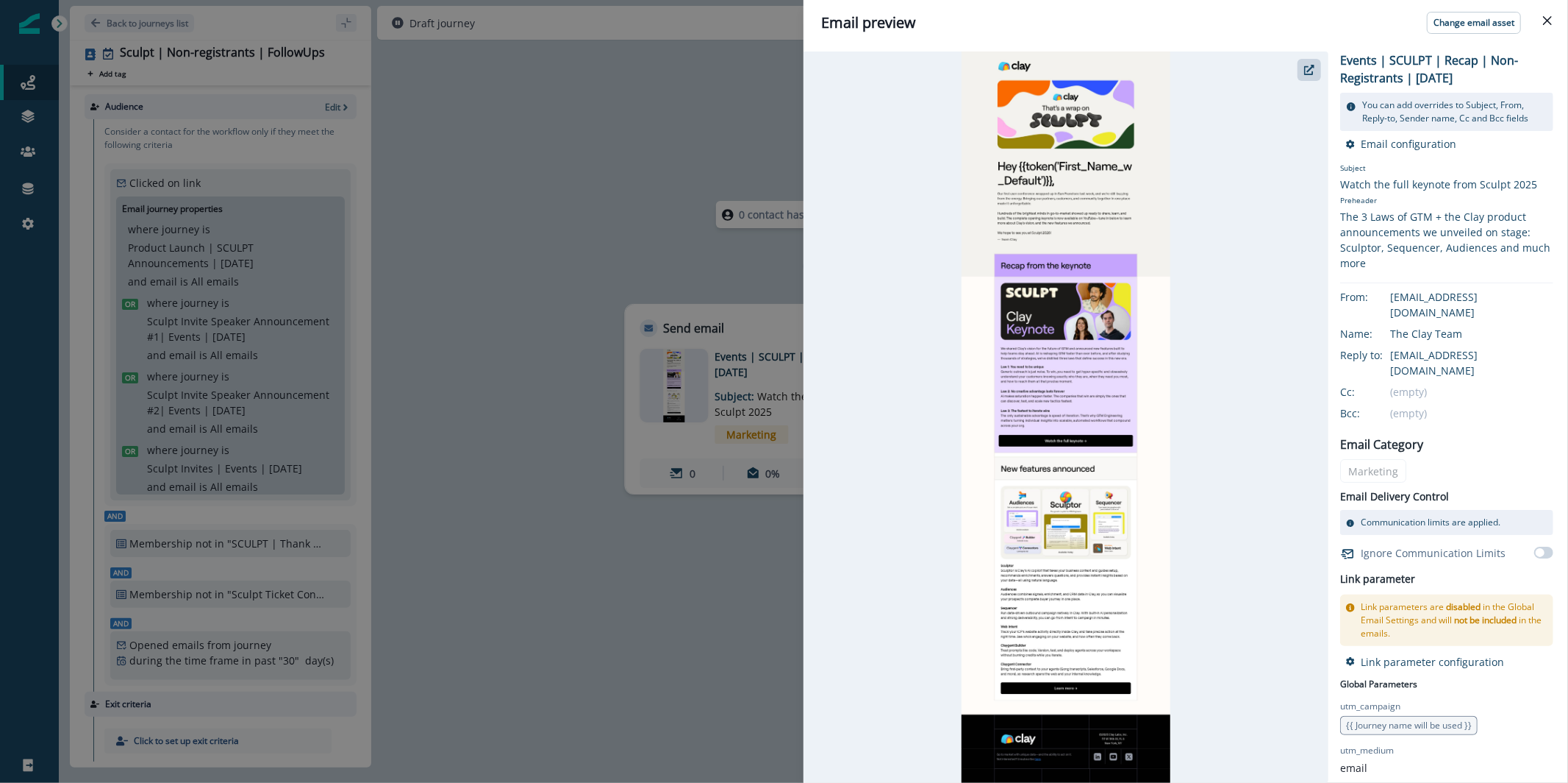
click at [629, 159] on div "Email preview Change email asset Events | SCULPT | Recap | Non-Registrants | [D…" at bounding box center [784, 391] width 1568 height 783
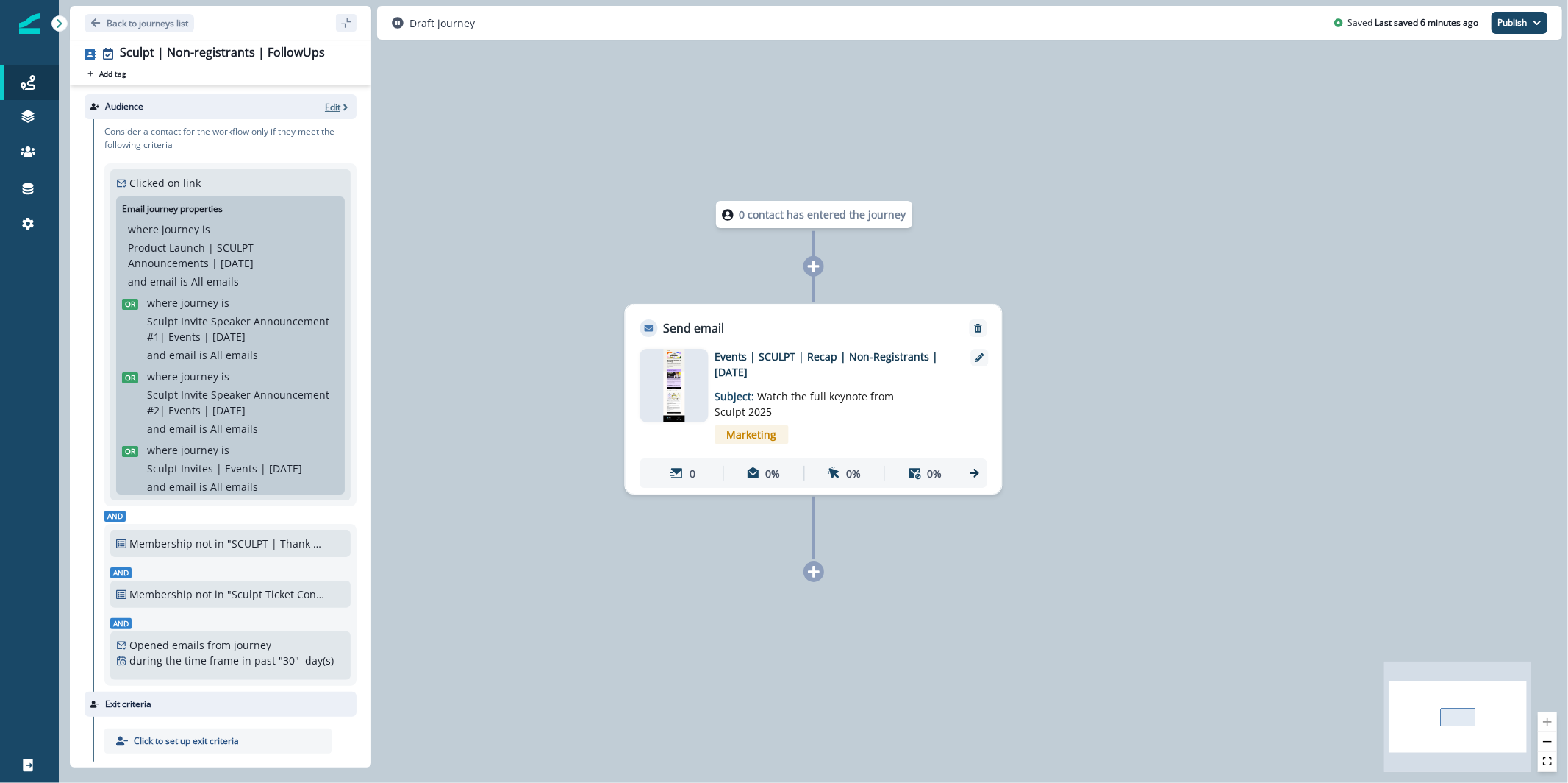
click at [341, 103] on icon "button" at bounding box center [345, 107] width 10 height 10
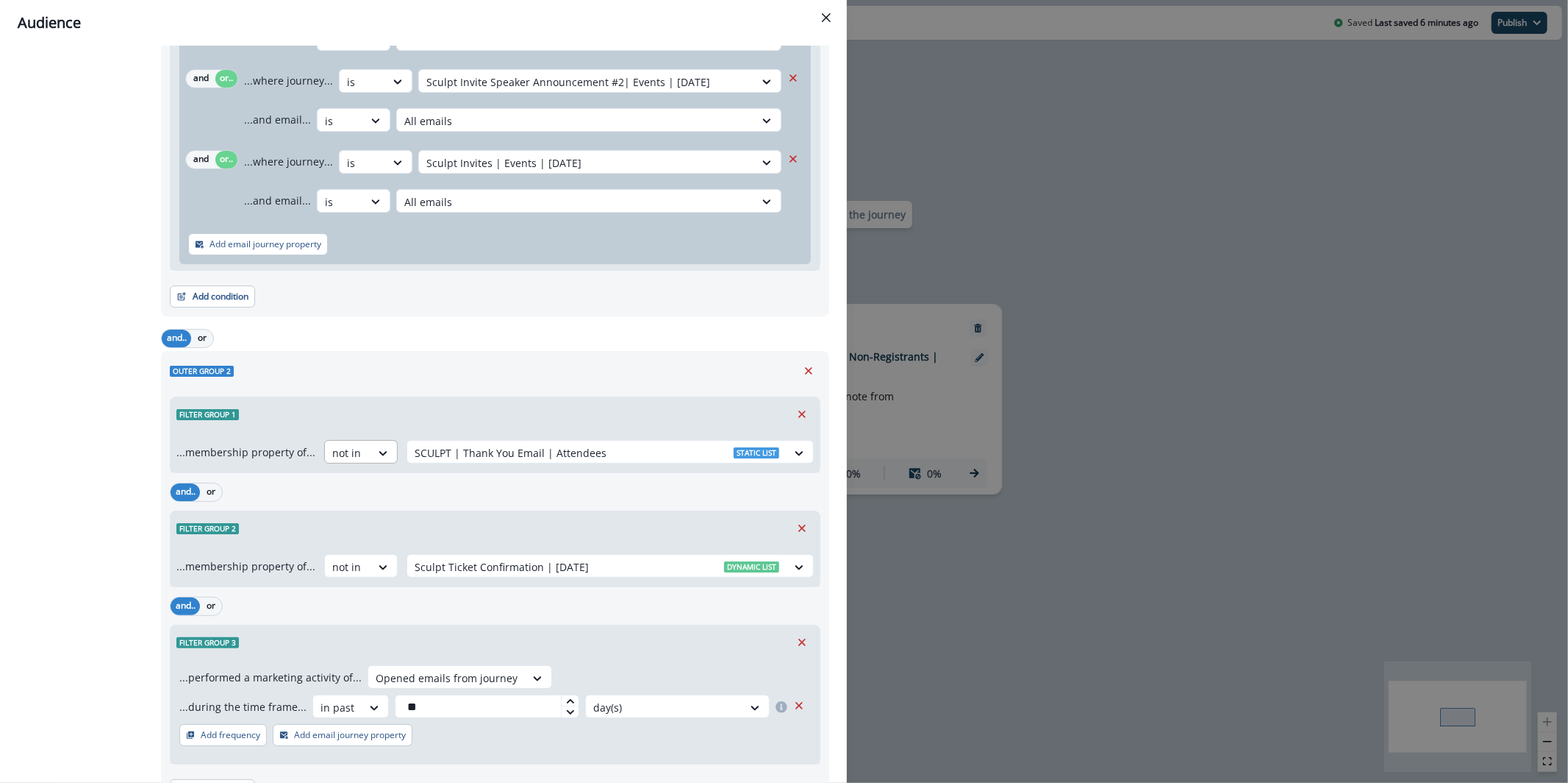
scroll to position [439, 0]
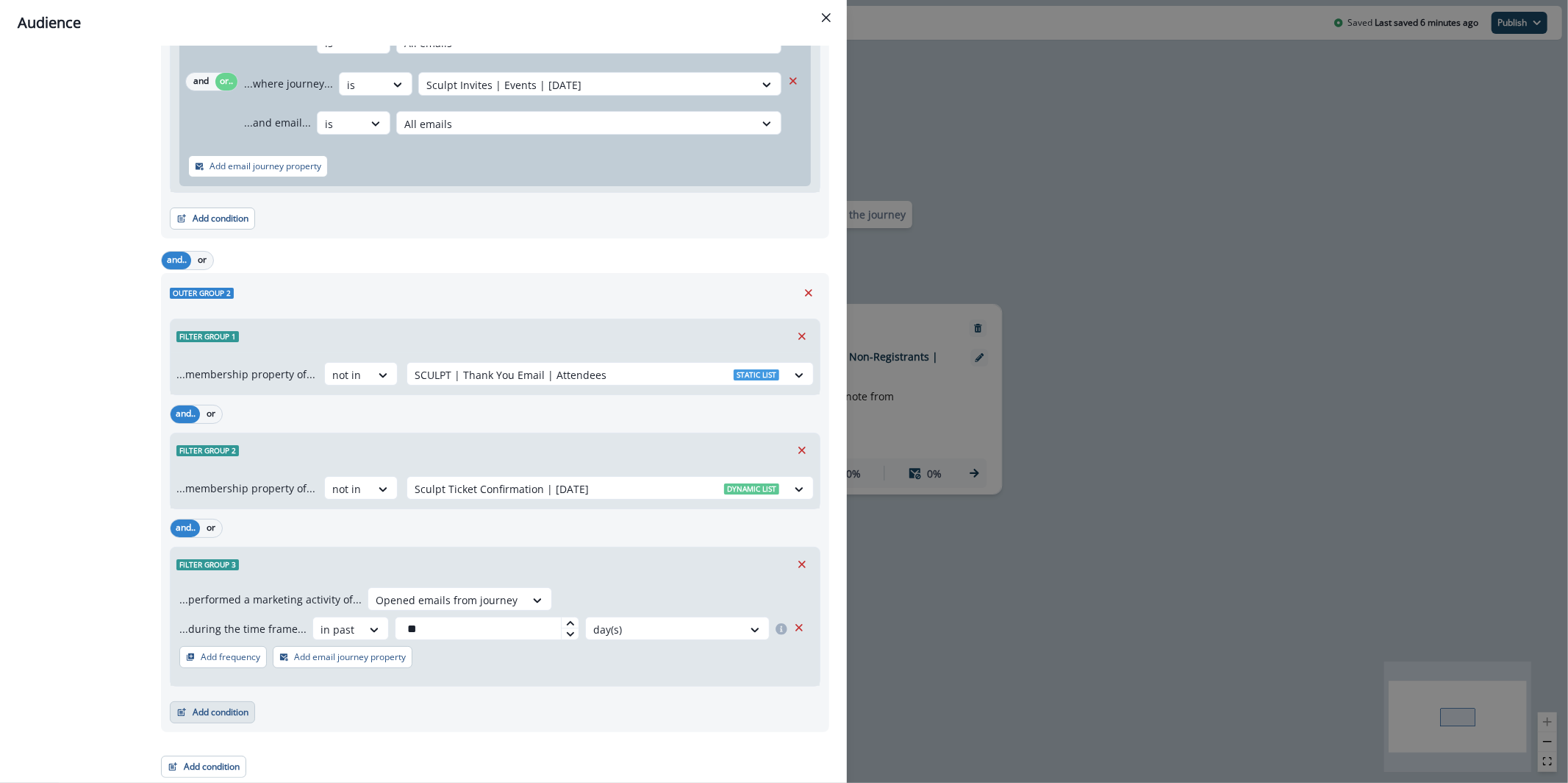
click at [190, 718] on button "Add condition" at bounding box center [212, 712] width 85 height 22
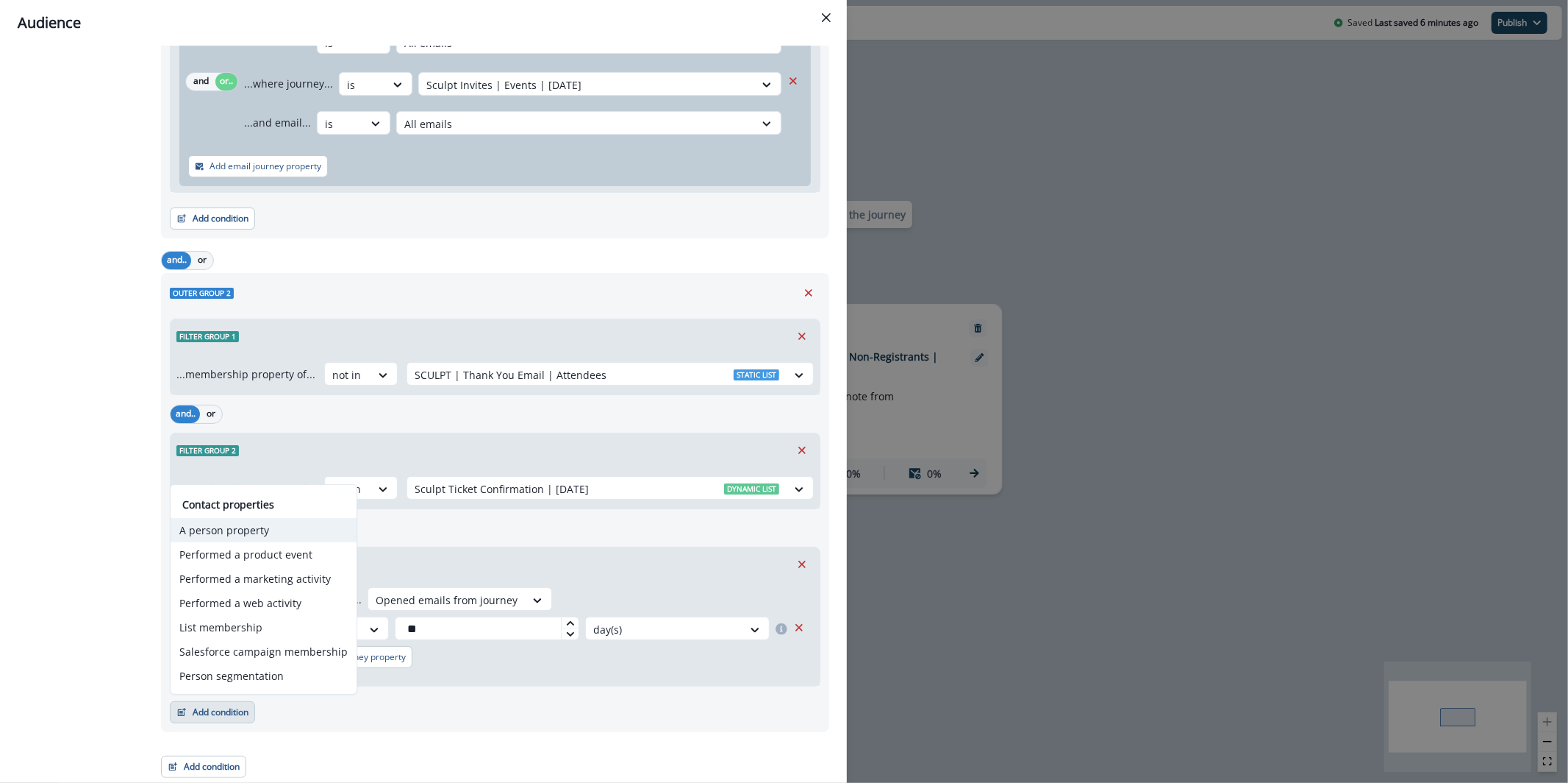
click at [222, 532] on button "A person property" at bounding box center [263, 529] width 186 height 25
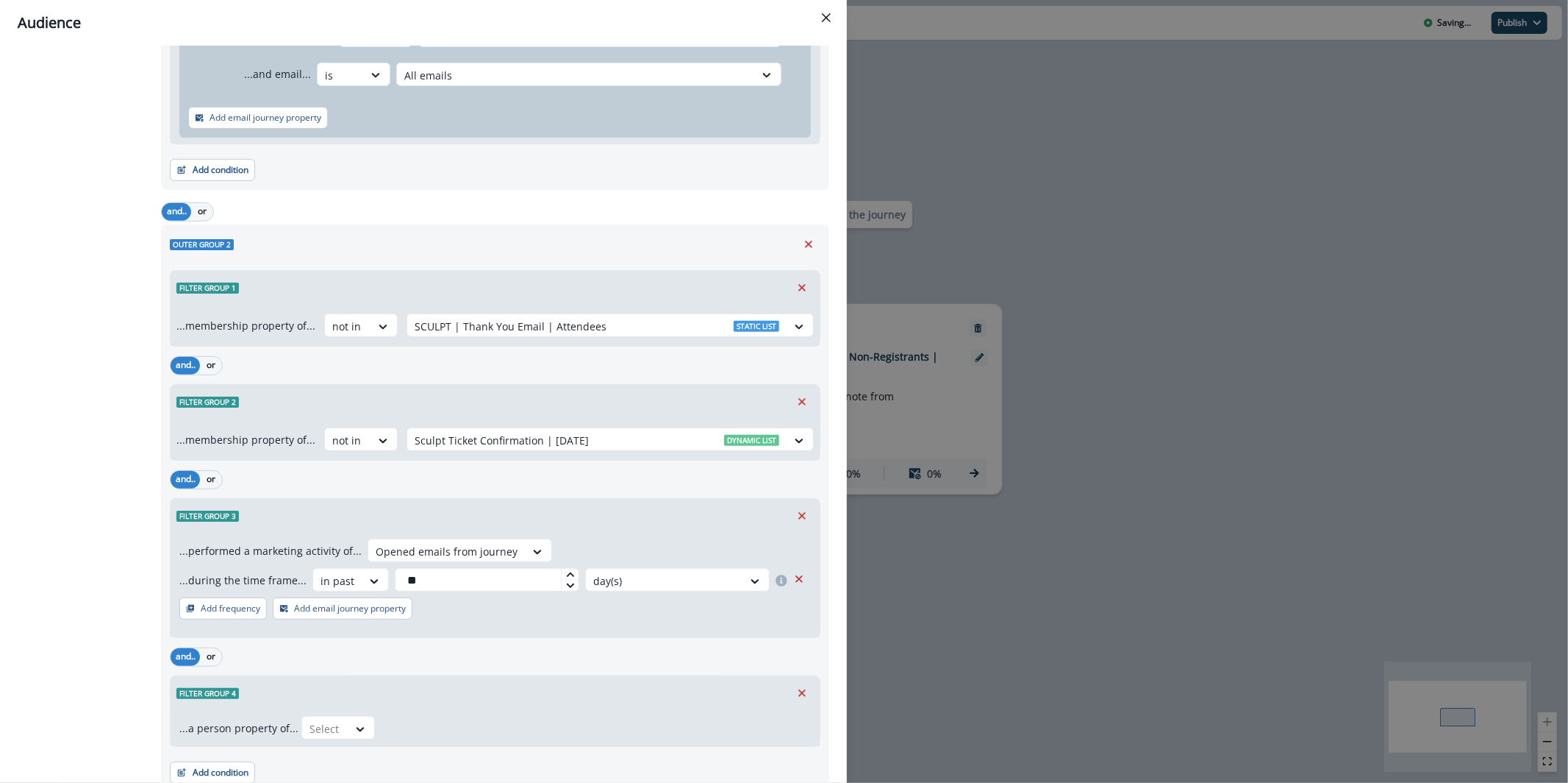
scroll to position [548, 0]
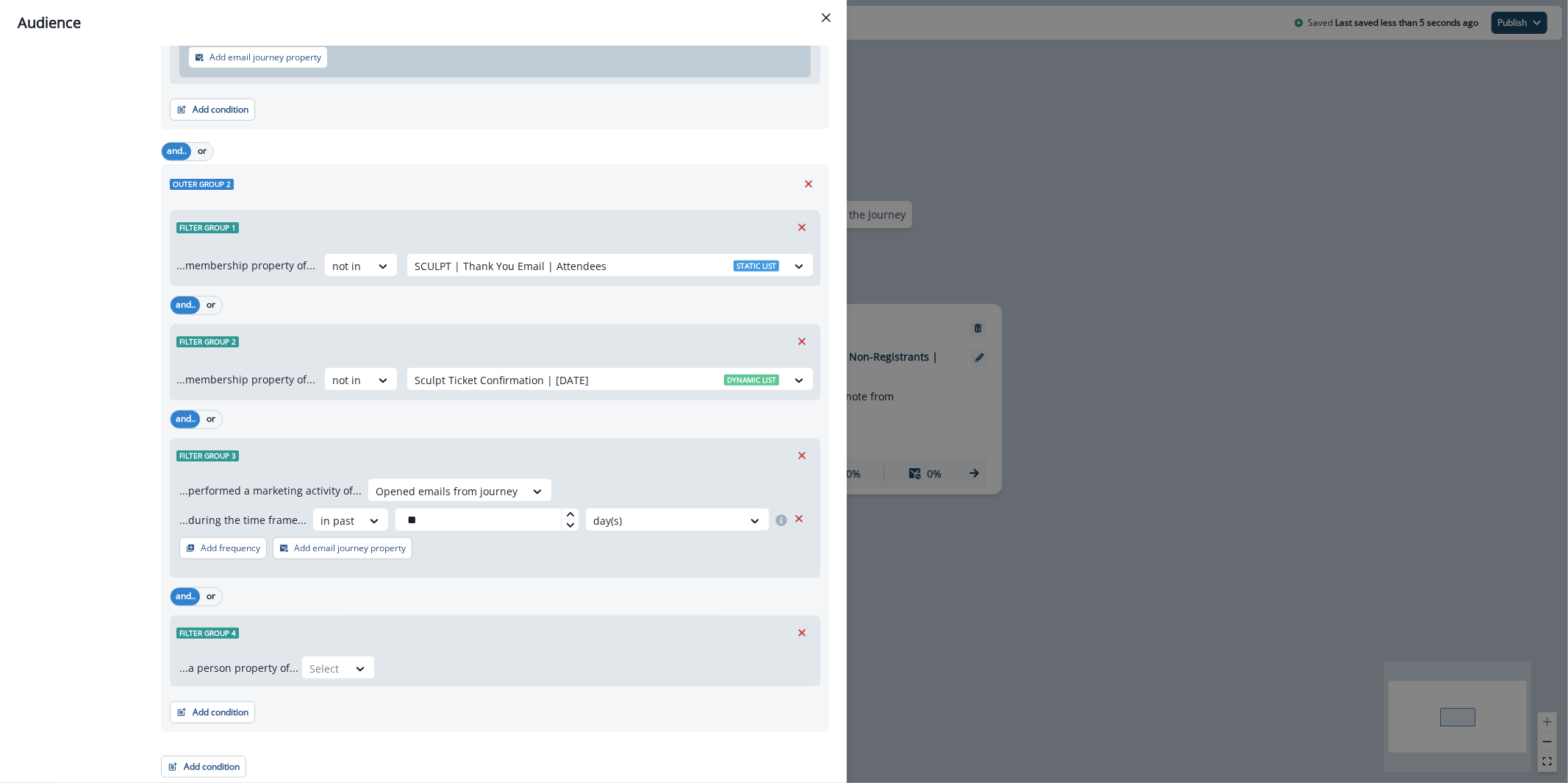
click at [328, 680] on div "...a person property of... Select" at bounding box center [494, 667] width 649 height 36
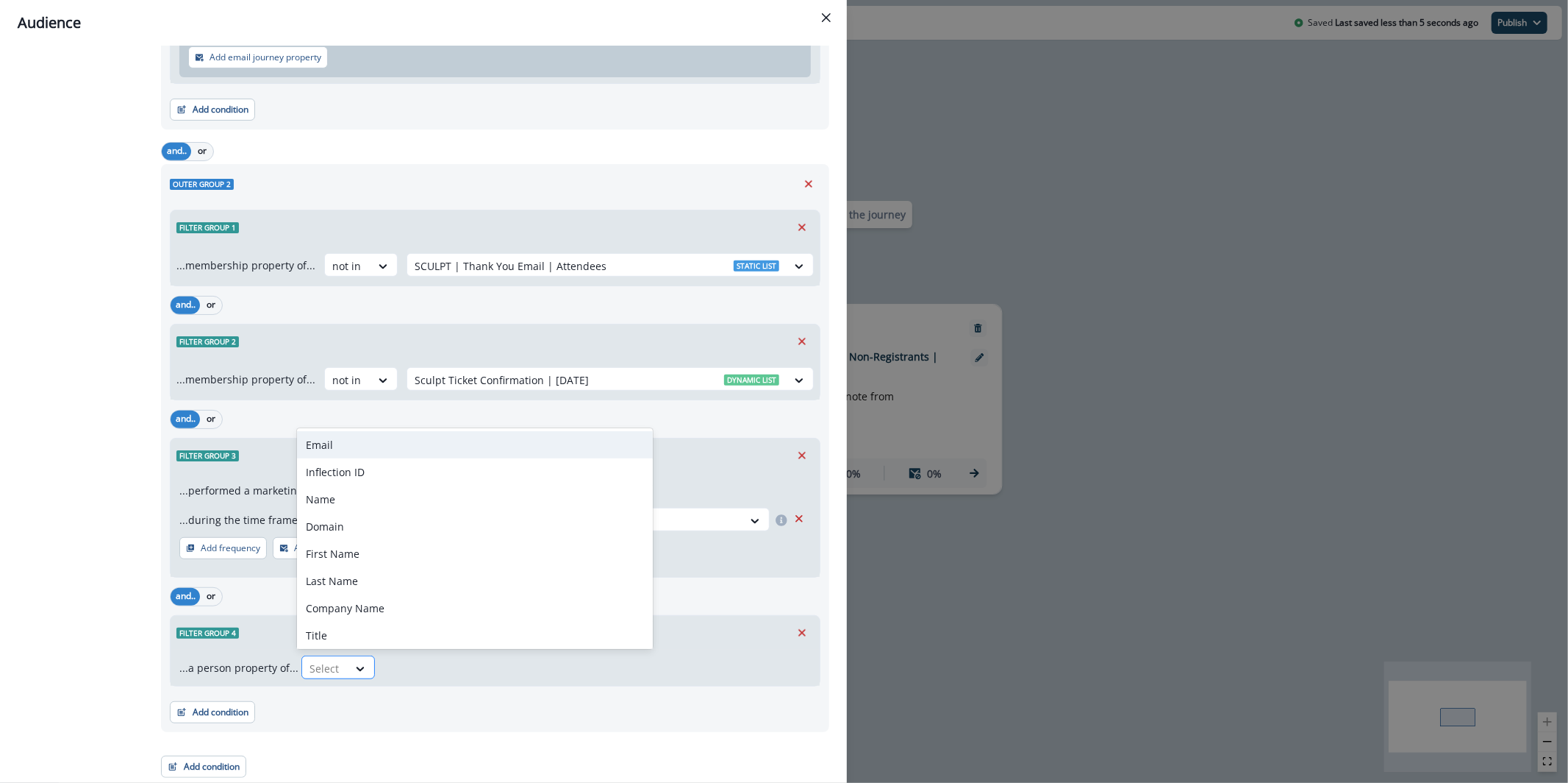
click at [328, 674] on div at bounding box center [325, 669] width 31 height 18
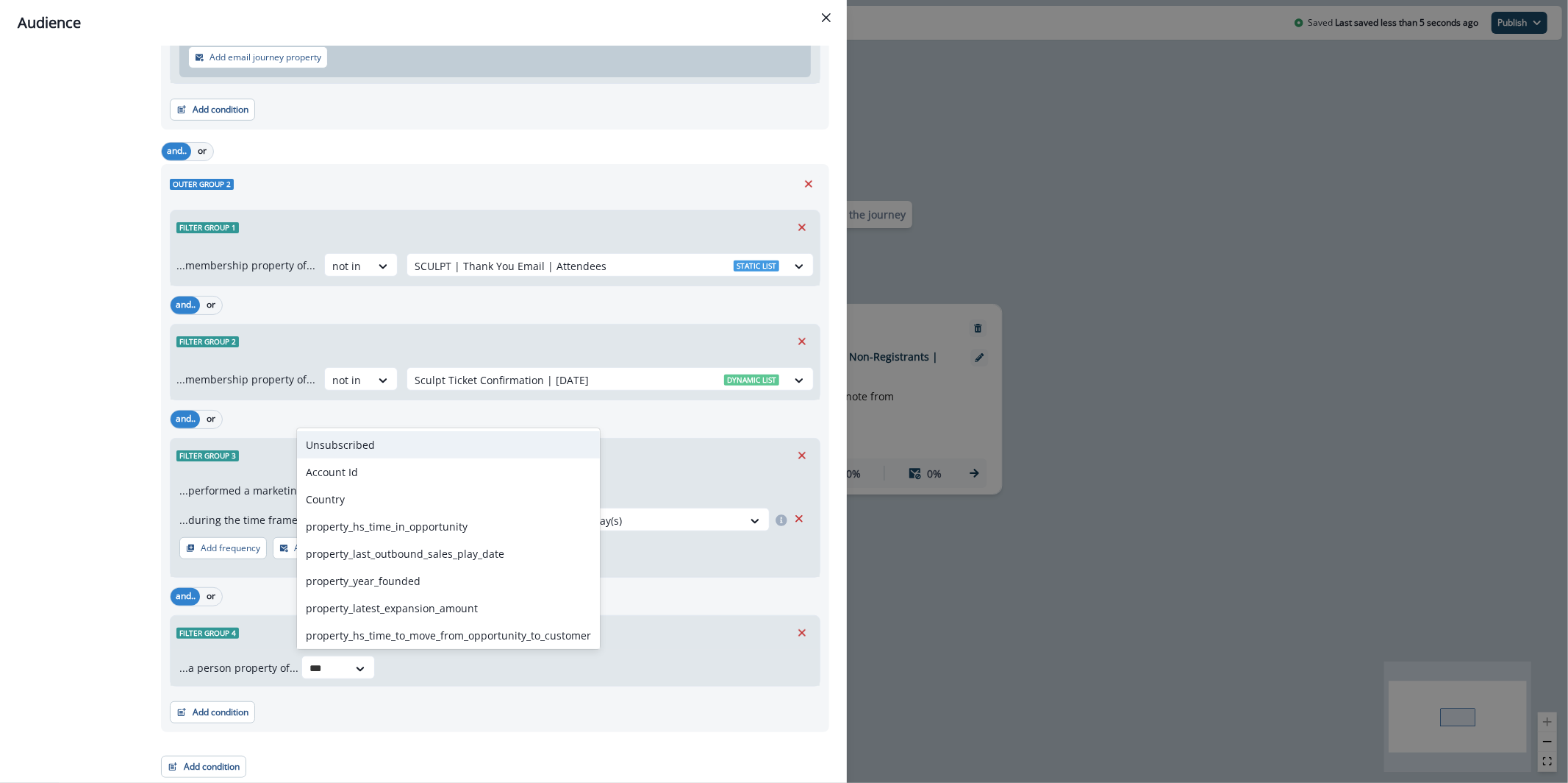
type input "****"
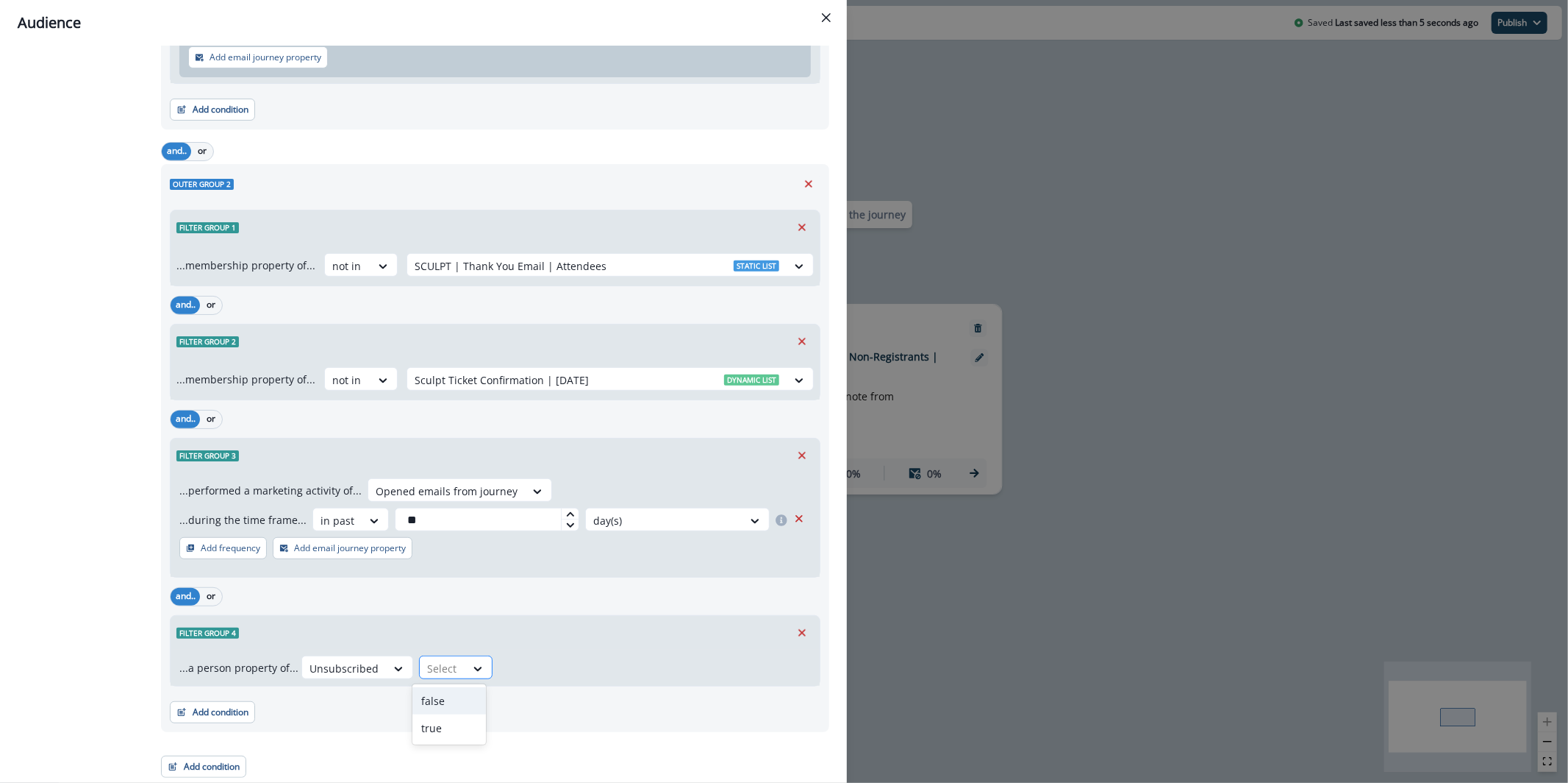
click at [455, 658] on div "Select" at bounding box center [443, 668] width 46 height 25
click at [447, 691] on div "false" at bounding box center [449, 701] width 73 height 27
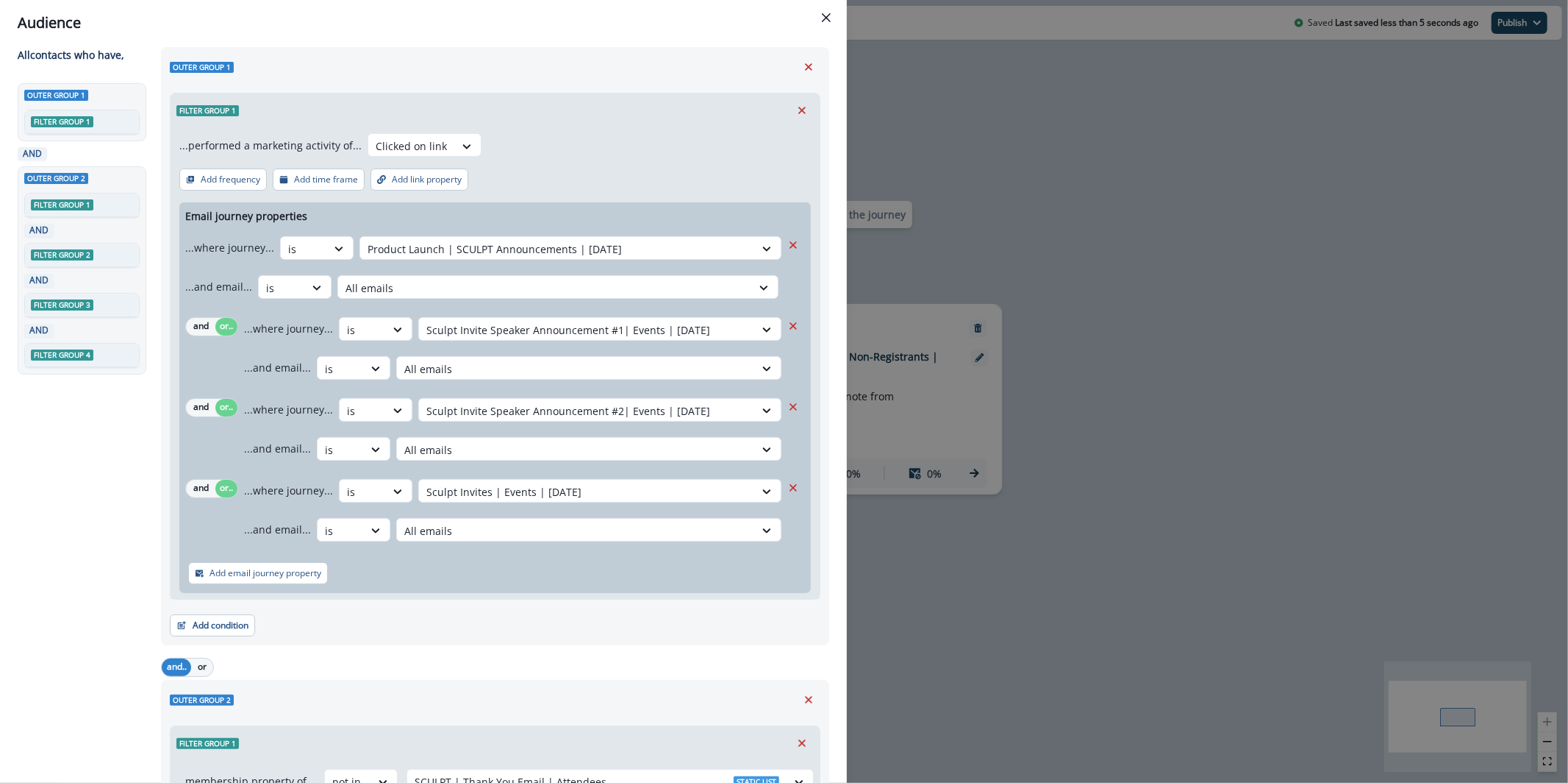
scroll to position [0, 0]
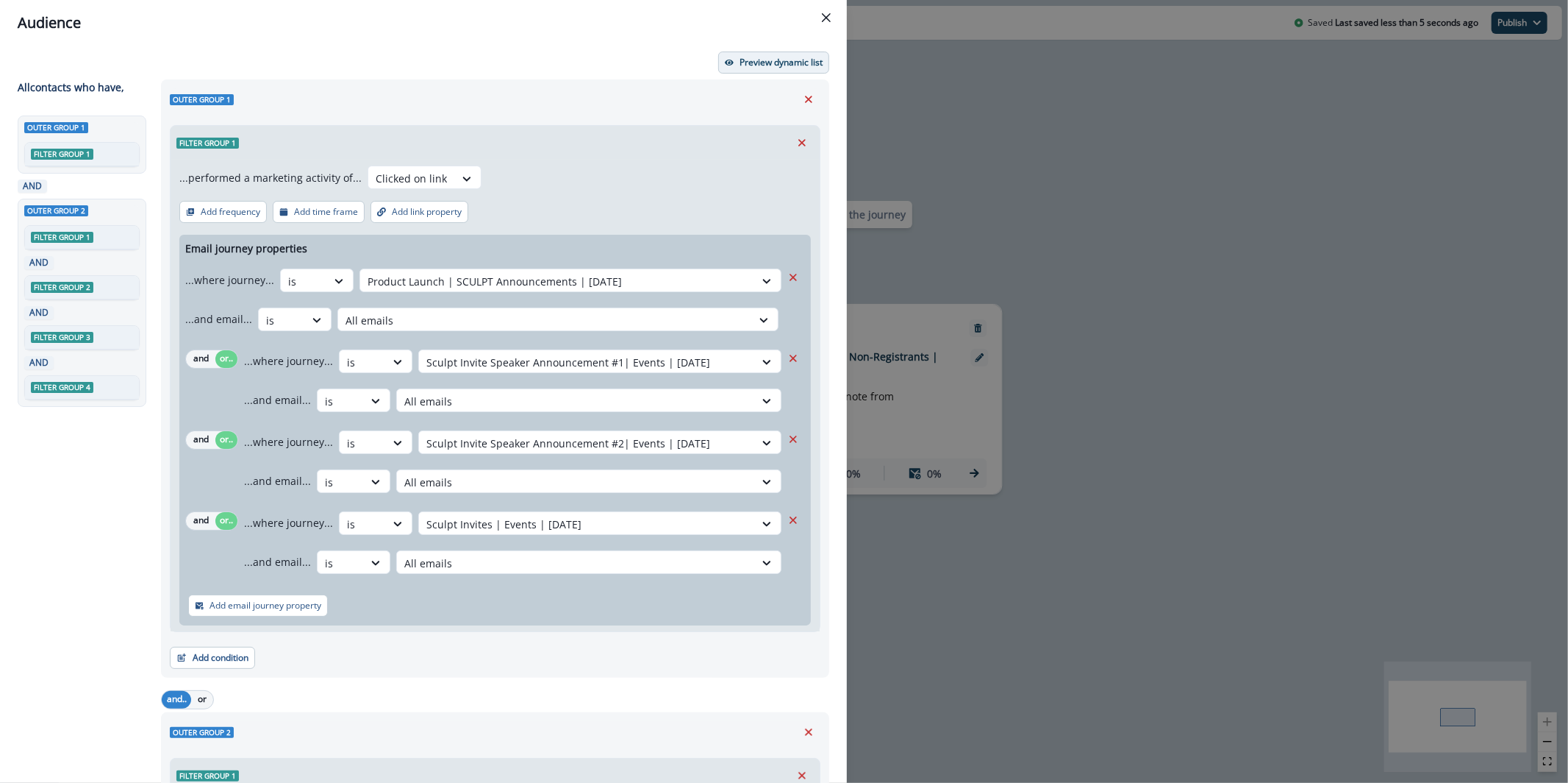
click at [770, 66] on p "Preview dynamic list" at bounding box center [781, 62] width 83 height 10
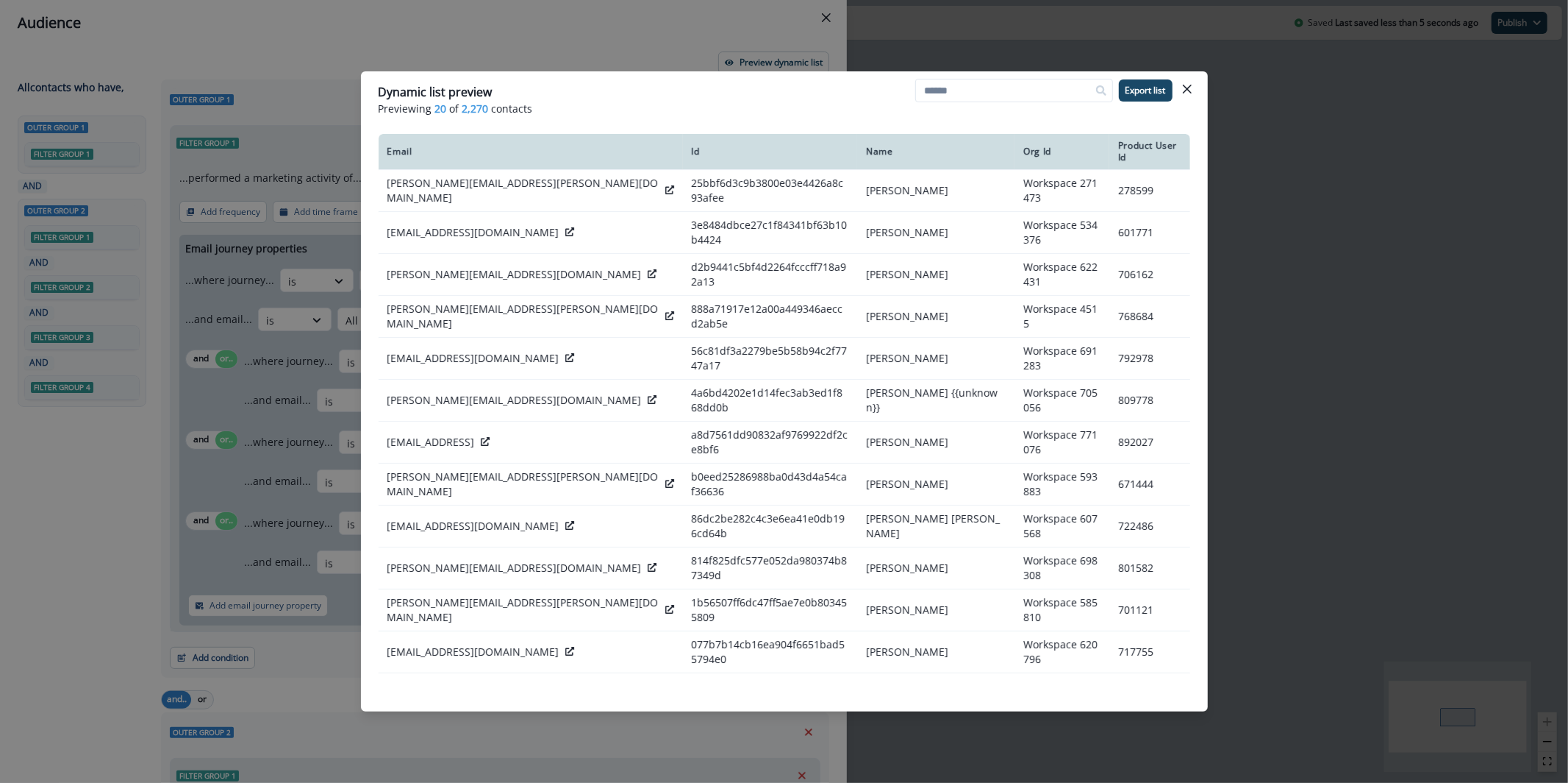
click at [633, 58] on div "Dynamic list preview Previewing 20 of 2,270 contacts Export list Email Id Name …" at bounding box center [784, 391] width 1568 height 783
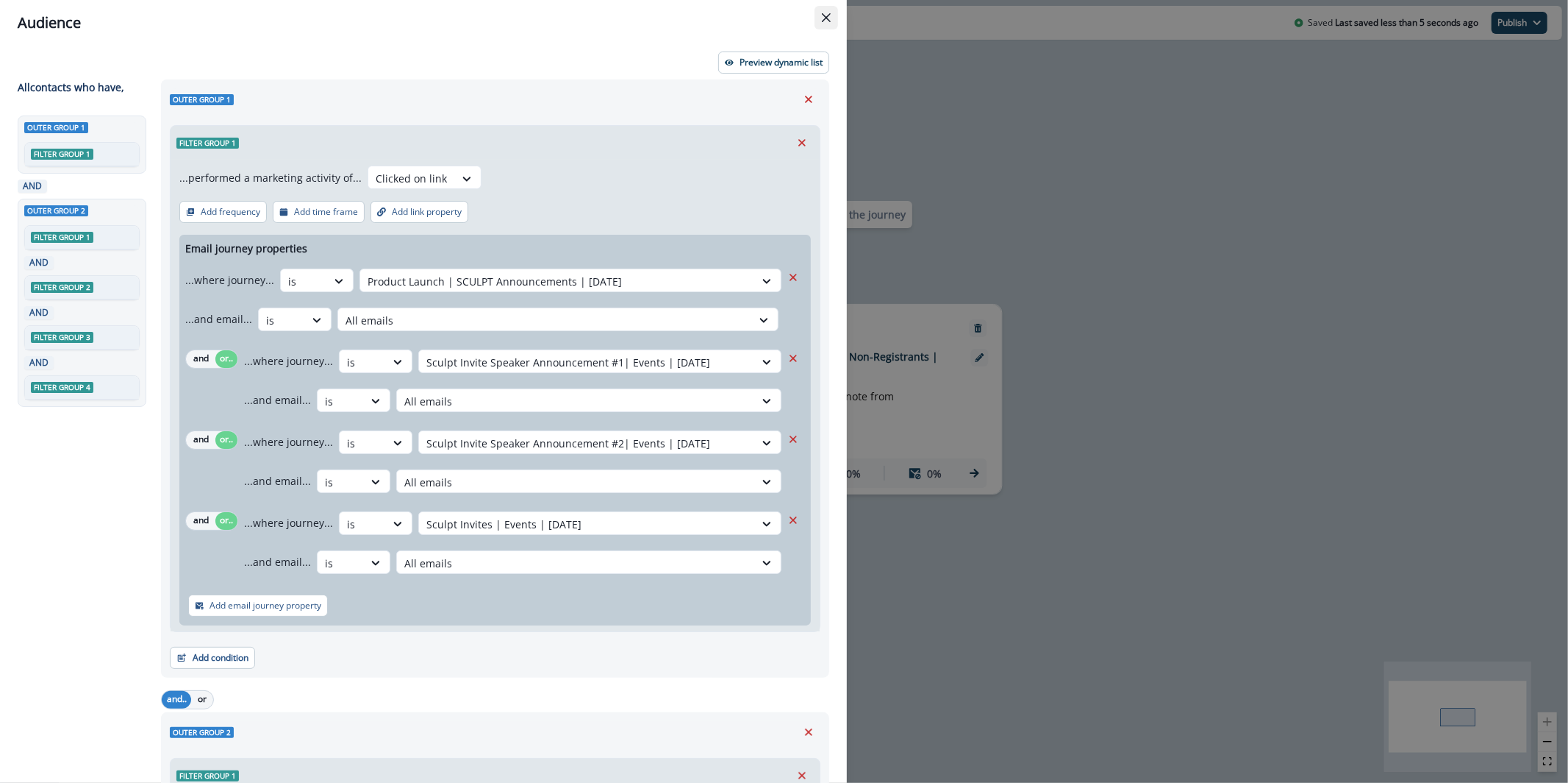
click at [823, 26] on button "Close" at bounding box center [827, 17] width 24 height 24
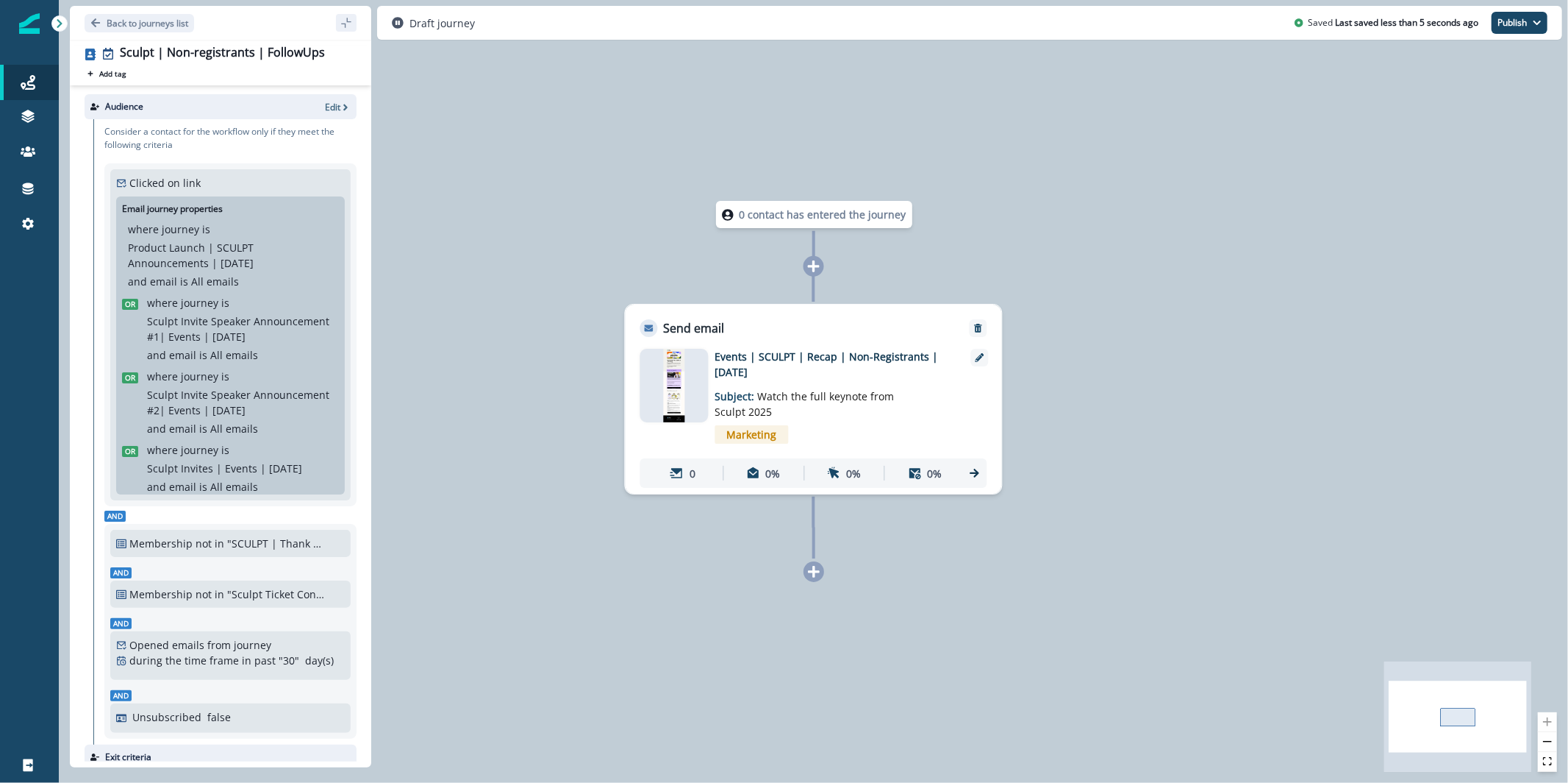
click at [670, 386] on img at bounding box center [674, 386] width 20 height 73
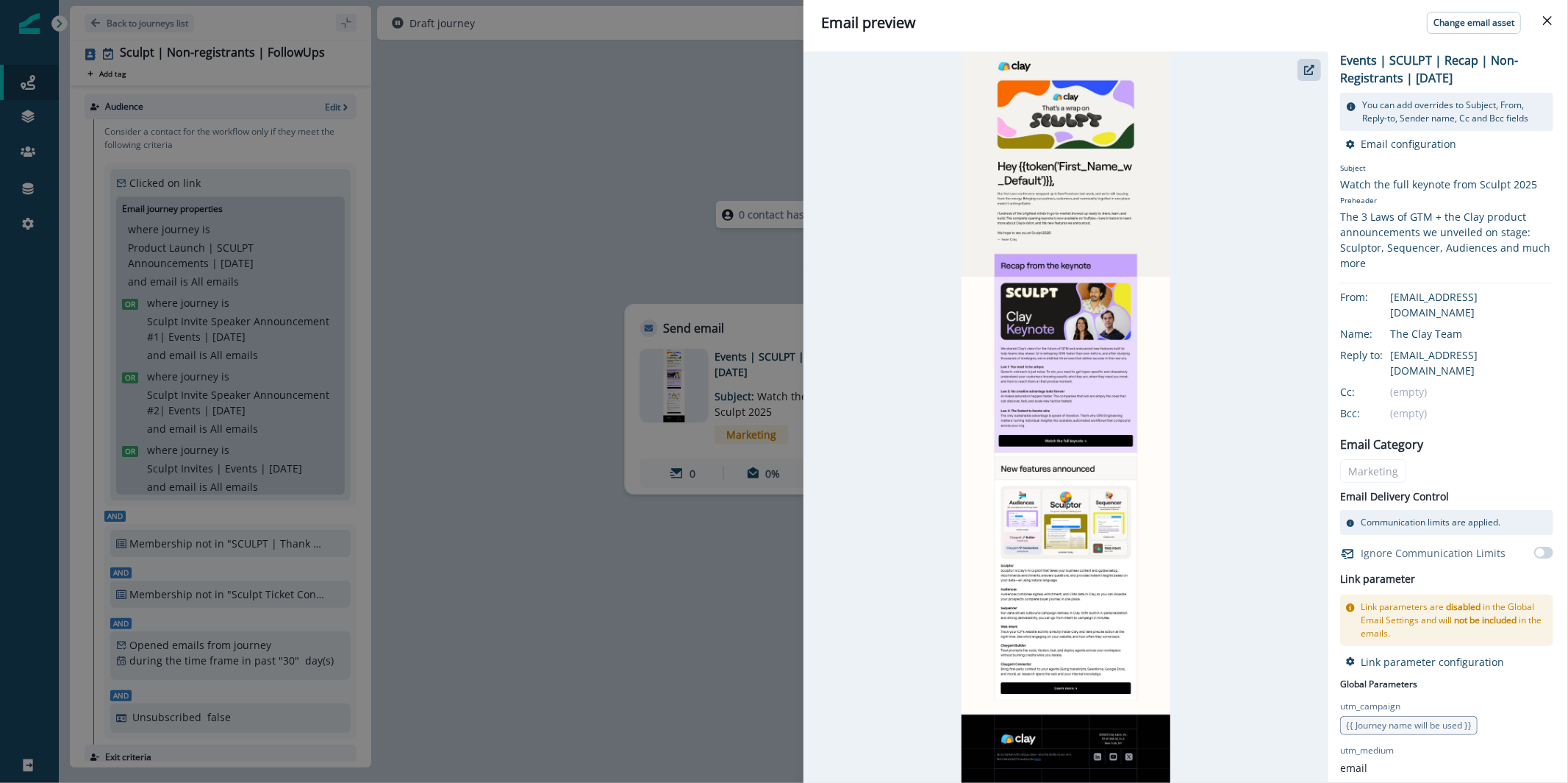
click at [622, 175] on div "Email preview Change email asset Events | SCULPT | Recap | Non-Registrants | [D…" at bounding box center [784, 391] width 1568 height 783
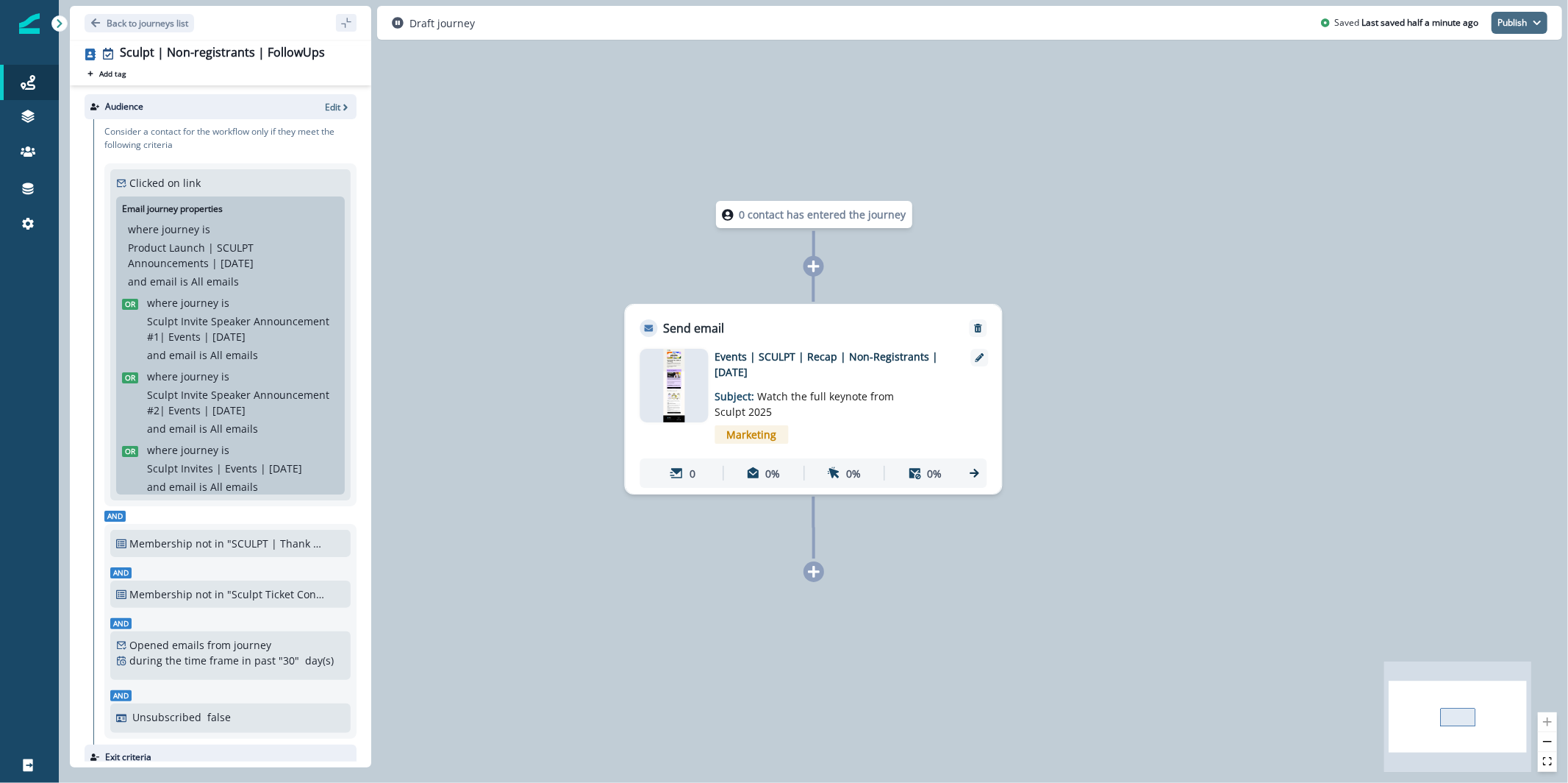
click at [1502, 25] on button "Publish" at bounding box center [1519, 23] width 56 height 22
click at [1518, 21] on button "Publish" at bounding box center [1519, 23] width 56 height 22
click at [1518, 22] on button "Publish" at bounding box center [1519, 23] width 56 height 22
click at [1499, 55] on button "as active journey" at bounding box center [1465, 60] width 163 height 27
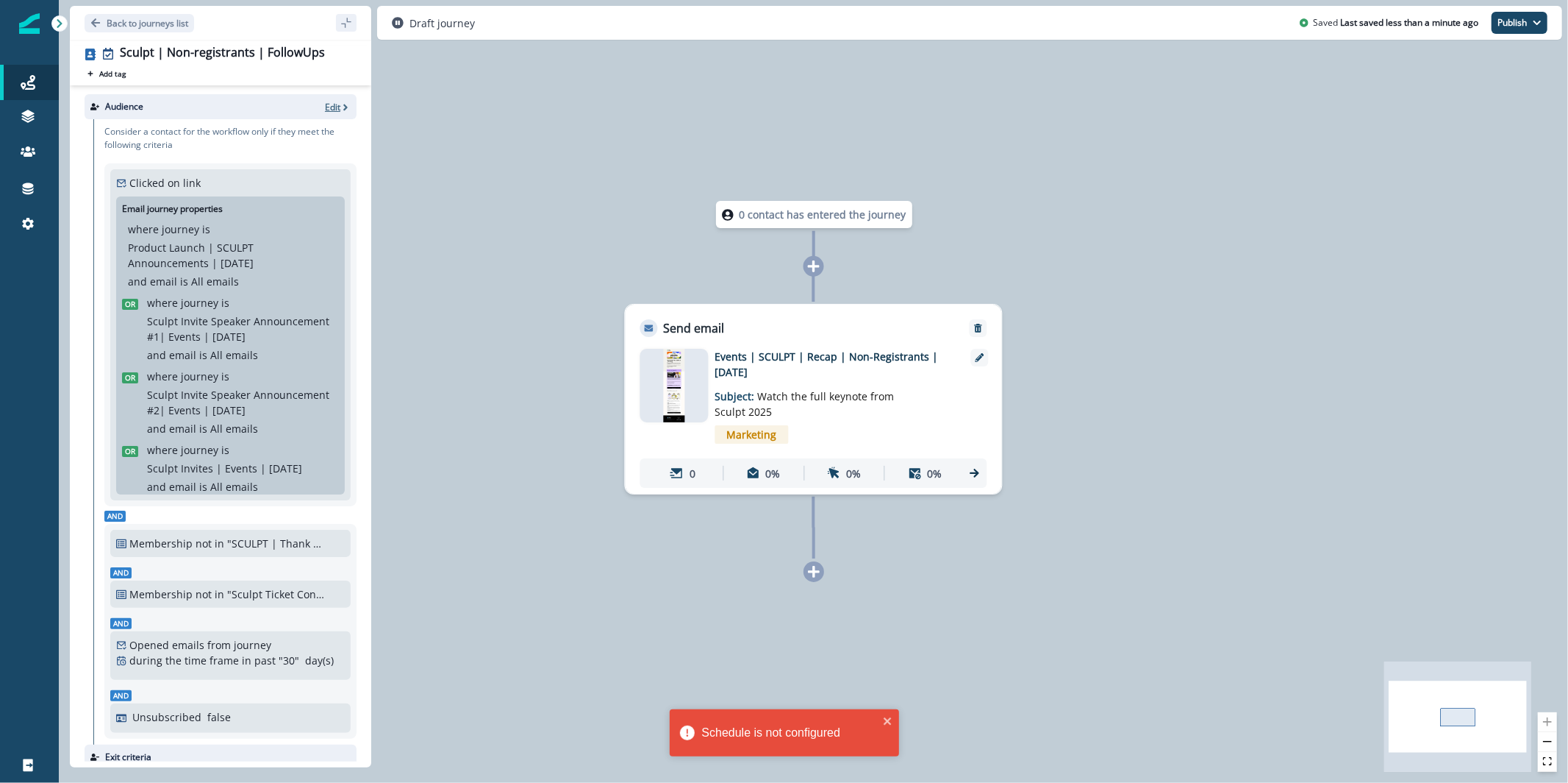
click at [325, 102] on p "Edit" at bounding box center [332, 107] width 16 height 13
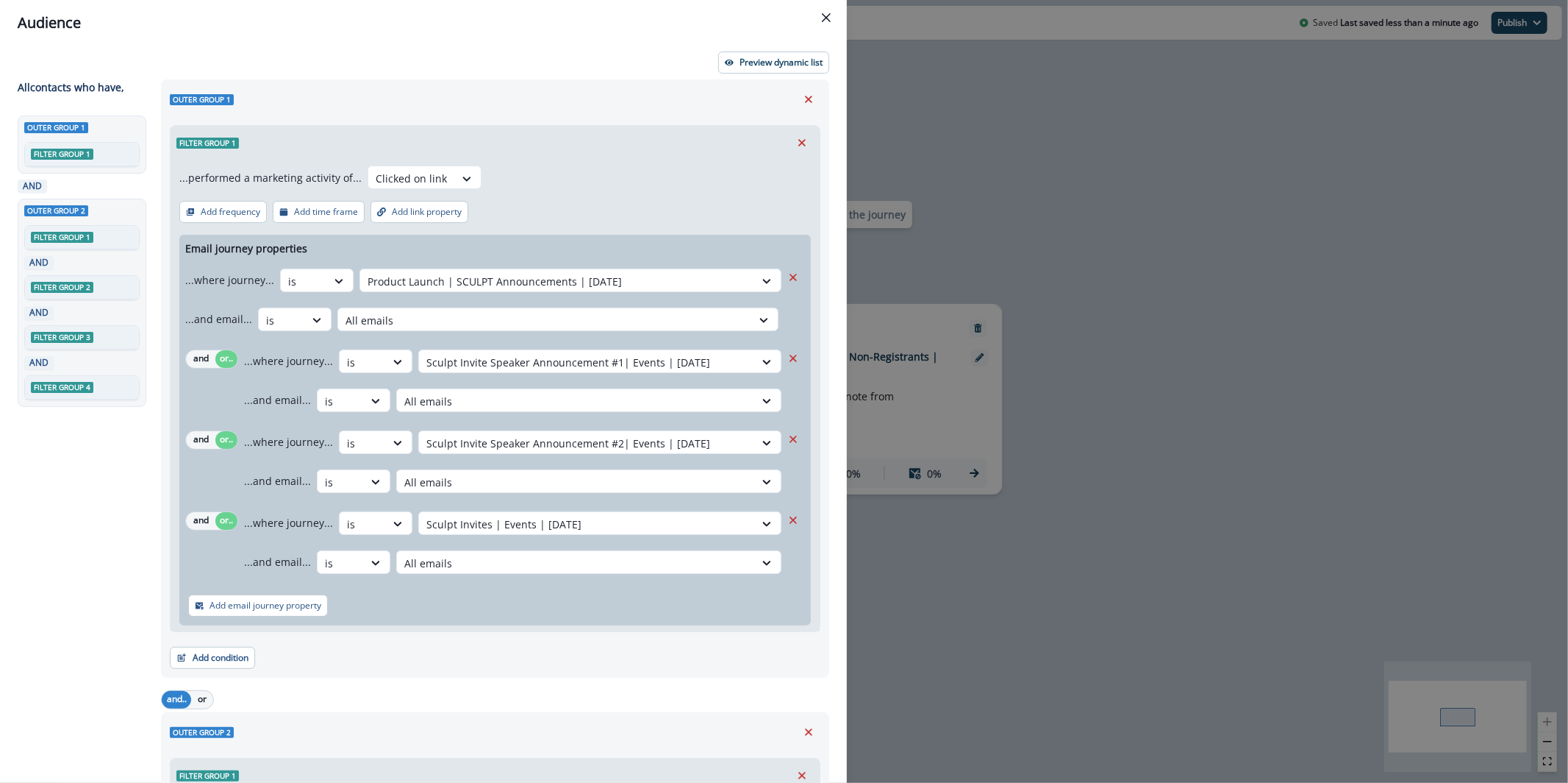
click at [827, 20] on icon "Close" at bounding box center [827, 17] width 9 height 9
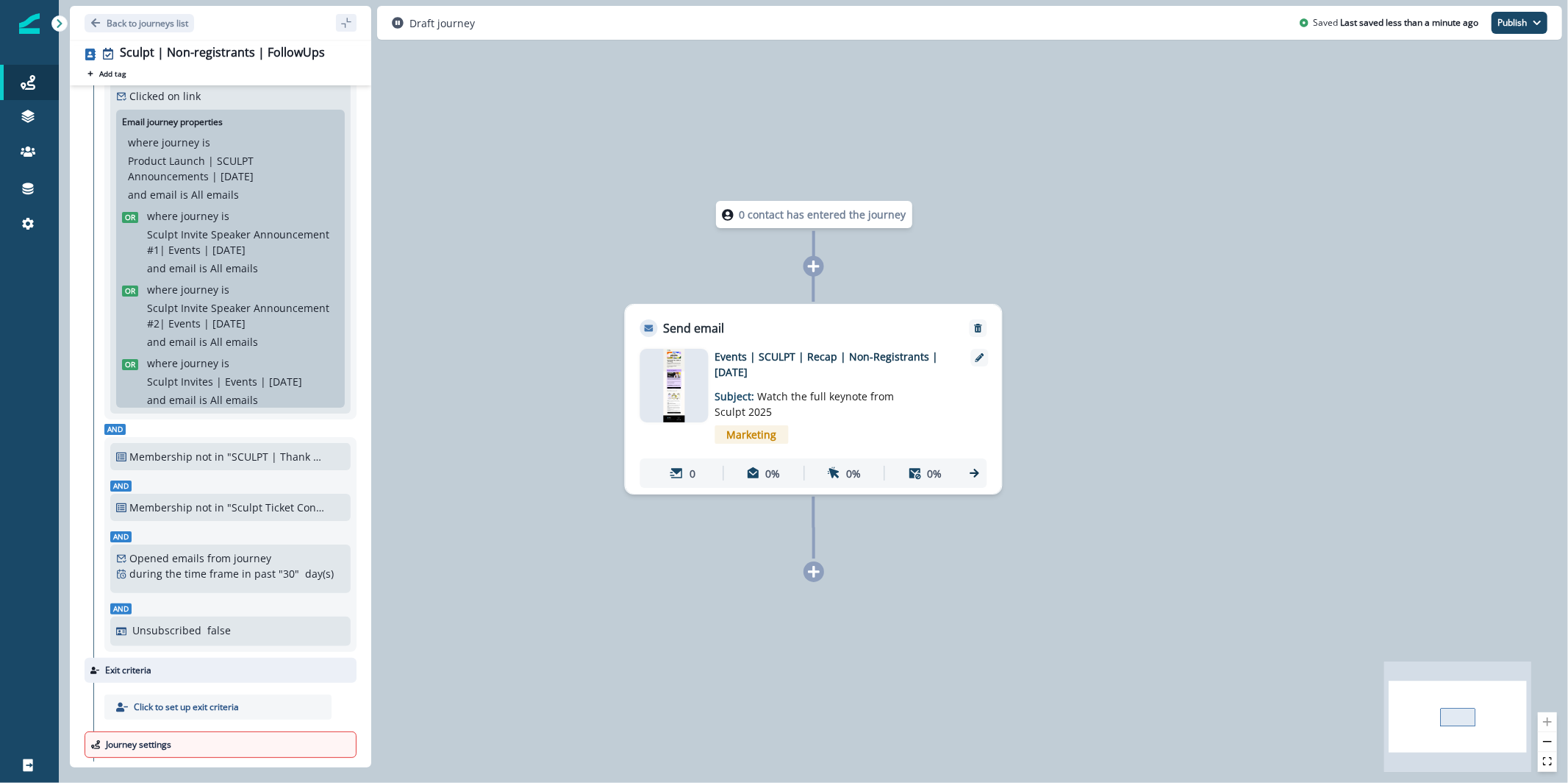
scroll to position [223, 0]
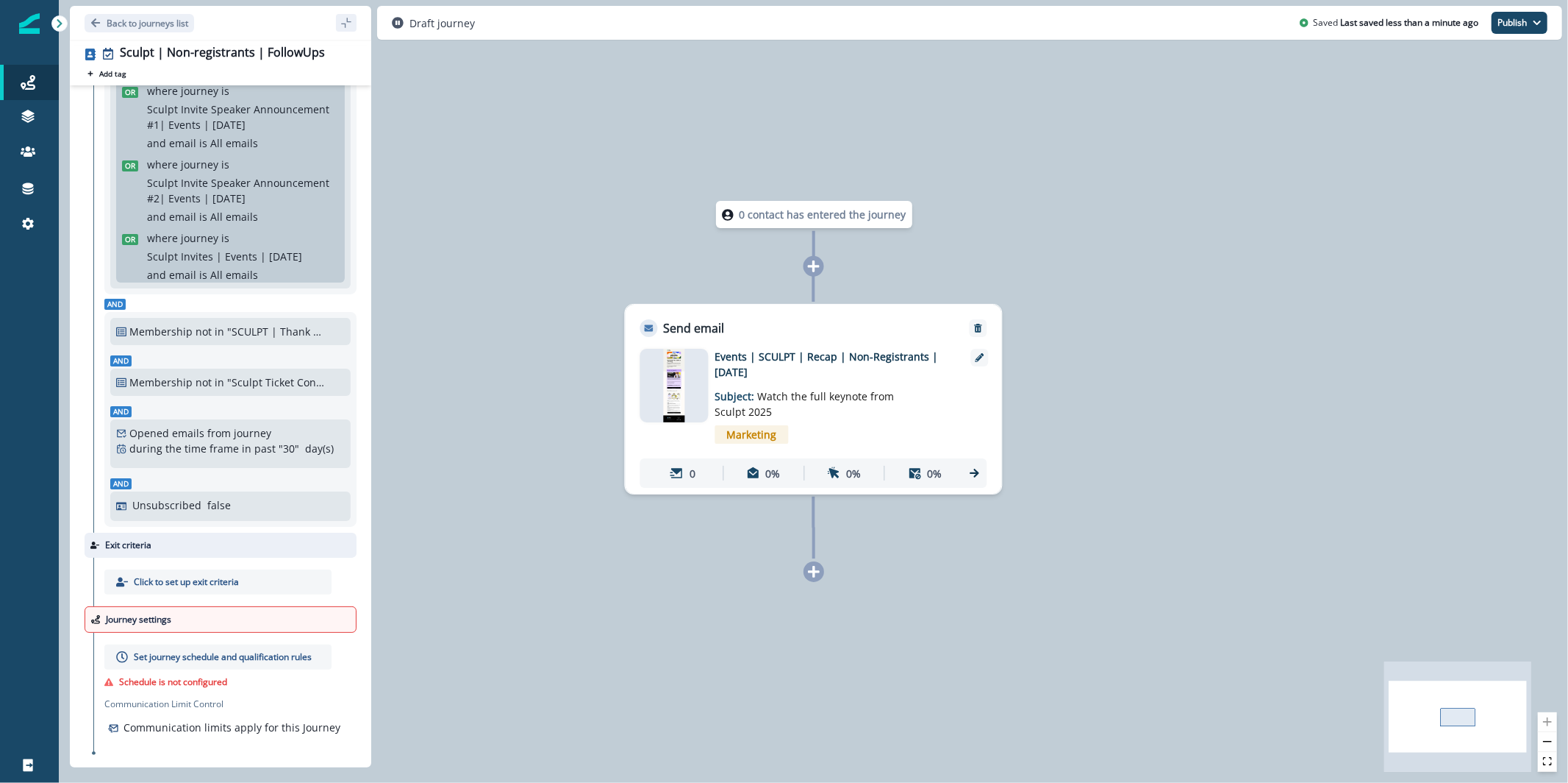
click at [205, 633] on div "Set journey schedule and qualification rules Schedule is not configured Communi…" at bounding box center [225, 692] width 264 height 120
click at [192, 651] on p "Set journey schedule and qualification rules" at bounding box center [222, 657] width 178 height 13
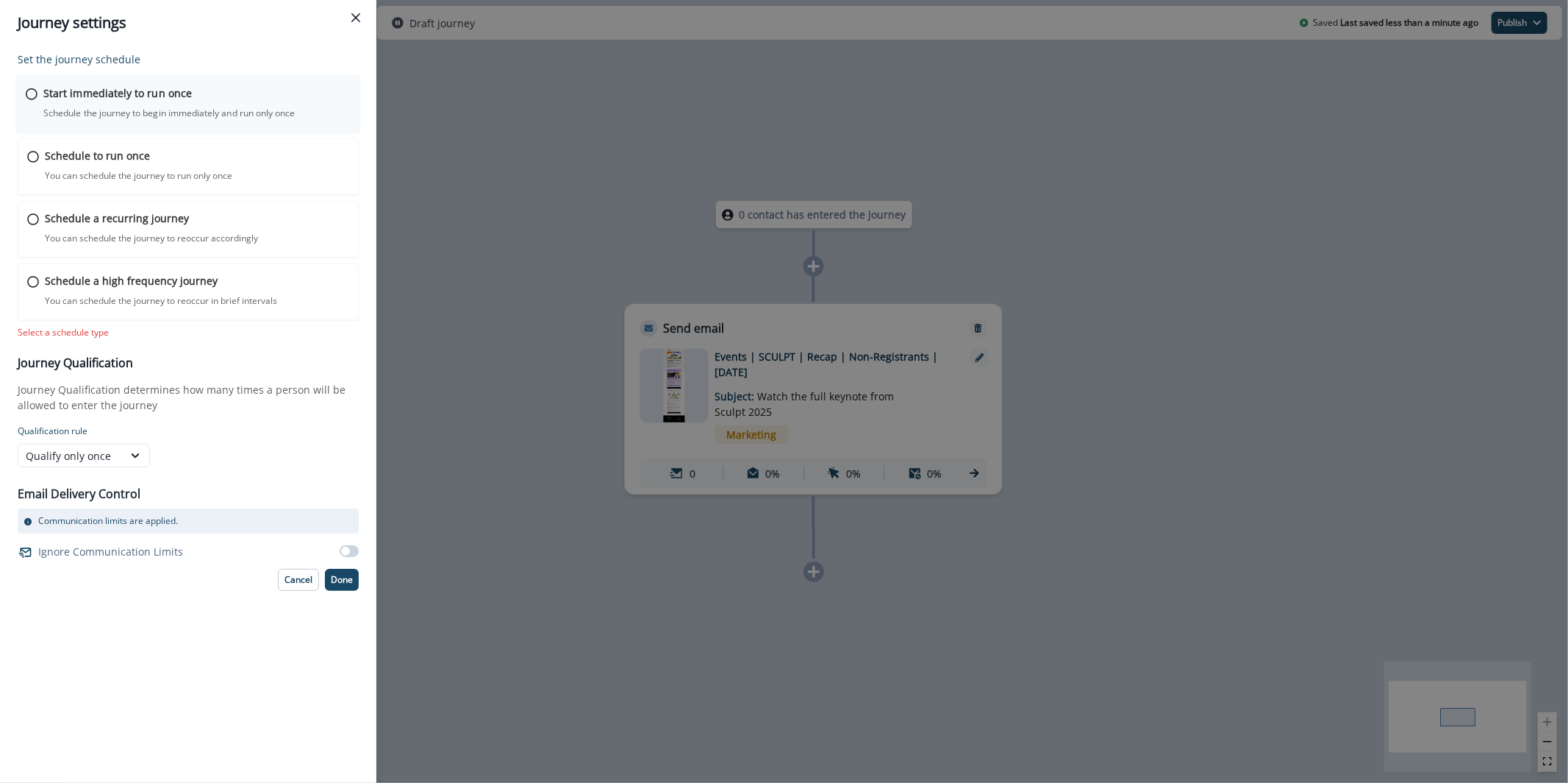
click at [147, 103] on div "Start immediately to run once Schedule the journey to begin immediately and run…" at bounding box center [197, 103] width 308 height 35
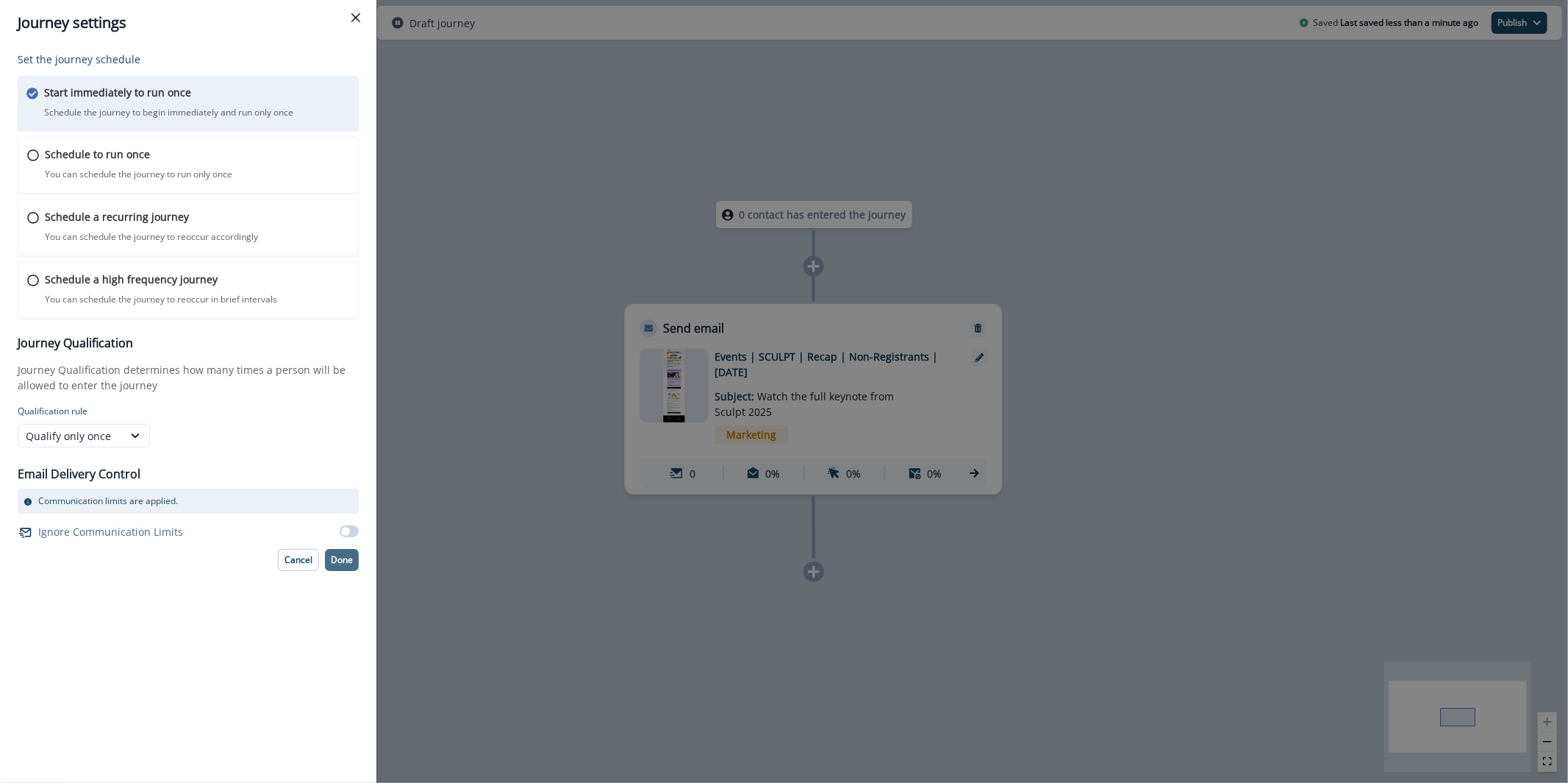
click at [340, 550] on button "Done" at bounding box center [341, 560] width 34 height 22
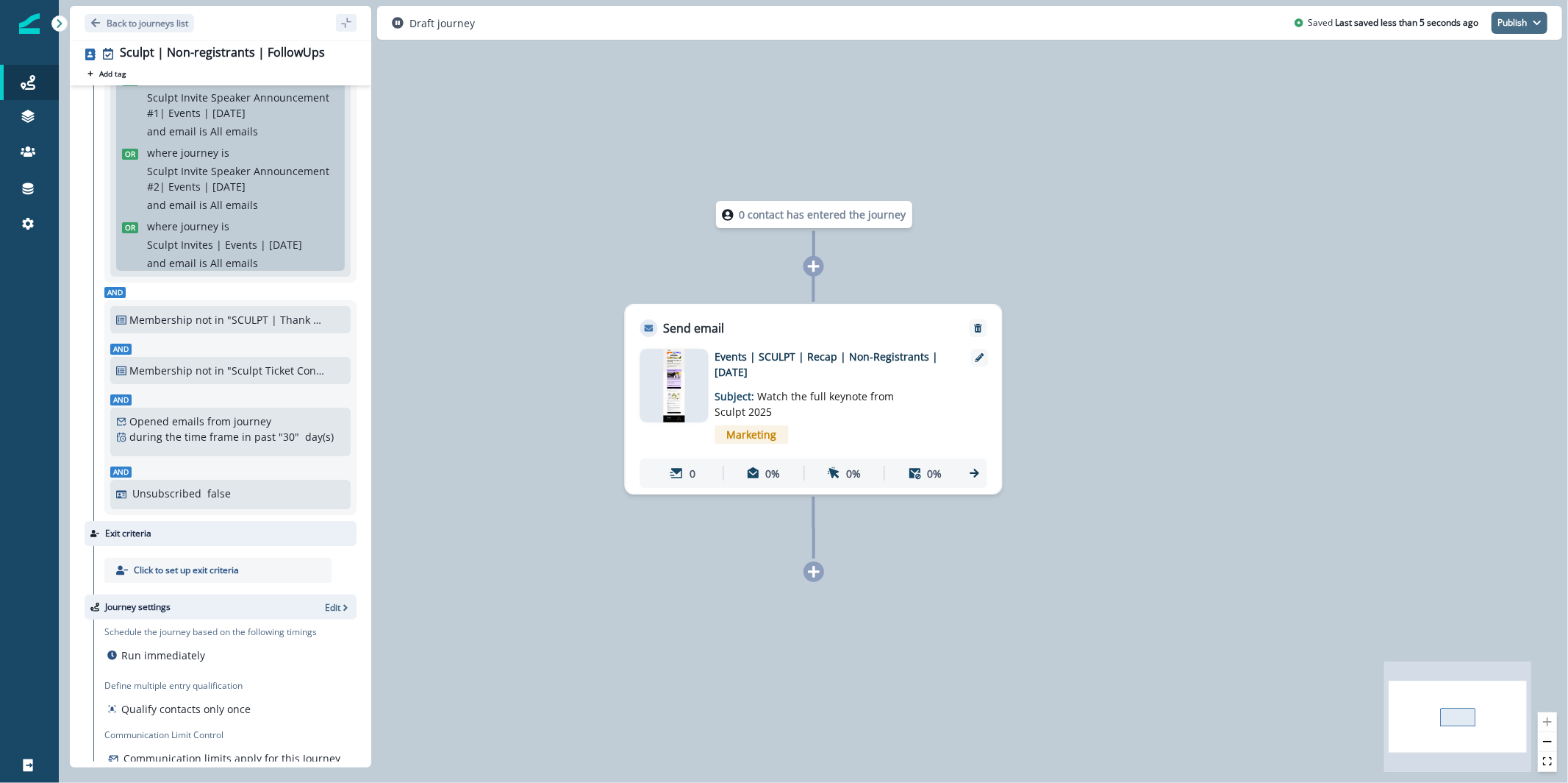
click at [1528, 16] on button "Publish" at bounding box center [1519, 23] width 56 height 22
click at [1485, 63] on button "as active journey" at bounding box center [1465, 60] width 163 height 27
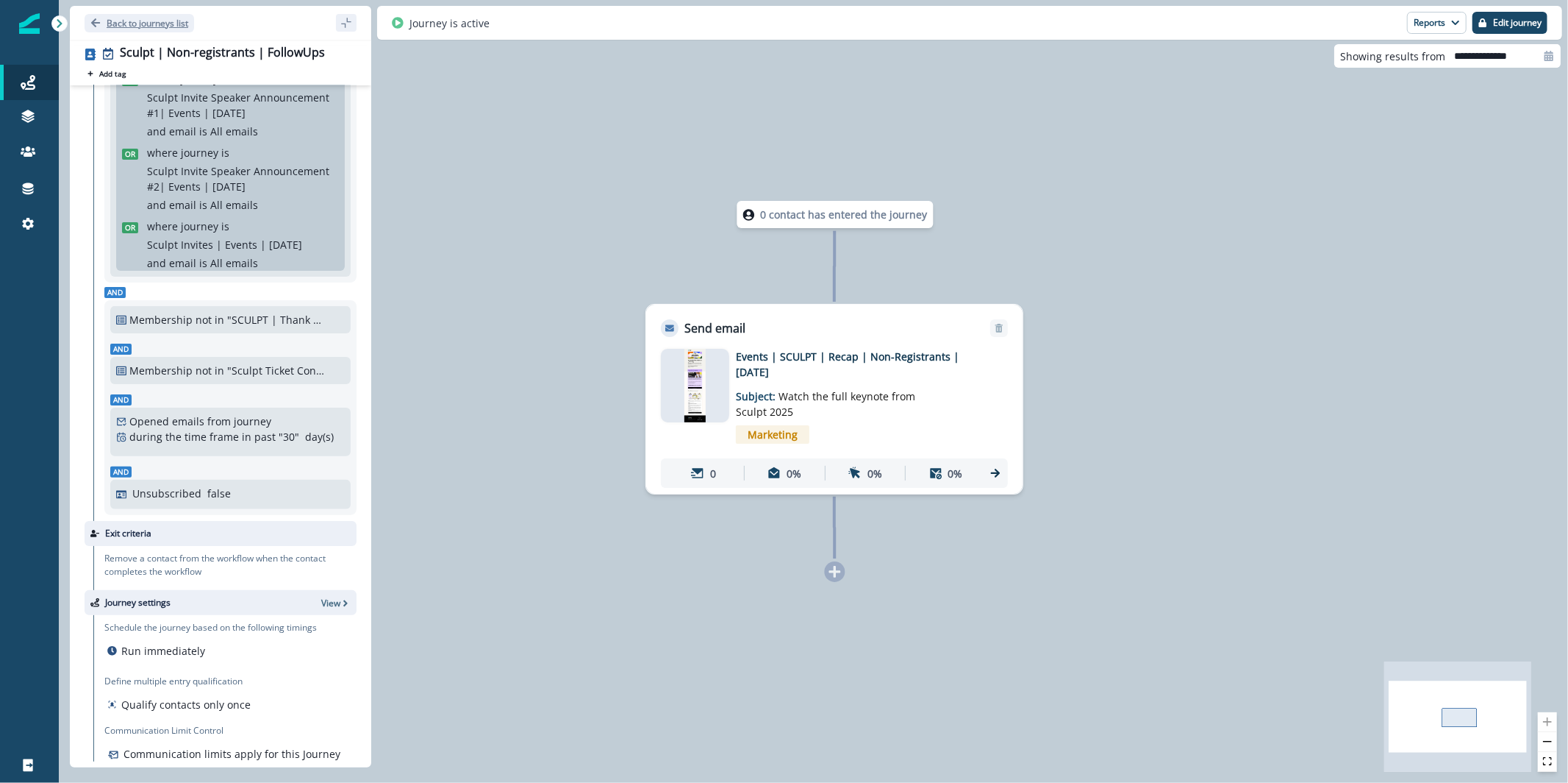
click at [144, 27] on p "Back to journeys list" at bounding box center [146, 23] width 81 height 13
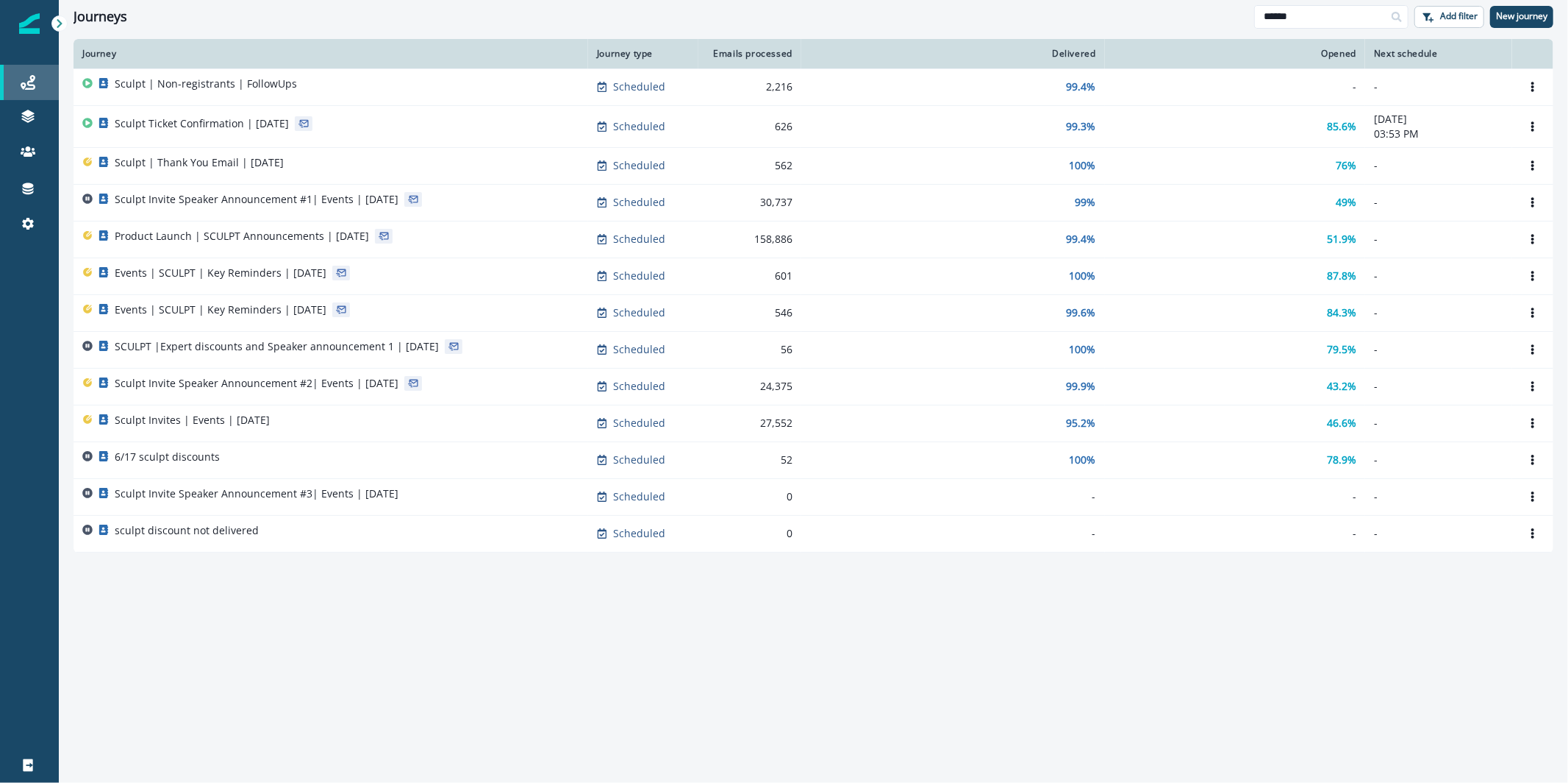
click at [47, 93] on link "Journeys" at bounding box center [29, 82] width 59 height 36
click at [44, 131] on link at bounding box center [29, 117] width 59 height 36
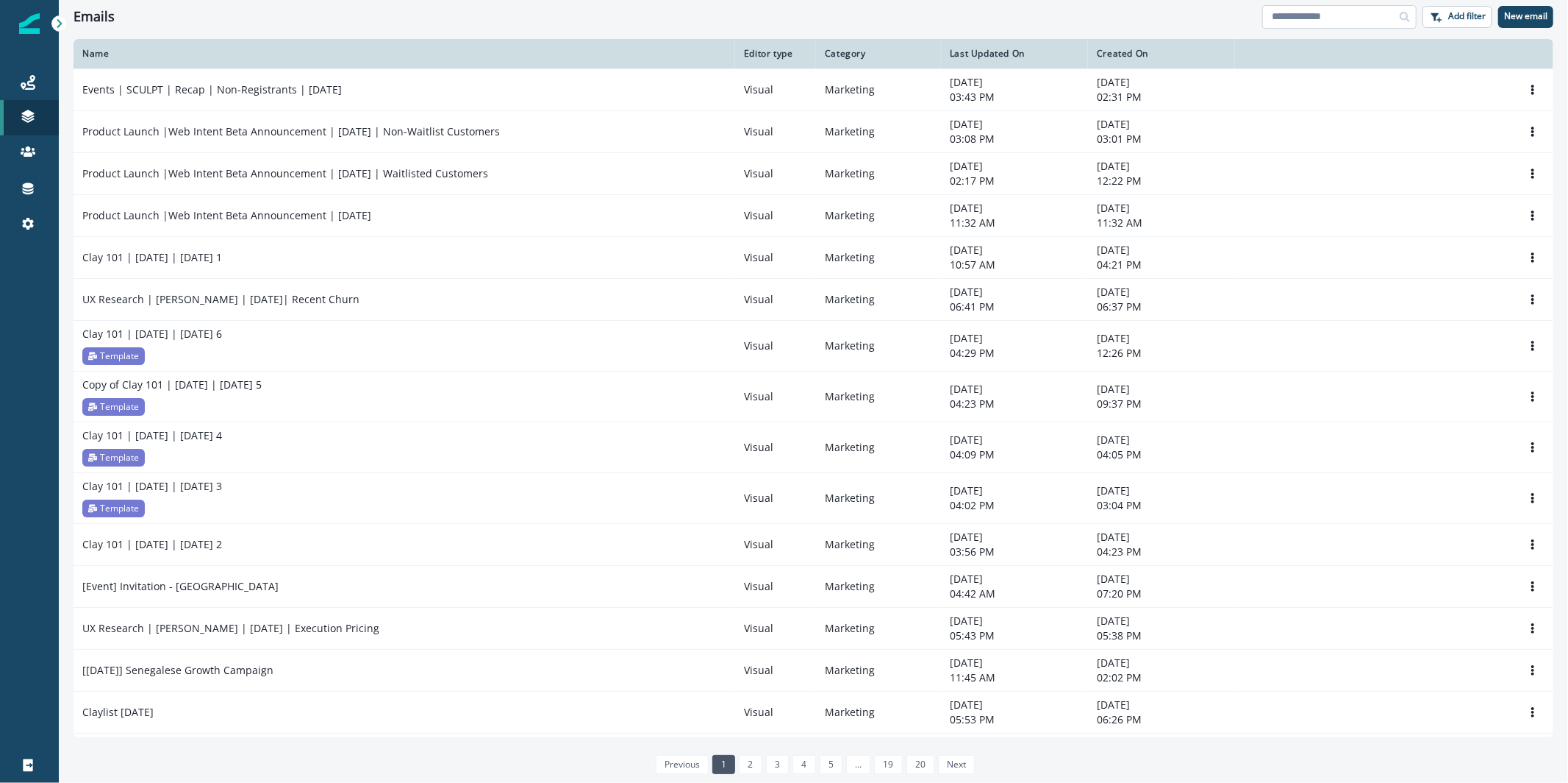
click at [1292, 18] on input at bounding box center [1339, 17] width 155 height 24
type input "**********"
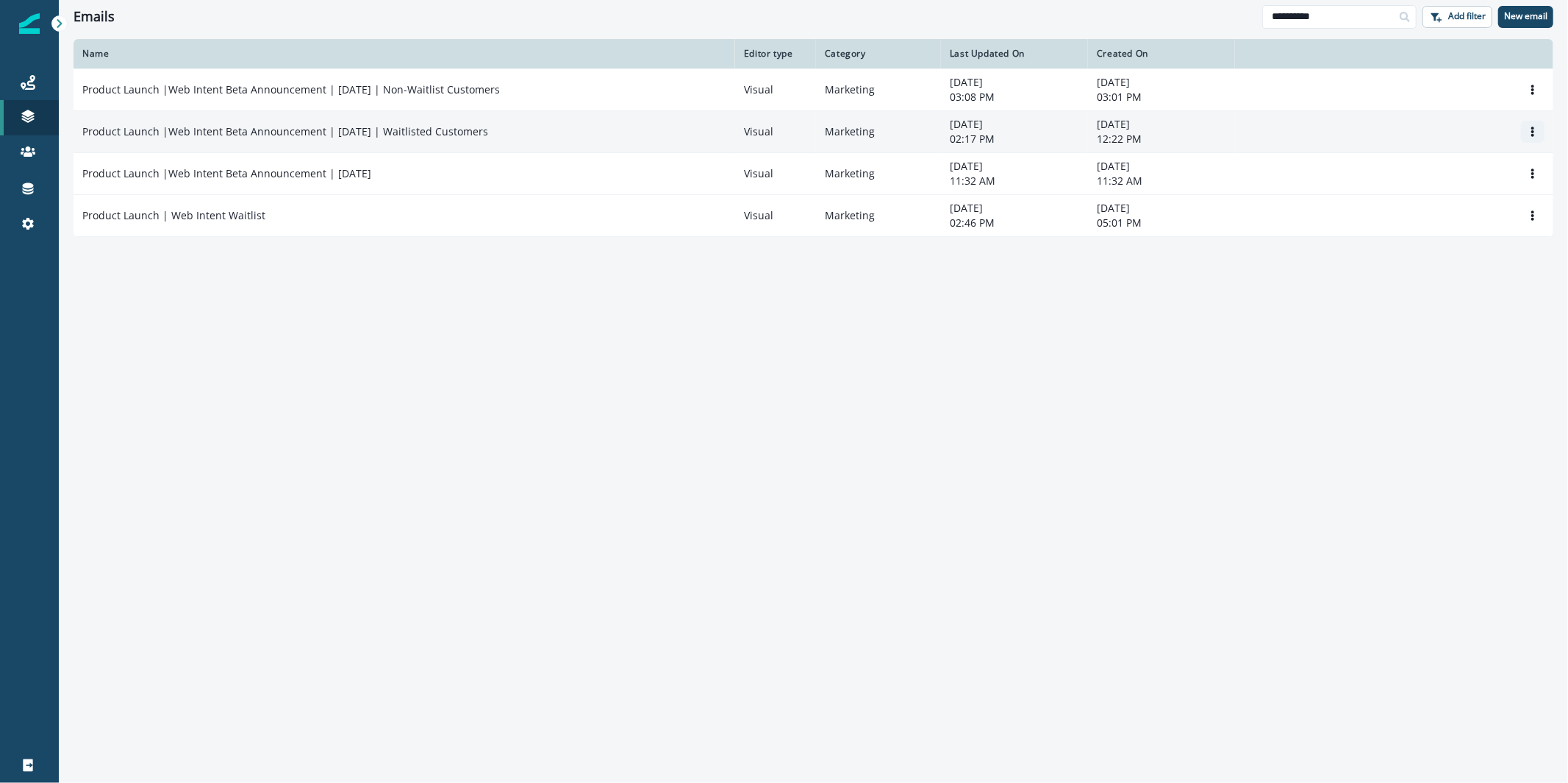
click at [1534, 127] on icon "Options" at bounding box center [1532, 131] width 3 height 10
click at [921, 133] on td "Marketing" at bounding box center [878, 131] width 125 height 42
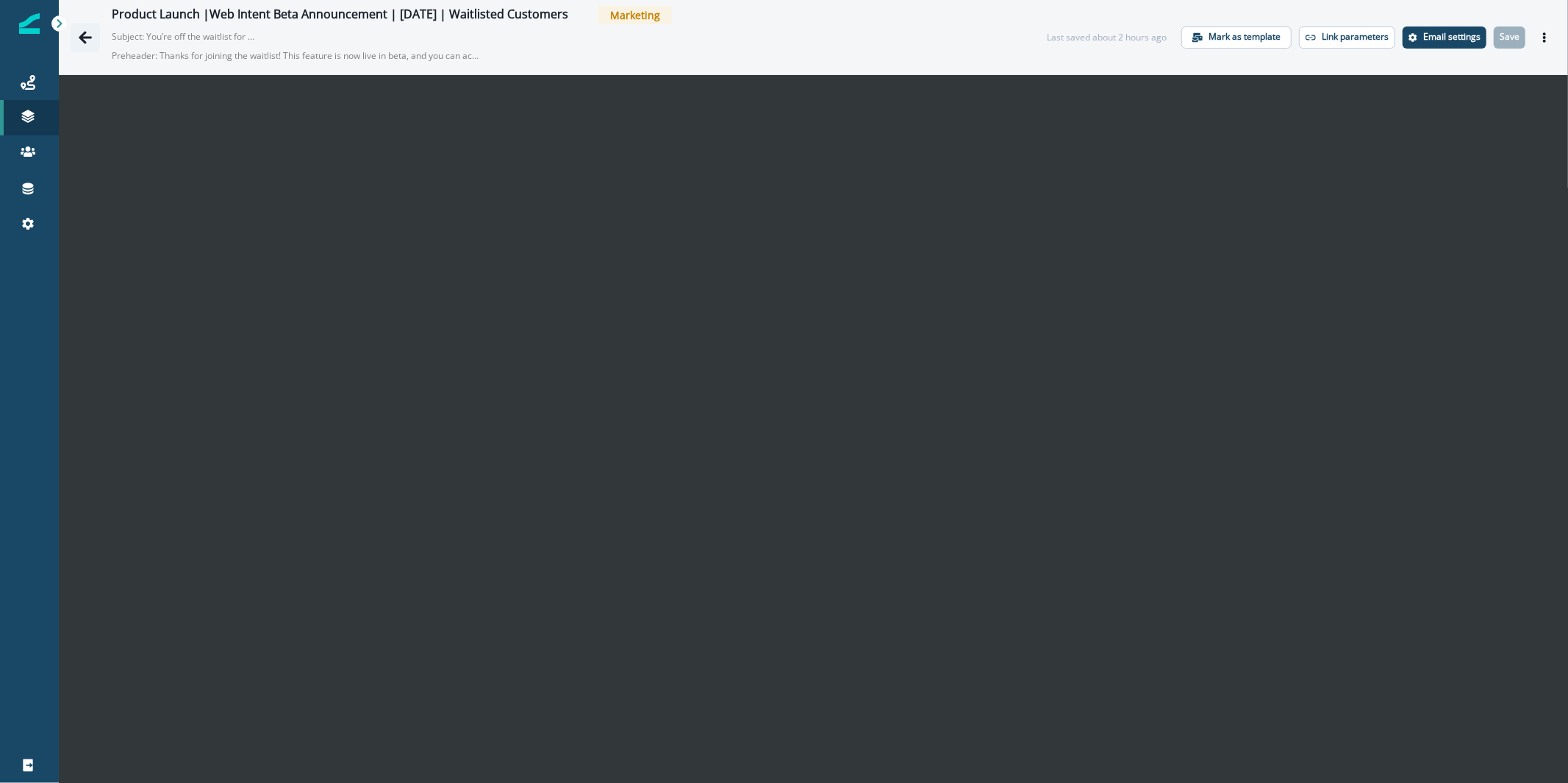
click at [90, 36] on icon "Go back" at bounding box center [85, 38] width 15 height 15
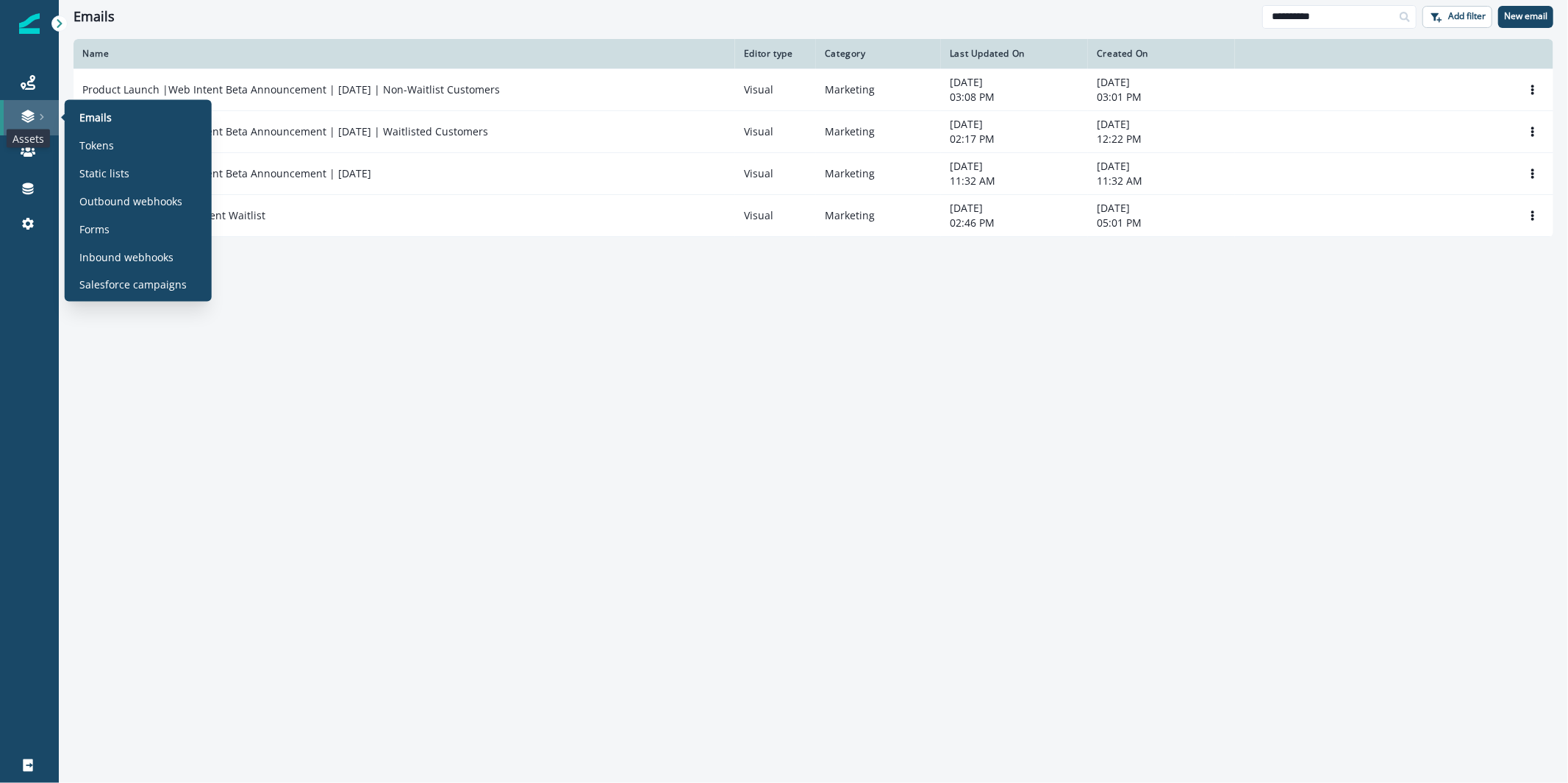
click at [28, 114] on icon at bounding box center [27, 114] width 13 height 7
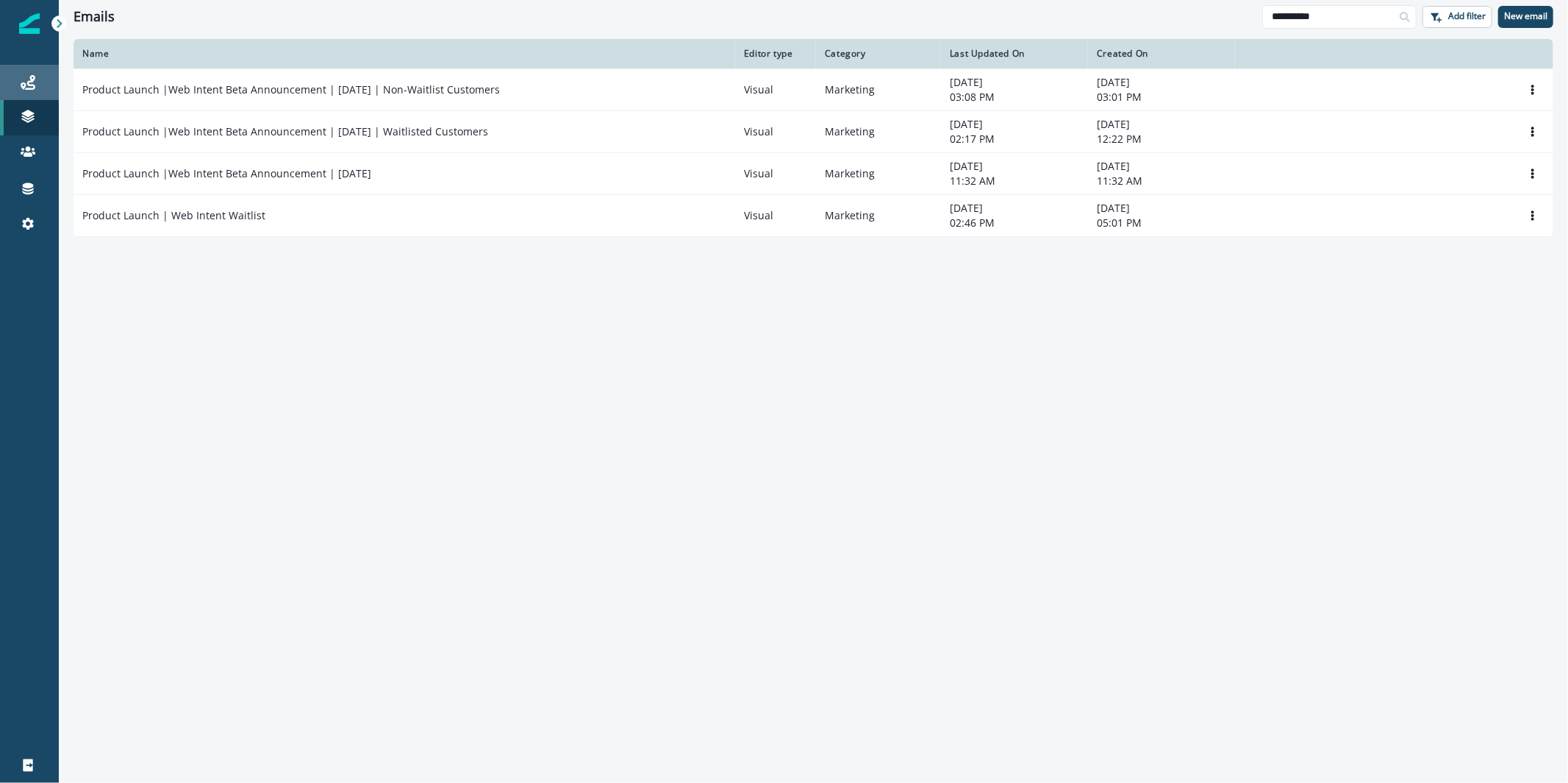
click at [40, 70] on link "Journeys" at bounding box center [29, 82] width 59 height 36
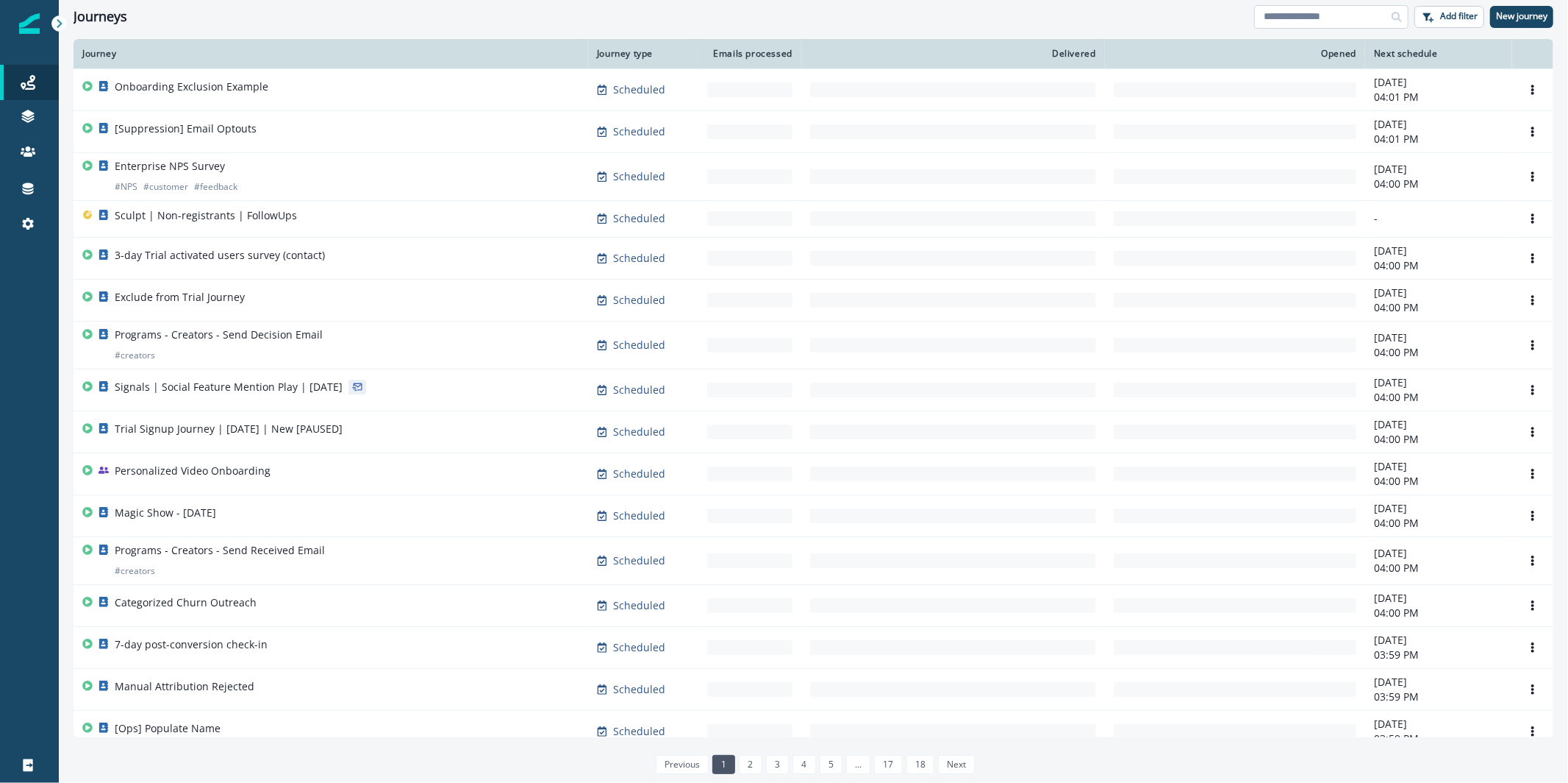
click at [1300, 13] on input at bounding box center [1331, 17] width 155 height 24
type input "***"
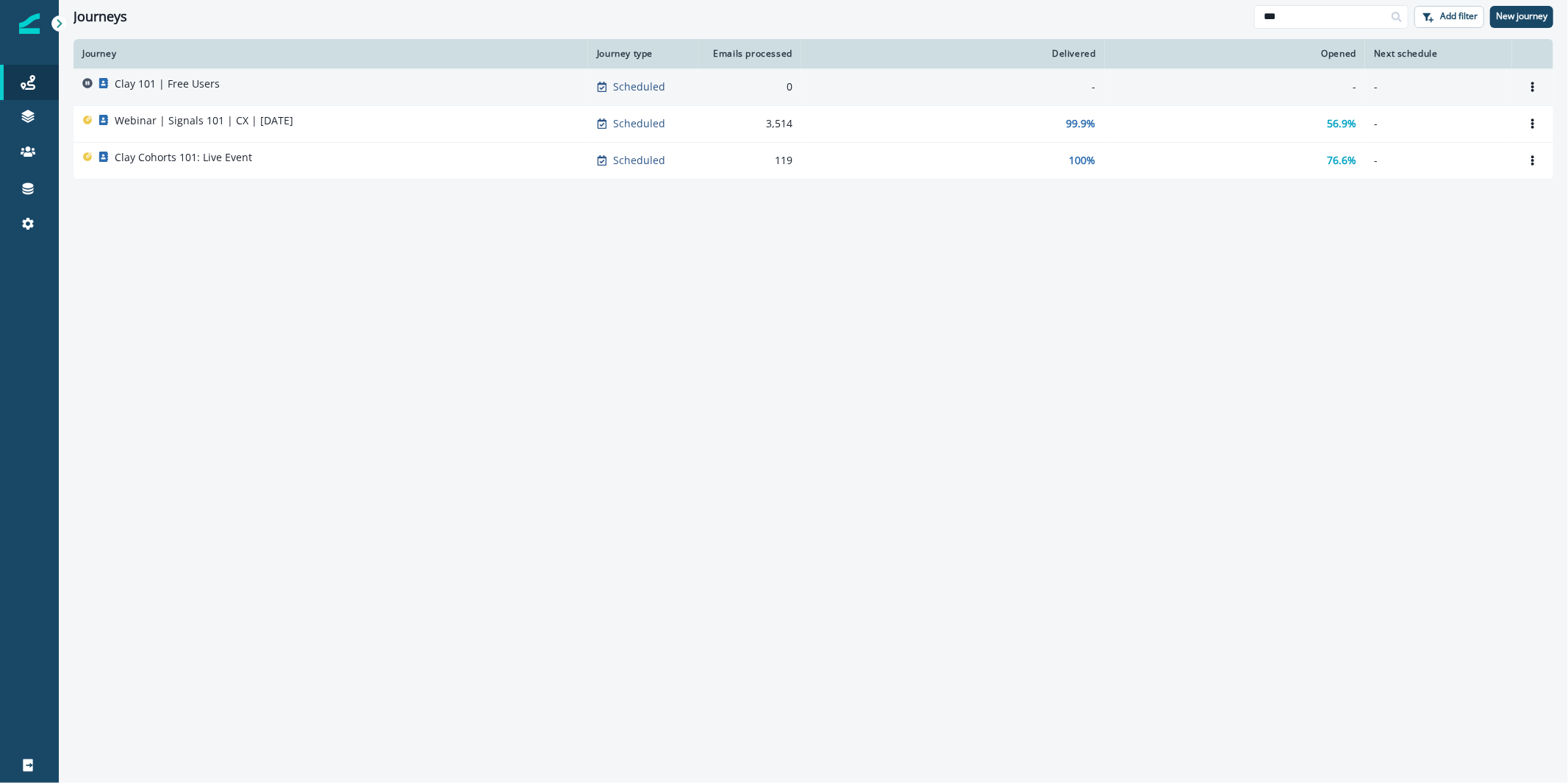
click at [430, 96] on div "Clay 101 | Free Users" at bounding box center [330, 87] width 497 height 20
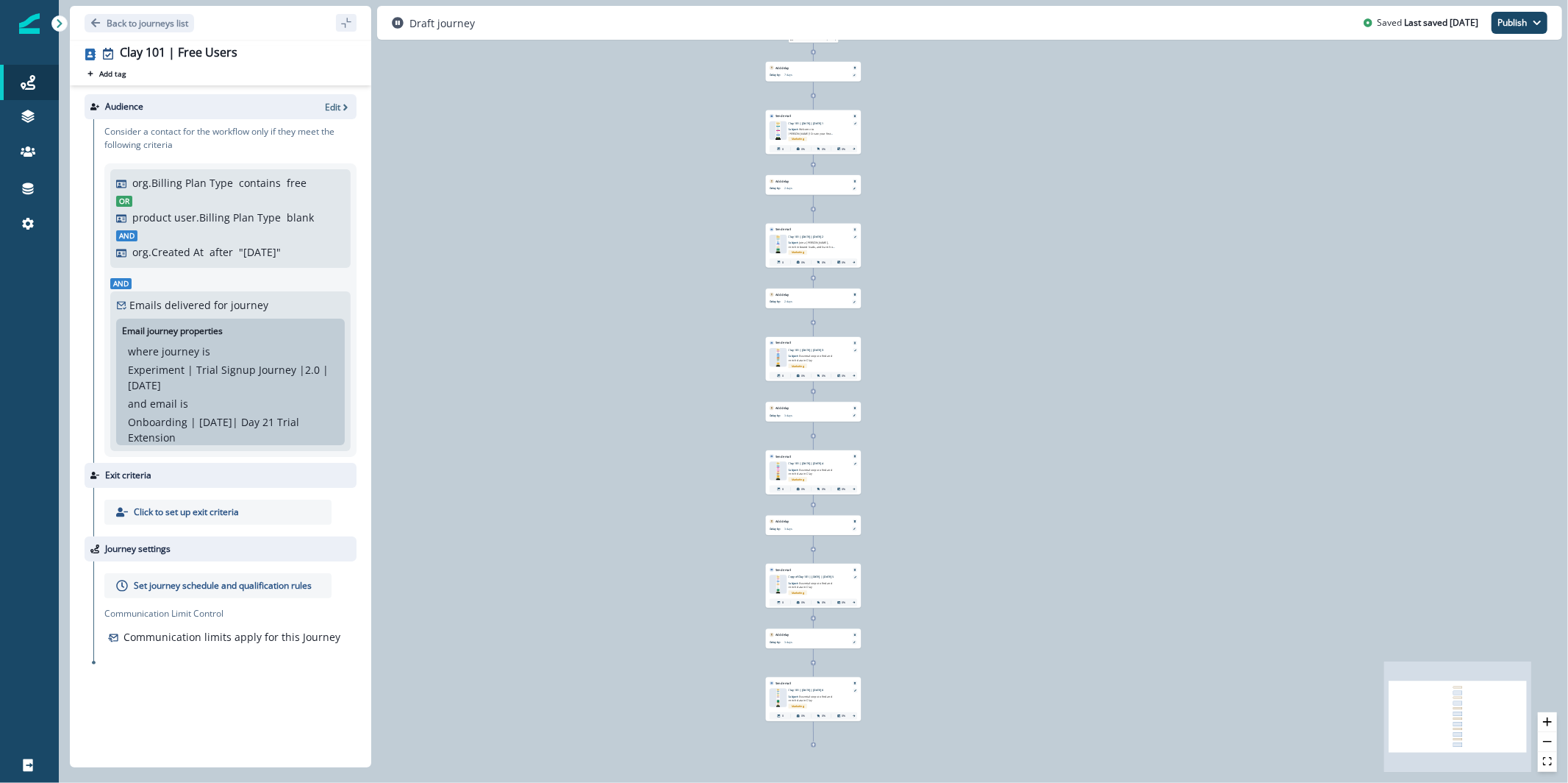
click at [778, 350] on img at bounding box center [778, 357] width 4 height 18
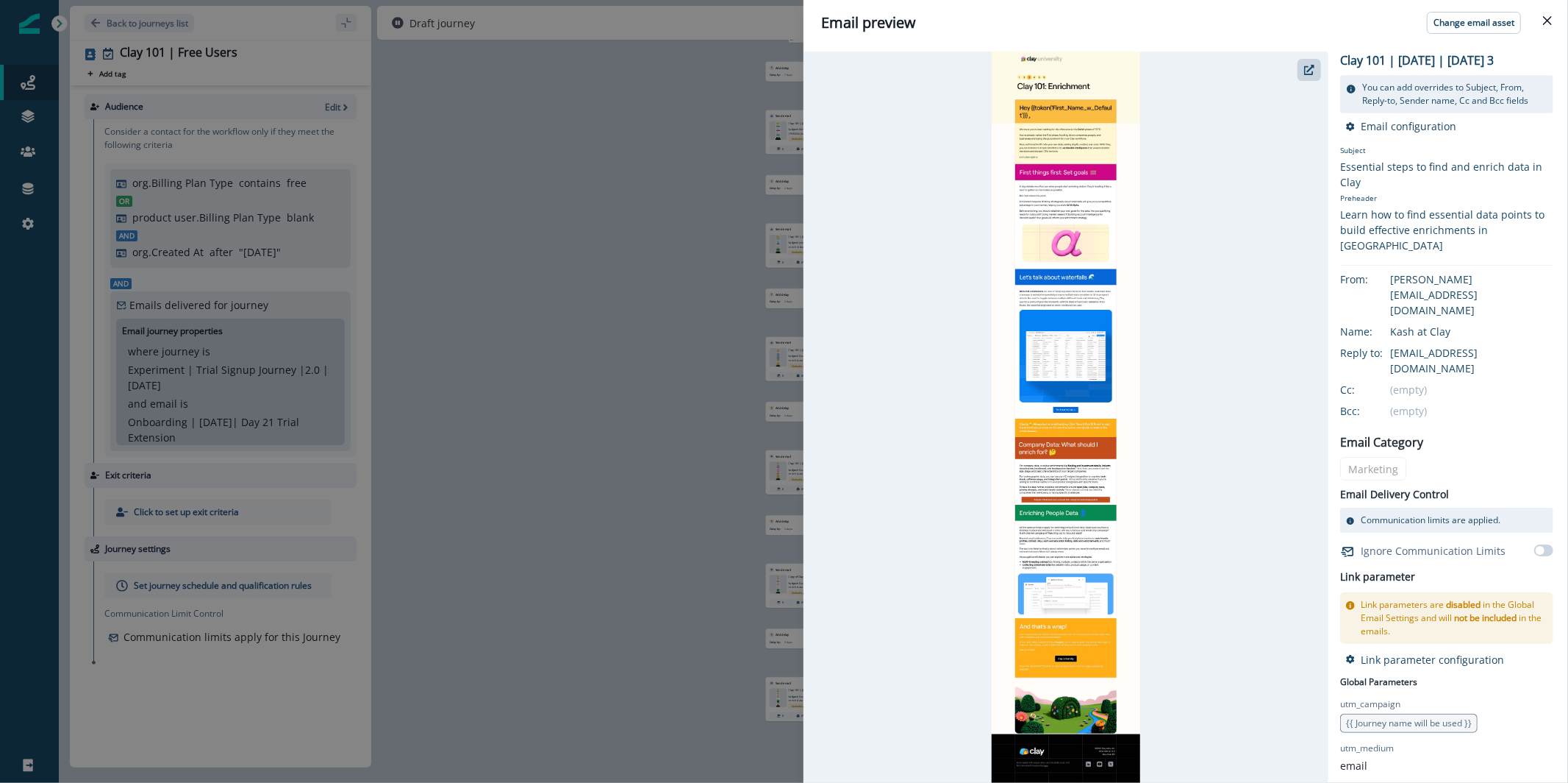
click at [573, 240] on div "Email preview Change email asset Clay 101 | July 2025 | Education | Day 3 You c…" at bounding box center [784, 391] width 1568 height 783
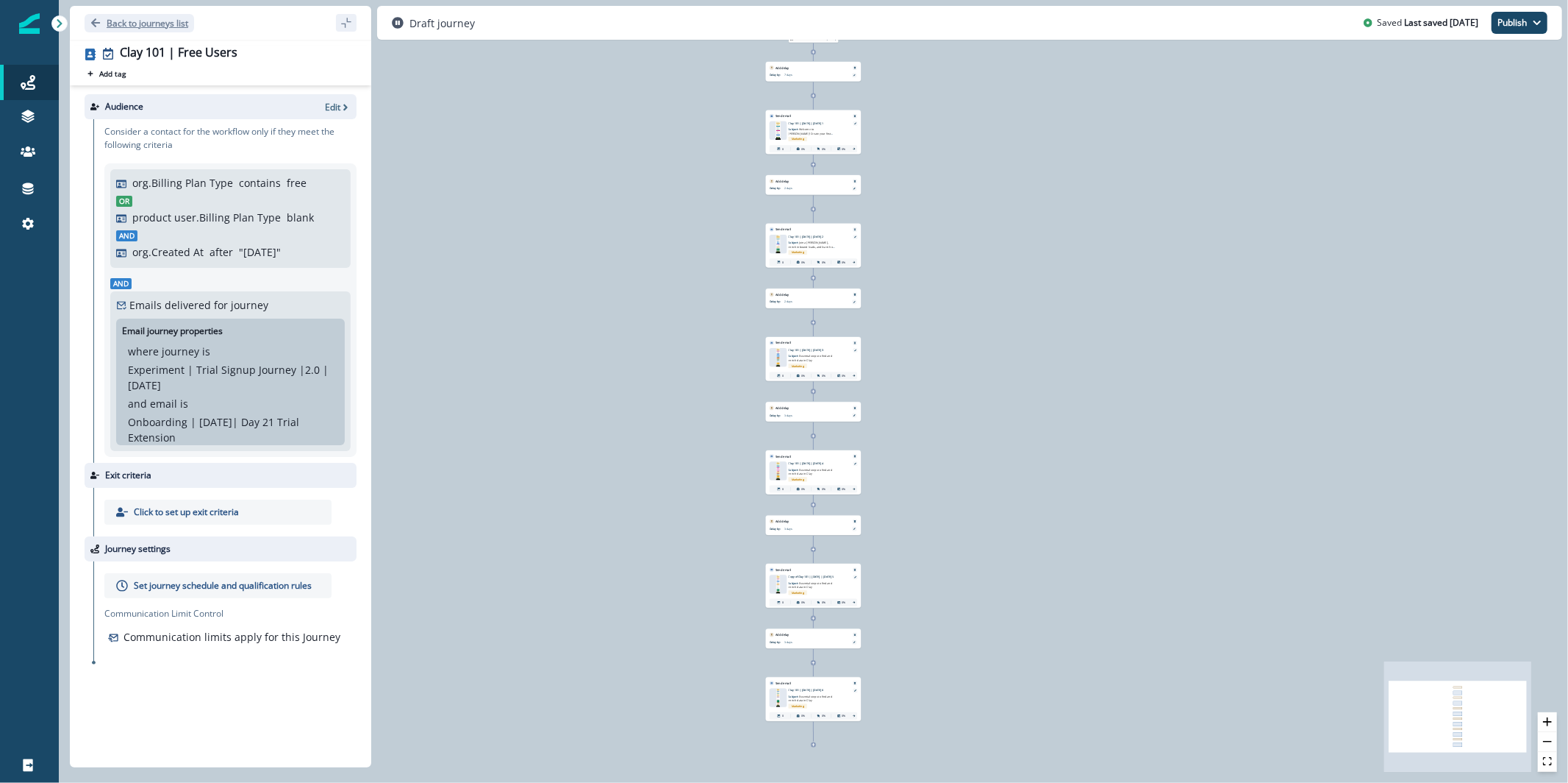
click at [167, 25] on p "Back to journeys list" at bounding box center [146, 23] width 81 height 13
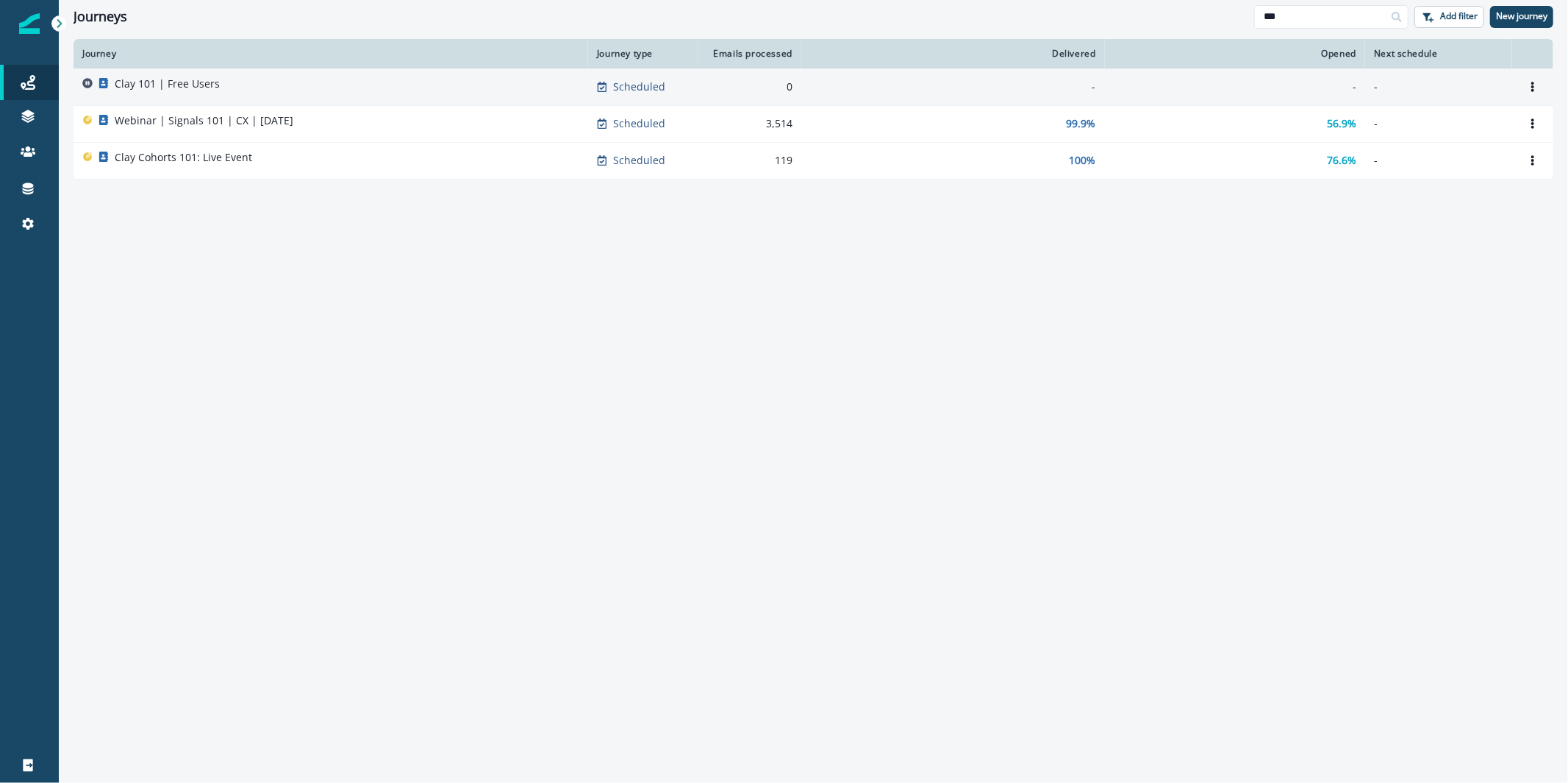
click at [302, 88] on div "Clay 101 | Free Users" at bounding box center [330, 87] width 497 height 20
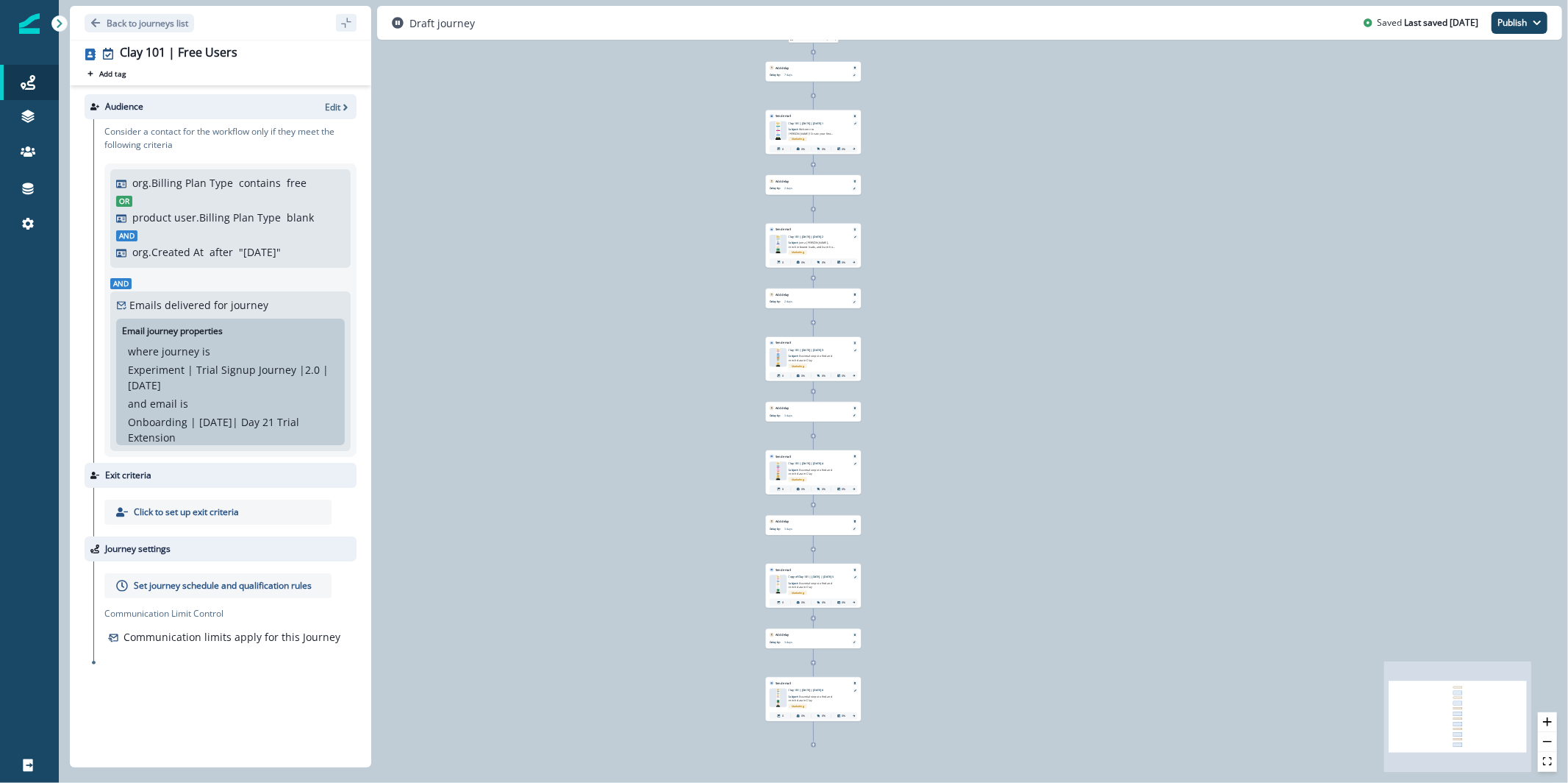
click at [779, 353] on img at bounding box center [778, 357] width 4 height 18
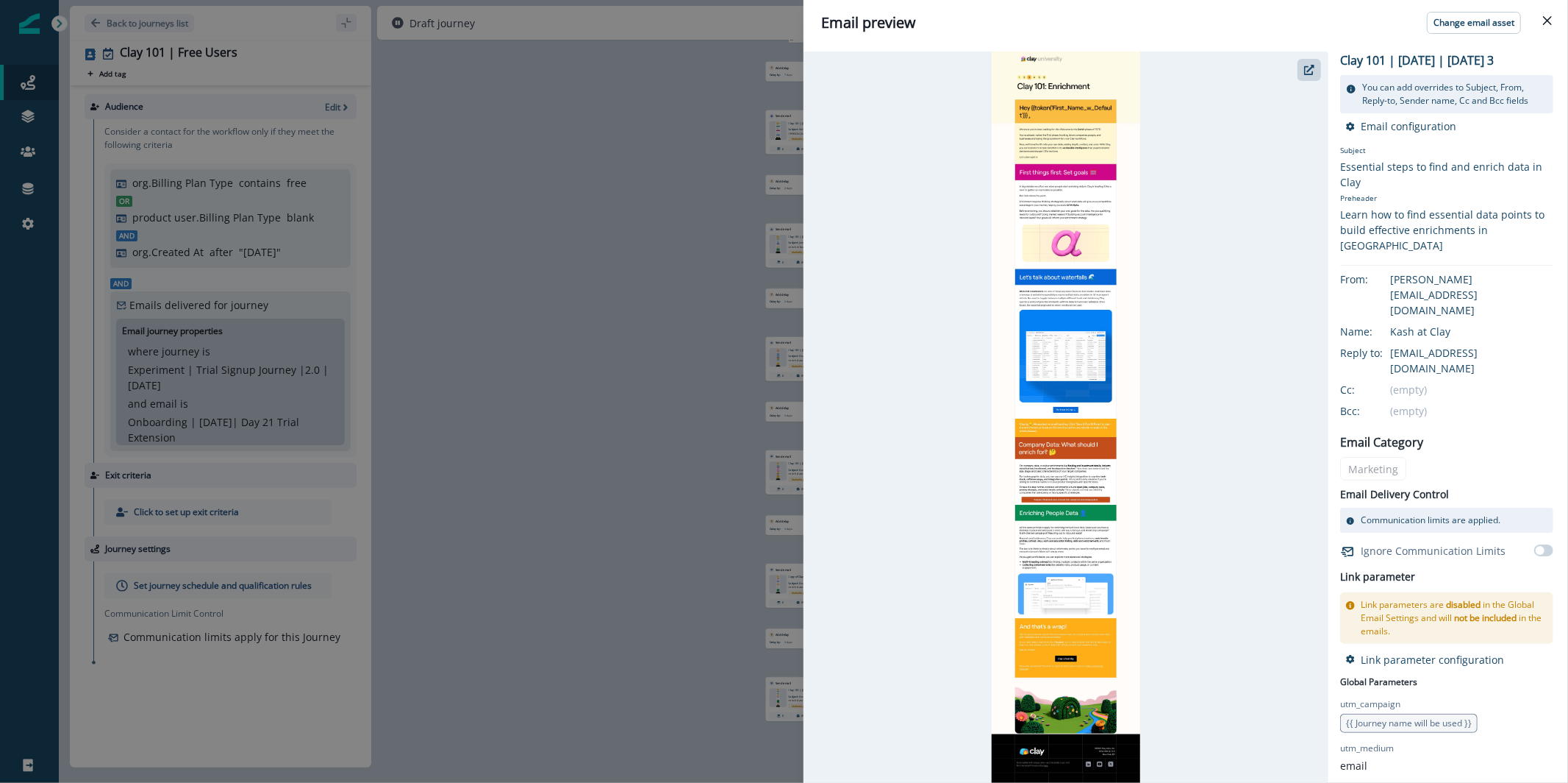
click at [640, 374] on div "Email preview Change email asset Clay 101 | July 2025 | Education | Day 3 You c…" at bounding box center [784, 391] width 1568 height 783
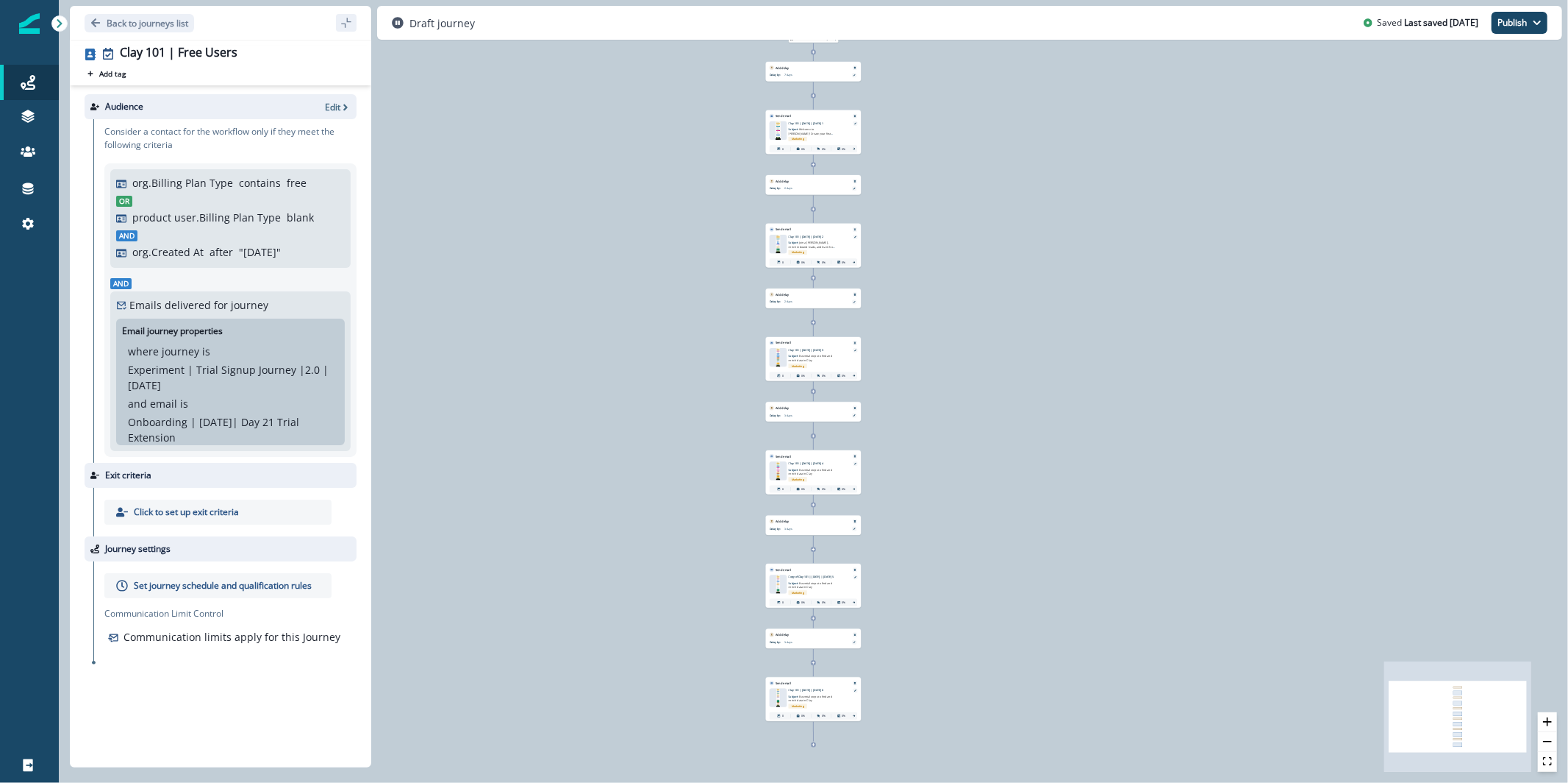
click at [780, 473] on div at bounding box center [778, 471] width 16 height 18
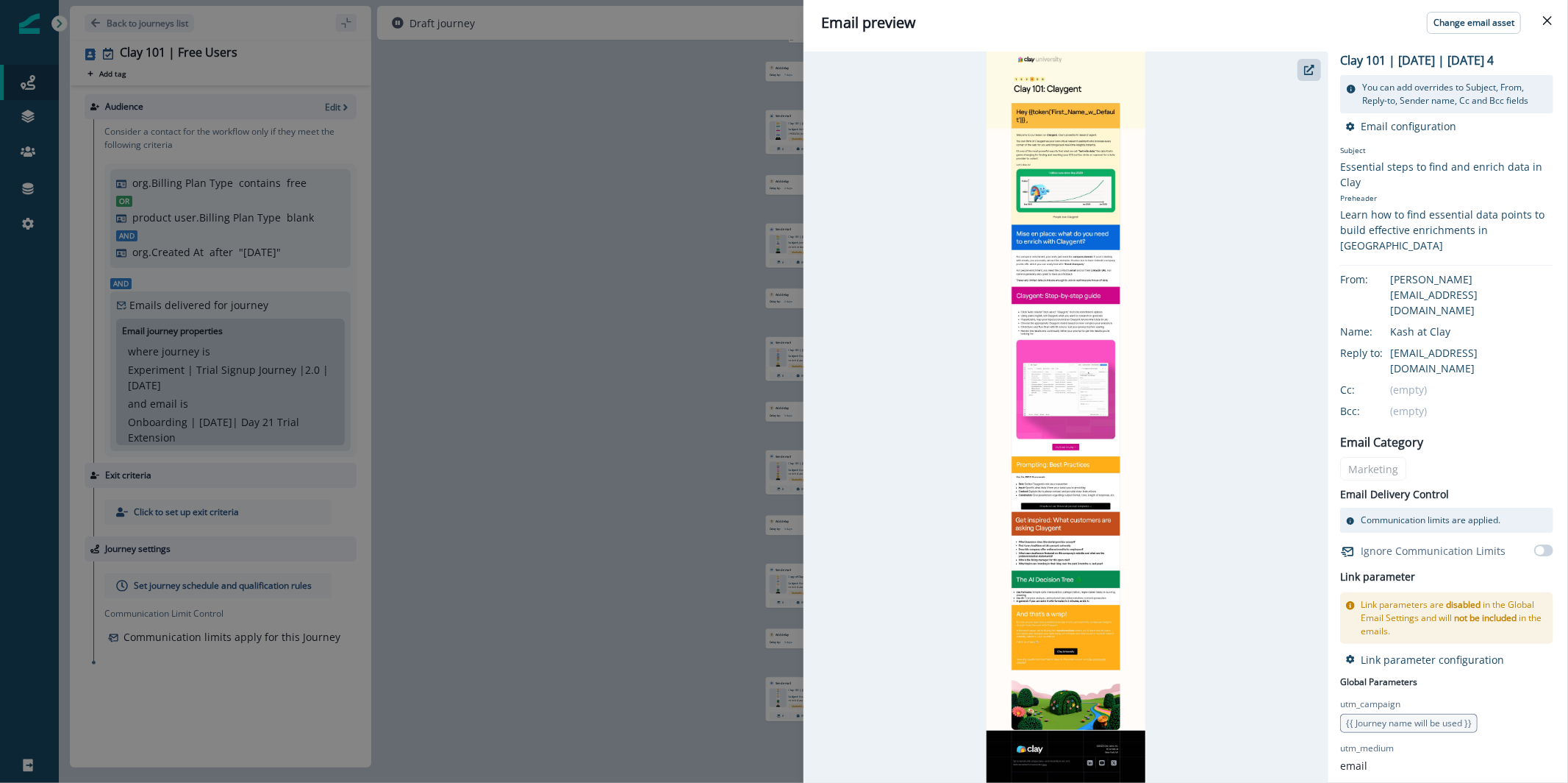
click at [629, 325] on div "Email preview Change email asset Clay 101 | July 2025 | Education | Day 4 You c…" at bounding box center [784, 391] width 1568 height 783
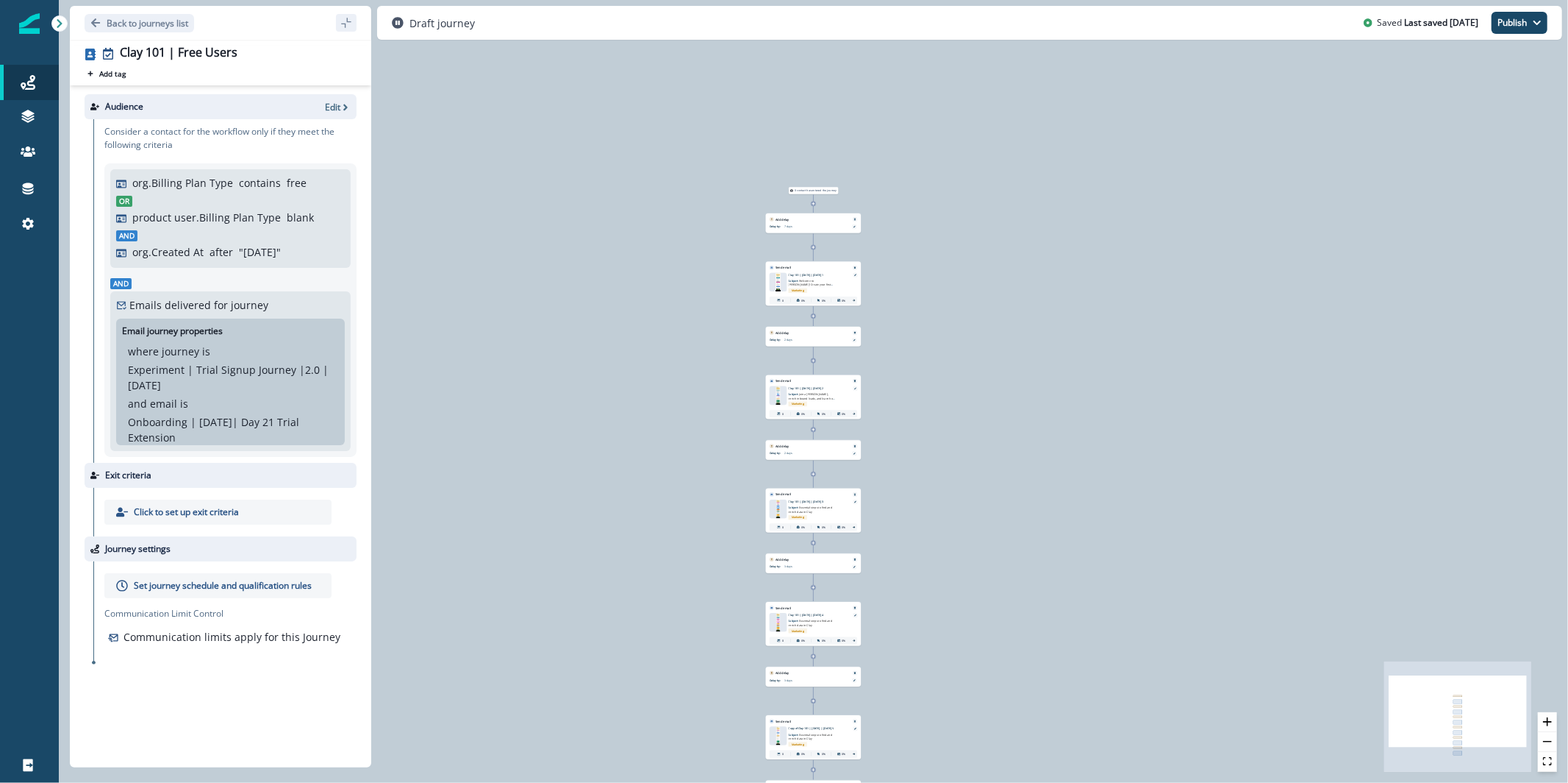
click at [781, 288] on div at bounding box center [778, 282] width 16 height 18
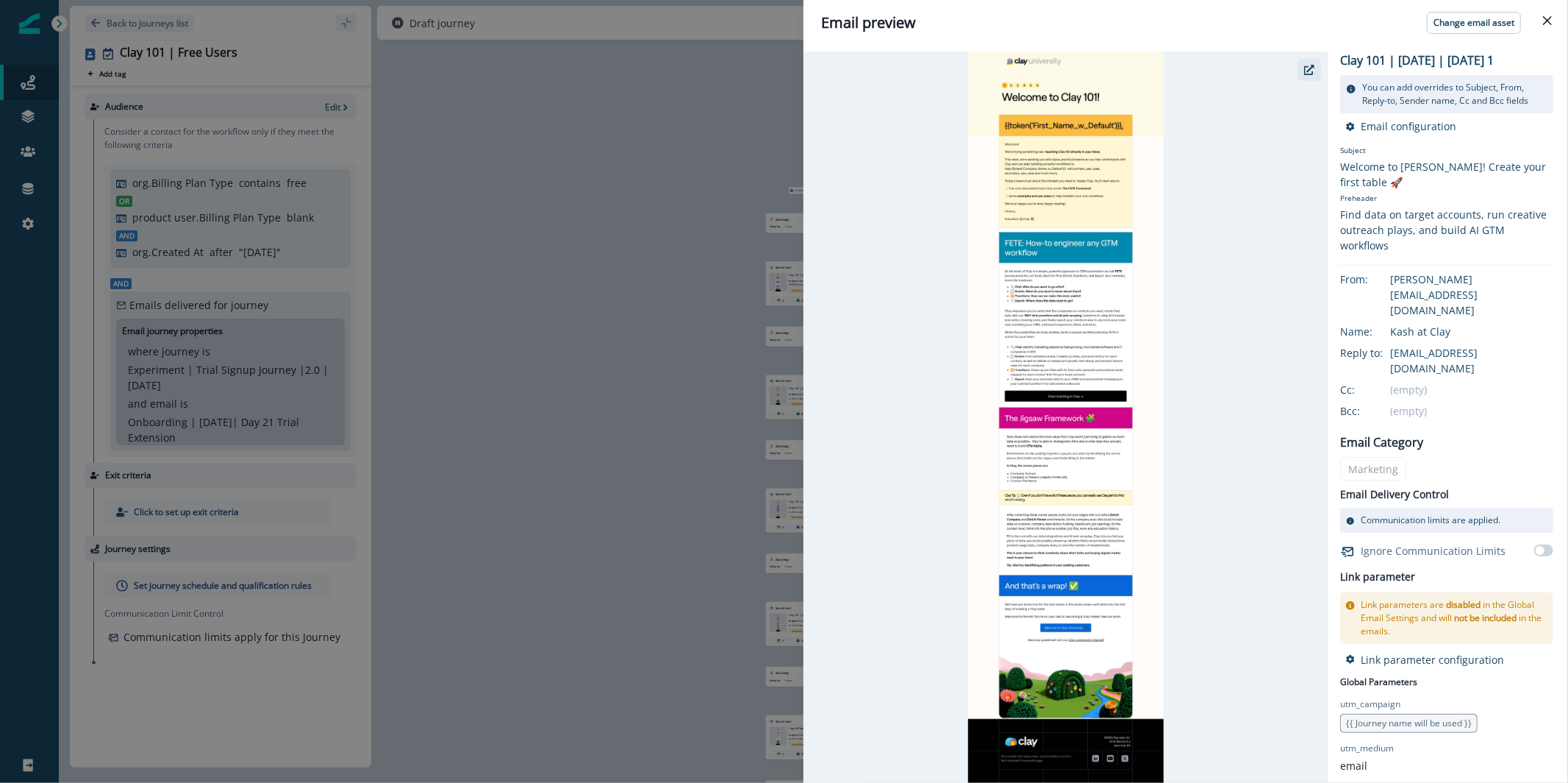
click at [1310, 68] on icon "button" at bounding box center [1309, 70] width 10 height 10
click at [640, 270] on div "Email preview Change email asset Clay 101 | July 2025 | Education | Day 1 You c…" at bounding box center [784, 391] width 1568 height 783
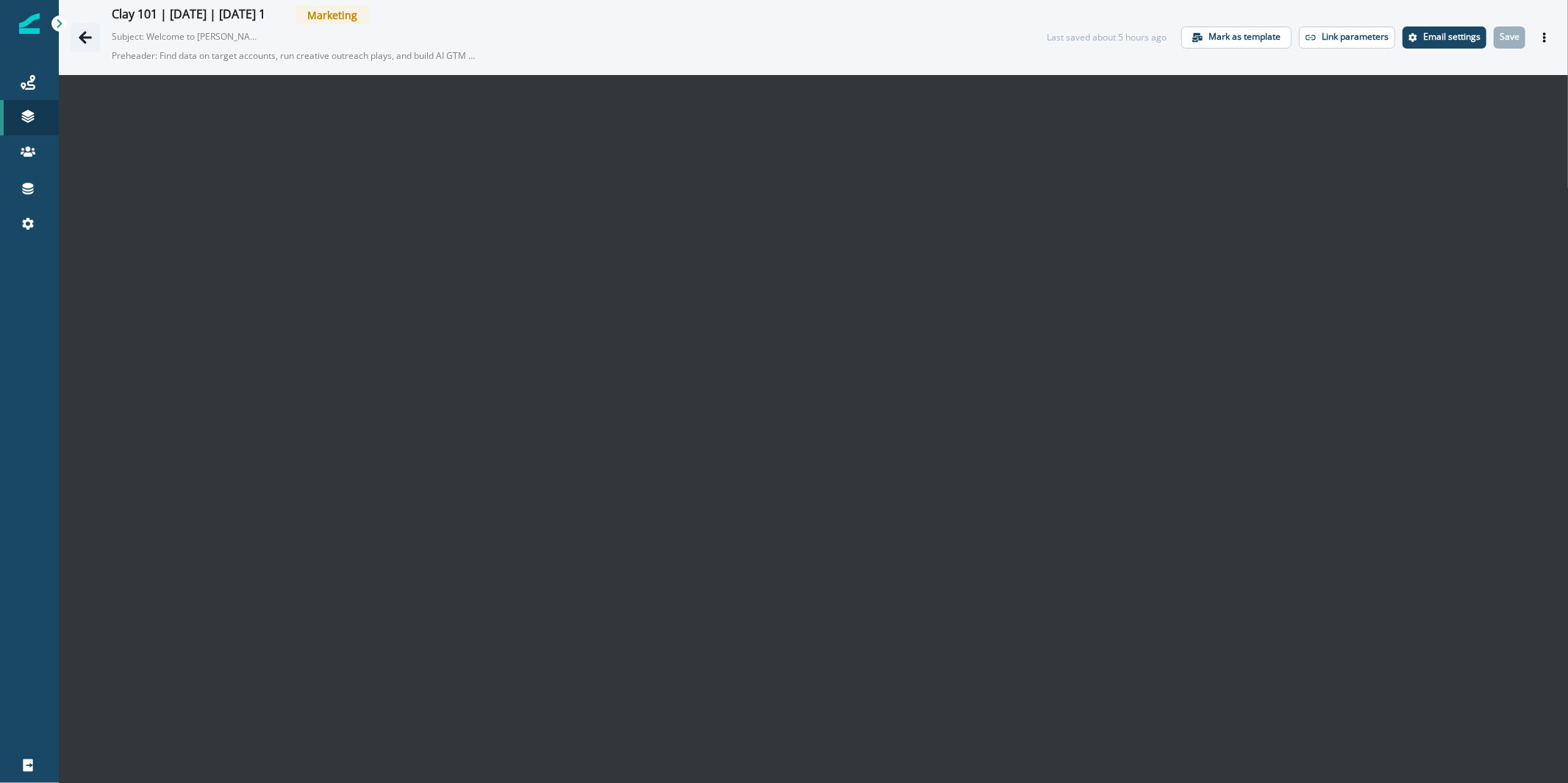
click at [75, 39] on button "Go back" at bounding box center [85, 38] width 29 height 29
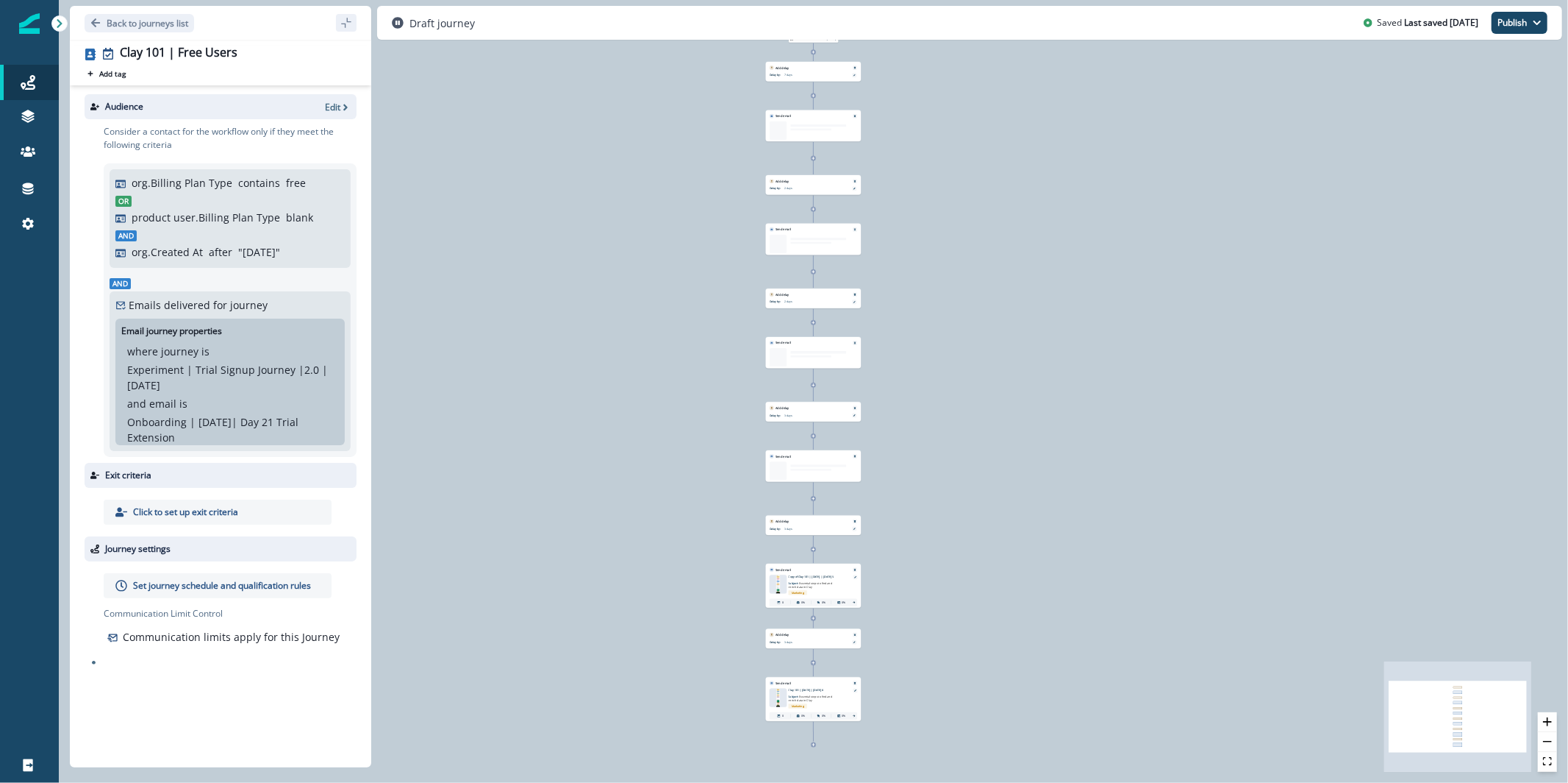
click at [778, 479] on div at bounding box center [810, 471] width 81 height 18
click at [783, 468] on div at bounding box center [778, 471] width 16 height 18
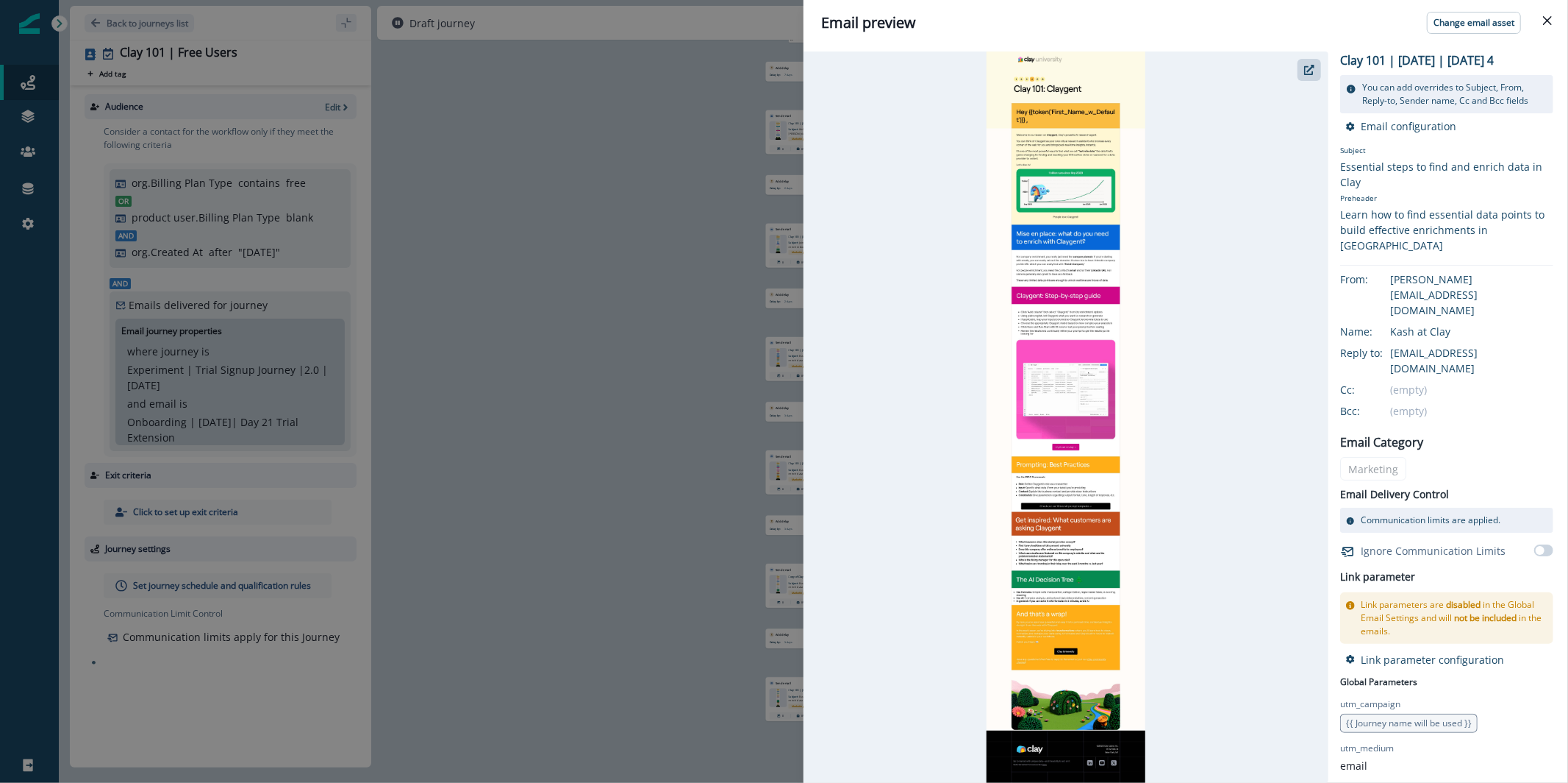
click at [707, 309] on div "Email preview Change email asset Clay 101 | [DATE] | [DATE] 4 You can add overr…" at bounding box center [784, 391] width 1568 height 783
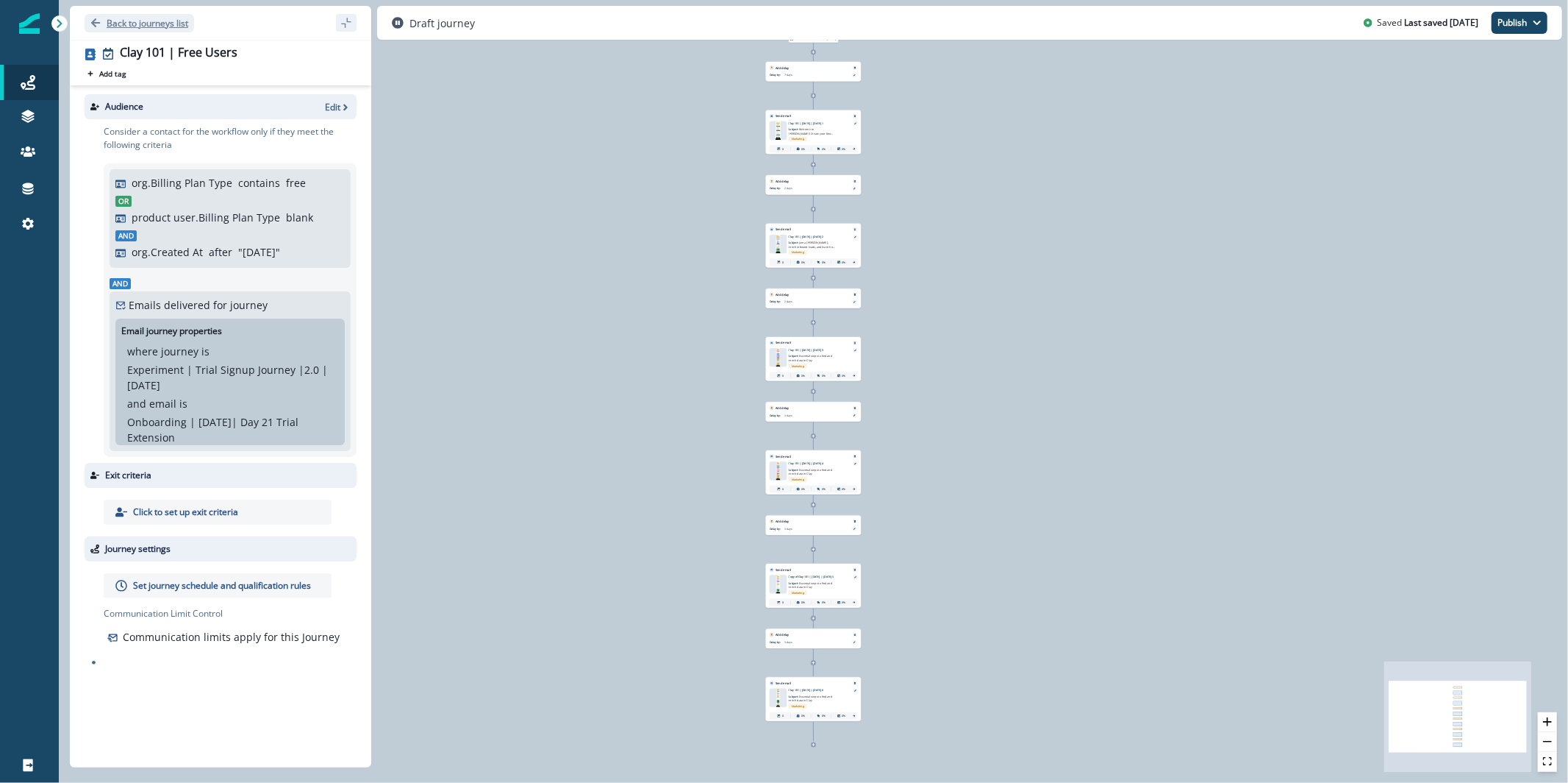
click at [119, 30] on button "Back to journeys list" at bounding box center [139, 23] width 110 height 18
click at [775, 129] on img at bounding box center [778, 132] width 5 height 18
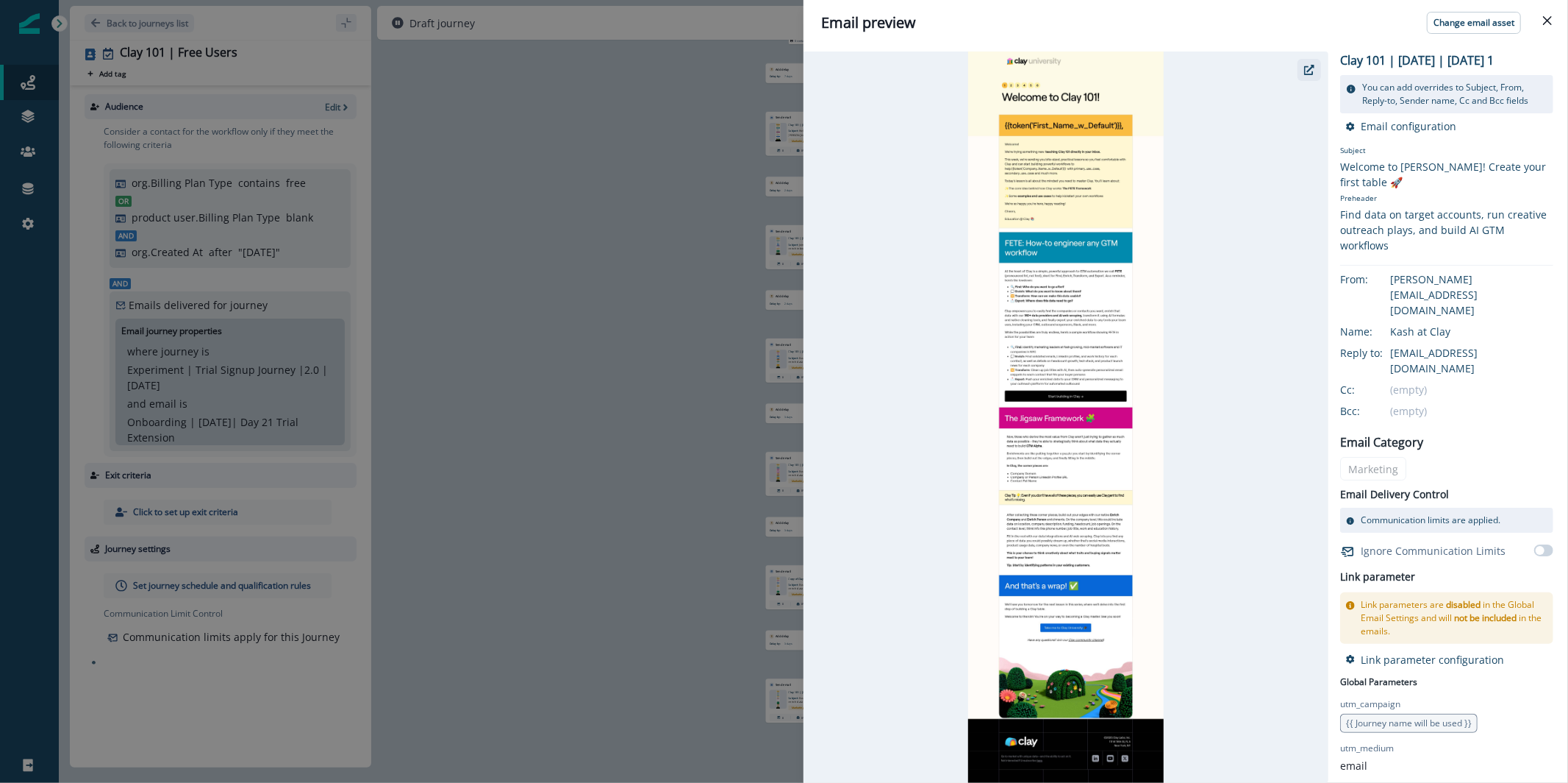
click at [1320, 70] on button "button" at bounding box center [1310, 70] width 24 height 22
click at [371, 195] on div "Email preview Change email asset Clay 101 | [DATE] | [DATE] 1 You can add overr…" at bounding box center [784, 391] width 1568 height 783
